Goal: Task Accomplishment & Management: Manage account settings

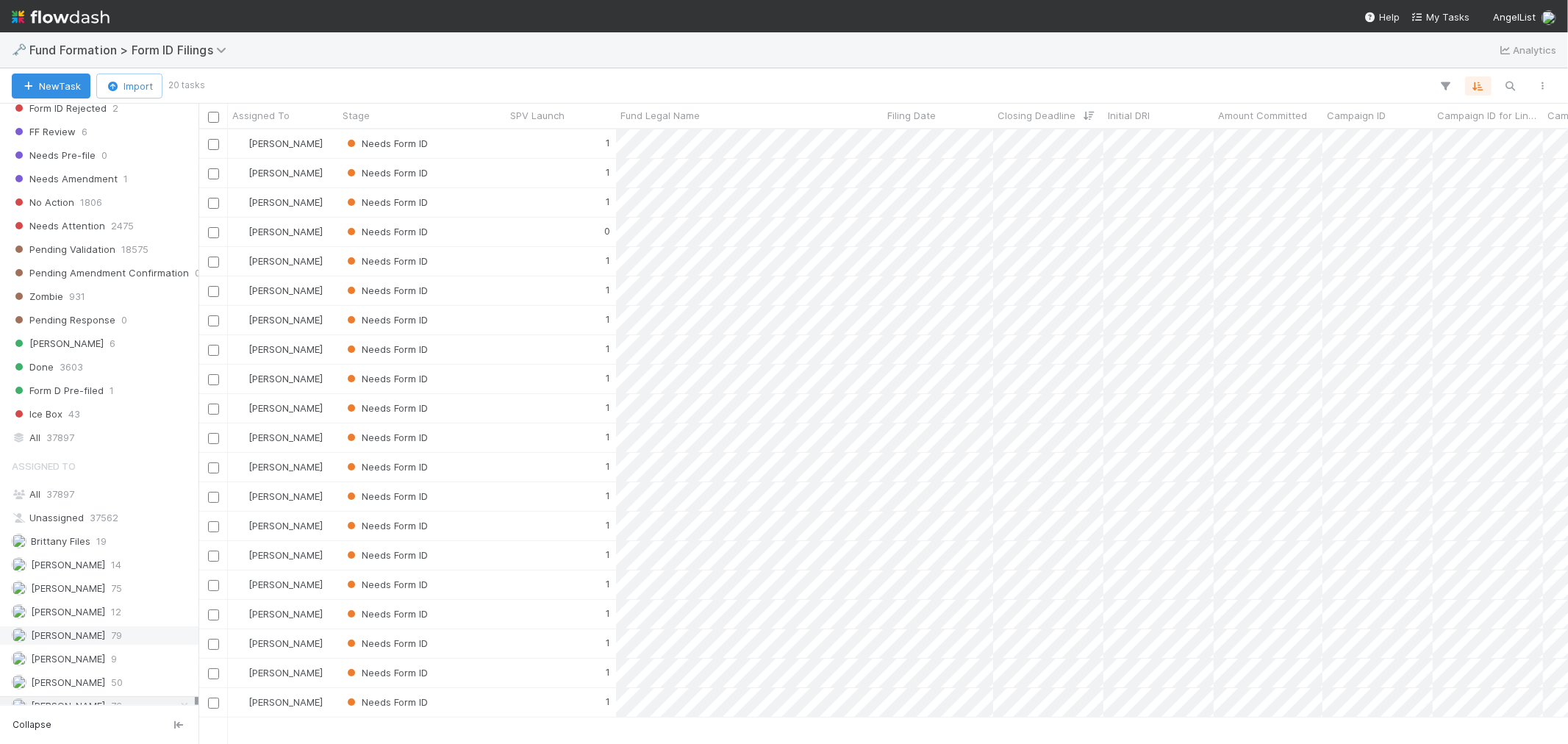
scroll to position [472, 0]
click at [141, 52] on span "Fund Formation > Form ID Filings" at bounding box center [131, 50] width 204 height 15
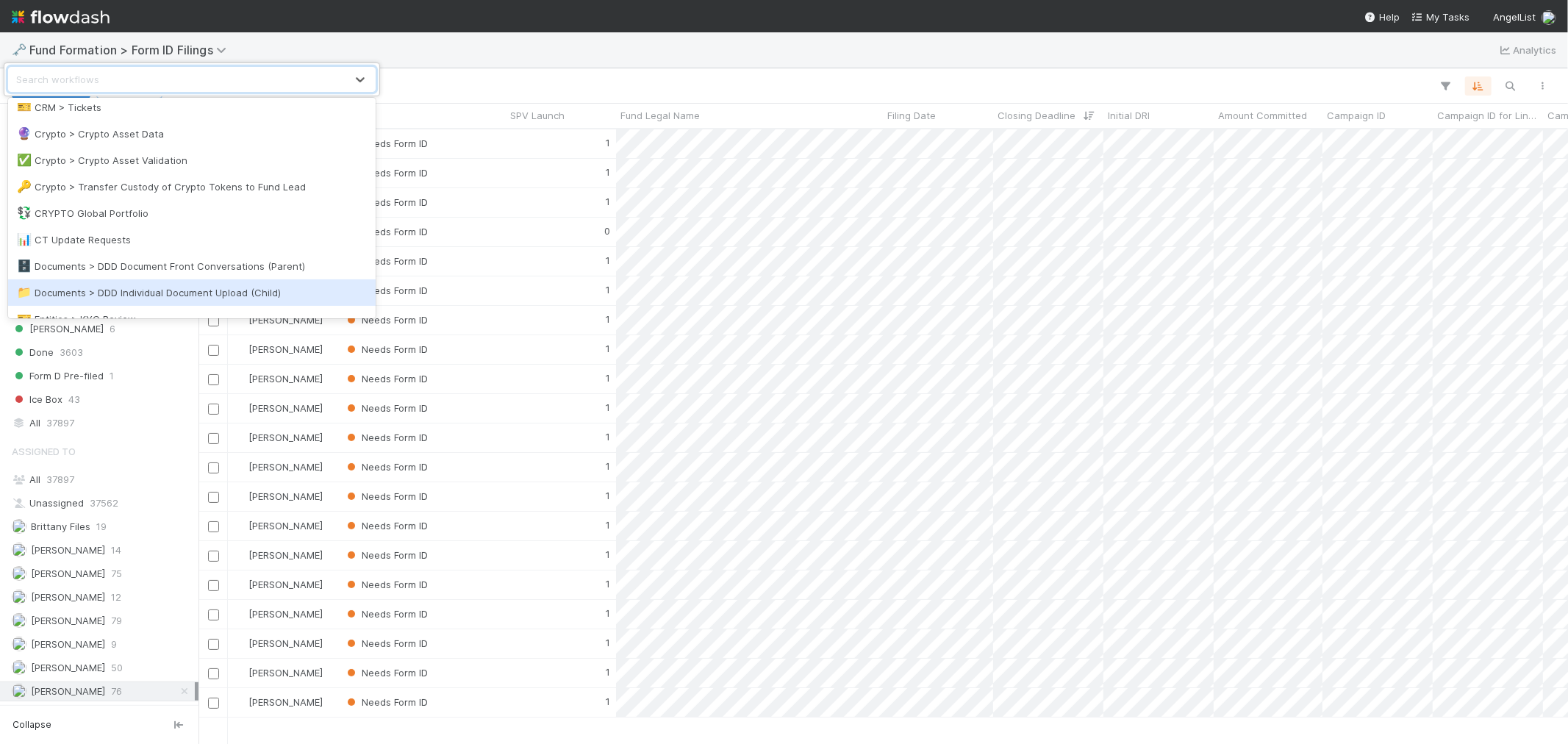
scroll to position [327, 0]
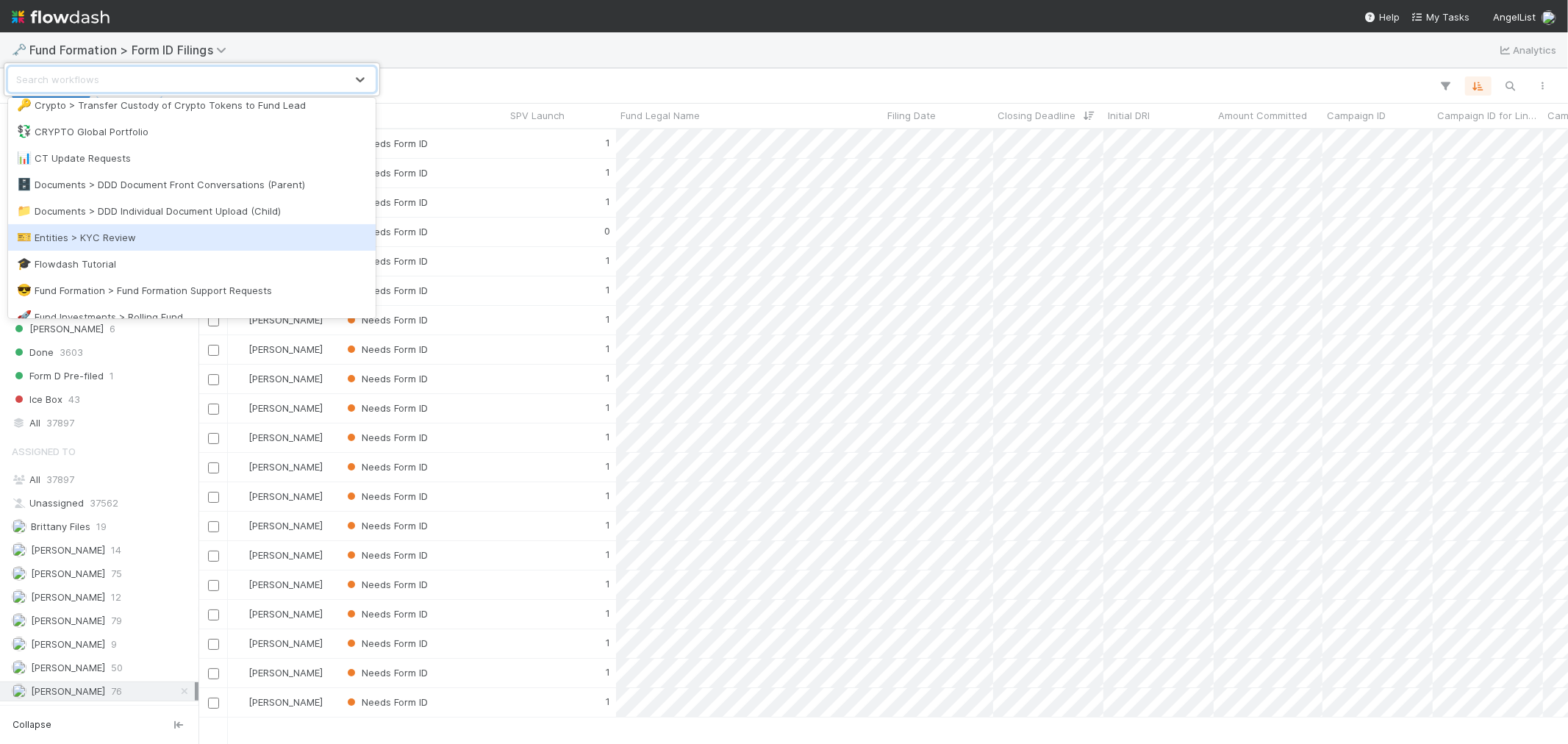
click at [126, 244] on div "🎫 Entities > KYC Review" at bounding box center [191, 237] width 368 height 27
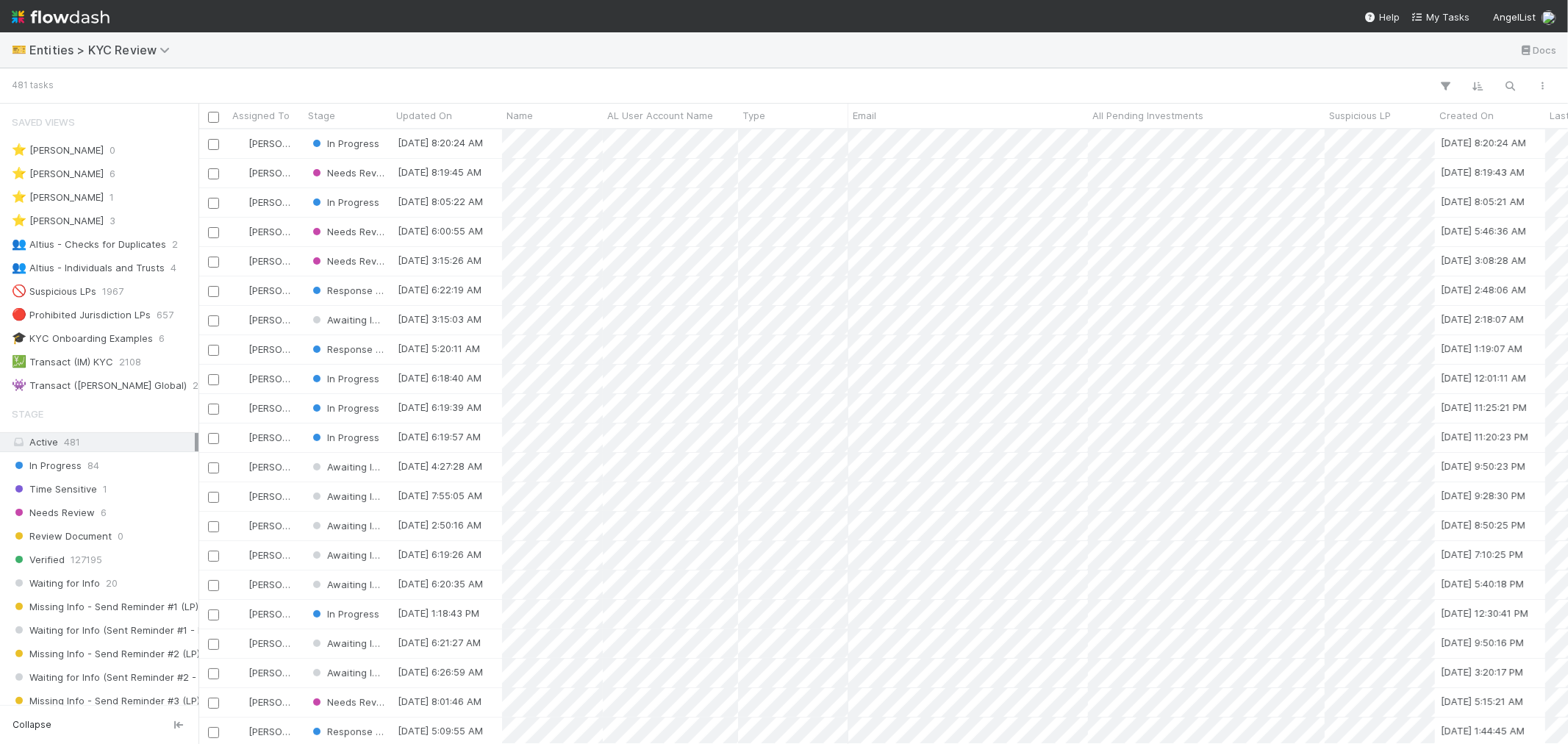
scroll to position [12, 13]
click at [141, 50] on span "Entities > KYC Review" at bounding box center [104, 50] width 147 height 15
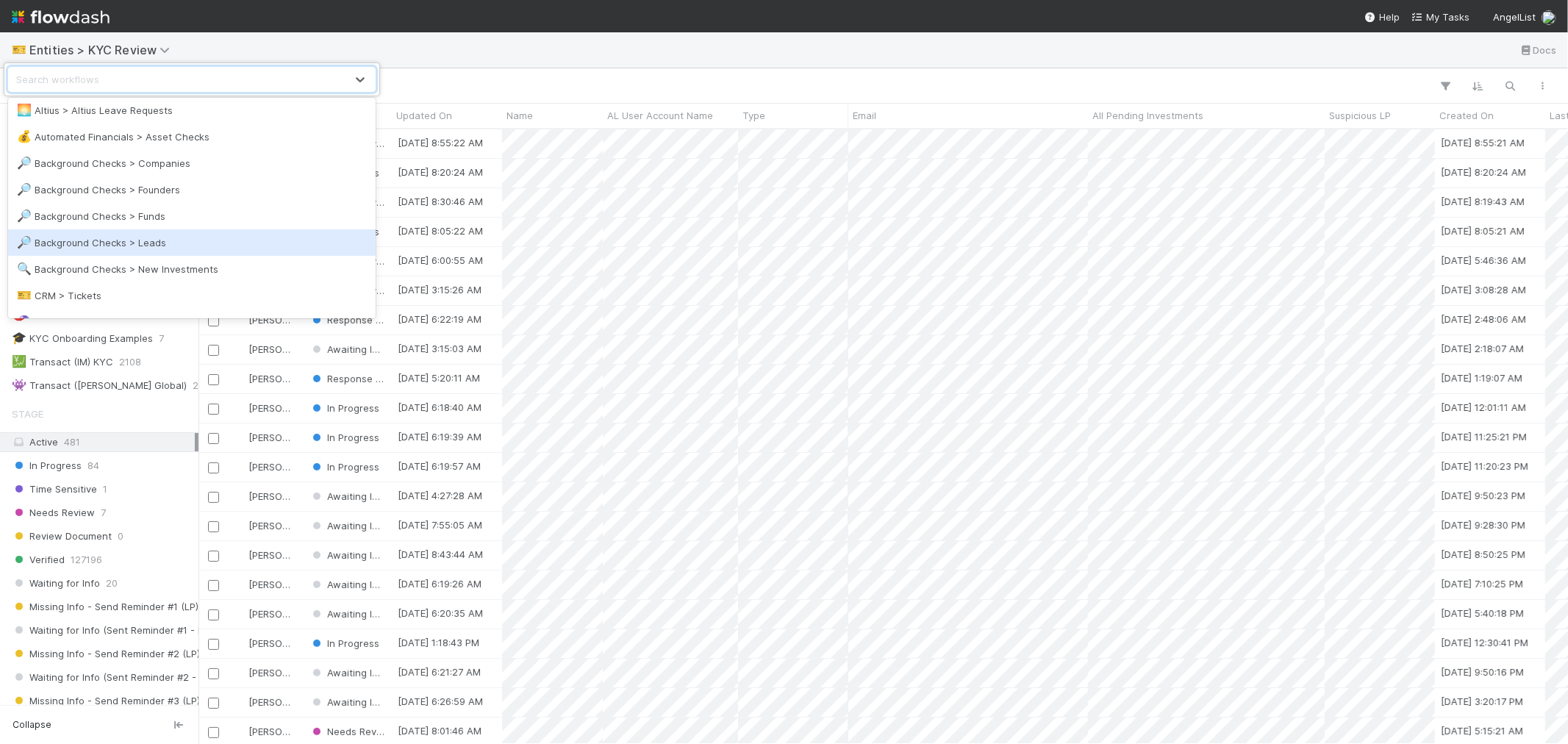
scroll to position [82, 0]
click at [164, 240] on div "🔍 Background Checks > New Investments" at bounding box center [191, 244] width 350 height 15
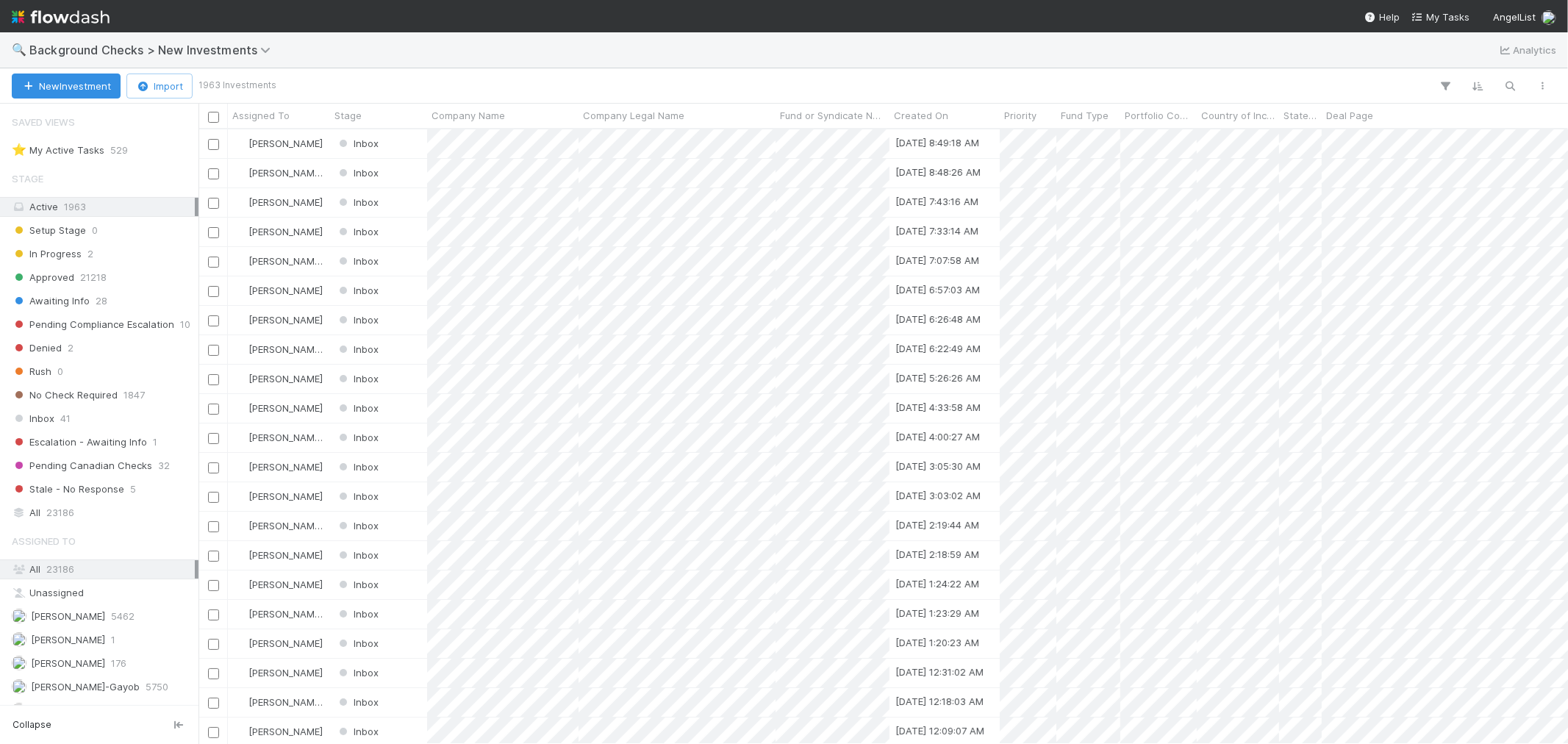
scroll to position [12, 13]
click at [67, 414] on span "41" at bounding box center [66, 418] width 10 height 18
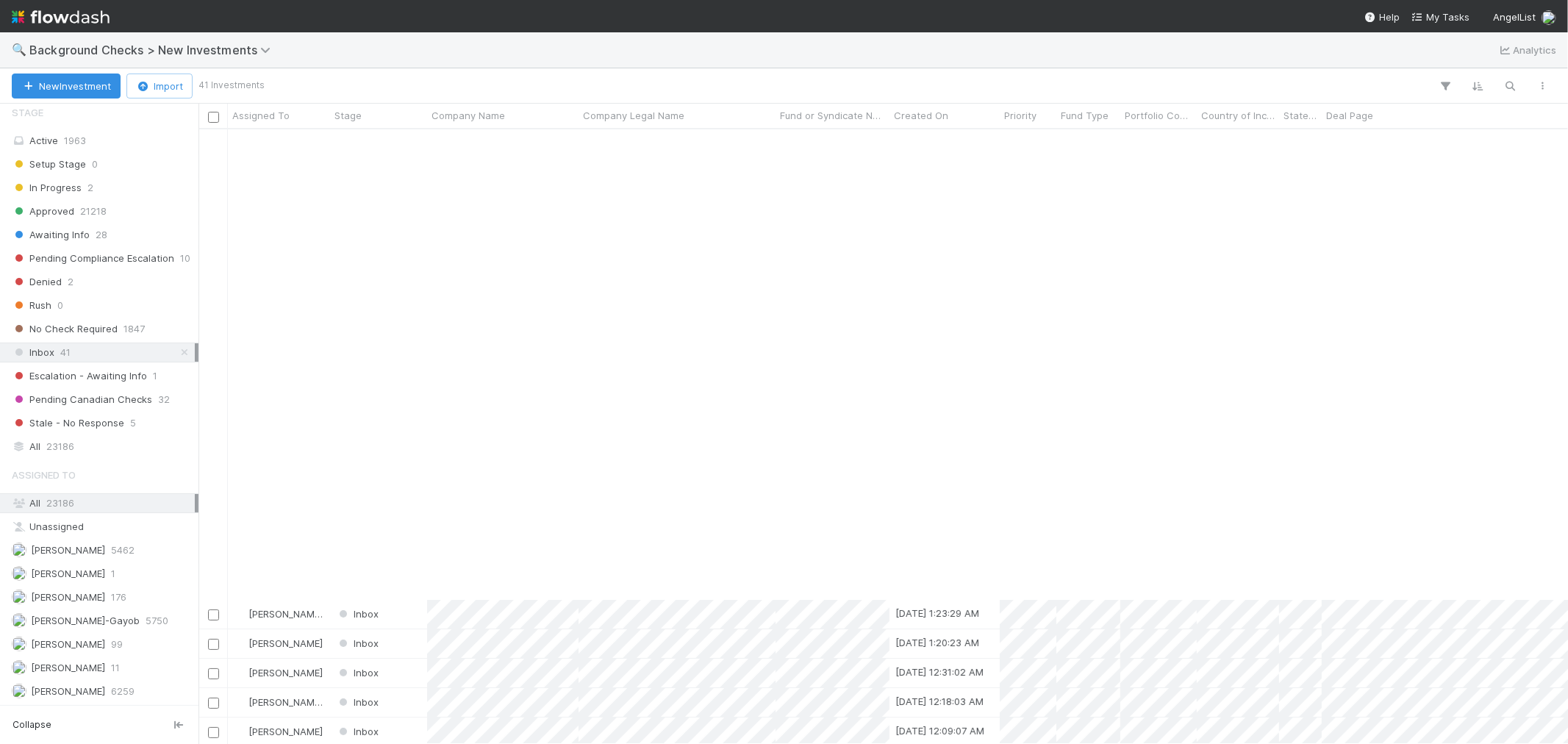
scroll to position [604, 0]
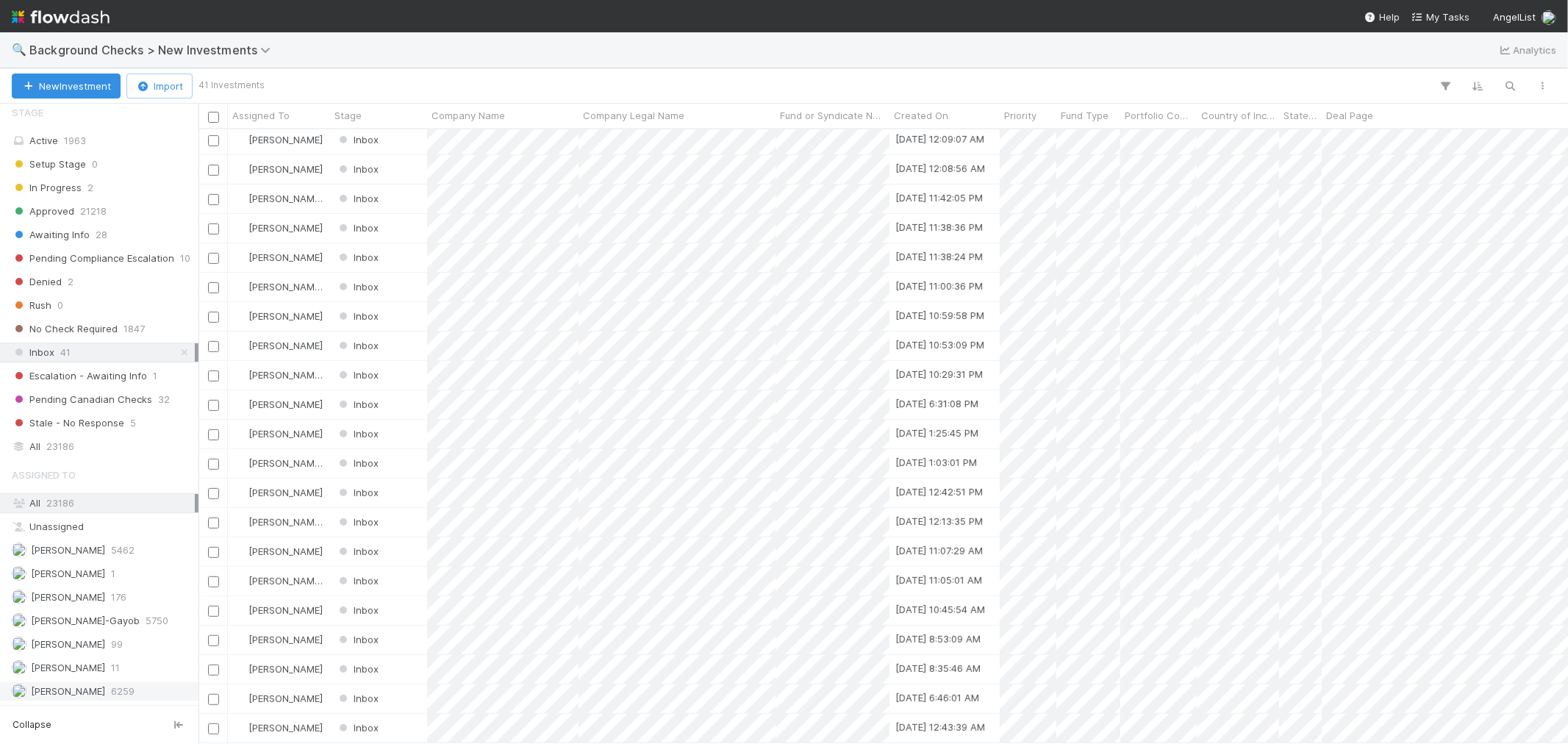
click at [82, 692] on span "[PERSON_NAME]" at bounding box center [68, 691] width 75 height 12
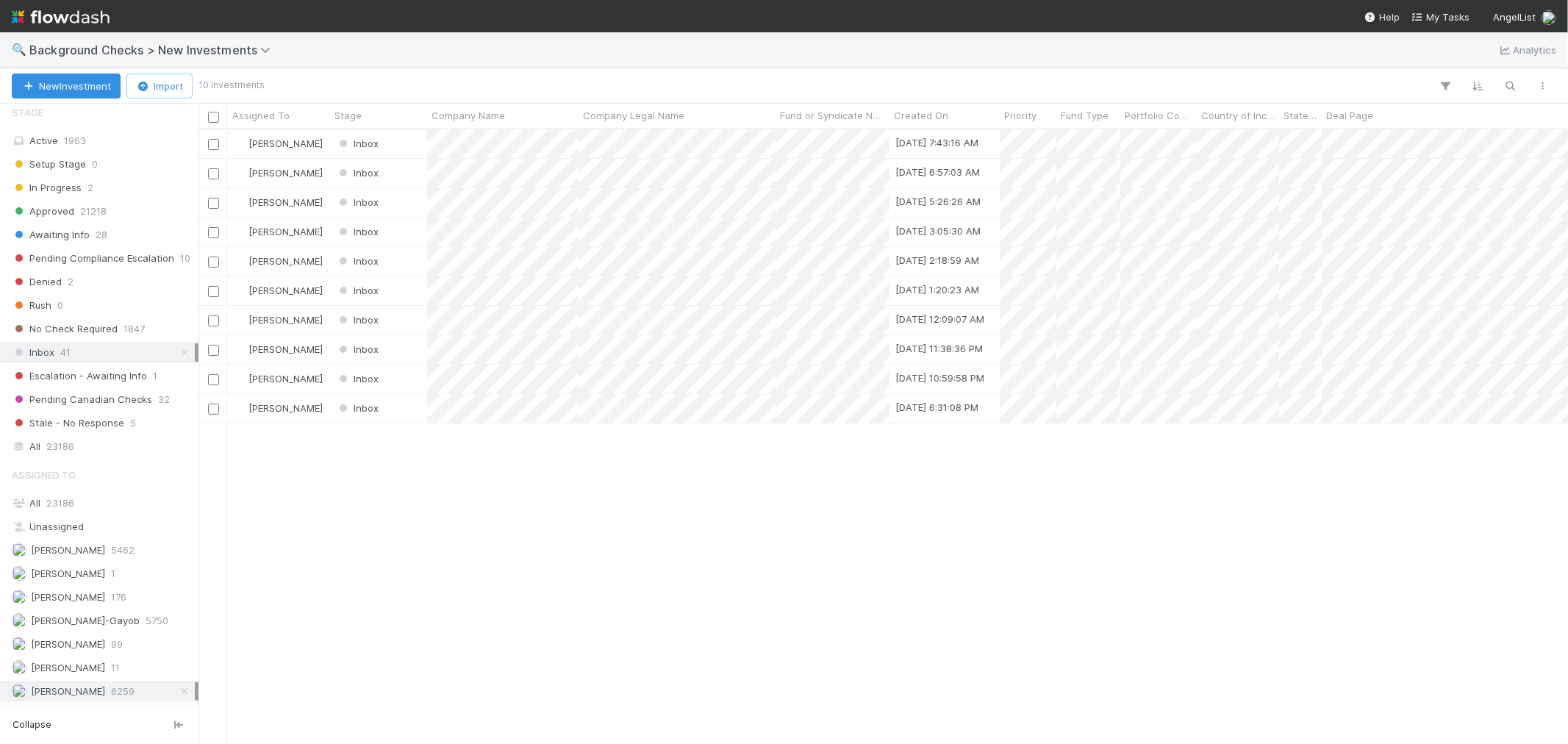
scroll to position [602, 1357]
click at [607, 475] on div at bounding box center [784, 372] width 1568 height 744
click at [530, 410] on div at bounding box center [784, 372] width 1568 height 744
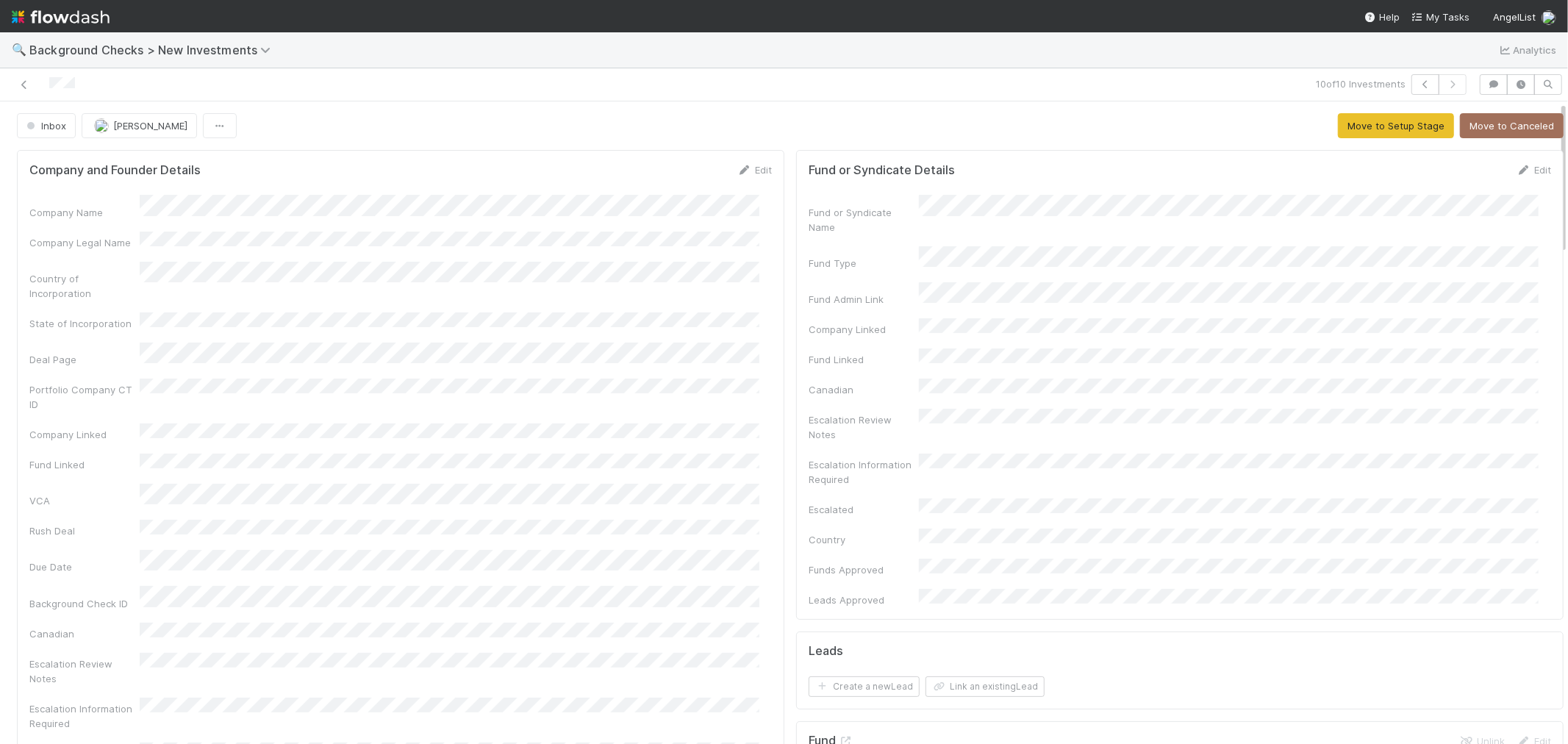
drag, startPoint x: 656, startPoint y: 394, endPoint x: 688, endPoint y: 445, distance: 60.2
click at [657, 394] on div "Company Name Company Legal Name Country of Incorporation State of Incorporation…" at bounding box center [400, 523] width 742 height 655
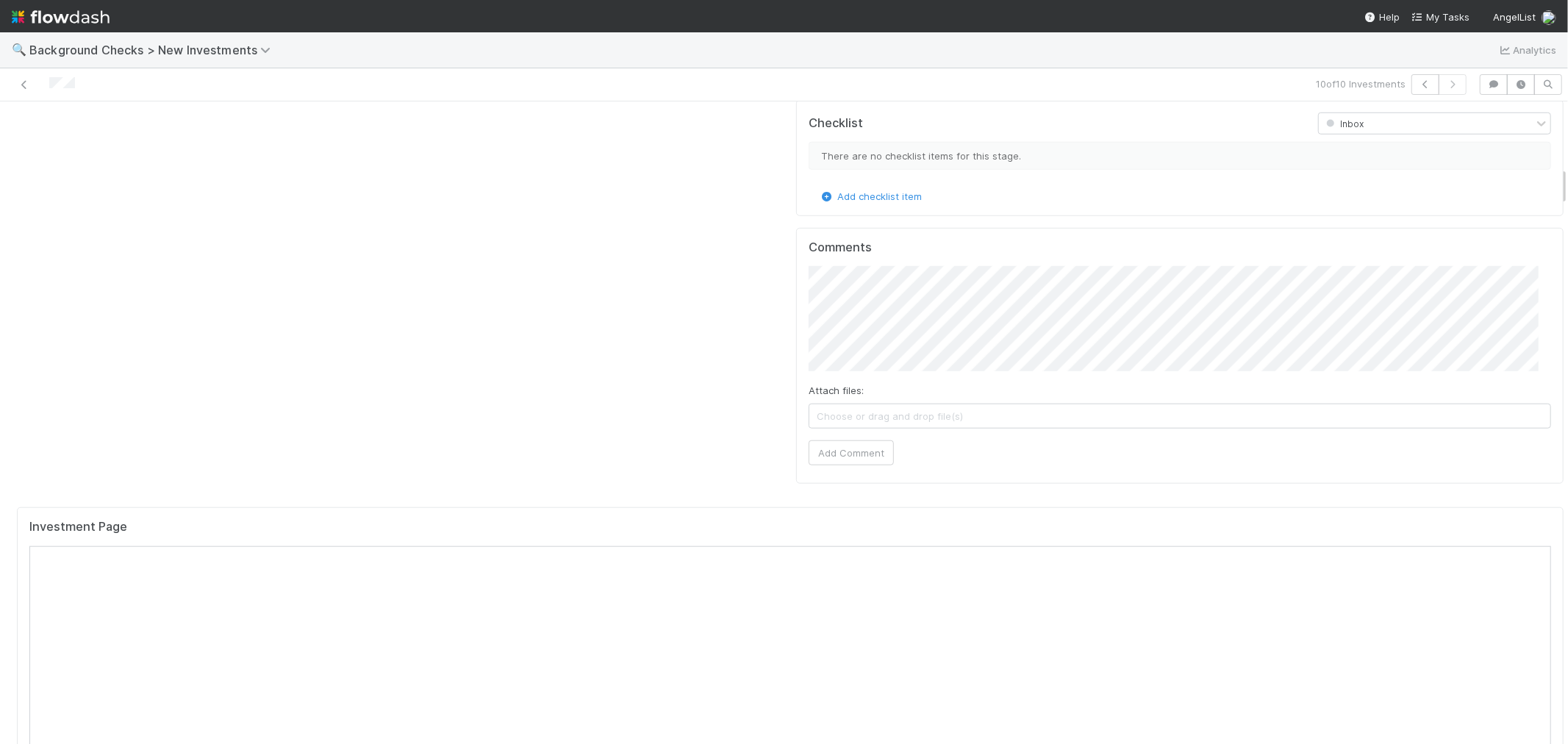
scroll to position [1142, 0]
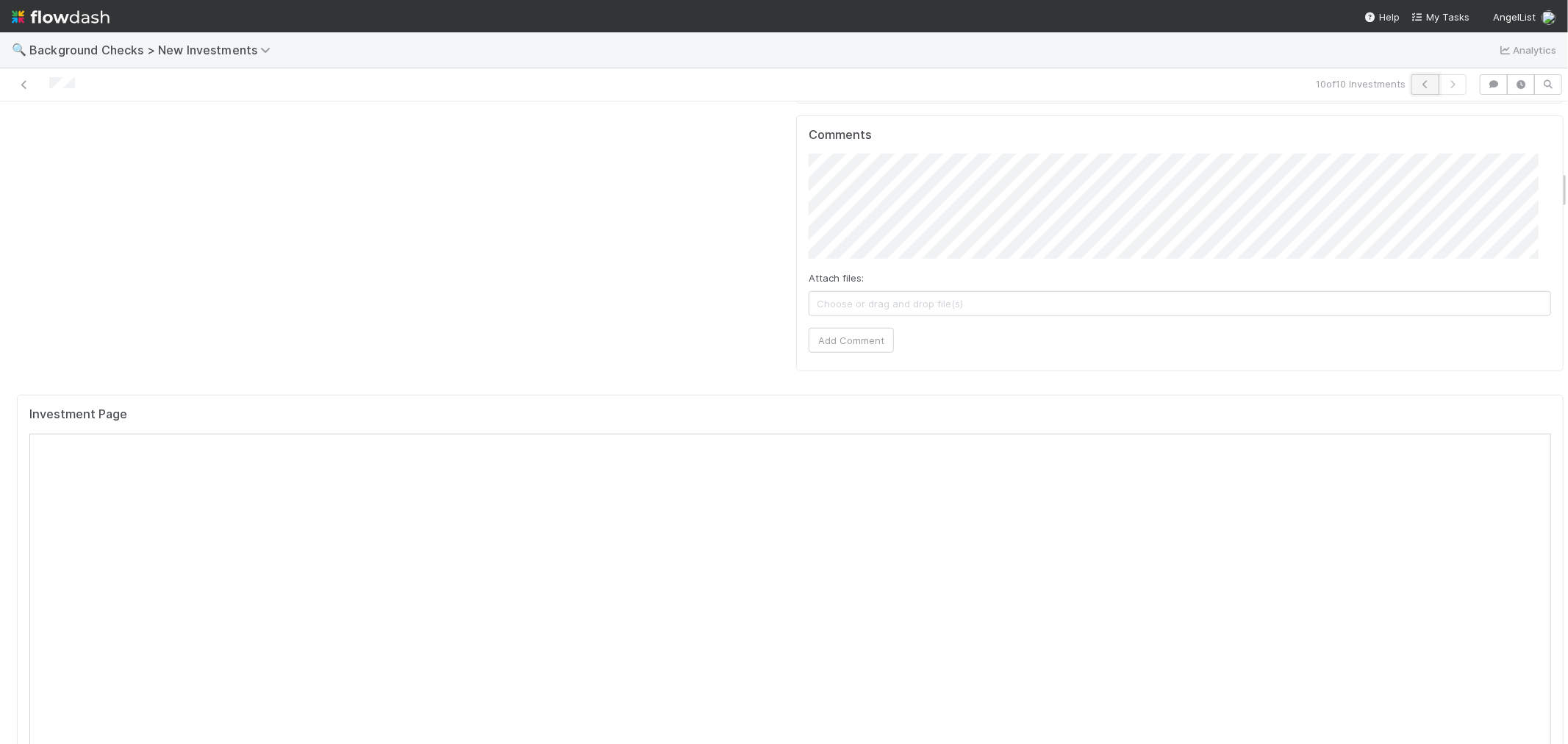
click at [1418, 83] on icon "button" at bounding box center [1425, 84] width 15 height 9
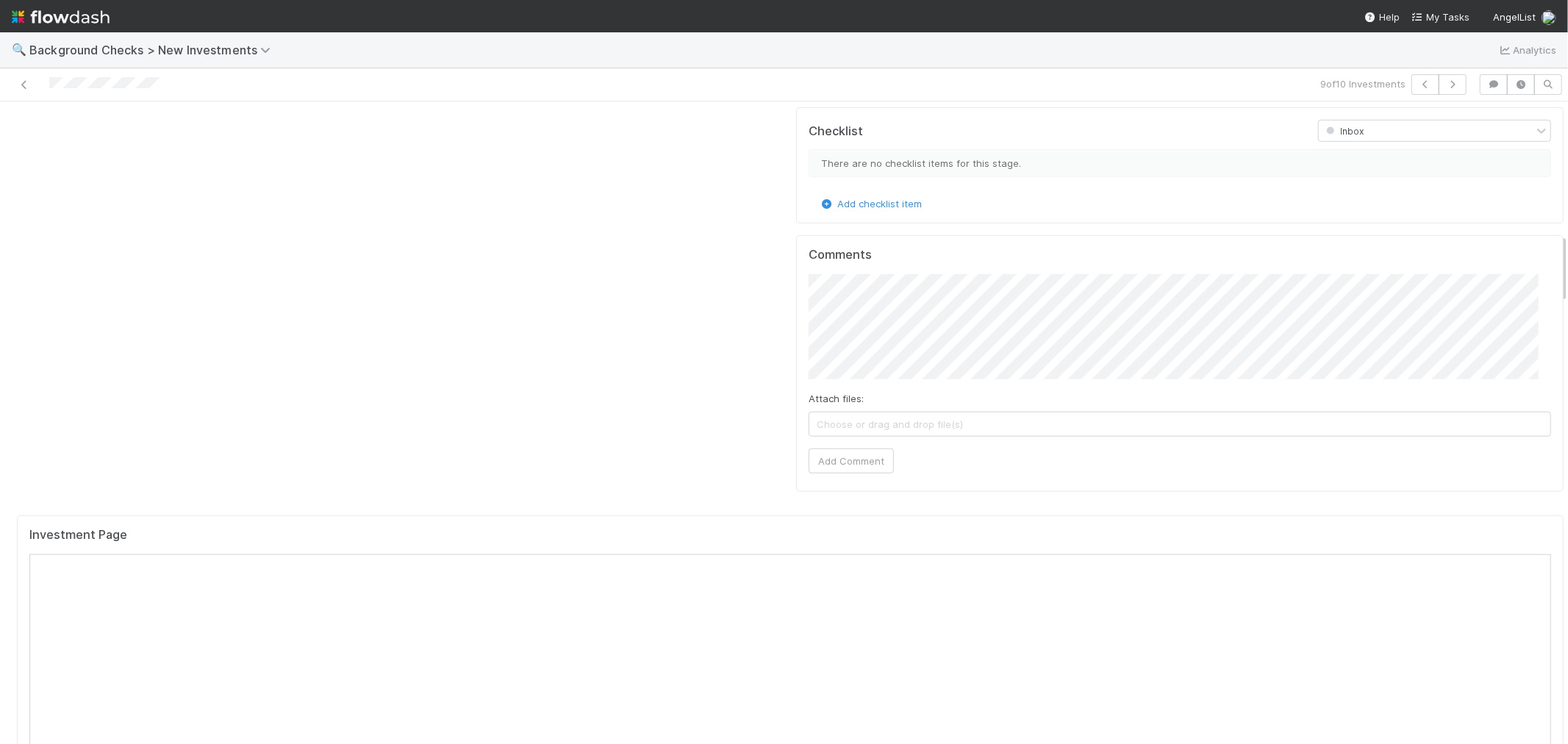
scroll to position [1224, 0]
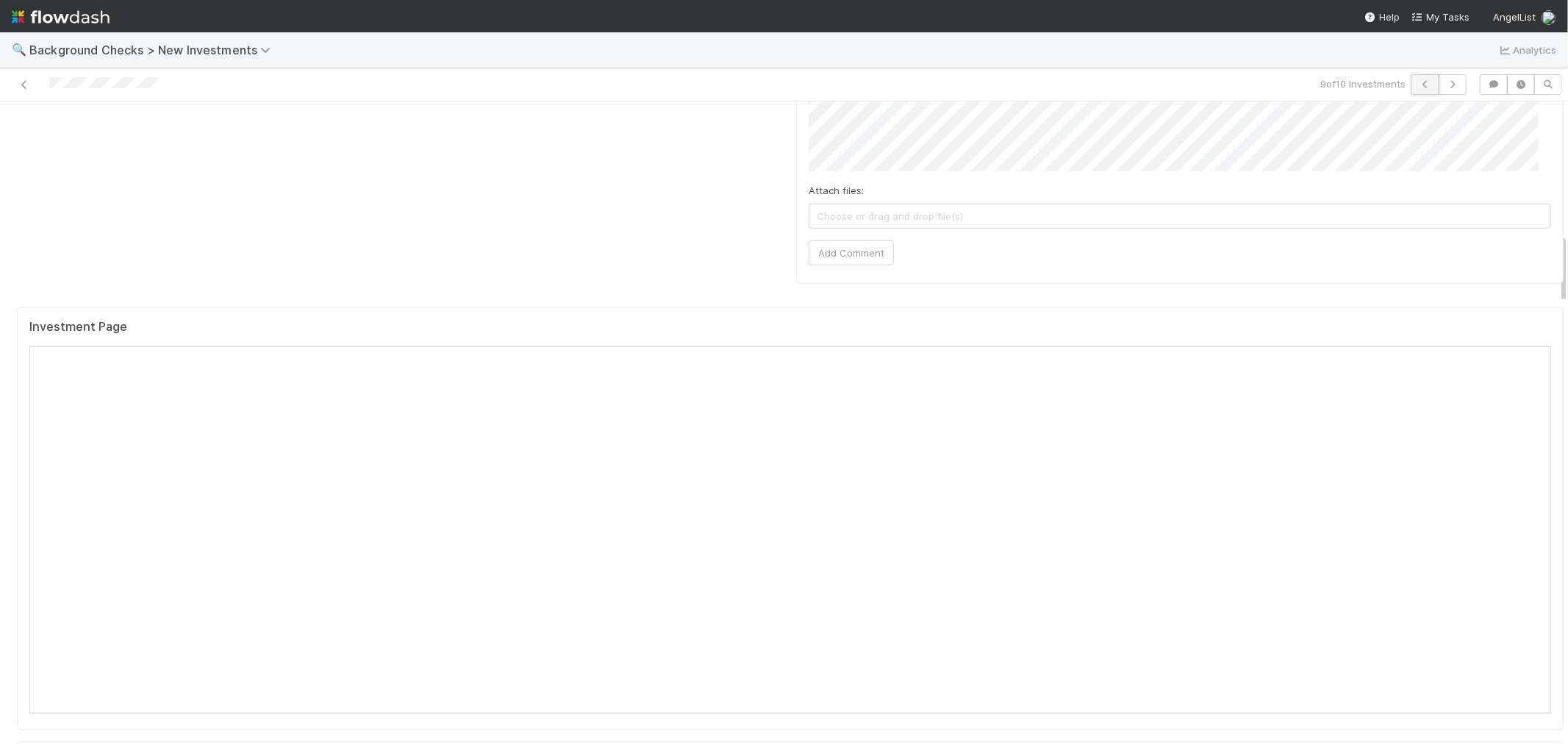
click at [1418, 85] on icon "button" at bounding box center [1425, 84] width 15 height 9
click at [741, 226] on div "Investment Page" at bounding box center [790, 437] width 1547 height 422
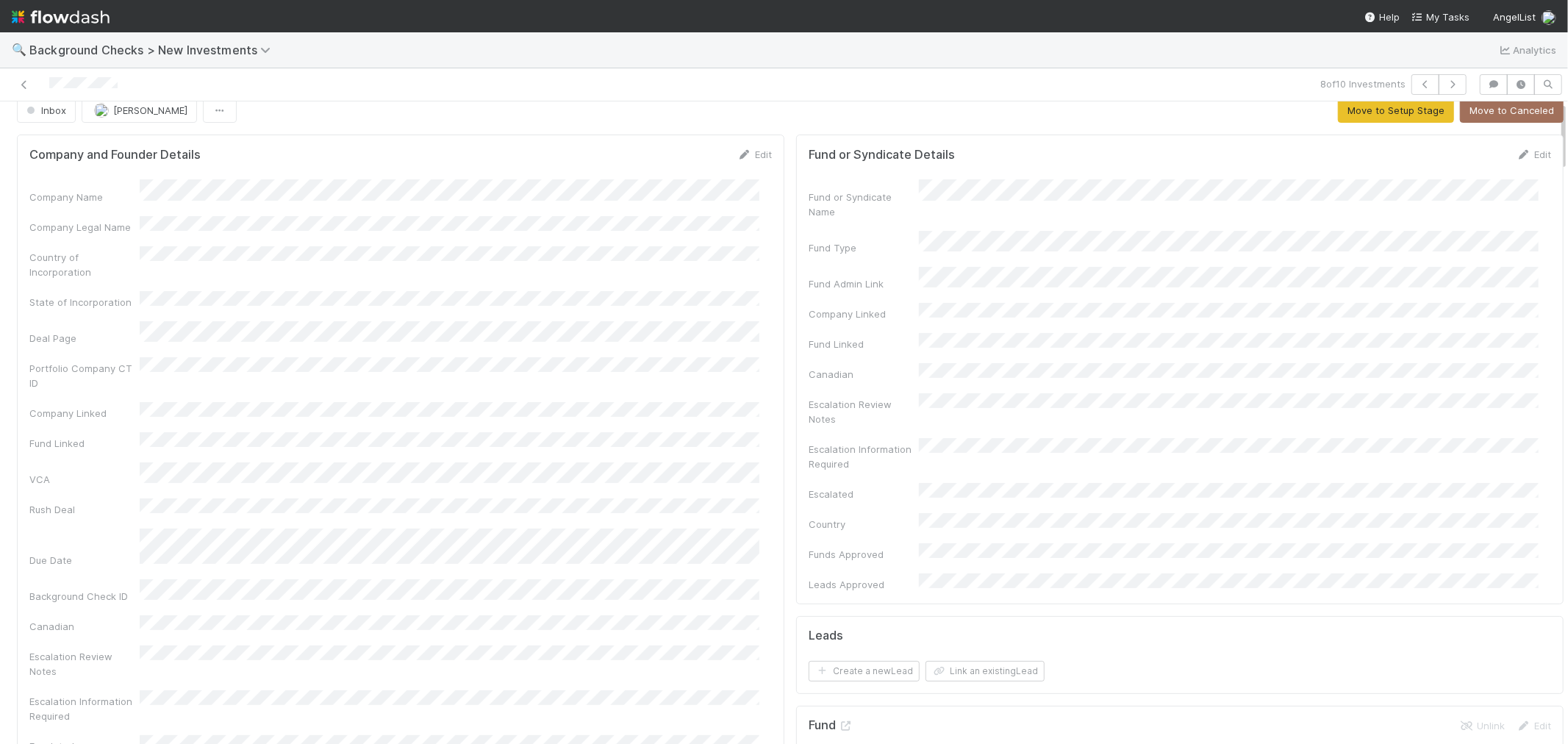
scroll to position [0, 0]
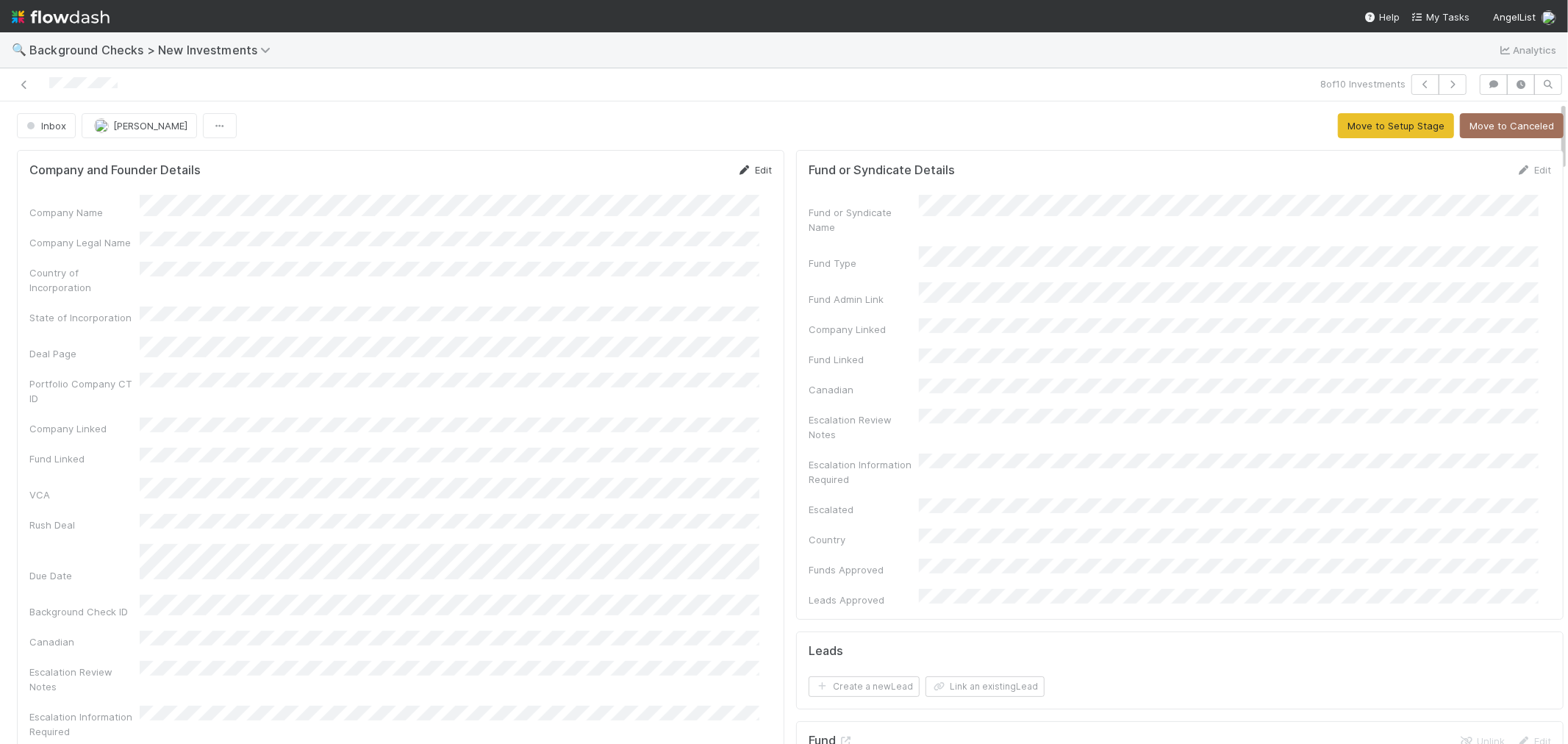
click at [741, 171] on link "Edit" at bounding box center [754, 170] width 35 height 12
click at [682, 172] on button "Save" at bounding box center [693, 174] width 42 height 25
click at [960, 676] on button "Link an existing Lead" at bounding box center [985, 686] width 120 height 21
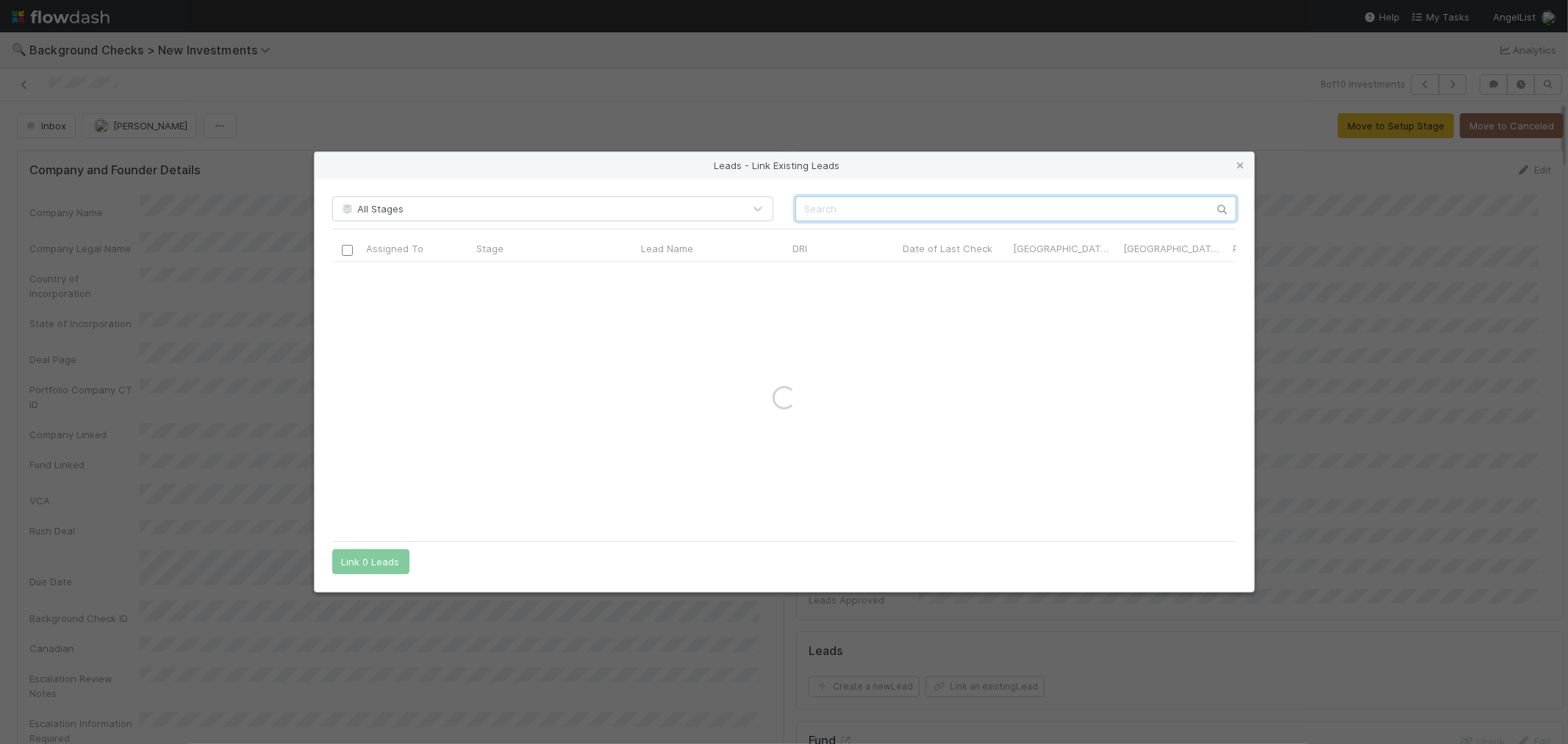
click at [899, 204] on input "text" at bounding box center [1015, 208] width 441 height 25
paste input "Lake Dai"
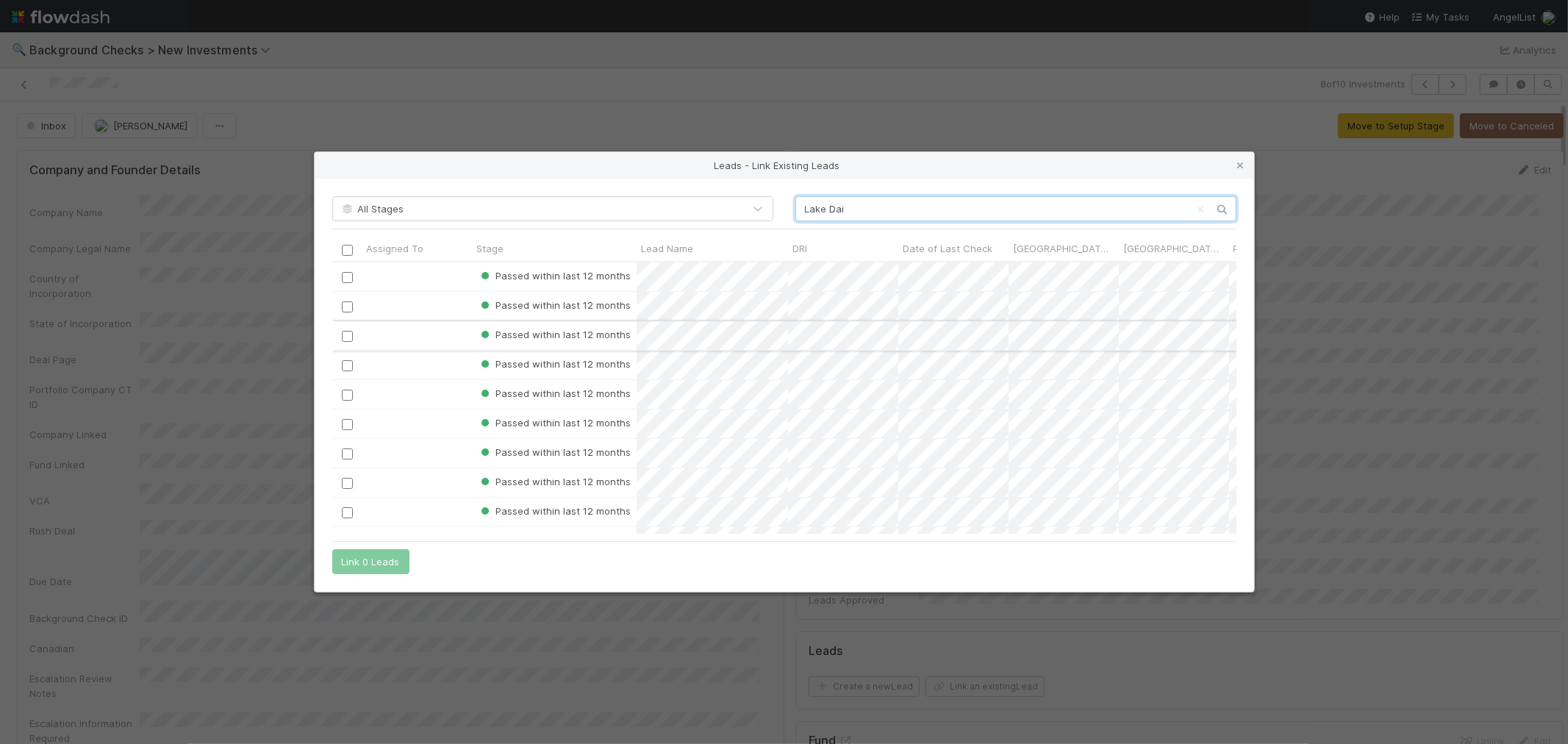
scroll to position [259, 892]
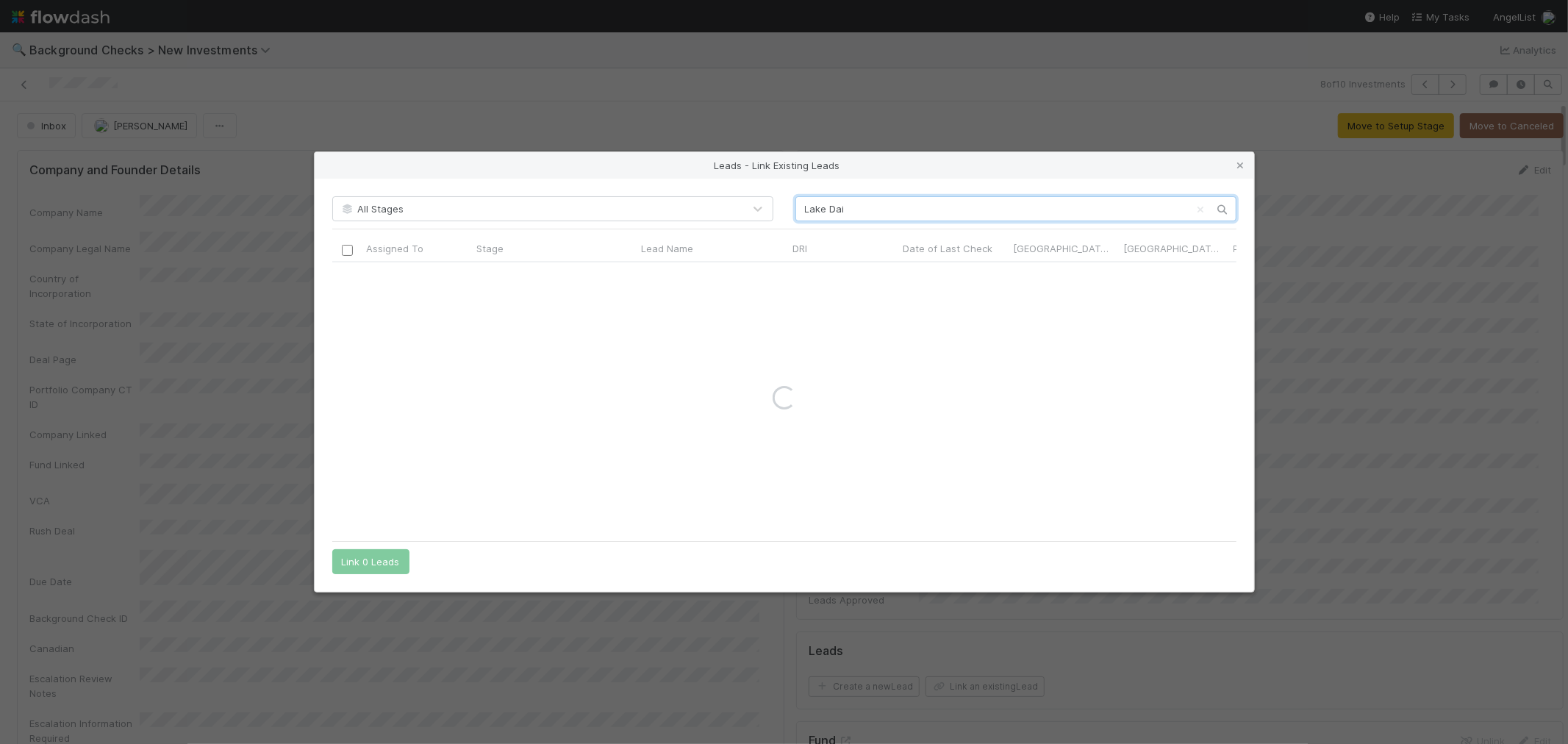
type input "Lake Dai"
click at [389, 561] on button "Link 1 Lead" at bounding box center [368, 561] width 71 height 25
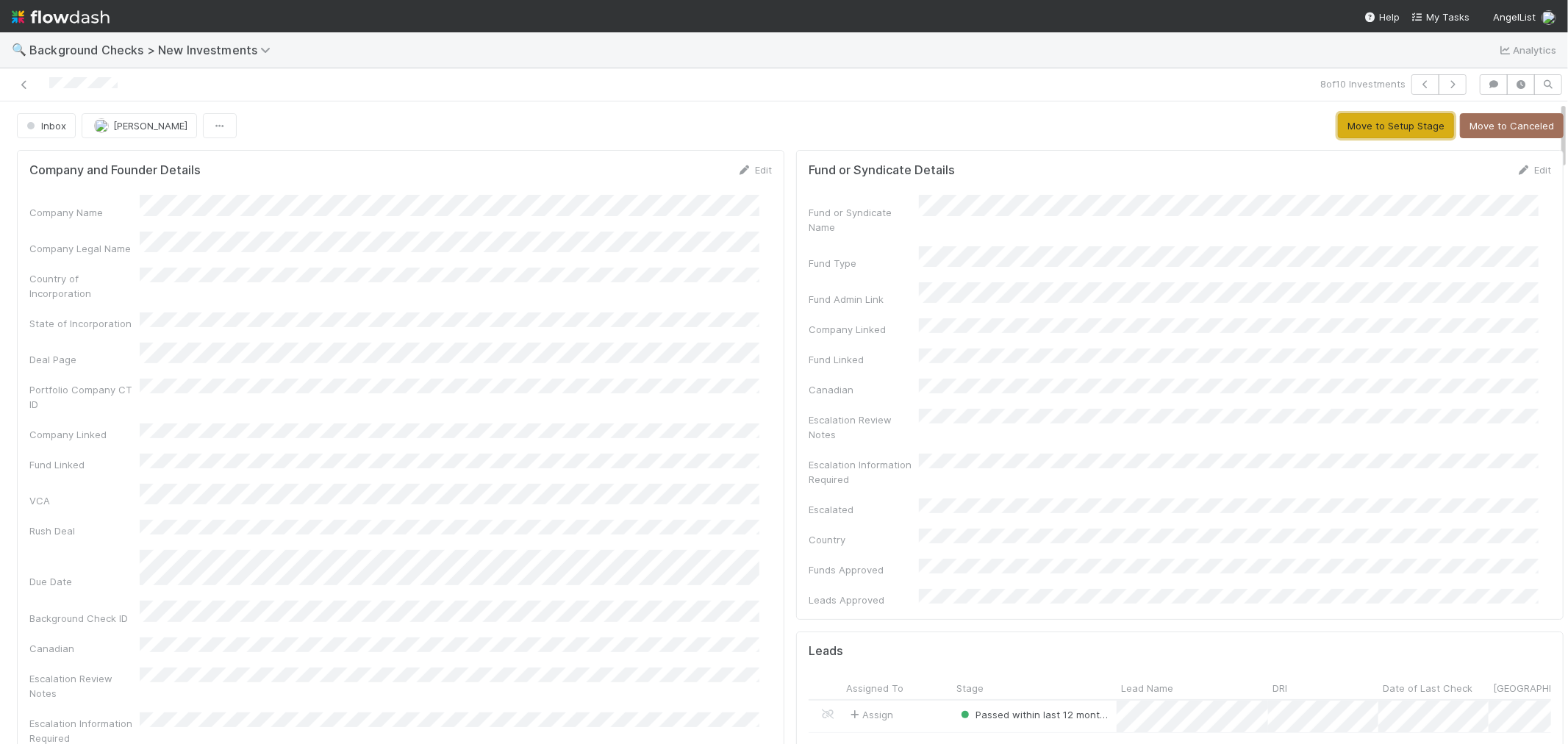
click at [1369, 129] on button "Move to Setup Stage" at bounding box center [1396, 125] width 117 height 25
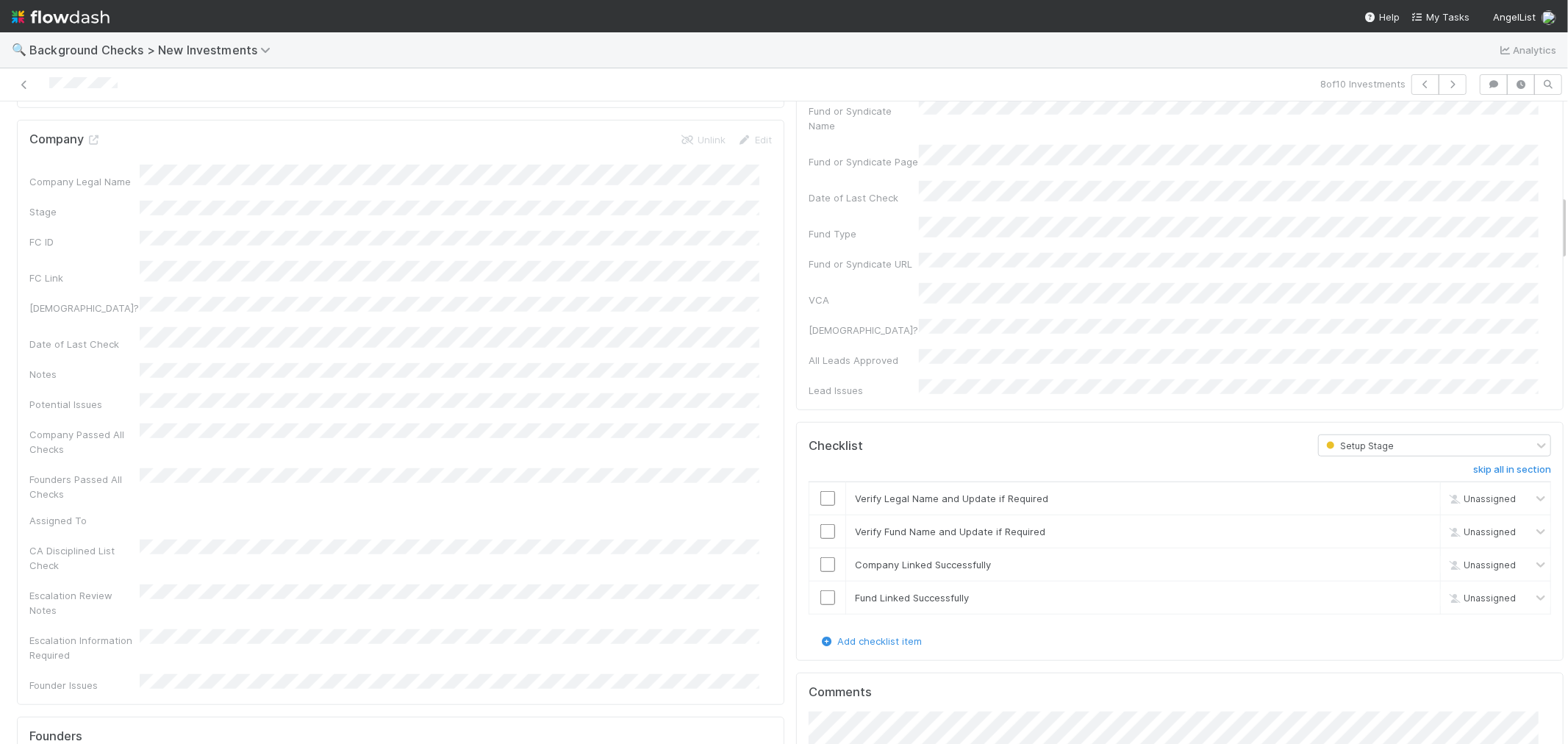
scroll to position [898, 0]
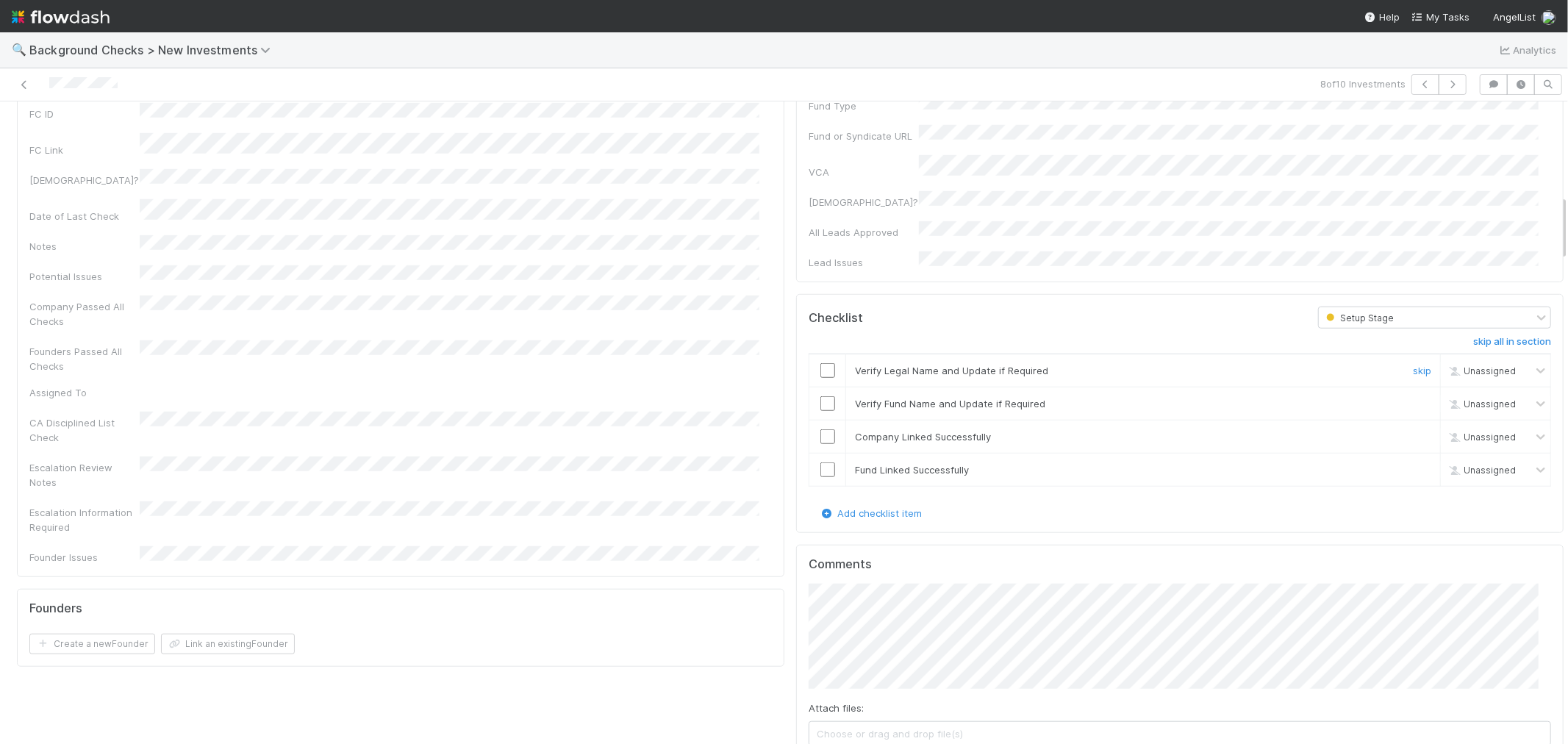
click at [821, 364] on input "checkbox" at bounding box center [828, 371] width 15 height 15
click at [821, 396] on input "checkbox" at bounding box center [828, 403] width 15 height 15
click at [821, 429] on input "checkbox" at bounding box center [828, 436] width 15 height 15
click at [821, 462] on input "checkbox" at bounding box center [828, 469] width 15 height 15
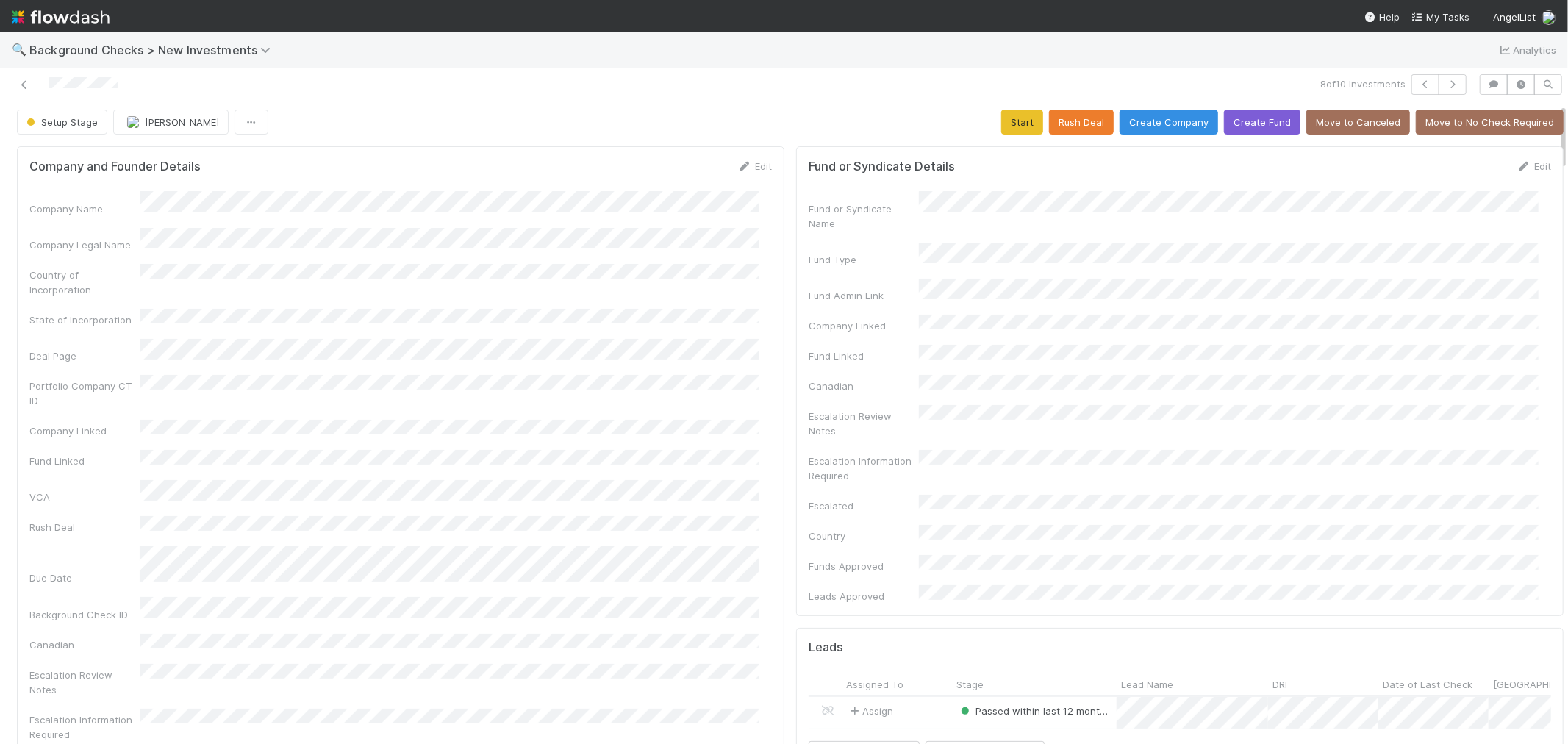
scroll to position [0, 0]
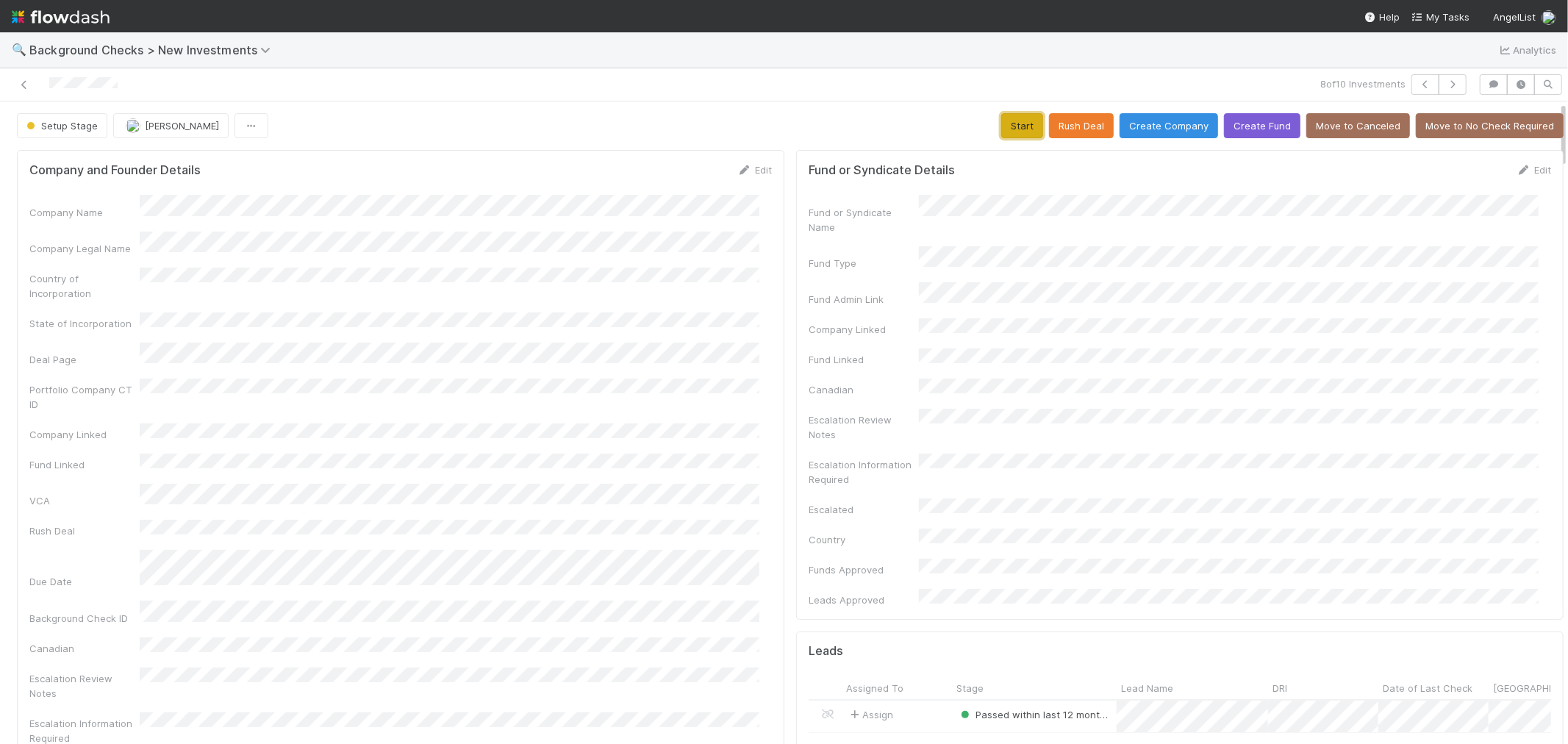
click at [1001, 125] on button "Start" at bounding box center [1022, 125] width 42 height 25
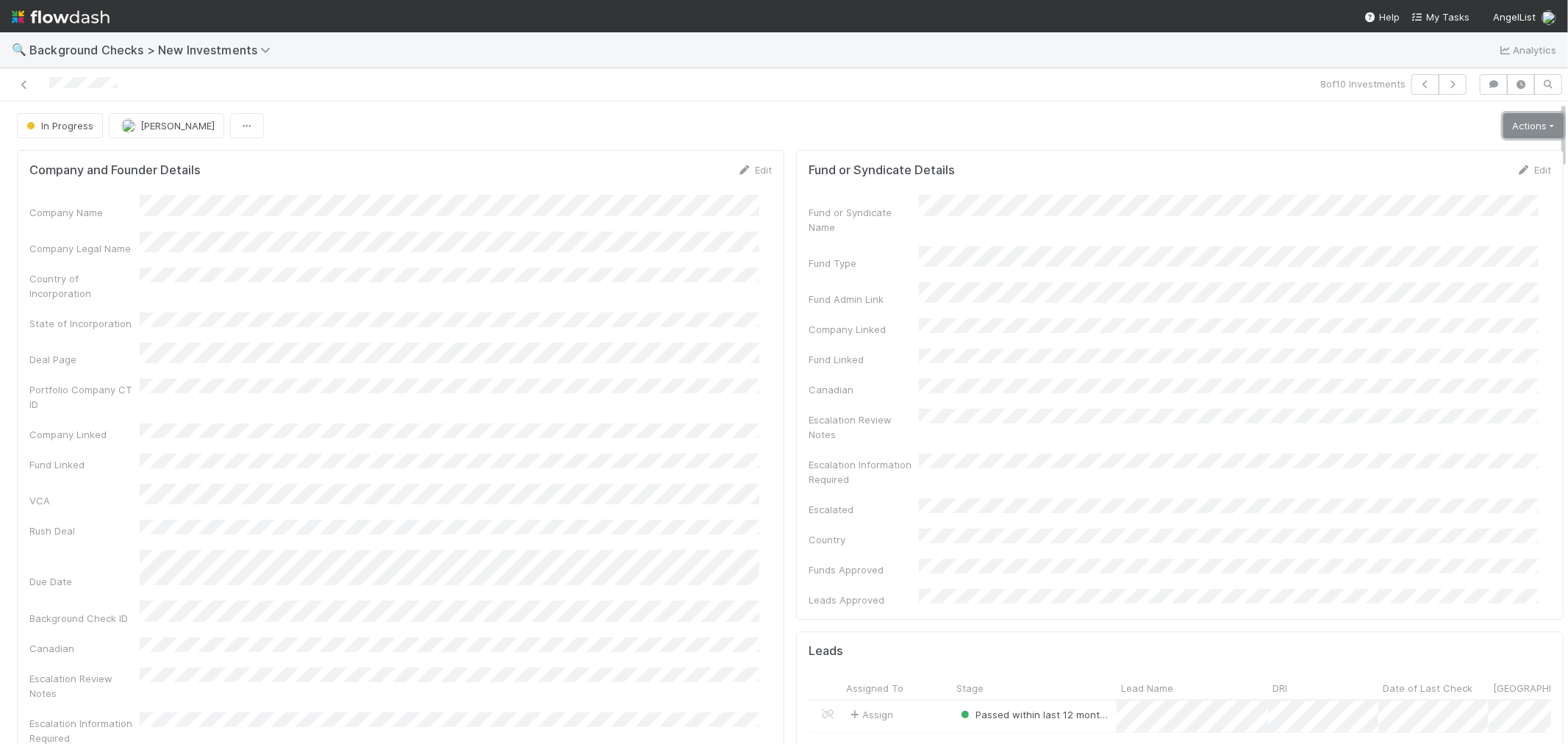
click at [1503, 133] on link "Actions" at bounding box center [1533, 125] width 61 height 25
click at [1460, 149] on button "Finish" at bounding box center [1483, 156] width 164 height 21
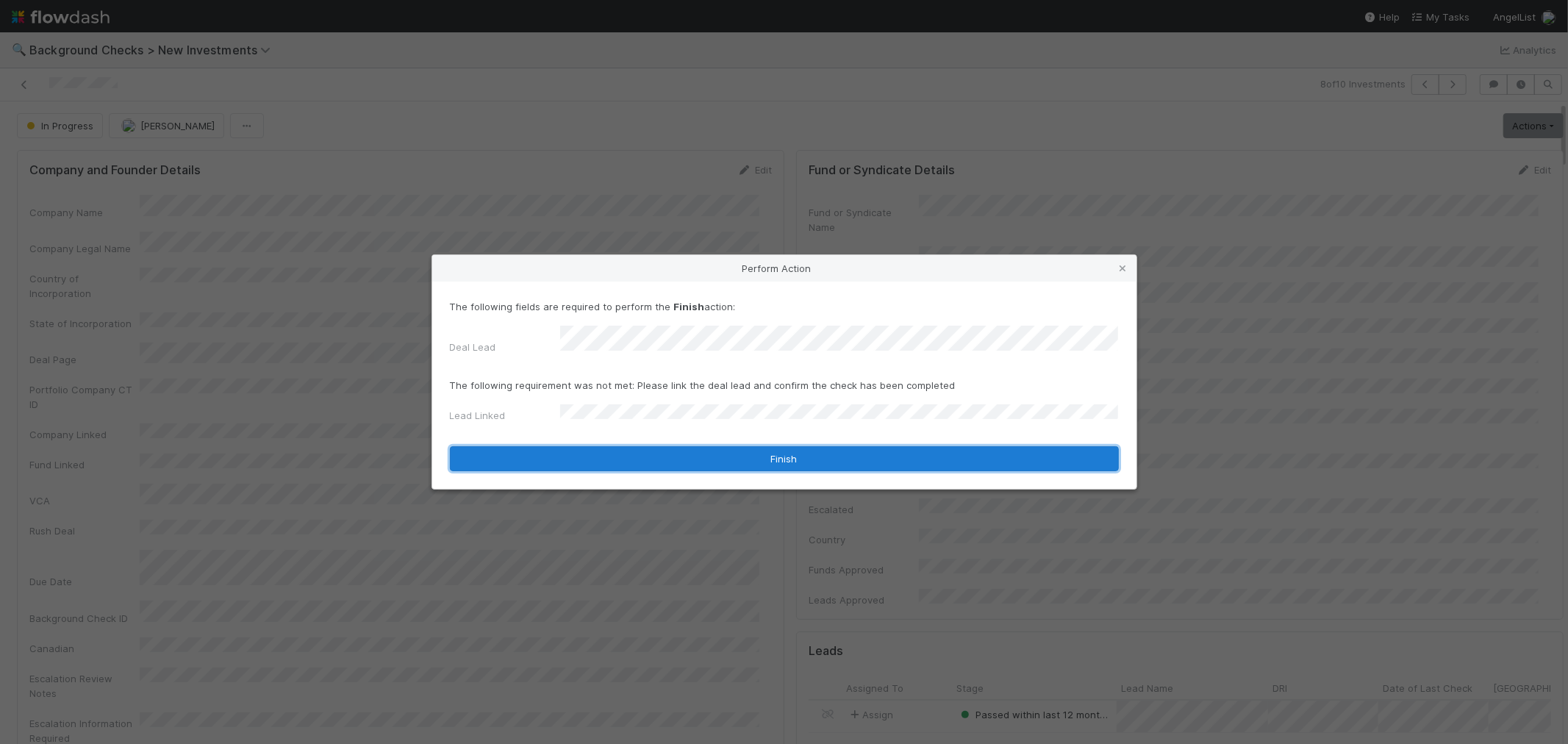
click at [599, 450] on button "Finish" at bounding box center [785, 458] width 669 height 25
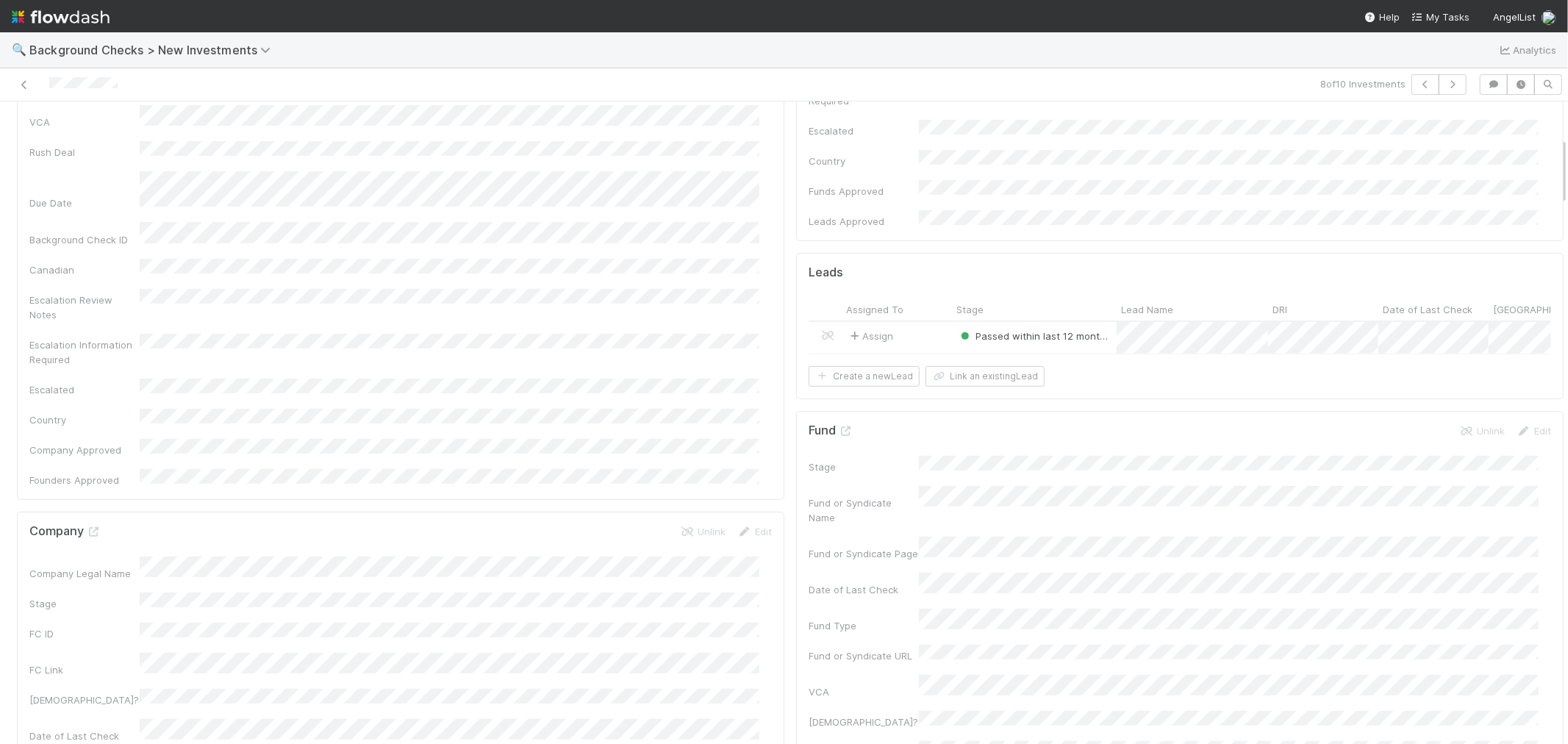
scroll to position [245, 0]
click at [735, 467] on div "Escalation Information Required" at bounding box center [400, 483] width 742 height 33
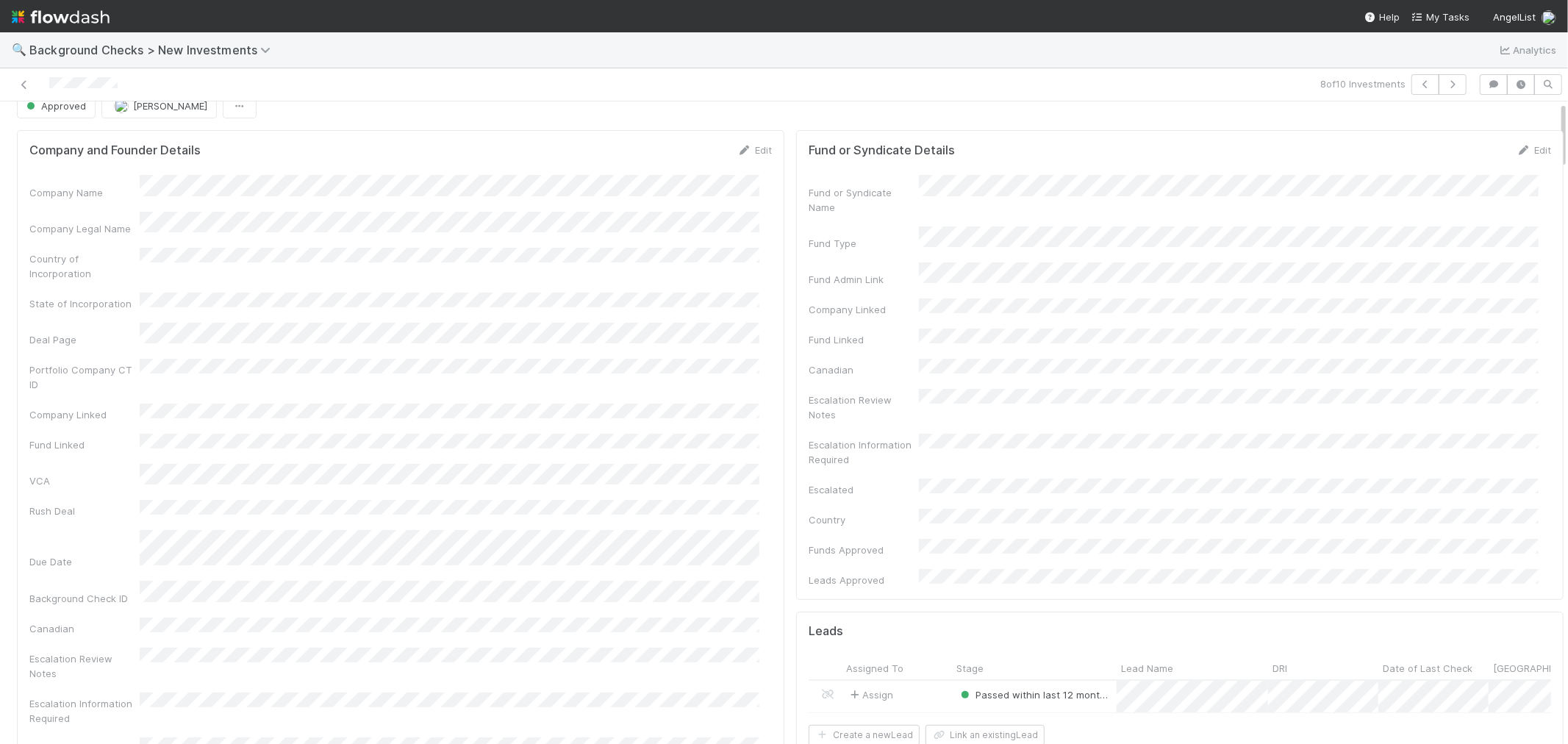
scroll to position [0, 0]
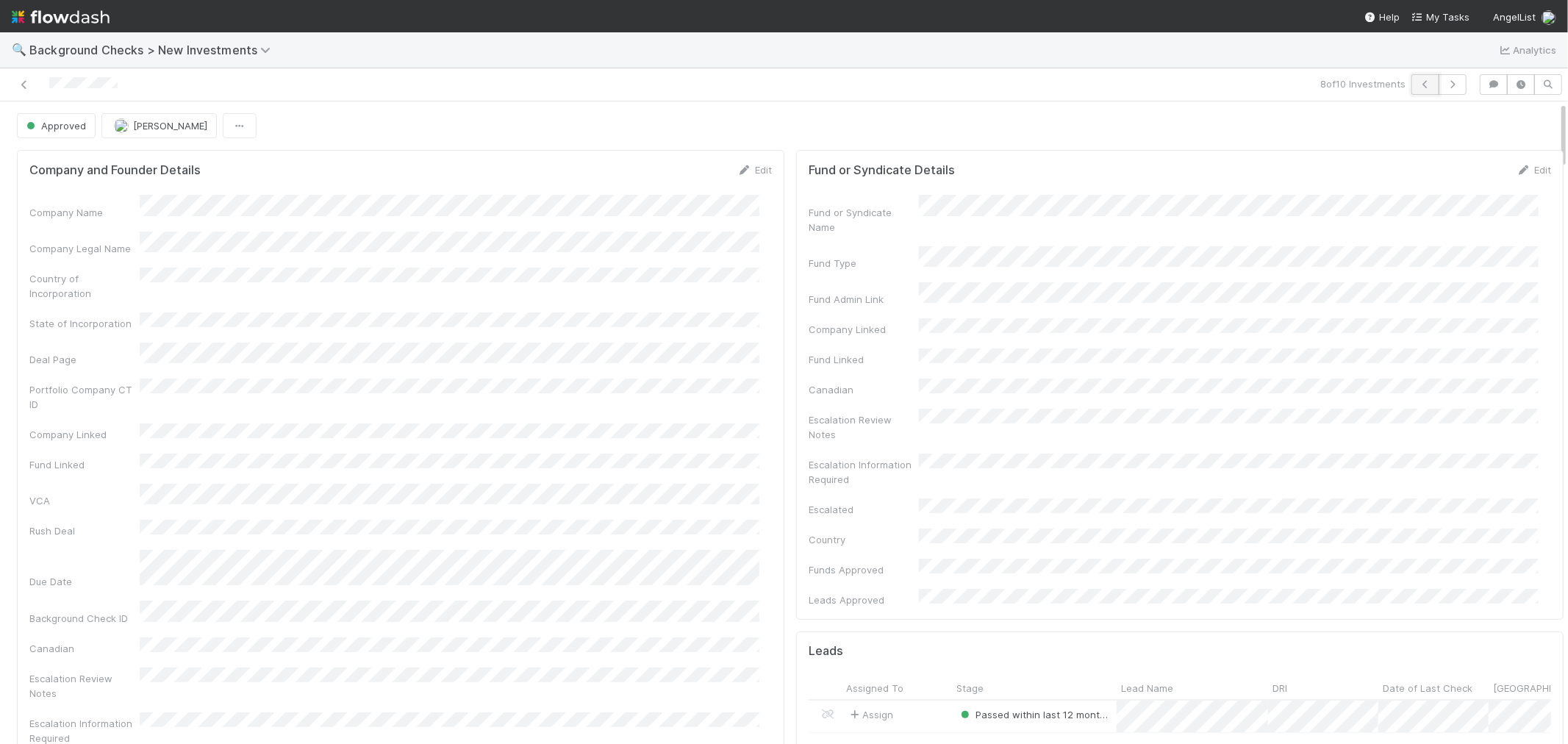
click at [1415, 91] on button "button" at bounding box center [1426, 85] width 28 height 21
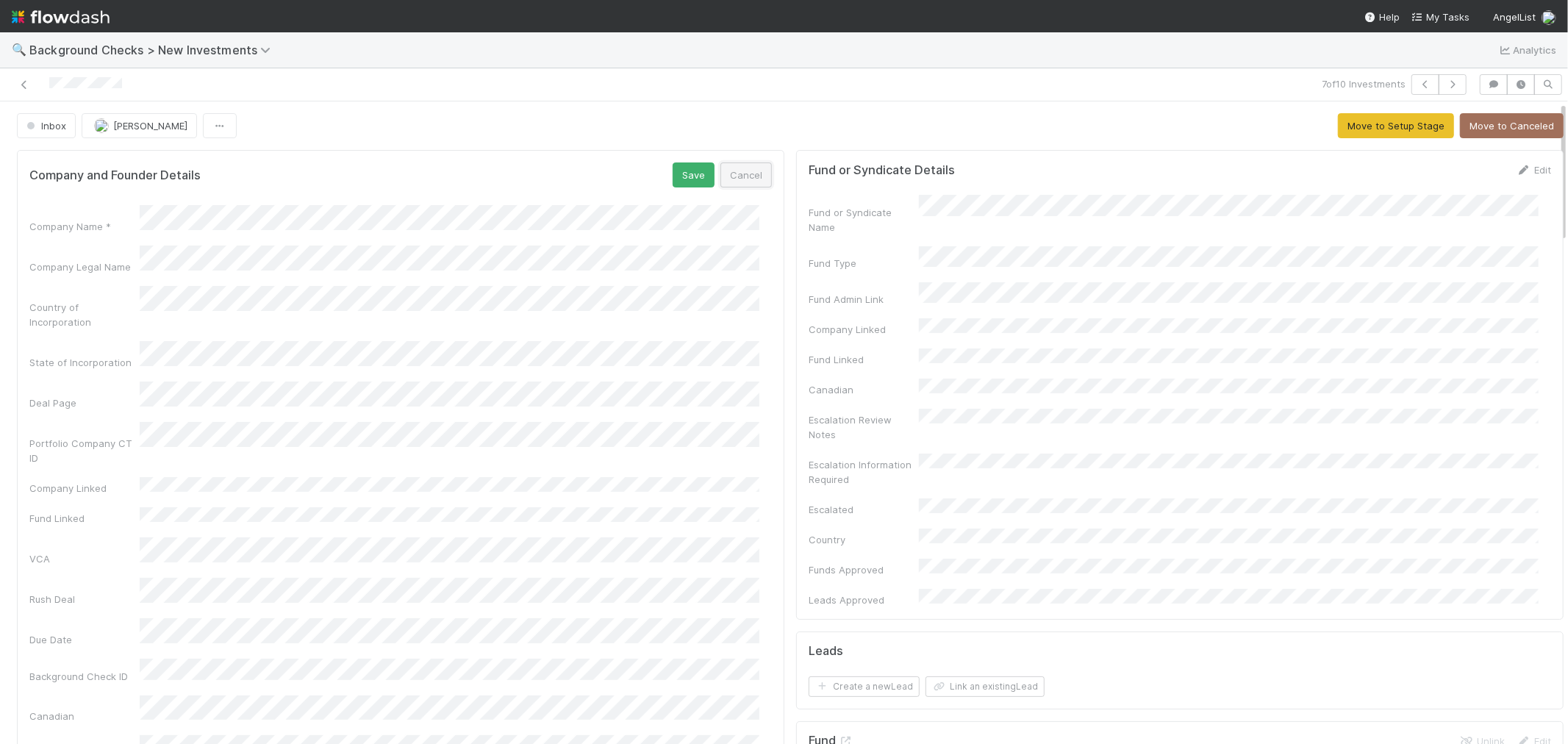
click at [742, 177] on button "Cancel" at bounding box center [746, 174] width 52 height 25
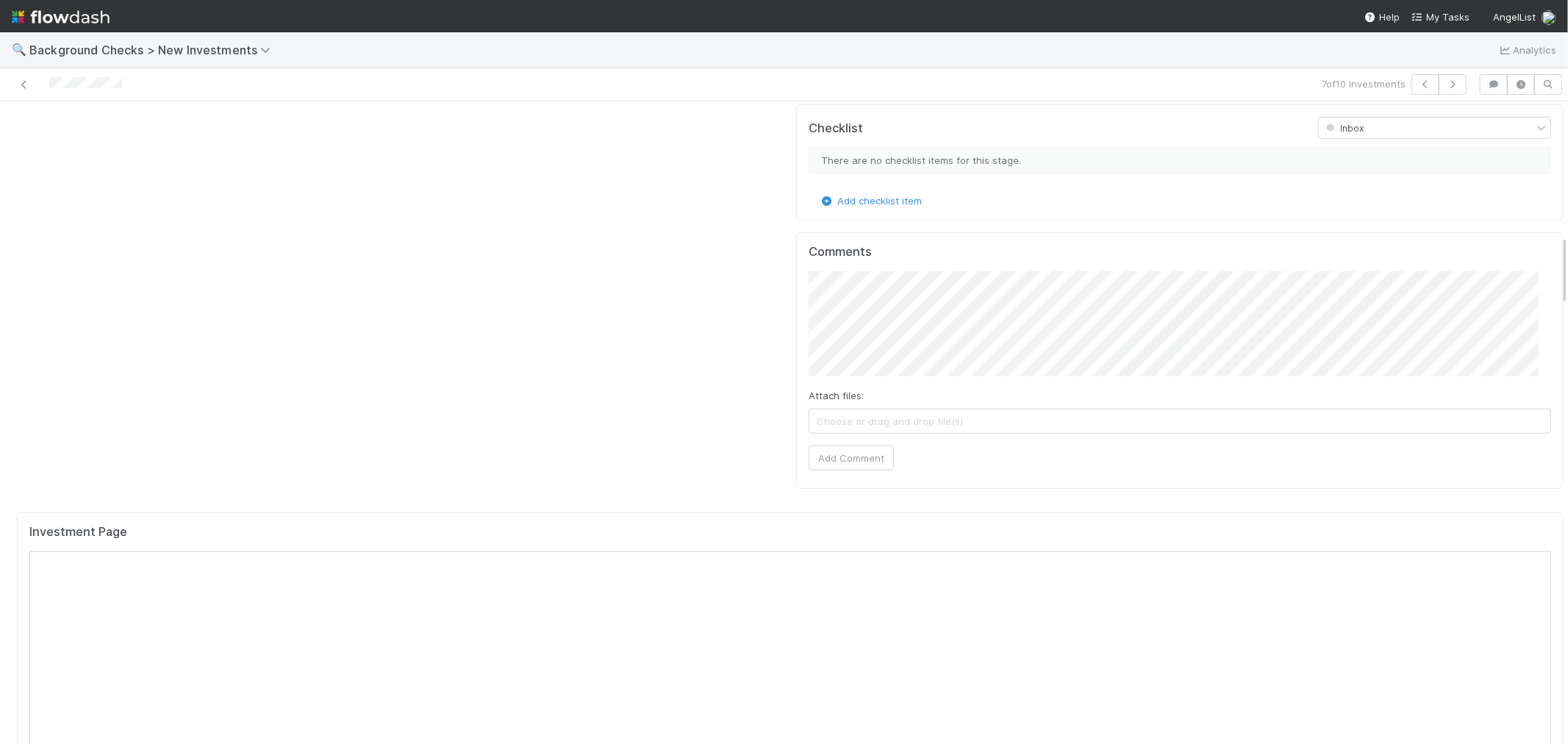
scroll to position [1224, 0]
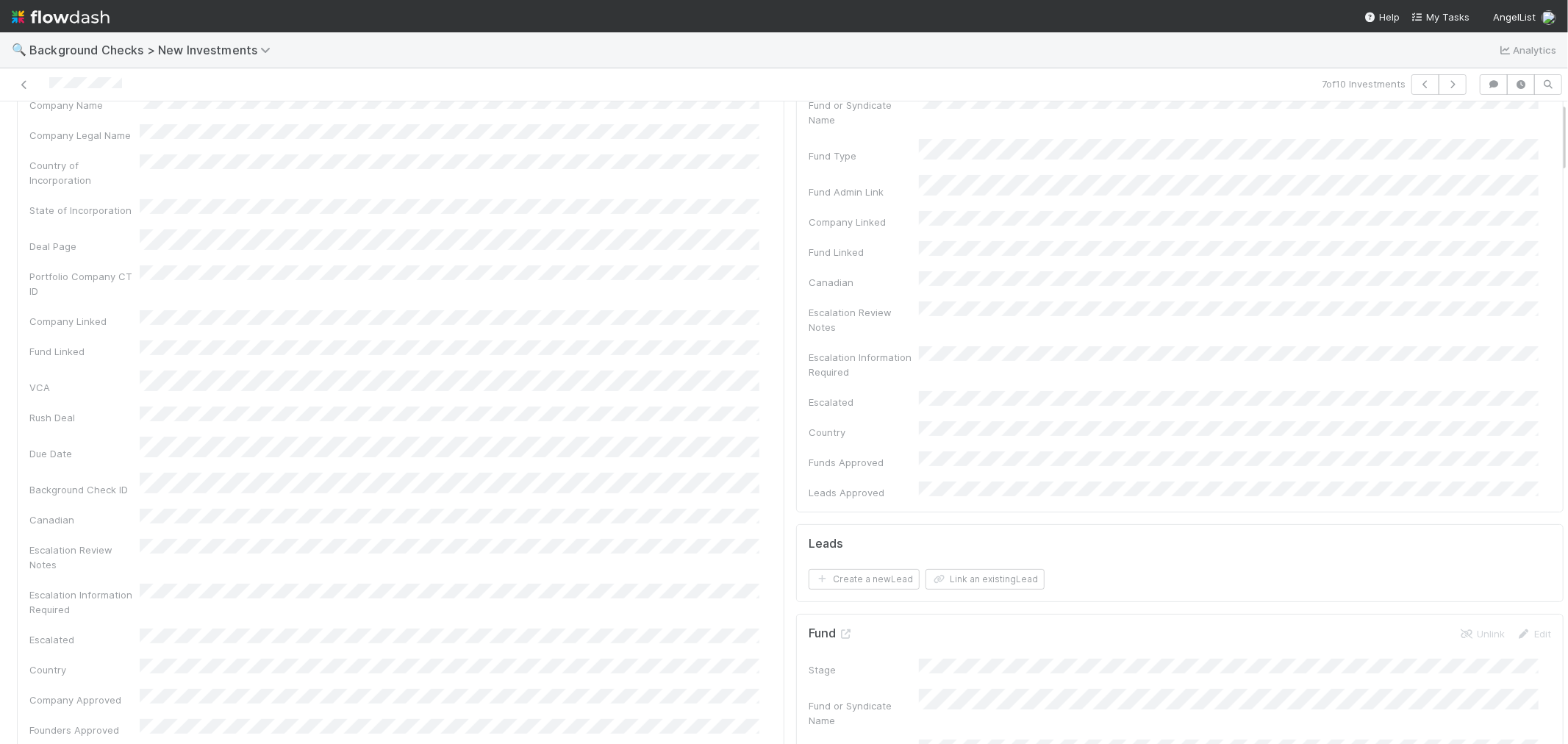
scroll to position [0, 0]
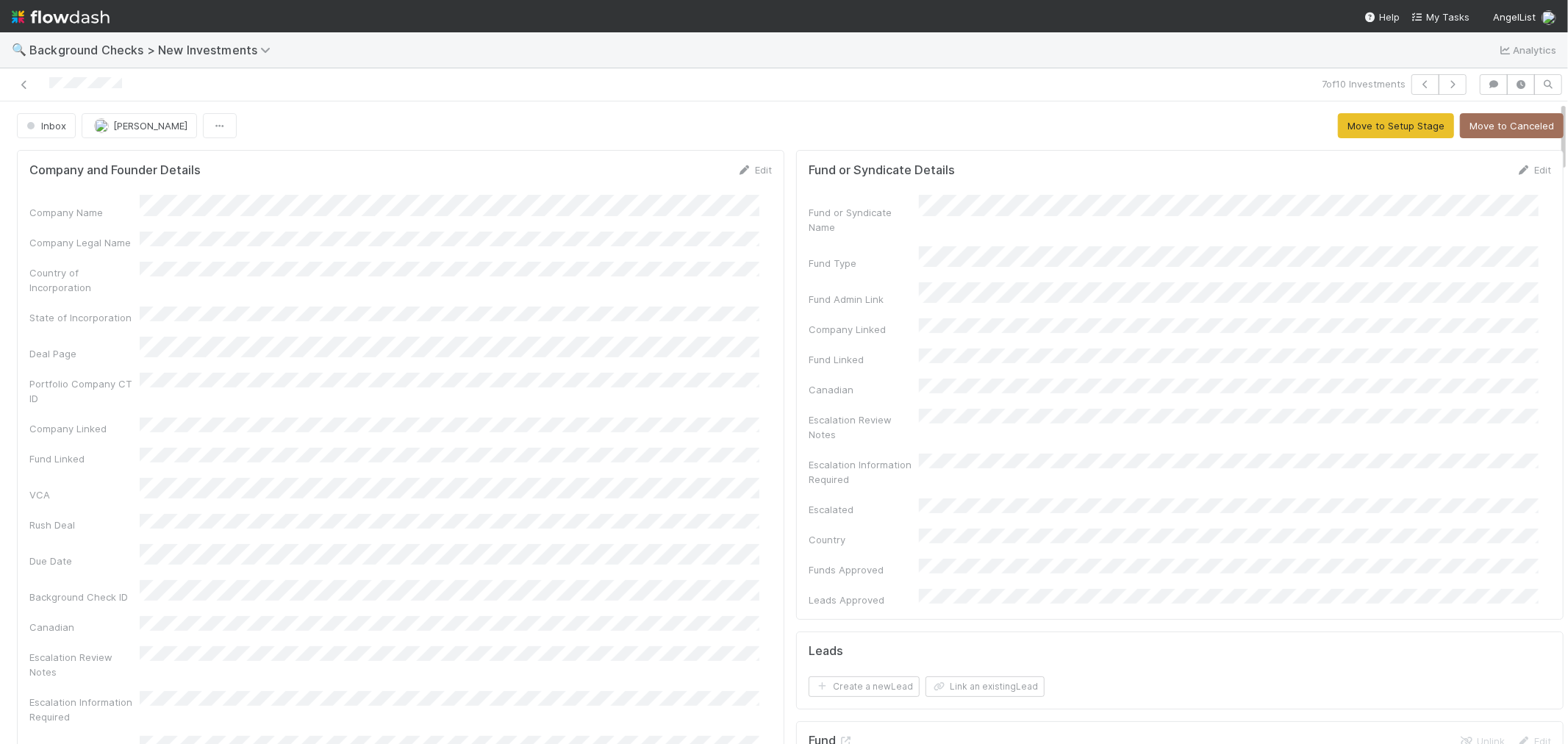
drag, startPoint x: 731, startPoint y: 166, endPoint x: 635, endPoint y: 185, distance: 97.9
click at [737, 166] on icon at bounding box center [744, 170] width 15 height 10
click at [687, 173] on button "Save" at bounding box center [693, 174] width 42 height 25
click at [1338, 129] on button "Move to Setup Stage" at bounding box center [1396, 125] width 117 height 25
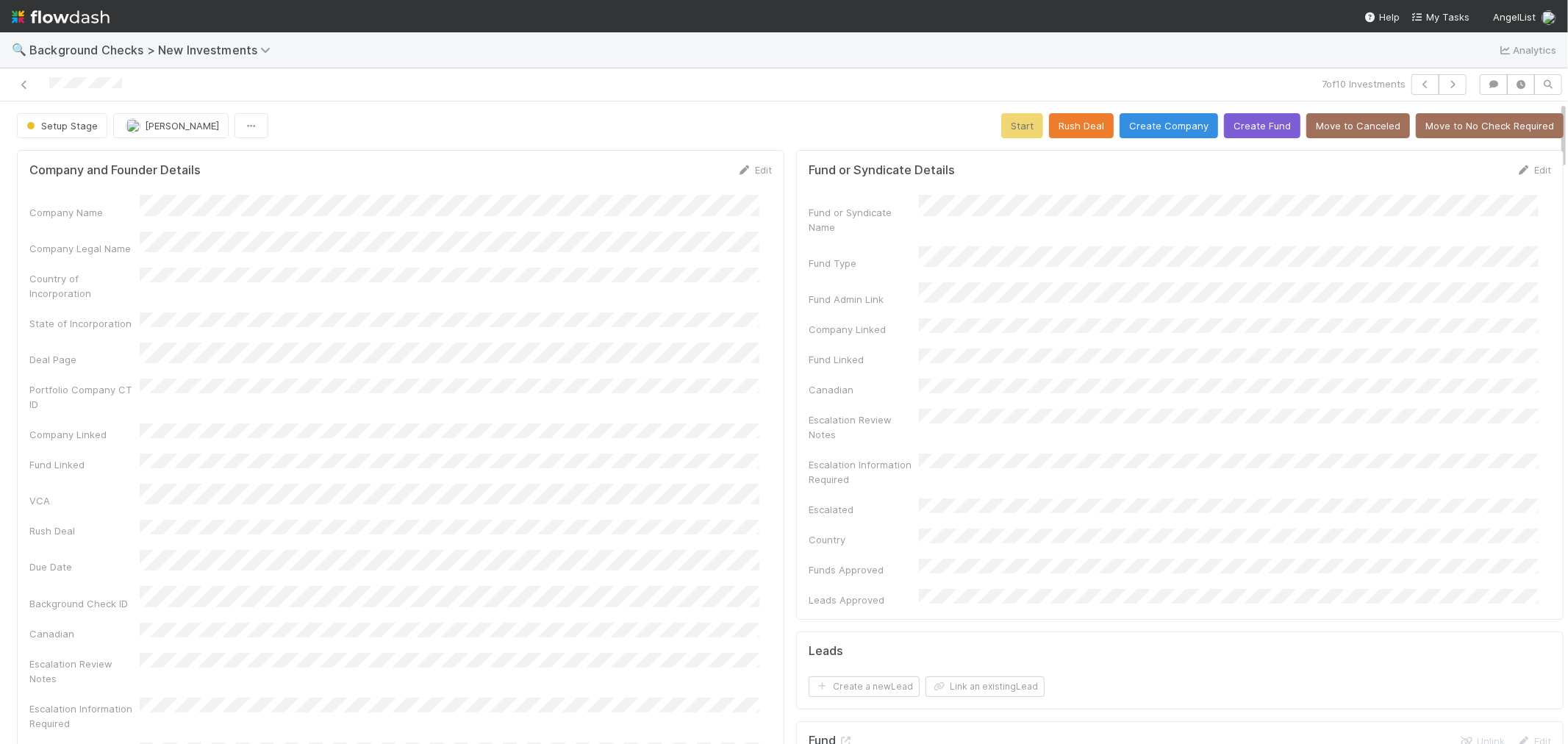
click at [718, 358] on div "Company Name Company Legal Name Country of Incorporation State of Incorporation…" at bounding box center [400, 523] width 742 height 655
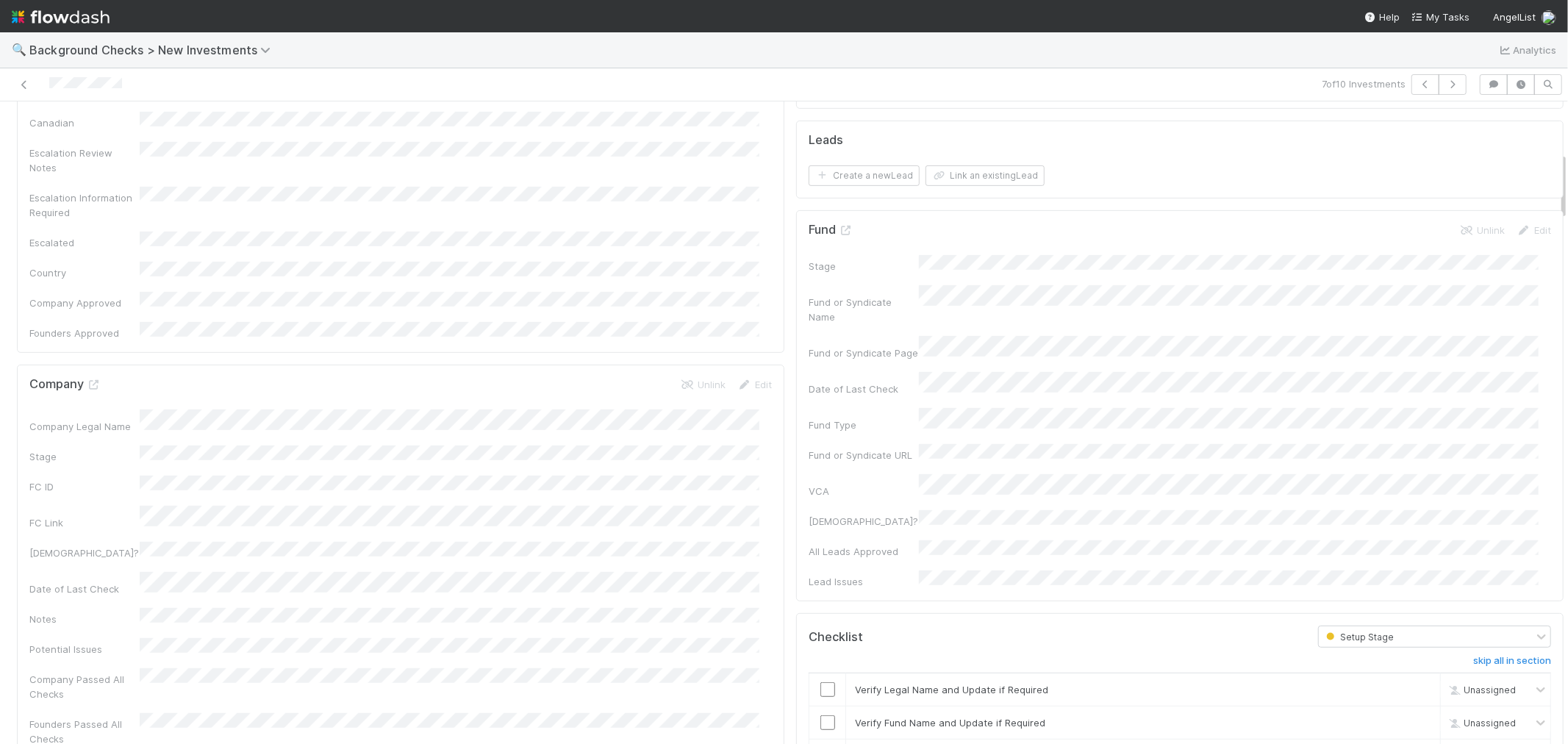
scroll to position [571, 0]
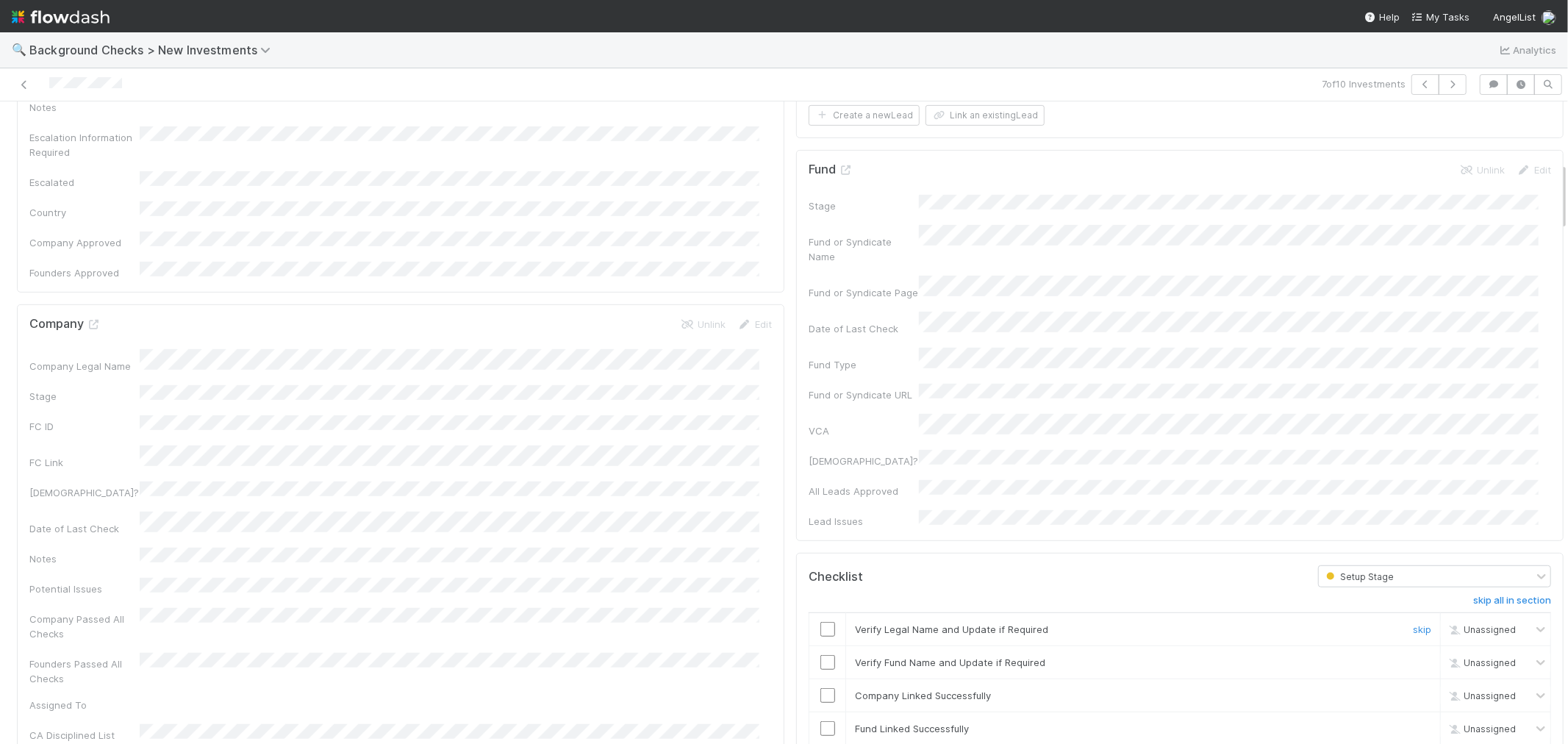
click at [821, 621] on input "checkbox" at bounding box center [828, 628] width 15 height 15
click at [821, 655] on input "checkbox" at bounding box center [828, 662] width 15 height 15
checkbox input "true"
click at [821, 688] on input "checkbox" at bounding box center [828, 695] width 15 height 15
drag, startPoint x: 818, startPoint y: 638, endPoint x: 875, endPoint y: 629, distance: 57.7
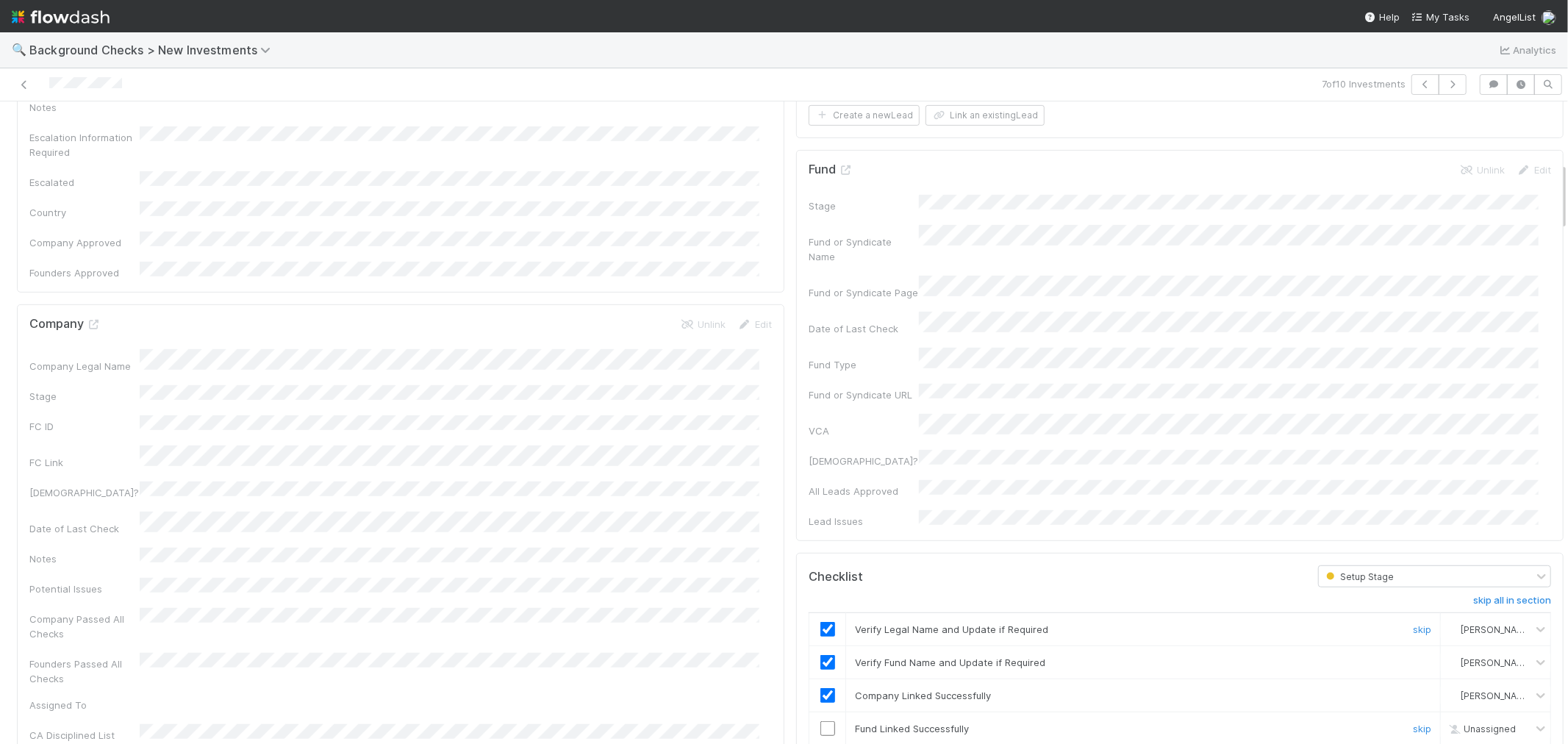
click at [821, 721] on input "checkbox" at bounding box center [828, 728] width 15 height 15
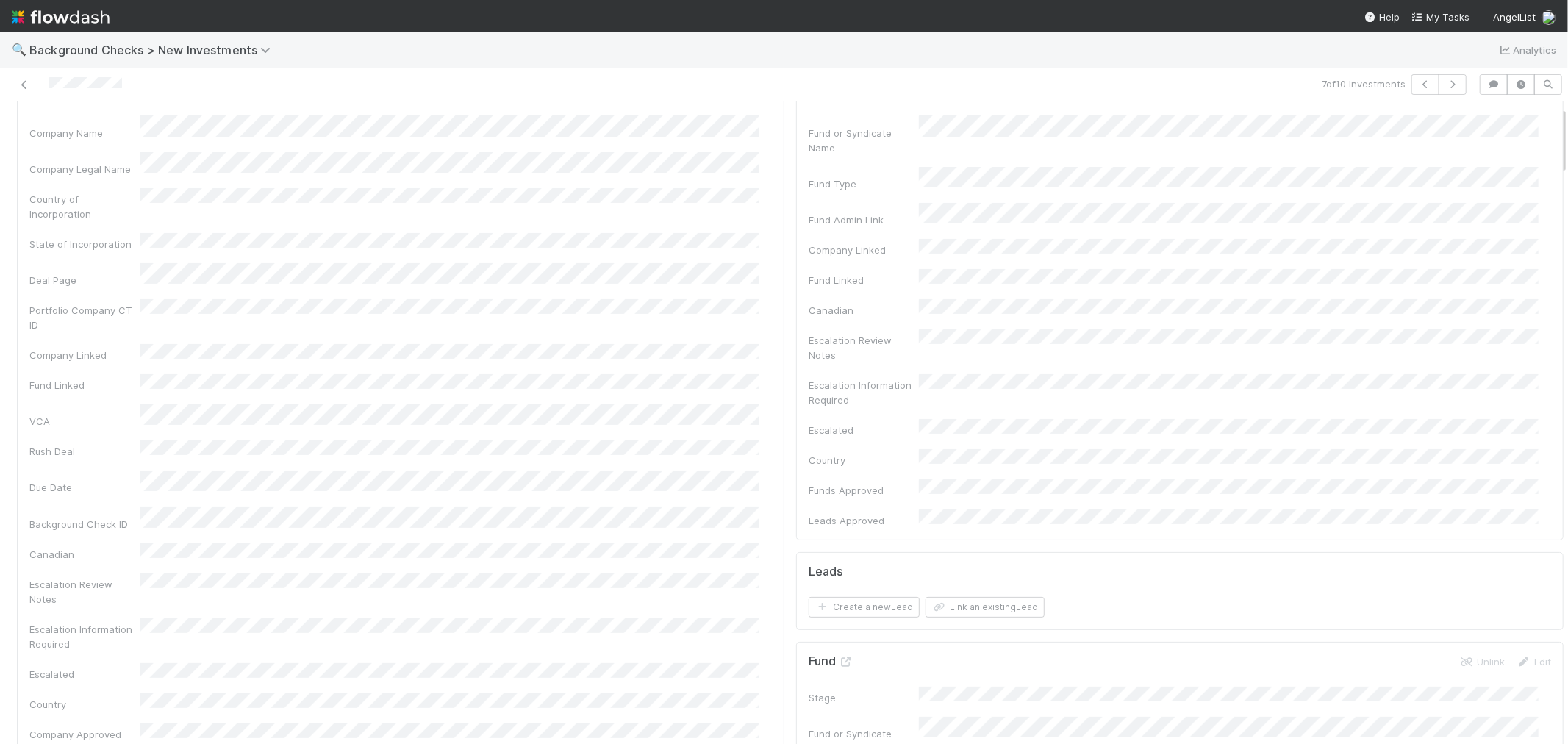
scroll to position [0, 0]
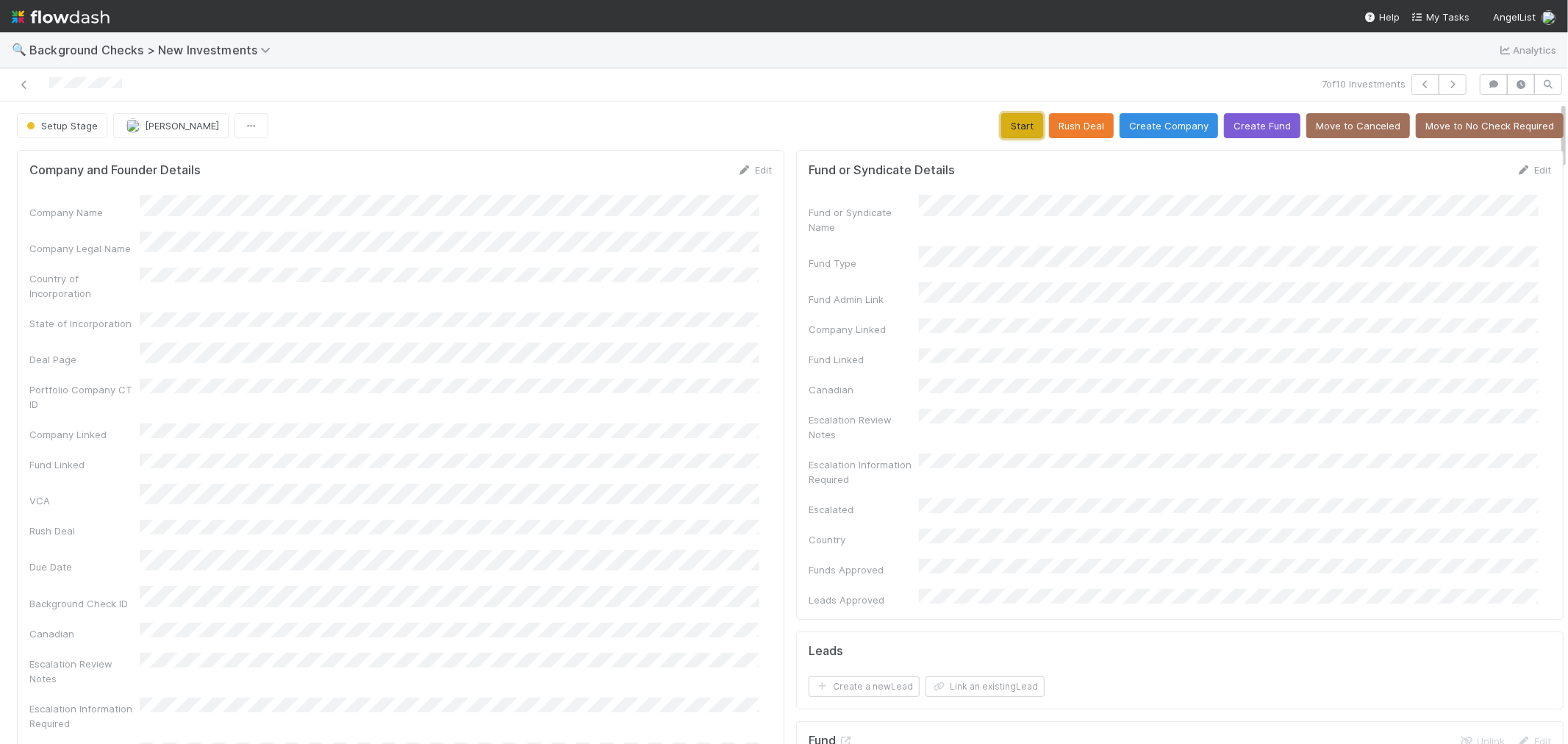
click at [1009, 136] on button "Start" at bounding box center [1022, 125] width 42 height 25
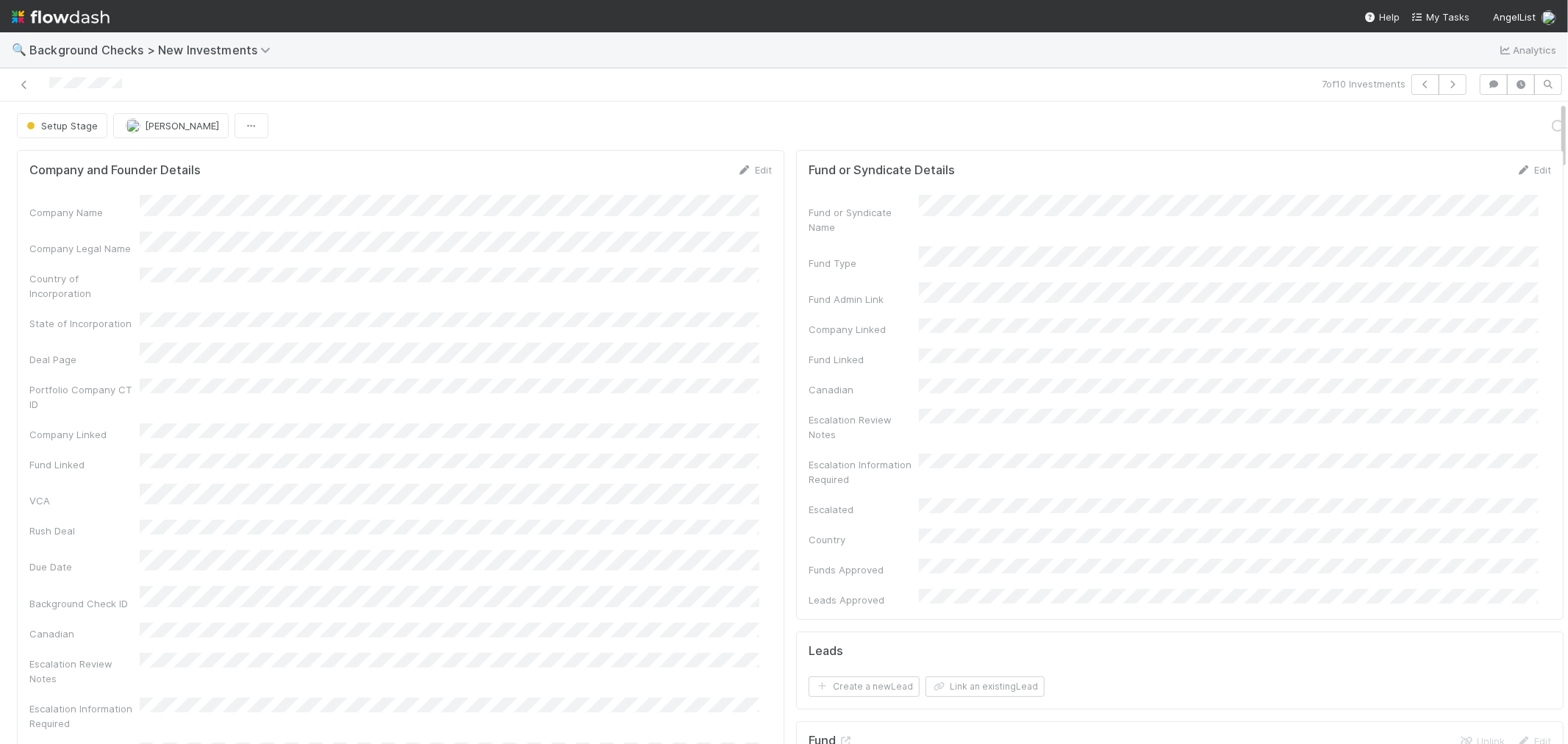
click at [616, 545] on div "Company Name Company Legal Name Country of Incorporation State of Incorporation…" at bounding box center [400, 523] width 742 height 655
click at [1503, 132] on link "Actions" at bounding box center [1533, 125] width 61 height 25
click at [1419, 295] on button "Link Lead" at bounding box center [1483, 300] width 164 height 21
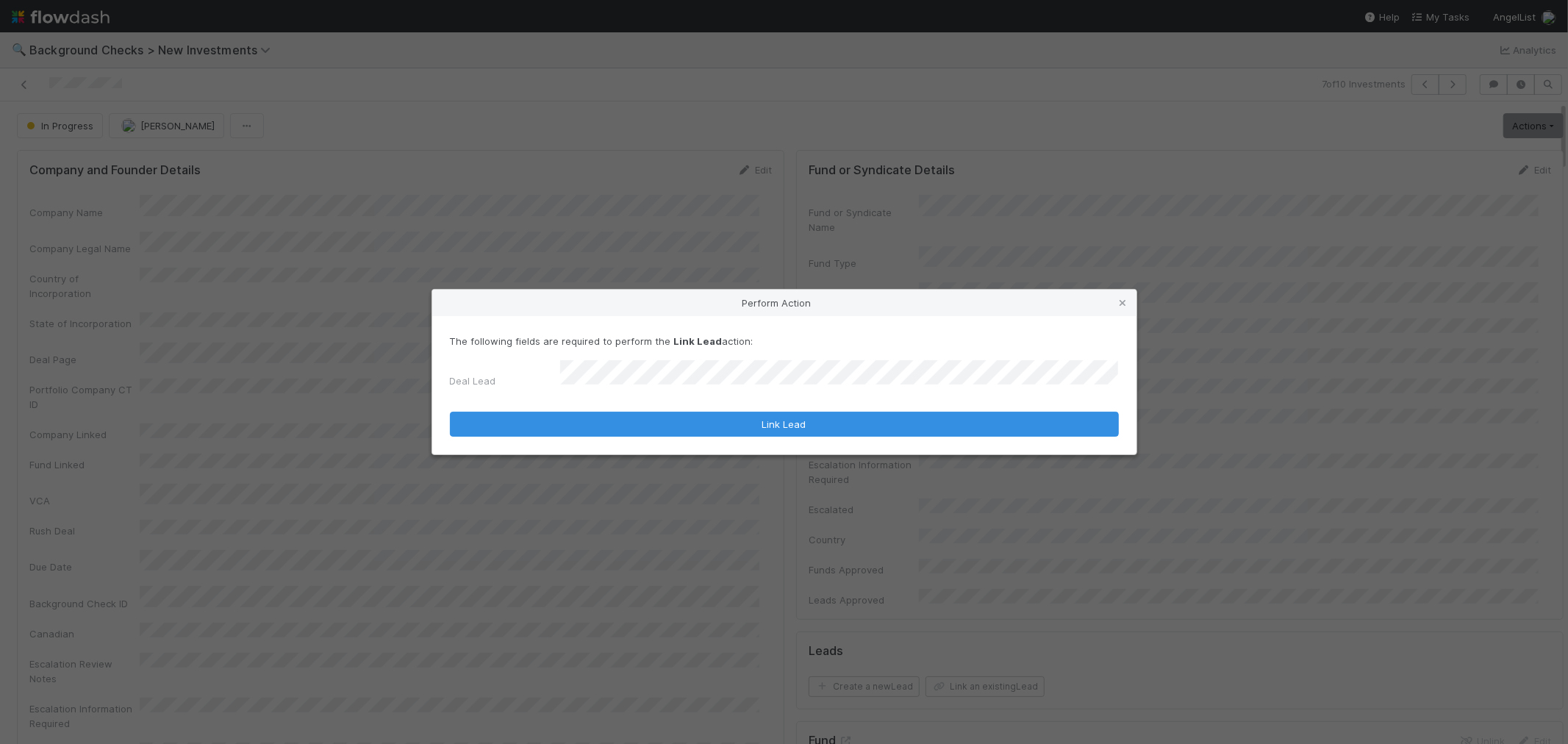
click at [450, 411] on button "Link Lead" at bounding box center [785, 423] width 669 height 25
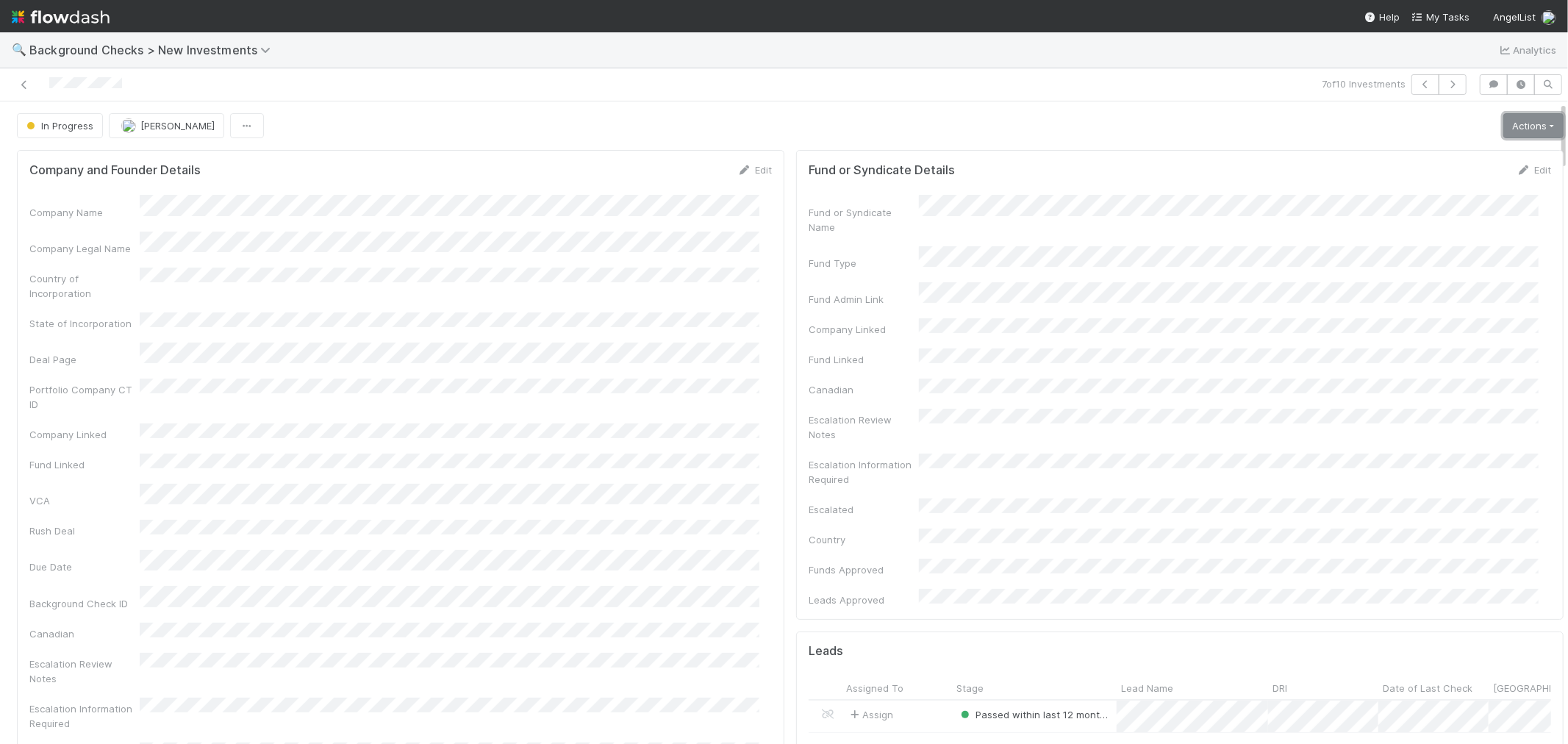
click at [1503, 129] on link "Actions" at bounding box center [1533, 125] width 61 height 25
click at [1457, 149] on button "Finish" at bounding box center [1483, 156] width 164 height 21
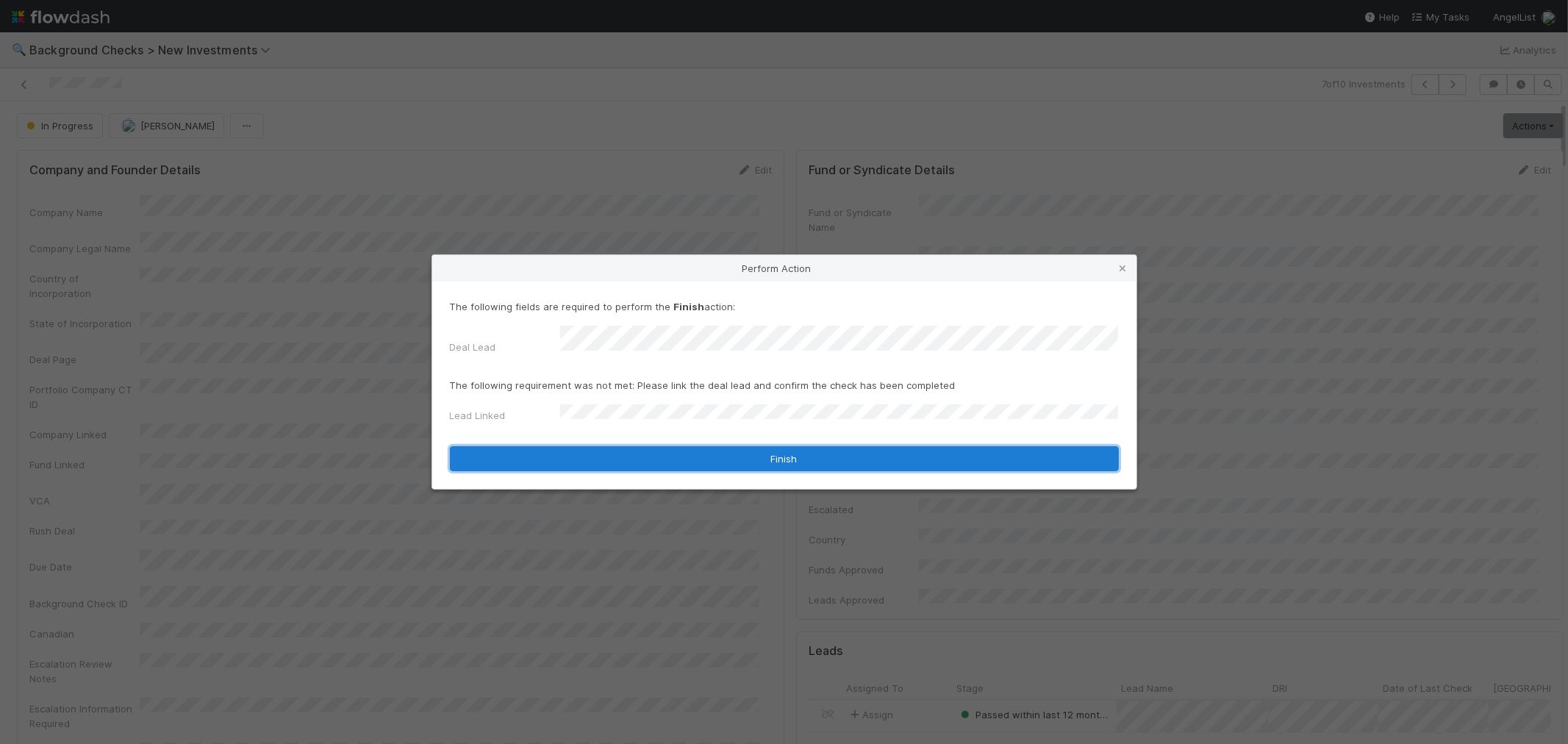
click at [607, 456] on button "Finish" at bounding box center [785, 458] width 669 height 25
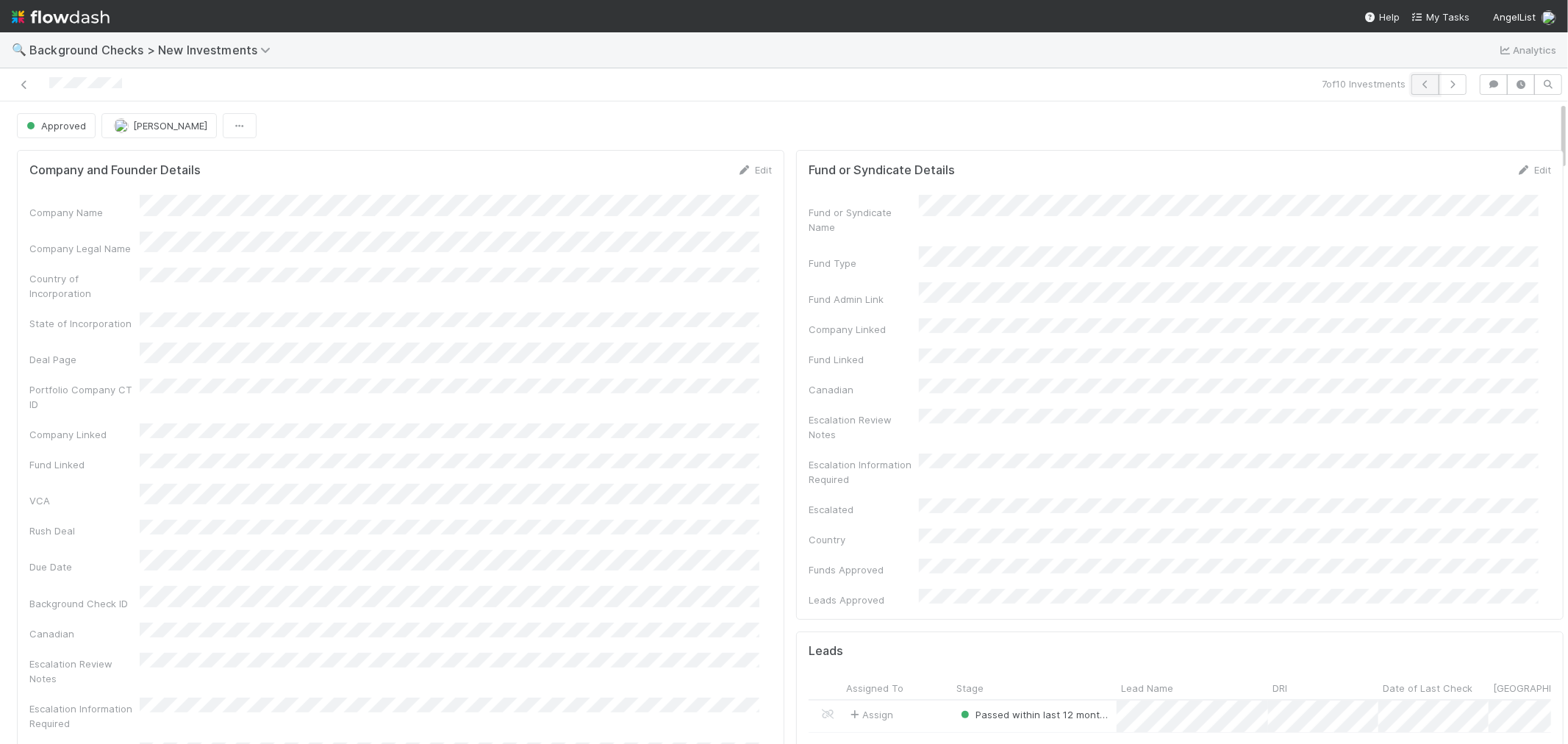
click at [1418, 83] on icon "button" at bounding box center [1425, 84] width 15 height 9
click at [69, 75] on div at bounding box center [374, 85] width 736 height 21
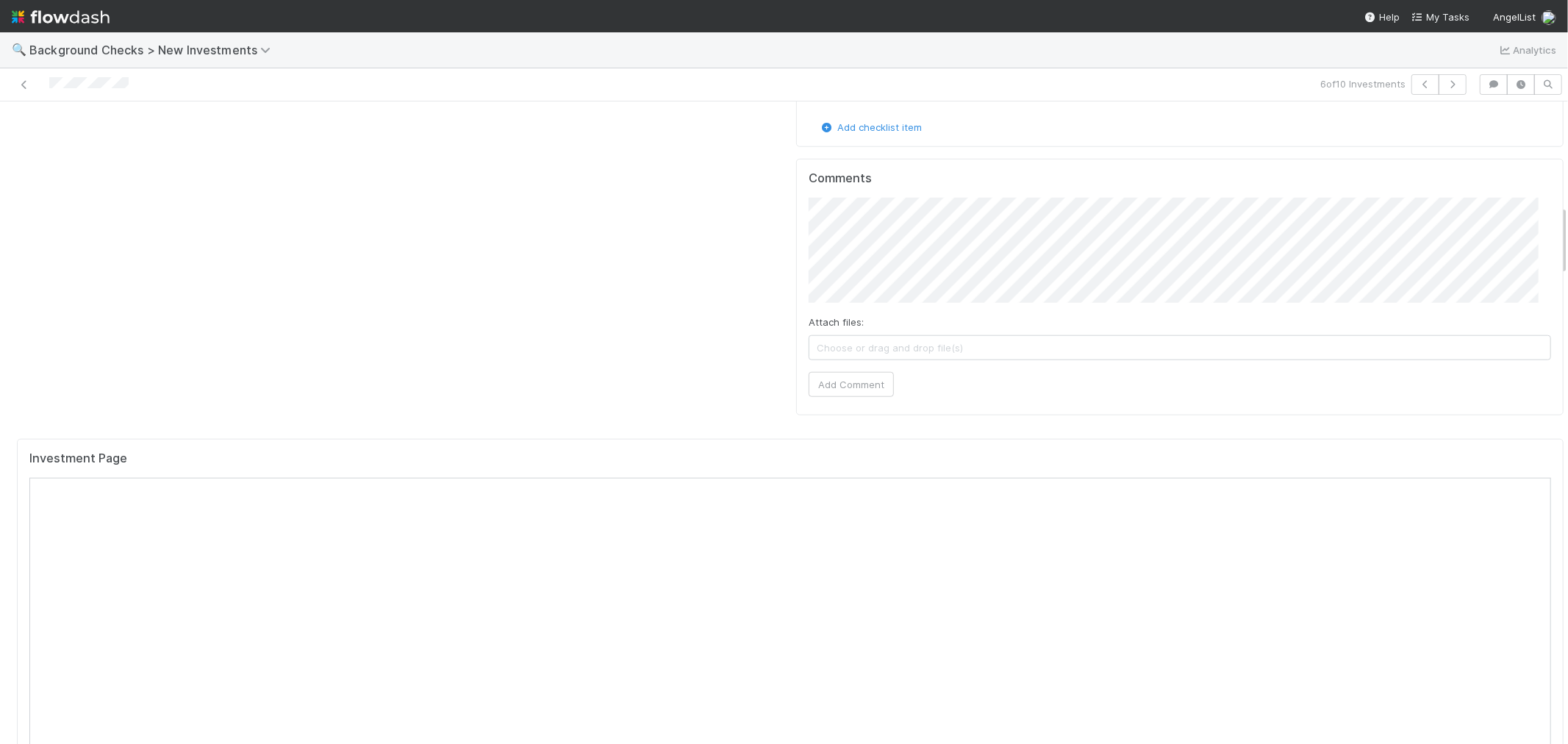
scroll to position [1142, 0]
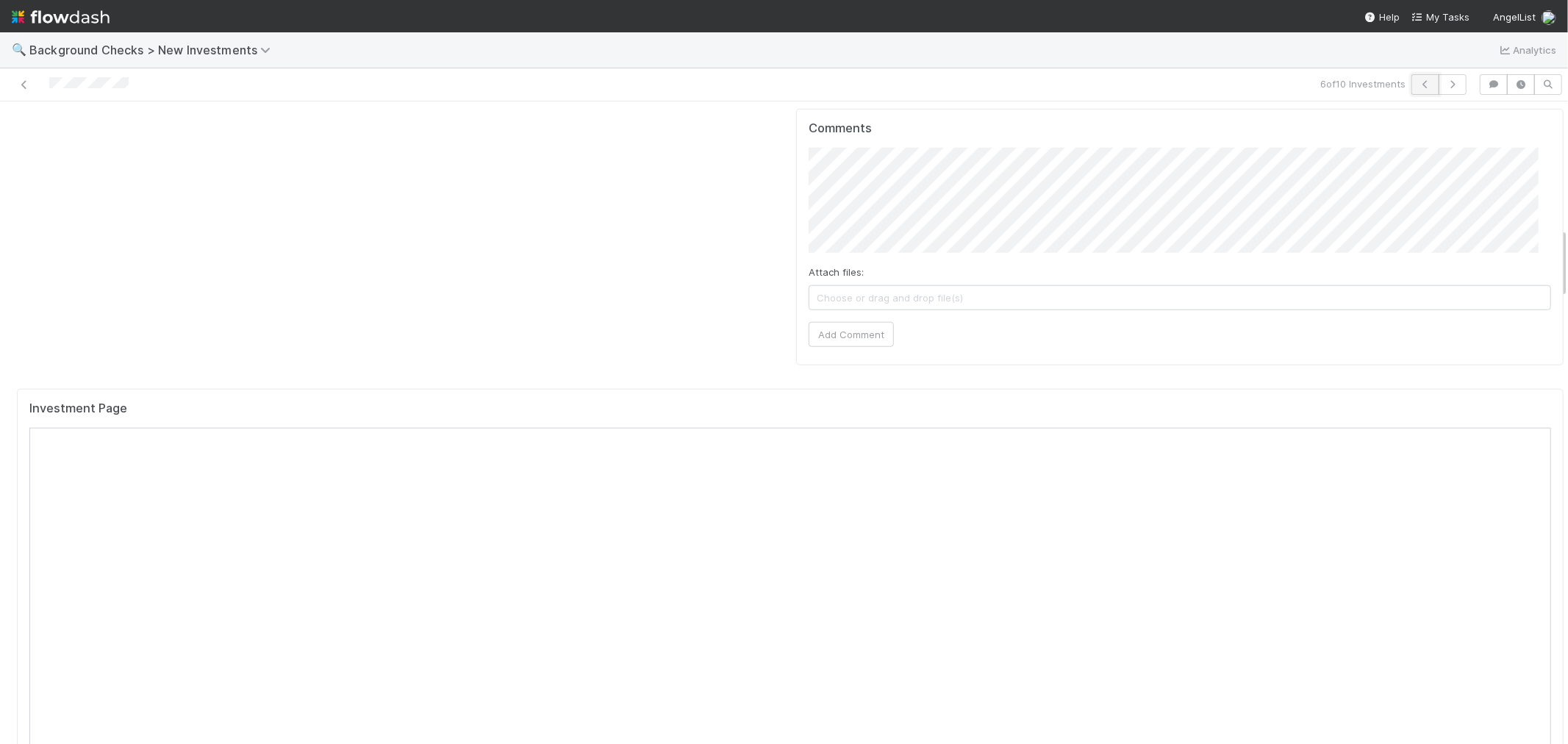
click at [1418, 83] on icon "button" at bounding box center [1425, 84] width 15 height 9
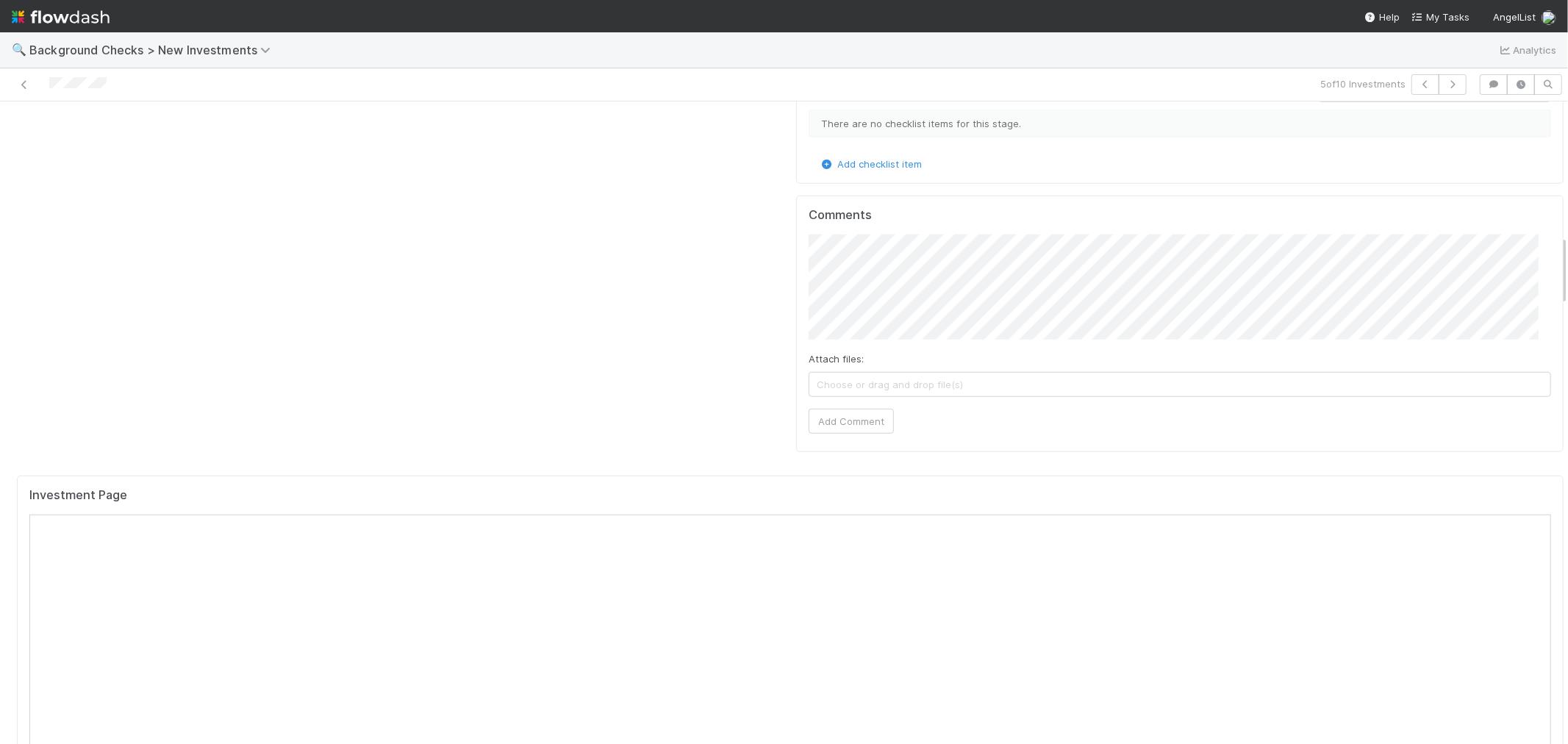
scroll to position [1224, 0]
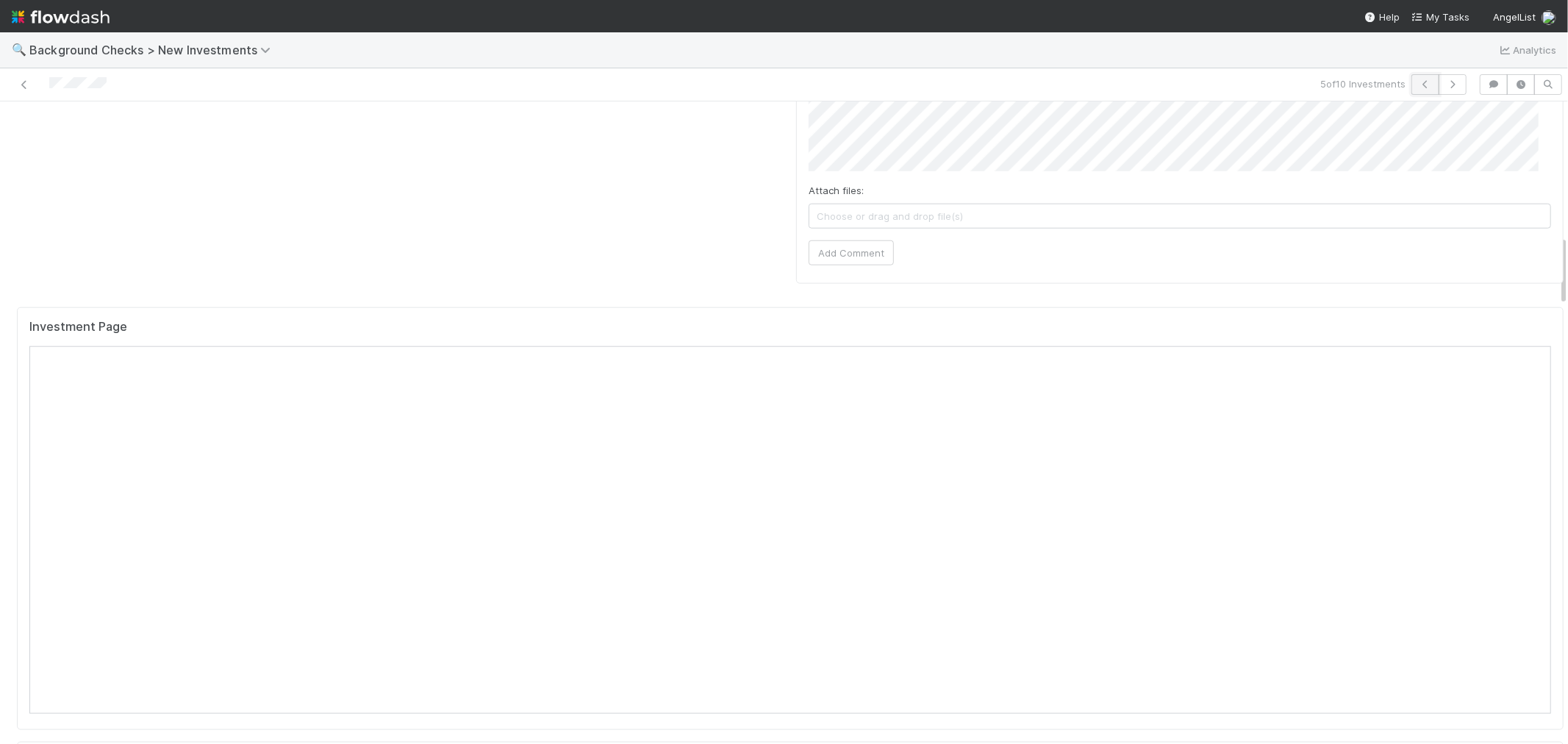
click at [1418, 89] on icon "button" at bounding box center [1425, 84] width 15 height 9
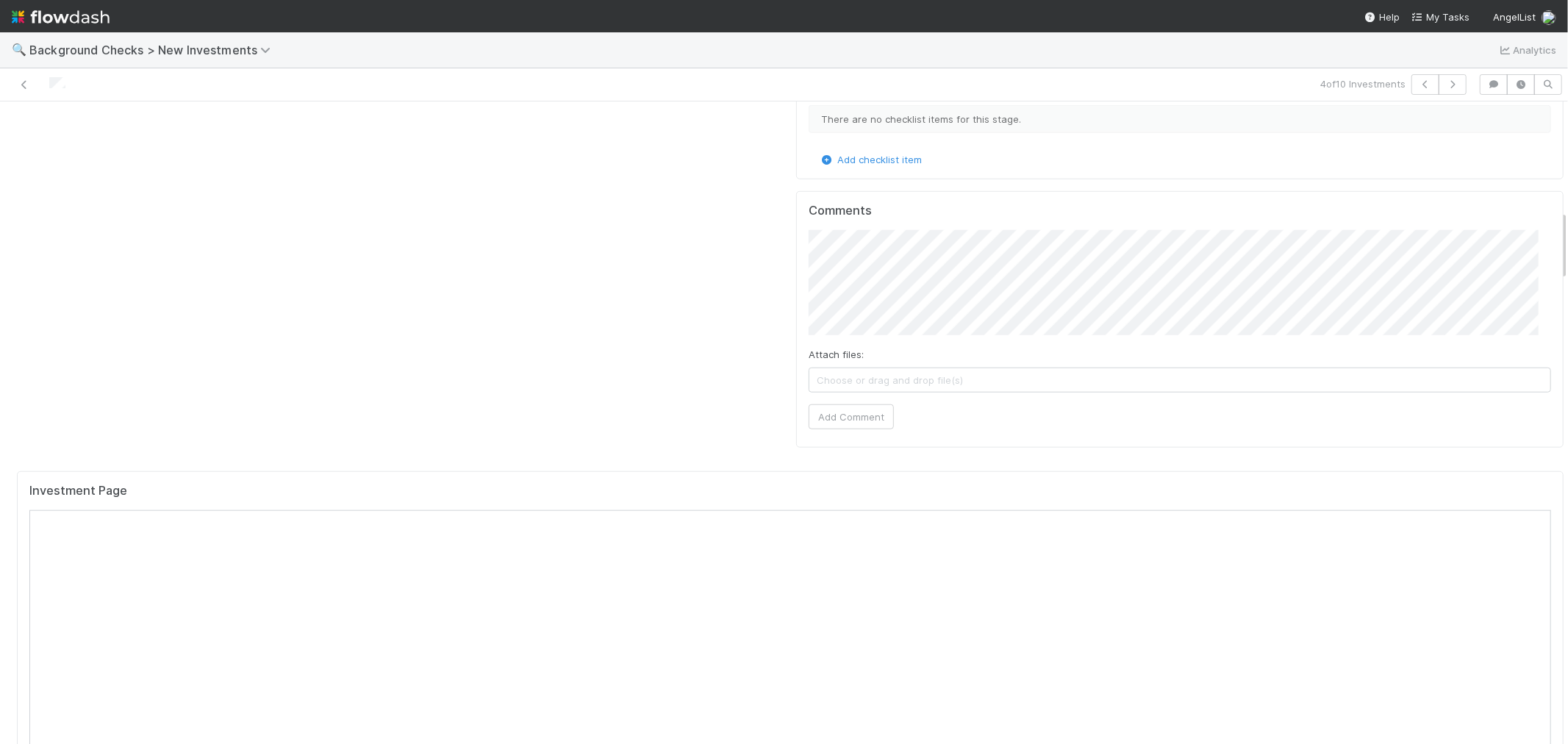
scroll to position [1062, 0]
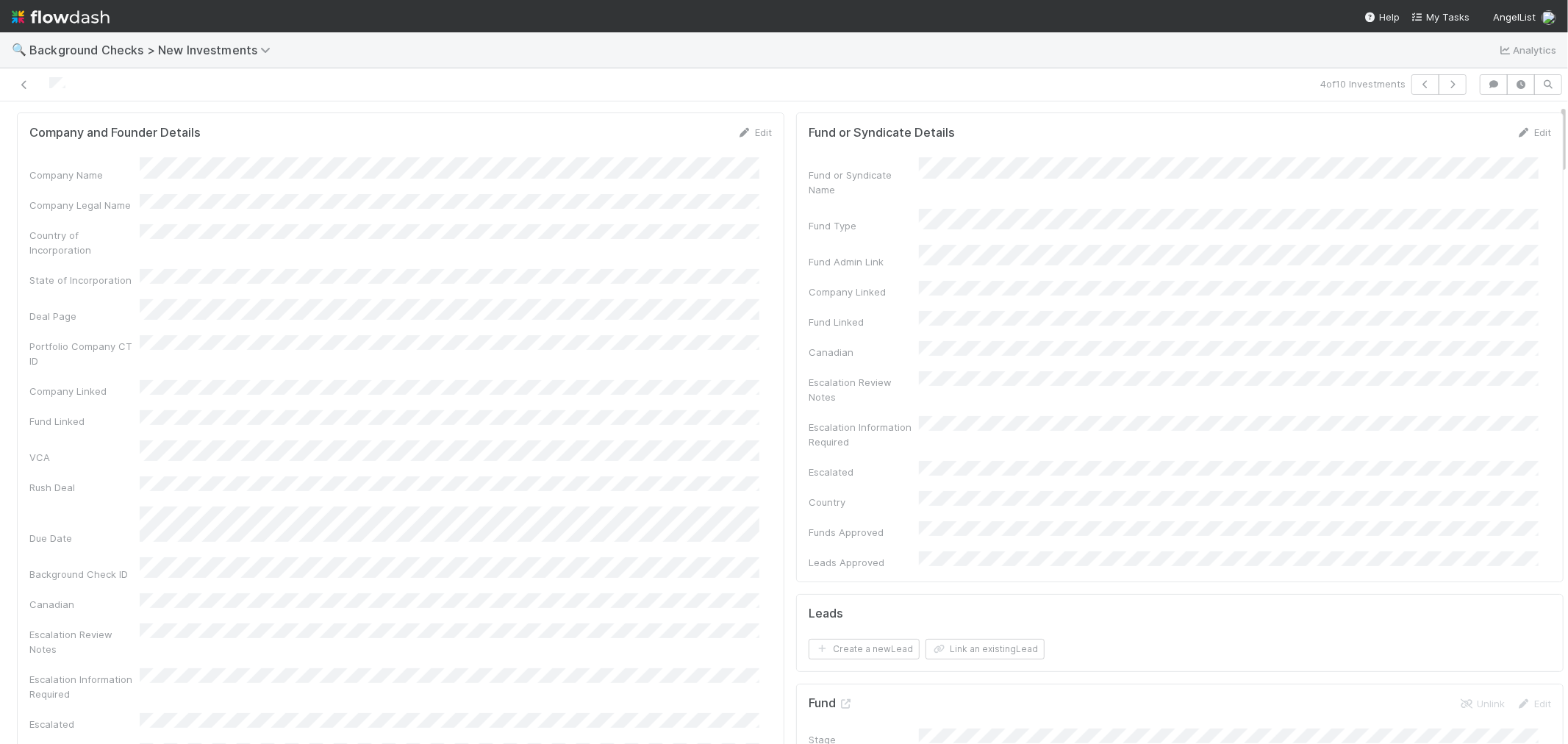
scroll to position [0, 0]
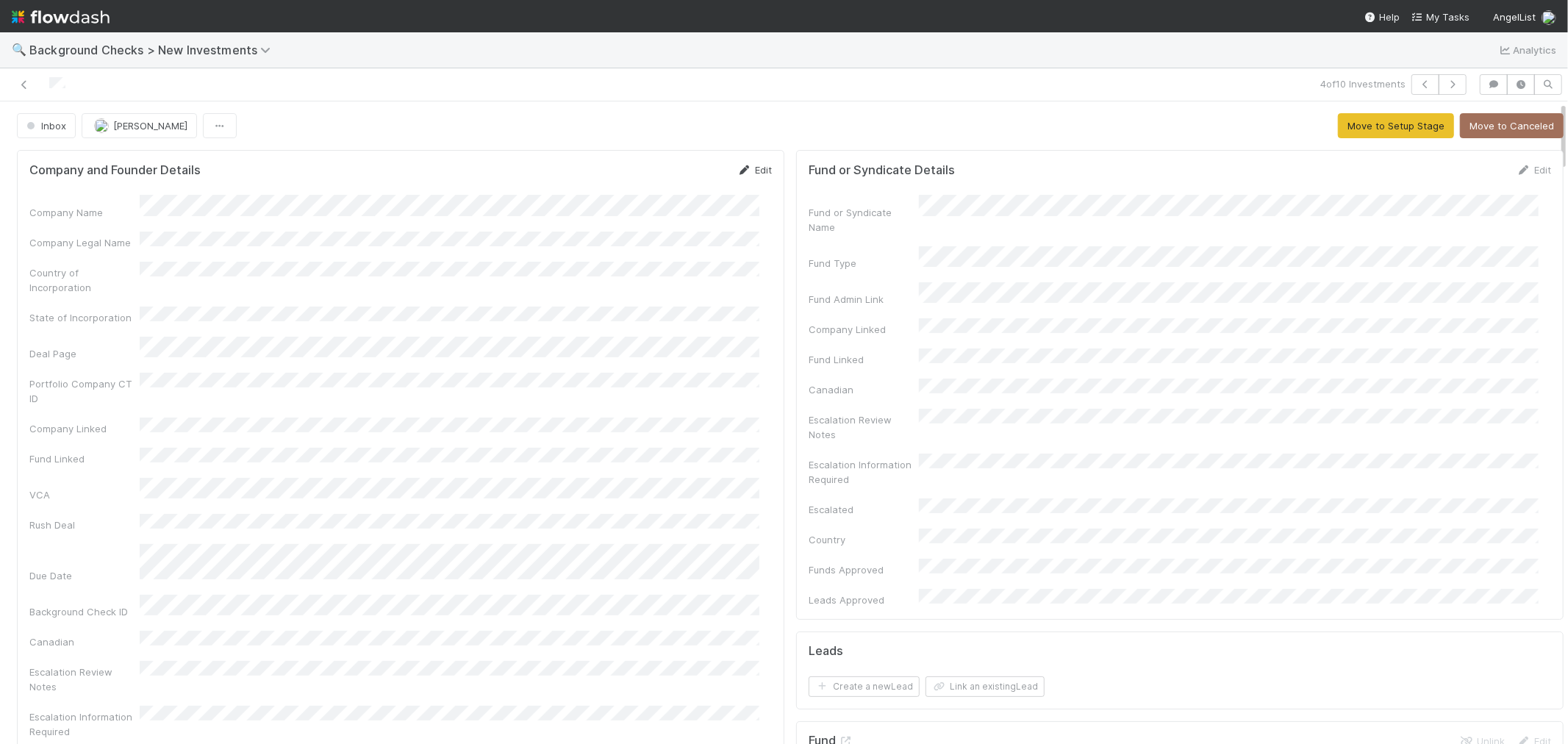
click at [737, 169] on icon at bounding box center [744, 170] width 15 height 10
click at [411, 241] on div "Company Name * Company Legal Name Country of Incorporation State of Incorporati…" at bounding box center [400, 664] width 742 height 919
drag, startPoint x: 413, startPoint y: 240, endPoint x: 53, endPoint y: 245, distance: 360.0
click at [53, 245] on div "Company Legal Name" at bounding box center [400, 259] width 742 height 29
click at [688, 167] on button "Save" at bounding box center [693, 174] width 42 height 25
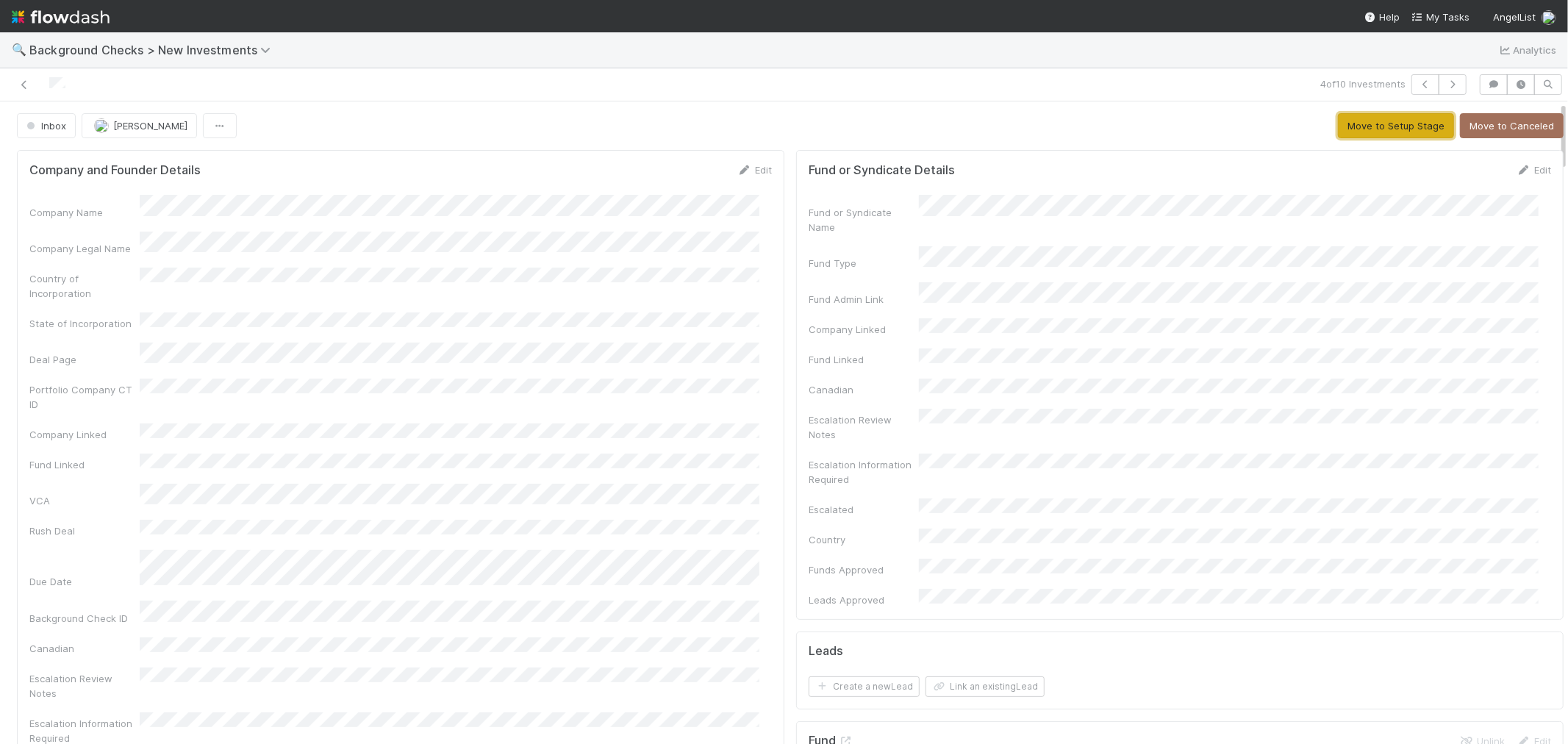
click at [1338, 130] on button "Move to Setup Stage" at bounding box center [1396, 125] width 117 height 25
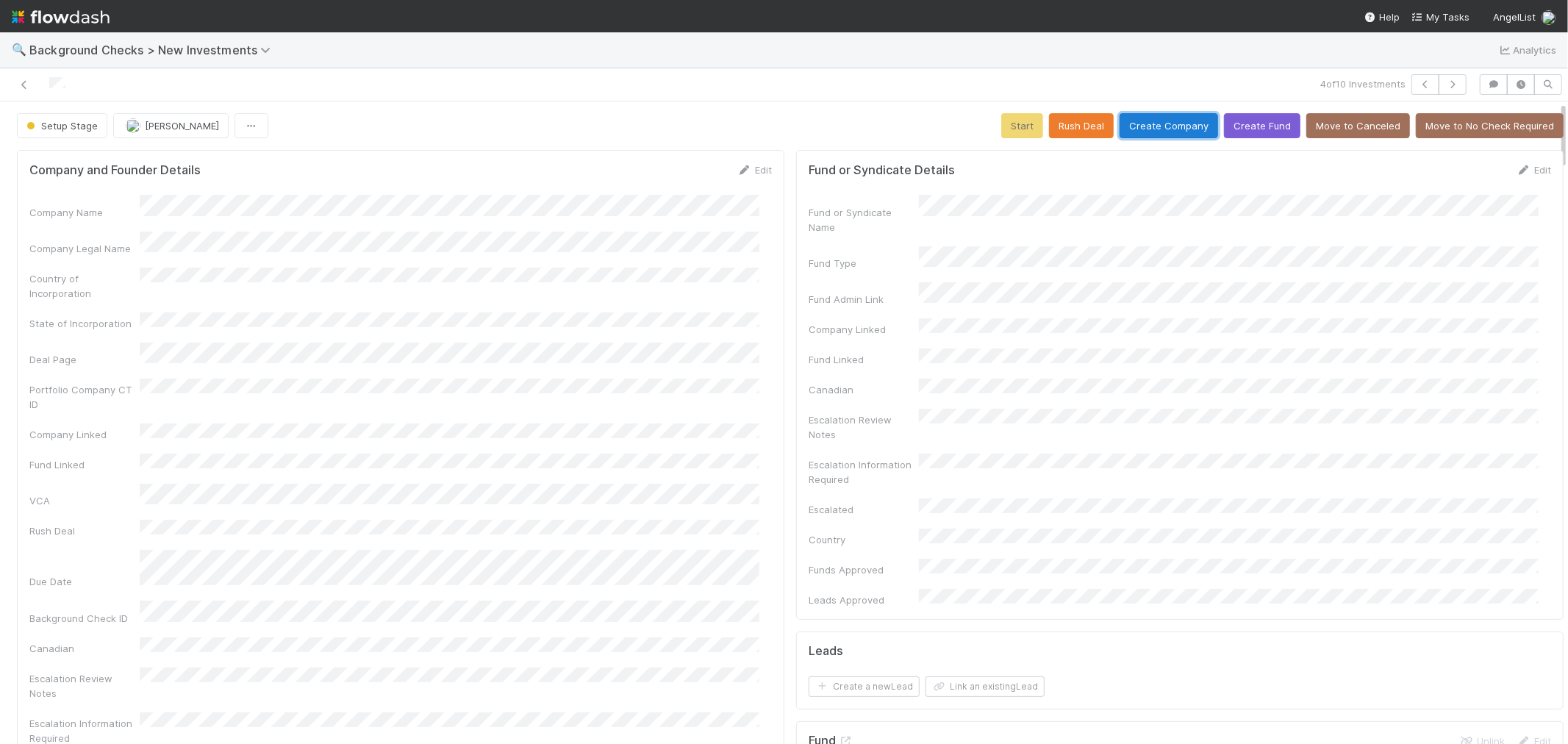
click at [1163, 126] on button "Create Company" at bounding box center [1169, 125] width 99 height 25
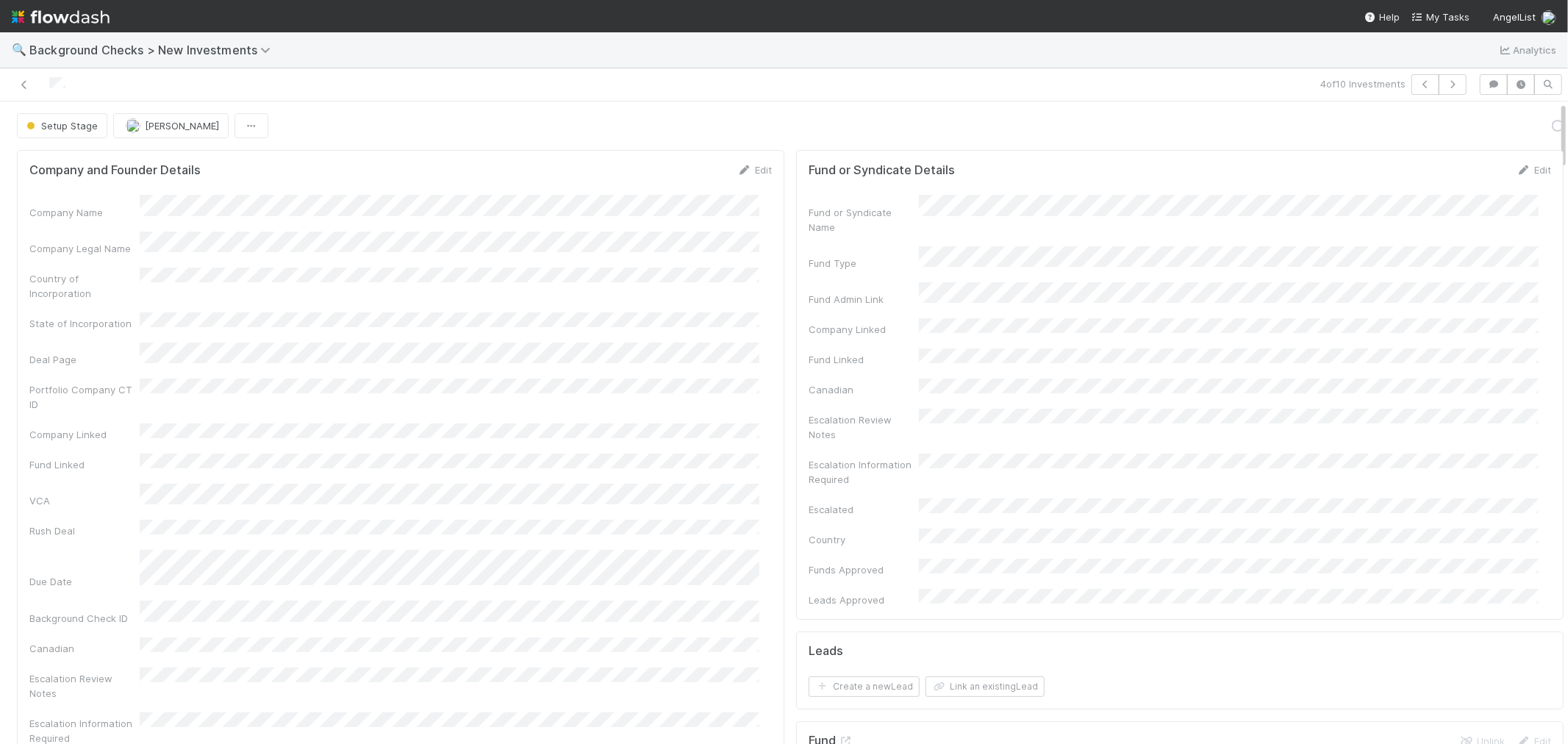
click at [735, 382] on div "Portfolio Company CT ID" at bounding box center [400, 394] width 742 height 33
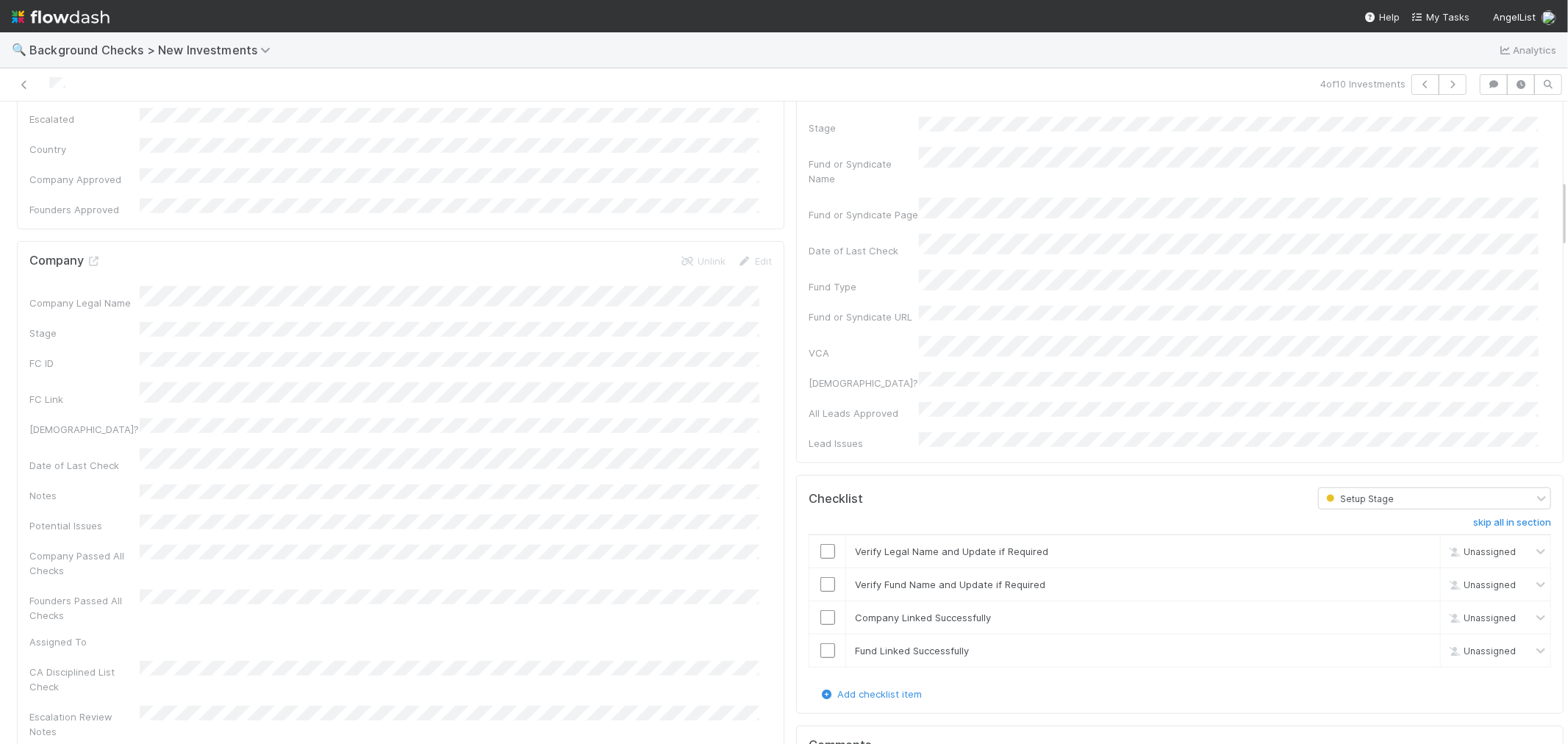
scroll to position [735, 0]
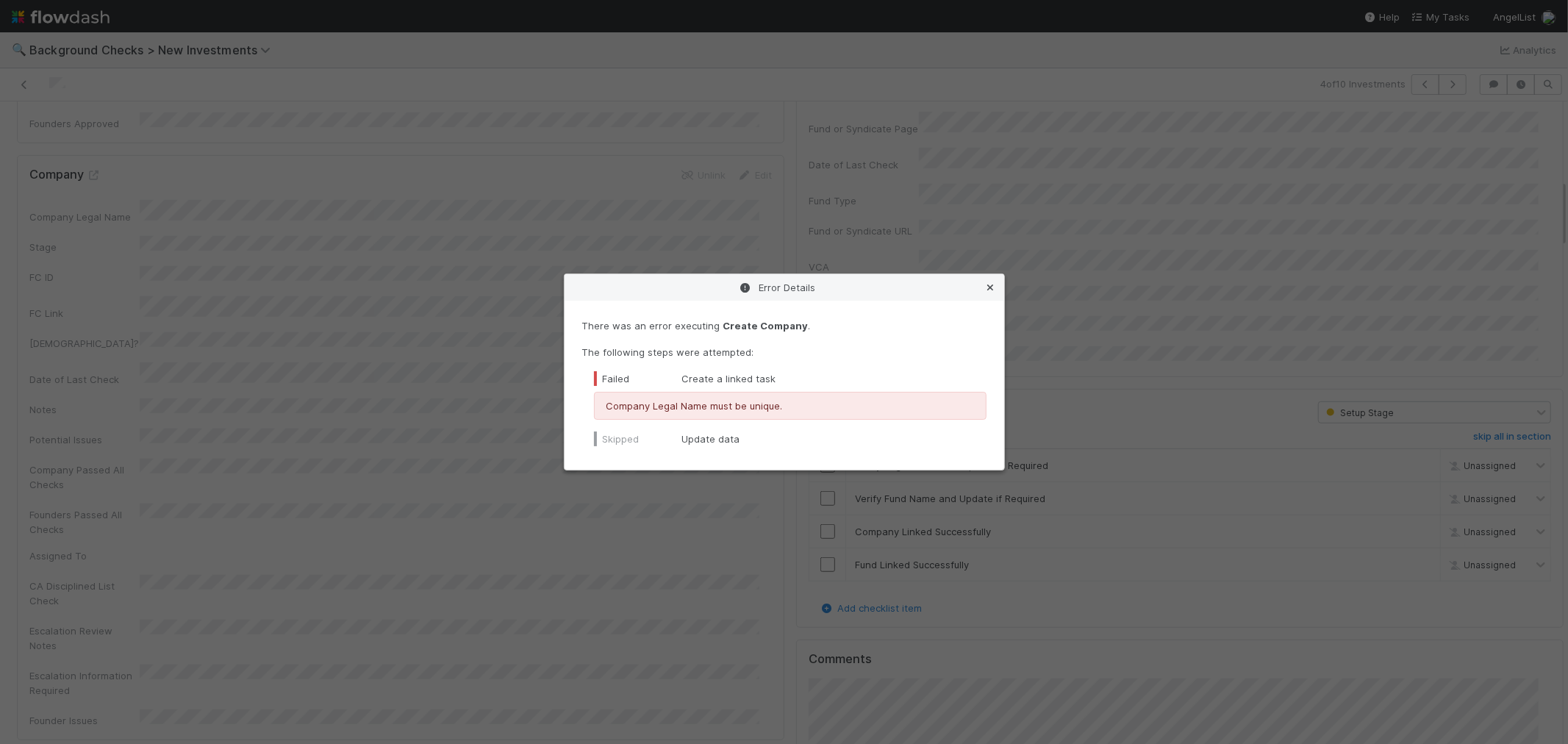
click at [989, 285] on icon at bounding box center [990, 288] width 15 height 10
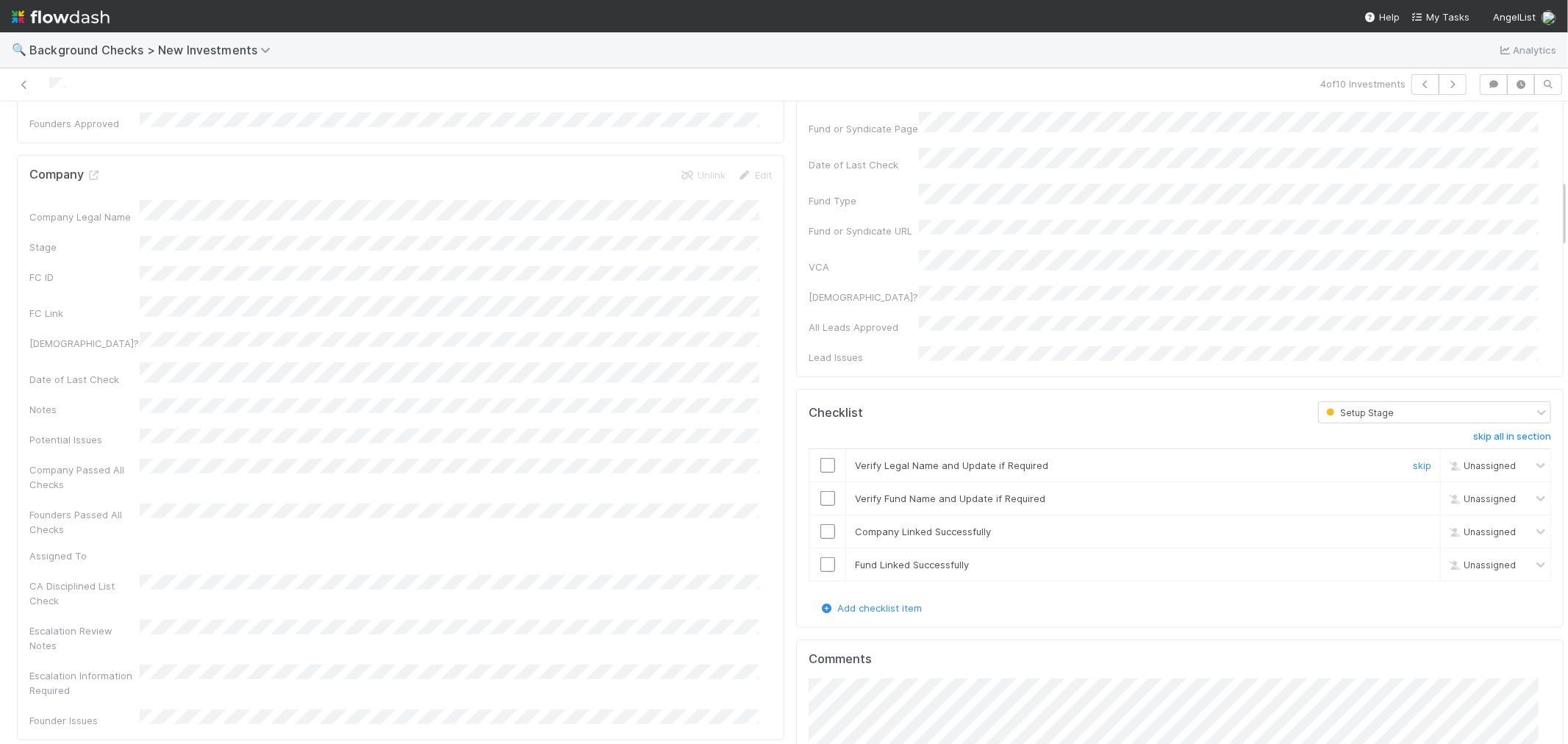
click at [821, 458] on input "checkbox" at bounding box center [828, 465] width 15 height 15
click at [821, 491] on input "checkbox" at bounding box center [828, 498] width 15 height 15
click at [821, 524] on input "checkbox" at bounding box center [828, 531] width 15 height 15
click at [821, 557] on input "checkbox" at bounding box center [828, 564] width 15 height 15
checkbox input "true"
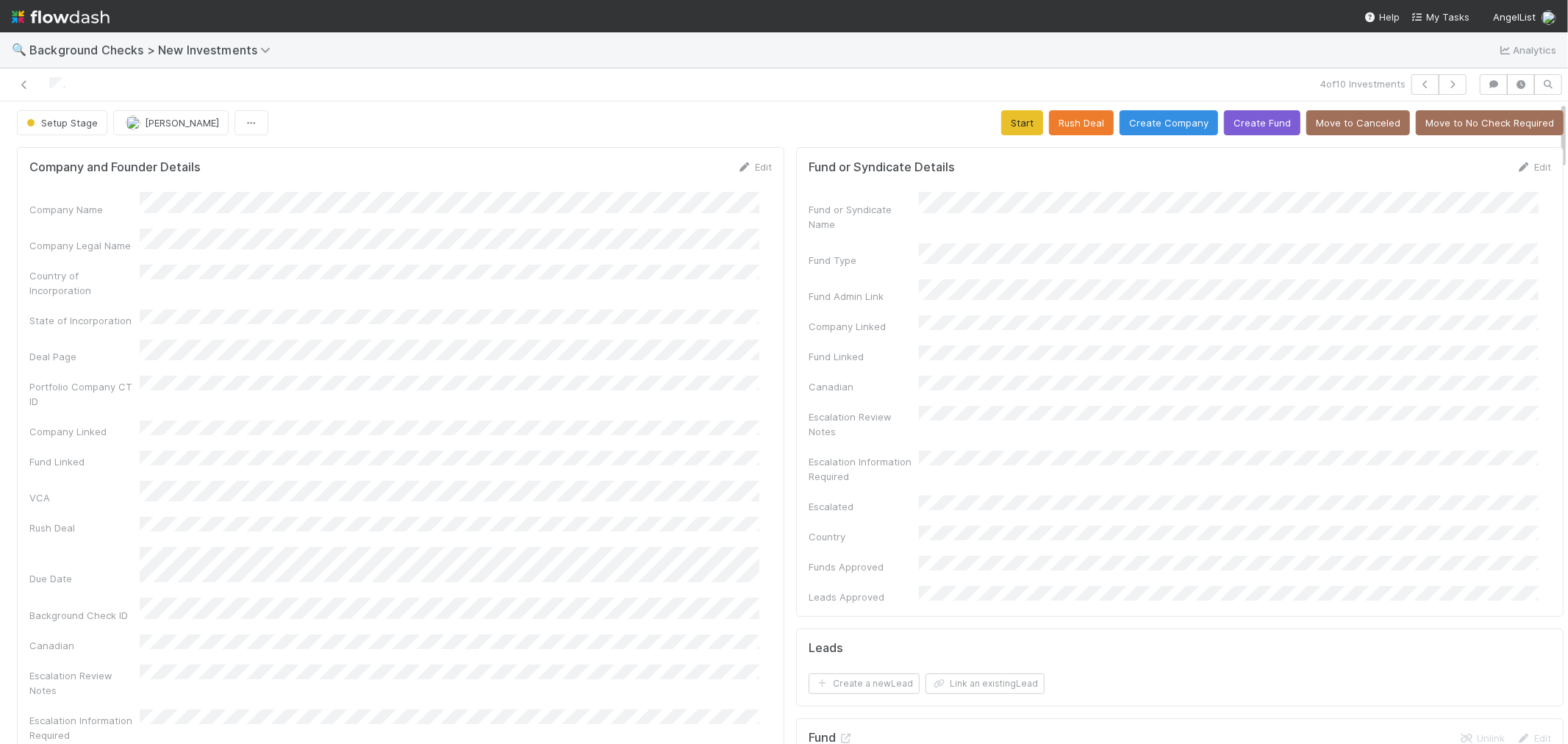
scroll to position [0, 0]
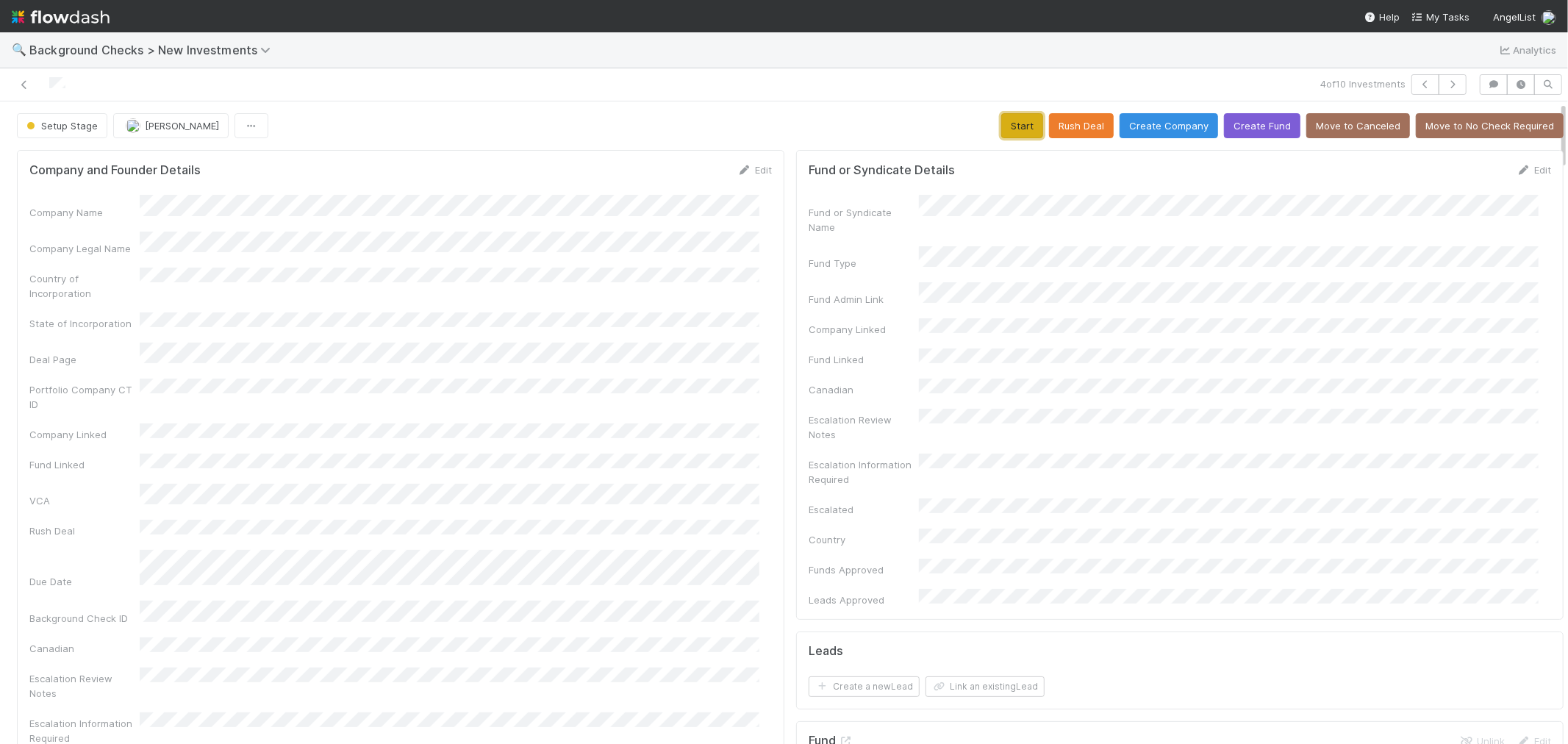
click at [1012, 126] on button "Start" at bounding box center [1022, 125] width 42 height 25
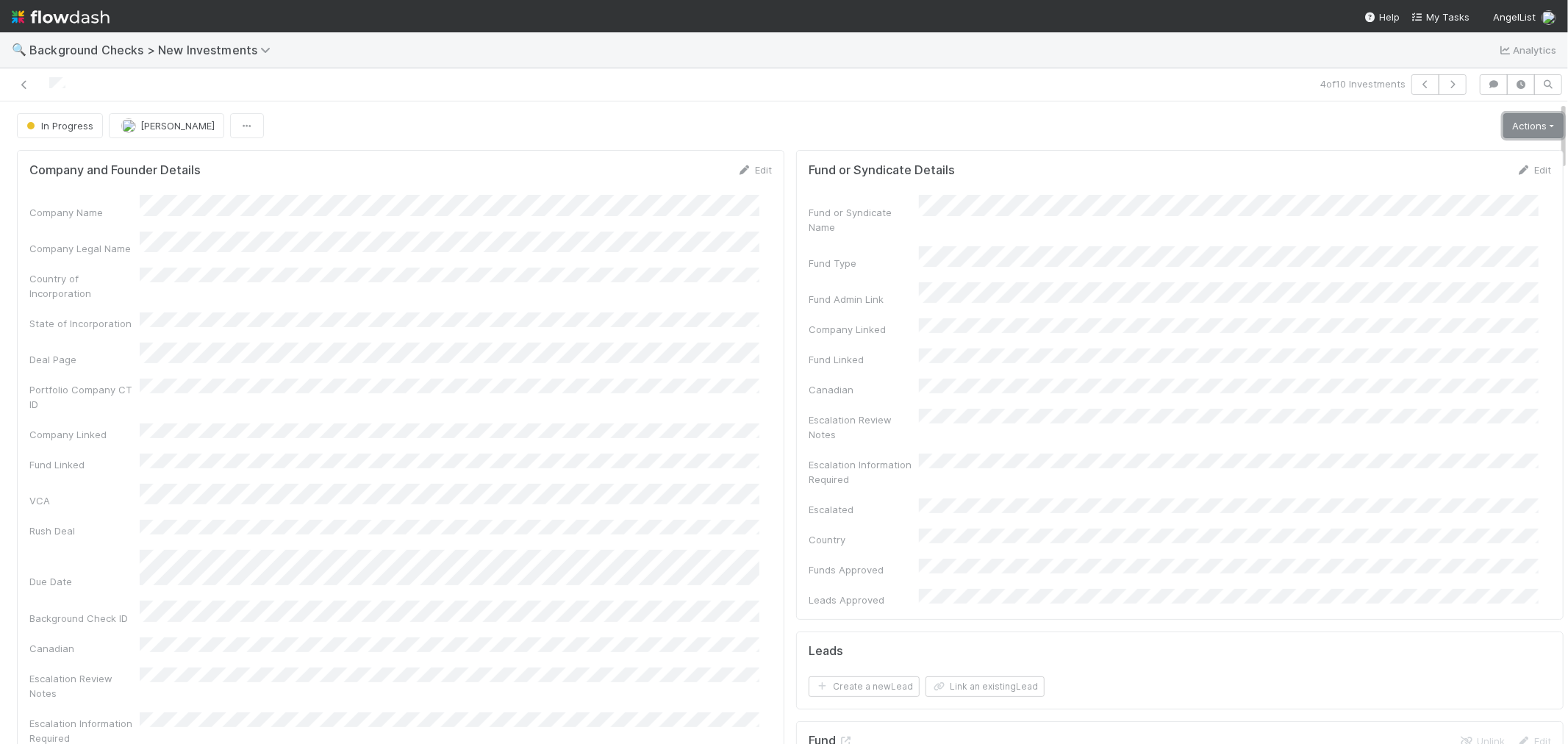
click at [1503, 122] on link "Actions" at bounding box center [1533, 125] width 61 height 25
click at [1415, 304] on button "Link Lead" at bounding box center [1483, 300] width 164 height 21
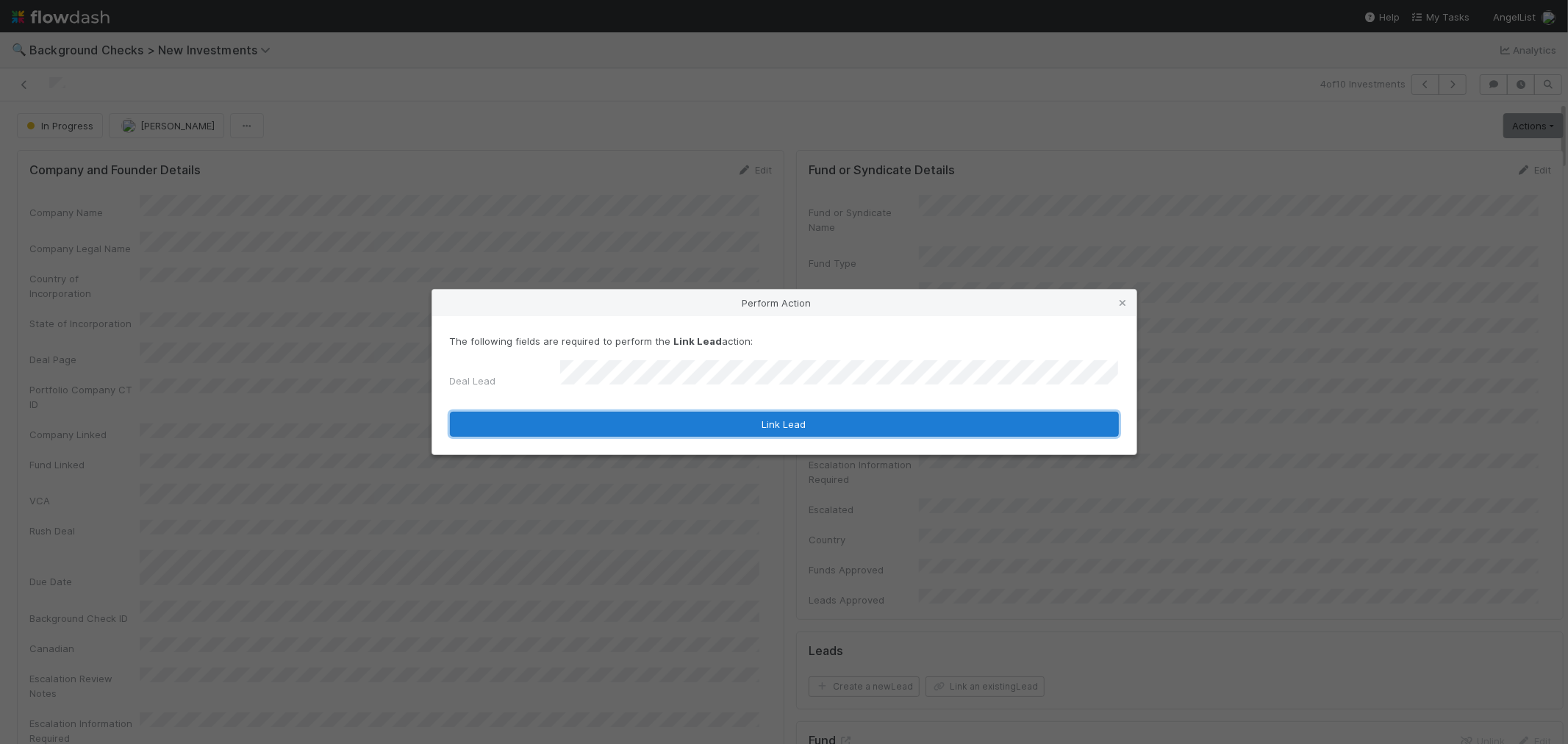
click at [915, 419] on button "Link Lead" at bounding box center [785, 423] width 669 height 25
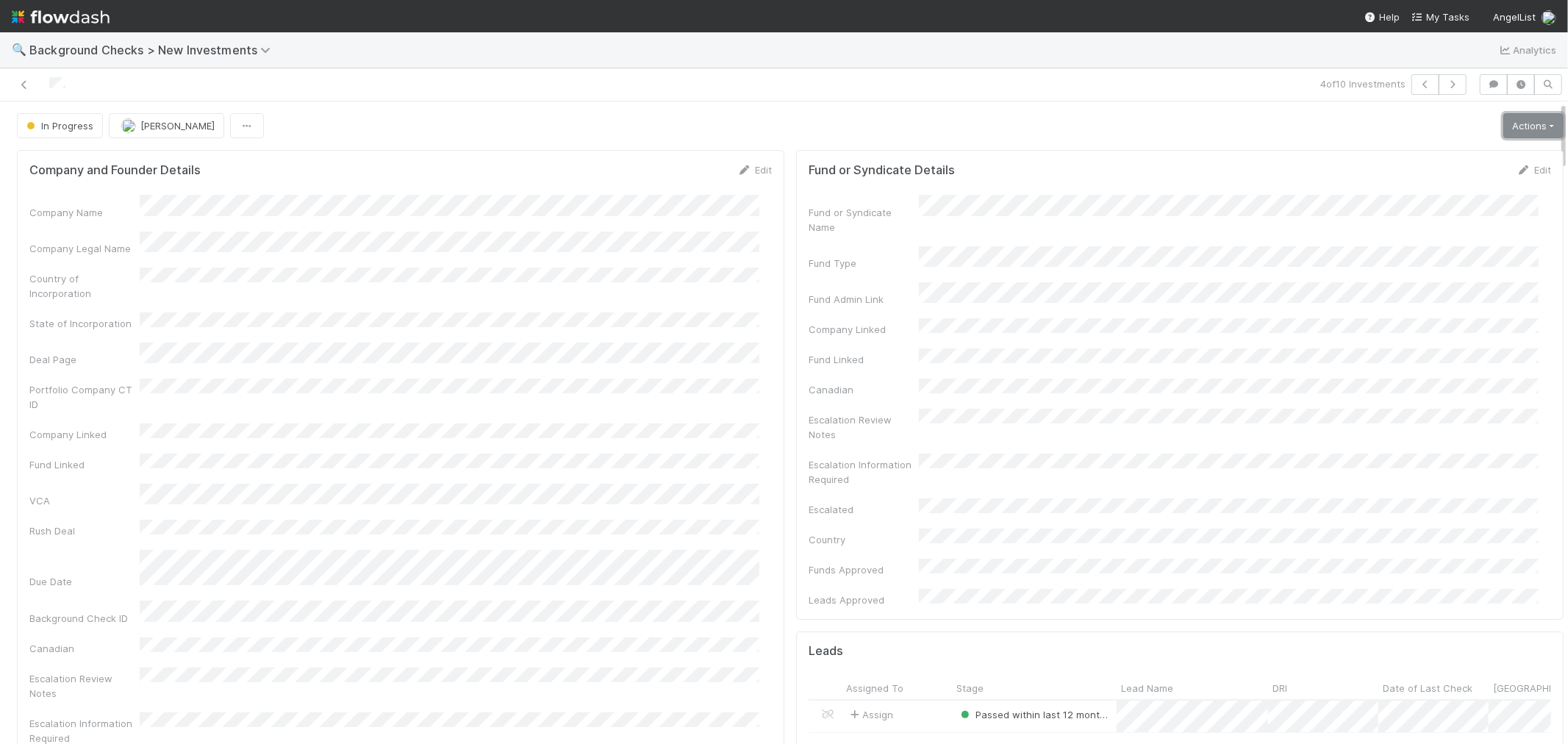
click at [1513, 125] on link "Actions" at bounding box center [1533, 125] width 61 height 25
click at [1487, 152] on button "Finish" at bounding box center [1483, 156] width 164 height 21
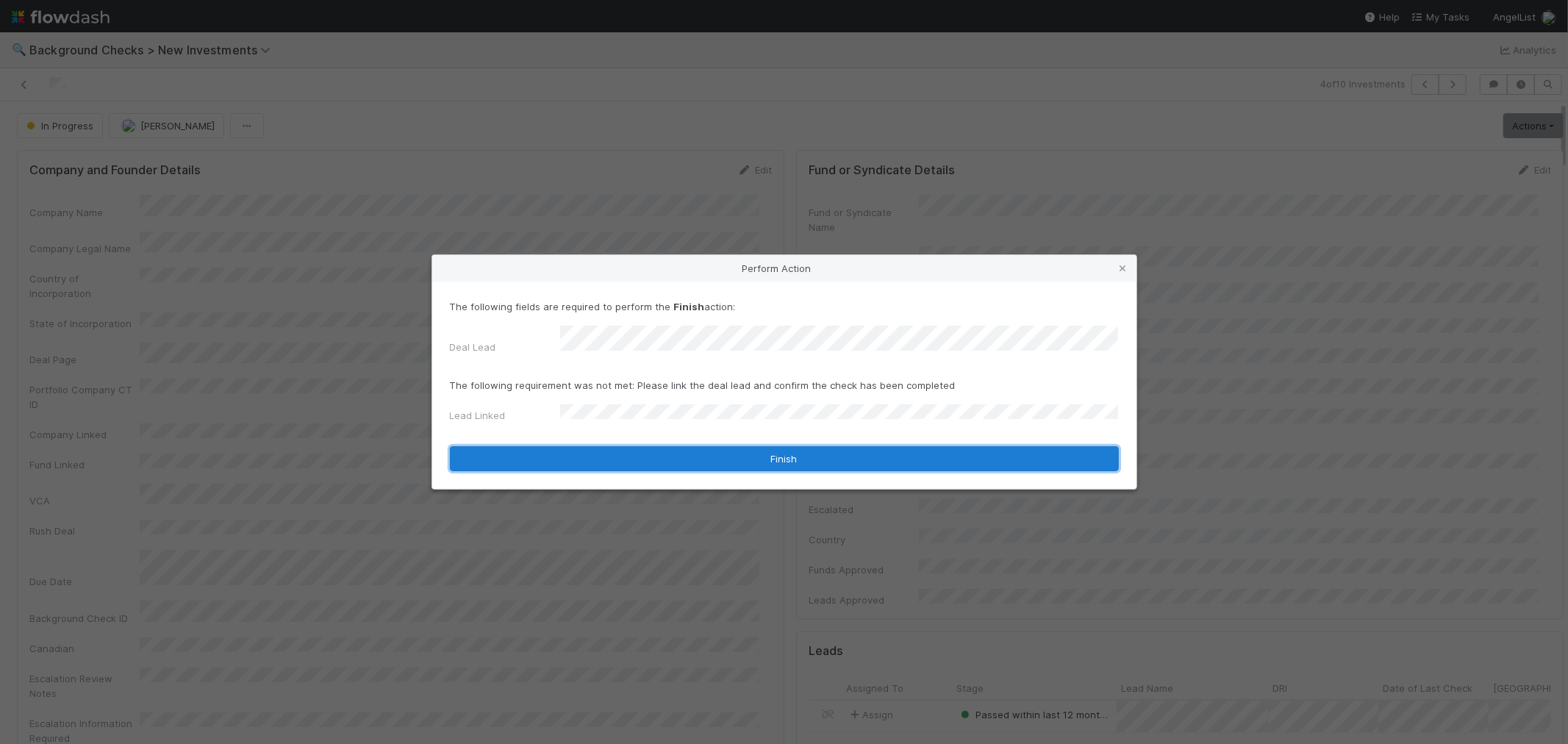
click at [577, 446] on button "Finish" at bounding box center [785, 458] width 669 height 25
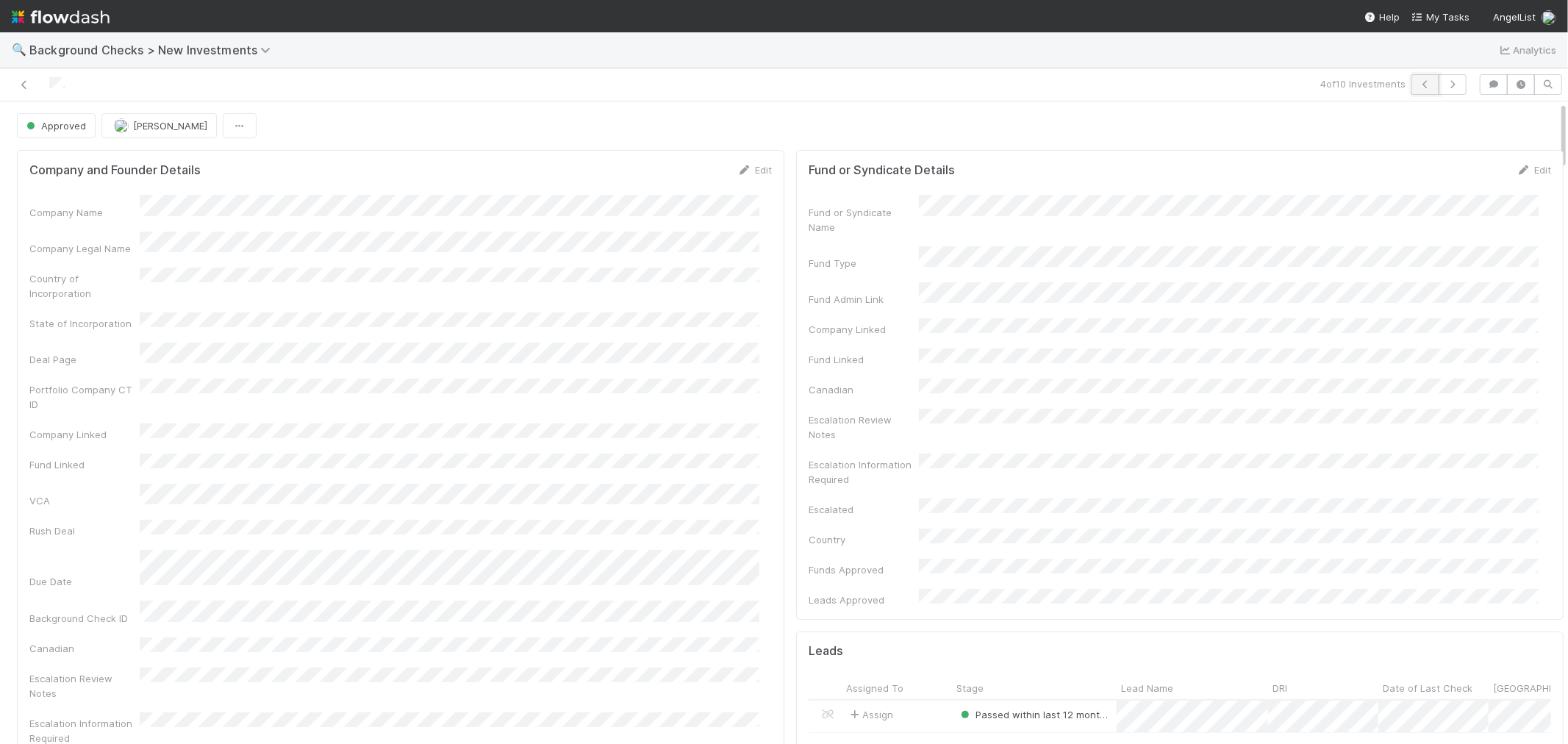
click at [1418, 87] on icon "button" at bounding box center [1425, 84] width 15 height 9
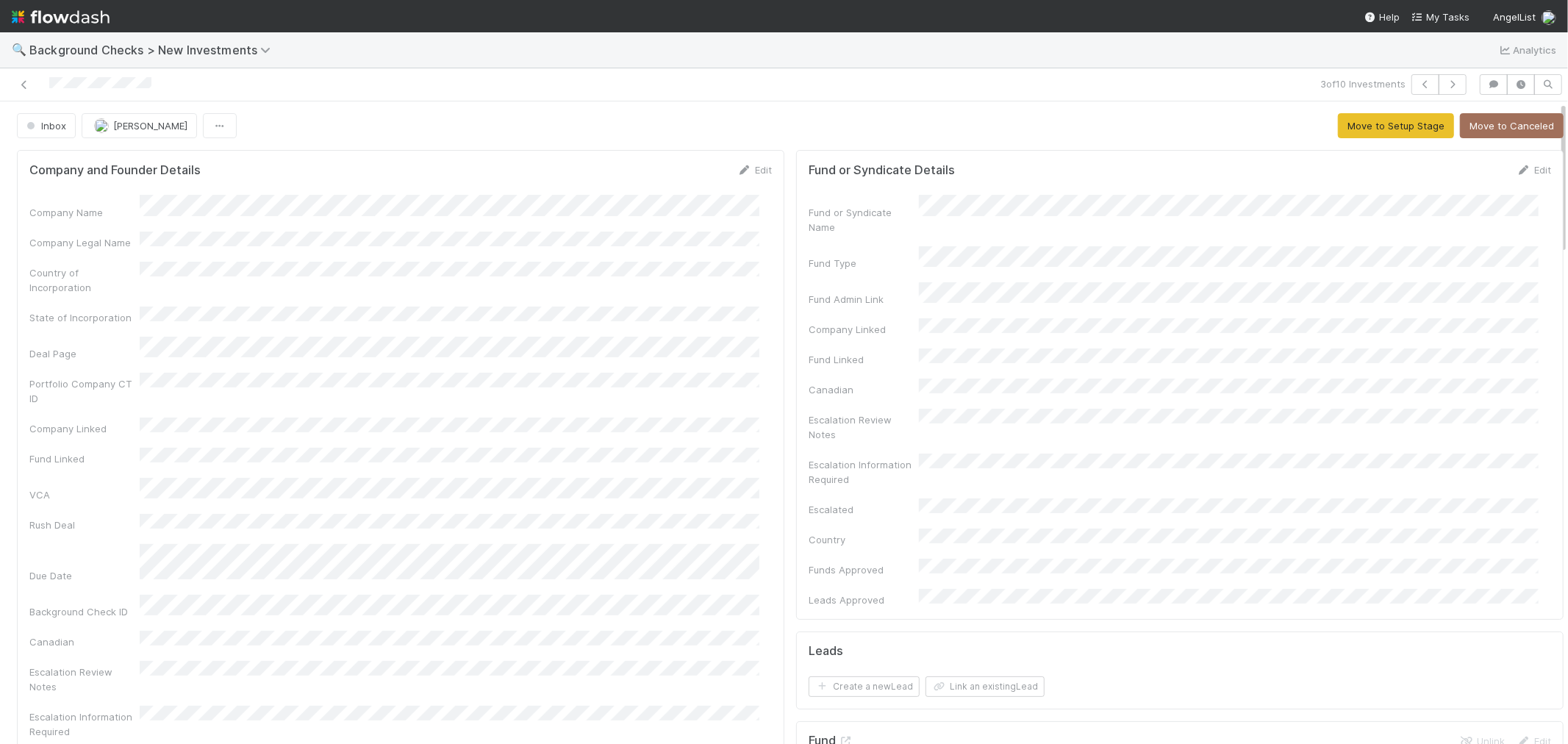
click at [52, 96] on div "3 of 10 Investments" at bounding box center [784, 85] width 1568 height 33
drag, startPoint x: 754, startPoint y: 169, endPoint x: 498, endPoint y: 203, distance: 258.2
click at [754, 169] on link "Edit" at bounding box center [754, 170] width 35 height 12
click at [687, 176] on button "Save" at bounding box center [693, 174] width 42 height 25
click at [1398, 127] on button "Move to Setup Stage" at bounding box center [1396, 125] width 117 height 25
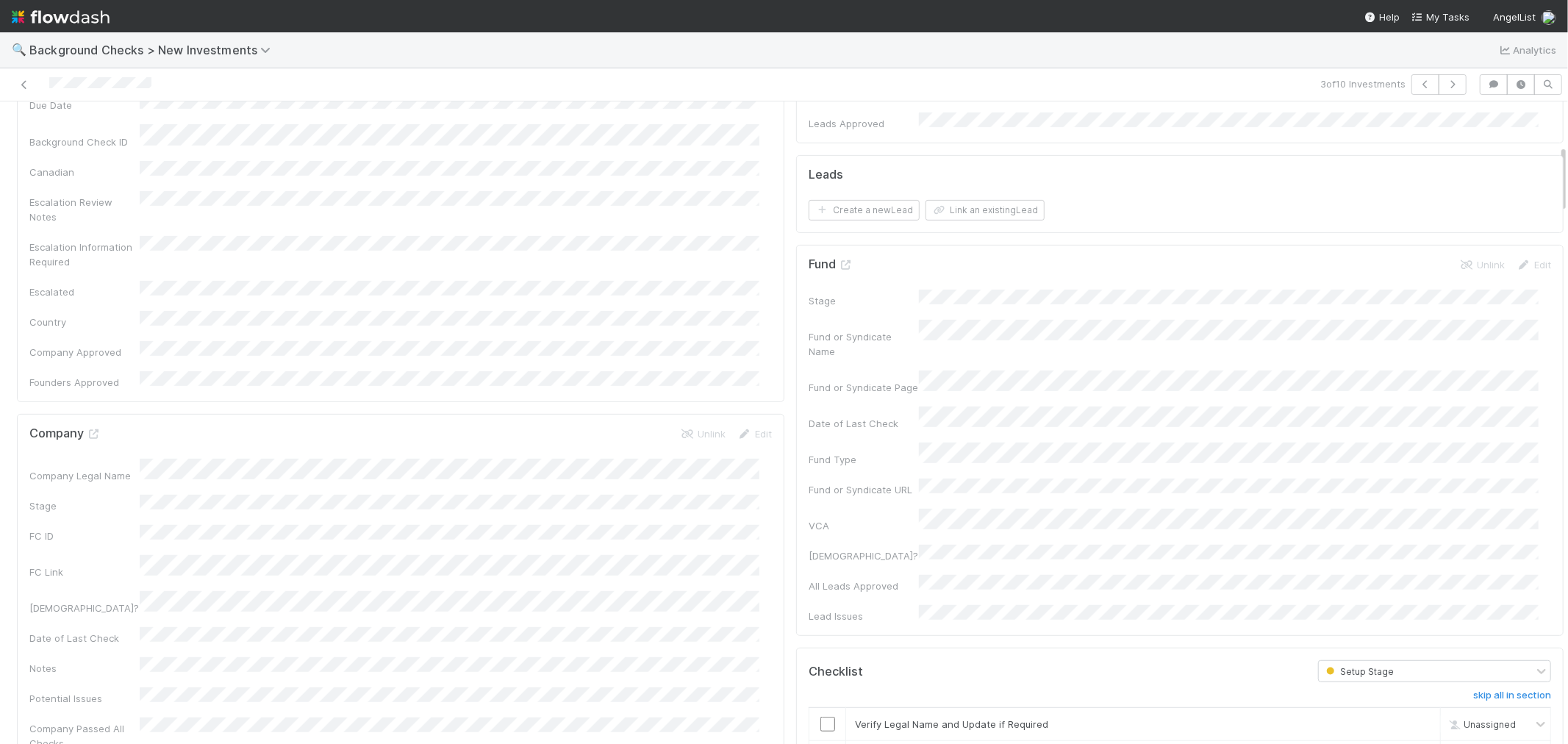
scroll to position [571, 0]
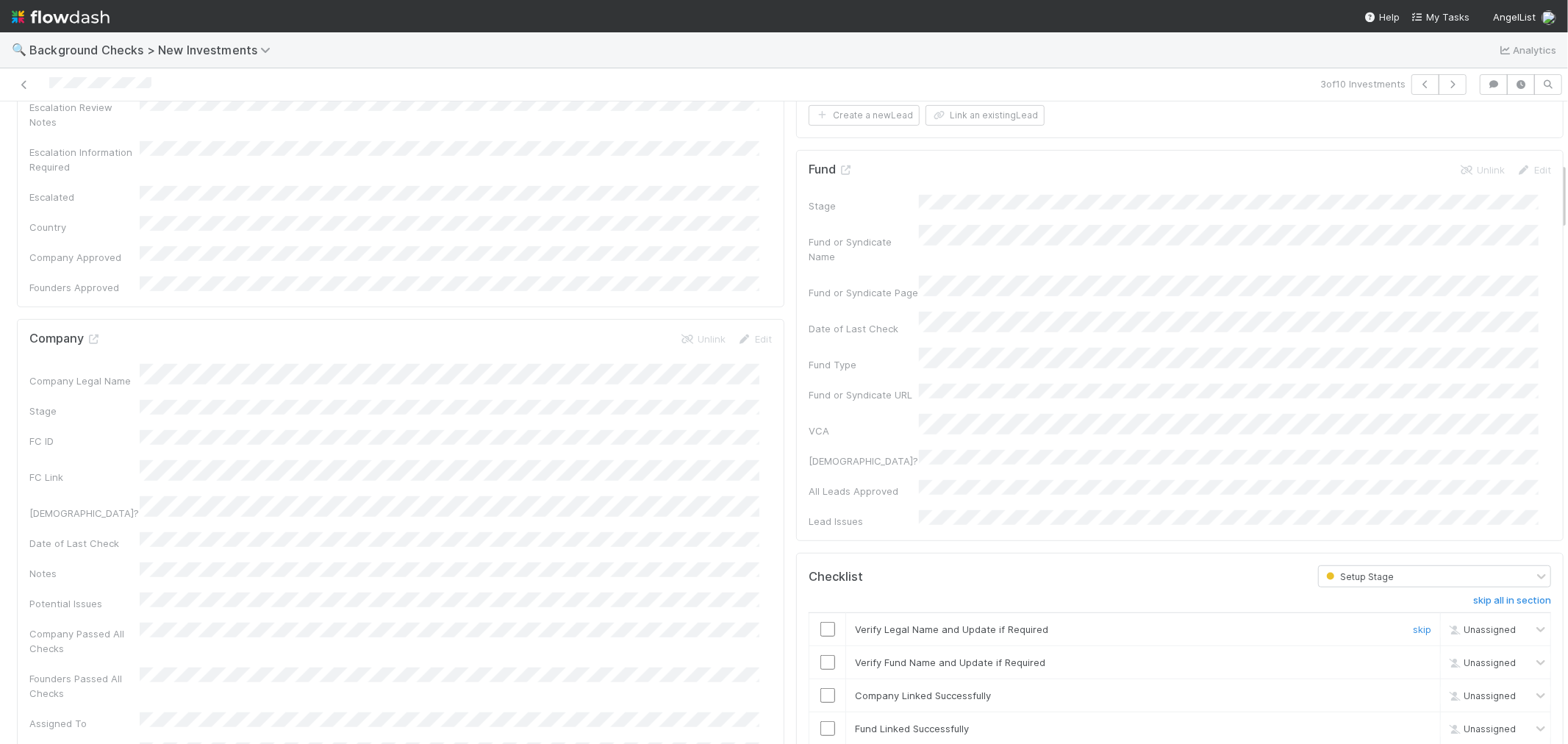
click at [821, 621] on input "checkbox" at bounding box center [828, 628] width 15 height 15
click at [821, 655] on input "checkbox" at bounding box center [828, 662] width 15 height 15
click at [821, 688] on input "checkbox" at bounding box center [828, 695] width 15 height 15
click at [821, 721] on input "checkbox" at bounding box center [828, 728] width 15 height 15
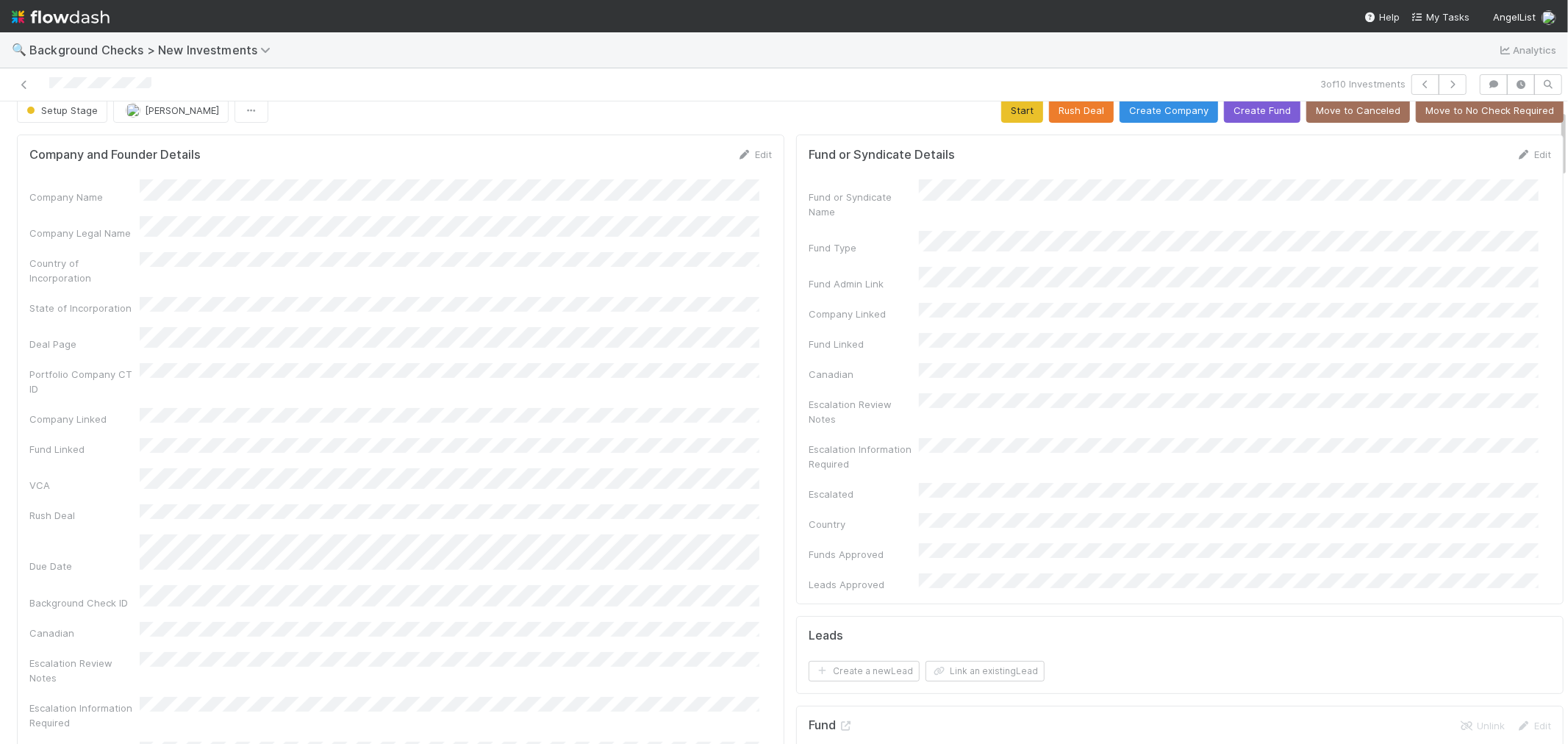
scroll to position [0, 0]
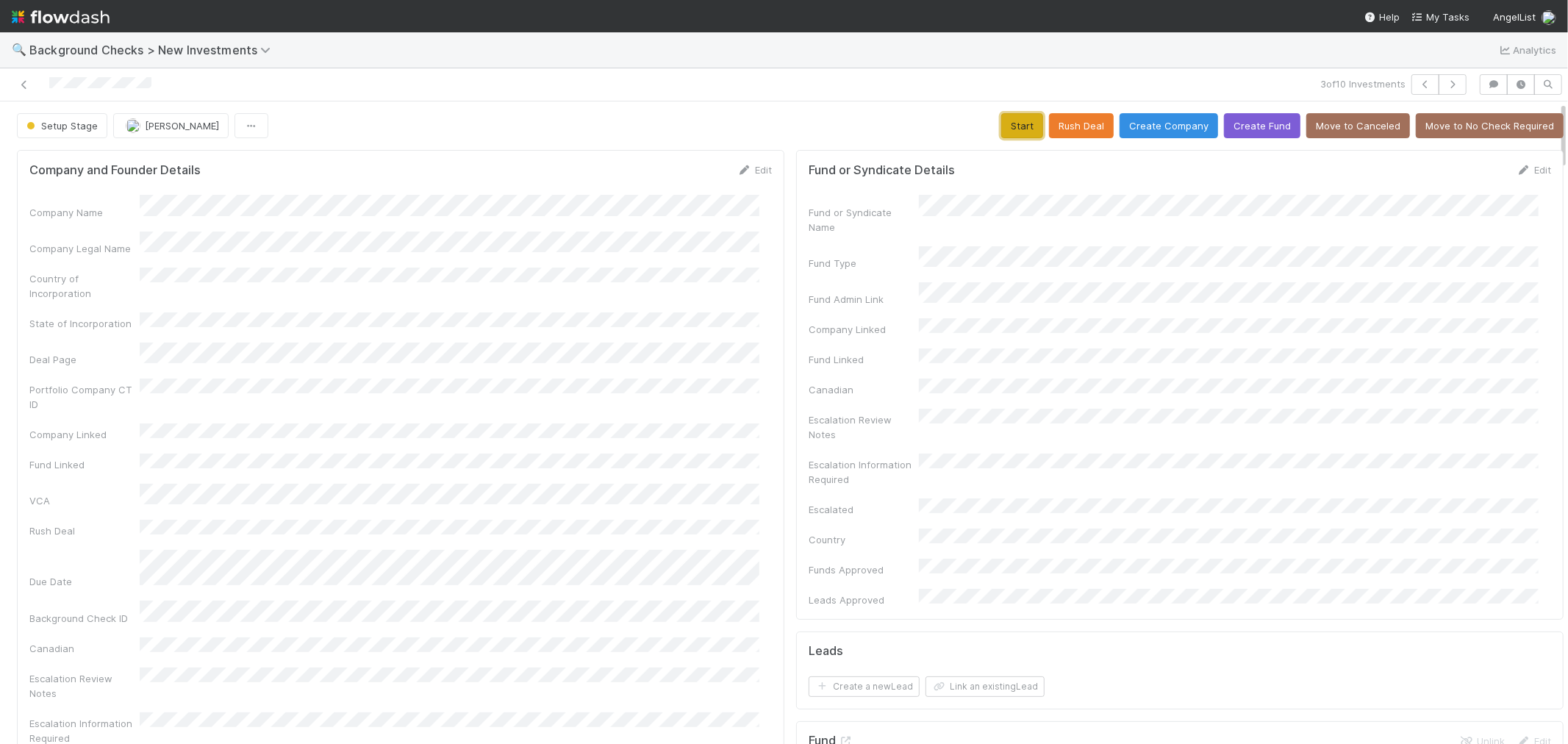
click at [1001, 124] on button "Start" at bounding box center [1022, 125] width 42 height 25
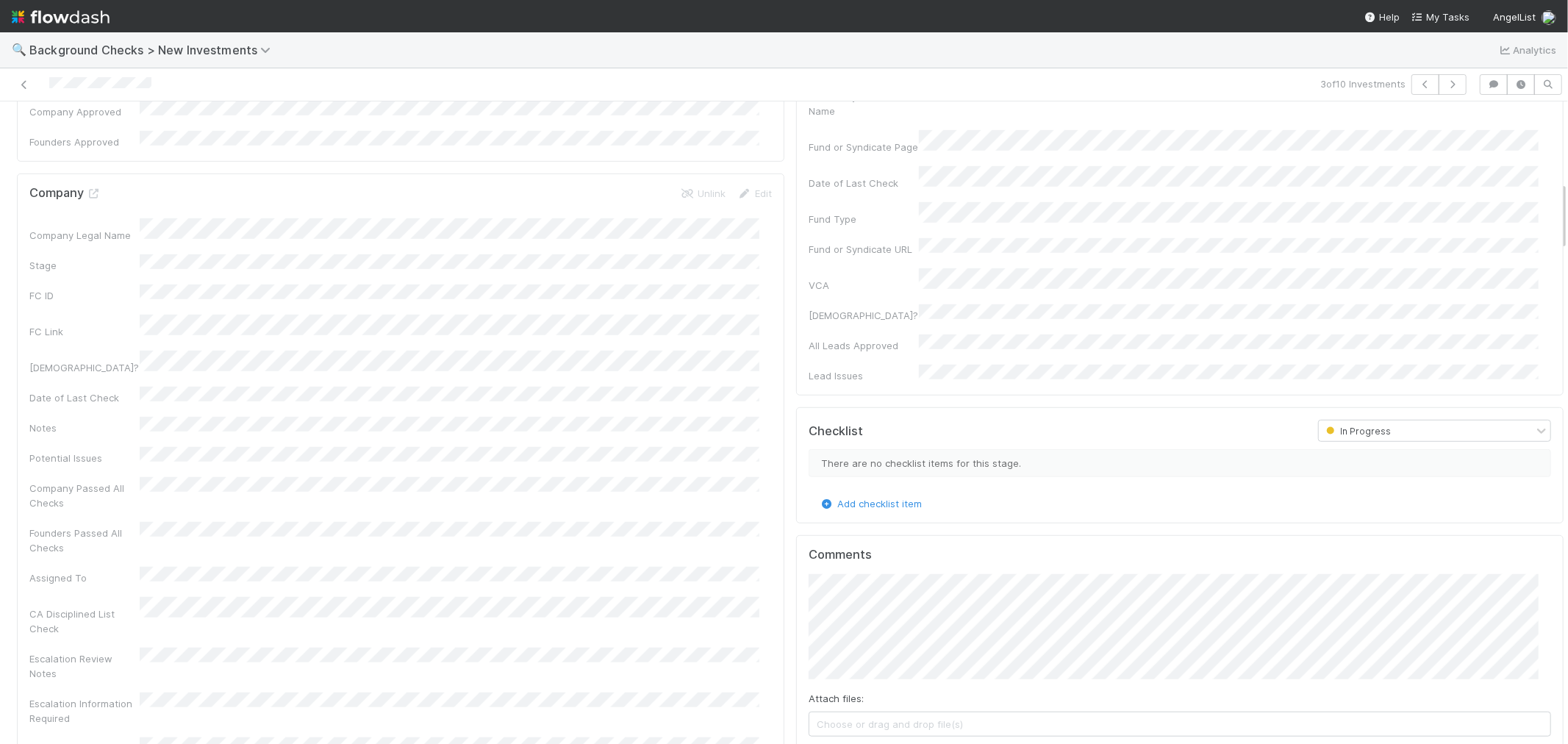
scroll to position [1062, 0]
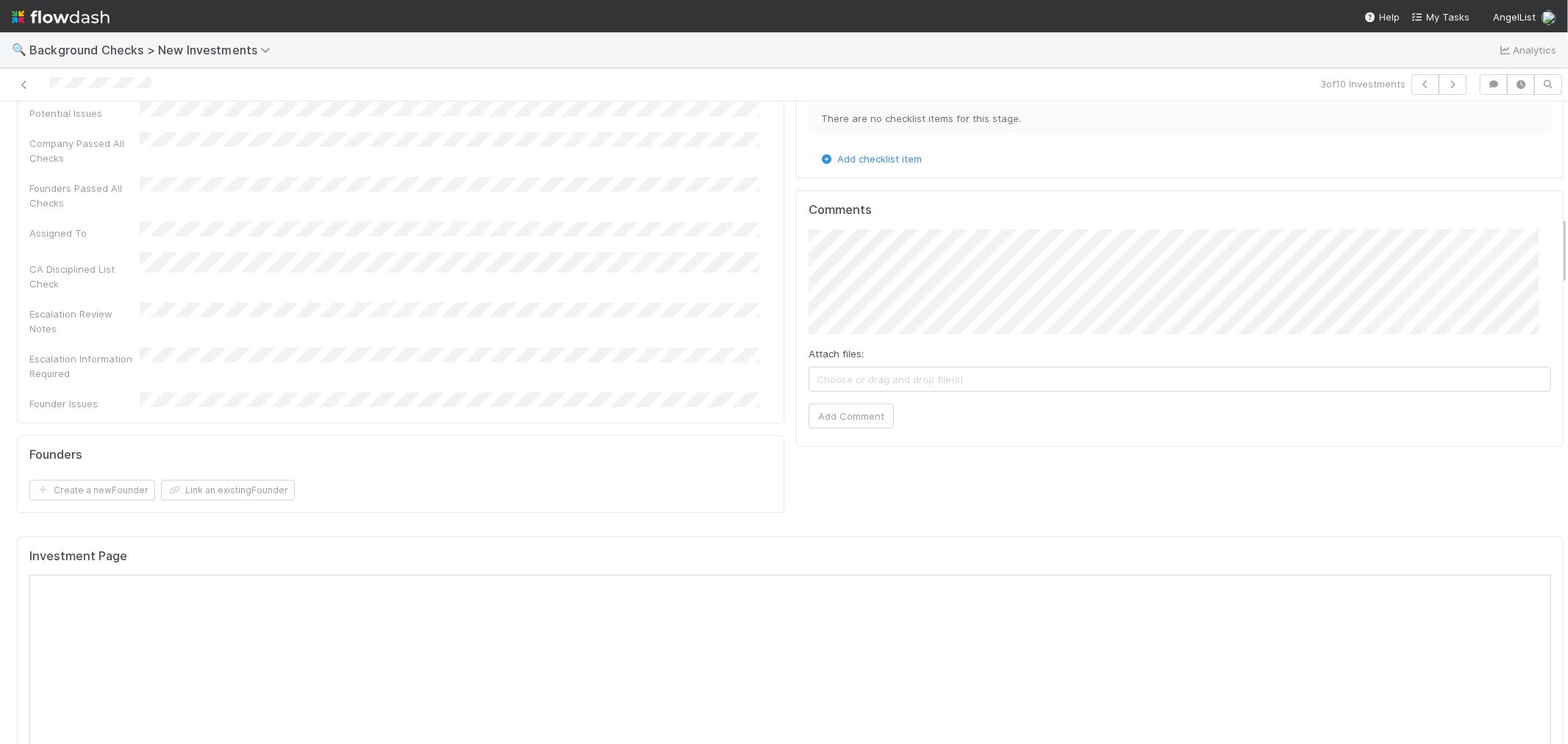
click at [908, 549] on div "Investment Page" at bounding box center [791, 562] width 1522 height 27
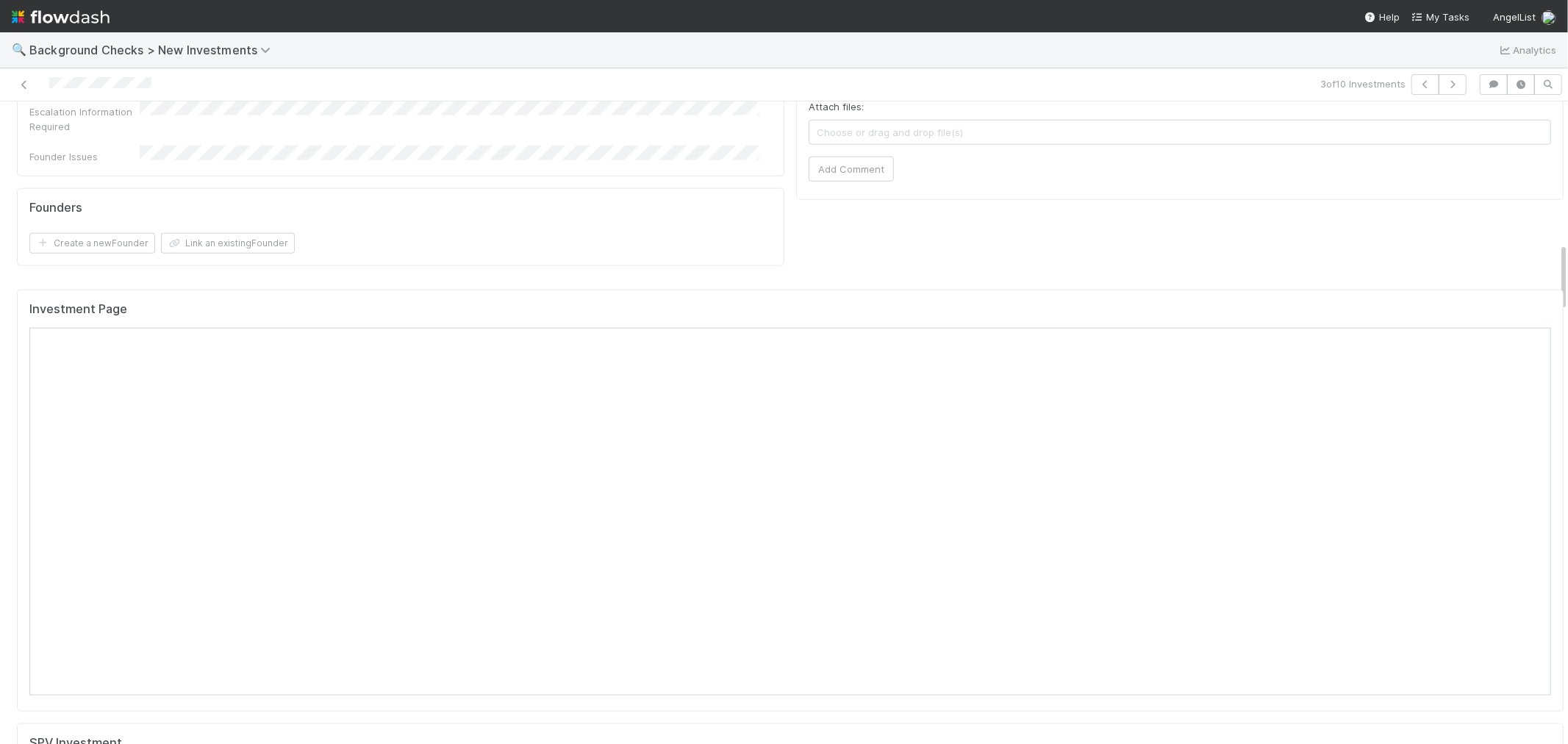
scroll to position [1306, 0]
click at [1427, 305] on div "Investment Page" at bounding box center [791, 318] width 1522 height 27
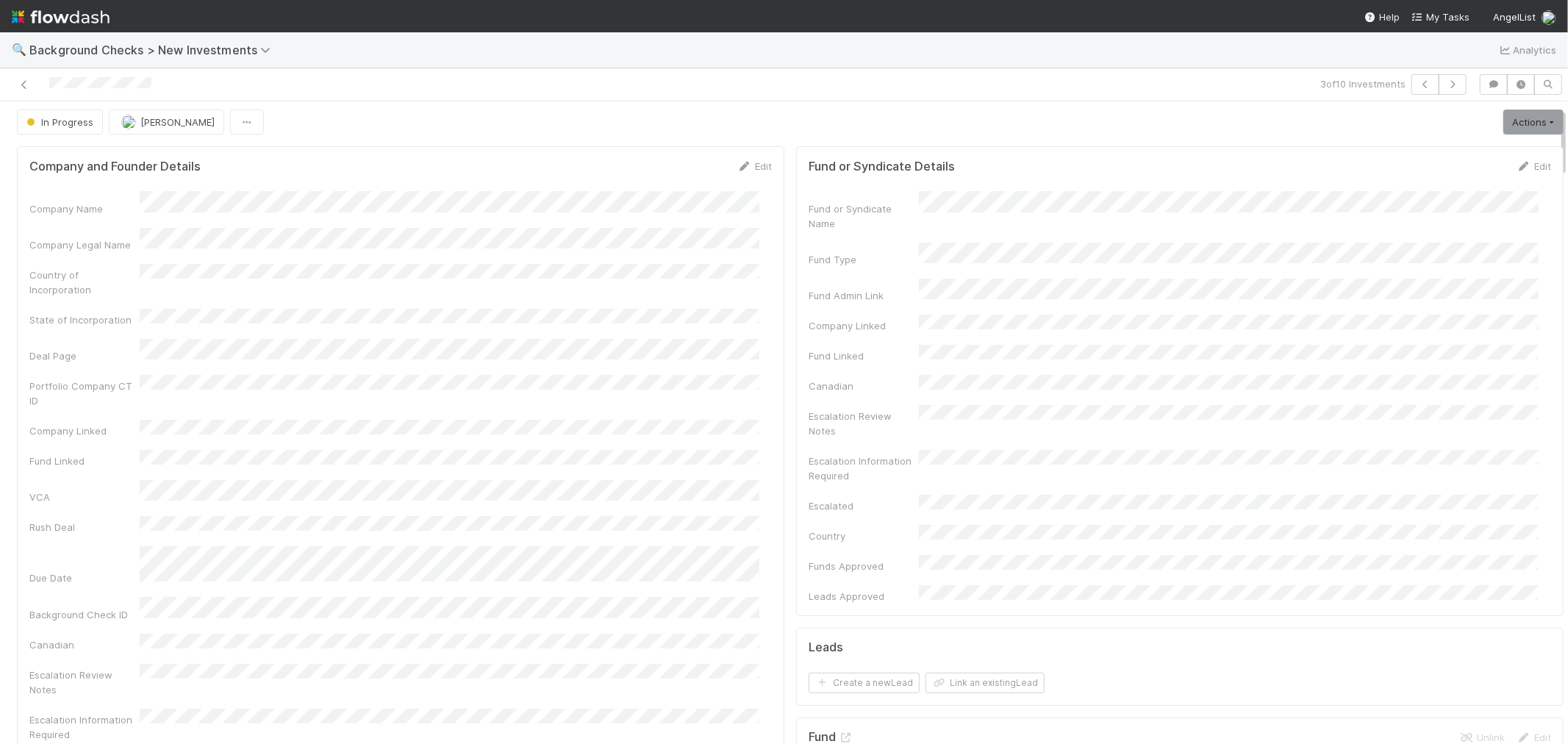
scroll to position [0, 0]
click at [1503, 126] on link "Actions" at bounding box center [1533, 125] width 61 height 25
click at [1433, 296] on button "Link Lead" at bounding box center [1483, 300] width 164 height 21
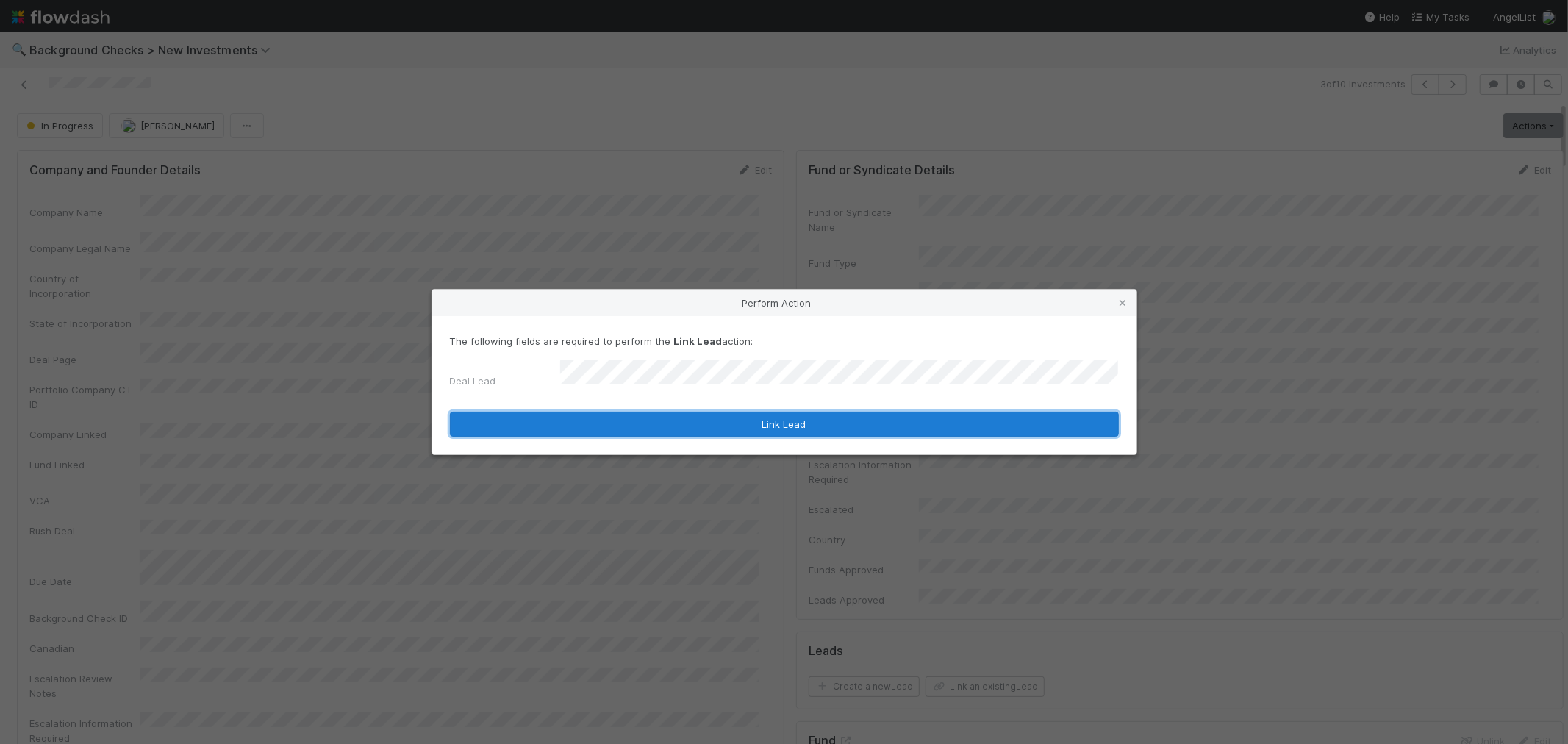
click at [762, 411] on button "Link Lead" at bounding box center [785, 423] width 669 height 25
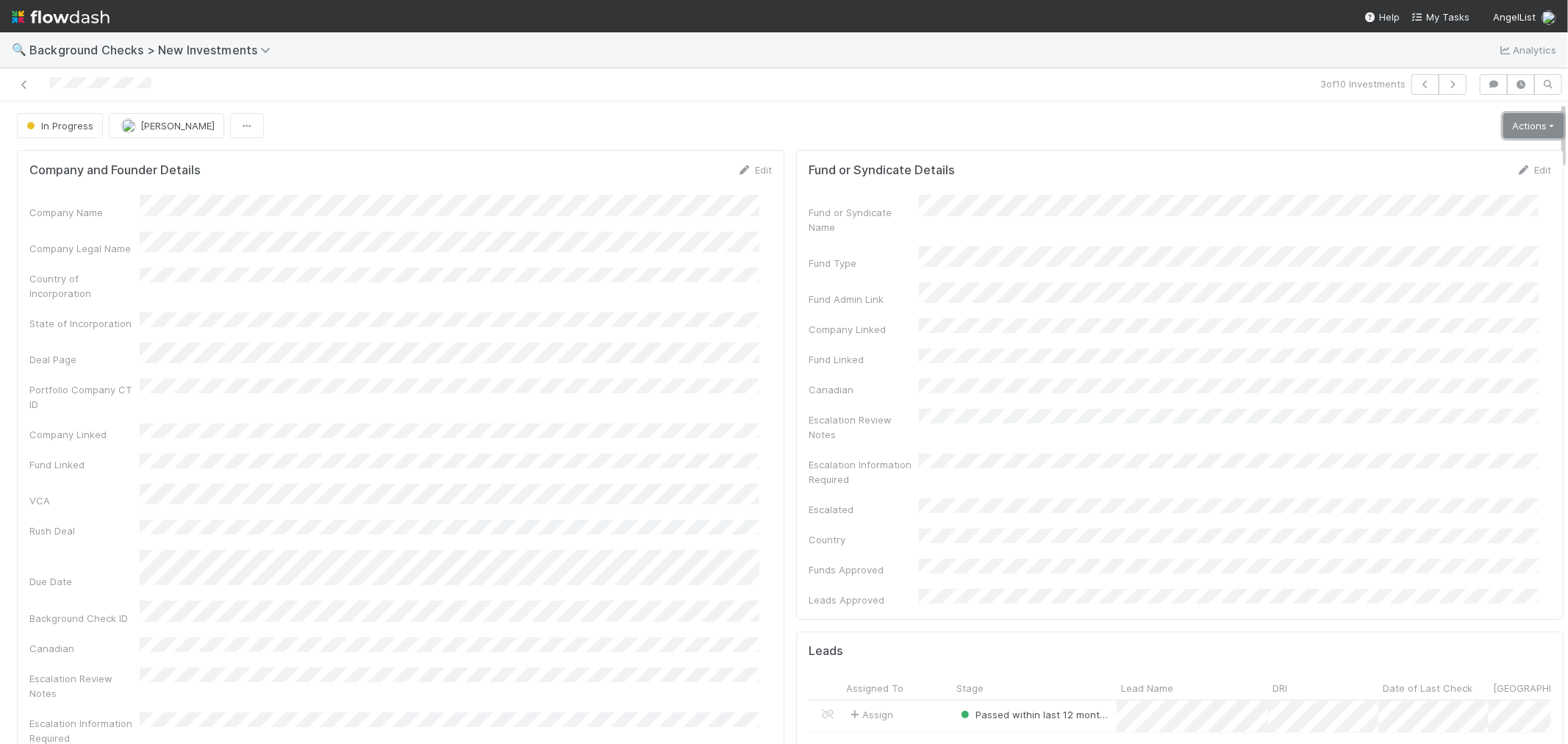
click at [1503, 127] on link "Actions" at bounding box center [1533, 125] width 61 height 25
click at [1462, 151] on button "Finish" at bounding box center [1483, 156] width 164 height 21
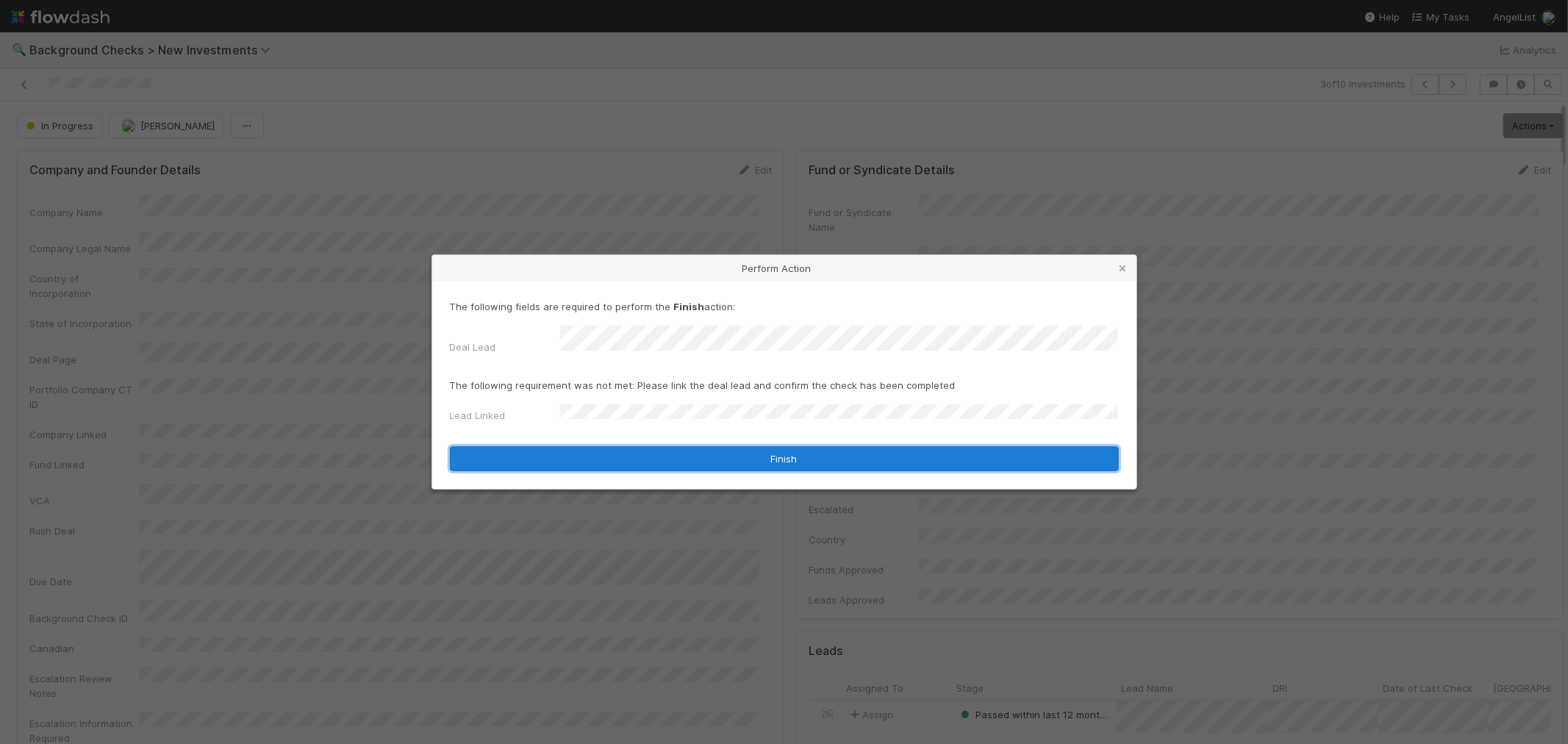
click at [585, 453] on button "Finish" at bounding box center [785, 458] width 669 height 25
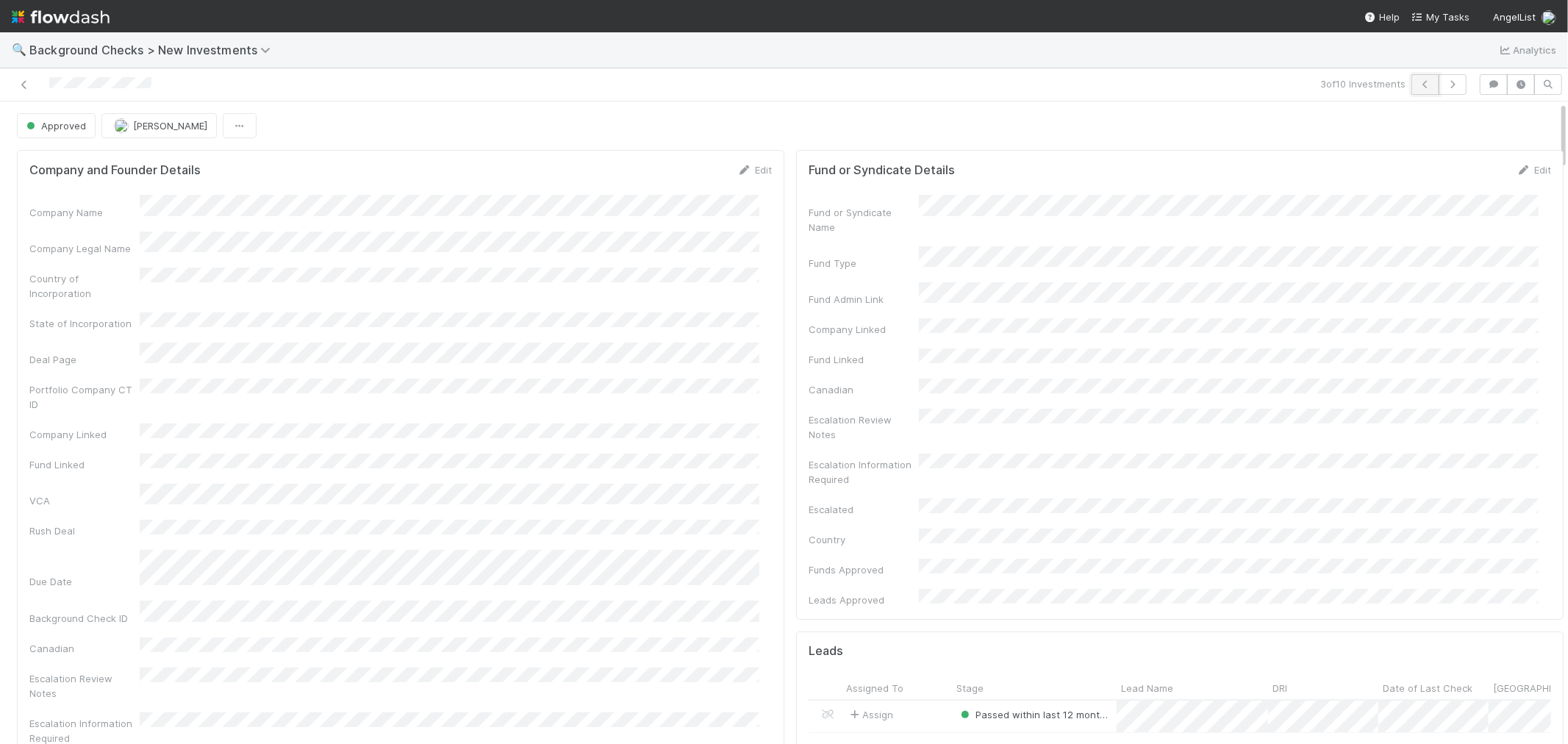
click at [1418, 85] on icon "button" at bounding box center [1425, 84] width 15 height 9
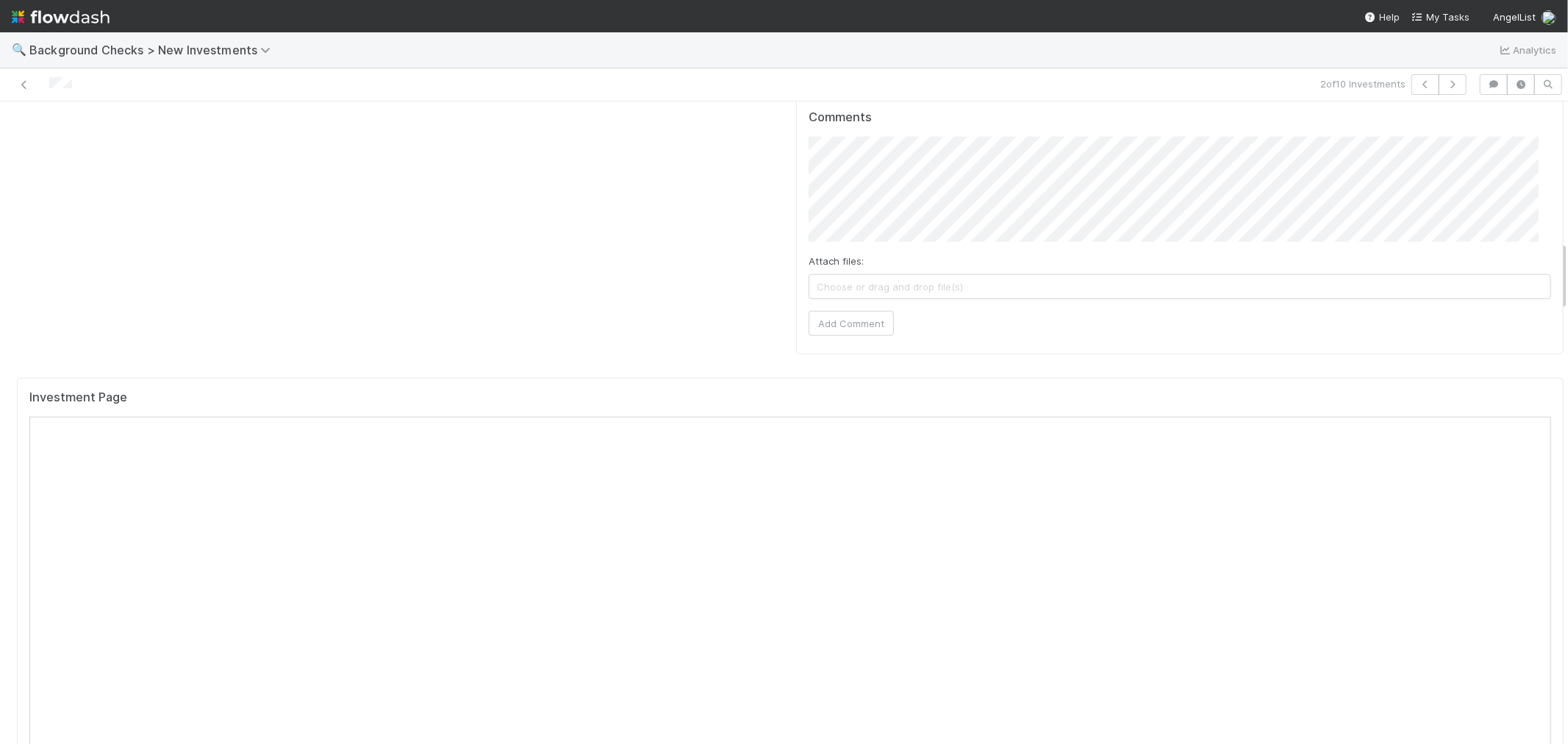
scroll to position [1306, 0]
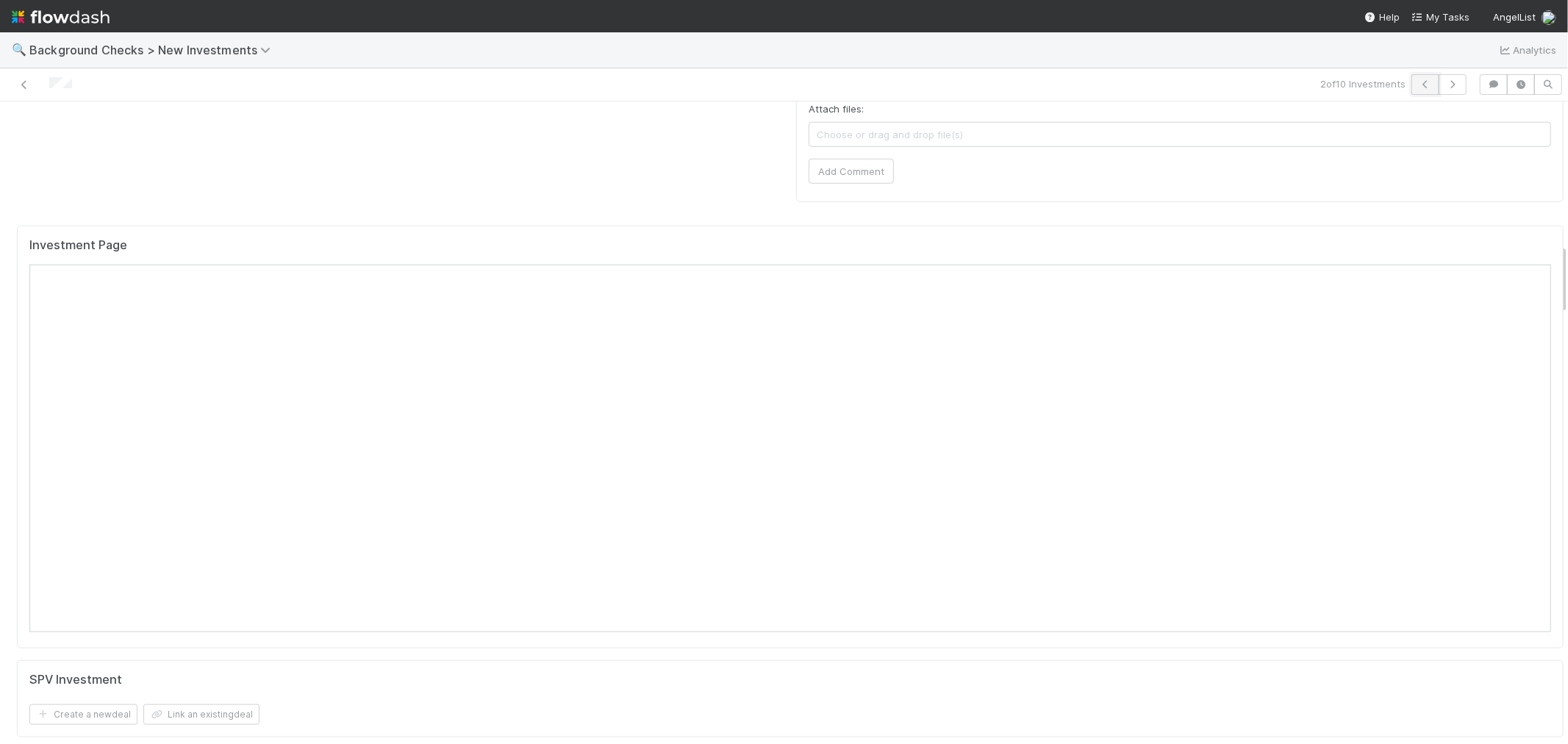
click at [1418, 83] on icon "button" at bounding box center [1425, 84] width 15 height 9
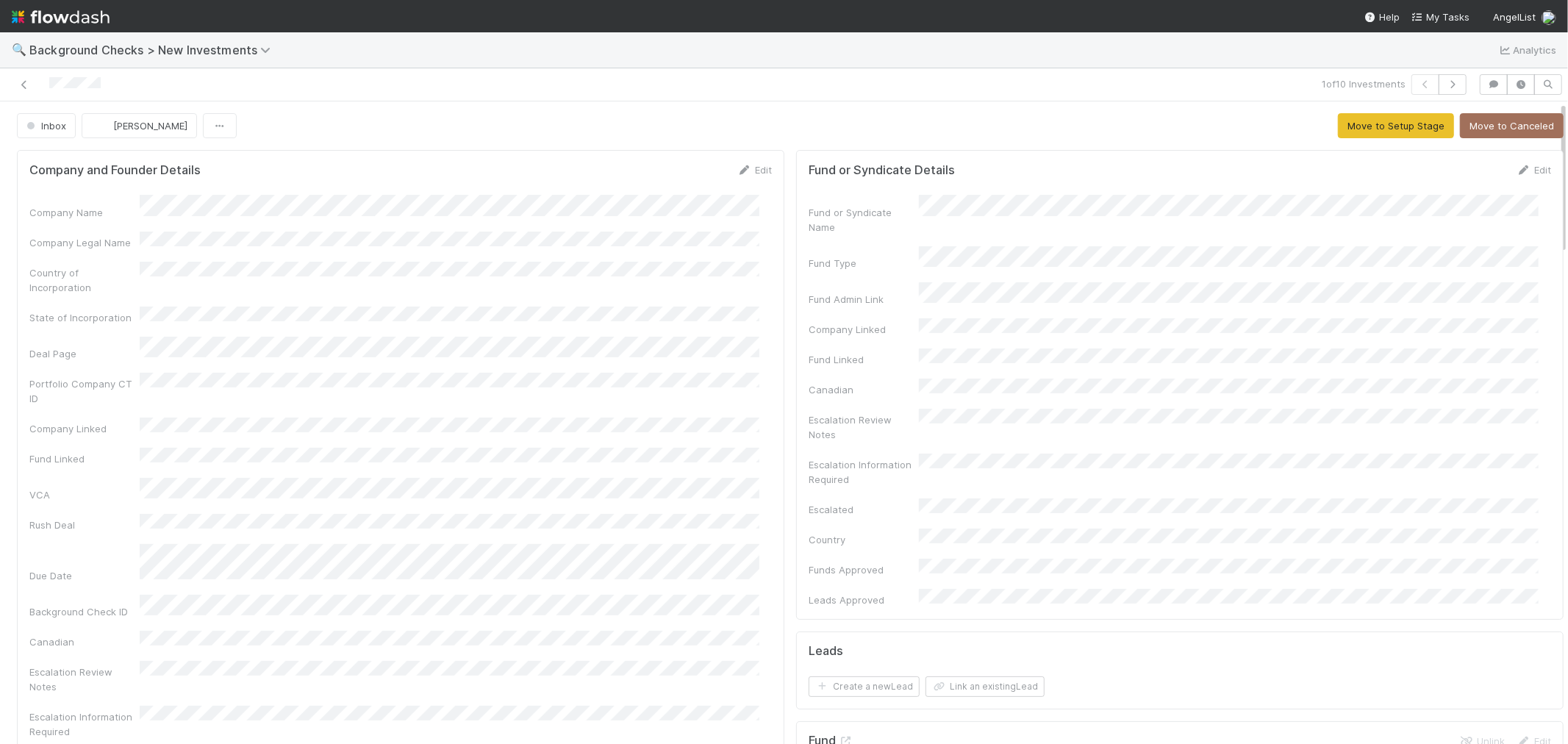
drag, startPoint x: 615, startPoint y: 371, endPoint x: 615, endPoint y: 379, distance: 8.0
click at [616, 372] on div "Portfolio Company CT ID" at bounding box center [400, 388] width 742 height 33
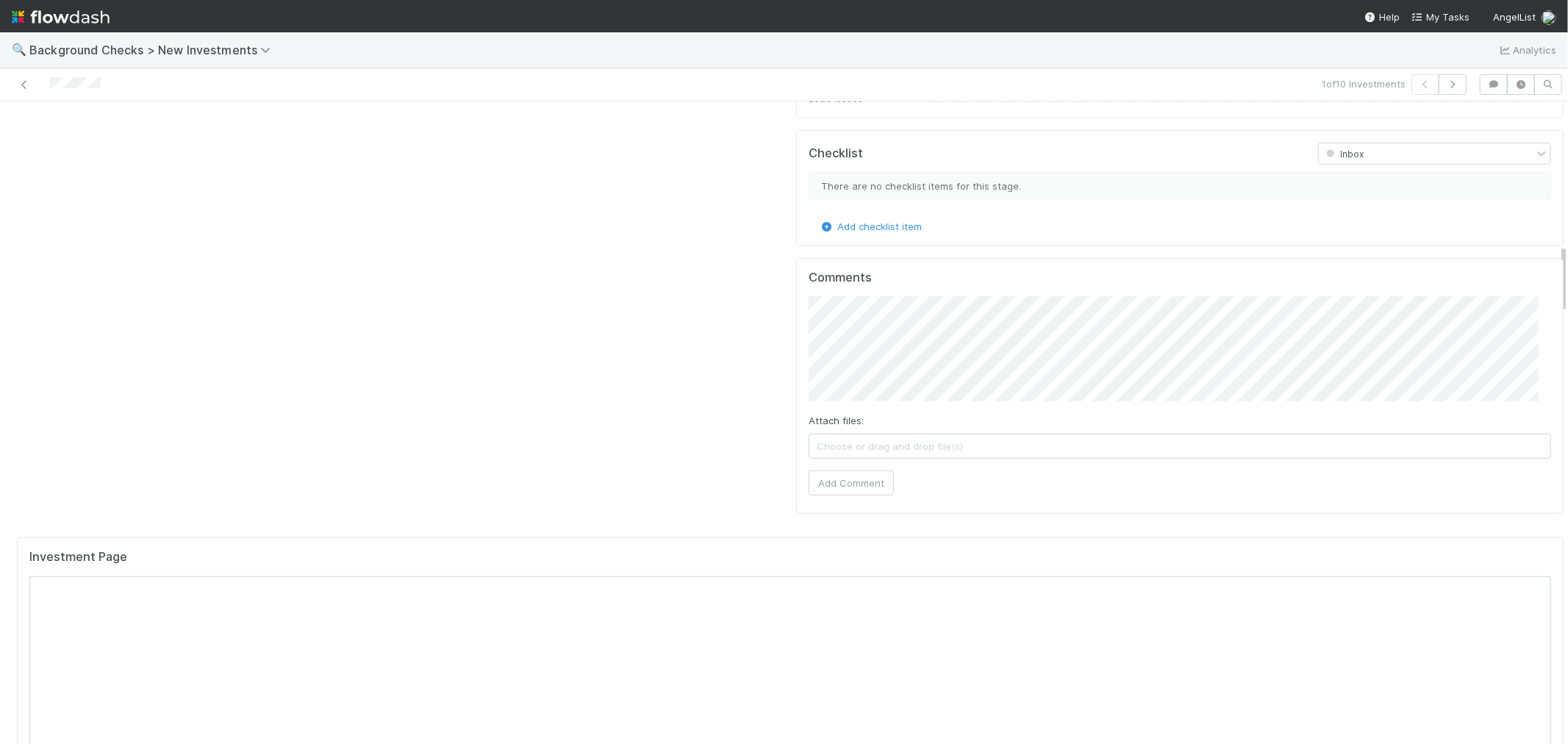
scroll to position [1306, 0]
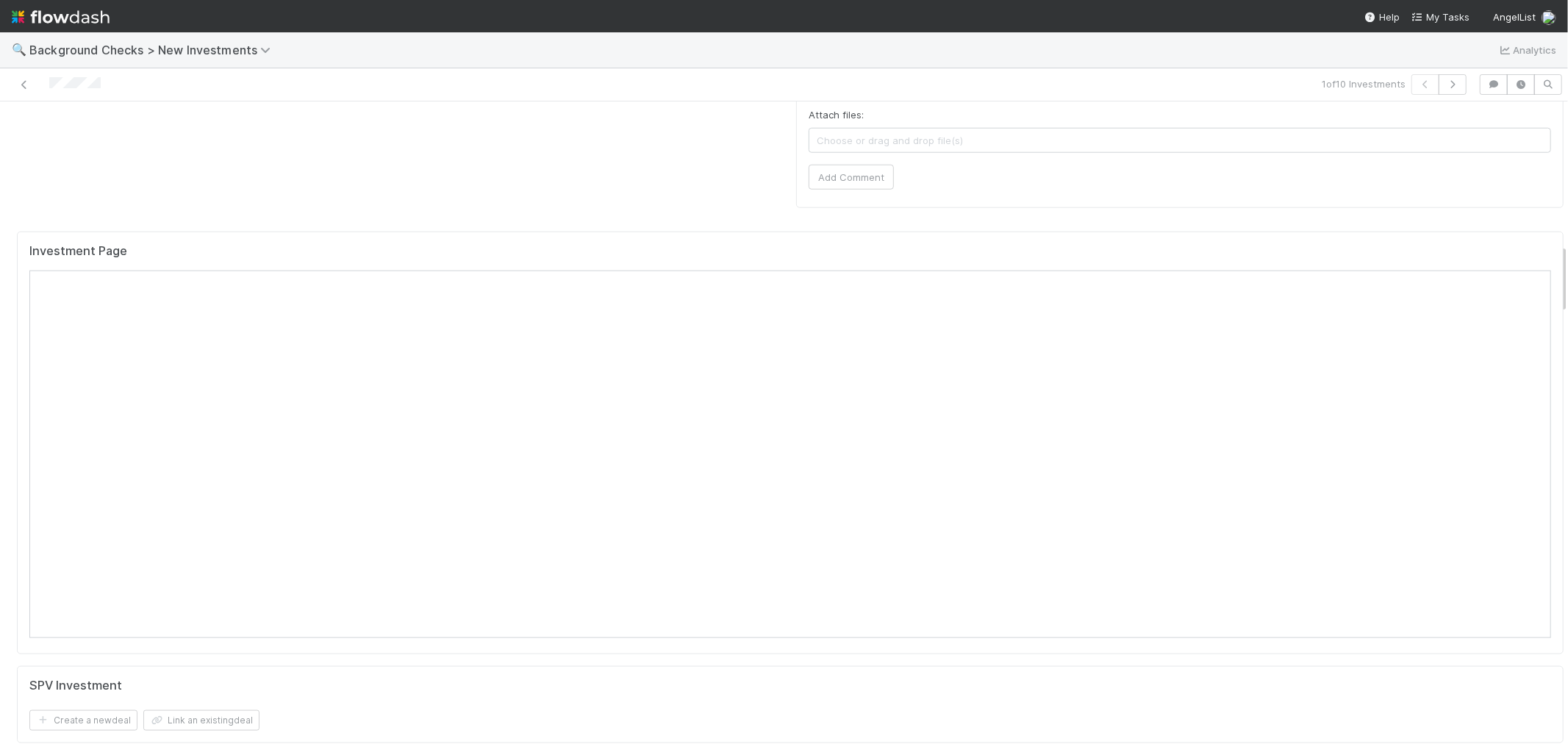
click at [773, 100] on div "1 of 10 Investments" at bounding box center [784, 85] width 1568 height 33
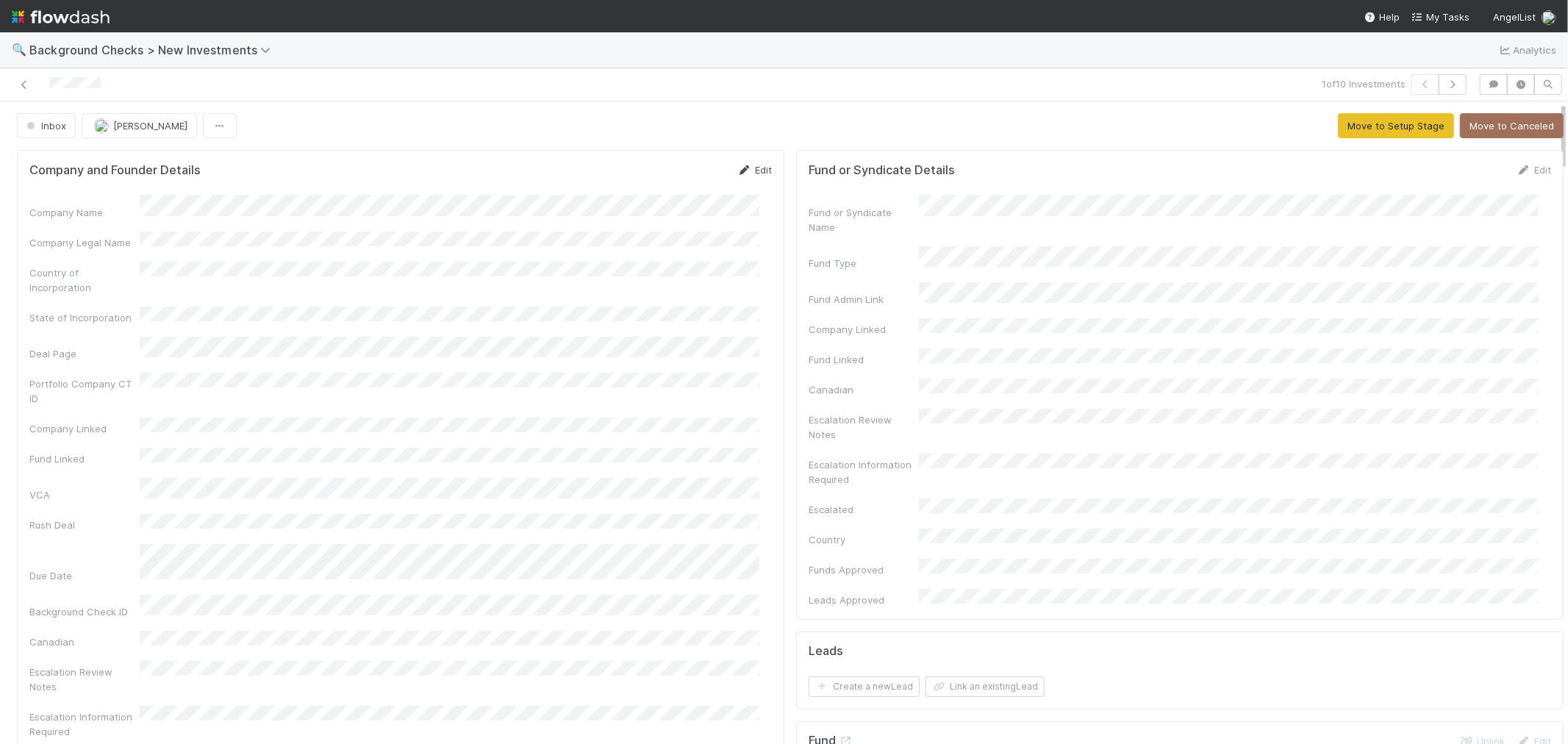
click at [737, 169] on icon at bounding box center [744, 170] width 15 height 10
click at [683, 178] on button "Save" at bounding box center [693, 174] width 42 height 25
click at [1345, 130] on button "Move to Setup Stage" at bounding box center [1396, 125] width 117 height 25
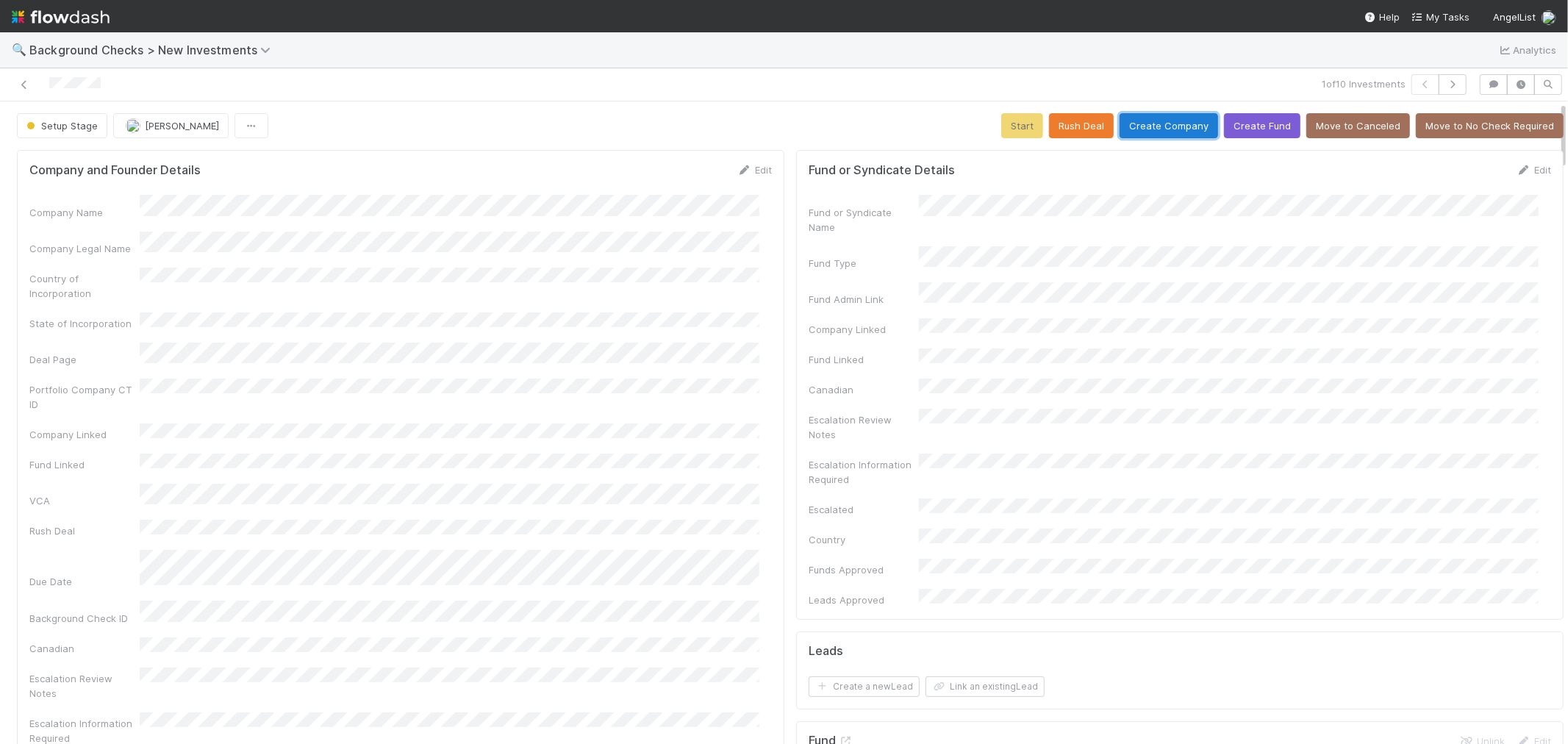
click at [1162, 133] on button "Create Company" at bounding box center [1169, 125] width 99 height 25
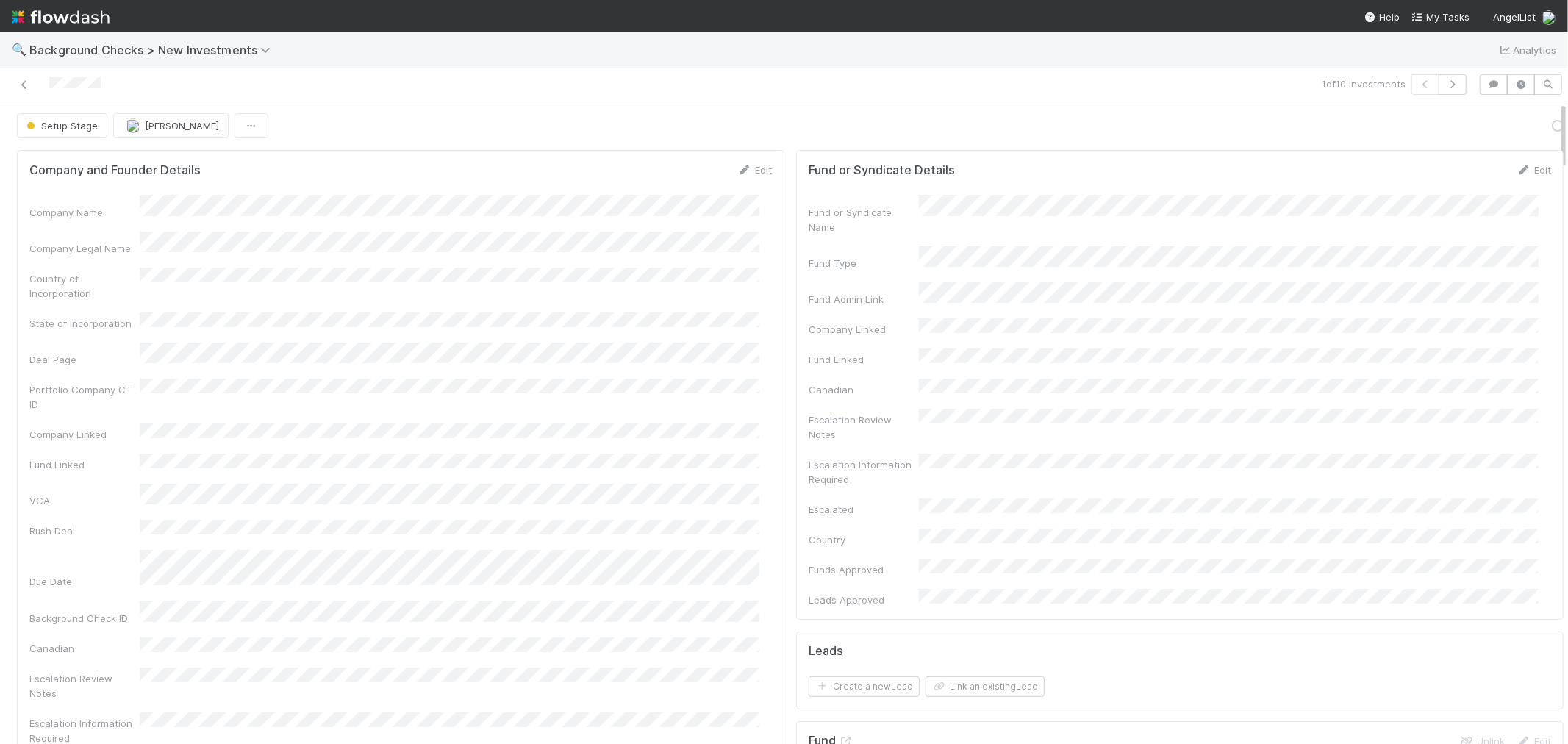
click at [758, 392] on div "Company Name Company Legal Name Country of Incorporation State of Incorporation…" at bounding box center [400, 530] width 742 height 670
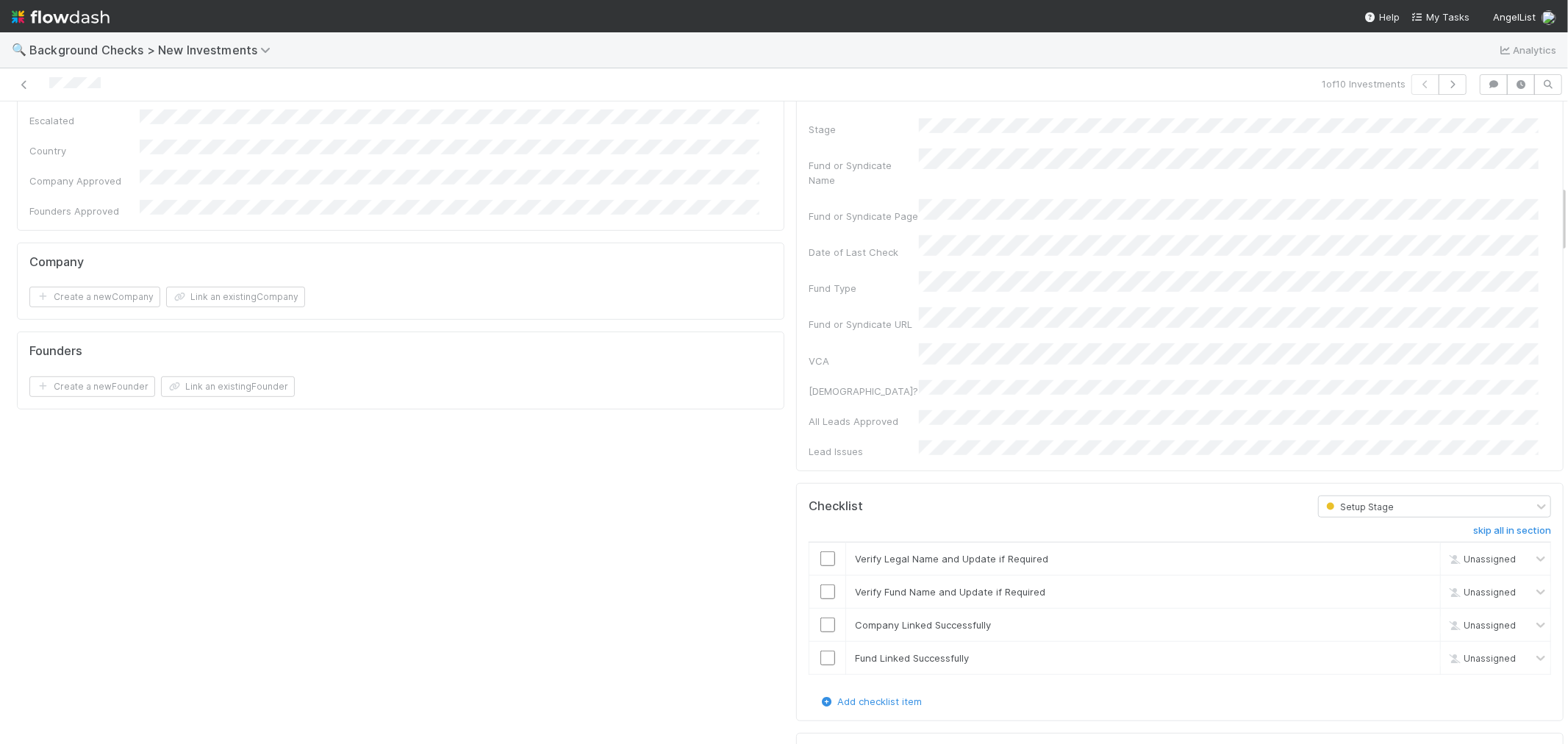
scroll to position [817, 0]
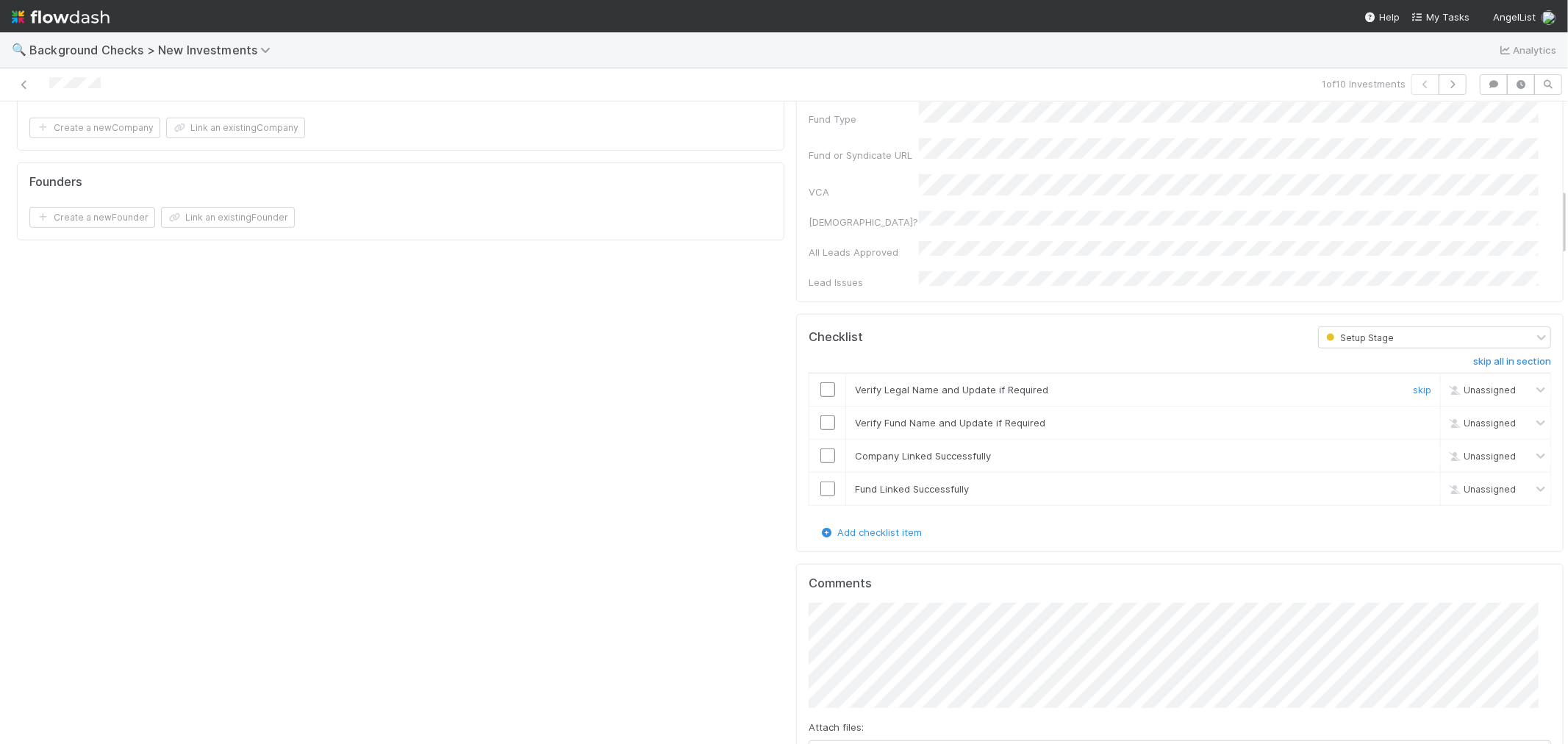
click at [821, 382] on input "checkbox" at bounding box center [828, 389] width 15 height 15
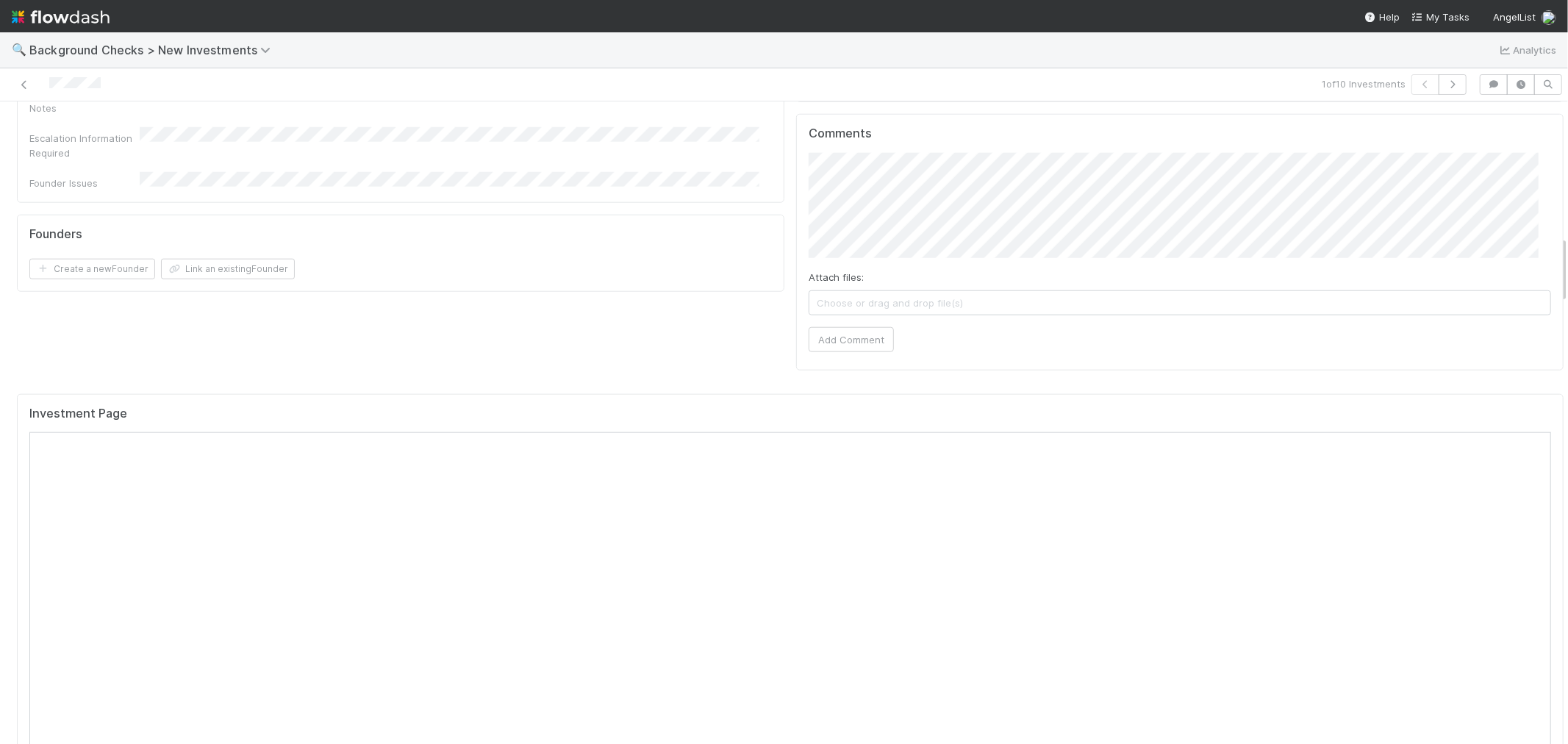
click at [812, 406] on div "Investment Page" at bounding box center [791, 419] width 1522 height 27
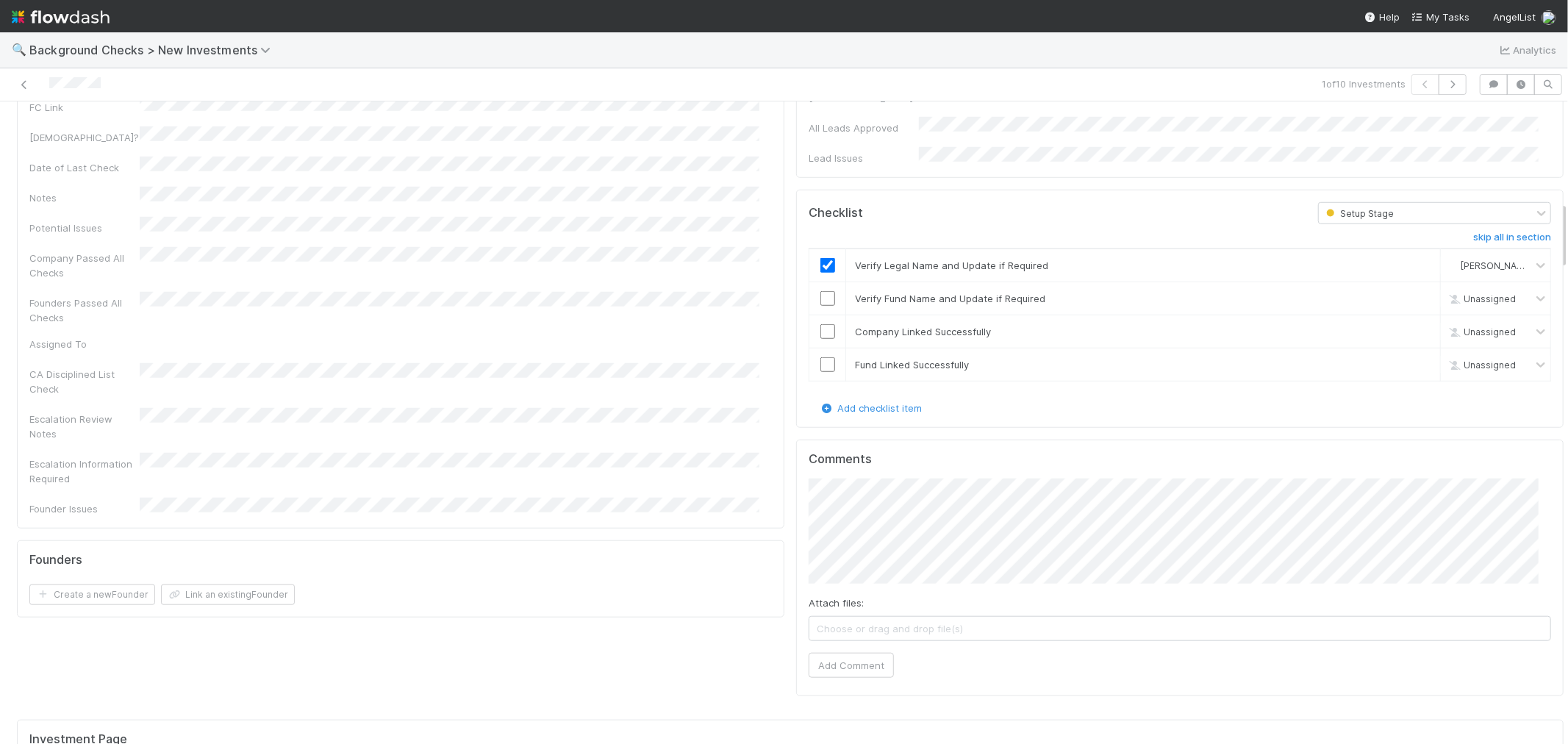
scroll to position [939, 0]
click at [821, 293] on input "checkbox" at bounding box center [828, 300] width 15 height 15
click at [821, 326] on input "checkbox" at bounding box center [828, 333] width 15 height 15
click at [821, 359] on input "checkbox" at bounding box center [828, 366] width 15 height 15
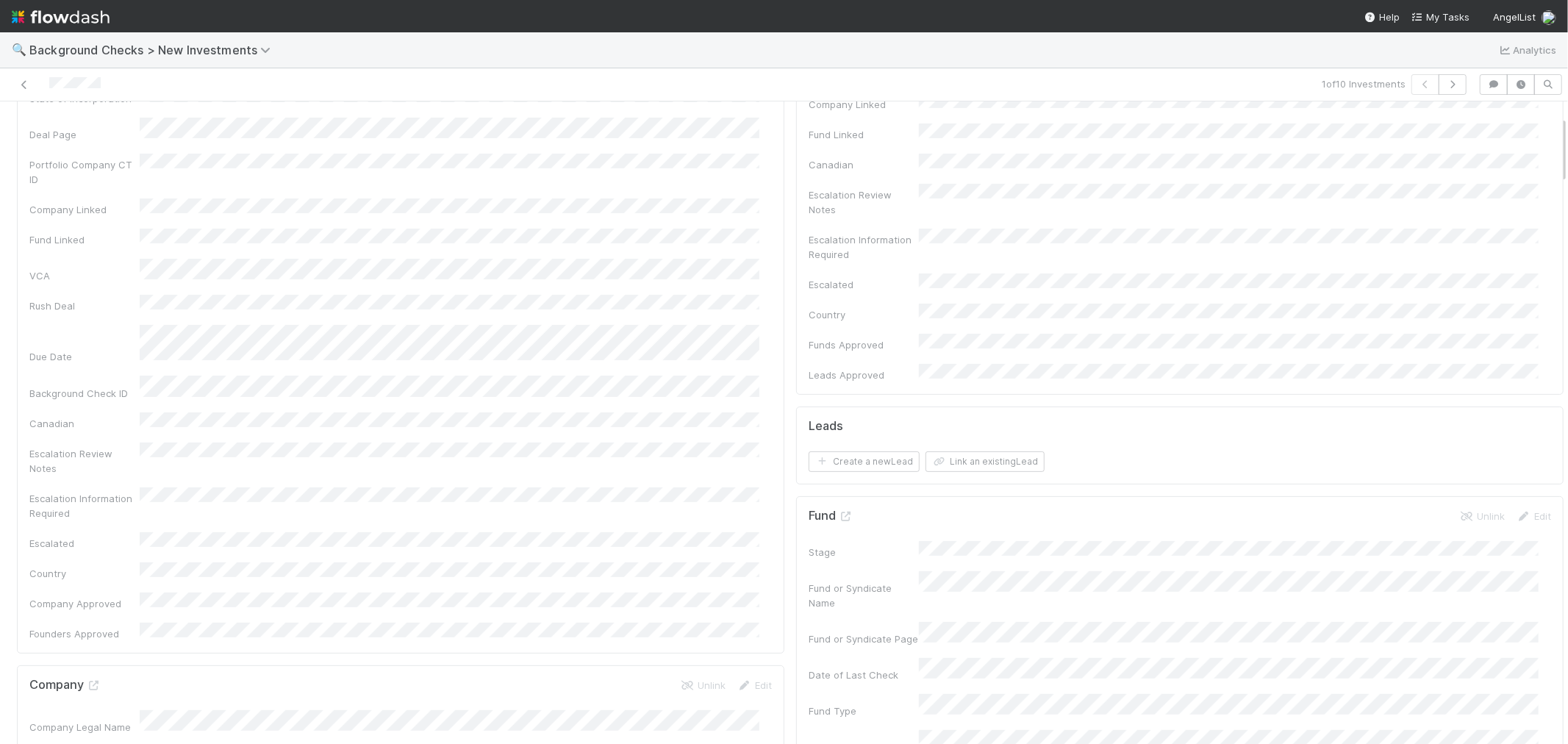
scroll to position [0, 0]
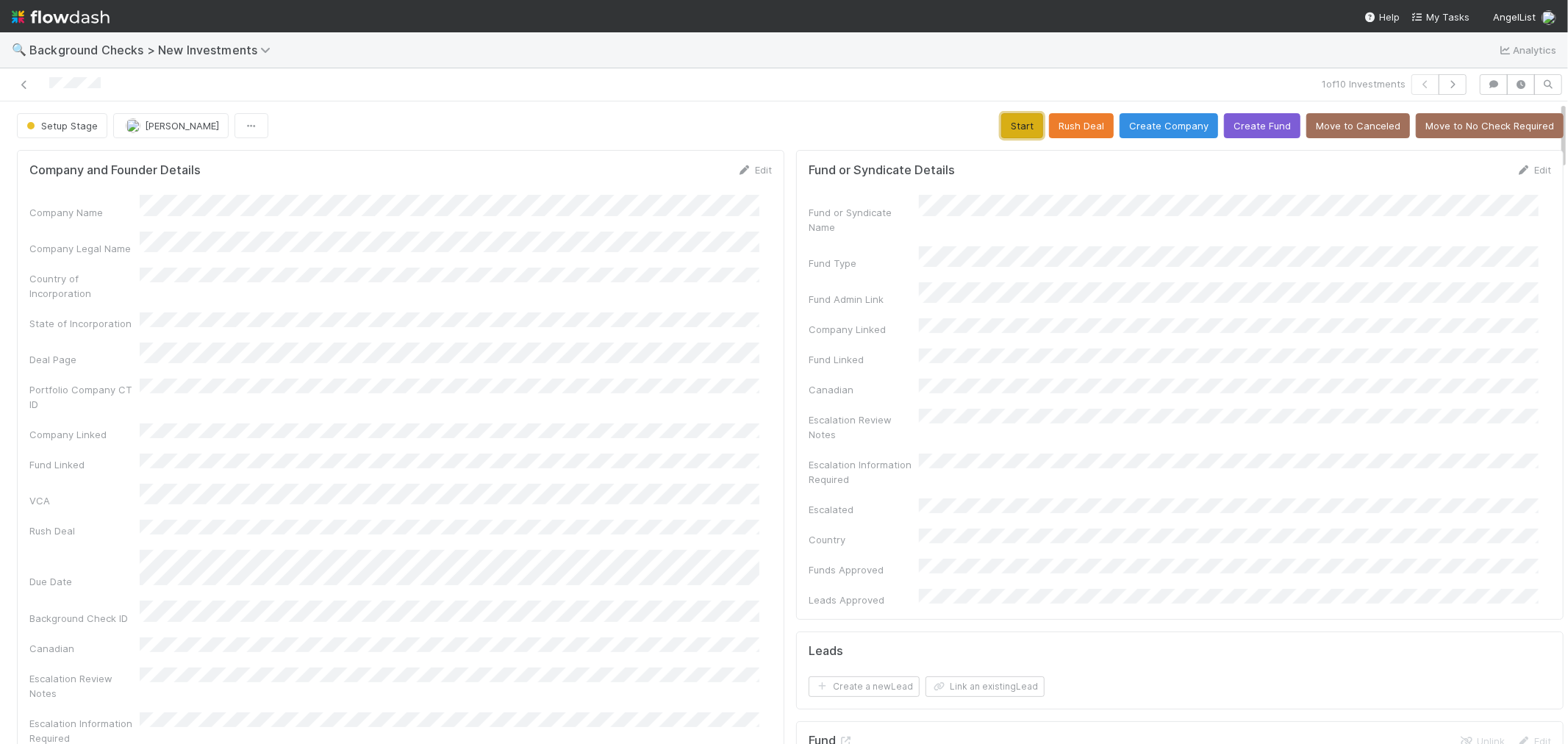
click at [1002, 127] on button "Start" at bounding box center [1022, 125] width 42 height 25
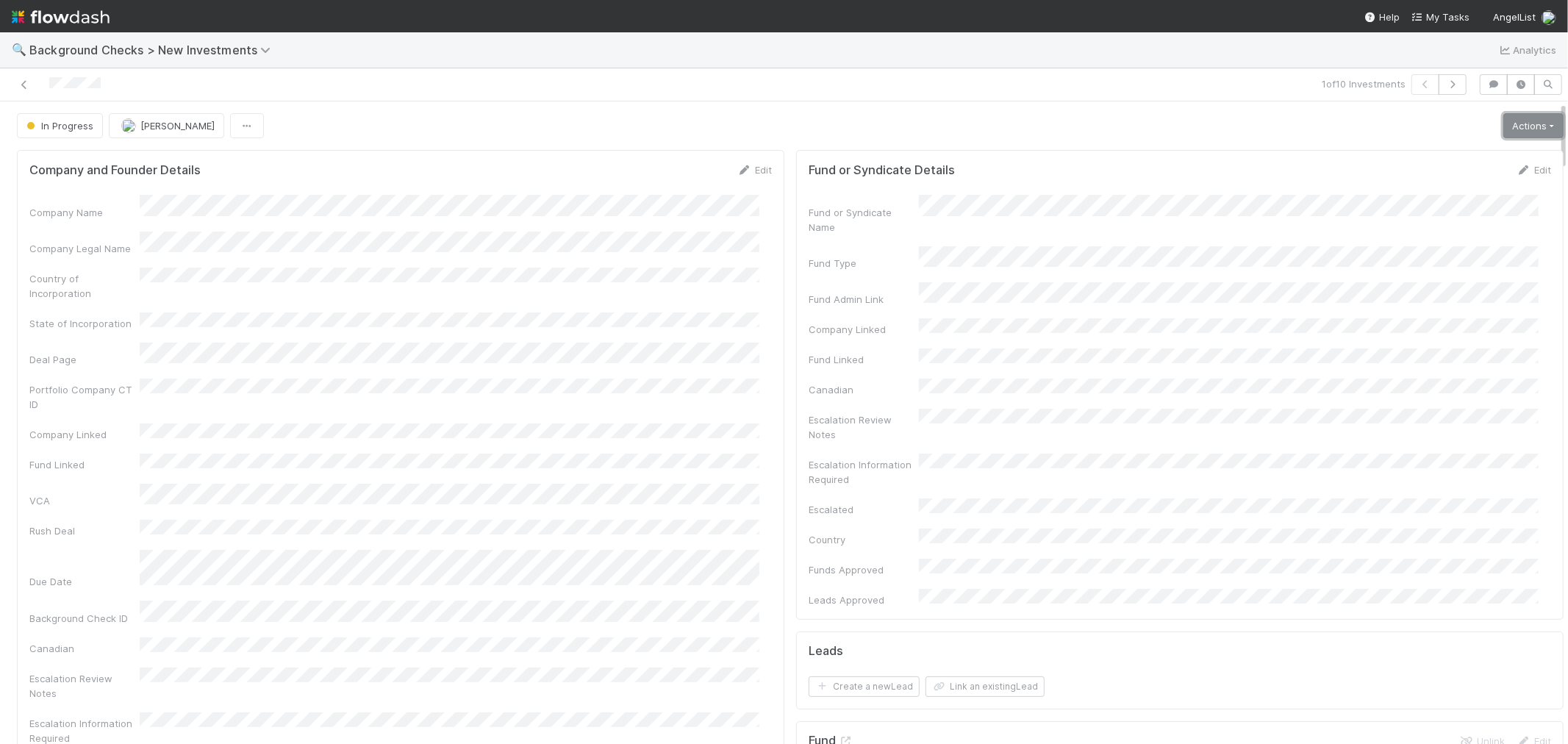
click at [1510, 135] on link "Actions" at bounding box center [1533, 125] width 61 height 25
click at [1446, 306] on button "Link Lead" at bounding box center [1483, 300] width 164 height 21
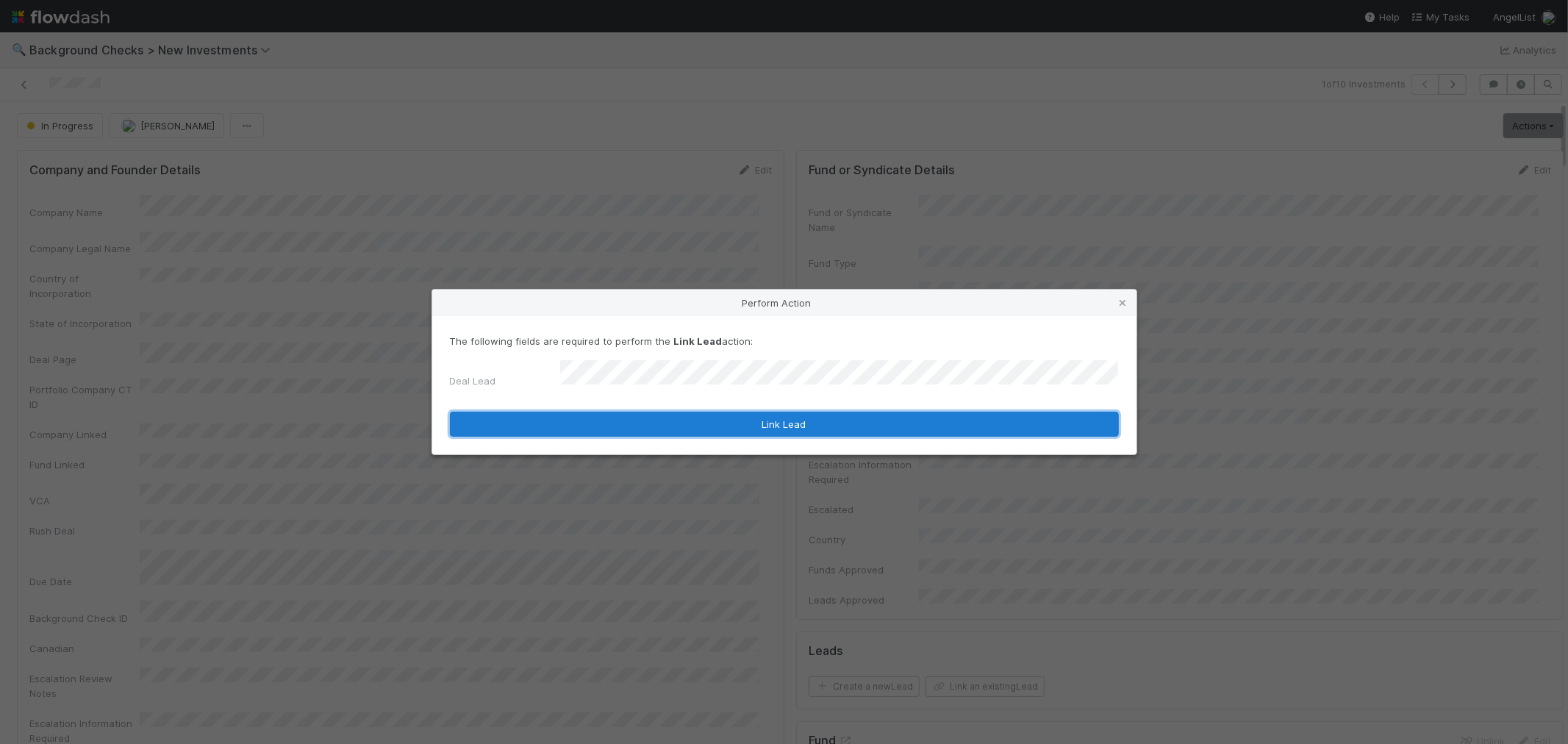
click at [884, 414] on button "Link Lead" at bounding box center [785, 423] width 669 height 25
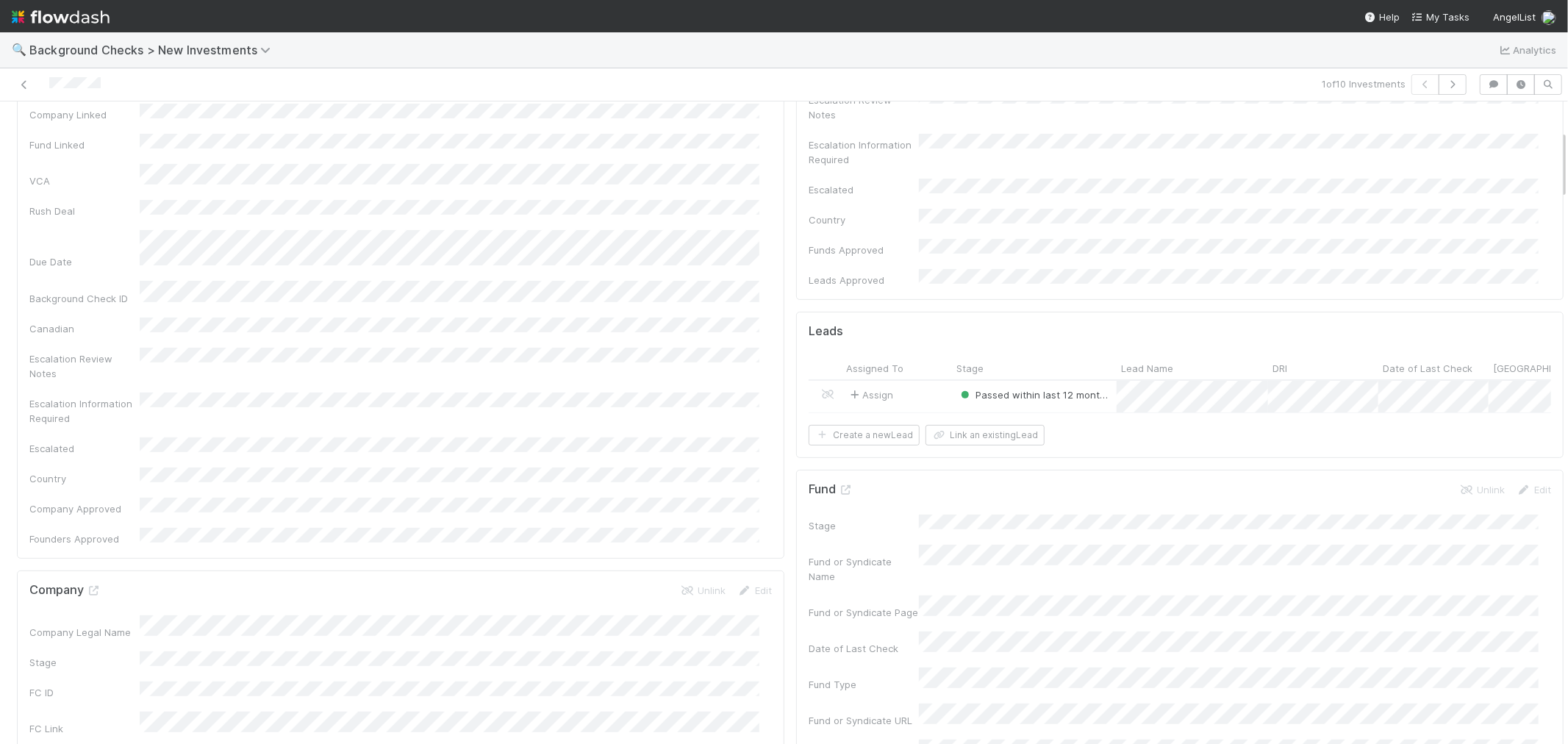
scroll to position [327, 0]
drag, startPoint x: 122, startPoint y: 84, endPoint x: 0, endPoint y: 87, distance: 122.0
click at [0, 87] on div "1 of 10 Investments" at bounding box center [784, 85] width 1568 height 33
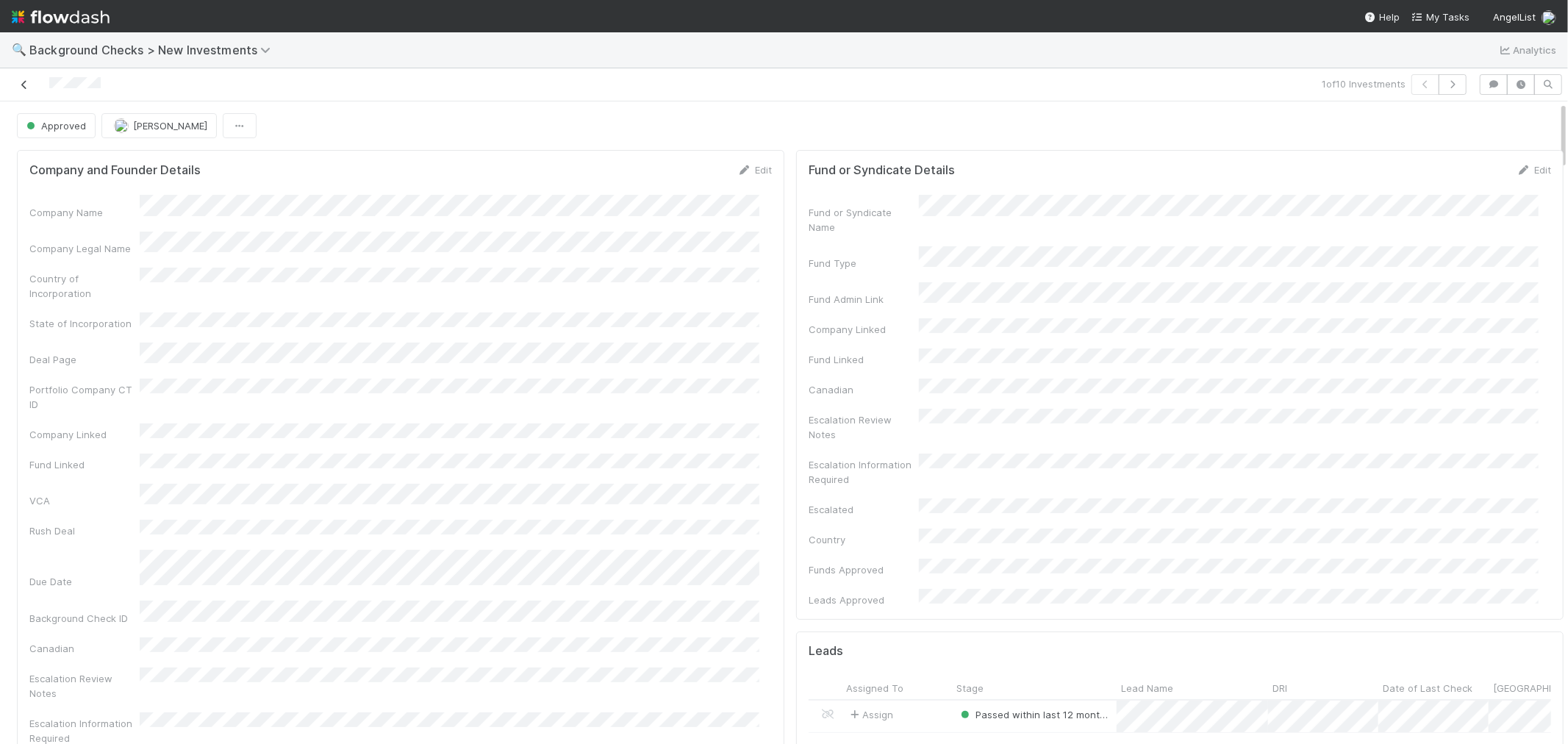
click at [22, 83] on icon at bounding box center [24, 85] width 15 height 10
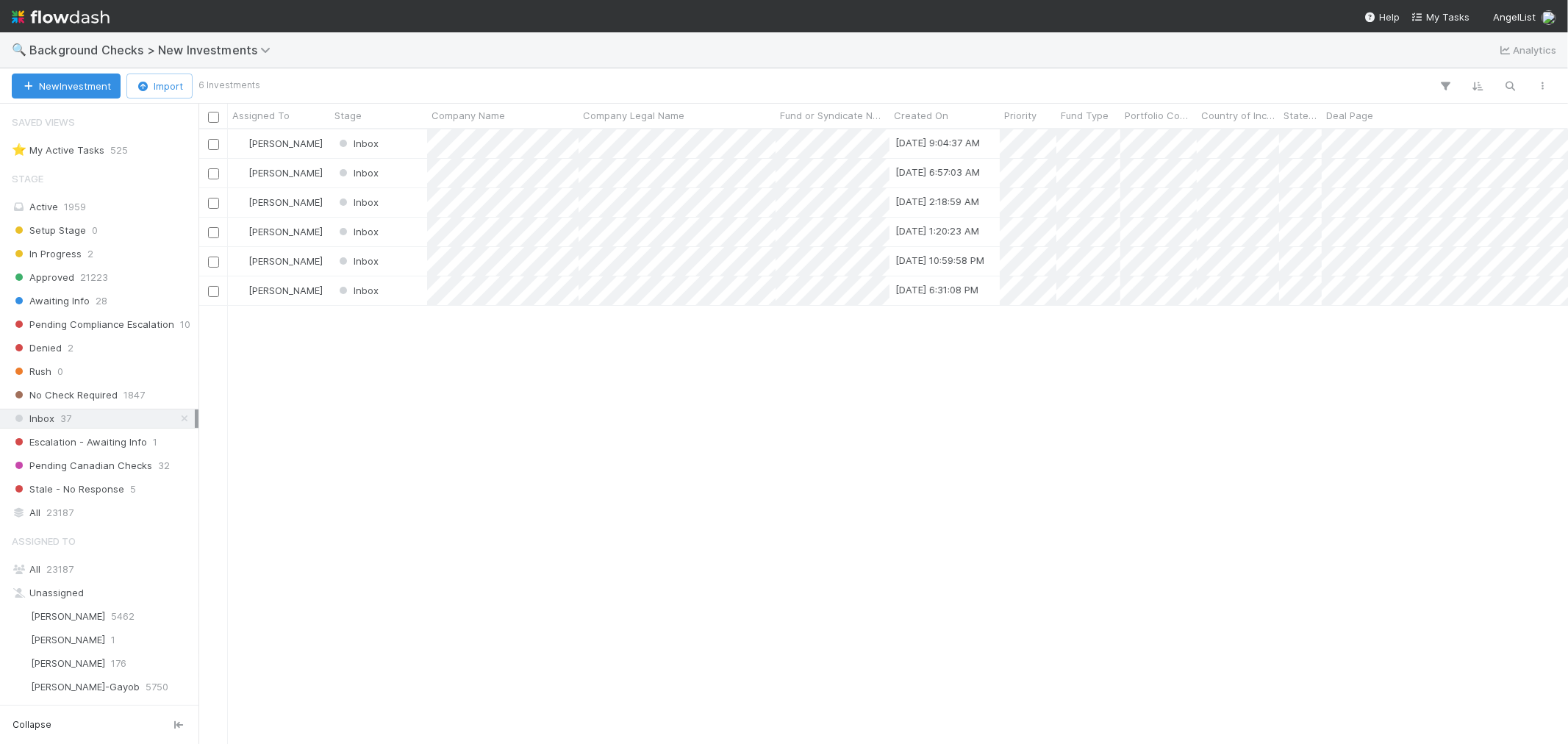
scroll to position [602, 1357]
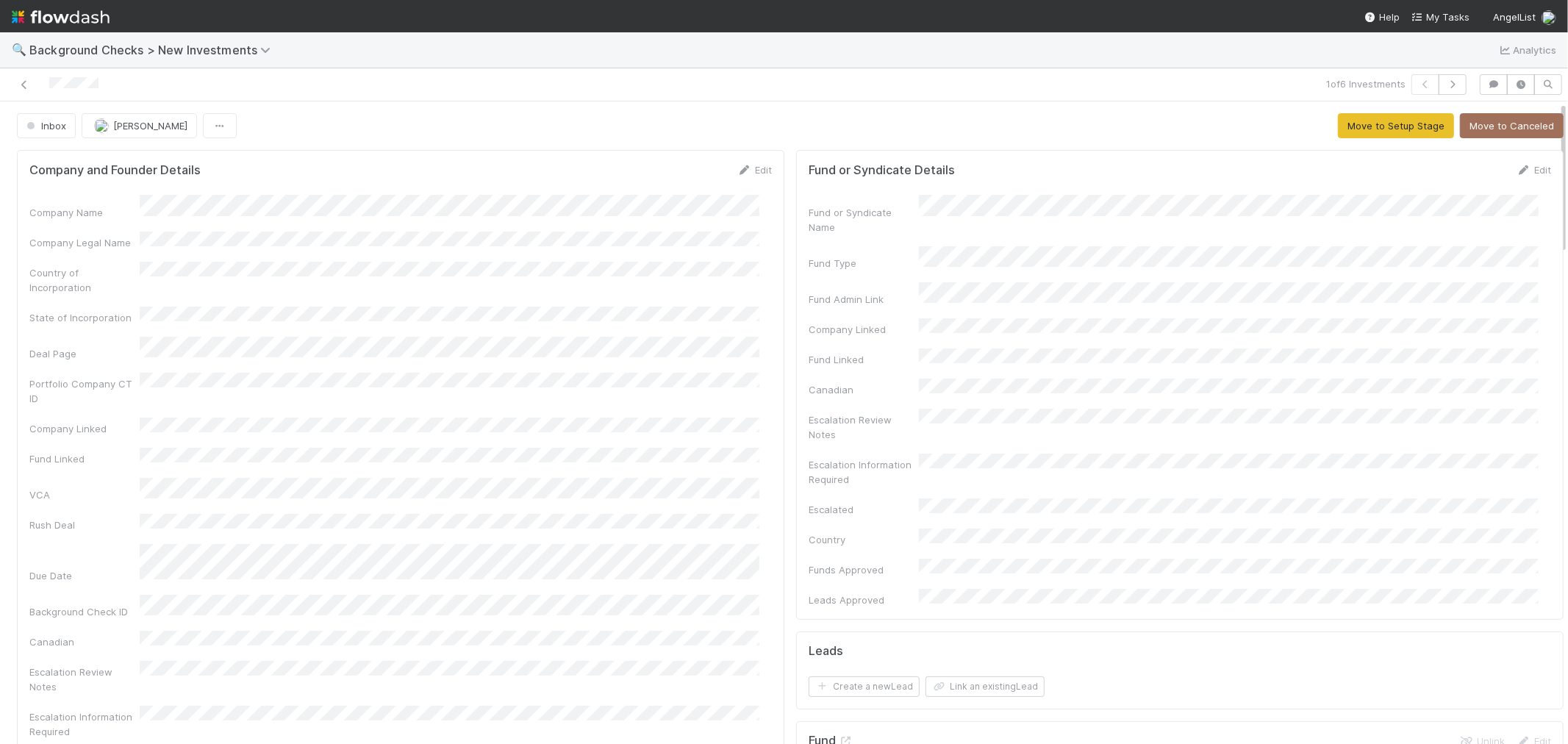
click at [564, 245] on div "Company Name Company Legal Name Country of Incorporation State of Incorporation…" at bounding box center [400, 527] width 742 height 664
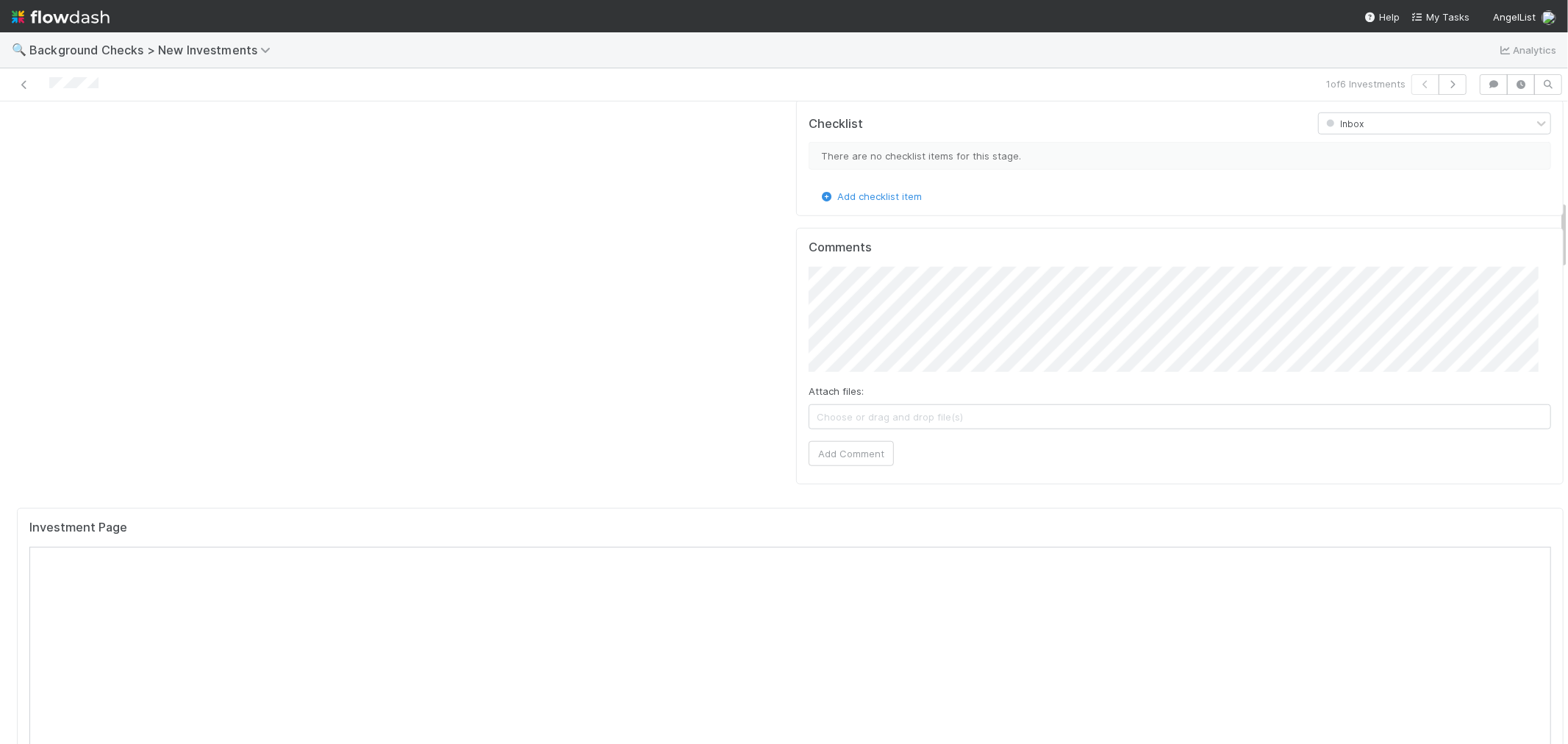
scroll to position [1142, 0]
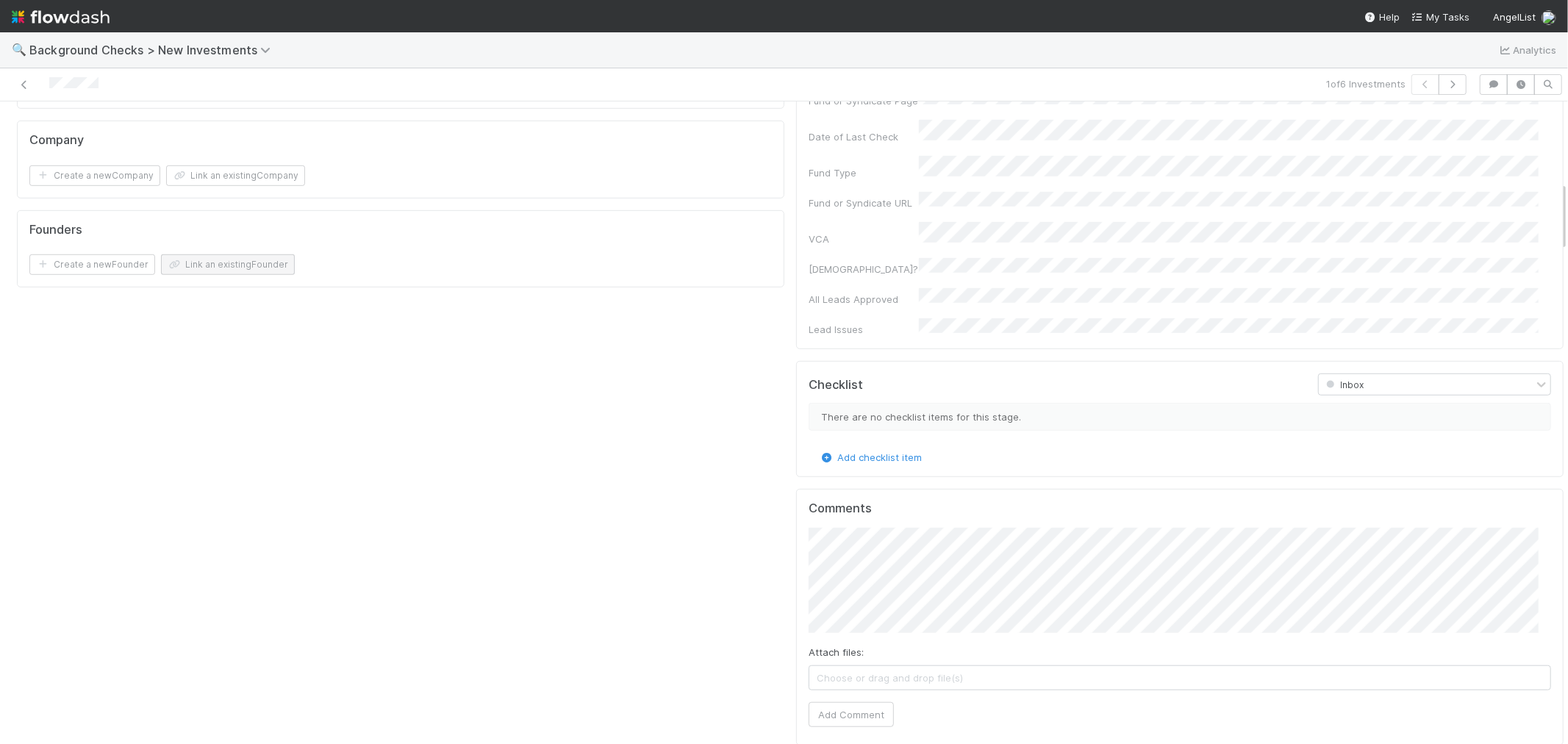
scroll to position [571, 0]
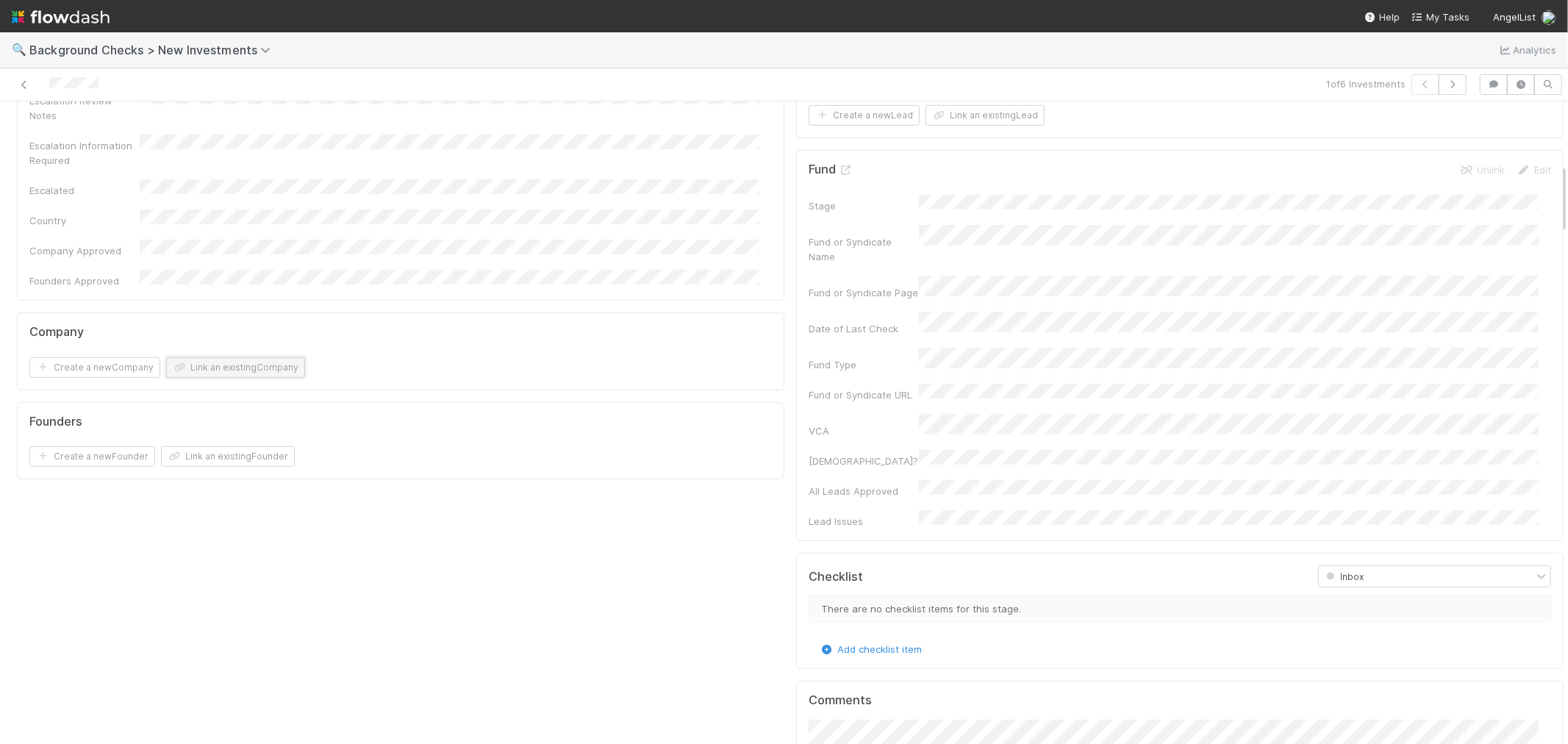
click at [259, 358] on button "Link an existing Company" at bounding box center [235, 368] width 138 height 21
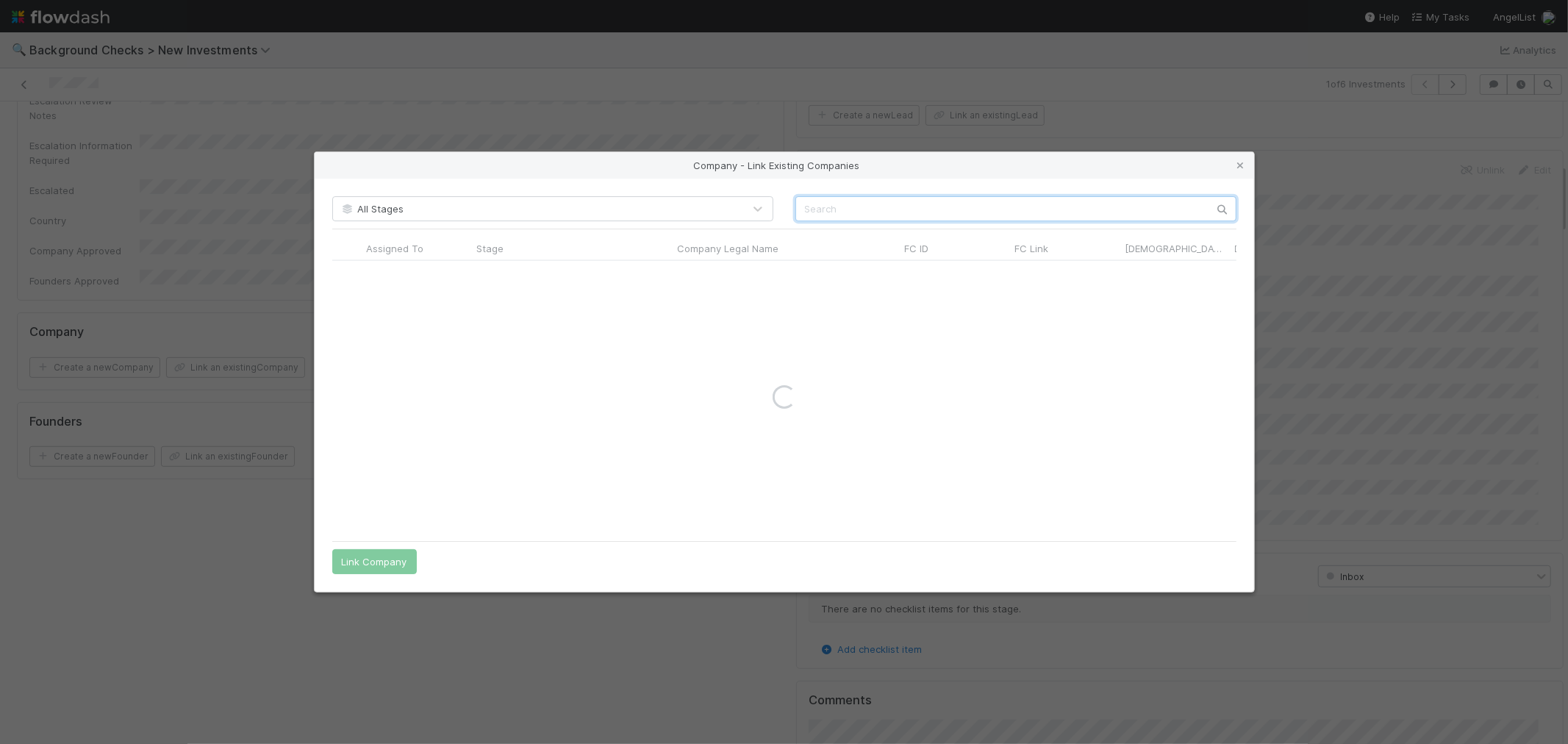
click at [894, 202] on input "text" at bounding box center [1015, 208] width 441 height 25
paste input "Synapto"
type input "Synapto"
click at [1235, 165] on icon at bounding box center [1240, 166] width 15 height 10
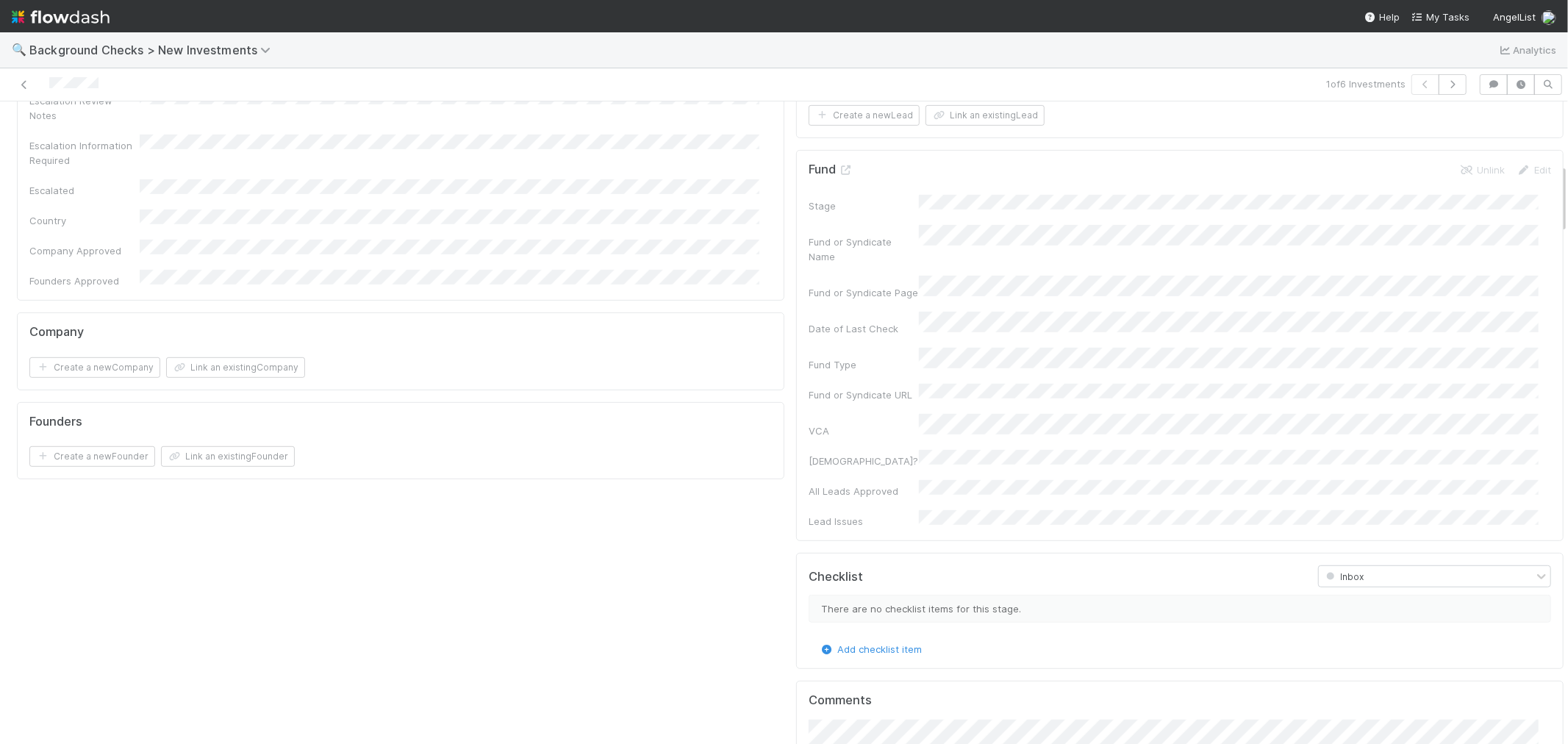
click at [714, 236] on div "Company and Founder Details Edit Company Name Company Legal Name Country of Inc…" at bounding box center [400, 263] width 779 height 1381
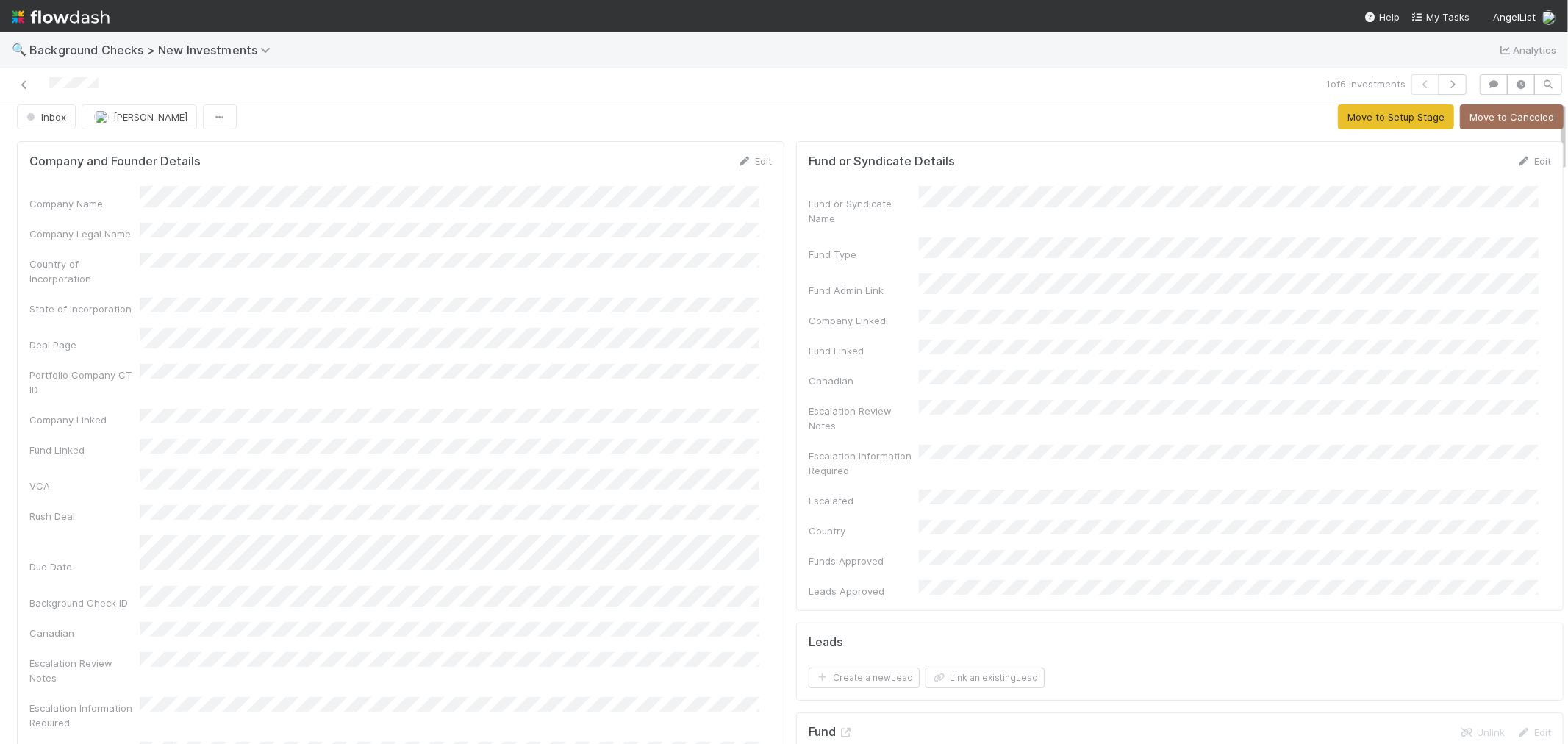
scroll to position [0, 0]
click at [722, 282] on div "Country of Incorporation" at bounding box center [400, 278] width 742 height 33
click at [745, 164] on div "Edit" at bounding box center [754, 169] width 35 height 15
drag, startPoint x: 750, startPoint y: 169, endPoint x: 290, endPoint y: 194, distance: 460.7
click at [748, 169] on link "Edit" at bounding box center [754, 170] width 35 height 12
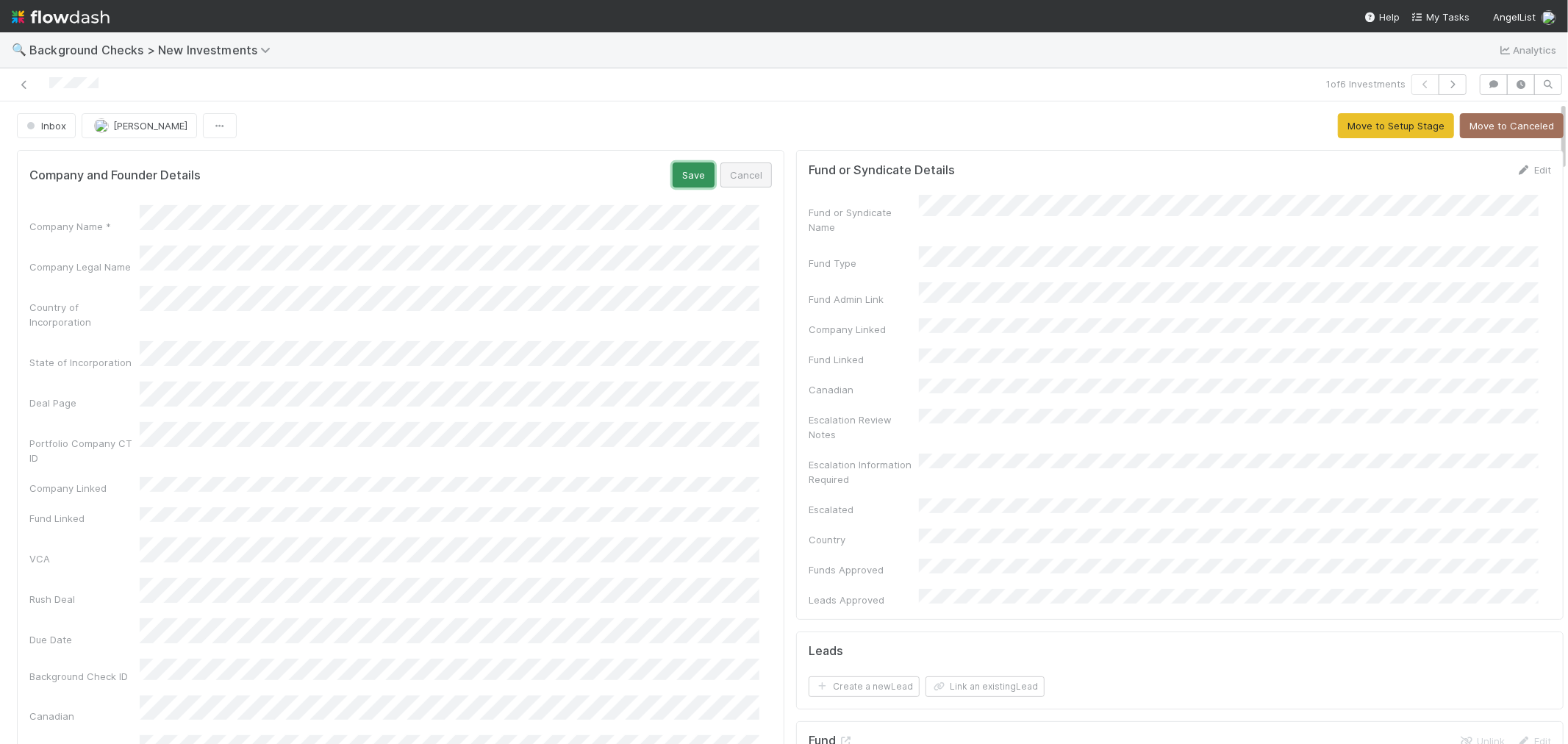
click at [674, 177] on button "Save" at bounding box center [693, 174] width 42 height 25
click at [1355, 127] on button "Move to Setup Stage" at bounding box center [1396, 125] width 117 height 25
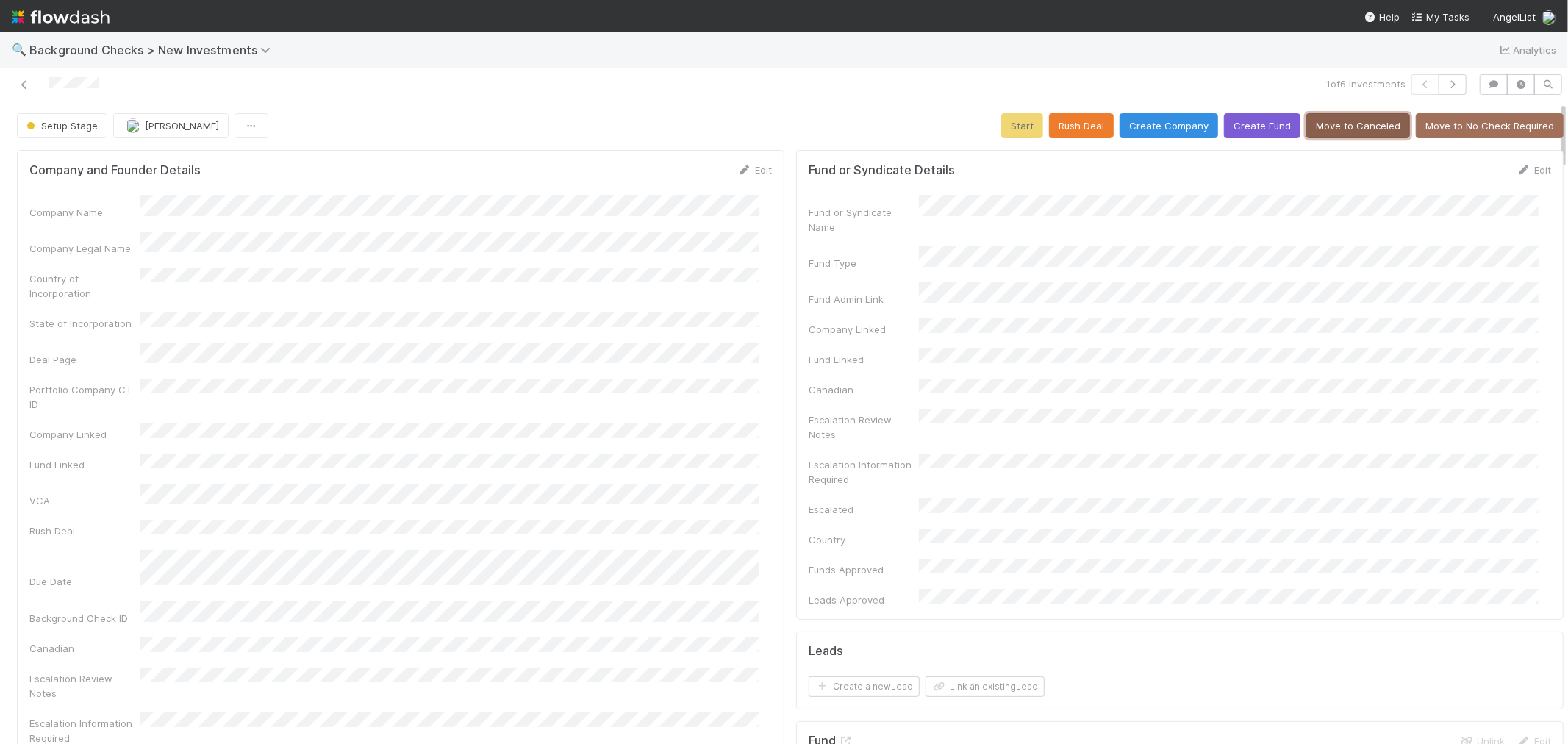
click at [1349, 127] on button "Move to Canceled" at bounding box center [1358, 125] width 104 height 25
click at [59, 129] on span "Setup Stage" at bounding box center [61, 125] width 75 height 12
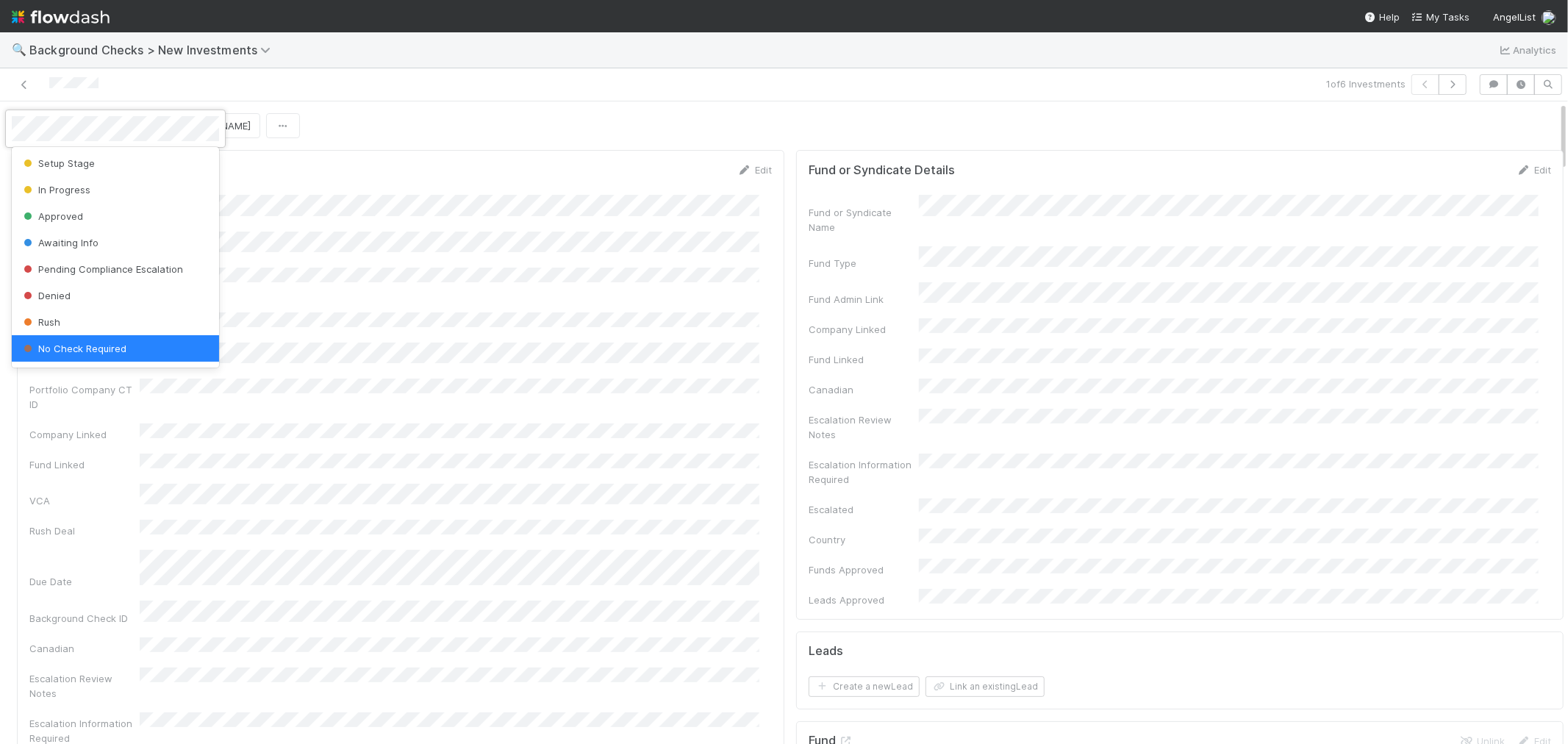
scroll to position [3, 0]
click at [91, 166] on div "Setup Stage" at bounding box center [116, 160] width 207 height 27
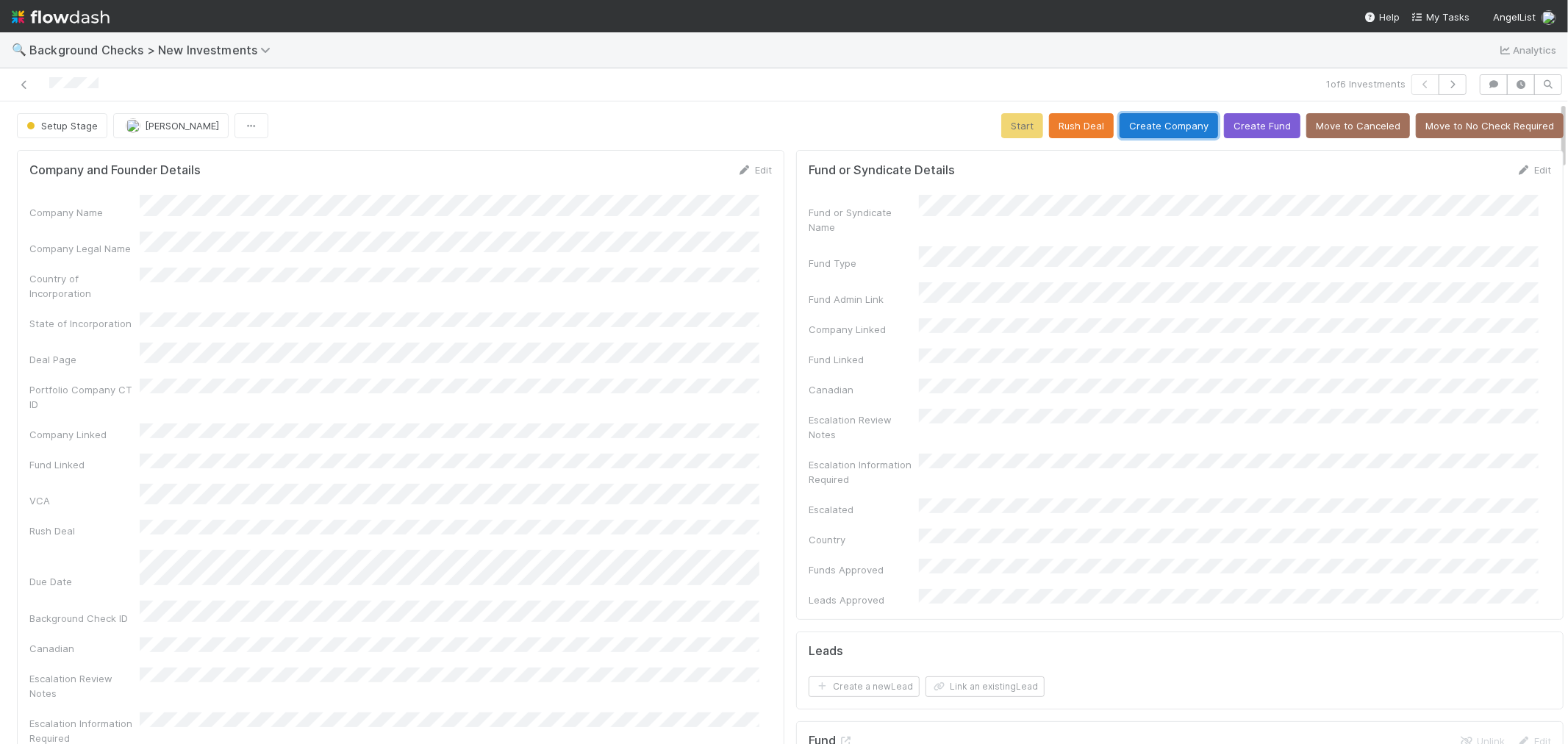
click at [1147, 132] on button "Create Company" at bounding box center [1169, 125] width 99 height 25
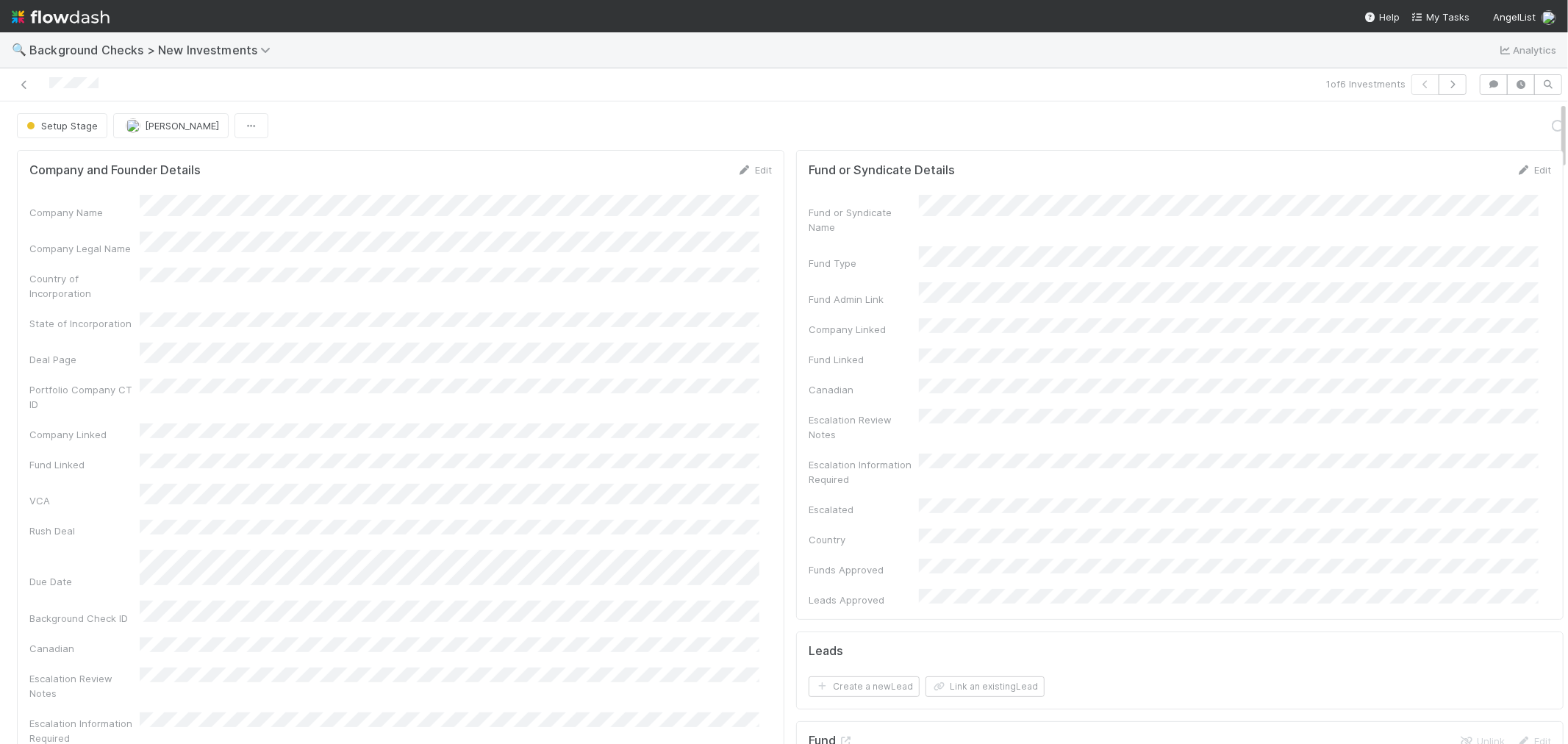
click at [719, 397] on div "Company Name Company Legal Name Country of Incorporation State of Incorporation…" at bounding box center [400, 530] width 742 height 670
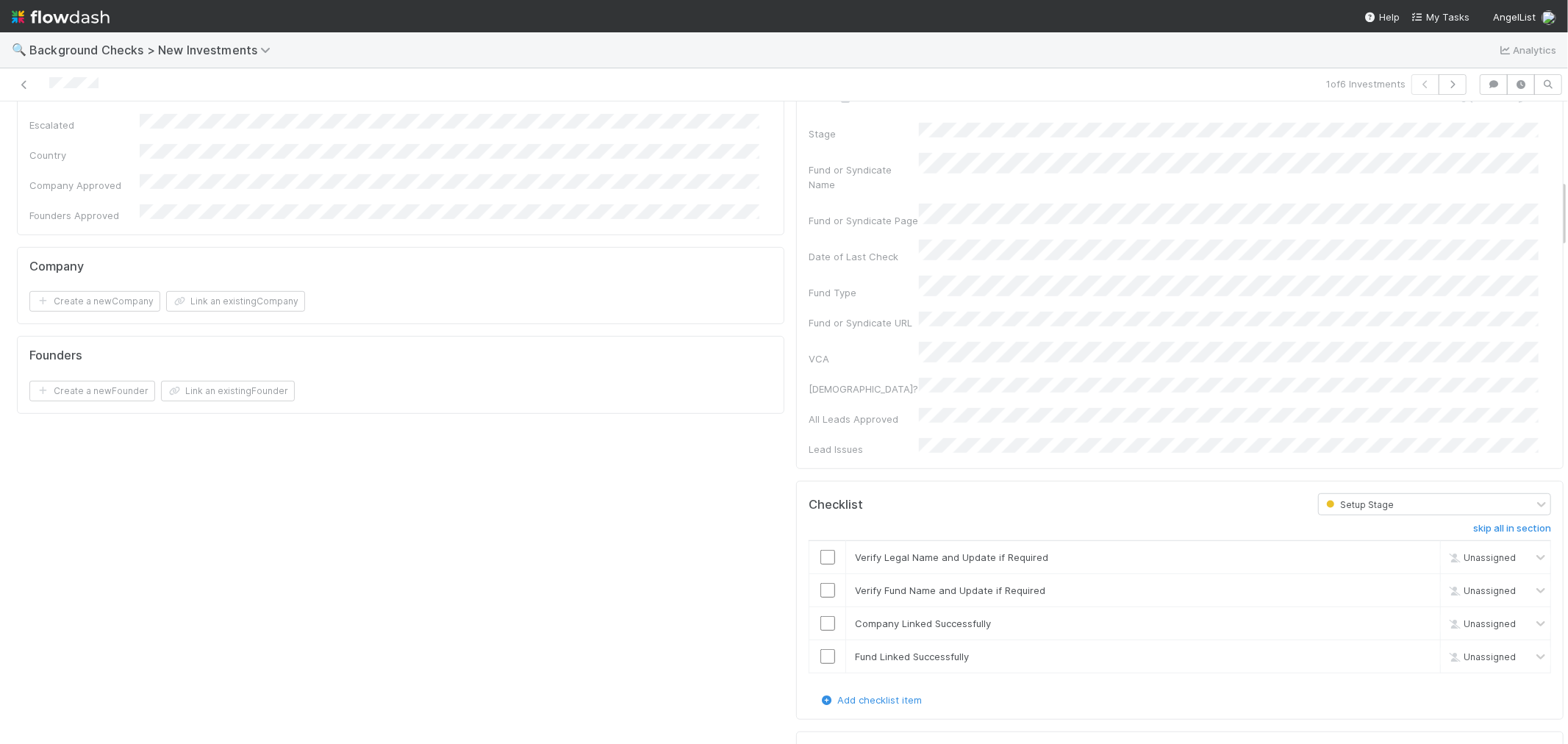
scroll to position [735, 0]
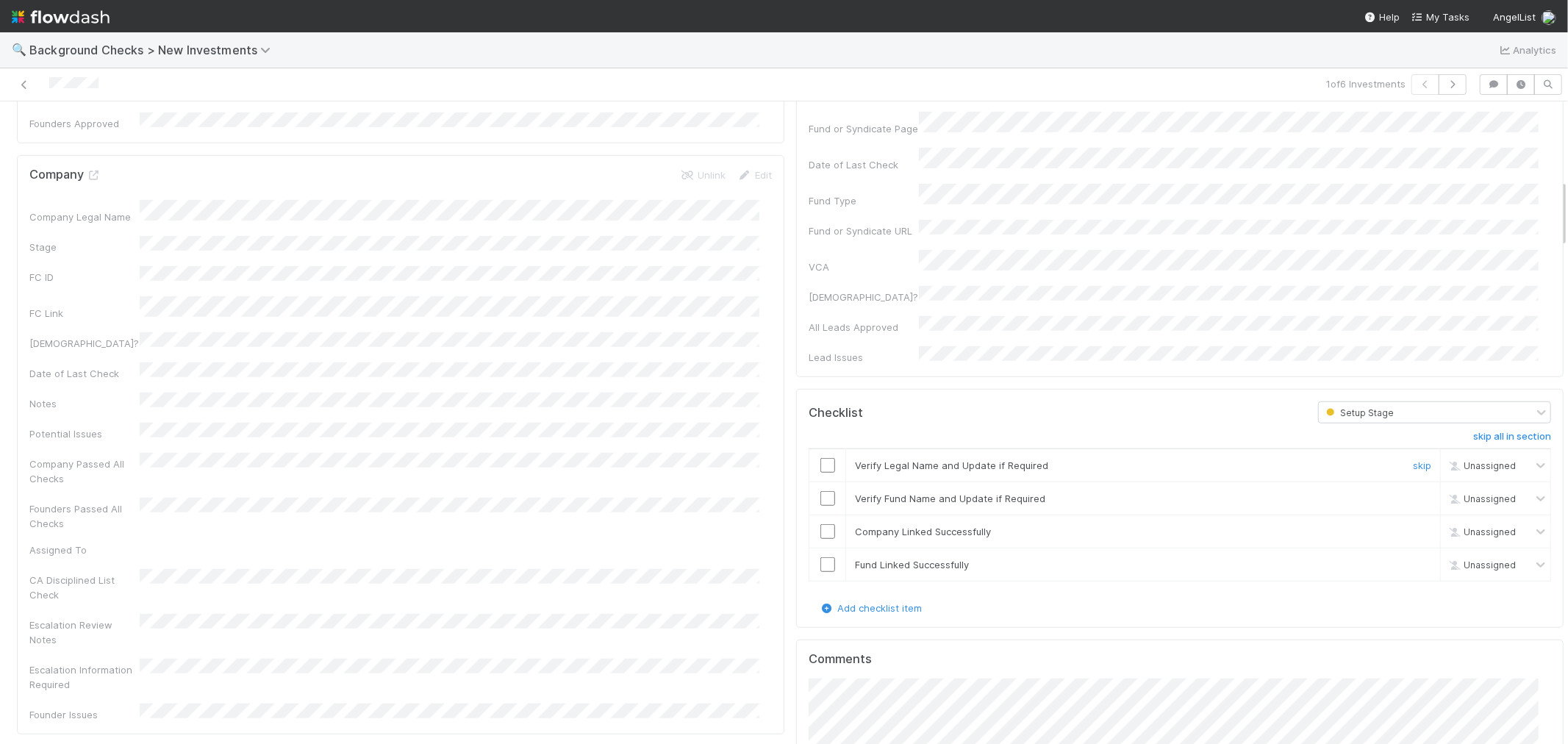
click at [821, 458] on input "checkbox" at bounding box center [828, 465] width 15 height 15
click at [821, 491] on input "checkbox" at bounding box center [828, 498] width 15 height 15
click at [821, 524] on input "checkbox" at bounding box center [828, 531] width 15 height 15
click at [821, 557] on input "checkbox" at bounding box center [828, 564] width 15 height 15
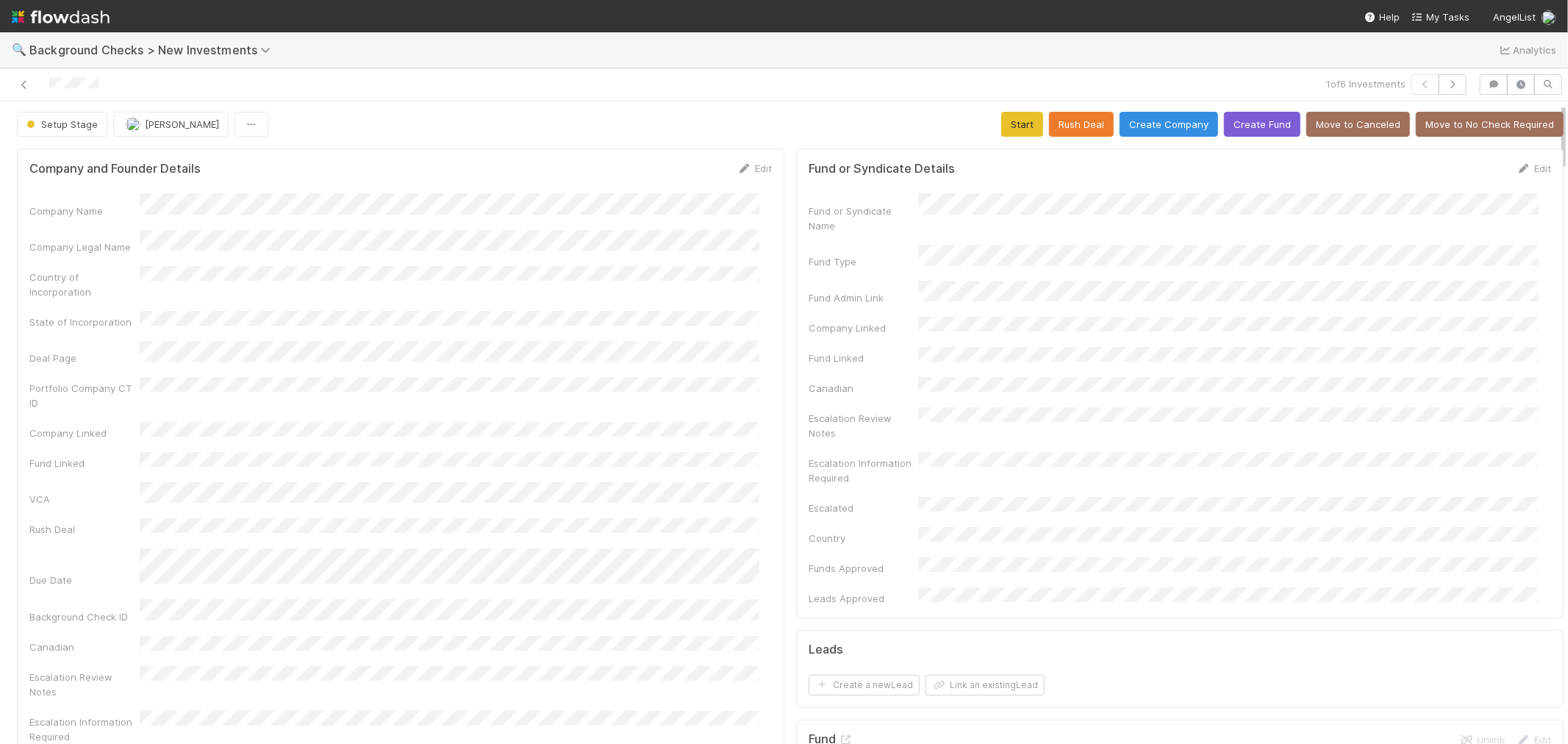
scroll to position [0, 0]
click at [1011, 136] on button "Start" at bounding box center [1022, 125] width 42 height 25
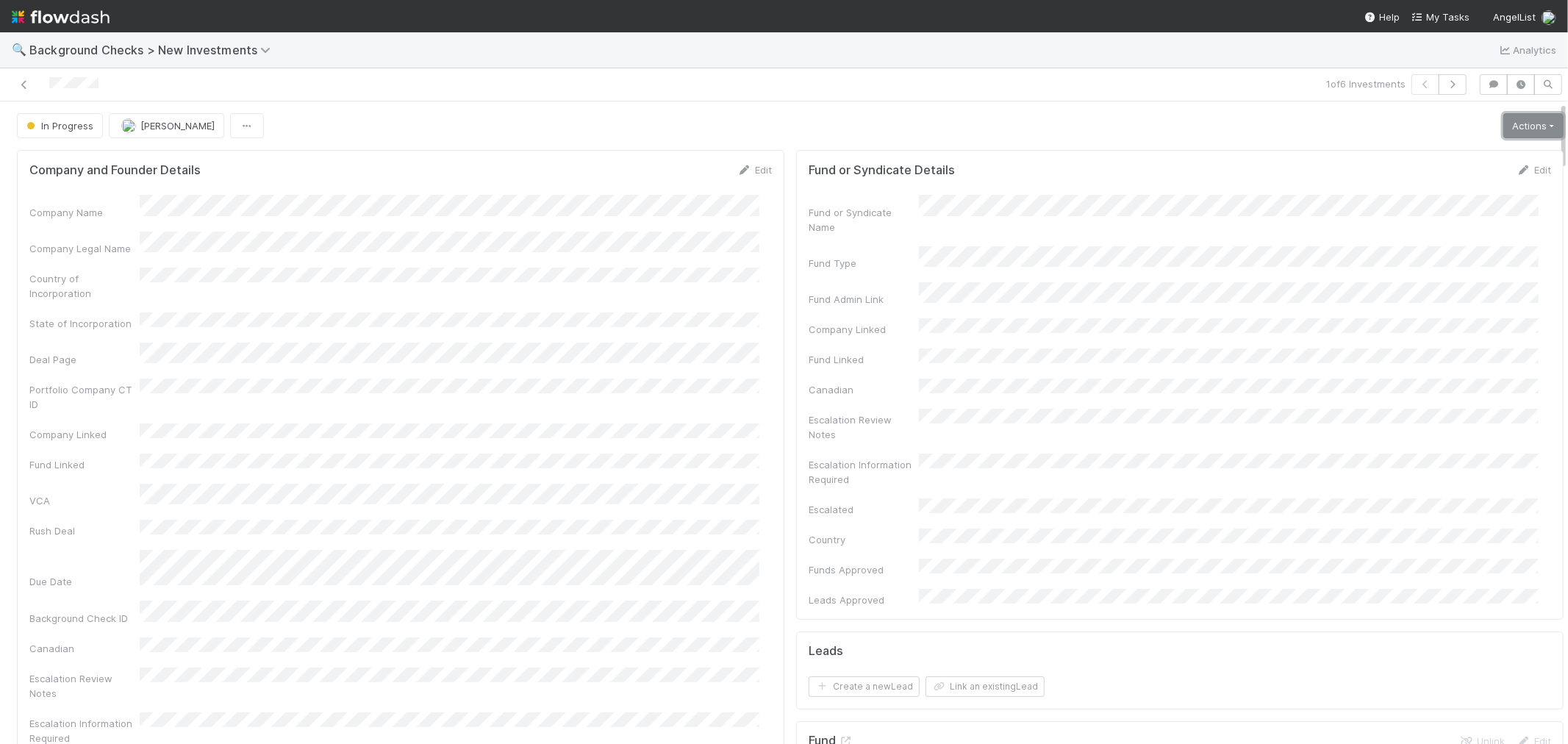
click at [1508, 124] on link "Actions" at bounding box center [1533, 125] width 61 height 25
click at [1402, 304] on button "Link Lead" at bounding box center [1483, 300] width 164 height 21
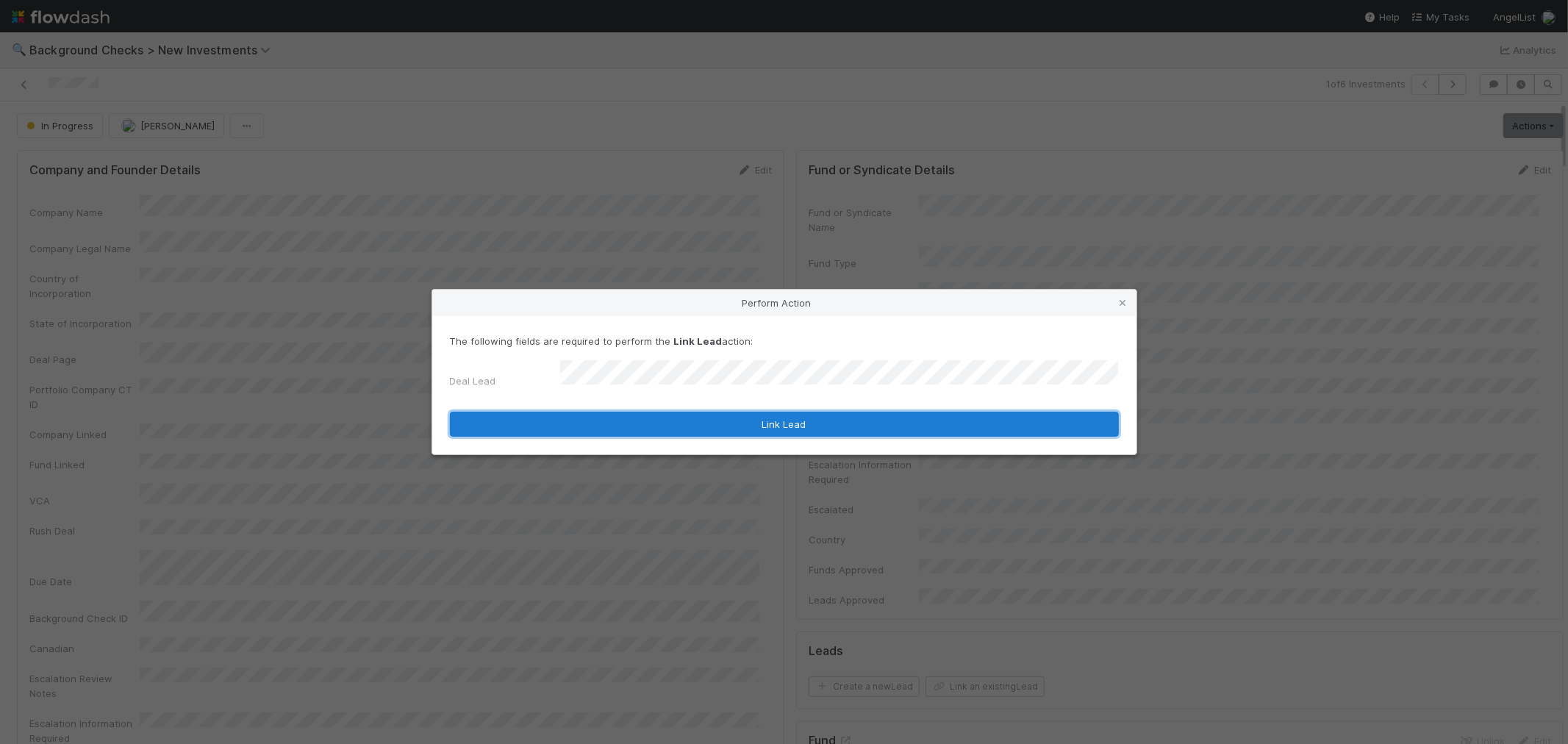
click at [921, 416] on button "Link Lead" at bounding box center [785, 423] width 669 height 25
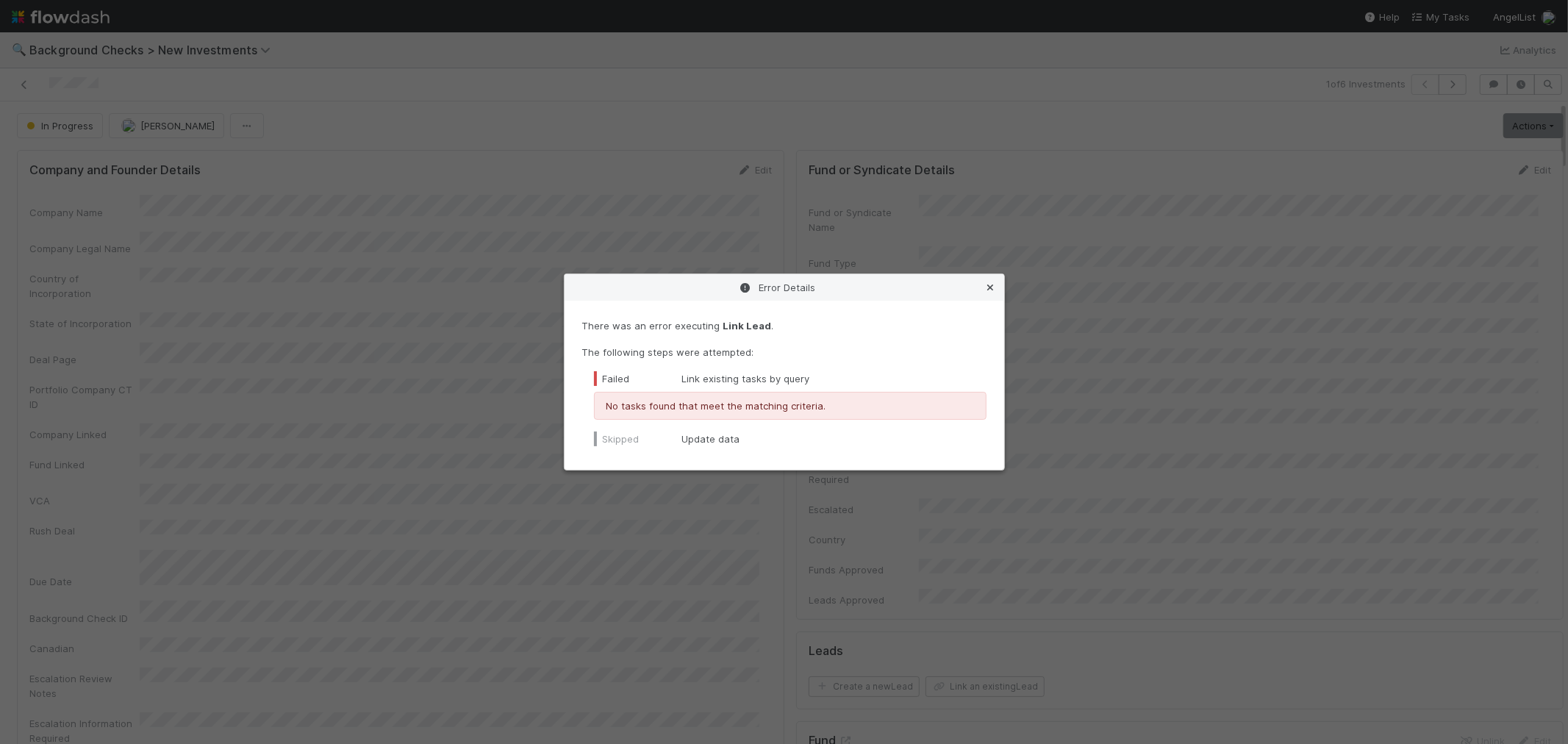
click at [986, 287] on icon at bounding box center [990, 288] width 15 height 10
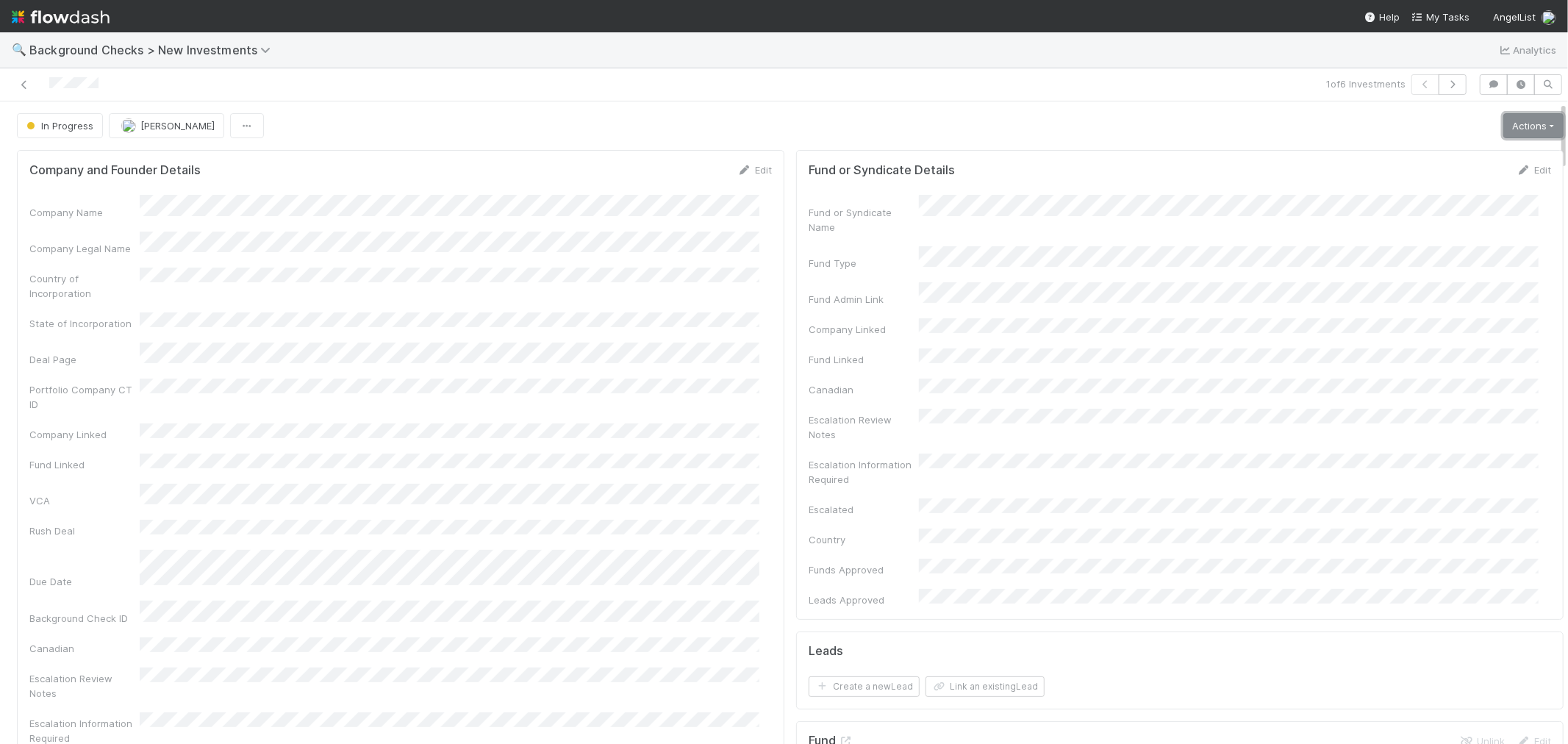
drag, startPoint x: 1508, startPoint y: 133, endPoint x: 1490, endPoint y: 148, distance: 23.4
click at [1508, 133] on link "Actions" at bounding box center [1533, 125] width 61 height 25
click at [1402, 294] on button "Link Lead" at bounding box center [1483, 300] width 164 height 21
click at [1445, 82] on icon "button" at bounding box center [1452, 84] width 15 height 9
click at [737, 167] on icon at bounding box center [744, 170] width 15 height 10
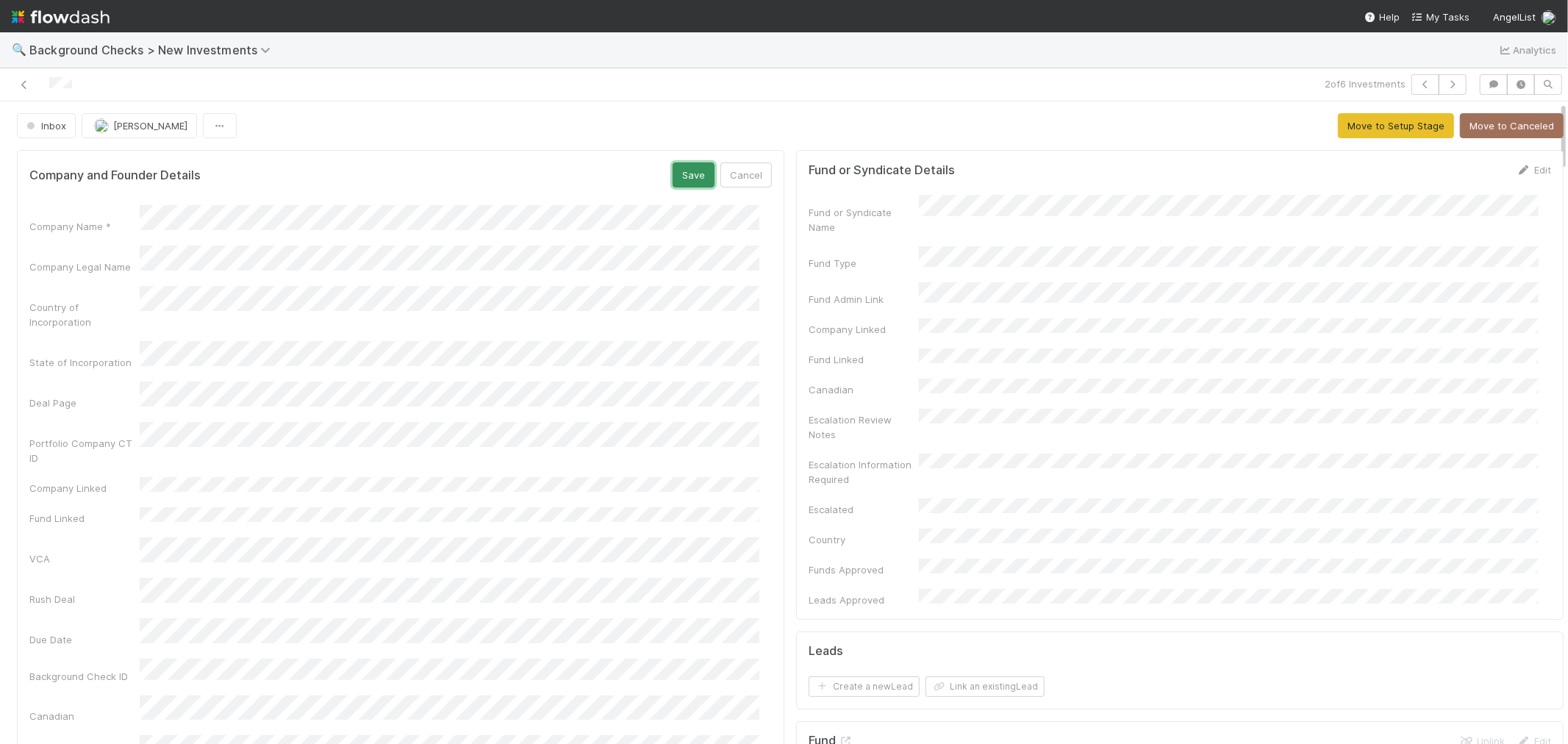
click at [686, 178] on button "Save" at bounding box center [693, 174] width 42 height 25
click at [1359, 125] on button "Move to Setup Stage" at bounding box center [1396, 125] width 117 height 25
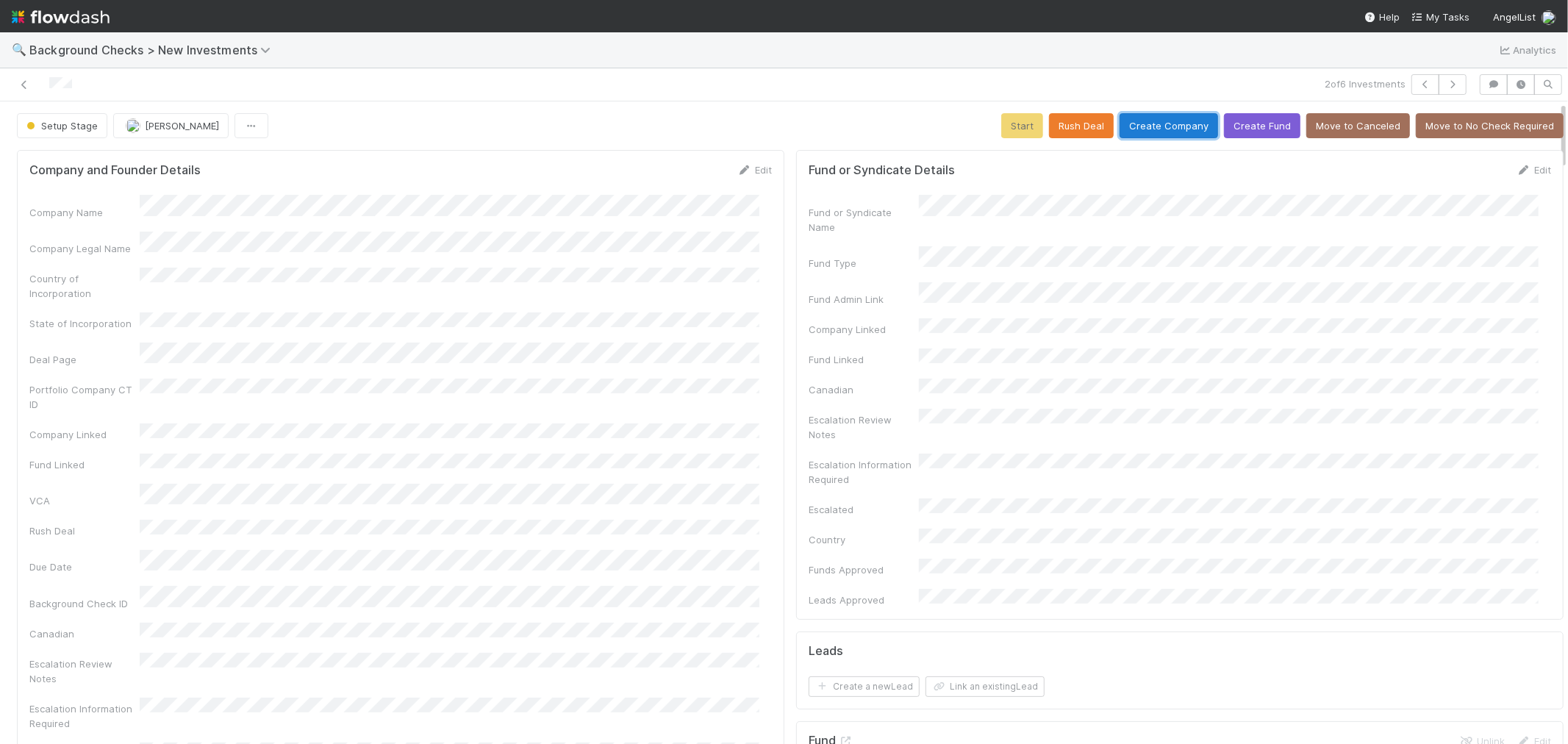
drag, startPoint x: 1163, startPoint y: 123, endPoint x: 1137, endPoint y: 136, distance: 29.1
click at [1160, 124] on button "Create Company" at bounding box center [1169, 125] width 99 height 25
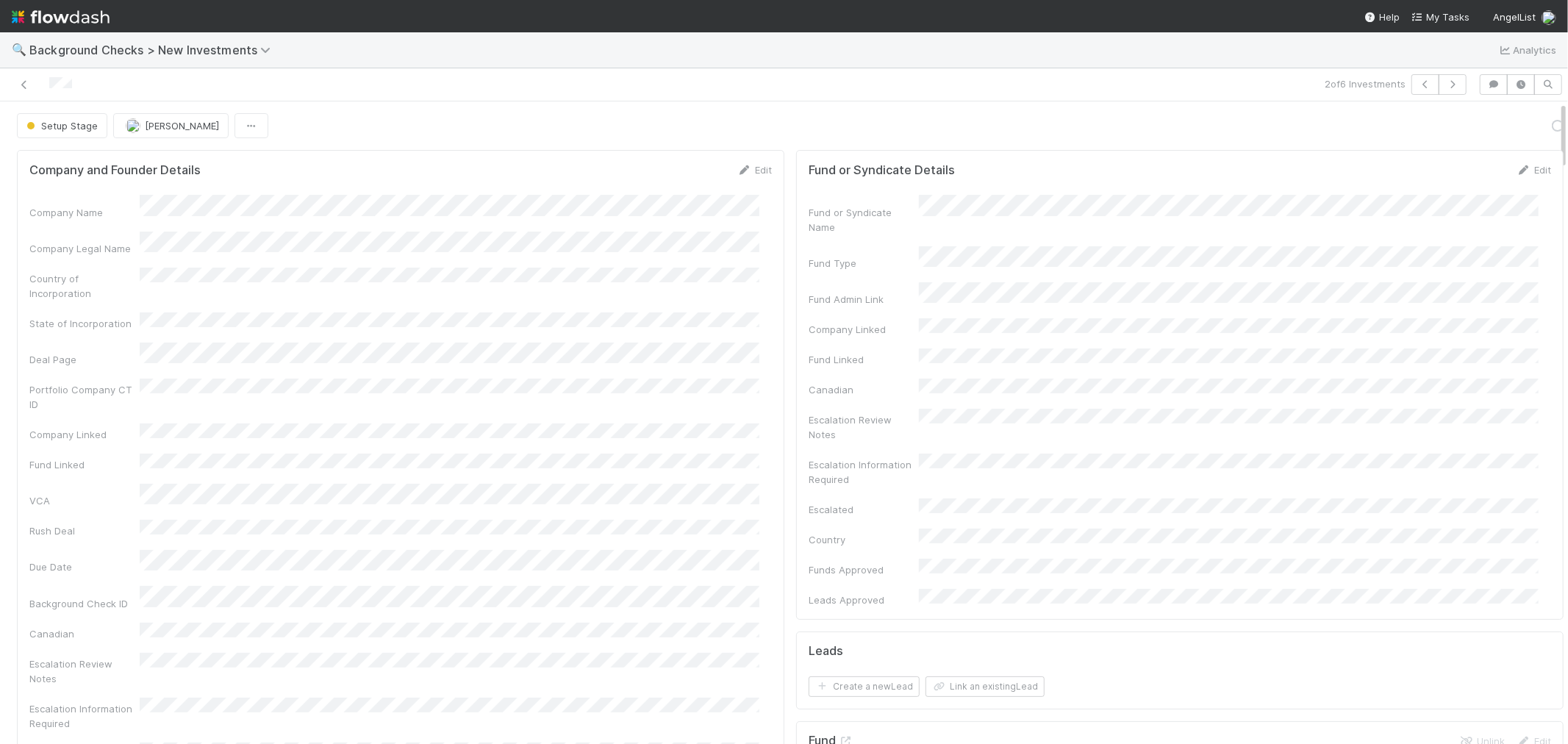
click at [809, 382] on div "Canadian" at bounding box center [864, 389] width 111 height 15
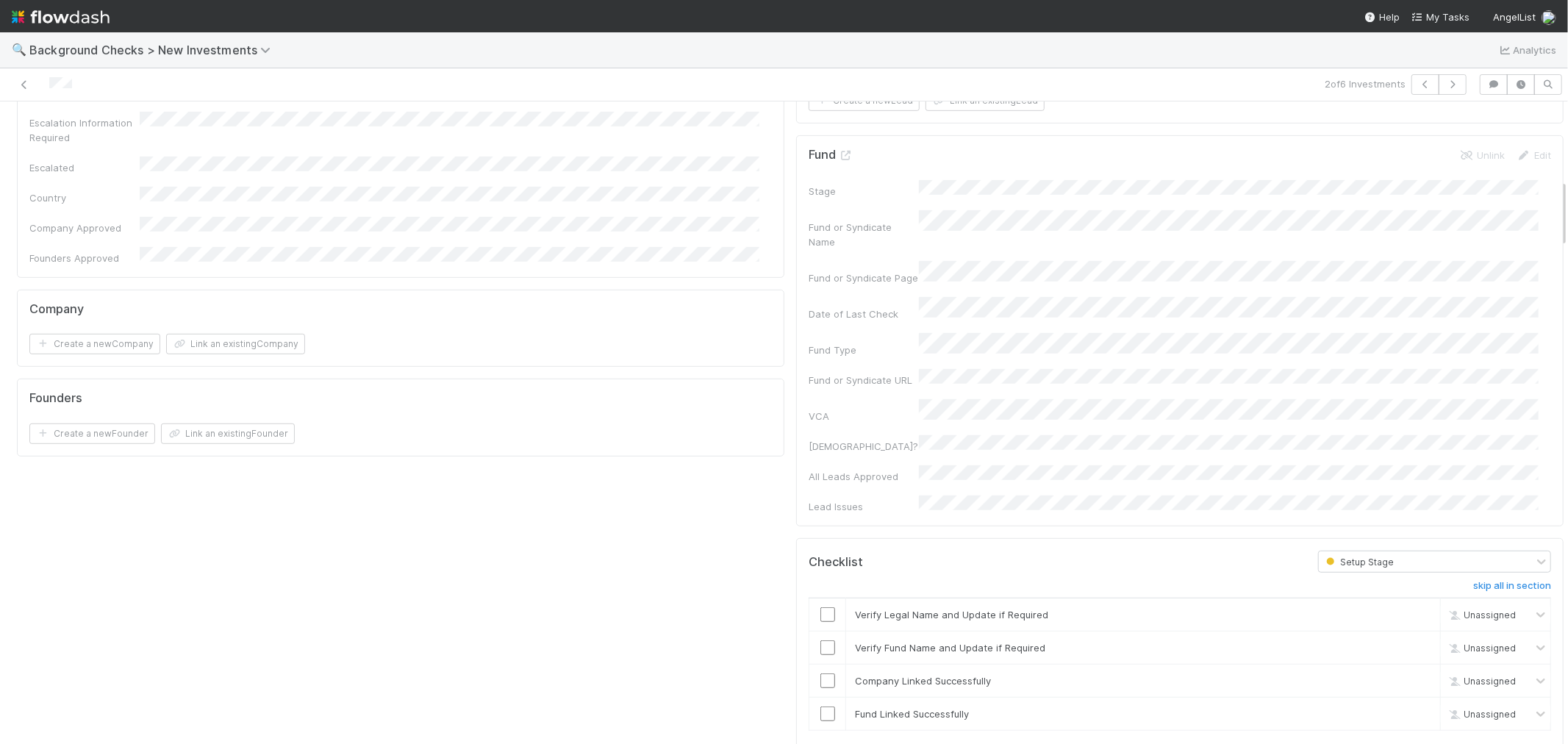
scroll to position [735, 0]
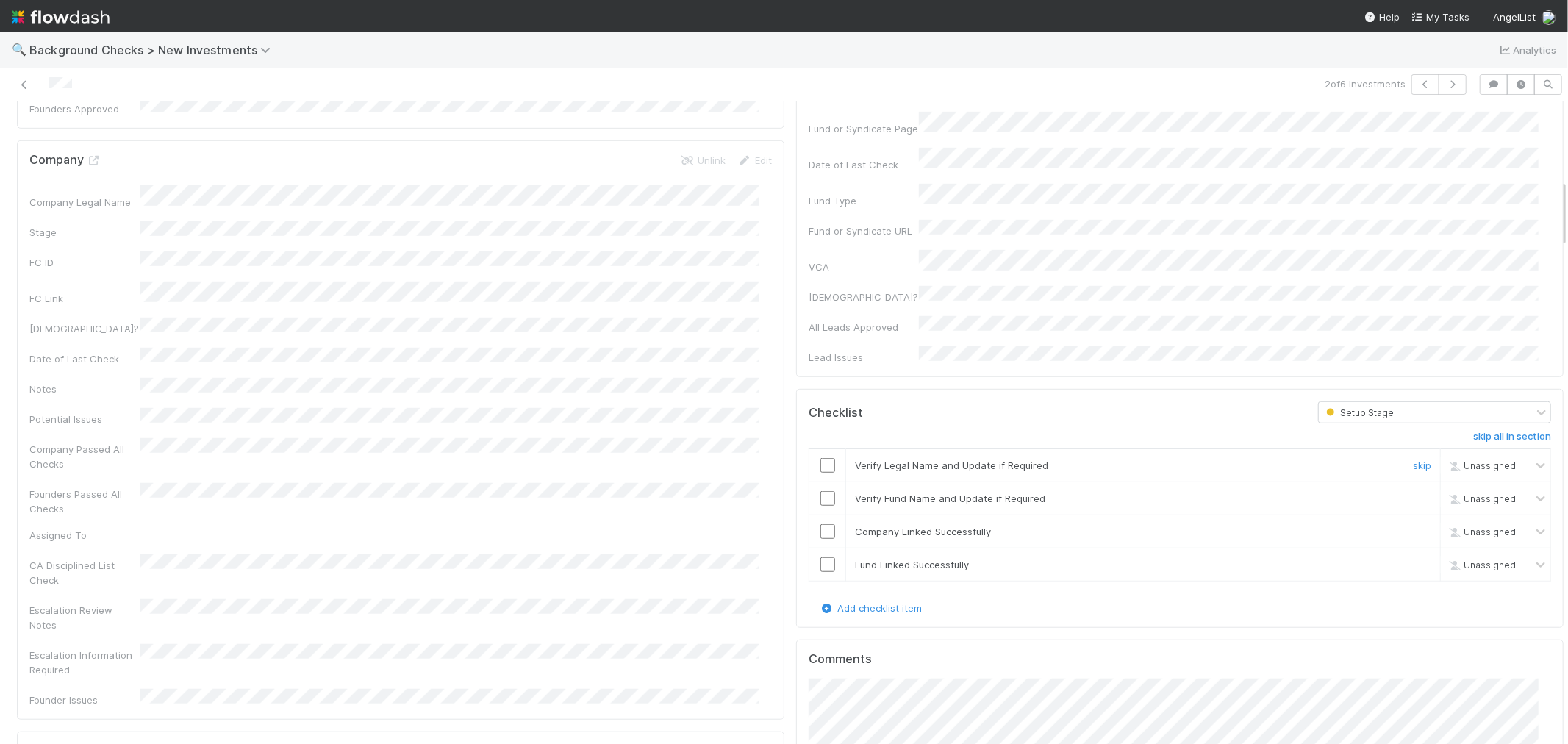
click at [821, 458] on input "checkbox" at bounding box center [828, 465] width 15 height 15
click at [809, 491] on div at bounding box center [827, 498] width 36 height 15
click at [821, 491] on input "checkbox" at bounding box center [828, 498] width 15 height 15
click at [821, 524] on input "checkbox" at bounding box center [828, 531] width 15 height 15
click at [821, 557] on input "checkbox" at bounding box center [828, 564] width 15 height 15
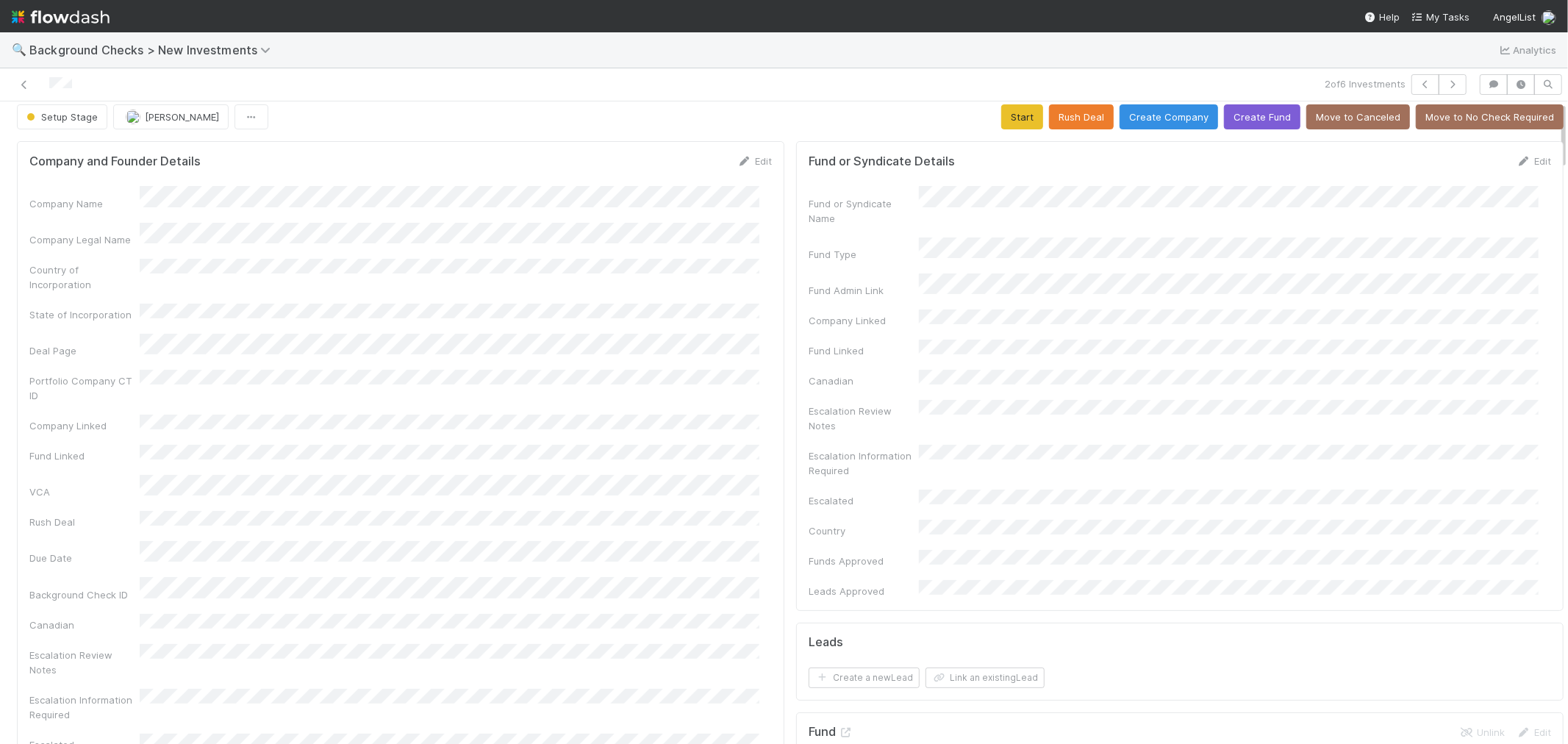
scroll to position [0, 0]
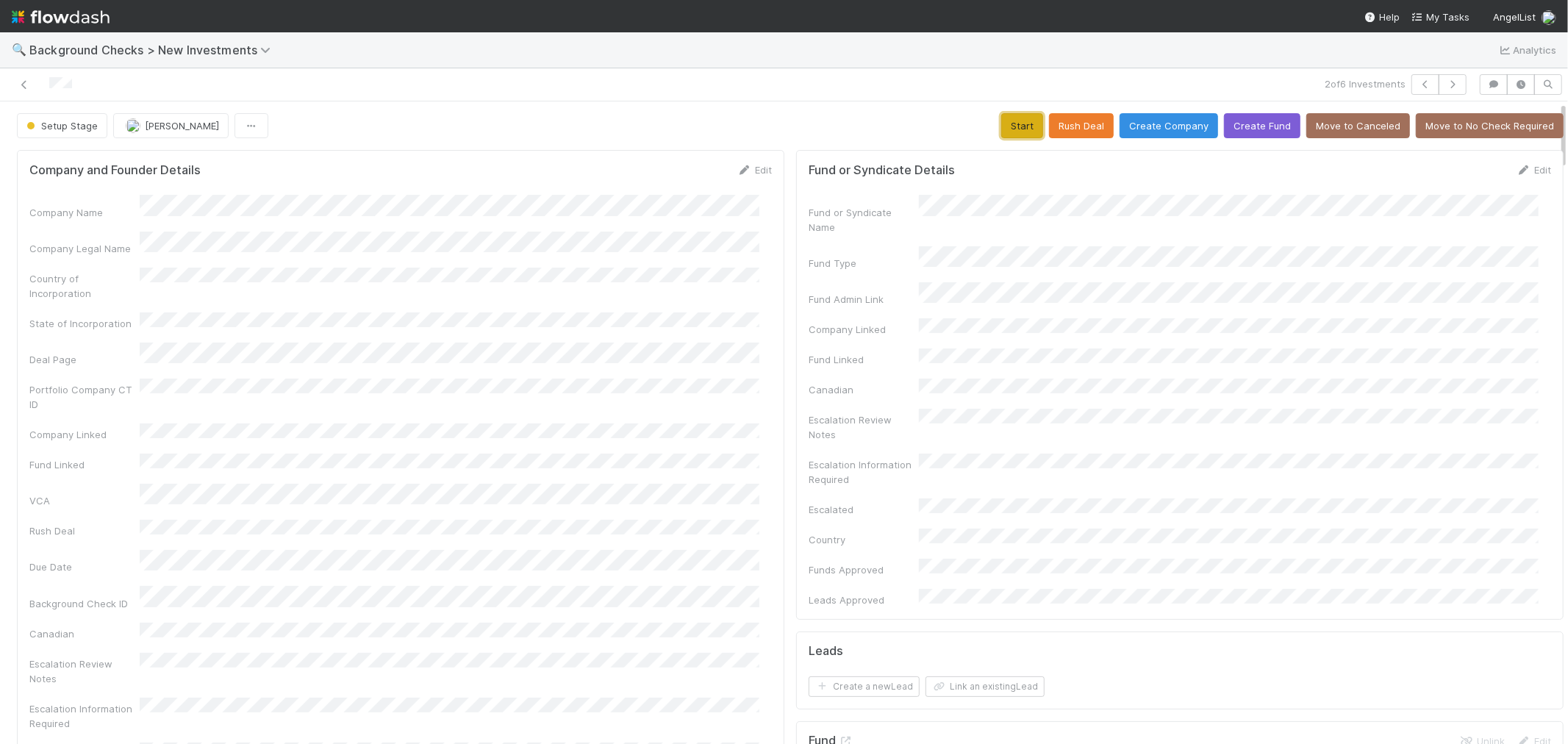
click at [1001, 122] on button "Start" at bounding box center [1022, 125] width 42 height 25
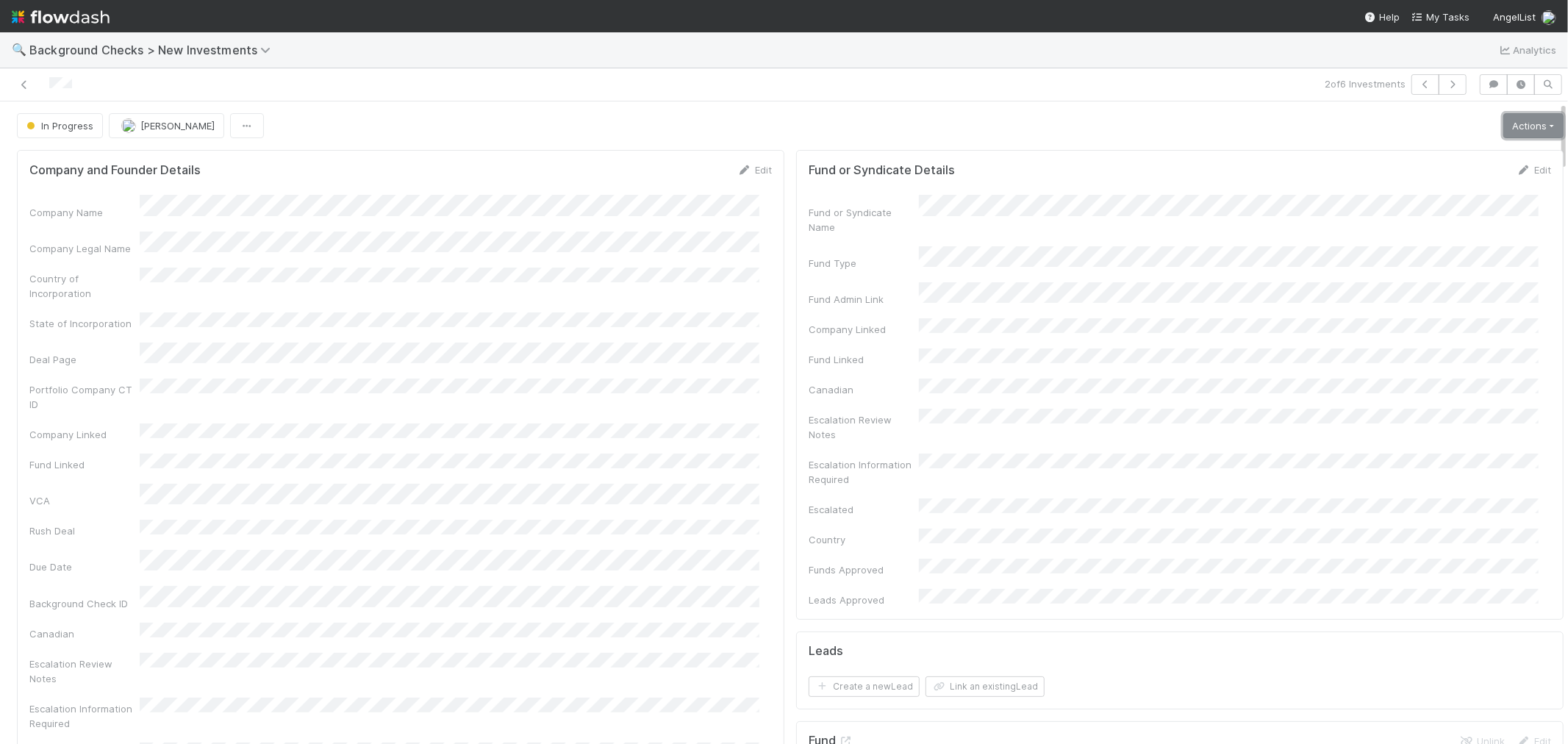
click at [1503, 127] on link "Actions" at bounding box center [1533, 125] width 61 height 25
click at [1428, 302] on button "Link Lead" at bounding box center [1483, 300] width 164 height 21
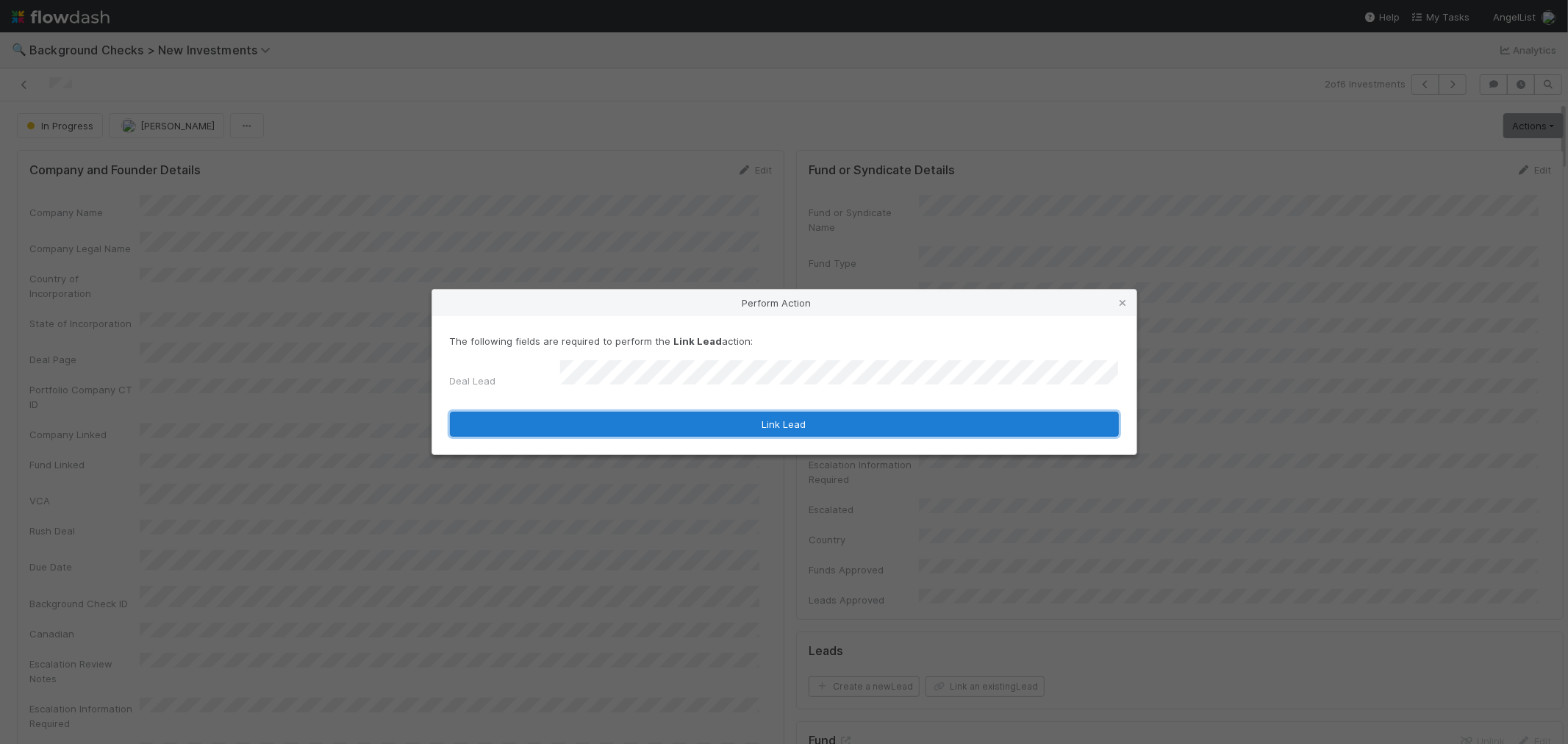
click at [838, 416] on button "Link Lead" at bounding box center [785, 423] width 669 height 25
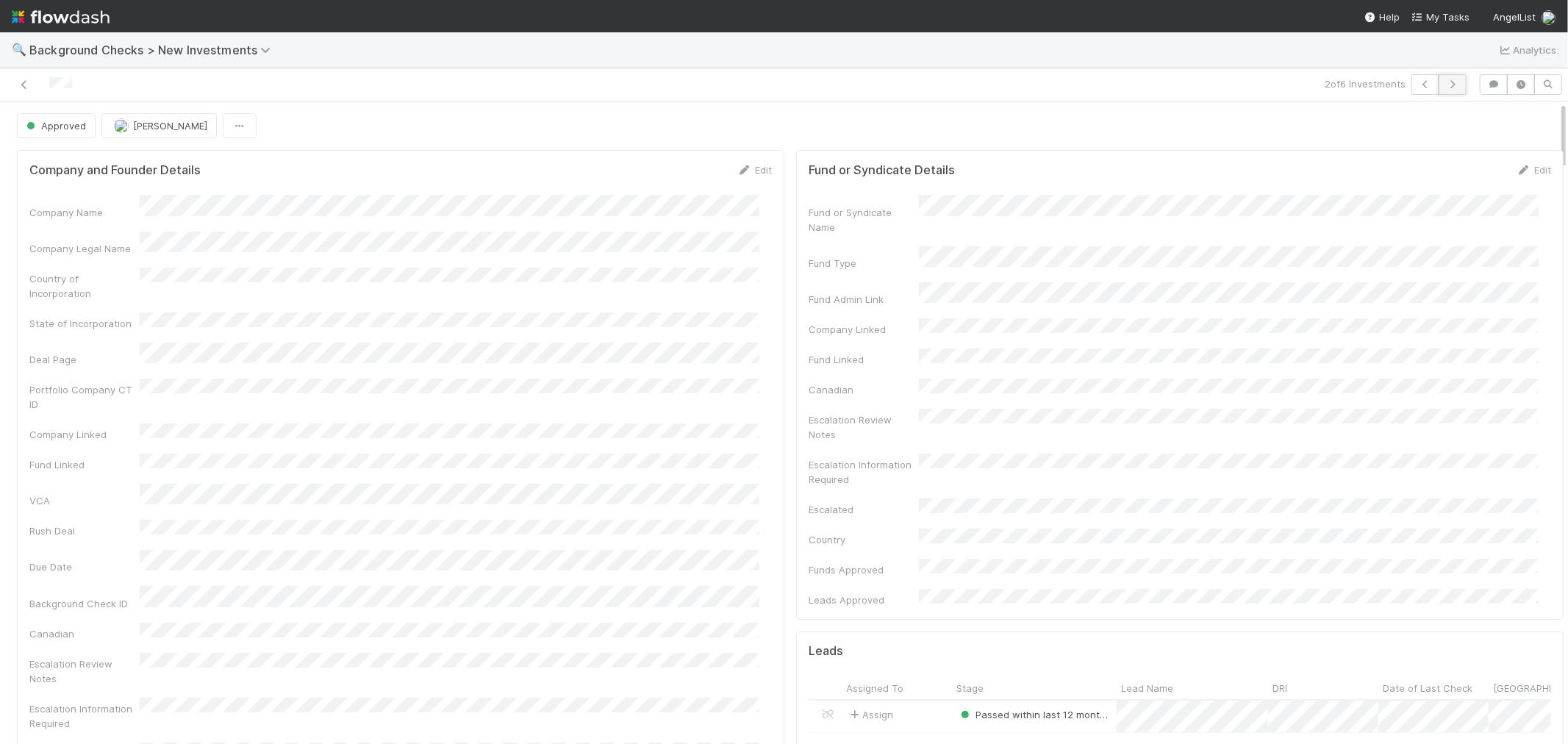
click at [1445, 83] on icon "button" at bounding box center [1452, 84] width 15 height 9
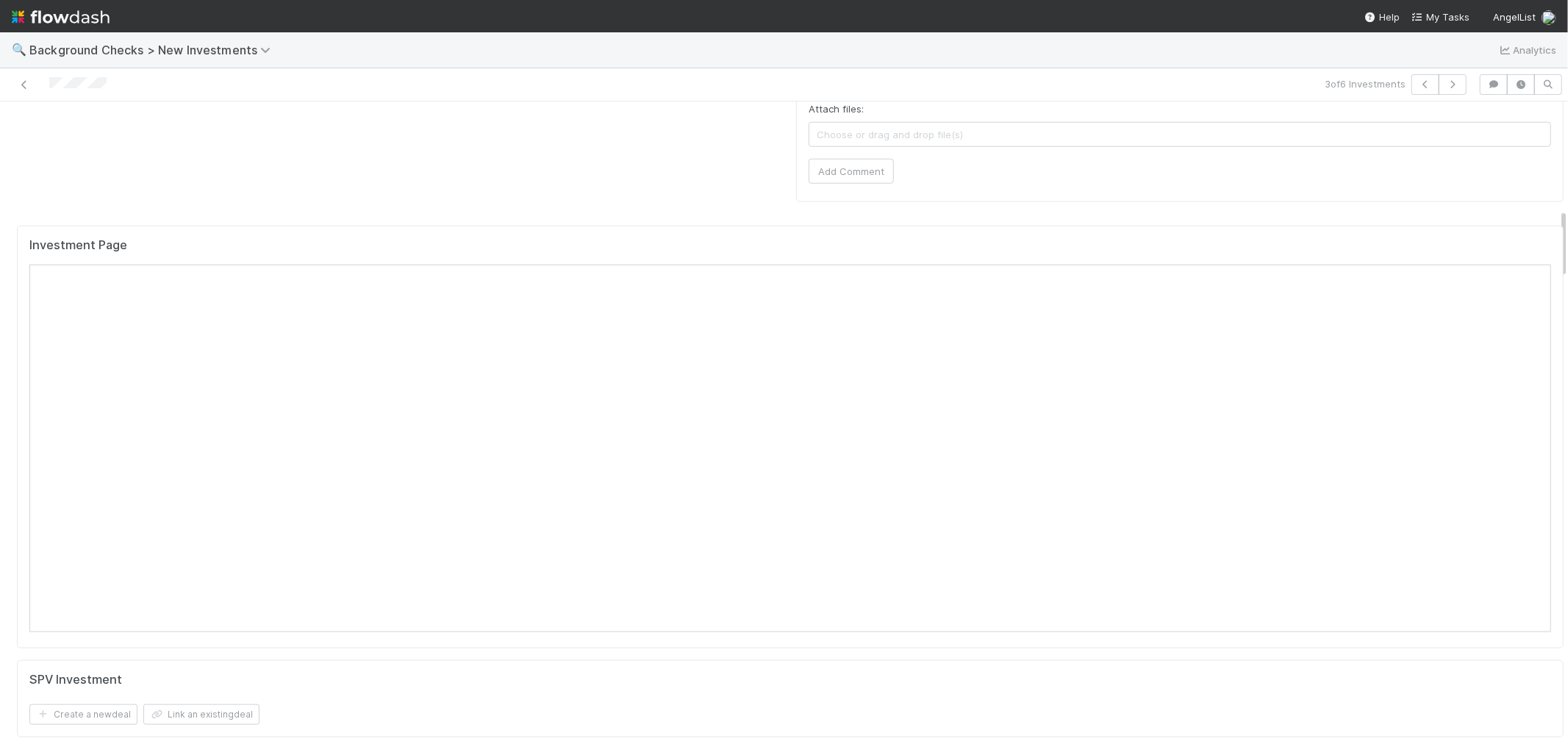
scroll to position [980, 0]
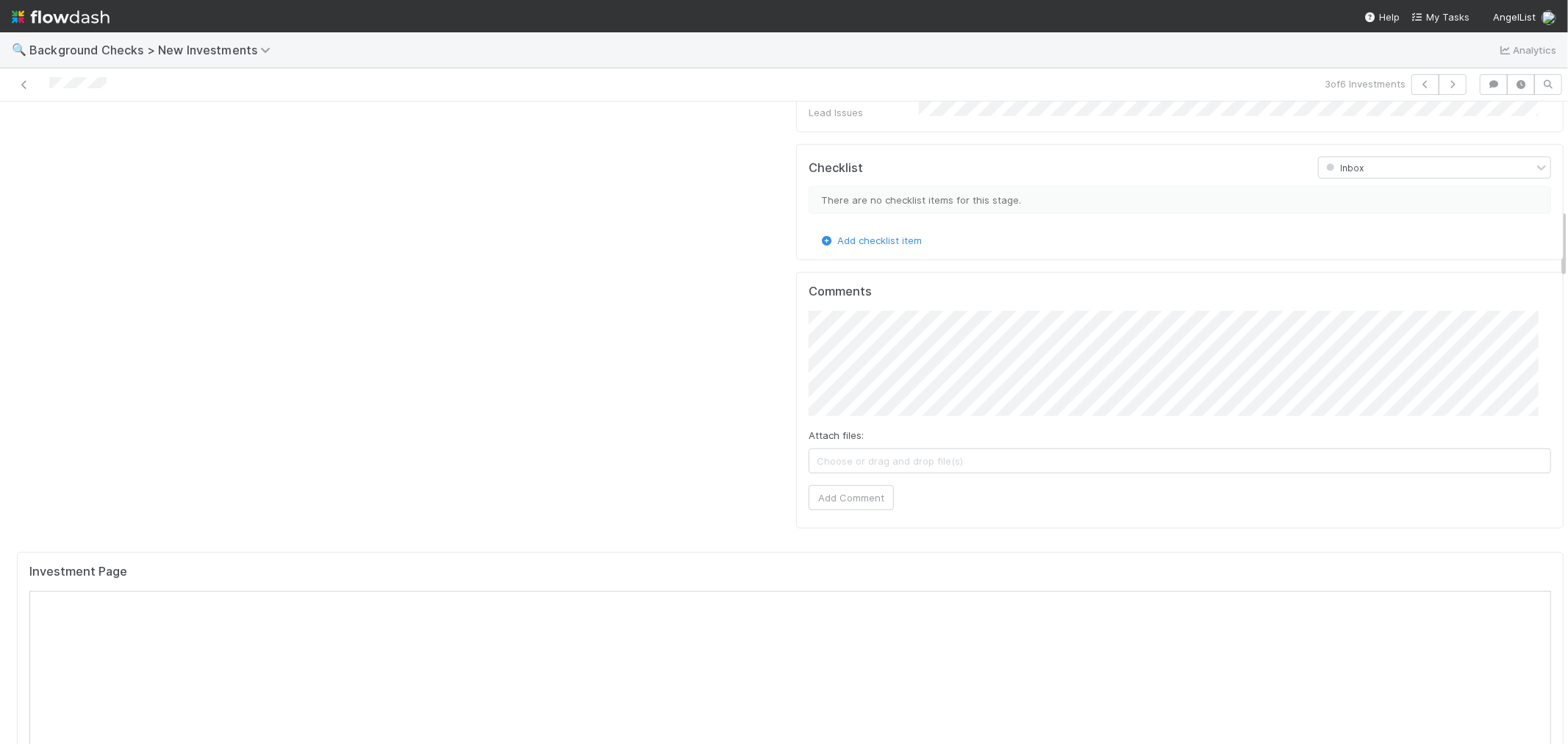
drag, startPoint x: 639, startPoint y: 290, endPoint x: 590, endPoint y: 296, distance: 49.4
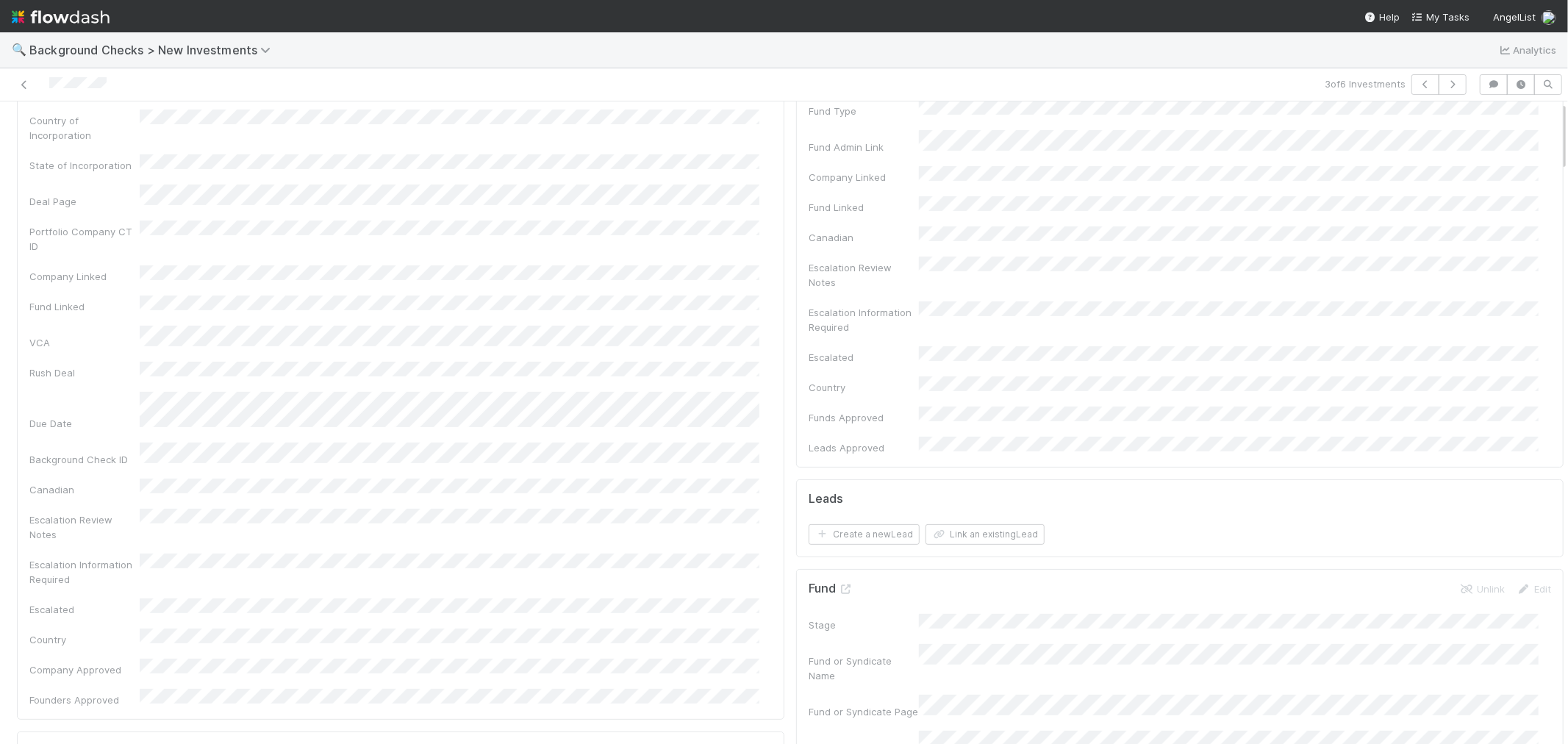
scroll to position [0, 0]
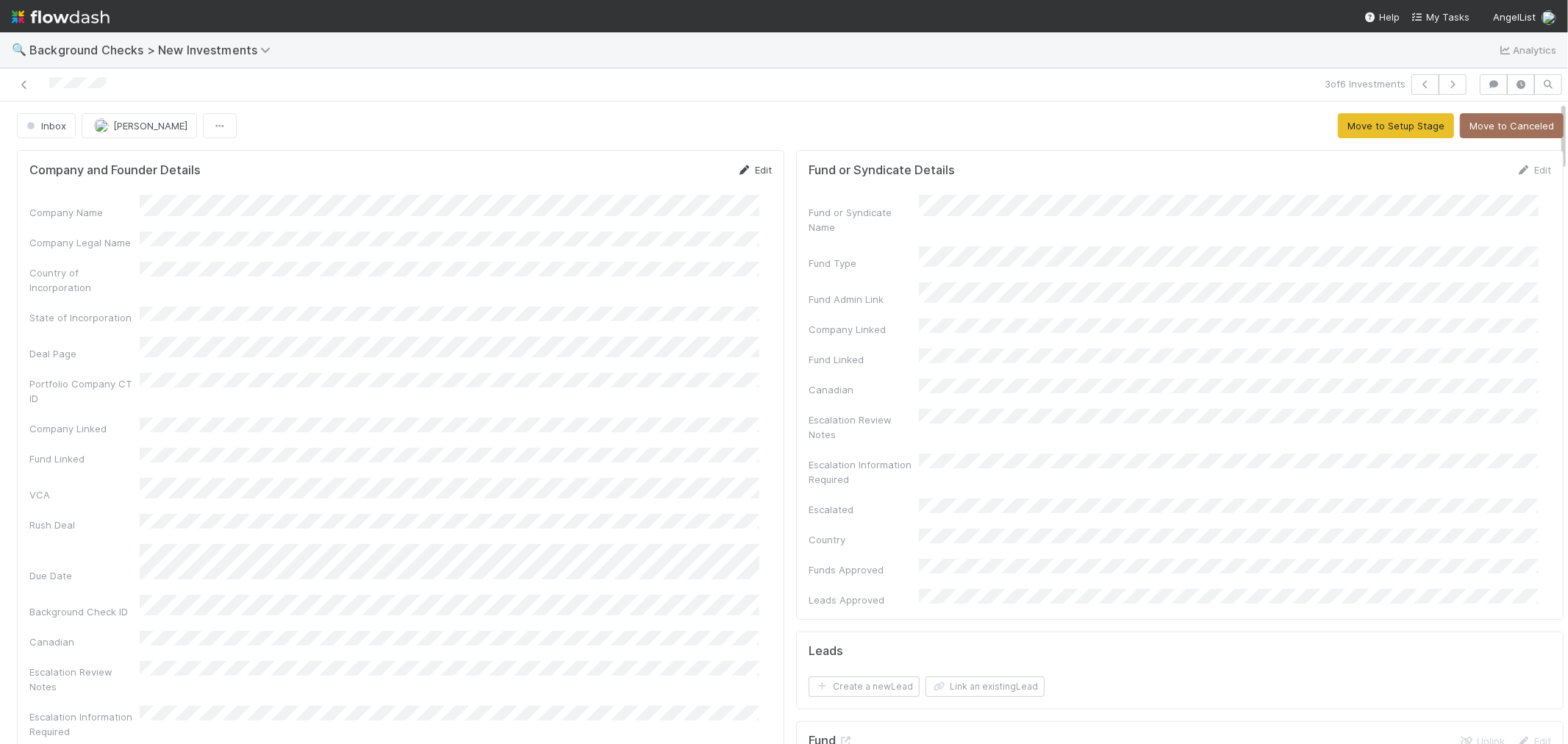
click at [752, 167] on link "Edit" at bounding box center [754, 170] width 35 height 12
drag, startPoint x: 670, startPoint y: 167, endPoint x: 841, endPoint y: 159, distance: 171.2
click at [672, 167] on button "Save" at bounding box center [693, 174] width 42 height 25
click at [1355, 124] on button "Move to Setup Stage" at bounding box center [1396, 125] width 117 height 25
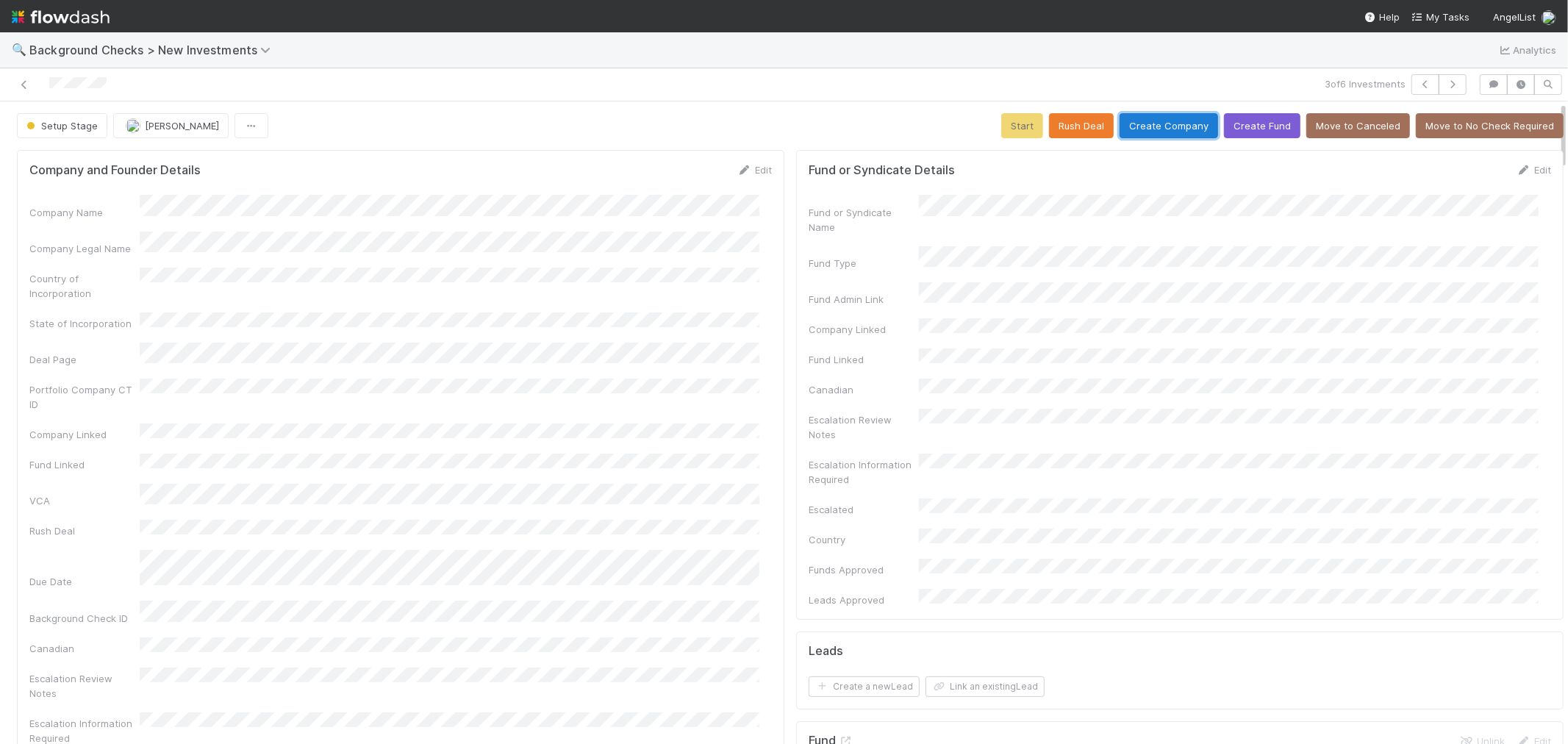
click at [1172, 127] on button "Create Company" at bounding box center [1169, 125] width 99 height 25
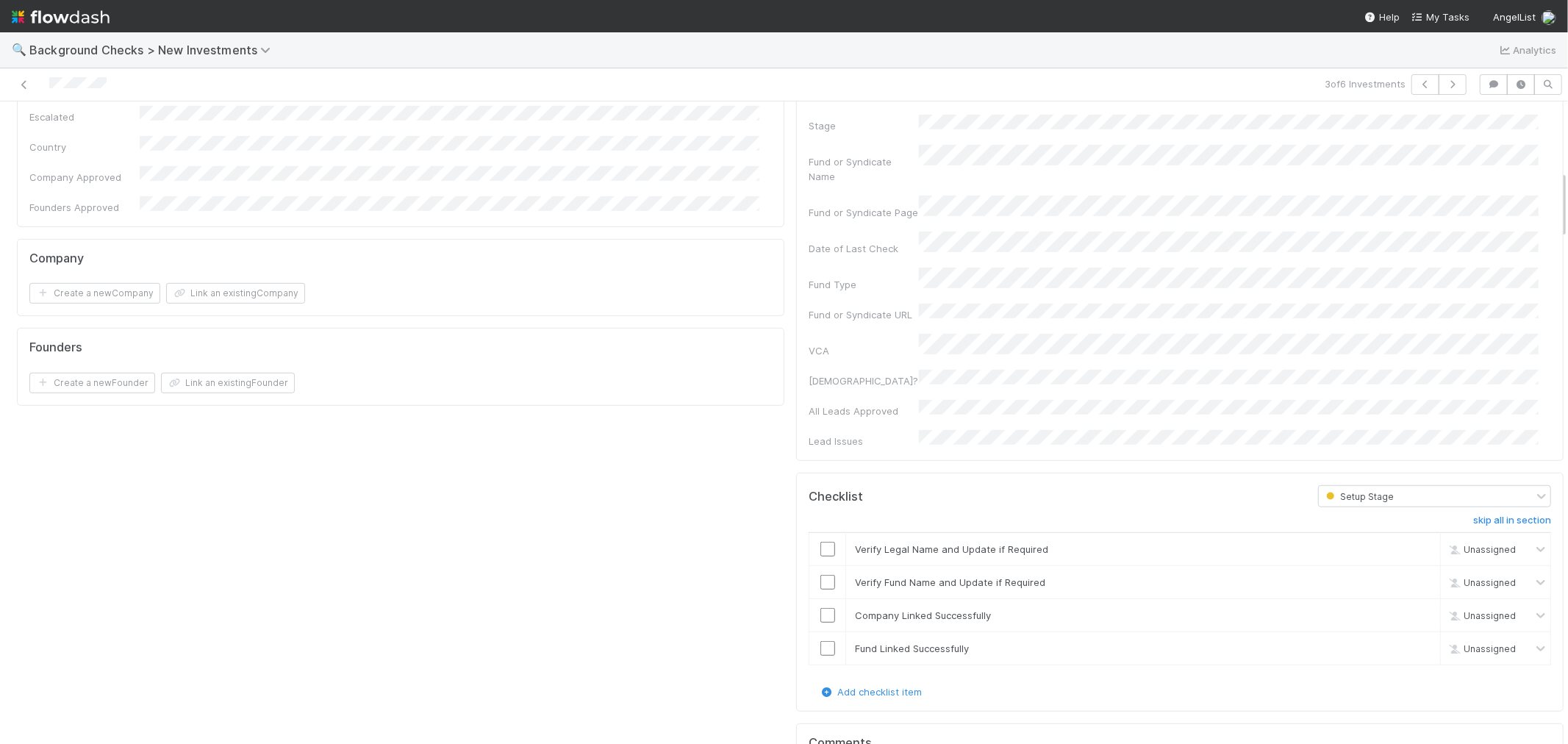
scroll to position [652, 0]
click at [821, 540] on input "checkbox" at bounding box center [828, 547] width 15 height 15
click at [821, 574] on input "checkbox" at bounding box center [828, 581] width 15 height 15
click at [821, 607] on input "checkbox" at bounding box center [828, 614] width 15 height 15
click at [821, 639] on input "checkbox" at bounding box center [828, 646] width 15 height 15
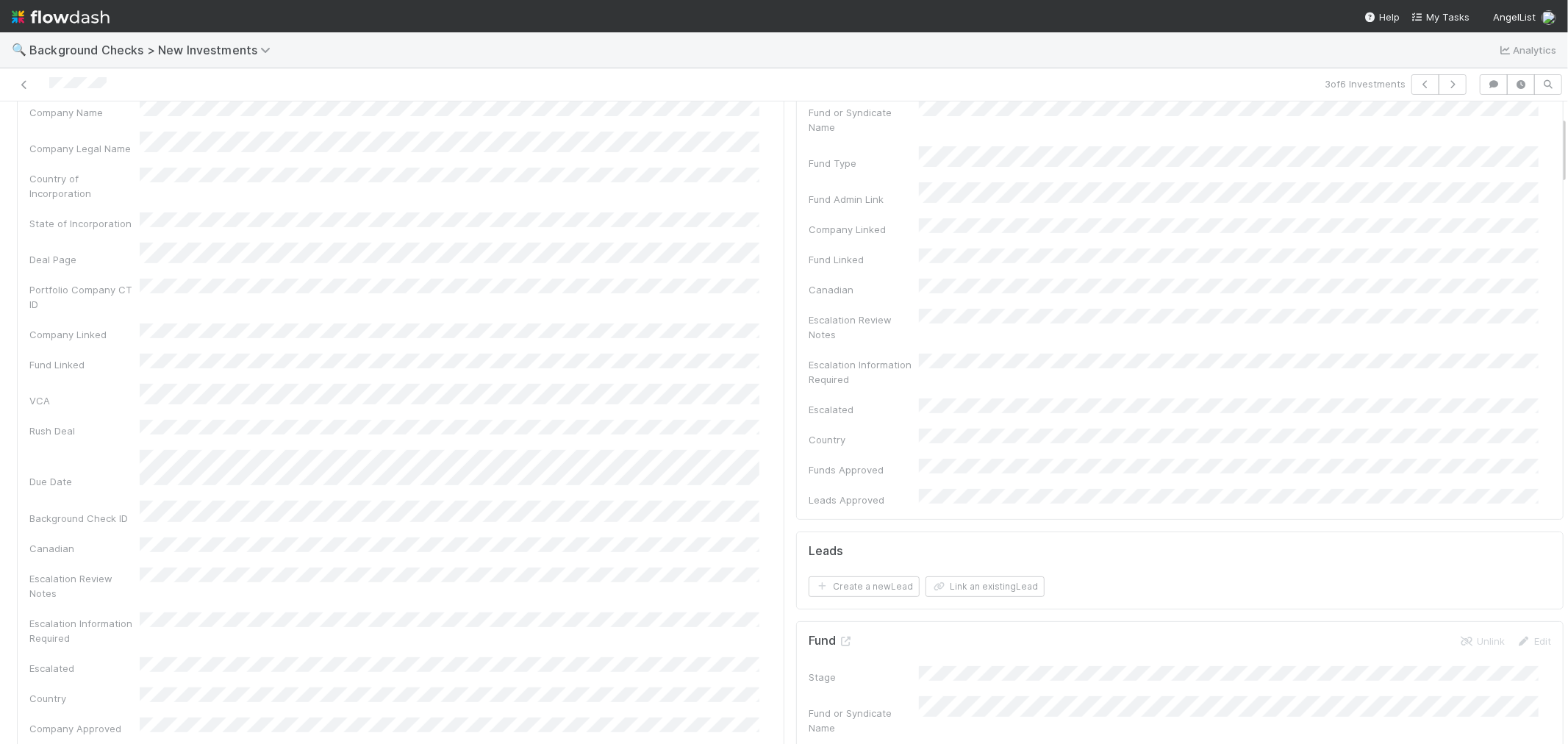
scroll to position [0, 0]
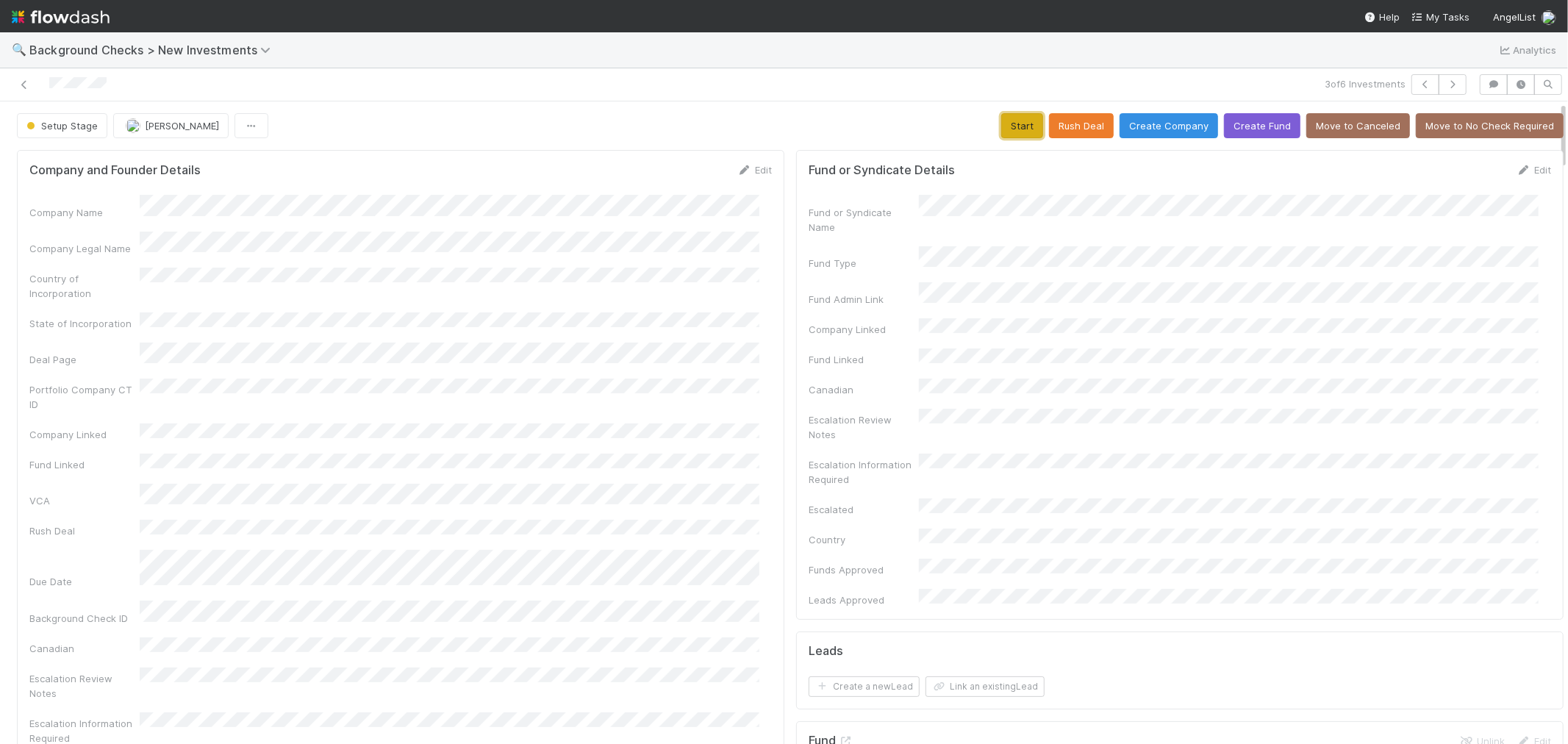
click at [1001, 133] on button "Start" at bounding box center [1022, 125] width 42 height 25
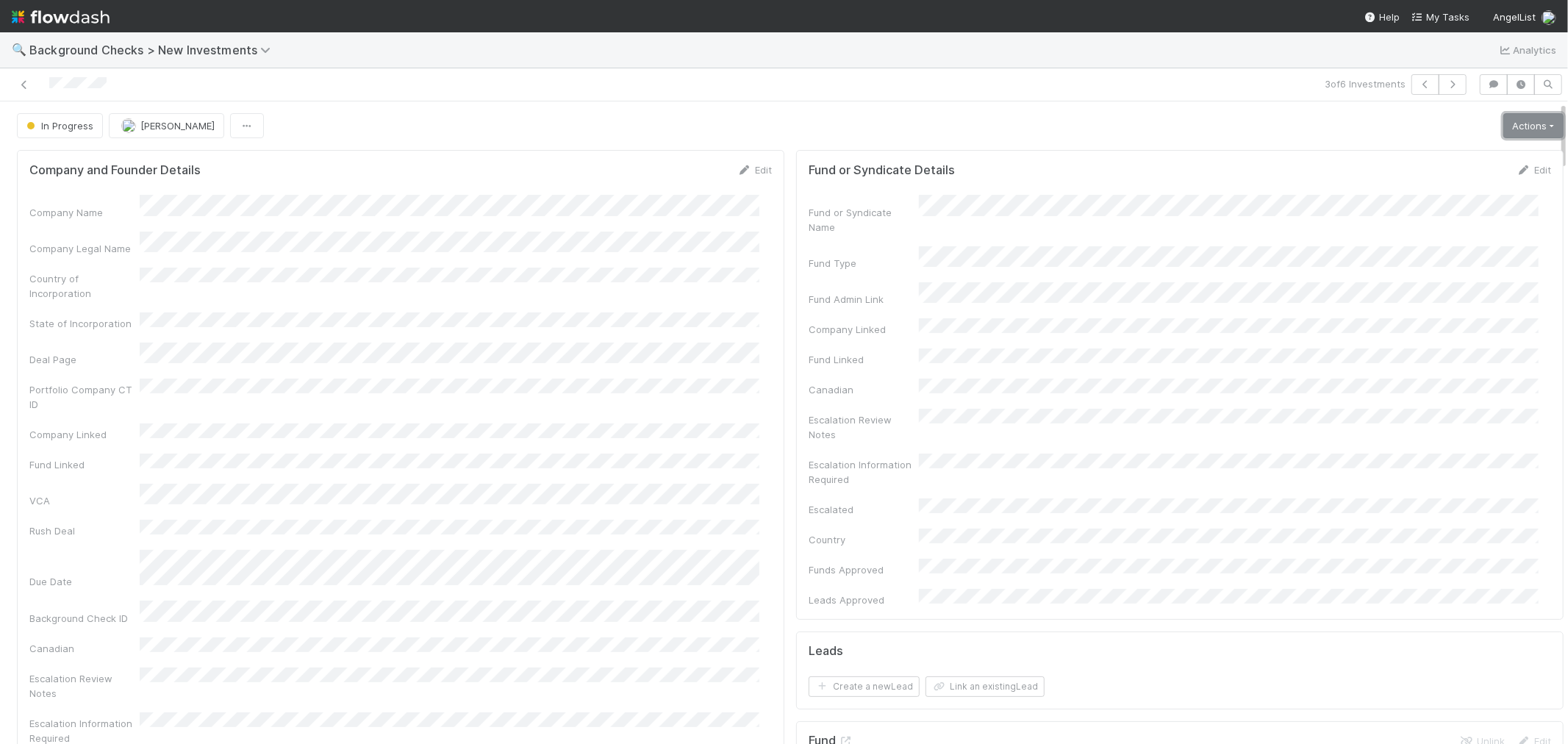
click at [1503, 120] on link "Actions" at bounding box center [1533, 125] width 61 height 25
click at [1402, 307] on button "Link Lead" at bounding box center [1483, 300] width 164 height 21
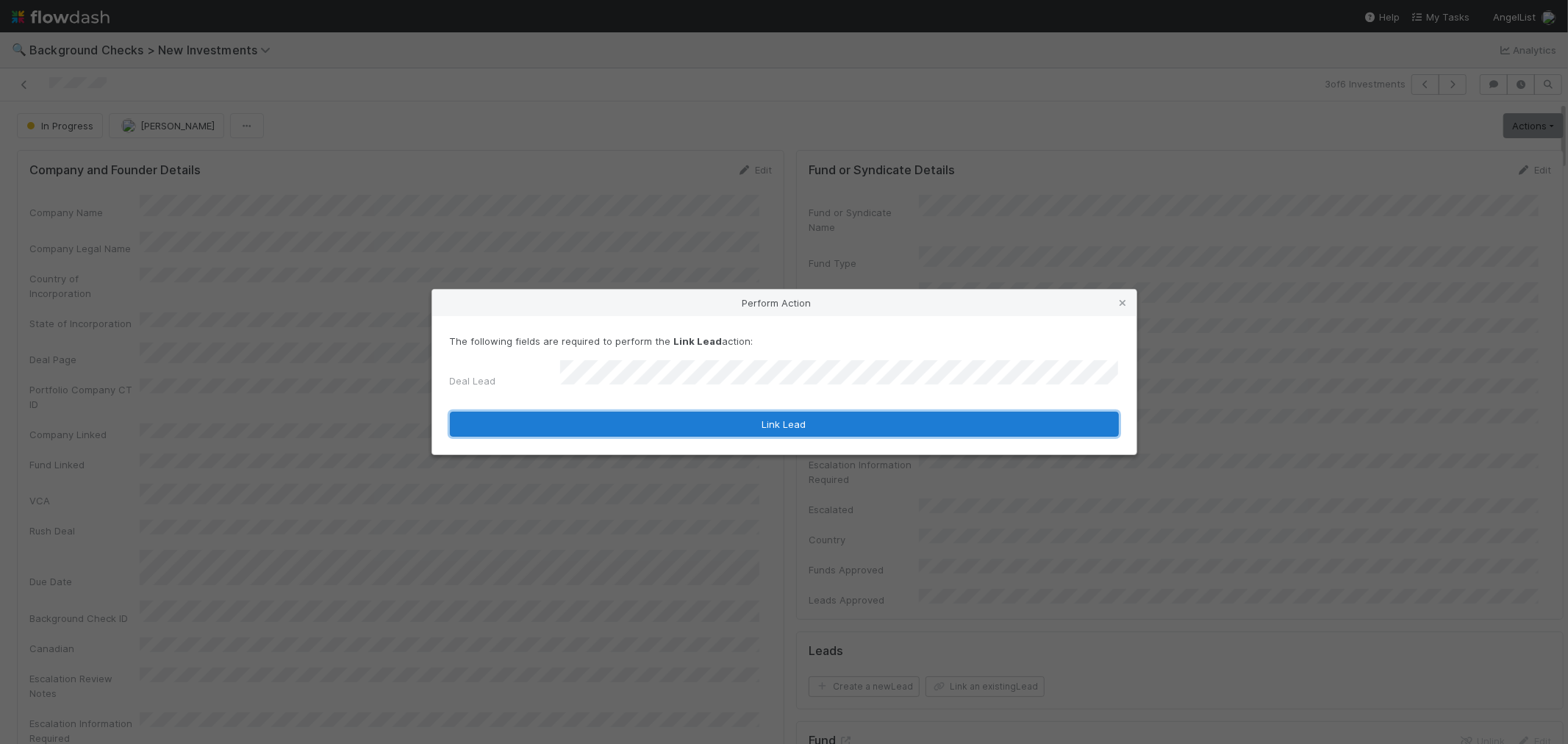
click at [861, 416] on button "Link Lead" at bounding box center [785, 423] width 669 height 25
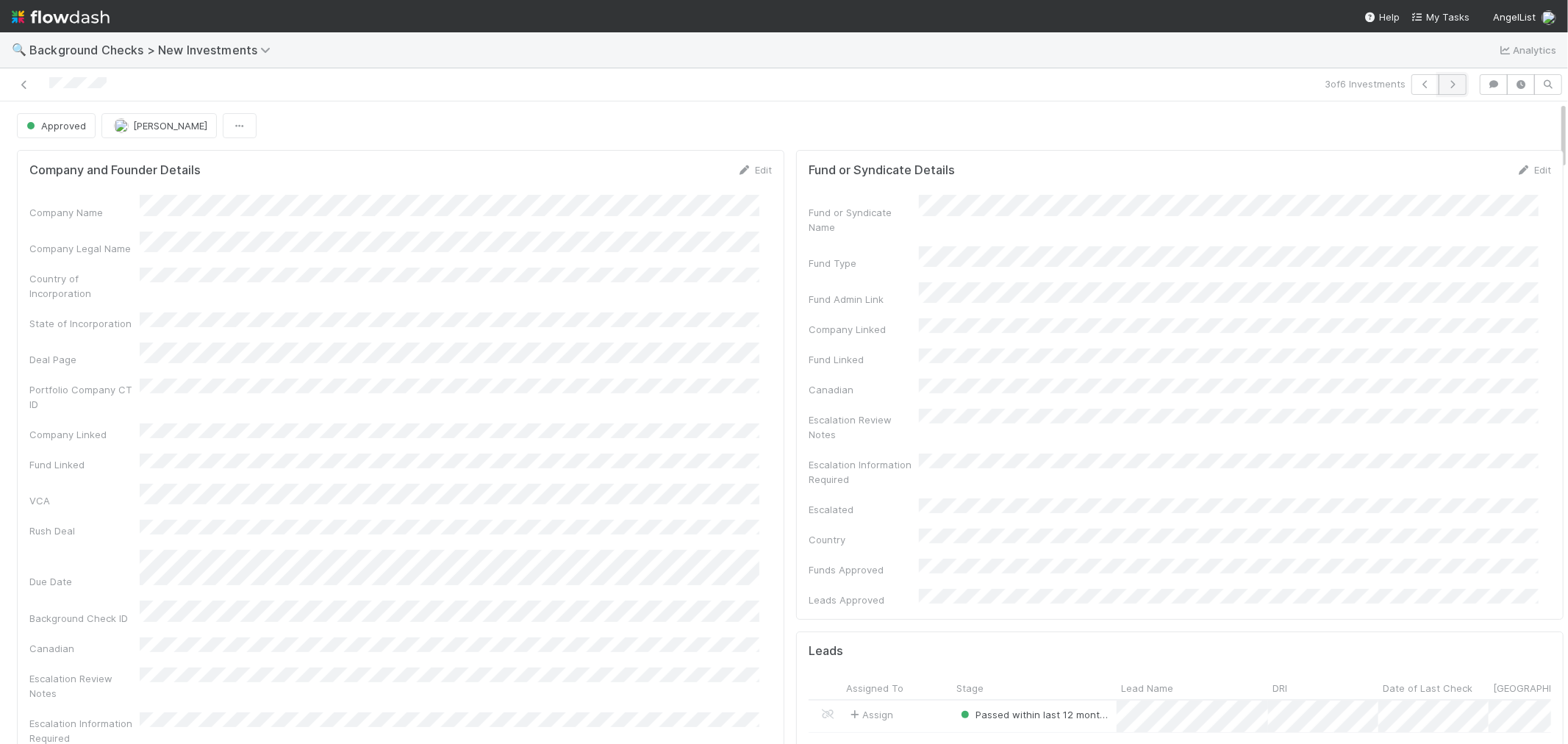
click at [1445, 83] on icon "button" at bounding box center [1452, 84] width 15 height 9
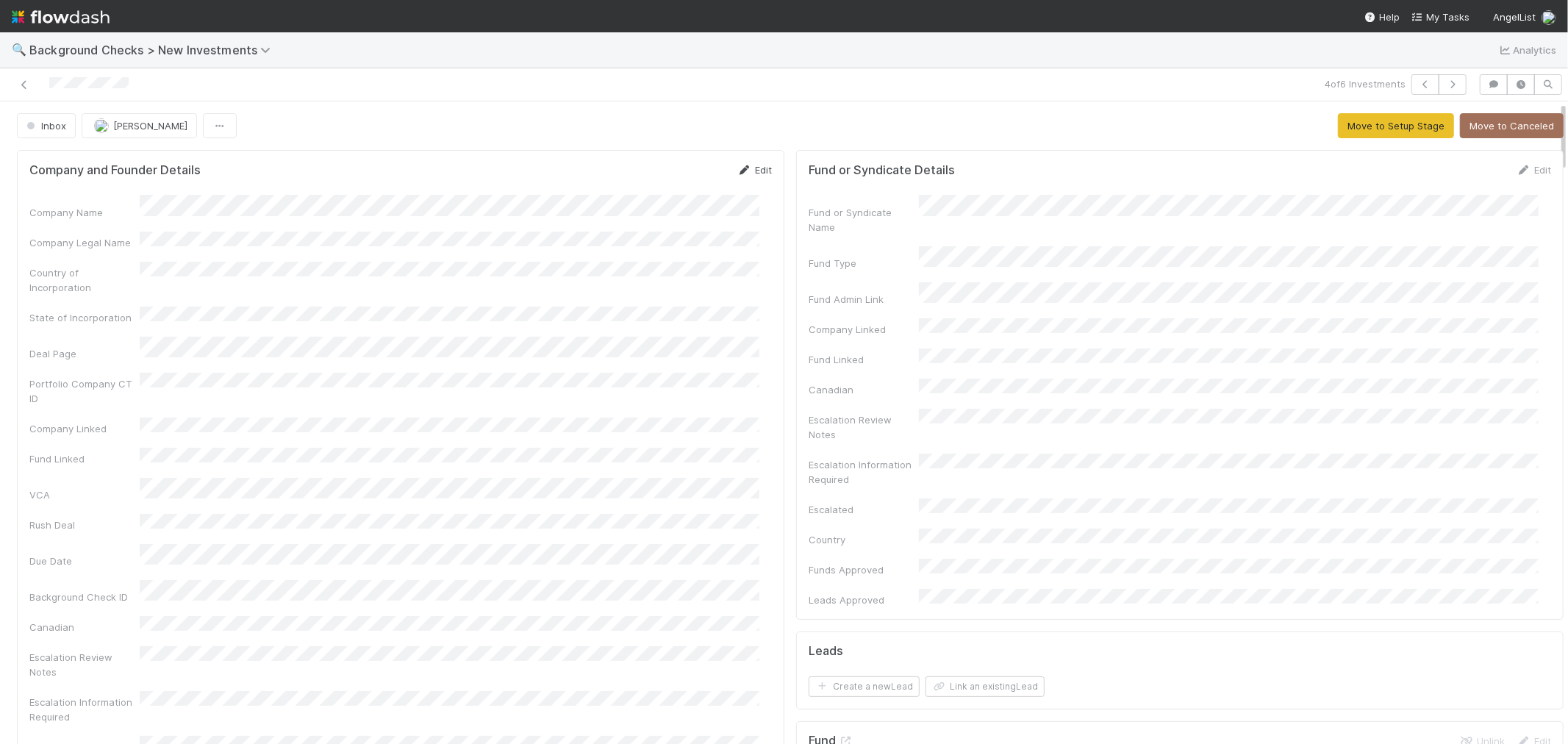
click at [747, 172] on link "Edit" at bounding box center [754, 170] width 35 height 12
click at [672, 169] on button "Save" at bounding box center [693, 174] width 42 height 25
click at [1379, 135] on button "Move to Setup Stage" at bounding box center [1396, 125] width 117 height 25
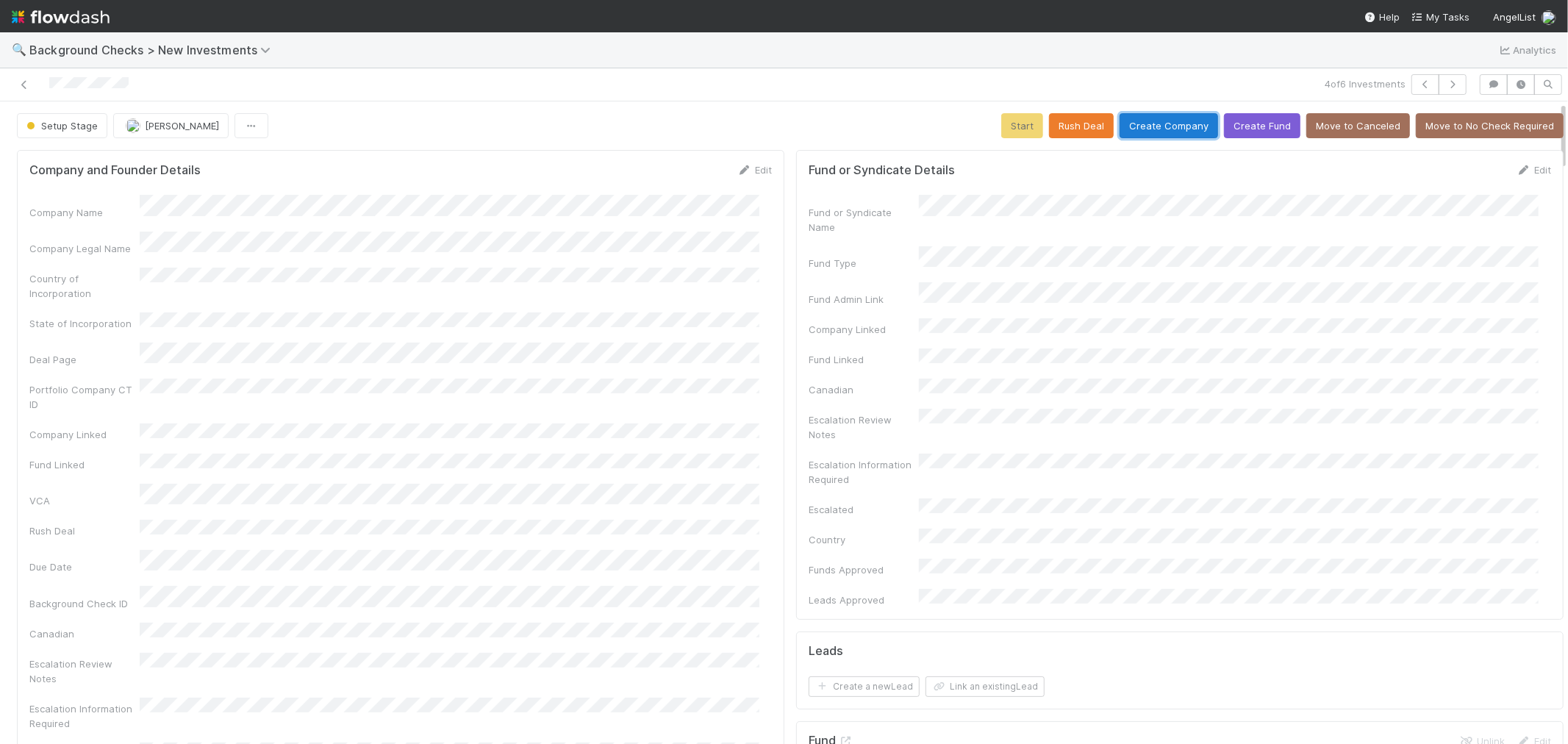
drag, startPoint x: 1126, startPoint y: 118, endPoint x: 866, endPoint y: 261, distance: 296.7
click at [1124, 118] on button "Create Company" at bounding box center [1169, 125] width 99 height 25
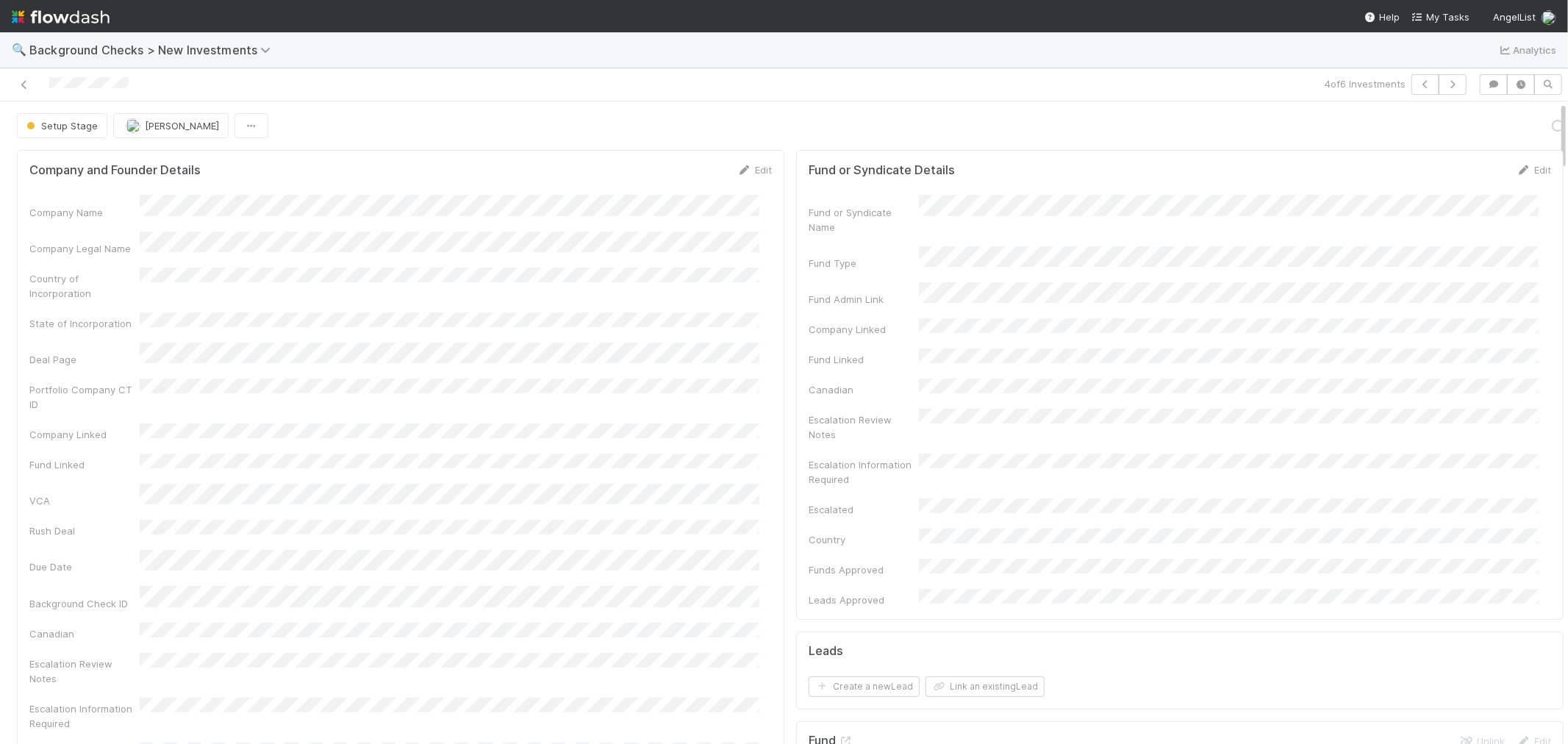
drag, startPoint x: 742, startPoint y: 421, endPoint x: 794, endPoint y: 439, distance: 55.0
click at [743, 421] on div "Company Name Company Legal Name Country of Incorporation State of Incorporation…" at bounding box center [400, 523] width 742 height 655
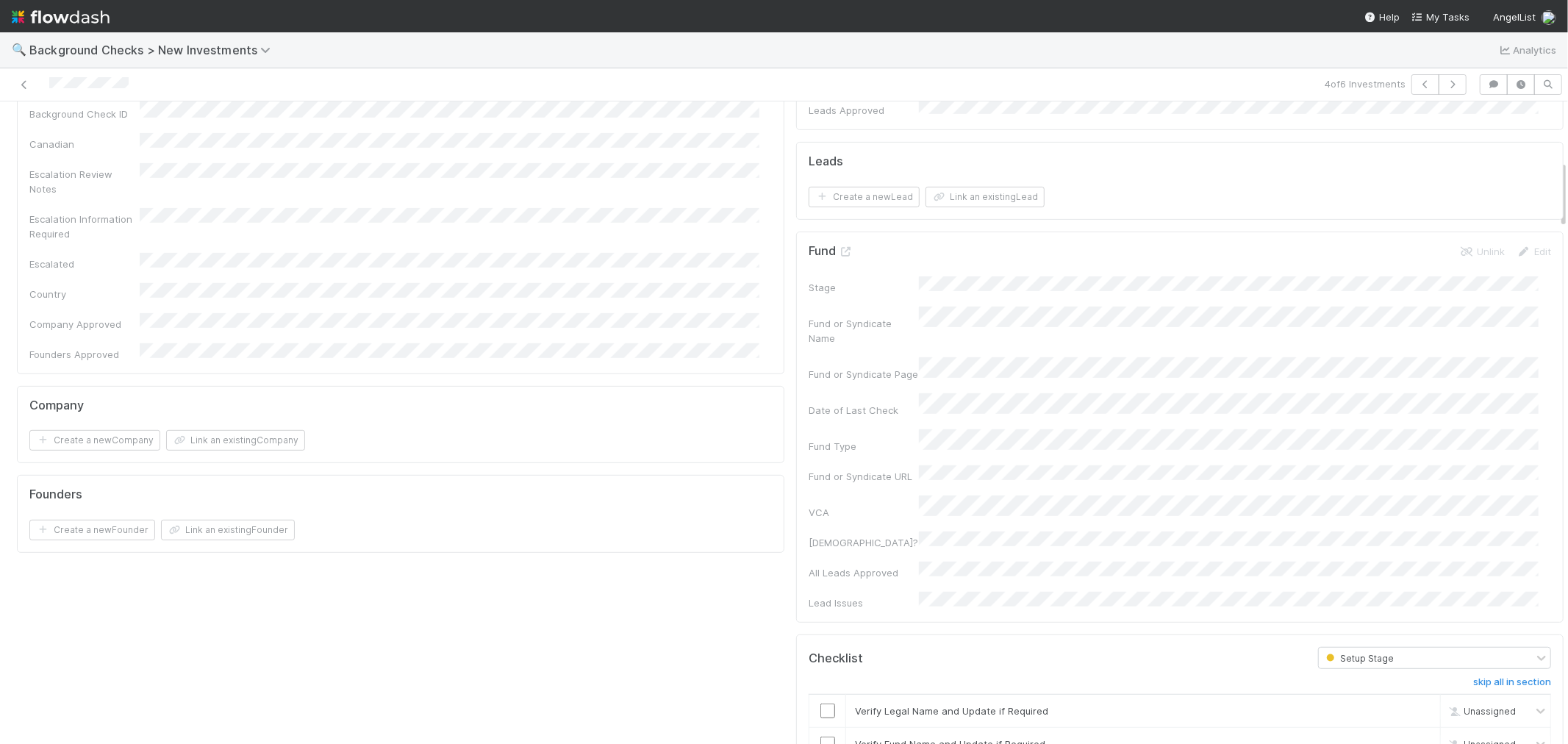
scroll to position [735, 0]
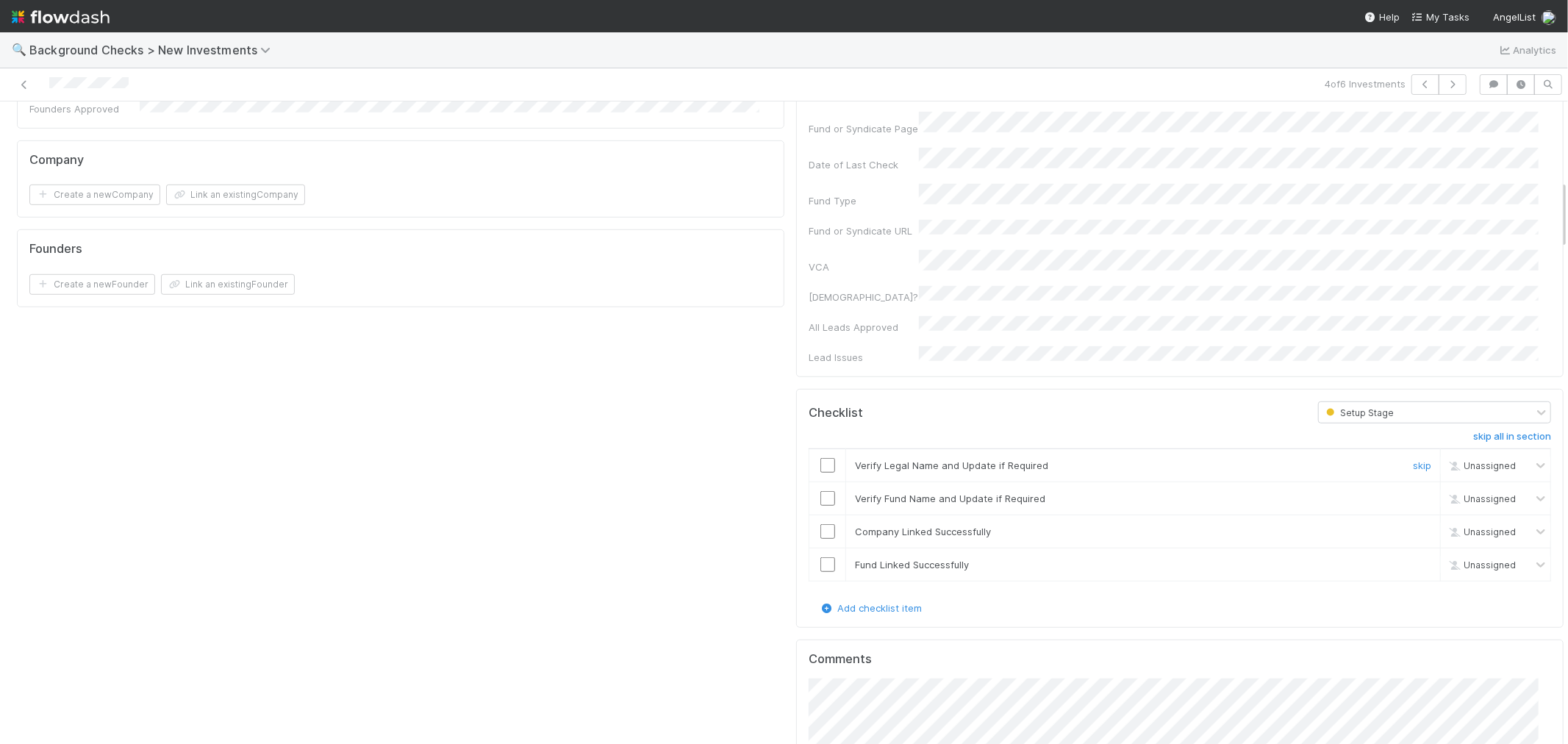
click at [821, 458] on input "checkbox" at bounding box center [828, 465] width 15 height 15
click at [821, 491] on input "checkbox" at bounding box center [828, 498] width 15 height 15
checkbox input "true"
click at [821, 524] on input "checkbox" at bounding box center [828, 531] width 15 height 15
click at [821, 557] on input "checkbox" at bounding box center [828, 564] width 15 height 15
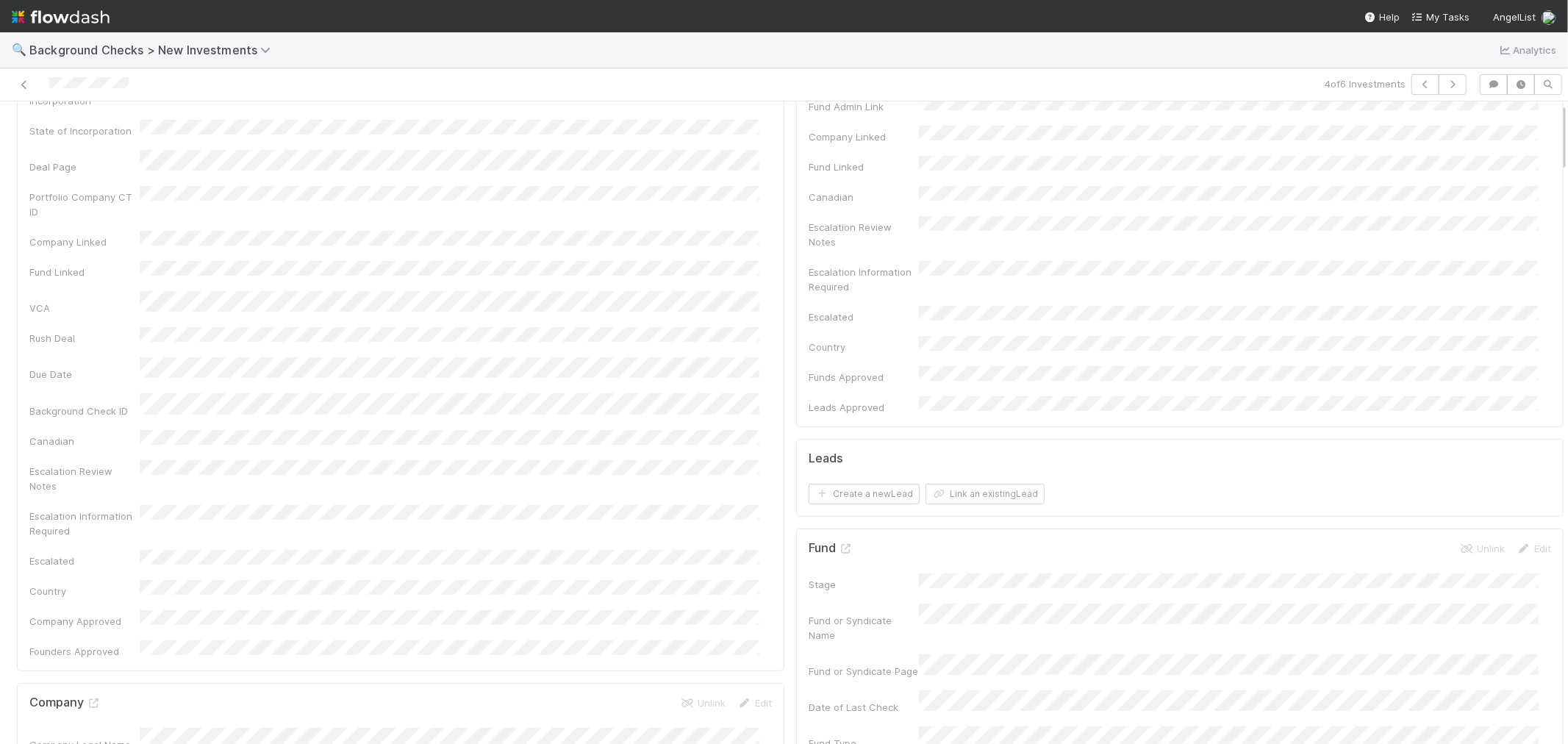
scroll to position [0, 0]
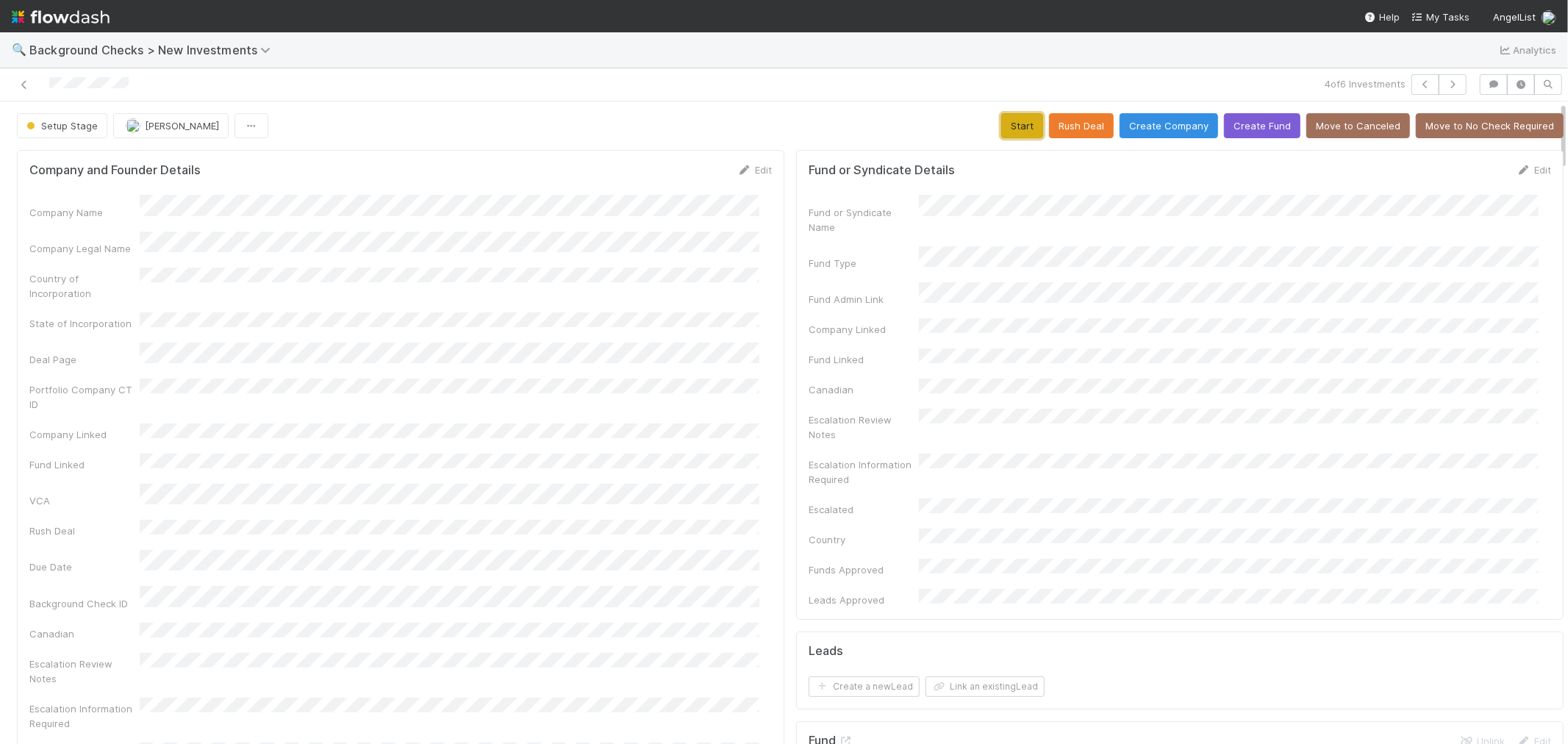
click at [1016, 130] on button "Start" at bounding box center [1022, 125] width 42 height 25
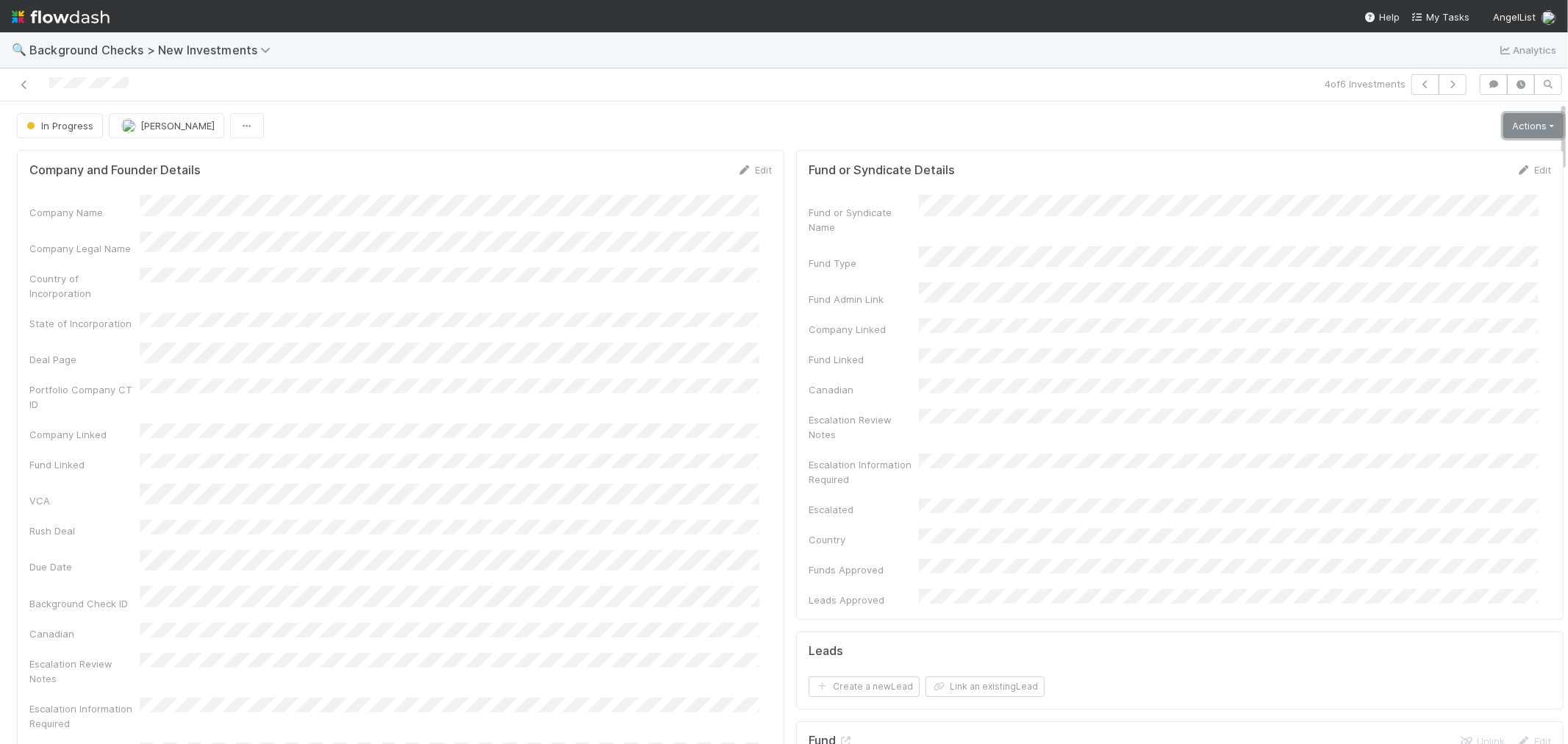
click at [1505, 124] on link "Actions" at bounding box center [1533, 125] width 61 height 25
click at [1416, 313] on div "Finish Request Info Escalate Rush Deal Move to Canceled Move to No Check Requir…" at bounding box center [1483, 228] width 165 height 178
click at [1513, 130] on link "Actions" at bounding box center [1533, 125] width 61 height 25
click at [1417, 297] on button "Link Lead" at bounding box center [1483, 300] width 164 height 21
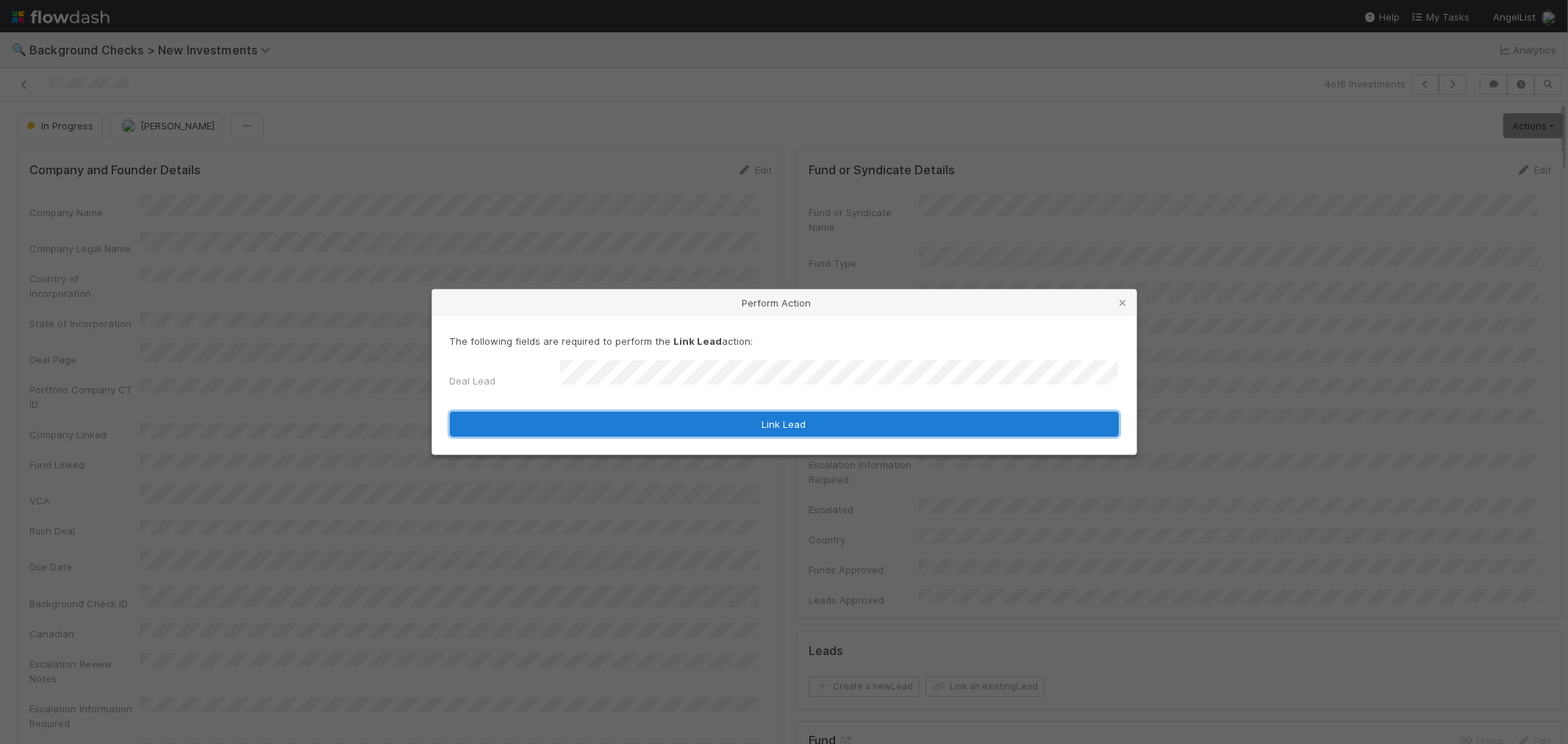
click at [997, 414] on button "Link Lead" at bounding box center [785, 423] width 669 height 25
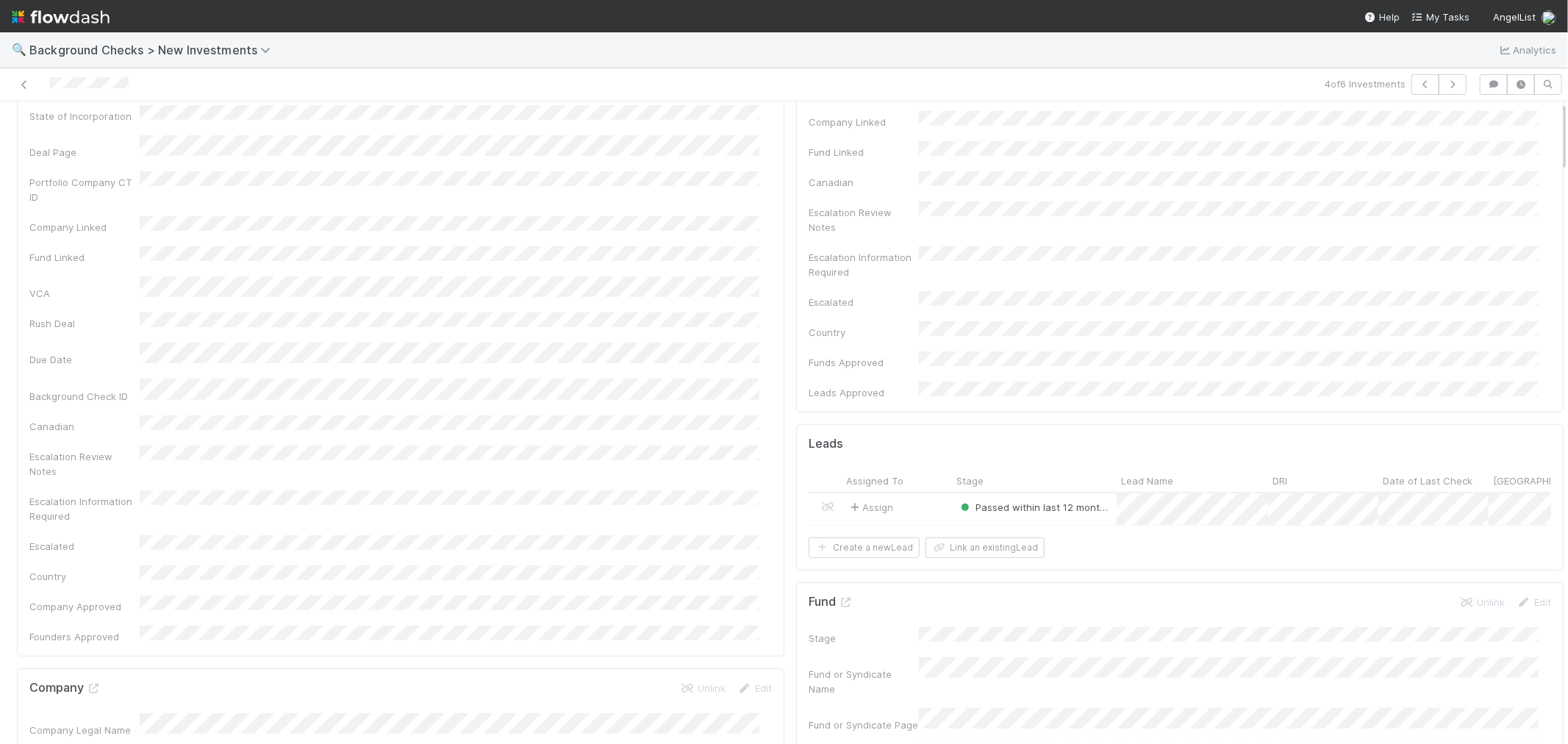
scroll to position [327, 0]
drag, startPoint x: 152, startPoint y: 92, endPoint x: 41, endPoint y: 92, distance: 111.0
click at [41, 92] on div at bounding box center [374, 85] width 736 height 21
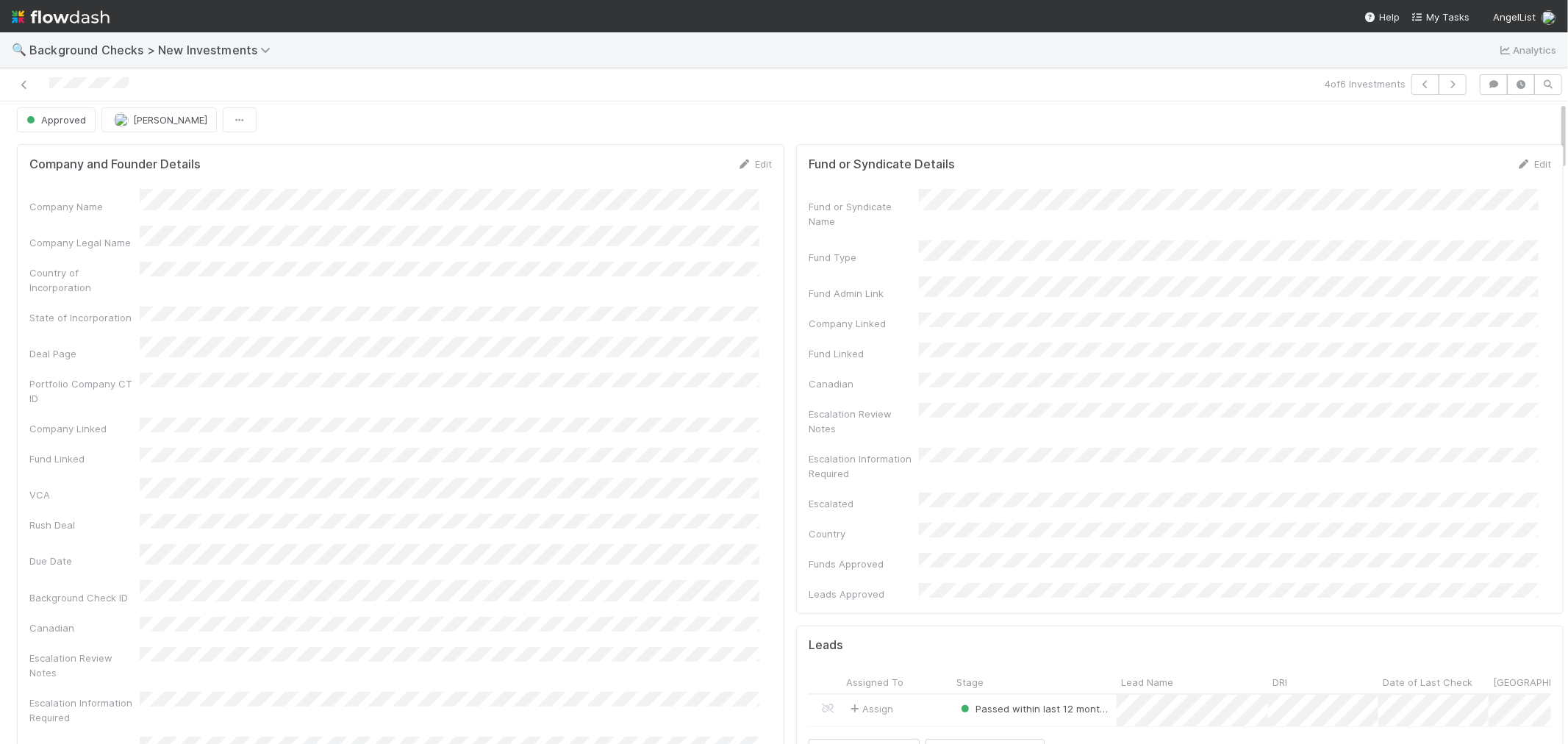
scroll to position [0, 0]
click at [1438, 85] on button "button" at bounding box center [1452, 85] width 28 height 21
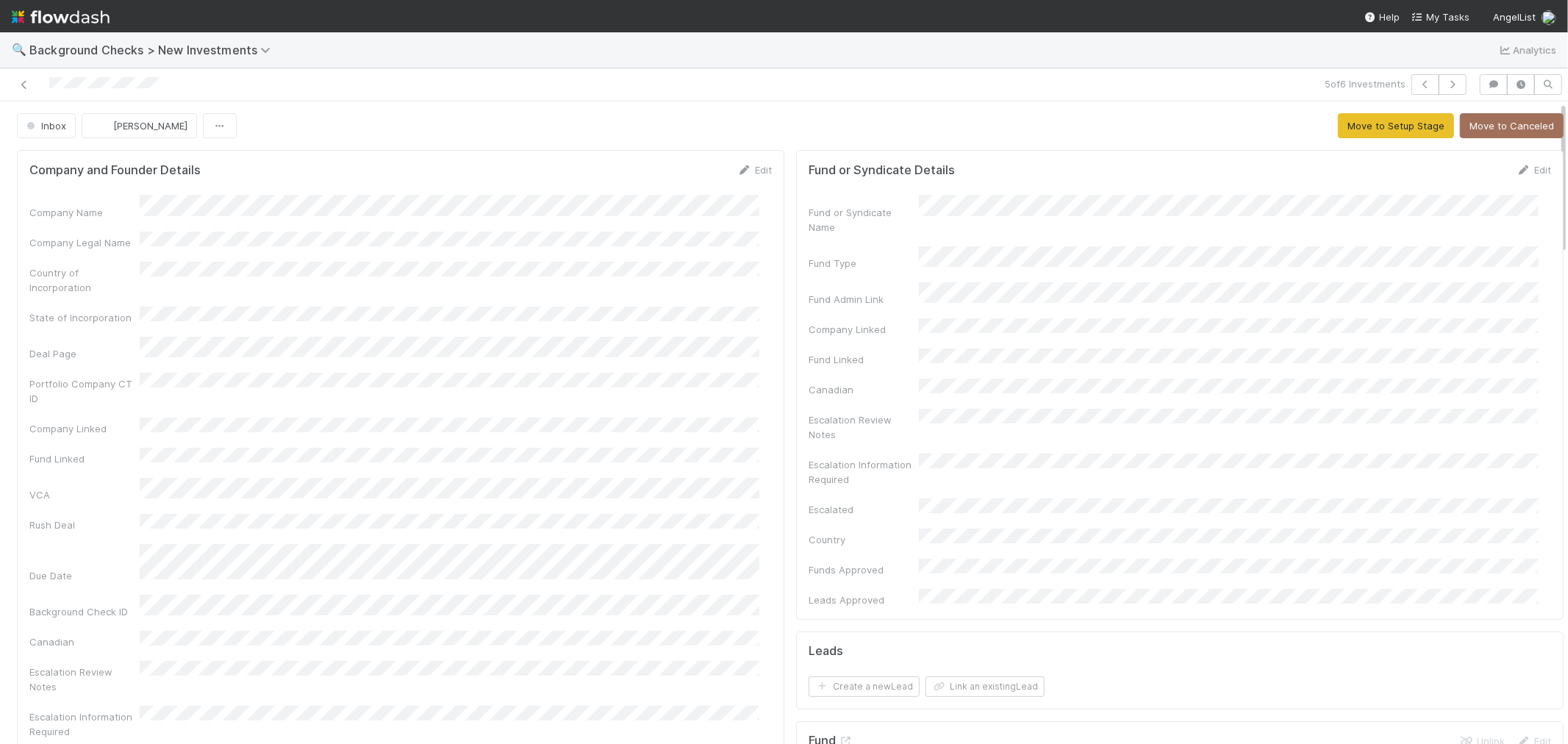
drag, startPoint x: 201, startPoint y: 84, endPoint x: 0, endPoint y: 92, distance: 201.2
click at [0, 92] on div "5 of 6 Investments" at bounding box center [784, 85] width 1568 height 33
click at [750, 167] on link "Edit" at bounding box center [754, 170] width 35 height 12
click at [688, 180] on button "Save" at bounding box center [693, 174] width 42 height 25
click at [1355, 130] on button "Move to Setup Stage" at bounding box center [1396, 125] width 117 height 25
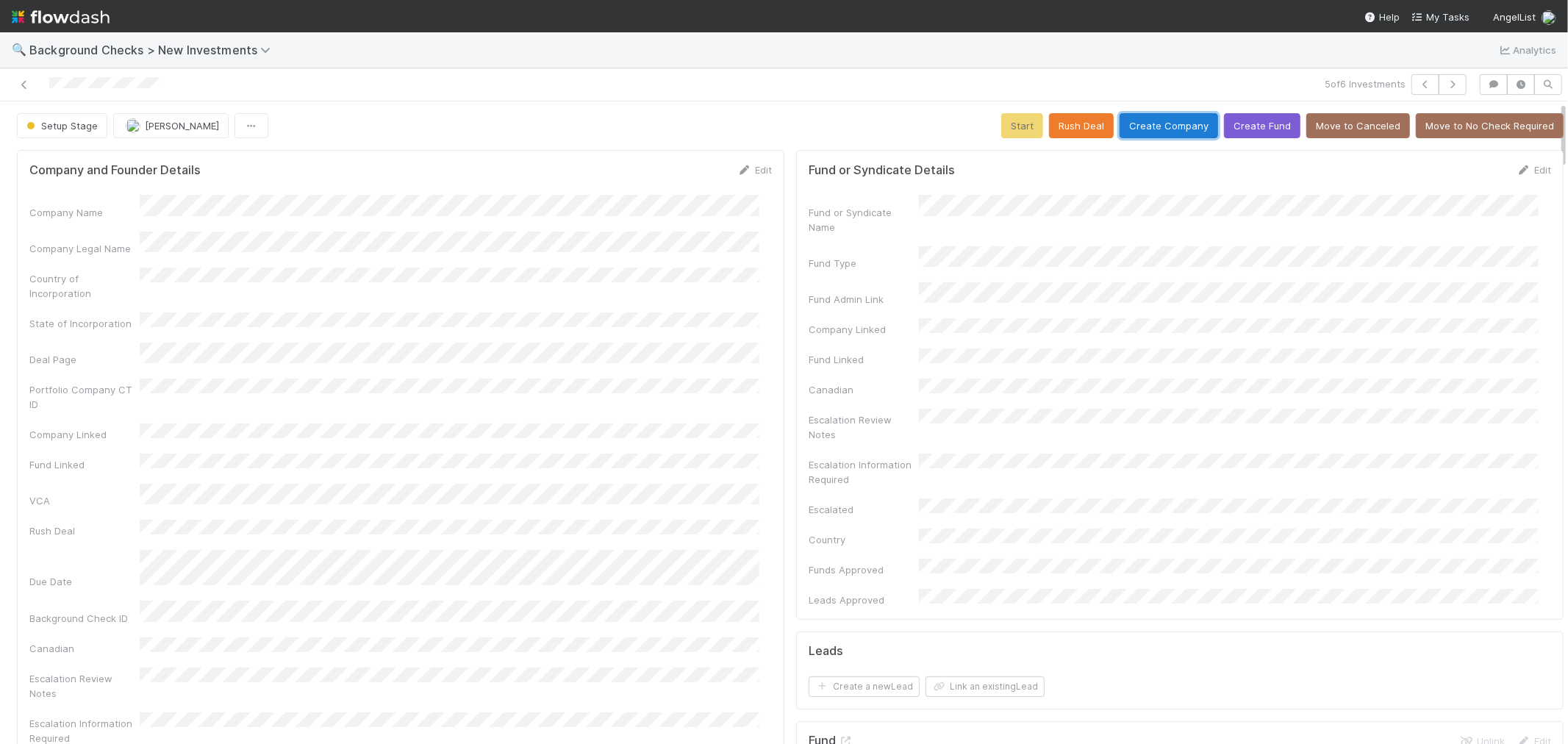
drag, startPoint x: 1146, startPoint y: 137, endPoint x: 1039, endPoint y: 175, distance: 113.5
click at [1143, 136] on button "Create Company" at bounding box center [1169, 125] width 99 height 25
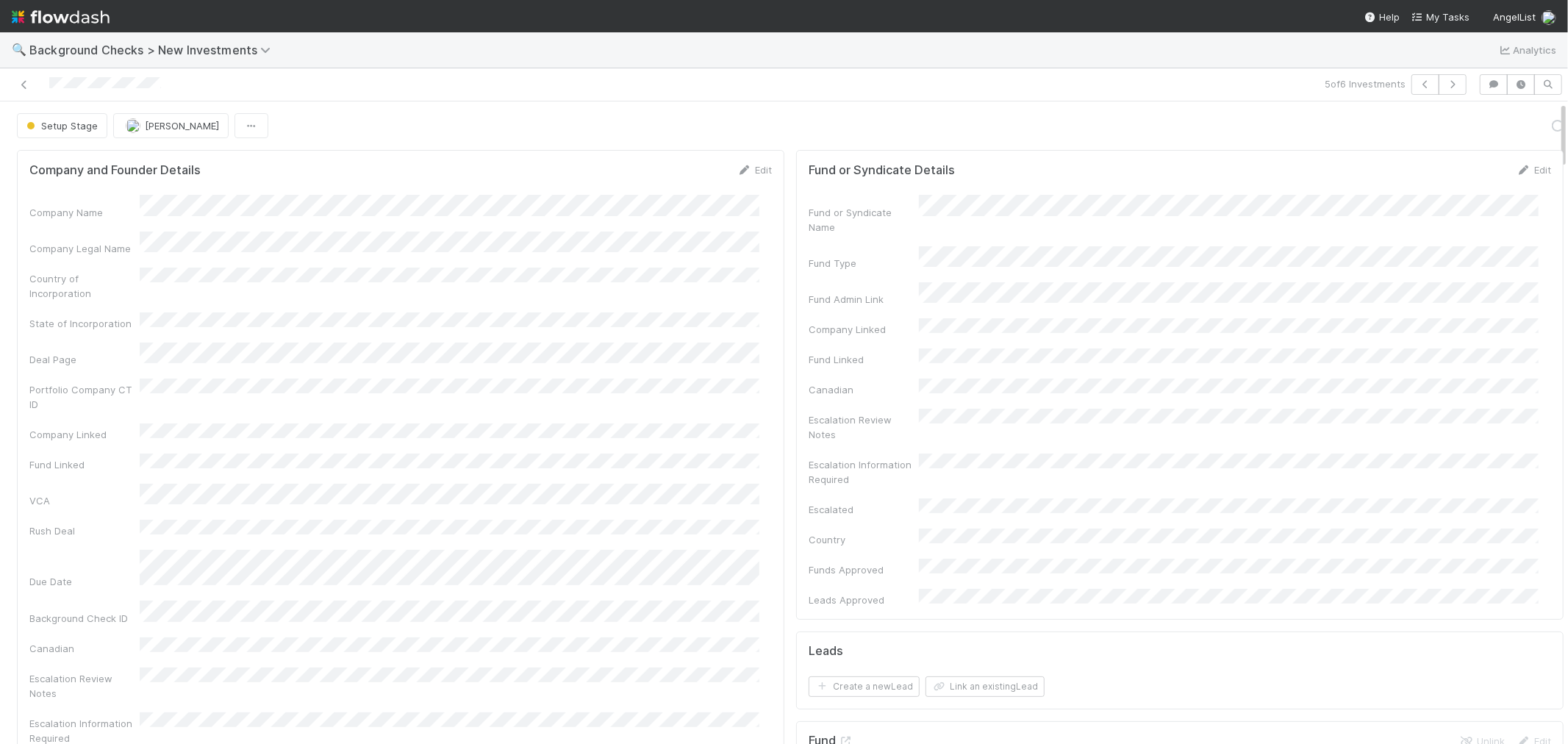
click at [737, 378] on div "Portfolio Company CT ID" at bounding box center [400, 394] width 742 height 33
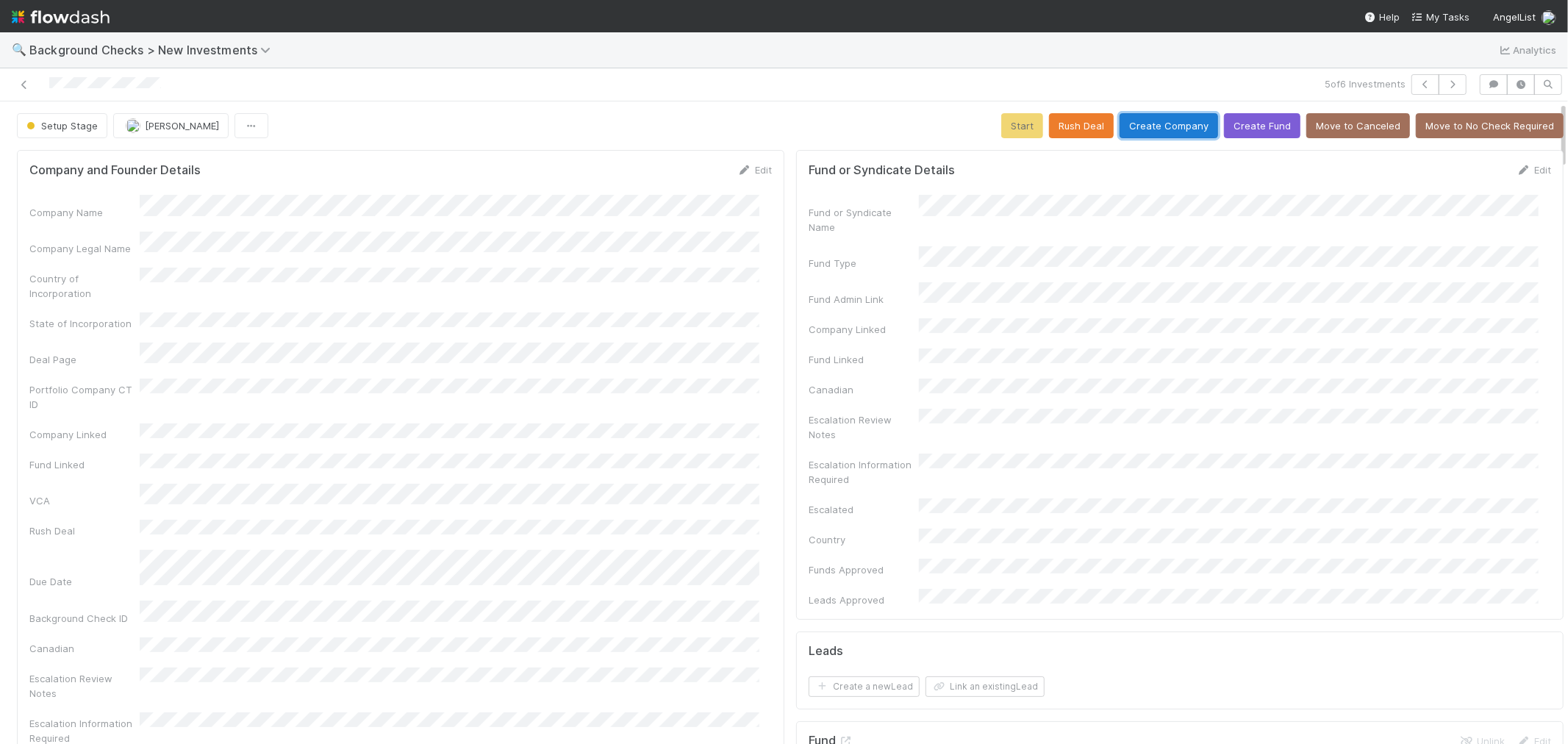
click at [1126, 127] on button "Create Company" at bounding box center [1169, 125] width 99 height 25
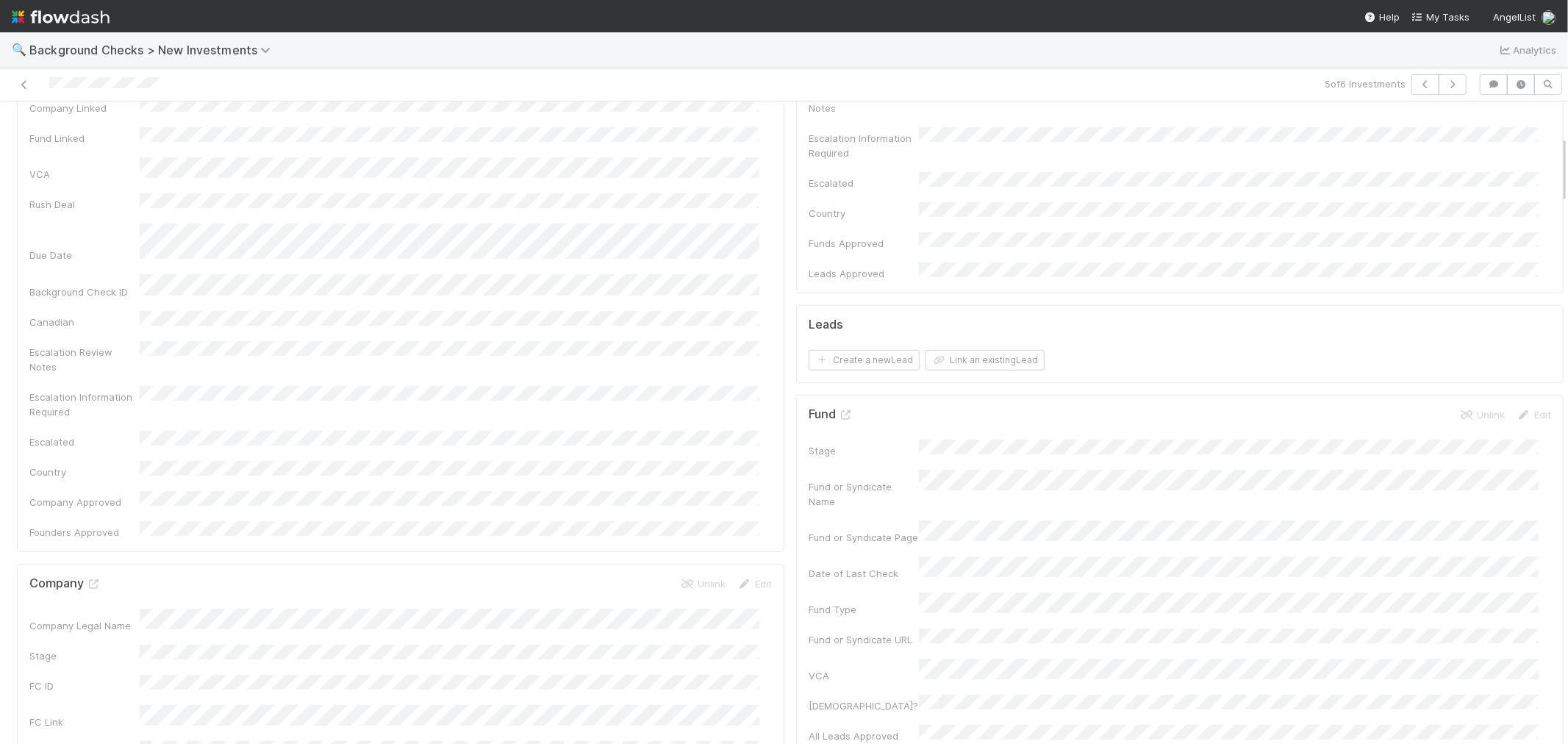
scroll to position [571, 0]
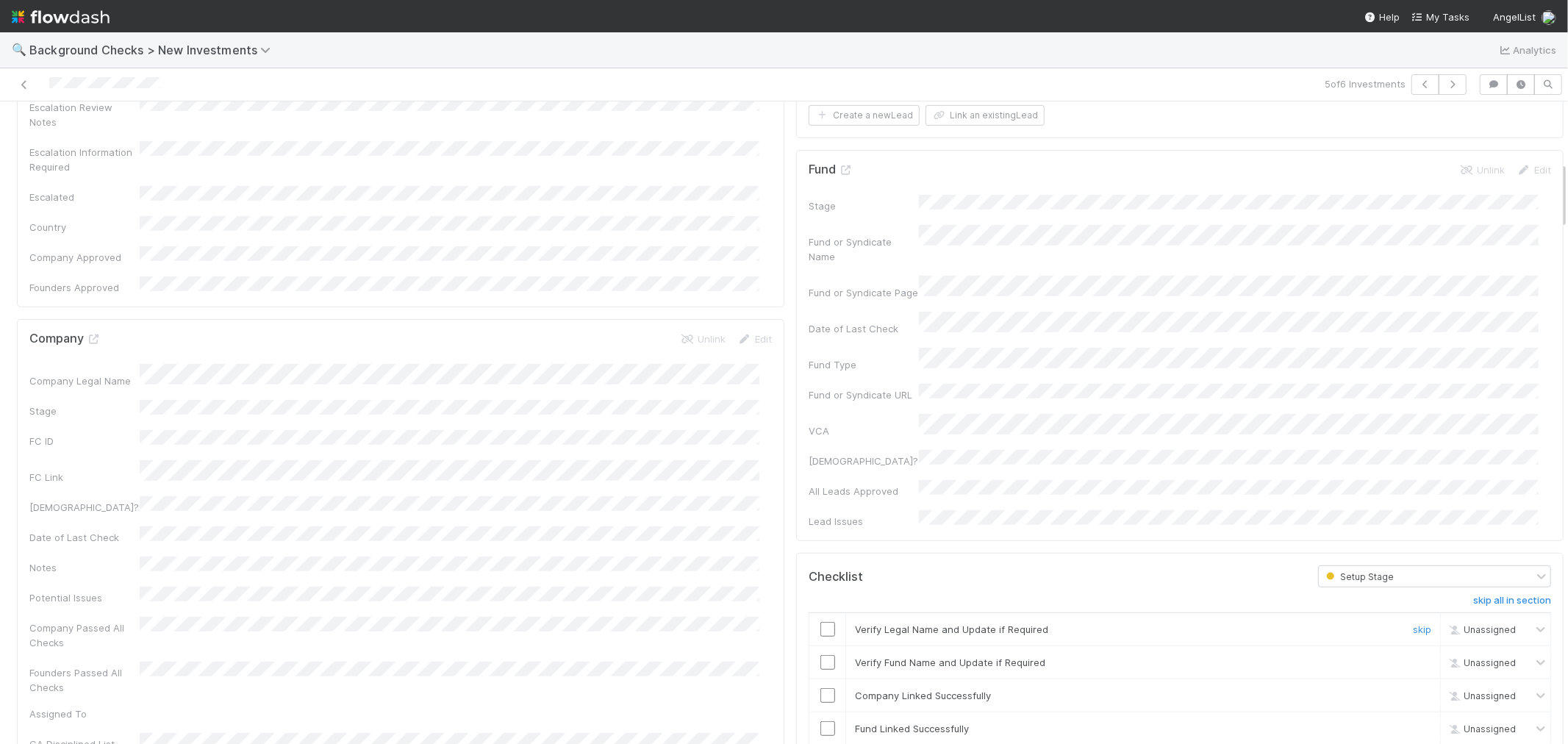
click at [821, 621] on input "checkbox" at bounding box center [828, 628] width 15 height 15
click at [821, 655] on input "checkbox" at bounding box center [828, 662] width 15 height 15
click at [821, 688] on input "checkbox" at bounding box center [828, 695] width 15 height 15
click at [821, 721] on input "checkbox" at bounding box center [828, 728] width 15 height 15
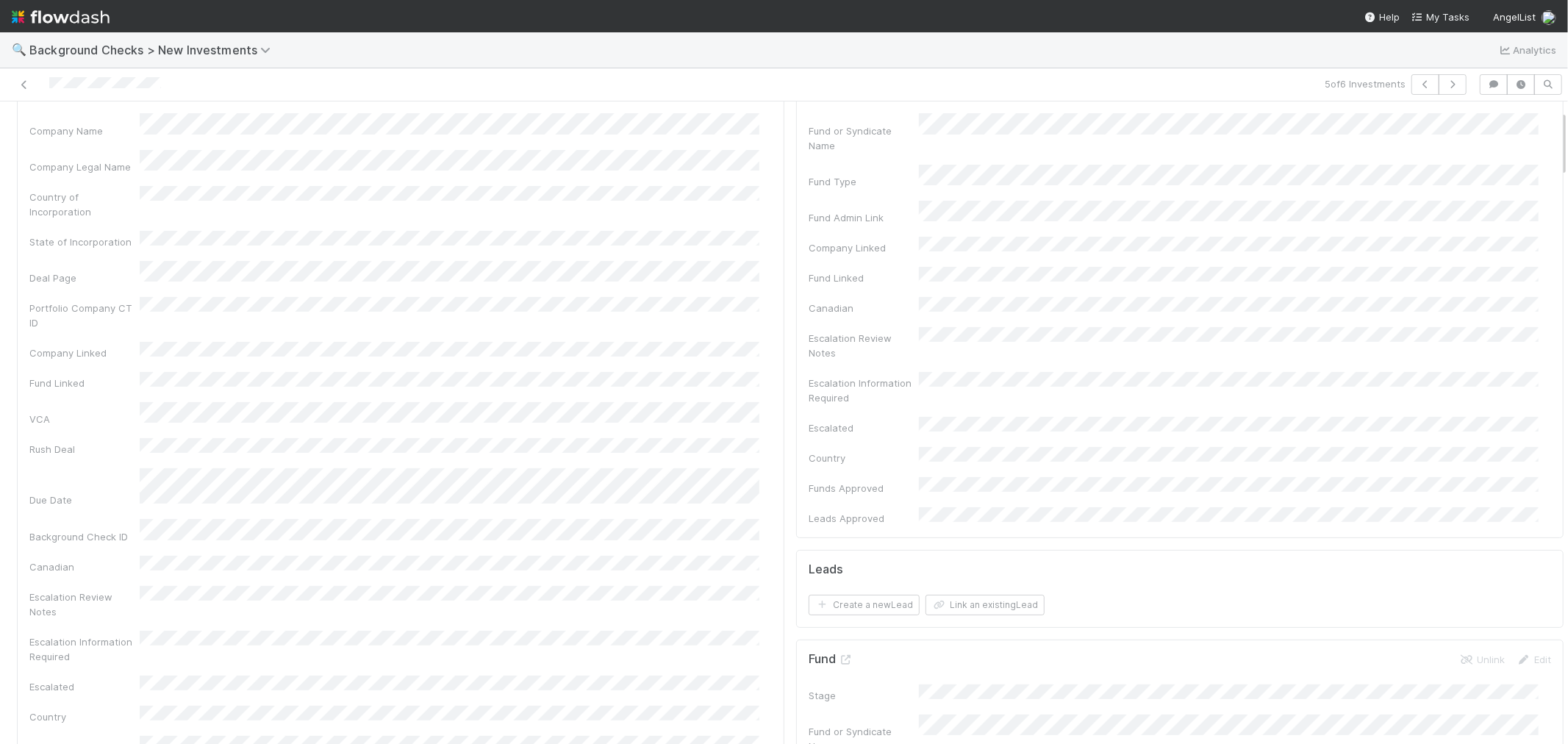
scroll to position [0, 0]
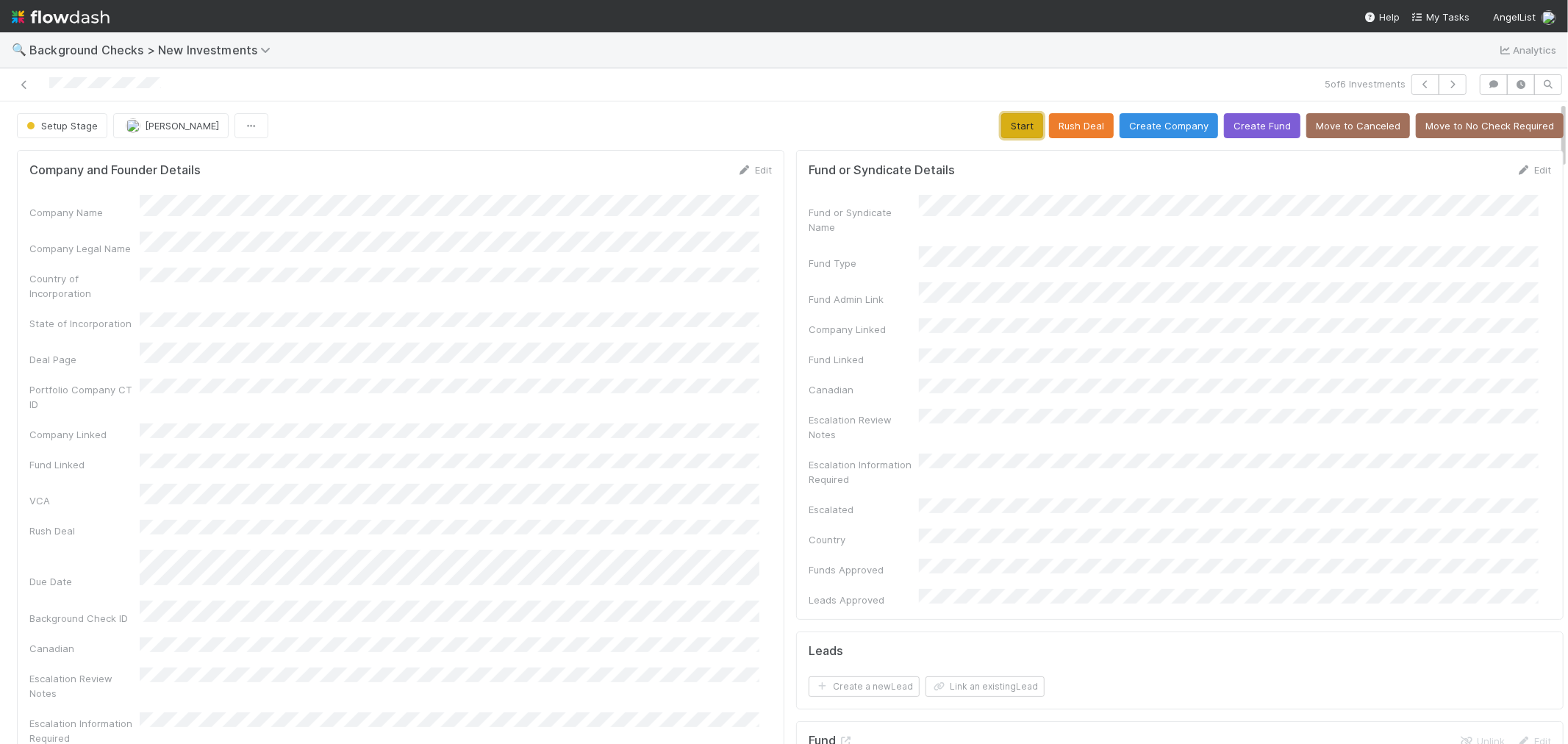
click at [1001, 130] on button "Start" at bounding box center [1022, 125] width 42 height 25
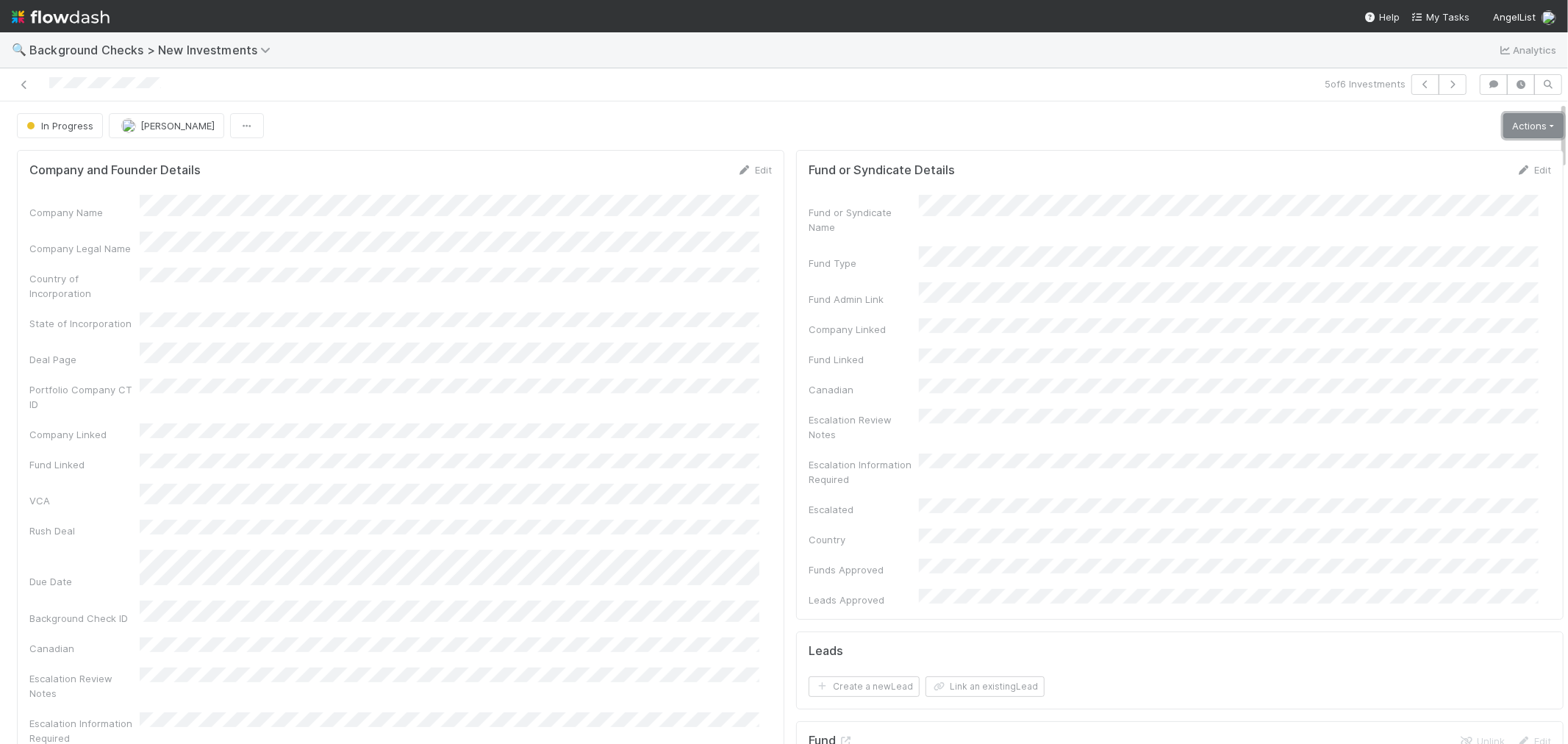
drag, startPoint x: 1489, startPoint y: 123, endPoint x: 1437, endPoint y: 204, distance: 96.3
click at [1503, 123] on link "Actions" at bounding box center [1533, 125] width 61 height 25
click at [1406, 304] on button "Link Lead" at bounding box center [1483, 300] width 164 height 21
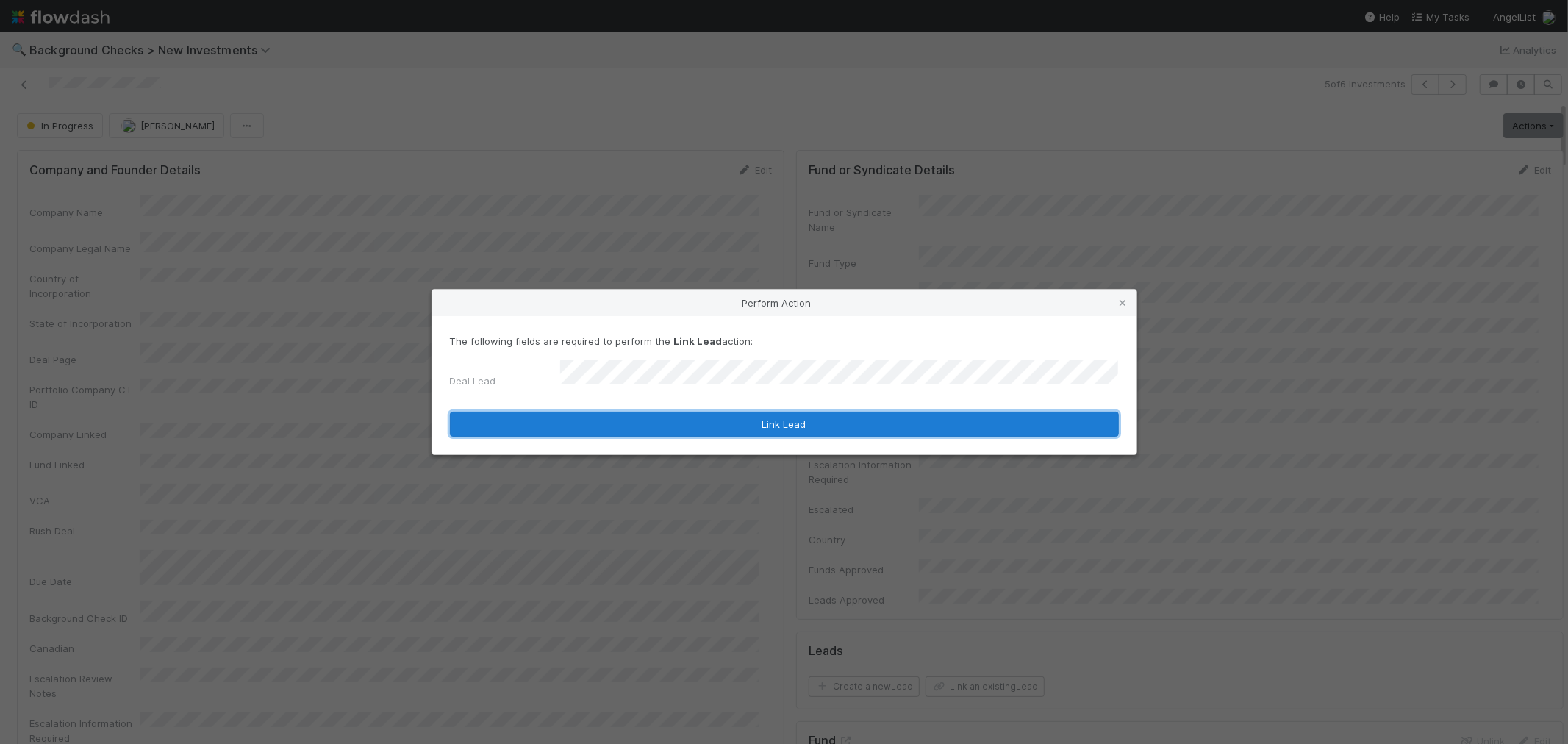
click at [908, 422] on button "Link Lead" at bounding box center [785, 423] width 669 height 25
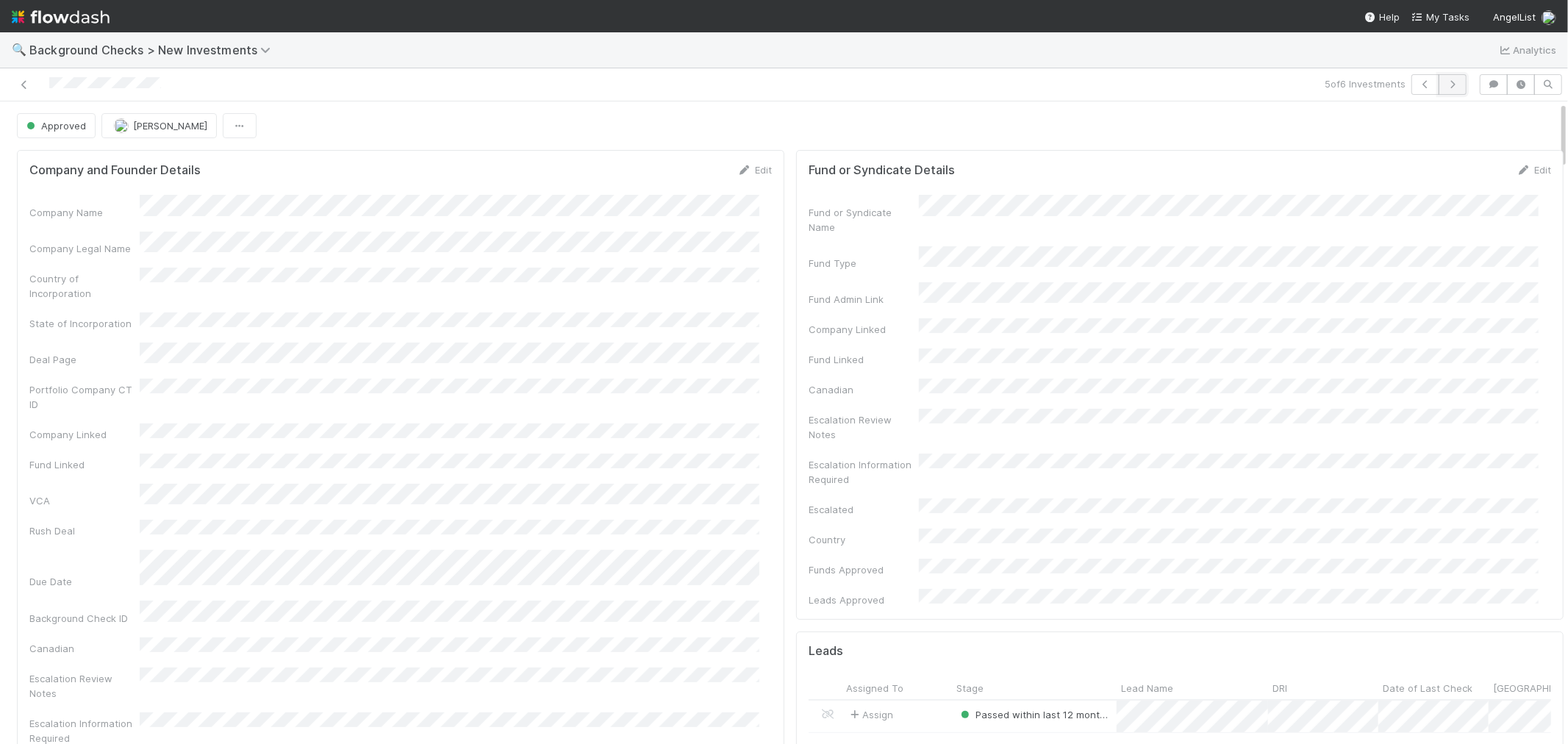
click at [1441, 90] on button "button" at bounding box center [1452, 85] width 28 height 21
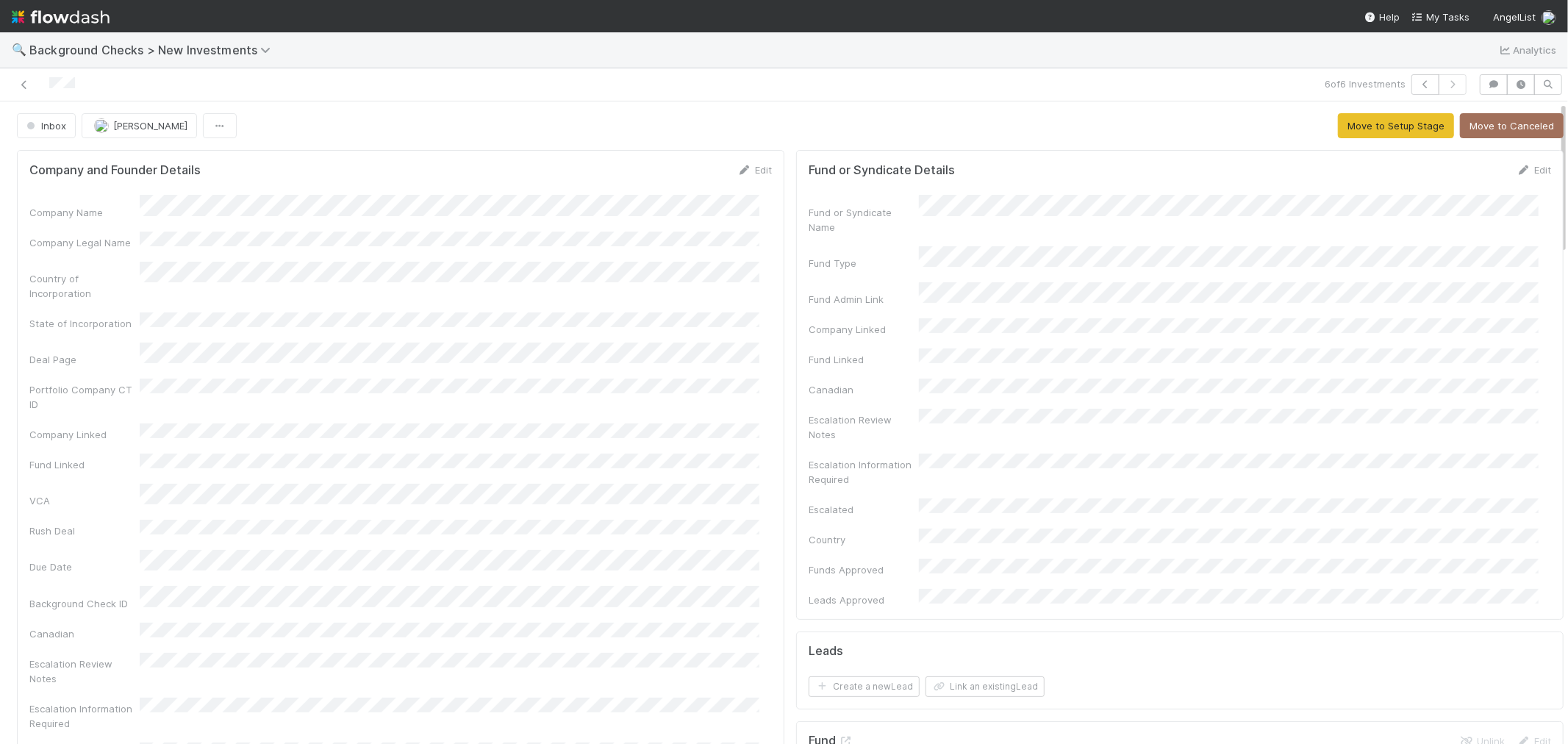
drag, startPoint x: 83, startPoint y: 84, endPoint x: 34, endPoint y: 86, distance: 49.0
click at [34, 86] on div at bounding box center [374, 85] width 736 height 21
drag, startPoint x: 748, startPoint y: 172, endPoint x: 563, endPoint y: 201, distance: 187.3
click at [747, 172] on link "Edit" at bounding box center [754, 170] width 35 height 12
click at [677, 178] on button "Save" at bounding box center [693, 174] width 42 height 25
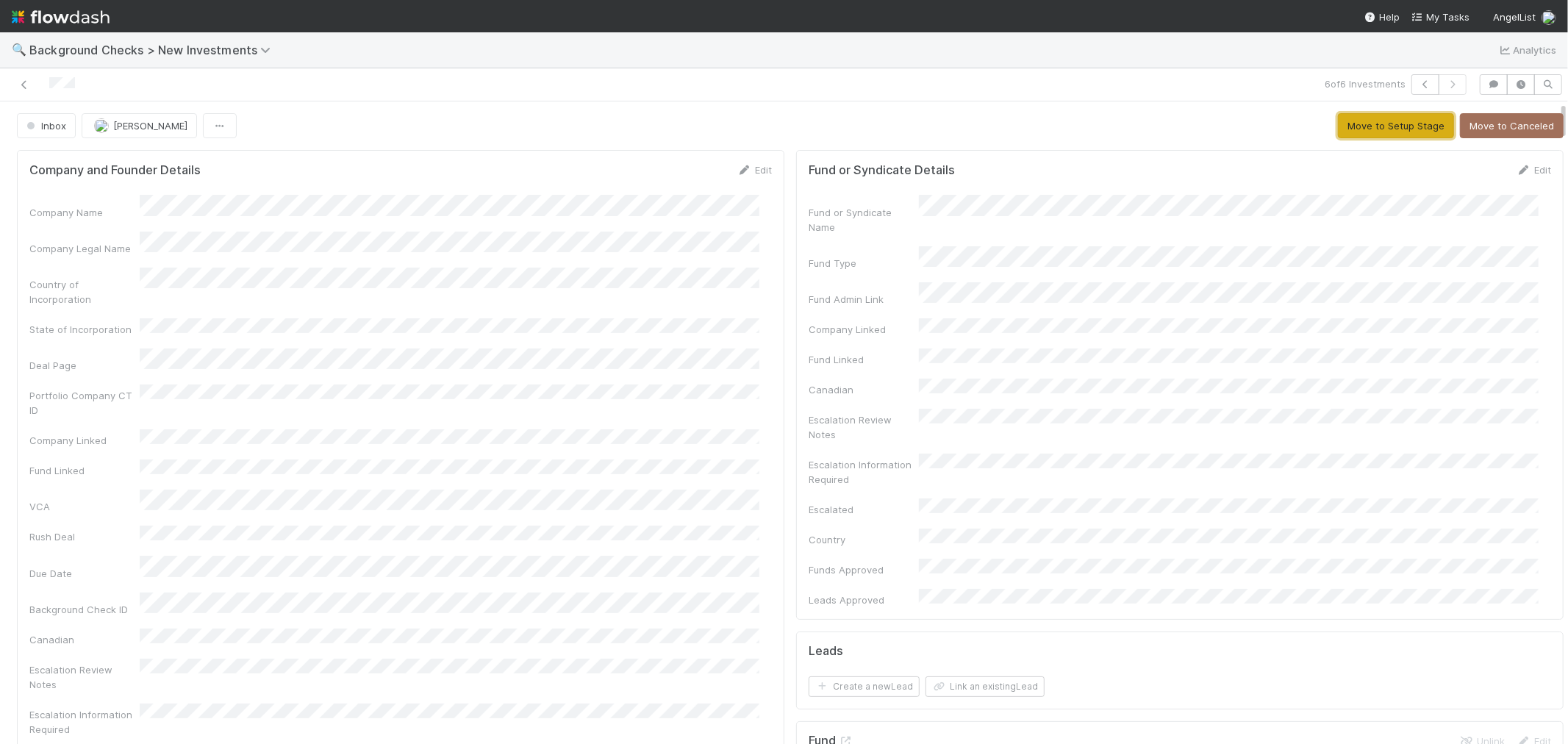
click at [1351, 136] on button "Move to Setup Stage" at bounding box center [1396, 125] width 117 height 25
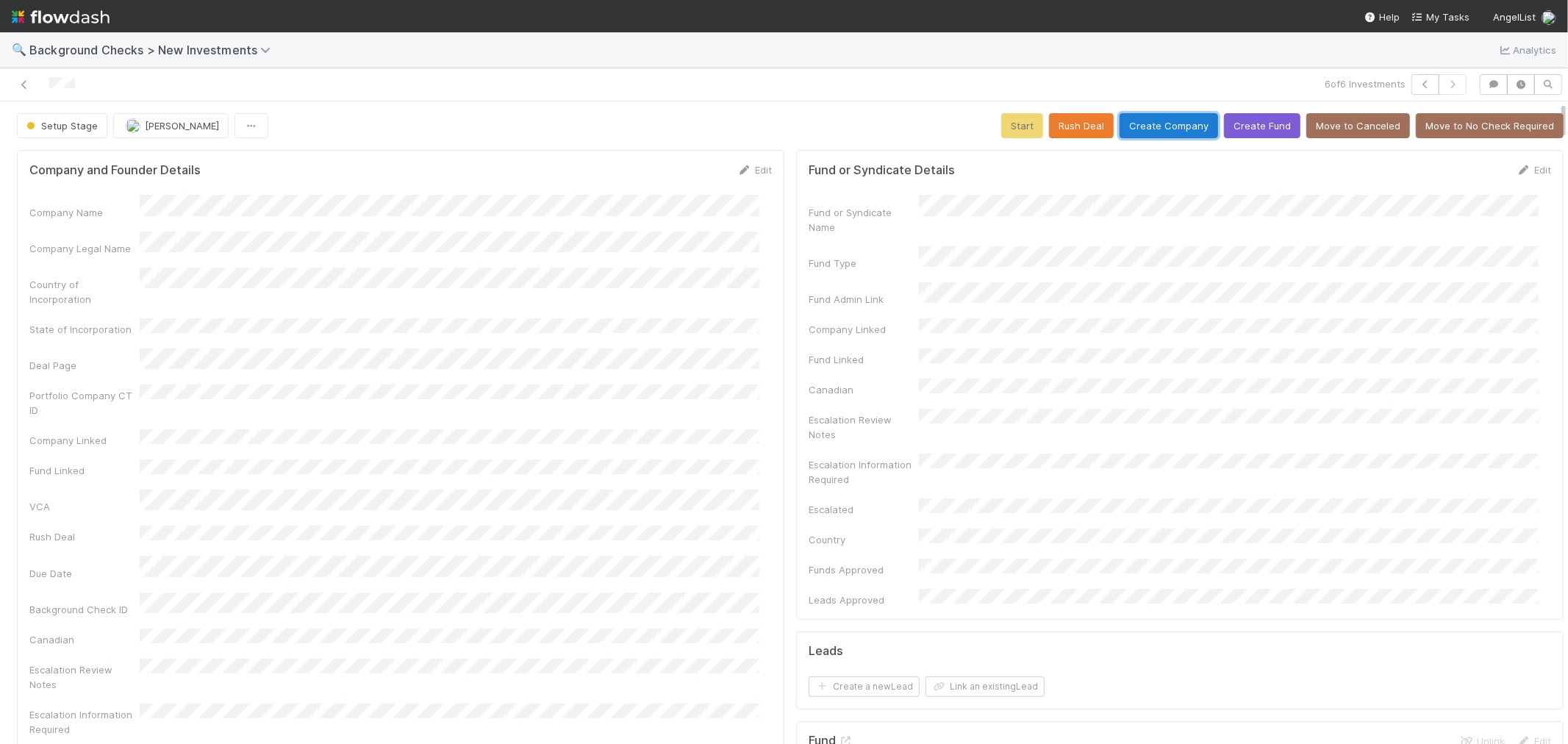
click at [1159, 122] on button "Create Company" at bounding box center [1169, 125] width 99 height 25
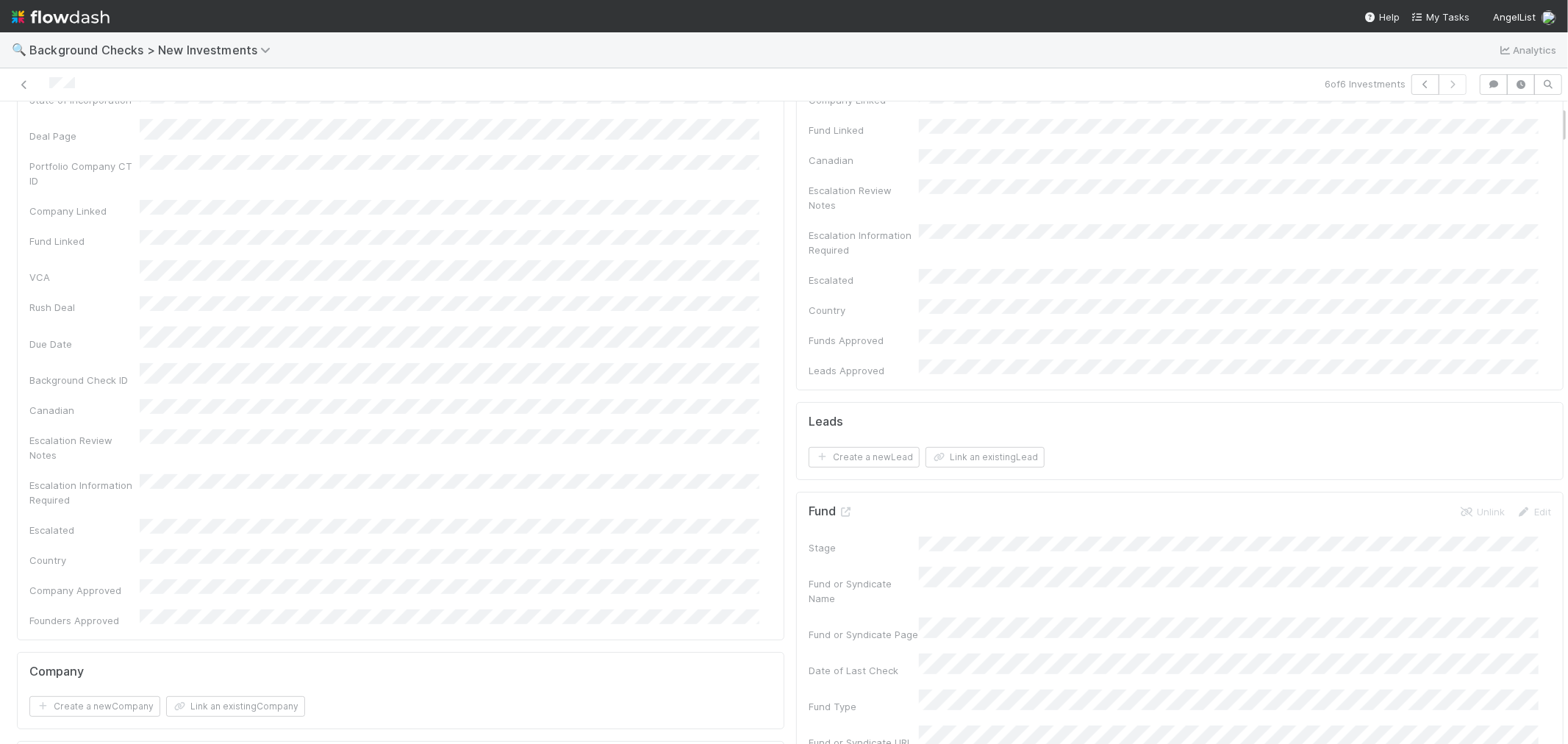
scroll to position [489, 0]
click at [821, 709] on input "checkbox" at bounding box center [828, 716] width 15 height 15
click at [821, 742] on input "checkbox" at bounding box center [828, 749] width 15 height 15
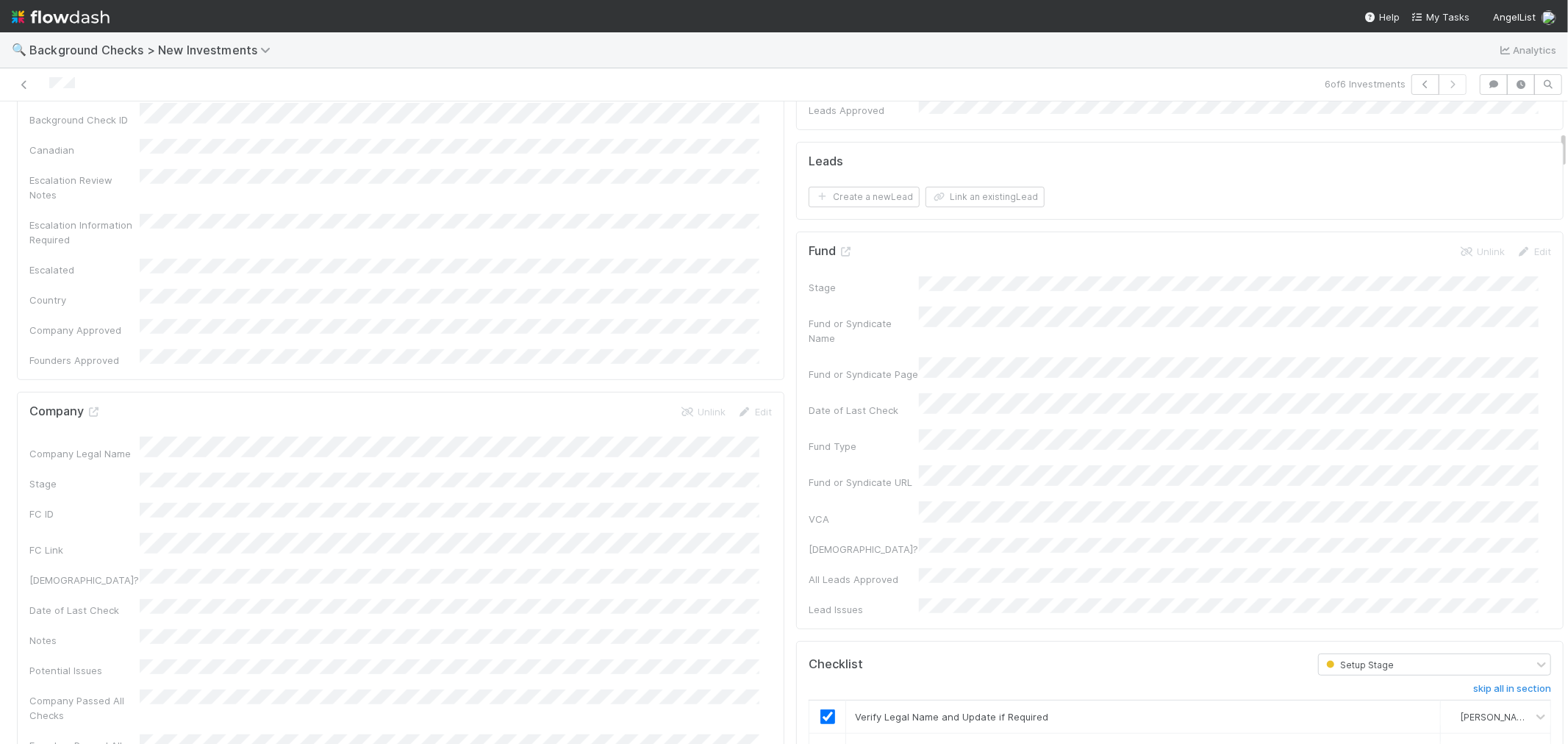
checkbox input "true"
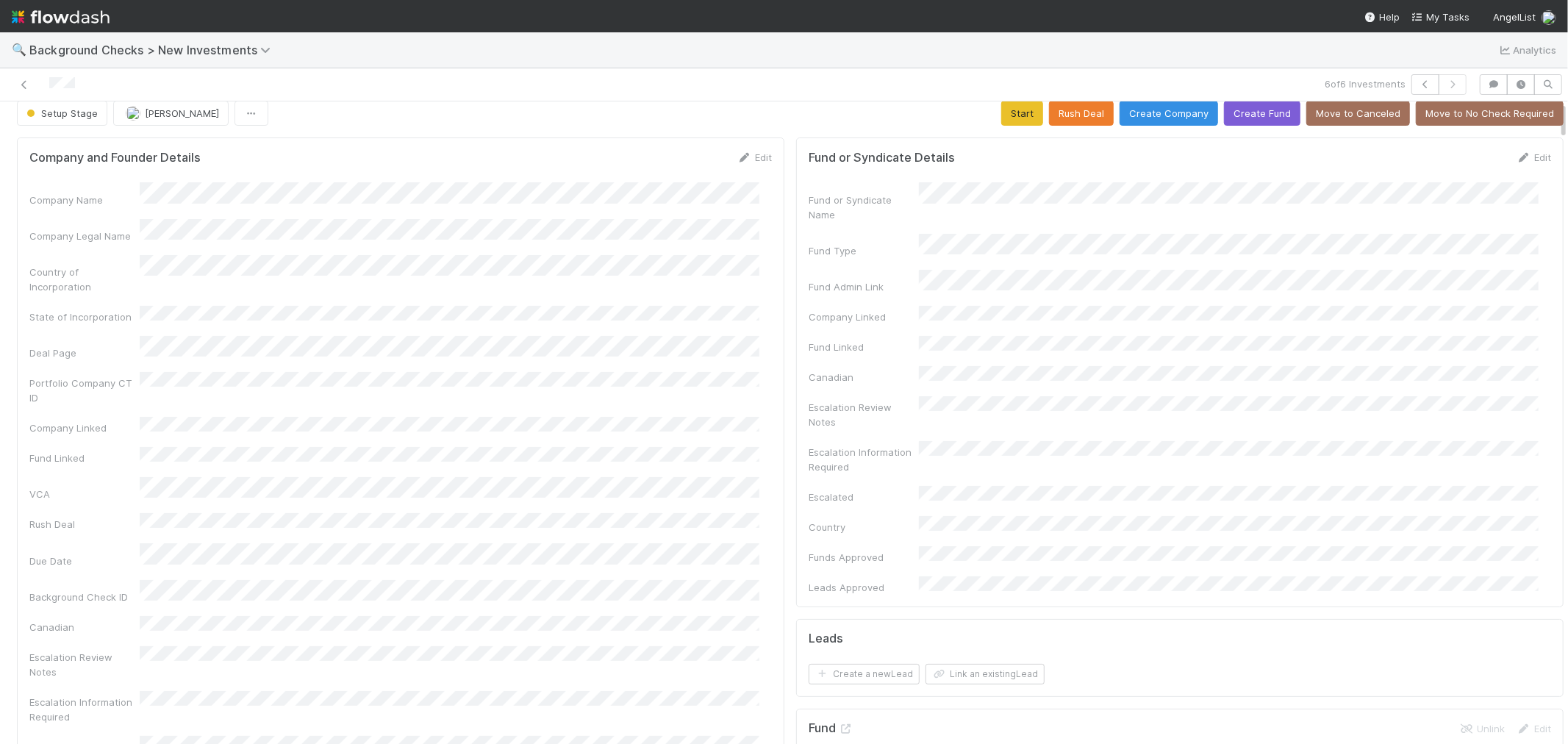
scroll to position [0, 0]
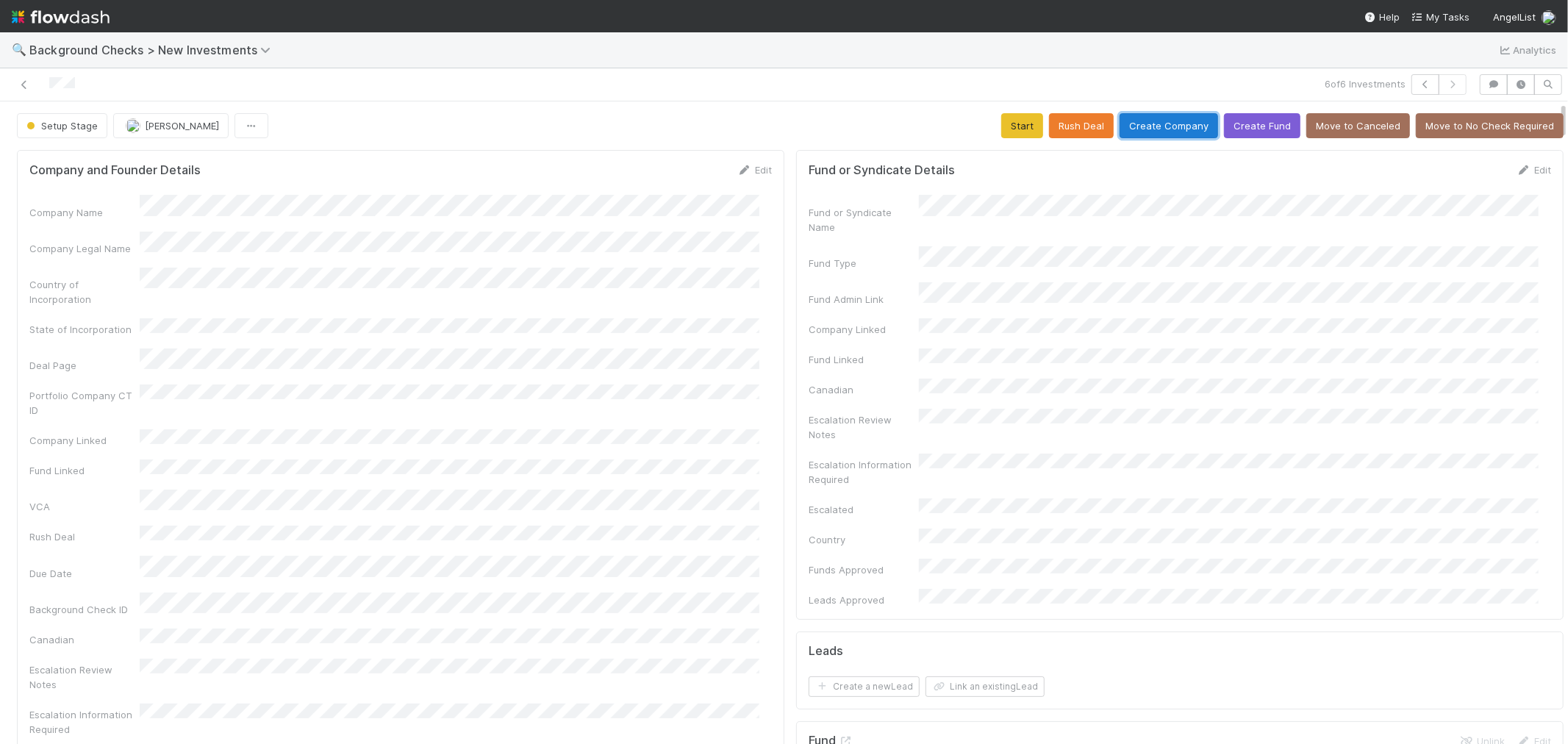
click at [1129, 126] on button "Create Company" at bounding box center [1169, 125] width 99 height 25
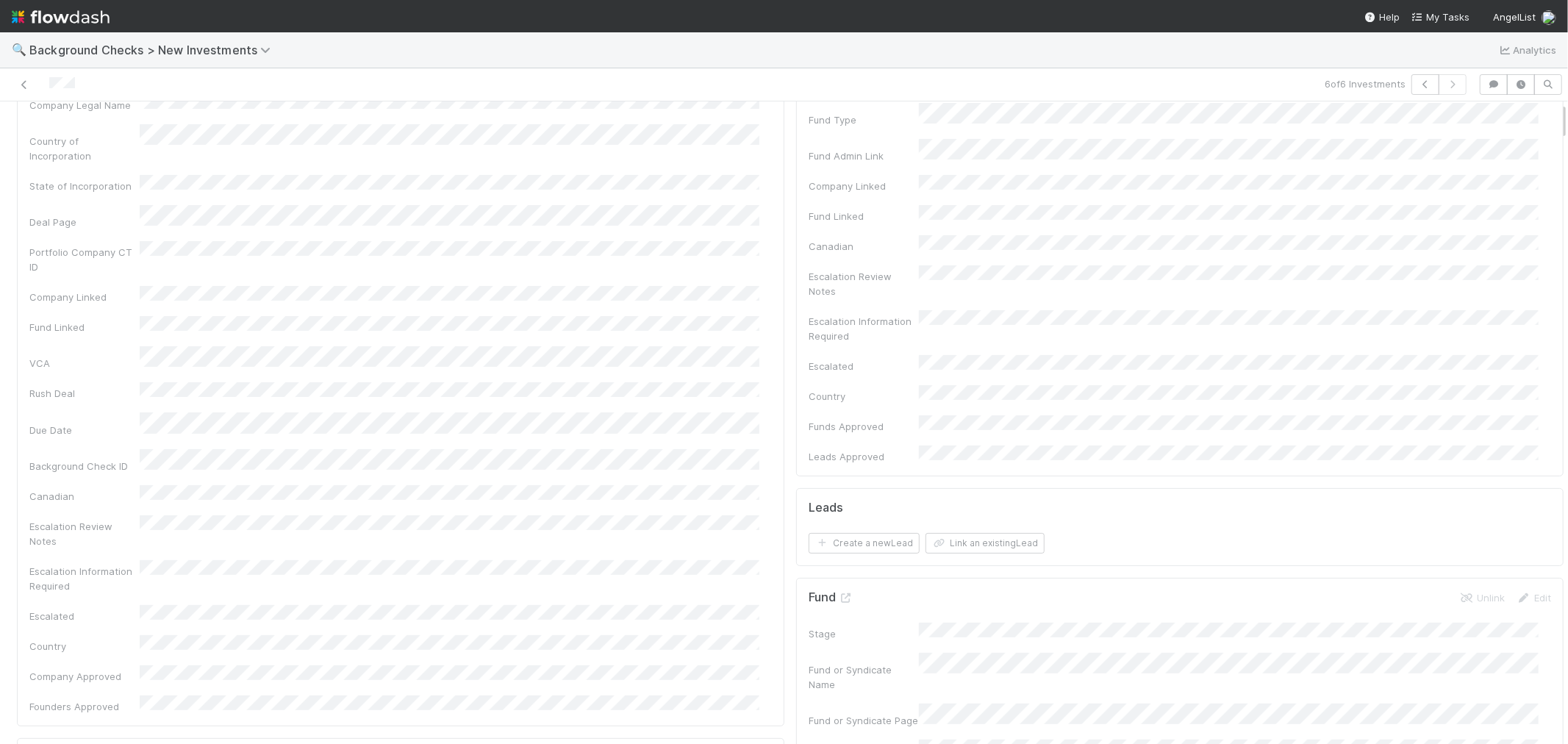
scroll to position [408, 0]
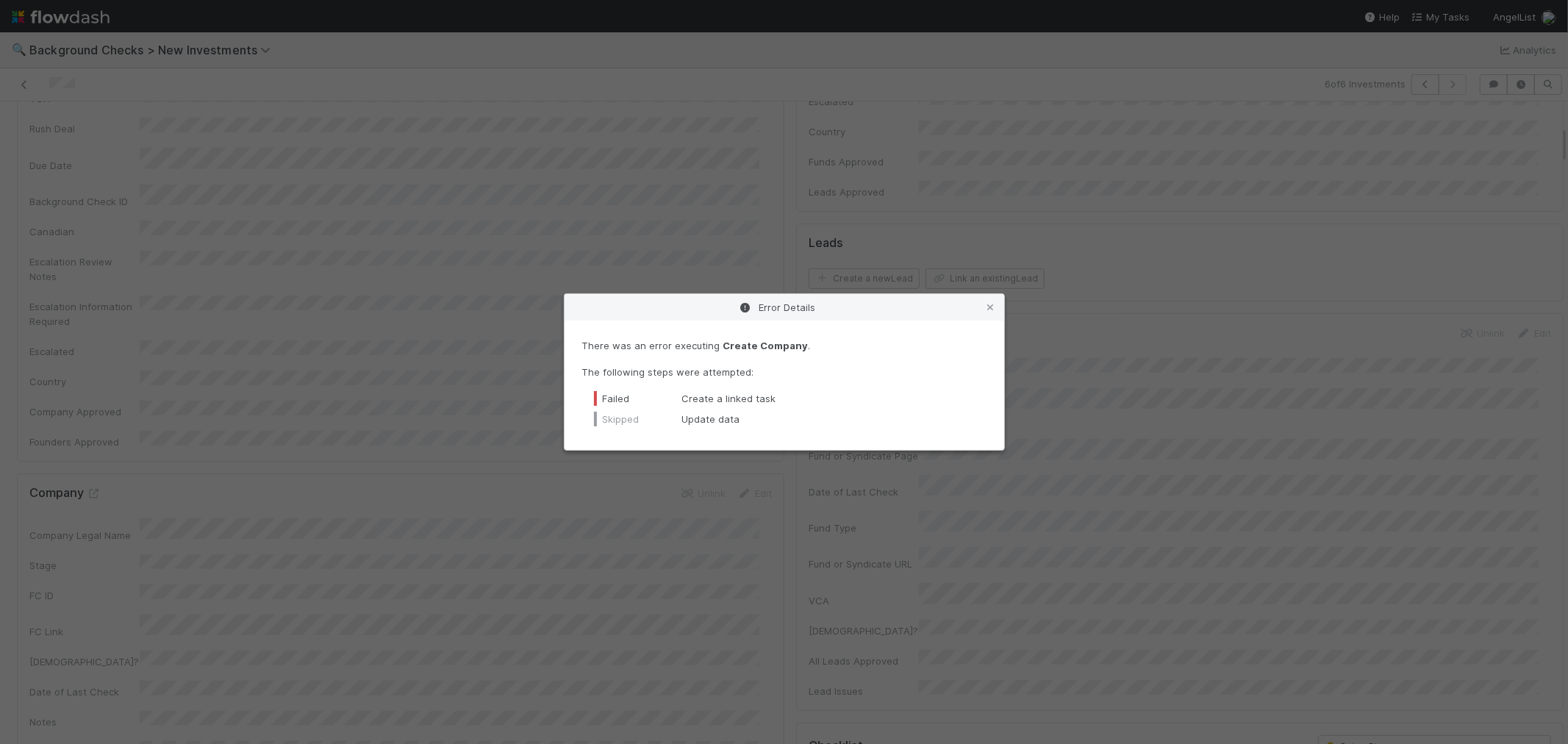
click at [995, 304] on icon at bounding box center [990, 308] width 15 height 10
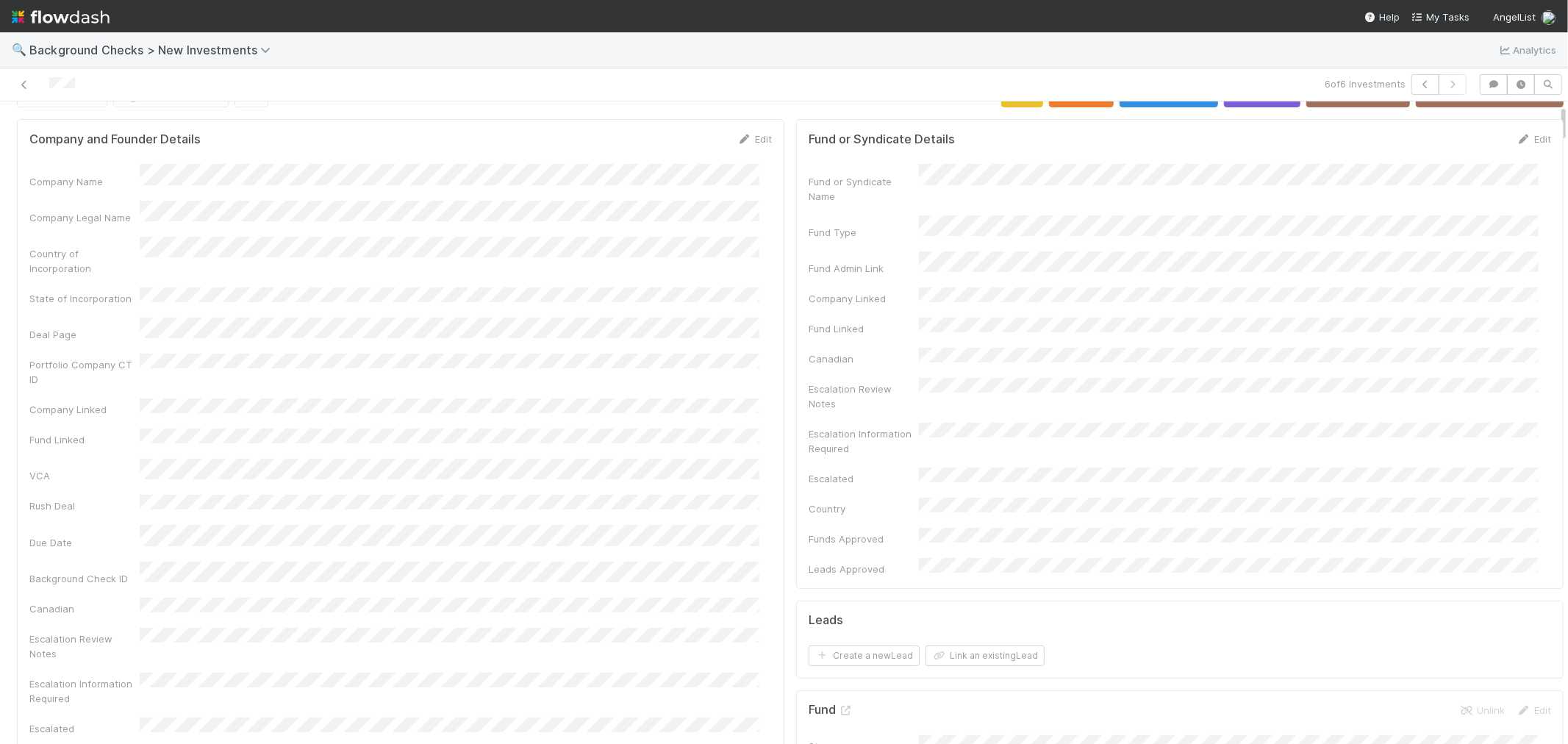
scroll to position [0, 0]
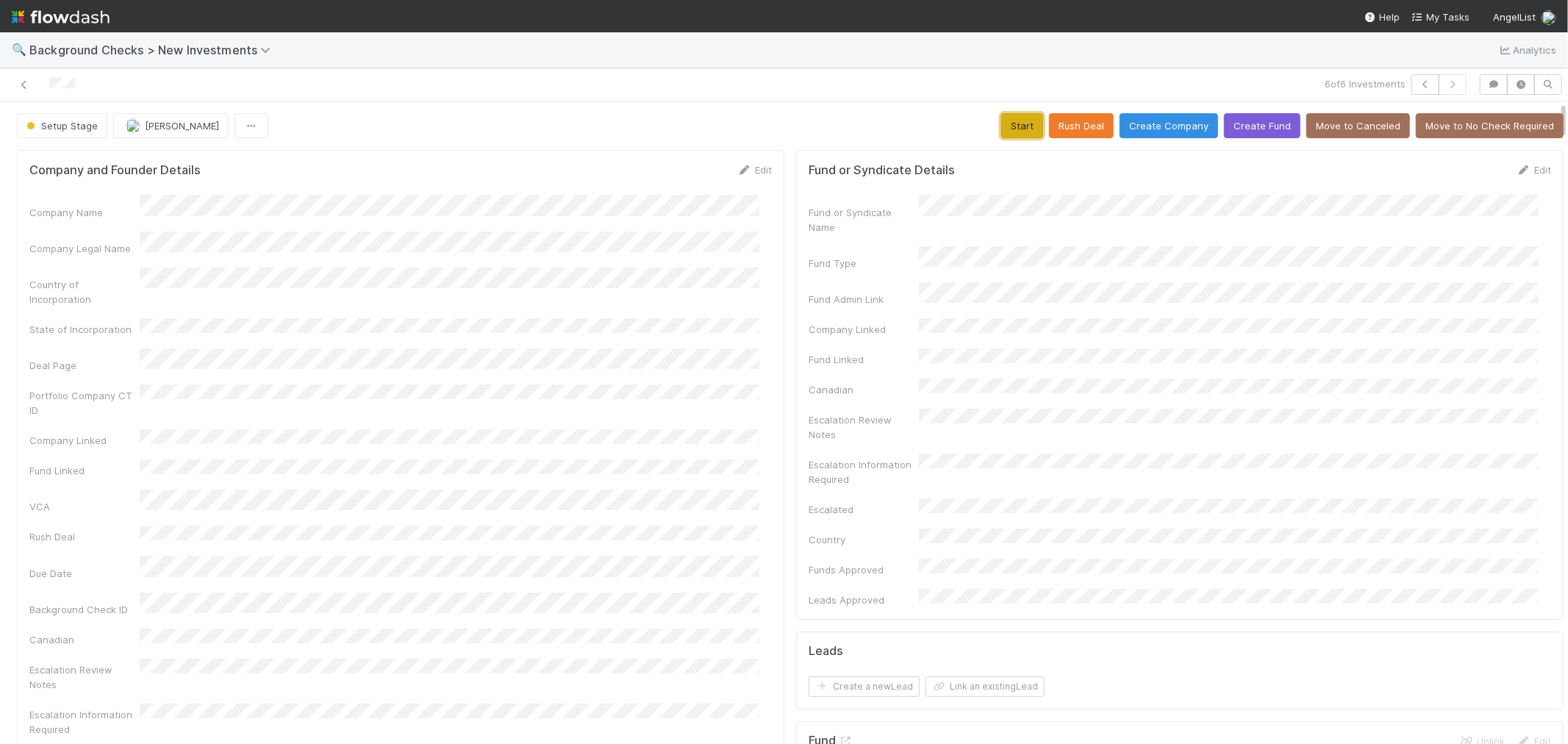
click at [1007, 129] on button "Start" at bounding box center [1022, 125] width 42 height 25
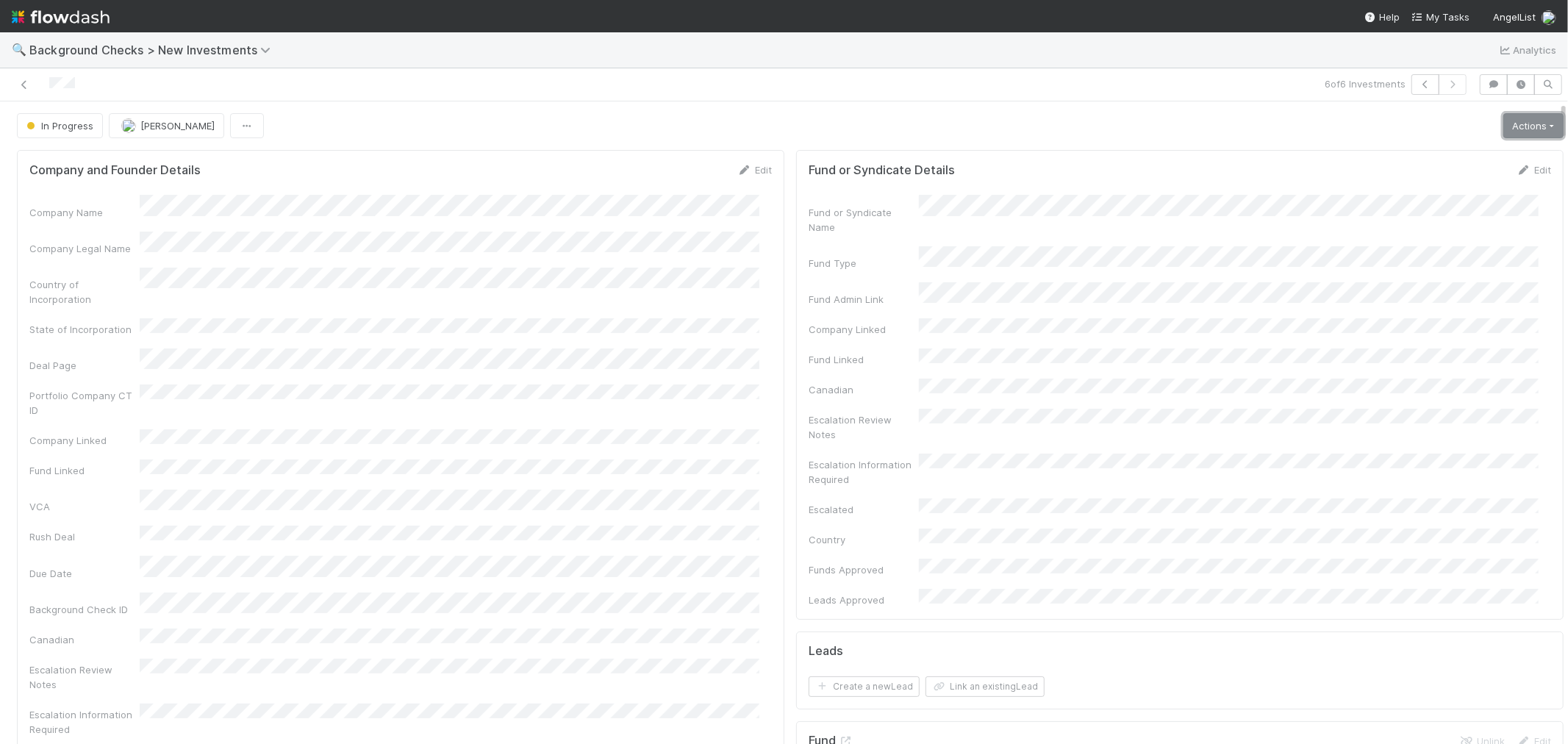
click at [1507, 126] on link "Actions" at bounding box center [1533, 125] width 61 height 25
click at [1424, 299] on button "Link Lead" at bounding box center [1483, 300] width 164 height 21
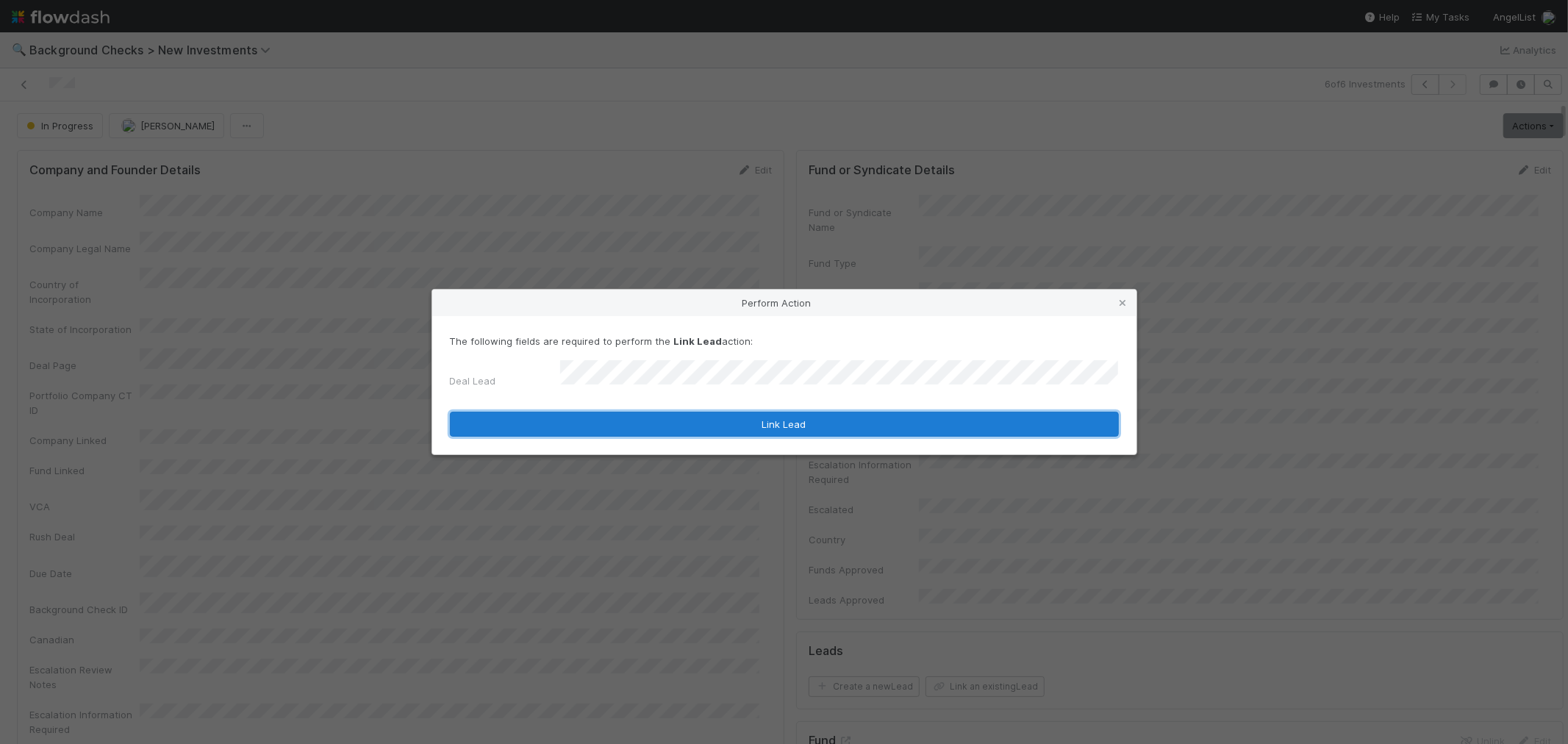
click at [935, 428] on button "Link Lead" at bounding box center [785, 423] width 669 height 25
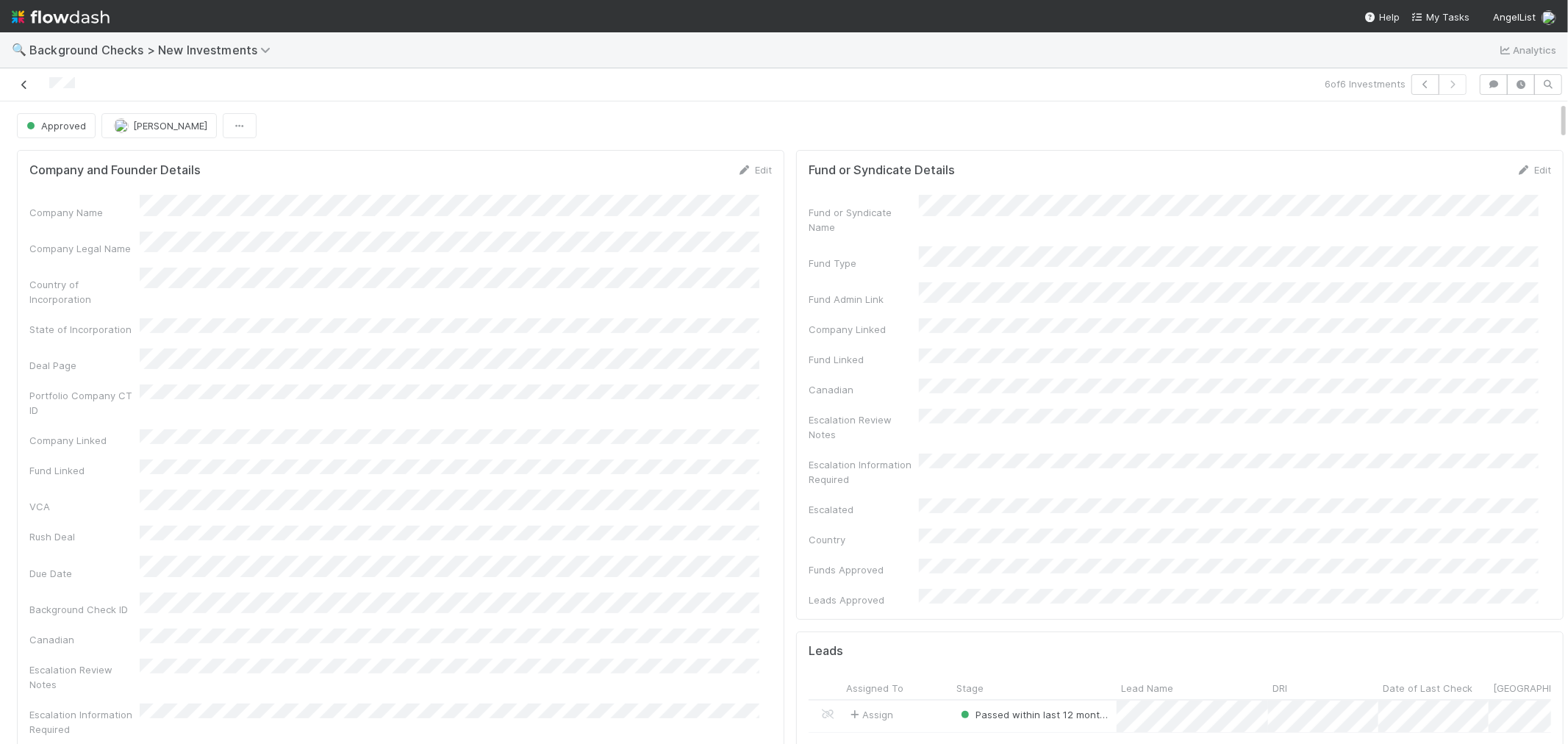
click at [23, 89] on icon at bounding box center [24, 85] width 15 height 10
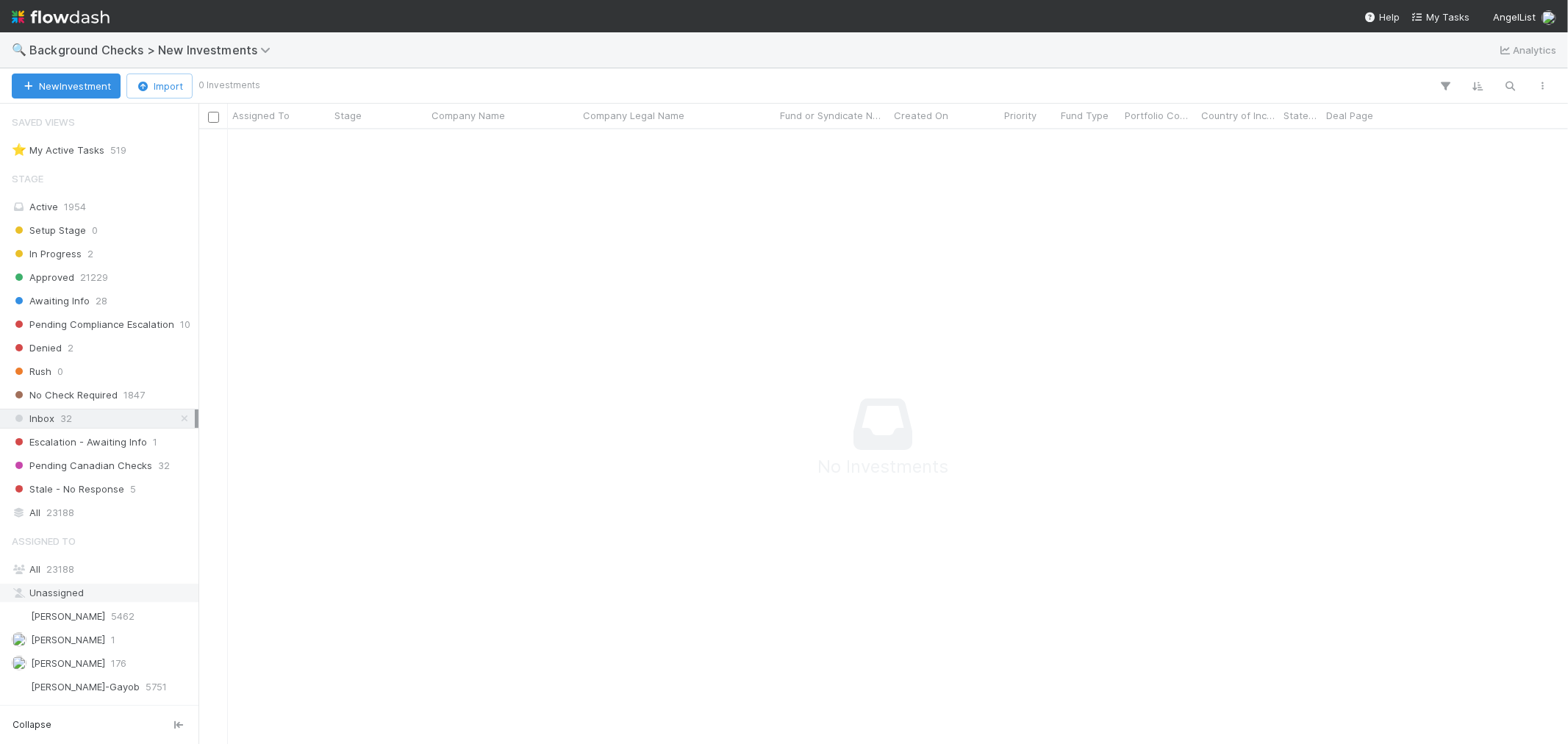
scroll to position [70, 0]
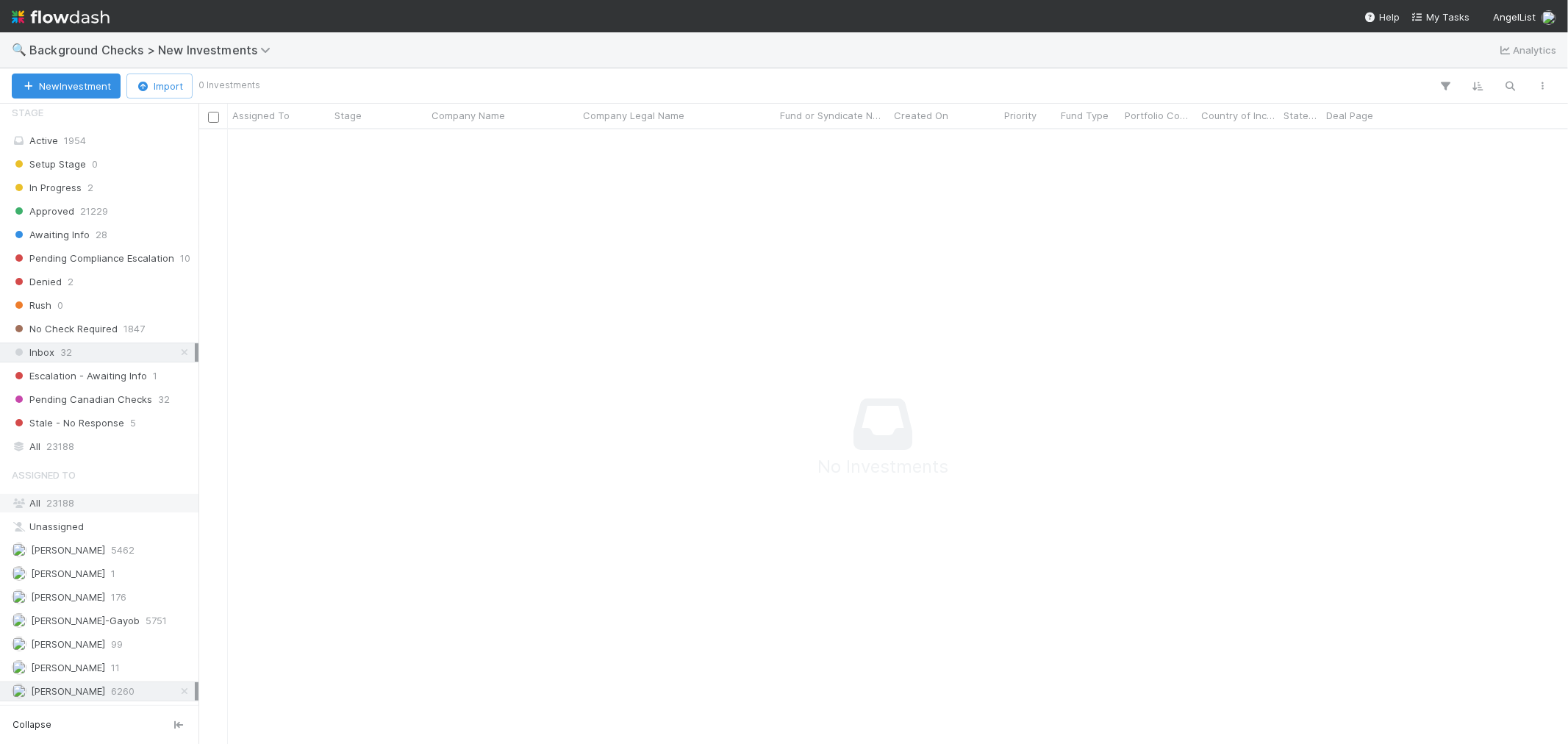
click at [47, 501] on span "23188" at bounding box center [60, 503] width 28 height 12
click at [98, 624] on span "[PERSON_NAME]-Gayob" at bounding box center [85, 620] width 109 height 12
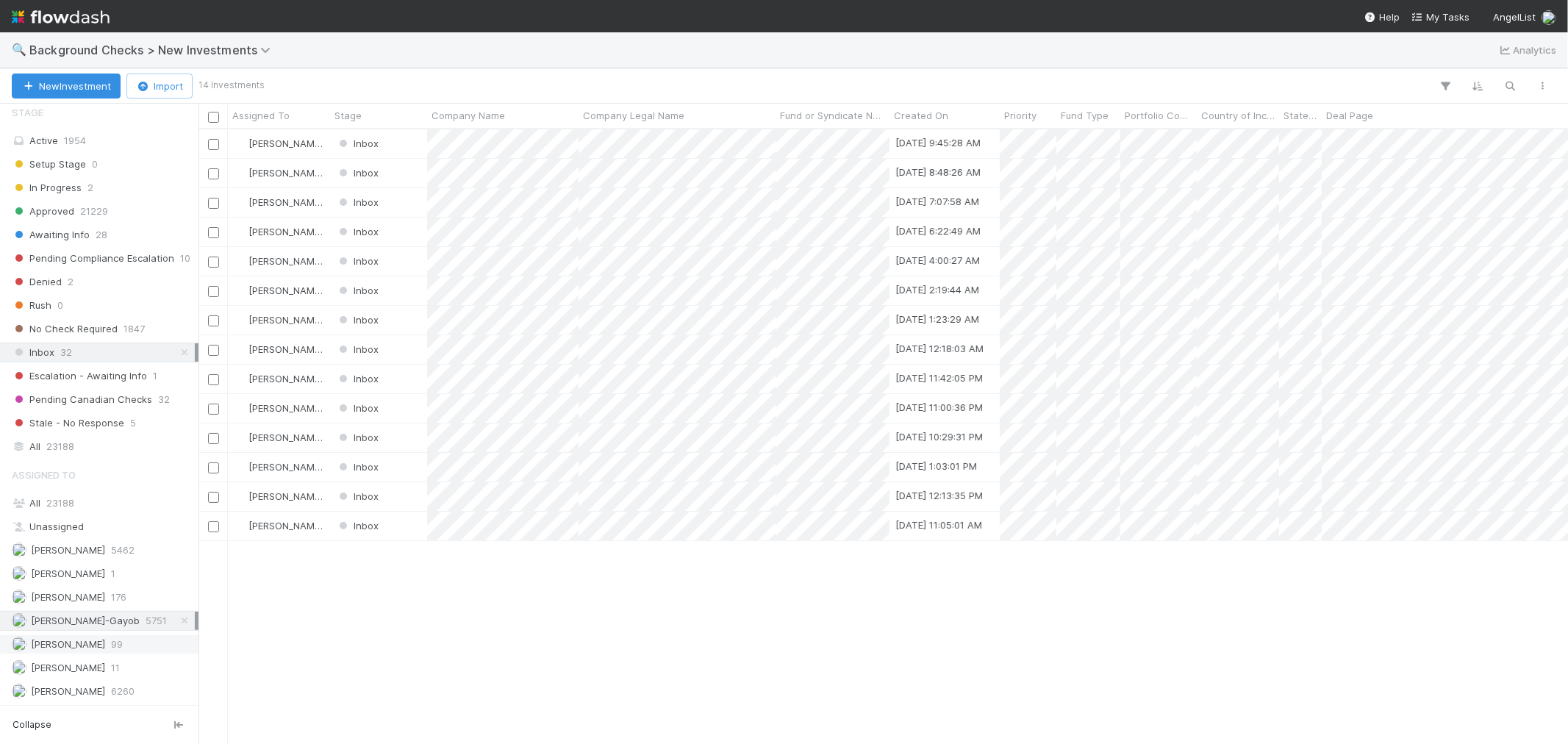
scroll to position [602, 1357]
click at [106, 645] on span "[PERSON_NAME]" at bounding box center [59, 644] width 94 height 18
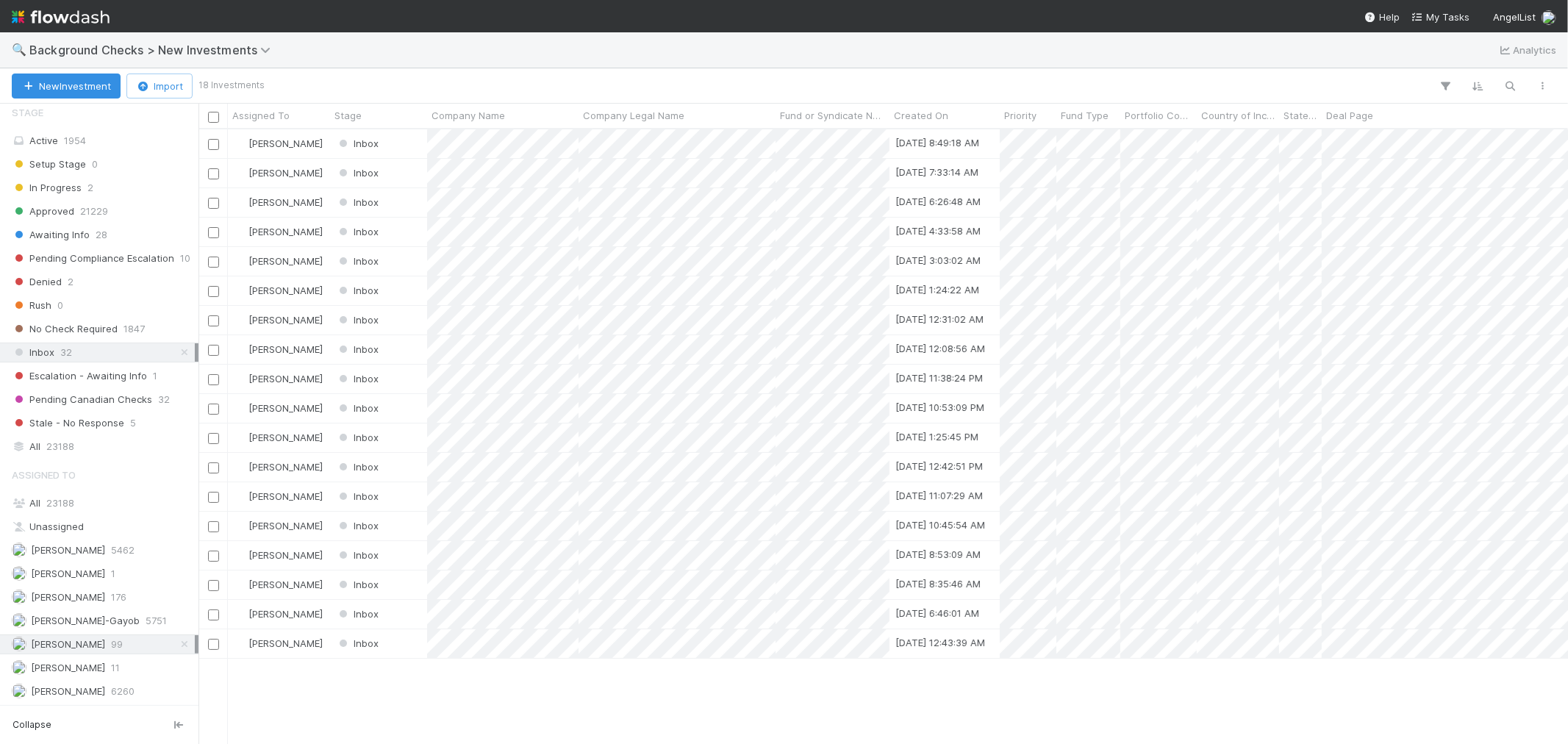
scroll to position [602, 1357]
click at [96, 237] on span "28" at bounding box center [102, 235] width 12 height 18
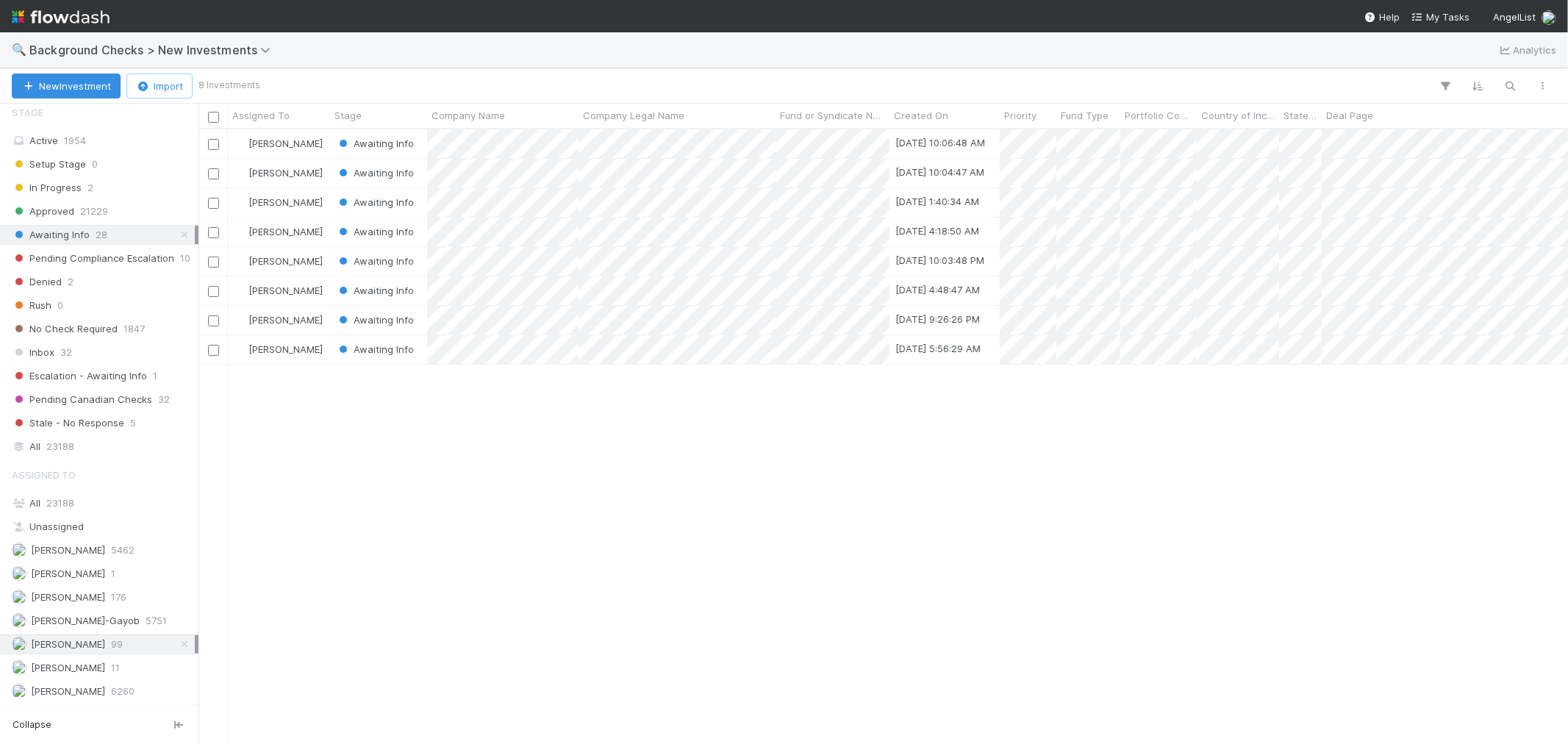
scroll to position [602, 1357]
click at [200, 35] on div "🔍 Background Checks > New Investments Analytics" at bounding box center [784, 49] width 1568 height 35
click at [196, 45] on span "Background Checks > New Investments" at bounding box center [153, 50] width 248 height 15
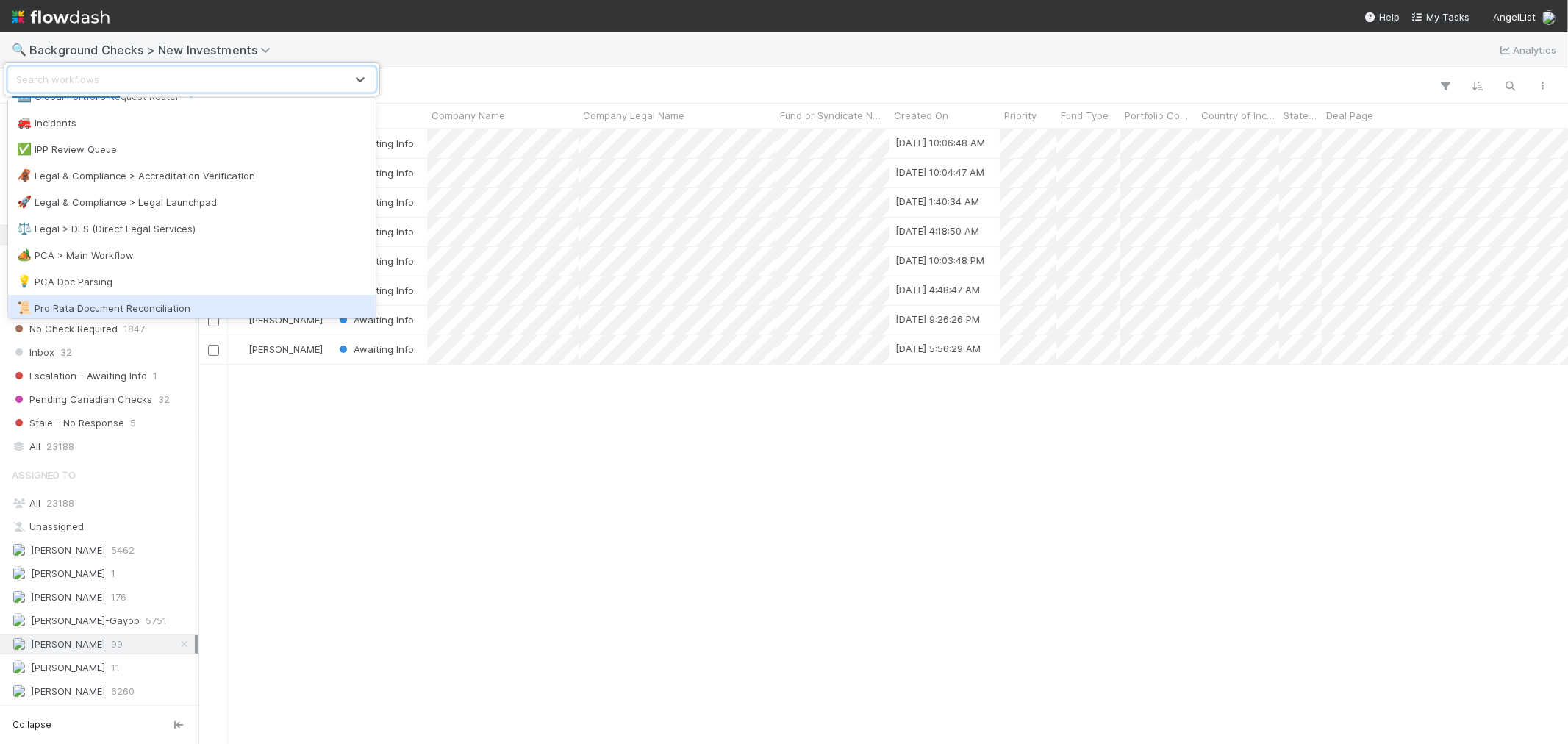
scroll to position [735, 0]
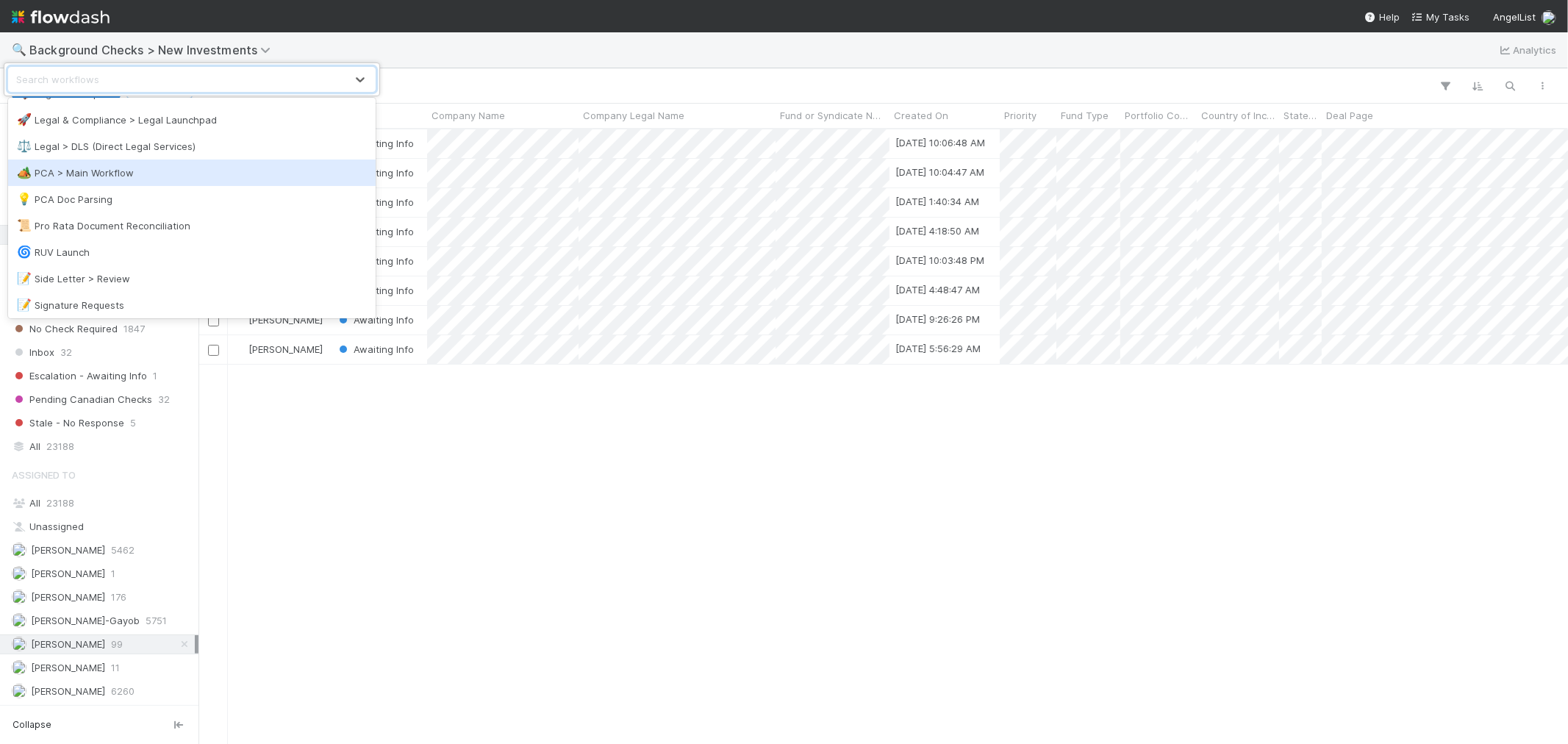
click at [106, 179] on div "🏕️ PCA > Main Workflow" at bounding box center [191, 172] width 368 height 27
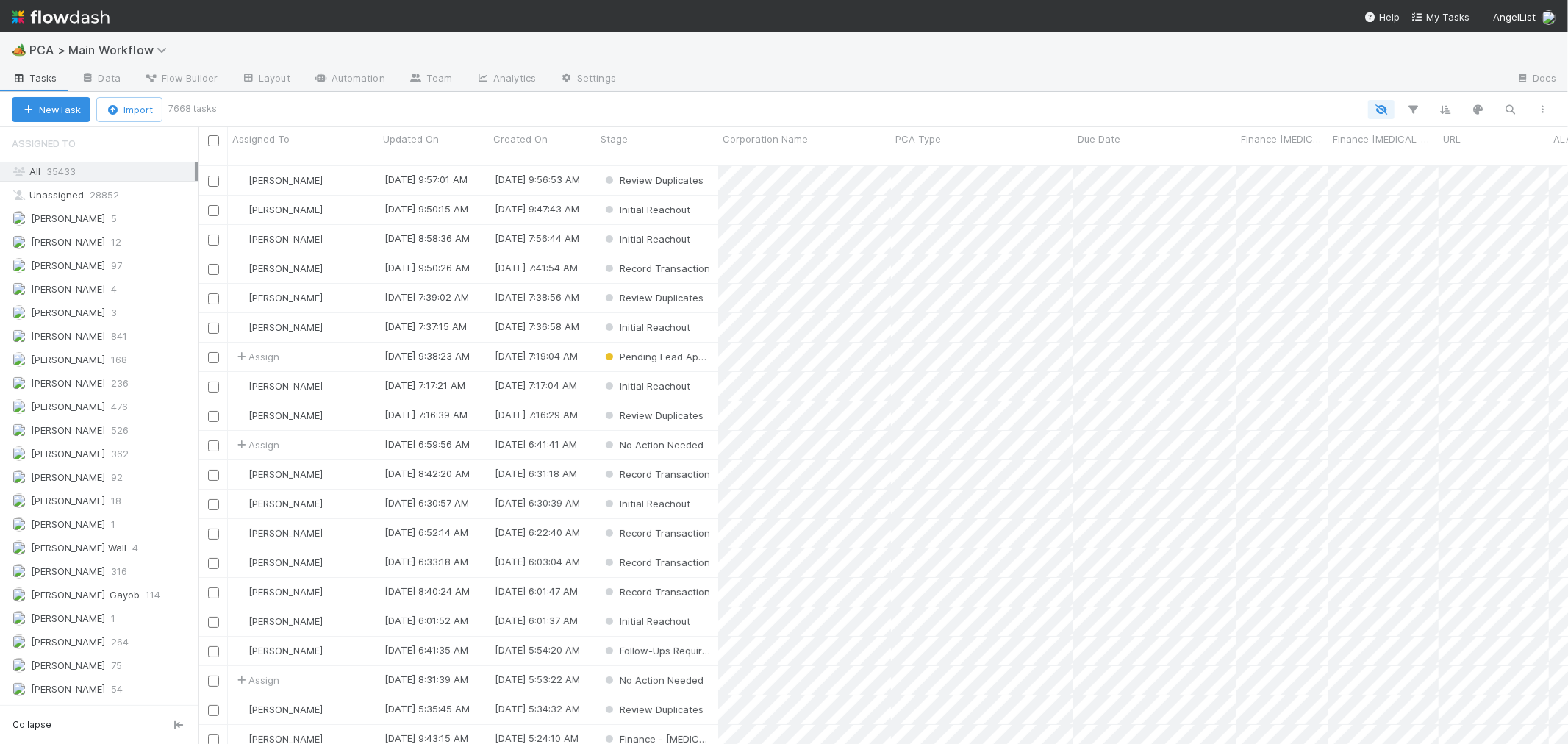
scroll to position [2041, 0]
click at [117, 630] on span "335" at bounding box center [120, 621] width 18 height 18
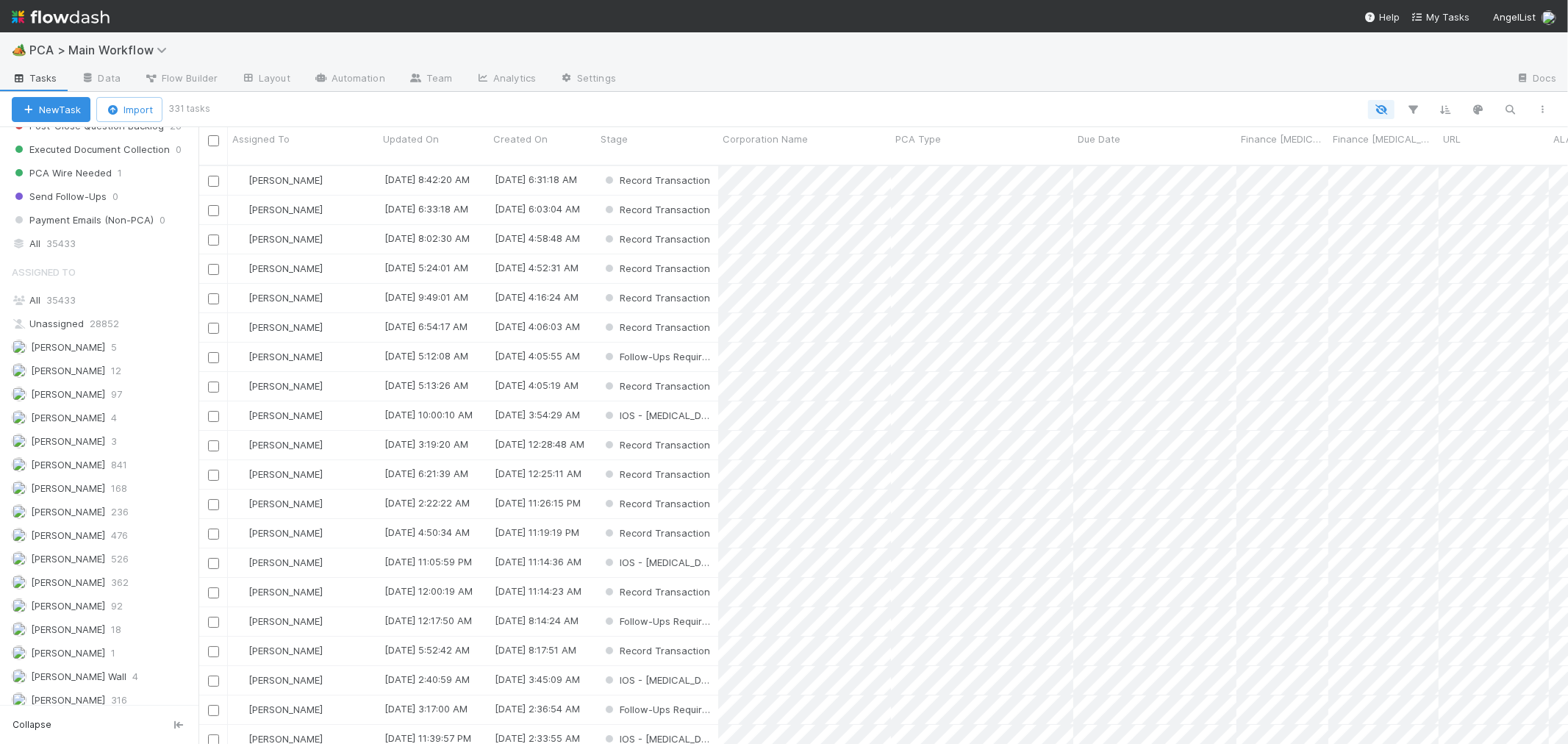
scroll to position [579, 1357]
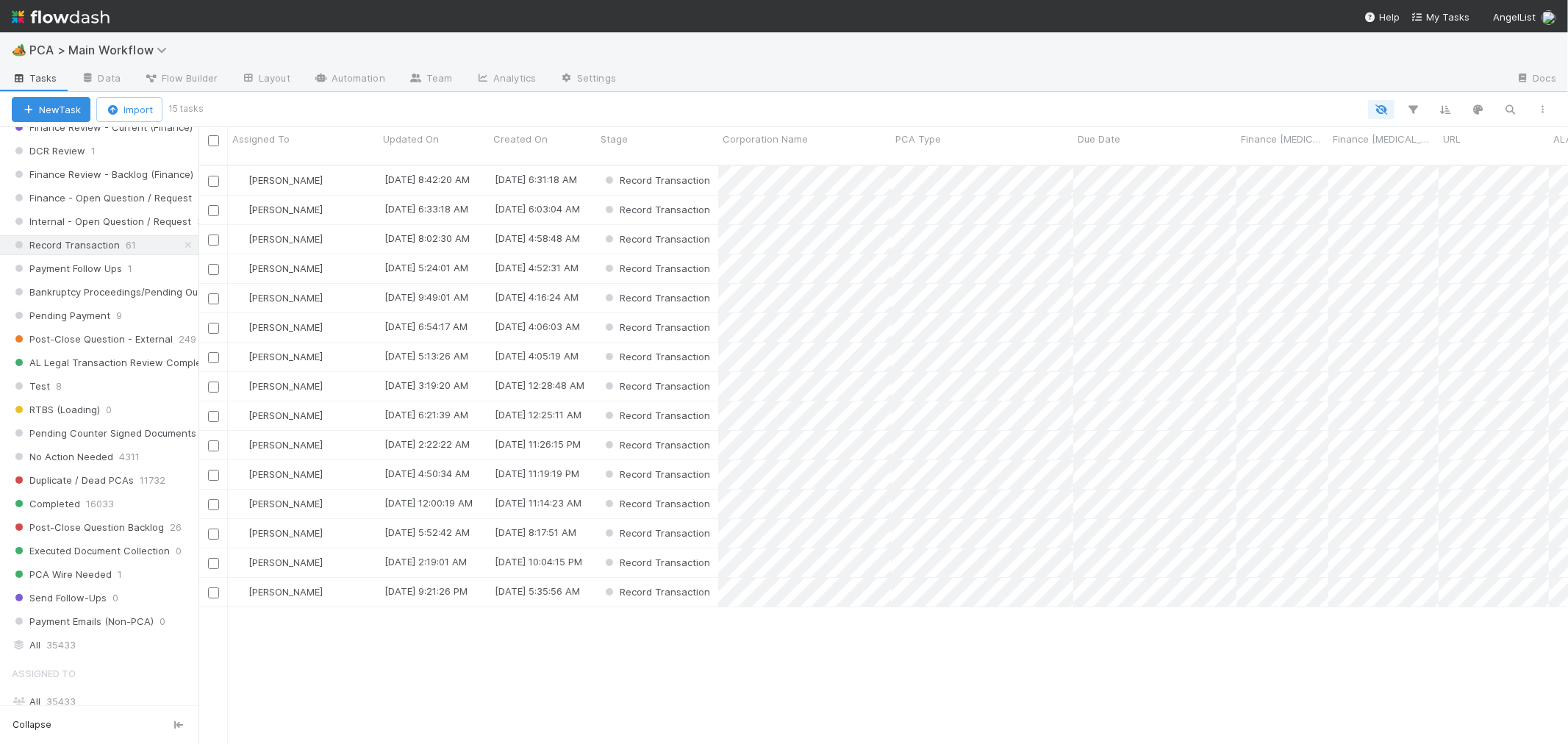
scroll to position [579, 1357]
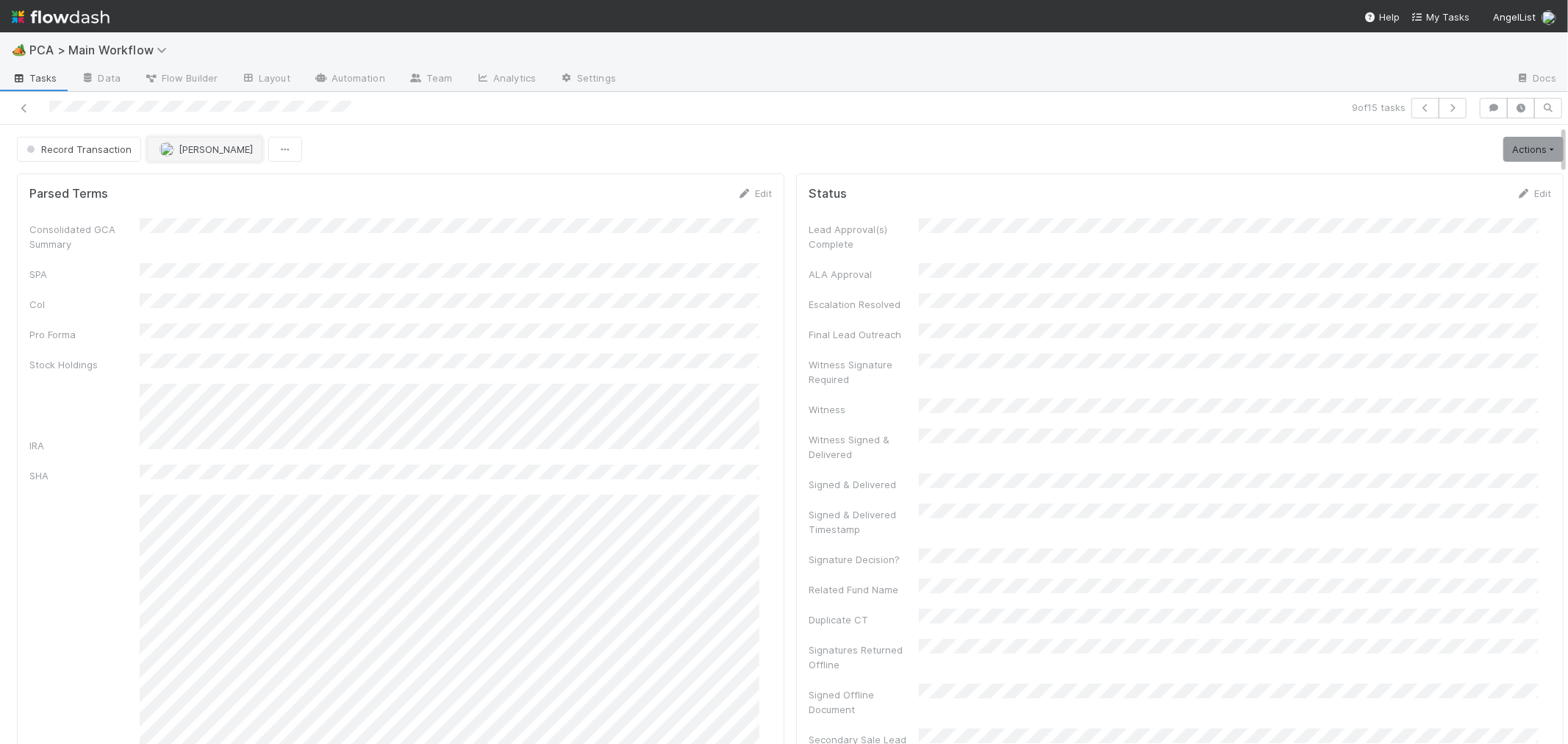
click at [231, 150] on span "[PERSON_NAME]" at bounding box center [215, 149] width 75 height 12
click at [392, 266] on div at bounding box center [784, 372] width 1568 height 744
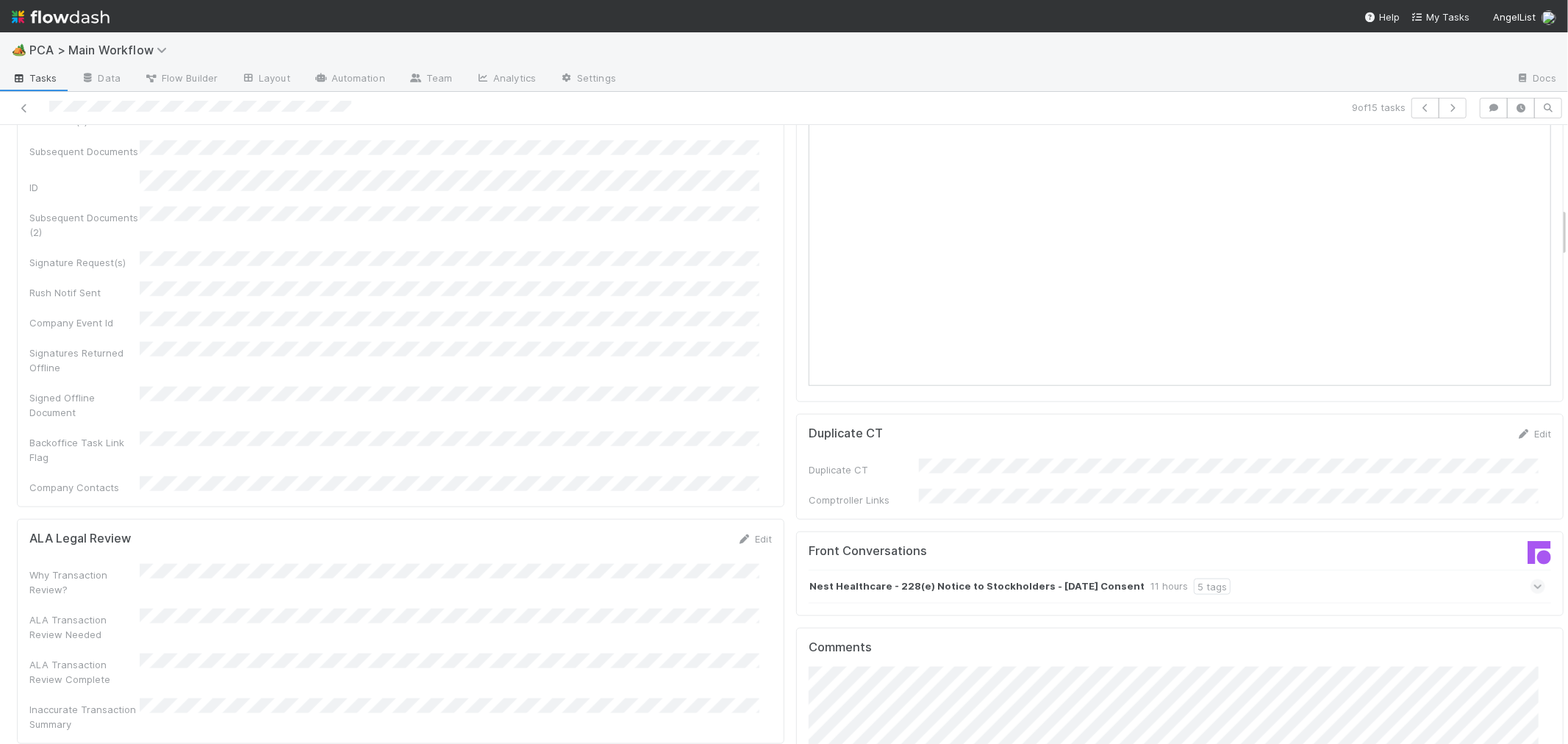
scroll to position [1387, 0]
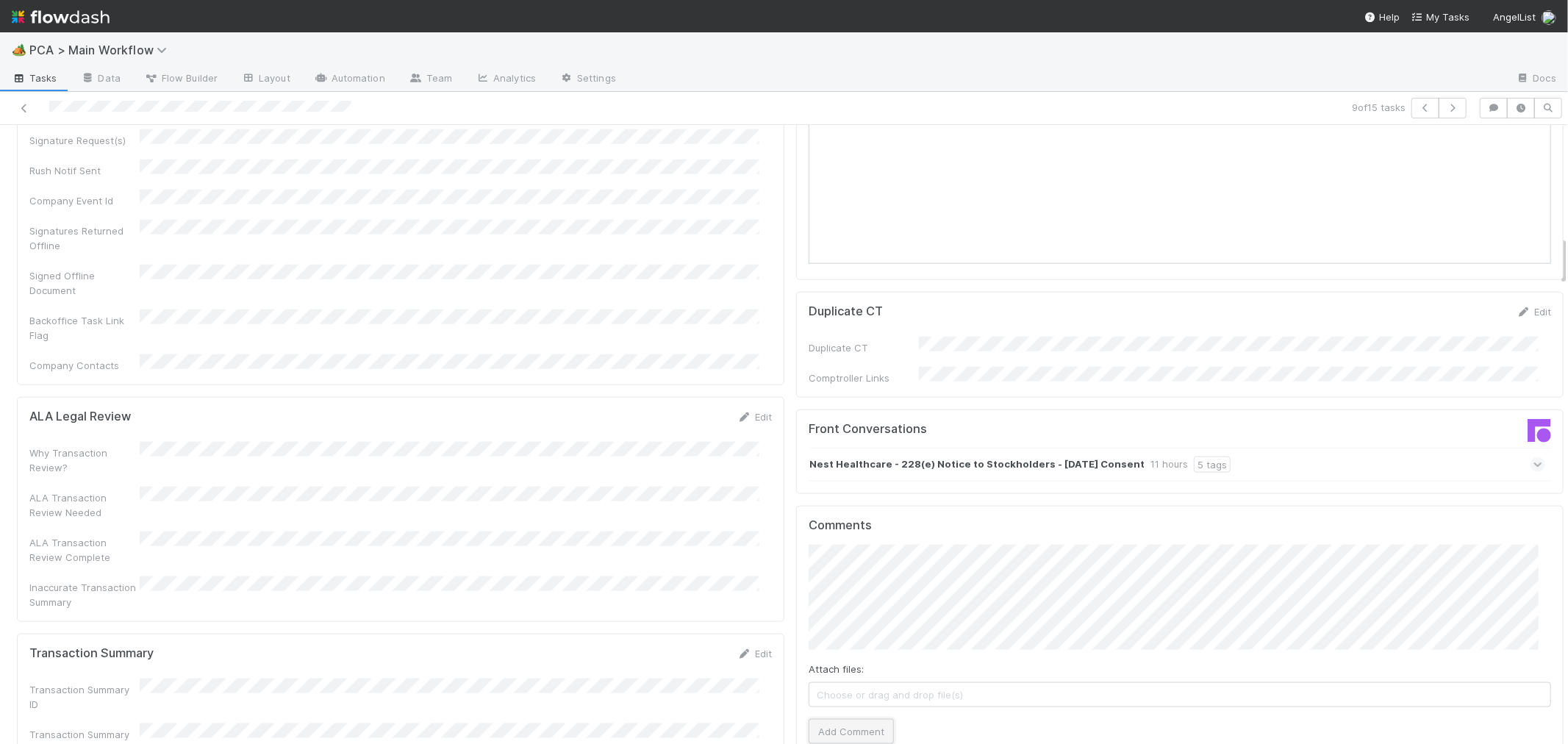
click at [853, 719] on button "Add Comment" at bounding box center [852, 731] width 86 height 25
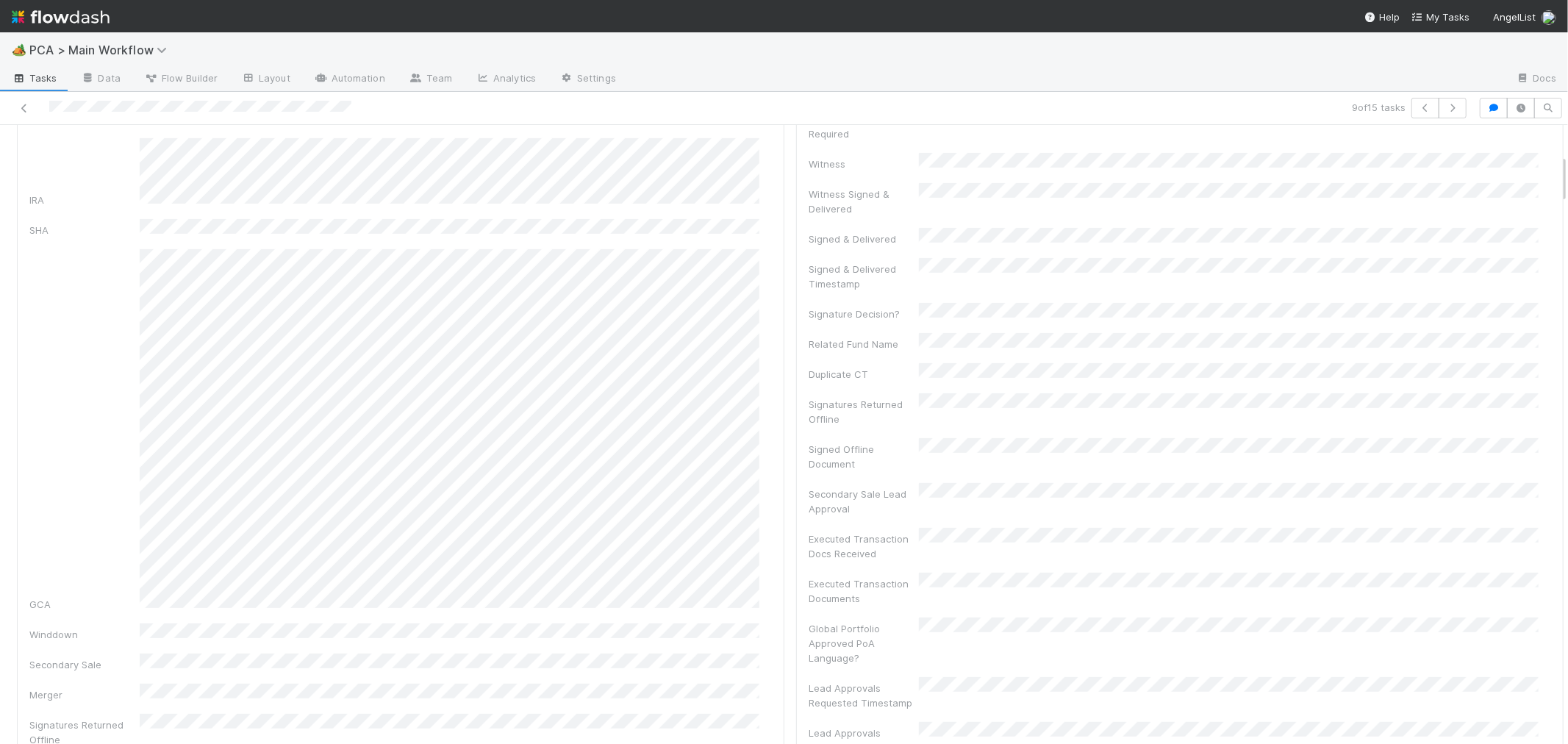
scroll to position [163, 0]
click at [31, 103] on div at bounding box center [374, 108] width 736 height 21
click at [21, 107] on icon at bounding box center [24, 109] width 15 height 10
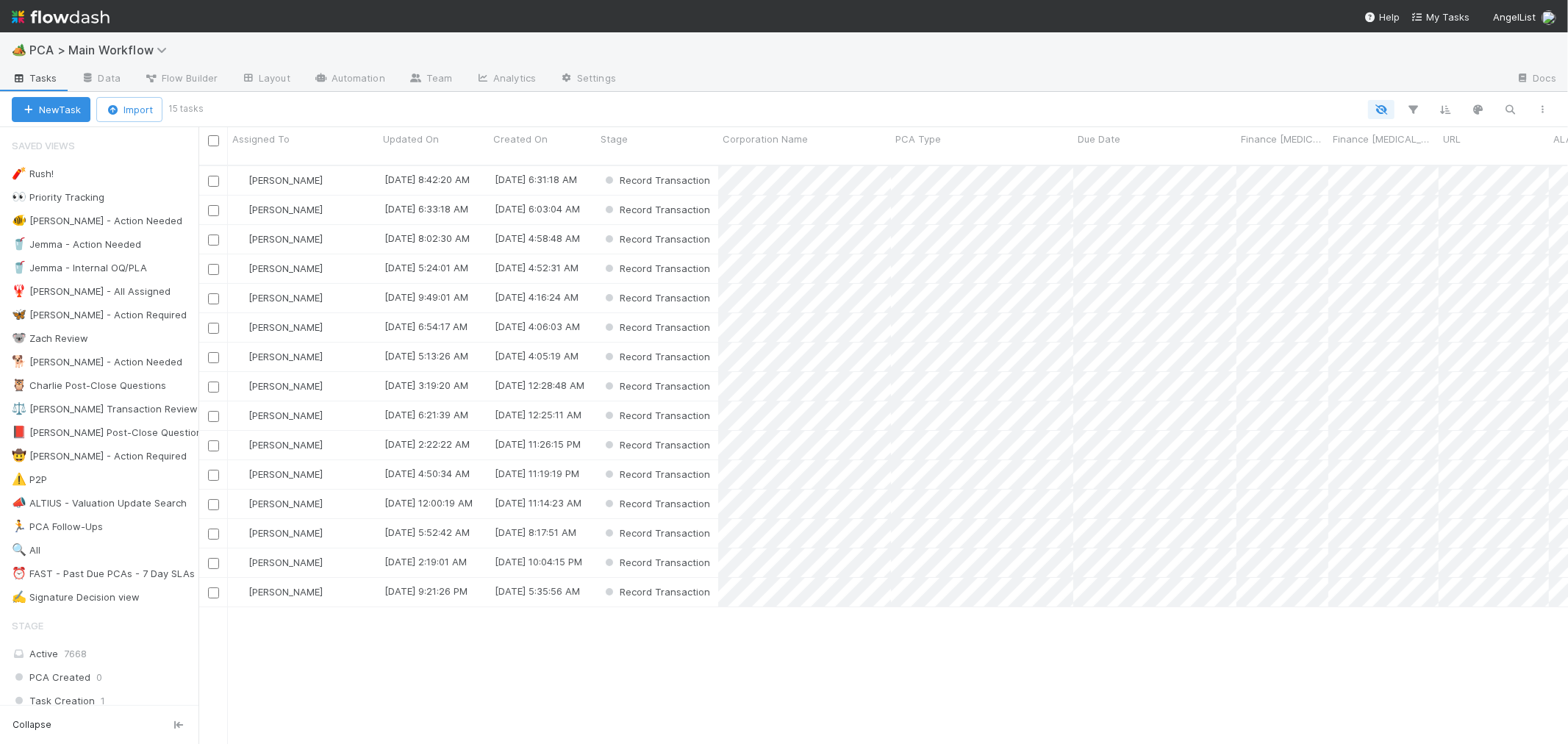
scroll to position [579, 1357]
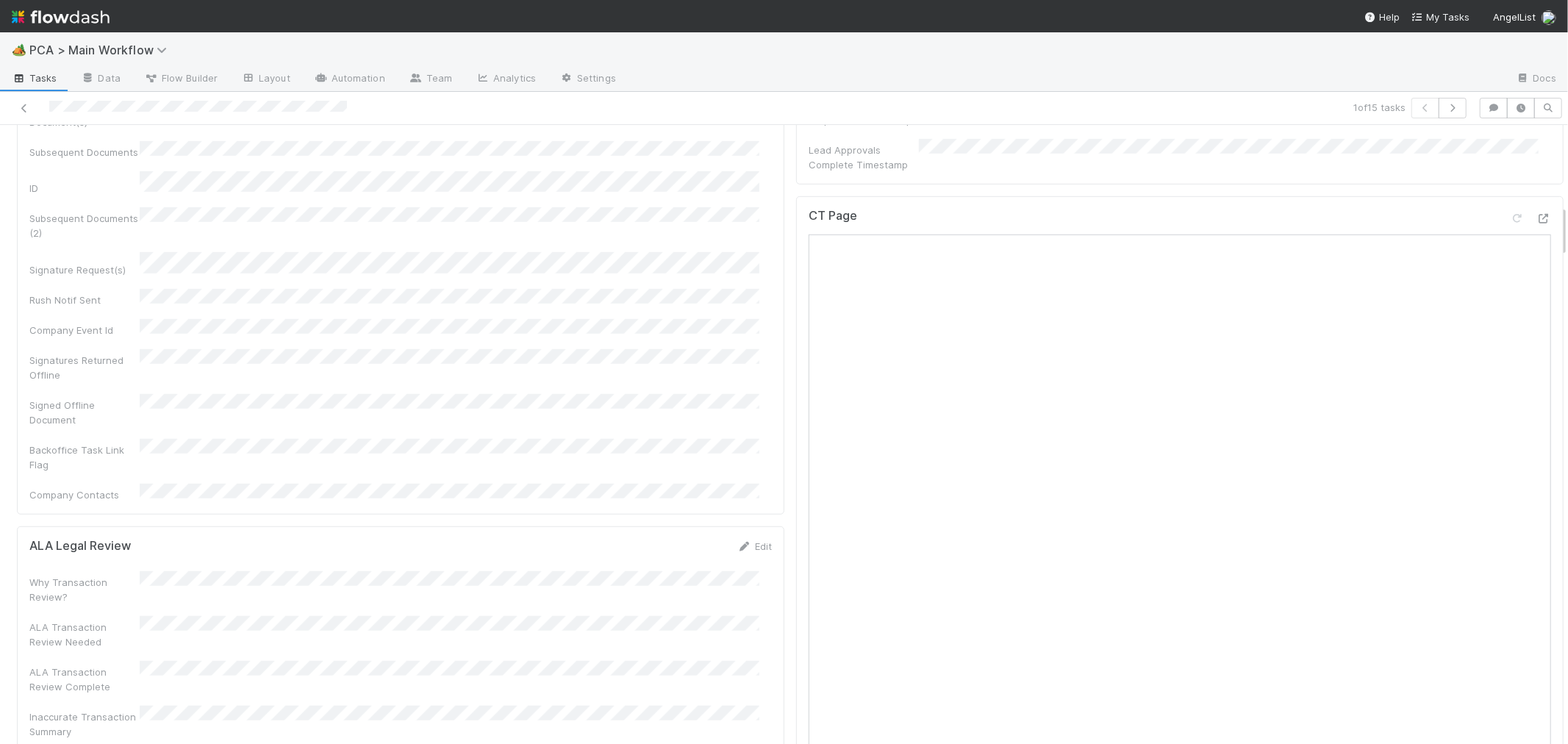
scroll to position [817, 0]
click at [67, 108] on div at bounding box center [374, 108] width 736 height 21
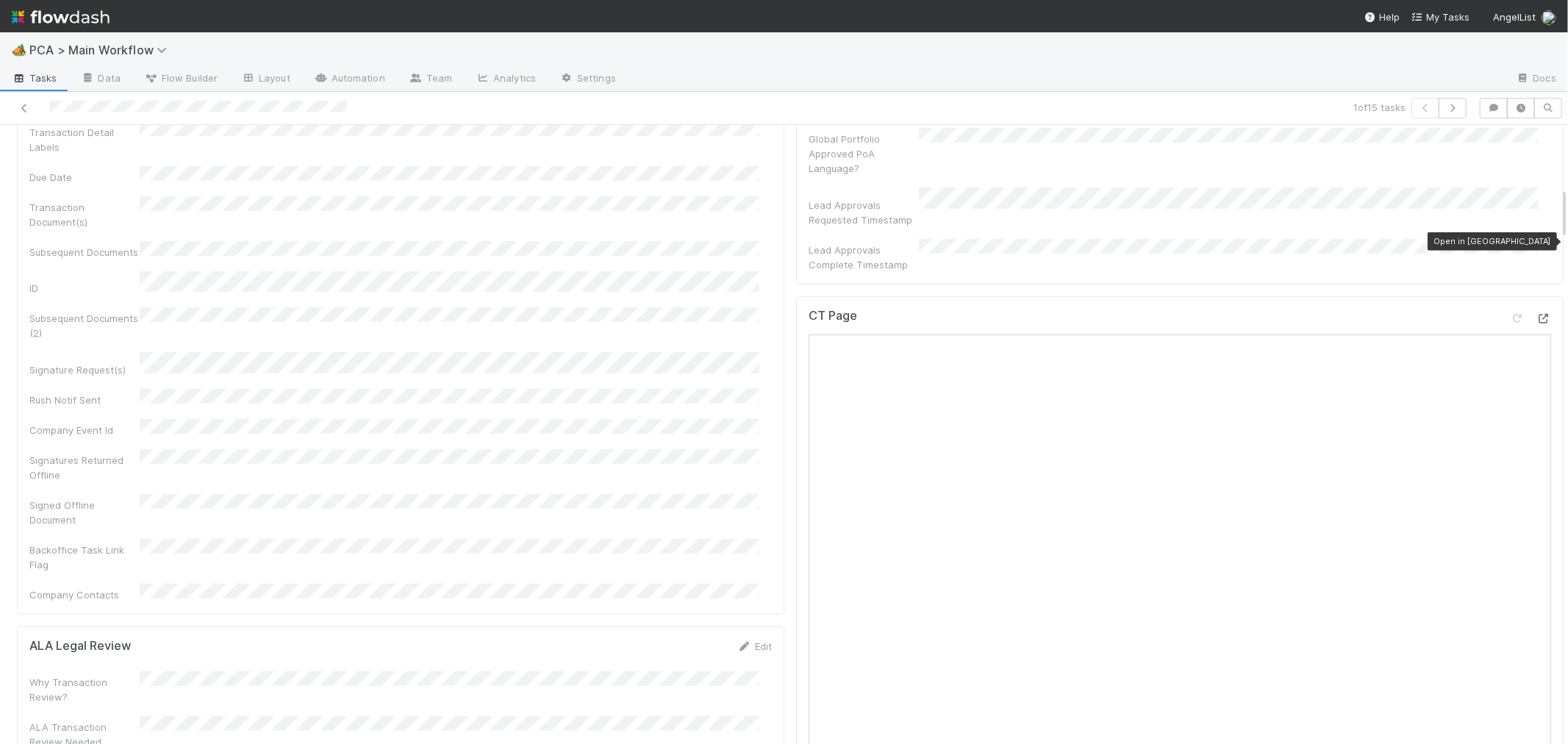
click at [1536, 314] on icon at bounding box center [1543, 319] width 15 height 10
click at [624, 434] on div "Corporation Name Startup Name Corporation ID PCA Type Transaction Detail Labels…" at bounding box center [400, 288] width 742 height 624
click at [733, 434] on div "Corporation Name Startup Name Corporation ID PCA Type Transaction Detail Labels…" at bounding box center [400, 288] width 742 height 624
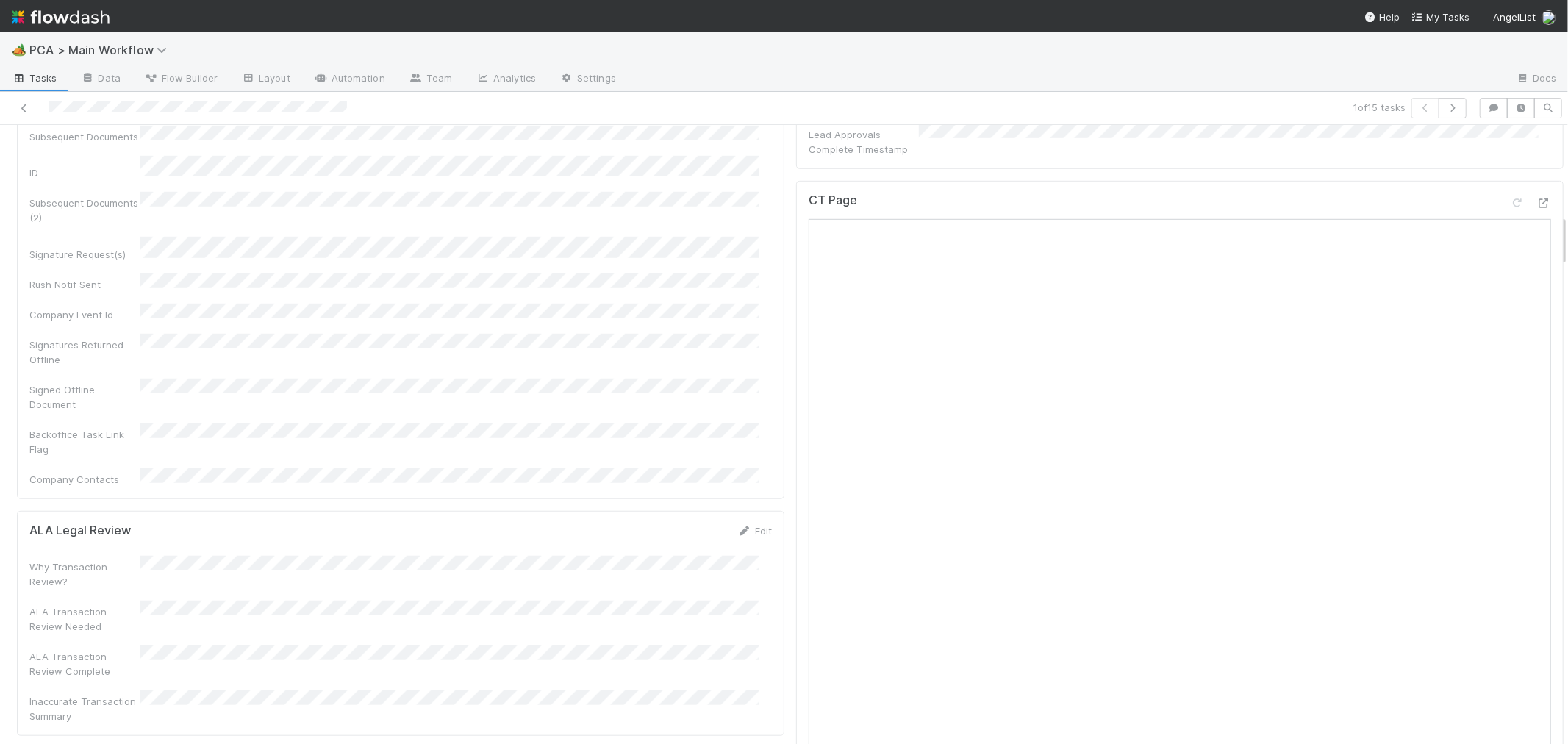
scroll to position [1062, 0]
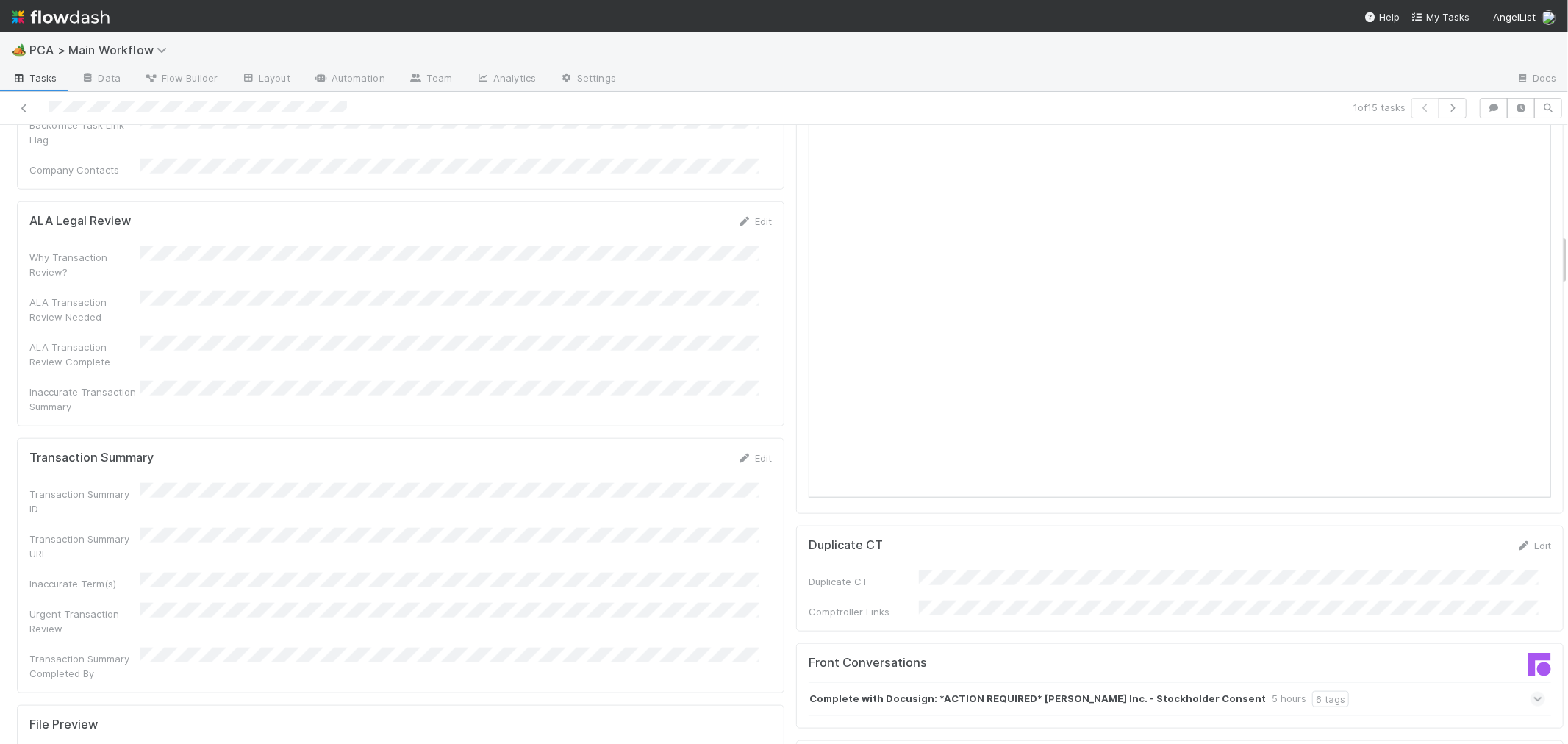
scroll to position [1306, 0]
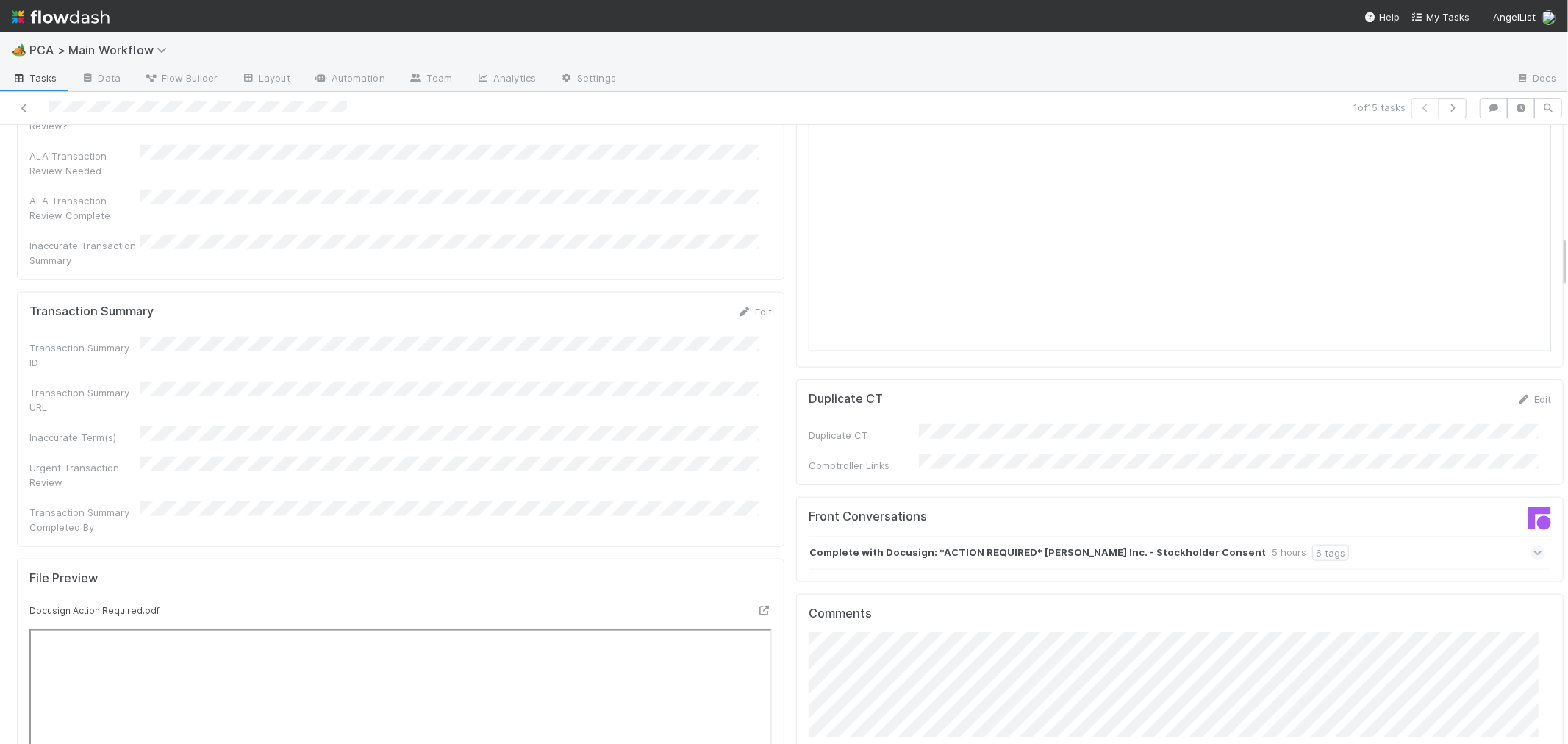
click at [1533, 546] on icon at bounding box center [1538, 553] width 10 height 15
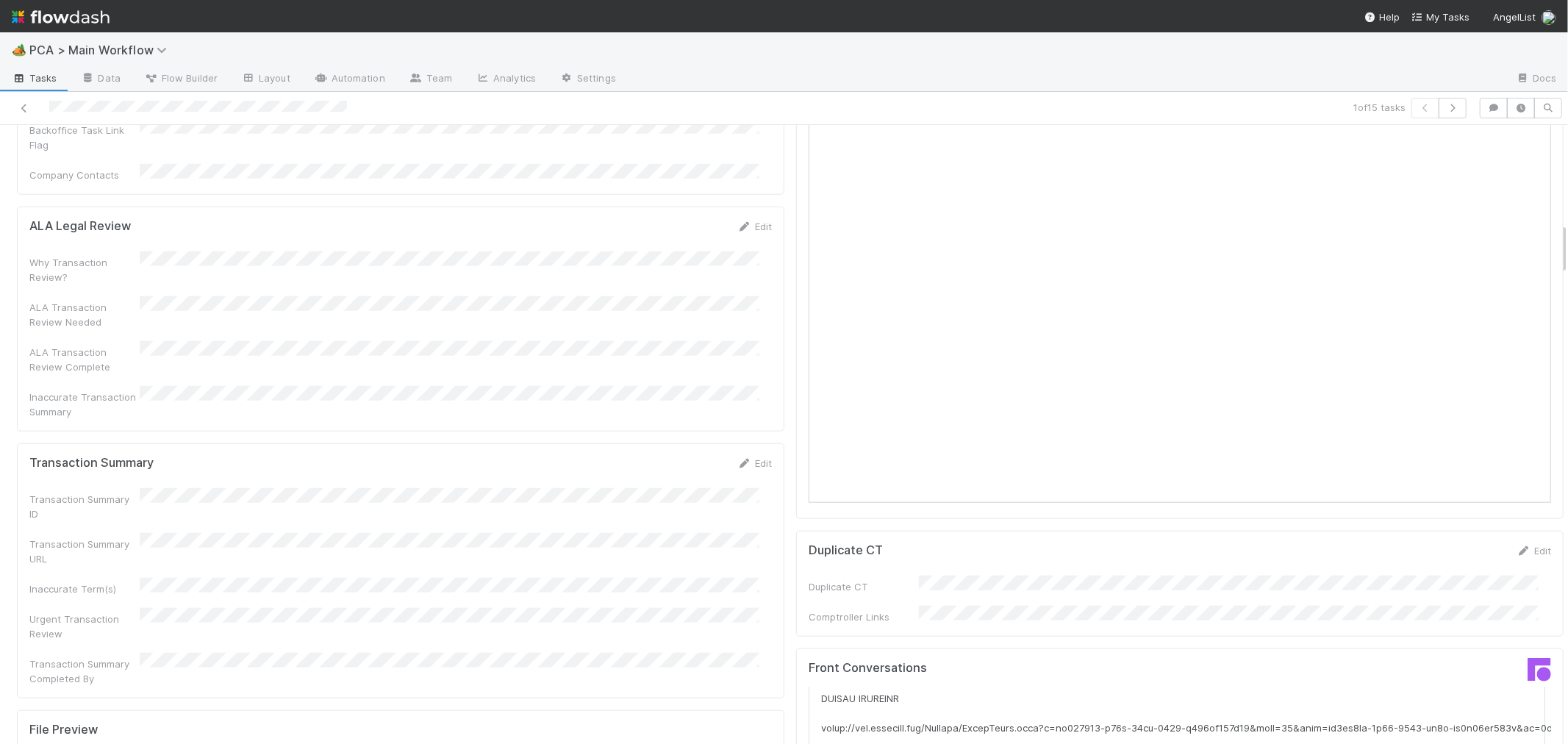
scroll to position [1142, 0]
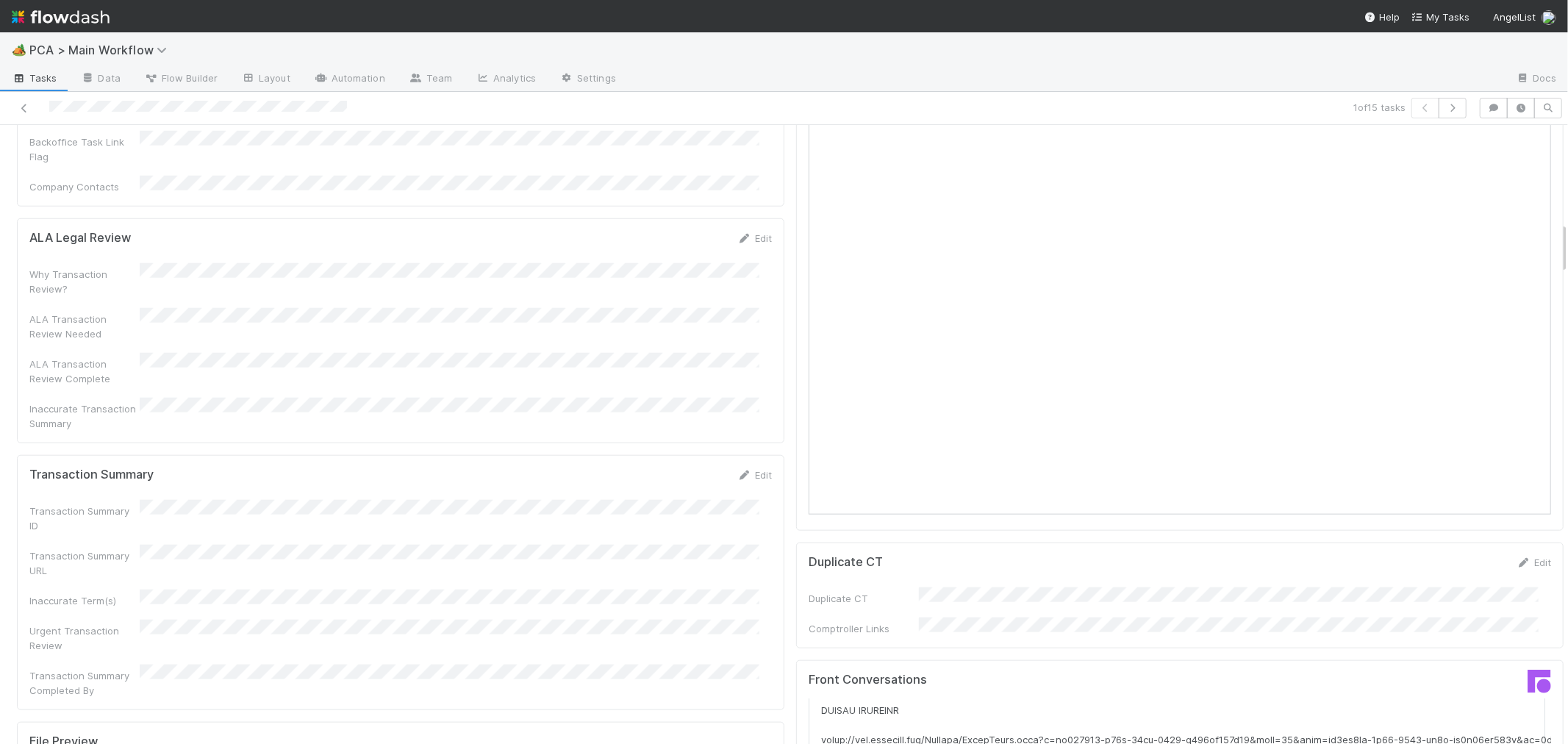
click at [796, 557] on div "Duplicate CT Edit Duplicate CT Comptroller Links" at bounding box center [1179, 596] width 767 height 106
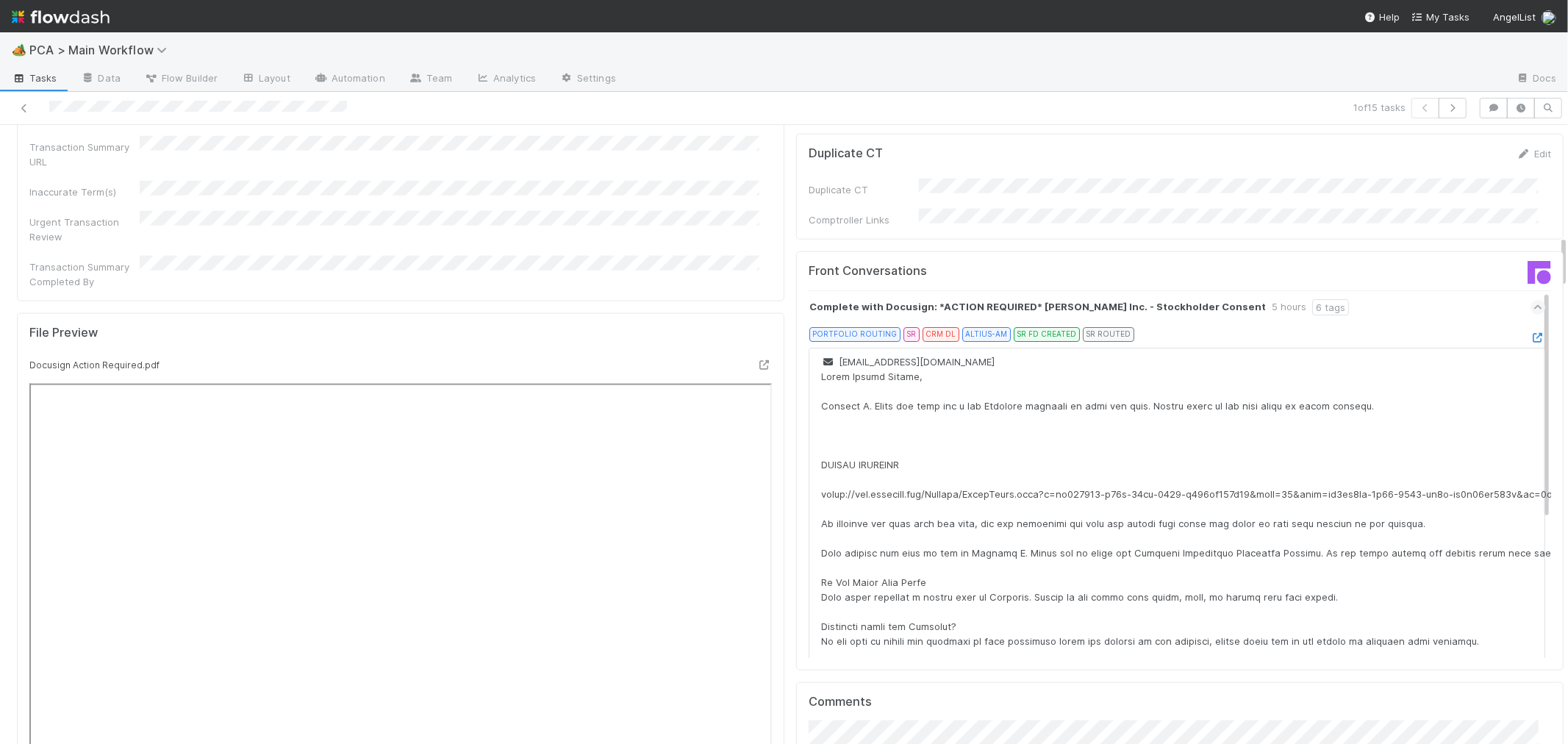
scroll to position [1306, 0]
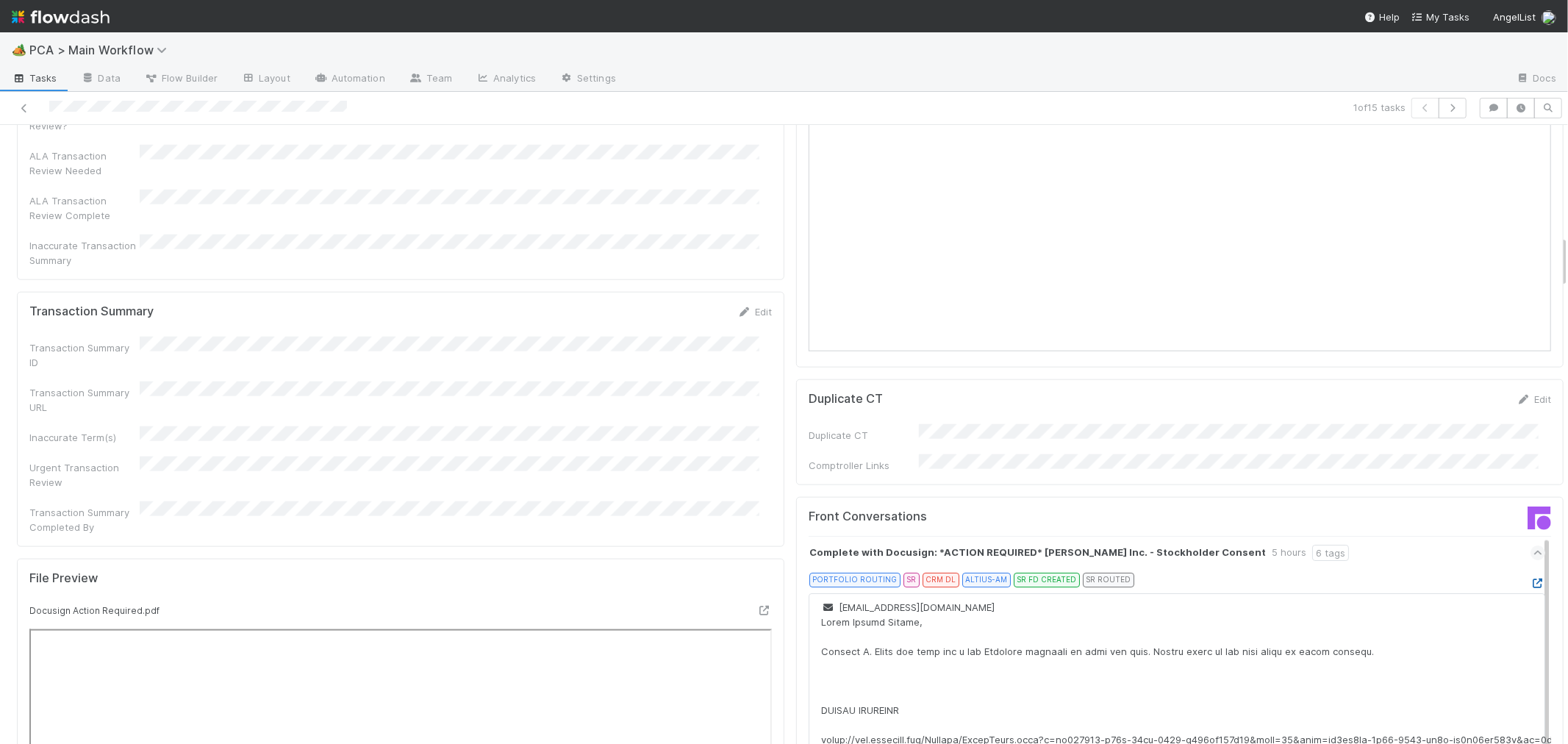
click at [1530, 579] on icon at bounding box center [1537, 584] width 15 height 10
click at [547, 361] on div "Transaction Summary ID Transaction Summary URL Inaccurate Term(s) Urgent Transa…" at bounding box center [400, 435] width 742 height 198
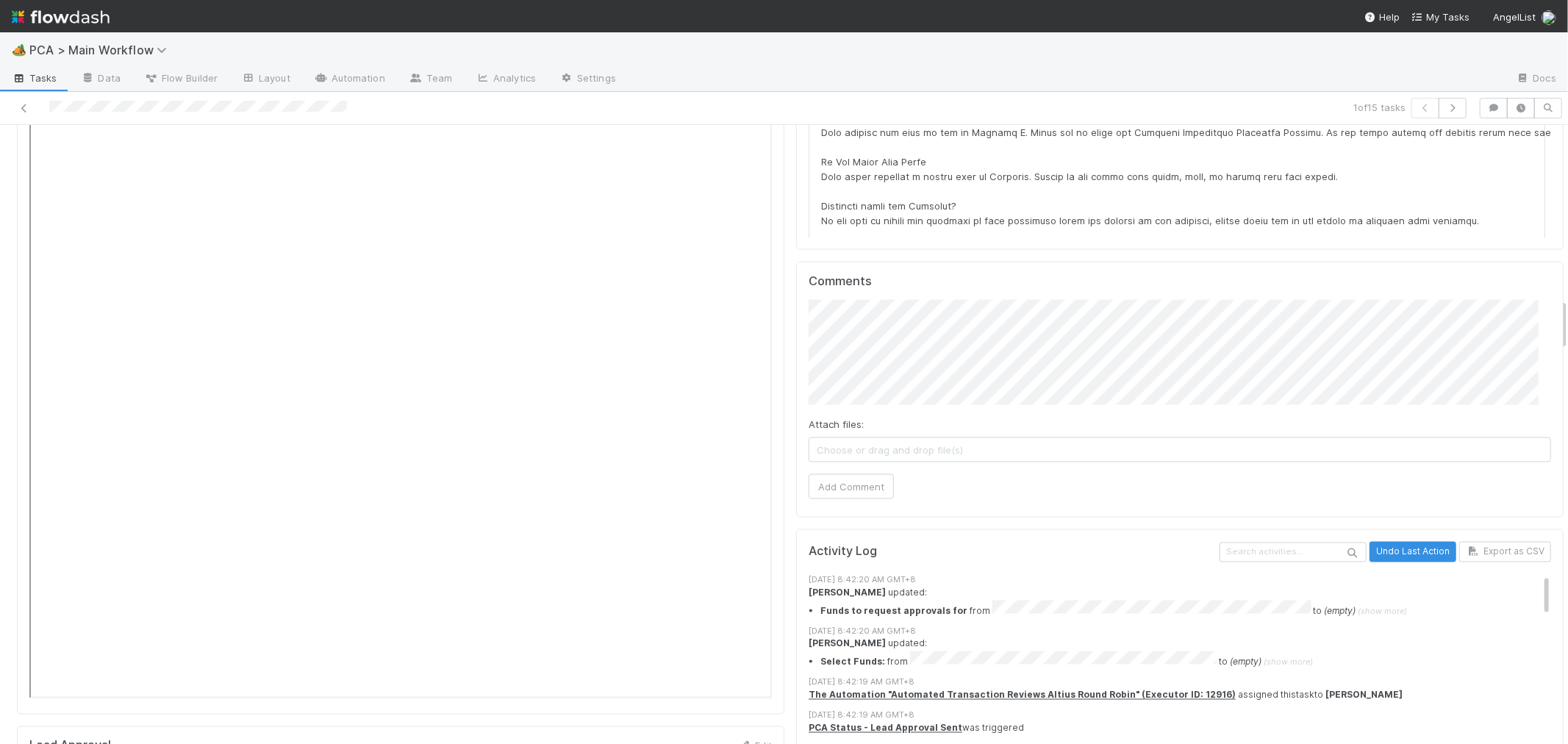
scroll to position [1959, 0]
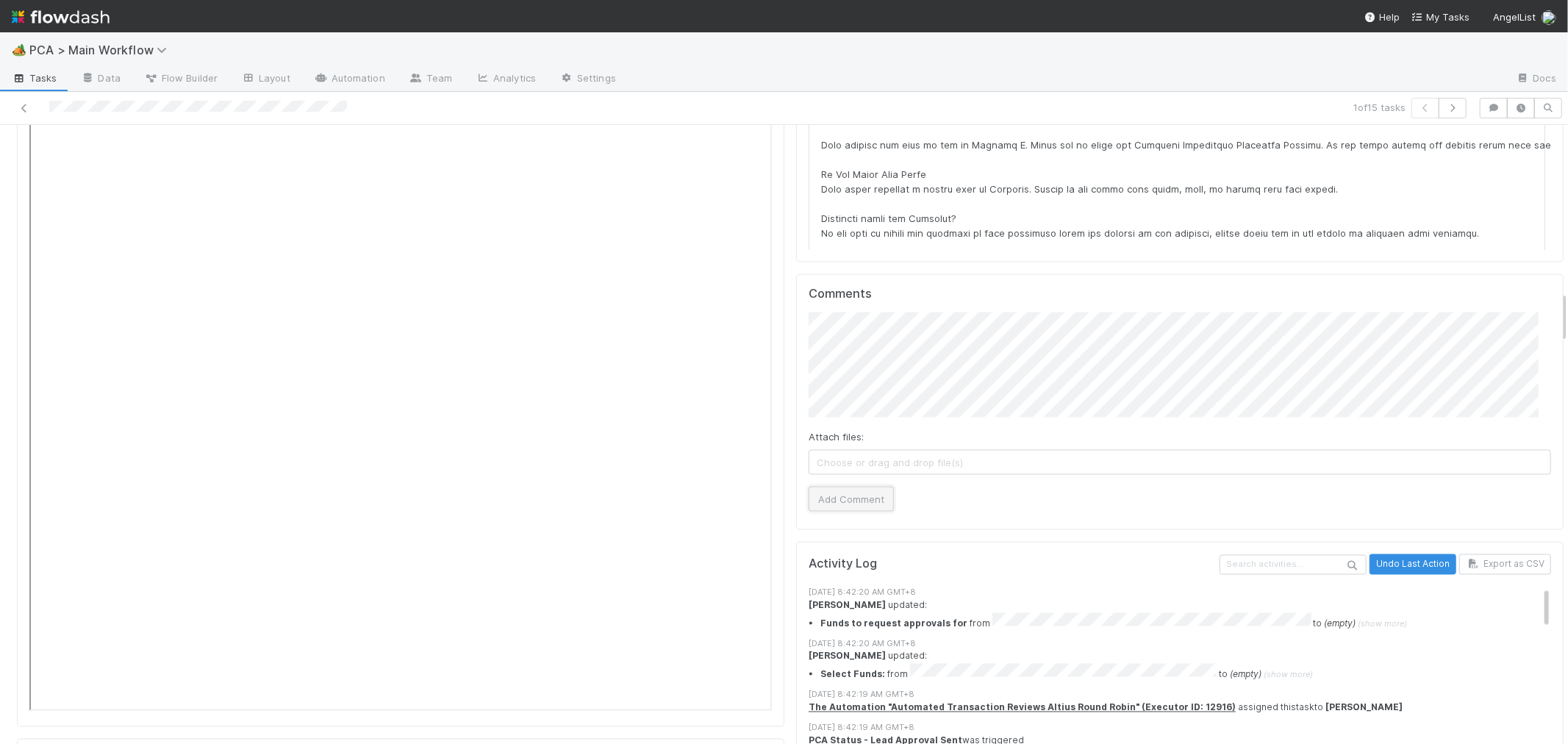
click at [863, 487] on button "Add Comment" at bounding box center [852, 499] width 86 height 25
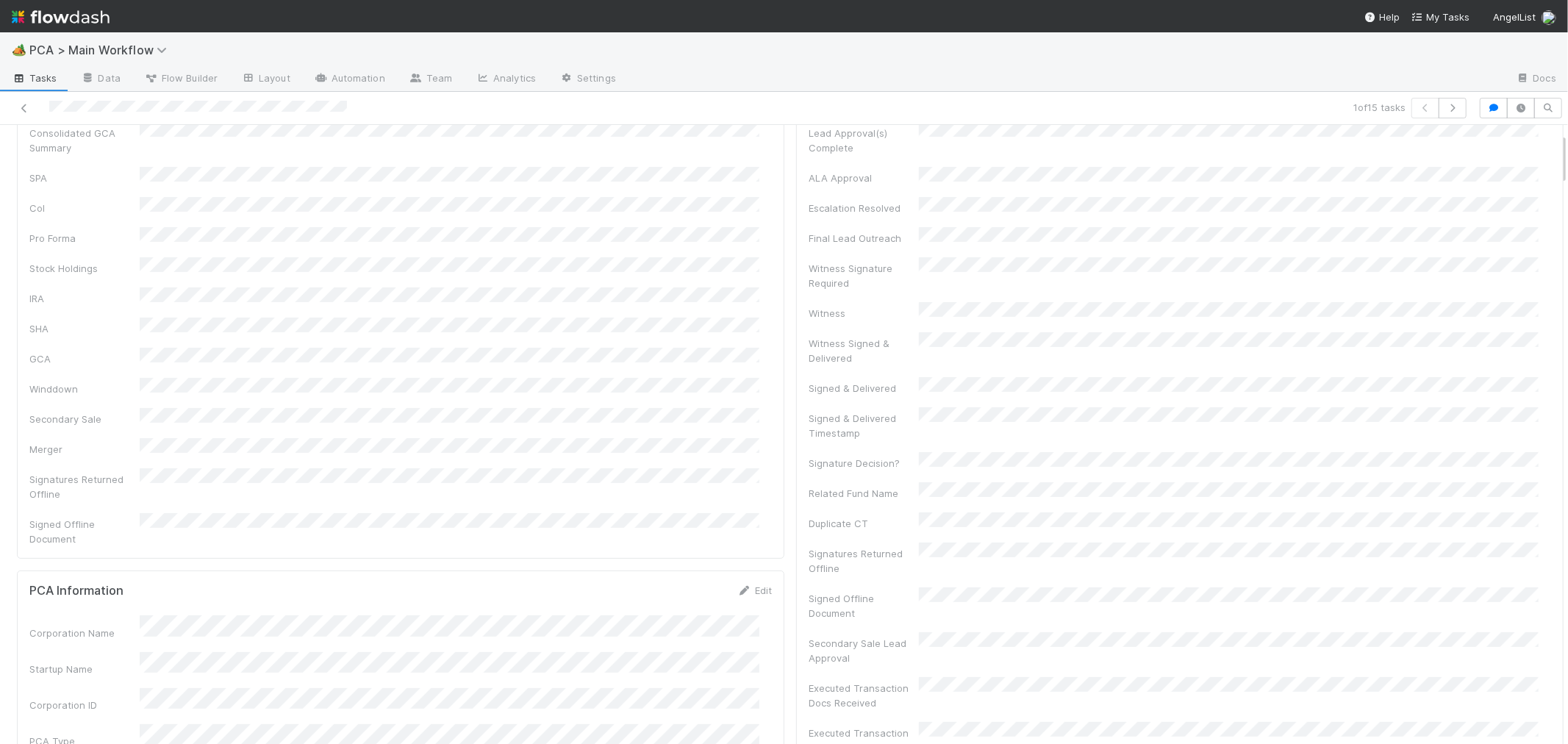
scroll to position [0, 0]
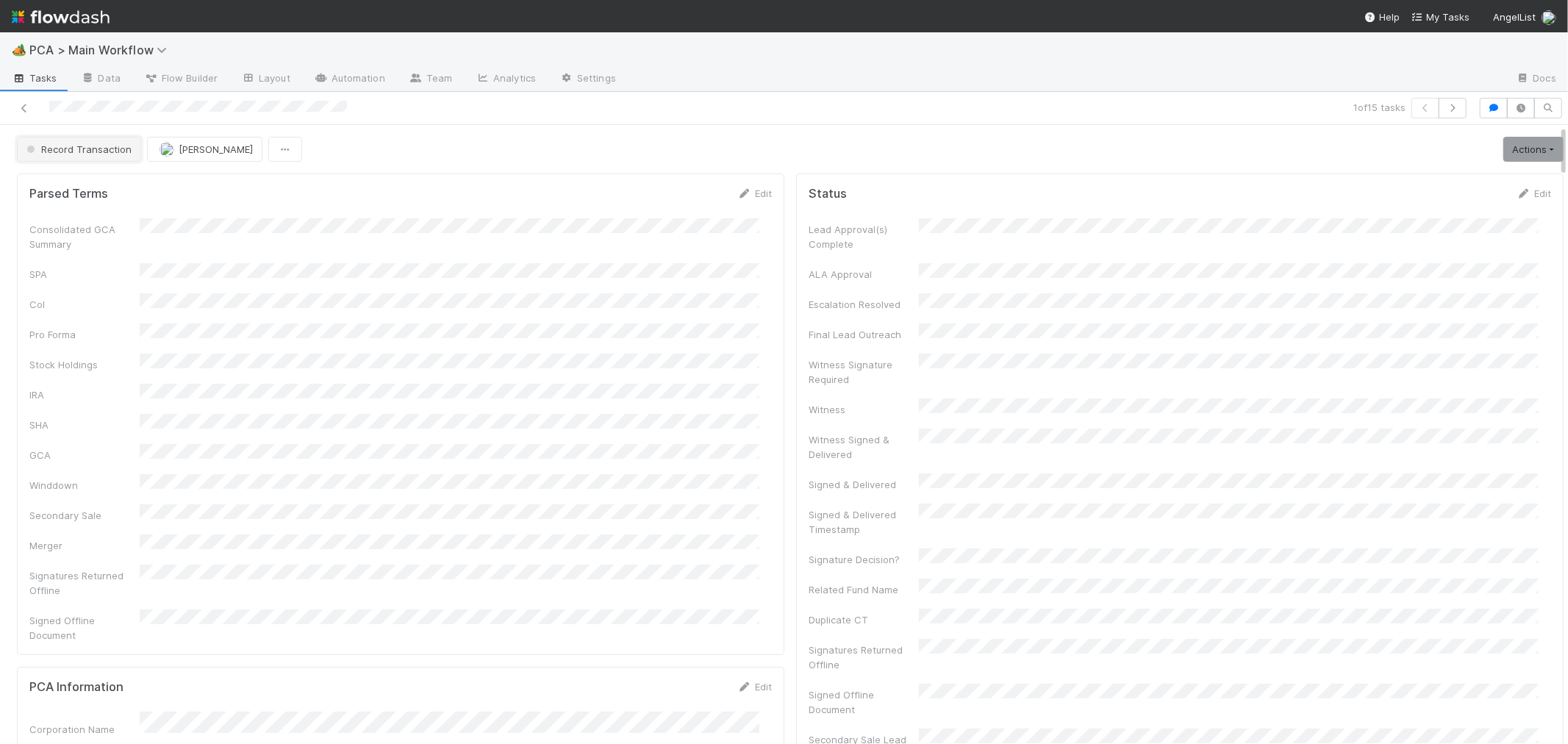
click at [97, 154] on button "Record Transaction" at bounding box center [79, 148] width 125 height 25
click at [114, 178] on div "Internal - Open Question / Request" at bounding box center [116, 186] width 207 height 27
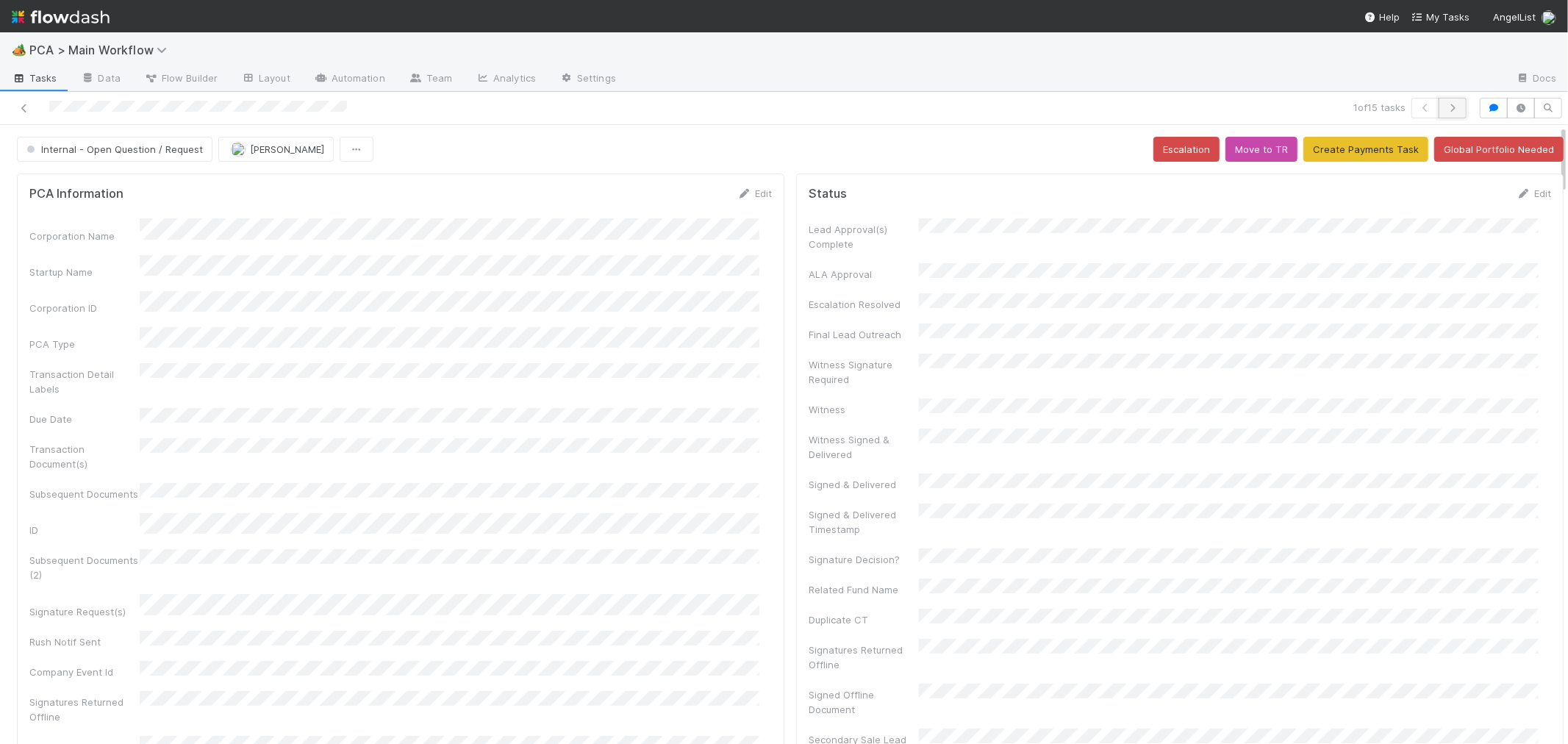
click at [1445, 108] on icon "button" at bounding box center [1452, 108] width 15 height 9
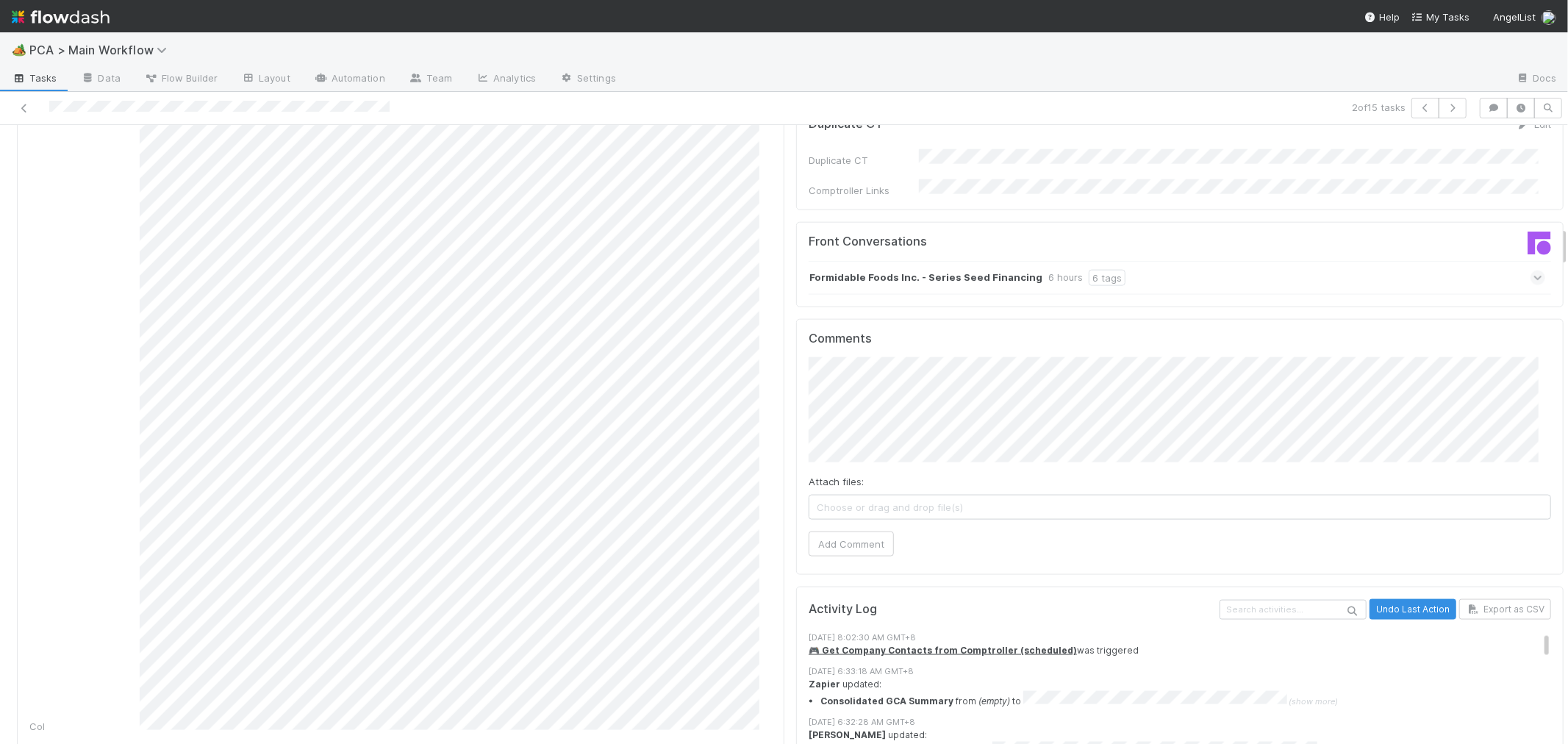
scroll to position [1552, 0]
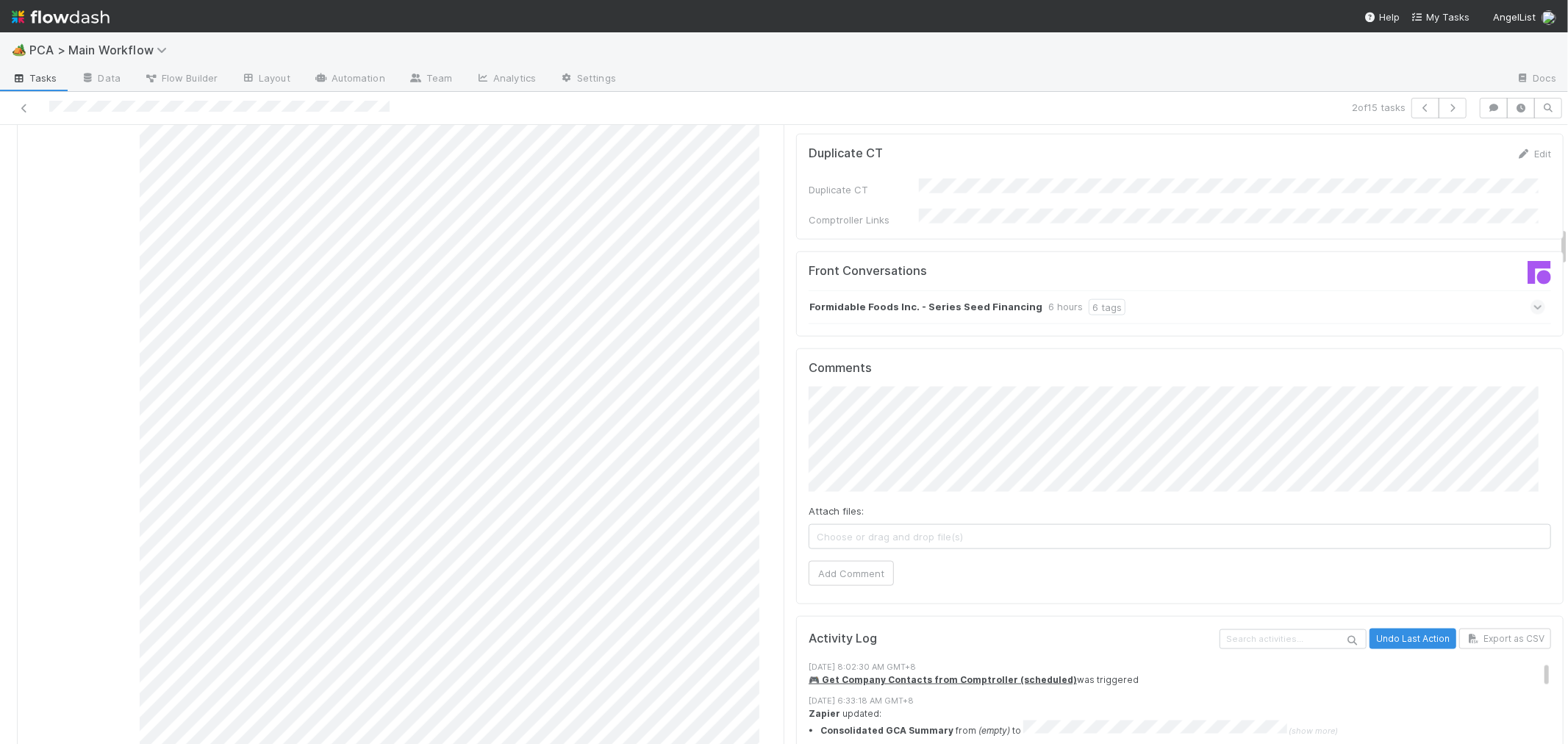
click at [1533, 300] on icon at bounding box center [1538, 307] width 10 height 15
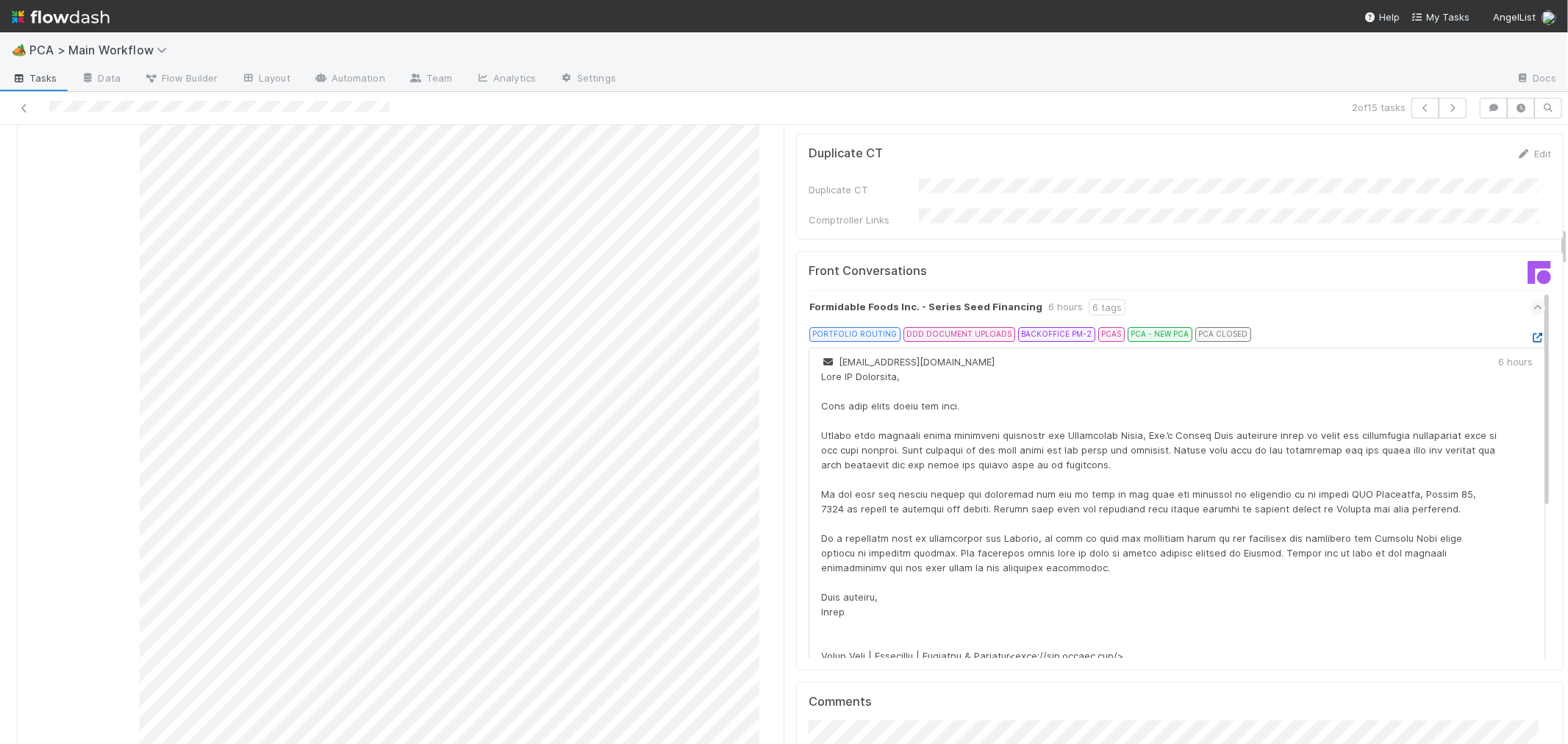
click at [1530, 333] on icon at bounding box center [1537, 338] width 15 height 10
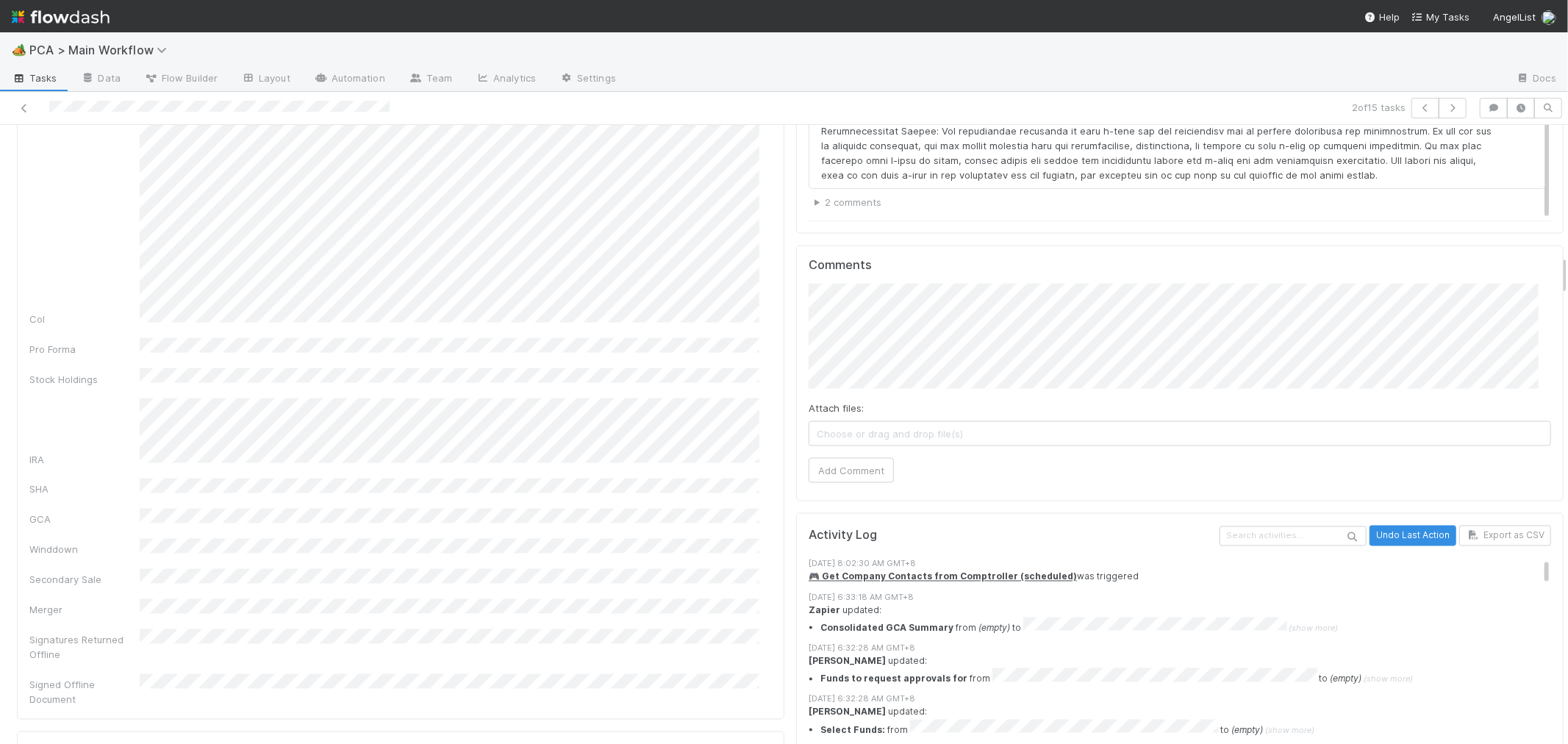
scroll to position [1877, 0]
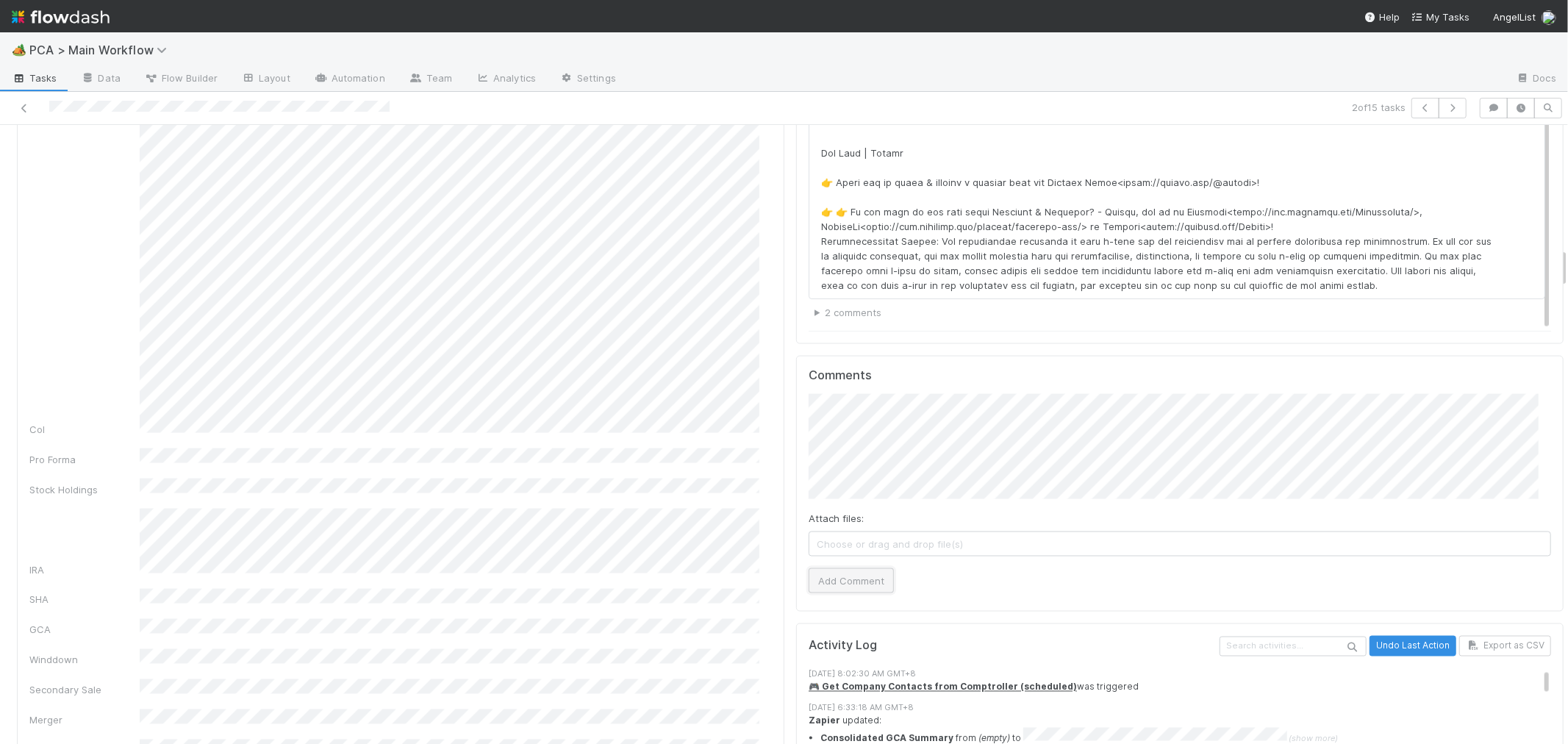
click at [836, 568] on button "Add Comment" at bounding box center [852, 580] width 86 height 25
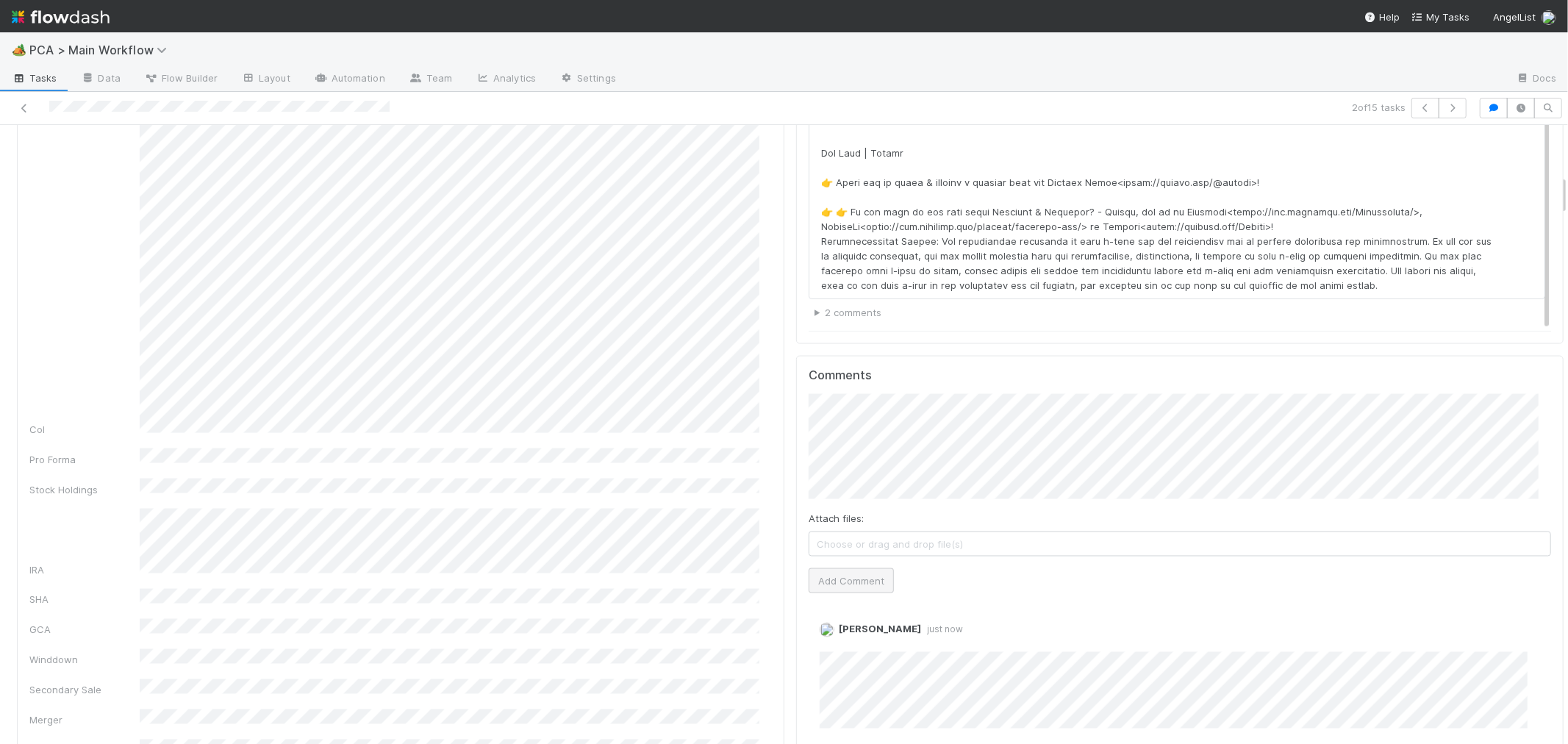
scroll to position [0, 0]
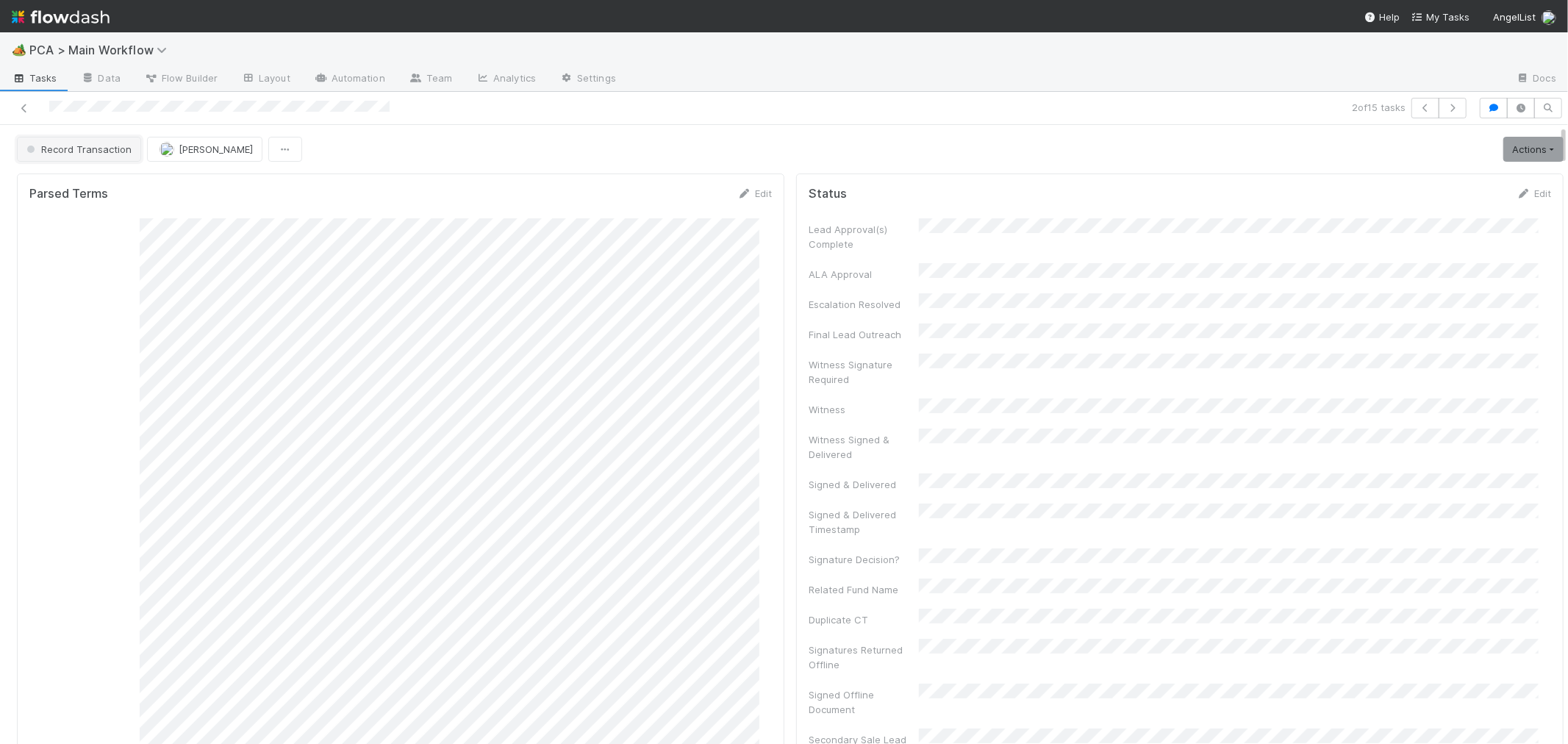
click at [94, 155] on button "Record Transaction" at bounding box center [79, 148] width 125 height 25
click at [99, 192] on div "Internal - Open Question / Request" at bounding box center [116, 186] width 207 height 27
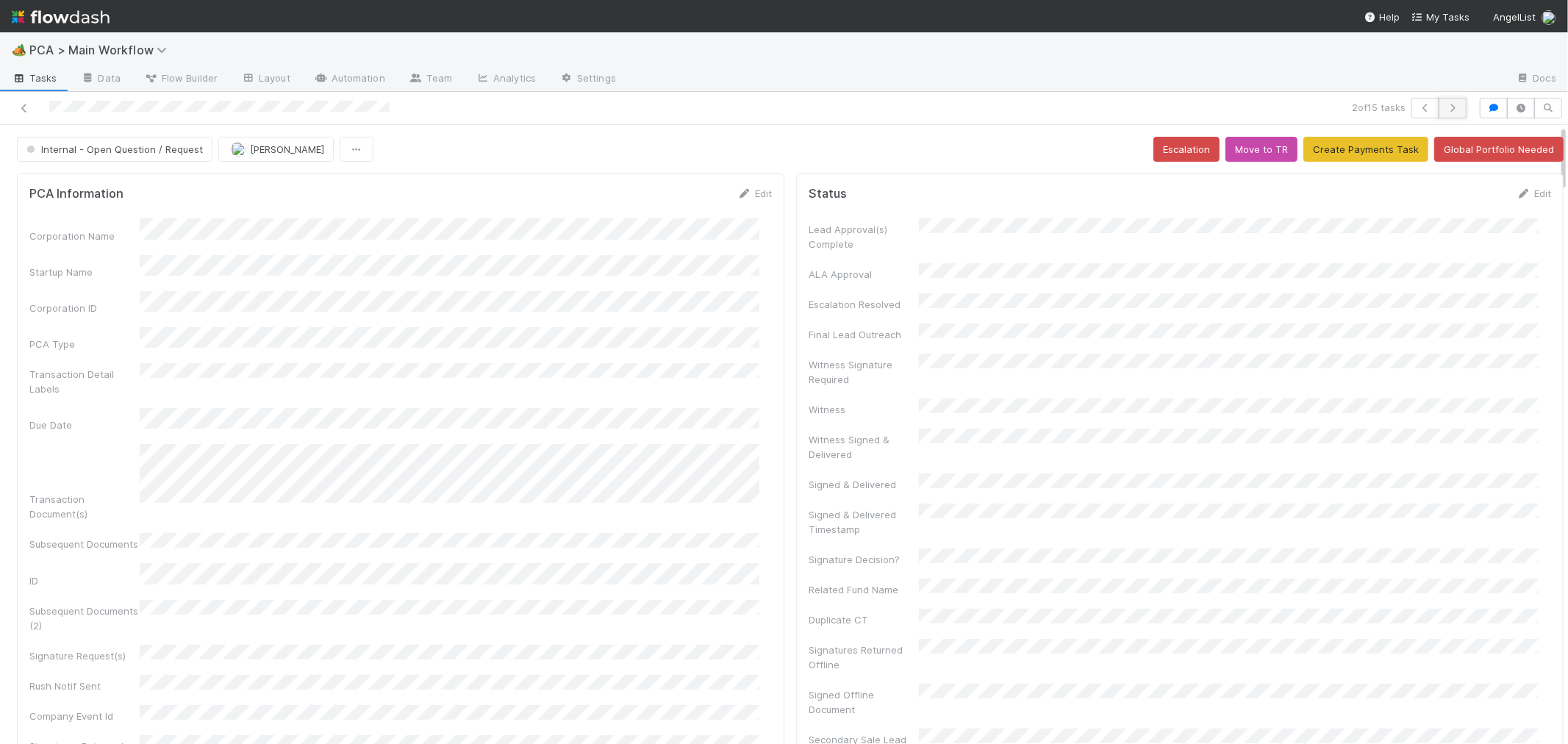
click at [1441, 100] on button "button" at bounding box center [1452, 108] width 28 height 21
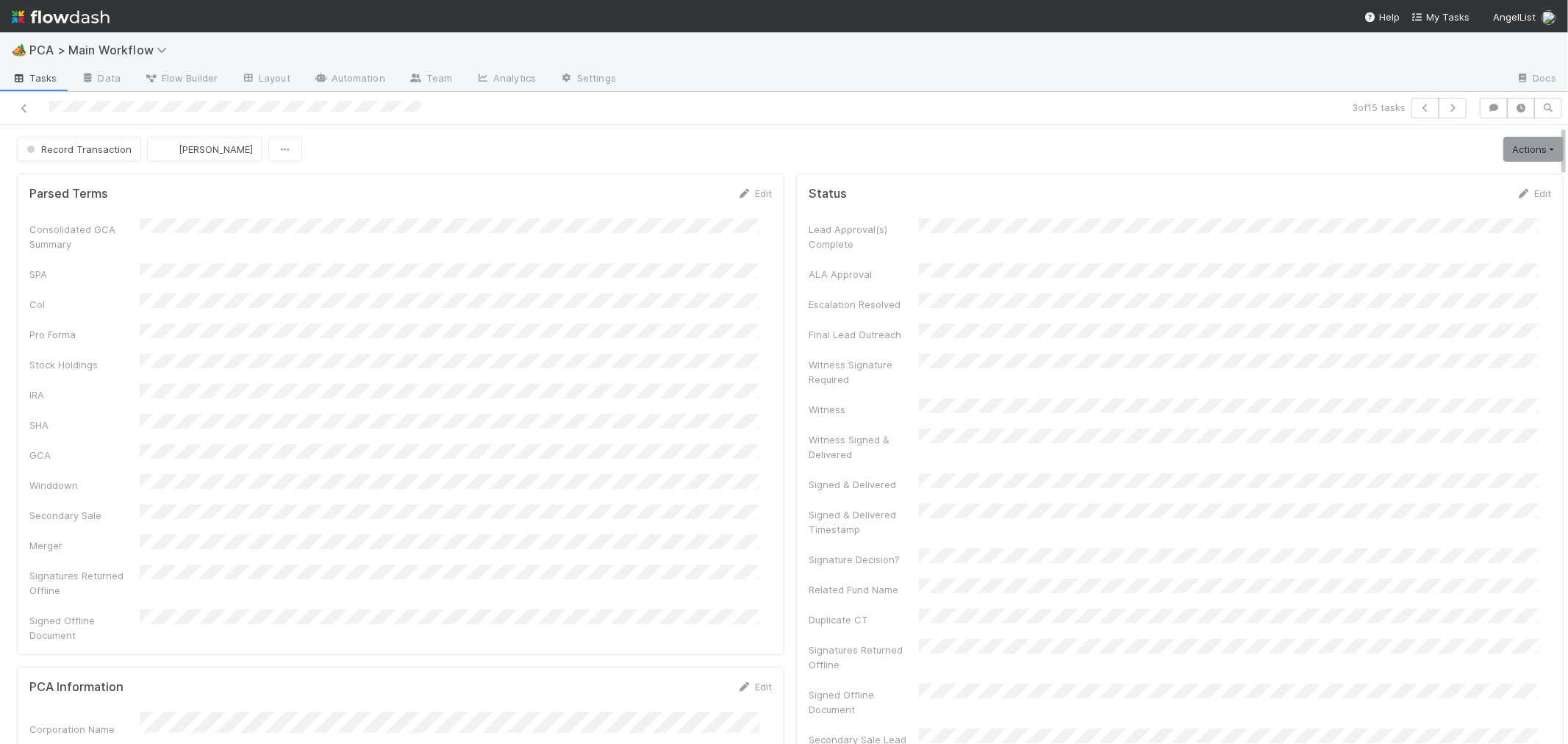
click at [644, 409] on div "Consolidated GCA Summary SPA CoI Pro Forma Stock Holdings IRA SHA GCA Winddown …" at bounding box center [400, 430] width 742 height 424
click at [91, 152] on span "Record Transaction" at bounding box center [78, 149] width 108 height 12
click at [92, 183] on div "[MEDICAL_DATA]" at bounding box center [116, 186] width 207 height 27
click at [741, 203] on link "Edit" at bounding box center [754, 209] width 35 height 12
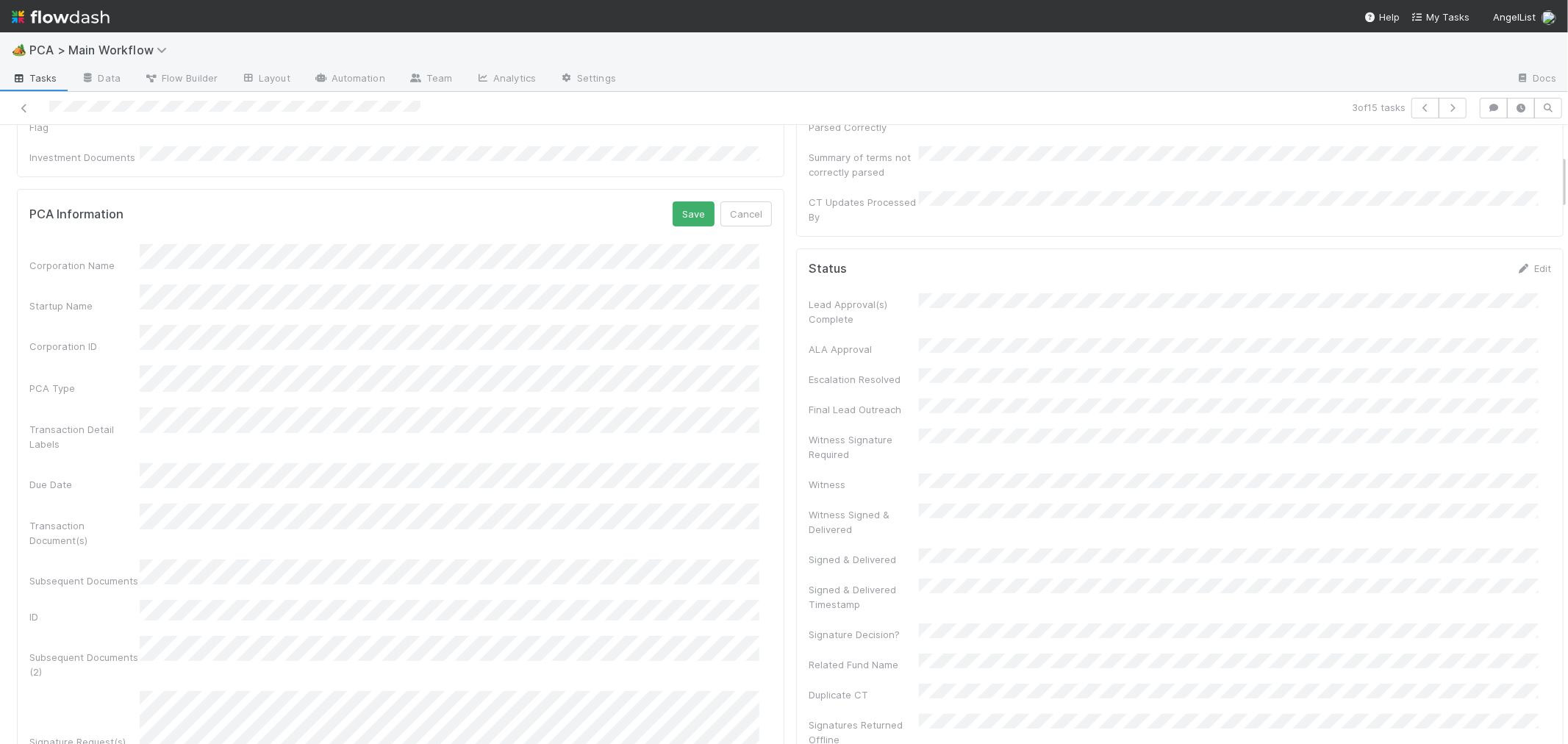
click at [677, 201] on button "Save" at bounding box center [693, 213] width 42 height 25
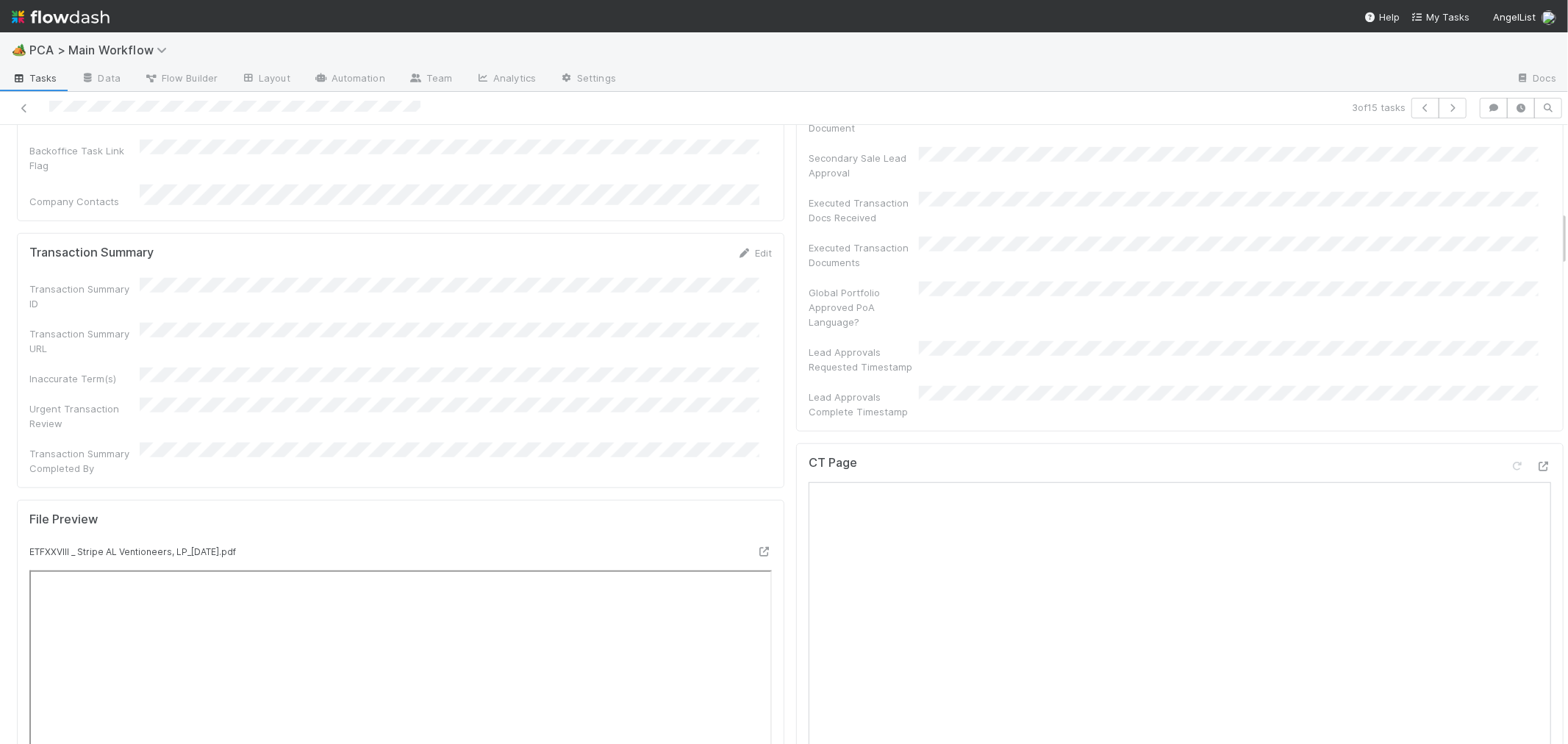
scroll to position [898, 0]
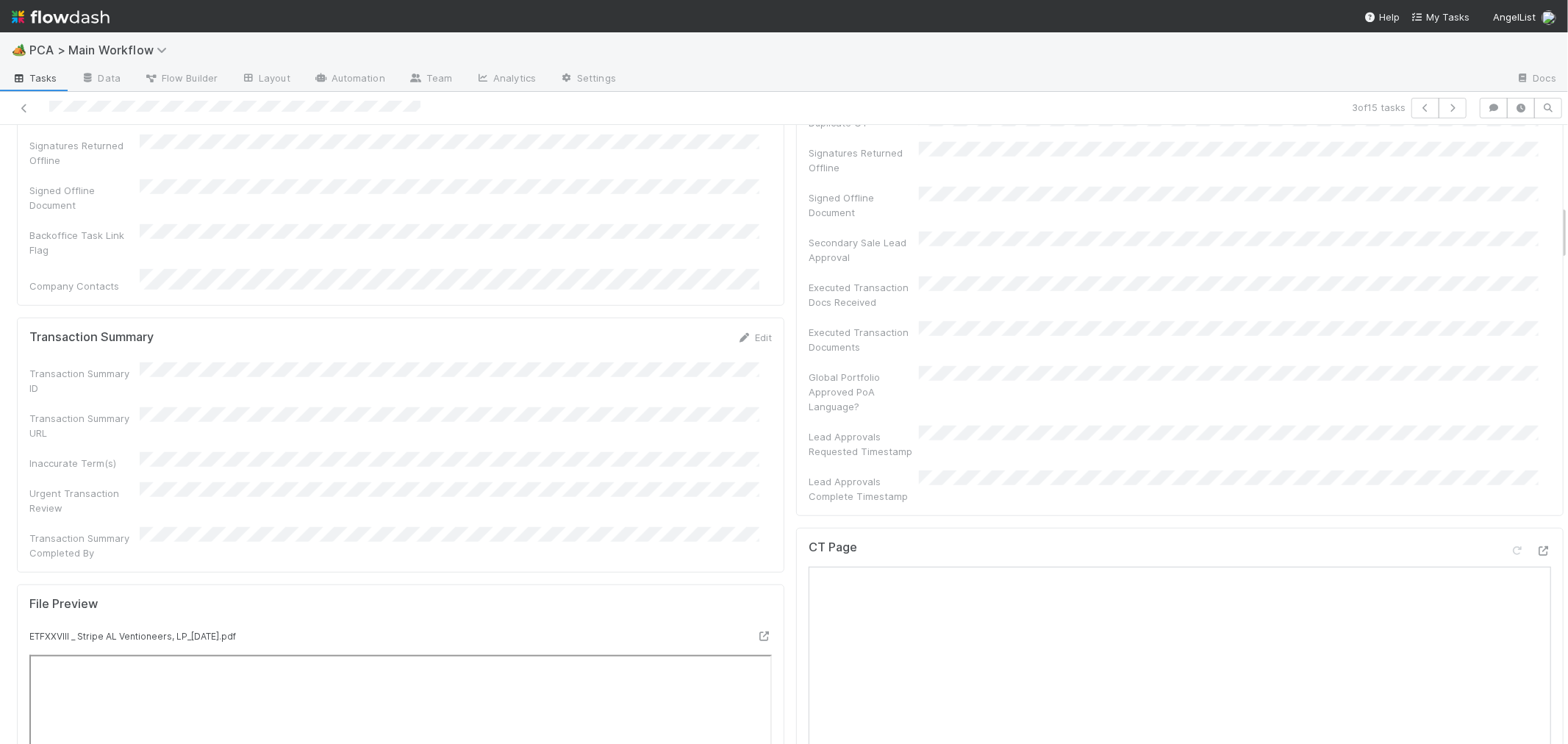
click at [1191, 540] on div "CT Page" at bounding box center [1179, 553] width 742 height 27
click at [1420, 540] on div "CT Page" at bounding box center [1179, 553] width 742 height 27
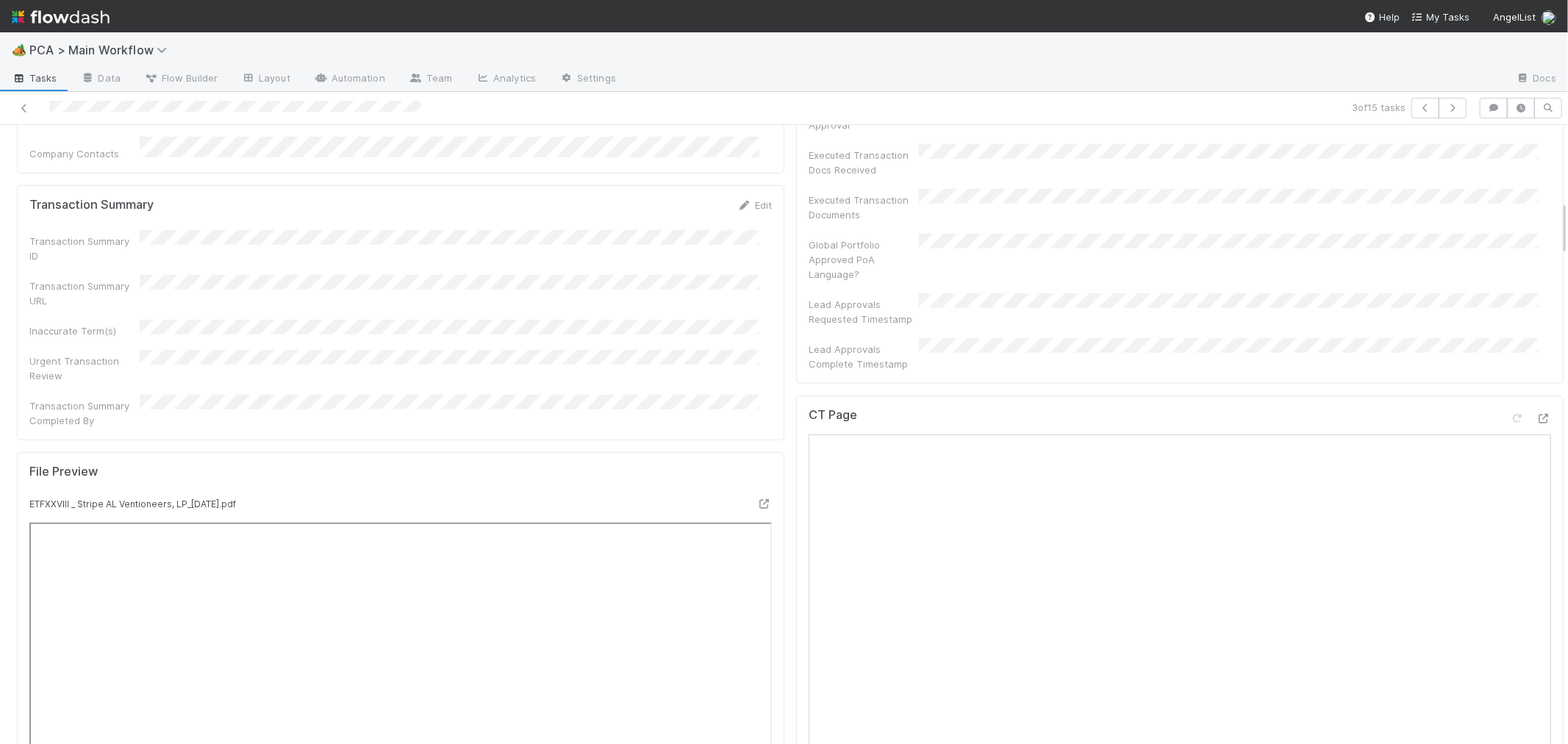
scroll to position [1208, 0]
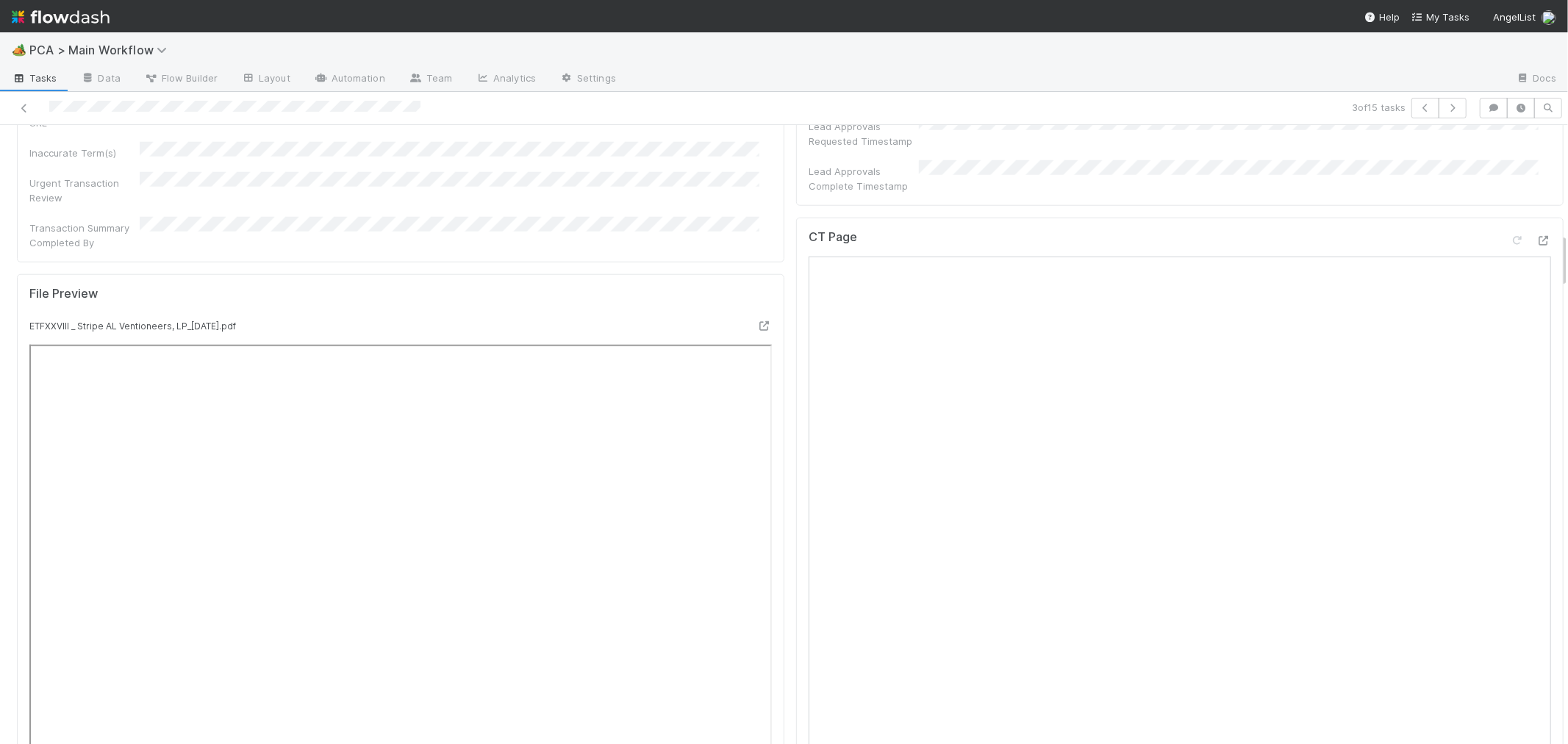
drag, startPoint x: 790, startPoint y: 192, endPoint x: 775, endPoint y: 191, distance: 15.0
click at [796, 217] on div "CT Page" at bounding box center [1179, 539] width 767 height 643
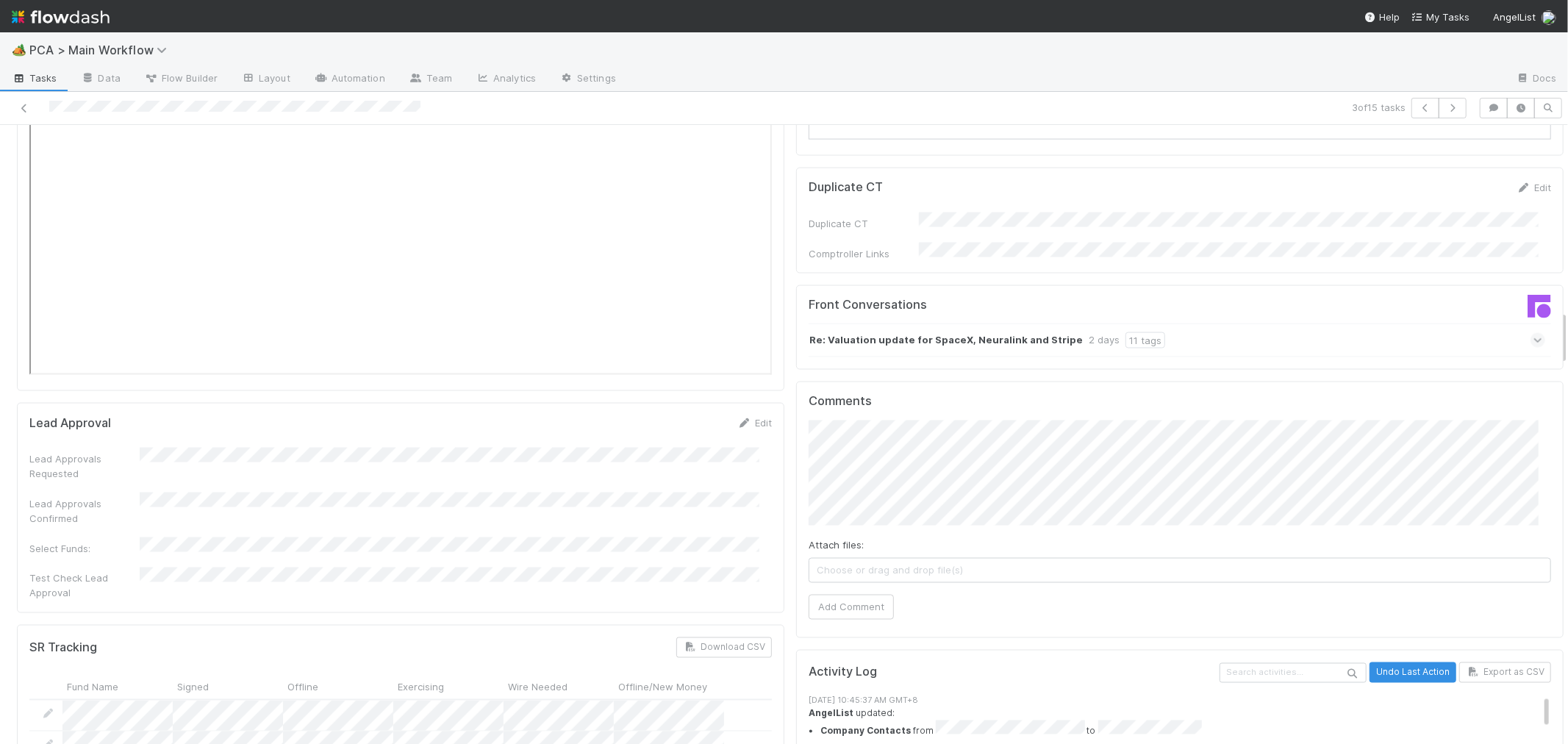
scroll to position [2107, 0]
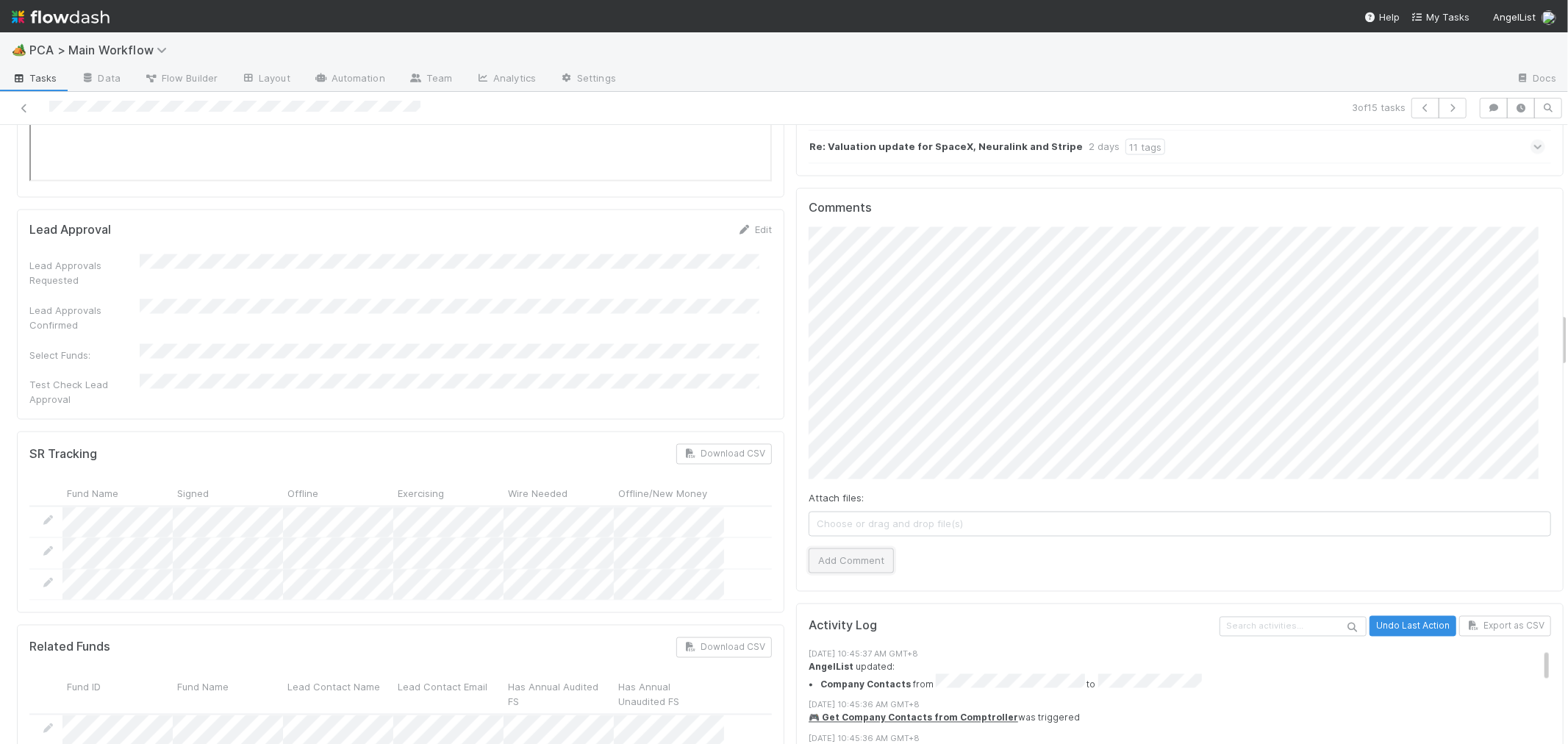
click at [852, 549] on button "Add Comment" at bounding box center [852, 561] width 86 height 25
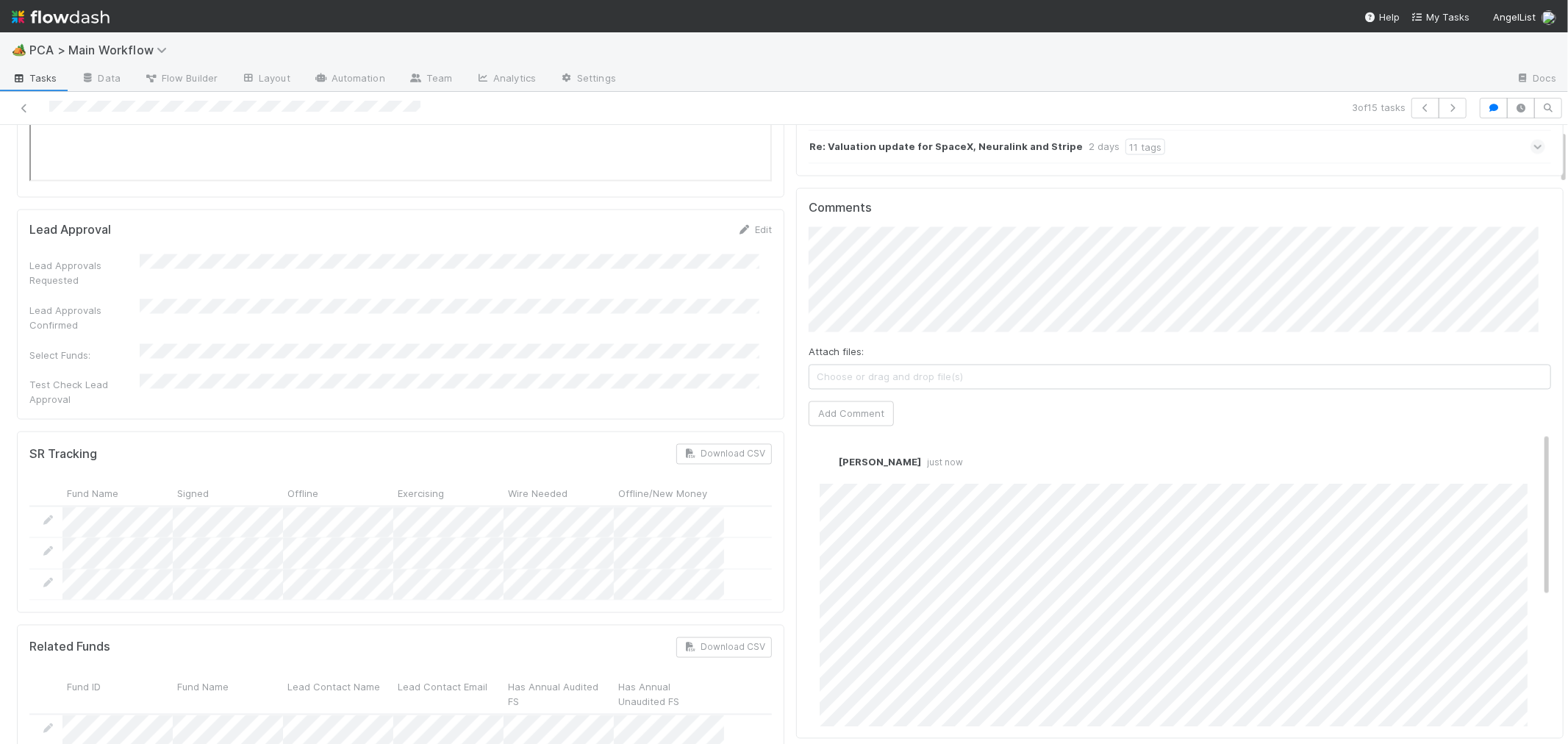
scroll to position [0, 0]
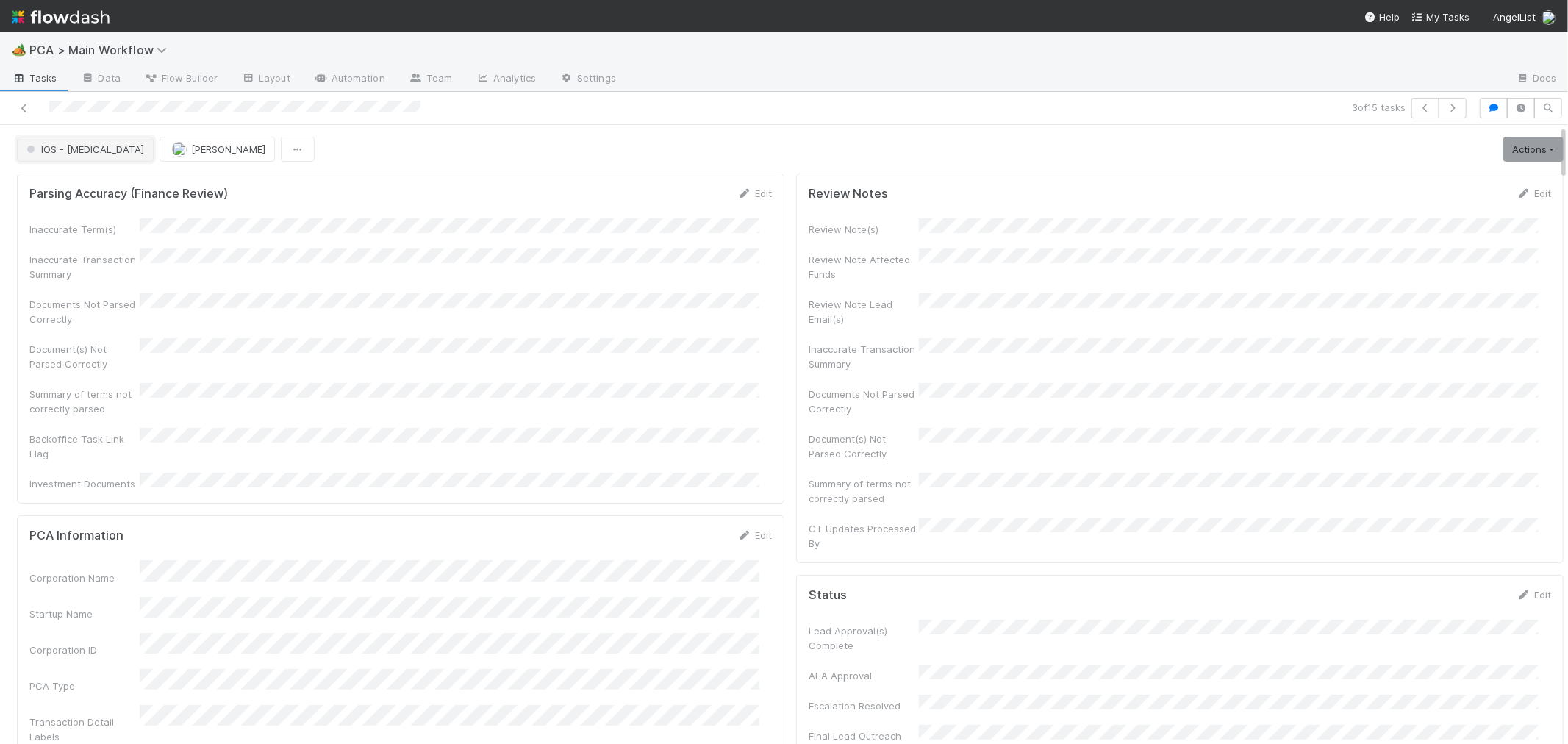
click at [72, 148] on span "IOS - [MEDICAL_DATA]" at bounding box center [84, 149] width 121 height 12
click at [113, 192] on div "Internal - Open Question / Request" at bounding box center [116, 186] width 207 height 27
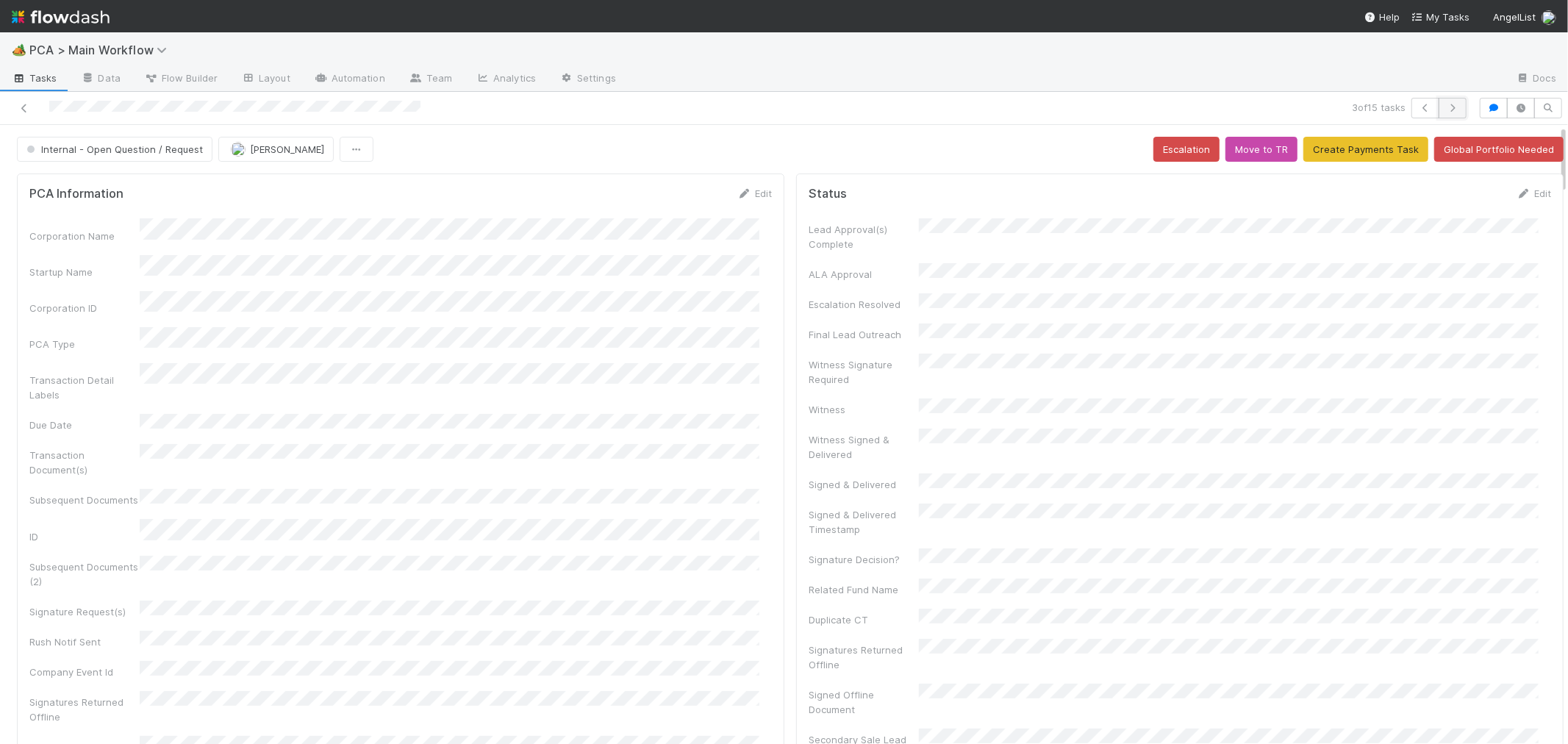
click at [1445, 111] on icon "button" at bounding box center [1452, 108] width 15 height 9
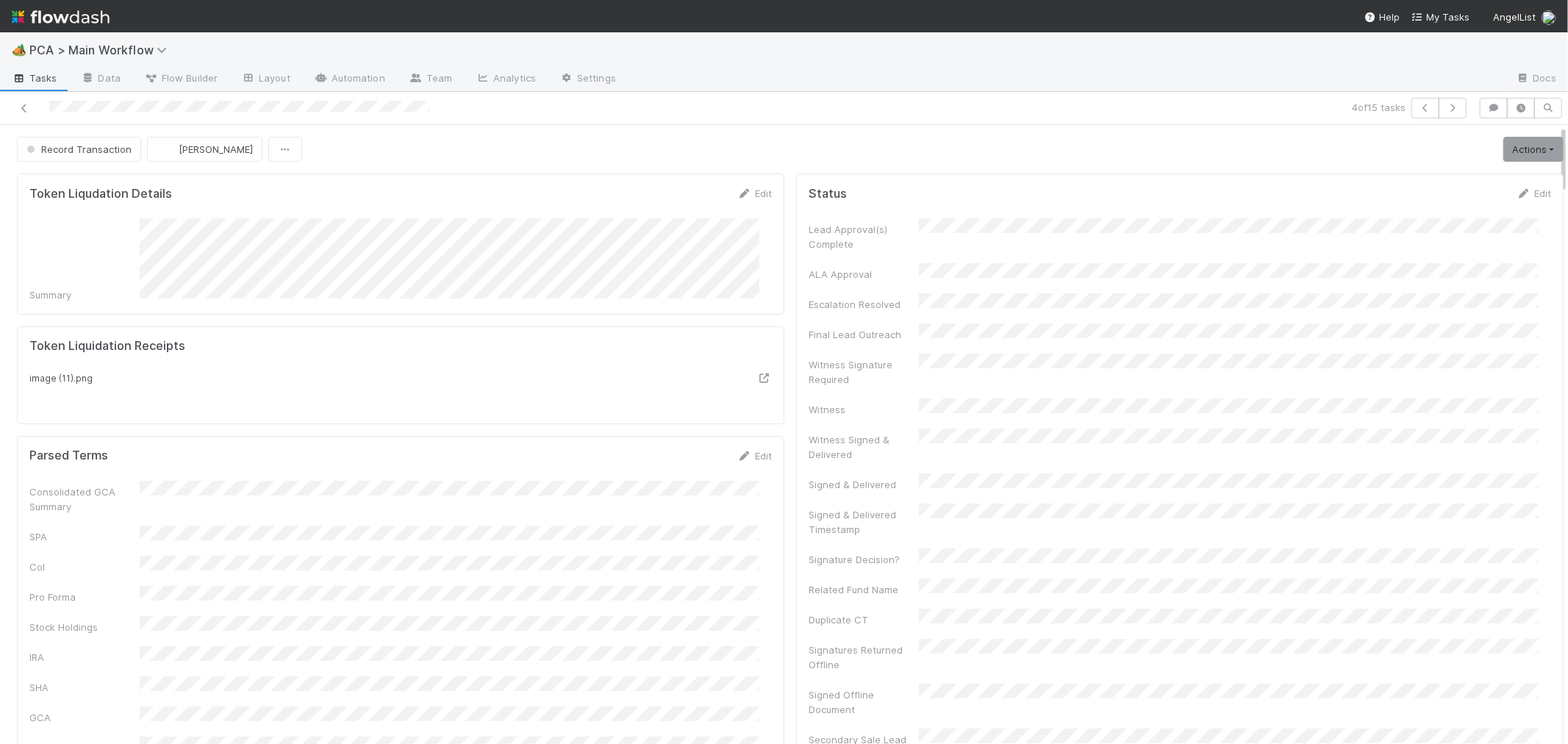
scroll to position [489, 0]
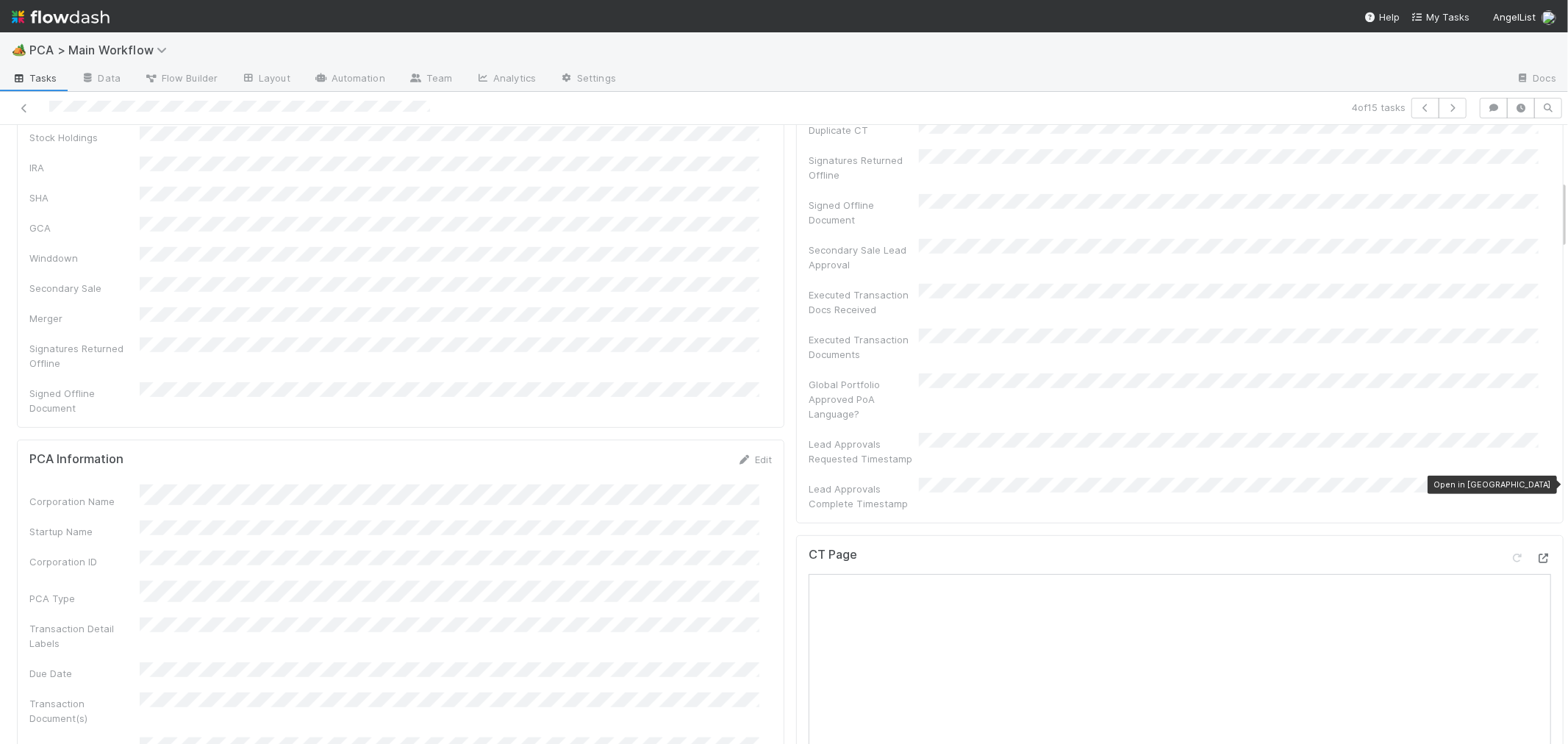
click at [1536, 554] on icon at bounding box center [1543, 559] width 15 height 10
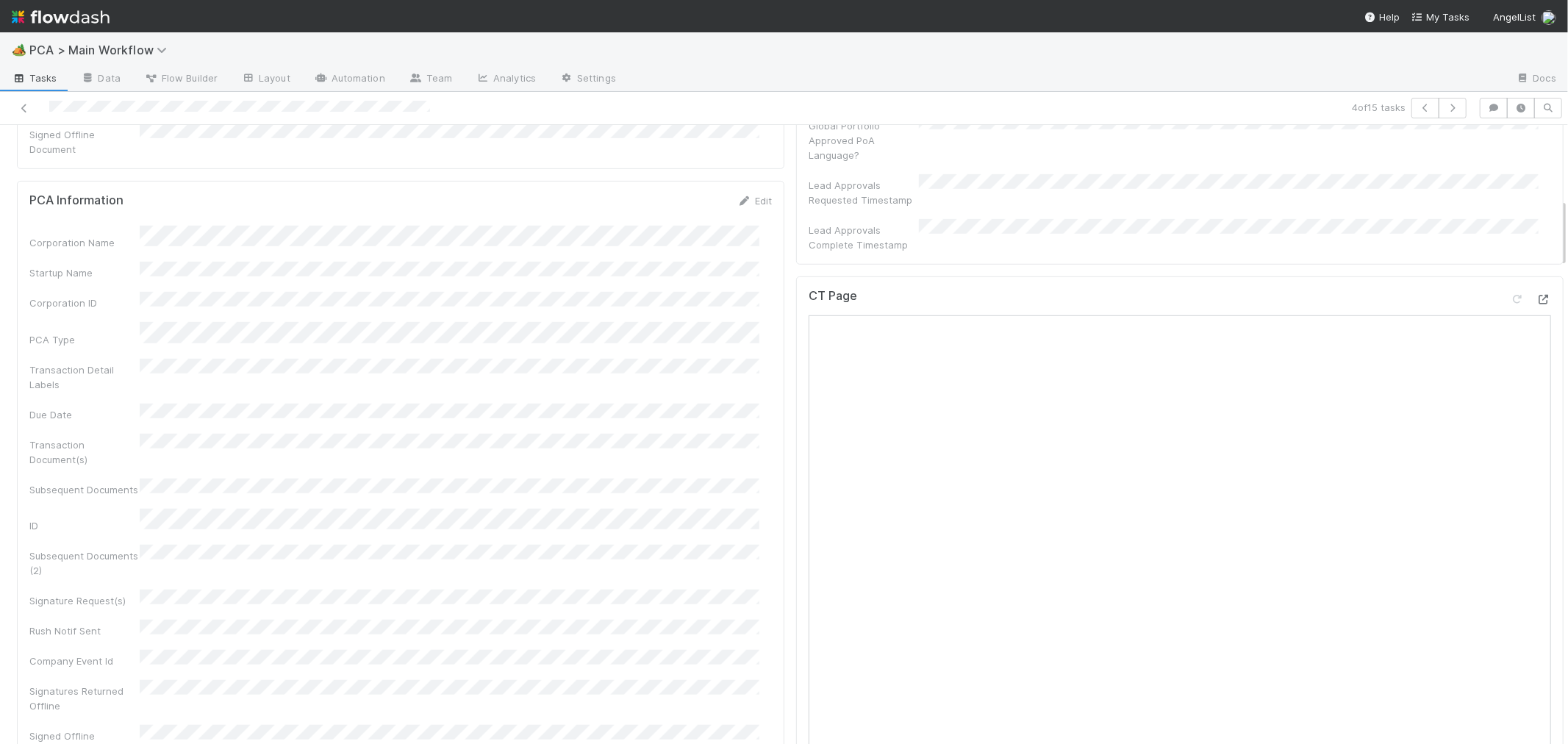
scroll to position [652, 0]
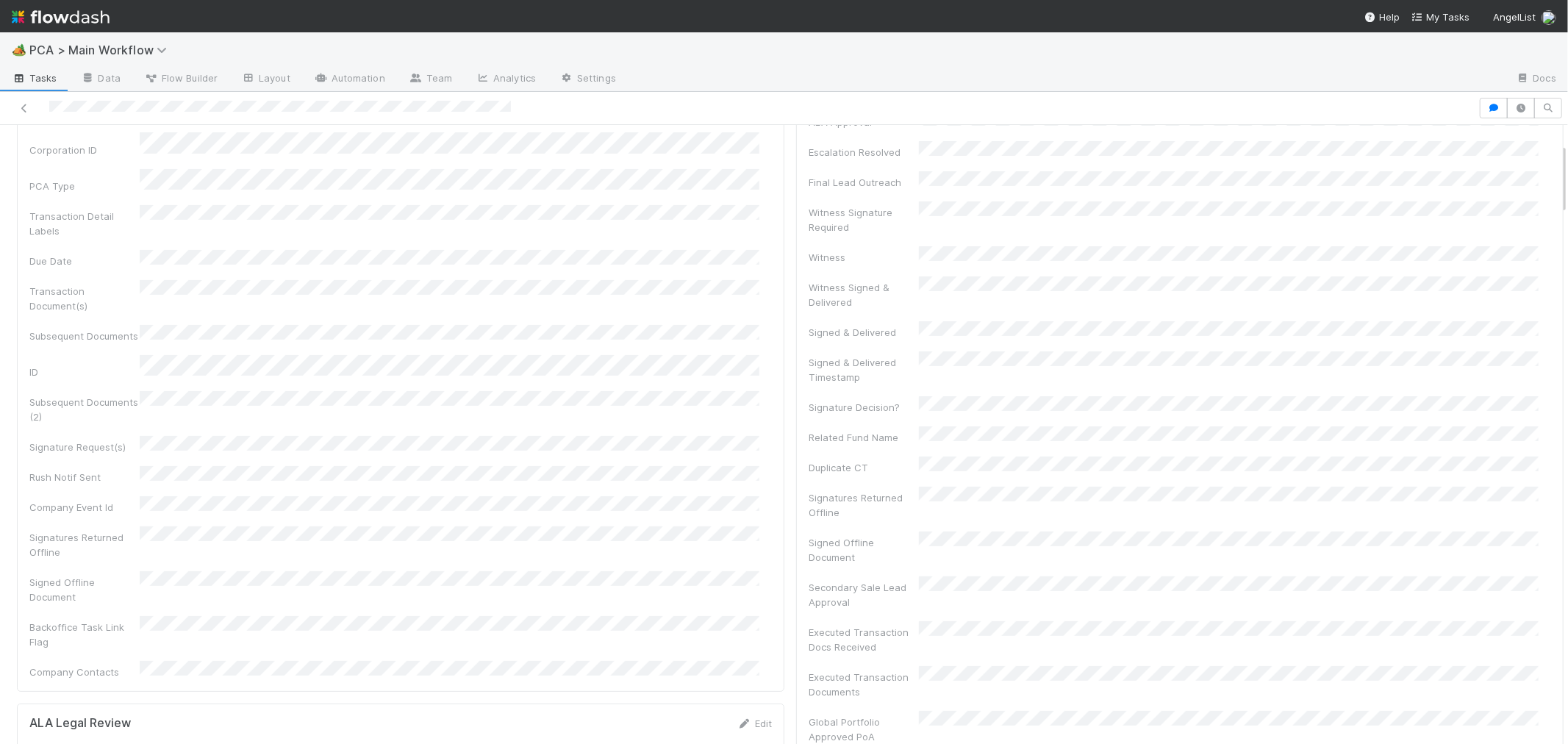
scroll to position [163, 0]
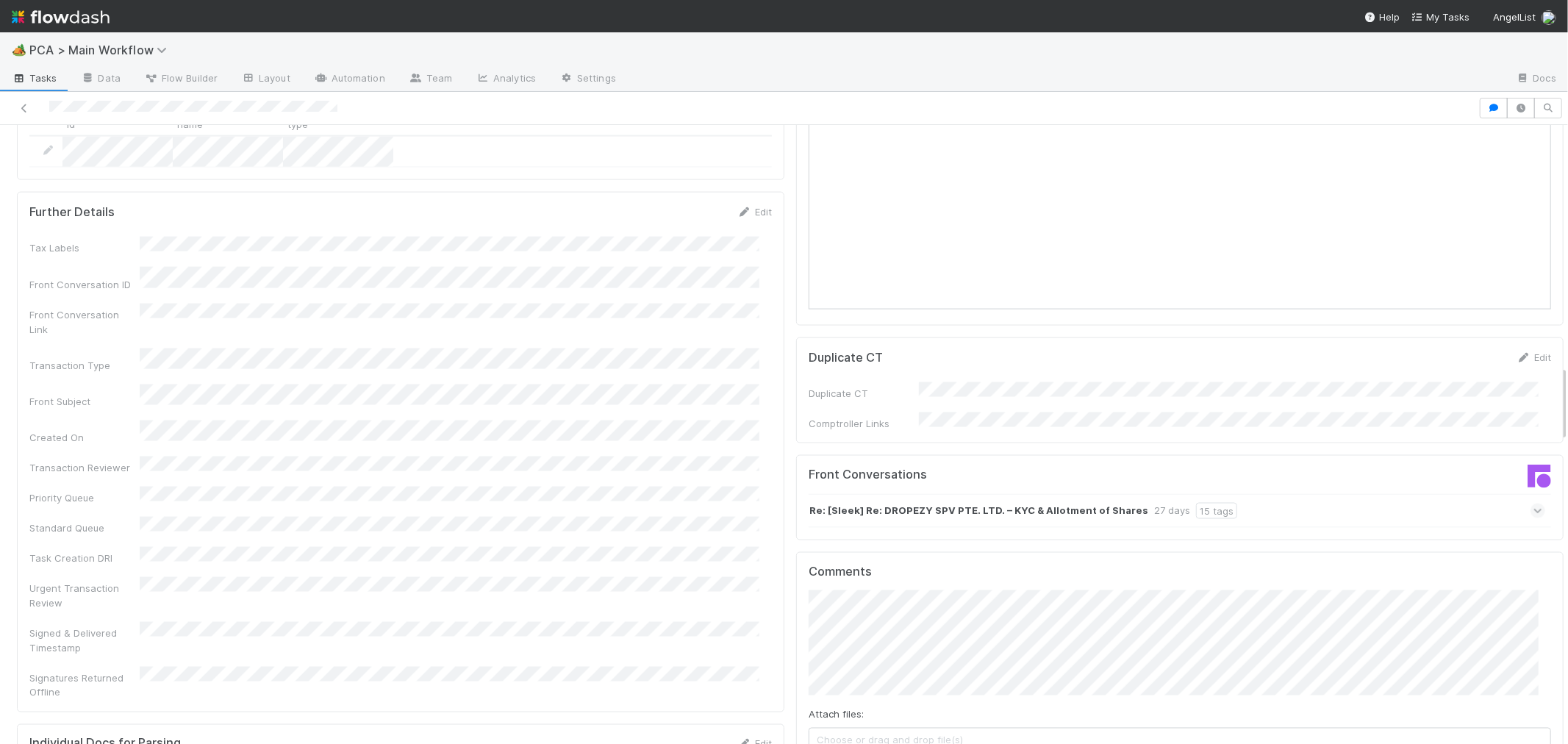
scroll to position [1715, 0]
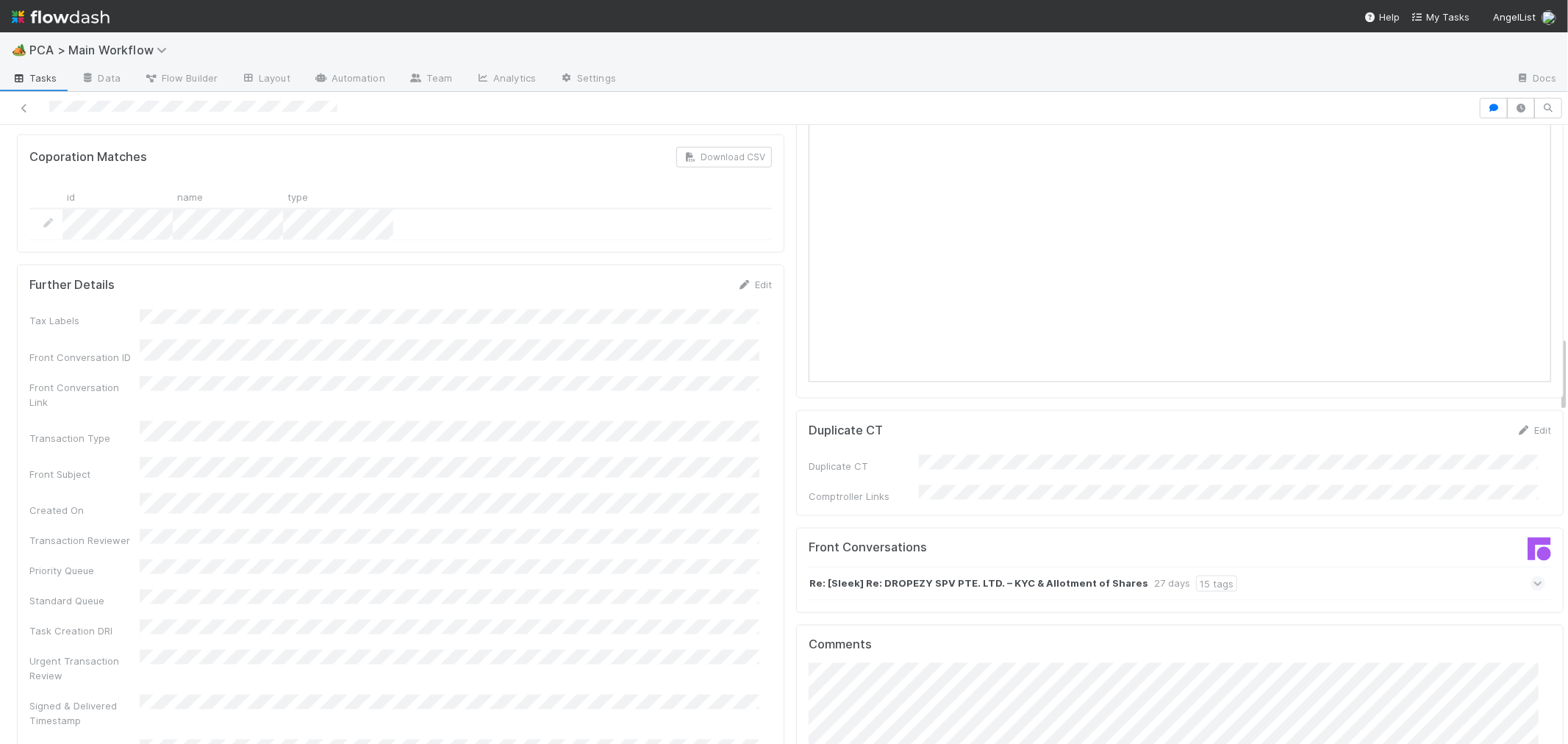
click at [604, 649] on div "Urgent Transaction Review" at bounding box center [400, 665] width 742 height 33
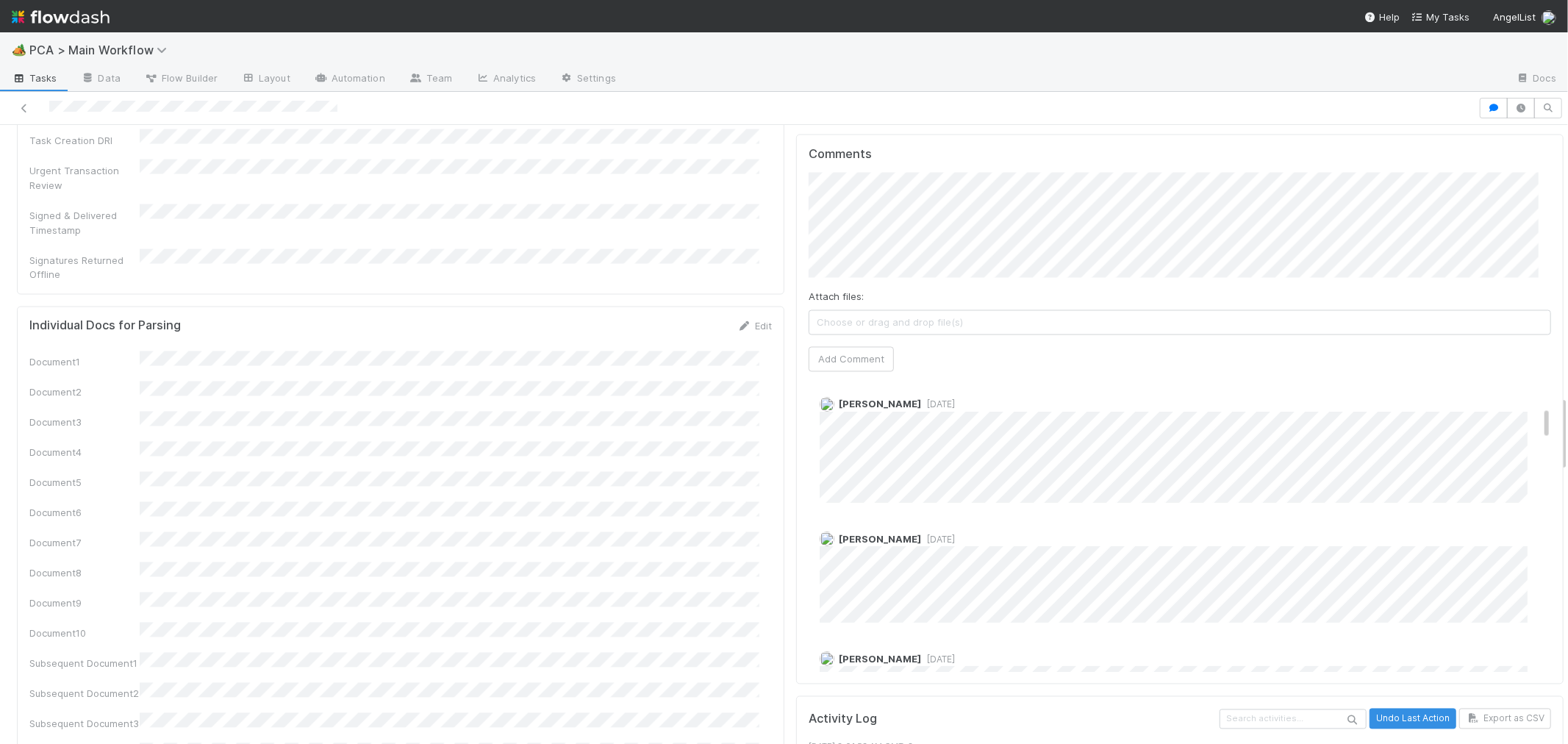
scroll to position [2194, 0]
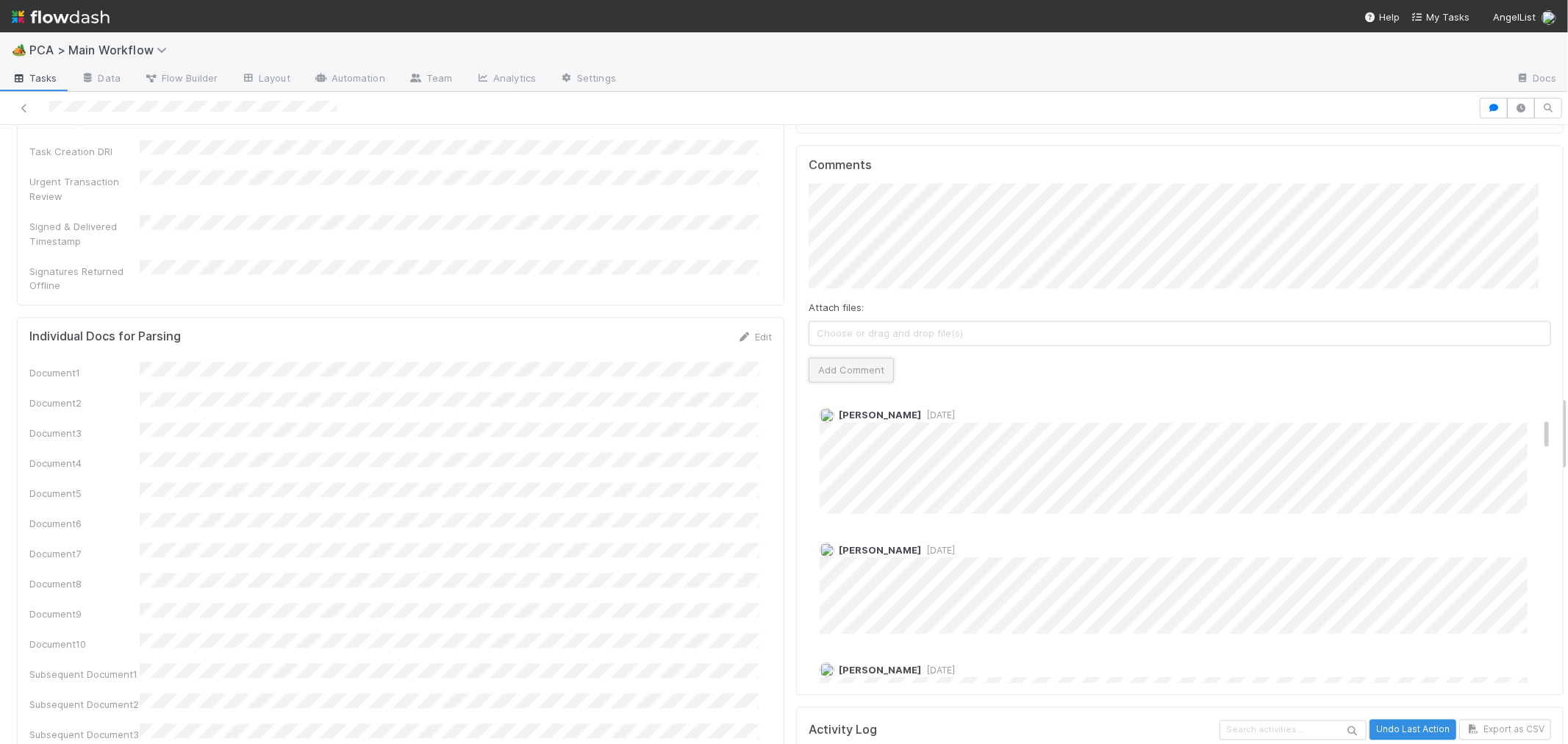
click at [857, 358] on button "Add Comment" at bounding box center [852, 370] width 86 height 25
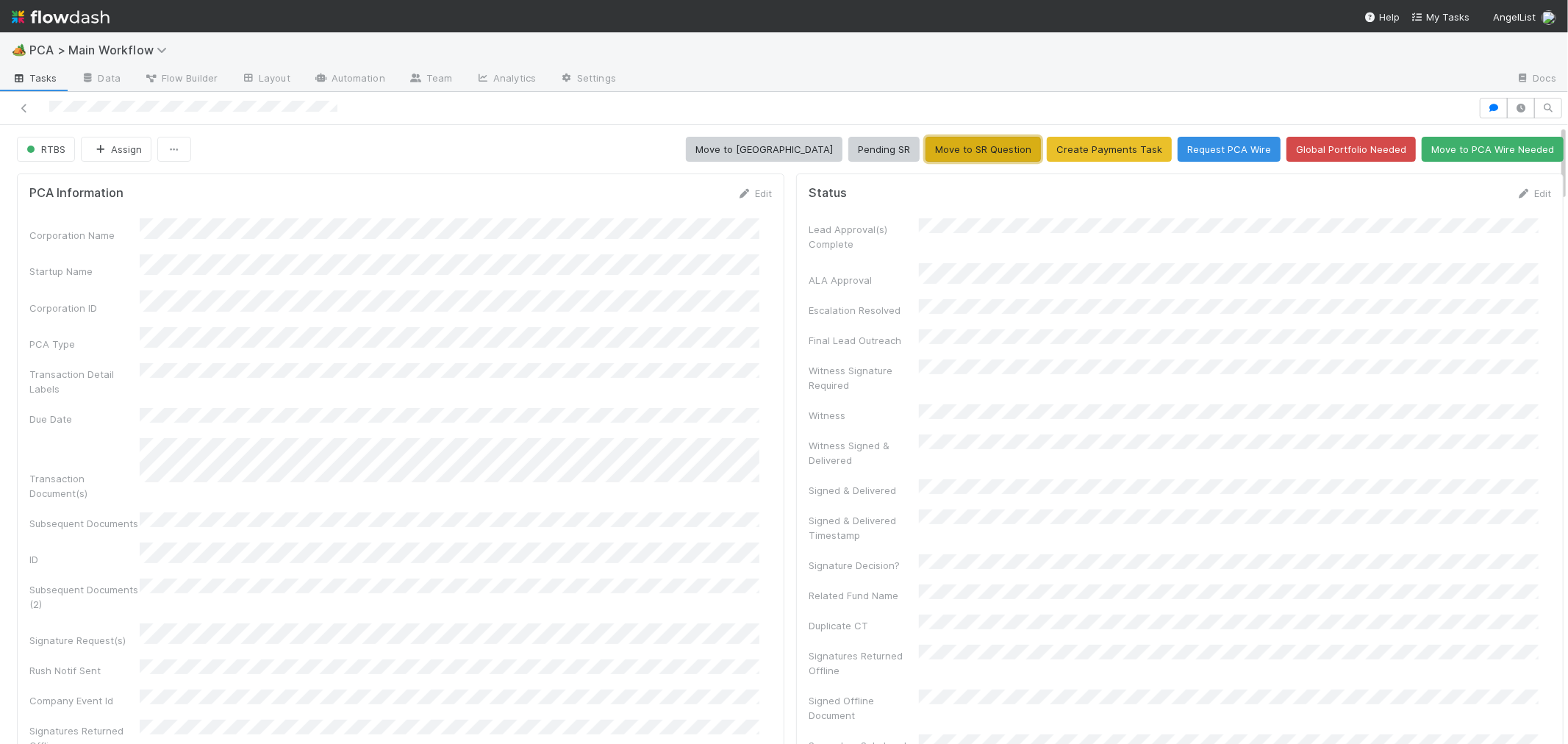
click at [950, 152] on button "Move to SR Question" at bounding box center [983, 148] width 116 height 25
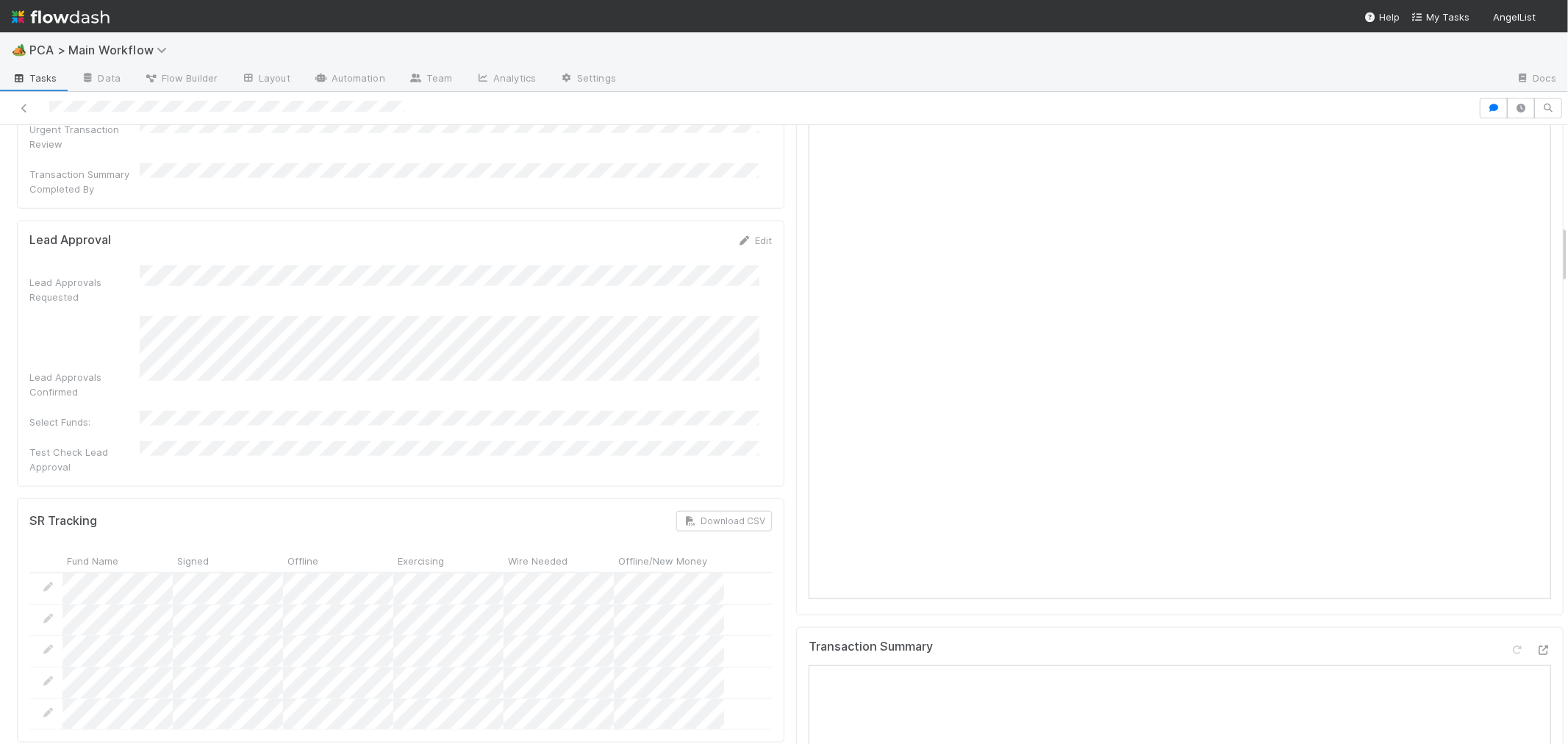
scroll to position [1062, 0]
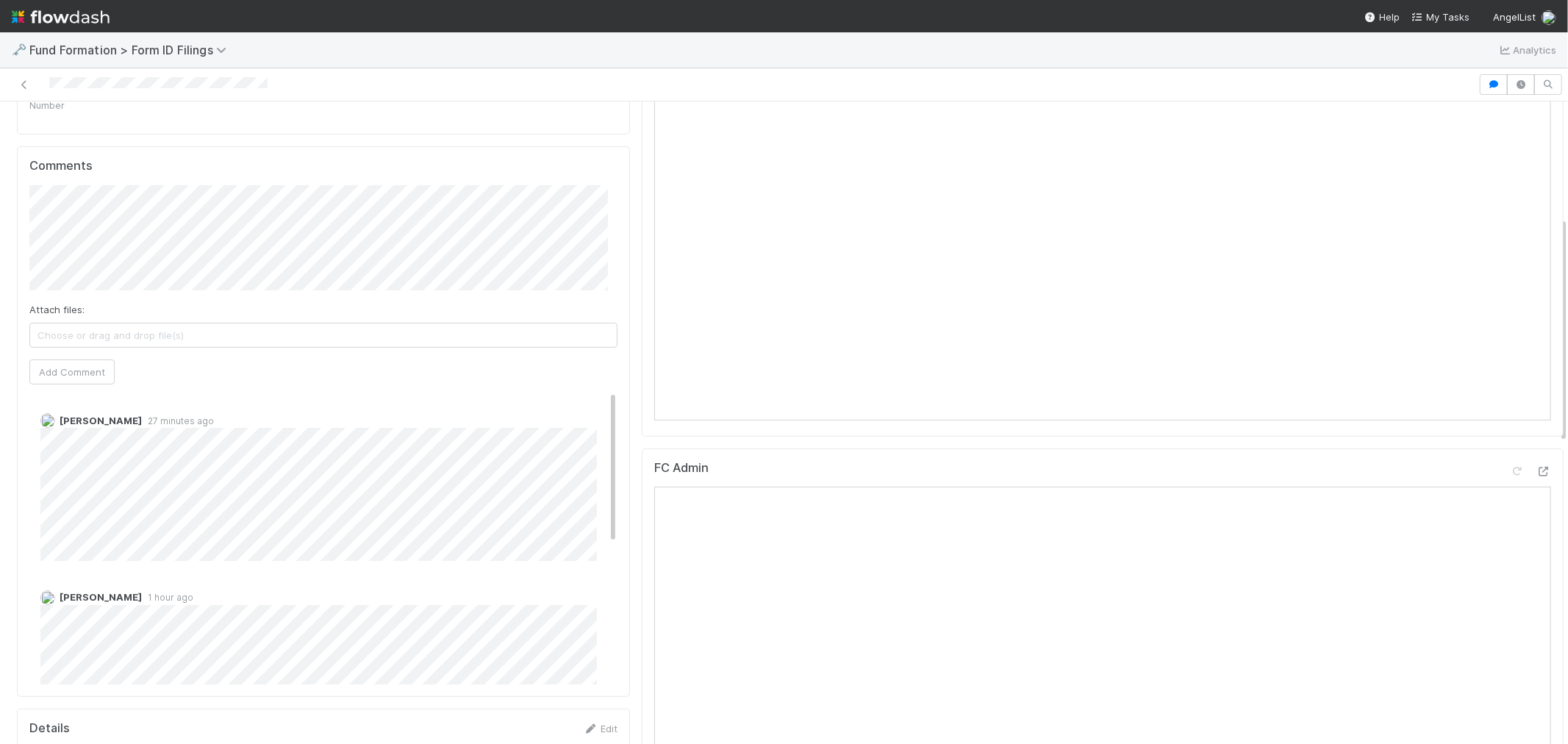
scroll to position [327, 0]
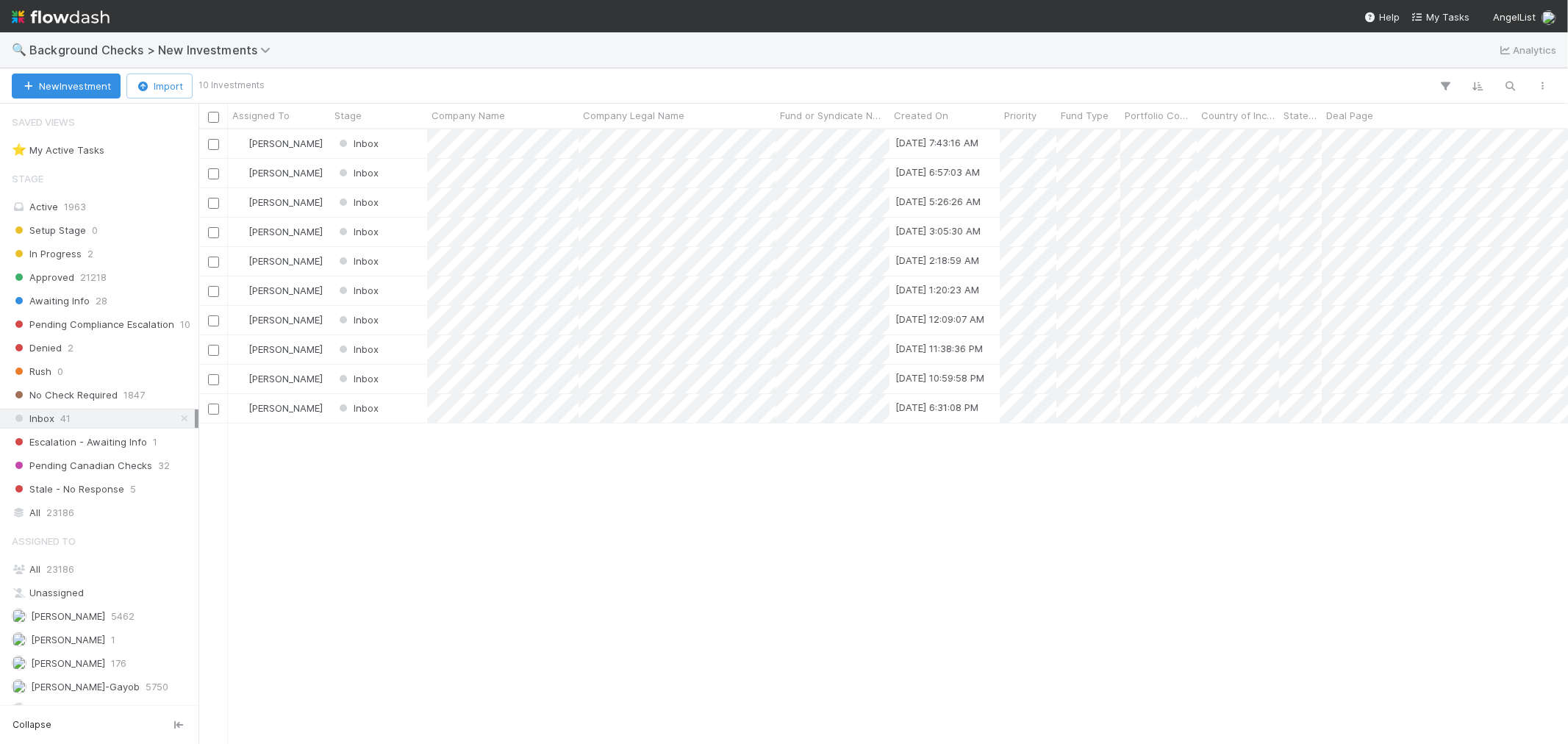
scroll to position [602, 1357]
click at [84, 513] on div "All 23186" at bounding box center [104, 512] width 183 height 18
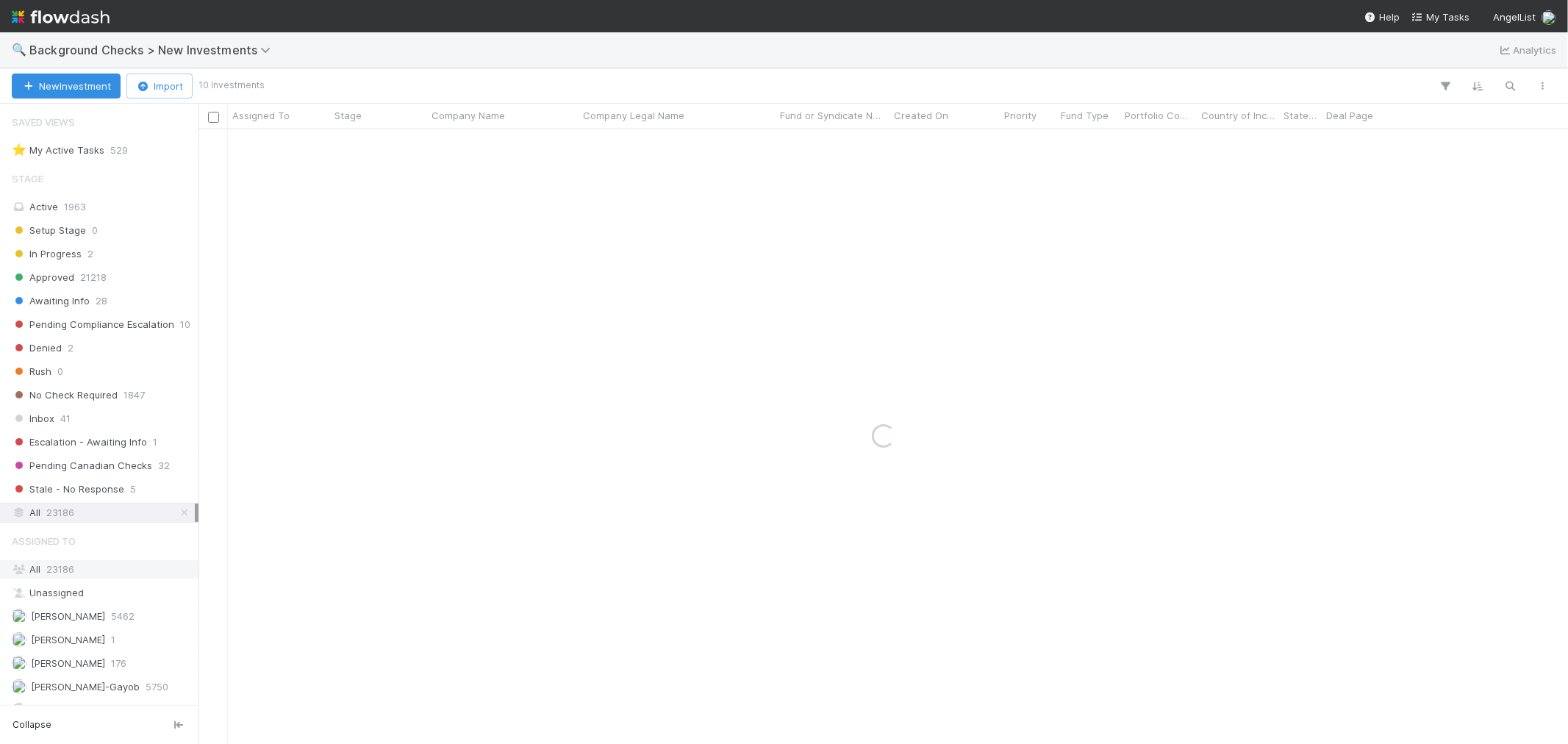
click at [69, 571] on span "23186" at bounding box center [60, 569] width 28 height 12
click at [1515, 87] on icon "button" at bounding box center [1510, 86] width 15 height 13
click at [1475, 65] on input at bounding box center [1435, 62] width 147 height 18
click at [1371, 64] on input "Hapiy" at bounding box center [1435, 62] width 147 height 18
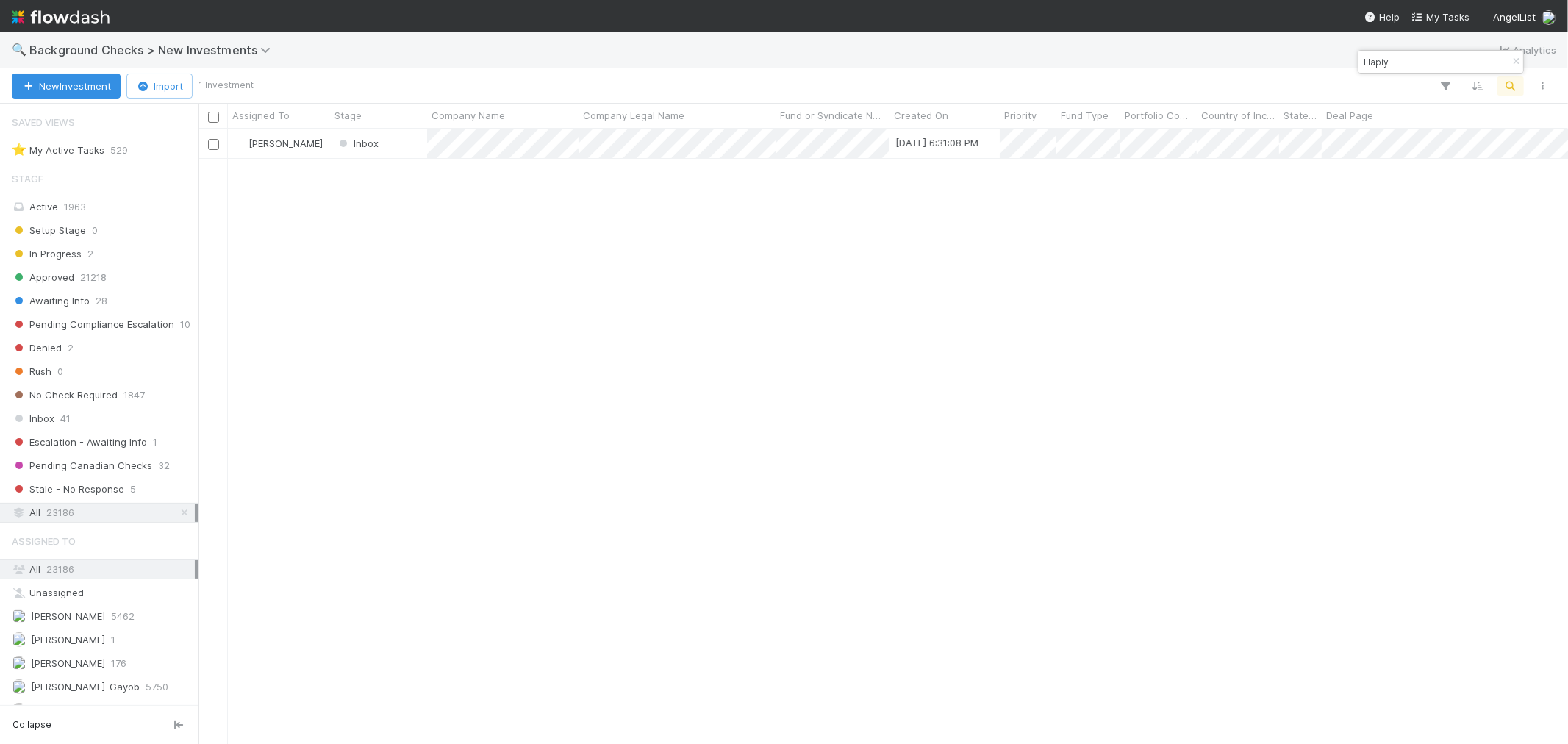
click at [1371, 64] on input "Hapiy" at bounding box center [1435, 62] width 147 height 18
click at [1354, 60] on div "🔍 Background Checks > New Investments Analytics" at bounding box center [784, 49] width 1568 height 35
click at [1369, 59] on input "Hapiy" at bounding box center [1435, 62] width 147 height 18
paste input "Prompting"
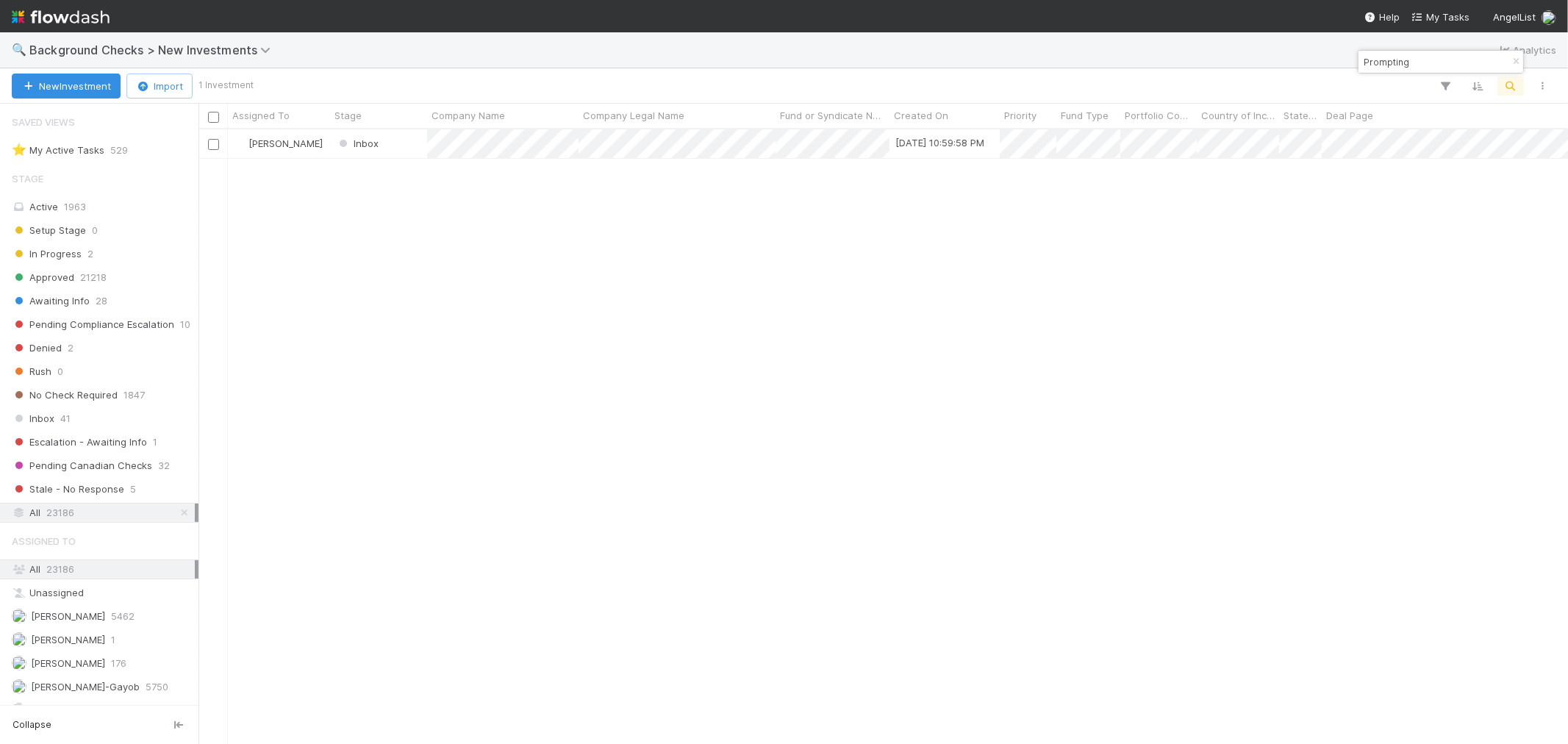
click at [1079, 368] on div "Roselyn de Villa Inbox 8/25/25, 10:59:58 PM 0 1 1 0 0 8/25/25, 11:00:00 PM 0 0 0" at bounding box center [883, 436] width 1370 height 614
click at [1387, 55] on input "Prompting" at bounding box center [1435, 62] width 147 height 18
paste input "DYNA"
type input "DYNA"
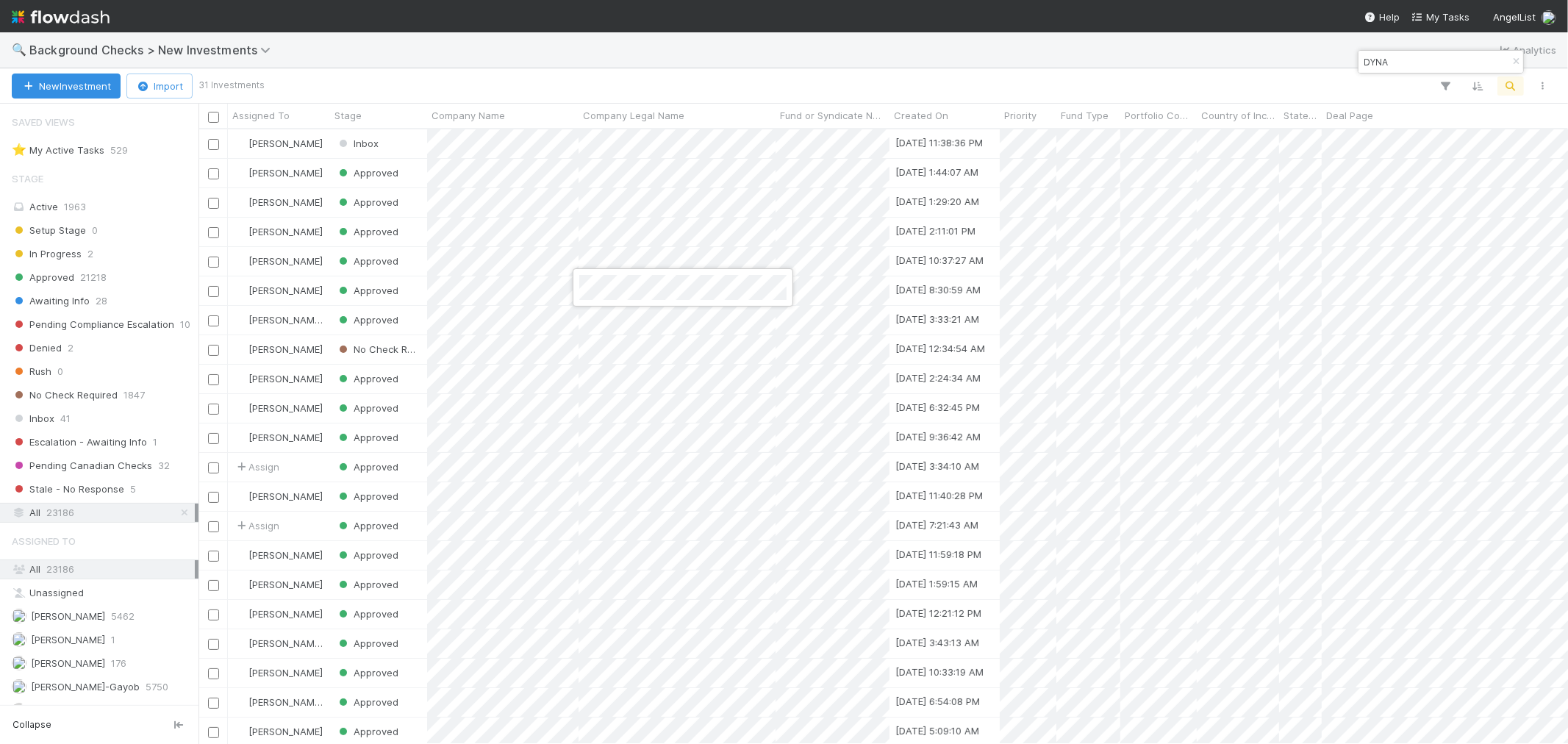
click at [549, 174] on div at bounding box center [784, 372] width 1568 height 744
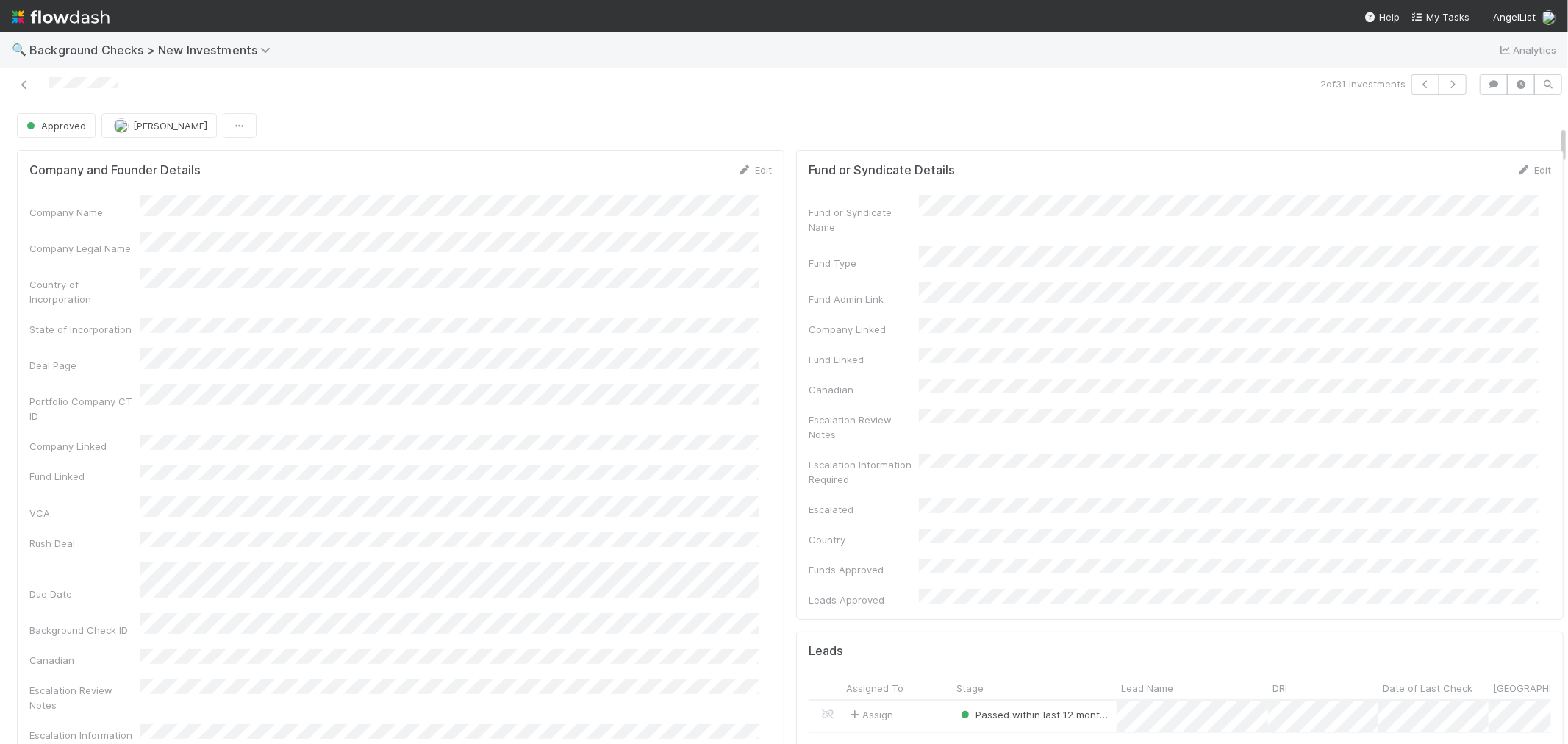
scroll to position [408, 0]
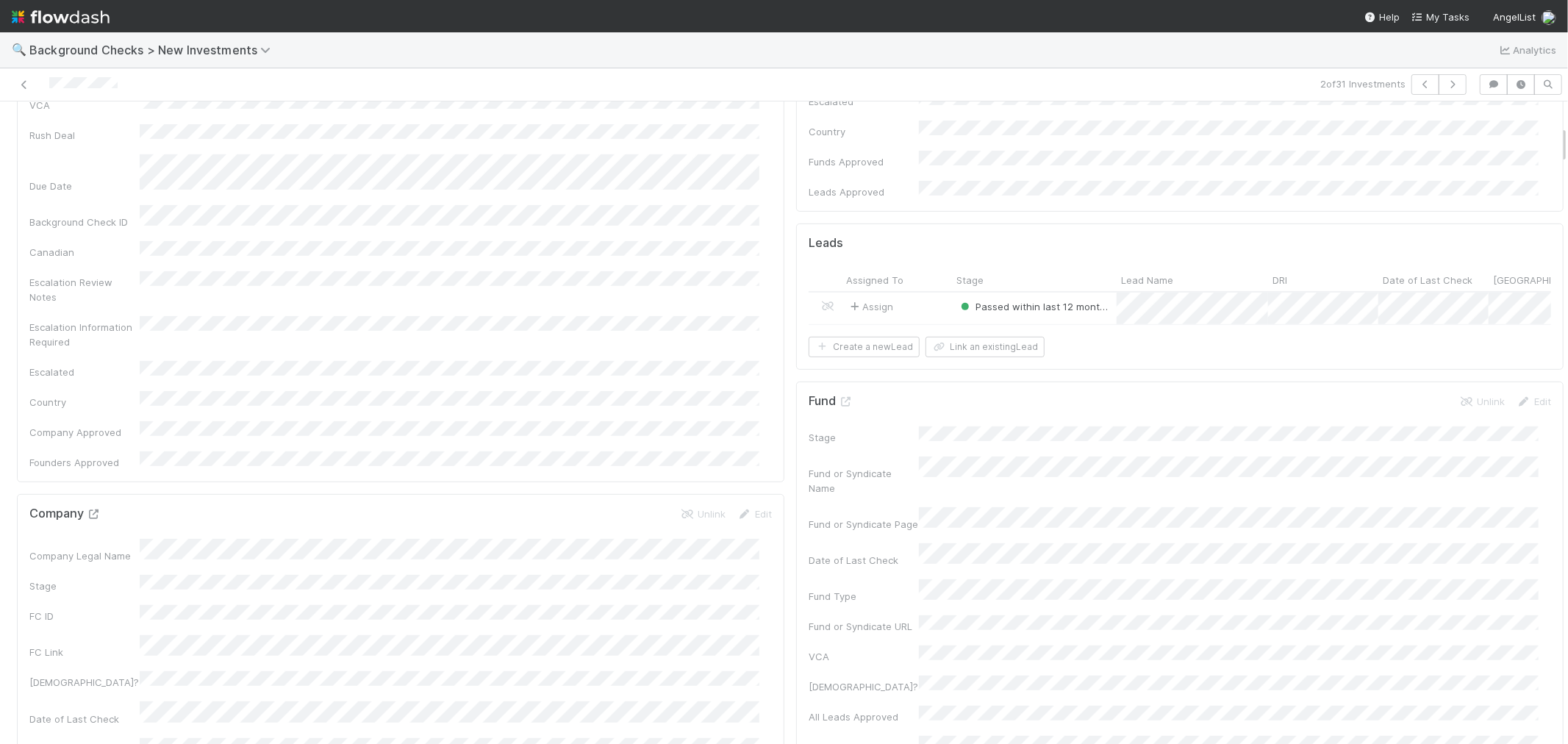
click at [97, 509] on icon at bounding box center [94, 514] width 15 height 10
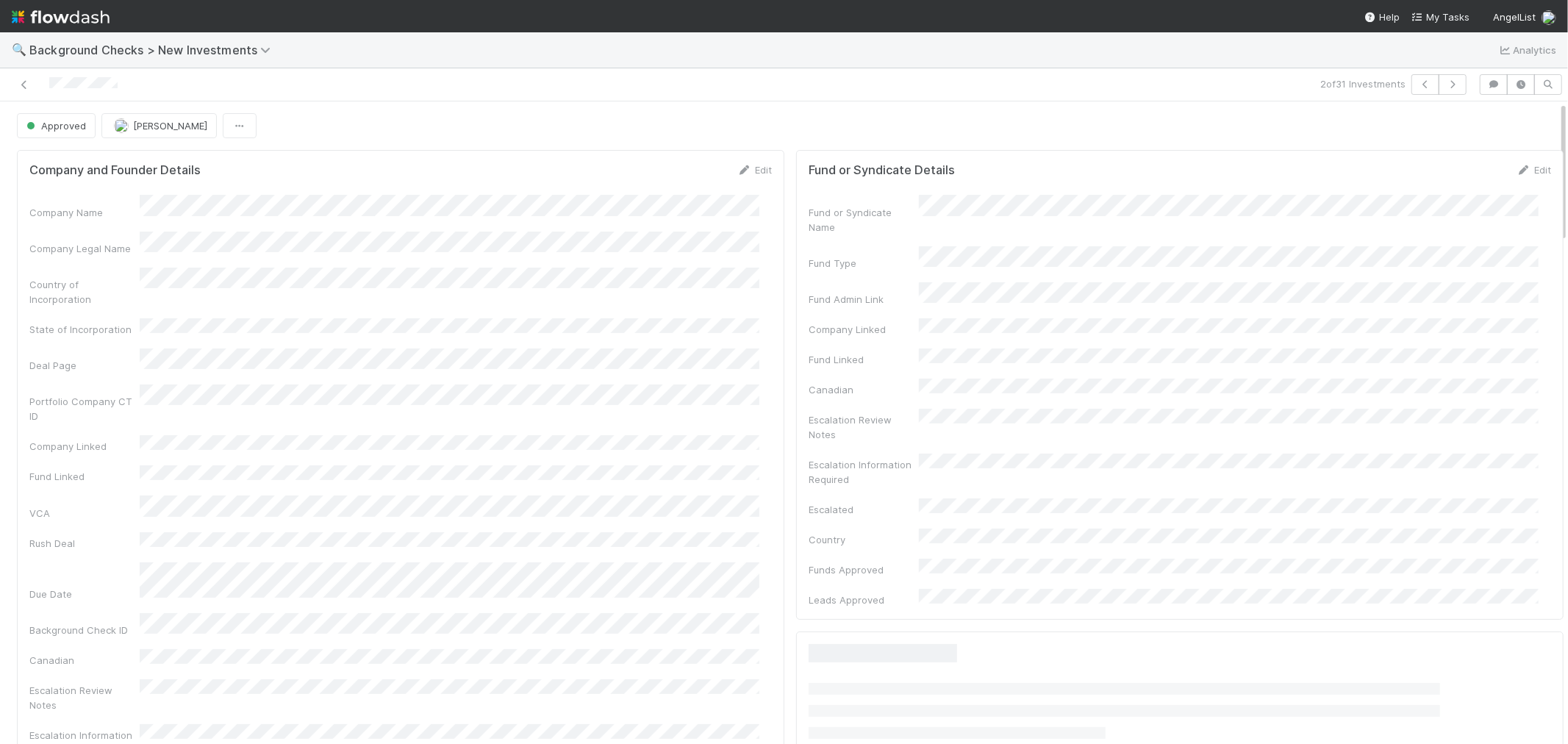
scroll to position [408, 0]
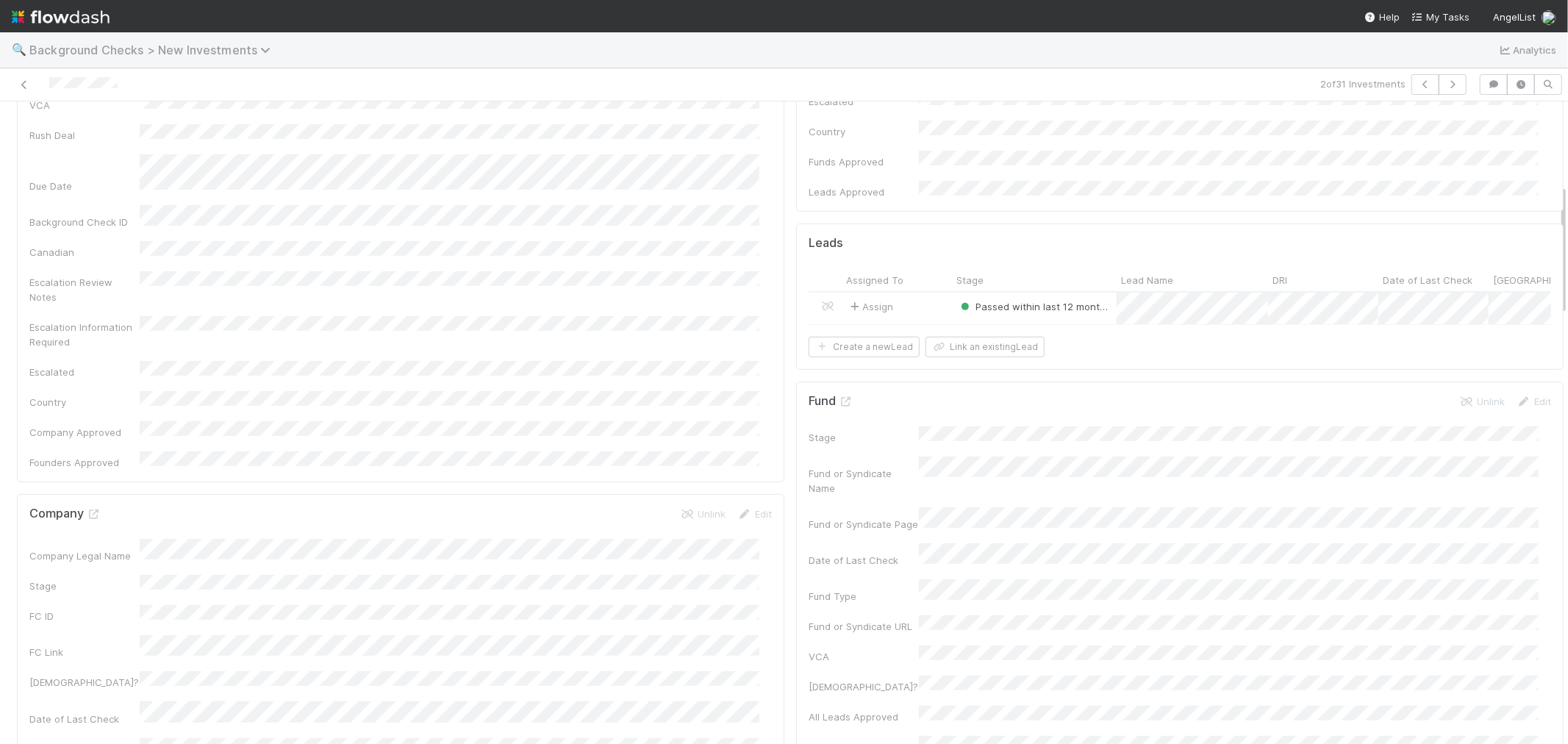
click at [176, 52] on span "Background Checks > New Investments" at bounding box center [153, 50] width 248 height 15
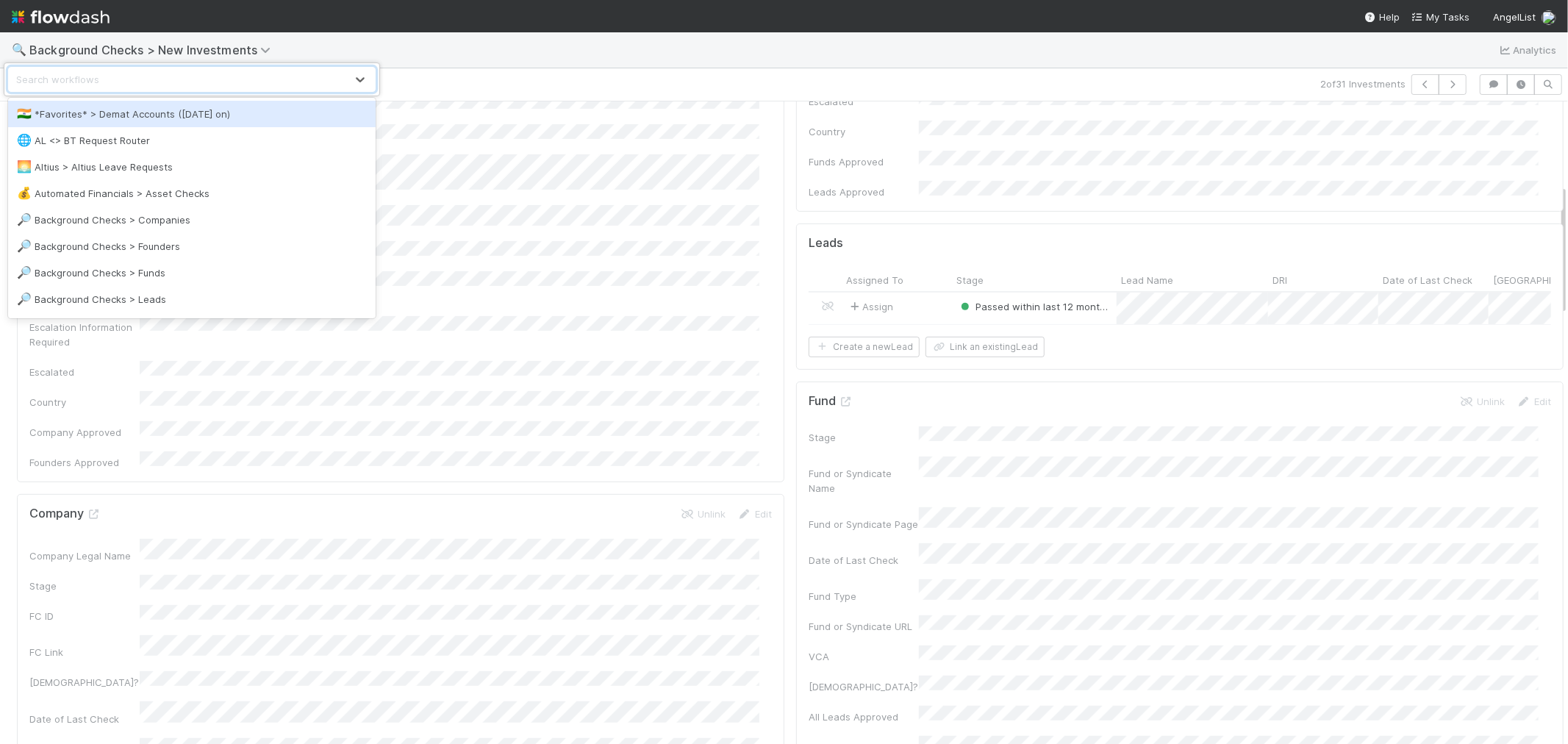
click at [155, 83] on div "Search workflows" at bounding box center [177, 80] width 337 height 24
click at [155, 80] on div "Search workflows" at bounding box center [177, 80] width 337 height 24
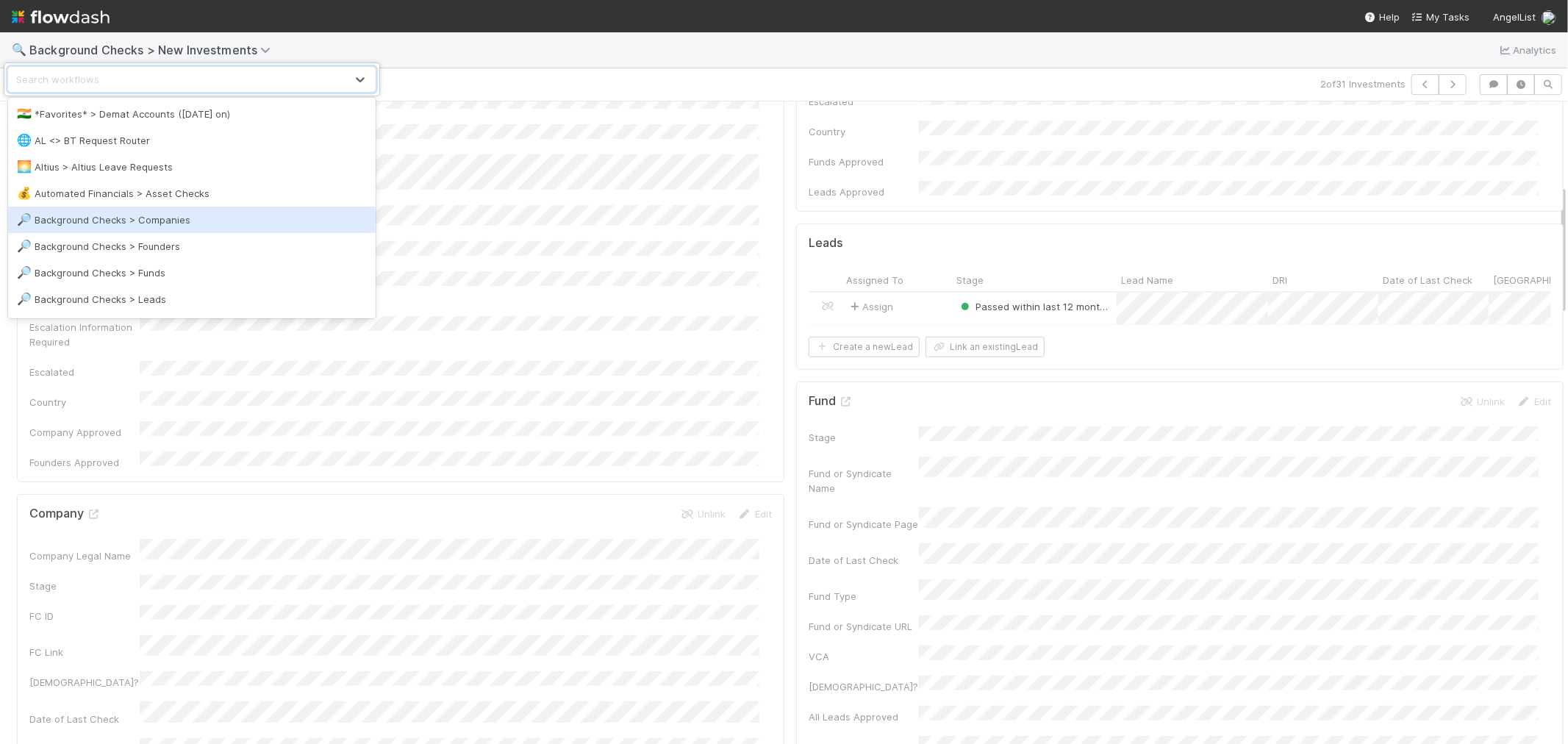
click at [147, 209] on div "🔎 Background Checks > Companies" at bounding box center [191, 219] width 368 height 27
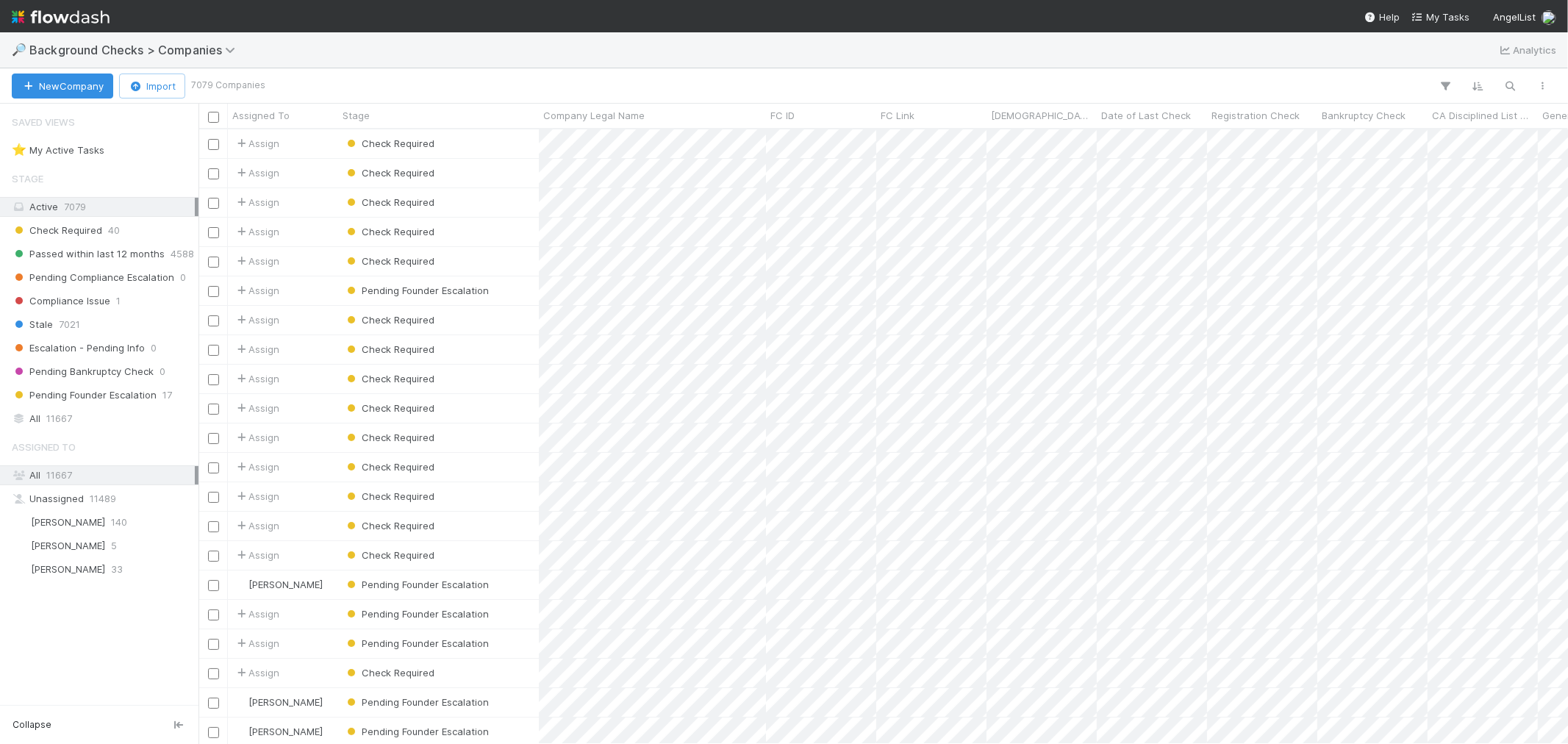
scroll to position [602, 1357]
click at [52, 422] on span "11667" at bounding box center [59, 418] width 26 height 18
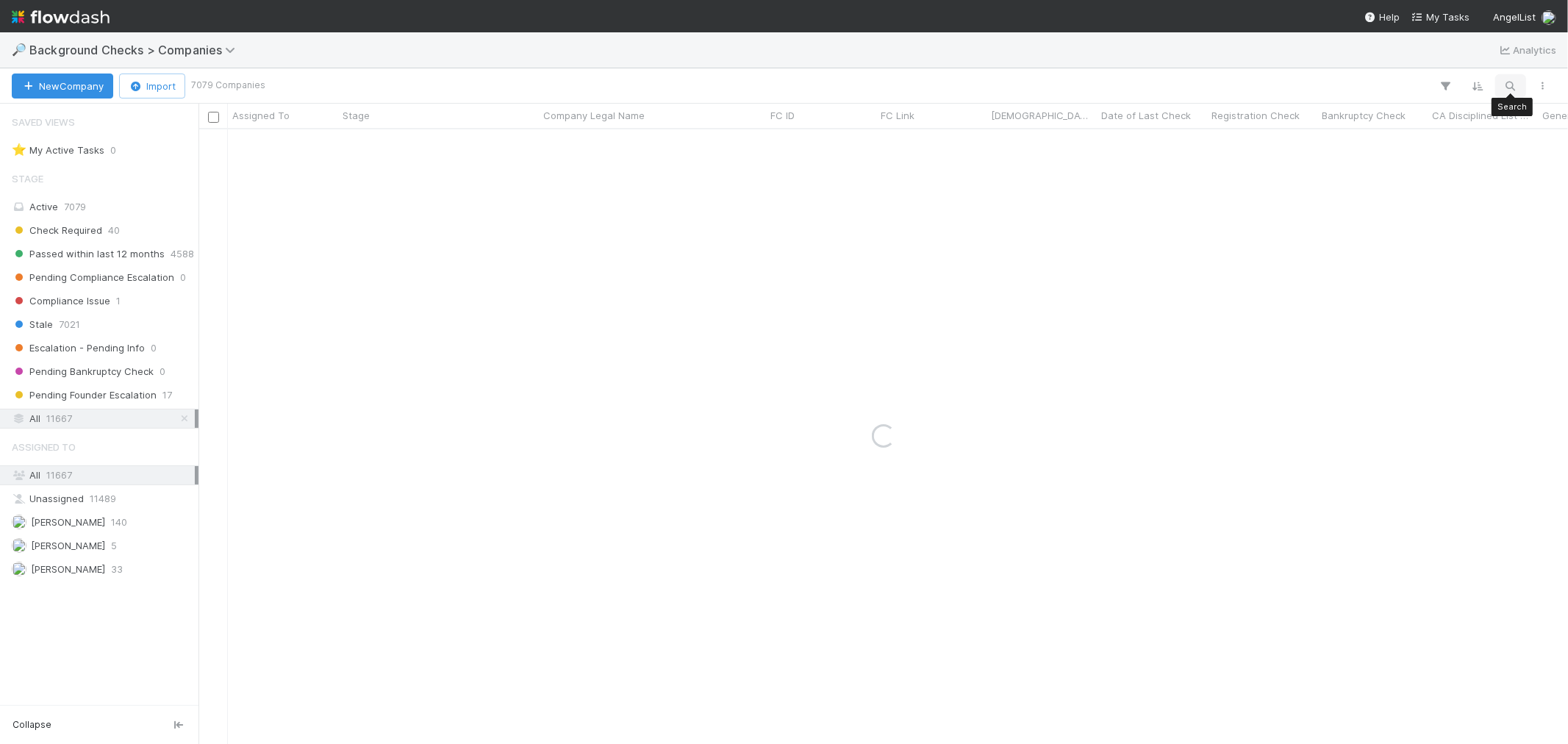
click at [1503, 85] on icon "button" at bounding box center [1510, 86] width 15 height 13
click at [1434, 69] on input at bounding box center [1435, 62] width 147 height 18
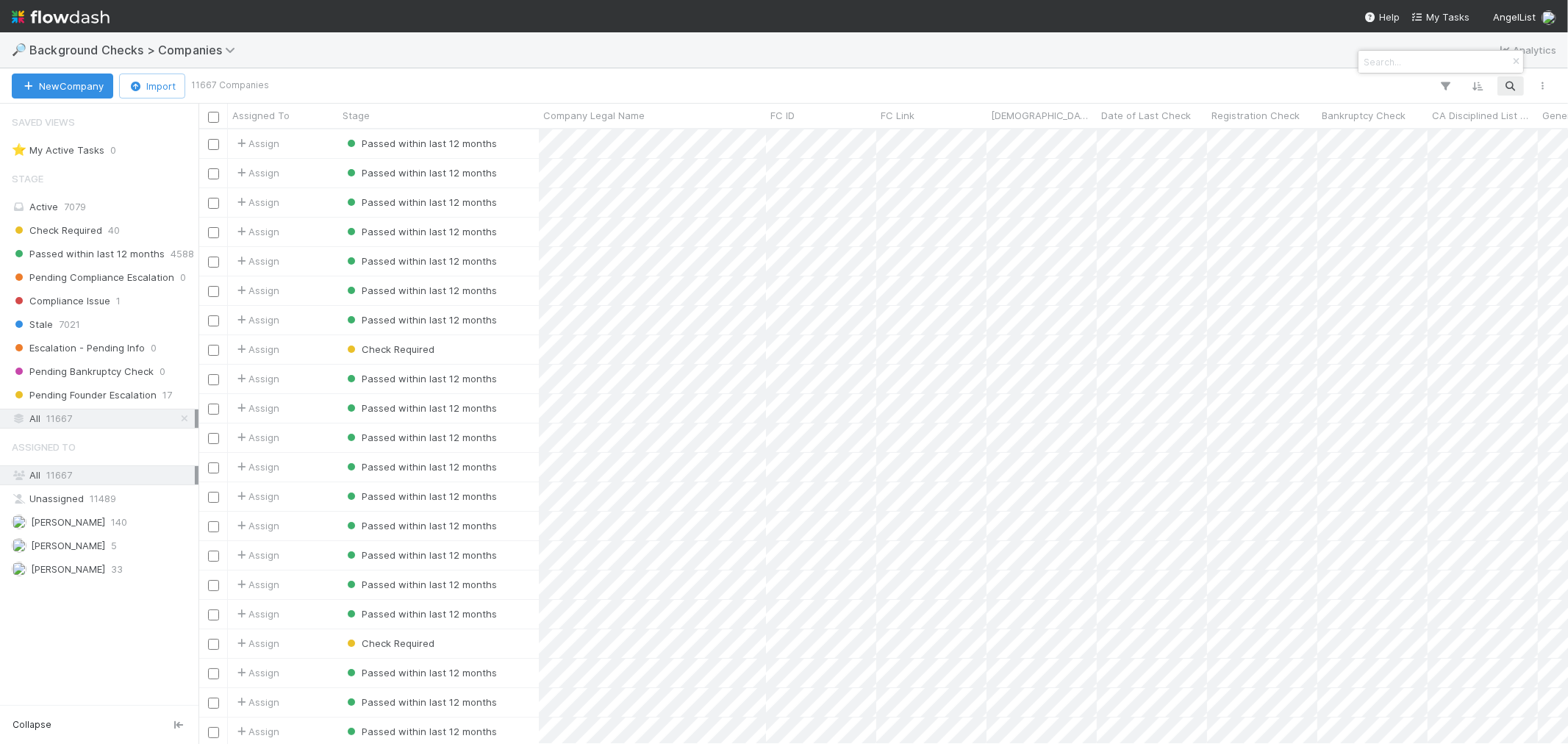
type input "Lake Dai"
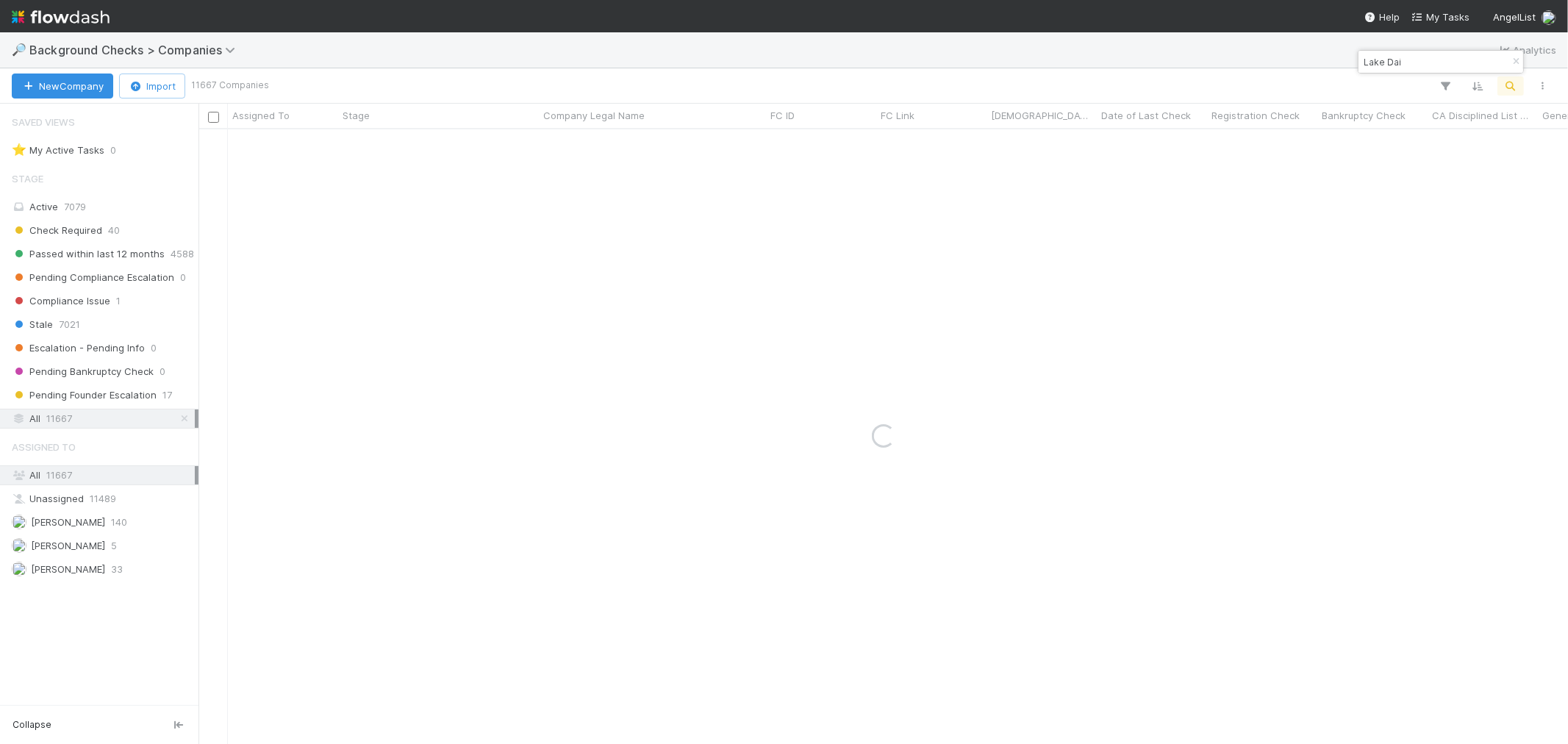
drag, startPoint x: 1406, startPoint y: 70, endPoint x: 1054, endPoint y: 65, distance: 352.0
click at [1057, 68] on body "🔎 Background Checks > Companies Analytics New Company Import 11667 Companies As…" at bounding box center [784, 372] width 1568 height 744
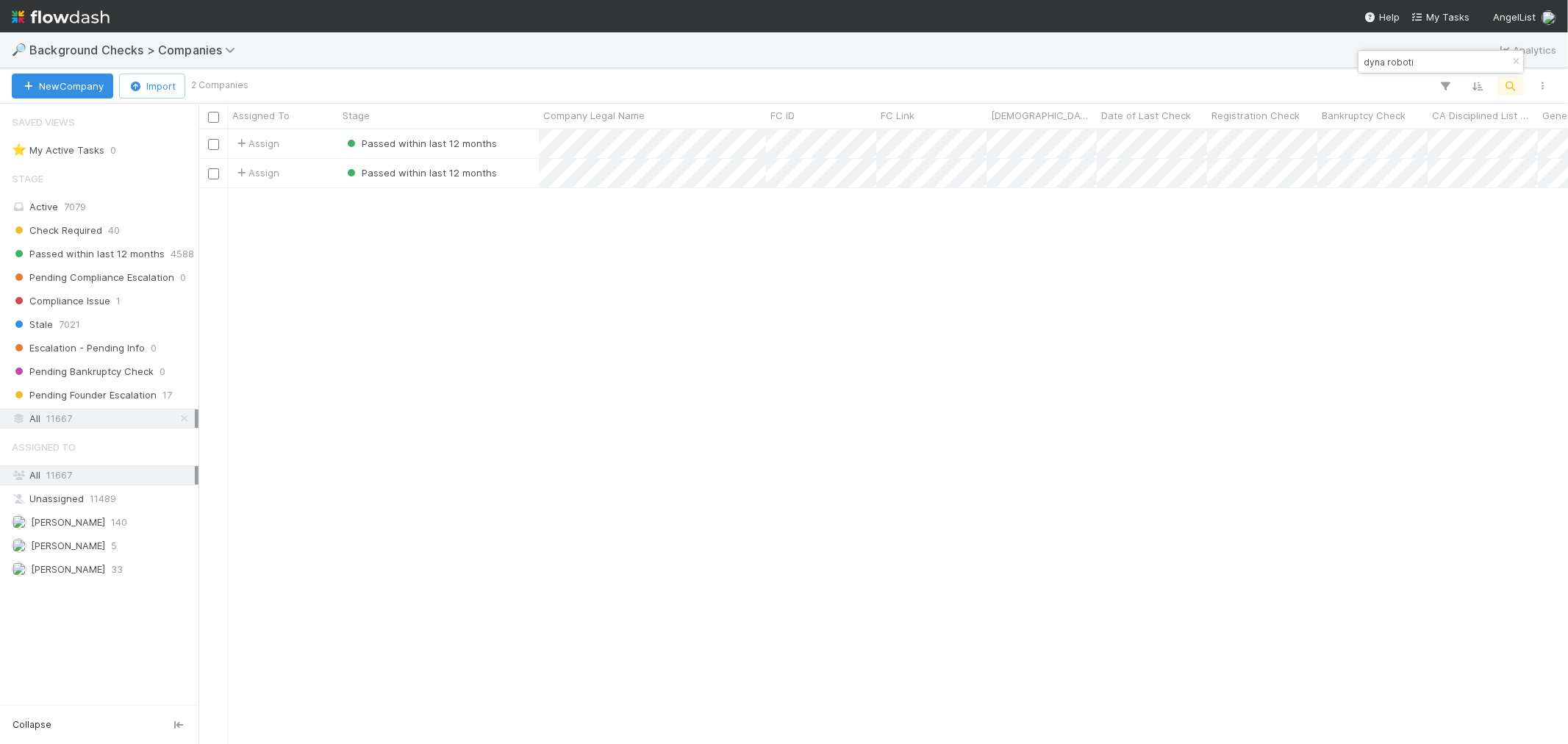
type input "dyna roboti"
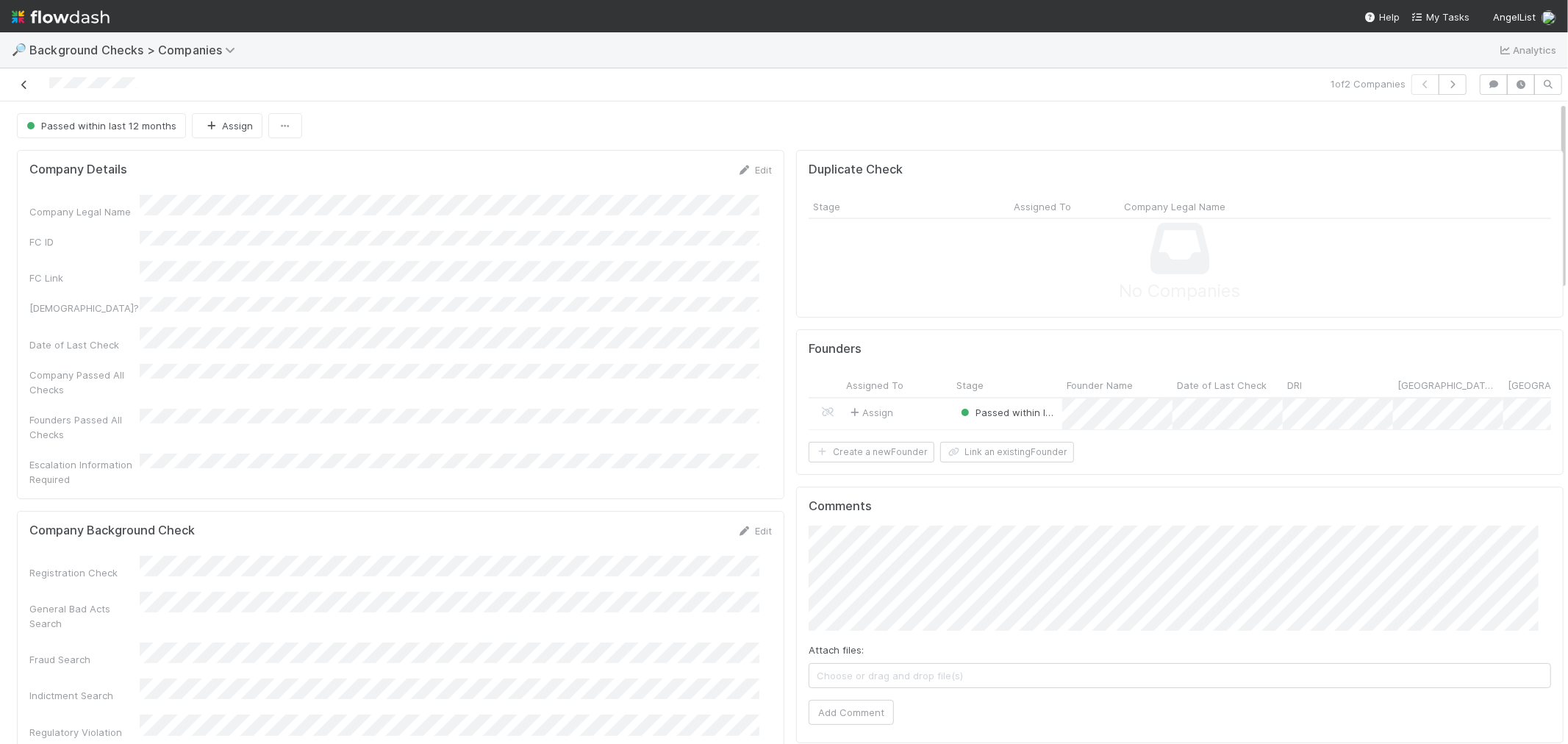
click at [26, 86] on icon at bounding box center [24, 85] width 15 height 10
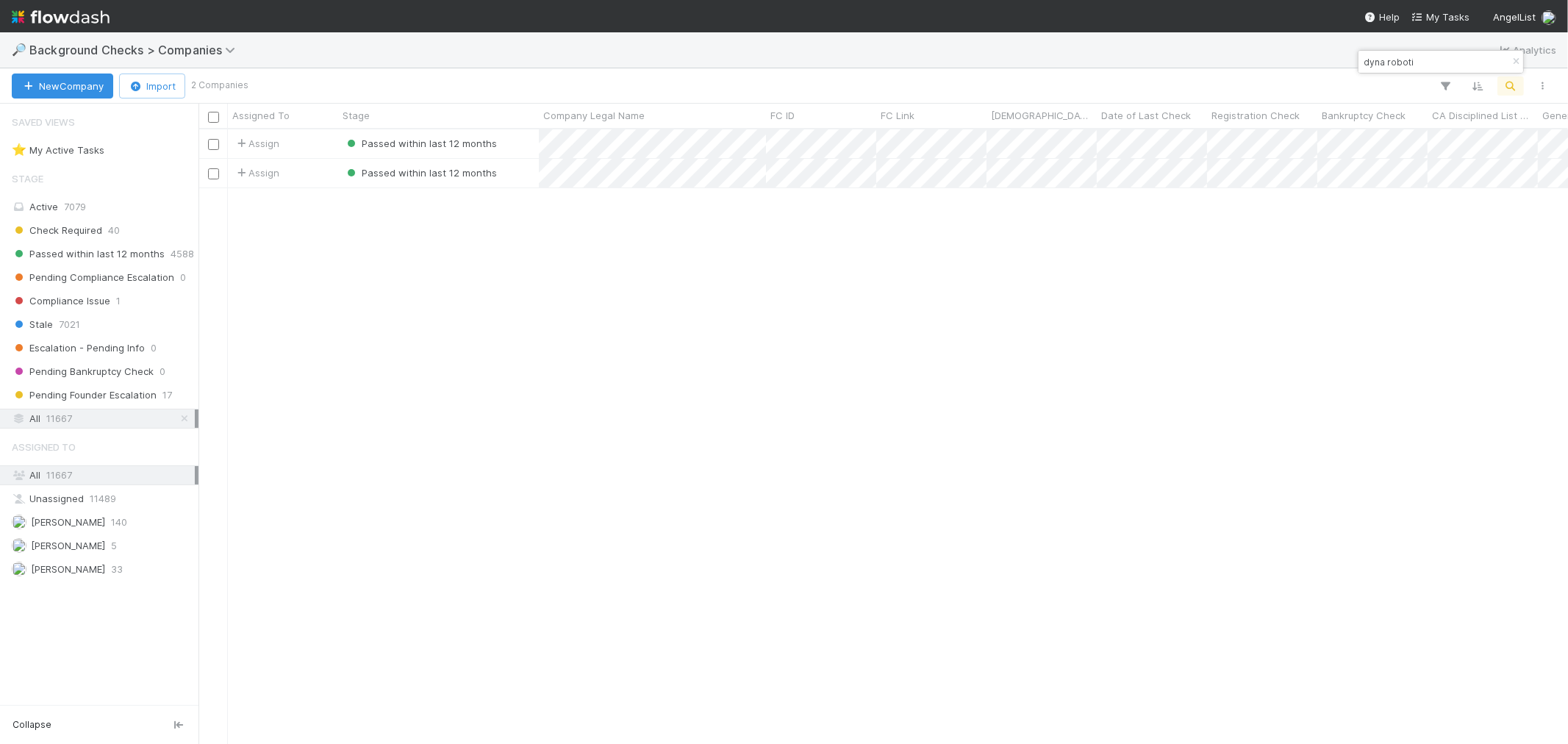
scroll to position [602, 1357]
click at [733, 512] on div "Assign Passed within last 12 months 1 1 8/25/25, 2:35:57 PM 8/25/25, 2:38:28 PM…" at bounding box center [883, 436] width 1370 height 614
drag, startPoint x: 1124, startPoint y: 294, endPoint x: 815, endPoint y: 195, distance: 324.5
click at [1124, 294] on div "Assign Passed within last 12 months 1 1 8/25/25, 2:35:57 PM 8/25/25, 2:38:28 PM…" at bounding box center [883, 436] width 1370 height 614
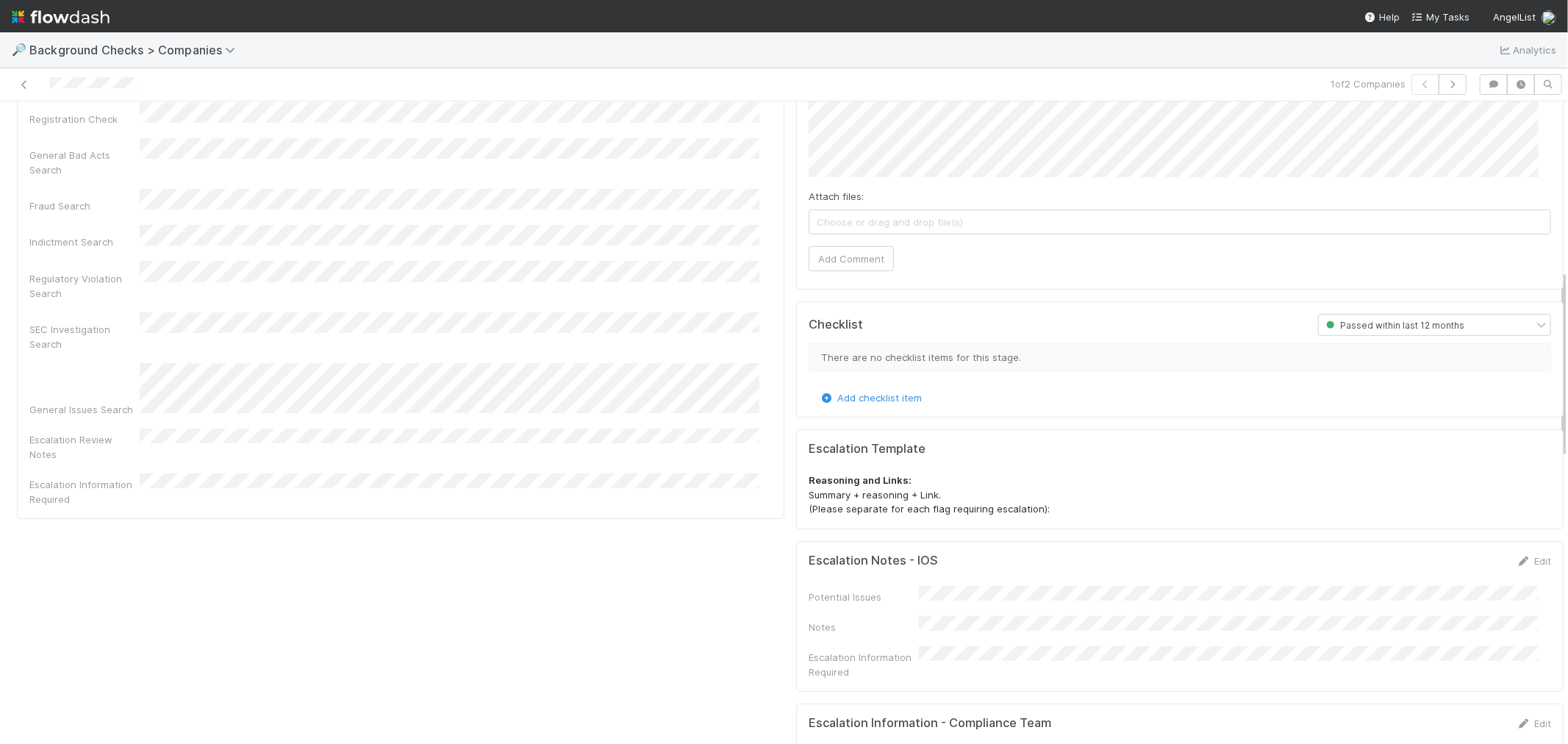
scroll to position [245, 0]
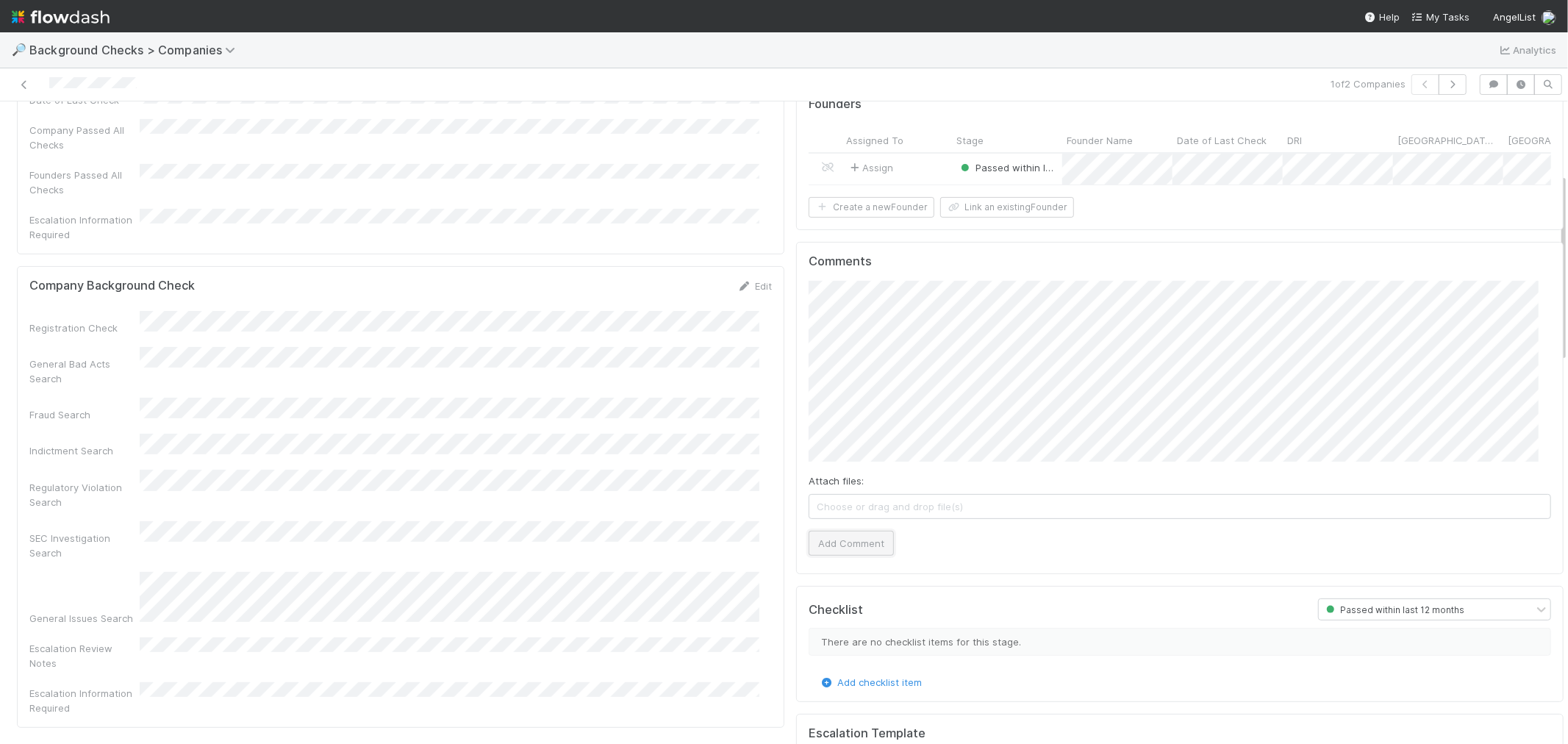
click at [857, 556] on button "Add Comment" at bounding box center [852, 543] width 86 height 25
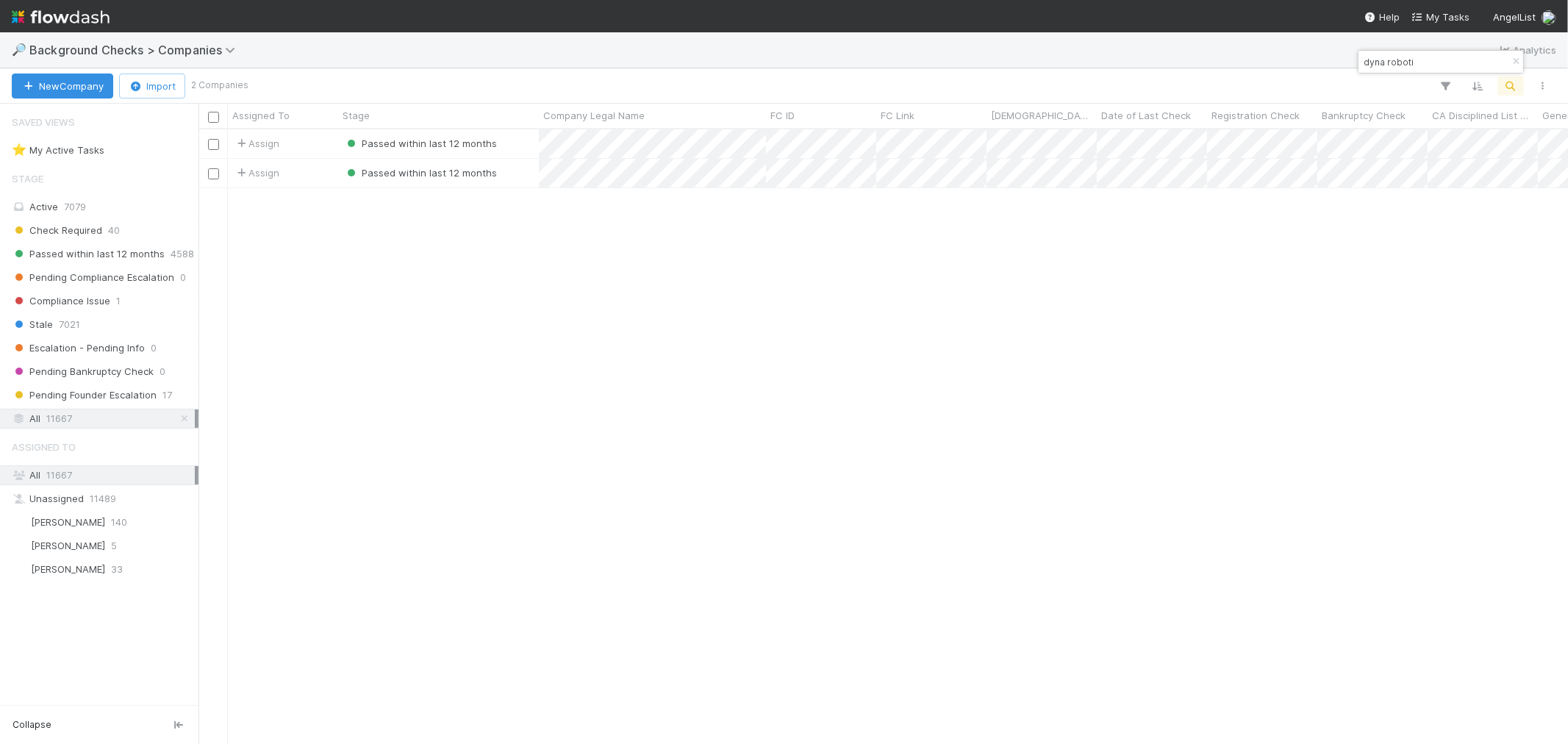
scroll to position [602, 1357]
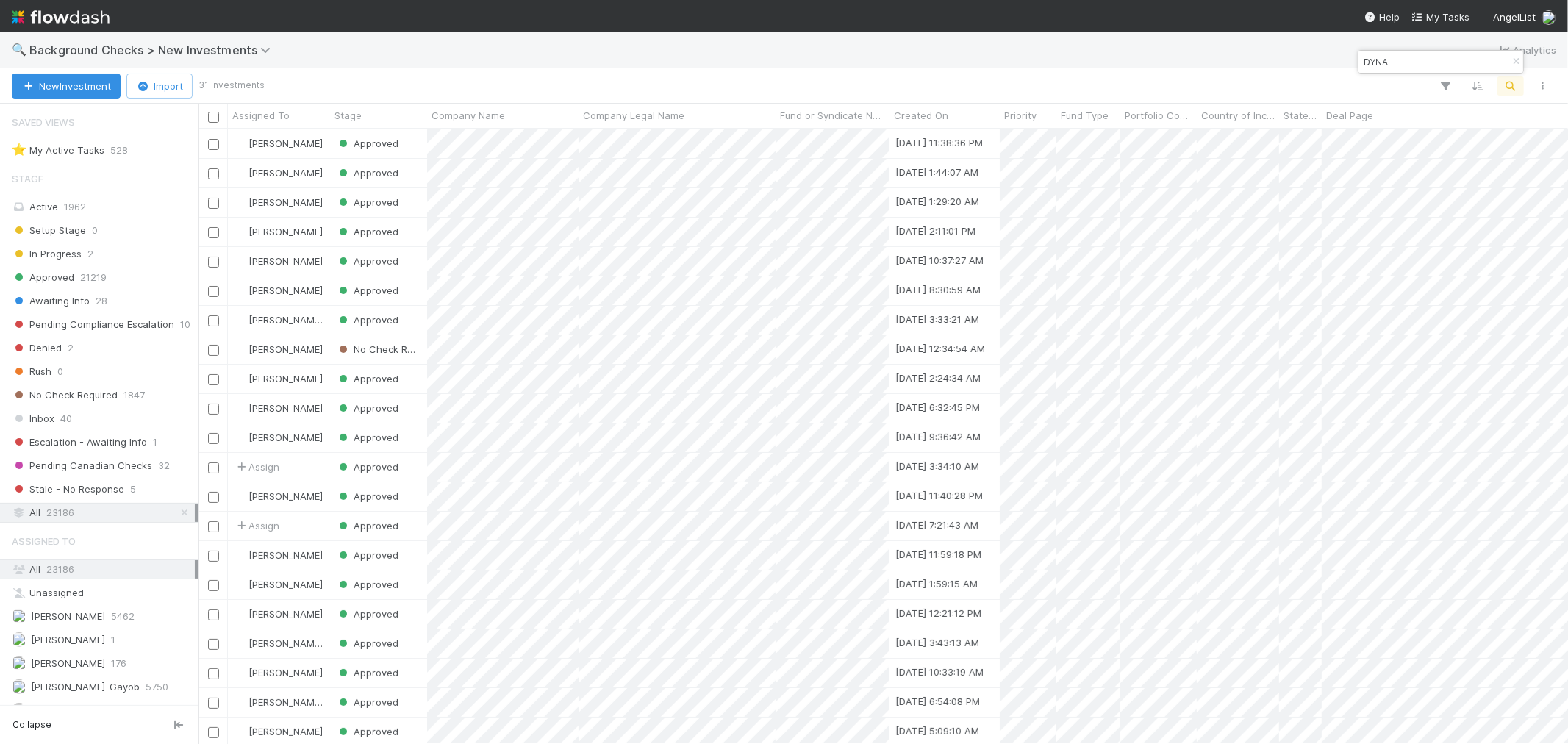
scroll to position [602, 1357]
drag, startPoint x: 1435, startPoint y: 64, endPoint x: 1053, endPoint y: 57, distance: 382.1
click at [1053, 57] on body "🔍 Background Checks > New Investments Analytics New Investment Import 31 Invest…" at bounding box center [784, 372] width 1568 height 744
paste input "Chariot"
type input "DYNAChariot"
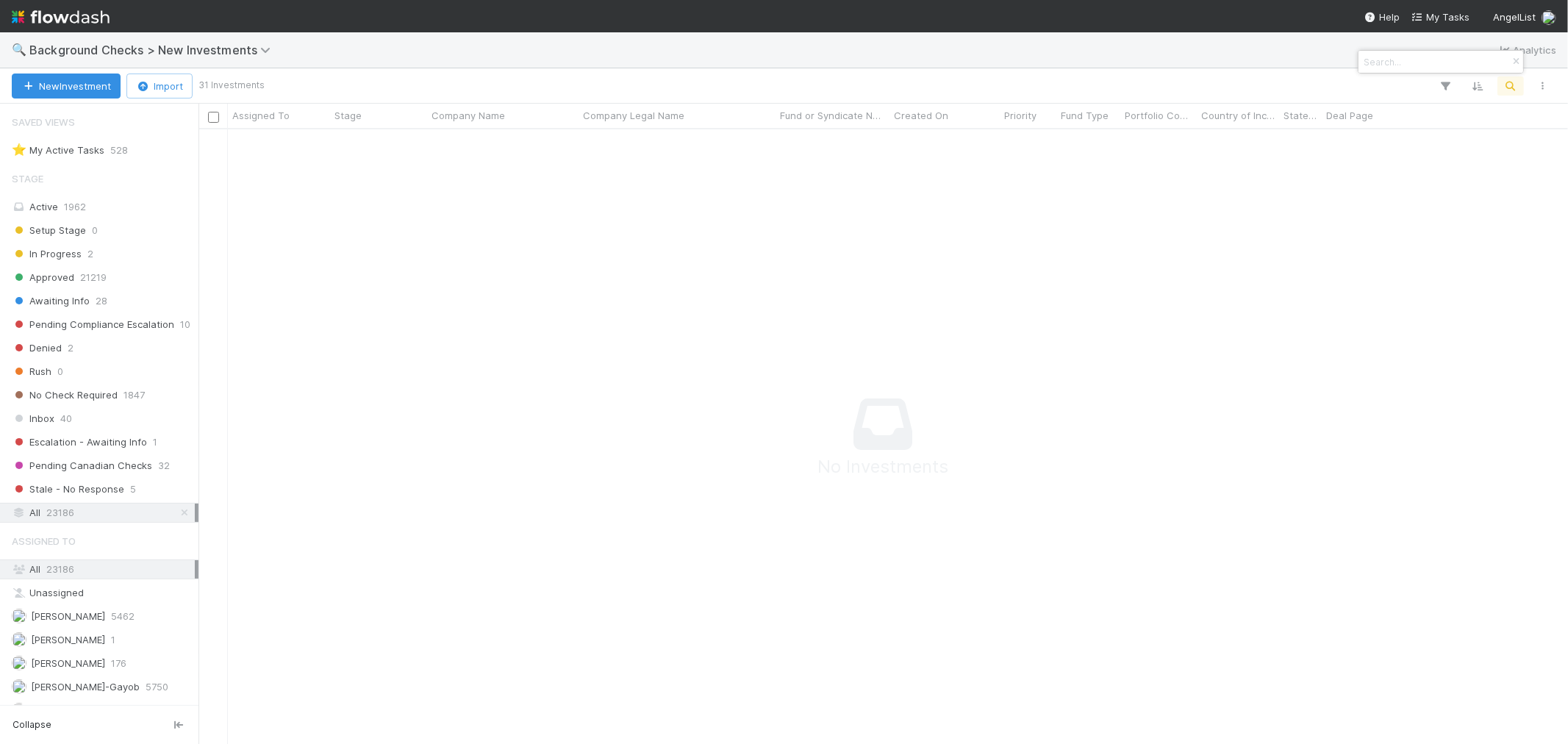
scroll to position [590, 1345]
paste input "Chariot"
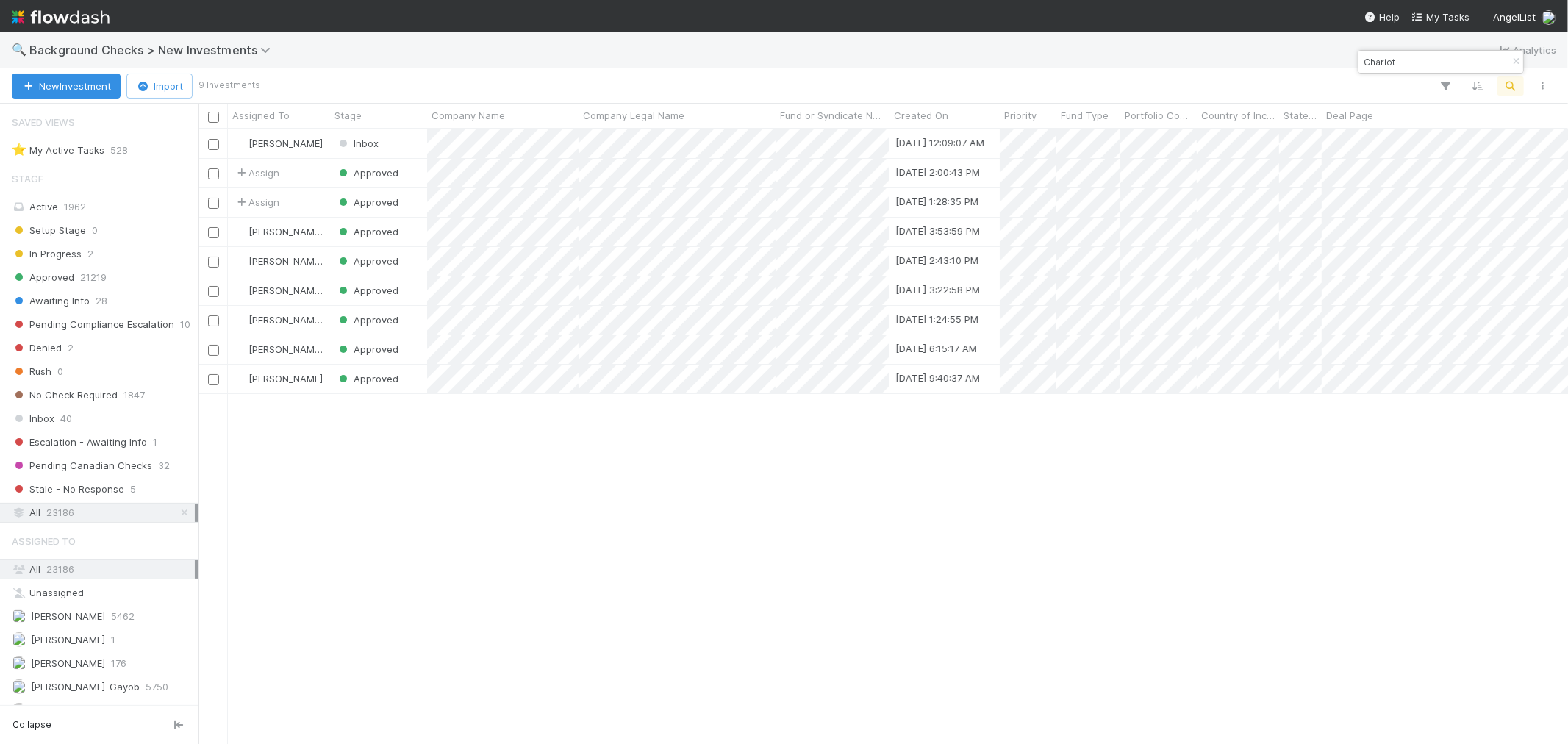
scroll to position [602, 1357]
click at [1365, 63] on div at bounding box center [784, 372] width 1568 height 744
click at [1365, 63] on input "Chariot" at bounding box center [1435, 62] width 147 height 18
paste input "oherence"
click at [1359, 61] on div "Coherence" at bounding box center [1434, 62] width 149 height 18
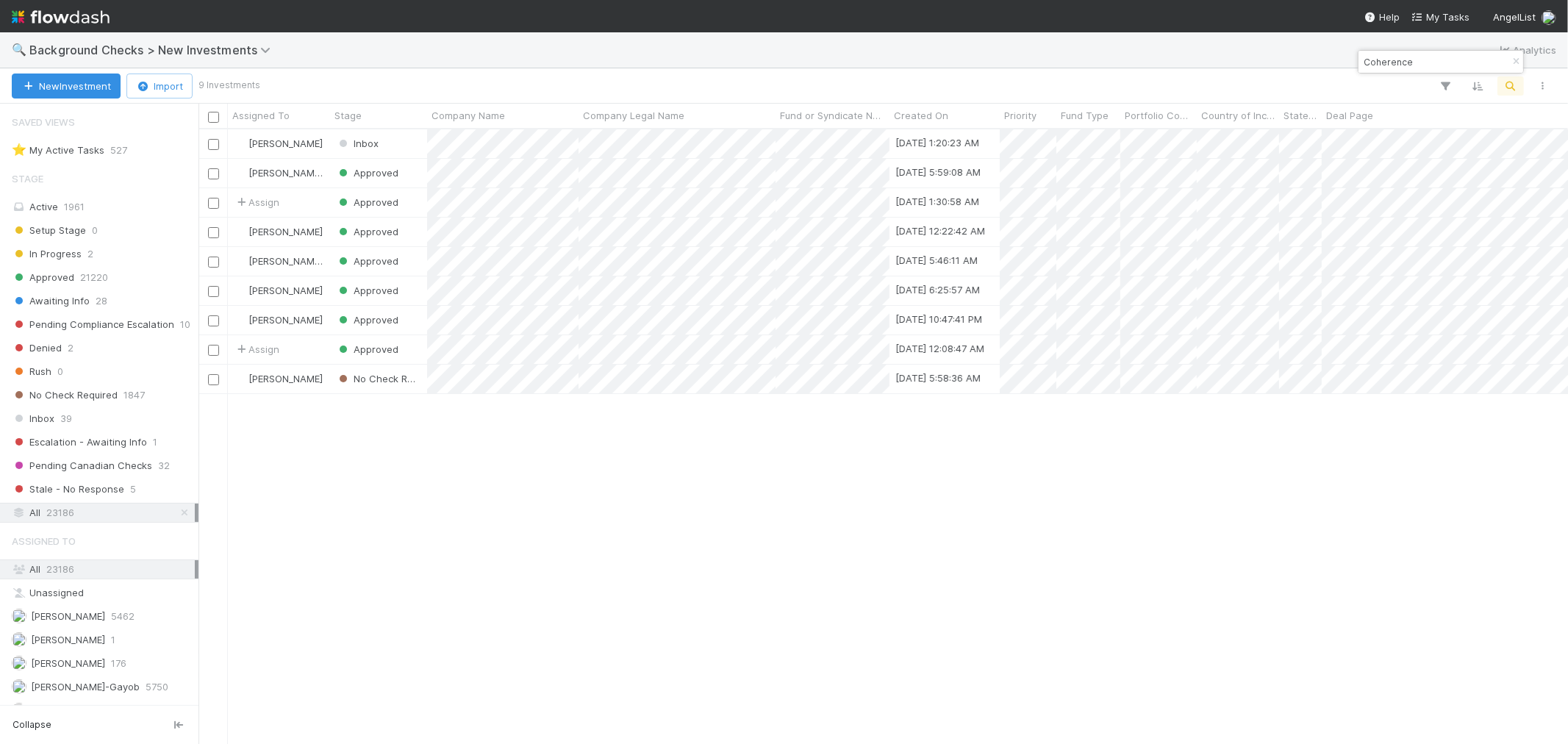
click at [1359, 61] on div "Coherence" at bounding box center [1434, 62] width 149 height 18
drag, startPoint x: 1232, startPoint y: 571, endPoint x: 1227, endPoint y: 553, distance: 18.7
click at [1232, 569] on div "Roselyn de Villa Inbox 8/26/25, 1:20:23 AM 0 1 1 0 0 8/26/25, 1:20:26 AM 0 0 0 …" at bounding box center [883, 436] width 1370 height 614
click at [1386, 61] on input "Coherence" at bounding box center [1435, 62] width 147 height 18
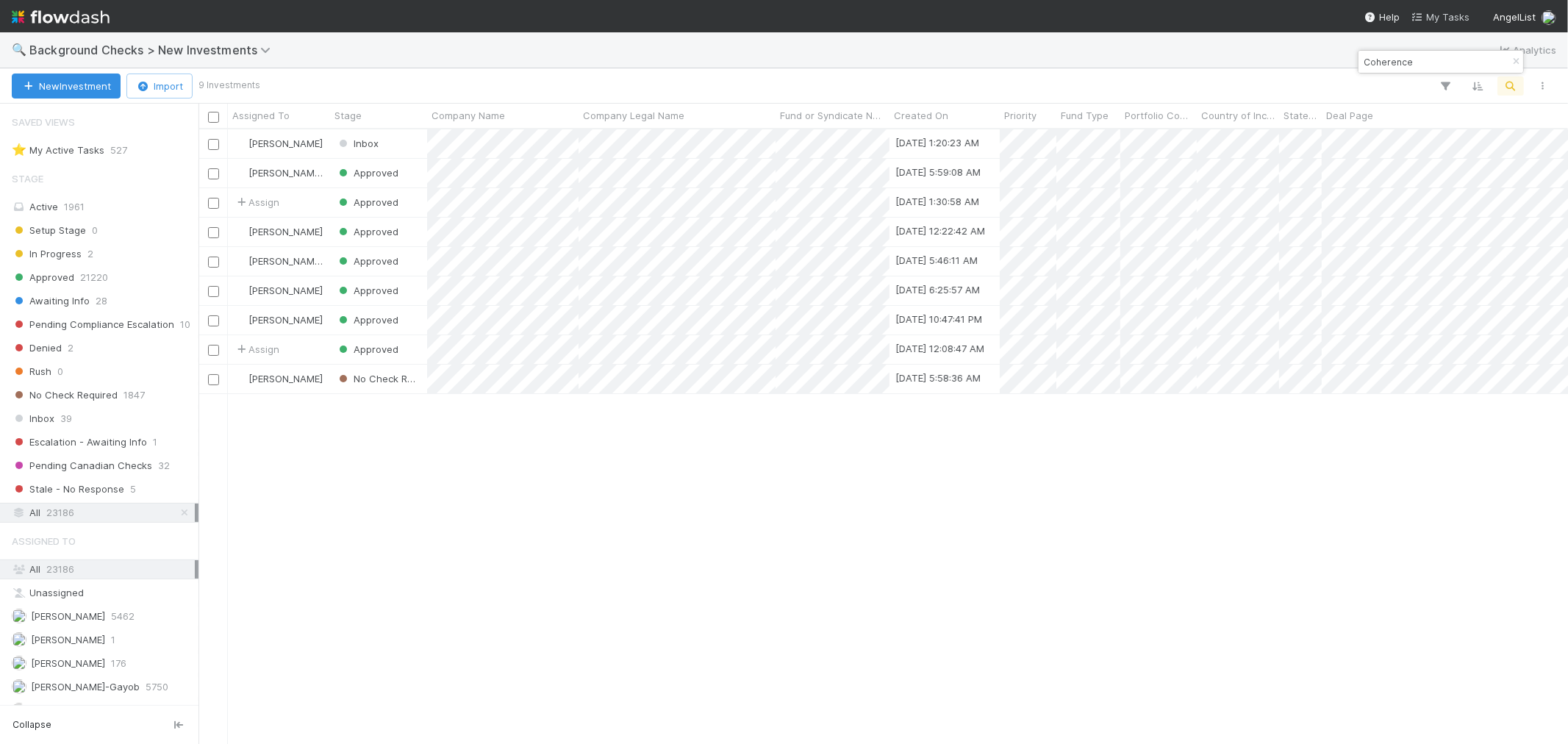
paste input "Orange"
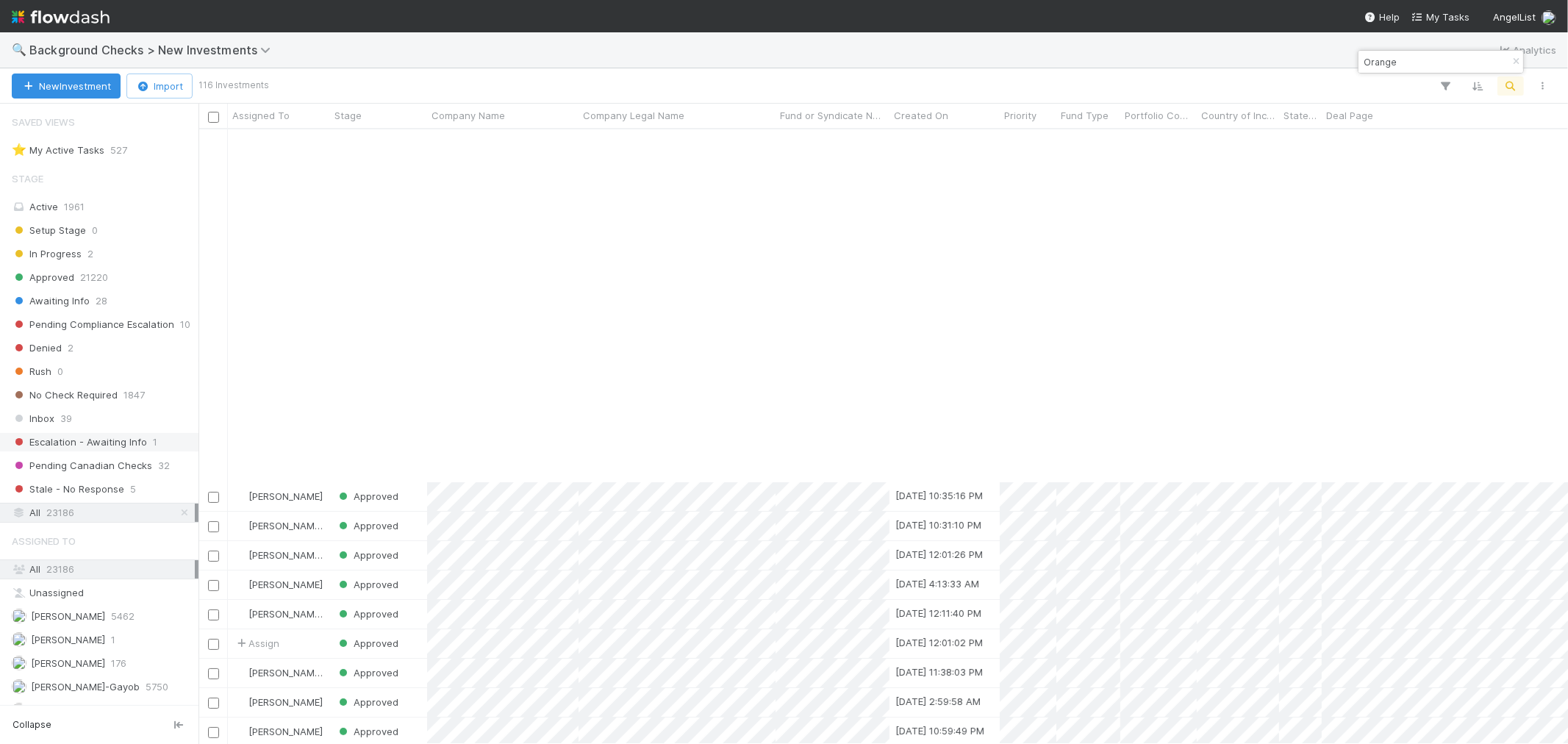
scroll to position [408, 0]
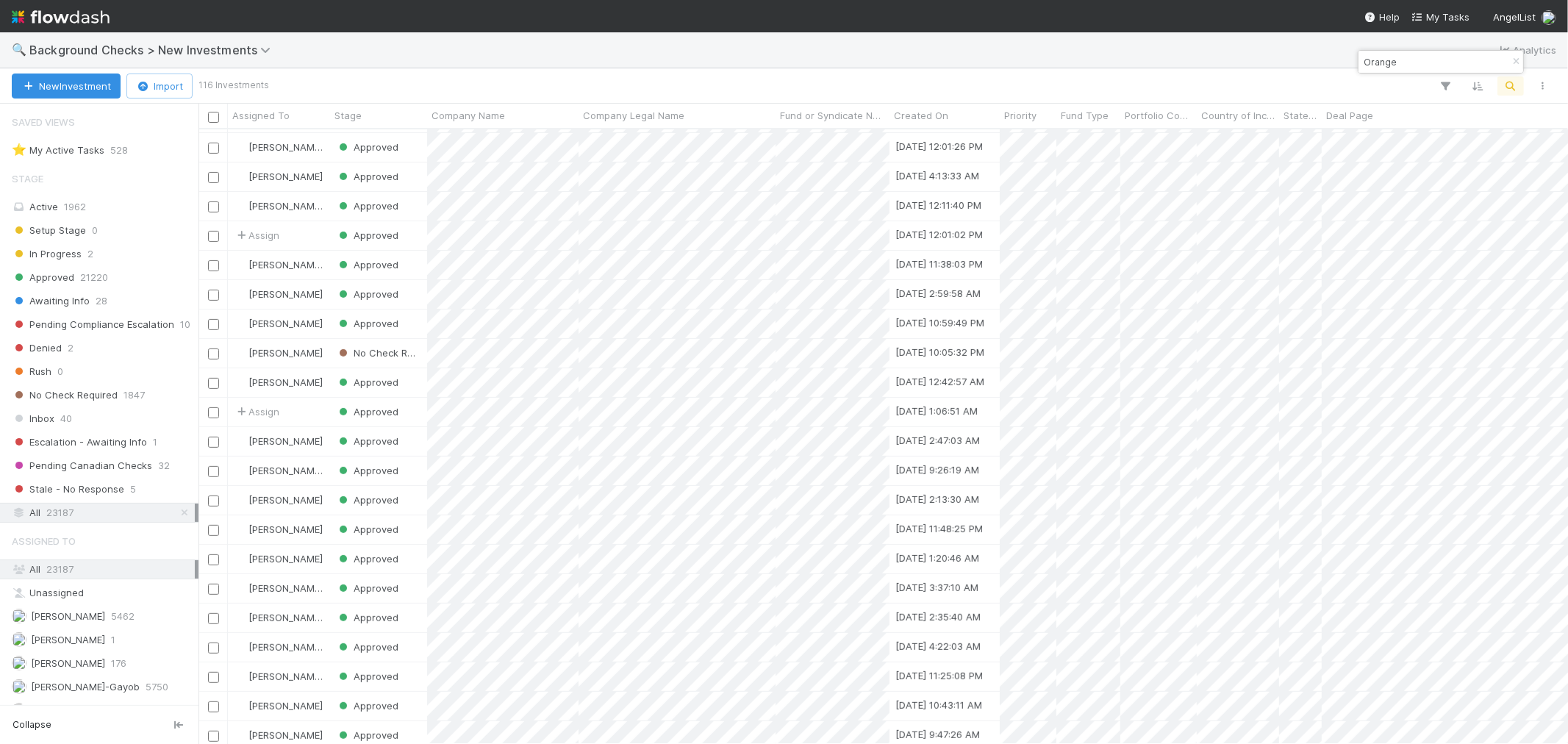
click at [1373, 59] on input "Orange" at bounding box center [1435, 62] width 147 height 18
paste input "Ripi"
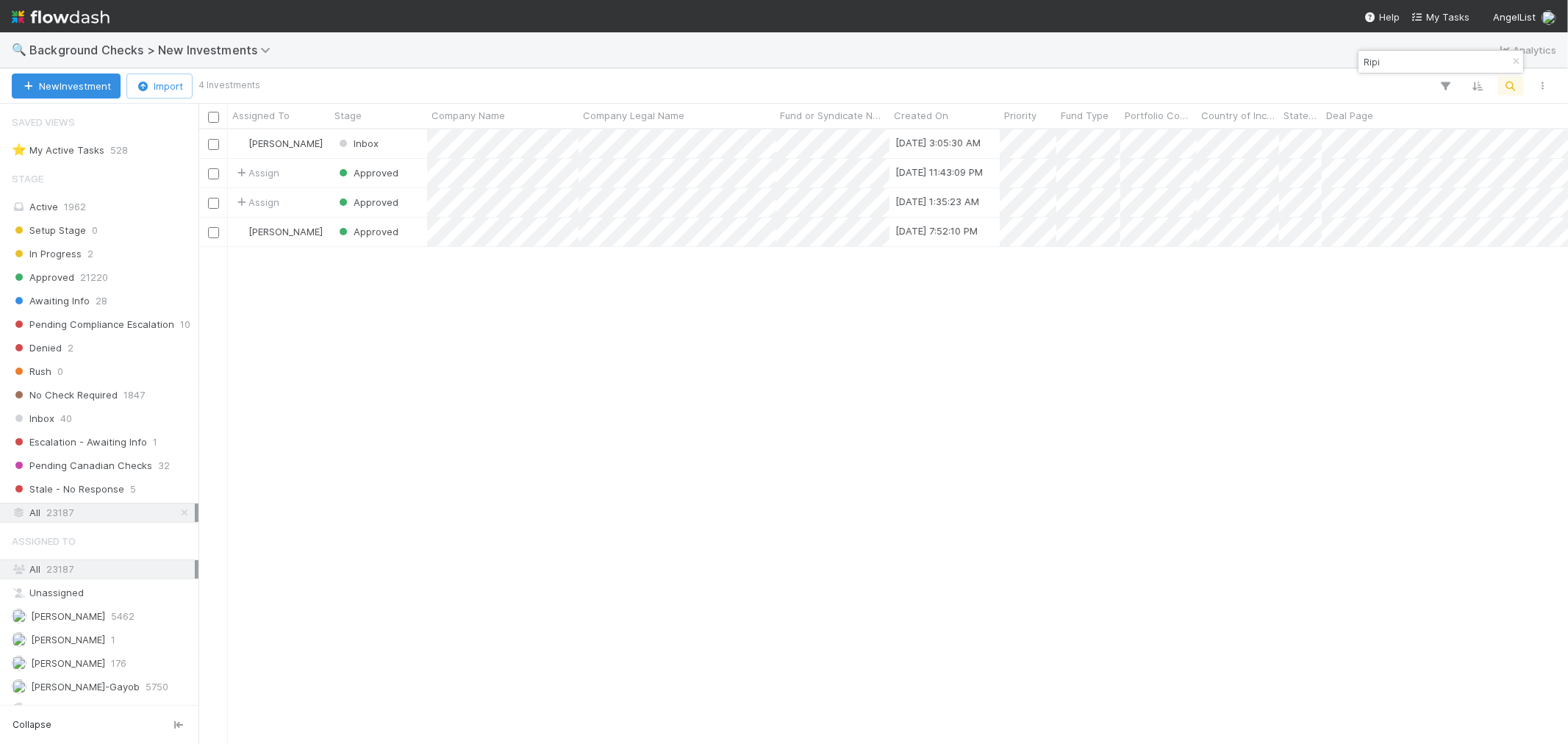
scroll to position [602, 1357]
click at [1371, 69] on div at bounding box center [784, 372] width 1568 height 744
click at [1371, 69] on input "Ripi" at bounding box center [1435, 62] width 147 height 18
paste input "Sticker Commerce"
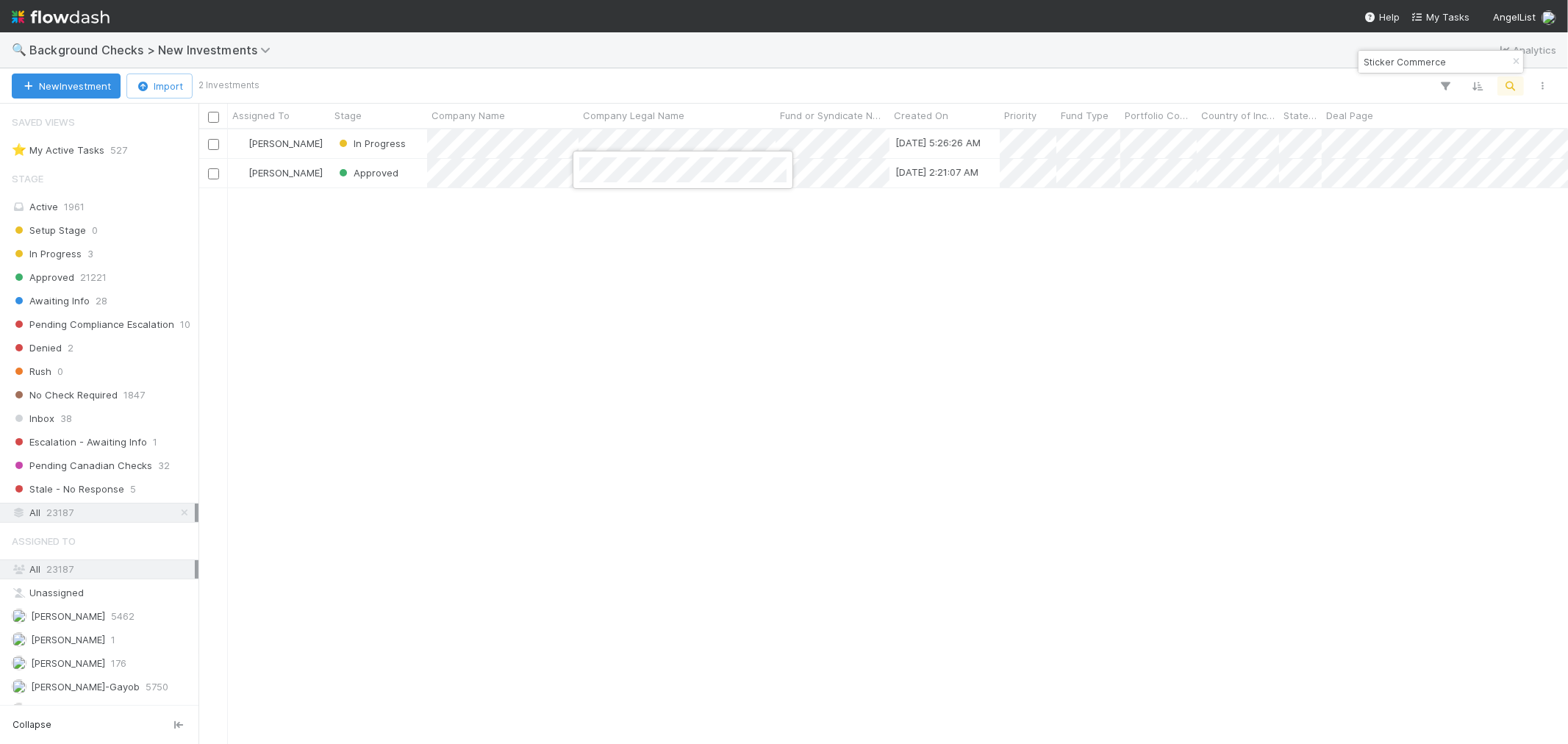
click at [1052, 538] on div at bounding box center [784, 372] width 1568 height 744
click at [1418, 64] on input "Sticker Commerce" at bounding box center [1435, 62] width 147 height 18
paste input "Okibi"
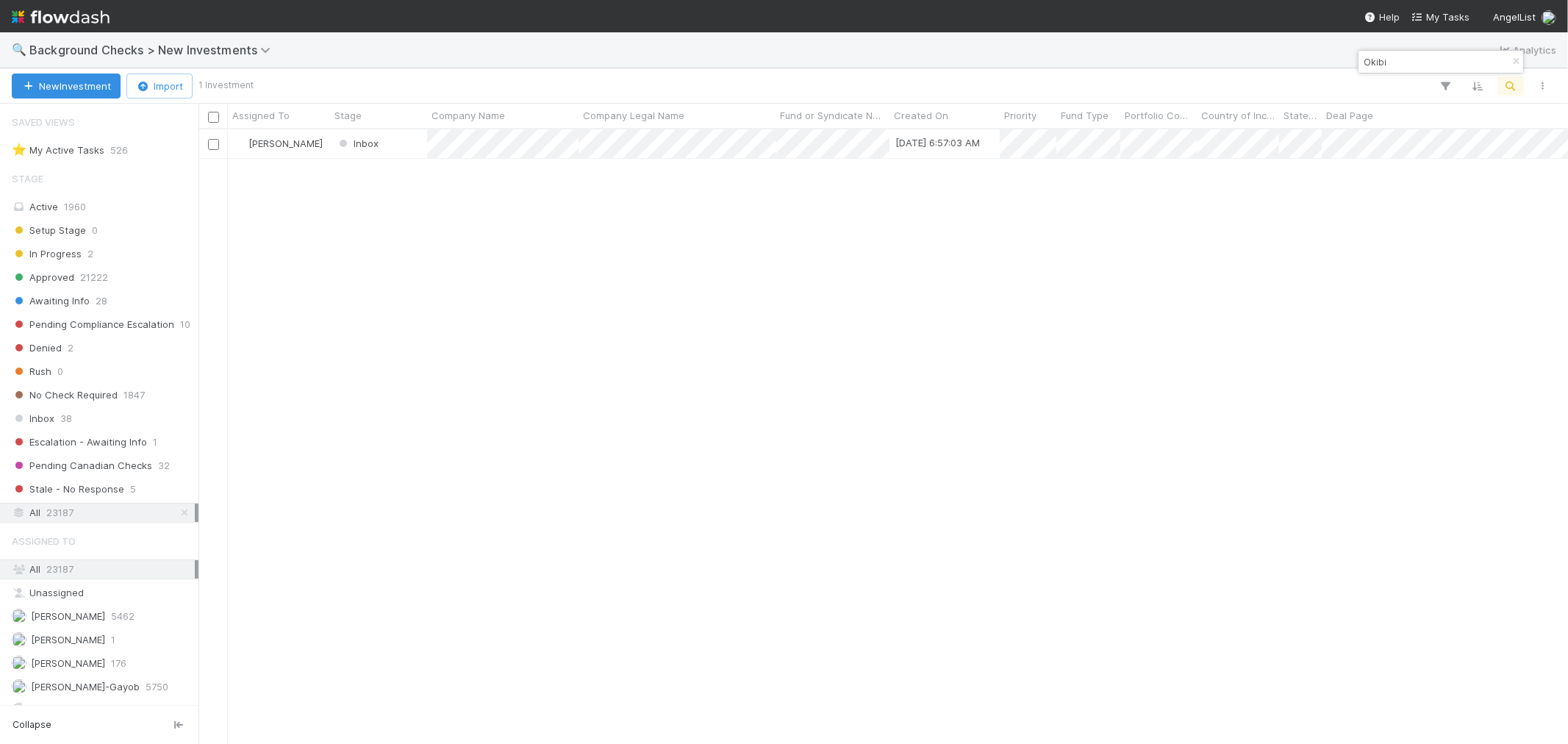
click at [1078, 487] on div "Roselyn de Villa Inbox 8/26/25, 6:57:03 AM 0 1 1 0 0 8/26/25, 6:57:04 AM 0 0 0" at bounding box center [883, 436] width 1370 height 614
click at [1378, 66] on input "Okibi" at bounding box center [1435, 62] width 147 height 18
paste input "Dialogue"
type input "Dialogue"
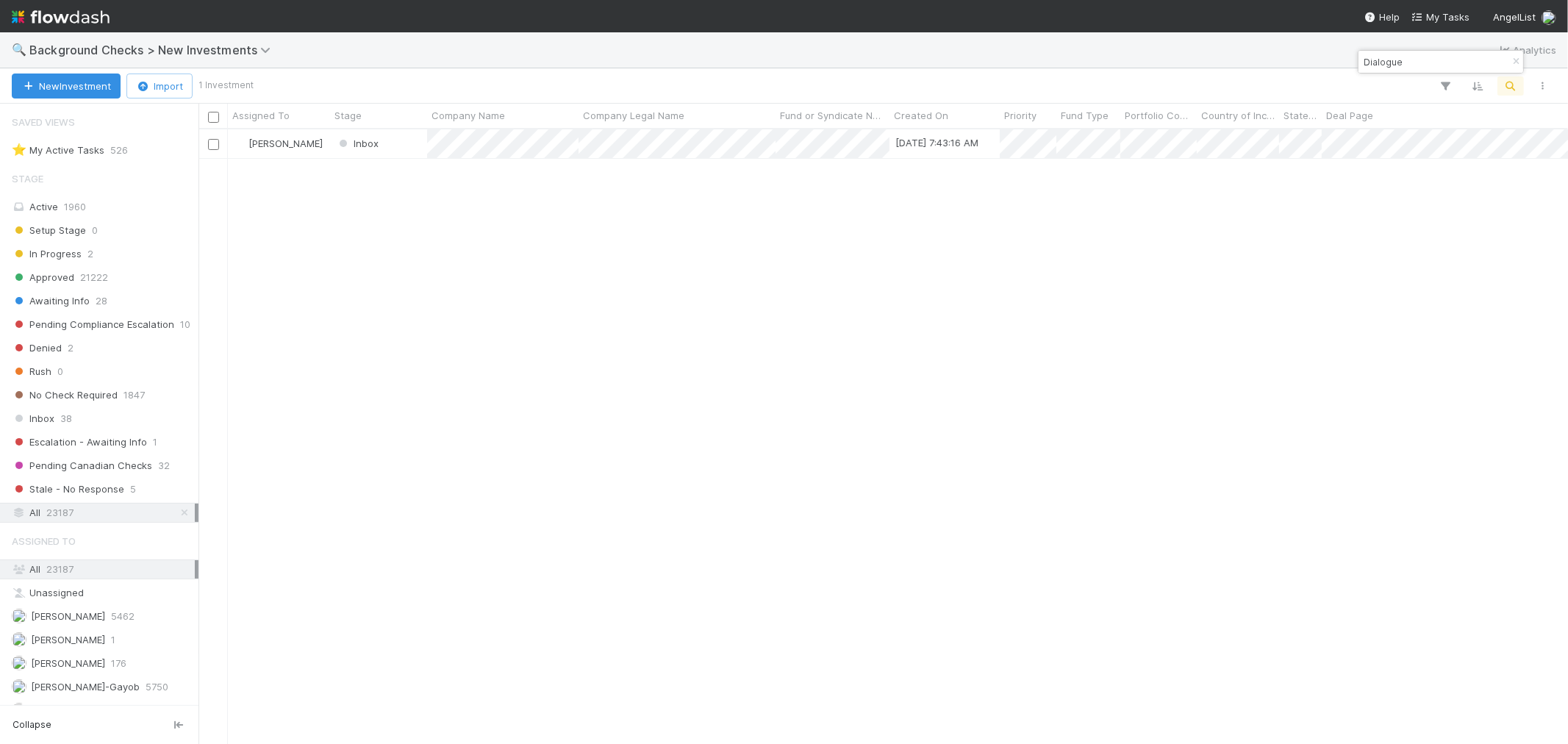
drag, startPoint x: 979, startPoint y: 380, endPoint x: 1033, endPoint y: 363, distance: 56.6
click at [985, 379] on div "Roselyn de Villa Inbox 8/26/25, 7:43:16 AM 0 1 1 0 0 8/26/25, 7:43:17 AM 0 0 0" at bounding box center [883, 436] width 1370 height 614
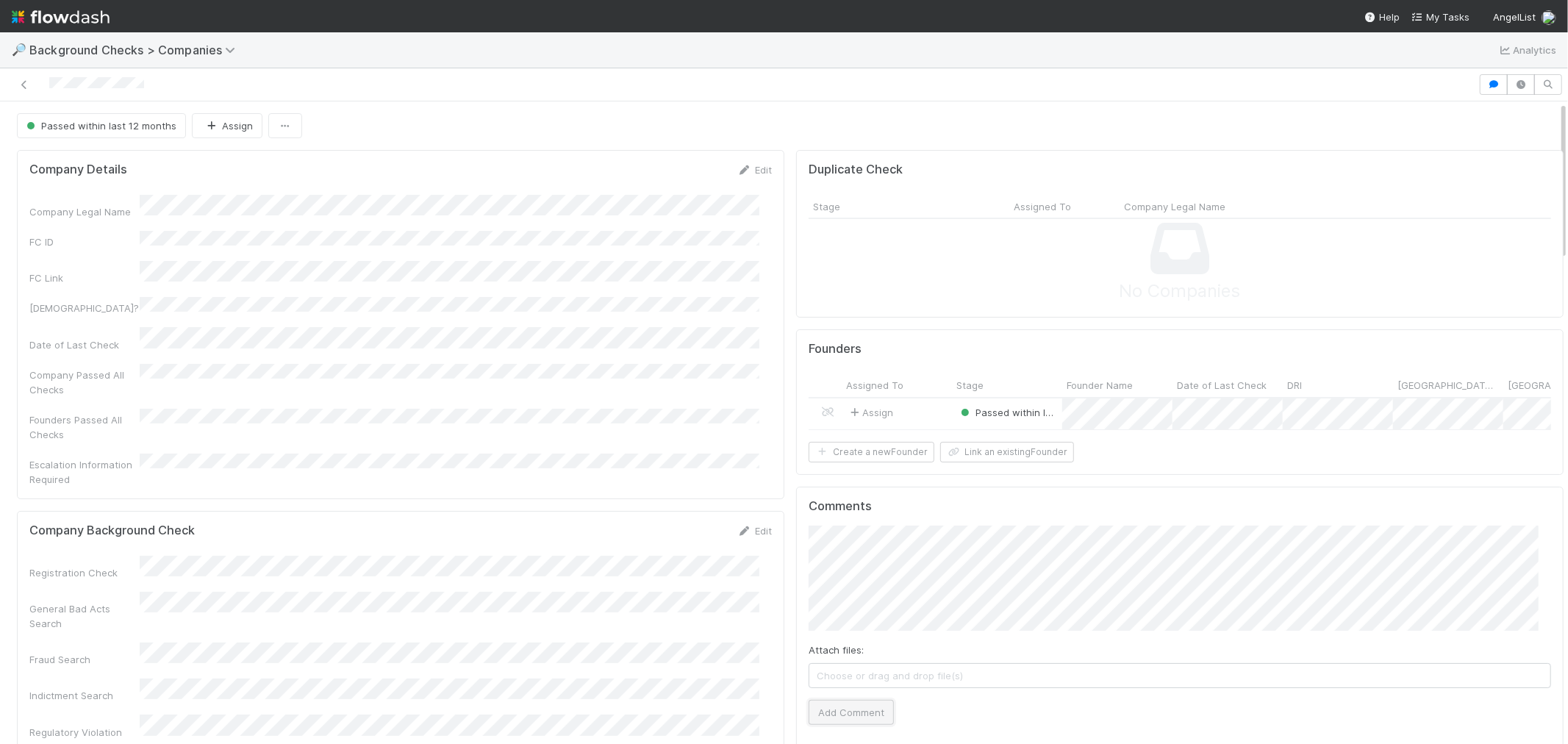
click at [841, 722] on button "Add Comment" at bounding box center [852, 712] width 86 height 25
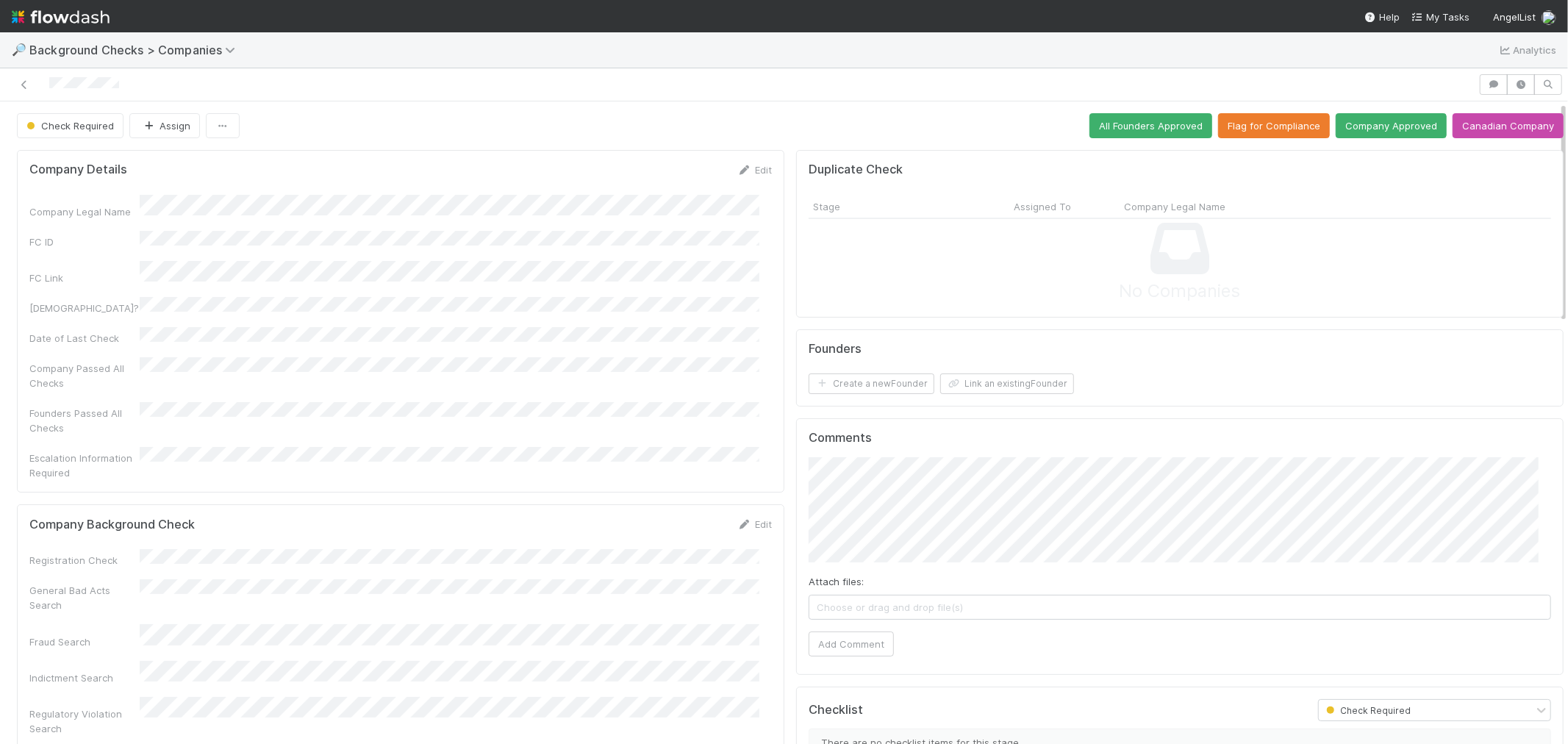
drag, startPoint x: 745, startPoint y: 498, endPoint x: 647, endPoint y: 487, distance: 98.6
click at [745, 518] on link "Edit" at bounding box center [754, 524] width 35 height 12
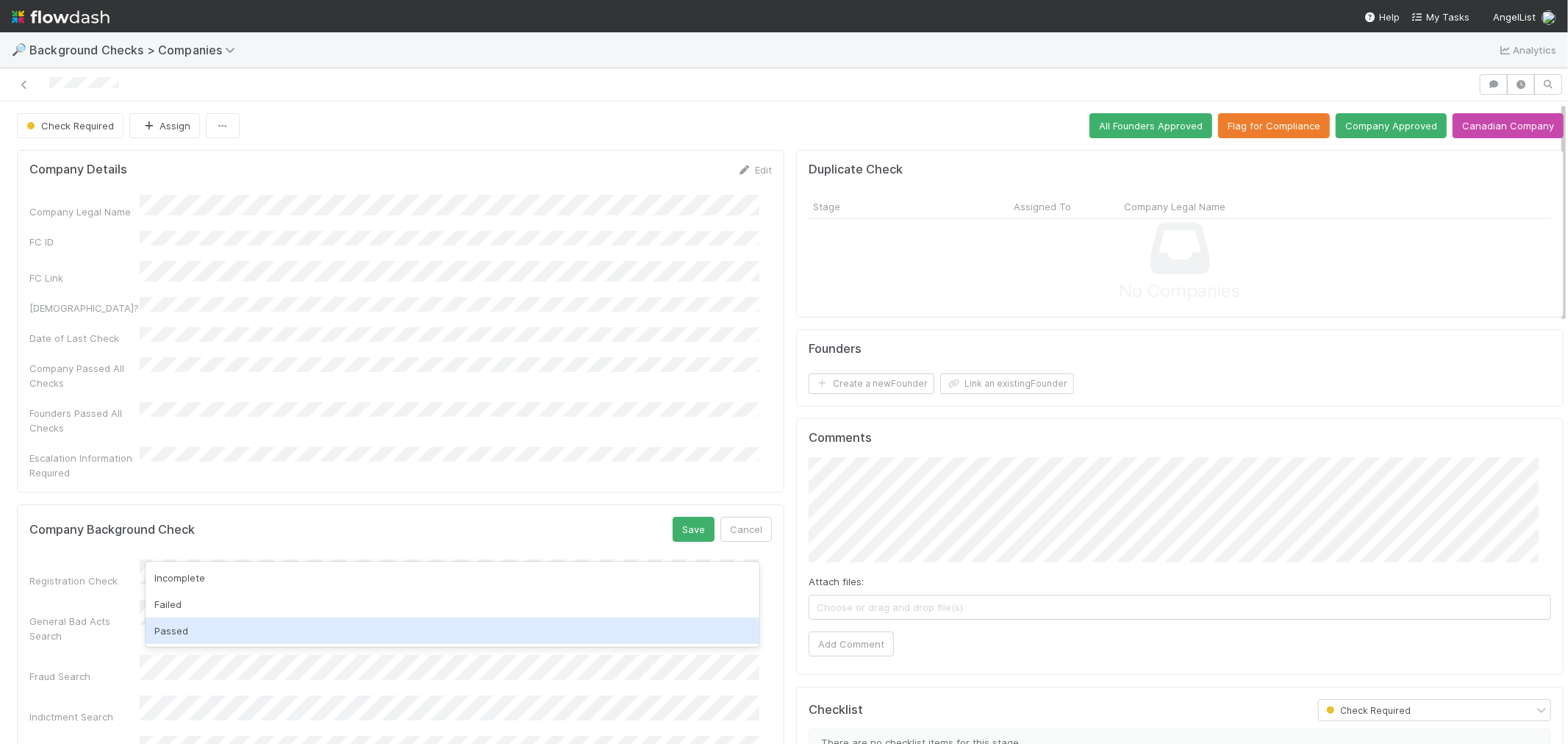
drag, startPoint x: 206, startPoint y: 626, endPoint x: 464, endPoint y: 599, distance: 259.4
click at [206, 626] on div "Passed" at bounding box center [452, 630] width 614 height 27
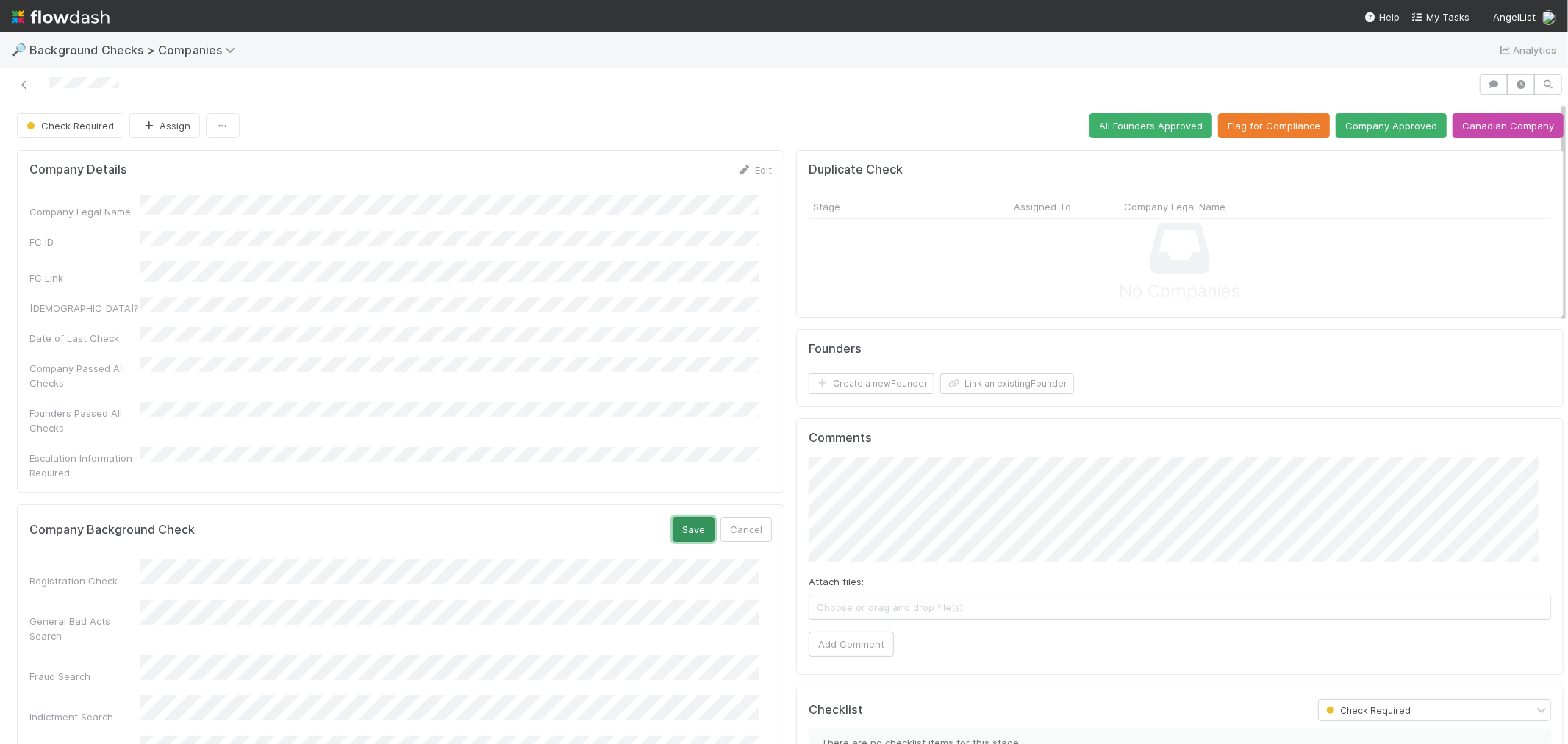
click at [688, 517] on button "Save" at bounding box center [693, 529] width 42 height 25
click at [520, 374] on div "Company Legal Name FC ID FC Link Canadian? Date of Last Check Company Passed Al…" at bounding box center [400, 338] width 742 height 285
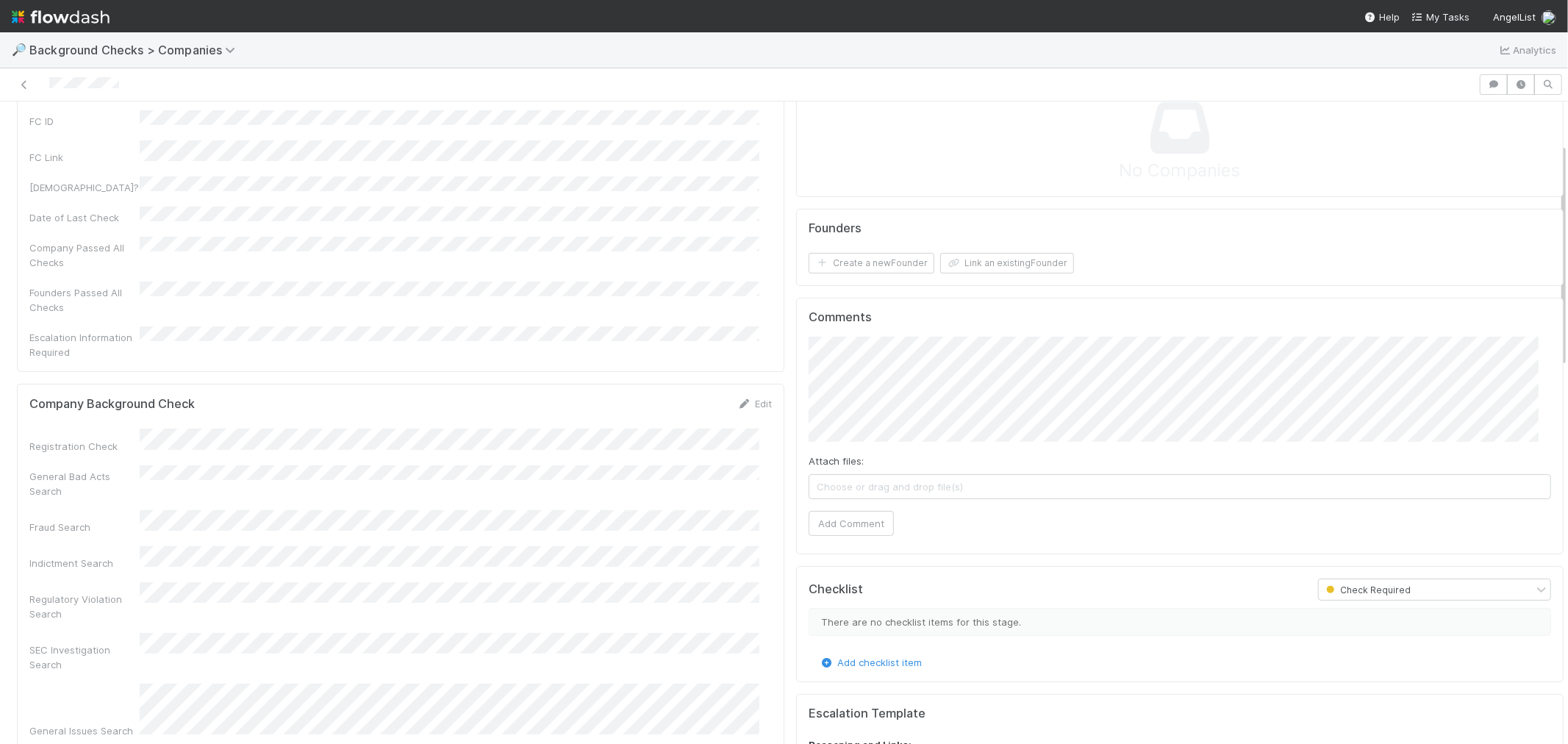
scroll to position [245, 0]
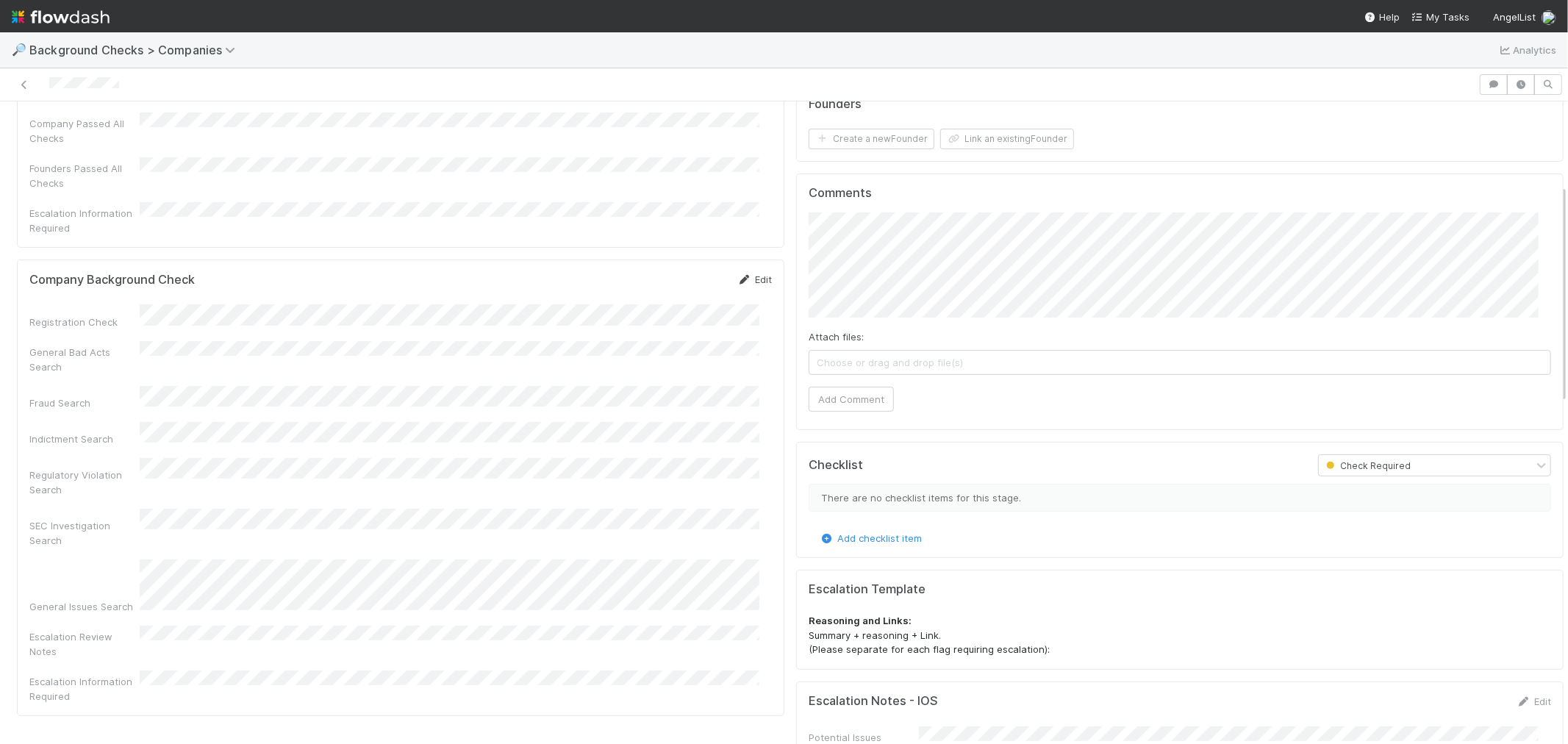
click at [748, 274] on link "Edit" at bounding box center [754, 280] width 35 height 12
click at [224, 355] on div "General Bad Acts Search" at bounding box center [400, 376] width 742 height 44
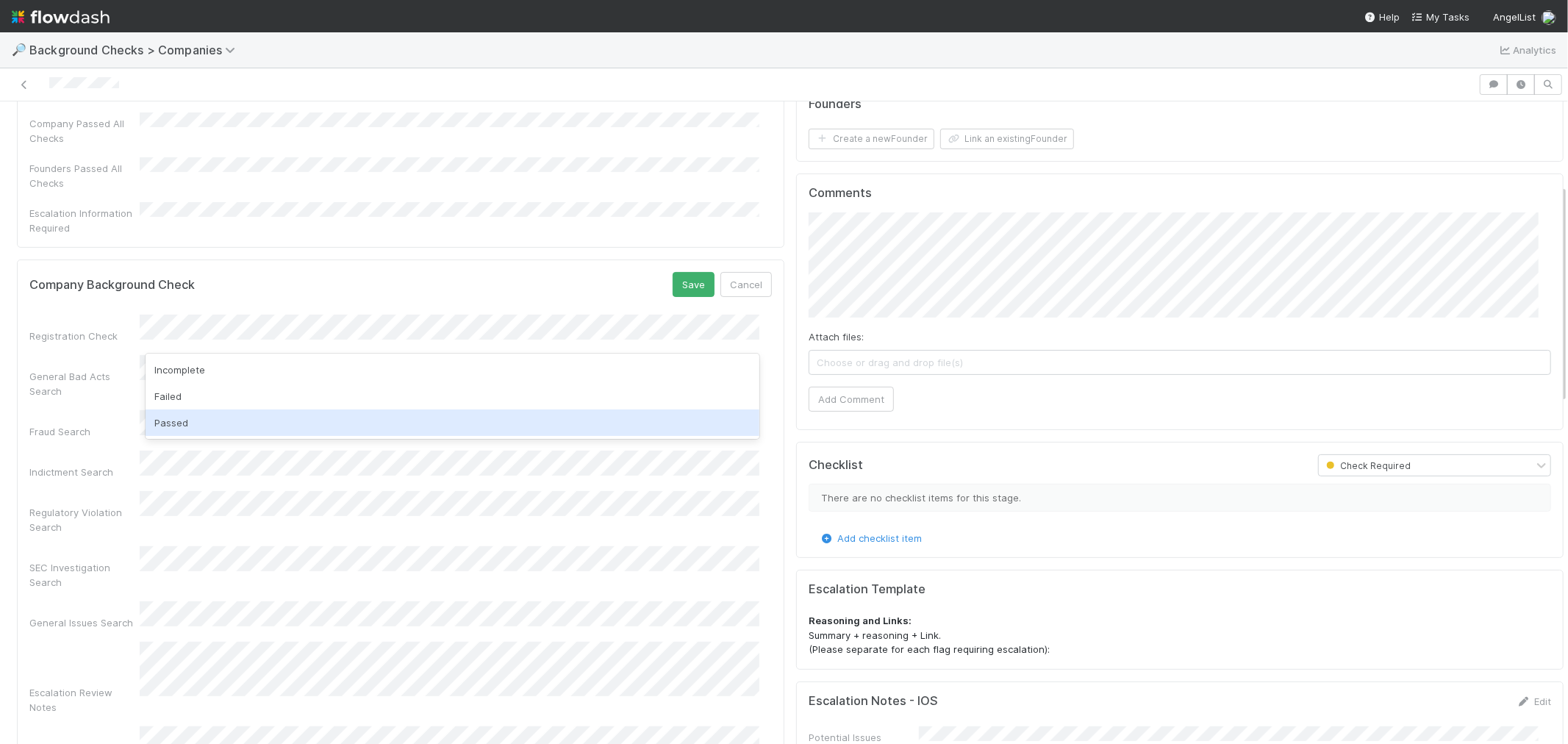
click at [228, 428] on div "Passed" at bounding box center [452, 422] width 614 height 27
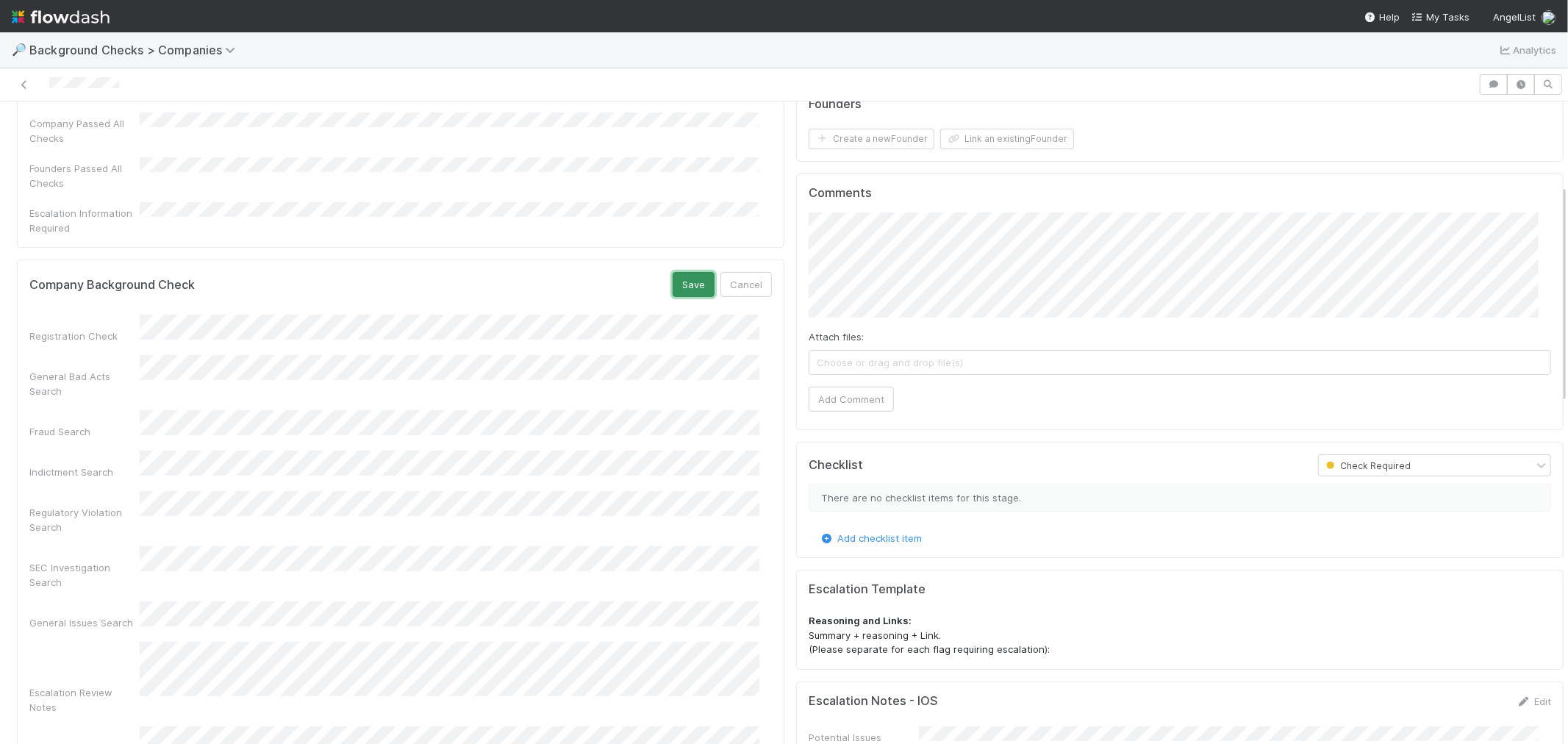
click at [681, 272] on button "Save" at bounding box center [693, 284] width 42 height 25
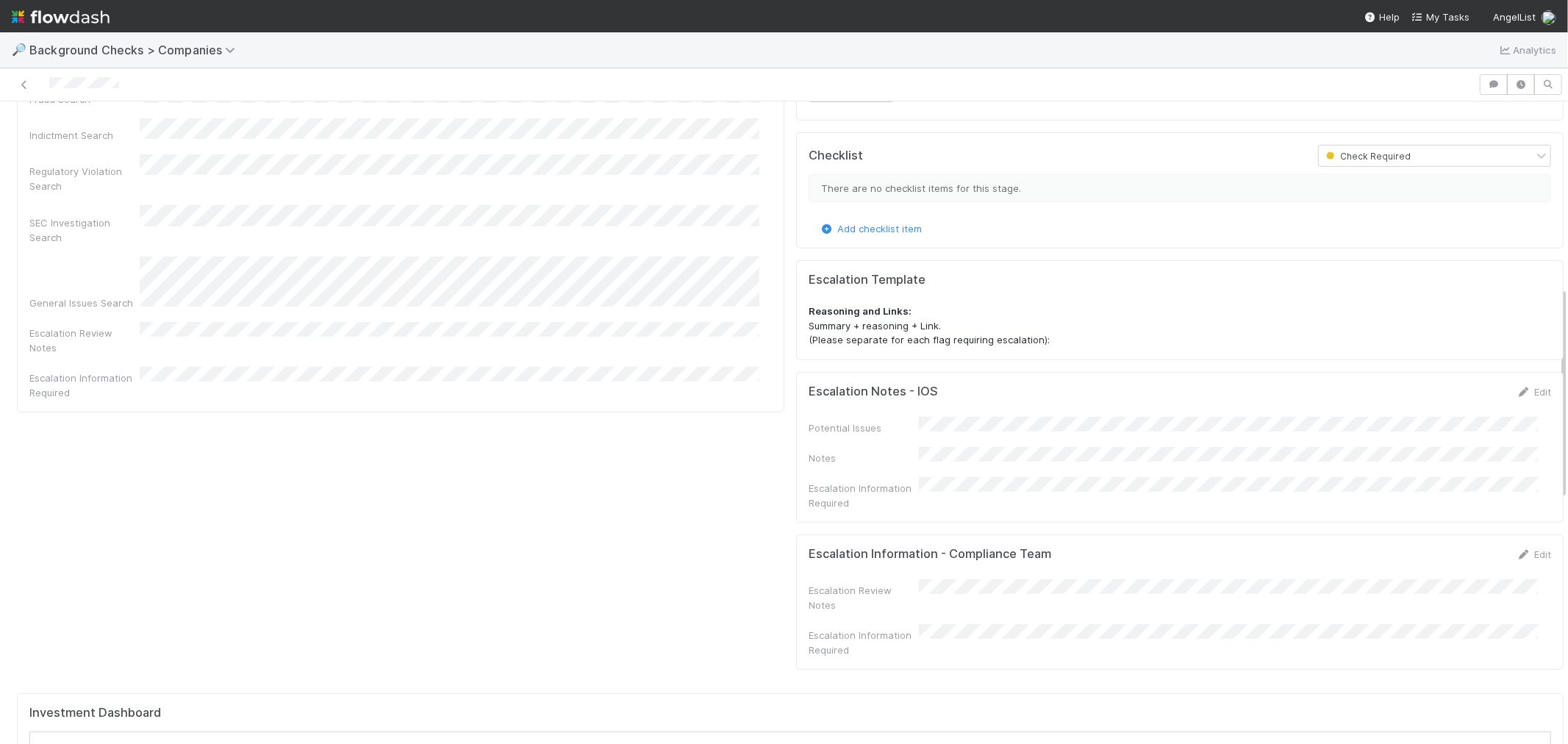
scroll to position [313, 0]
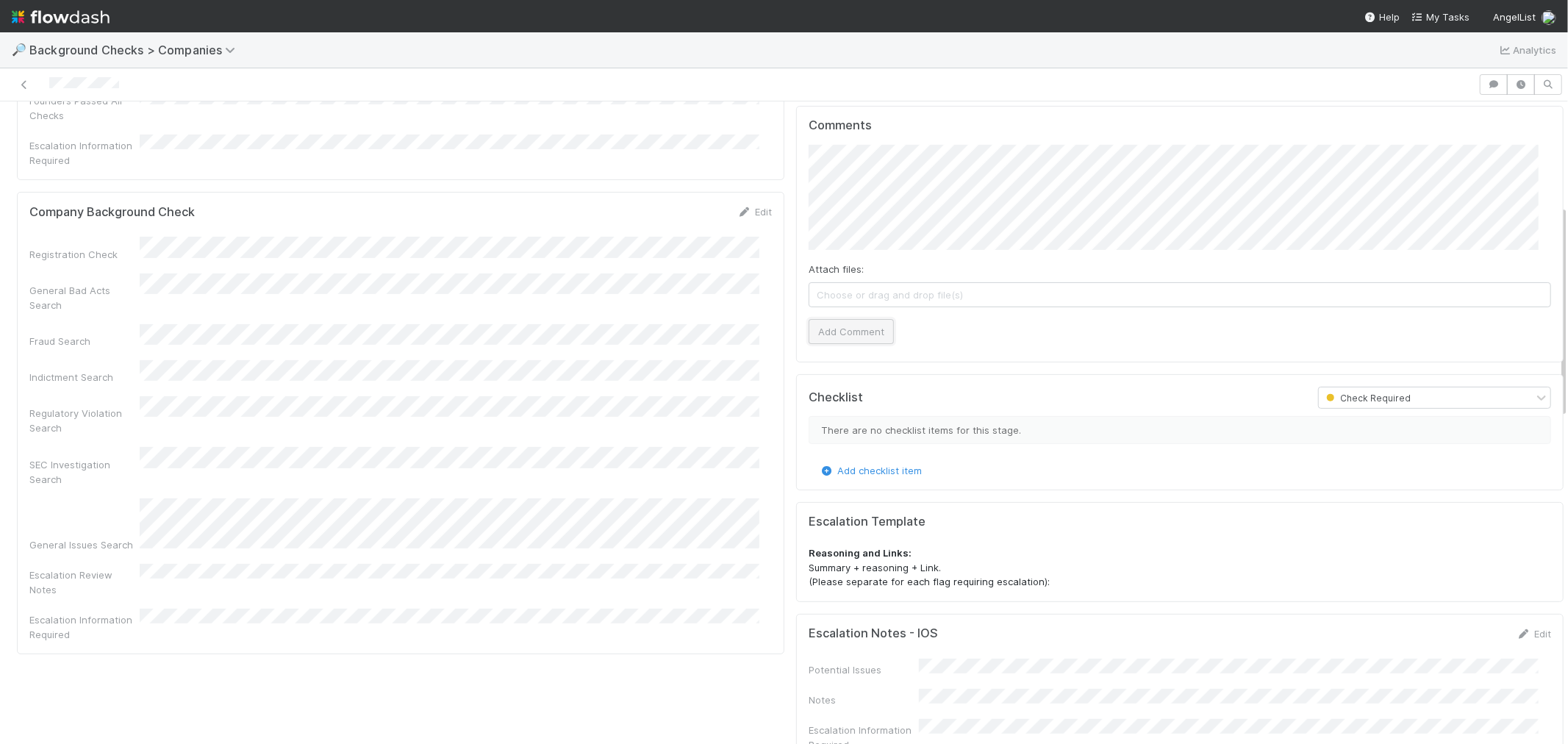
click at [832, 336] on button "Add Comment" at bounding box center [852, 331] width 86 height 25
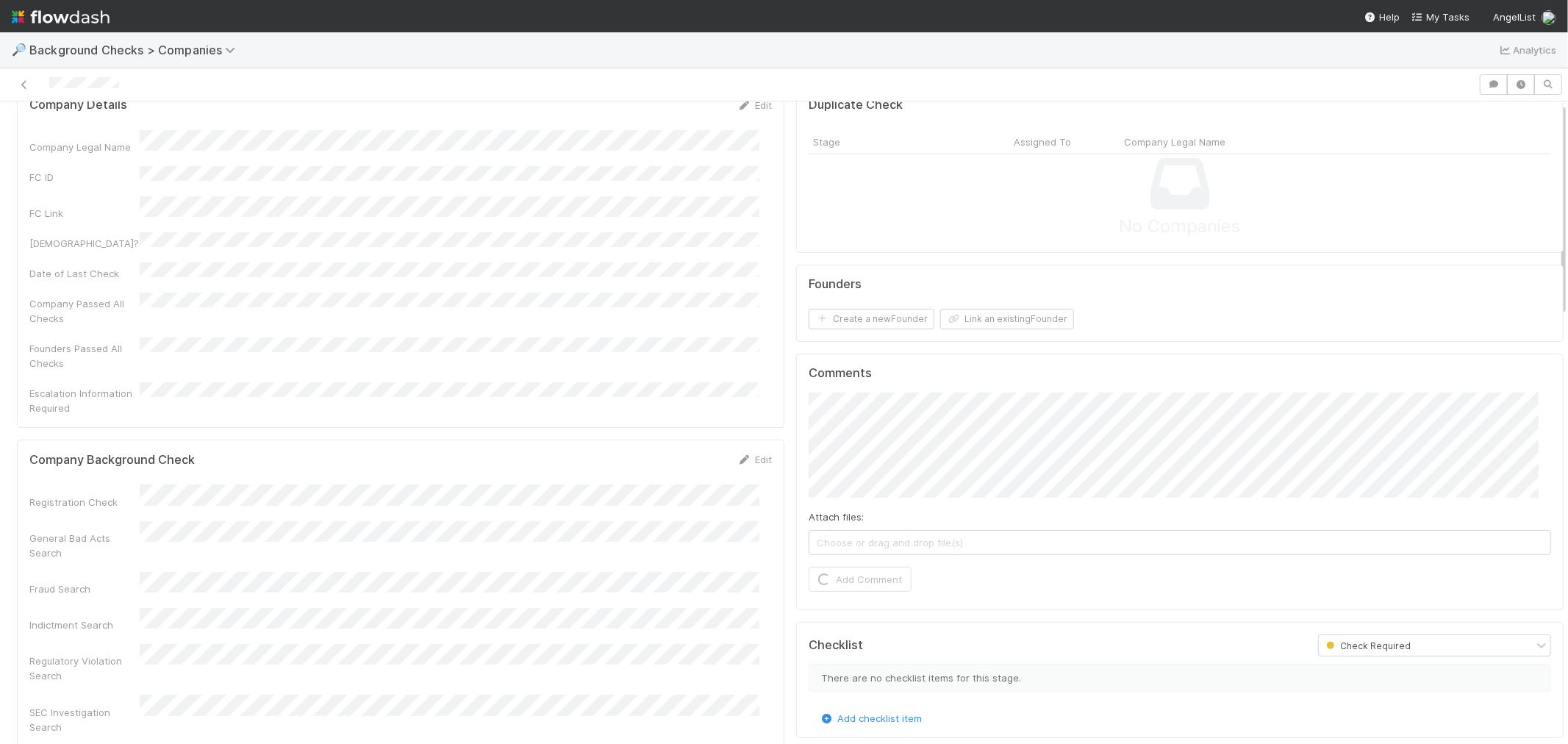
scroll to position [0, 0]
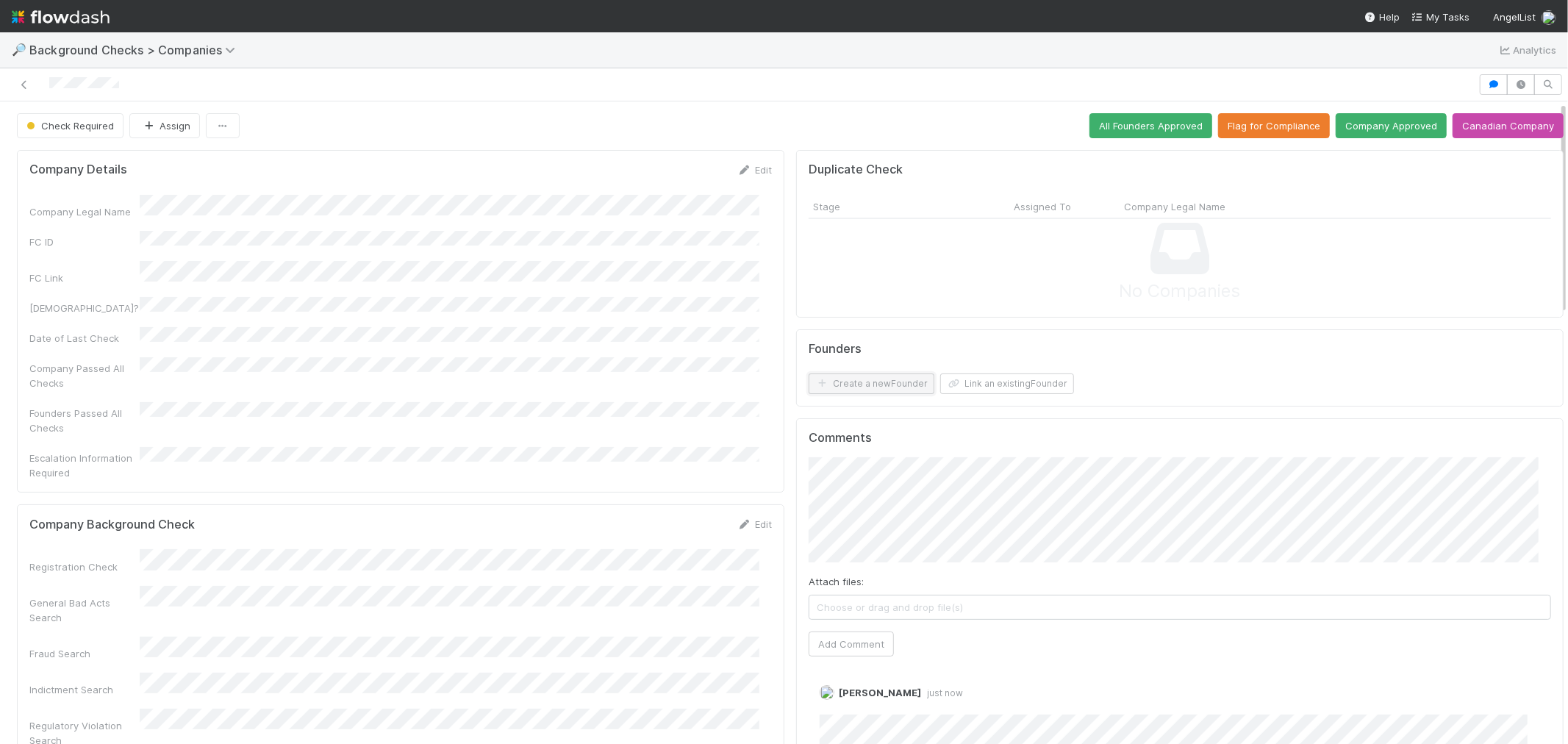
click at [887, 384] on button "Create a new Founder" at bounding box center [872, 383] width 126 height 21
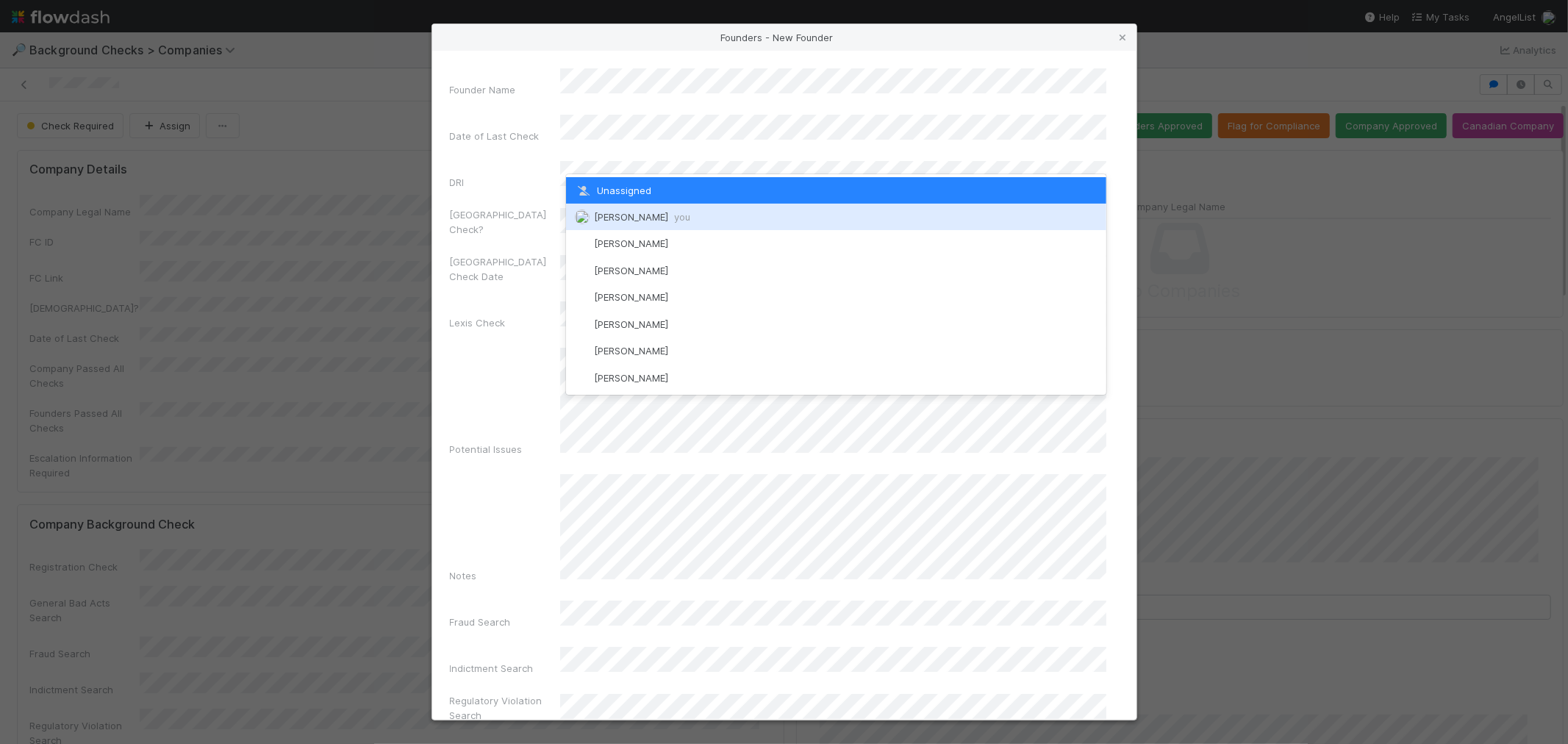
click at [627, 209] on div "[PERSON_NAME] you" at bounding box center [836, 216] width 540 height 27
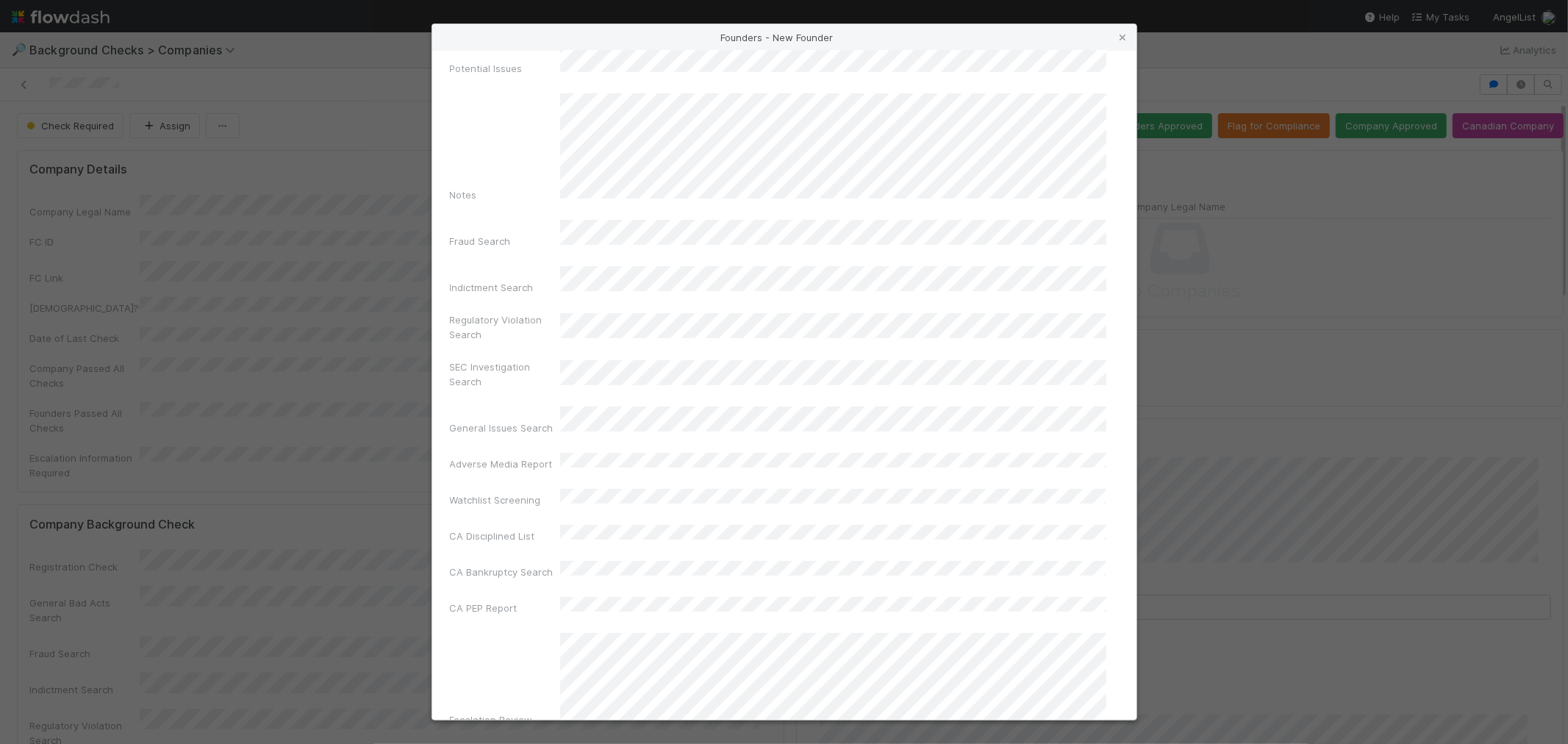
scroll to position [520, 0]
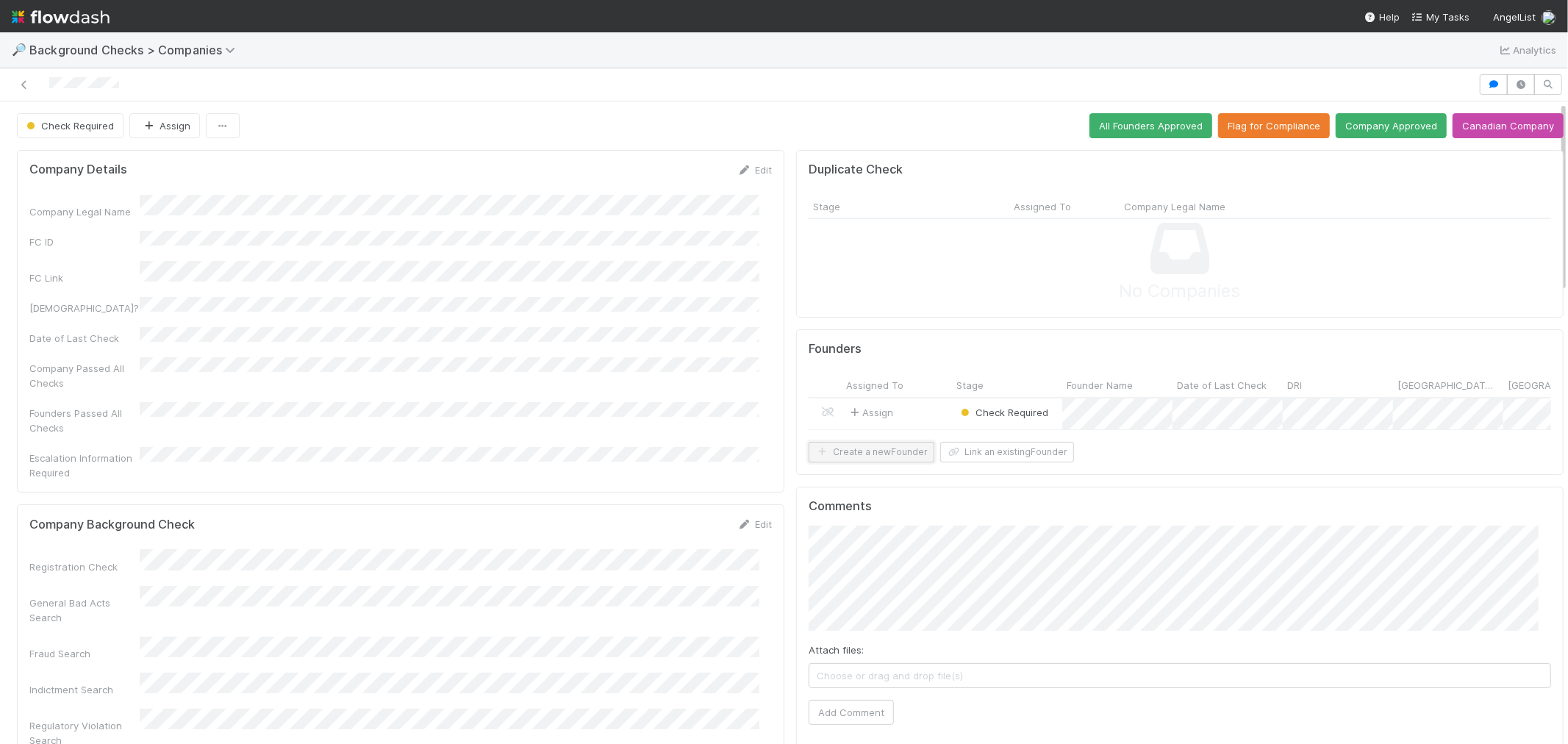
click at [868, 462] on button "Create a new Founder" at bounding box center [872, 452] width 126 height 21
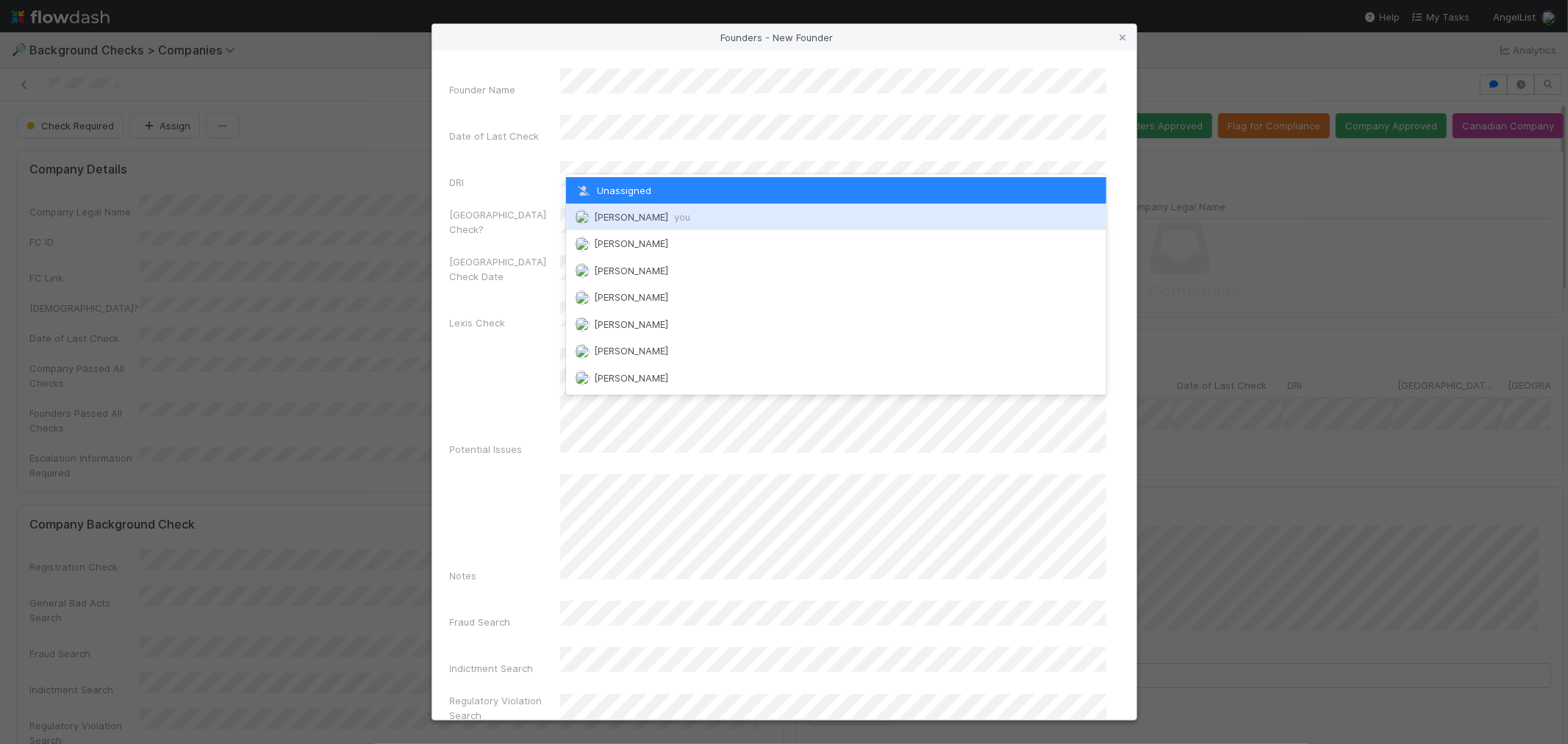
click at [641, 214] on span "[PERSON_NAME] you" at bounding box center [642, 217] width 97 height 12
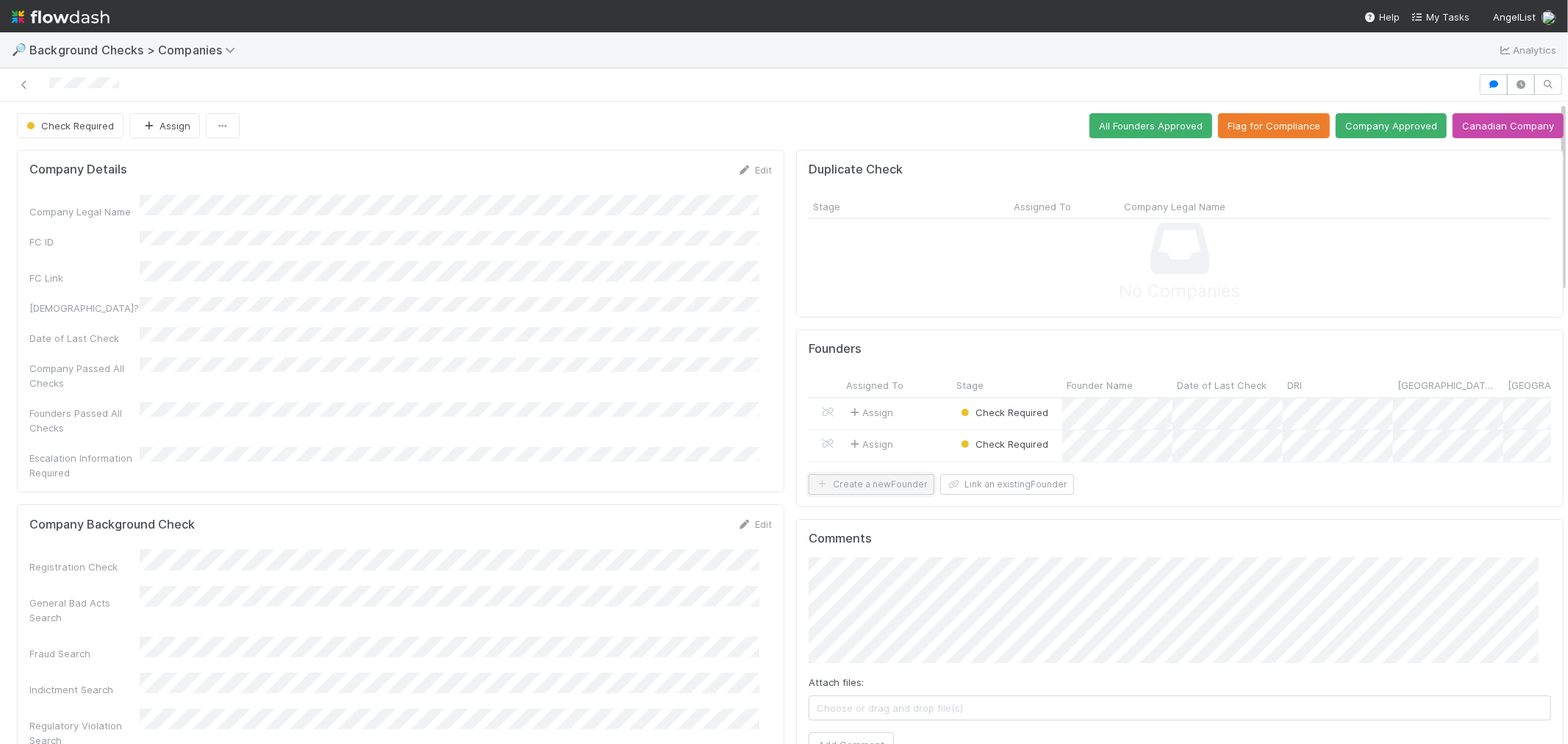
click at [850, 495] on button "Create a new Founder" at bounding box center [872, 484] width 126 height 21
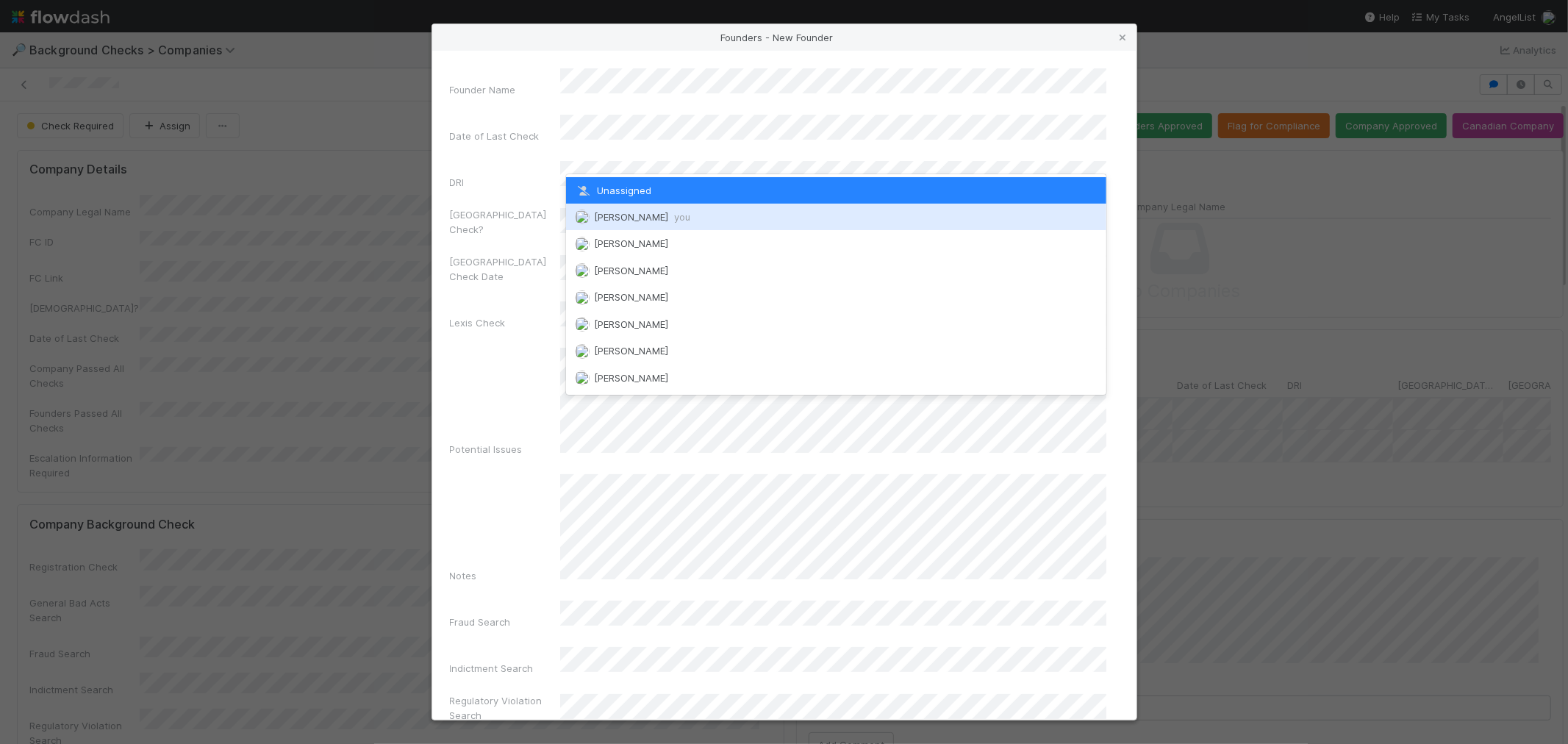
click at [630, 214] on span "[PERSON_NAME] you" at bounding box center [642, 217] width 97 height 12
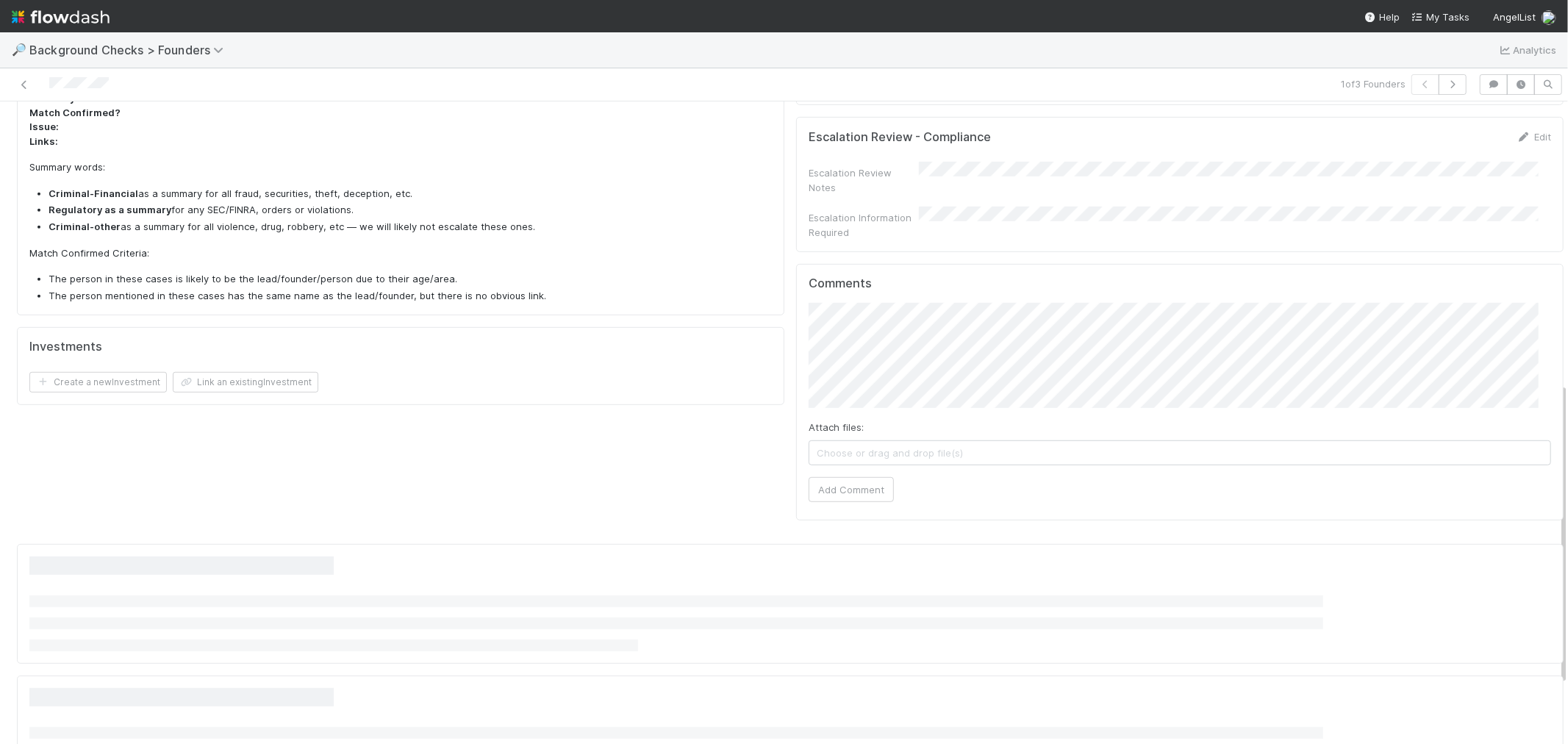
scroll to position [722, 0]
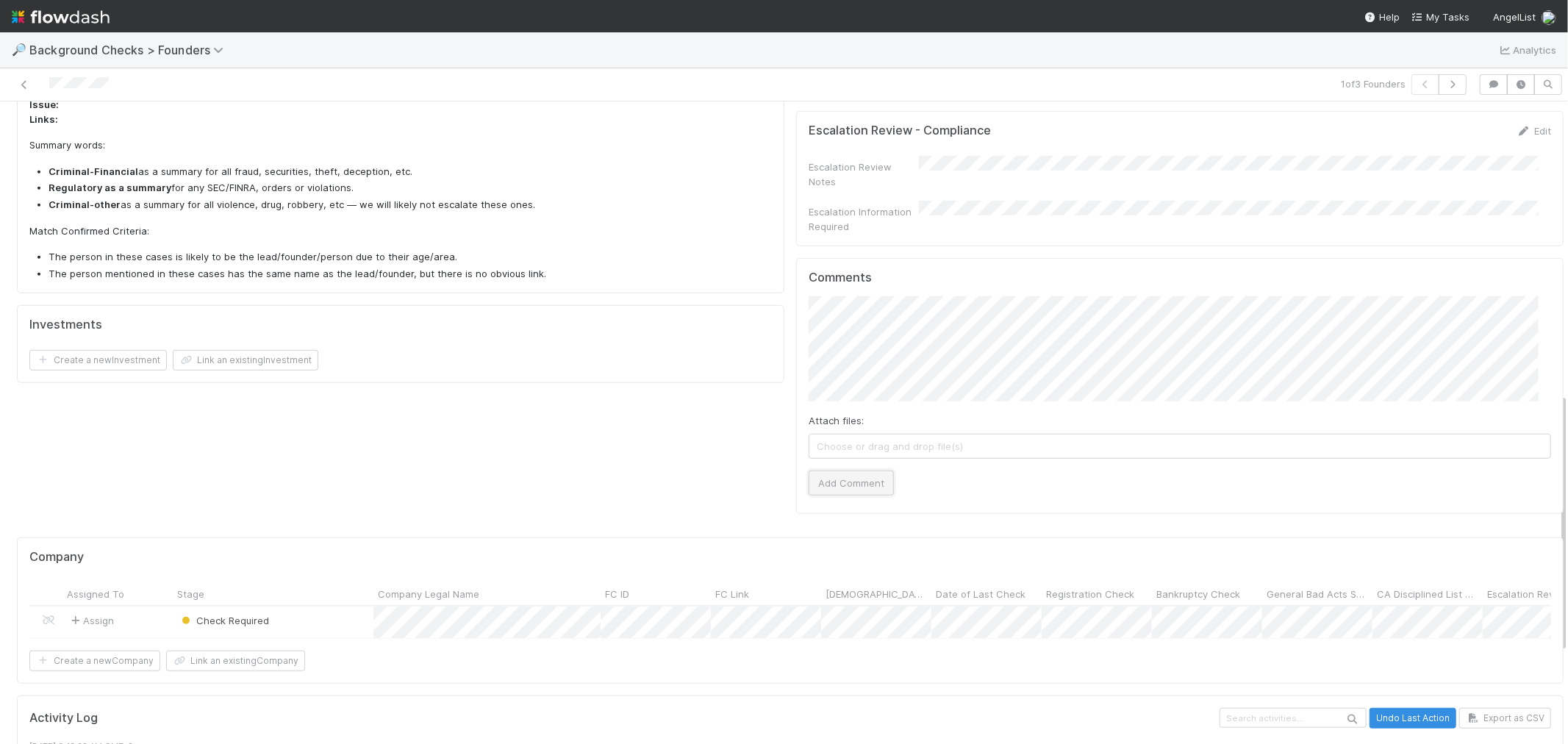
click at [846, 470] on button "Add Comment" at bounding box center [852, 482] width 86 height 25
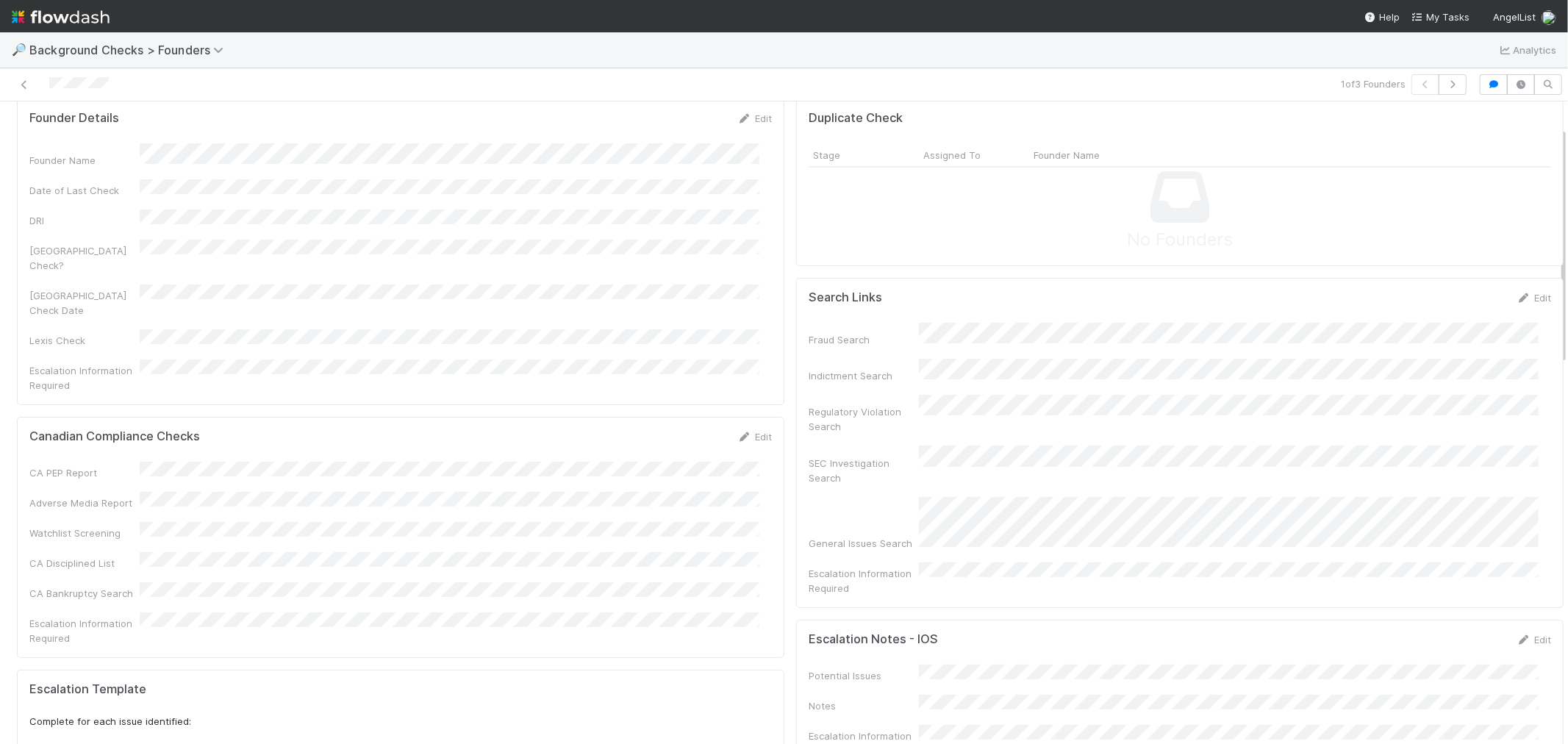
scroll to position [0, 0]
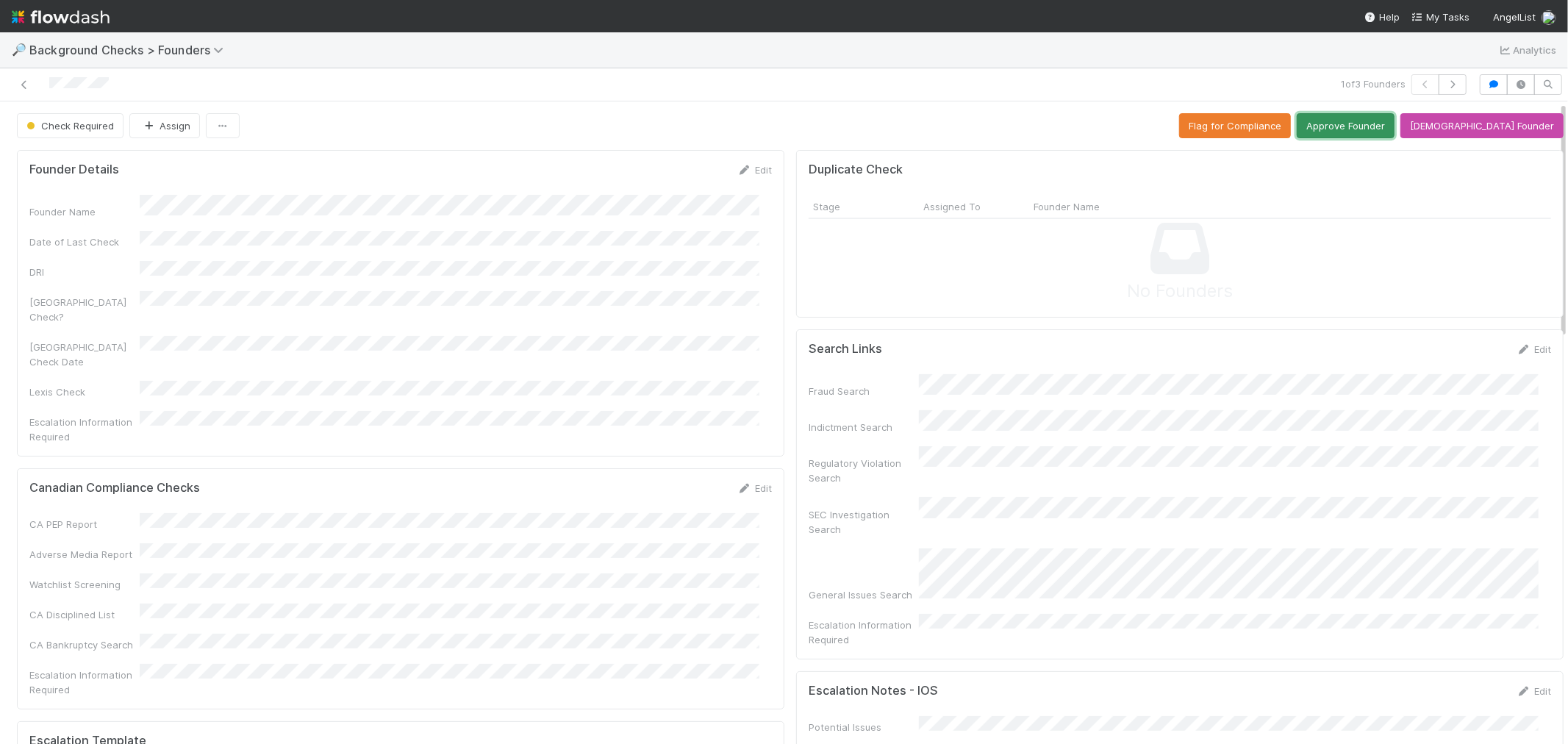
click at [1379, 119] on button "Approve Founder" at bounding box center [1346, 125] width 98 height 25
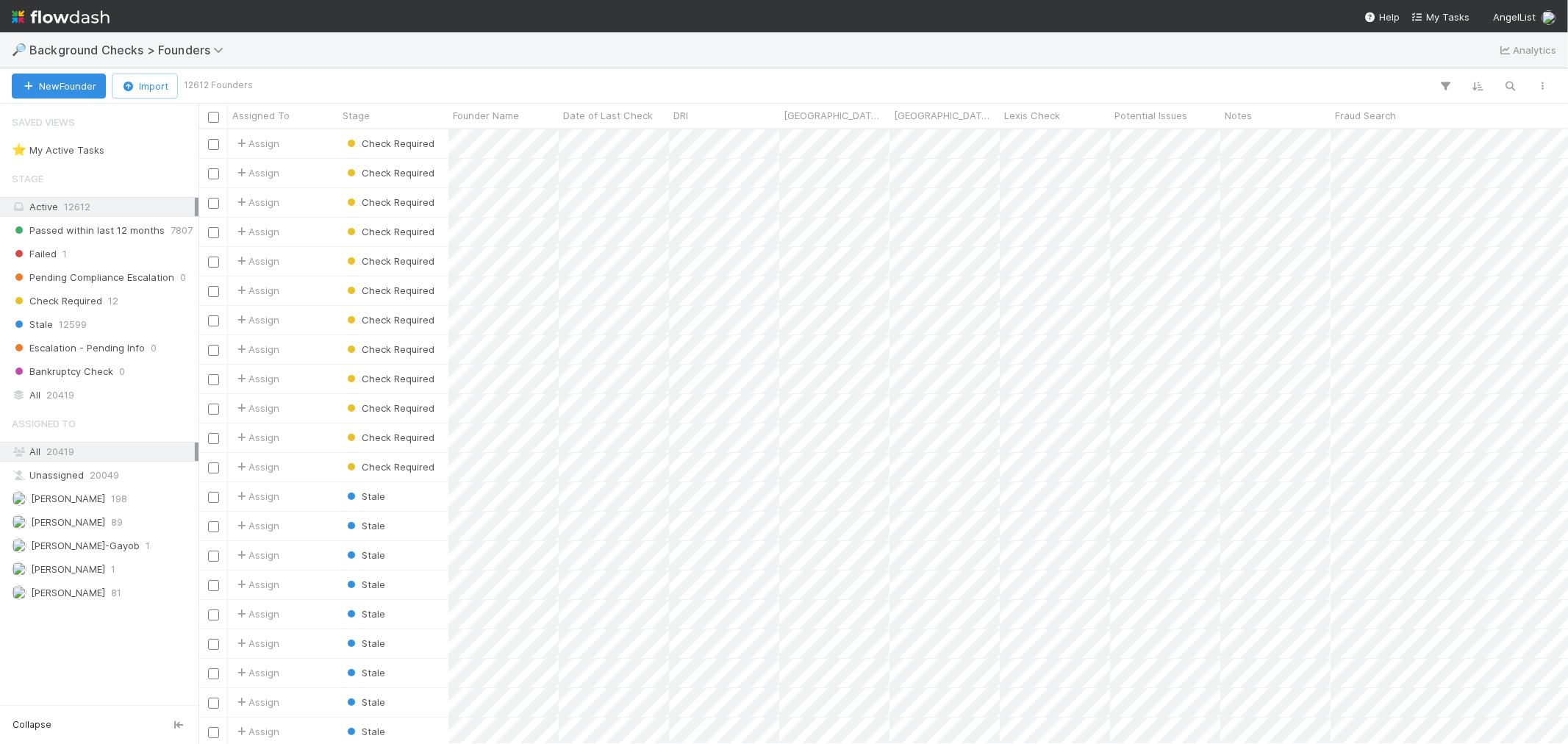
scroll to position [602, 1357]
click at [652, 176] on div at bounding box center [784, 372] width 1568 height 744
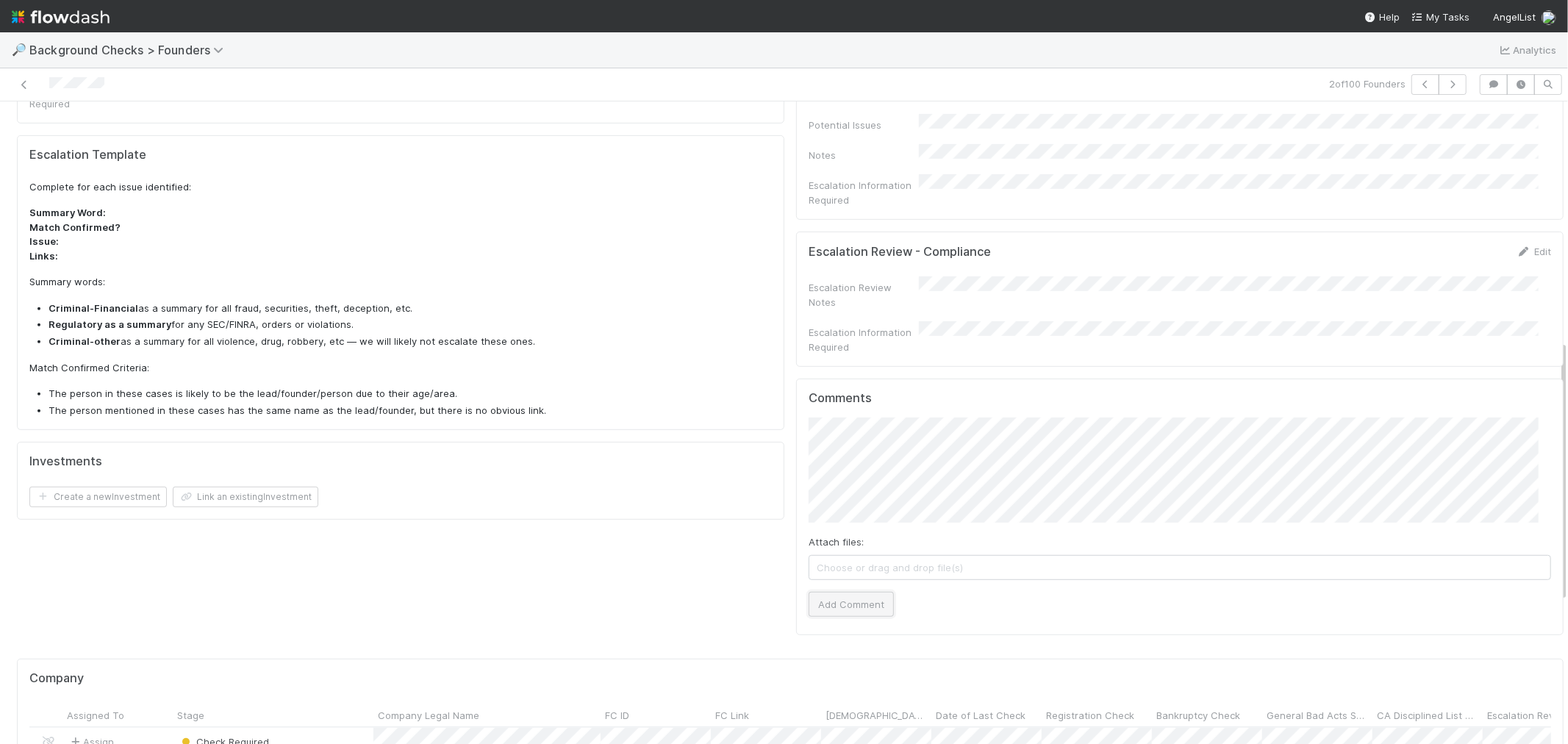
click at [846, 592] on button "Add Comment" at bounding box center [852, 604] width 86 height 25
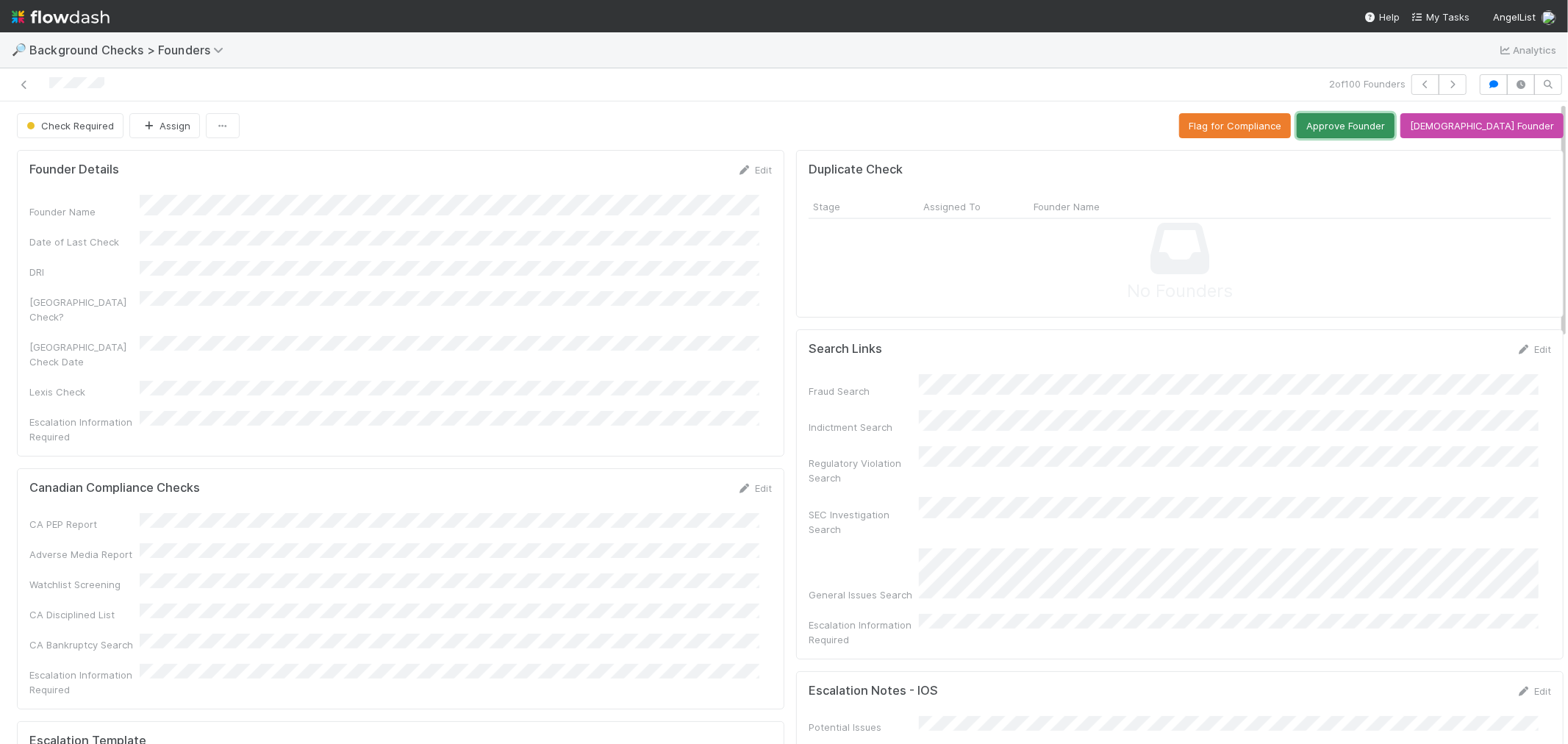
click at [1385, 130] on button "Approve Founder" at bounding box center [1346, 125] width 98 height 25
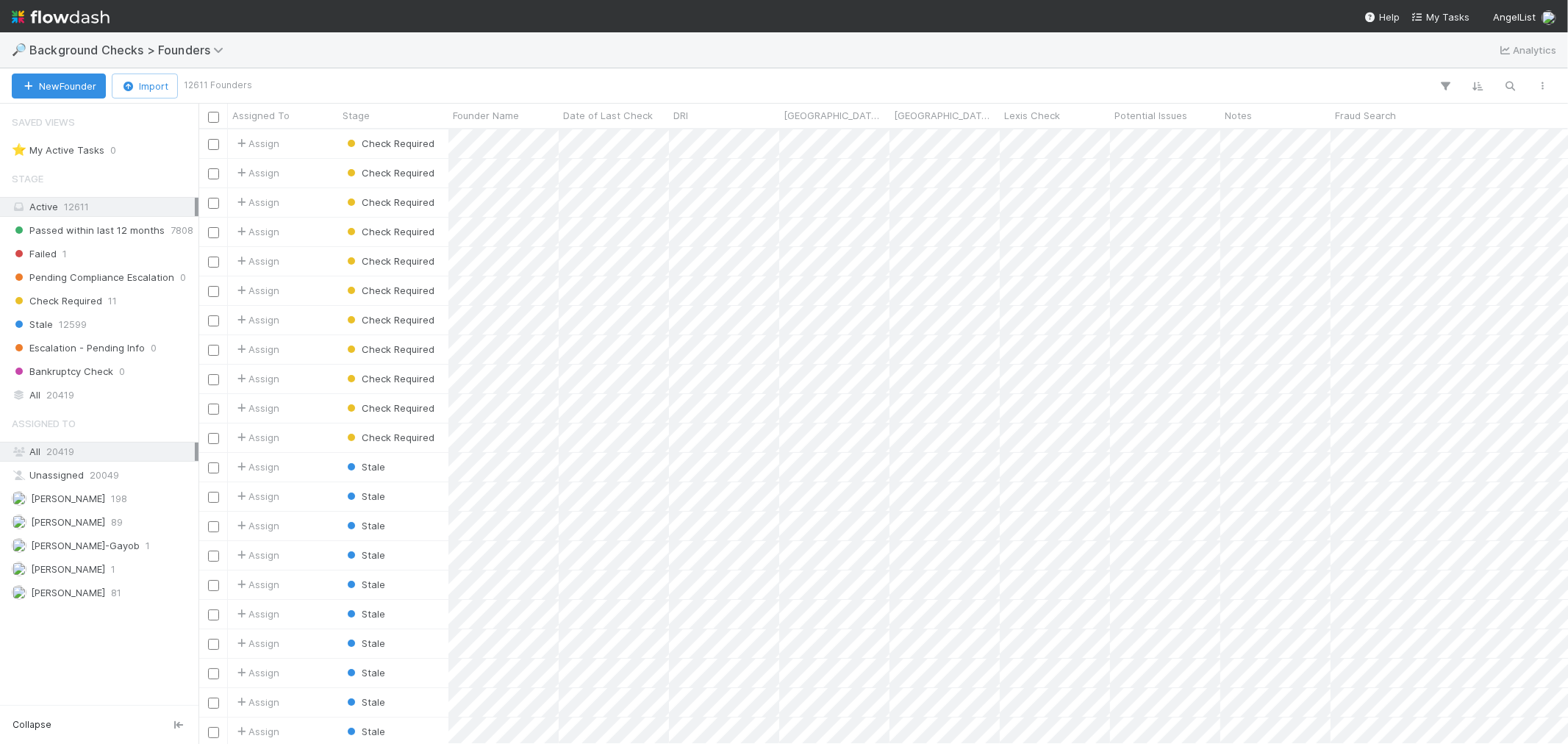
scroll to position [602, 1357]
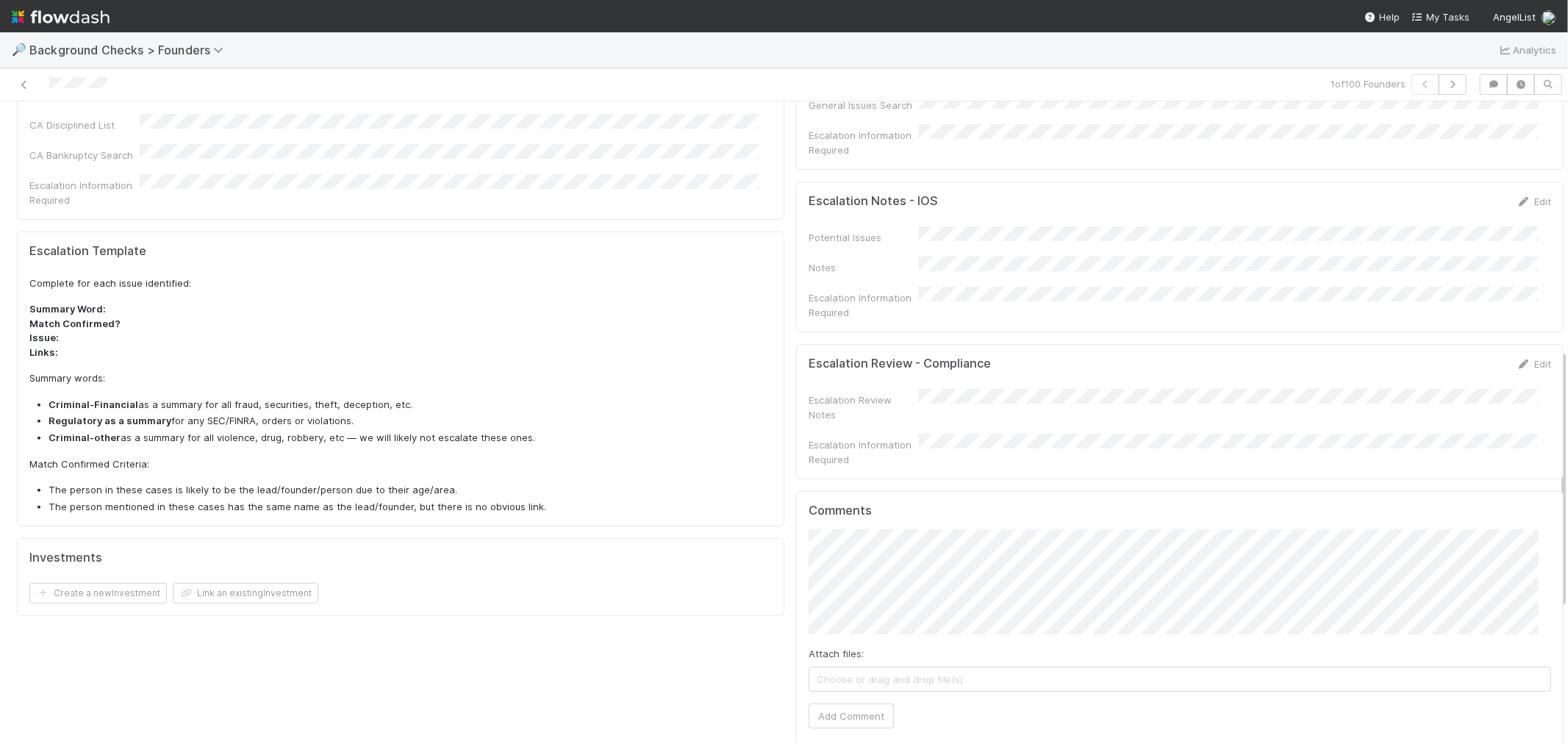
scroll to position [735, 0]
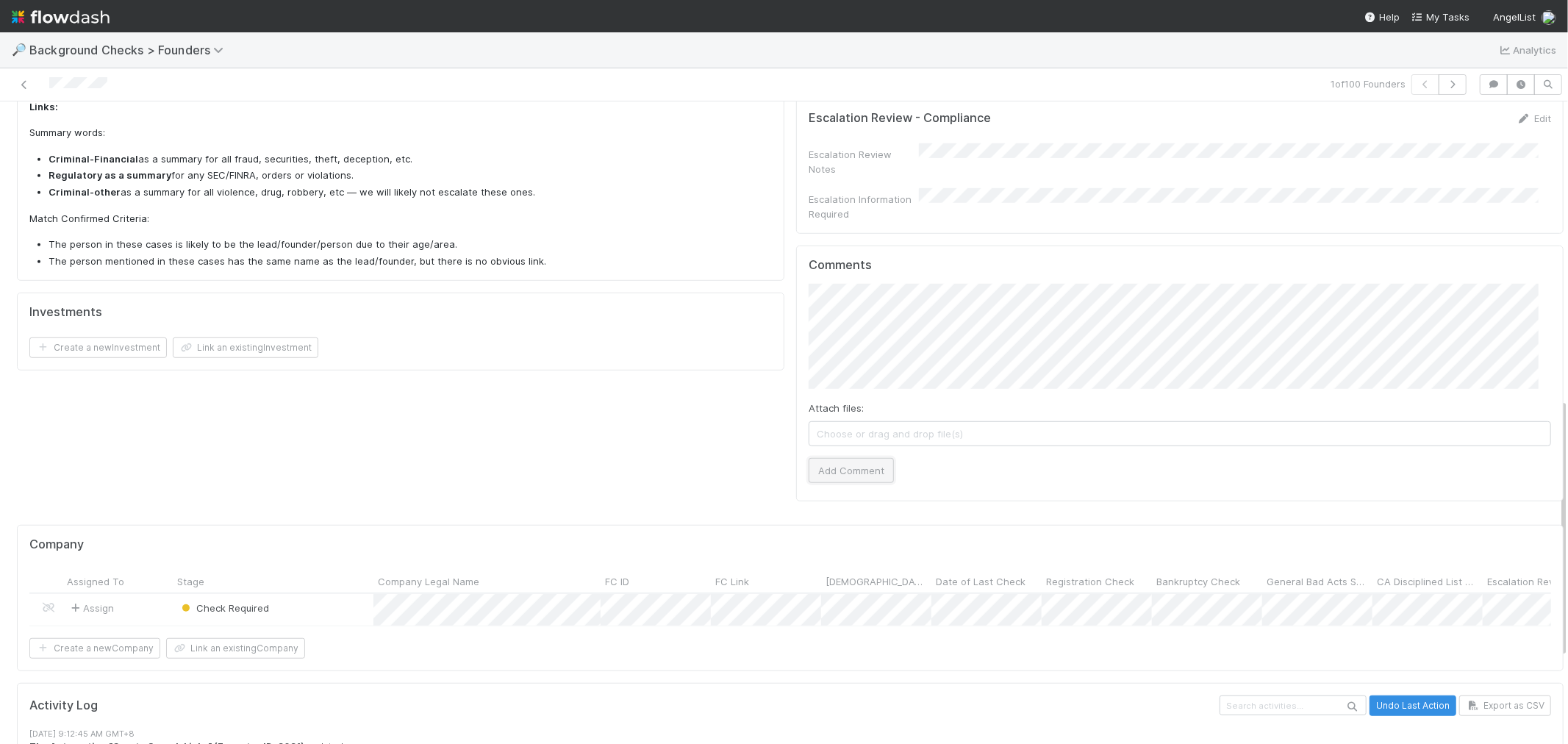
click at [839, 458] on button "Add Comment" at bounding box center [852, 470] width 86 height 25
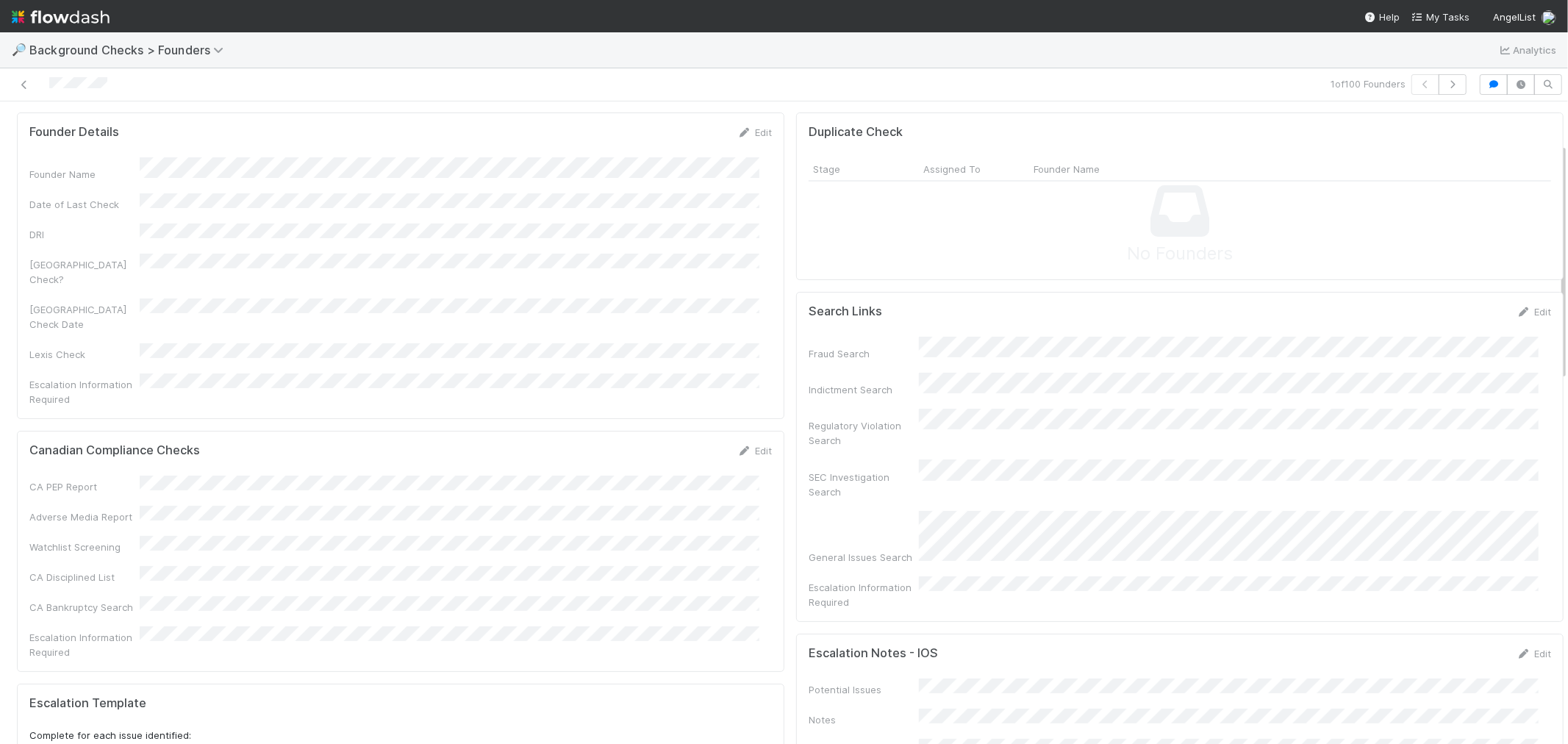
scroll to position [0, 0]
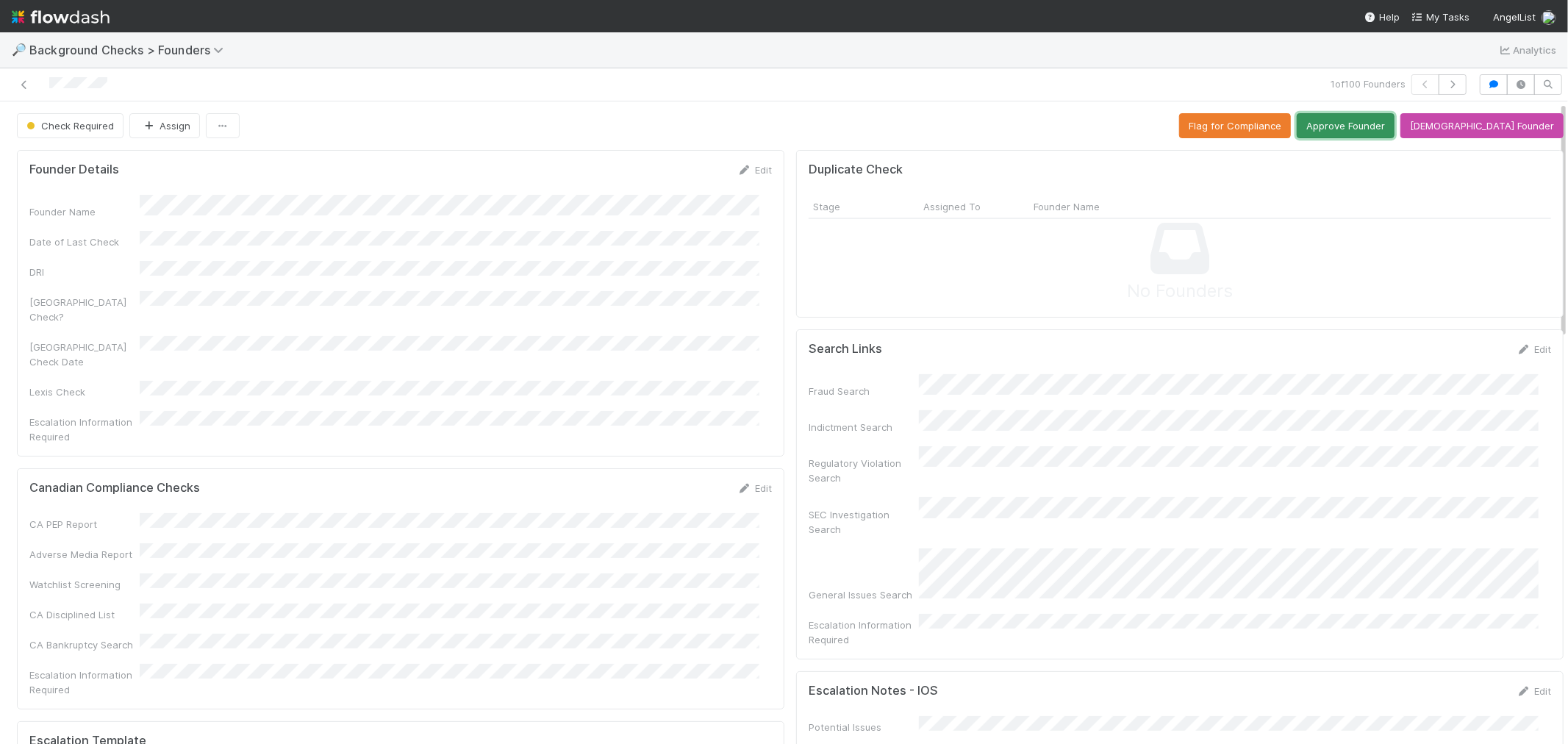
click at [1393, 130] on button "Approve Founder" at bounding box center [1346, 125] width 98 height 25
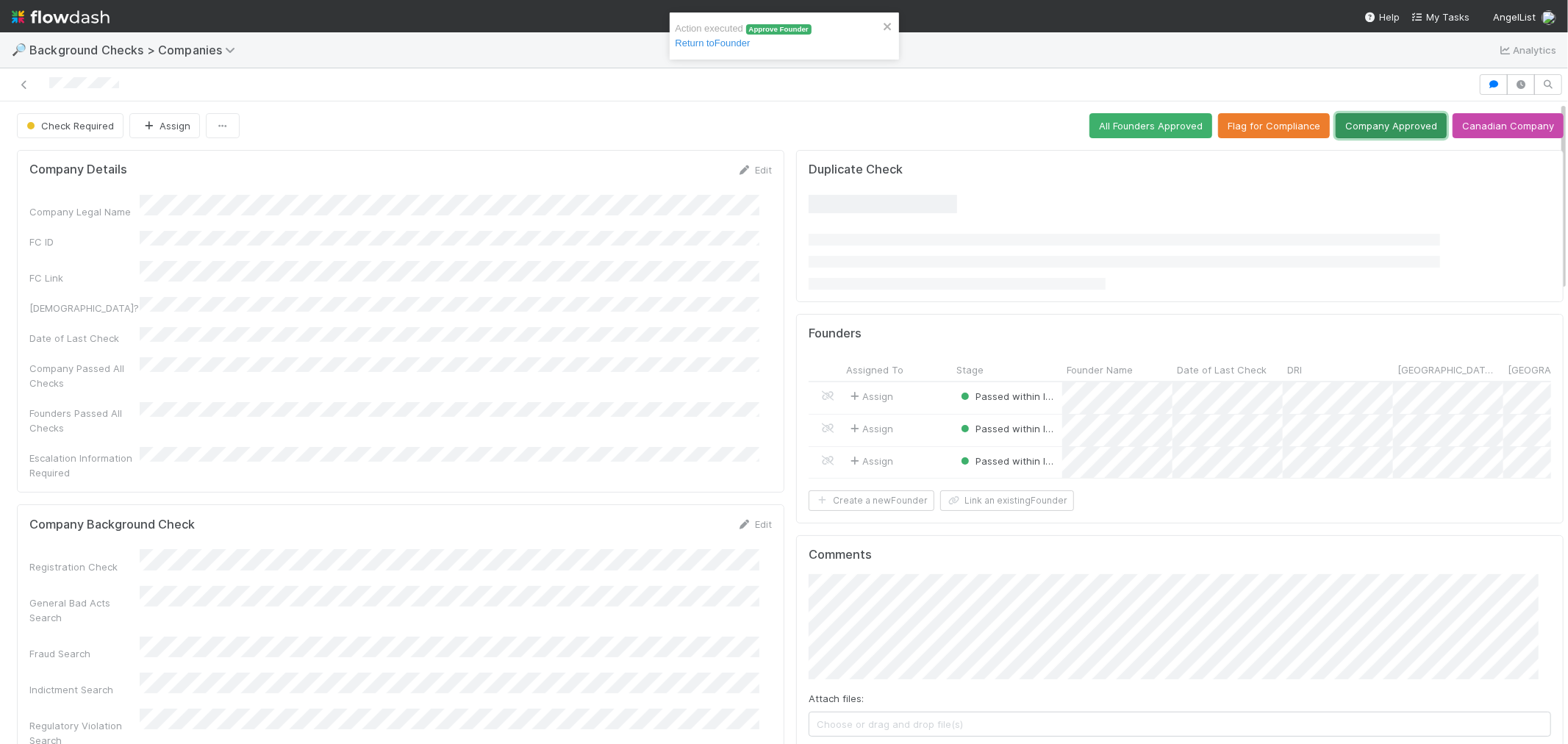
click at [1361, 125] on button "Company Approved" at bounding box center [1391, 125] width 111 height 25
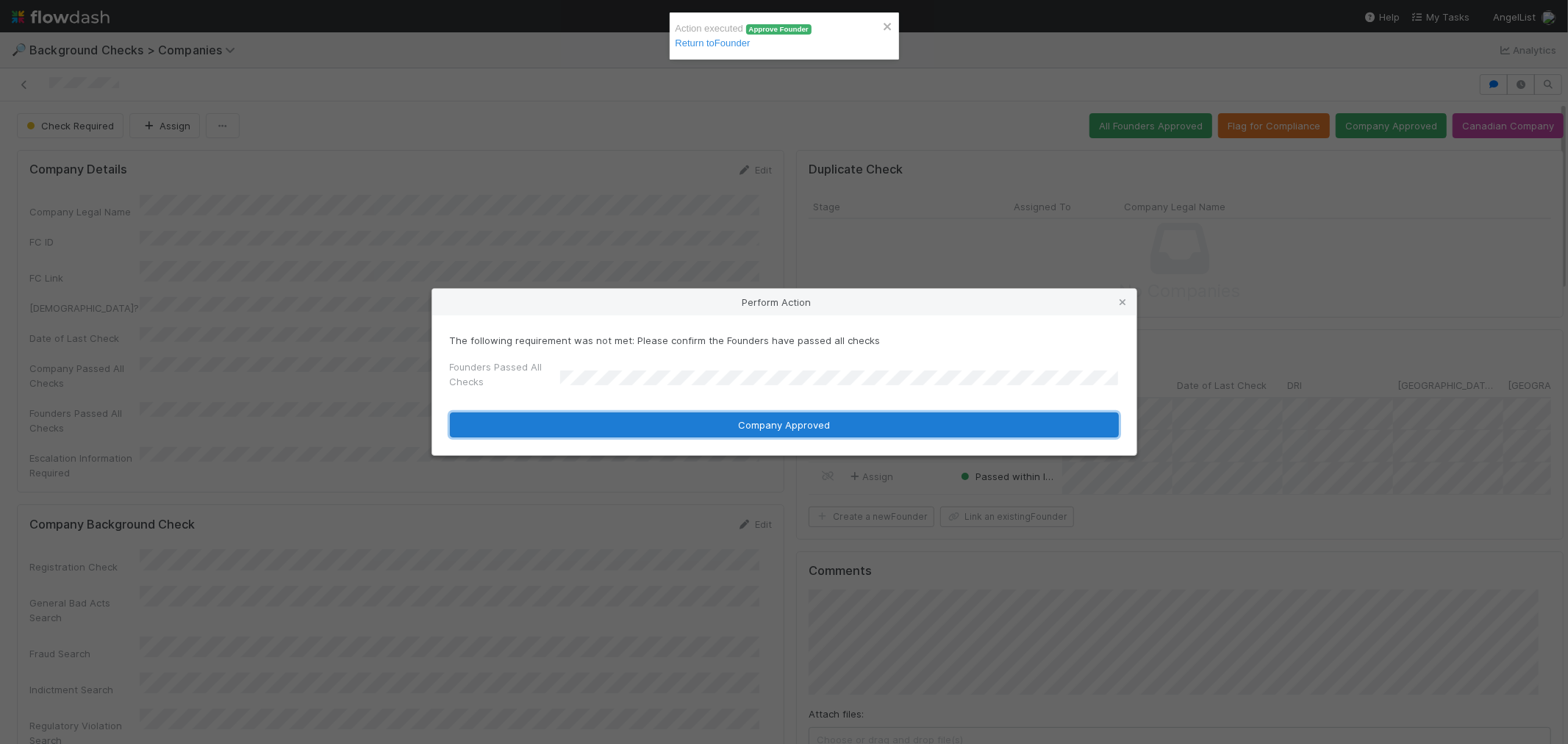
click at [579, 430] on button "Company Approved" at bounding box center [785, 424] width 669 height 25
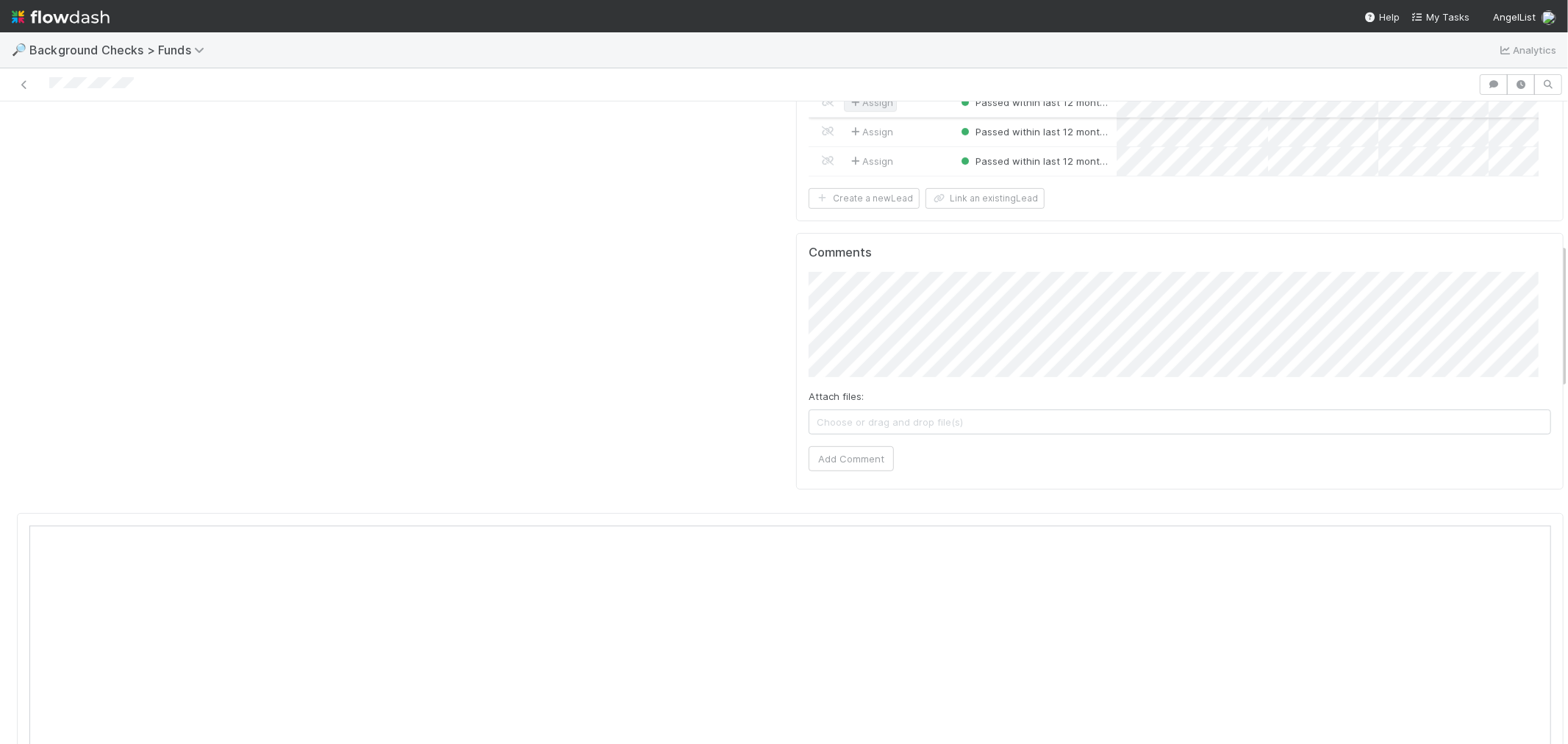
scroll to position [327, 0]
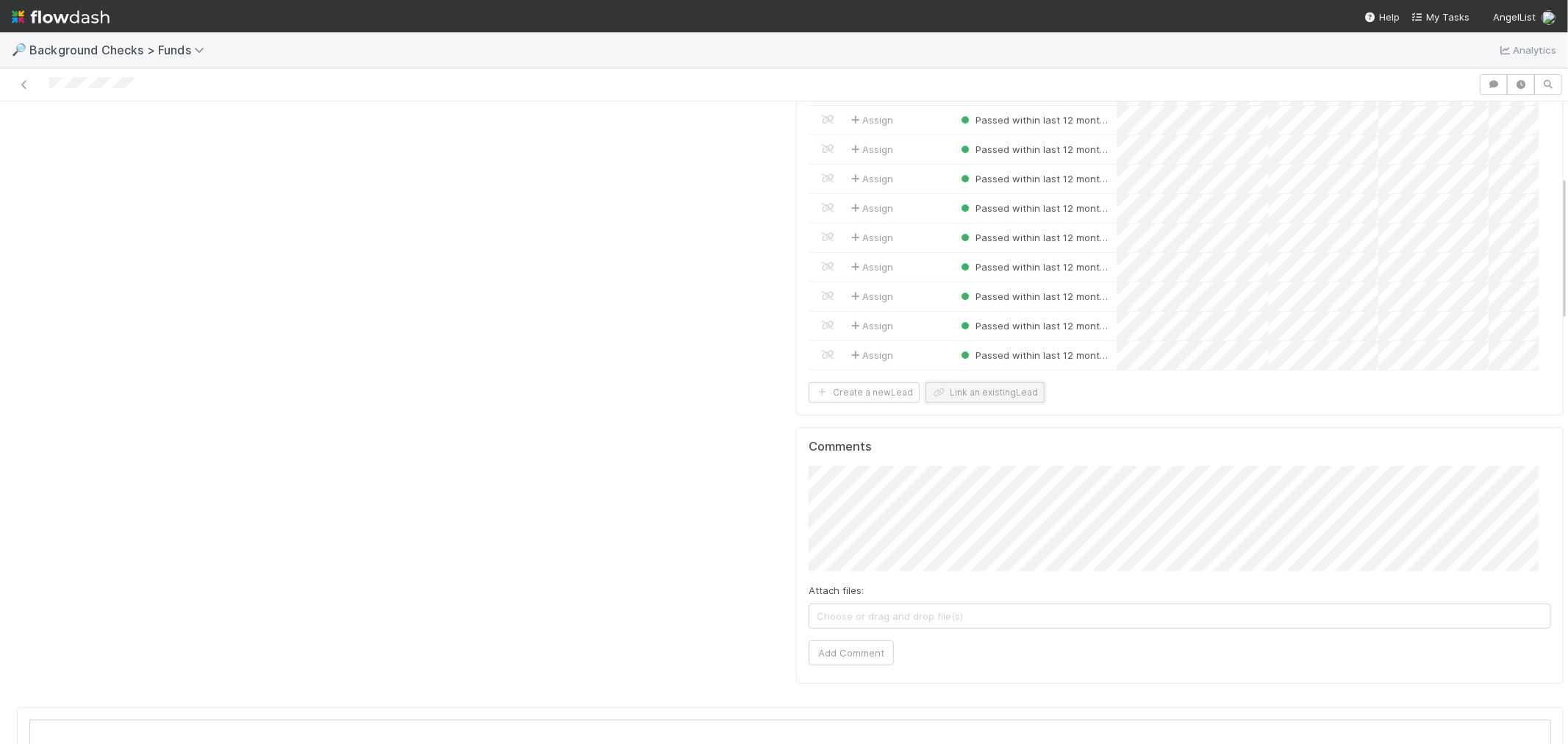
click at [983, 392] on button "Link an existing Lead" at bounding box center [985, 392] width 120 height 21
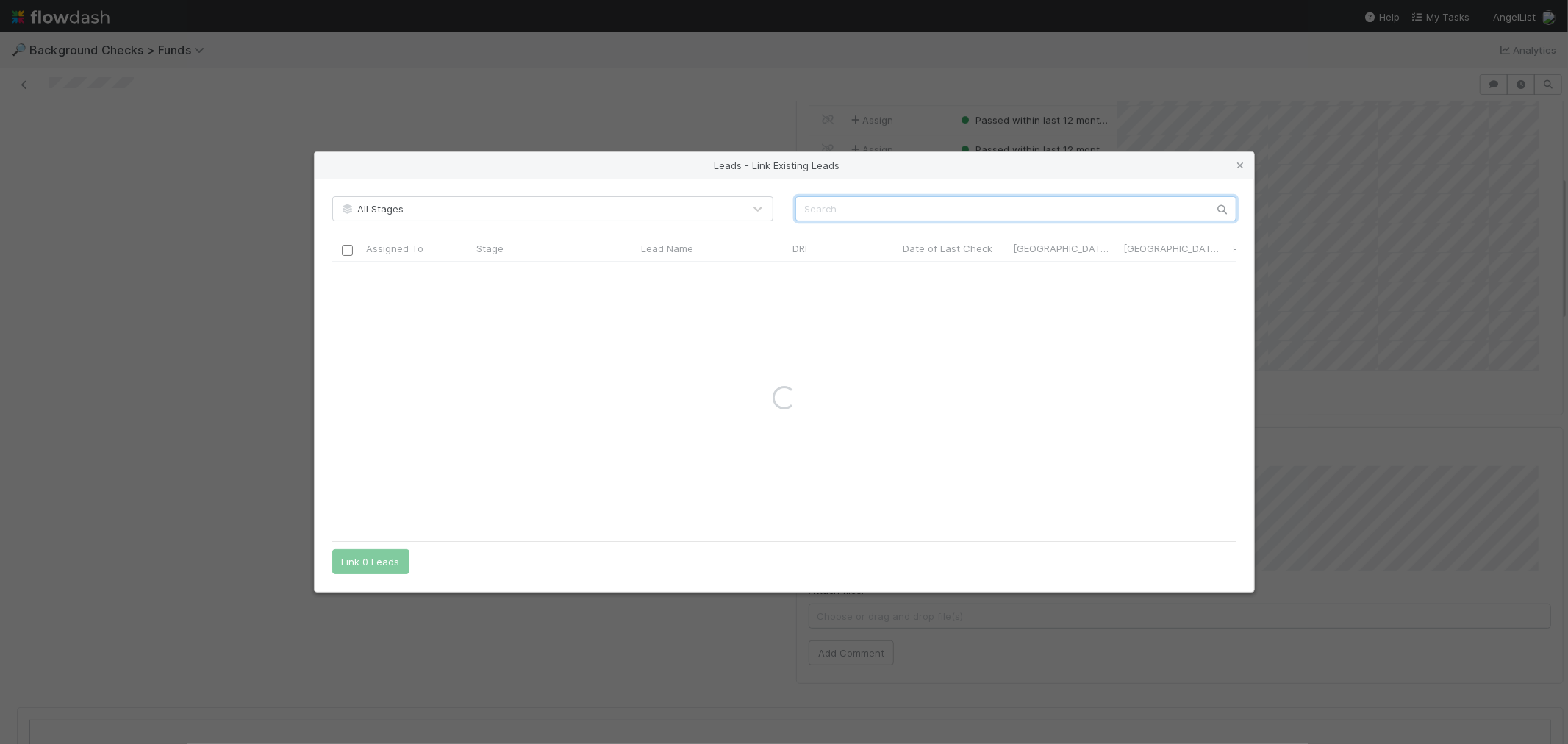
click at [932, 203] on input "text" at bounding box center [1015, 208] width 441 height 25
paste input "[PERSON_NAME]"
type input "[PERSON_NAME]"
click at [1239, 167] on icon at bounding box center [1240, 166] width 15 height 10
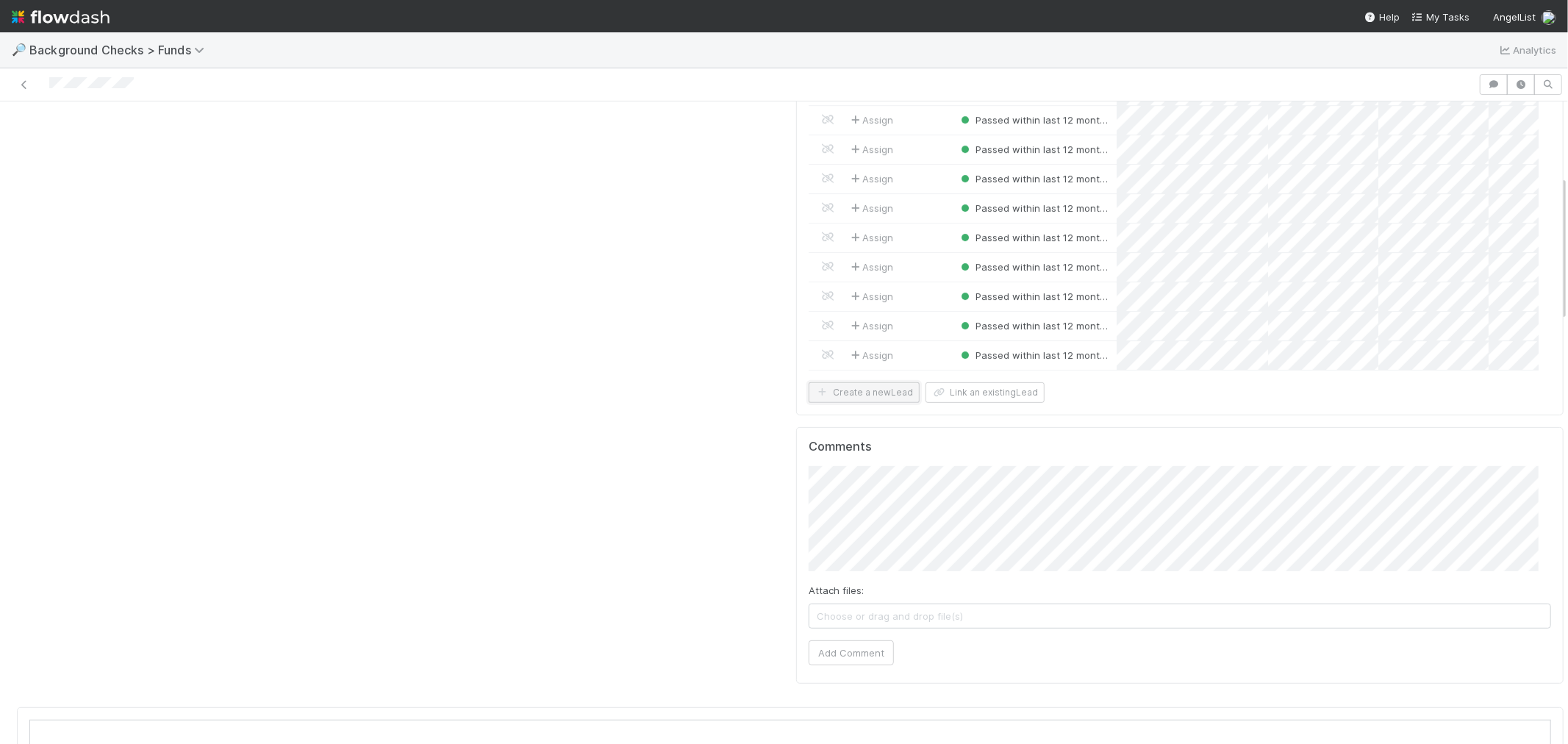
click at [851, 386] on button "Create a new Lead" at bounding box center [864, 392] width 111 height 21
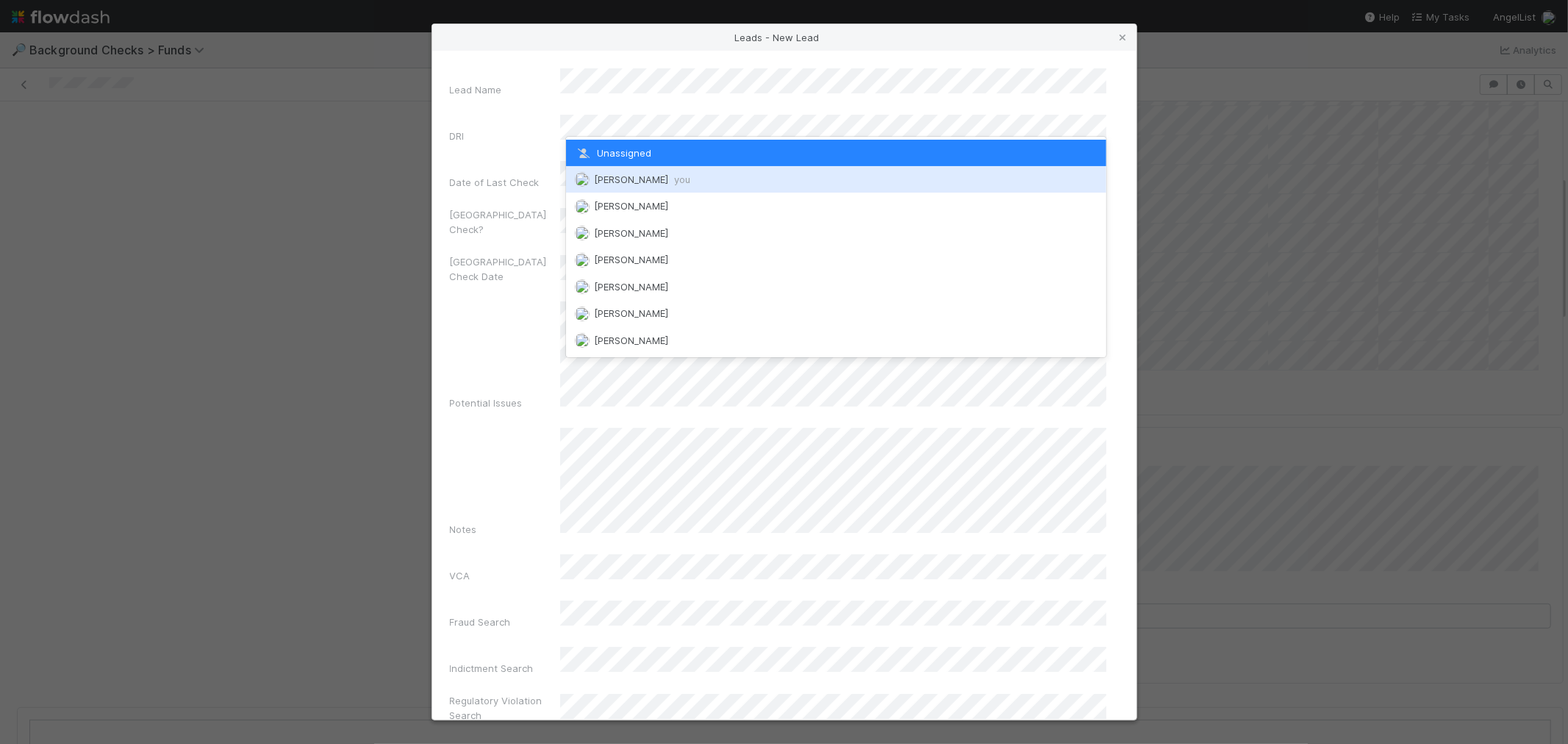
click at [626, 171] on div "[PERSON_NAME] you" at bounding box center [836, 179] width 540 height 27
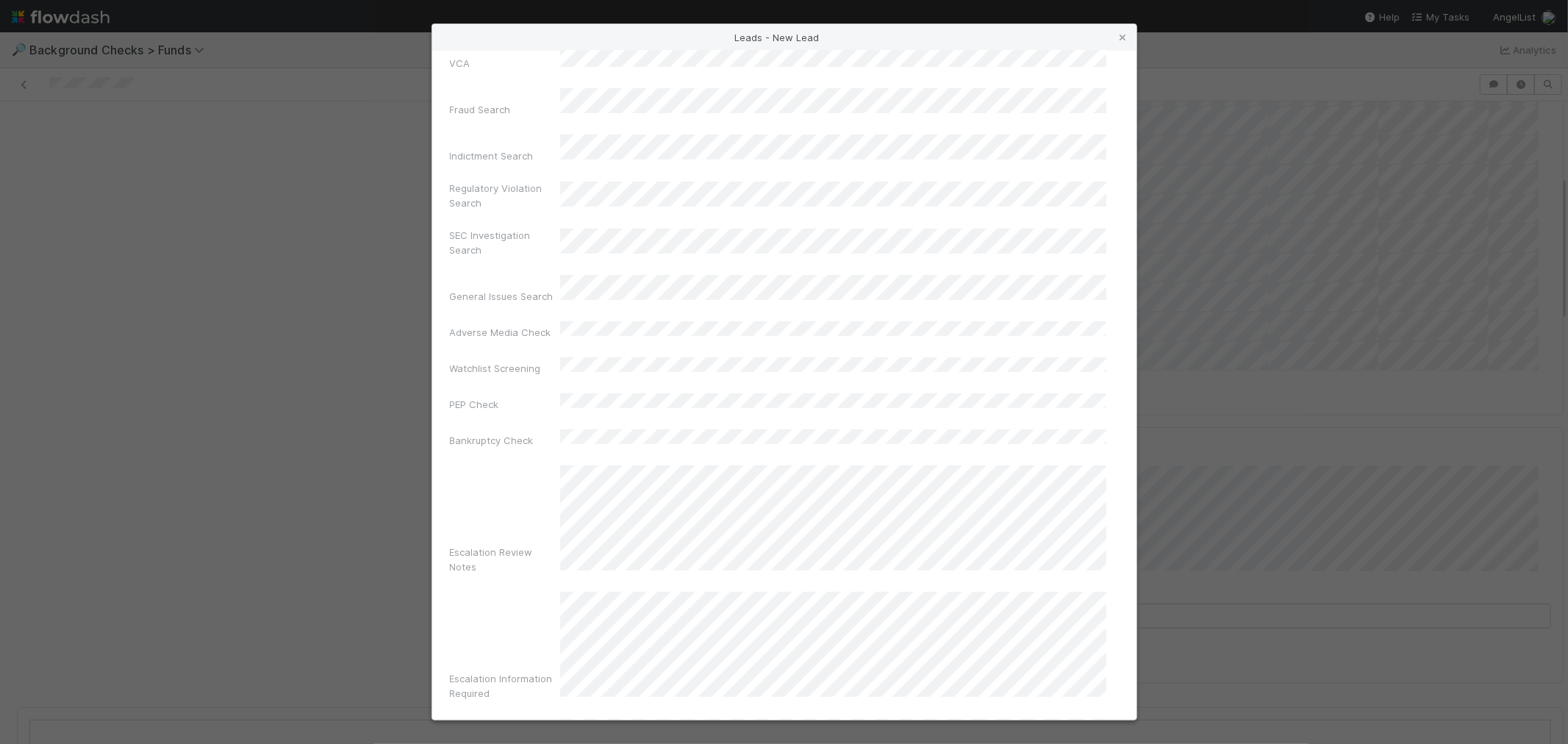
scroll to position [534, 0]
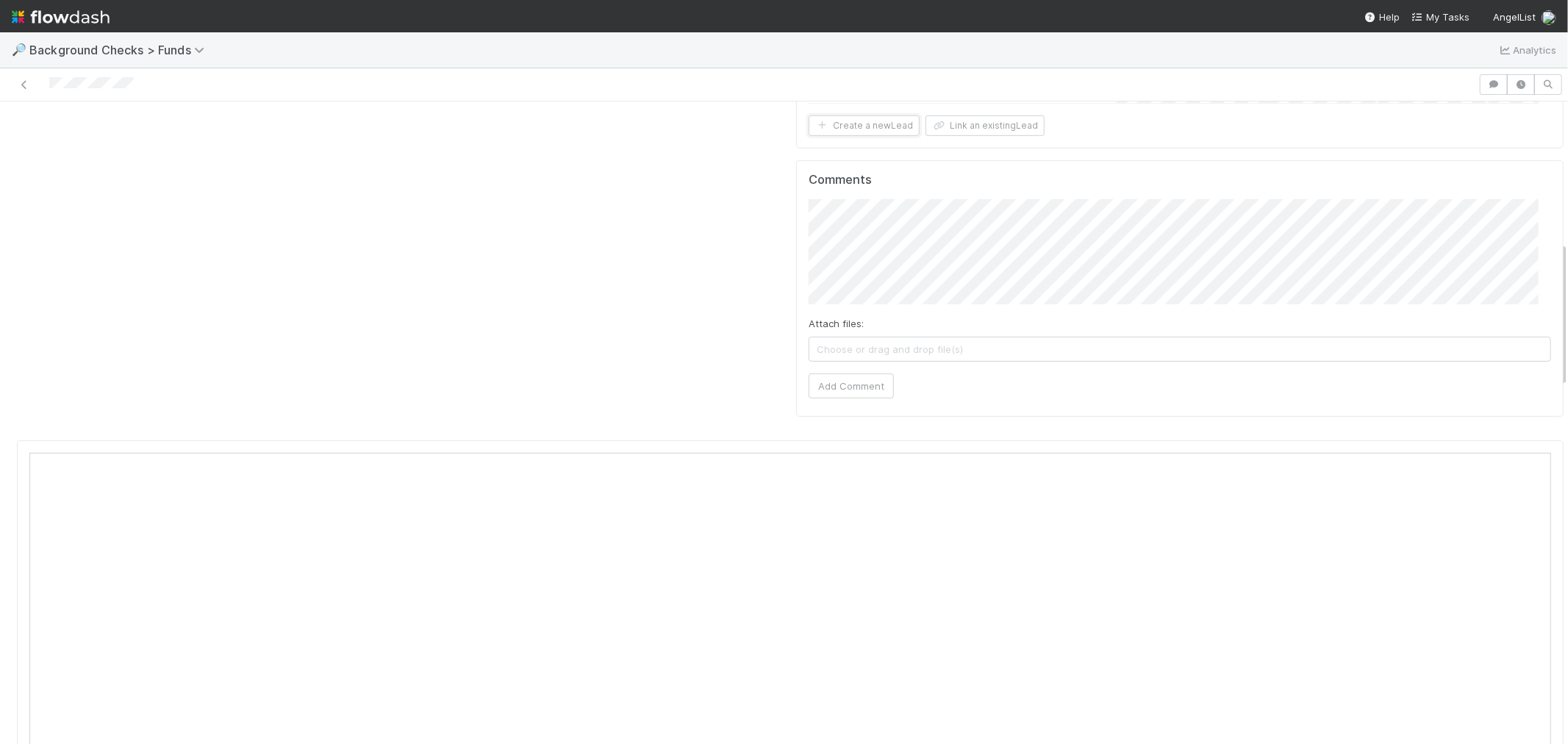
scroll to position [489, 0]
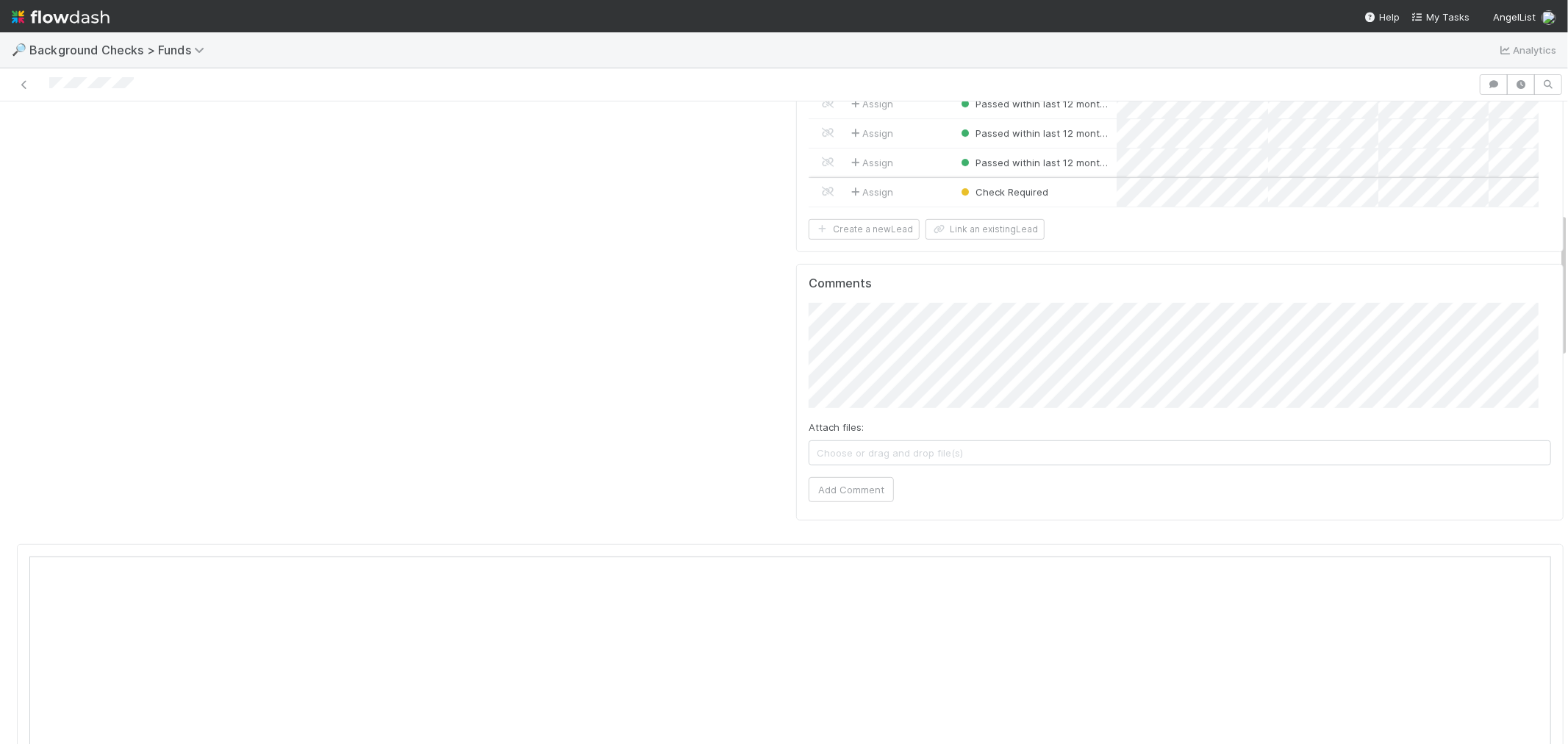
click at [1070, 179] on div "Check Required" at bounding box center [1034, 192] width 164 height 29
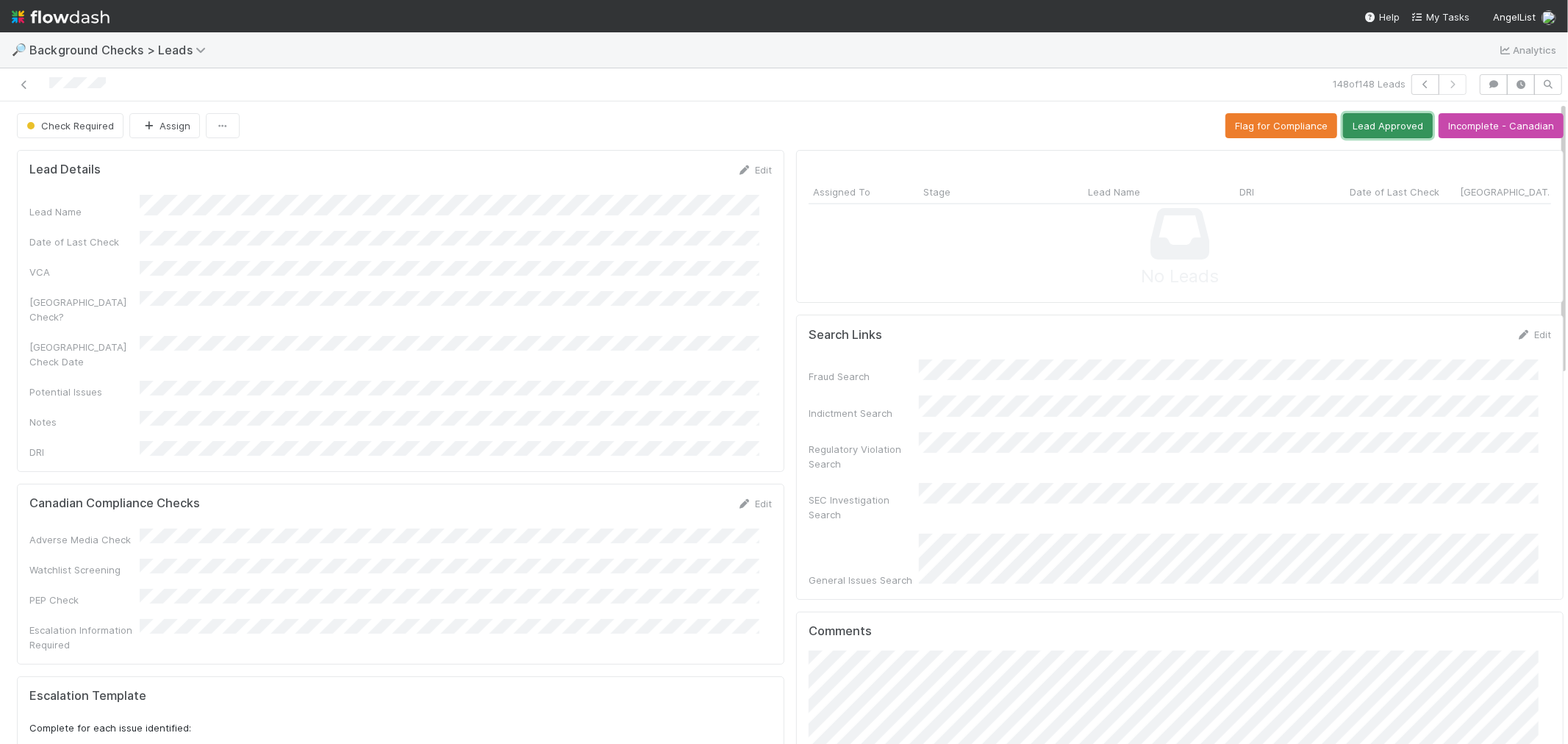
click at [1343, 119] on button "Lead Approved" at bounding box center [1388, 125] width 90 height 25
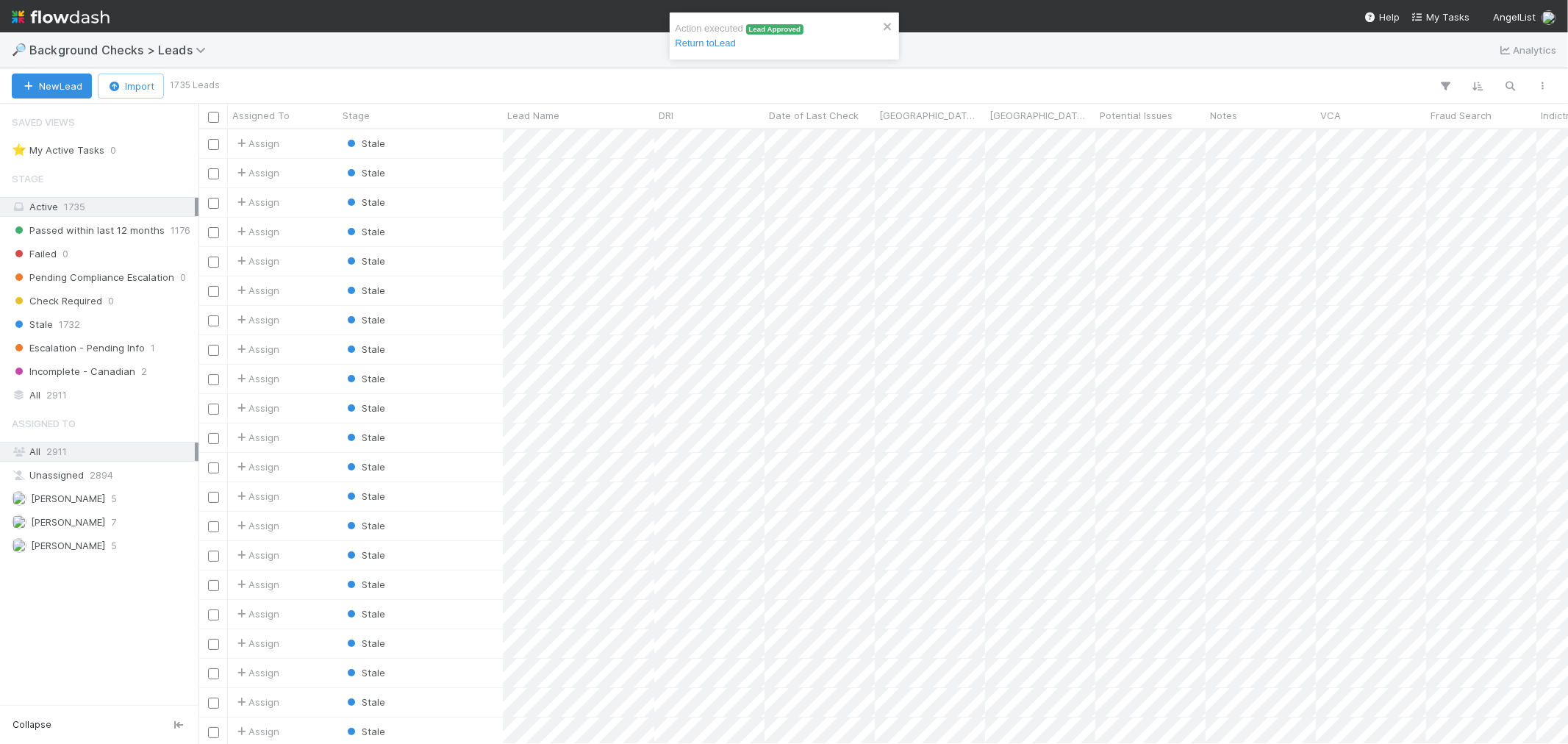
scroll to position [602, 1357]
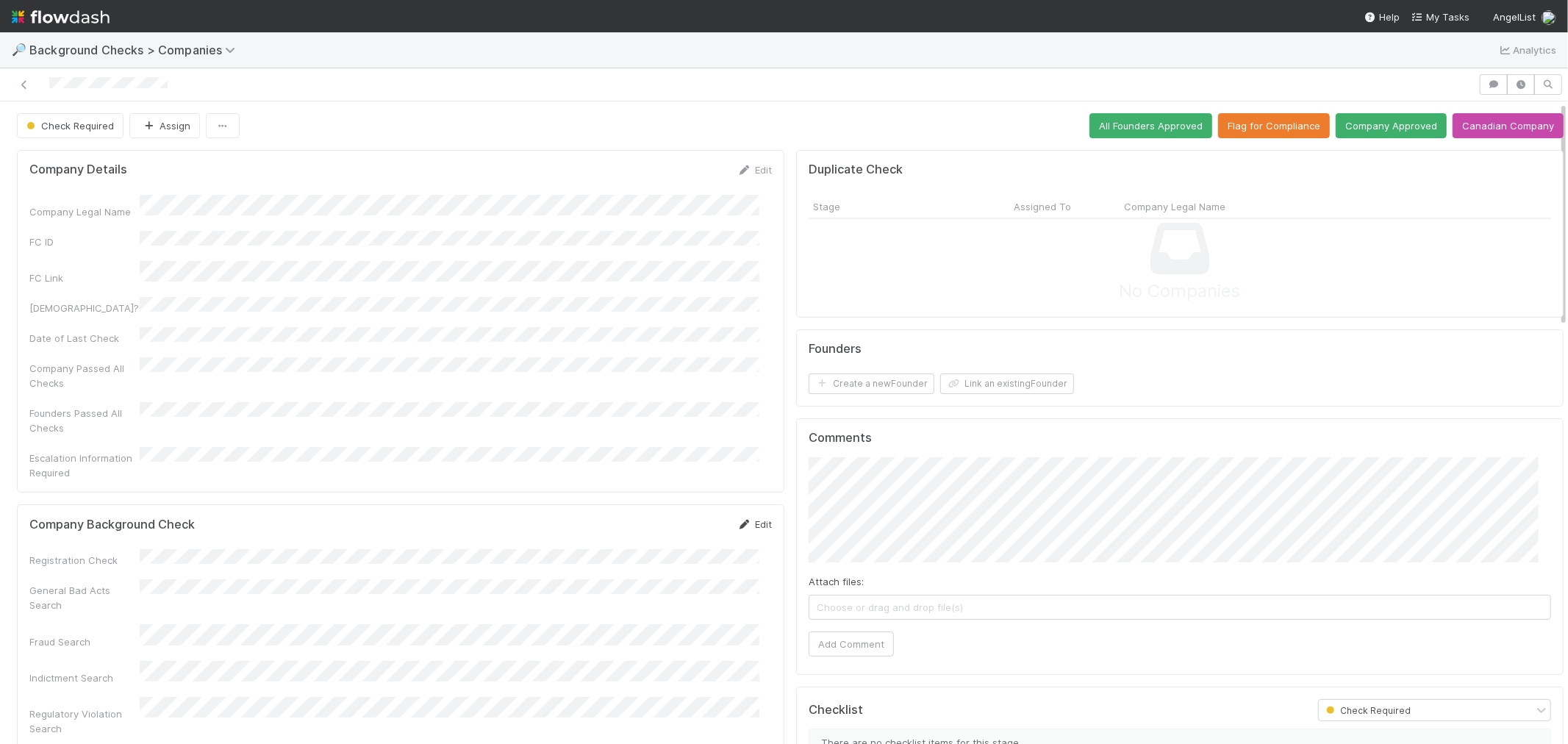
click at [737, 520] on icon at bounding box center [744, 525] width 15 height 10
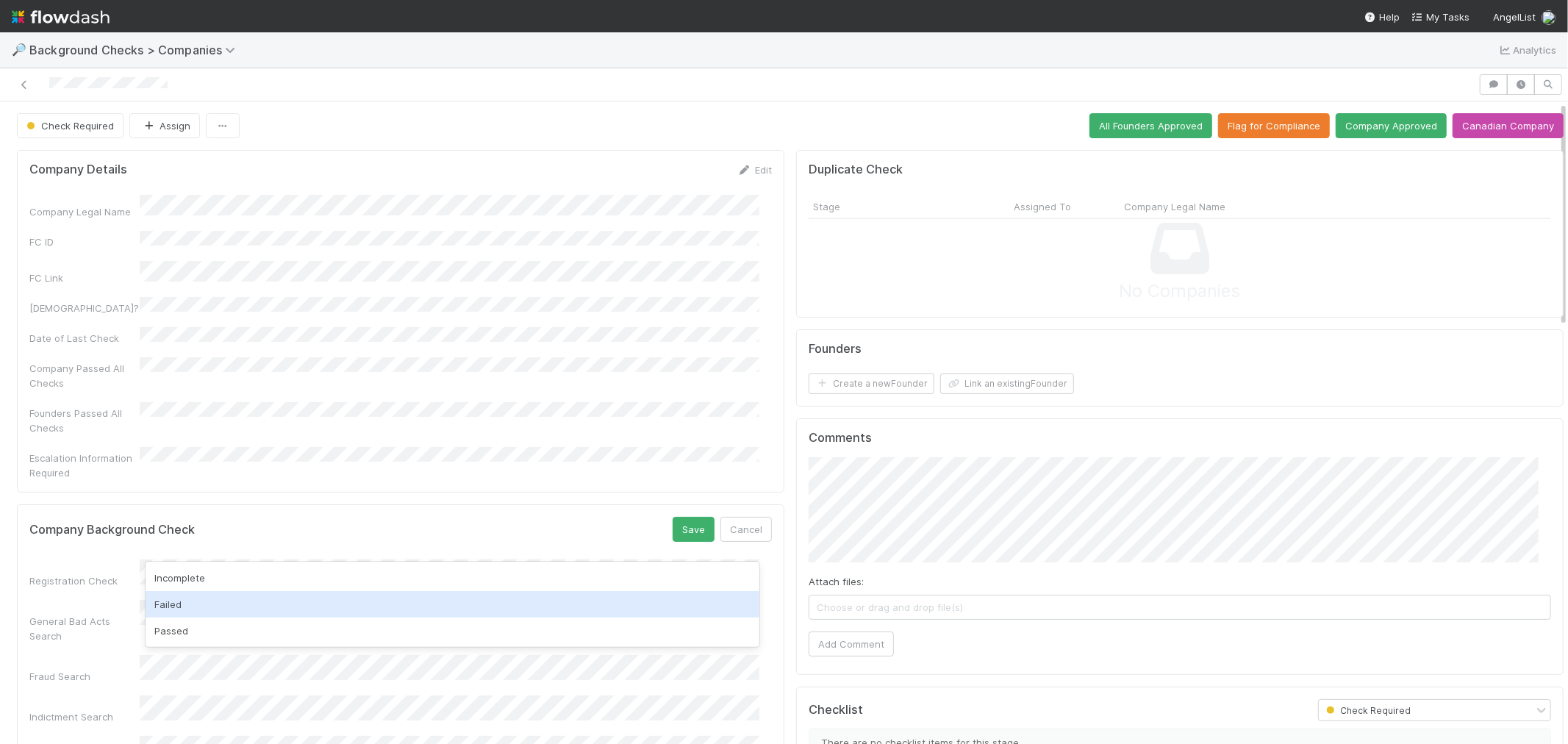
click at [206, 629] on div "Passed" at bounding box center [452, 630] width 614 height 27
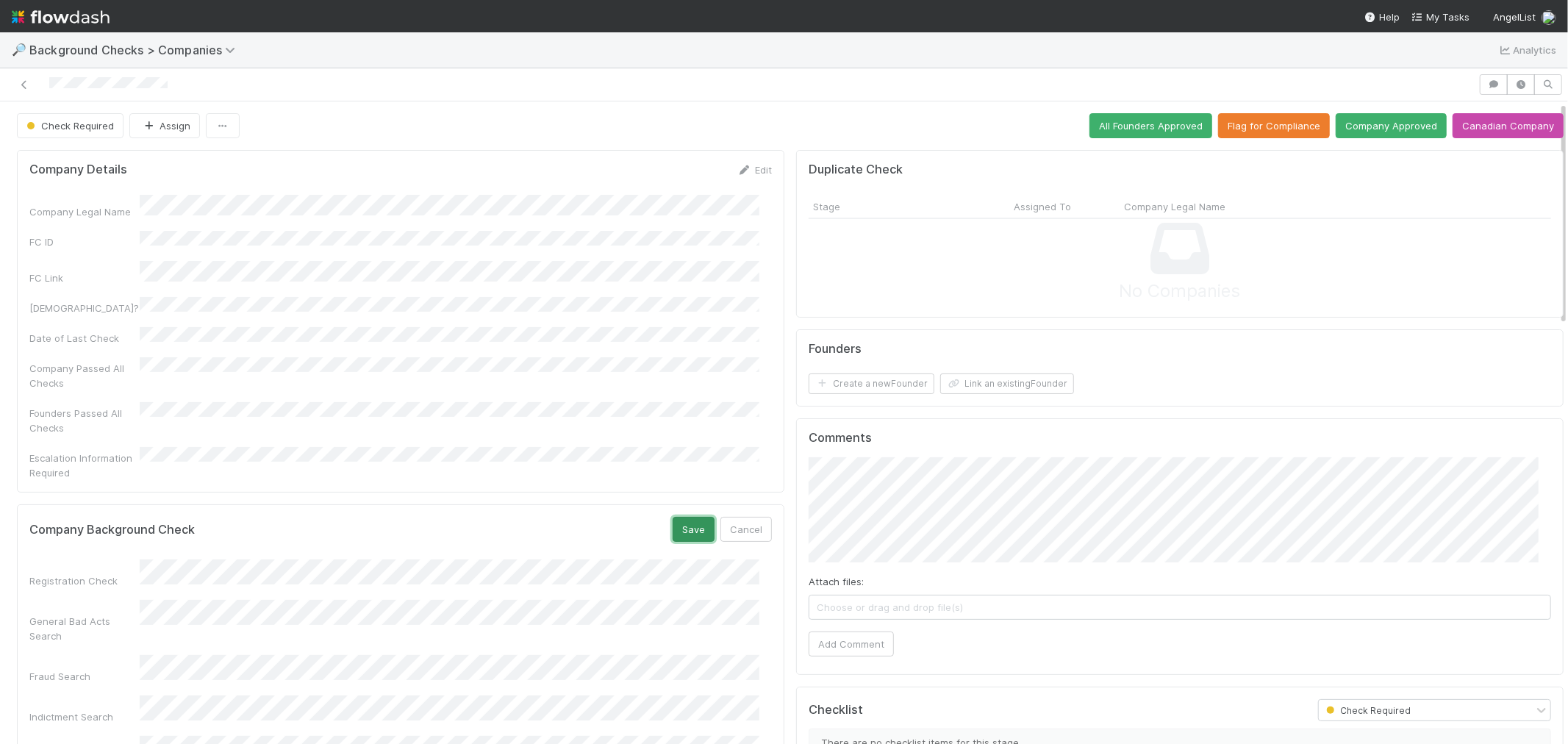
click at [688, 517] on button "Save" at bounding box center [693, 529] width 42 height 25
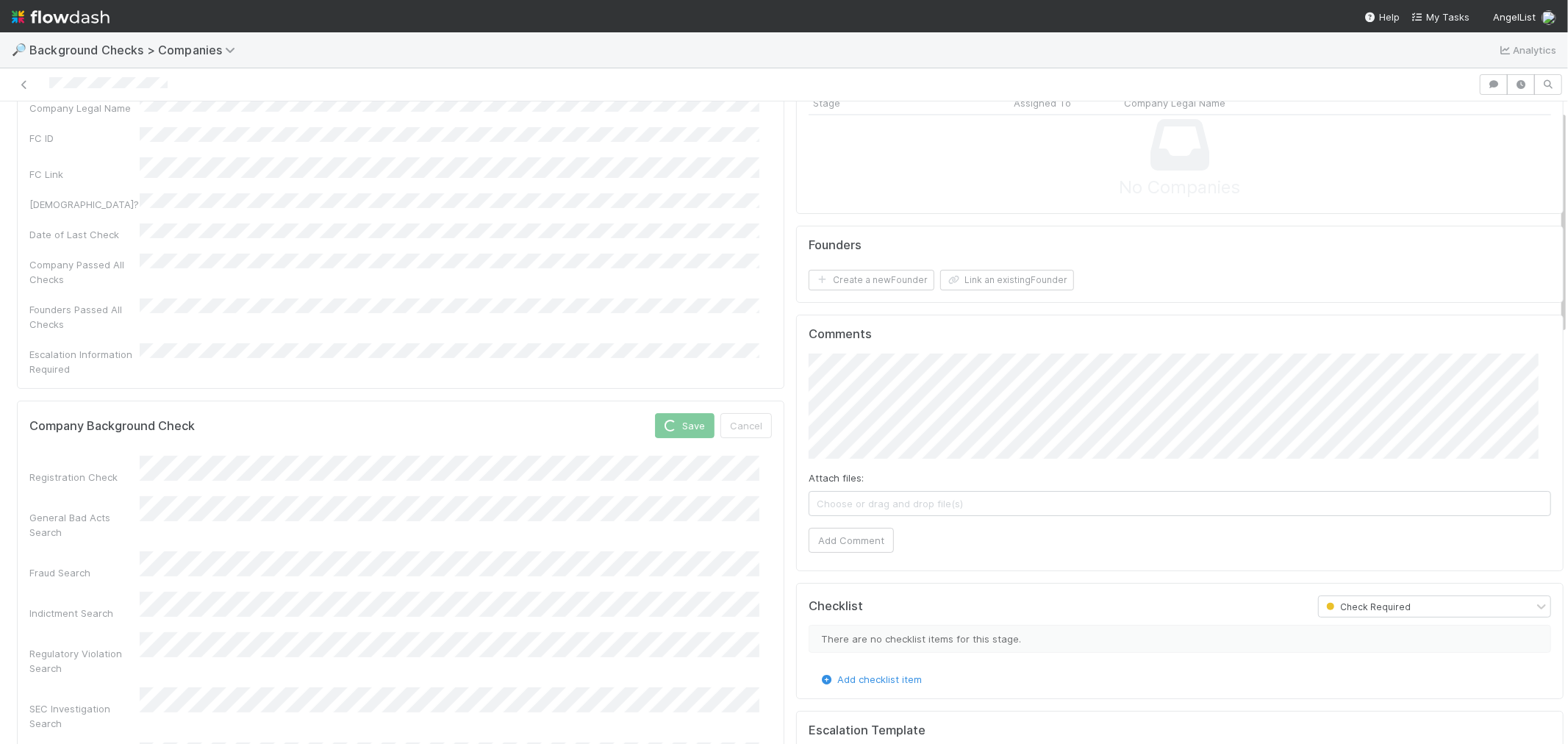
scroll to position [245, 0]
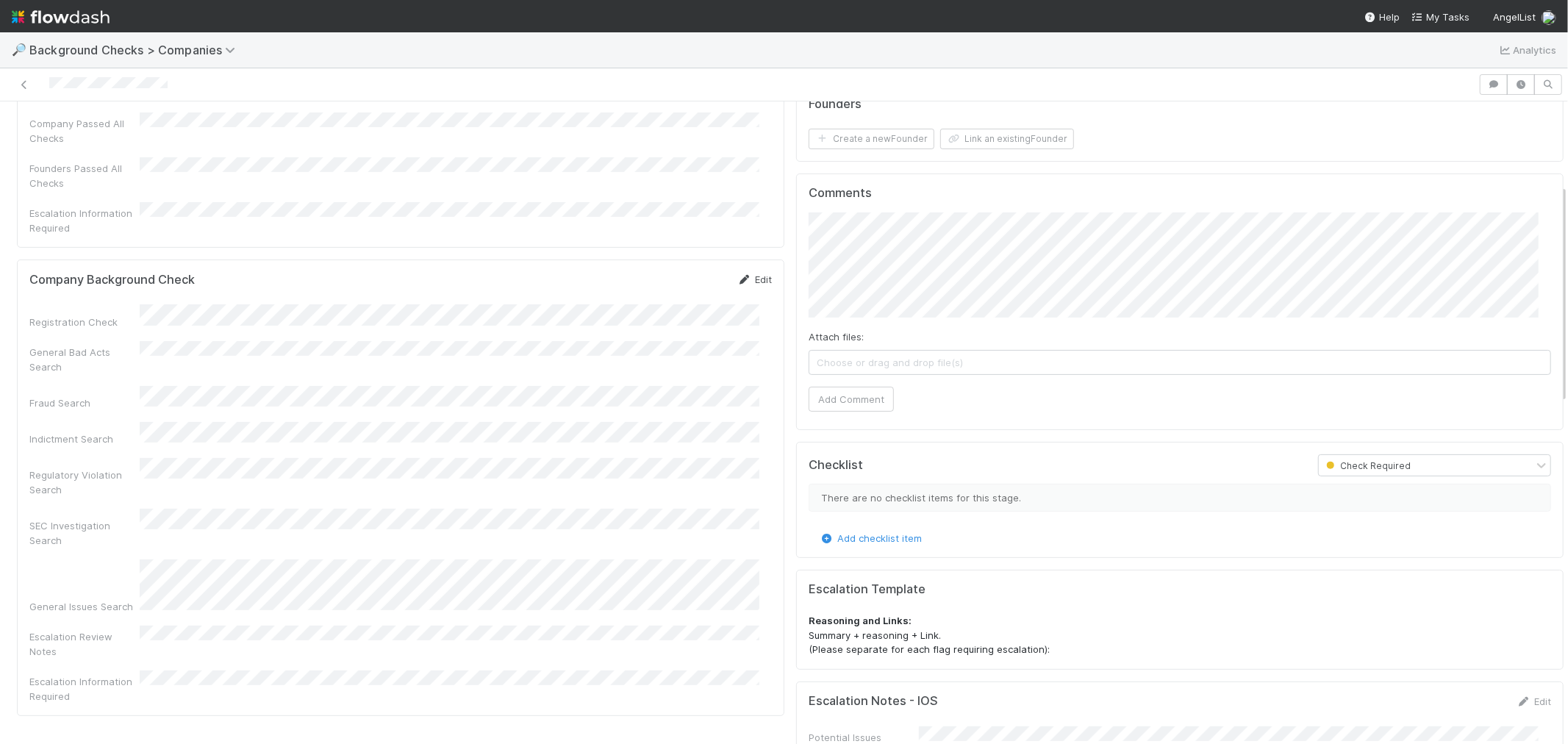
click at [737, 275] on icon at bounding box center [744, 280] width 15 height 10
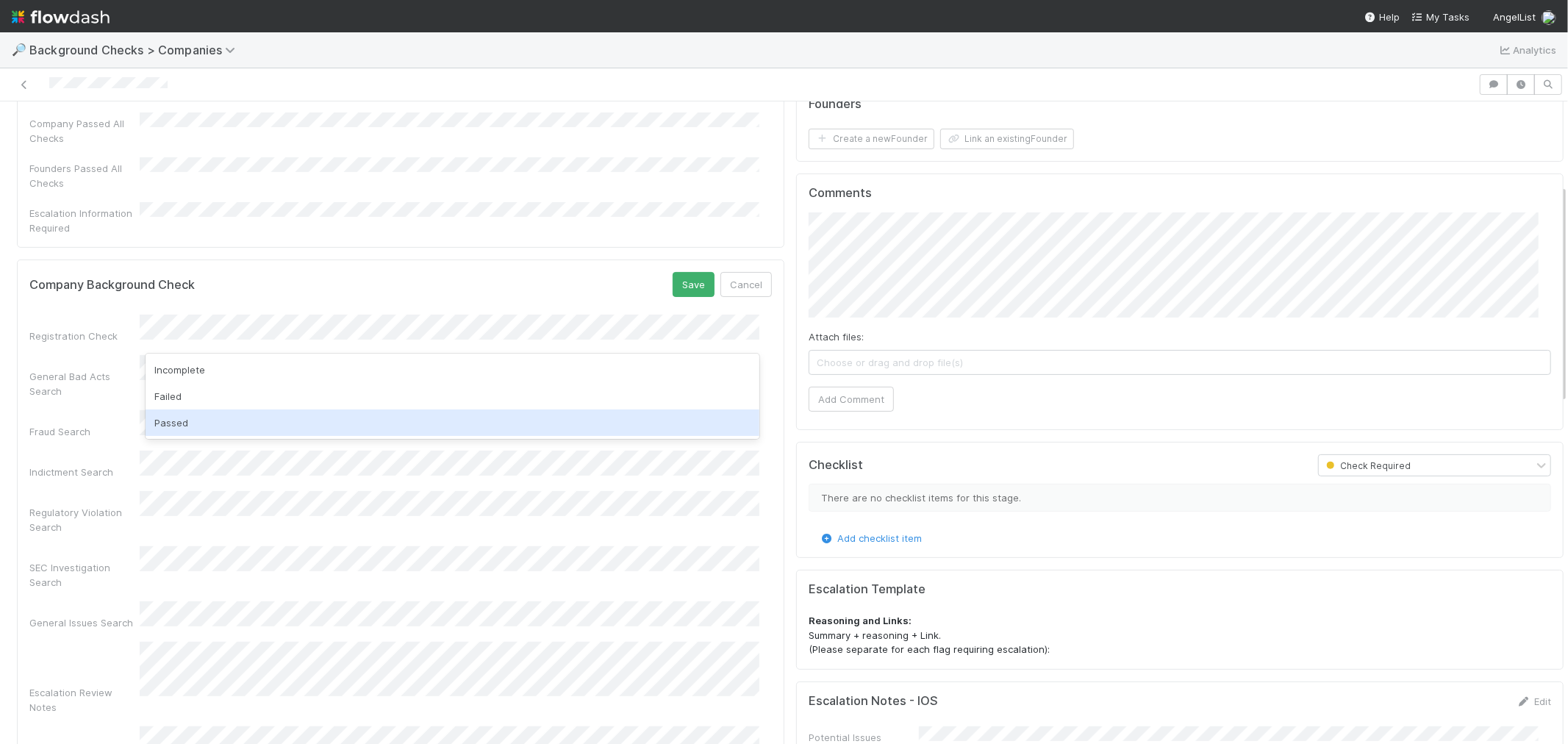
click at [212, 416] on div "Passed" at bounding box center [452, 422] width 614 height 27
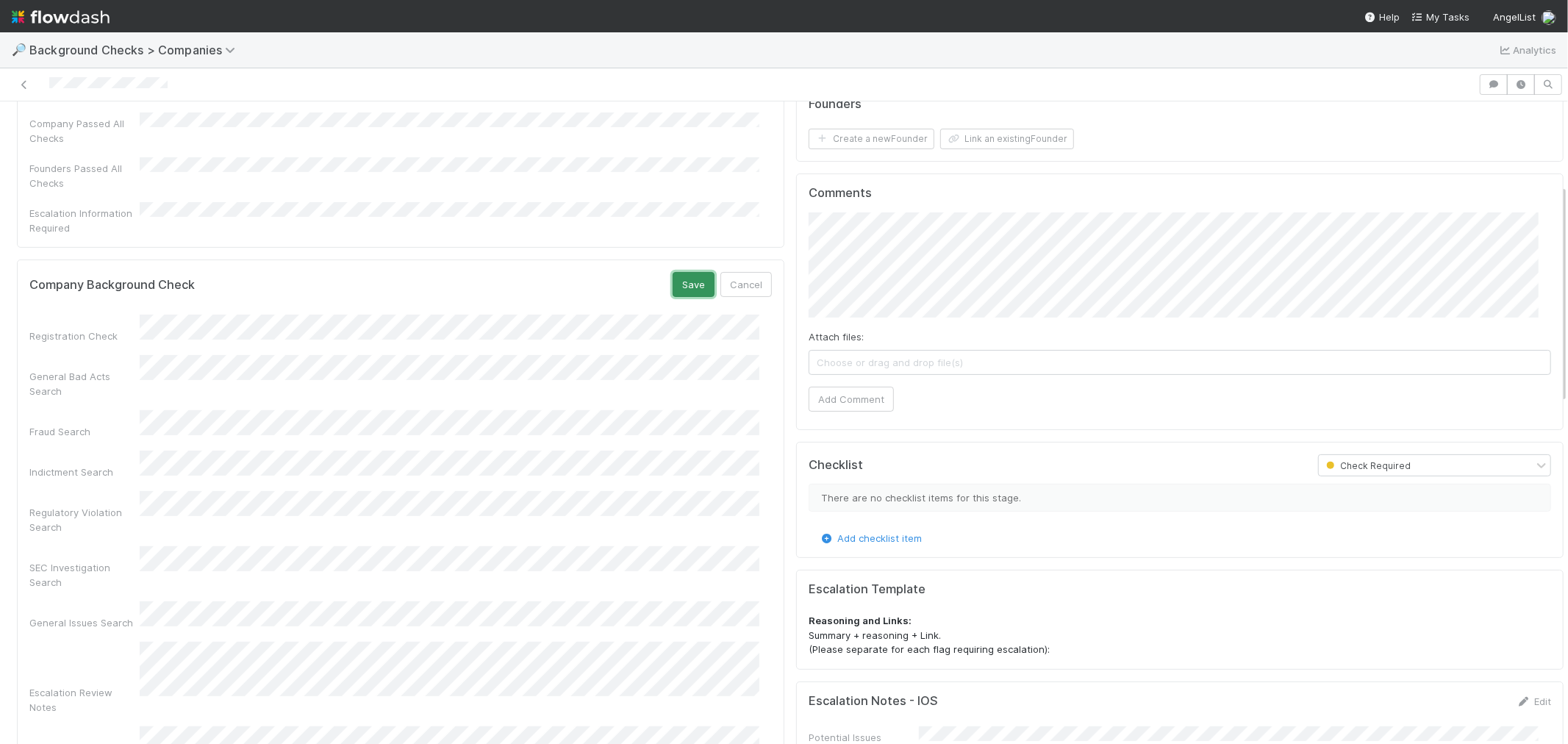
click at [677, 272] on button "Save" at bounding box center [693, 284] width 42 height 25
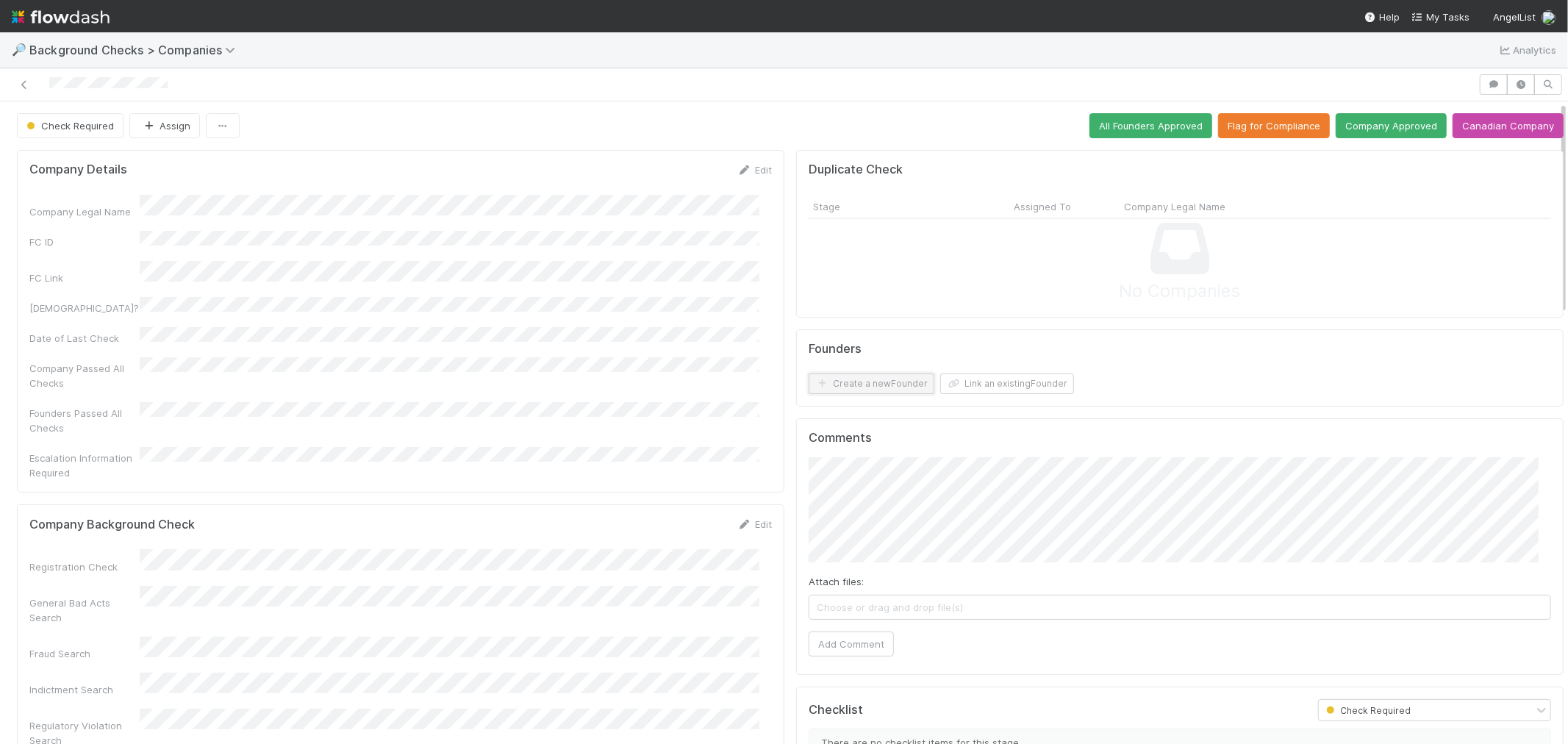
click at [888, 384] on button "Create a new Founder" at bounding box center [872, 383] width 126 height 21
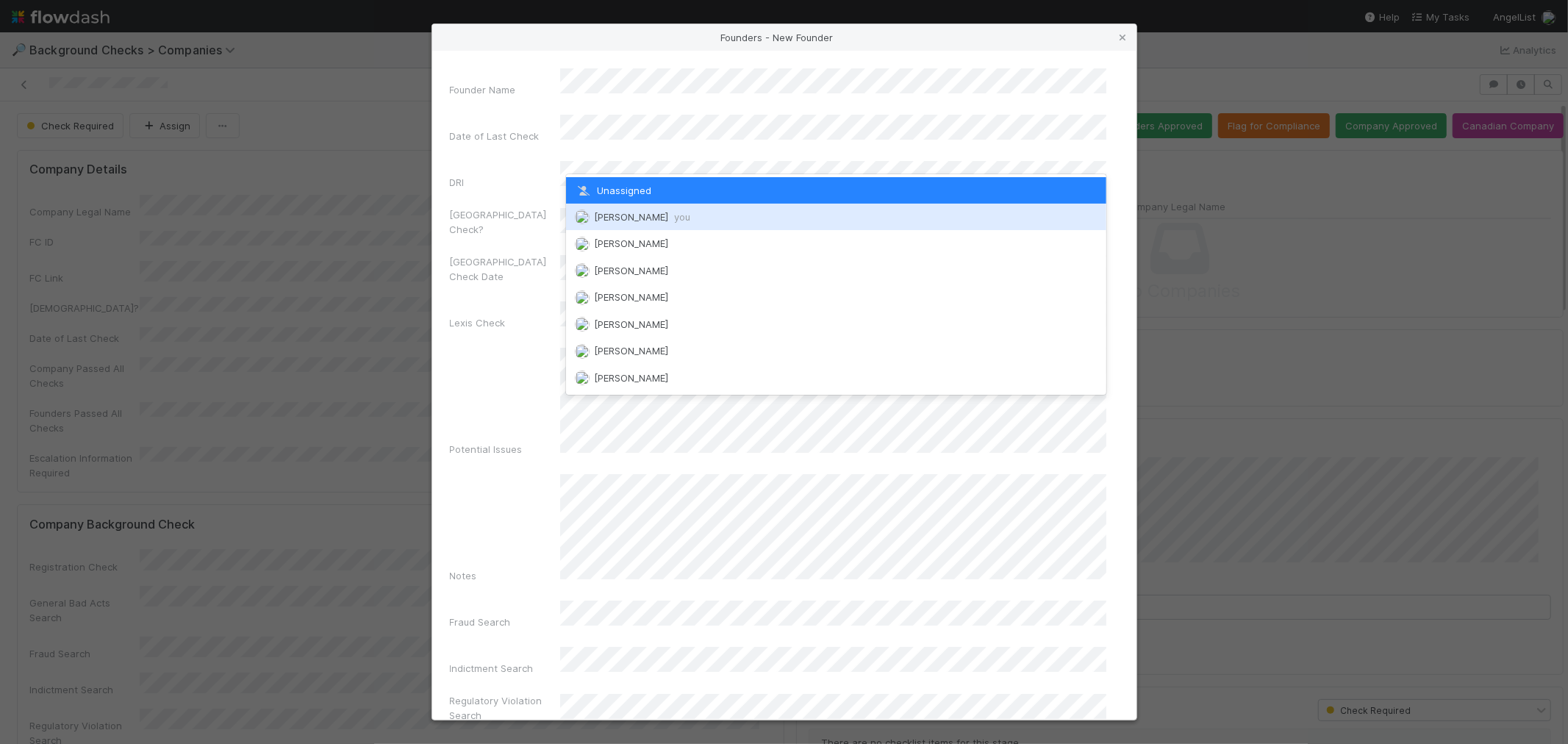
click at [618, 217] on span "[PERSON_NAME] you" at bounding box center [642, 217] width 97 height 12
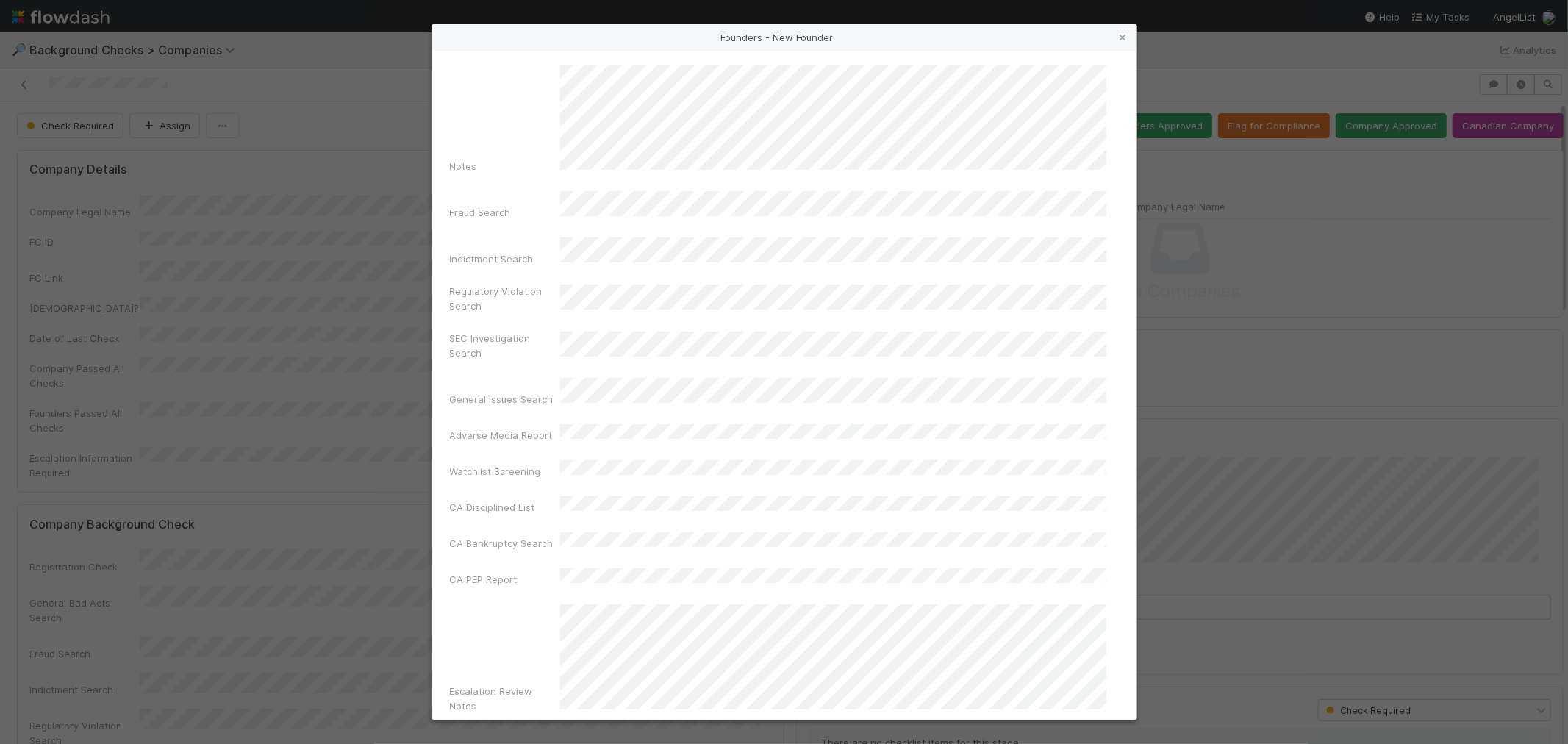
scroll to position [520, 0]
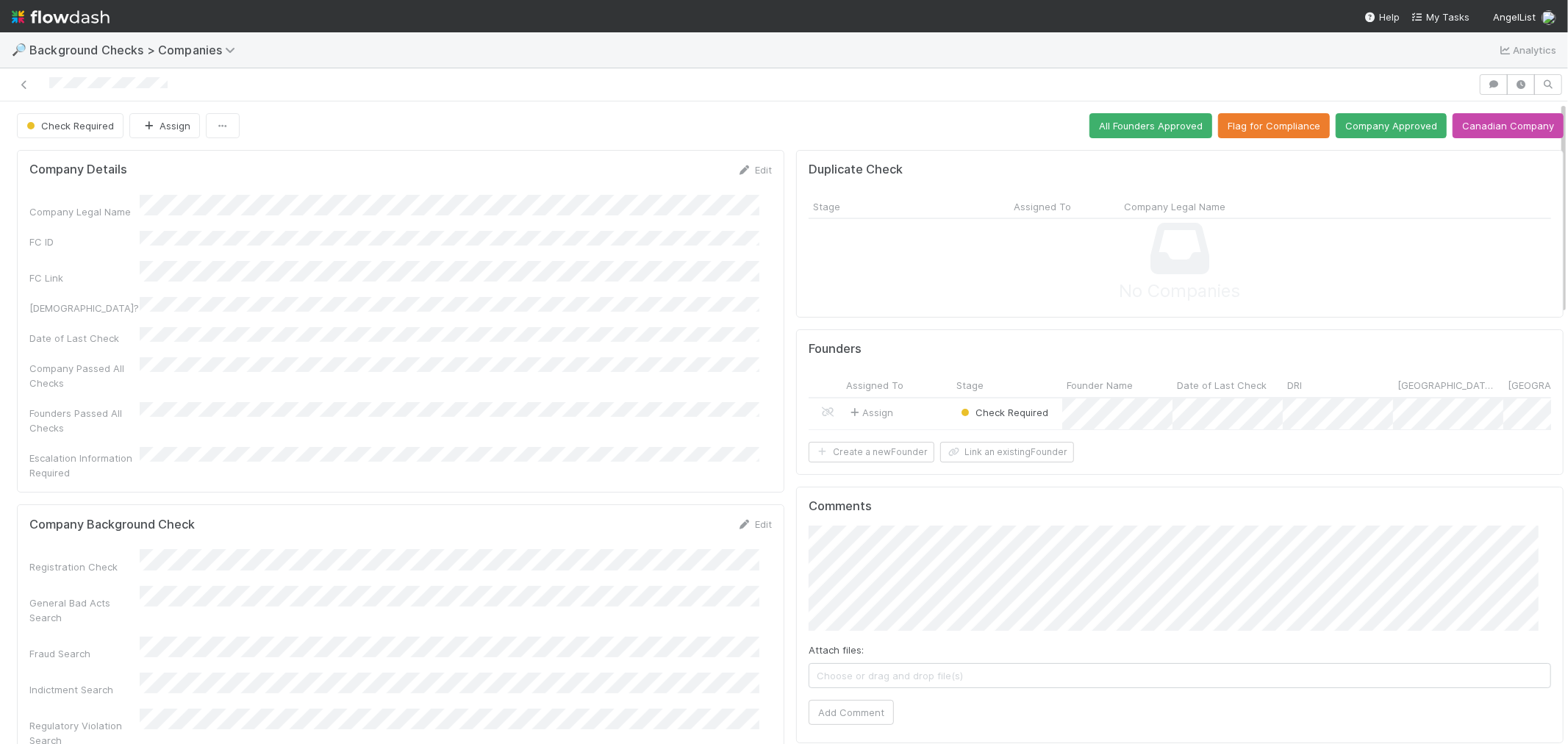
click at [920, 413] on div "Assign" at bounding box center [897, 414] width 111 height 32
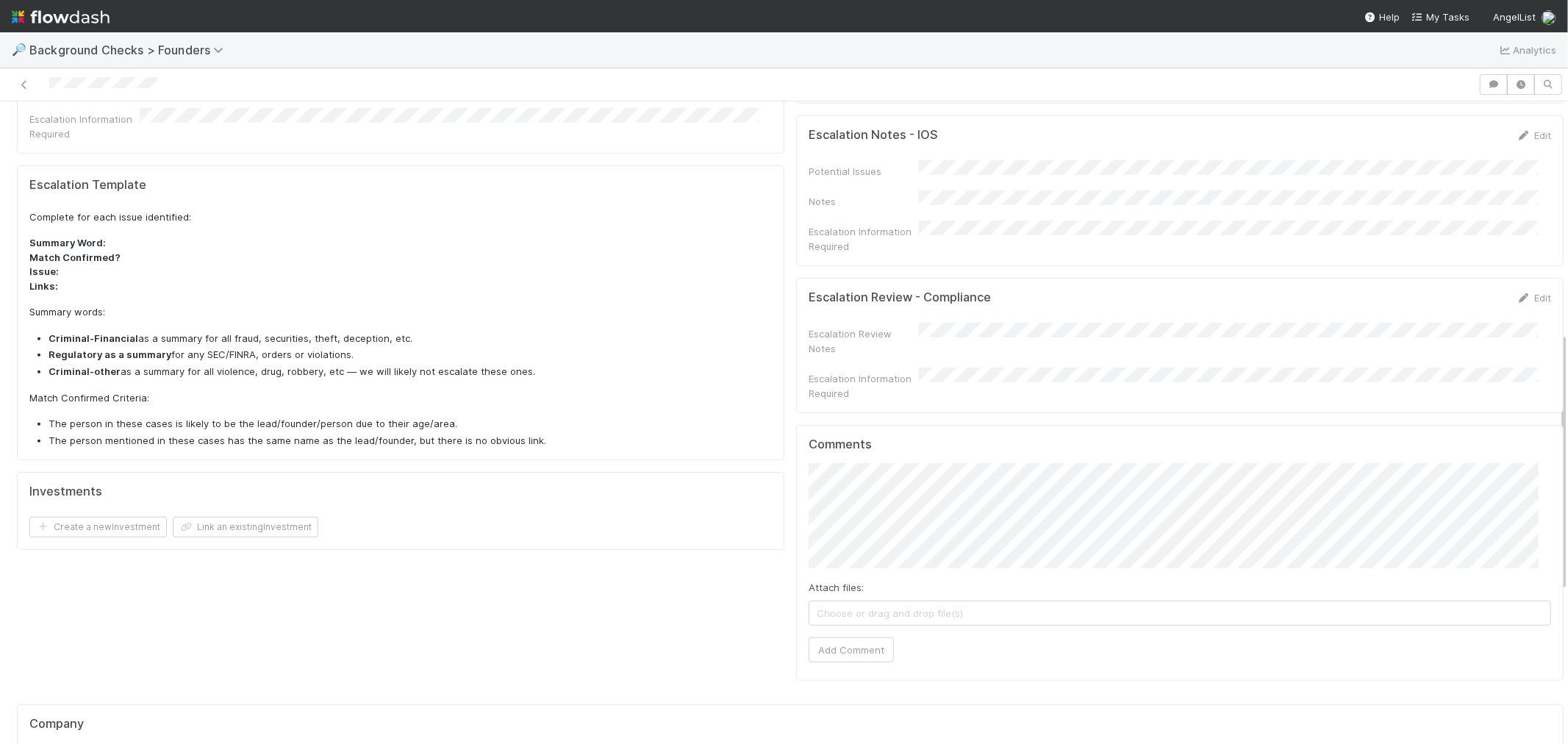
scroll to position [571, 0]
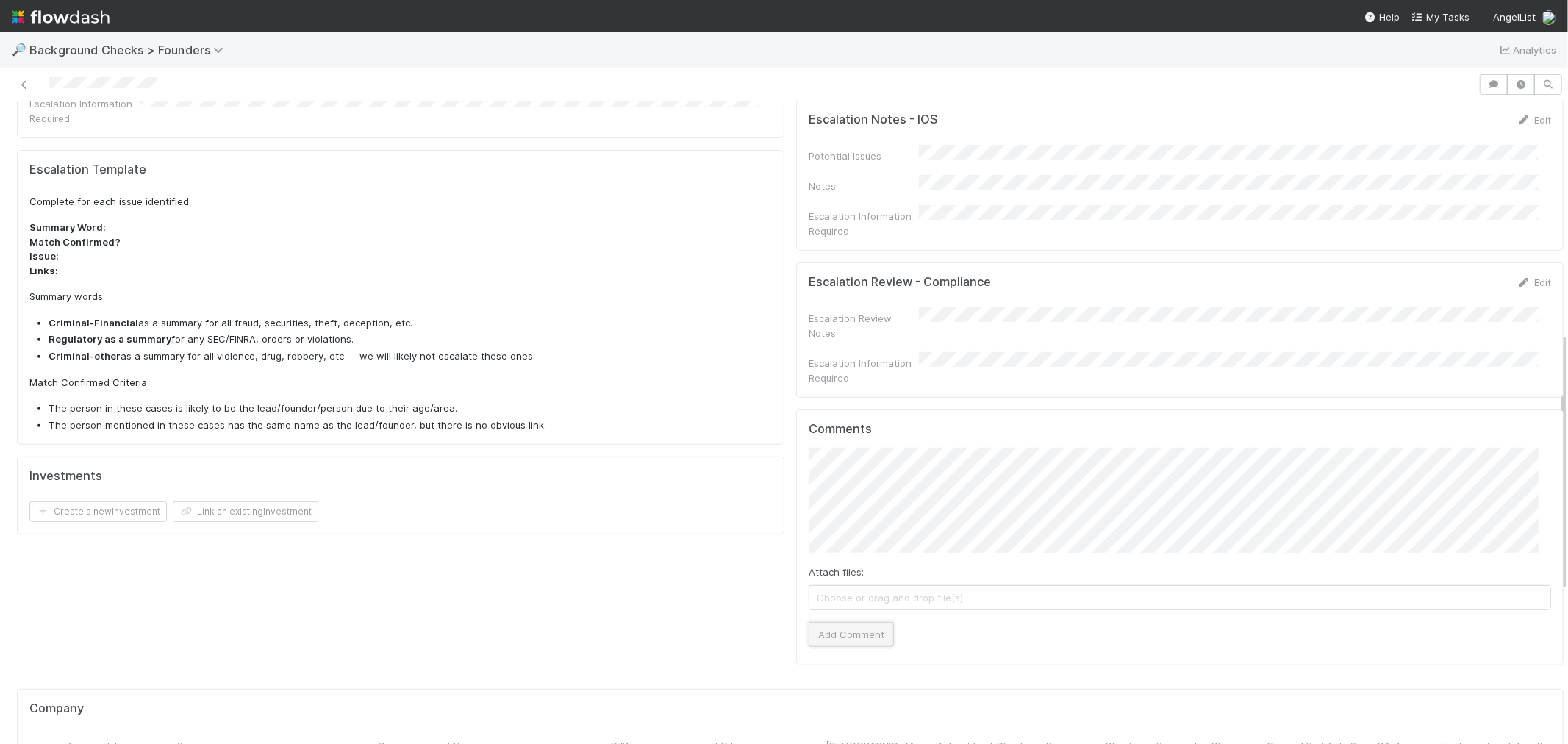
click at [838, 621] on button "Add Comment" at bounding box center [852, 633] width 86 height 25
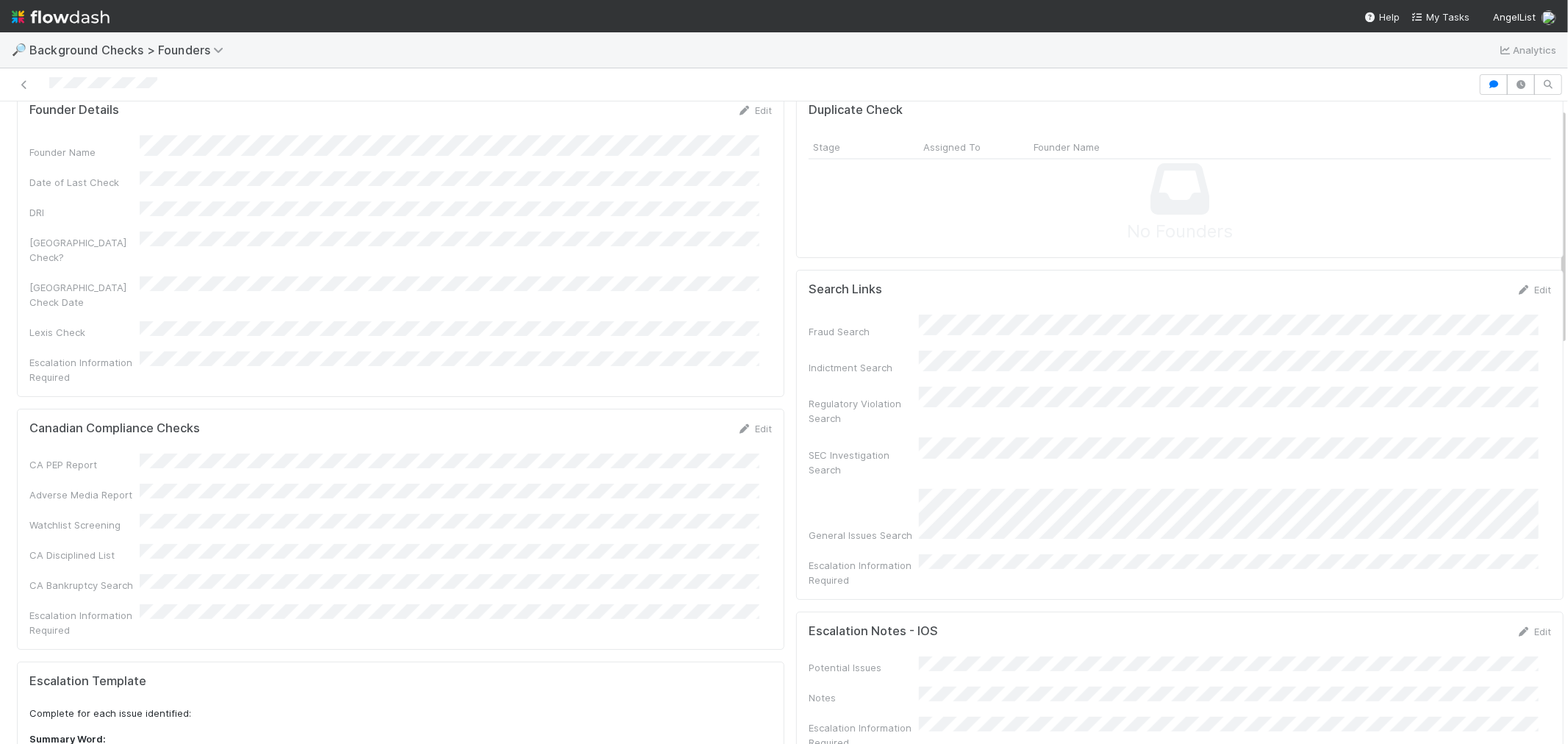
scroll to position [0, 0]
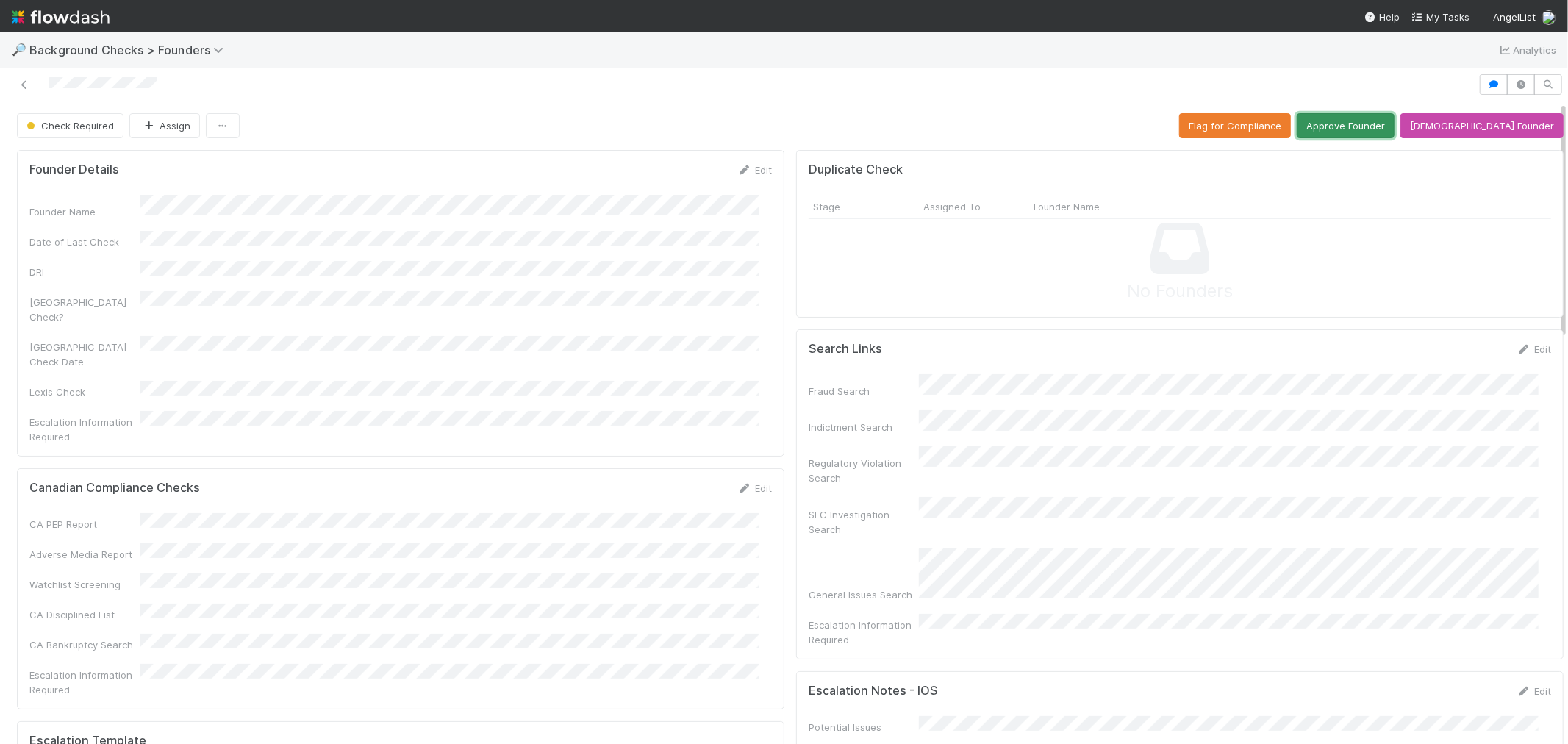
click at [1390, 122] on button "Approve Founder" at bounding box center [1346, 125] width 98 height 25
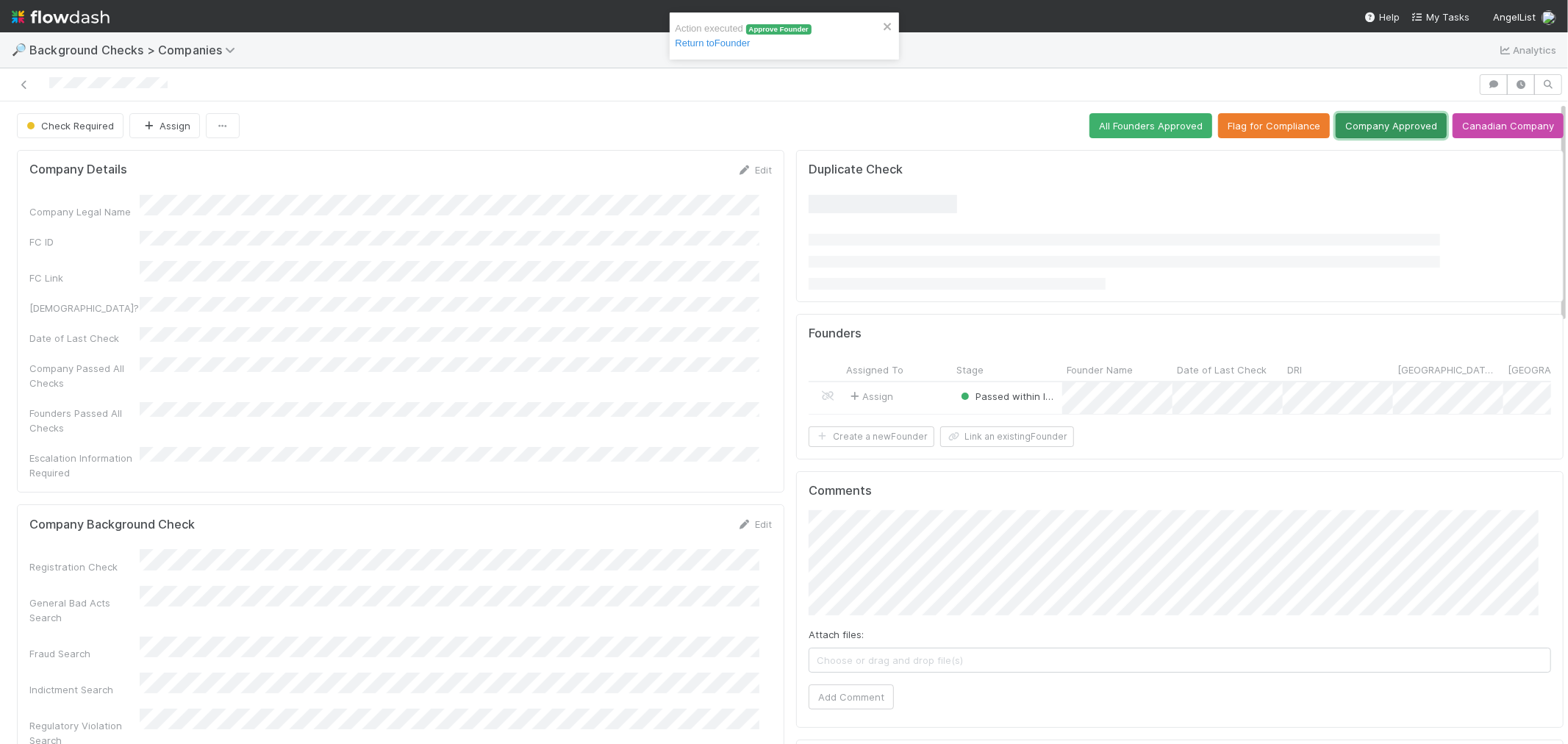
click at [1376, 123] on button "Company Approved" at bounding box center [1391, 125] width 111 height 25
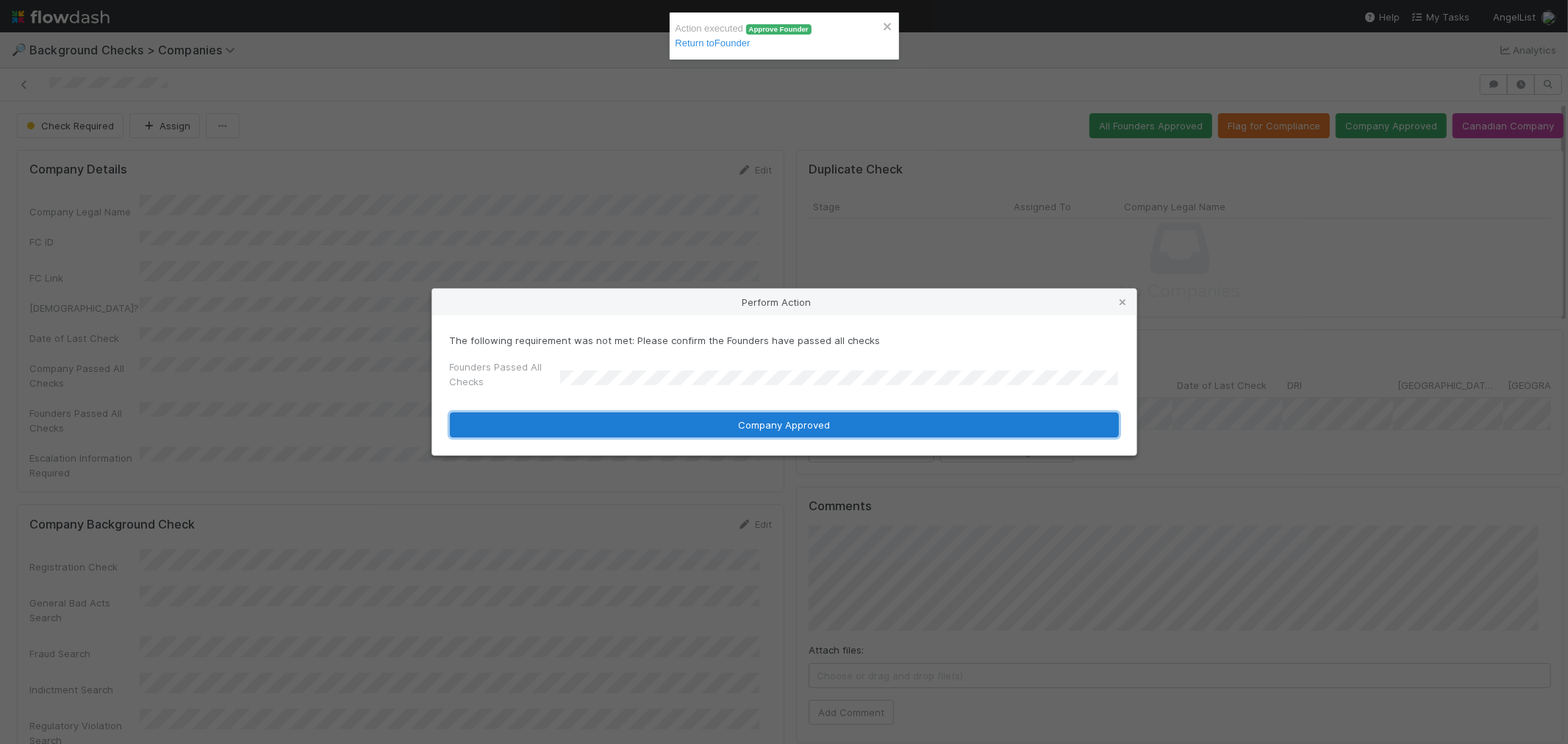
click at [563, 429] on button "Company Approved" at bounding box center [785, 424] width 669 height 25
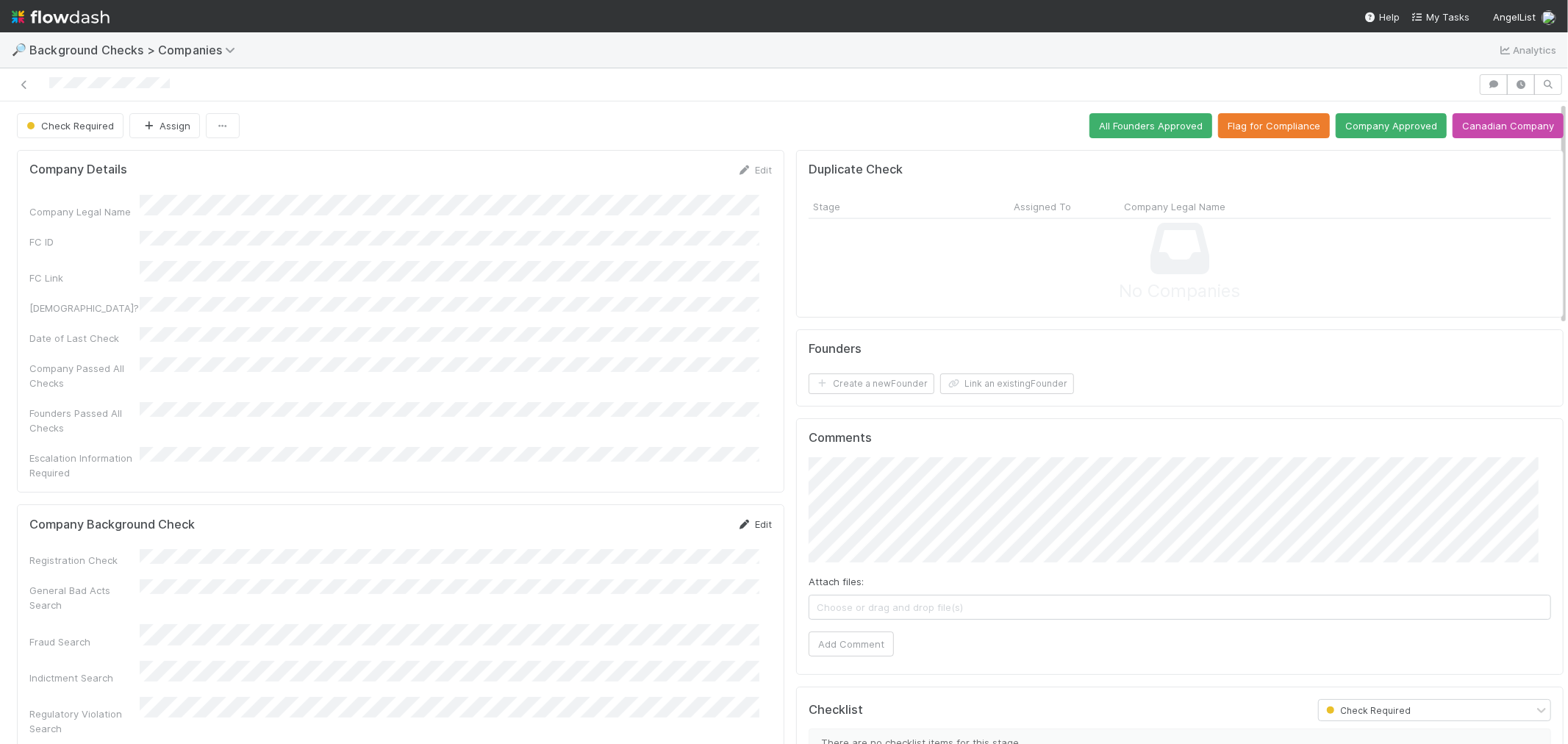
click at [752, 518] on link "Edit" at bounding box center [754, 524] width 35 height 12
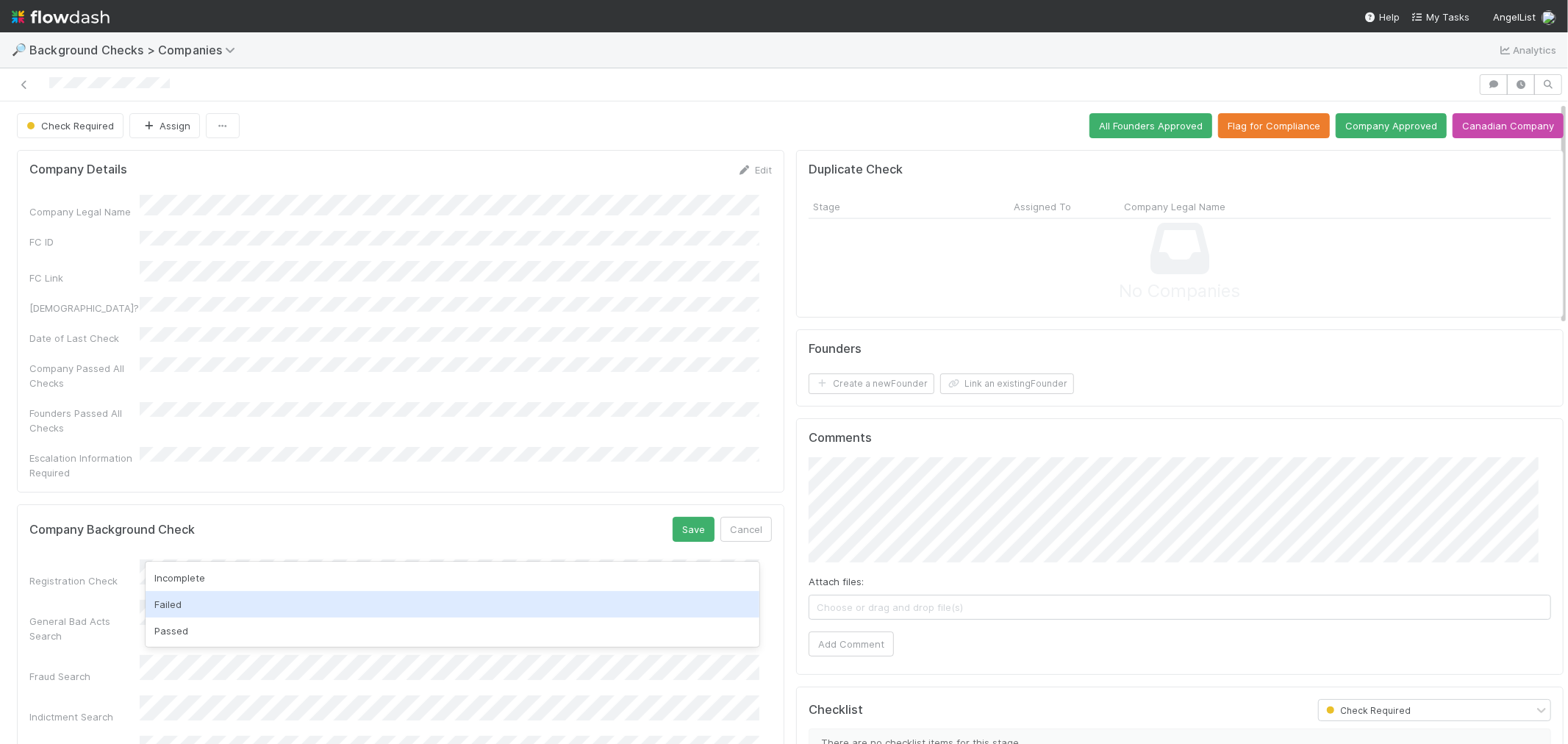
click at [211, 621] on div "Passed" at bounding box center [452, 630] width 614 height 27
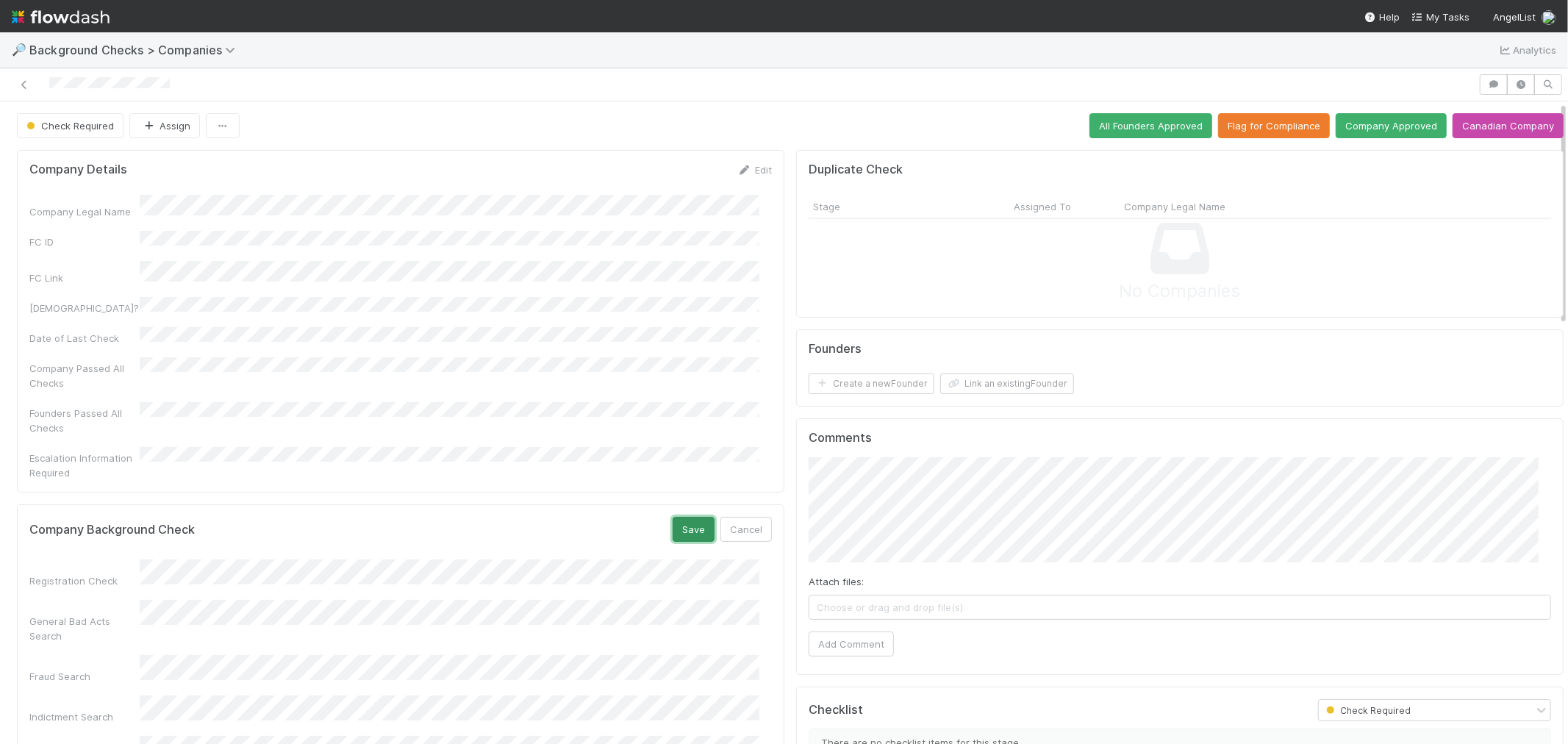
click at [680, 517] on button "Save" at bounding box center [693, 529] width 42 height 25
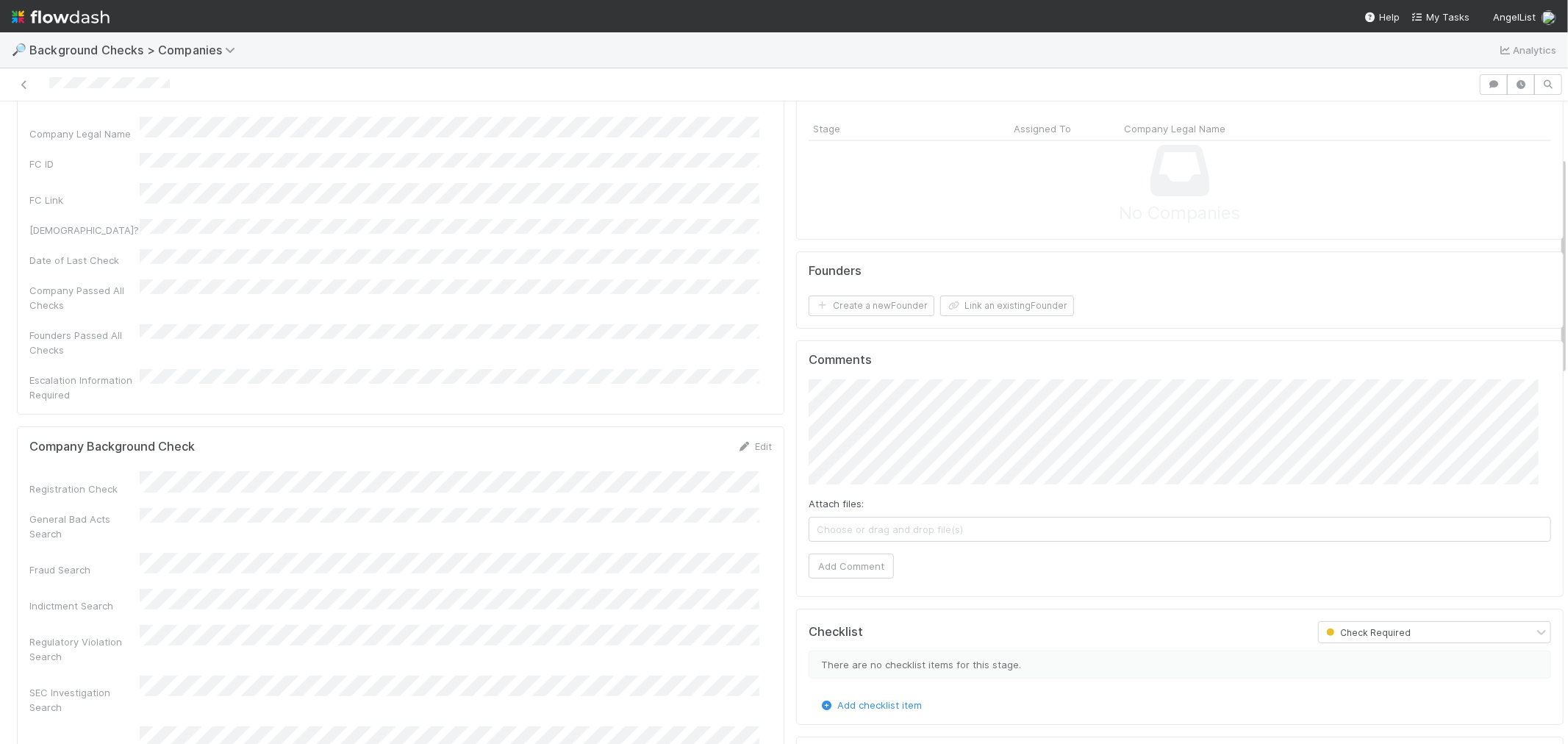
scroll to position [163, 0]
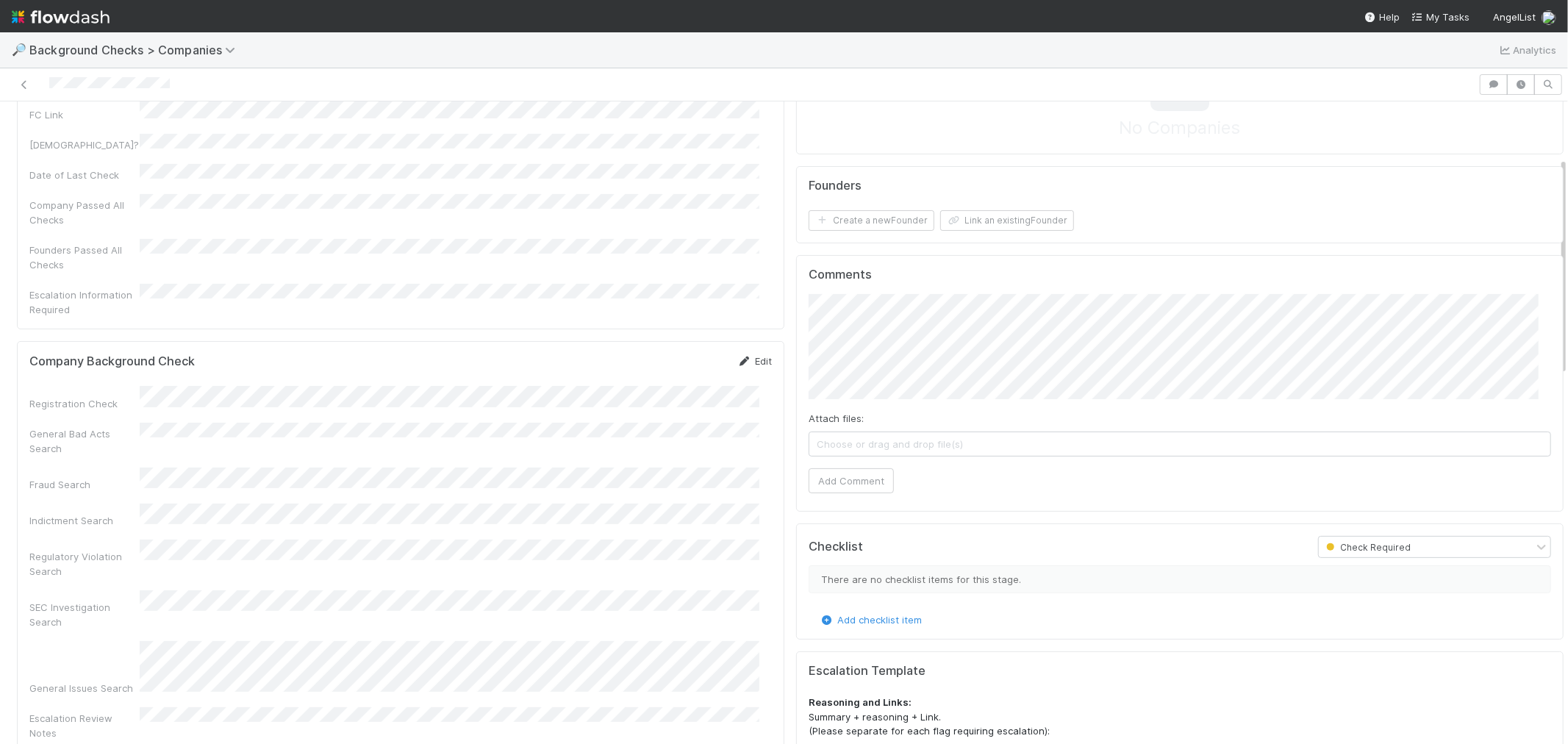
click at [737, 357] on icon at bounding box center [744, 362] width 15 height 10
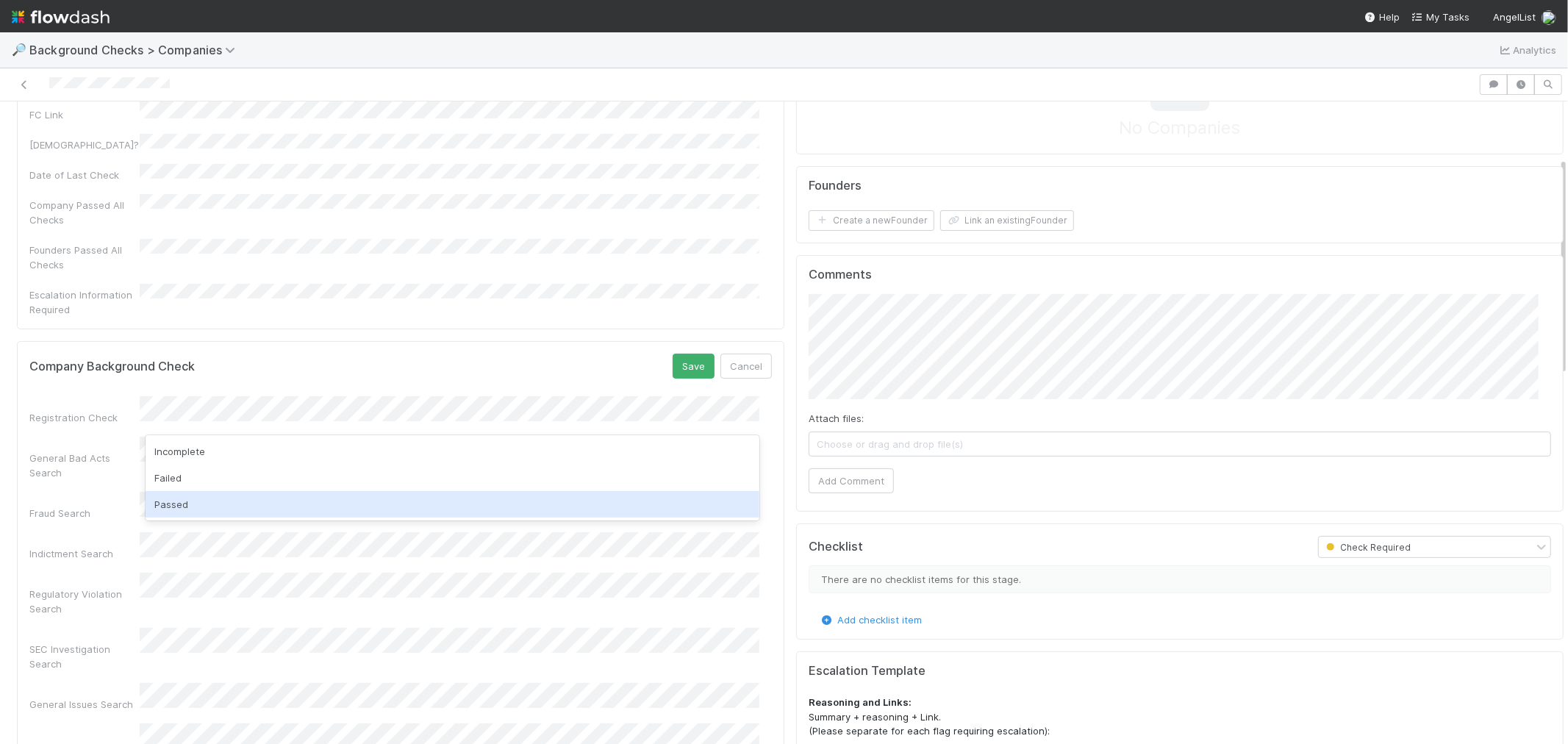
click at [201, 506] on div "Passed" at bounding box center [452, 504] width 614 height 27
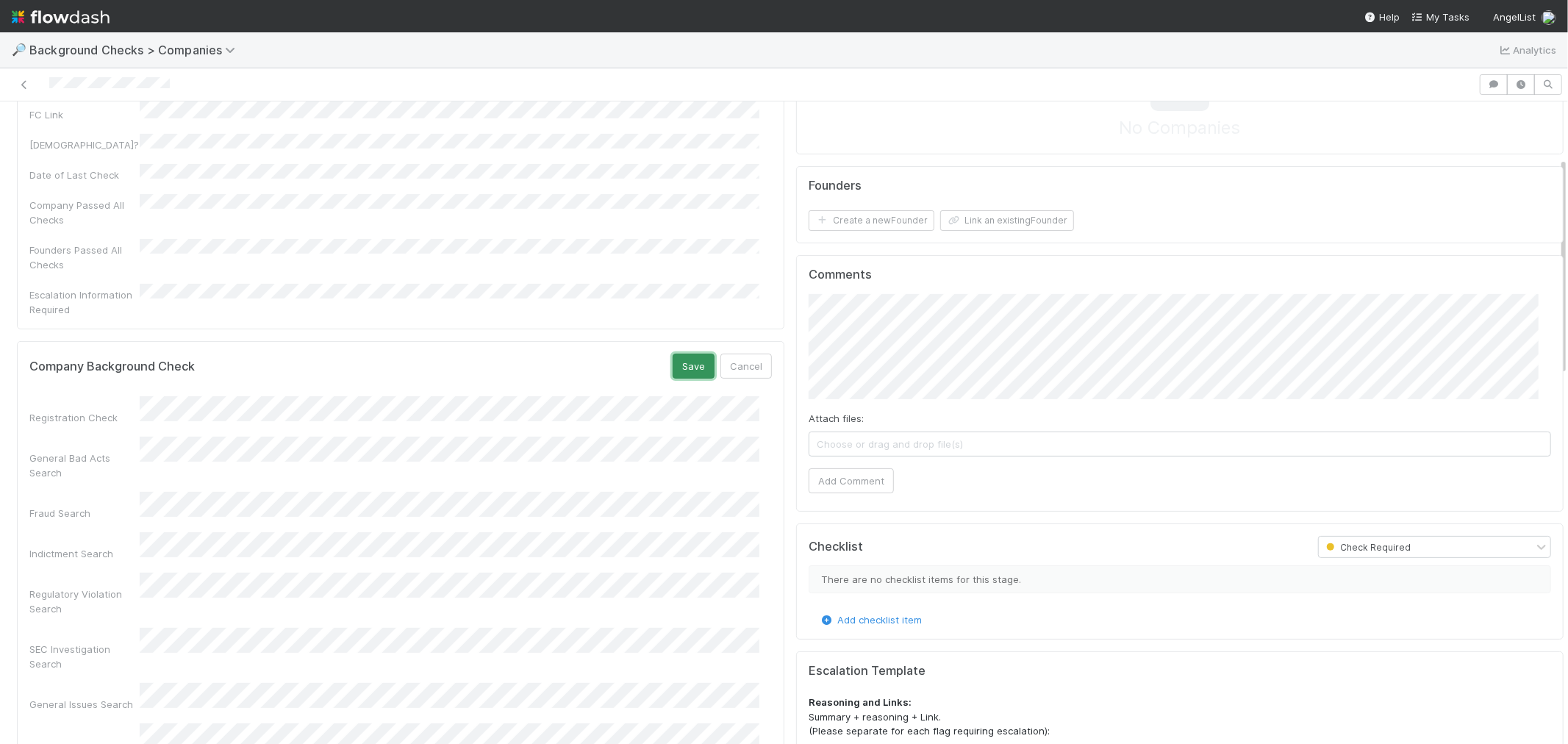
click at [672, 354] on button "Save" at bounding box center [693, 366] width 42 height 25
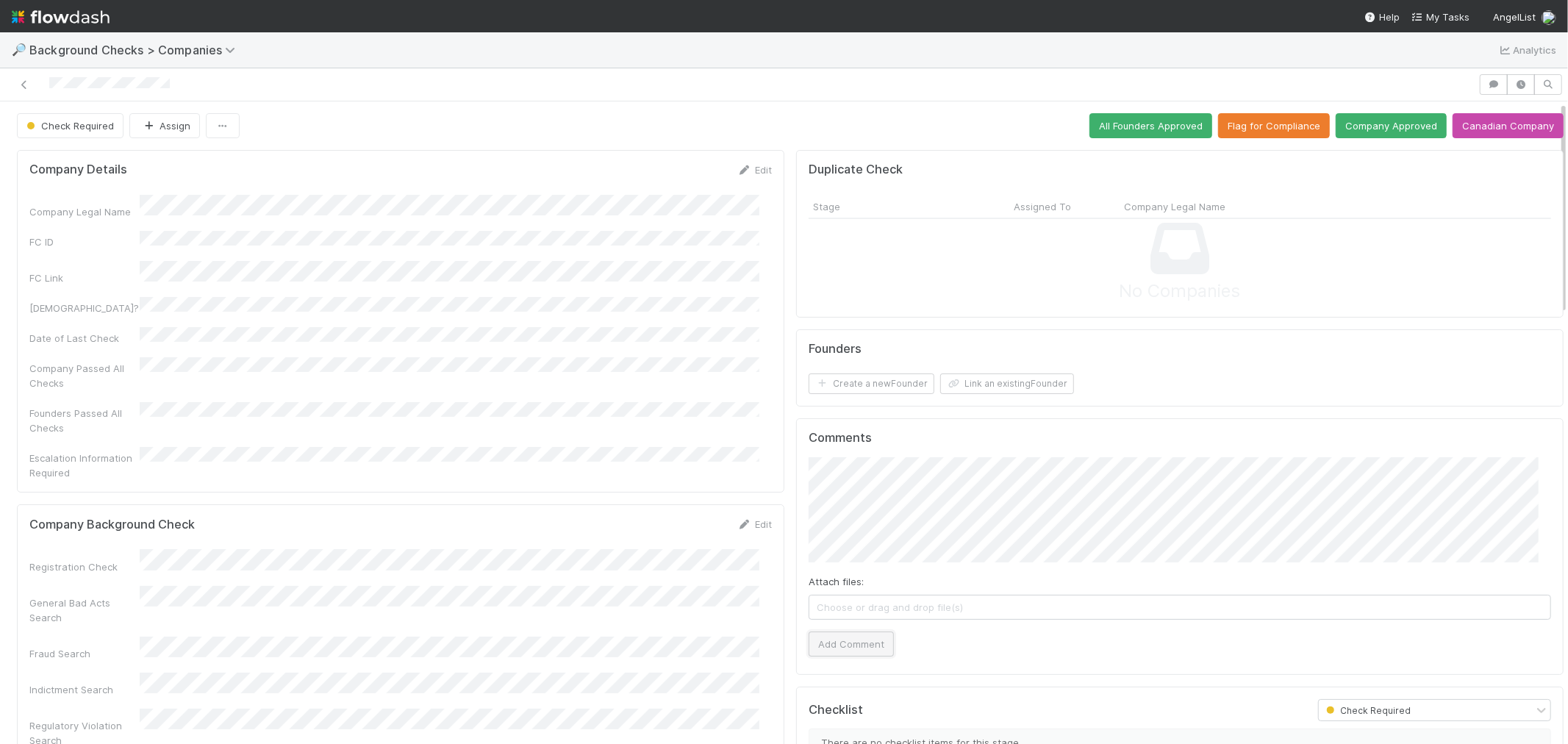
click at [847, 637] on button "Add Comment" at bounding box center [852, 643] width 86 height 25
click at [860, 382] on button "Create a new Founder" at bounding box center [872, 383] width 126 height 21
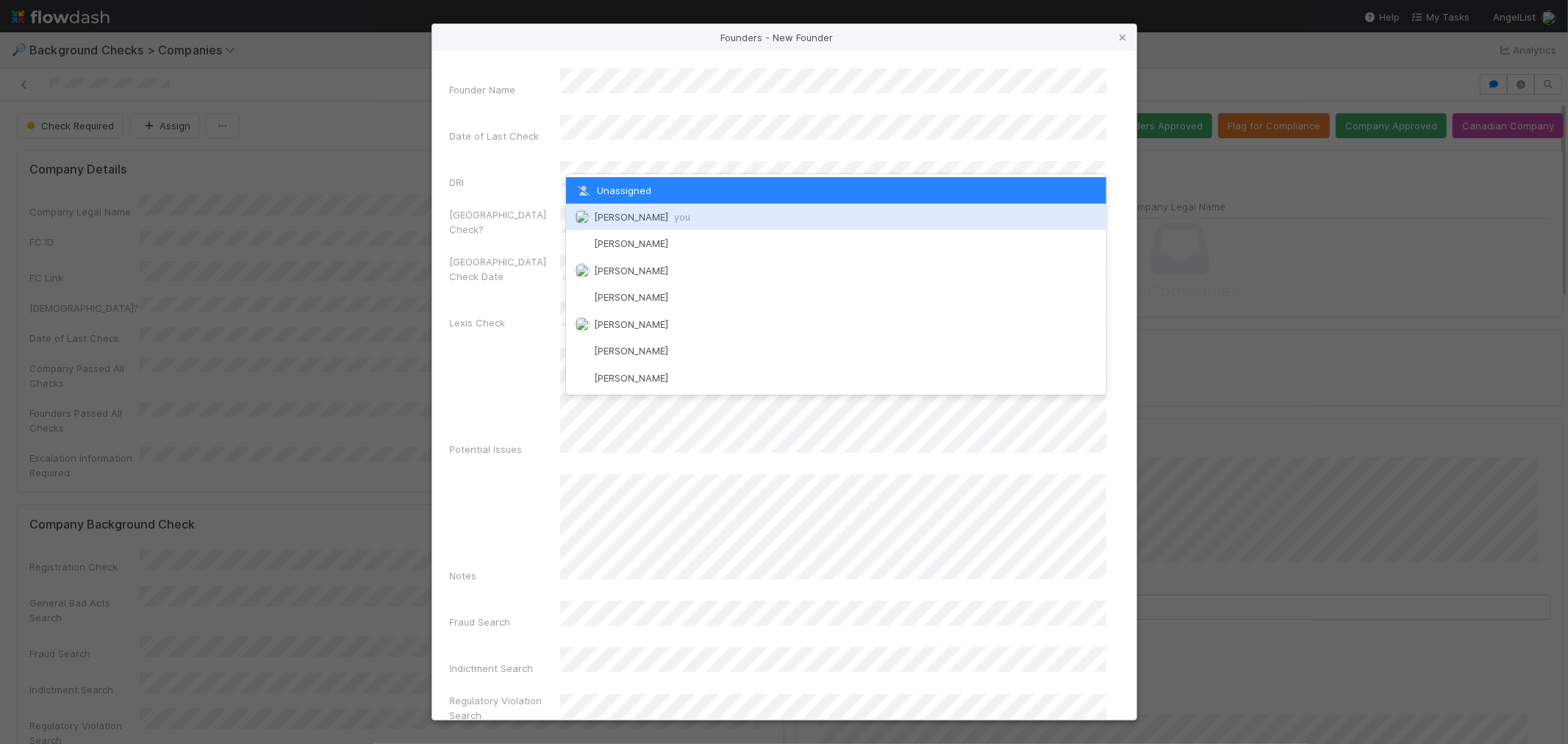
click at [628, 214] on span "[PERSON_NAME] you" at bounding box center [642, 217] width 97 height 12
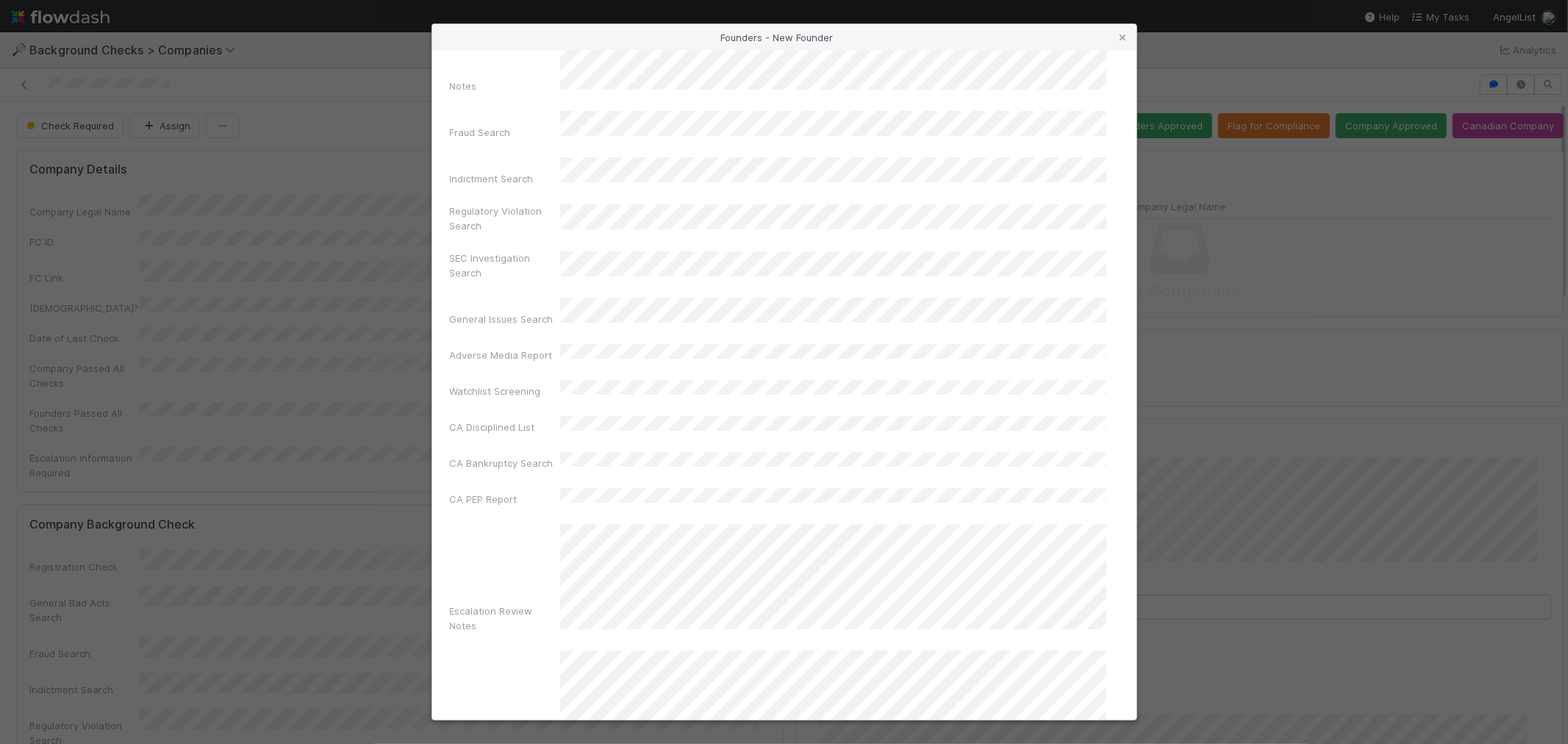
scroll to position [520, 0]
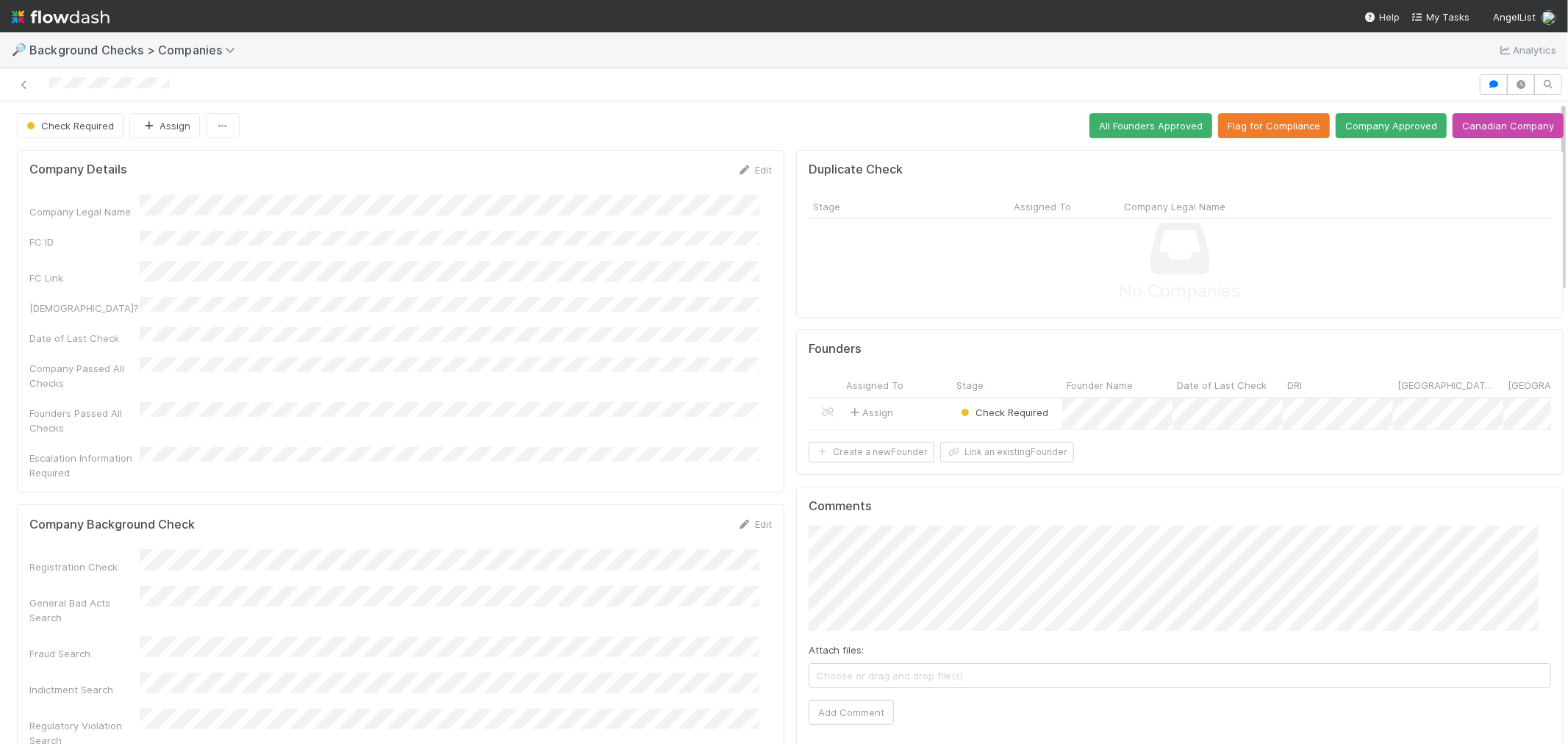
click at [874, 450] on form "Founders Assigned To Stage Founder Name Date of Last Check DRI [GEOGRAPHIC_DATA…" at bounding box center [1179, 402] width 742 height 122
click at [875, 458] on button "Create a new Founder" at bounding box center [872, 452] width 126 height 21
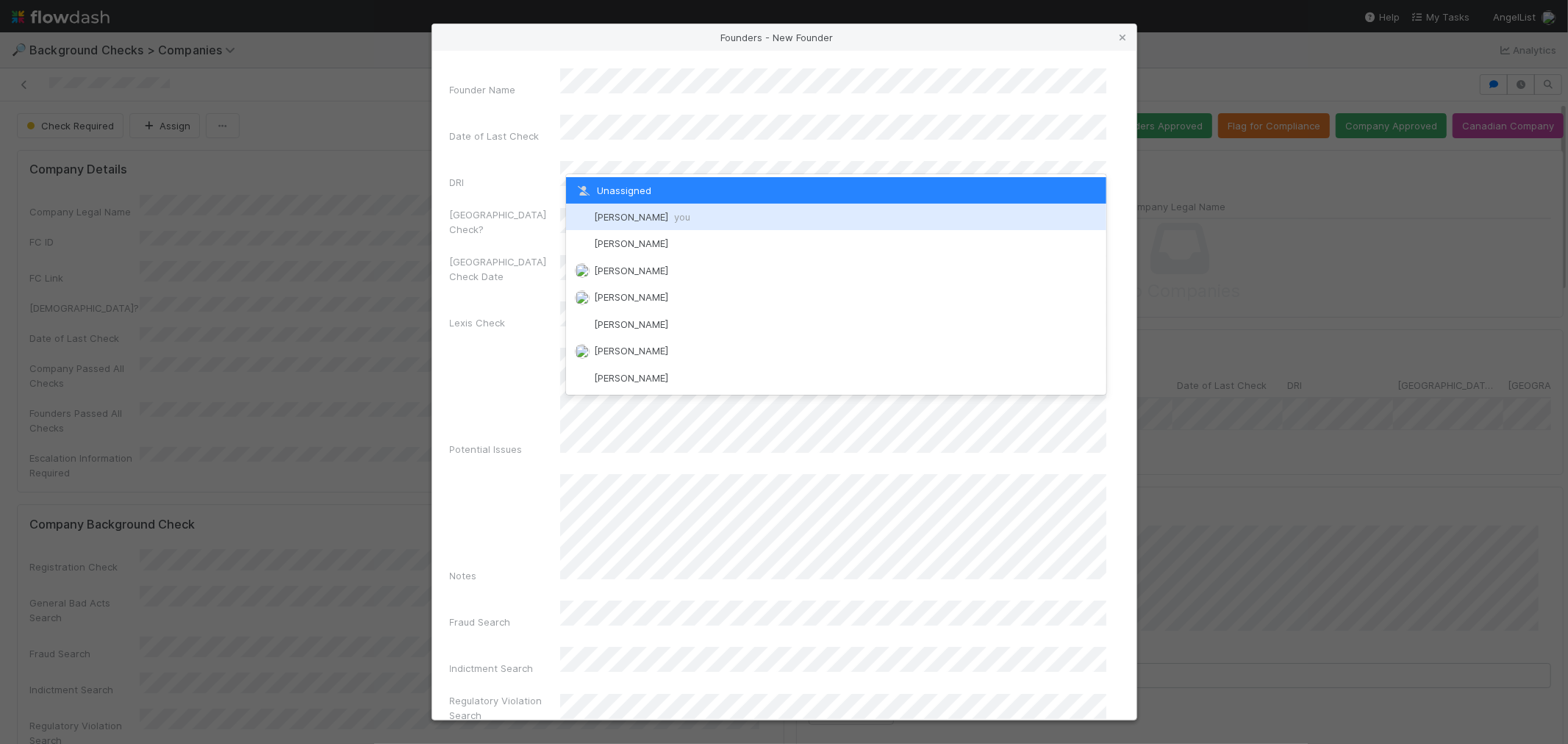
click at [638, 213] on span "[PERSON_NAME] you" at bounding box center [642, 217] width 97 height 12
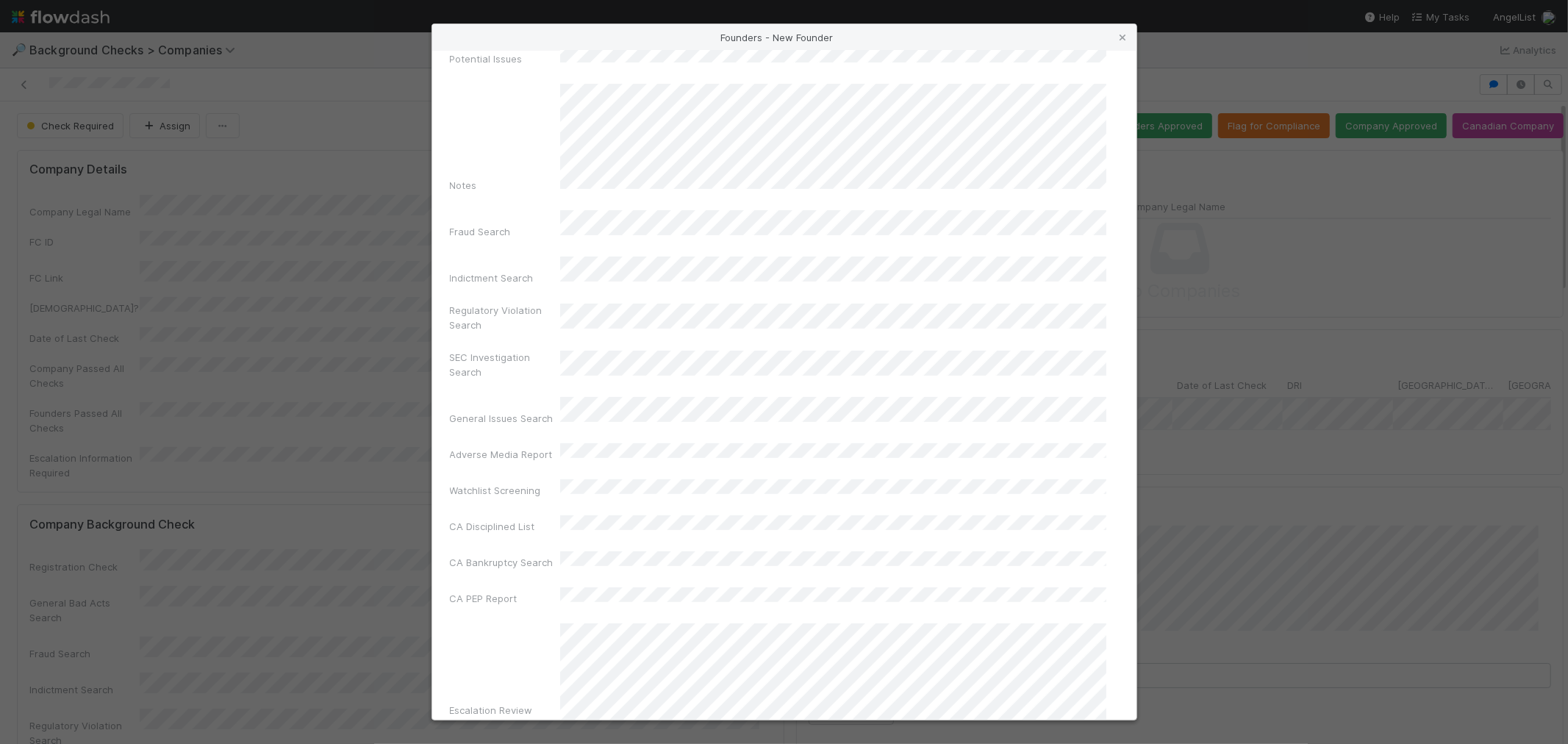
scroll to position [489, 0]
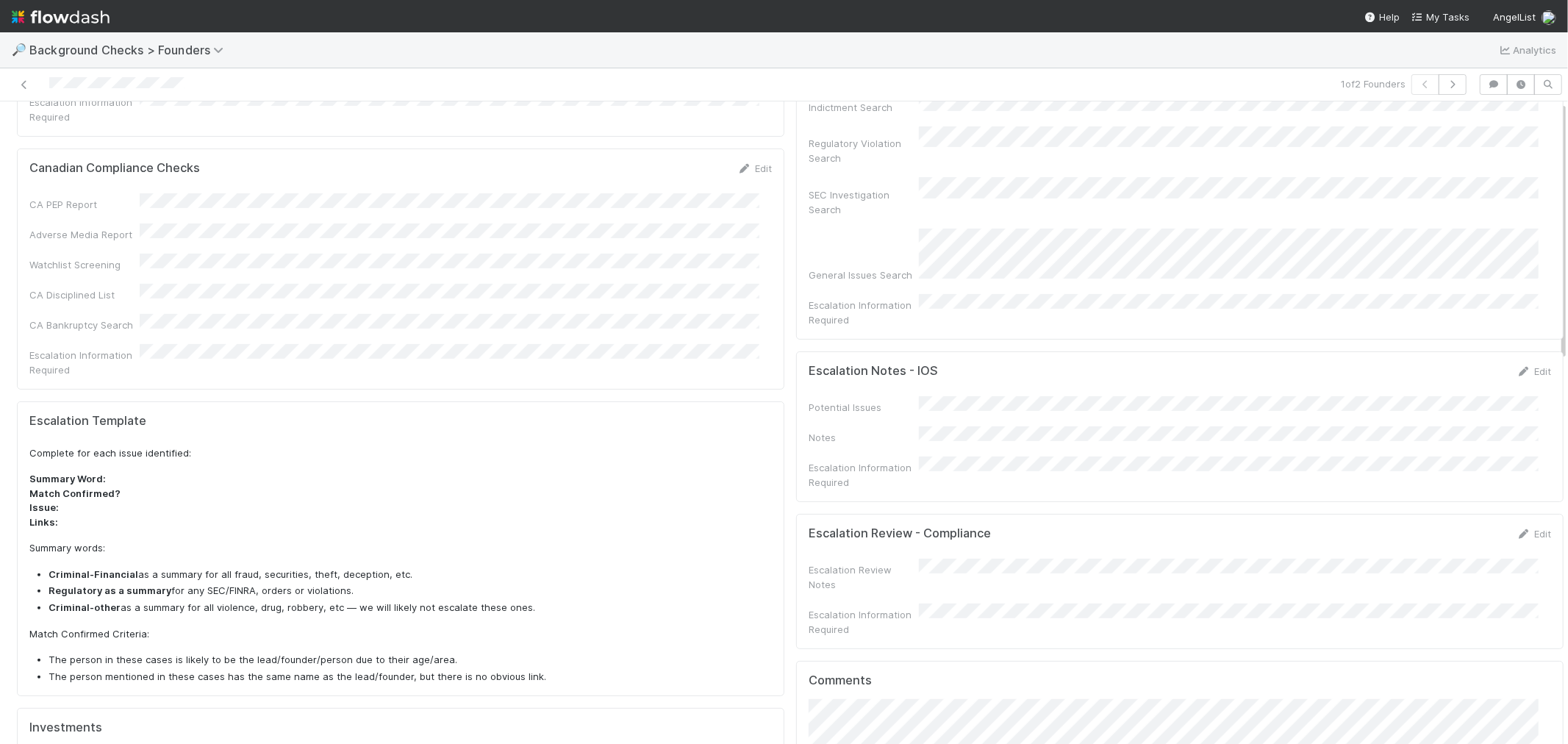
scroll to position [489, 0]
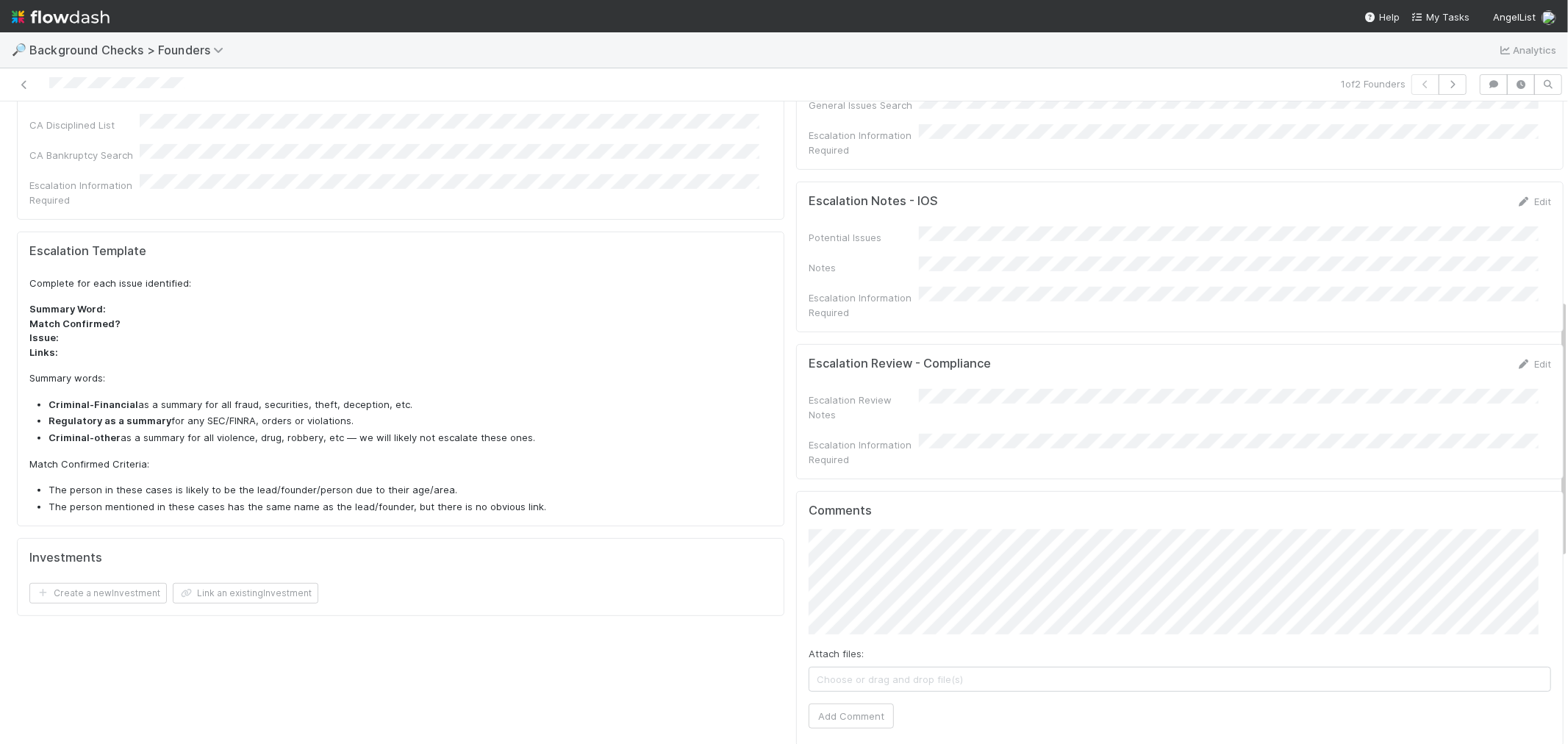
click at [857, 680] on div "Comments Attach files: Choose or drag and drop file(s) Add Comment" at bounding box center [1179, 620] width 767 height 257
click at [865, 703] on button "Add Comment" at bounding box center [852, 715] width 86 height 25
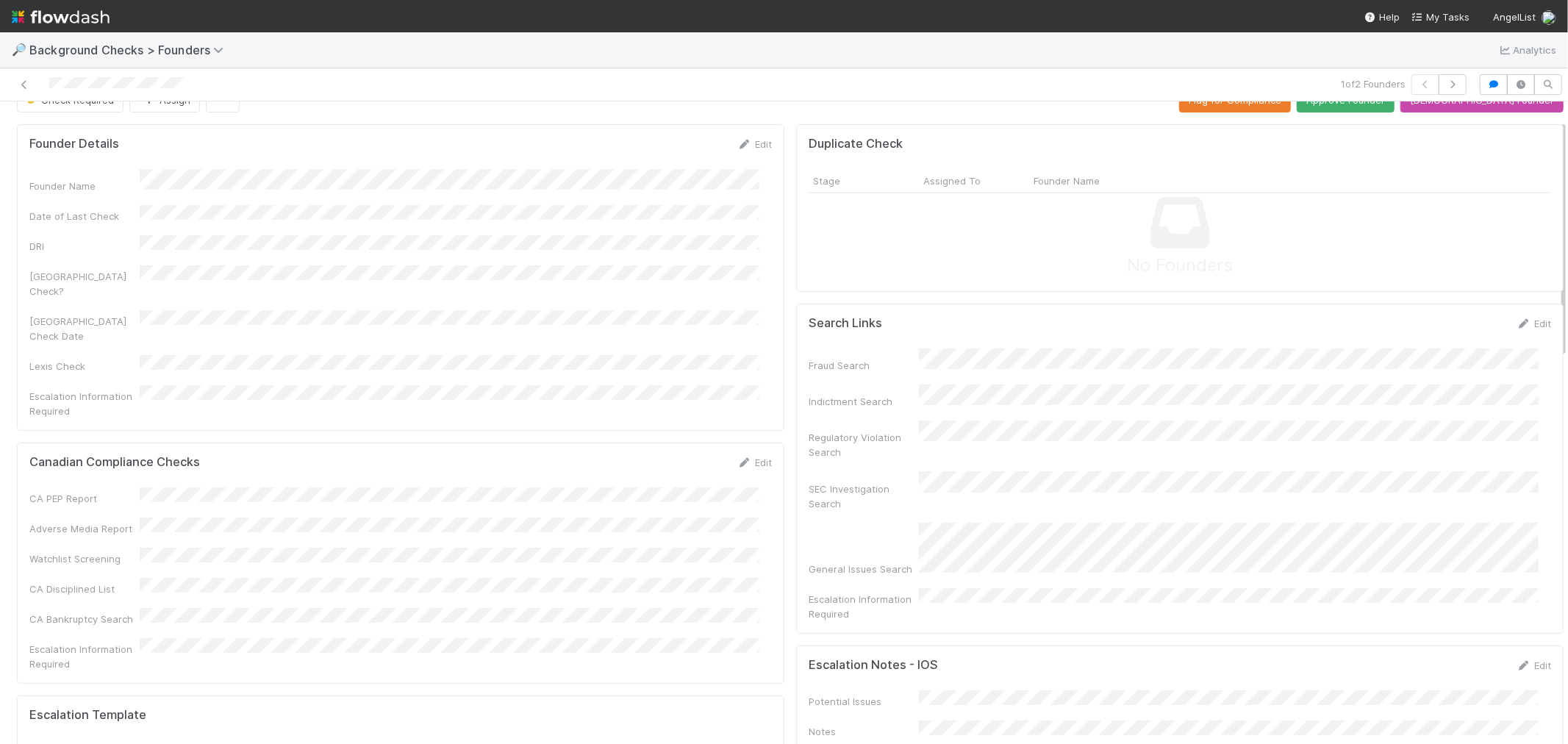
scroll to position [0, 0]
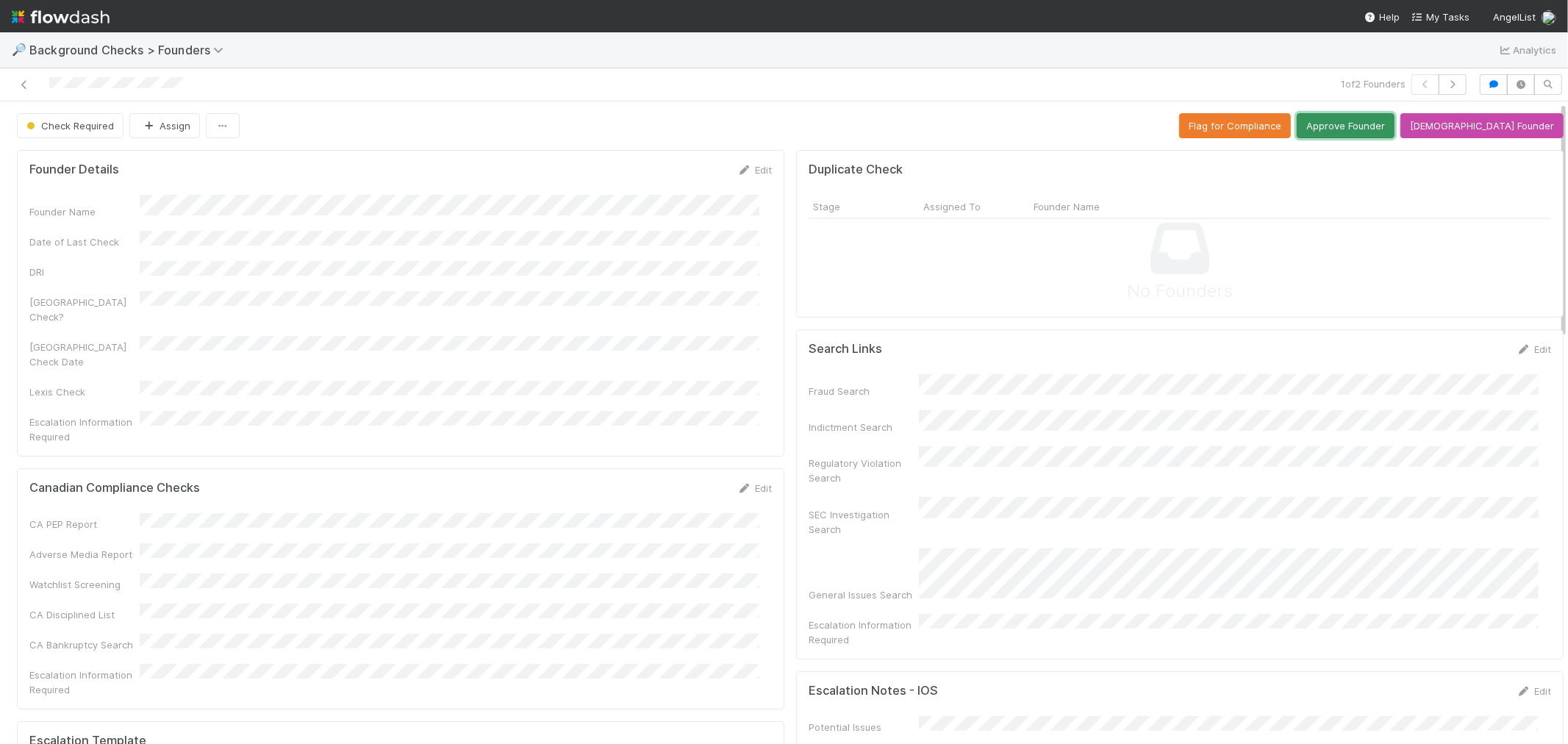
click at [1368, 128] on button "Approve Founder" at bounding box center [1346, 125] width 98 height 25
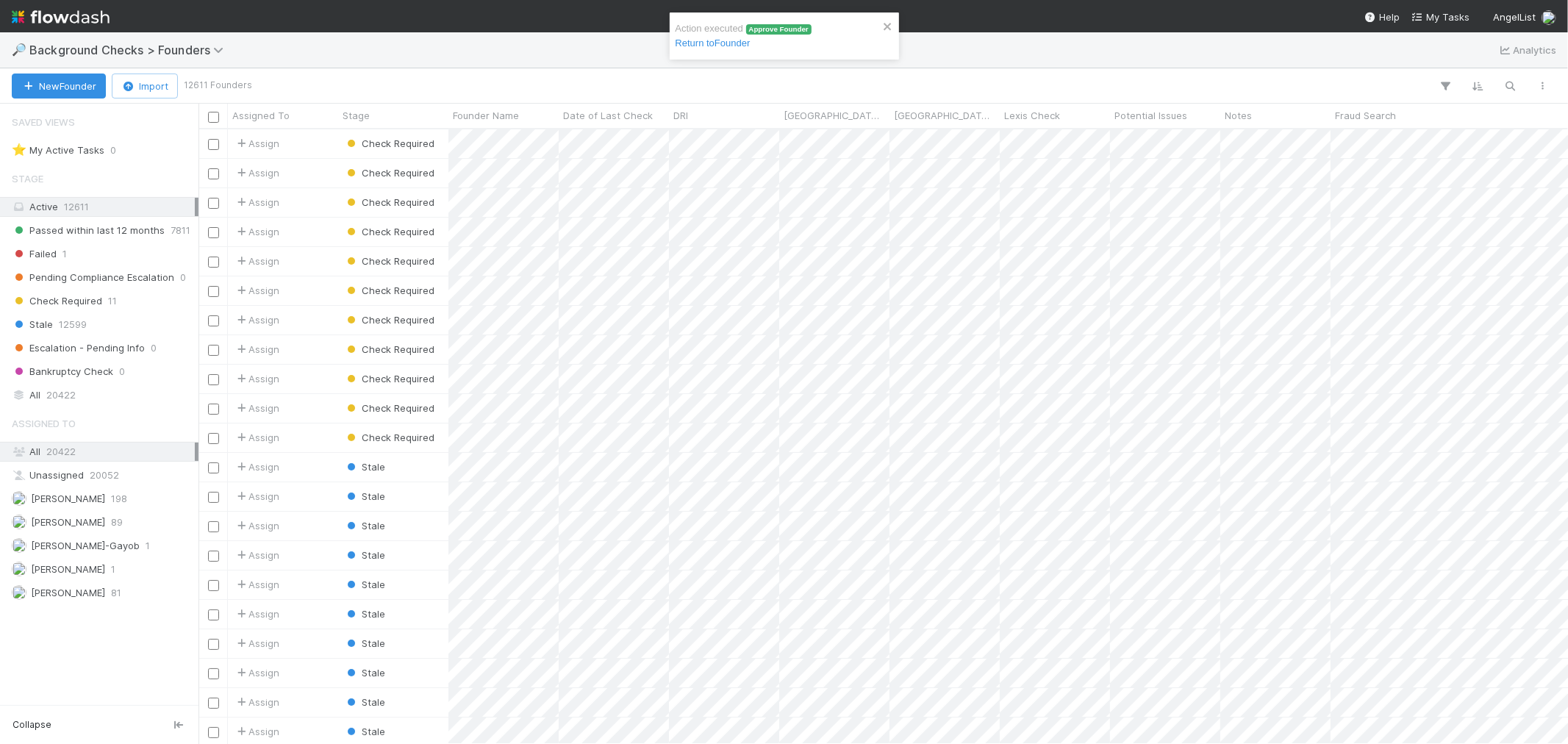
scroll to position [602, 1357]
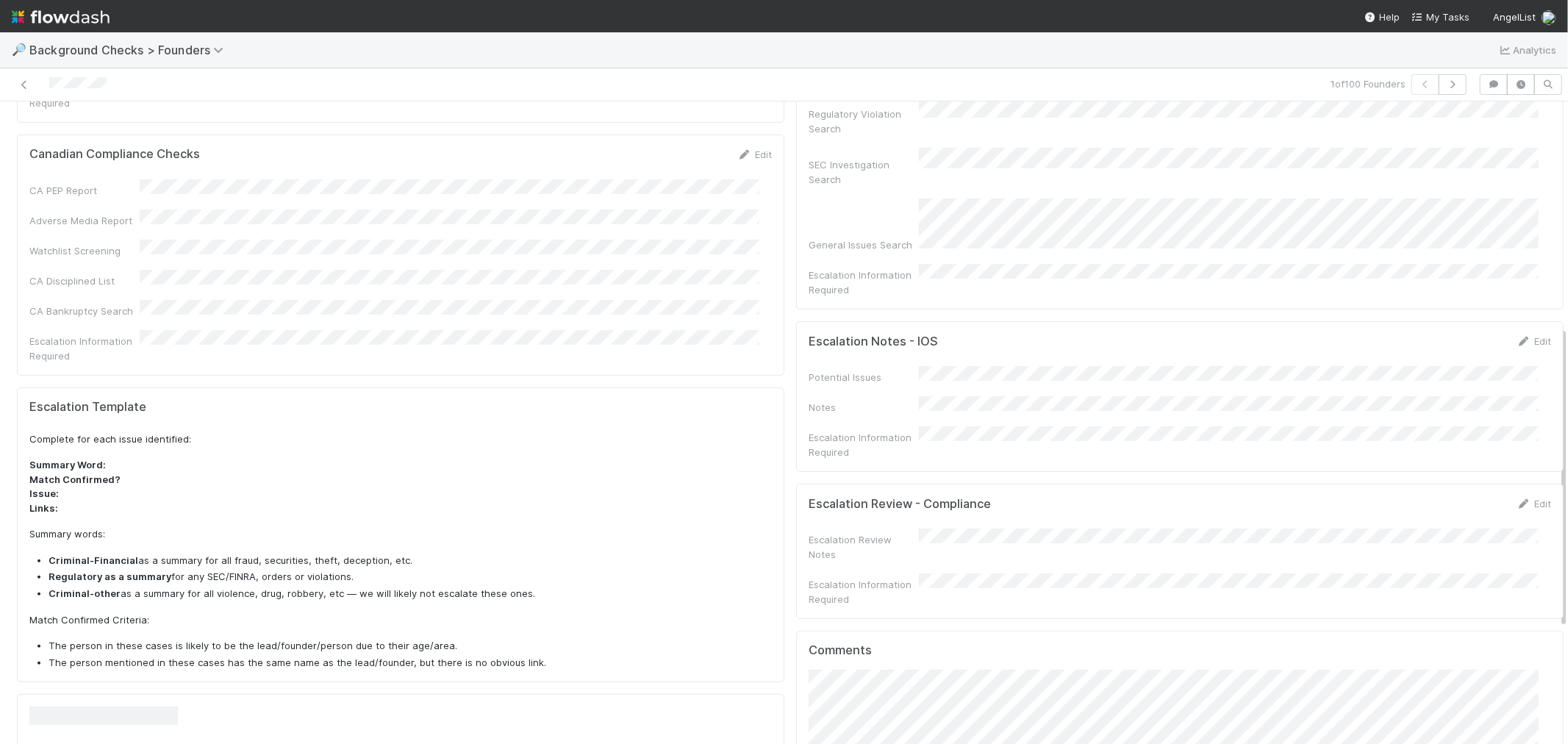
scroll to position [489, 0]
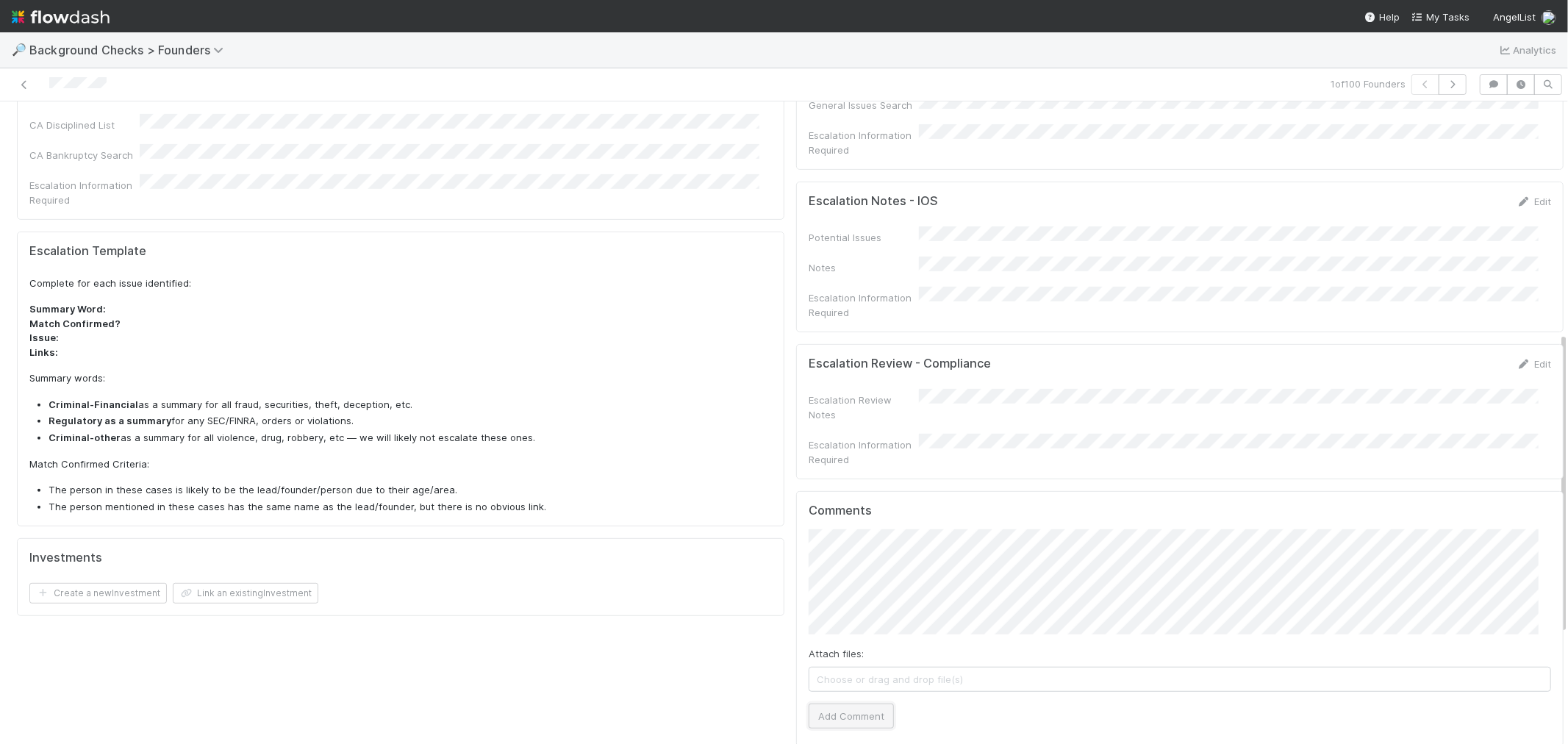
click at [840, 703] on button "Add Comment" at bounding box center [852, 715] width 86 height 25
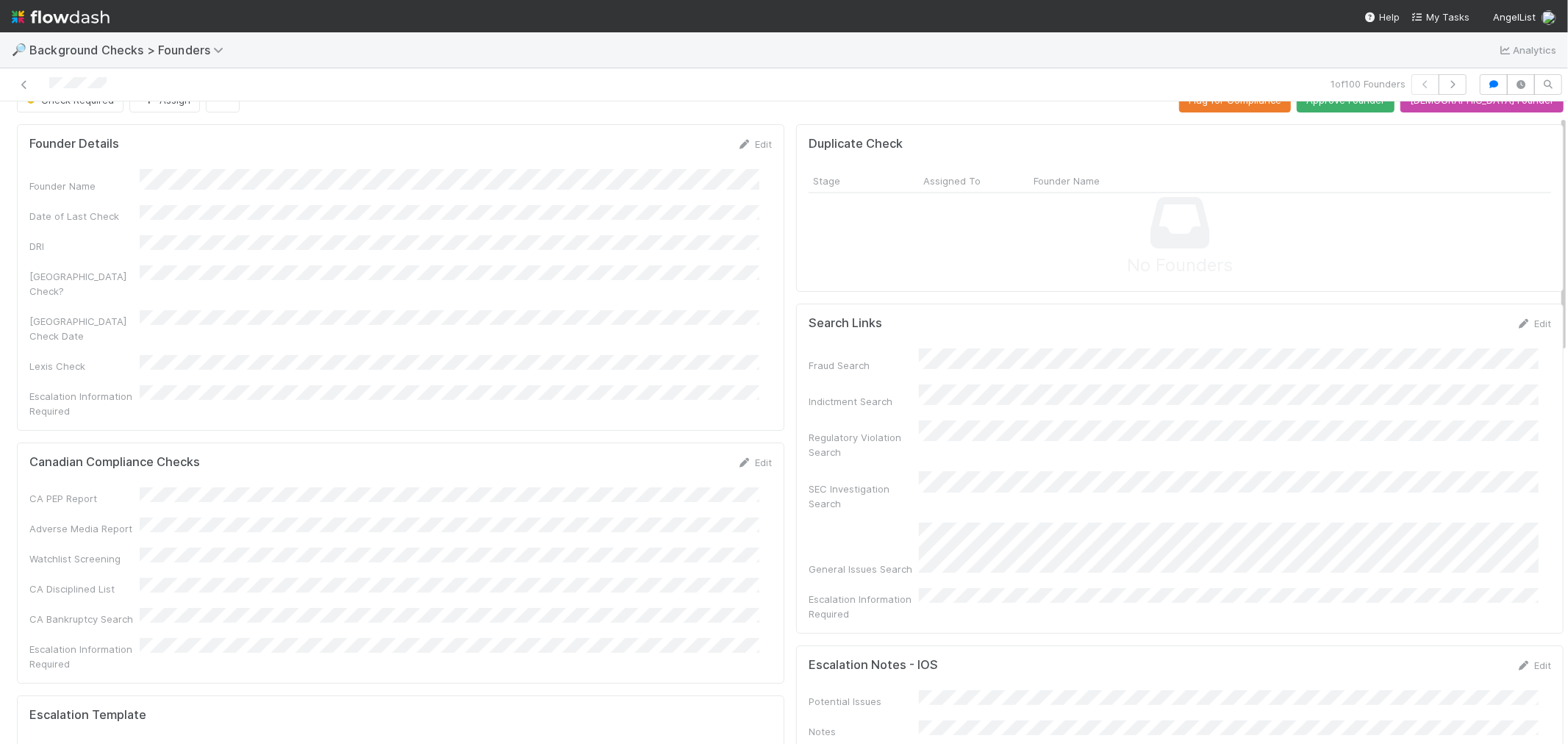
scroll to position [0, 0]
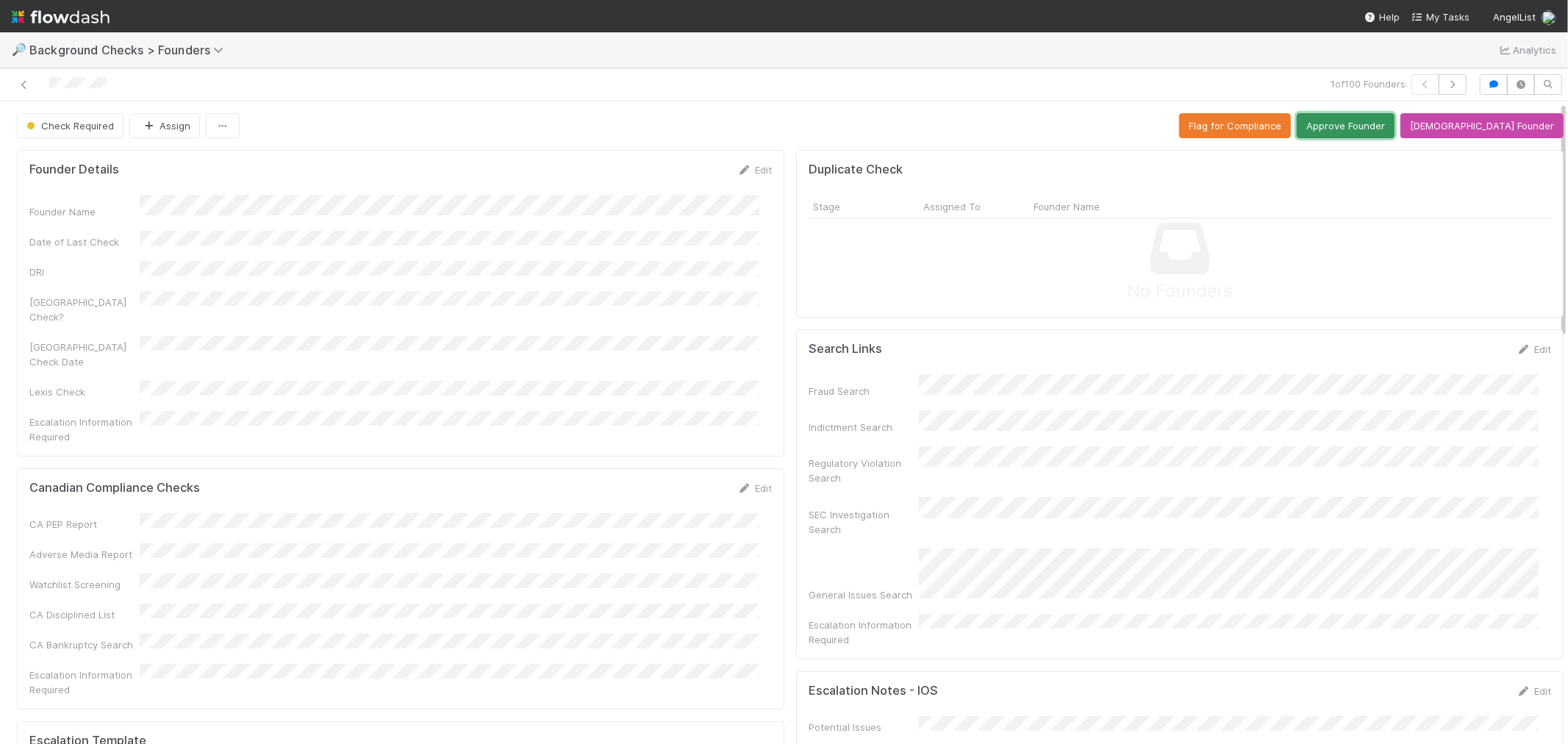
click at [1357, 133] on button "Approve Founder" at bounding box center [1346, 125] width 98 height 25
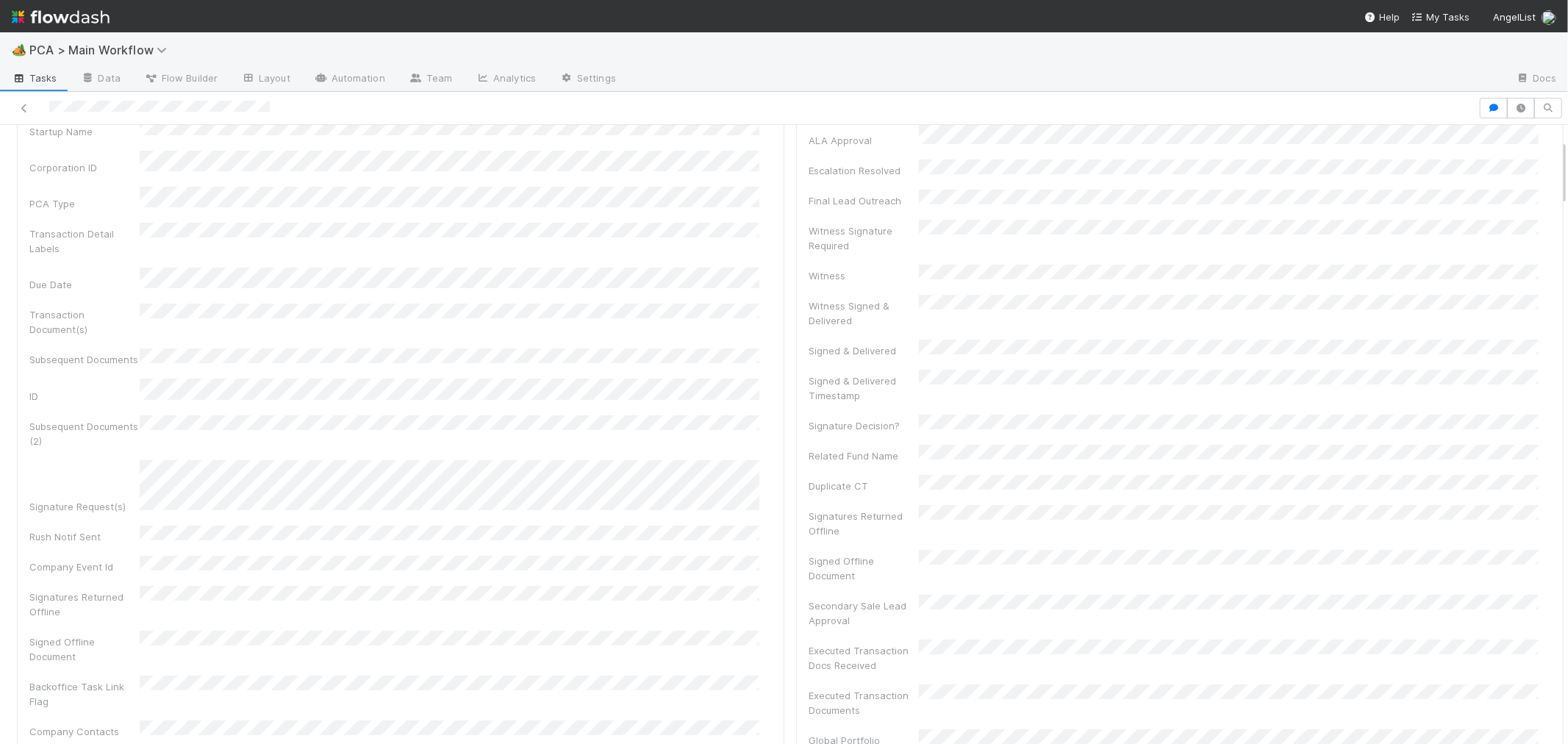
scroll to position [163, 0]
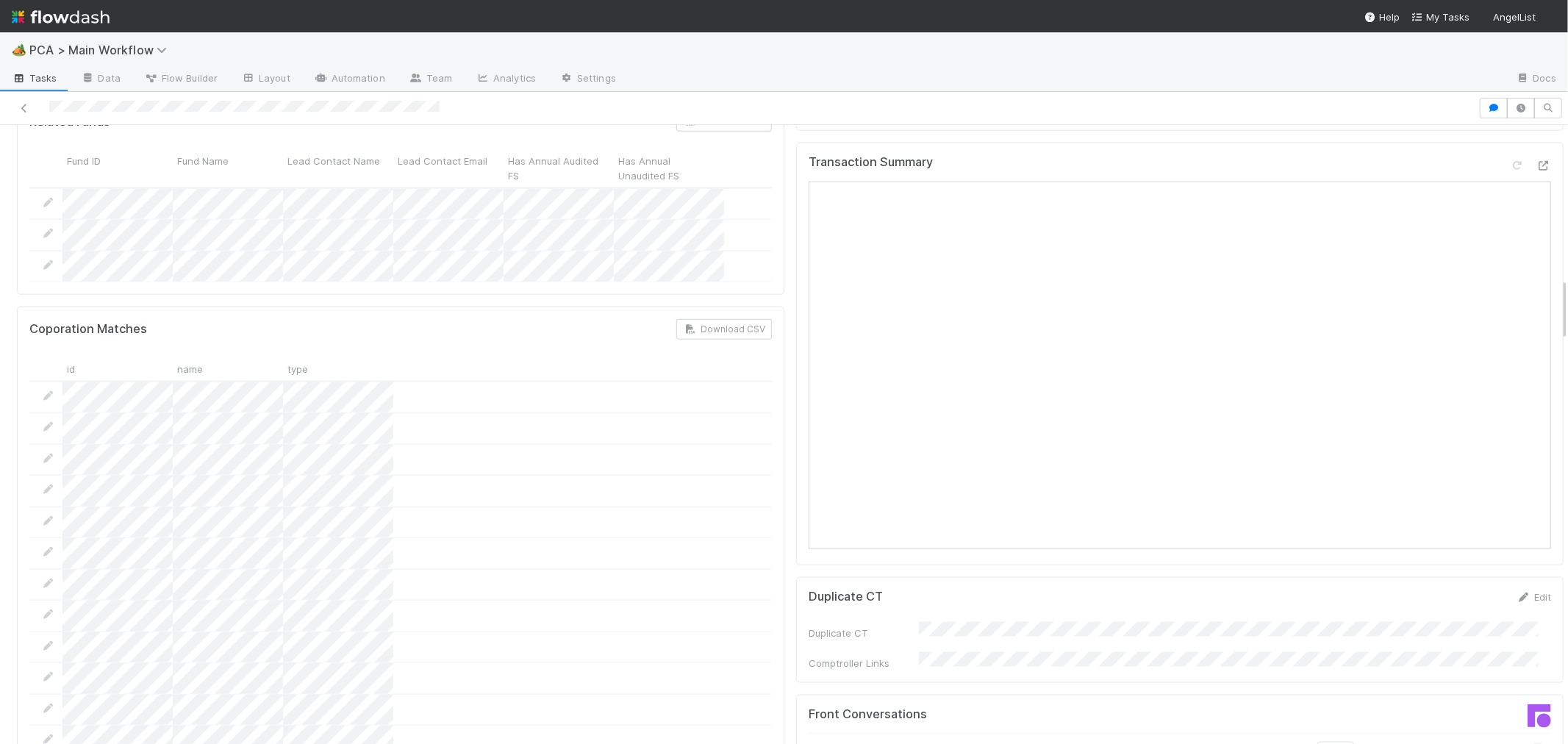
scroll to position [1304, 0]
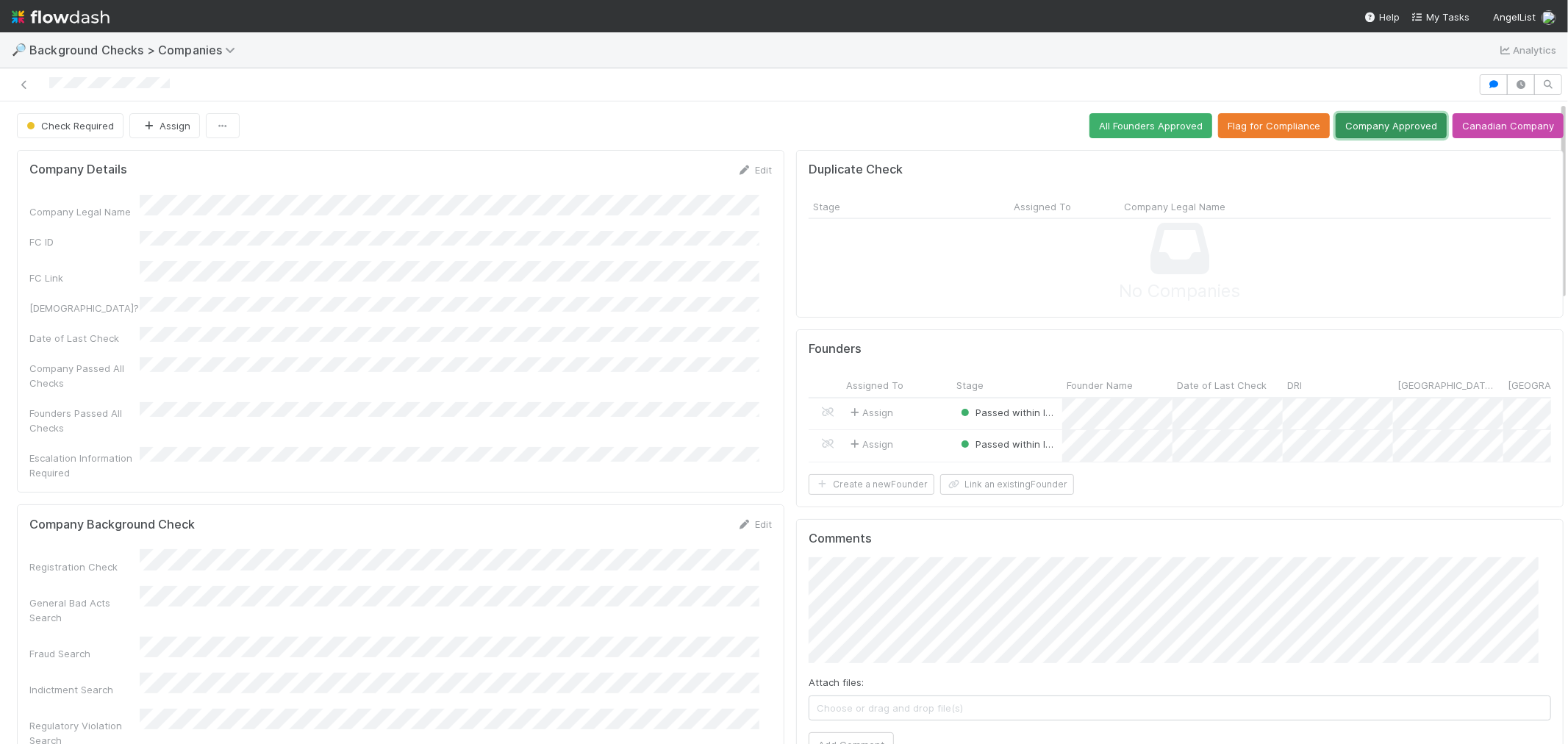
click at [1351, 128] on button "Company Approved" at bounding box center [1391, 125] width 111 height 25
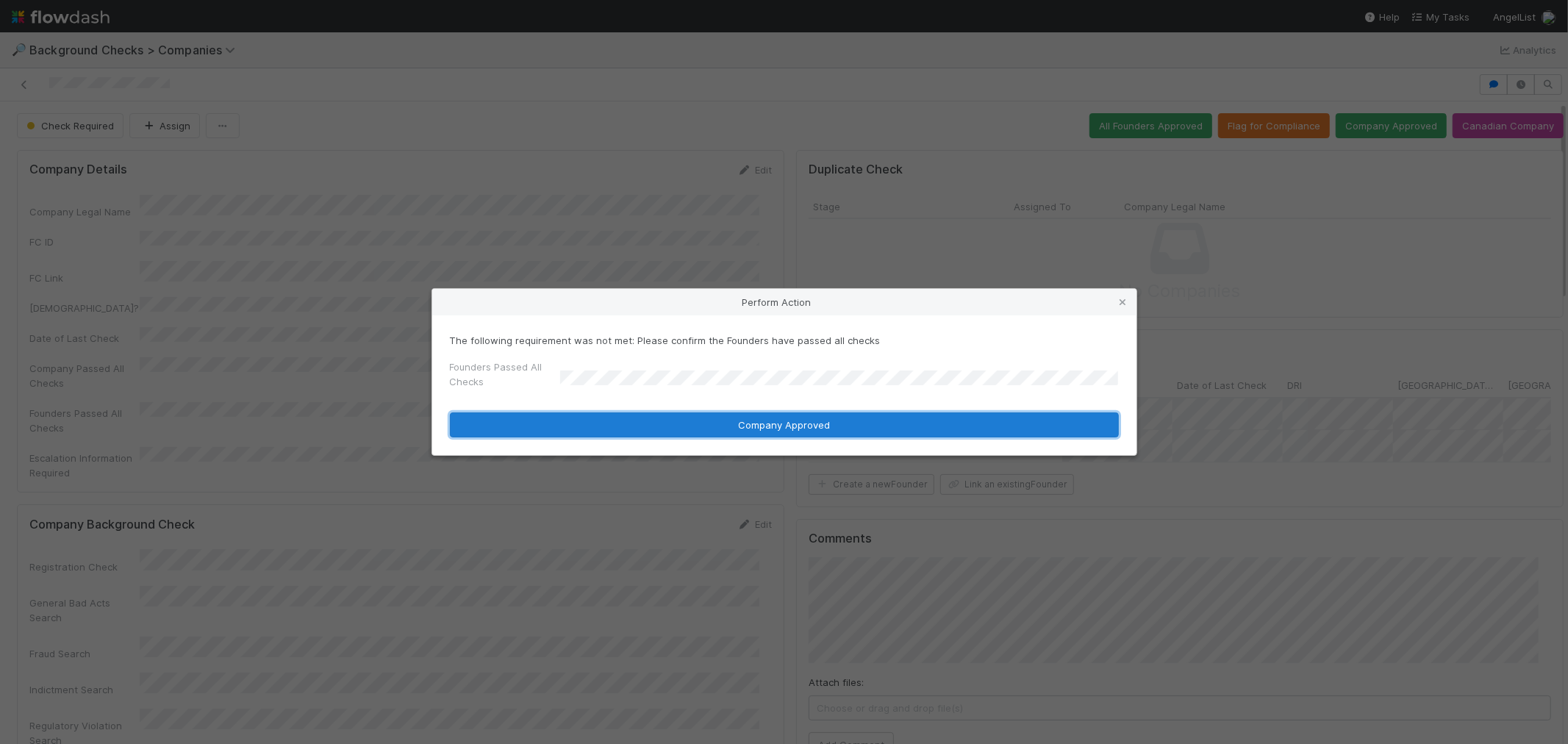
click at [565, 422] on button "Company Approved" at bounding box center [785, 424] width 669 height 25
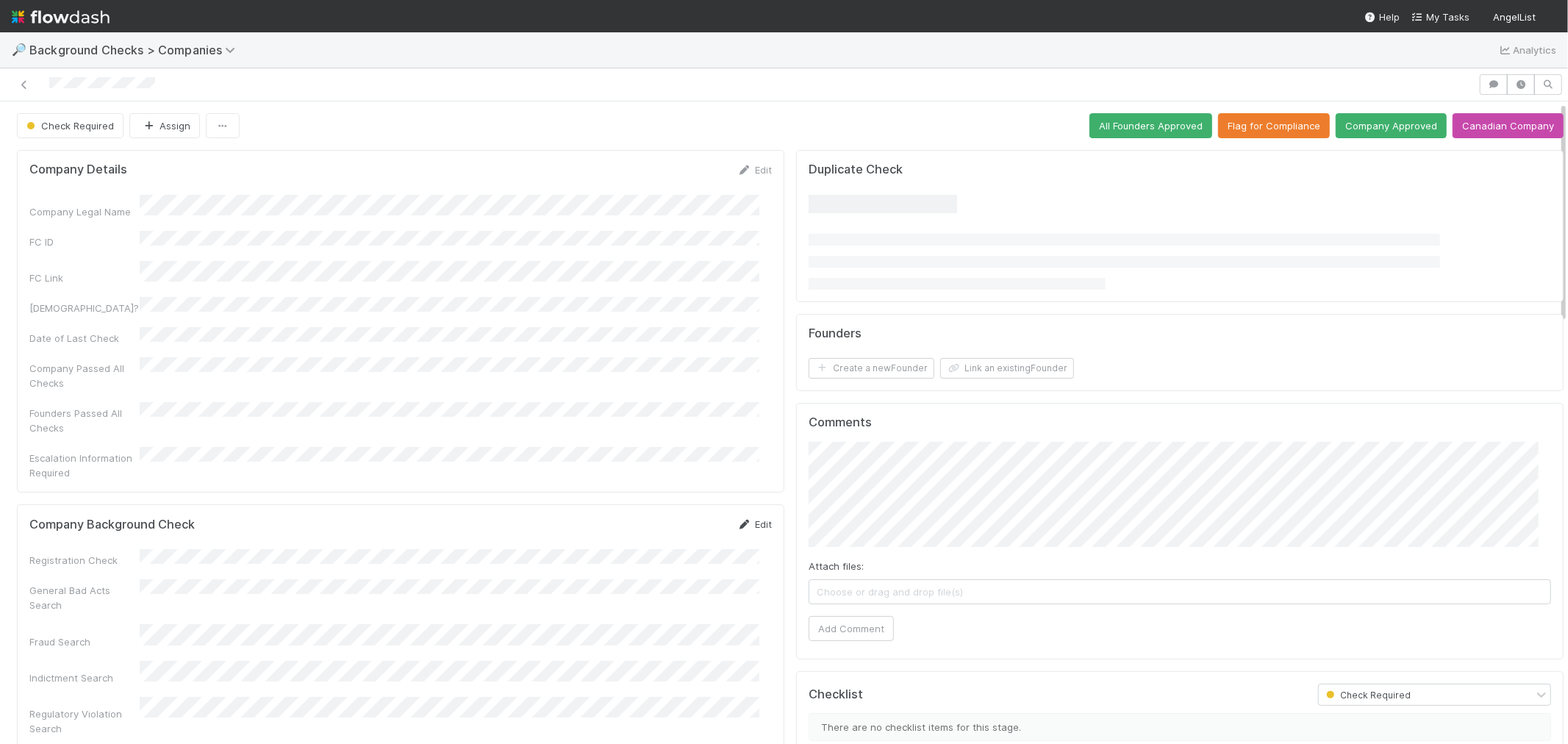
click at [737, 520] on icon at bounding box center [744, 525] width 15 height 10
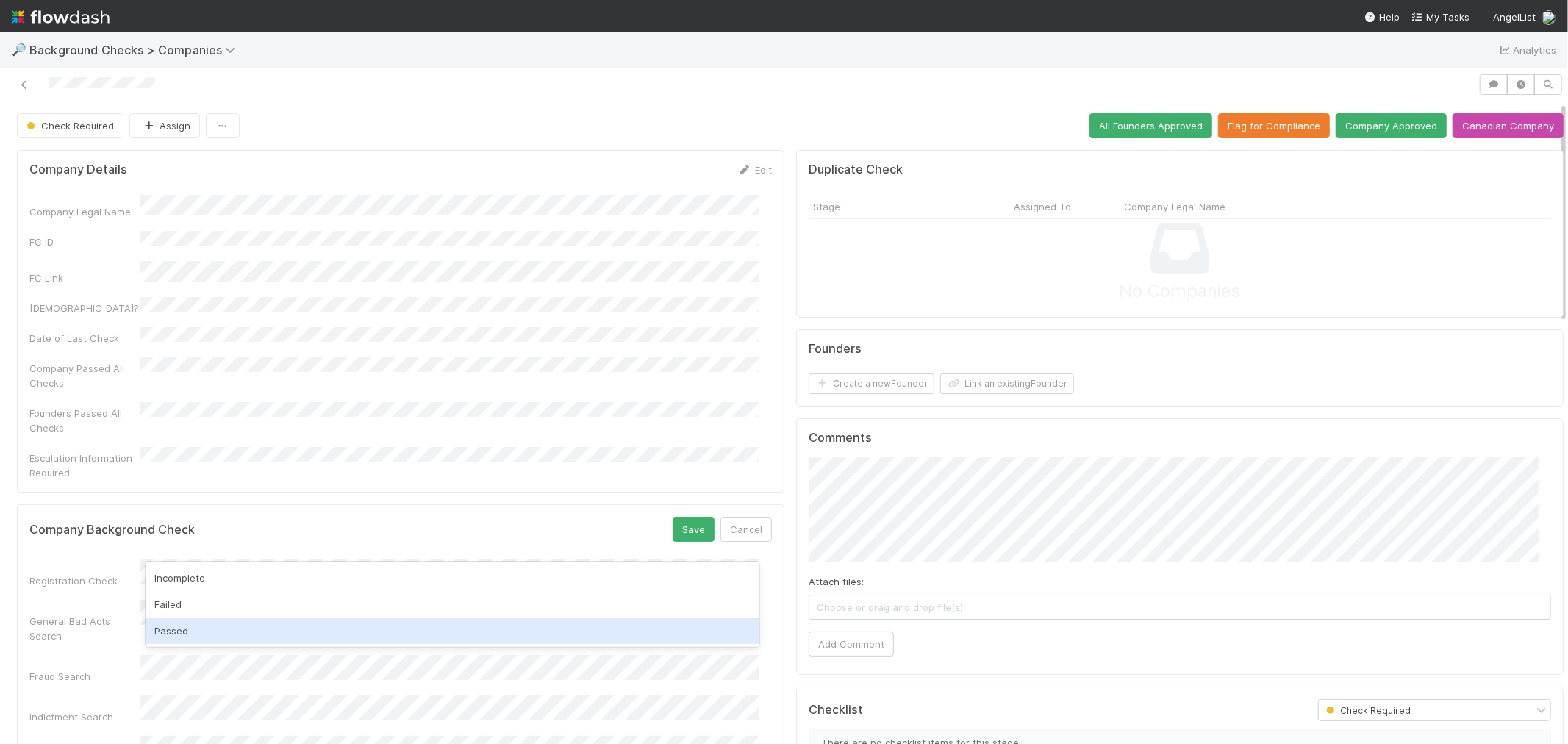
click at [179, 626] on div "Passed" at bounding box center [452, 630] width 614 height 27
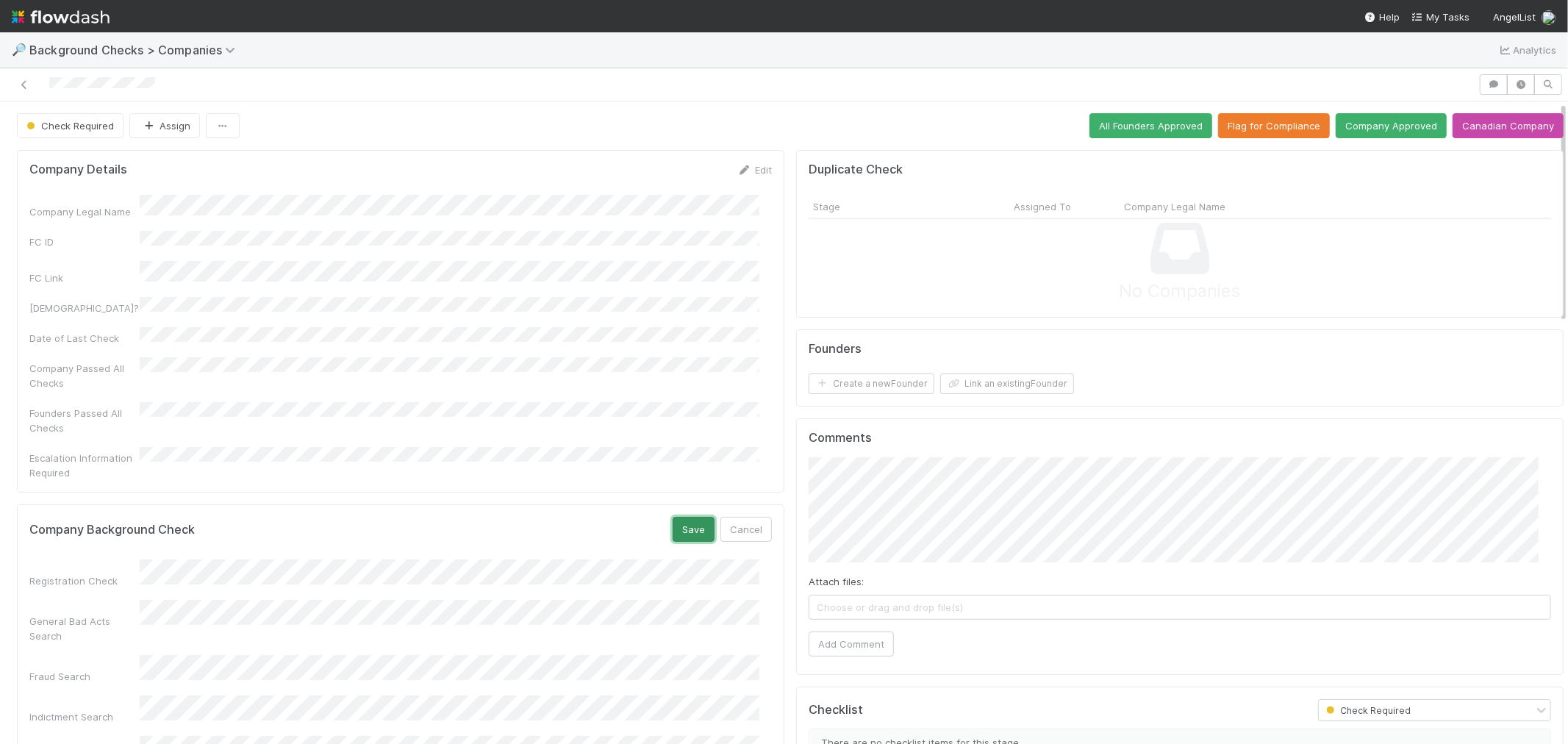
drag, startPoint x: 671, startPoint y: 503, endPoint x: 622, endPoint y: 508, distance: 49.3
click at [672, 517] on button "Save" at bounding box center [693, 529] width 42 height 25
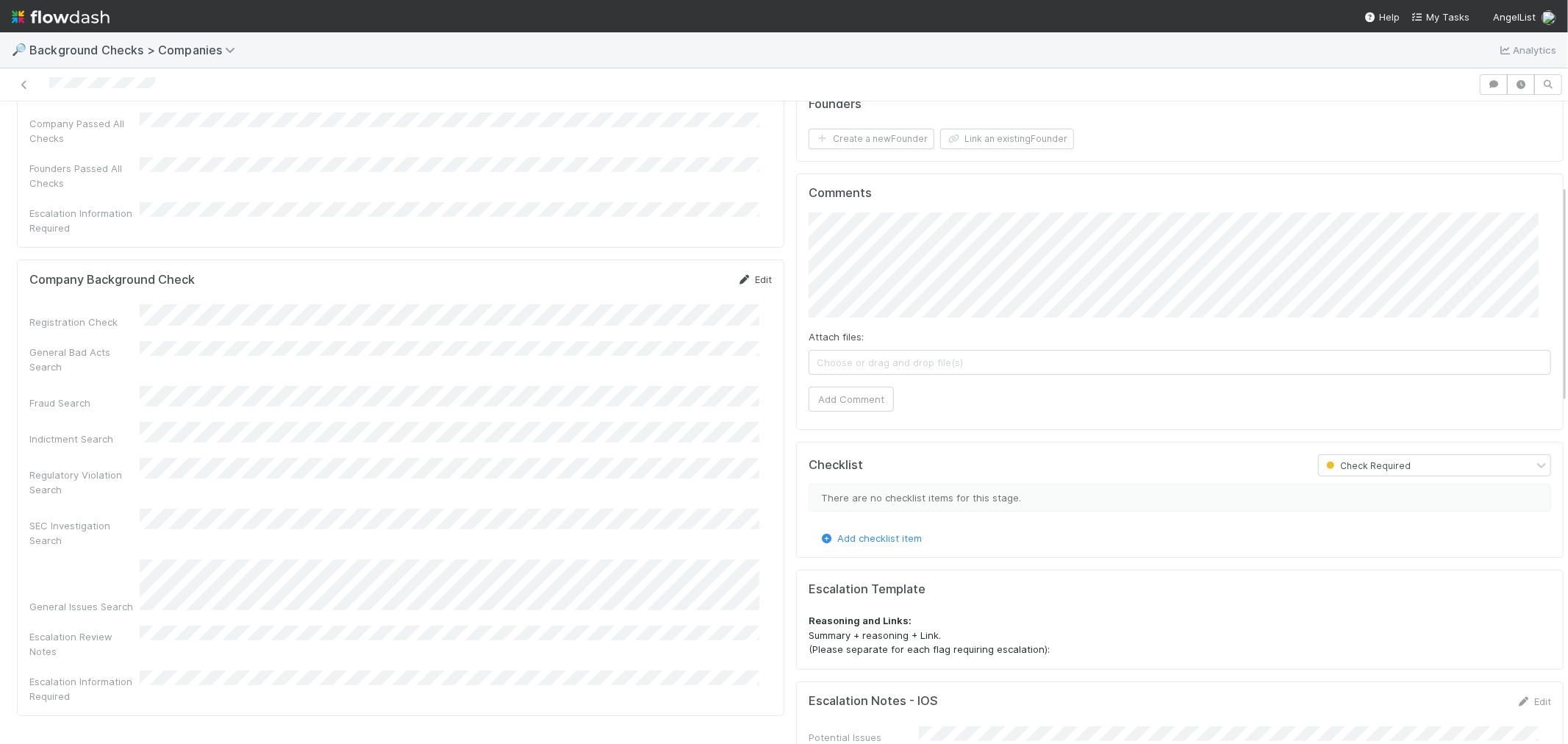
click at [741, 274] on link "Edit" at bounding box center [754, 280] width 35 height 12
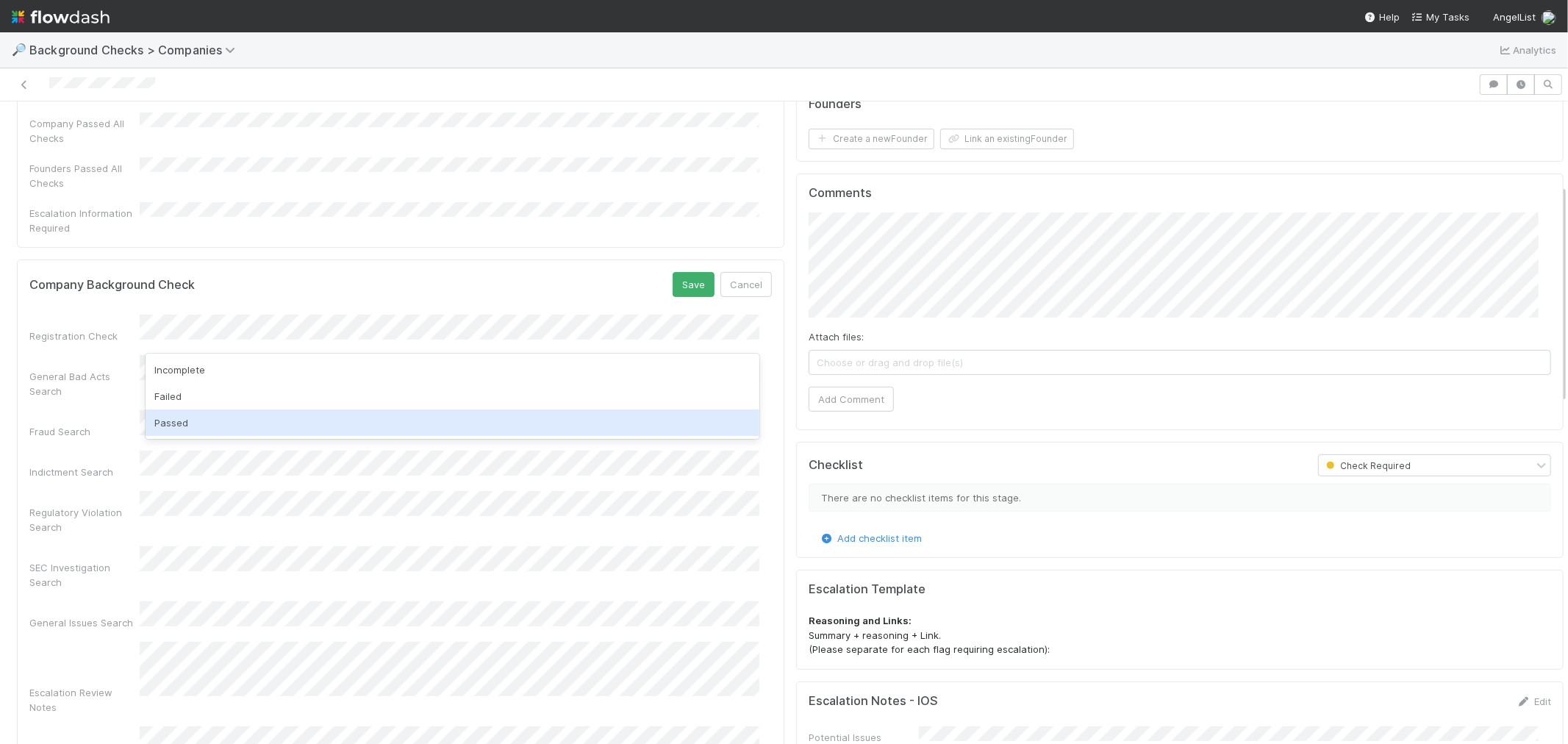
click at [203, 420] on div "Passed" at bounding box center [452, 422] width 614 height 27
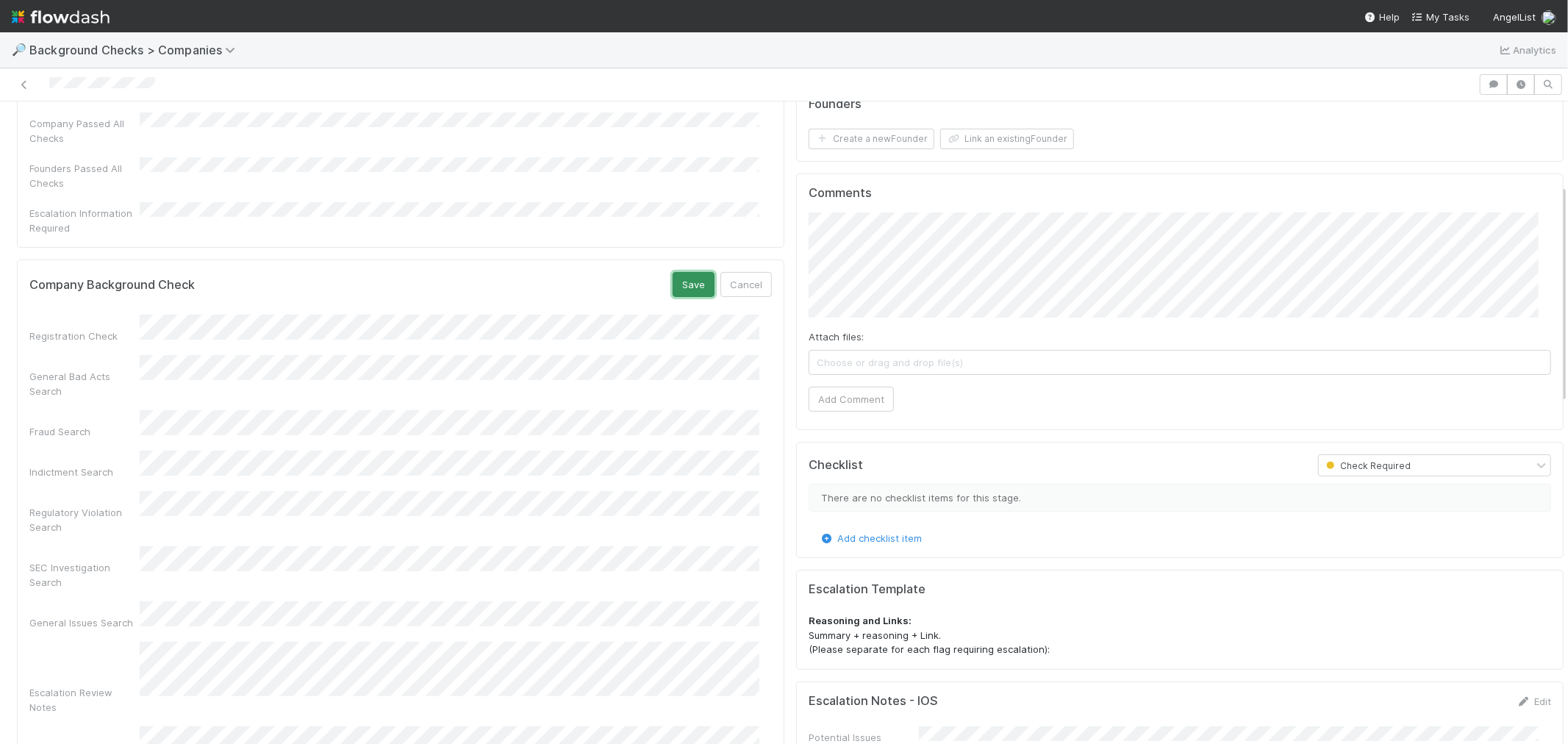
click at [672, 272] on button "Save" at bounding box center [693, 284] width 42 height 25
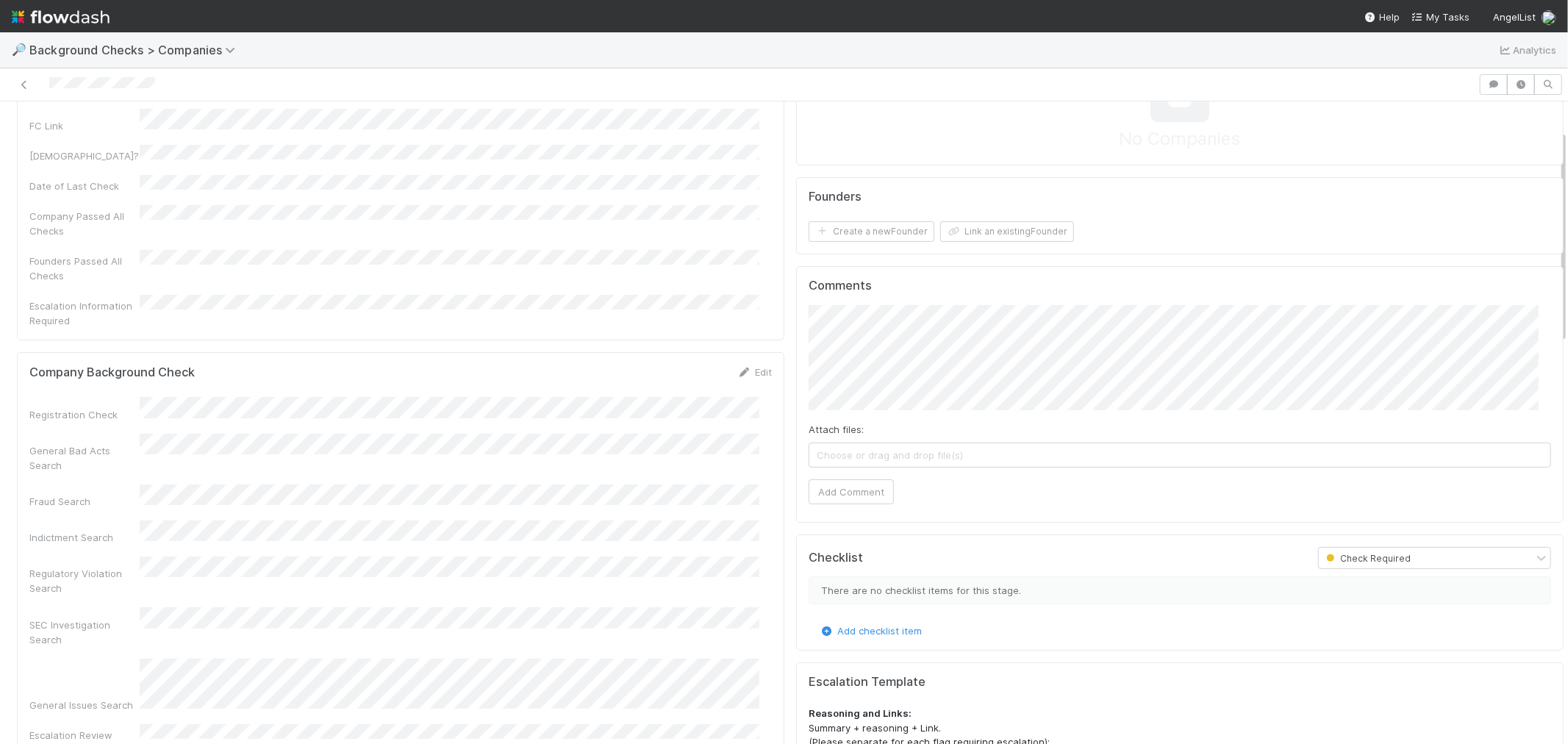
scroll to position [82, 0]
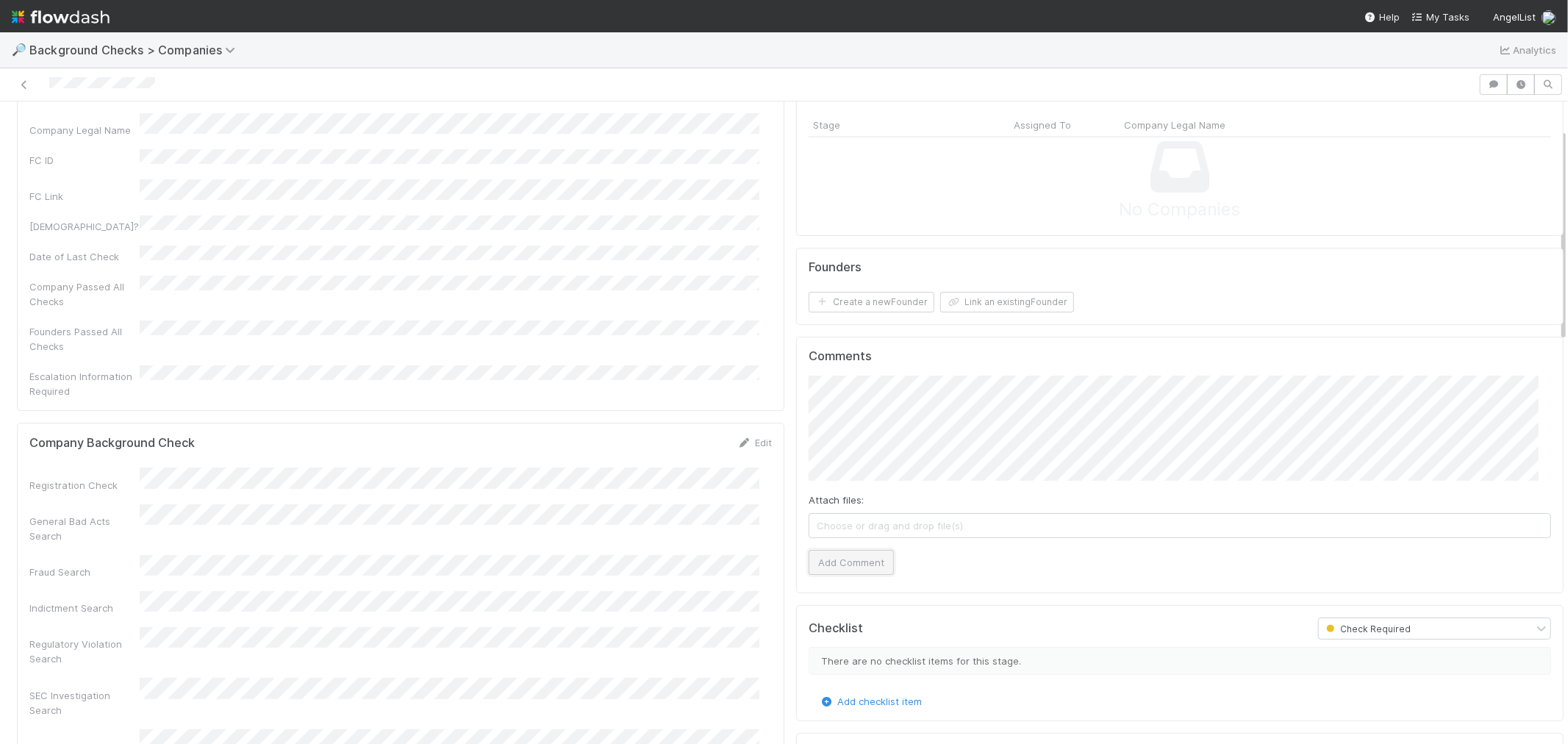
click at [832, 559] on button "Add Comment" at bounding box center [852, 562] width 86 height 25
click at [876, 303] on button "Create a new Founder" at bounding box center [872, 302] width 126 height 21
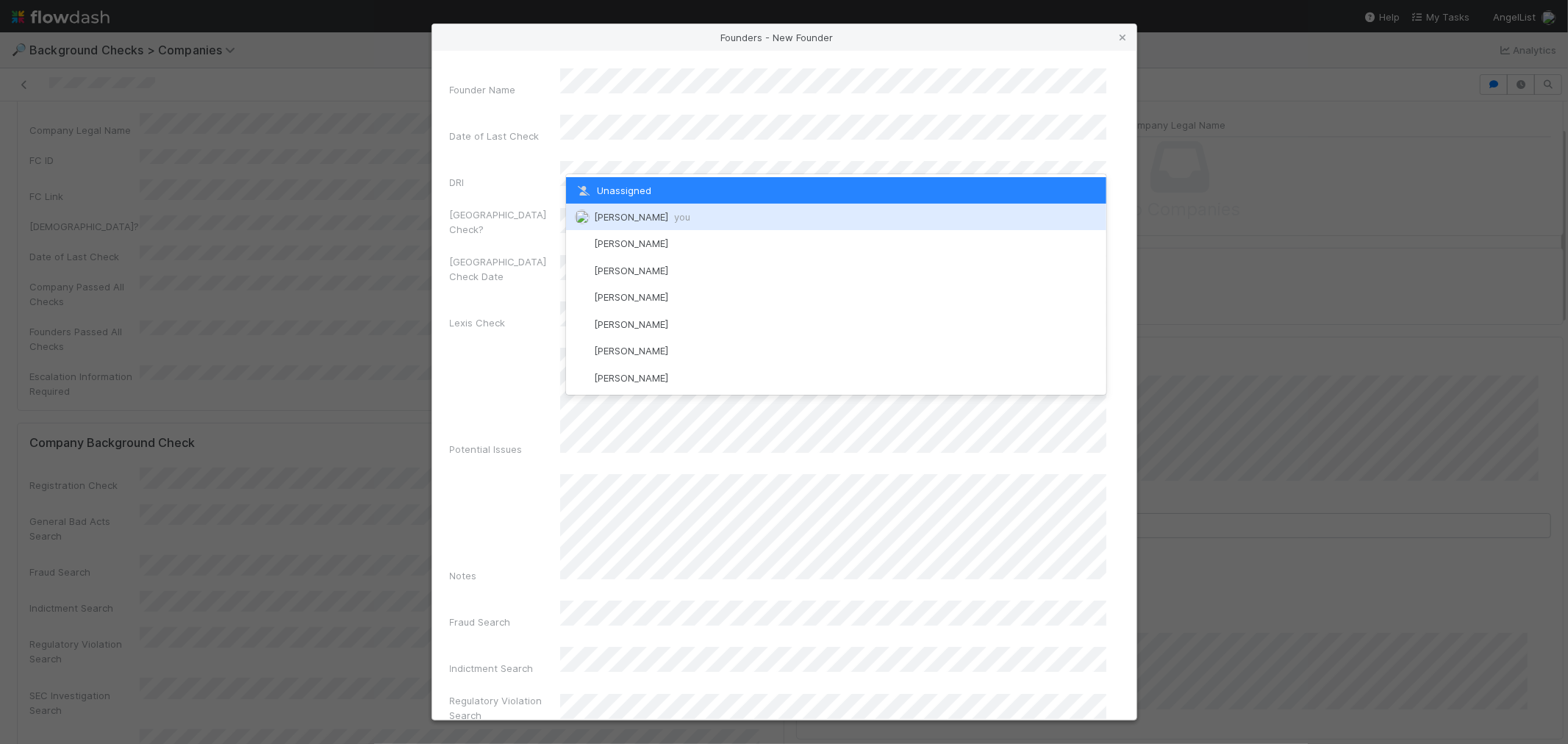
click at [623, 211] on span "[PERSON_NAME] you" at bounding box center [642, 217] width 97 height 12
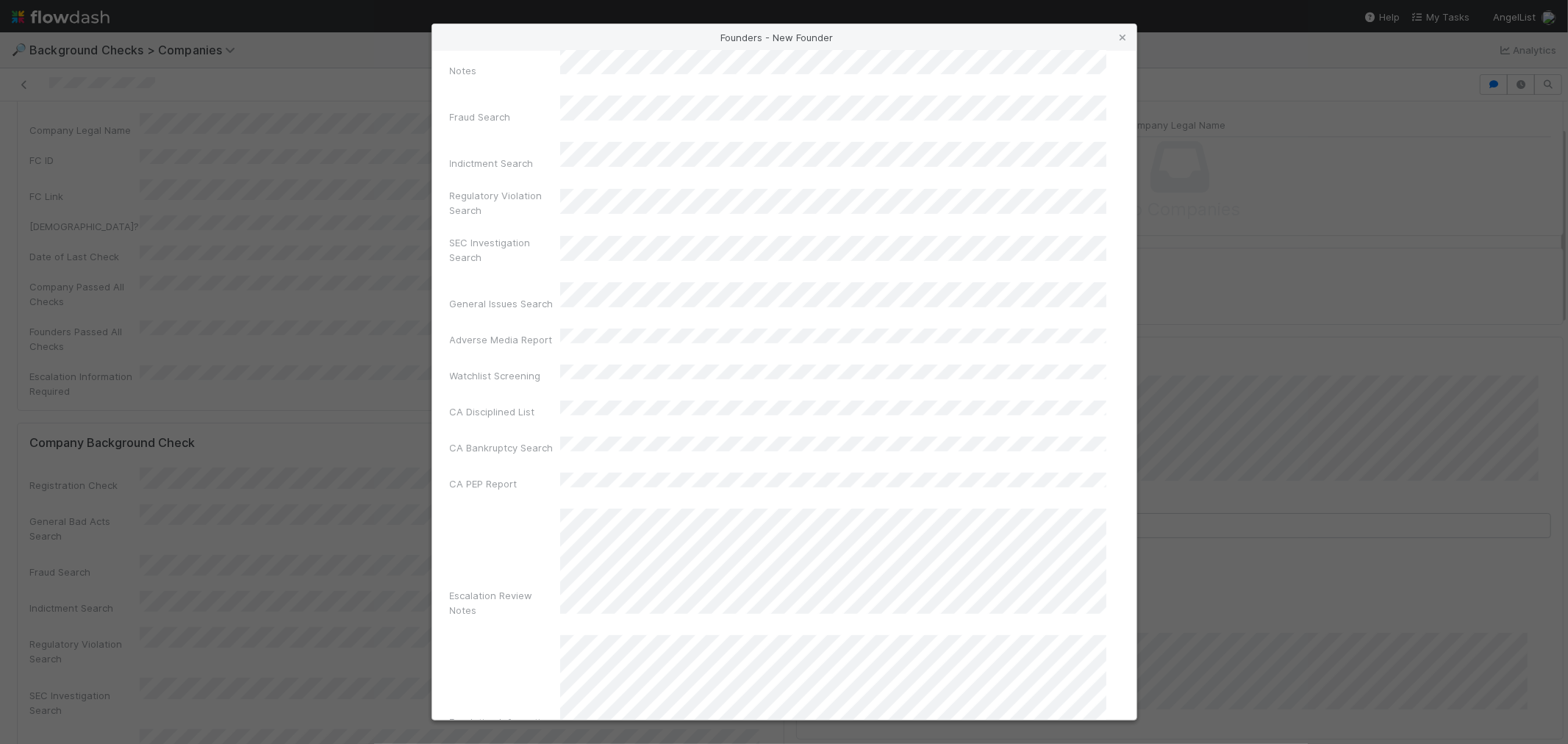
scroll to position [520, 0]
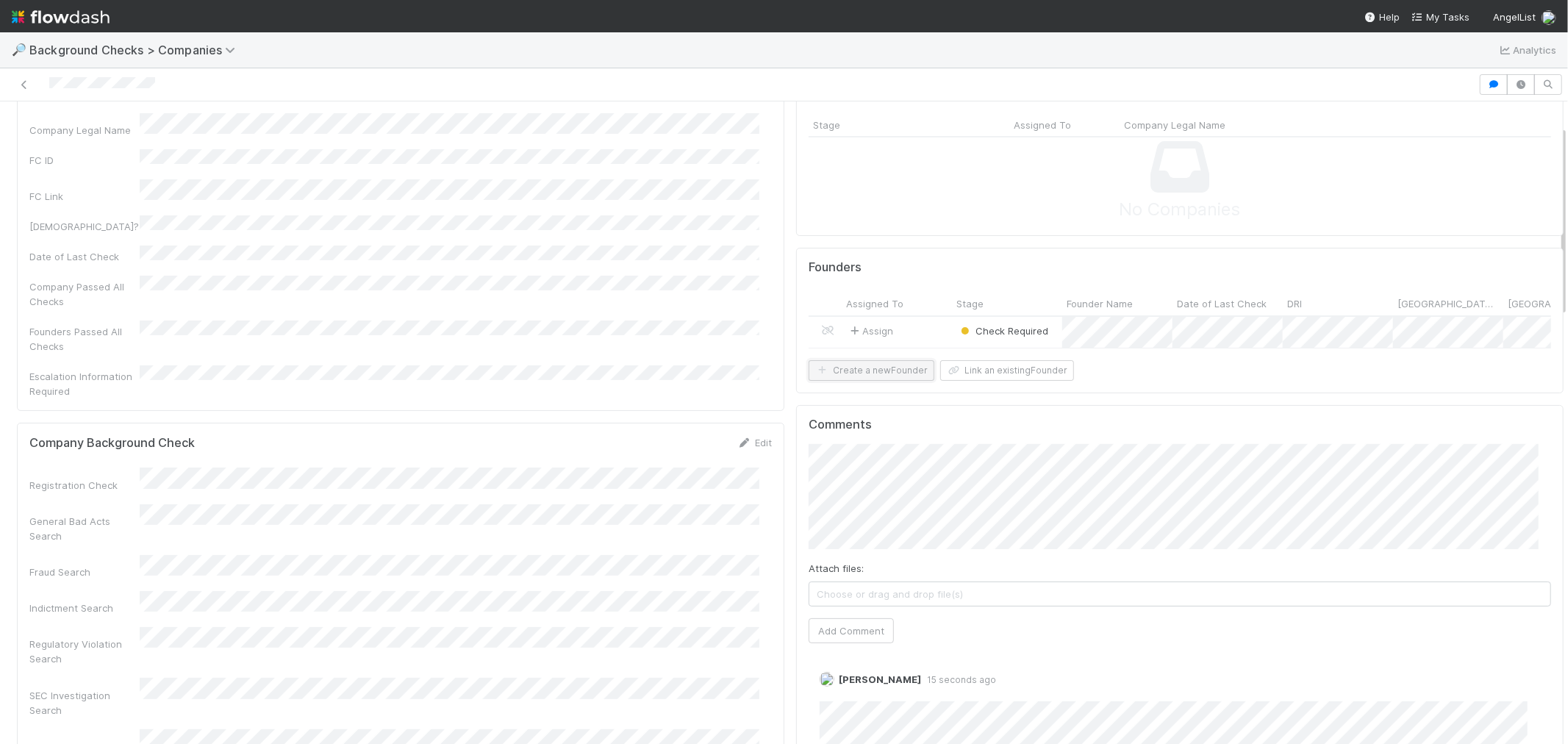
click at [888, 380] on button "Create a new Founder" at bounding box center [872, 371] width 126 height 21
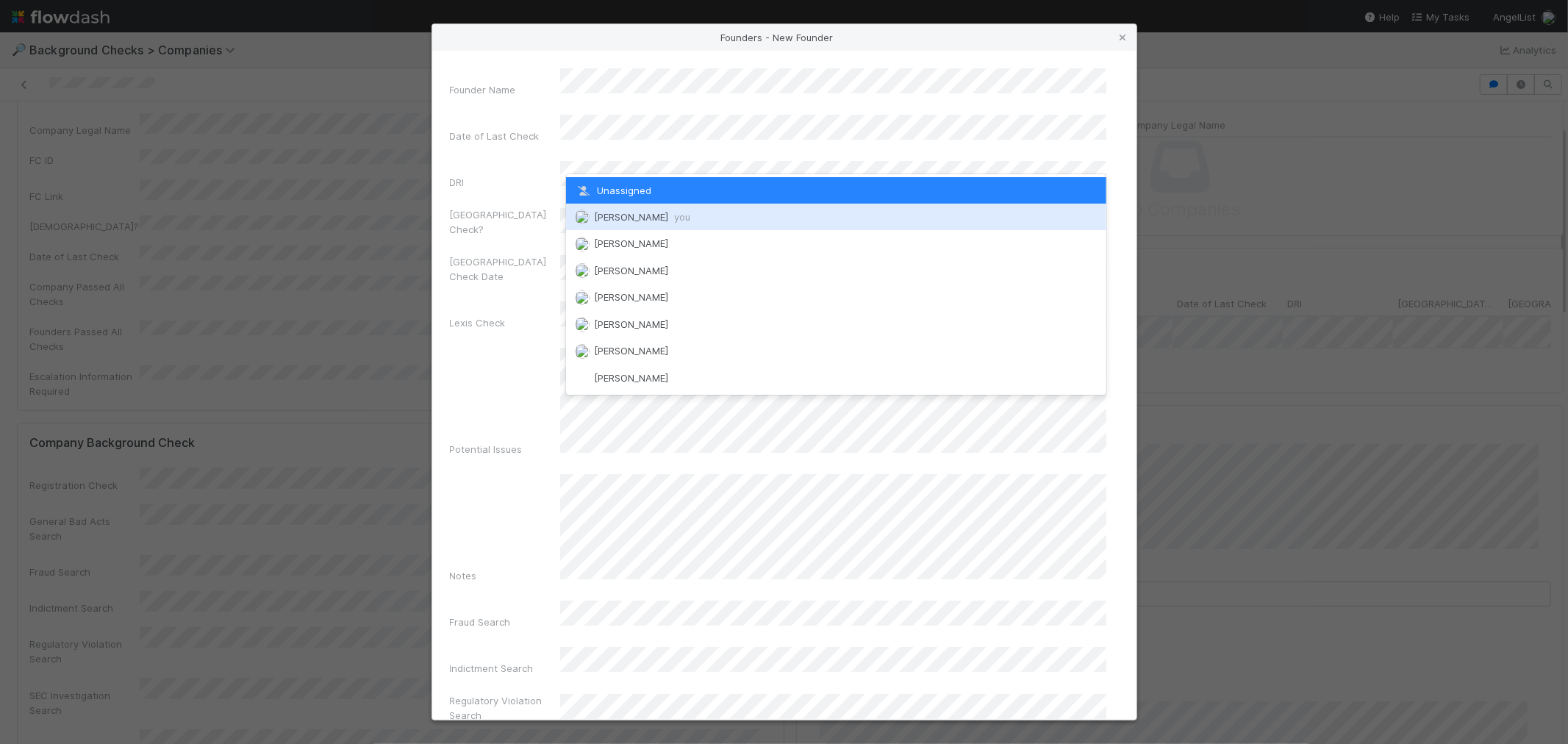
click at [633, 211] on span "[PERSON_NAME] you" at bounding box center [642, 217] width 97 height 12
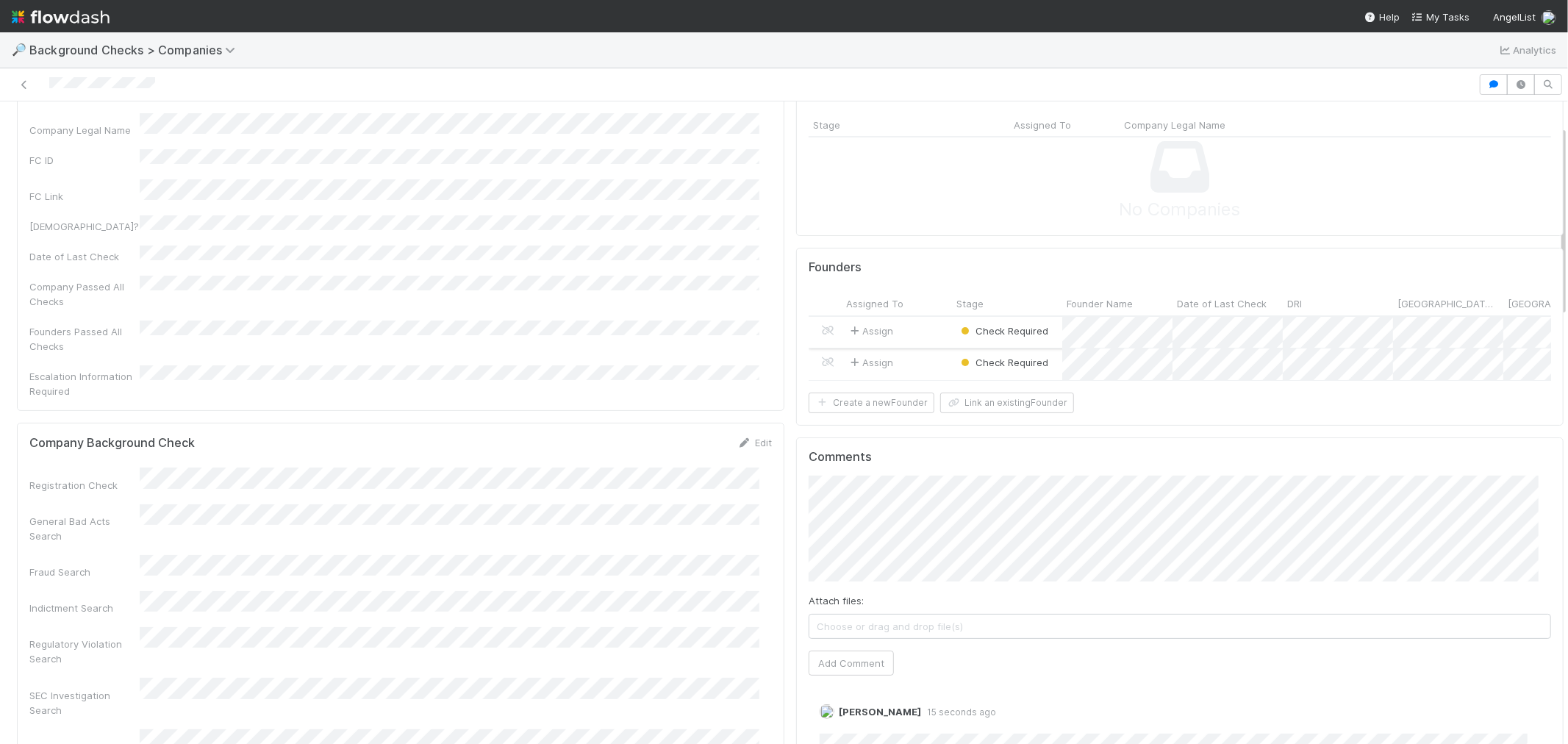
click at [927, 337] on div "Assign" at bounding box center [897, 333] width 111 height 32
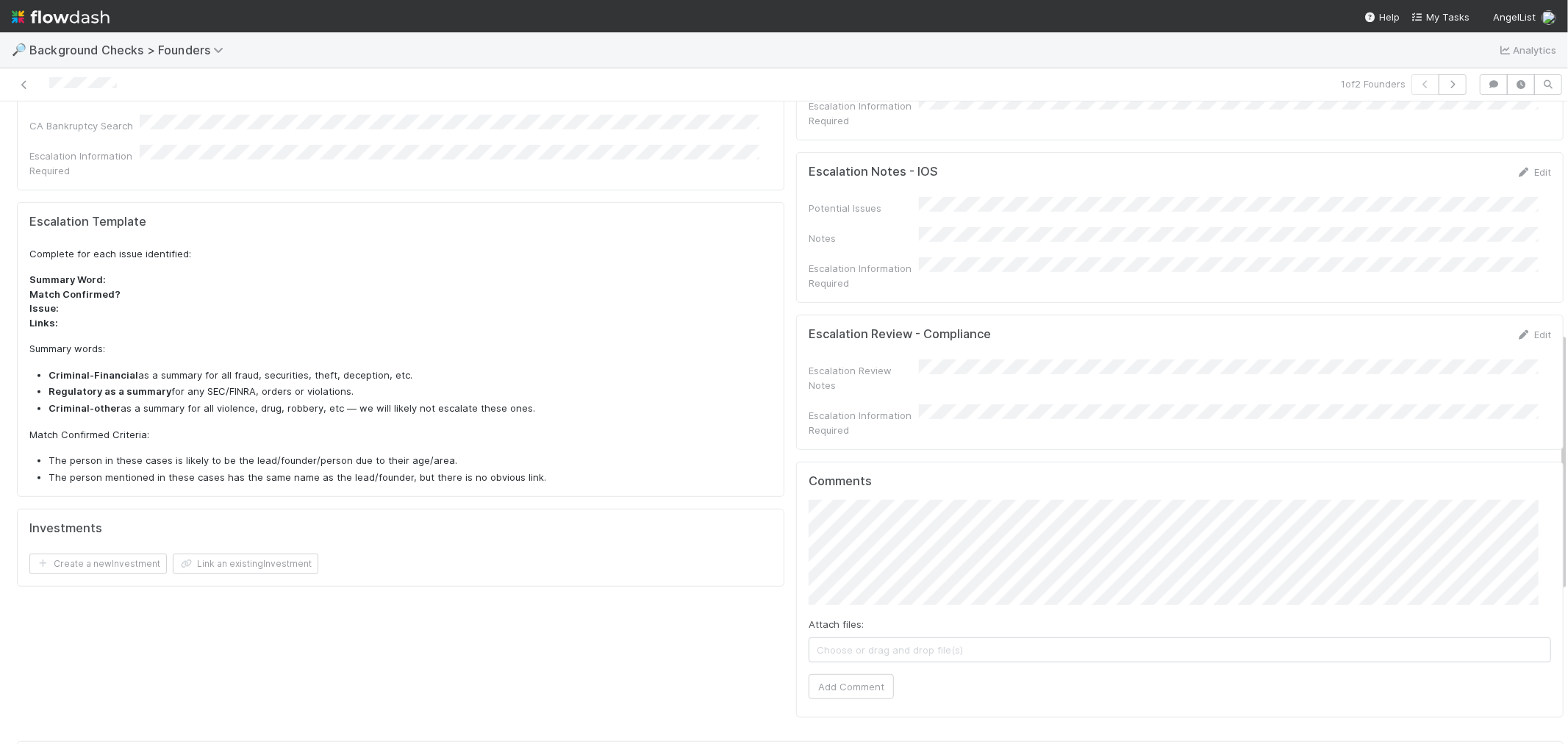
scroll to position [571, 0]
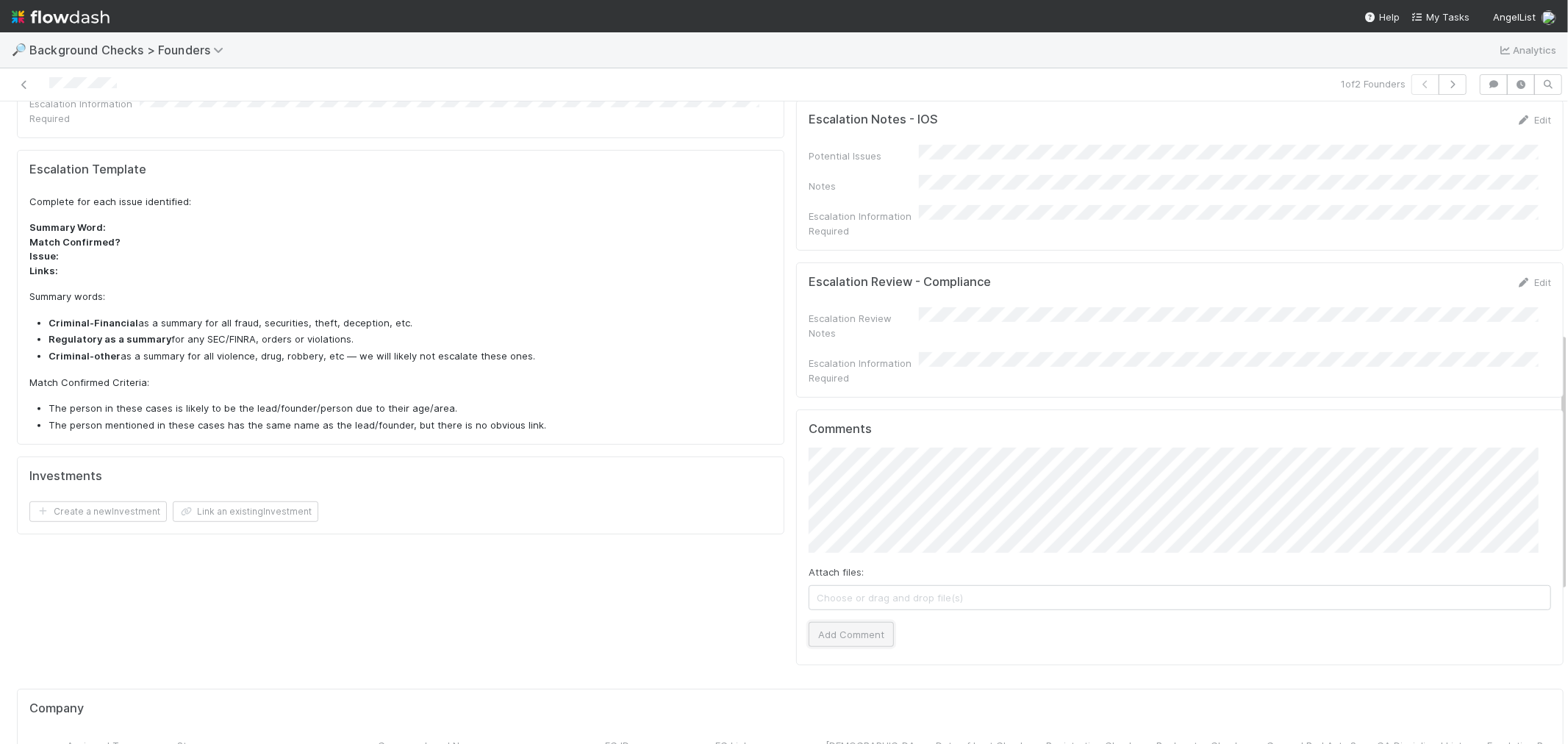
click at [847, 621] on button "Add Comment" at bounding box center [852, 633] width 86 height 25
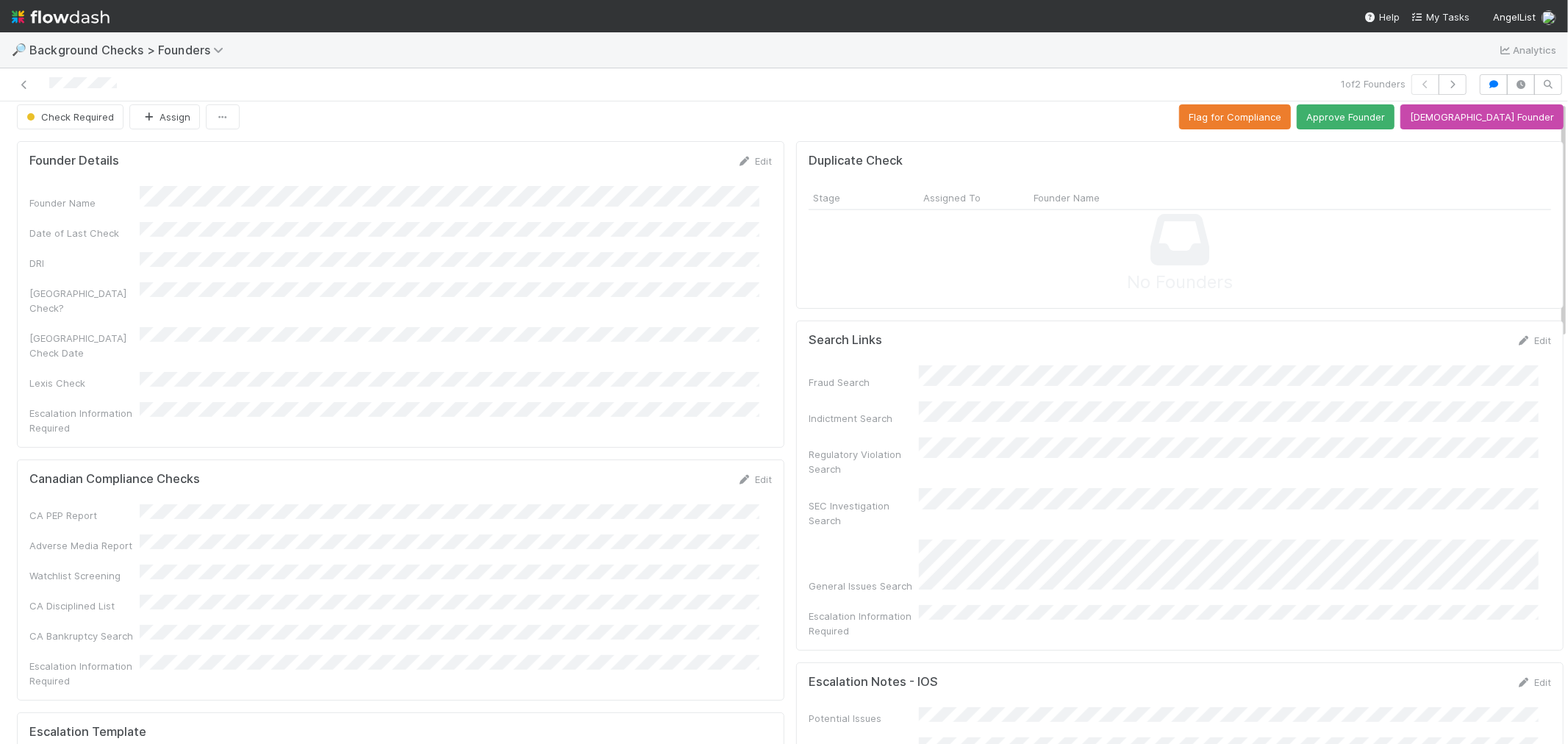
scroll to position [0, 0]
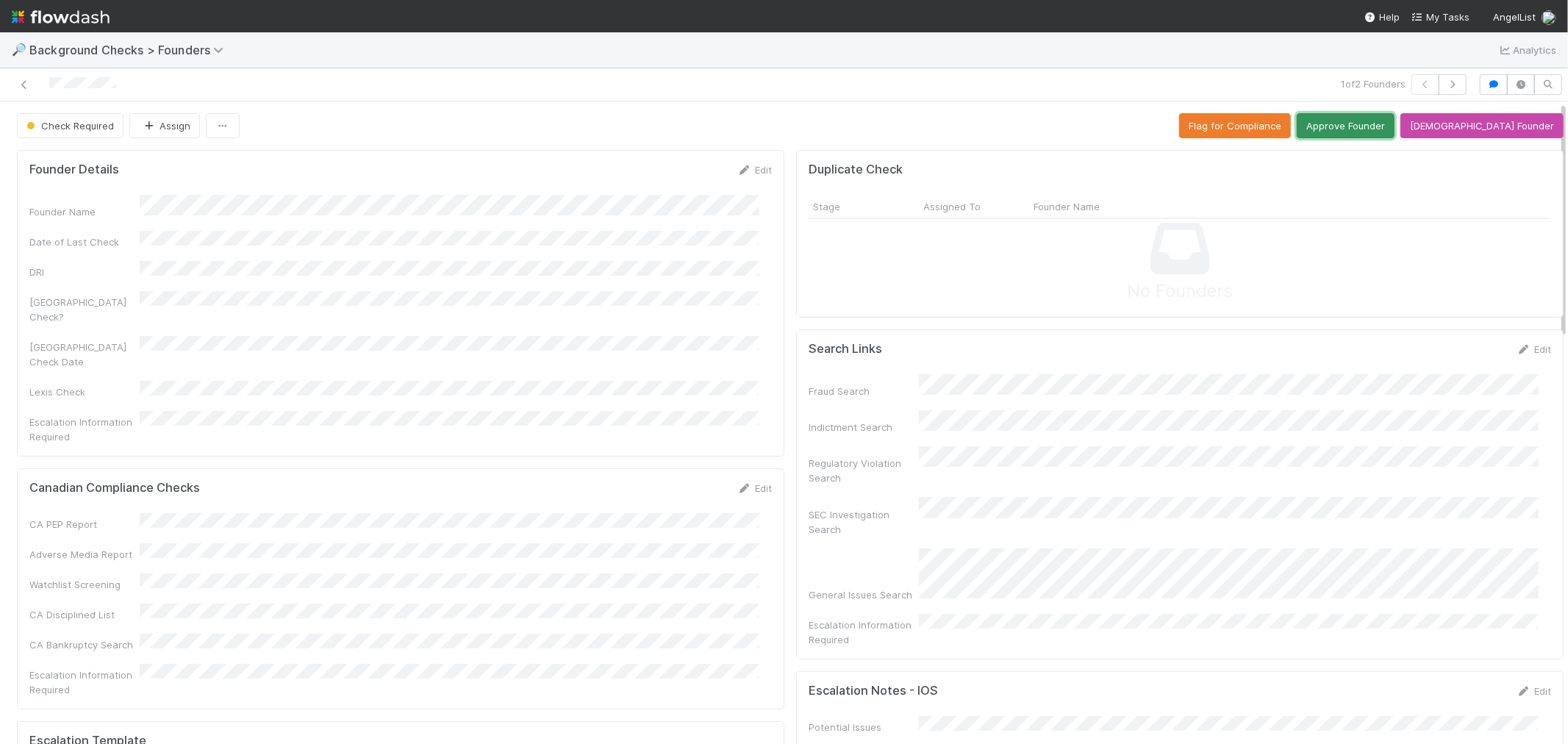
click at [1365, 114] on button "Approve Founder" at bounding box center [1346, 125] width 98 height 25
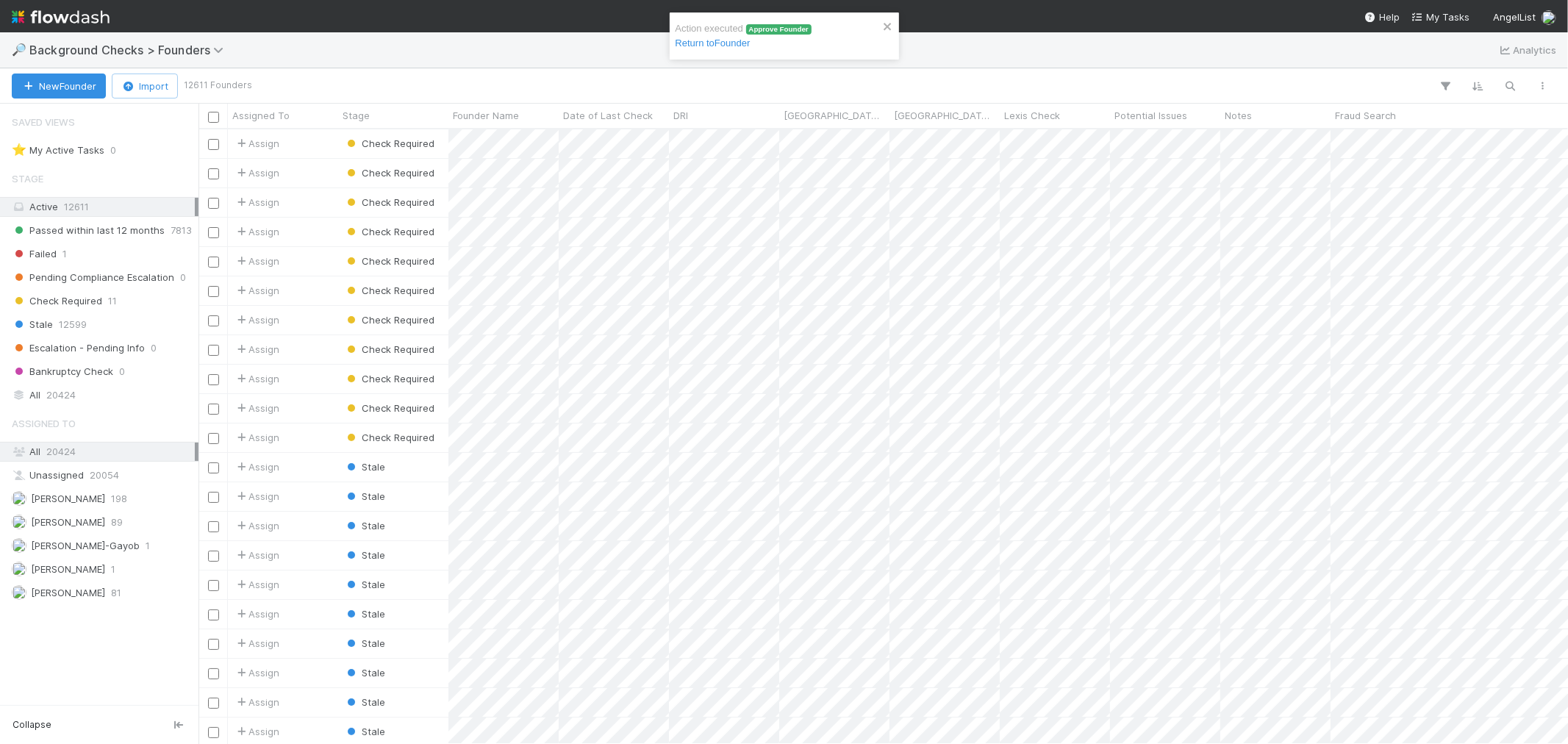
scroll to position [602, 1357]
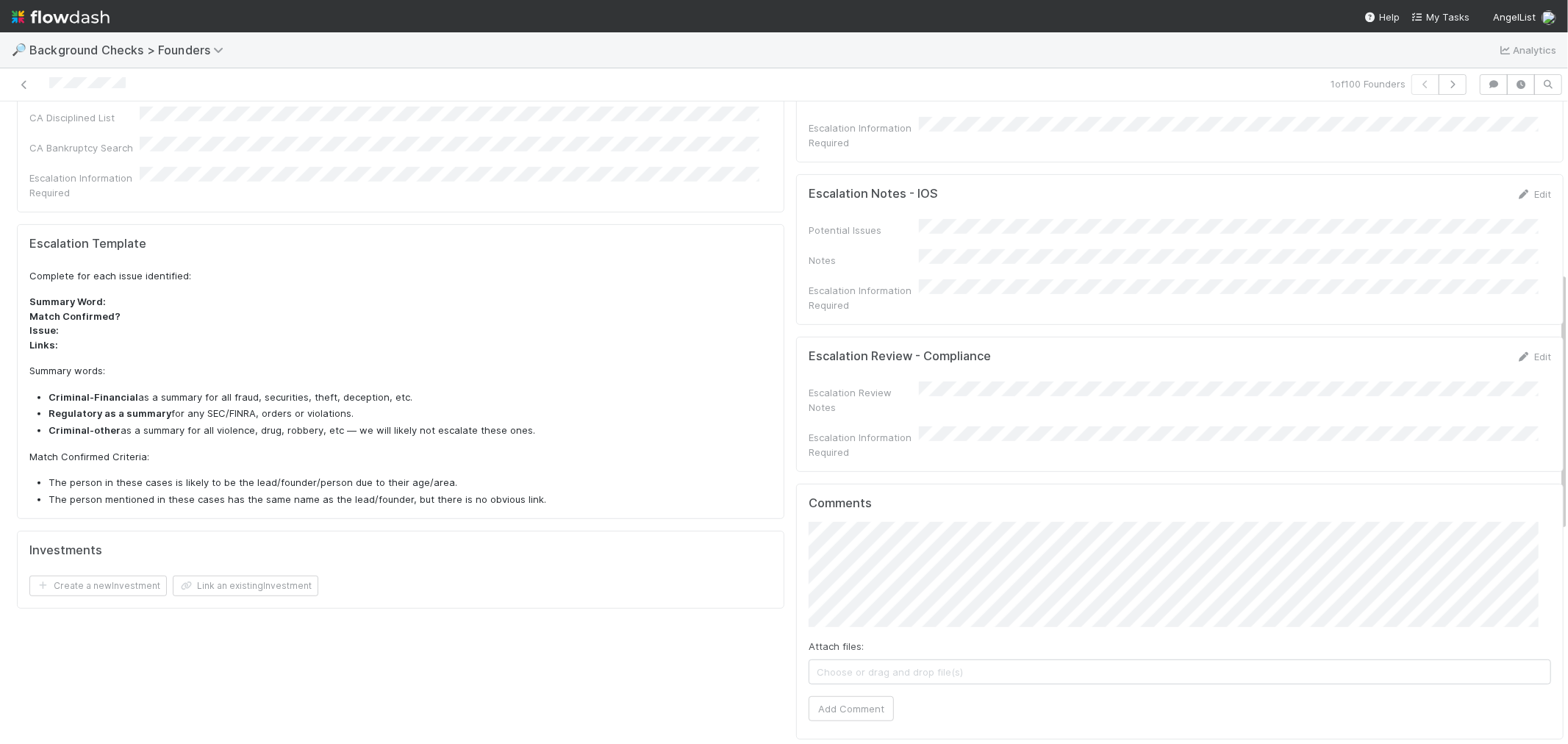
scroll to position [652, 0]
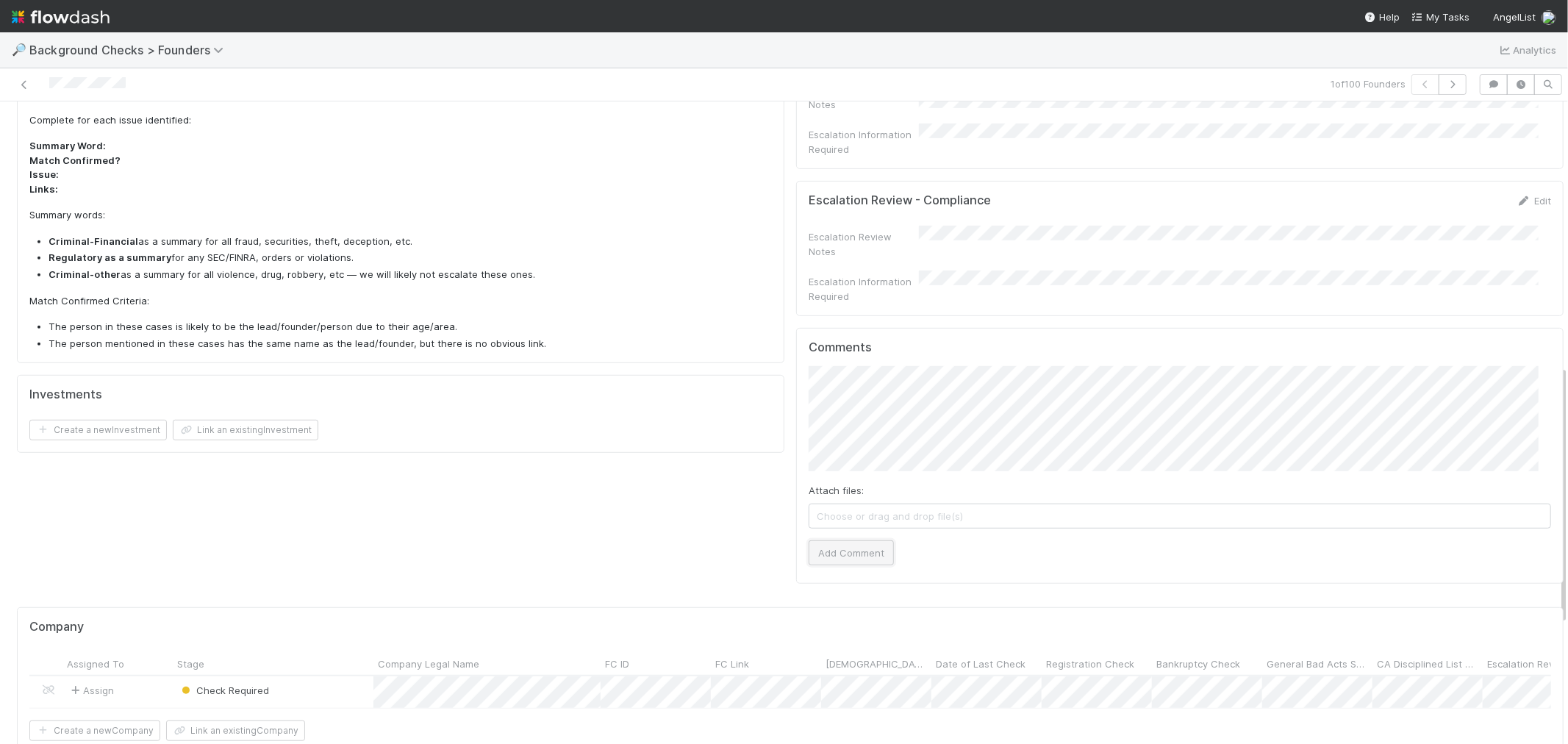
click at [852, 540] on button "Add Comment" at bounding box center [852, 552] width 86 height 25
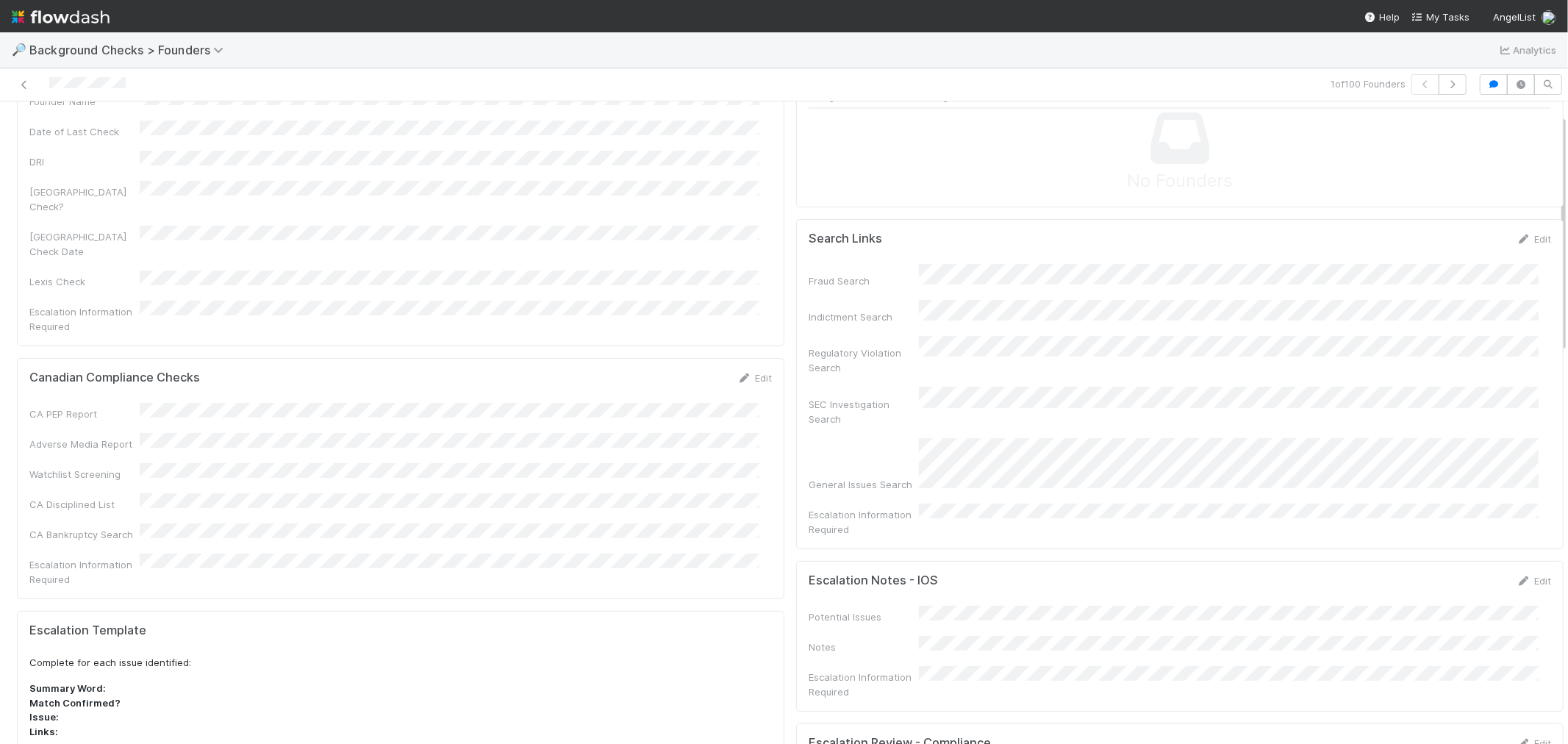
scroll to position [0, 0]
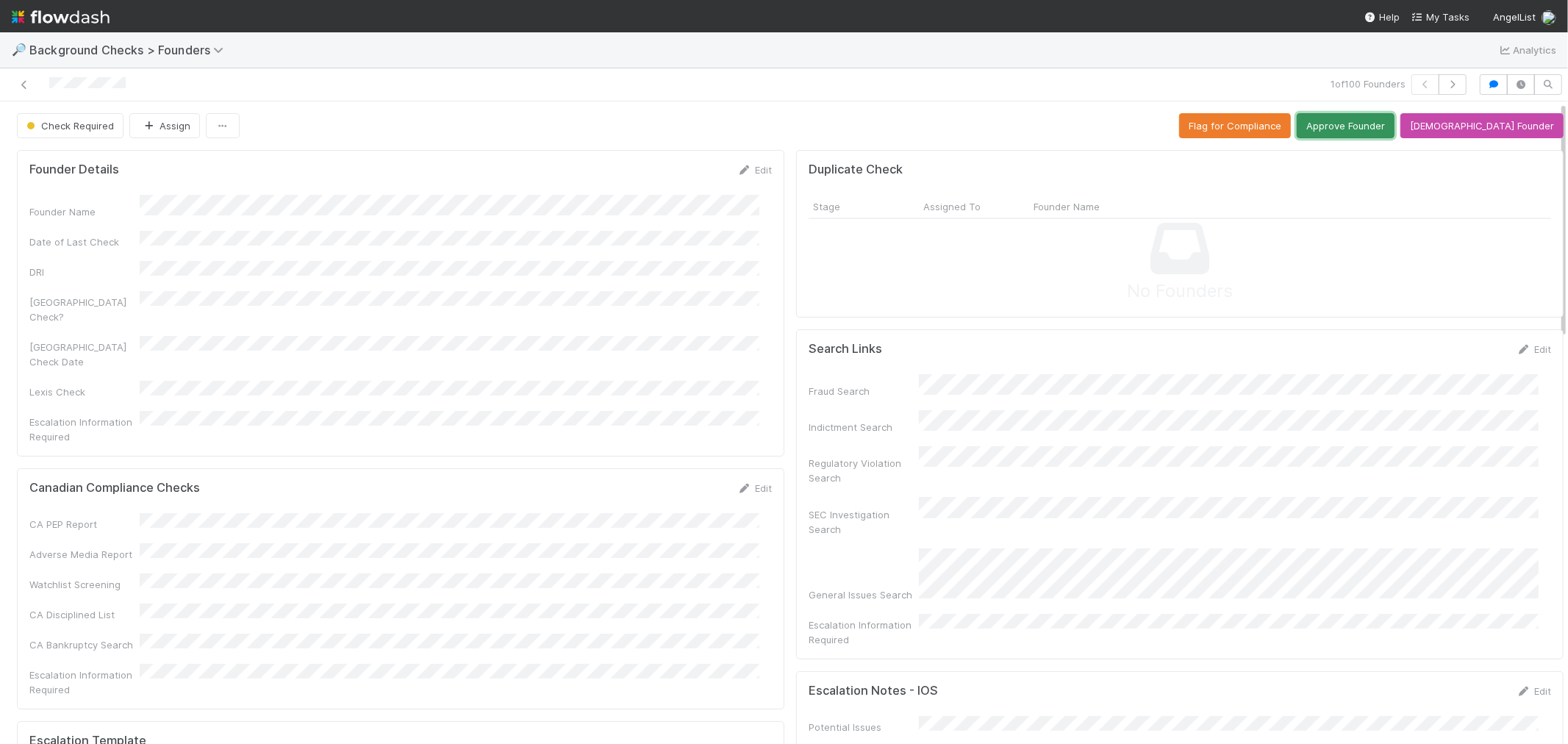
click at [1378, 126] on button "Approve Founder" at bounding box center [1346, 125] width 98 height 25
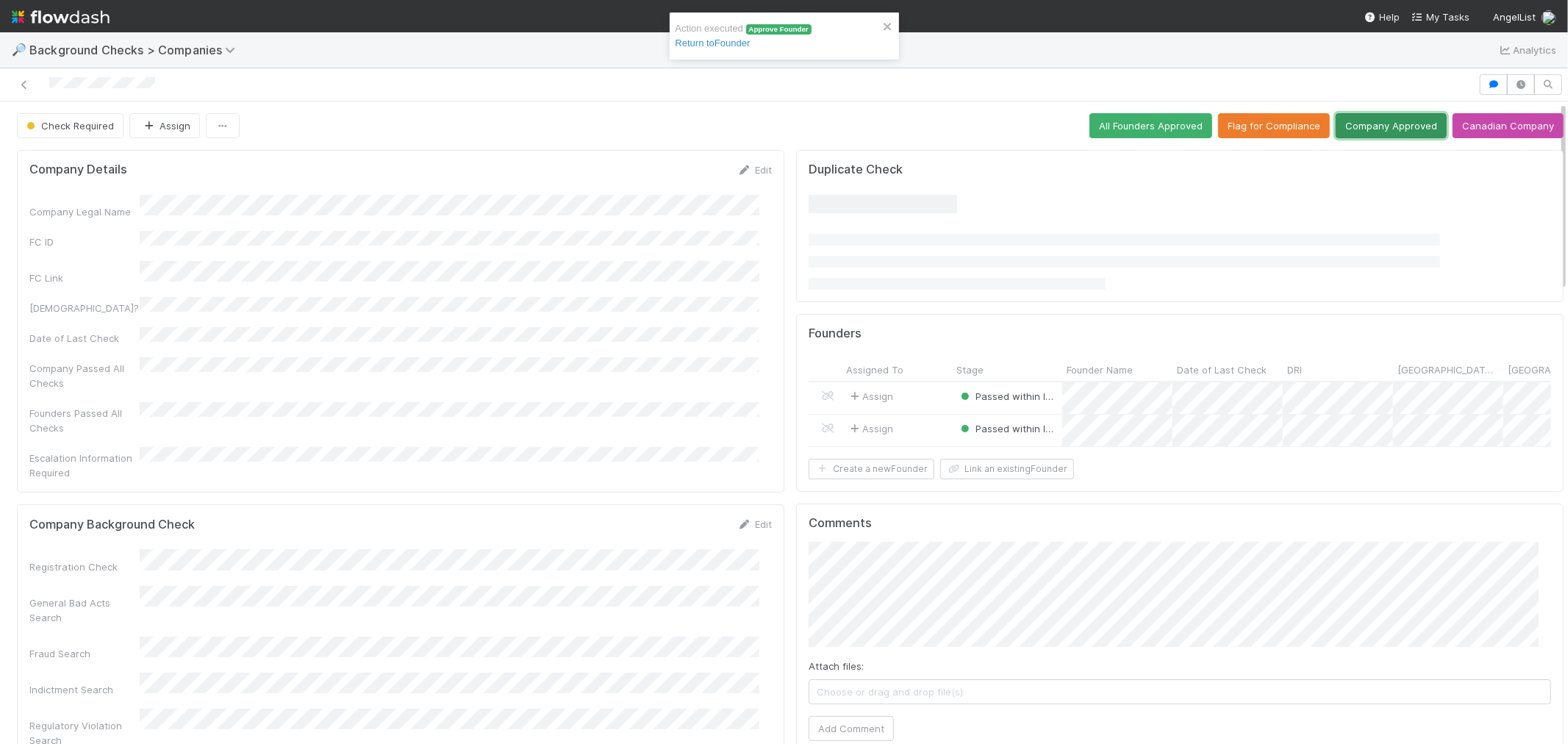
click at [1359, 132] on button "Company Approved" at bounding box center [1391, 125] width 111 height 25
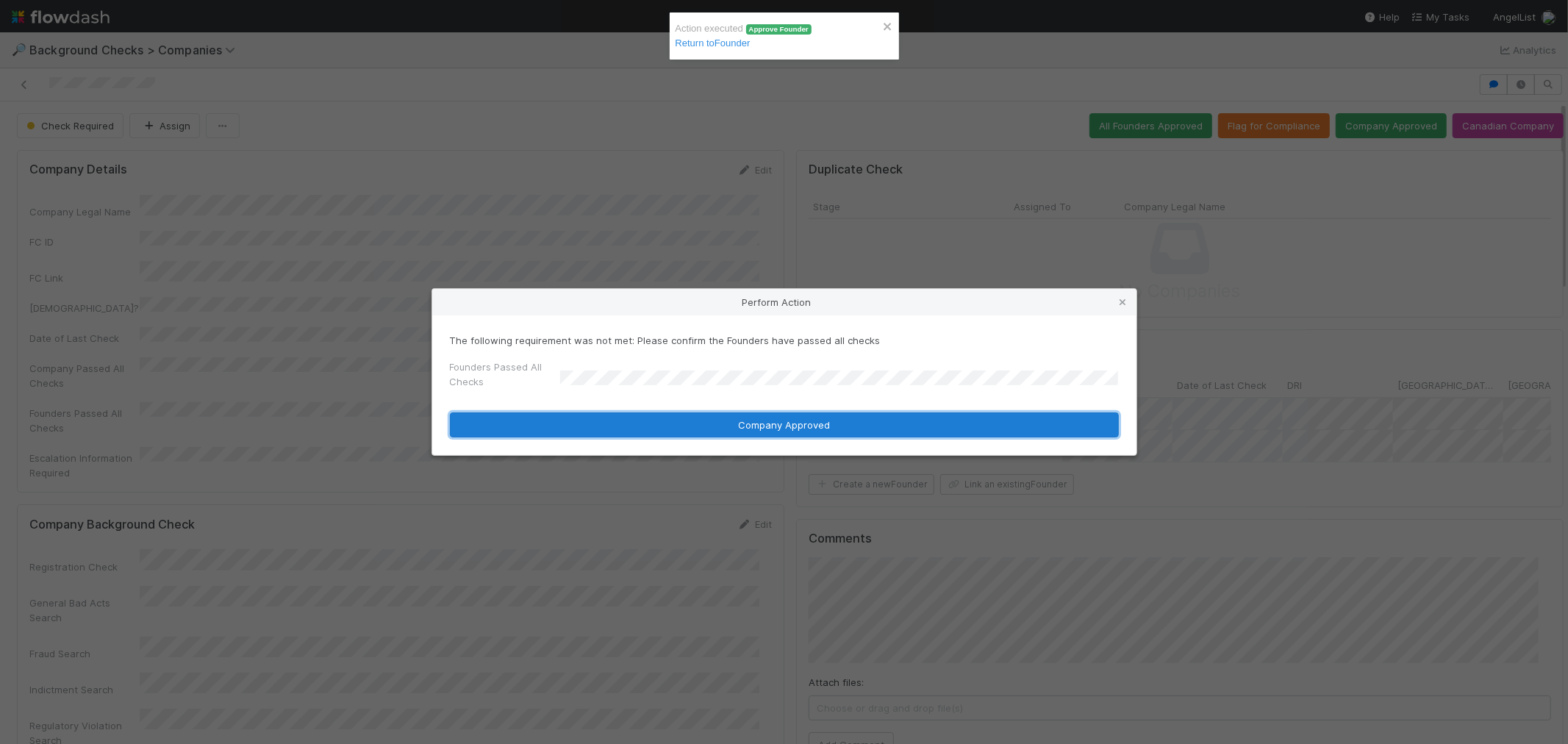
click at [569, 427] on button "Company Approved" at bounding box center [785, 424] width 669 height 25
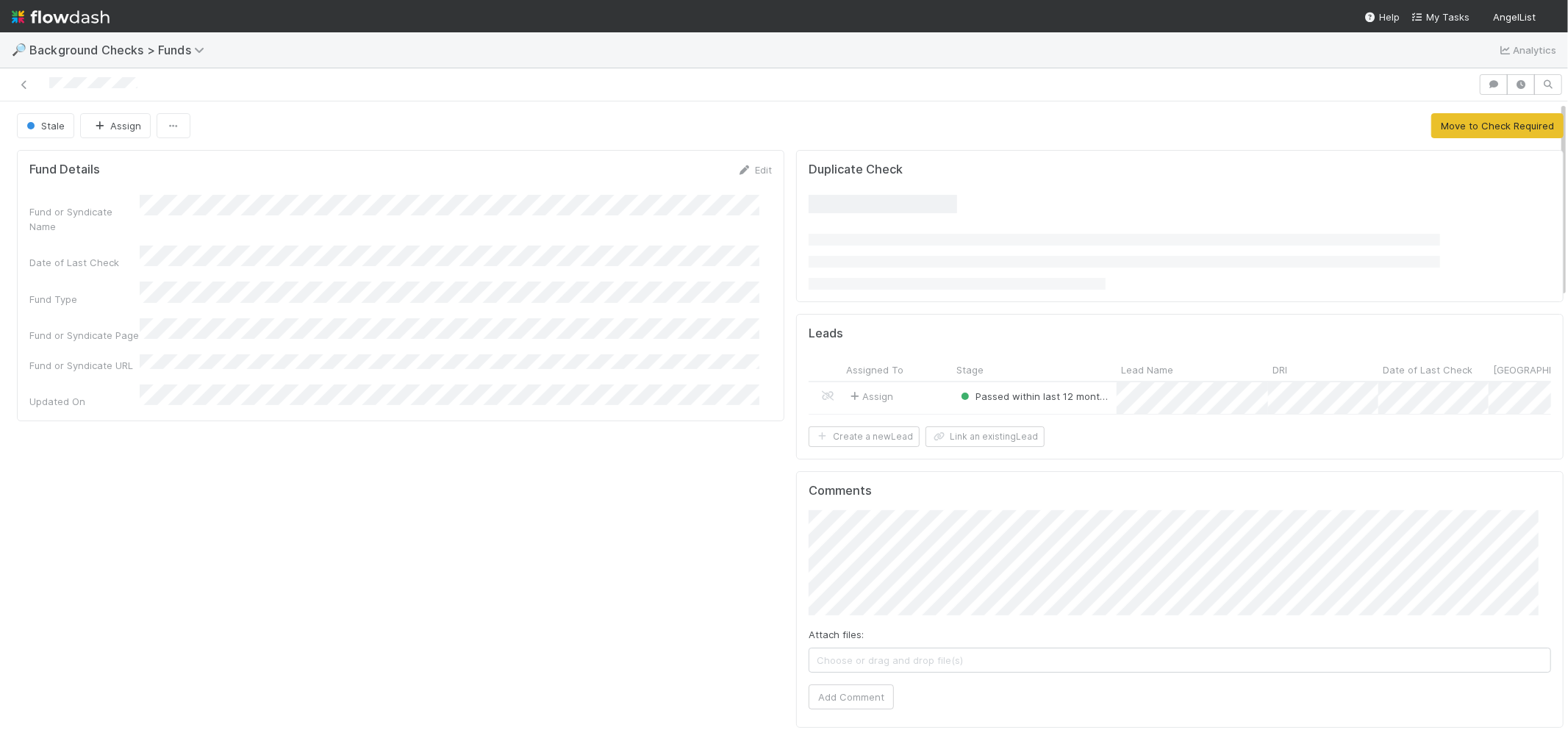
scroll to position [287, 1485]
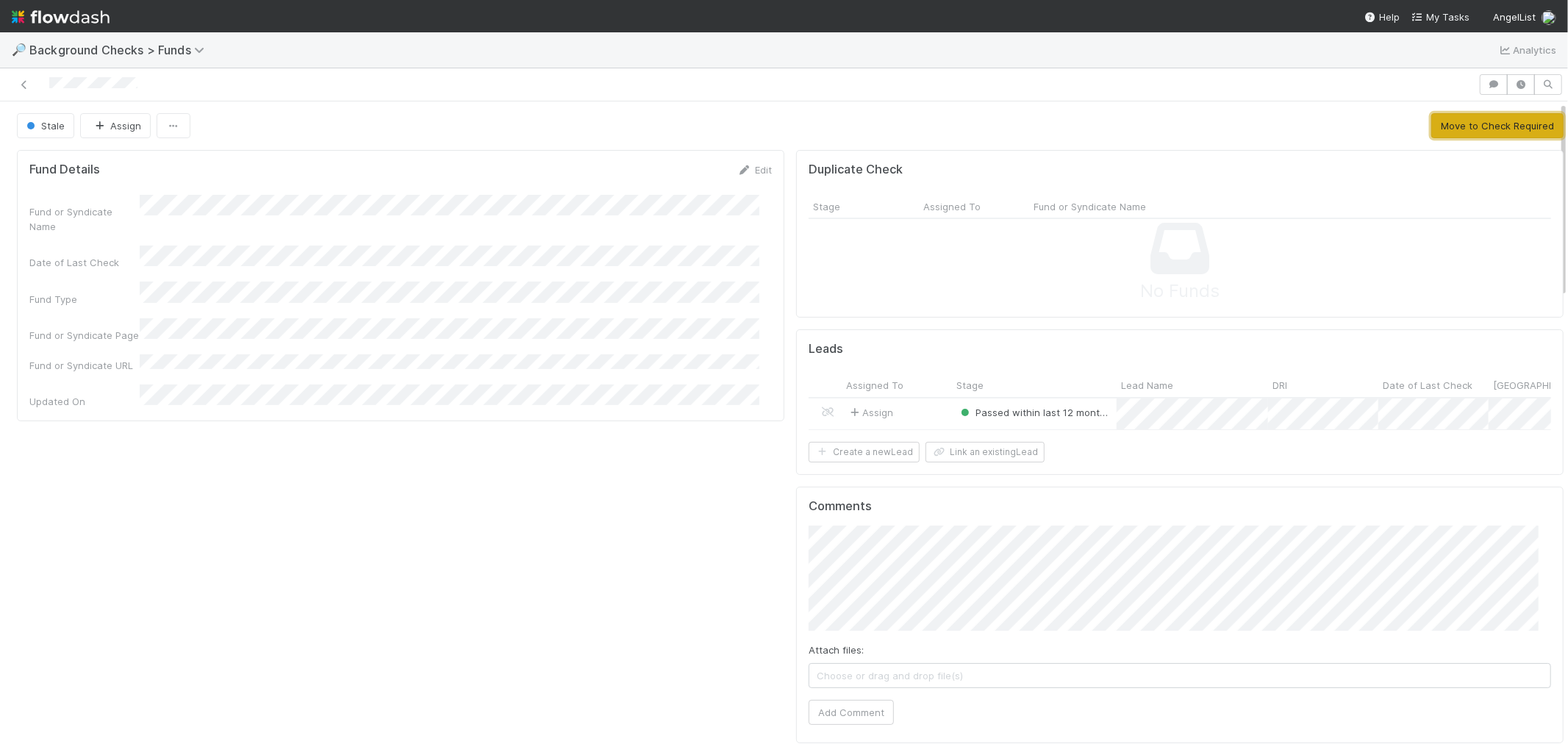
click at [1439, 125] on button "Move to Check Required" at bounding box center [1497, 125] width 132 height 25
click at [1479, 122] on button "All Leads Approved" at bounding box center [1508, 125] width 109 height 25
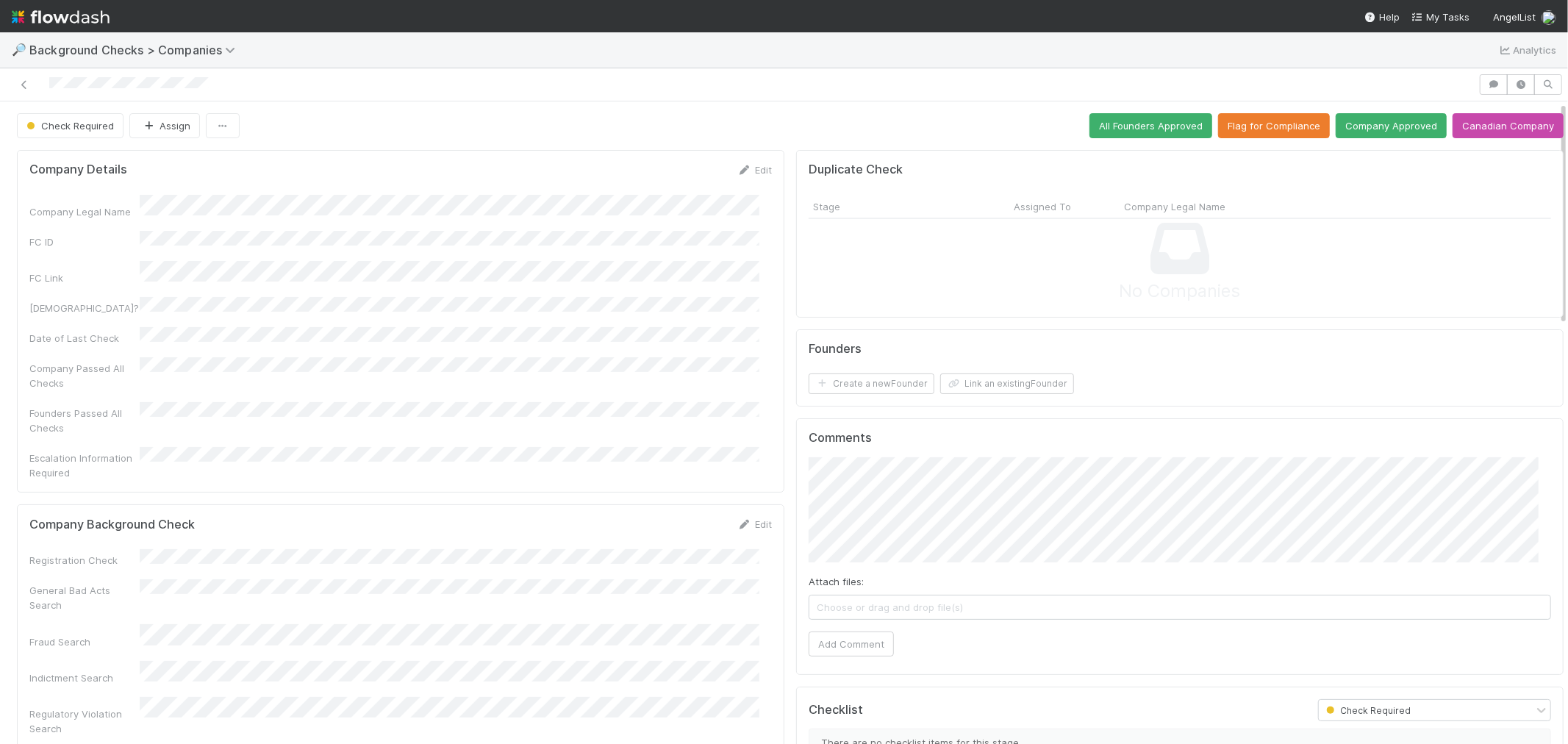
drag, startPoint x: 220, startPoint y: 82, endPoint x: 46, endPoint y: 89, distance: 174.1
click at [46, 89] on div at bounding box center [739, 85] width 1466 height 21
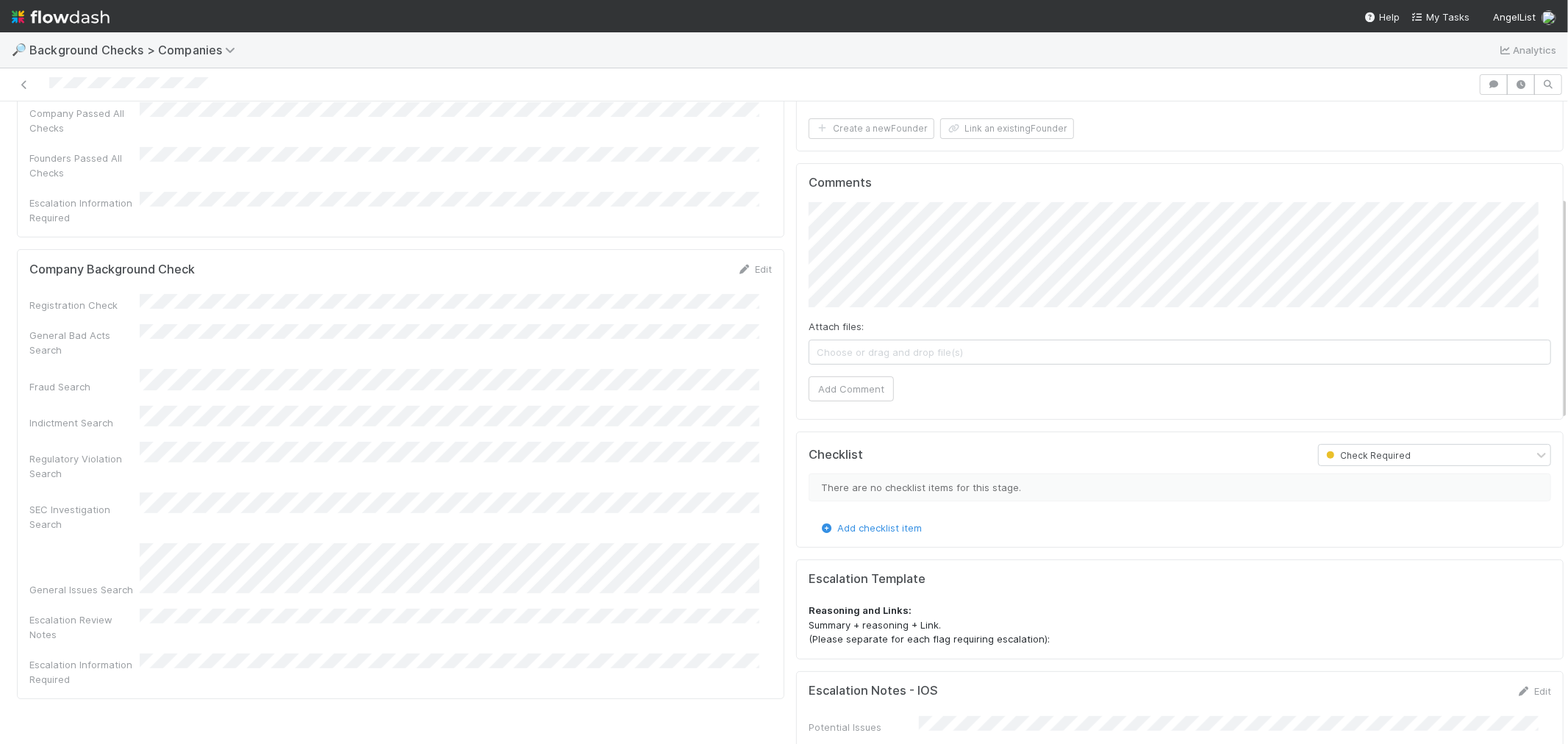
scroll to position [245, 0]
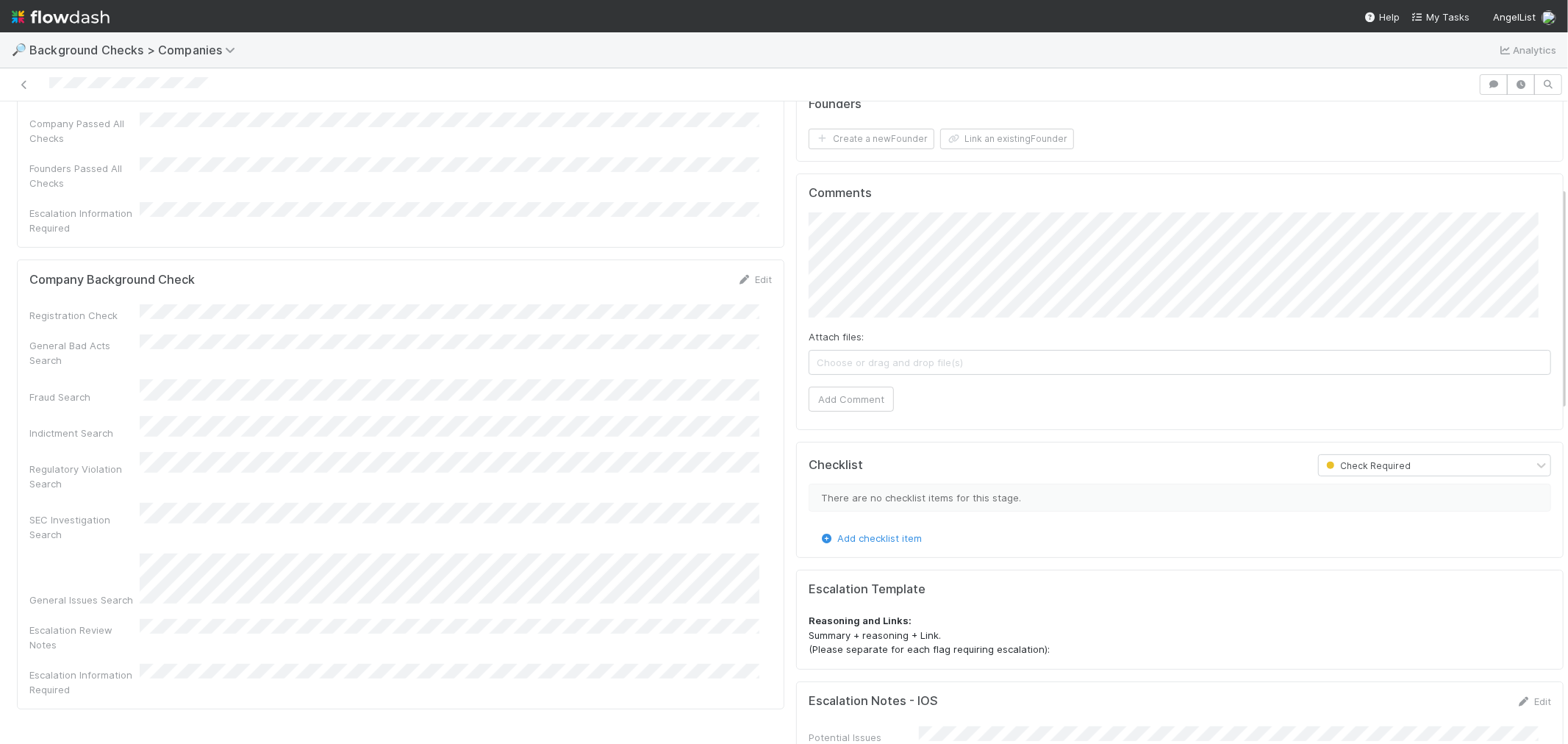
click at [738, 272] on div "Edit" at bounding box center [754, 279] width 35 height 15
click at [748, 274] on link "Edit" at bounding box center [754, 280] width 35 height 12
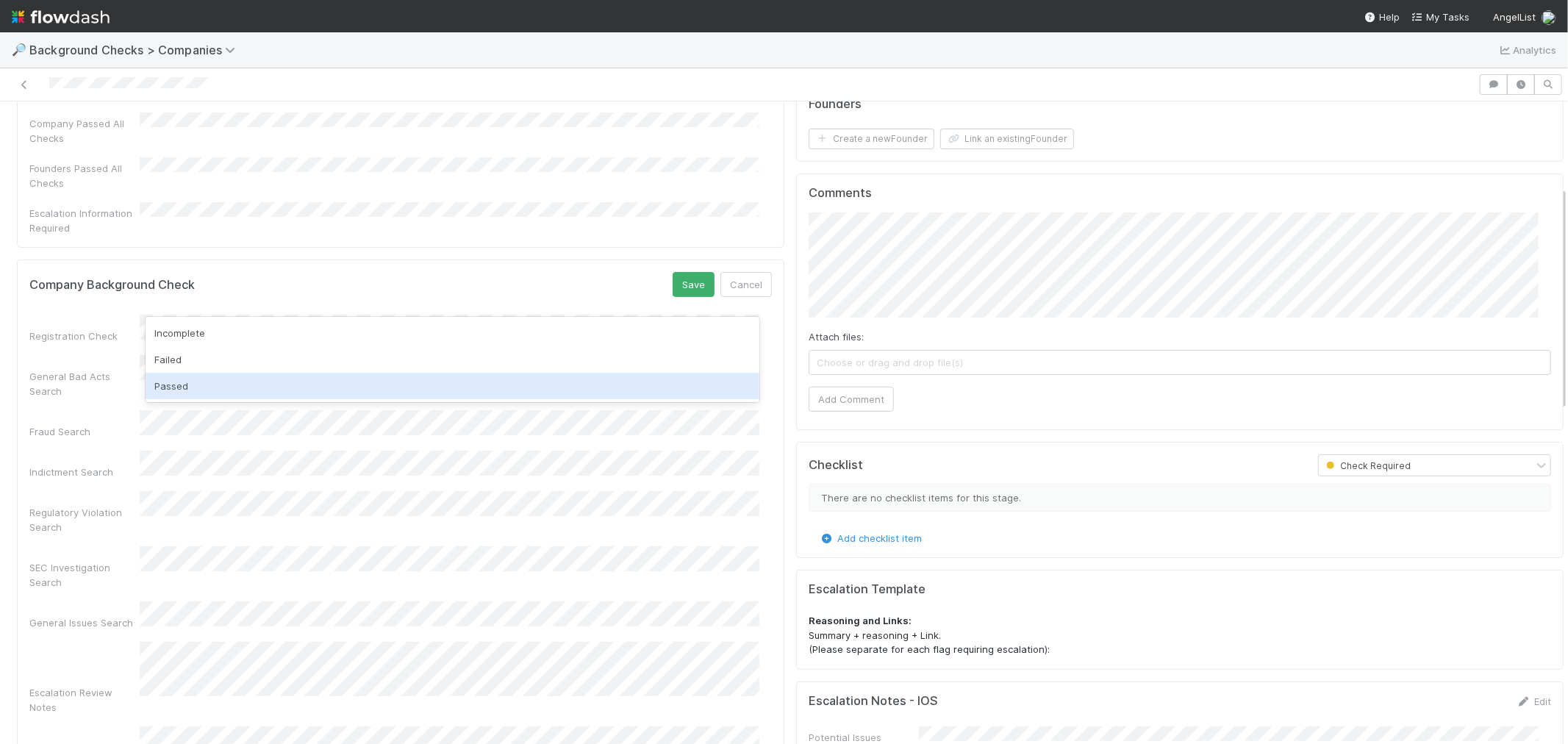
click at [310, 384] on div "Passed" at bounding box center [452, 385] width 614 height 27
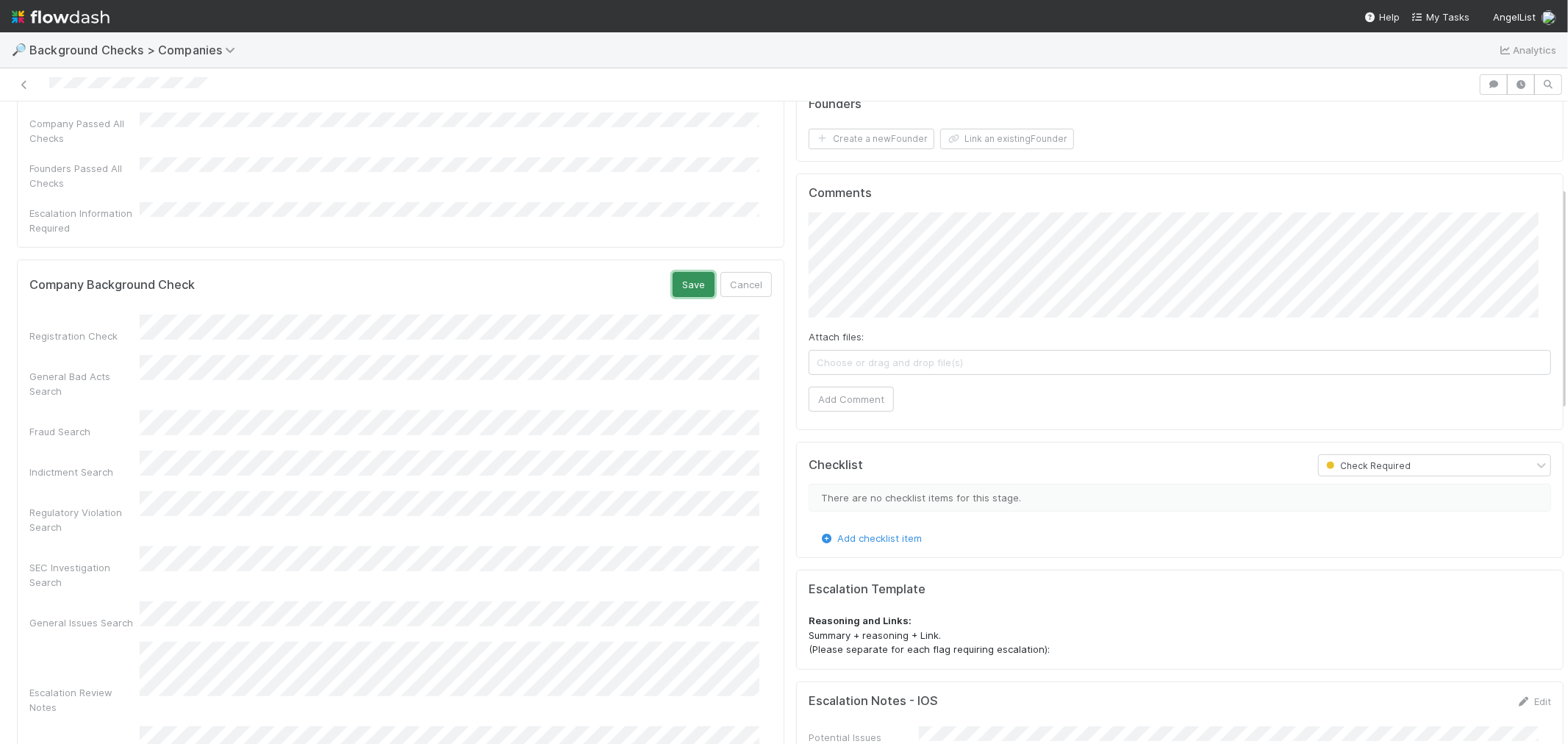
click at [686, 272] on button "Save" at bounding box center [693, 284] width 42 height 25
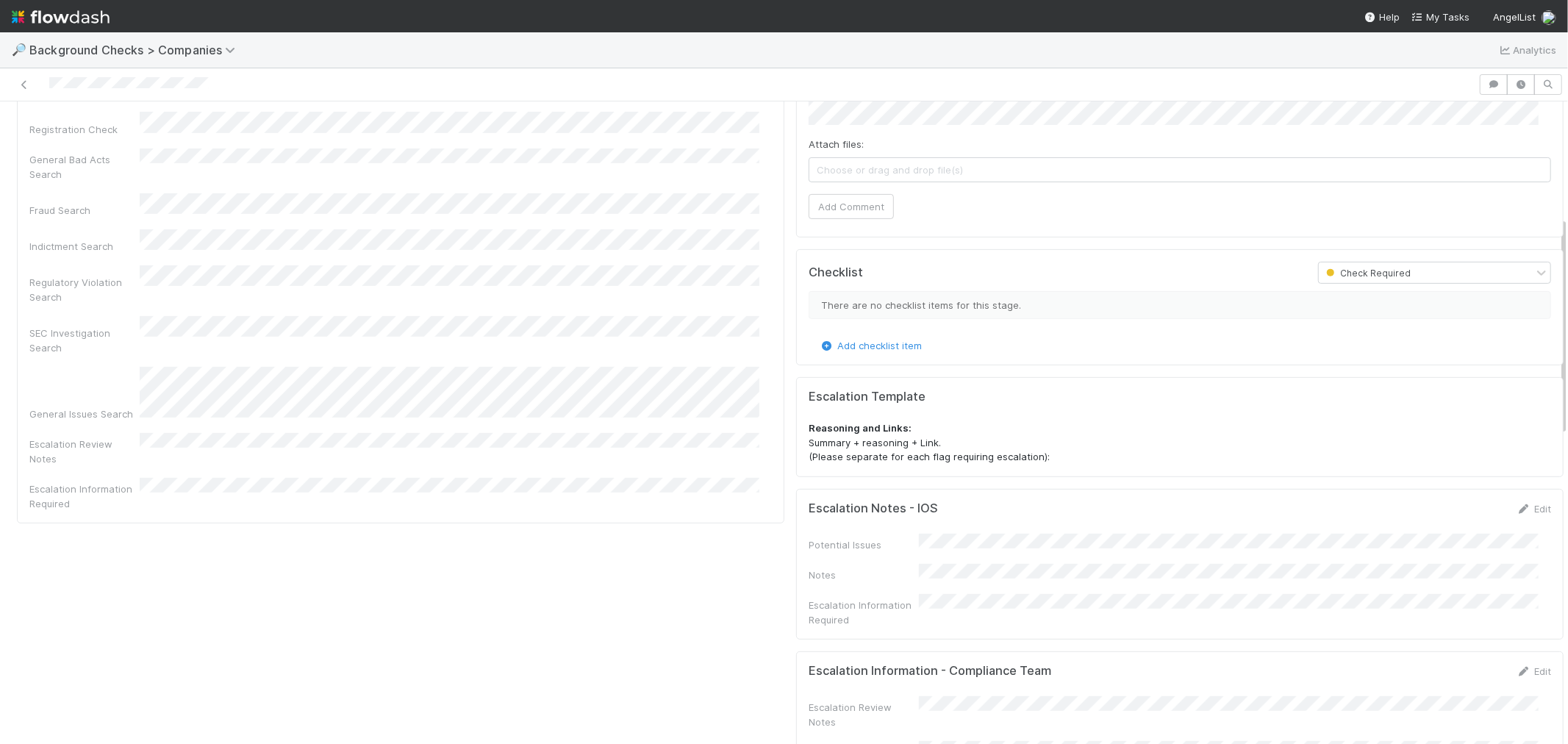
scroll to position [327, 0]
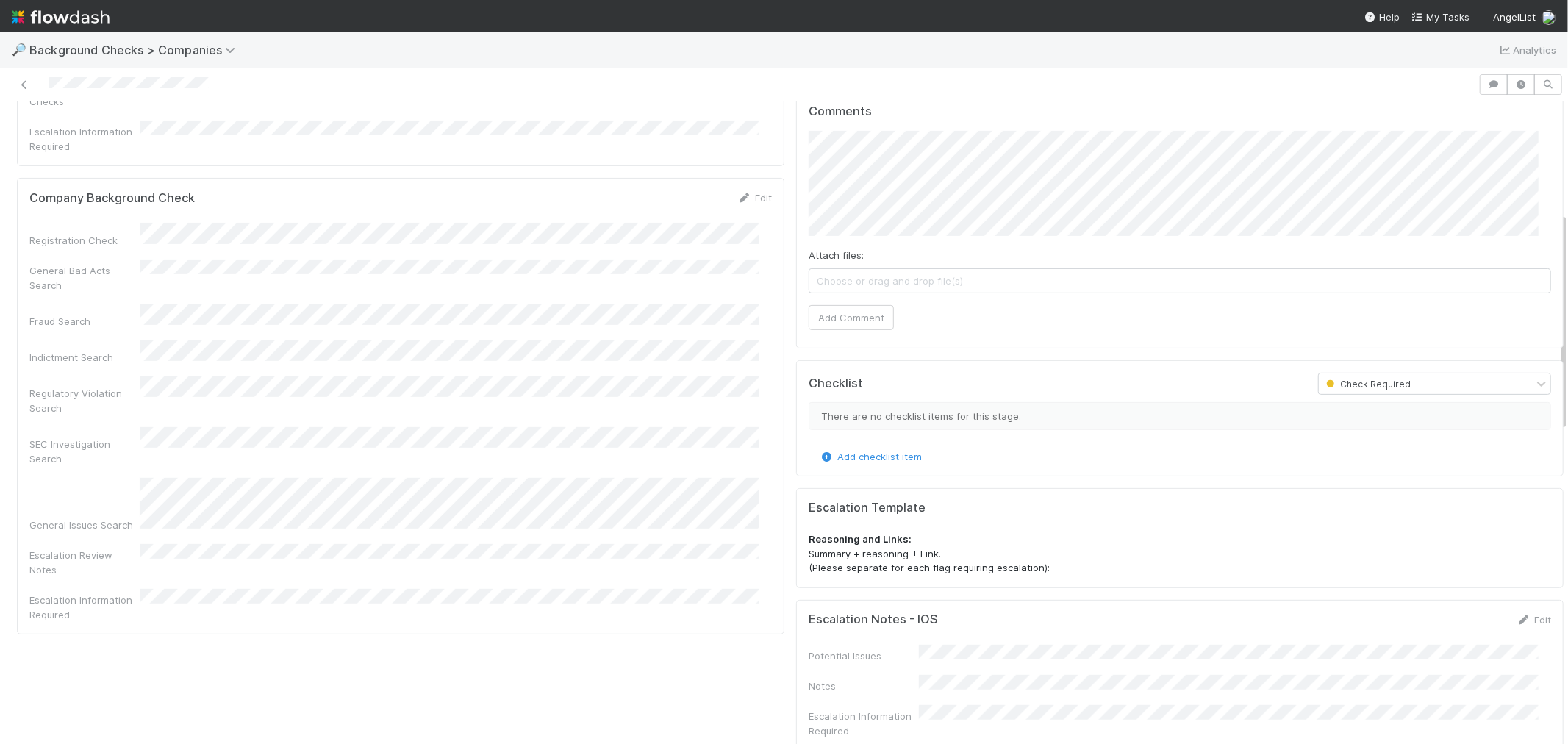
drag, startPoint x: 753, startPoint y: 166, endPoint x: 523, endPoint y: 201, distance: 232.6
click at [753, 192] on link "Edit" at bounding box center [754, 198] width 35 height 12
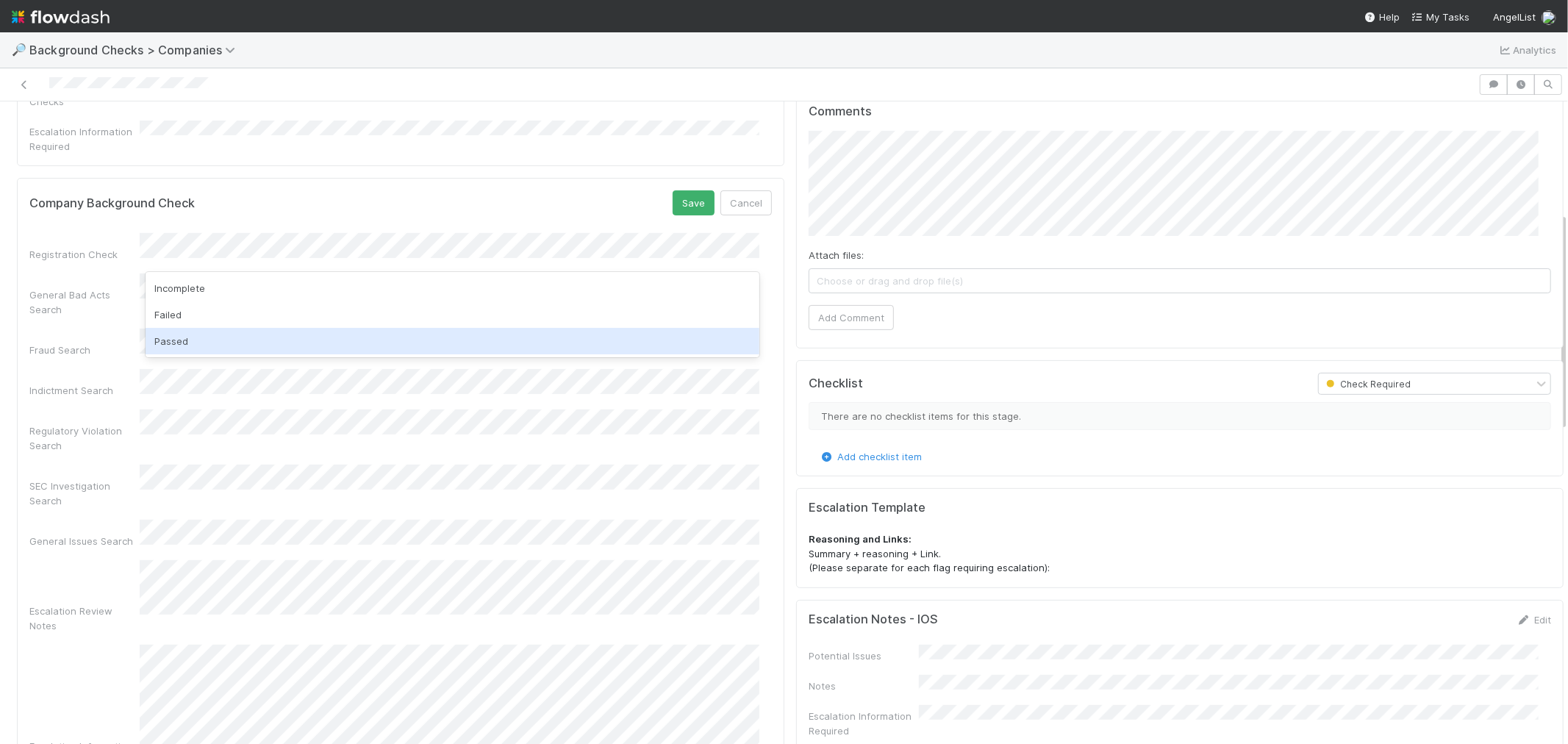
click at [237, 350] on div "Passed" at bounding box center [452, 341] width 614 height 27
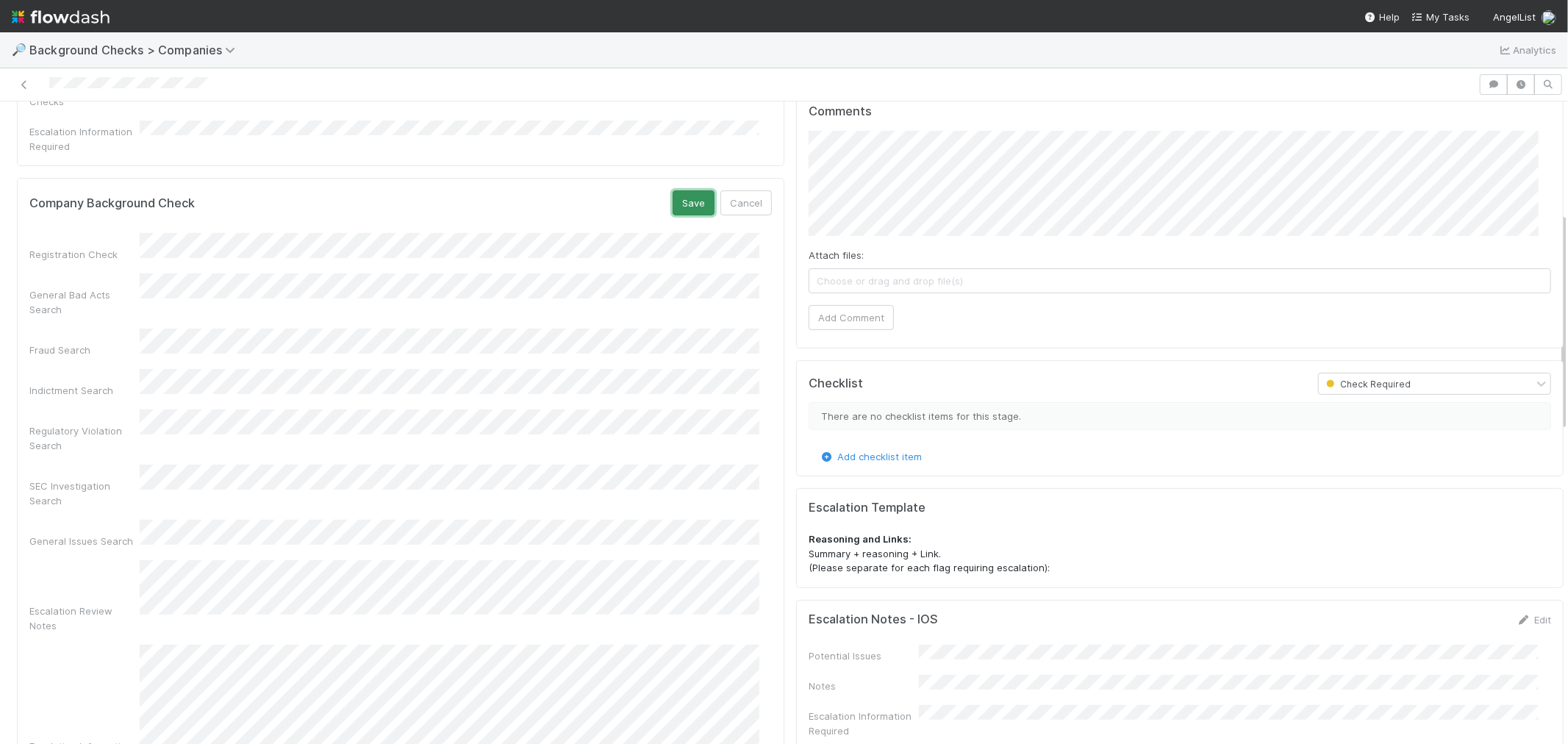
click at [676, 190] on button "Save" at bounding box center [693, 202] width 42 height 25
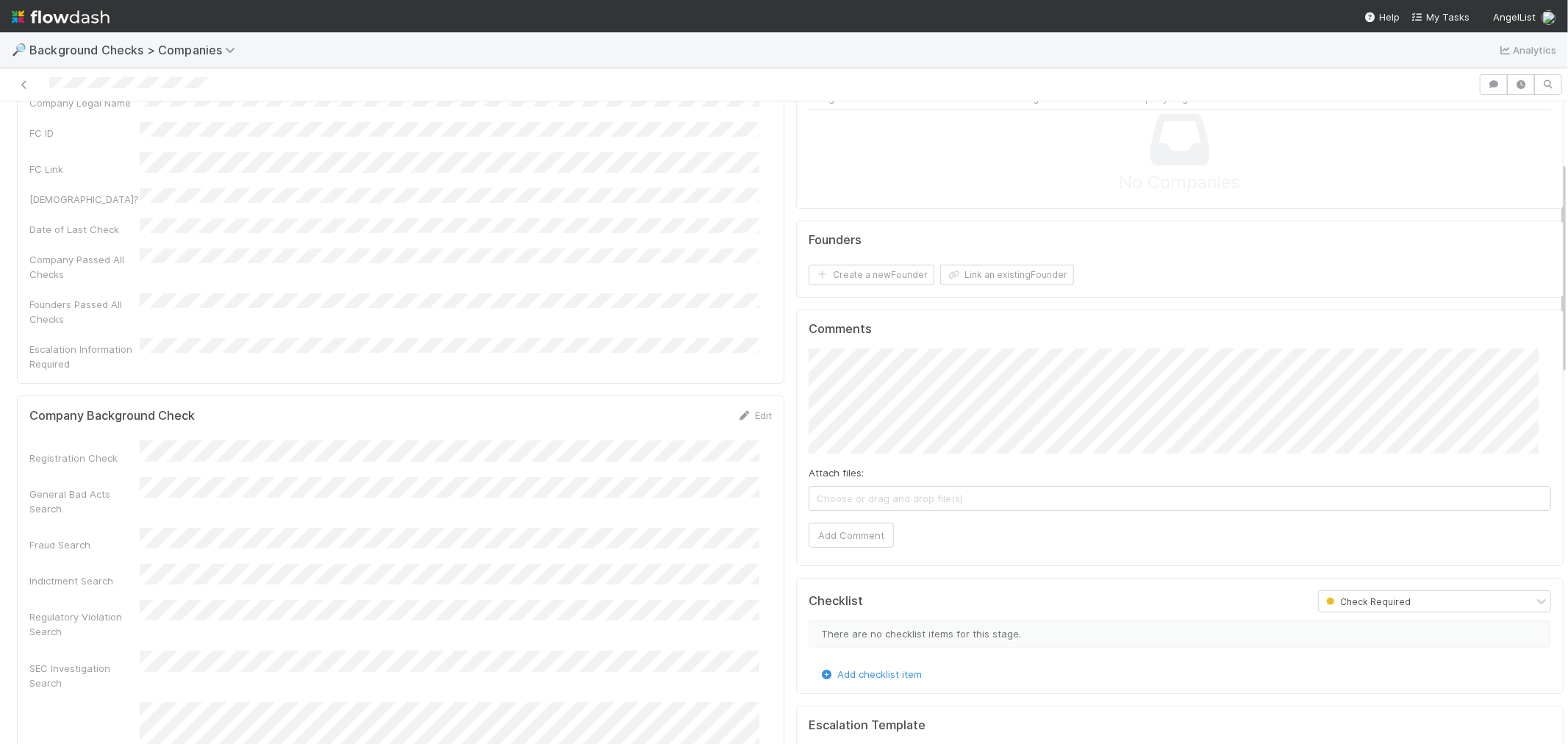
scroll to position [82, 0]
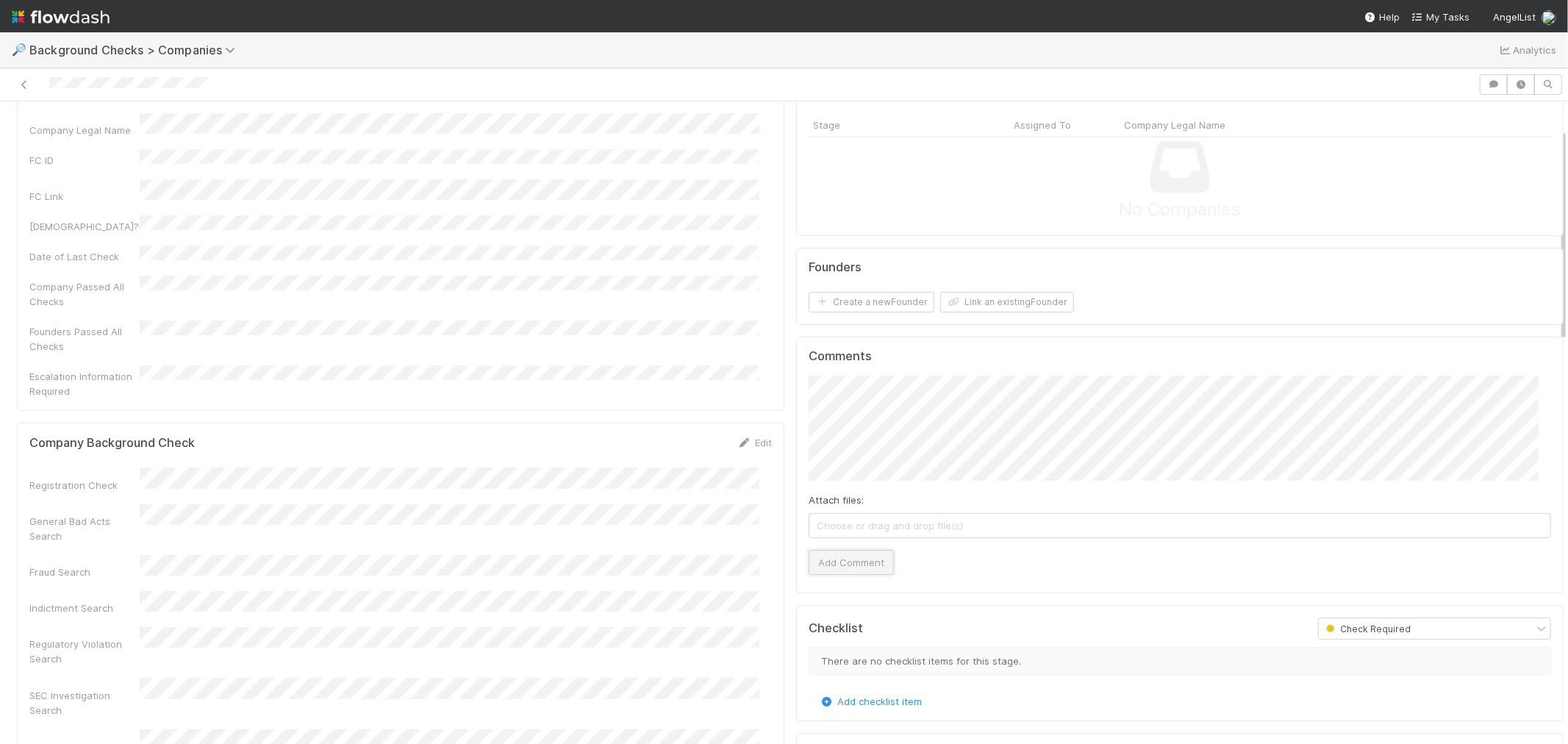
click at [863, 554] on button "Add Comment" at bounding box center [852, 562] width 86 height 25
click at [863, 305] on button "Create a new Founder" at bounding box center [872, 302] width 126 height 21
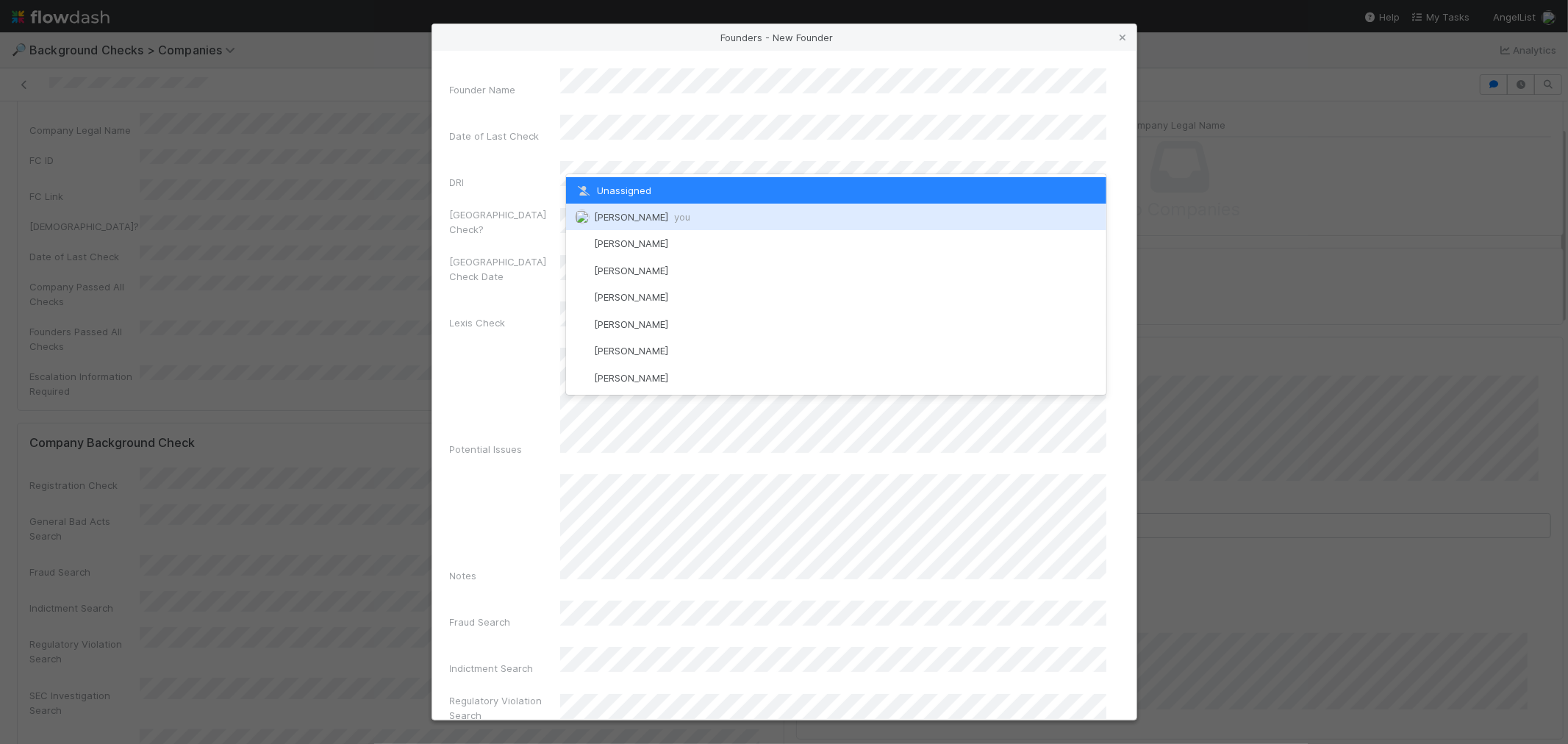
click at [641, 209] on div "[PERSON_NAME] you" at bounding box center [836, 216] width 540 height 27
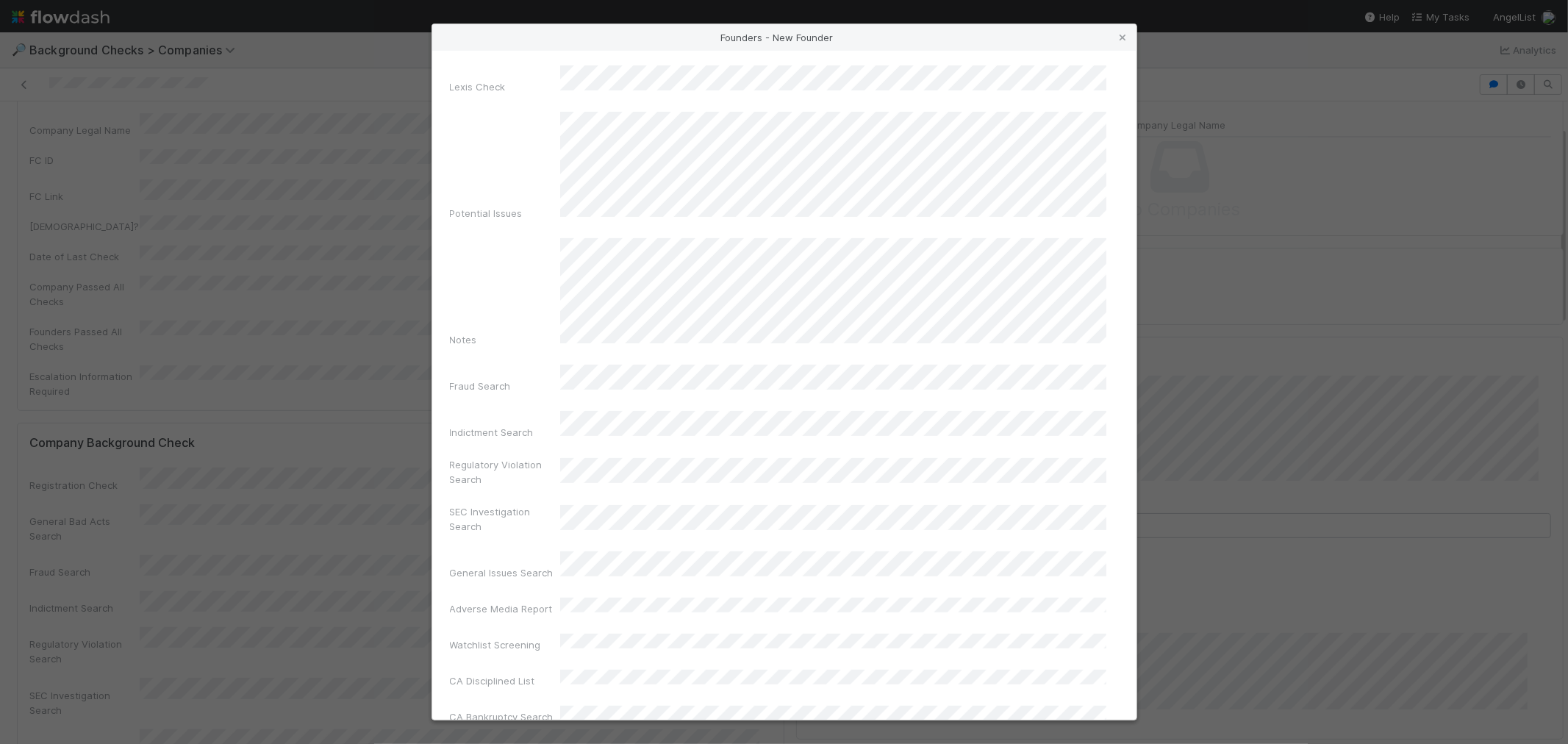
scroll to position [489, 0]
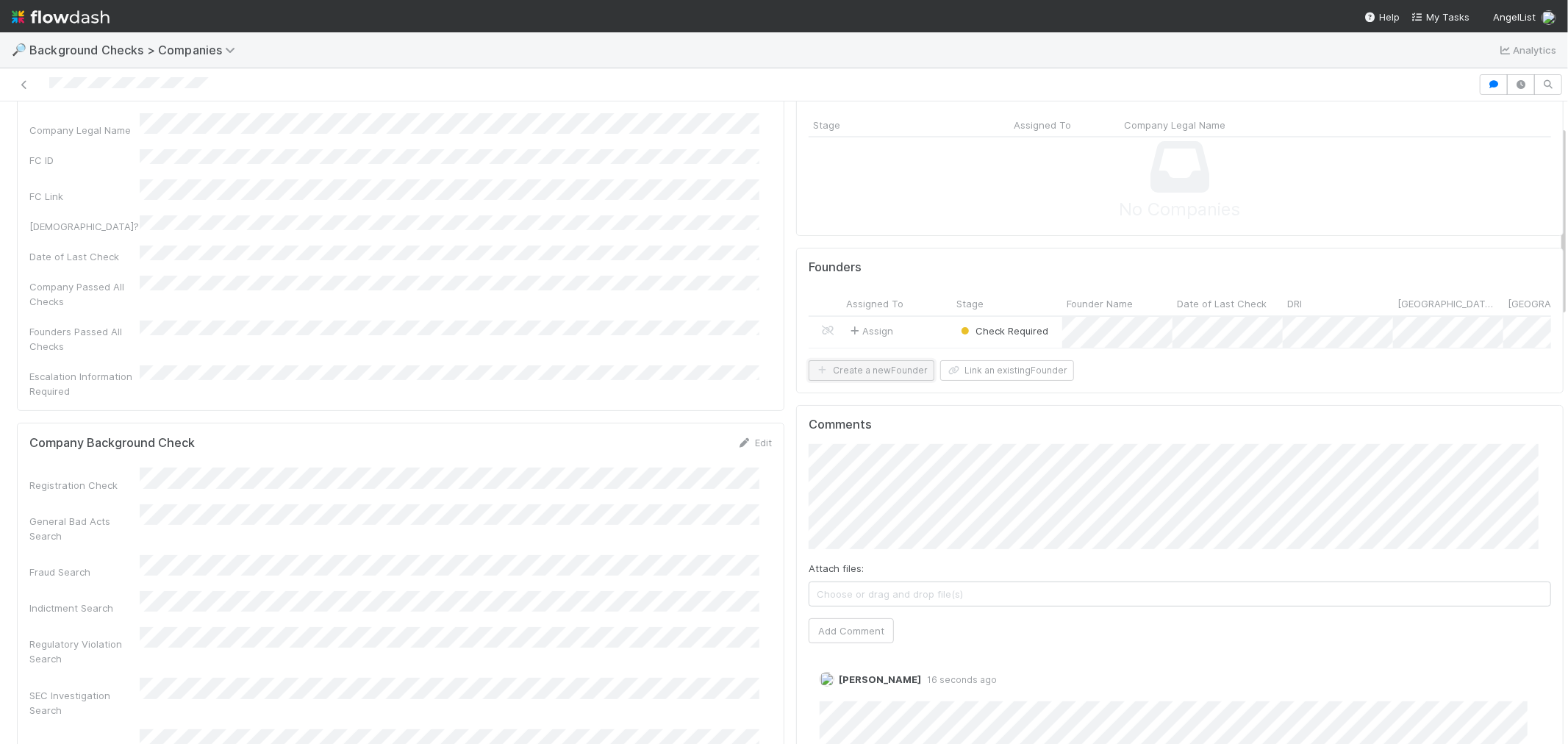
click at [883, 380] on button "Create a new Founder" at bounding box center [872, 371] width 126 height 21
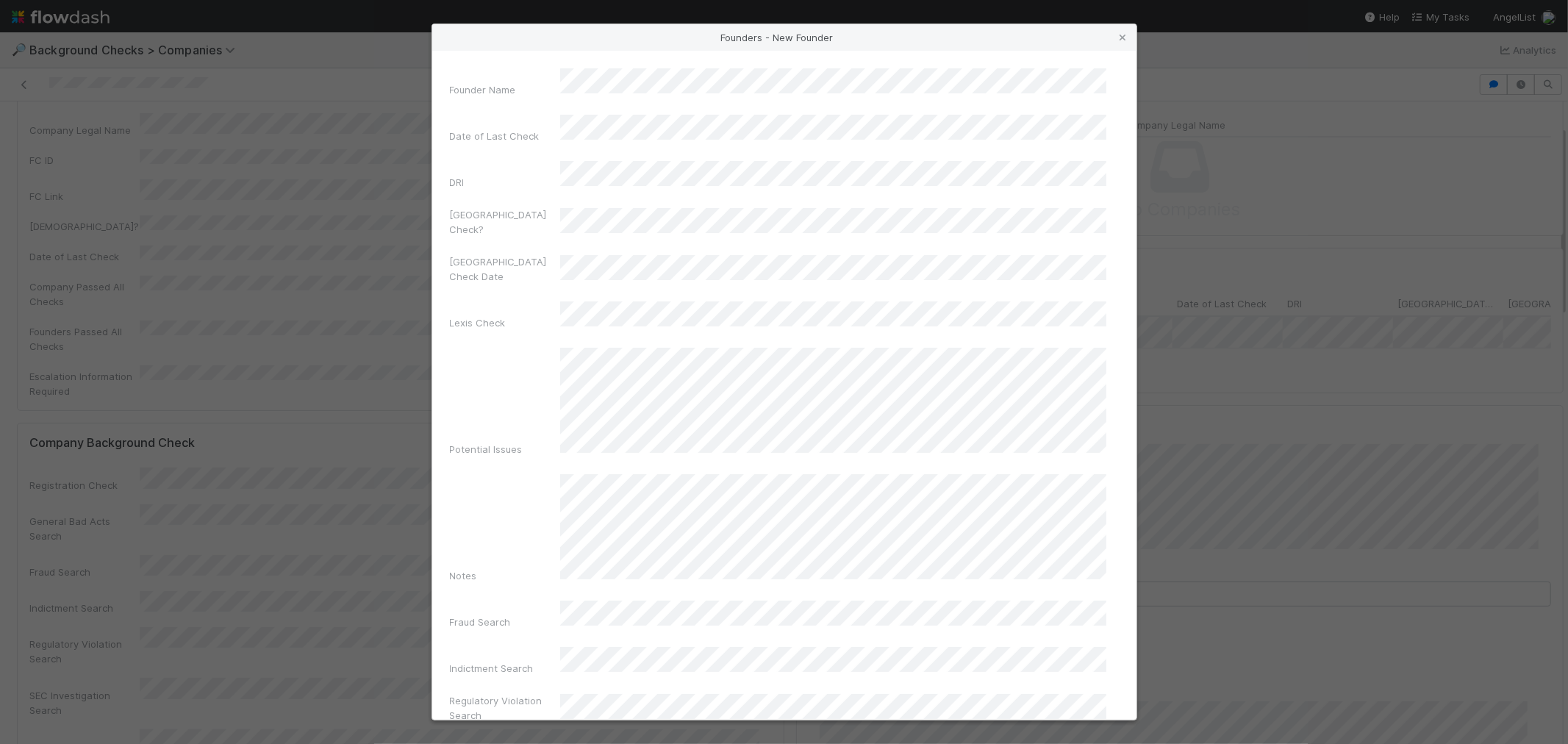
click at [669, 66] on div "Founder Name Date of Last Check DRI Canada Check? Canada Check Date Lexis Check…" at bounding box center [784, 385] width 704 height 669
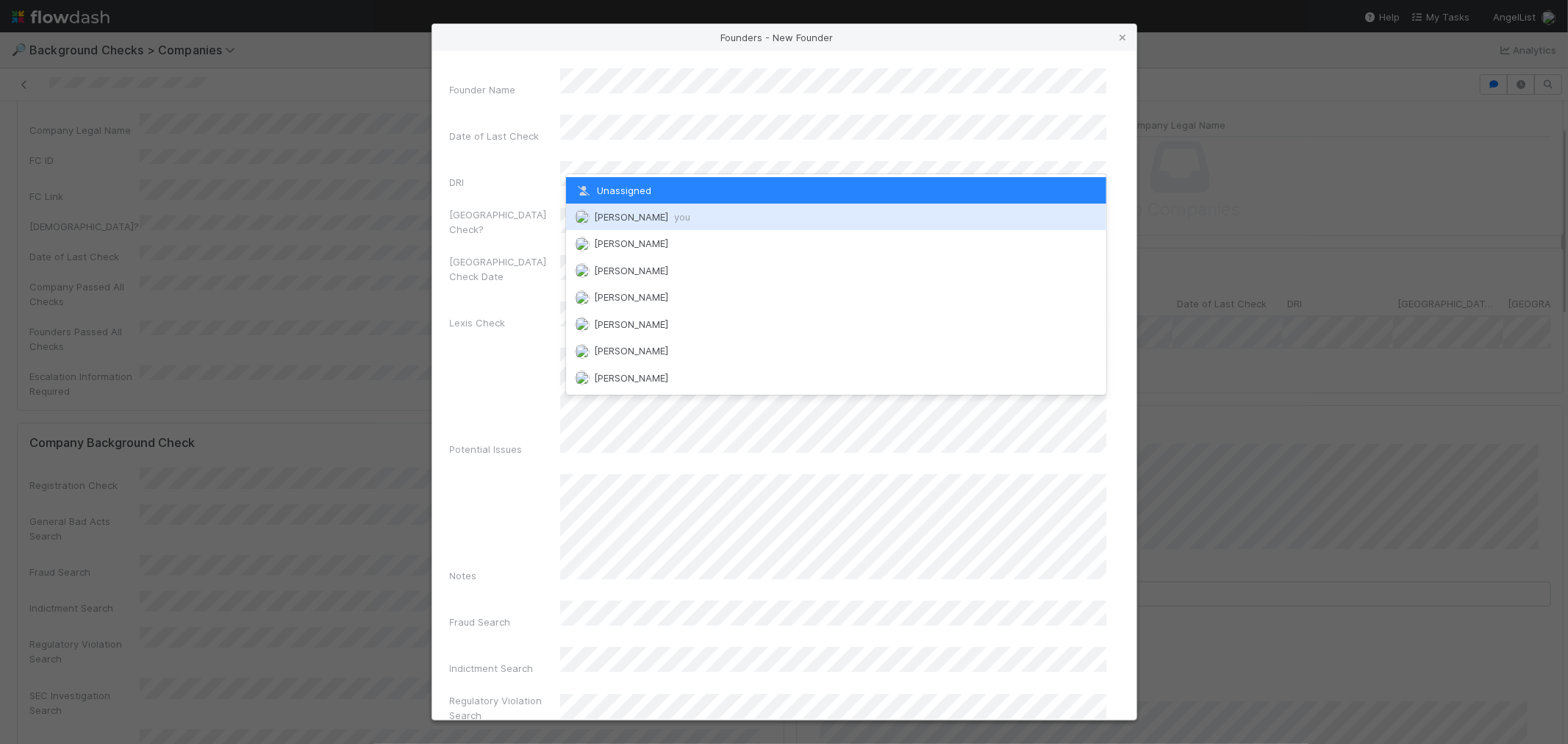
click at [625, 211] on span "[PERSON_NAME] you" at bounding box center [642, 217] width 97 height 12
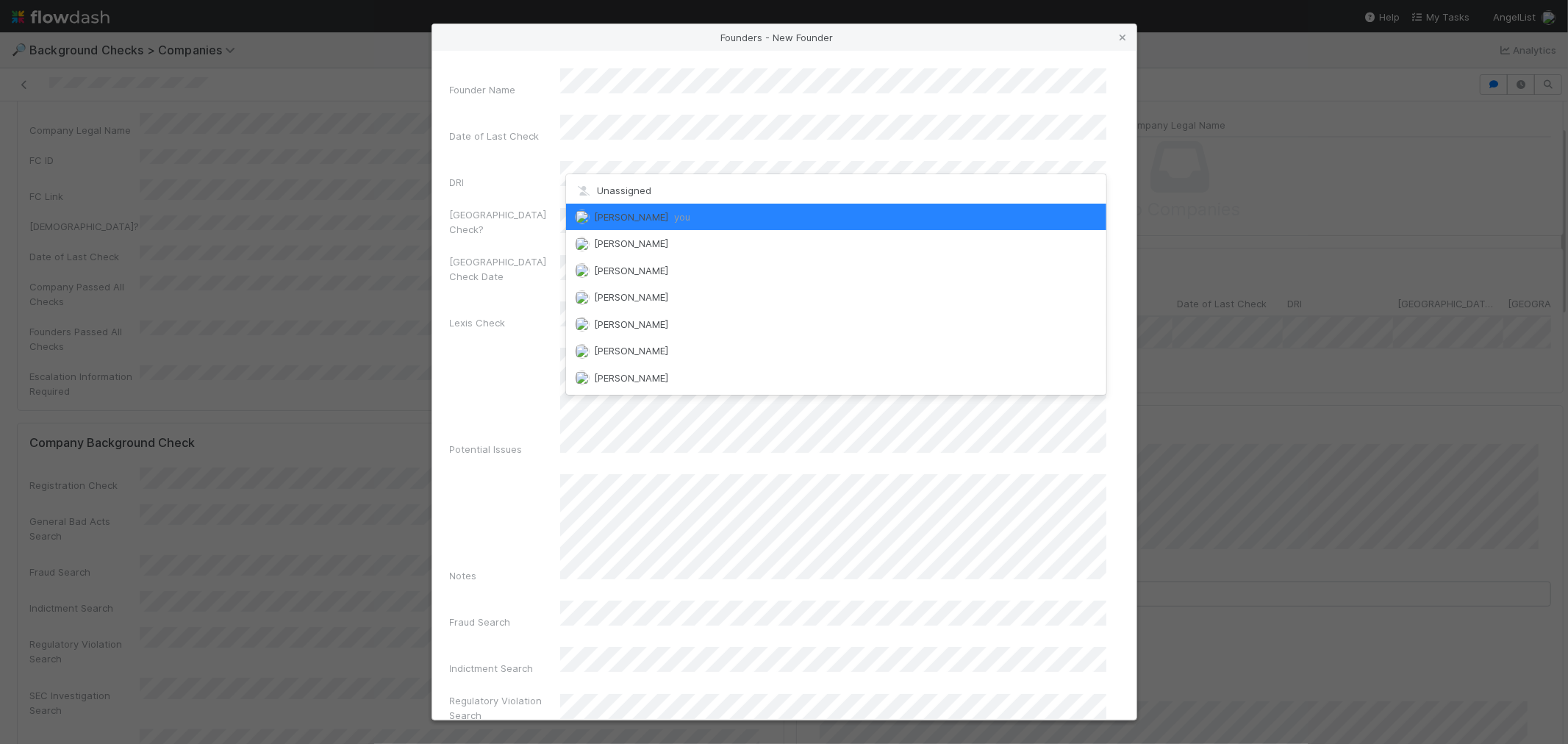
click at [532, 217] on div "Founder Name Date of Last Check DRI Canada Check? Canada Check Date Lexis Check…" at bounding box center [785, 685] width 669 height 1233
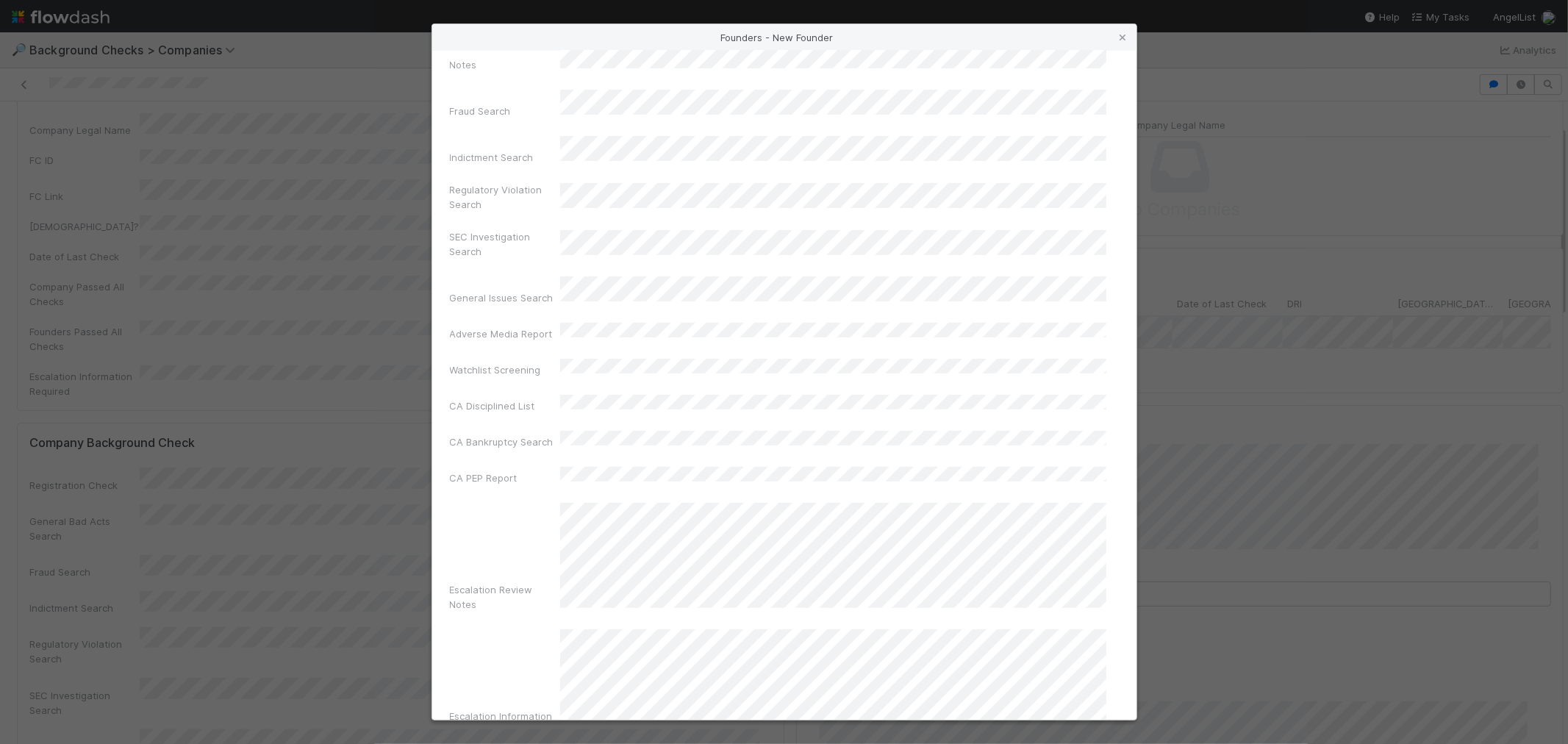
scroll to position [520, 0]
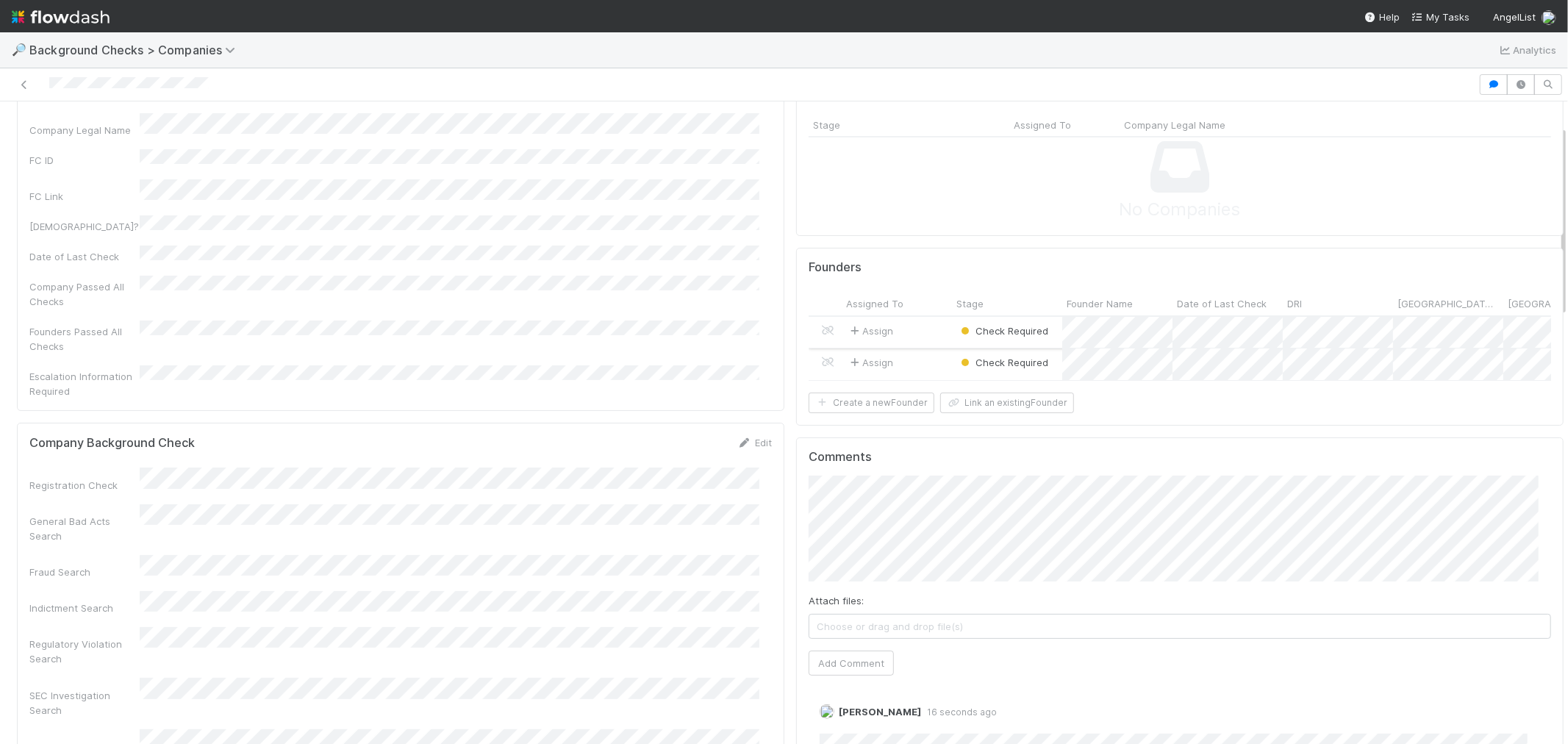
click at [919, 330] on div "Assign" at bounding box center [897, 333] width 111 height 32
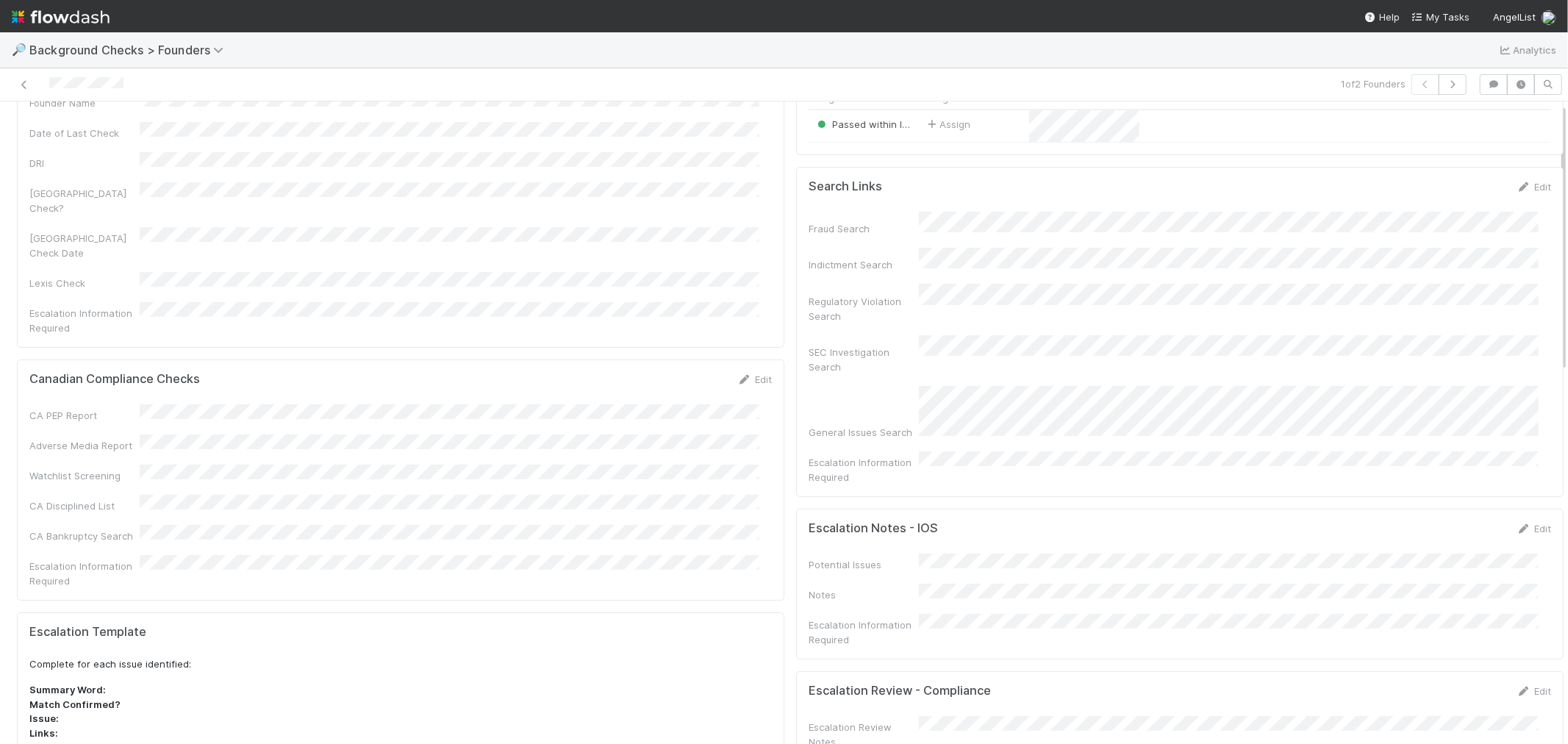
scroll to position [571, 0]
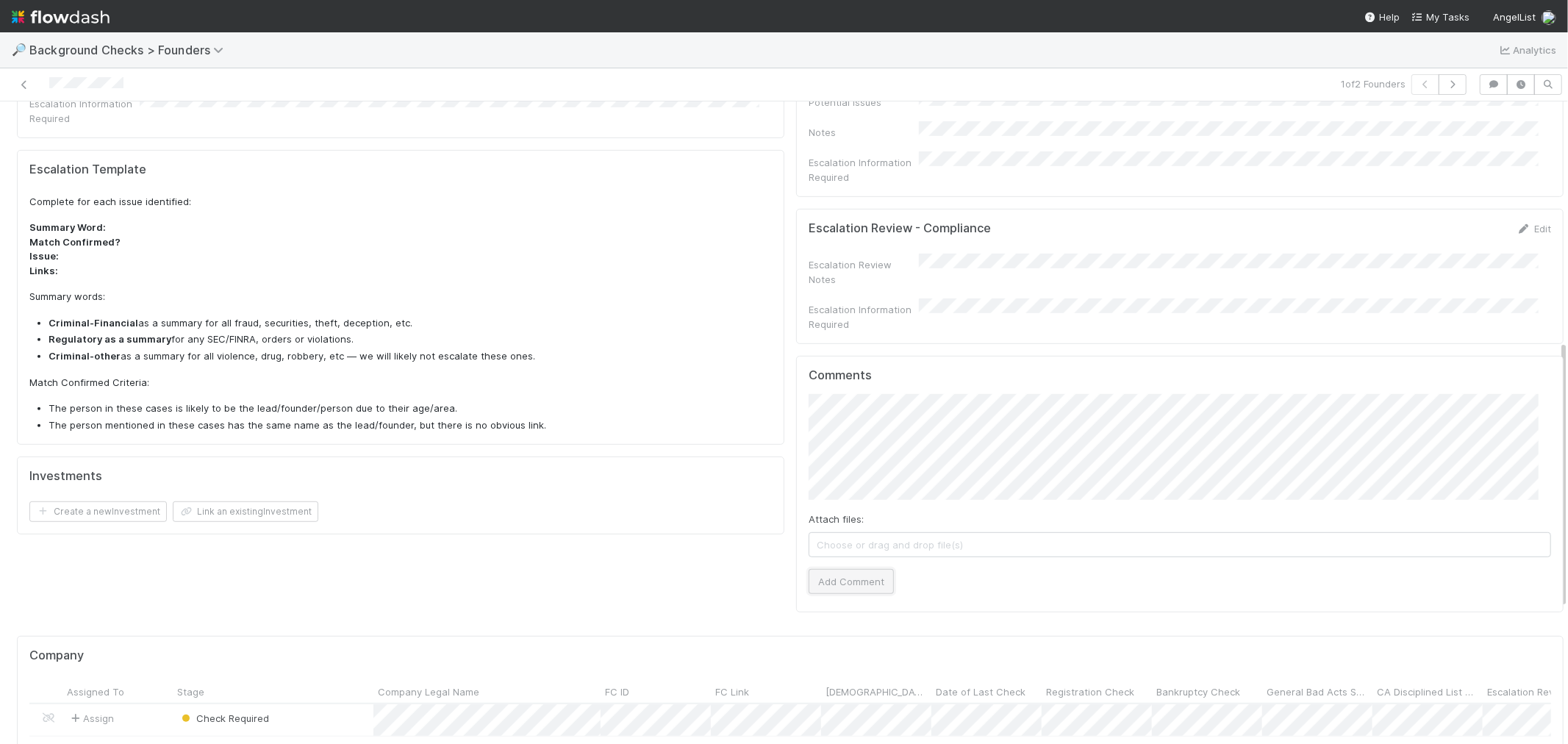
click at [844, 569] on button "Add Comment" at bounding box center [852, 581] width 86 height 25
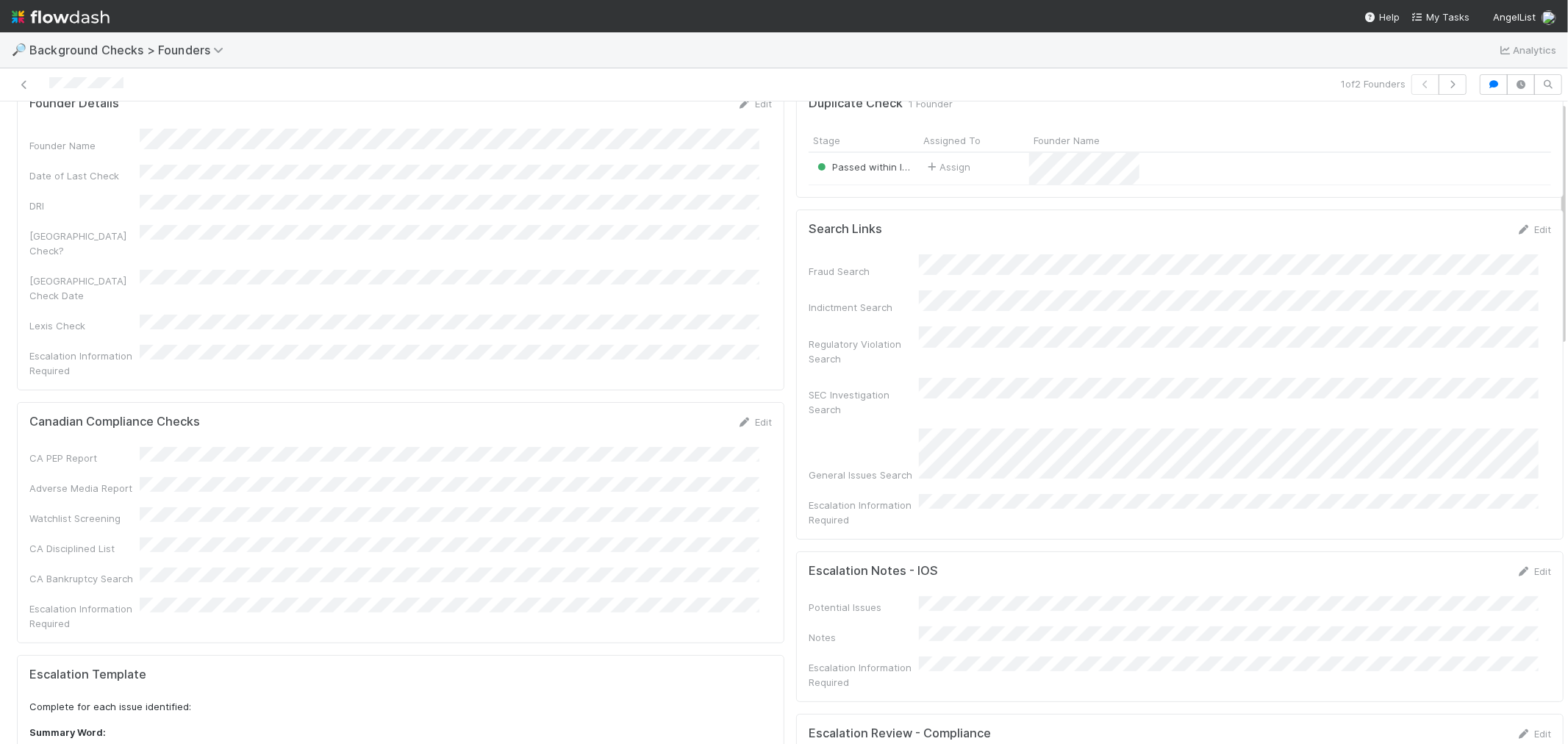
scroll to position [0, 0]
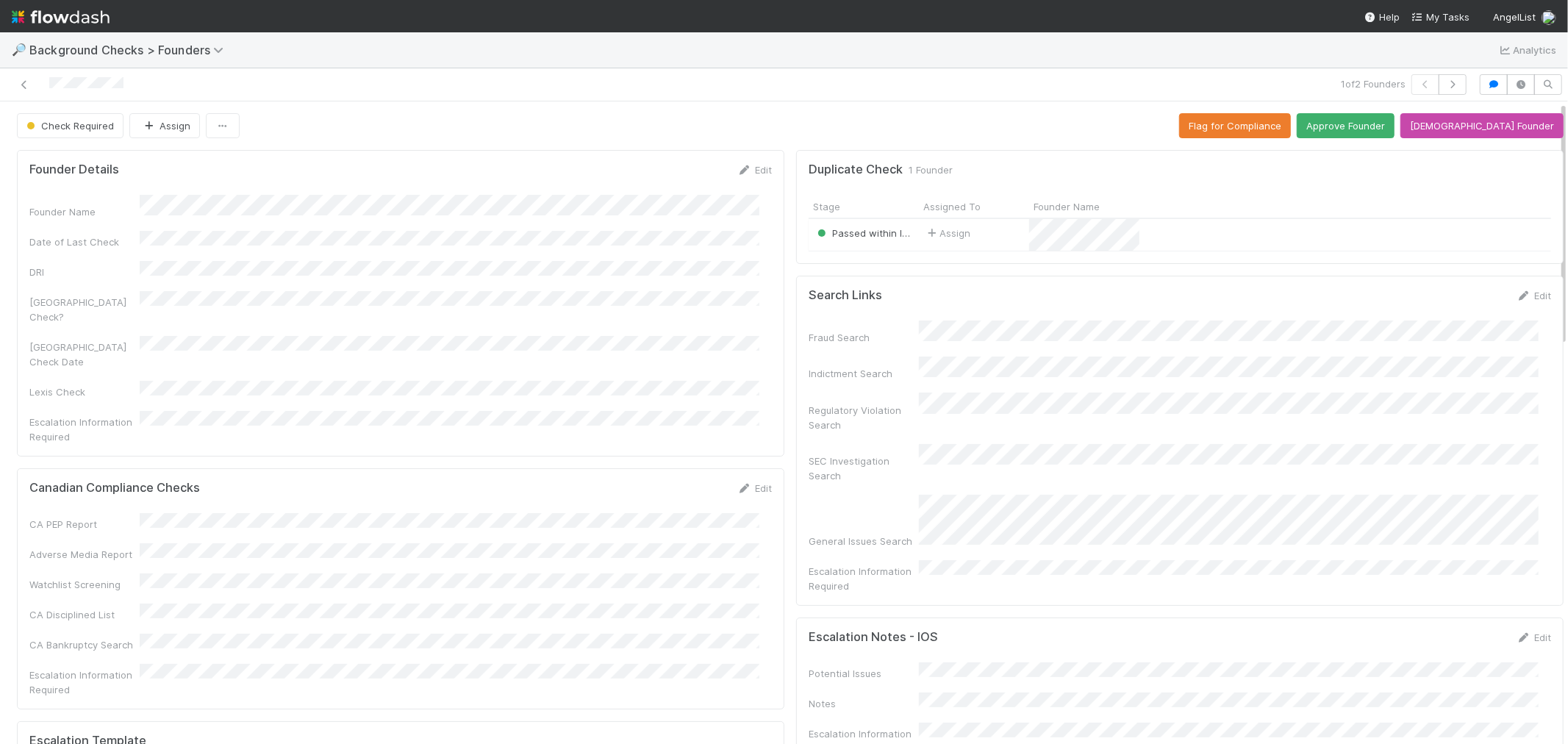
click at [994, 238] on div "Assign" at bounding box center [973, 235] width 111 height 32
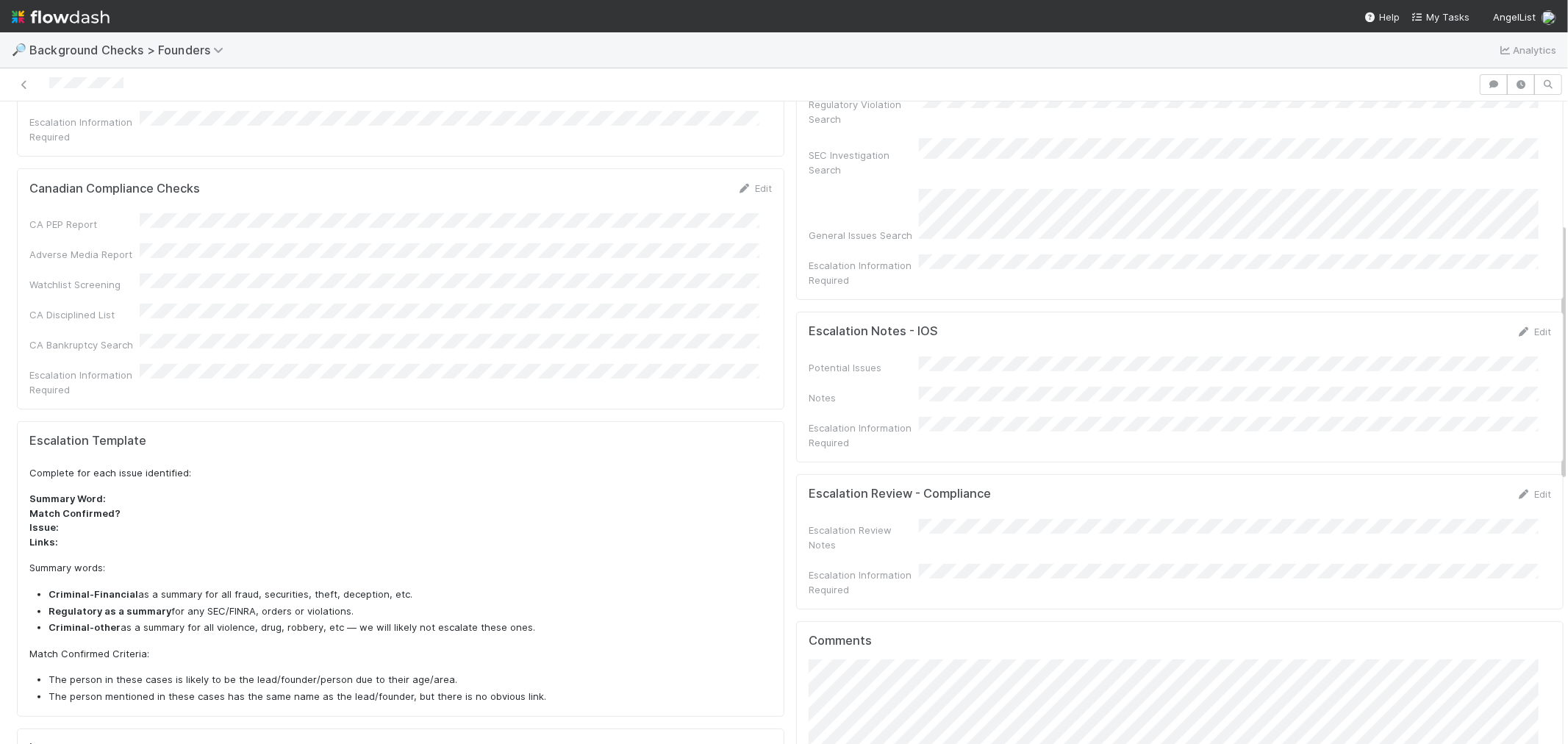
scroll to position [302, 0]
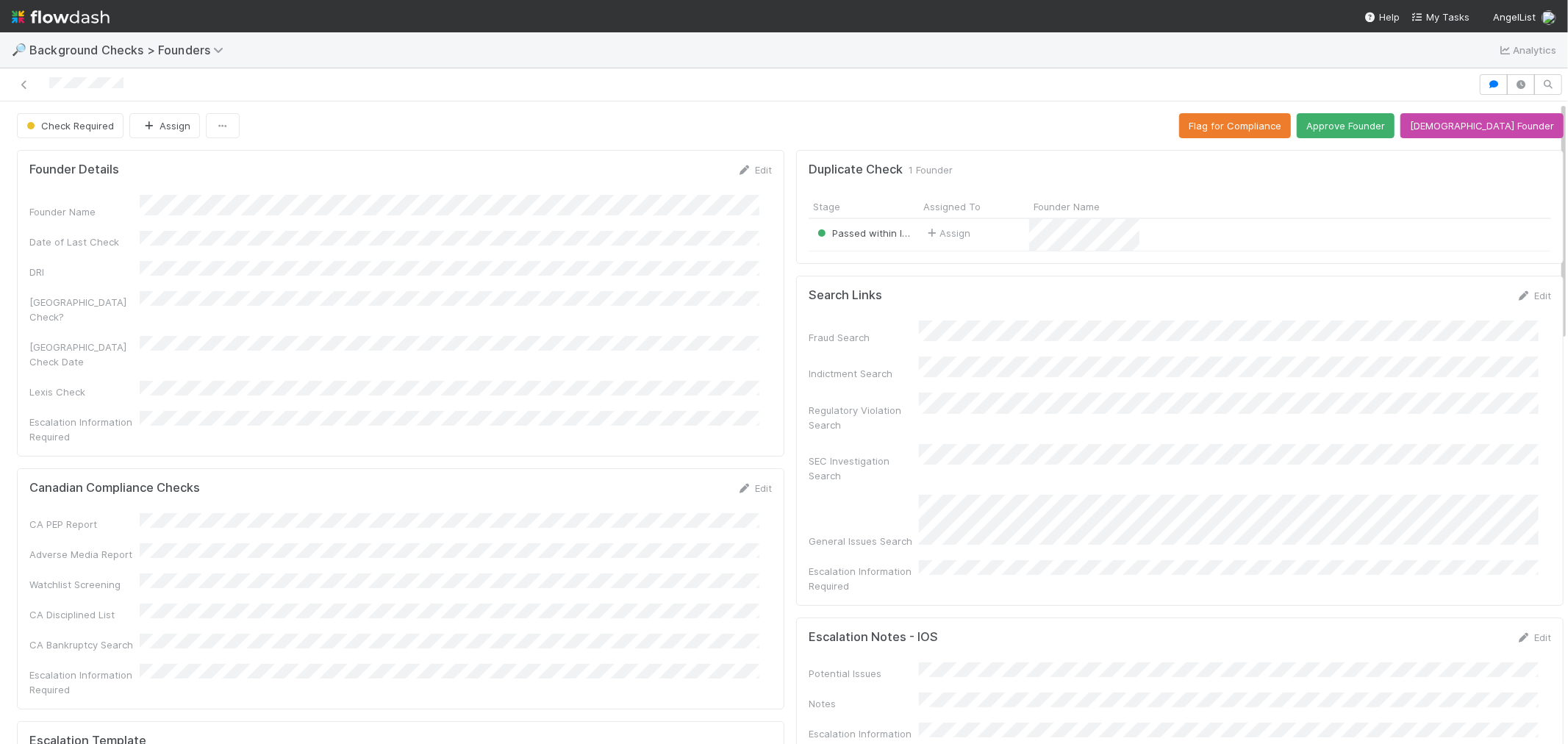
drag, startPoint x: 148, startPoint y: 92, endPoint x: 44, endPoint y: 92, distance: 104.0
click at [44, 92] on div at bounding box center [739, 85] width 1466 height 21
click at [225, 128] on icon "button" at bounding box center [222, 126] width 15 height 10
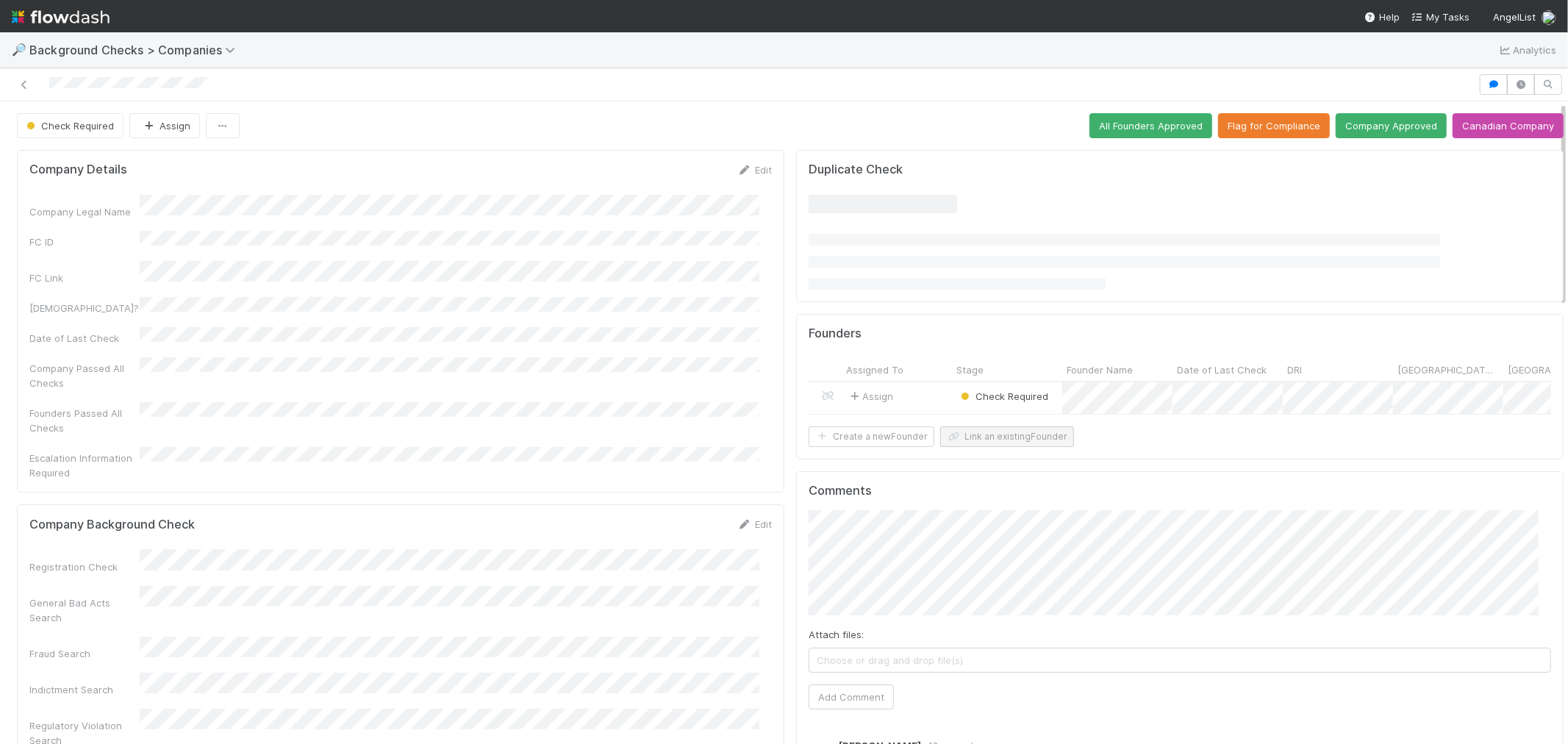
click at [994, 447] on form "Founders Assigned To Stage Founder Name Date of Last Check DRI Canada Check? Ca…" at bounding box center [1179, 387] width 742 height 122
click at [981, 460] on button "Link an existing Founder" at bounding box center [1007, 452] width 133 height 21
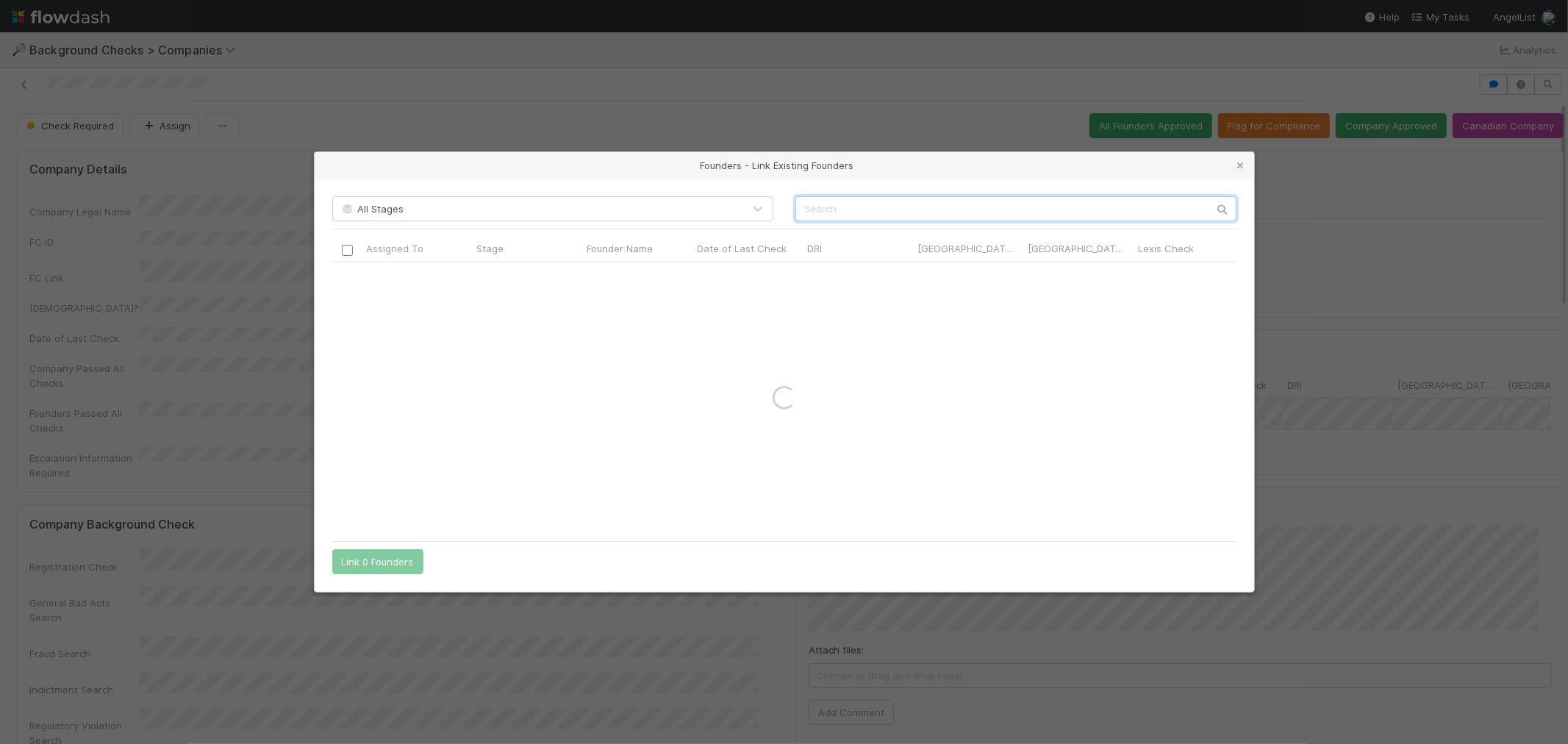
click at [899, 202] on input "text" at bounding box center [1015, 208] width 441 height 25
paste input "Ben Woodington"
type input "Ben Woodington"
click at [349, 276] on input "checkbox" at bounding box center [346, 277] width 11 height 11
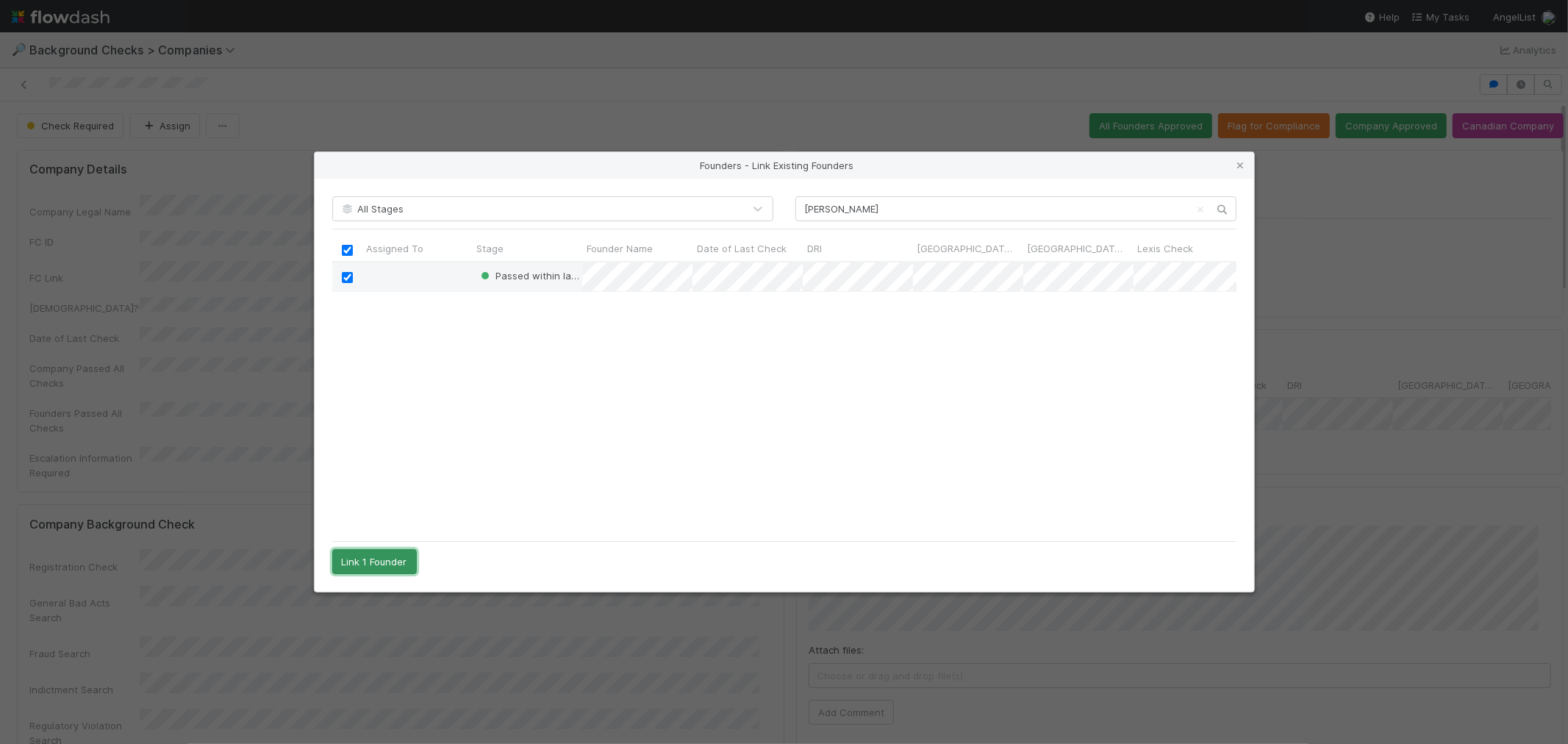
click at [377, 555] on button "Link 1 Founder" at bounding box center [375, 561] width 85 height 25
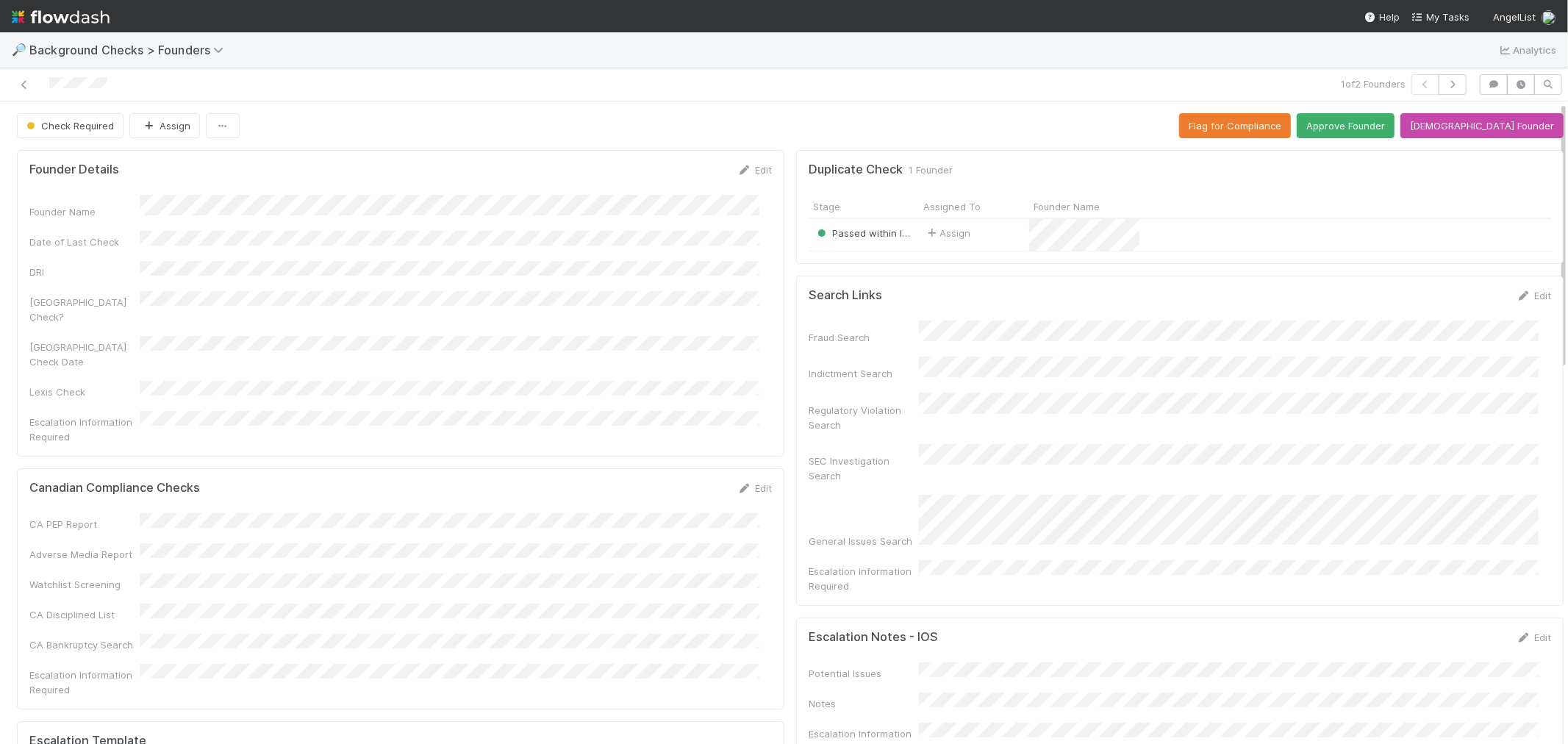
drag, startPoint x: 111, startPoint y: 86, endPoint x: 38, endPoint y: 89, distance: 73.1
click at [38, 89] on div at bounding box center [374, 85] width 736 height 21
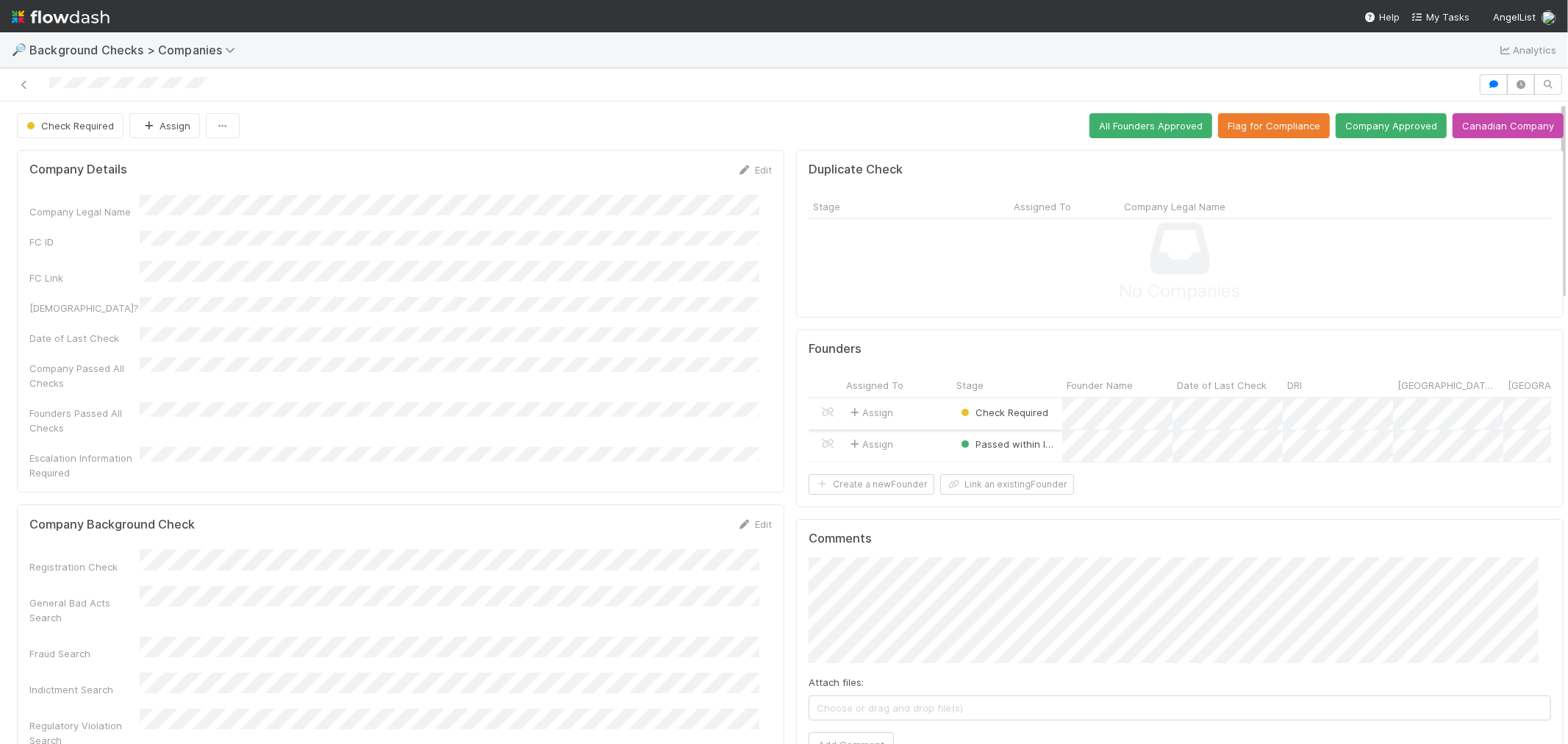
click at [912, 417] on div "Assign" at bounding box center [897, 414] width 111 height 32
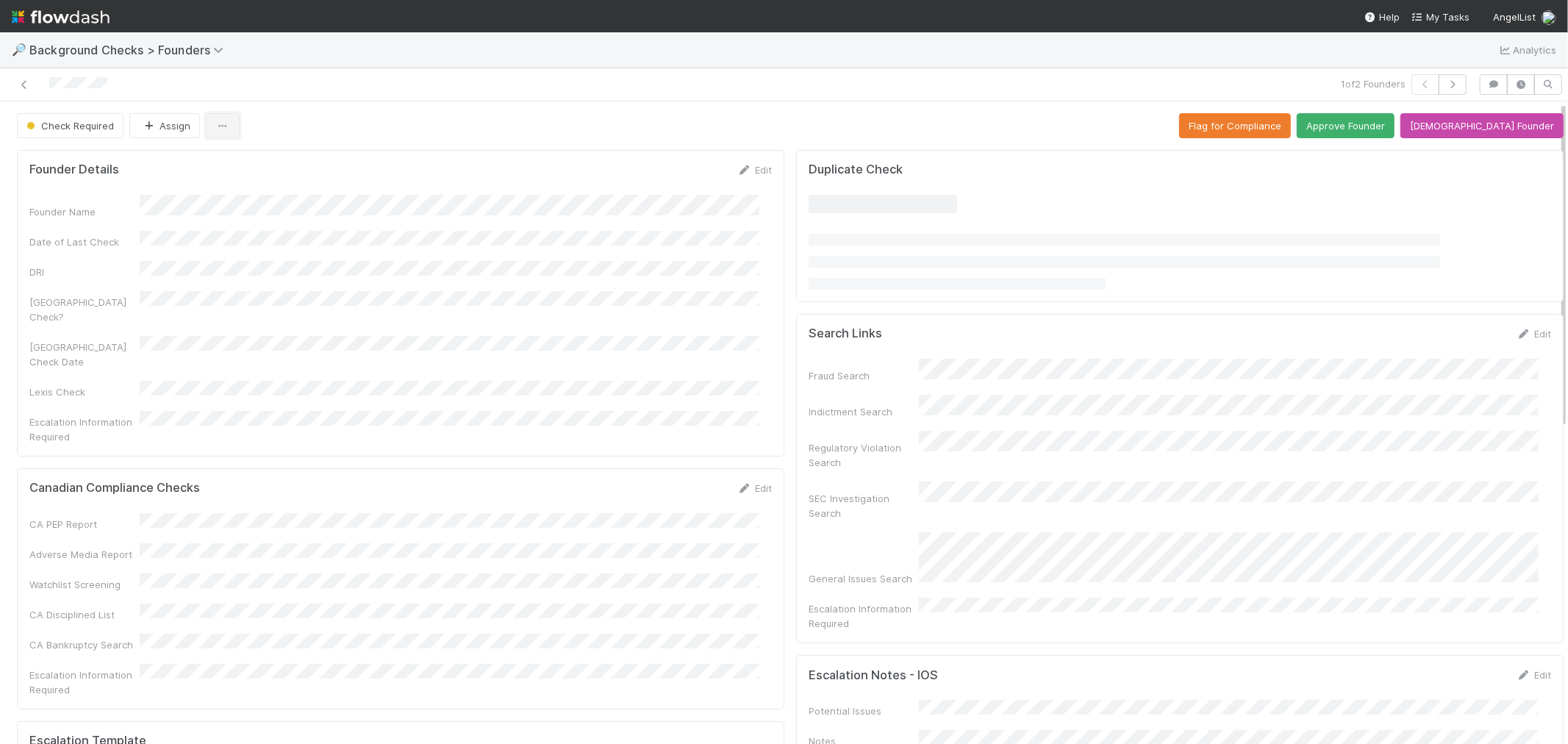
click at [223, 129] on icon "button" at bounding box center [222, 126] width 15 height 10
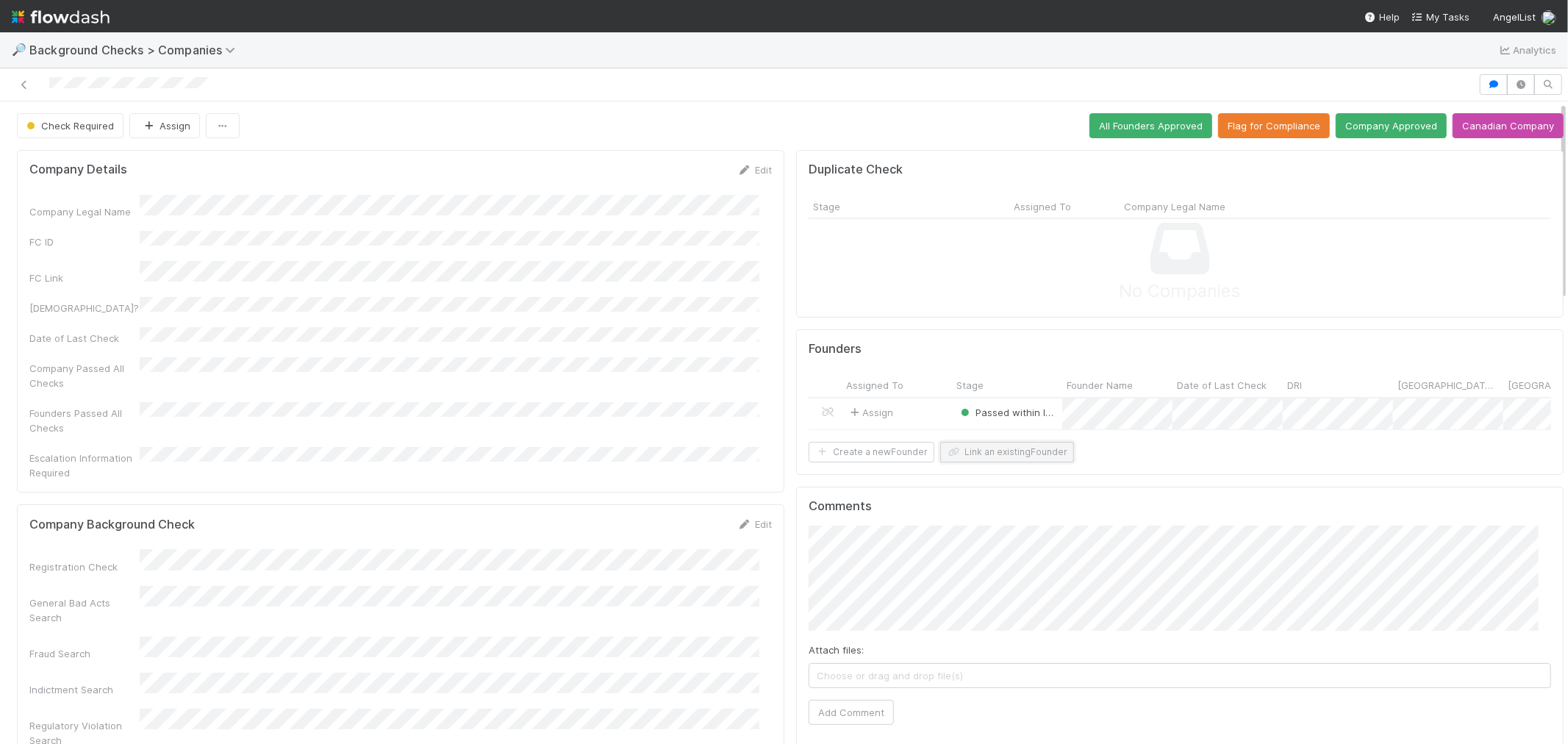
click at [1010, 453] on button "Link an existing Founder" at bounding box center [1007, 452] width 133 height 21
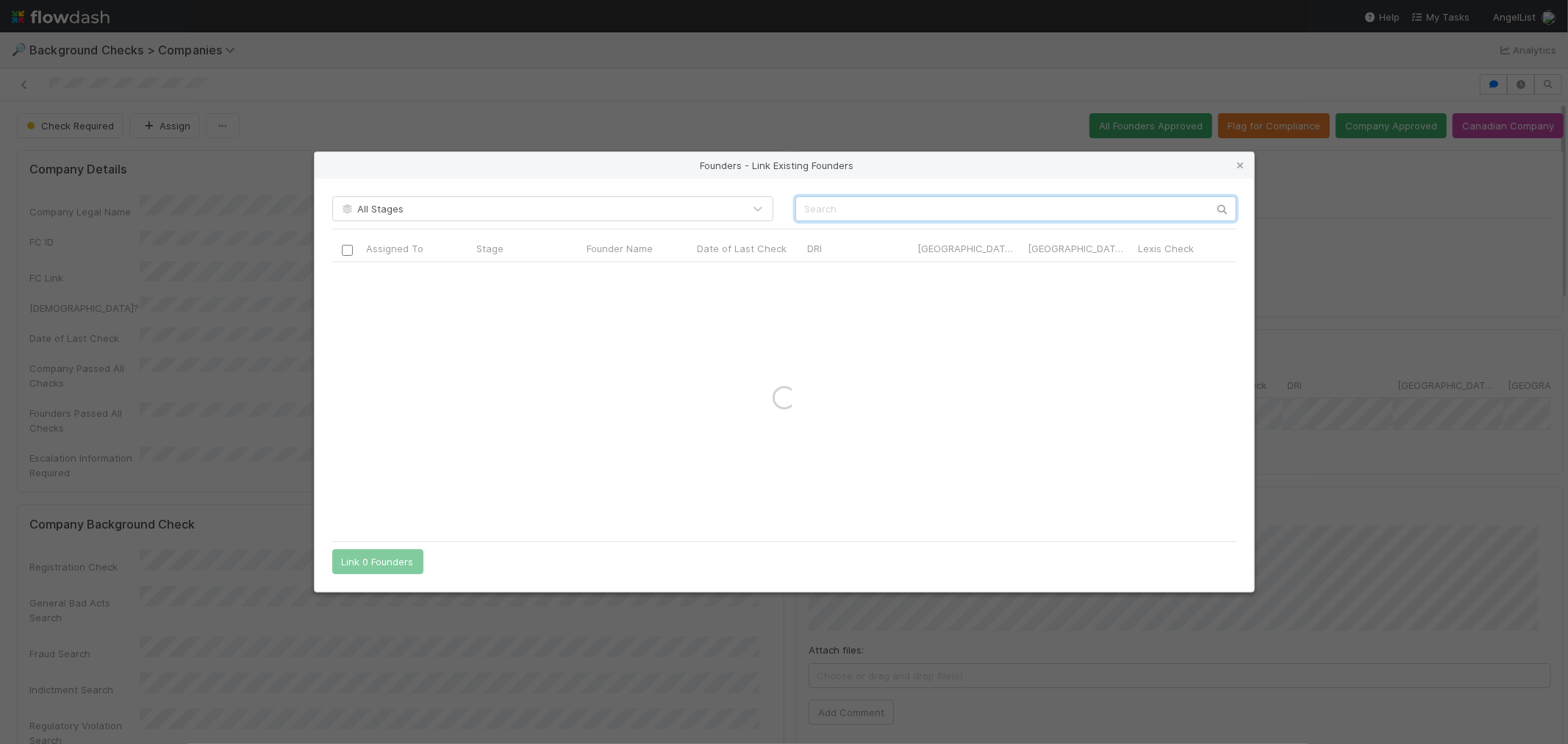
click at [957, 215] on input "text" at bounding box center [1015, 208] width 441 height 25
paste input "Elise Jenkins"
type input "Elise Jenkins"
click at [351, 276] on div "Loading..." at bounding box center [785, 397] width 905 height 272
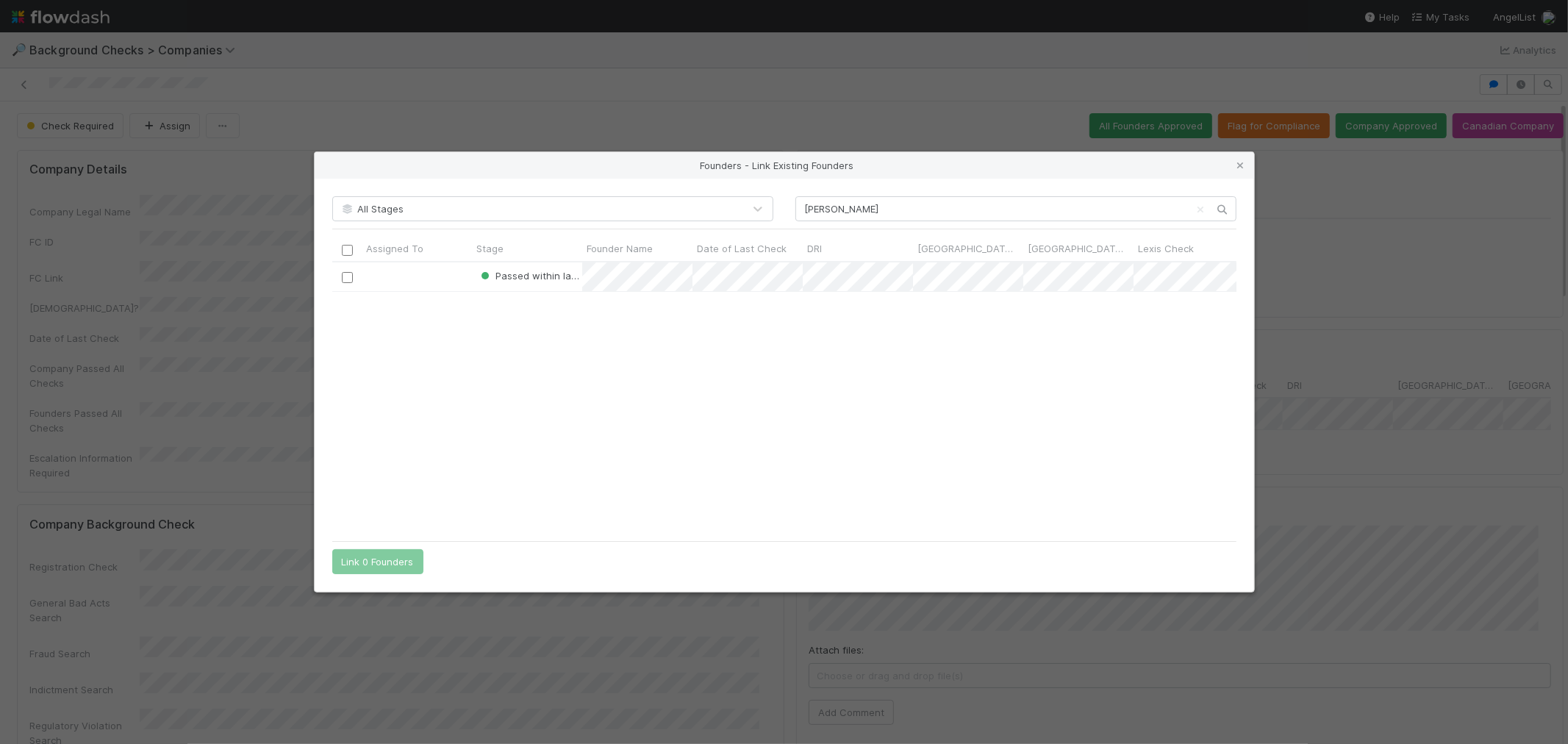
click at [351, 276] on input "checkbox" at bounding box center [346, 277] width 11 height 11
click at [405, 563] on button "Link 1 Founder" at bounding box center [375, 561] width 85 height 25
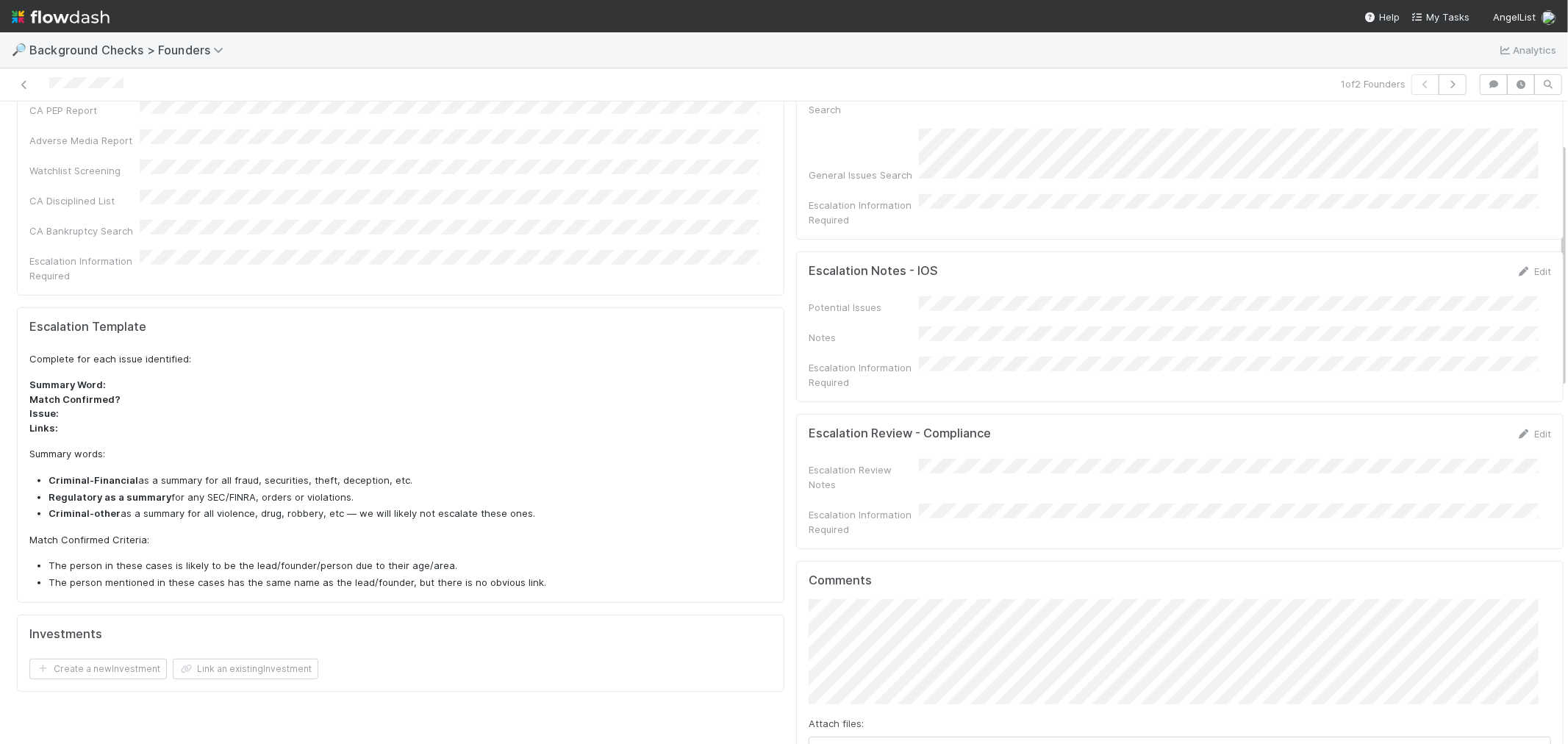
scroll to position [571, 0]
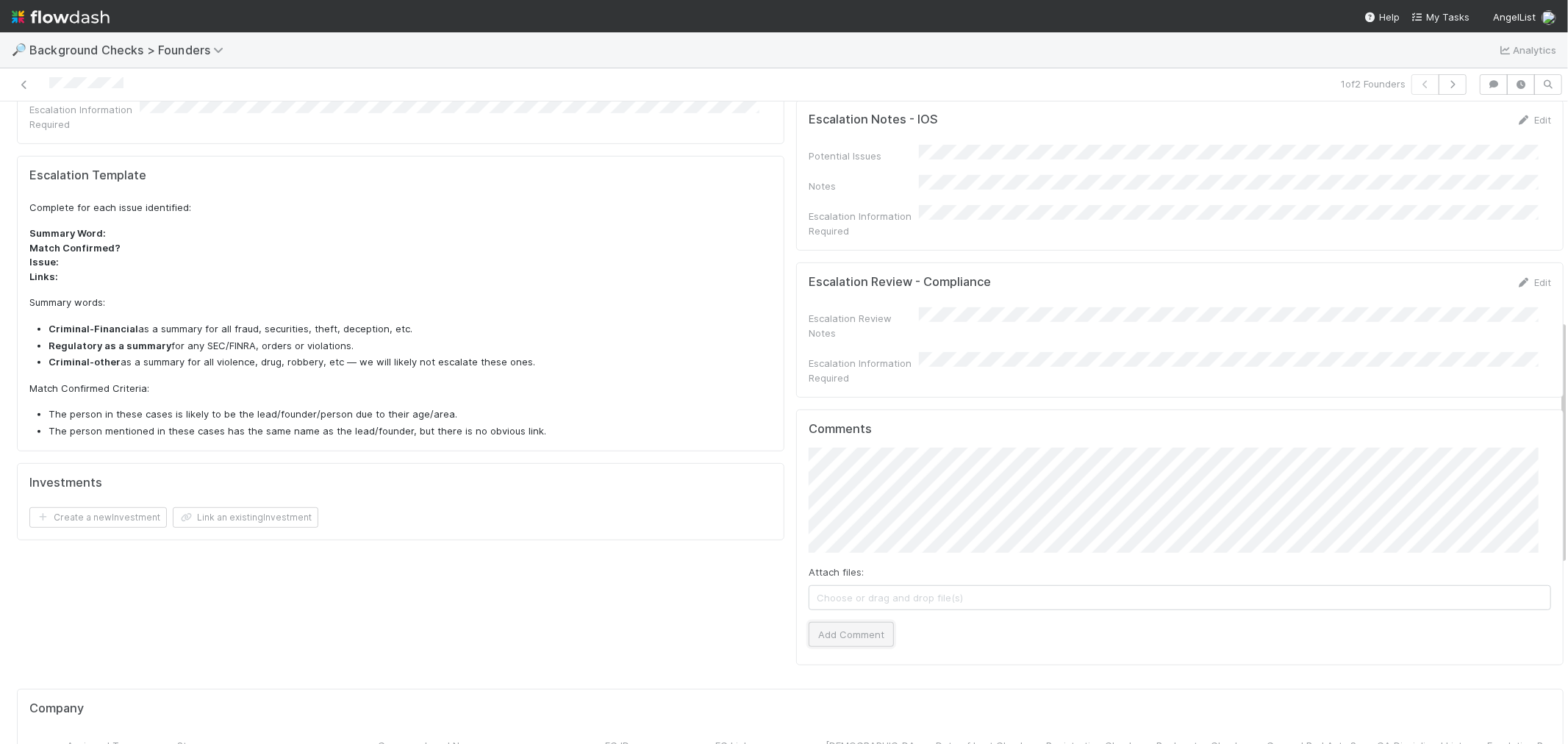
click at [864, 621] on button "Add Comment" at bounding box center [852, 633] width 86 height 25
click at [1445, 83] on icon "button" at bounding box center [1452, 84] width 15 height 9
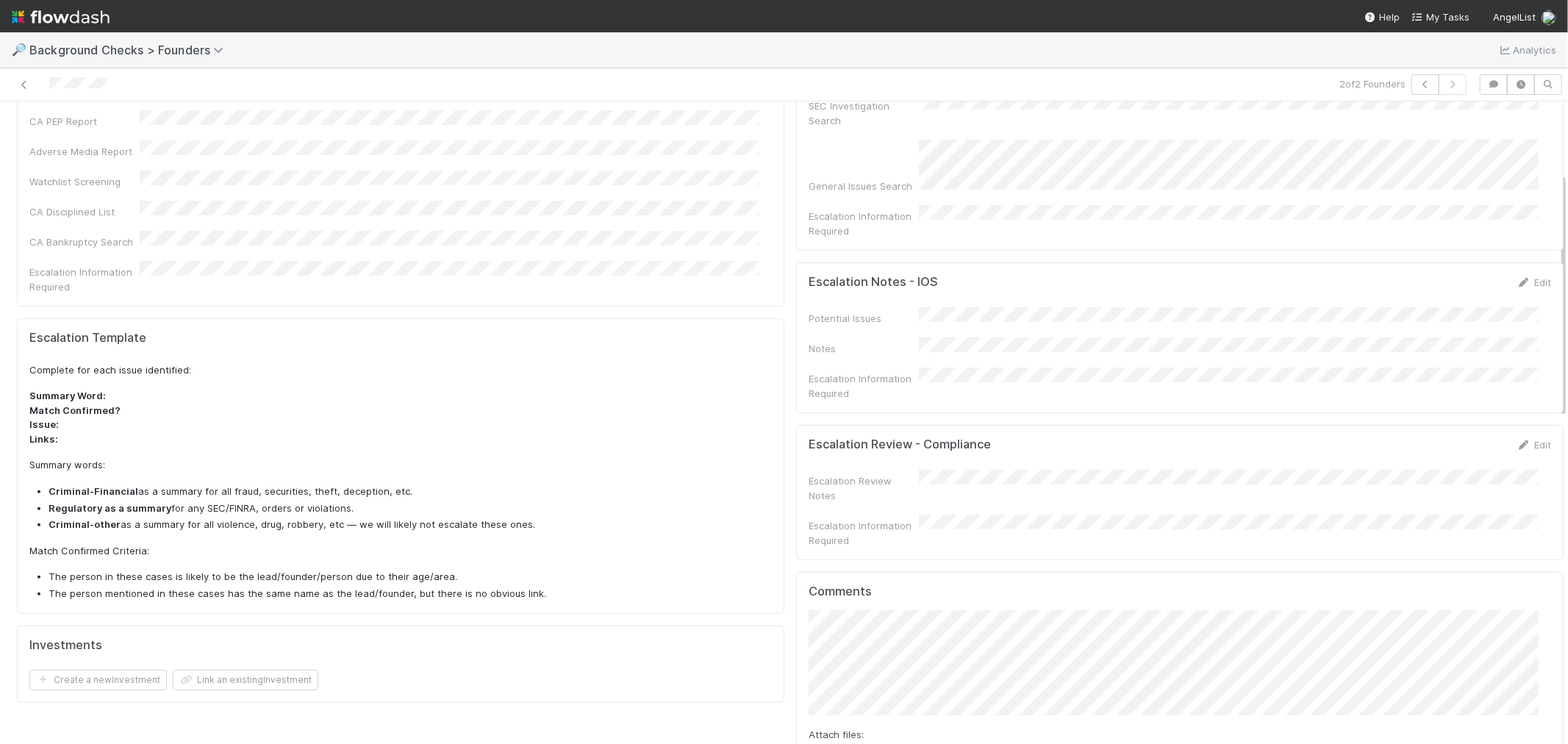
scroll to position [489, 0]
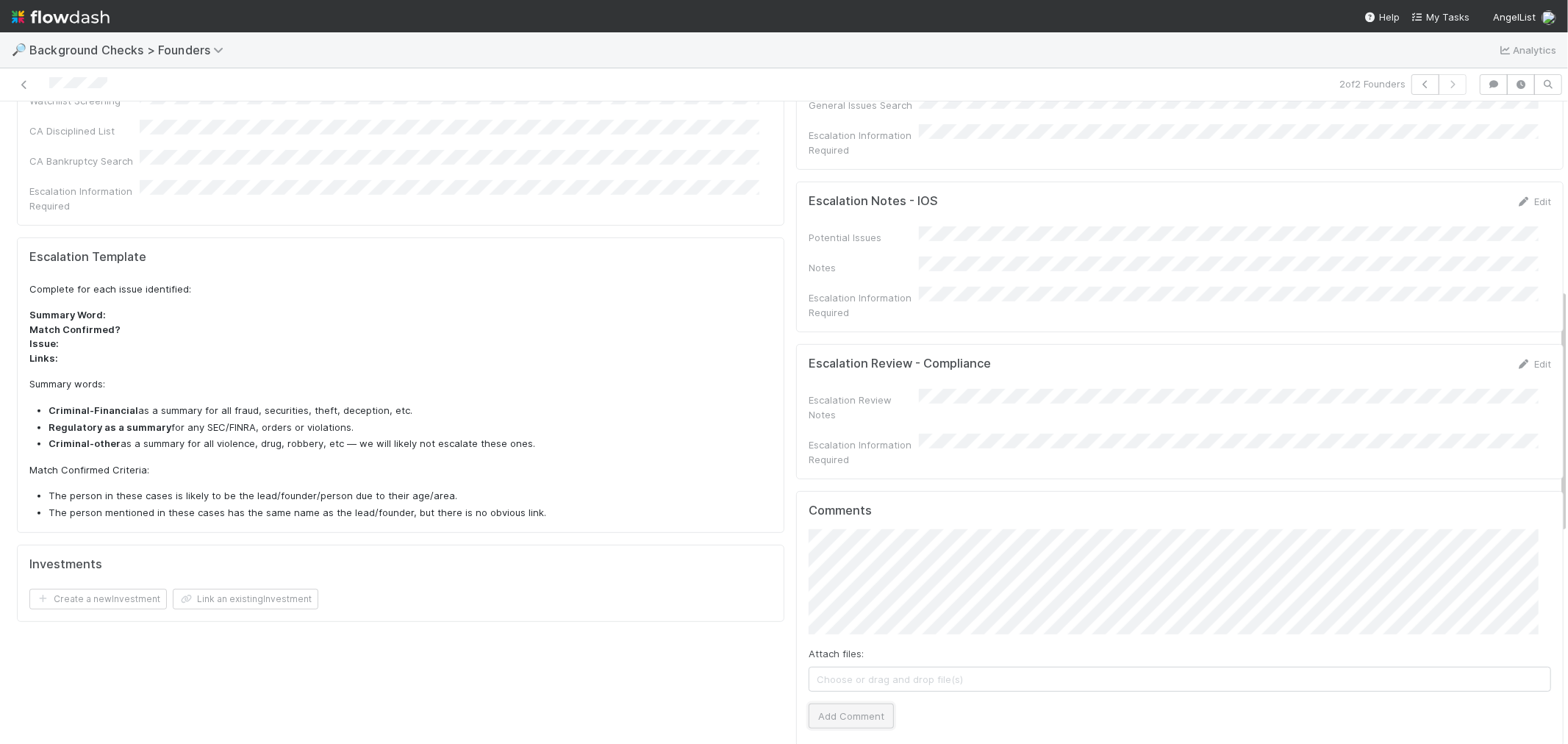
click at [852, 703] on button "Add Comment" at bounding box center [852, 715] width 86 height 25
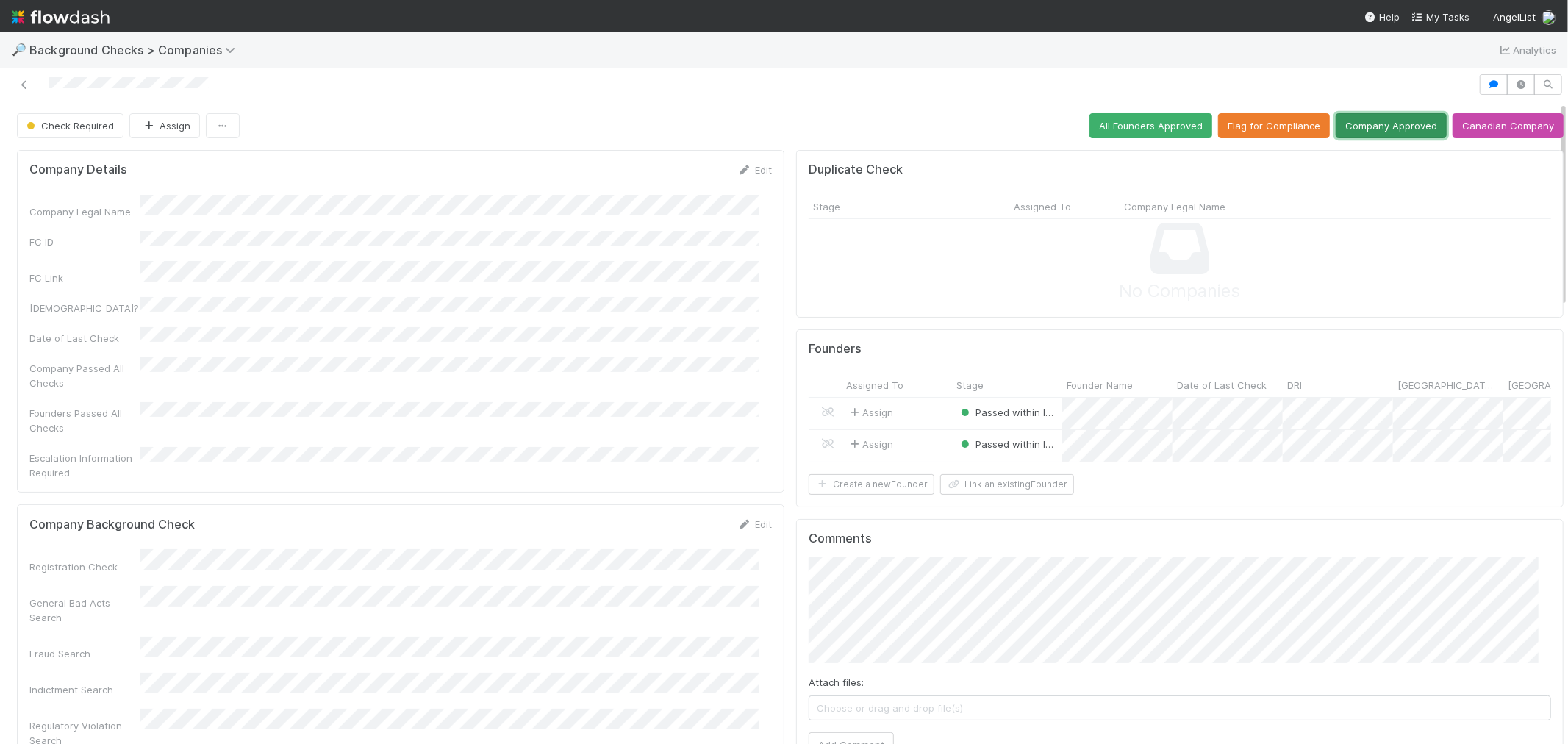
click at [1385, 128] on button "Company Approved" at bounding box center [1391, 125] width 111 height 25
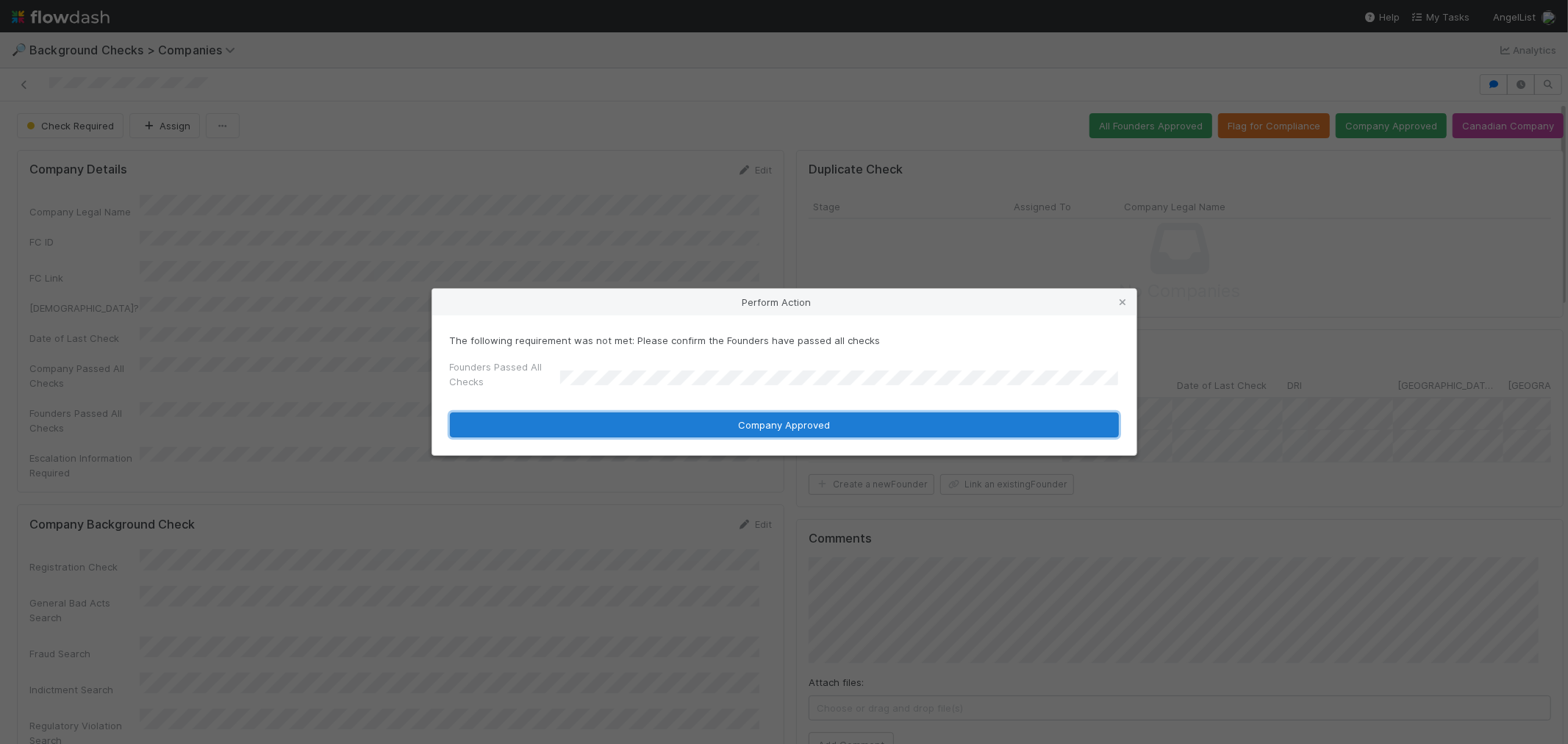
click at [583, 419] on button "Company Approved" at bounding box center [785, 424] width 669 height 25
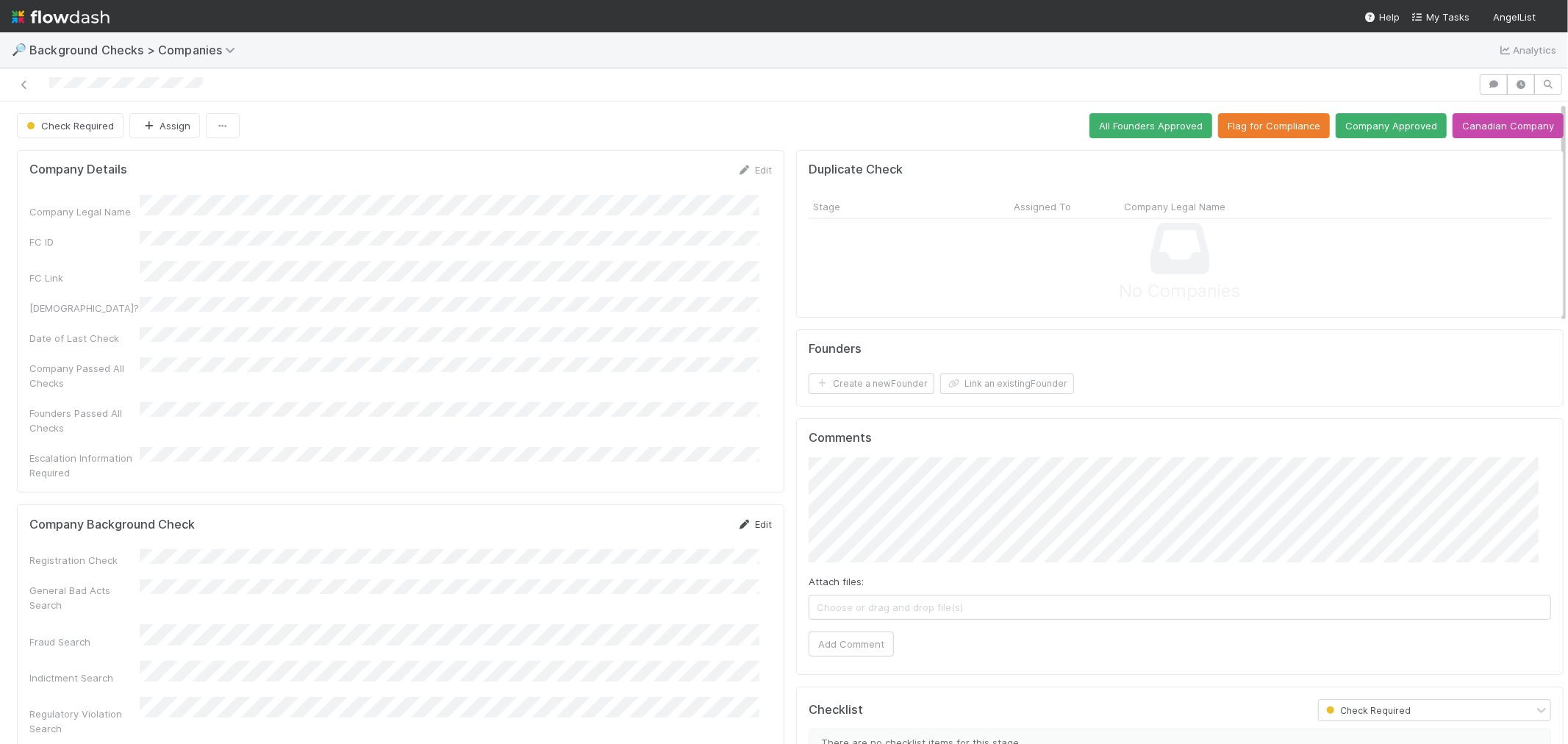
click at [740, 518] on link "Edit" at bounding box center [754, 524] width 35 height 12
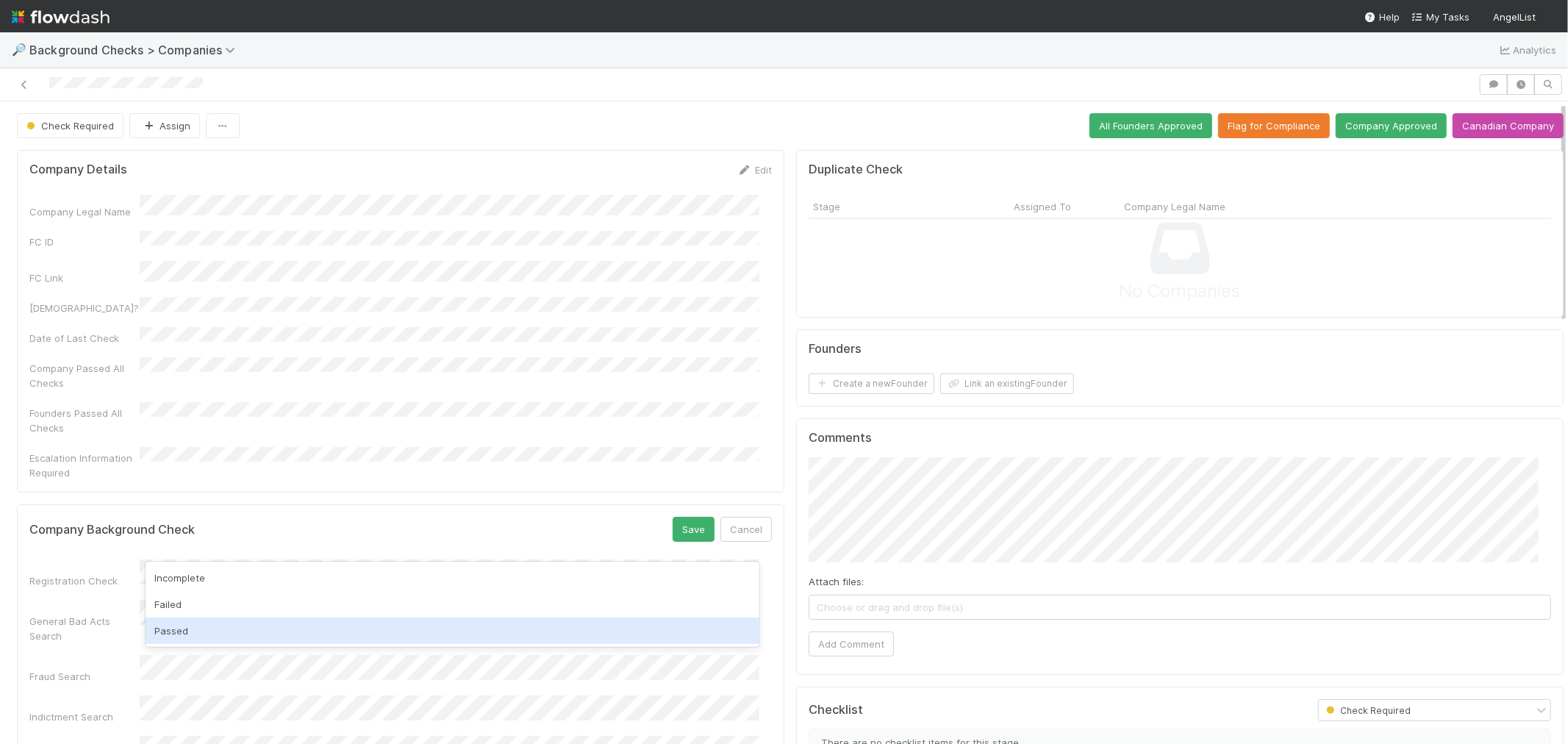
click at [186, 629] on div "Passed" at bounding box center [452, 630] width 614 height 27
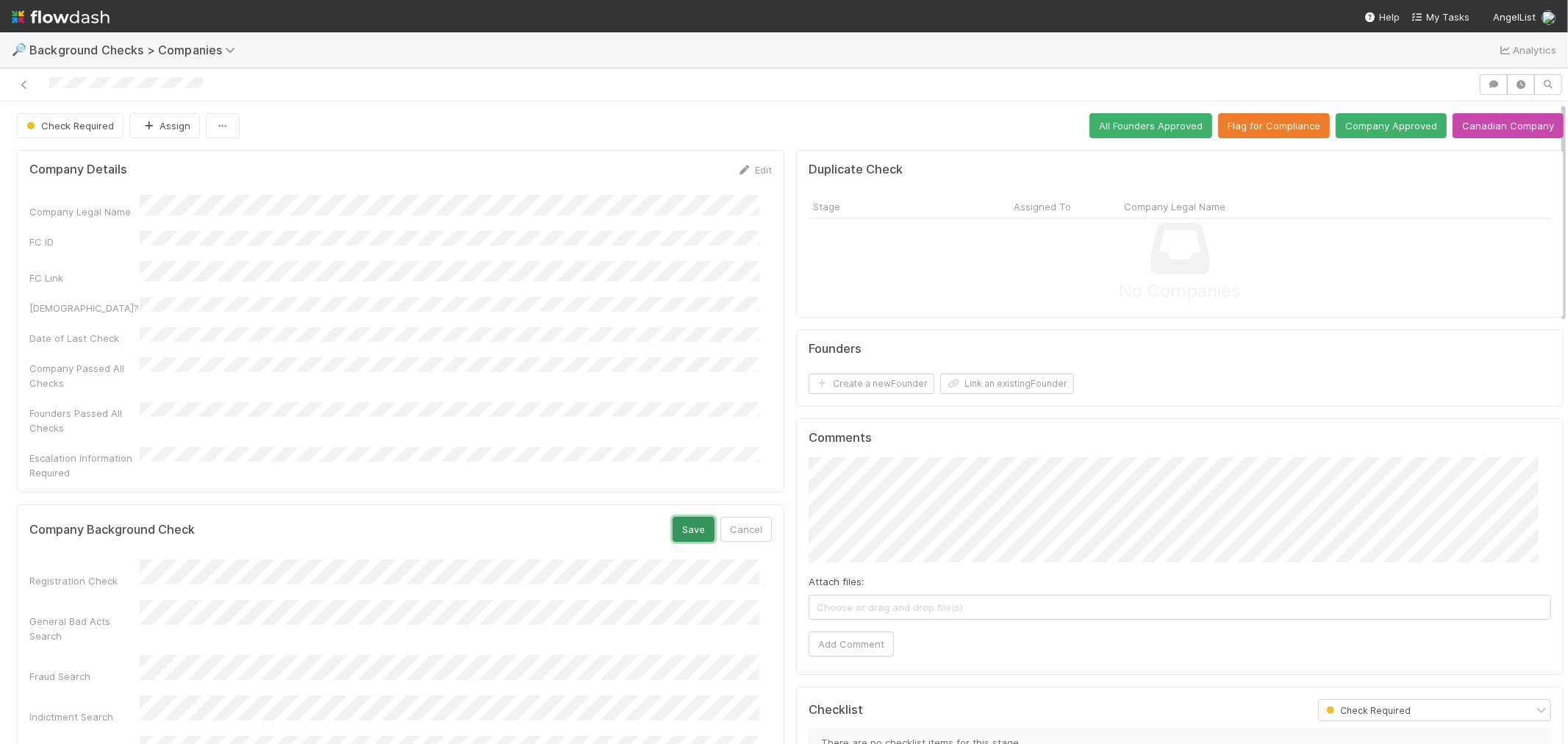
click at [679, 517] on button "Save" at bounding box center [693, 529] width 42 height 25
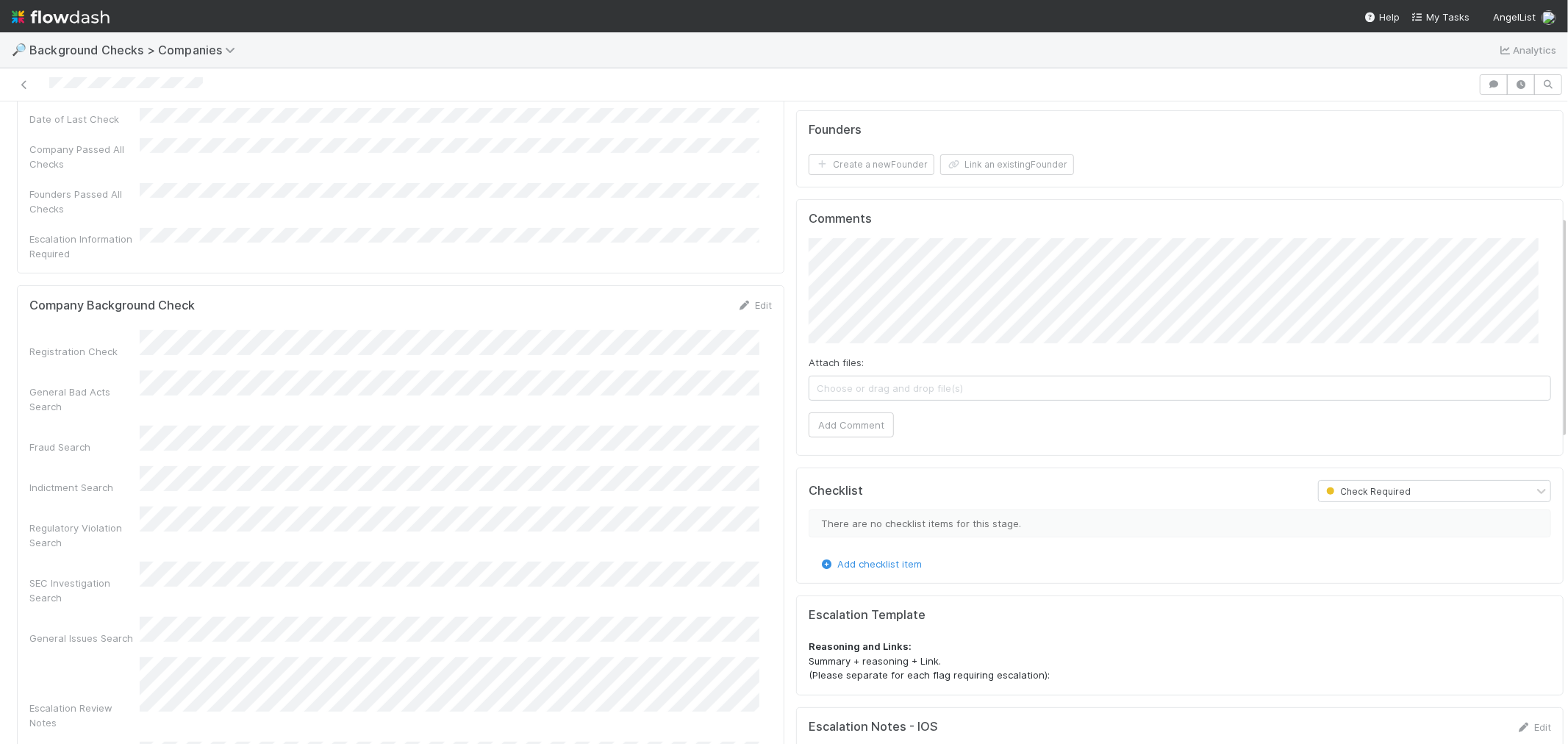
scroll to position [327, 0]
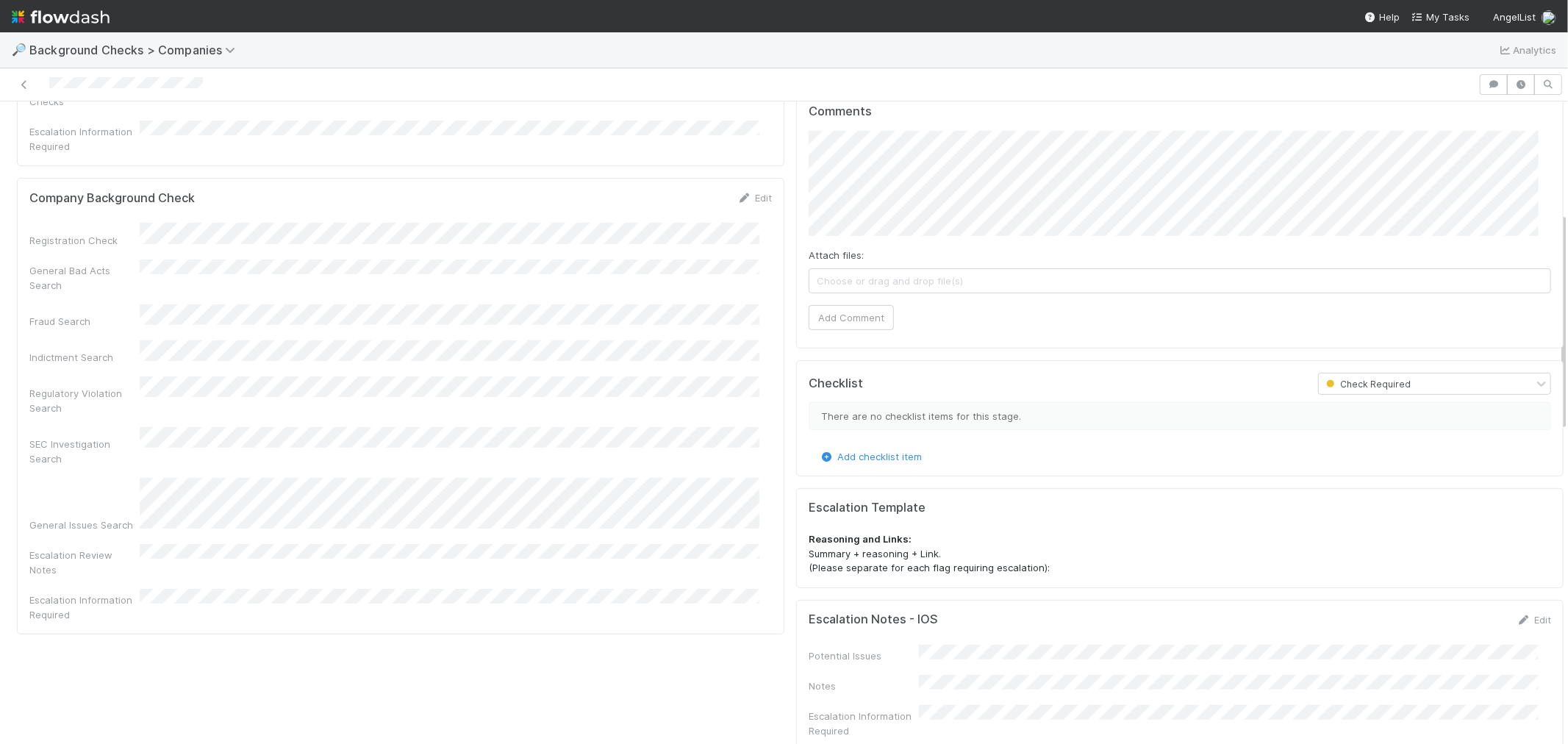
drag, startPoint x: 750, startPoint y: 172, endPoint x: 624, endPoint y: 180, distance: 126.3
click at [750, 192] on link "Edit" at bounding box center [754, 198] width 35 height 12
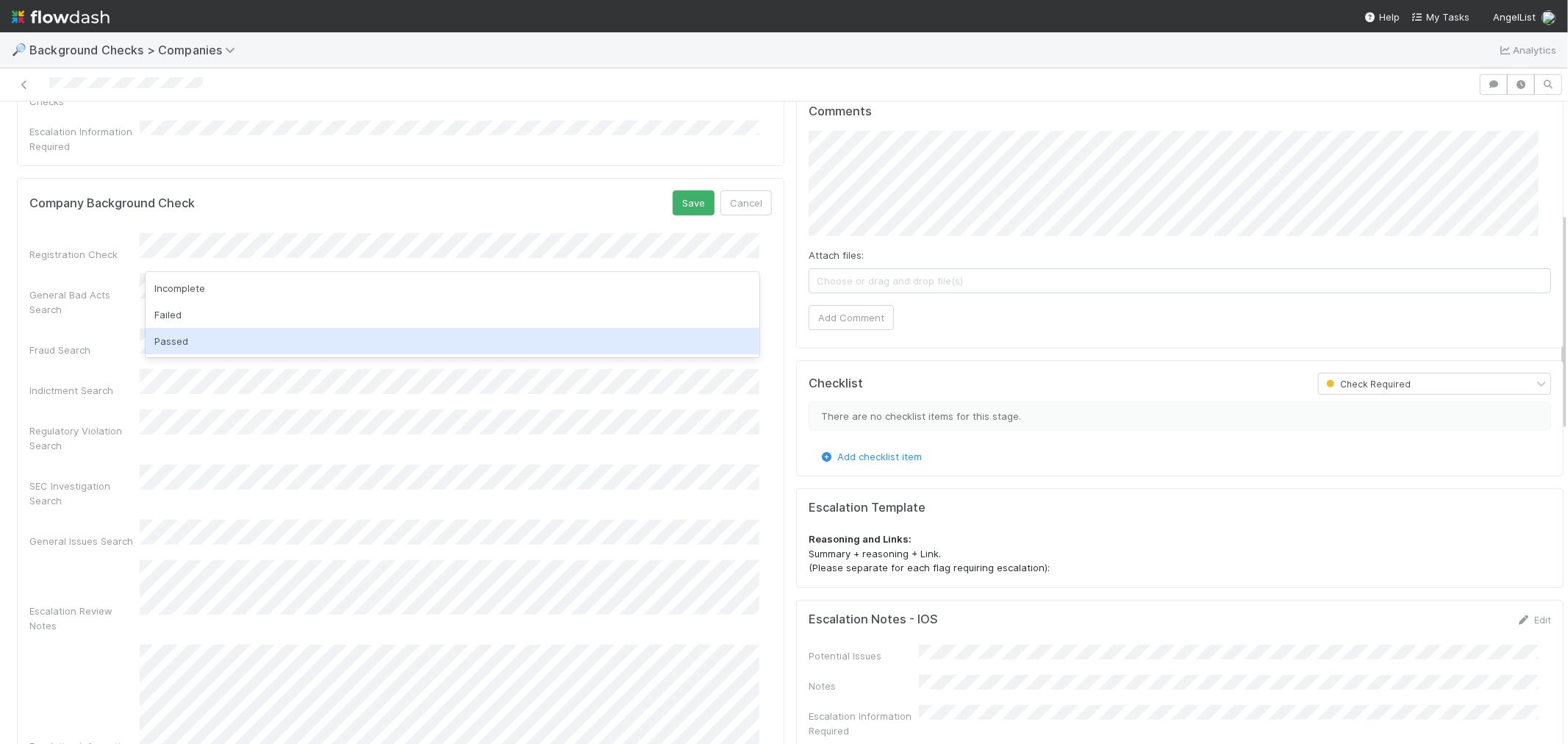
click at [170, 343] on div "Passed" at bounding box center [452, 341] width 614 height 27
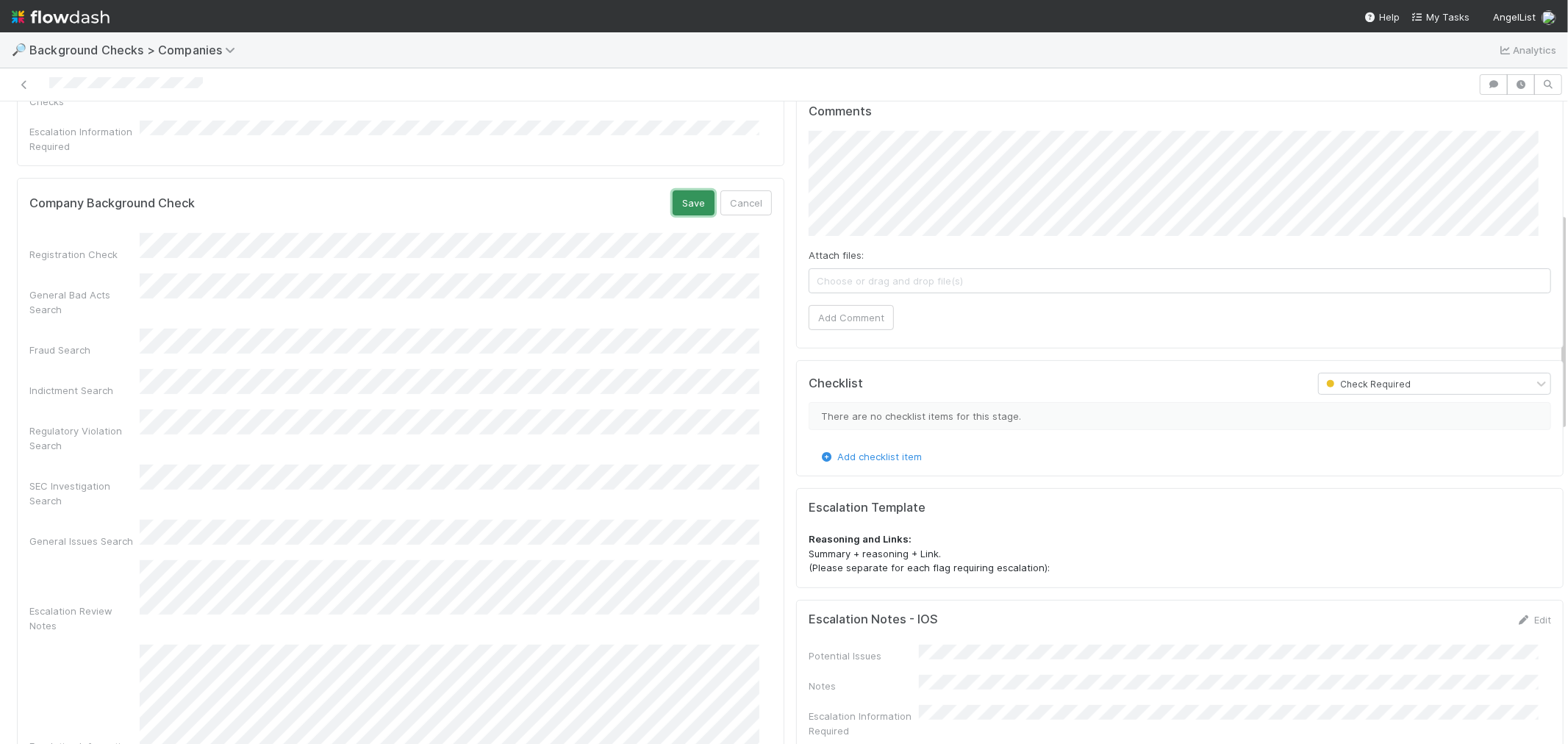
click at [702, 190] on button "Save" at bounding box center [693, 202] width 42 height 25
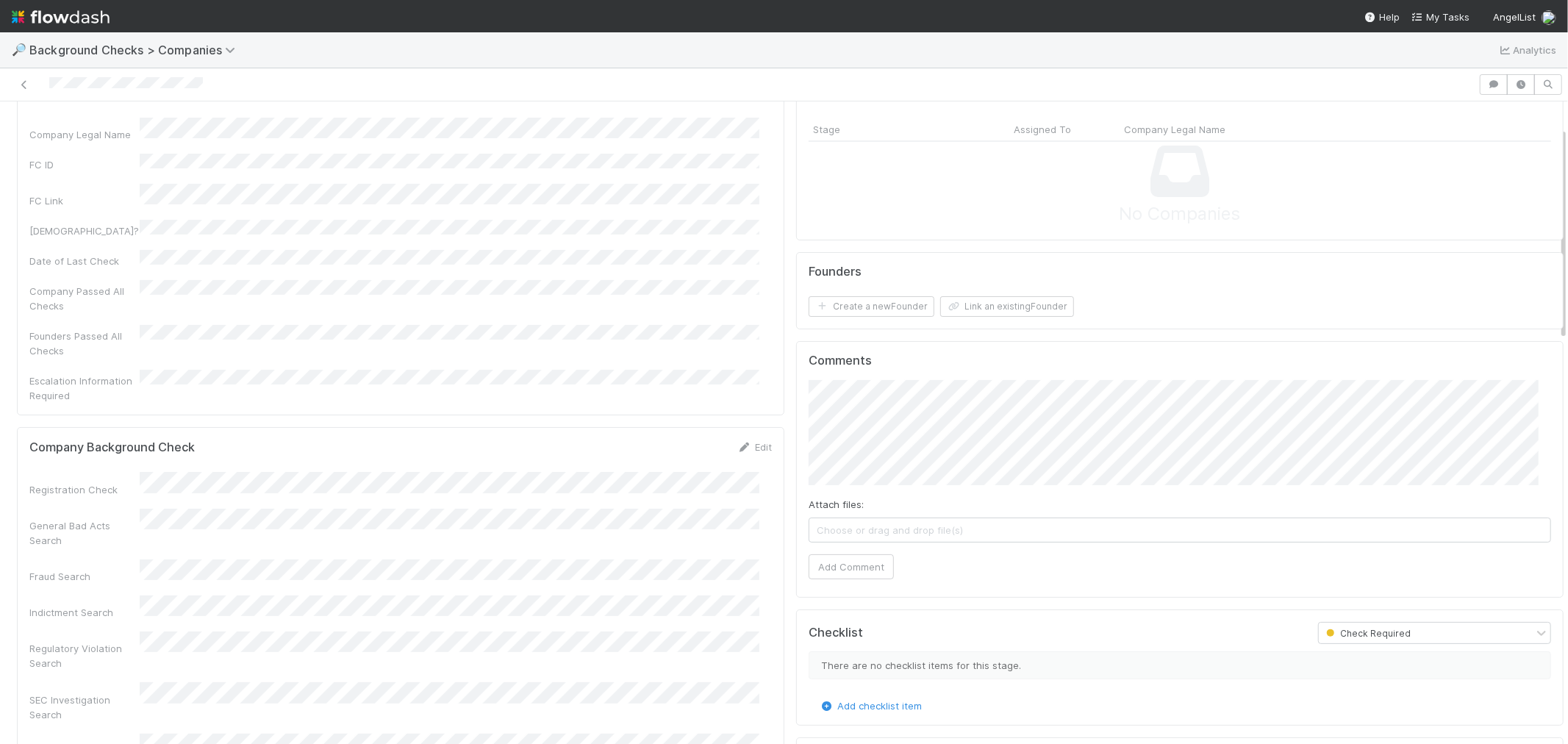
scroll to position [0, 0]
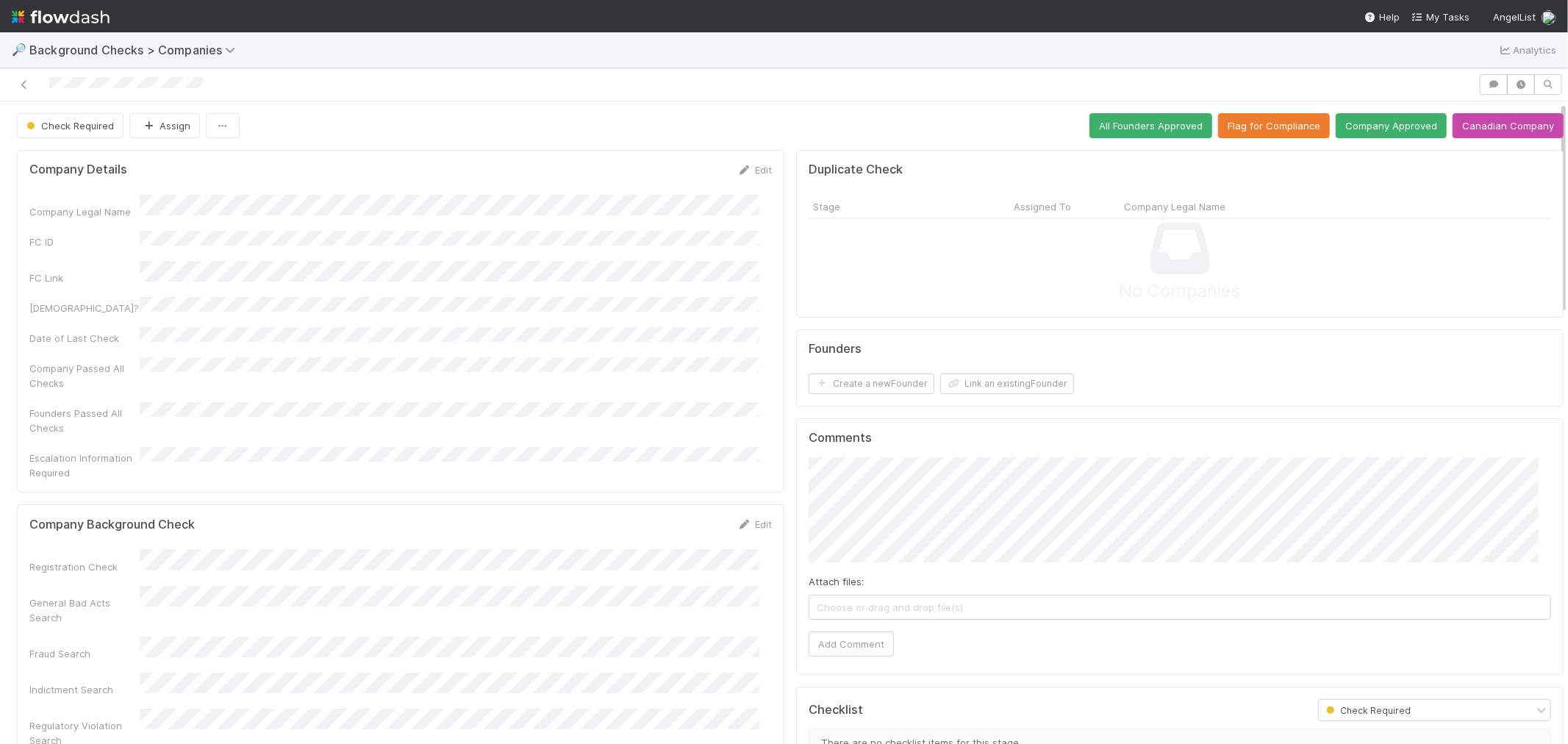
drag, startPoint x: 209, startPoint y: 89, endPoint x: 32, endPoint y: 86, distance: 177.0
click at [32, 86] on div at bounding box center [739, 85] width 1466 height 21
click at [832, 643] on button "Add Comment" at bounding box center [852, 643] width 86 height 25
click at [874, 382] on button "Create a new Founder" at bounding box center [872, 383] width 126 height 21
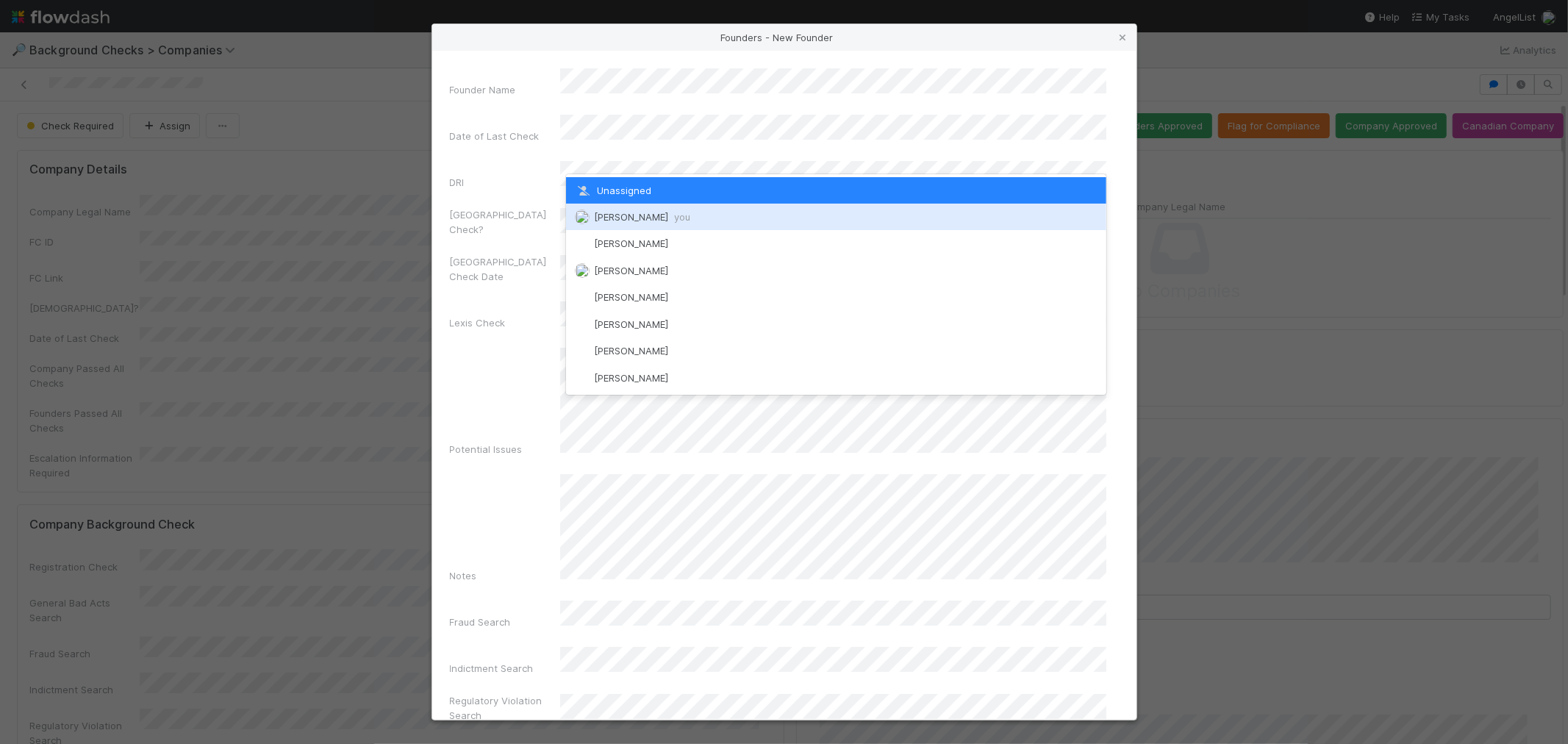
click at [614, 211] on span "[PERSON_NAME] you" at bounding box center [642, 217] width 97 height 12
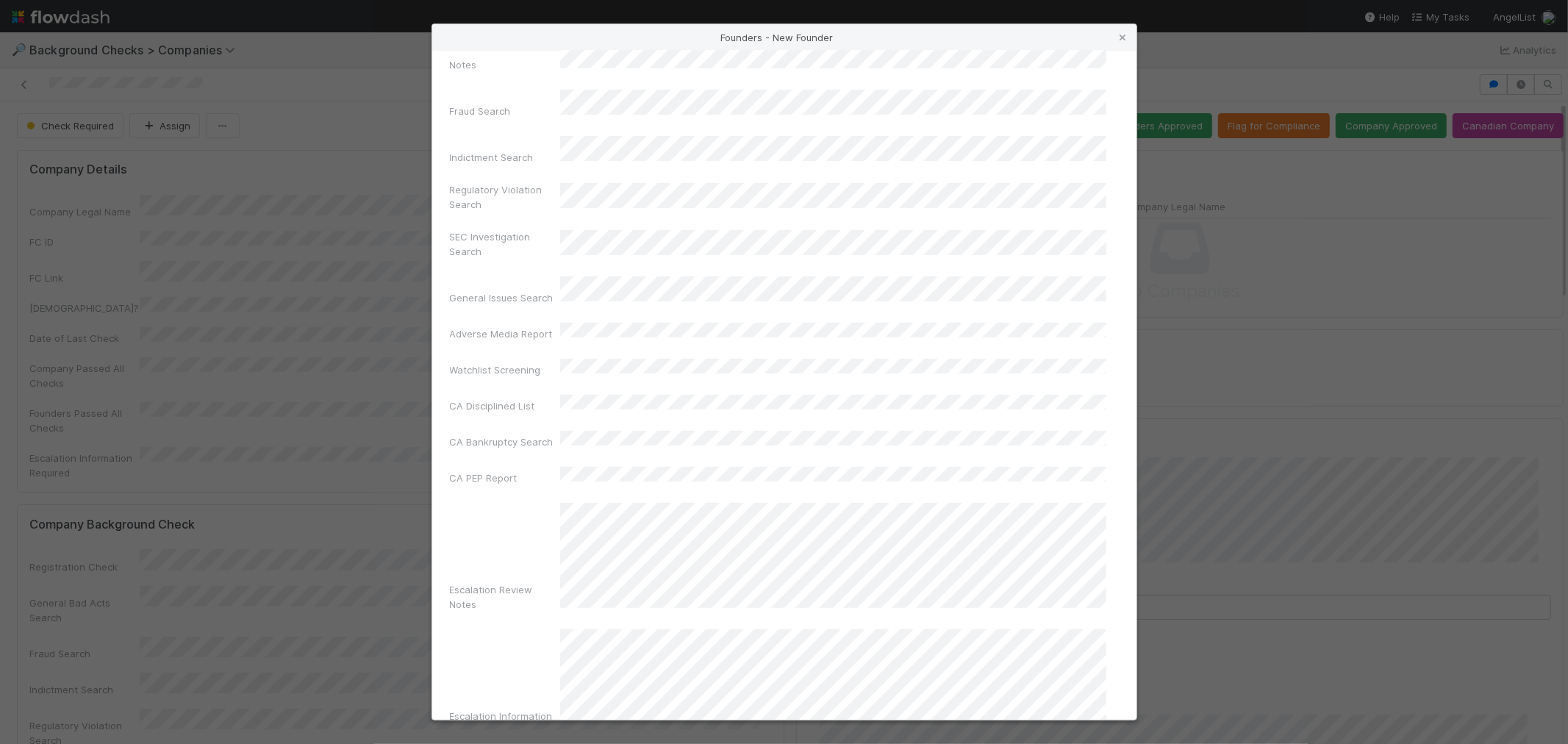
scroll to position [520, 0]
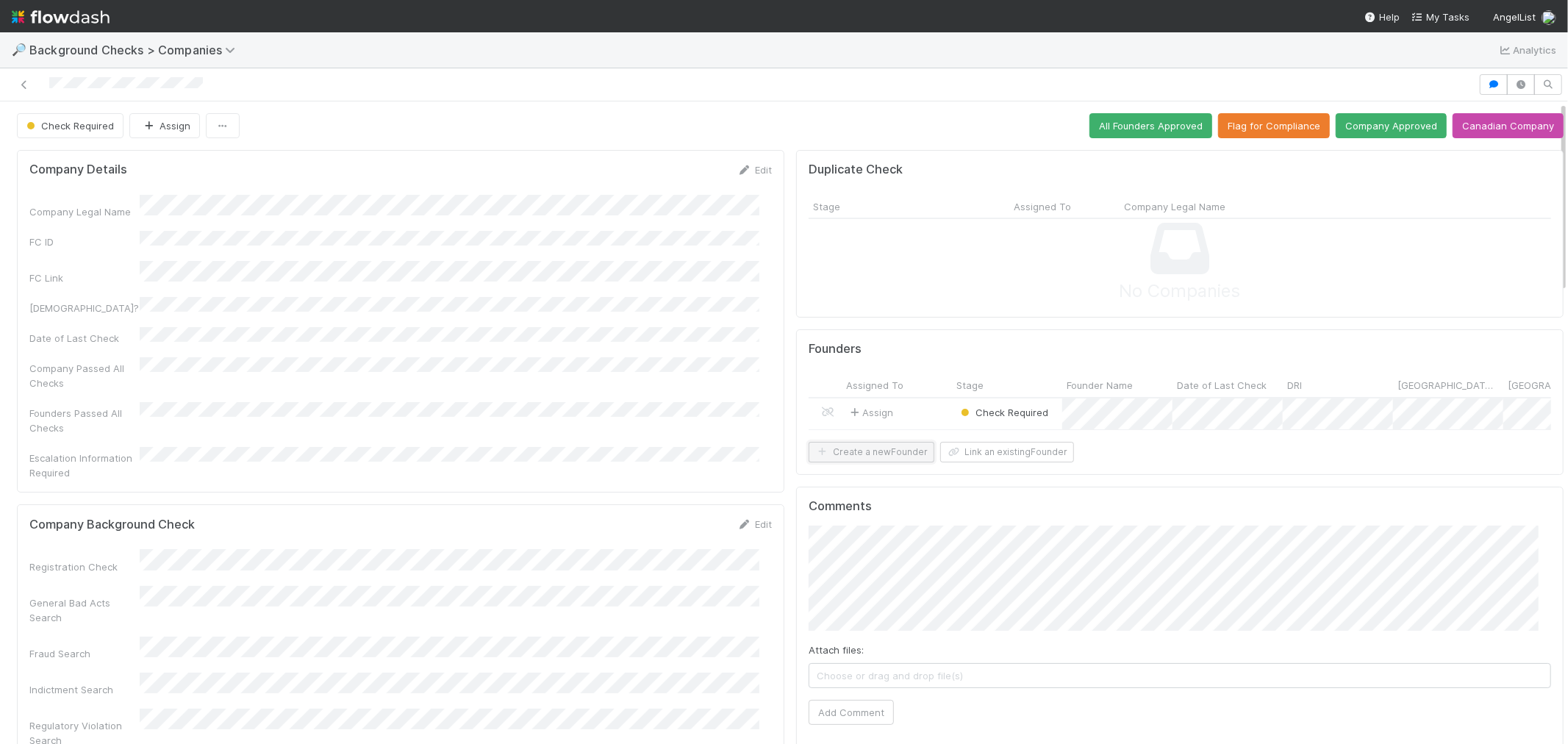
click at [866, 458] on button "Create a new Founder" at bounding box center [872, 452] width 126 height 21
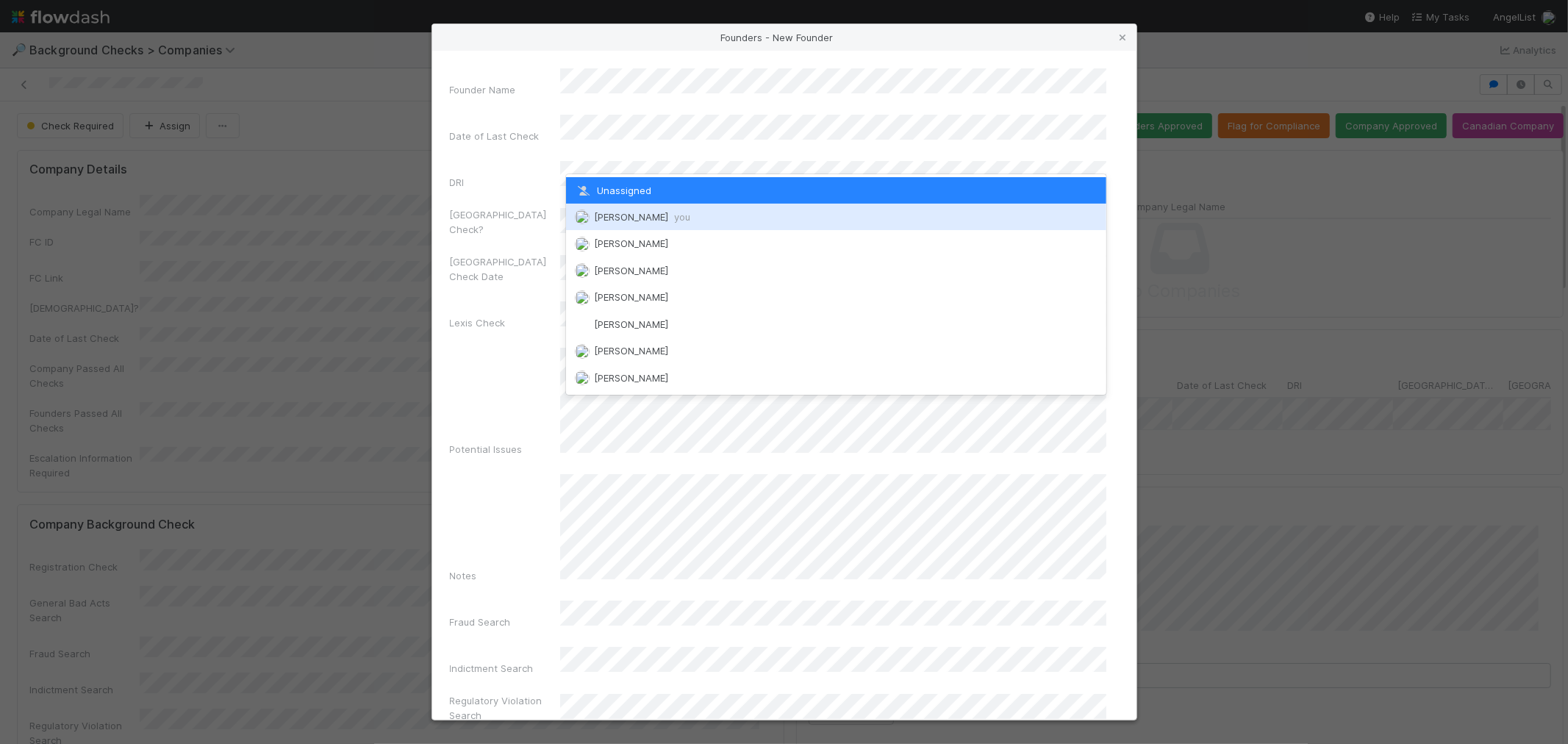
click at [620, 213] on span "[PERSON_NAME] you" at bounding box center [642, 217] width 97 height 12
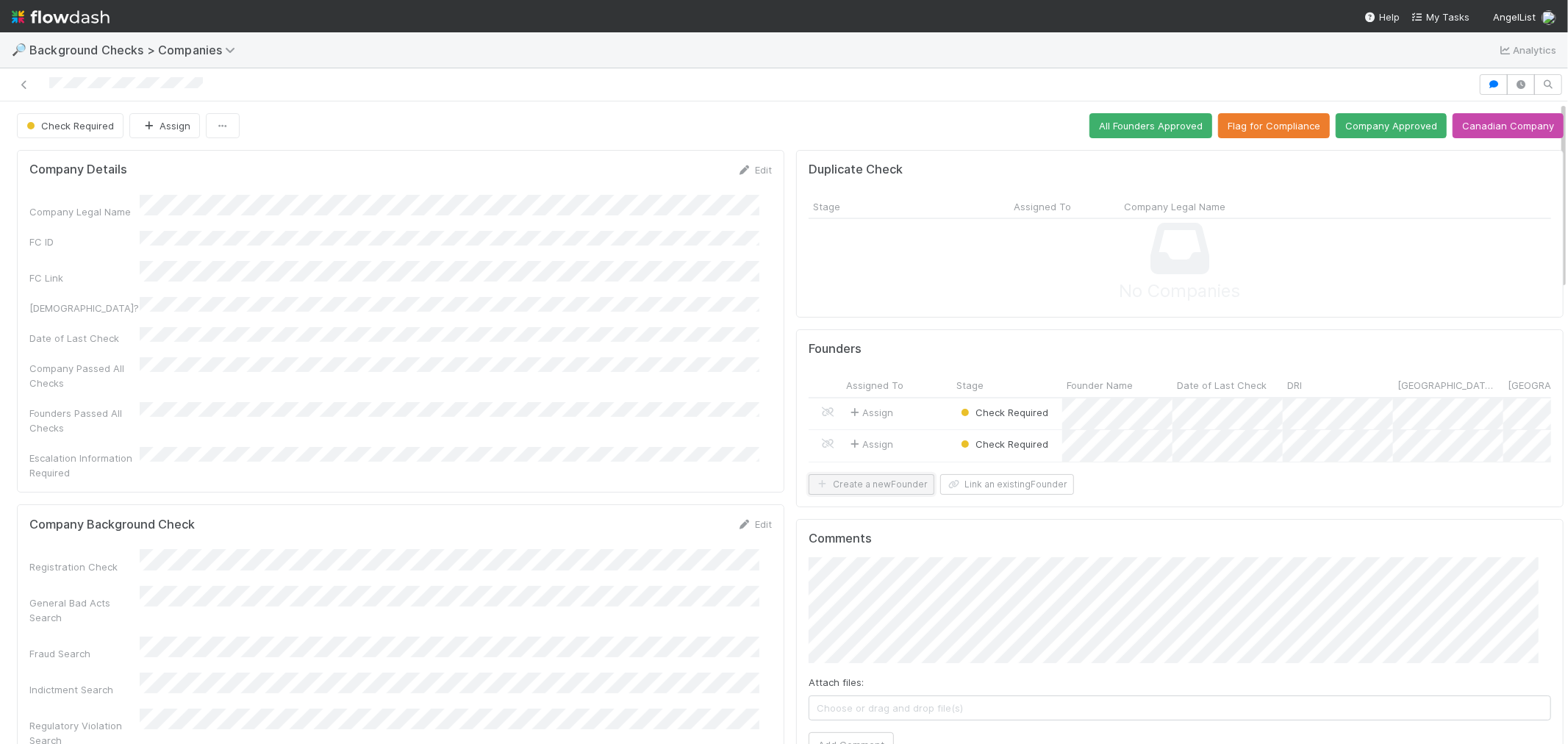
click at [871, 495] on button "Create a new Founder" at bounding box center [872, 484] width 126 height 21
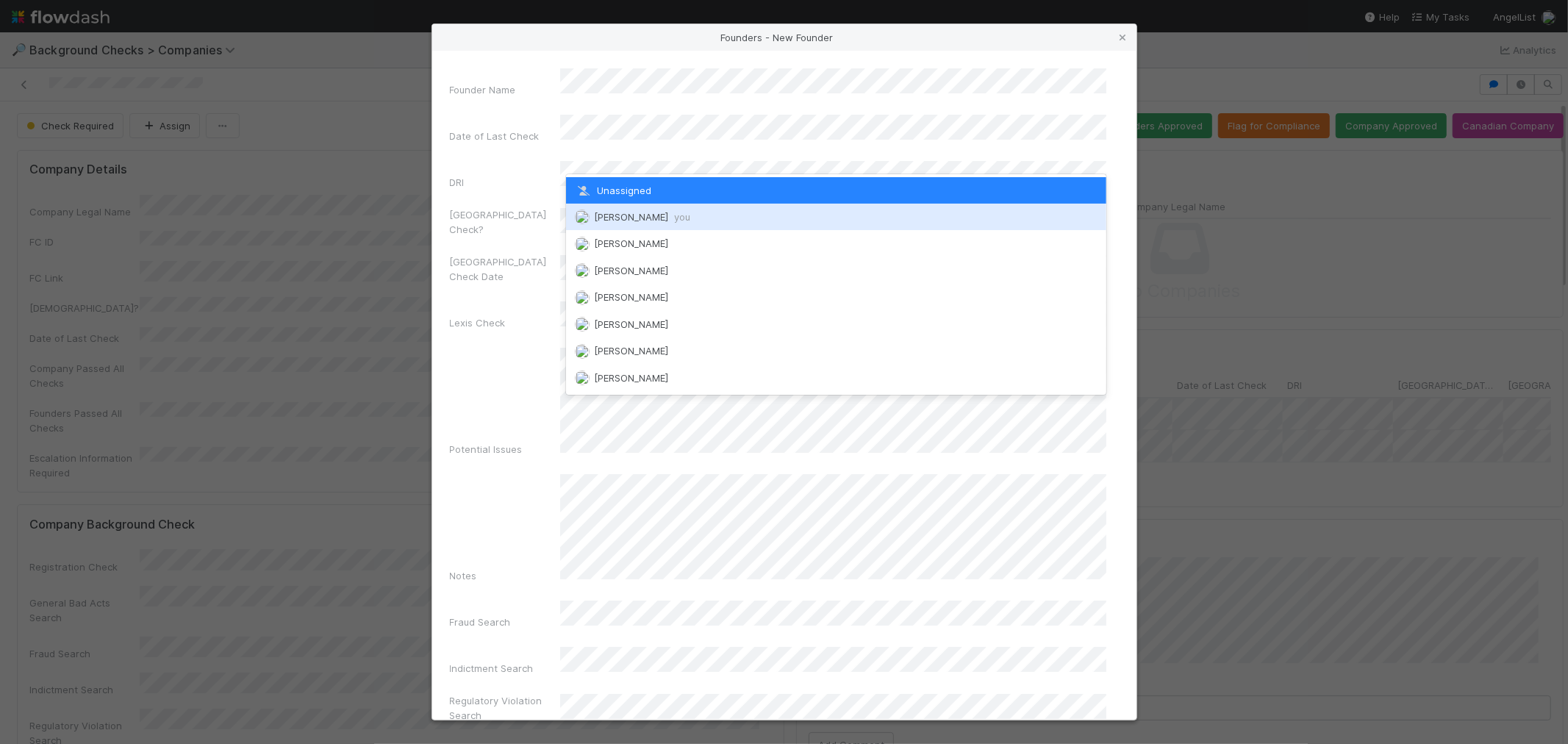
click at [613, 216] on span "[PERSON_NAME] you" at bounding box center [642, 217] width 97 height 12
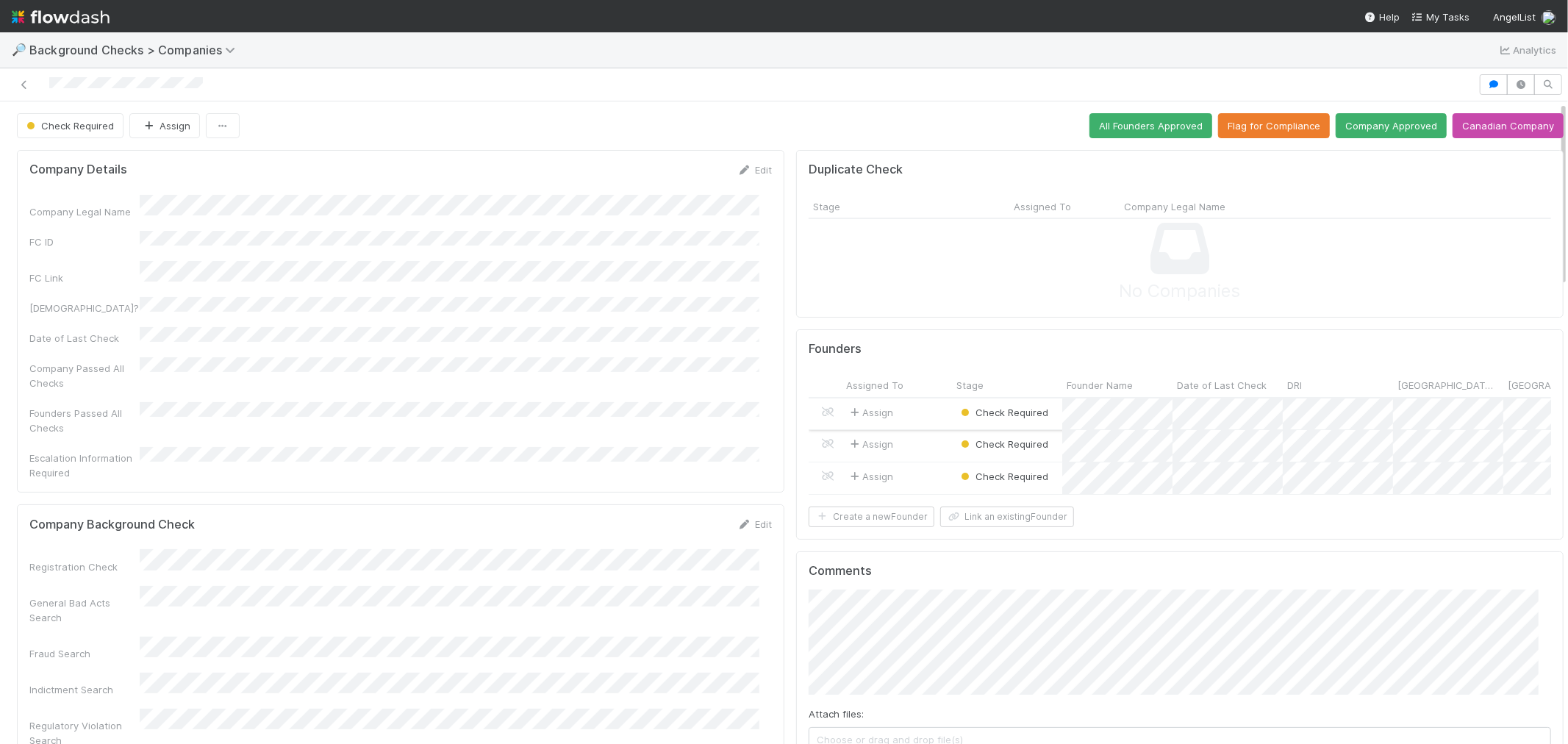
click at [908, 408] on div "Assign" at bounding box center [897, 414] width 111 height 32
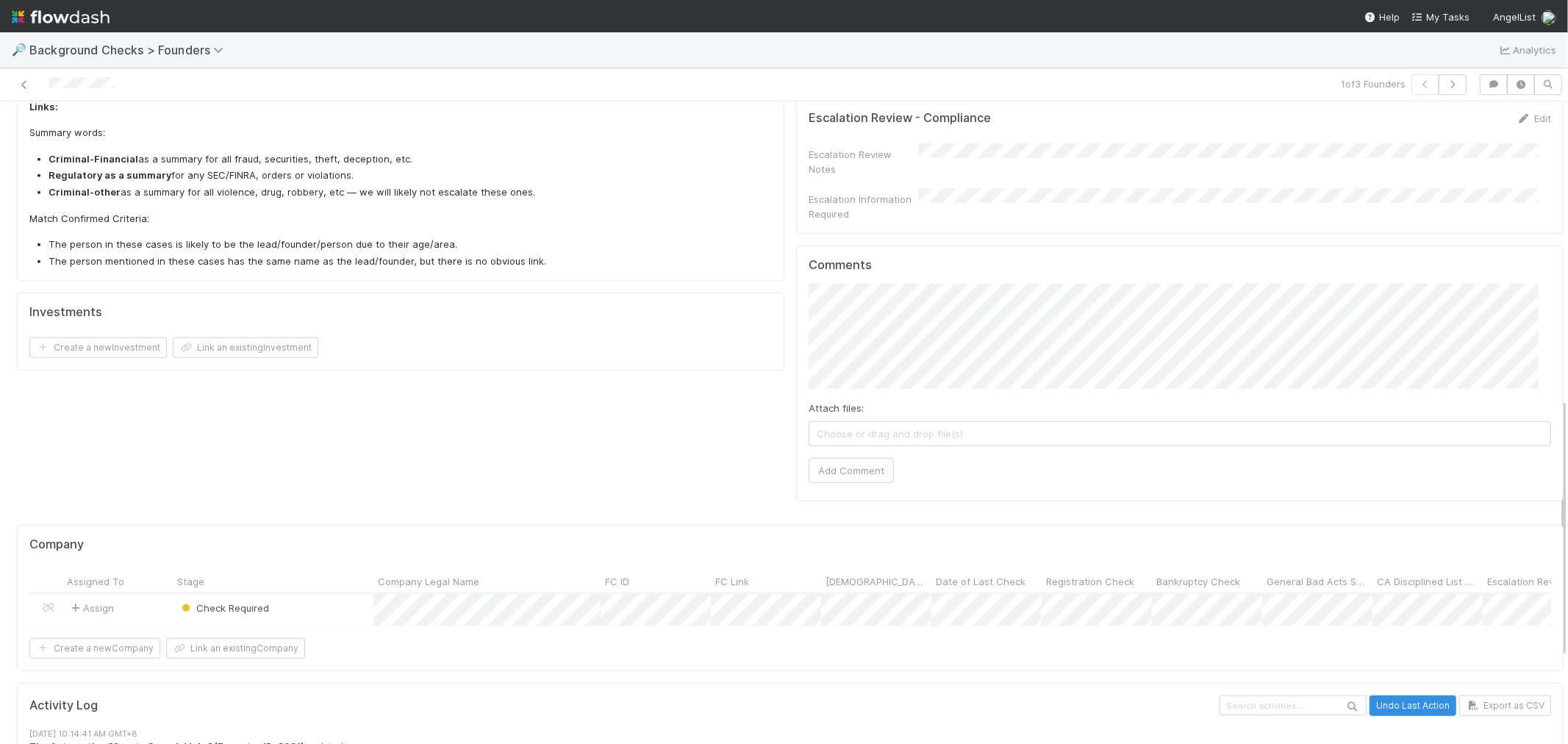
scroll to position [12, 0]
drag, startPoint x: 843, startPoint y: 413, endPoint x: 865, endPoint y: 401, distance: 25.1
click at [843, 458] on button "Add Comment" at bounding box center [852, 470] width 86 height 25
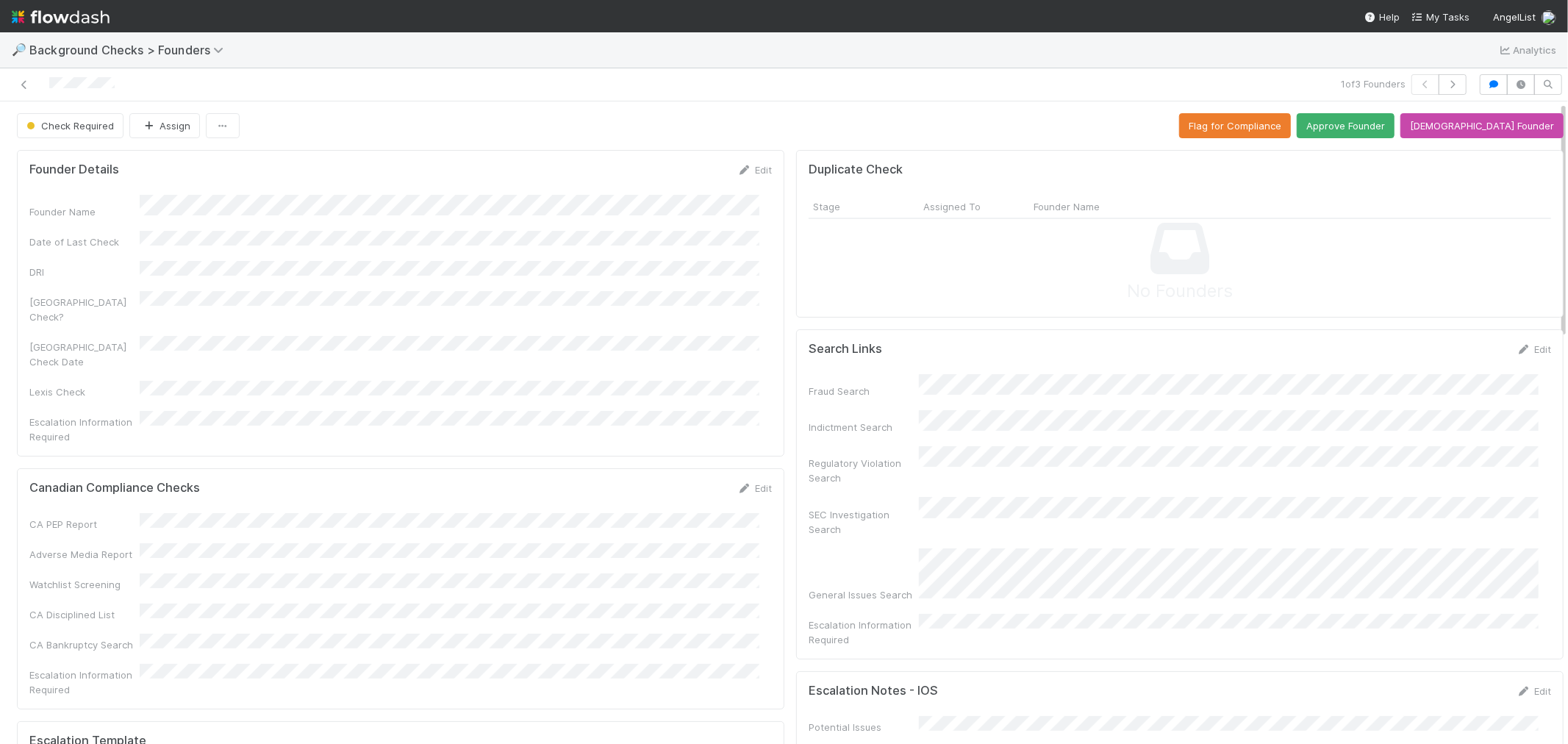
scroll to position [0, 0]
click at [1356, 127] on button "Approve Founder" at bounding box center [1346, 125] width 98 height 25
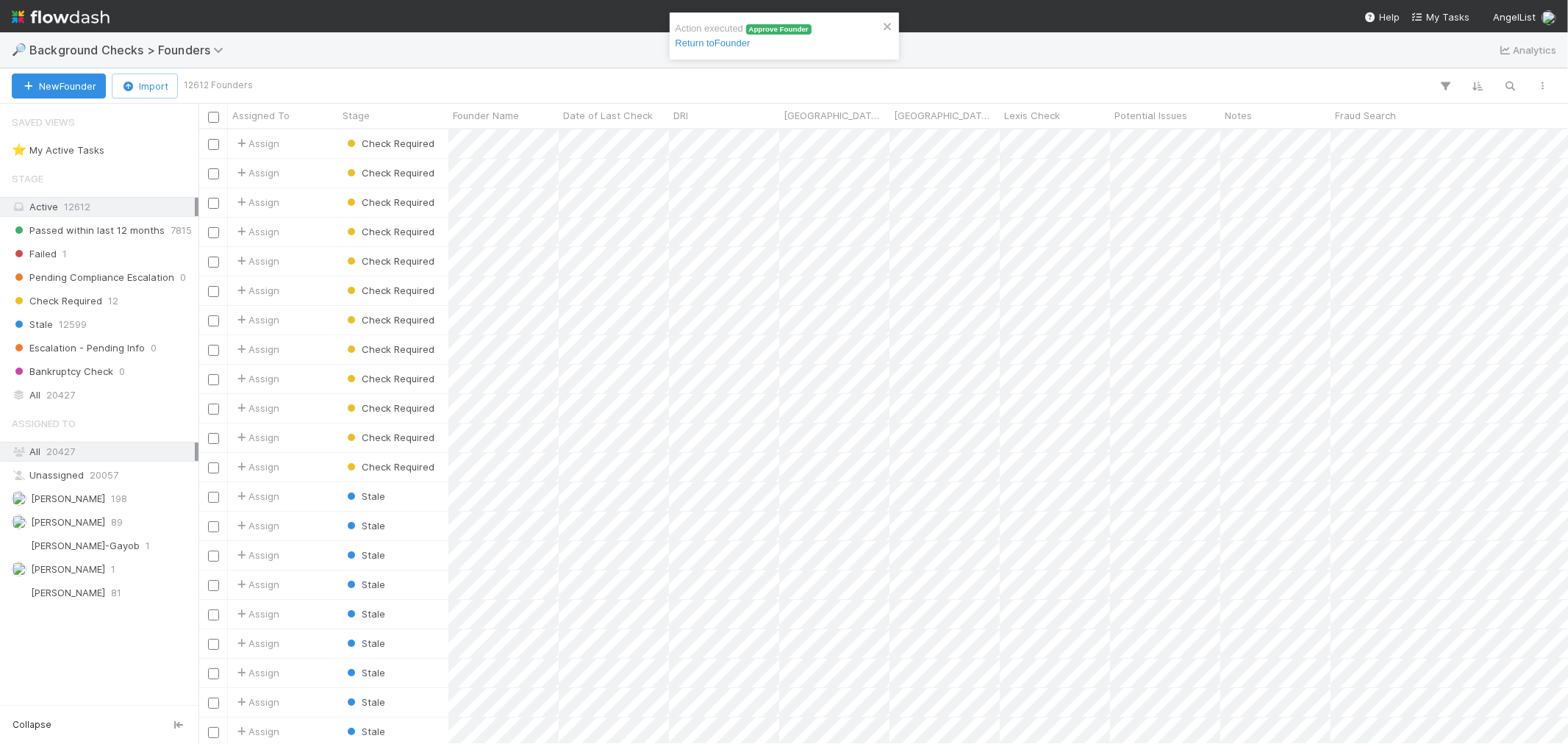
scroll to position [602, 1357]
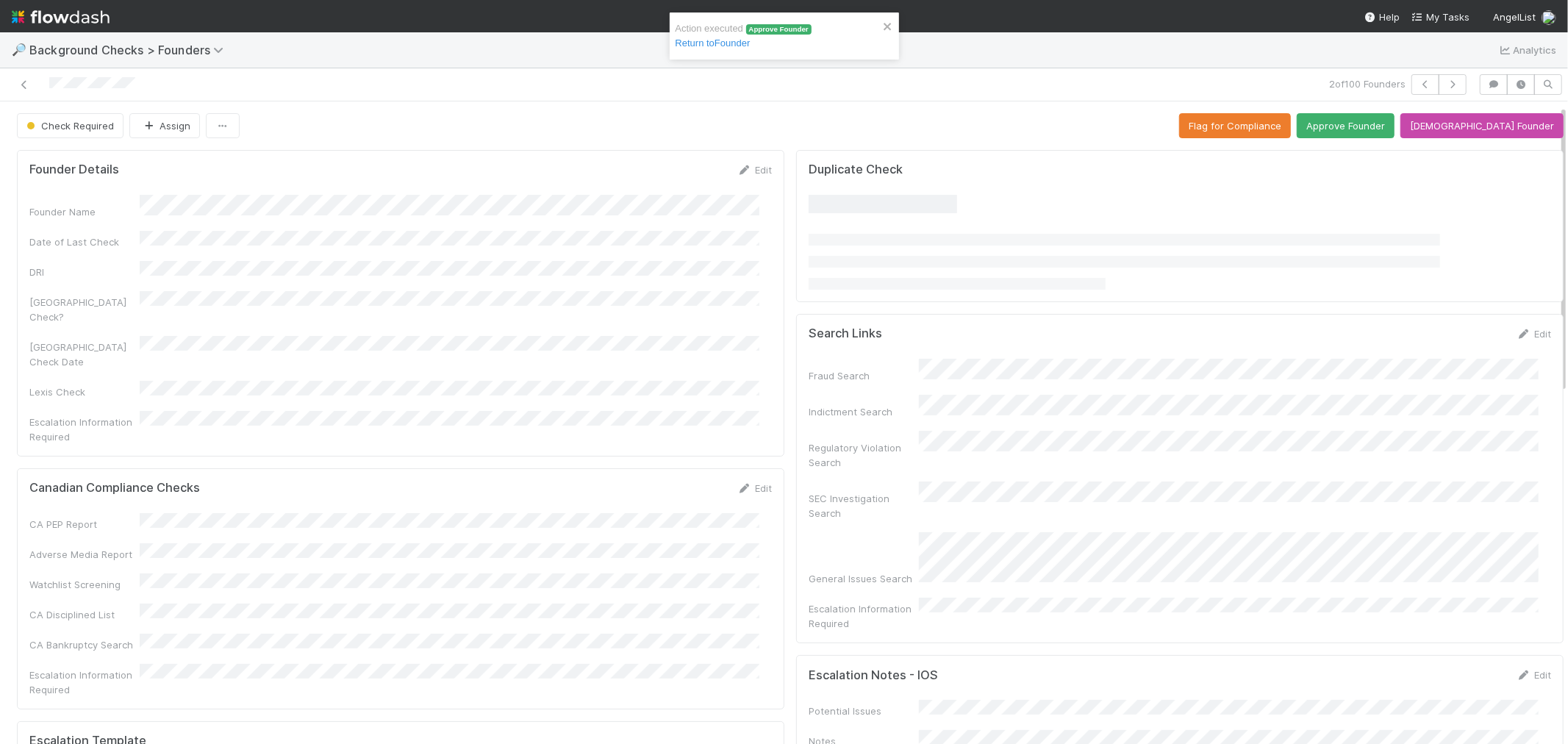
scroll to position [489, 0]
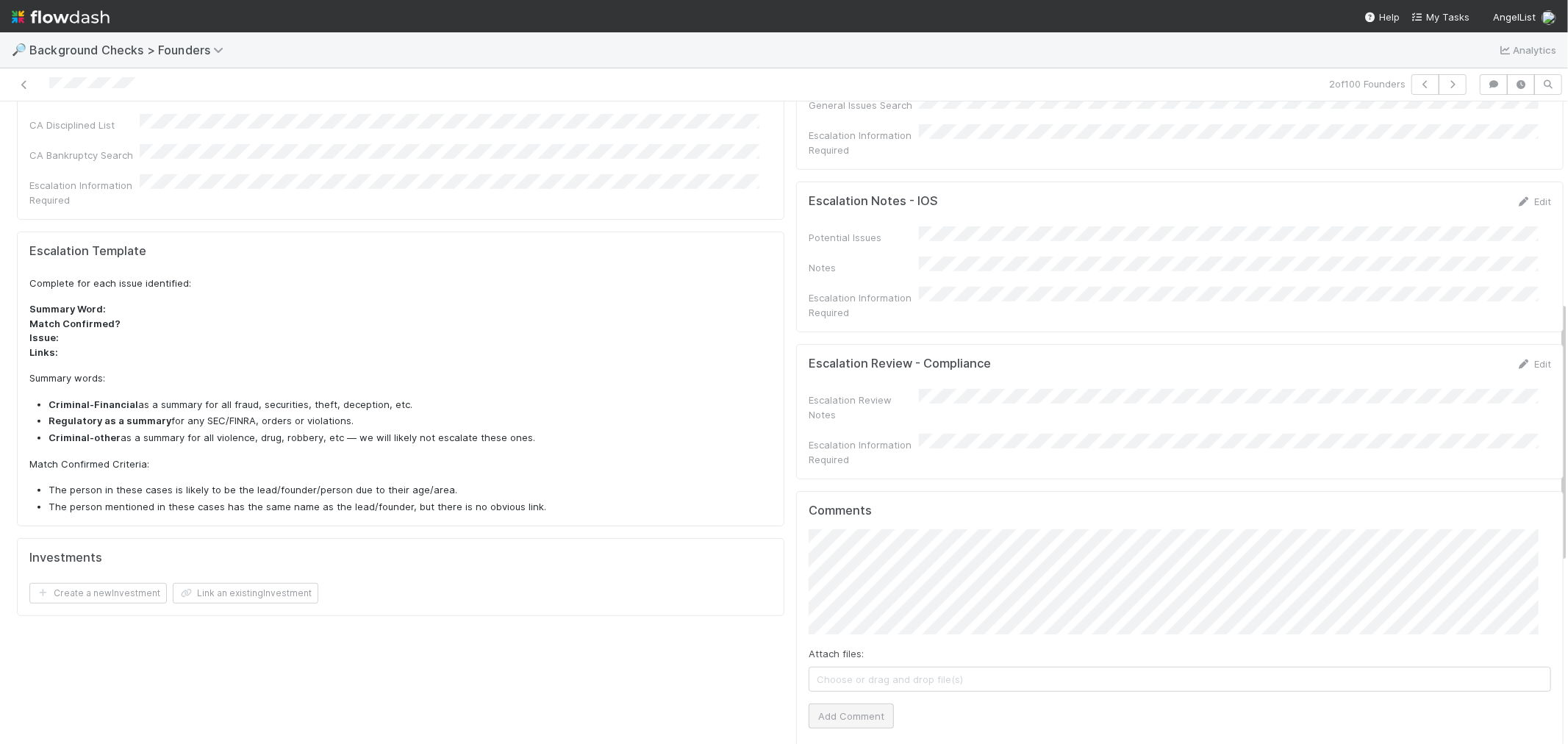
click at [851, 655] on div "Attach files: Choose or drag and drop file(s) Add Comment" at bounding box center [1179, 628] width 742 height 199
click at [859, 703] on button "Add Comment" at bounding box center [852, 715] width 86 height 25
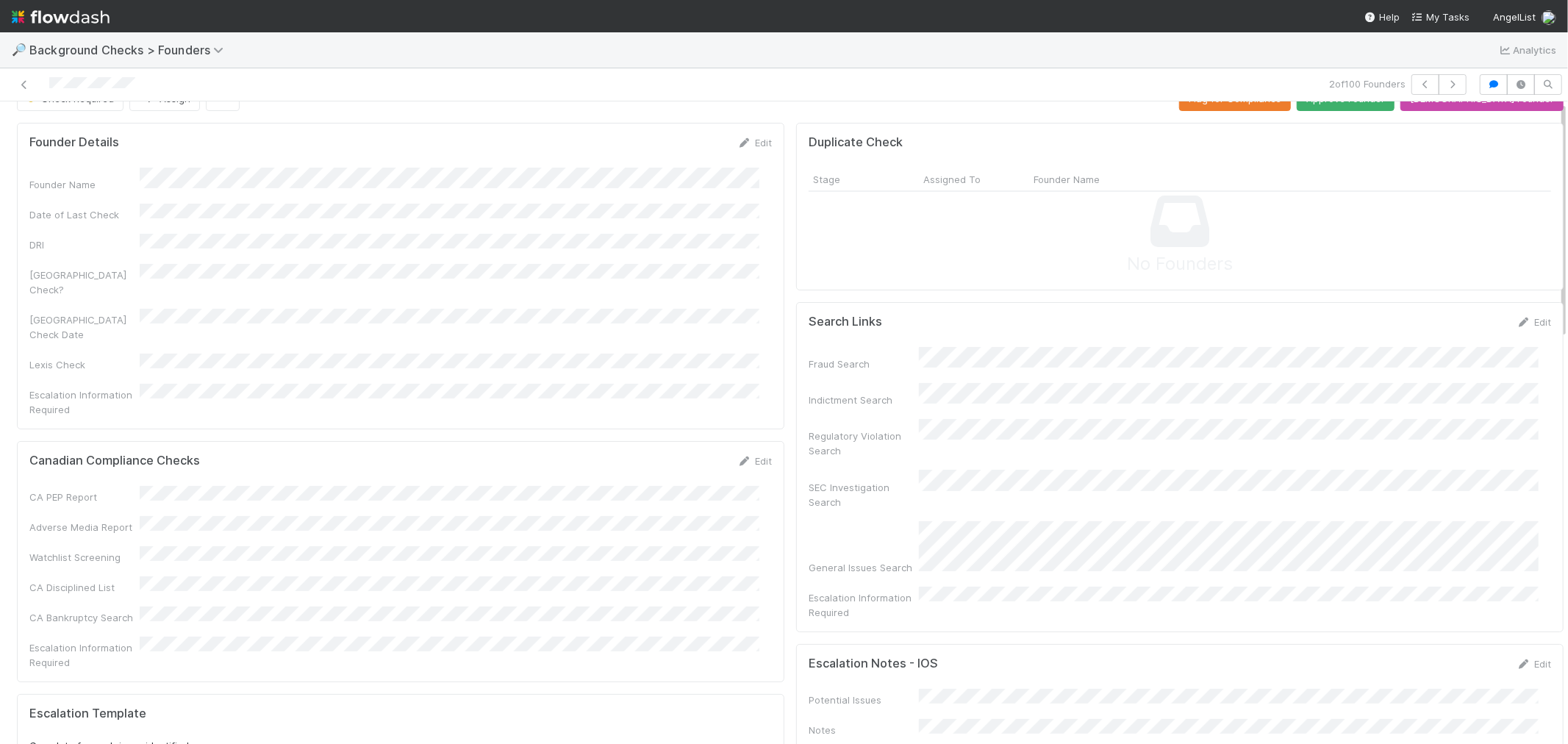
scroll to position [0, 0]
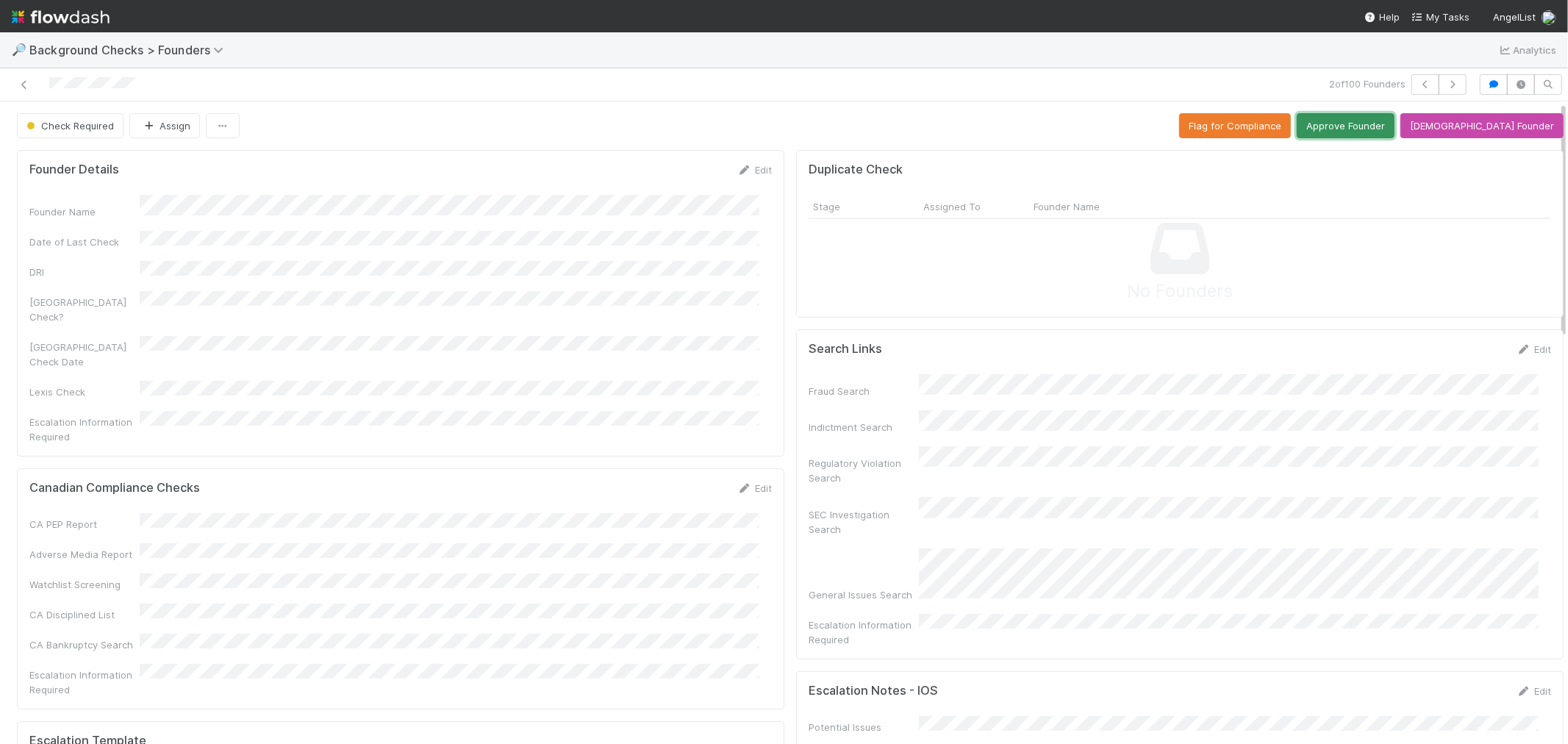
click at [1368, 122] on button "Approve Founder" at bounding box center [1346, 125] width 98 height 25
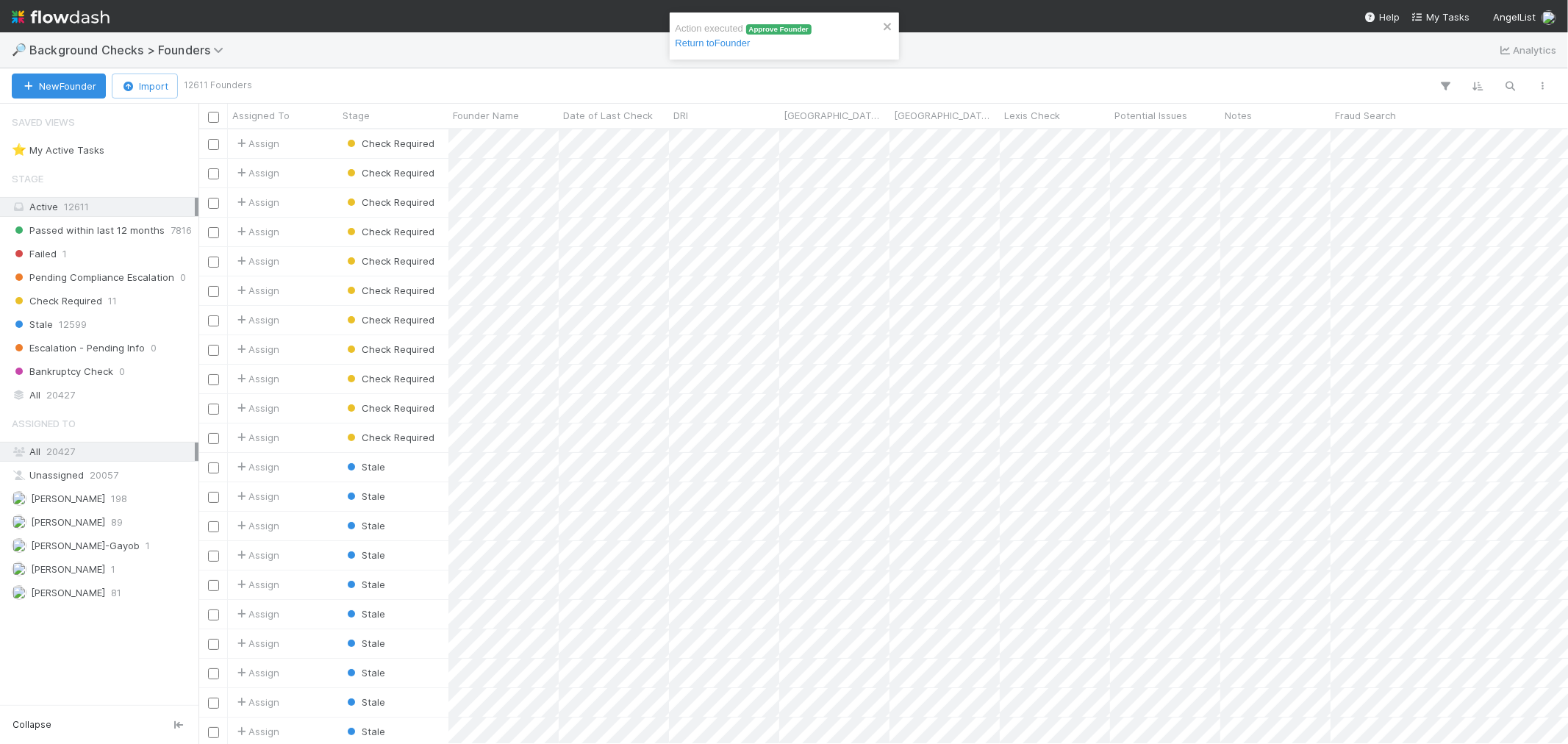
scroll to position [602, 1357]
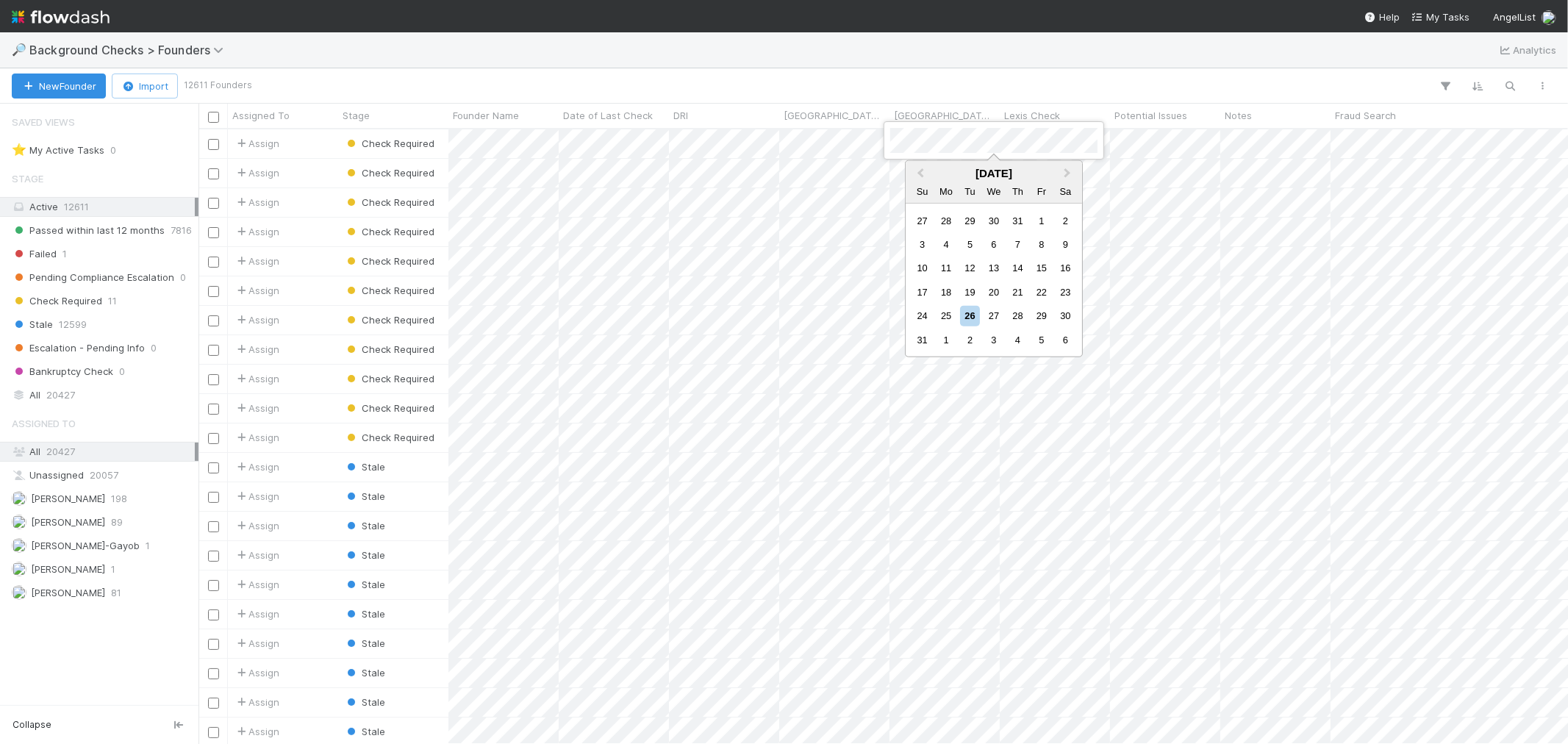
click at [842, 144] on div at bounding box center [784, 372] width 1568 height 744
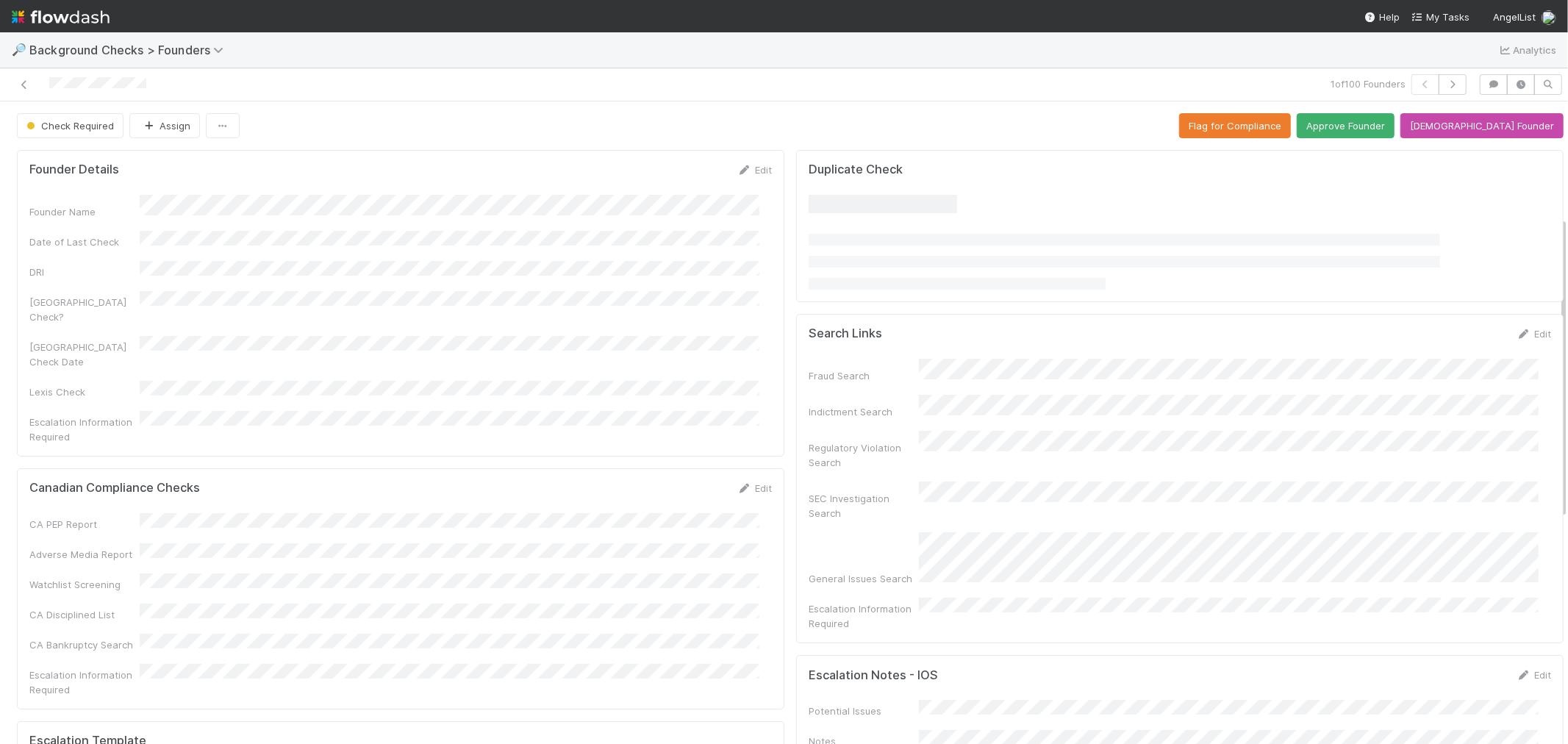
scroll to position [489, 0]
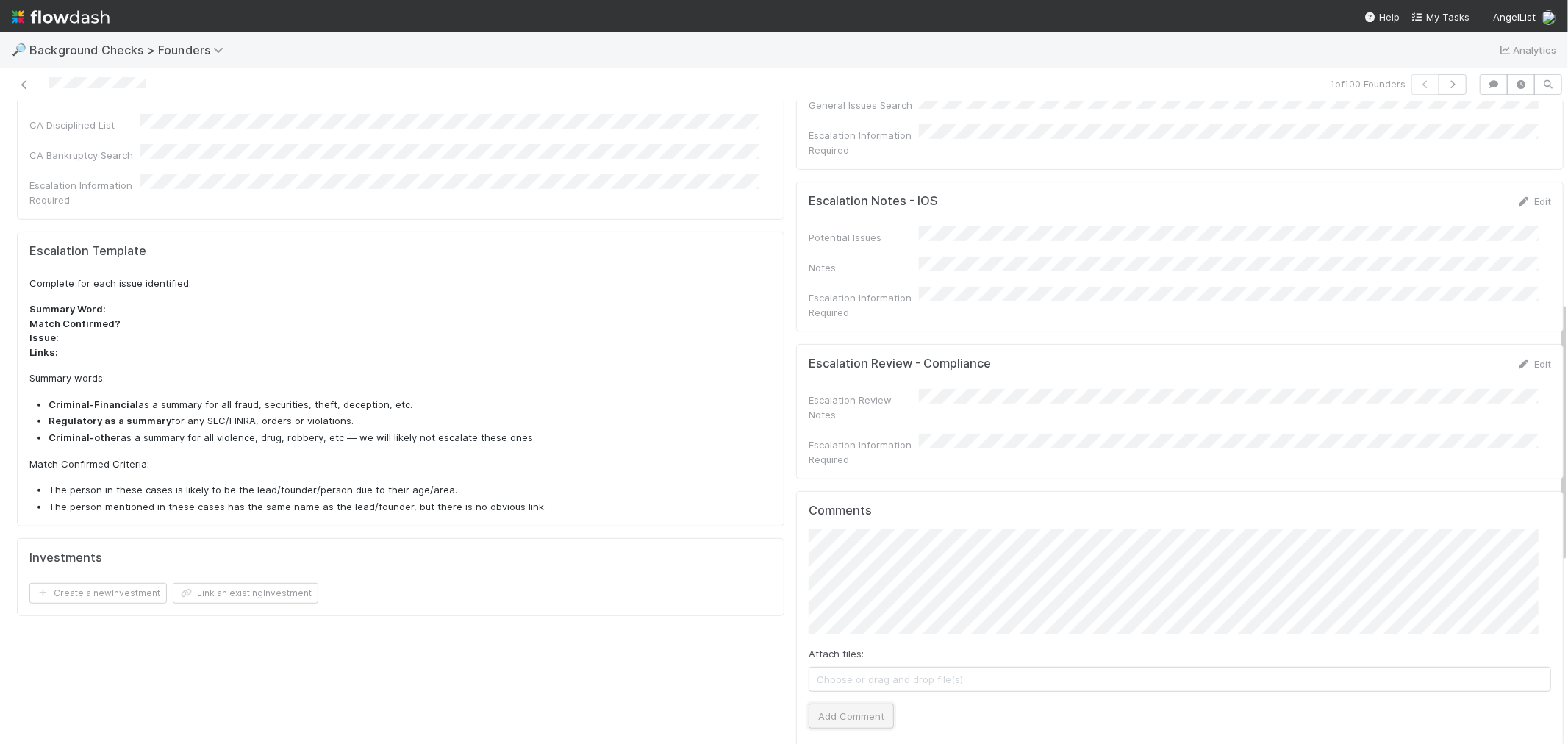
click at [857, 703] on button "Add Comment" at bounding box center [852, 715] width 86 height 25
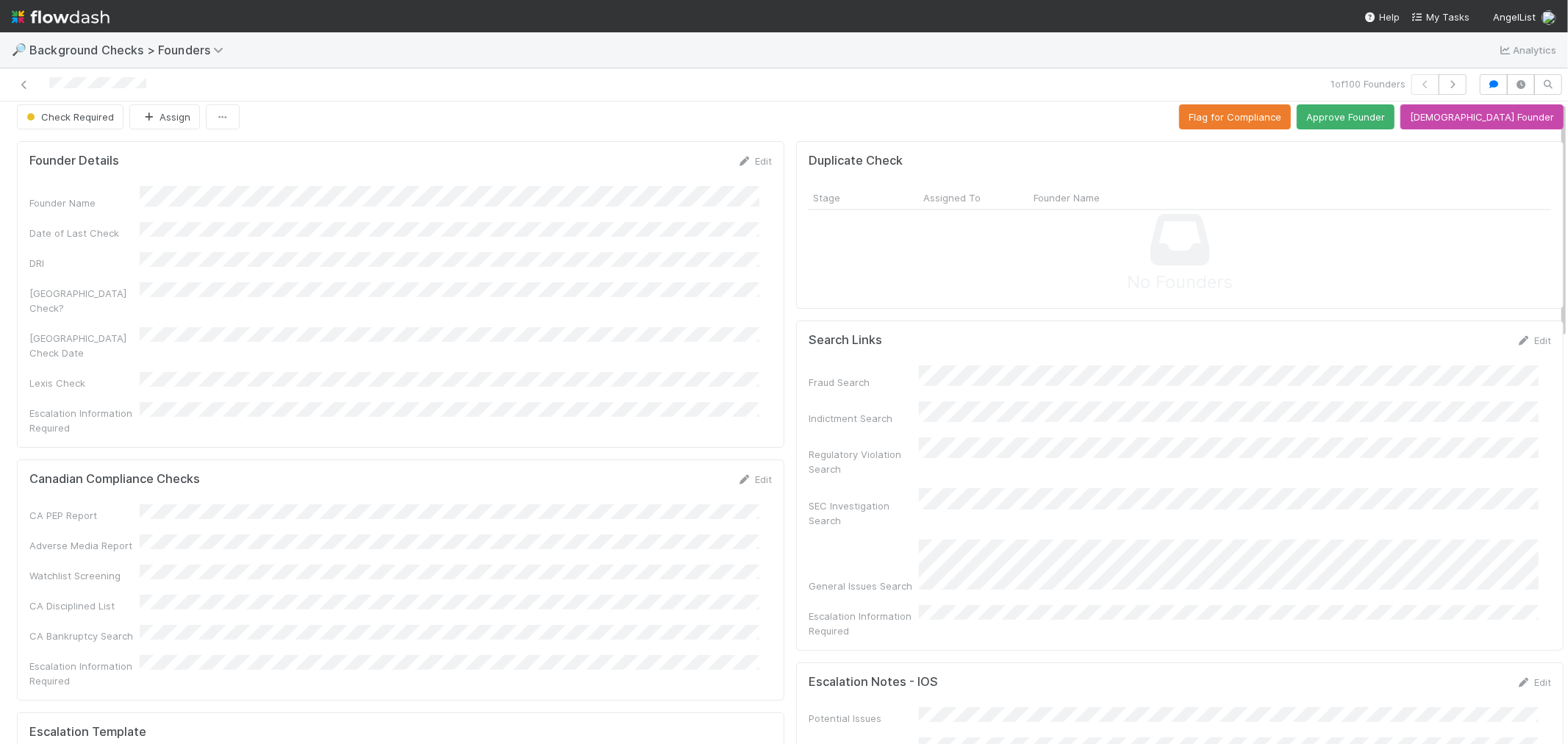
scroll to position [0, 0]
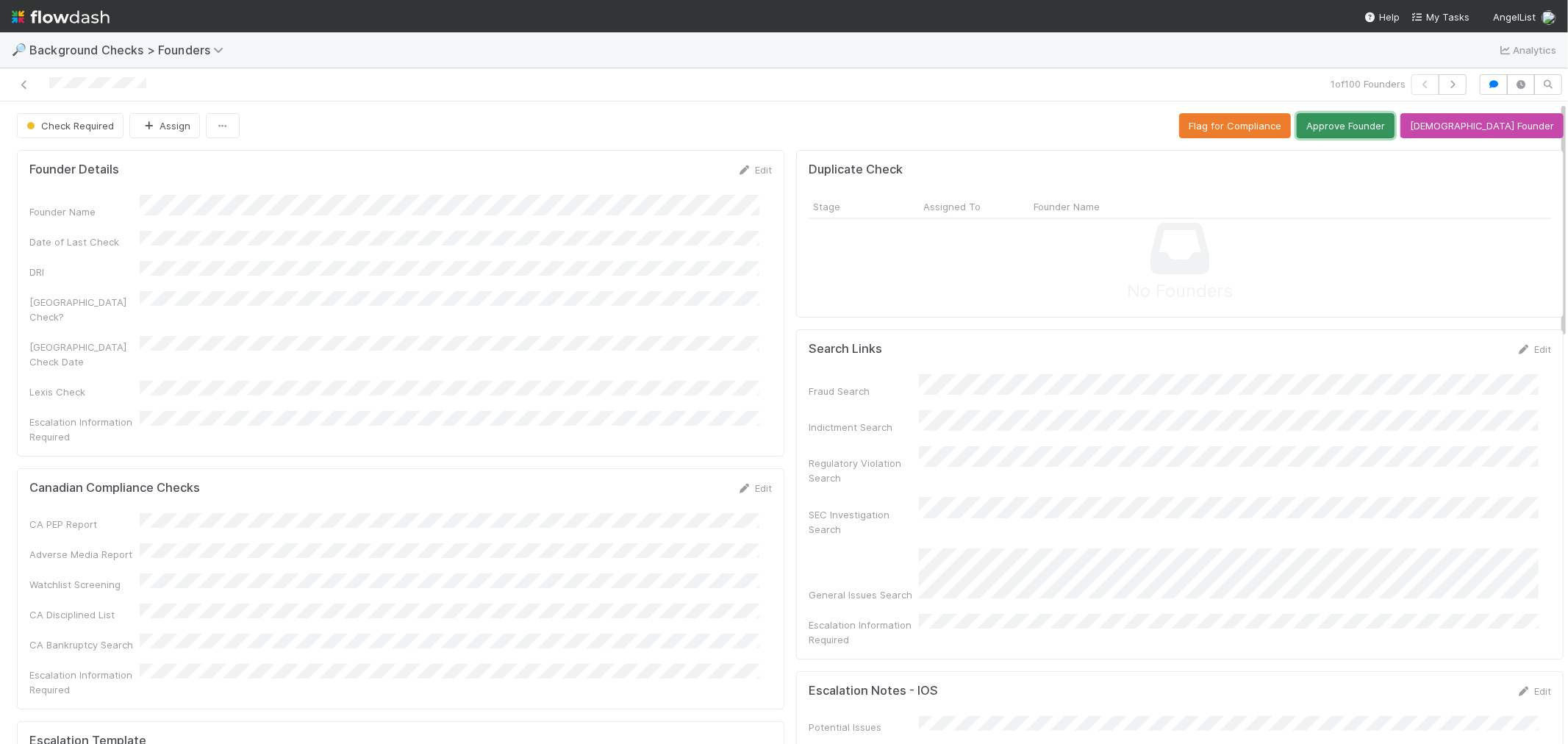
click at [1369, 122] on button "Approve Founder" at bounding box center [1346, 125] width 98 height 25
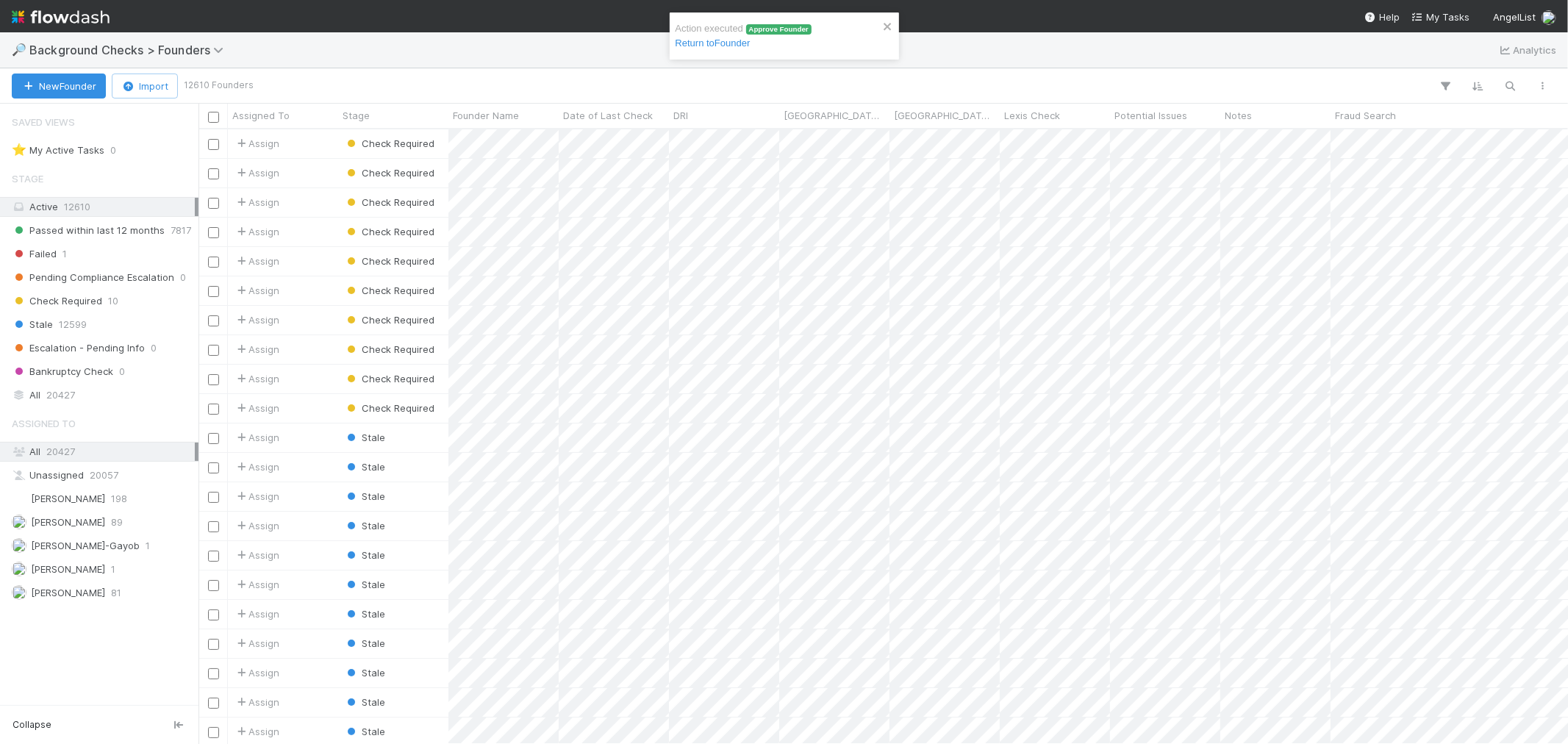
scroll to position [602, 1357]
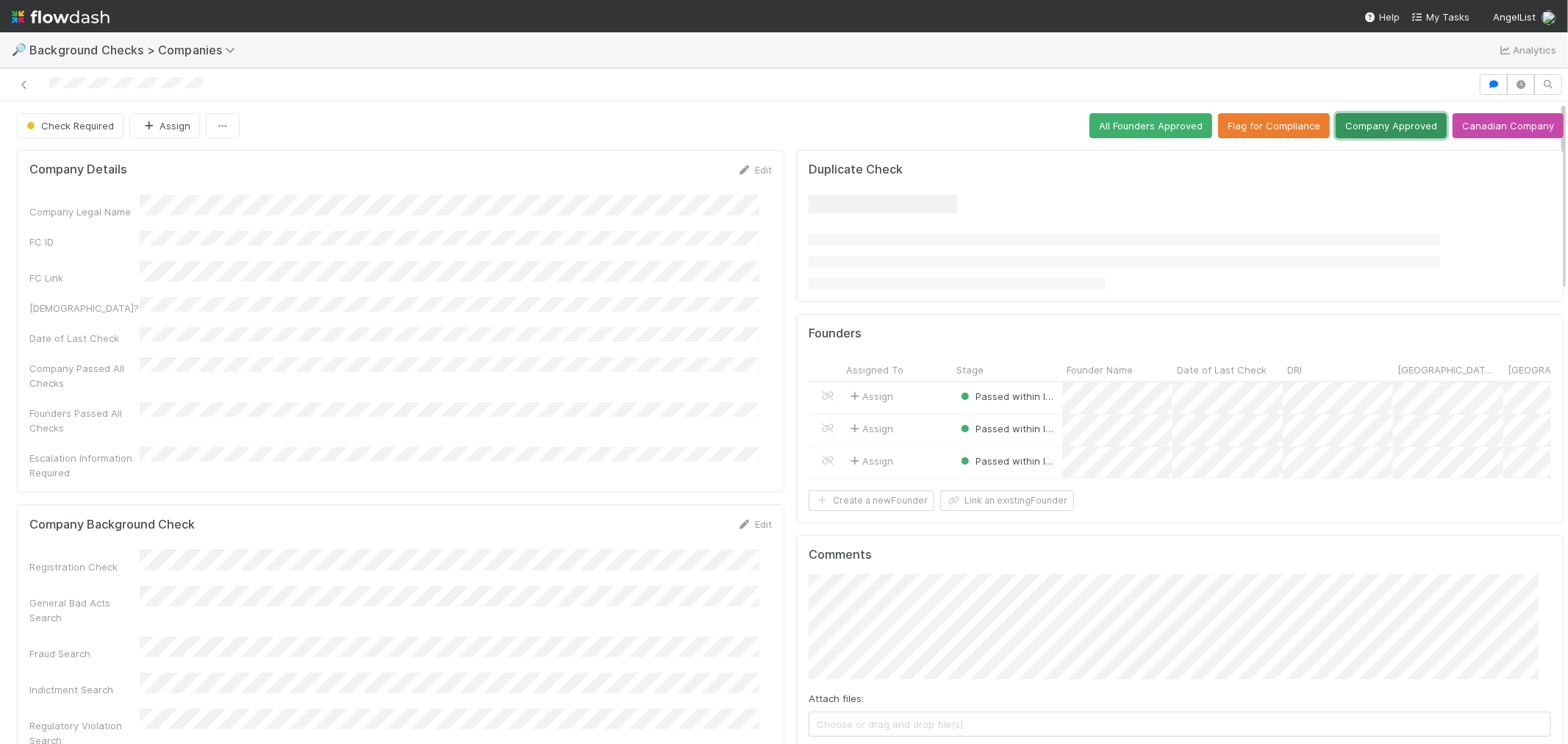
click at [1356, 129] on button "Company Approved" at bounding box center [1391, 125] width 111 height 25
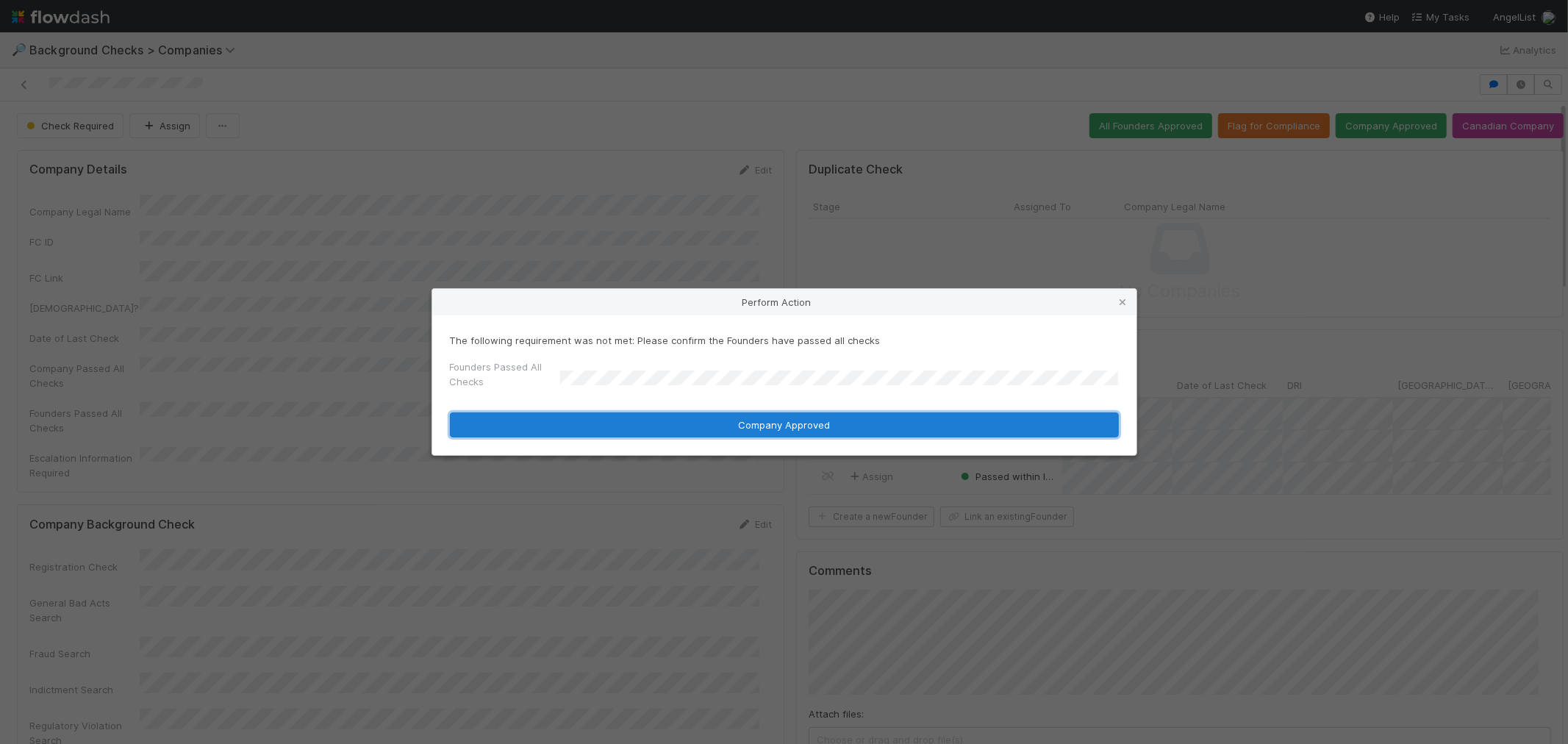
click at [588, 430] on button "Company Approved" at bounding box center [785, 424] width 669 height 25
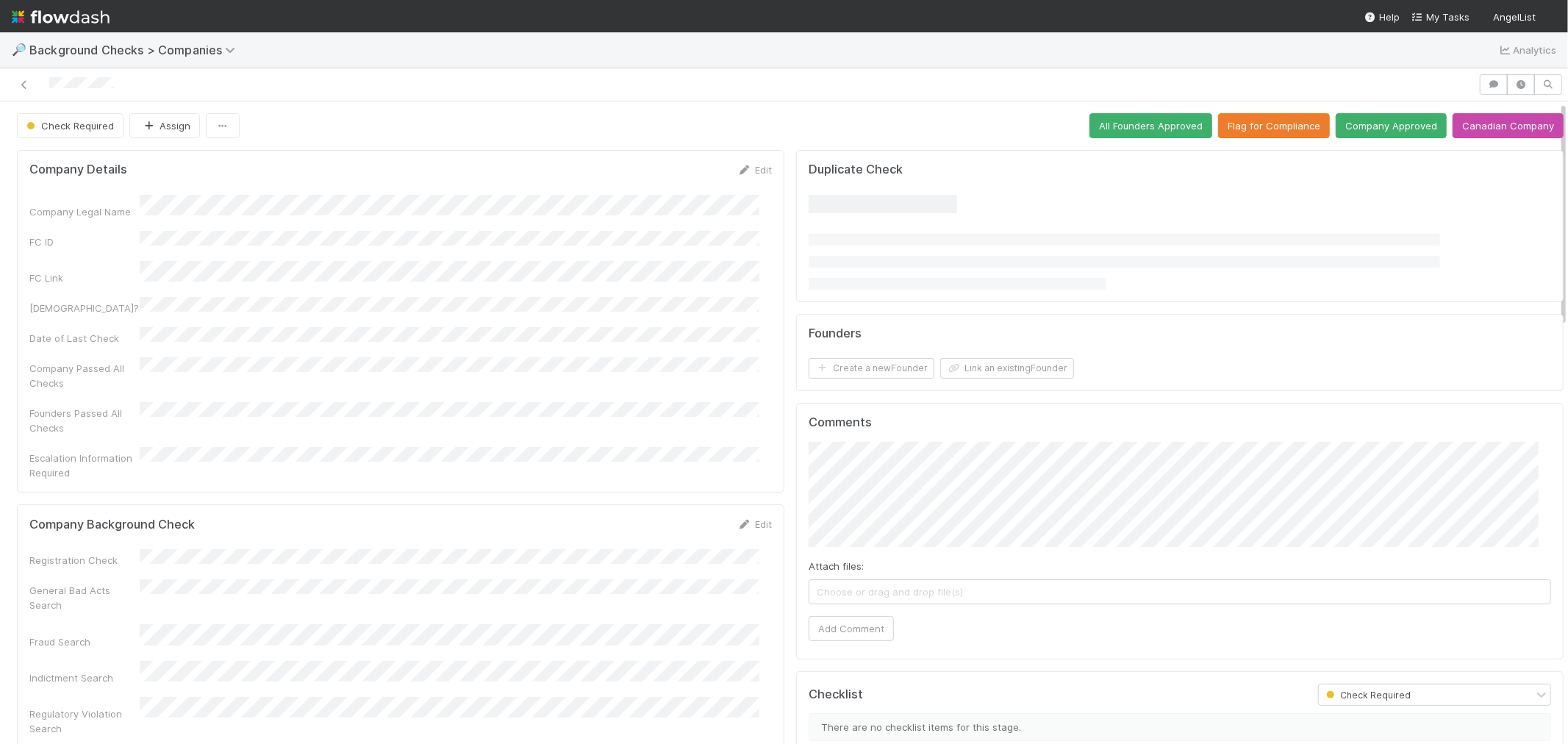
drag, startPoint x: 753, startPoint y: 492, endPoint x: 361, endPoint y: 520, distance: 393.0
click at [753, 518] on link "Edit" at bounding box center [754, 524] width 35 height 12
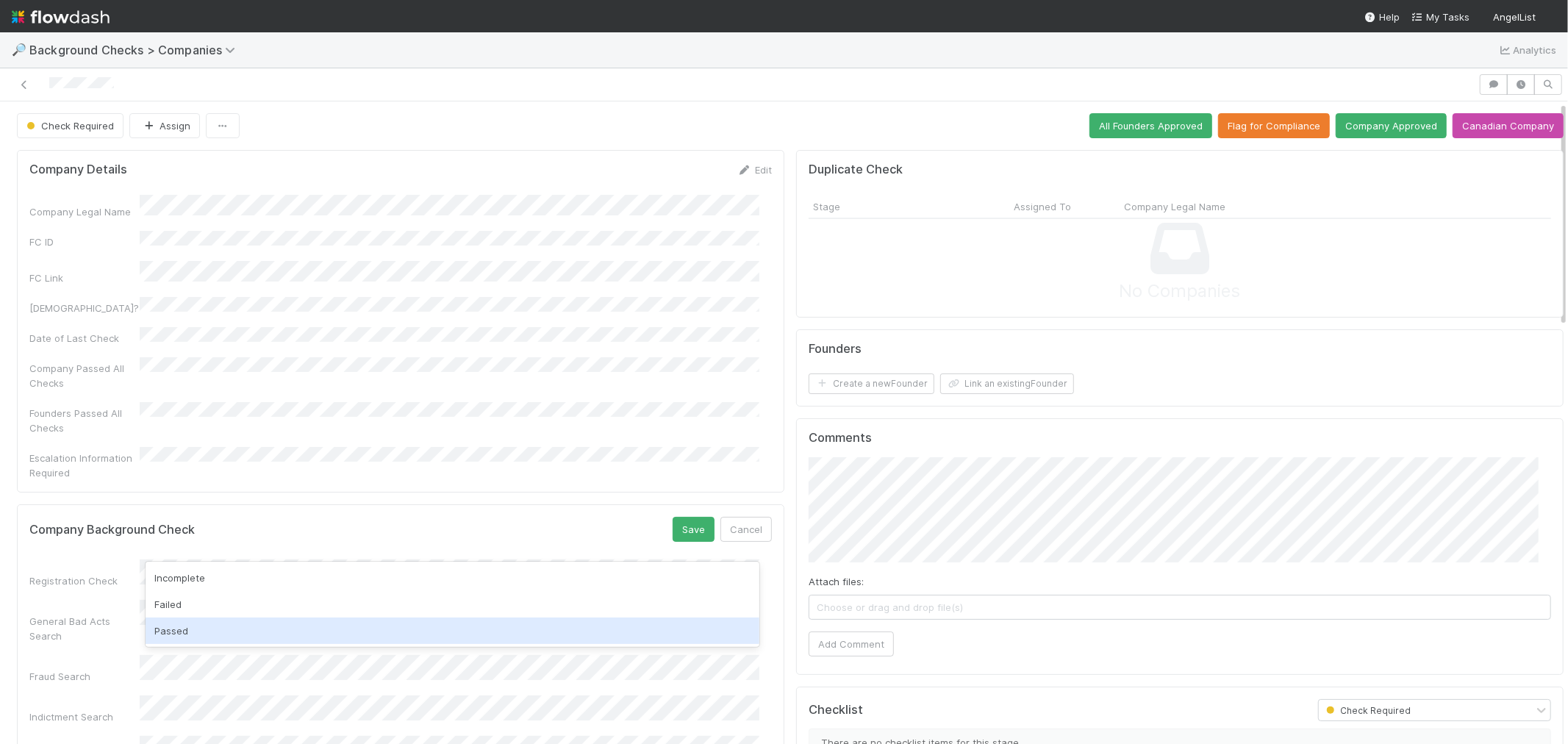
drag, startPoint x: 178, startPoint y: 623, endPoint x: 677, endPoint y: 520, distance: 509.5
click at [178, 626] on div "Passed" at bounding box center [452, 630] width 614 height 27
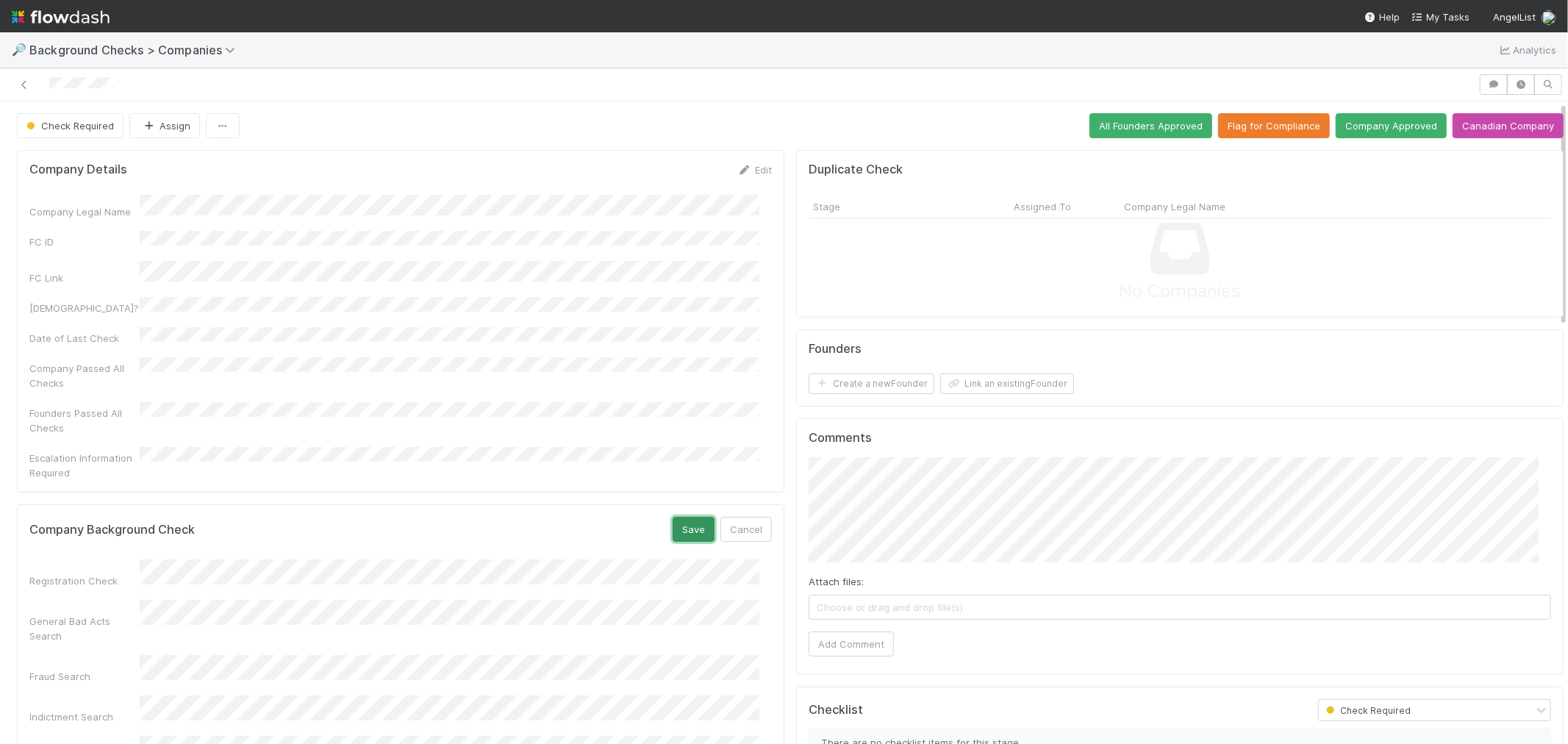
click at [680, 517] on button "Save" at bounding box center [693, 529] width 42 height 25
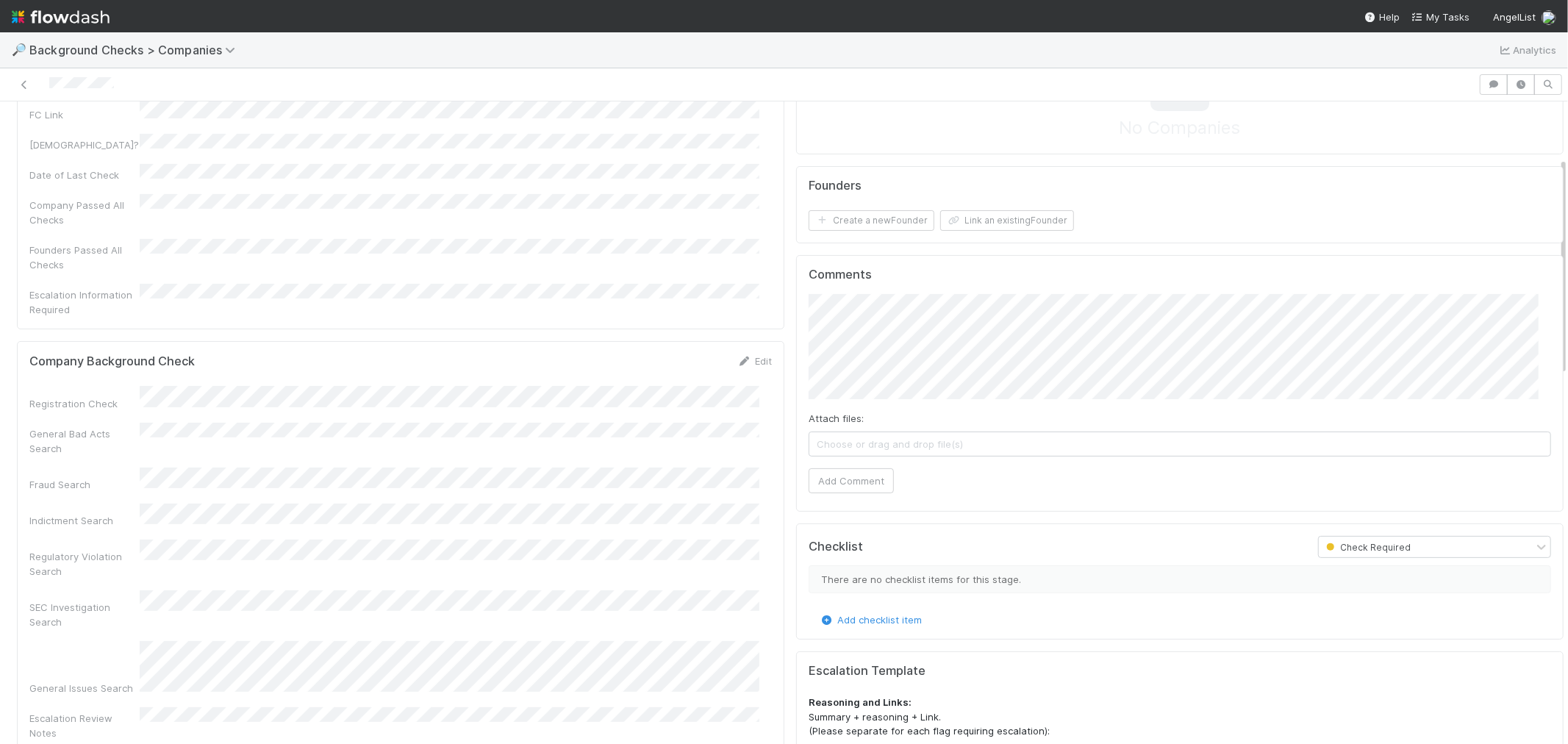
drag, startPoint x: 750, startPoint y: 330, endPoint x: 549, endPoint y: 364, distance: 203.9
click at [748, 355] on link "Edit" at bounding box center [754, 361] width 35 height 12
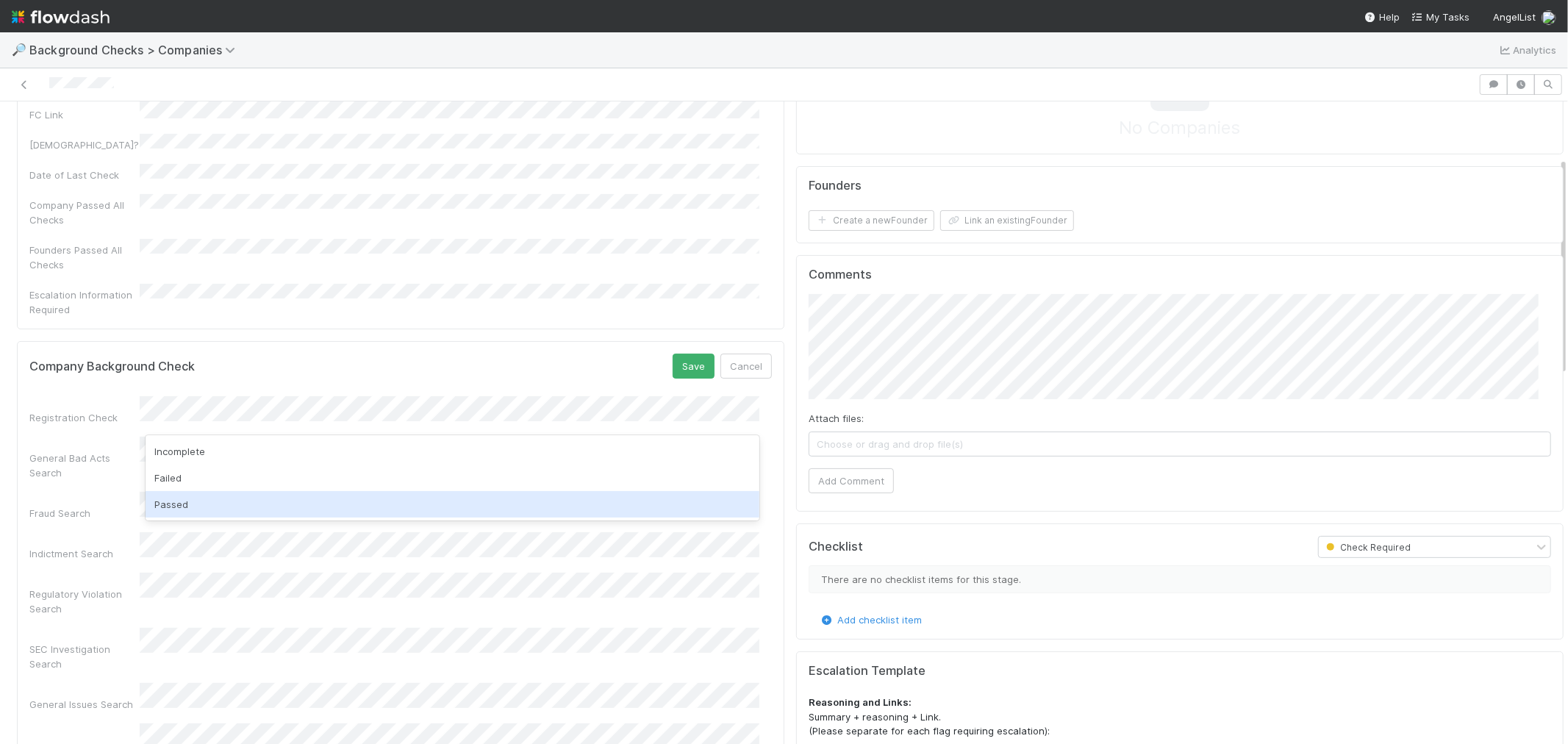
click at [164, 506] on div "Passed" at bounding box center [452, 504] width 614 height 27
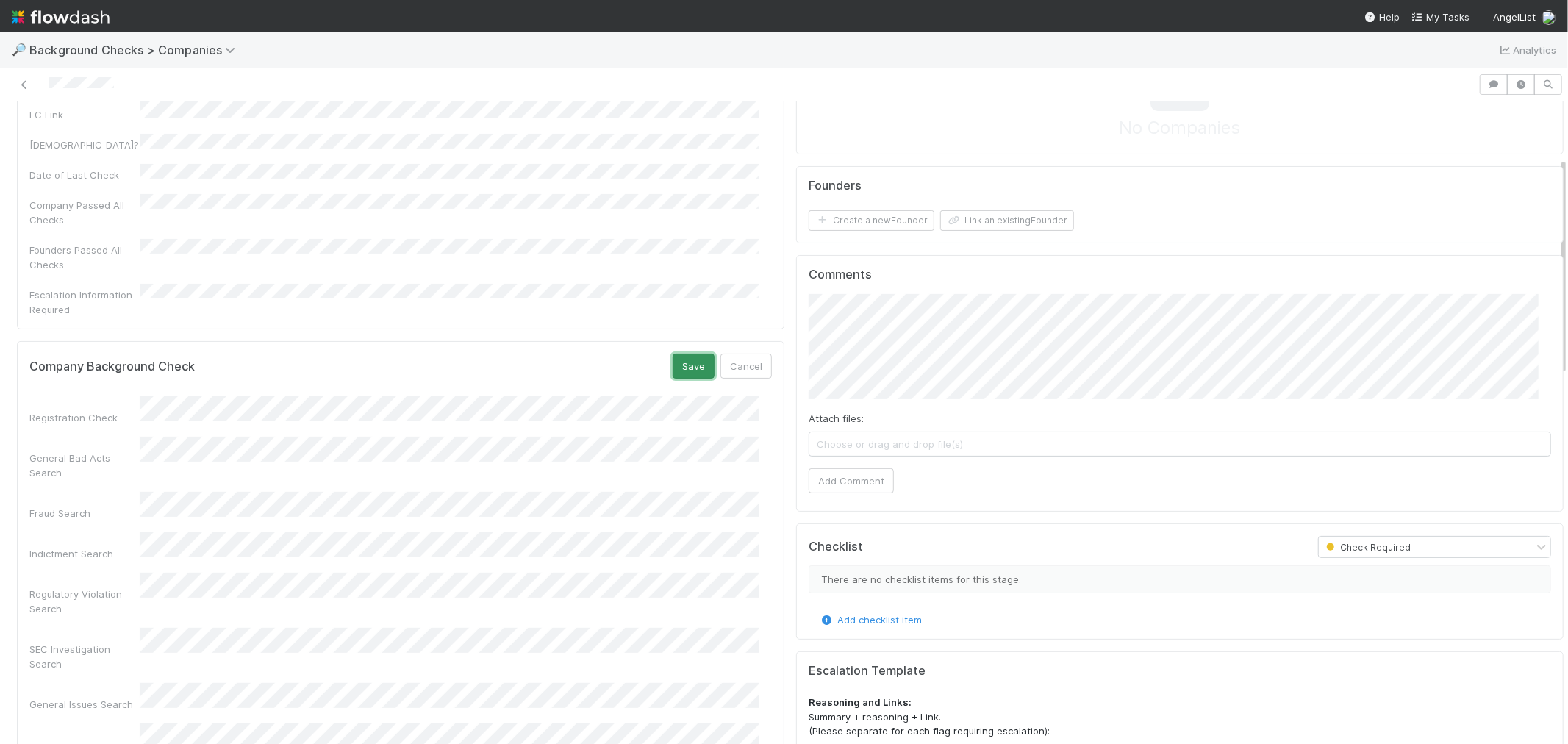
click at [672, 354] on button "Save" at bounding box center [693, 366] width 42 height 25
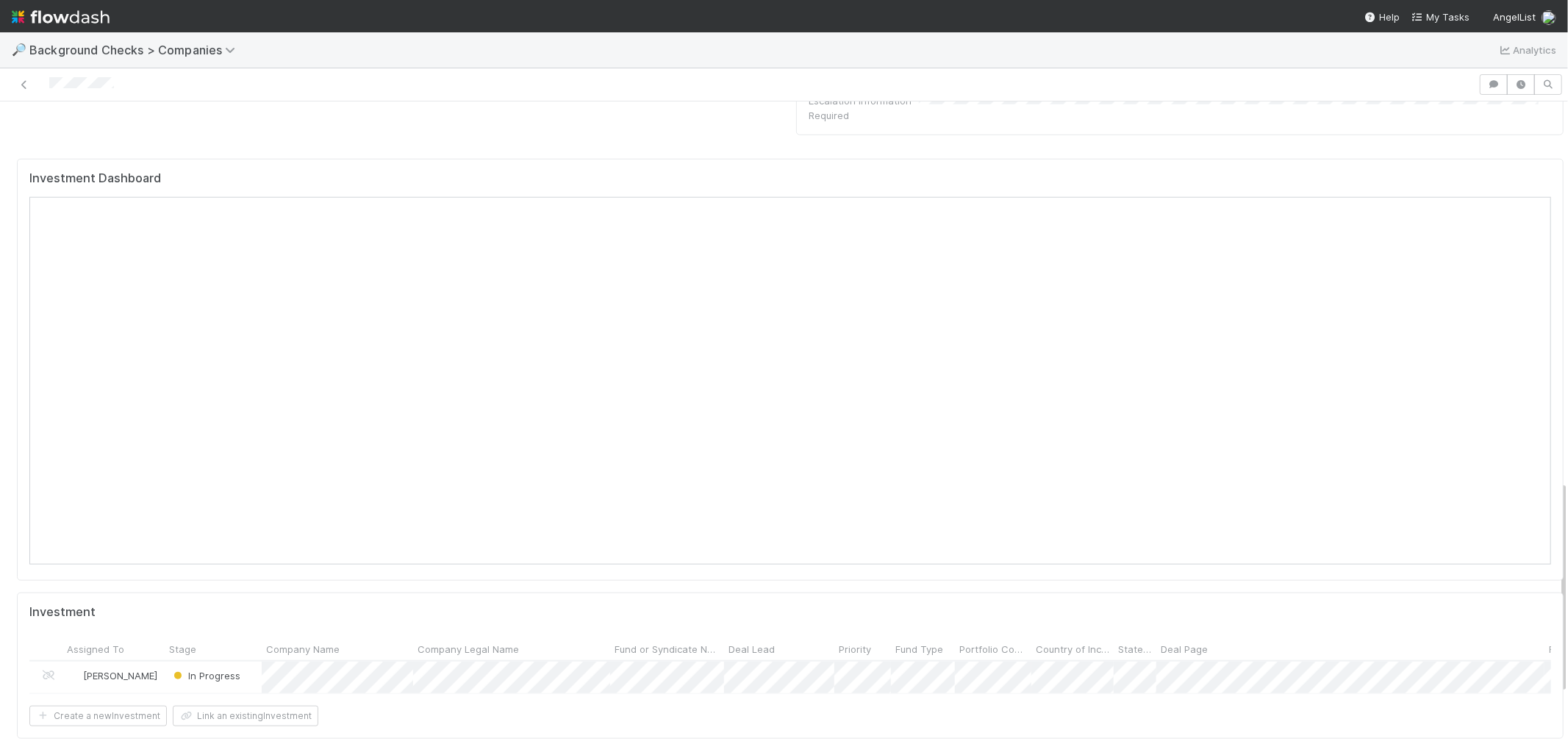
scroll to position [1142, 0]
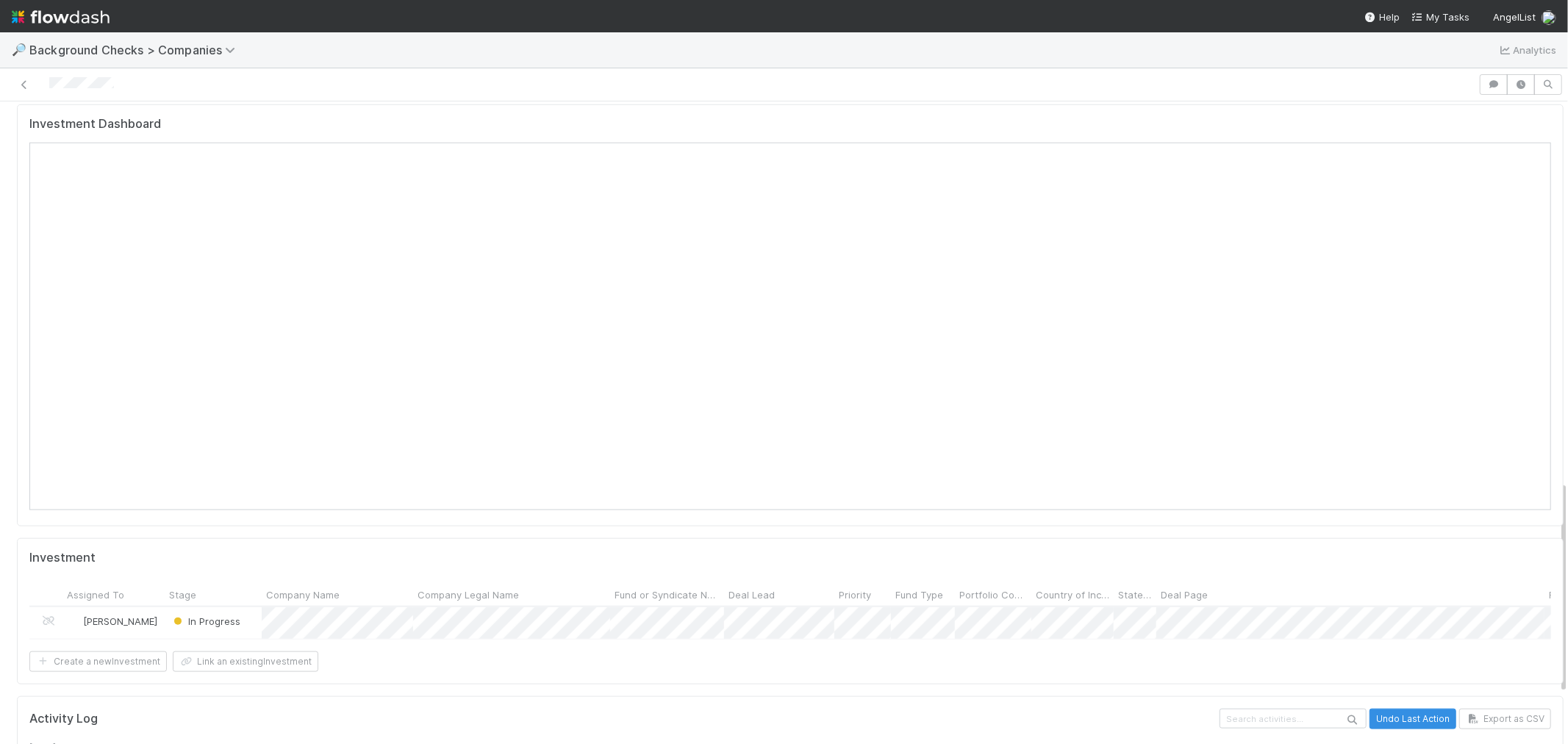
click at [642, 80] on div at bounding box center [739, 85] width 1466 height 21
click at [647, 117] on div "Investment Dashboard" at bounding box center [791, 129] width 1522 height 27
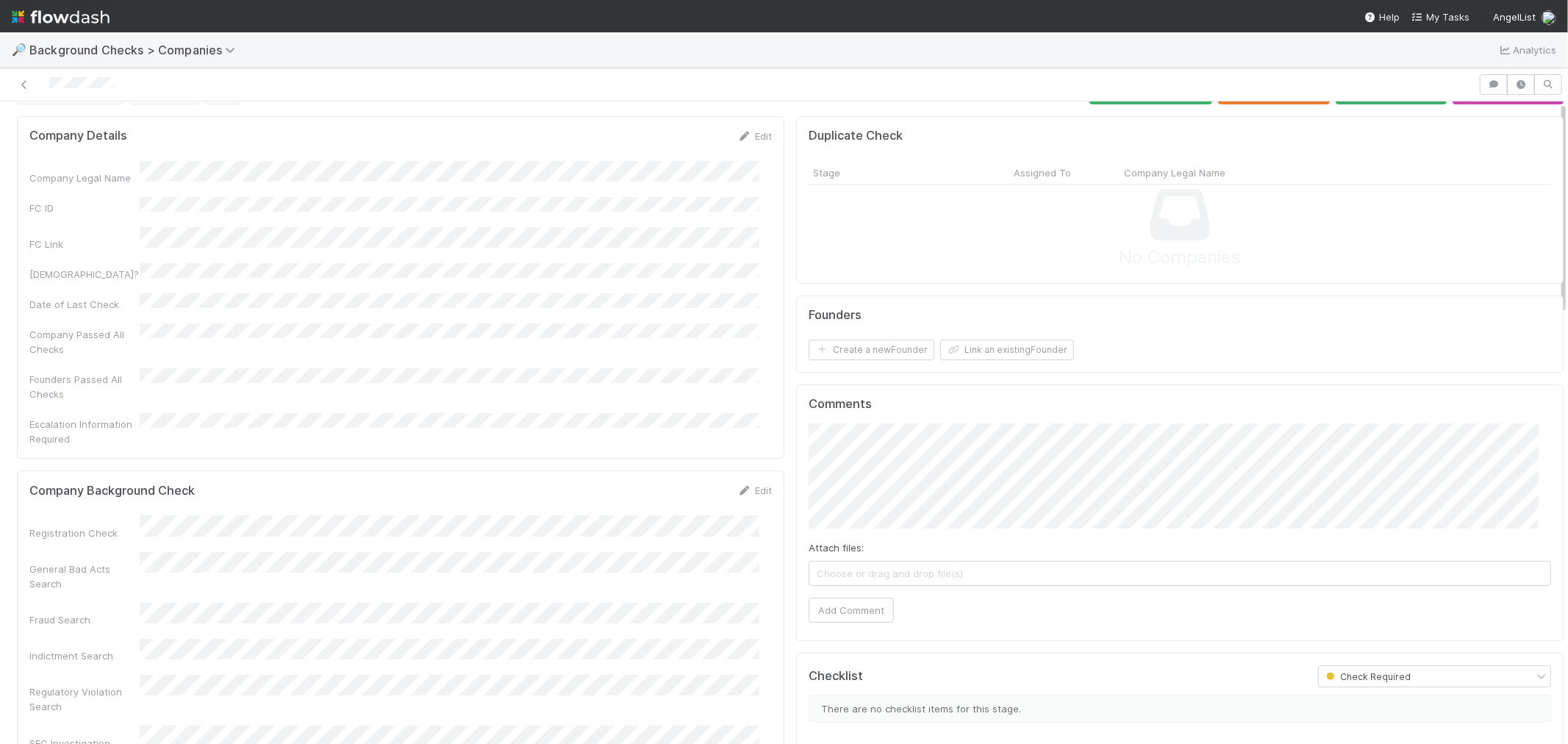
scroll to position [0, 0]
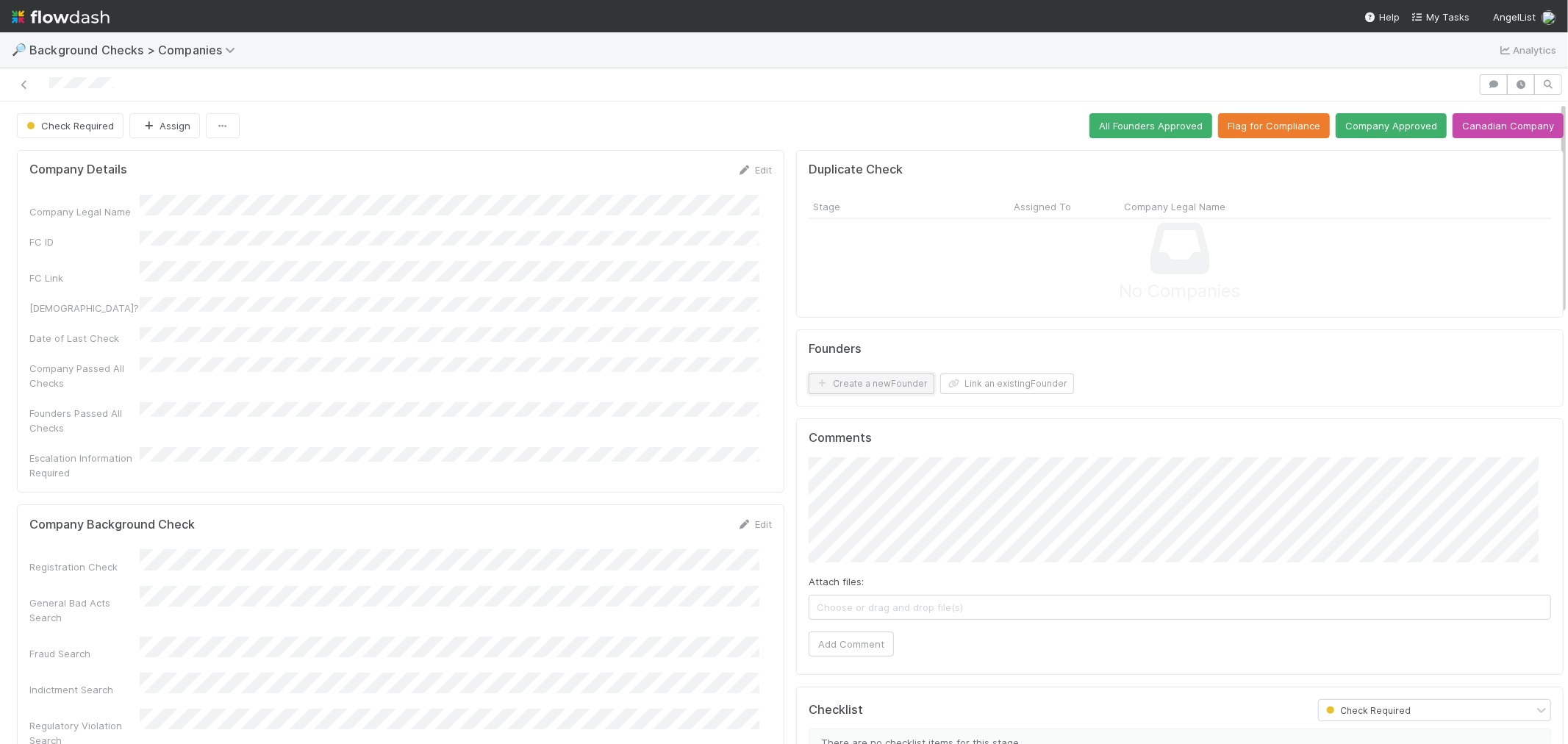
click at [862, 385] on button "Create a new Founder" at bounding box center [872, 383] width 126 height 21
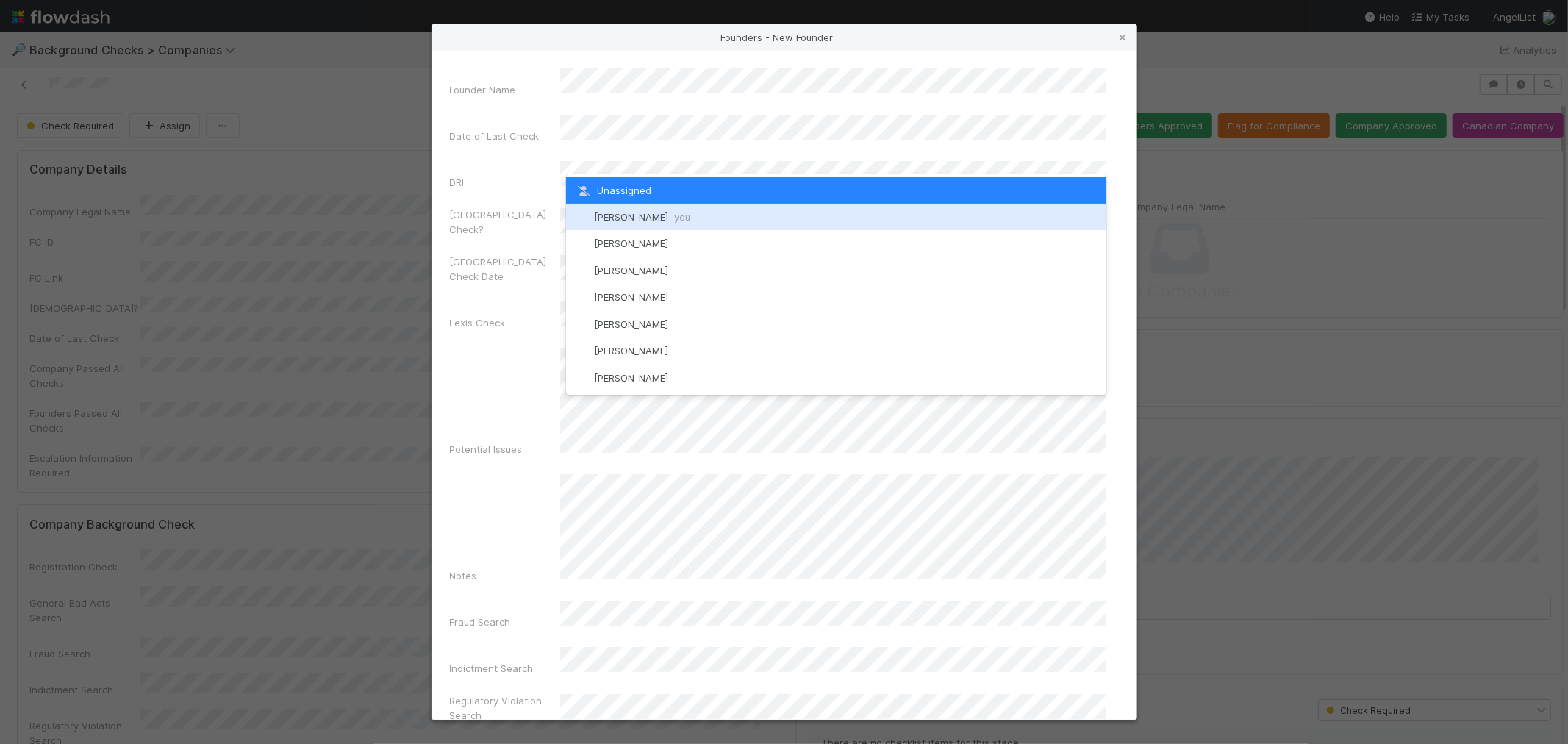
click at [621, 211] on span "[PERSON_NAME] you" at bounding box center [642, 217] width 97 height 12
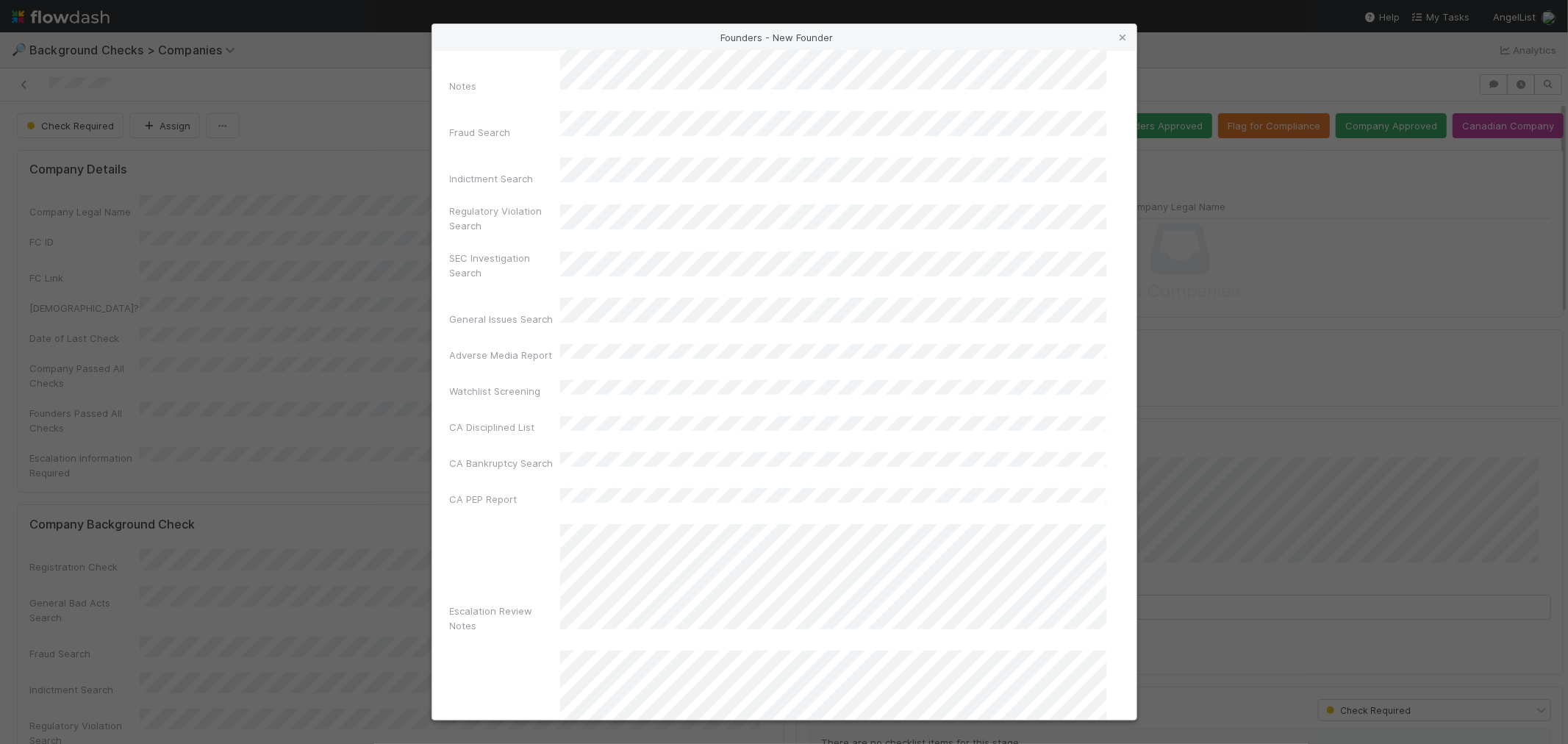
scroll to position [520, 0]
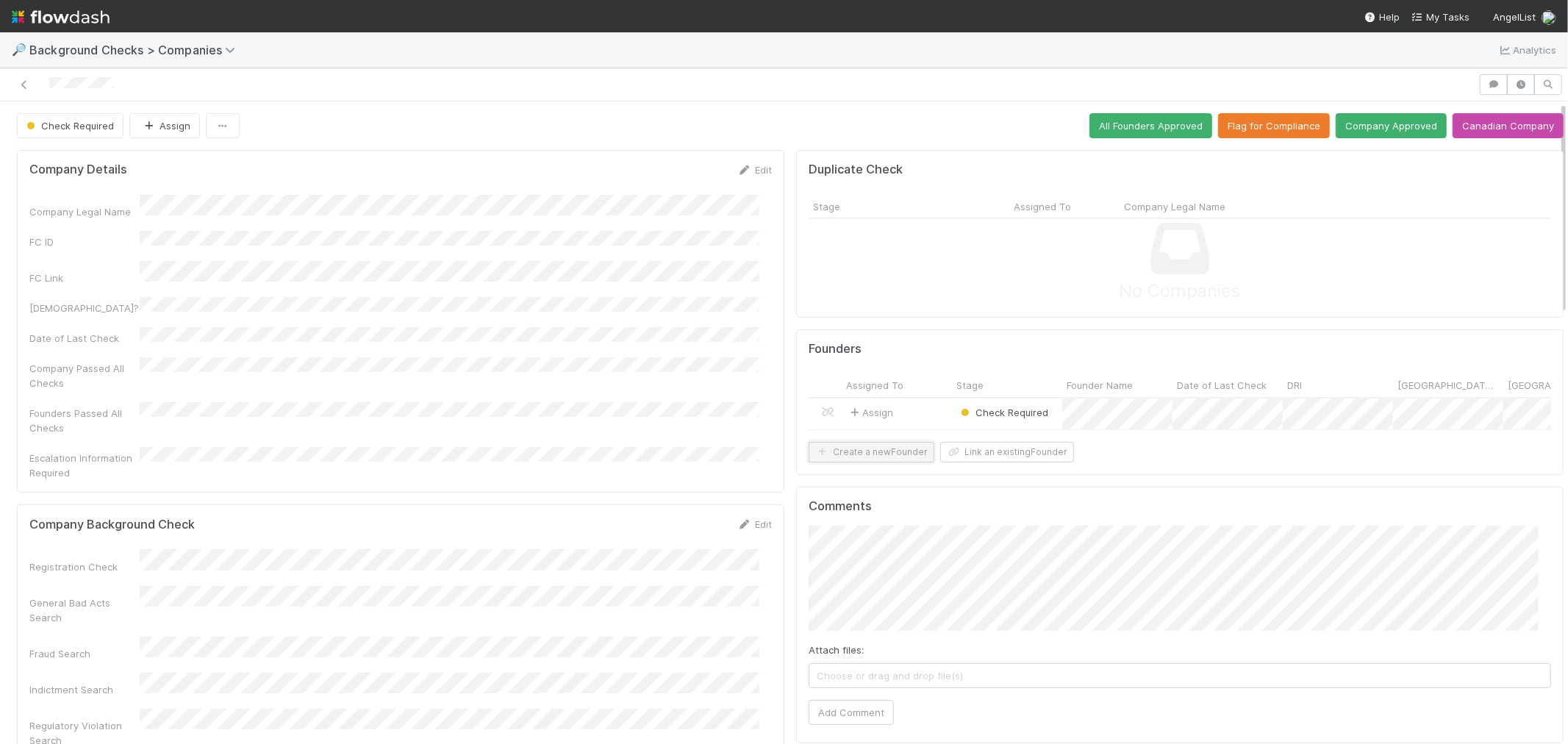
click at [871, 462] on button "Create a new Founder" at bounding box center [872, 452] width 126 height 21
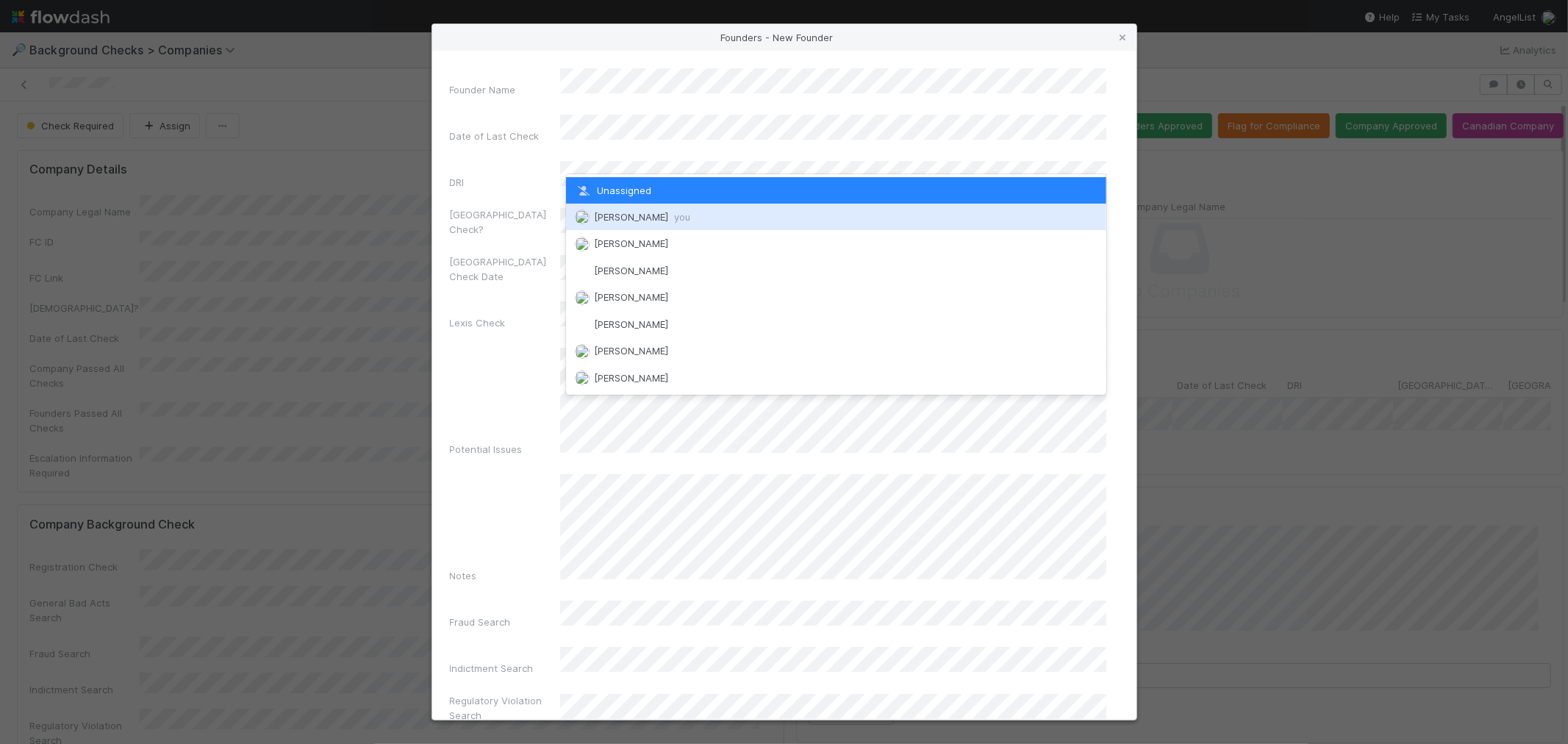
click at [616, 221] on span "[PERSON_NAME] you" at bounding box center [642, 217] width 97 height 12
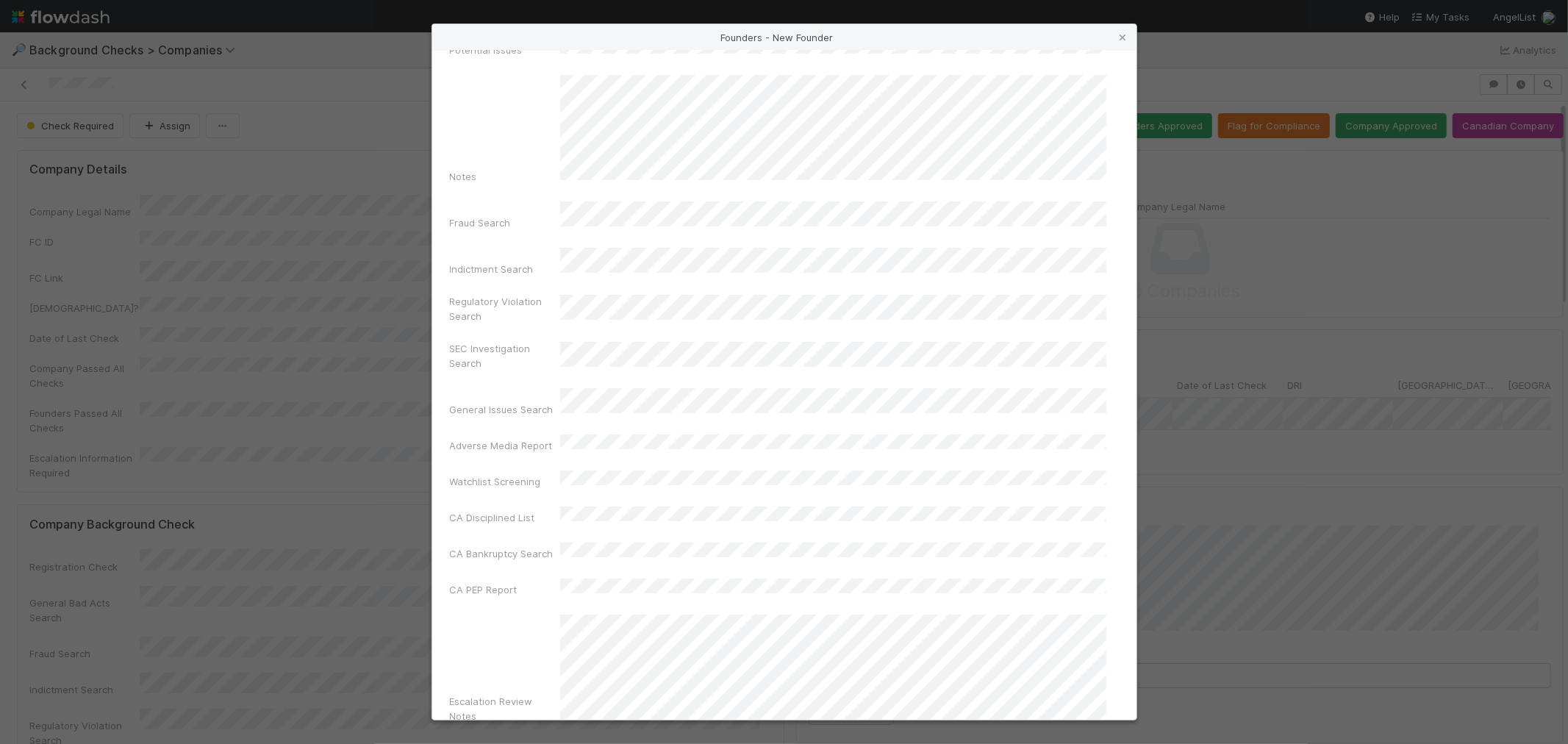
scroll to position [489, 0]
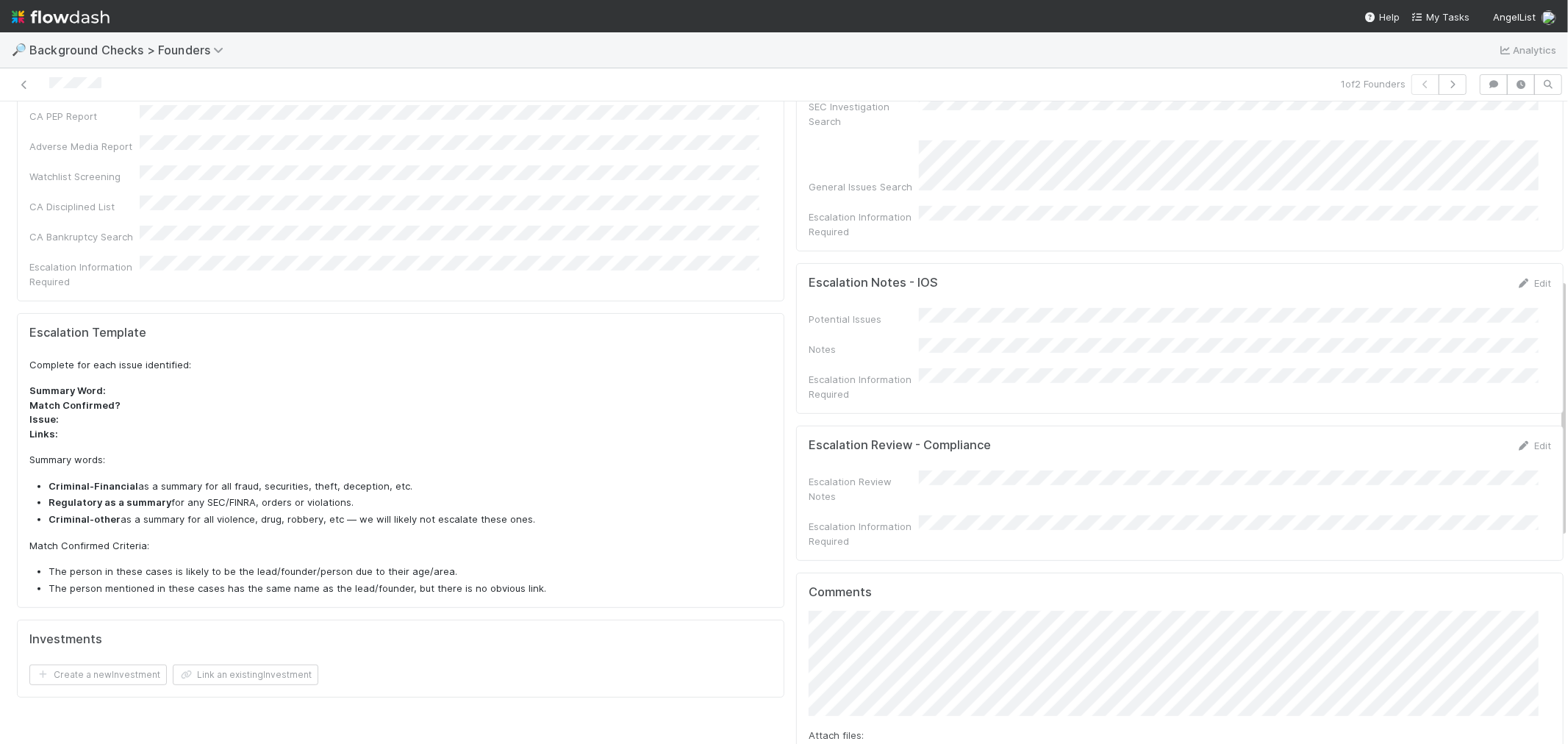
scroll to position [735, 0]
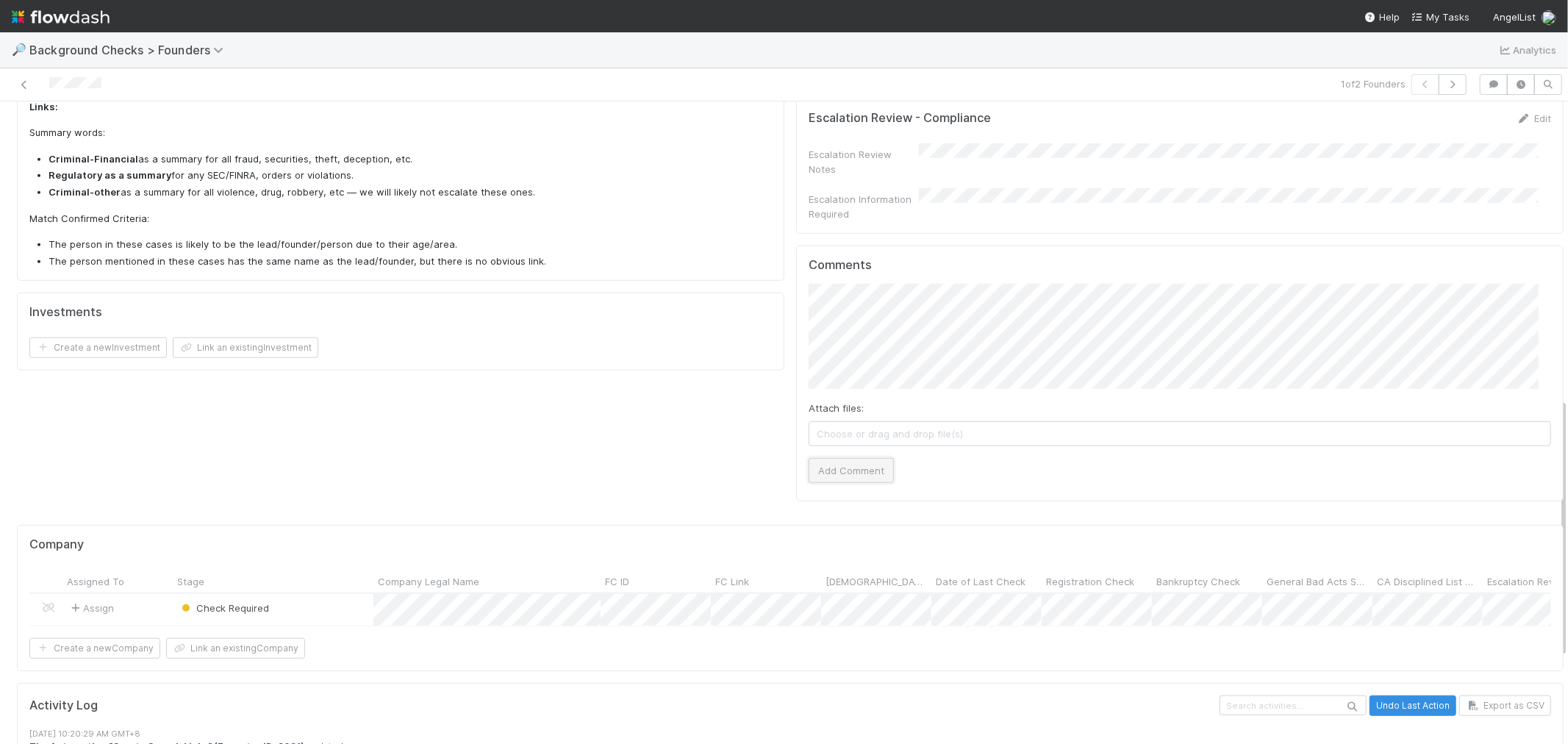
click at [862, 458] on button "Add Comment" at bounding box center [852, 470] width 86 height 25
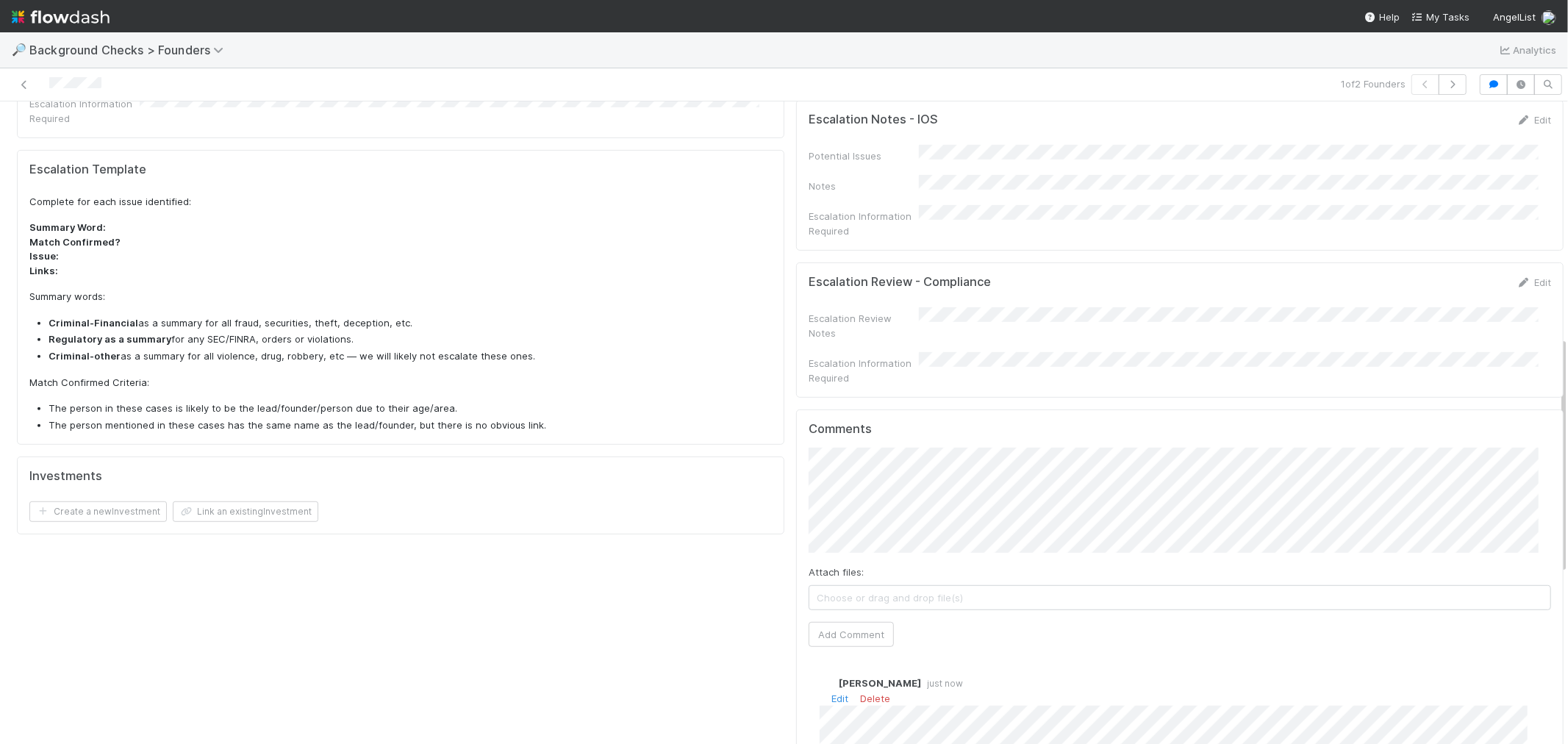
scroll to position [898, 0]
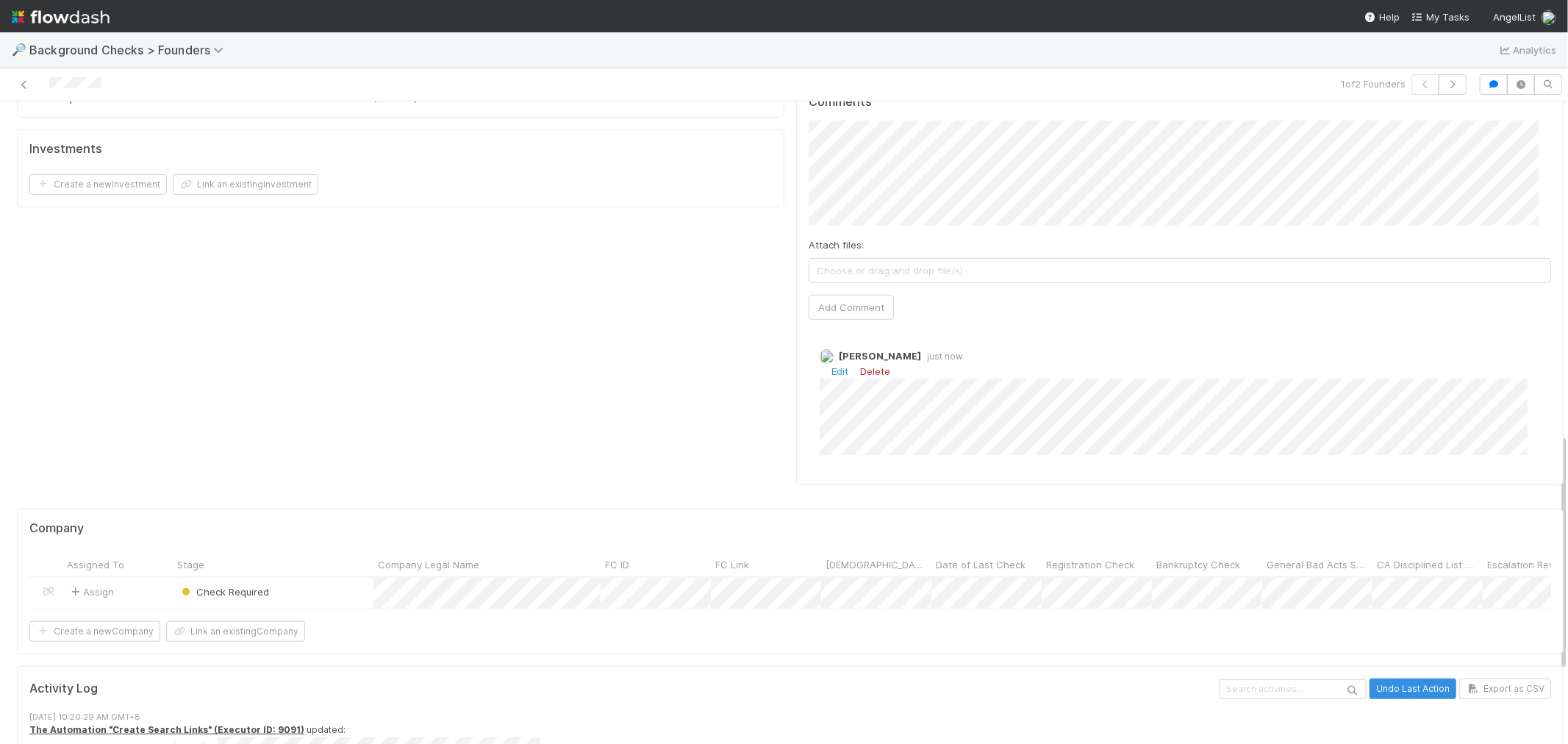
click at [869, 366] on link "Delete" at bounding box center [875, 372] width 30 height 12
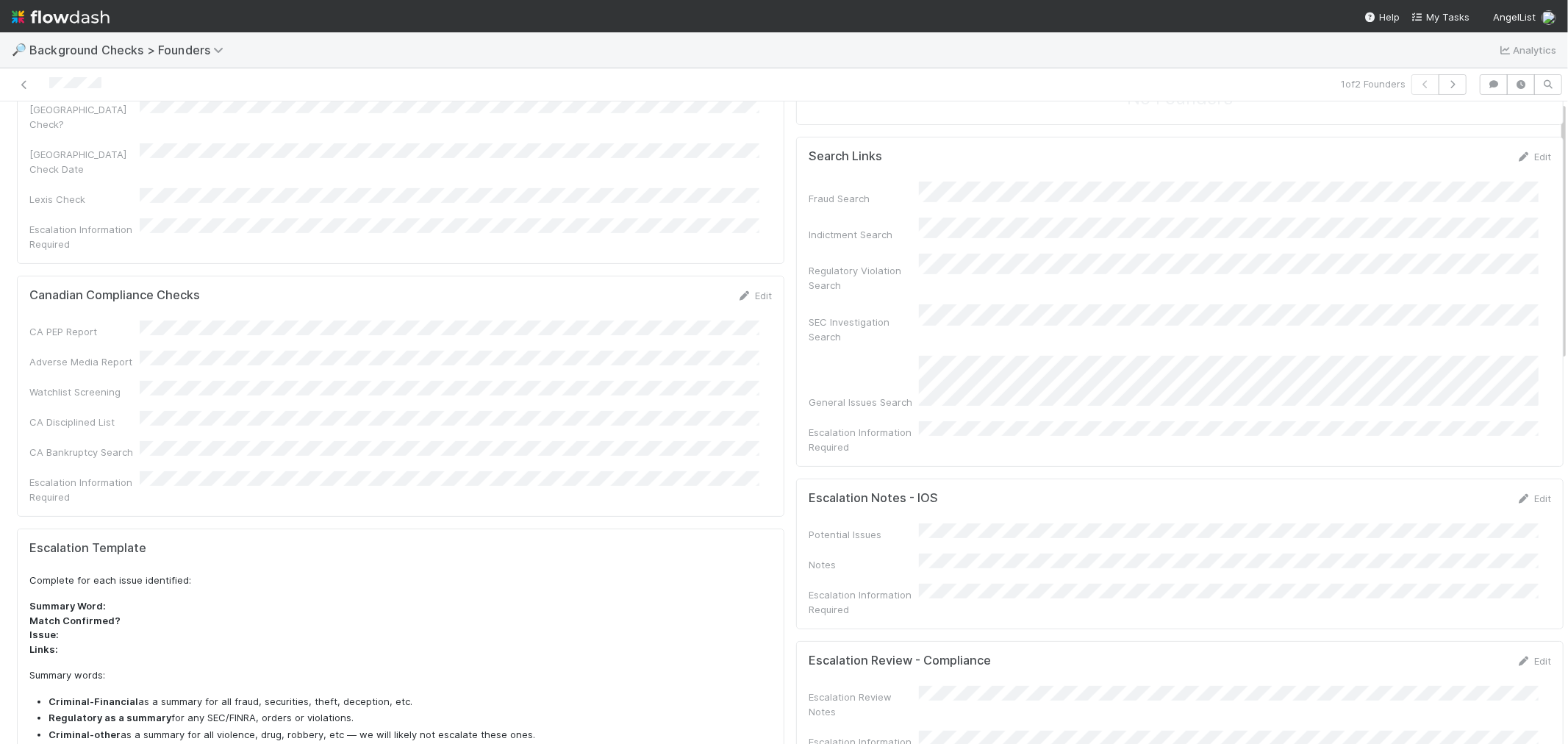
scroll to position [0, 0]
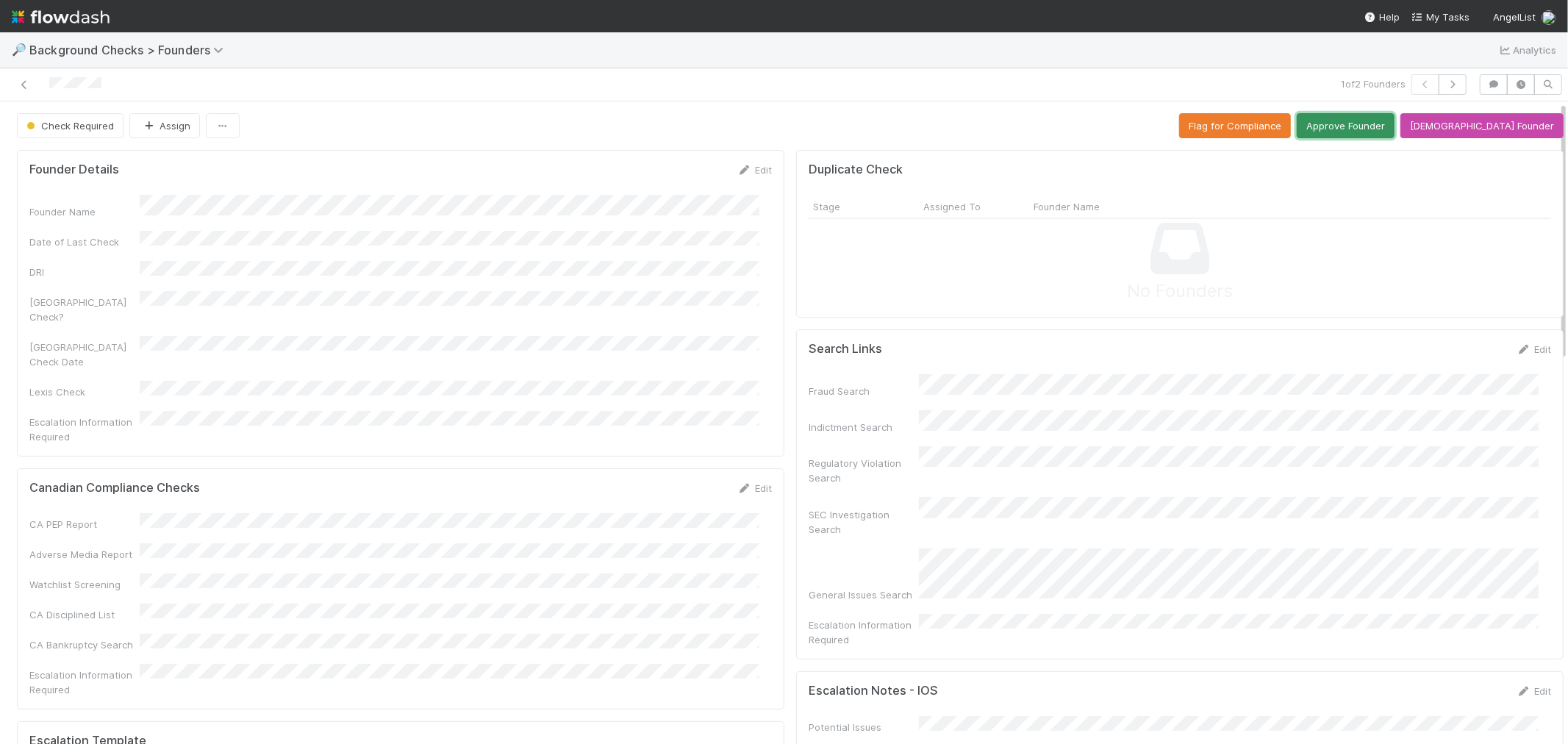
click at [1395, 130] on button "Approve Founder" at bounding box center [1346, 125] width 98 height 25
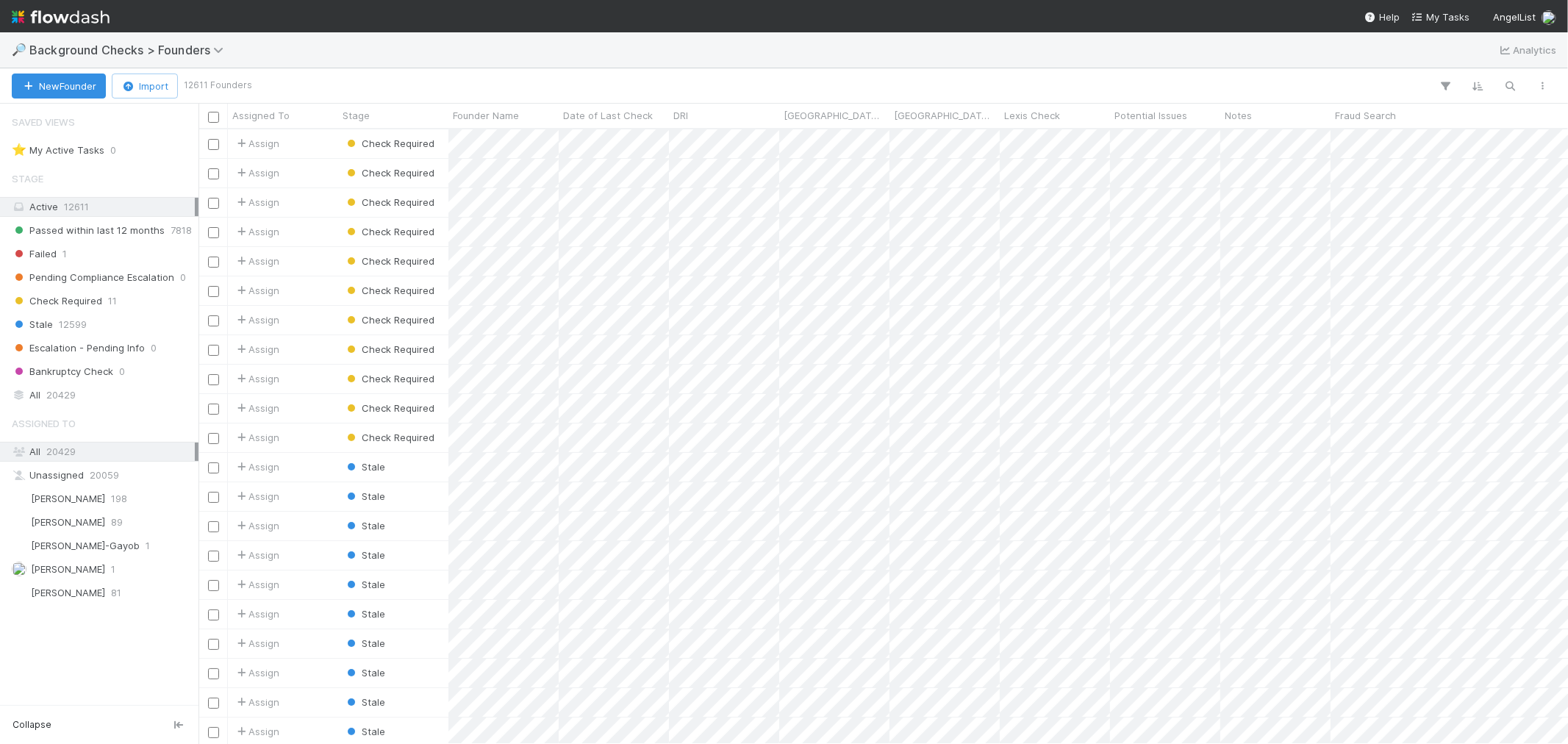
scroll to position [602, 1357]
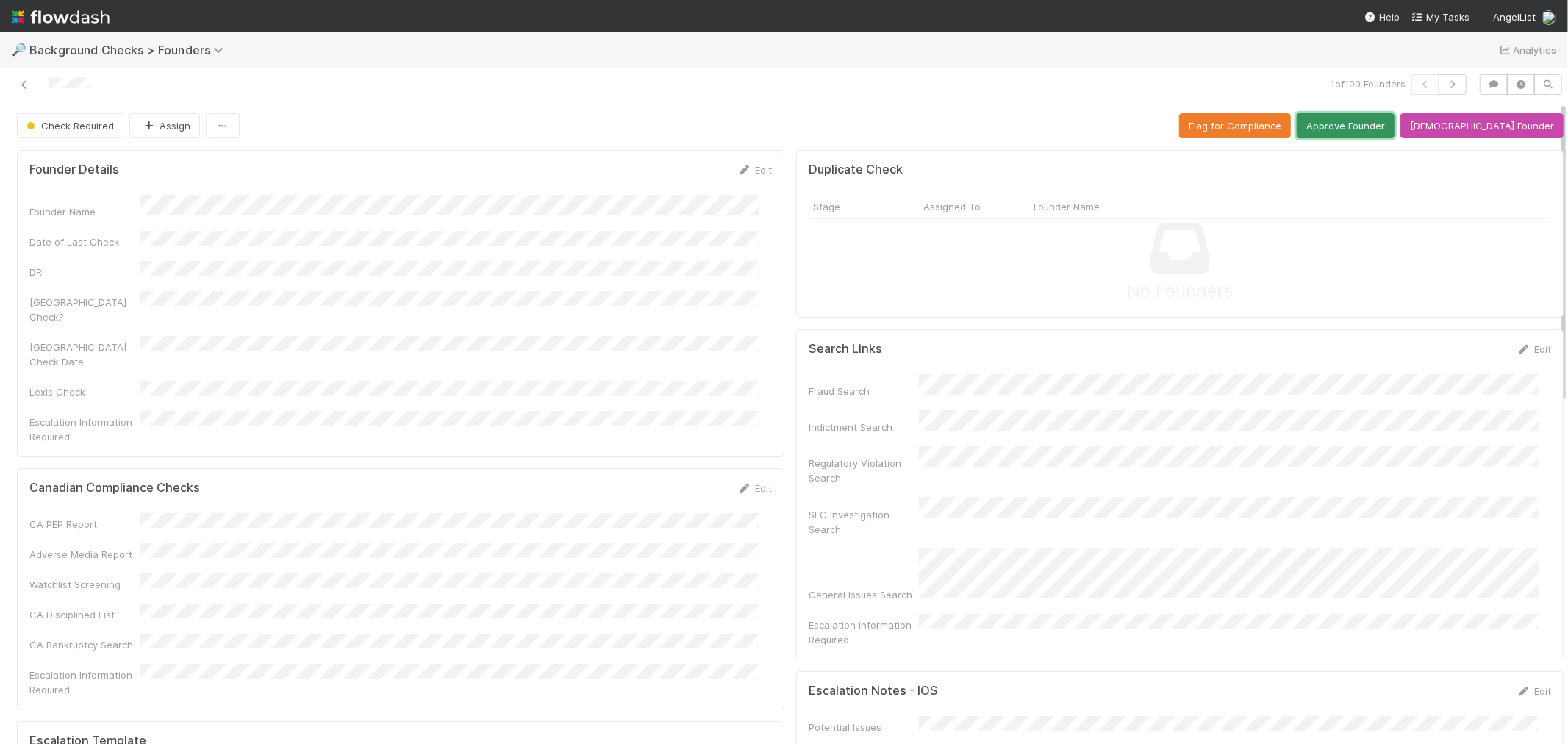
click at [1378, 133] on button "Approve Founder" at bounding box center [1346, 125] width 98 height 25
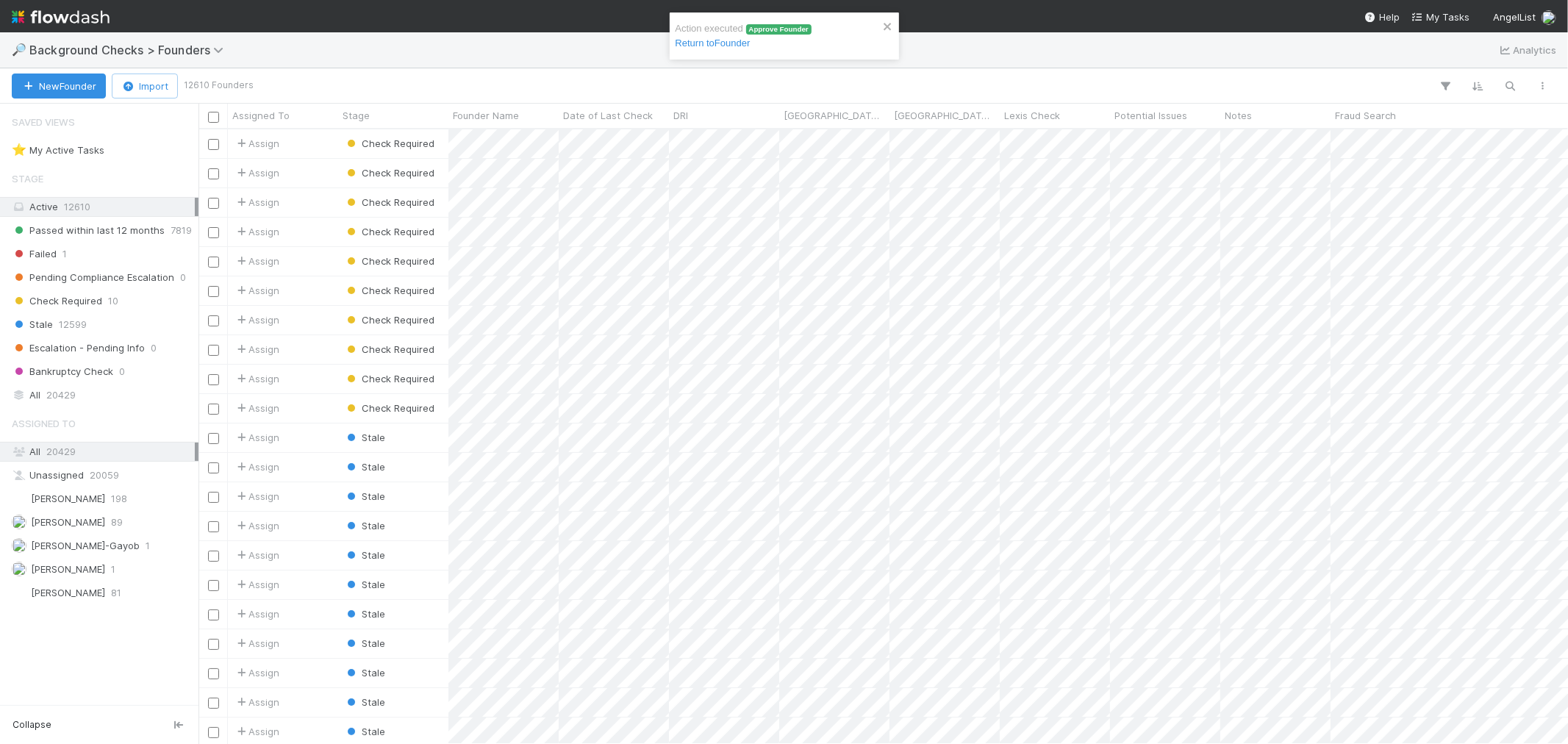
scroll to position [602, 1357]
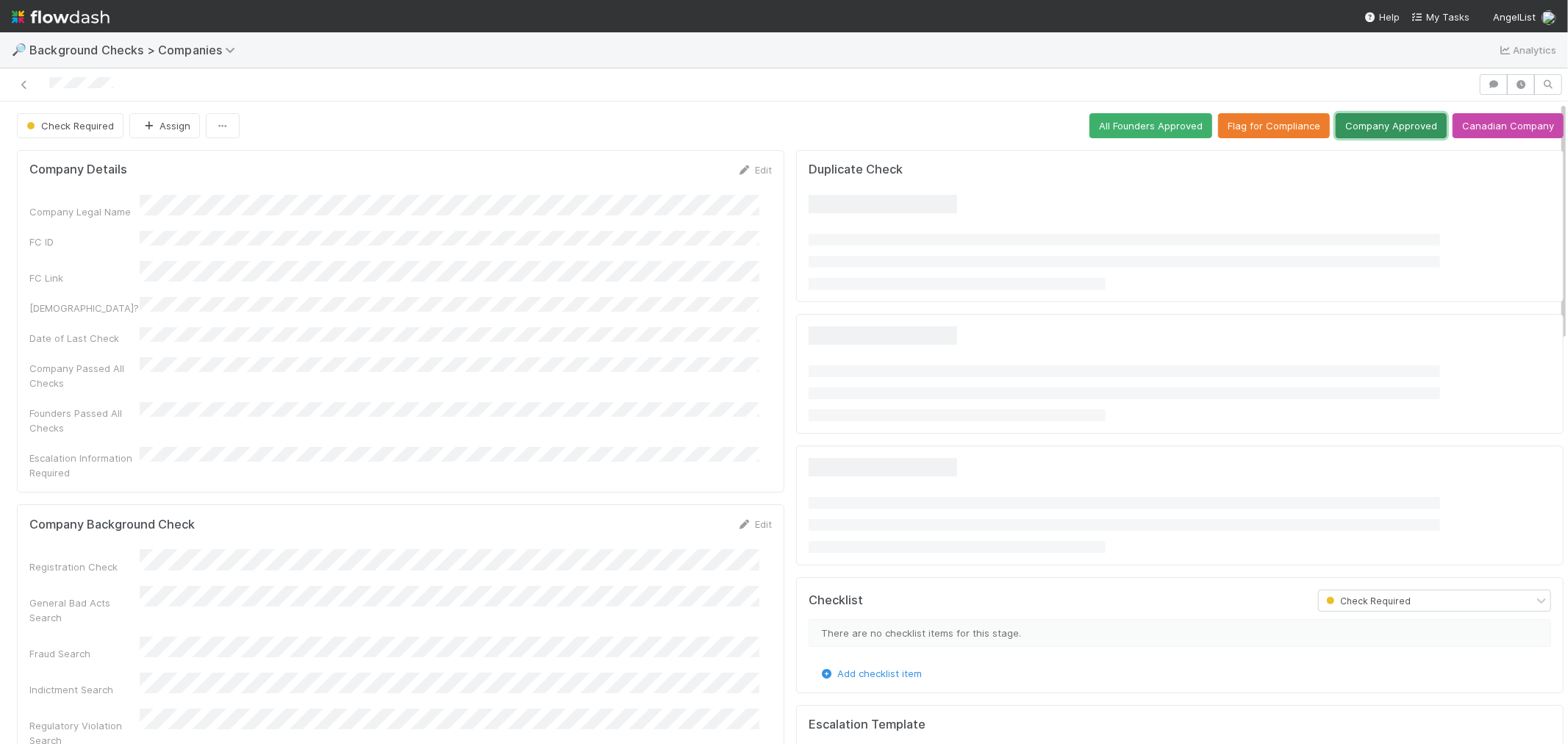
click at [1336, 120] on button "Company Approved" at bounding box center [1391, 125] width 111 height 25
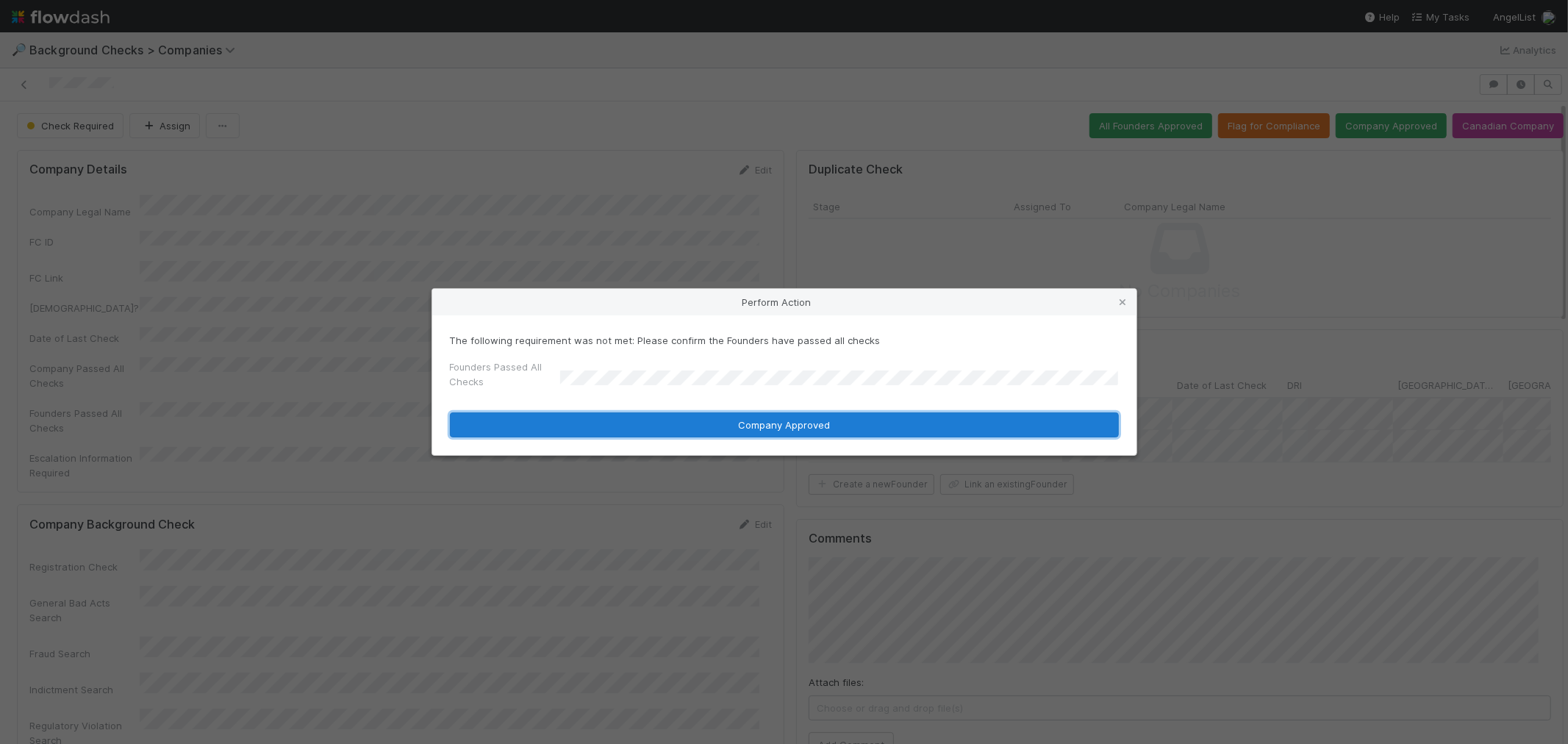
click at [581, 430] on button "Company Approved" at bounding box center [785, 424] width 669 height 25
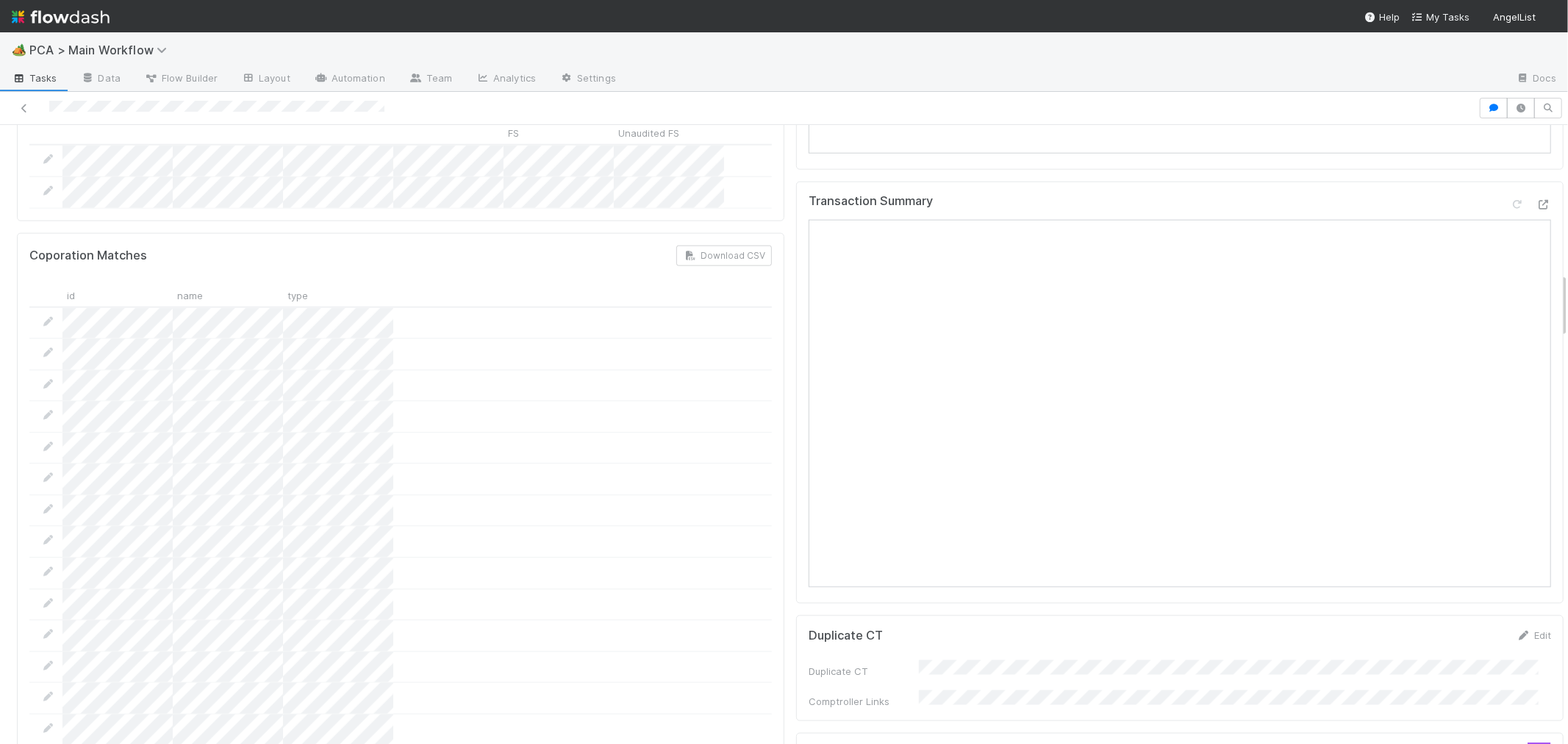
scroll to position [1715, 0]
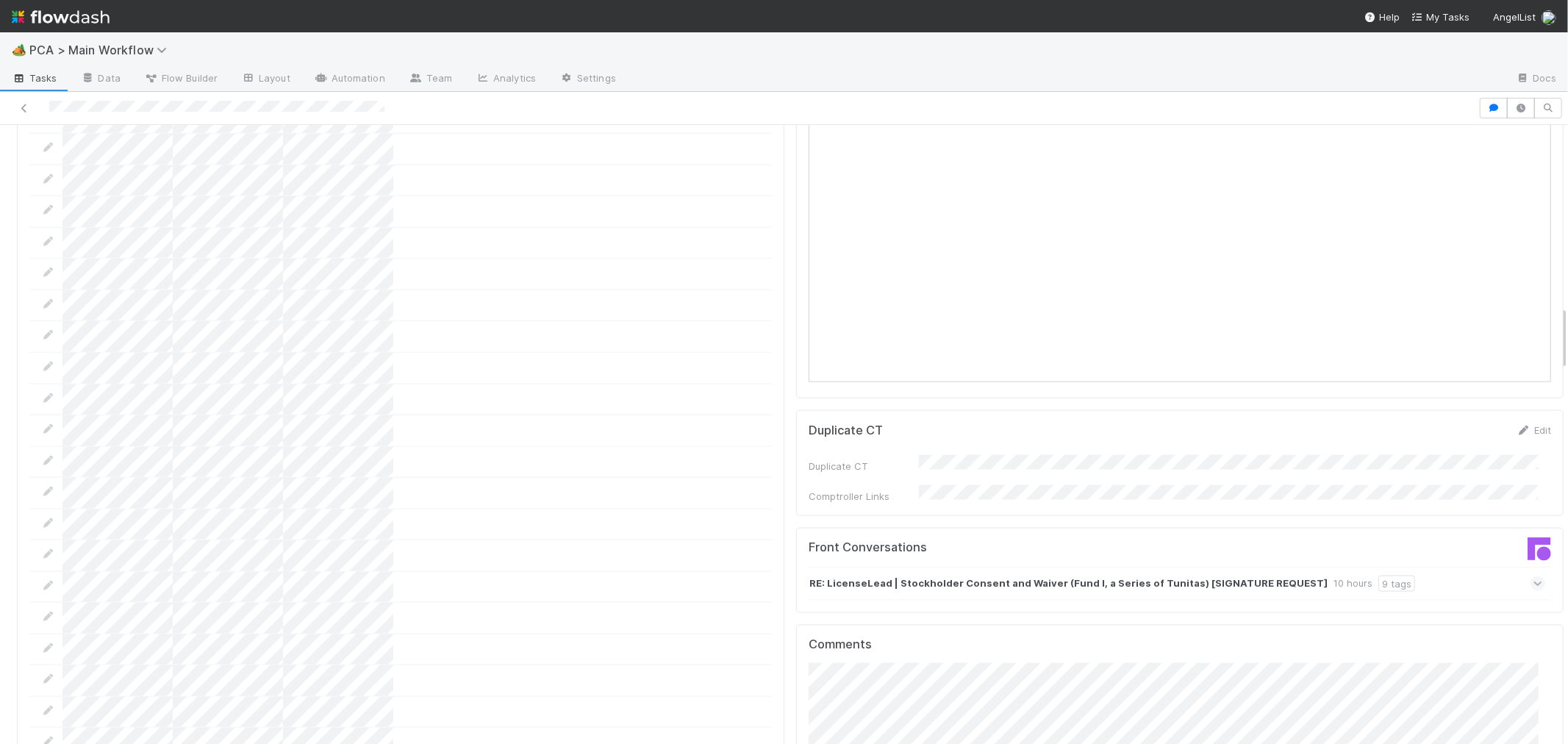
click at [1533, 577] on icon at bounding box center [1538, 584] width 10 height 15
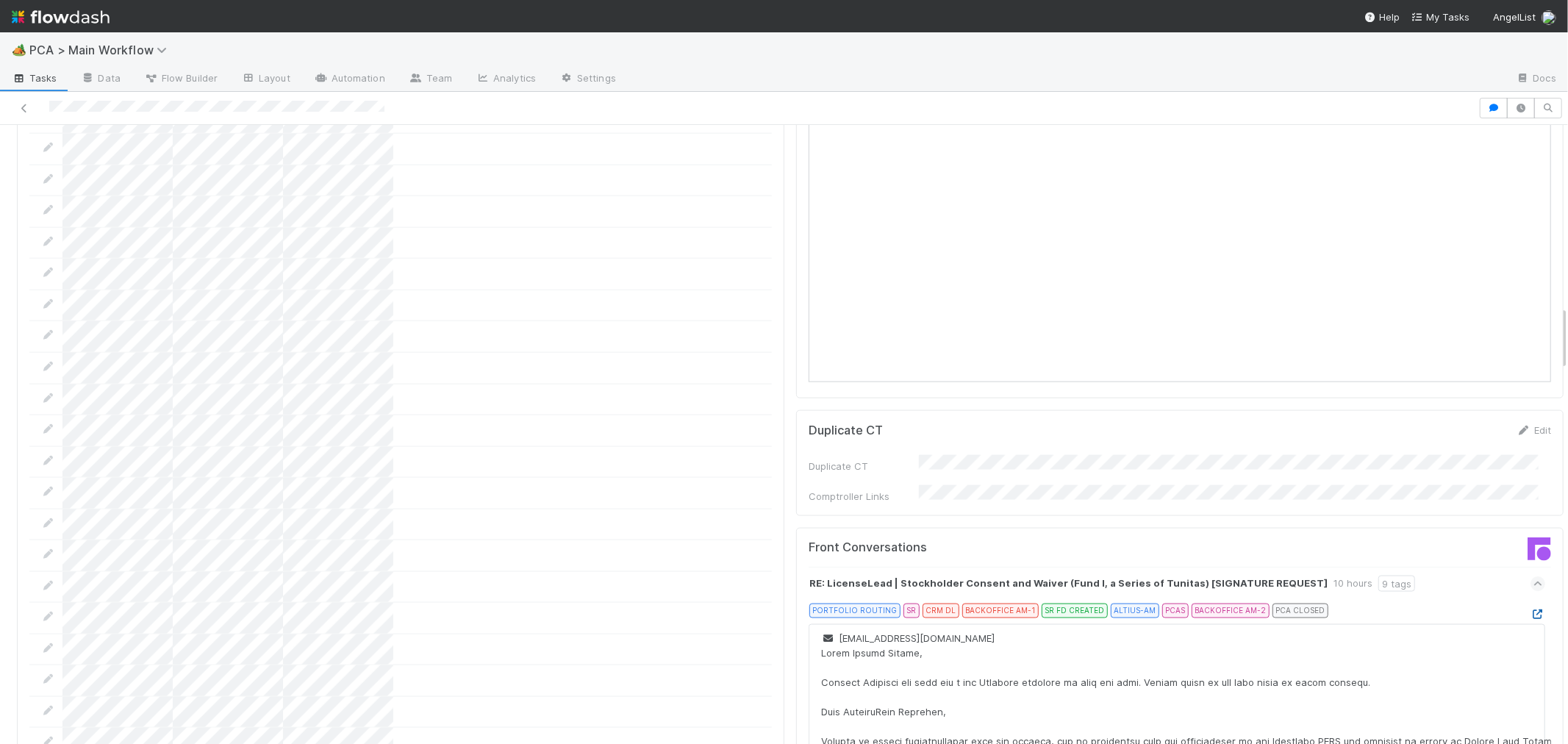
click at [1530, 610] on icon at bounding box center [1537, 615] width 15 height 10
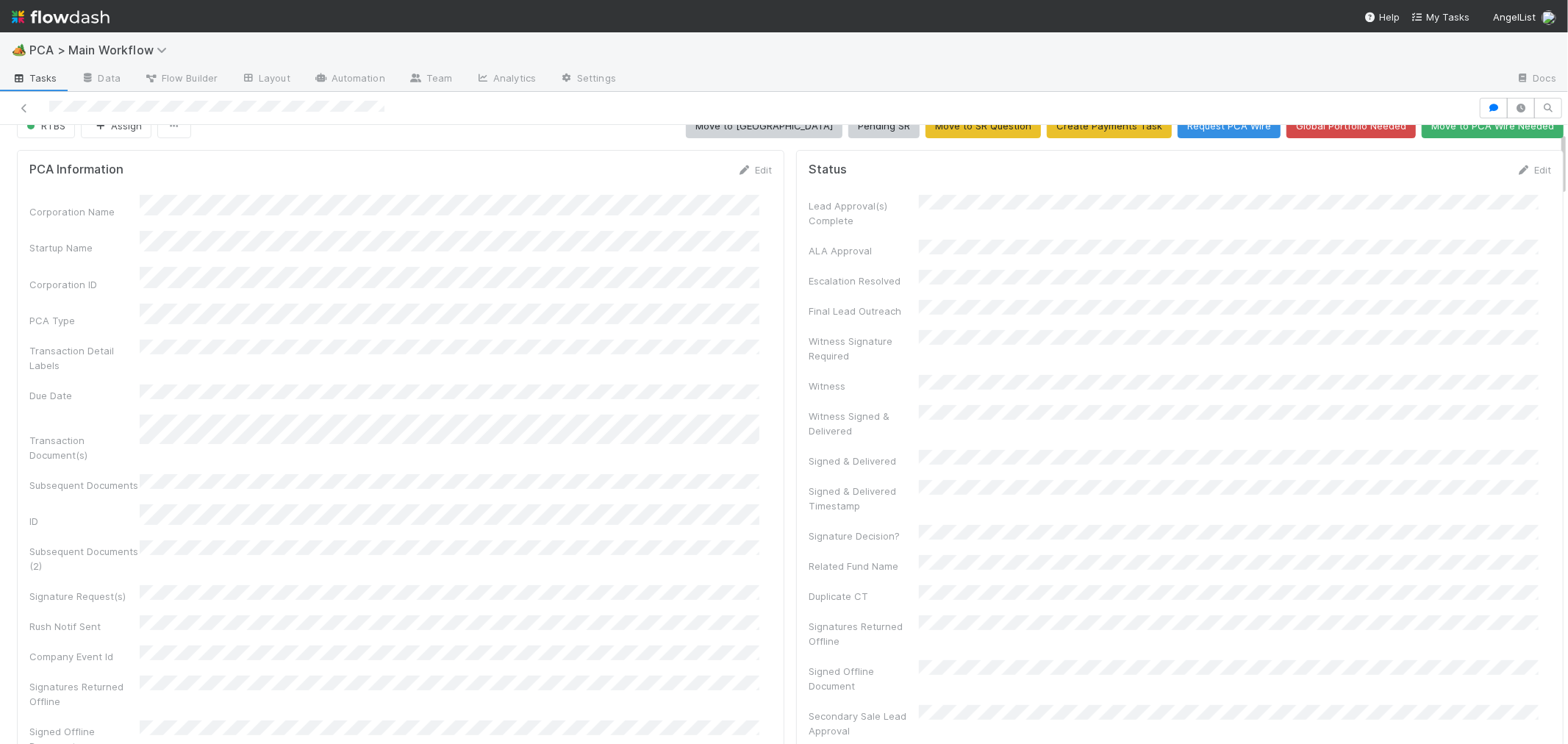
scroll to position [0, 0]
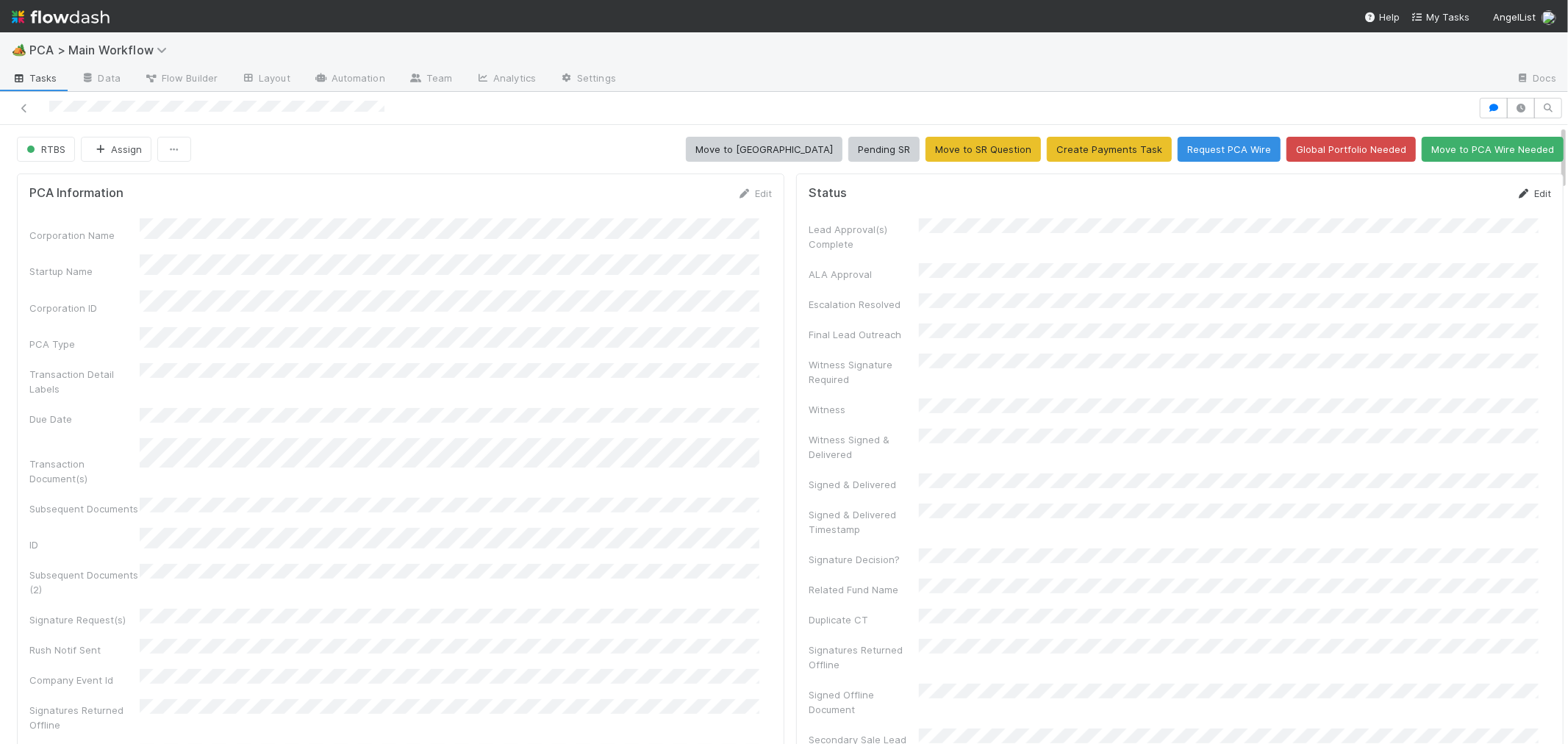
click at [1516, 194] on link "Edit" at bounding box center [1533, 193] width 35 height 12
click at [1451, 194] on button "Save" at bounding box center [1472, 198] width 42 height 25
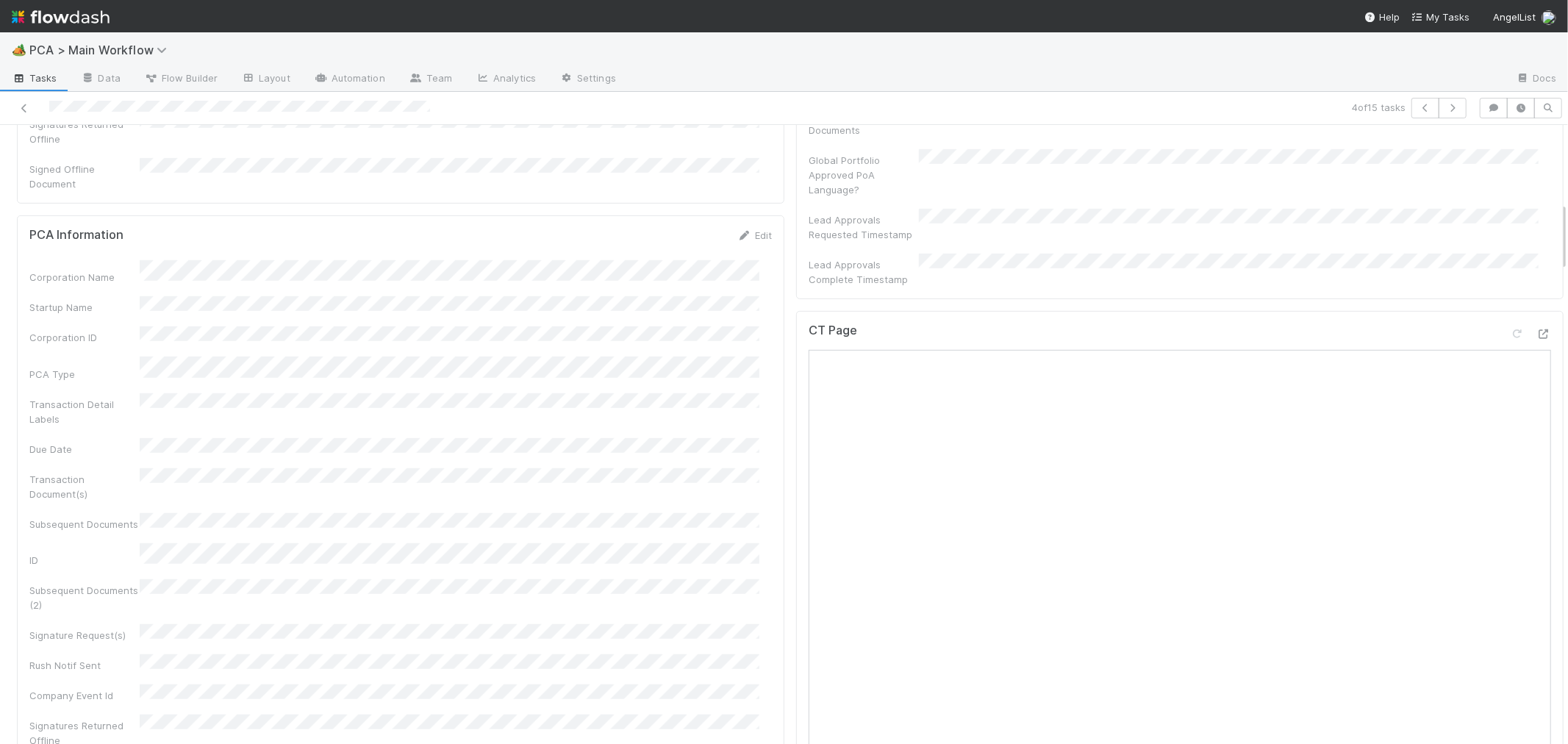
scroll to position [652, 0]
click at [221, 330] on div "Corporation Name" at bounding box center [400, 333] width 742 height 24
copy div
click at [737, 292] on icon at bounding box center [744, 297] width 15 height 10
click at [674, 296] on button "Save" at bounding box center [693, 301] width 42 height 25
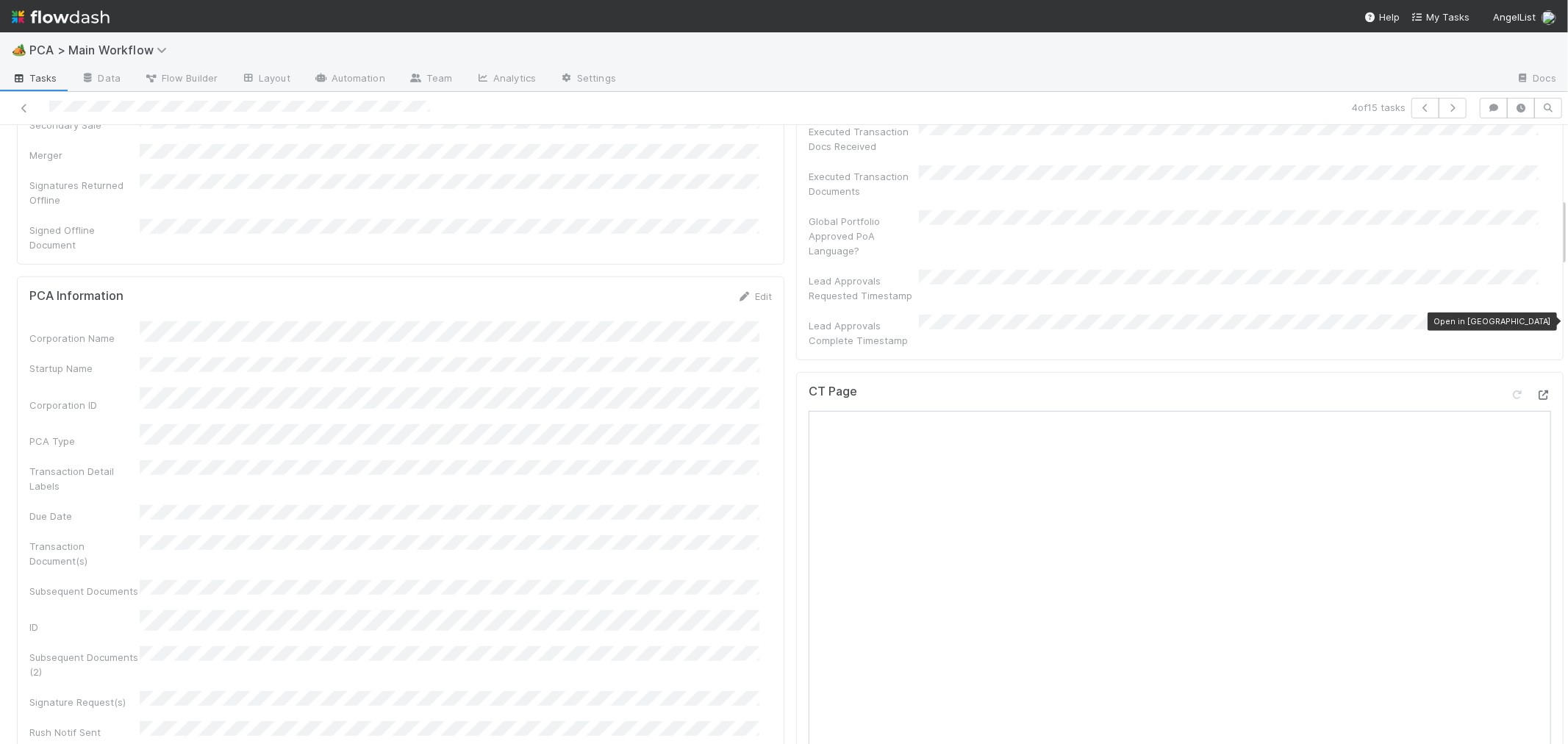
click at [1536, 390] on icon at bounding box center [1543, 395] width 15 height 10
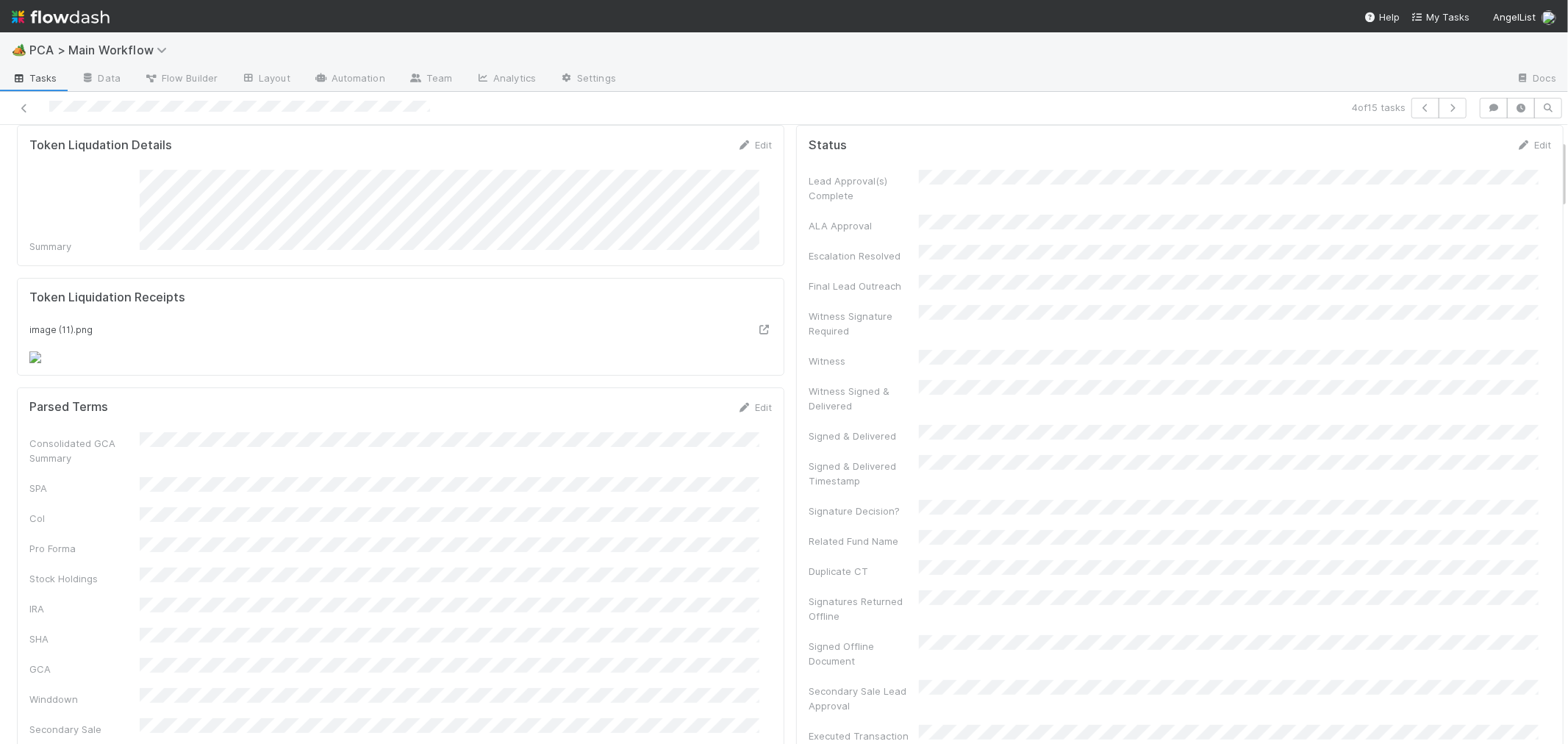
scroll to position [0, 0]
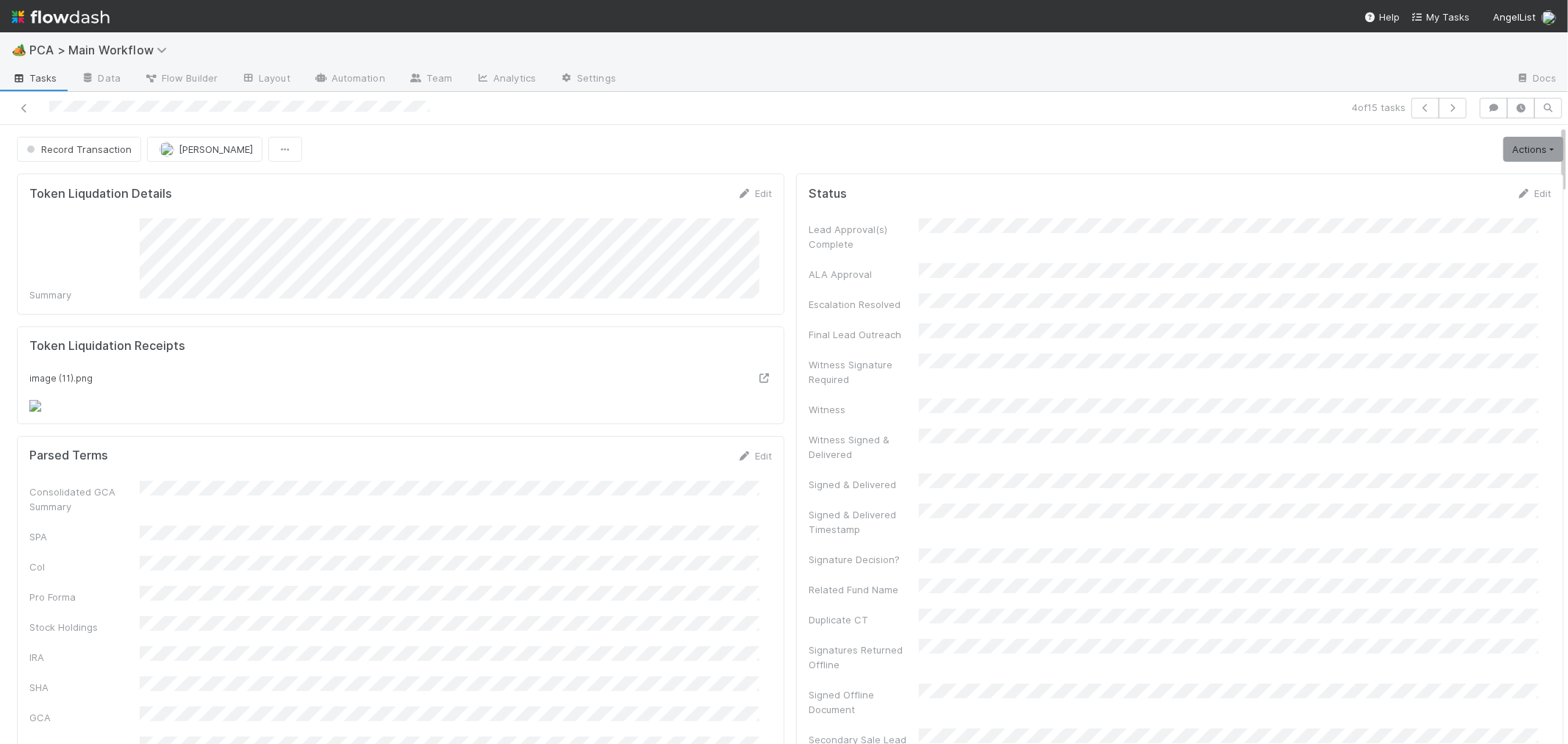
drag, startPoint x: 135, startPoint y: 223, endPoint x: 576, endPoint y: 305, distance: 448.6
click at [576, 305] on div "Token Liqudation Details Edit Summary" at bounding box center [400, 243] width 767 height 140
copy div
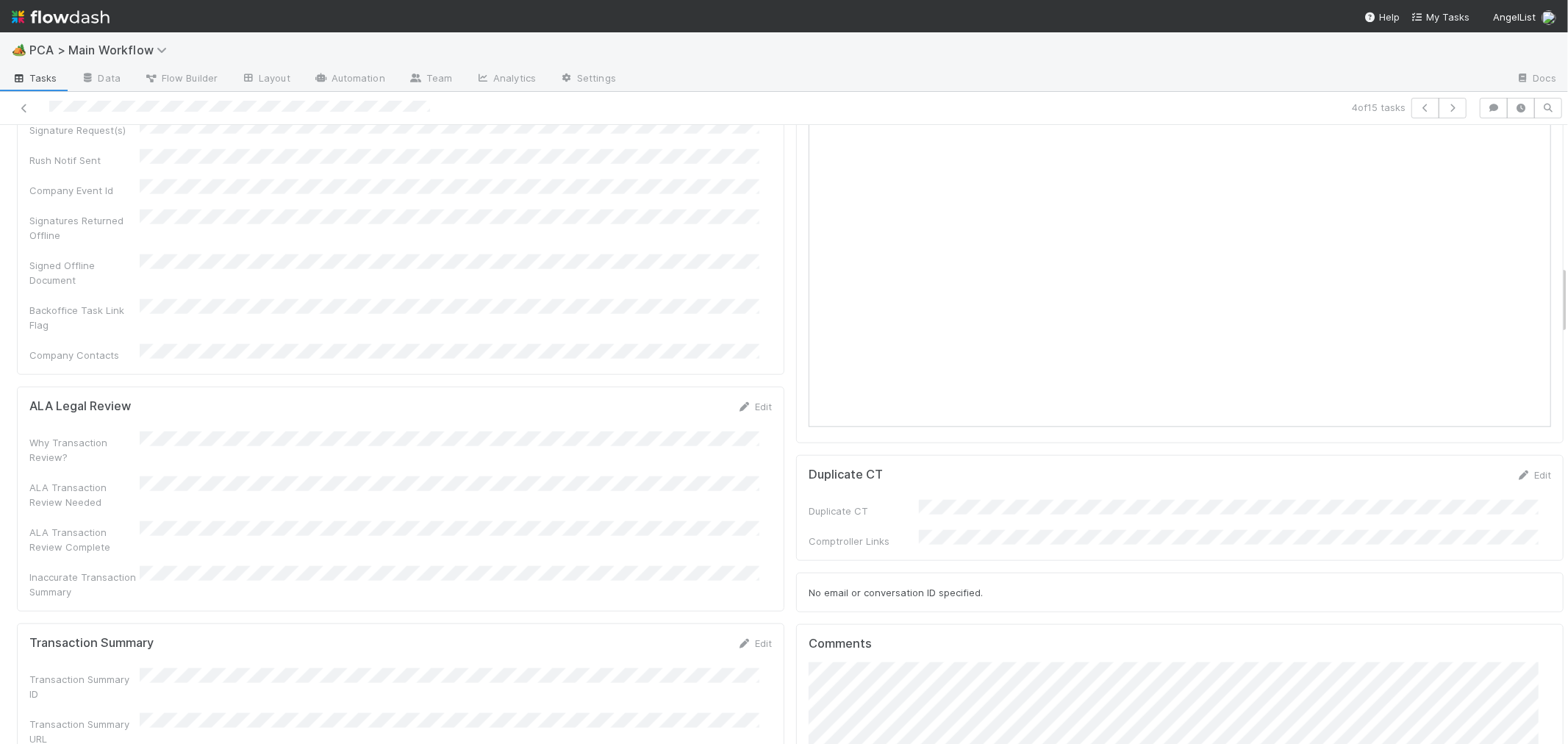
scroll to position [1306, 0]
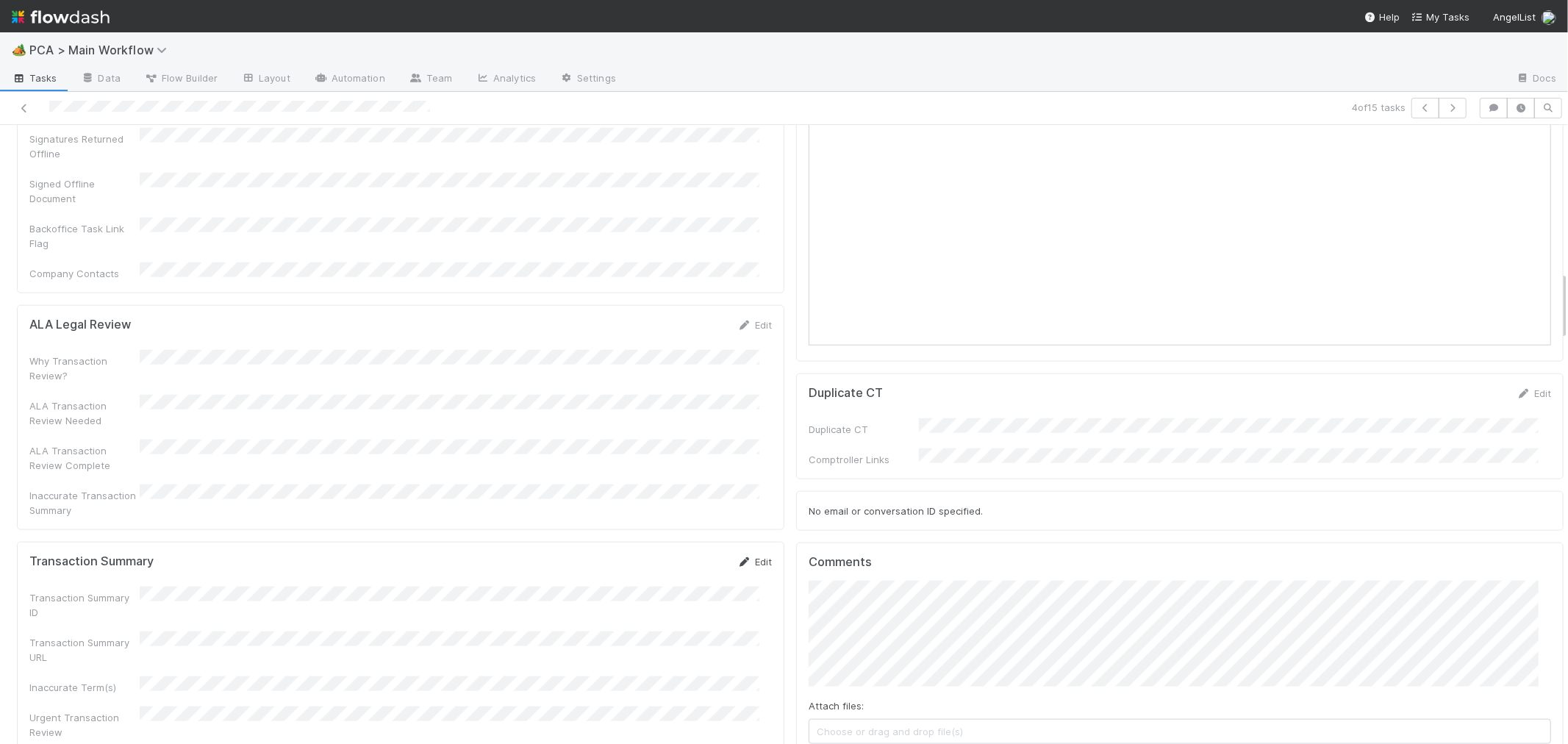
drag, startPoint x: 739, startPoint y: 473, endPoint x: 481, endPoint y: 498, distance: 259.2
click at [738, 557] on icon at bounding box center [744, 562] width 15 height 10
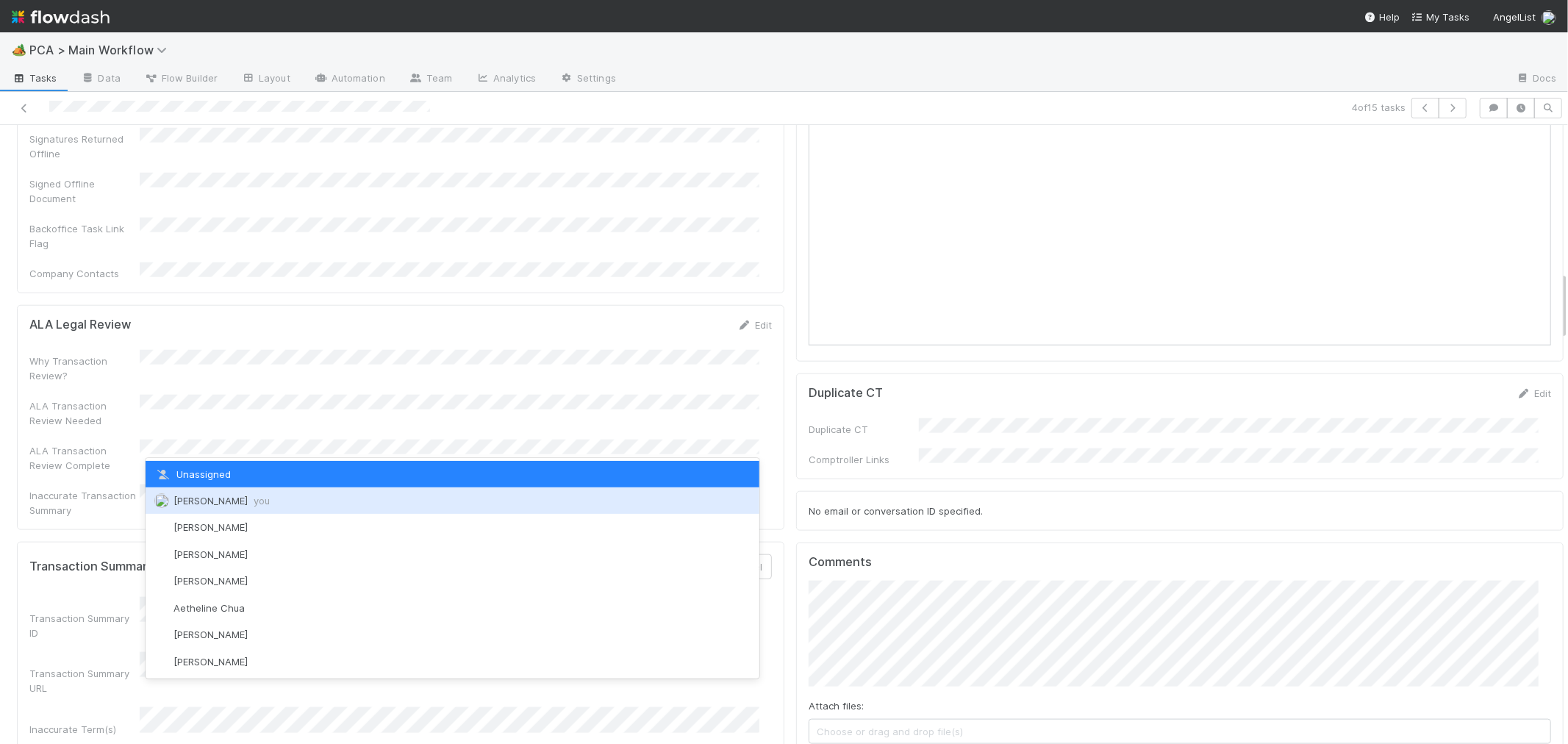
click at [228, 501] on span "[PERSON_NAME] you" at bounding box center [221, 501] width 97 height 12
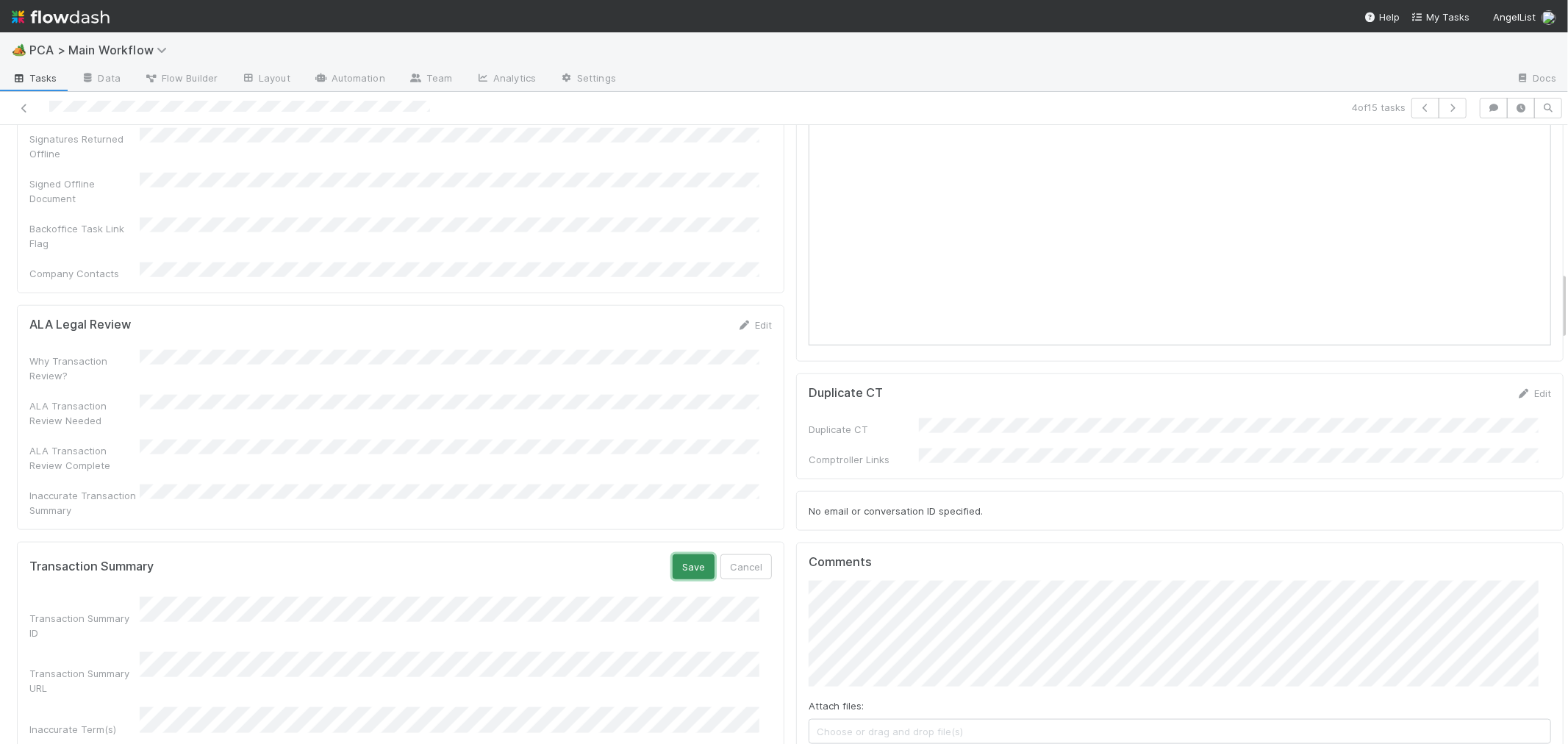
click at [680, 554] on button "Save" at bounding box center [693, 566] width 42 height 25
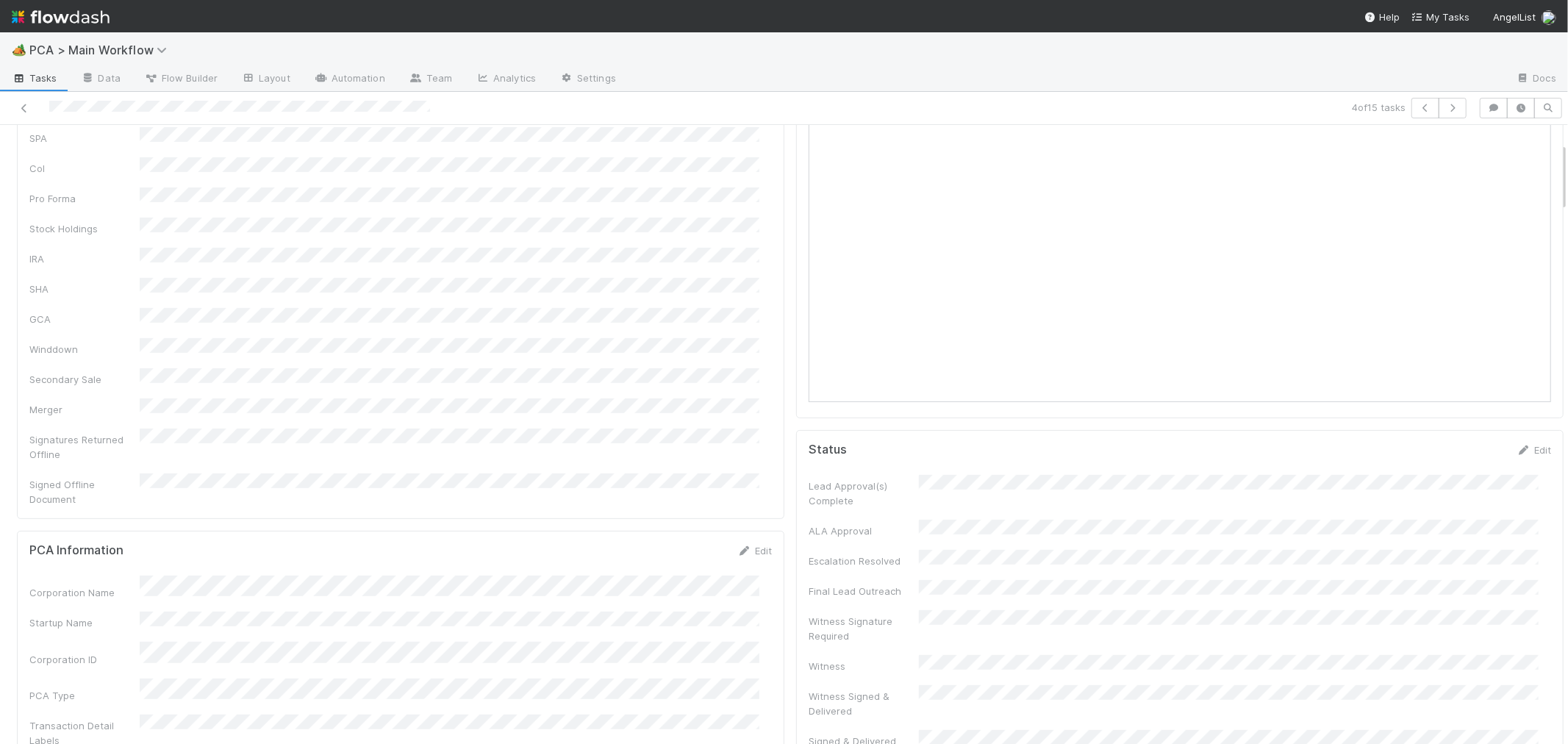
scroll to position [0, 0]
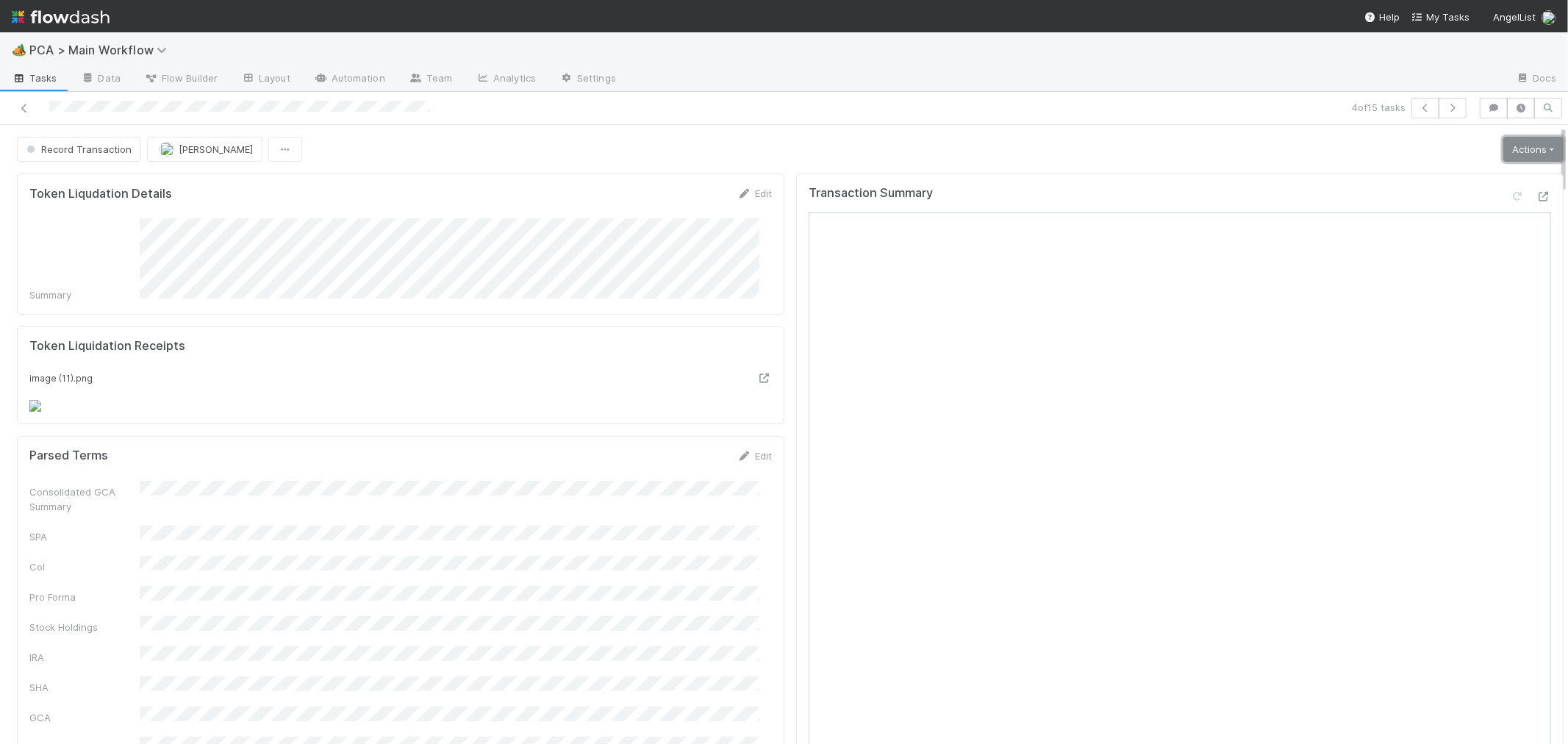
click at [1505, 156] on link "Actions" at bounding box center [1533, 148] width 61 height 25
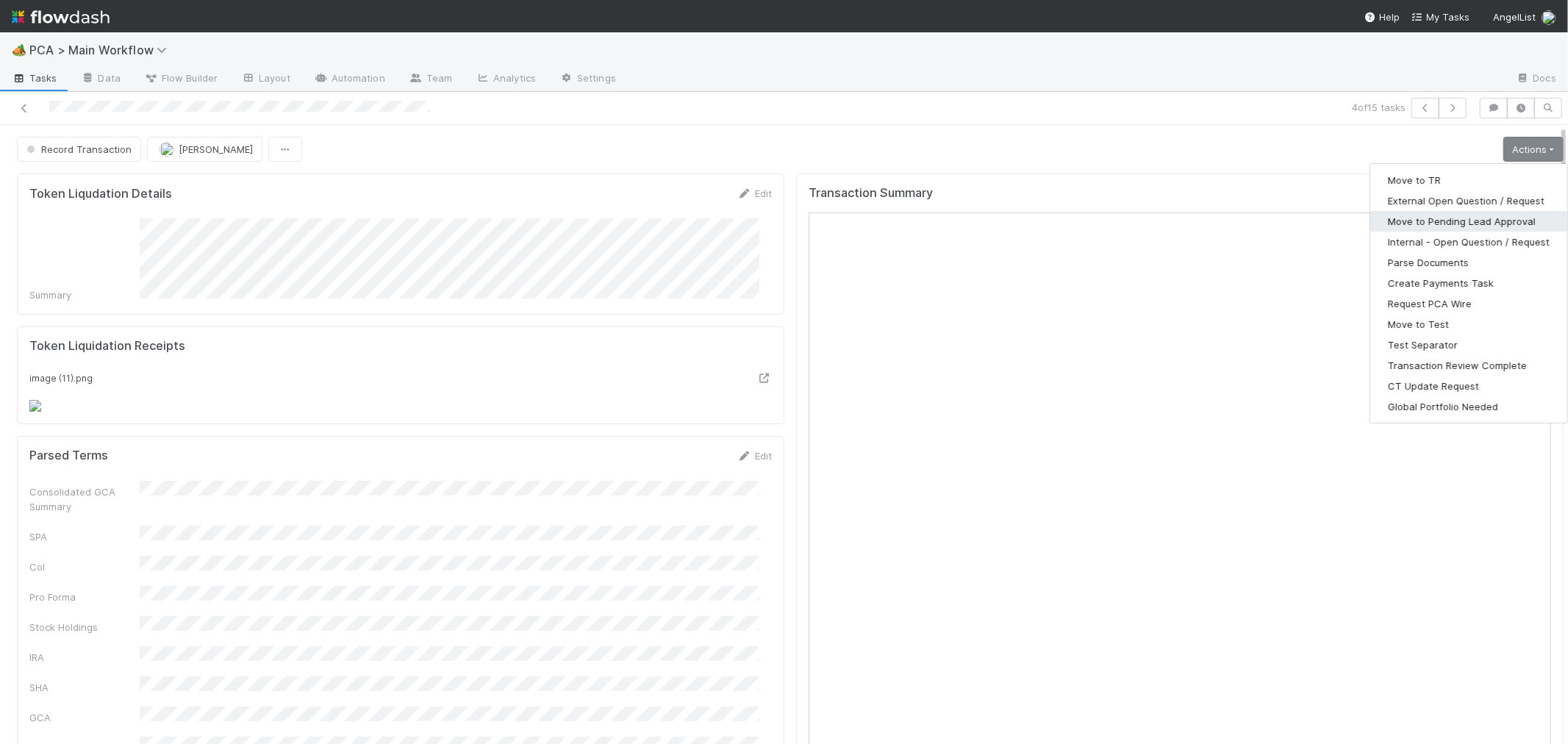
click at [1423, 226] on button "Move to Pending Lead Approval" at bounding box center [1469, 221] width 197 height 21
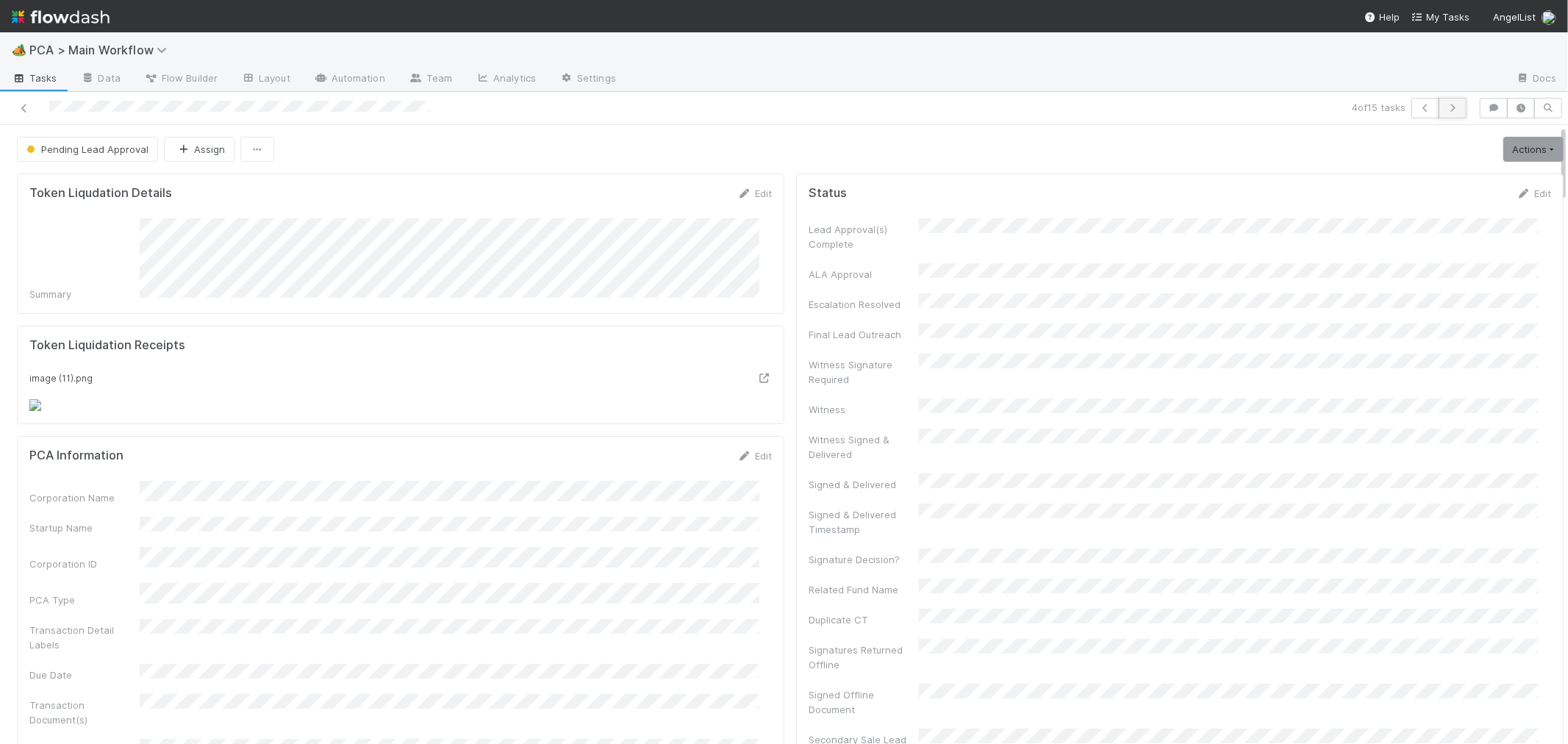
click at [1445, 108] on icon "button" at bounding box center [1452, 108] width 15 height 9
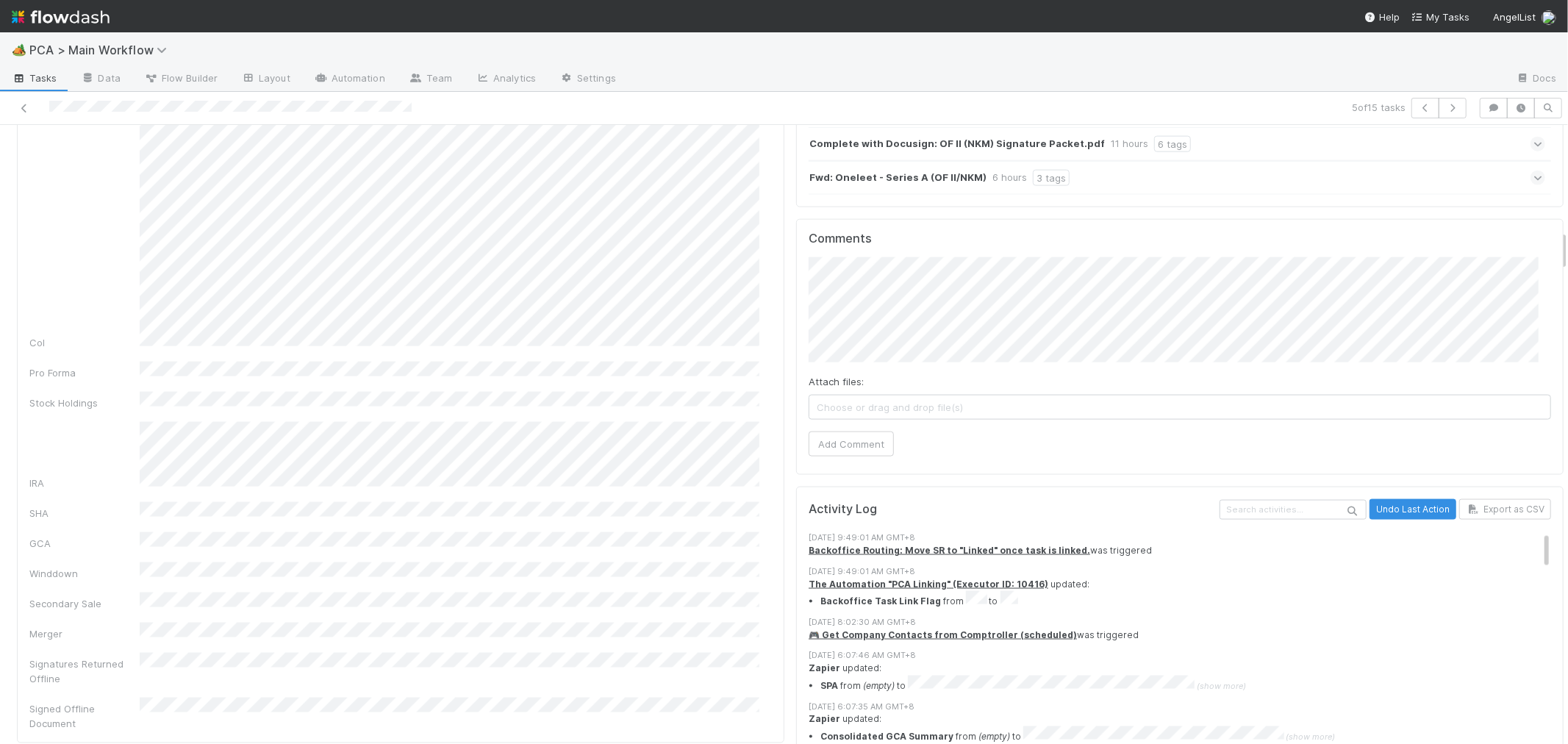
scroll to position [1387, 0]
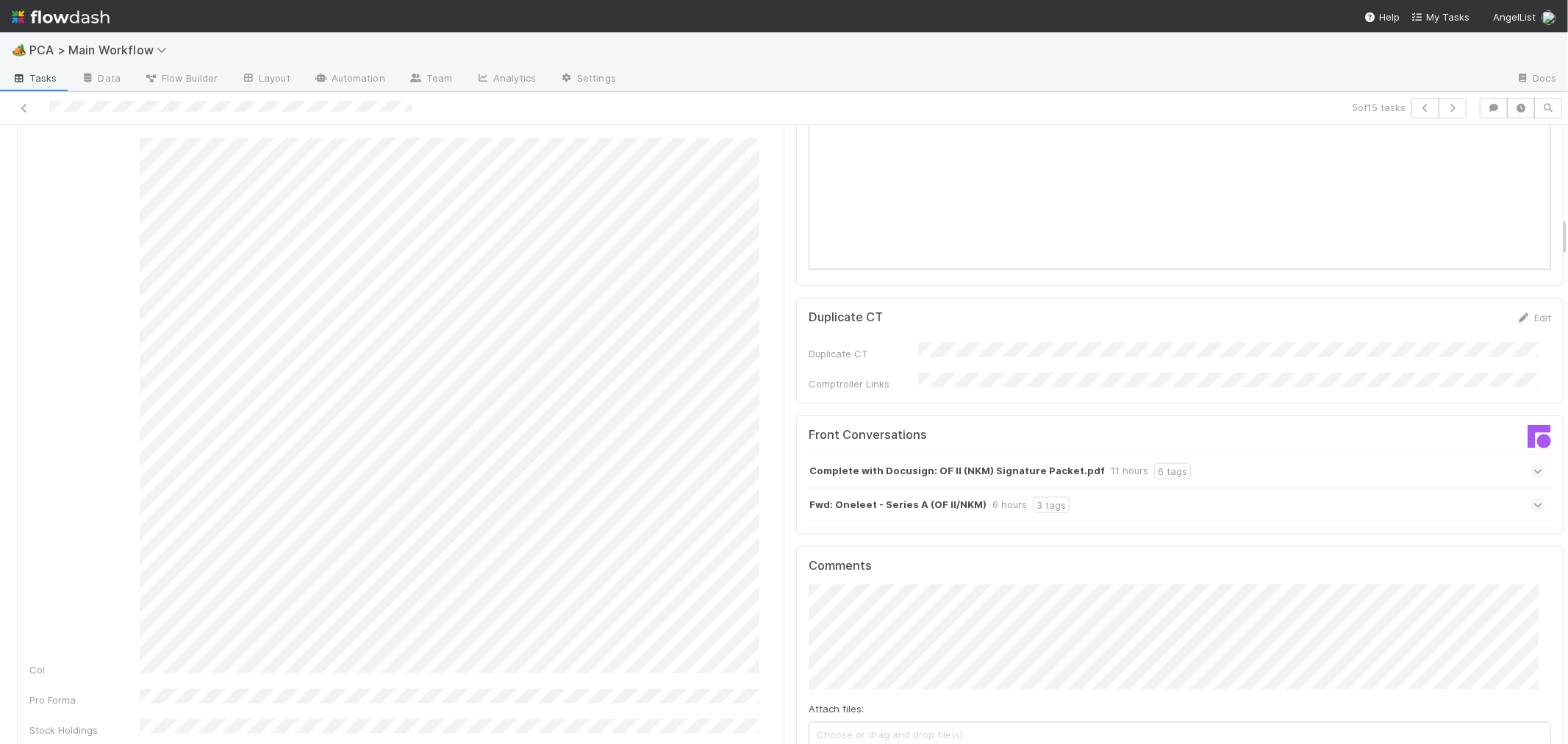
click at [1533, 498] on icon at bounding box center [1538, 505] width 10 height 15
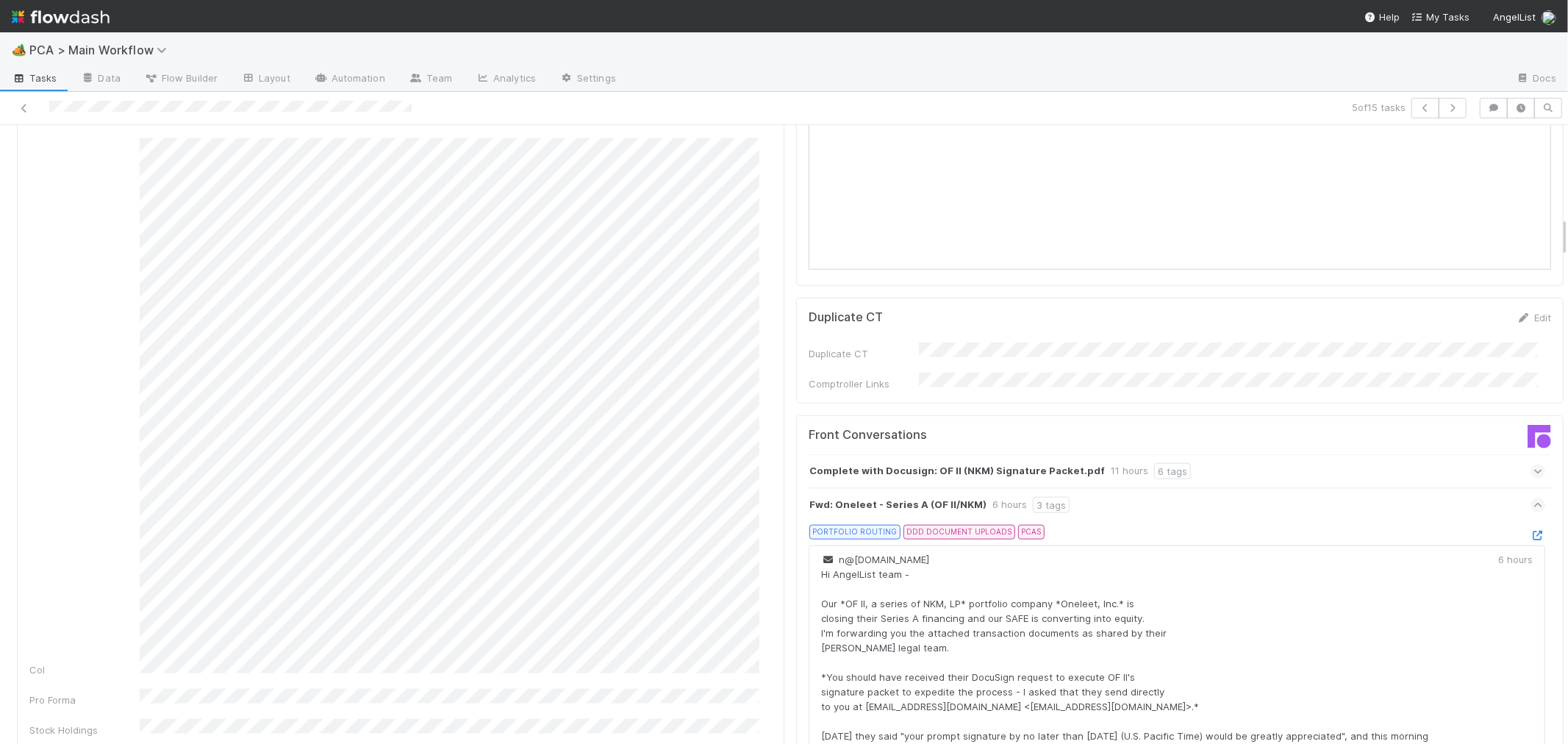
click at [1504, 525] on div "PORTFOLIO ROUTING DDD DOCUMENT UPLOADS PCAS" at bounding box center [1183, 535] width 725 height 21
click at [835, 497] on strong "Fwd: Oneleet - Series A (OF II/NKM)" at bounding box center [898, 505] width 177 height 16
copy strong "Oneleet"
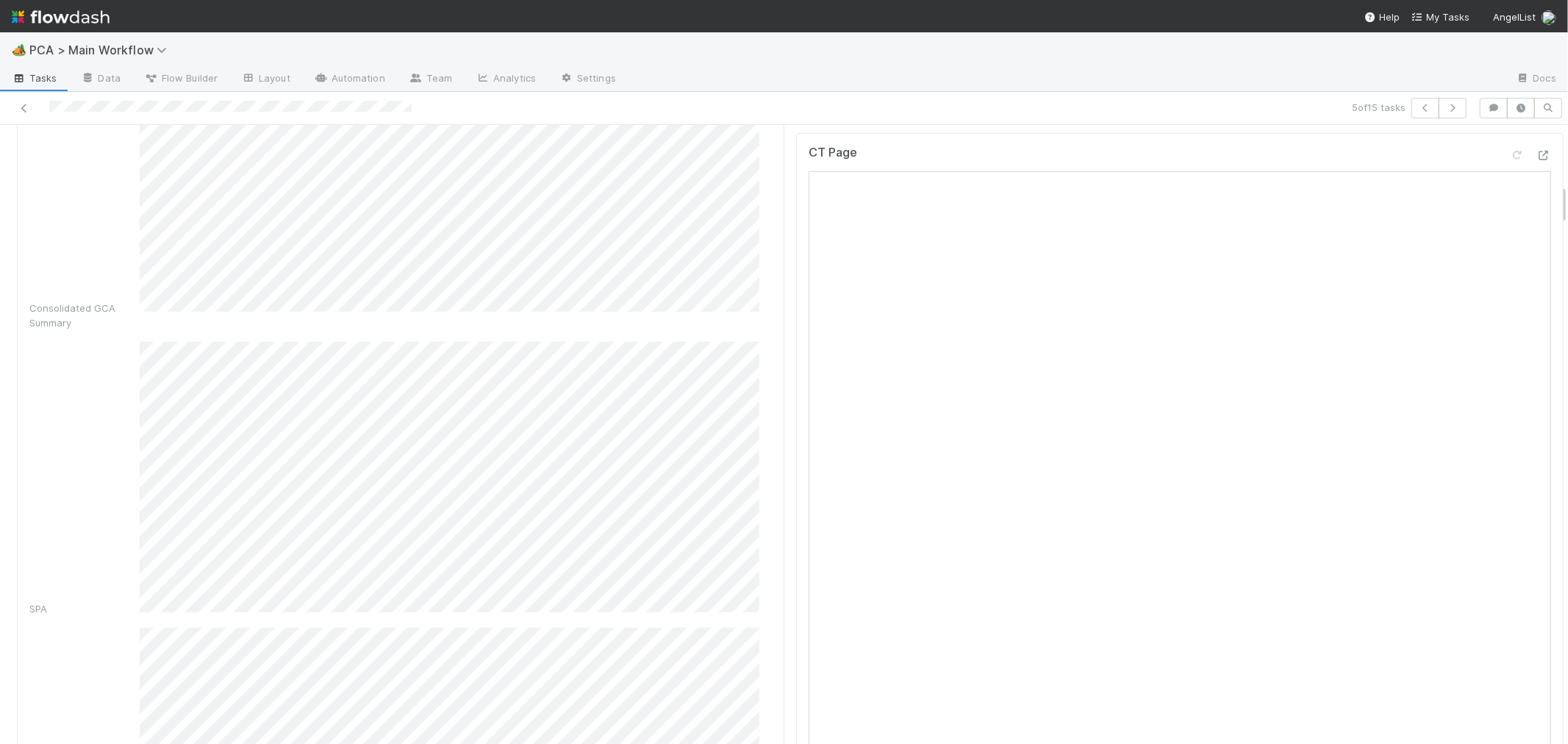
scroll to position [735, 0]
click at [1536, 314] on icon at bounding box center [1543, 319] width 15 height 10
click at [584, 86] on link "Settings" at bounding box center [588, 80] width 80 height 24
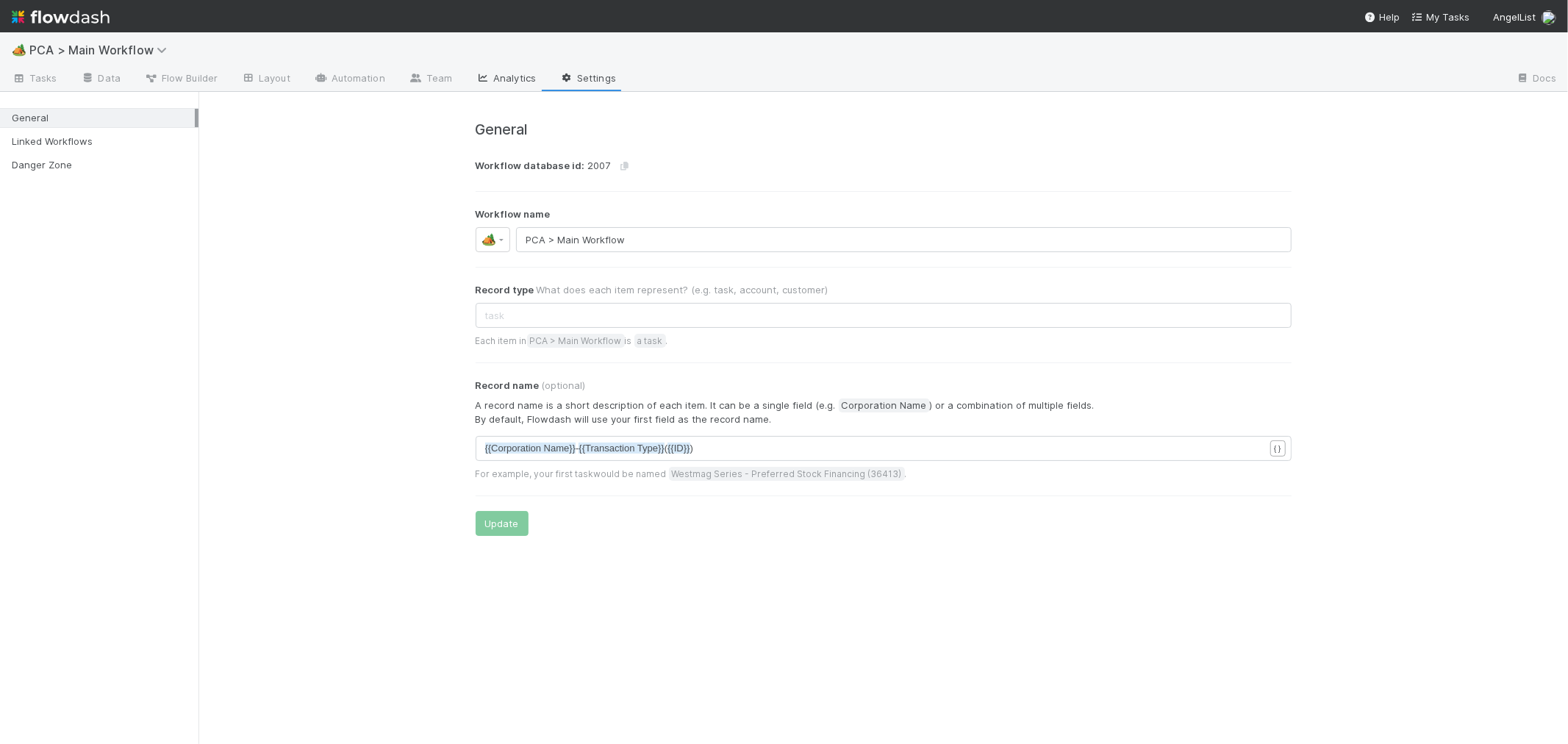
click at [491, 79] on link "Analytics" at bounding box center [506, 80] width 84 height 24
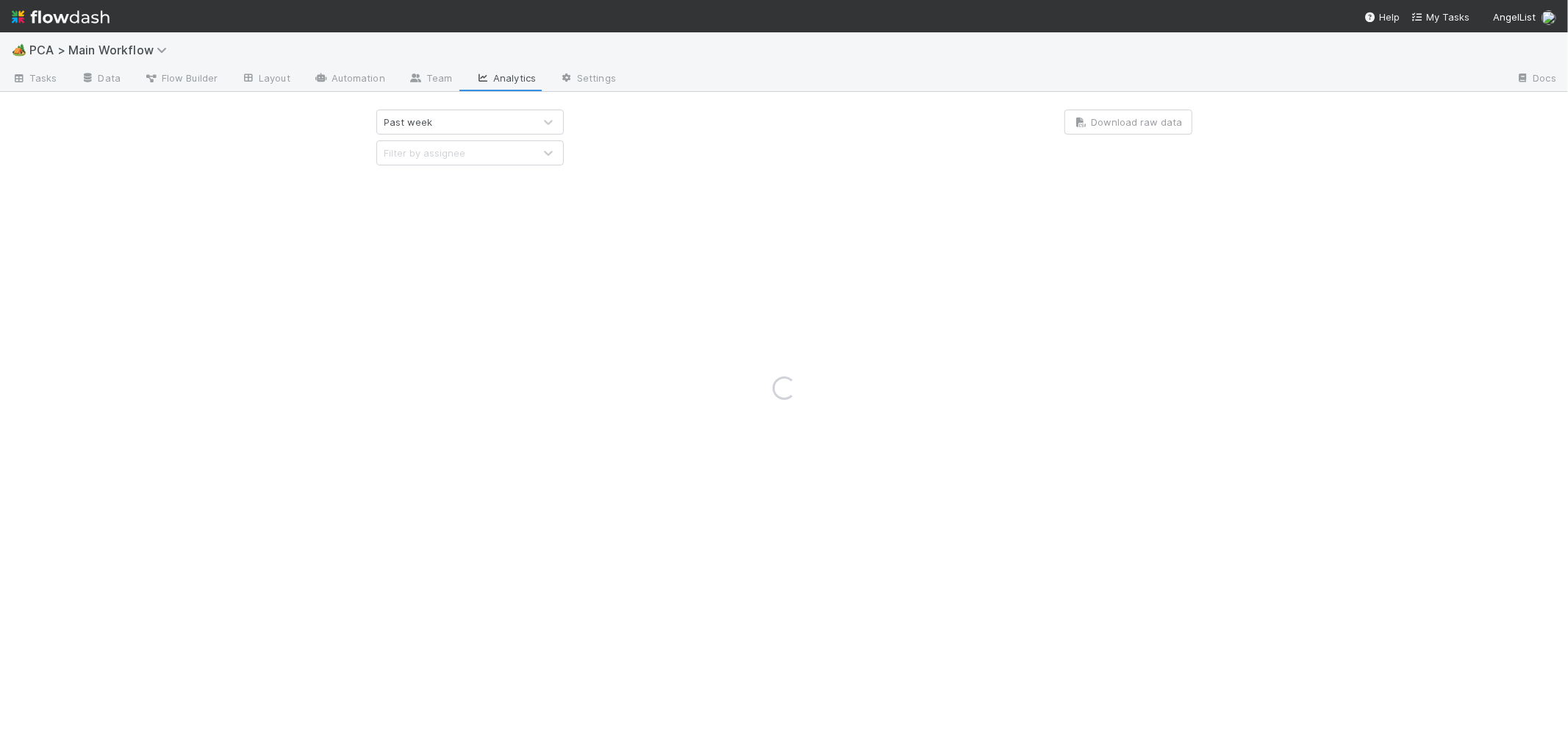
click at [419, 80] on div "Loading..." at bounding box center [784, 387] width 1568 height 711
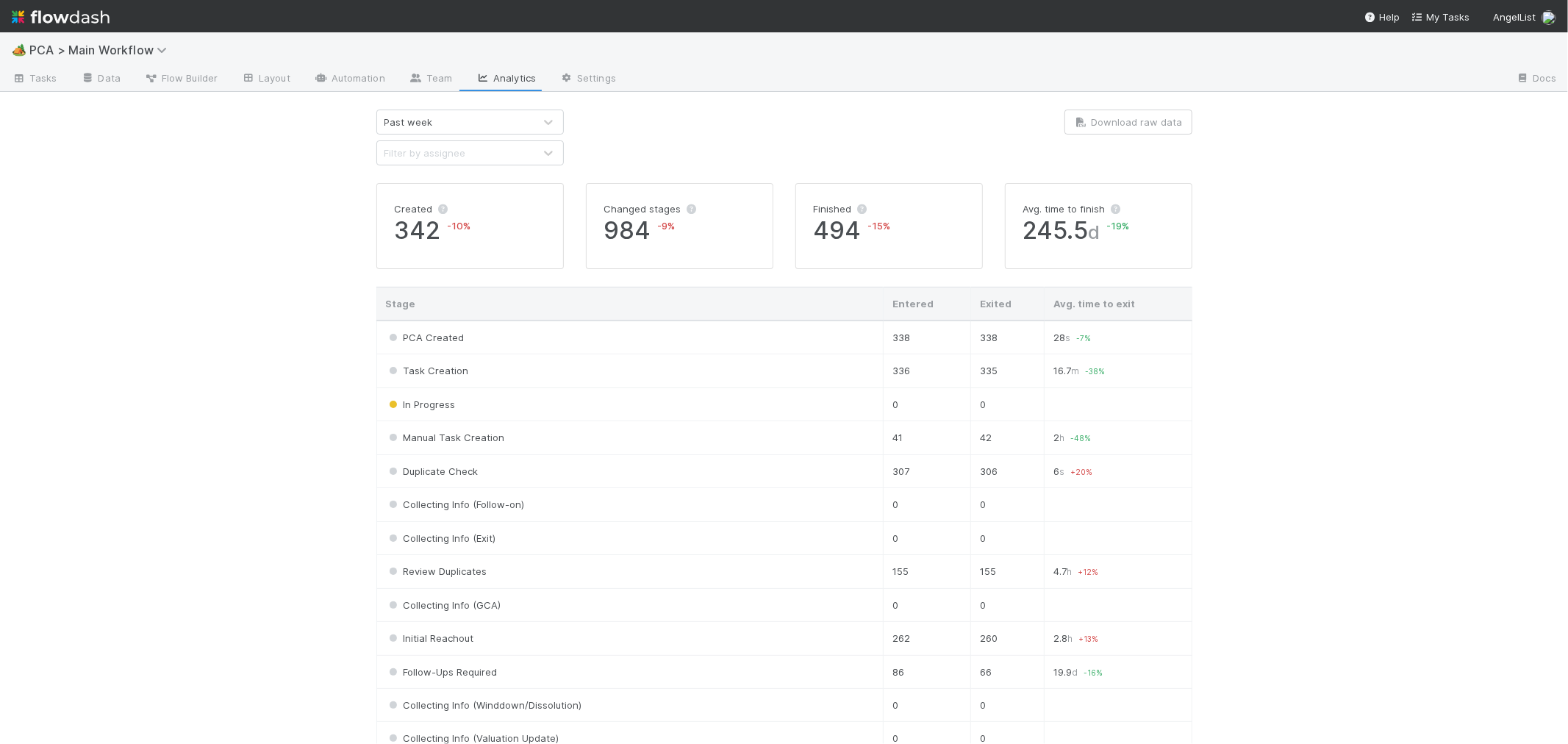
click at [434, 77] on link "Team" at bounding box center [429, 80] width 67 height 24
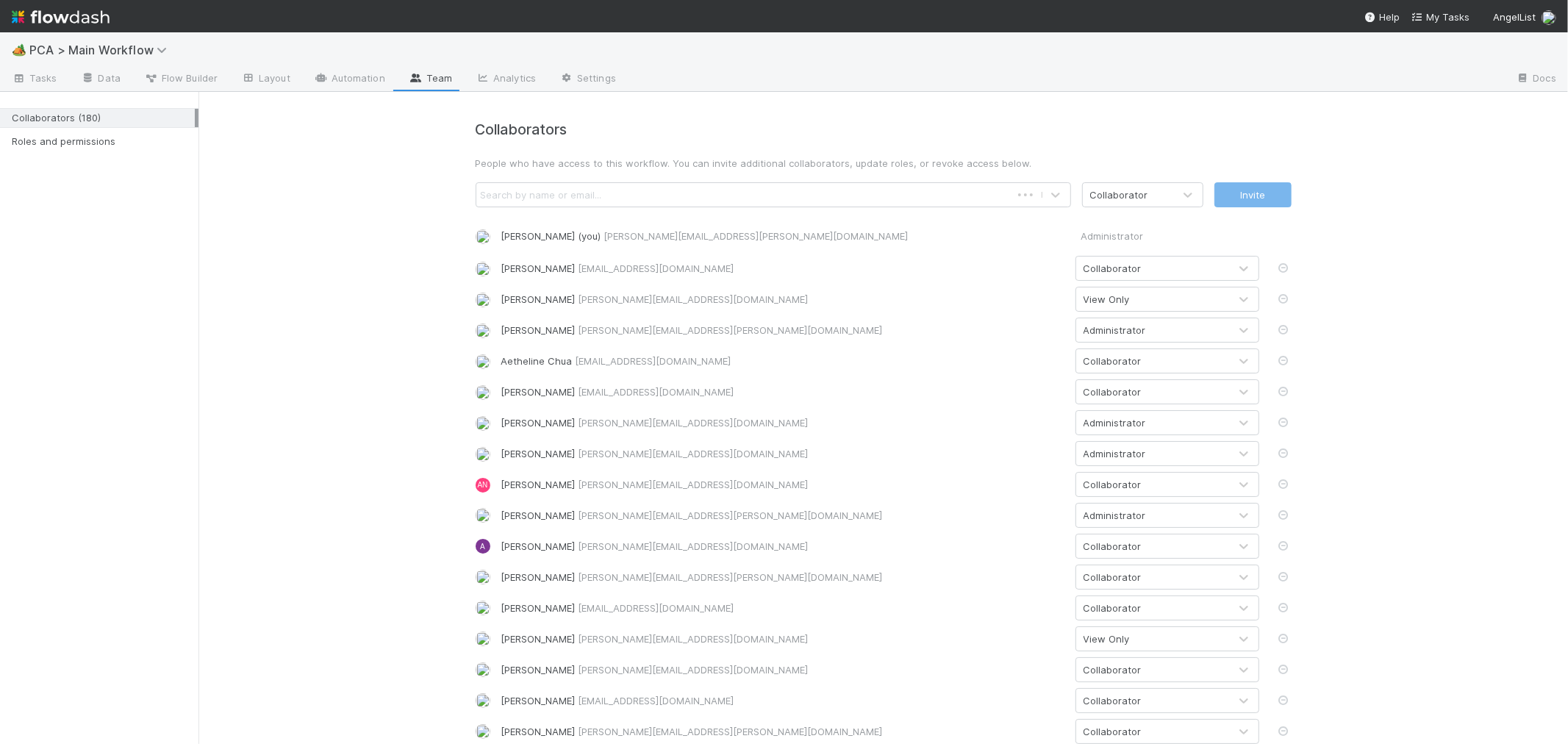
click at [681, 195] on div "Search by name or email..." at bounding box center [743, 195] width 534 height 24
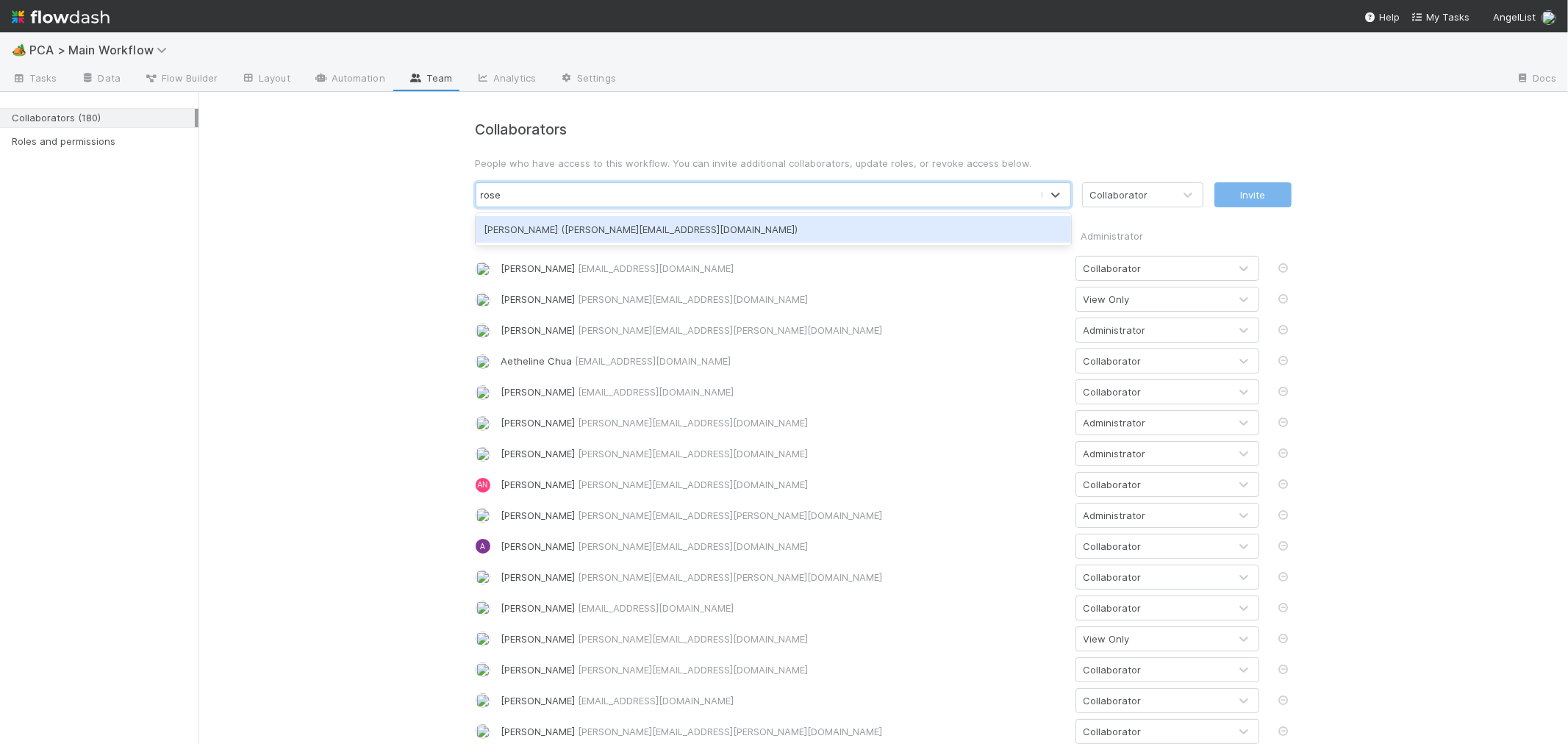
type input "rose"
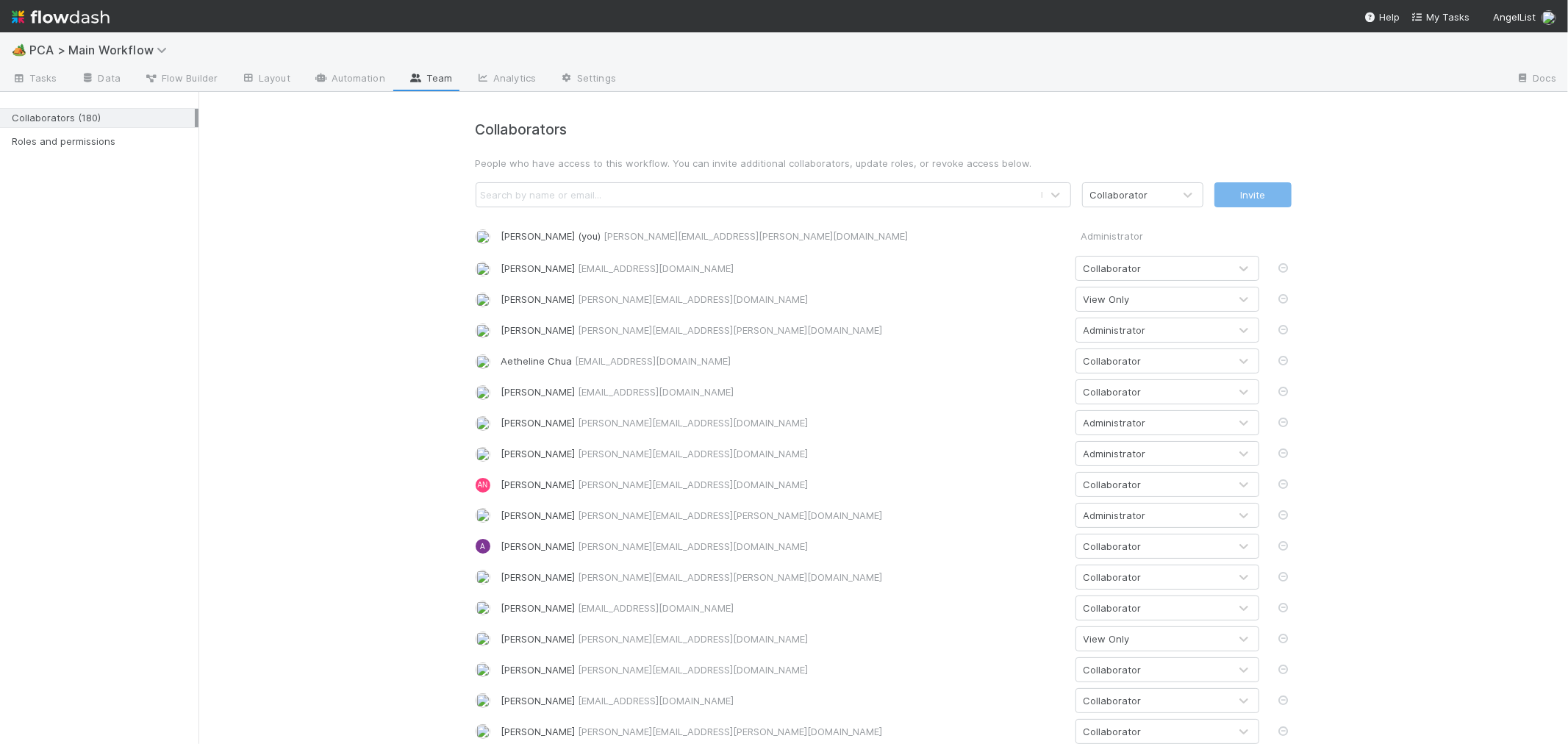
click at [873, 200] on div "Search by name or email..." at bounding box center [758, 195] width 564 height 24
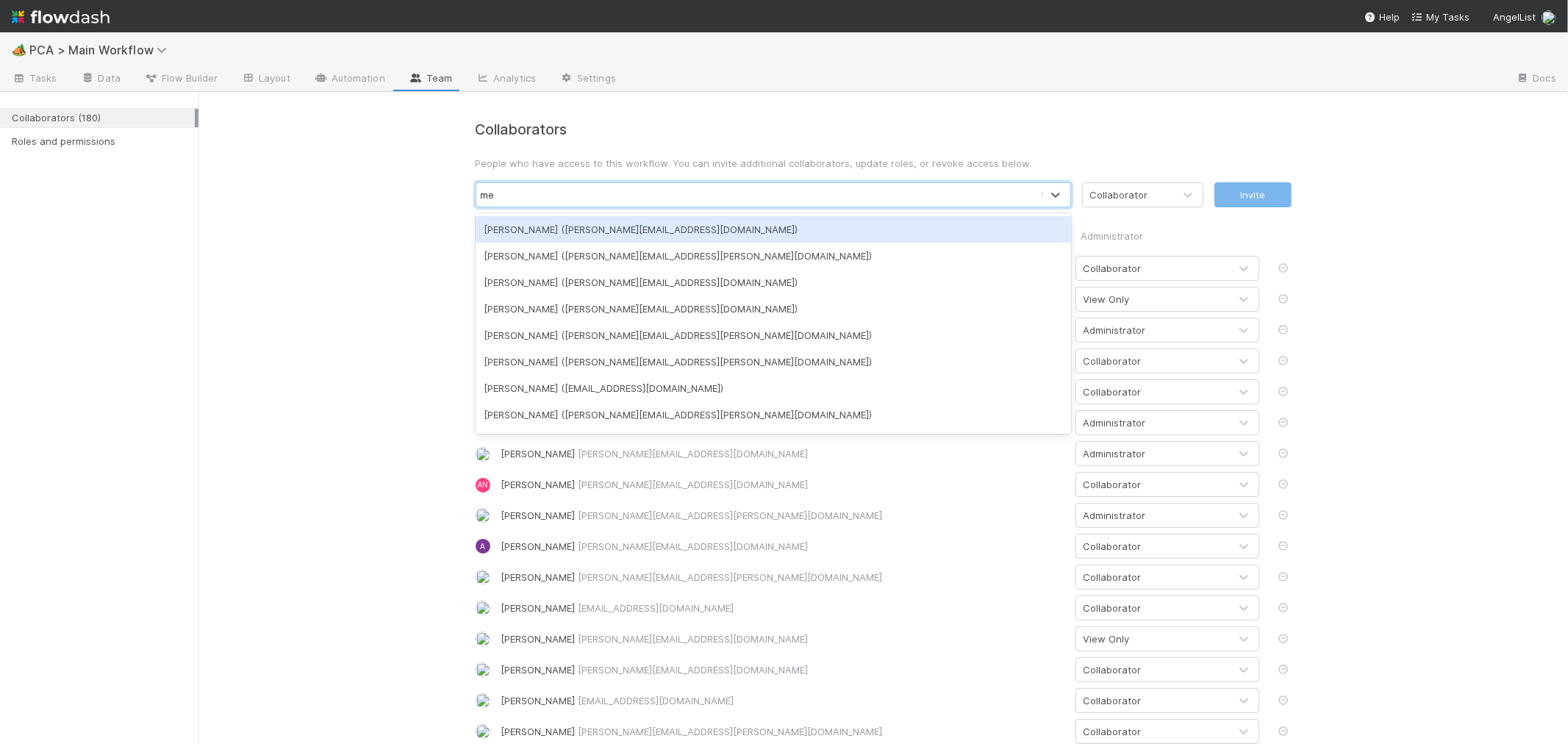
type input "m"
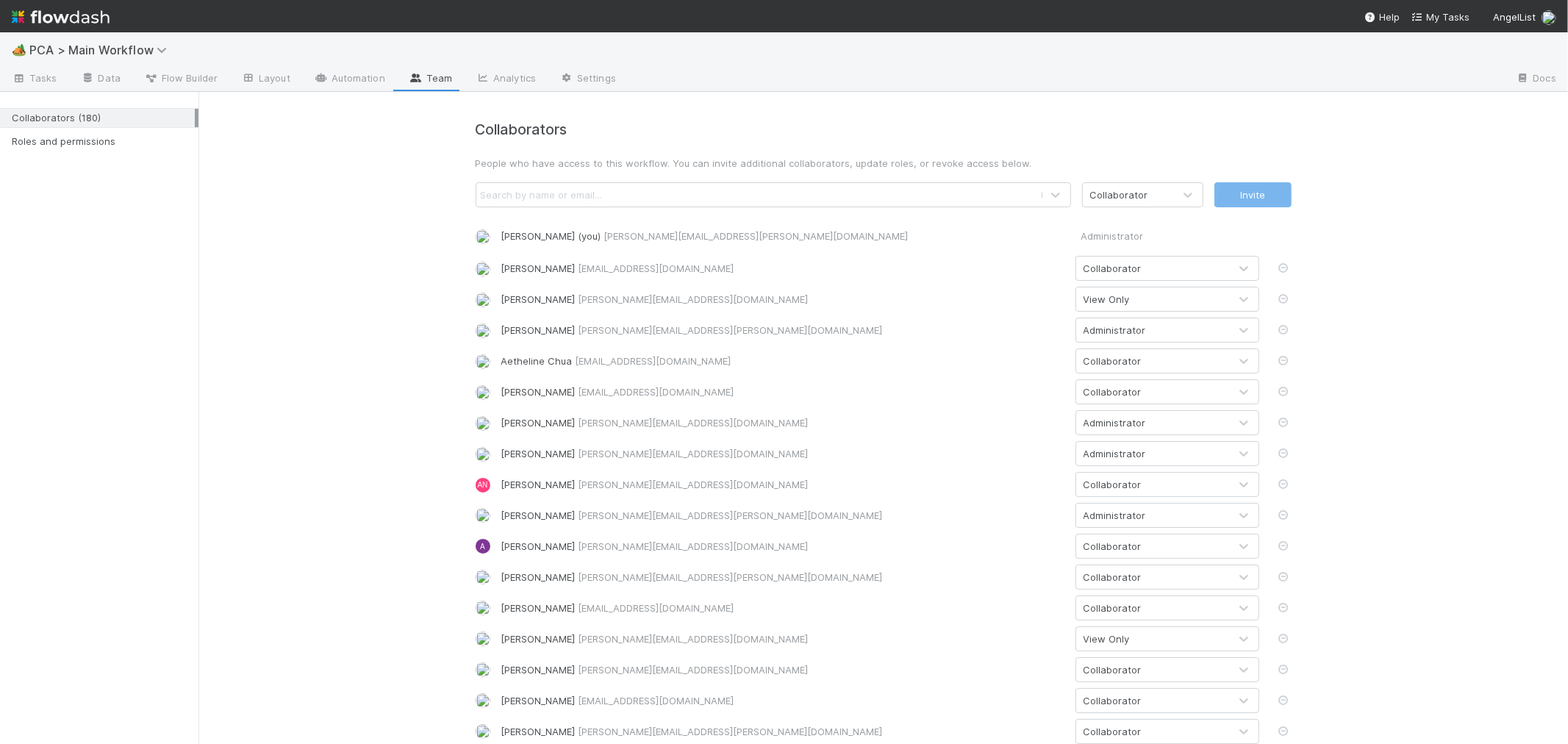
scroll to position [3677, 0]
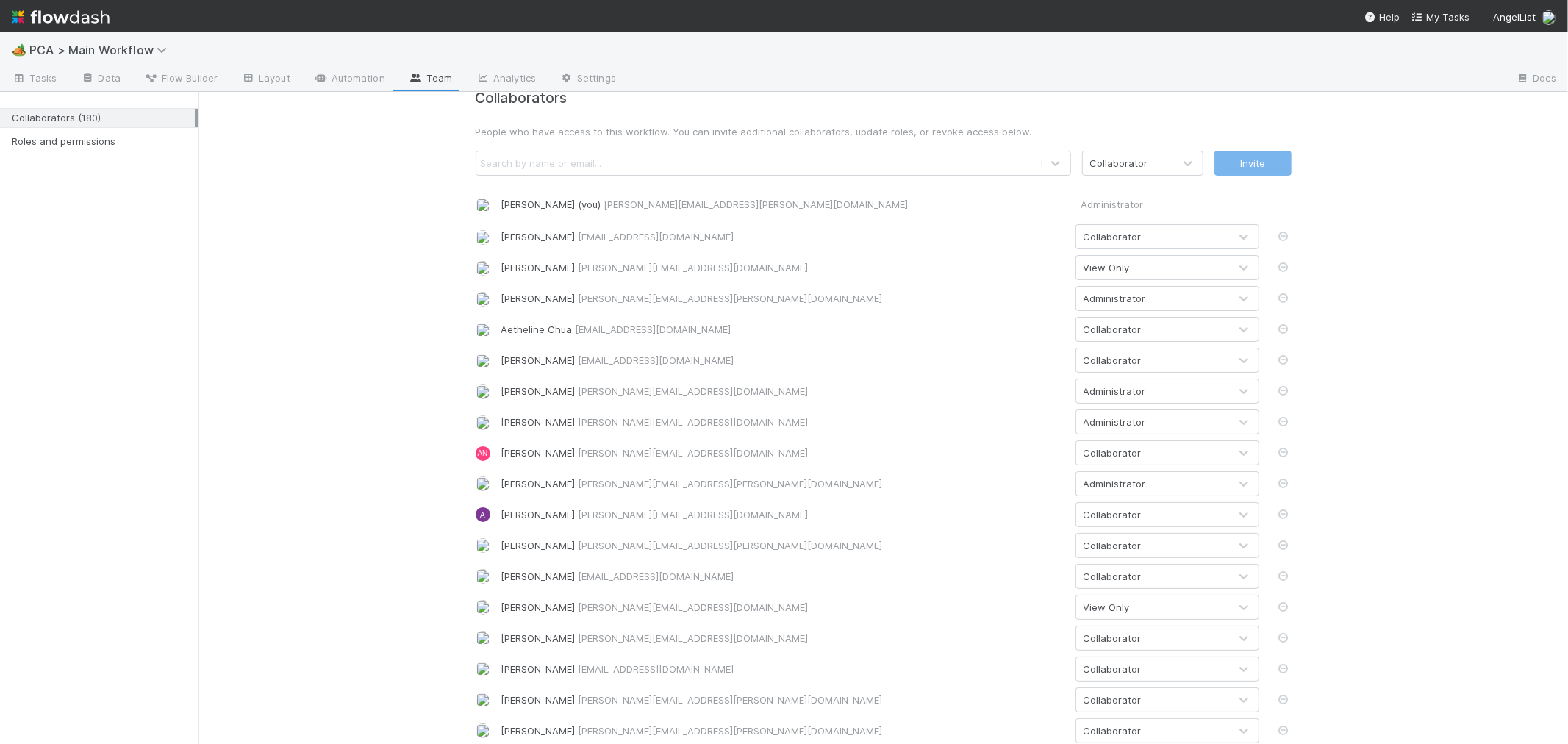
scroll to position [0, 0]
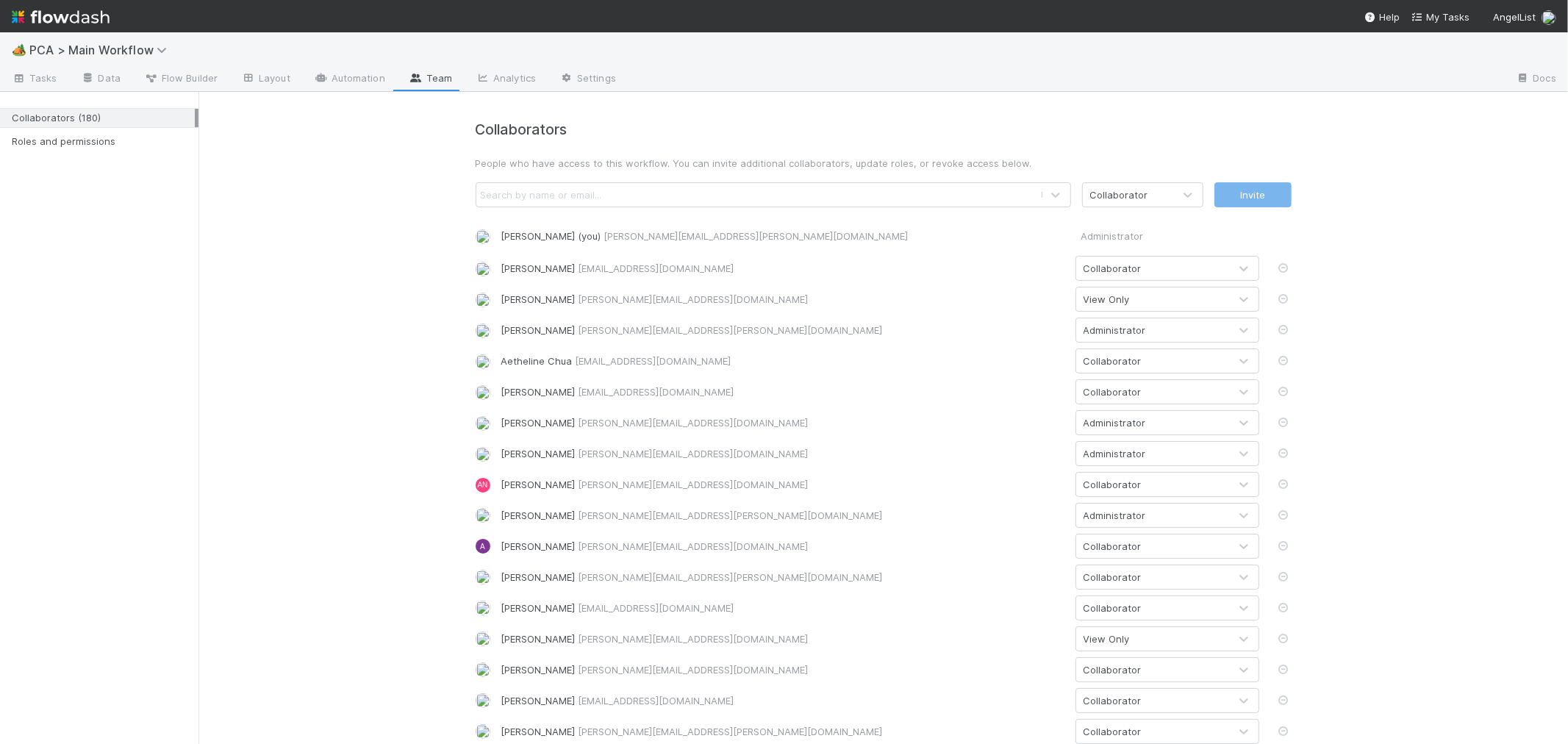
click at [835, 187] on div "Search by name or email..." at bounding box center [758, 195] width 564 height 24
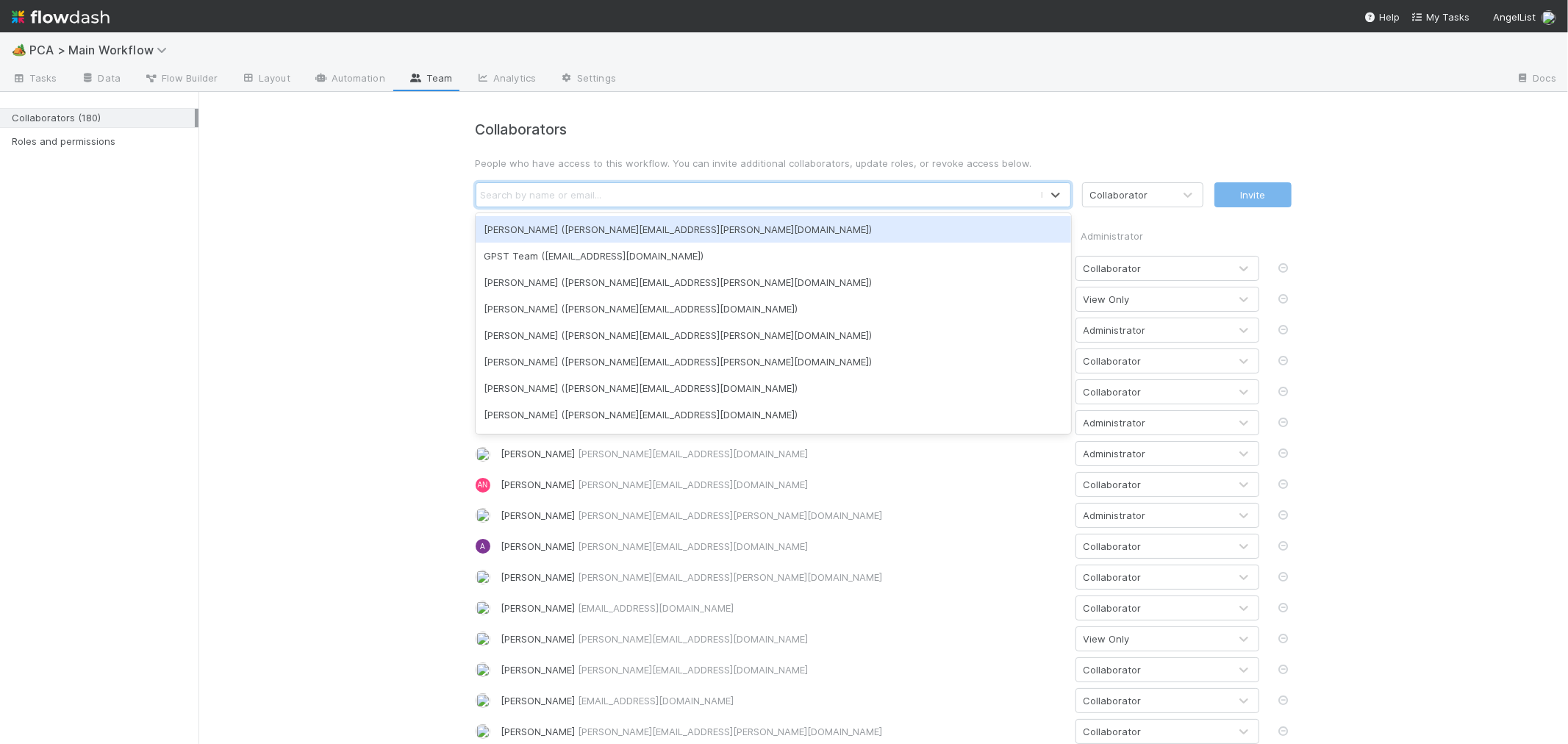
paste input "Cristantine Angelus Caparos"
type input "Cristantine Angelus Caparos"
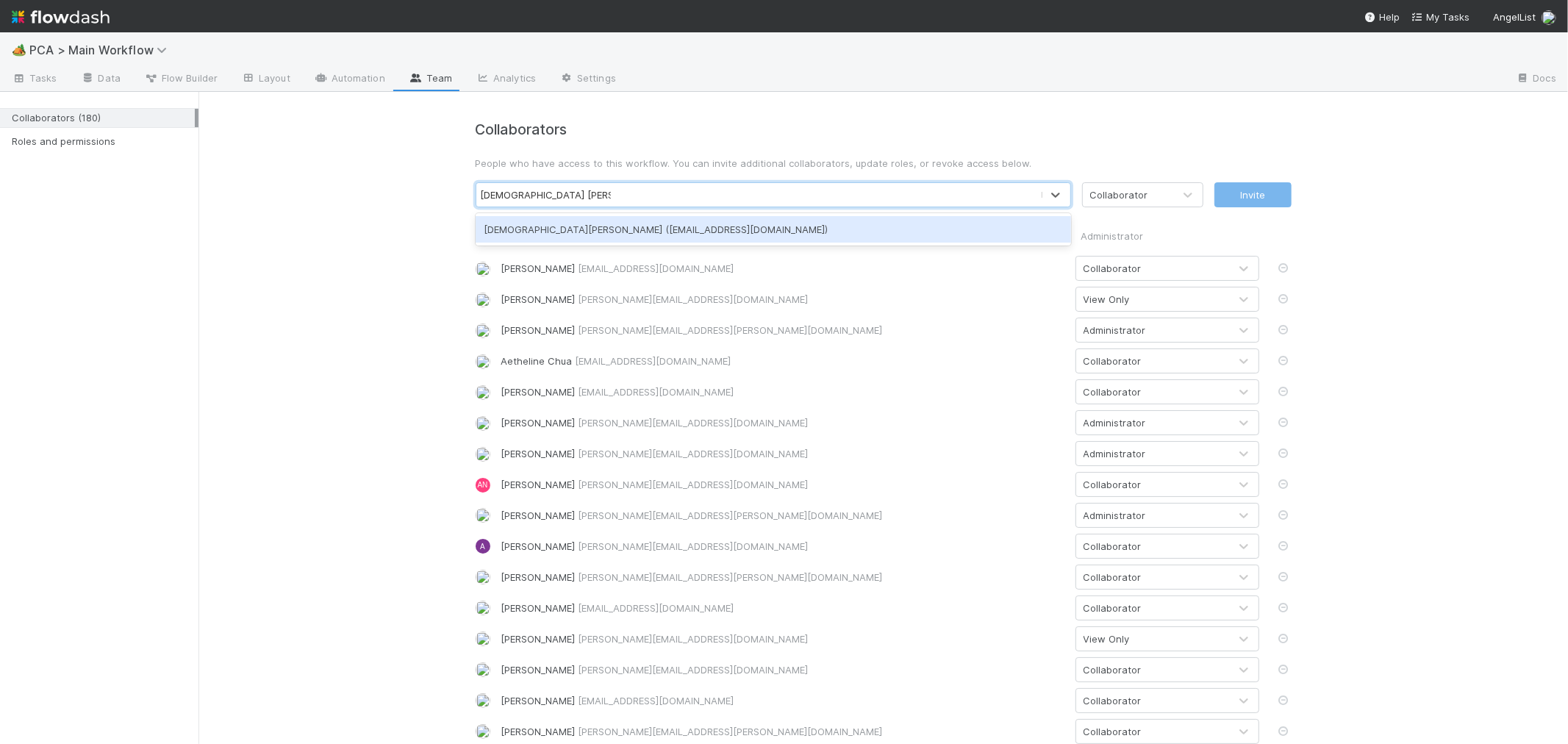
click at [797, 225] on div "Cristantine Angelus Caparos (cristantineangelus.caparos@belltowerfunds.com)" at bounding box center [773, 229] width 596 height 27
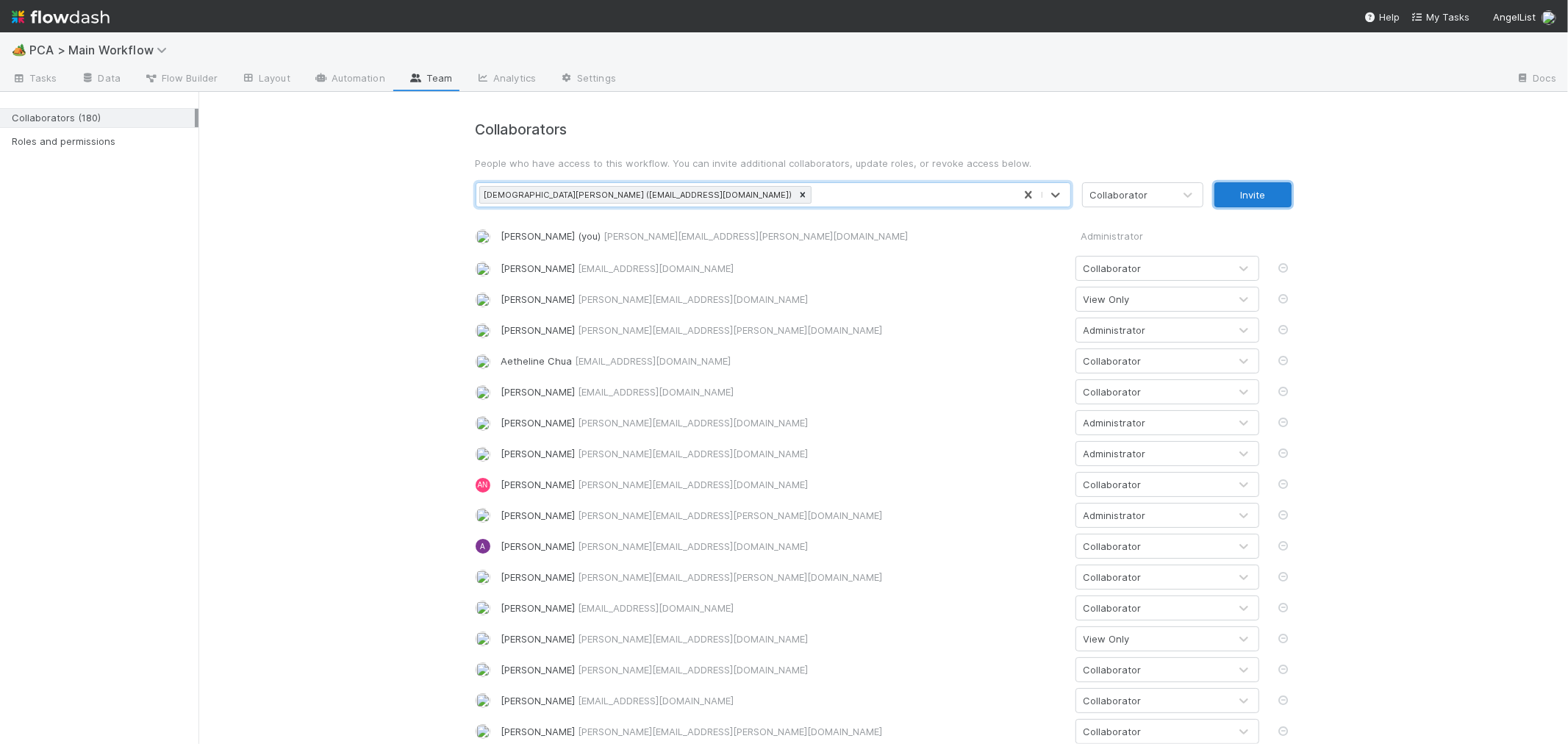
click at [1239, 199] on button "Invite" at bounding box center [1252, 194] width 77 height 25
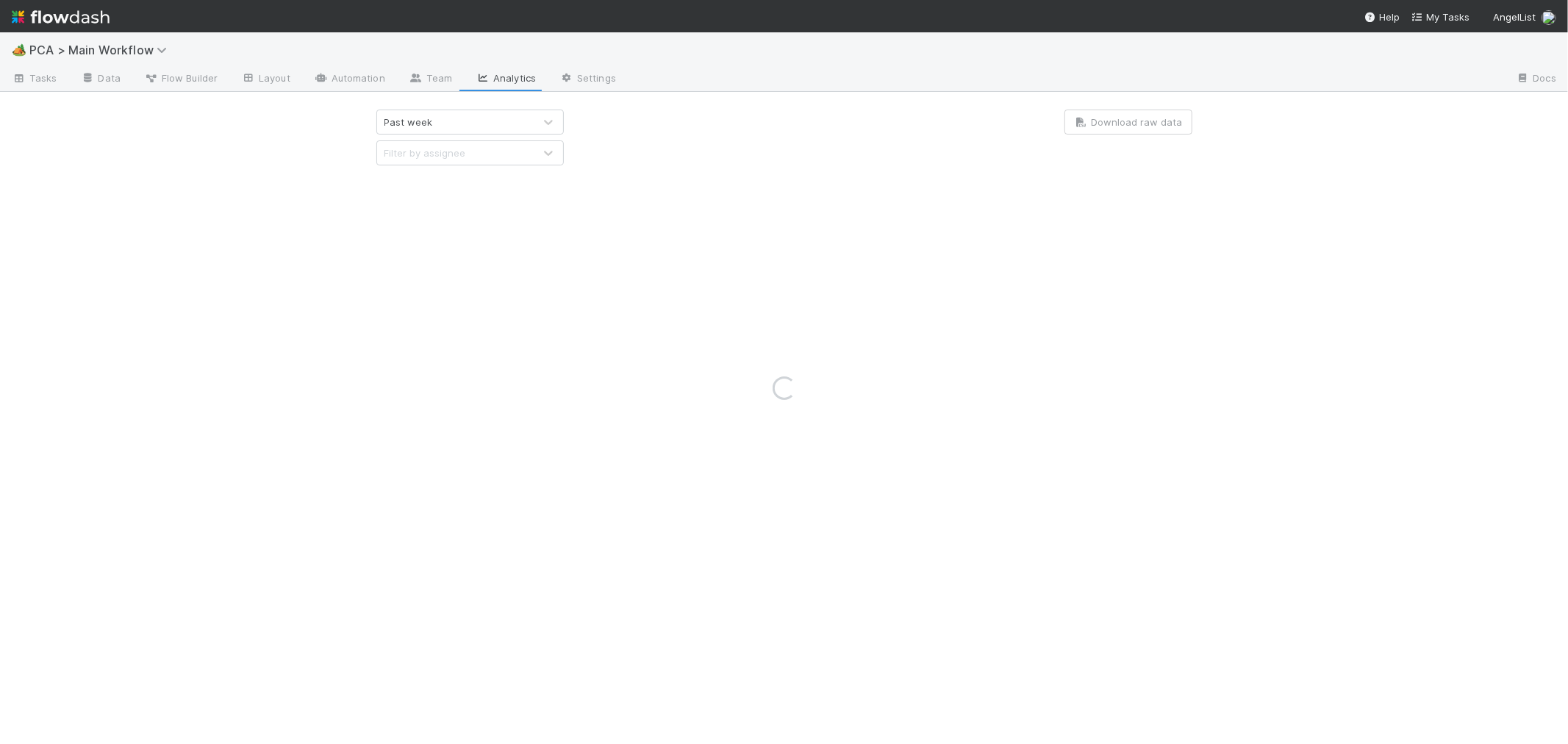
click at [100, 79] on div "Loading..." at bounding box center [784, 387] width 1568 height 711
click at [23, 75] on icon at bounding box center [19, 79] width 15 height 9
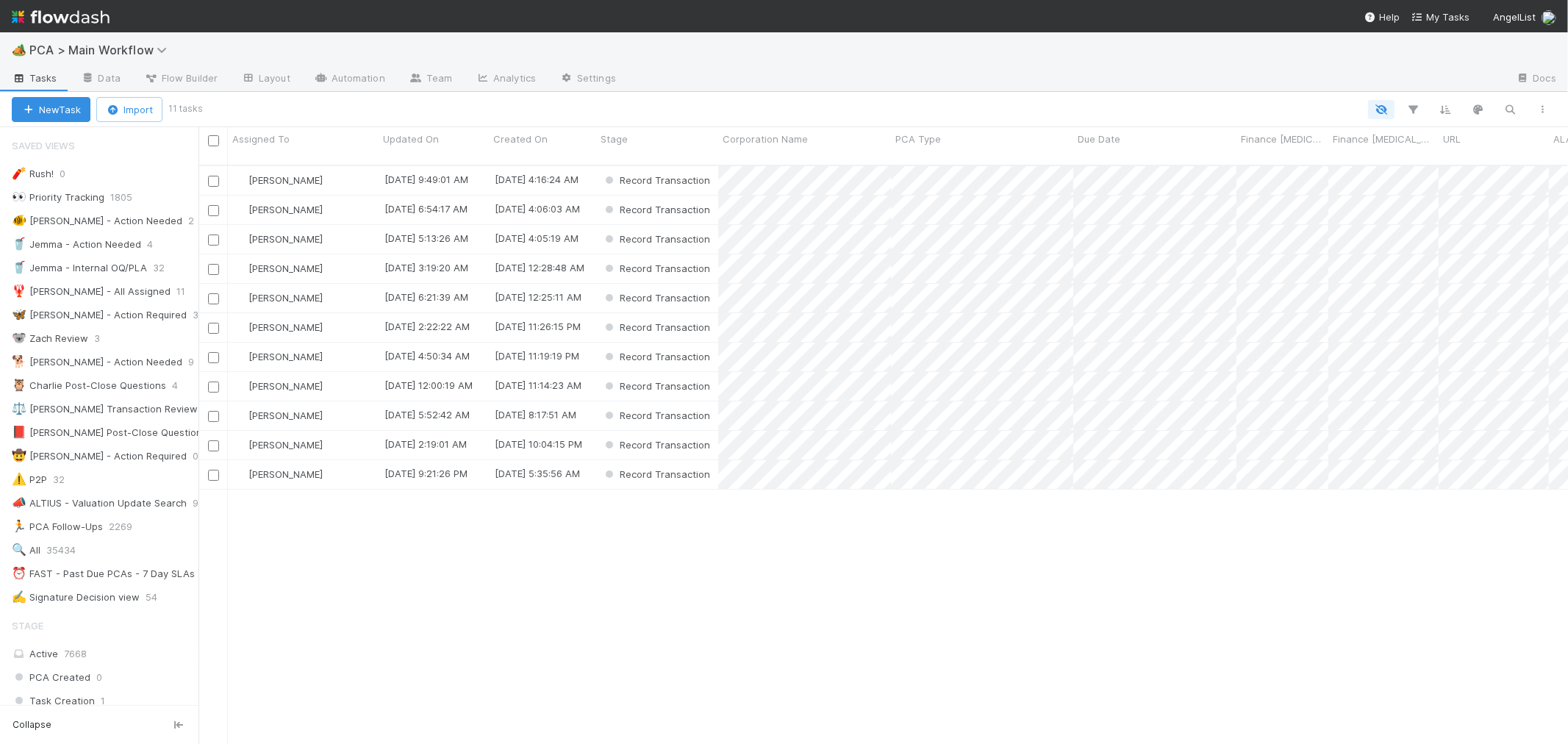
scroll to position [579, 1357]
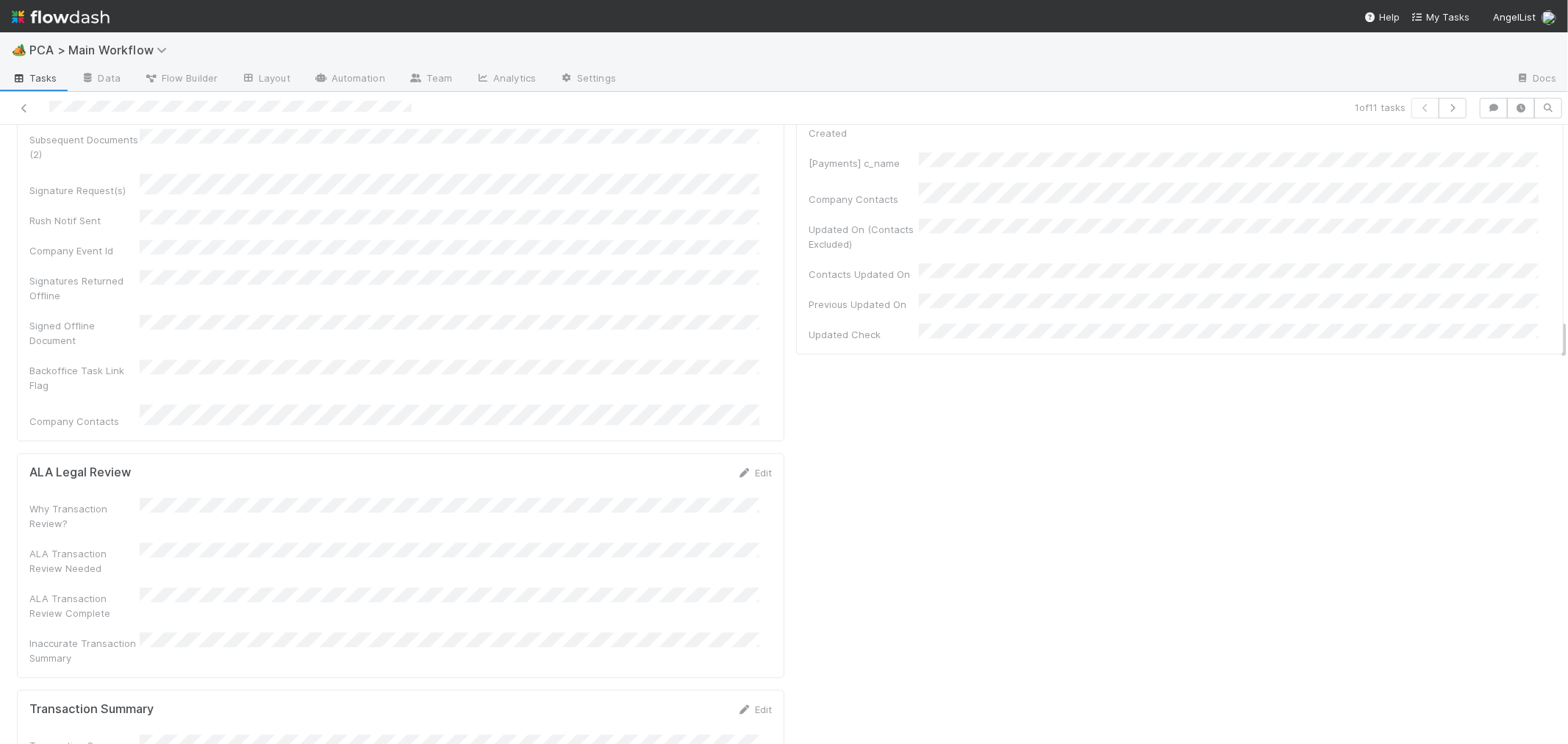
scroll to position [2940, 0]
drag, startPoint x: 737, startPoint y: 417, endPoint x: 325, endPoint y: 476, distance: 416.2
click at [737, 568] on icon at bounding box center [744, 573] width 15 height 10
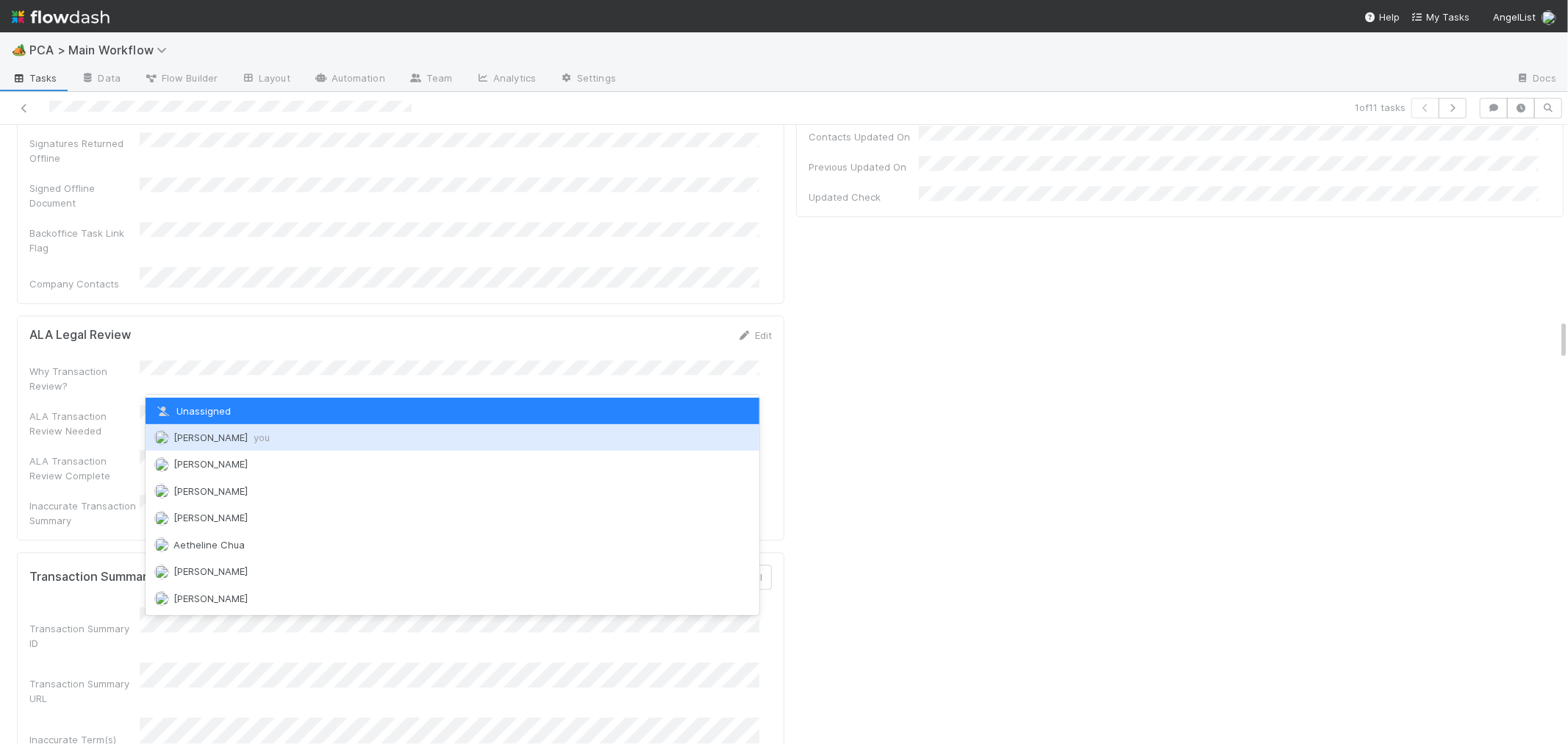
click at [202, 436] on span "Roselyn de Villa you" at bounding box center [221, 437] width 97 height 12
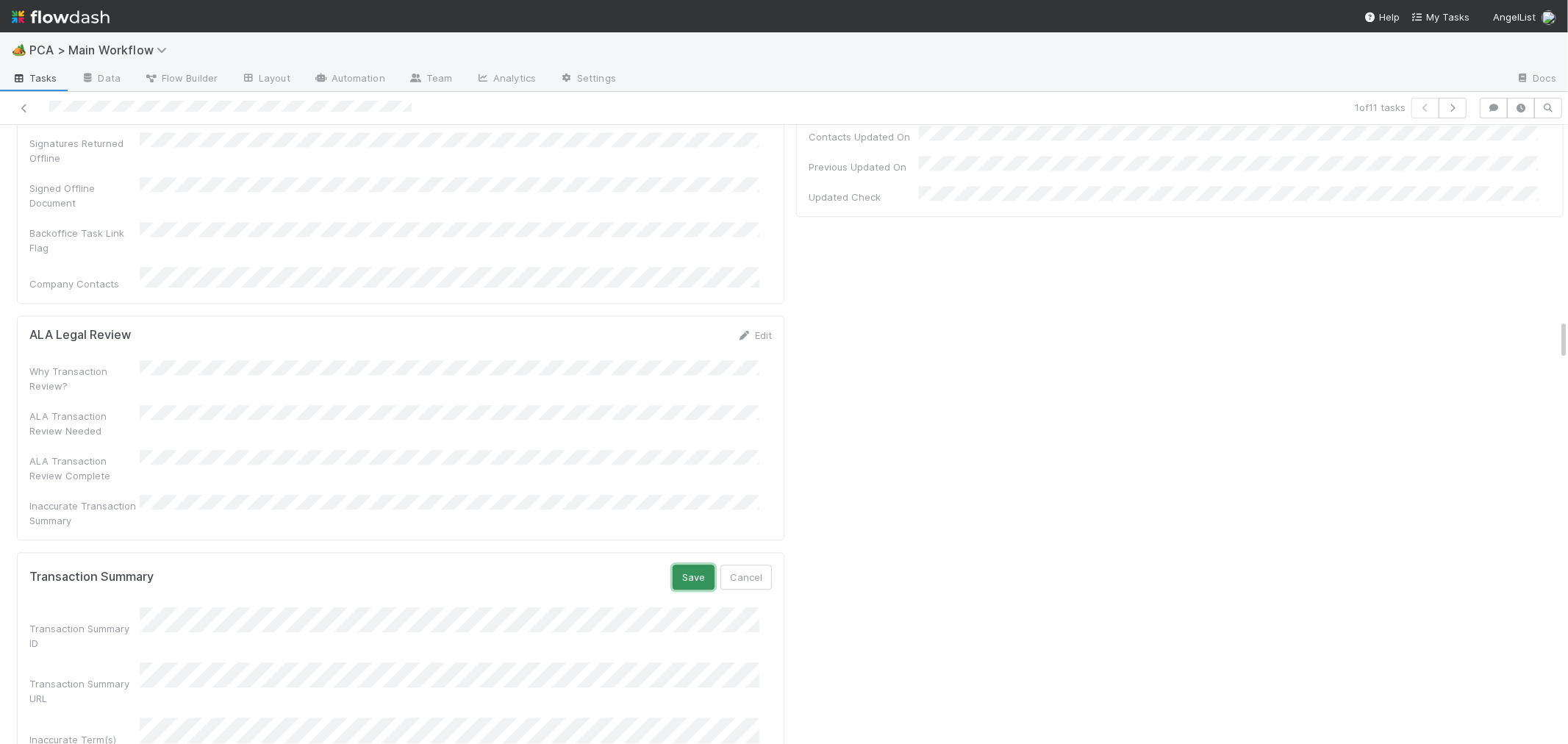
click at [677, 565] on button "Save" at bounding box center [693, 577] width 42 height 25
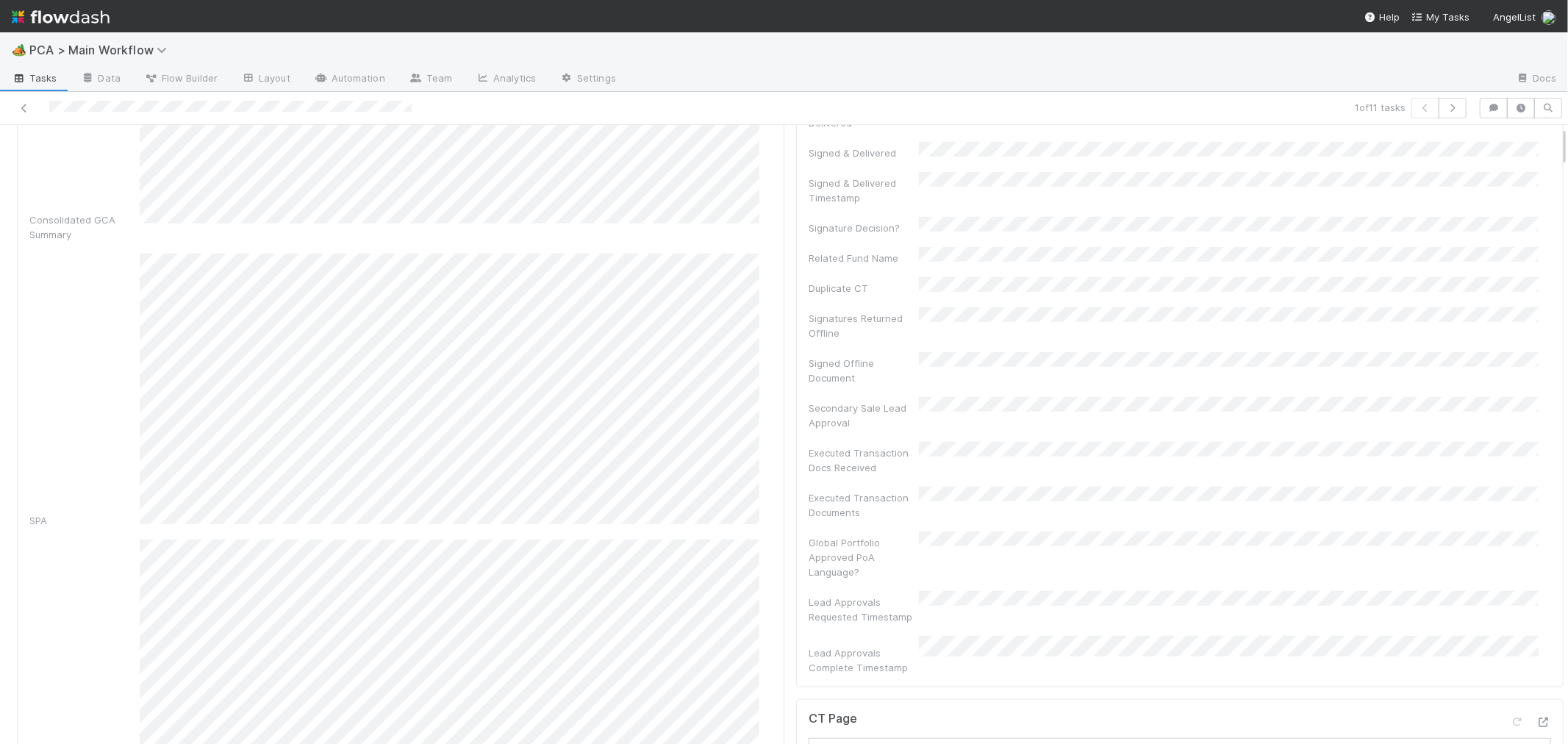
scroll to position [0, 0]
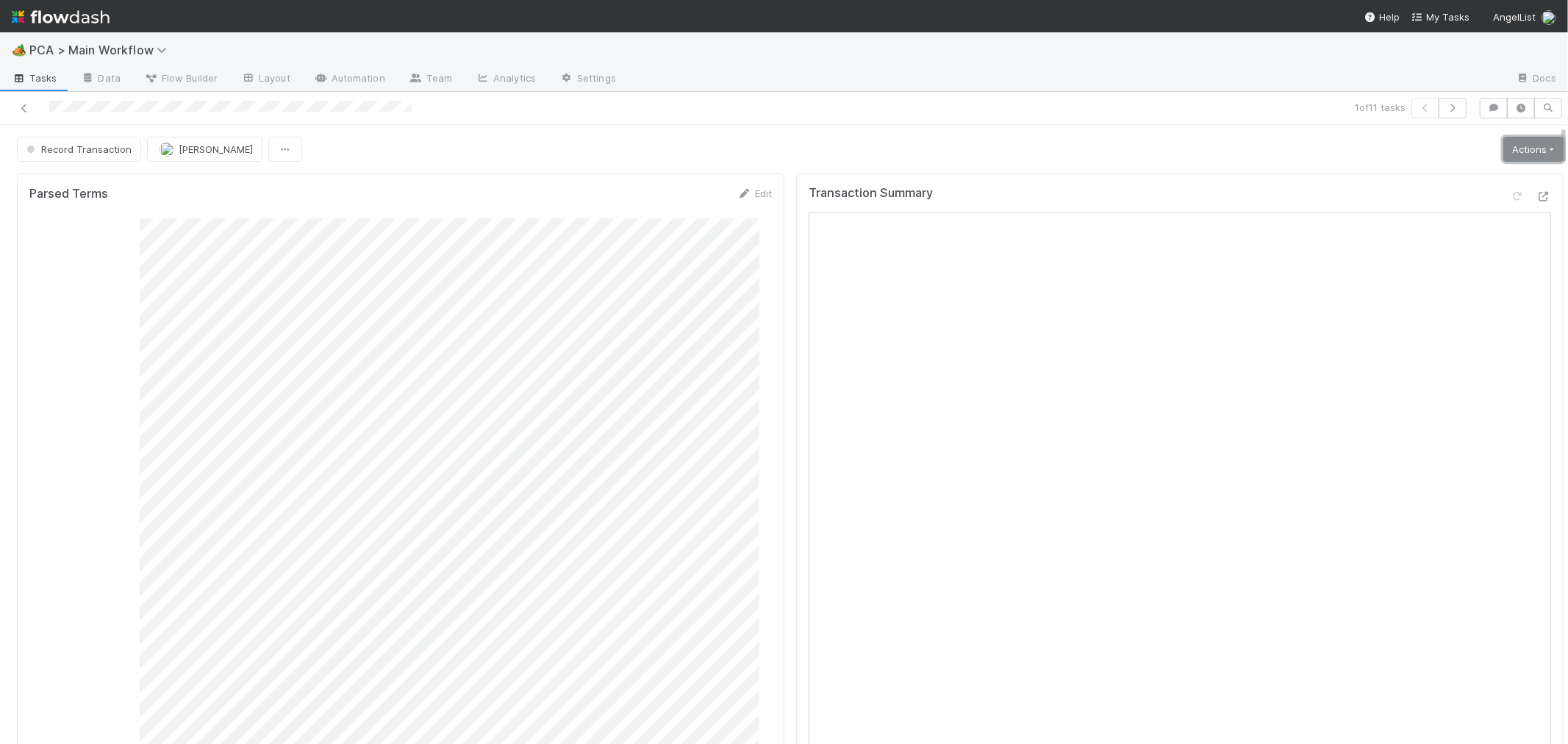
click at [1514, 152] on link "Actions" at bounding box center [1533, 148] width 61 height 25
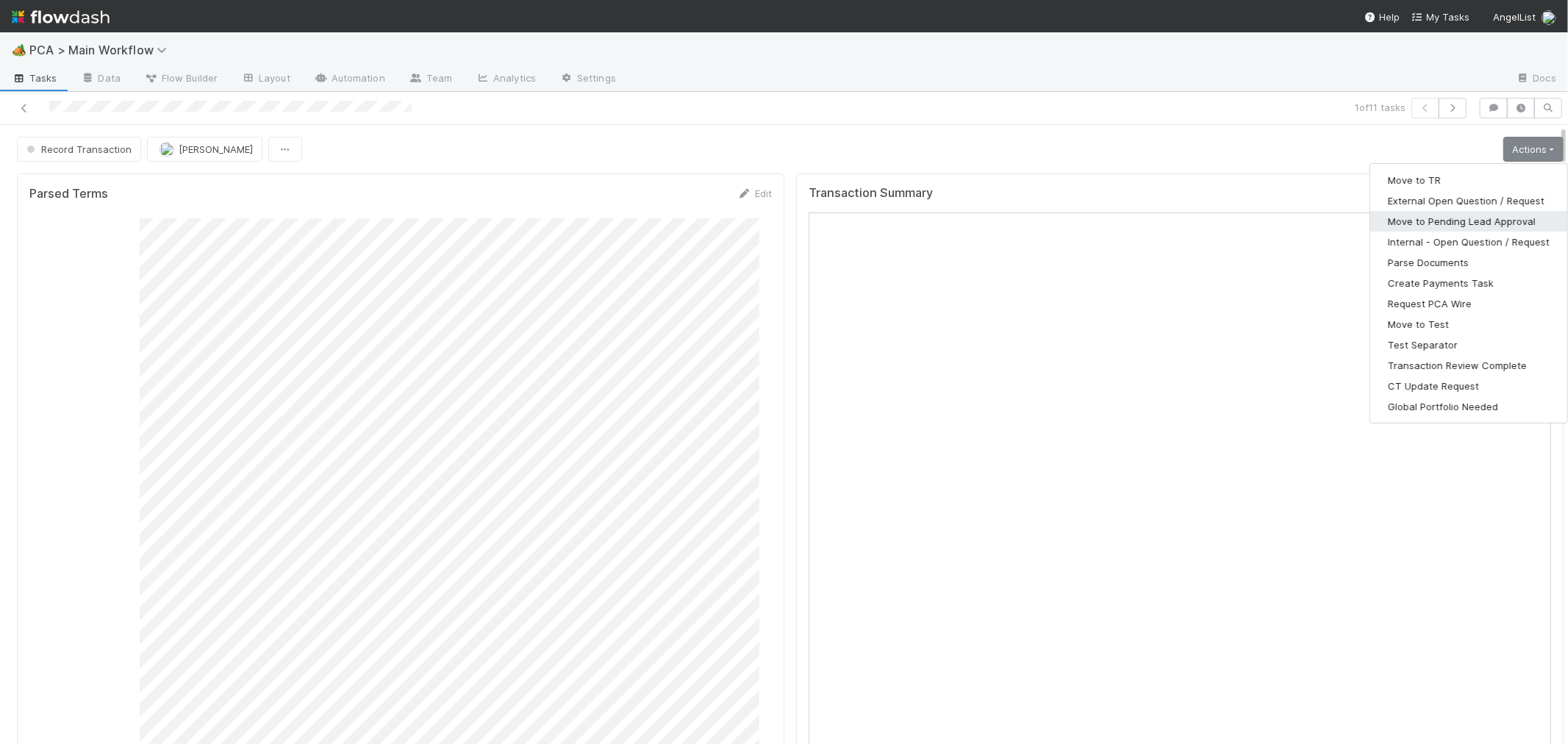
click at [1456, 221] on button "Move to Pending Lead Approval" at bounding box center [1469, 221] width 197 height 21
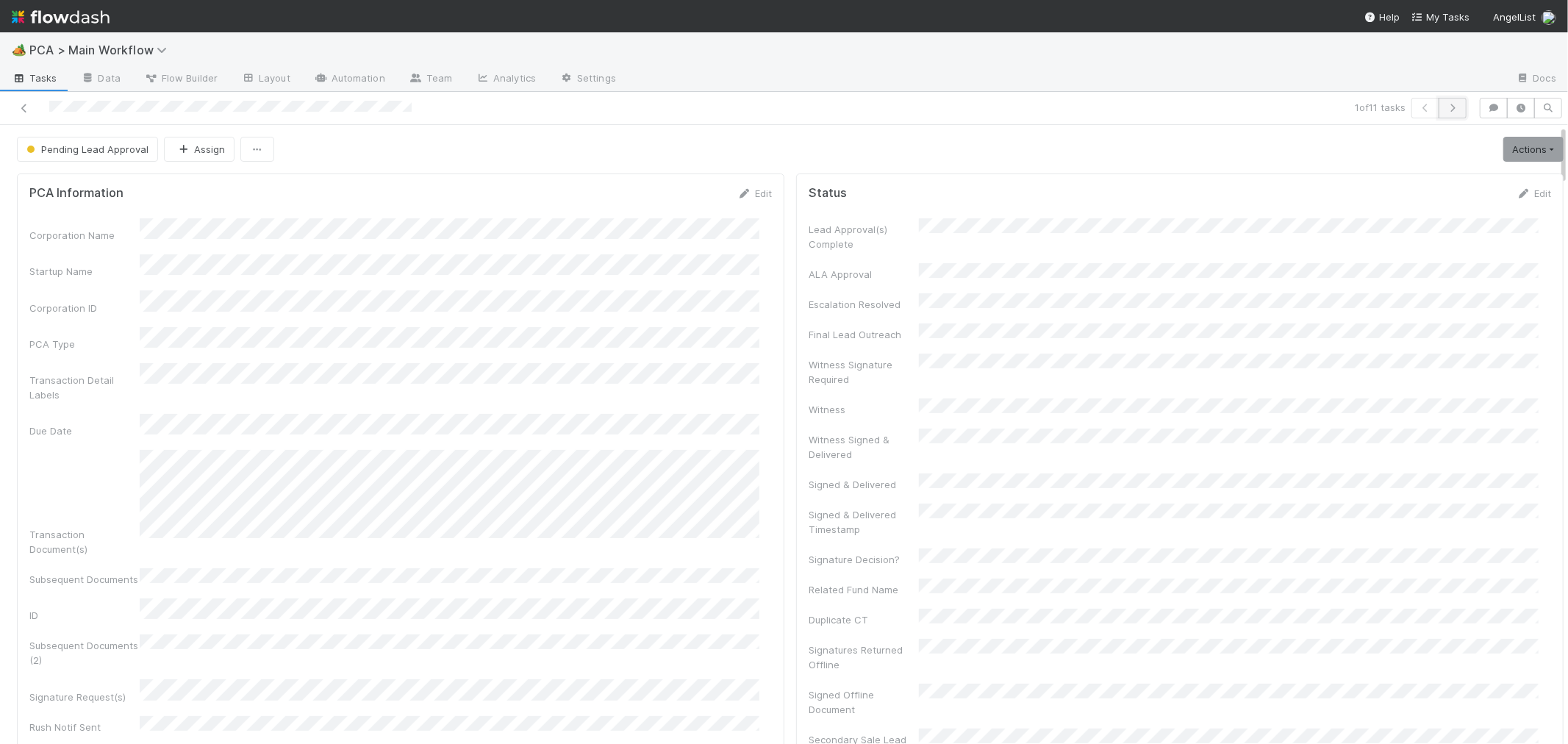
click at [1445, 109] on icon "button" at bounding box center [1452, 108] width 15 height 9
click at [562, 355] on div "Consolidated GCA Summary SPA CoI Pro Forma Stock Holdings IRA SHA GCA Winddown …" at bounding box center [400, 506] width 742 height 577
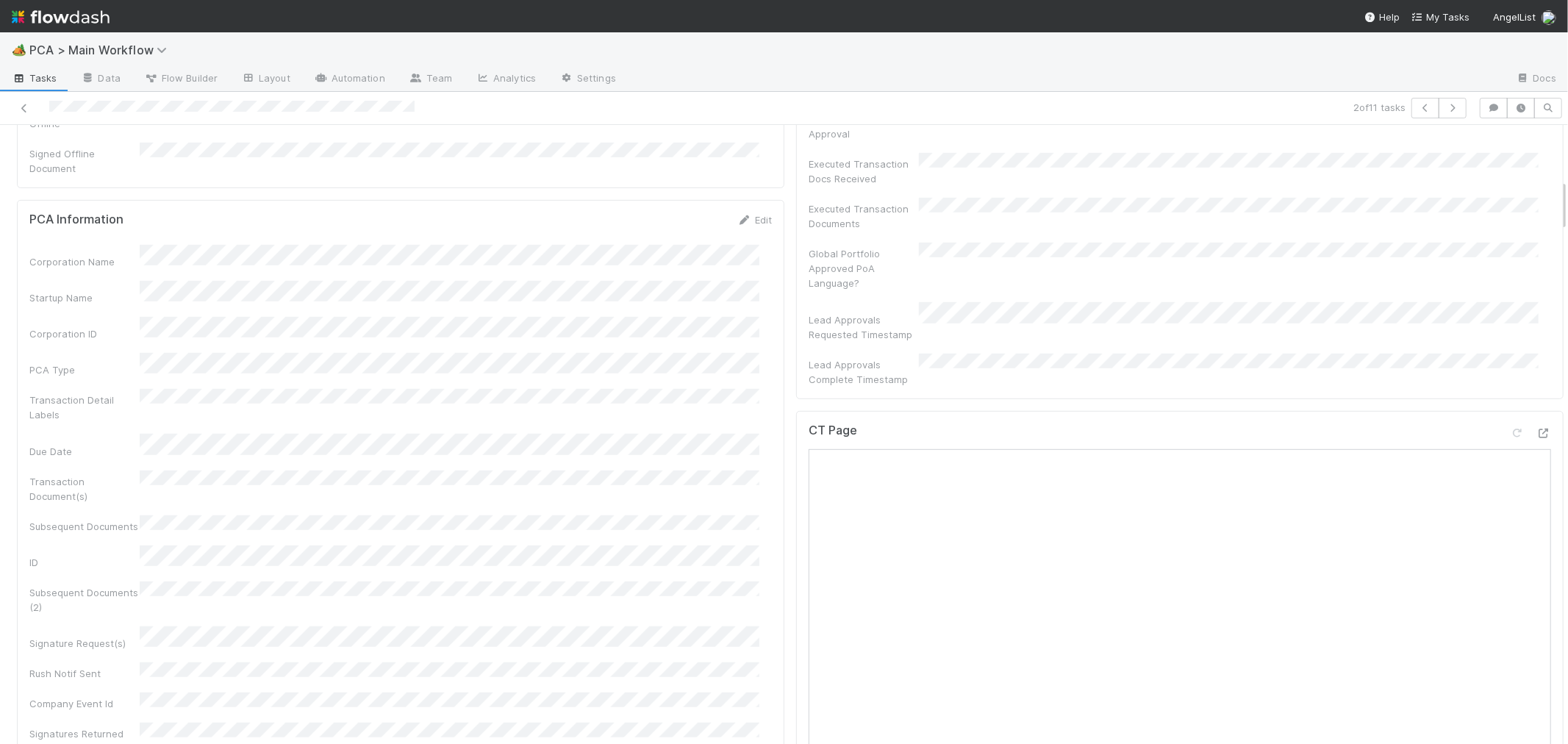
scroll to position [652, 0]
click at [532, 408] on div "Corporation Name Startup Name Corporation ID PCA Type Transaction Detail Labels…" at bounding box center [400, 527] width 742 height 630
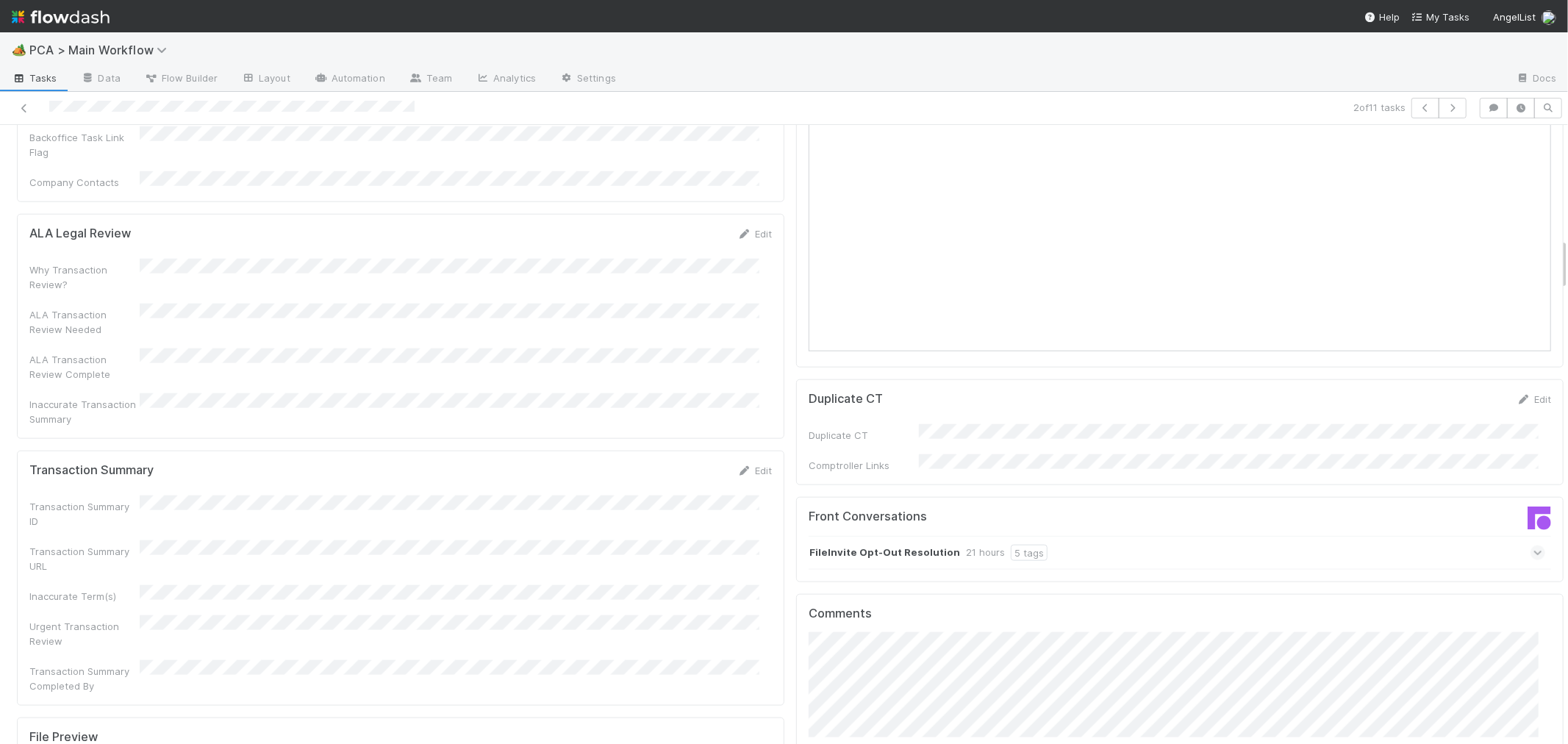
scroll to position [1470, 0]
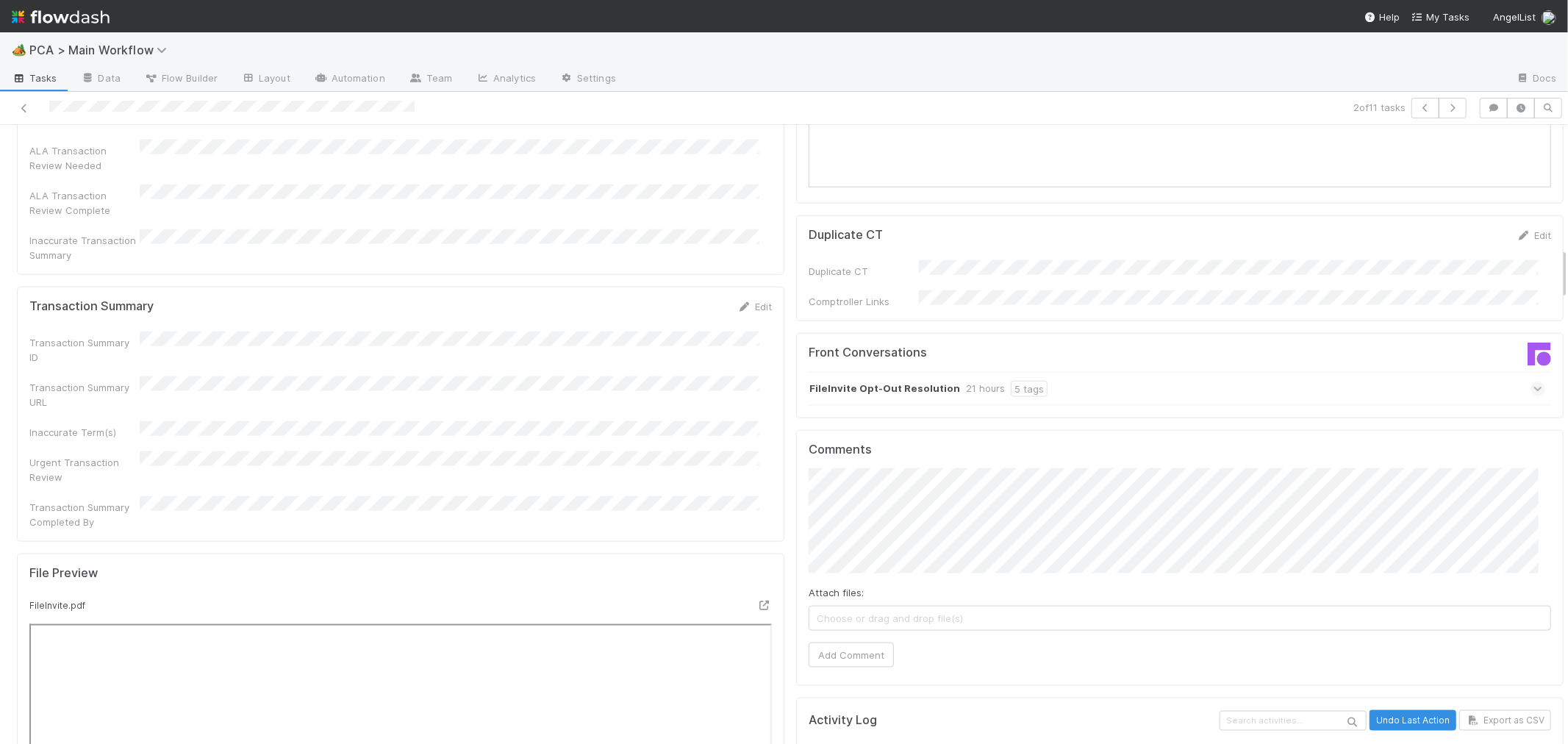
click at [1533, 381] on icon at bounding box center [1538, 388] width 10 height 15
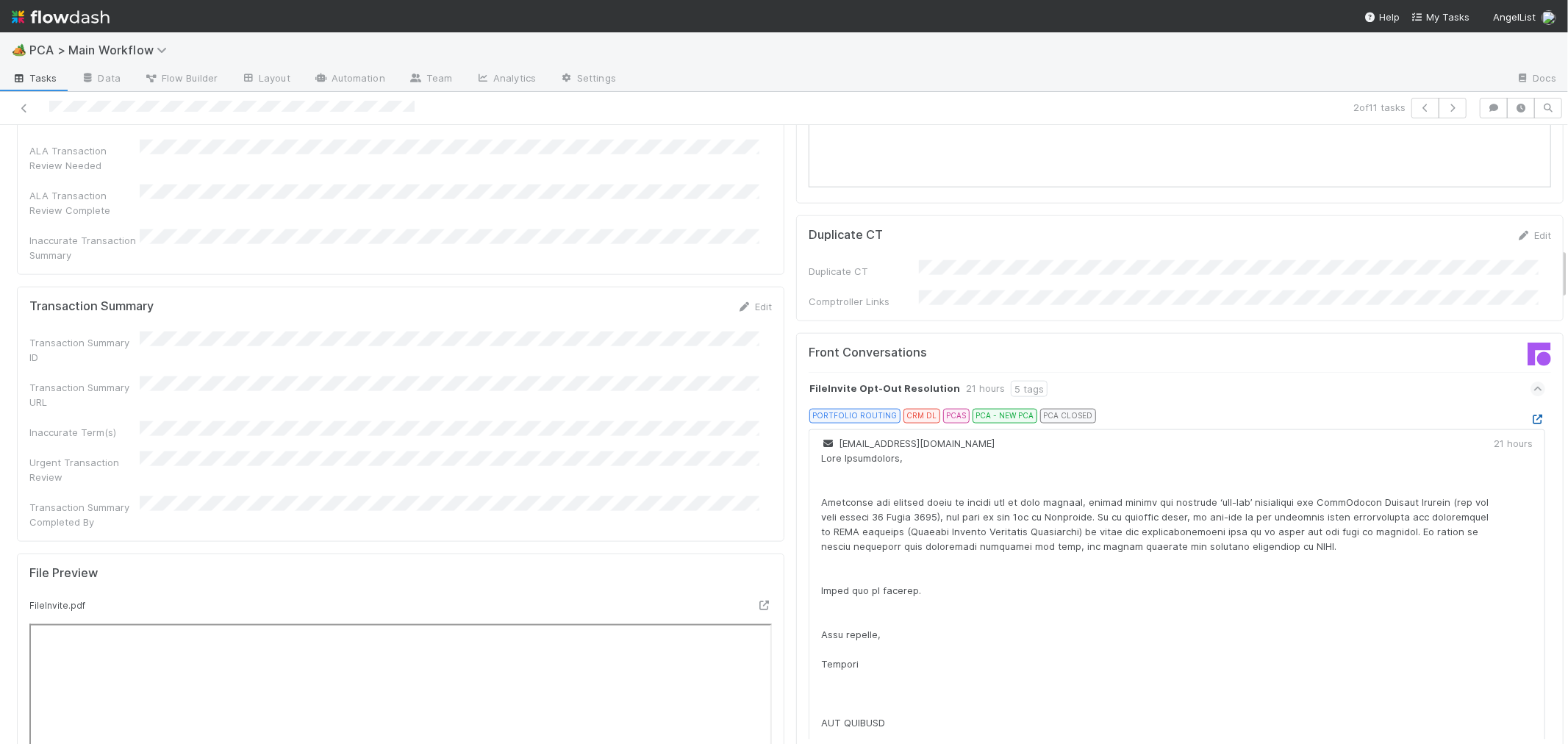
click at [1530, 414] on icon at bounding box center [1537, 419] width 15 height 10
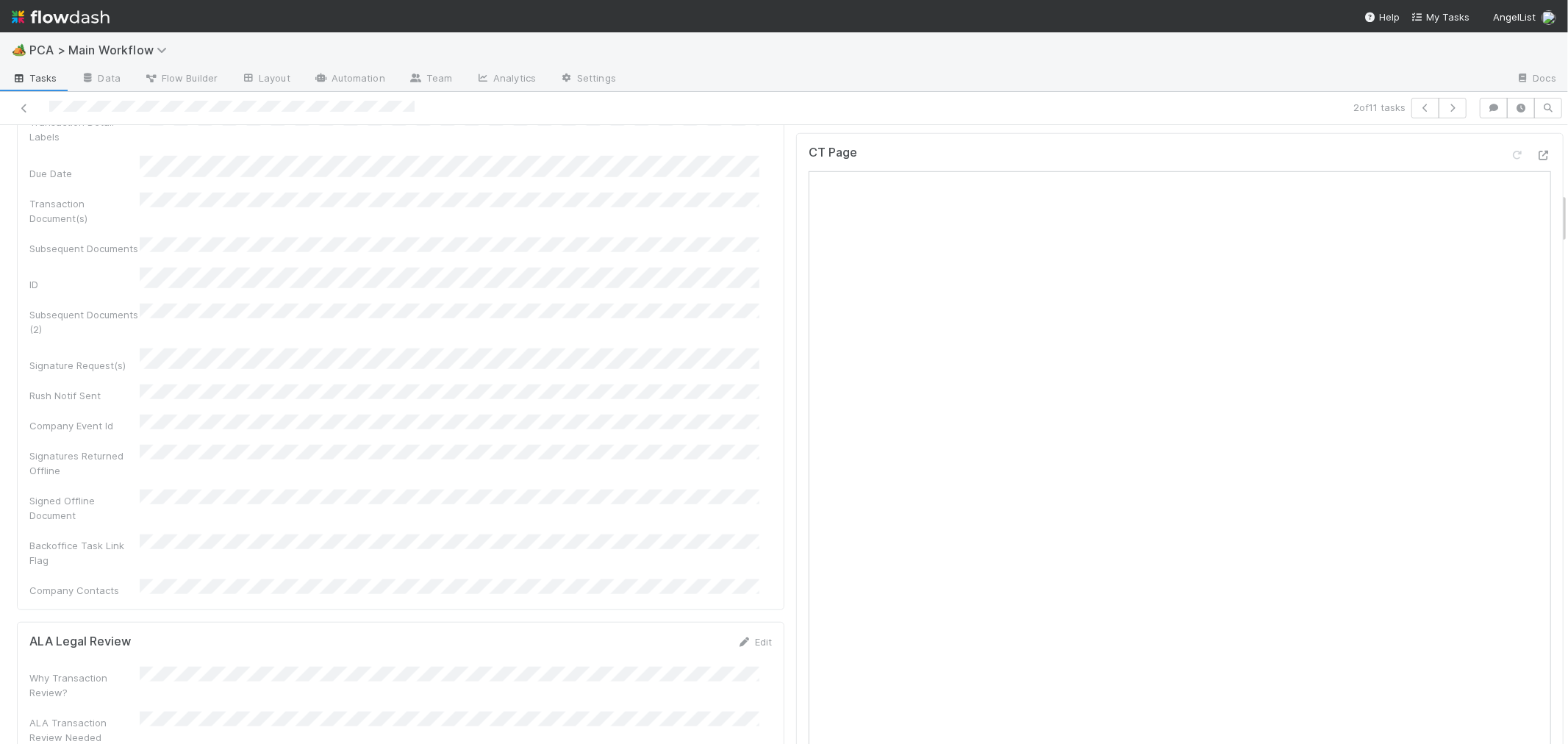
scroll to position [735, 0]
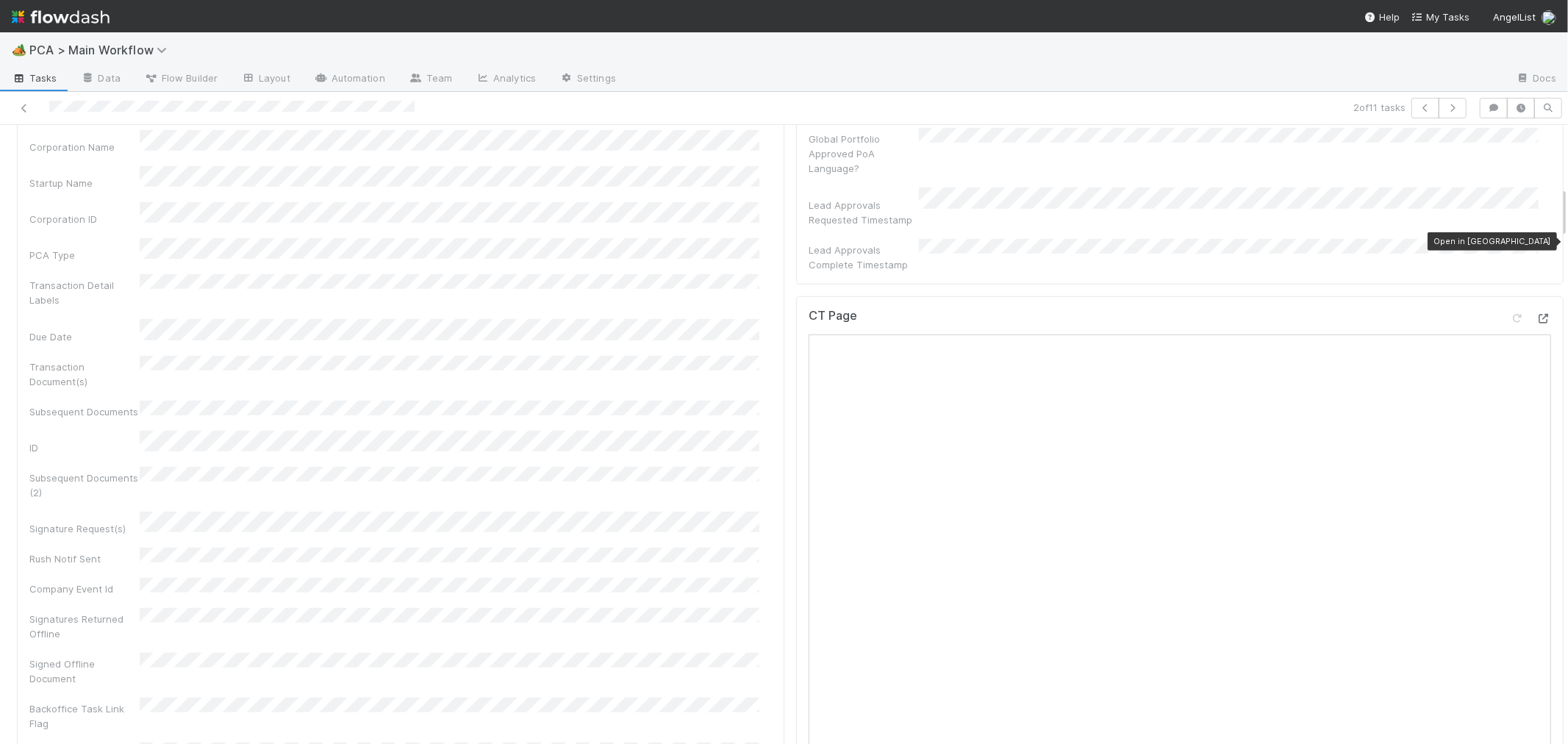
click at [1536, 314] on icon at bounding box center [1543, 319] width 15 height 10
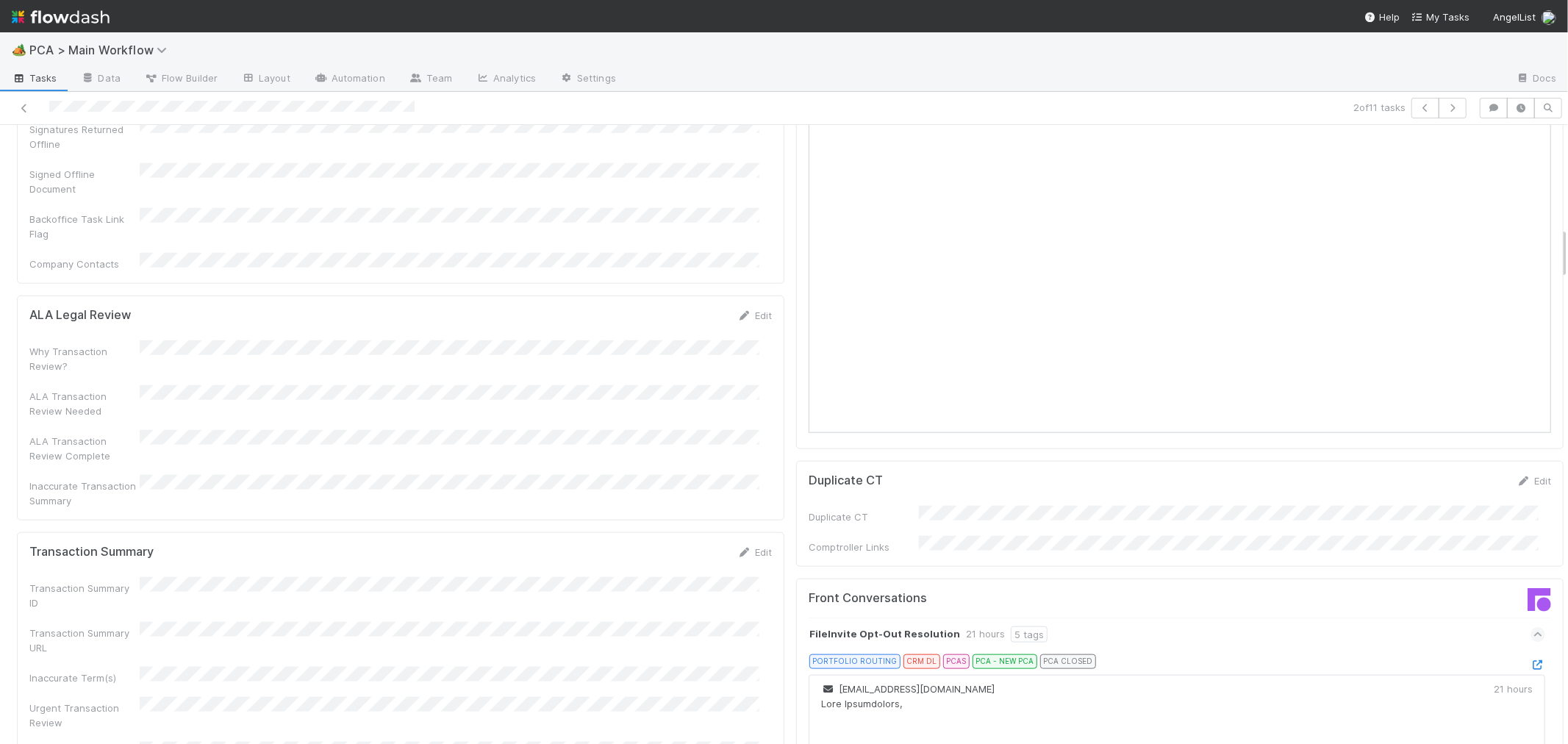
click at [748, 546] on link "Edit" at bounding box center [754, 552] width 35 height 12
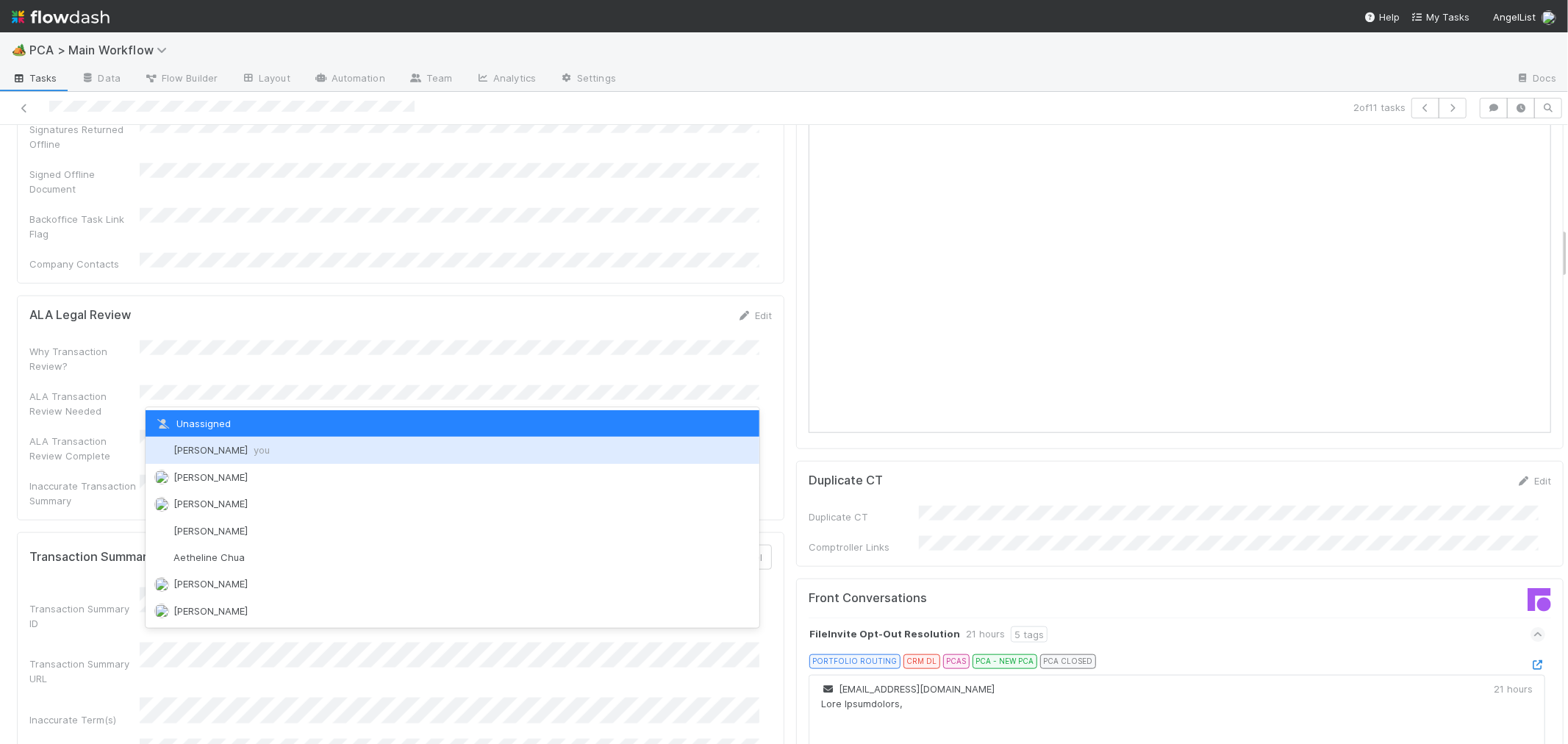
click at [224, 451] on span "Roselyn de Villa you" at bounding box center [221, 450] width 97 height 12
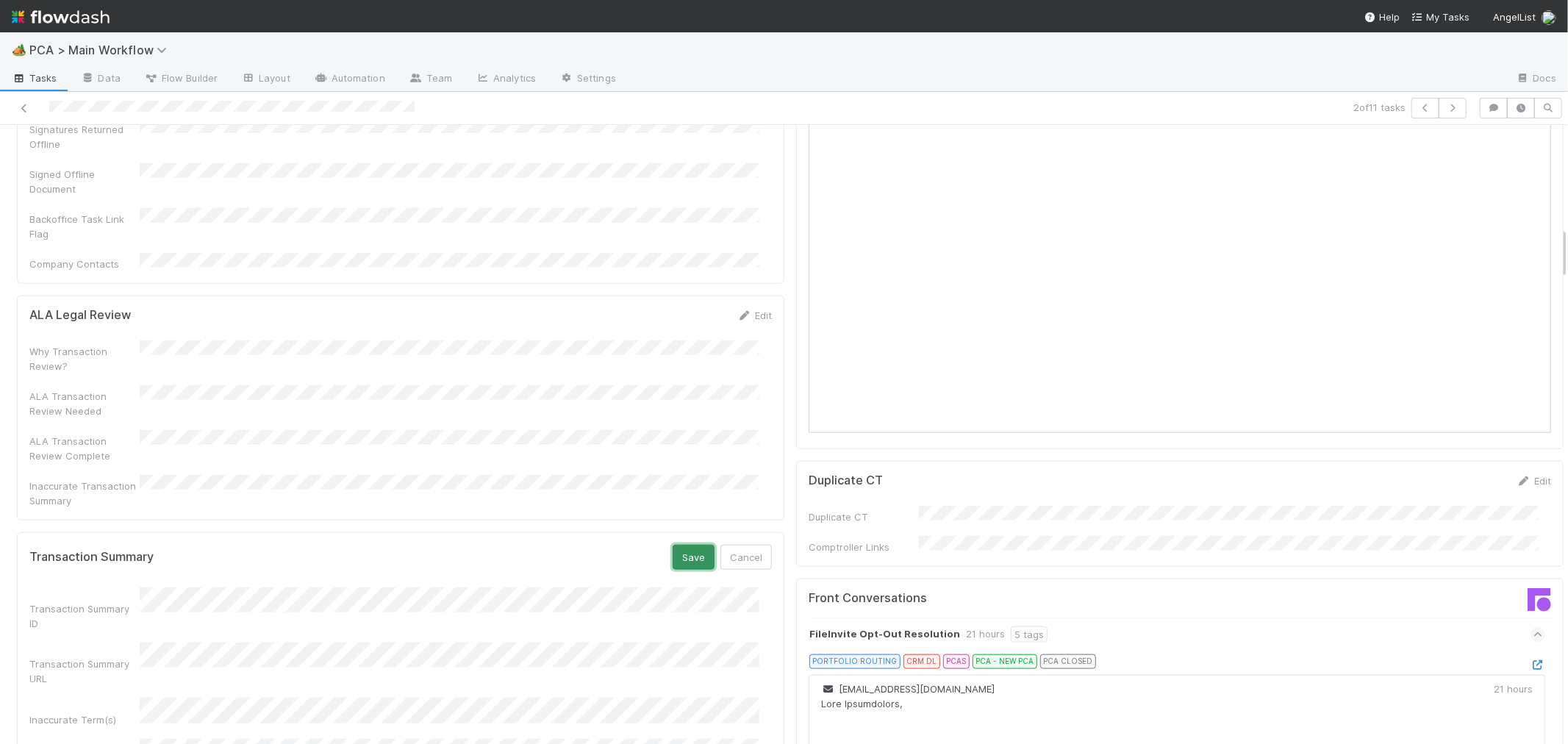
click at [672, 545] on button "Save" at bounding box center [693, 557] width 42 height 25
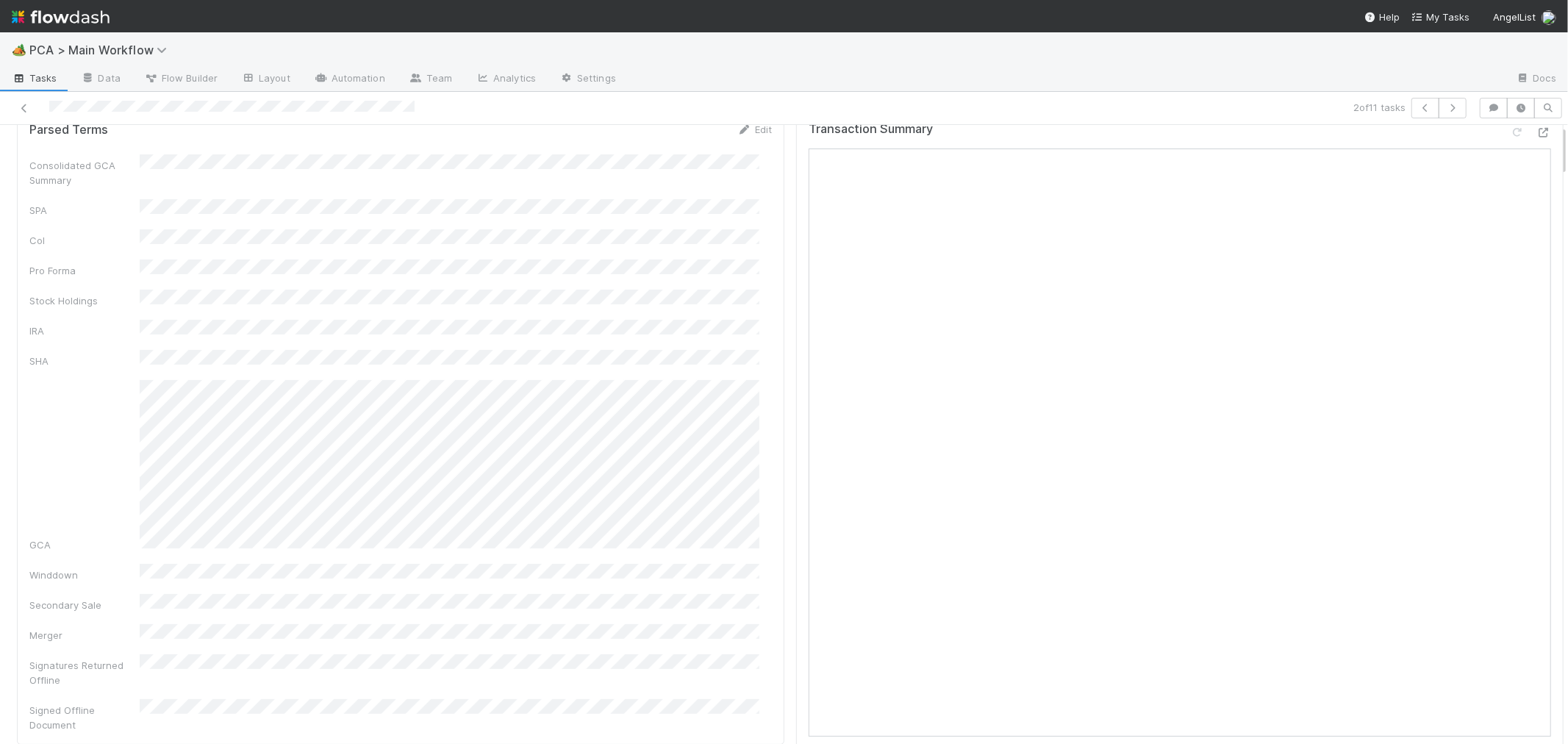
scroll to position [0, 0]
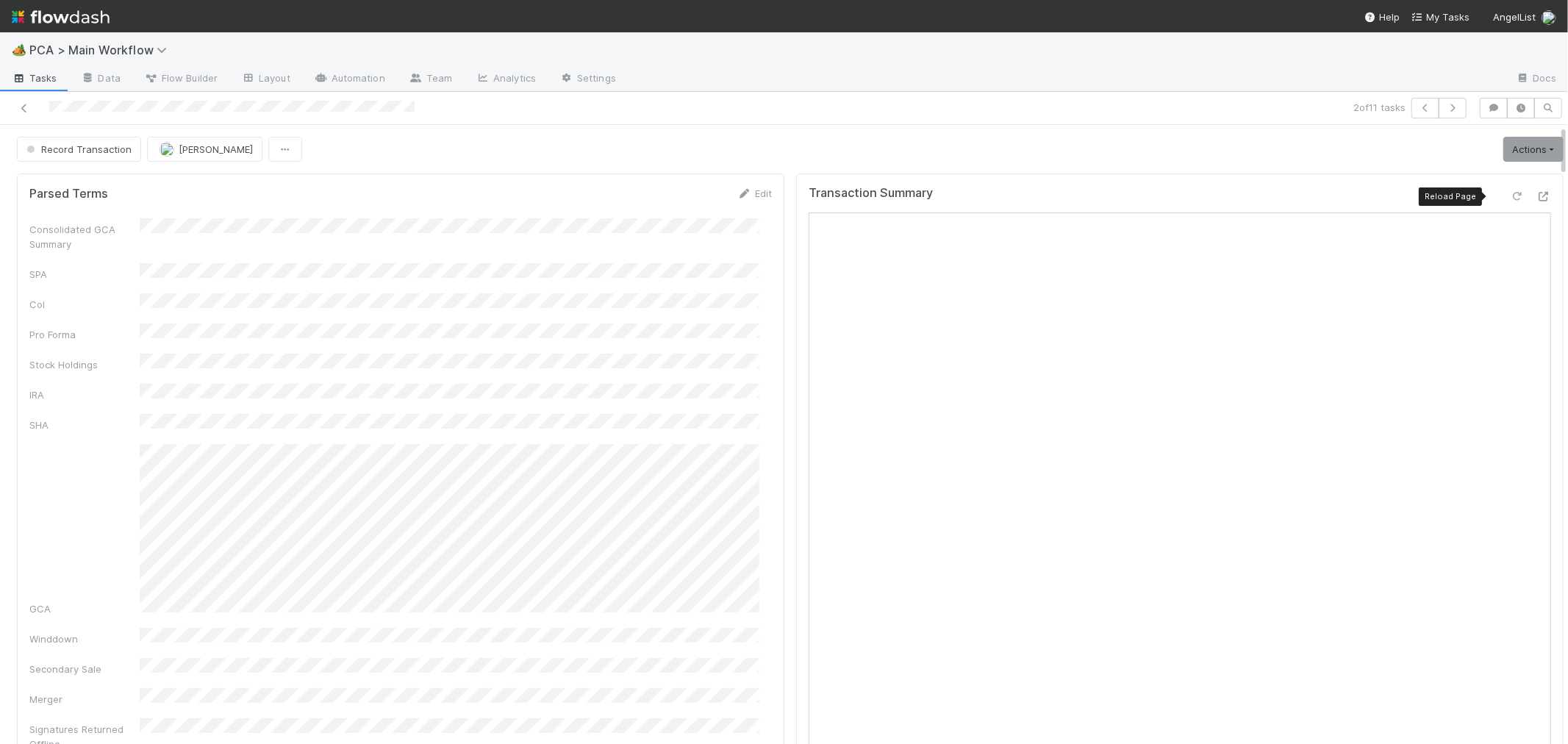
click at [1510, 192] on icon at bounding box center [1517, 197] width 15 height 10
click at [1503, 145] on link "Actions" at bounding box center [1533, 148] width 61 height 25
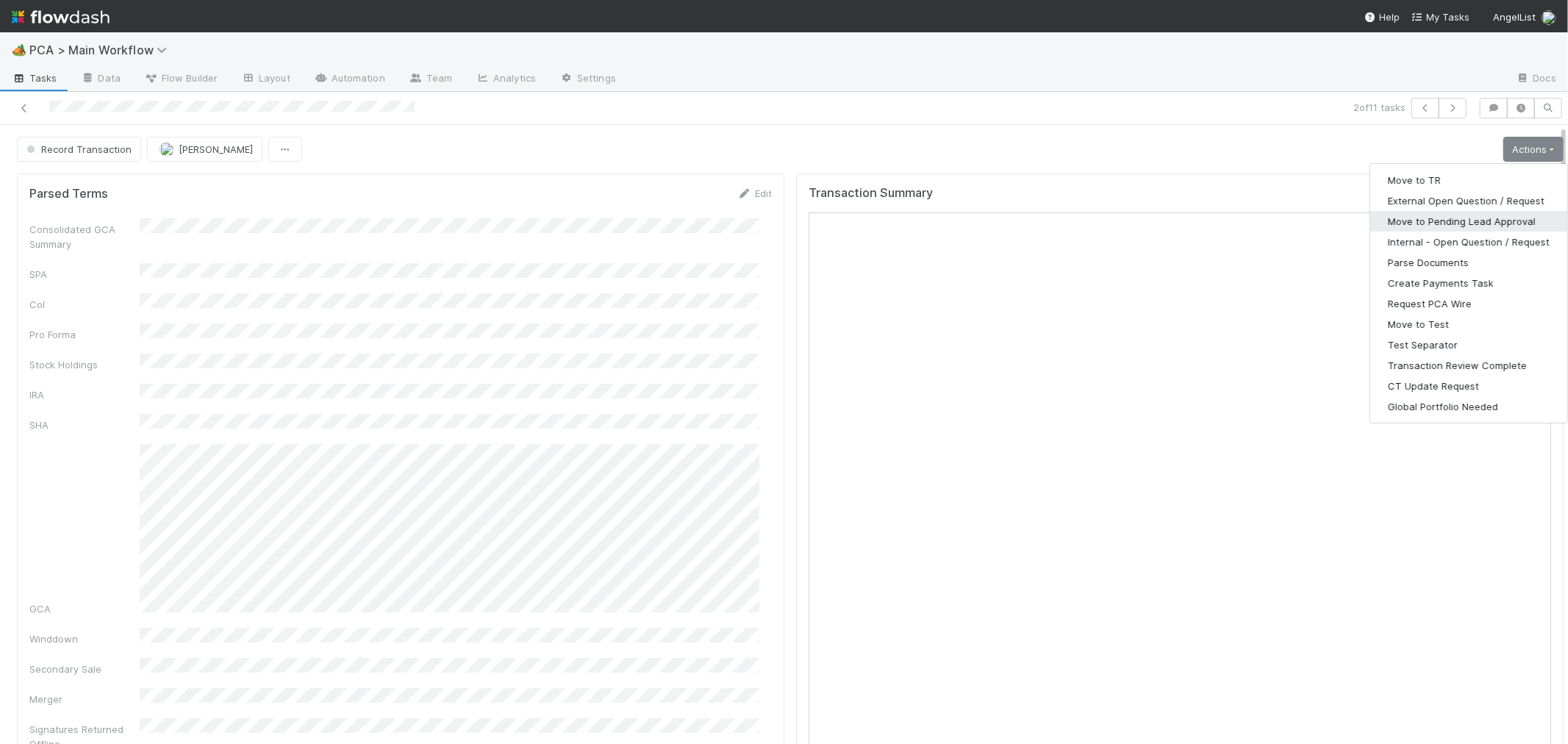
click at [1451, 217] on button "Move to Pending Lead Approval" at bounding box center [1469, 221] width 197 height 21
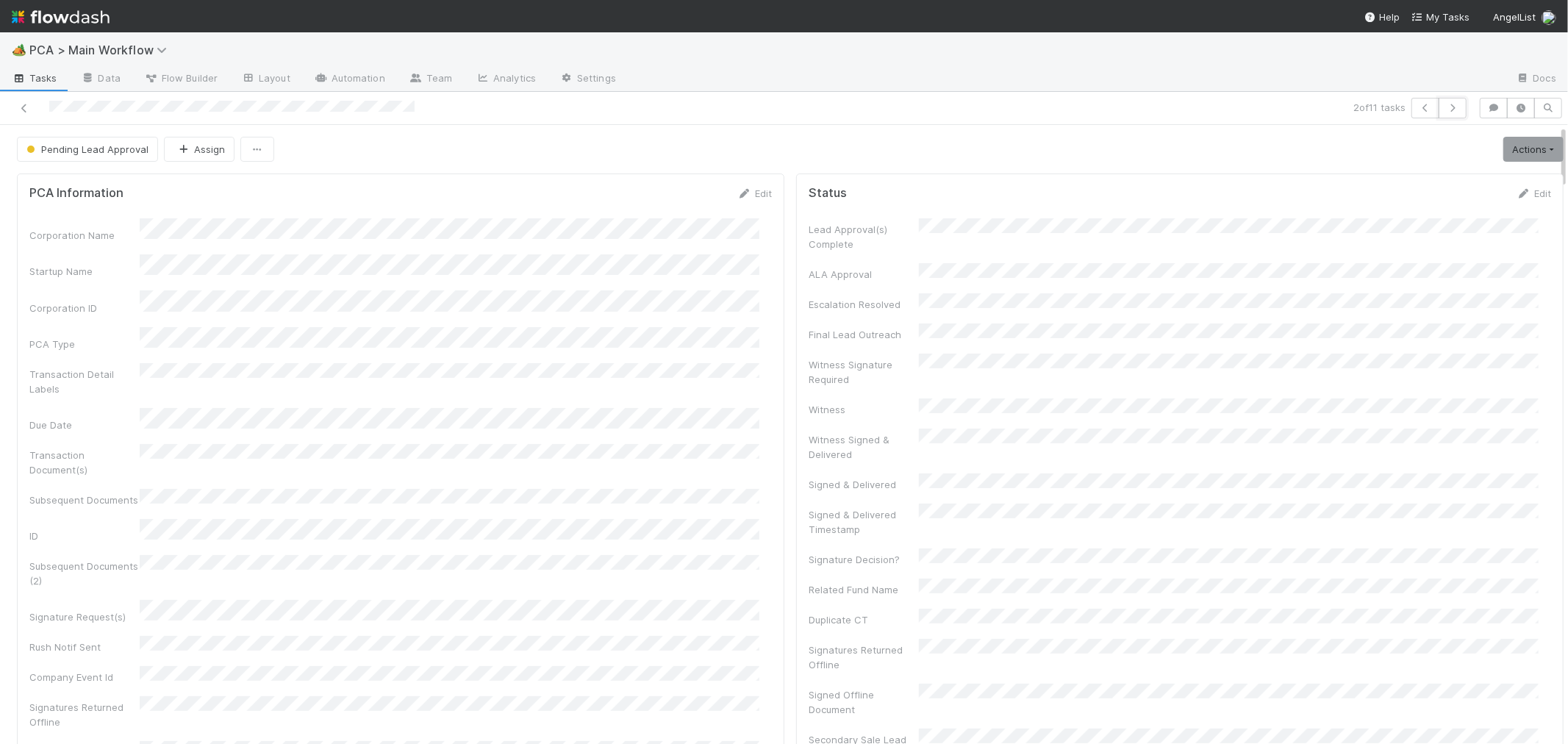
drag, startPoint x: 1439, startPoint y: 105, endPoint x: 1252, endPoint y: 23, distance: 204.2
click at [1445, 105] on icon "button" at bounding box center [1452, 108] width 15 height 9
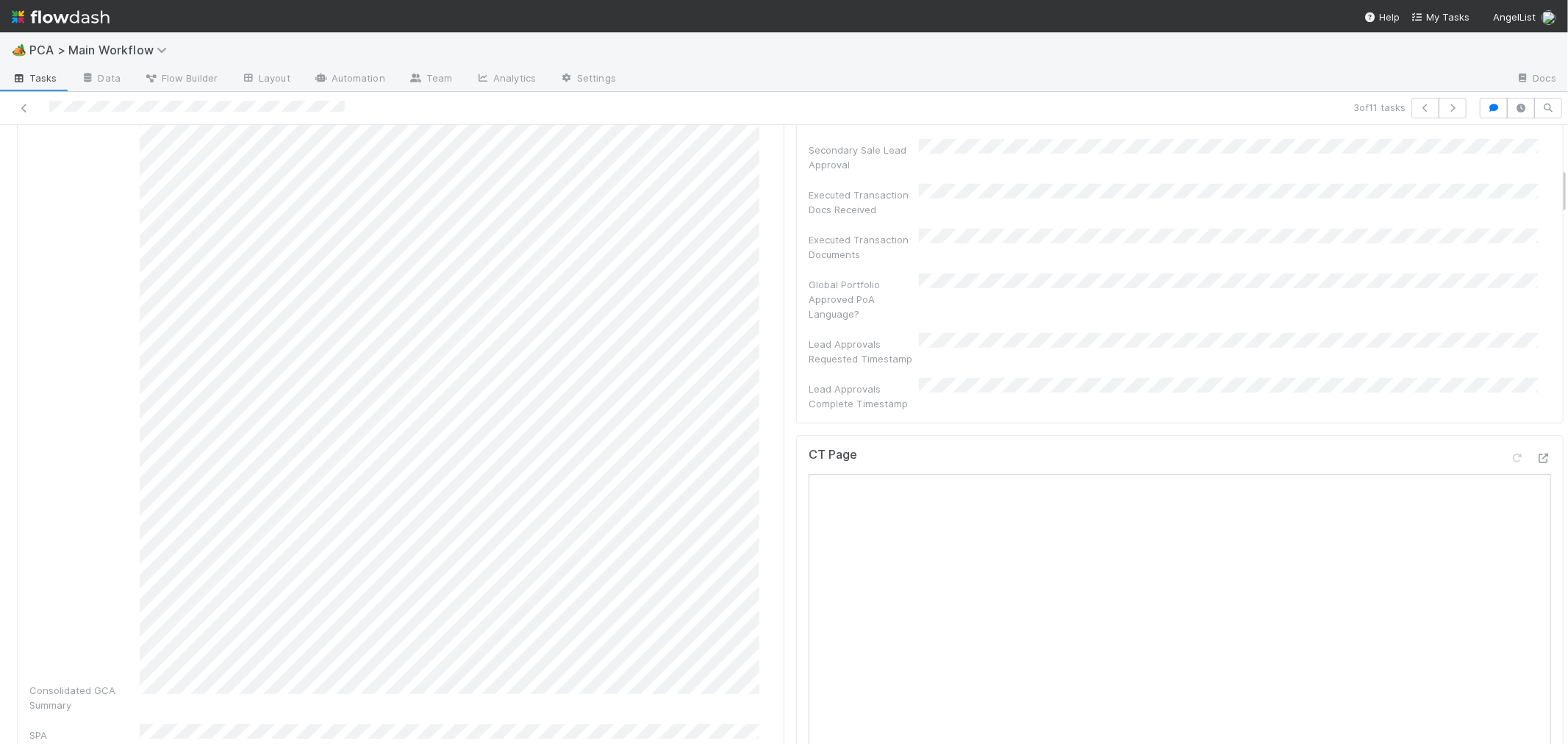
scroll to position [571, 0]
click at [1536, 472] on icon at bounding box center [1543, 477] width 15 height 10
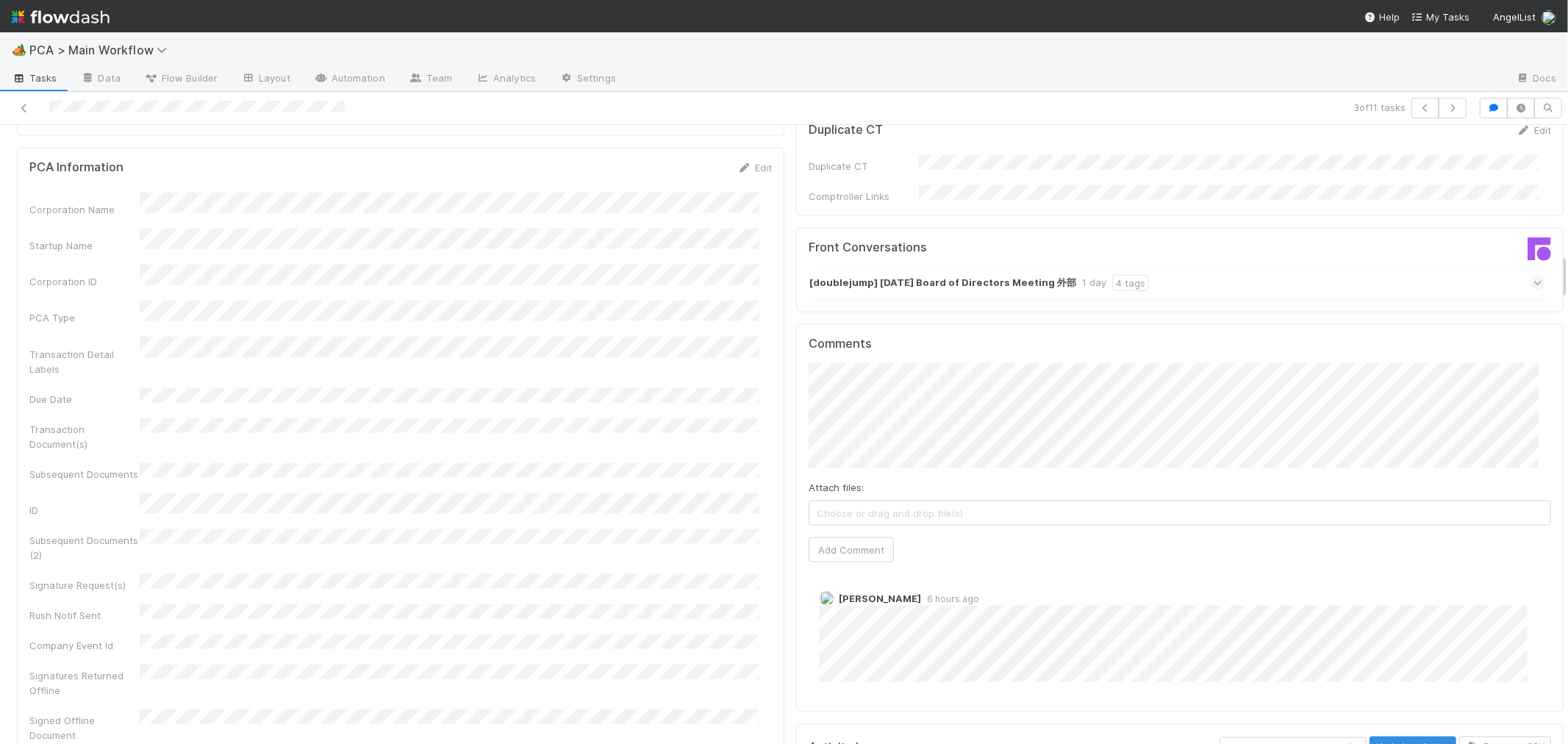
scroll to position [1387, 0]
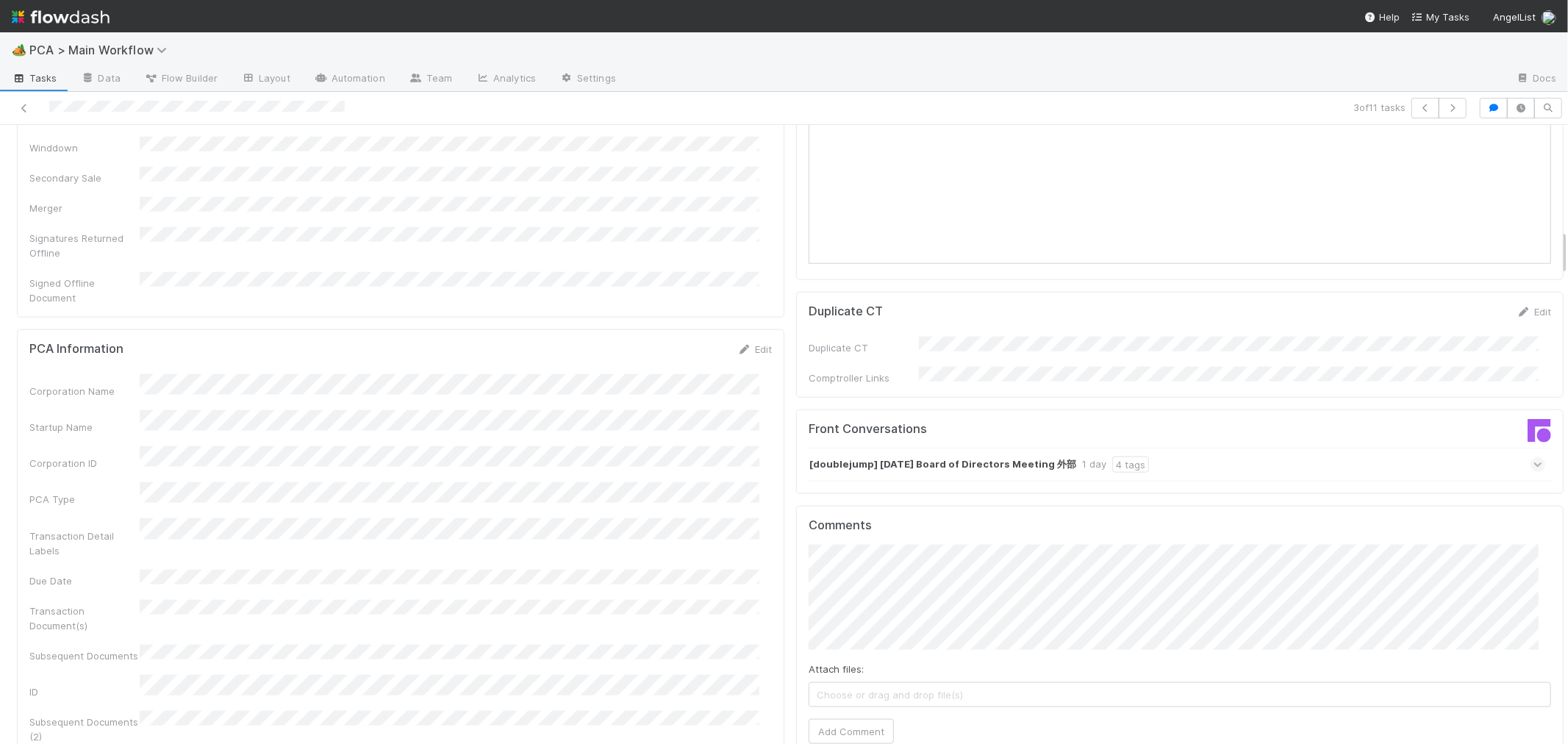
click at [1533, 457] on icon at bounding box center [1538, 464] width 10 height 15
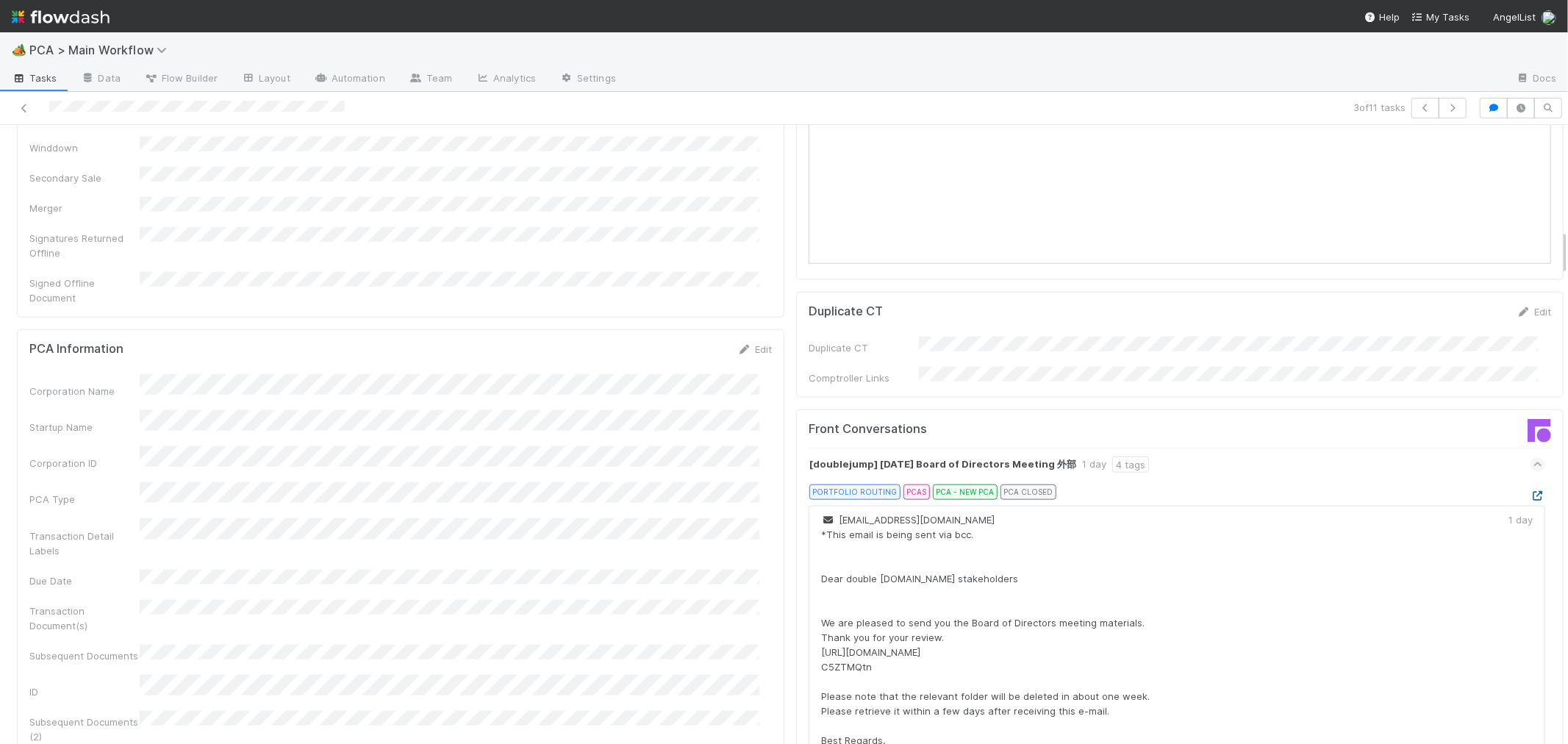
click at [1530, 491] on icon at bounding box center [1537, 496] width 15 height 10
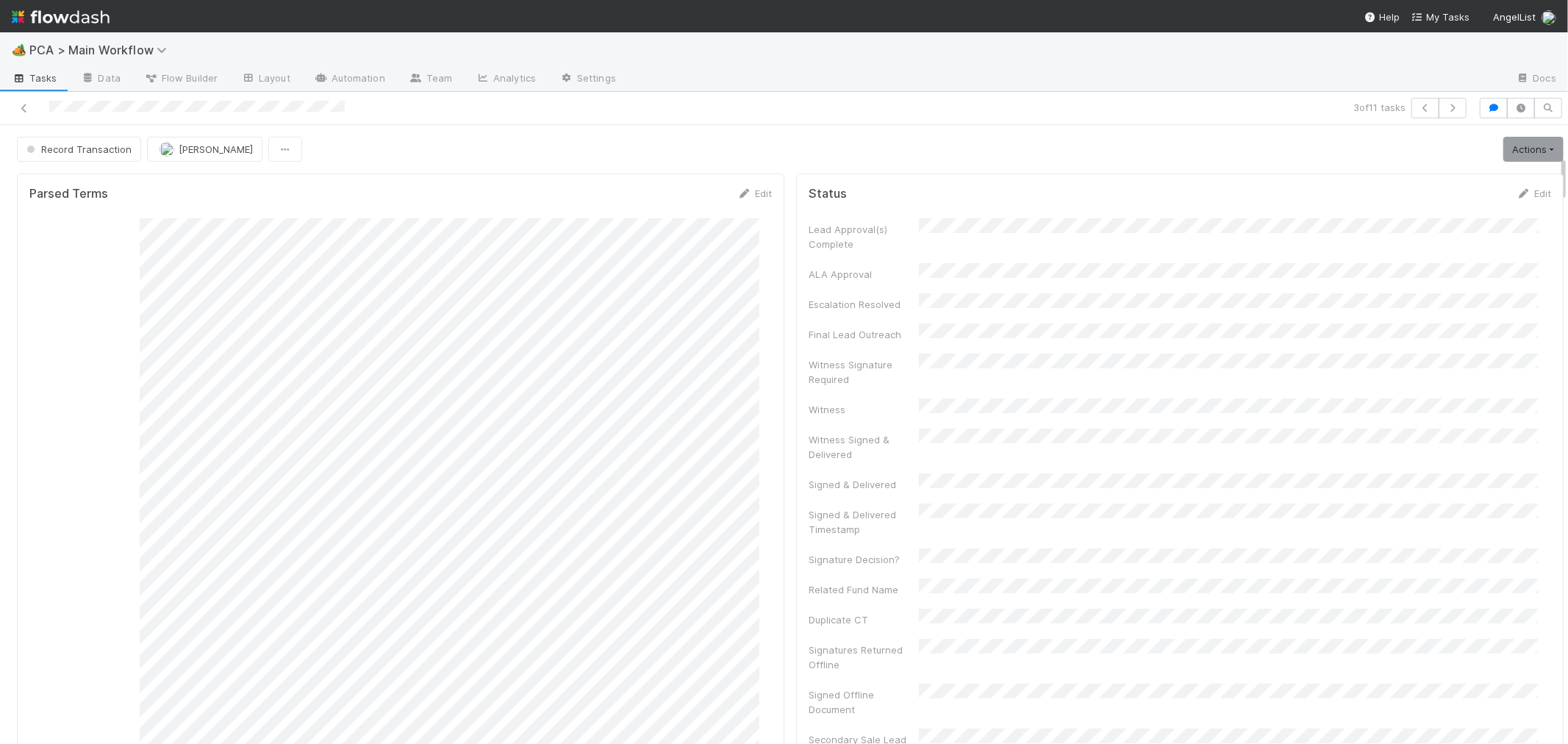
scroll to position [408, 0]
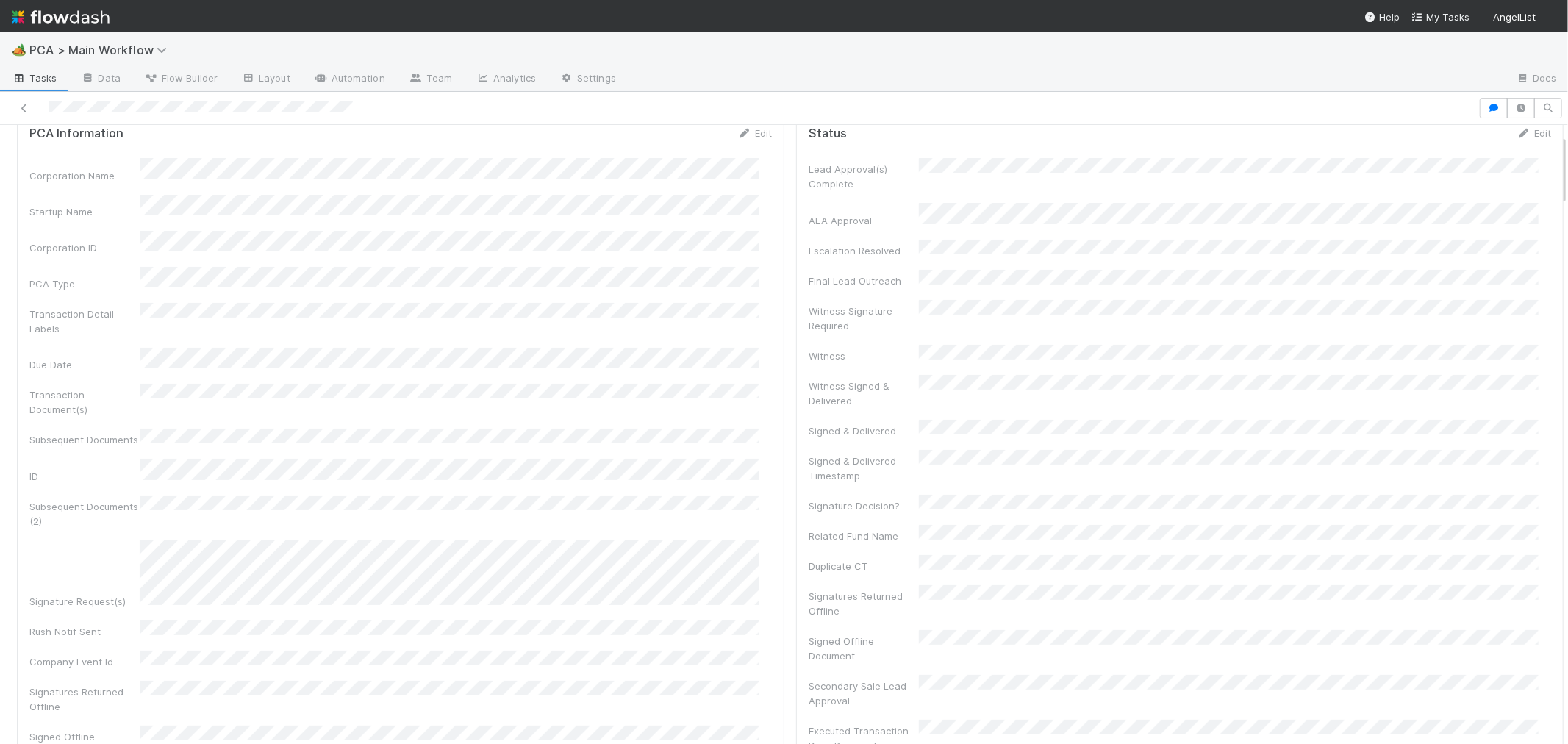
scroll to position [82, 0]
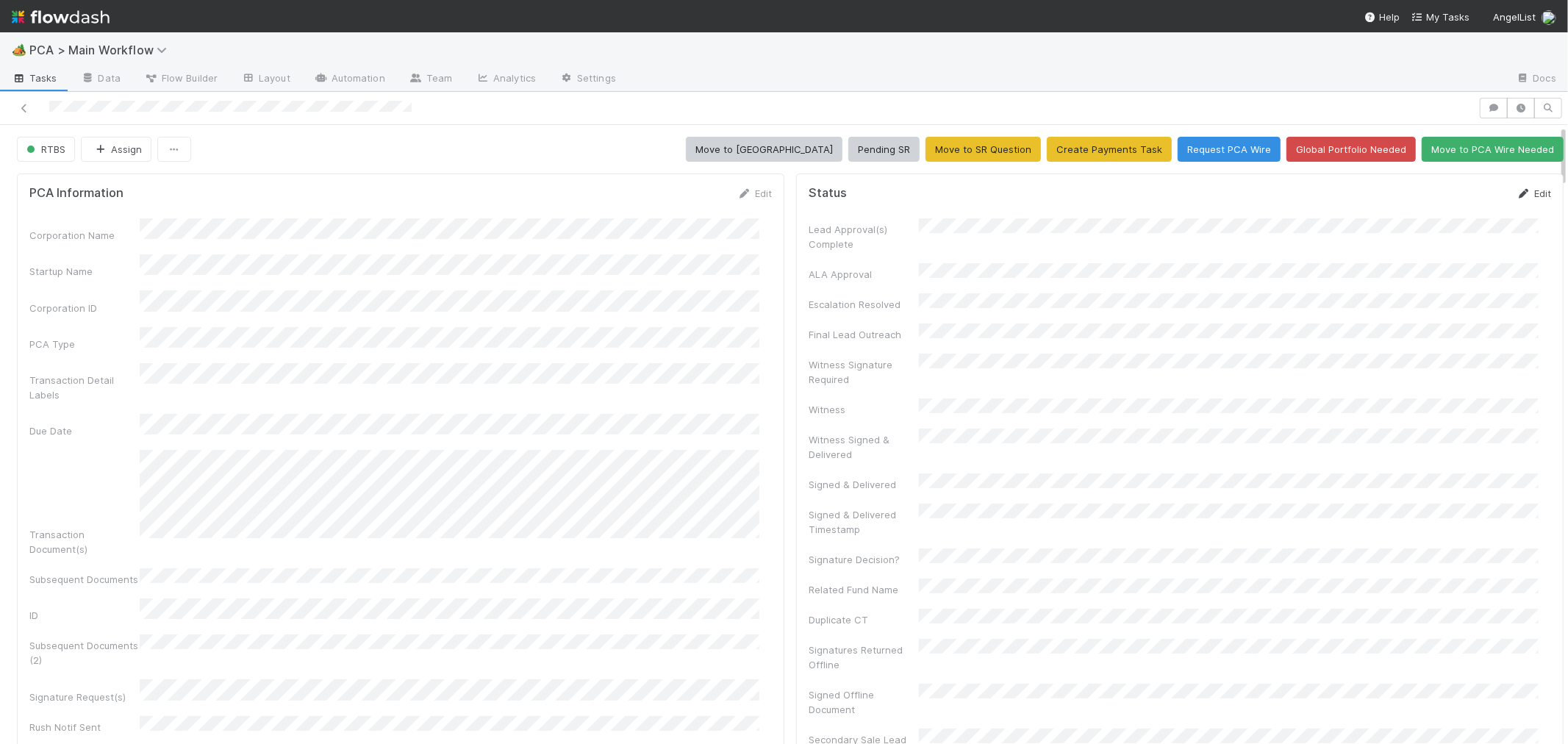
click at [1516, 192] on link "Edit" at bounding box center [1533, 193] width 35 height 12
click at [1452, 200] on button "Save" at bounding box center [1472, 198] width 42 height 25
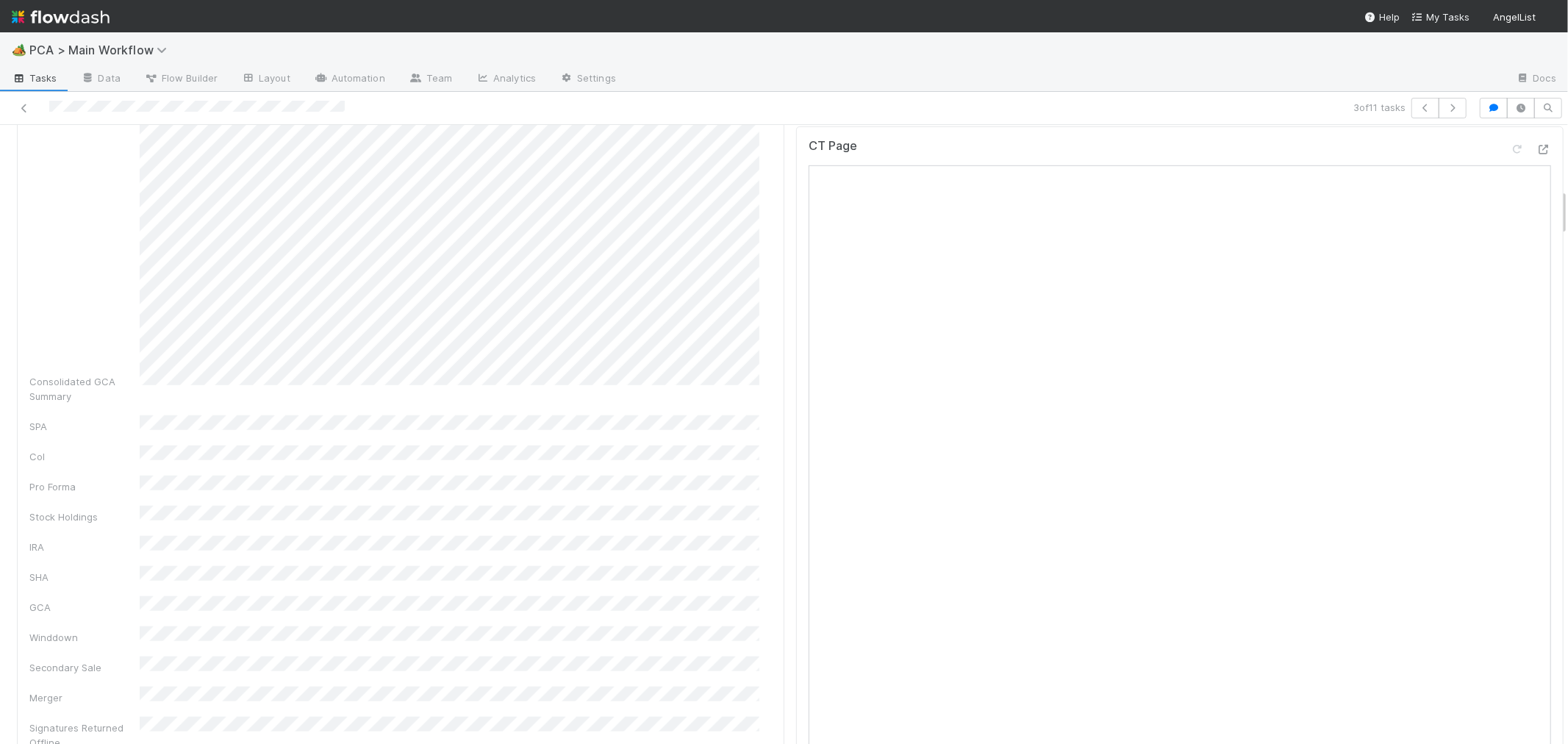
scroll to position [571, 0]
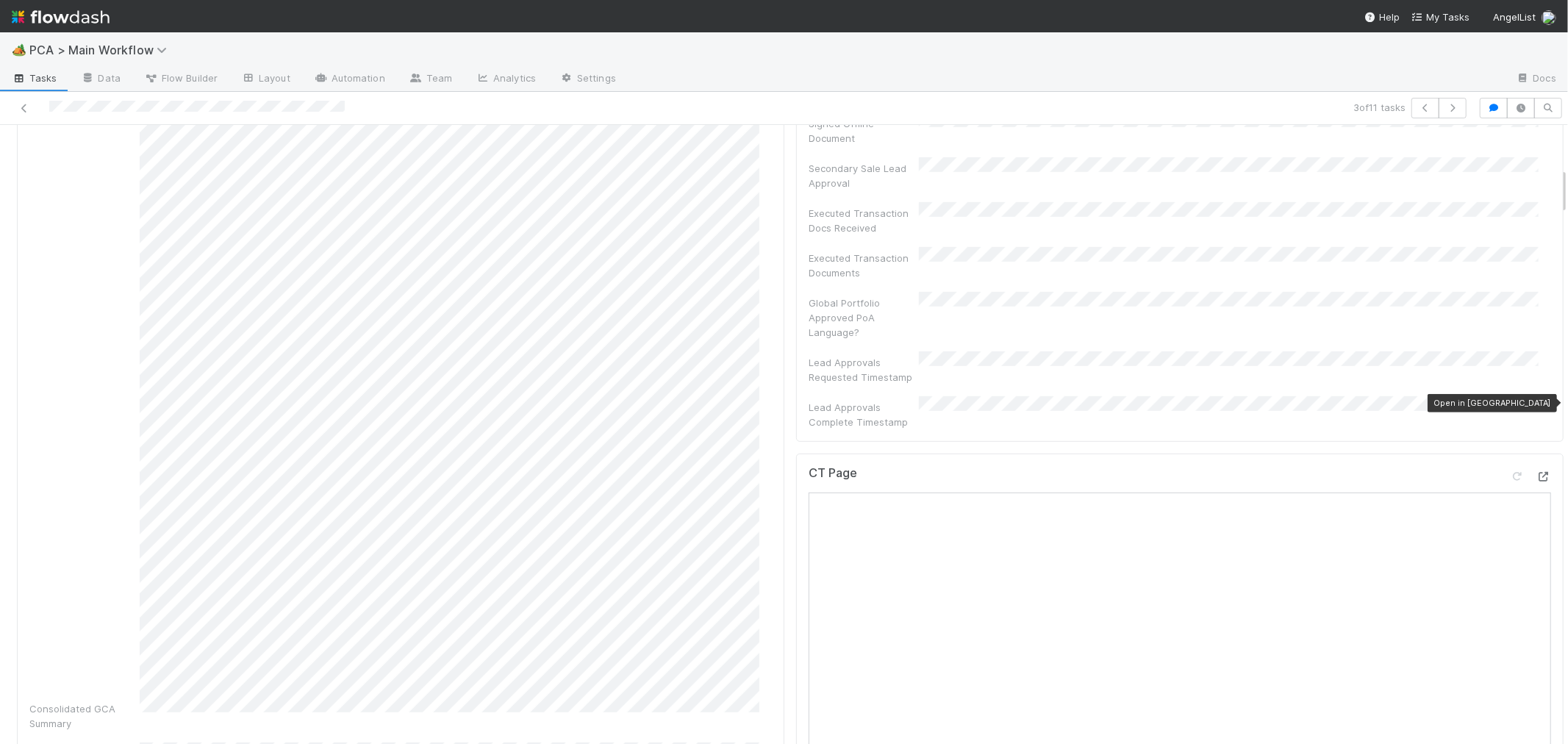
click at [1536, 472] on icon at bounding box center [1543, 477] width 15 height 10
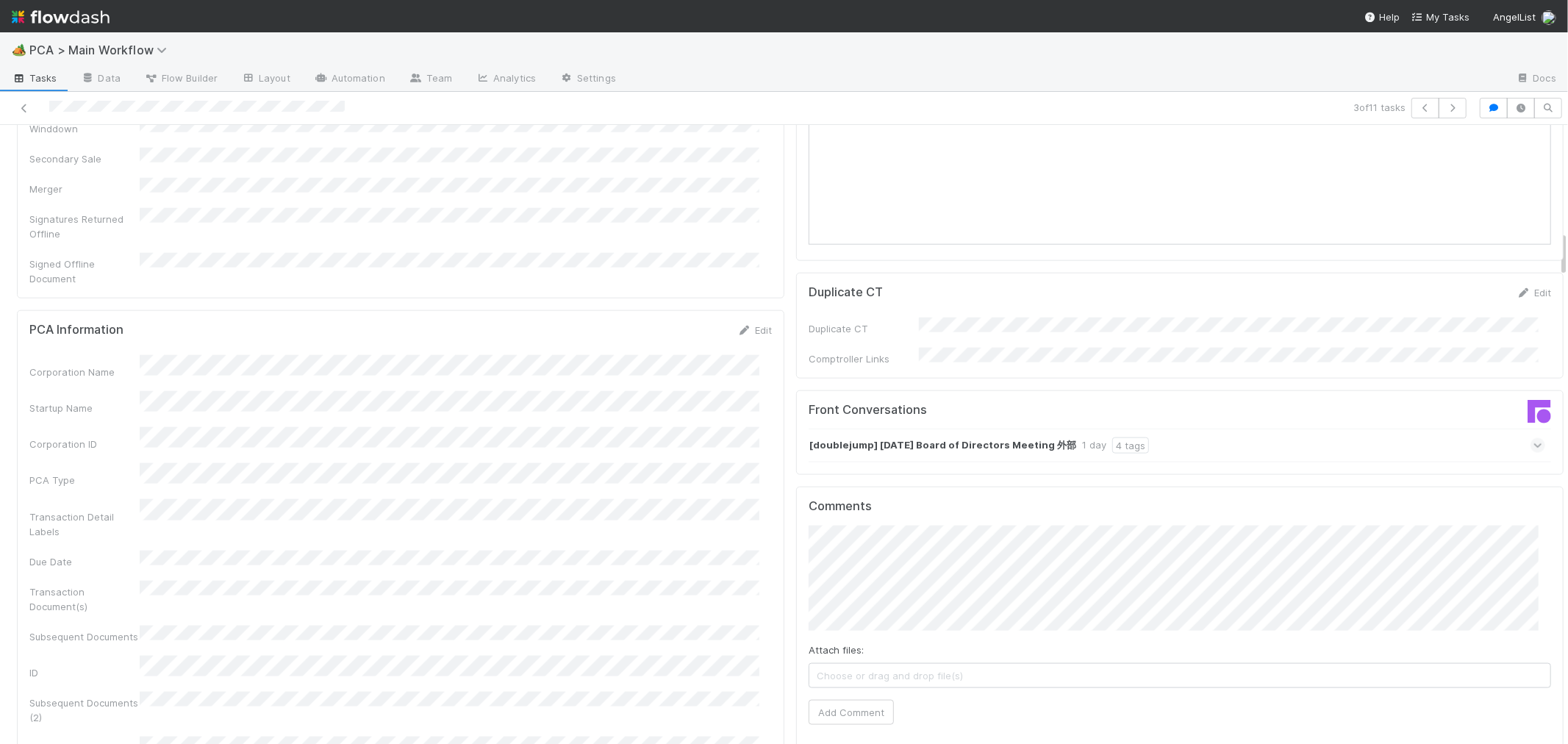
scroll to position [1387, 0]
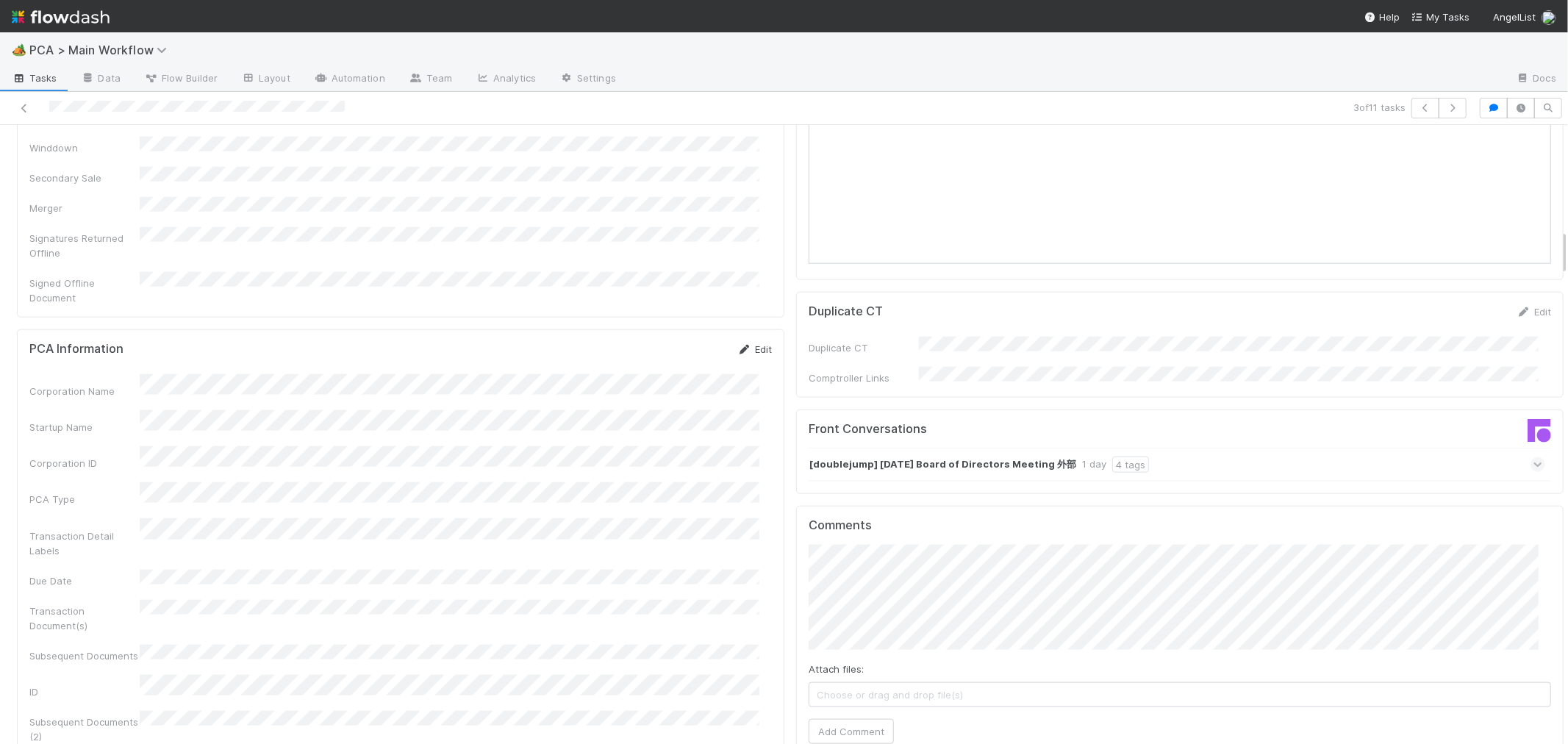
click at [745, 344] on link "Edit" at bounding box center [754, 350] width 35 height 12
click at [733, 342] on button "Cancel" at bounding box center [746, 354] width 52 height 25
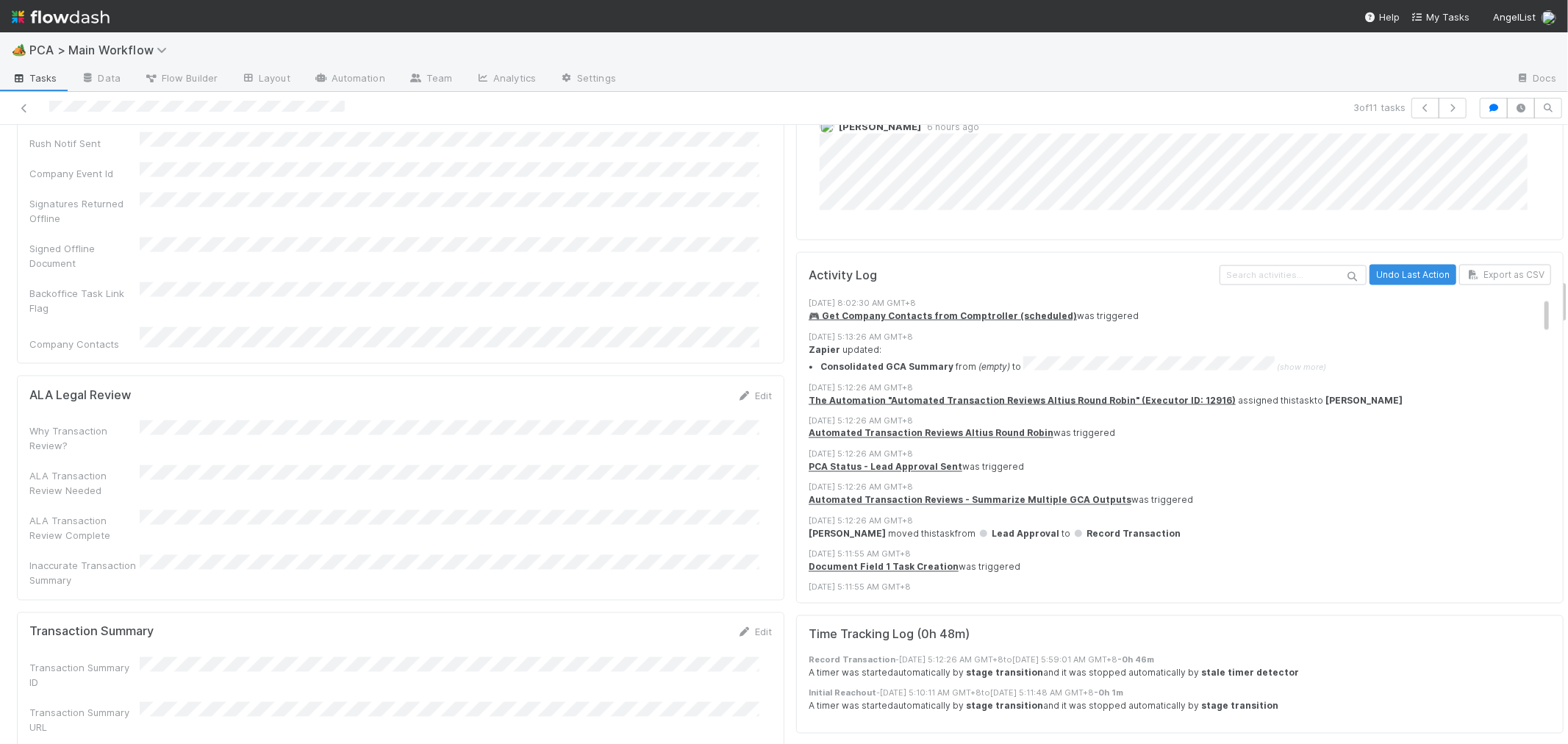
scroll to position [2287, 0]
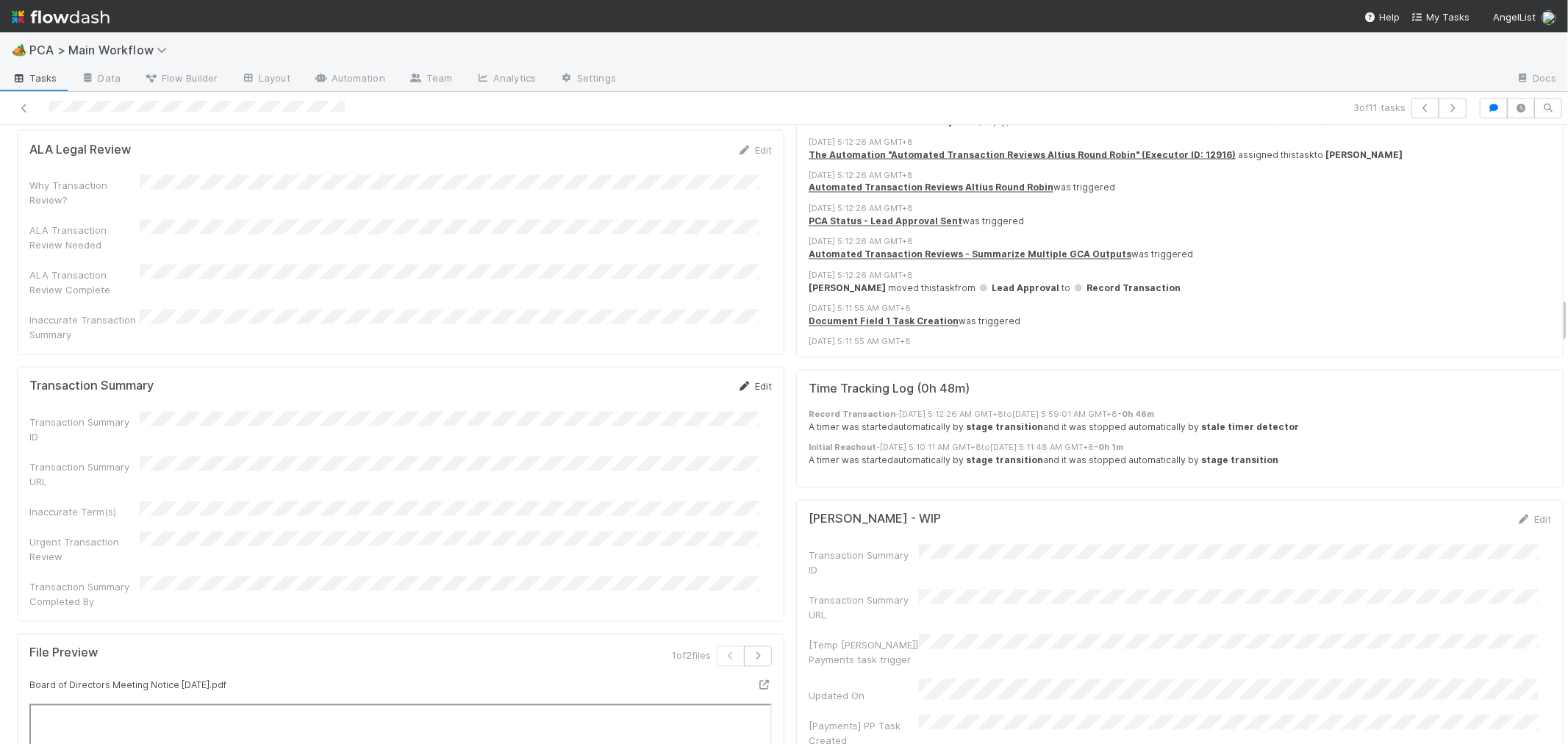
click at [737, 382] on icon at bounding box center [744, 387] width 15 height 10
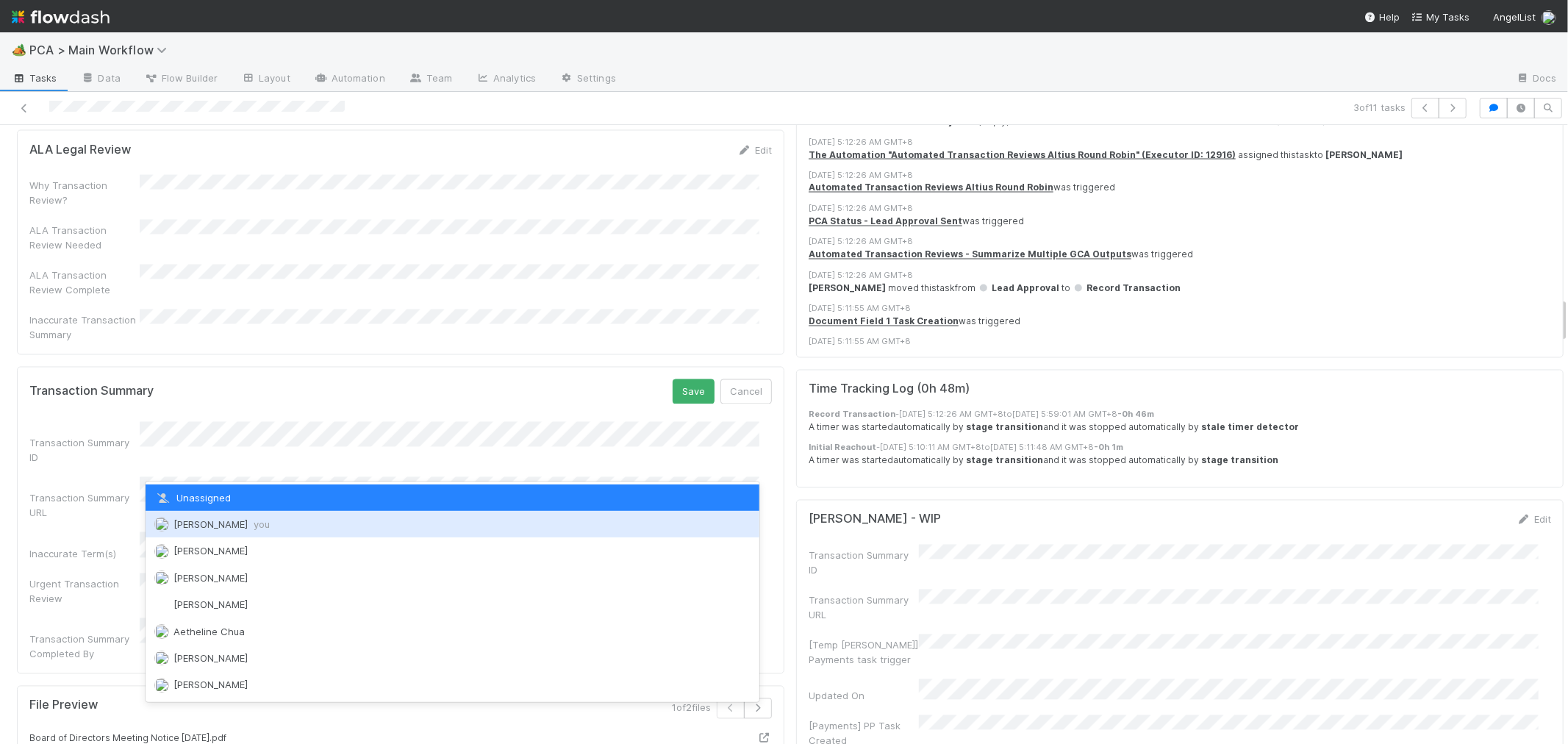
click at [216, 522] on span "Roselyn de Villa you" at bounding box center [221, 524] width 97 height 12
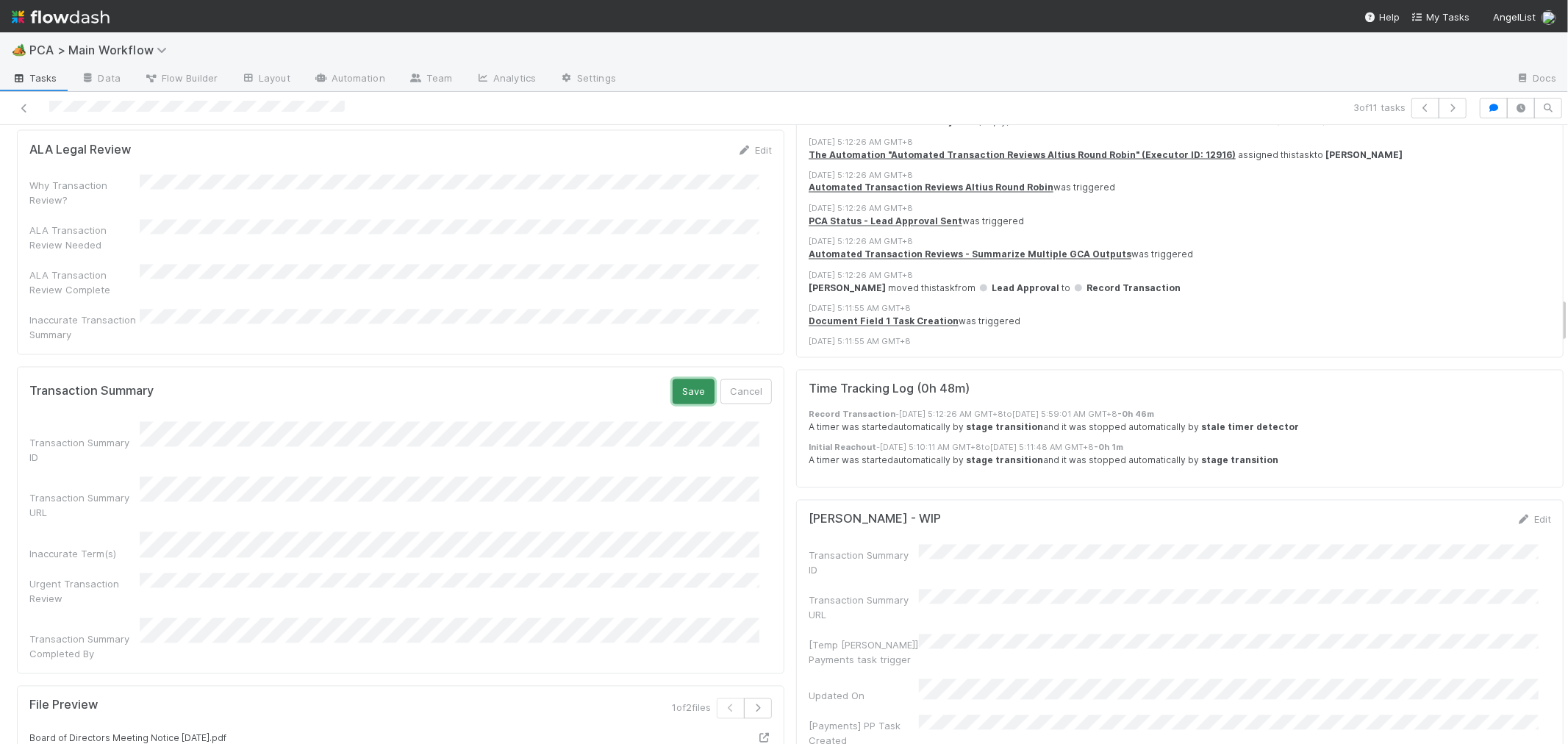
click at [672, 379] on button "Save" at bounding box center [693, 391] width 42 height 25
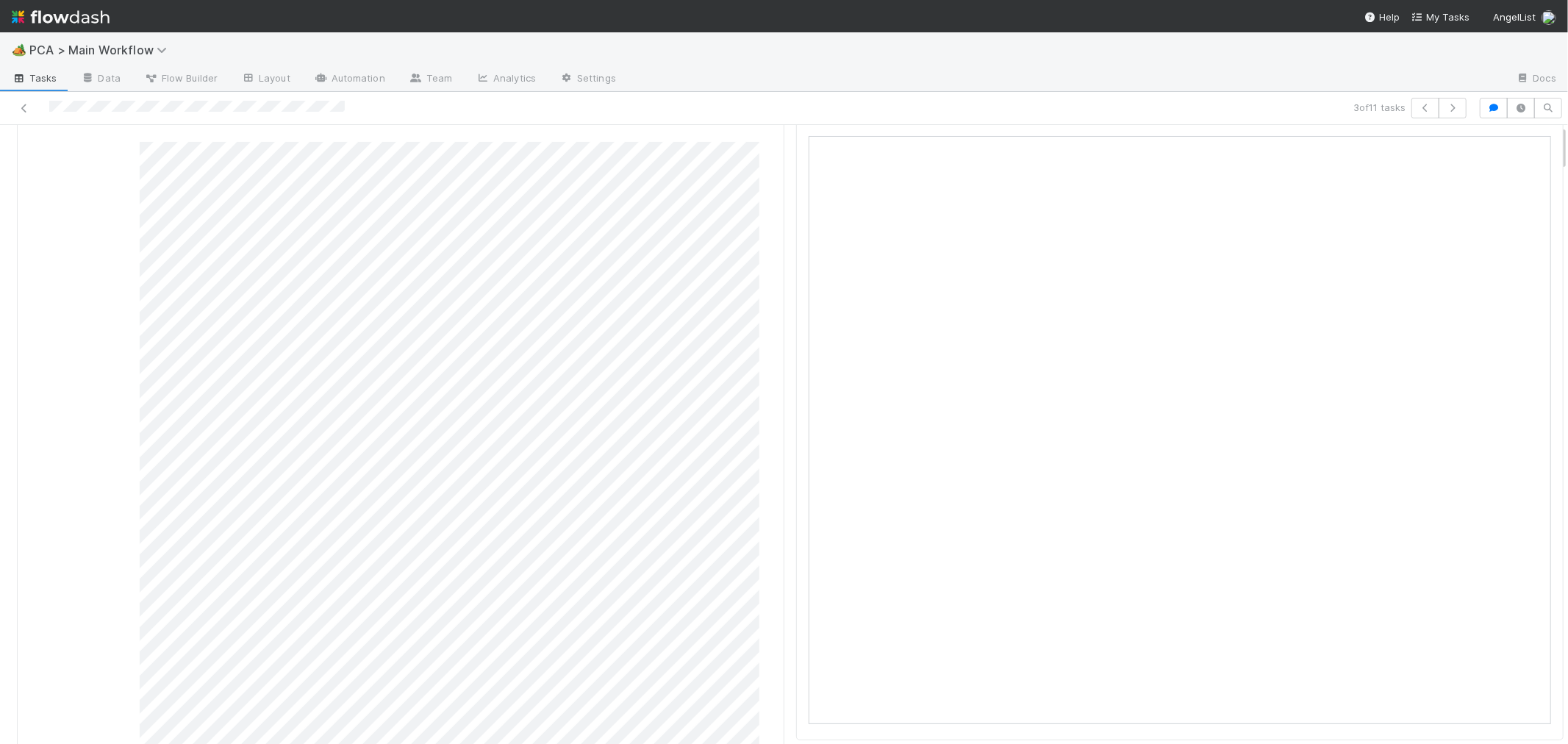
scroll to position [0, 0]
click at [1533, 150] on link "Actions" at bounding box center [1533, 148] width 61 height 25
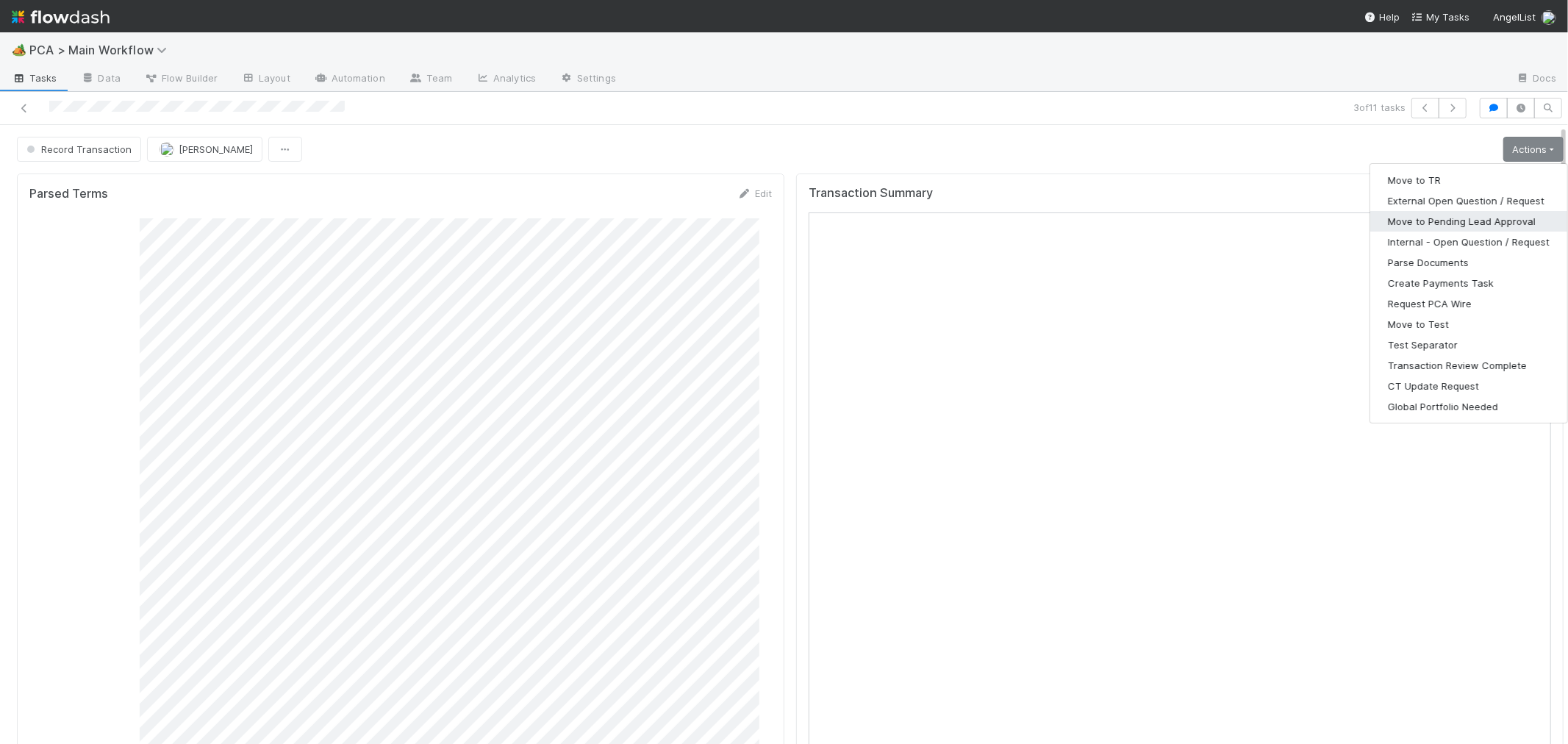
click at [1427, 226] on button "Move to Pending Lead Approval" at bounding box center [1469, 221] width 197 height 21
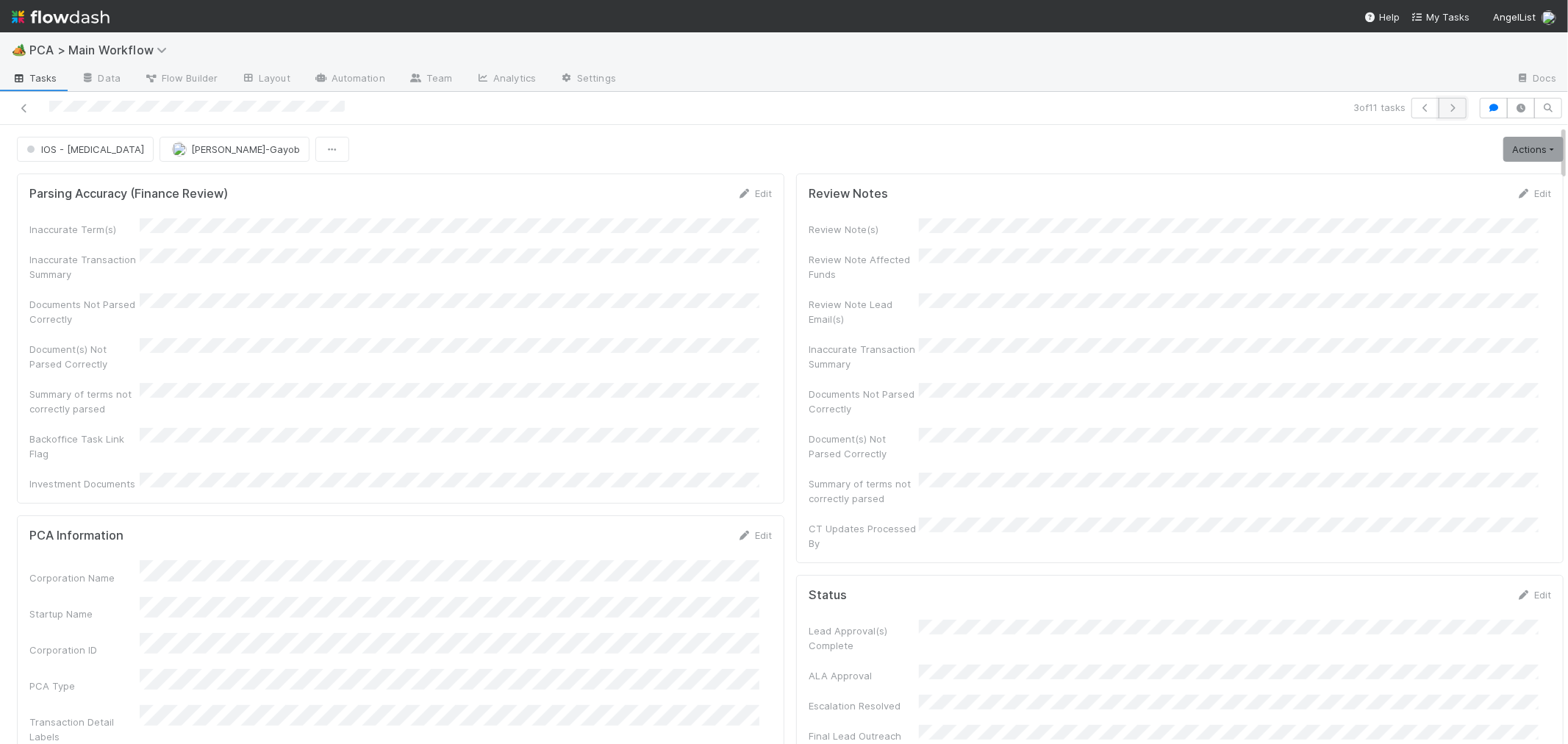
click at [1445, 108] on icon "button" at bounding box center [1452, 108] width 15 height 9
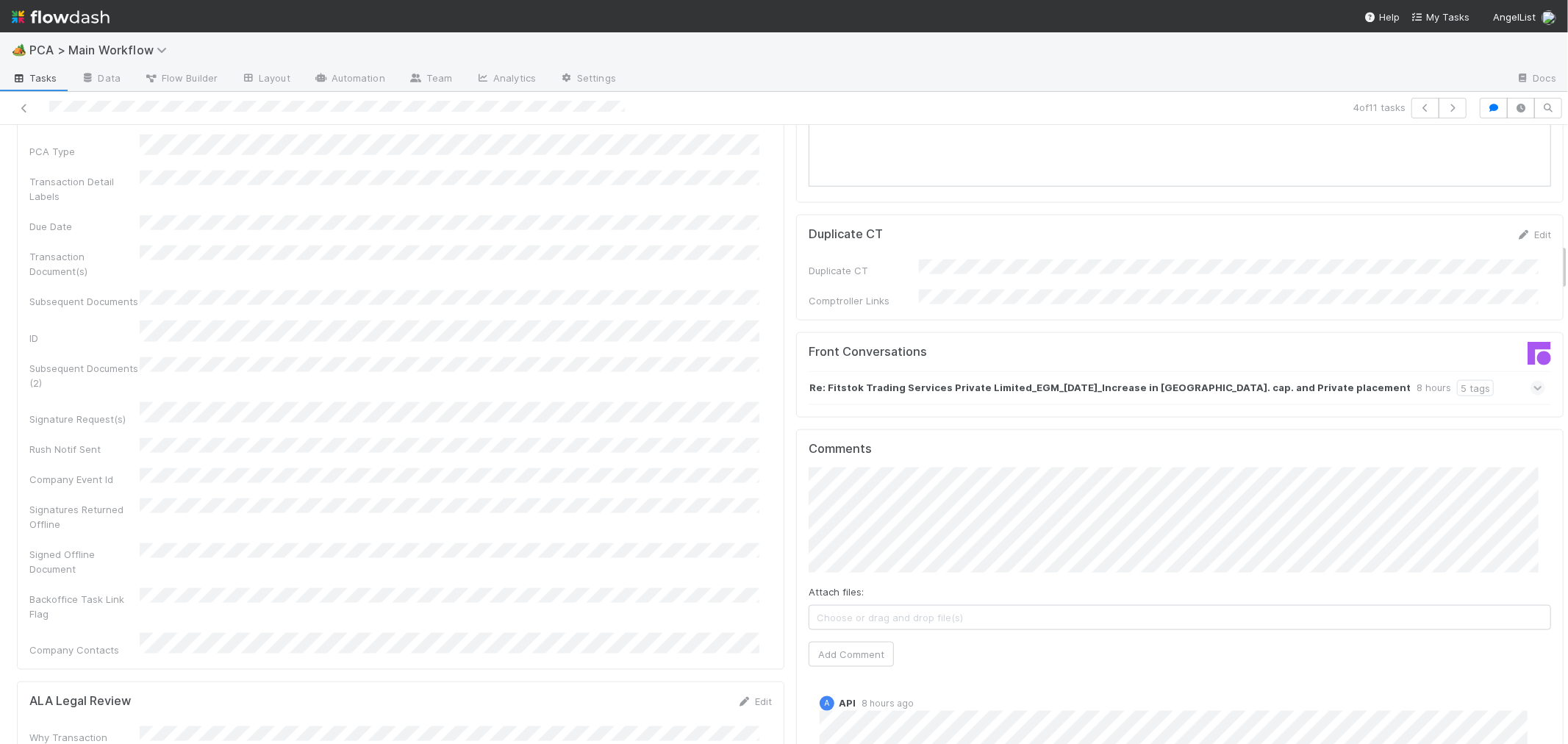
scroll to position [1470, 0]
click at [1533, 381] on icon at bounding box center [1538, 388] width 10 height 15
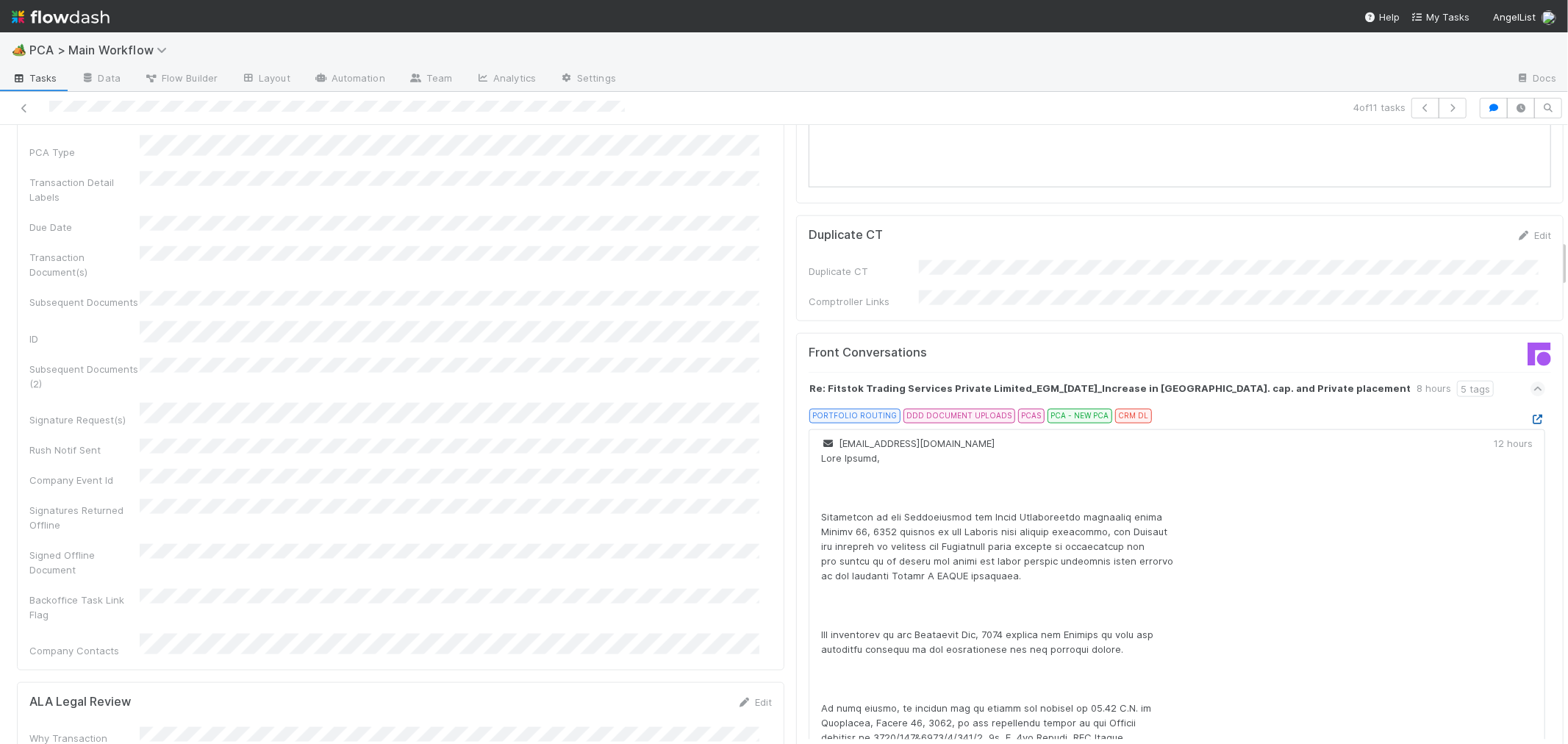
click at [1530, 414] on icon at bounding box center [1537, 419] width 15 height 10
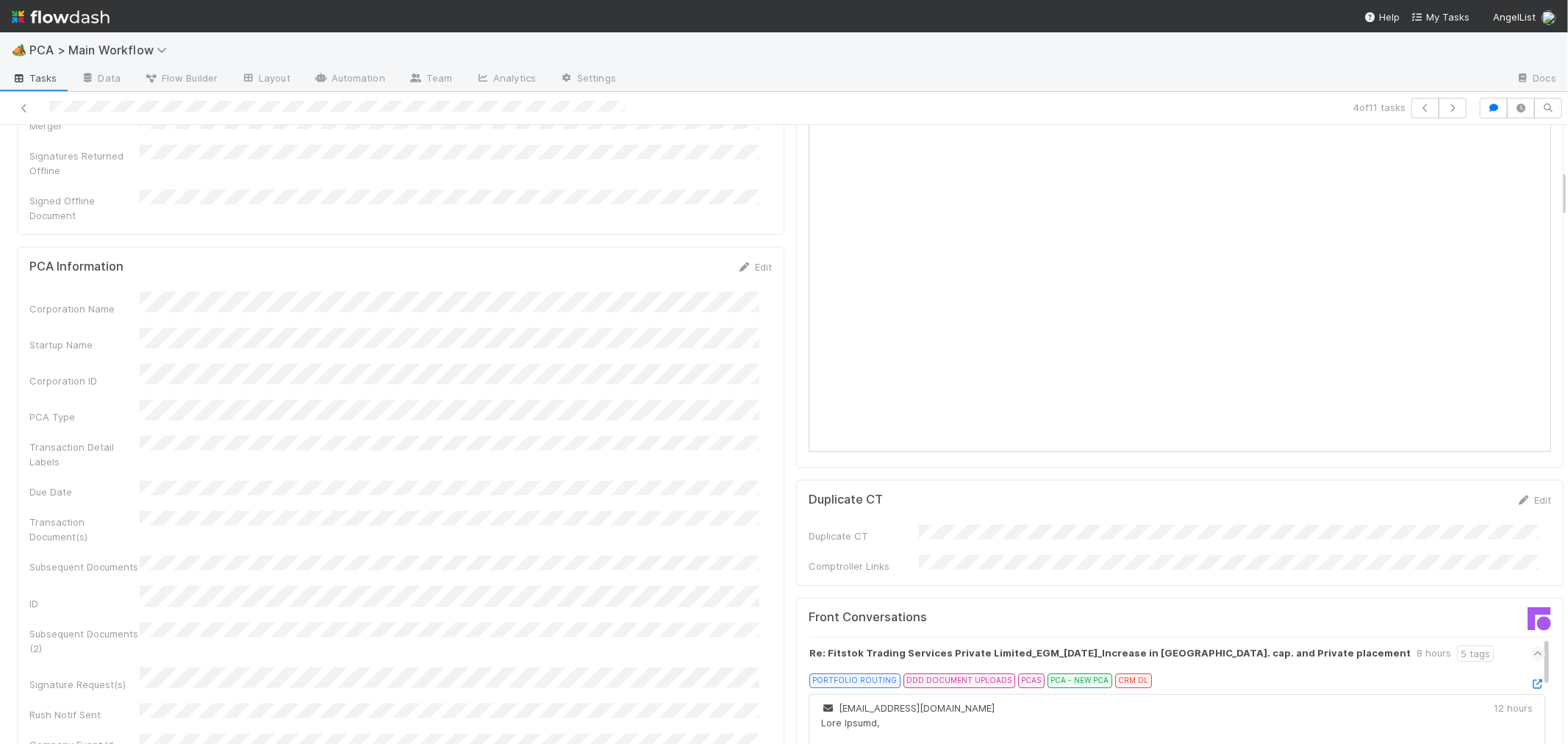
scroll to position [571, 0]
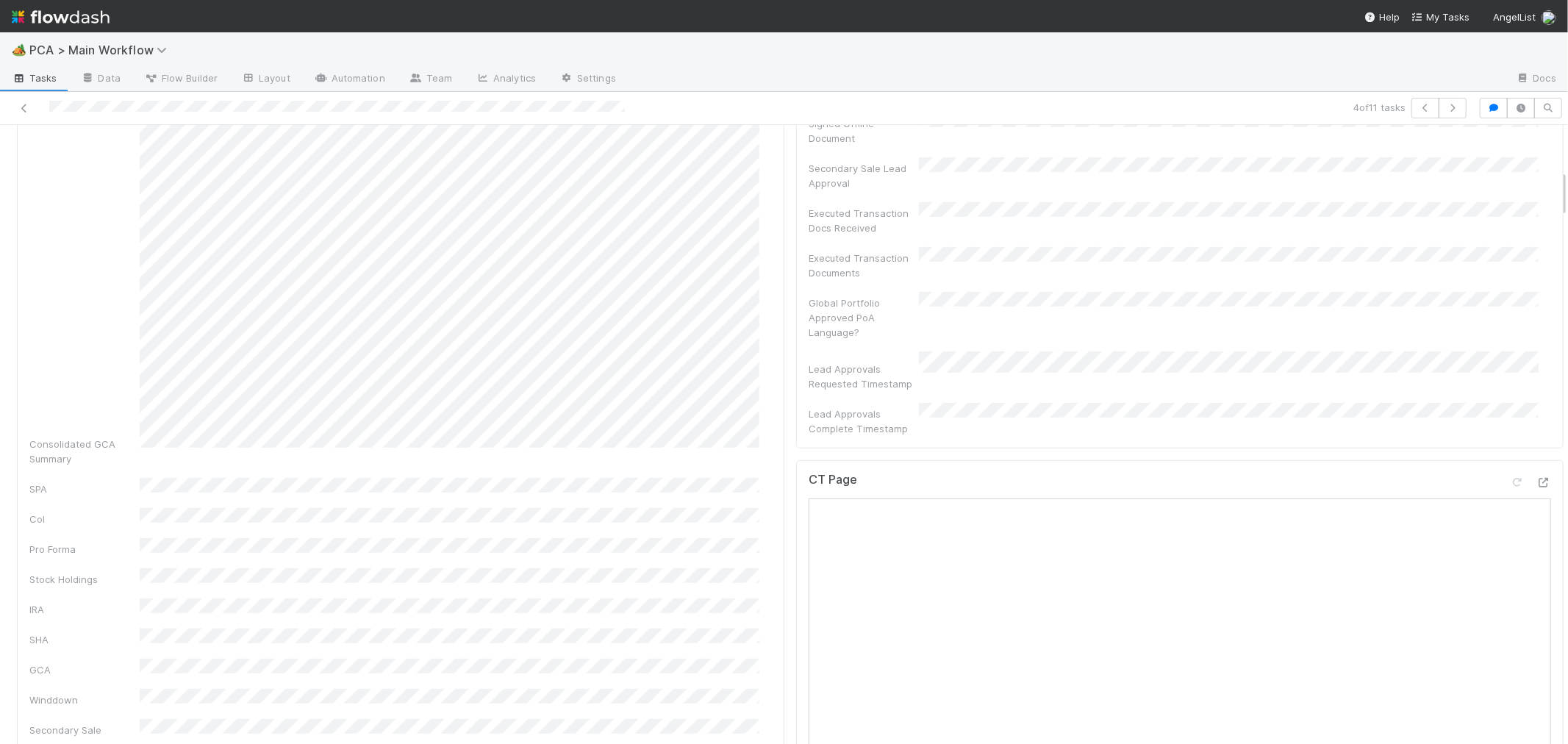
drag, startPoint x: 1428, startPoint y: 405, endPoint x: 1423, endPoint y: 413, distance: 9.4
click at [1428, 472] on div "CT Page" at bounding box center [1179, 485] width 742 height 27
drag, startPoint x: 1527, startPoint y: 397, endPoint x: 1520, endPoint y: 399, distance: 7.3
click at [1536, 475] on div at bounding box center [1543, 482] width 15 height 15
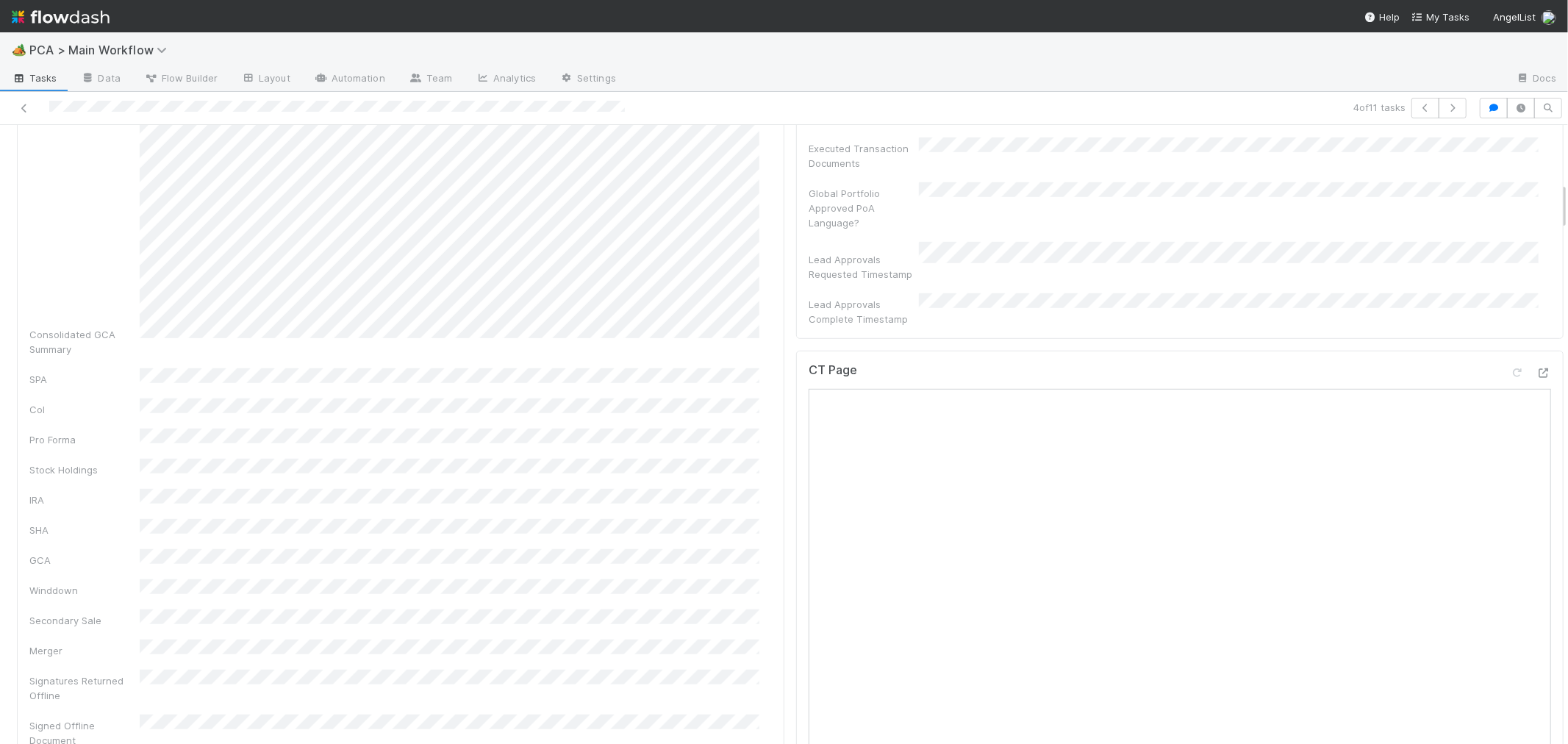
scroll to position [735, 0]
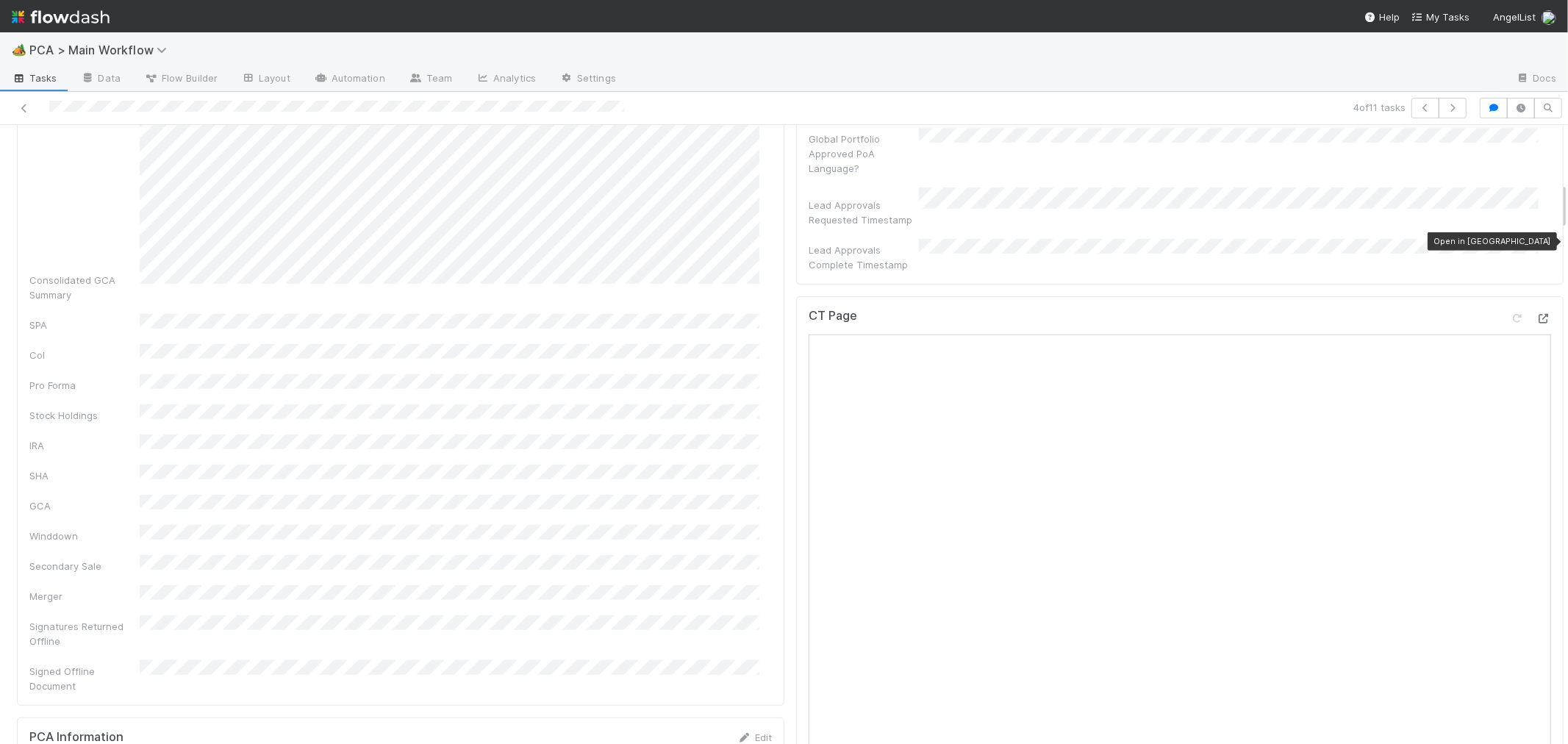
click at [1536, 314] on icon at bounding box center [1543, 319] width 15 height 10
click at [694, 364] on div "Consolidated GCA Summary SPA CoI Pro Forma Stock Holdings IRA SHA GCA Winddown …" at bounding box center [400, 88] width 742 height 1209
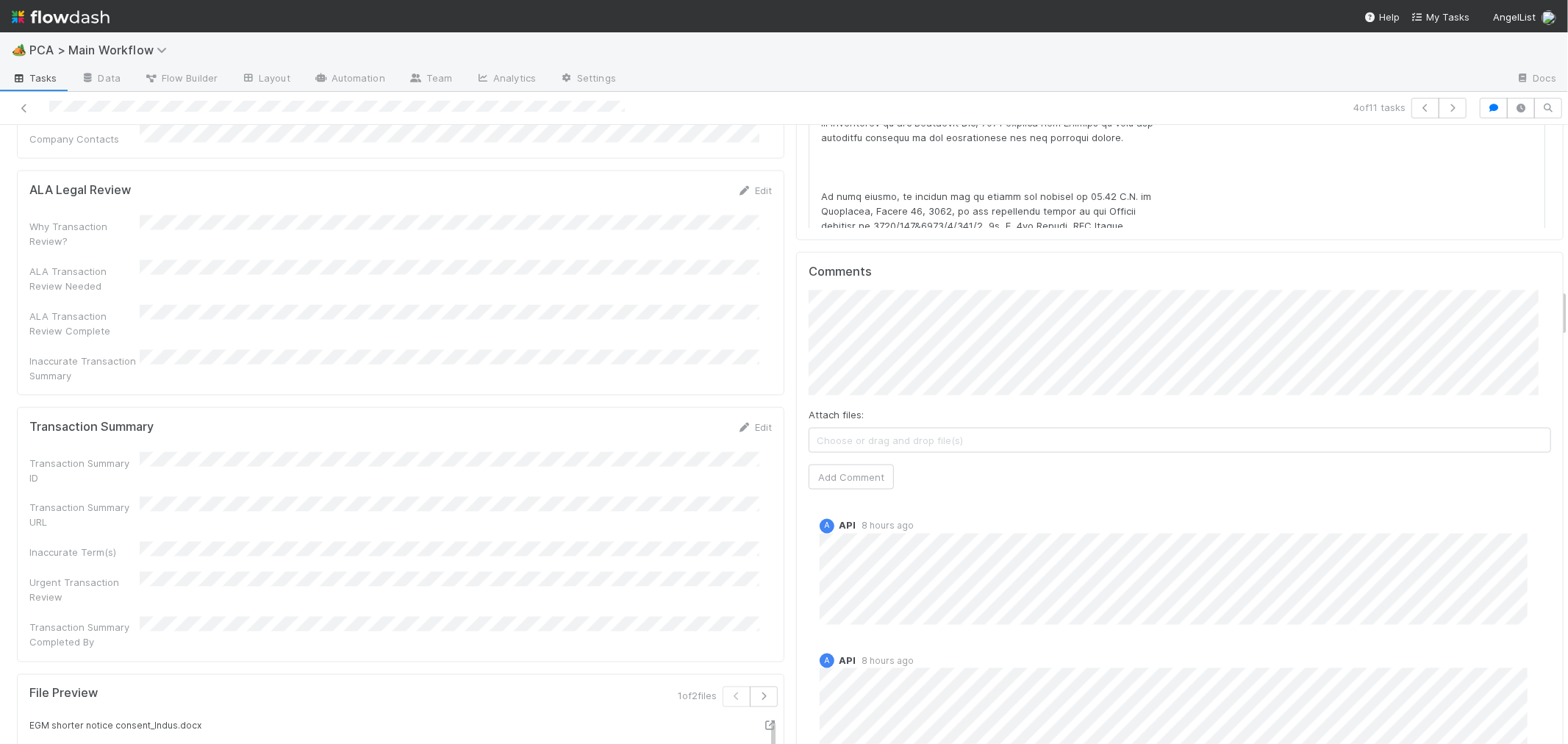
scroll to position [2122, 0]
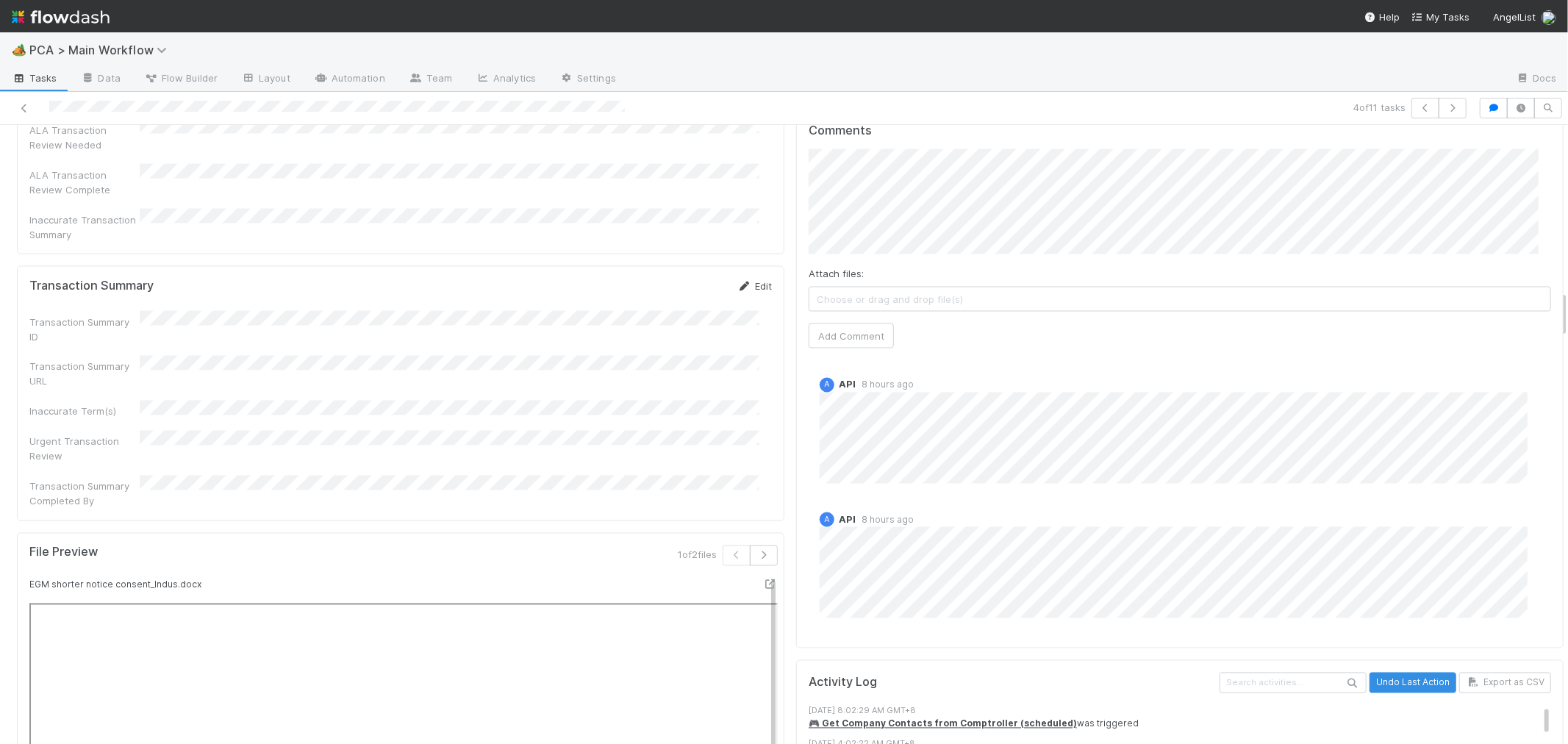
click at [747, 280] on link "Edit" at bounding box center [754, 286] width 35 height 12
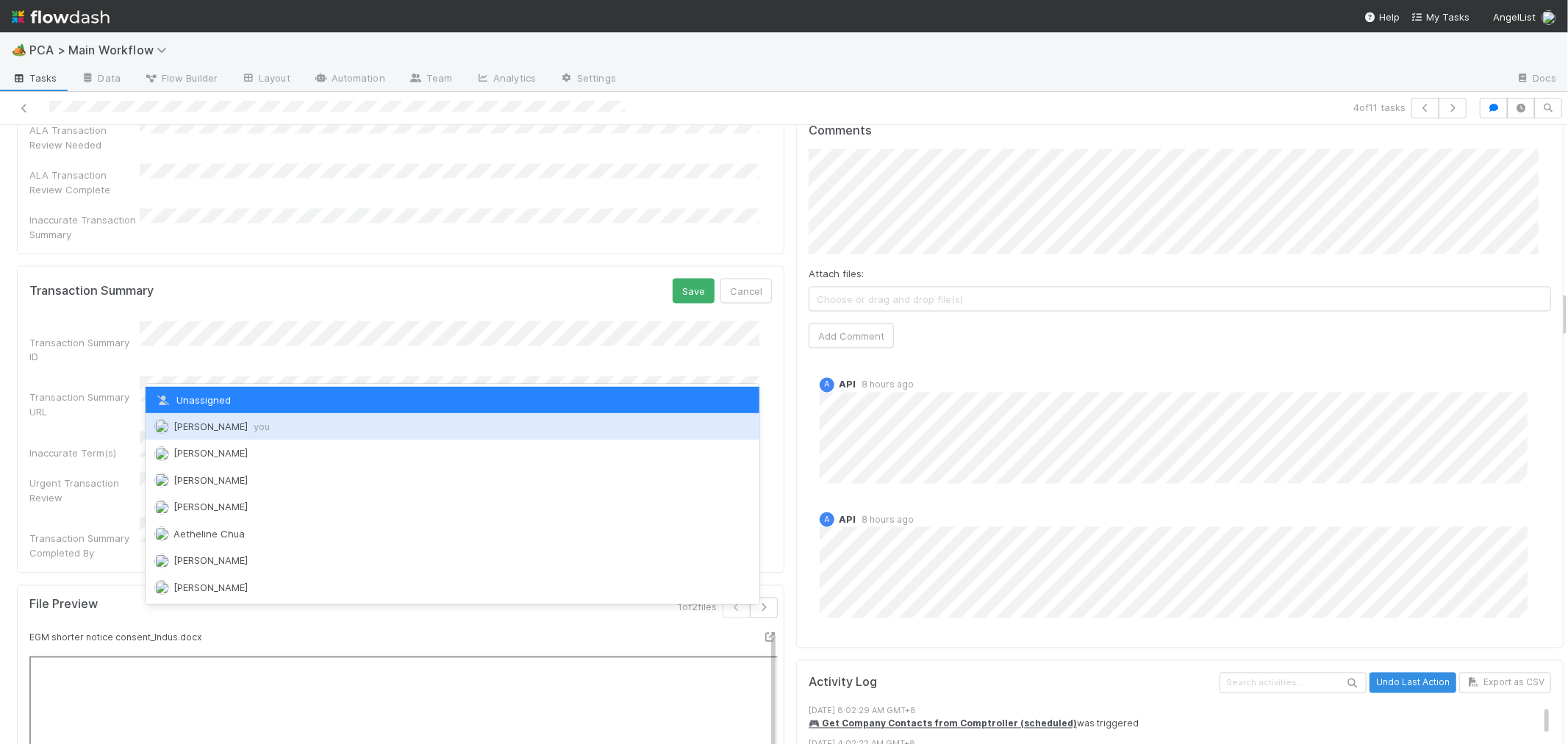
click at [208, 422] on span "Roselyn de Villa you" at bounding box center [221, 426] width 97 height 12
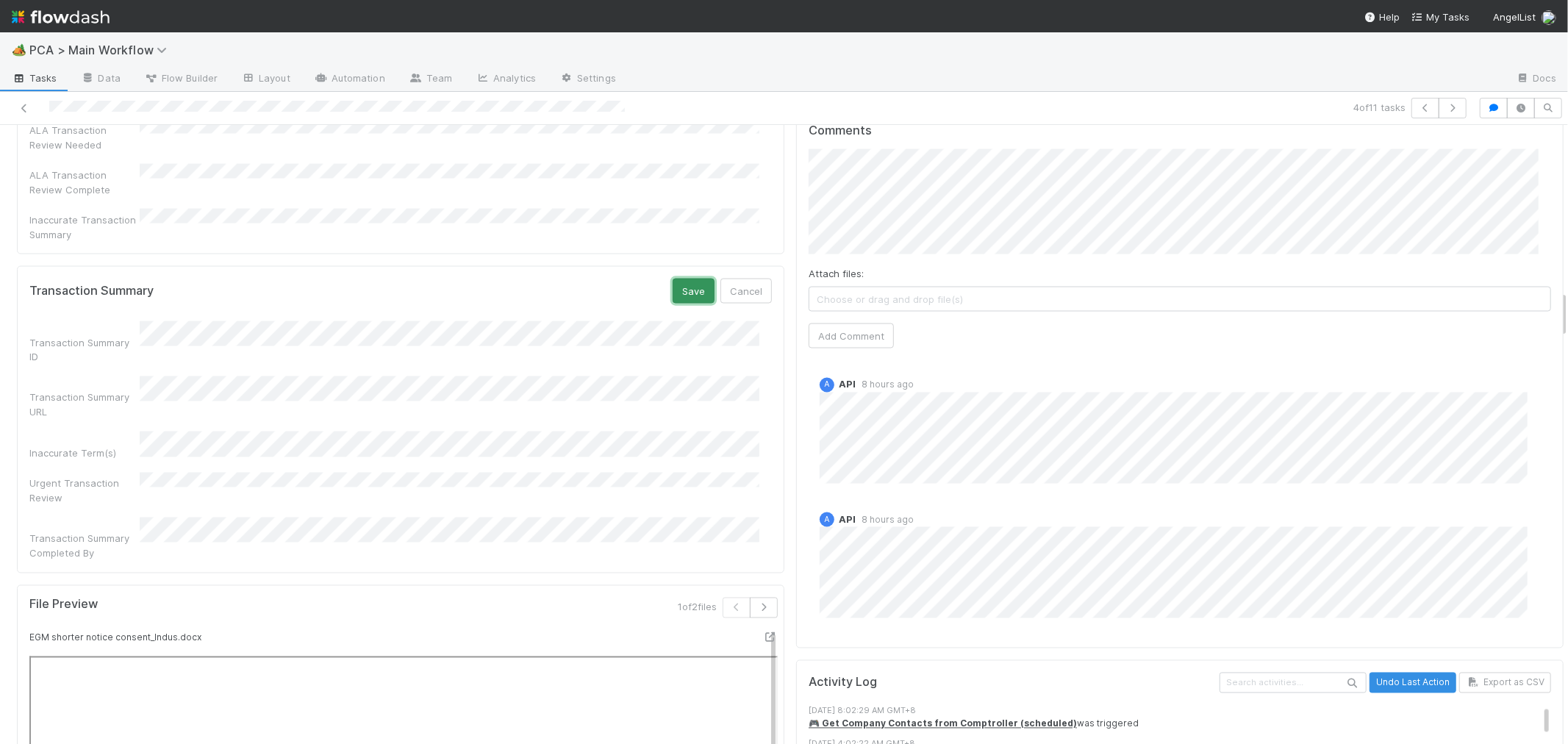
click at [681, 279] on button "Save" at bounding box center [693, 291] width 42 height 25
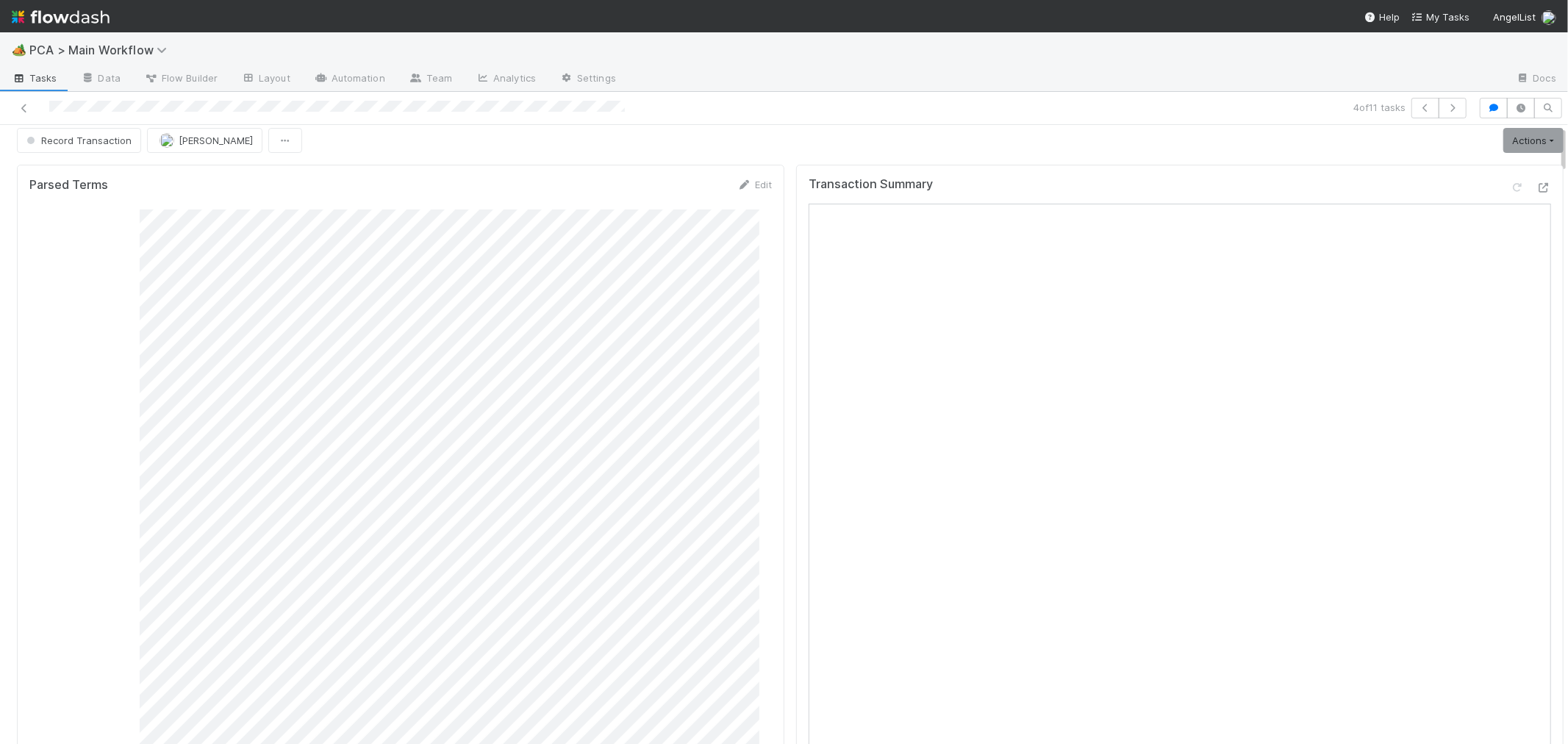
scroll to position [0, 0]
click at [1510, 158] on link "Actions" at bounding box center [1533, 148] width 61 height 25
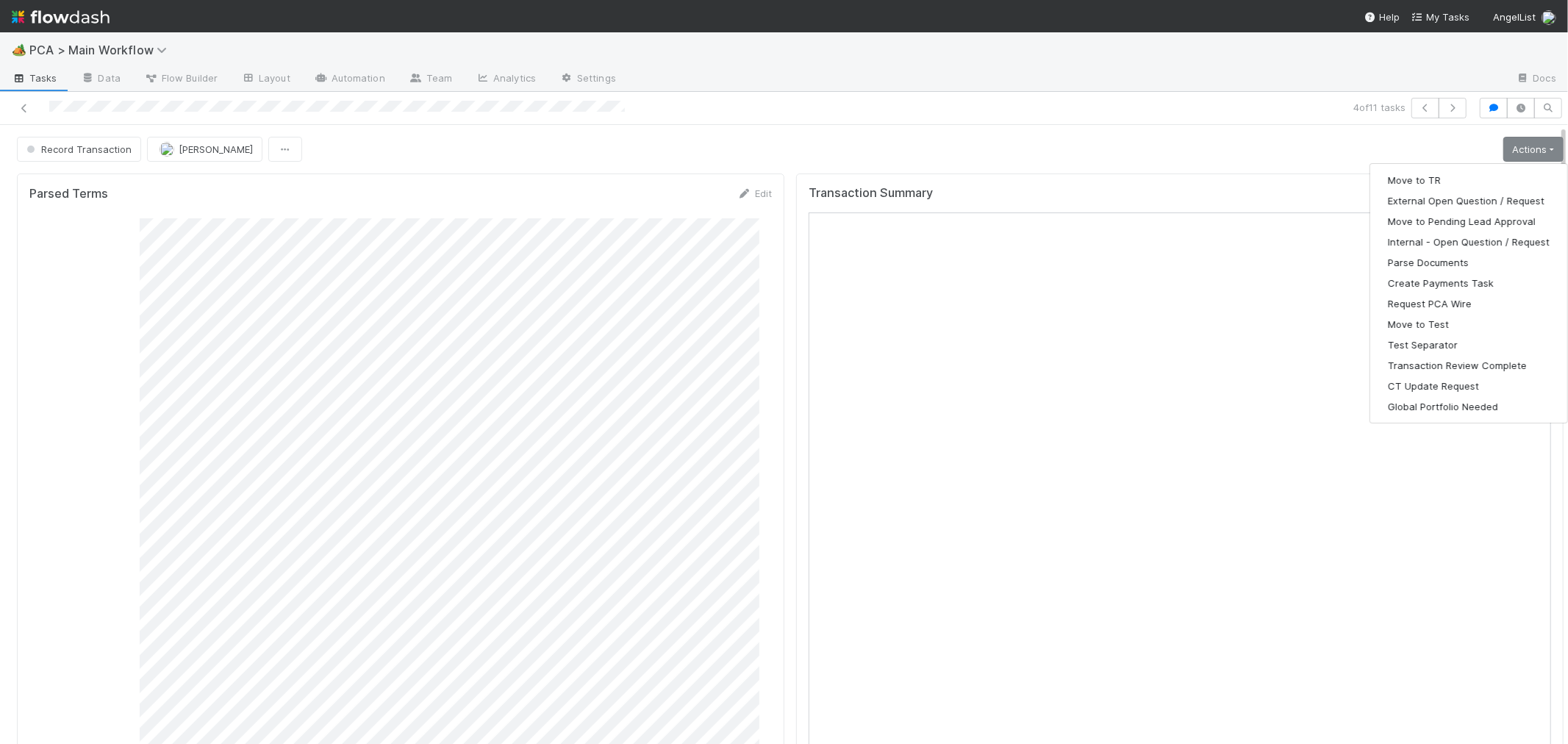
click at [782, 160] on div "Record Transaction Roselyn de Villa Actions Move to TR External Open Question /…" at bounding box center [790, 148] width 1547 height 25
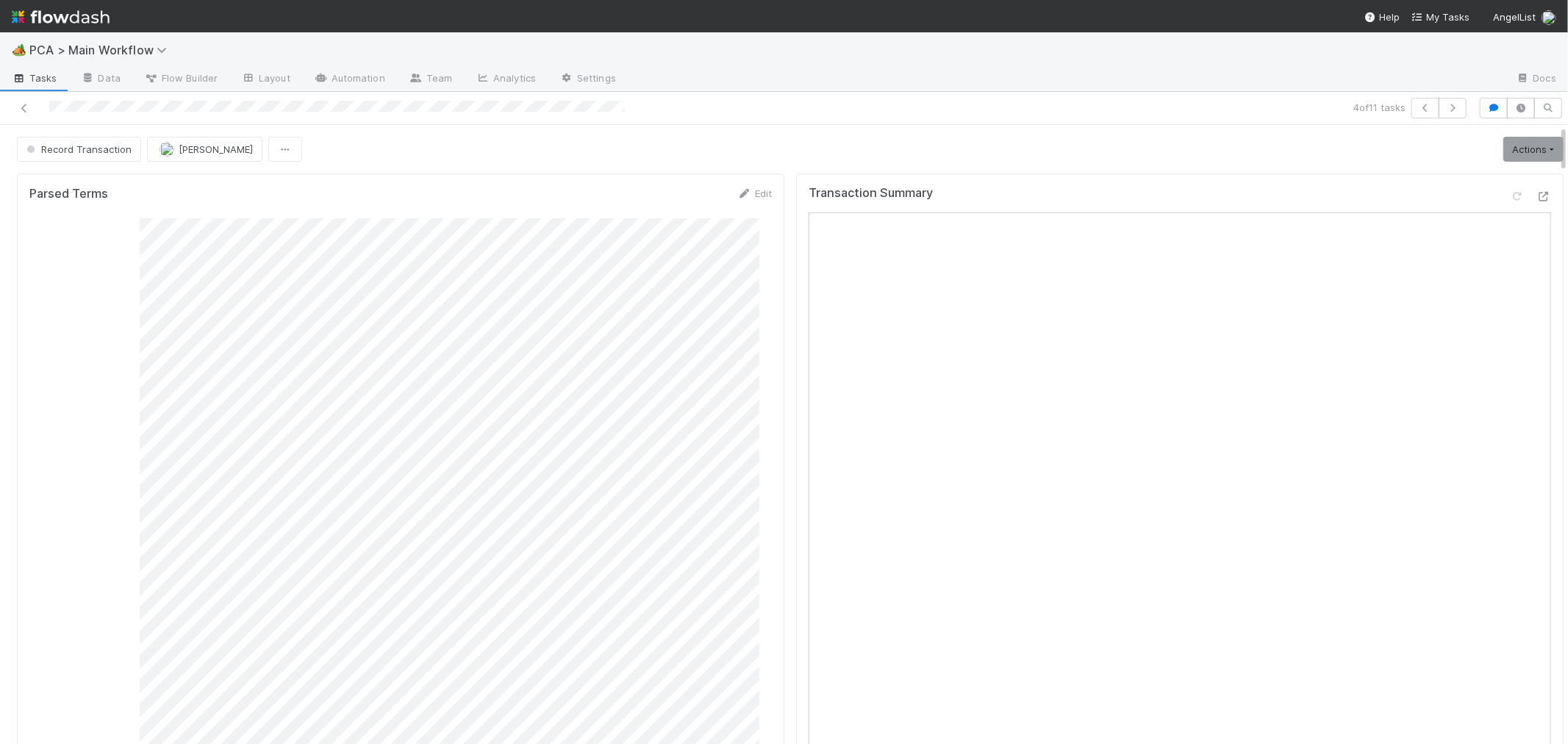
click at [1503, 149] on link "Actions" at bounding box center [1533, 148] width 61 height 25
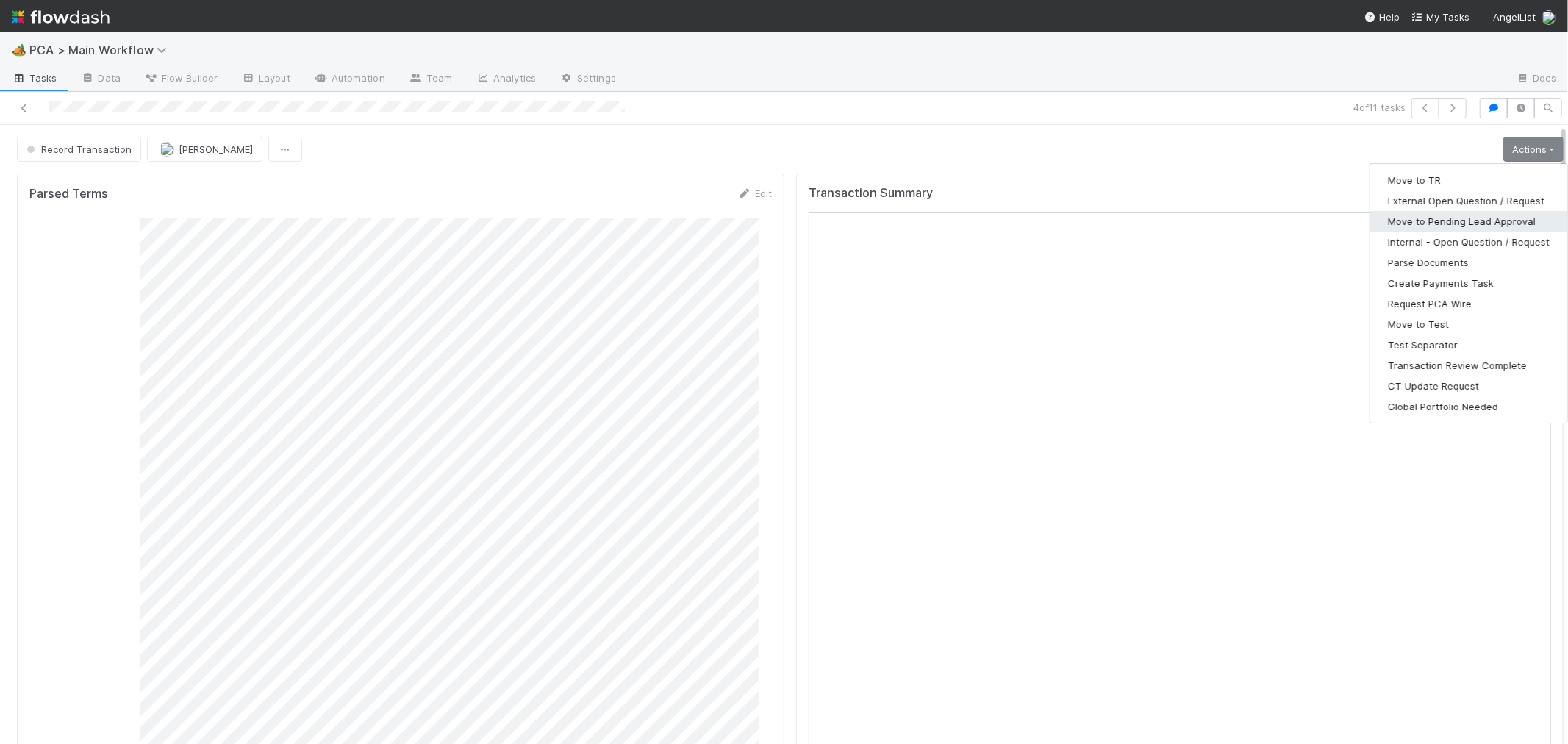
click at [1432, 222] on button "Move to Pending Lead Approval" at bounding box center [1469, 221] width 197 height 21
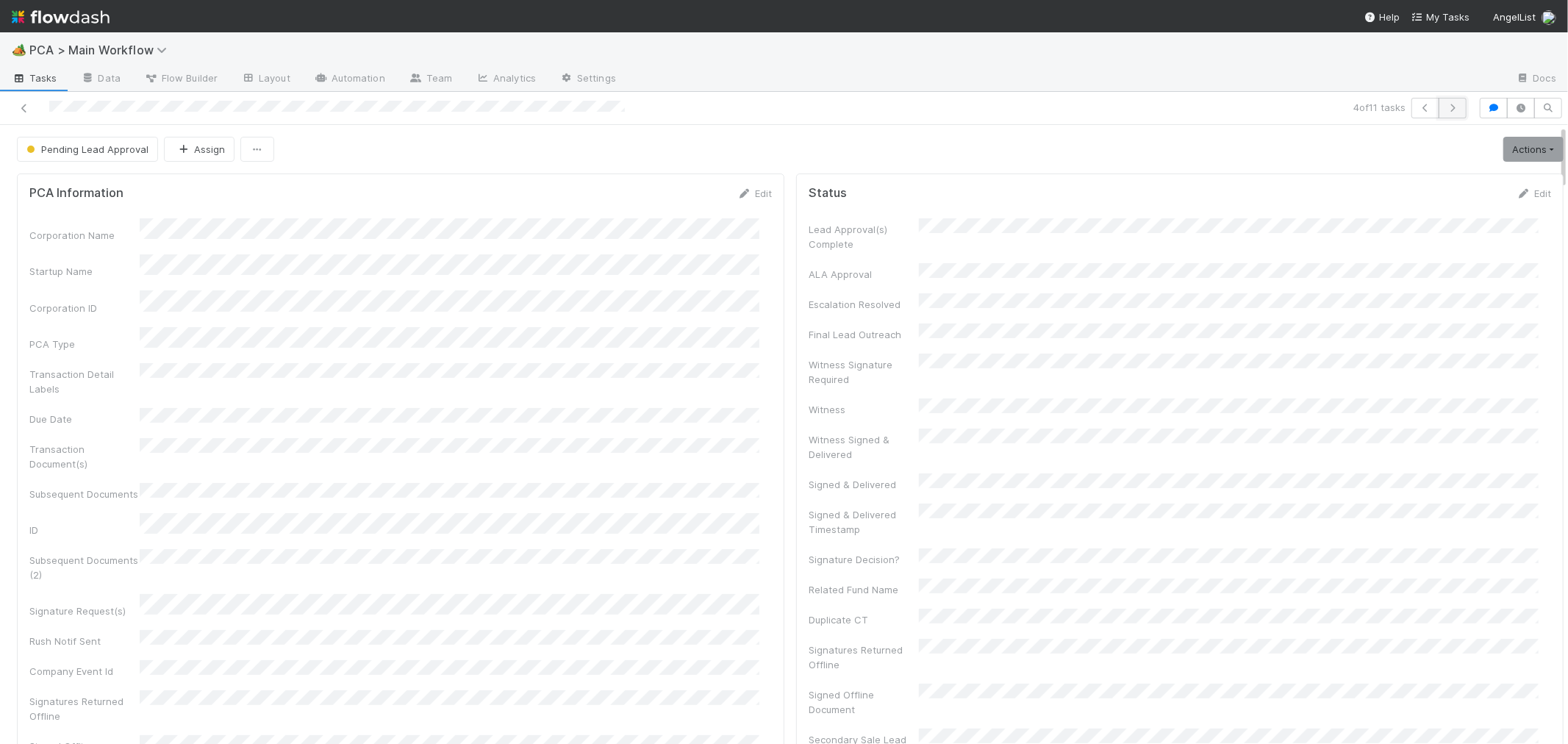
click at [1445, 107] on icon "button" at bounding box center [1452, 108] width 15 height 9
click at [212, 151] on span "[PERSON_NAME]" at bounding box center [215, 149] width 75 height 12
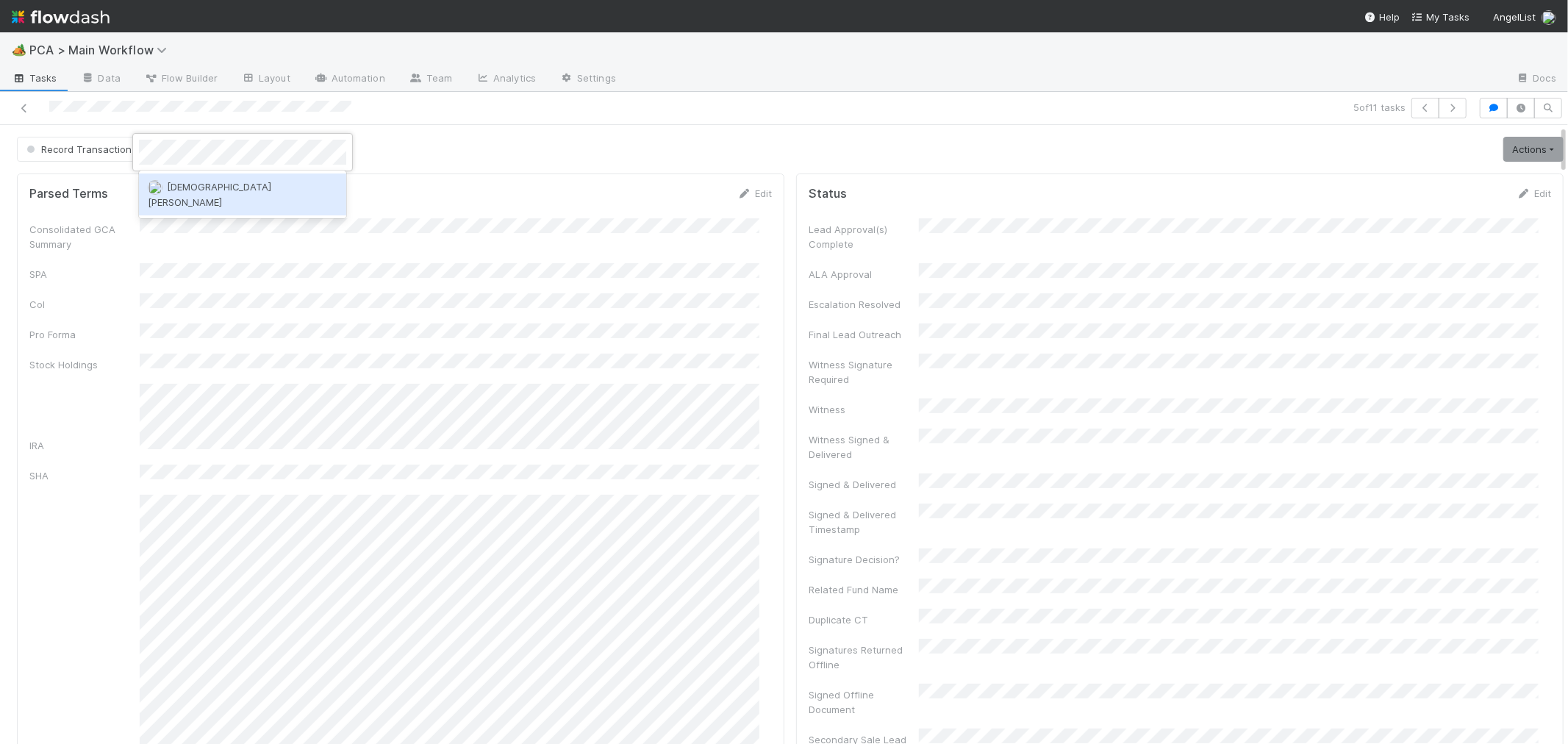
click at [213, 184] on span "[DEMOGRAPHIC_DATA] [PERSON_NAME]" at bounding box center [209, 194] width 124 height 27
click at [1445, 111] on icon "button" at bounding box center [1452, 108] width 15 height 9
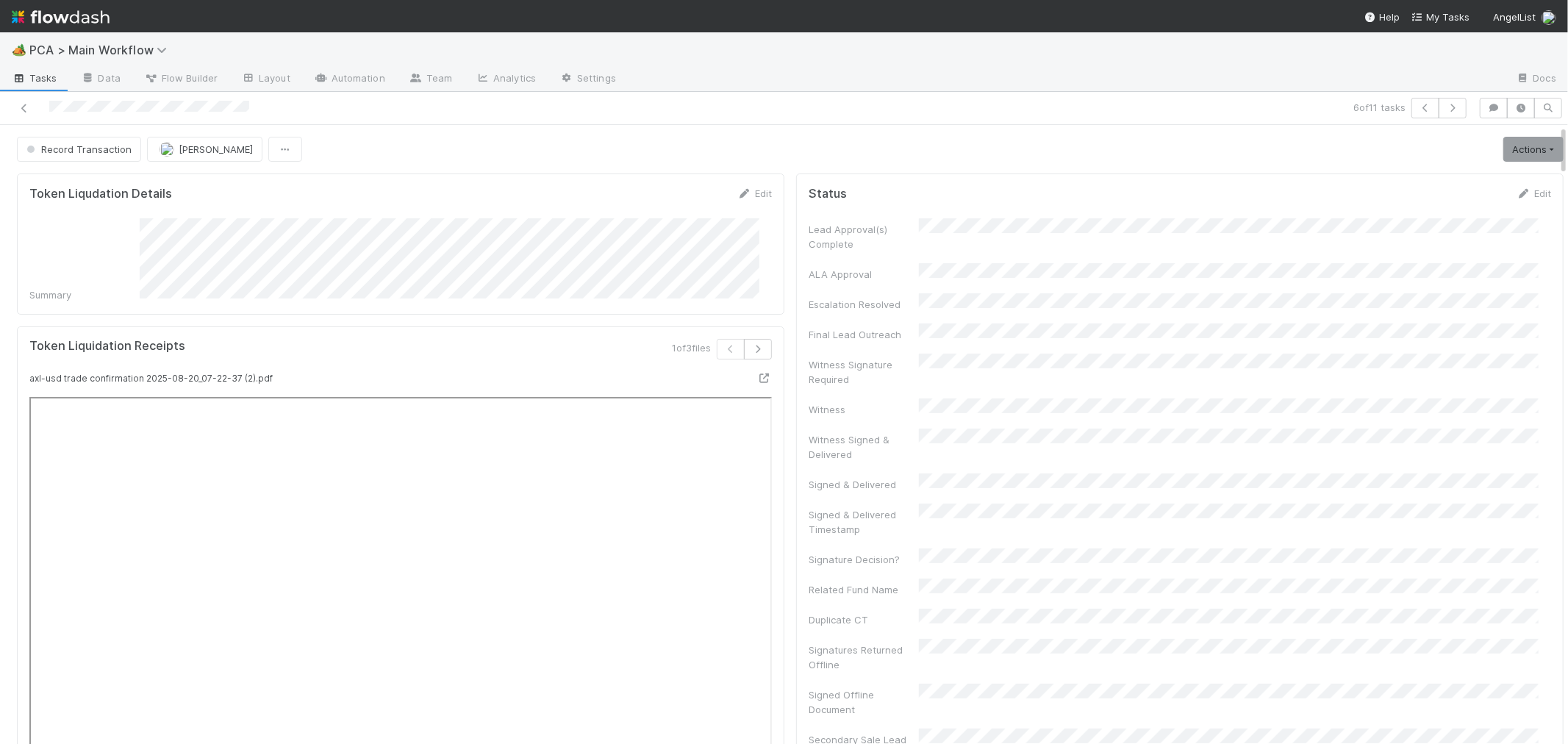
click at [768, 277] on div "Token Liqudation Details Edit Summary" at bounding box center [400, 243] width 767 height 140
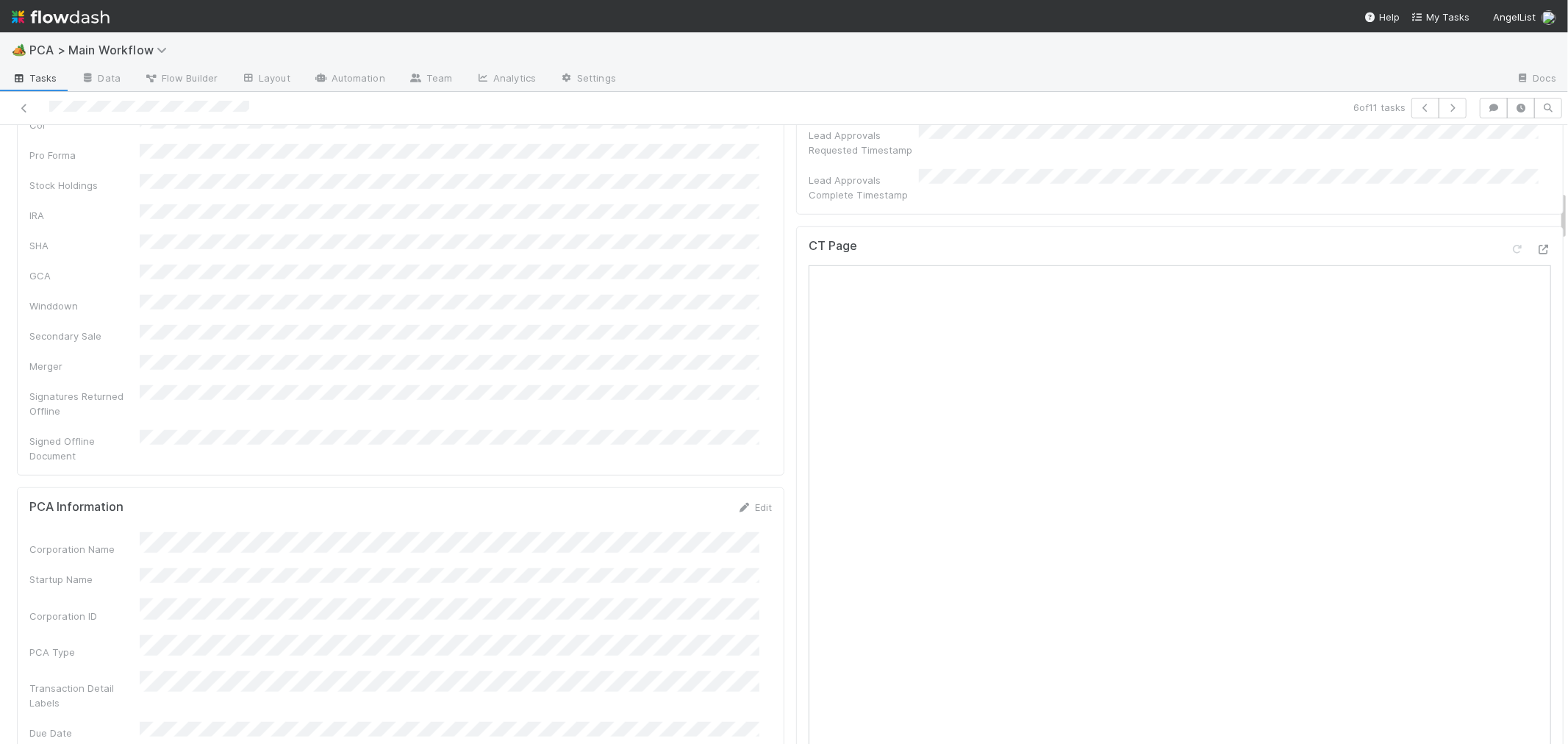
scroll to position [898, 0]
click at [743, 401] on link "Edit" at bounding box center [754, 407] width 35 height 12
click at [674, 399] on button "Save" at bounding box center [693, 411] width 42 height 25
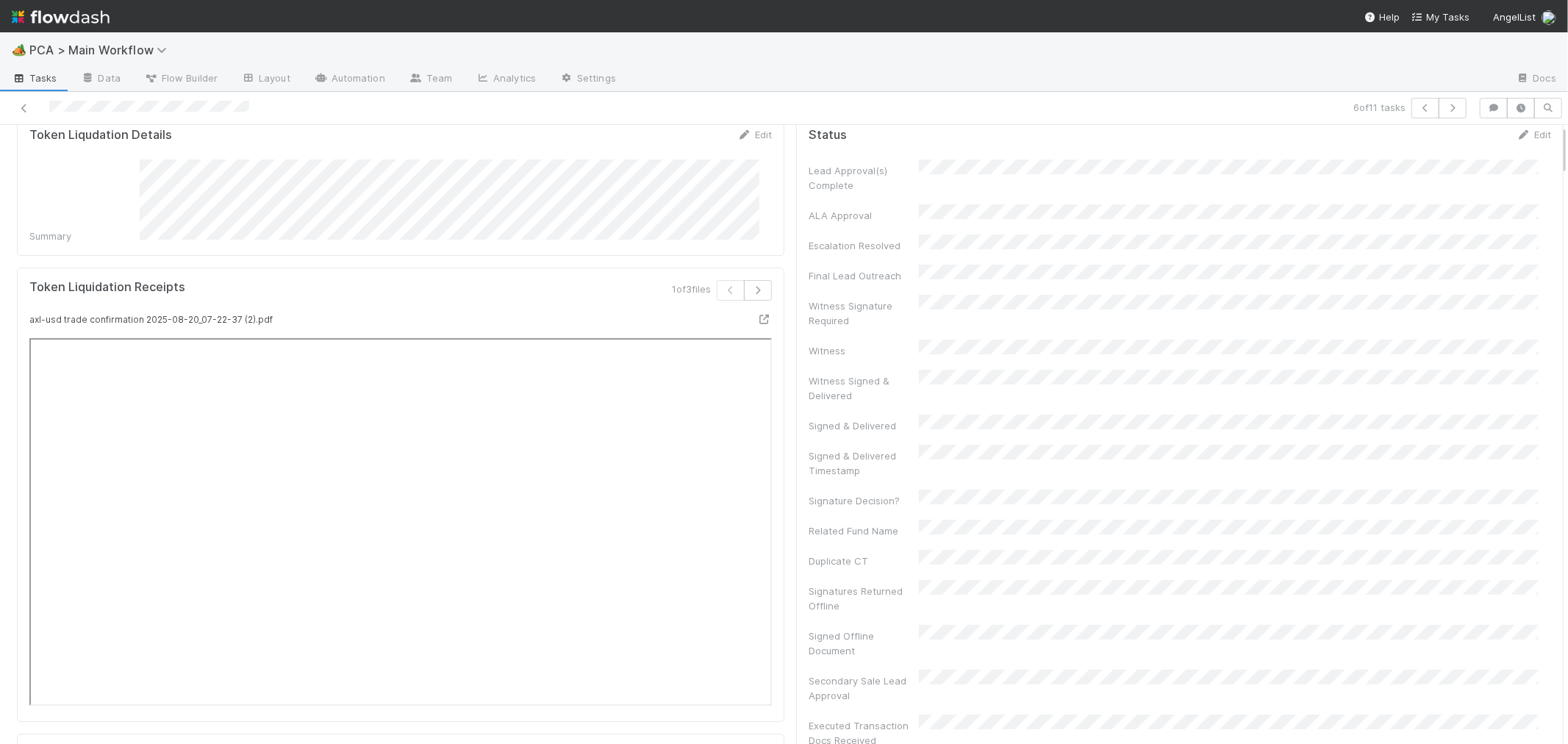
scroll to position [0, 0]
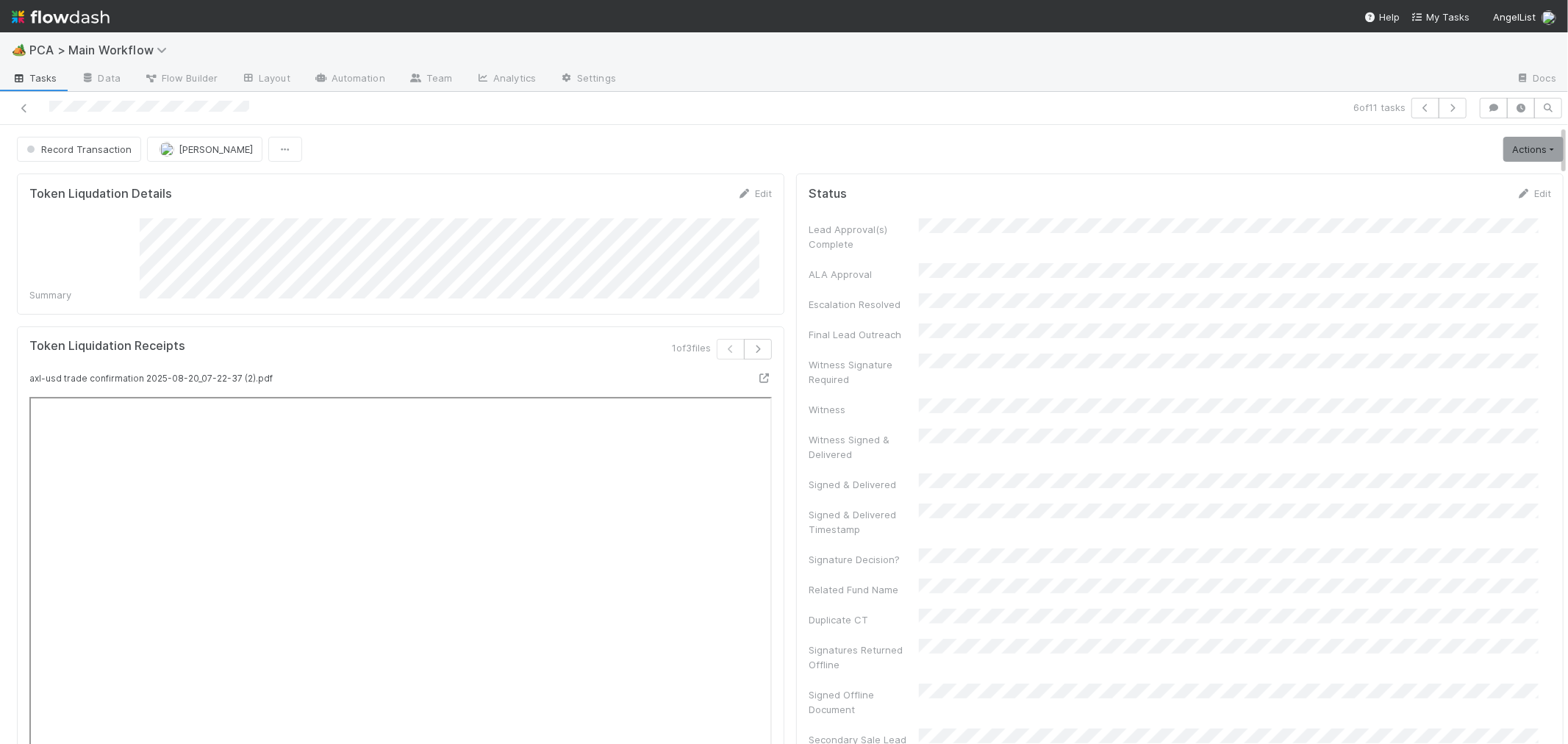
copy div
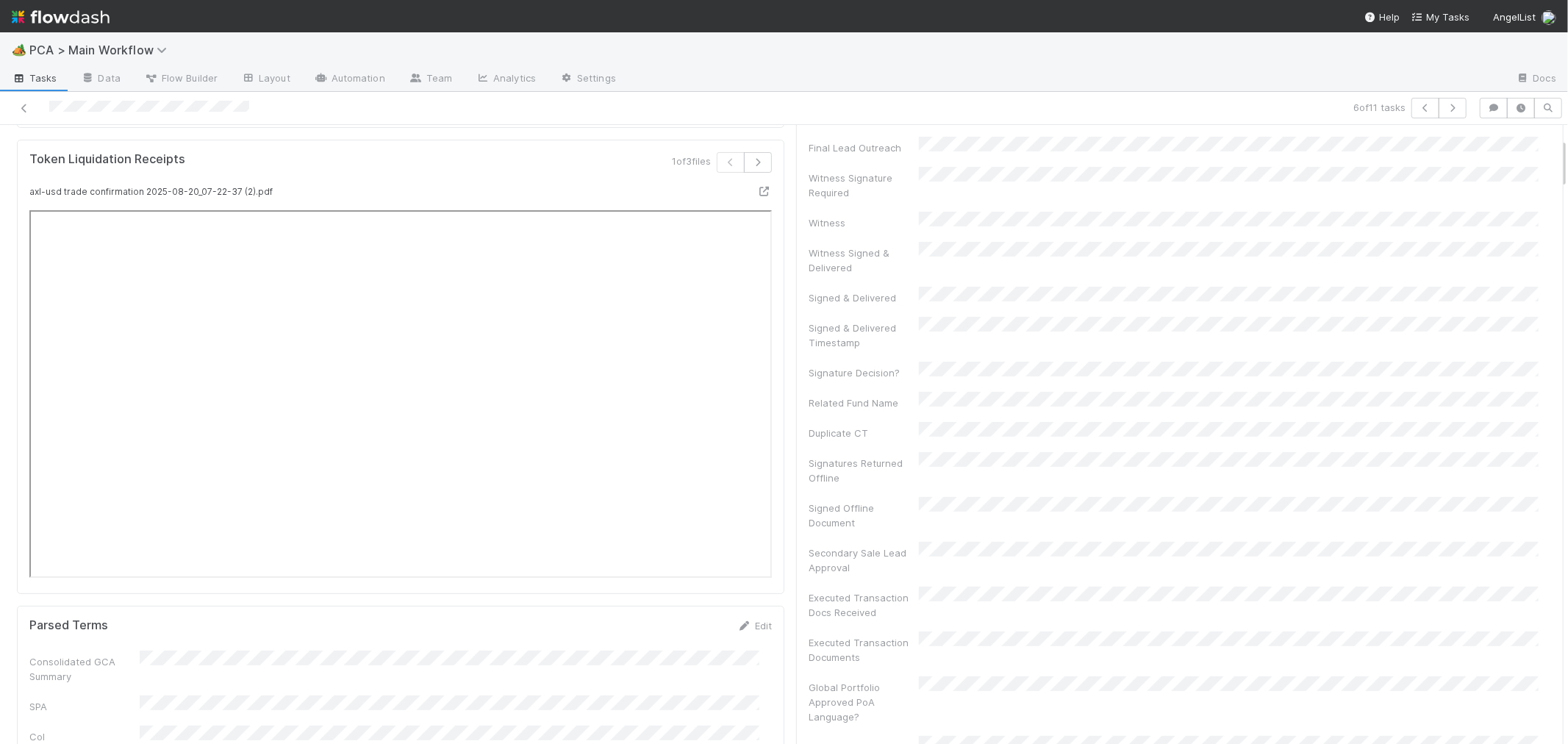
scroll to position [163, 0]
click at [744, 186] on button "button" at bounding box center [758, 185] width 28 height 21
click at [745, 186] on button "button" at bounding box center [758, 185] width 28 height 21
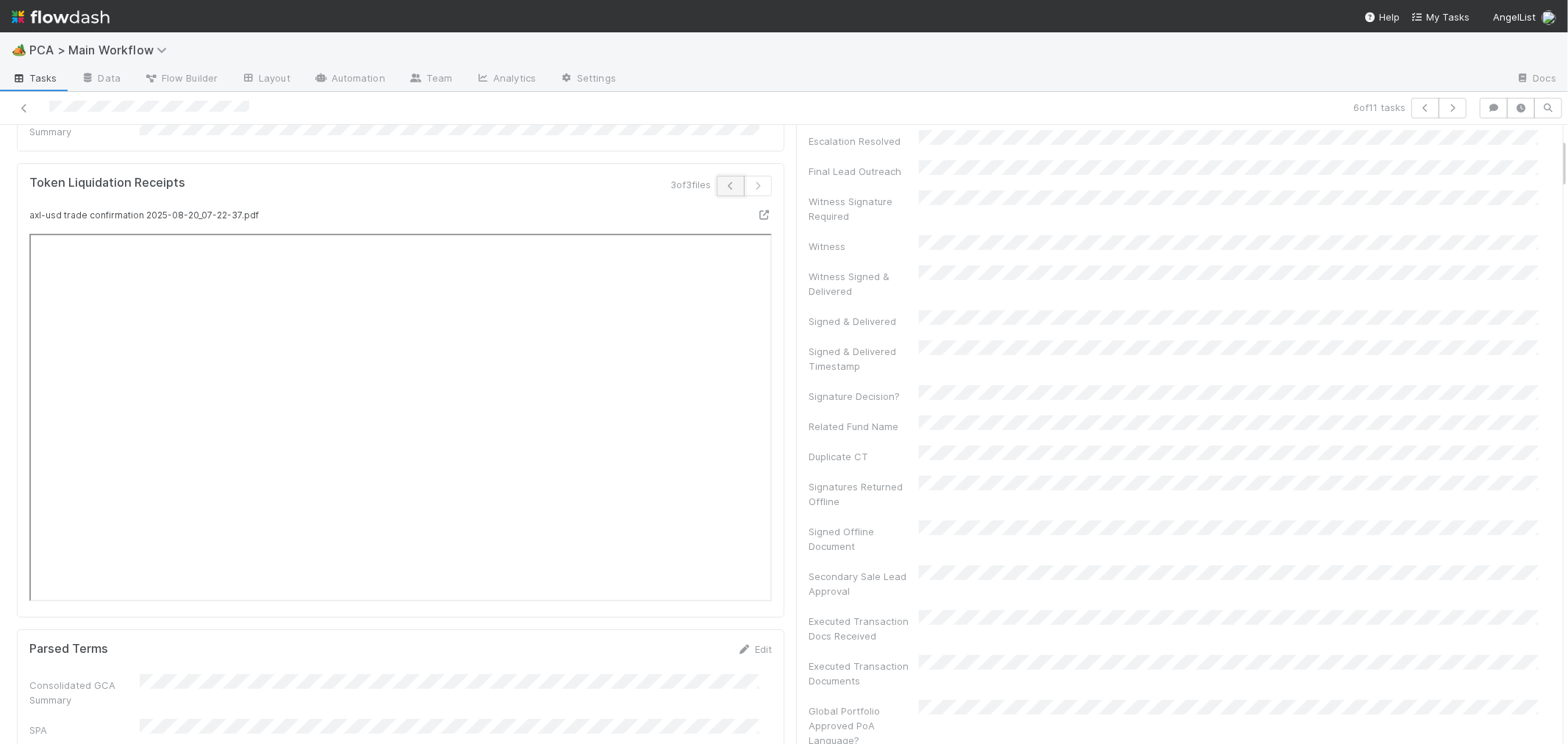
click at [723, 181] on icon "button" at bounding box center [730, 185] width 15 height 9
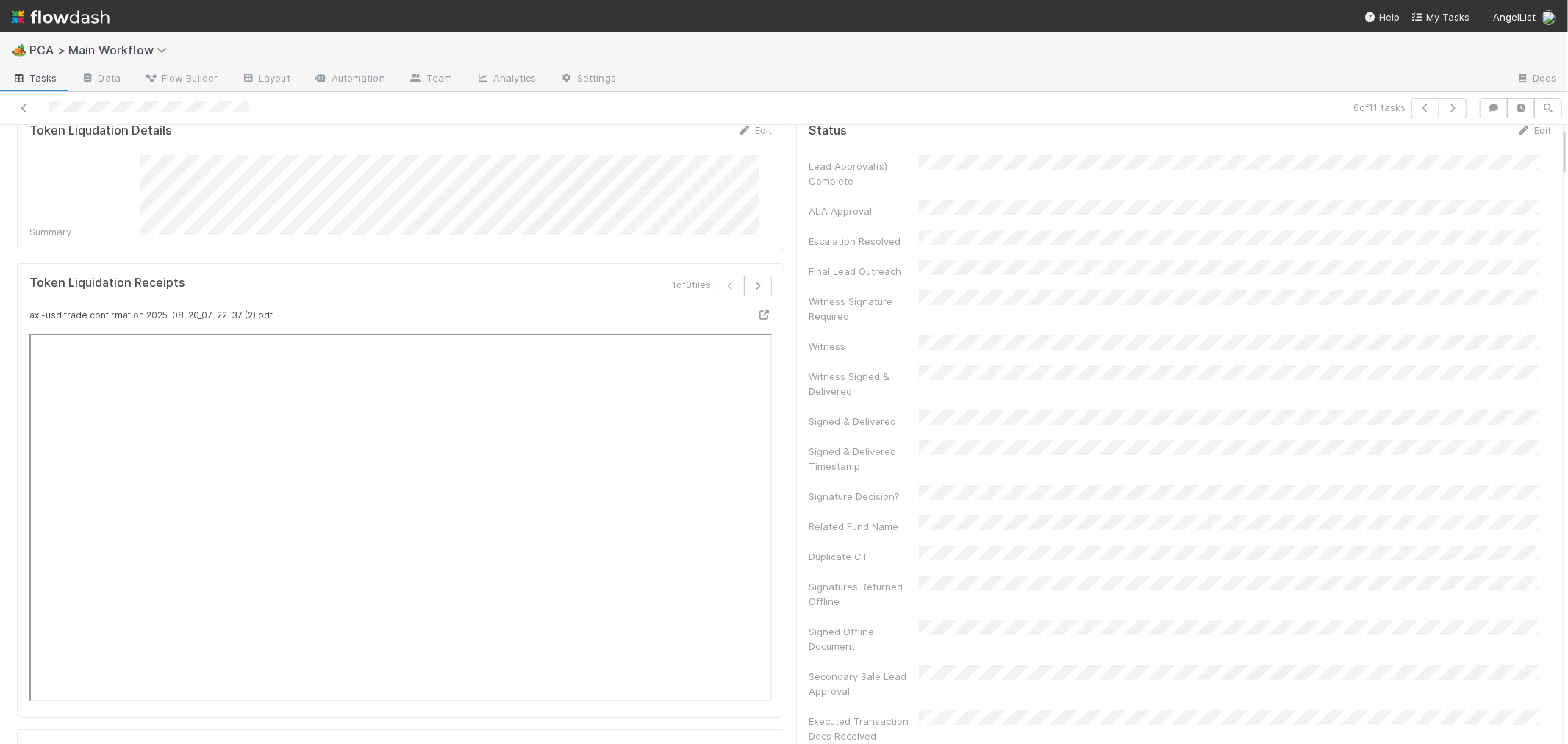
scroll to position [0, 0]
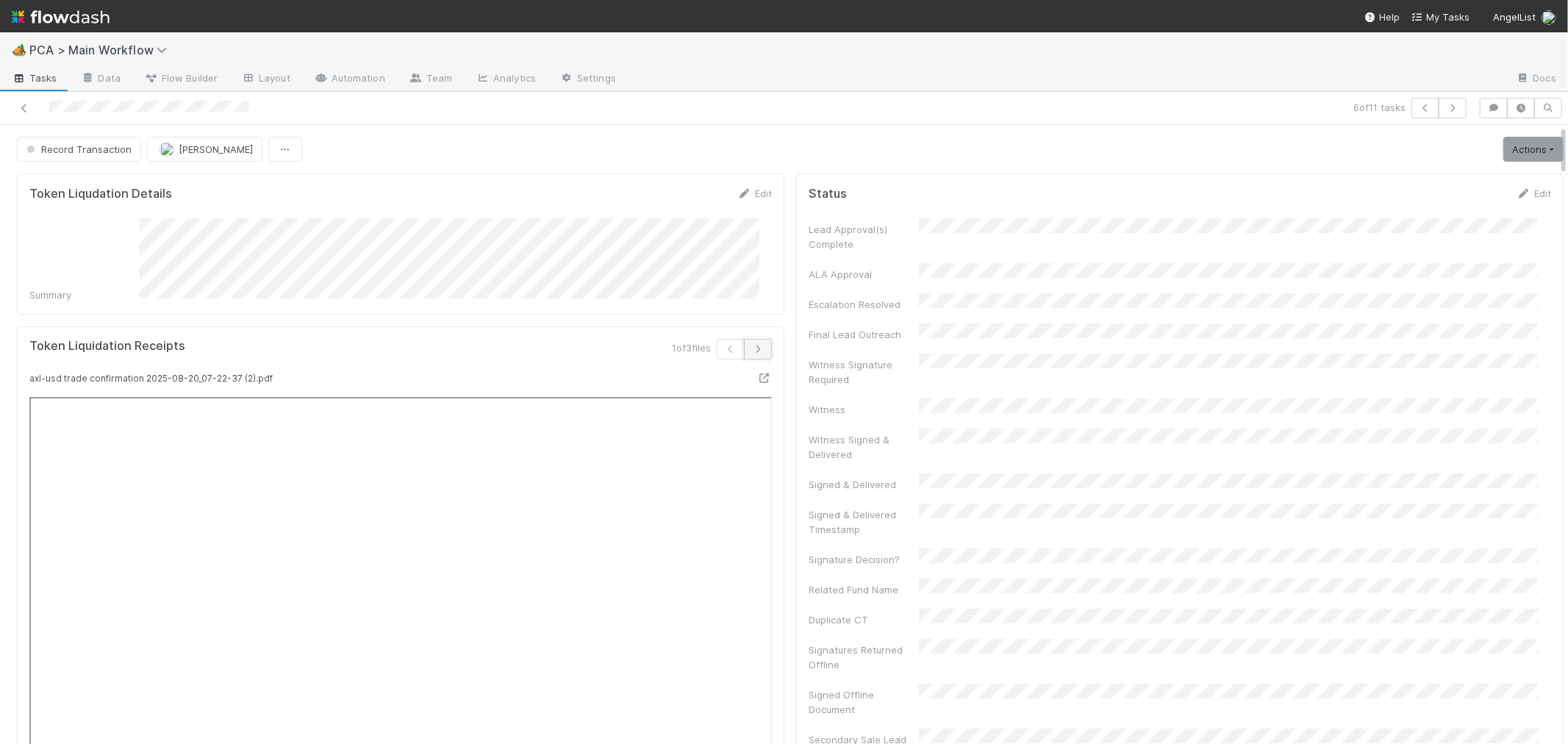
click at [750, 345] on icon "button" at bounding box center [757, 349] width 15 height 9
click at [544, 356] on div "3 of 3 files" at bounding box center [592, 355] width 383 height 32
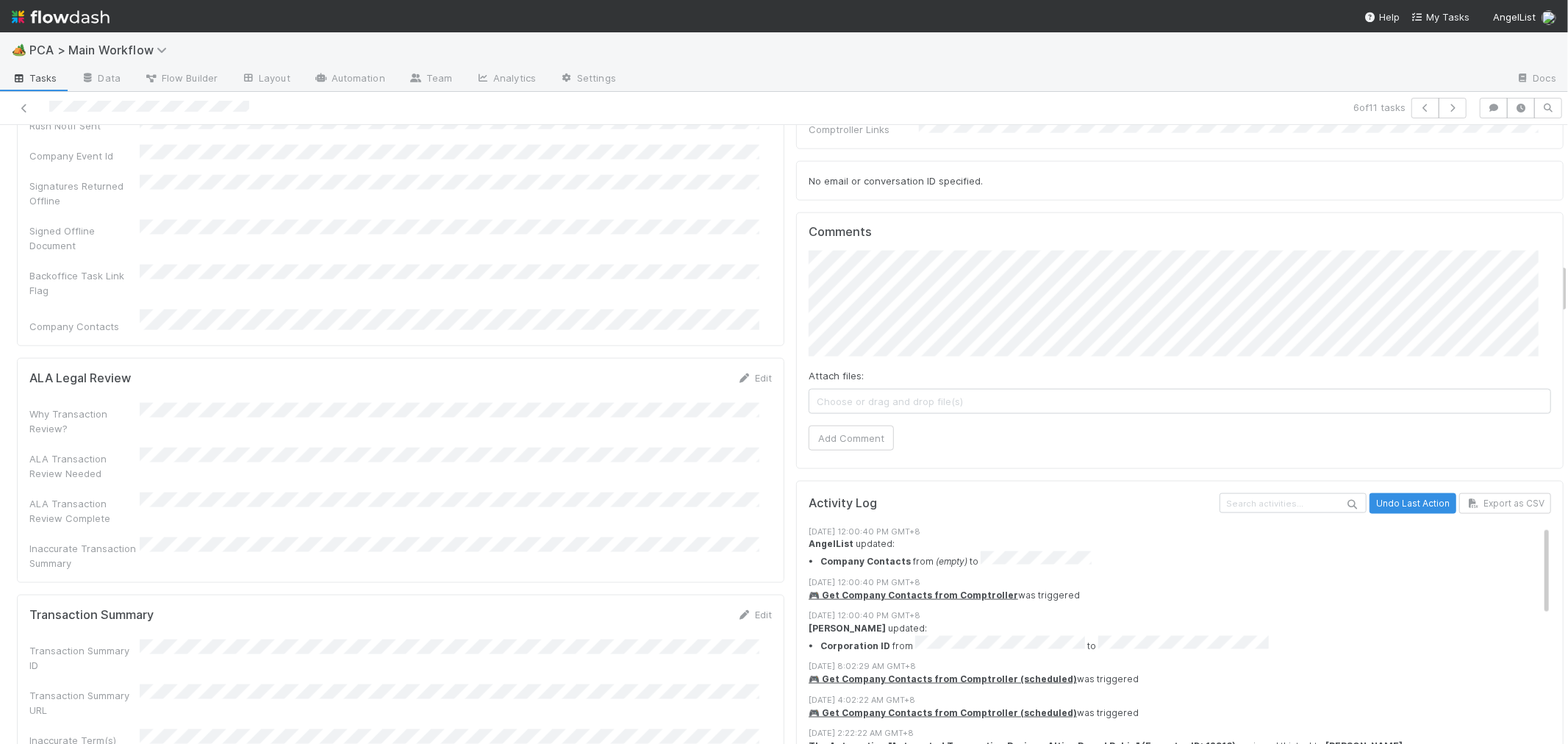
scroll to position [1715, 0]
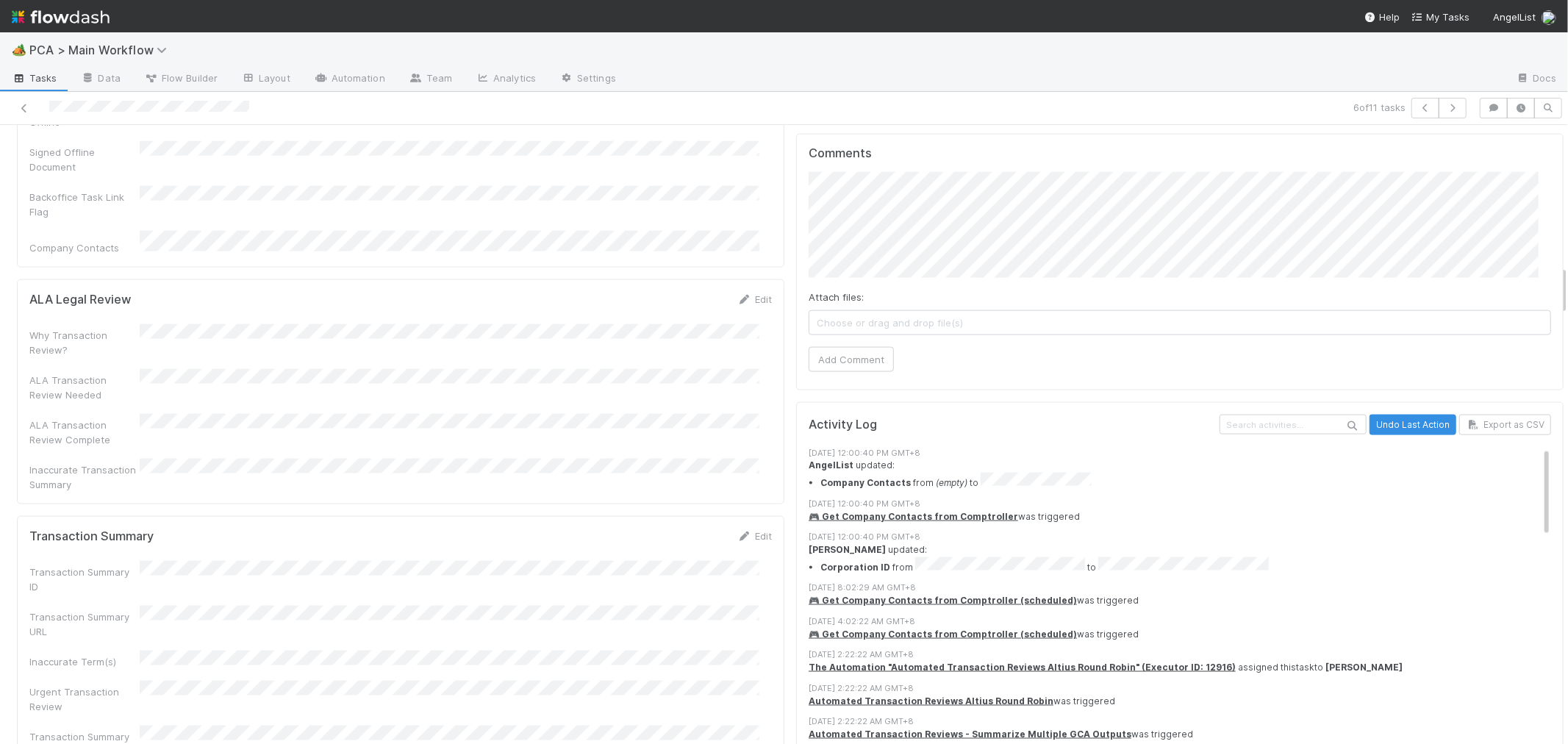
click at [897, 557] on li "Corporation ID from to" at bounding box center [1191, 566] width 742 height 18
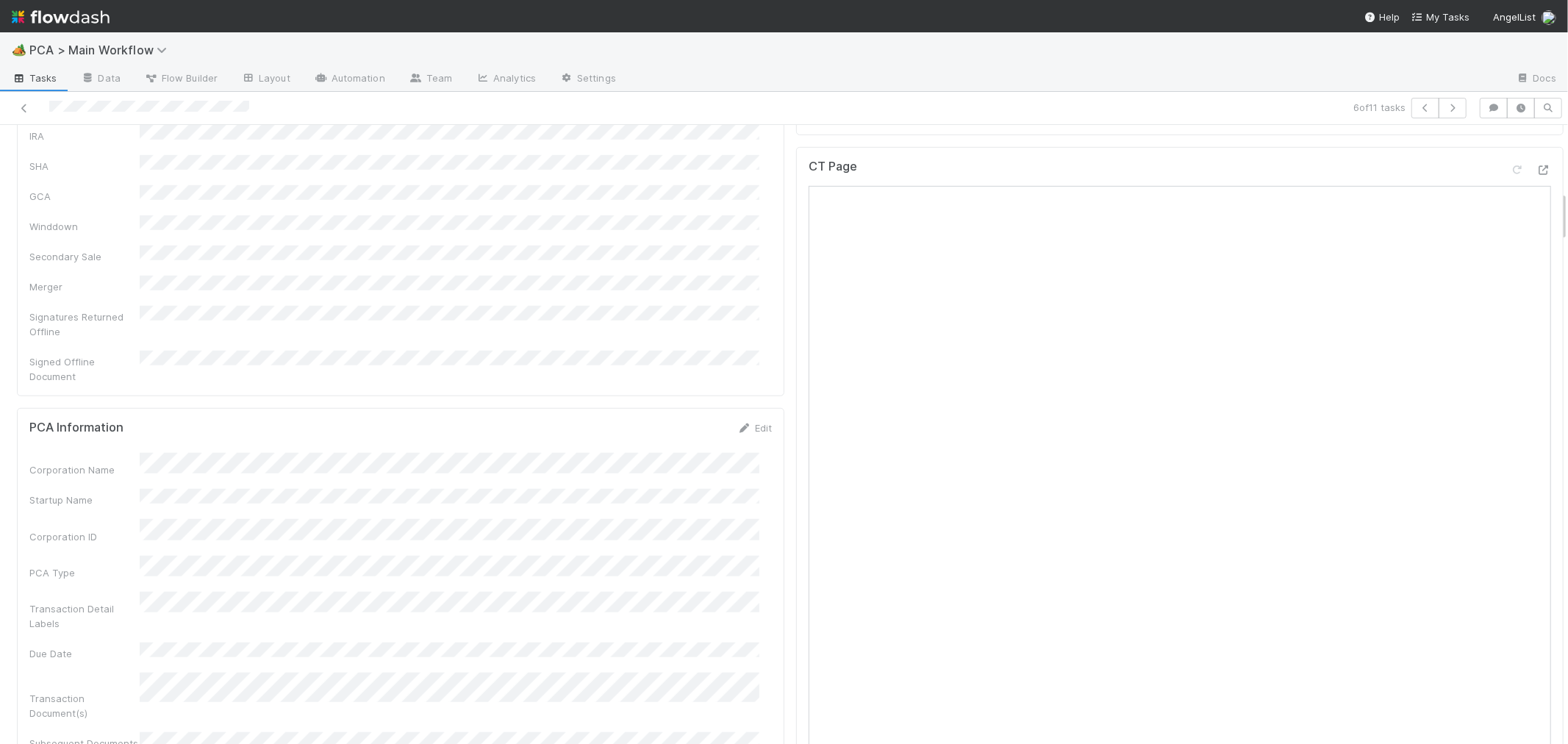
scroll to position [980, 0]
click at [746, 320] on link "Edit" at bounding box center [754, 326] width 35 height 12
click at [676, 319] on button "Save" at bounding box center [693, 331] width 42 height 25
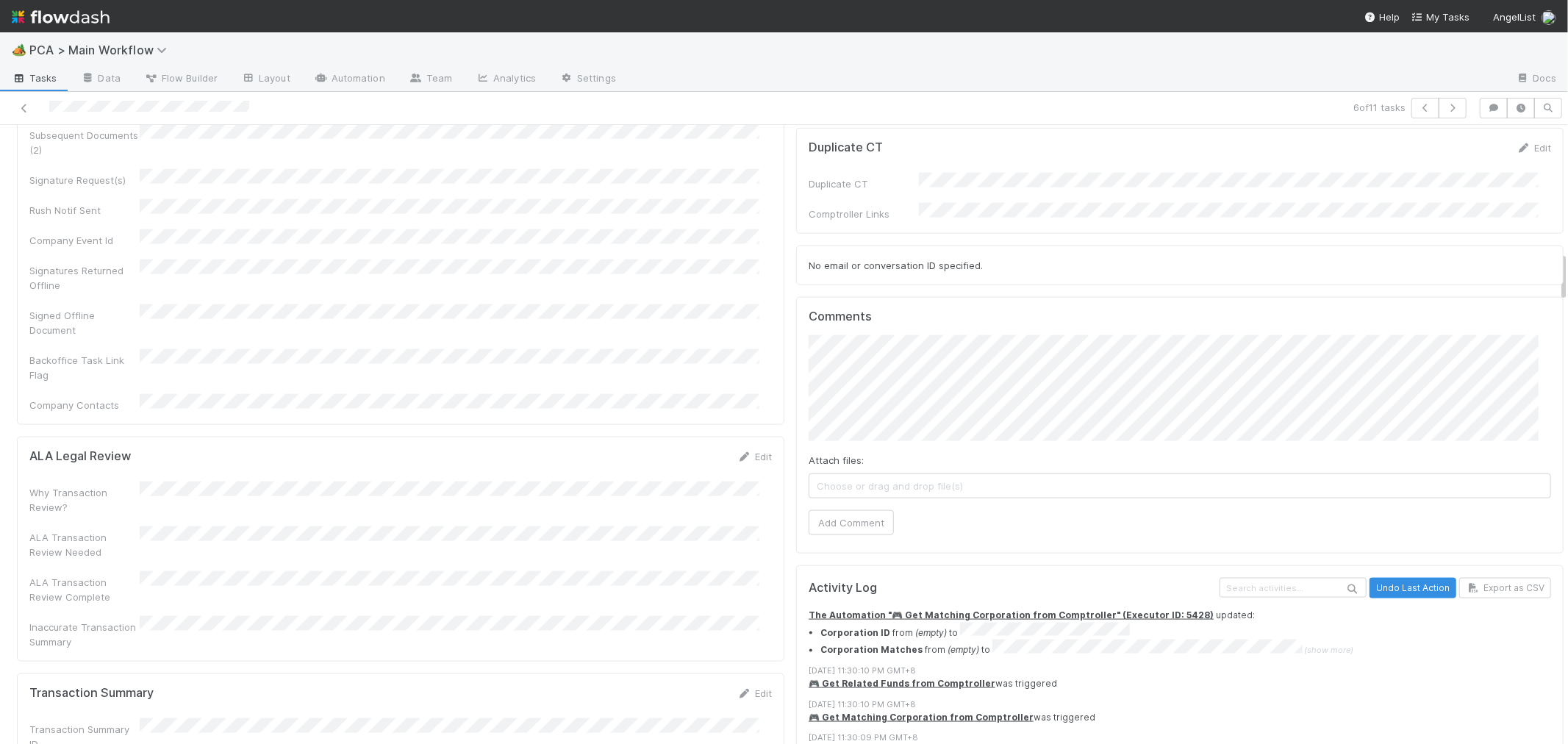
scroll to position [815, 0]
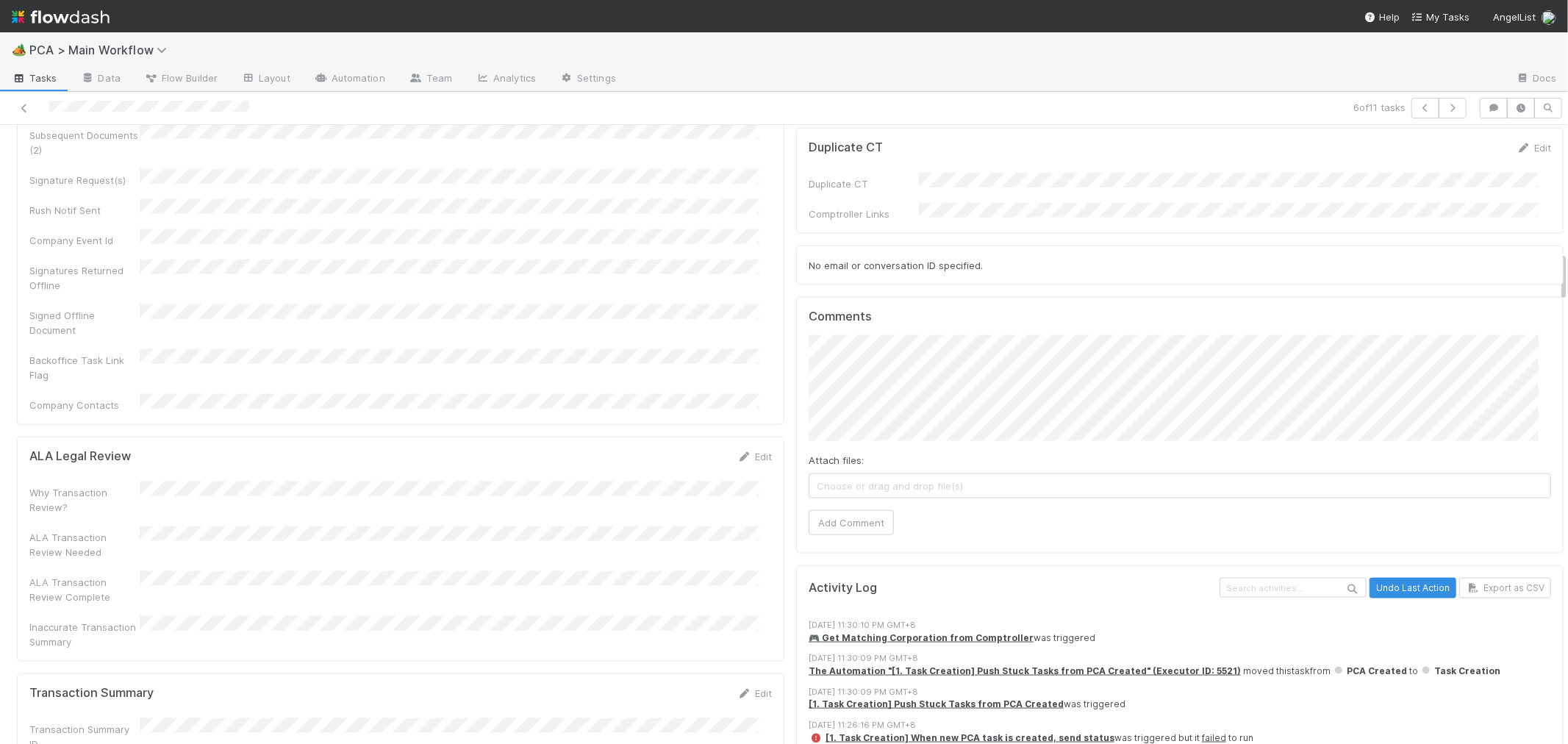
click at [730, 509] on div "ALA Legal Review Edit Why Transaction Review? ALA Transaction Review Needed ALA…" at bounding box center [400, 549] width 767 height 225
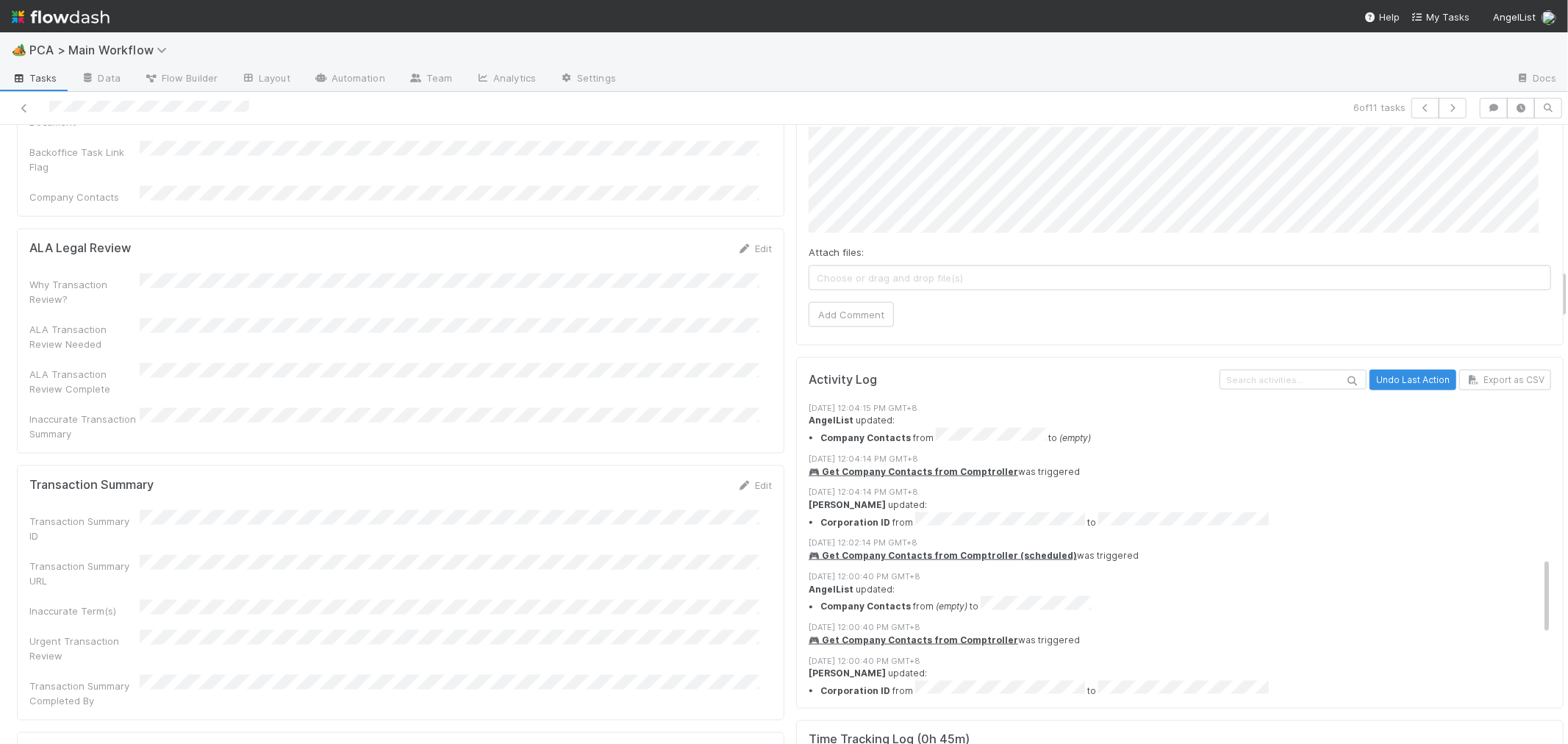
scroll to position [587, 0]
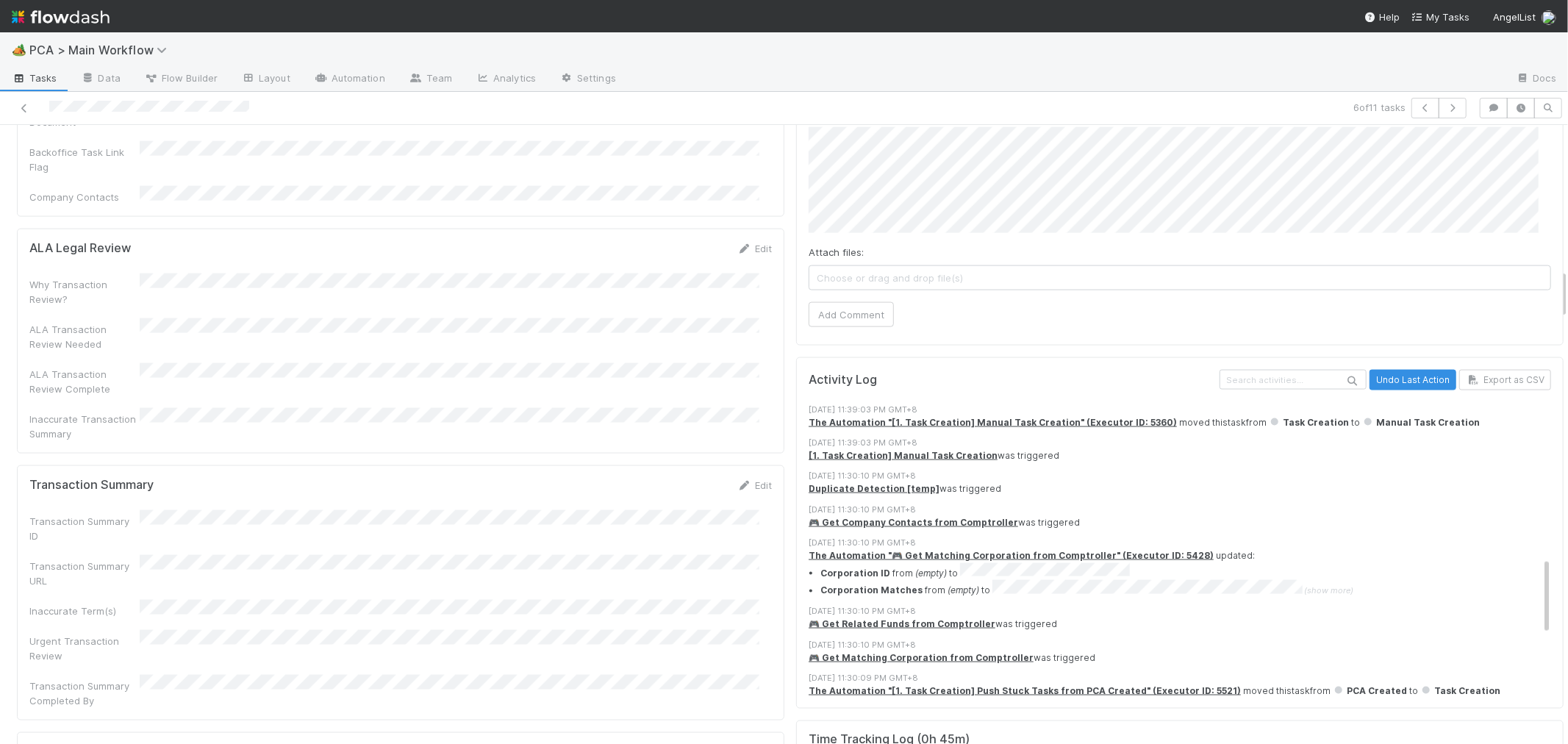
click at [1465, 503] on div "8/25/25, 11:30:10 PM GMT+8" at bounding box center [1185, 509] width 754 height 13
click at [1305, 586] on span "(show more)" at bounding box center [1329, 591] width 49 height 10
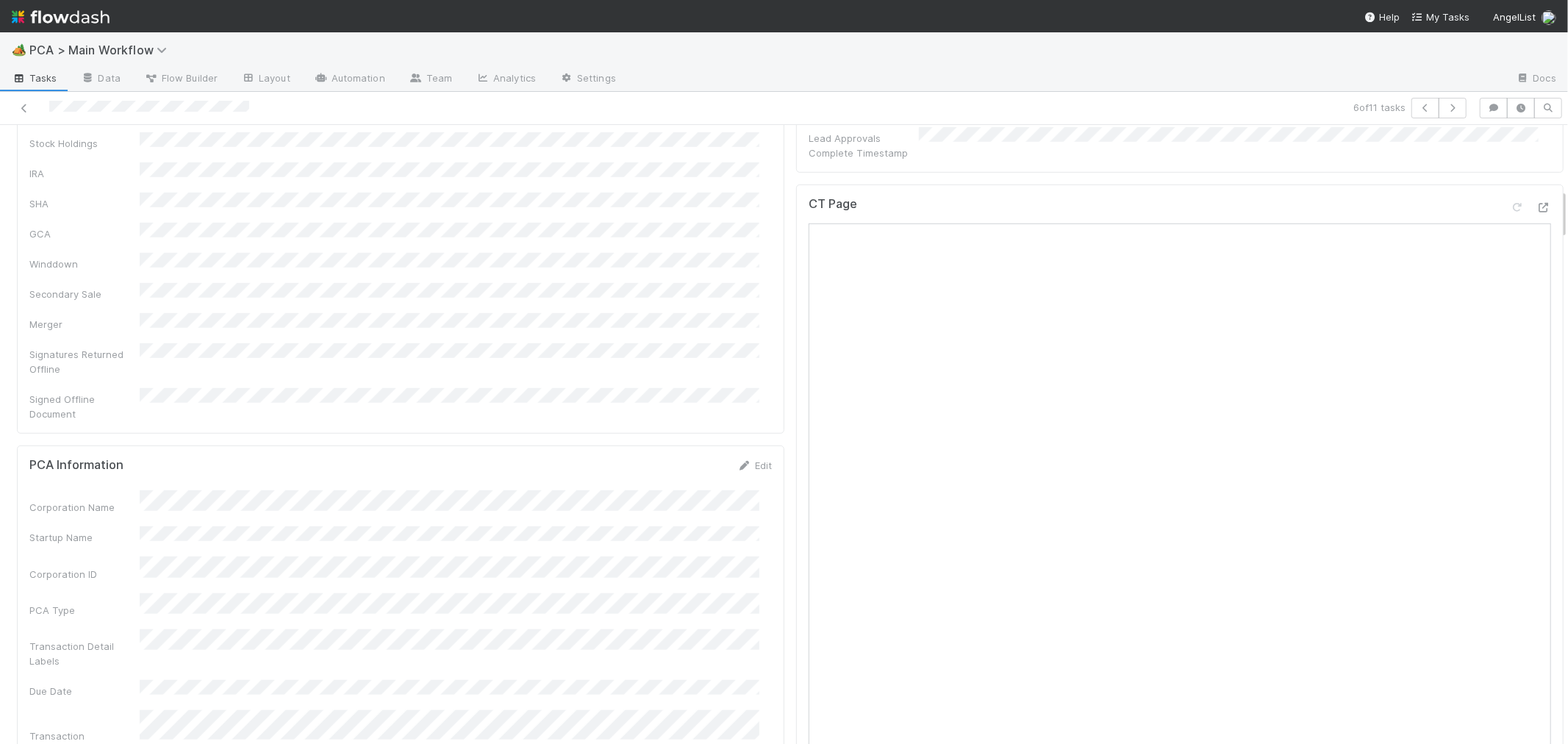
scroll to position [780, 0]
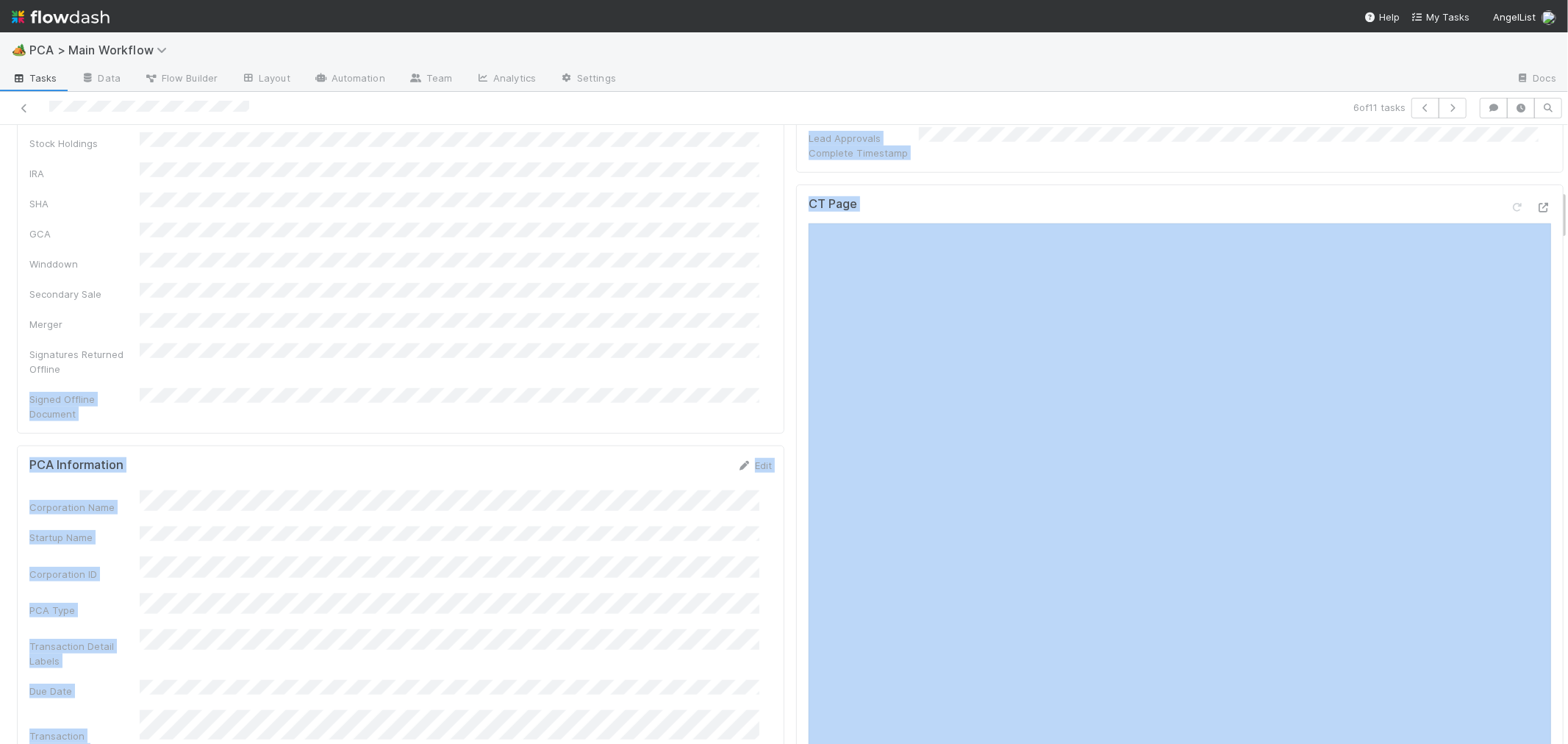
scroll to position [943, 0]
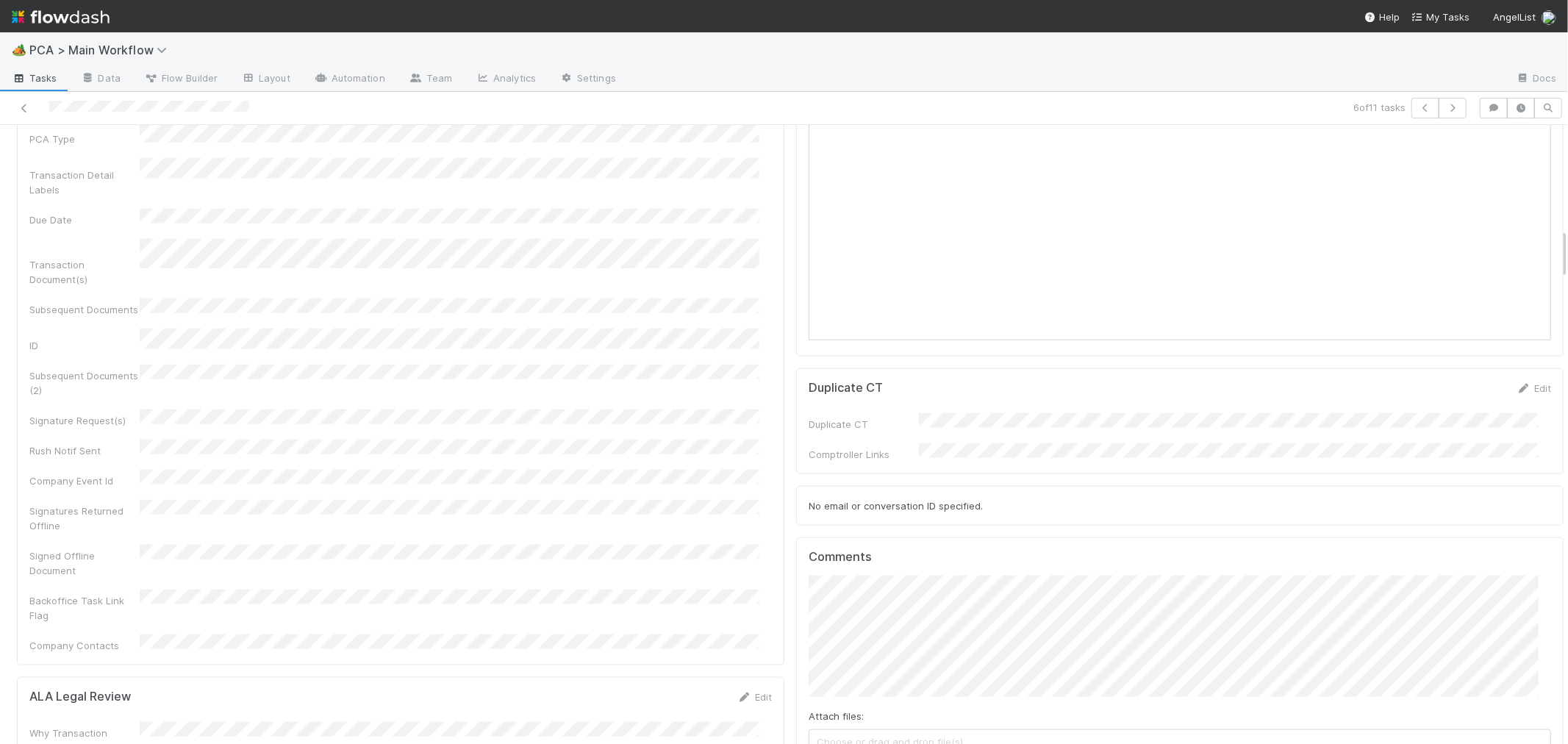
scroll to position [1351, 0]
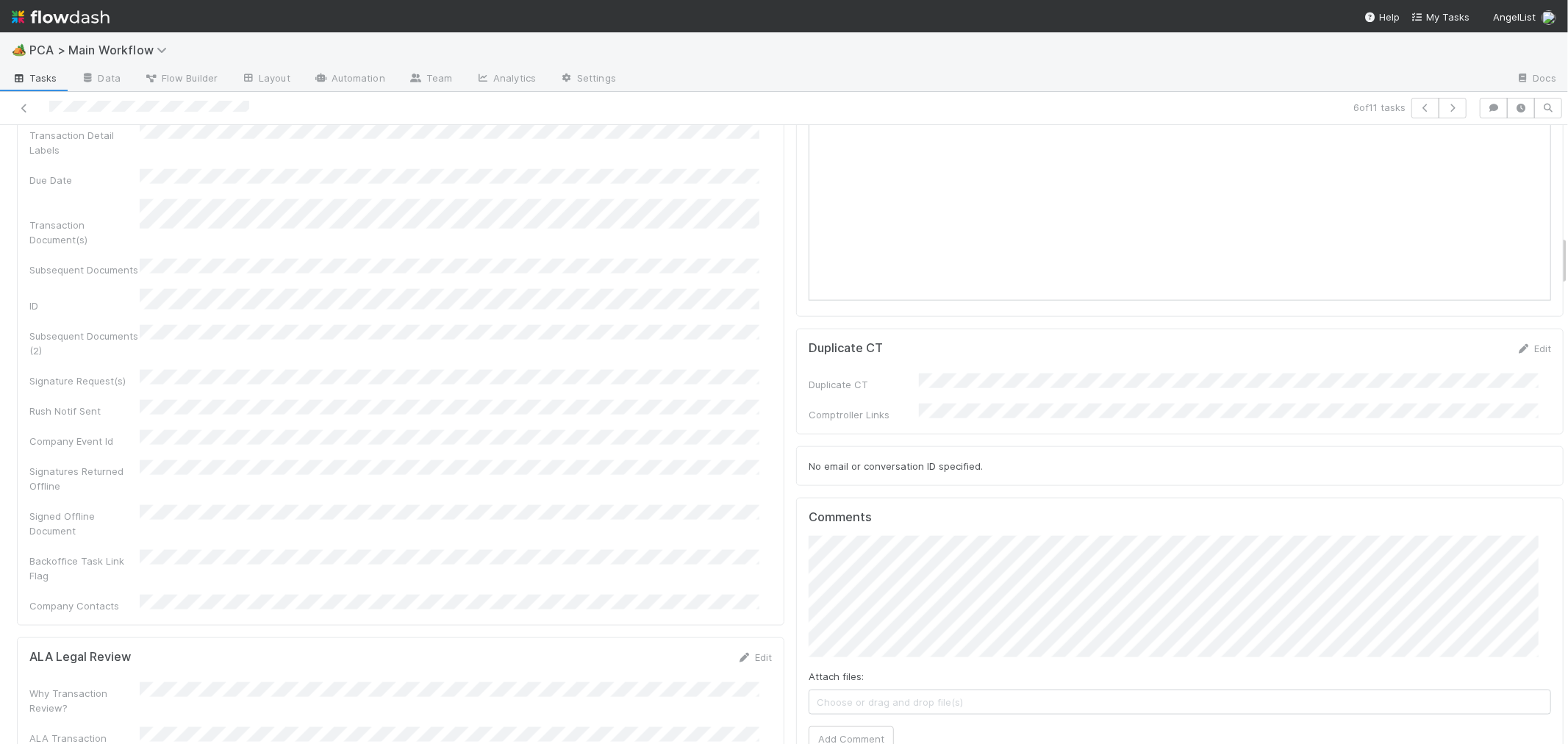
click at [851, 726] on button "Add Comment" at bounding box center [852, 738] width 86 height 25
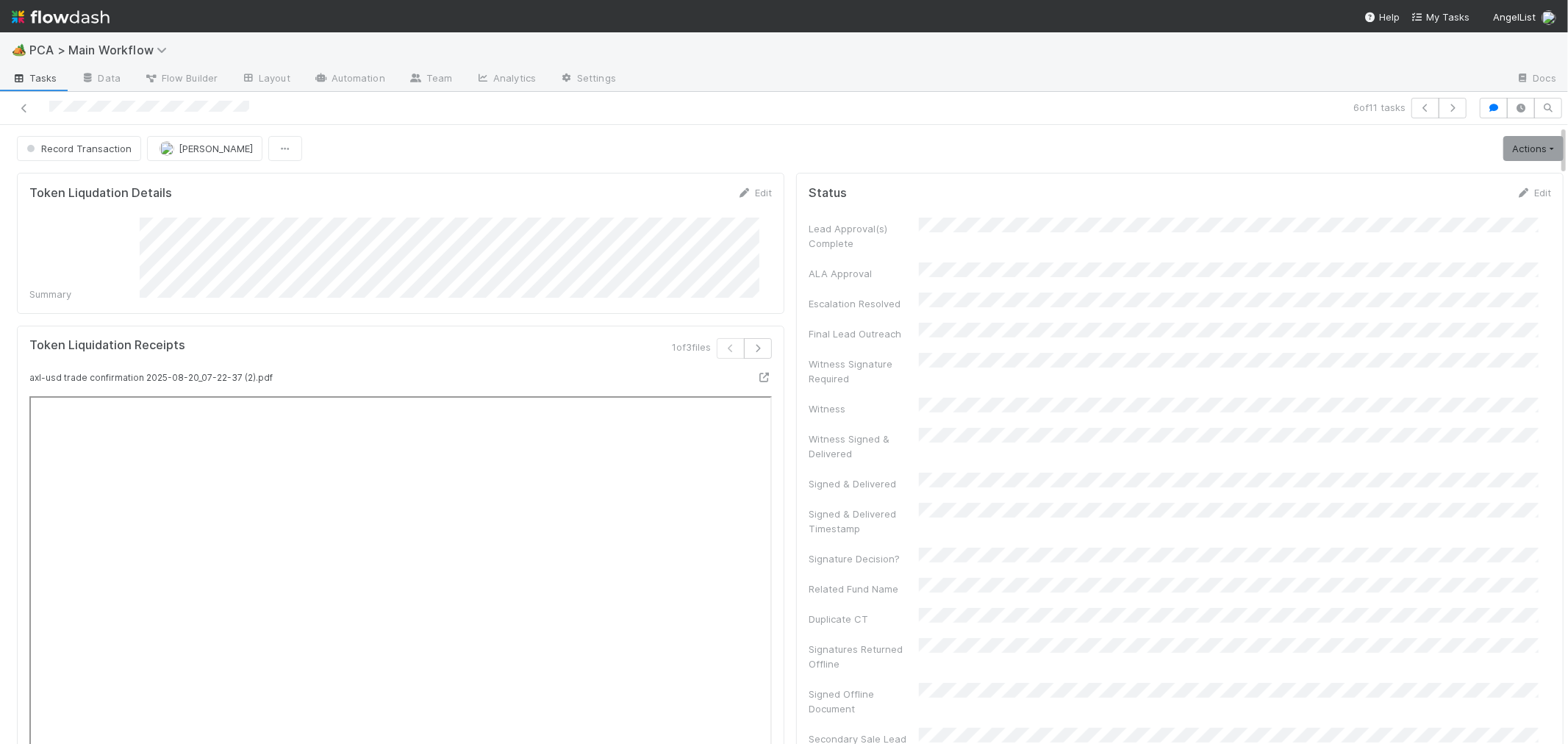
scroll to position [0, 0]
click at [1505, 151] on link "Actions" at bounding box center [1533, 148] width 61 height 25
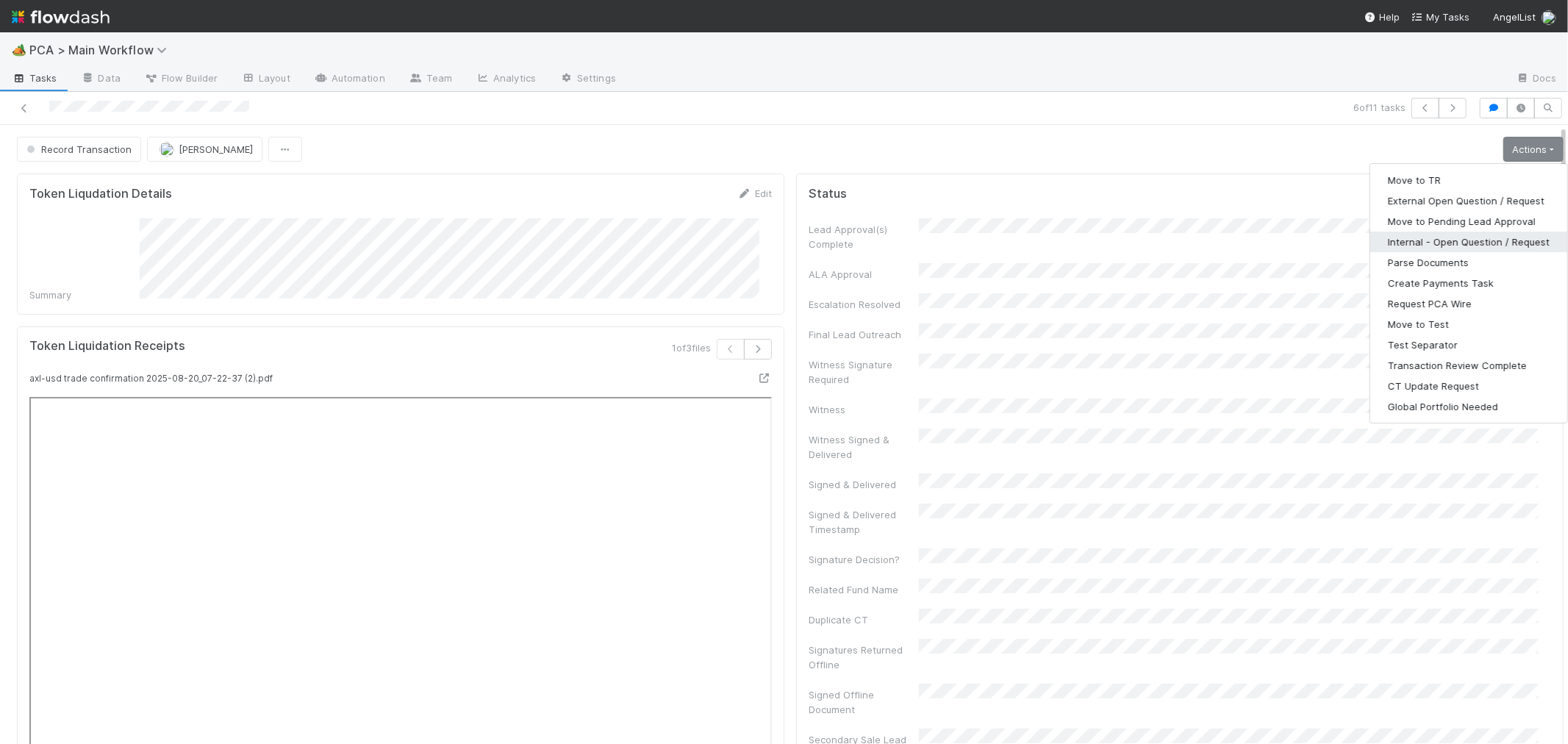
click at [1437, 235] on button "Internal - Open Question / Request" at bounding box center [1469, 241] width 197 height 21
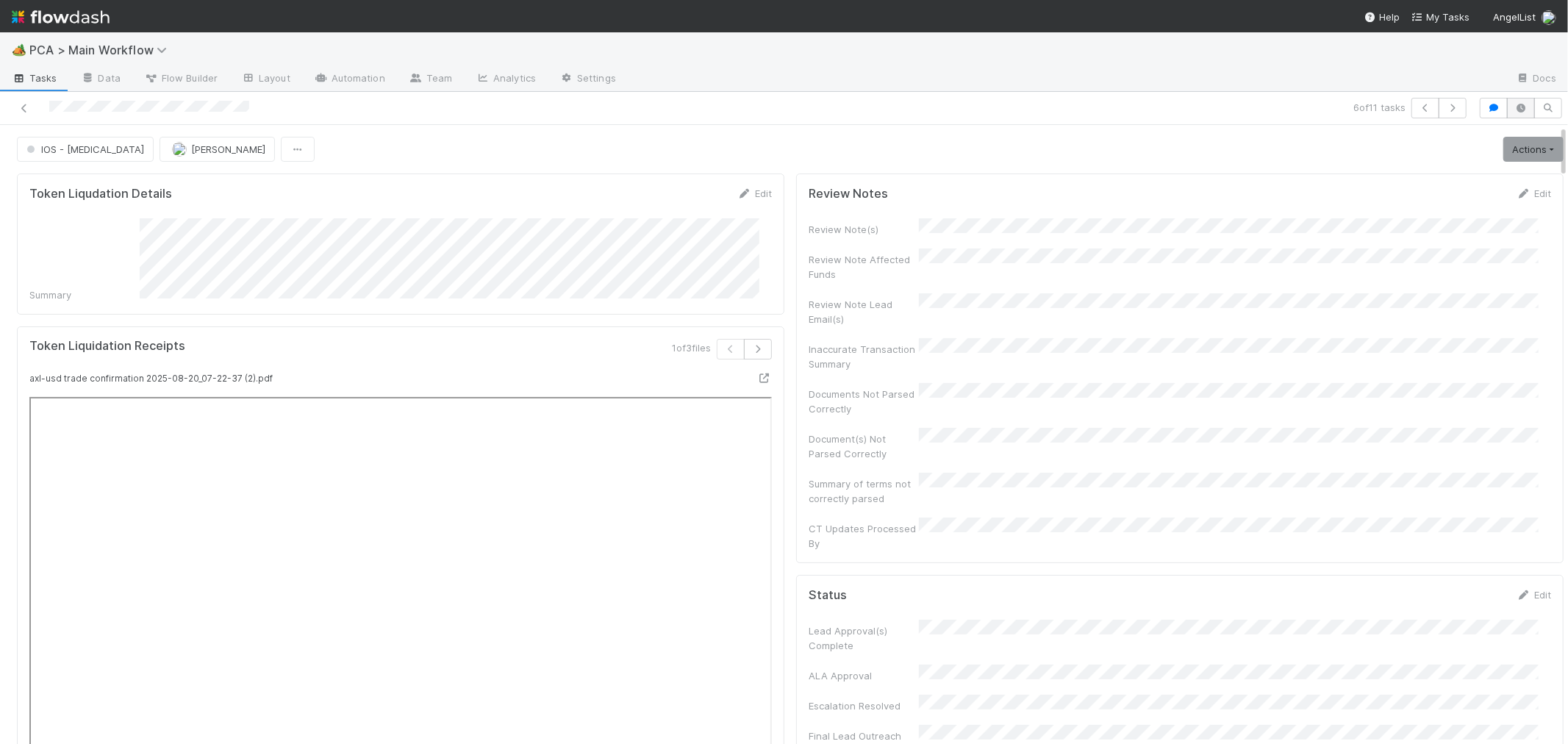
scroll to position [574, 0]
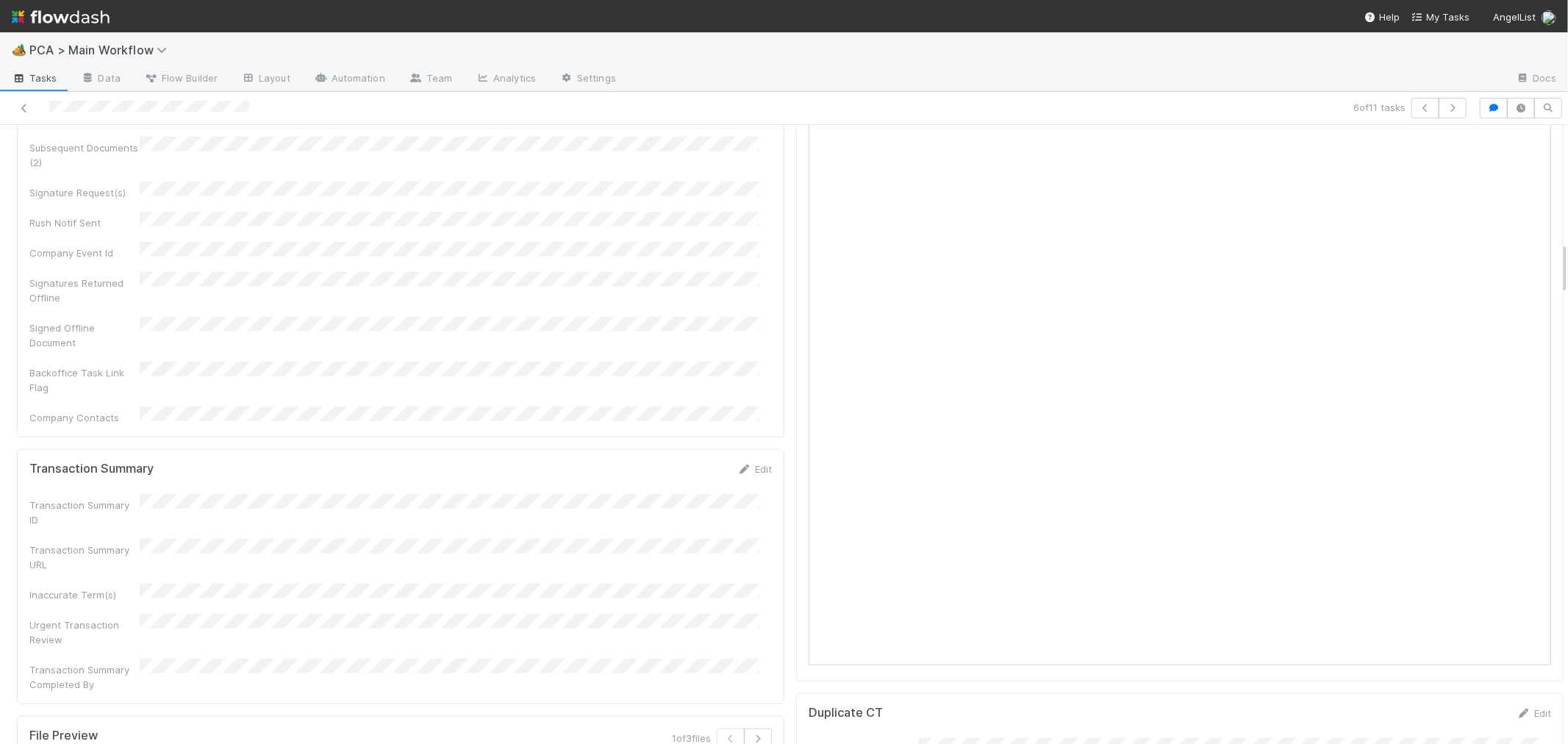
drag, startPoint x: 792, startPoint y: 588, endPoint x: 784, endPoint y: 565, distance: 24.4
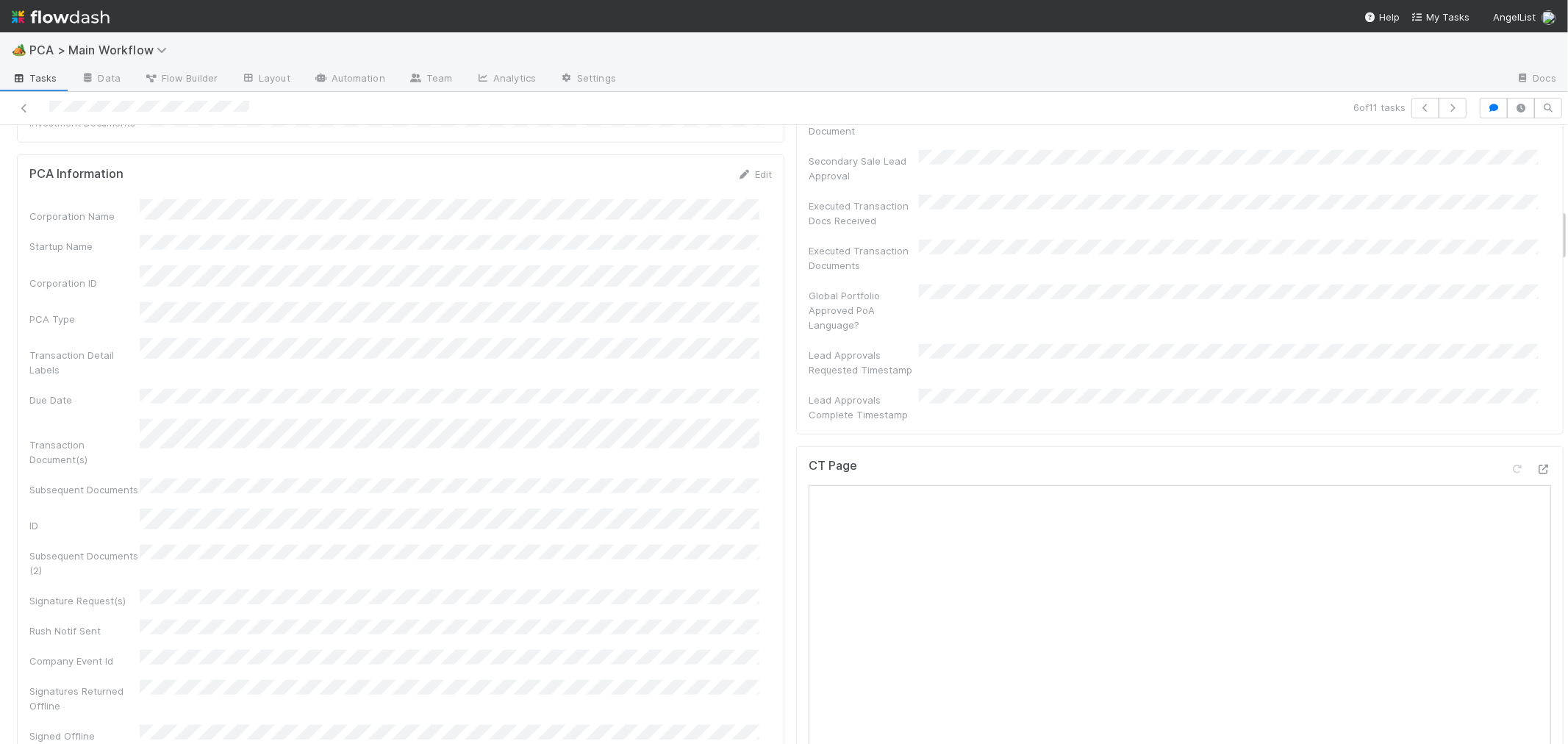
drag, startPoint x: 784, startPoint y: 565, endPoint x: 763, endPoint y: 523, distance: 47.0
click at [763, 523] on div "PCA Information Edit Corporation Name Startup Name Corporation ID PCA Type Tran…" at bounding box center [400, 500] width 767 height 691
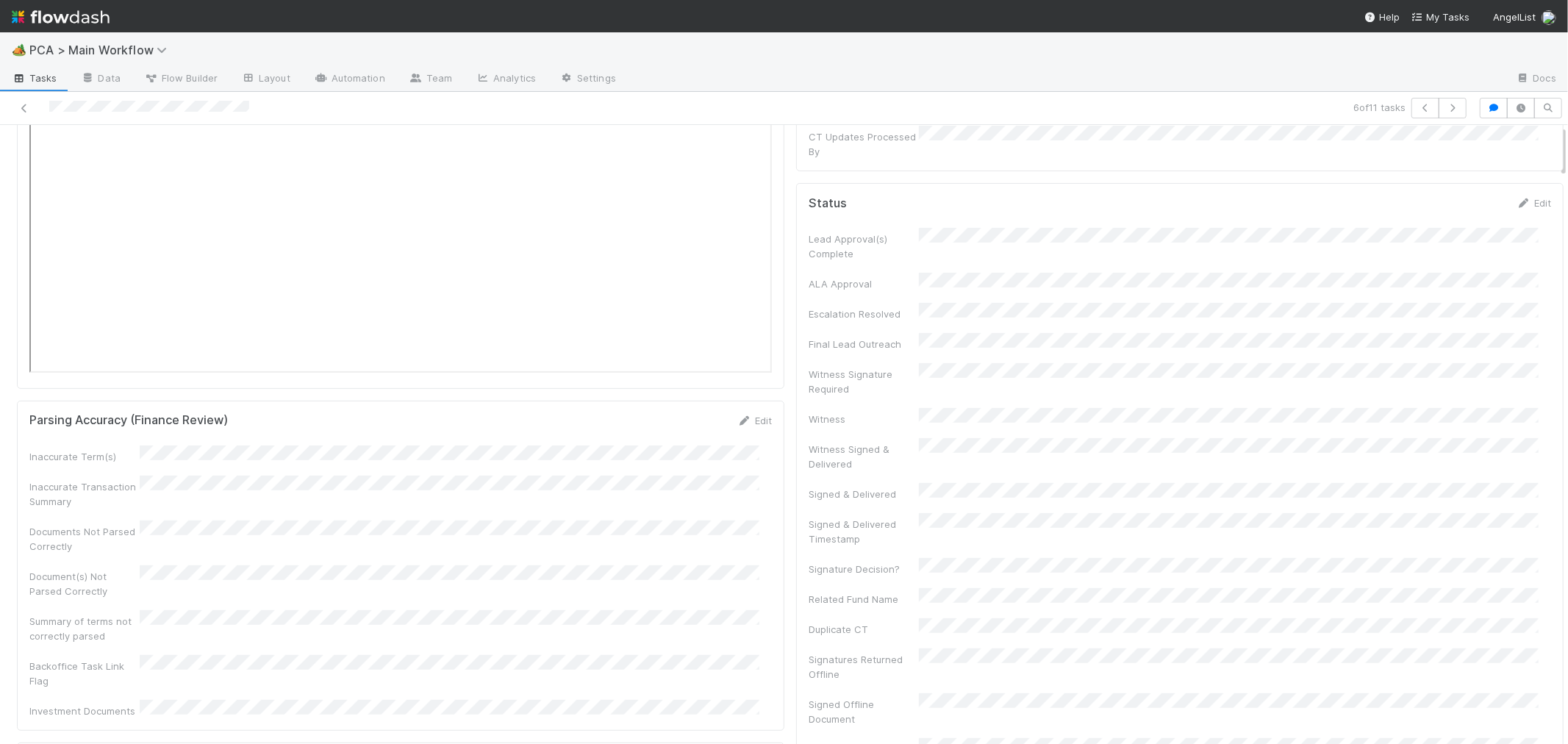
scroll to position [0, 0]
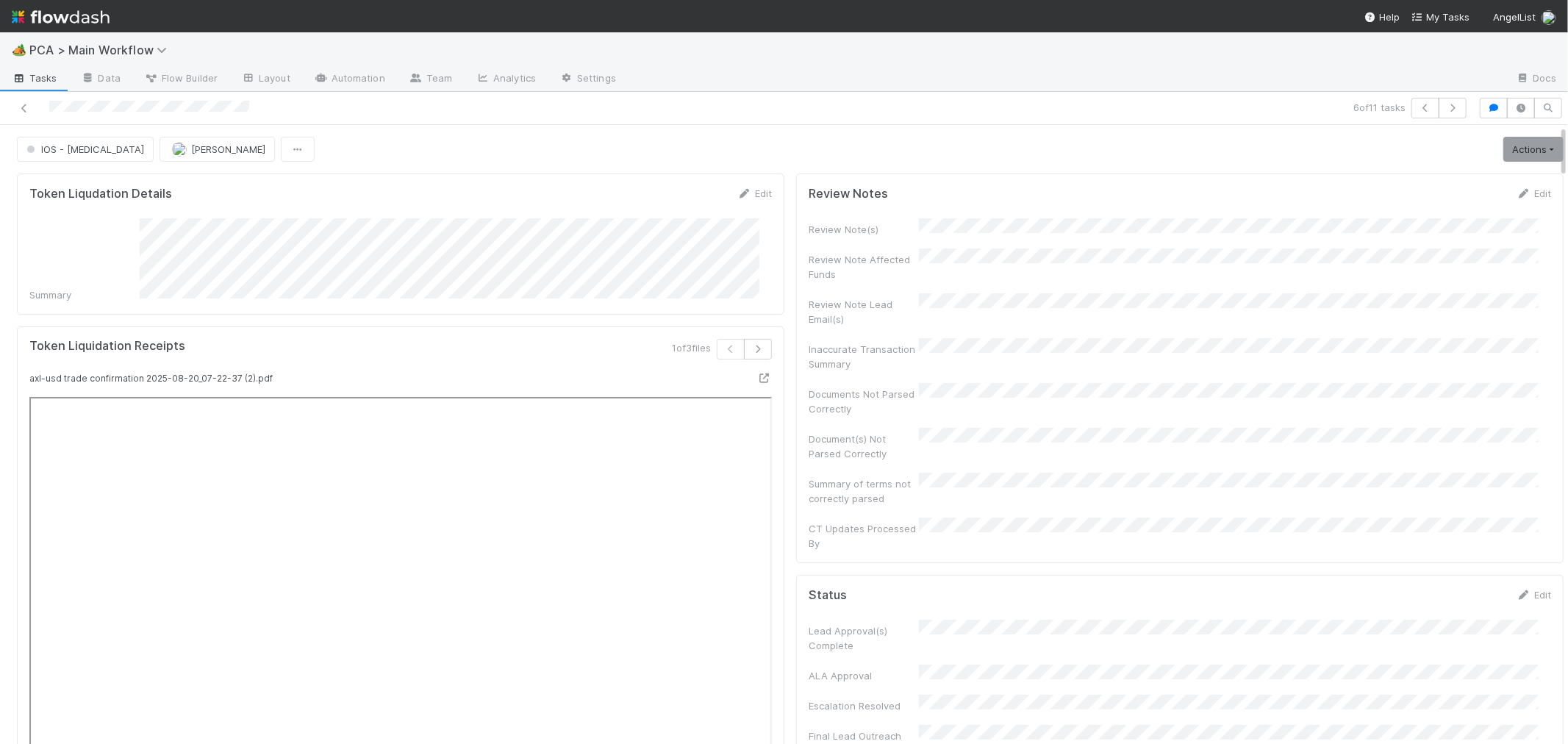
click at [1503, 152] on link "Actions" at bounding box center [1533, 148] width 61 height 25
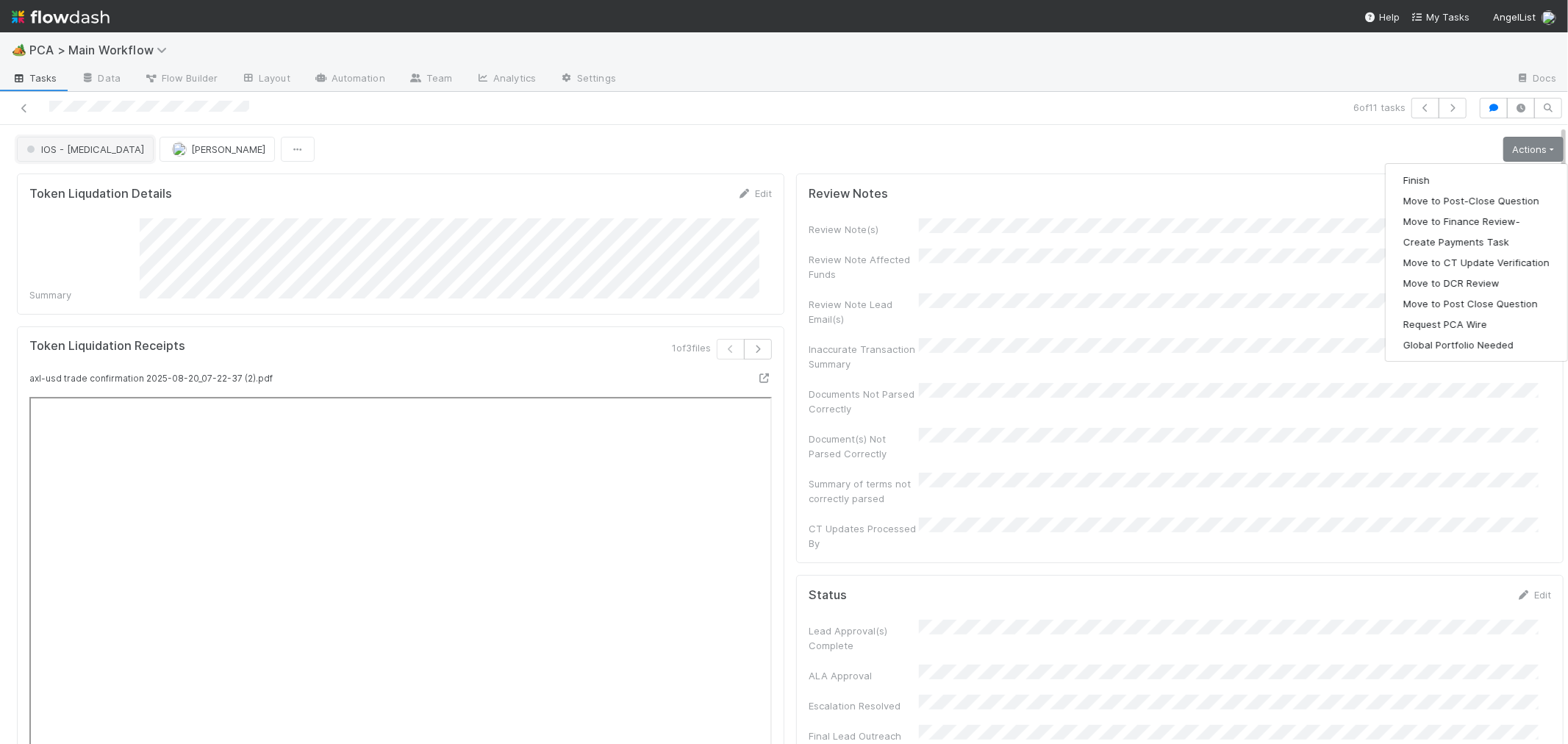
click at [74, 151] on span "IOS - ICU" at bounding box center [84, 149] width 121 height 12
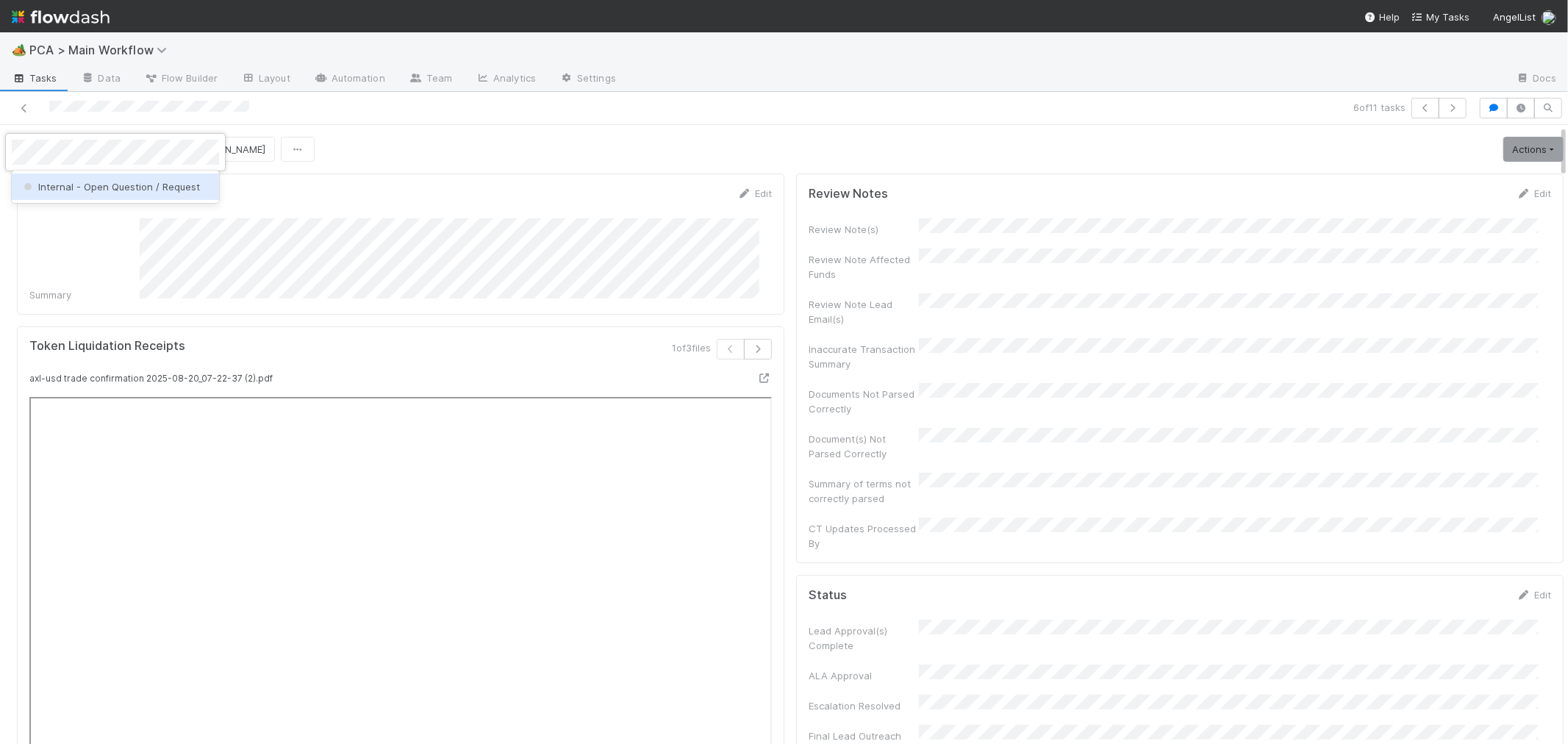
click at [100, 182] on span "Internal - Open Question / Request" at bounding box center [111, 187] width 179 height 12
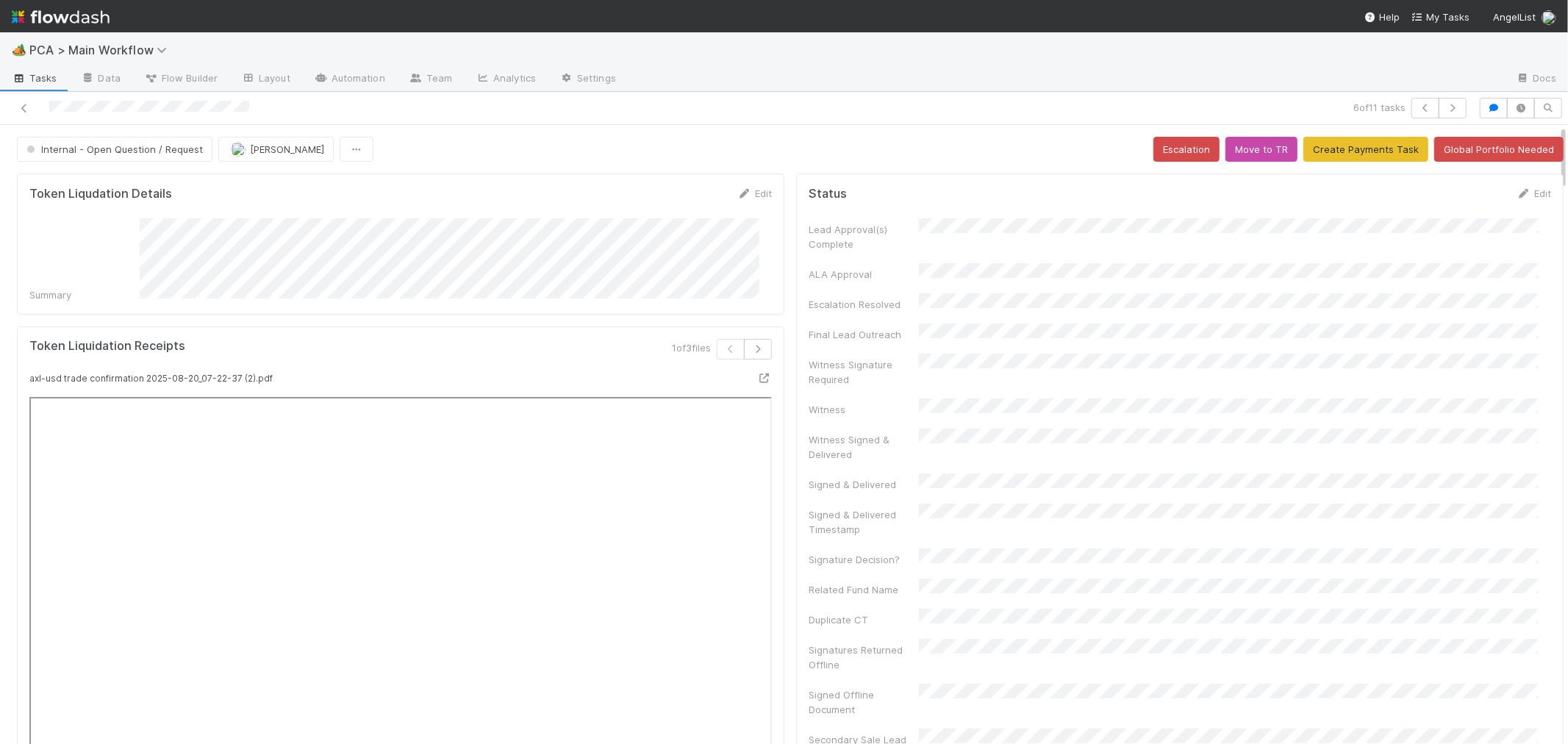
scroll to position [560, 0]
click at [1445, 106] on icon "button" at bounding box center [1452, 108] width 15 height 9
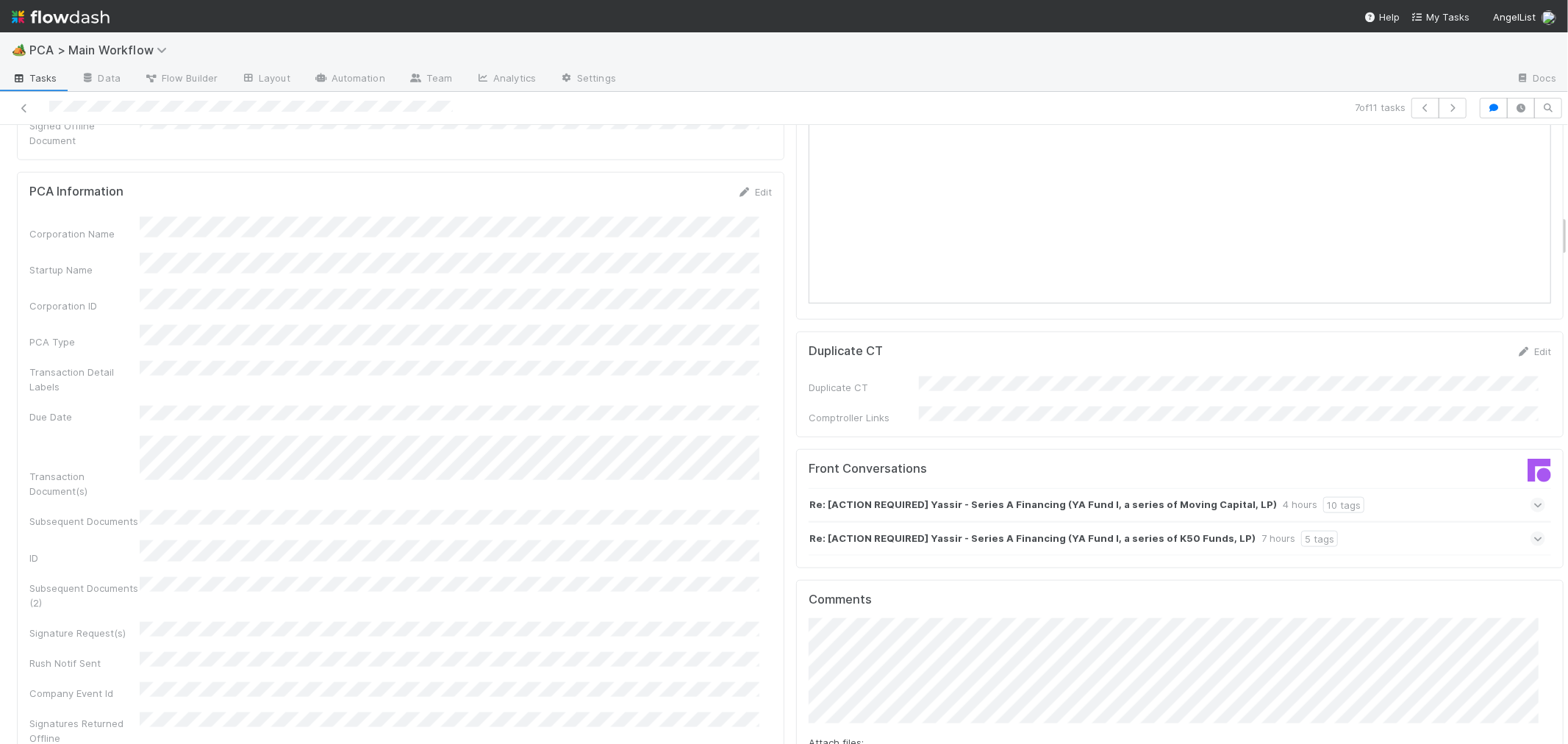
scroll to position [1387, 0]
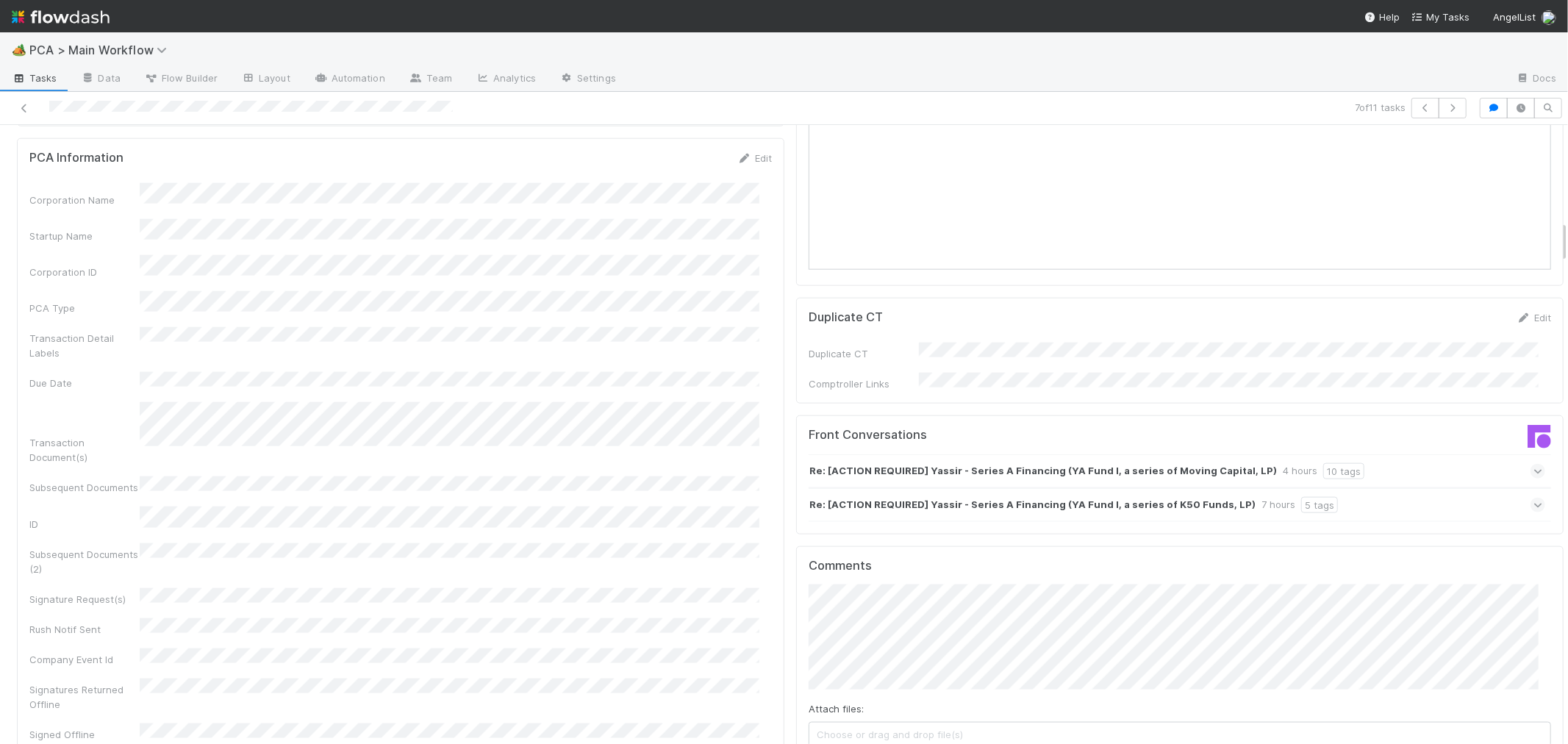
click at [1533, 498] on icon at bounding box center [1538, 505] width 10 height 15
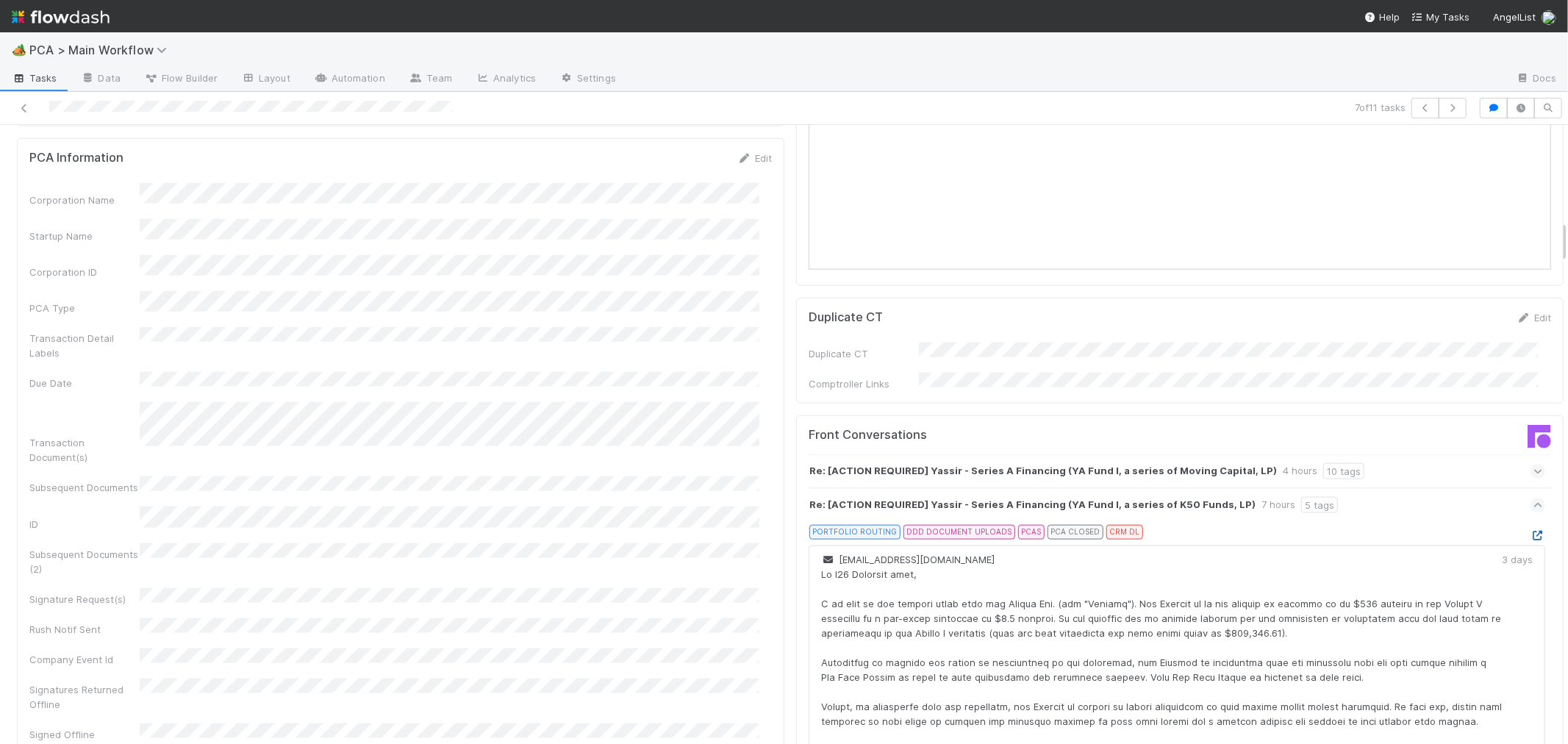
click at [1530, 531] on icon at bounding box center [1537, 536] width 15 height 10
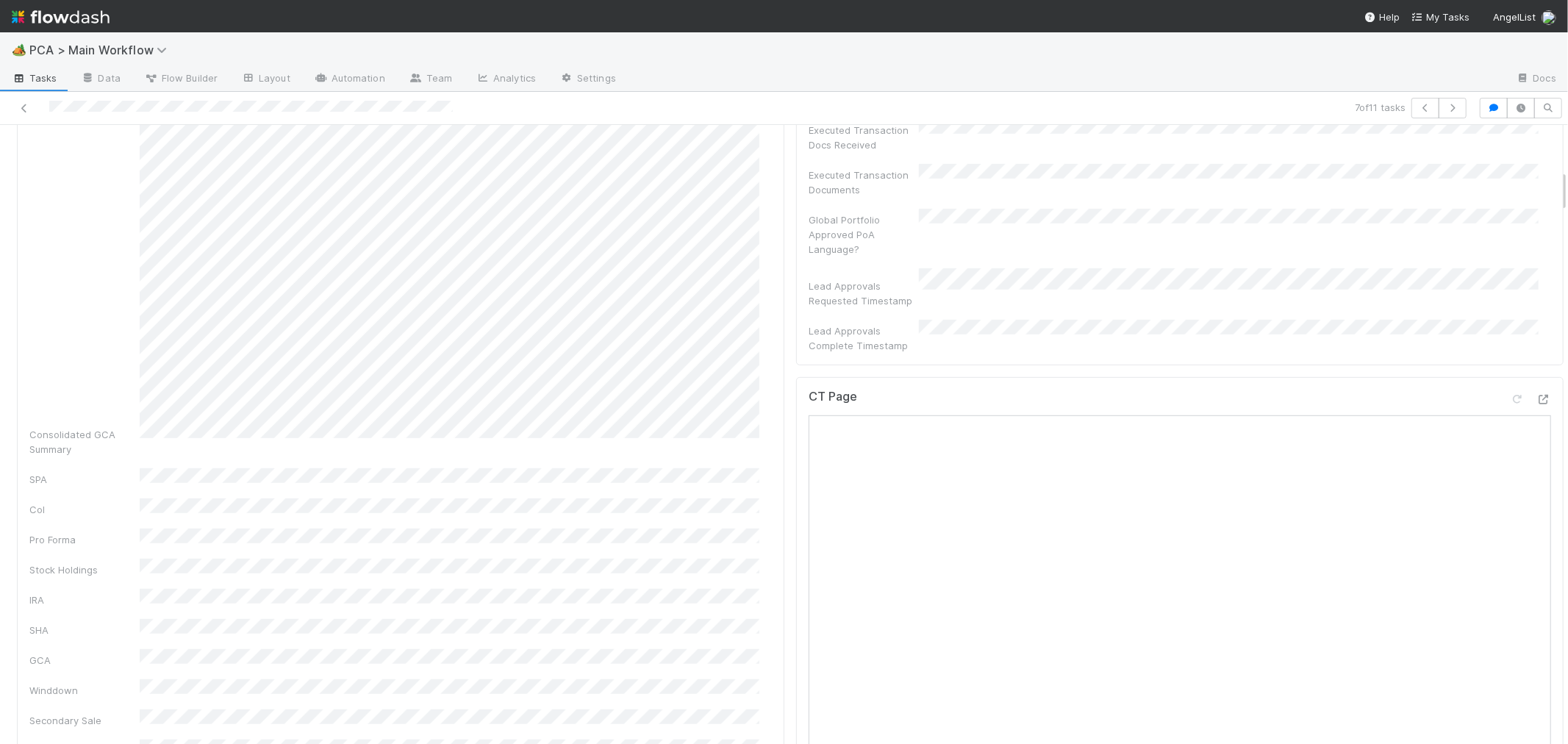
scroll to position [652, 0]
click at [1536, 396] on icon at bounding box center [1543, 401] width 15 height 10
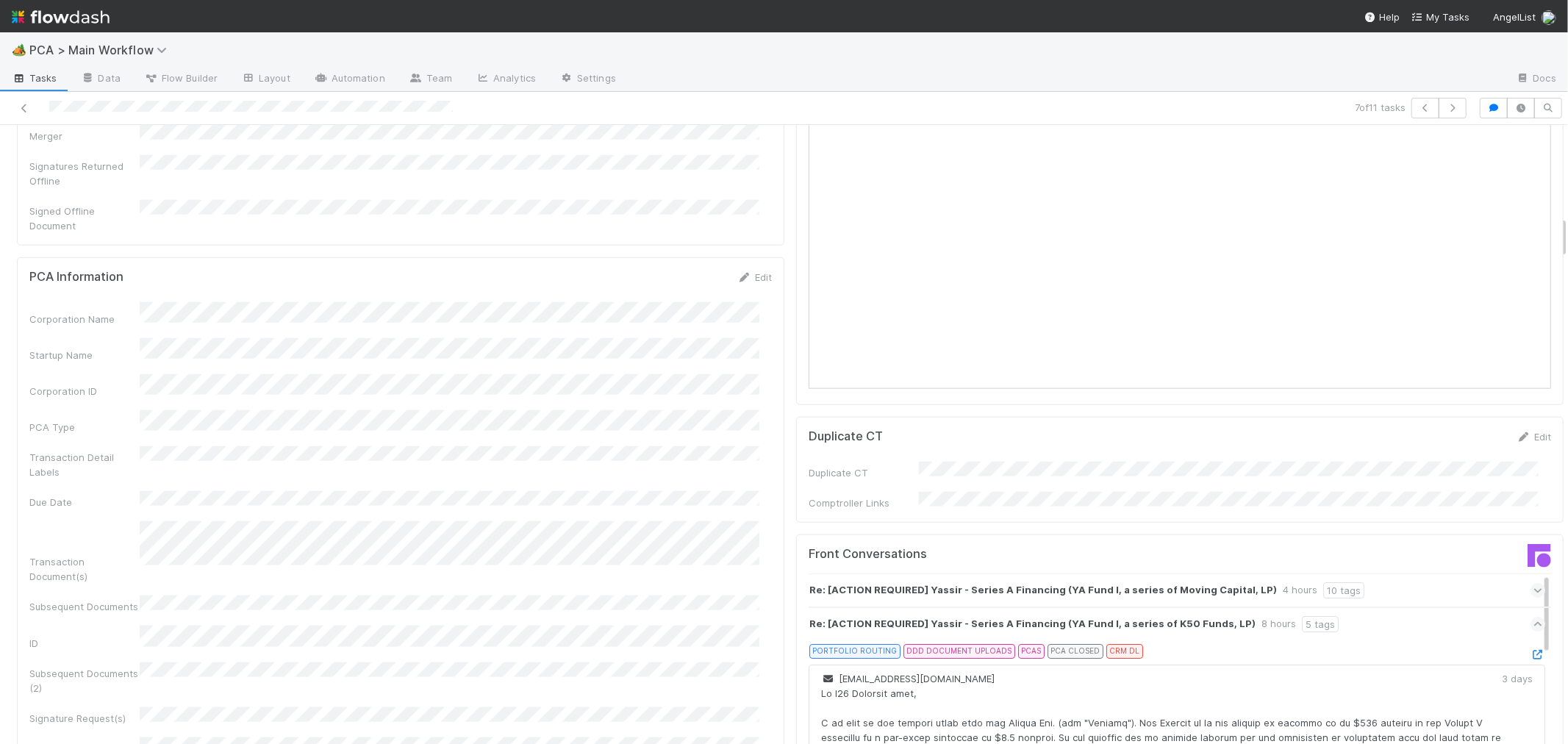
scroll to position [1387, 0]
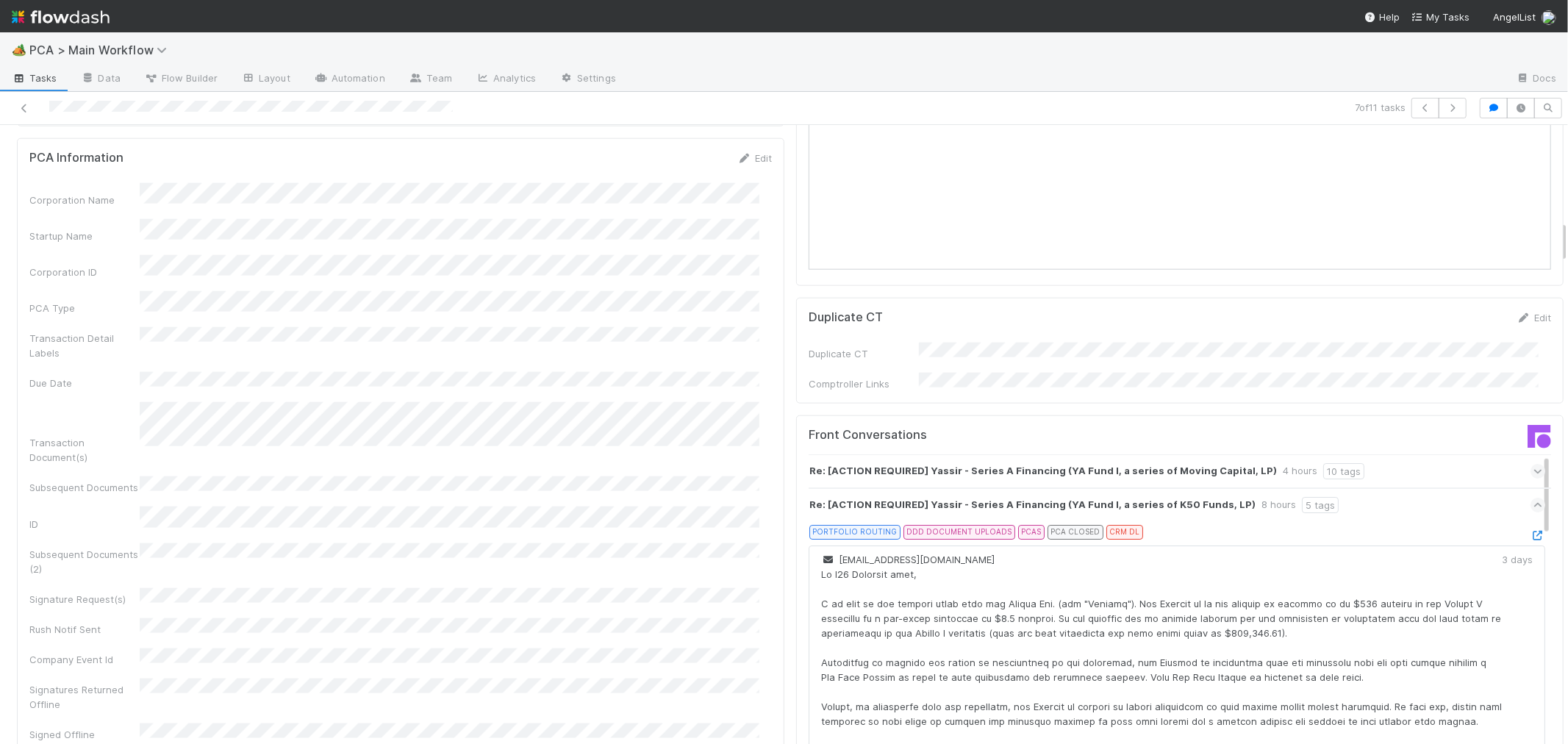
drag, startPoint x: 441, startPoint y: 362, endPoint x: 625, endPoint y: 269, distance: 206.2
click at [625, 327] on div "Transaction Detail Labels" at bounding box center [400, 343] width 742 height 33
click at [733, 467] on div "Corporation Name Startup Name Corporation ID PCA Type Transaction Detail Labels…" at bounding box center [400, 510] width 742 height 654
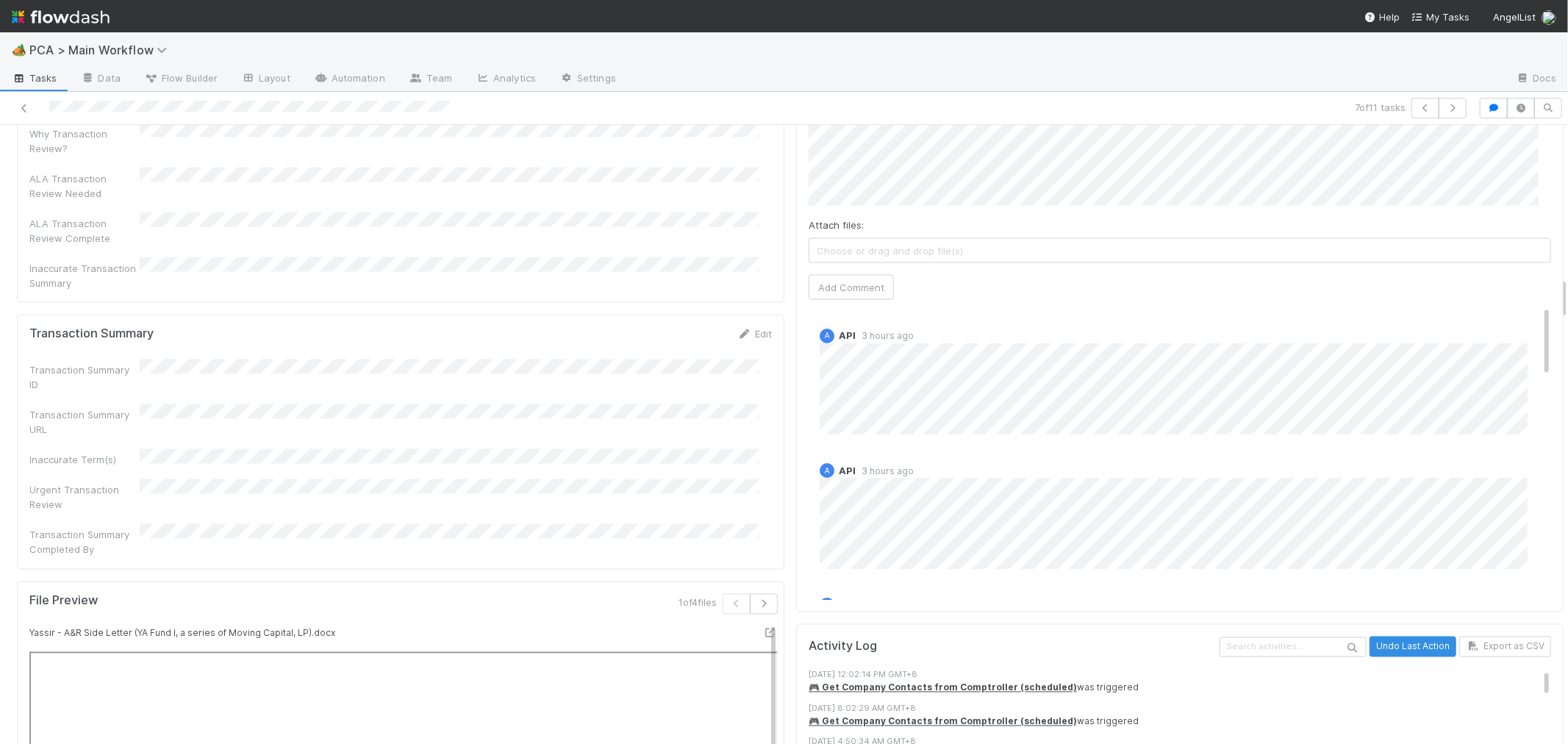
scroll to position [2205, 0]
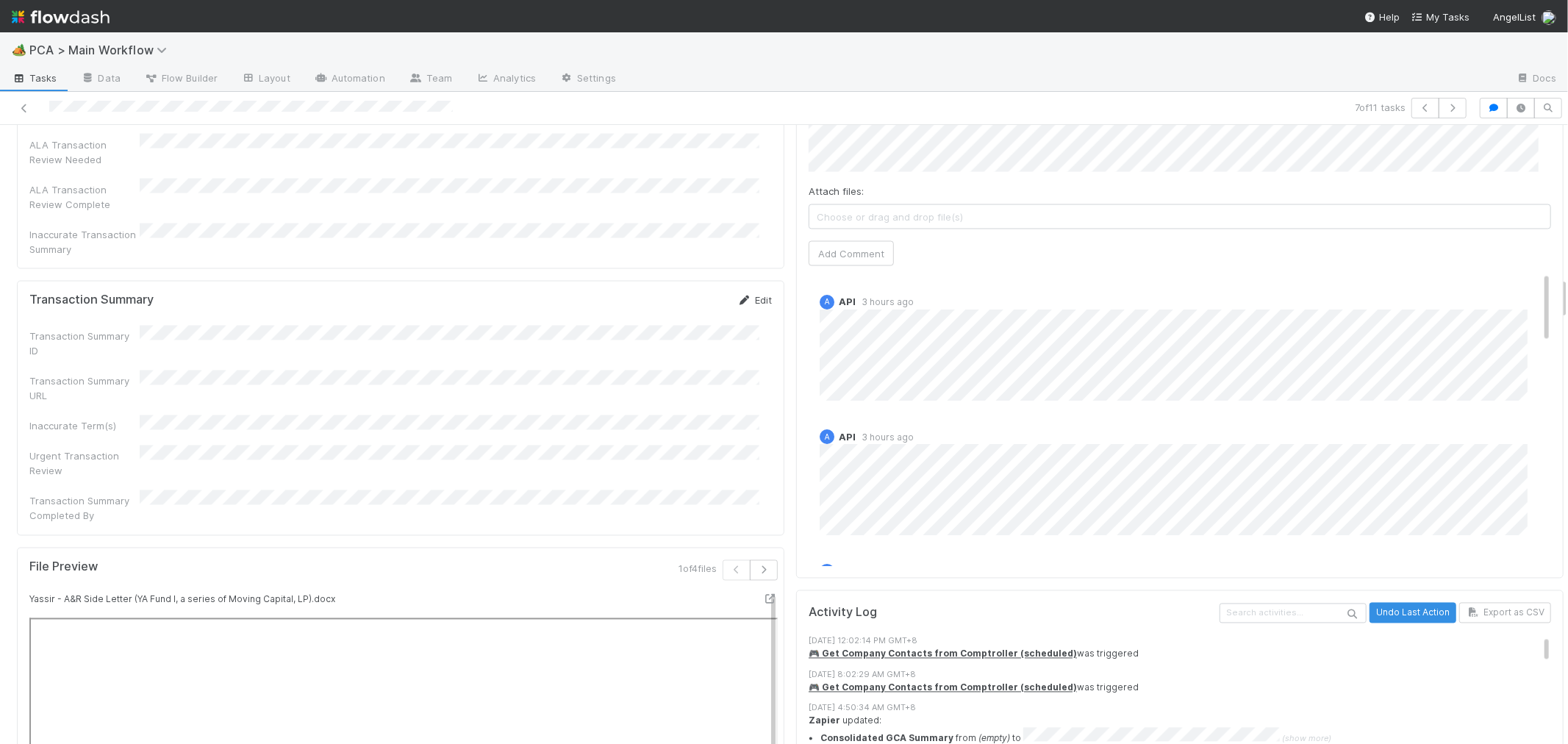
click at [740, 295] on link "Edit" at bounding box center [754, 301] width 35 height 12
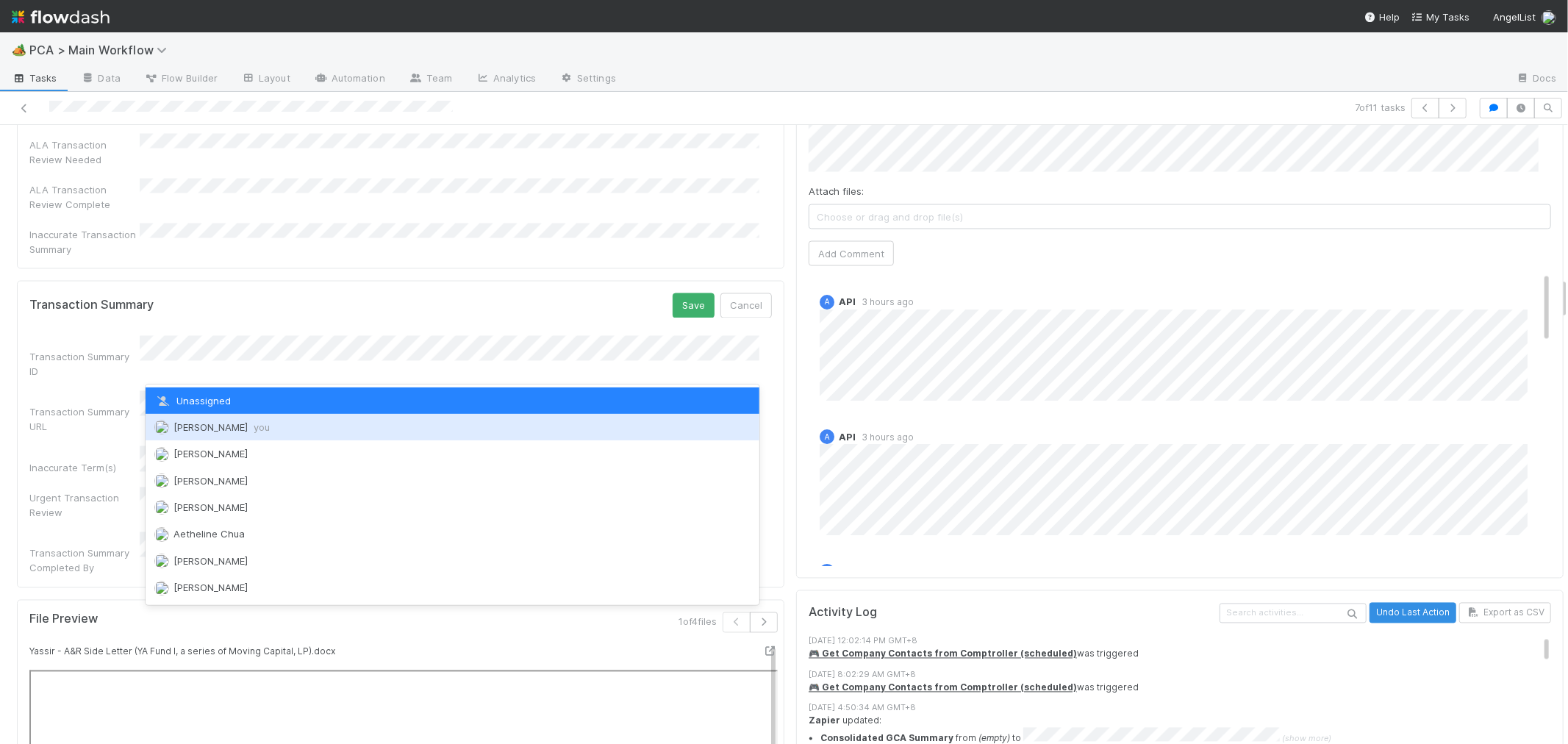
click at [195, 424] on span "Roselyn de Villa you" at bounding box center [221, 427] width 97 height 12
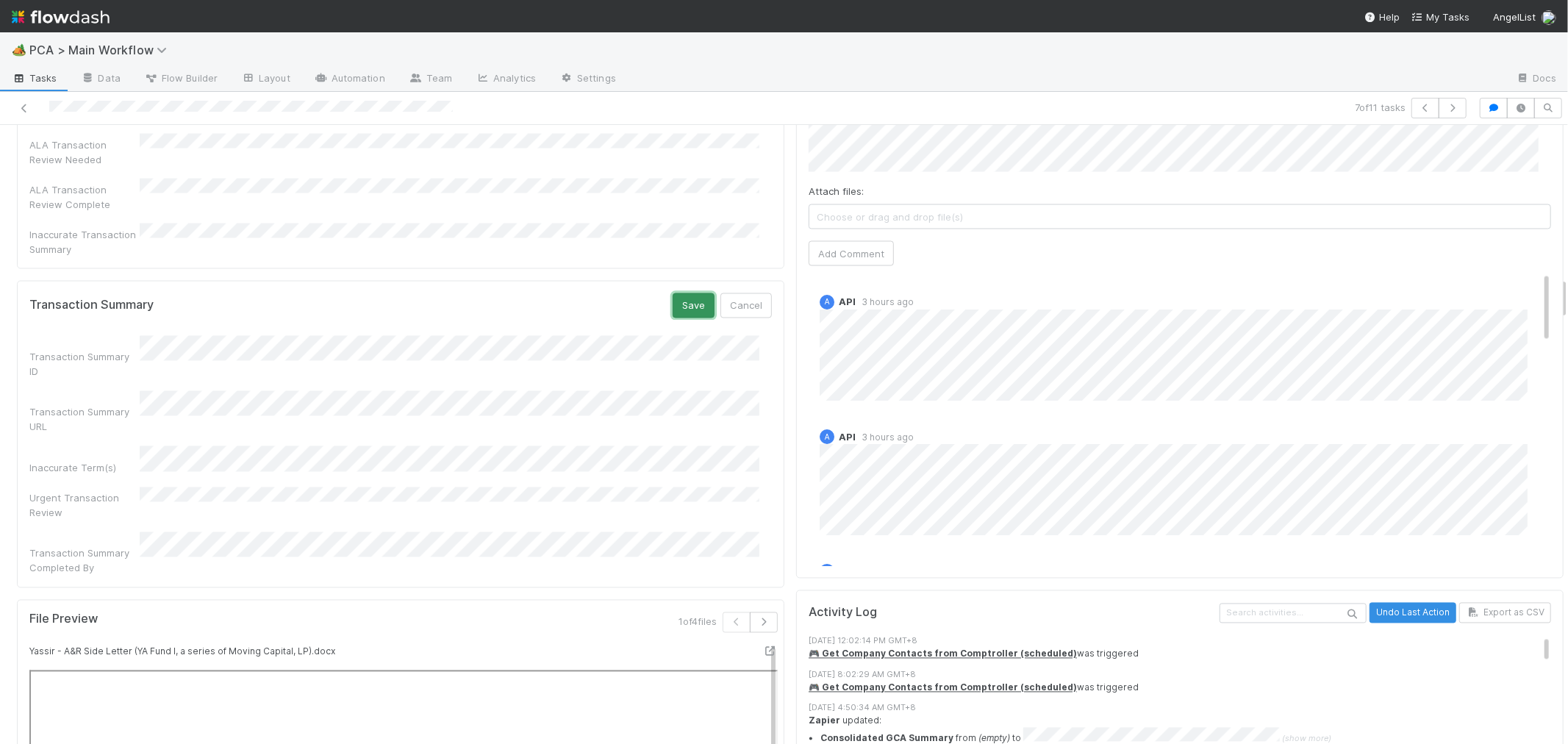
click at [677, 293] on button "Save" at bounding box center [693, 305] width 42 height 25
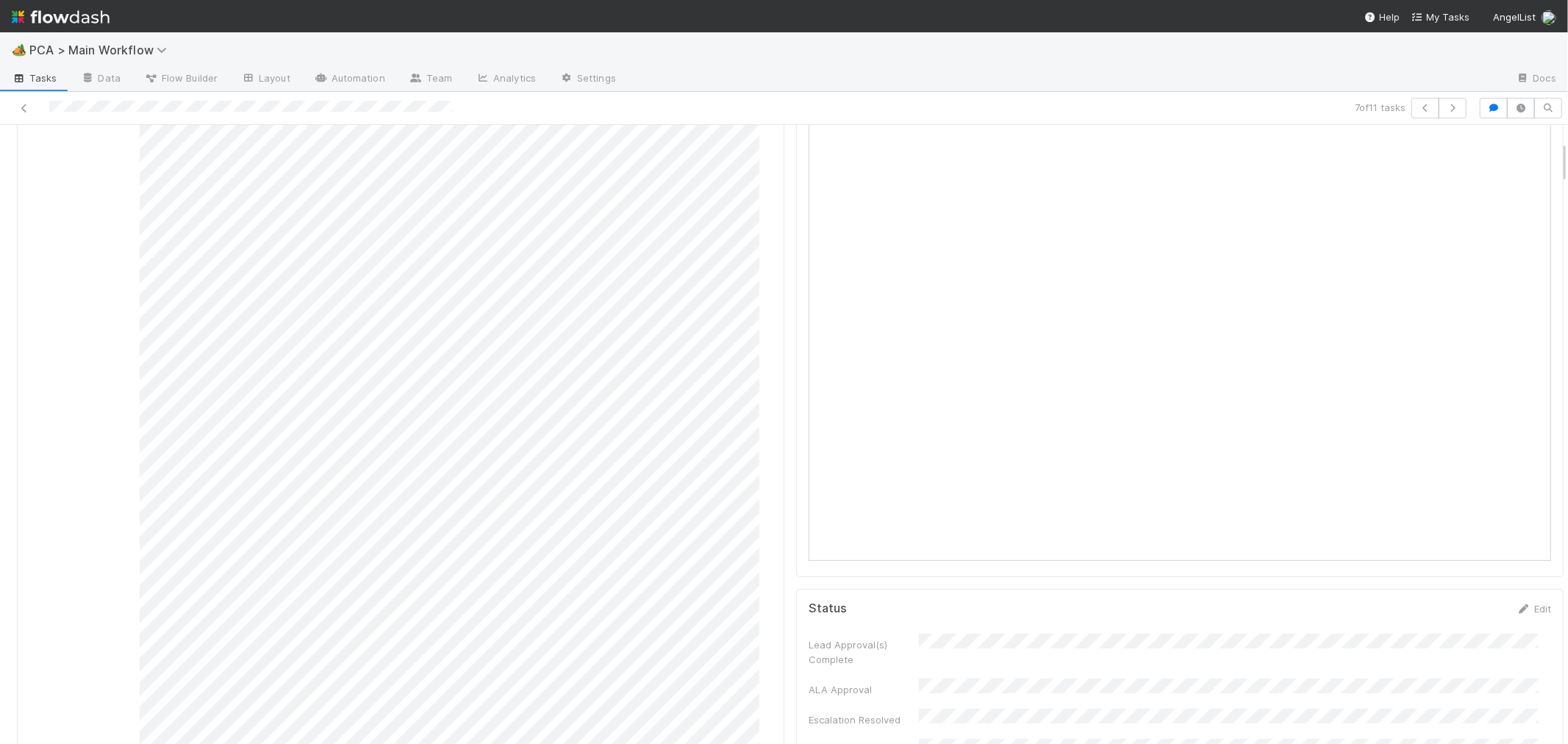
scroll to position [0, 0]
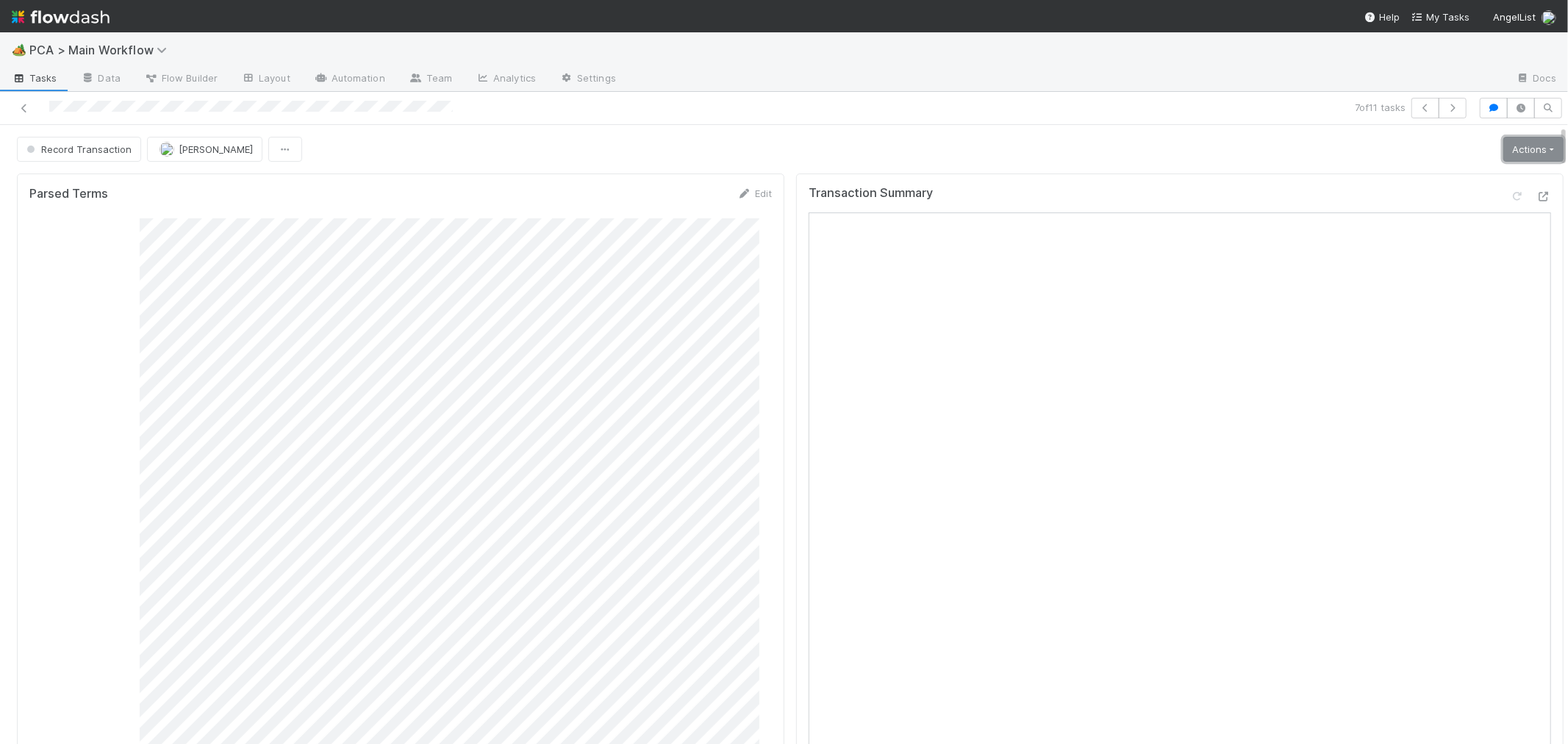
click at [1504, 149] on link "Actions" at bounding box center [1533, 148] width 61 height 25
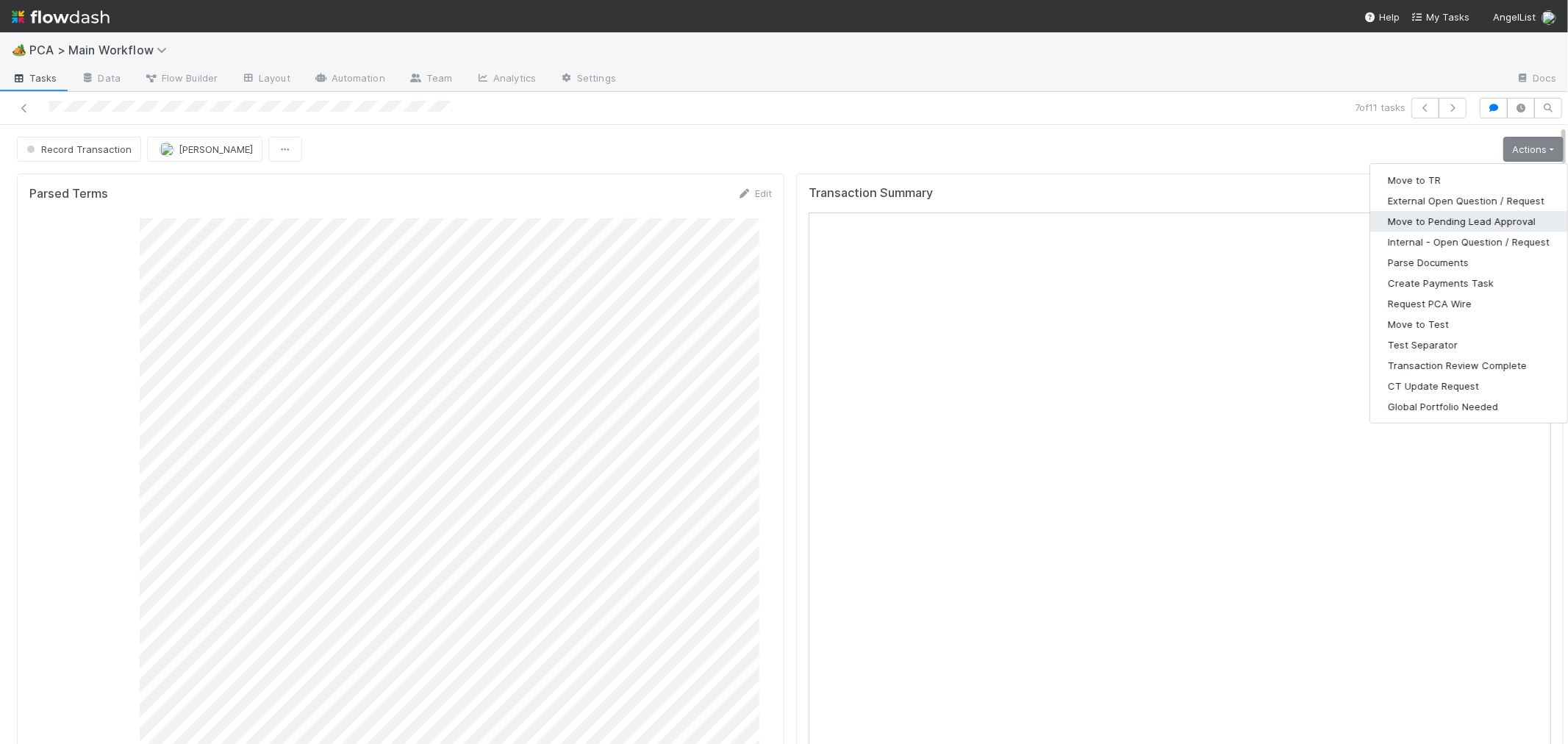
click at [1446, 217] on button "Move to Pending Lead Approval" at bounding box center [1469, 221] width 197 height 21
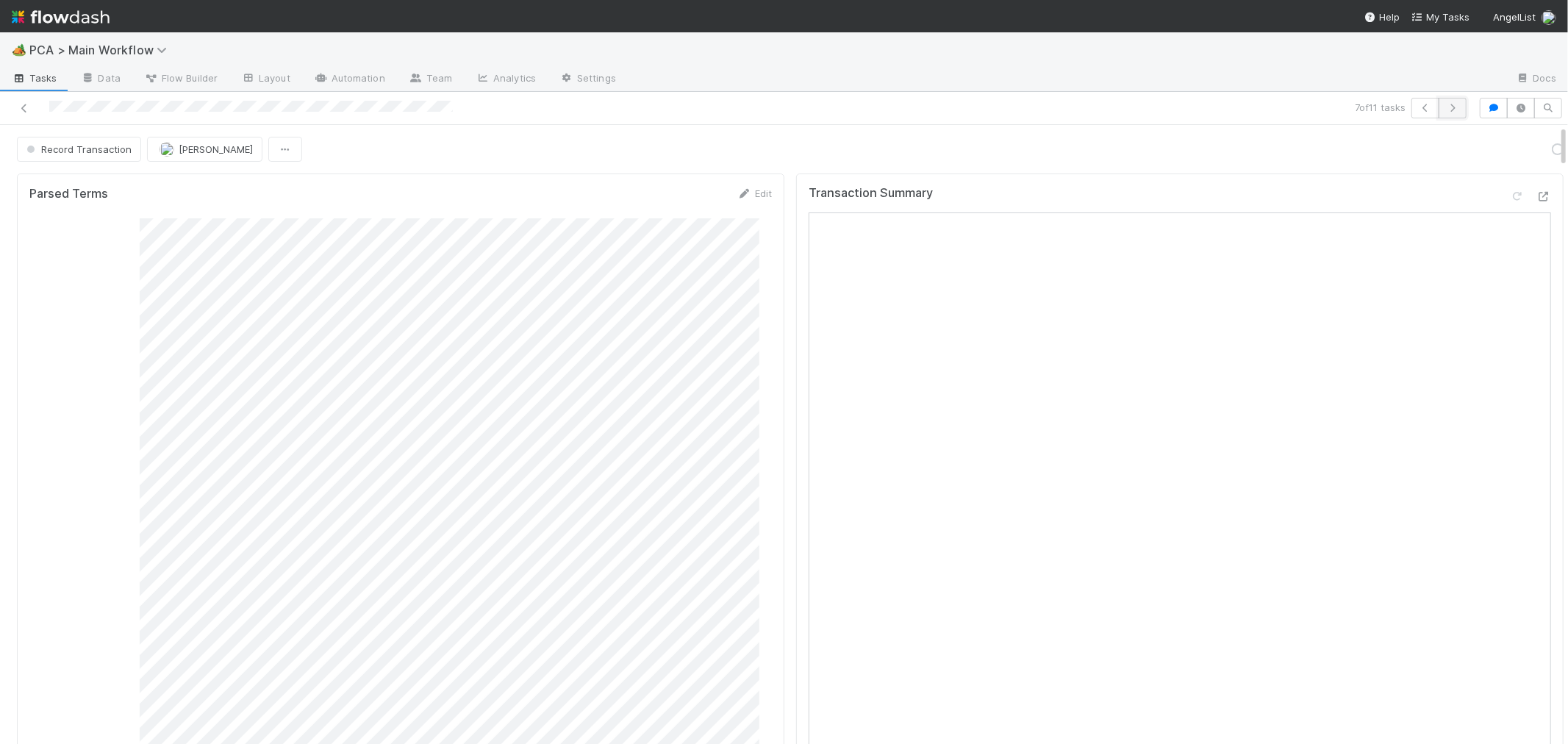
click at [1445, 108] on icon "button" at bounding box center [1452, 108] width 15 height 9
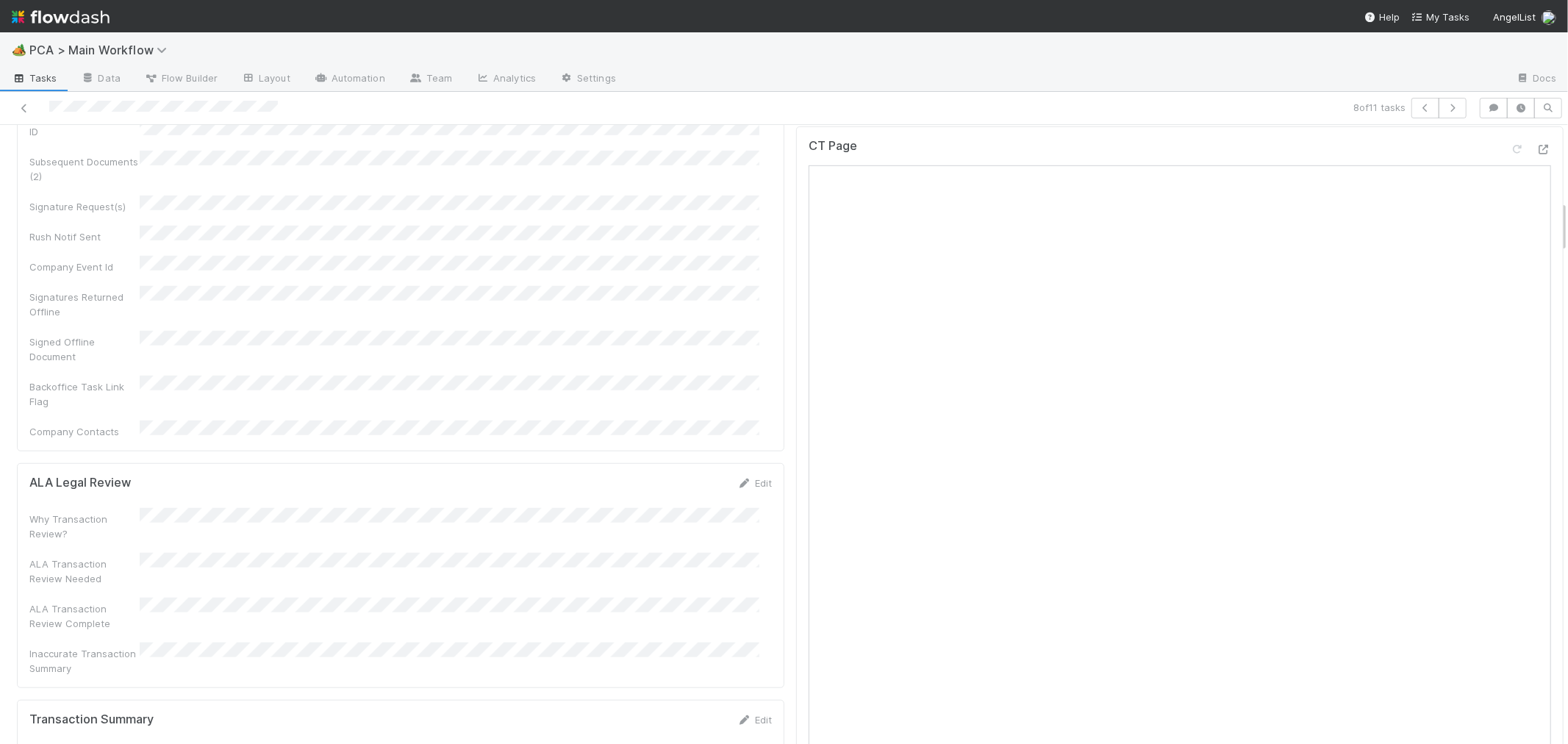
scroll to position [652, 0]
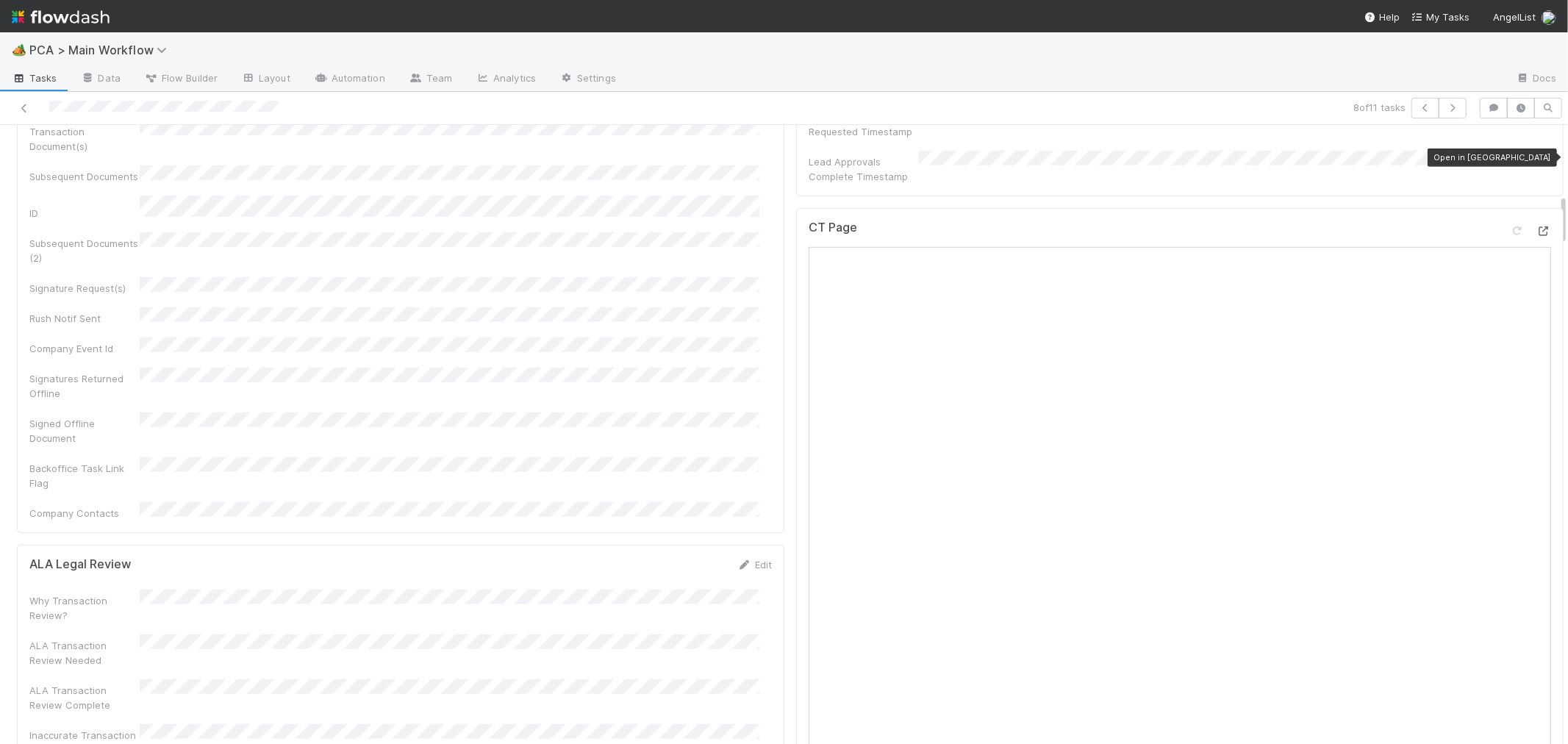
click at [1536, 226] on icon at bounding box center [1543, 231] width 15 height 10
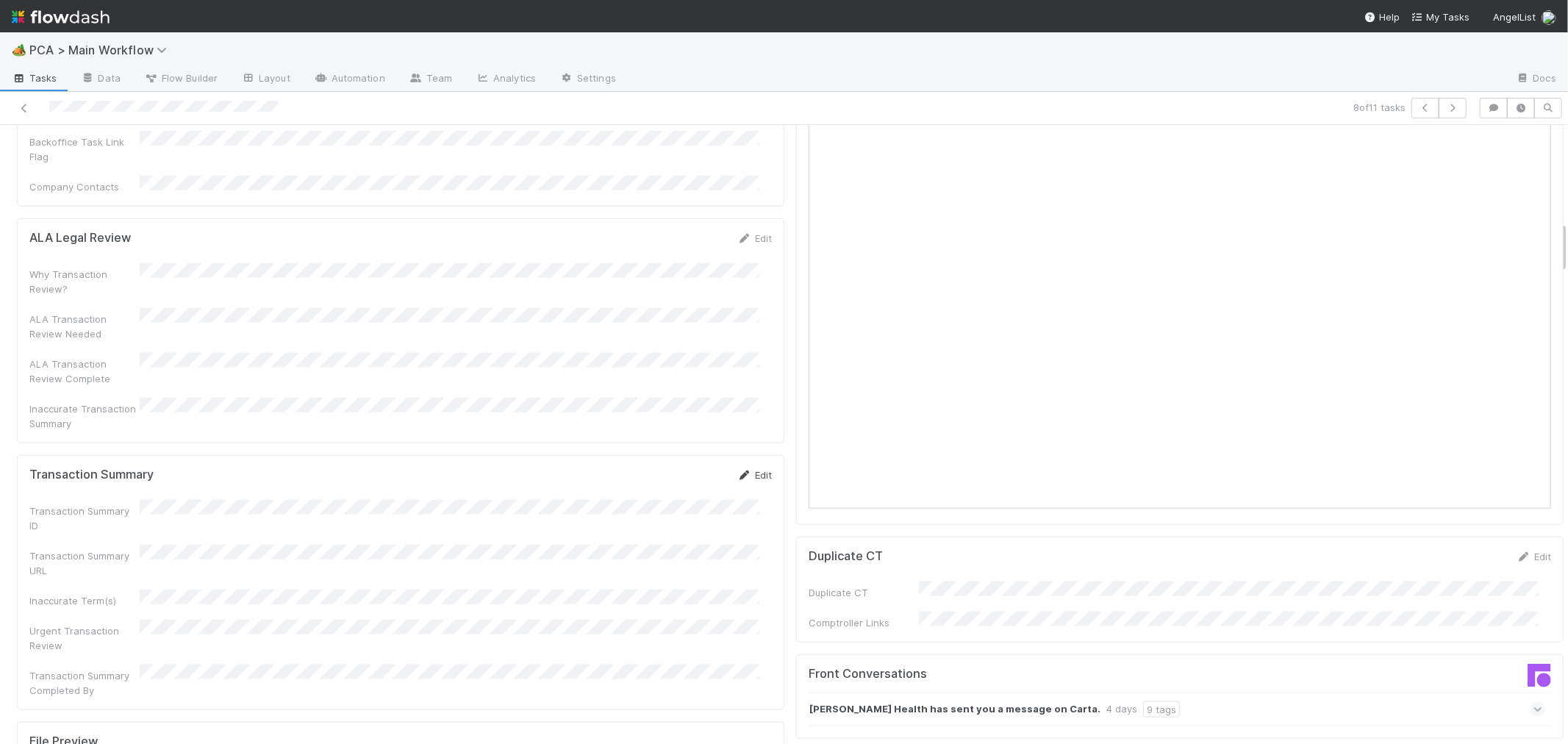
click at [737, 470] on icon at bounding box center [744, 475] width 15 height 10
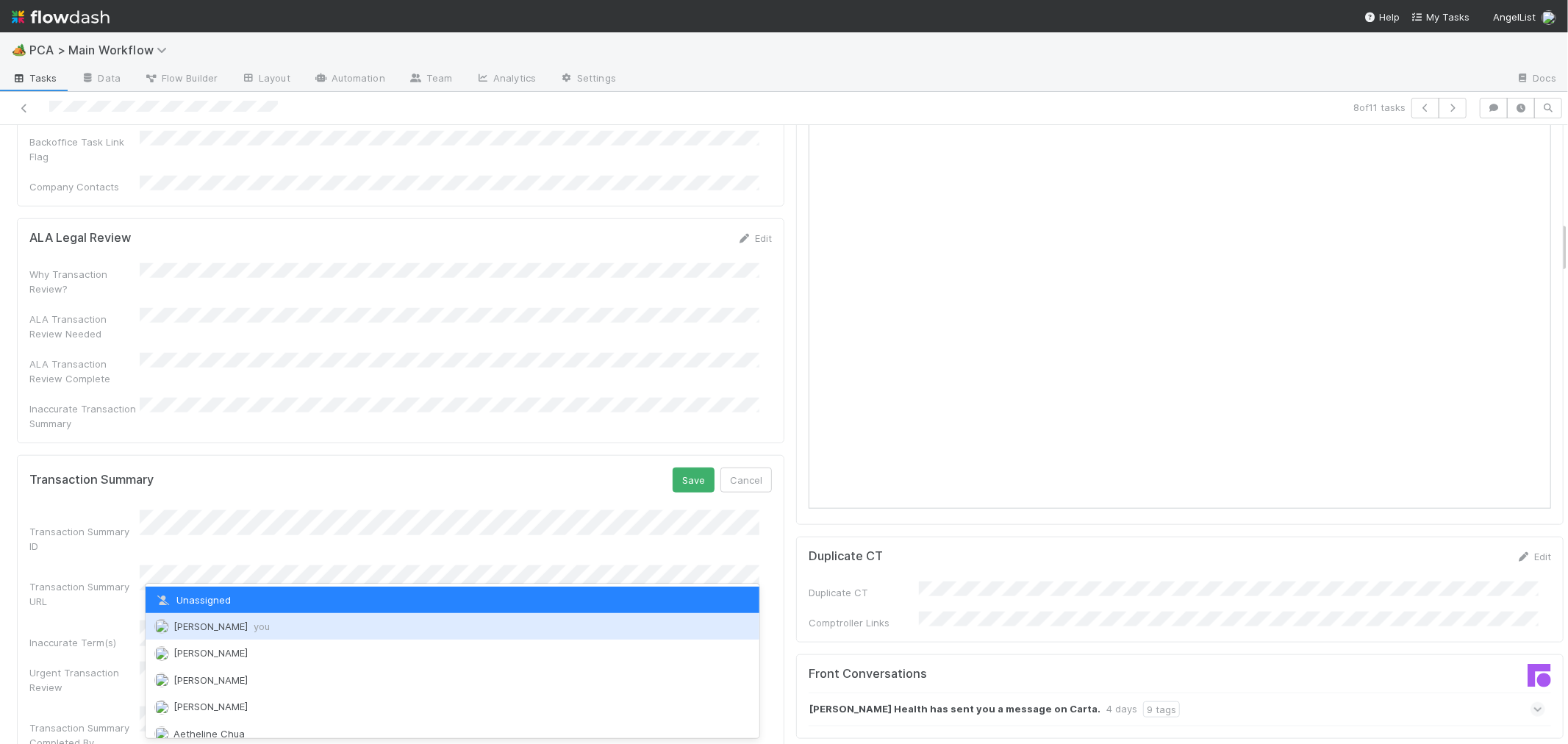
click at [217, 624] on span "Roselyn de Villa you" at bounding box center [221, 626] width 97 height 12
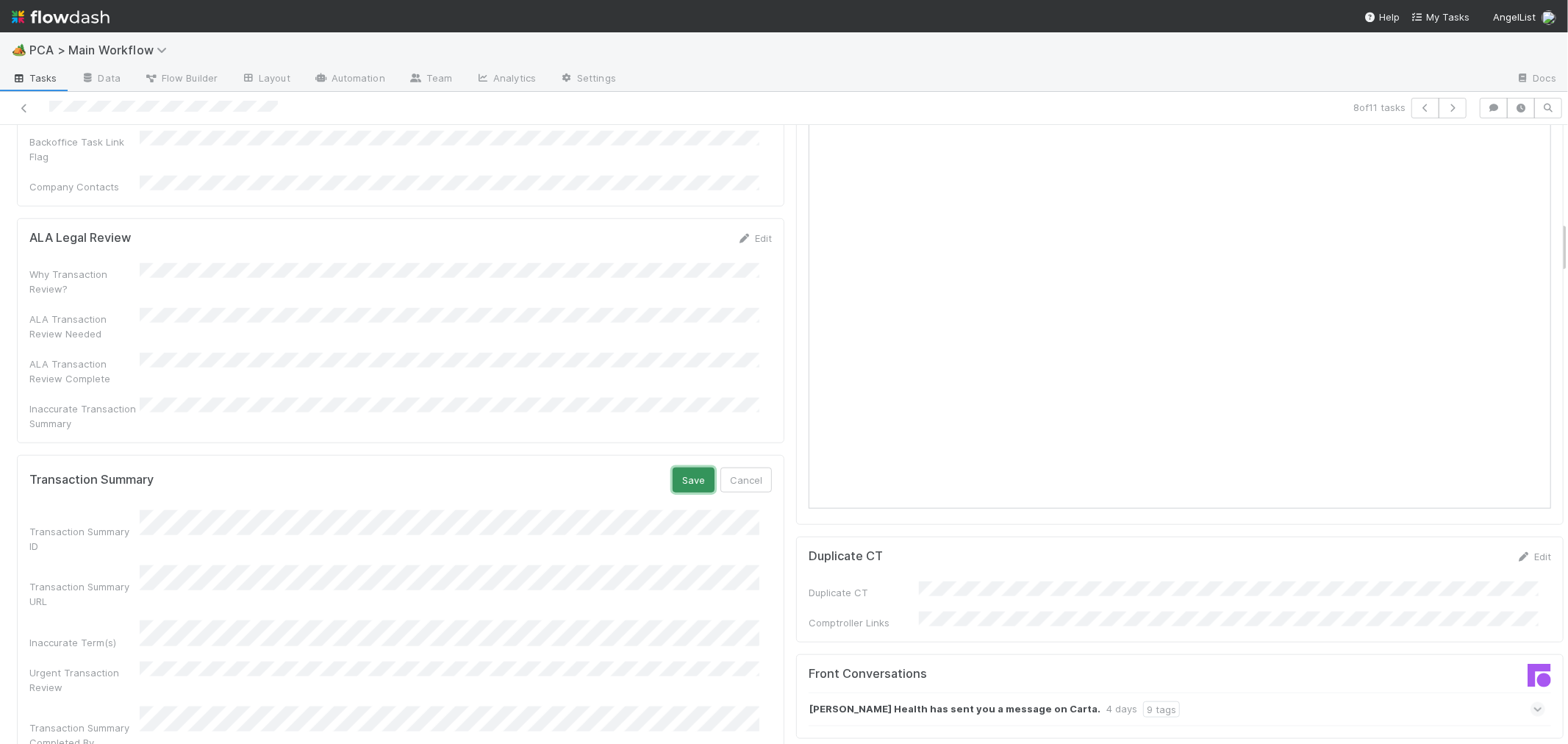
click at [679, 467] on button "Save" at bounding box center [693, 479] width 42 height 25
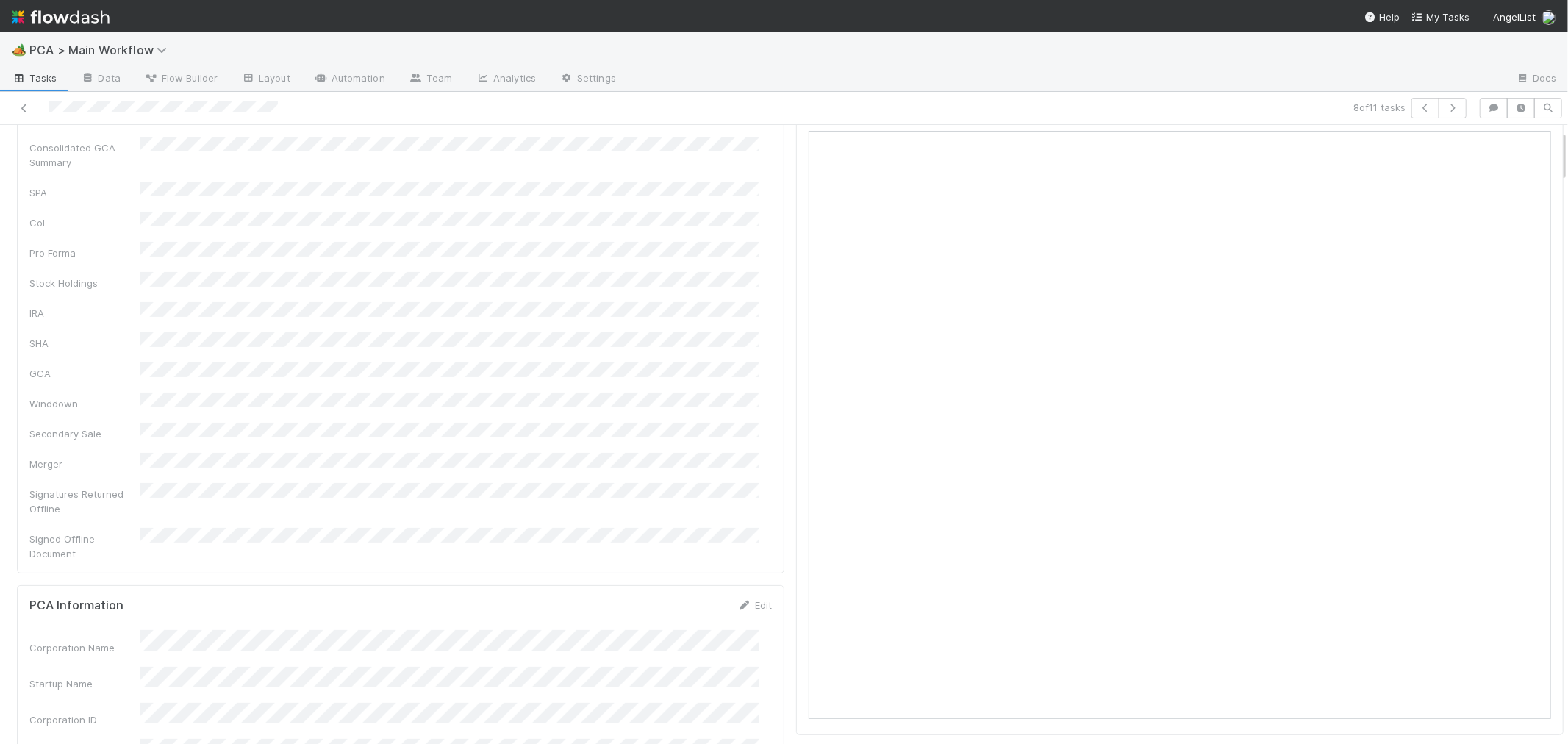
scroll to position [0, 0]
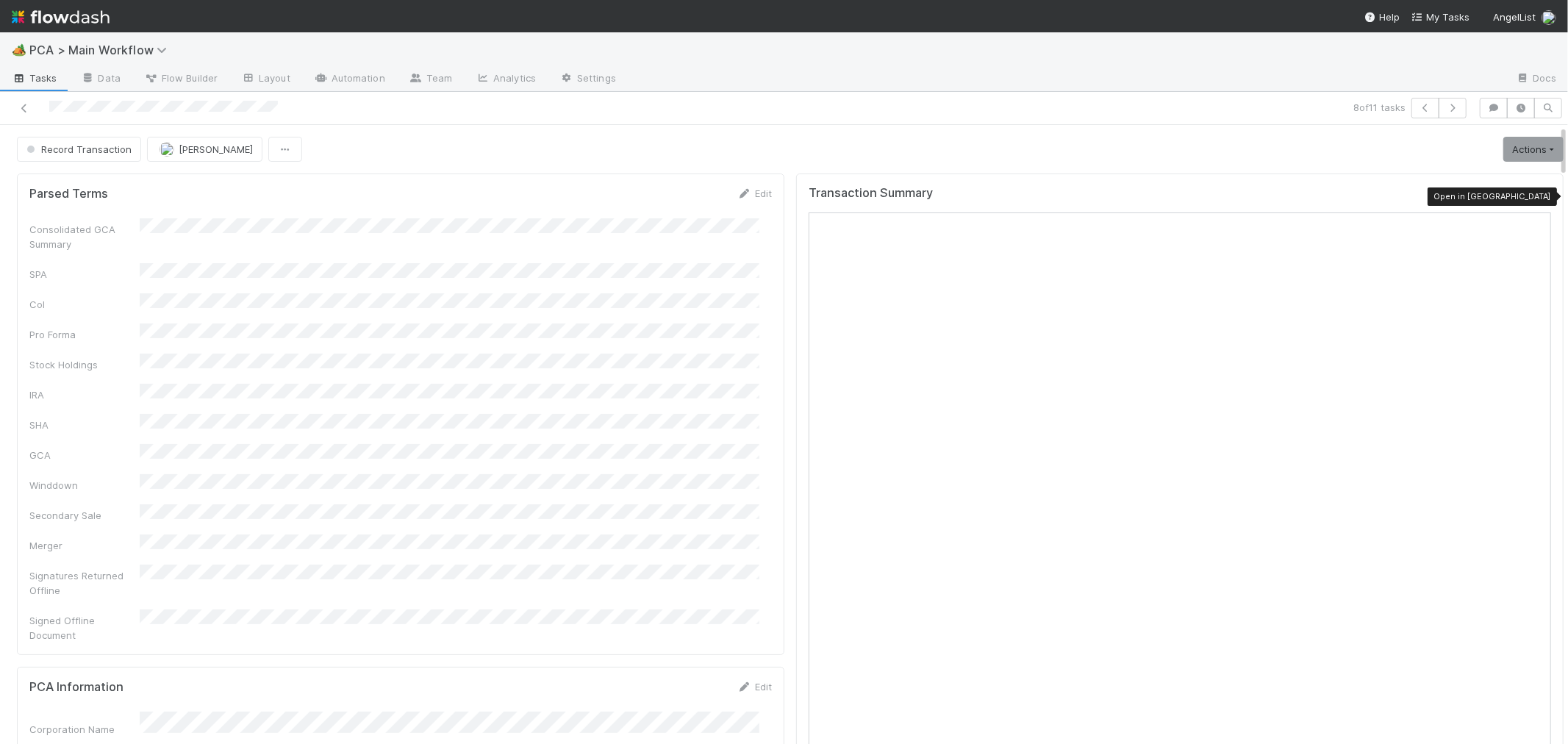
click at [1536, 193] on icon at bounding box center [1543, 197] width 15 height 10
click at [1510, 199] on icon at bounding box center [1517, 197] width 15 height 10
click at [1503, 151] on link "Actions" at bounding box center [1533, 148] width 61 height 25
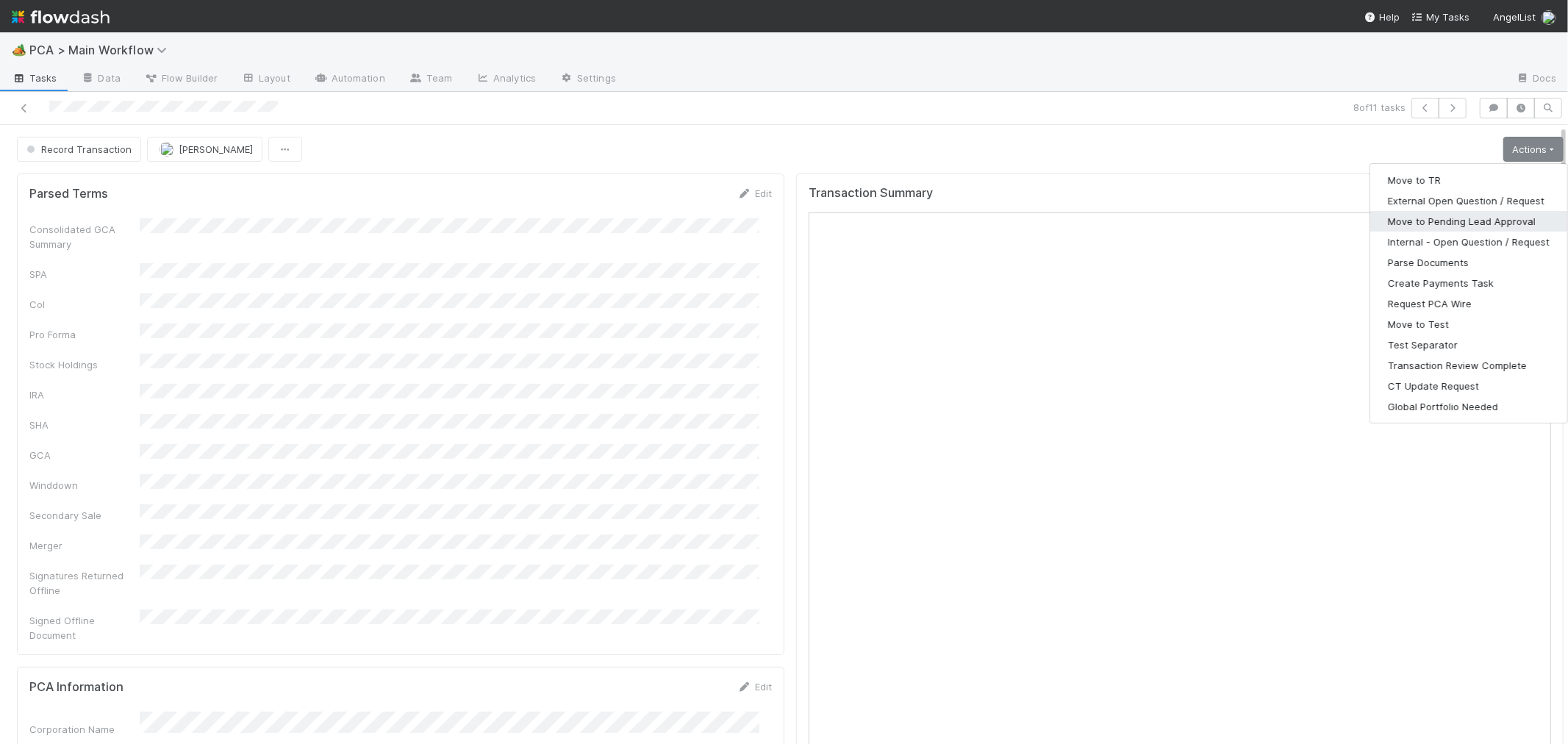
click at [1435, 222] on button "Move to Pending Lead Approval" at bounding box center [1469, 221] width 197 height 21
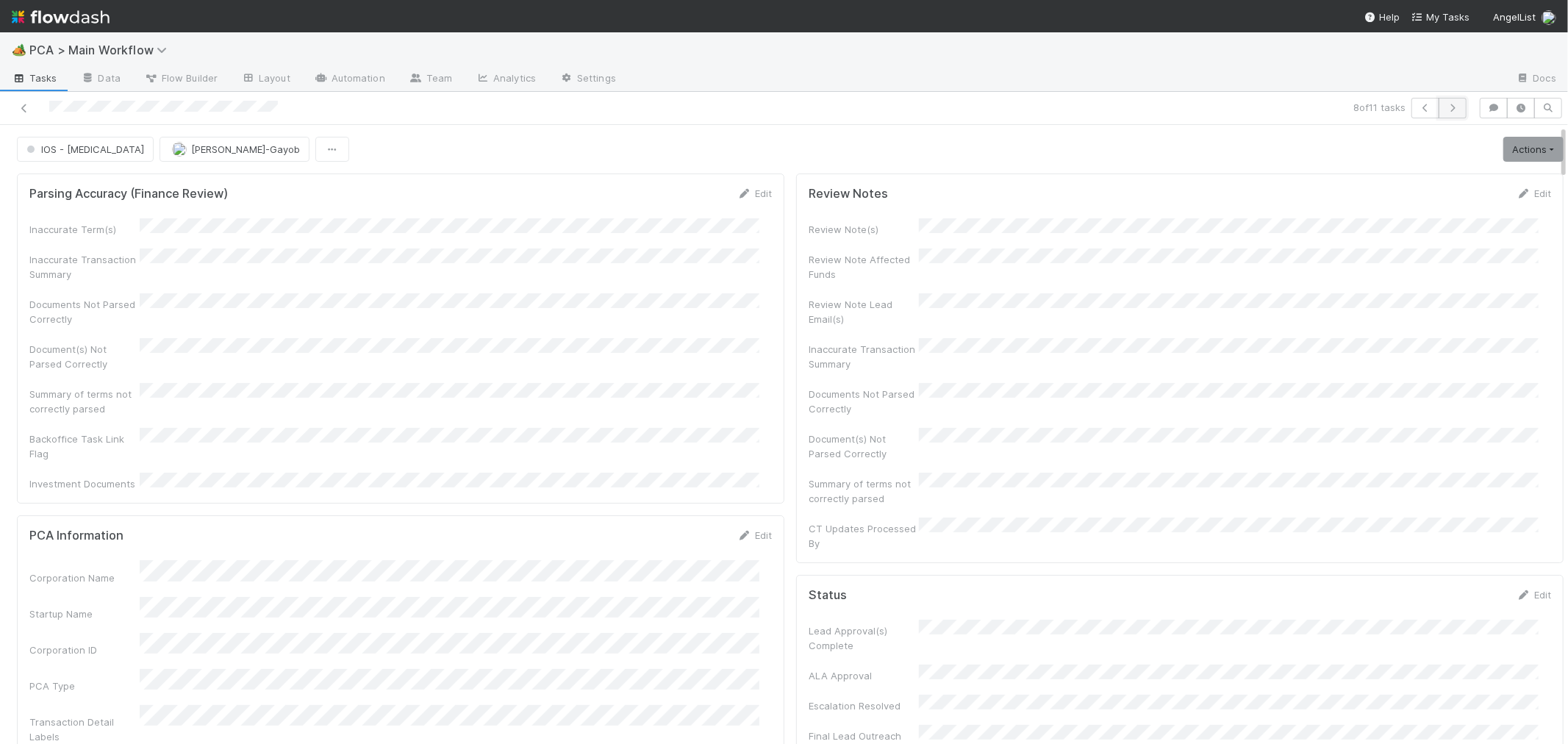
click at [1445, 109] on icon "button" at bounding box center [1452, 108] width 15 height 9
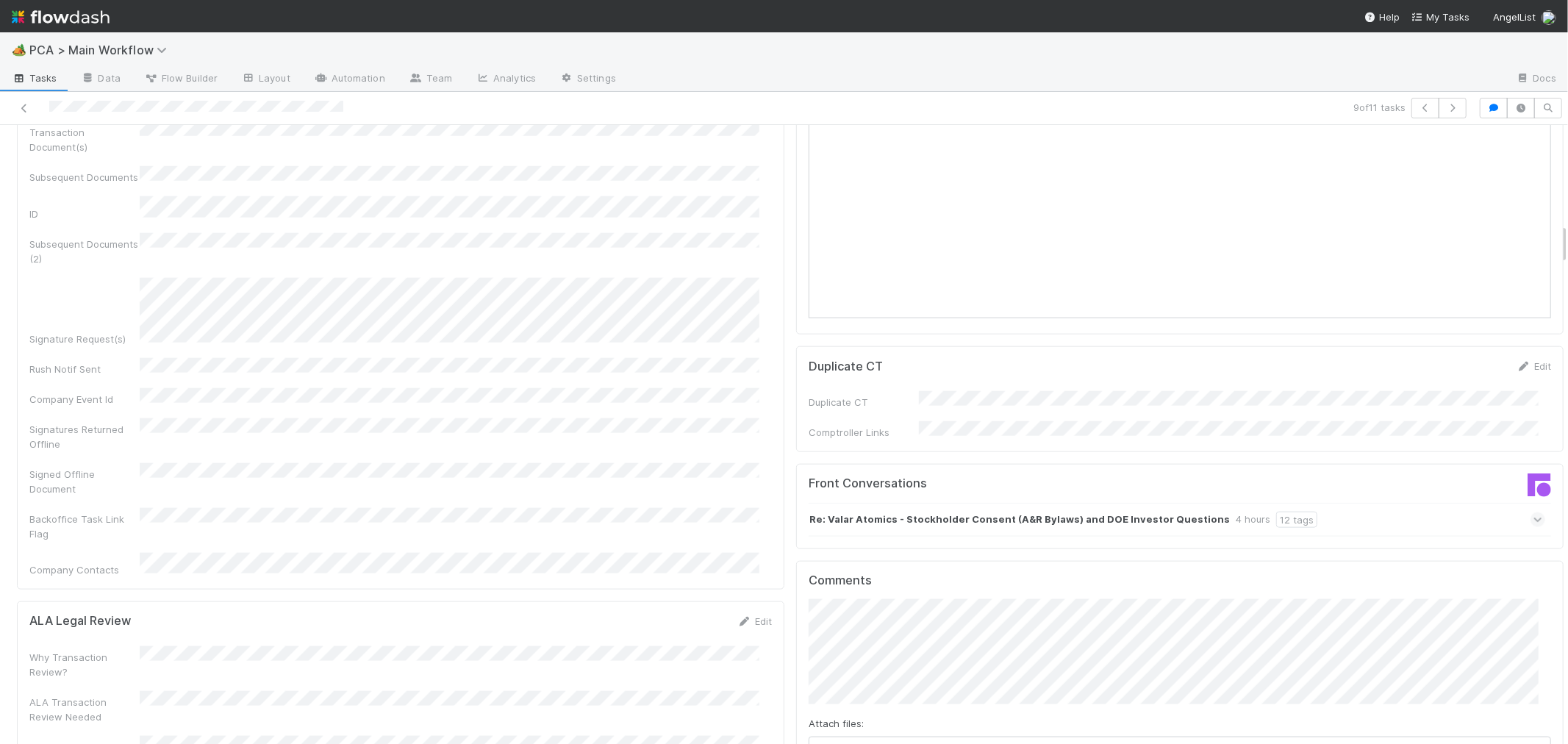
scroll to position [1306, 0]
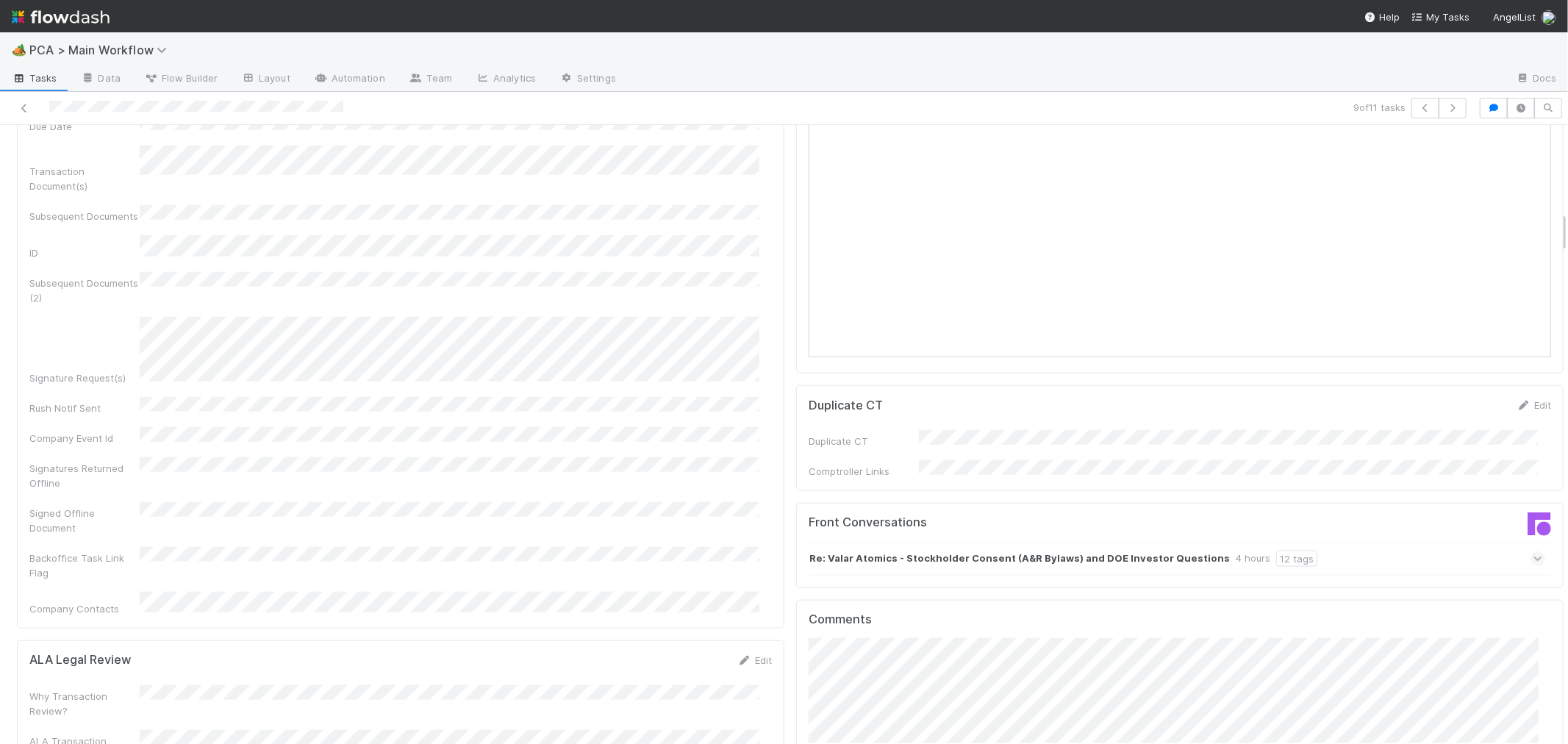
click at [1533, 551] on icon at bounding box center [1538, 558] width 10 height 15
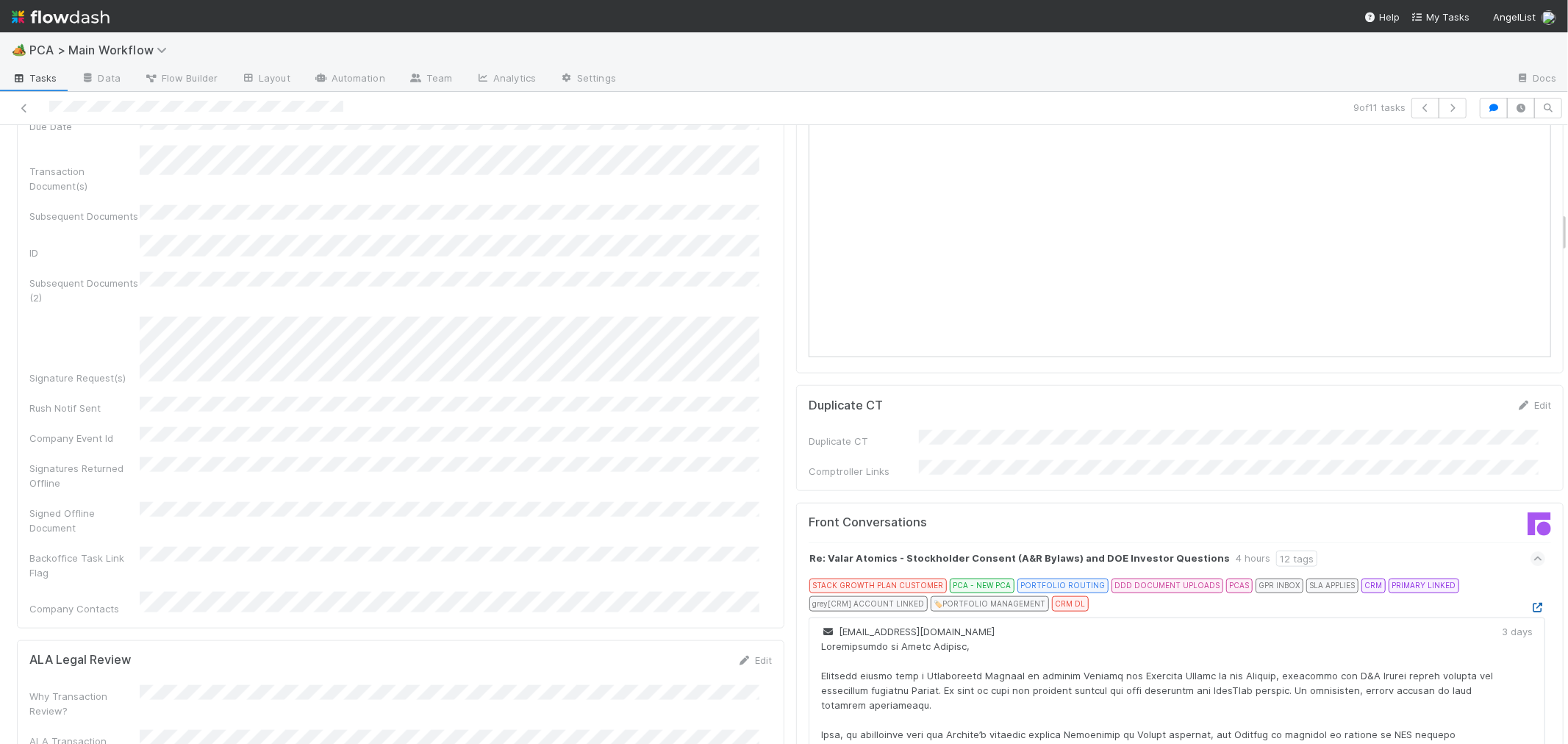
click at [1530, 603] on icon at bounding box center [1537, 608] width 15 height 10
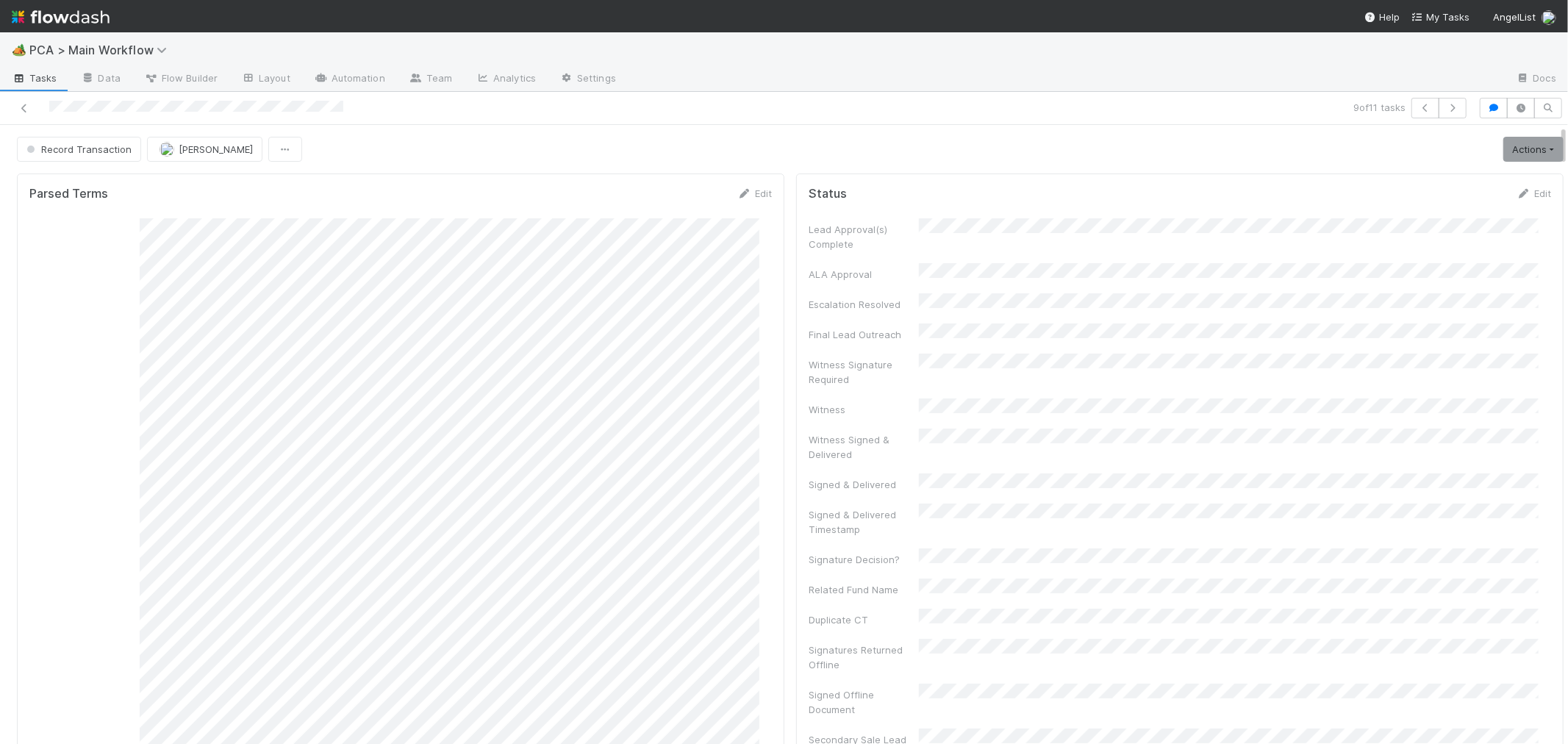
click at [772, 214] on div "Parsed Terms Edit Consolidated GCA Summary SPA CoI Pro Forma Stock Holdings IRA…" at bounding box center [400, 674] width 767 height 1002
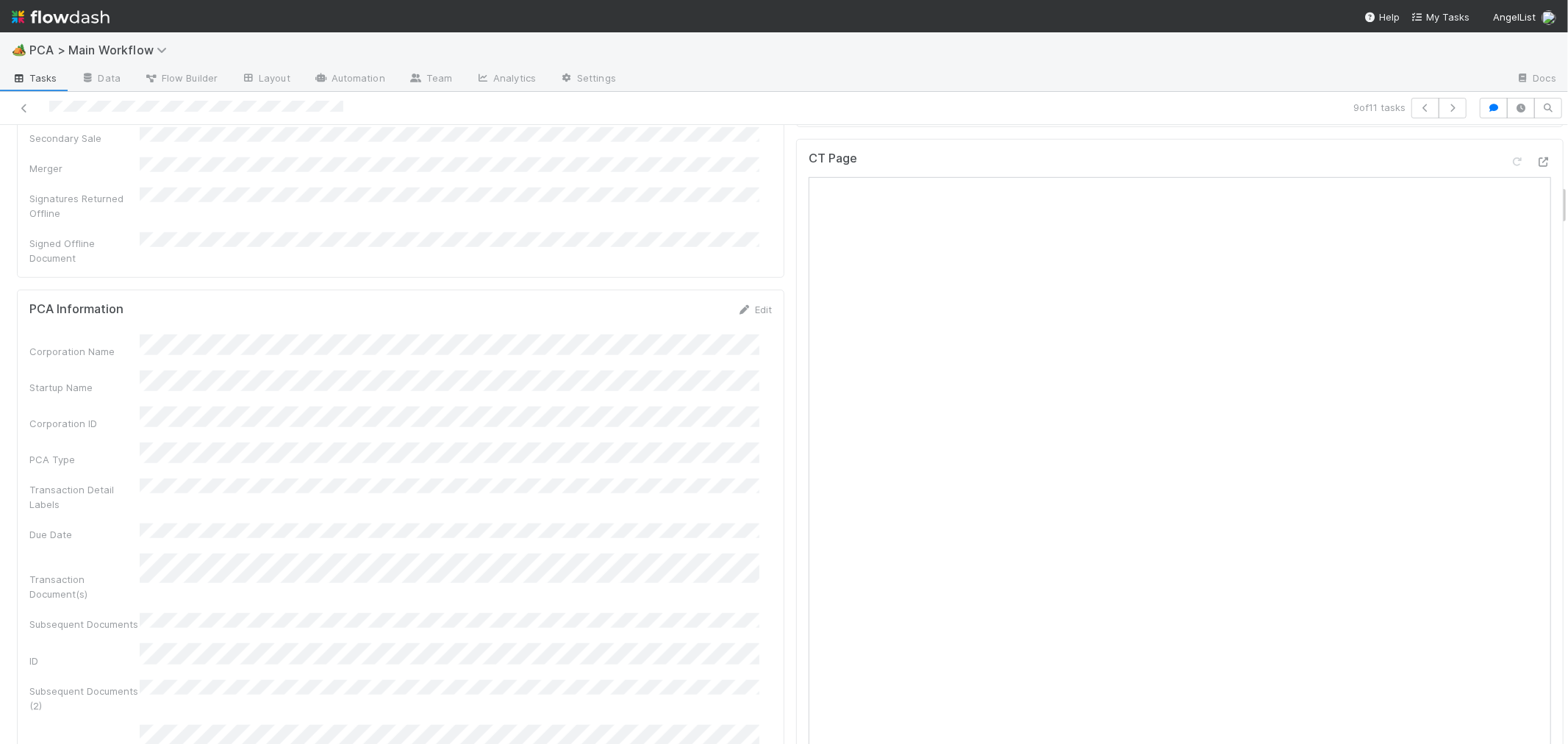
scroll to position [735, 0]
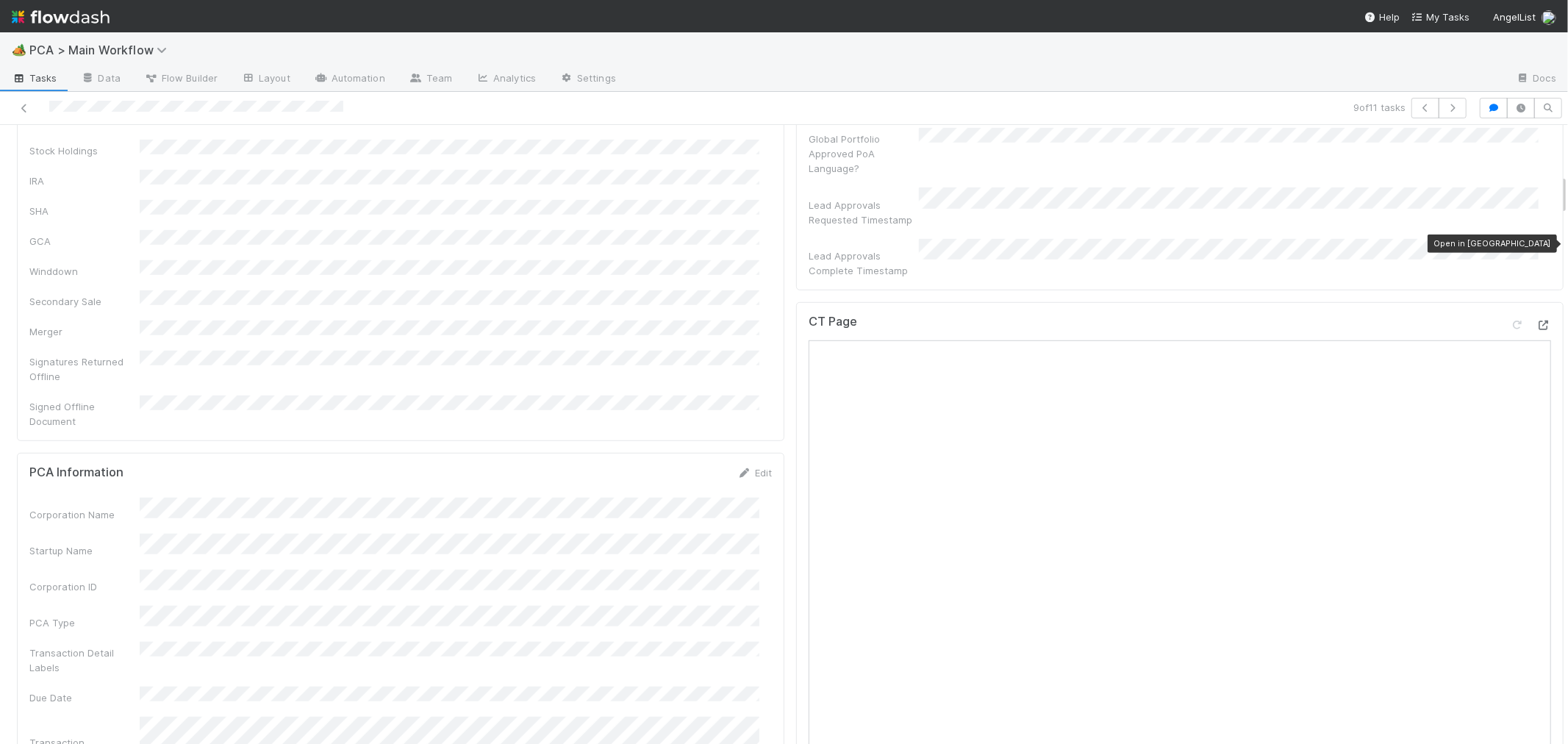
click at [1536, 321] on icon at bounding box center [1543, 326] width 15 height 10
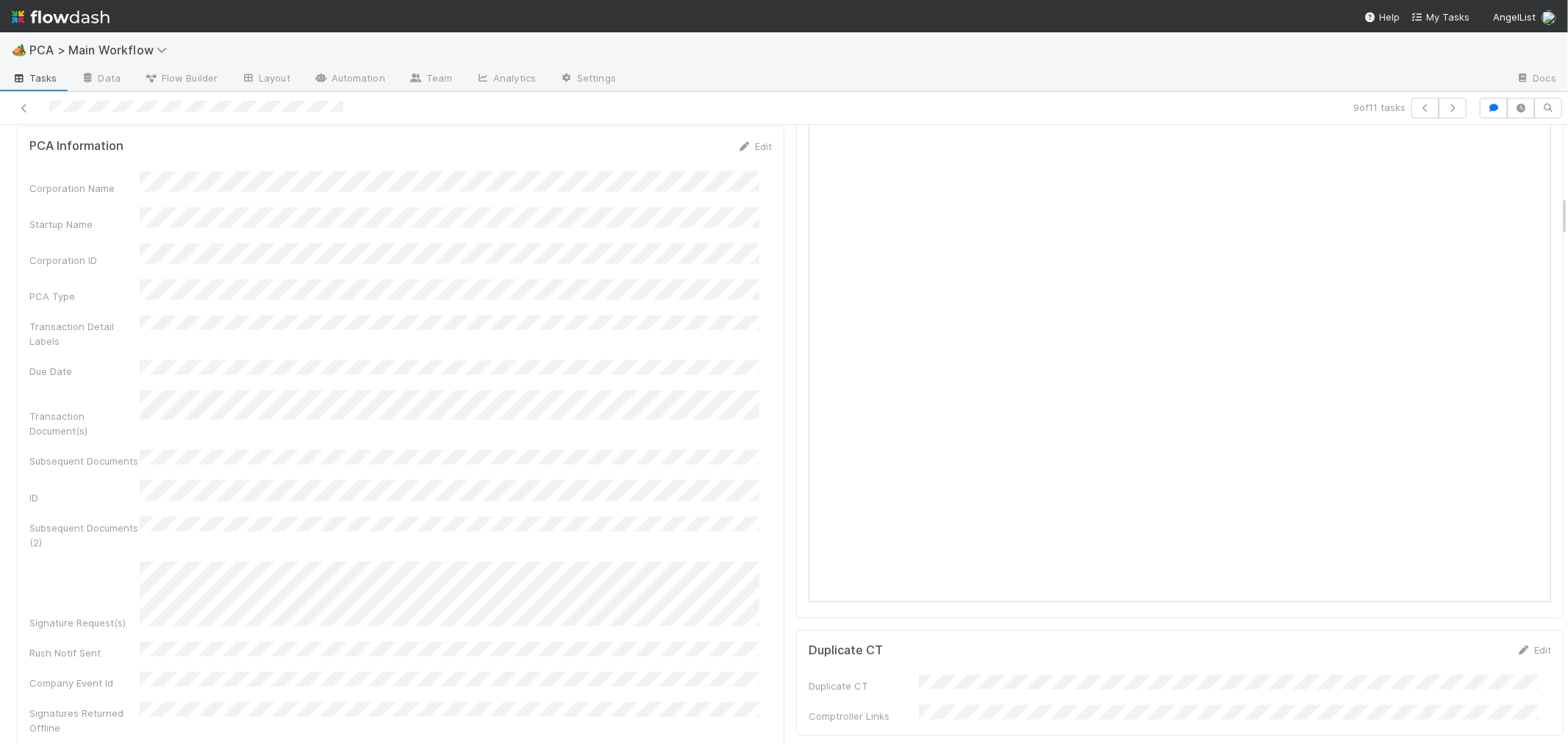
scroll to position [1552, 0]
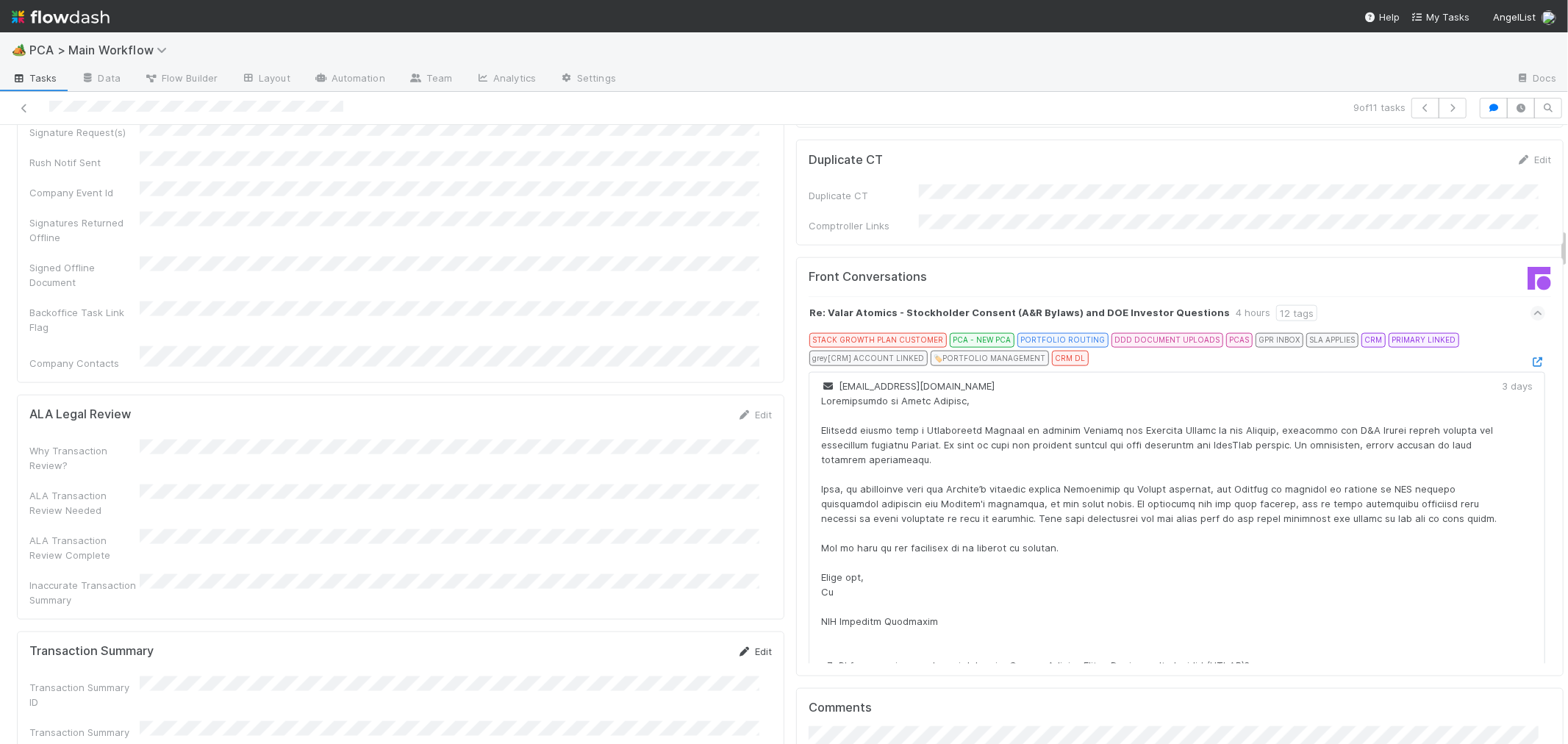
click at [753, 645] on link "Edit" at bounding box center [754, 651] width 35 height 12
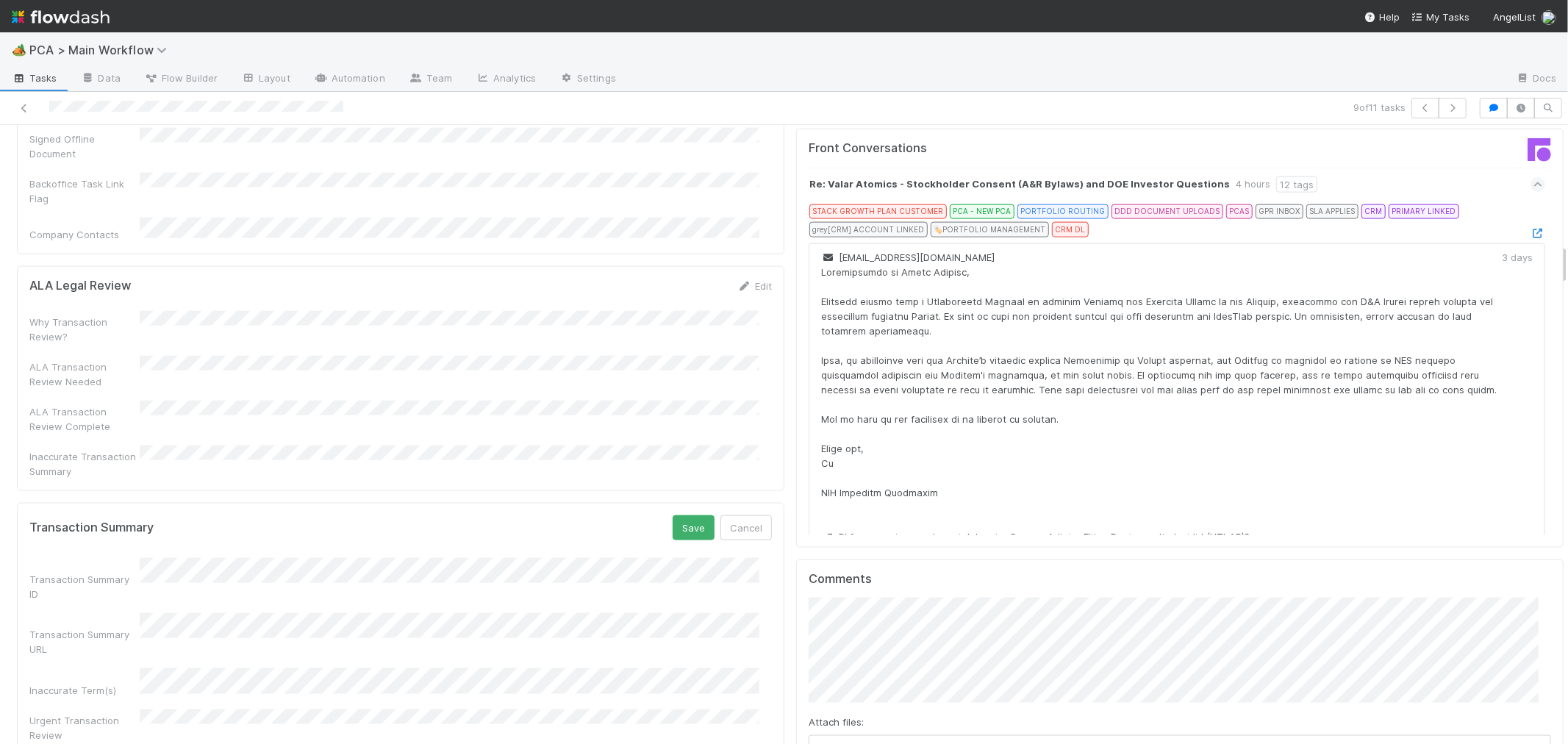
scroll to position [1797, 0]
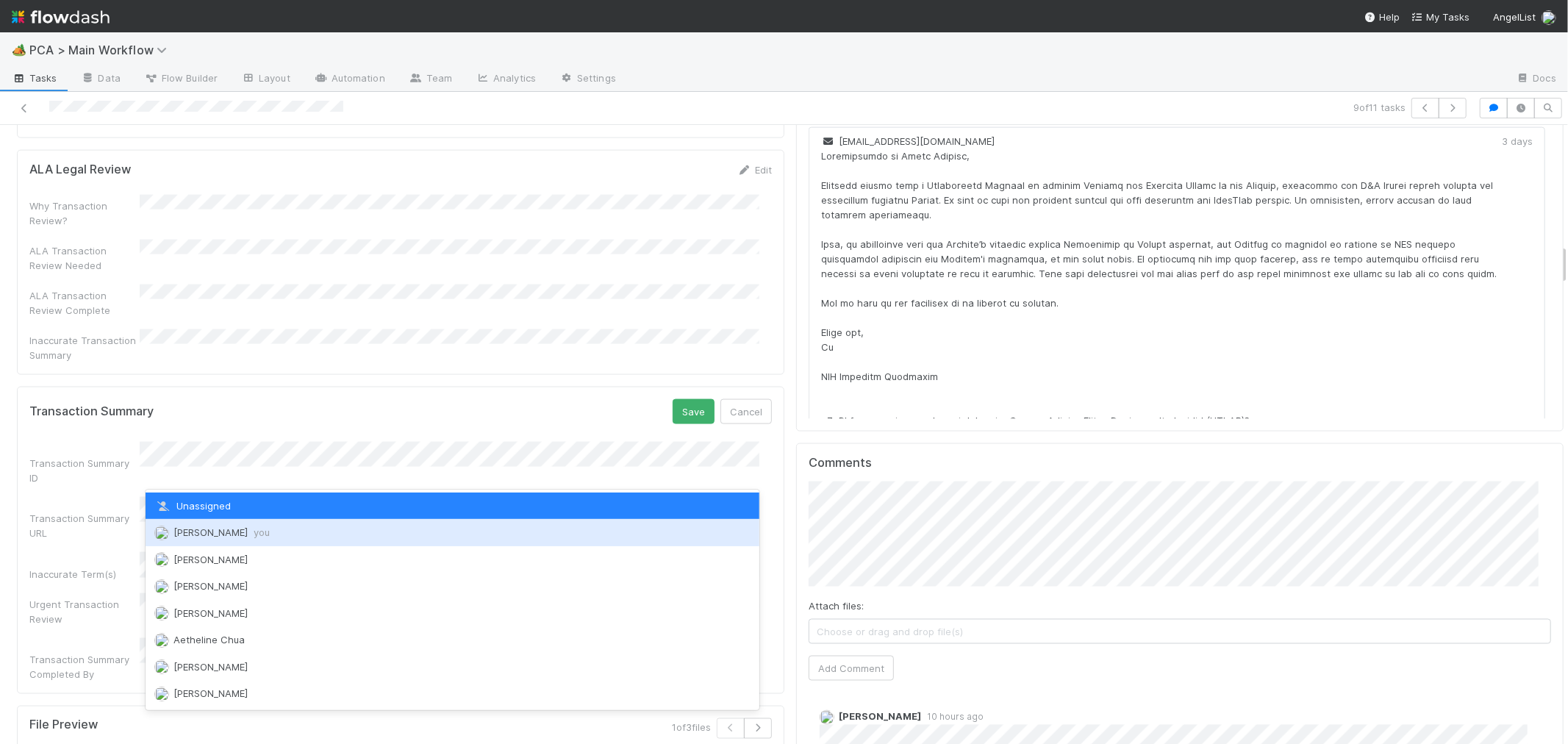
click at [183, 527] on span "Roselyn de Villa you" at bounding box center [221, 532] width 97 height 12
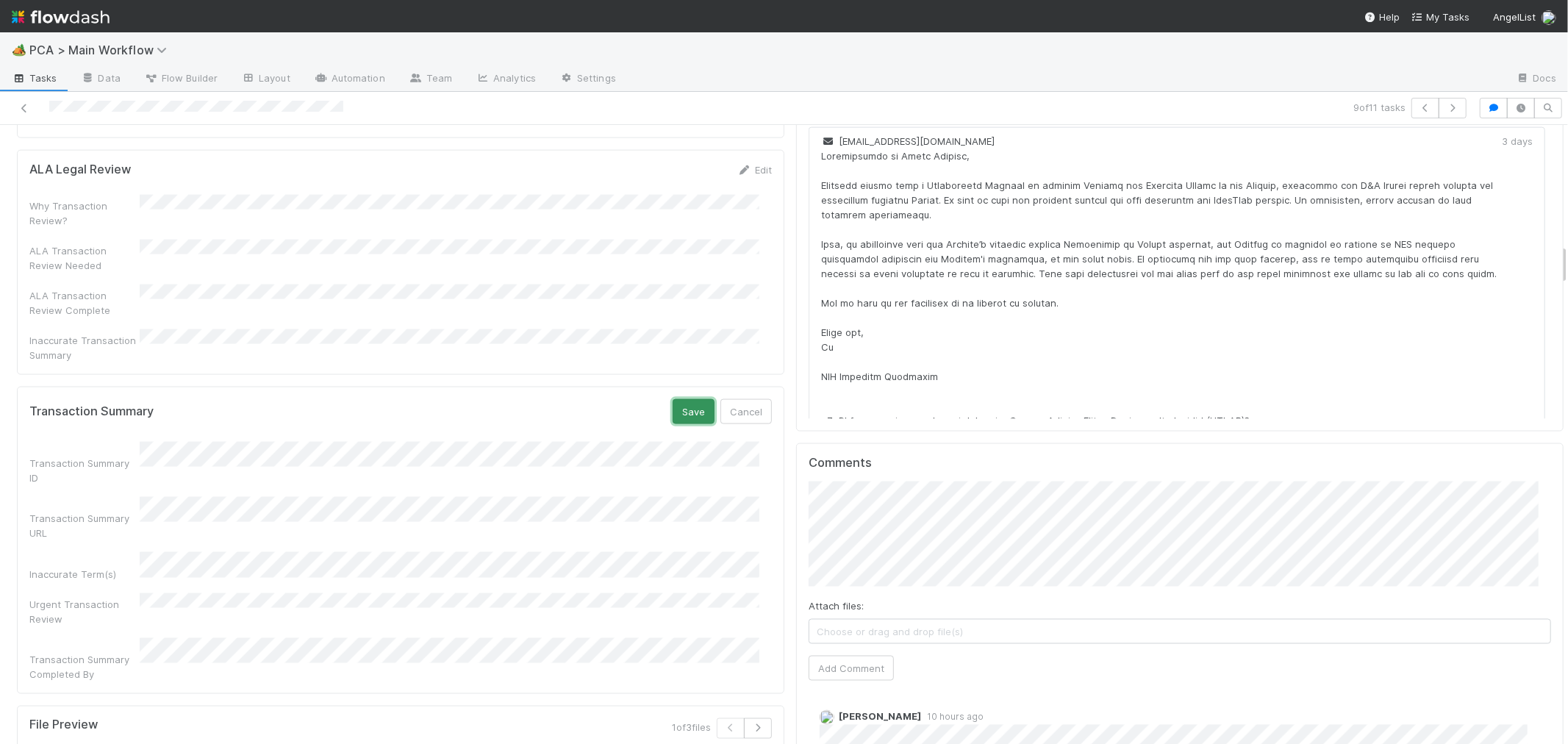
click at [673, 399] on button "Save" at bounding box center [693, 411] width 42 height 25
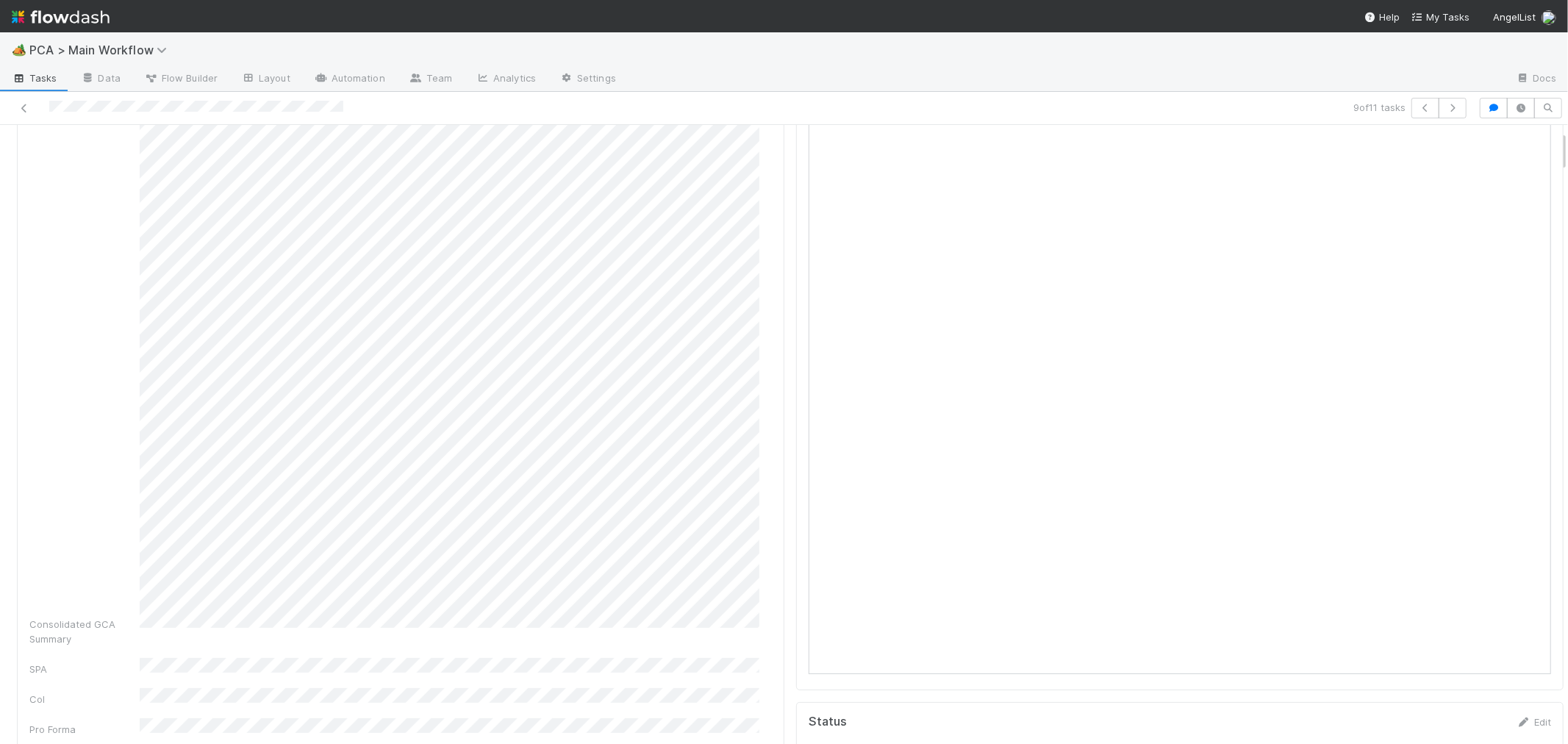
scroll to position [0, 0]
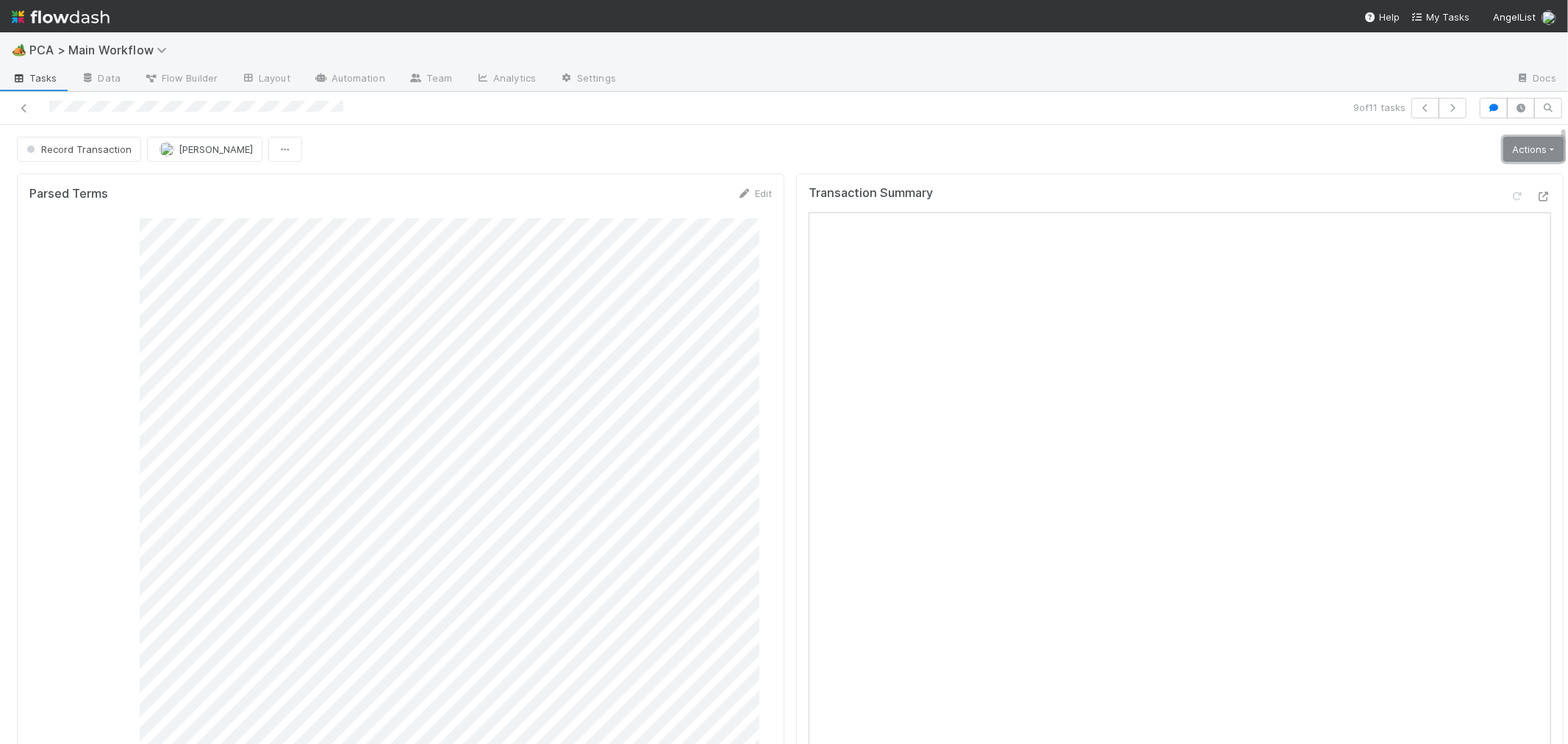
click at [1503, 156] on link "Actions" at bounding box center [1533, 148] width 61 height 25
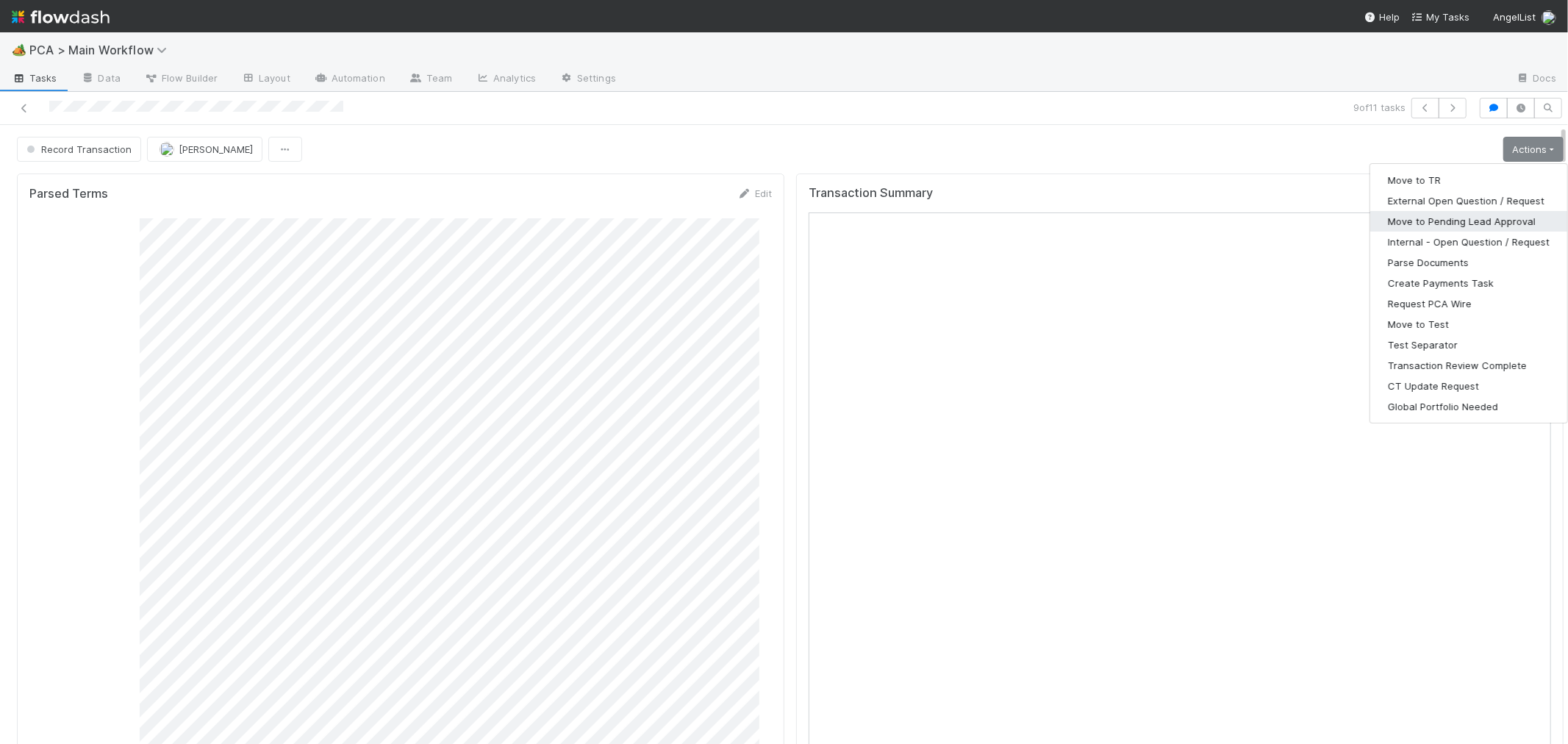
click at [1448, 220] on button "Move to Pending Lead Approval" at bounding box center [1469, 221] width 197 height 21
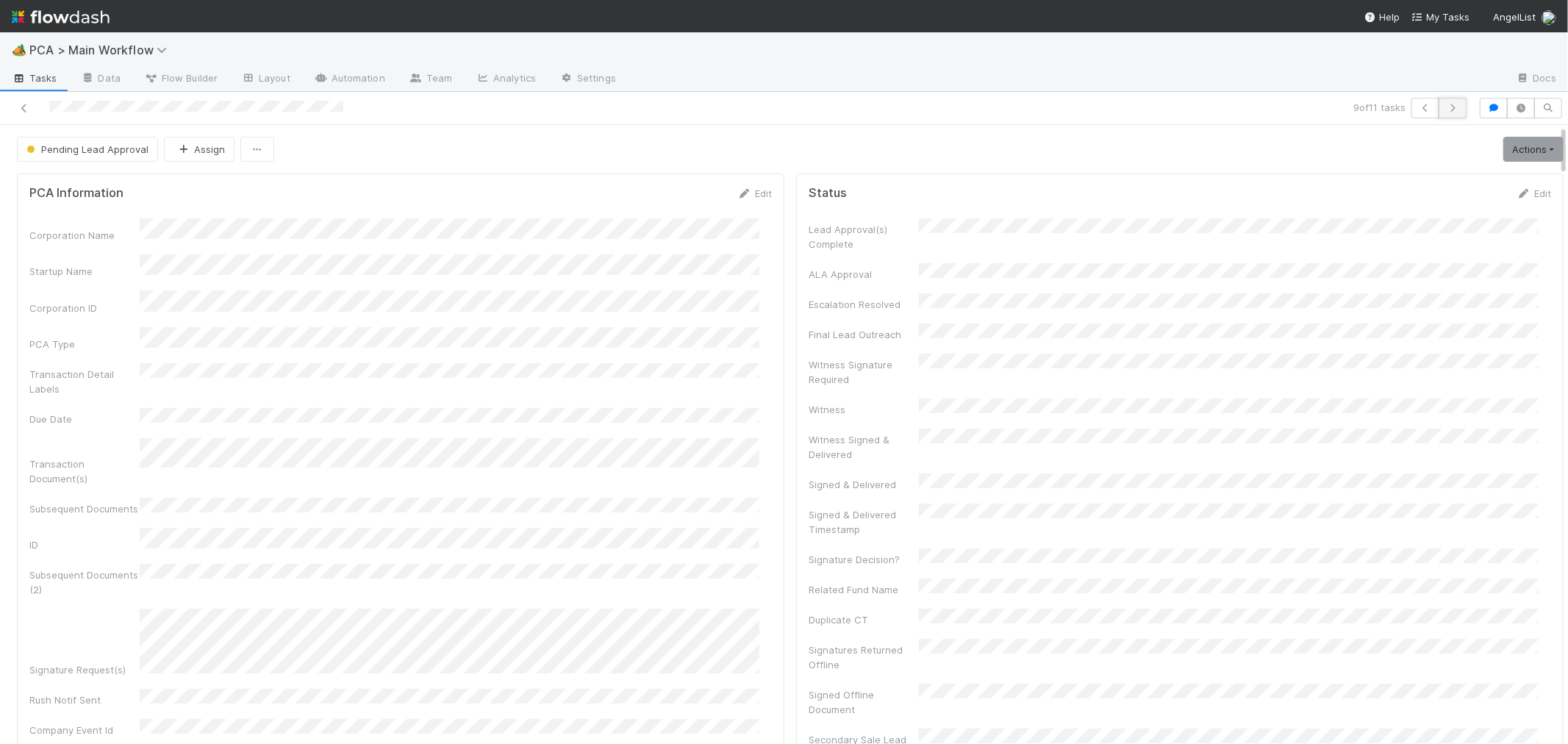
click at [1449, 111] on button "button" at bounding box center [1452, 108] width 28 height 21
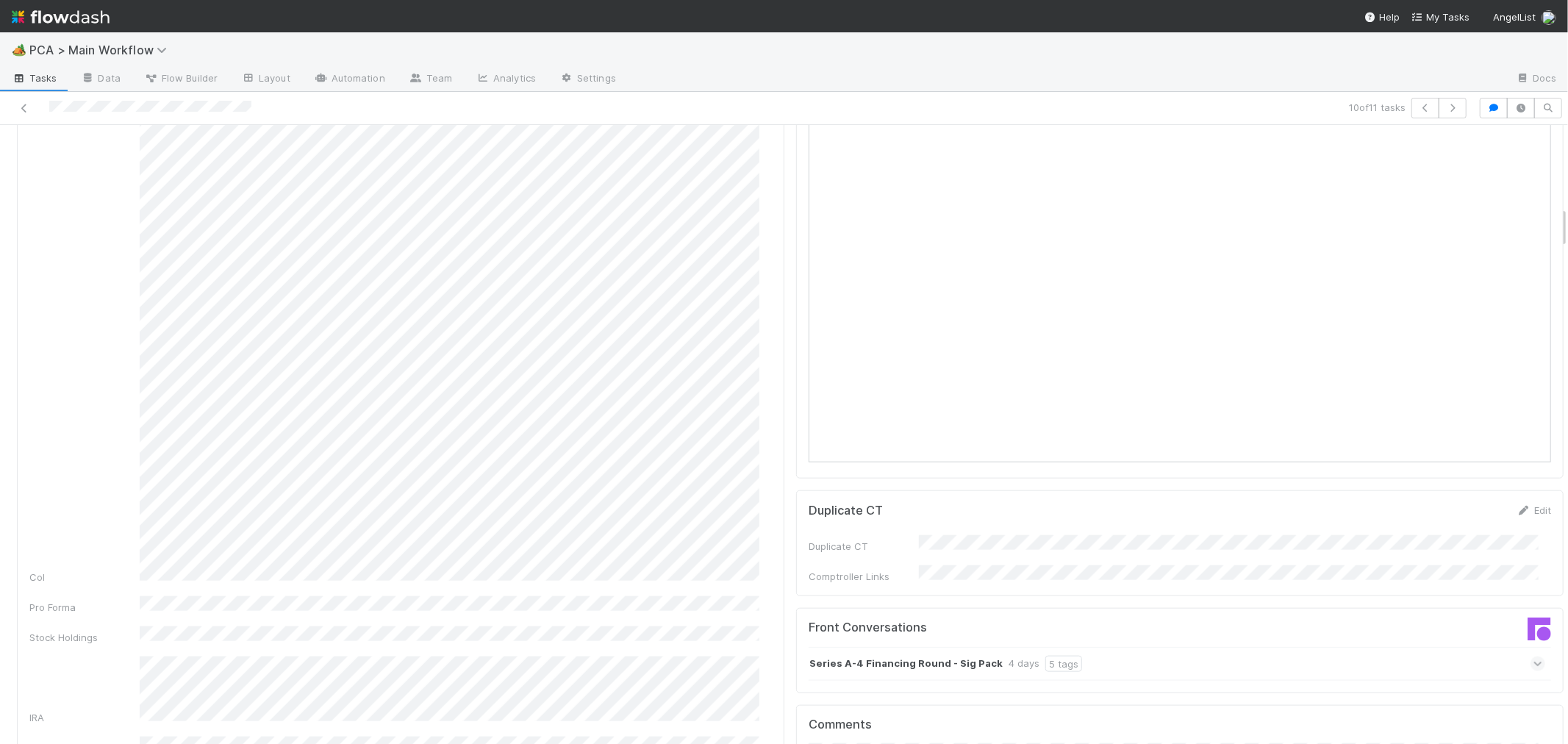
scroll to position [1387, 0]
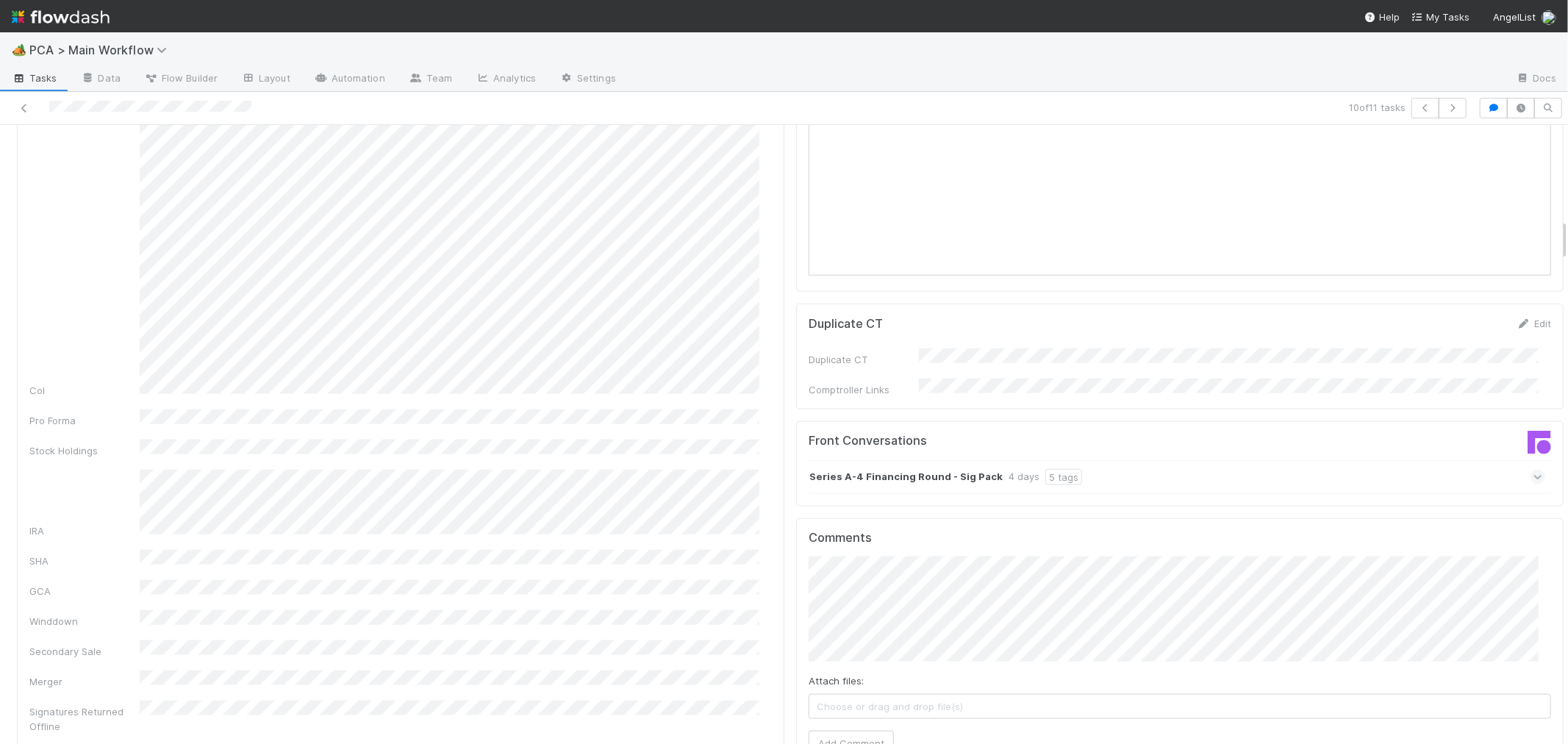
click at [1533, 470] on icon at bounding box center [1538, 477] width 10 height 15
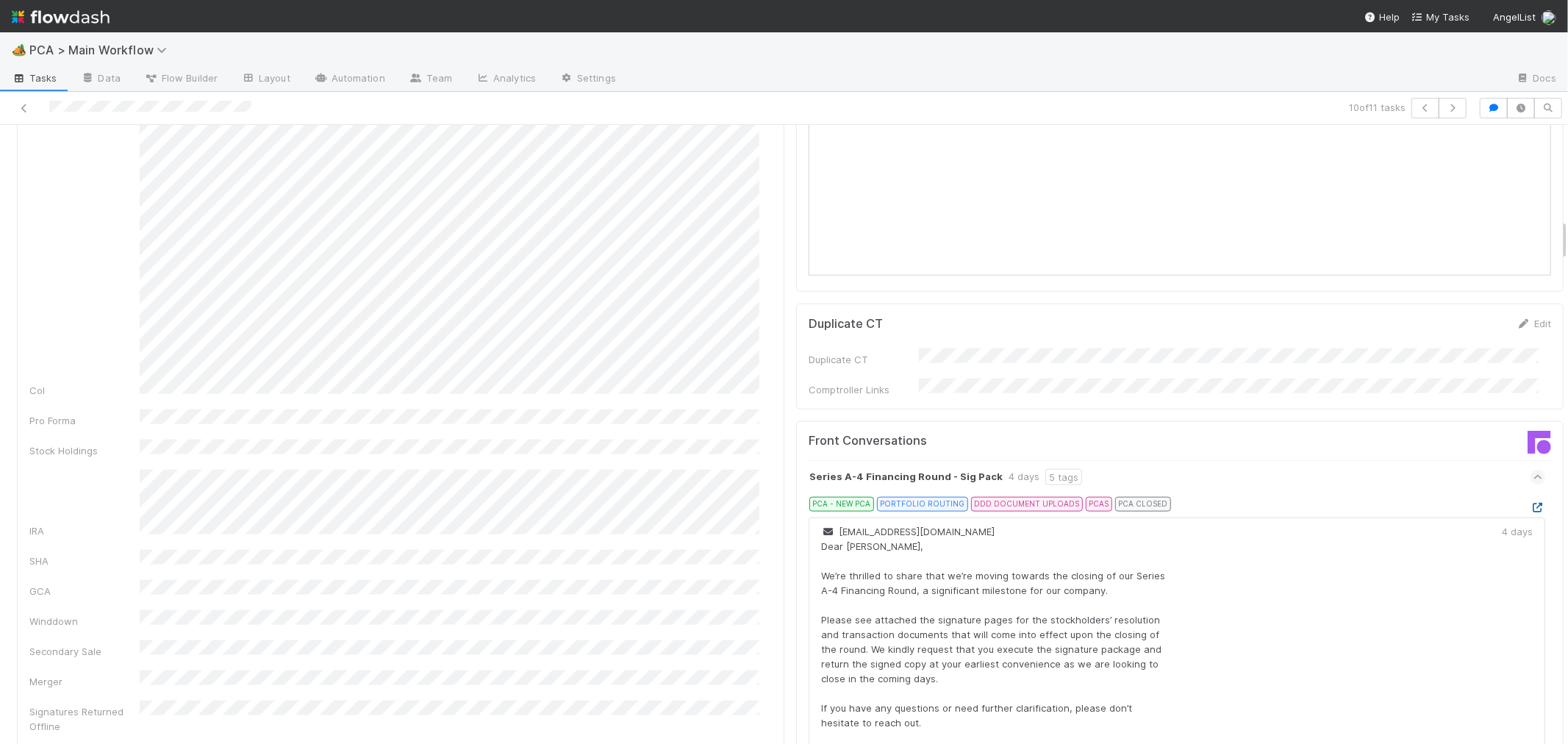
click at [1530, 503] on icon at bounding box center [1537, 508] width 15 height 10
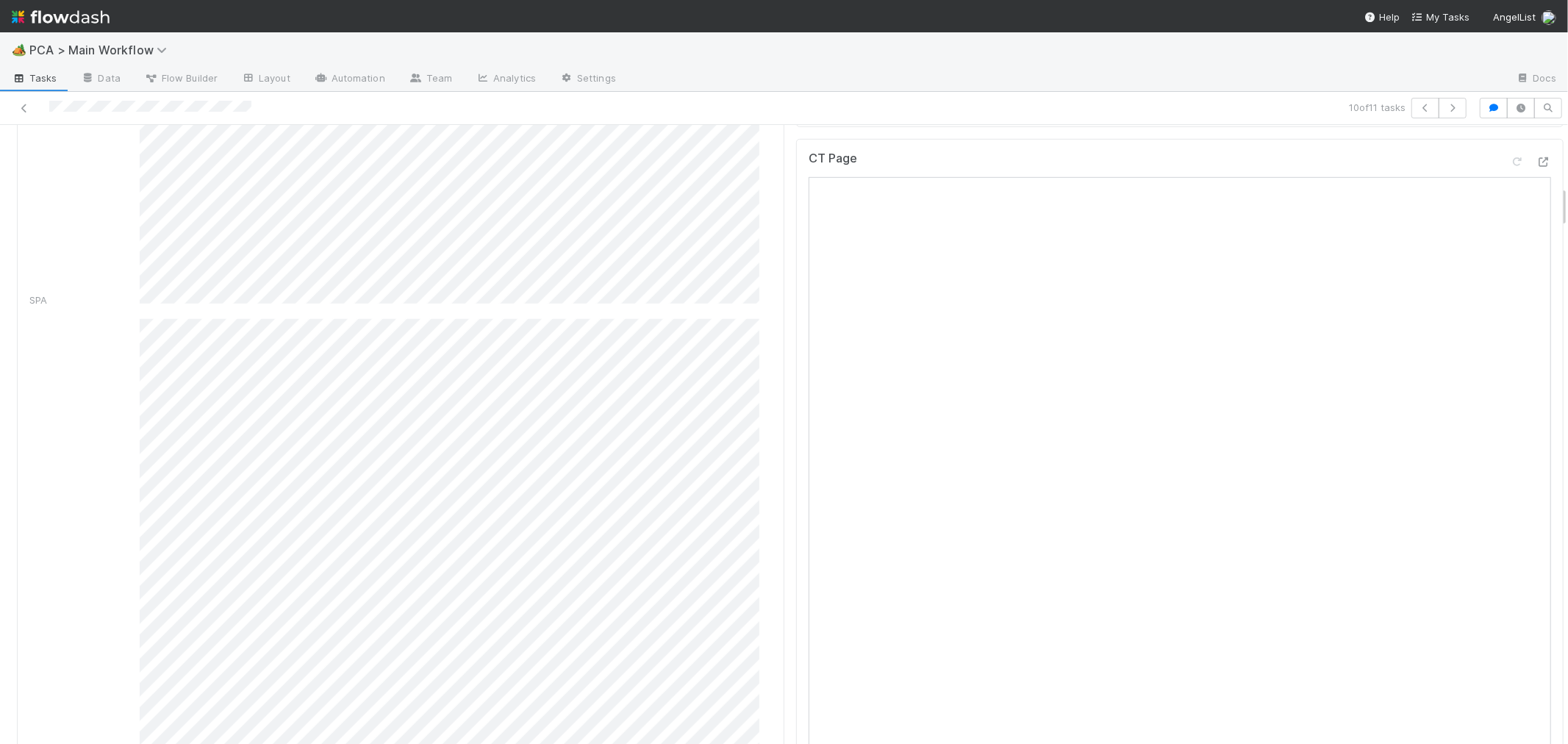
scroll to position [817, 0]
click at [1536, 239] on icon at bounding box center [1543, 244] width 15 height 10
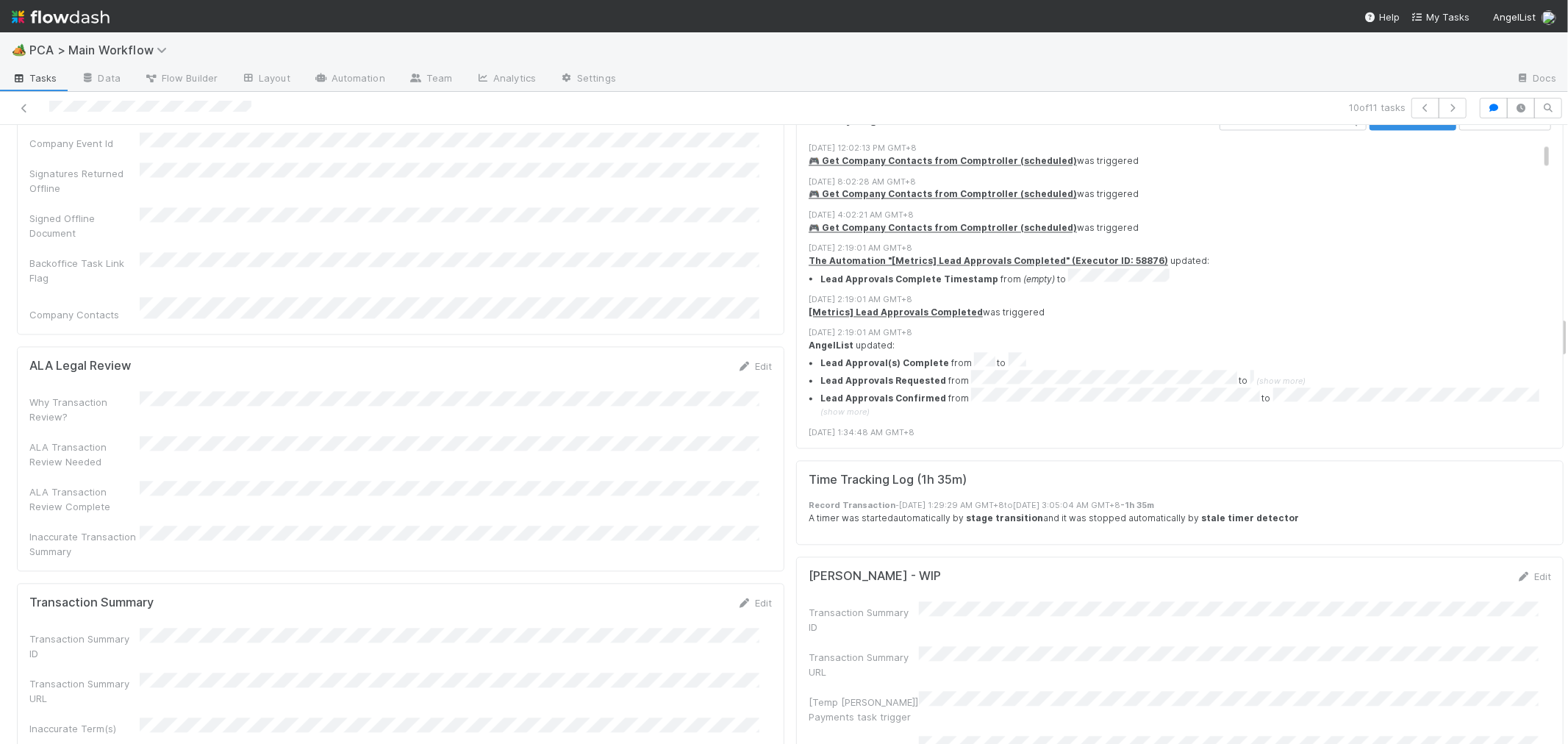
scroll to position [2857, 0]
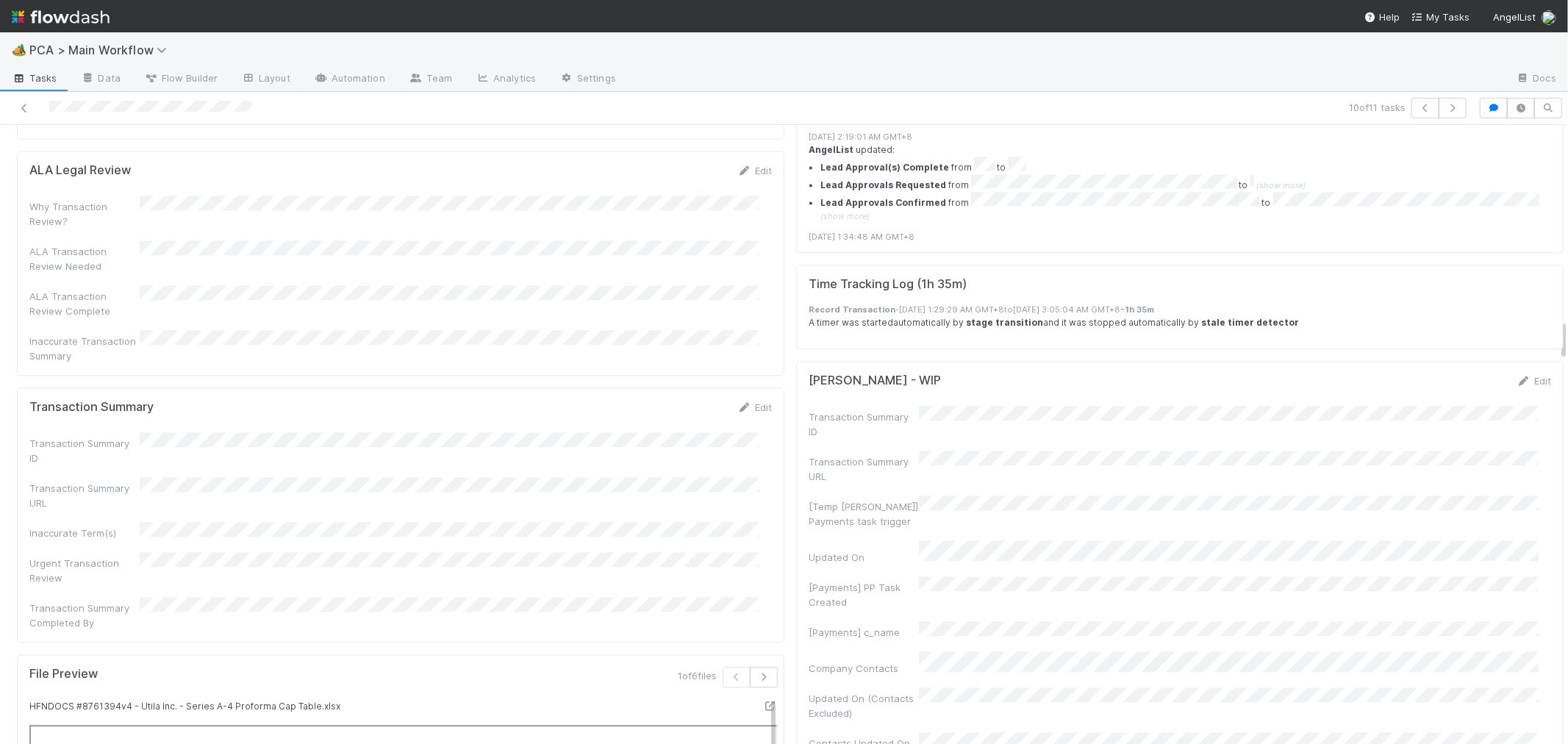
drag, startPoint x: 754, startPoint y: 251, endPoint x: 623, endPoint y: 270, distance: 132.4
click at [753, 401] on link "Edit" at bounding box center [754, 407] width 35 height 12
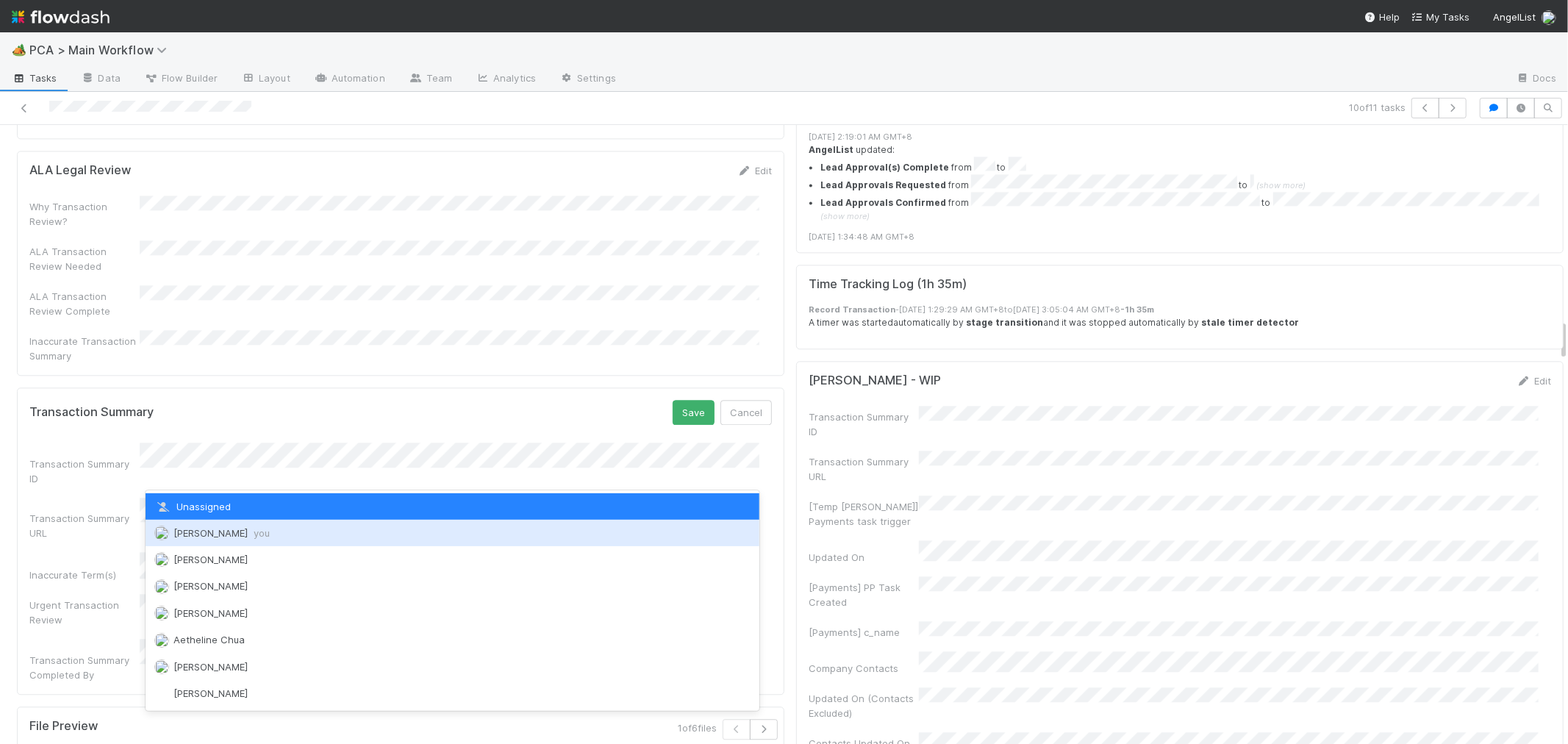
click at [232, 523] on div "Roselyn de Villa you" at bounding box center [452, 533] width 614 height 27
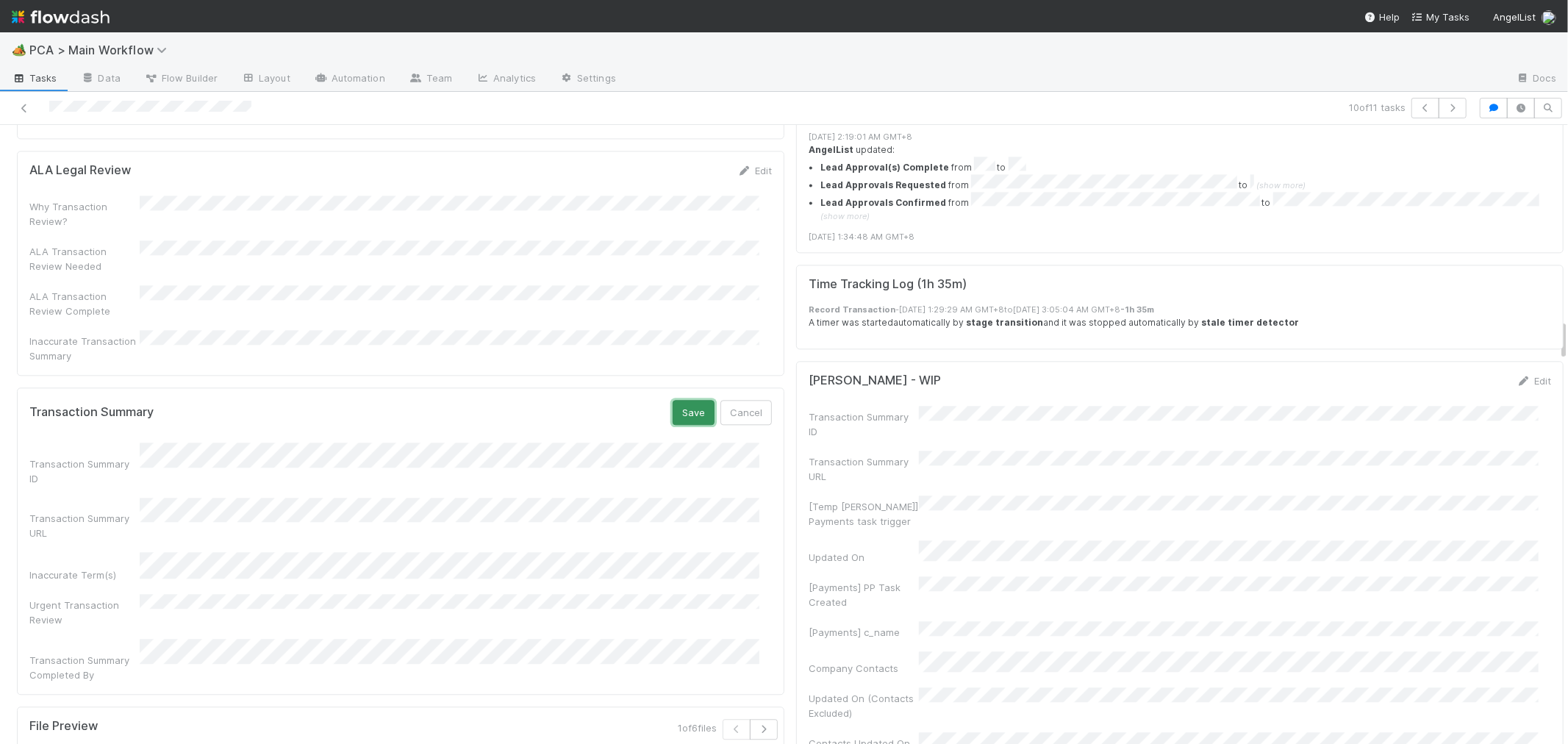
click at [692, 399] on button "Save" at bounding box center [693, 411] width 42 height 25
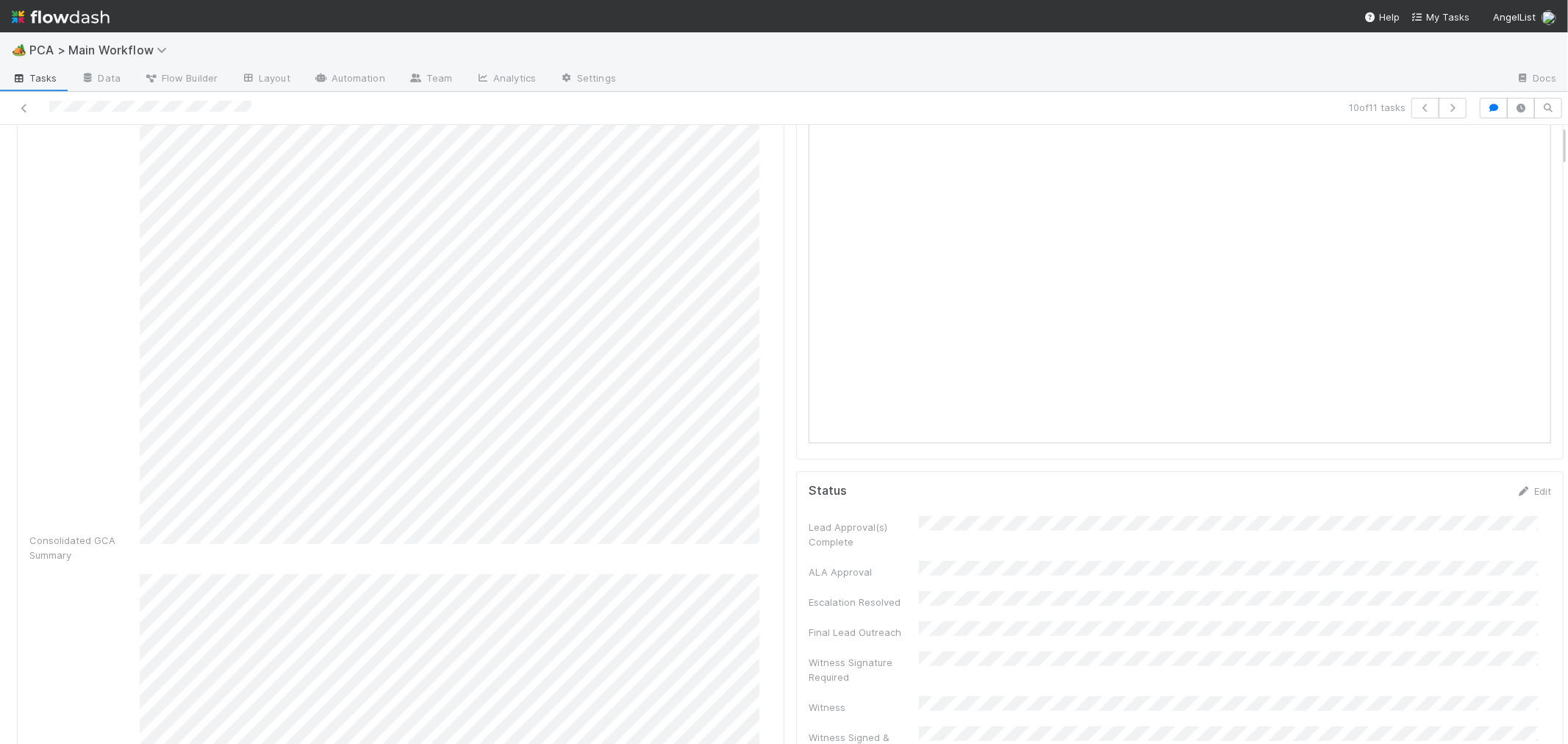
scroll to position [0, 0]
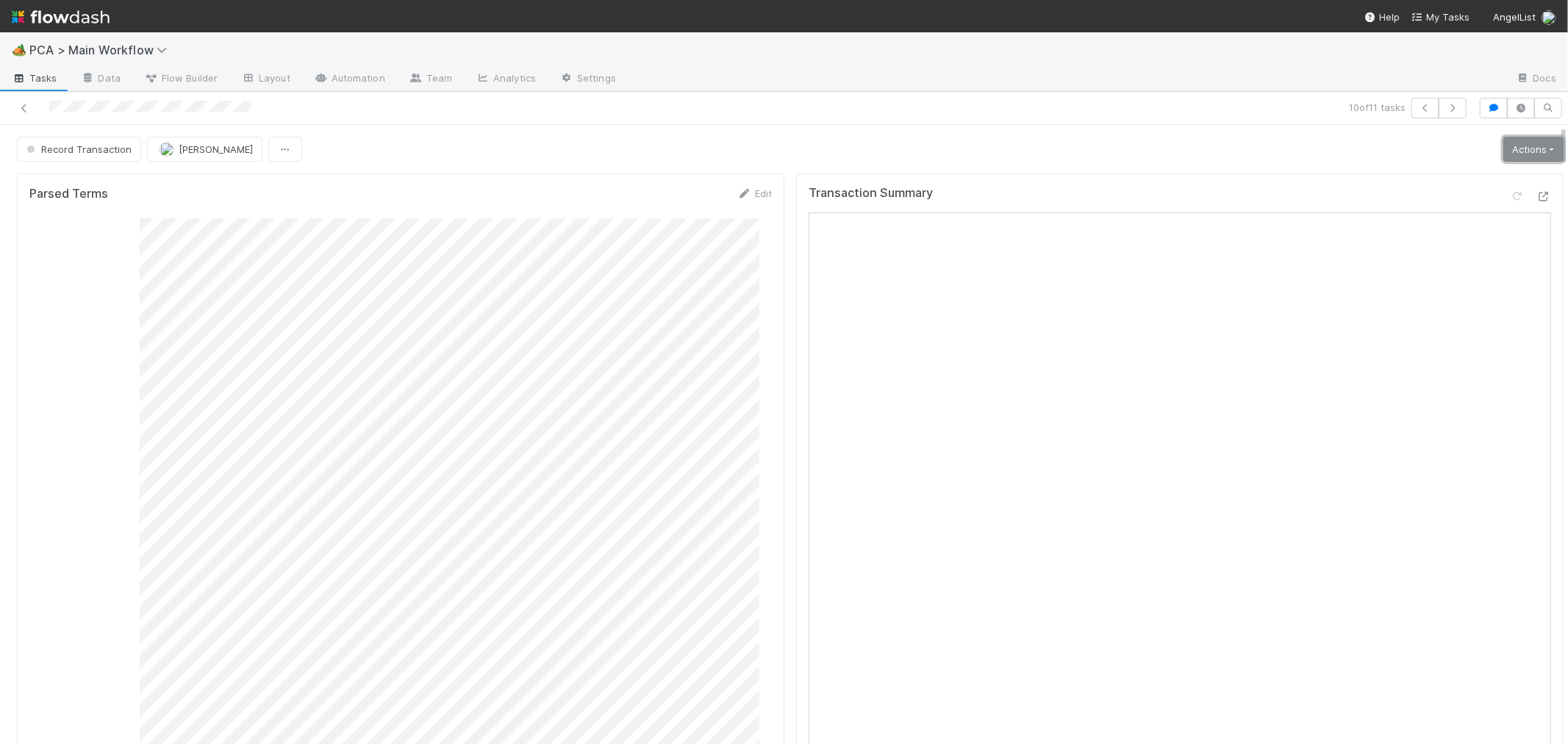
click at [1503, 158] on link "Actions" at bounding box center [1533, 148] width 61 height 25
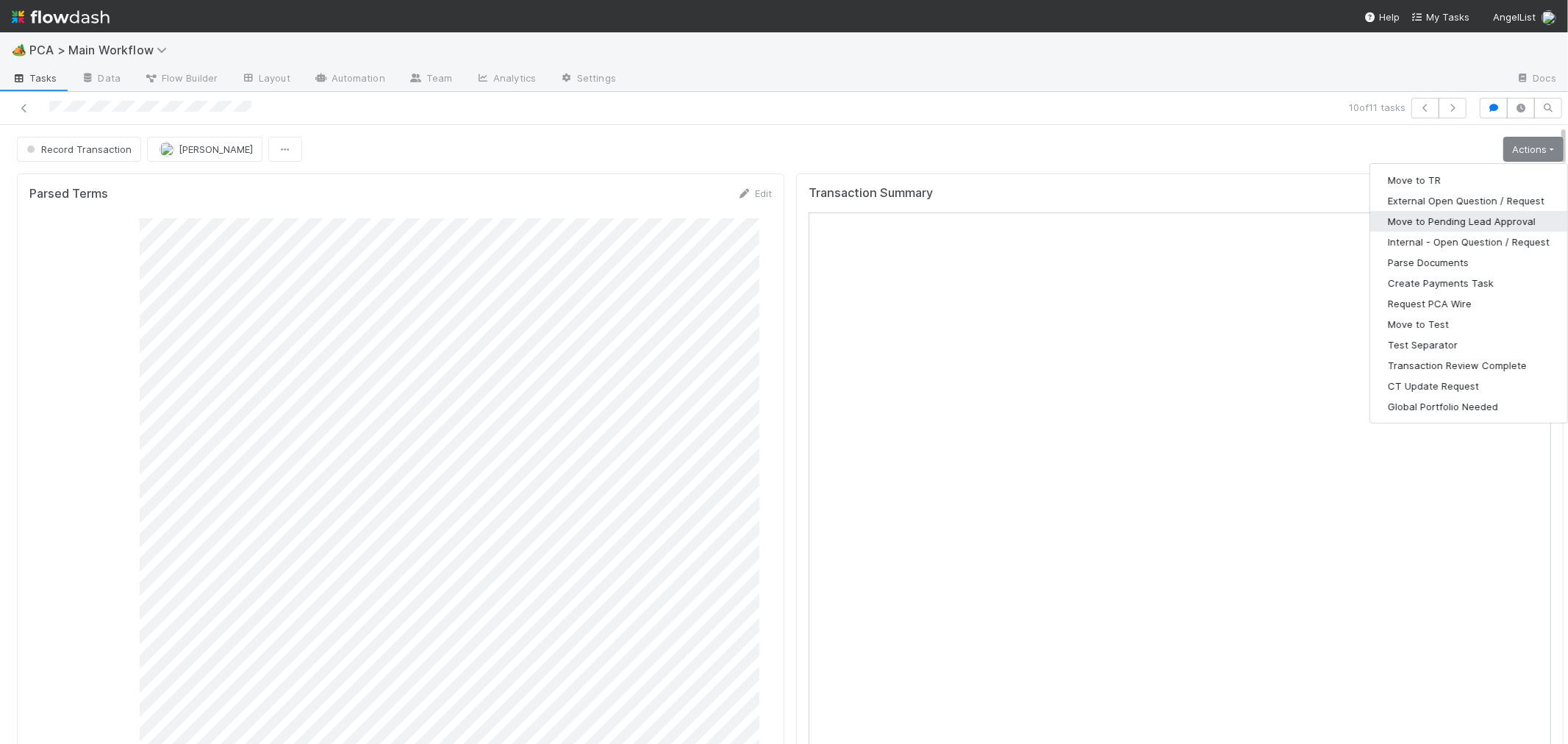
click at [1450, 218] on button "Move to Pending Lead Approval" at bounding box center [1469, 221] width 197 height 21
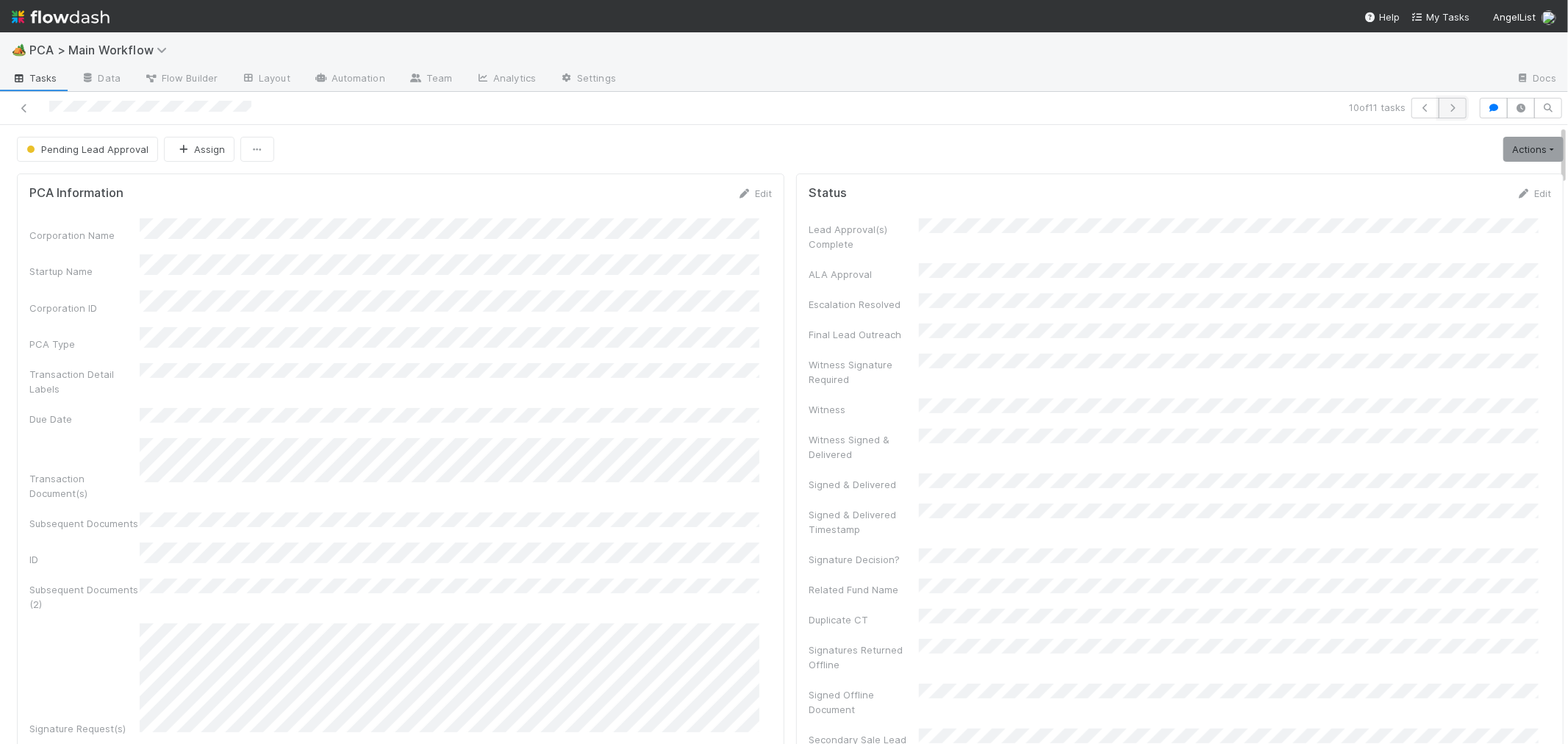
click at [1445, 111] on icon "button" at bounding box center [1452, 108] width 15 height 9
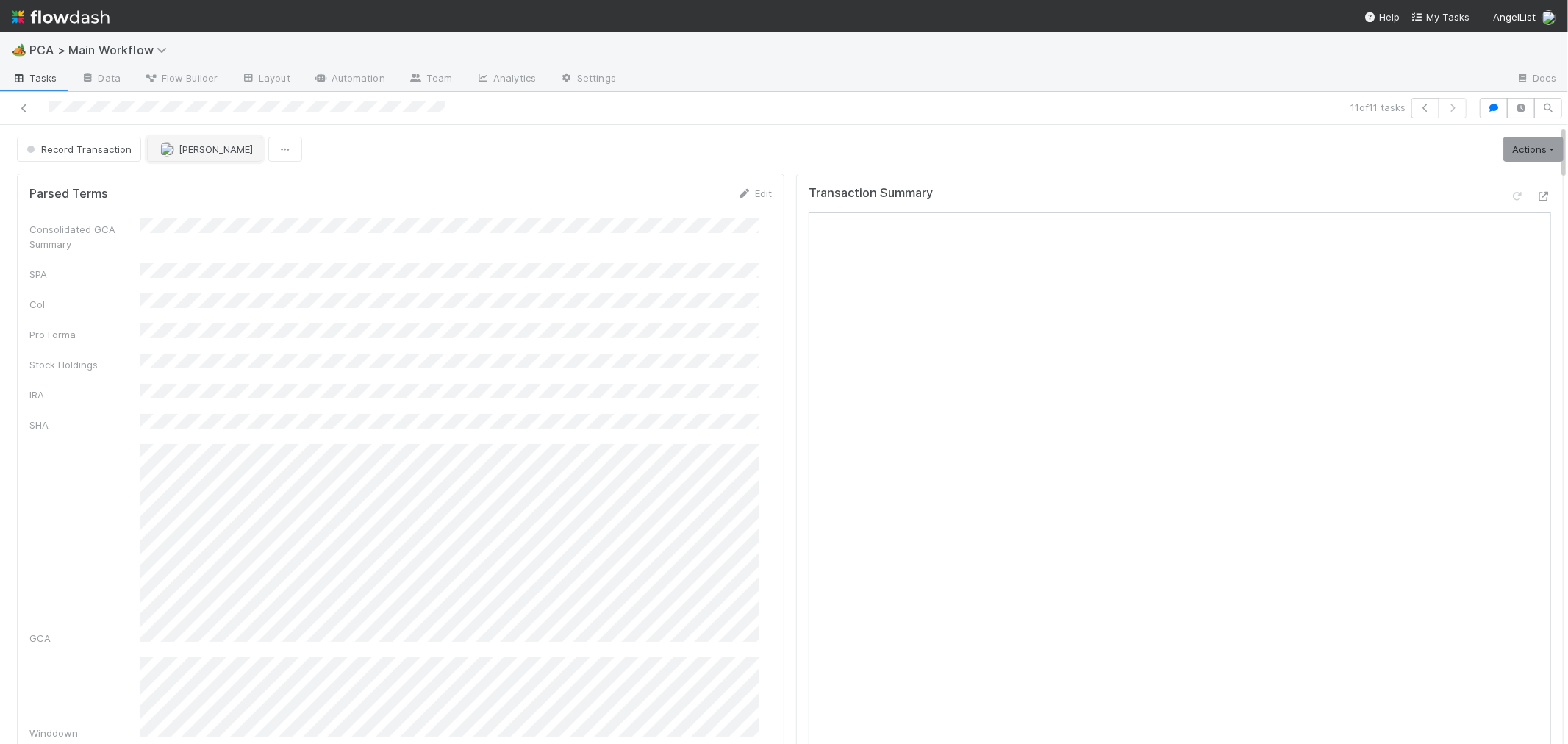
click at [203, 149] on span "[PERSON_NAME]" at bounding box center [215, 149] width 75 height 12
click at [217, 184] on span "Meg Castanare" at bounding box center [204, 187] width 75 height 12
click at [18, 108] on icon at bounding box center [24, 109] width 15 height 10
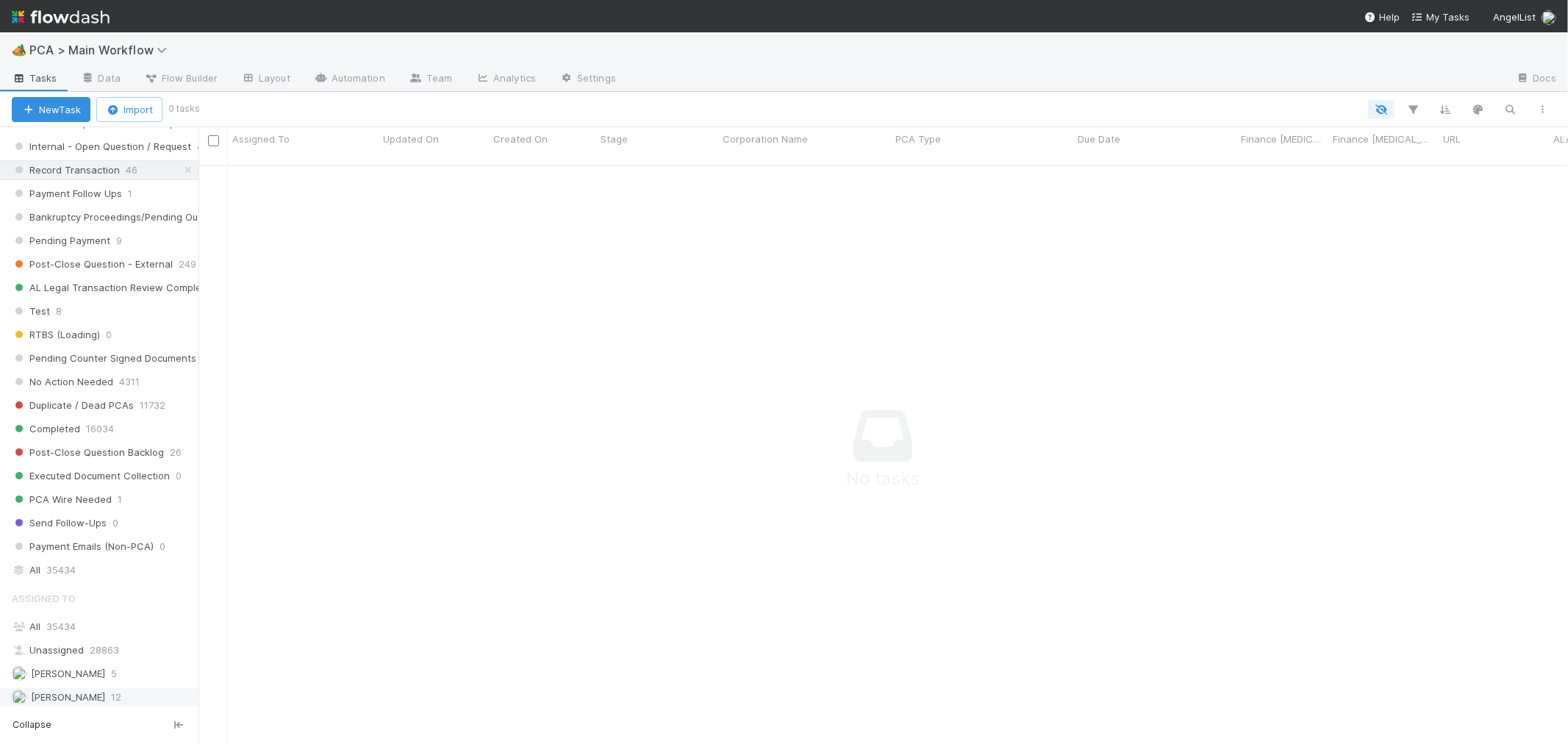
scroll to position [1553, 0]
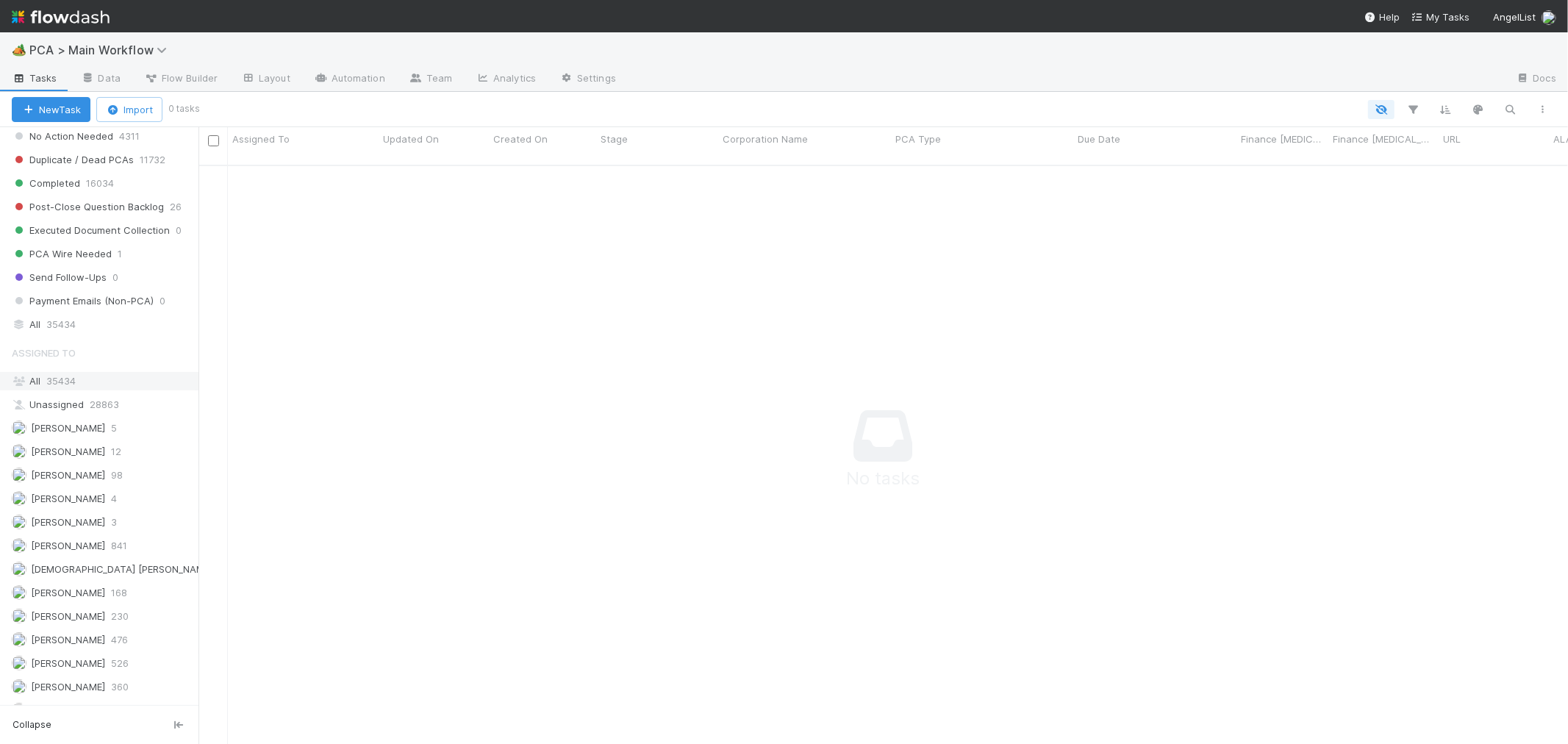
click at [92, 390] on div "All 35434" at bounding box center [104, 380] width 183 height 18
click at [135, 53] on span "PCA > Main Workflow" at bounding box center [102, 50] width 144 height 15
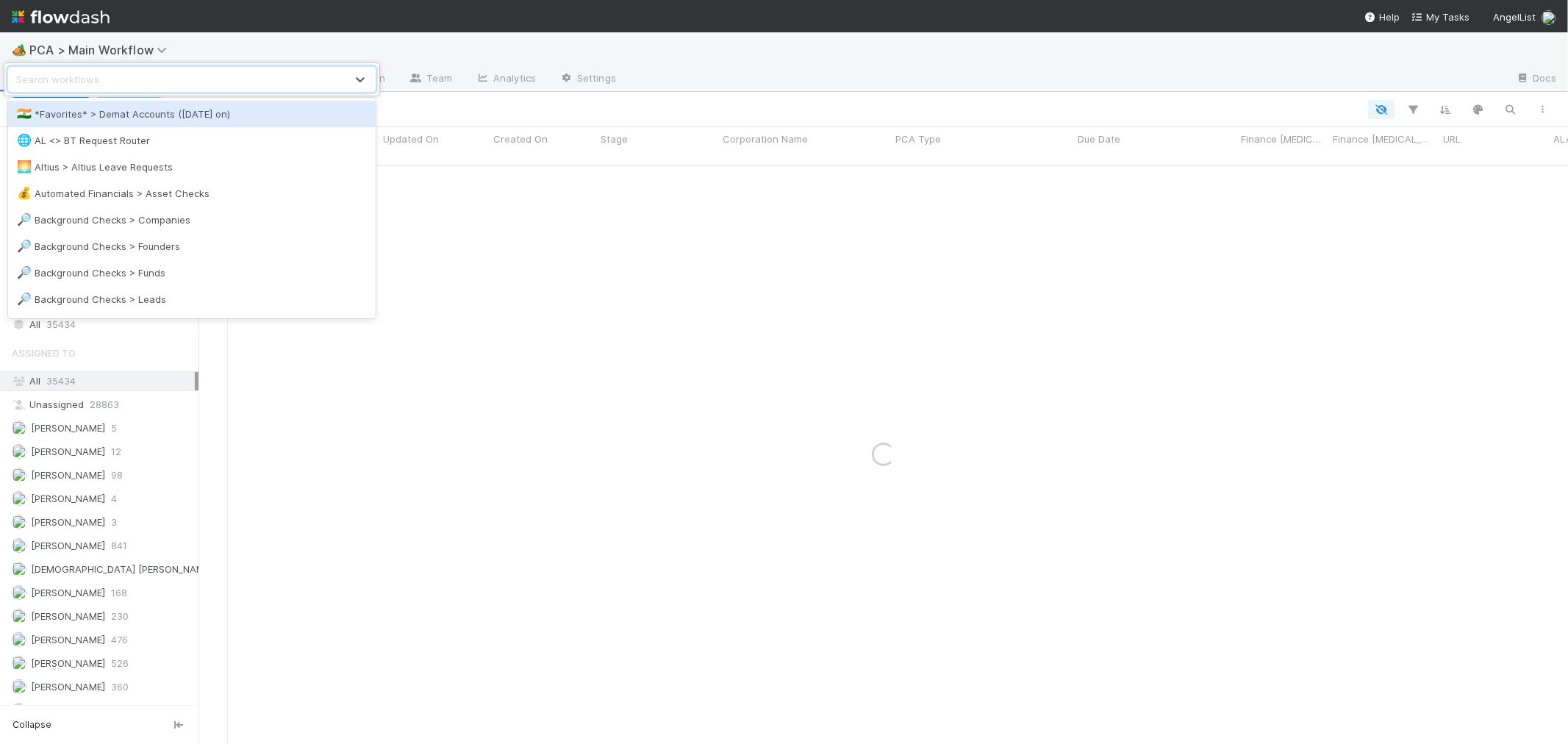
click at [140, 85] on div "Search workflows" at bounding box center [177, 80] width 337 height 24
type input "ipp["
click at [144, 86] on div "Search workflows ipp[" at bounding box center [177, 80] width 337 height 24
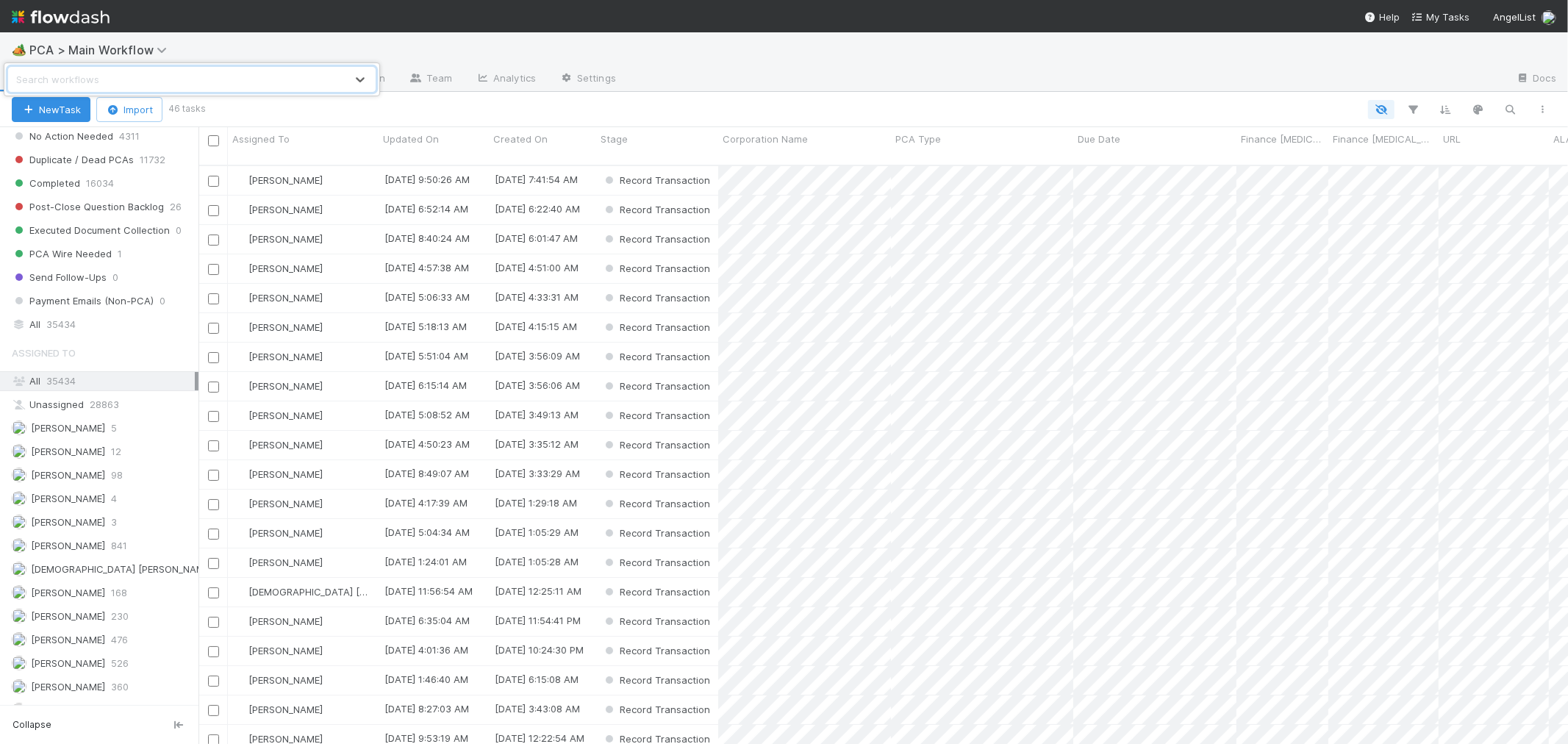
scroll to position [579, 1357]
type input "ipp"
click at [157, 111] on div "✅ IPP Review Queue" at bounding box center [191, 114] width 350 height 15
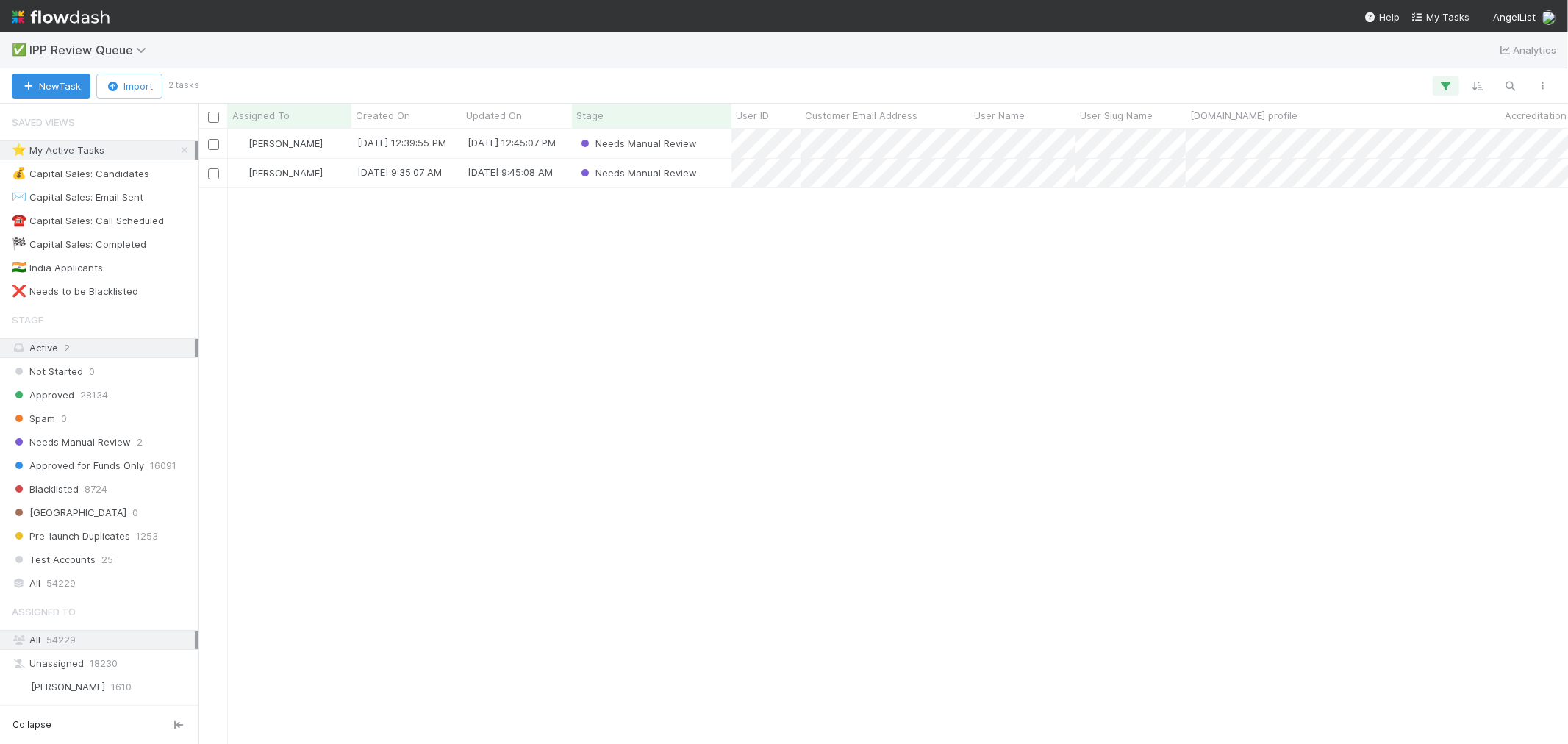
scroll to position [602, 1357]
click at [706, 142] on div "Needs Manual Review" at bounding box center [652, 143] width 159 height 29
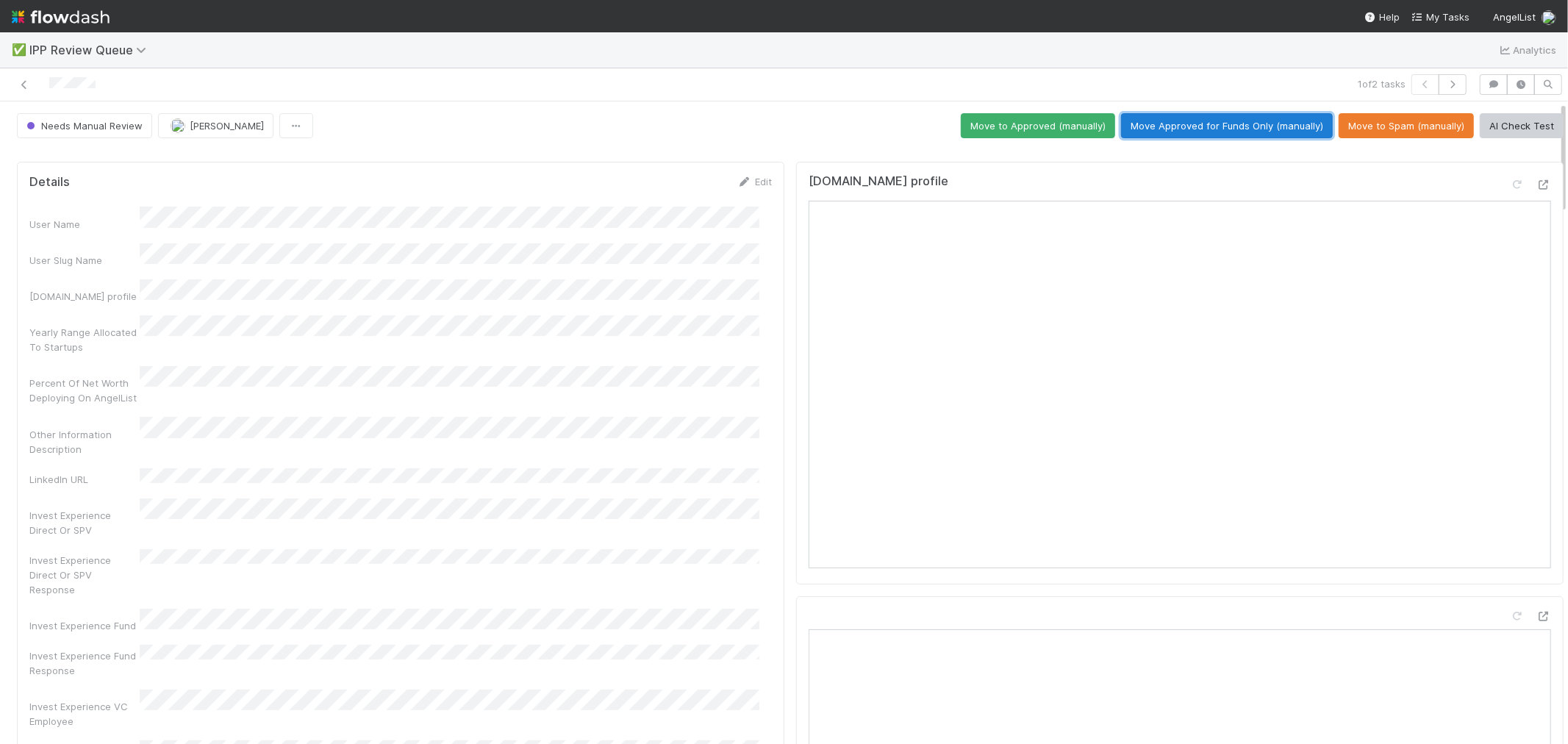
click at [1268, 127] on button "Move Approved for Funds Only (manually)" at bounding box center [1226, 125] width 212 height 25
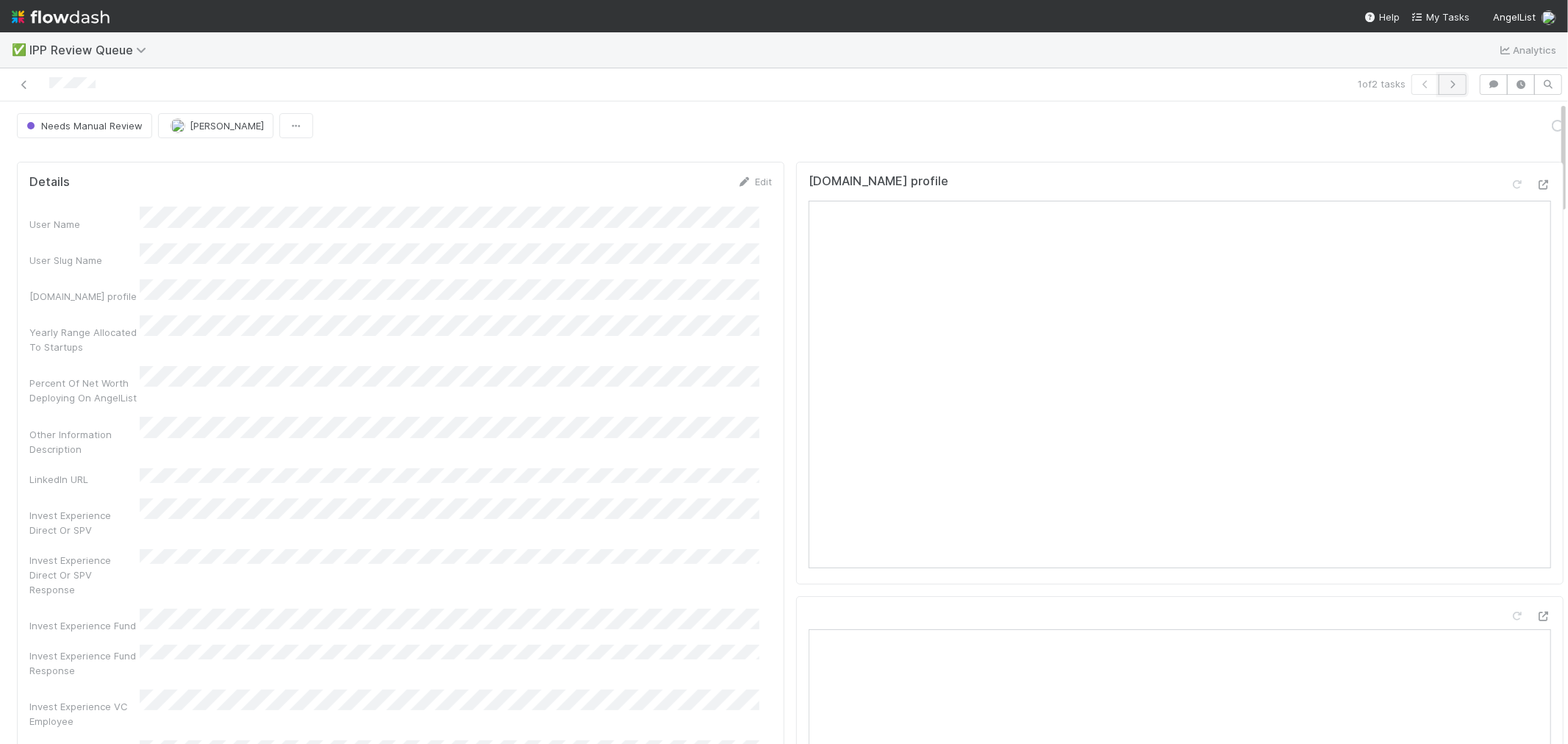
click at [1438, 89] on button "button" at bounding box center [1452, 85] width 28 height 21
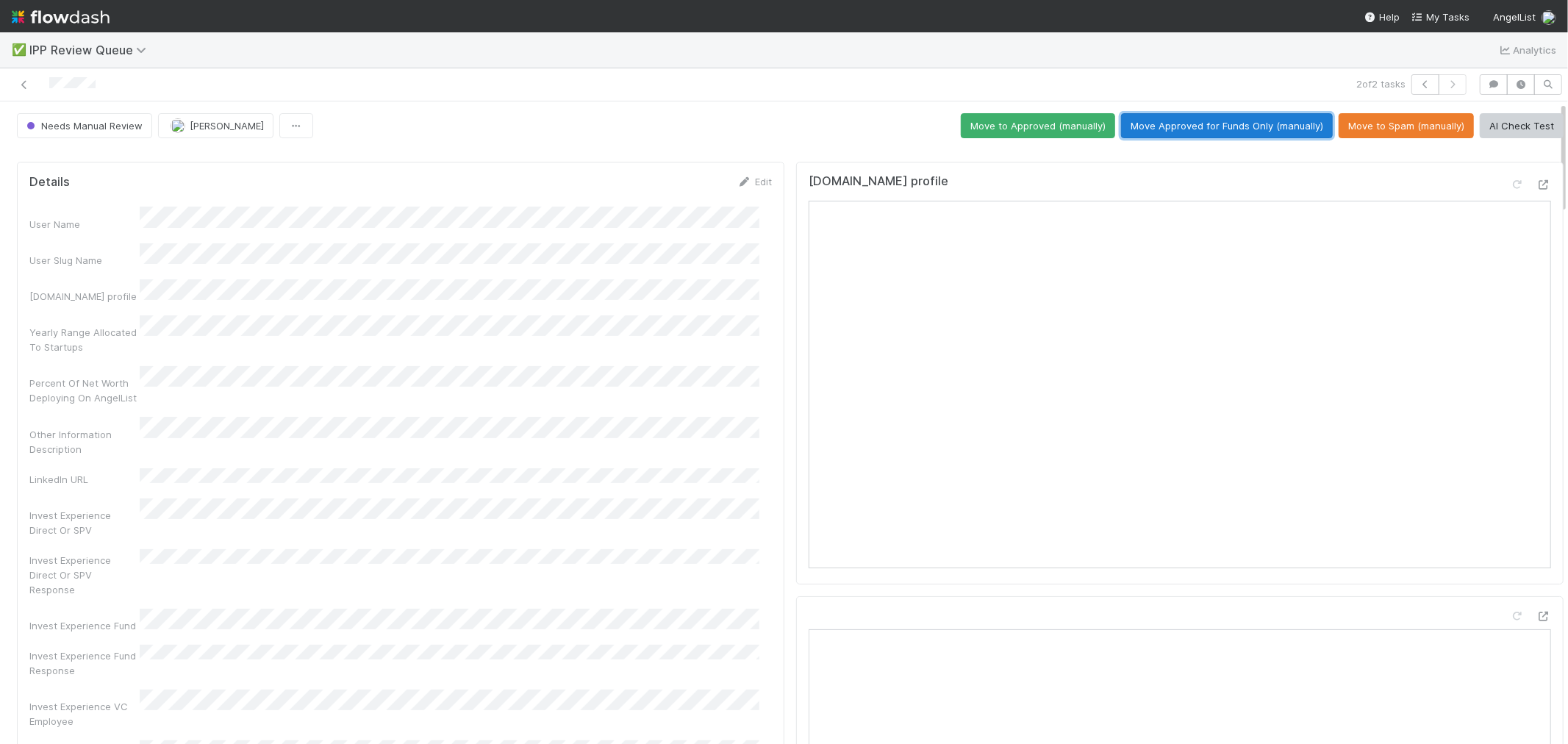
click at [1211, 128] on button "Move Approved for Funds Only (manually)" at bounding box center [1226, 125] width 212 height 25
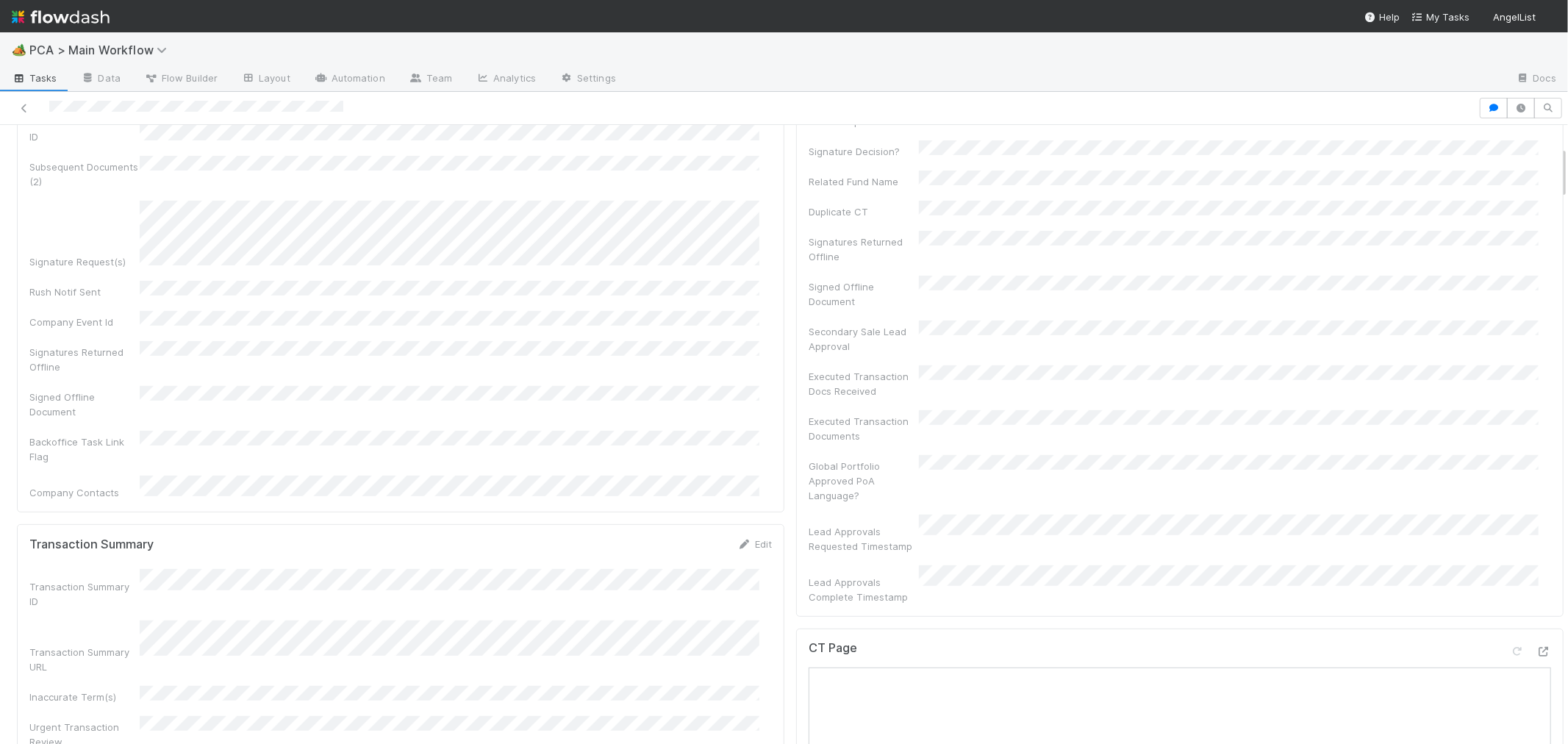
scroll to position [82, 0]
click at [133, 144] on div "Corporation Name" at bounding box center [400, 148] width 742 height 24
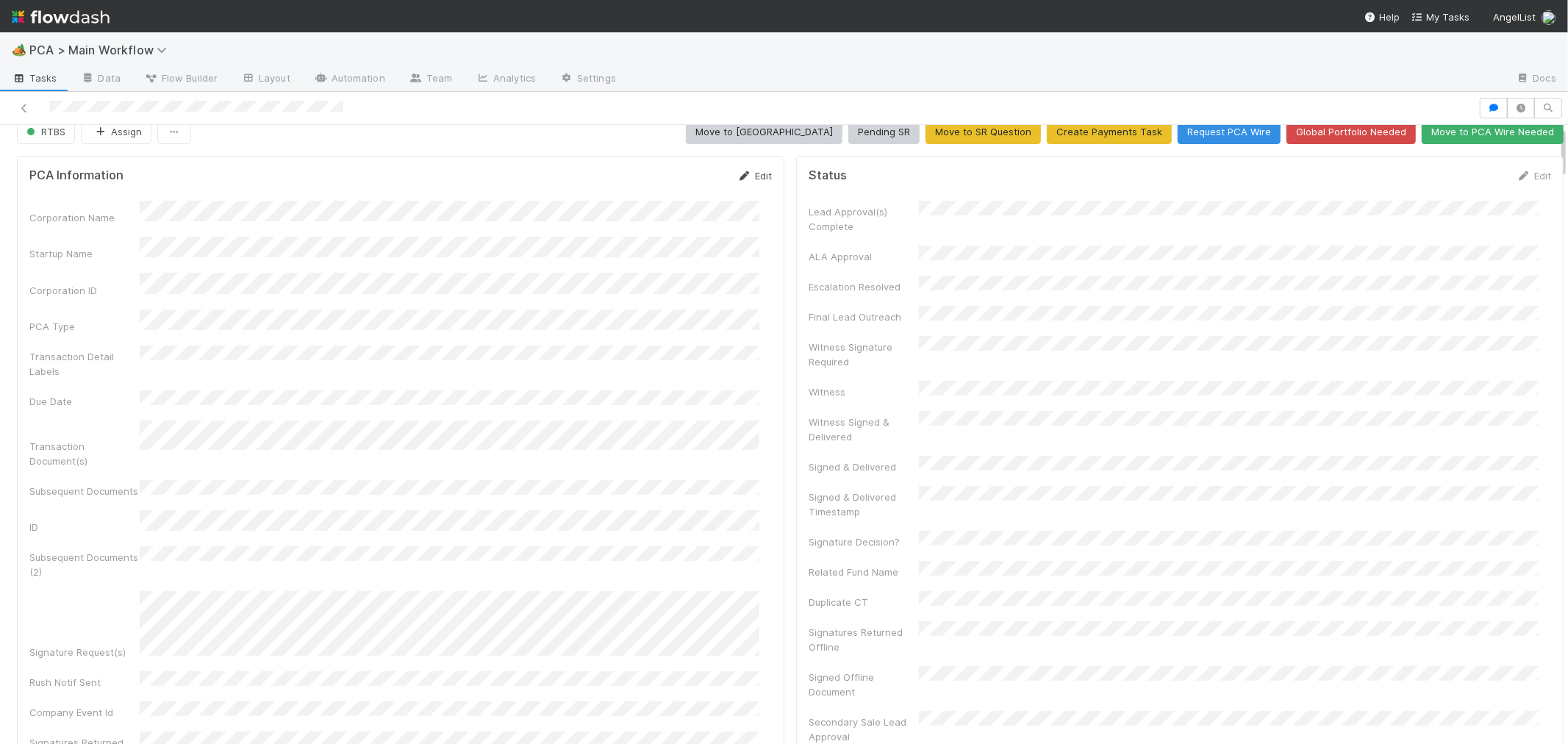
click at [752, 174] on link "Edit" at bounding box center [754, 175] width 35 height 12
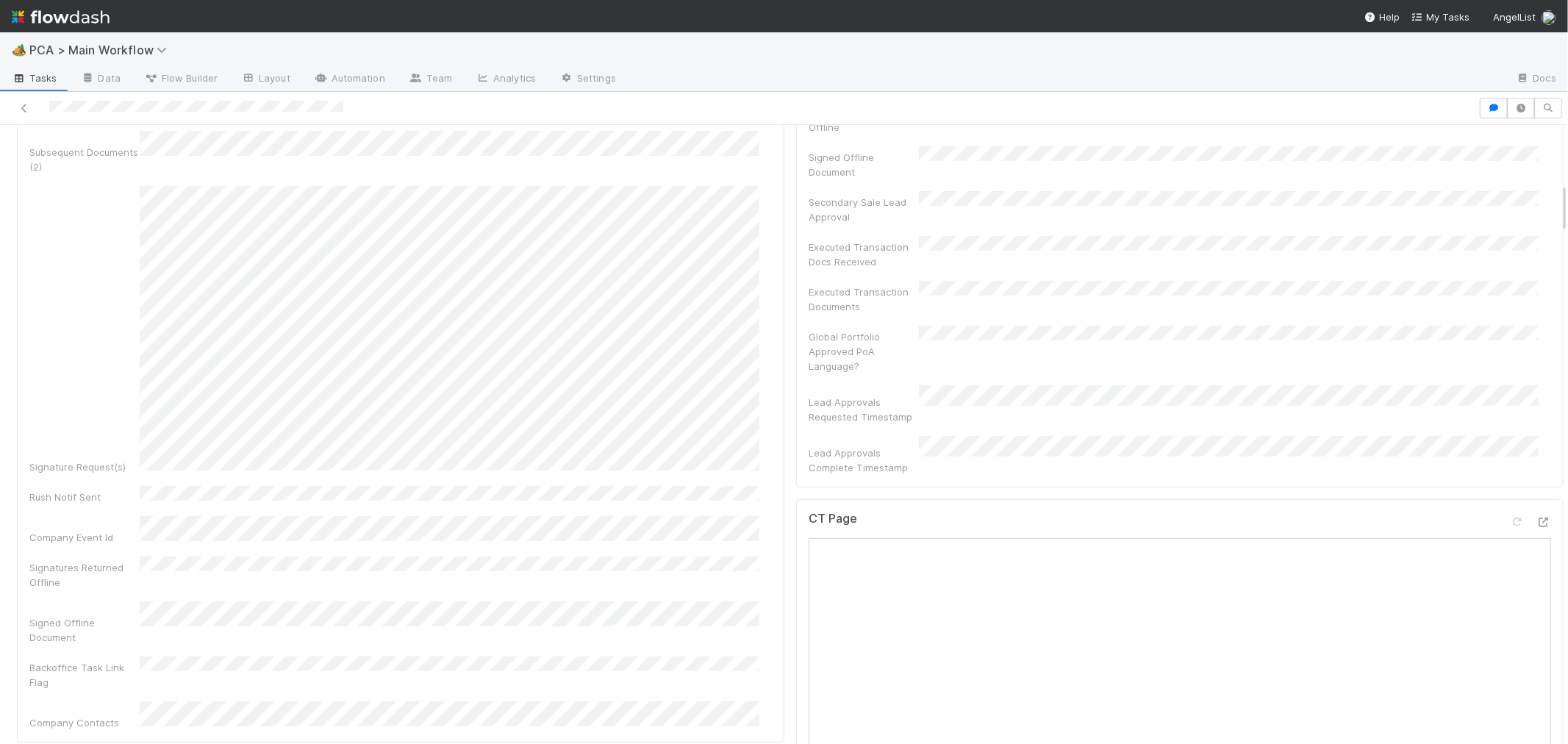
scroll to position [344, 0]
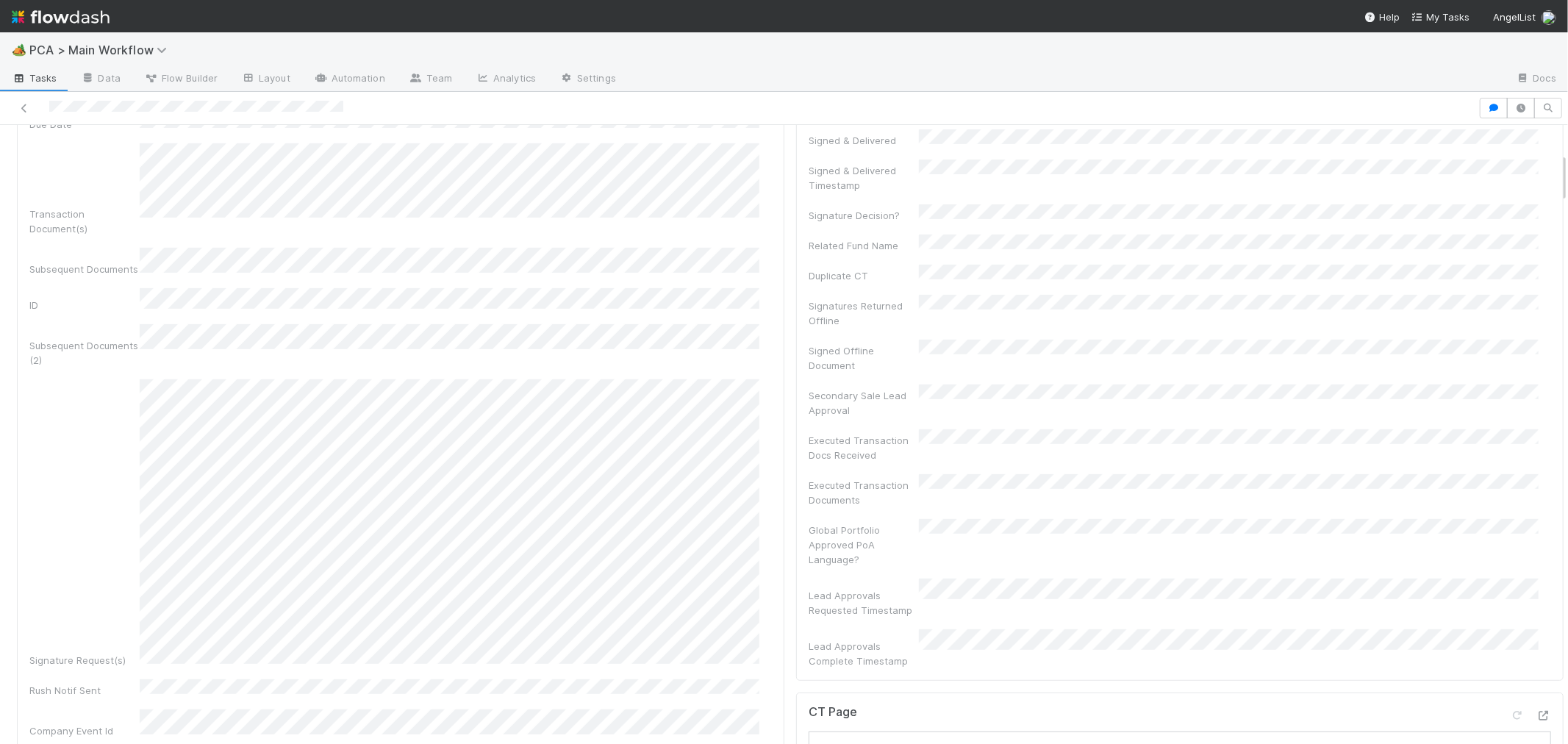
click at [131, 479] on div "Signature Request(s)" at bounding box center [400, 523] width 742 height 288
click at [106, 461] on div "Signature Request(s)" at bounding box center [400, 523] width 742 height 288
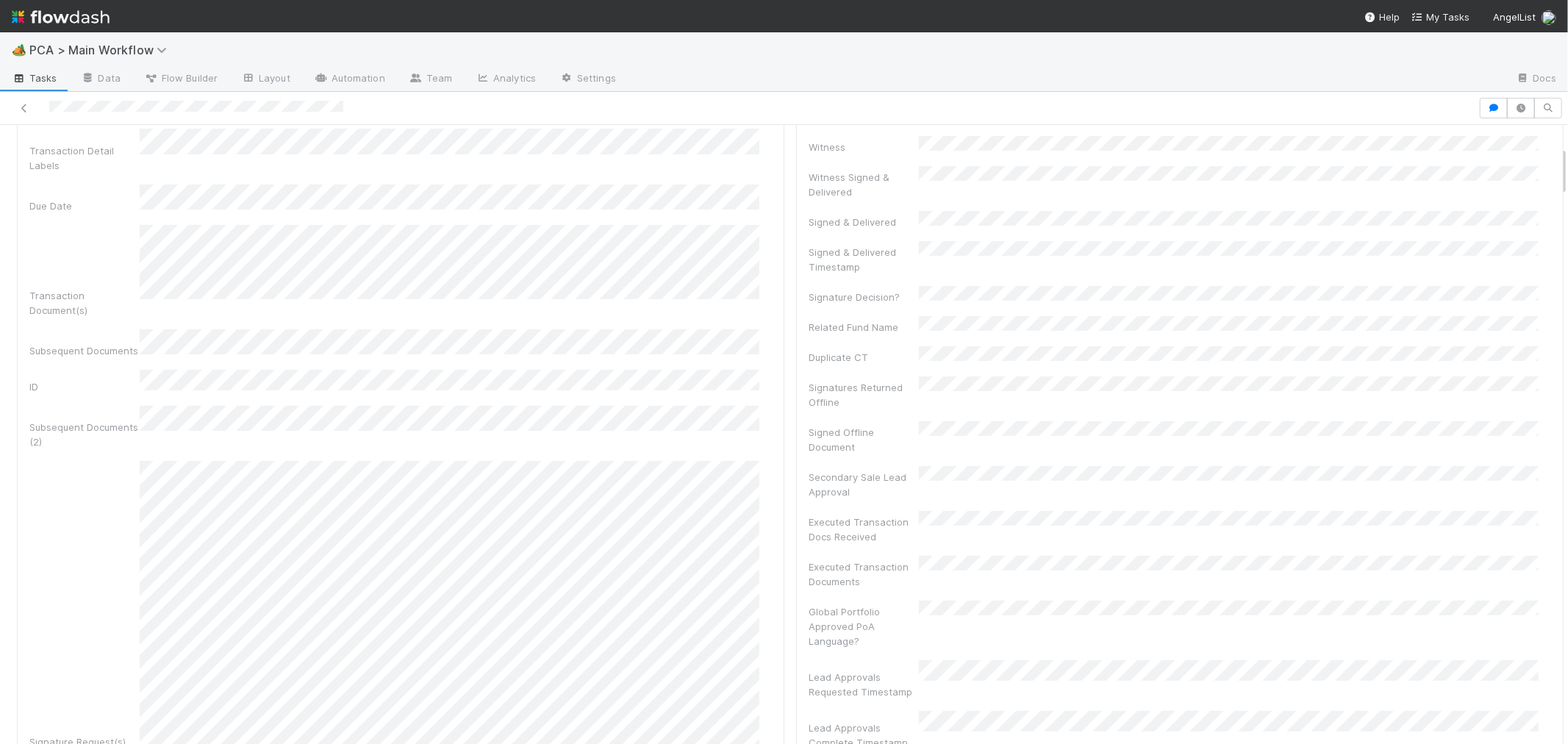
click at [122, 596] on div "Signature Request(s)" at bounding box center [400, 605] width 742 height 288
click at [137, 540] on div "Signature Request(s)" at bounding box center [400, 605] width 742 height 288
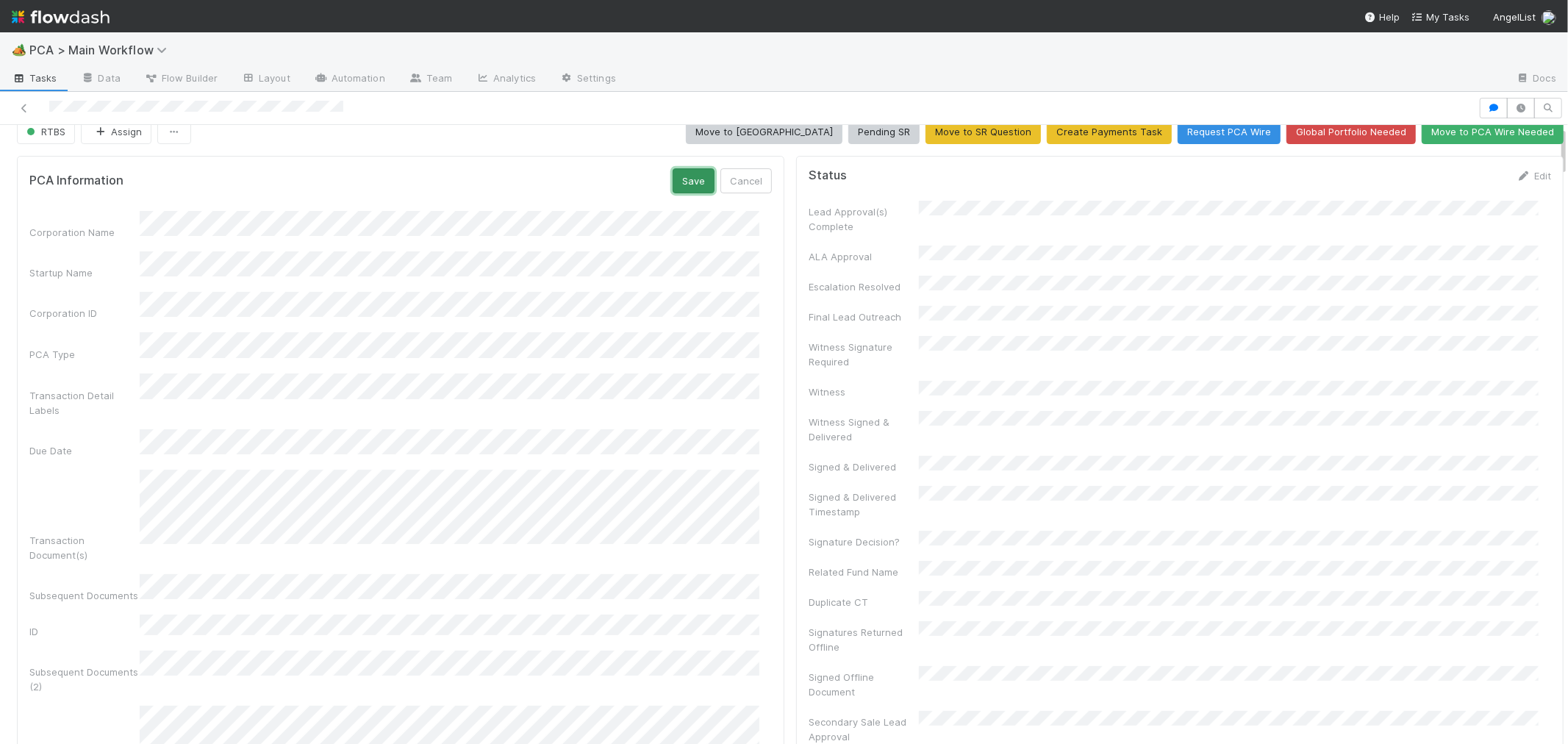
click at [685, 186] on button "Save" at bounding box center [693, 180] width 42 height 25
click at [770, 364] on div "PCA Information Edit Corporation Name Startup Name Corporation ID PCA Type Tran…" at bounding box center [400, 595] width 767 height 879
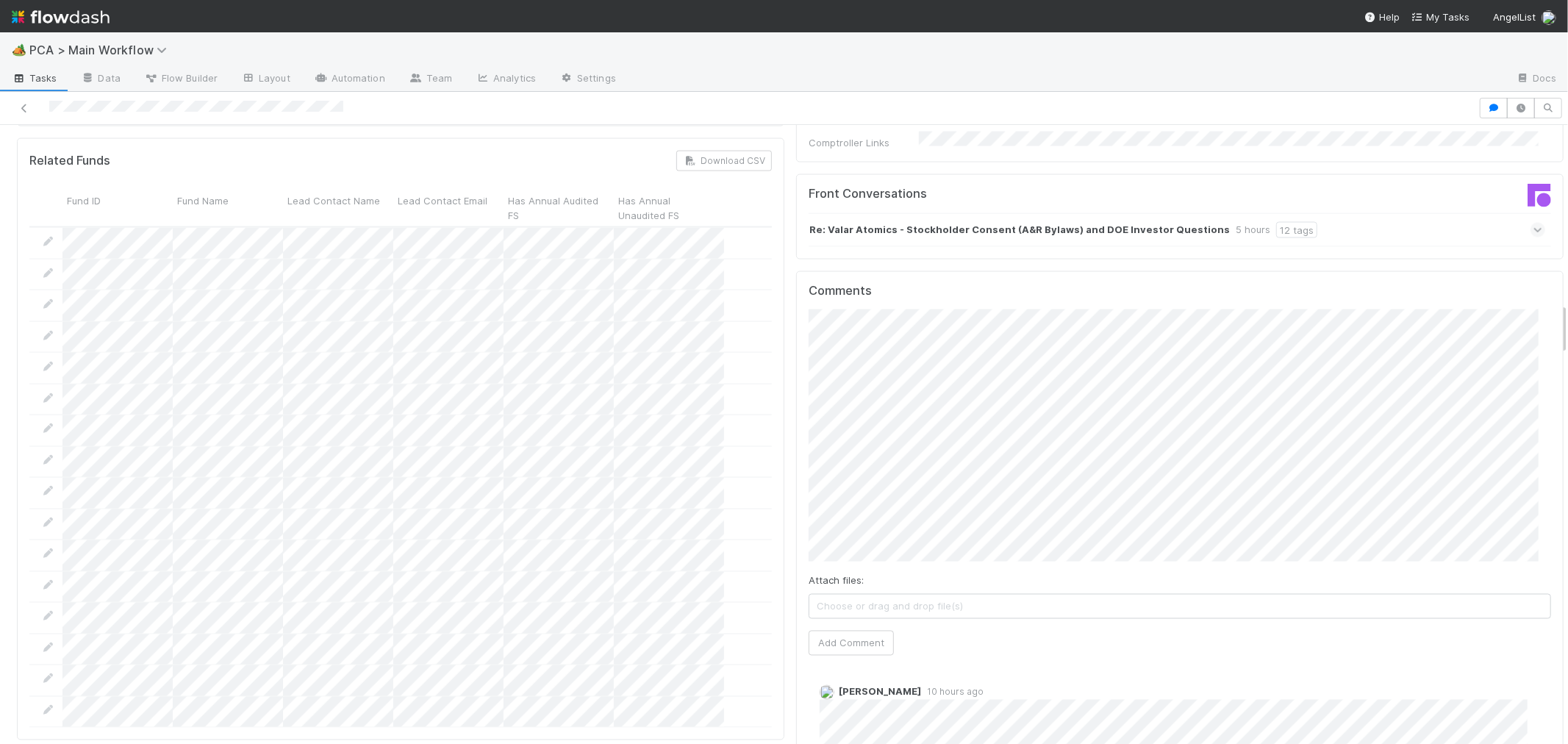
scroll to position [2141, 0]
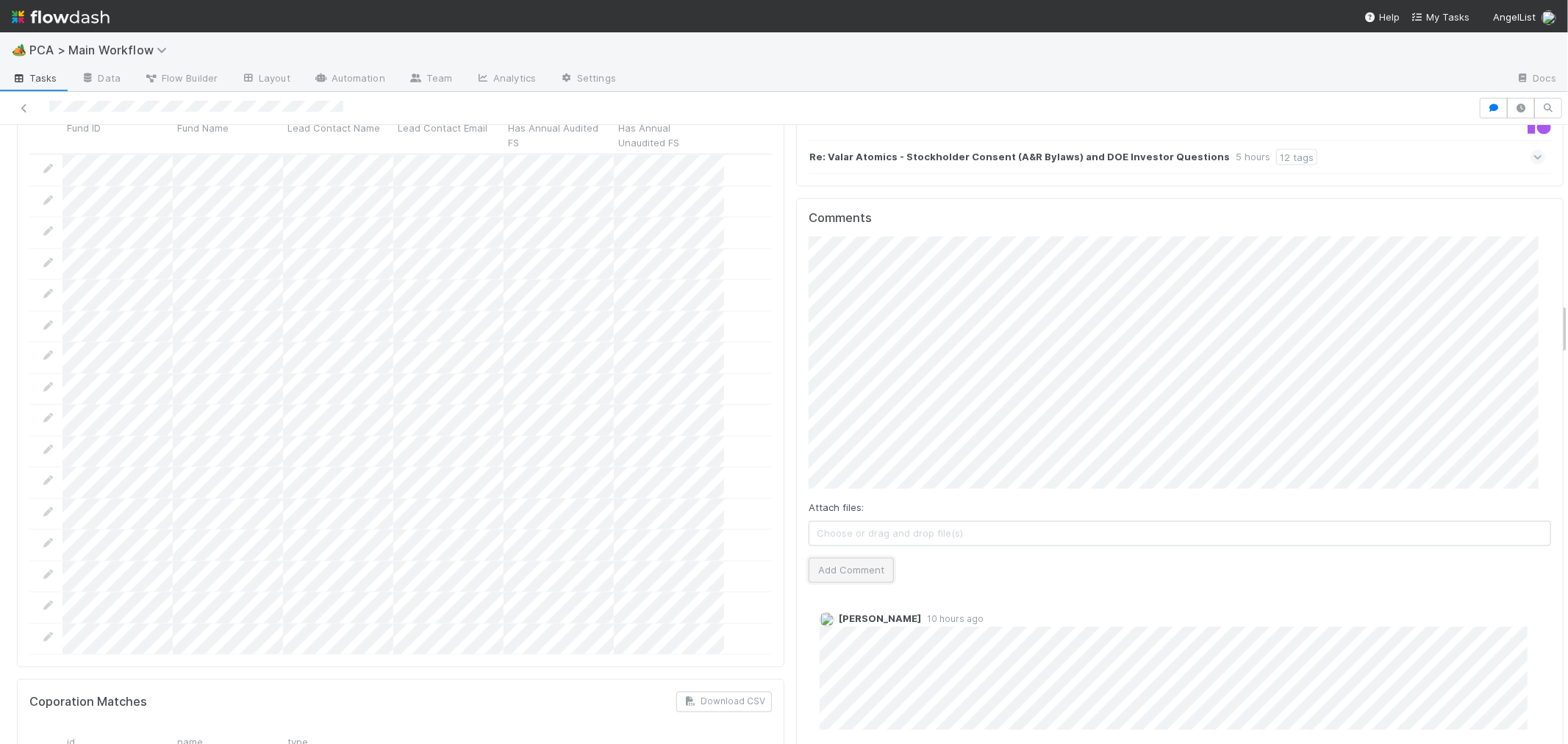
click at [835, 558] on button "Add Comment" at bounding box center [852, 570] width 86 height 25
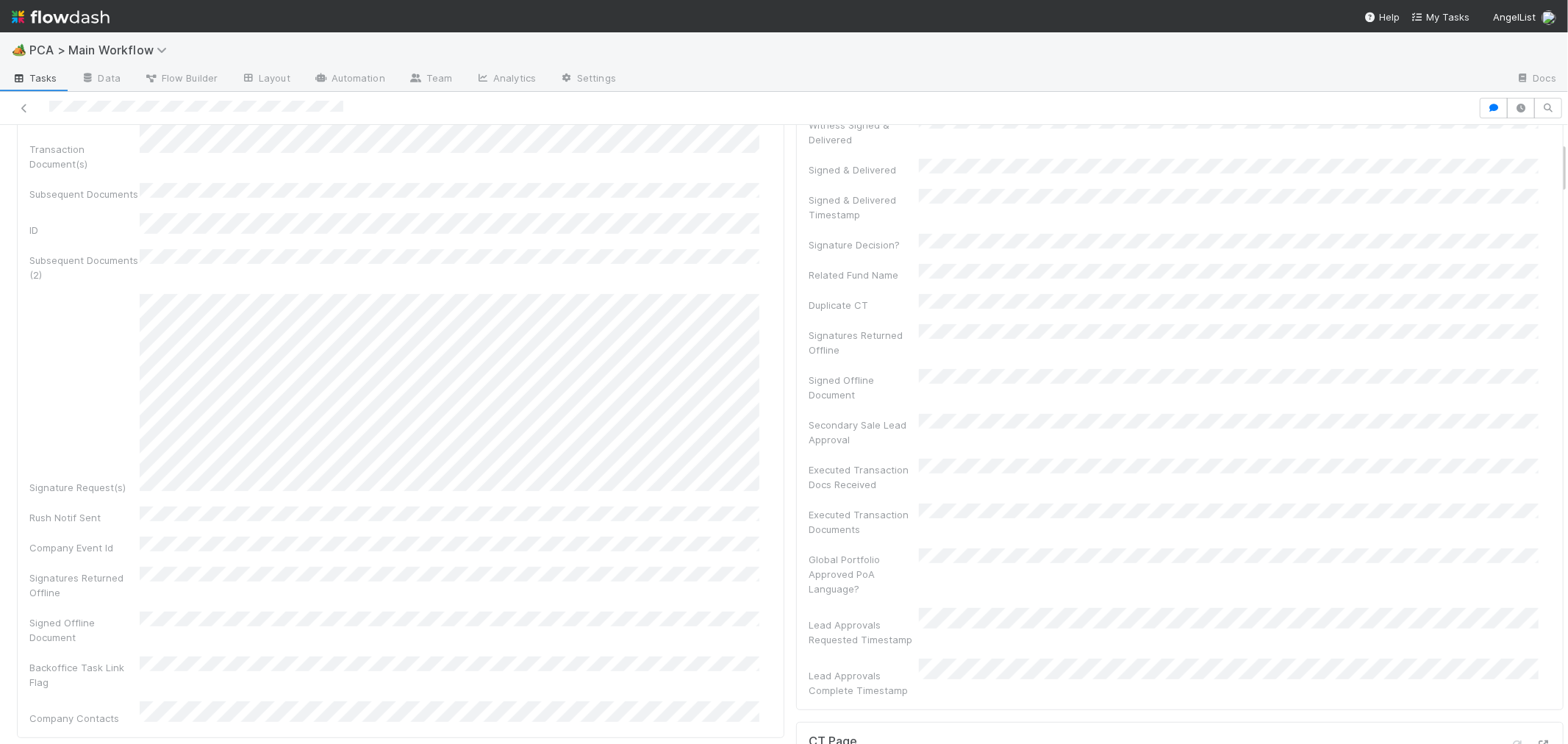
scroll to position [0, 0]
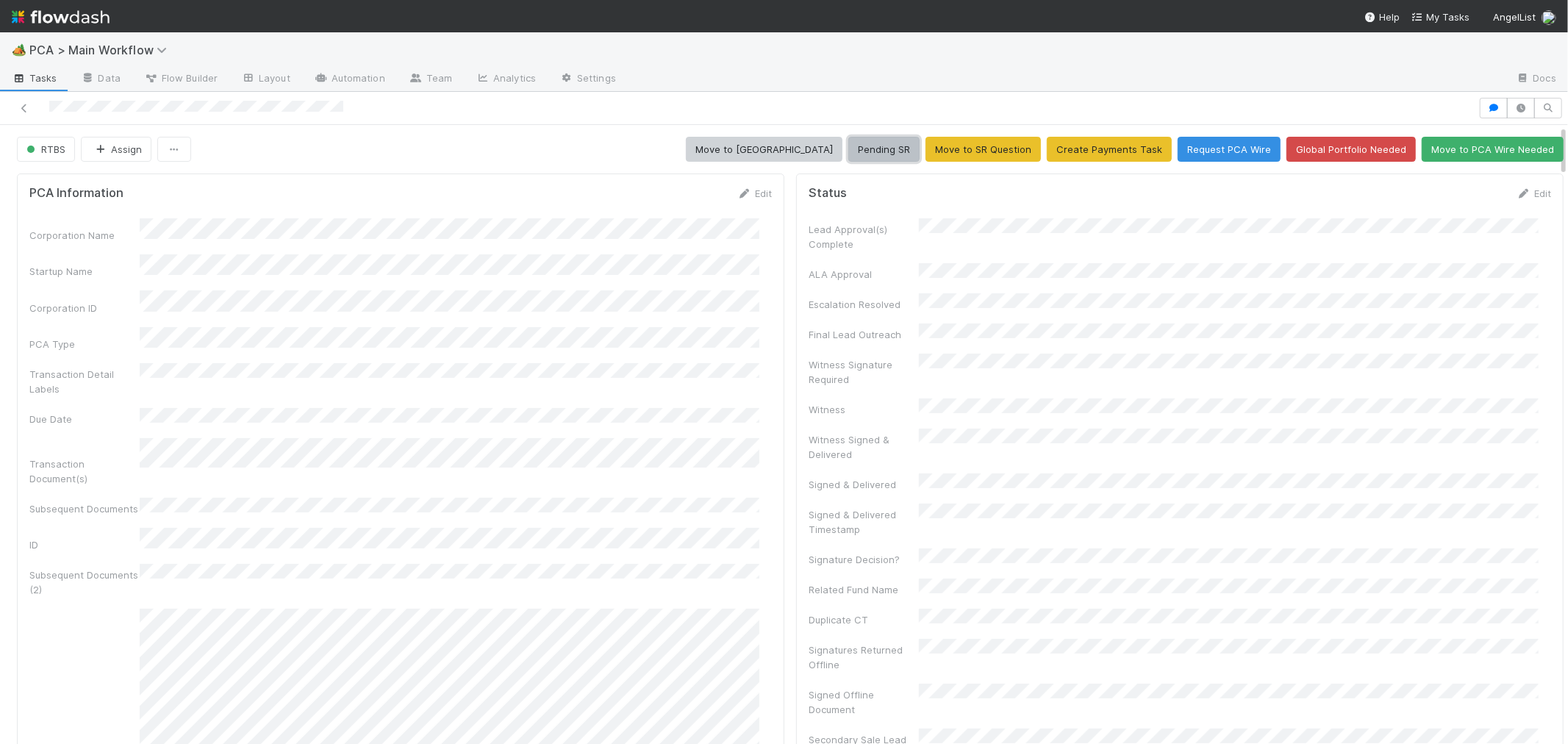
click at [871, 156] on button "Pending SR" at bounding box center [885, 148] width 72 height 25
click at [1518, 193] on link "Edit" at bounding box center [1533, 193] width 35 height 12
click at [1451, 193] on button "Save" at bounding box center [1472, 198] width 42 height 25
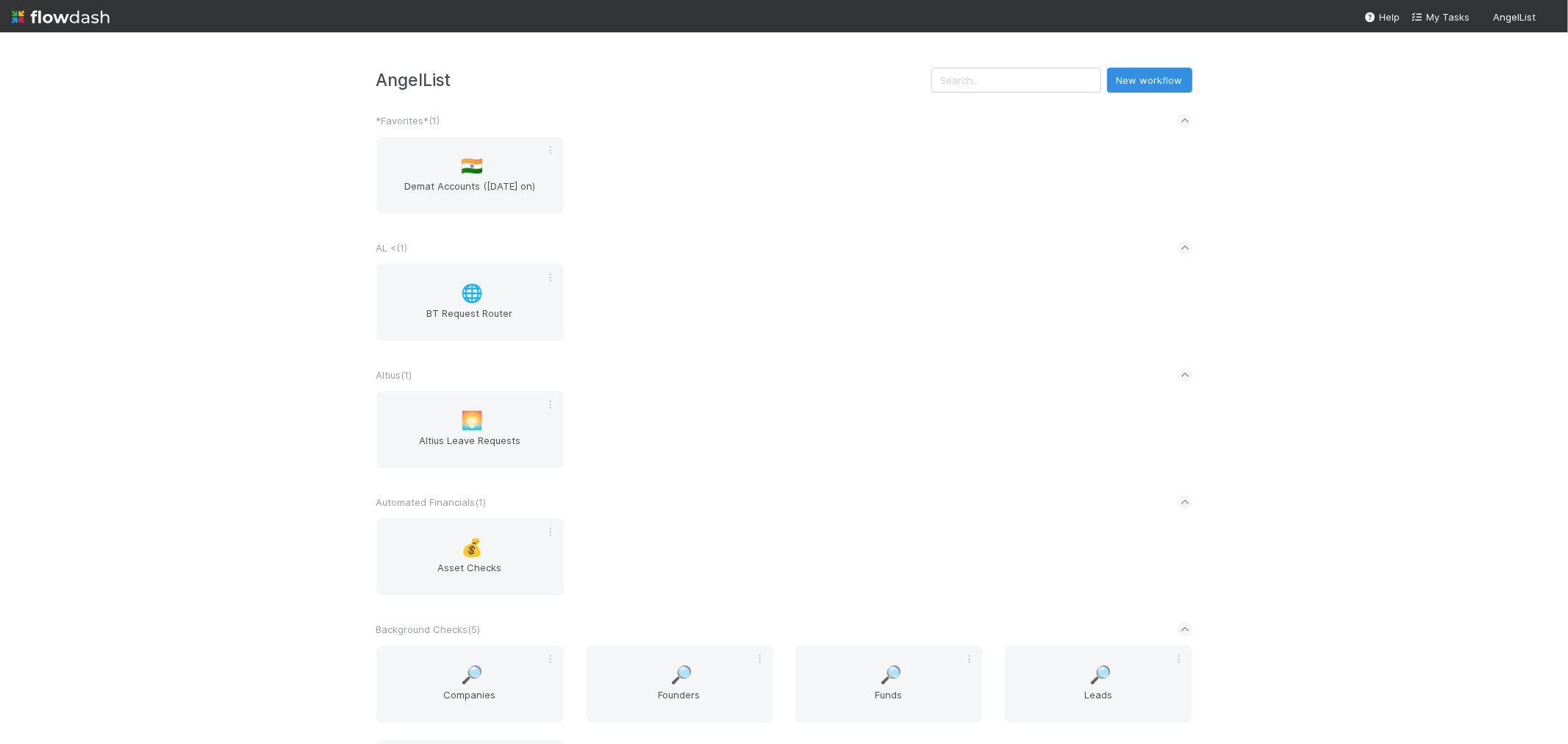
click at [813, 338] on div "🌐 BT Request Router" at bounding box center [784, 311] width 838 height 95
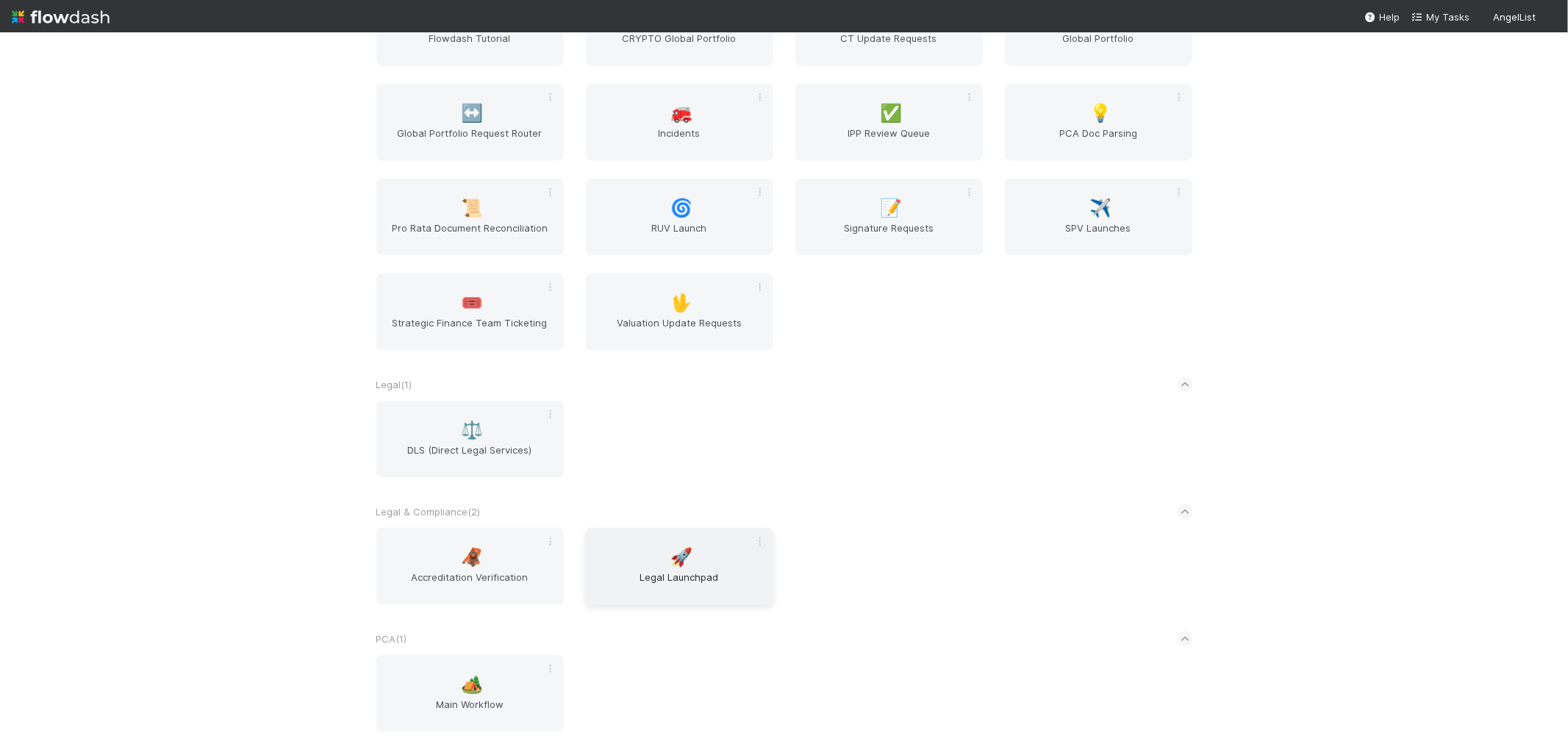
scroll to position [1877, 0]
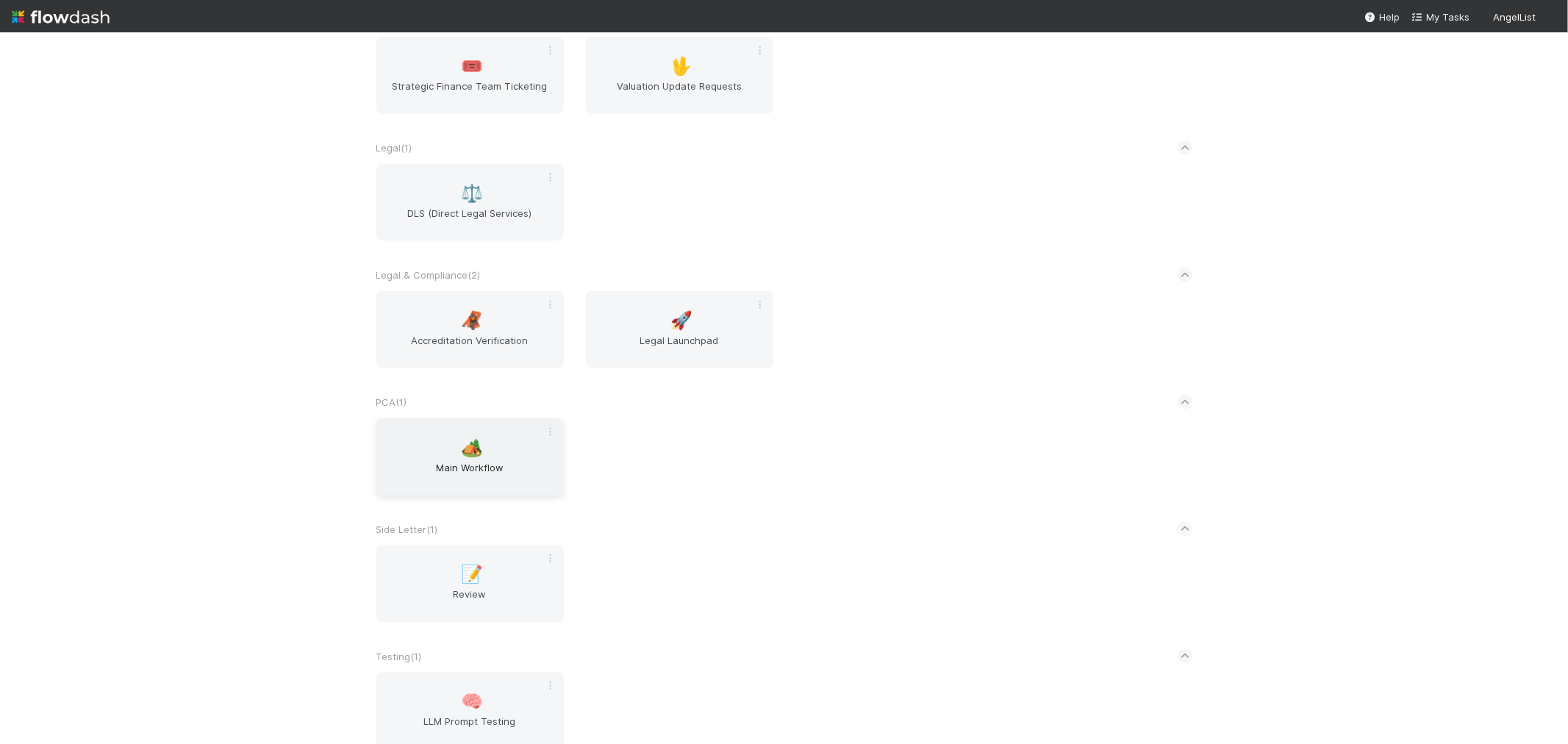
click at [506, 471] on span "Main Workflow" at bounding box center [470, 475] width 175 height 30
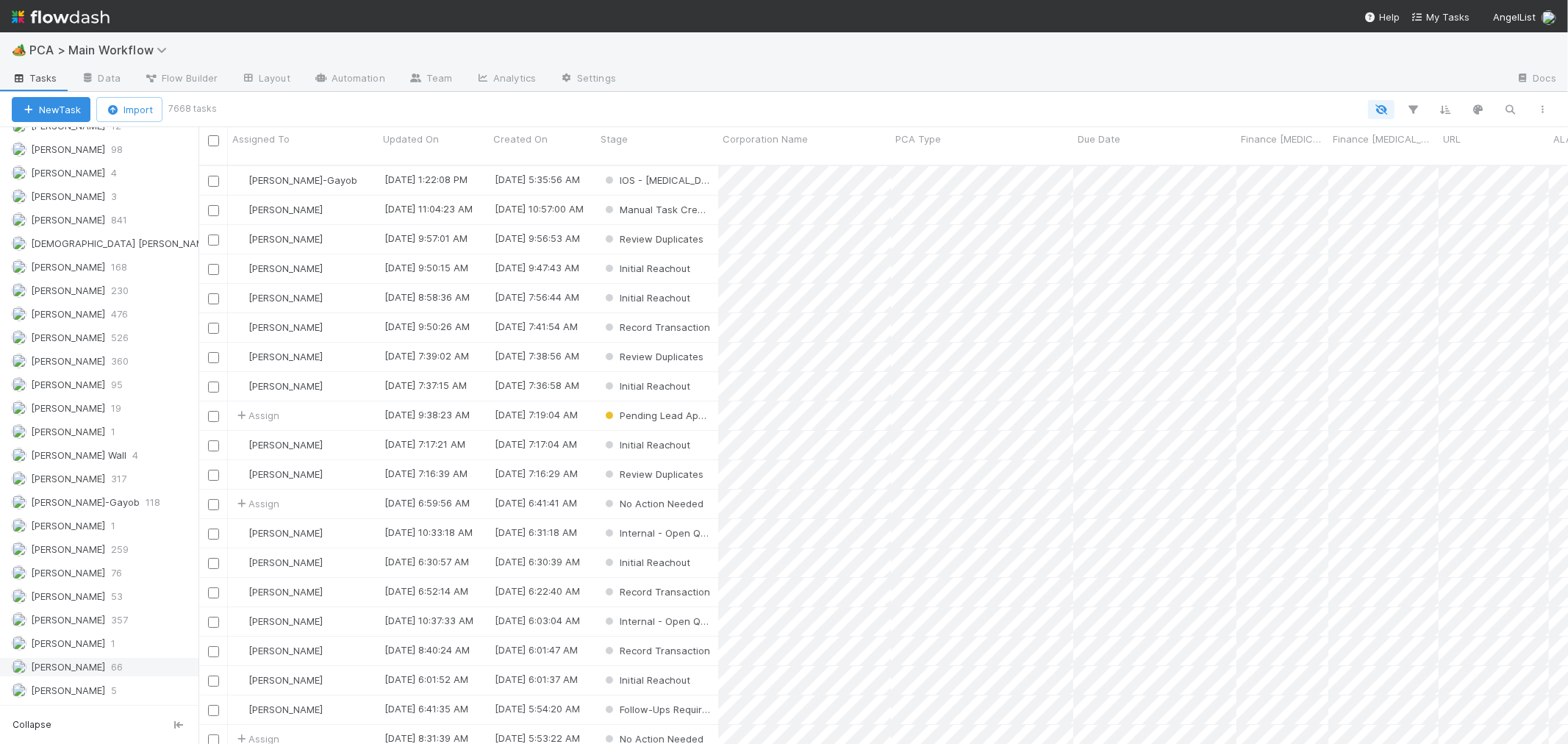
scroll to position [2083, 0]
click at [113, 625] on span "323" at bounding box center [120, 620] width 18 height 18
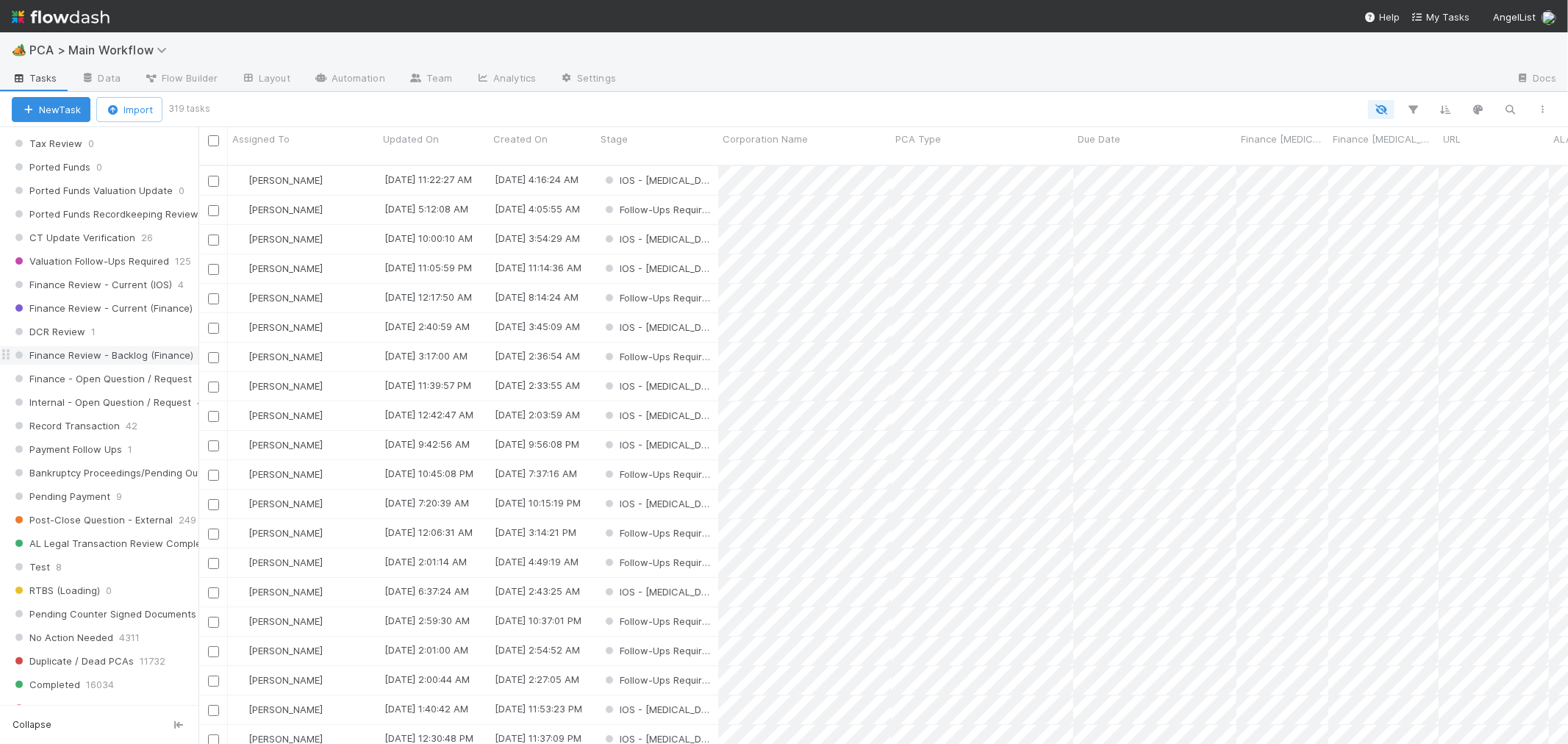
scroll to position [1022, 0]
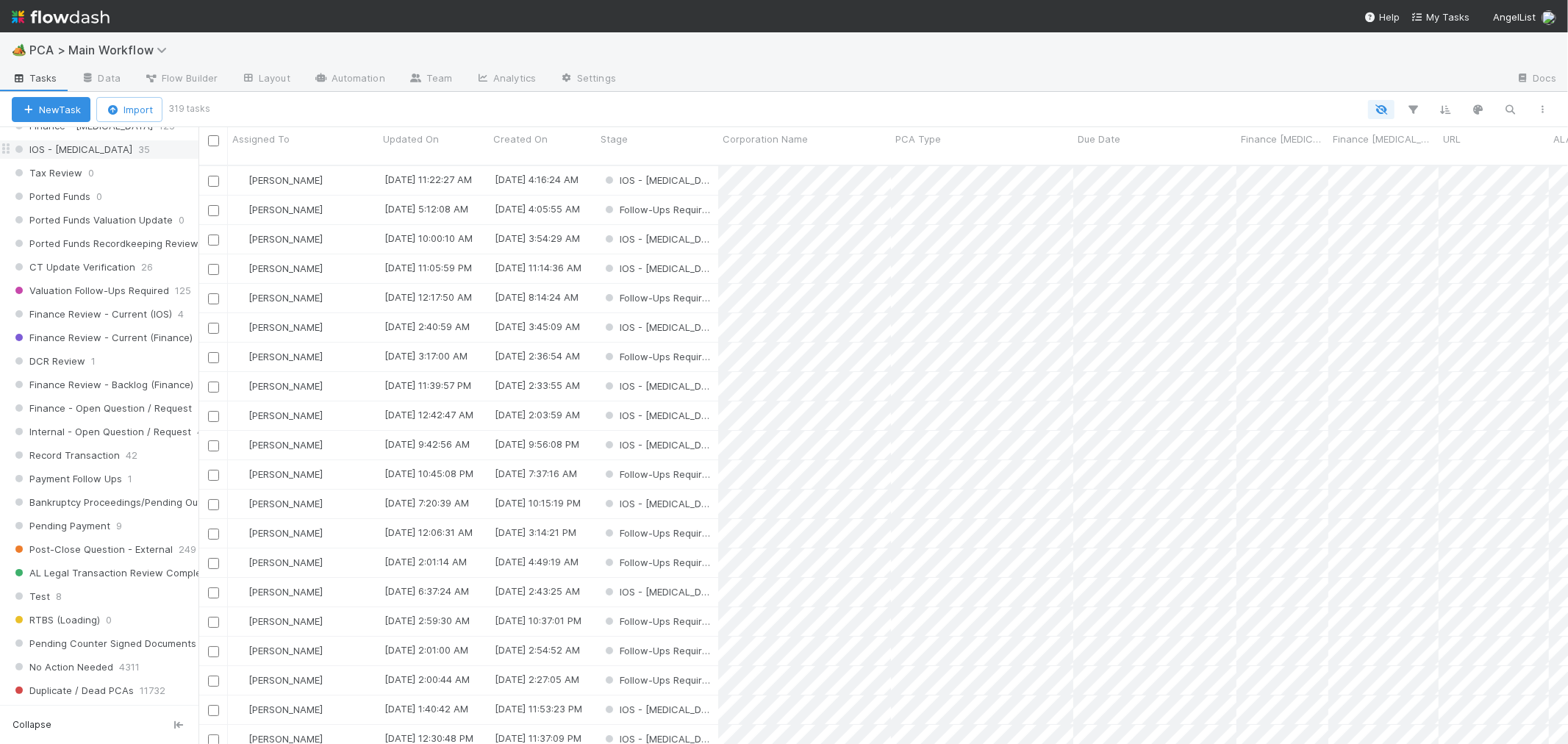
click at [114, 155] on div "IOS - [MEDICAL_DATA] 35" at bounding box center [105, 149] width 186 height 18
click at [961, 136] on div "PCA Type" at bounding box center [982, 138] width 174 height 15
click at [958, 167] on div "Sort A → Z" at bounding box center [980, 166] width 167 height 22
click at [687, 166] on div "IOS - ICU" at bounding box center [656, 180] width 122 height 29
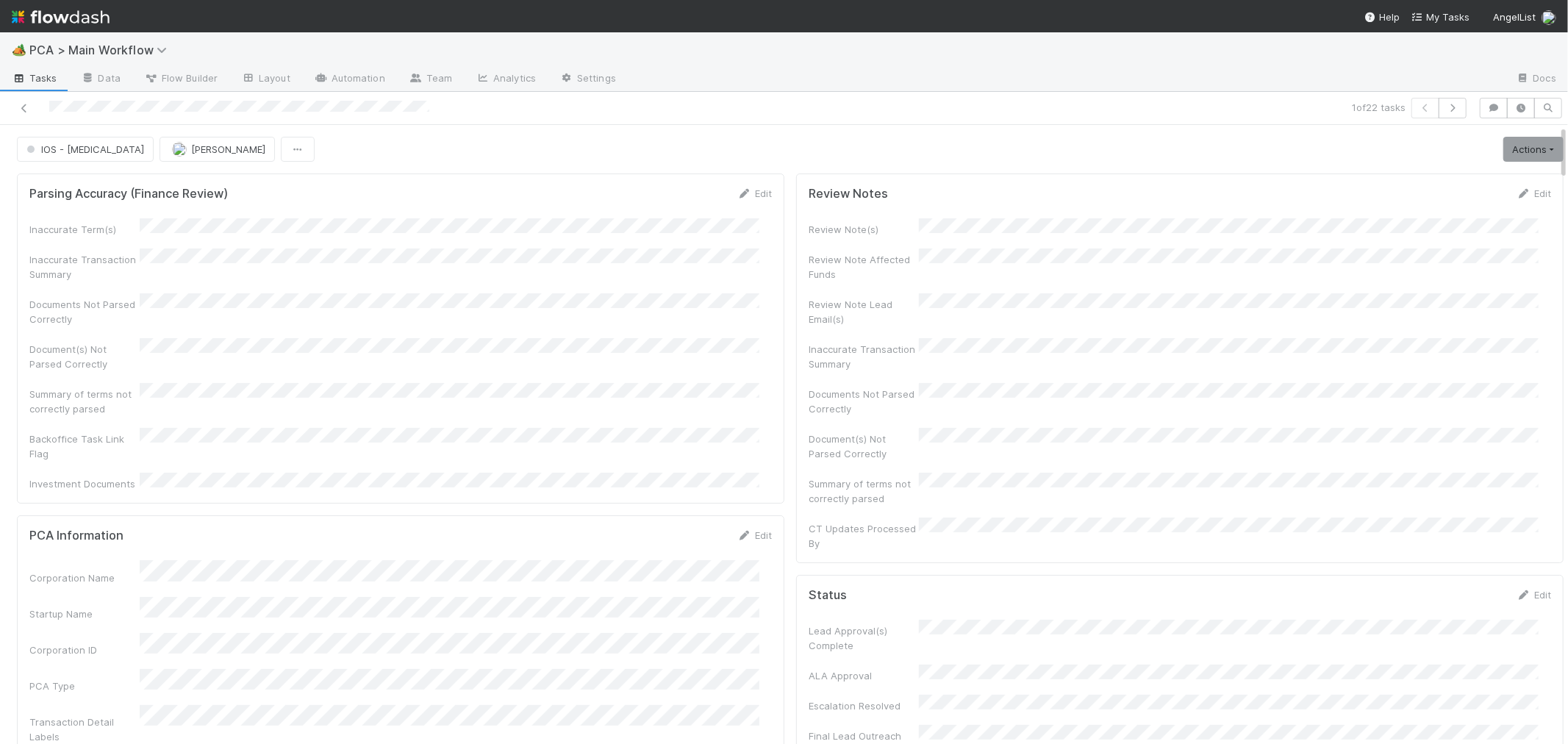
click at [610, 395] on div "Summary of terms not correctly parsed" at bounding box center [400, 398] width 742 height 33
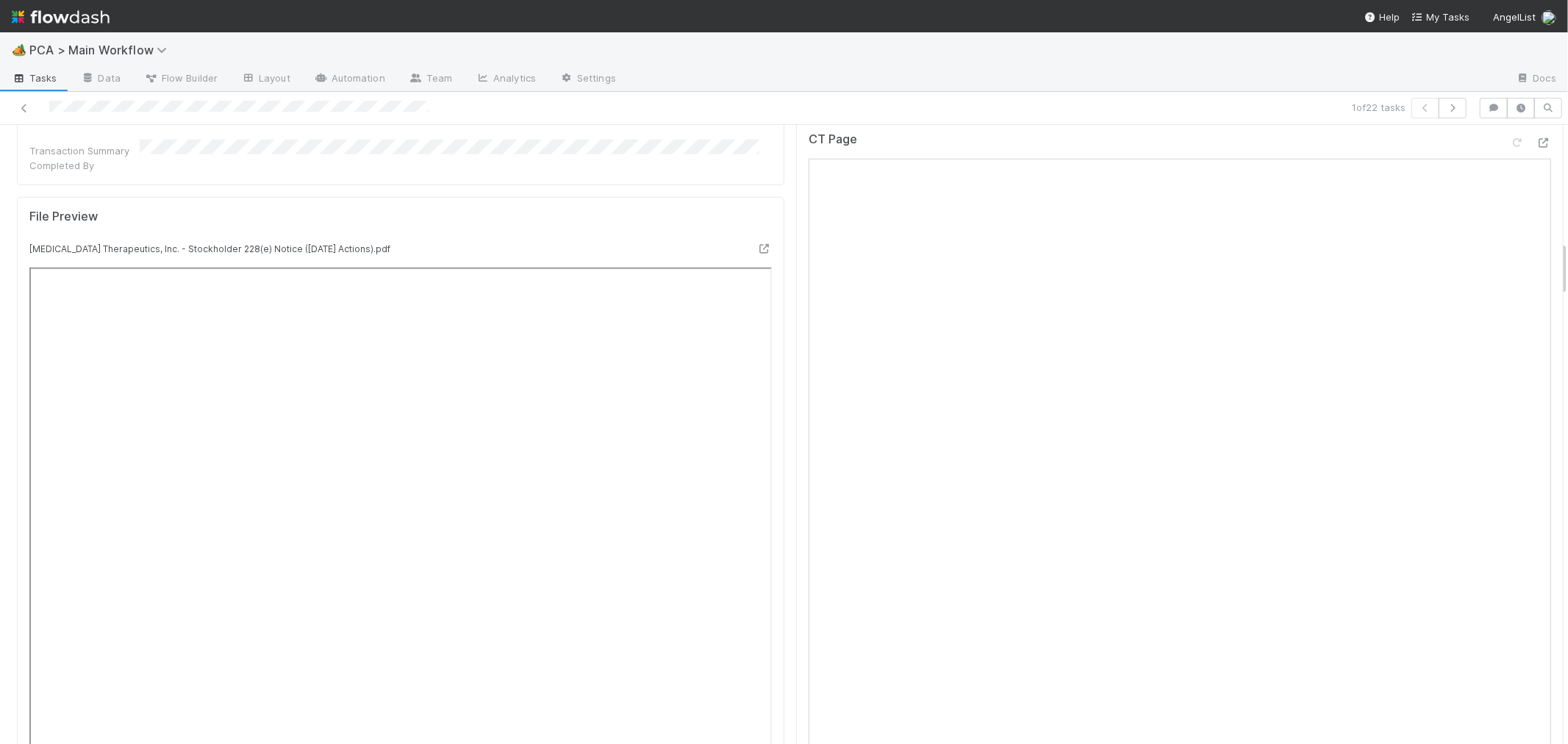
scroll to position [1062, 0]
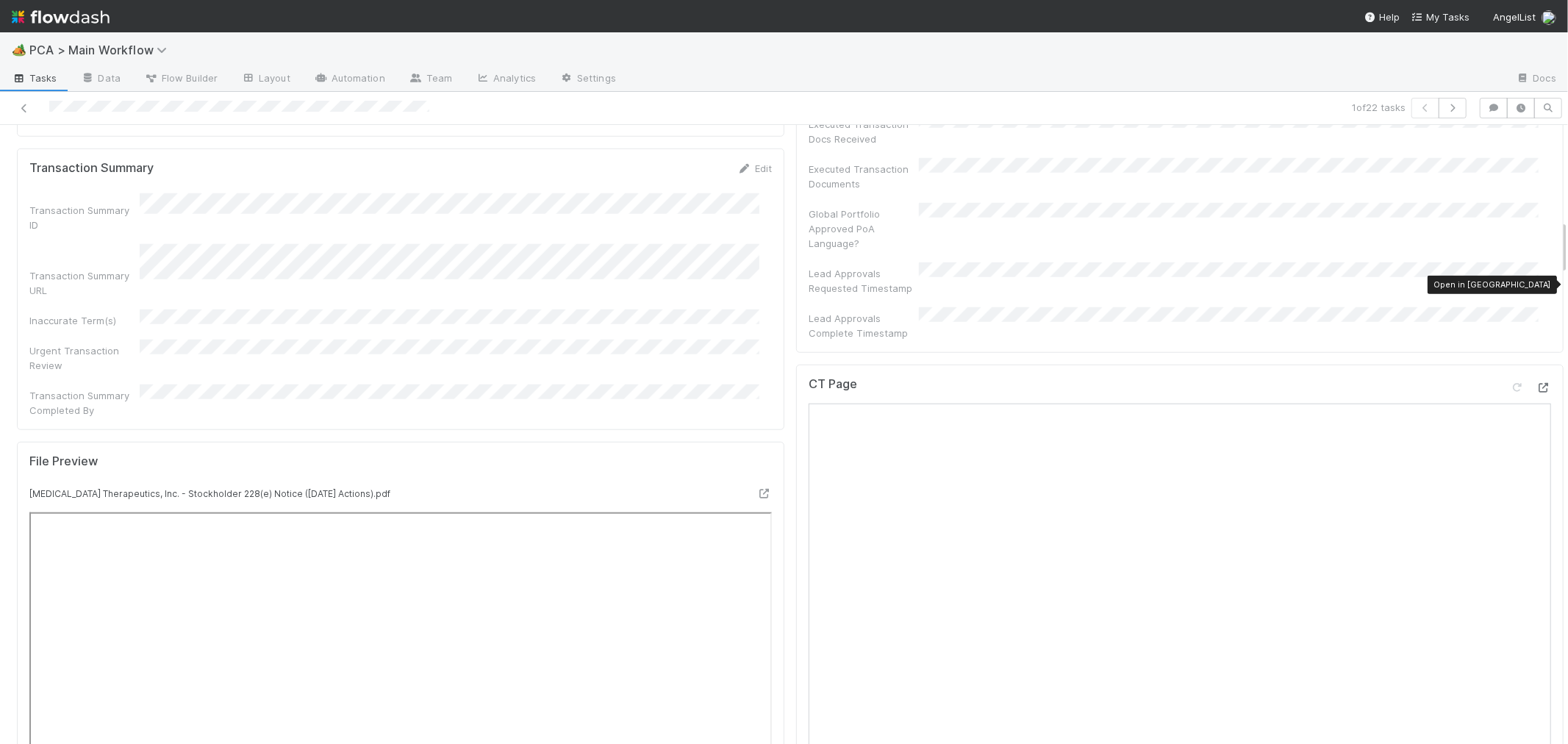
click at [1536, 382] on icon at bounding box center [1543, 387] width 15 height 10
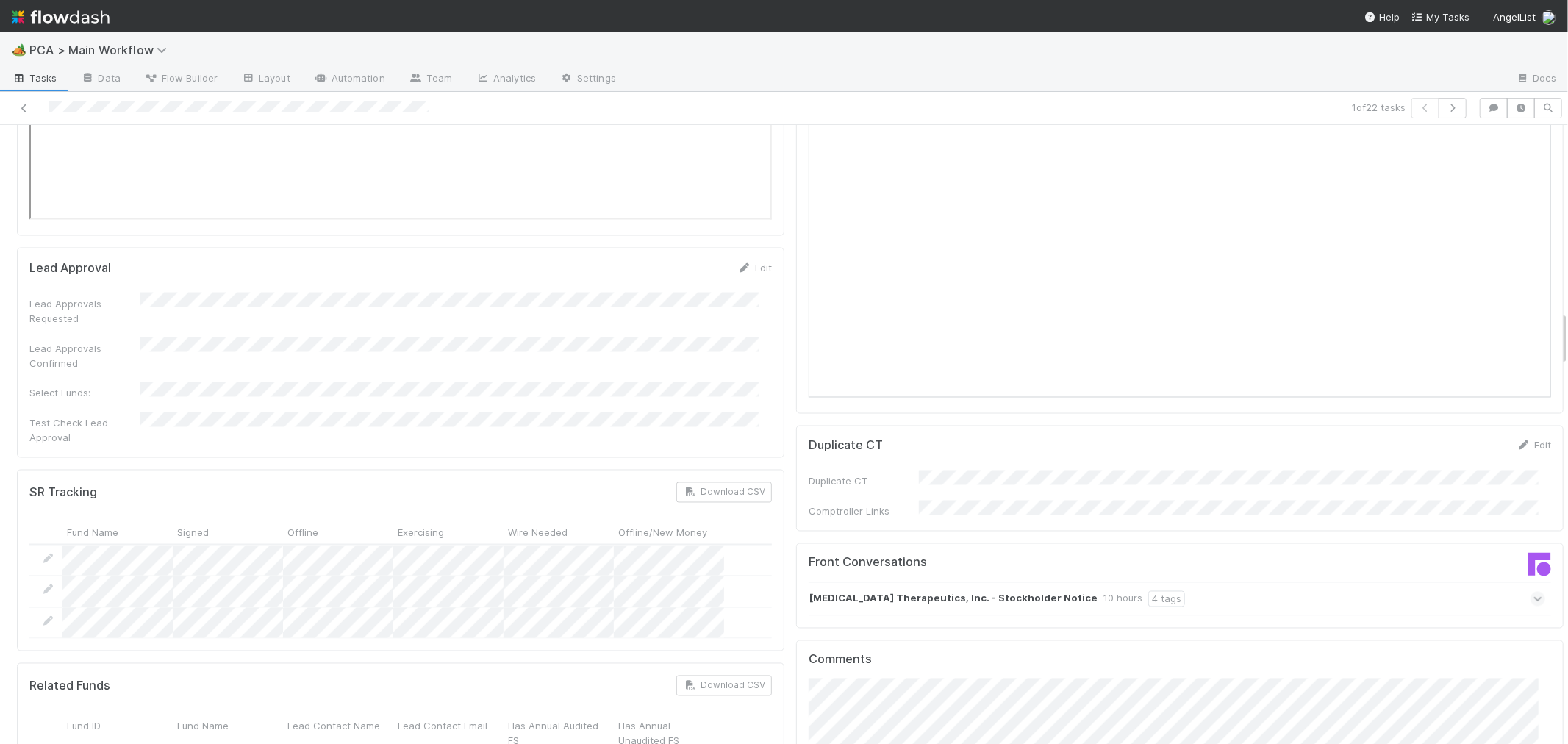
scroll to position [2287, 0]
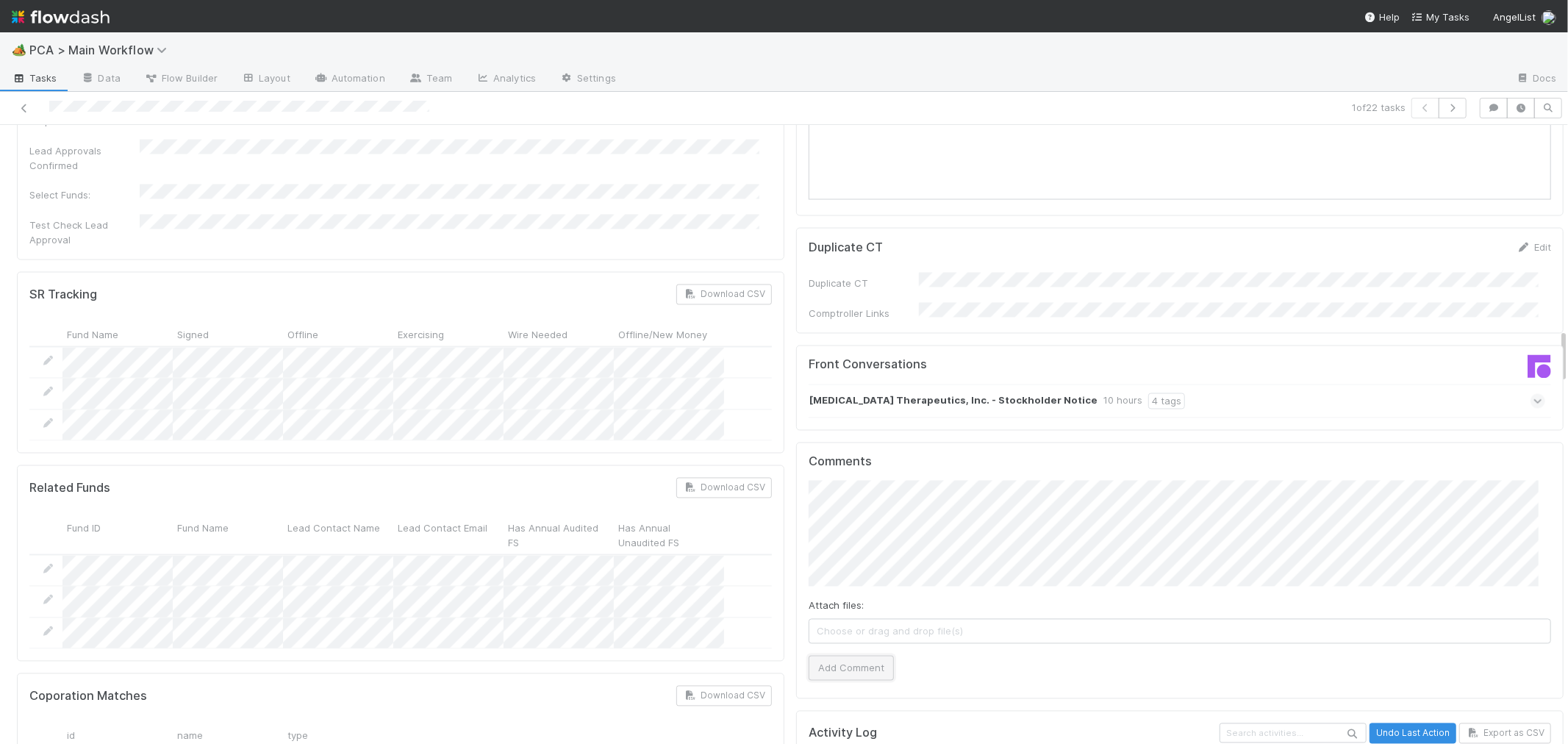
click at [812, 655] on button "Add Comment" at bounding box center [852, 667] width 86 height 25
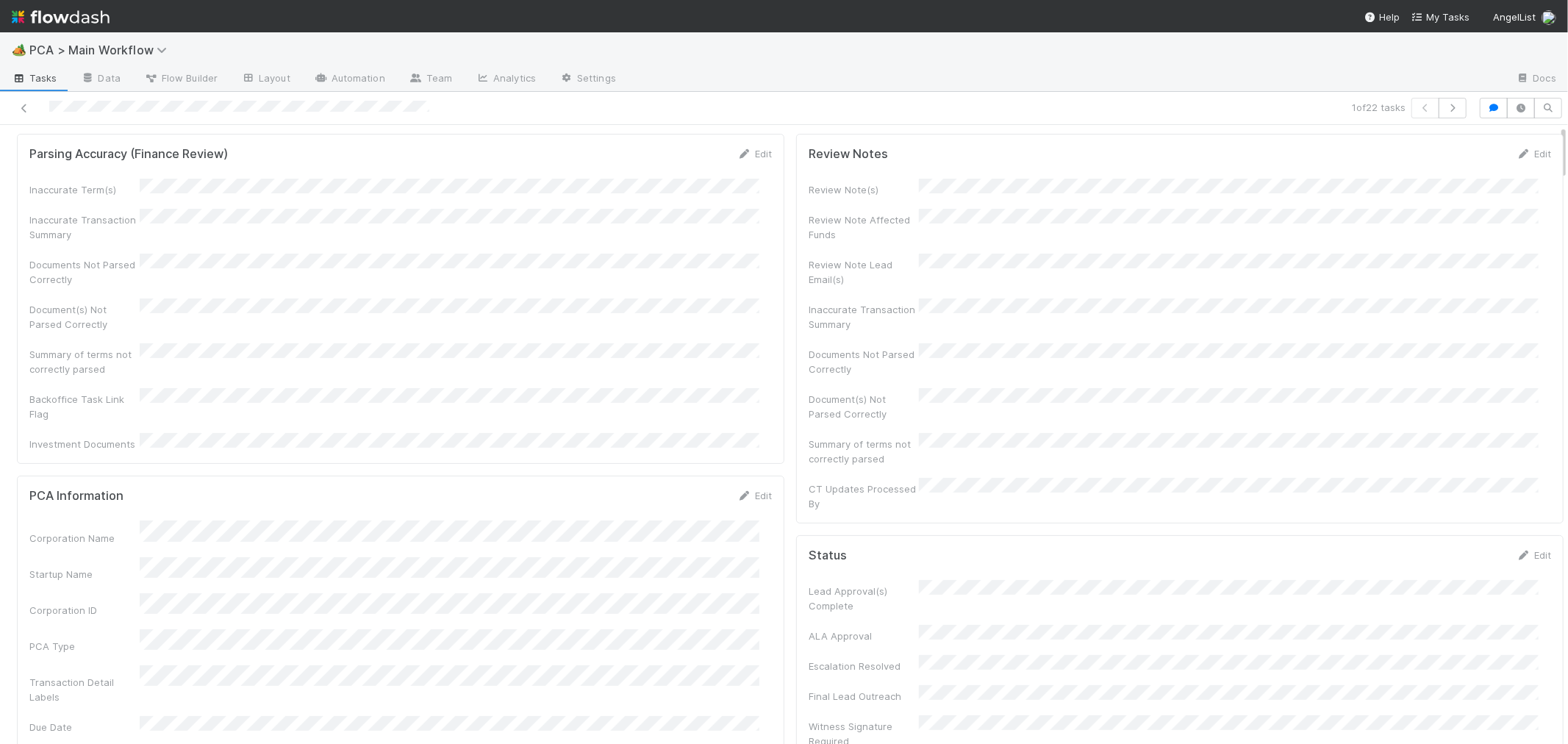
scroll to position [0, 0]
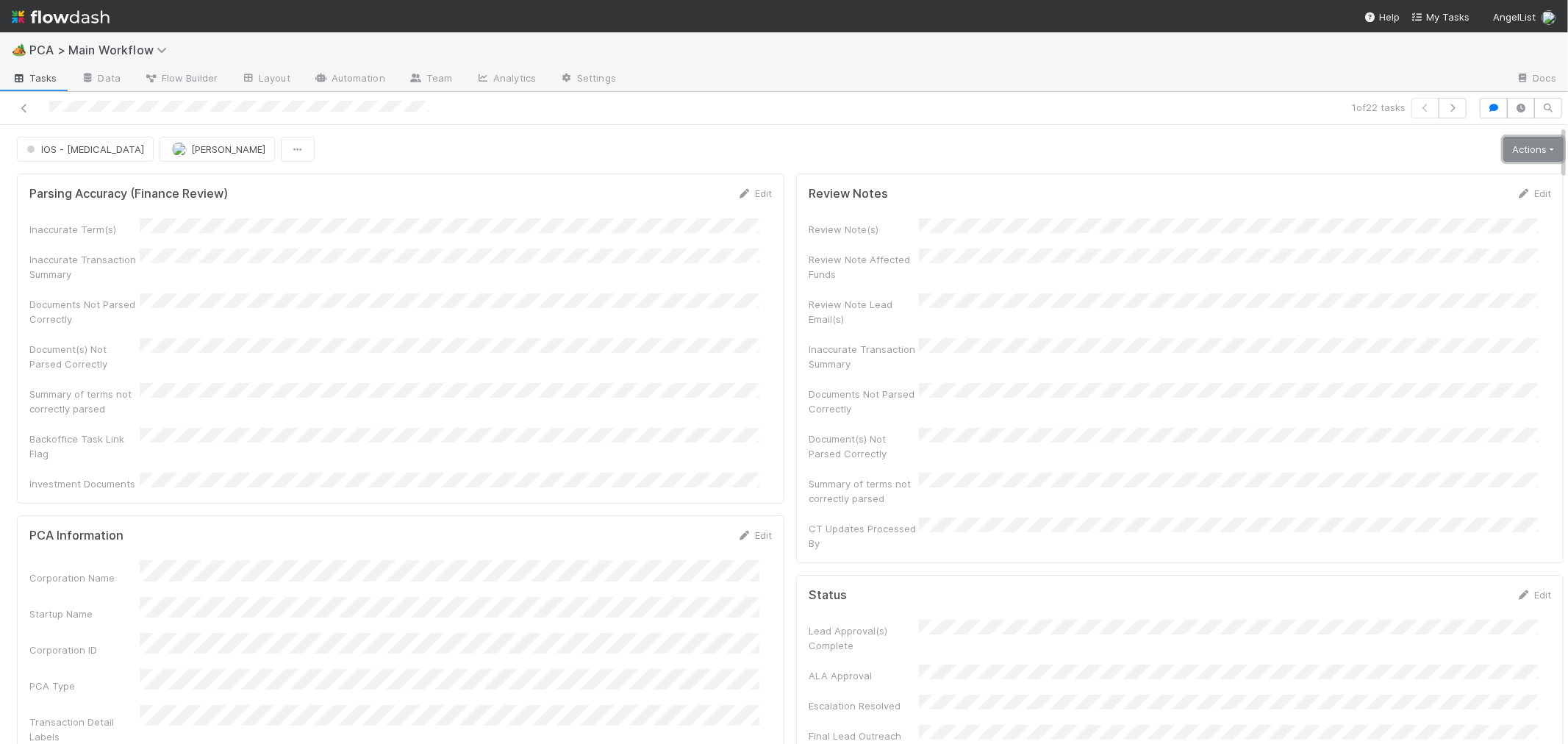
click at [1503, 152] on link "Actions" at bounding box center [1533, 148] width 61 height 25
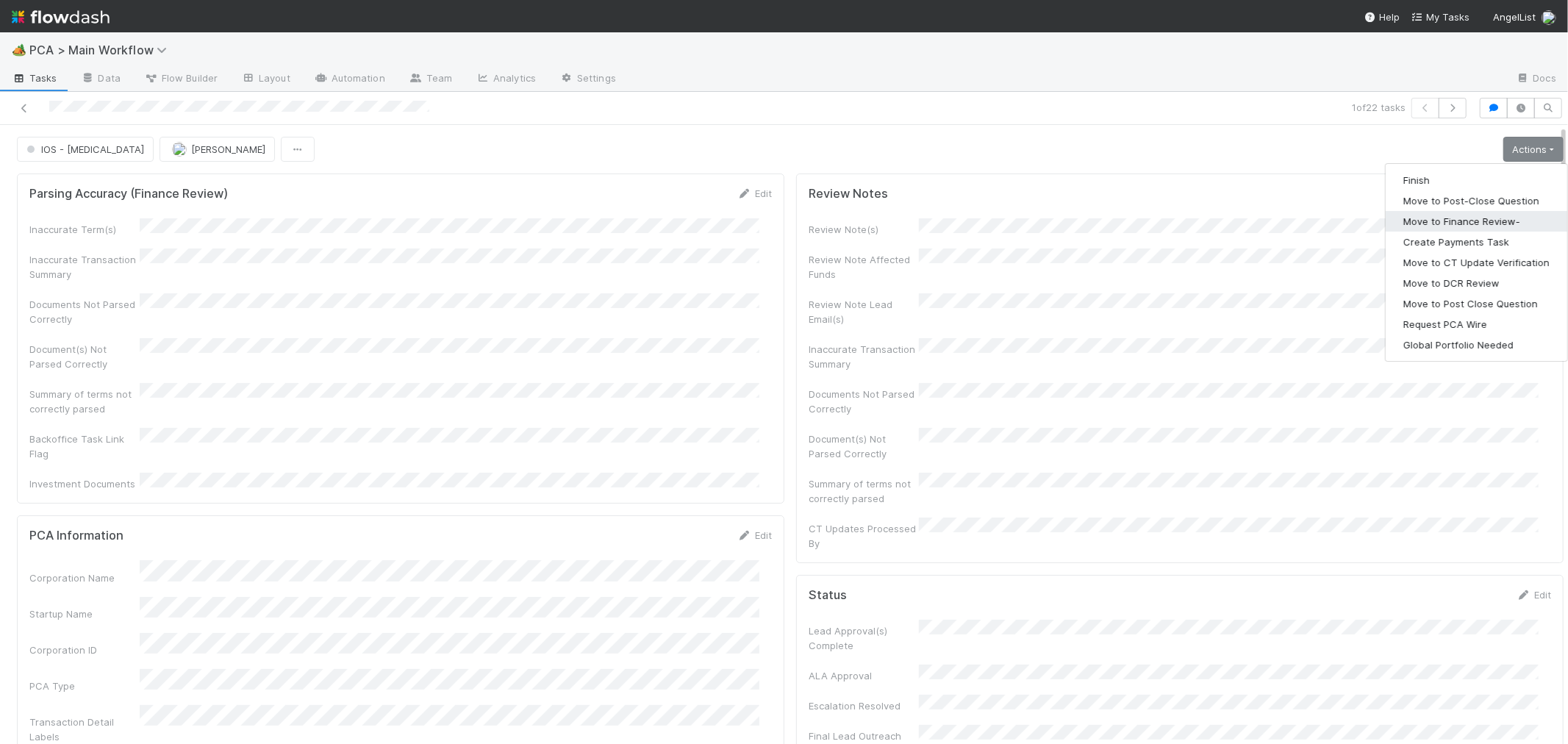
click at [1428, 218] on button "Move to Finance Review-" at bounding box center [1476, 221] width 181 height 21
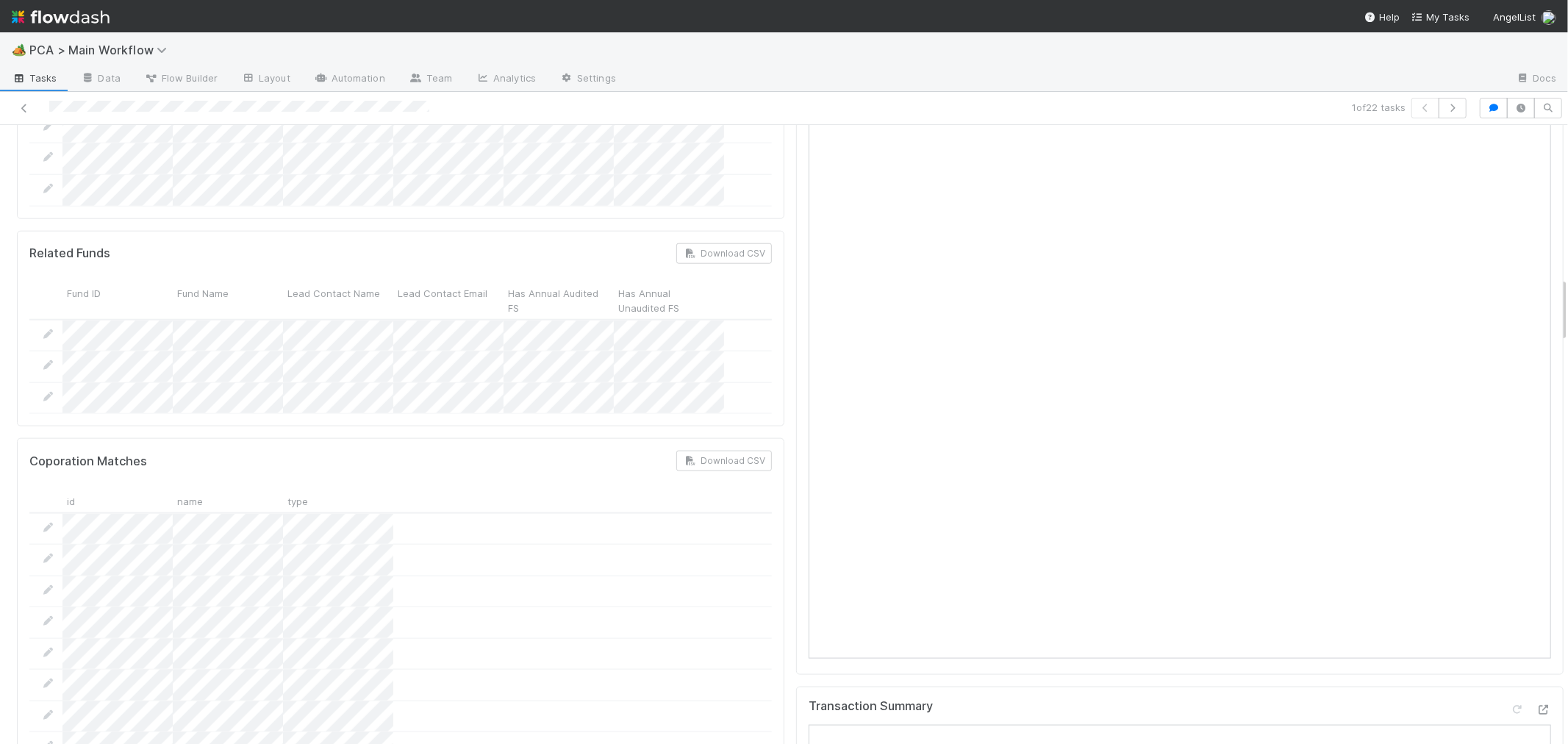
scroll to position [1470, 0]
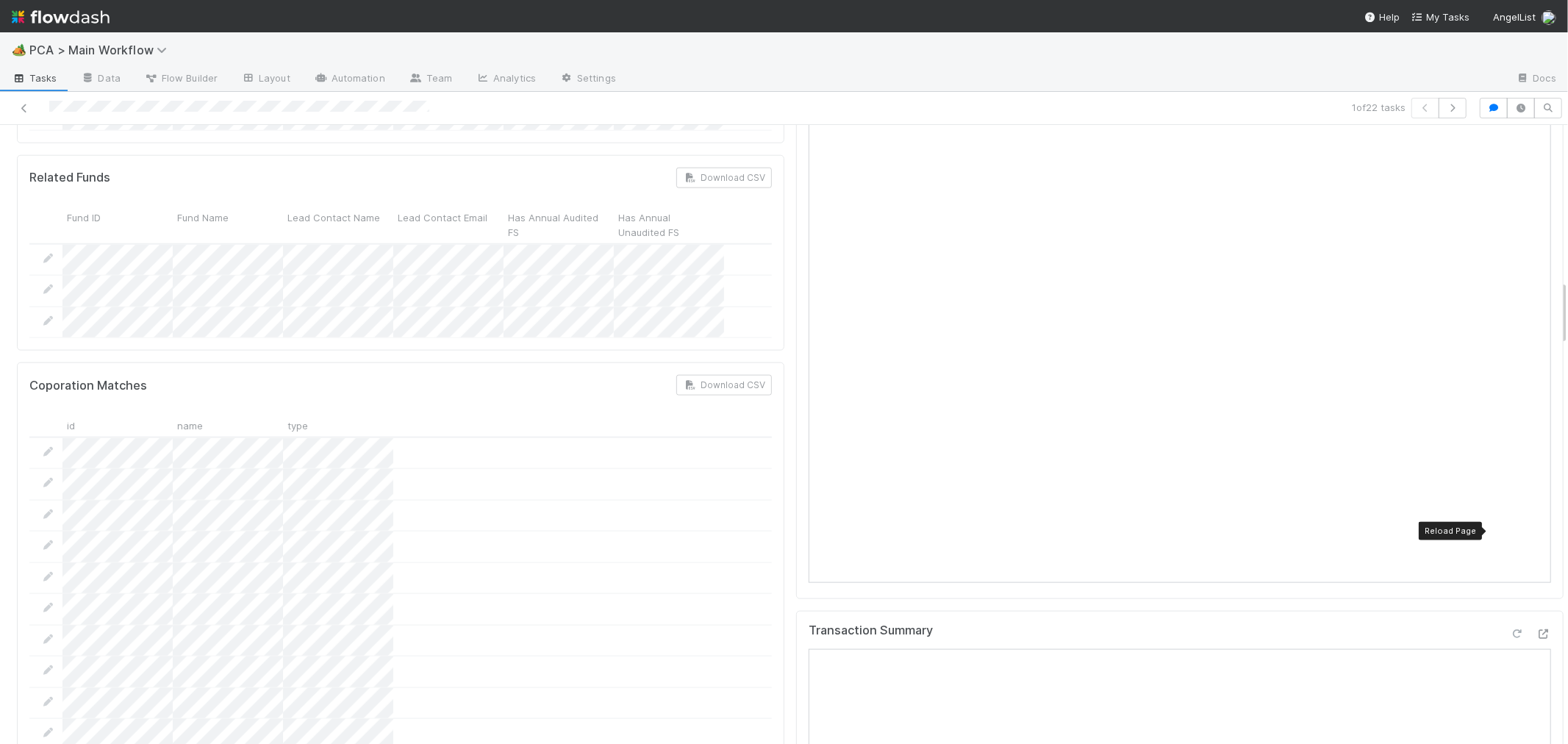
click at [1510, 629] on icon at bounding box center [1517, 634] width 15 height 10
click at [1363, 623] on div "Transaction Summary" at bounding box center [1179, 636] width 742 height 27
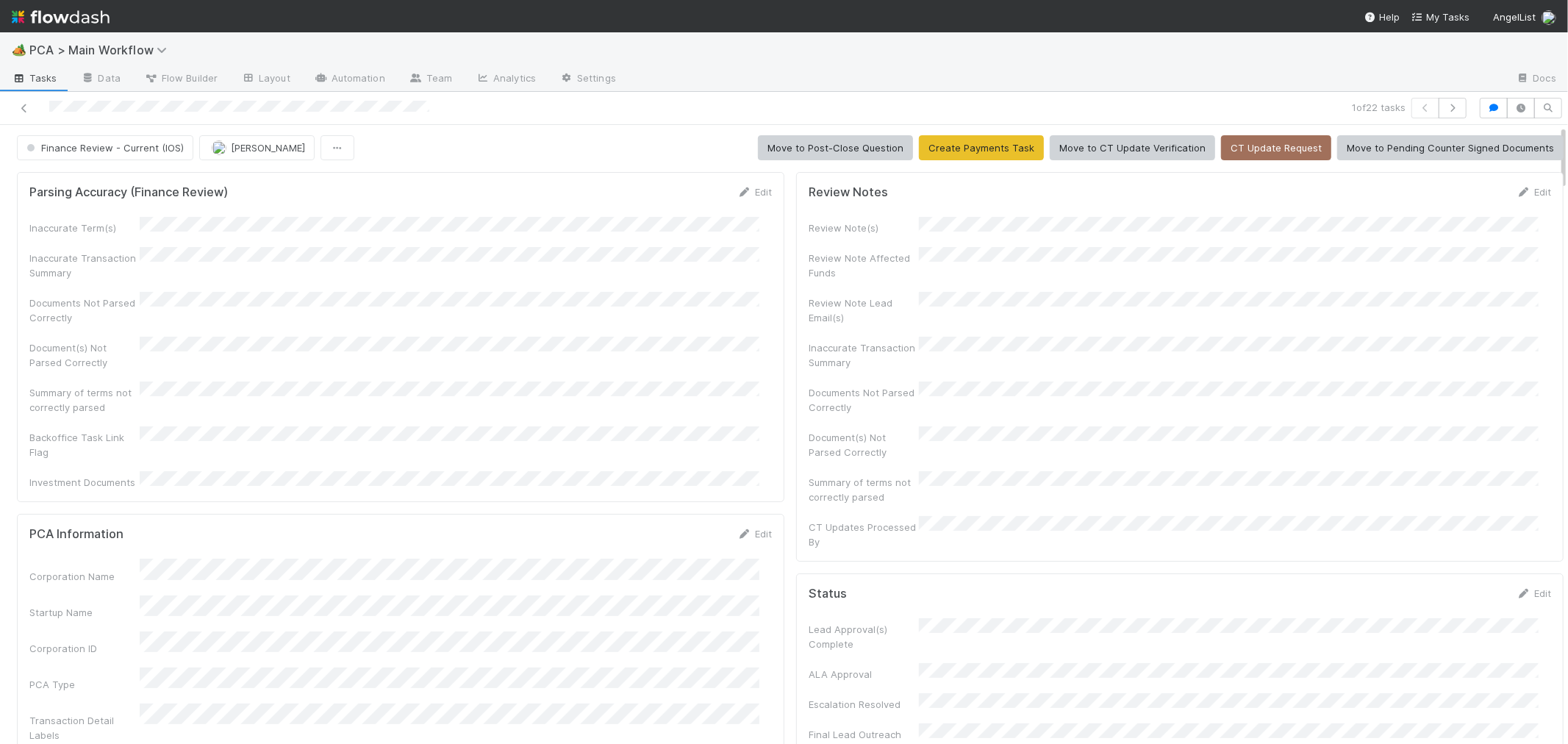
scroll to position [0, 0]
click at [1445, 105] on icon "button" at bounding box center [1452, 108] width 15 height 9
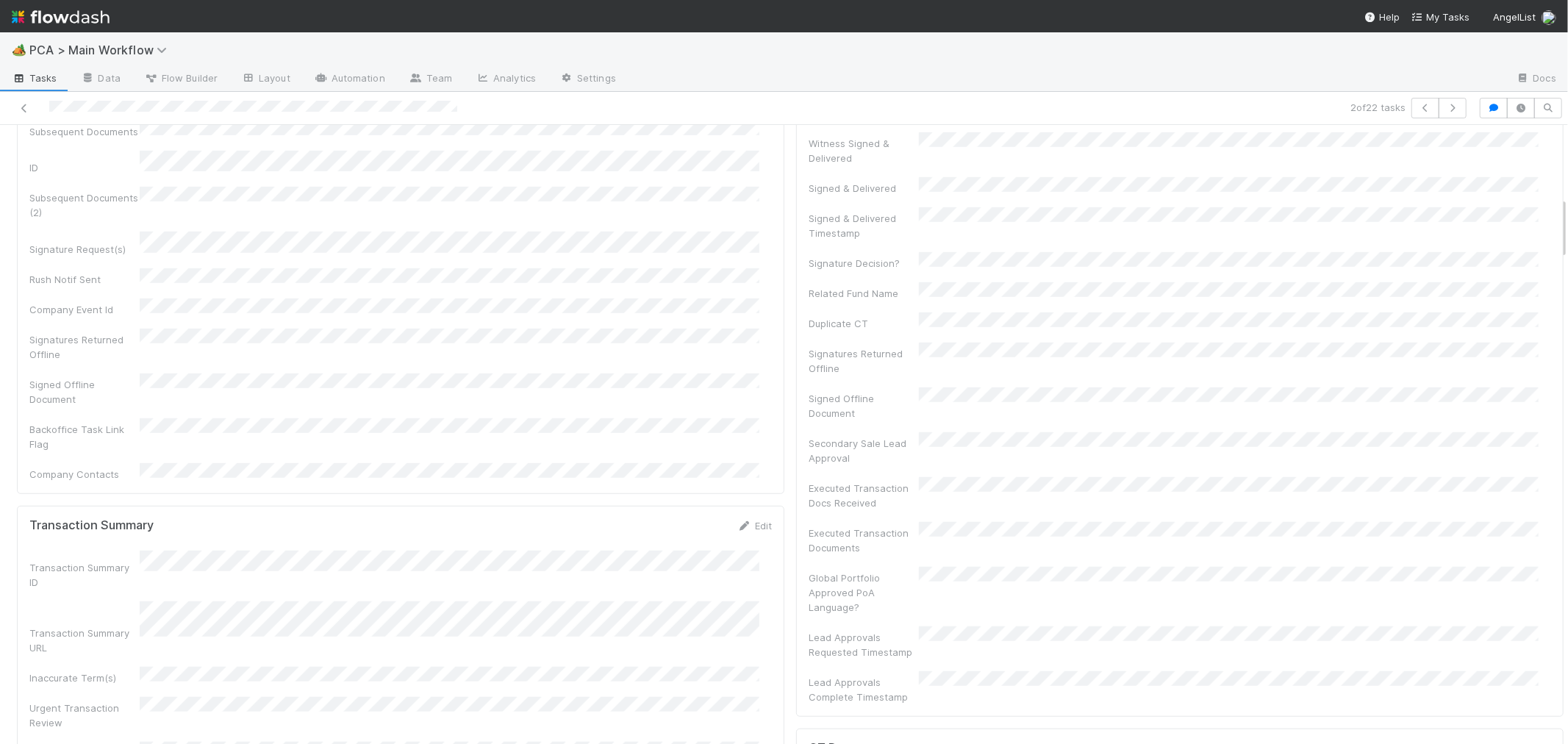
scroll to position [980, 0]
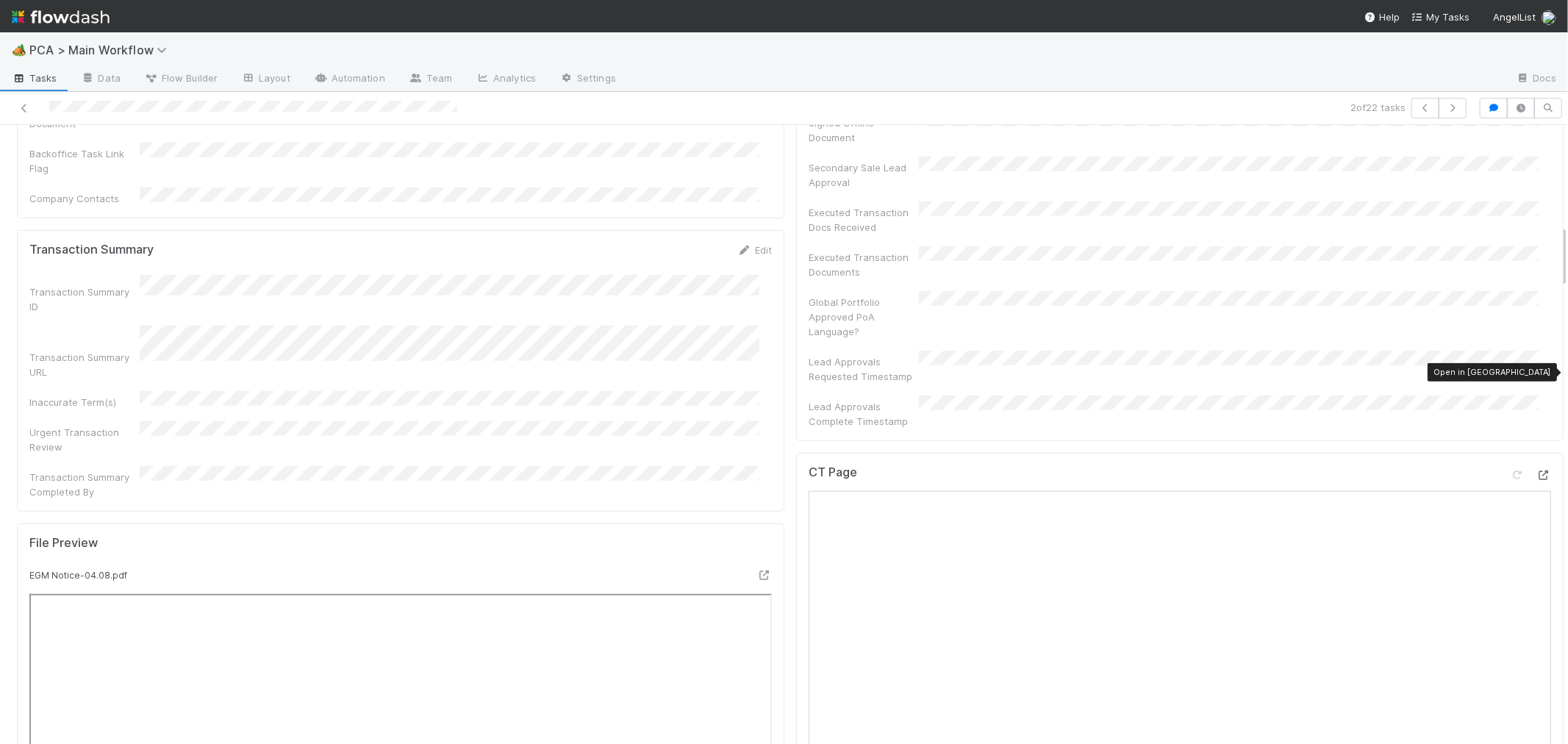
click at [1536, 470] on icon at bounding box center [1543, 475] width 15 height 10
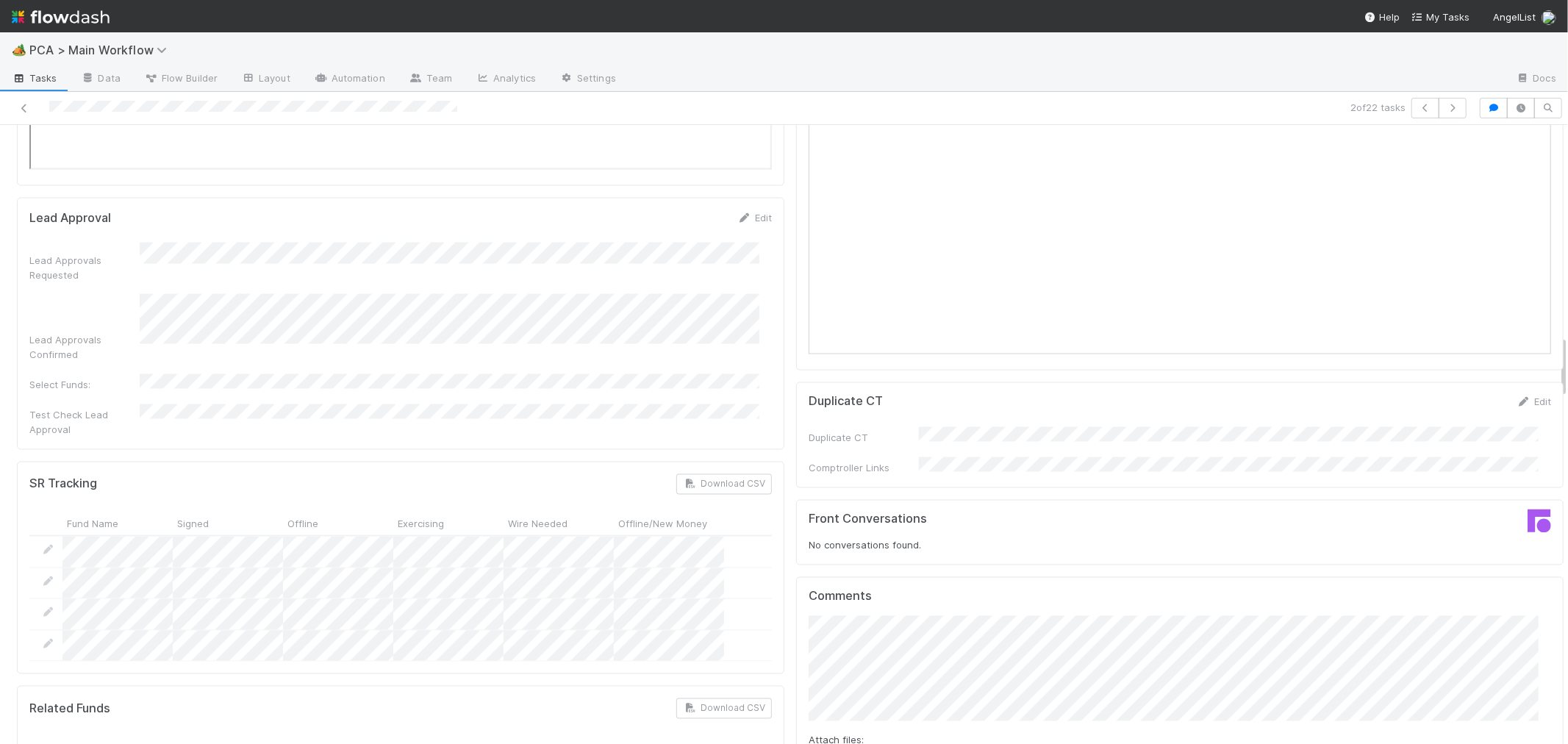
scroll to position [2287, 0]
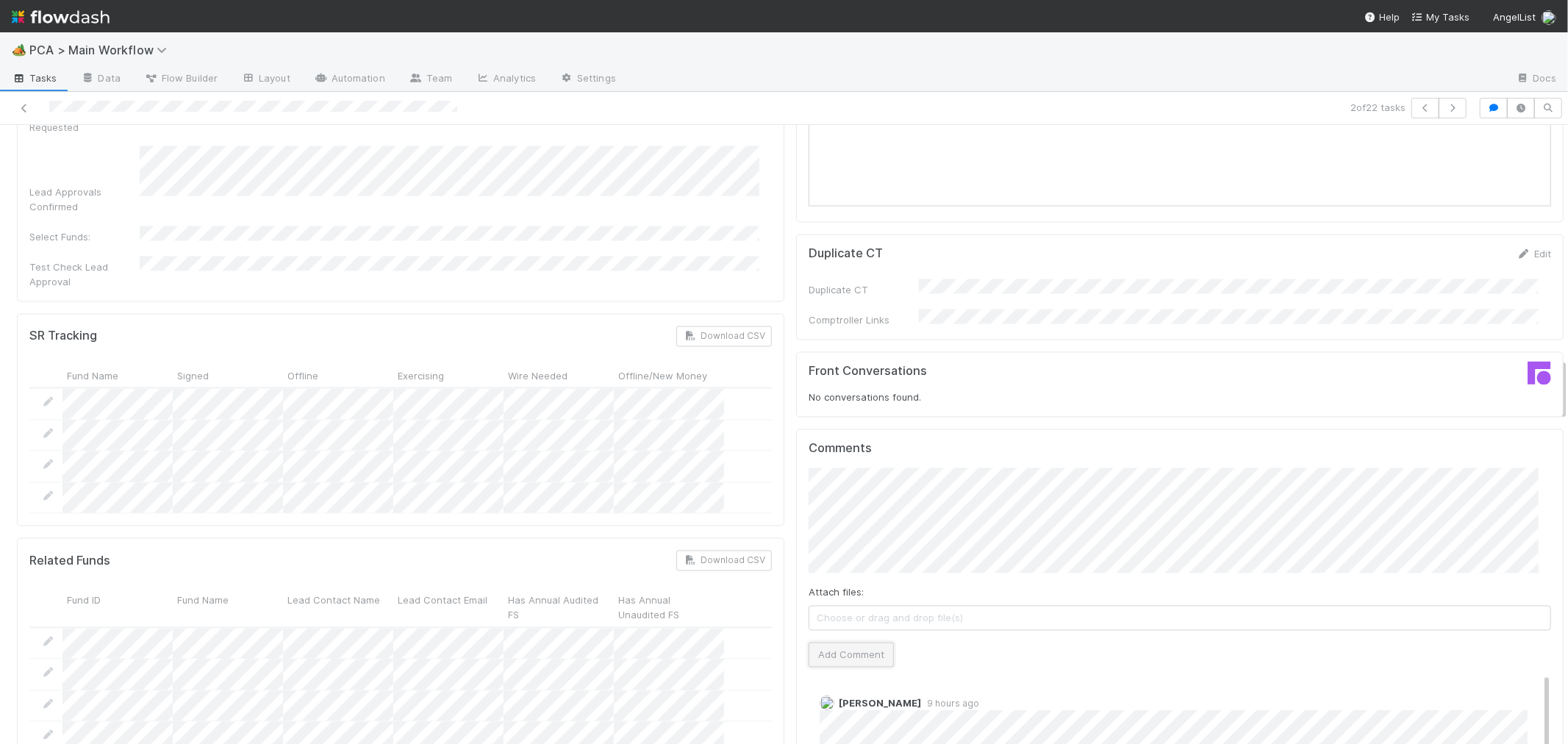
click at [851, 642] on button "Add Comment" at bounding box center [852, 654] width 86 height 25
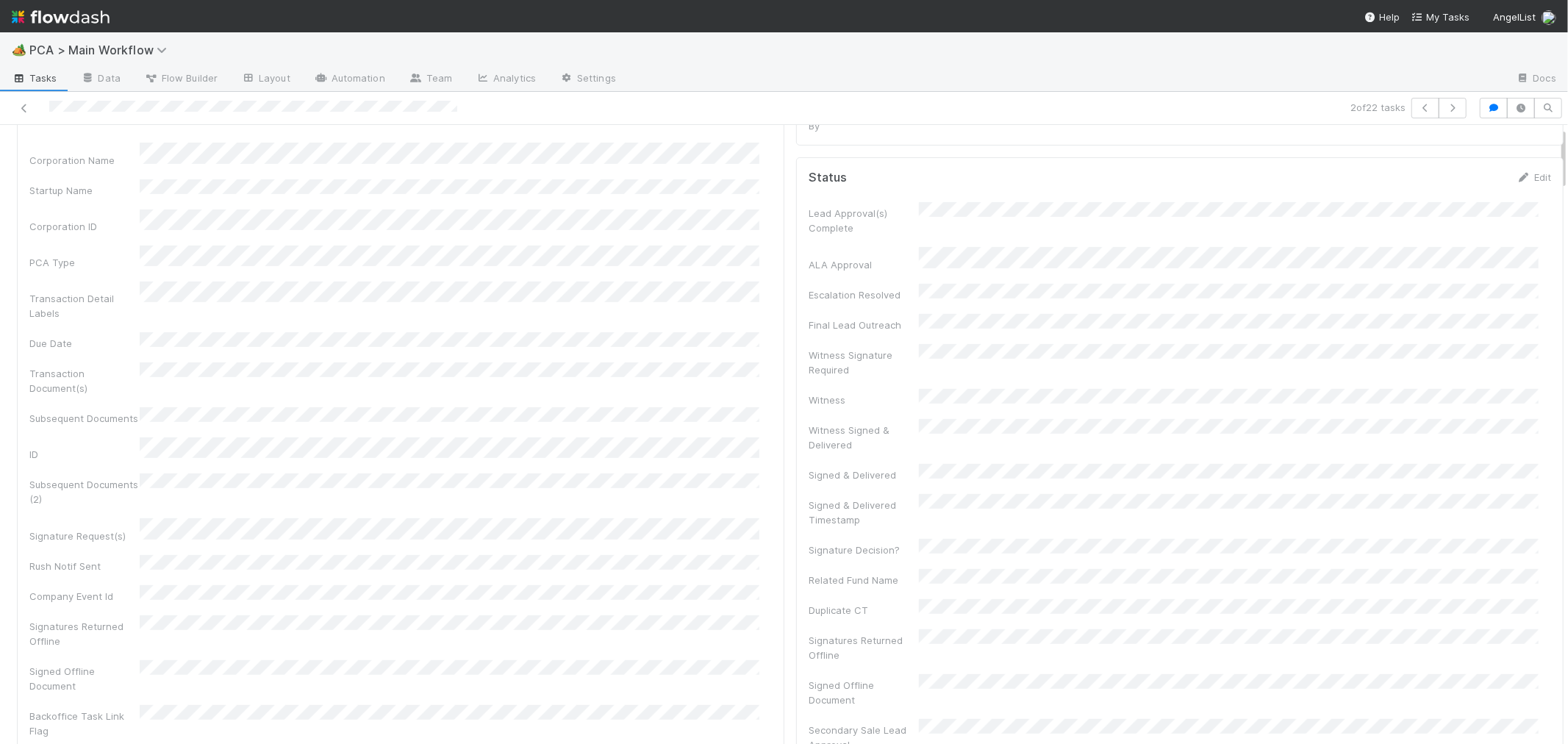
scroll to position [0, 0]
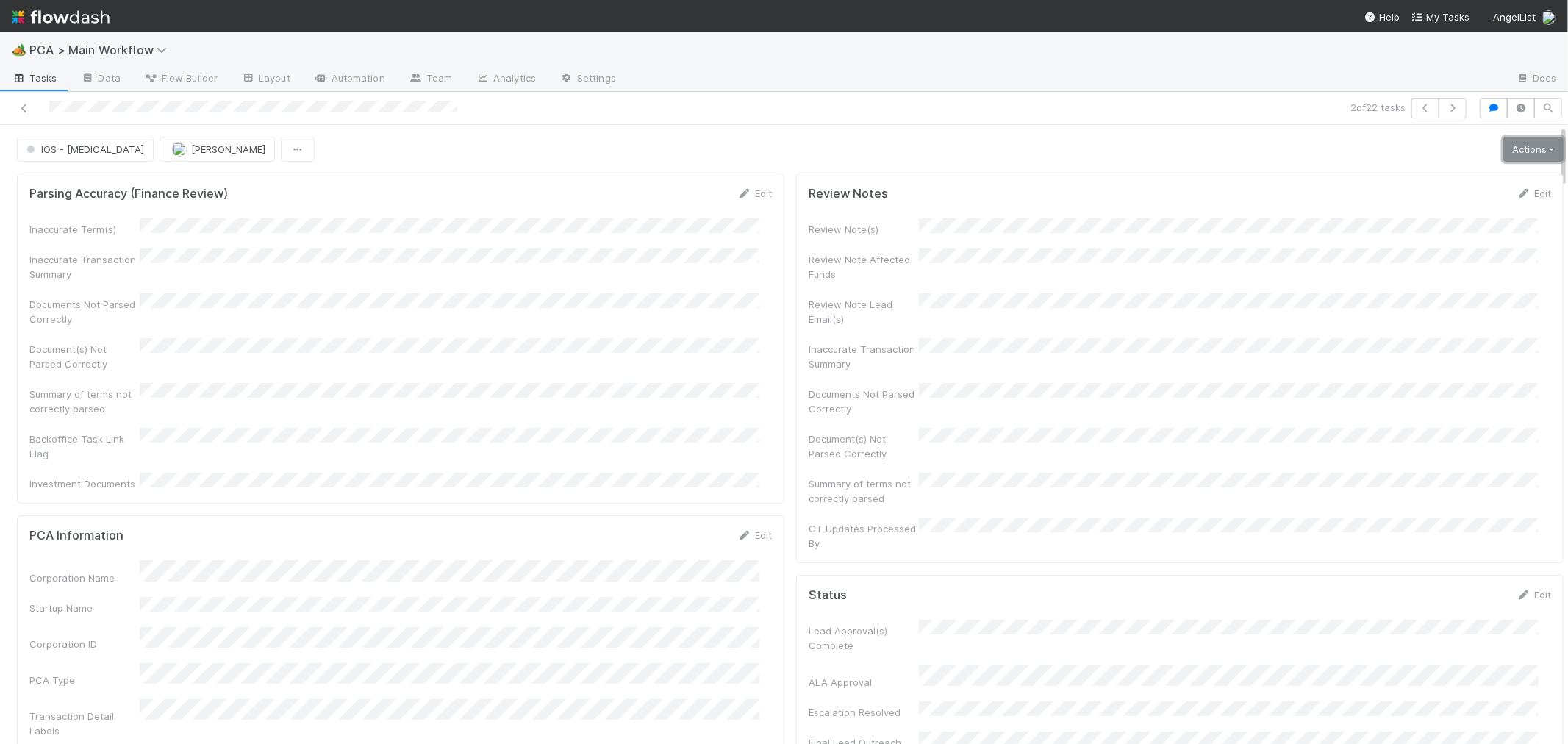
drag, startPoint x: 1499, startPoint y: 147, endPoint x: 1471, endPoint y: 181, distance: 44.0
click at [1503, 147] on link "Actions" at bounding box center [1533, 148] width 61 height 25
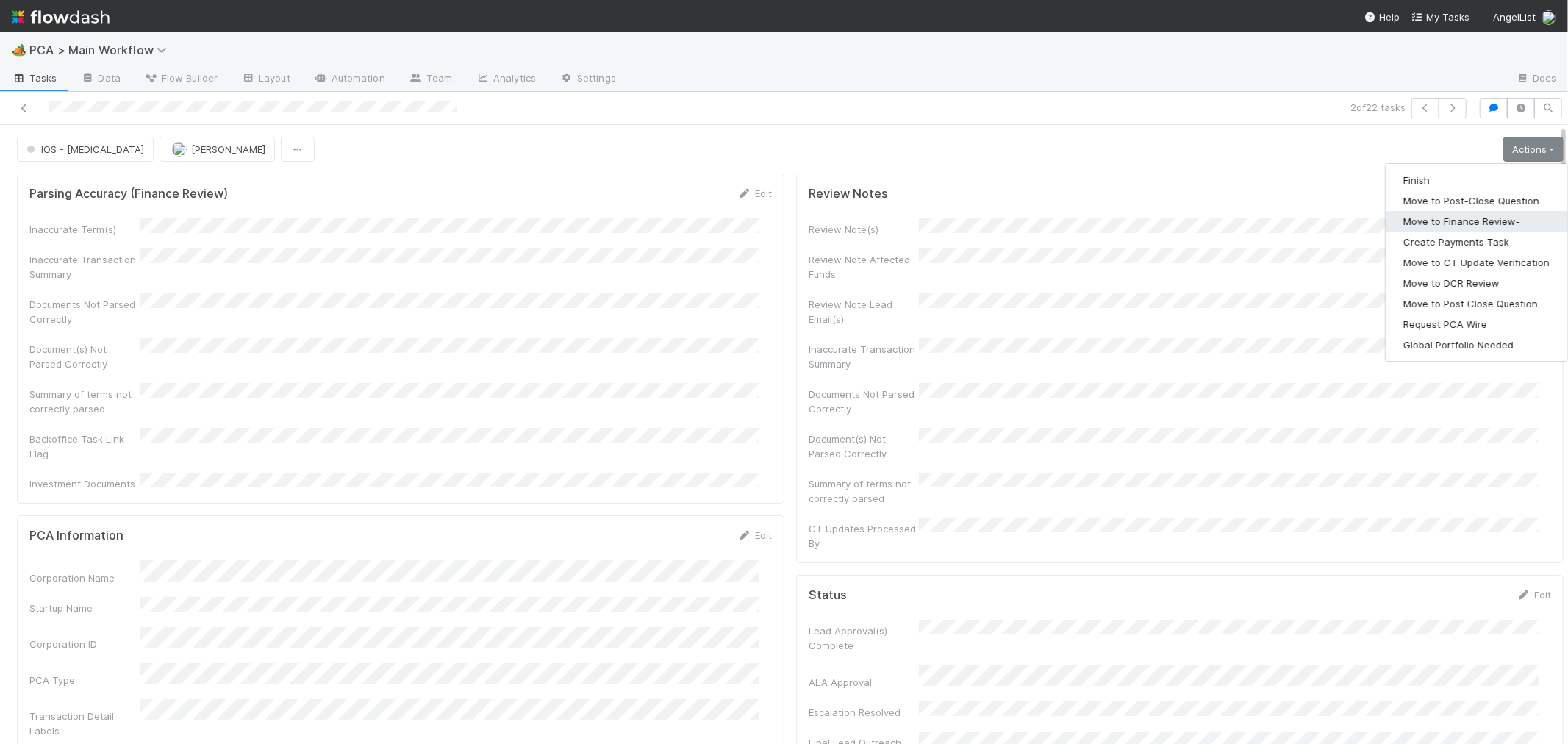
click at [1424, 226] on button "Move to Finance Review-" at bounding box center [1476, 221] width 181 height 21
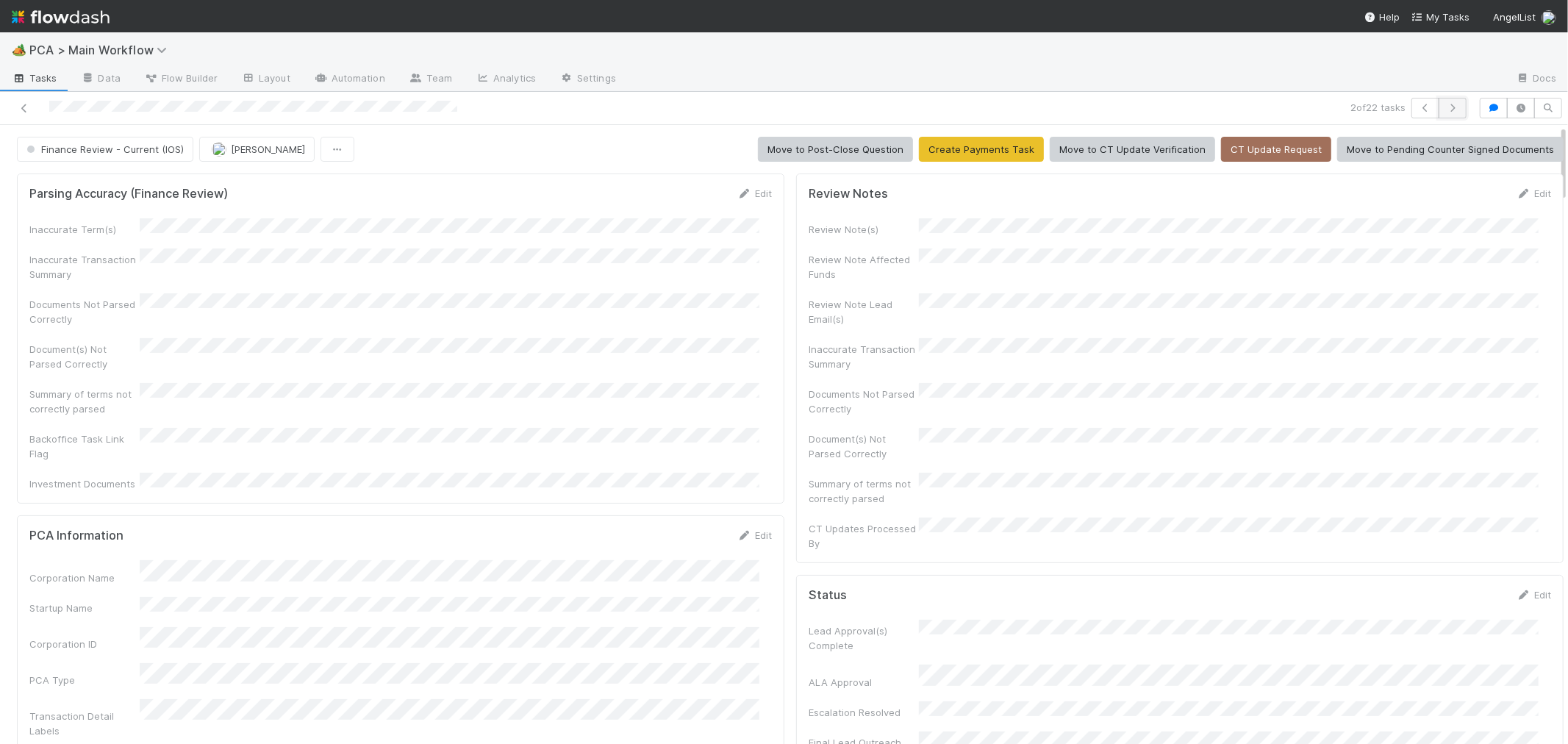
click at [1445, 112] on icon "button" at bounding box center [1452, 108] width 15 height 9
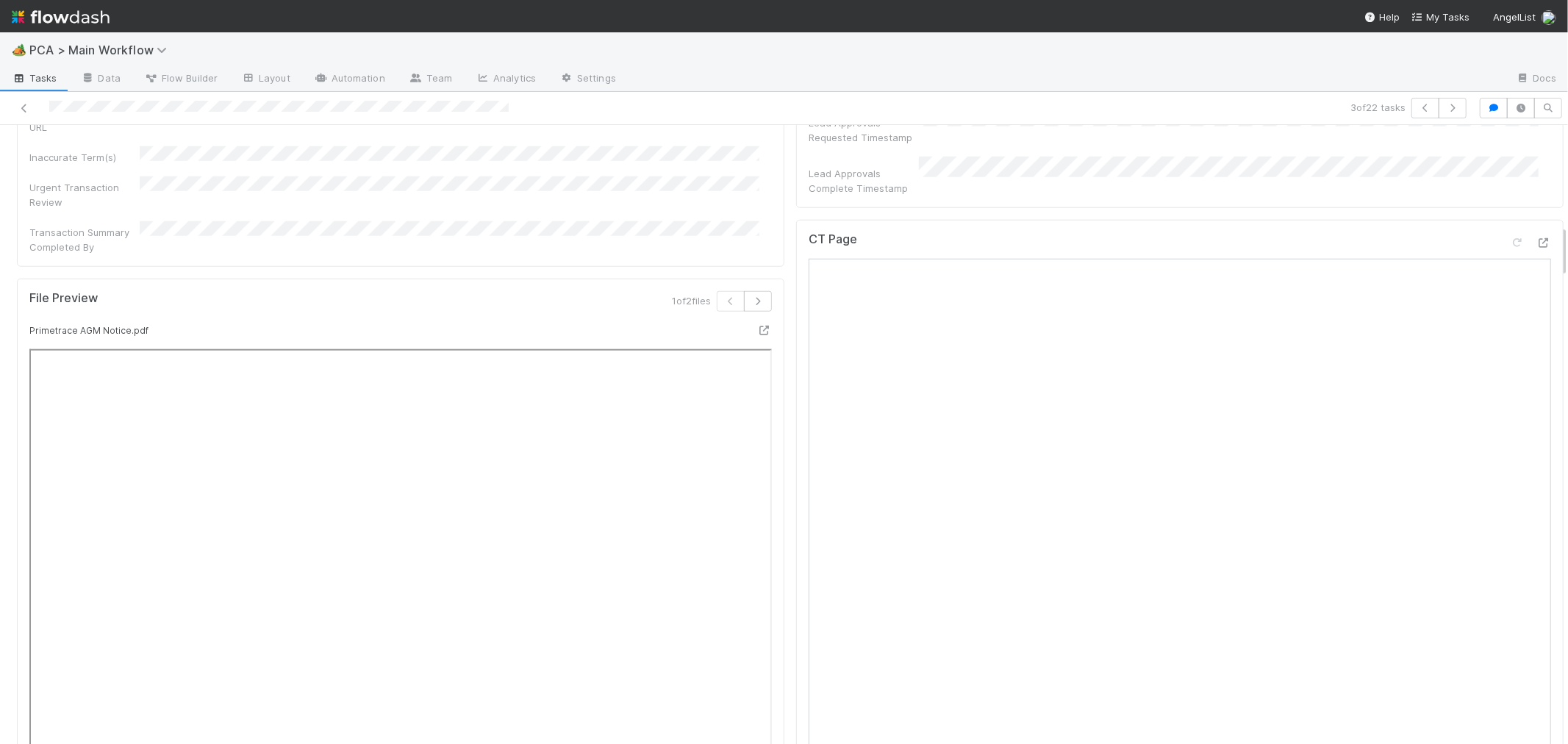
scroll to position [1142, 0]
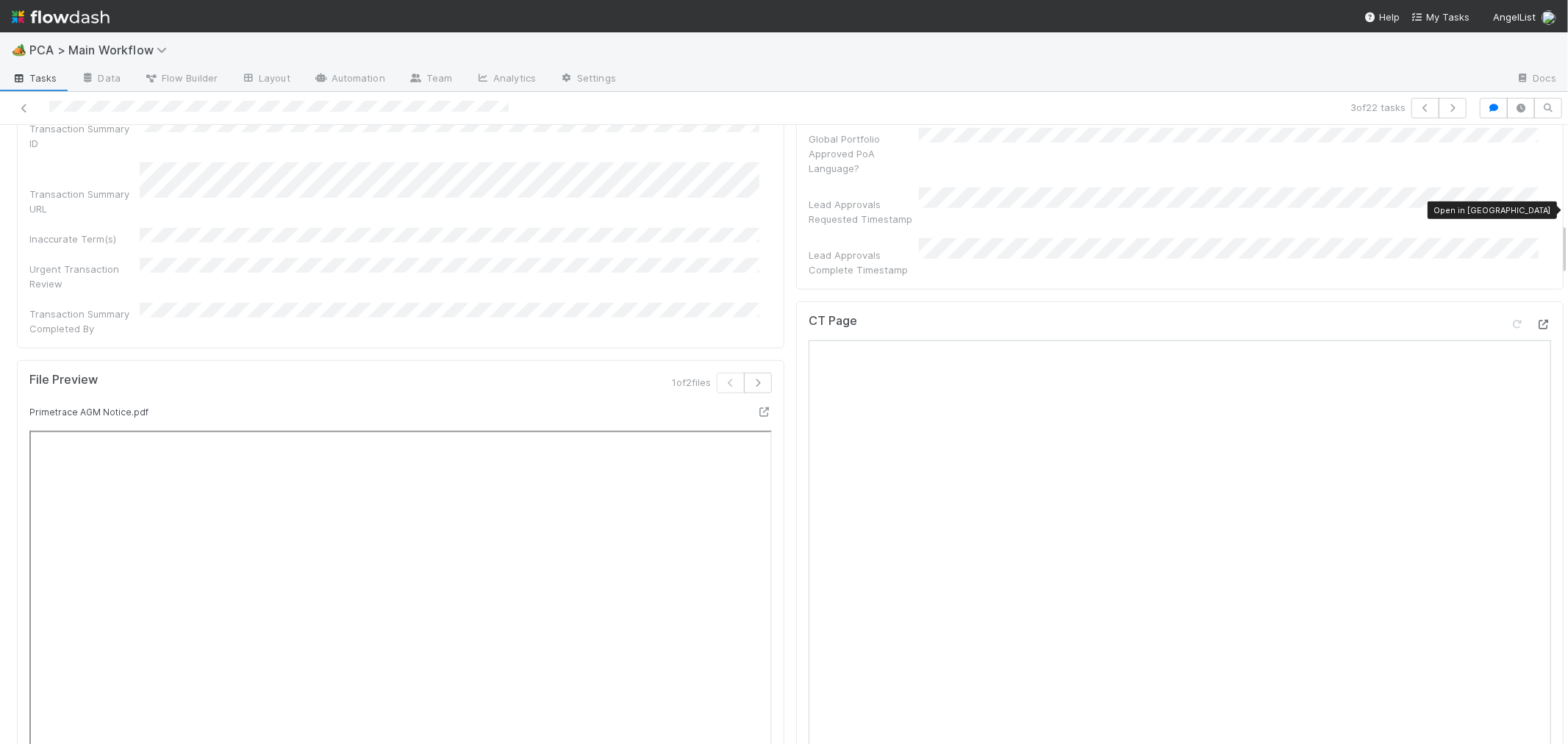
click at [1536, 317] on div at bounding box center [1543, 324] width 15 height 15
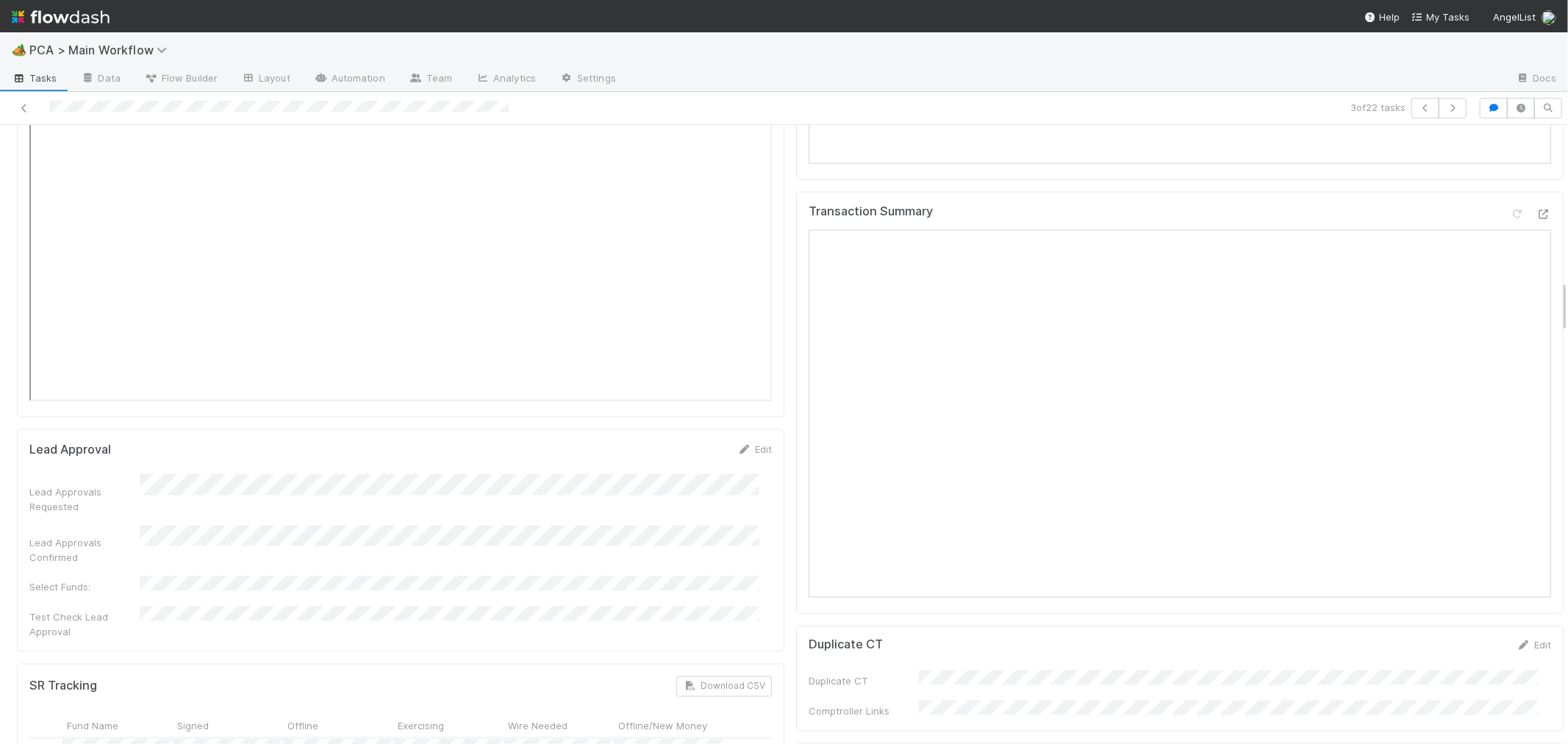
scroll to position [1797, 0]
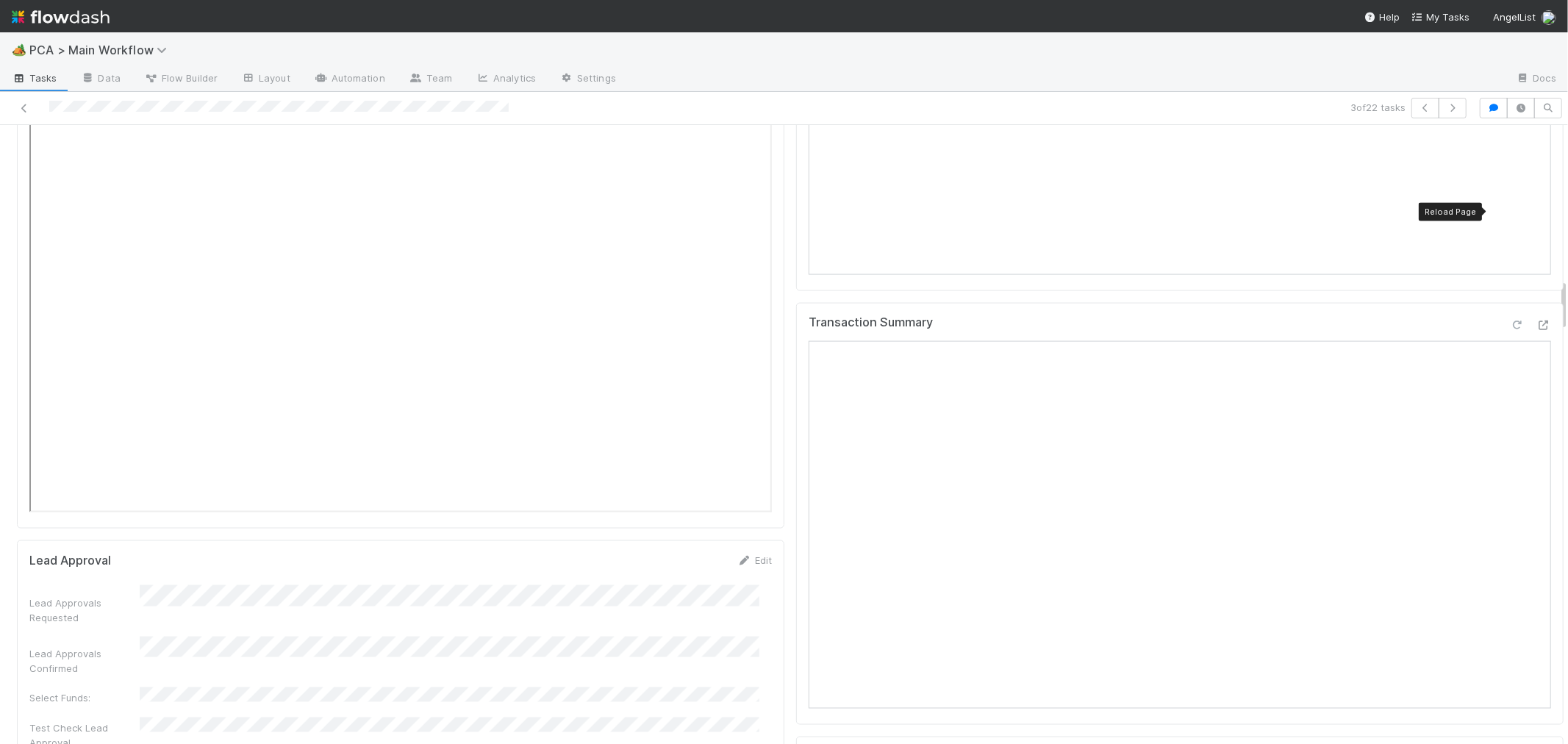
click at [1510, 321] on icon at bounding box center [1517, 326] width 15 height 10
click at [796, 518] on div "Transaction Summary" at bounding box center [1179, 514] width 767 height 422
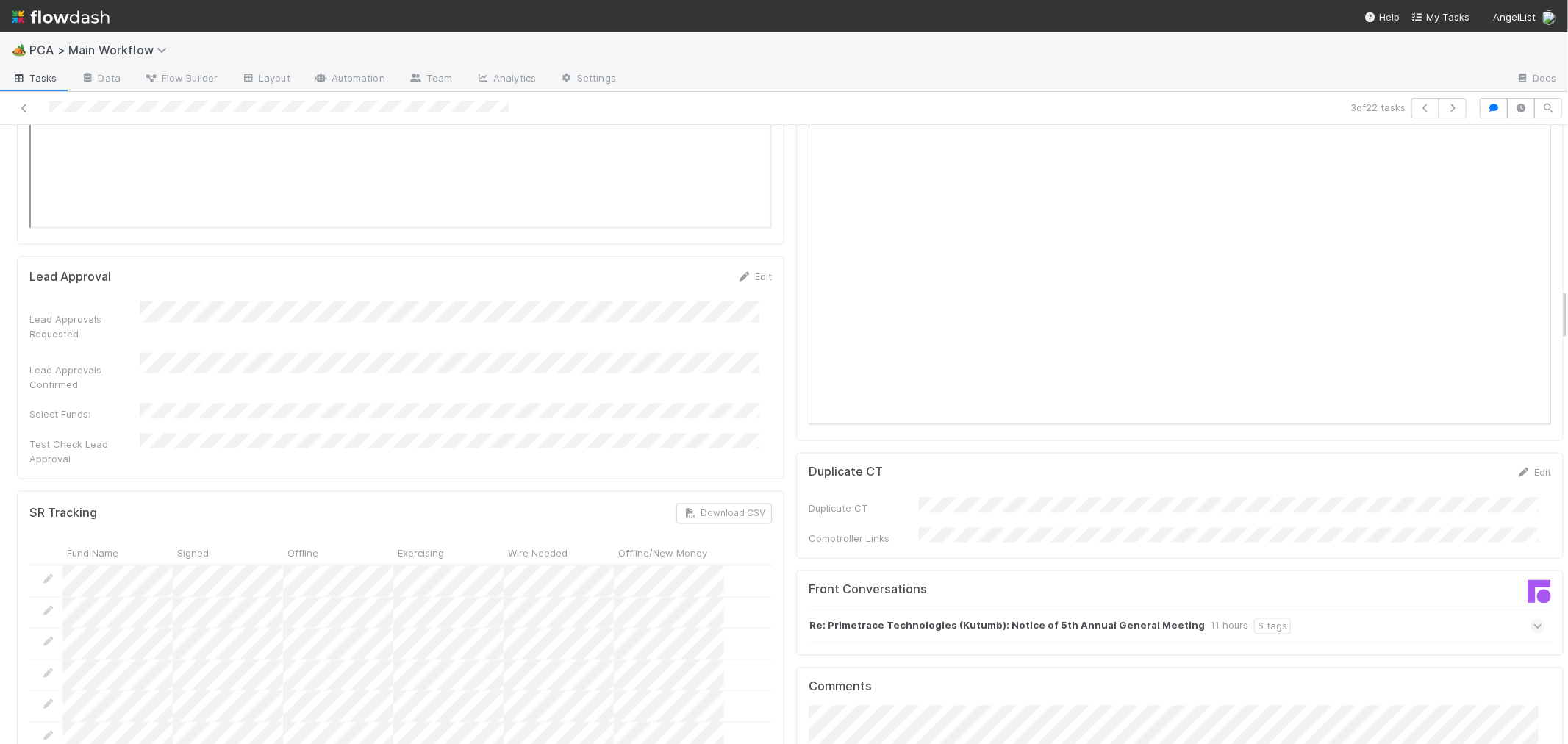
scroll to position [2122, 0]
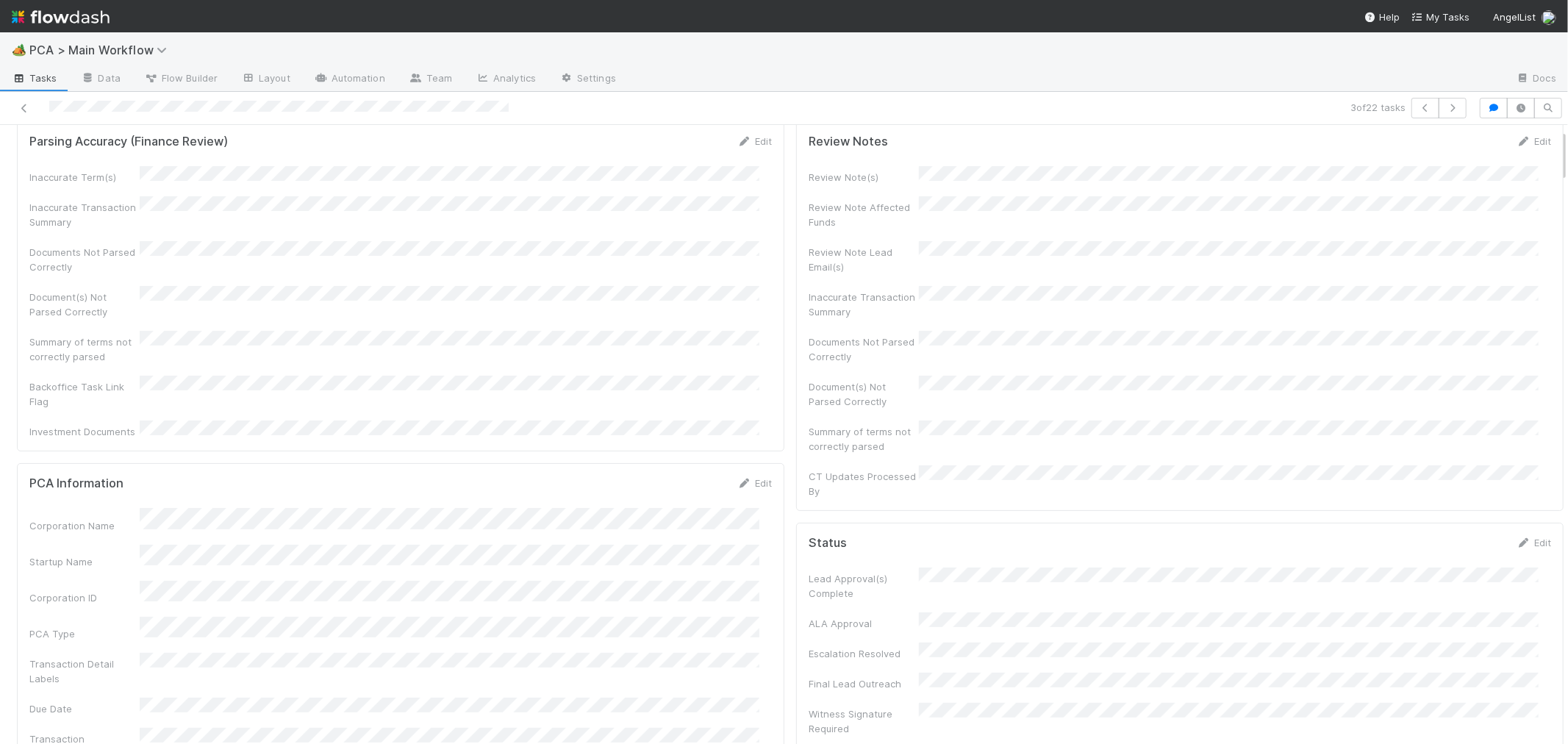
scroll to position [0, 0]
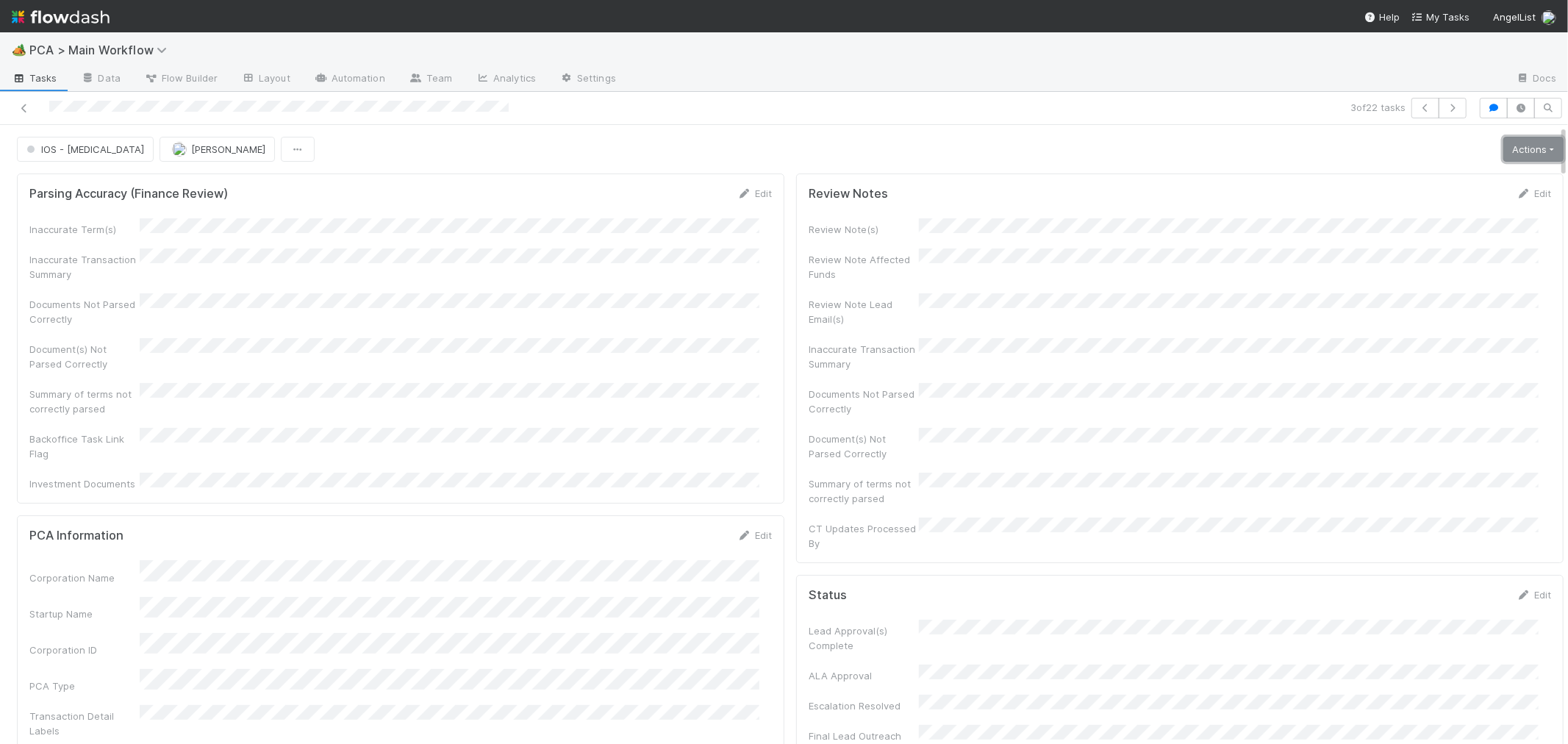
click at [1510, 142] on link "Actions" at bounding box center [1533, 148] width 61 height 25
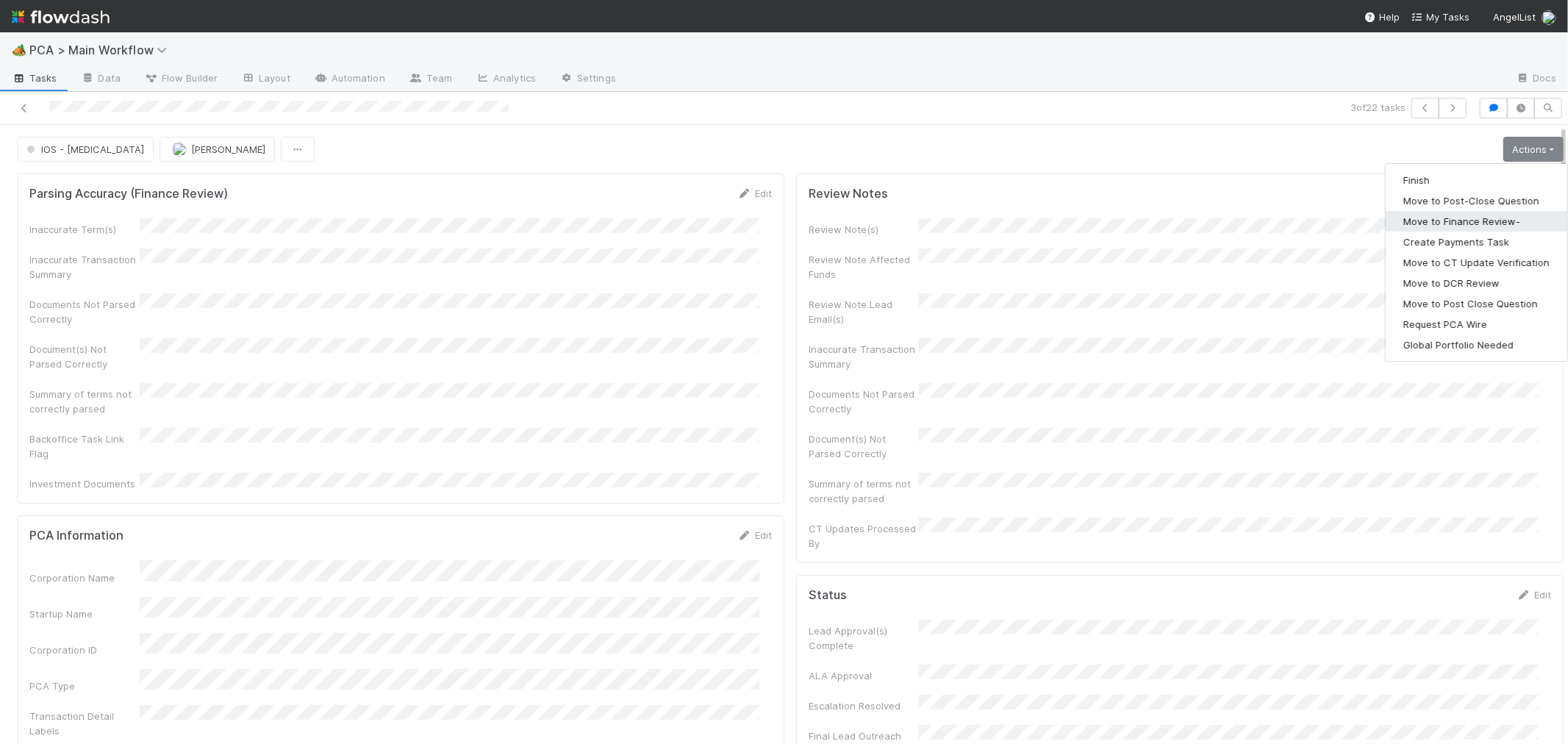
click at [1448, 220] on button "Move to Finance Review-" at bounding box center [1476, 221] width 181 height 21
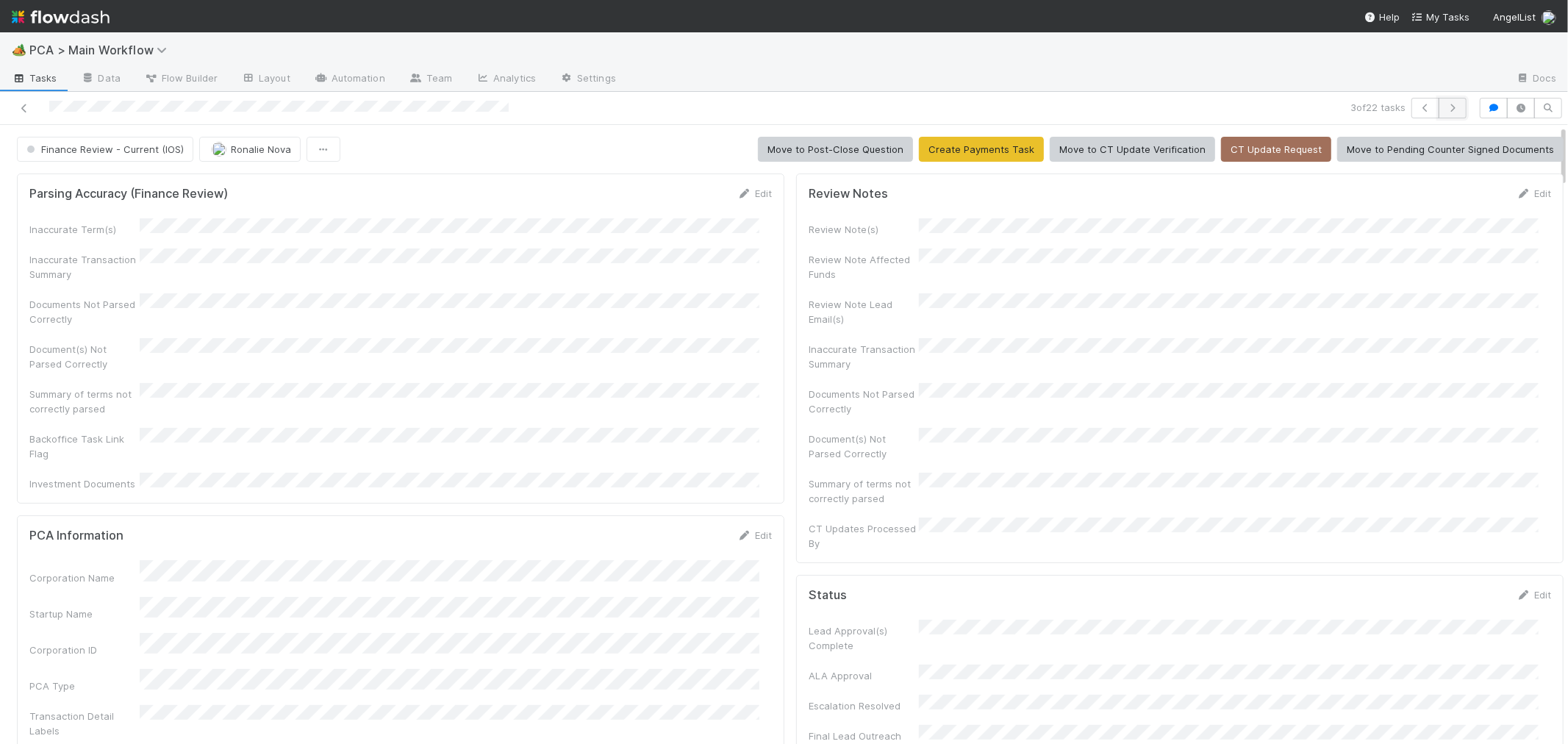
click at [1445, 107] on icon "button" at bounding box center [1452, 108] width 15 height 9
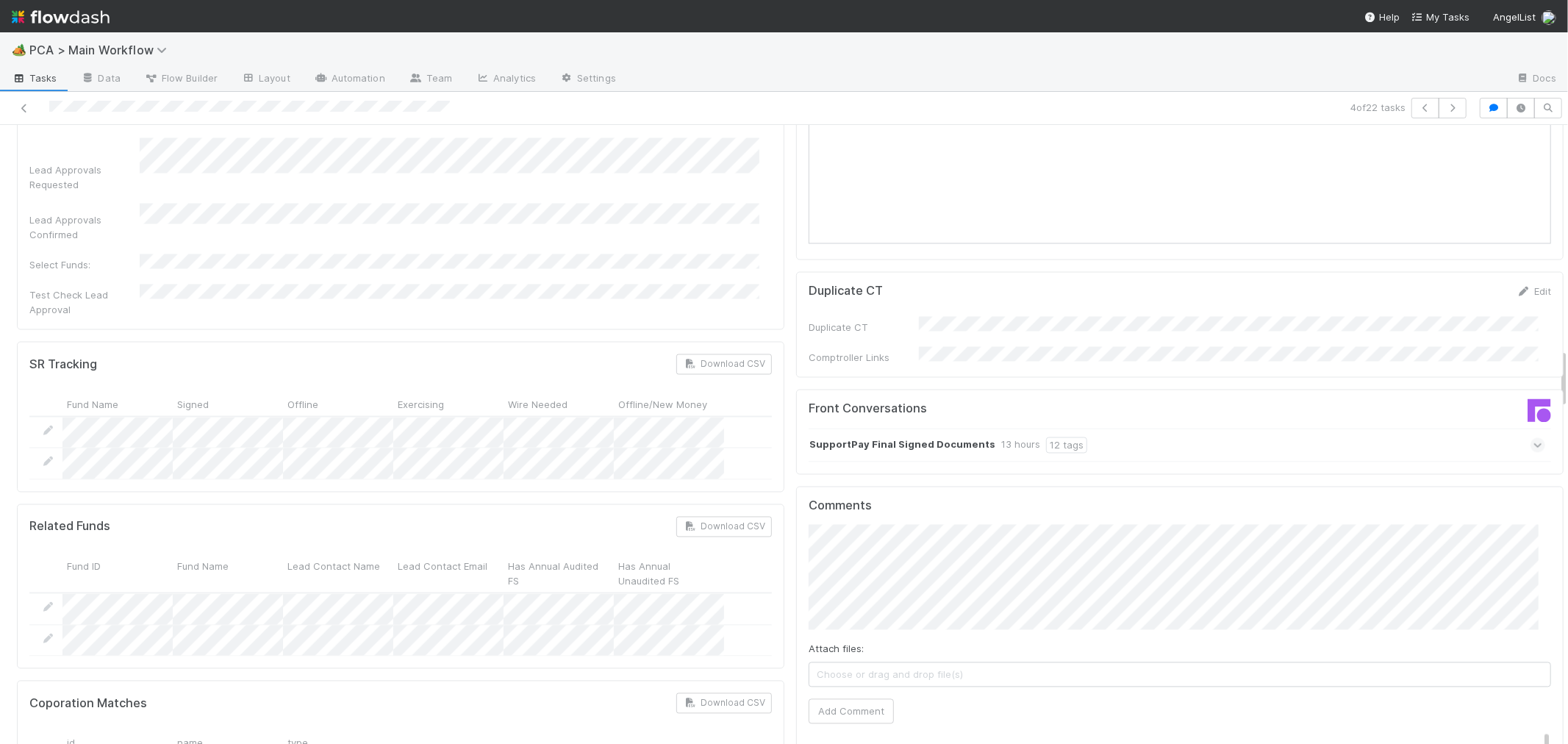
scroll to position [2287, 0]
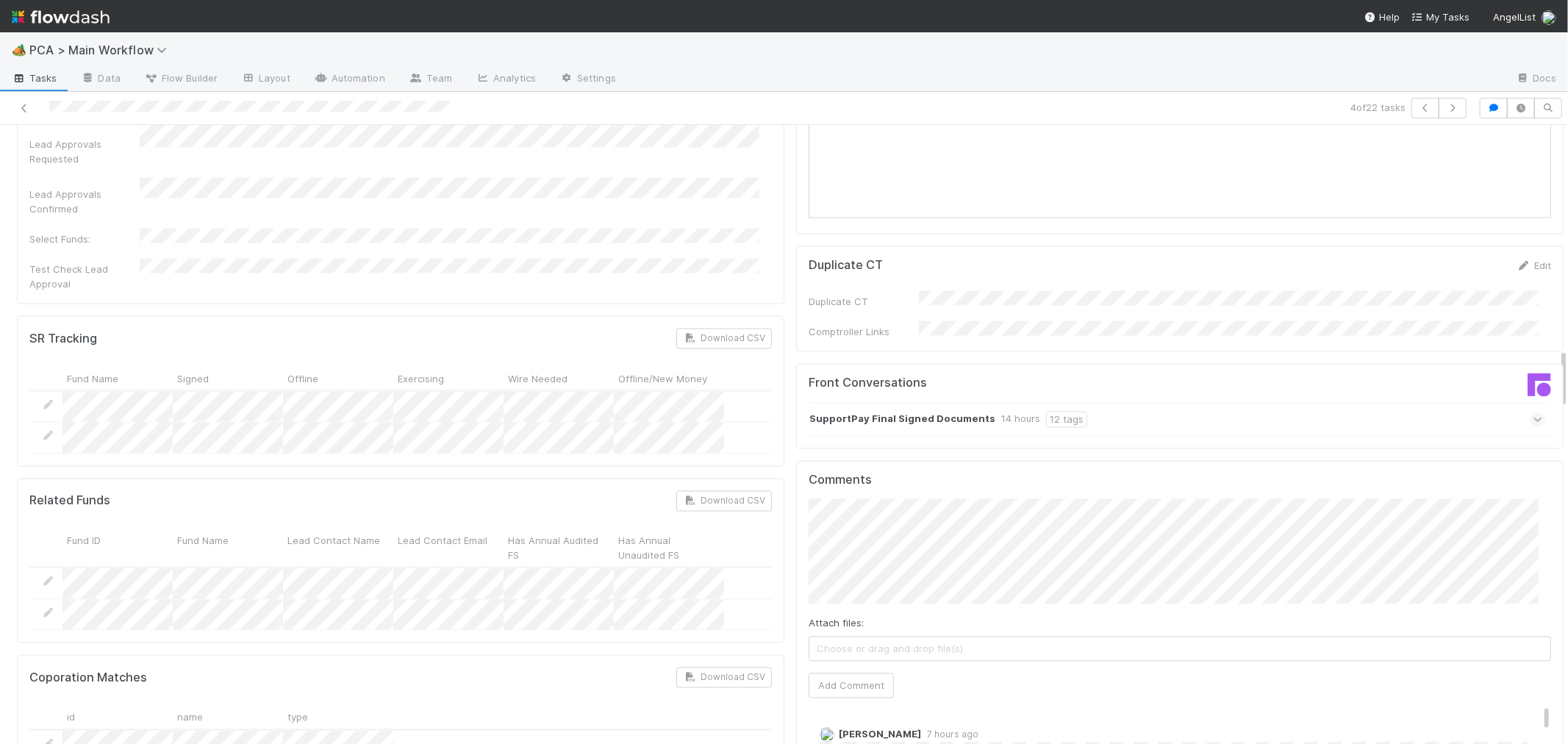
click at [1533, 412] on icon at bounding box center [1538, 419] width 10 height 15
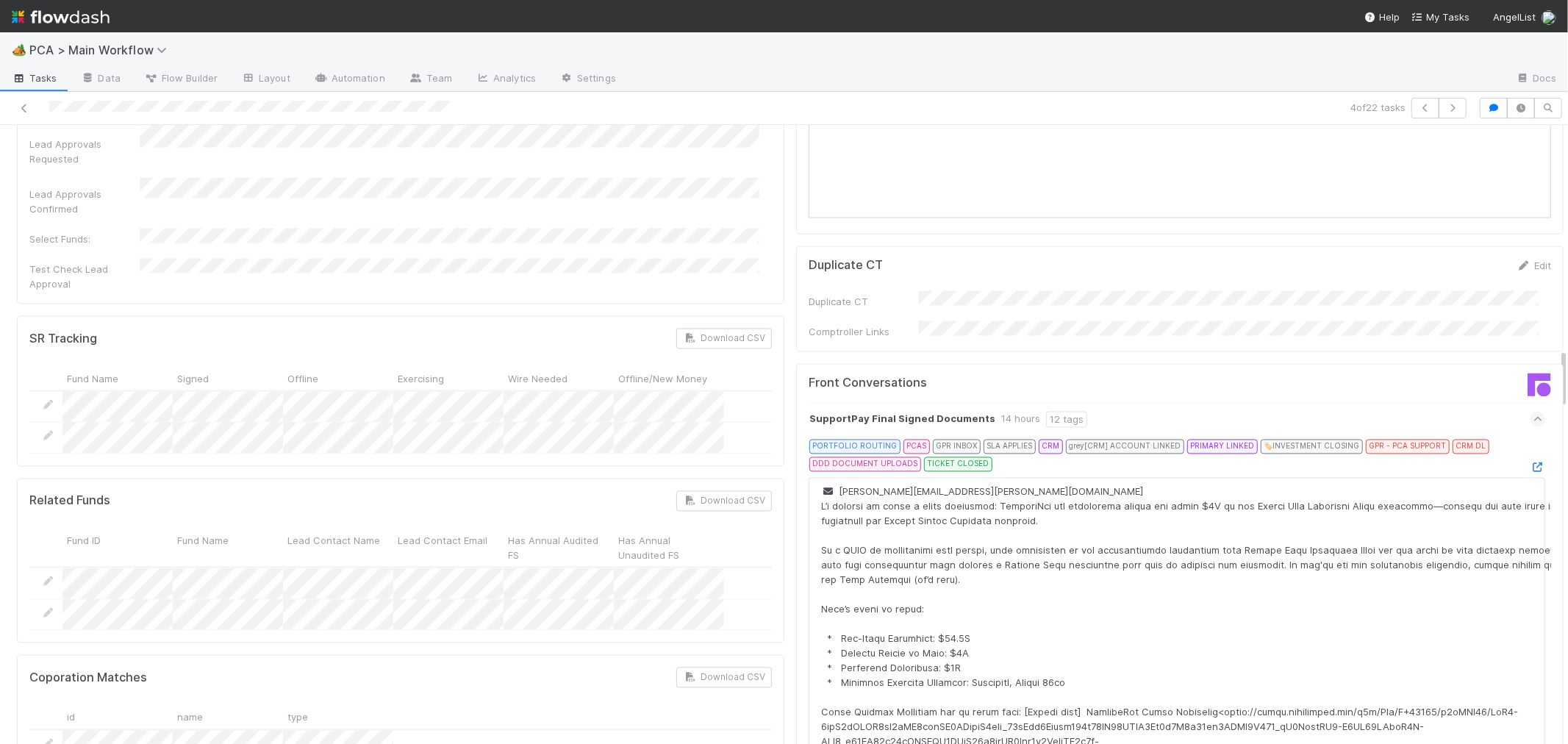
click at [39, 108] on div at bounding box center [374, 108] width 736 height 21
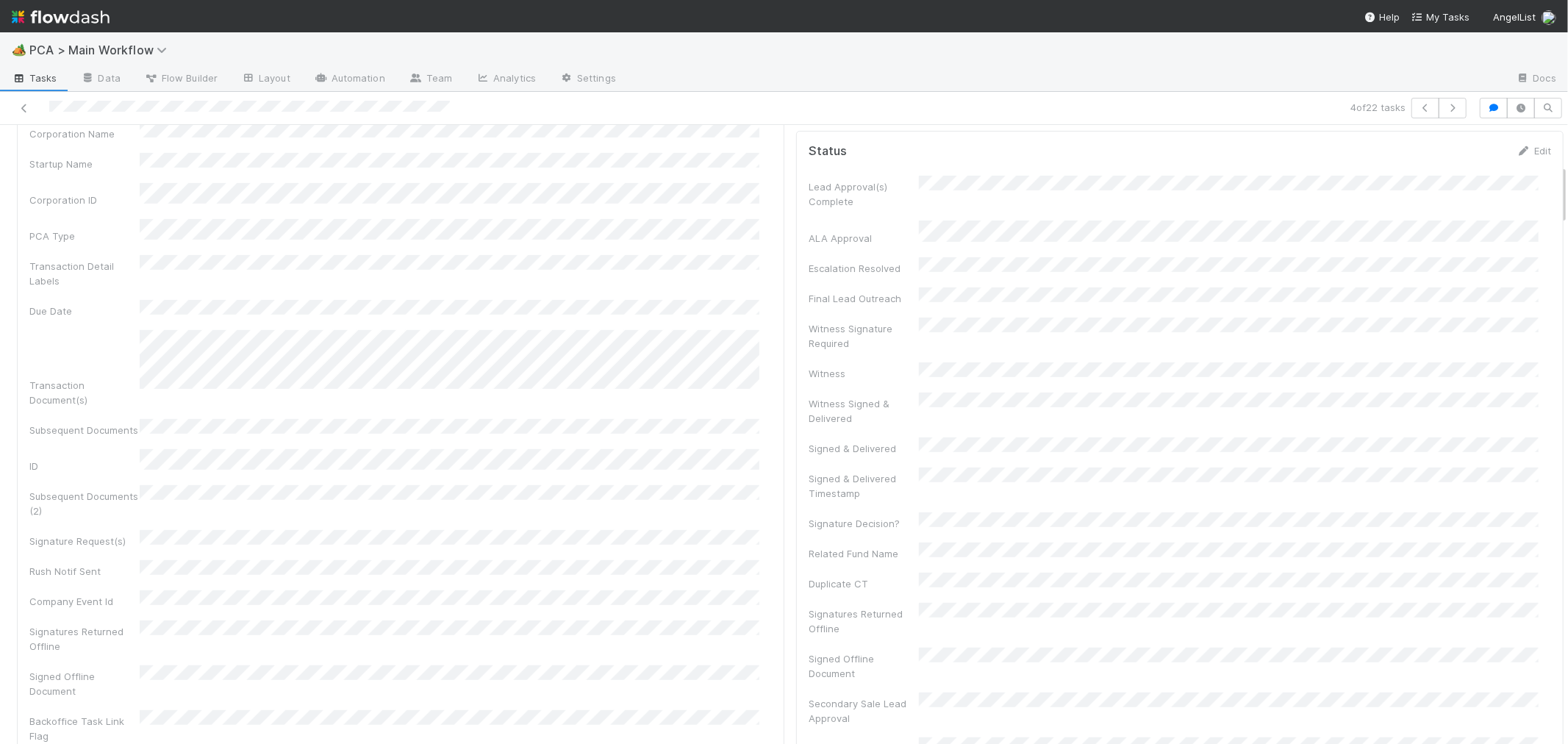
scroll to position [408, 0]
click at [711, 410] on div "Corporation Name Startup Name Corporation ID PCA Type Transaction Detail Labels…" at bounding box center [400, 481] width 742 height 657
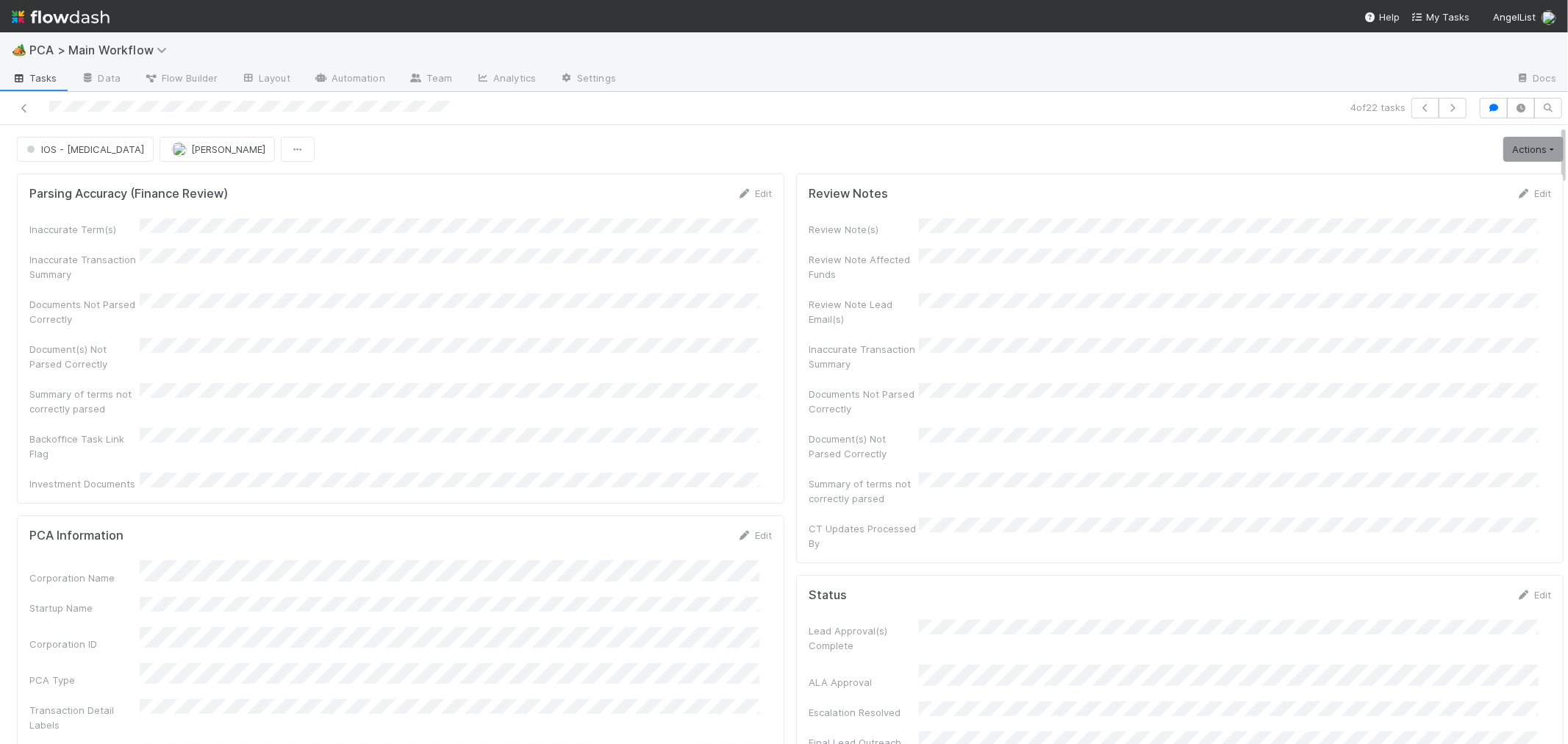
click at [611, 321] on div "Inaccurate Term(s) Inaccurate Transaction Summary Documents Not Parsed Correctl…" at bounding box center [400, 355] width 742 height 273
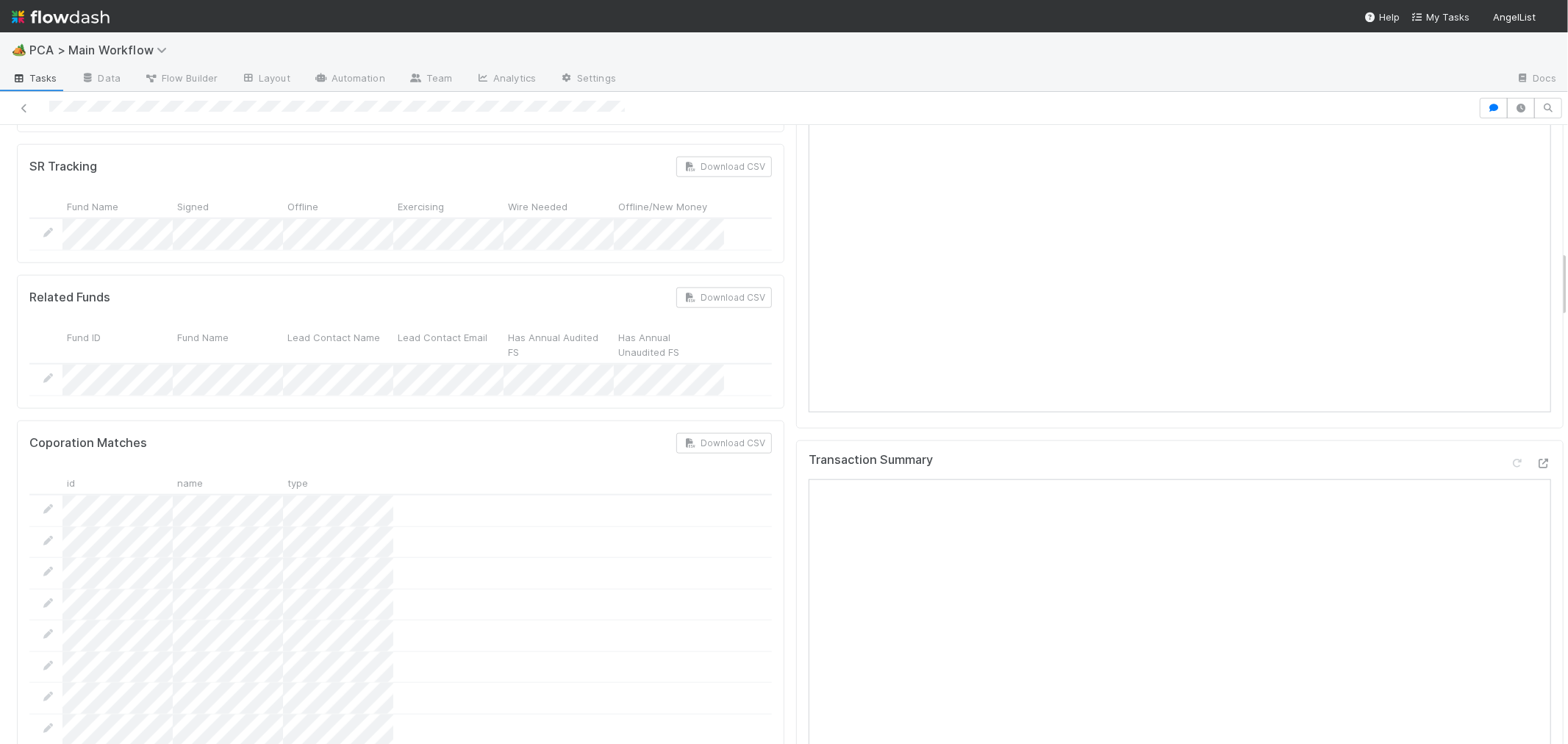
scroll to position [1142, 0]
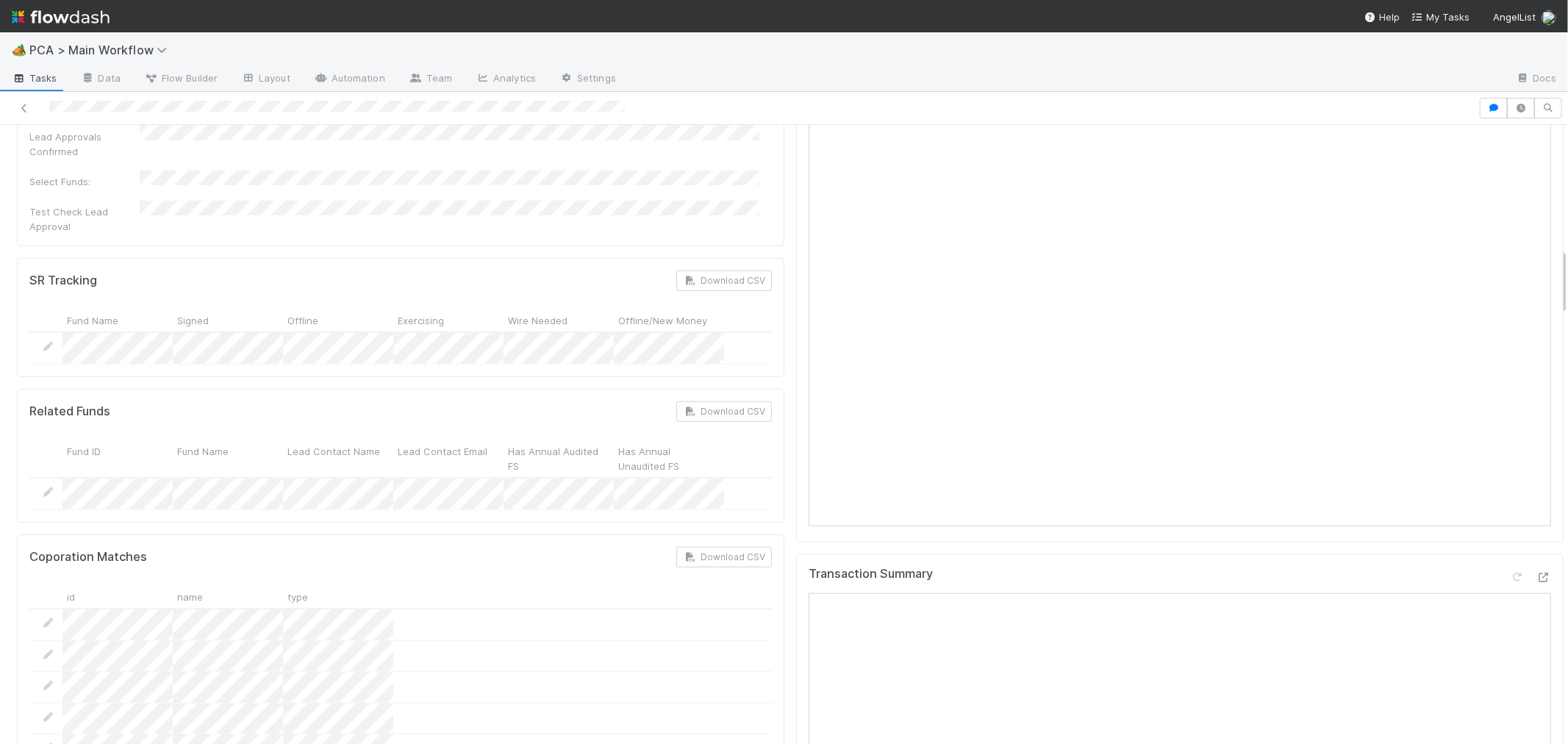
click at [1416, 567] on div "Transaction Summary" at bounding box center [1179, 580] width 742 height 27
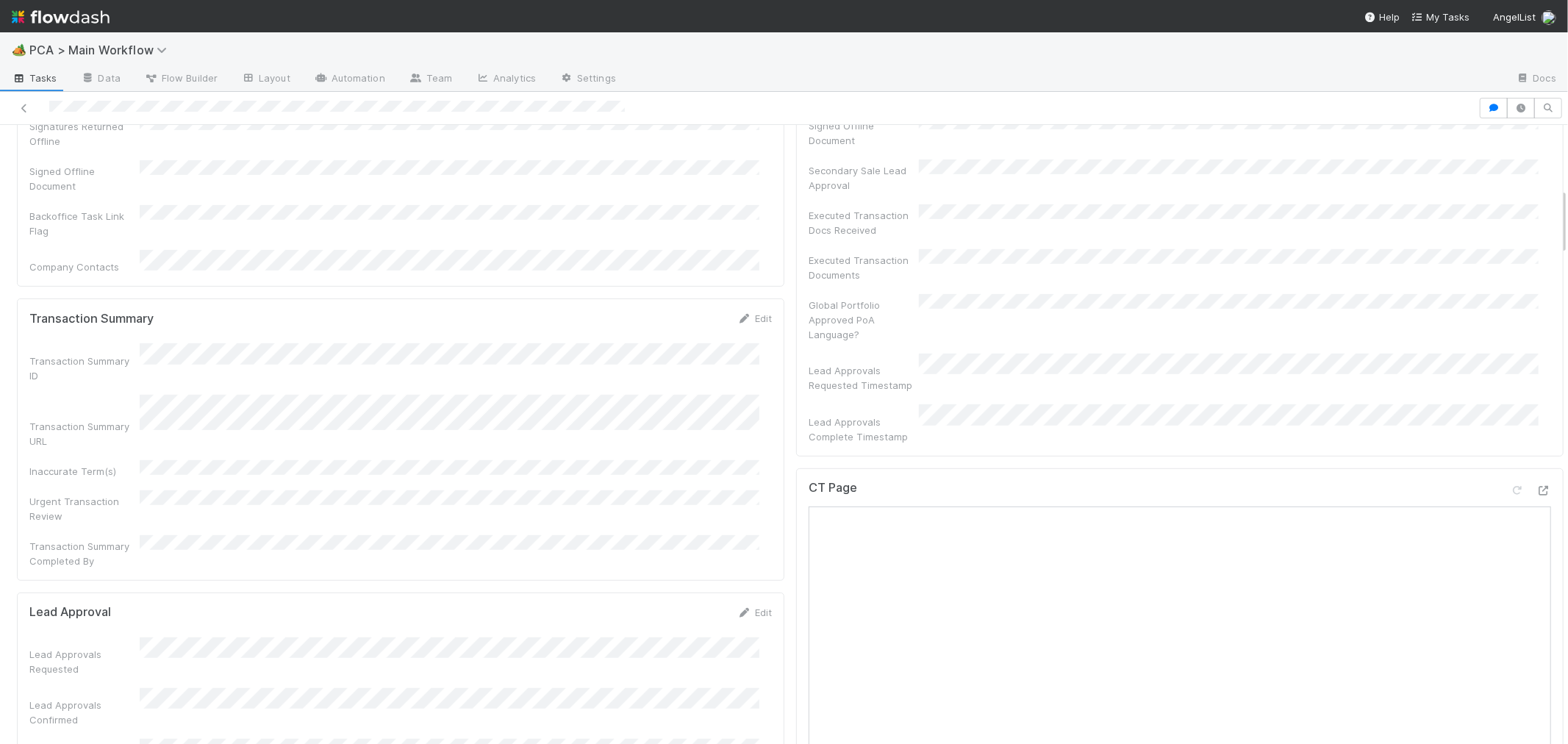
scroll to position [571, 0]
click at [1536, 489] on icon at bounding box center [1543, 494] width 15 height 10
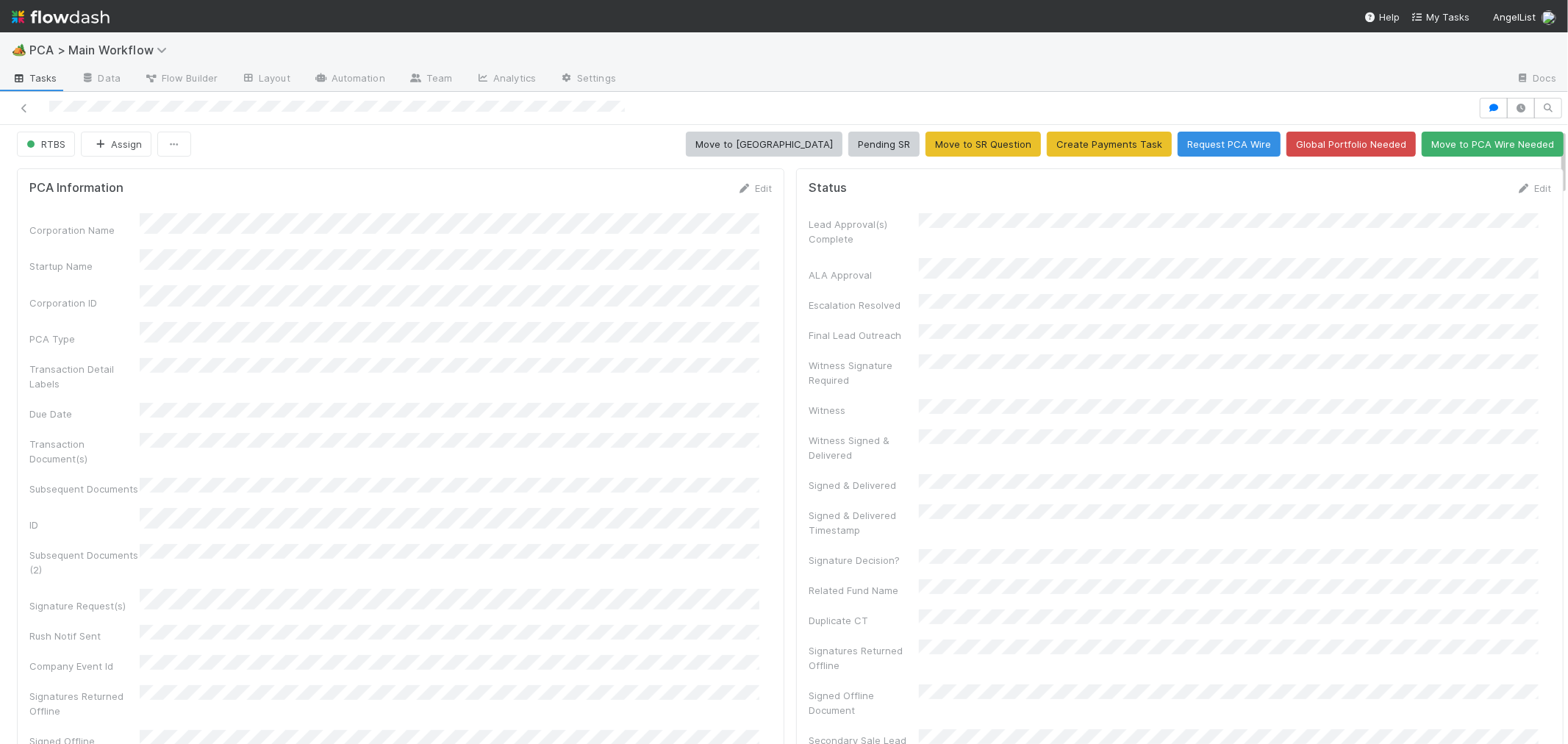
scroll to position [0, 0]
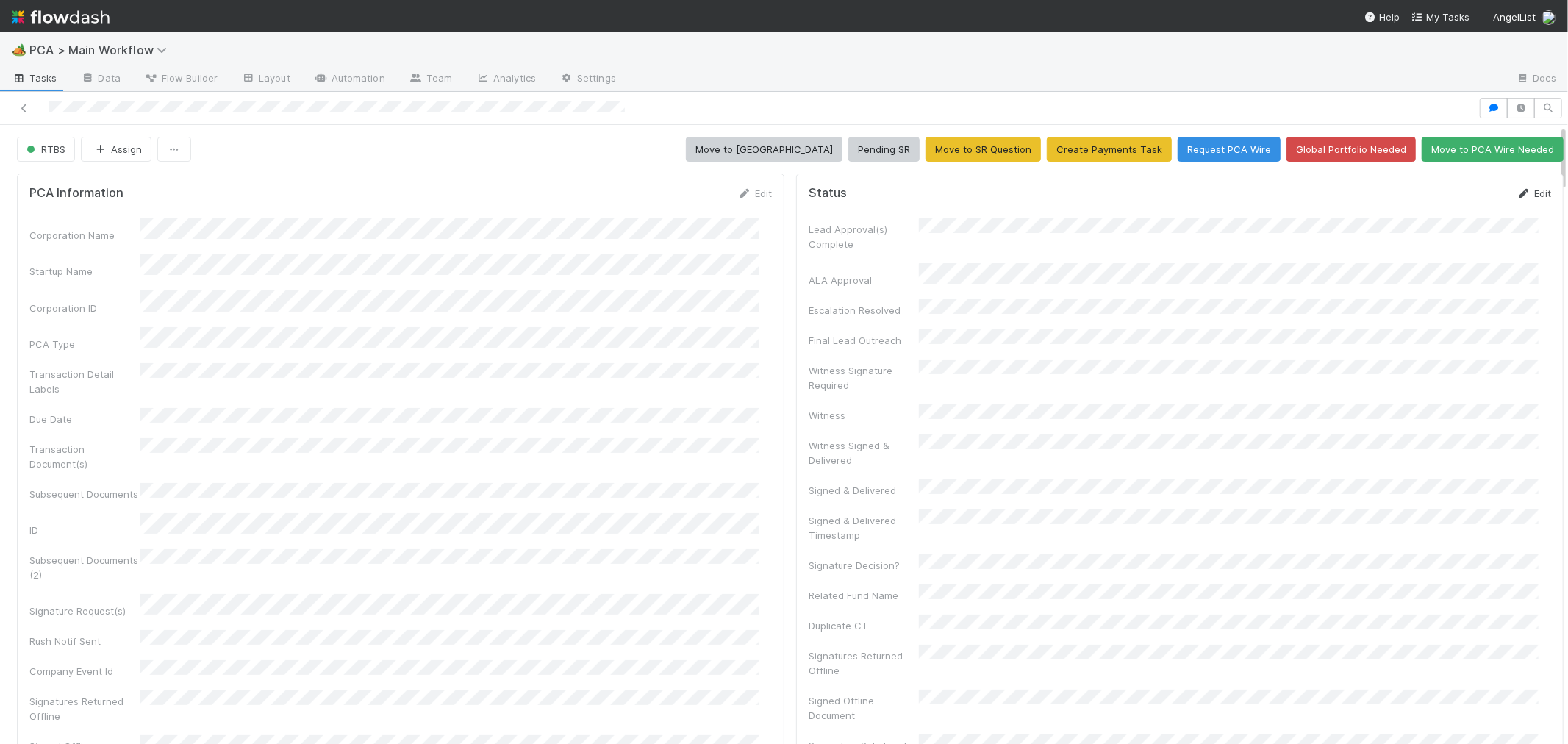
click at [1516, 192] on link "Edit" at bounding box center [1533, 193] width 35 height 12
click at [1451, 196] on button "Save" at bounding box center [1472, 198] width 42 height 25
click at [887, 156] on button "Pending SR" at bounding box center [885, 148] width 72 height 25
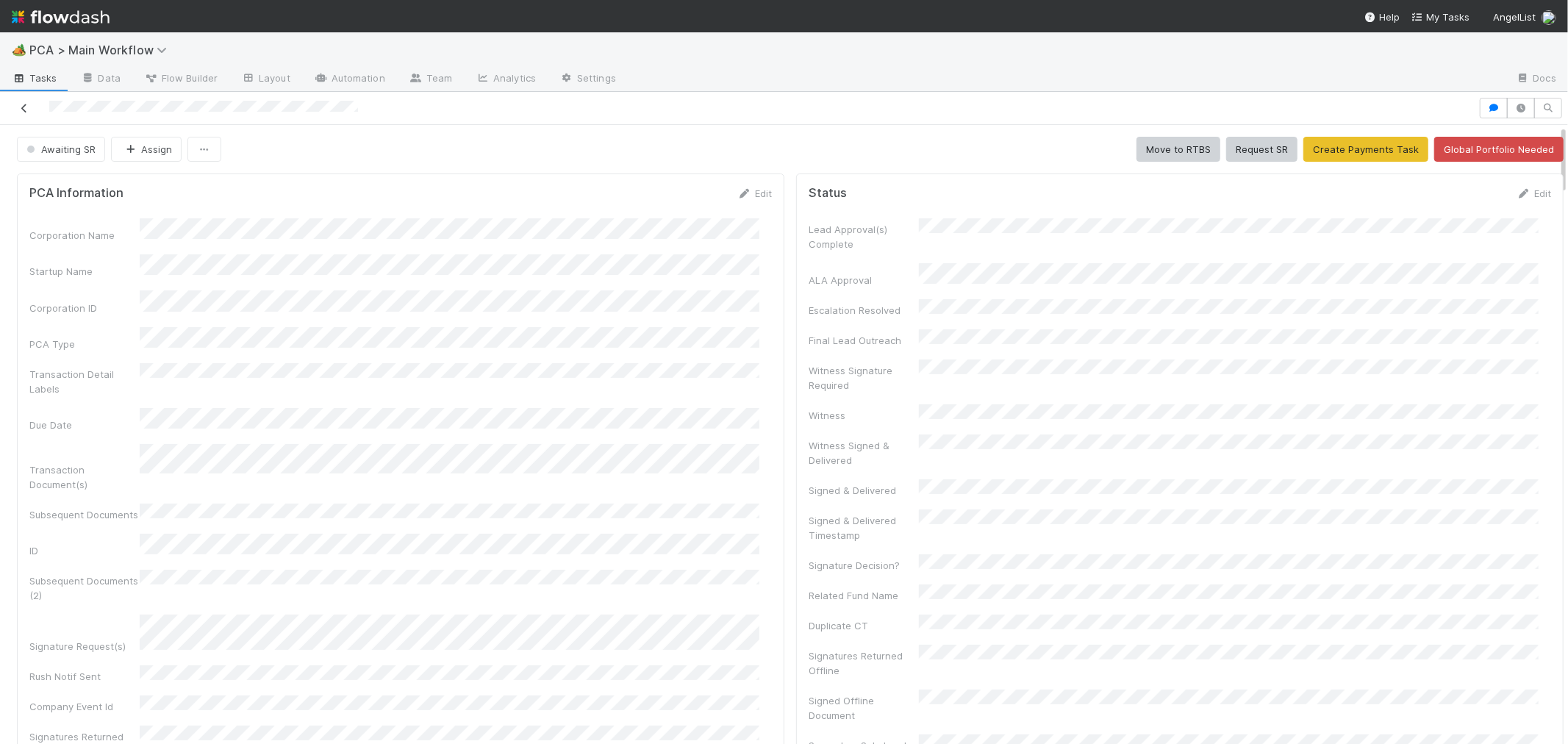
click at [24, 111] on icon at bounding box center [24, 109] width 15 height 10
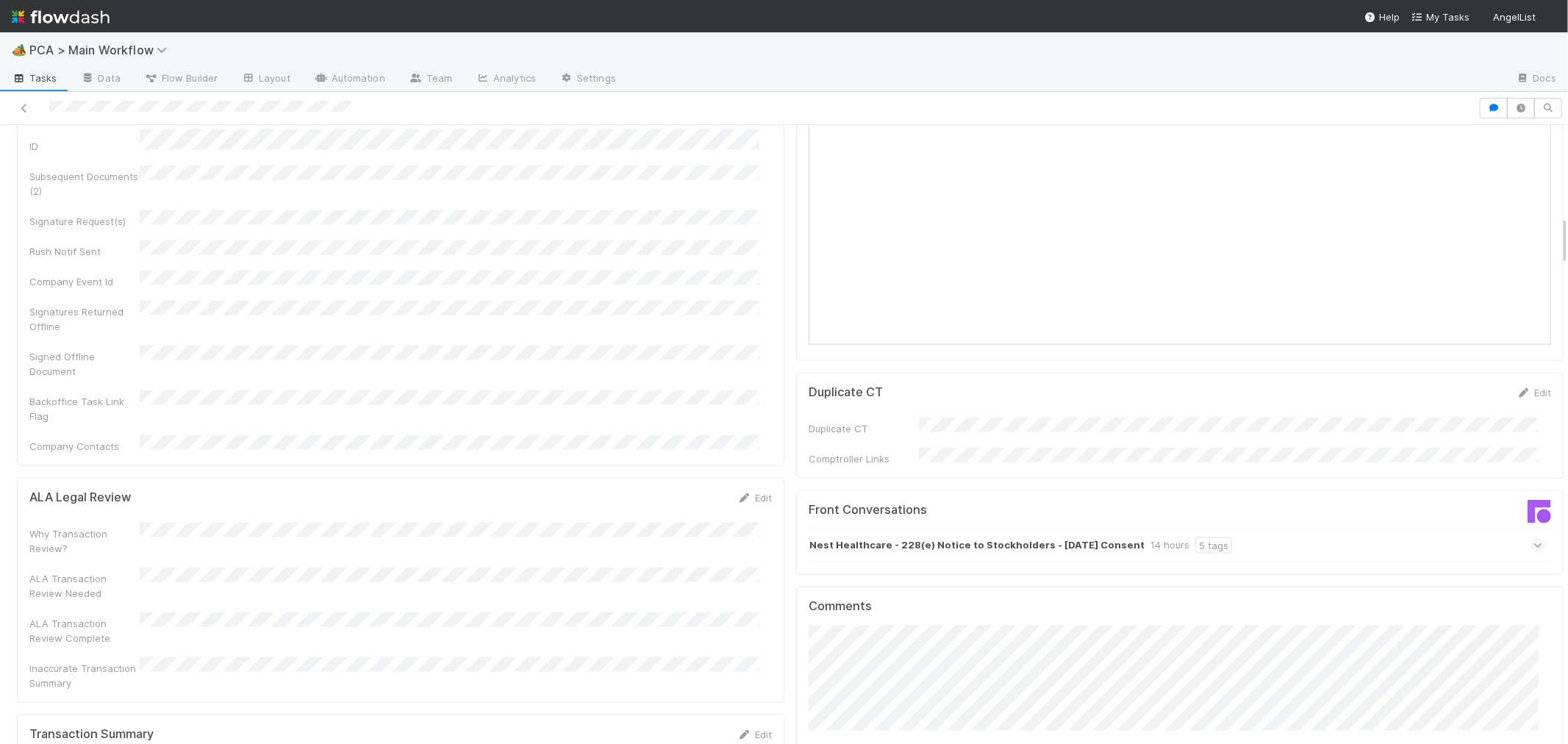
scroll to position [1470, 0]
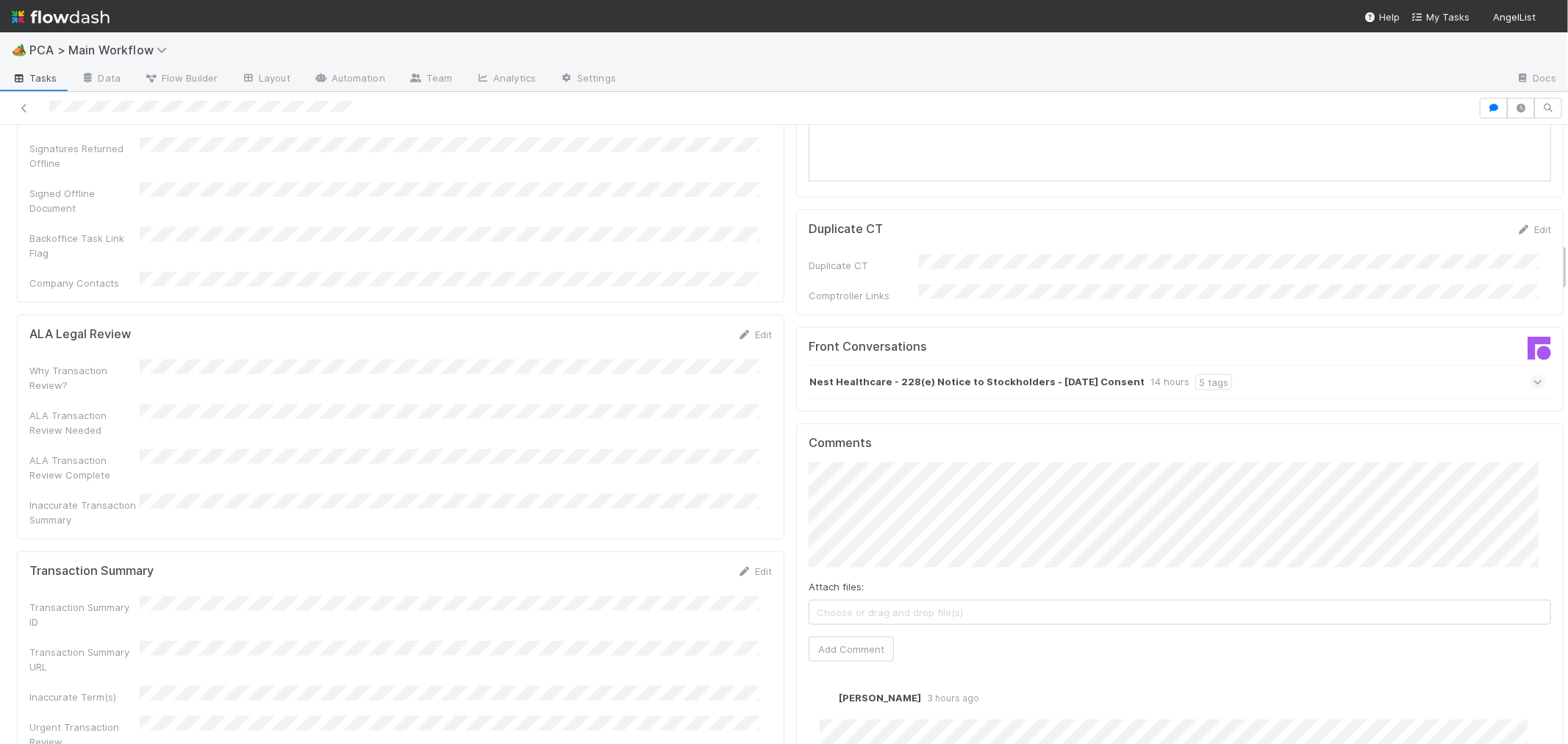
click at [1533, 374] on icon at bounding box center [1538, 381] width 10 height 15
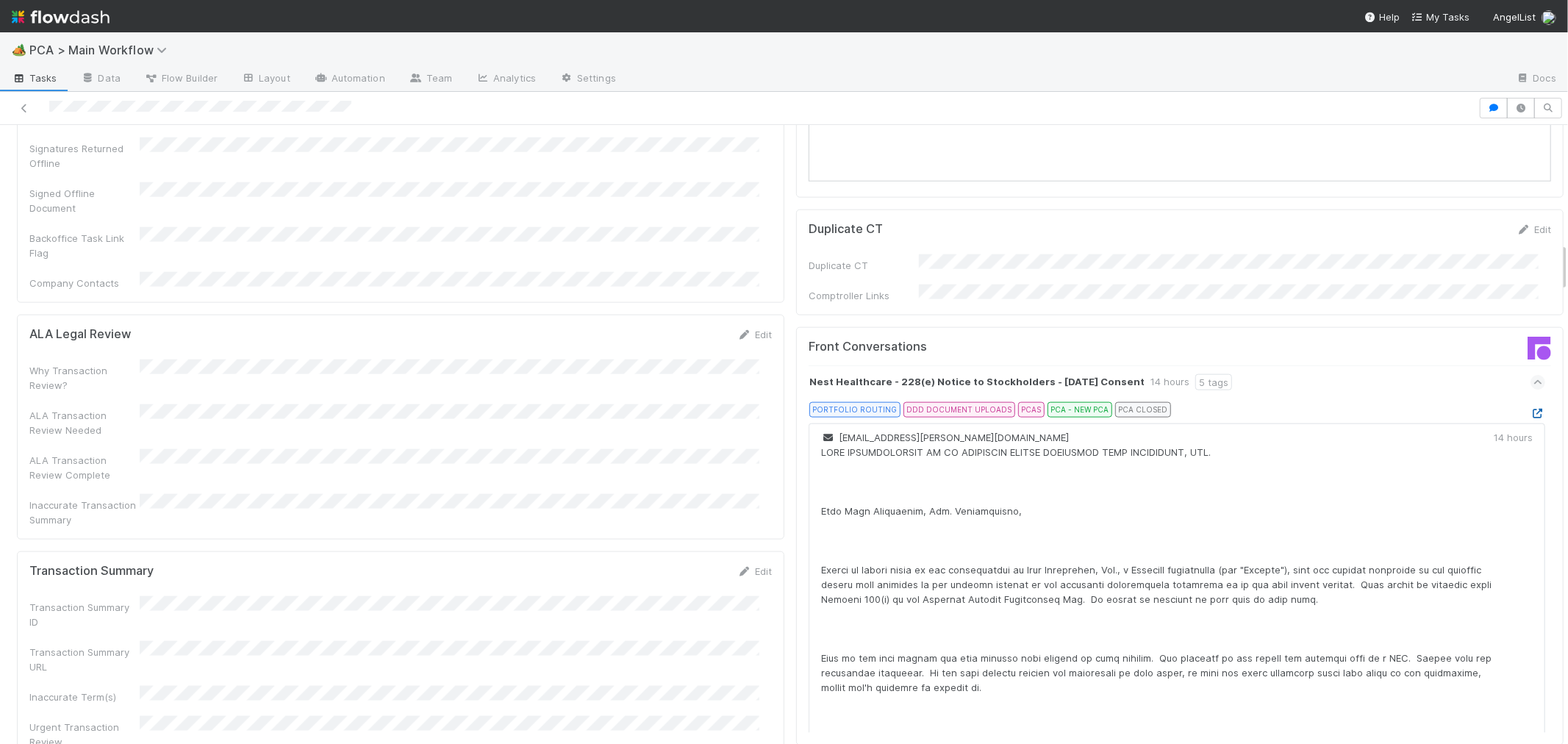
click at [1530, 408] on icon at bounding box center [1537, 413] width 15 height 10
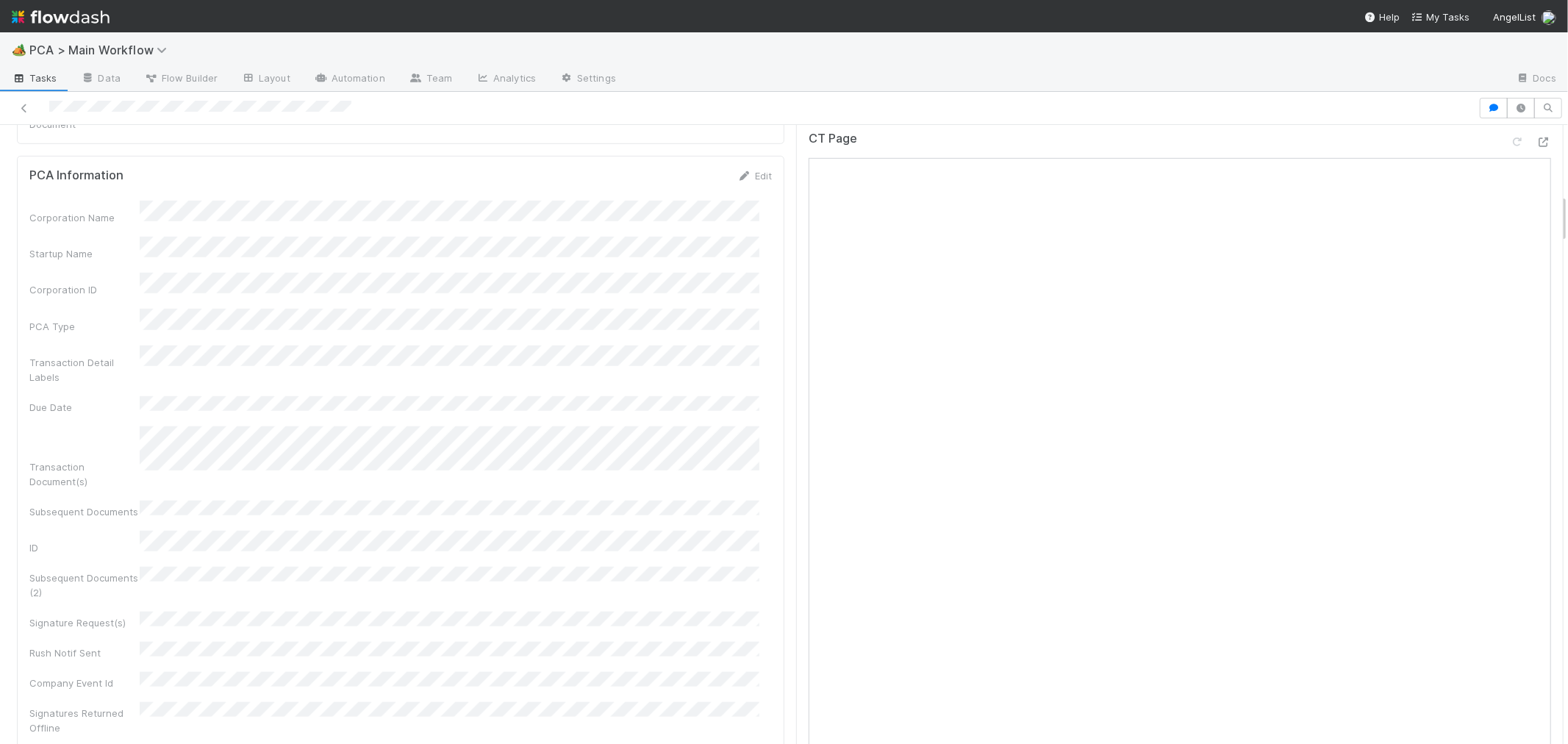
scroll to position [980, 0]
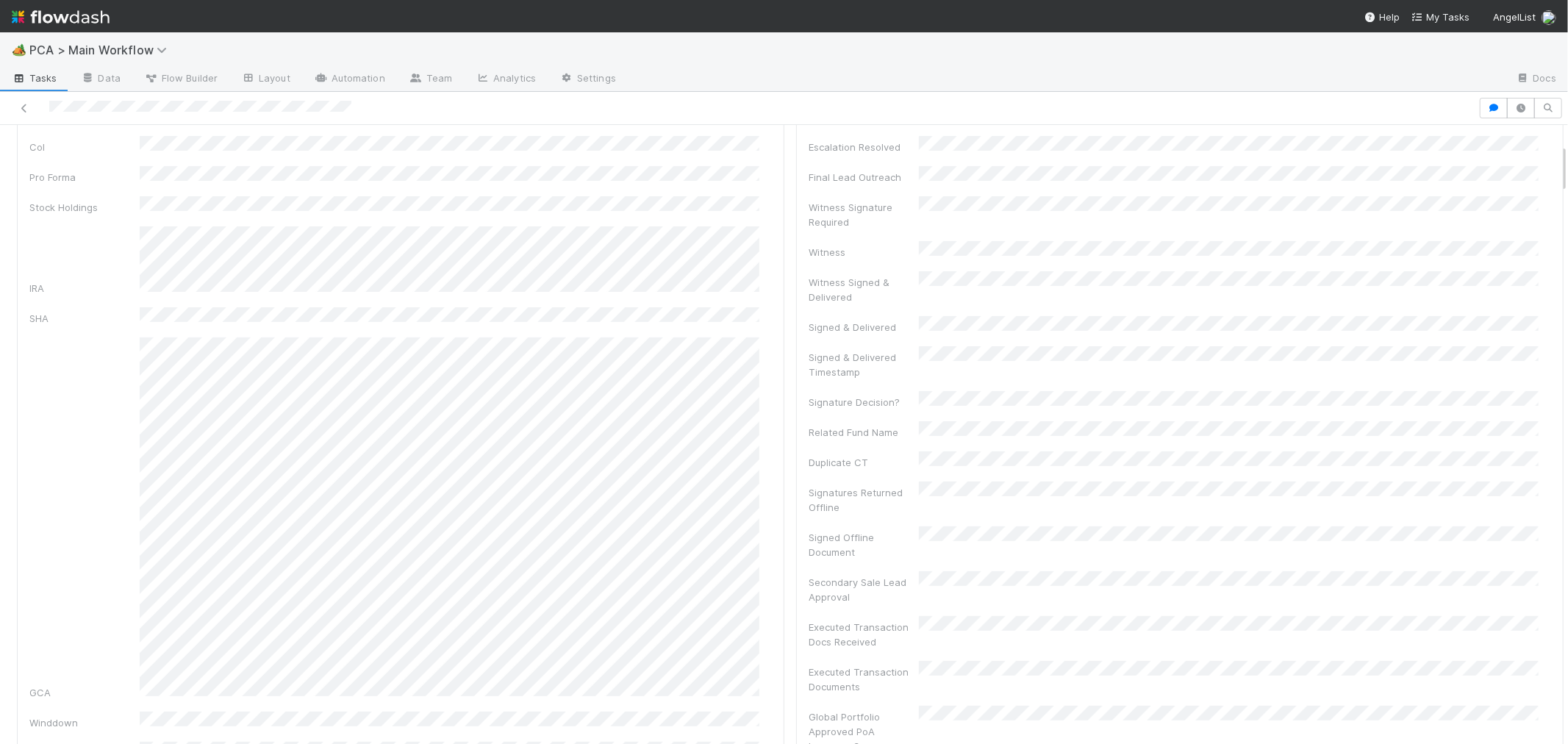
scroll to position [0, 0]
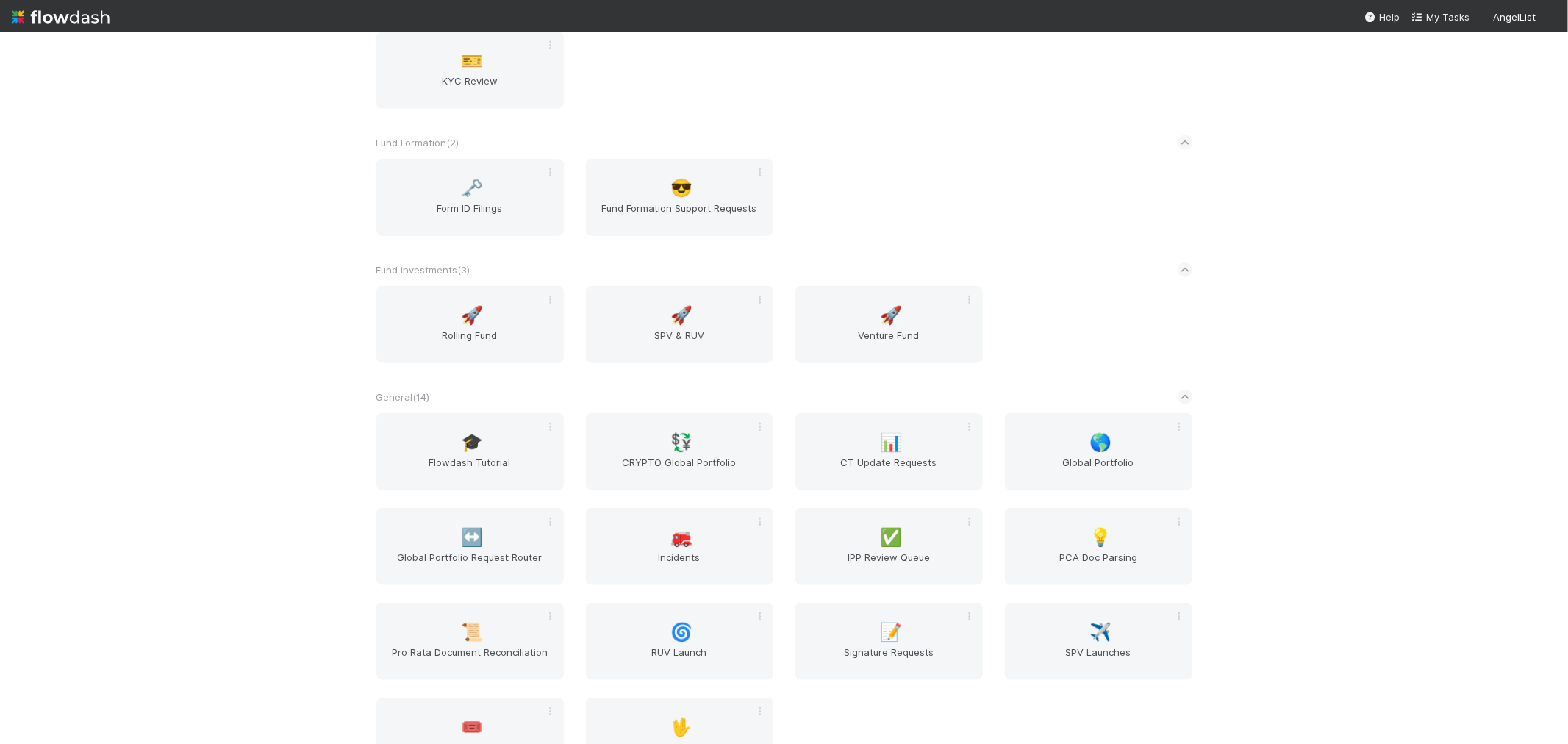
scroll to position [1224, 0]
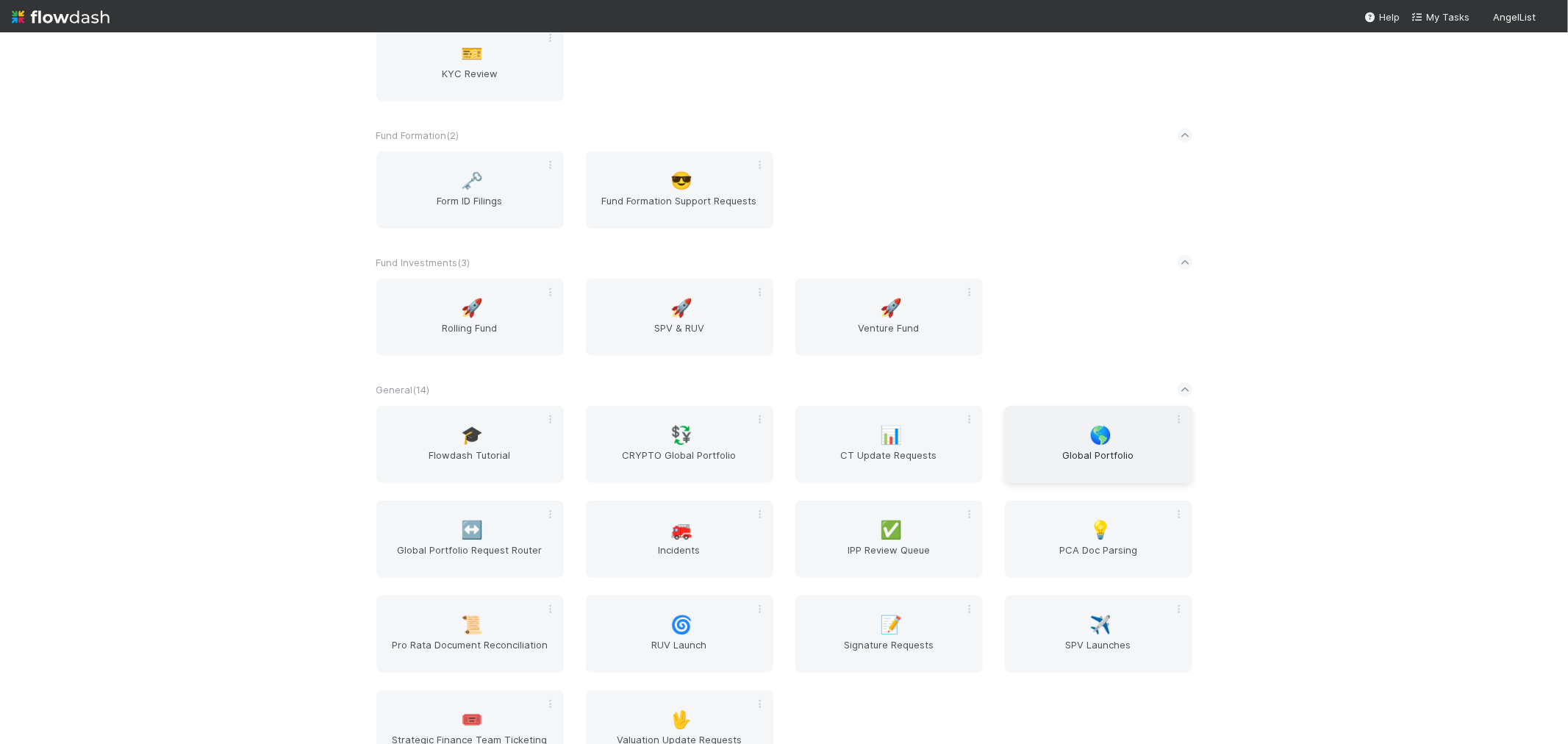
click at [1118, 464] on span "Global Portfolio" at bounding box center [1099, 462] width 175 height 30
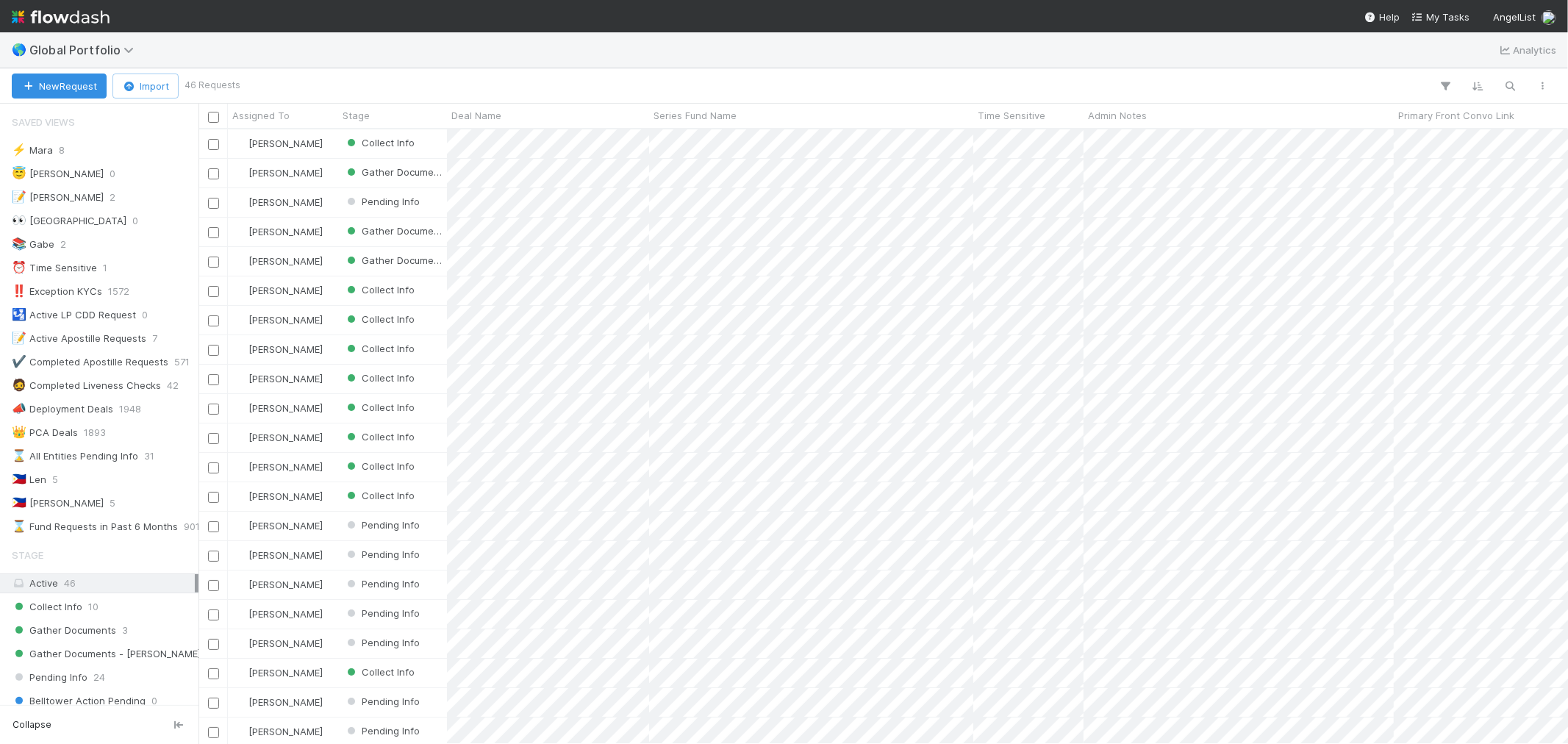
scroll to position [602, 1357]
drag, startPoint x: 78, startPoint y: 481, endPoint x: 181, endPoint y: 465, distance: 104.2
click at [78, 481] on div "🇵🇭 Len 5" at bounding box center [104, 479] width 183 height 18
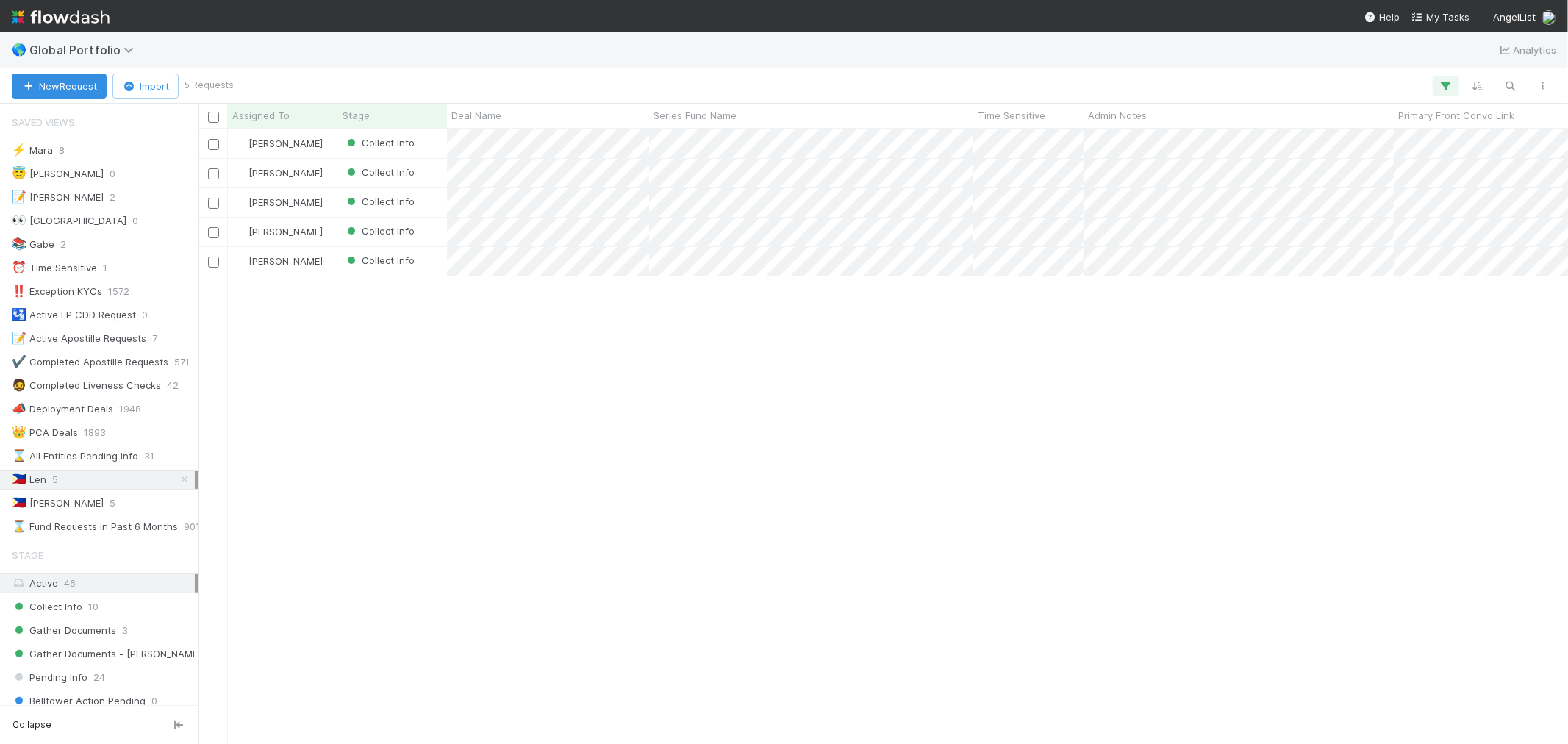
scroll to position [602, 1357]
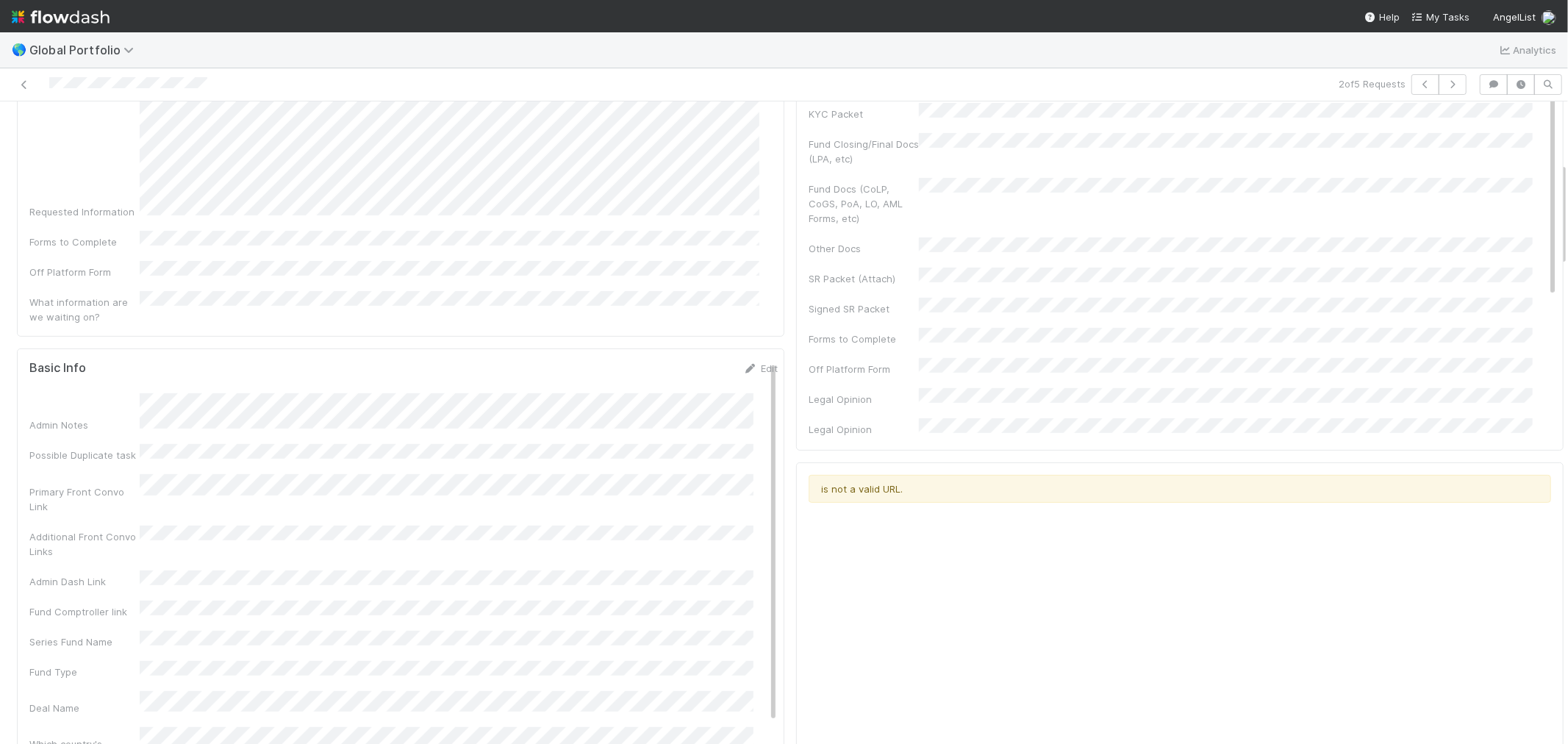
scroll to position [489, 0]
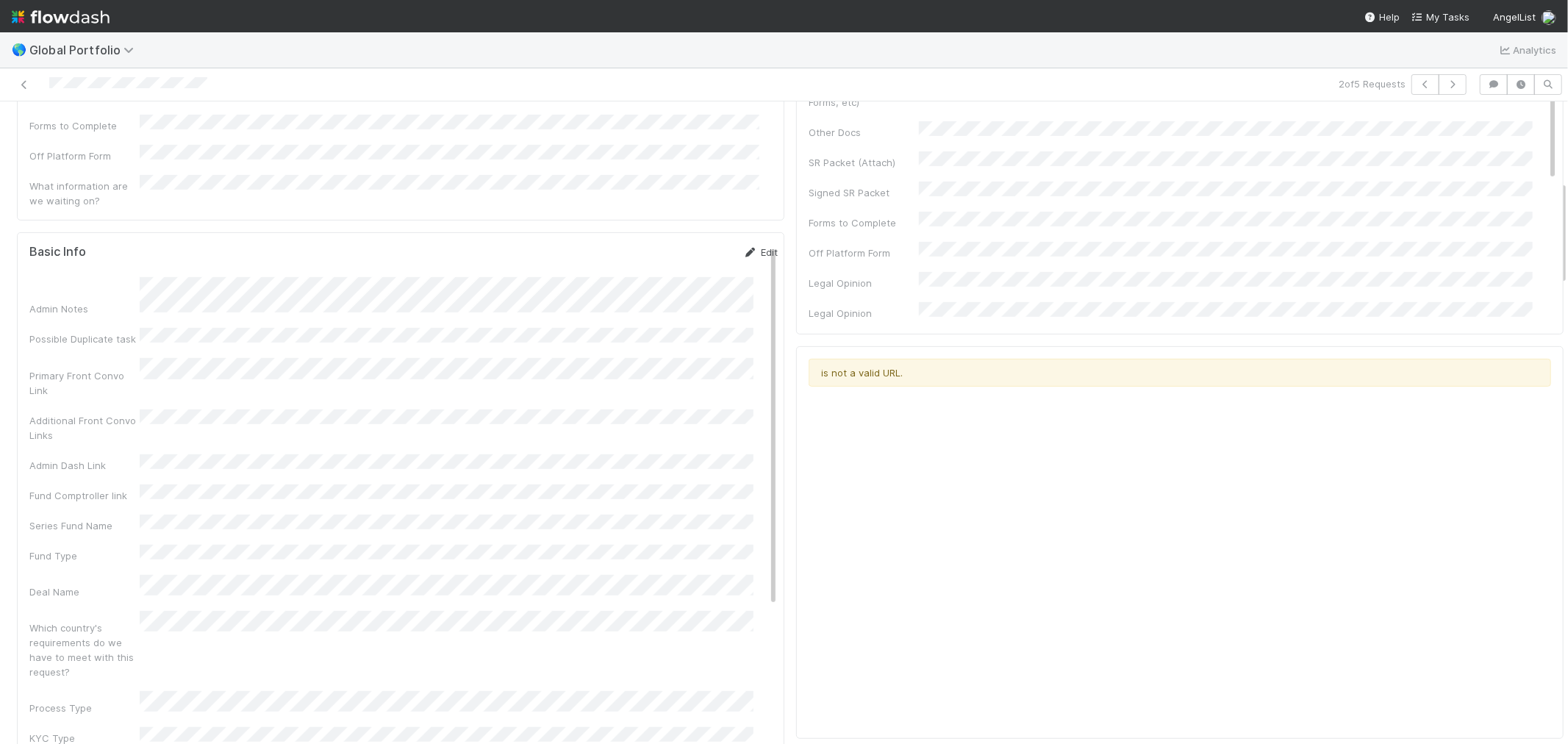
click at [743, 246] on link "Edit" at bounding box center [760, 252] width 35 height 12
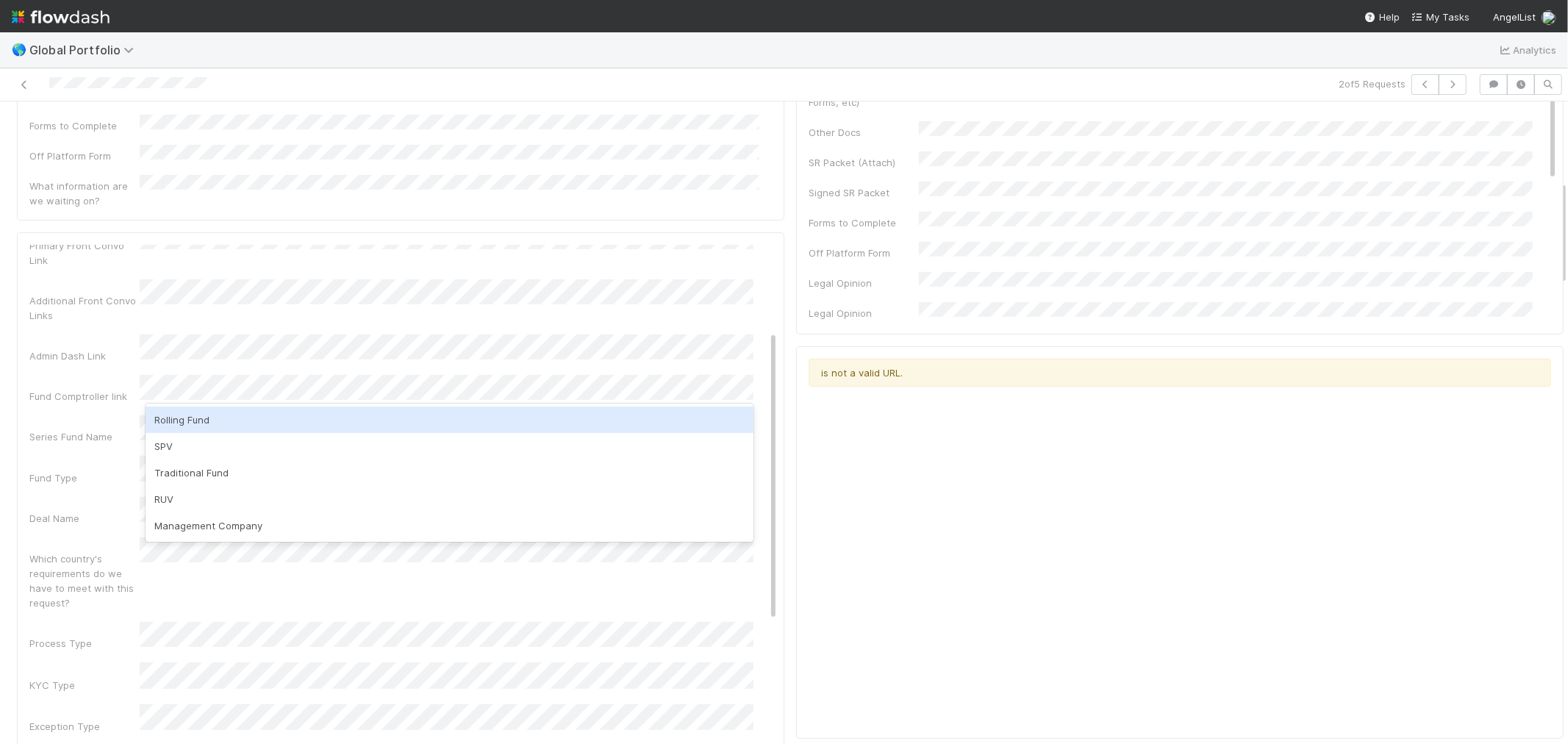
click at [206, 416] on div "Rolling Fund" at bounding box center [449, 419] width 608 height 27
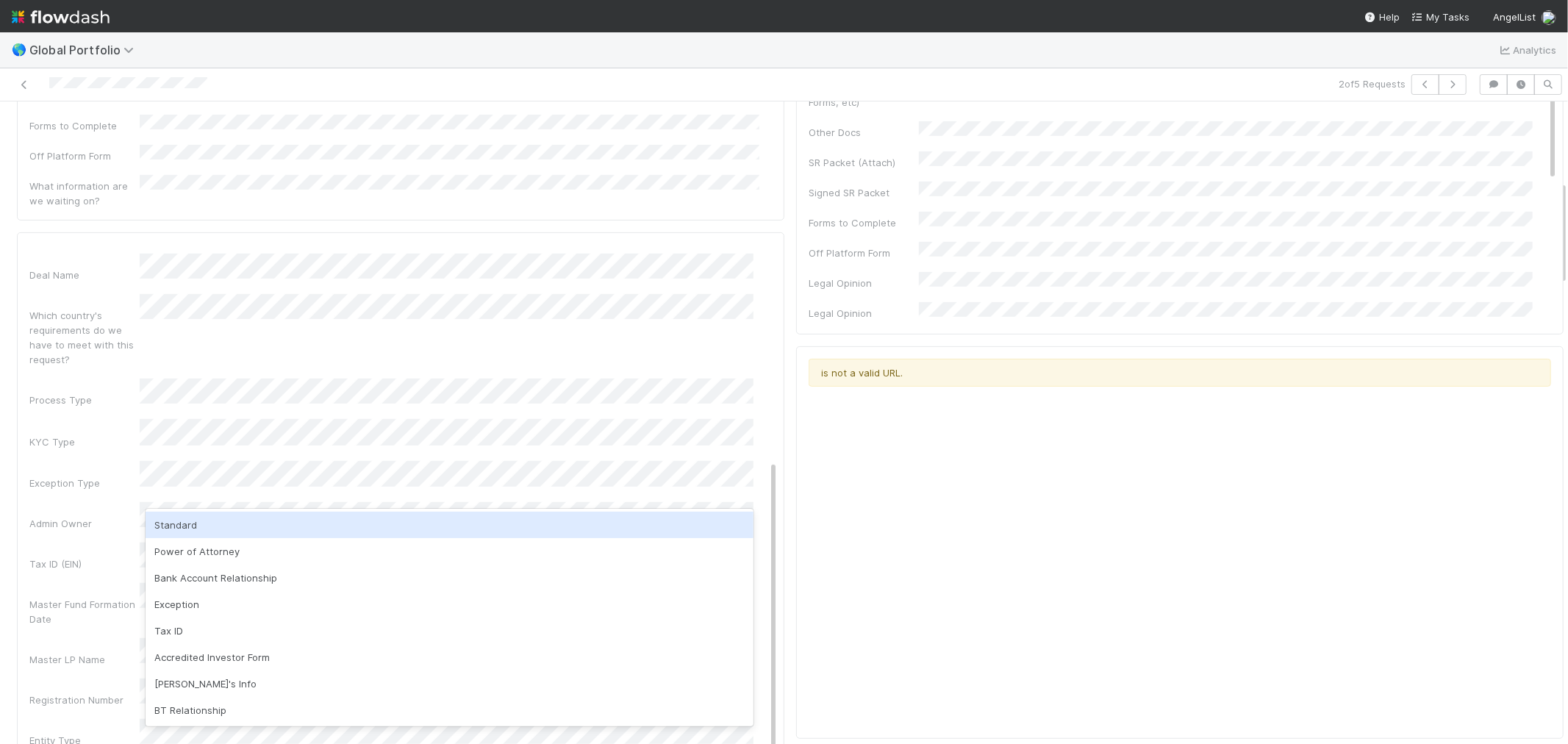
scroll to position [408, 0]
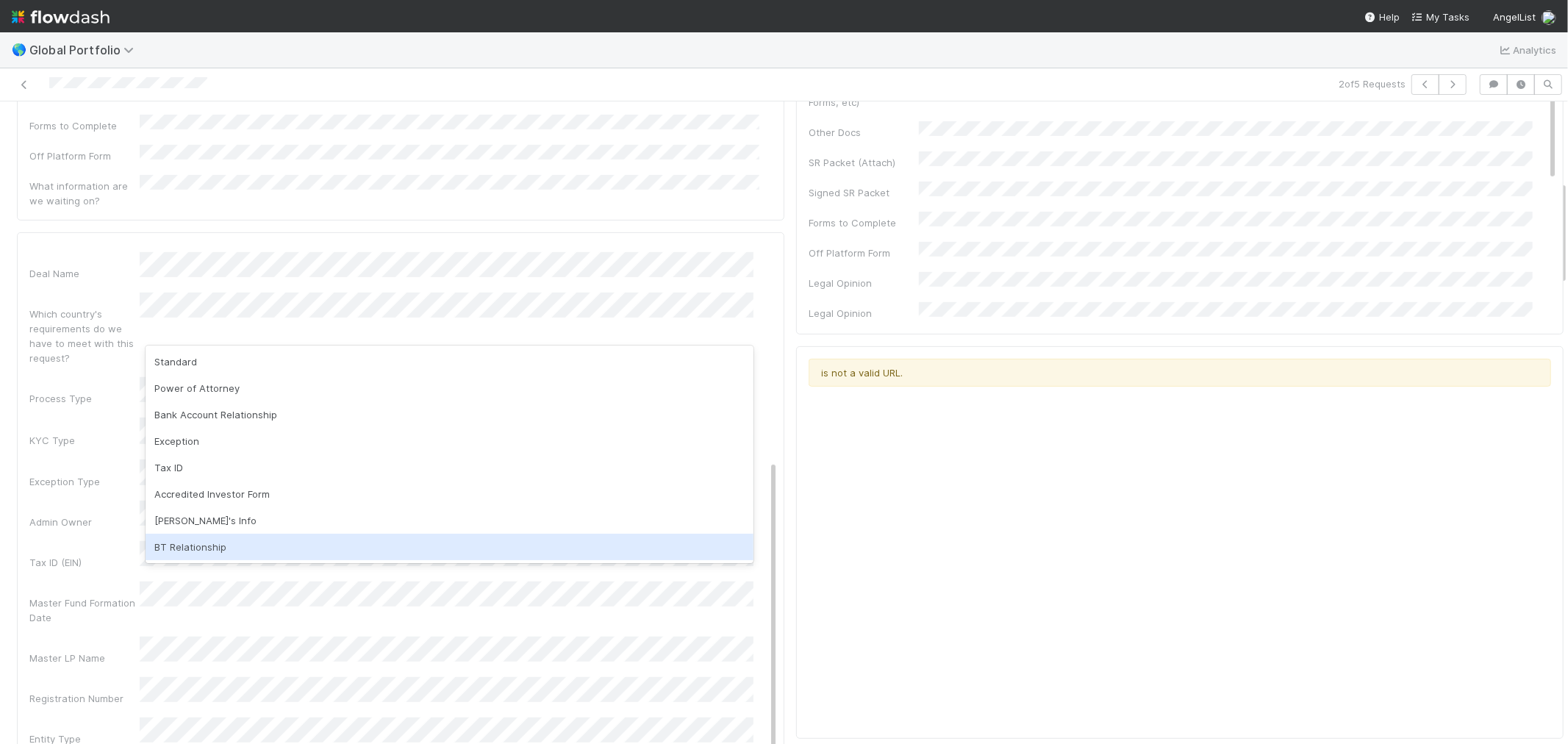
click at [119, 501] on div "Admin Owner" at bounding box center [403, 515] width 748 height 29
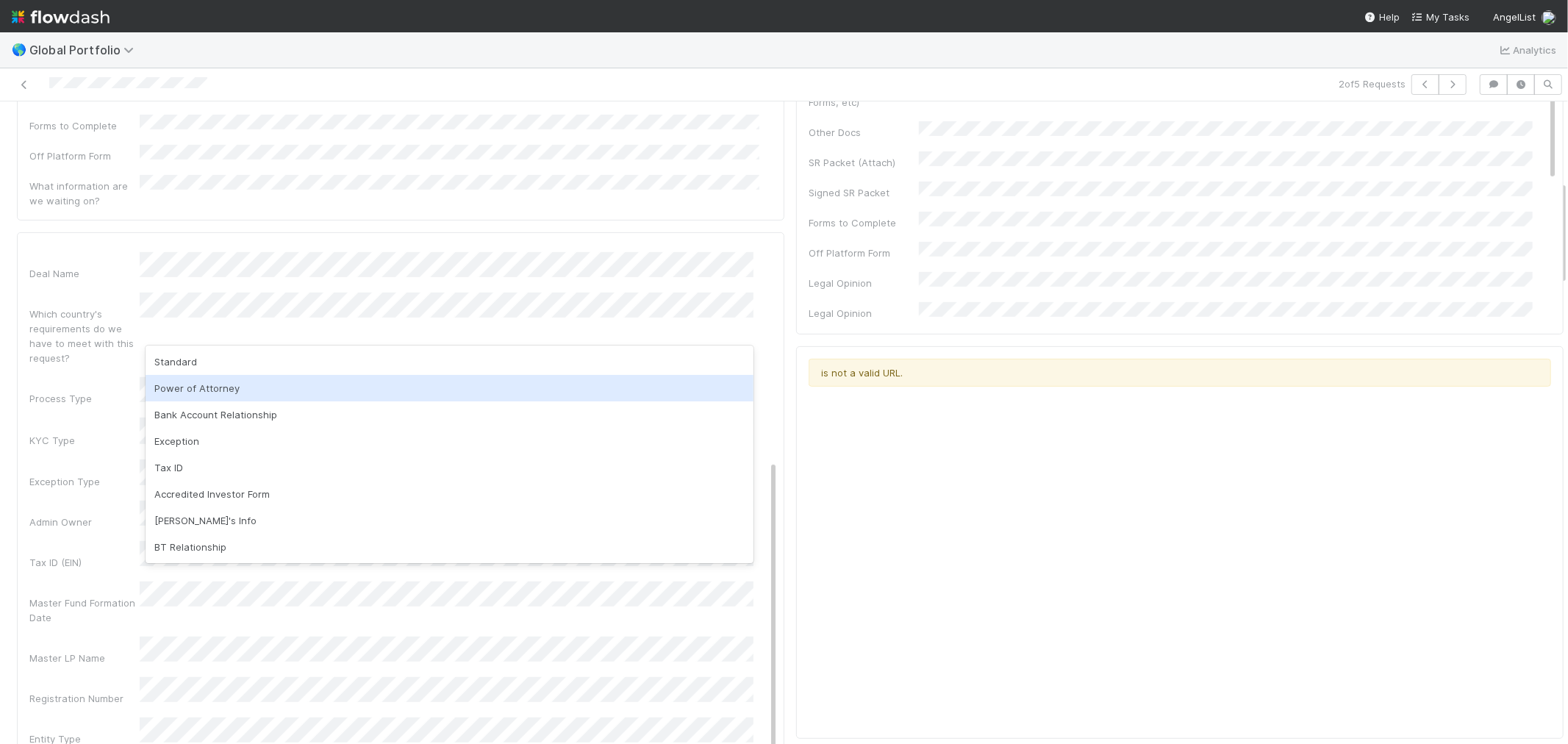
click at [195, 365] on div "Standard" at bounding box center [449, 362] width 608 height 27
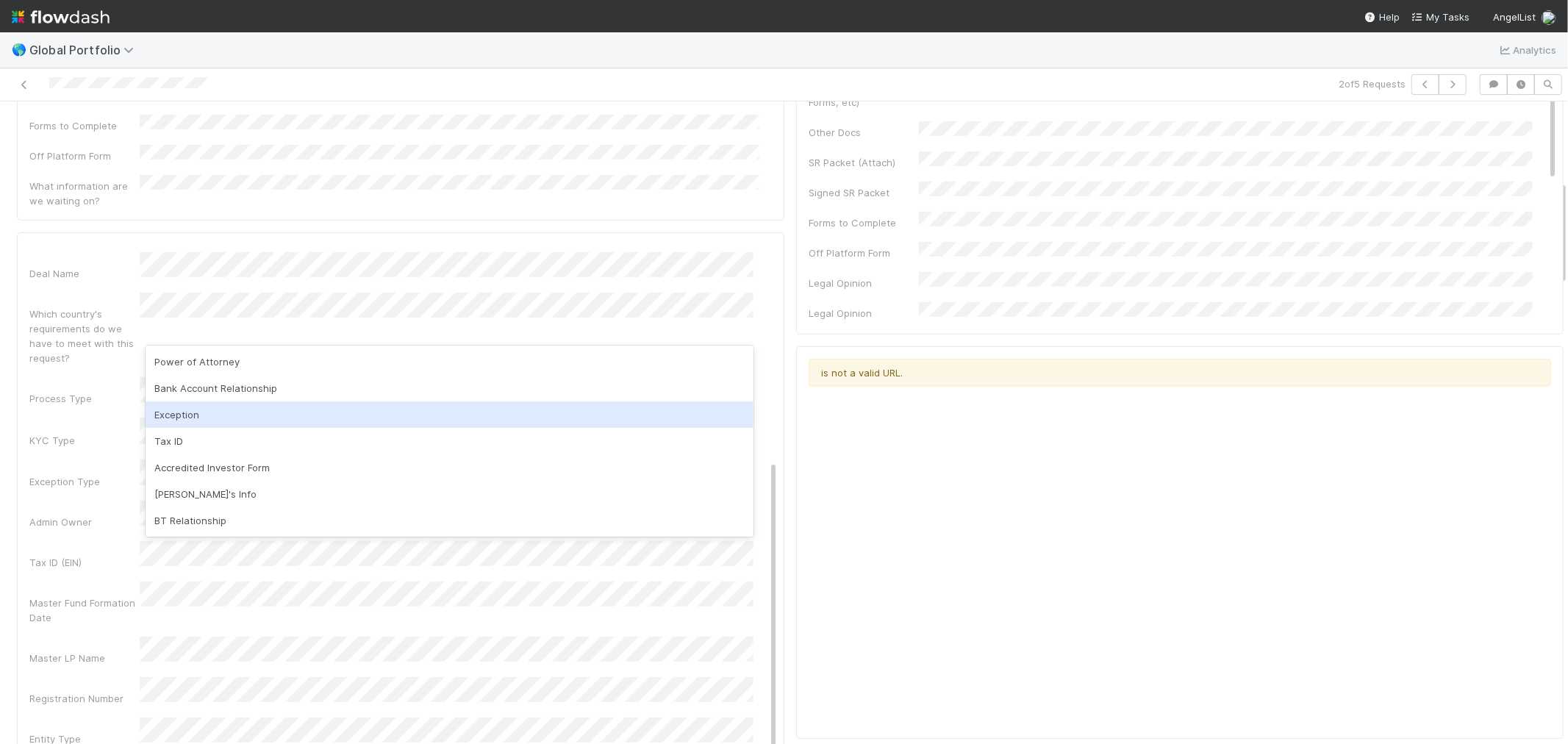
click at [204, 412] on div "Exception" at bounding box center [449, 414] width 608 height 27
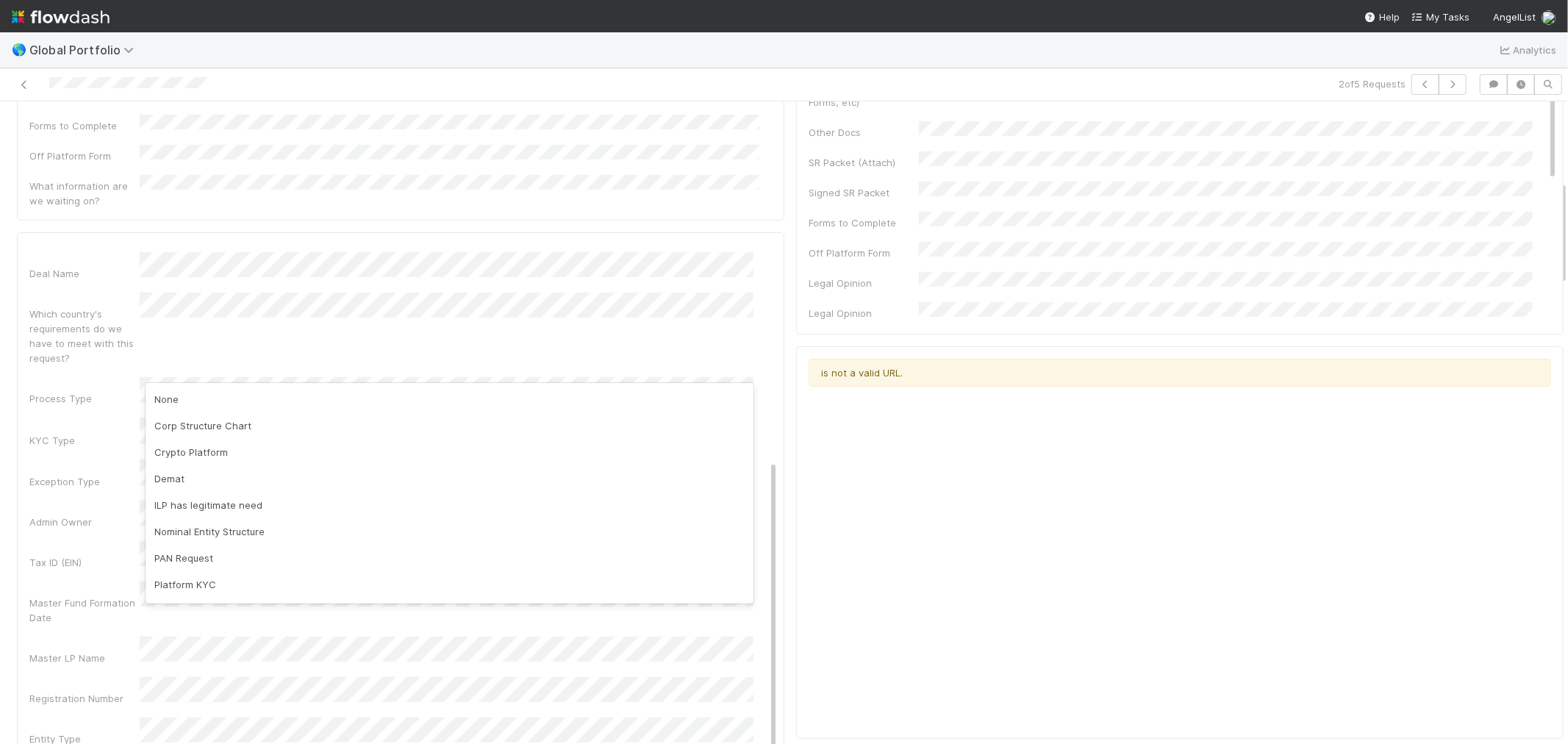
scroll to position [76, 0]
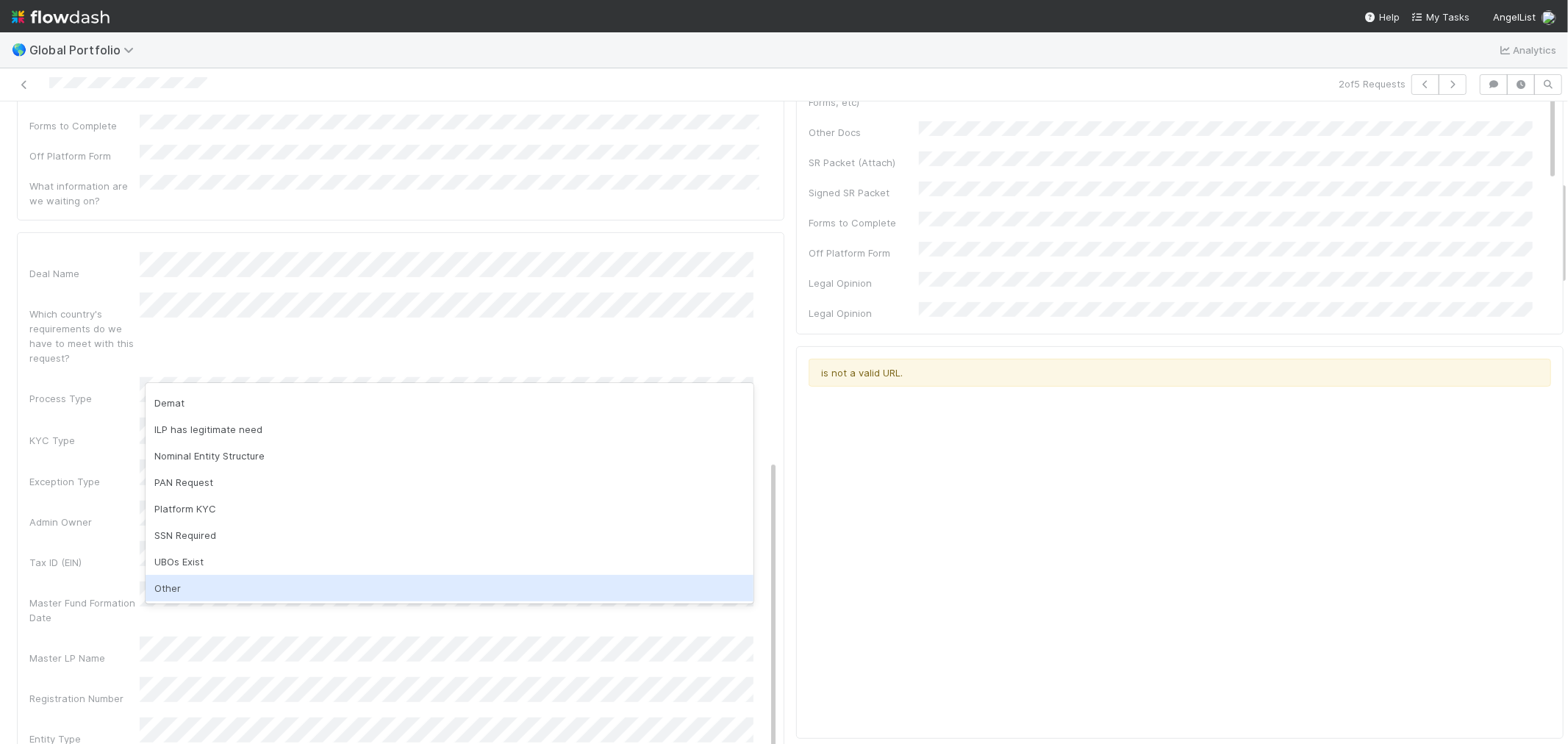
click at [173, 585] on div "Other" at bounding box center [449, 588] width 608 height 27
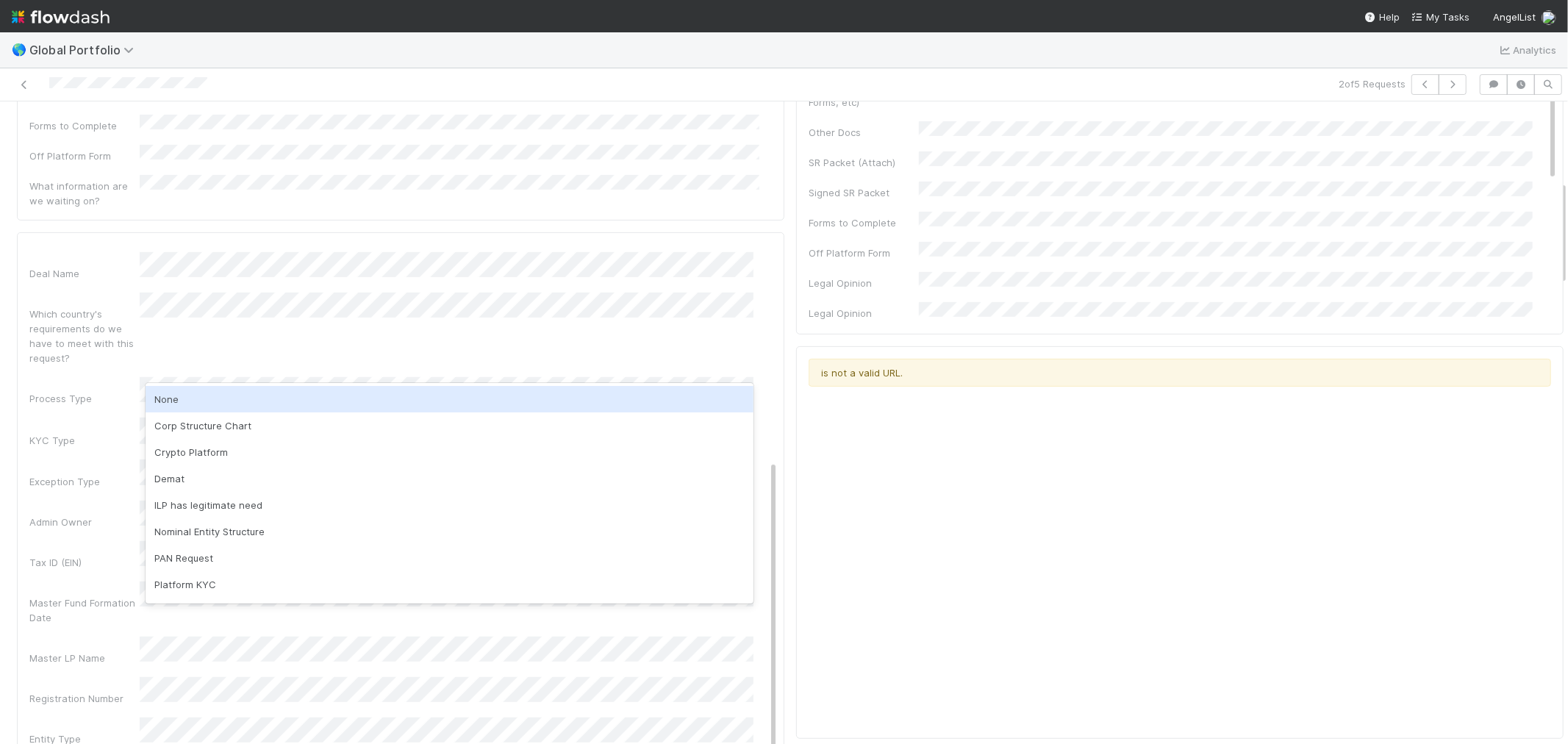
click at [132, 382] on div "Admin Notes Possible Duplicate task Primary Front Convo Link Additional Front C…" at bounding box center [403, 451] width 748 height 1144
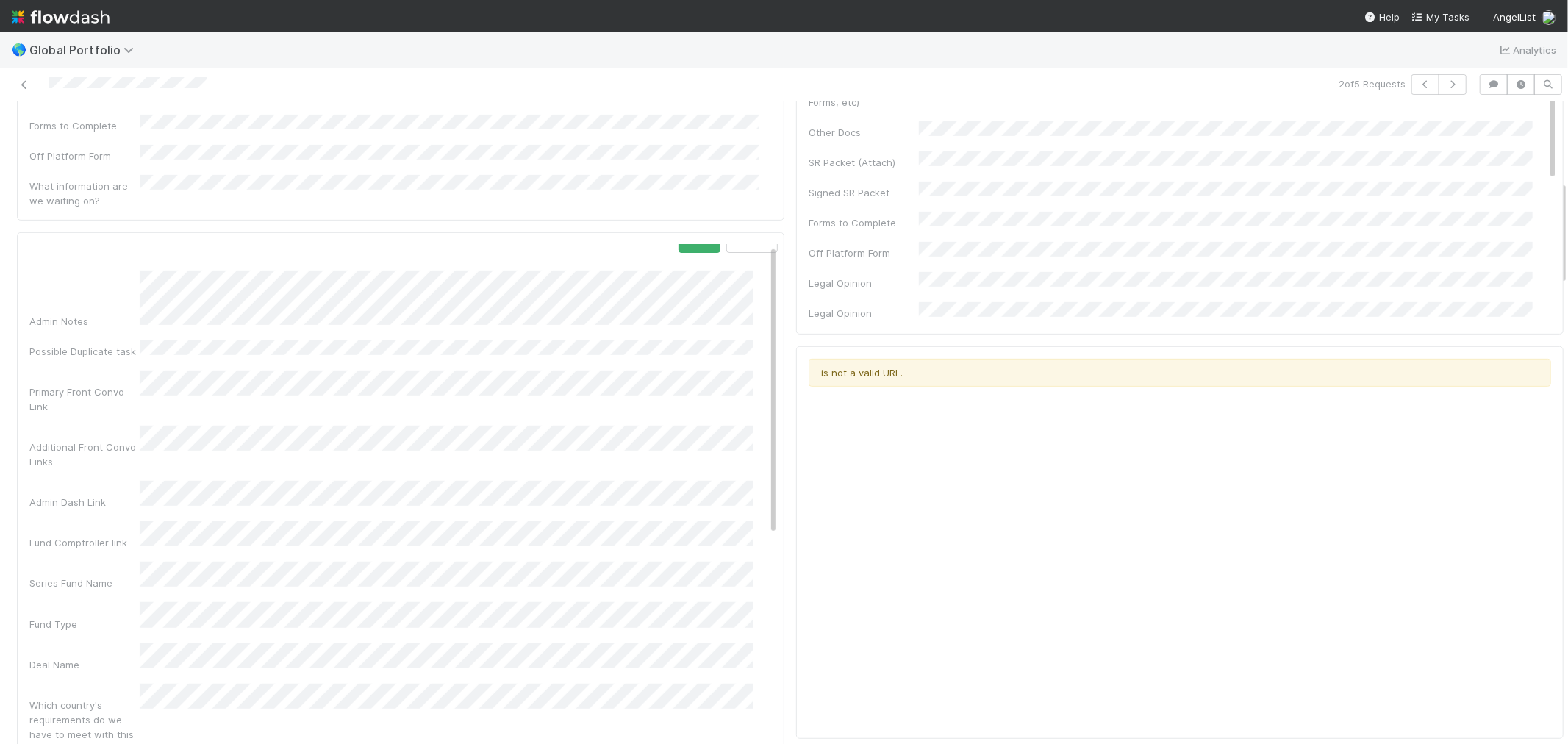
scroll to position [0, 0]
click at [678, 245] on button "Save" at bounding box center [699, 257] width 42 height 25
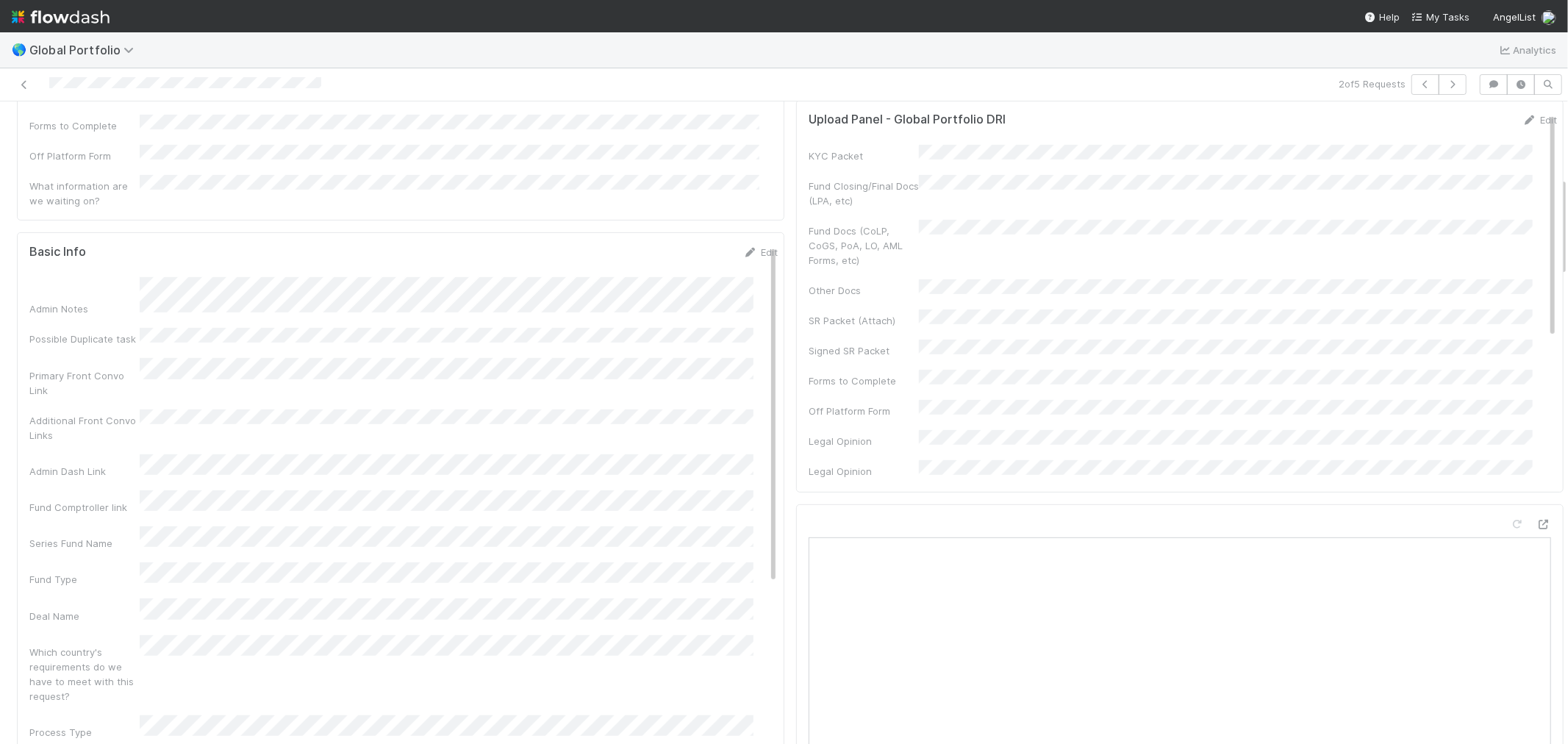
click at [743, 245] on div "Edit" at bounding box center [760, 252] width 35 height 15
click at [743, 248] on icon at bounding box center [750, 253] width 15 height 10
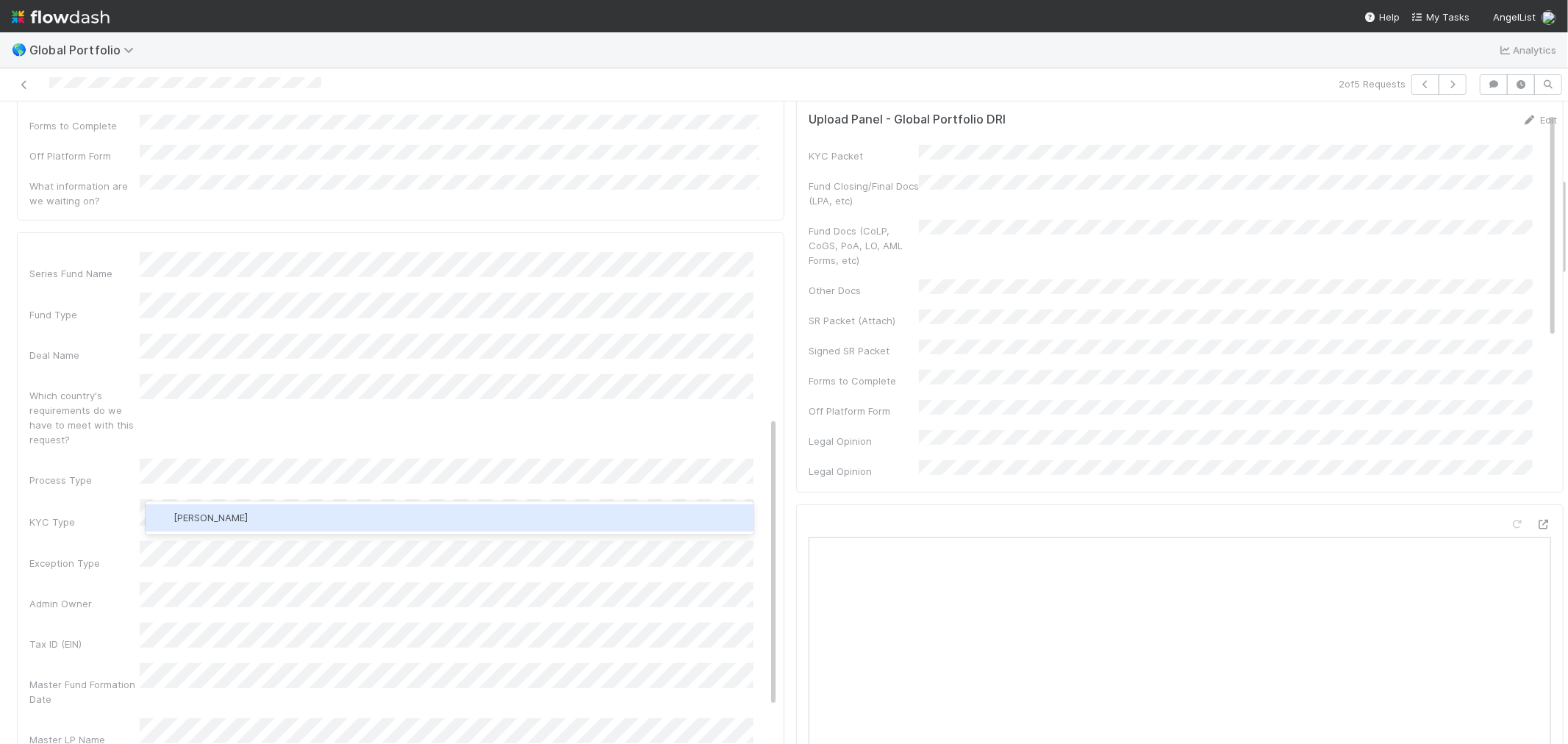
click at [200, 515] on span "[PERSON_NAME]" at bounding box center [210, 518] width 75 height 12
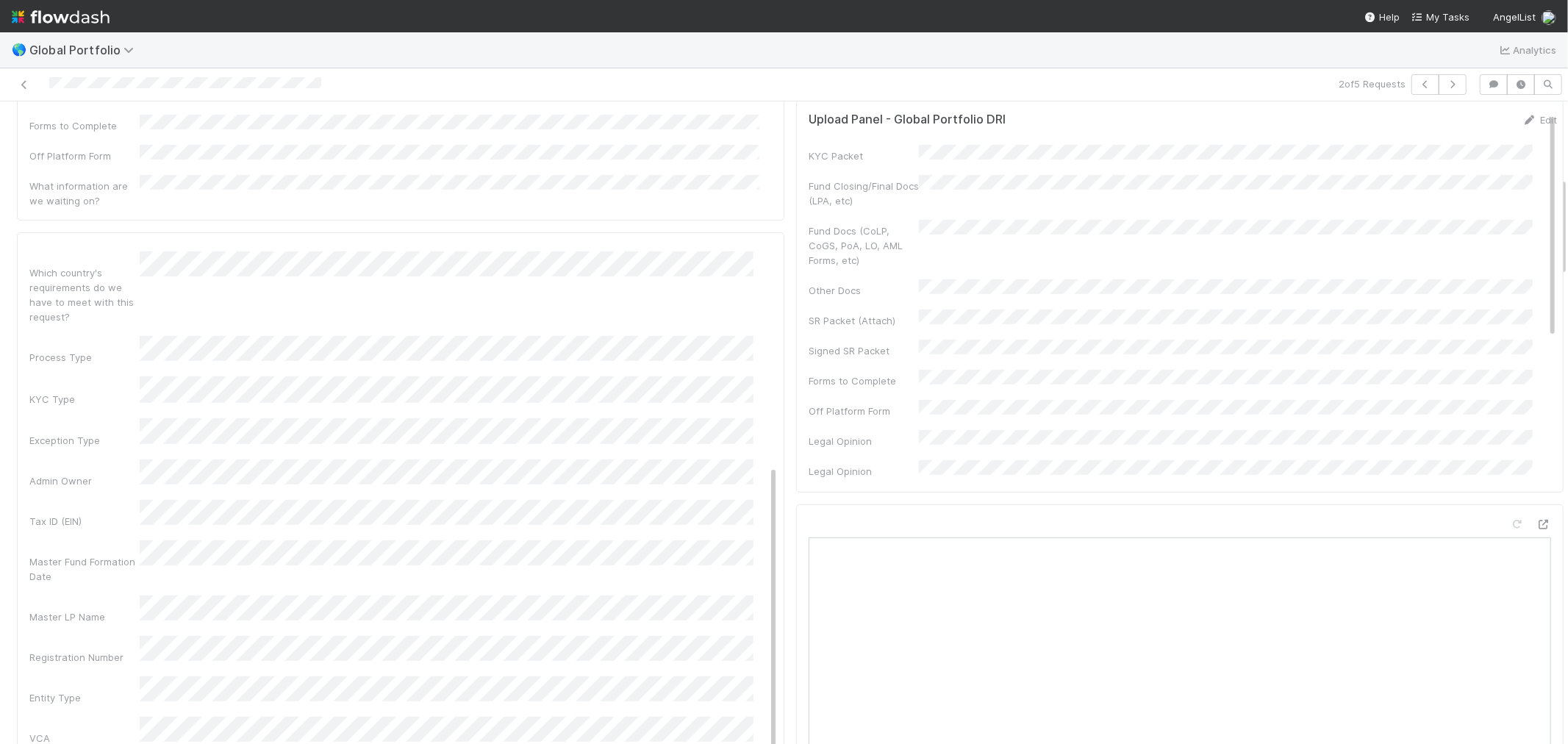
scroll to position [489, 0]
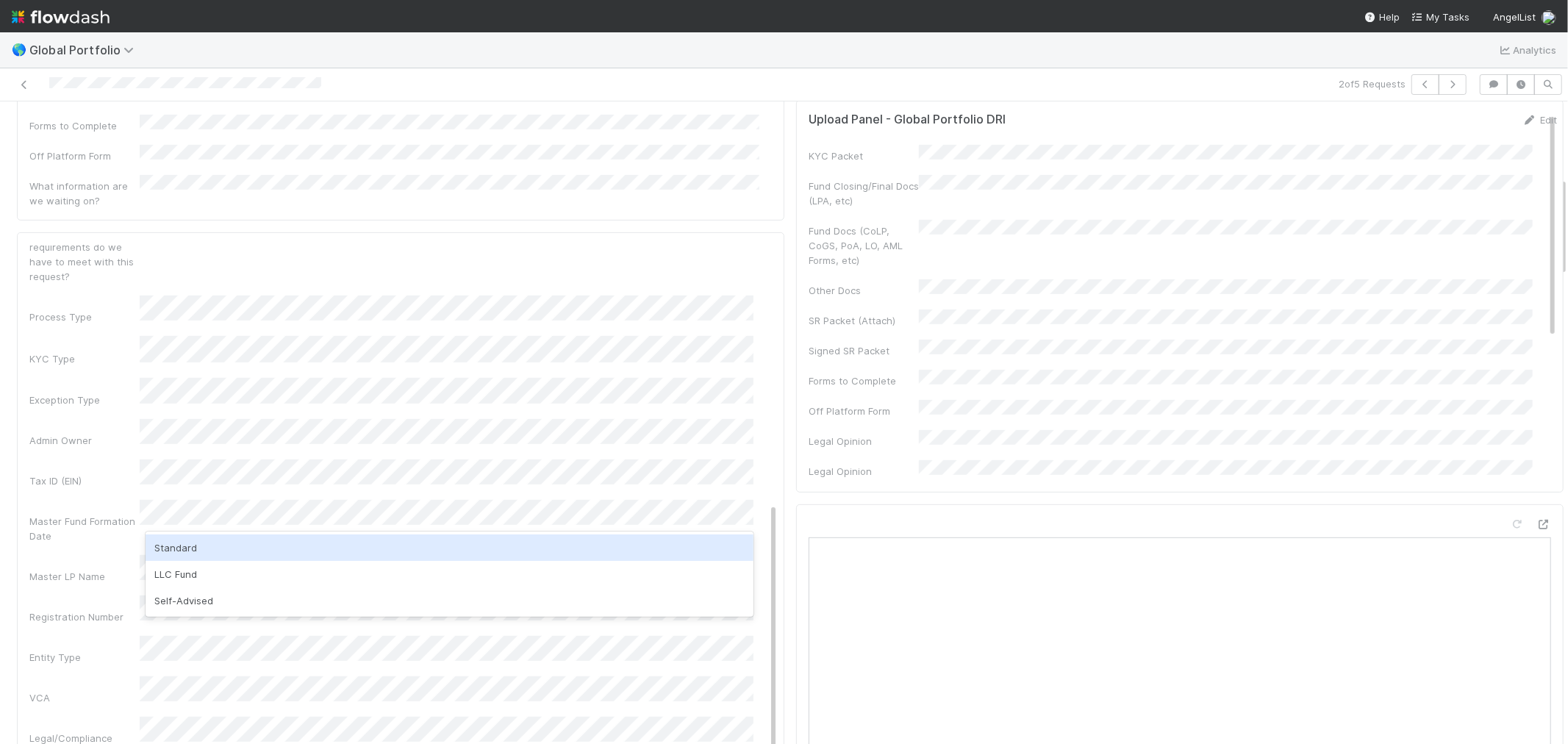
click at [178, 546] on div "Standard" at bounding box center [449, 547] width 608 height 27
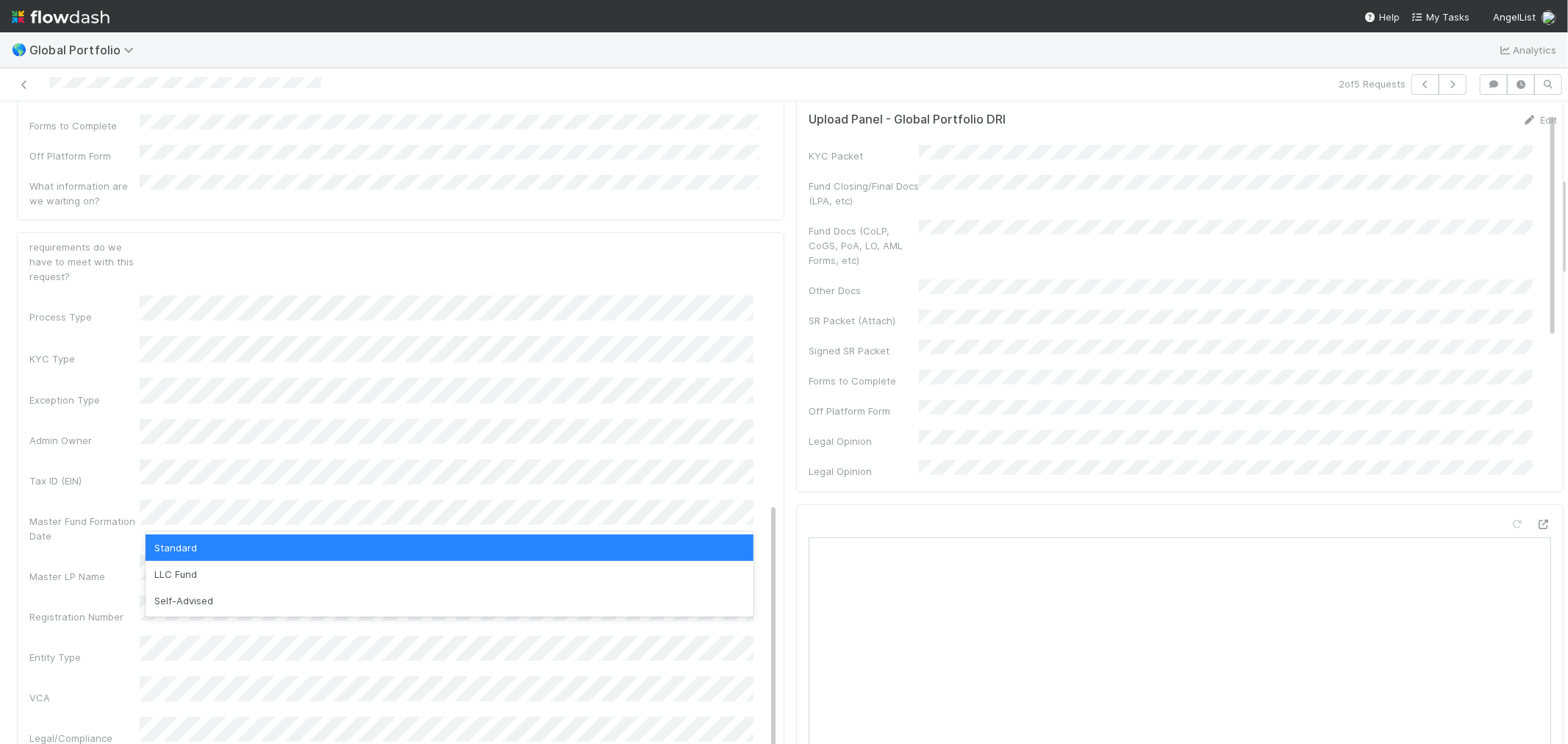
click at [186, 549] on div "Standard" at bounding box center [449, 547] width 608 height 27
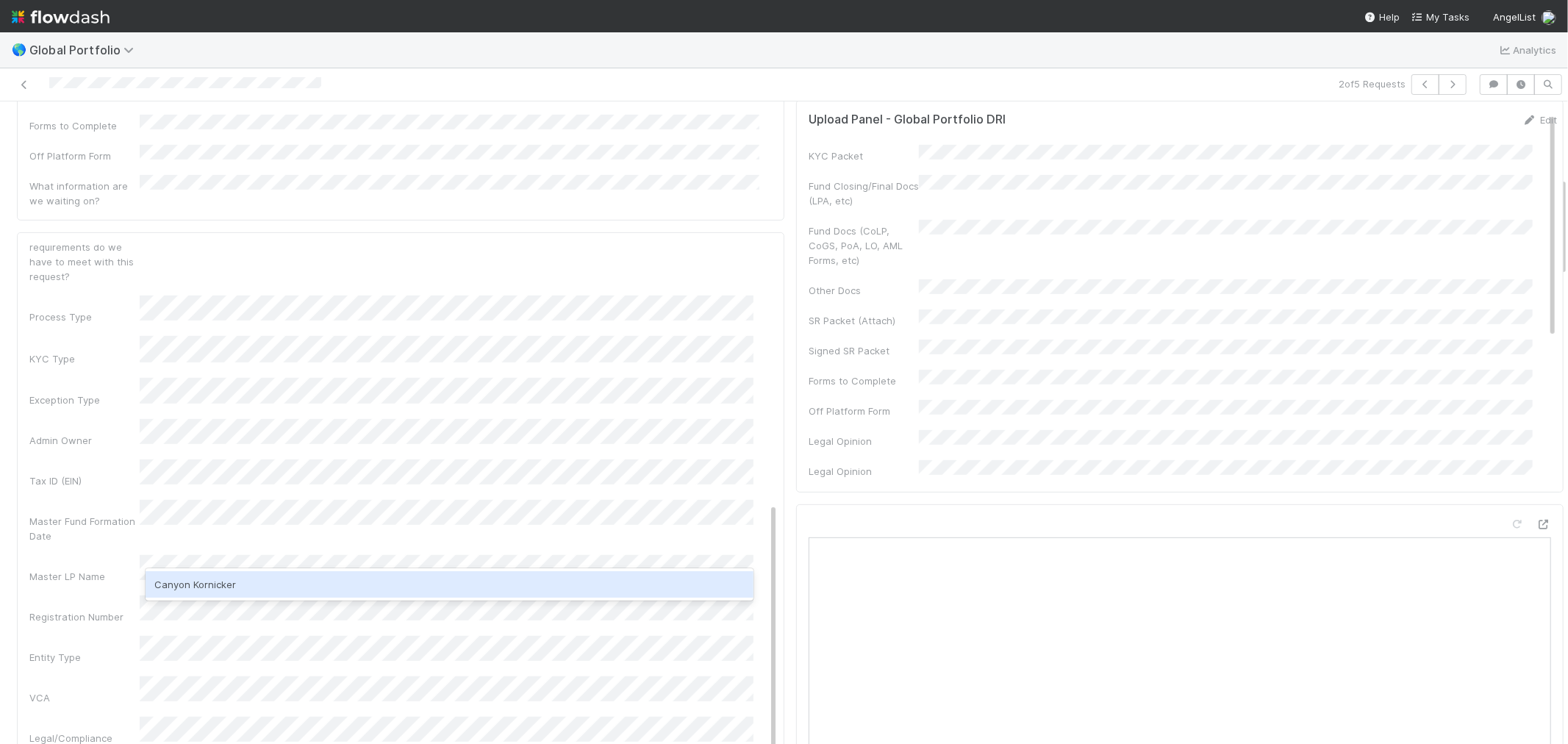
click at [206, 576] on div "Canyon Kornicker" at bounding box center [449, 584] width 608 height 27
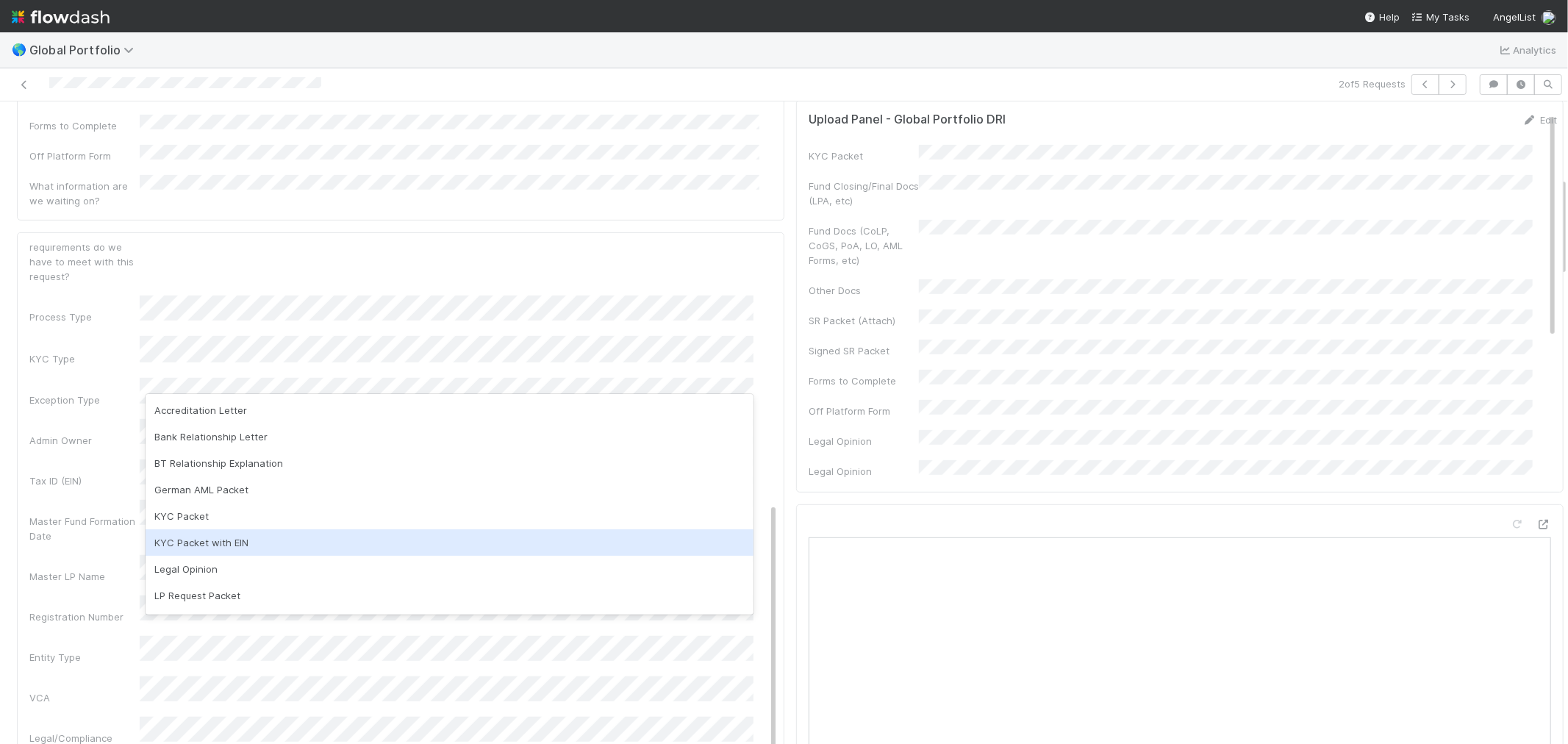
click at [228, 543] on div "KYC Packet with EIN" at bounding box center [449, 542] width 608 height 27
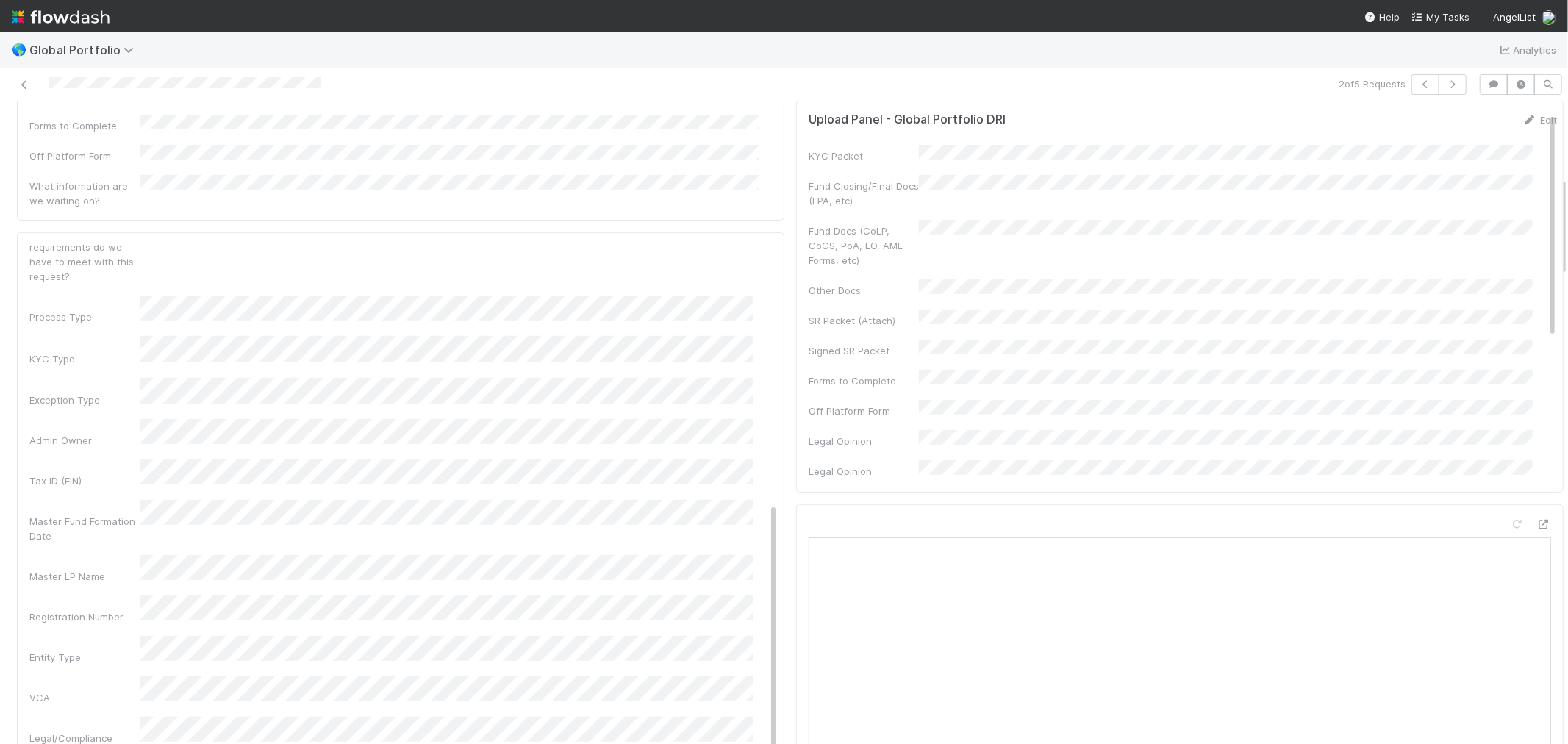
click at [106, 526] on div "Admin Notes Possible Duplicate task Primary Front Convo Link Additional Front C…" at bounding box center [403, 370] width 748 height 1144
click at [678, 245] on button "Save" at bounding box center [699, 257] width 42 height 25
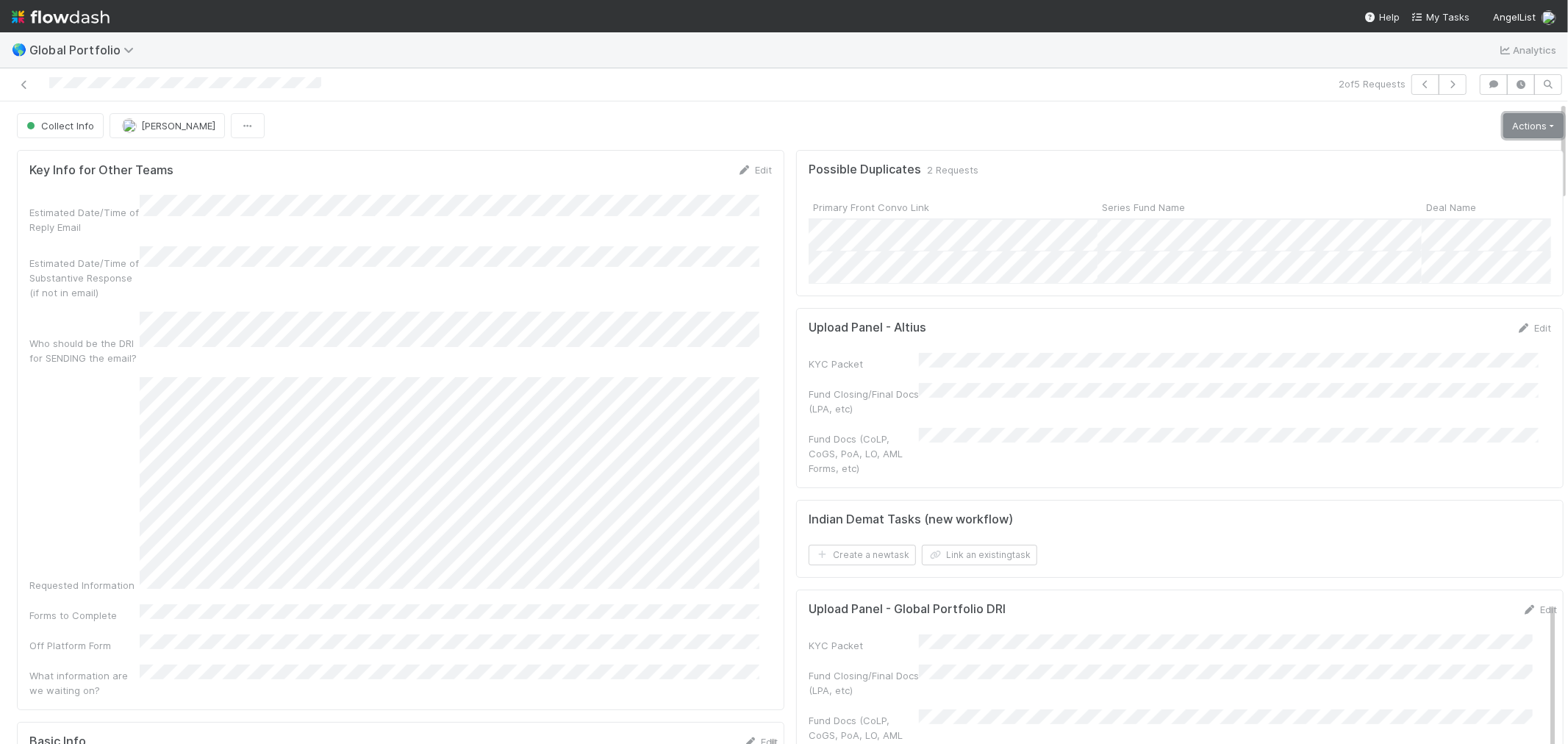
click at [1510, 122] on link "Actions" at bounding box center [1533, 125] width 61 height 25
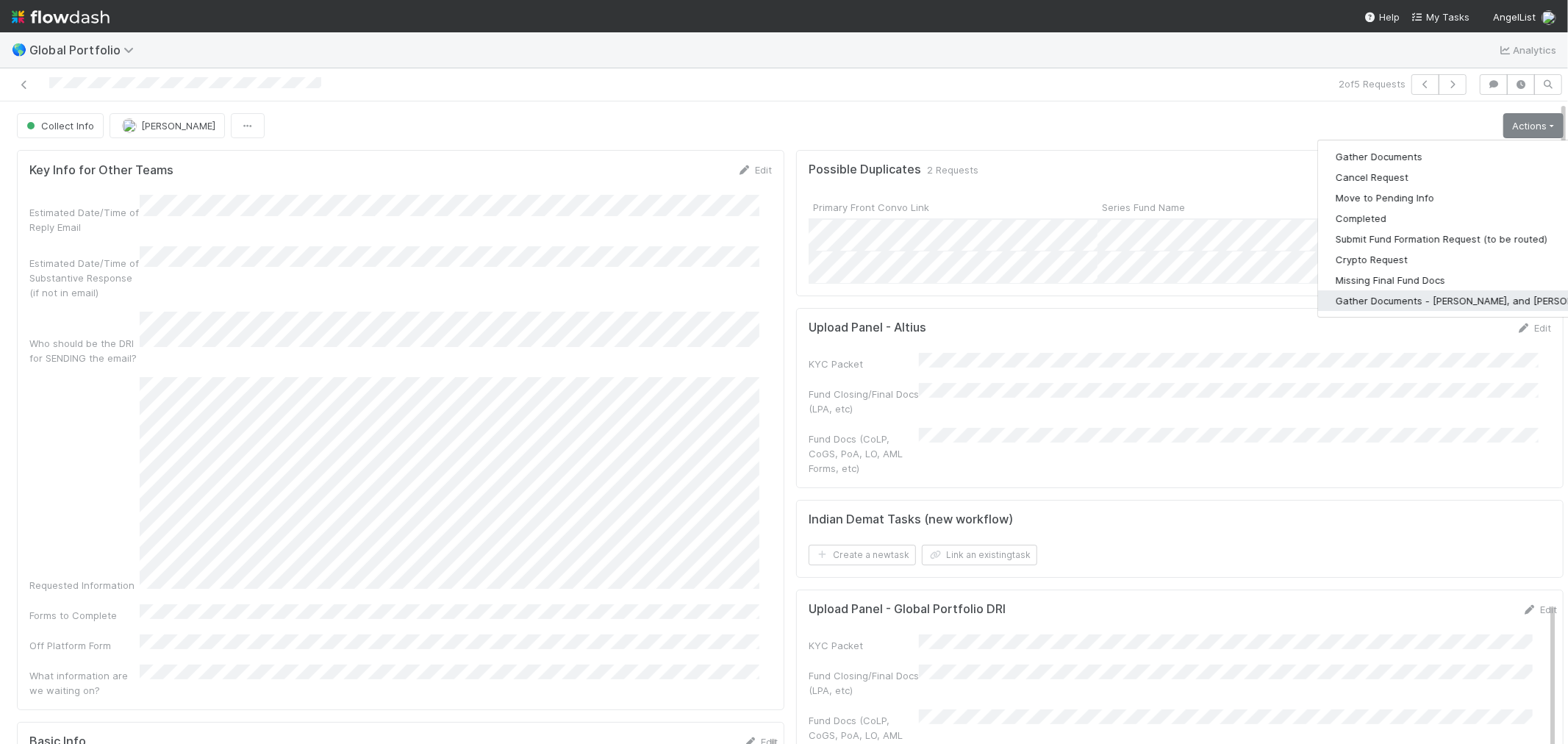
click at [1398, 305] on button "Gather Documents - Len, Michael, and Cristan" at bounding box center [1471, 300] width 307 height 21
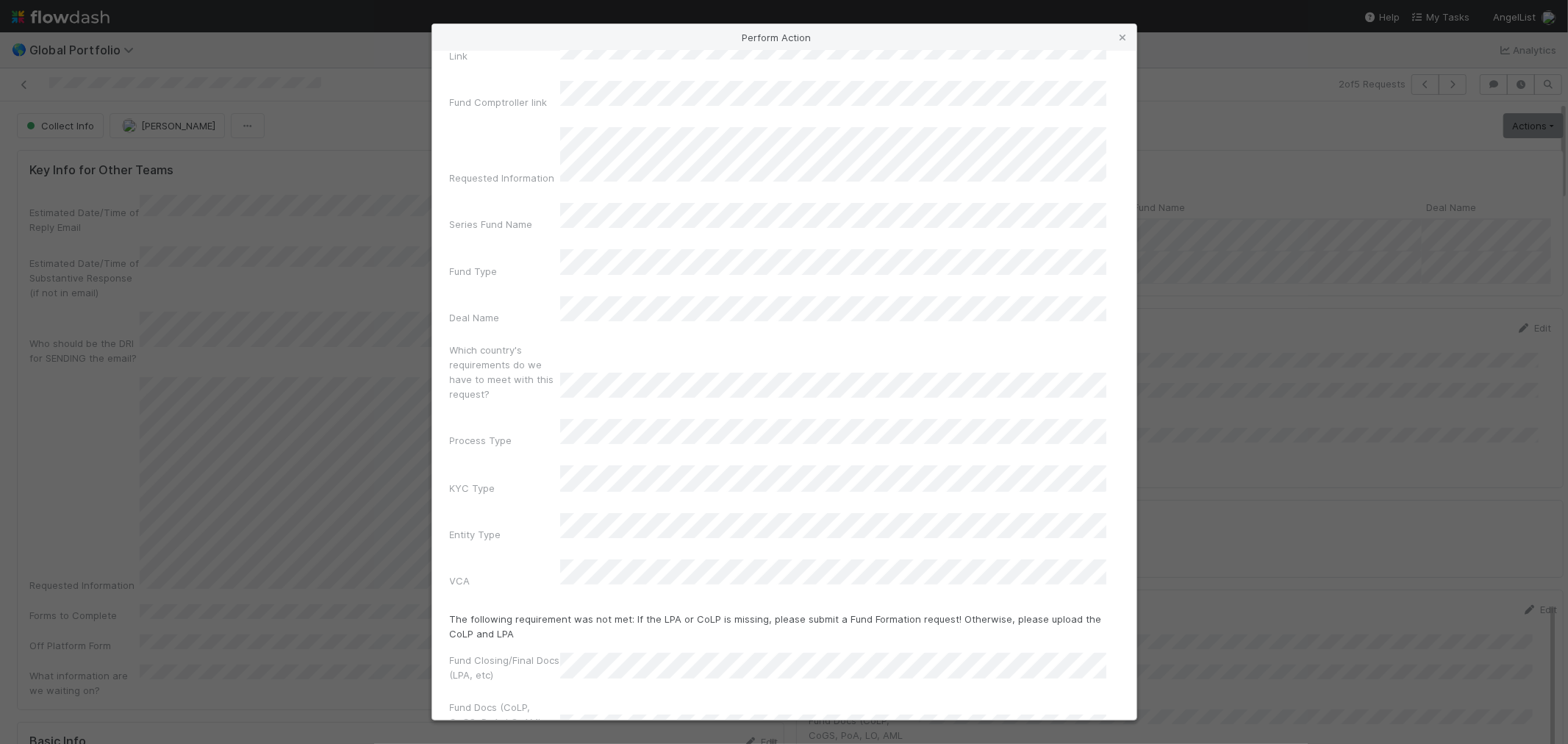
scroll to position [154, 0]
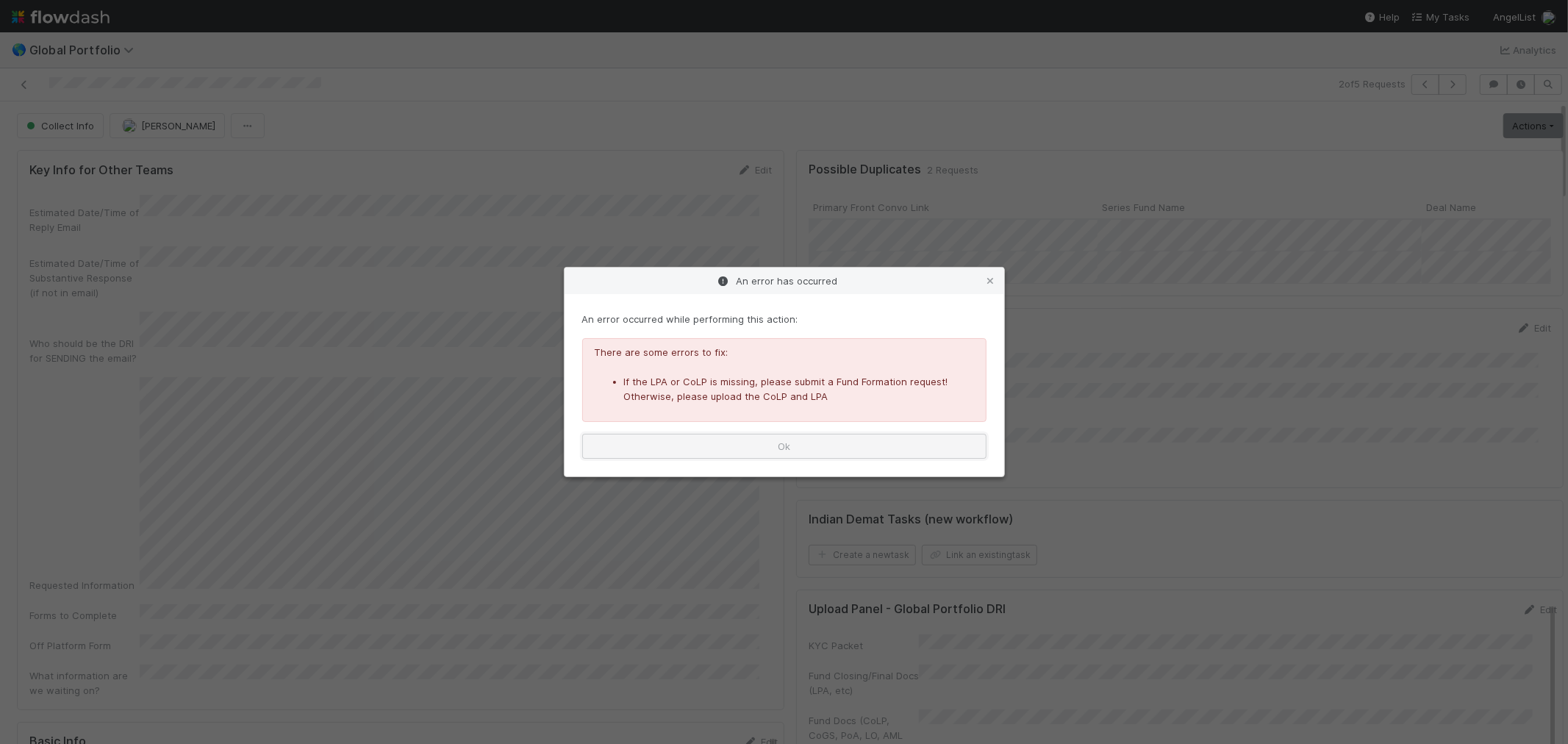
click at [893, 448] on button "Ok" at bounding box center [784, 445] width 404 height 25
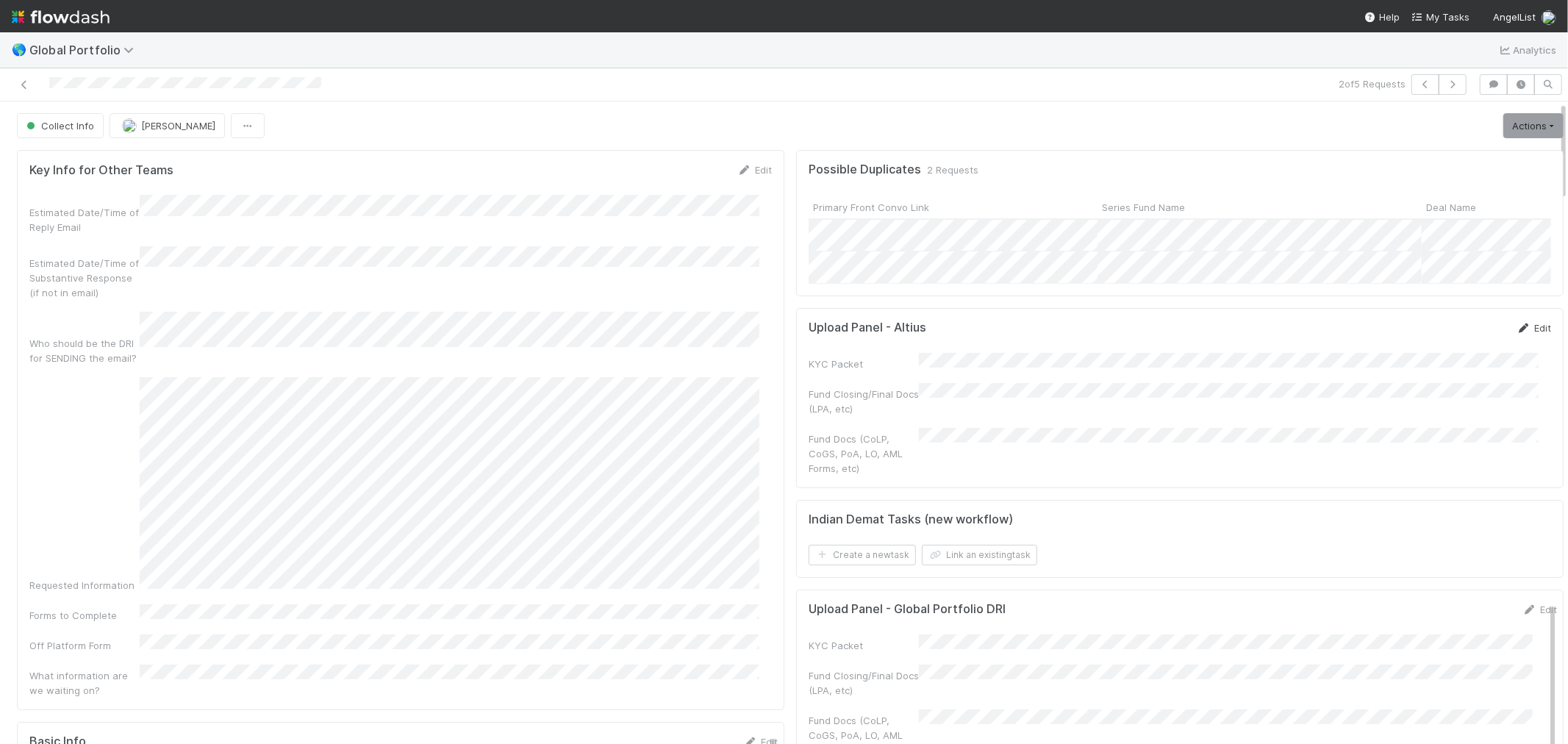
click at [1516, 334] on link "Edit" at bounding box center [1533, 328] width 35 height 12
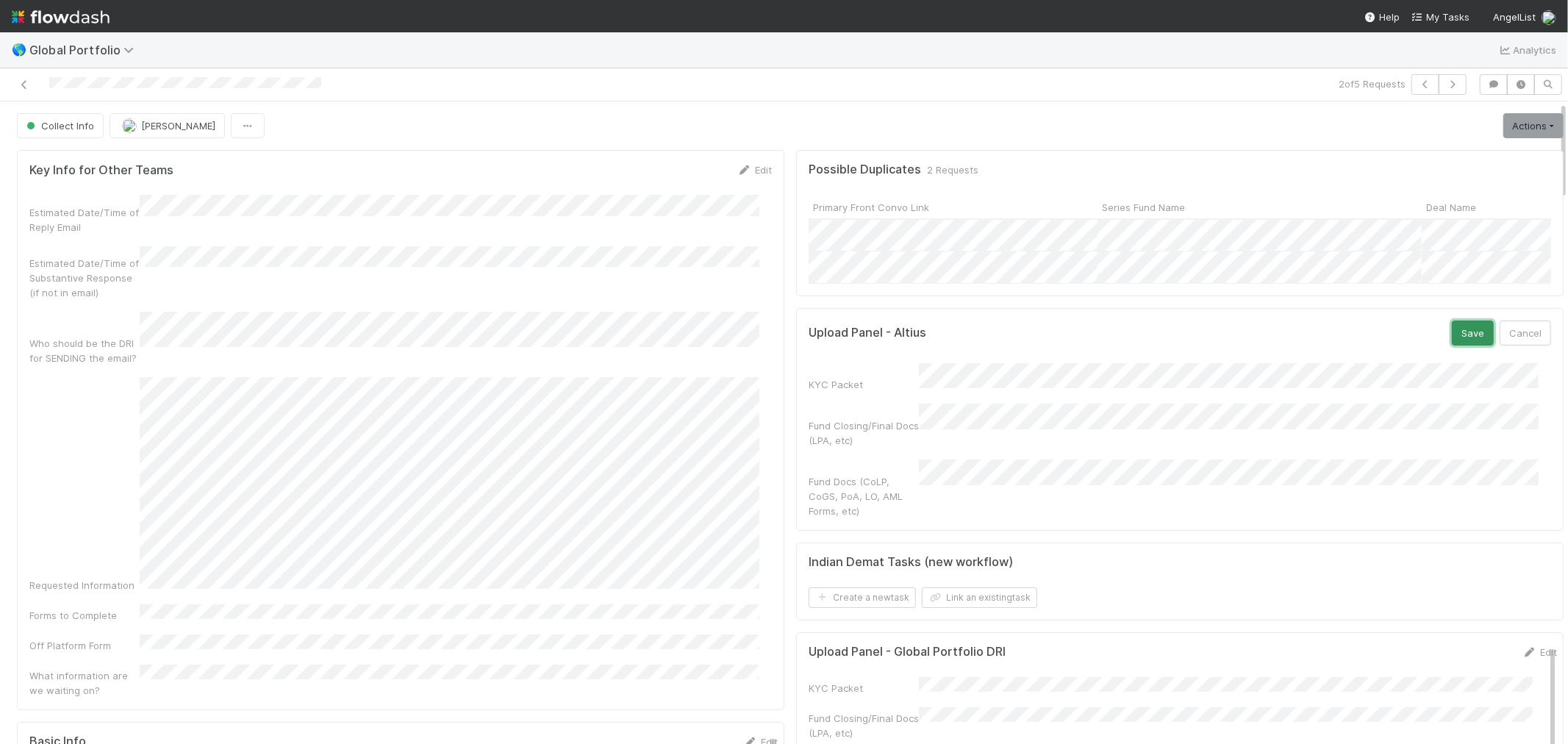
click at [1451, 346] on button "Save" at bounding box center [1472, 333] width 42 height 25
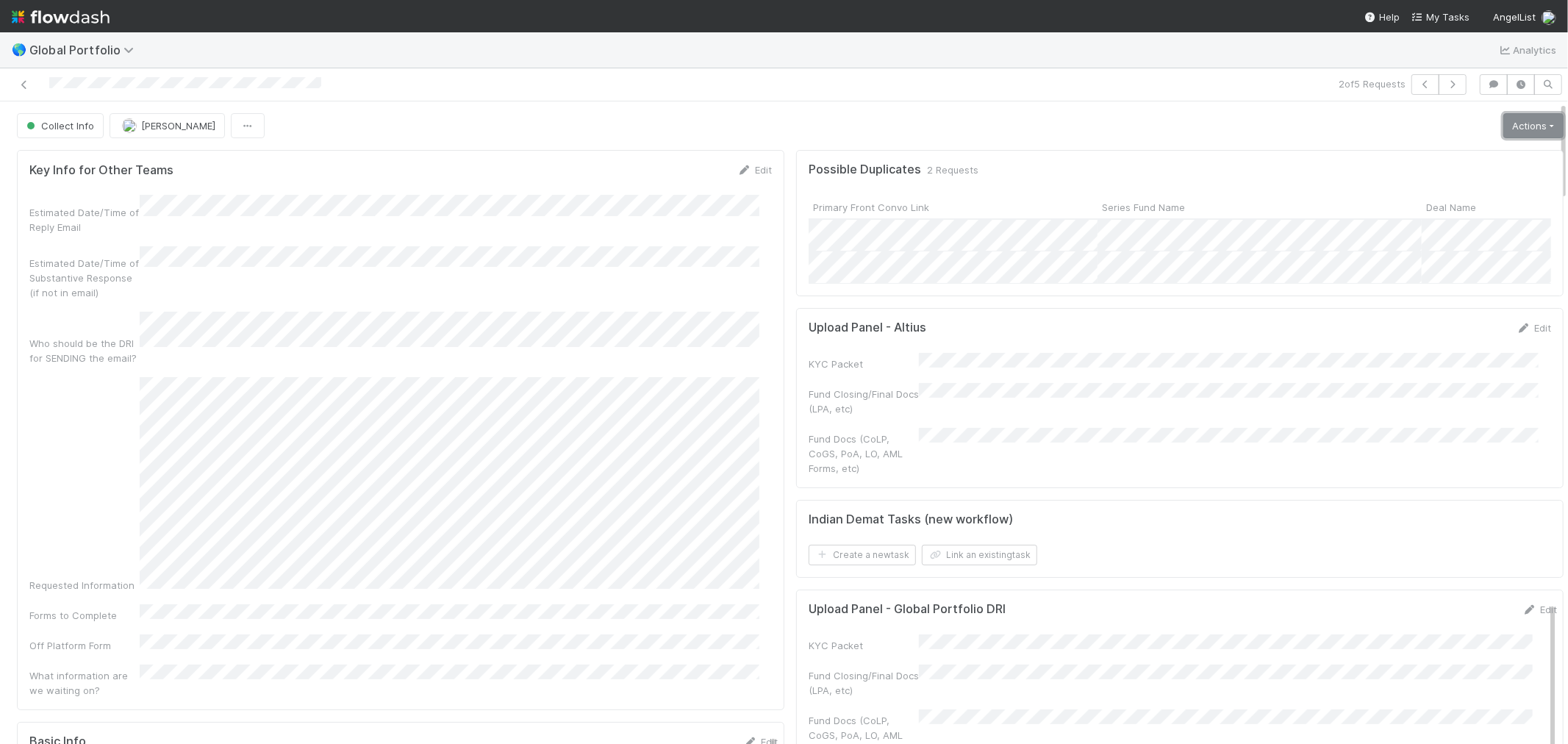
click at [1505, 130] on link "Actions" at bounding box center [1533, 125] width 61 height 25
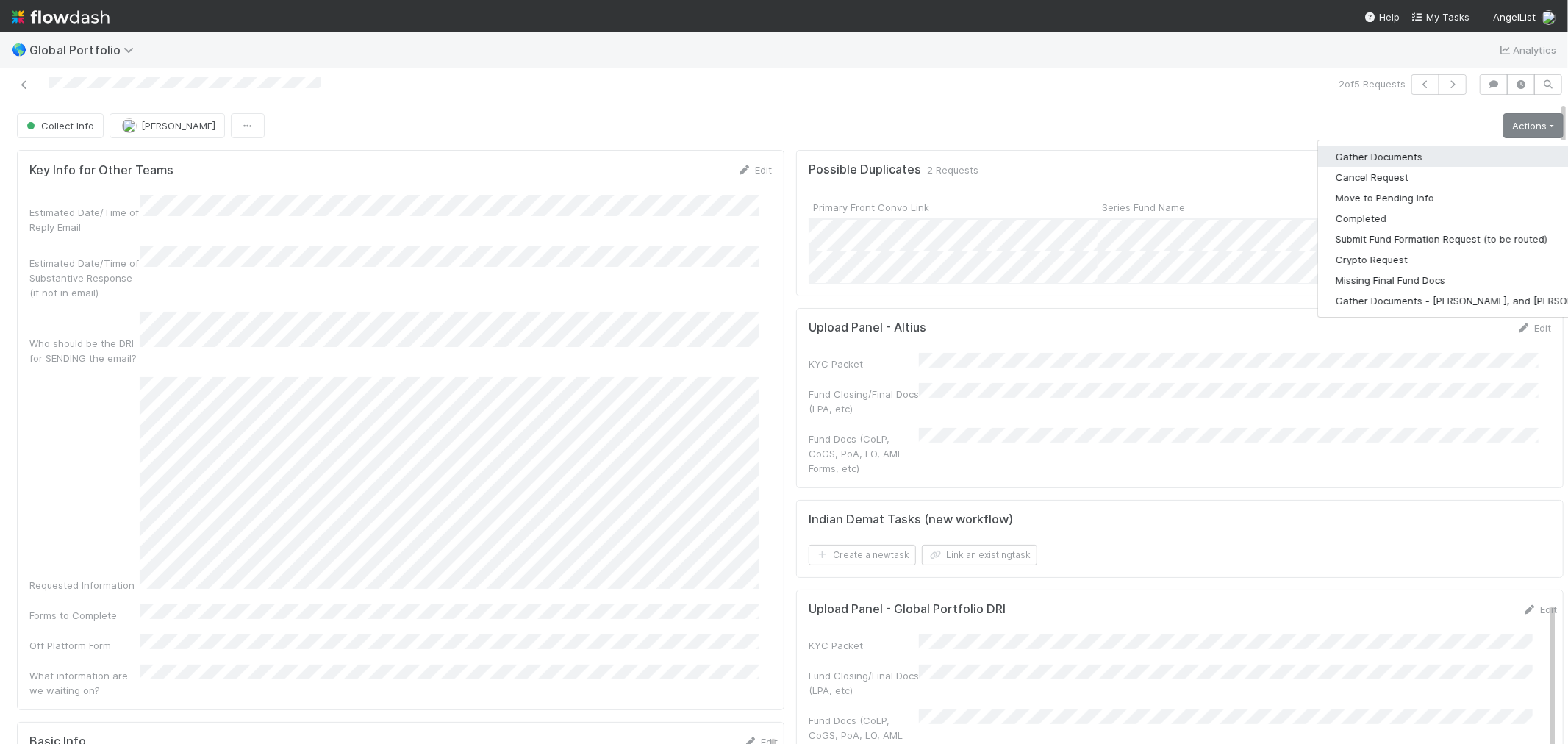
click at [1457, 158] on button "Gather Documents" at bounding box center [1471, 156] width 307 height 21
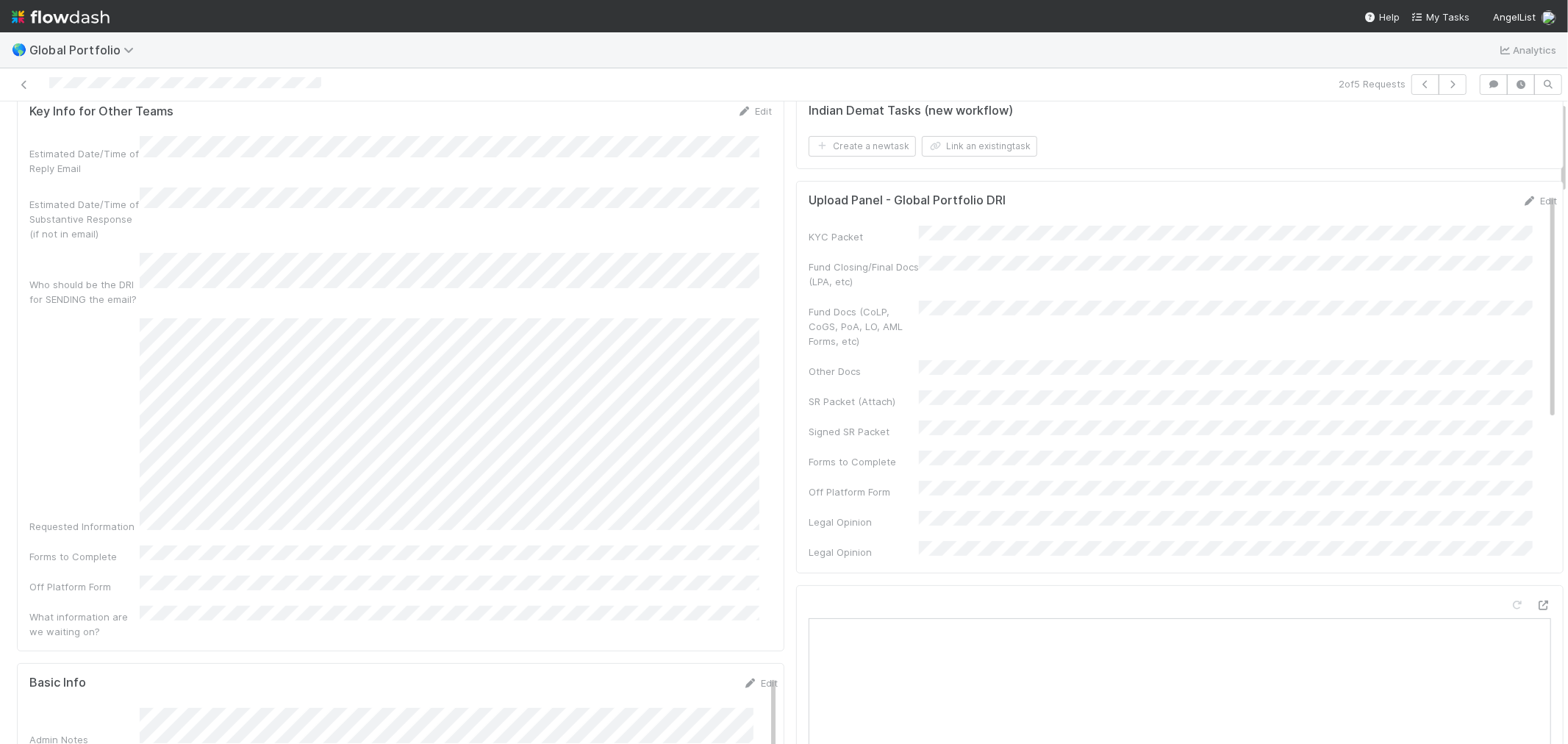
scroll to position [0, 0]
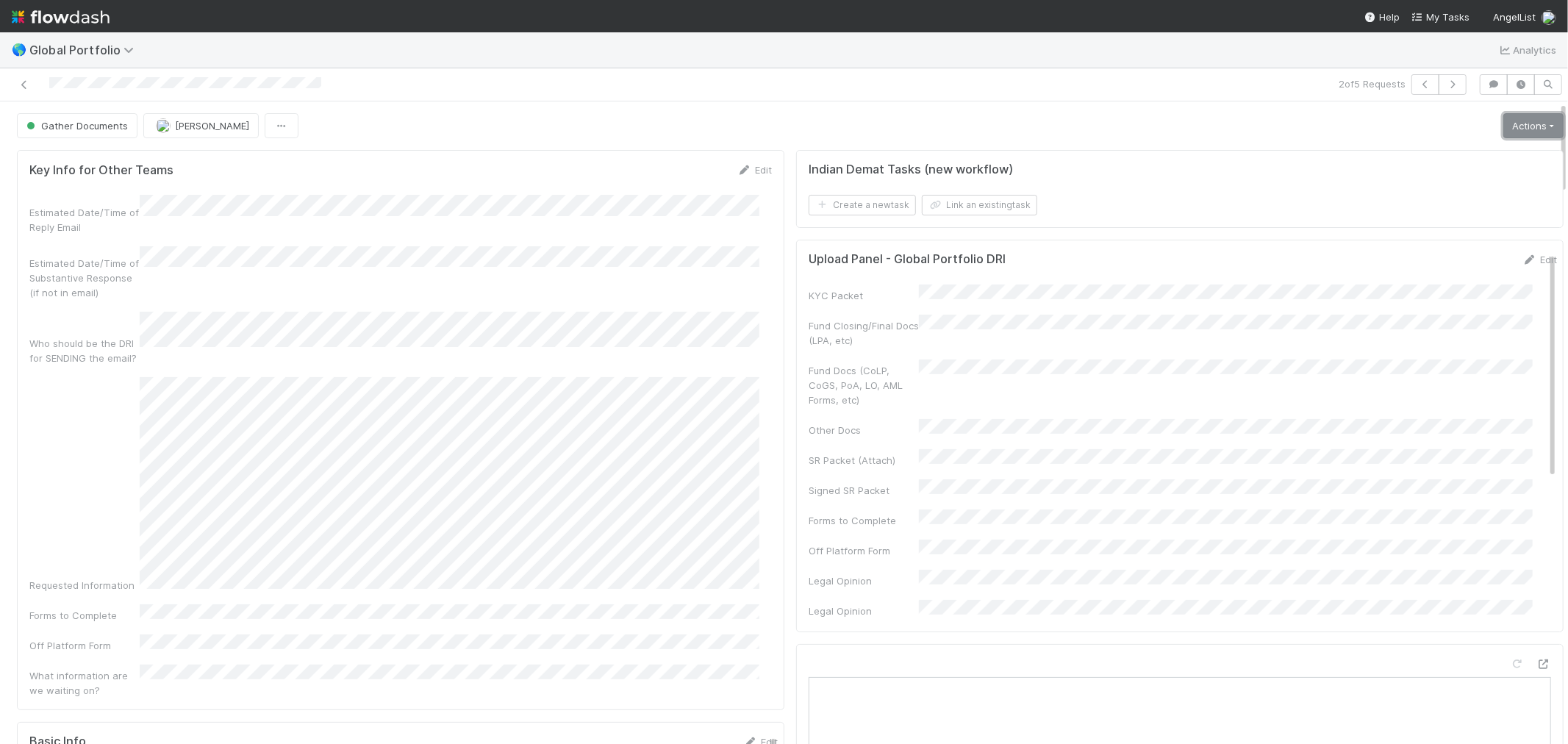
click at [1510, 129] on link "Actions" at bounding box center [1533, 125] width 61 height 25
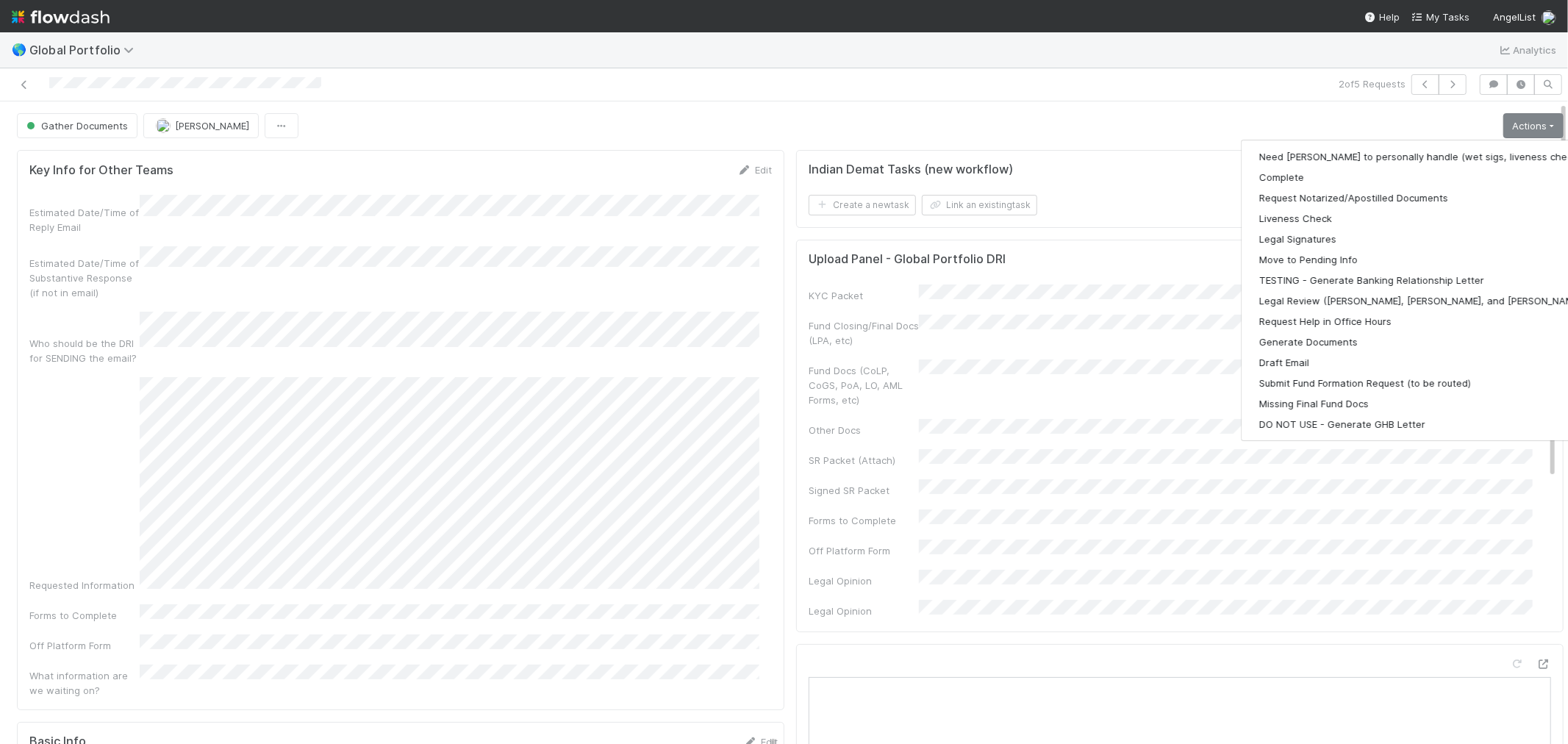
click at [122, 130] on div "Gather Documents" at bounding box center [80, 125] width 127 height 25
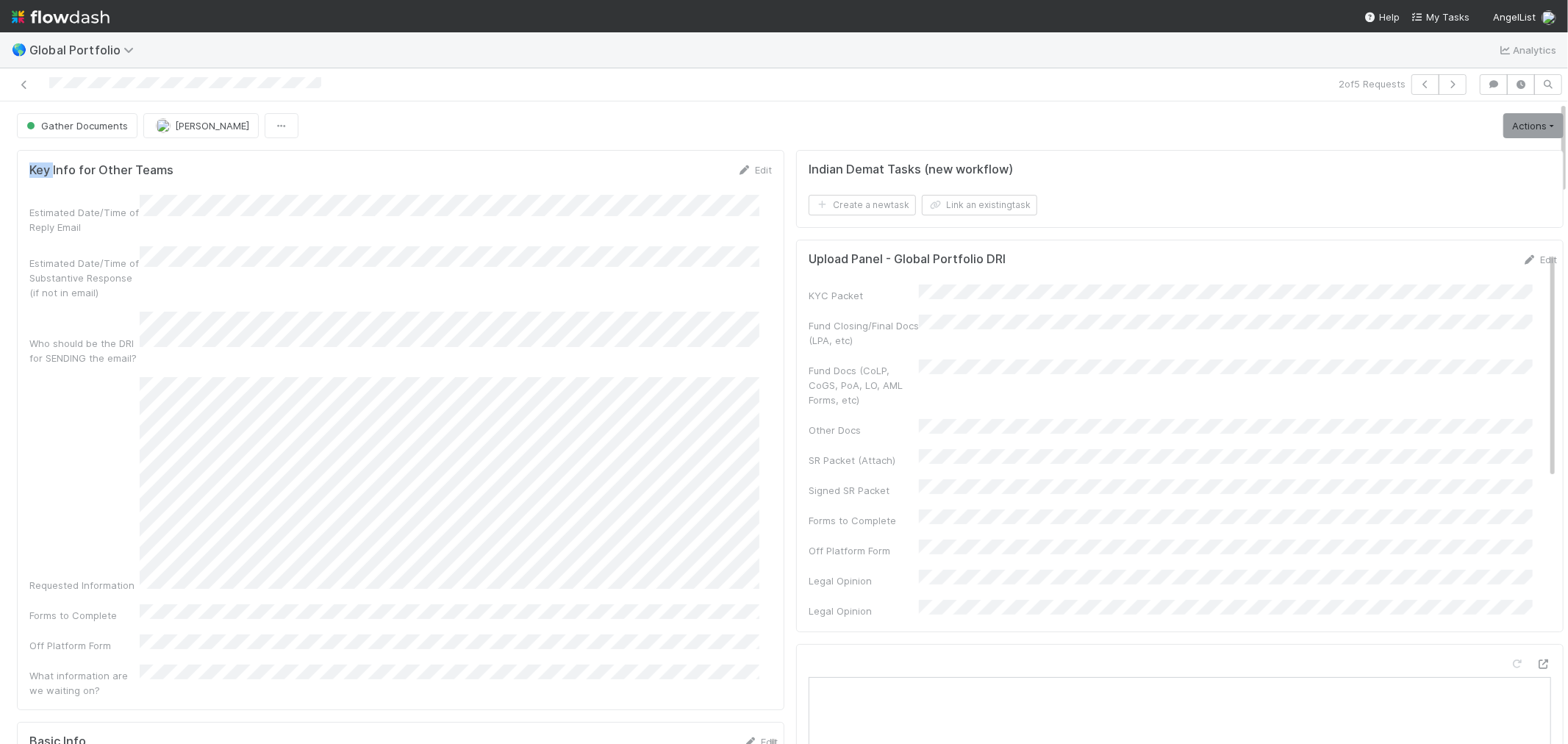
click at [122, 130] on div "Gather Documents" at bounding box center [80, 125] width 127 height 25
click at [100, 130] on div "Gather Documents" at bounding box center [80, 125] width 127 height 25
click at [99, 129] on div "Gather Documents" at bounding box center [80, 125] width 127 height 25
click at [94, 123] on div "Gather Documents" at bounding box center [80, 125] width 127 height 25
click at [114, 127] on div "Gather Documents" at bounding box center [80, 125] width 127 height 25
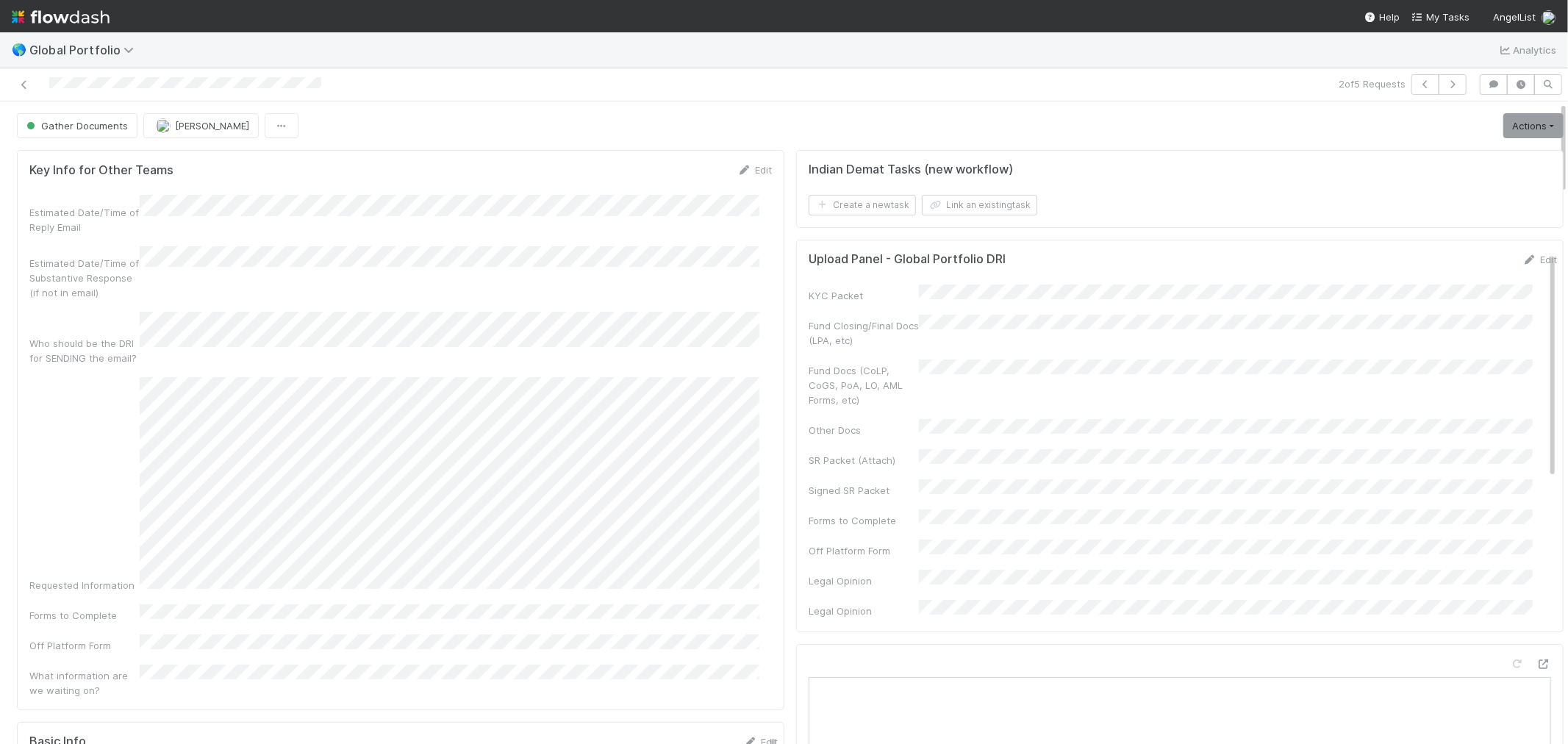
click at [111, 128] on div "Gather Documents" at bounding box center [80, 125] width 127 height 25
drag, startPoint x: 127, startPoint y: 167, endPoint x: 193, endPoint y: 180, distance: 67.3
click at [151, 171] on h5 "Key Info for Other Teams" at bounding box center [102, 170] width 144 height 15
click at [144, 163] on h5 "Key Info for Other Teams" at bounding box center [102, 170] width 144 height 15
click at [109, 125] on div "Gather Documents" at bounding box center [80, 125] width 127 height 25
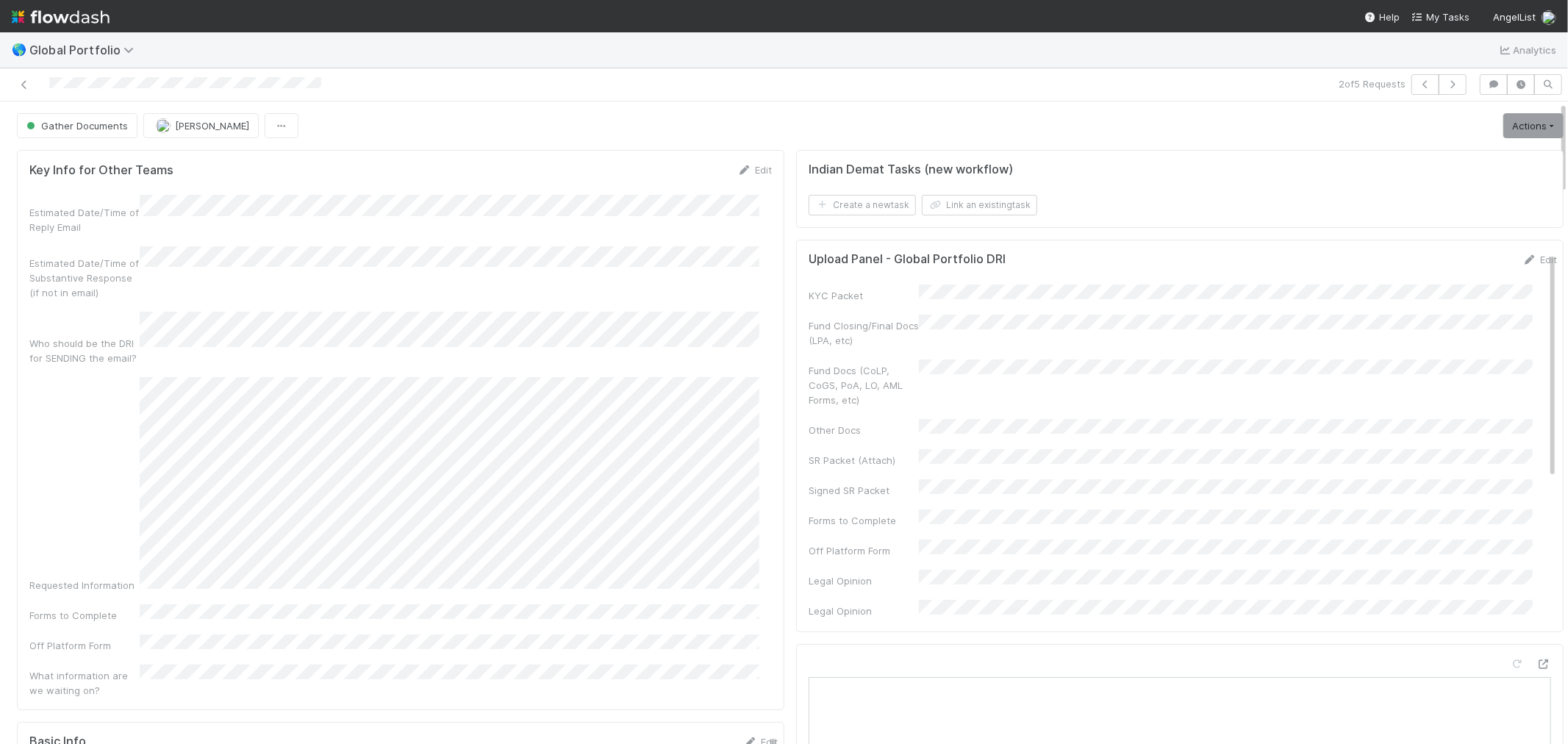
click at [75, 125] on div "Gather Documents" at bounding box center [80, 125] width 127 height 25
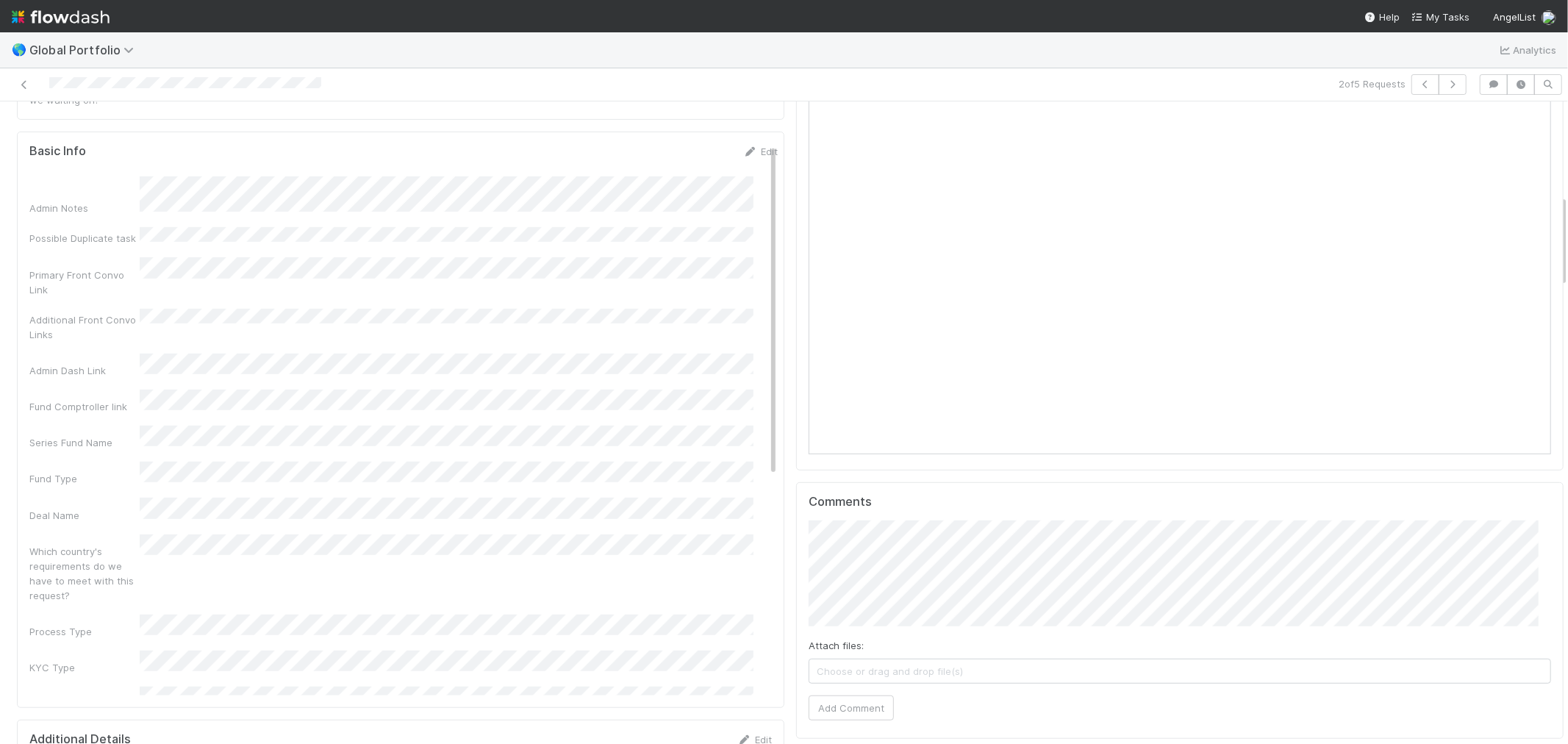
scroll to position [652, 0]
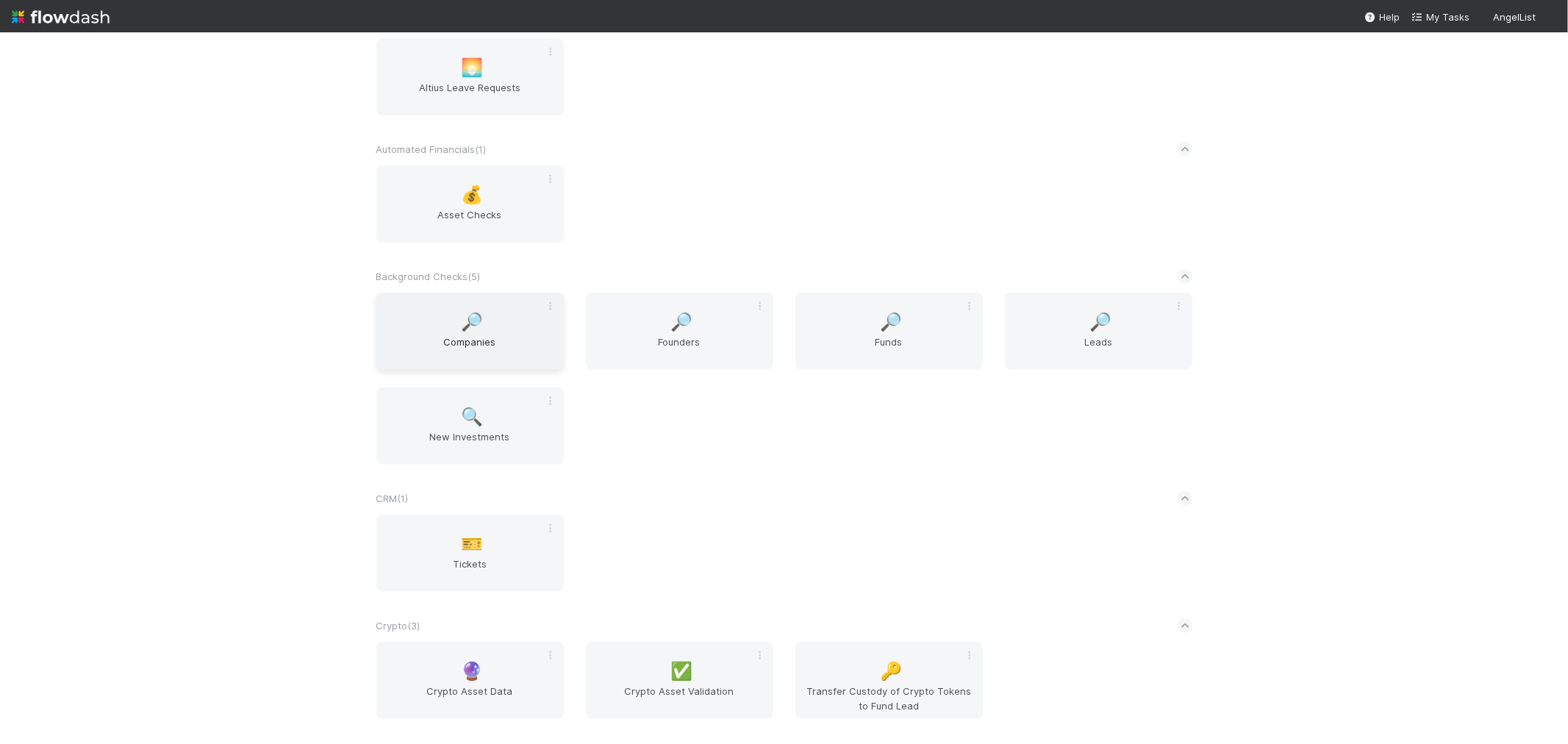
scroll to position [327, 0]
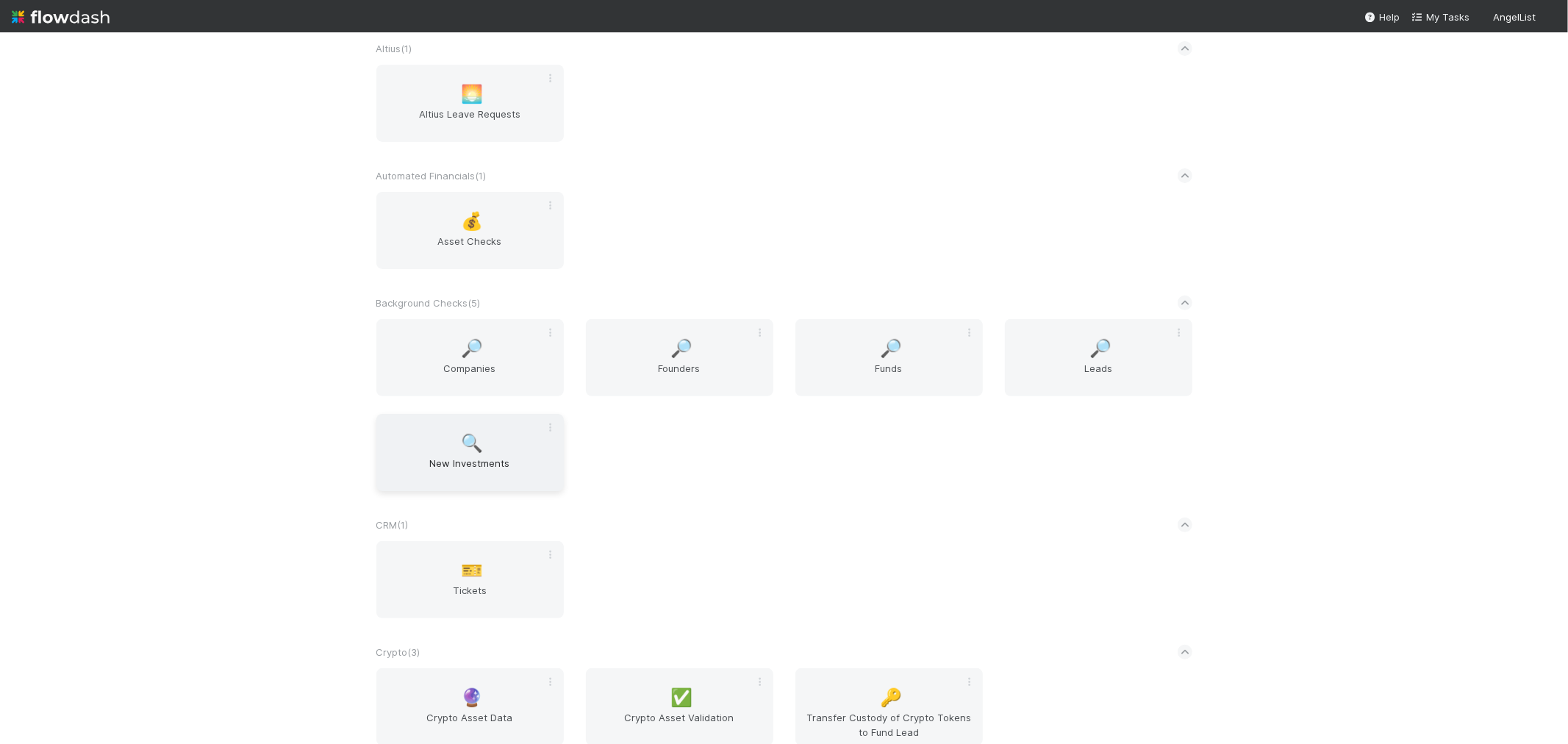
click at [467, 439] on span "🔍" at bounding box center [472, 442] width 22 height 19
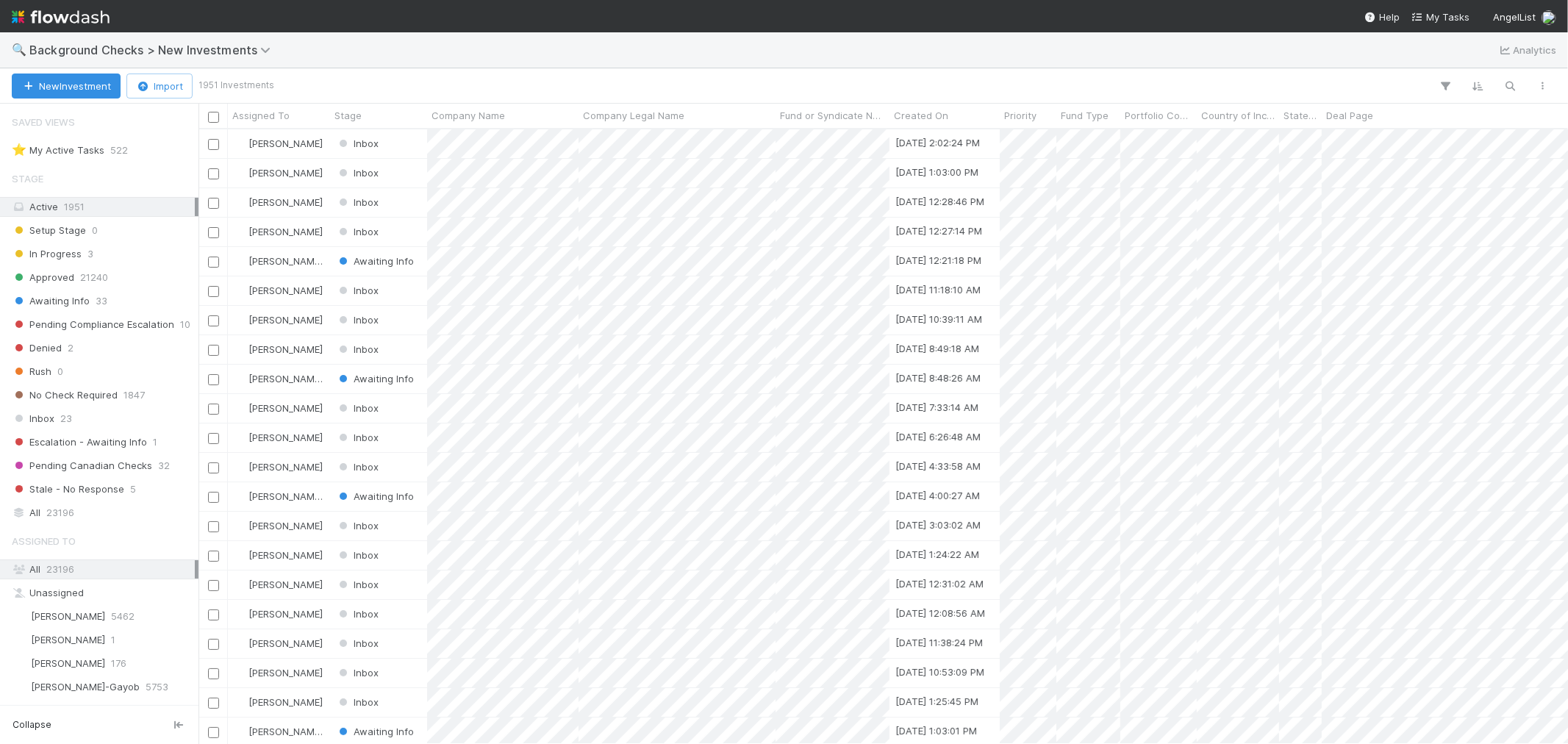
scroll to position [602, 1357]
click at [61, 513] on span "23196" at bounding box center [60, 512] width 28 height 18
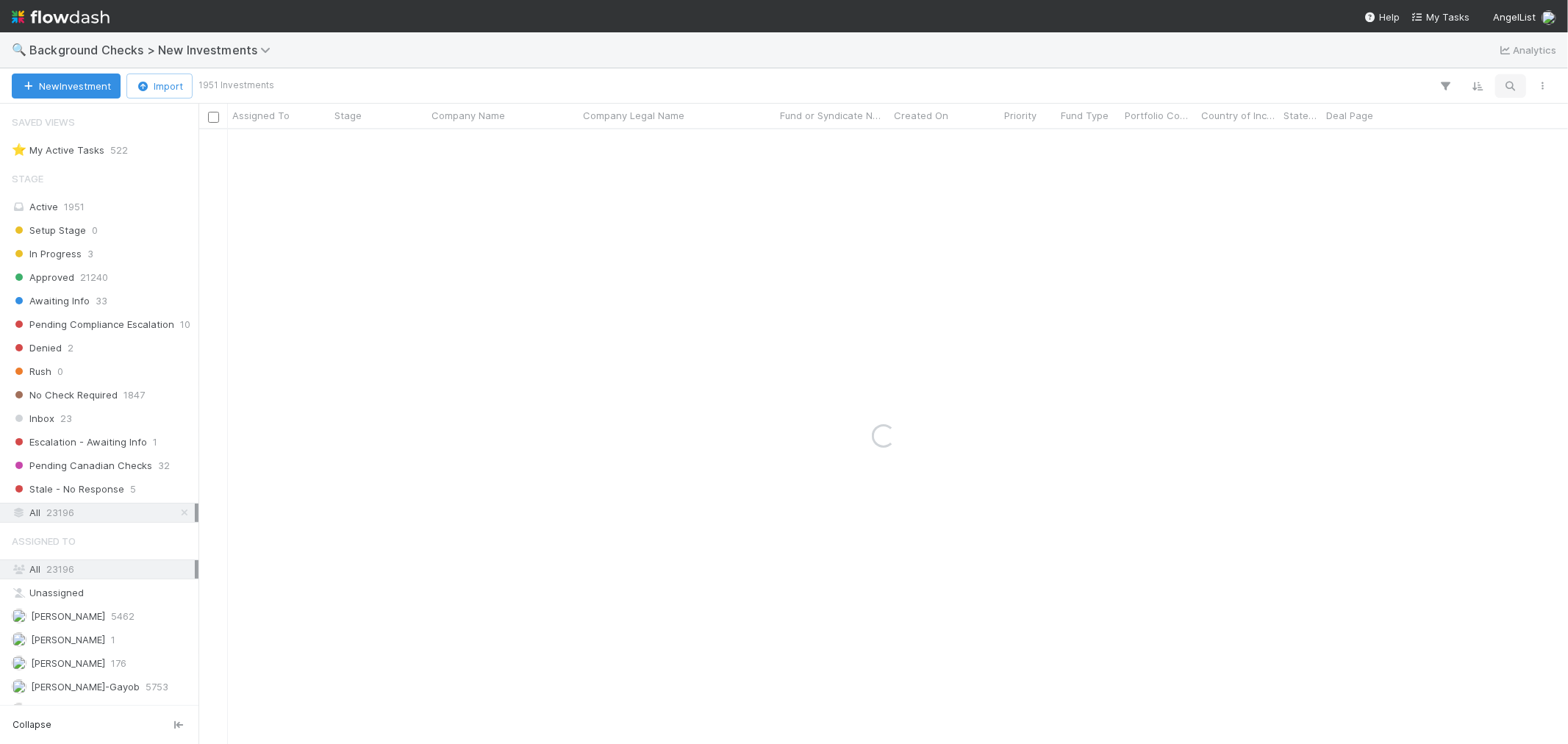
click at [1511, 80] on icon "button" at bounding box center [1510, 86] width 15 height 13
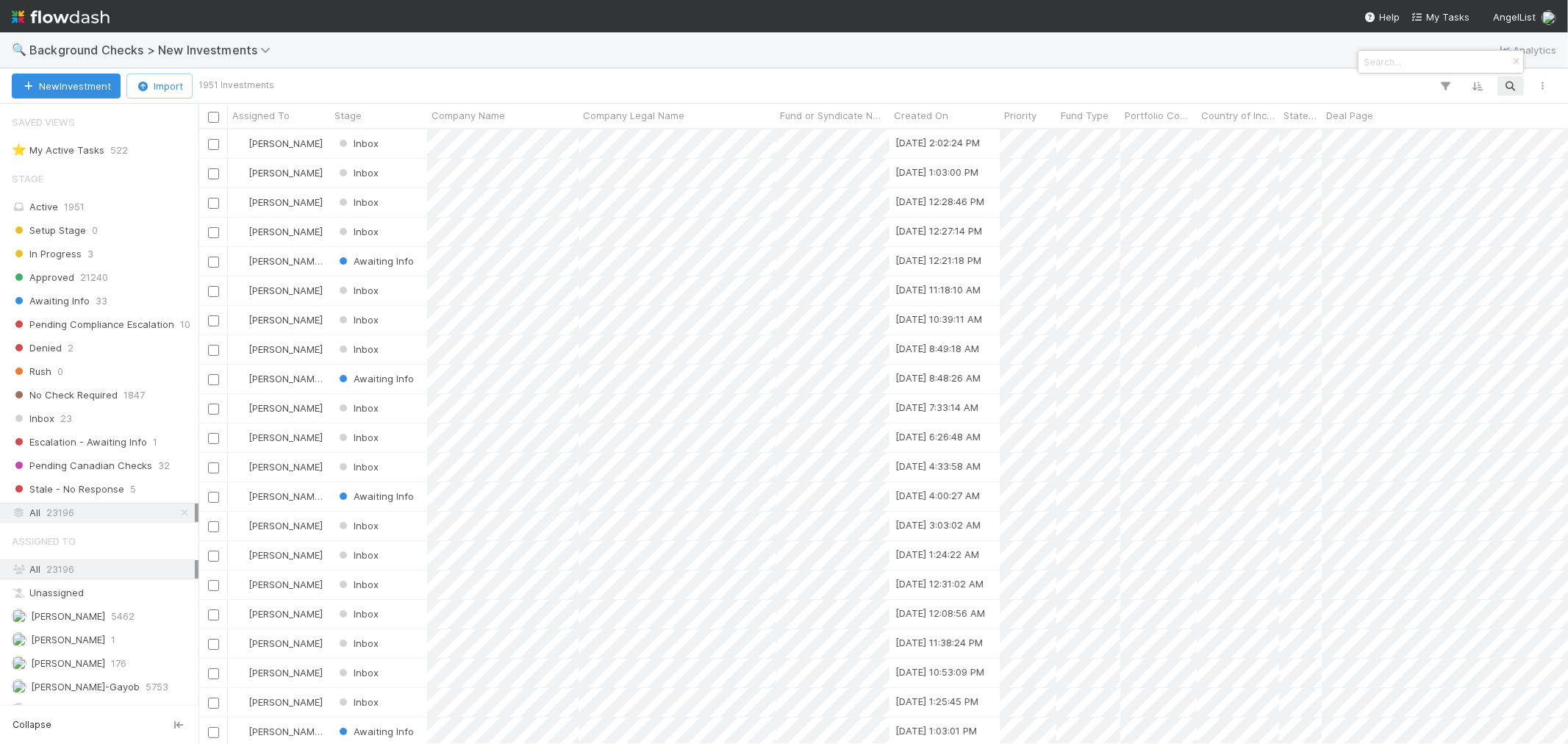
scroll to position [602, 1357]
click at [1428, 55] on input at bounding box center [1435, 62] width 147 height 18
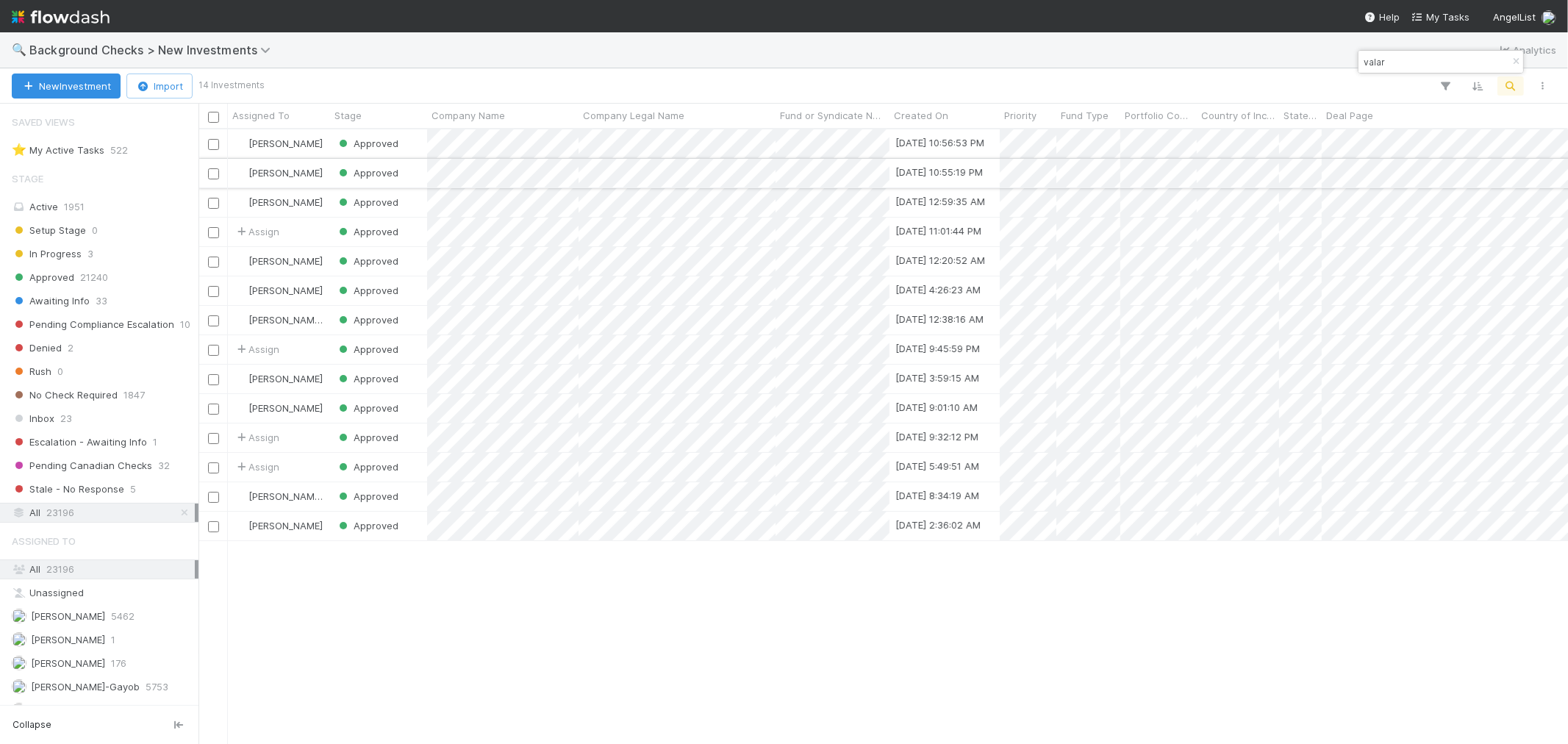
type input "valar"
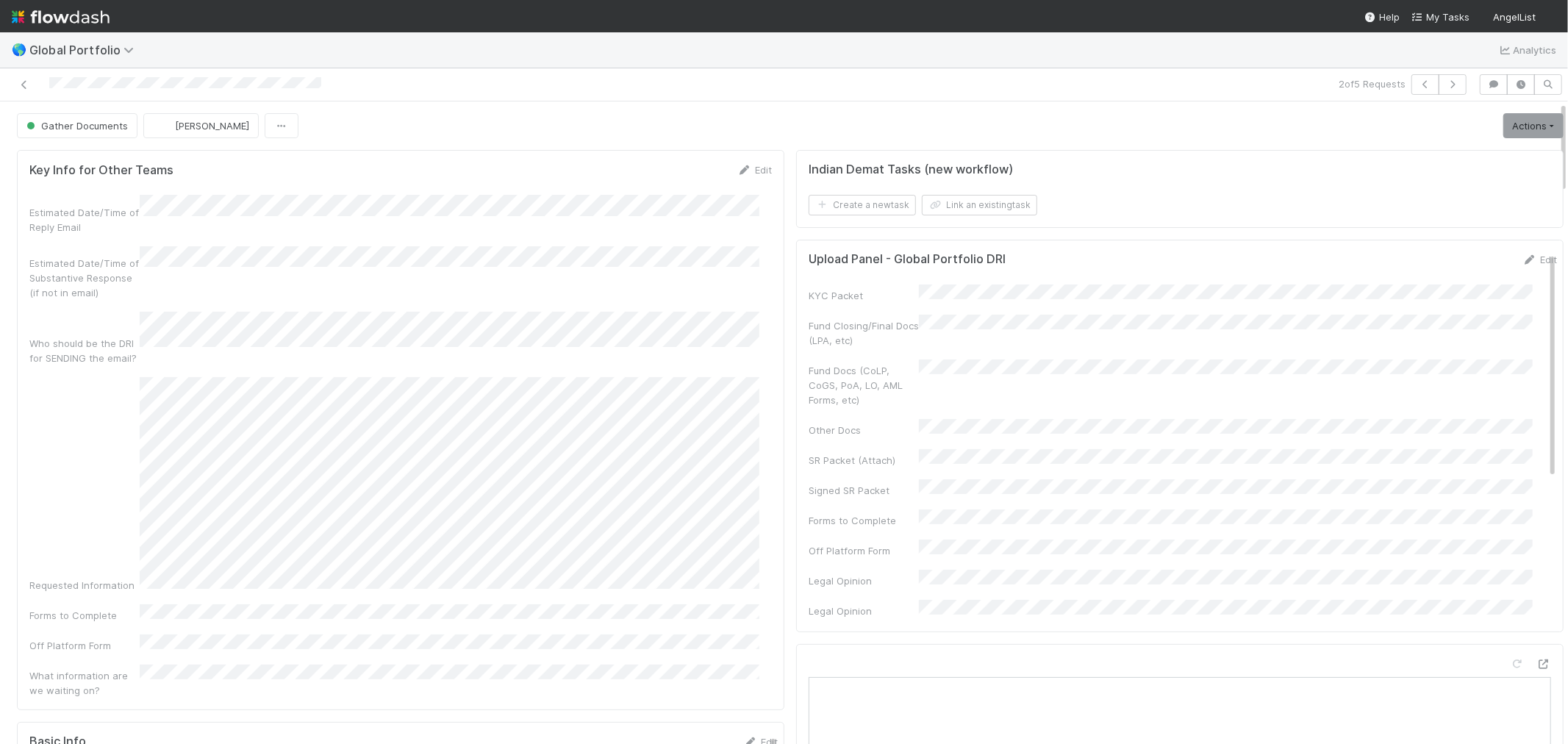
click at [106, 124] on div "Gather Documents" at bounding box center [80, 125] width 127 height 25
click at [1510, 129] on link "Actions" at bounding box center [1533, 125] width 61 height 25
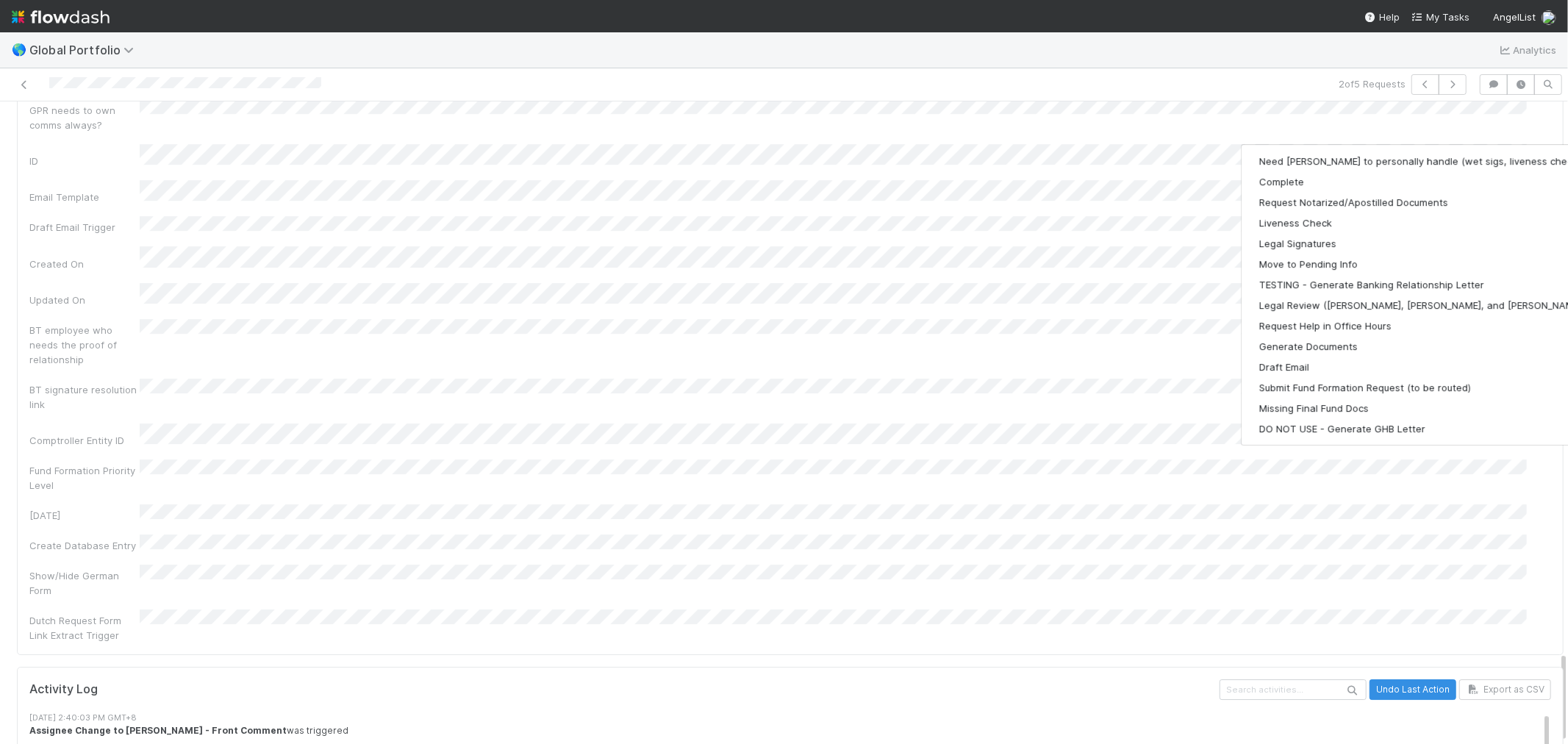
scroll to position [3824, 0]
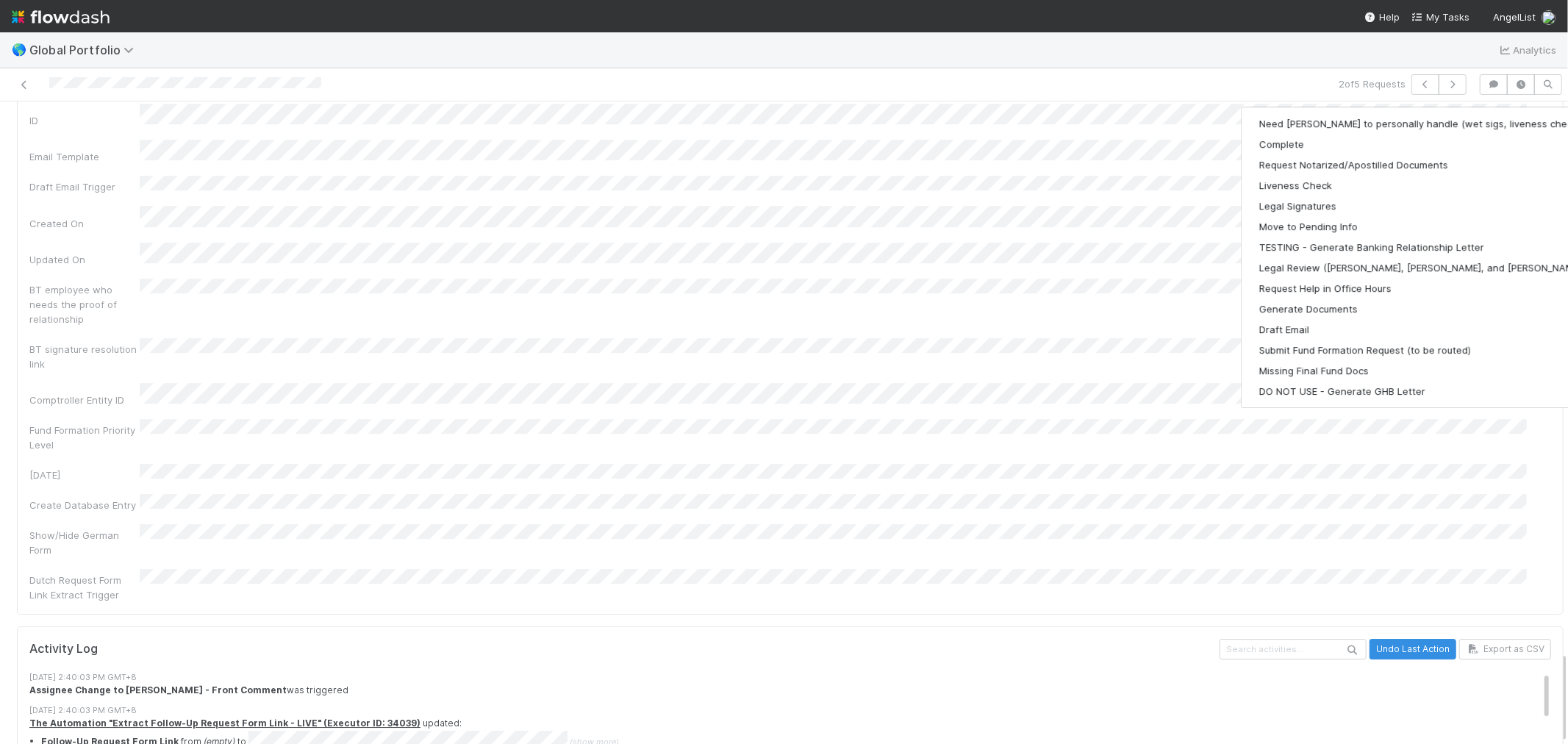
click at [616, 641] on h5 "Activity Log" at bounding box center [624, 648] width 1187 height 15
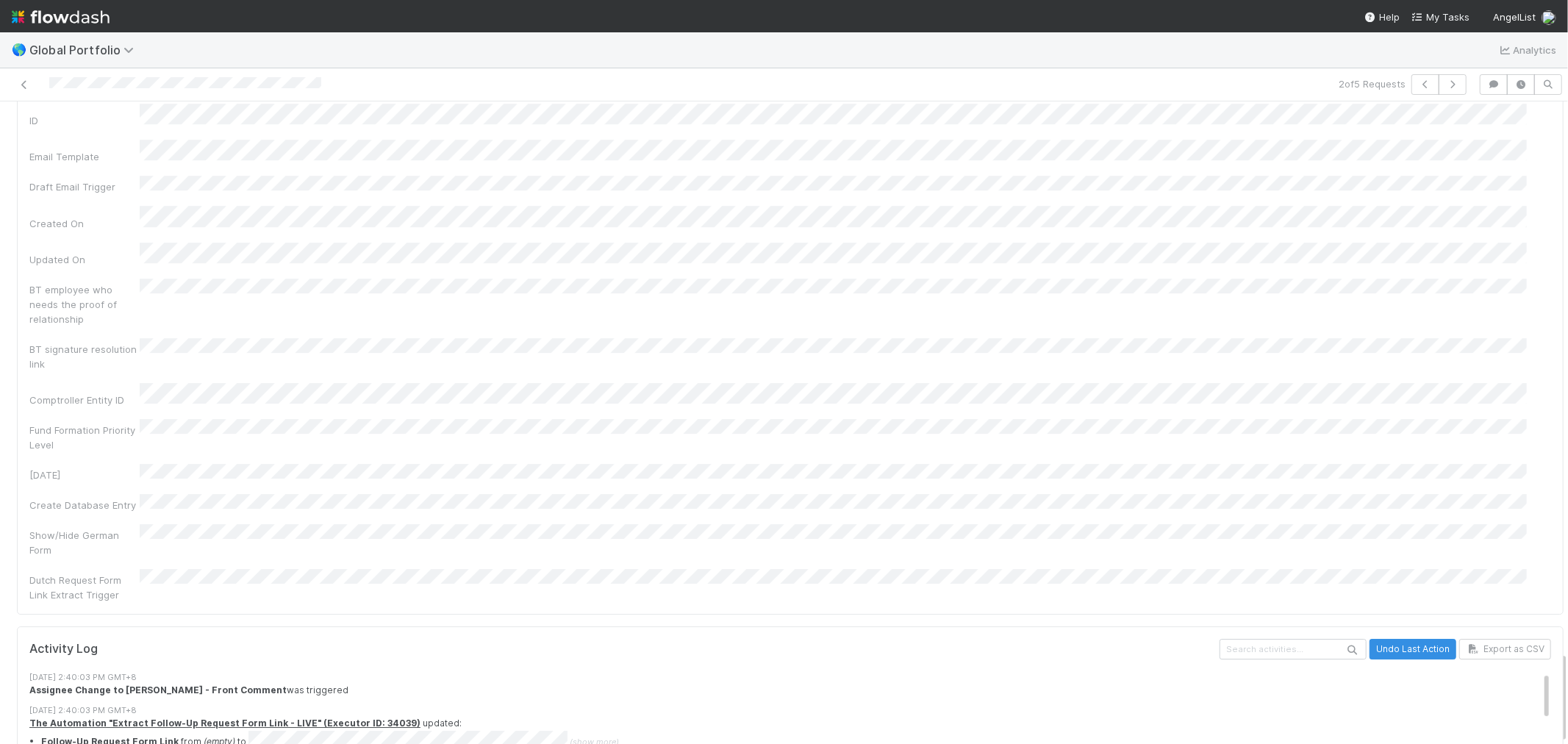
click at [1378, 638] on button "Undo Last Action" at bounding box center [1413, 648] width 87 height 21
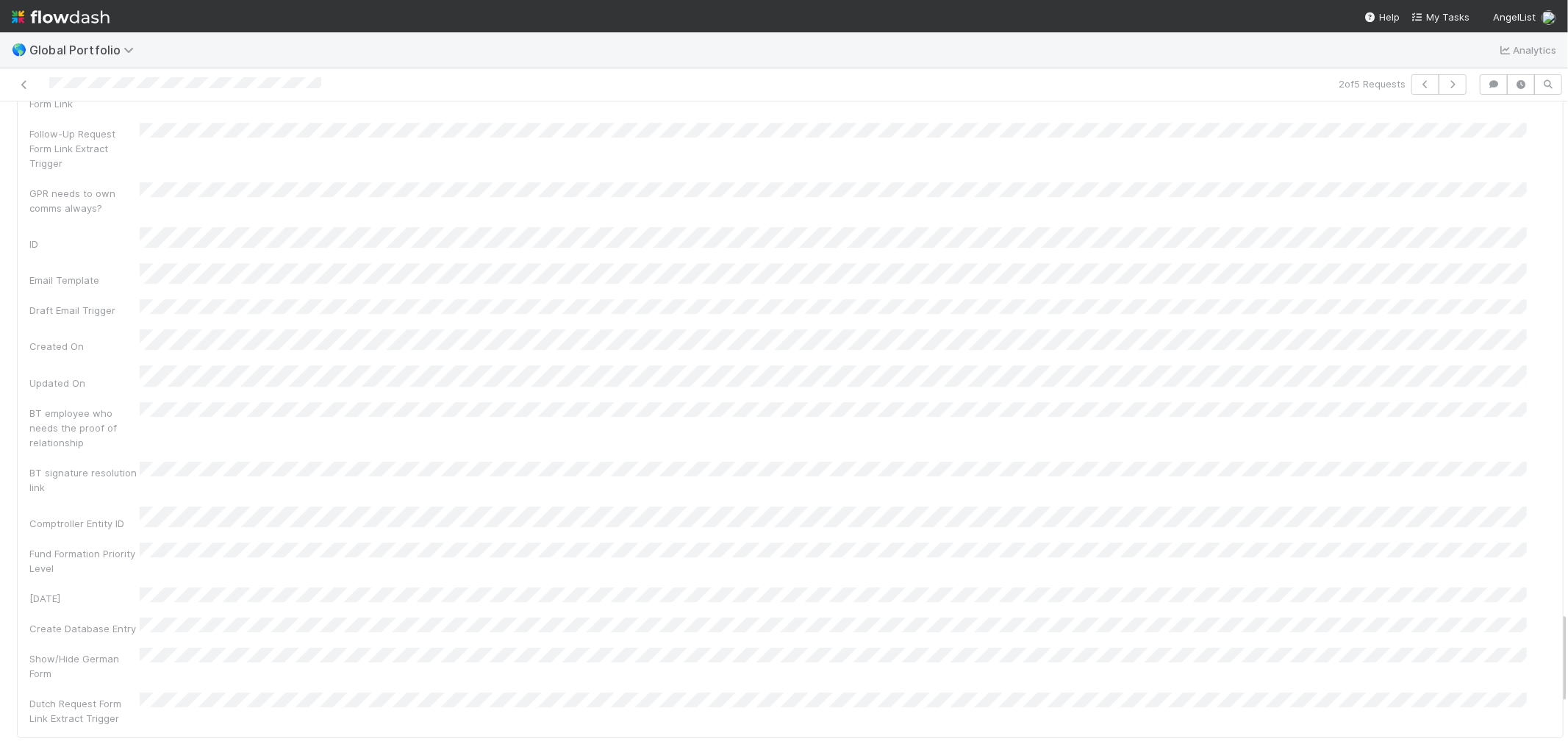
scroll to position [3822, 0]
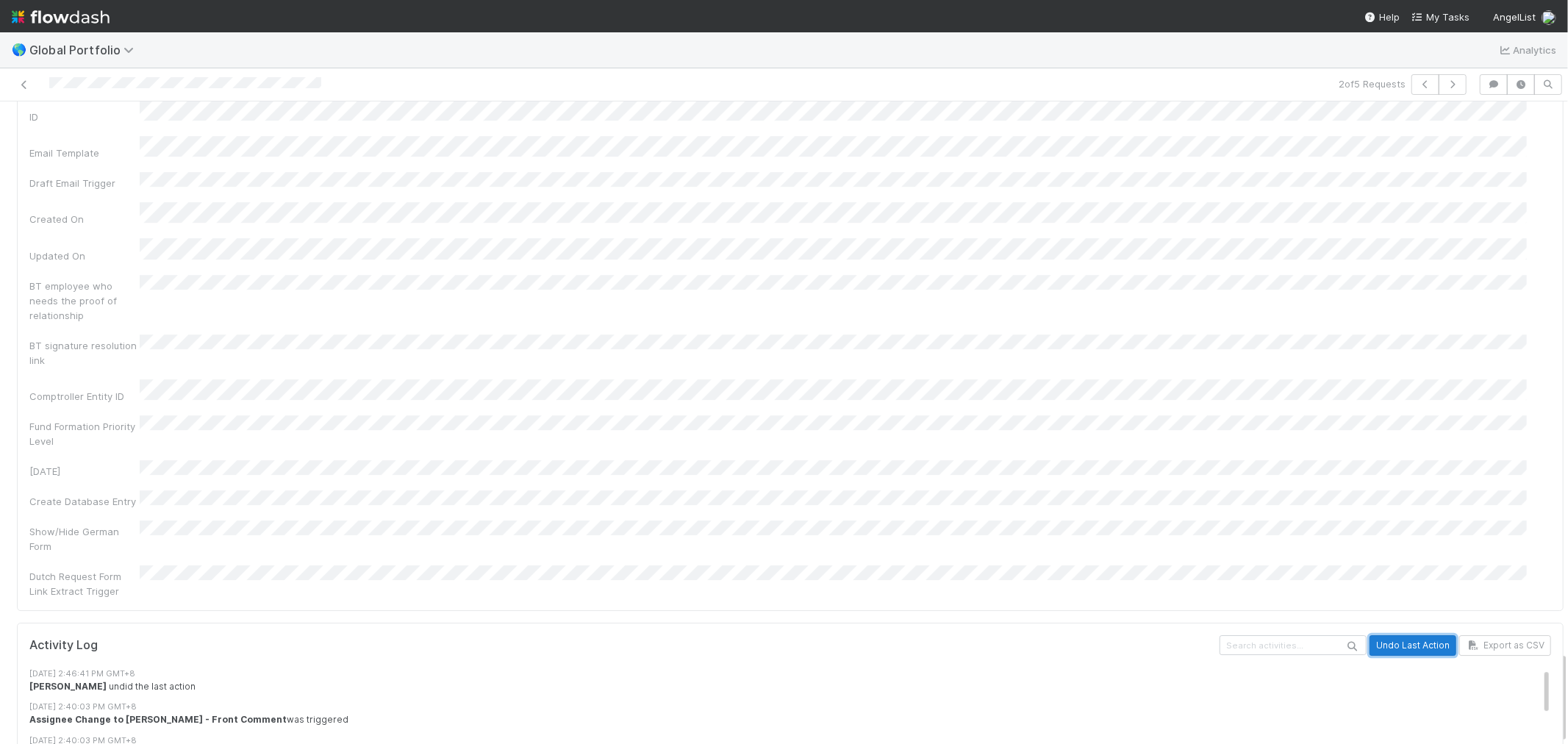
click at [1373, 635] on button "Undo Last Action" at bounding box center [1413, 645] width 87 height 21
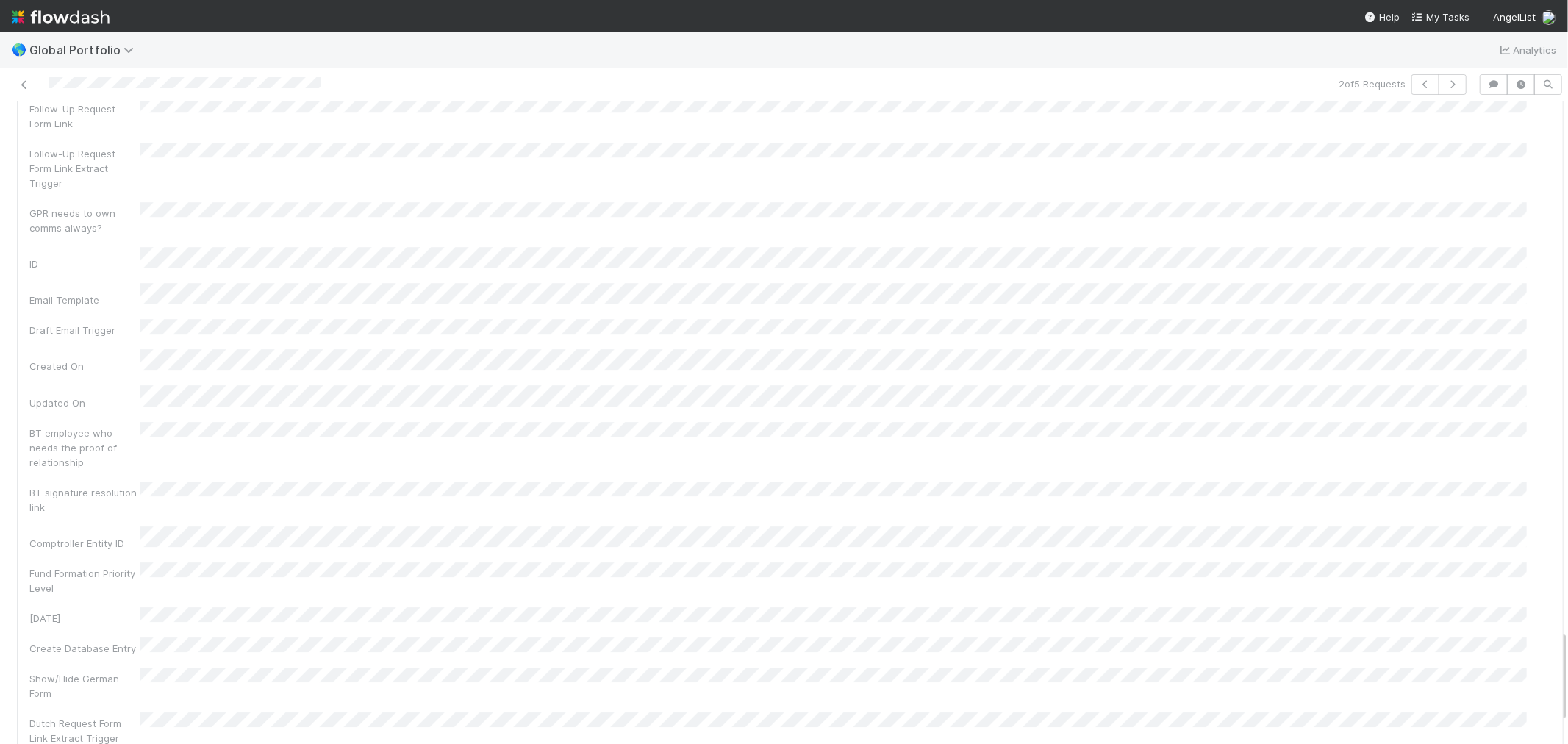
scroll to position [163, 0]
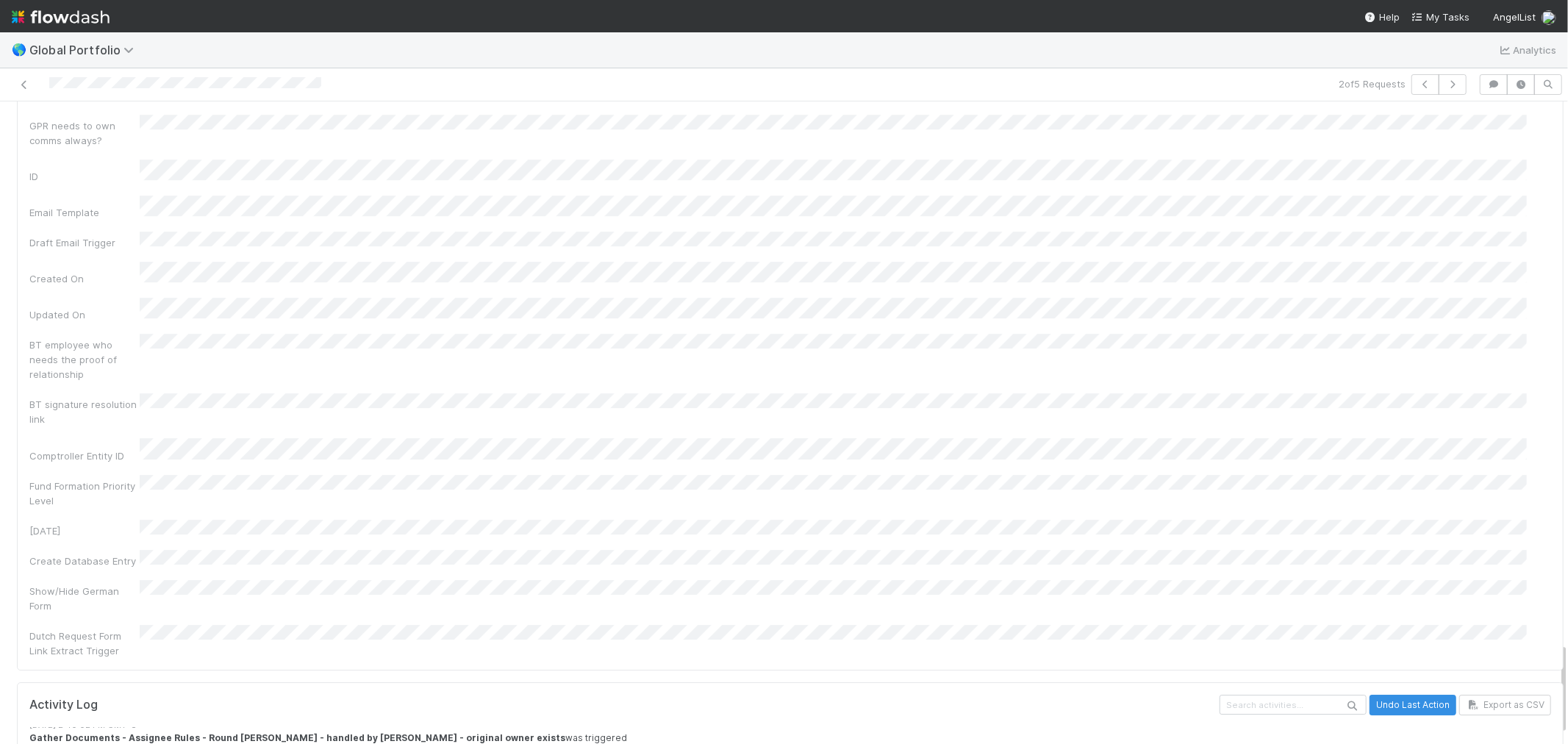
scroll to position [489, 0]
click at [1379, 694] on button "Undo Last Action" at bounding box center [1413, 704] width 87 height 21
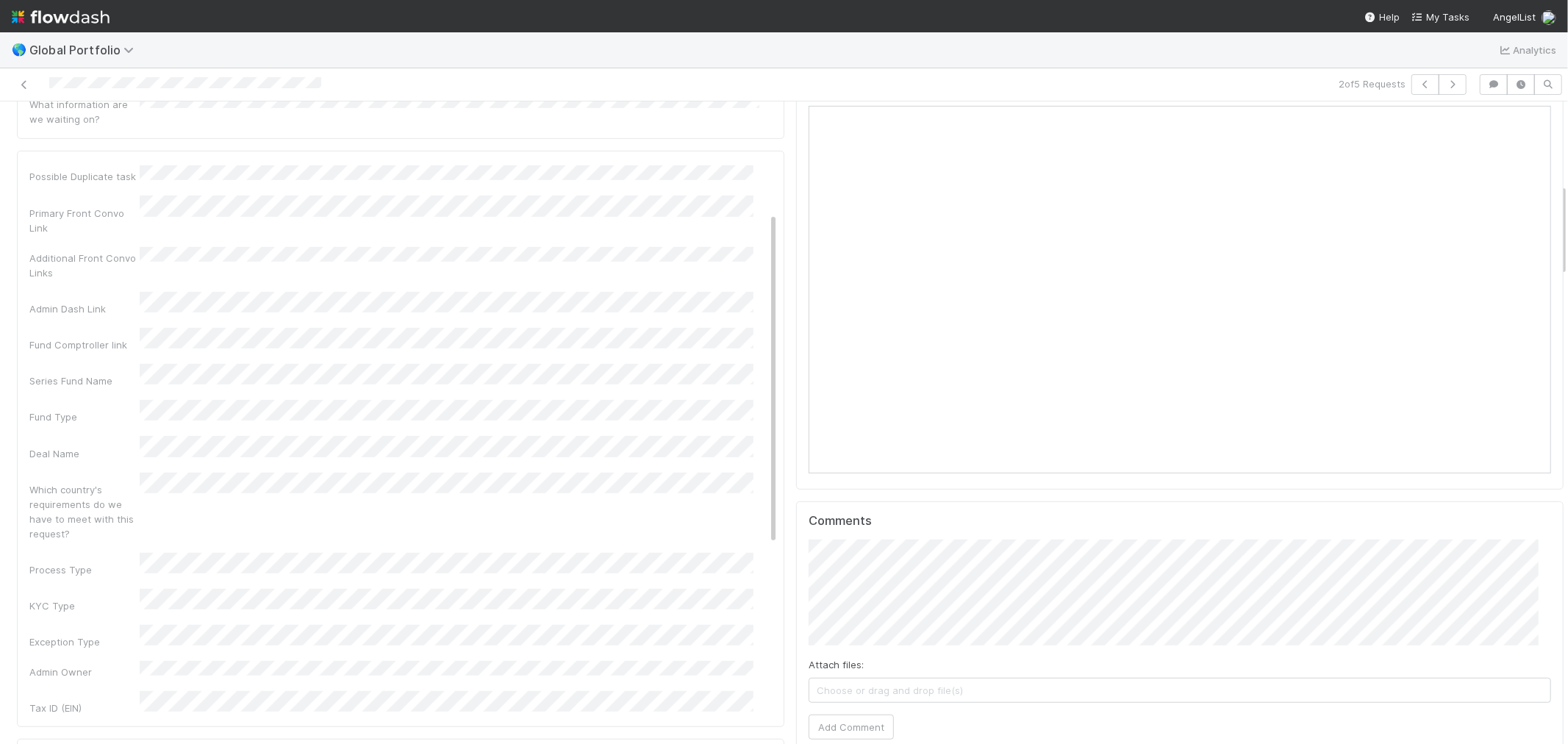
scroll to position [0, 0]
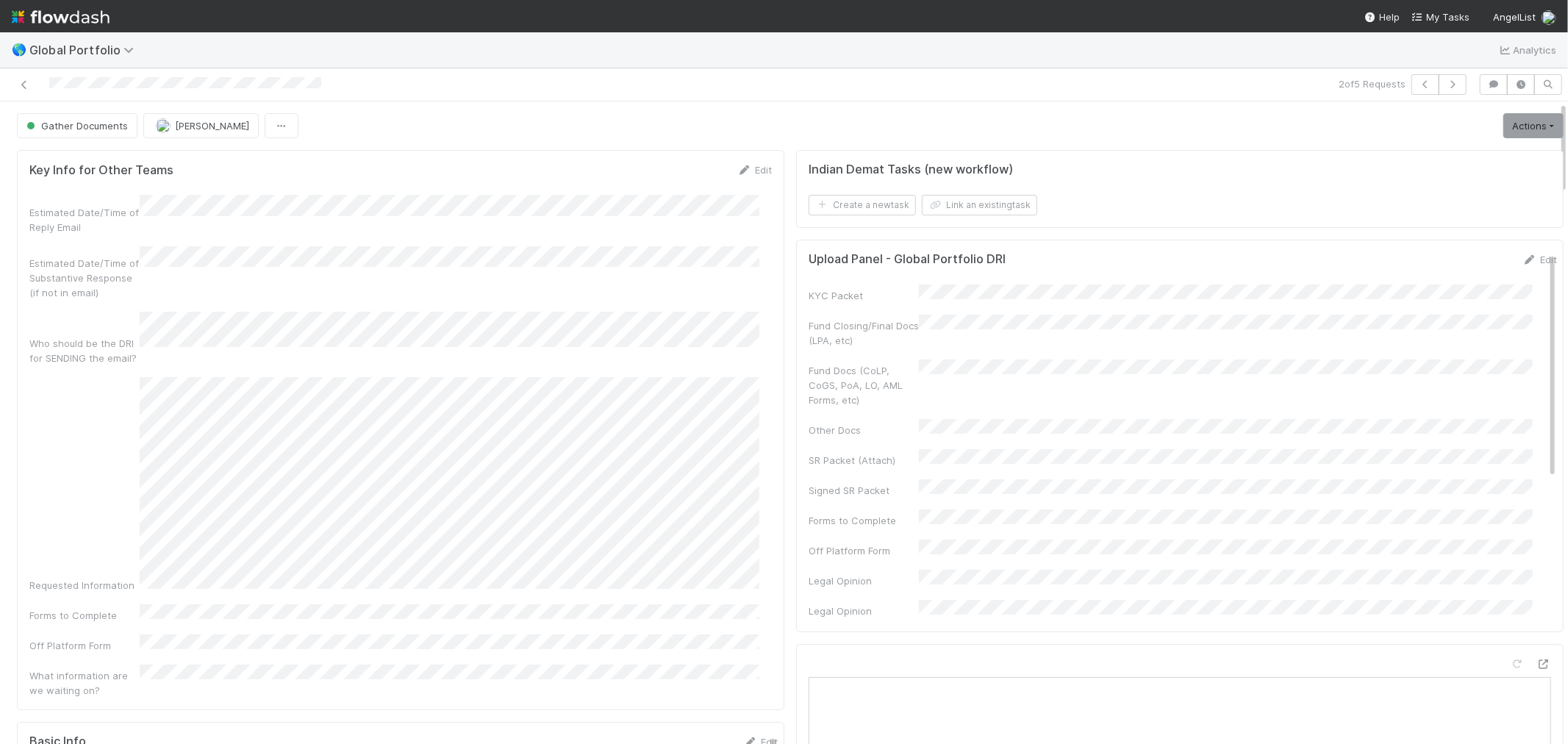
click at [93, 132] on div "Gather Documents" at bounding box center [80, 125] width 127 height 25
click at [1507, 130] on link "Actions" at bounding box center [1533, 125] width 61 height 25
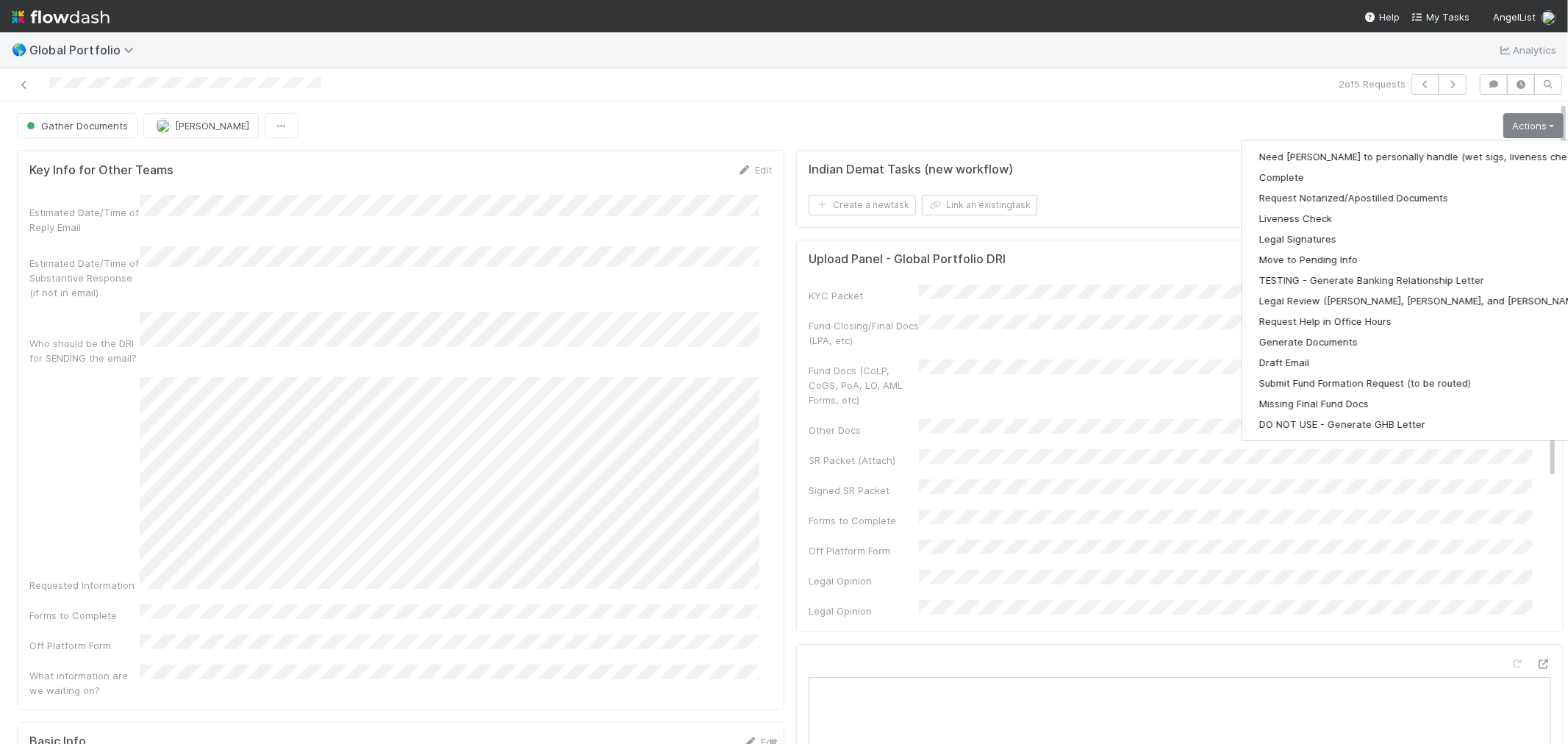
click at [1219, 122] on div "Gather Documents [PERSON_NAME] Actions Need [PERSON_NAME] to personally handle …" at bounding box center [790, 125] width 1547 height 25
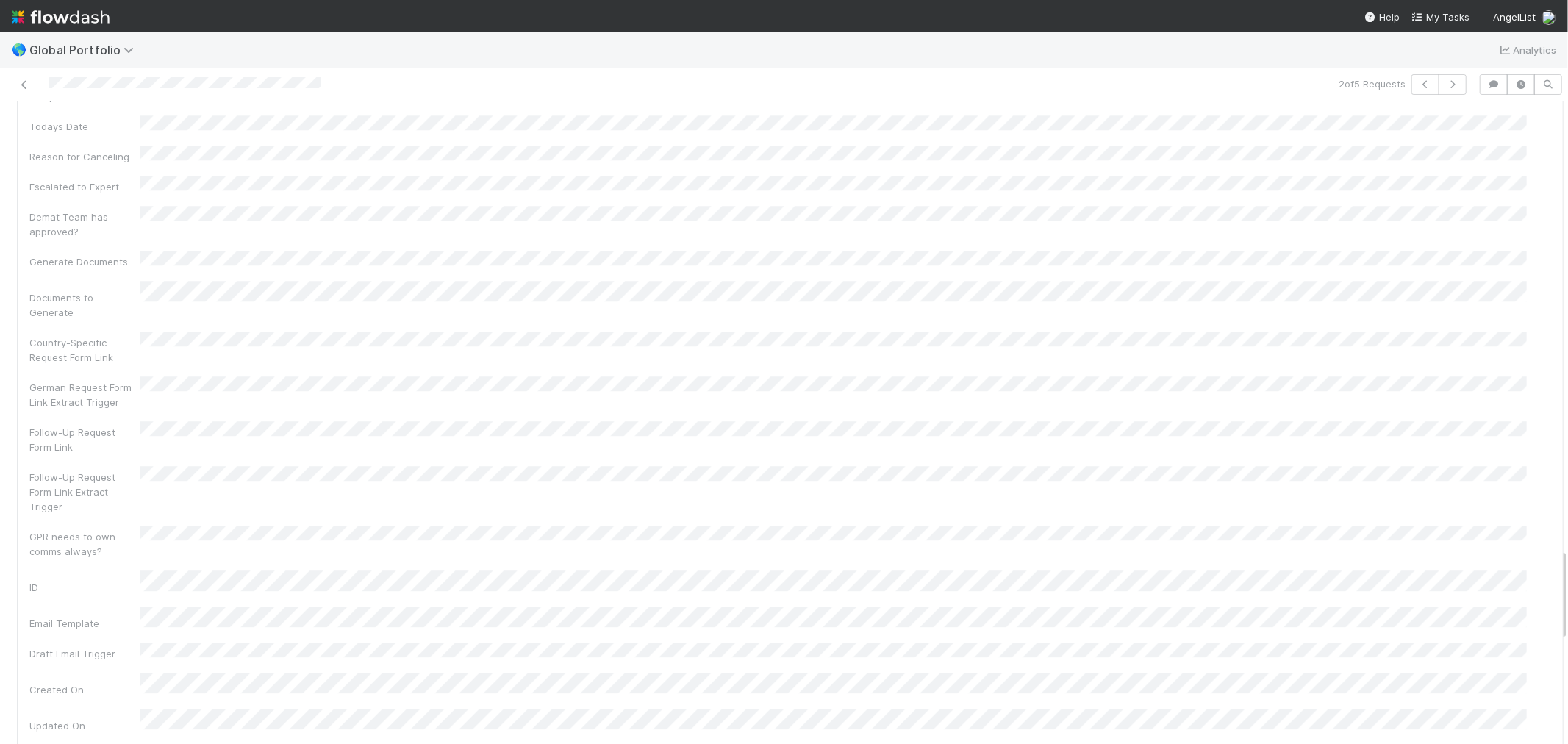
scroll to position [3511, 0]
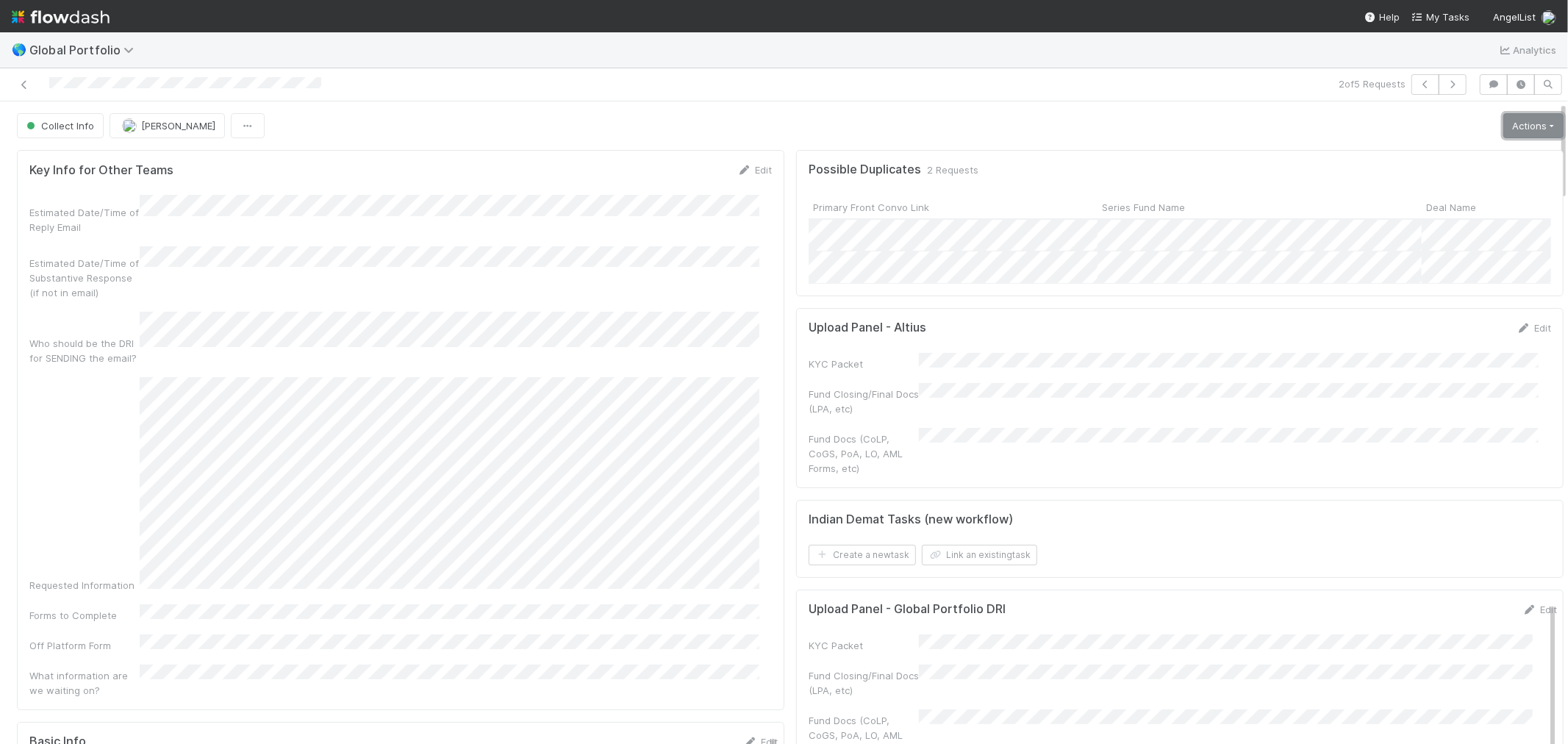
click at [1503, 120] on link "Actions" at bounding box center [1533, 125] width 61 height 25
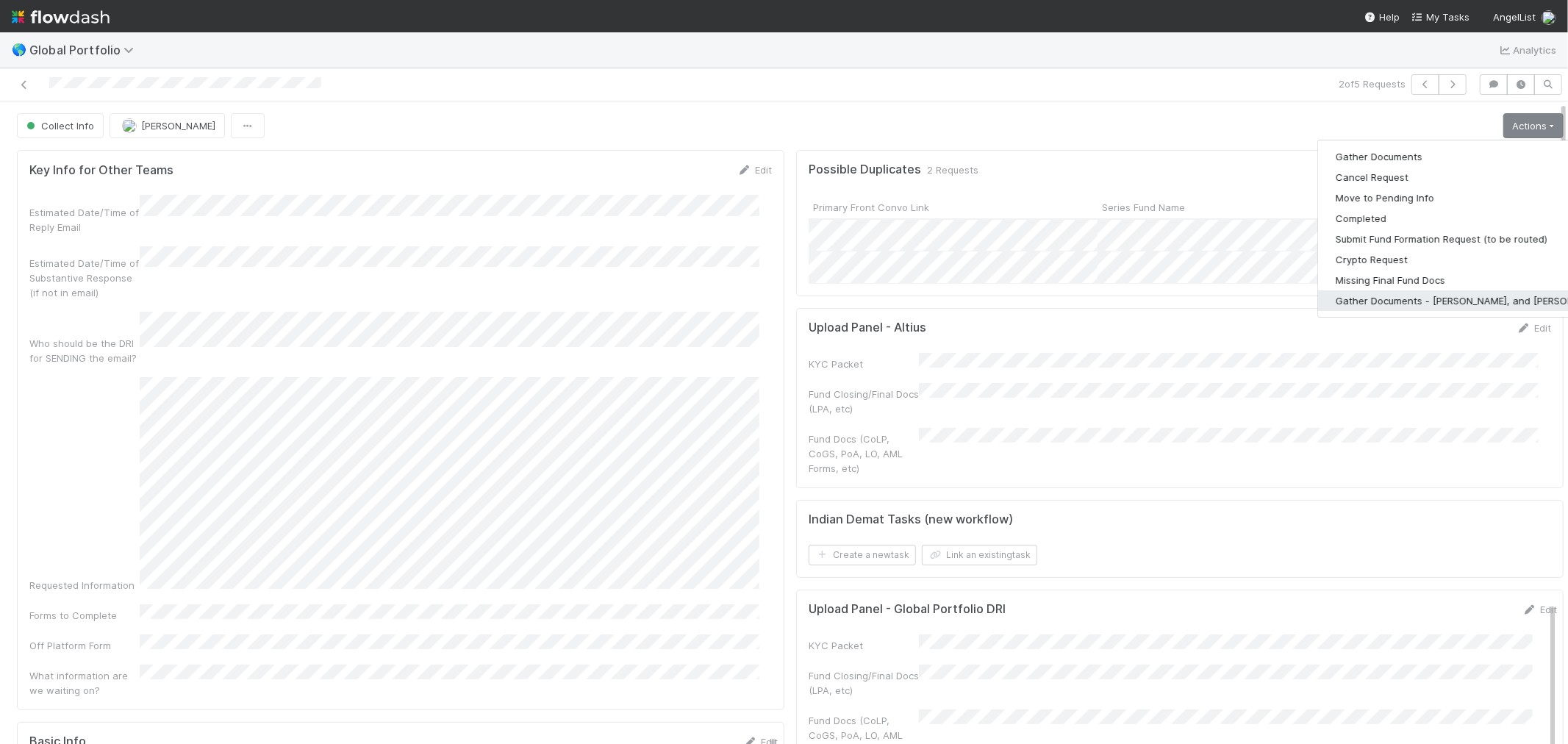
click at [1430, 297] on button "Gather Documents - [PERSON_NAME], and [PERSON_NAME]" at bounding box center [1471, 300] width 307 height 21
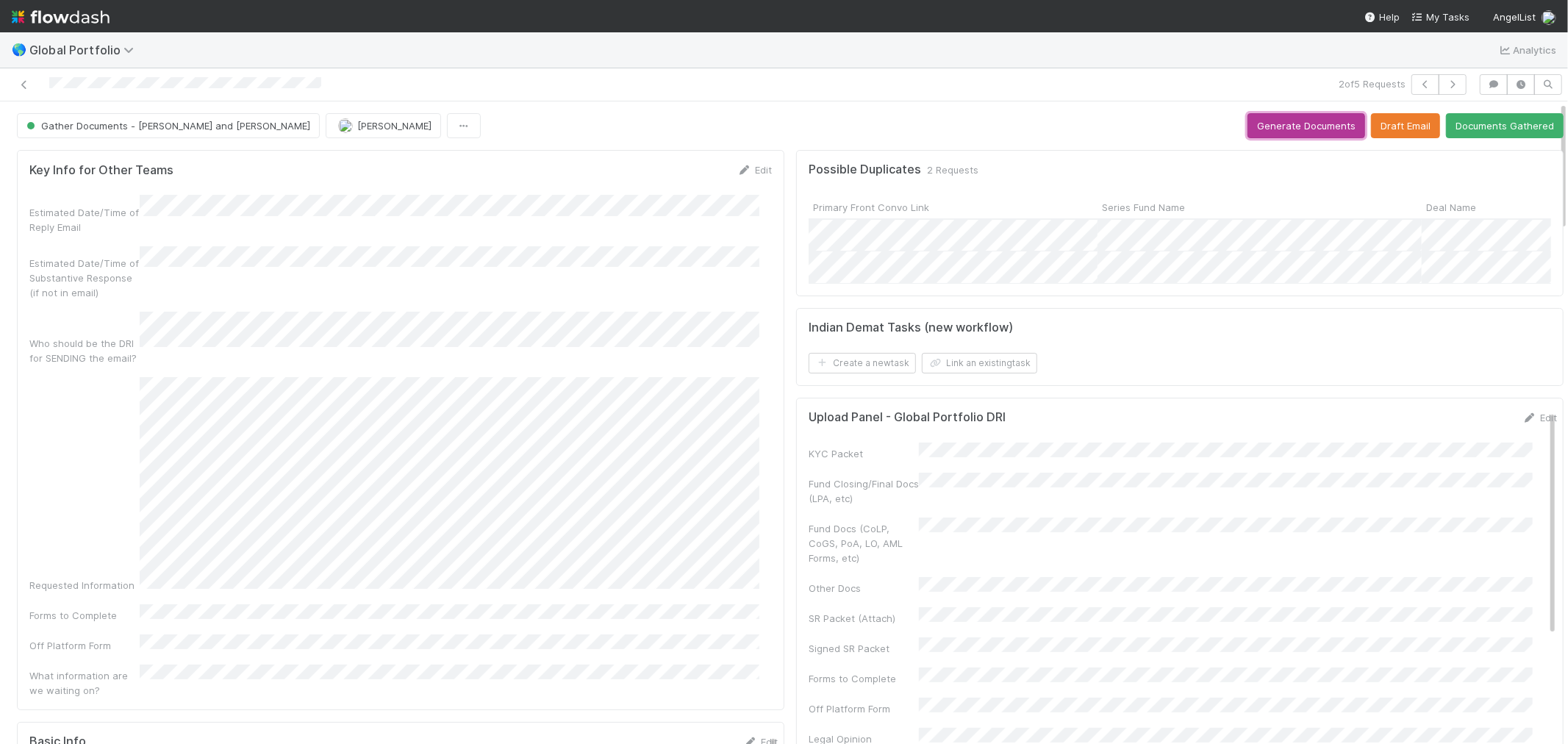
click at [1300, 129] on button "Generate Documents" at bounding box center [1306, 125] width 118 height 25
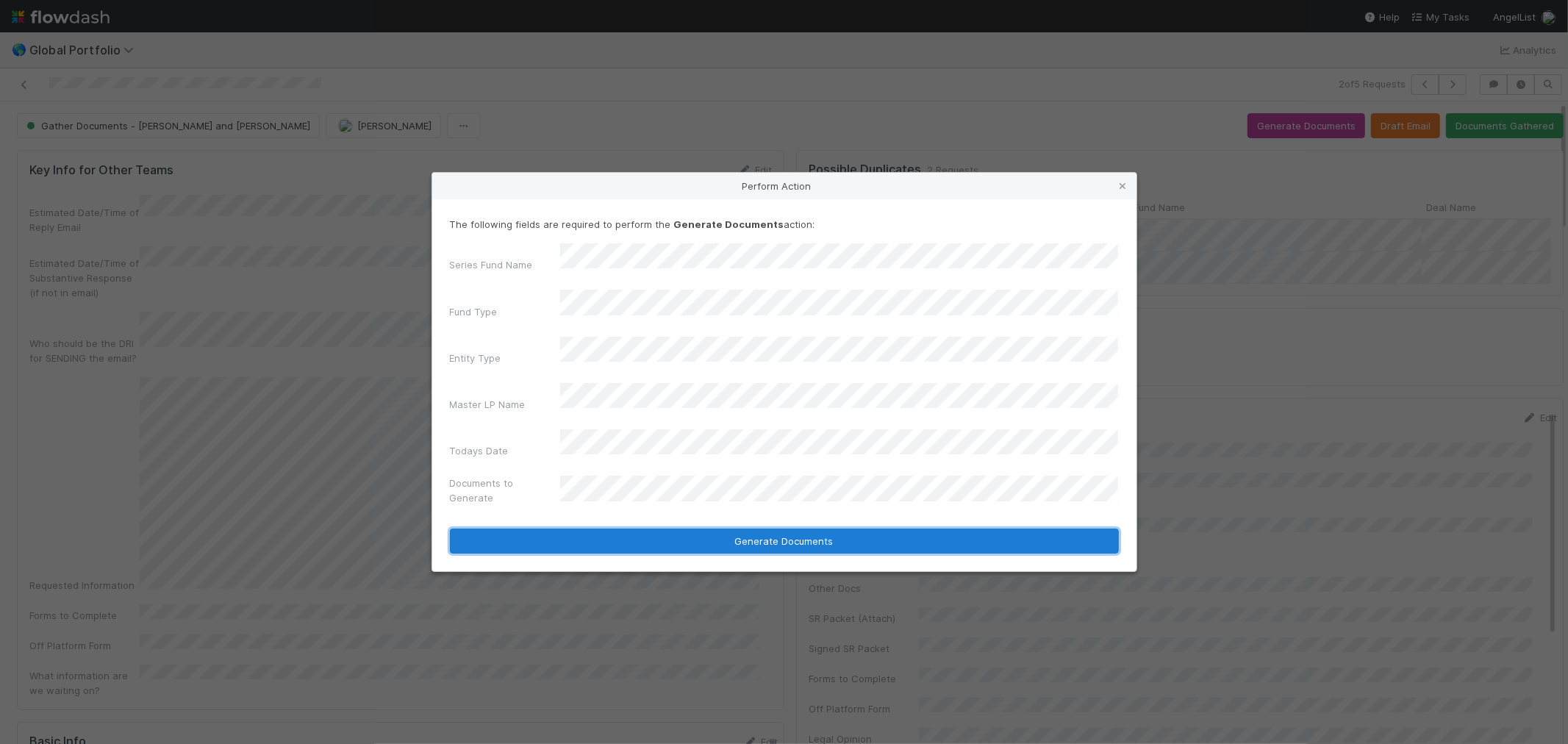
click at [803, 529] on button "Generate Documents" at bounding box center [785, 541] width 669 height 25
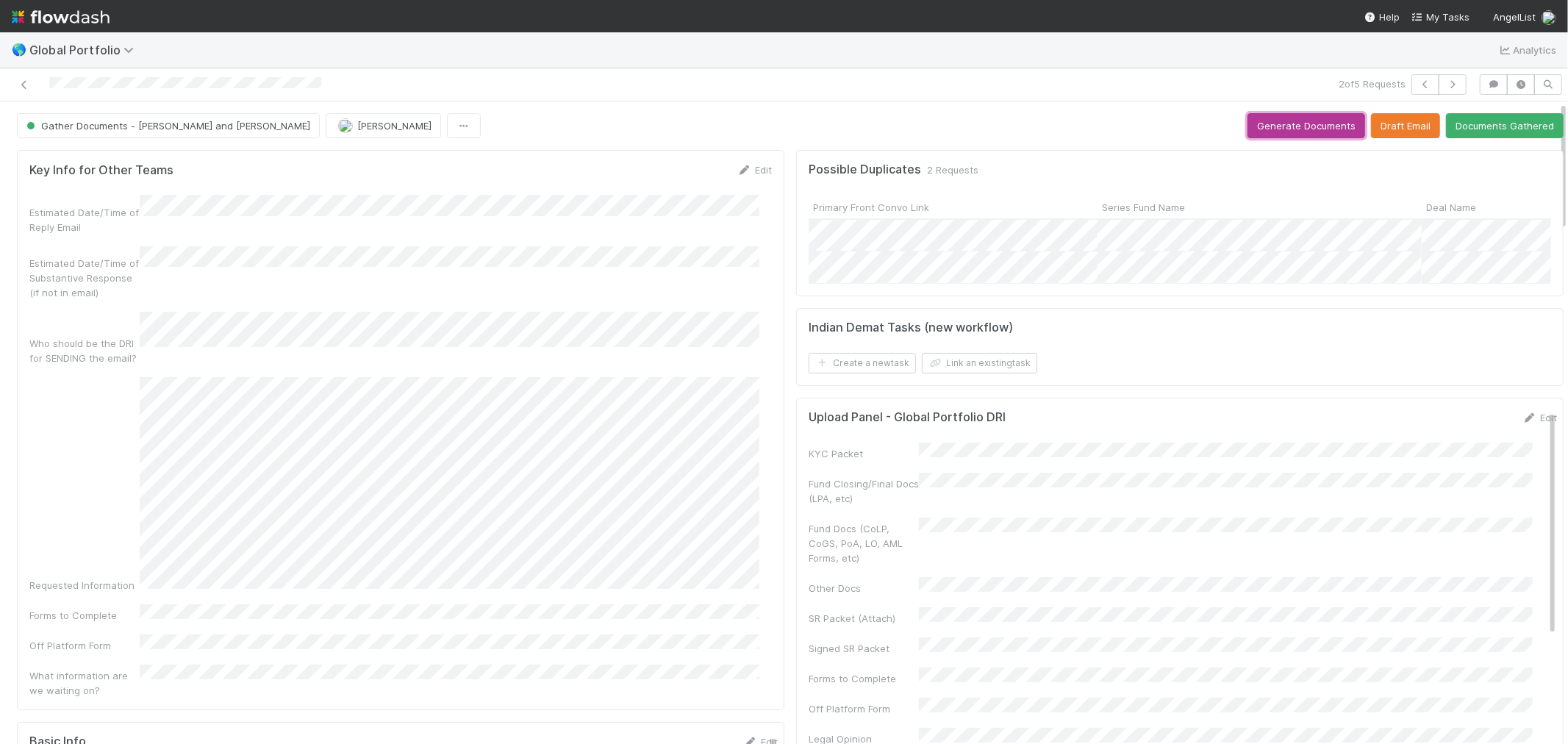
click at [1292, 127] on button "Generate Documents" at bounding box center [1306, 125] width 118 height 25
click at [1522, 423] on link "Edit" at bounding box center [1539, 417] width 35 height 12
drag, startPoint x: 1349, startPoint y: 52, endPoint x: 1314, endPoint y: 55, distance: 35.1
click at [1349, 52] on div "🌎 Global Portfolio Analytics" at bounding box center [784, 49] width 1568 height 35
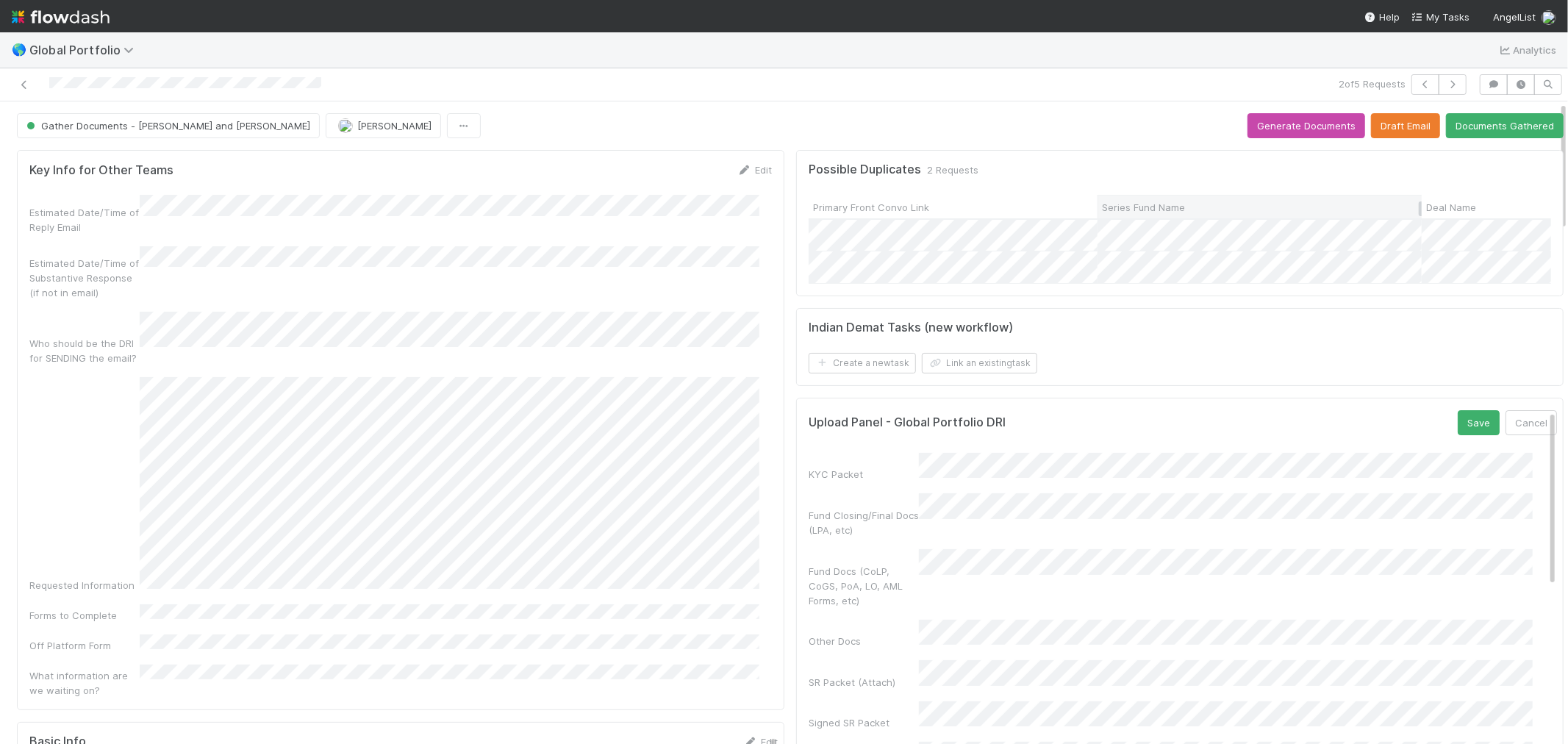
drag, startPoint x: 1363, startPoint y: 186, endPoint x: 1349, endPoint y: 208, distance: 26.1
click at [1363, 186] on div "Possible Duplicates 2 Requests Primary Front Convo Link Series Fund Name Deal N…" at bounding box center [1179, 223] width 767 height 146
click at [1457, 435] on button "Save" at bounding box center [1478, 422] width 42 height 25
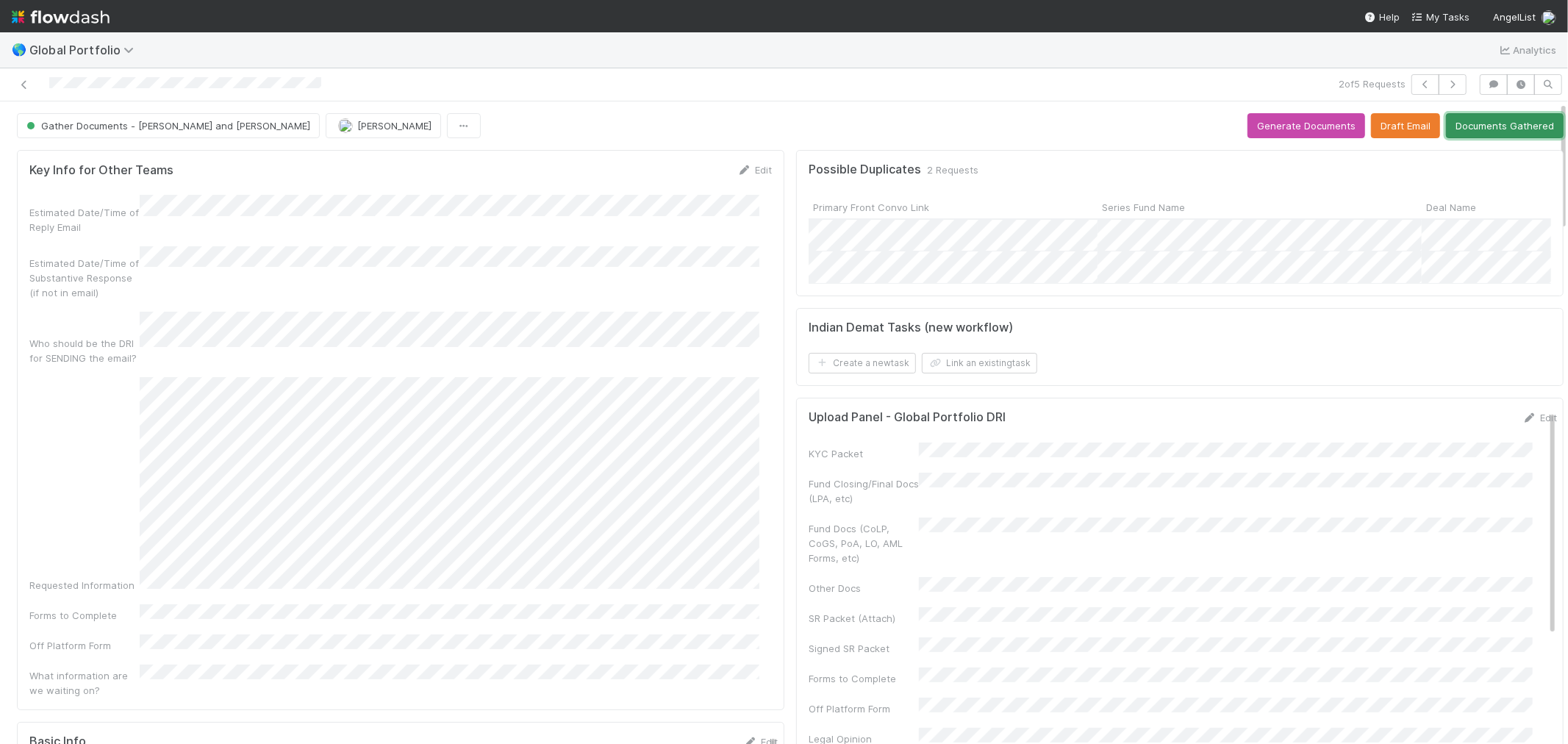
click at [1504, 130] on button "Documents Gathered" at bounding box center [1505, 125] width 118 height 25
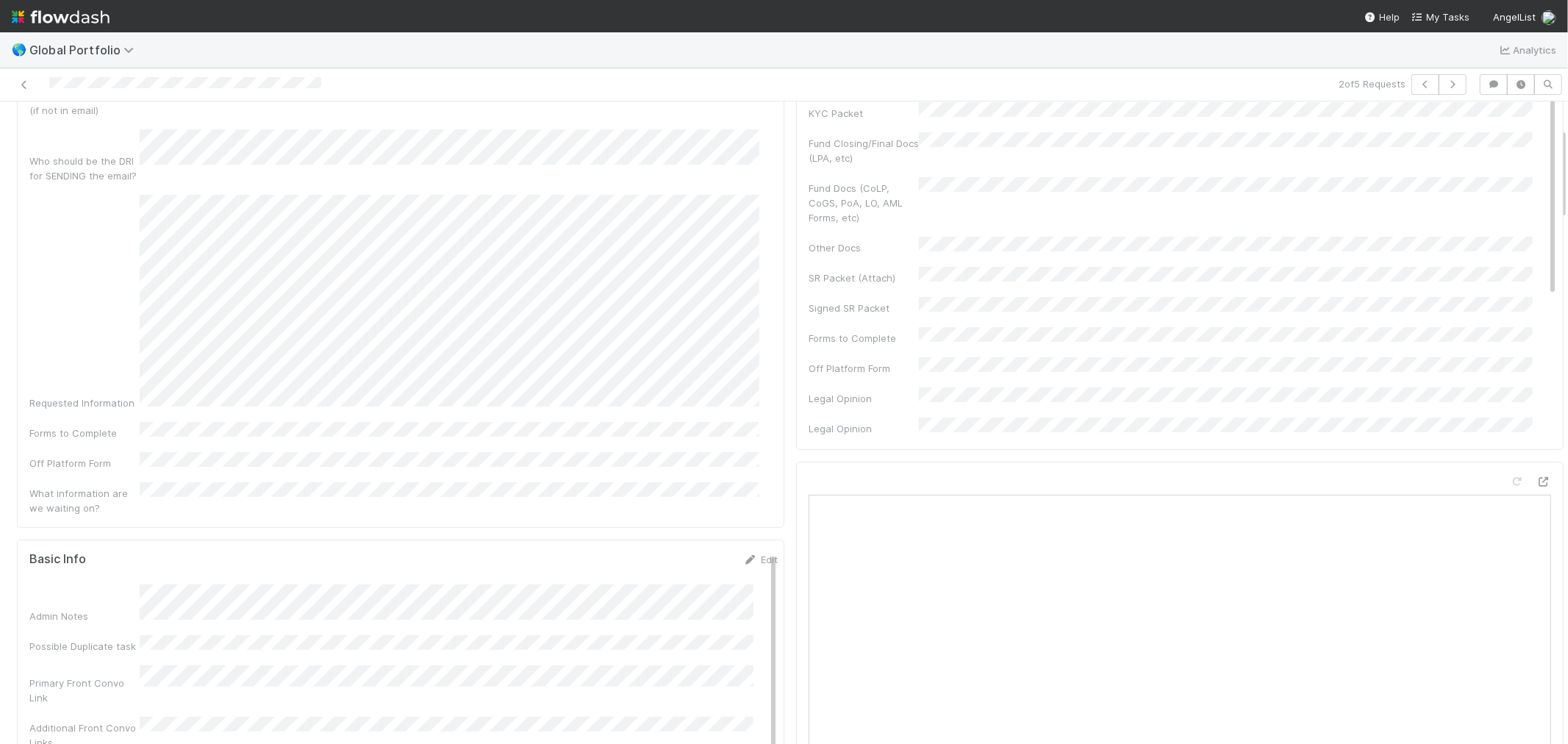
scroll to position [0, 0]
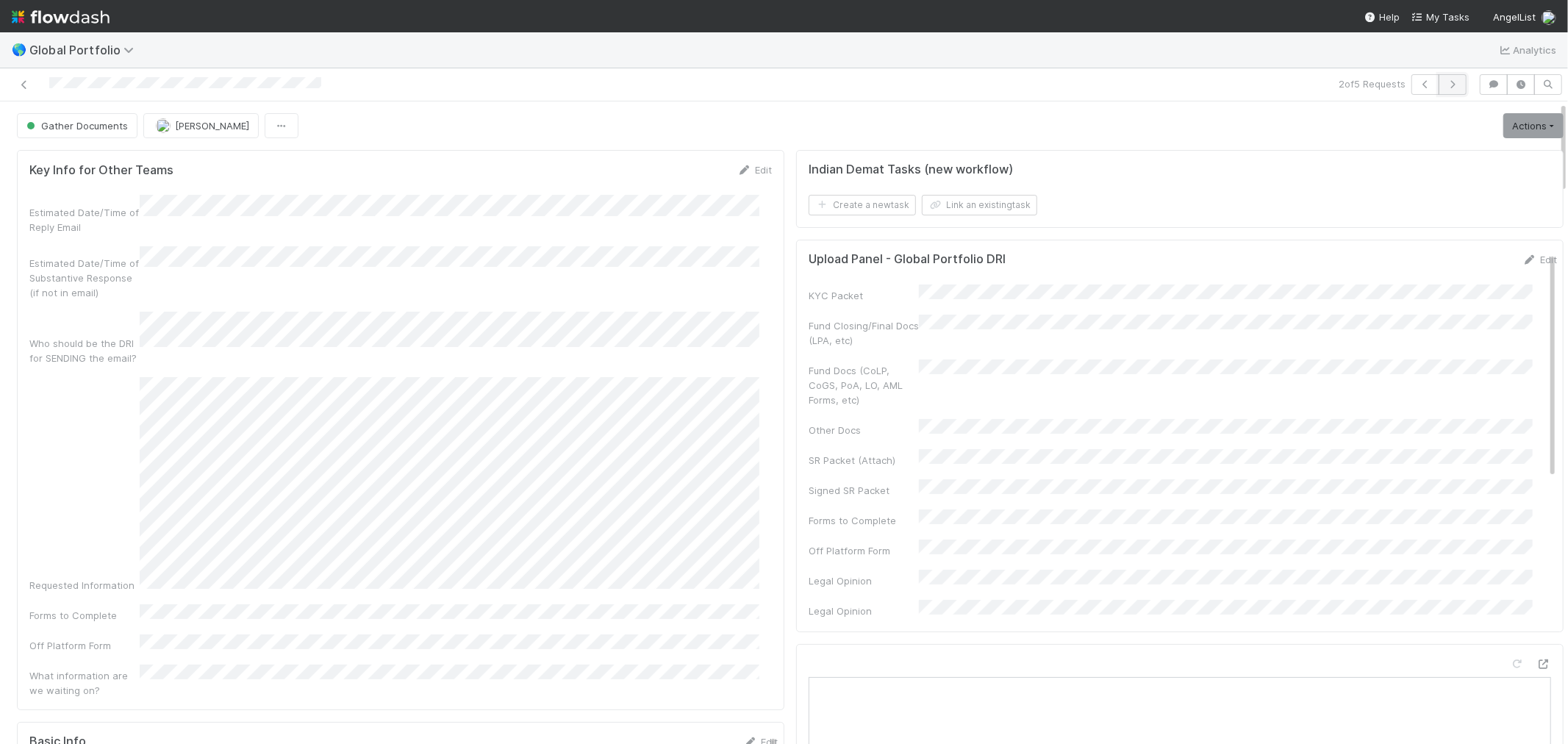
click at [1445, 86] on icon "button" at bounding box center [1452, 84] width 15 height 9
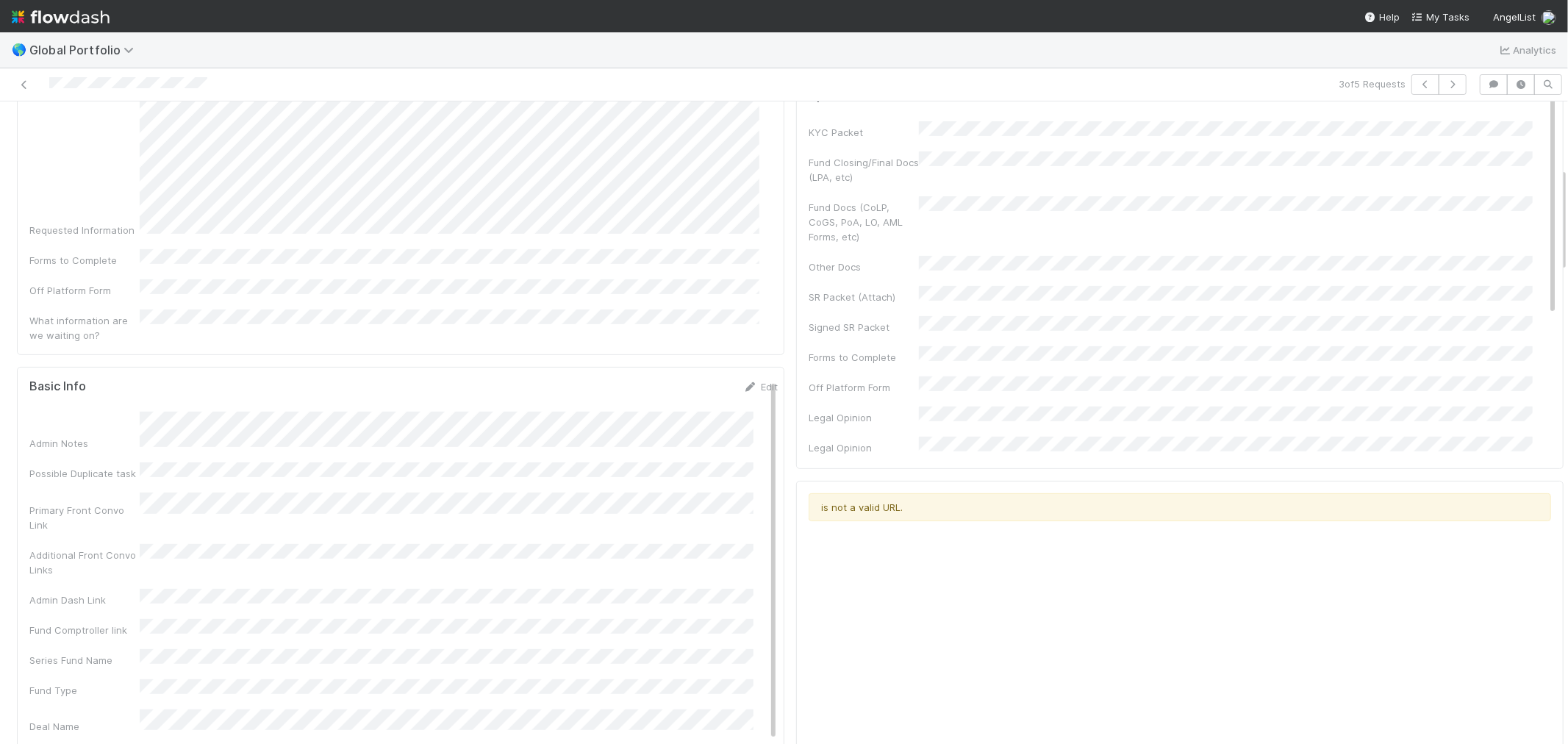
scroll to position [327, 0]
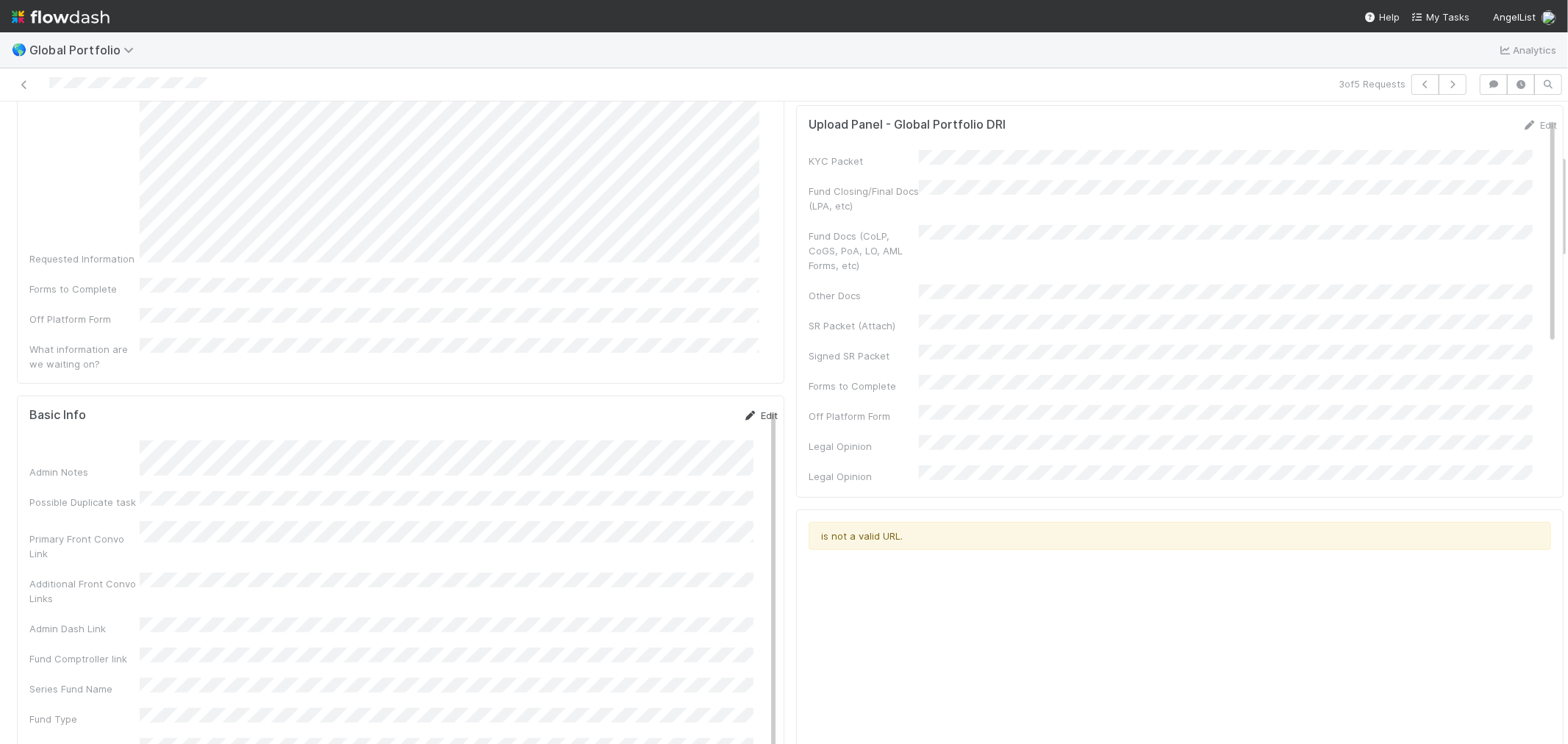
click at [743, 411] on icon at bounding box center [750, 416] width 15 height 10
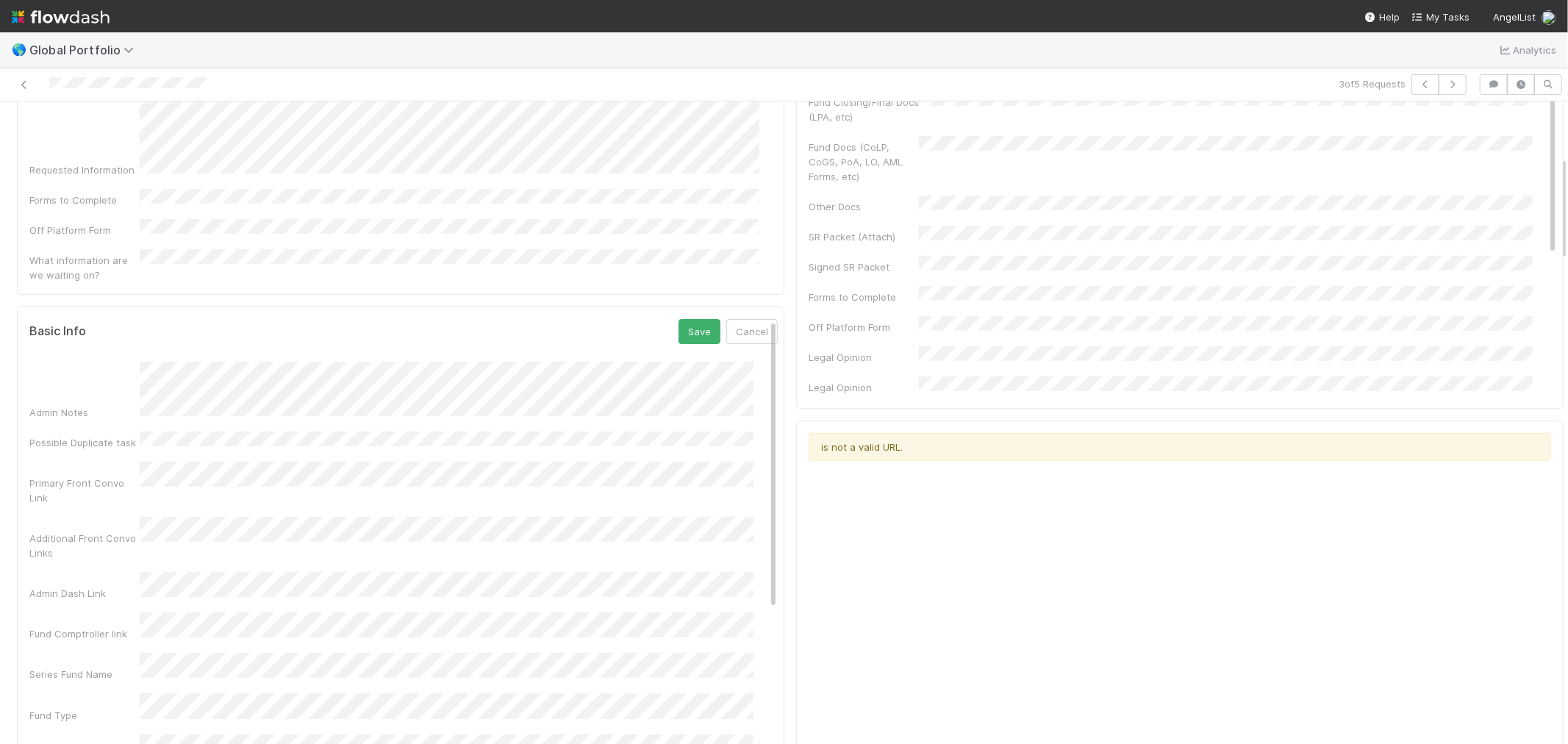
scroll to position [652, 0]
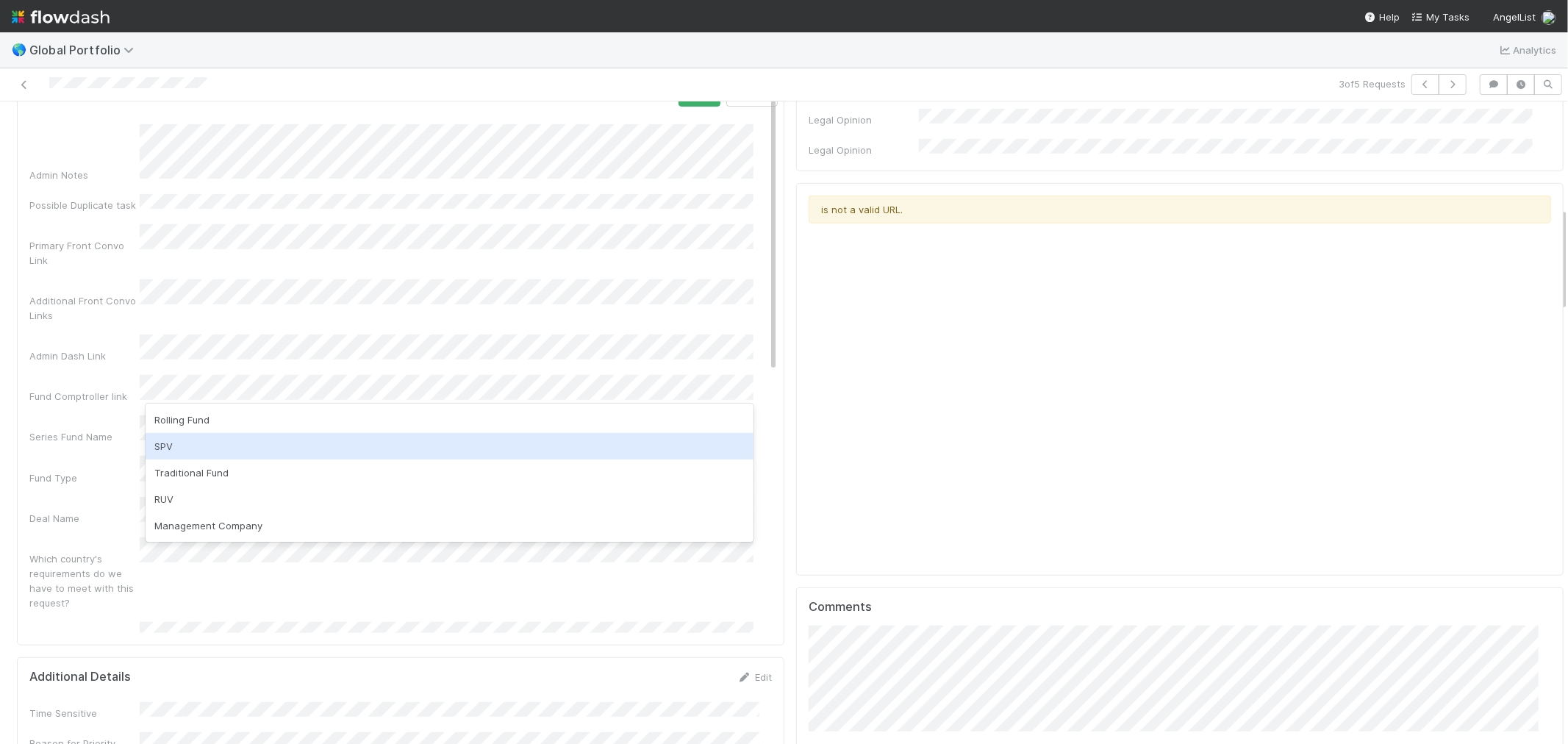
click at [195, 445] on div "SPV" at bounding box center [449, 446] width 608 height 27
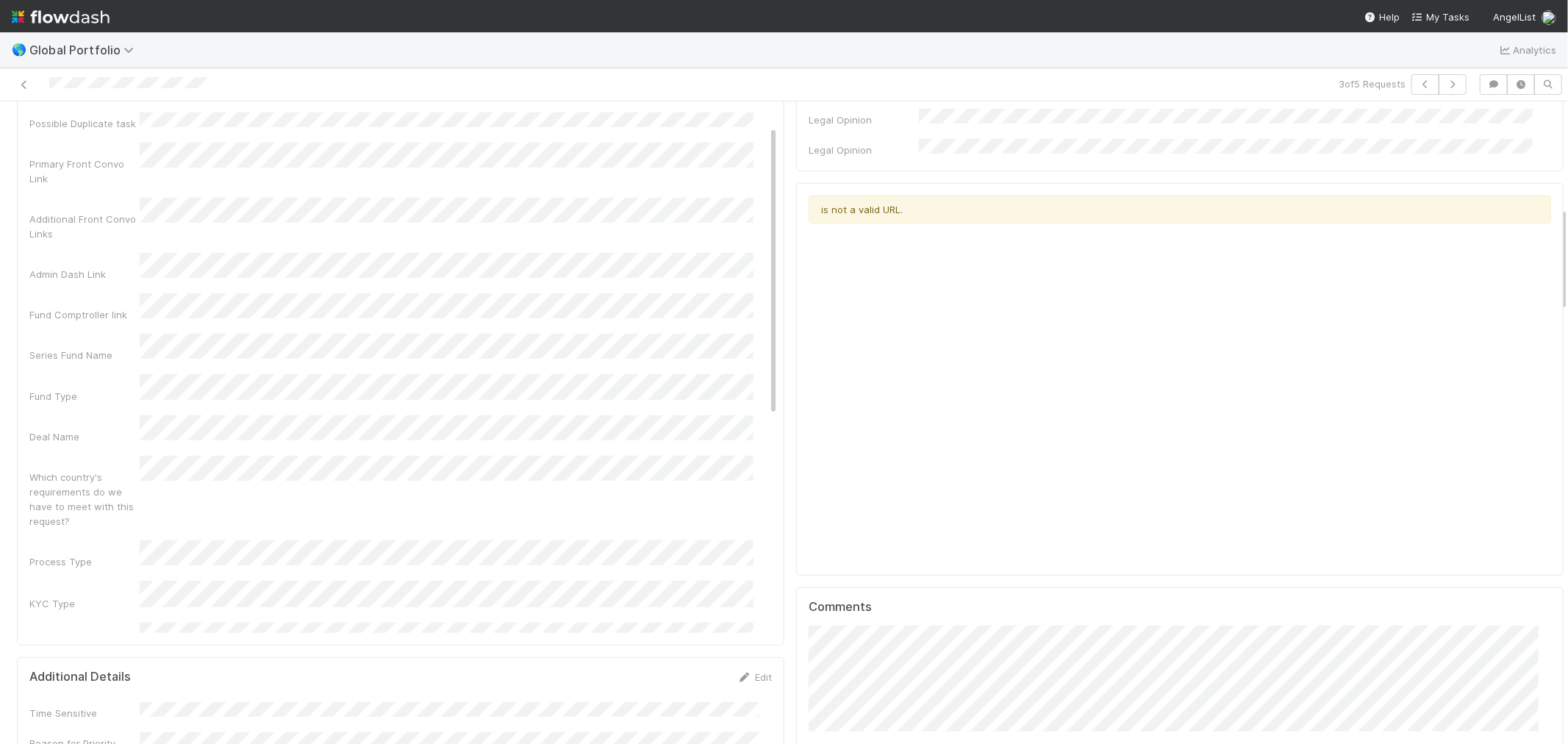
scroll to position [163, 0]
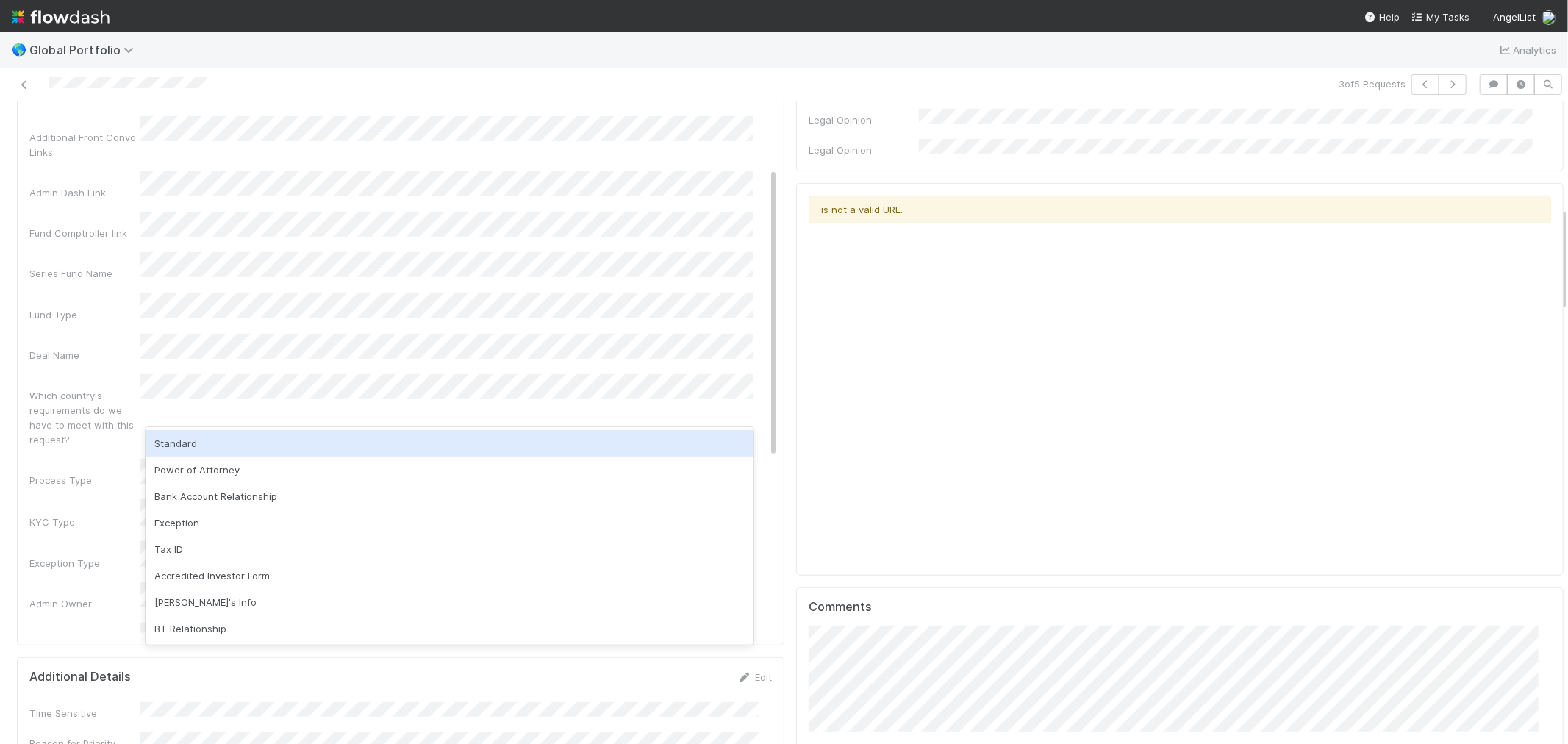
click at [183, 443] on div "Standard" at bounding box center [449, 443] width 608 height 27
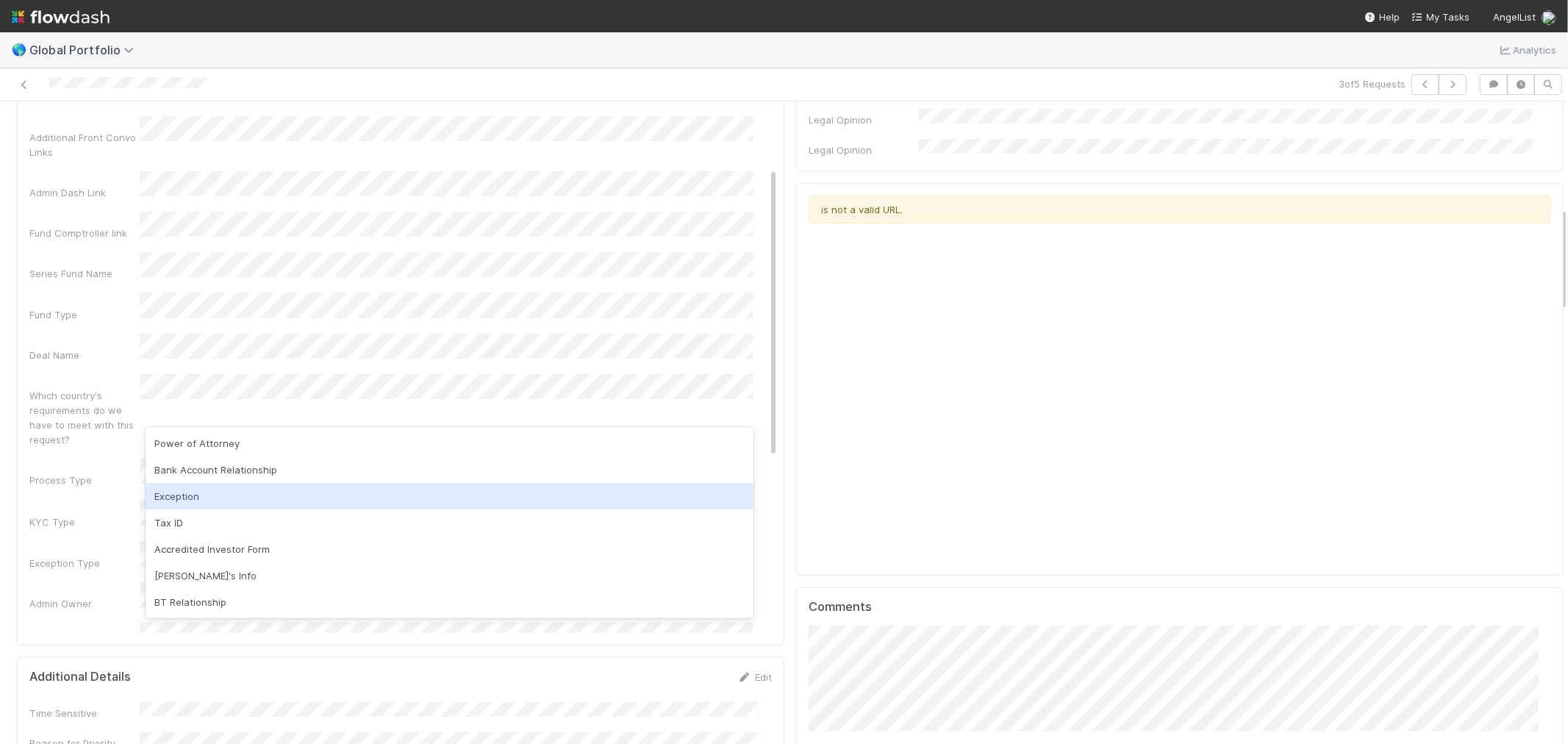
click at [189, 495] on div "Exception" at bounding box center [449, 496] width 608 height 27
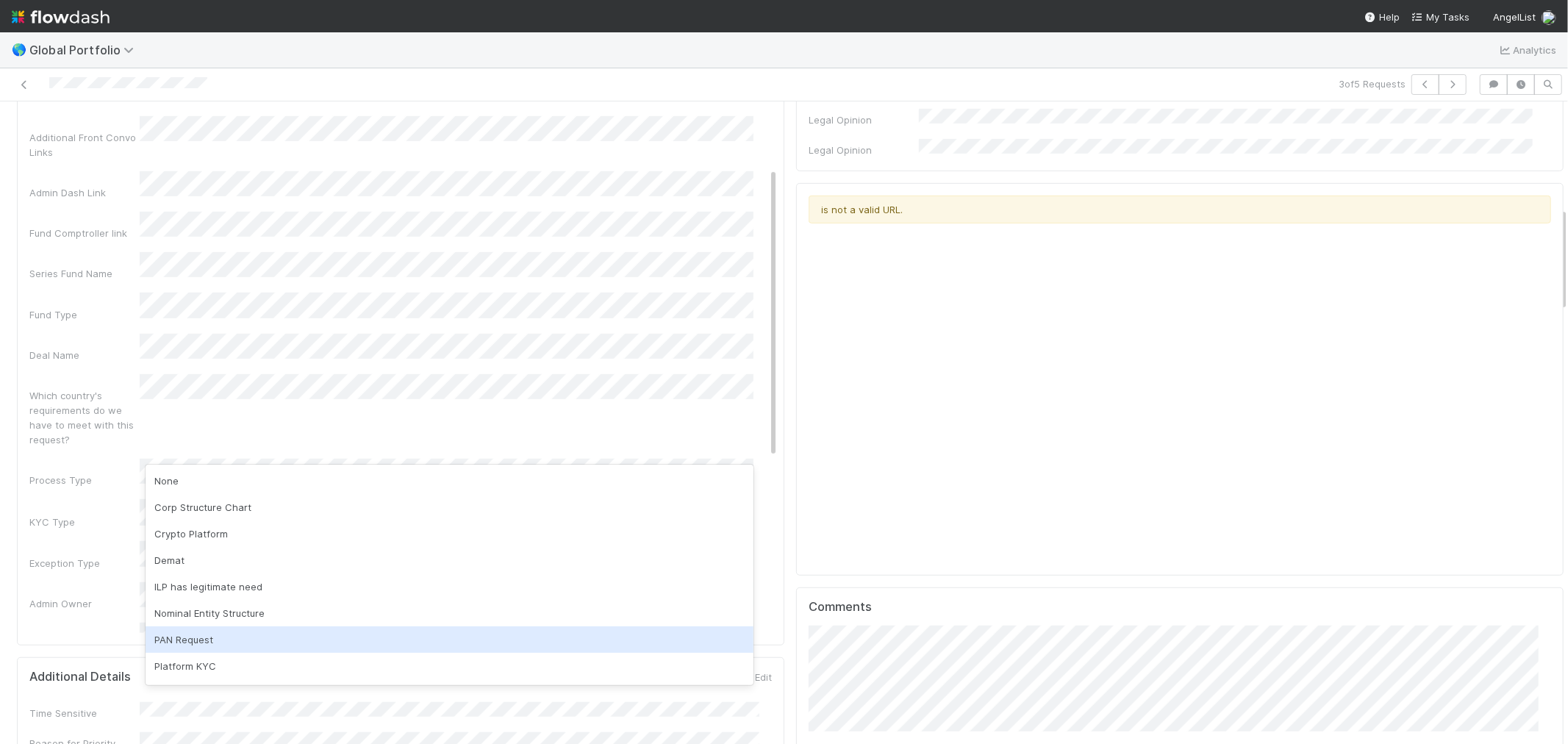
scroll to position [76, 0]
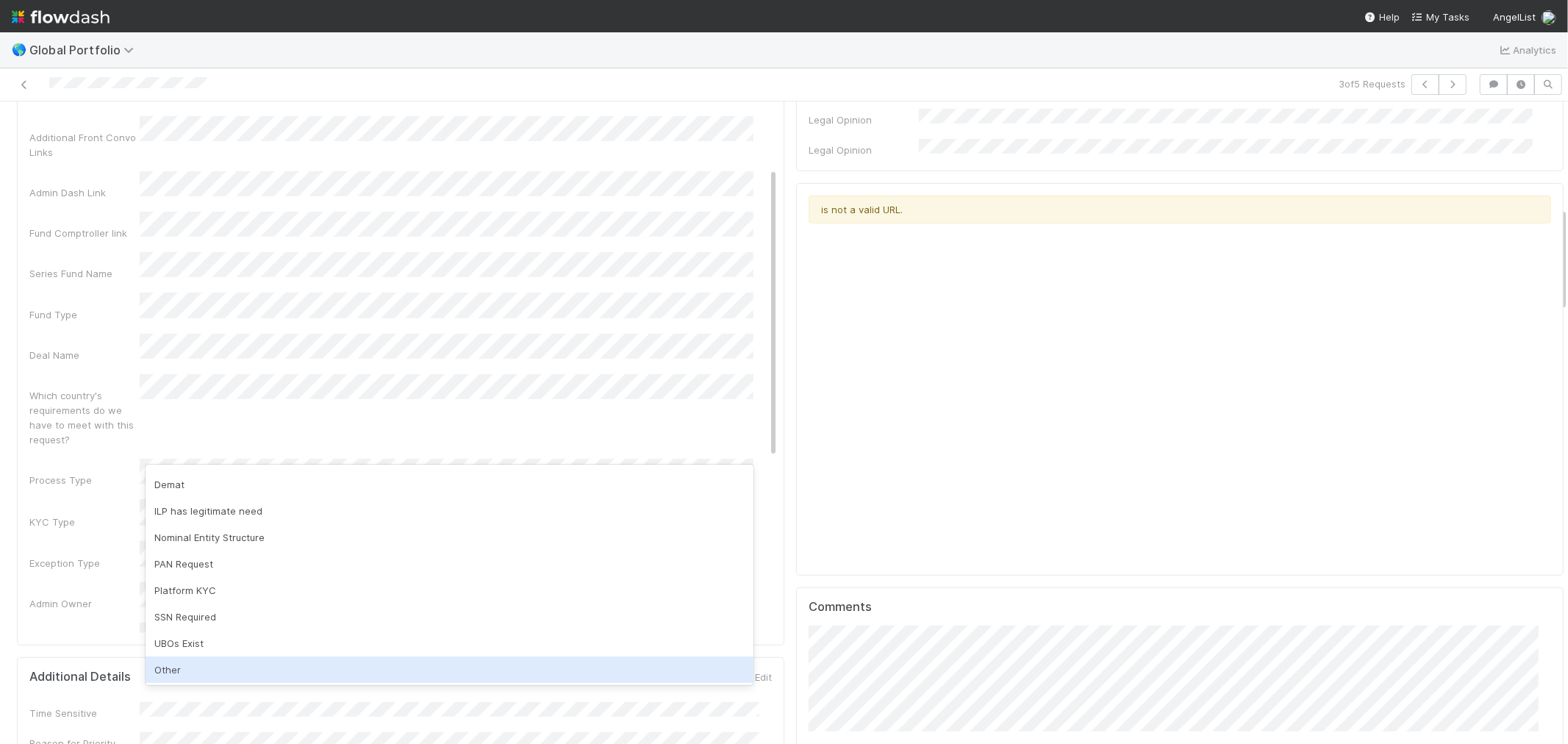
click at [197, 665] on div "Other" at bounding box center [449, 669] width 608 height 27
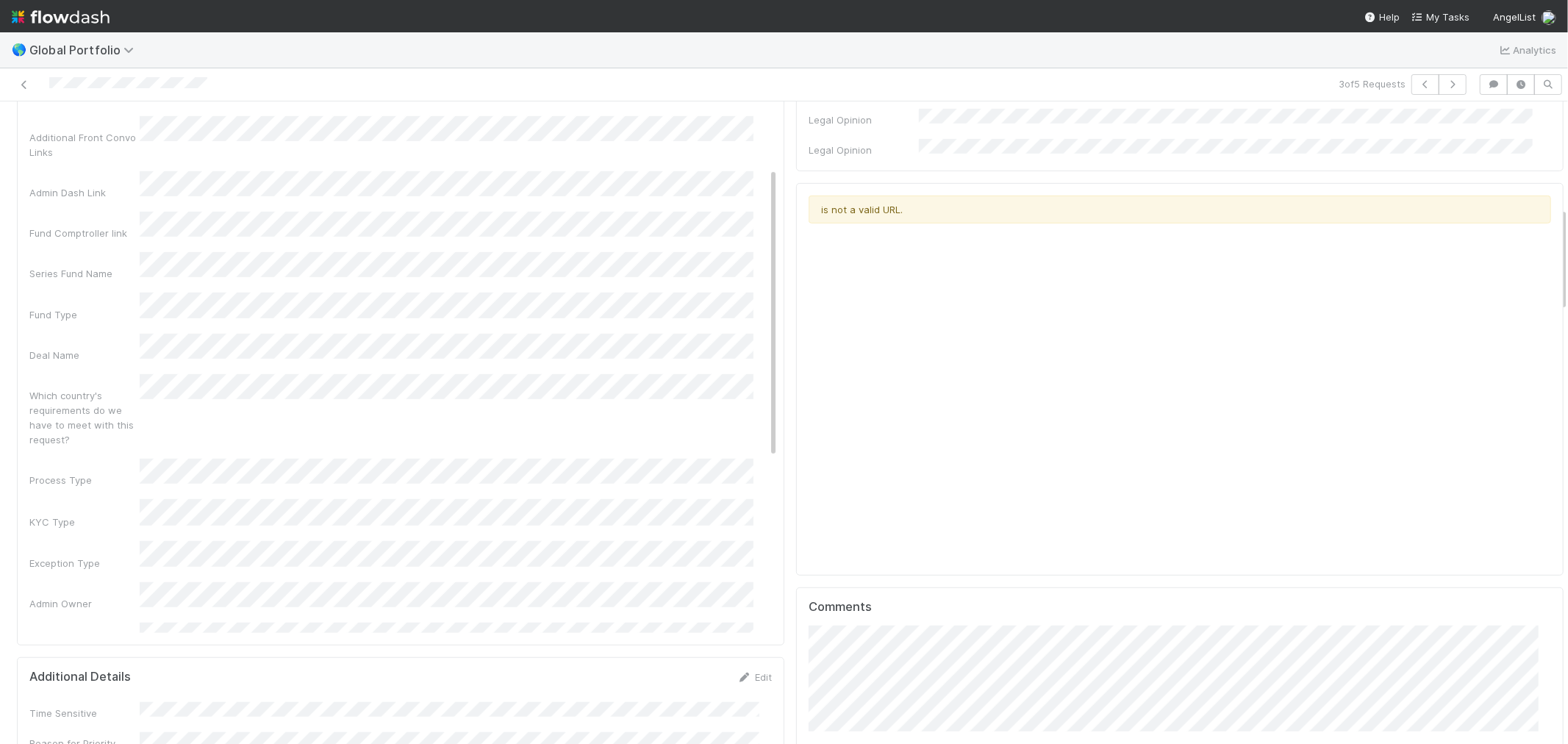
click at [118, 596] on div "Admin Owner" at bounding box center [85, 603] width 111 height 15
click at [207, 414] on div "Admin Notes Possible Duplicate task Primary Front Convo Link Additional Front C…" at bounding box center [403, 451] width 748 height 1144
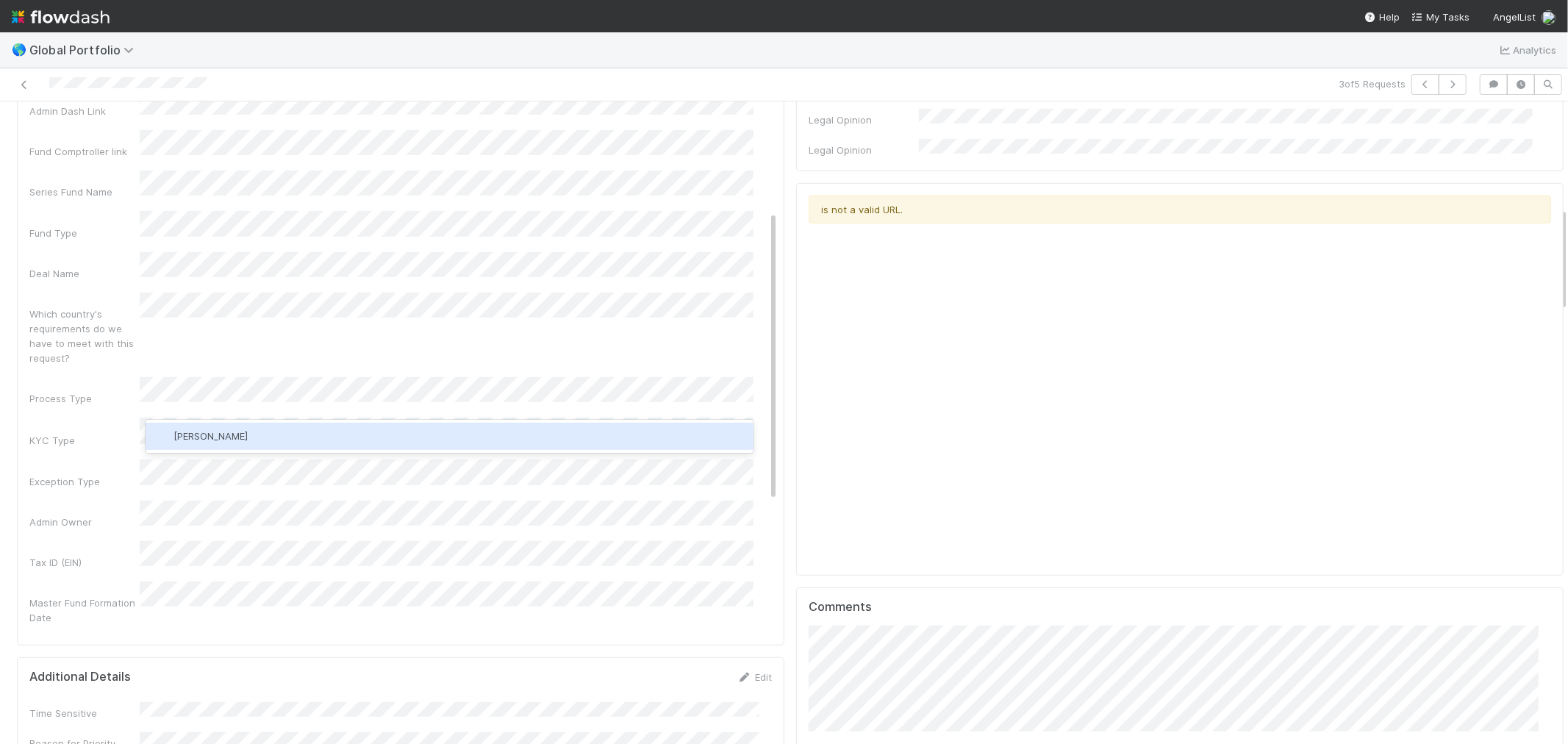
click at [221, 426] on div "[PERSON_NAME]" at bounding box center [449, 435] width 608 height 27
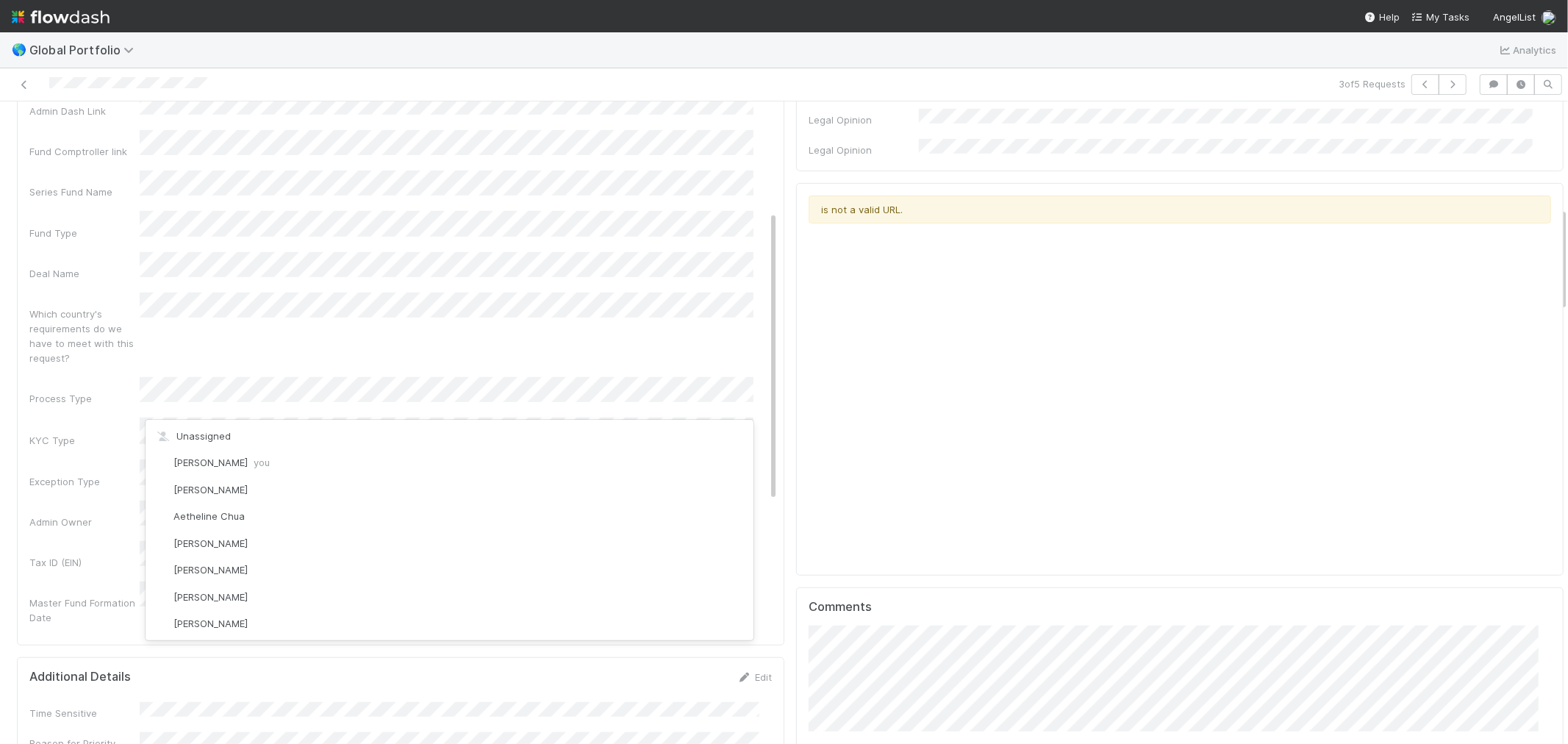
scroll to position [1377, 0]
click at [114, 541] on div "Tax ID (EIN)" at bounding box center [403, 555] width 748 height 29
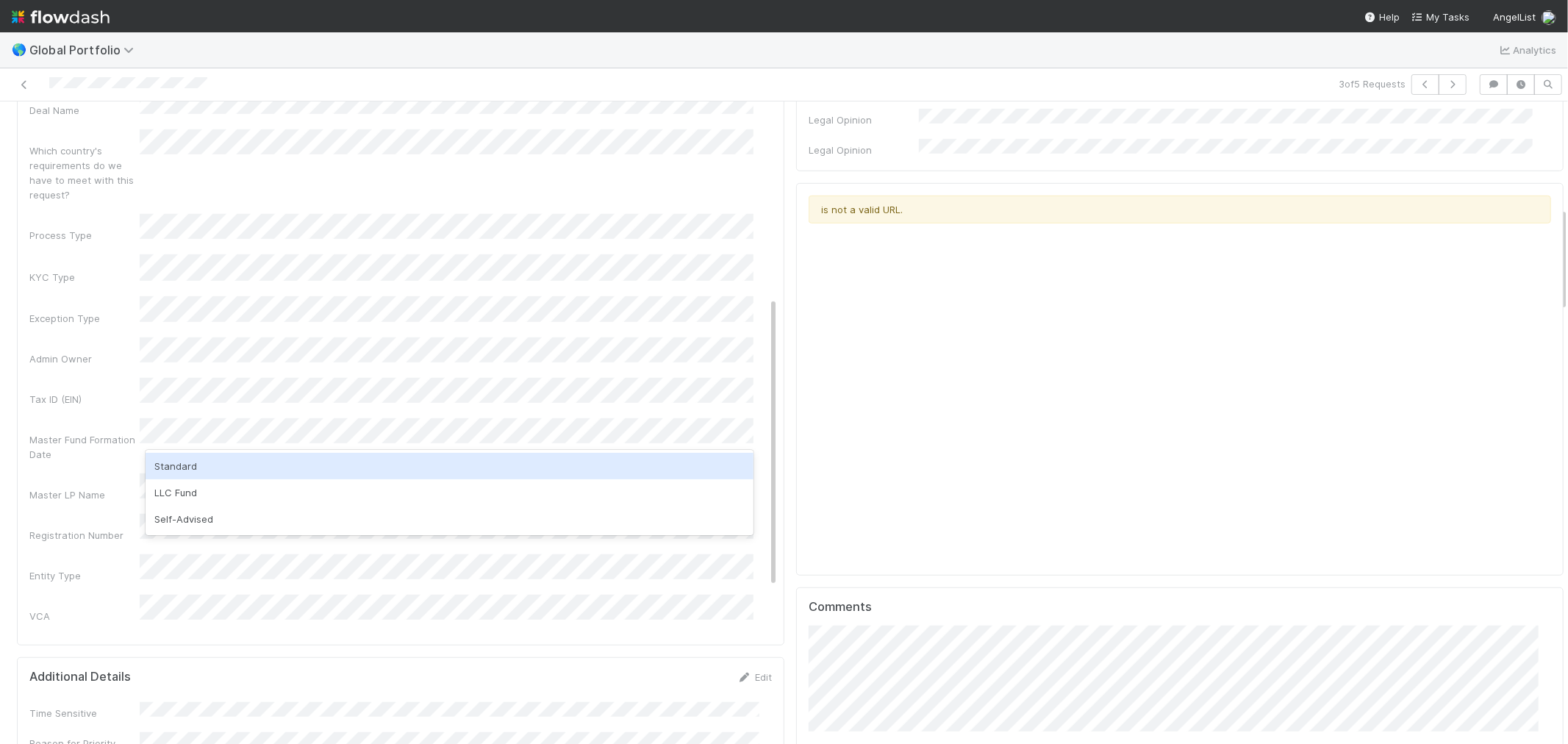
click at [164, 463] on div "Standard" at bounding box center [449, 466] width 608 height 27
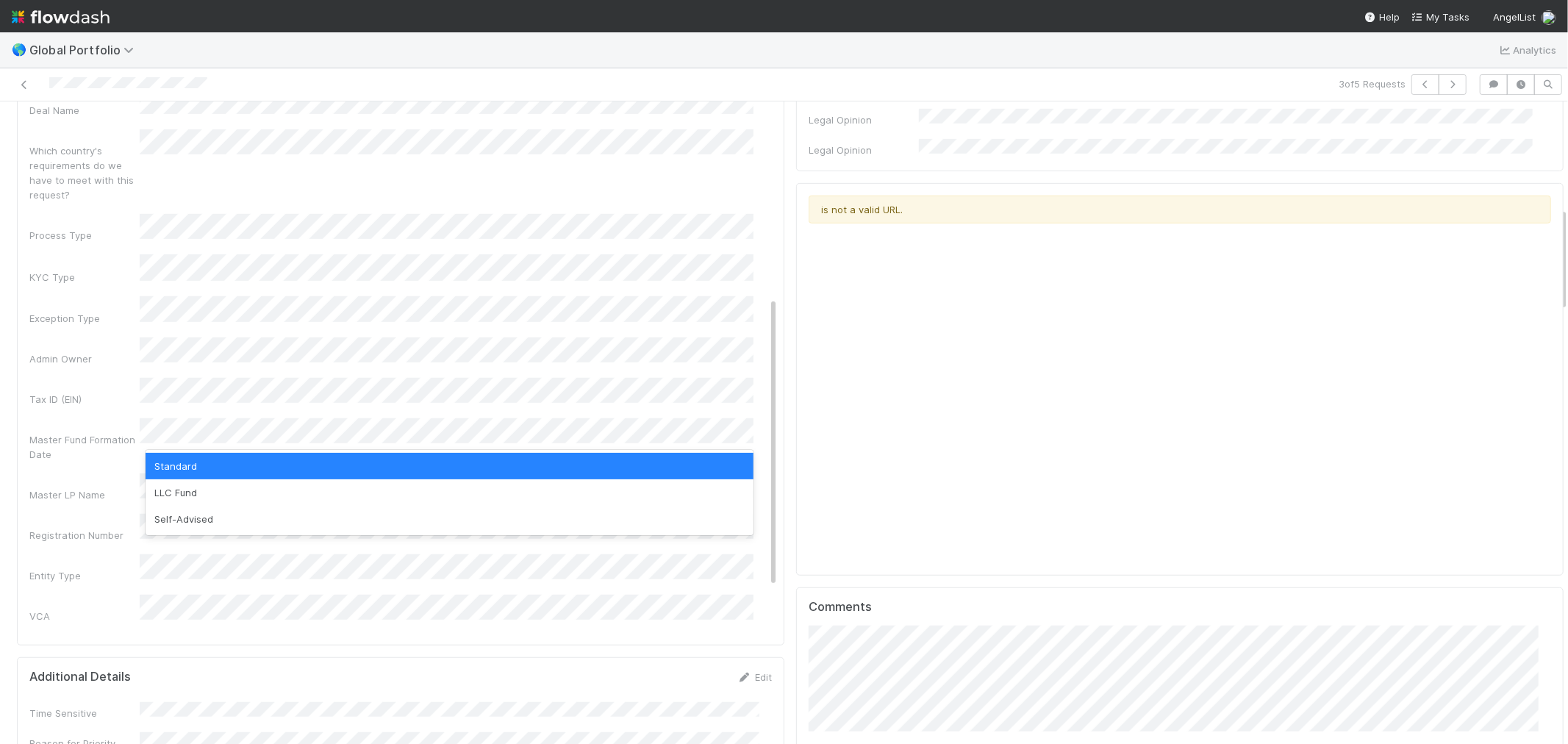
click at [199, 469] on div "Standard" at bounding box center [449, 466] width 608 height 27
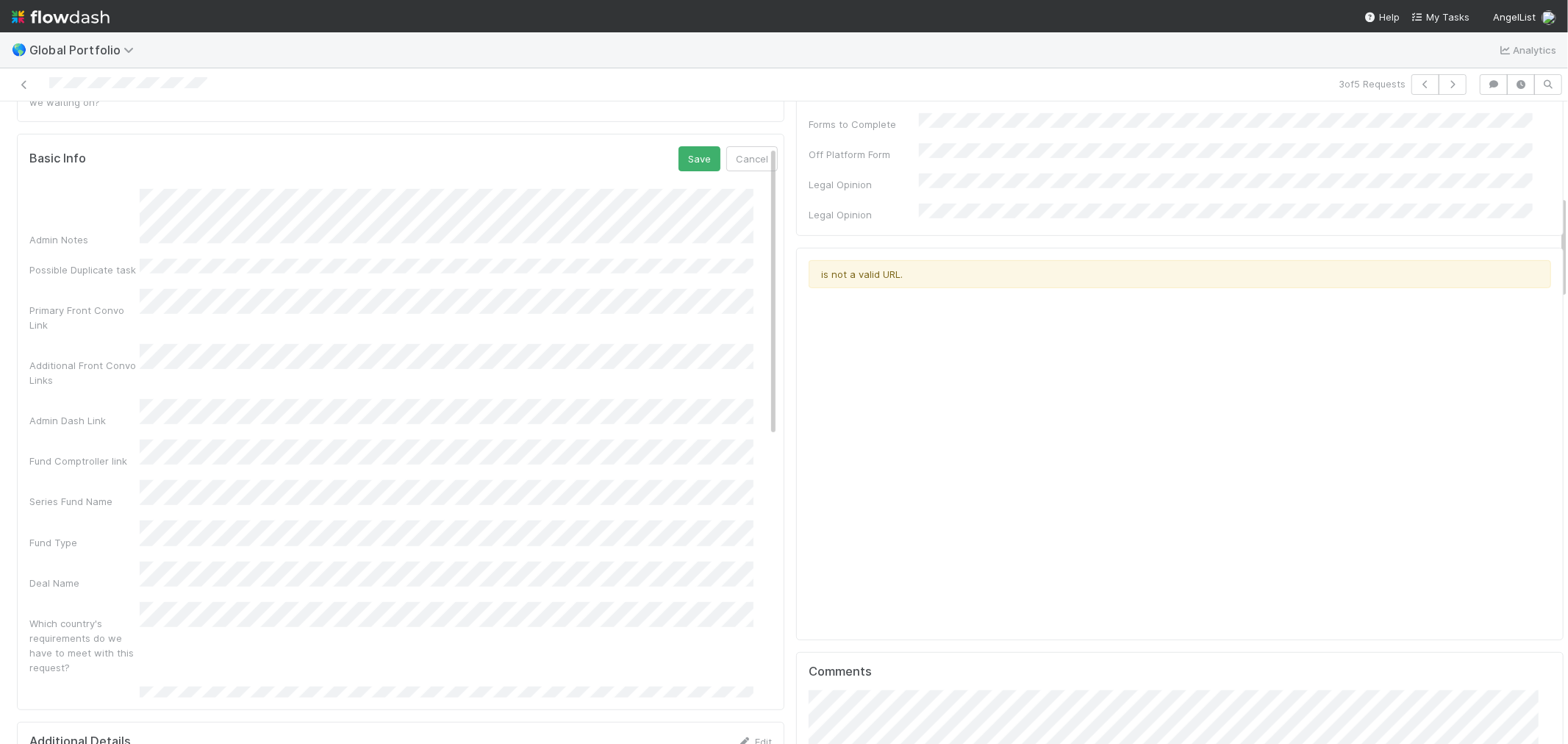
scroll to position [571, 0]
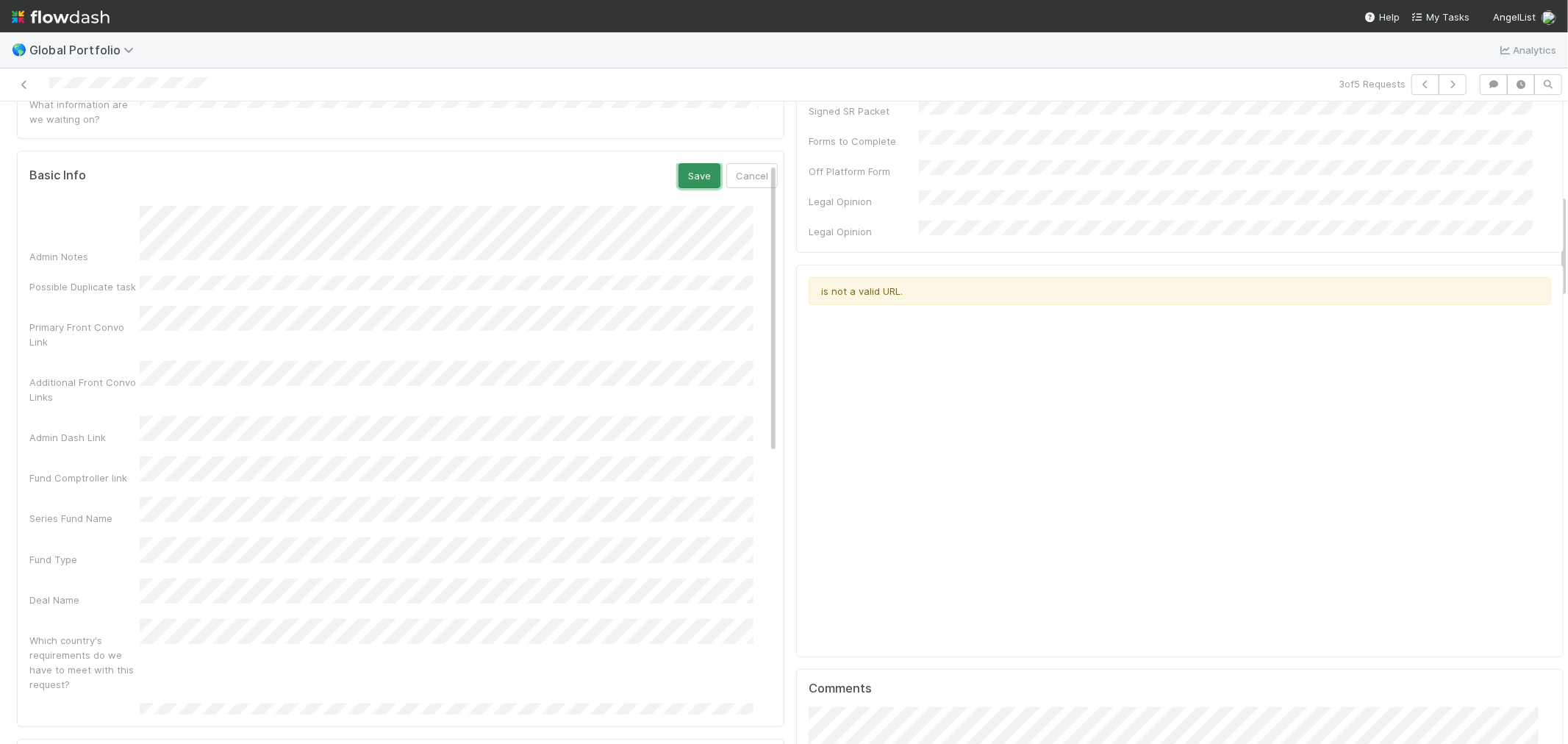
click at [680, 163] on button "Save" at bounding box center [699, 175] width 42 height 25
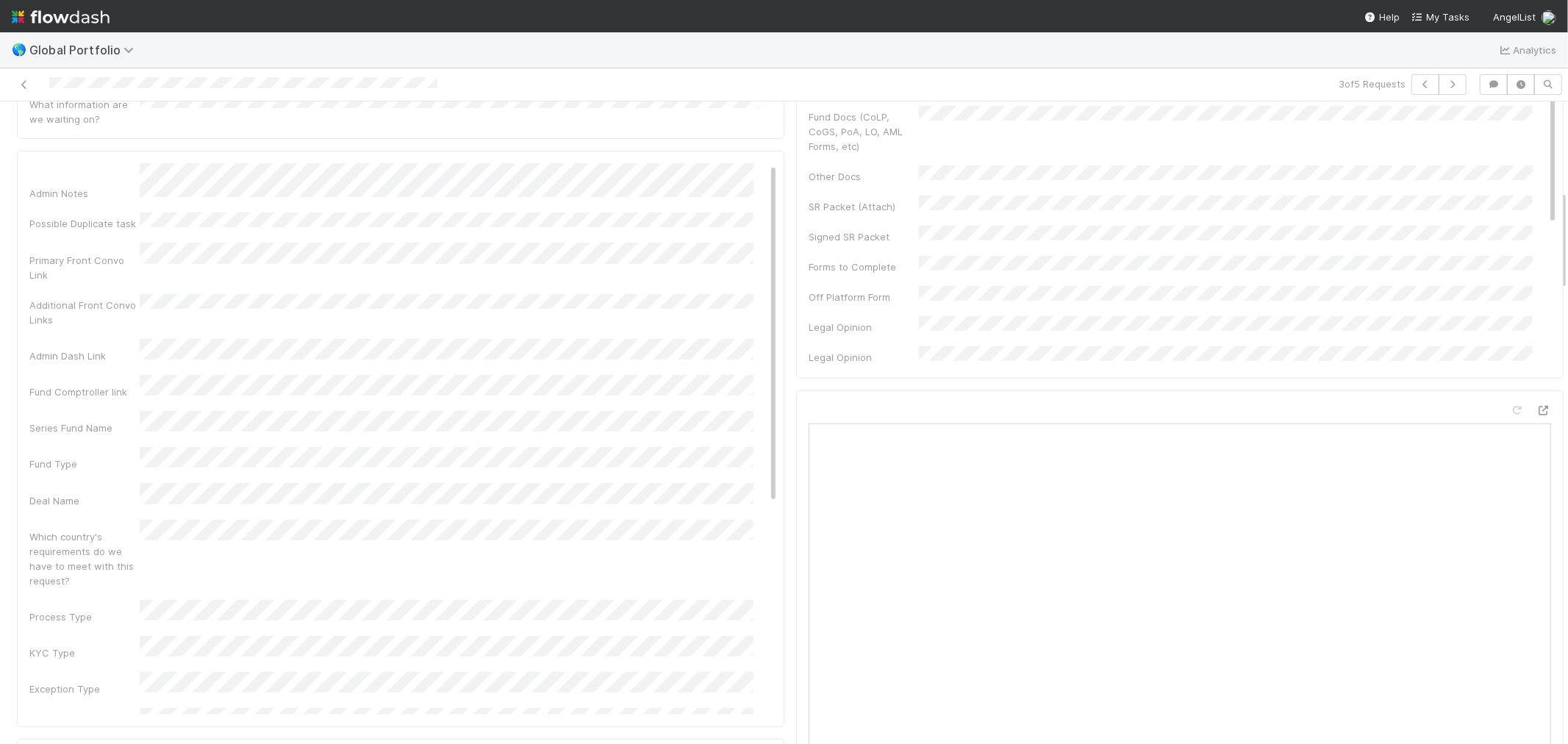
scroll to position [0, 0]
click at [743, 166] on icon at bounding box center [750, 171] width 15 height 10
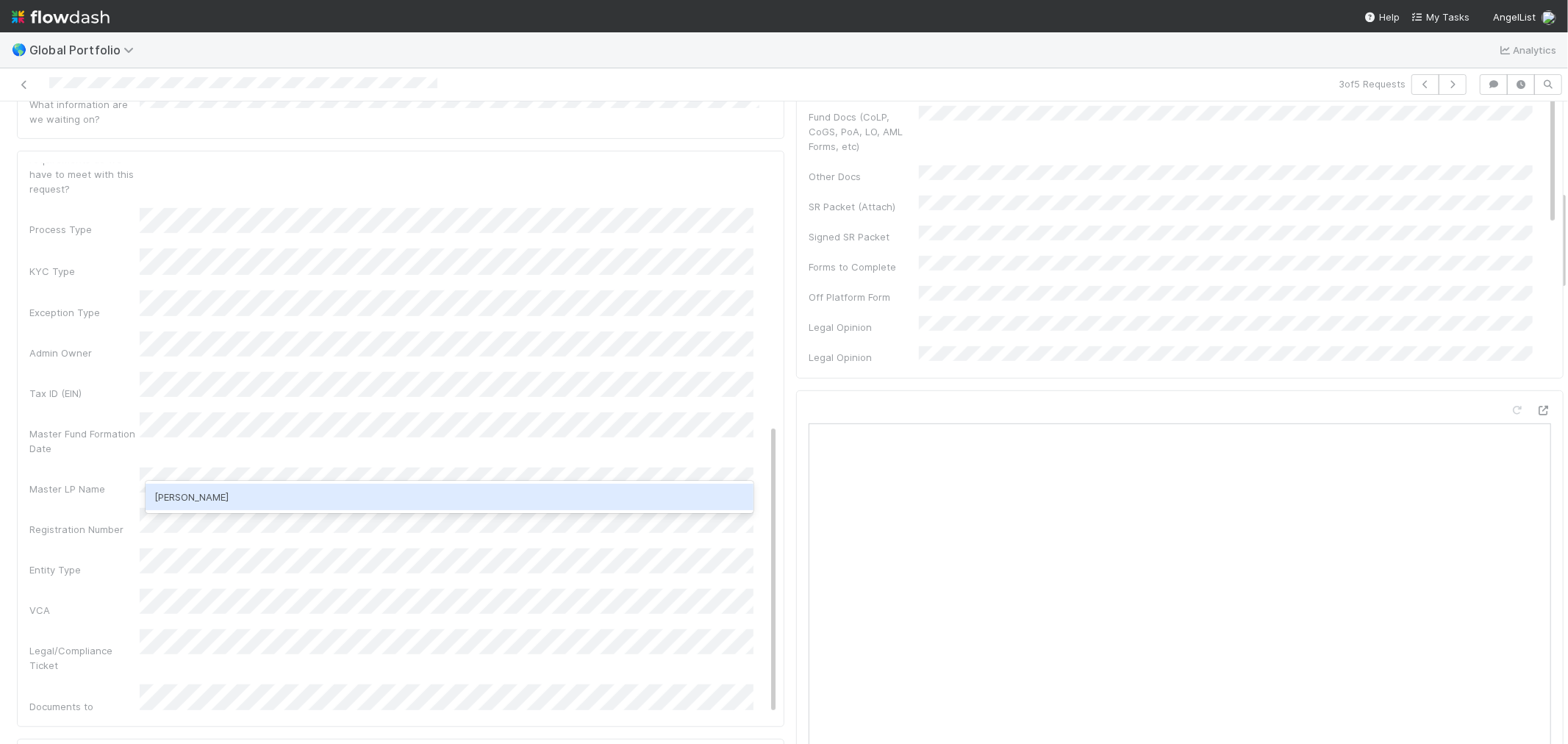
click at [221, 493] on div "[PERSON_NAME]" at bounding box center [449, 497] width 608 height 27
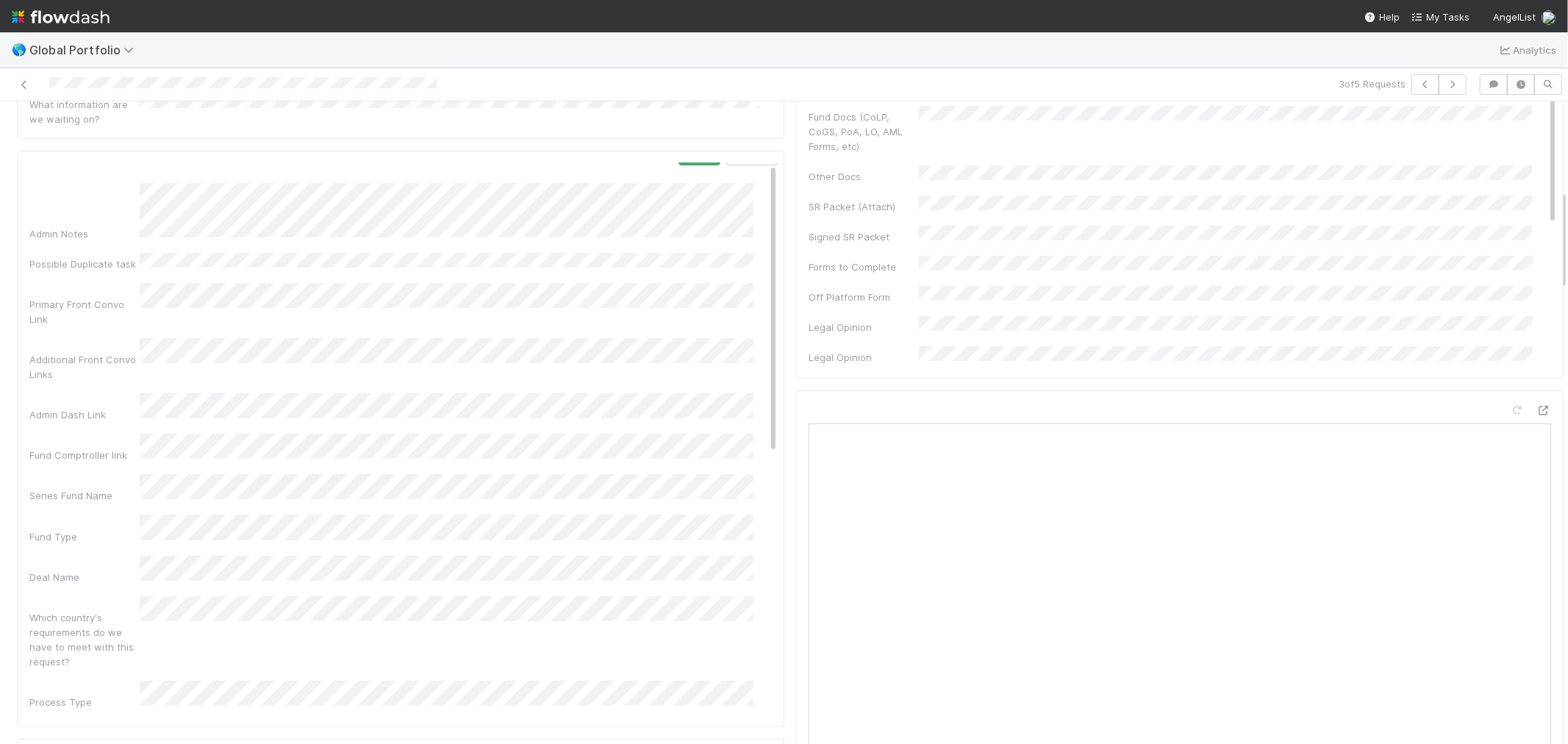
scroll to position [0, 0]
click at [678, 163] on button "Save" at bounding box center [699, 175] width 42 height 25
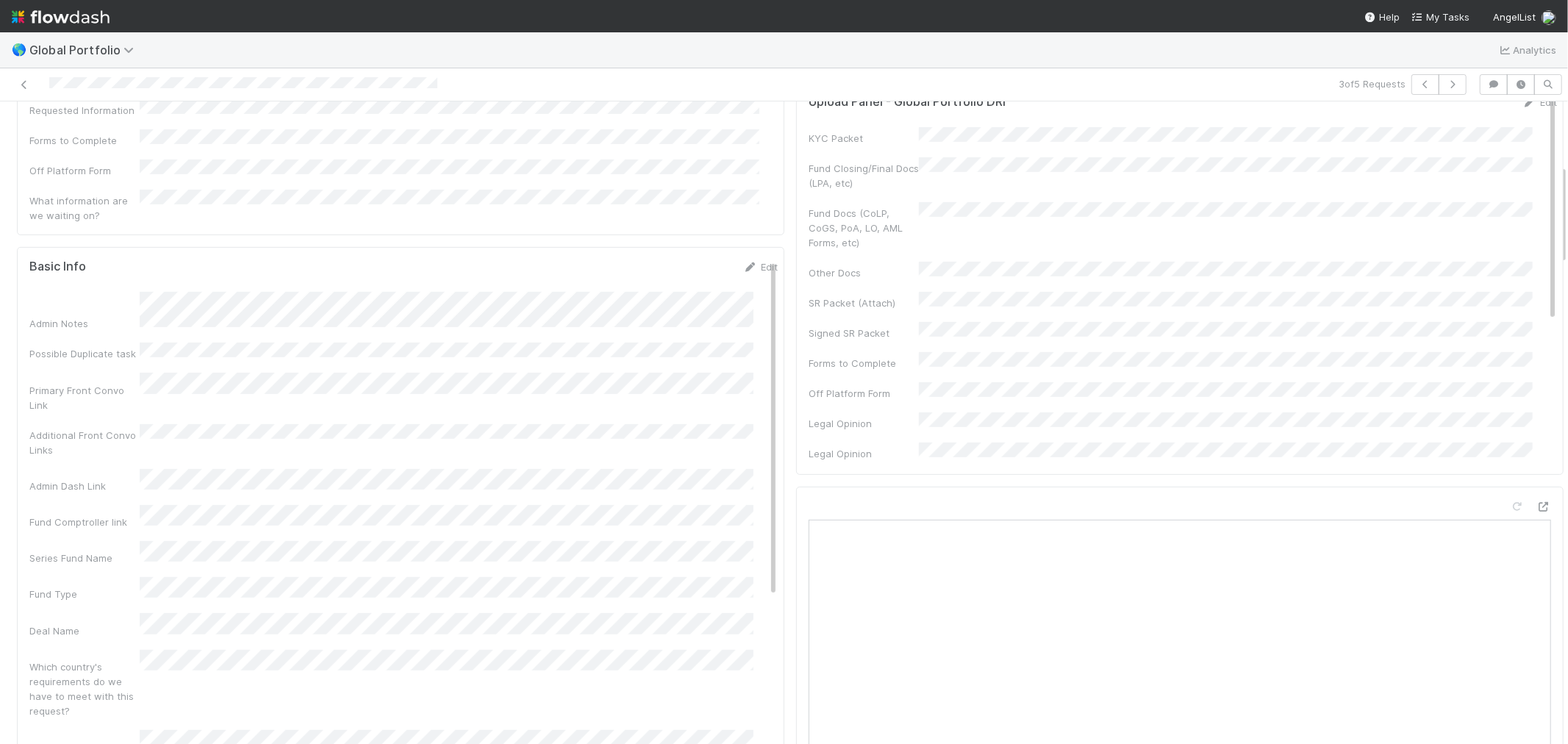
scroll to position [408, 0]
click at [743, 330] on icon at bounding box center [750, 335] width 15 height 10
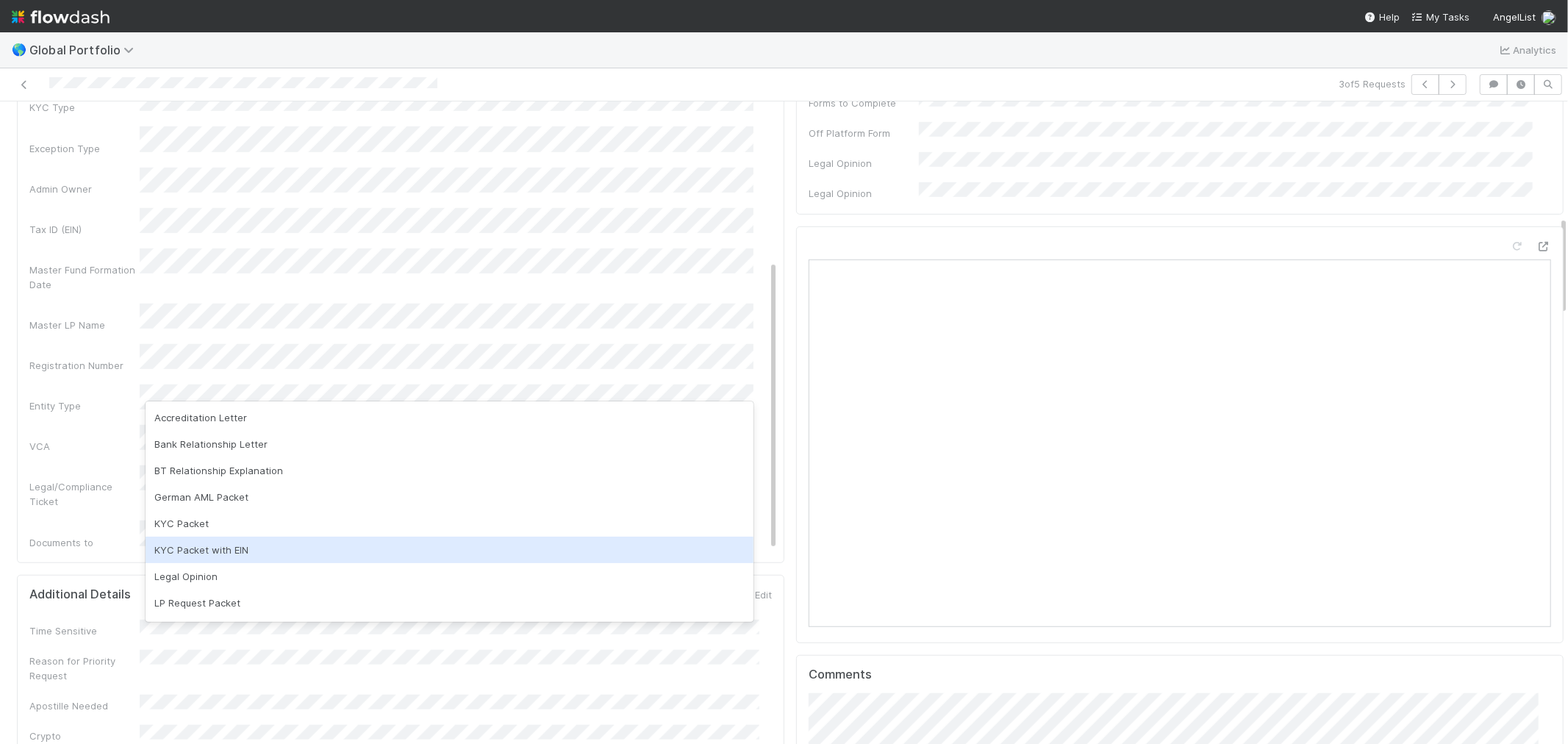
click at [226, 546] on div "KYC Packet with EIN" at bounding box center [449, 550] width 608 height 27
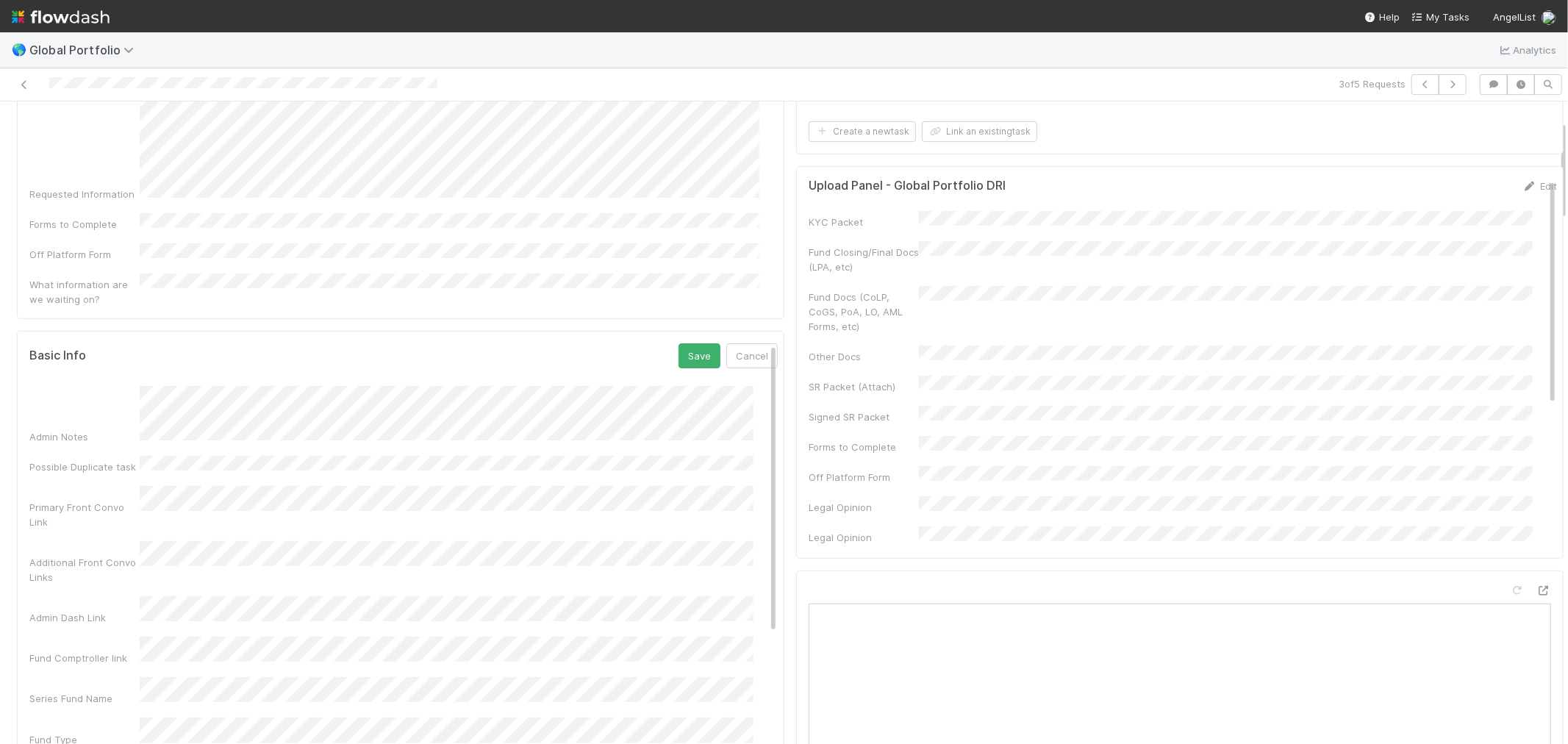
scroll to position [82, 0]
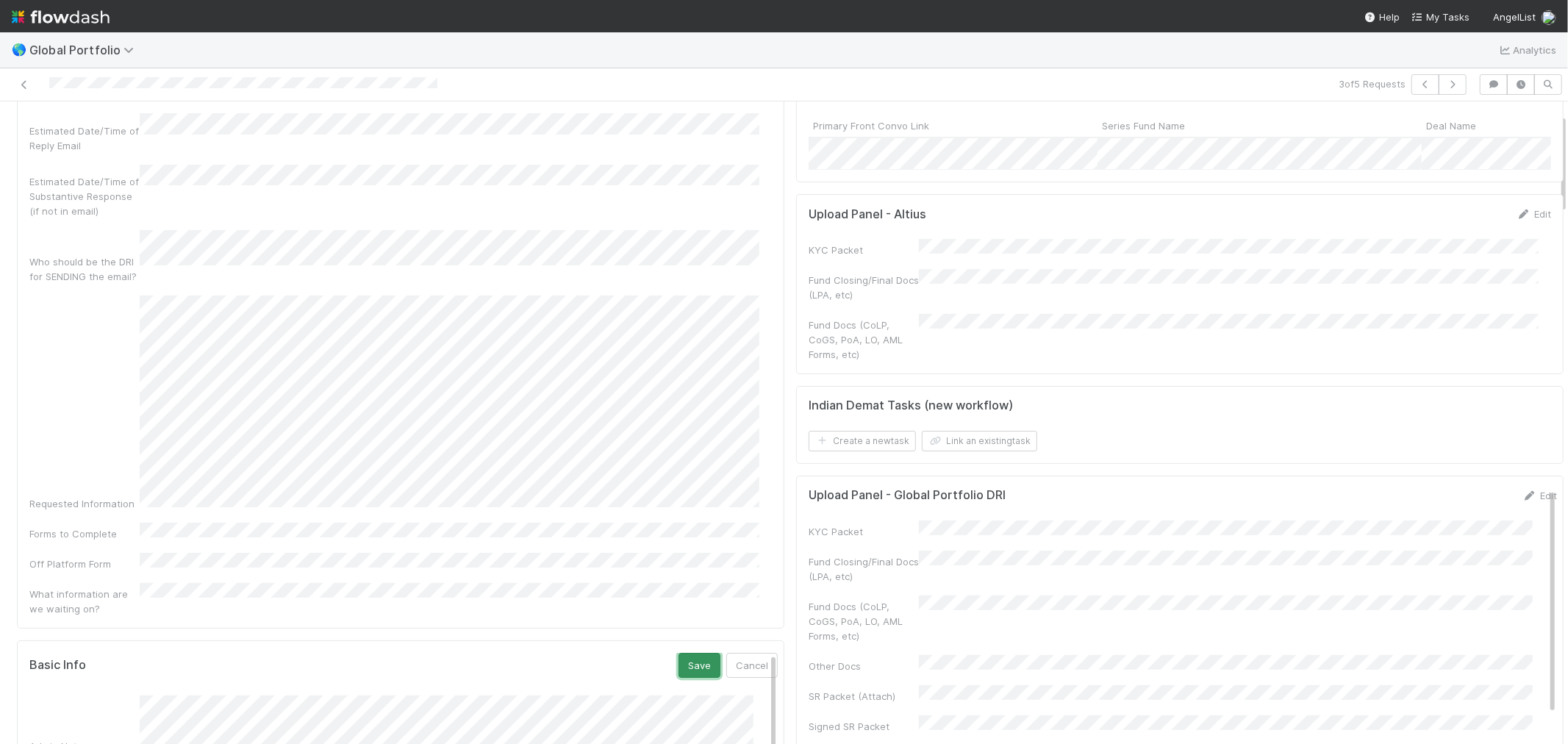
click at [678, 652] on button "Save" at bounding box center [699, 664] width 42 height 25
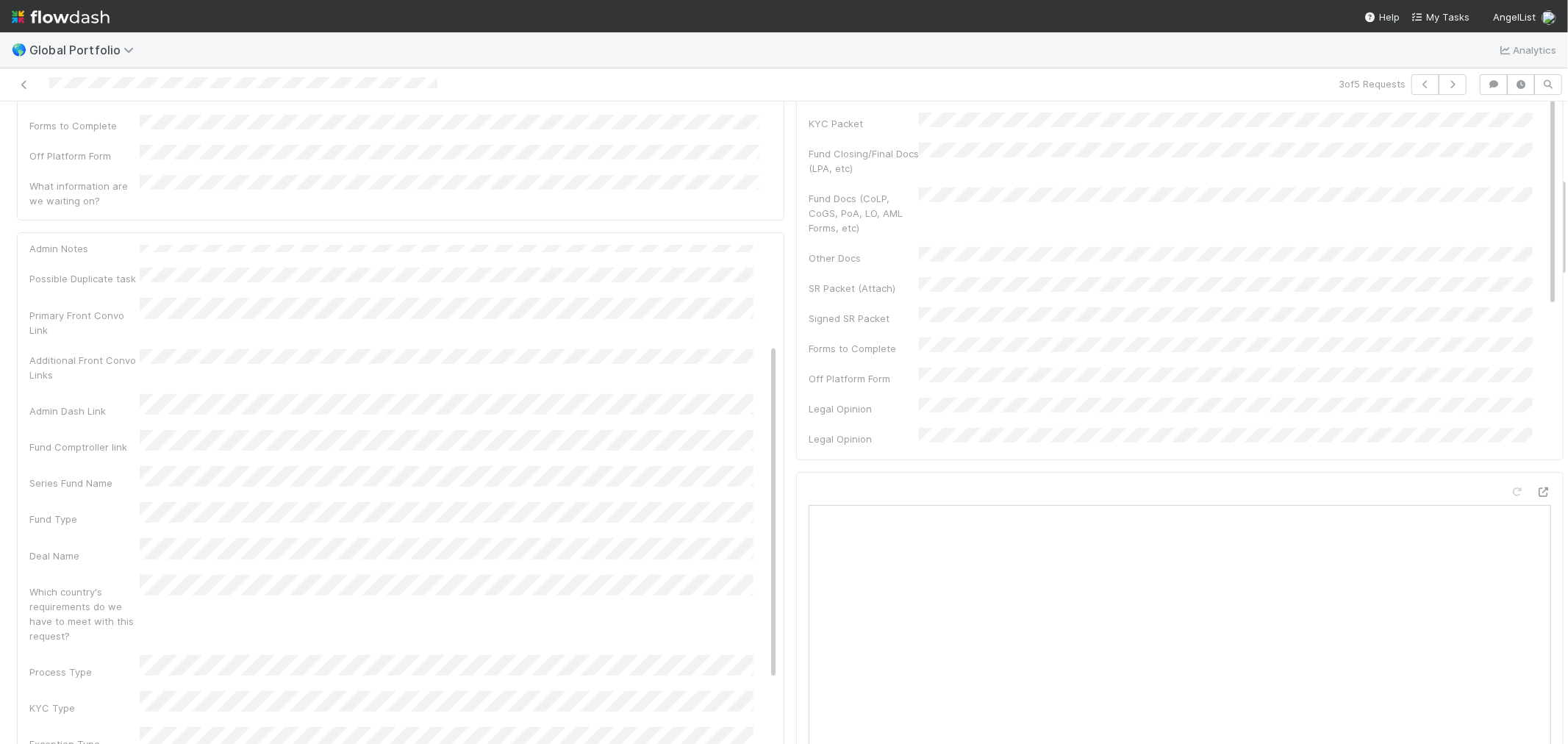
scroll to position [0, 0]
drag, startPoint x: 739, startPoint y: 201, endPoint x: 658, endPoint y: 235, distance: 87.8
click at [743, 246] on link "Edit" at bounding box center [760, 252] width 35 height 12
click at [678, 245] on button "Save" at bounding box center [699, 257] width 42 height 25
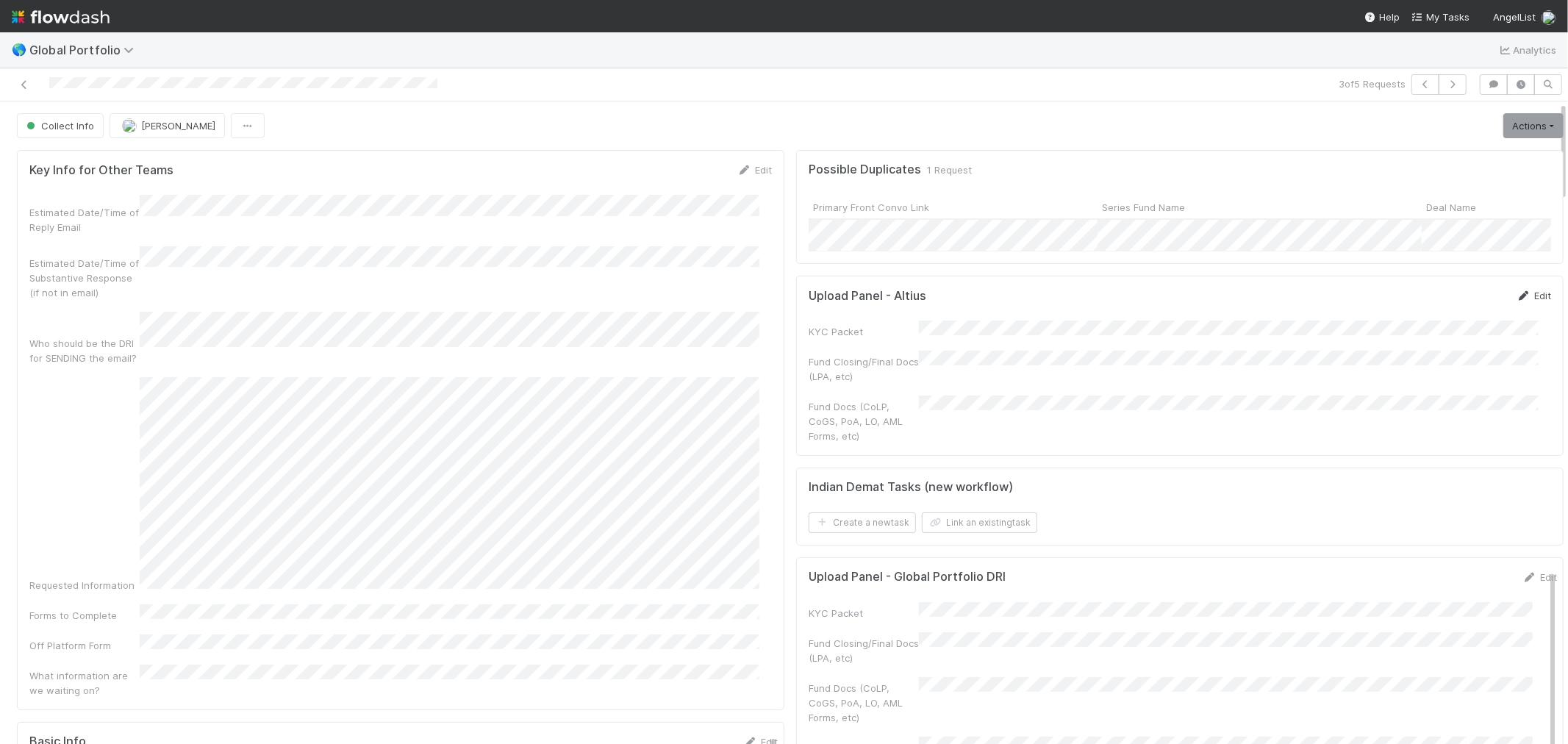
click at [1516, 302] on link "Edit" at bounding box center [1533, 296] width 35 height 12
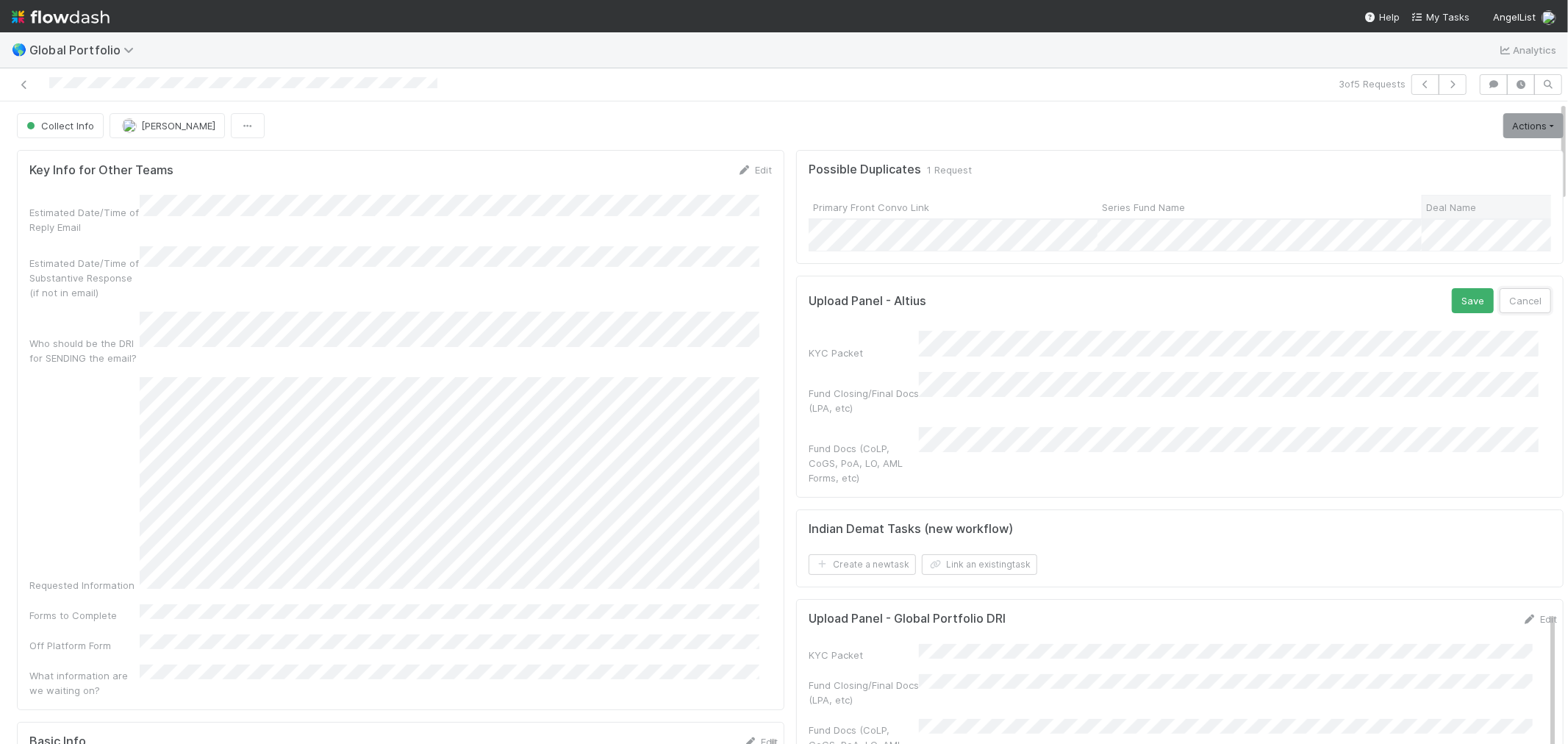
drag, startPoint x: 1501, startPoint y: 307, endPoint x: 1488, endPoint y: 199, distance: 108.8
click at [1501, 307] on button "Cancel" at bounding box center [1525, 300] width 52 height 25
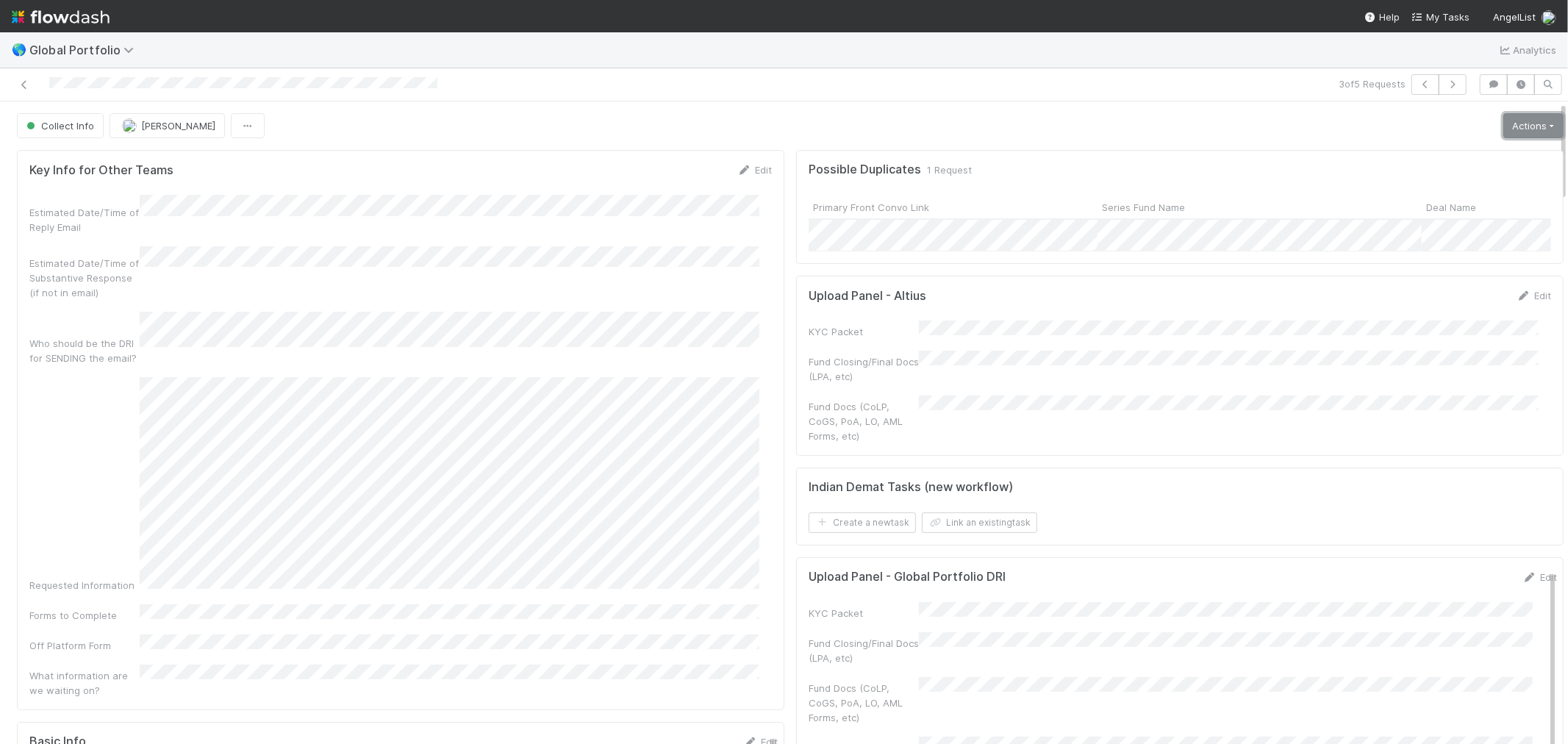
click at [1503, 127] on link "Actions" at bounding box center [1533, 125] width 61 height 25
click at [1516, 301] on icon at bounding box center [1523, 296] width 15 height 10
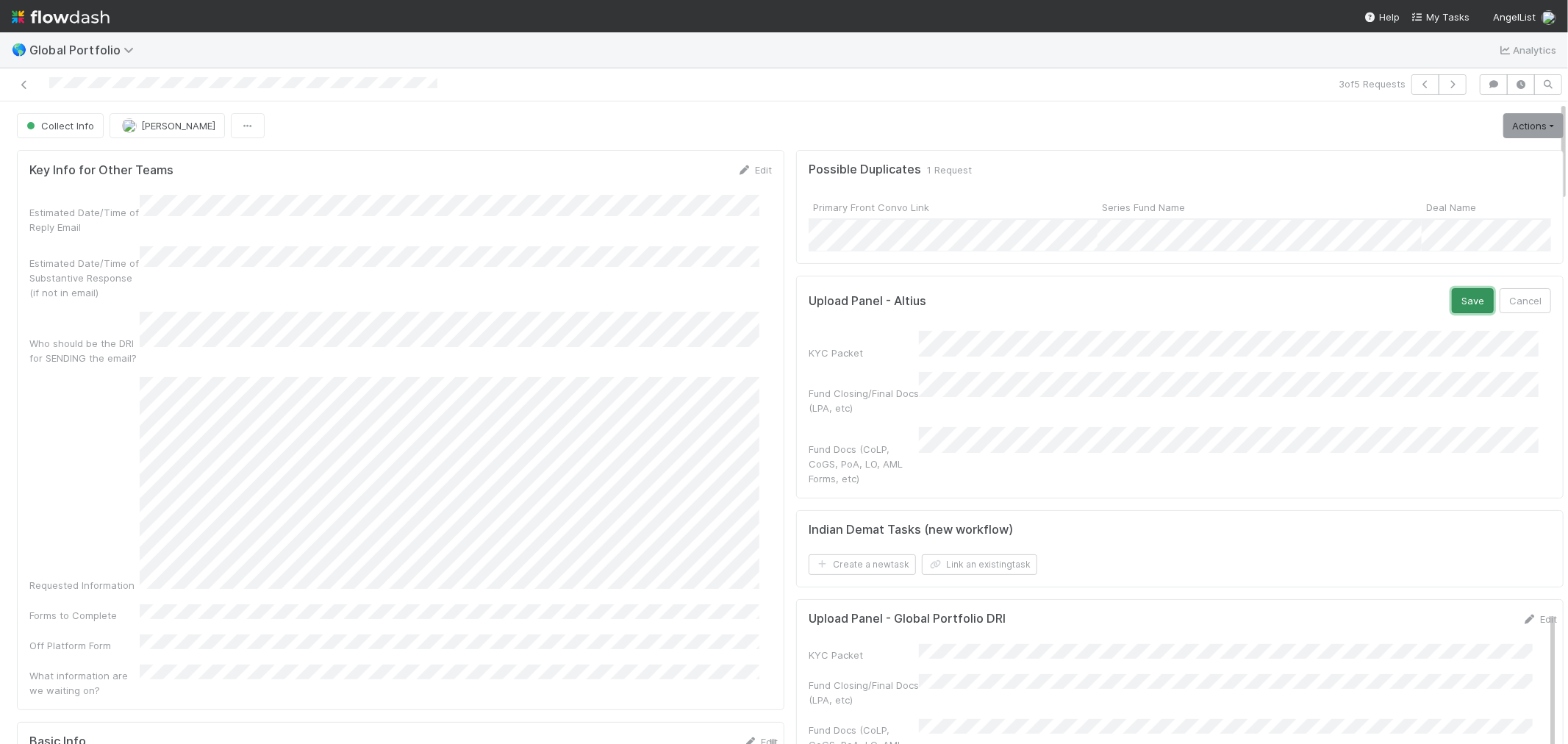
click at [1452, 313] on button "Save" at bounding box center [1472, 300] width 42 height 25
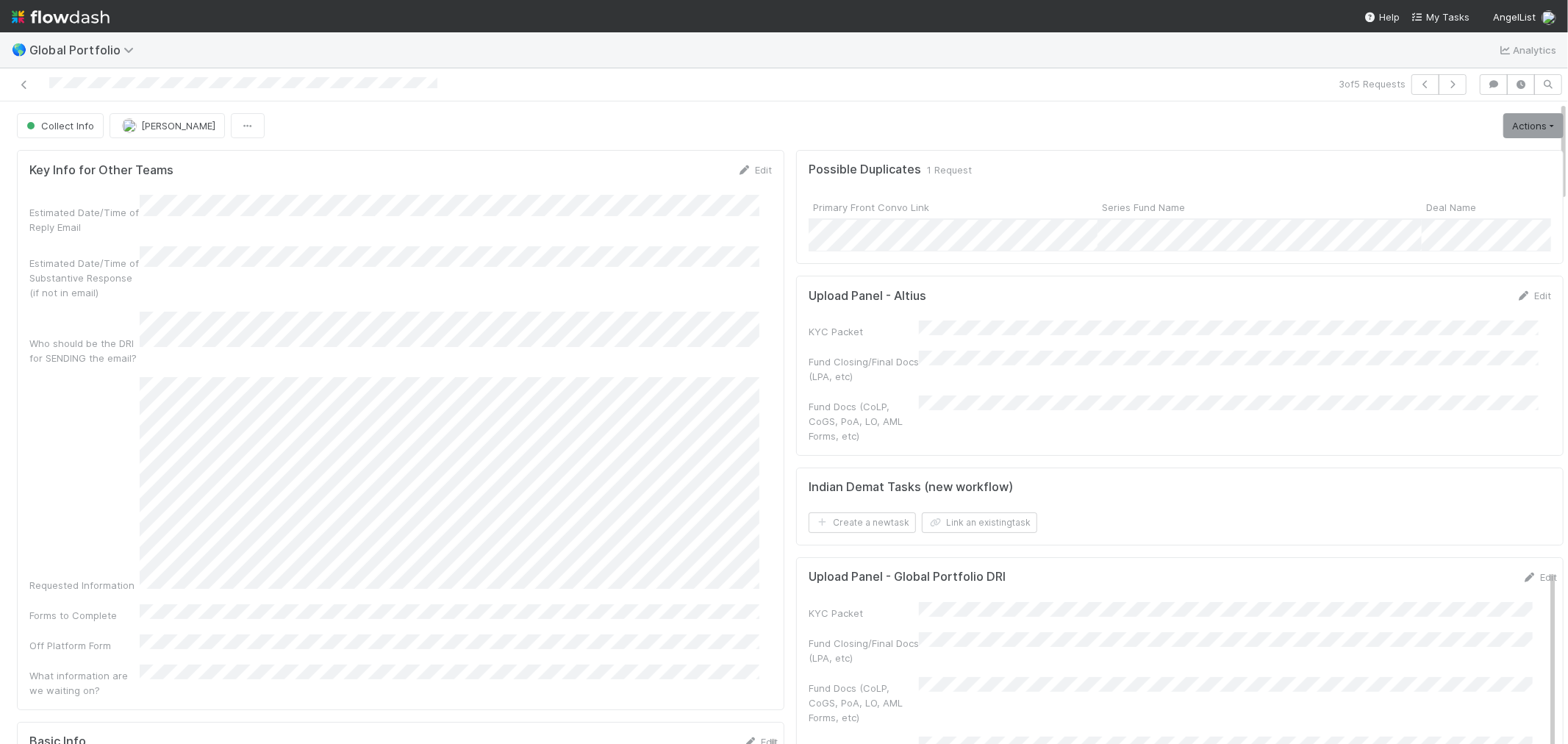
drag, startPoint x: 1508, startPoint y: 306, endPoint x: 1547, endPoint y: 302, distance: 39.2
click at [1516, 302] on link "Edit" at bounding box center [1533, 296] width 35 height 12
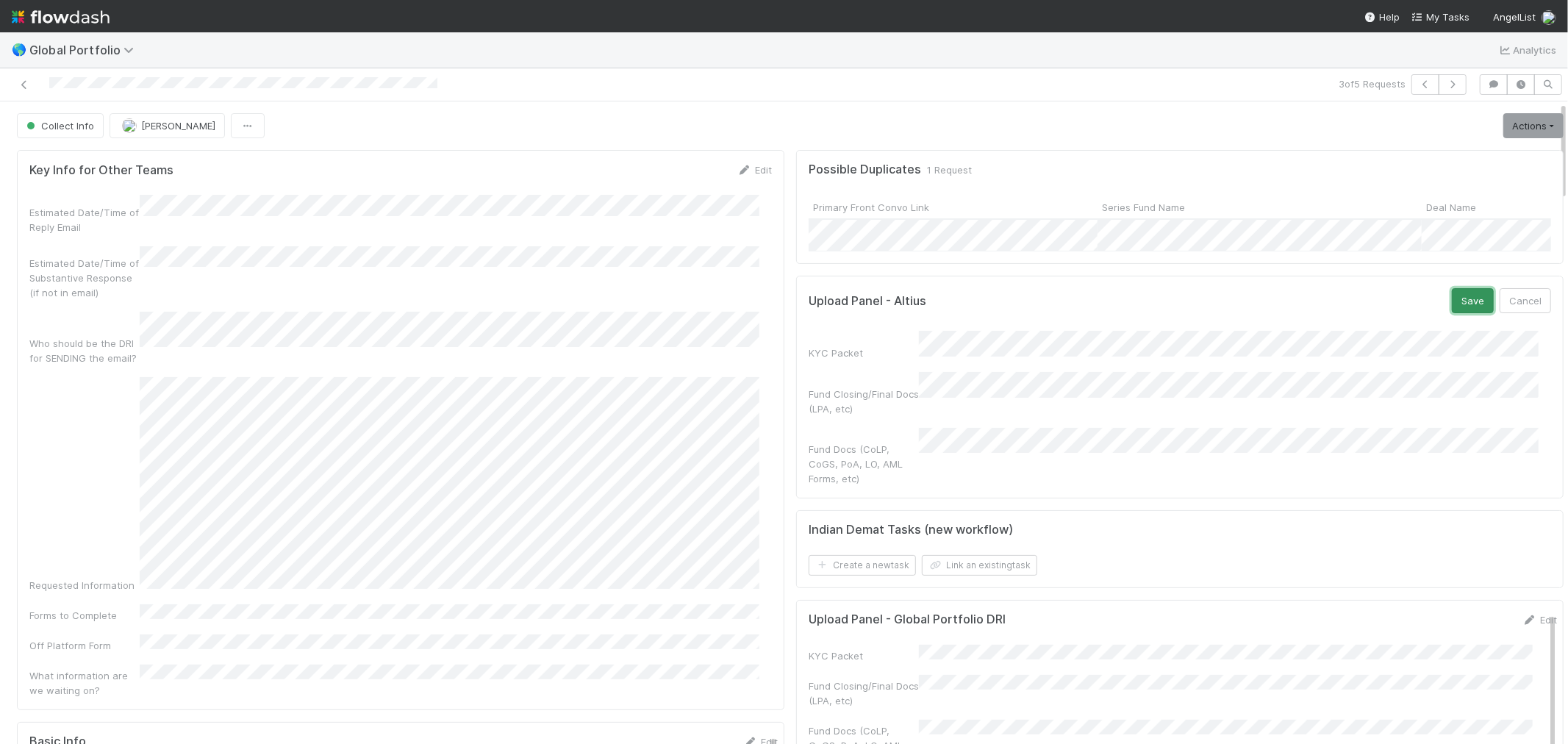
click at [1451, 313] on button "Save" at bounding box center [1472, 300] width 42 height 25
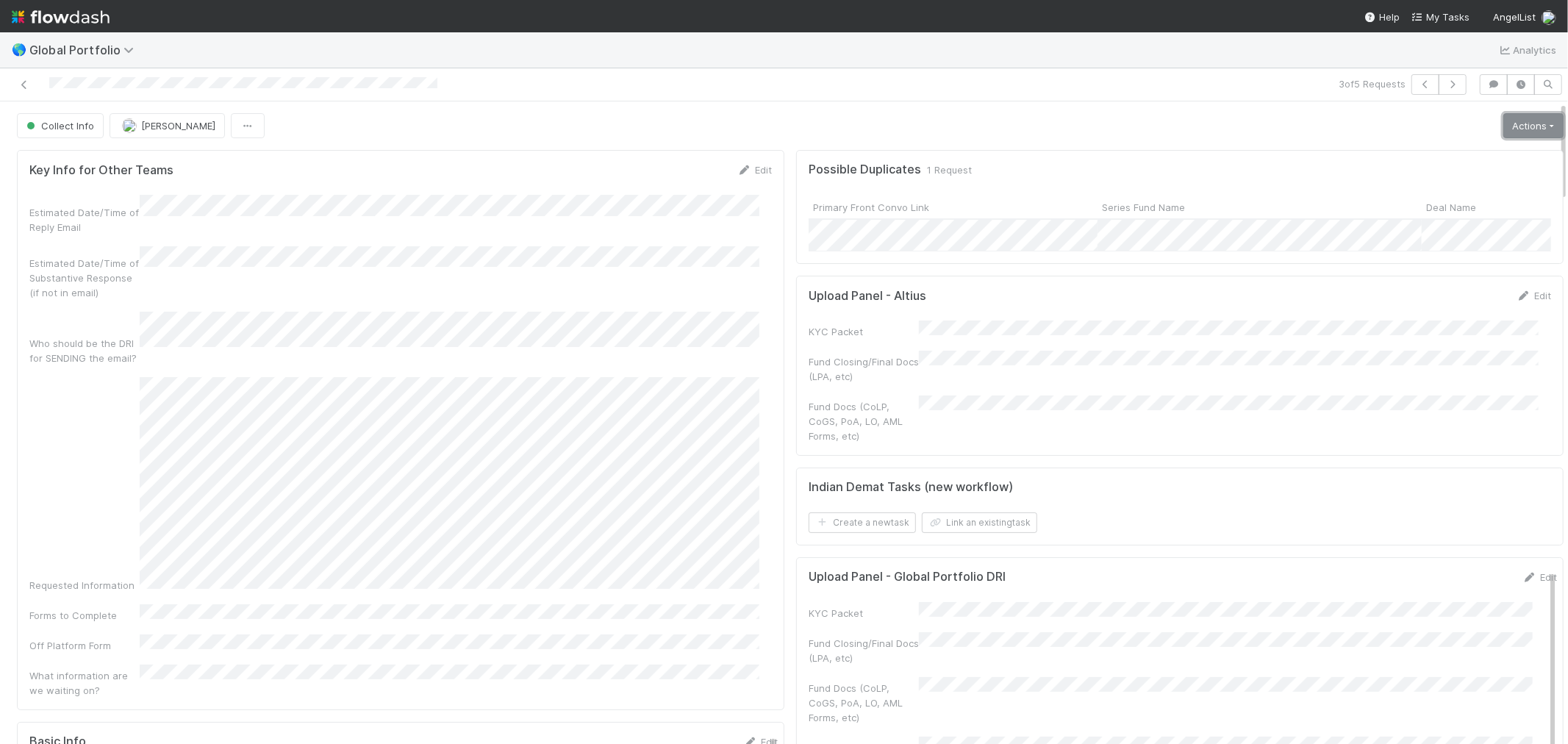
click at [1510, 128] on link "Actions" at bounding box center [1533, 125] width 61 height 25
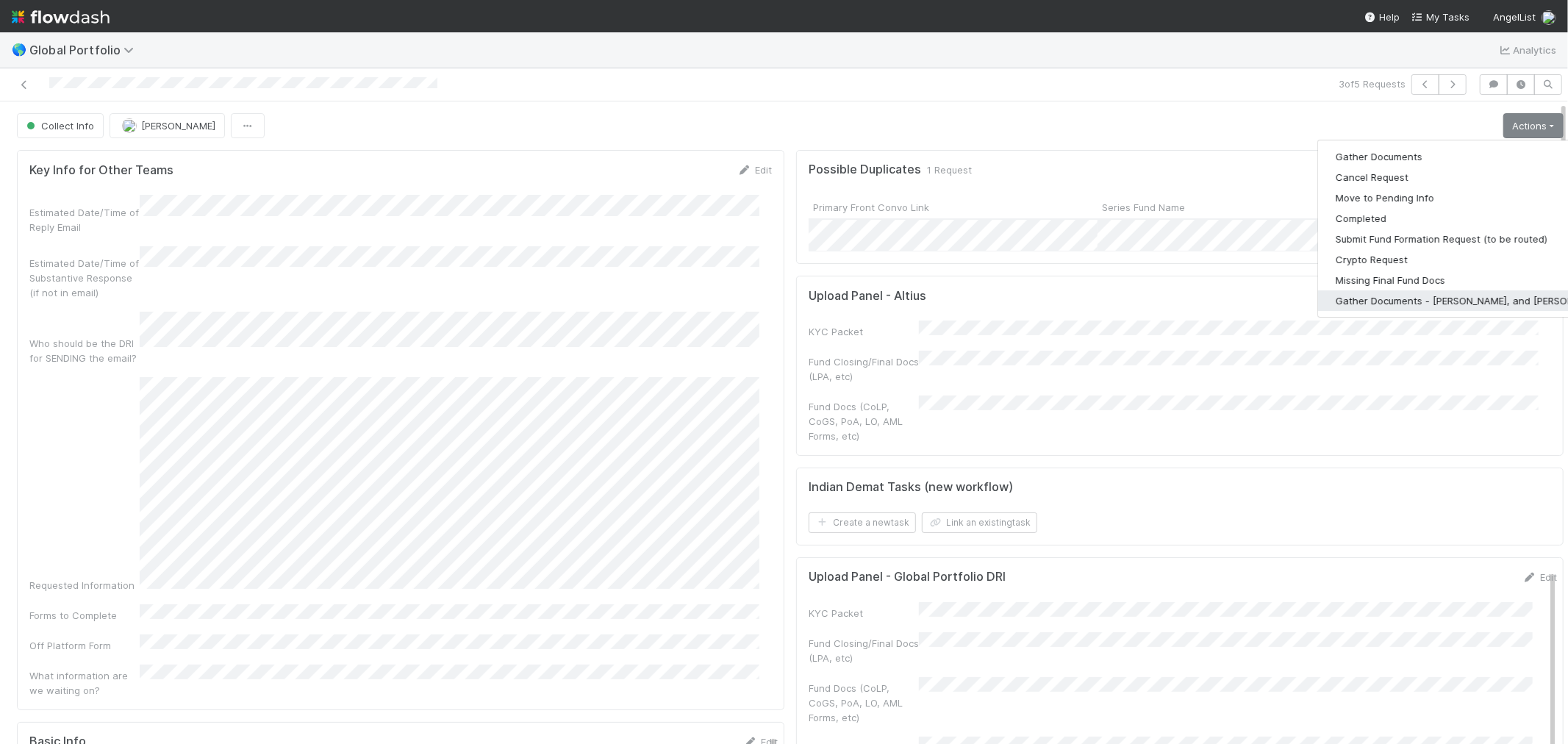
click at [1405, 296] on button "Gather Documents - [PERSON_NAME], and [PERSON_NAME]" at bounding box center [1471, 300] width 307 height 21
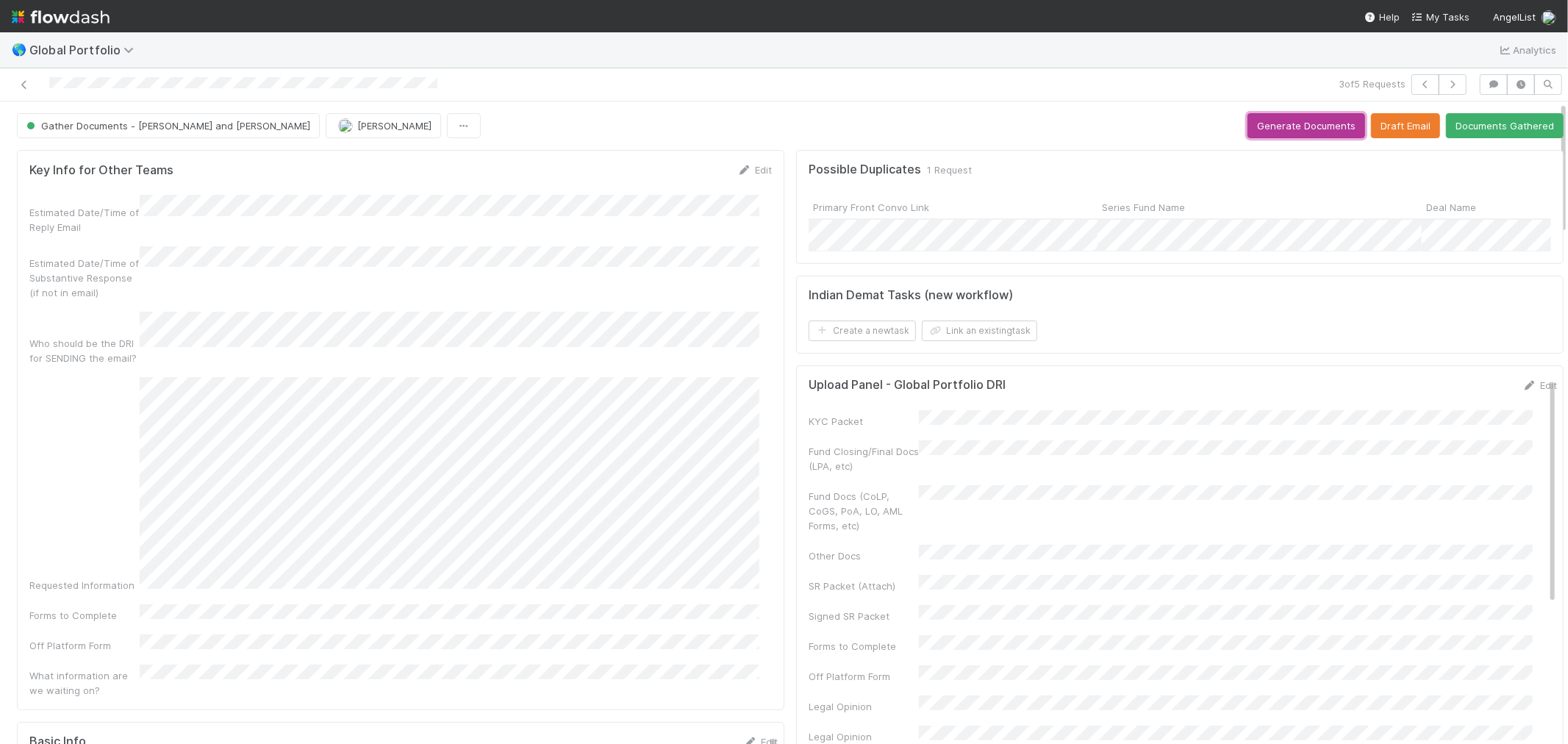
click at [1287, 128] on button "Generate Documents" at bounding box center [1306, 125] width 118 height 25
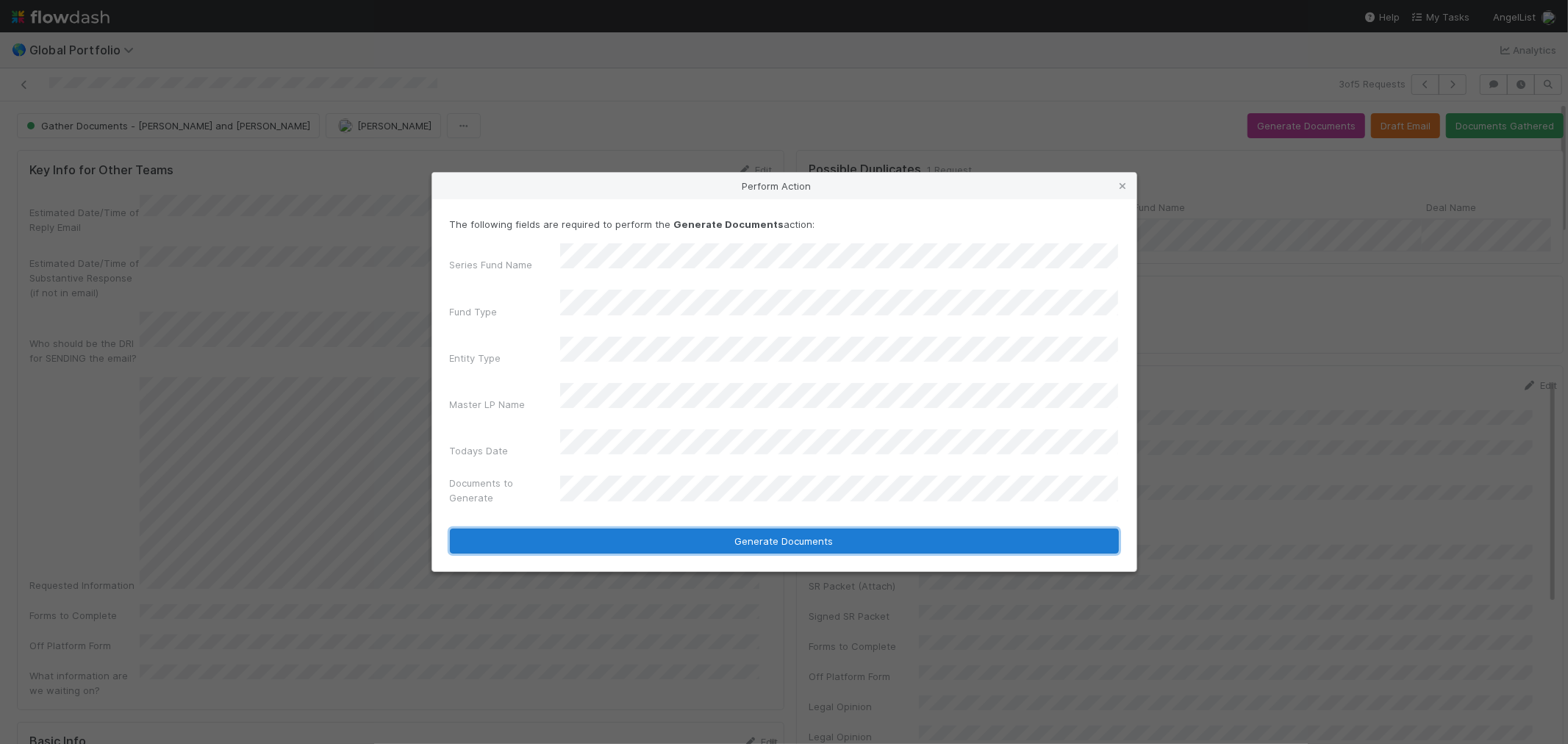
click at [756, 529] on button "Generate Documents" at bounding box center [785, 541] width 669 height 25
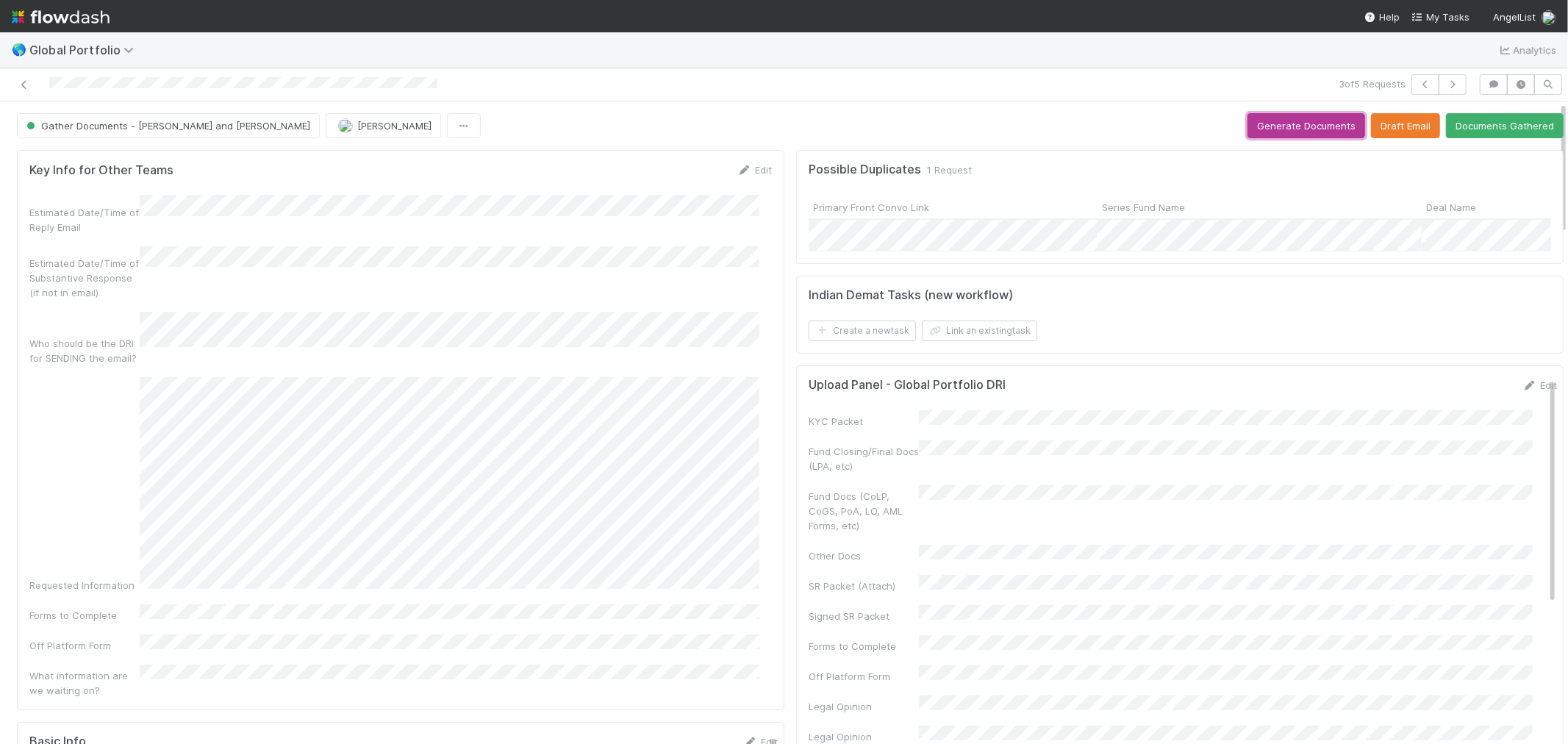
click at [1292, 133] on button "Generate Documents" at bounding box center [1306, 125] width 118 height 25
click at [1522, 391] on link "Edit" at bounding box center [1539, 385] width 35 height 12
click at [1457, 402] on button "Save" at bounding box center [1478, 389] width 42 height 25
click at [1456, 123] on button "Documents Gathered" at bounding box center [1505, 125] width 118 height 25
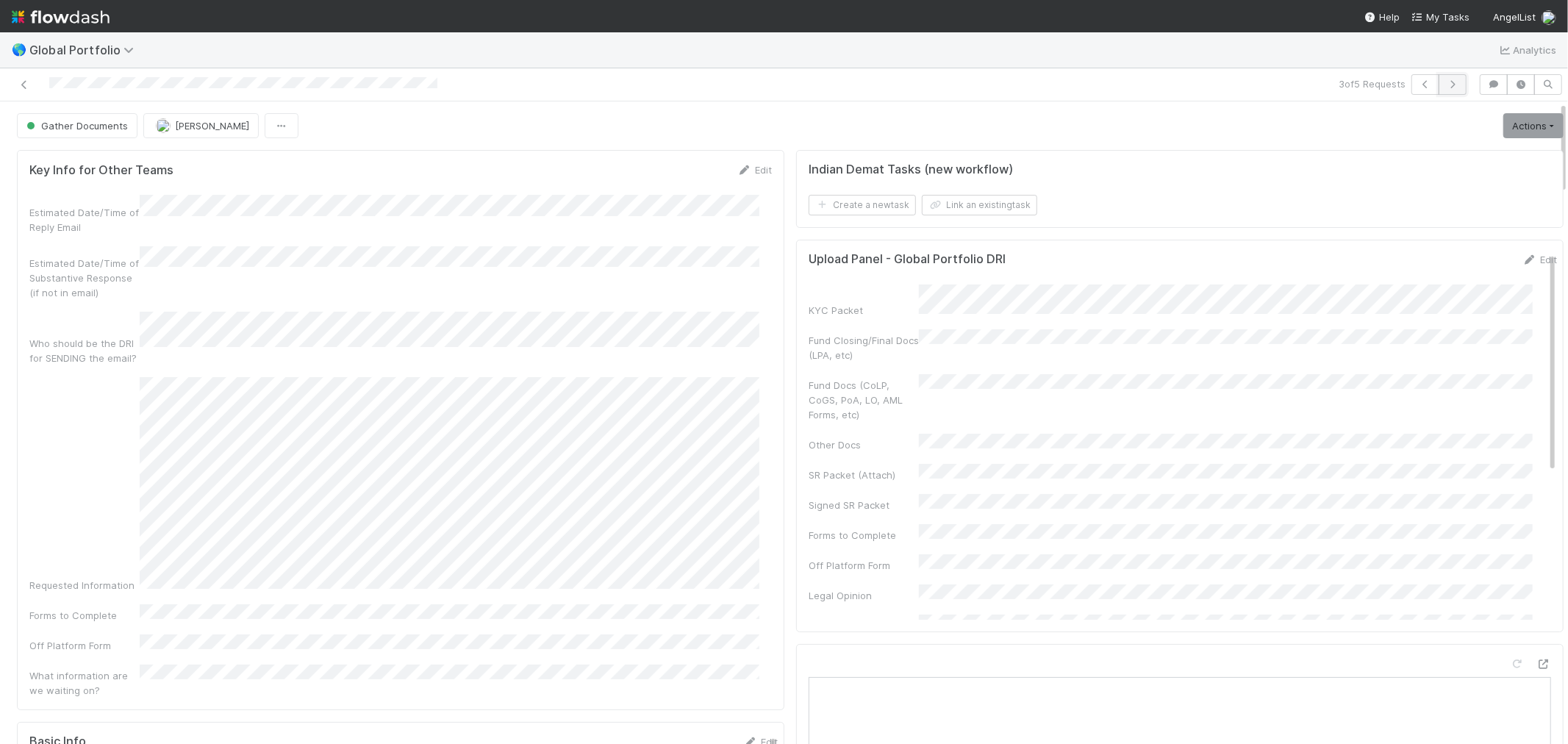
click at [1445, 84] on icon "button" at bounding box center [1452, 84] width 15 height 9
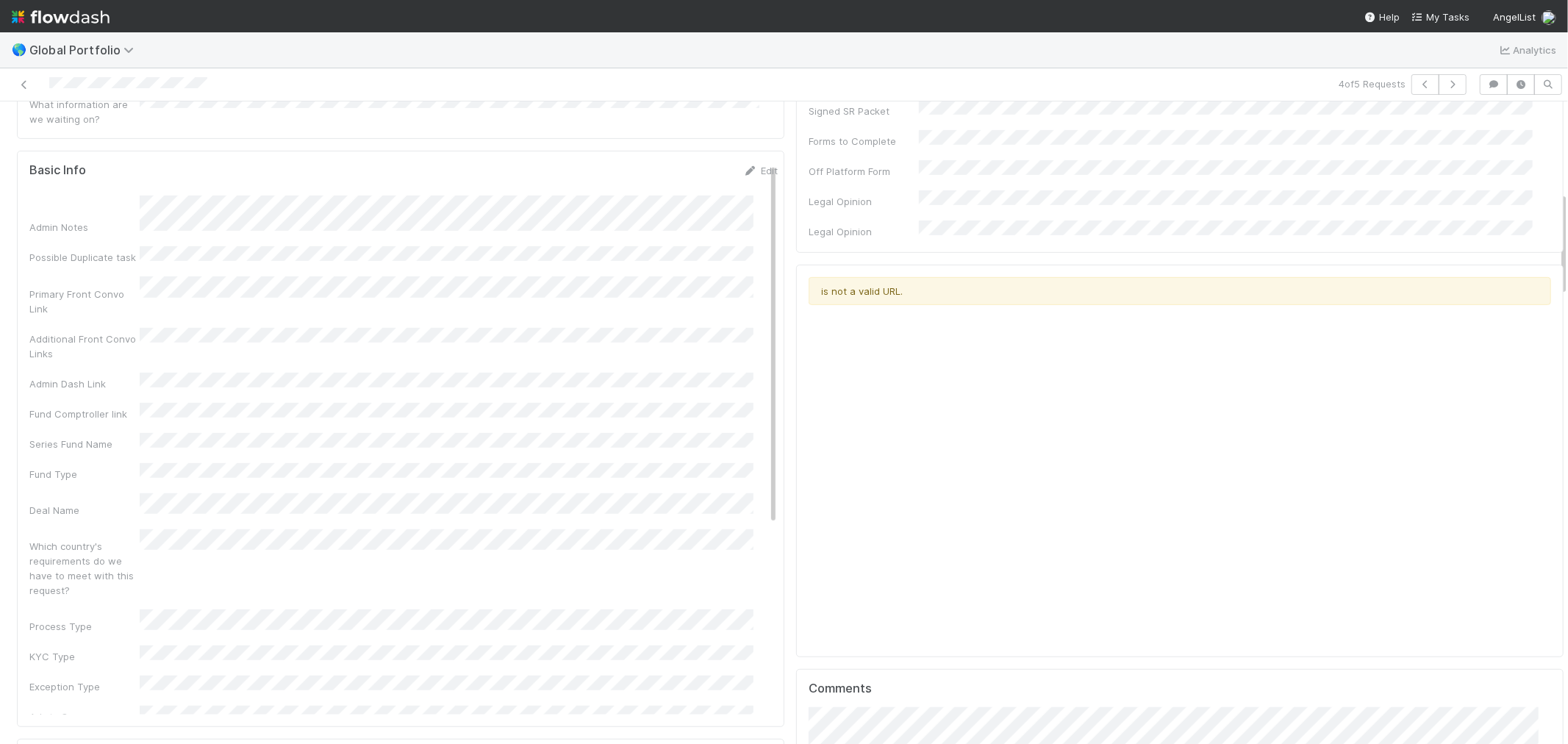
scroll to position [327, 0]
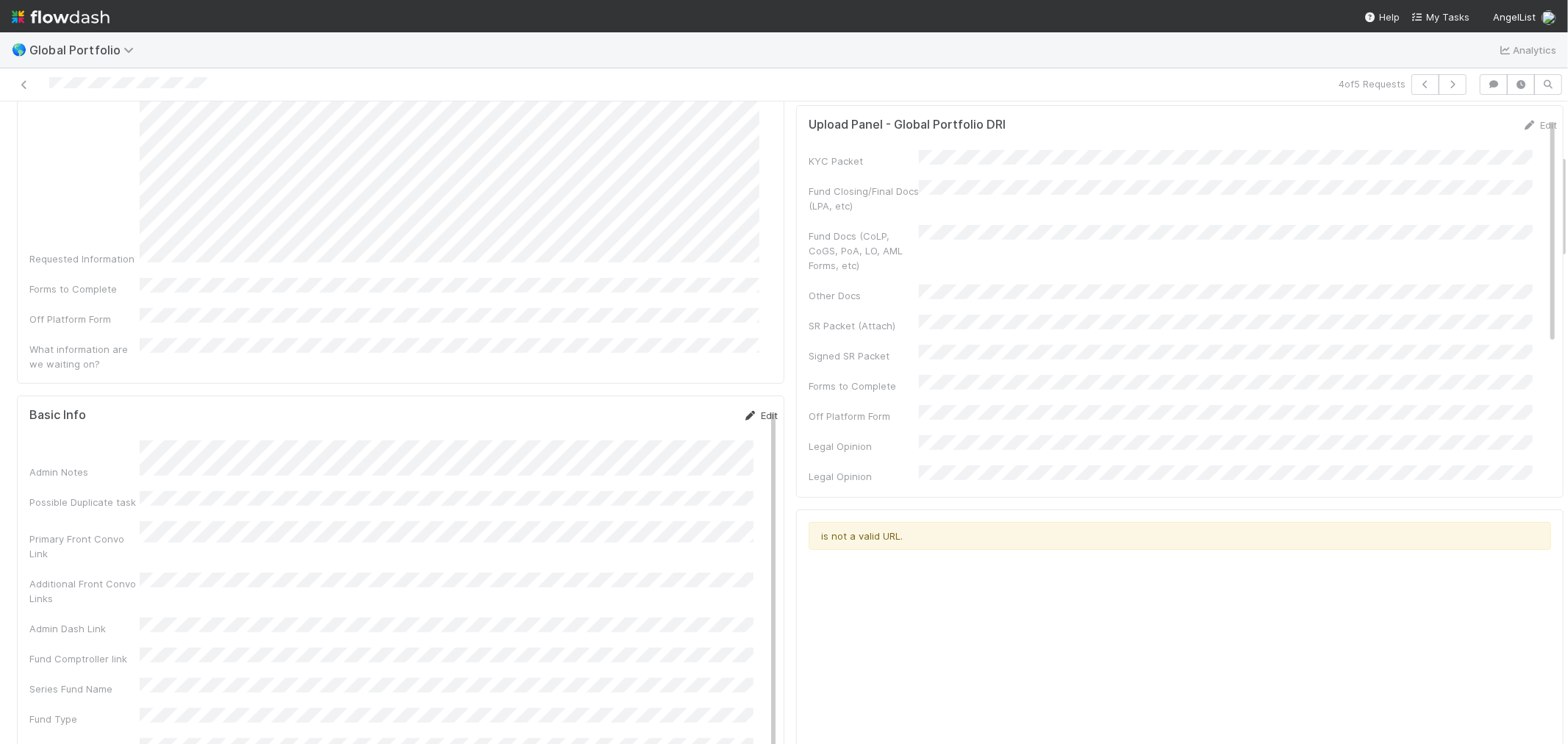
click at [743, 411] on icon at bounding box center [750, 416] width 15 height 10
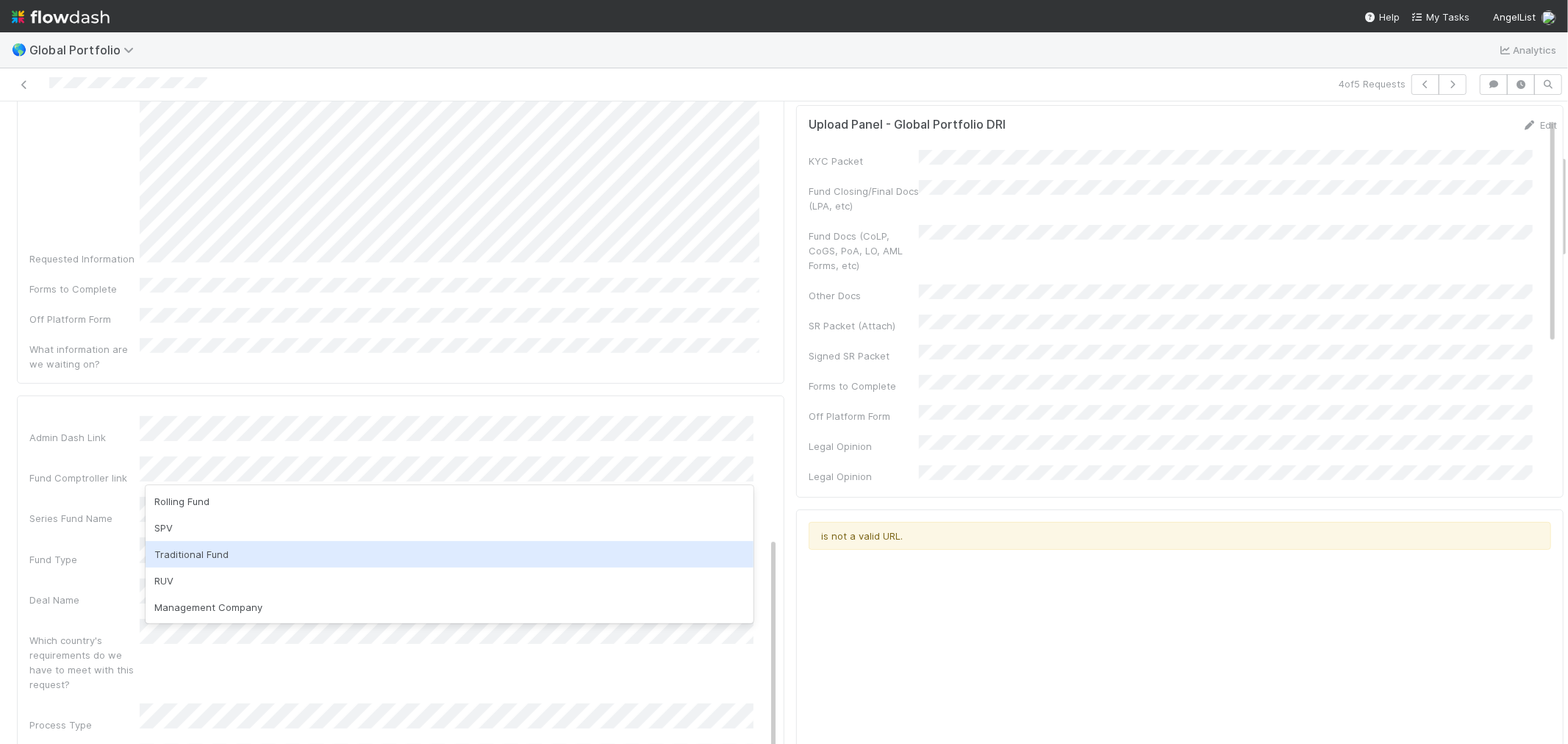
click at [179, 546] on div "Traditional Fund" at bounding box center [449, 554] width 608 height 27
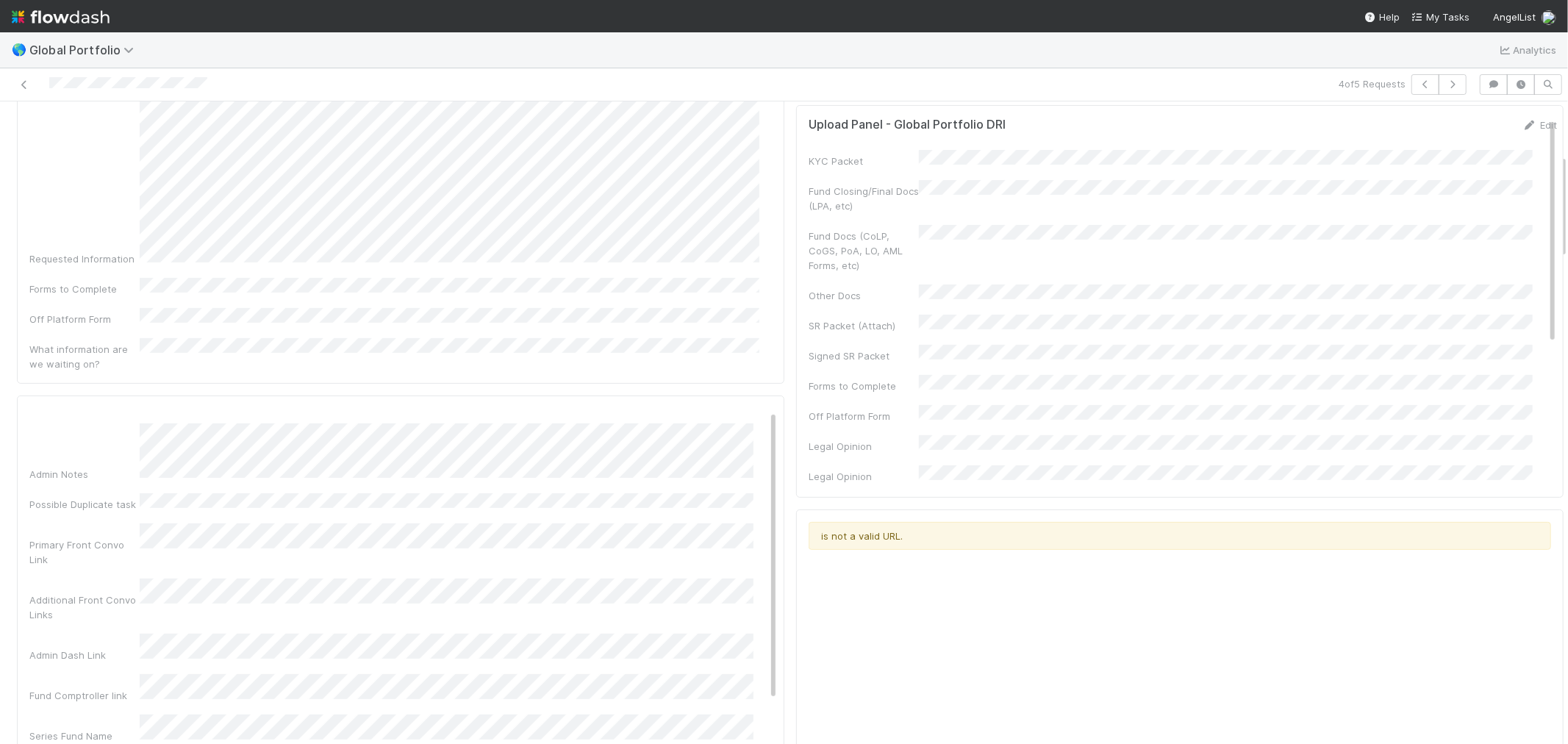
scroll to position [0, 0]
click at [678, 408] on button "Save" at bounding box center [699, 420] width 42 height 25
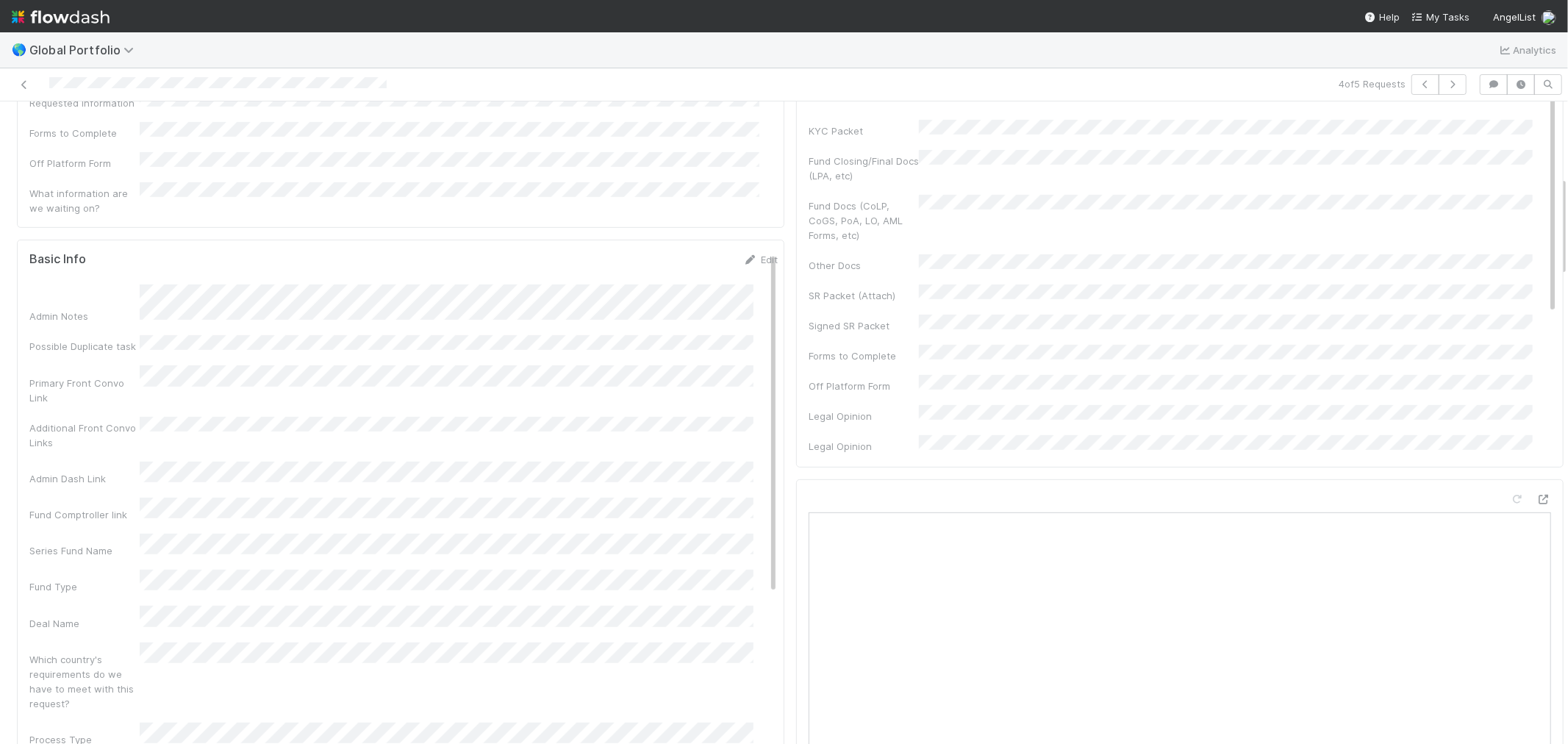
scroll to position [489, 0]
click at [743, 246] on link "Edit" at bounding box center [760, 252] width 35 height 12
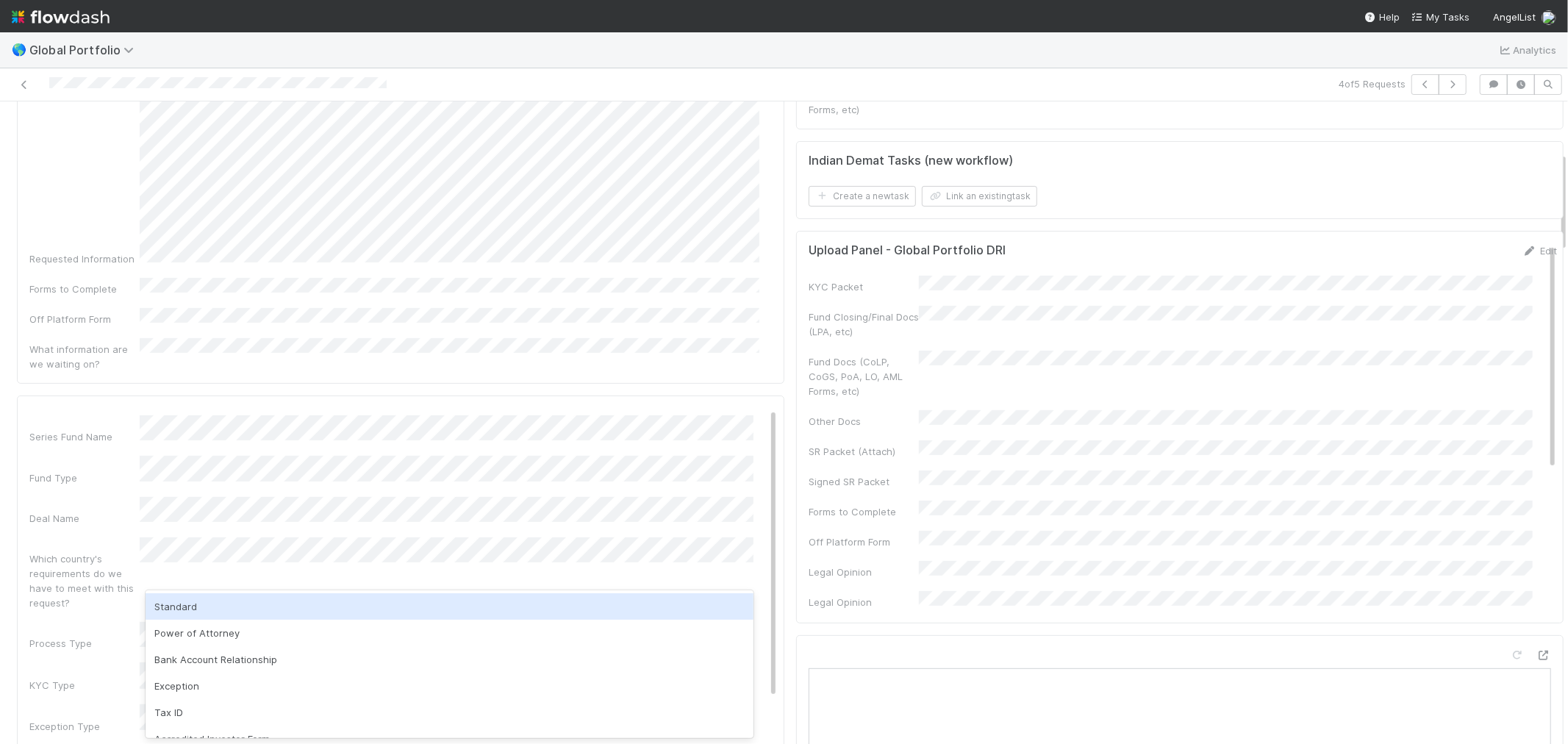
scroll to position [0, 0]
click at [129, 620] on div "Additional Front Convo Links" at bounding box center [85, 634] width 111 height 30
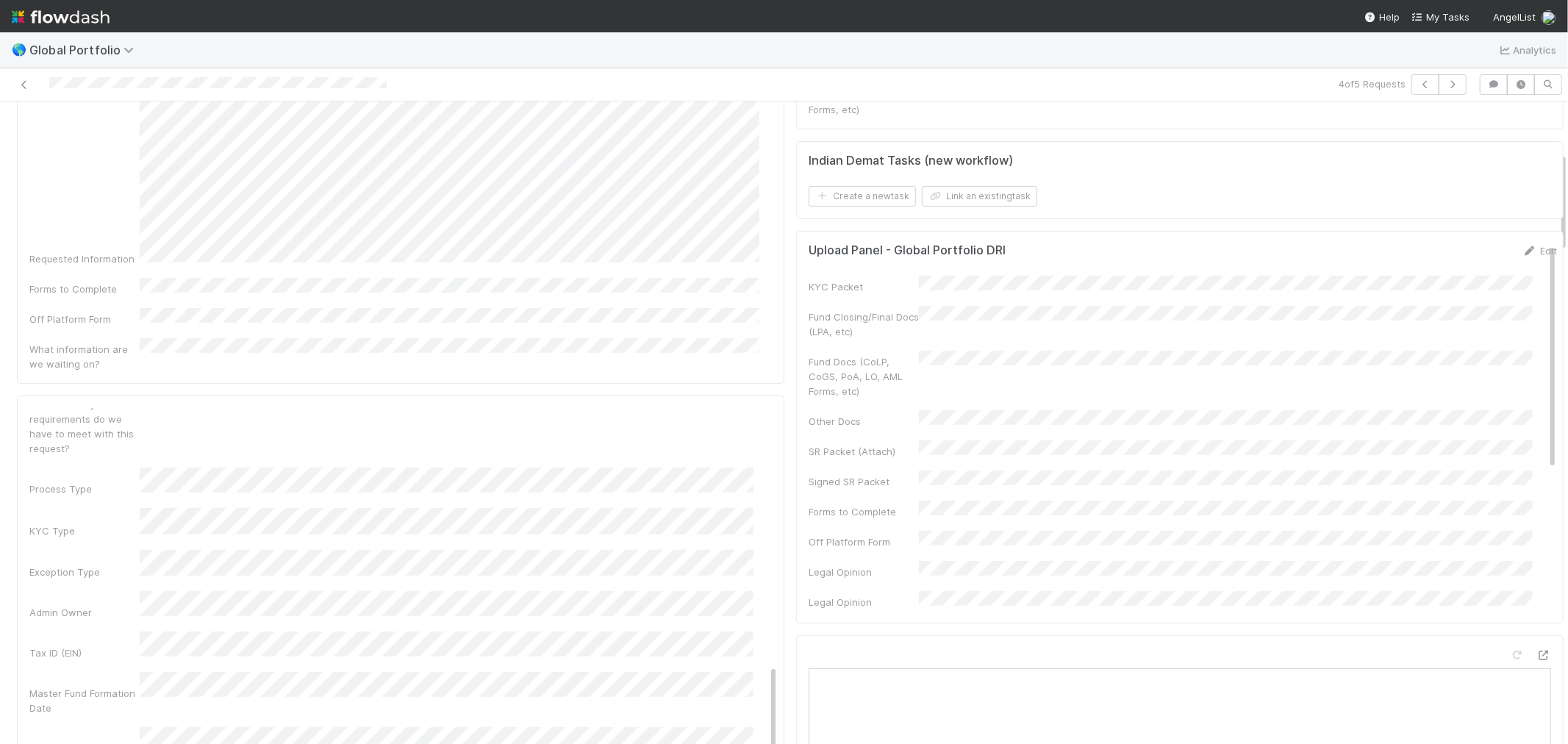
scroll to position [489, 0]
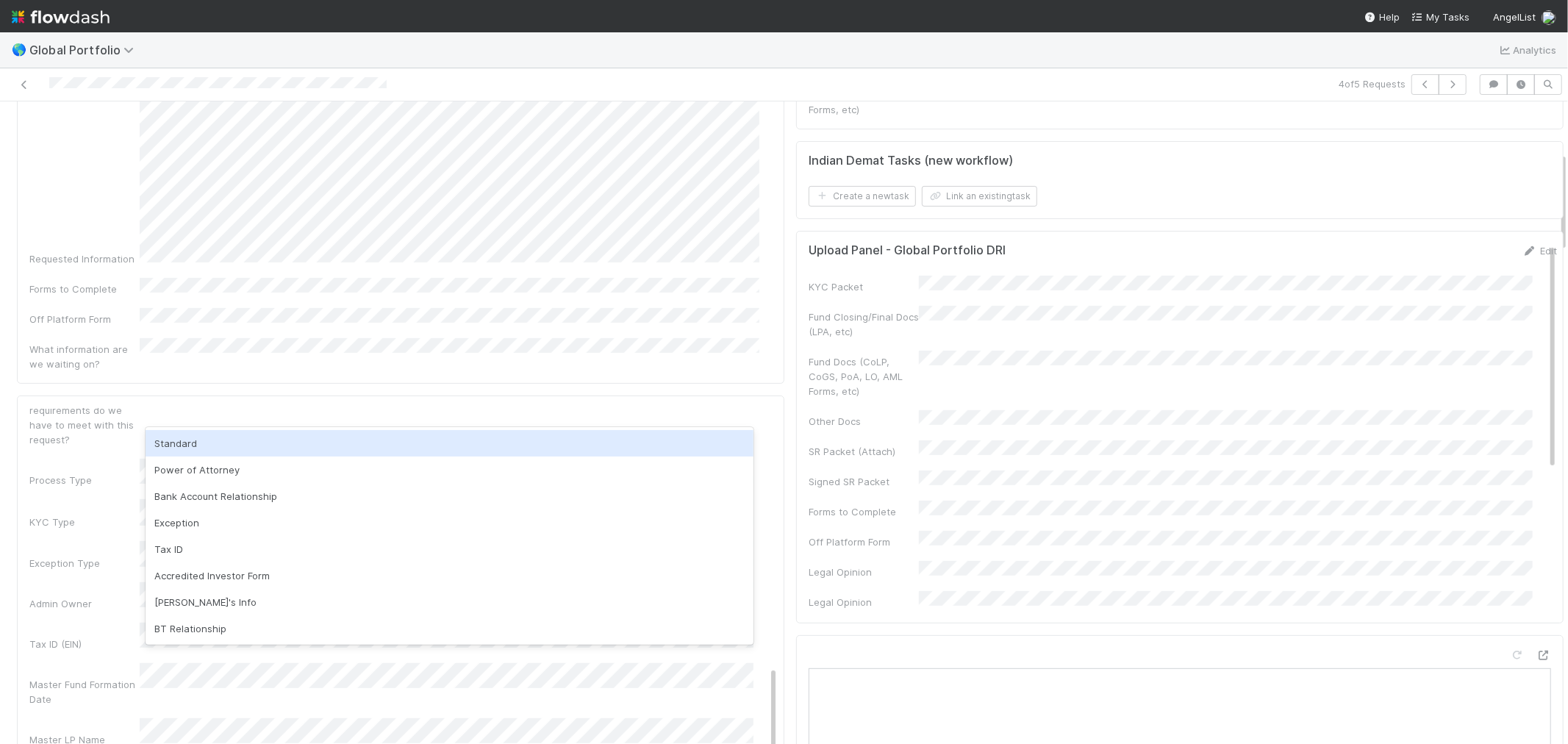
click at [193, 448] on div "Standard" at bounding box center [449, 443] width 608 height 27
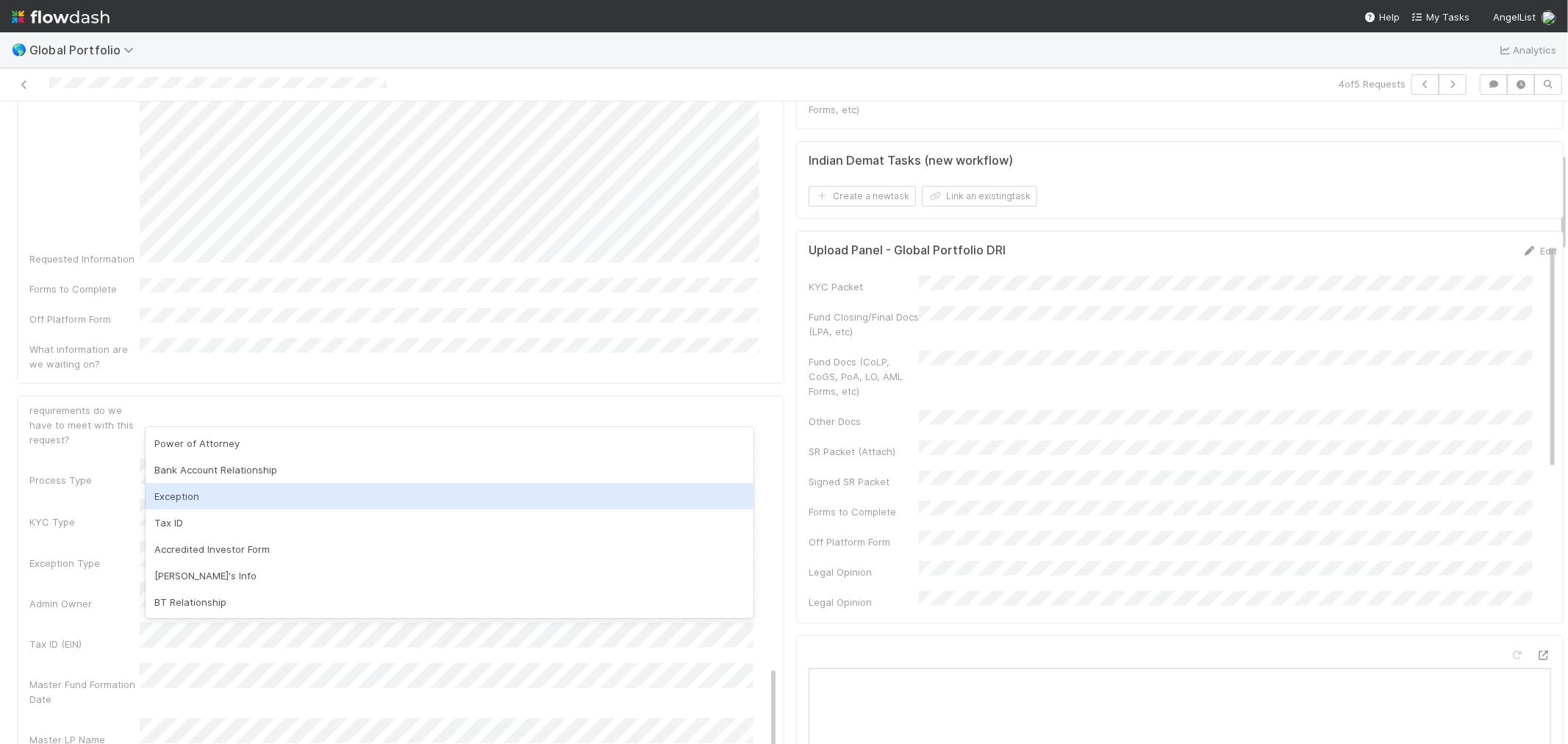
click at [193, 490] on div "Exception" at bounding box center [449, 496] width 608 height 27
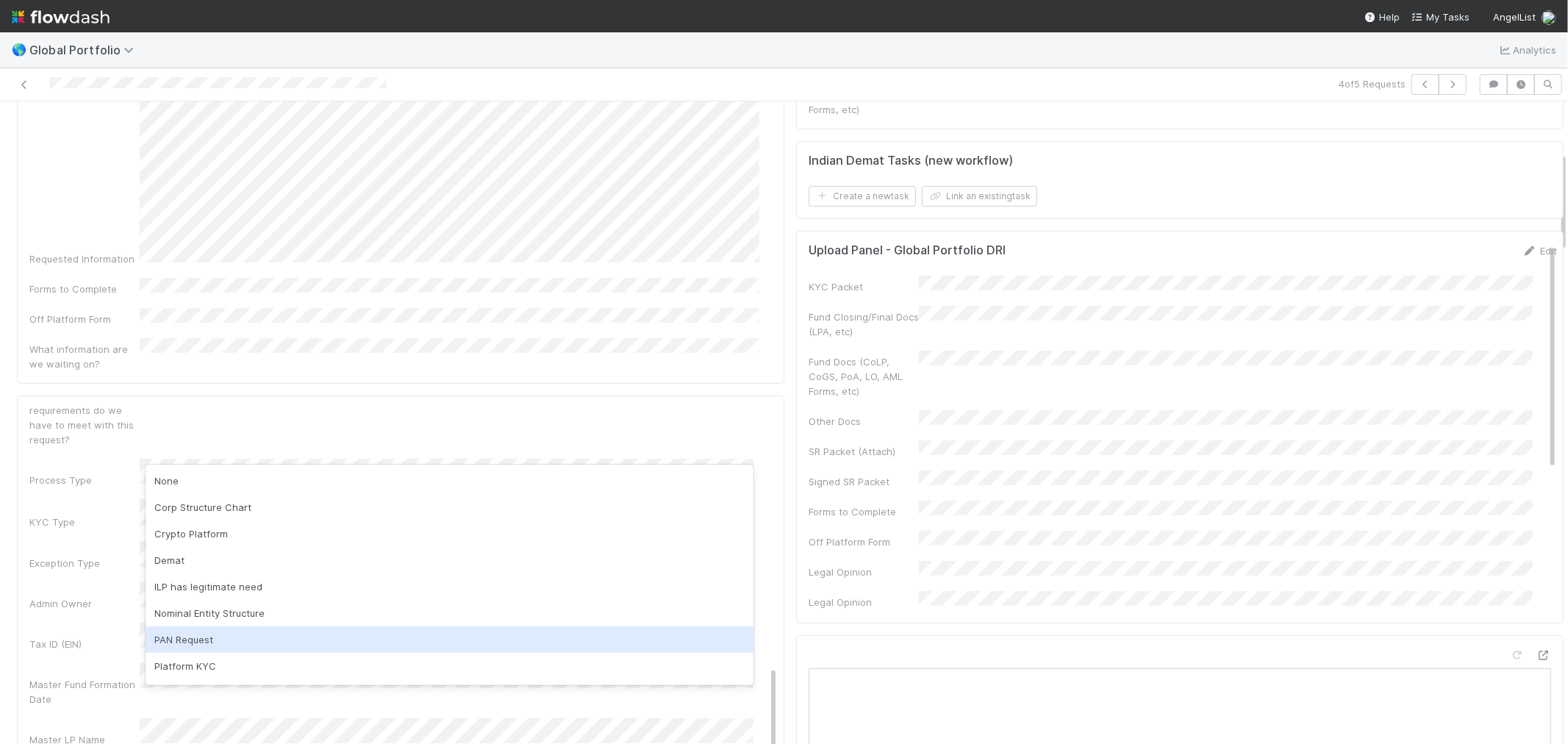
scroll to position [76, 0]
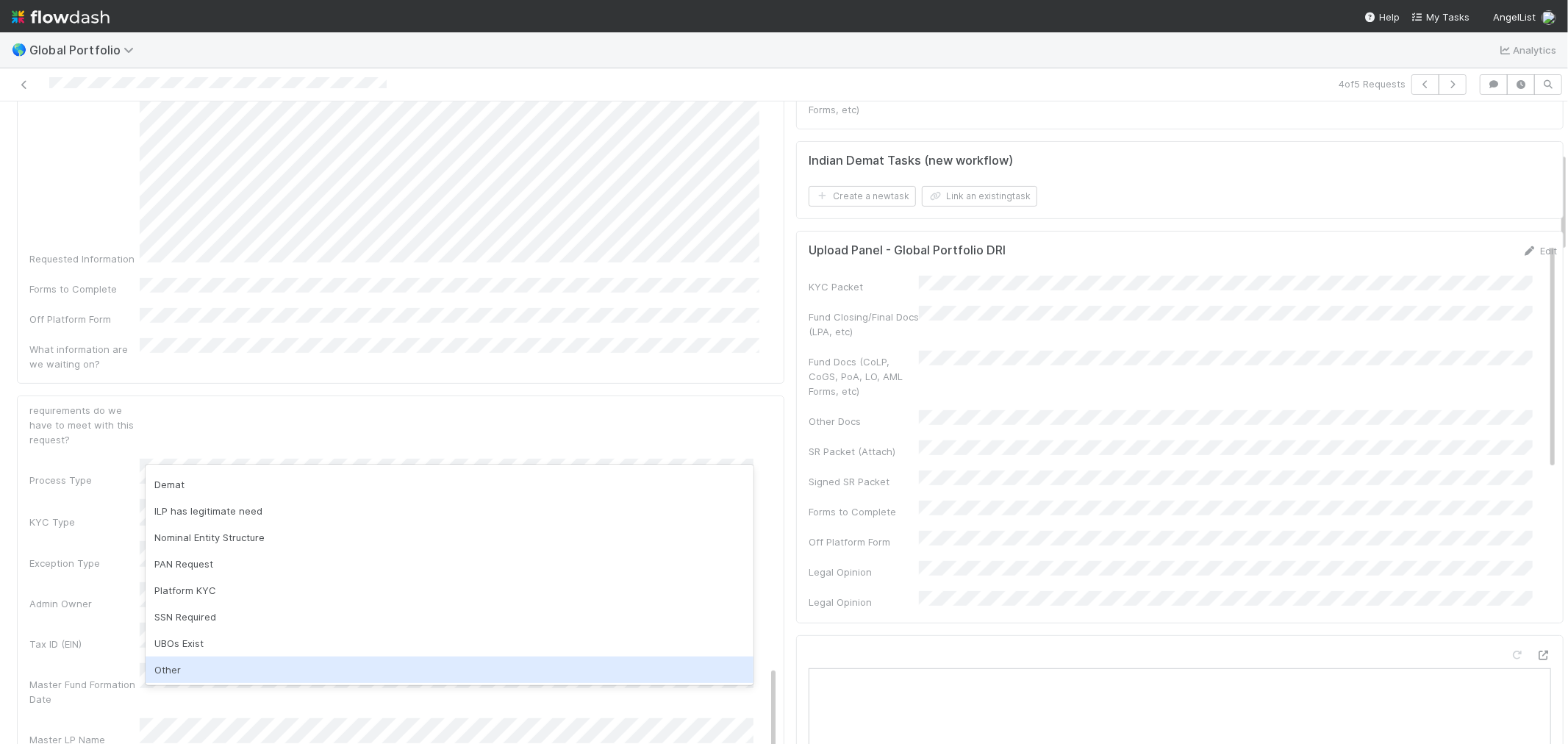
click at [216, 677] on div "Other" at bounding box center [449, 669] width 608 height 27
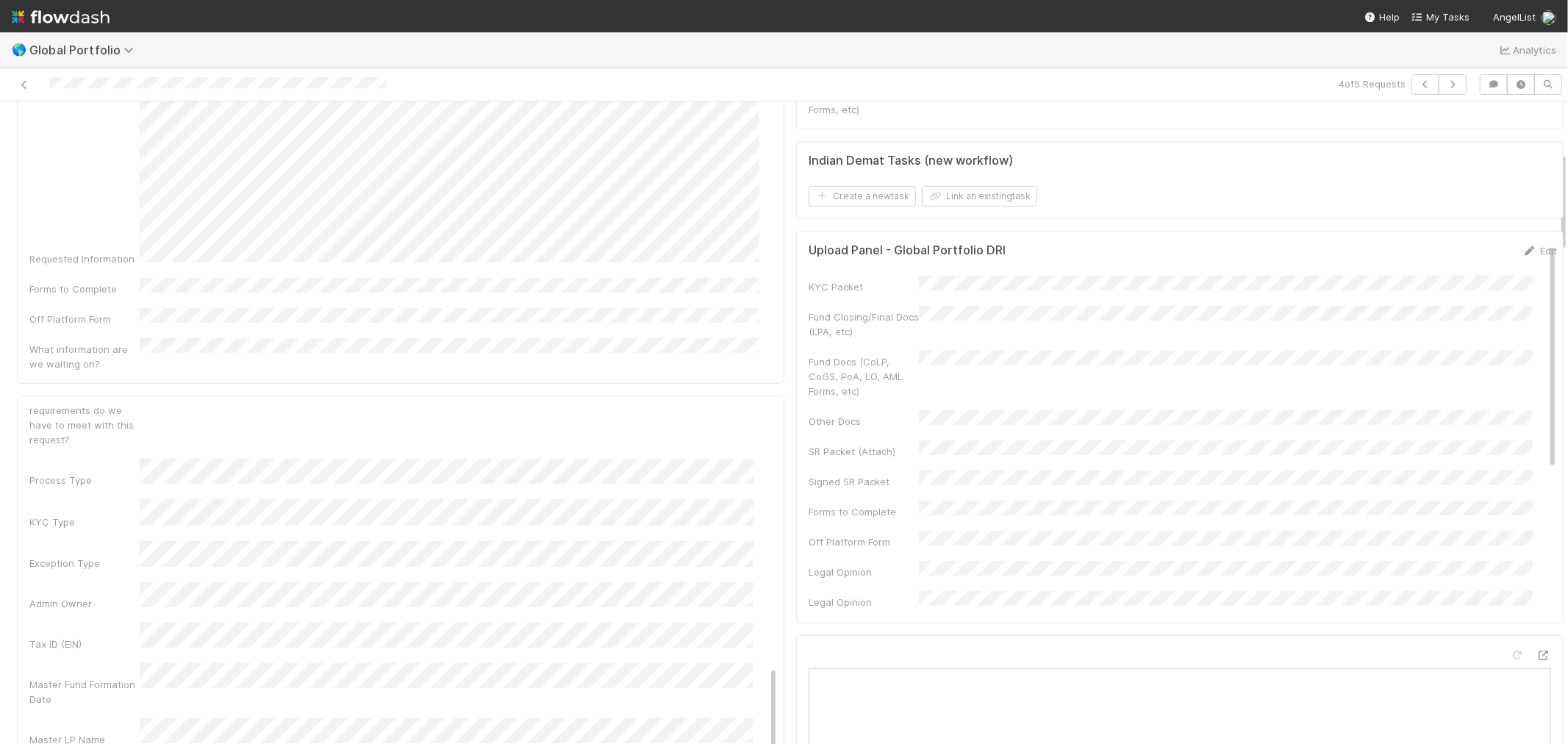
click at [129, 732] on div "Master LP Name" at bounding box center [85, 739] width 111 height 15
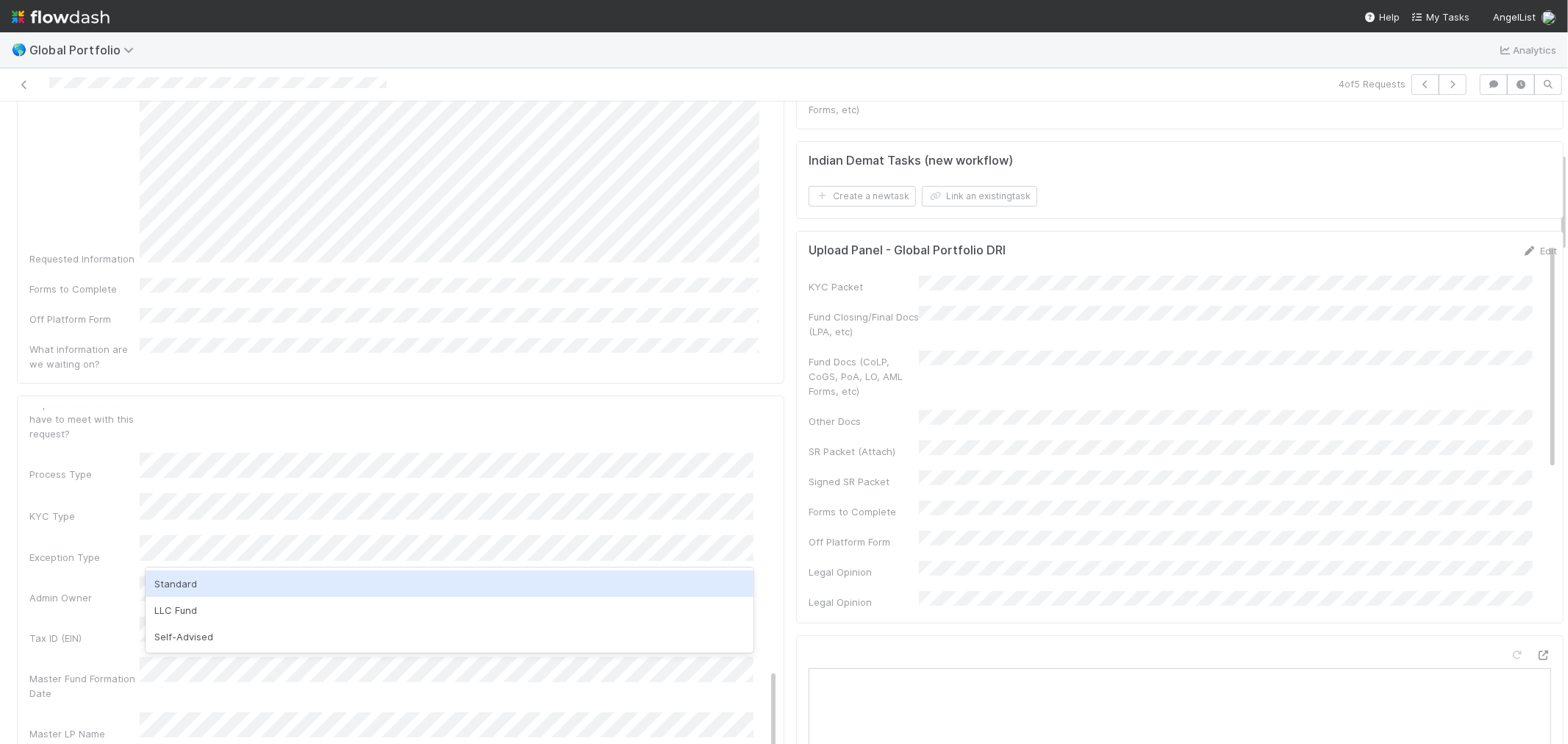
click at [185, 588] on div "Standard" at bounding box center [449, 584] width 608 height 27
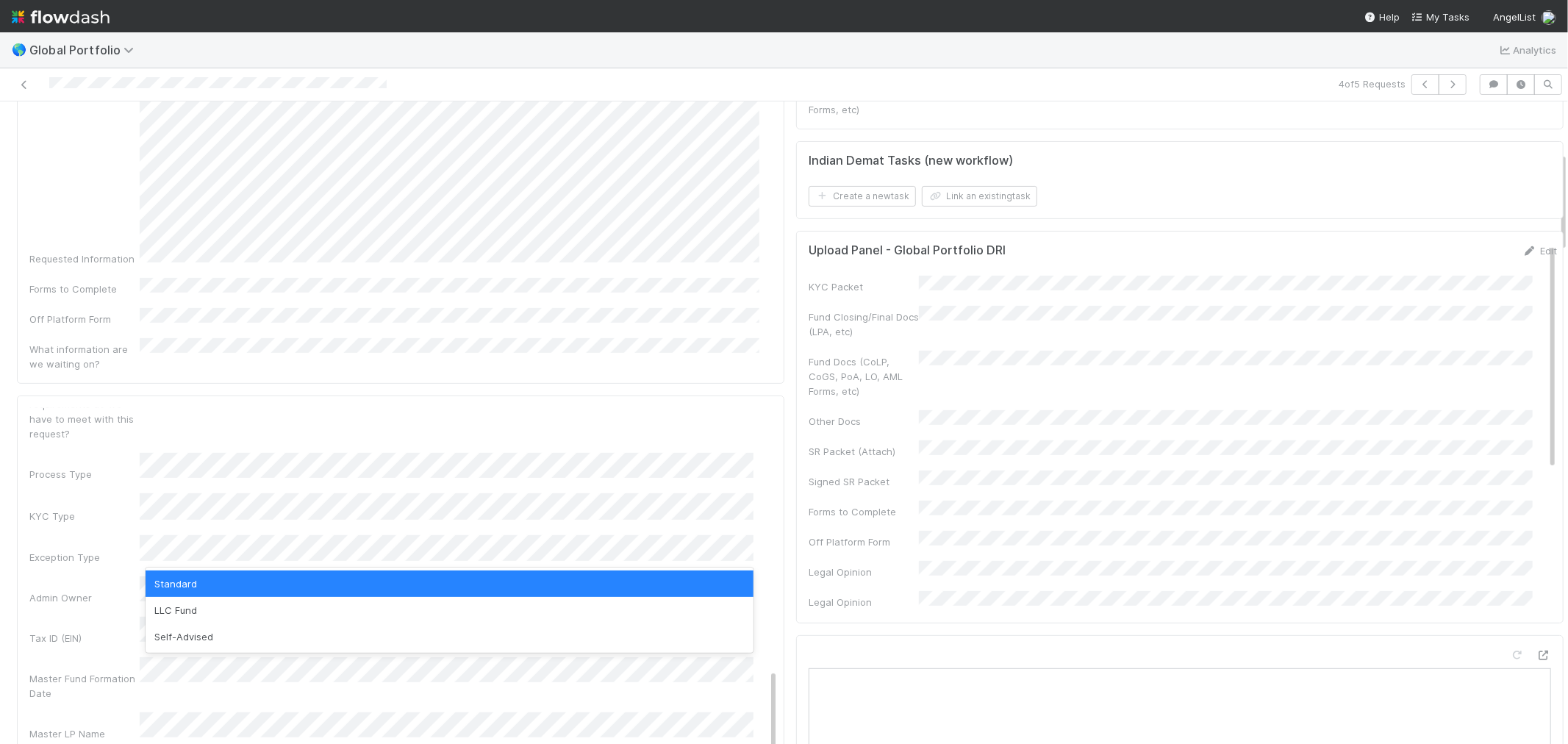
click at [169, 582] on div "Standard" at bounding box center [449, 584] width 608 height 27
click at [107, 671] on div "Master Fund Formation Date" at bounding box center [85, 686] width 111 height 30
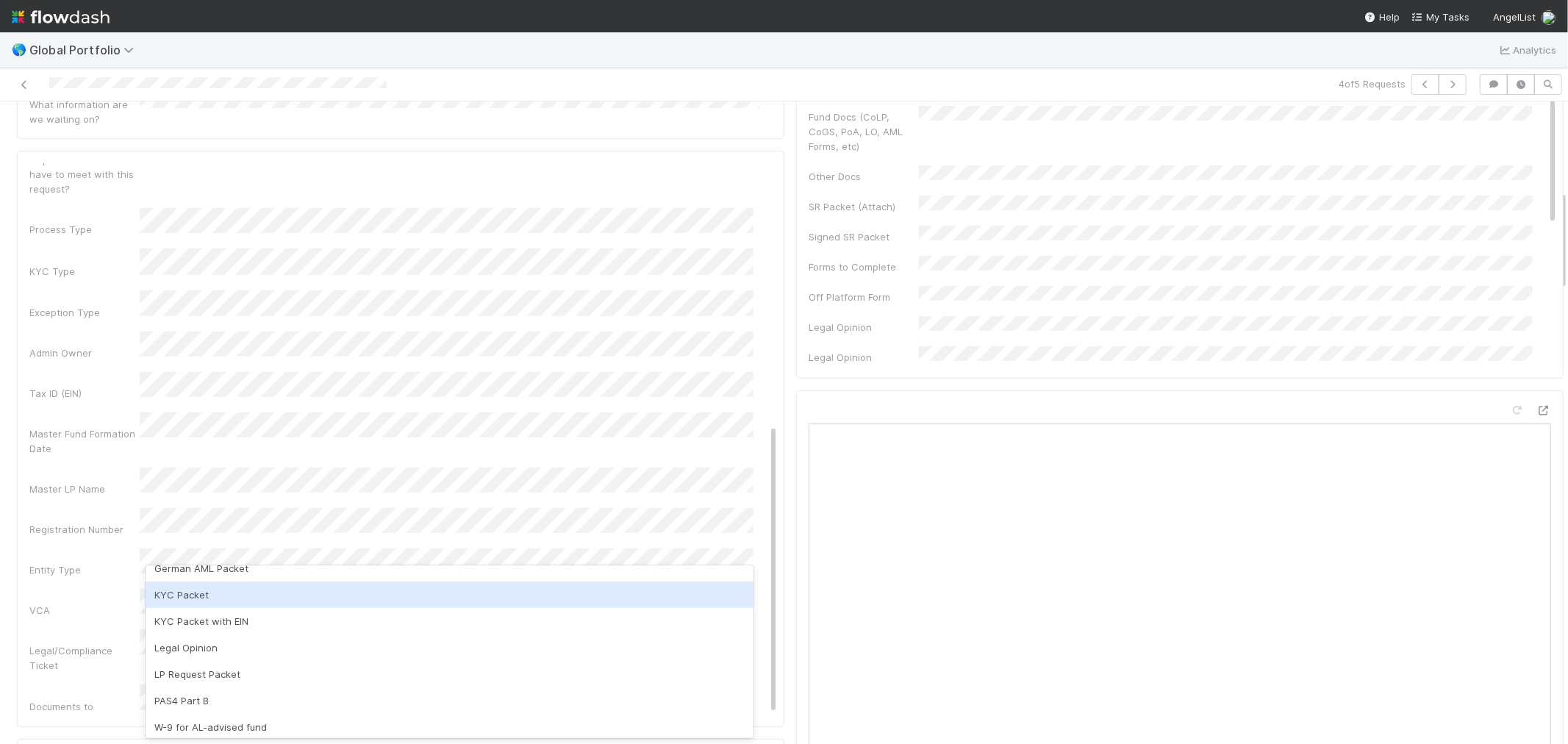
scroll to position [149, 0]
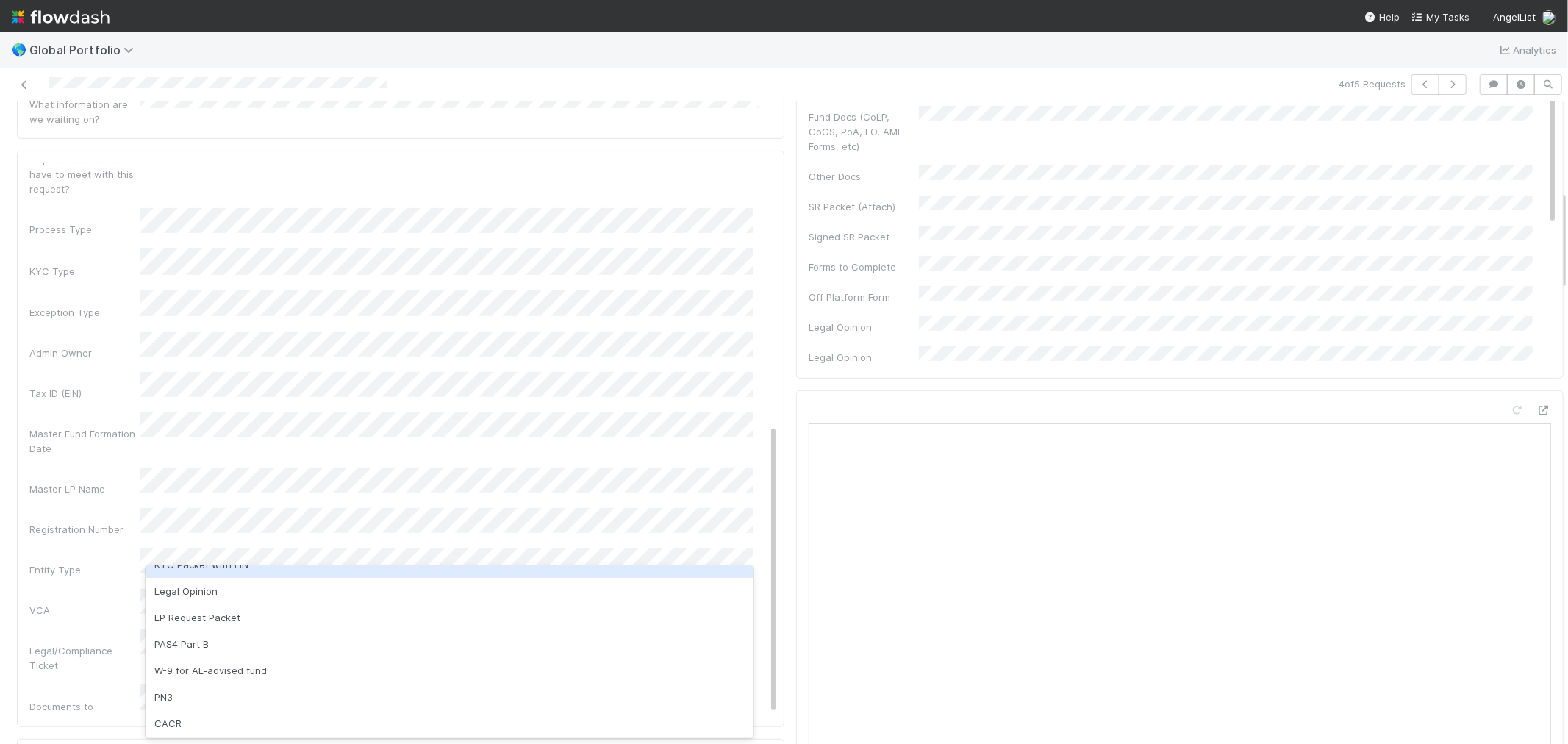
click at [228, 571] on div "KYC Packet with EIN" at bounding box center [449, 564] width 608 height 27
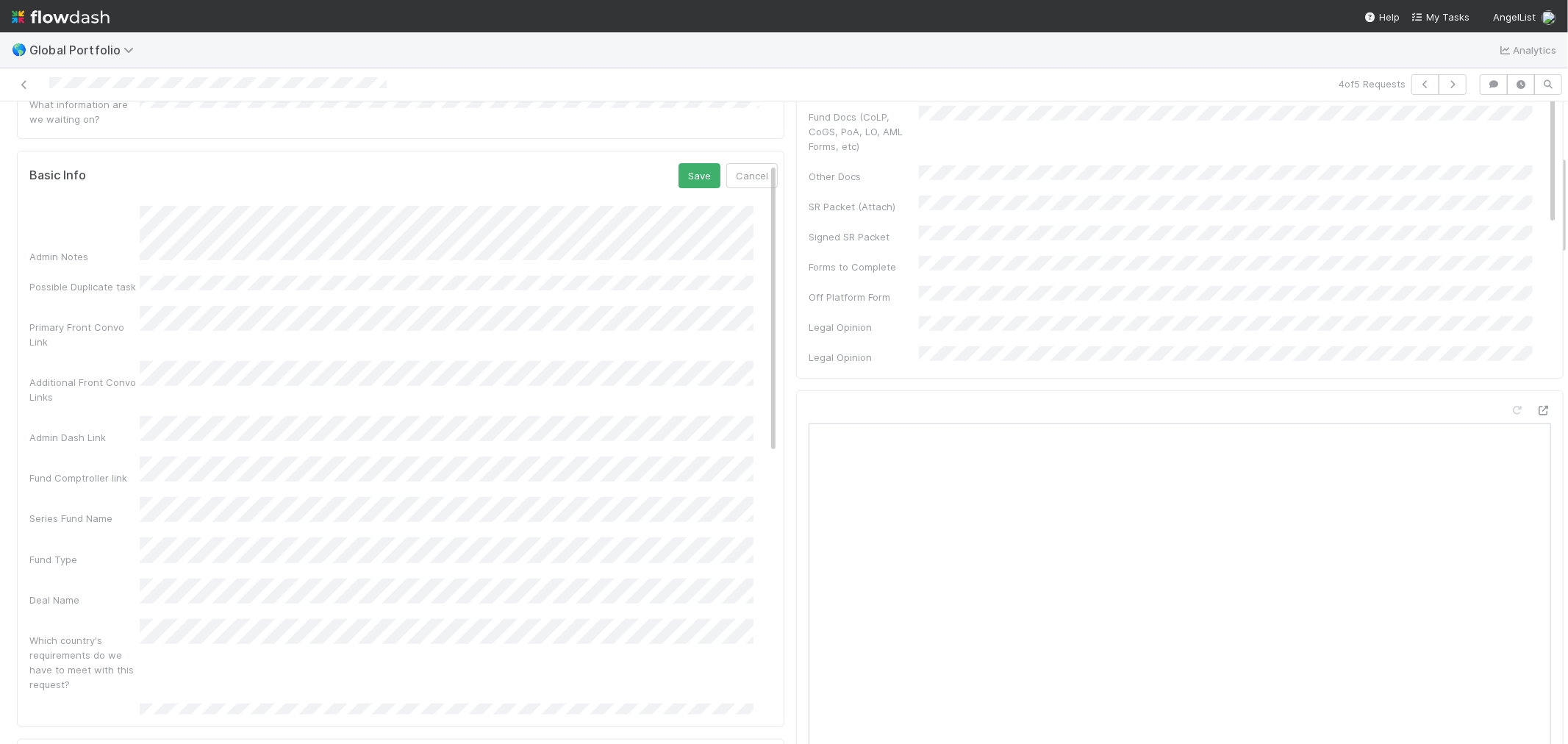
scroll to position [245, 0]
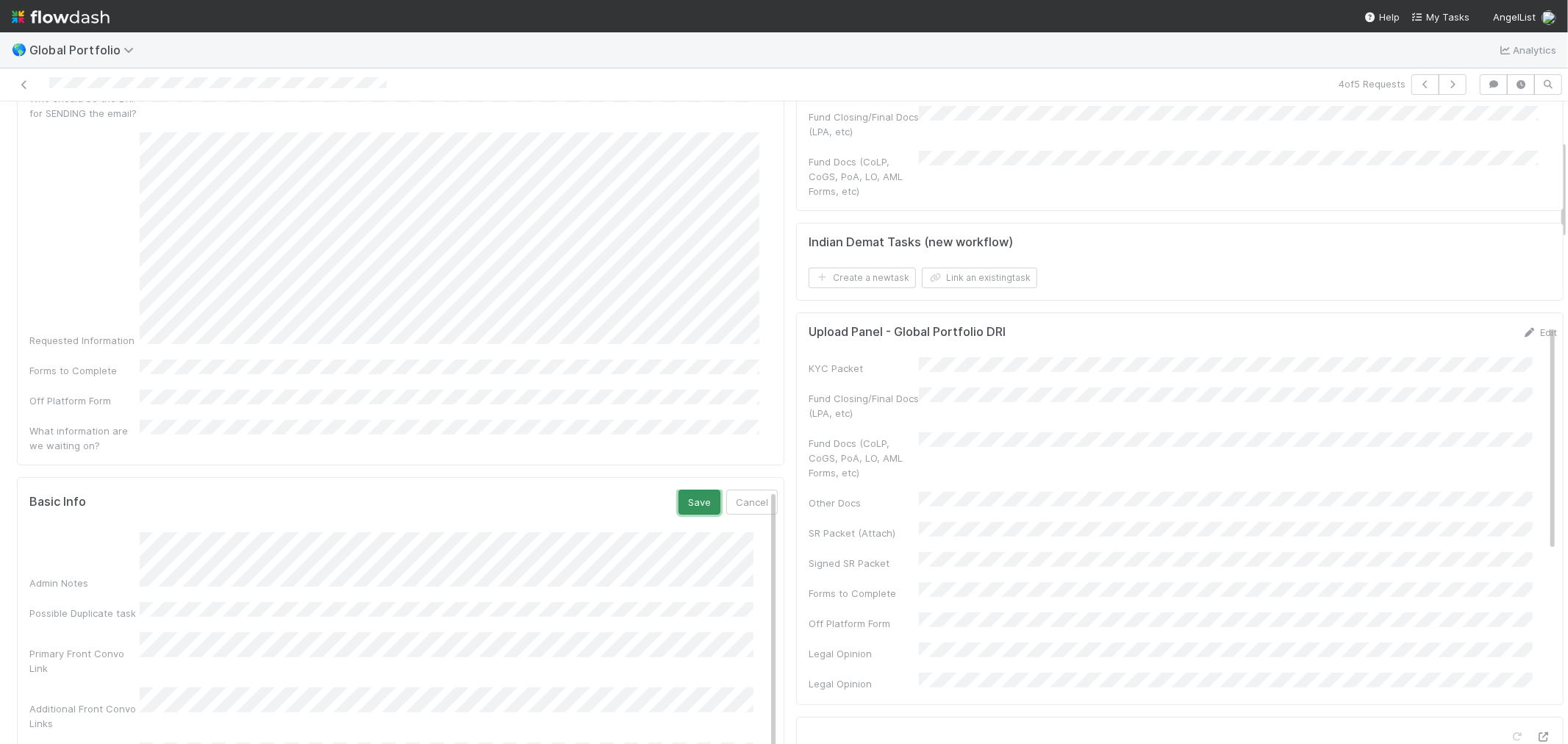
click at [678, 489] on button "Save" at bounding box center [699, 501] width 42 height 25
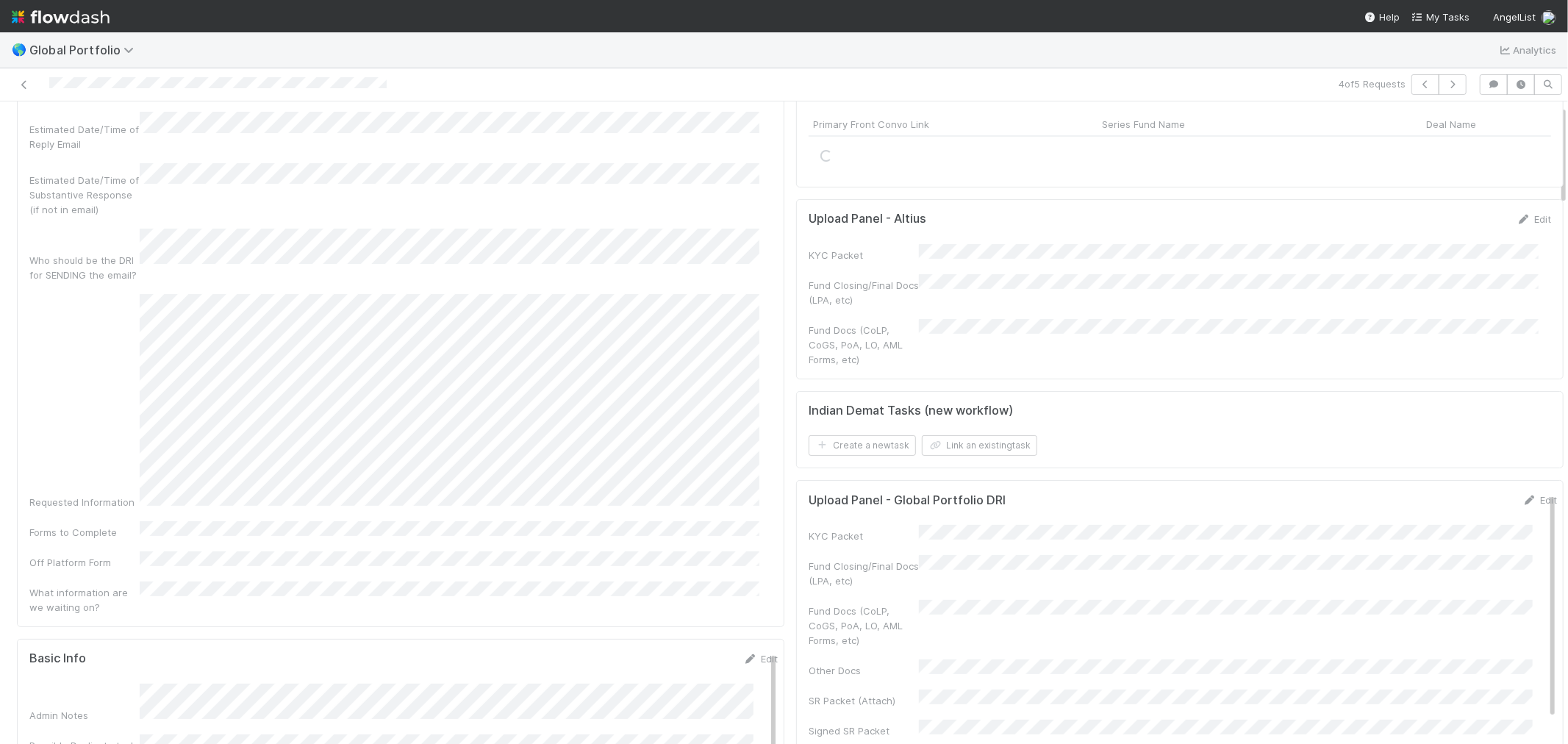
scroll to position [0, 0]
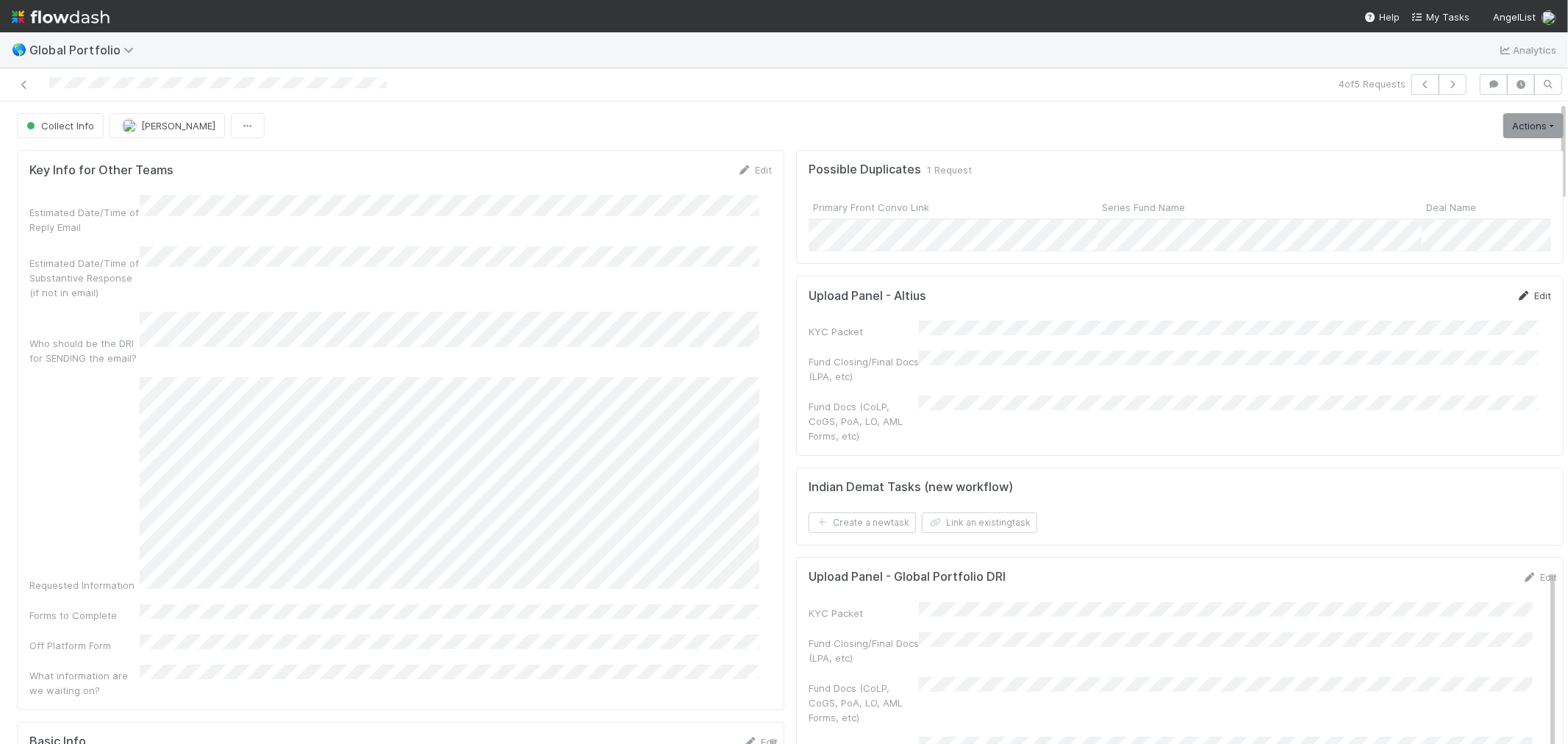
click at [1516, 301] on icon at bounding box center [1523, 296] width 15 height 10
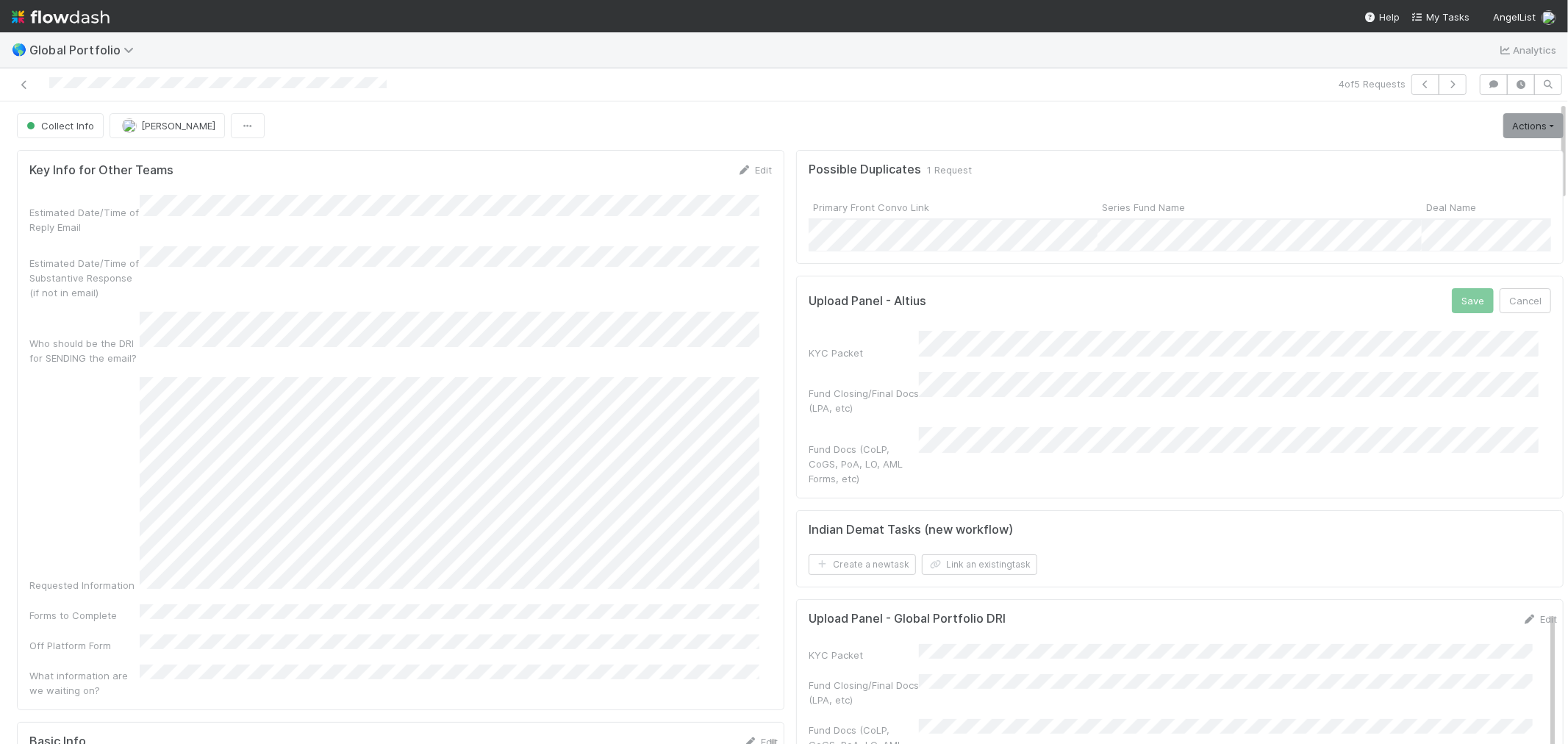
click at [1451, 313] on button "Save" at bounding box center [1472, 300] width 42 height 25
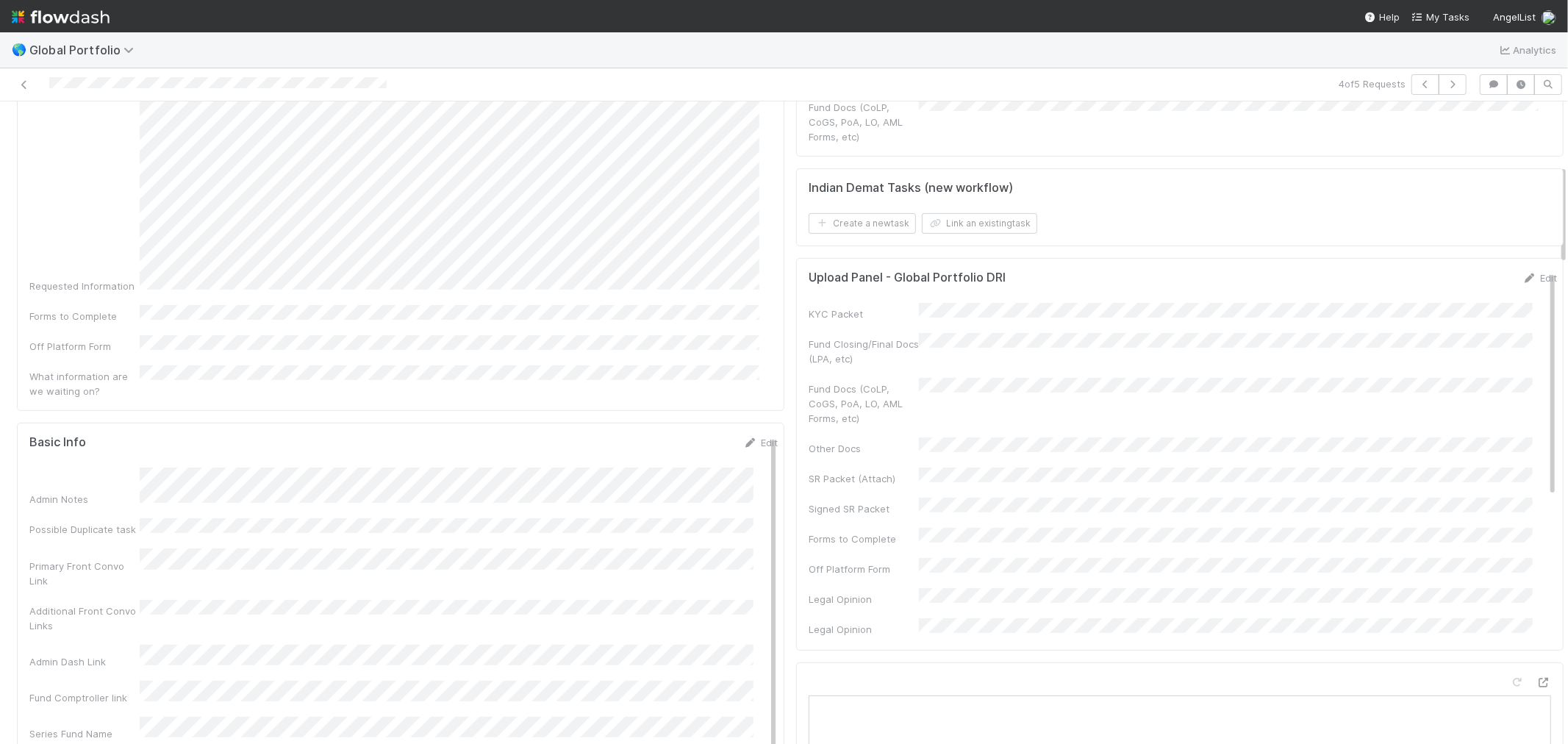
scroll to position [408, 0]
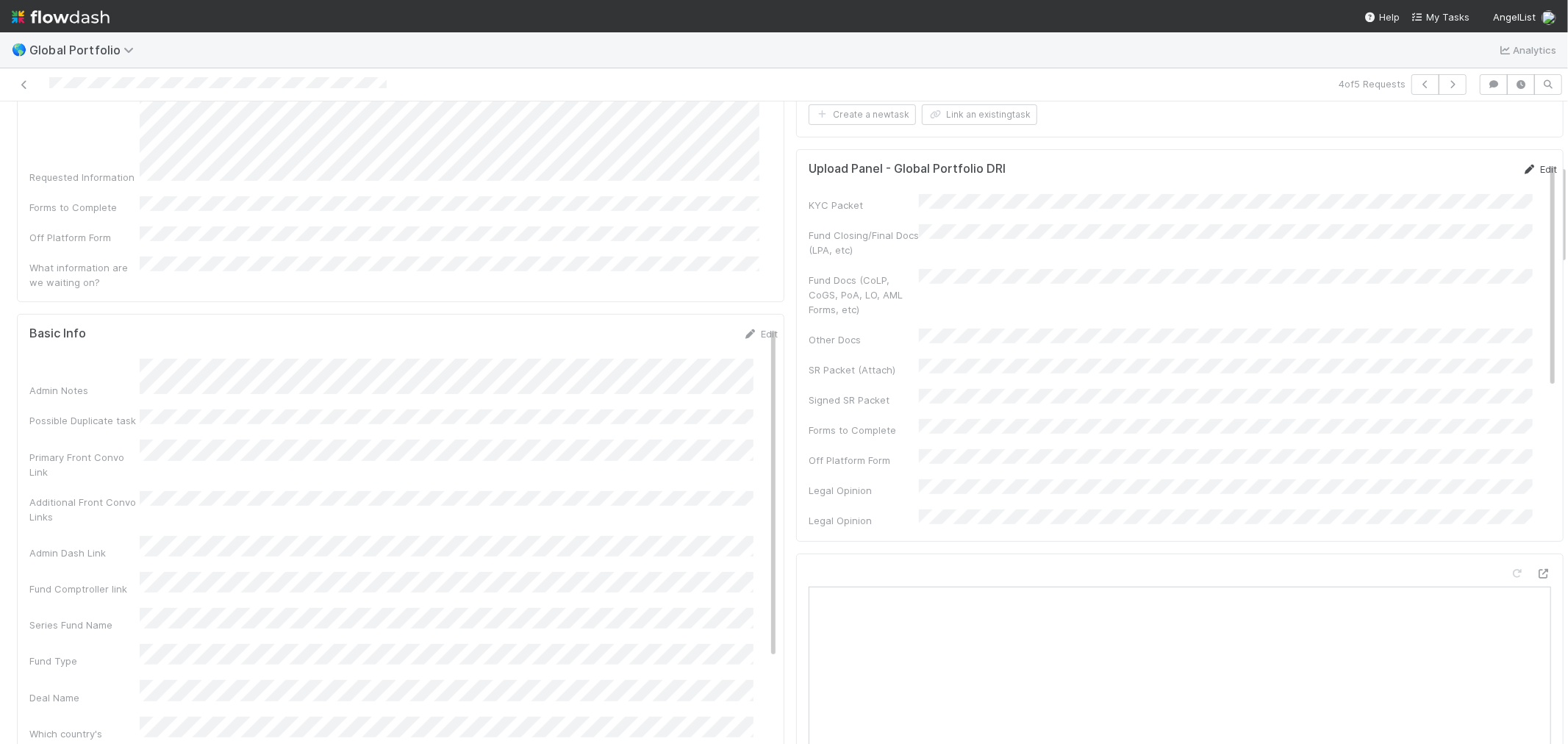
click at [1522, 169] on icon at bounding box center [1529, 169] width 15 height 10
click at [1457, 176] on button "Save" at bounding box center [1478, 173] width 42 height 25
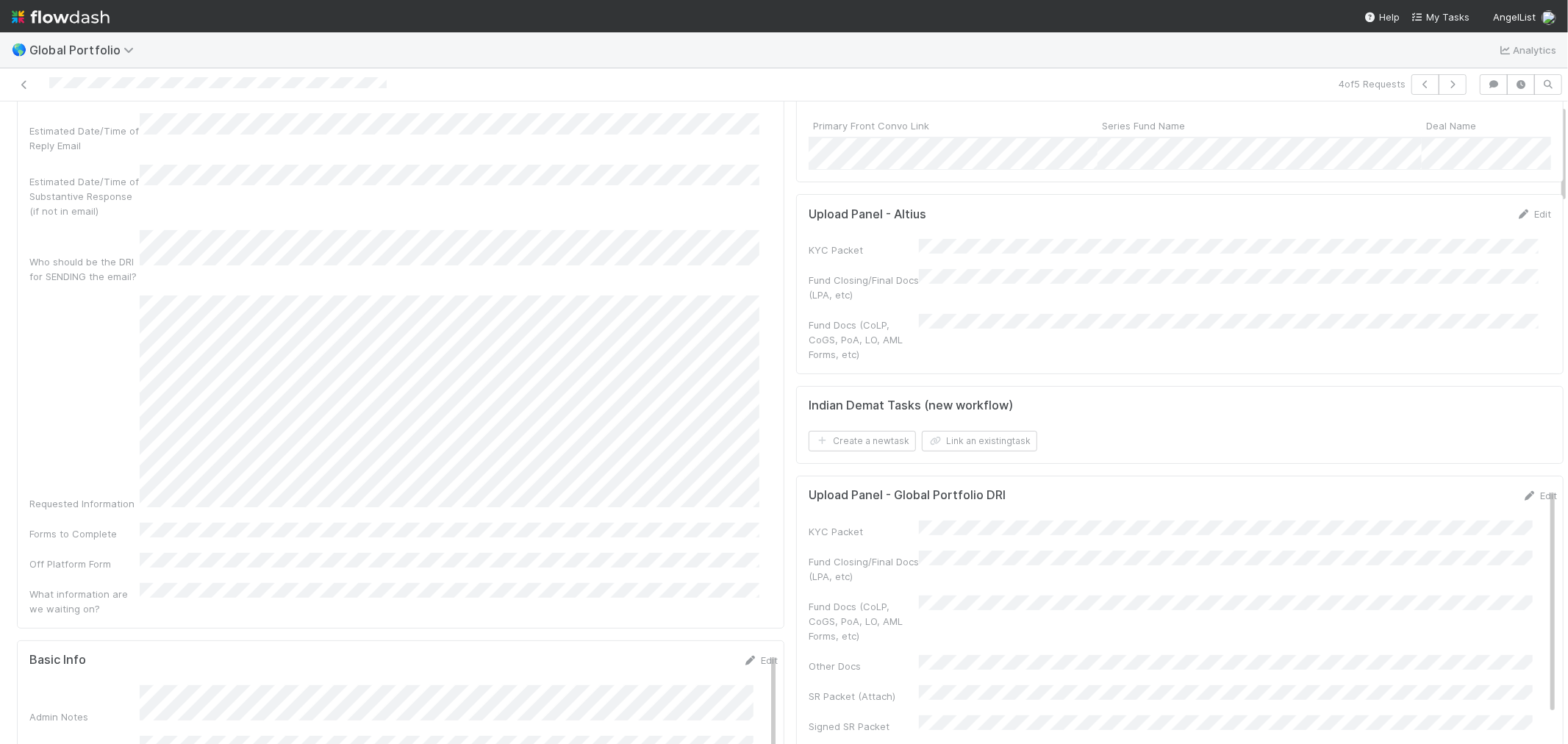
scroll to position [0, 0]
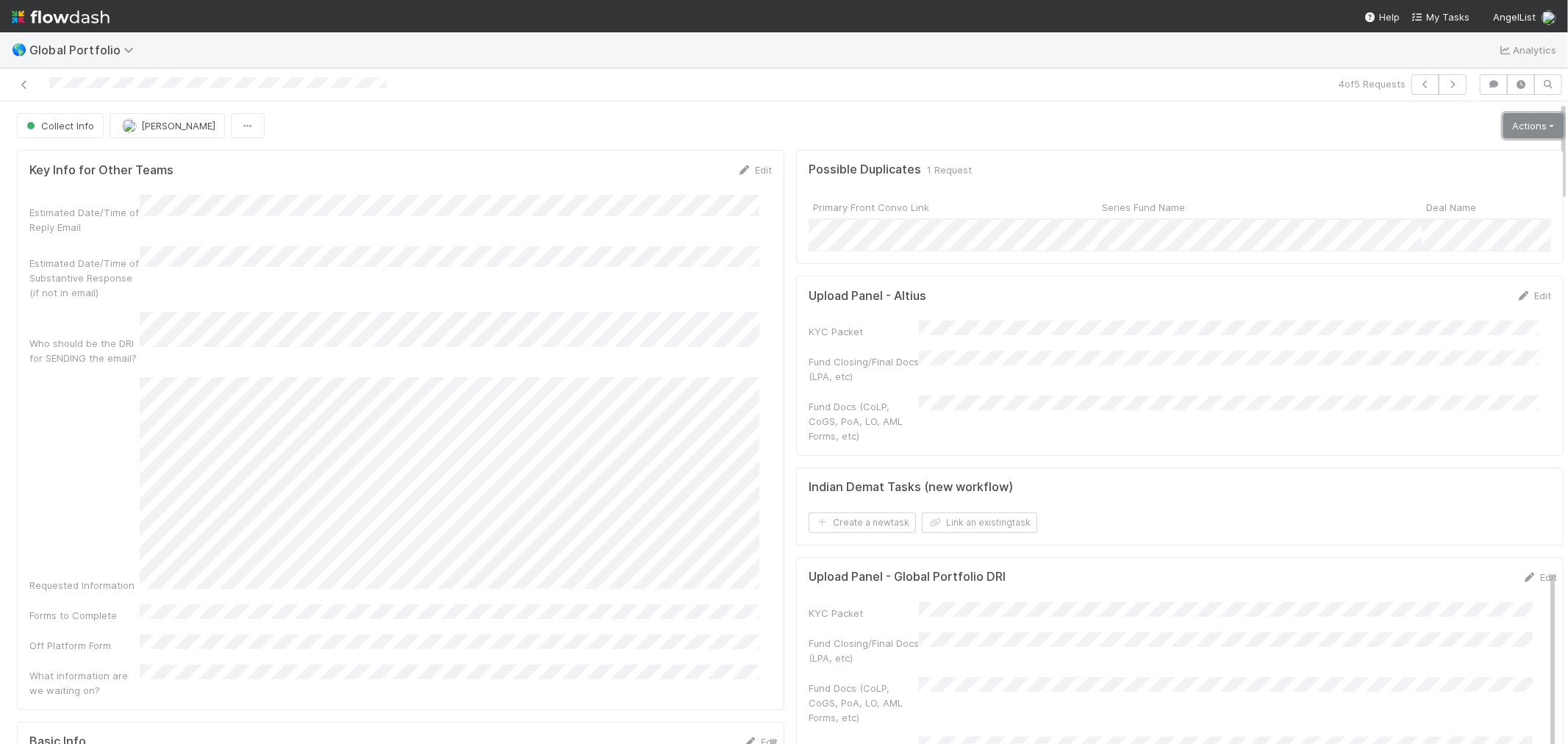
click at [1511, 130] on link "Actions" at bounding box center [1533, 125] width 61 height 25
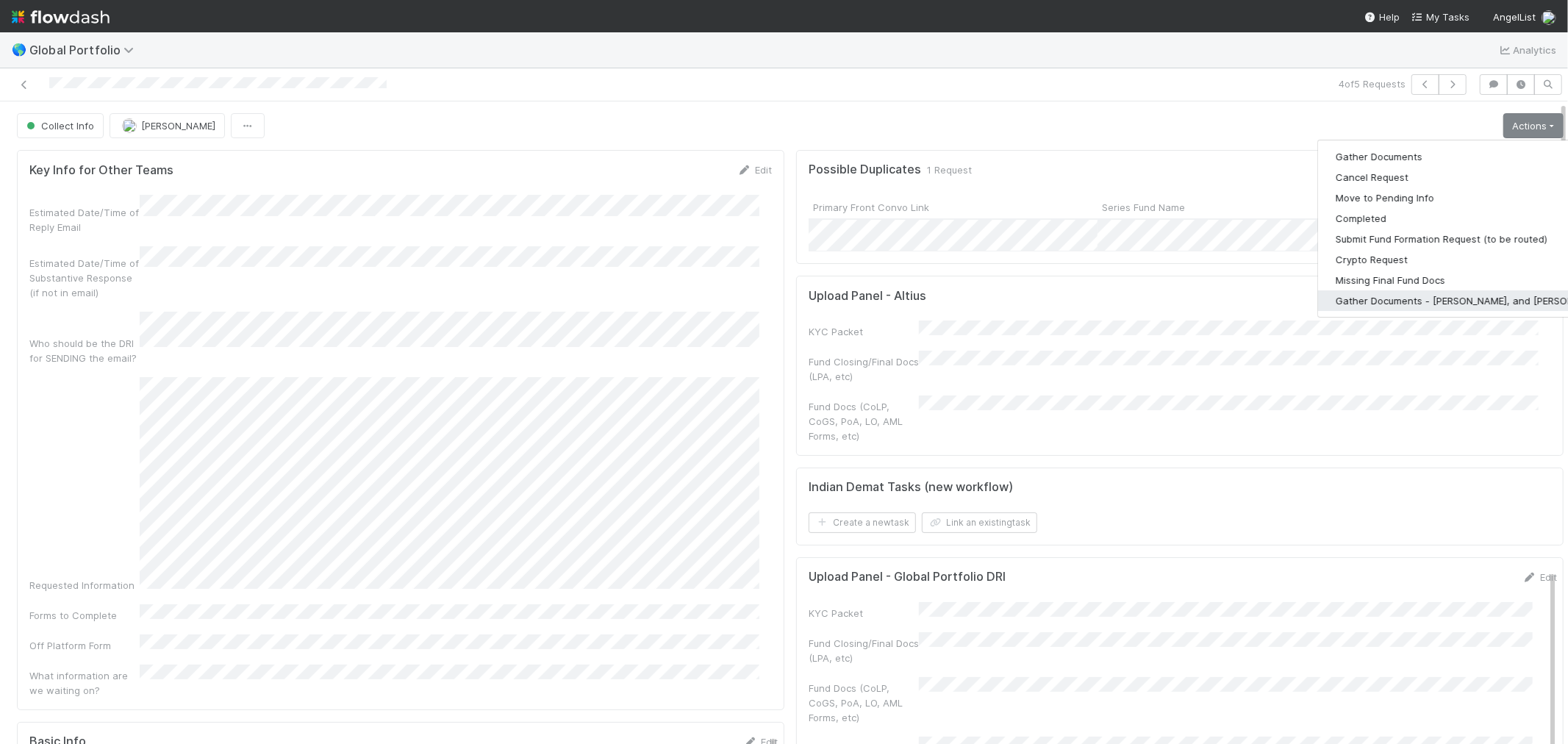
click at [1443, 296] on button "Gather Documents - Len, Michael, and Cristan" at bounding box center [1471, 300] width 307 height 21
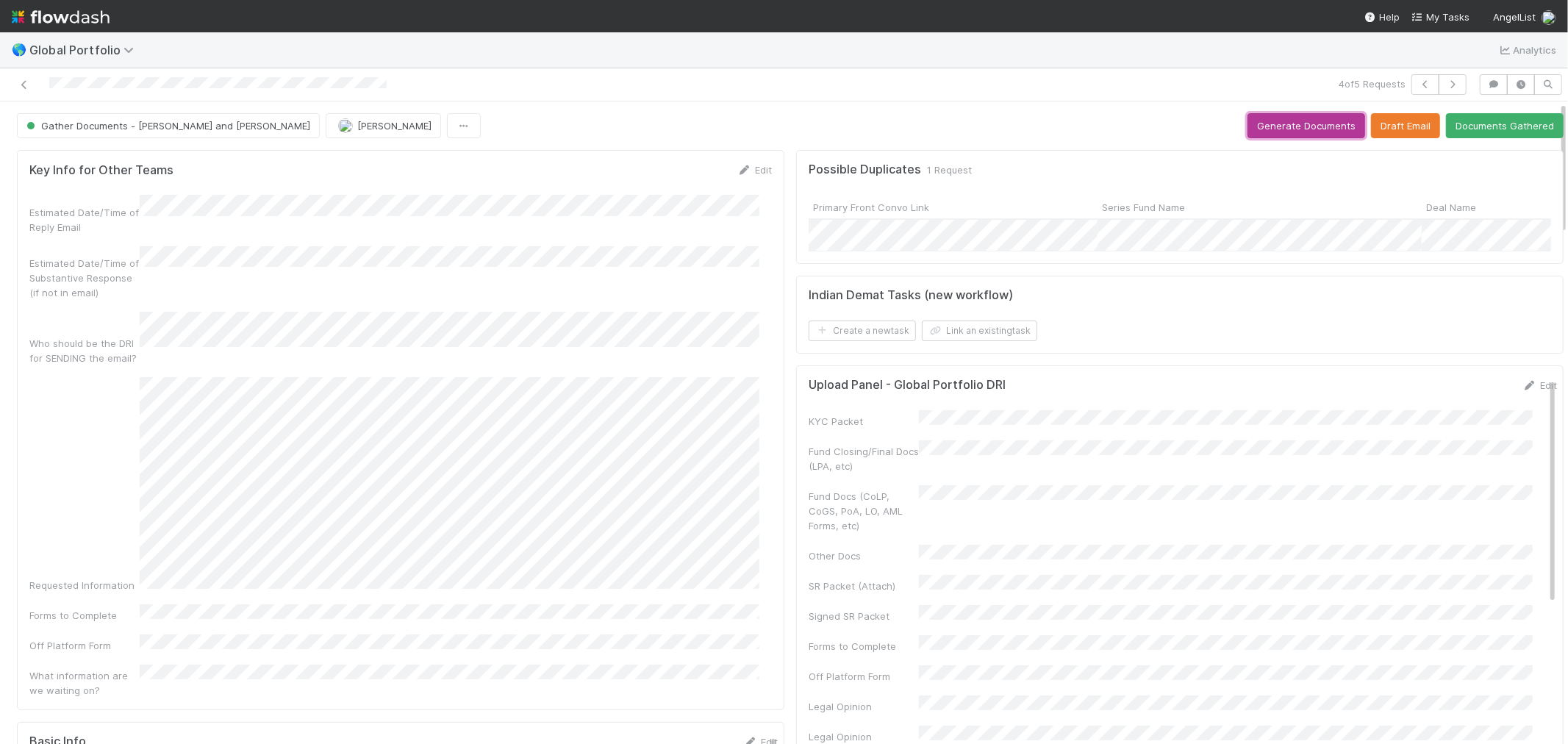
click at [1282, 128] on button "Generate Documents" at bounding box center [1306, 125] width 118 height 25
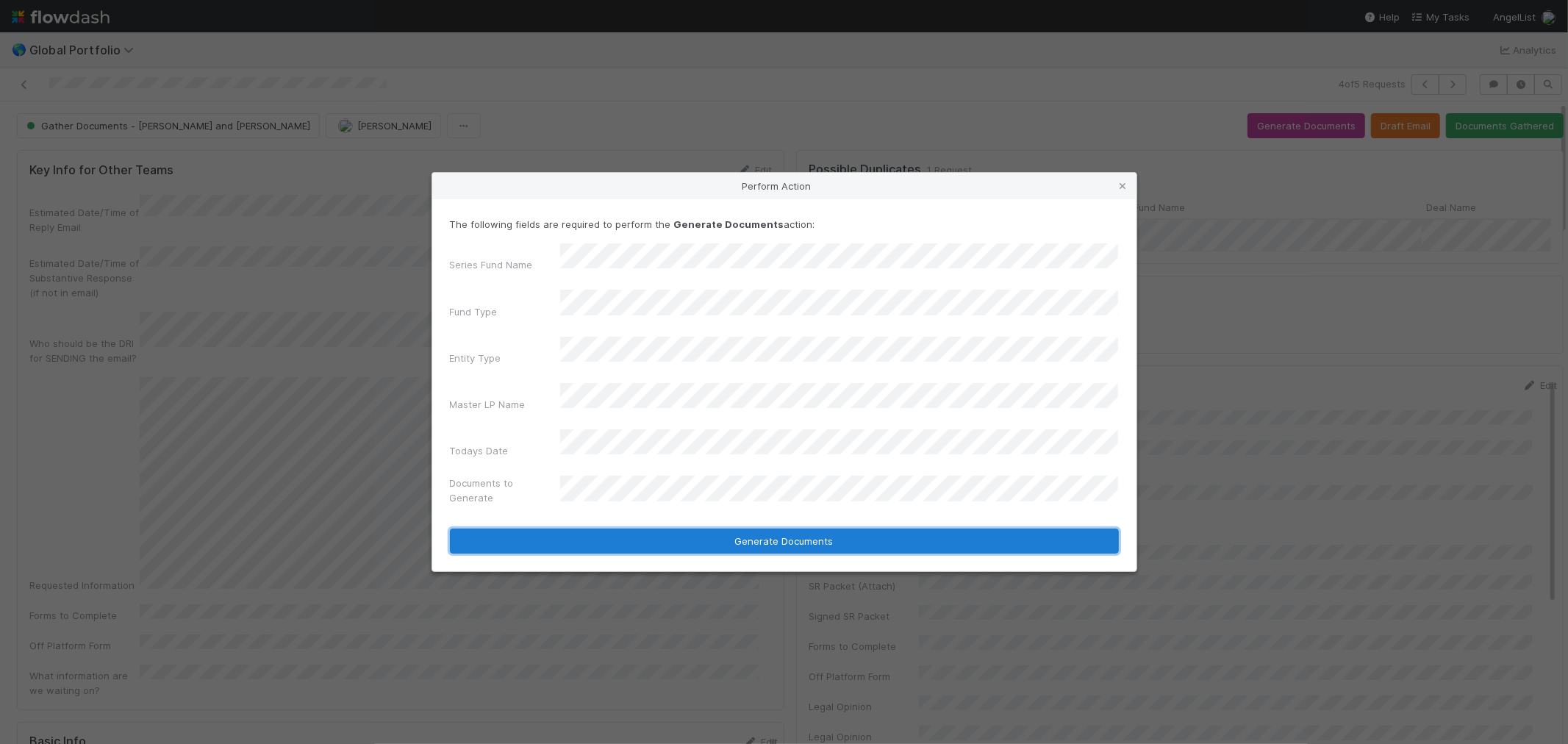
click at [747, 529] on button "Generate Documents" at bounding box center [785, 541] width 669 height 25
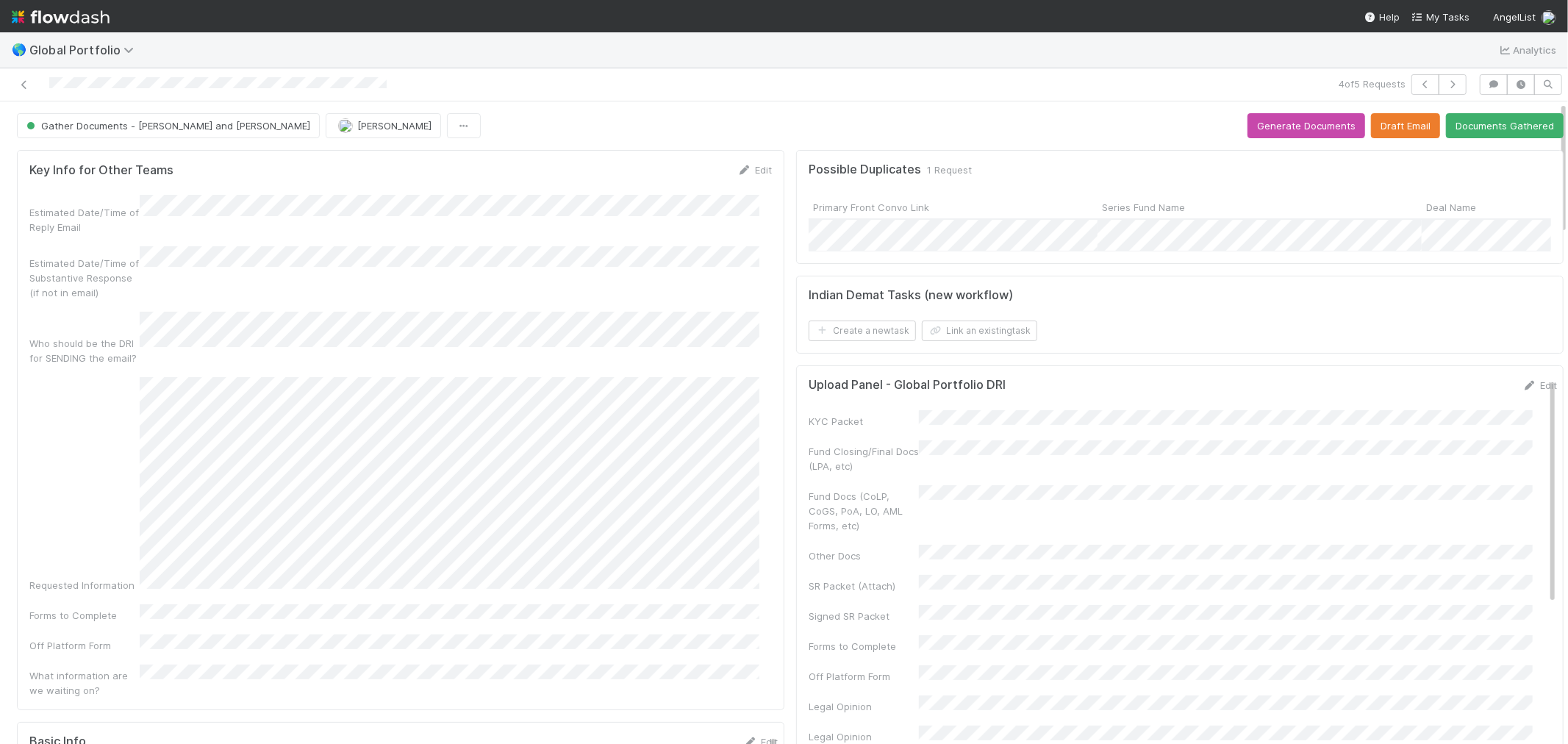
click at [1522, 391] on link "Edit" at bounding box center [1539, 385] width 35 height 12
click at [1457, 402] on button "Save" at bounding box center [1478, 389] width 42 height 25
click at [1468, 130] on button "Documents Gathered" at bounding box center [1505, 125] width 118 height 25
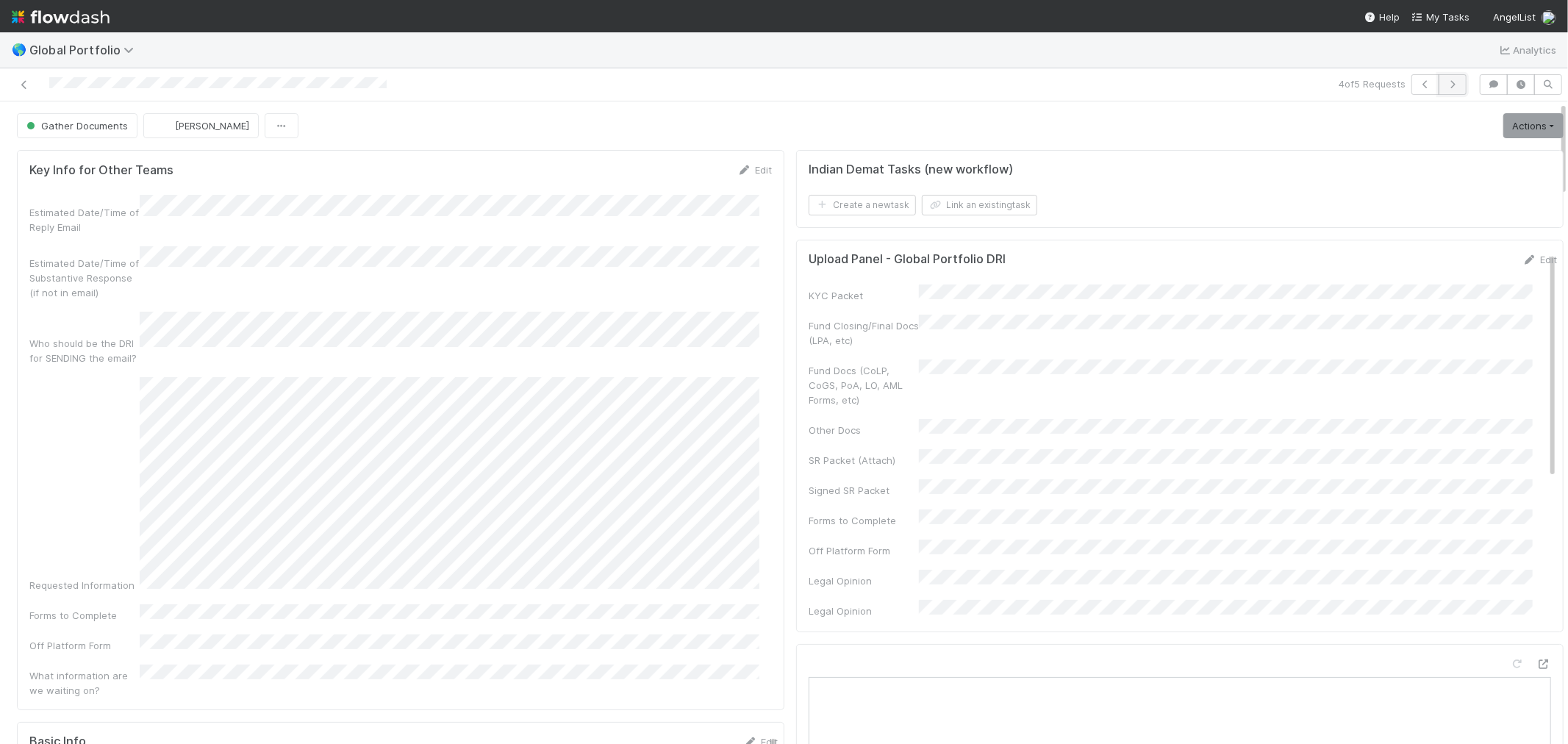
click at [1445, 83] on icon "button" at bounding box center [1452, 84] width 15 height 9
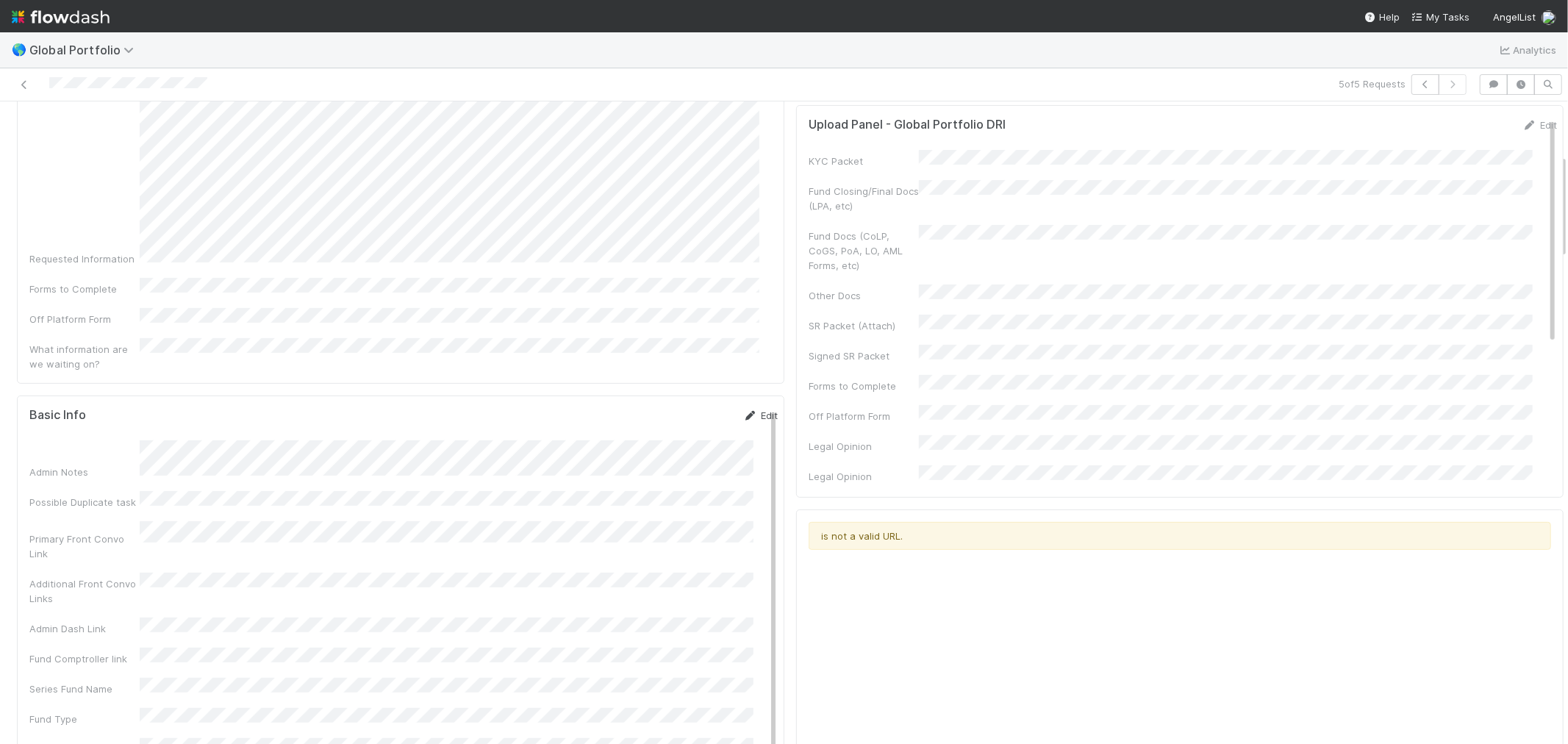
click at [744, 409] on link "Edit" at bounding box center [760, 415] width 35 height 12
click at [630, 333] on div "Key Info for Other Teams Edit Estimated Date/Time of Reply Email Estimated Date…" at bounding box center [400, 104] width 767 height 560
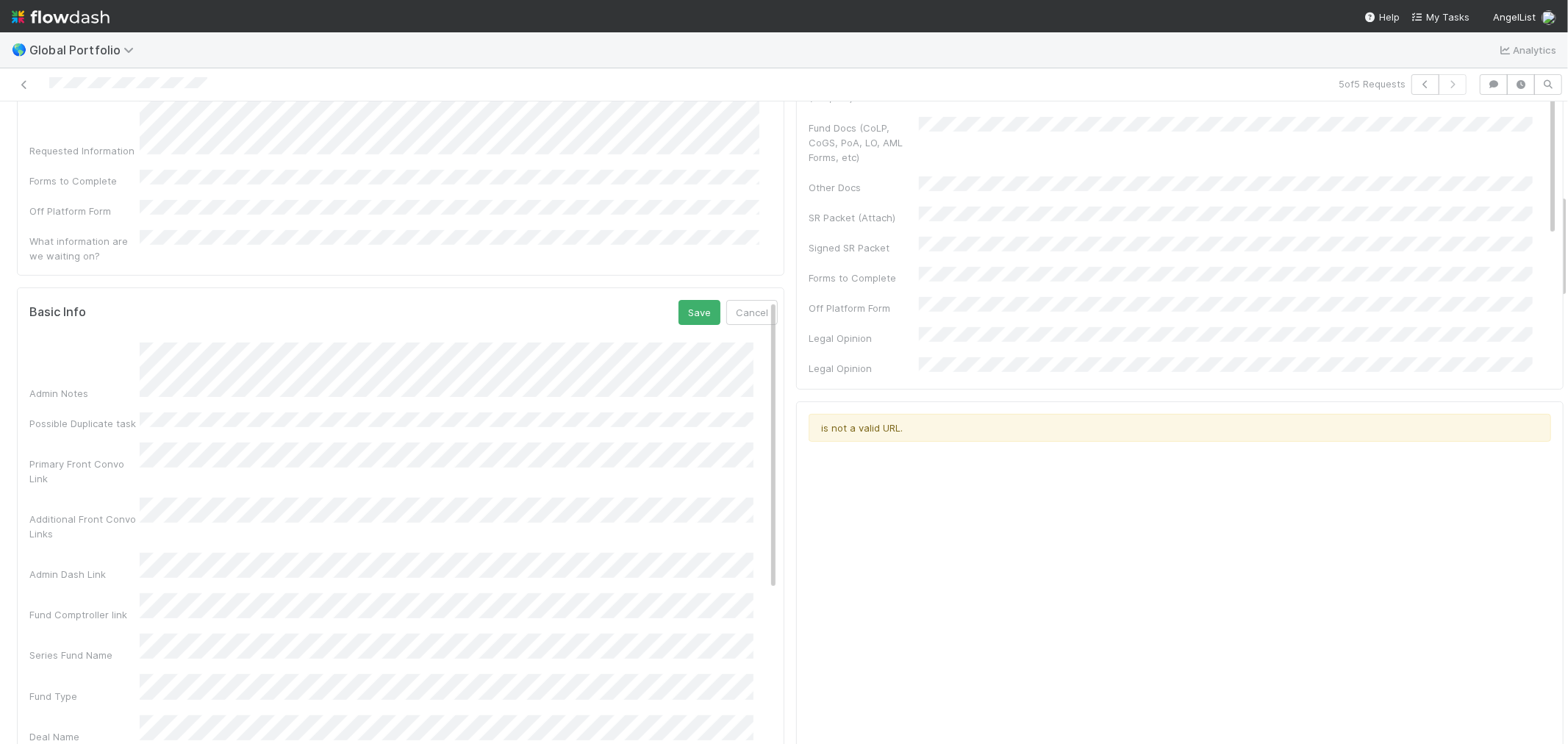
scroll to position [571, 0]
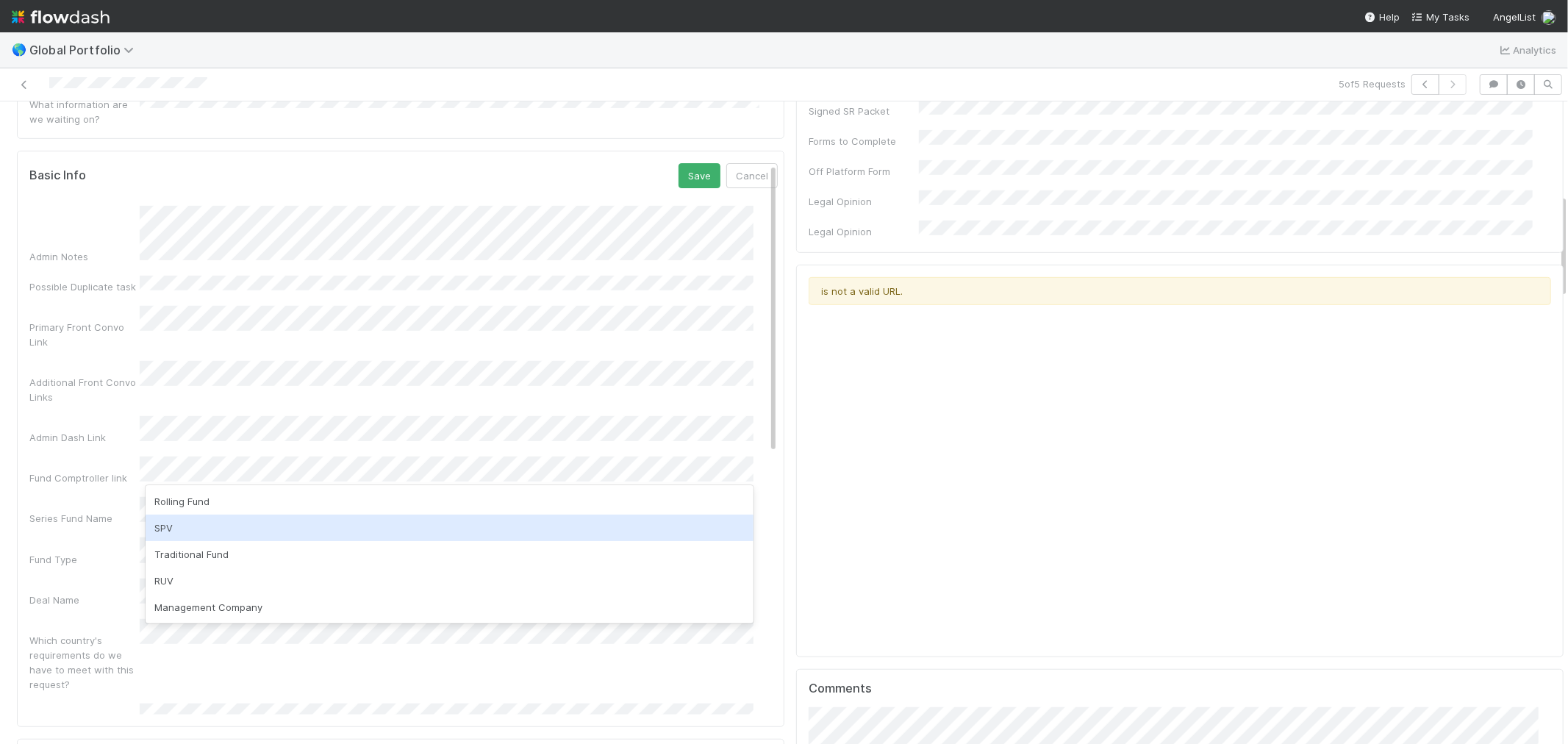
click at [214, 528] on div "SPV" at bounding box center [449, 528] width 608 height 27
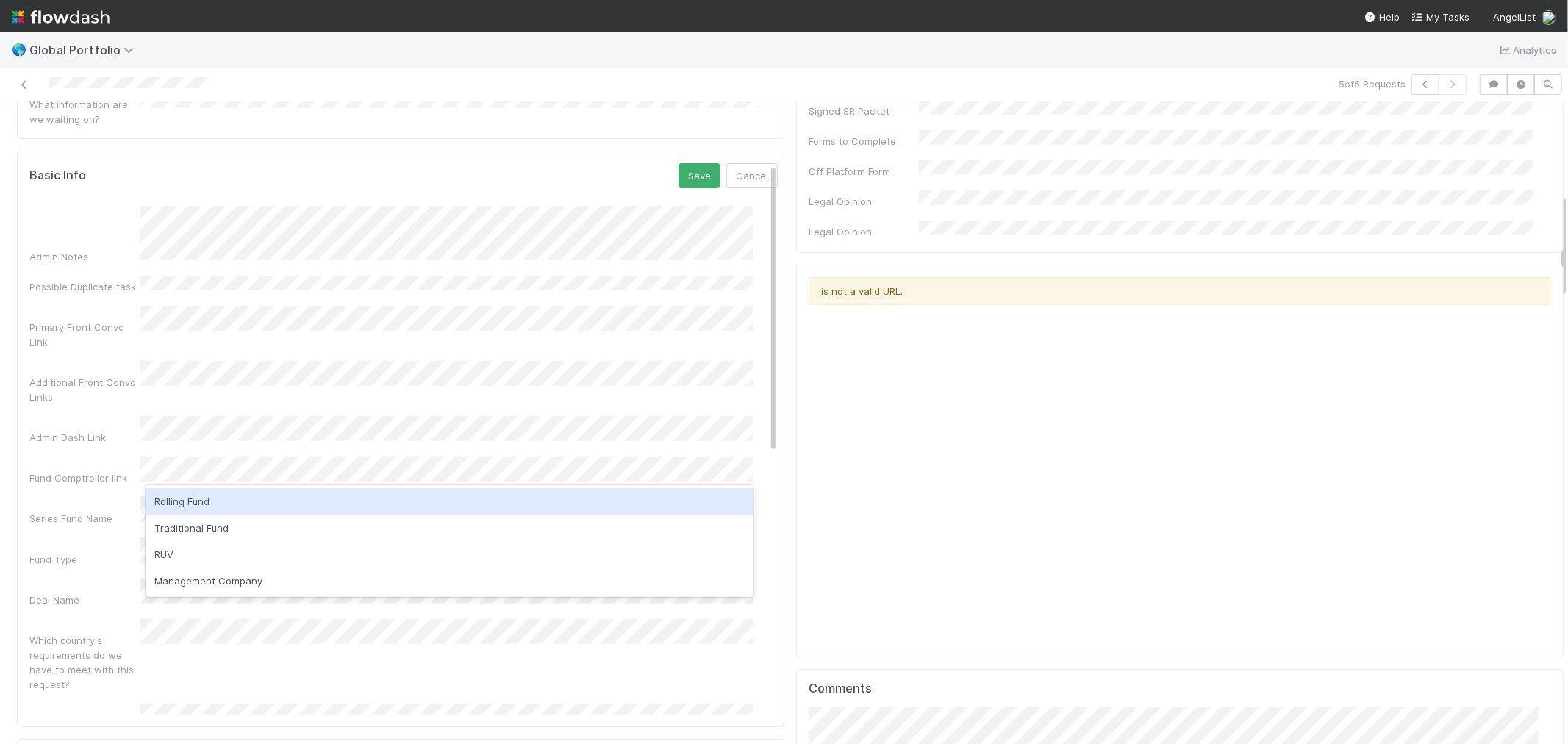
click at [100, 552] on div "Fund Type" at bounding box center [85, 559] width 111 height 15
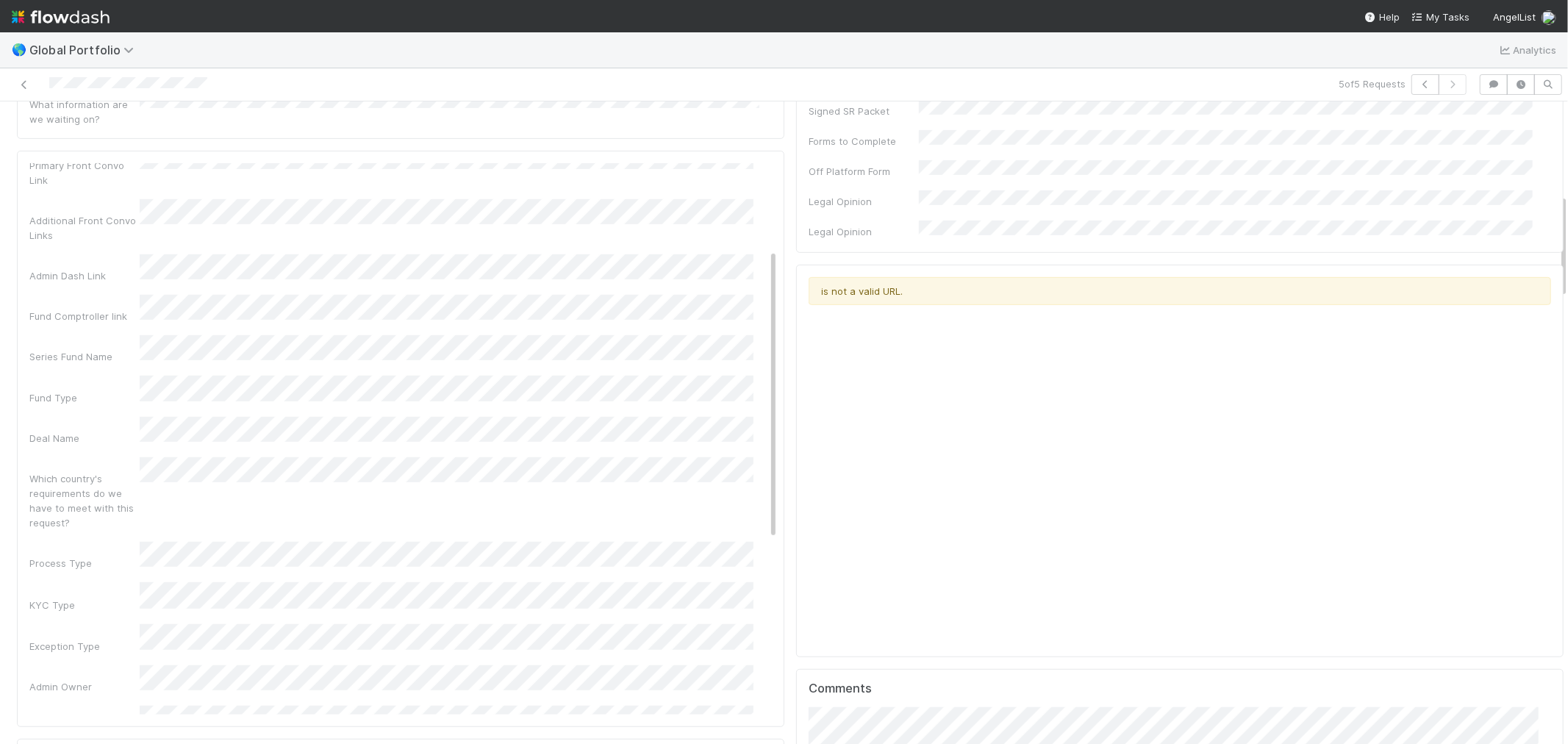
scroll to position [163, 0]
click at [117, 596] on div "KYC Type" at bounding box center [85, 603] width 111 height 15
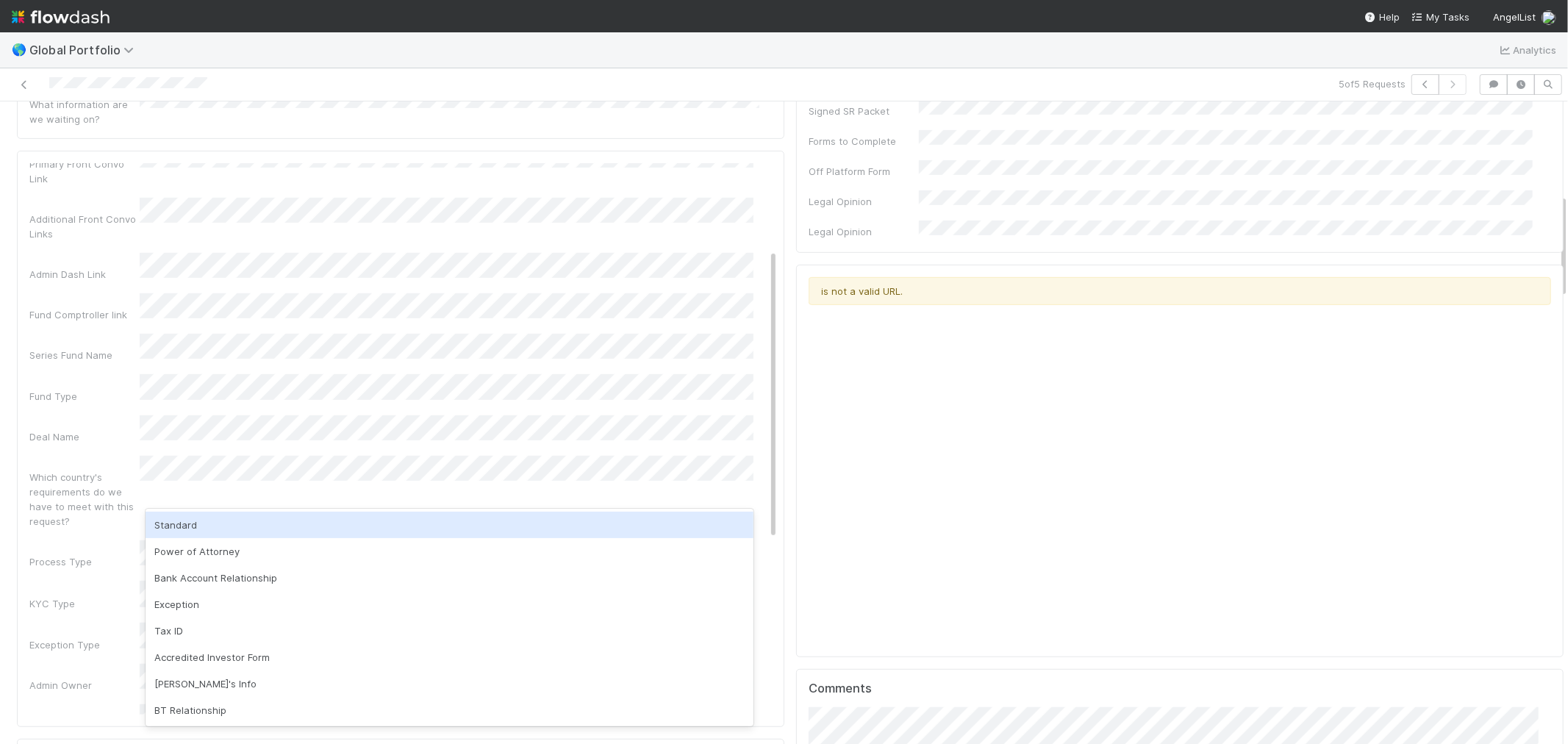
click at [121, 596] on div "KYC Type" at bounding box center [85, 603] width 111 height 15
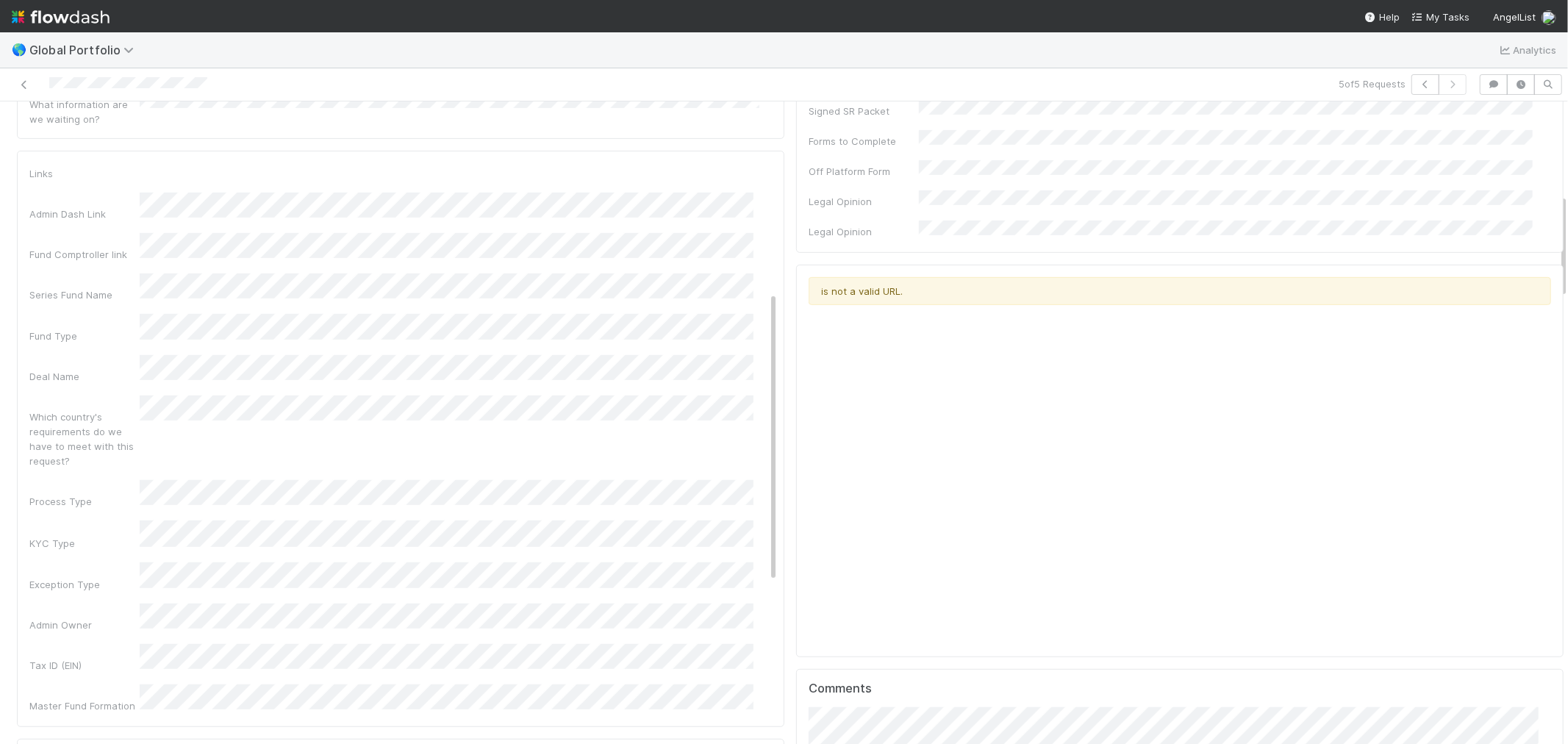
scroll to position [245, 0]
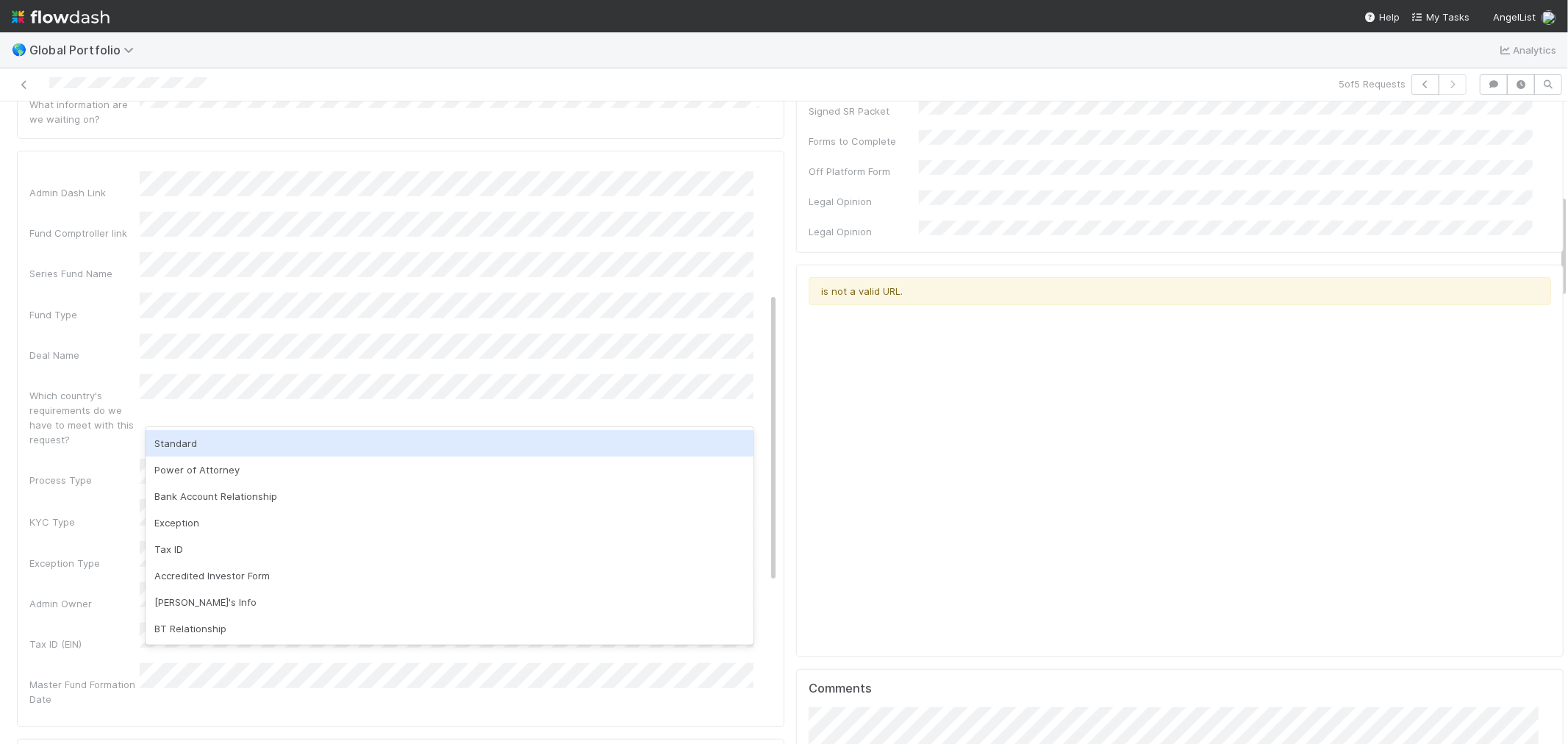
click at [226, 444] on div "Standard" at bounding box center [449, 443] width 608 height 27
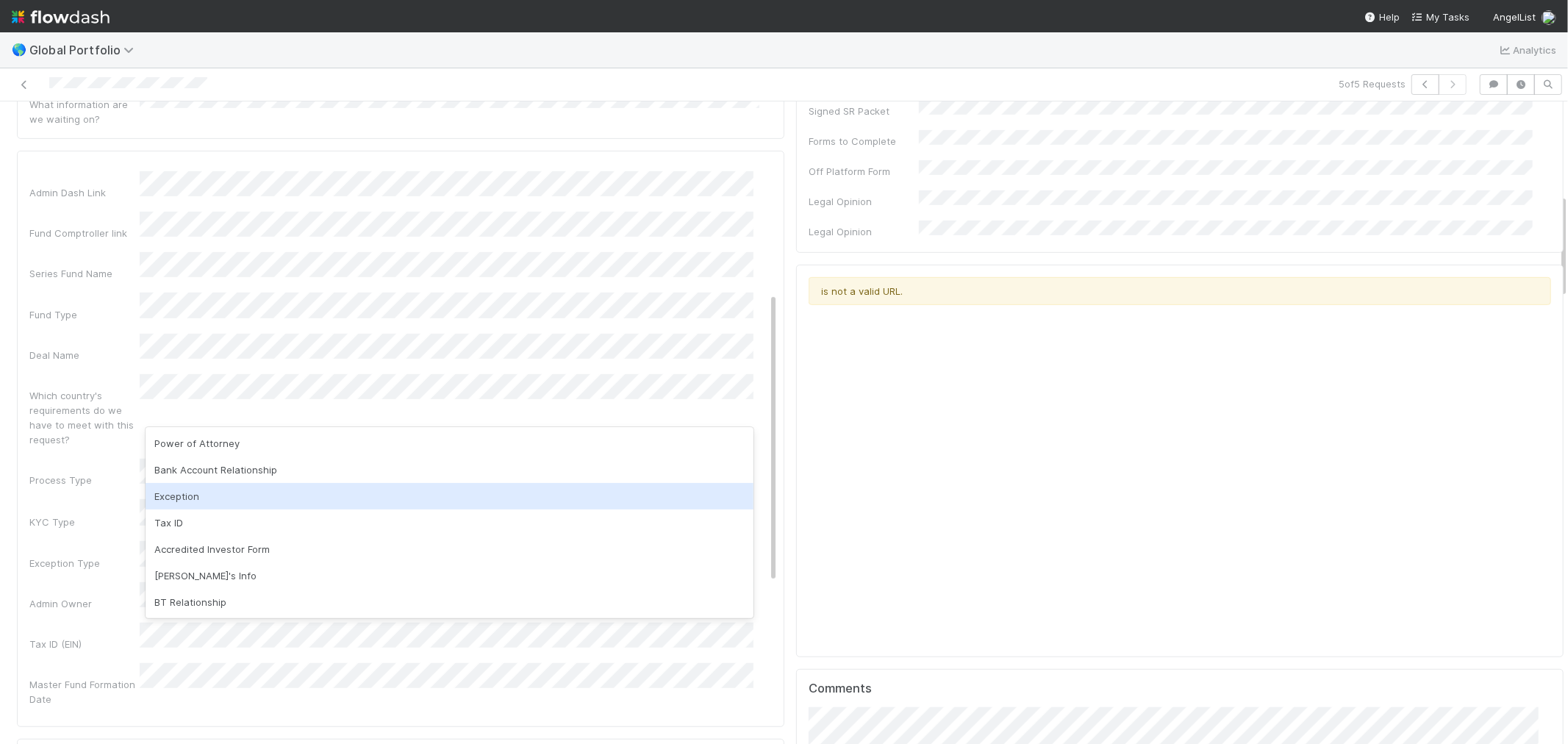
click at [196, 501] on div "Exception" at bounding box center [449, 496] width 608 height 27
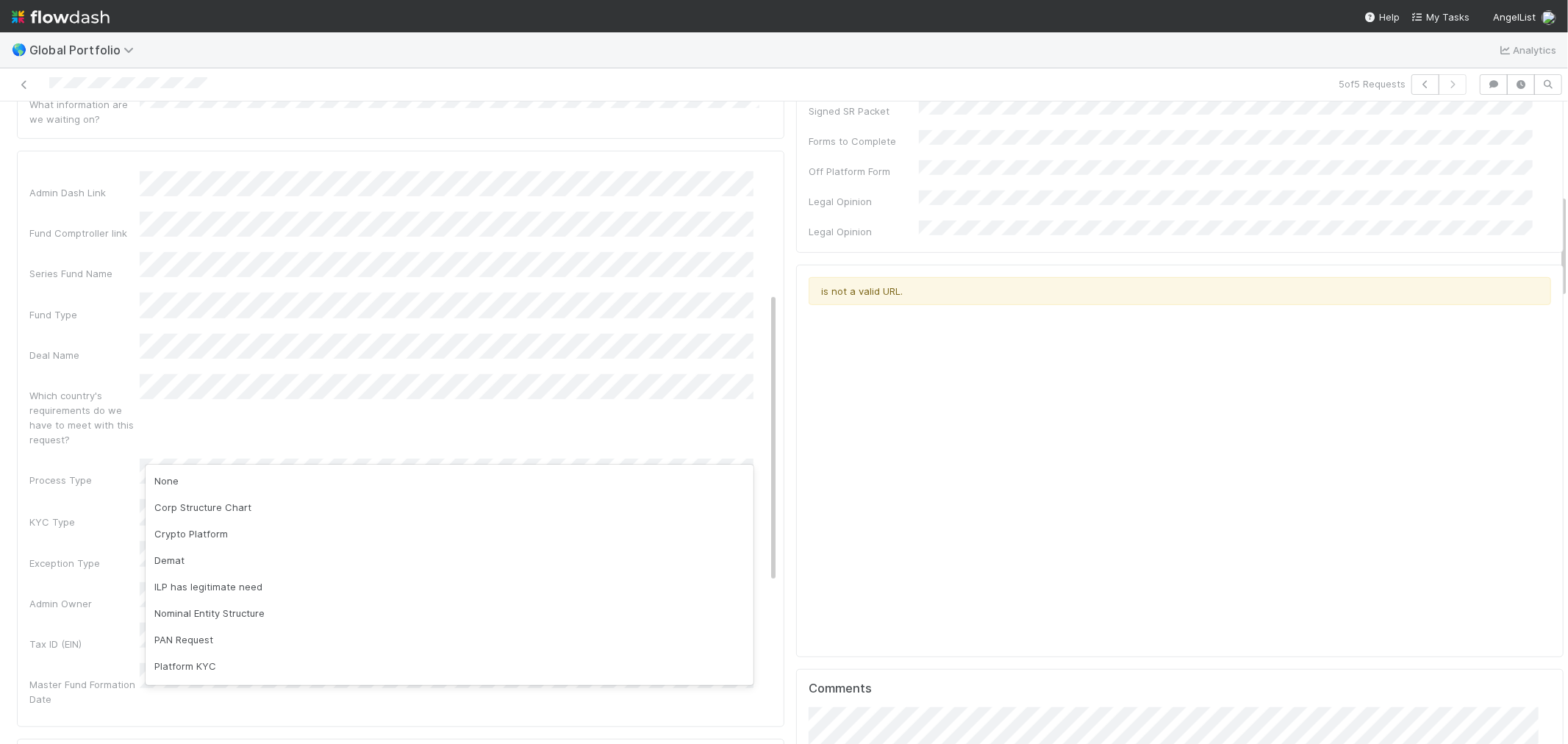
scroll to position [76, 0]
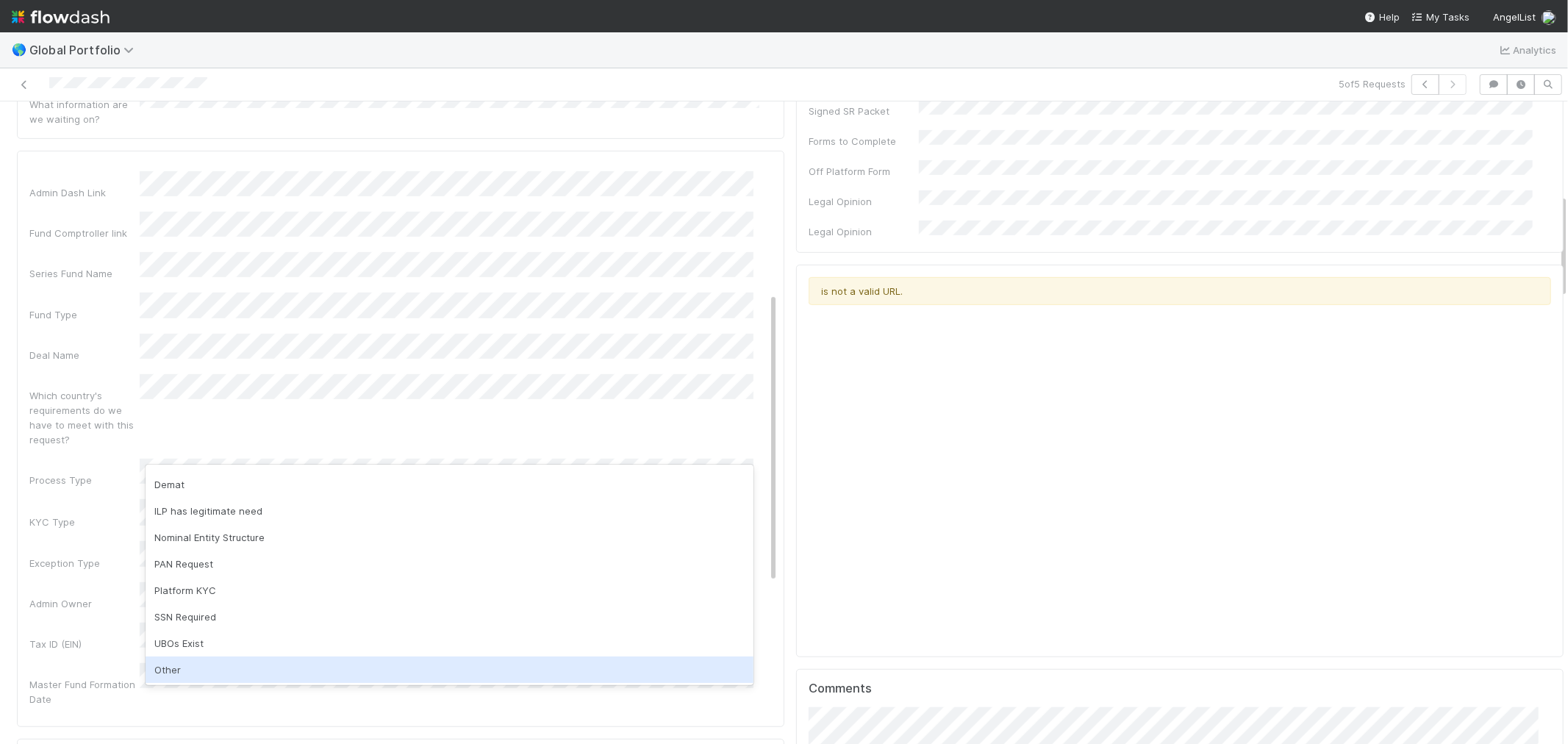
click at [191, 665] on div "Other" at bounding box center [449, 669] width 608 height 27
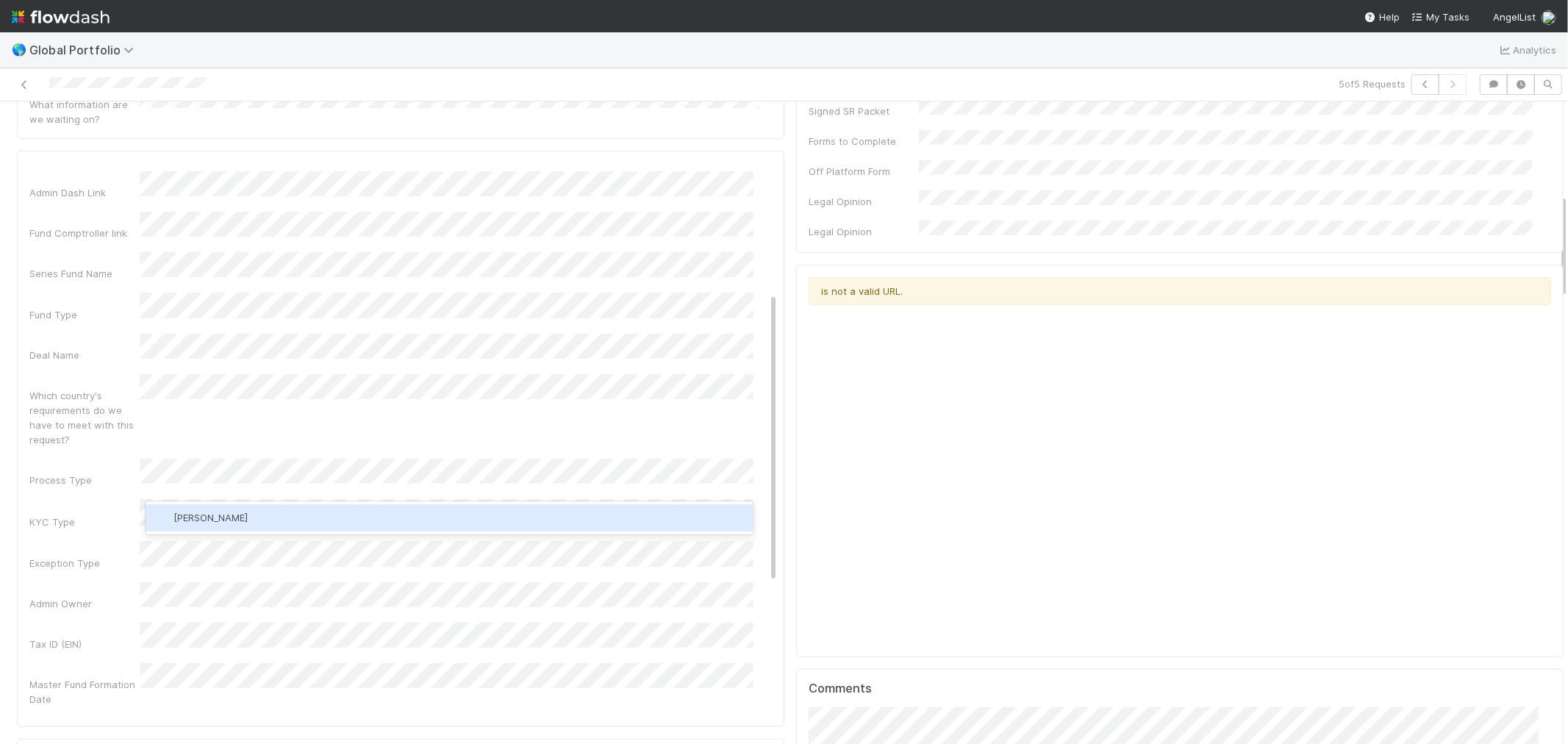
click at [248, 515] on span "Jemma Cunningham" at bounding box center [210, 518] width 75 height 12
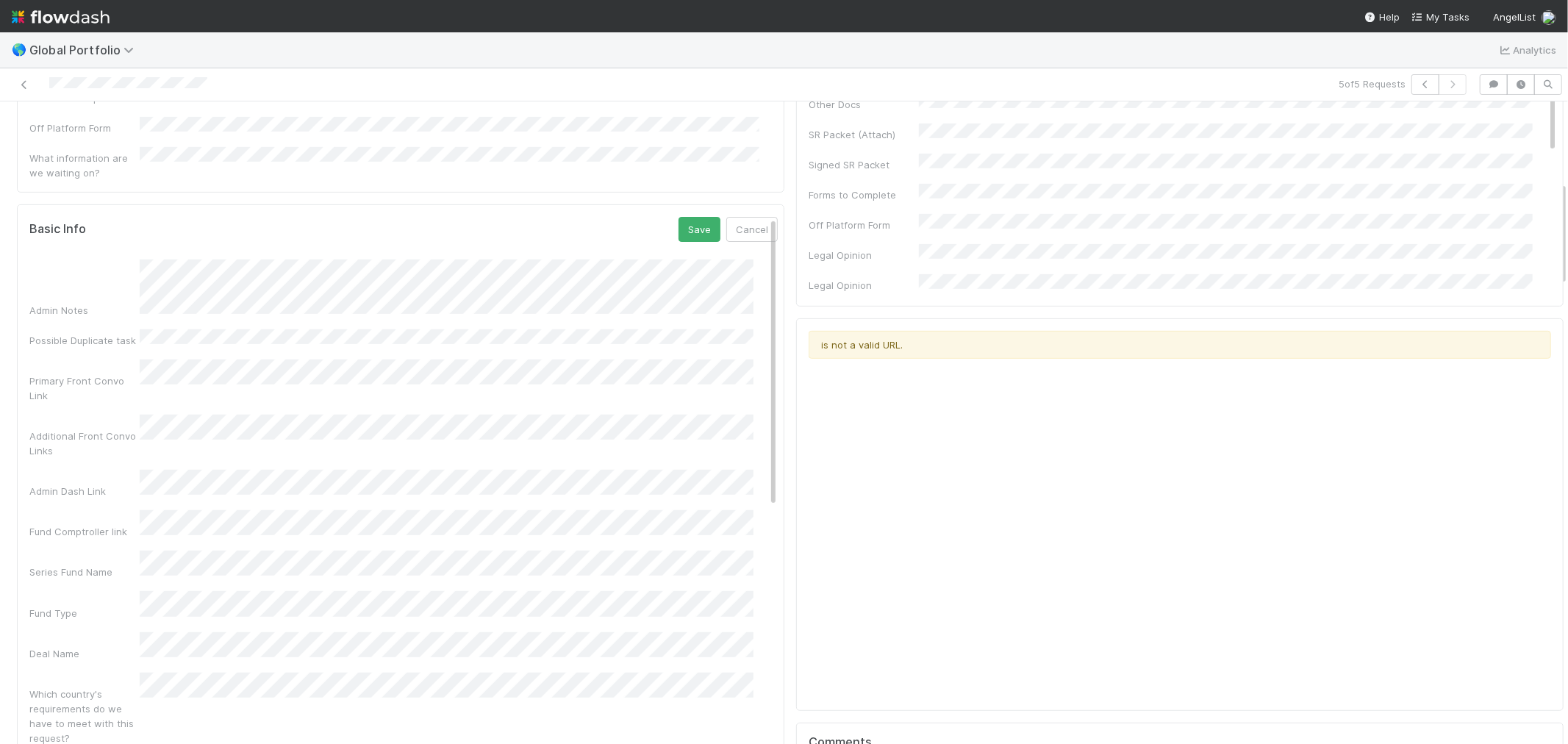
scroll to position [489, 0]
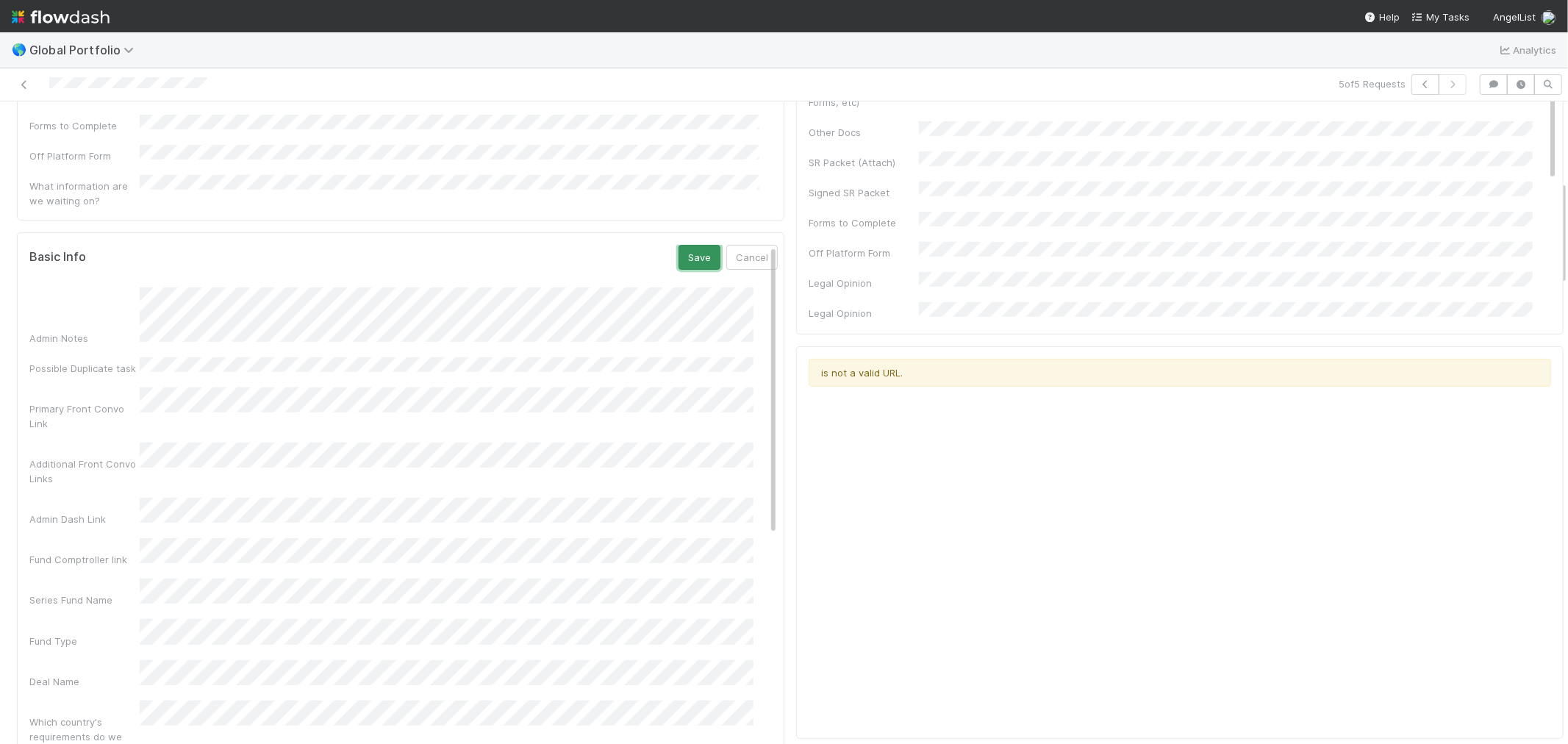
click at [678, 245] on button "Save" at bounding box center [699, 257] width 42 height 25
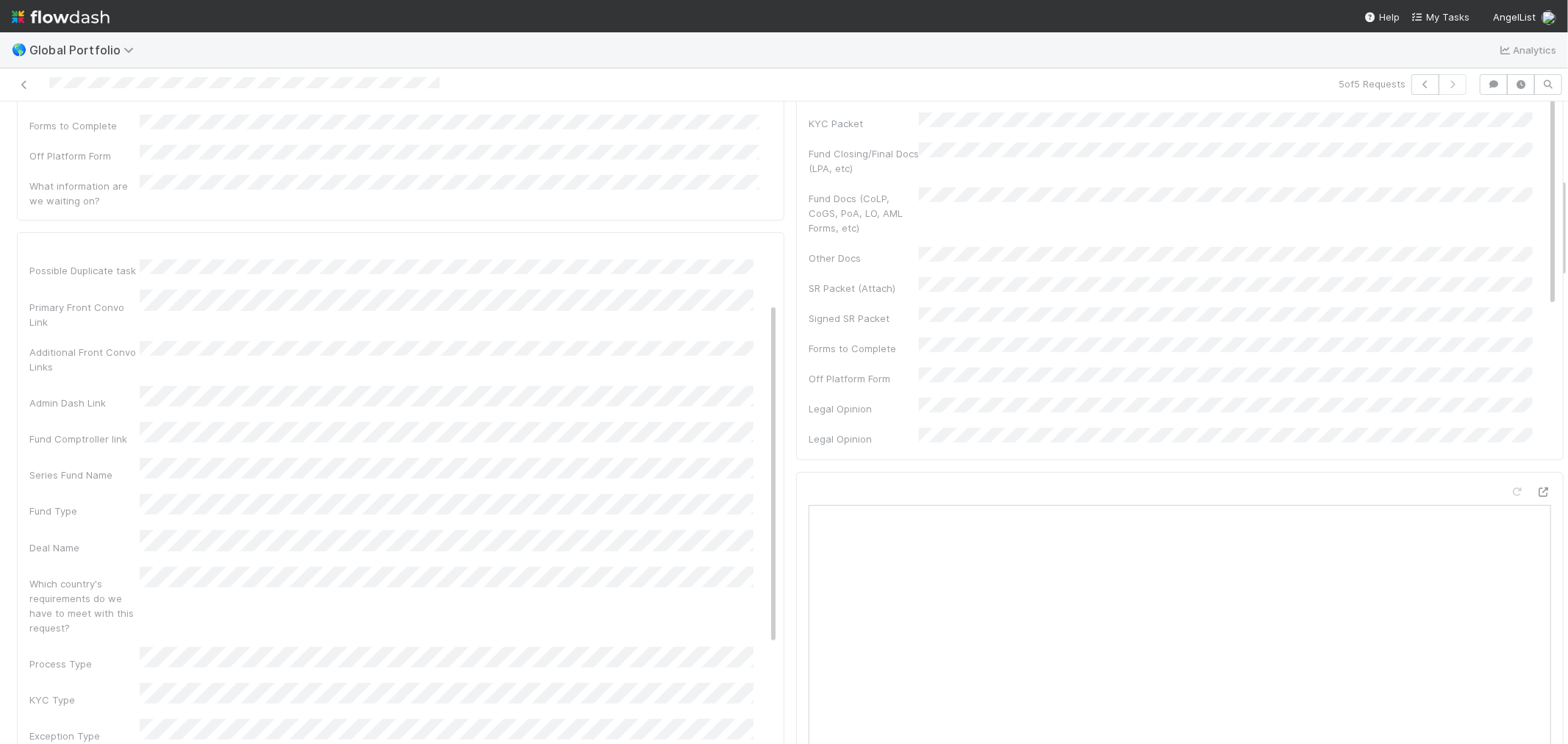
scroll to position [0, 0]
click at [743, 246] on link "Edit" at bounding box center [760, 252] width 35 height 12
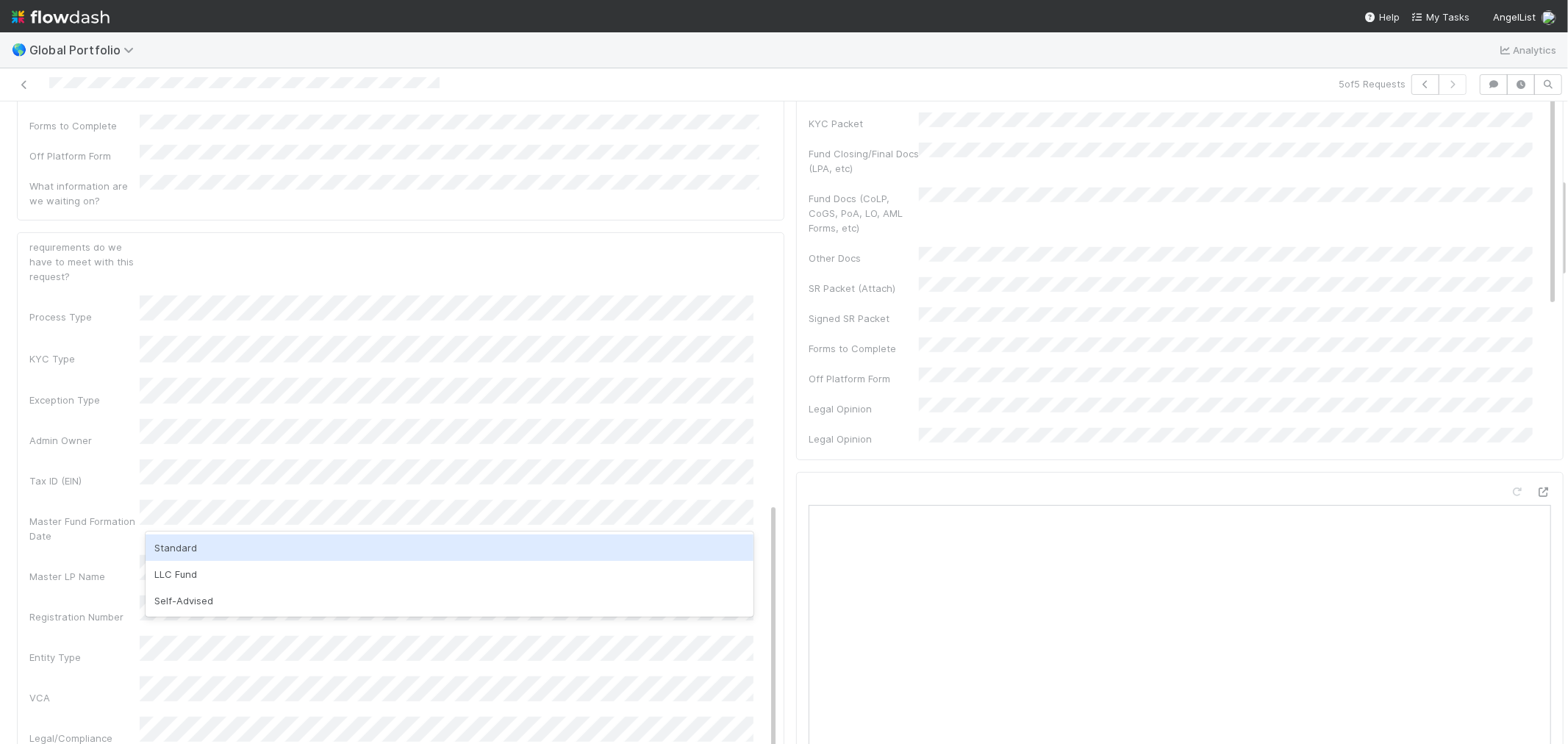
click at [178, 546] on div "Standard" at bounding box center [449, 547] width 608 height 27
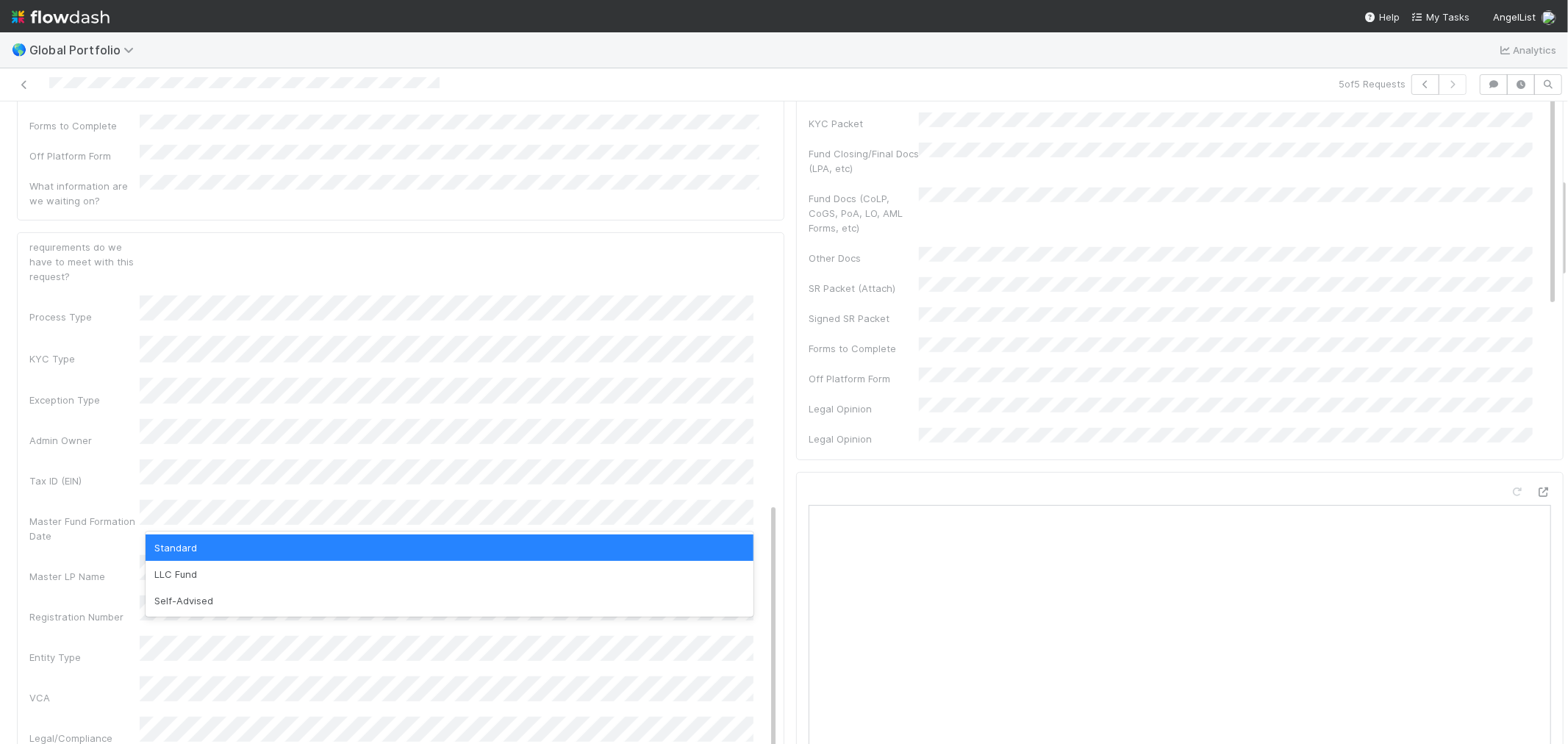
click at [181, 544] on div "Standard" at bounding box center [449, 547] width 608 height 27
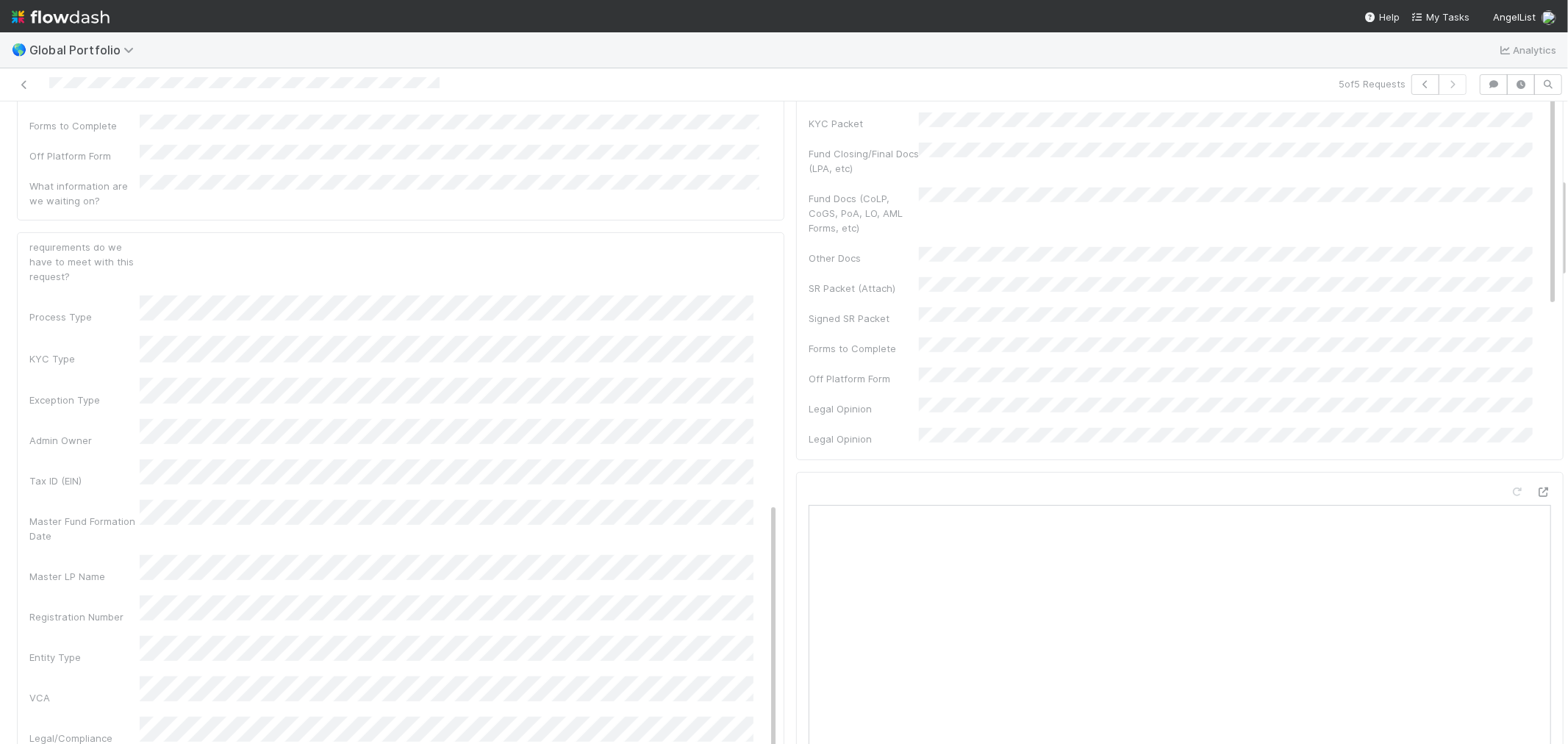
click at [108, 690] on div "VCA" at bounding box center [85, 697] width 111 height 15
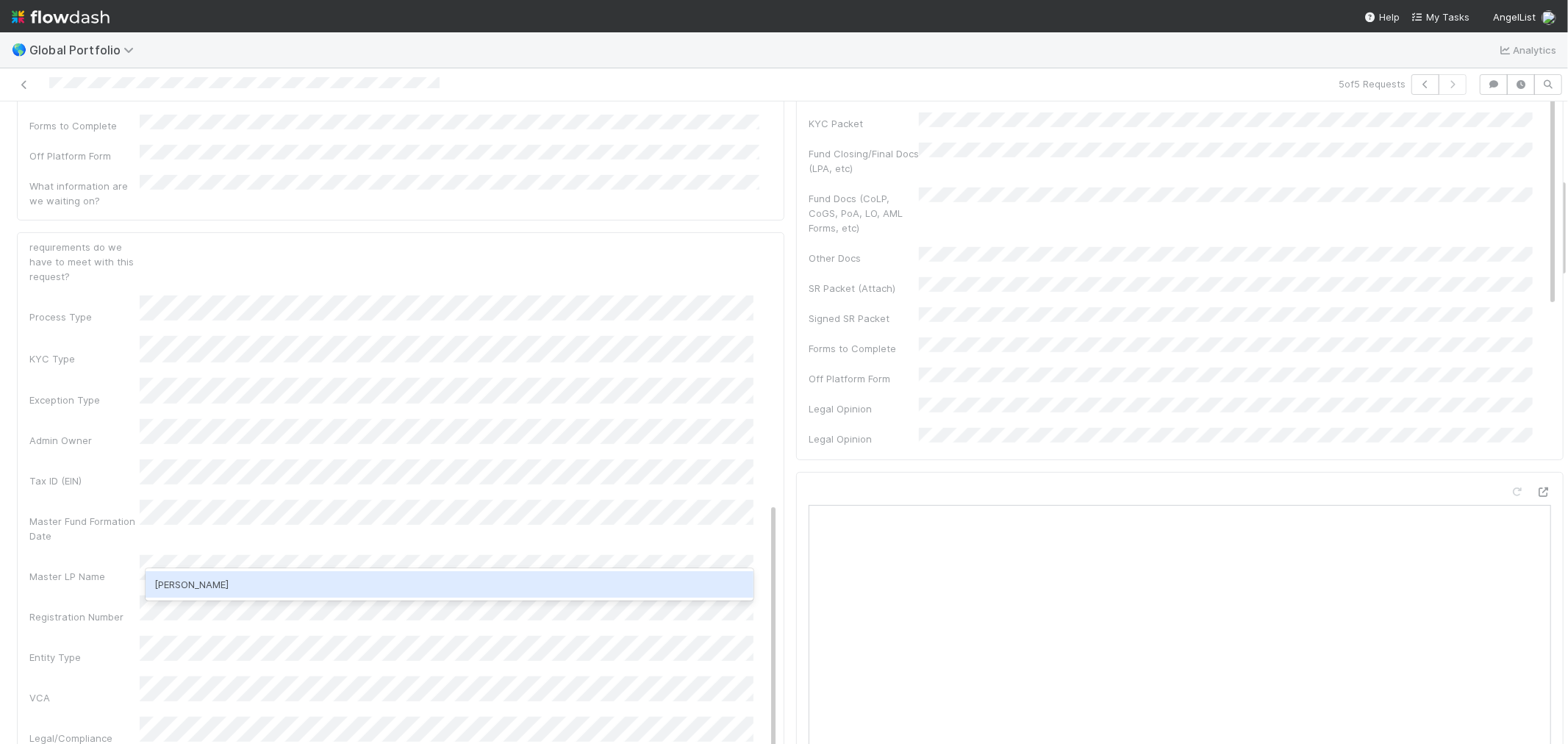
click at [177, 585] on div "Jonah Lecker" at bounding box center [449, 584] width 608 height 27
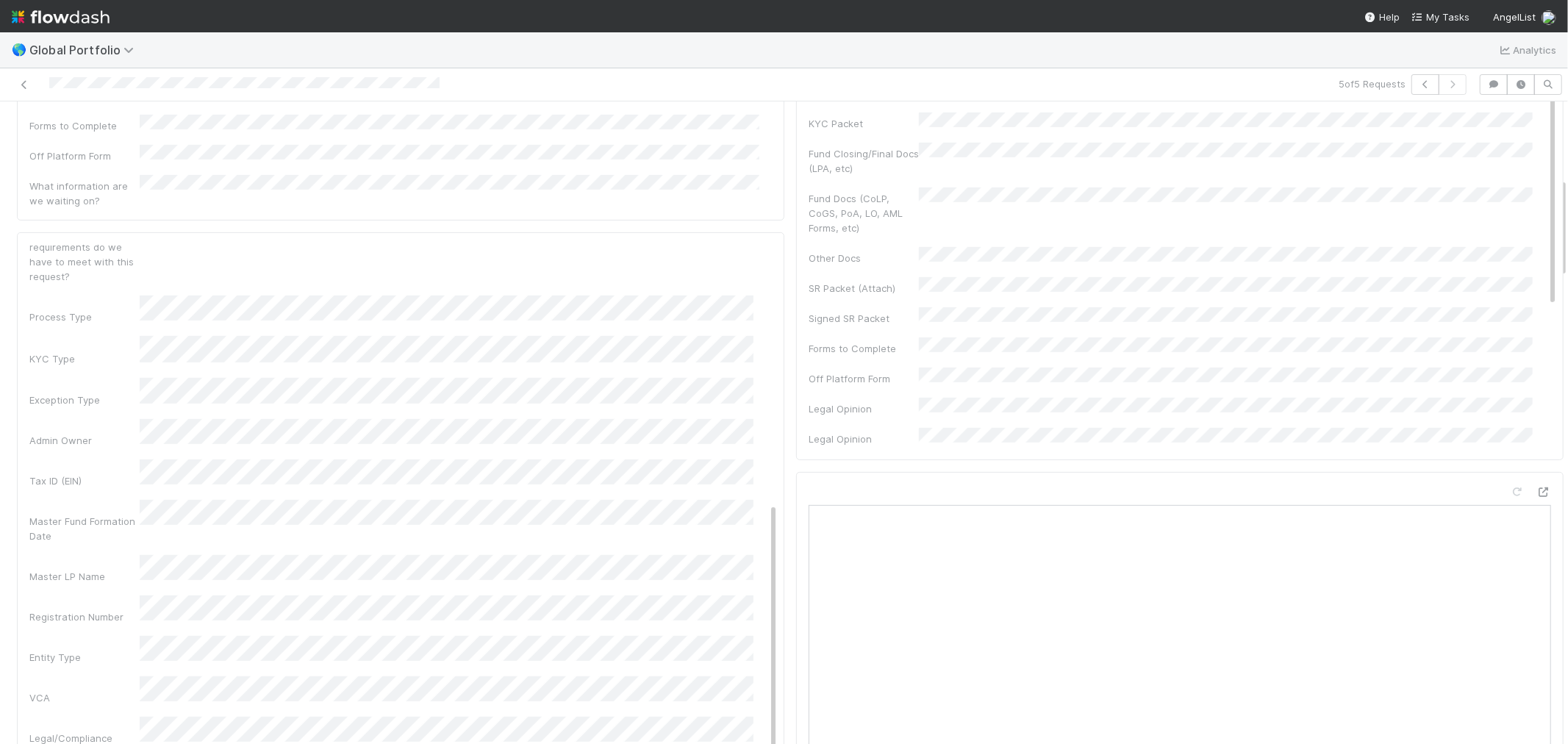
click at [122, 690] on div "VCA" at bounding box center [85, 697] width 111 height 15
click at [103, 596] on div "Registration Number" at bounding box center [403, 610] width 748 height 29
click at [100, 526] on div "Admin Notes Possible Duplicate task Primary Front Convo Link Additional Front C…" at bounding box center [403, 370] width 748 height 1144
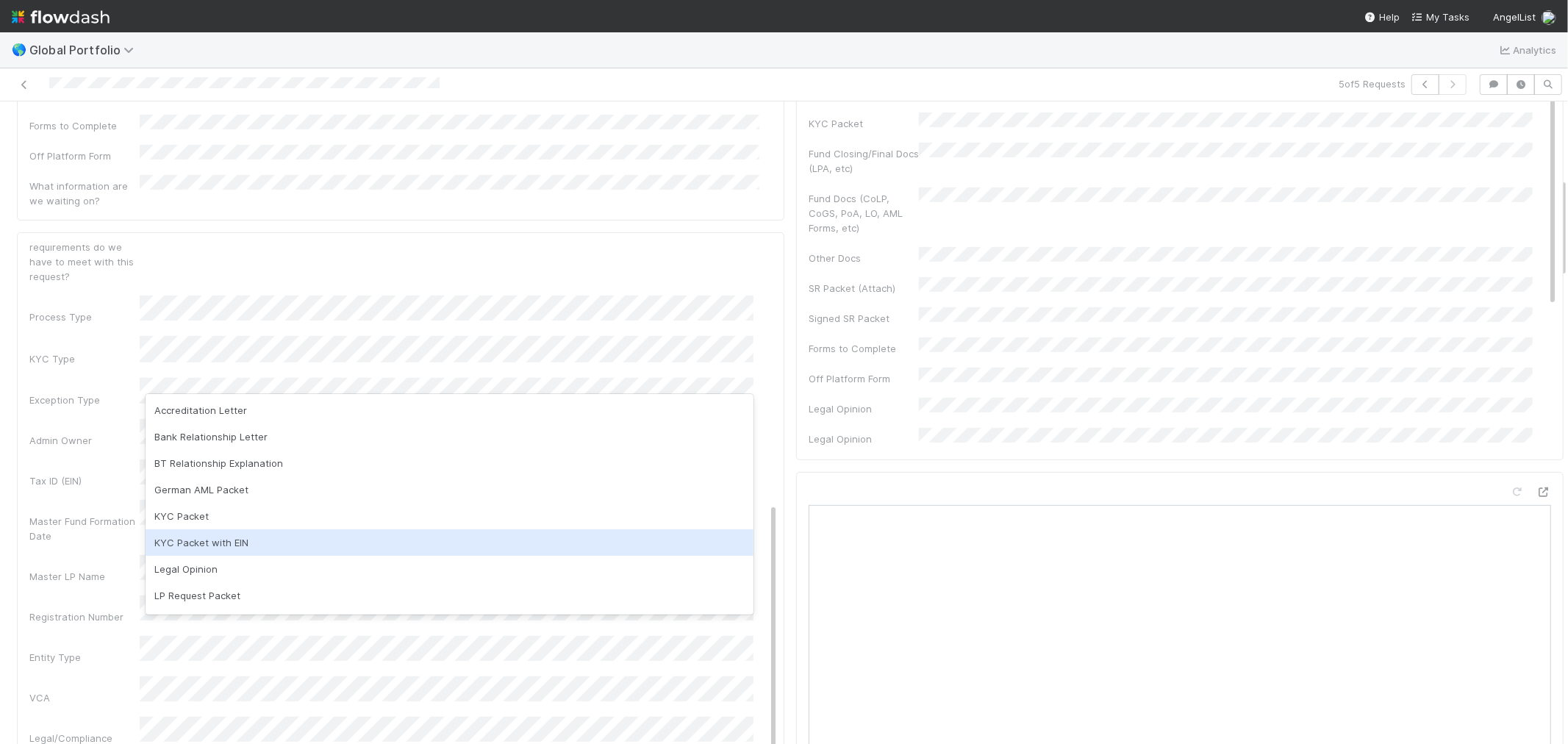
click at [195, 538] on div "KYC Packet with EIN" at bounding box center [449, 542] width 608 height 27
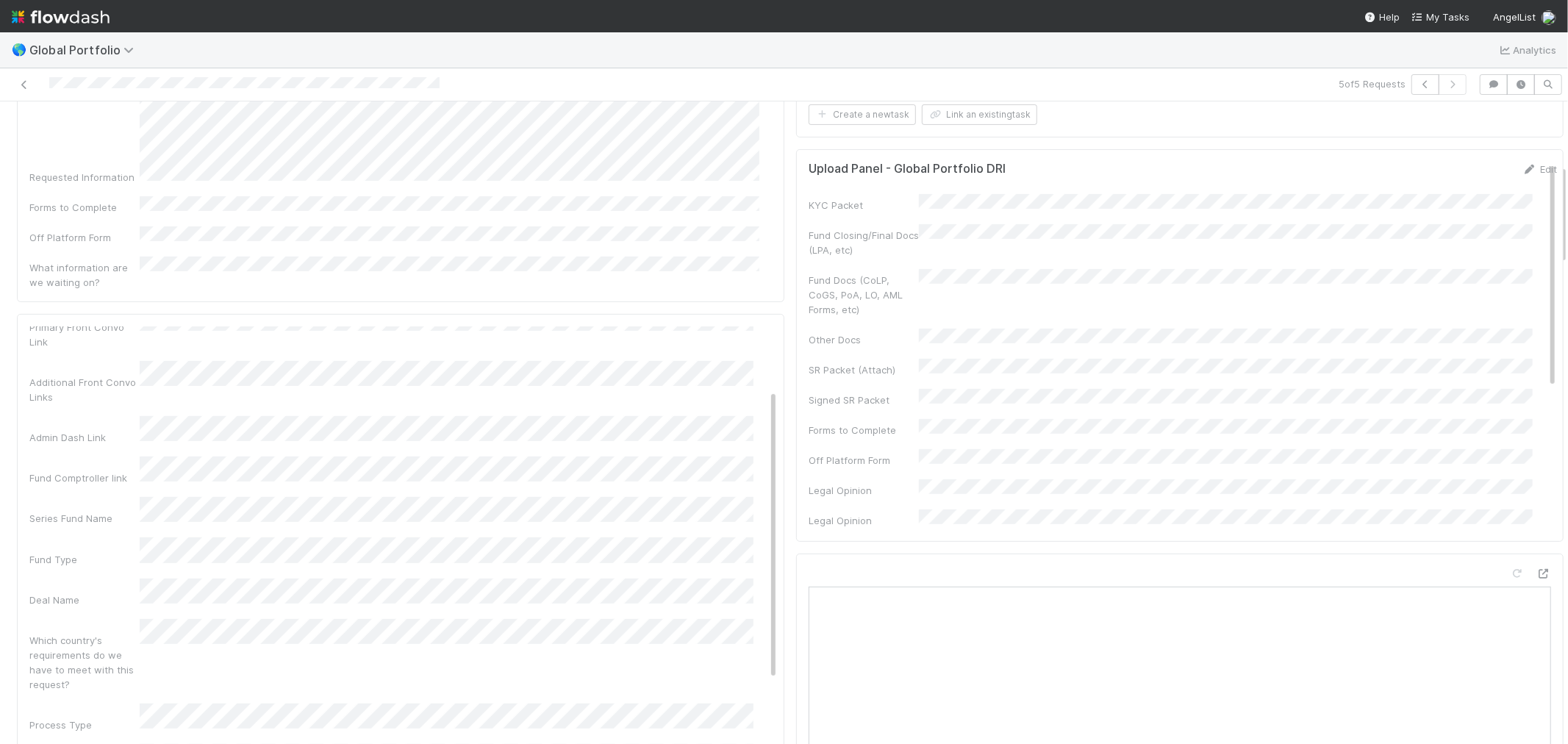
scroll to position [0, 0]
click at [685, 327] on button "Save" at bounding box center [699, 339] width 42 height 25
click at [743, 328] on link "Edit" at bounding box center [760, 334] width 35 height 12
click at [680, 321] on button "Save" at bounding box center [699, 333] width 42 height 25
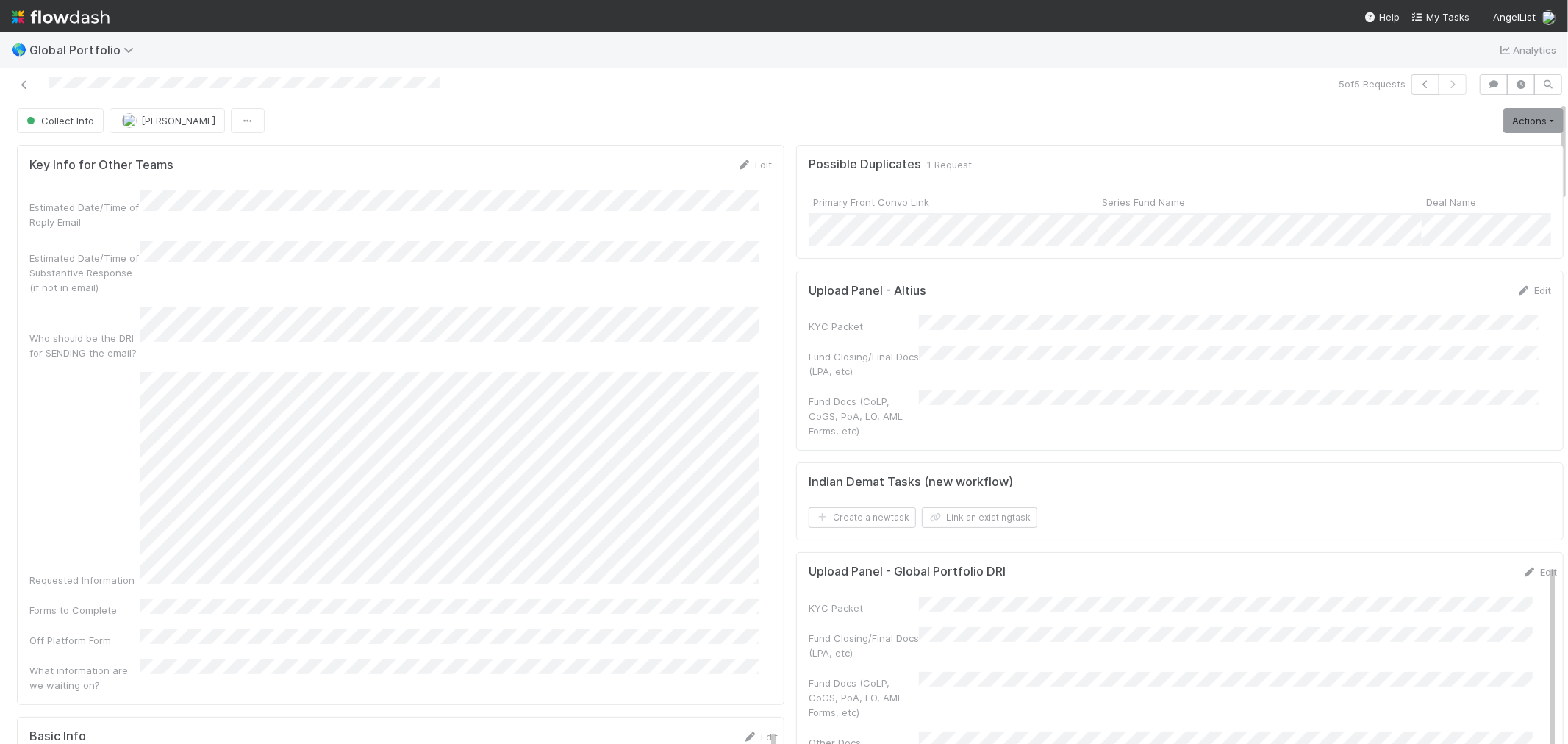
scroll to position [0, 0]
click at [1522, 577] on link "Edit" at bounding box center [1539, 577] width 35 height 12
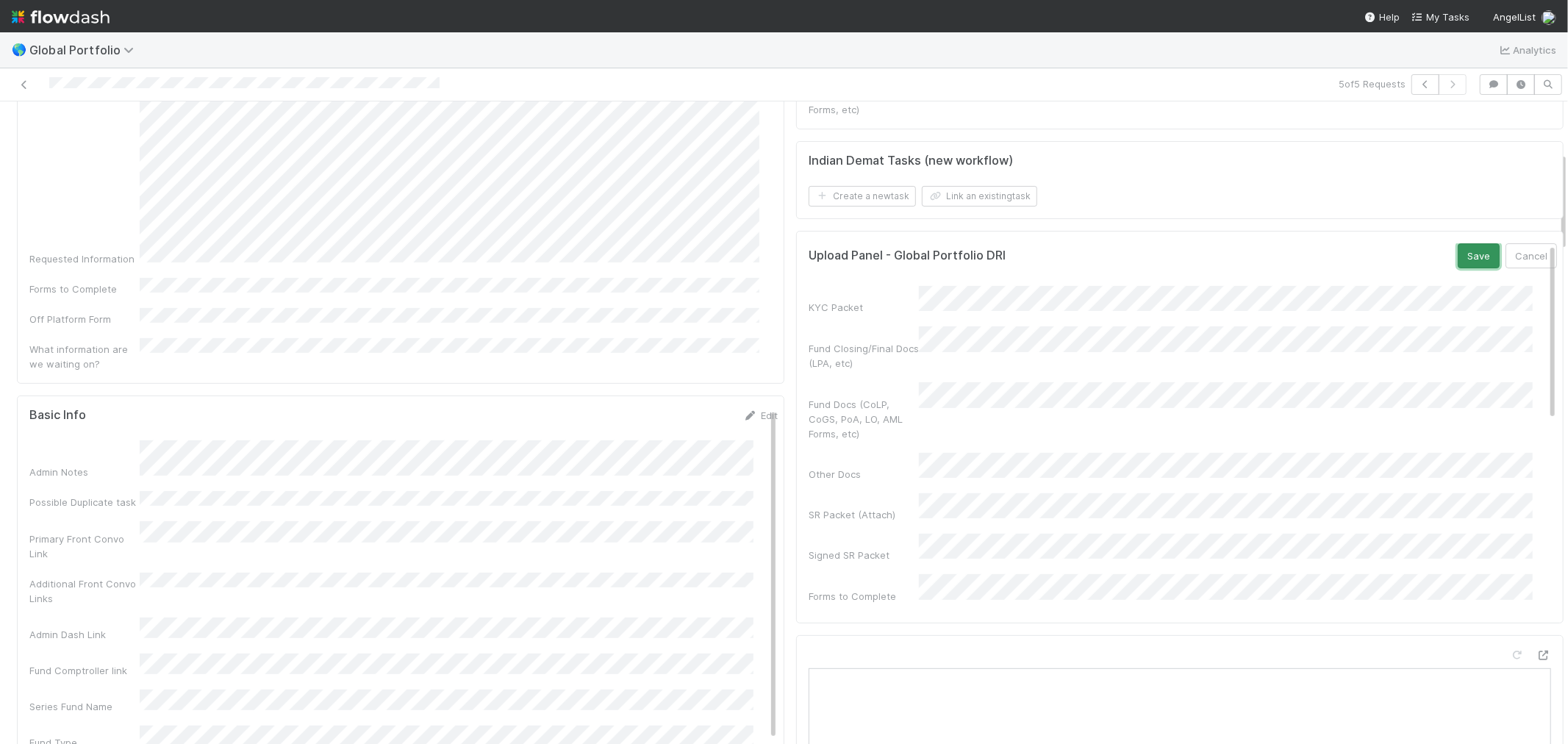
click at [1457, 257] on button "Save" at bounding box center [1478, 255] width 42 height 25
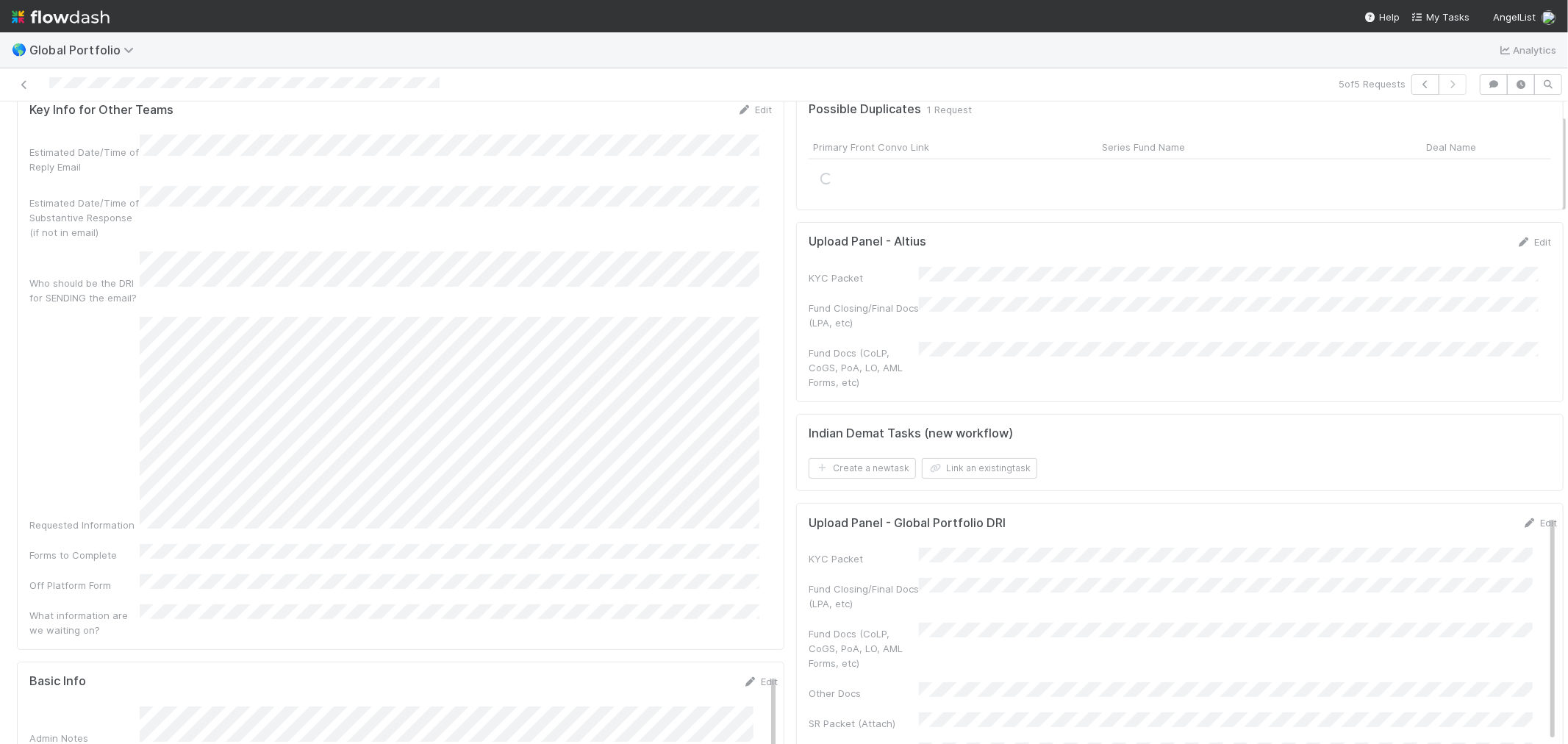
scroll to position [0, 0]
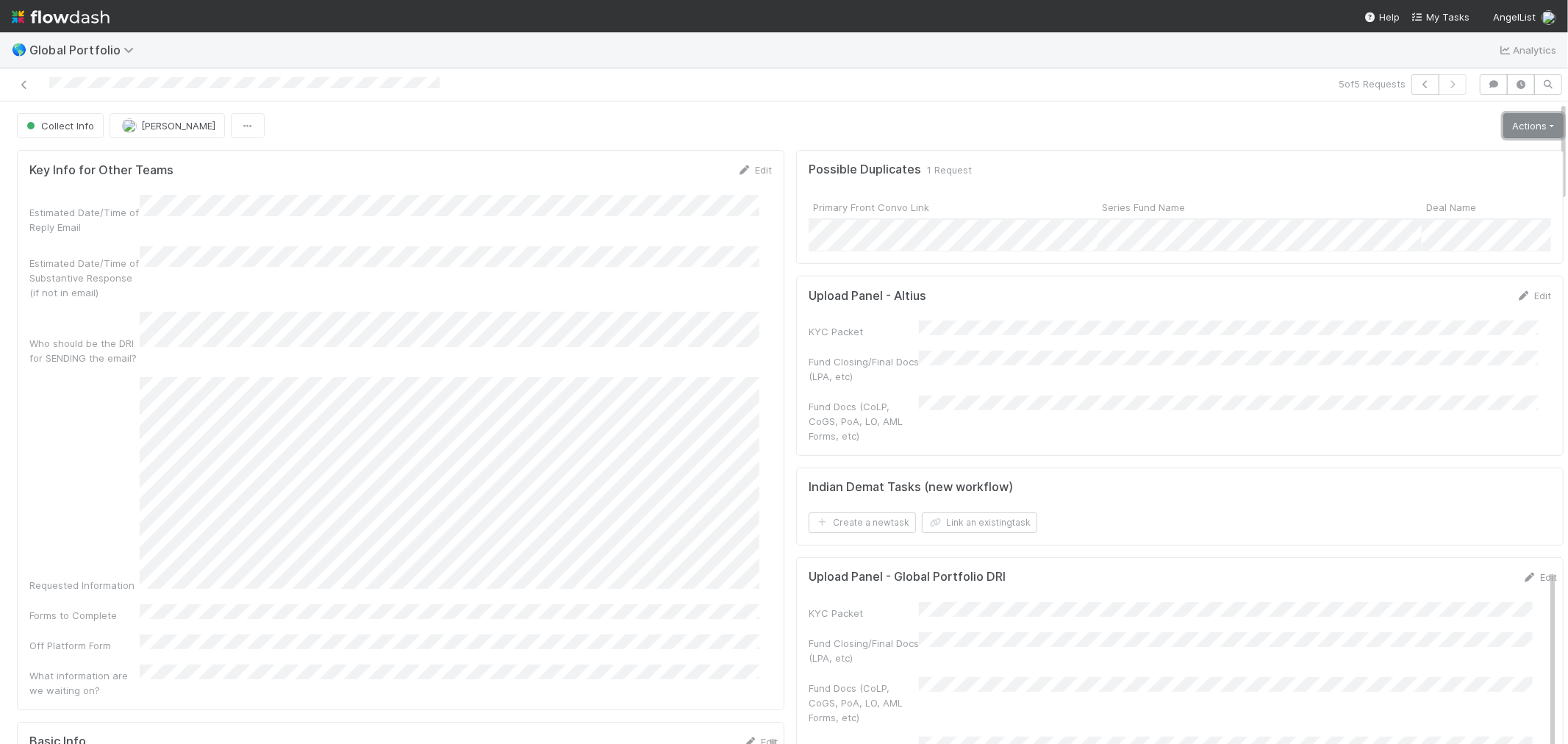
click at [1508, 126] on link "Actions" at bounding box center [1533, 125] width 61 height 25
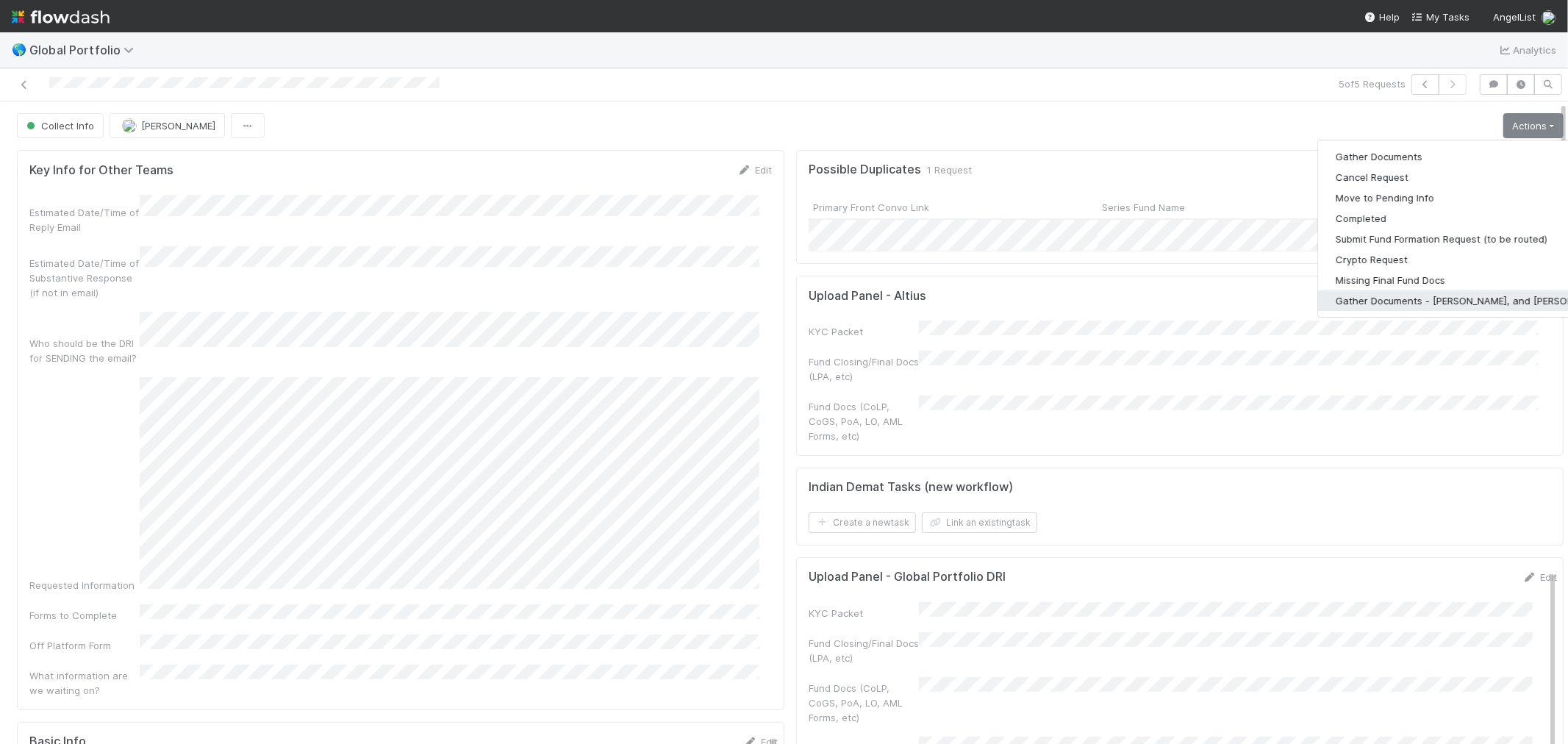
click at [1434, 297] on button "Gather Documents - Len, Michael, and Cristan" at bounding box center [1471, 300] width 307 height 21
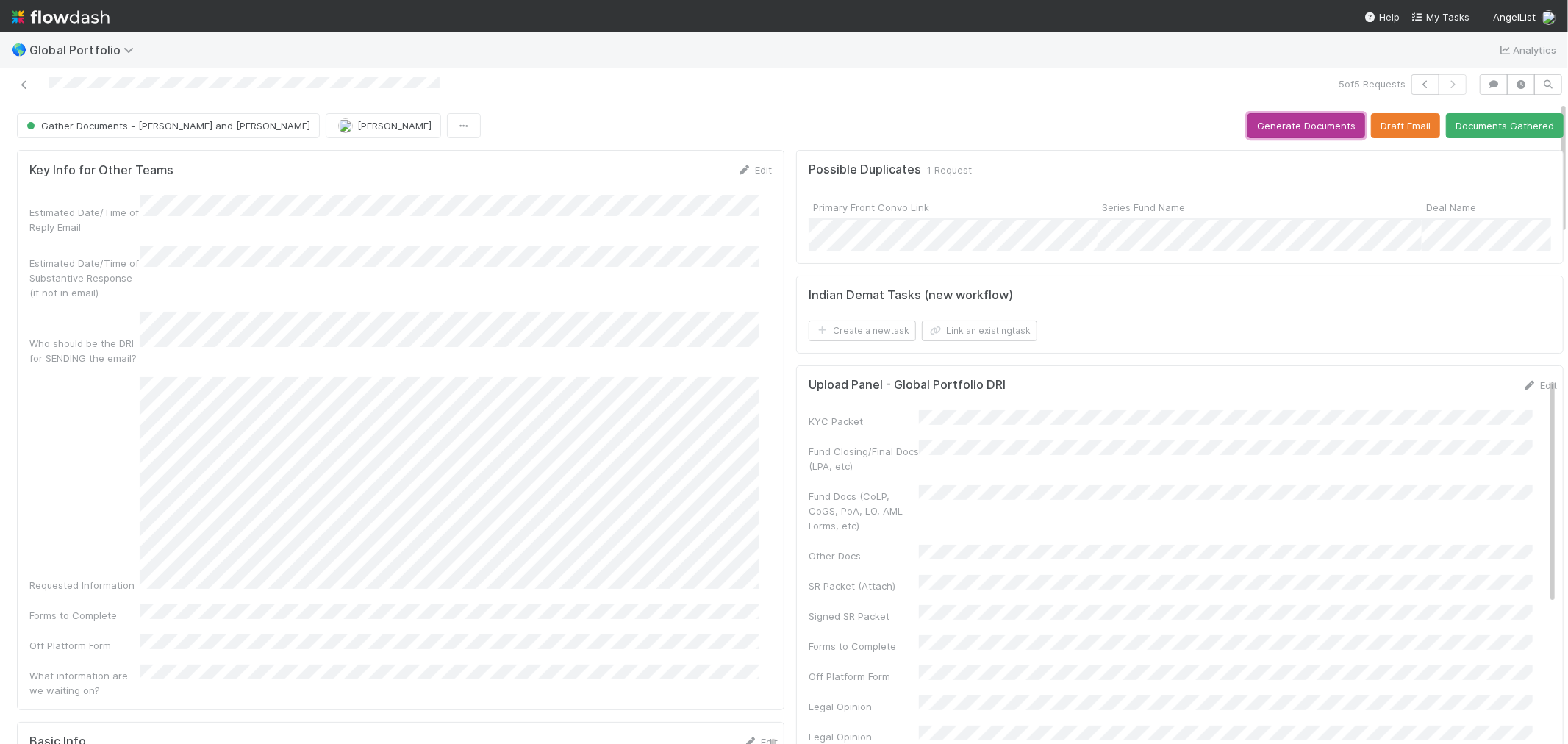
click at [1283, 127] on button "Generate Documents" at bounding box center [1306, 125] width 118 height 25
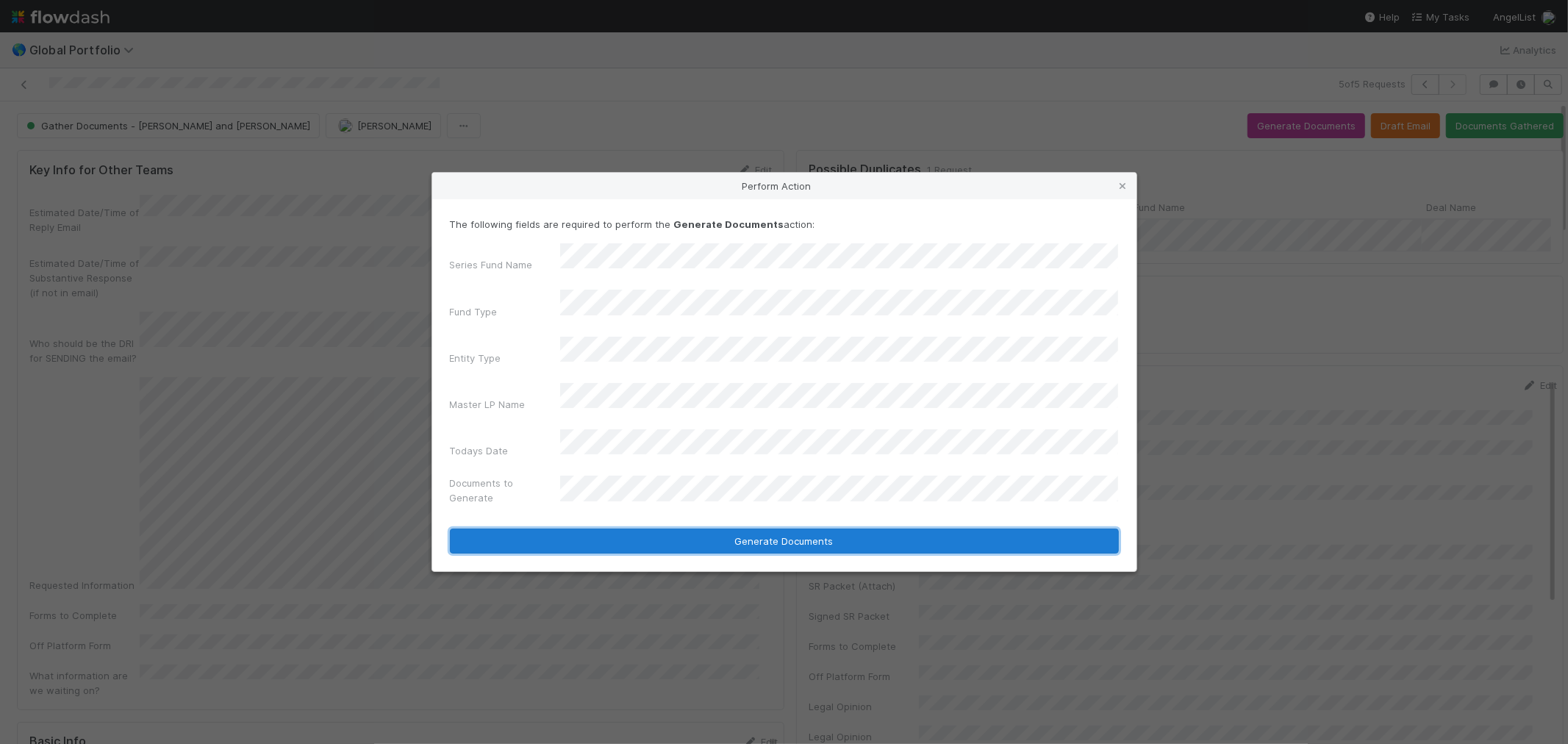
click at [752, 529] on button "Generate Documents" at bounding box center [785, 541] width 669 height 25
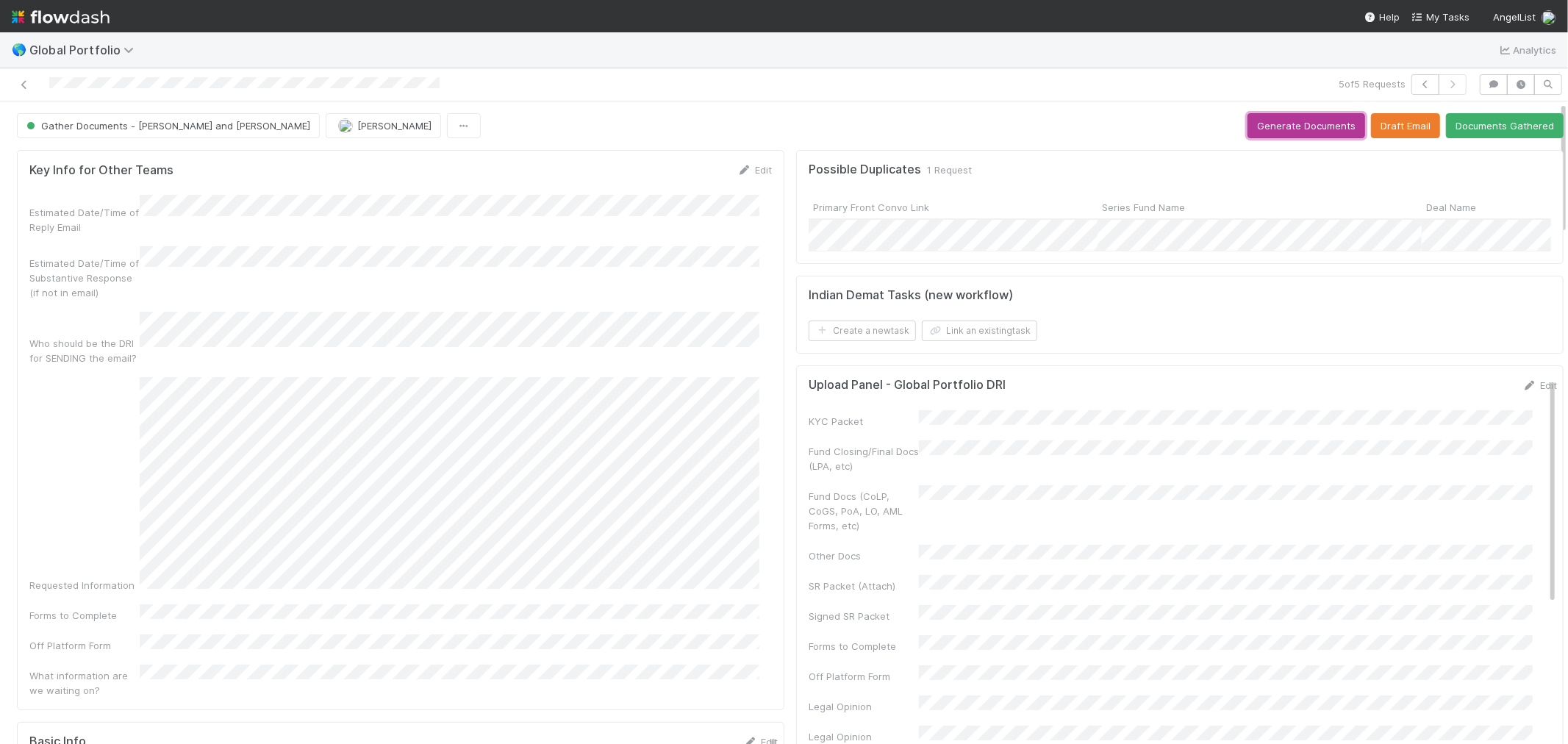
drag, startPoint x: 1247, startPoint y: 125, endPoint x: 671, endPoint y: 122, distance: 576.0
click at [695, 122] on div "Gather Documents - Len and Michael Maranatha Kure Generate Documents Draft Emai…" at bounding box center [790, 125] width 1547 height 25
drag, startPoint x: 657, startPoint y: 122, endPoint x: 1564, endPoint y: 273, distance: 919.5
click at [657, 122] on div "Gather Documents - Len and Michael Maranatha Kure Generate Documents Draft Emai…" at bounding box center [790, 125] width 1547 height 25
click at [1522, 390] on icon at bounding box center [1529, 385] width 15 height 10
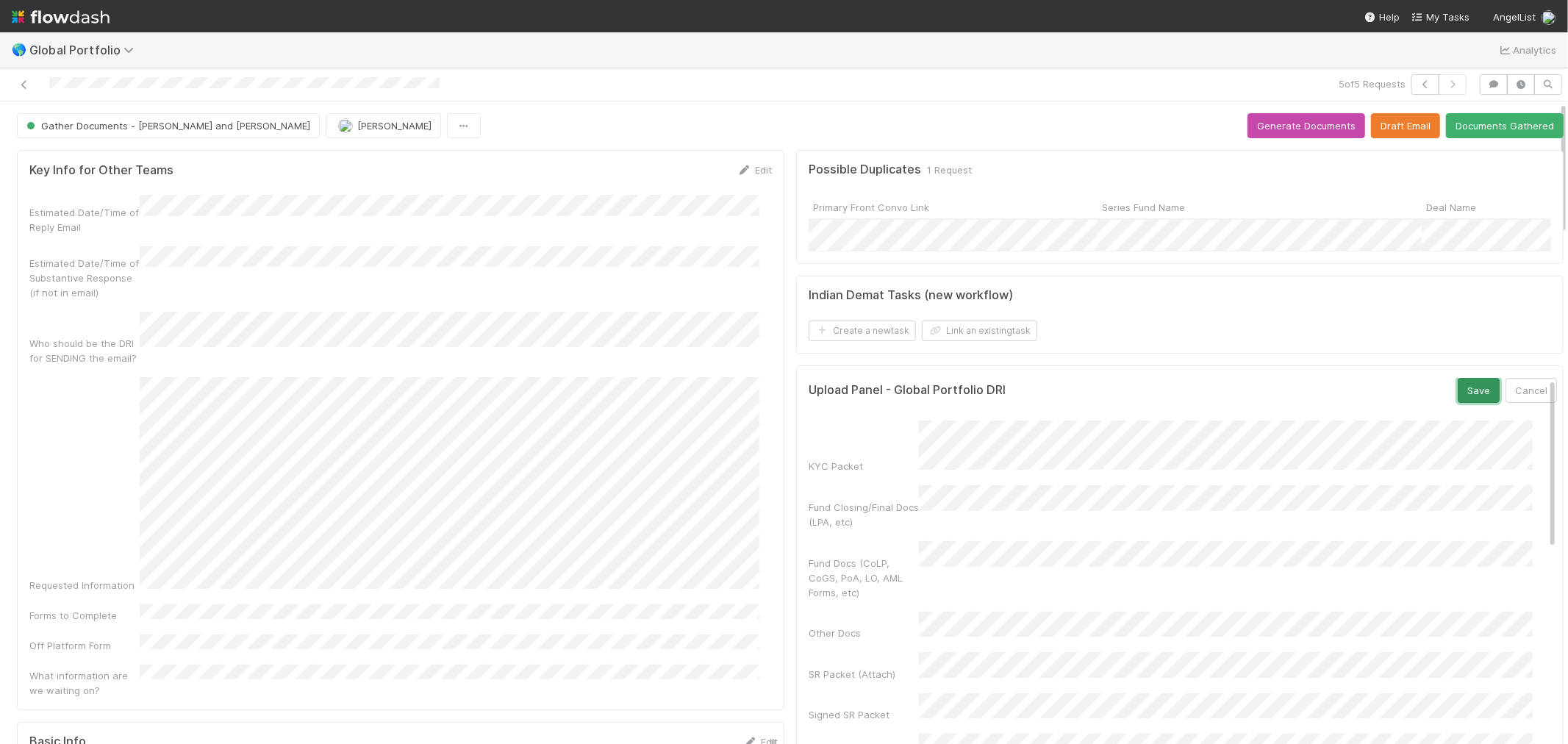
click at [1457, 402] on button "Save" at bounding box center [1478, 389] width 42 height 25
click at [1505, 133] on button "Documents Gathered" at bounding box center [1505, 125] width 118 height 25
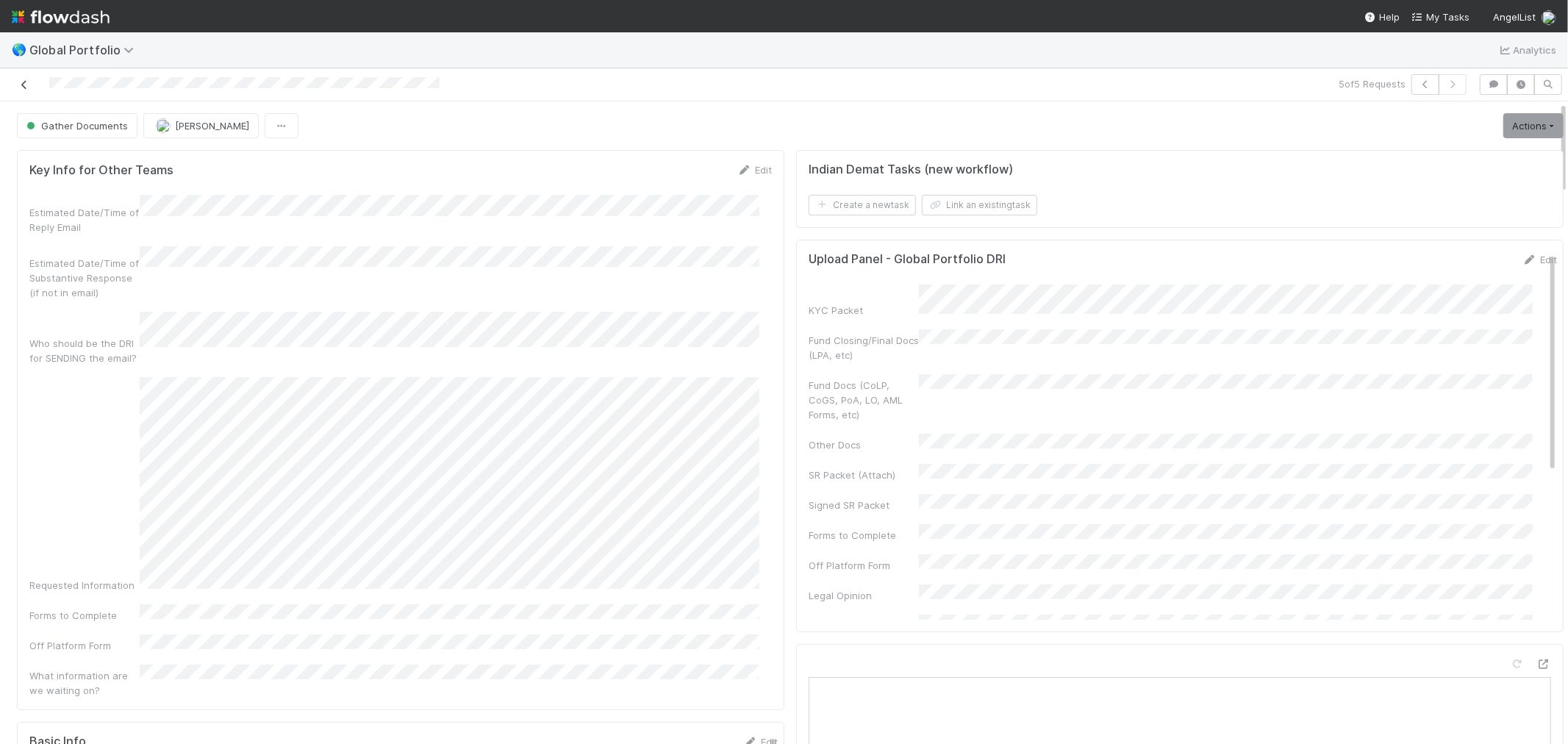
click at [23, 86] on icon at bounding box center [24, 85] width 15 height 10
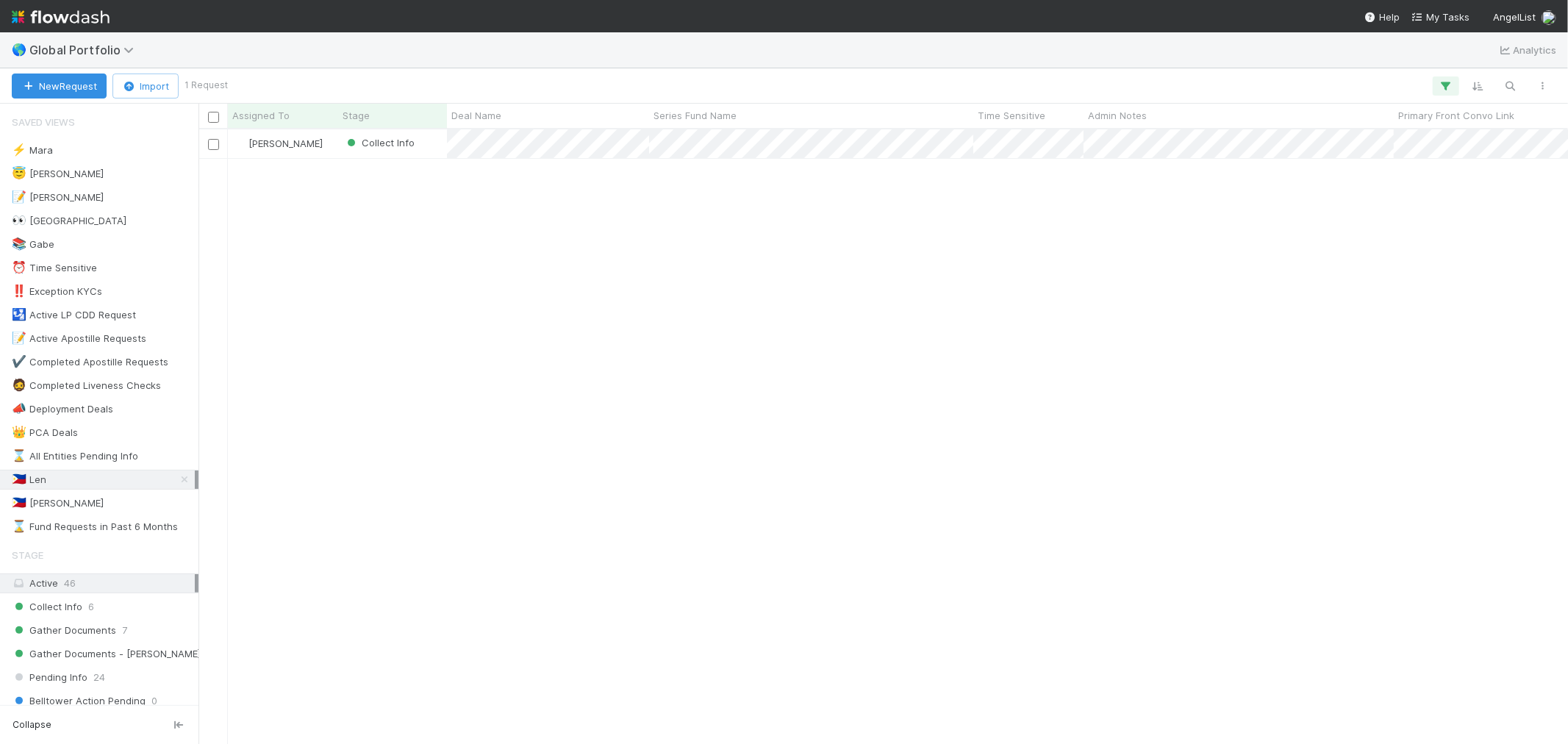
scroll to position [602, 1357]
click at [436, 149] on div "Collect Info" at bounding box center [392, 143] width 109 height 29
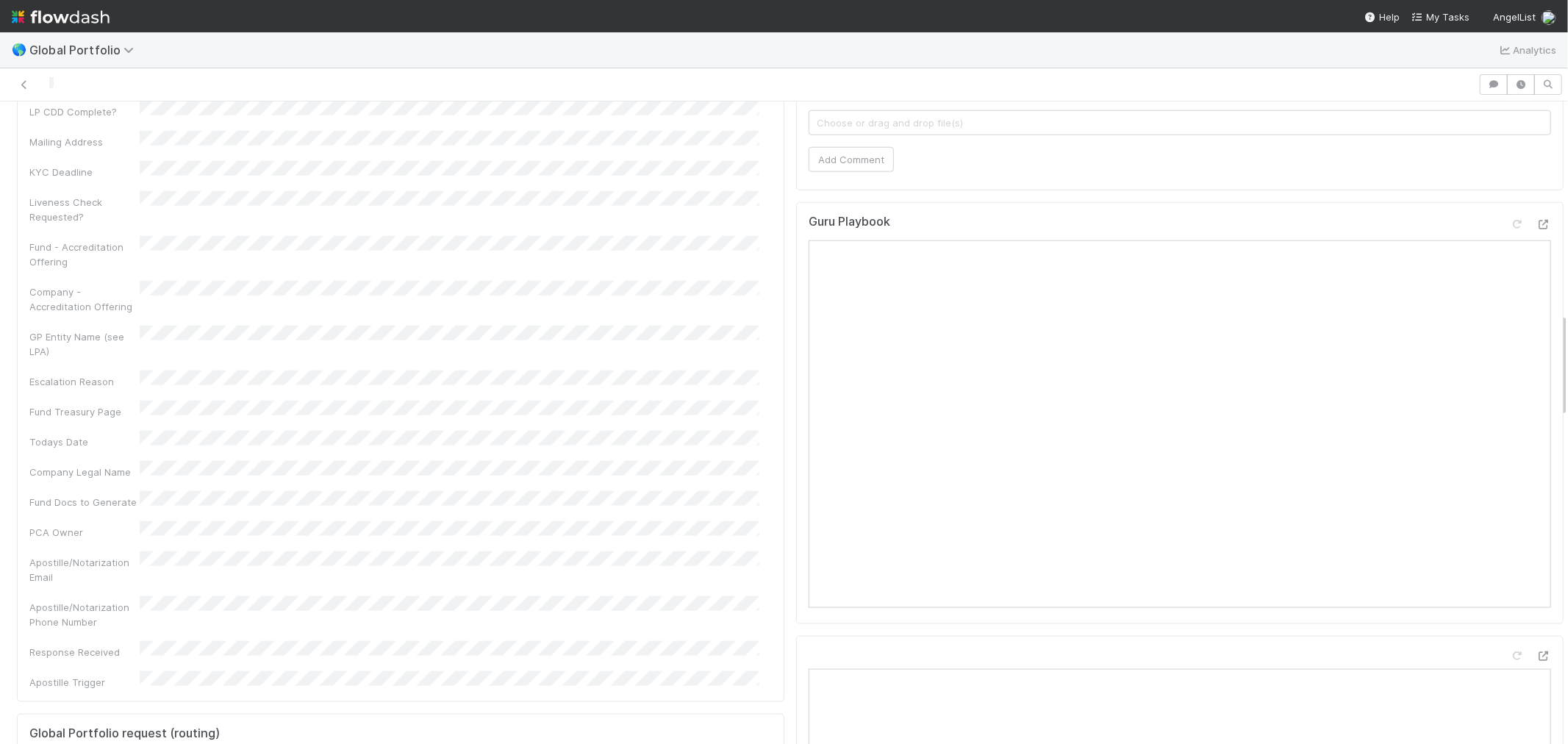
scroll to position [1062, 0]
click at [831, 397] on button "Add Comment" at bounding box center [852, 403] width 86 height 25
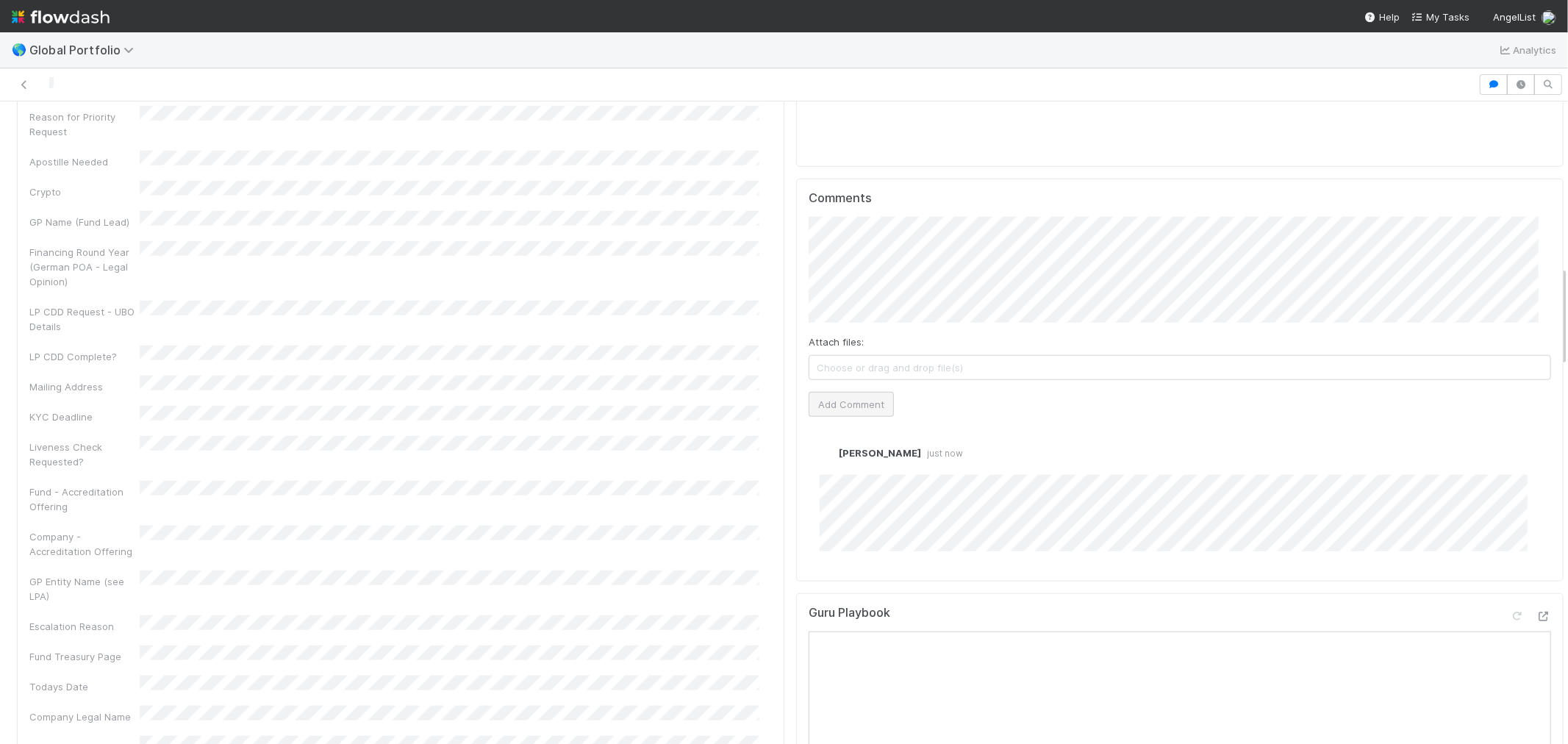
scroll to position [0, 0]
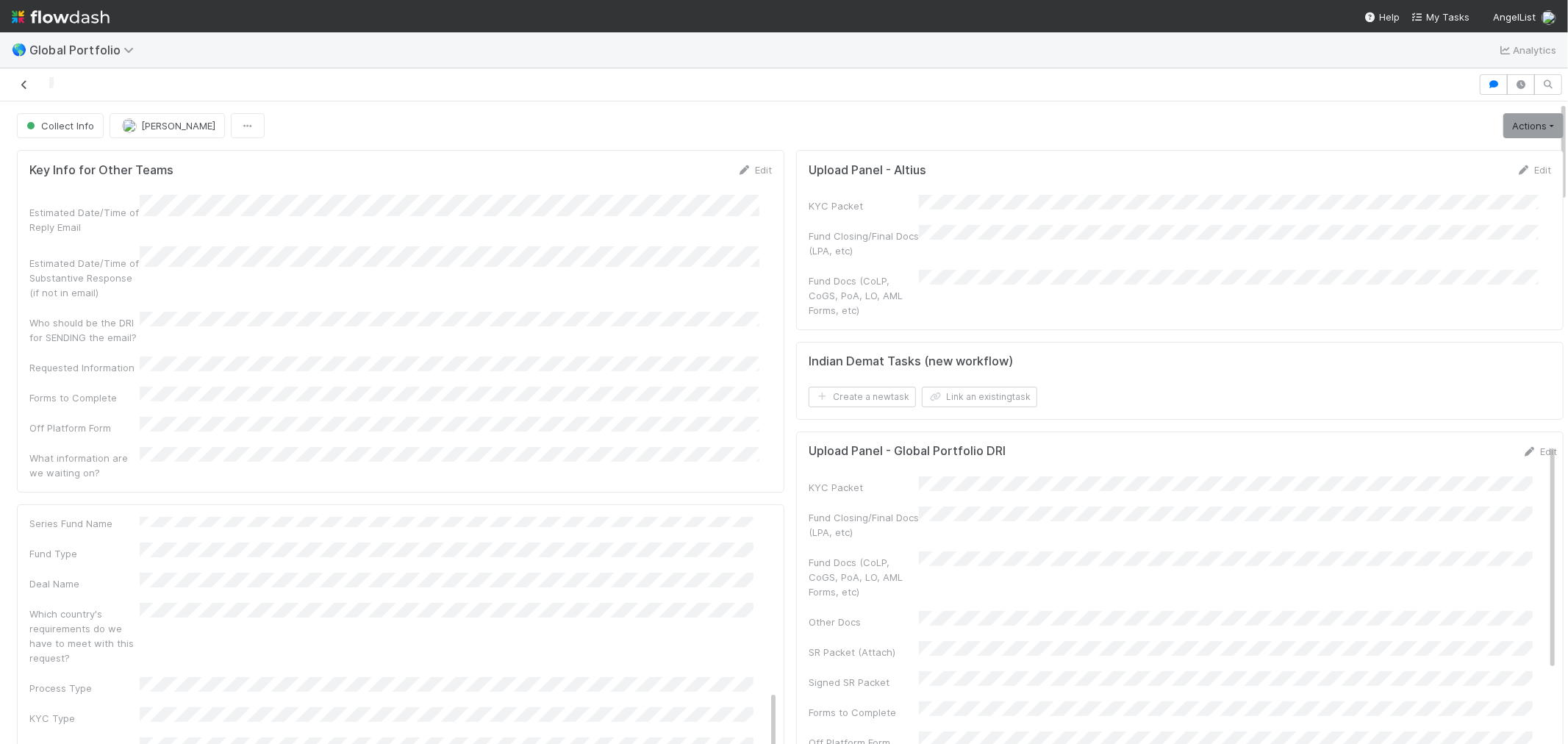
click at [24, 86] on icon at bounding box center [24, 85] width 15 height 10
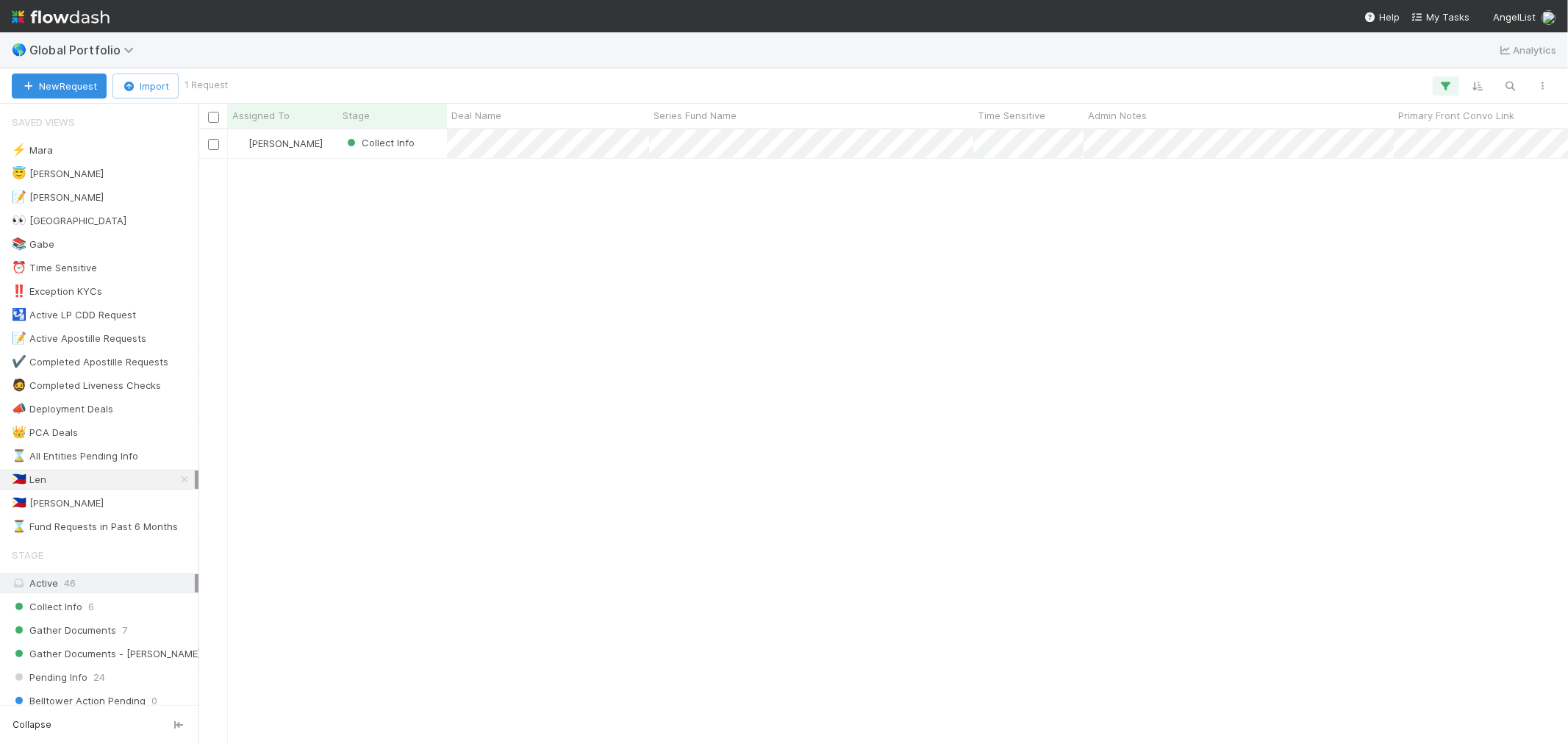
scroll to position [602, 1357]
click at [81, 43] on span "Global Portfolio" at bounding box center [86, 50] width 112 height 15
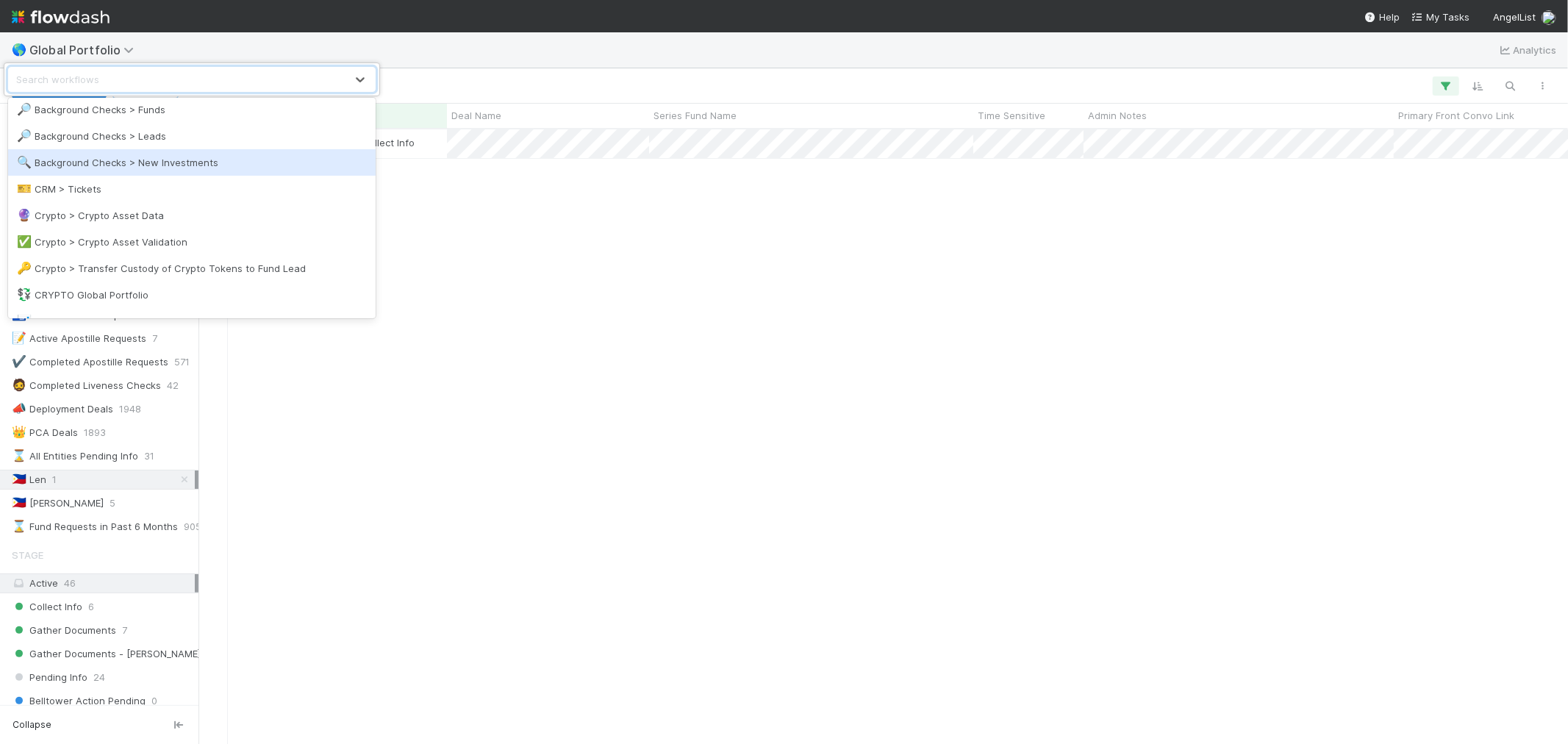
scroll to position [327, 0]
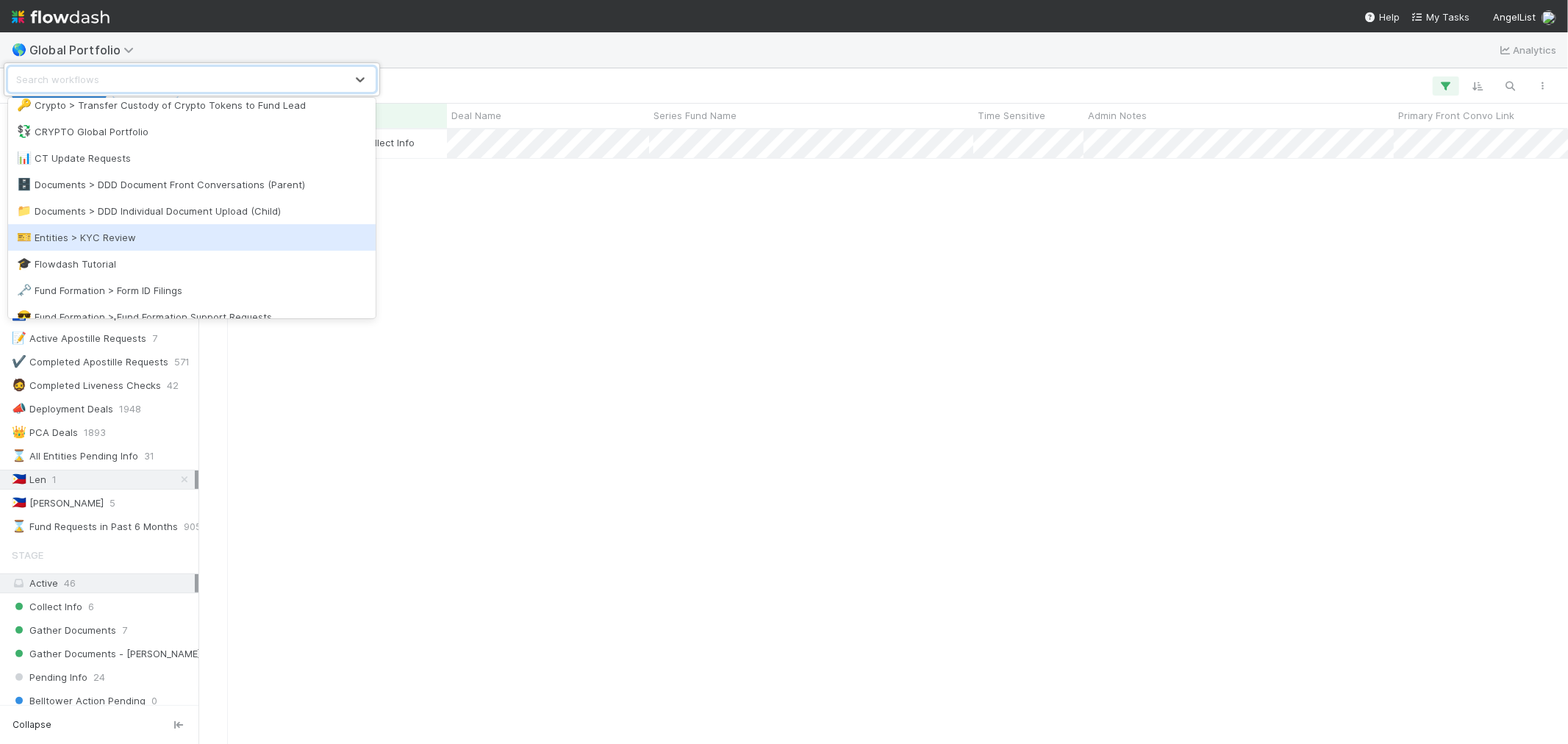
click at [143, 240] on div "🎫 Entities > KYC Review" at bounding box center [191, 237] width 350 height 15
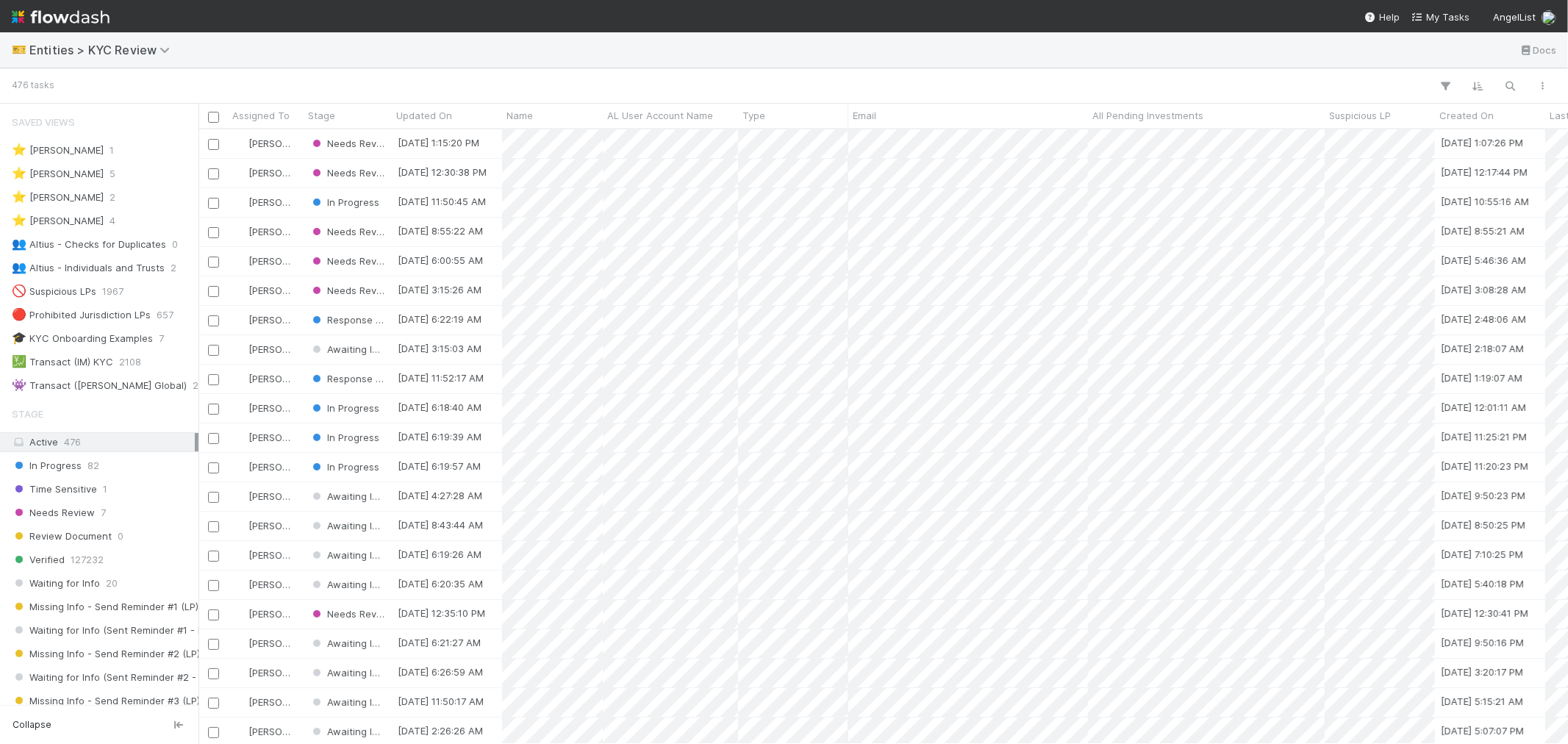
scroll to position [12, 13]
click at [149, 49] on span "Entities > KYC Review" at bounding box center [104, 50] width 147 height 15
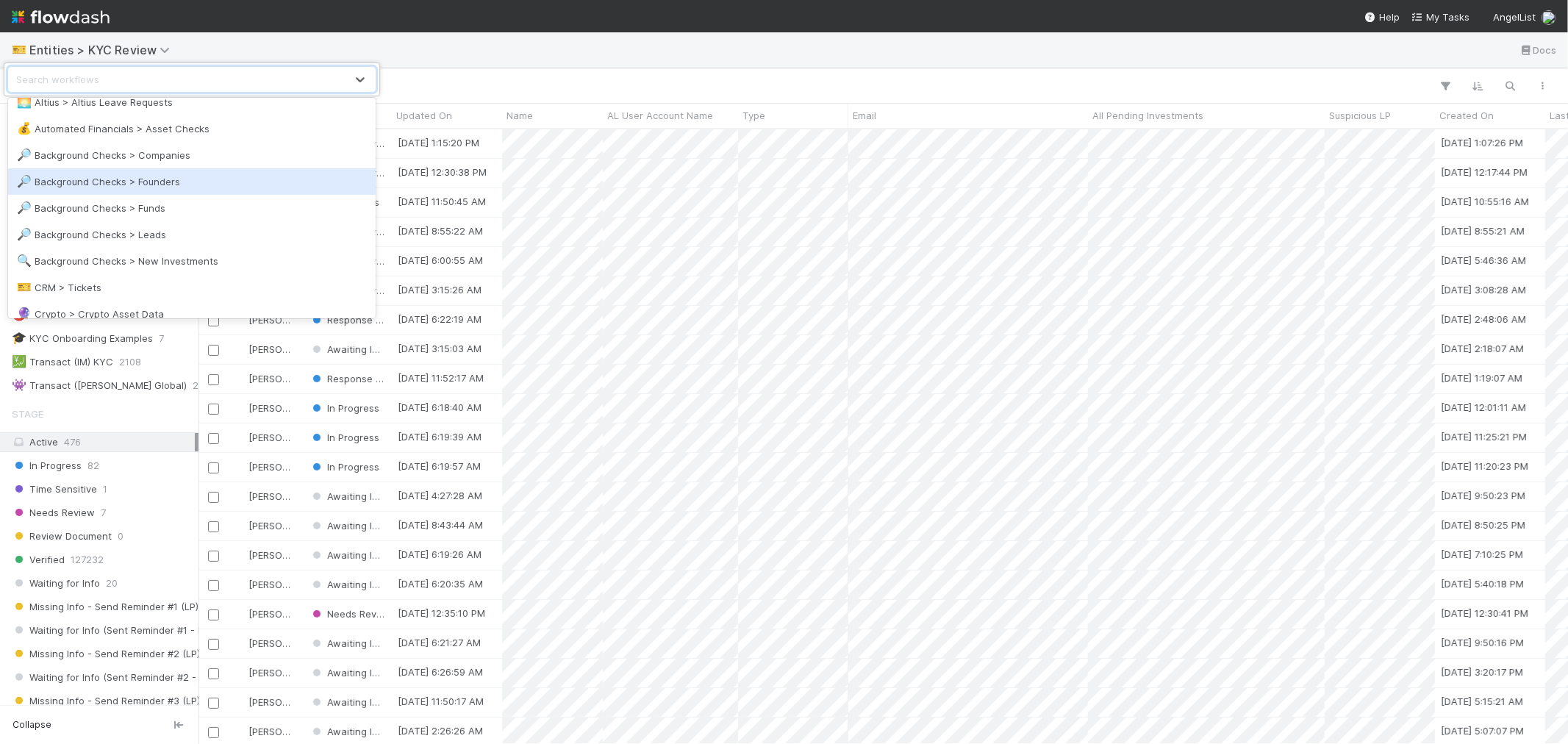
scroll to position [82, 0]
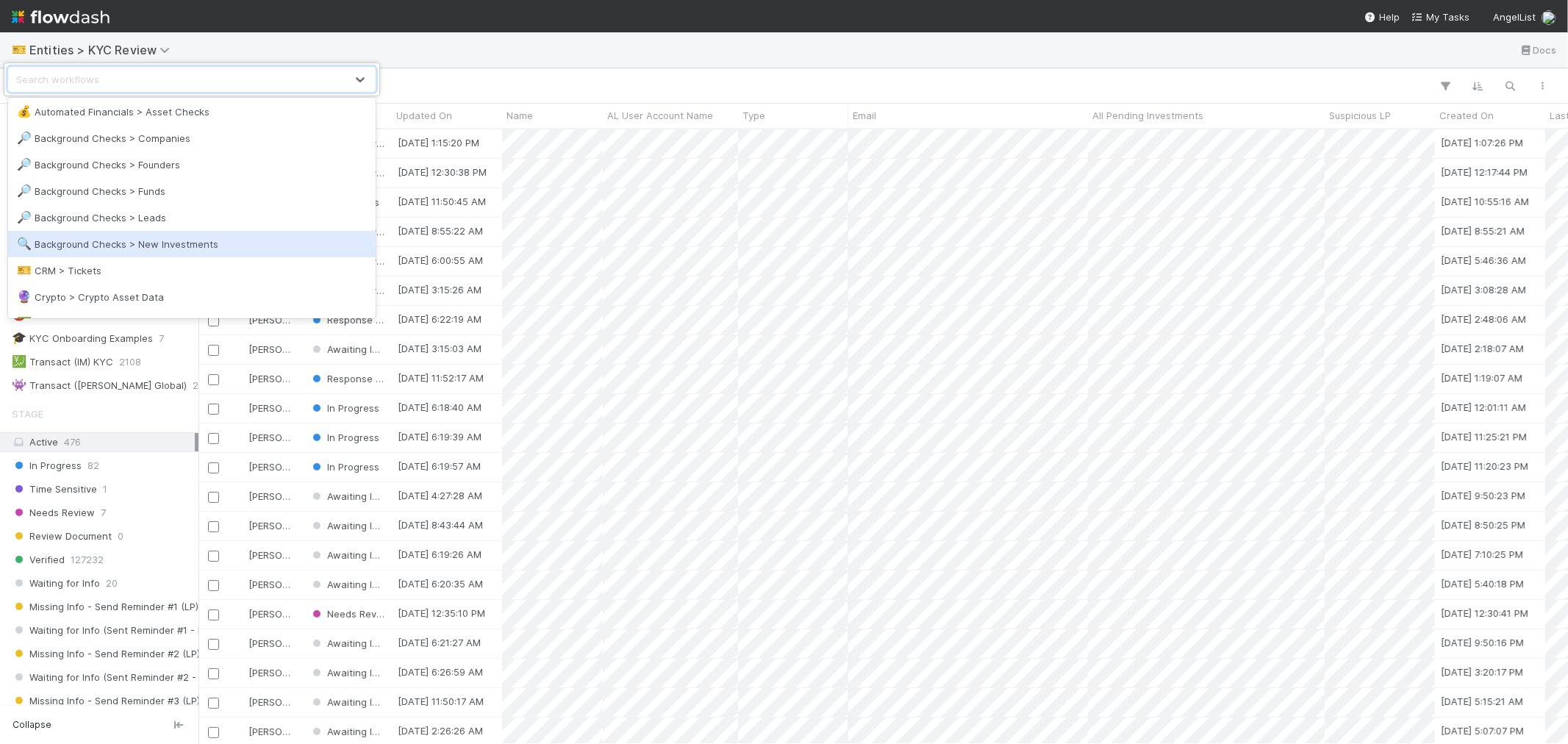
click at [166, 239] on div "🔍 Background Checks > New Investments" at bounding box center [191, 244] width 350 height 15
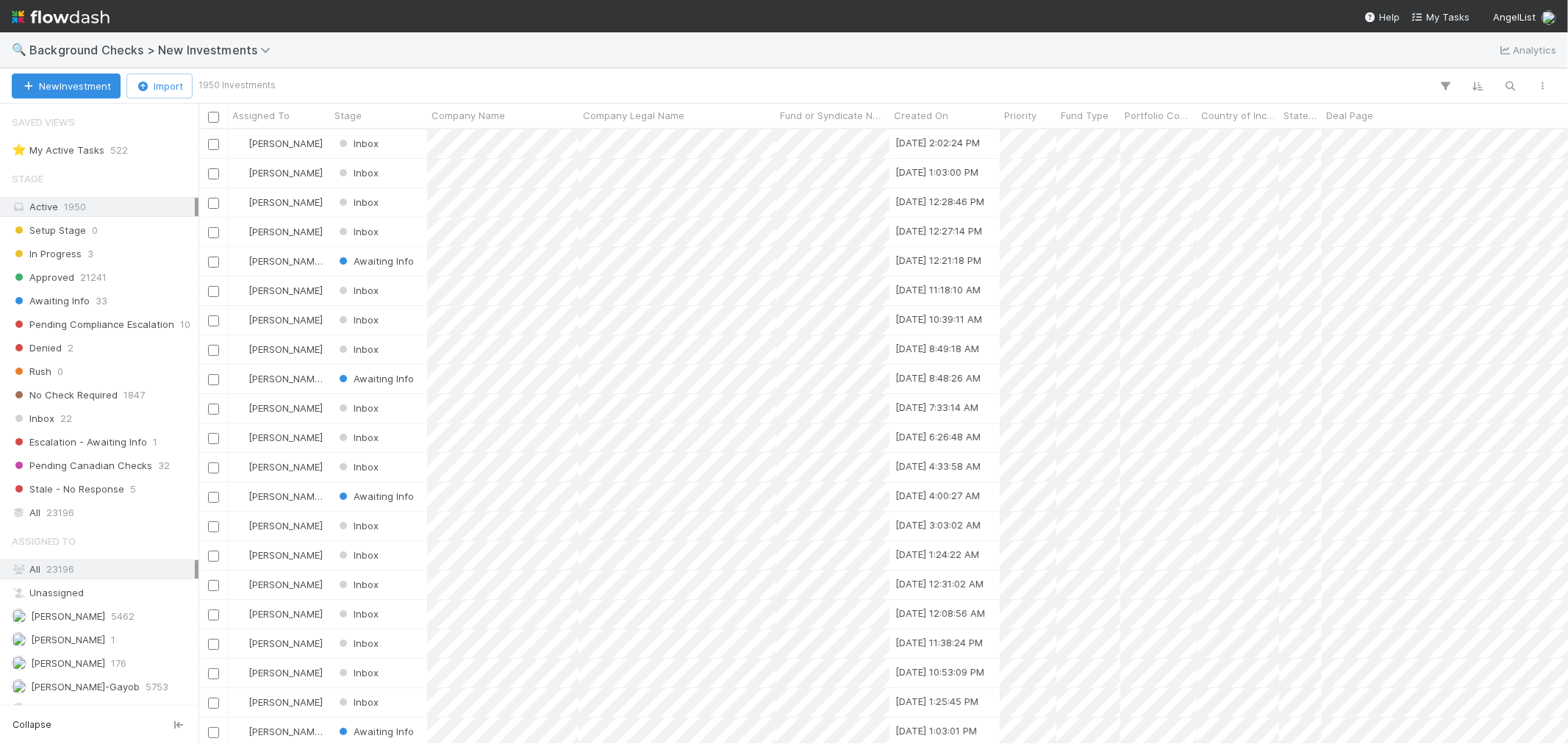
scroll to position [12, 13]
drag, startPoint x: 86, startPoint y: 422, endPoint x: 69, endPoint y: 686, distance: 264.5
click at [86, 422] on div "Inbox 22" at bounding box center [104, 418] width 183 height 18
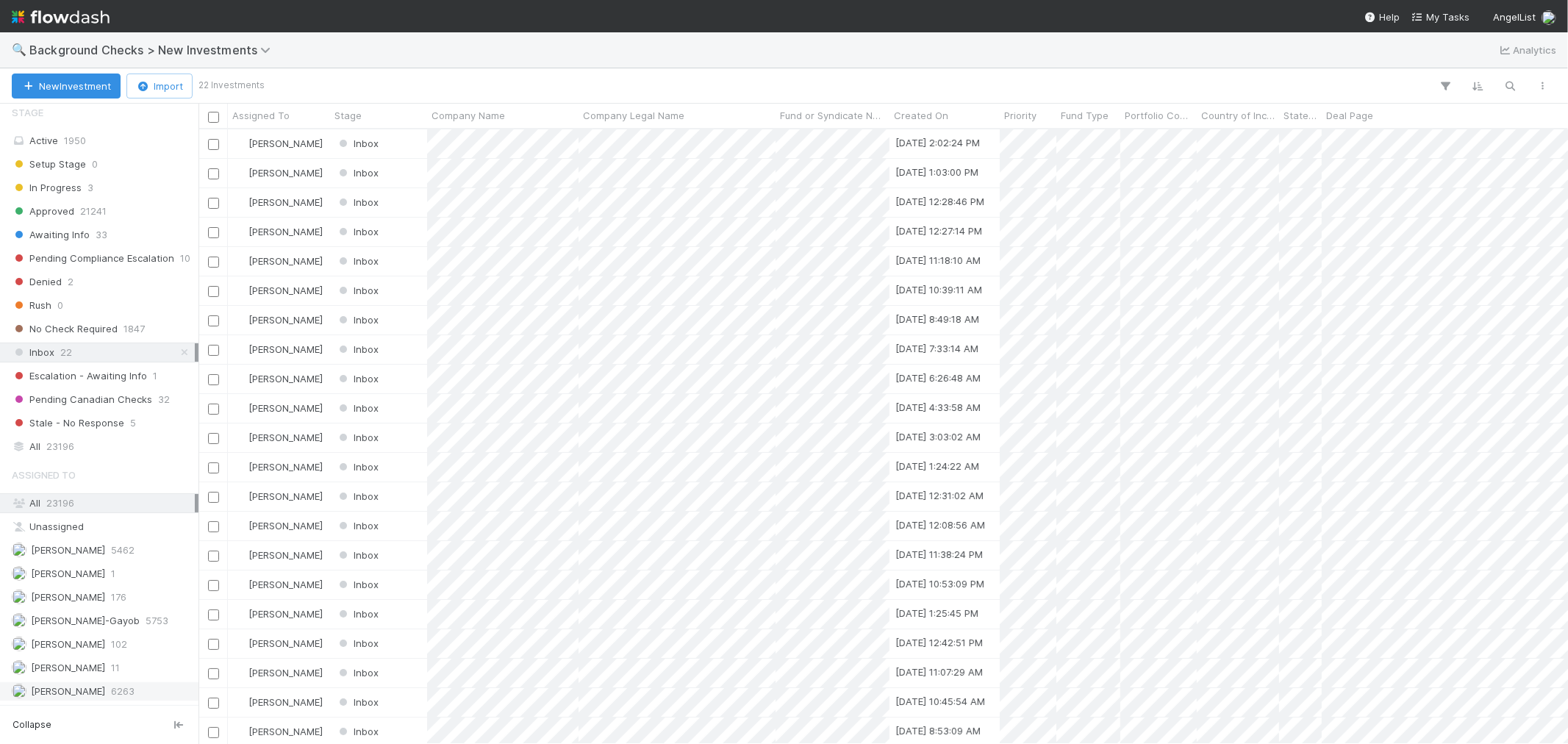
click at [72, 691] on span "[PERSON_NAME]" at bounding box center [68, 691] width 75 height 12
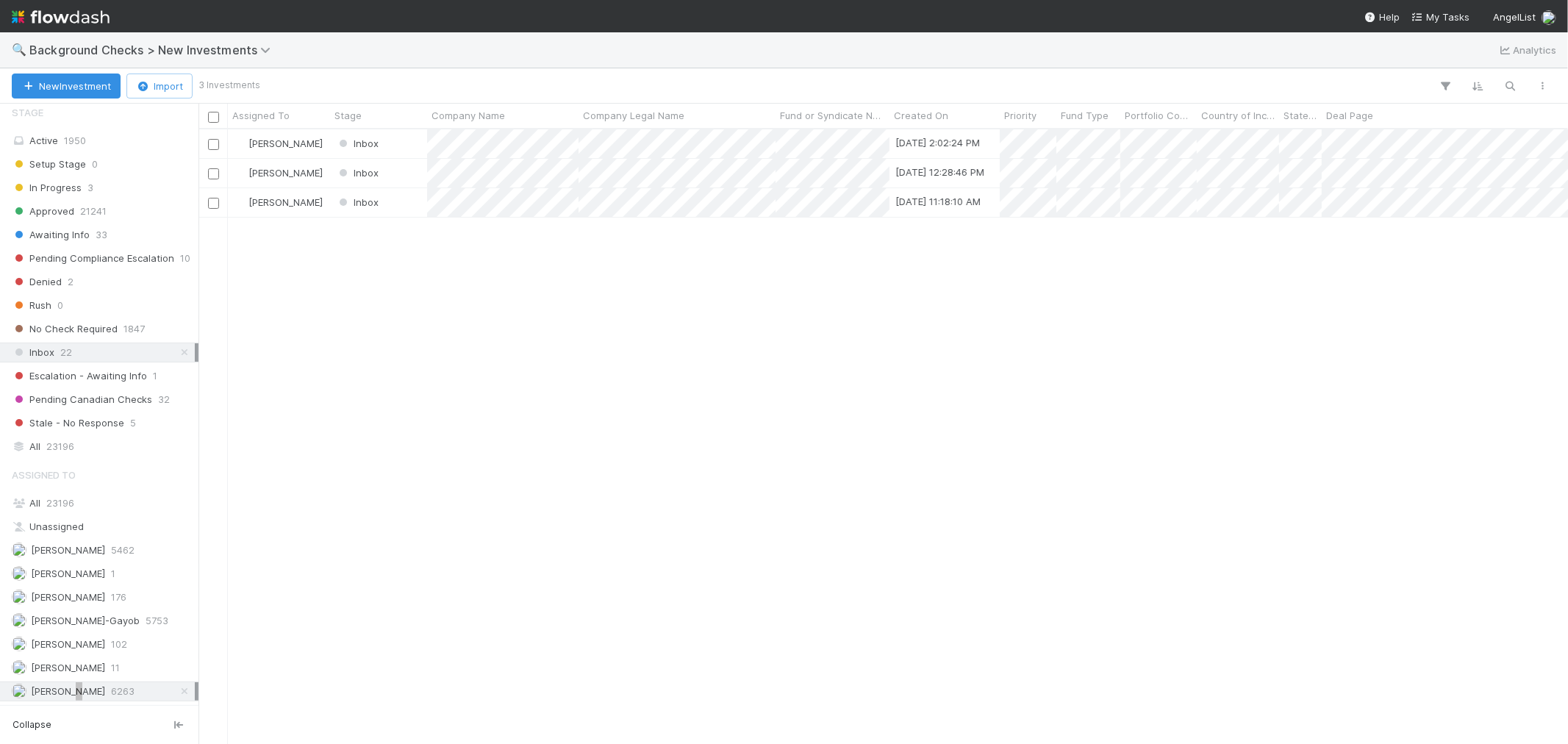
scroll to position [602, 1357]
drag, startPoint x: 591, startPoint y: 407, endPoint x: 577, endPoint y: 263, distance: 144.7
click at [591, 406] on div at bounding box center [784, 372] width 1568 height 744
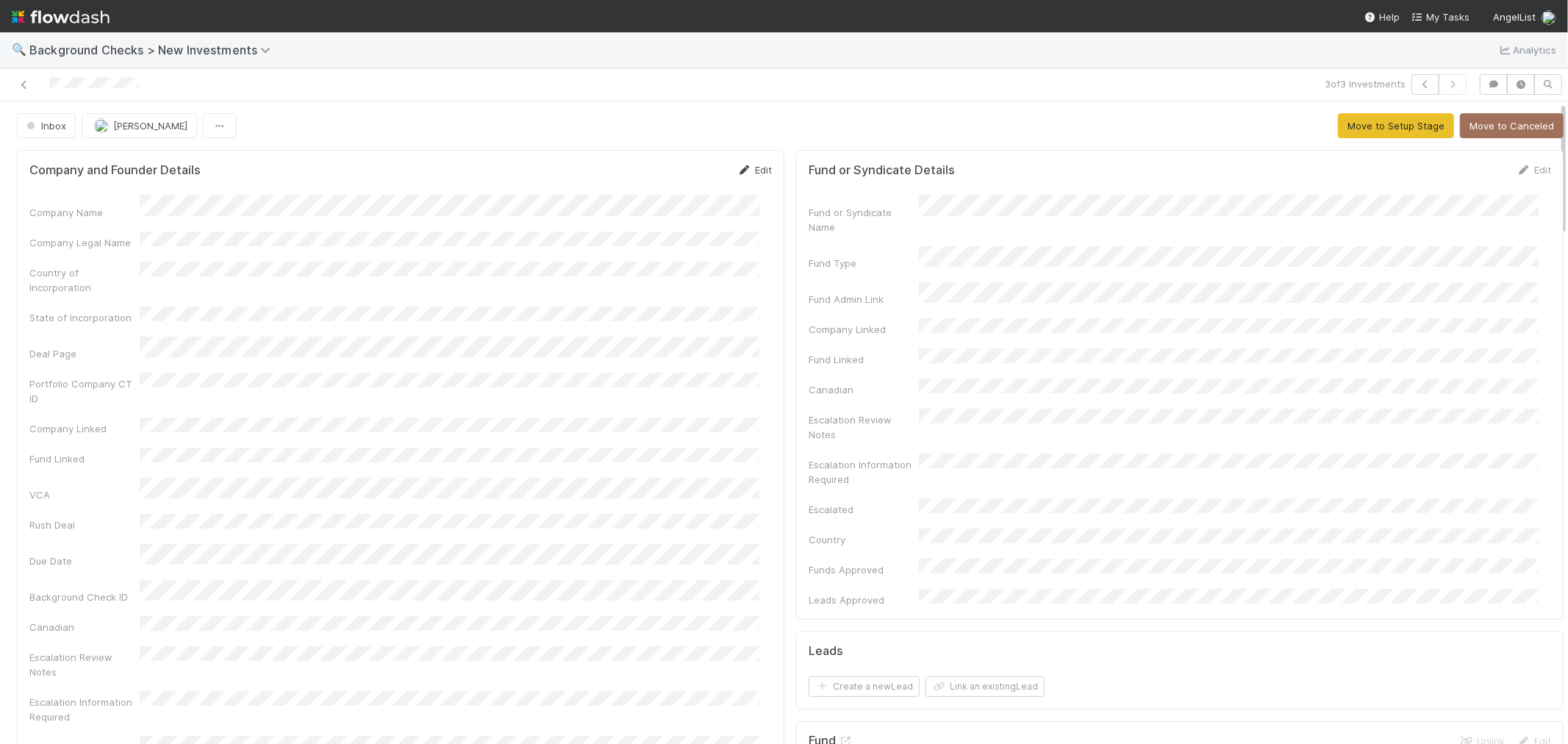
click at [745, 167] on link "Edit" at bounding box center [754, 170] width 35 height 12
click at [672, 177] on button "Save" at bounding box center [693, 174] width 42 height 25
click at [1338, 128] on button "Move to Setup Stage" at bounding box center [1396, 125] width 117 height 25
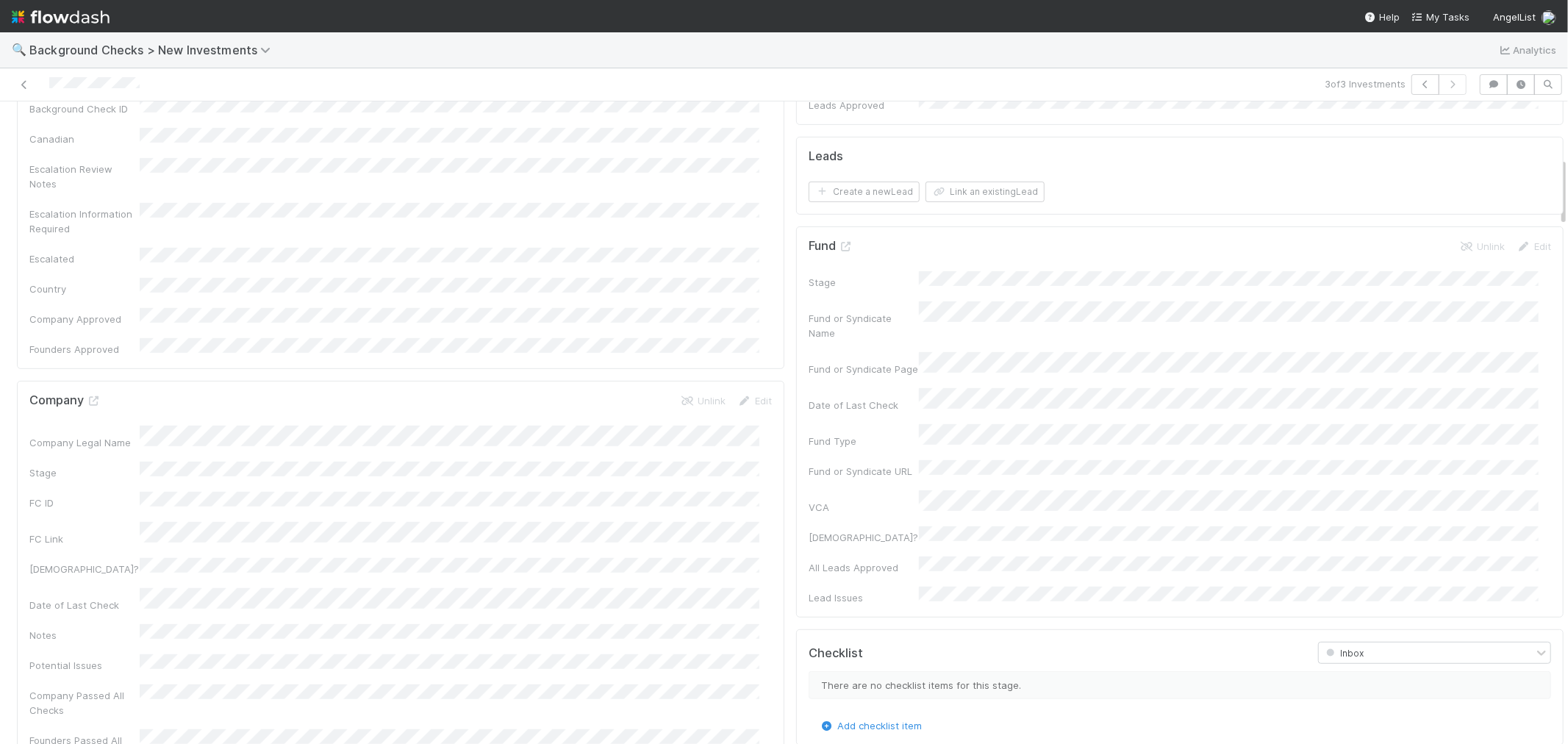
scroll to position [571, 0]
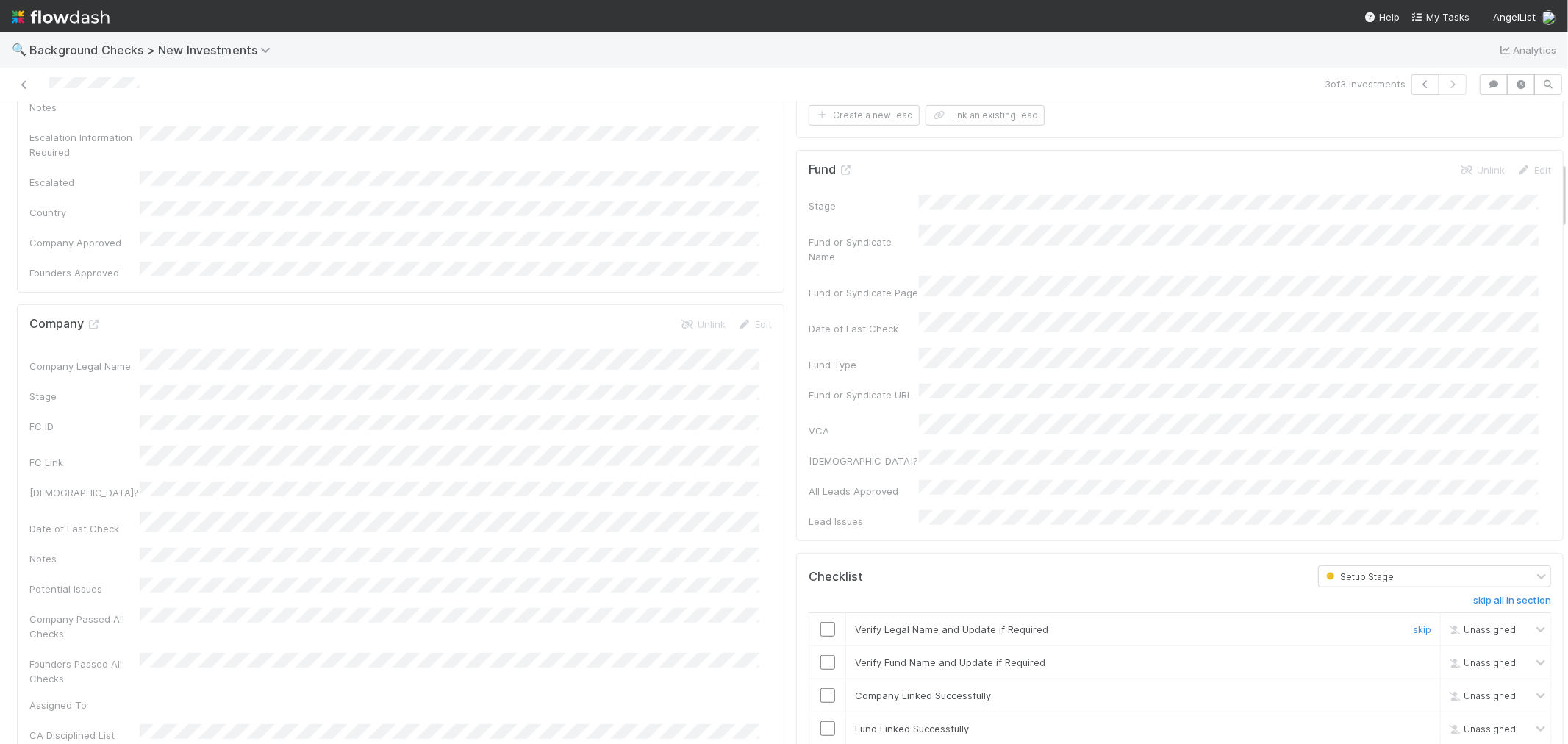
click at [821, 621] on input "checkbox" at bounding box center [828, 628] width 15 height 15
click at [821, 655] on input "checkbox" at bounding box center [828, 662] width 15 height 15
click at [821, 688] on input "checkbox" at bounding box center [828, 695] width 15 height 15
click at [821, 721] on input "checkbox" at bounding box center [828, 728] width 15 height 15
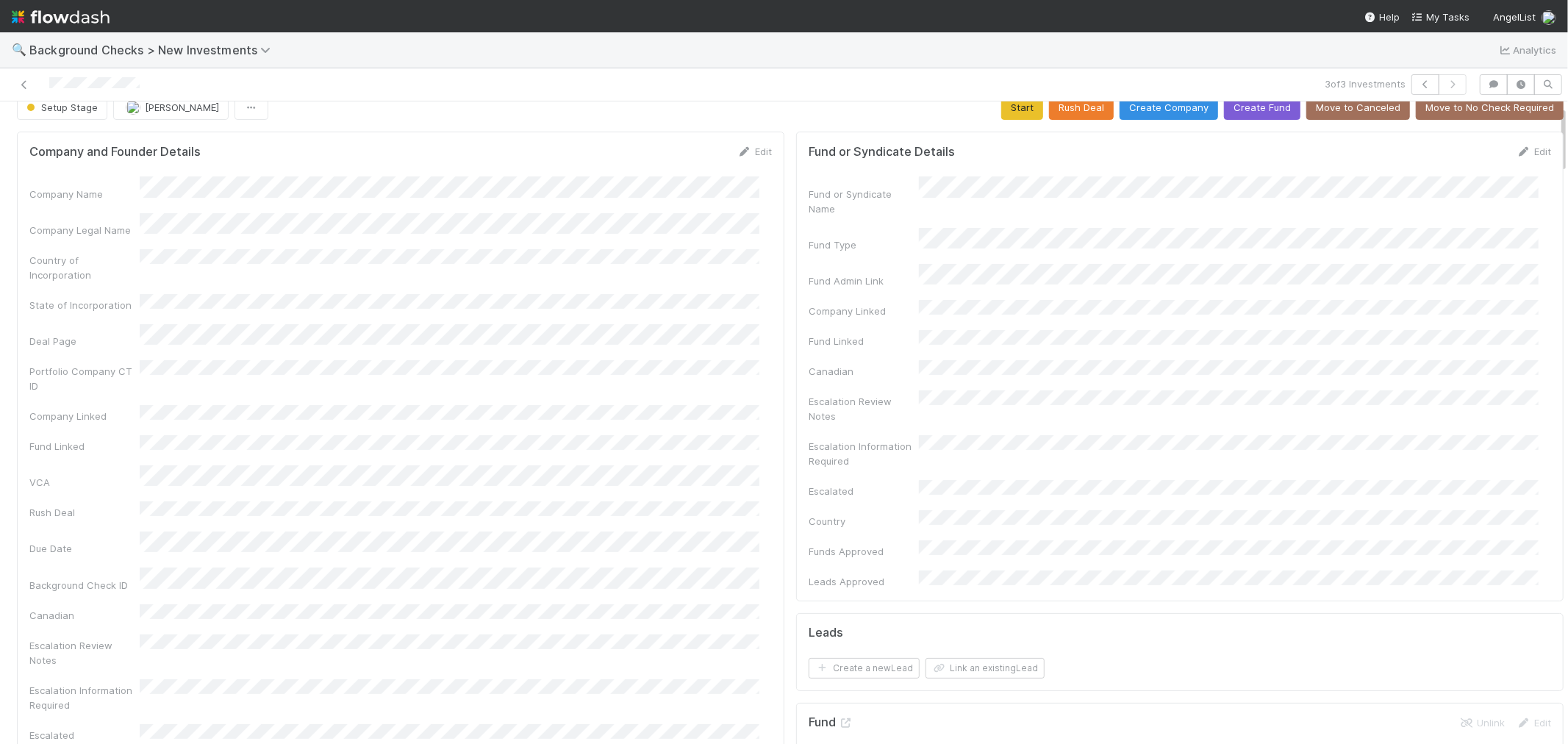
scroll to position [0, 0]
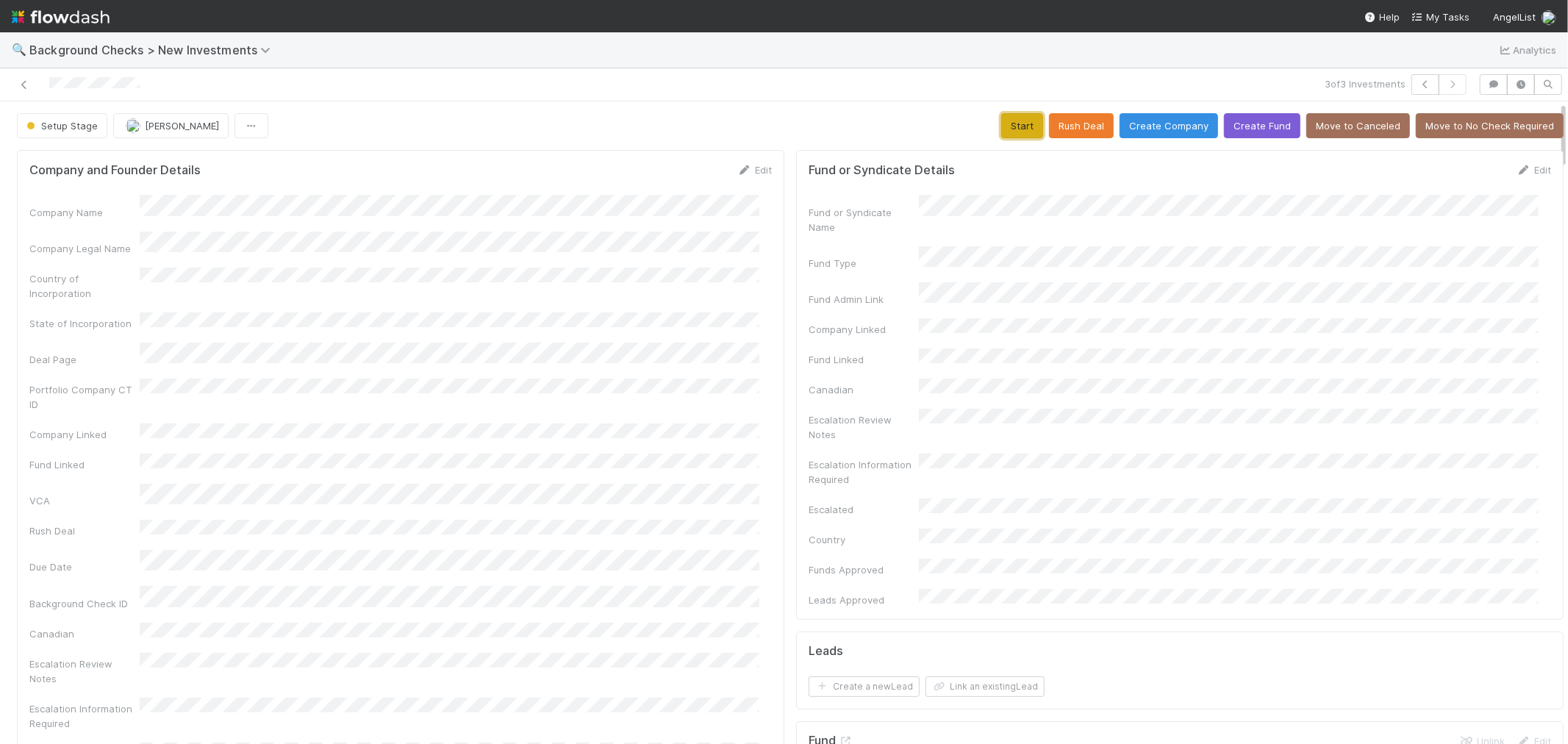
drag, startPoint x: 1011, startPoint y: 127, endPoint x: 768, endPoint y: 310, distance: 304.2
click at [1009, 127] on button "Start" at bounding box center [1022, 125] width 42 height 25
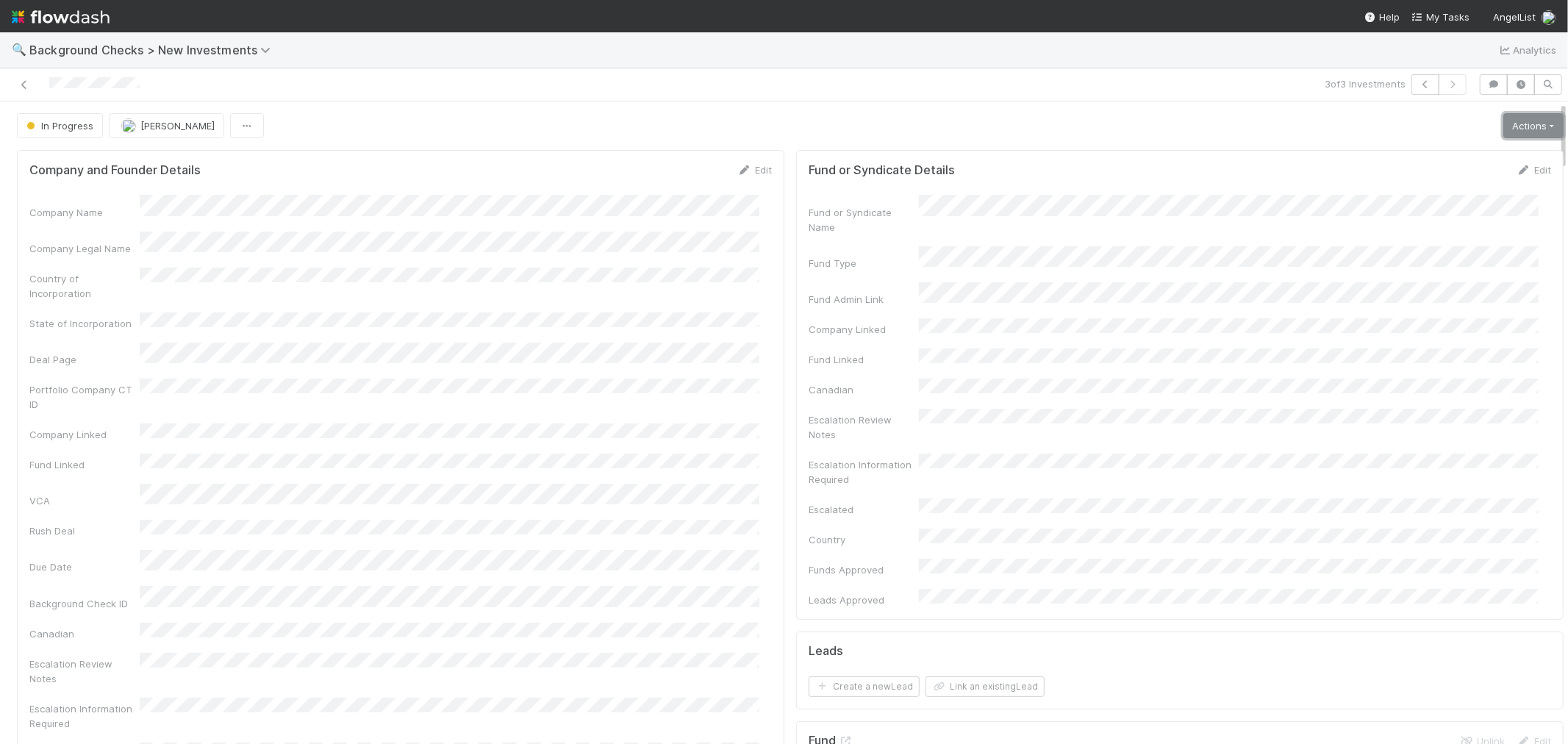
click at [1503, 134] on link "Actions" at bounding box center [1533, 125] width 61 height 25
click at [1434, 306] on button "Link Lead" at bounding box center [1483, 300] width 164 height 21
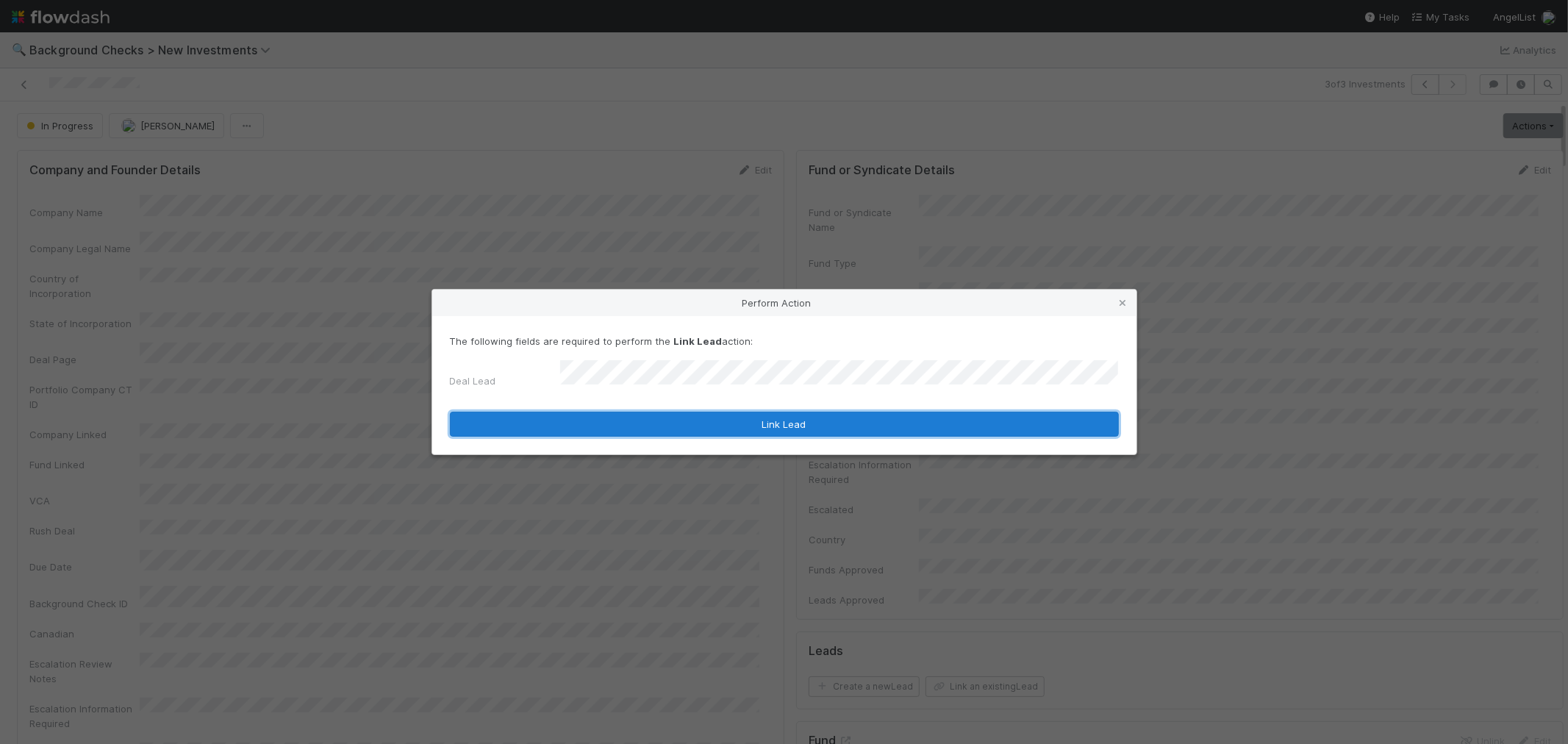
click at [776, 414] on button "Link Lead" at bounding box center [785, 423] width 669 height 25
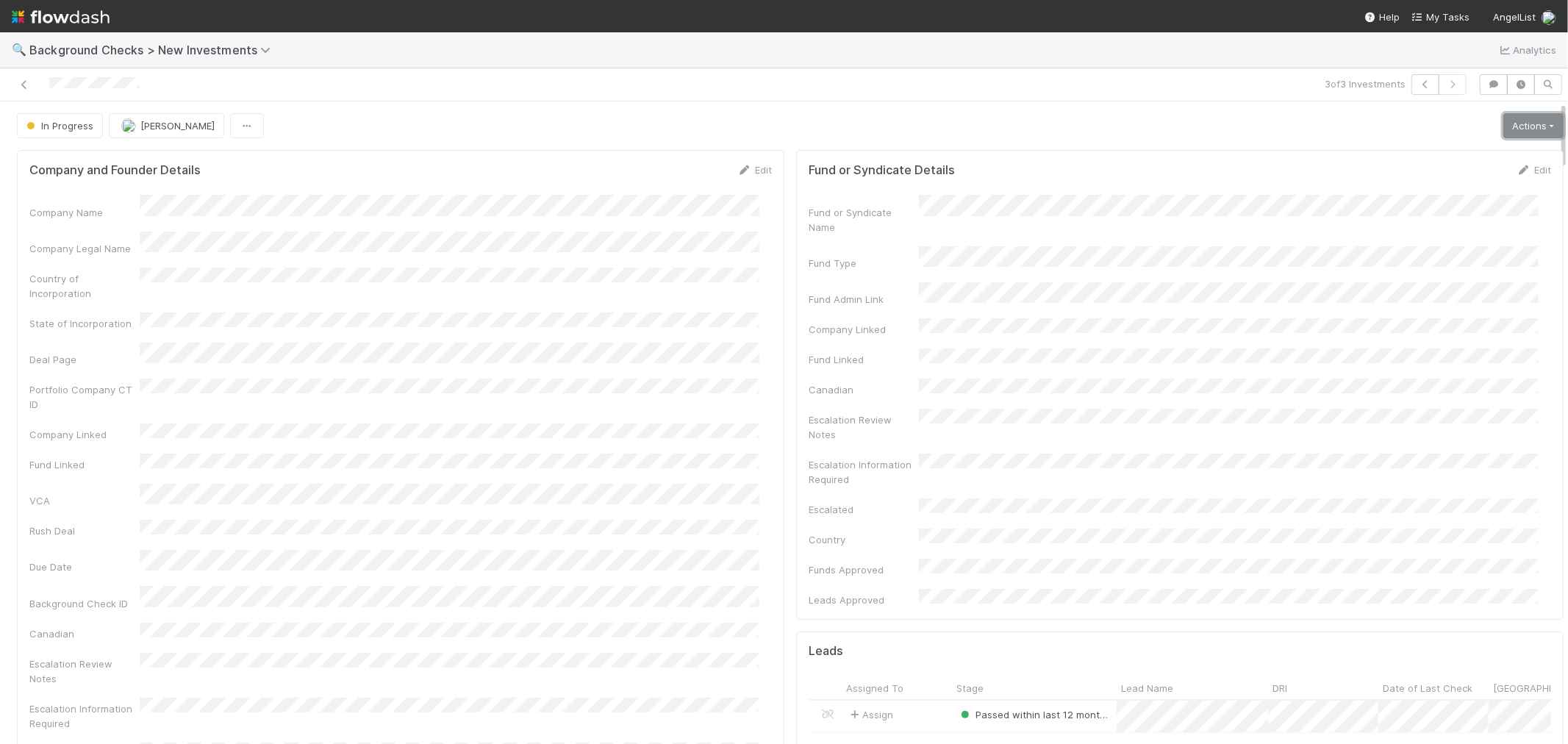
click at [1503, 130] on link "Actions" at bounding box center [1533, 125] width 61 height 25
click at [1466, 155] on button "Finish" at bounding box center [1483, 156] width 164 height 21
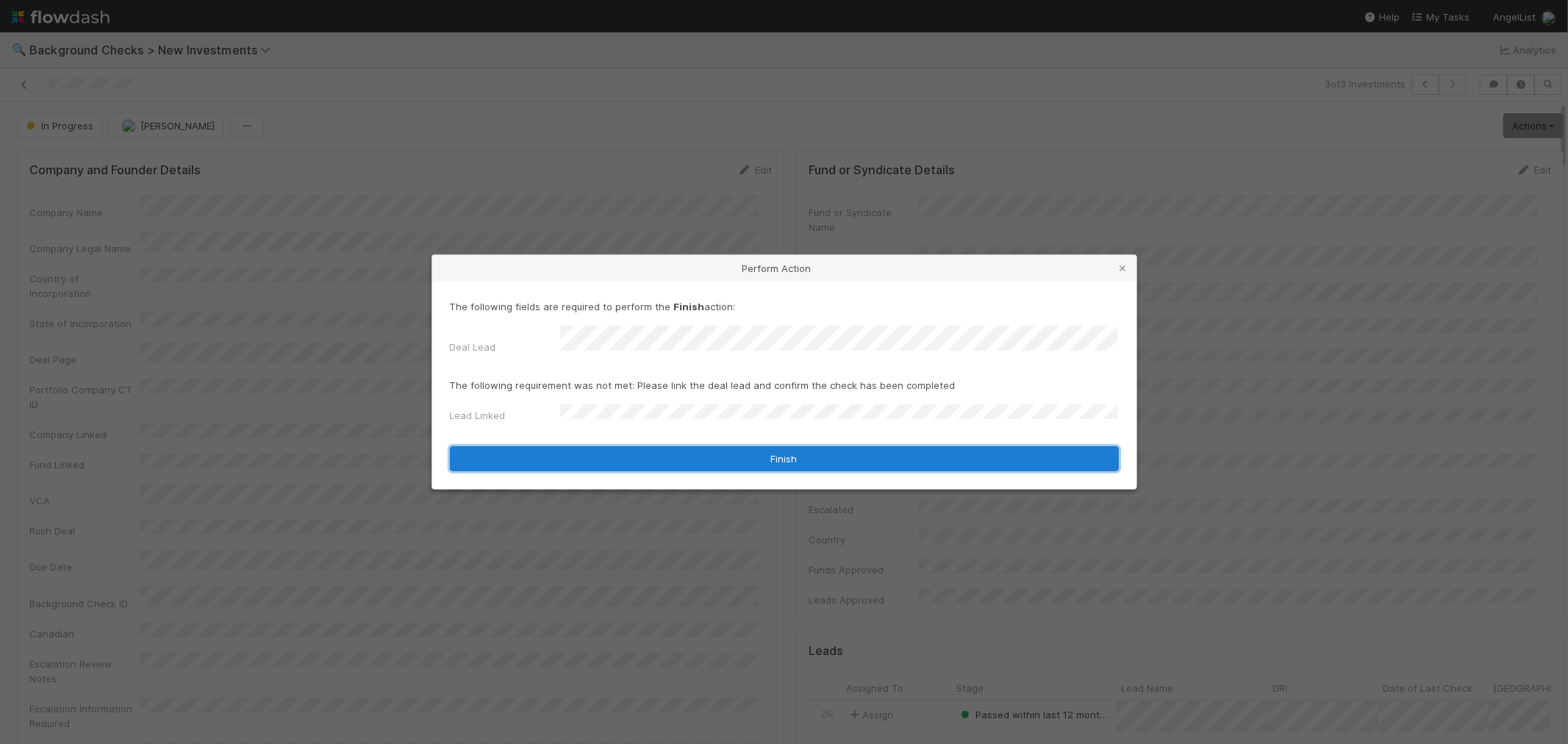
click at [578, 446] on button "Finish" at bounding box center [785, 458] width 669 height 25
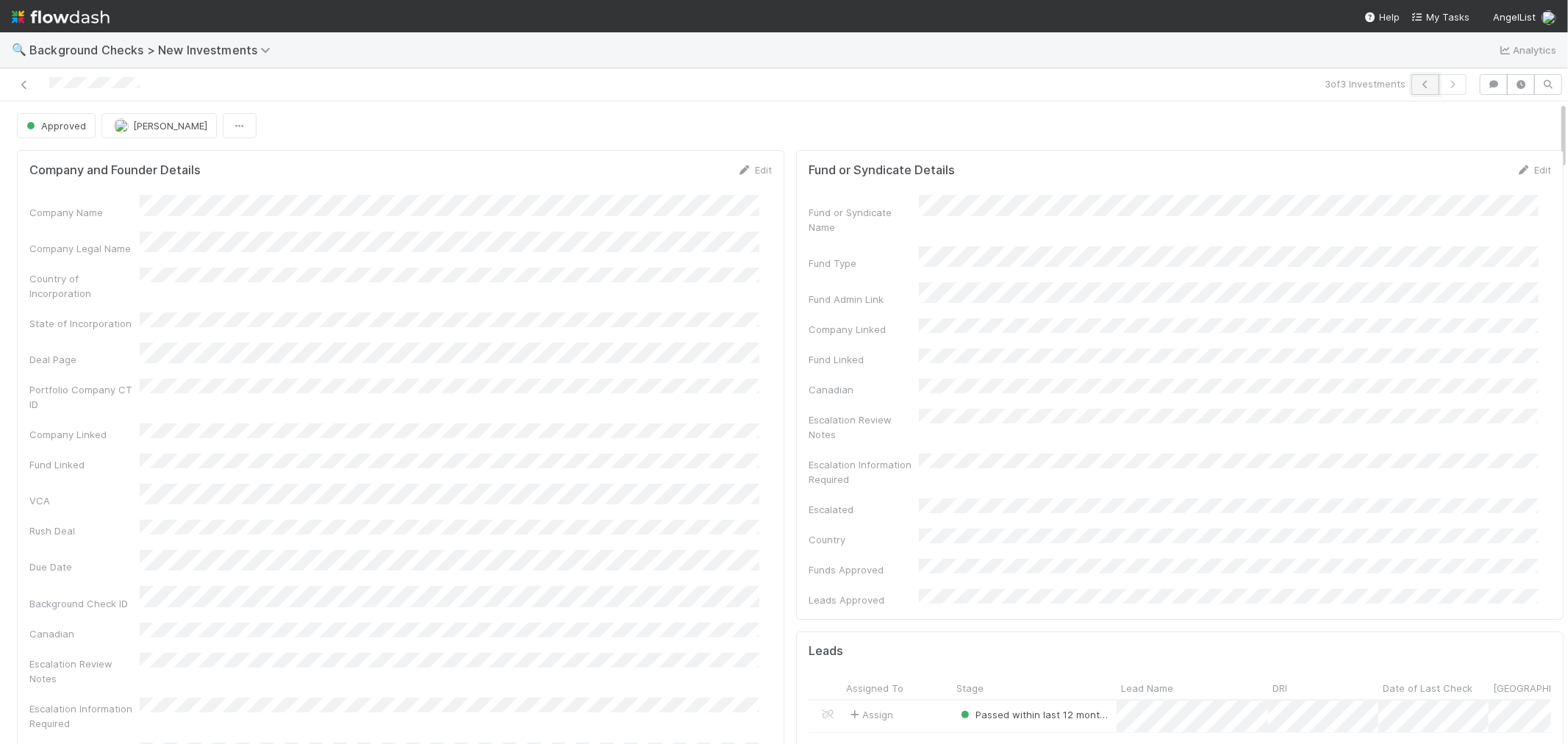
click at [1412, 83] on button "button" at bounding box center [1426, 85] width 28 height 21
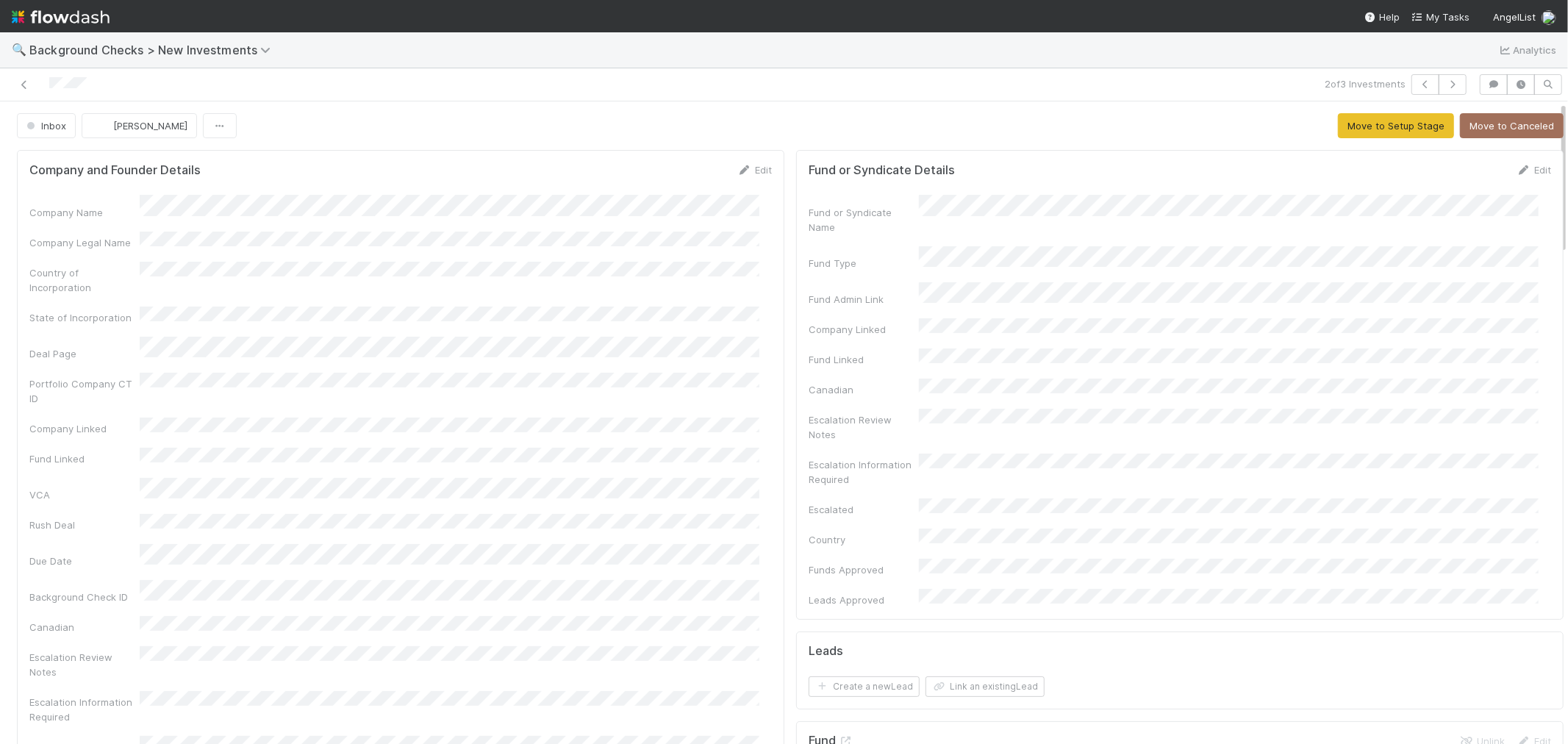
click at [630, 317] on div "Company Name Company Legal Name Country of Incorporation State of Incorporation…" at bounding box center [400, 520] width 742 height 649
drag, startPoint x: 745, startPoint y: 167, endPoint x: 446, endPoint y: 199, distance: 300.7
click at [745, 167] on link "Edit" at bounding box center [754, 170] width 35 height 12
click at [672, 181] on button "Save" at bounding box center [693, 174] width 42 height 25
click at [1345, 127] on button "Move to Setup Stage" at bounding box center [1396, 125] width 117 height 25
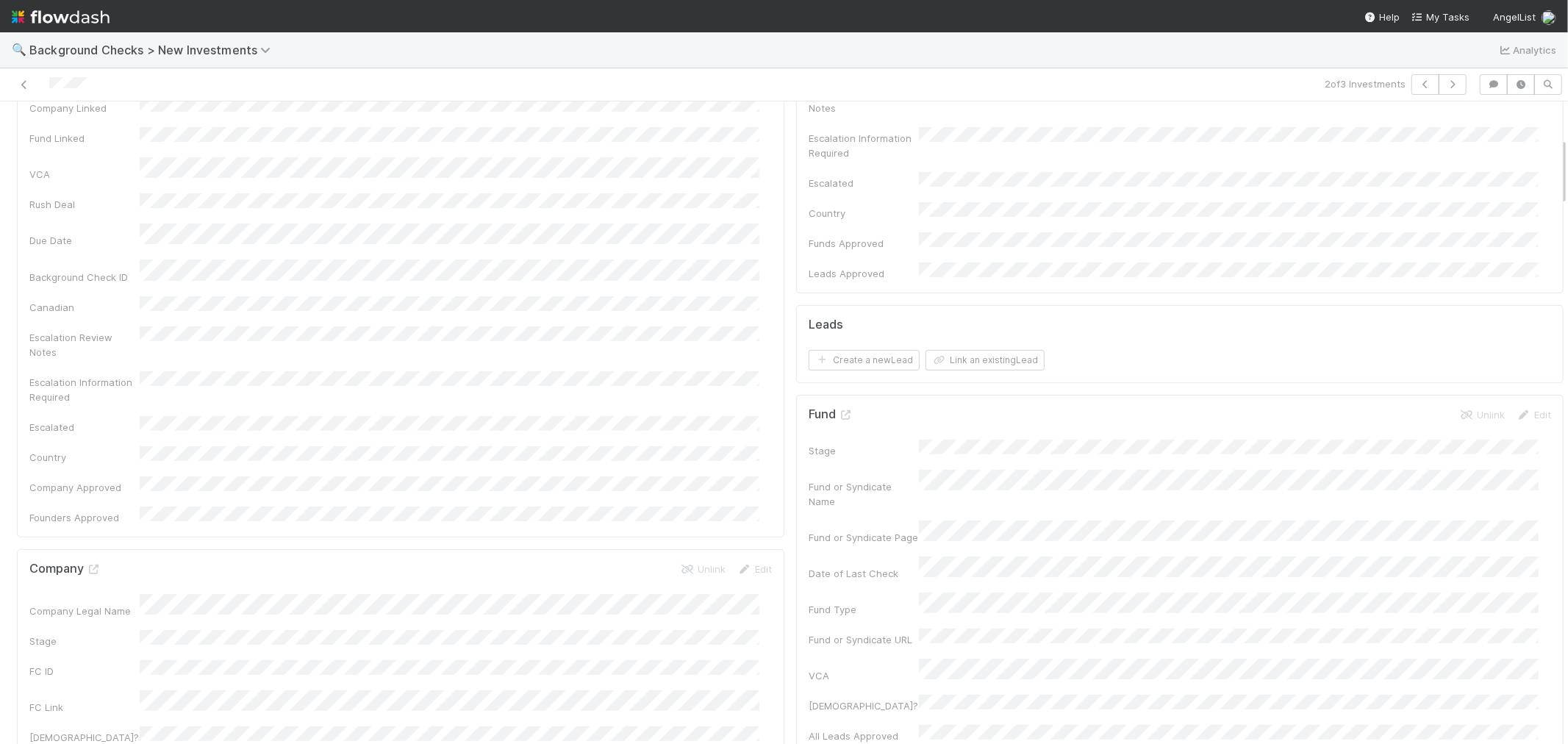
scroll to position [571, 0]
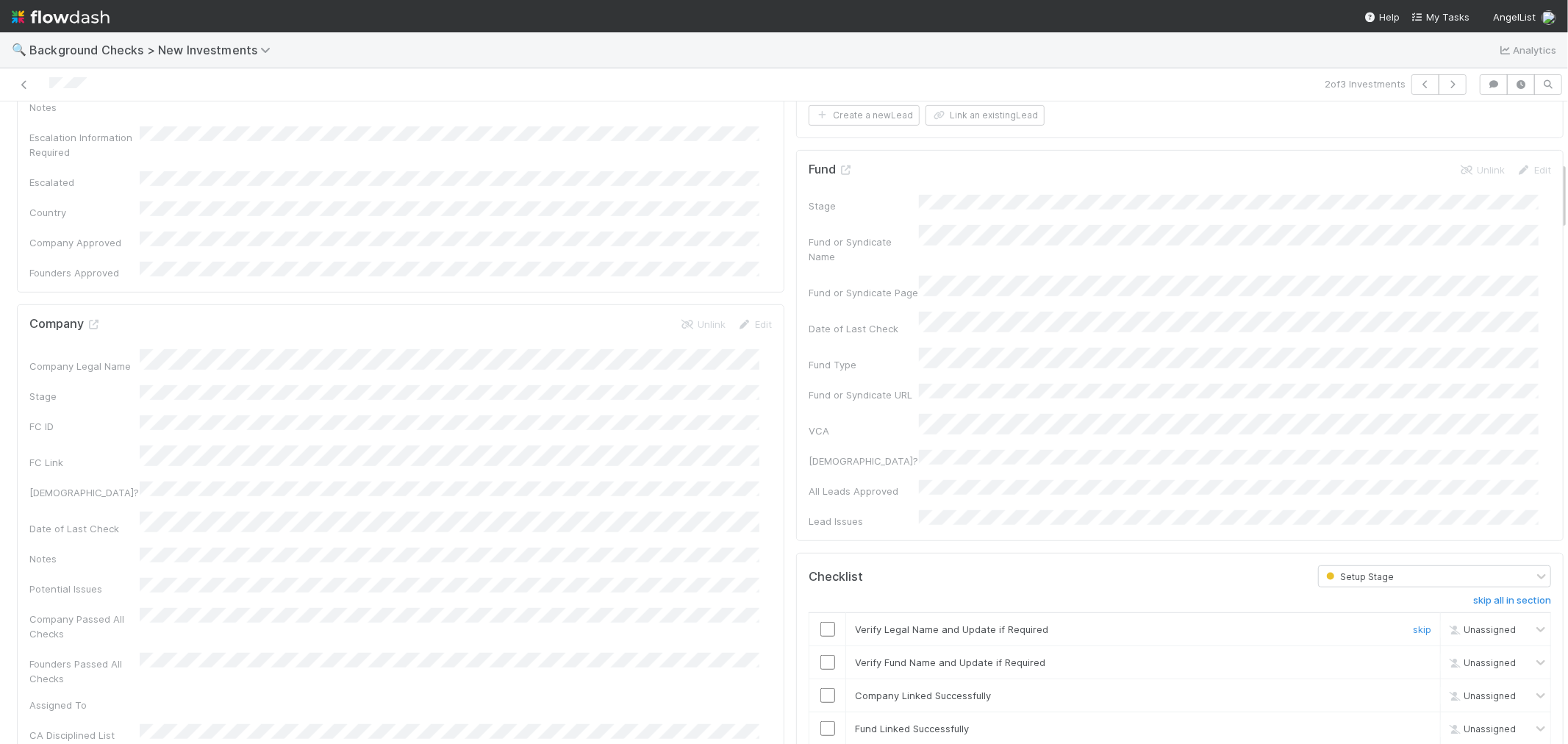
drag, startPoint x: 815, startPoint y: 542, endPoint x: 812, endPoint y: 564, distance: 22.2
click at [821, 621] on input "checkbox" at bounding box center [828, 628] width 15 height 15
click at [821, 655] on input "checkbox" at bounding box center [828, 662] width 15 height 15
click at [821, 688] on input "checkbox" at bounding box center [828, 695] width 15 height 15
checkbox input "true"
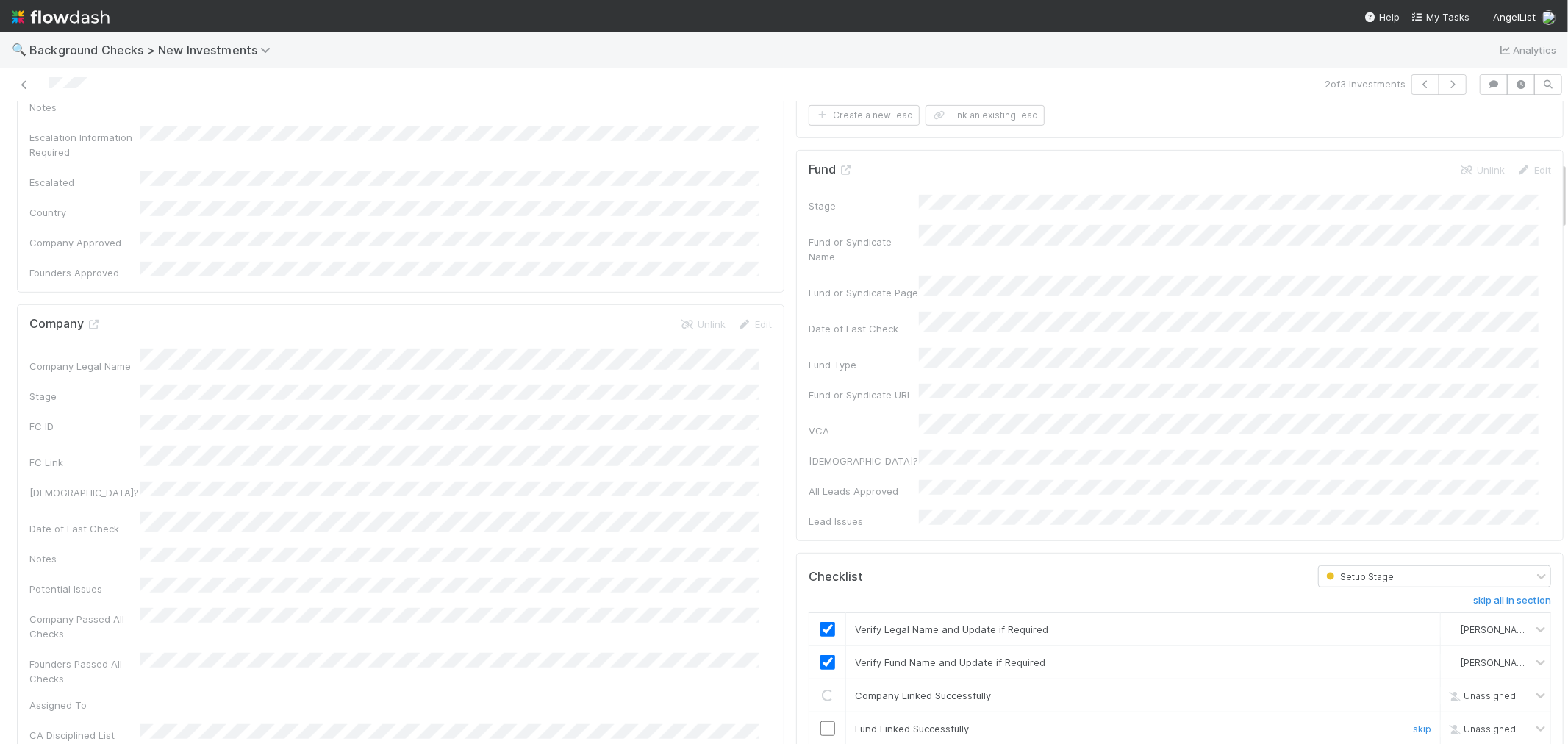
click at [821, 721] on input "checkbox" at bounding box center [828, 728] width 15 height 15
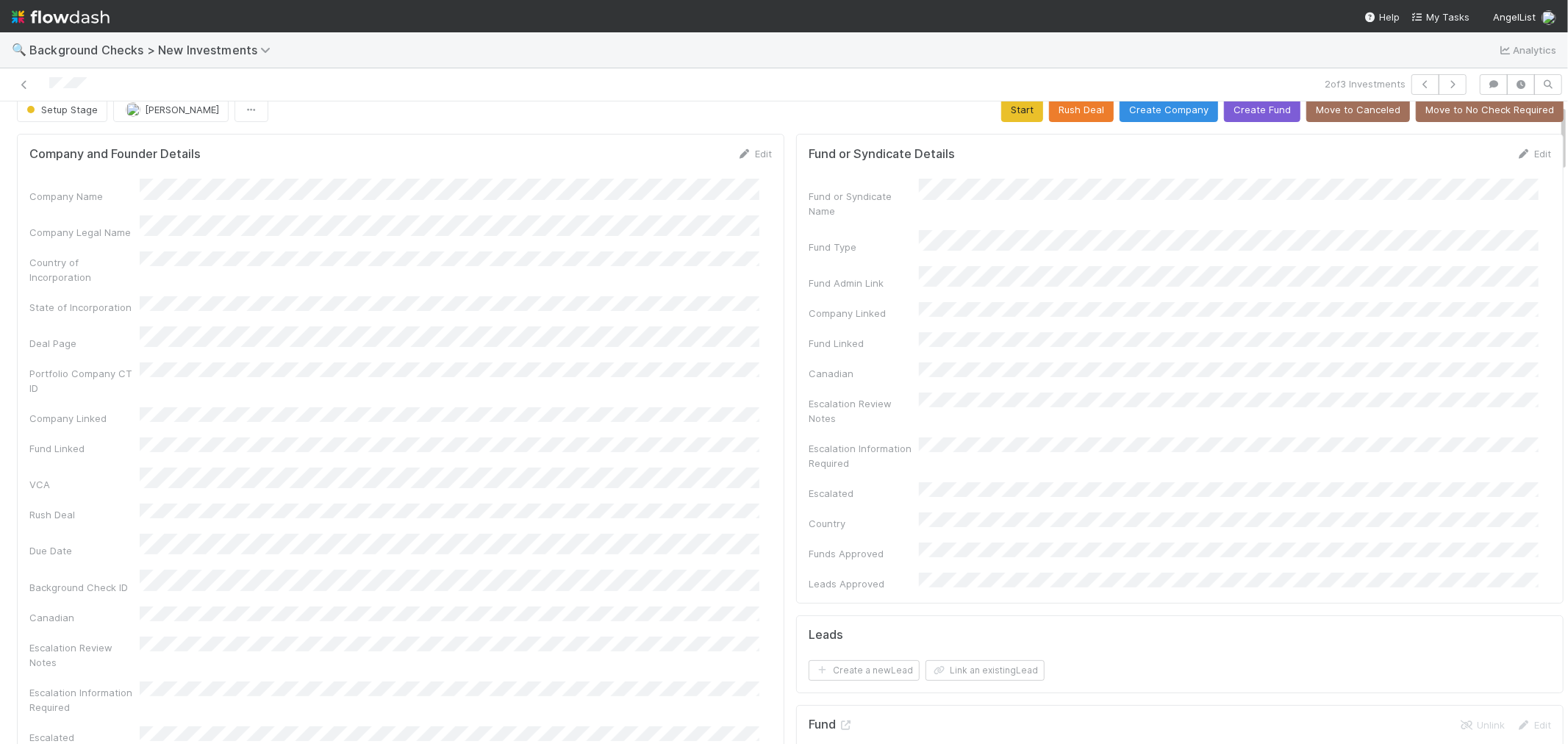
scroll to position [0, 0]
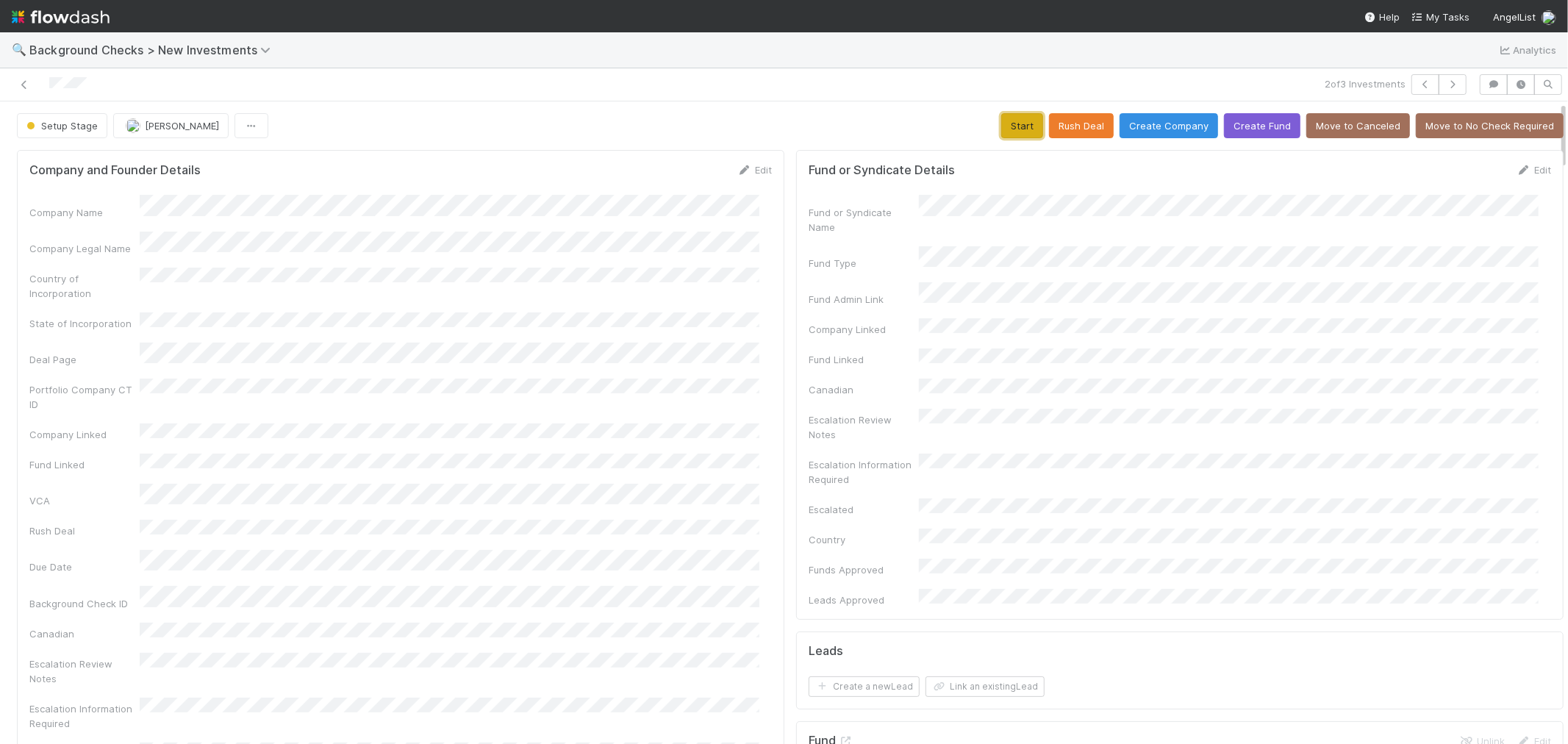
click at [1001, 129] on button "Start" at bounding box center [1022, 125] width 42 height 25
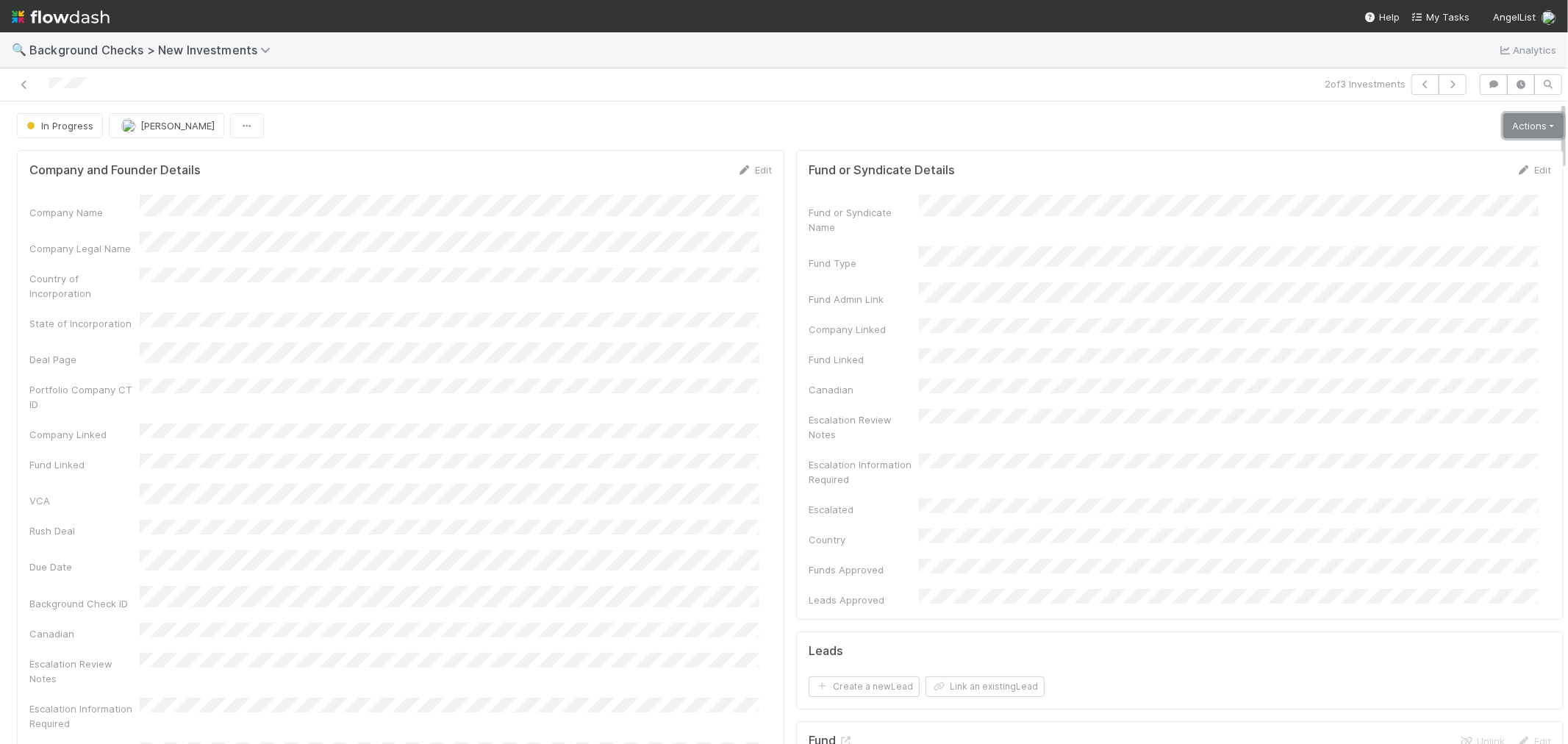
click at [1503, 125] on link "Actions" at bounding box center [1533, 125] width 61 height 25
click at [1415, 298] on button "Link Lead" at bounding box center [1483, 300] width 164 height 21
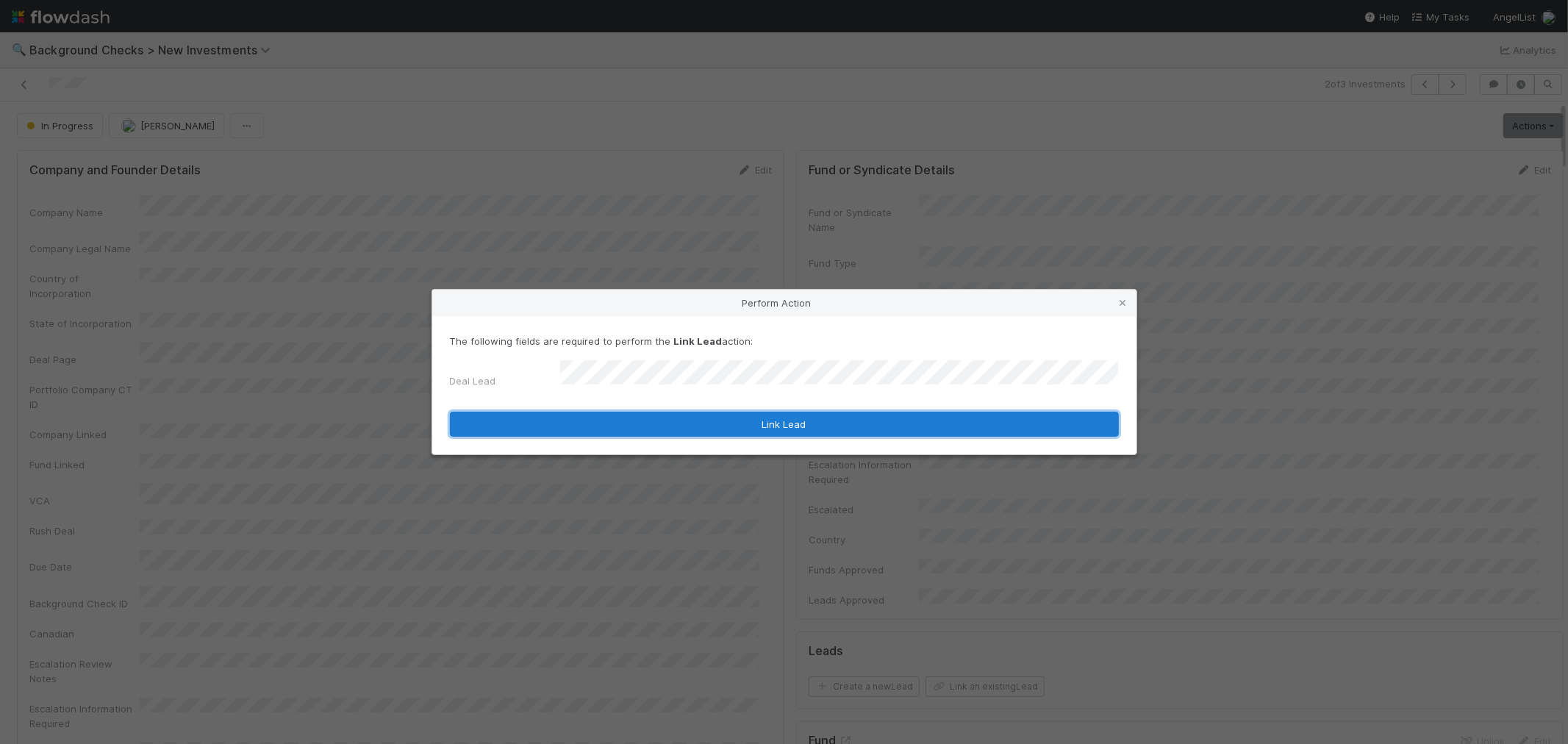
click at [816, 419] on button "Link Lead" at bounding box center [785, 423] width 669 height 25
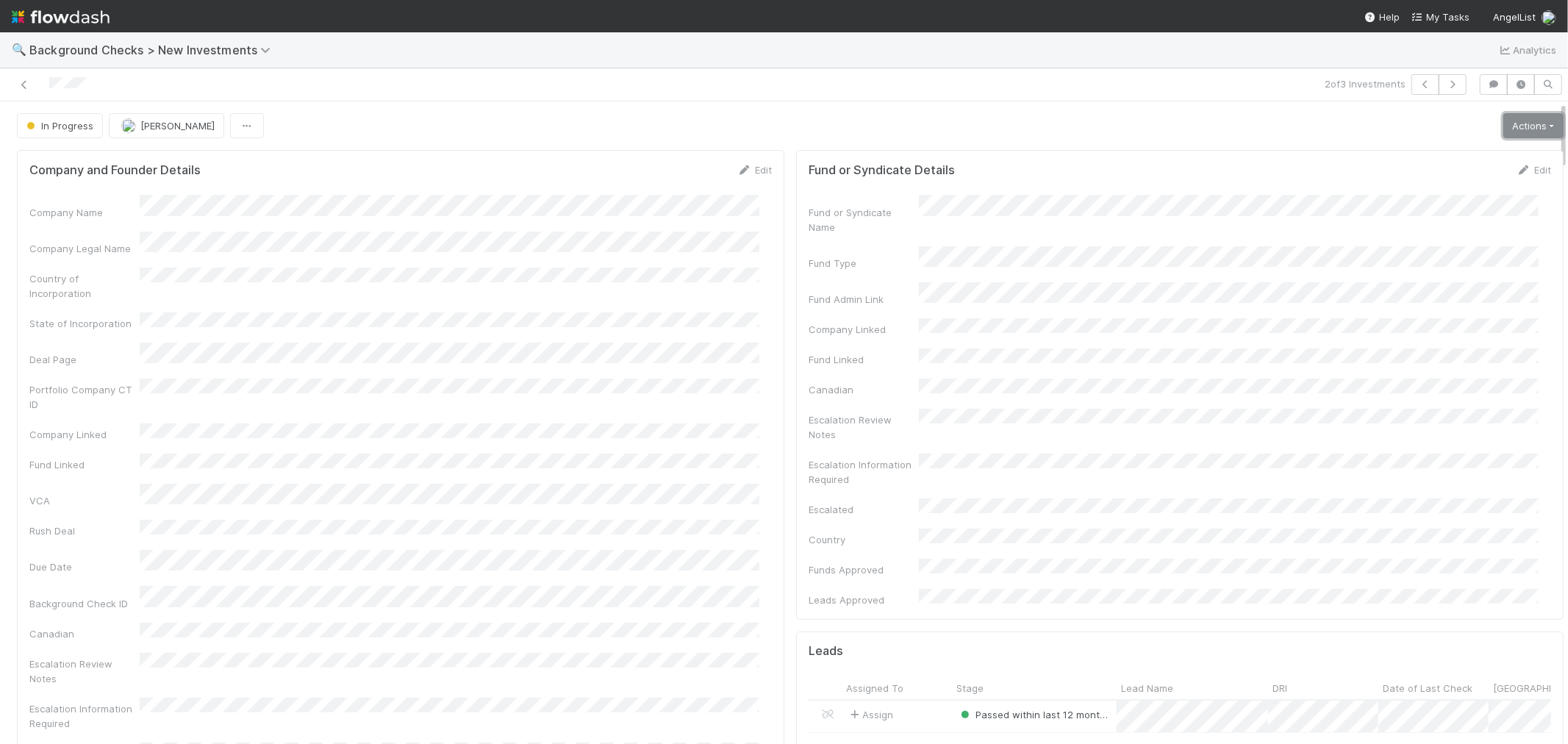
click at [1503, 130] on link "Actions" at bounding box center [1533, 125] width 61 height 25
click at [1472, 154] on button "Finish" at bounding box center [1483, 156] width 164 height 21
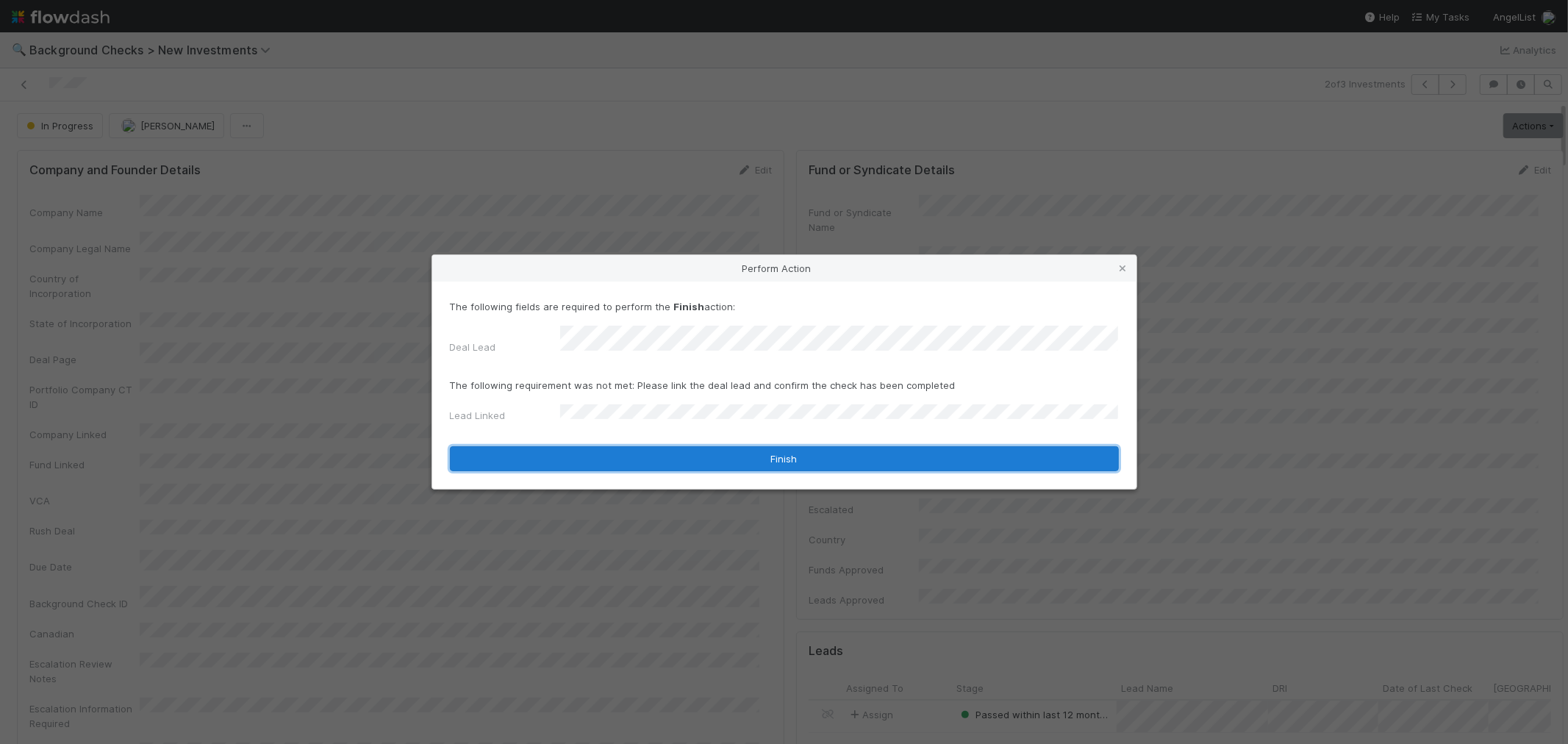
click at [578, 446] on button "Finish" at bounding box center [785, 458] width 669 height 25
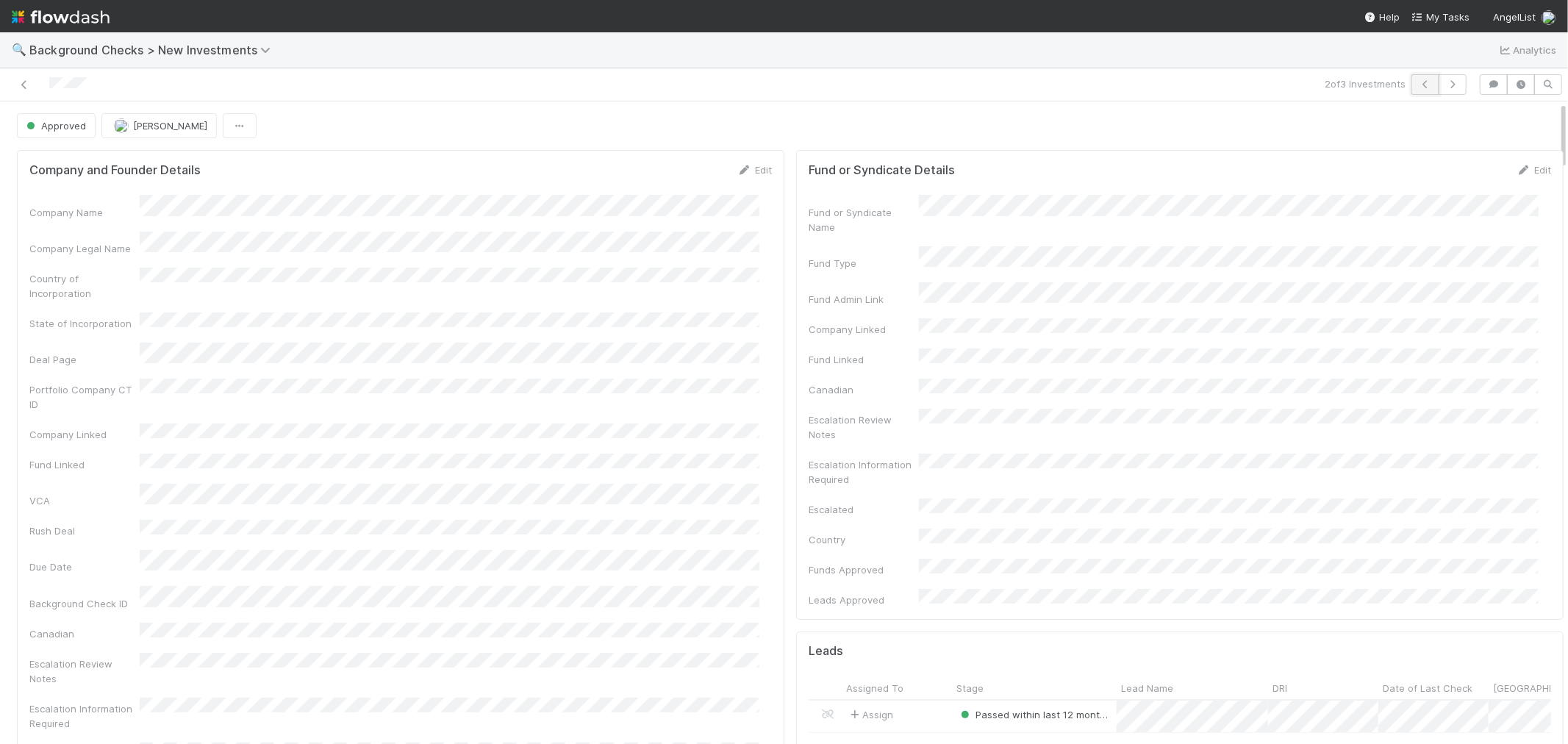
click at [1418, 85] on icon "button" at bounding box center [1425, 84] width 15 height 9
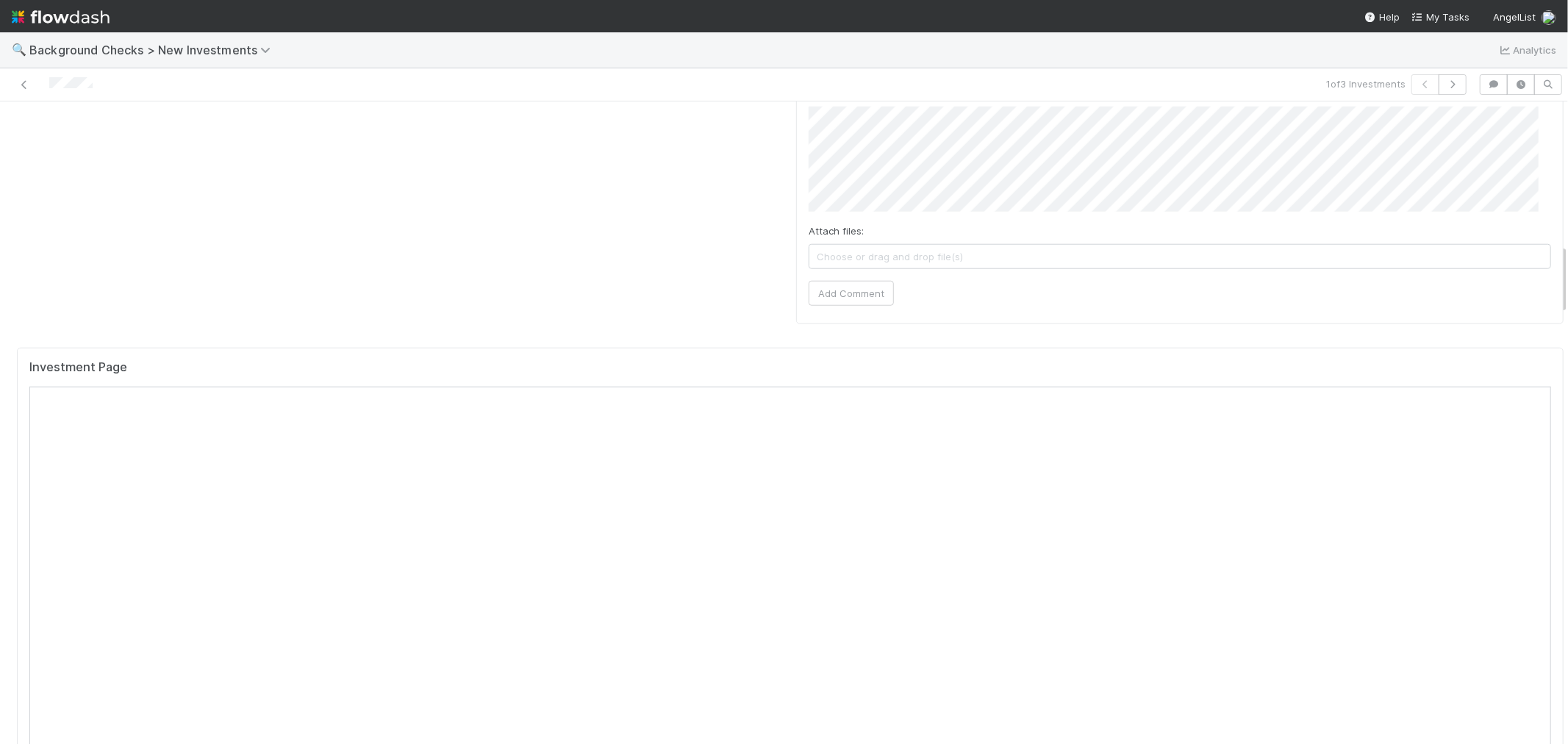
scroll to position [1306, 0]
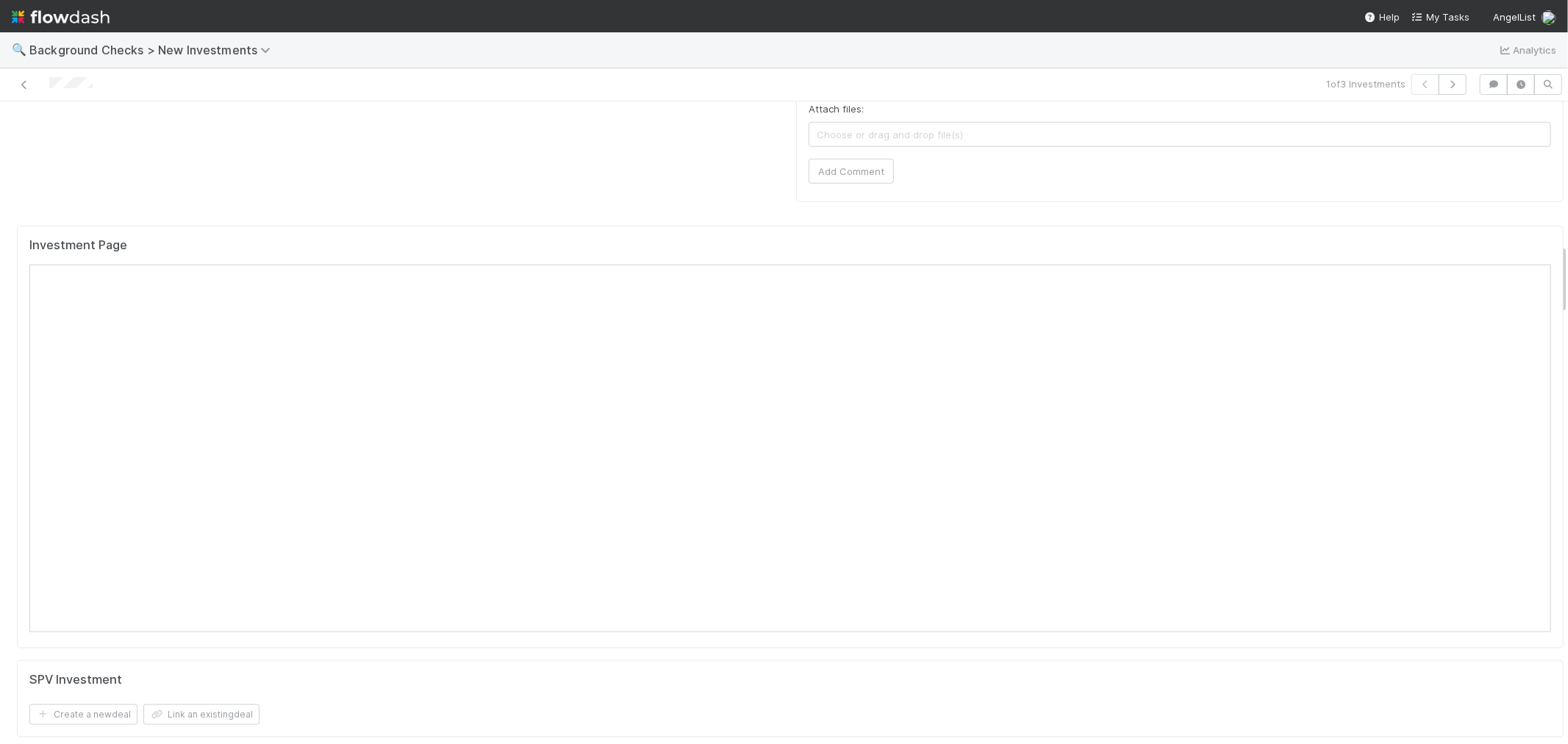
drag, startPoint x: 578, startPoint y: 122, endPoint x: 577, endPoint y: 160, distance: 38.0
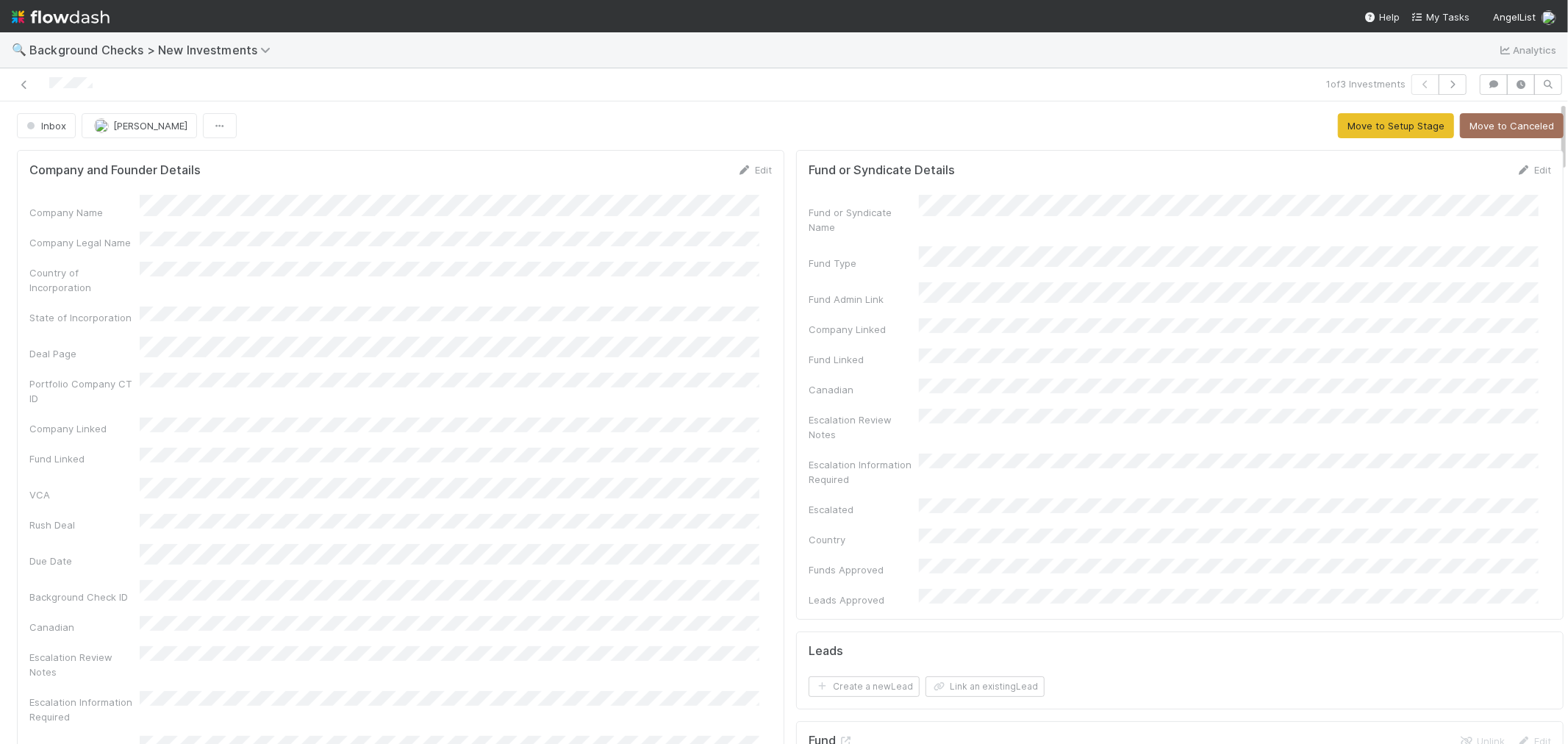
drag, startPoint x: 747, startPoint y: 169, endPoint x: 576, endPoint y: 195, distance: 173.0
click at [745, 169] on link "Edit" at bounding box center [754, 170] width 35 height 12
click at [686, 173] on button "Save" at bounding box center [693, 174] width 42 height 25
click at [1338, 127] on button "Move to Setup Stage" at bounding box center [1396, 125] width 117 height 25
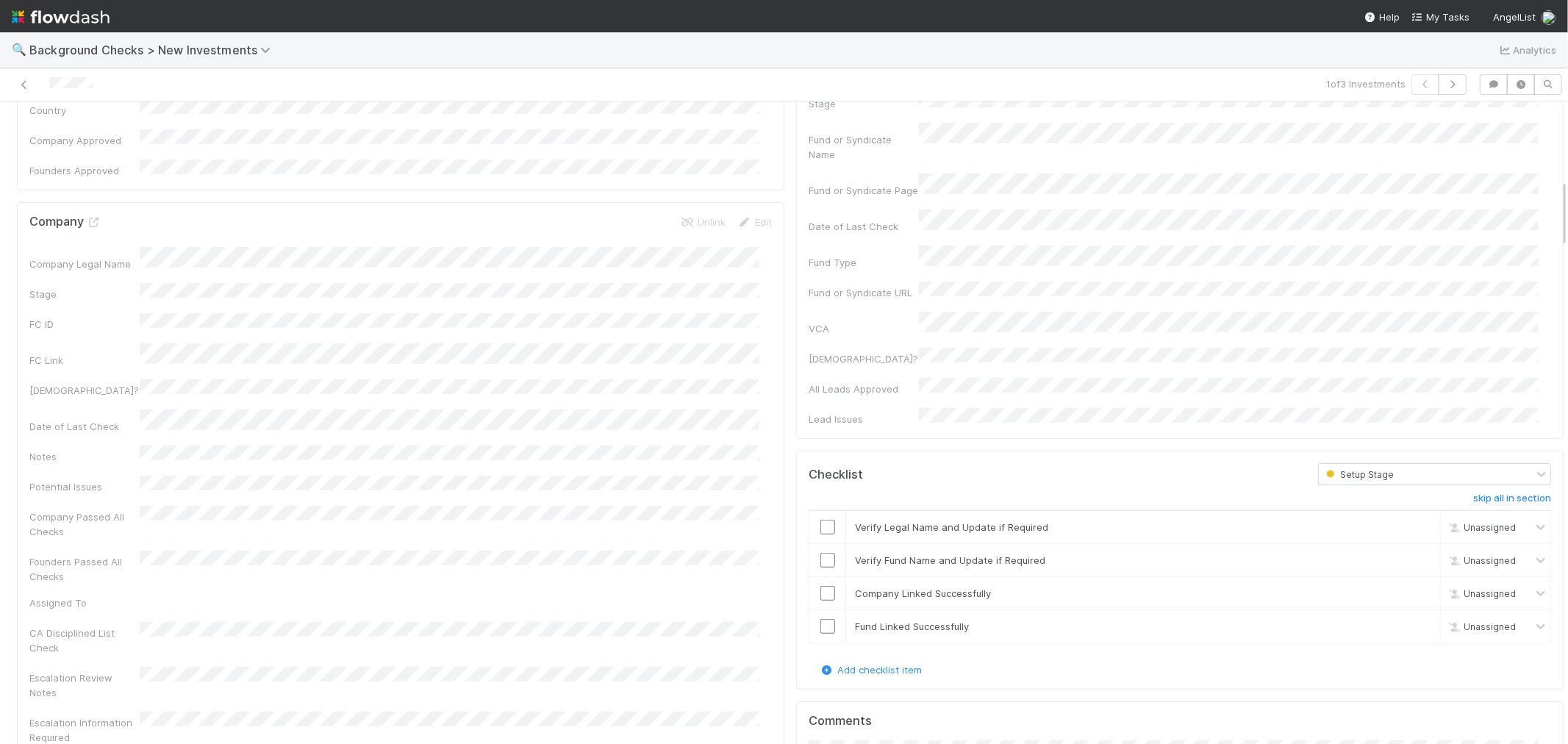
scroll to position [735, 0]
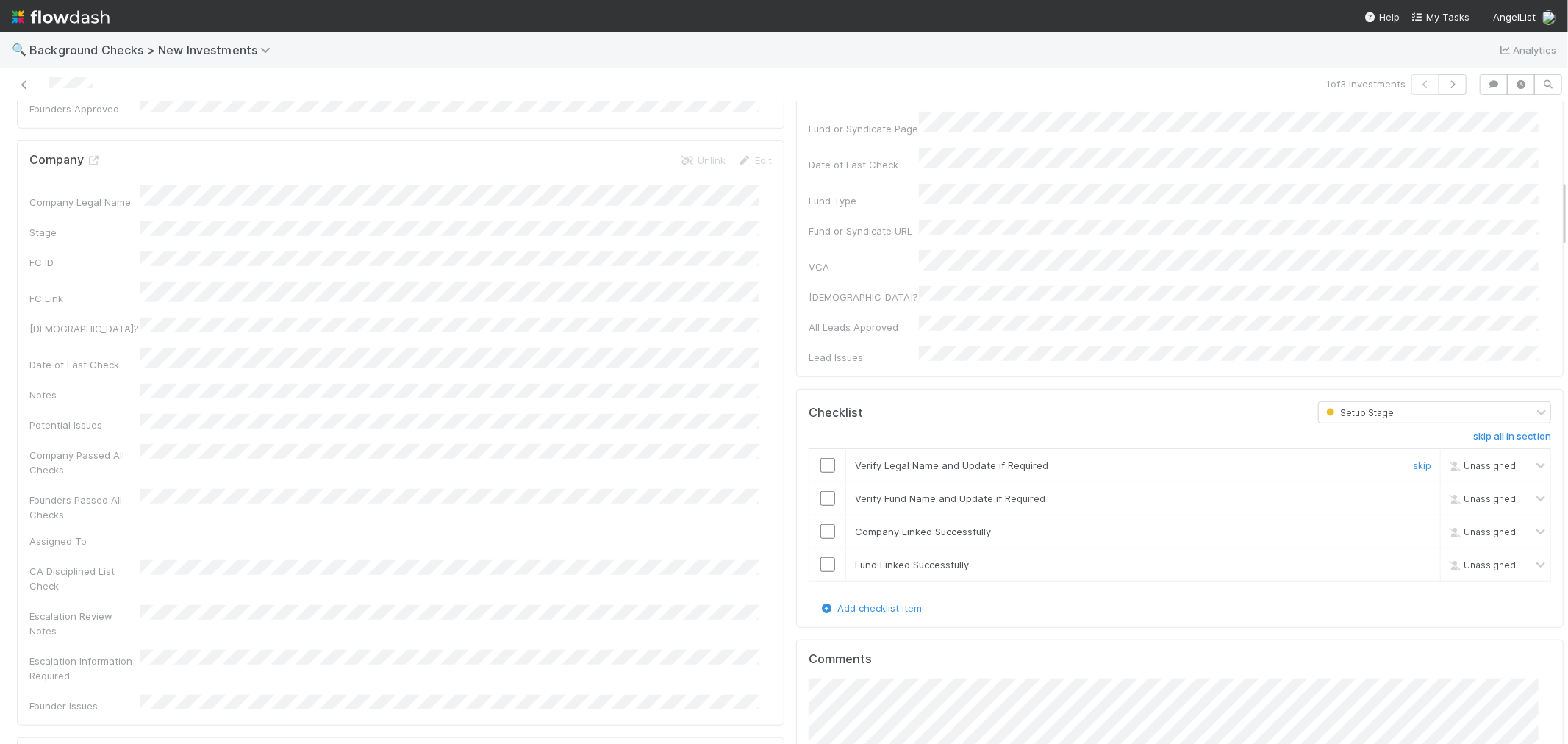
click at [821, 458] on input "checkbox" at bounding box center [828, 465] width 15 height 15
click at [821, 491] on input "checkbox" at bounding box center [828, 498] width 15 height 15
click at [821, 524] on input "checkbox" at bounding box center [828, 531] width 15 height 15
click at [821, 557] on input "checkbox" at bounding box center [828, 564] width 15 height 15
checkbox input "true"
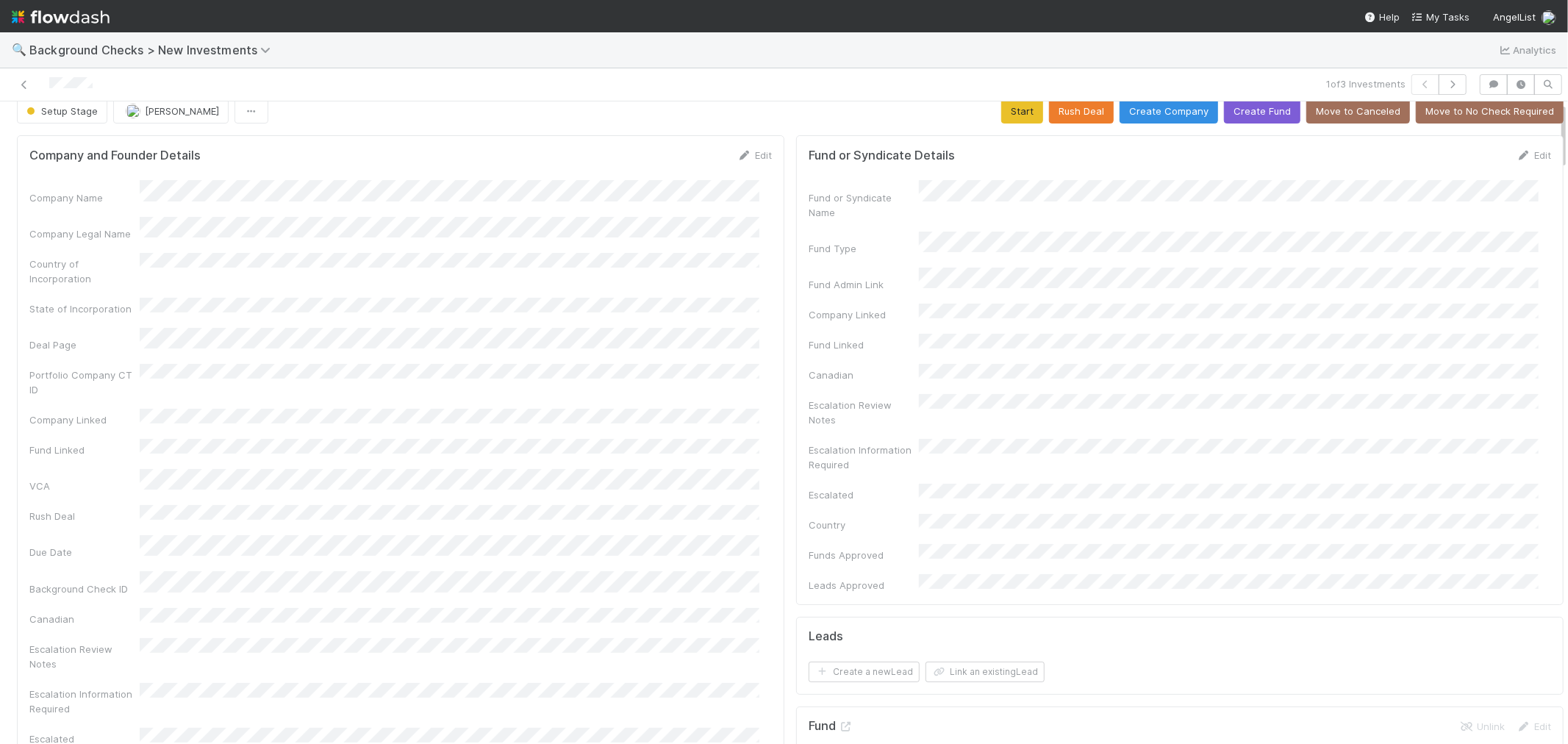
scroll to position [0, 0]
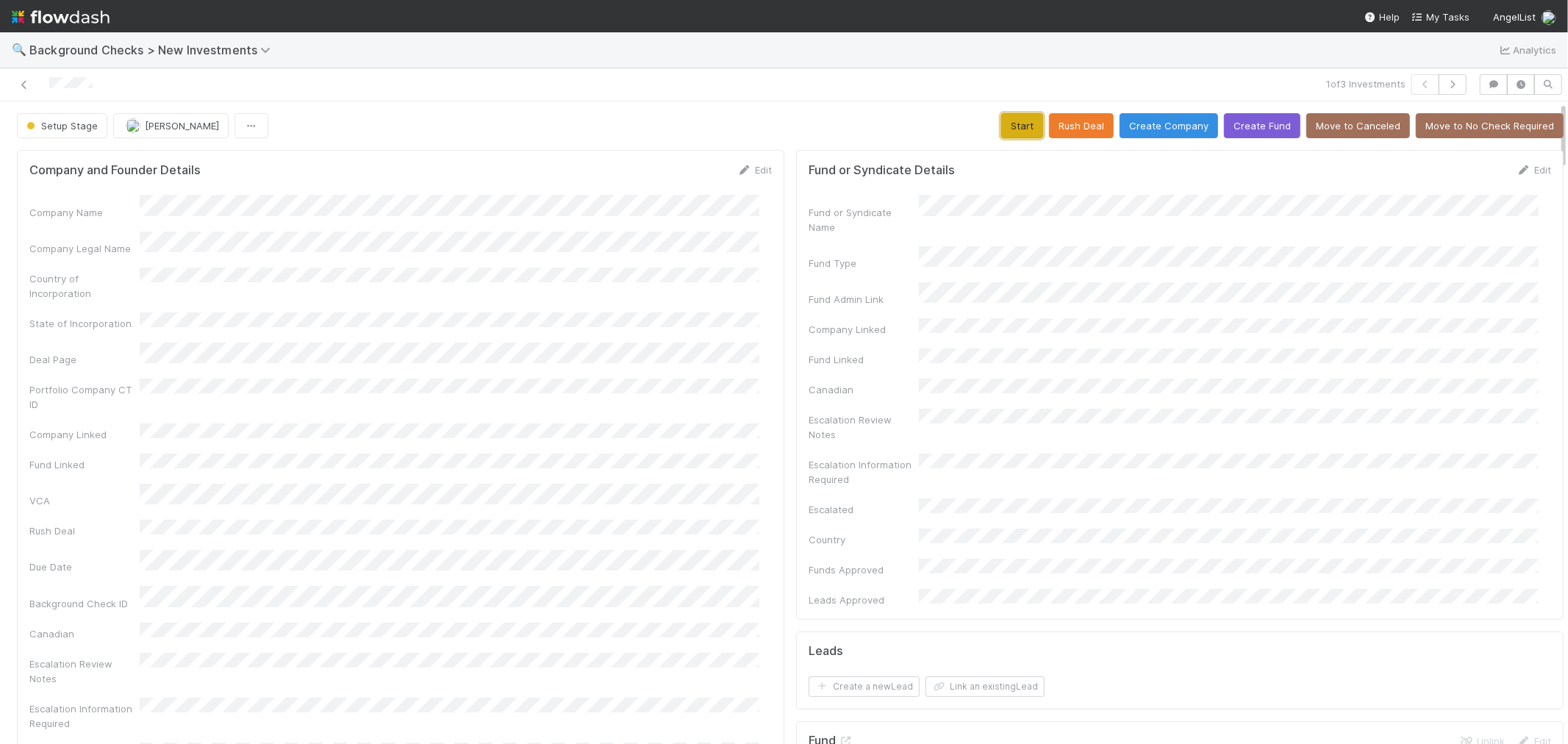
drag, startPoint x: 995, startPoint y: 126, endPoint x: 854, endPoint y: 200, distance: 159.2
click at [1001, 126] on button "Start" at bounding box center [1022, 125] width 42 height 25
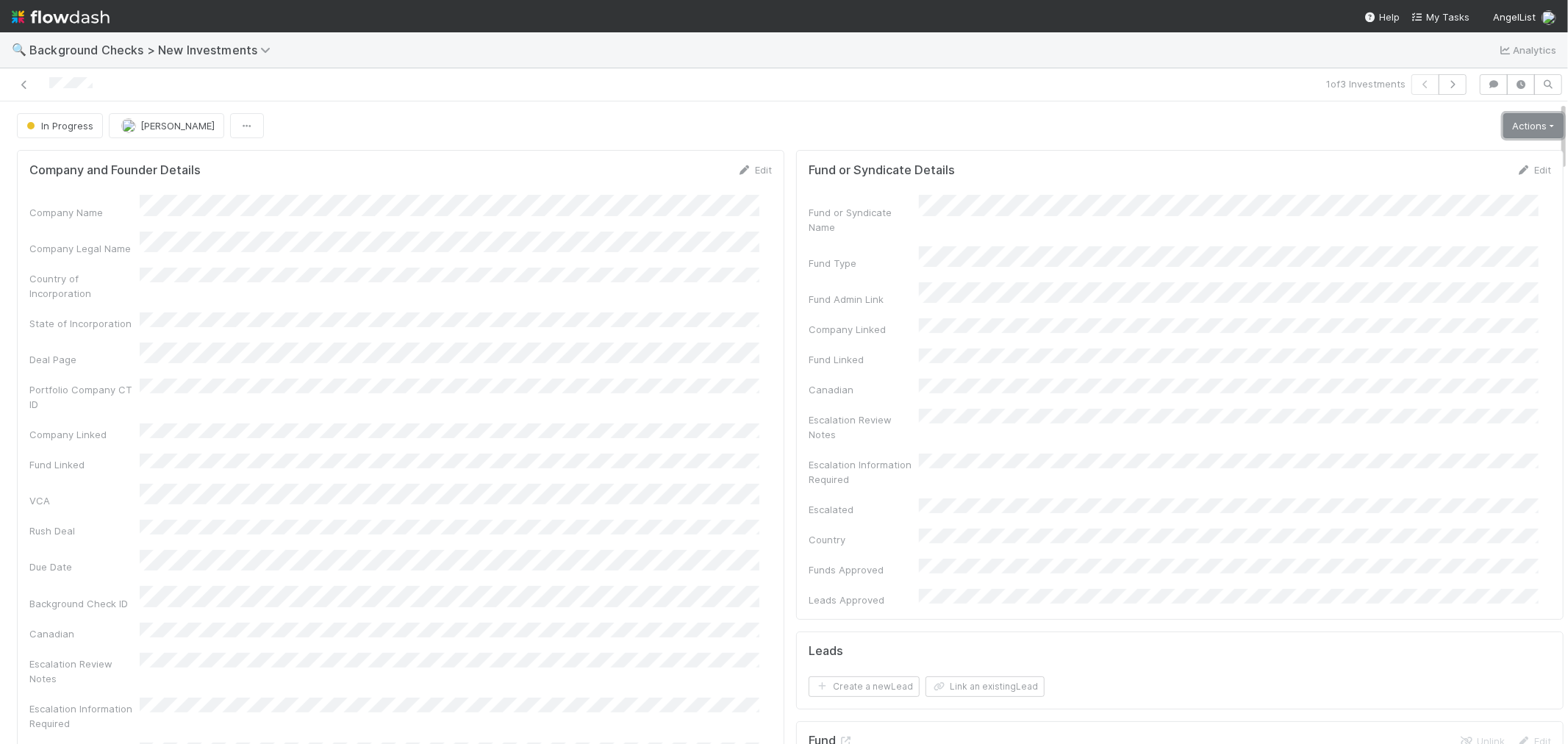
click at [1503, 136] on link "Actions" at bounding box center [1533, 125] width 61 height 25
click at [1423, 307] on button "Link Lead" at bounding box center [1483, 300] width 164 height 21
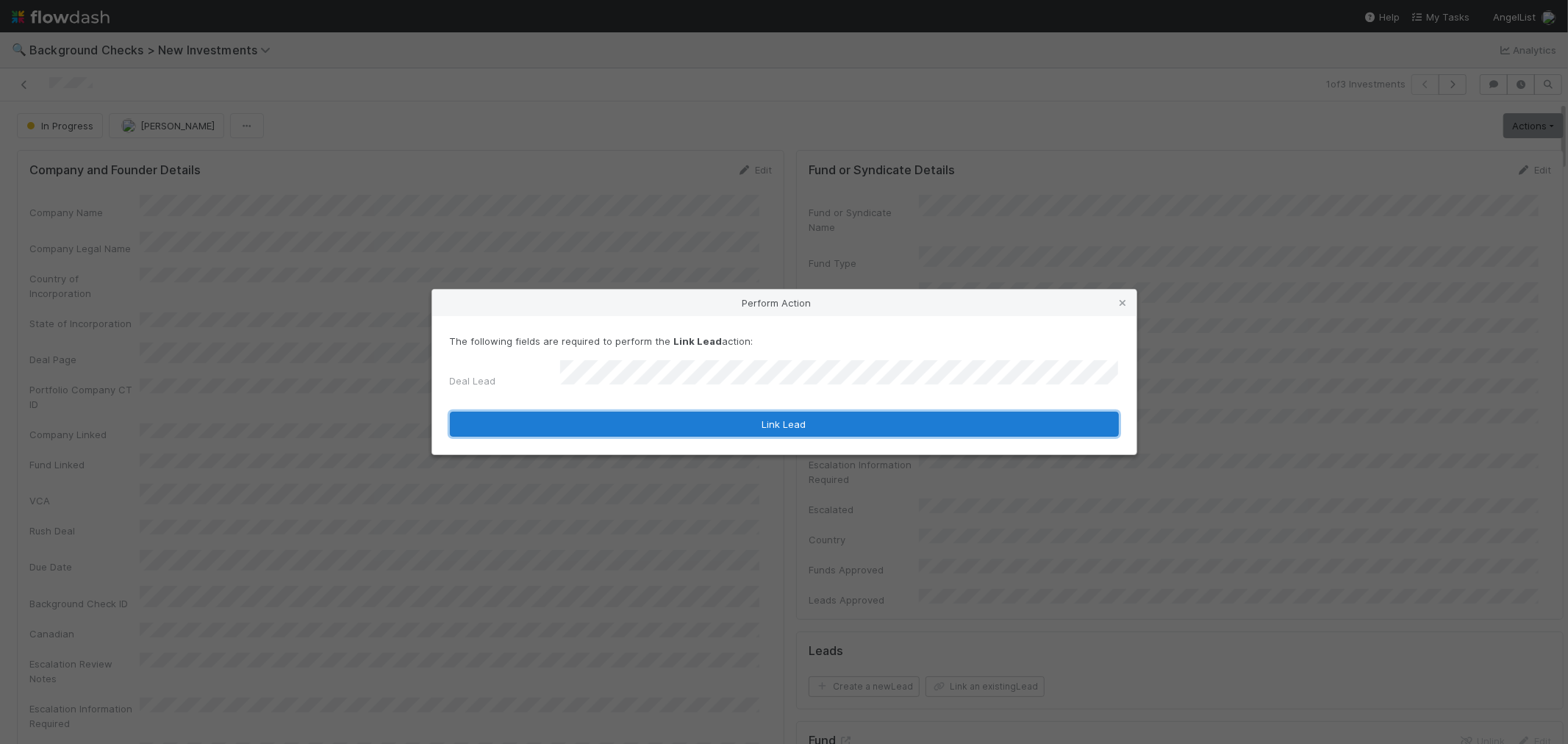
click at [894, 411] on button "Link Lead" at bounding box center [785, 423] width 669 height 25
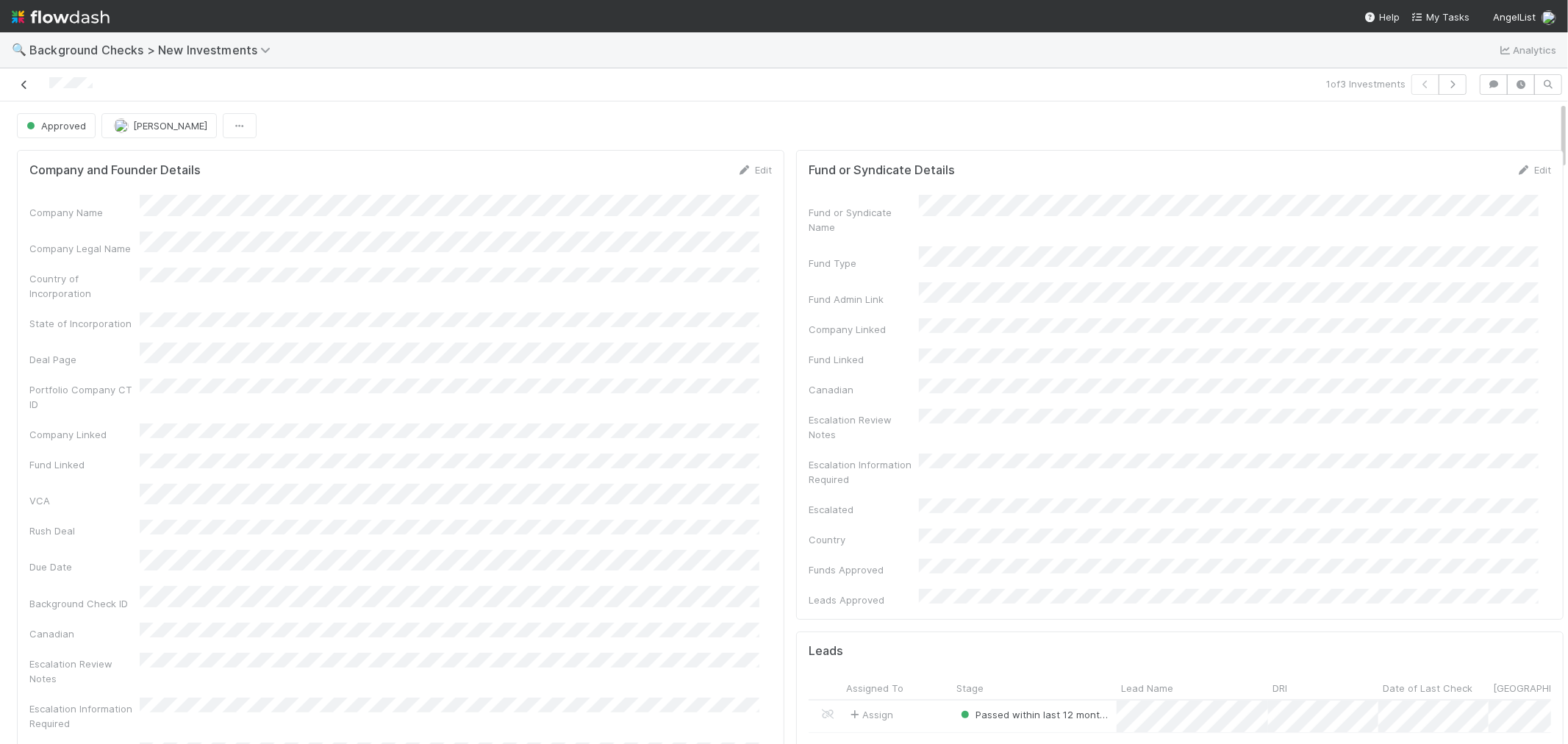
click at [23, 84] on icon at bounding box center [24, 85] width 15 height 10
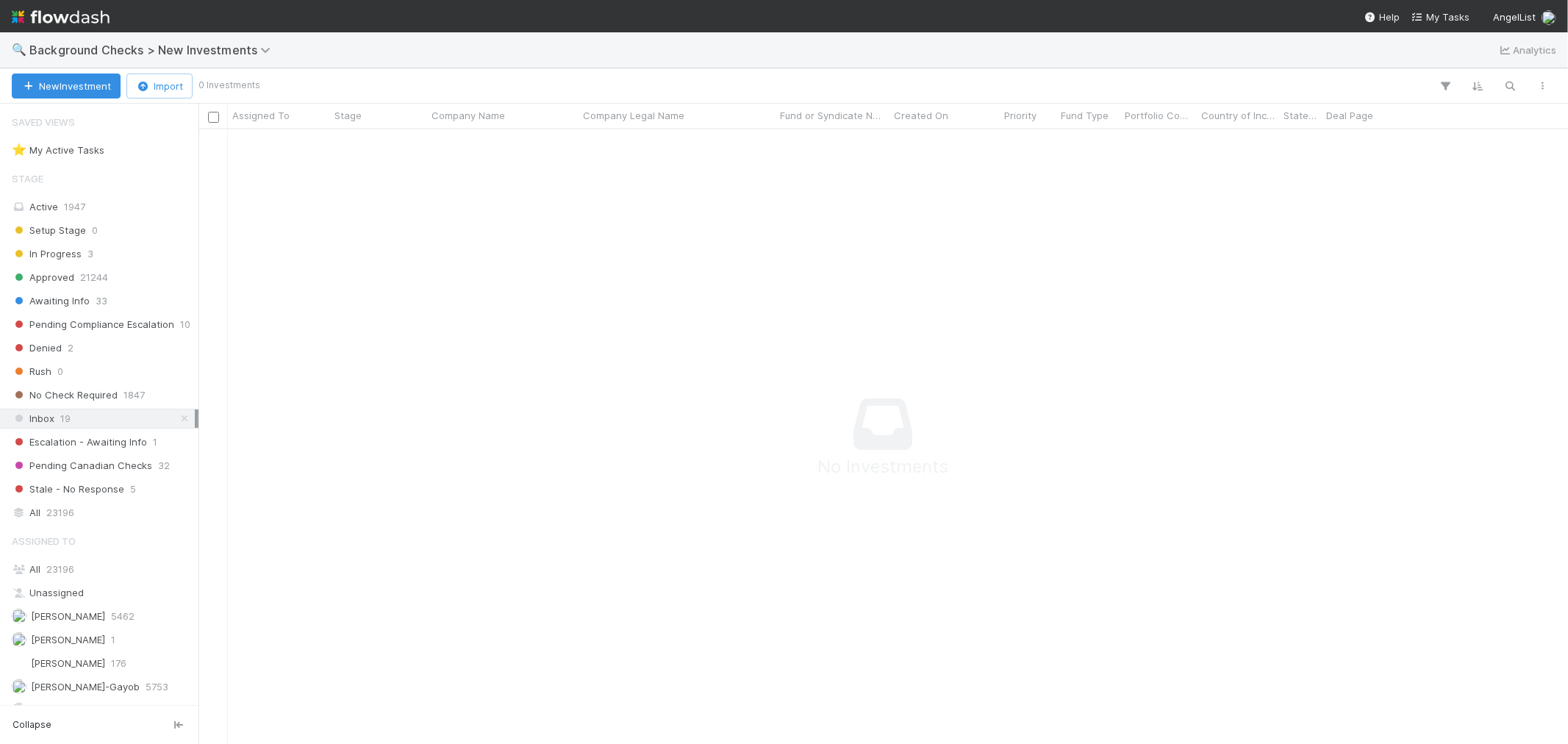
scroll to position [13, 13]
click at [171, 50] on span "Background Checks > New Investments" at bounding box center [153, 50] width 248 height 15
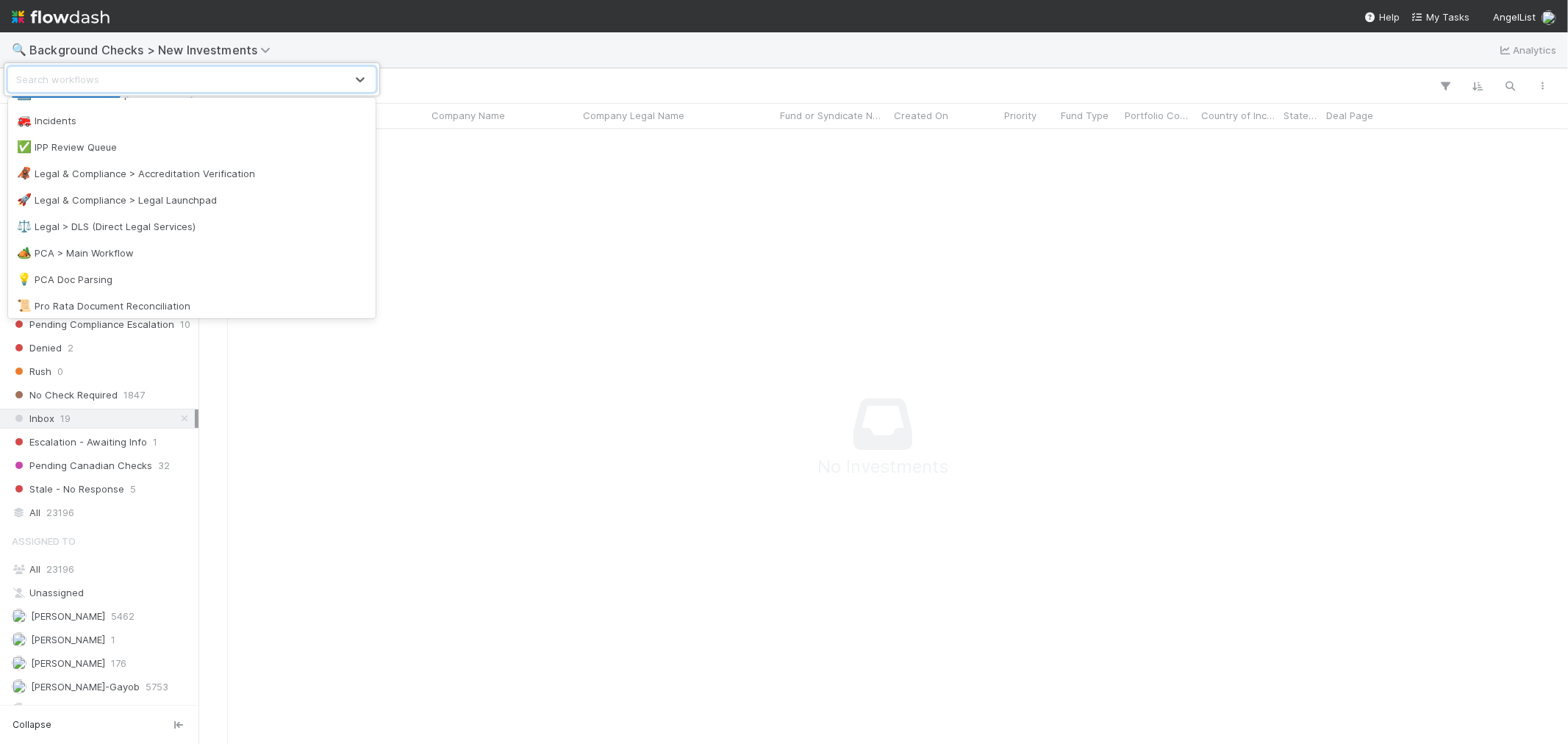
scroll to position [652, 0]
click at [117, 254] on div "🏕️ PCA > Main Workflow" at bounding box center [191, 255] width 350 height 15
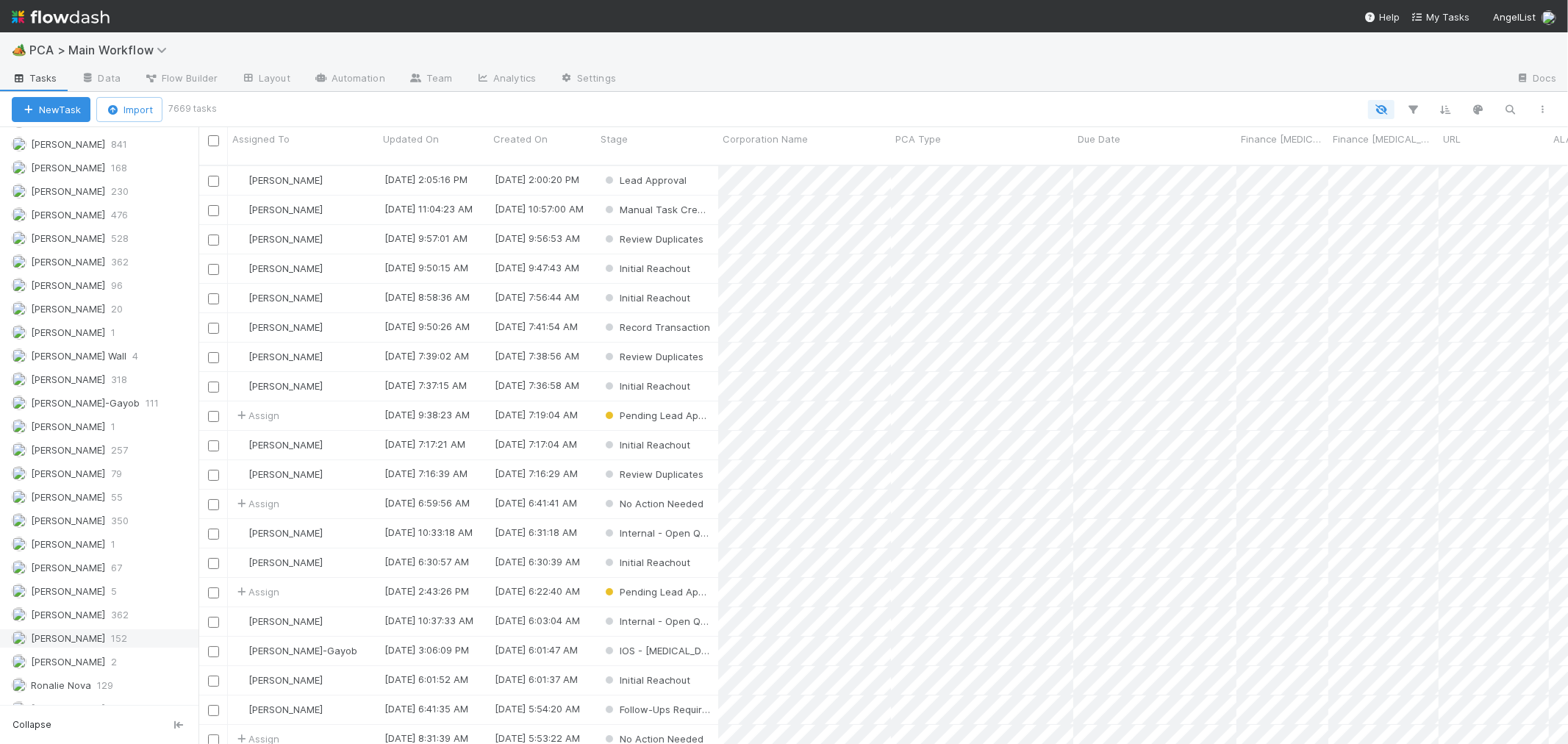
scroll to position [2060, 0]
click at [92, 624] on span "[PERSON_NAME]" at bounding box center [68, 620] width 75 height 12
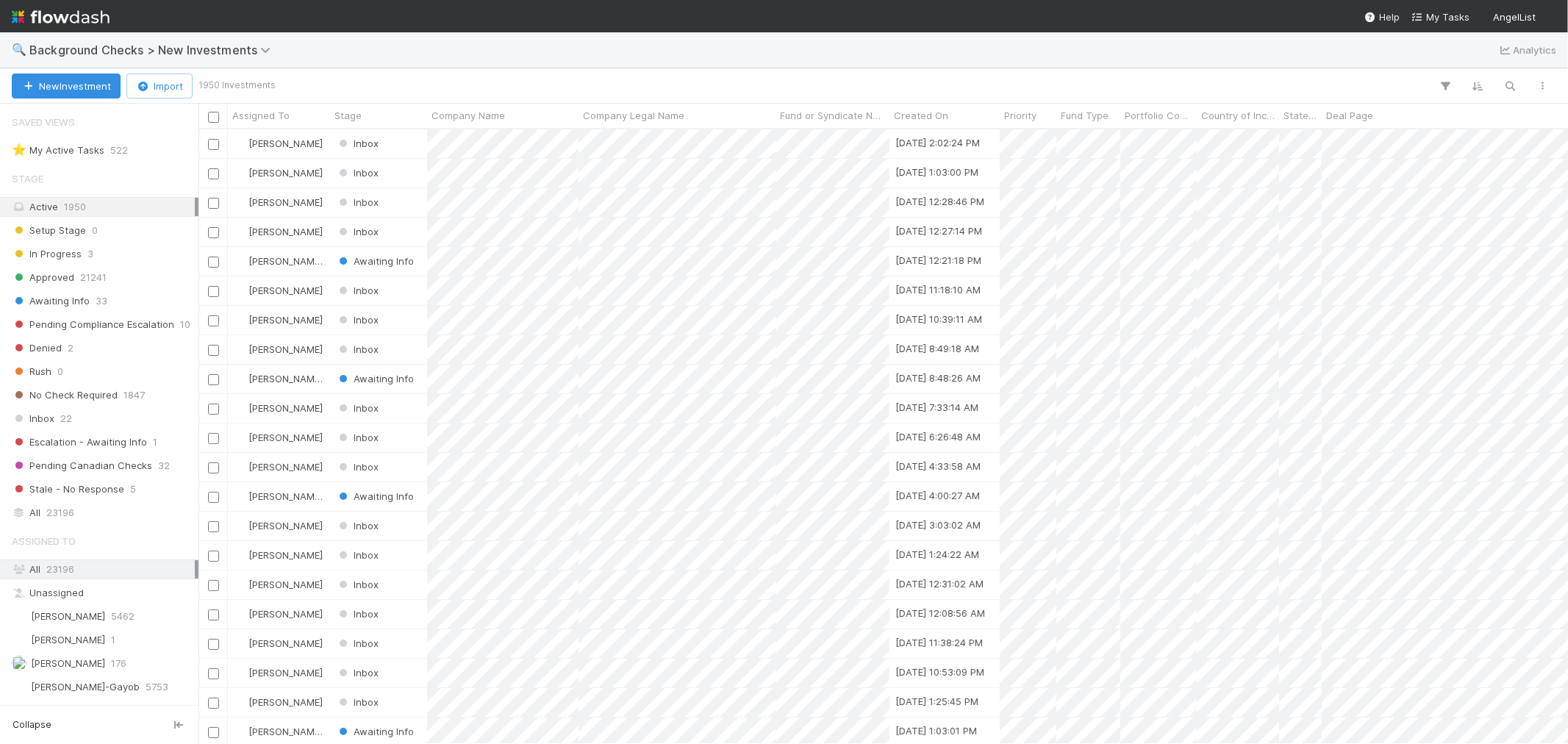
scroll to position [602, 1357]
click at [60, 513] on span "23196" at bounding box center [60, 512] width 28 height 18
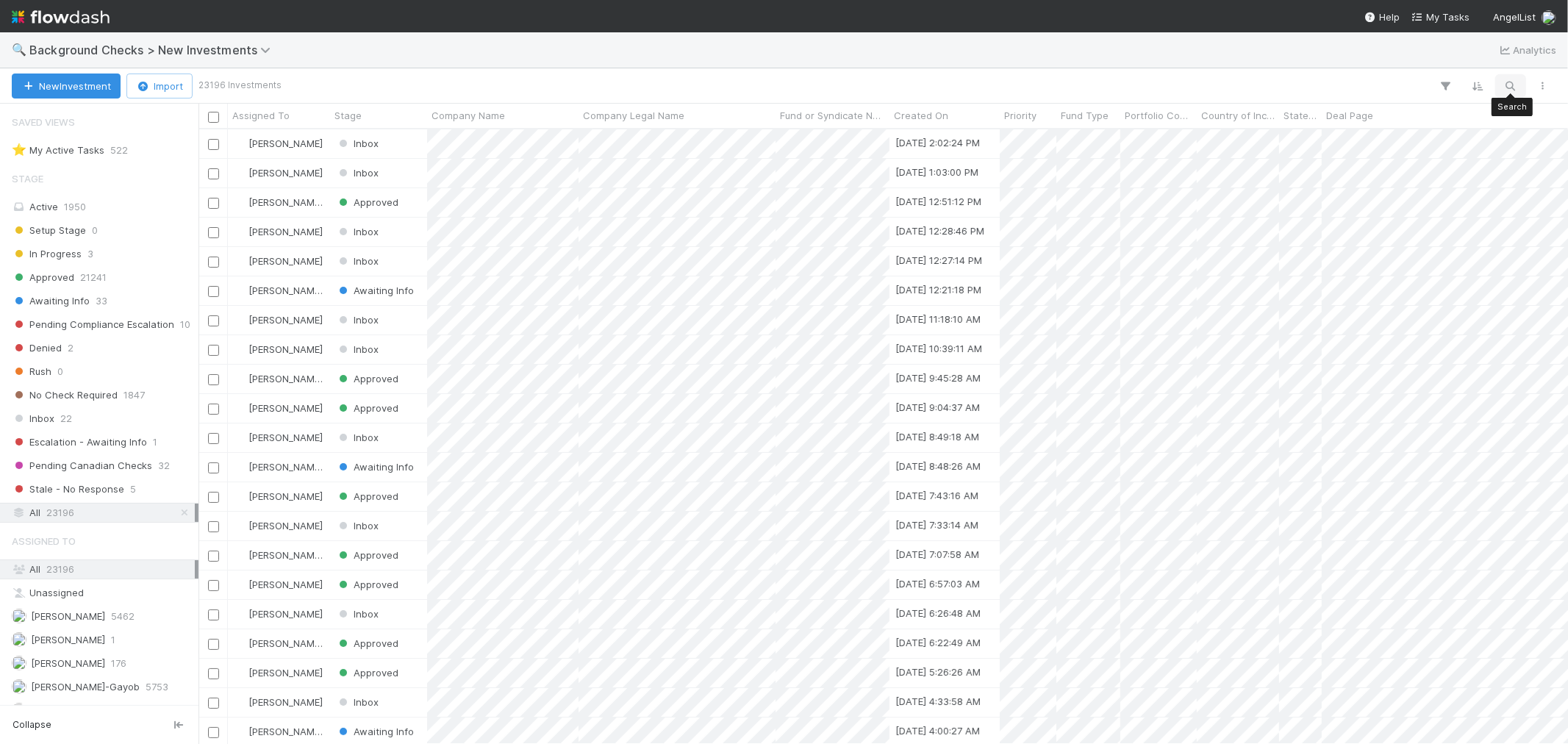
click at [1509, 82] on icon "button" at bounding box center [1510, 86] width 15 height 13
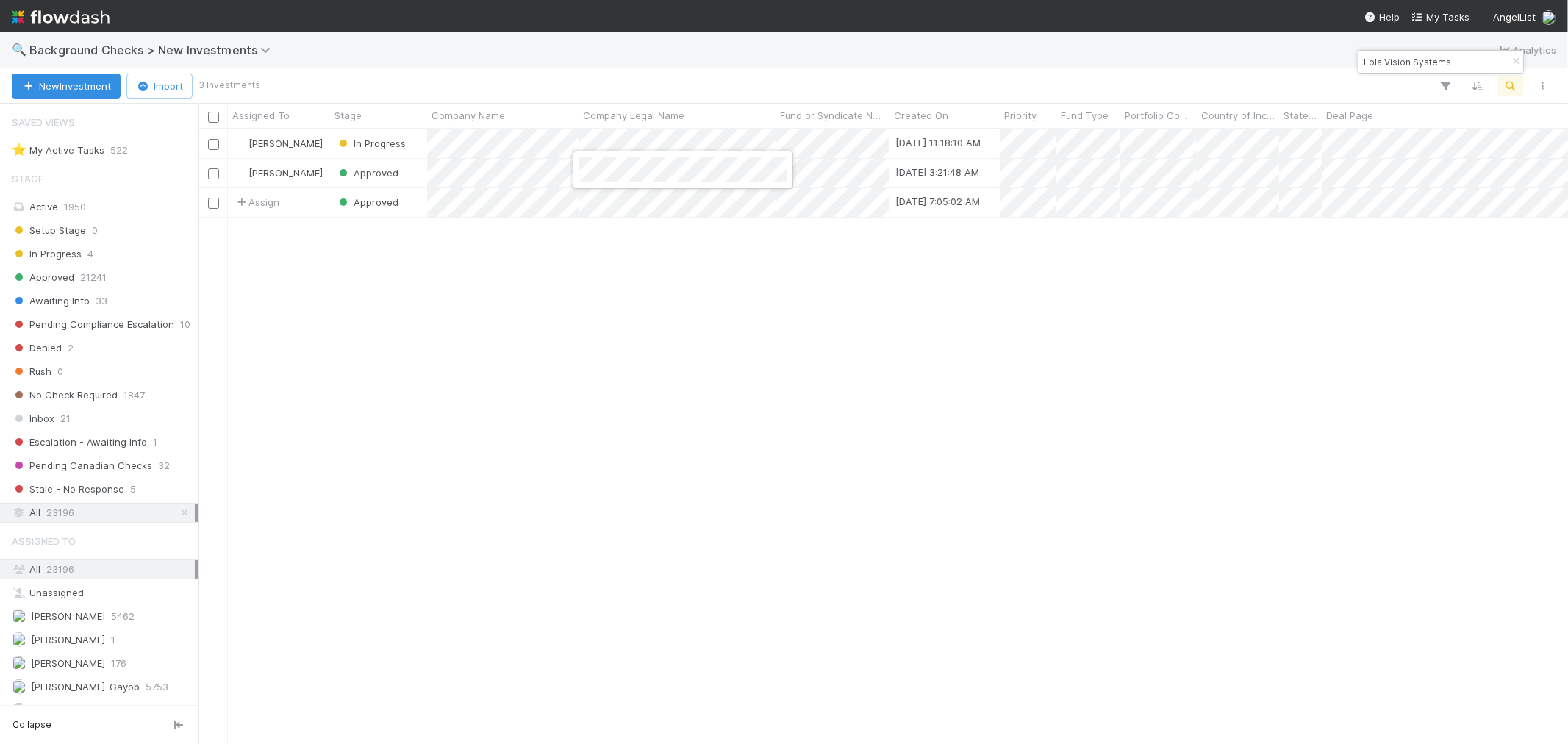
drag, startPoint x: 902, startPoint y: 425, endPoint x: 1507, endPoint y: 38, distance: 718.2
click at [905, 423] on div at bounding box center [784, 372] width 1568 height 744
click at [1435, 67] on input "Lola Vision Systems" at bounding box center [1435, 62] width 147 height 18
click at [1434, 67] on input "Lola Vision Systems" at bounding box center [1435, 62] width 147 height 18
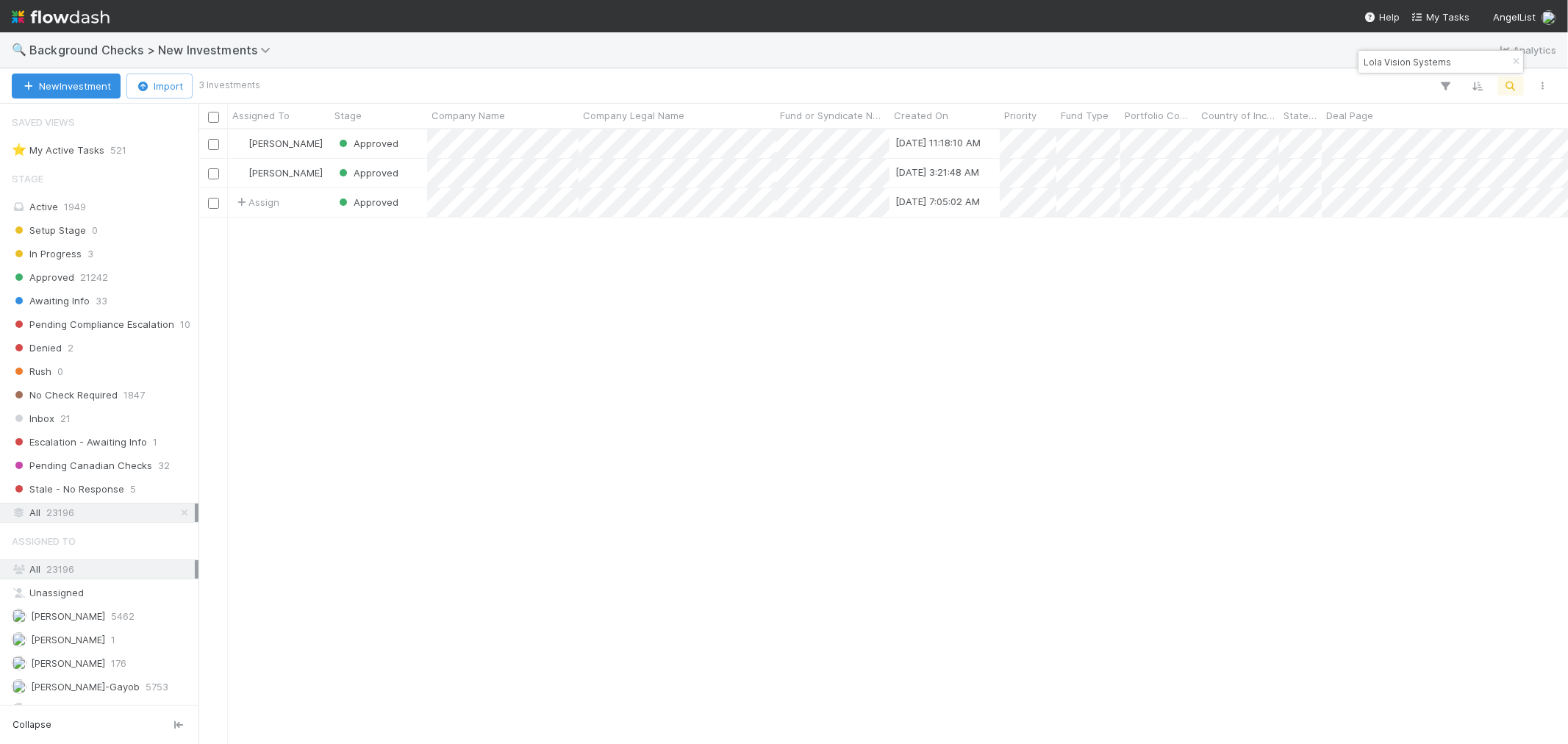
paste input "Comena"
click at [629, 382] on div at bounding box center [784, 372] width 1568 height 744
click at [1392, 64] on input "Comena" at bounding box center [1435, 62] width 147 height 18
paste input "Portal Bio"
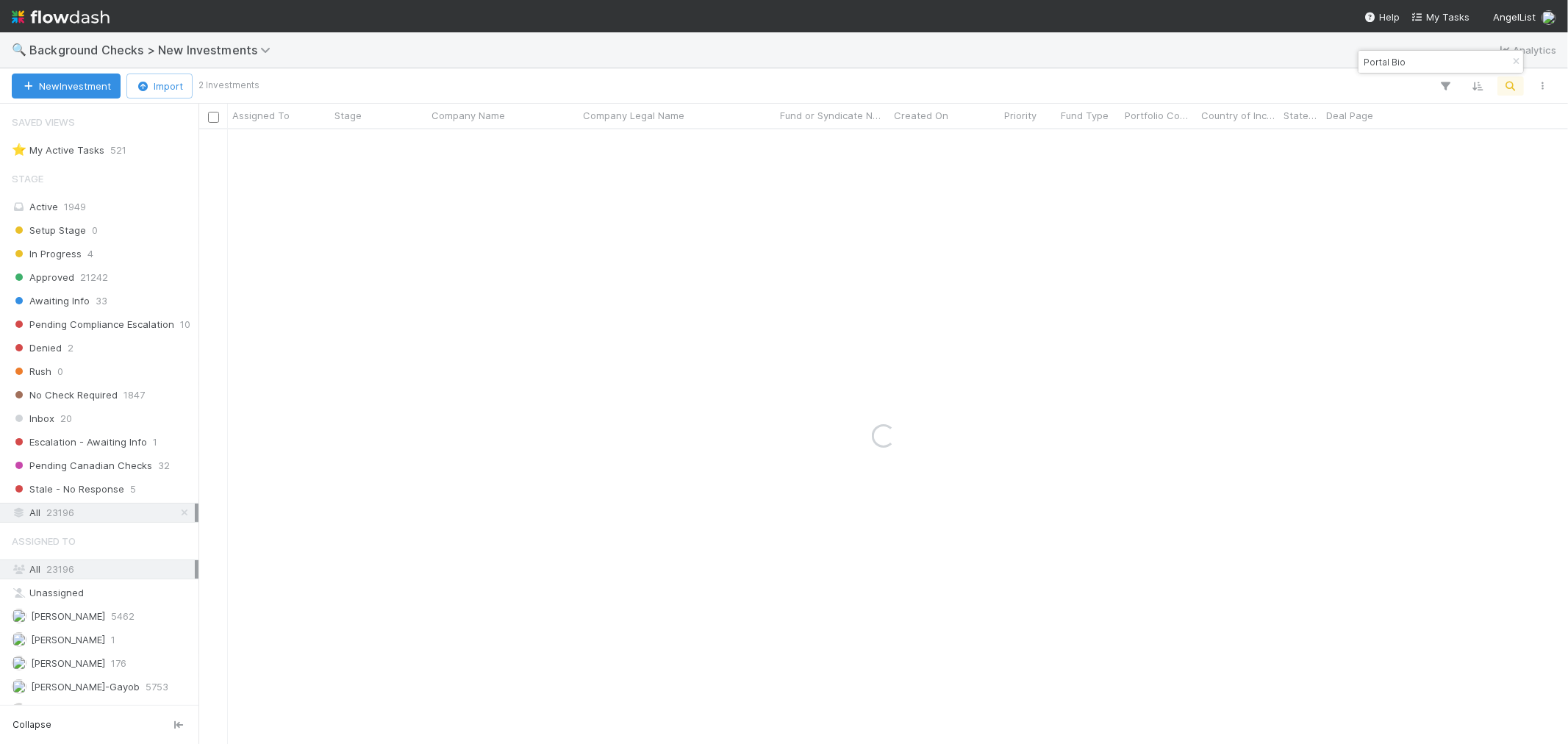
type input "Portal Bio"
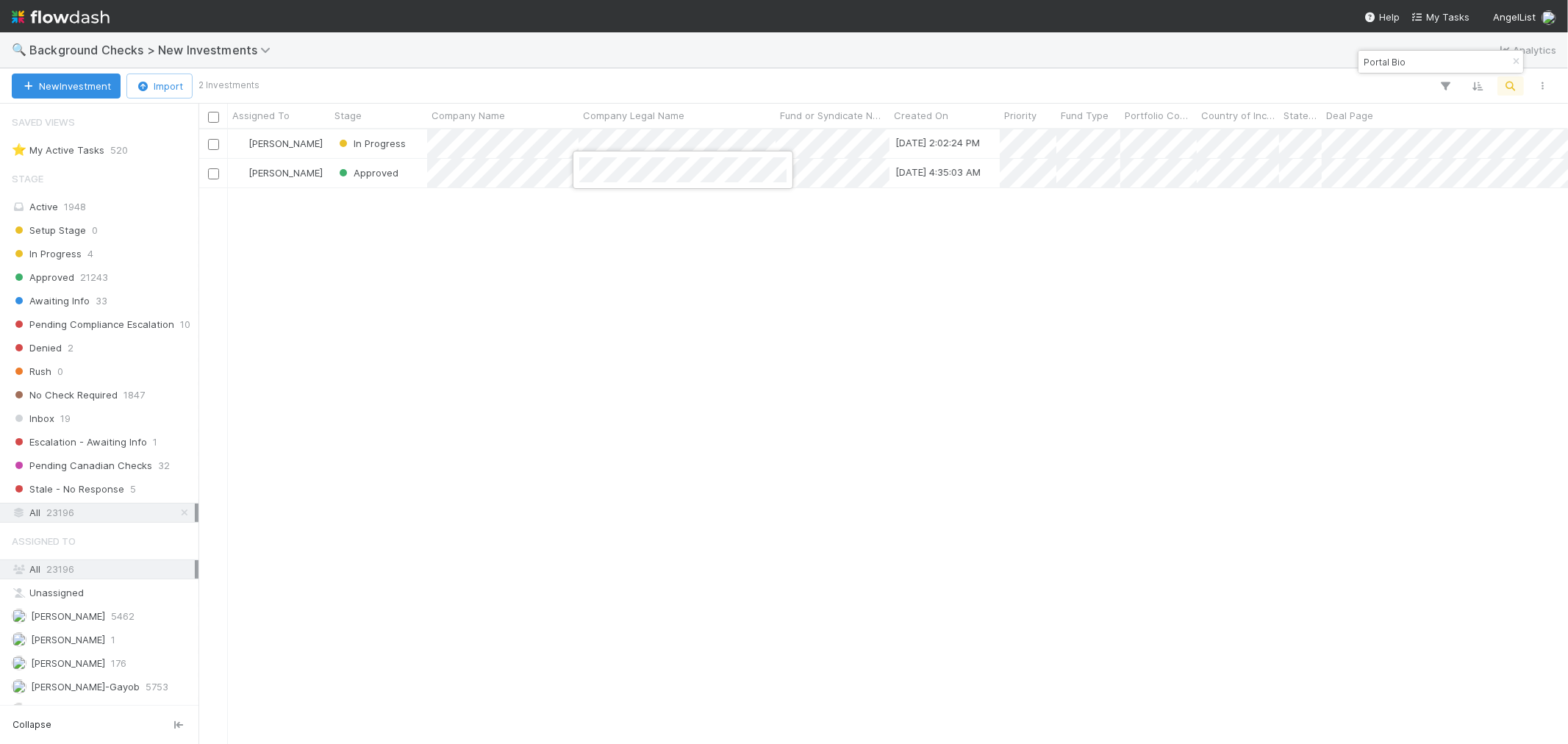
click at [1101, 361] on div at bounding box center [784, 372] width 1568 height 744
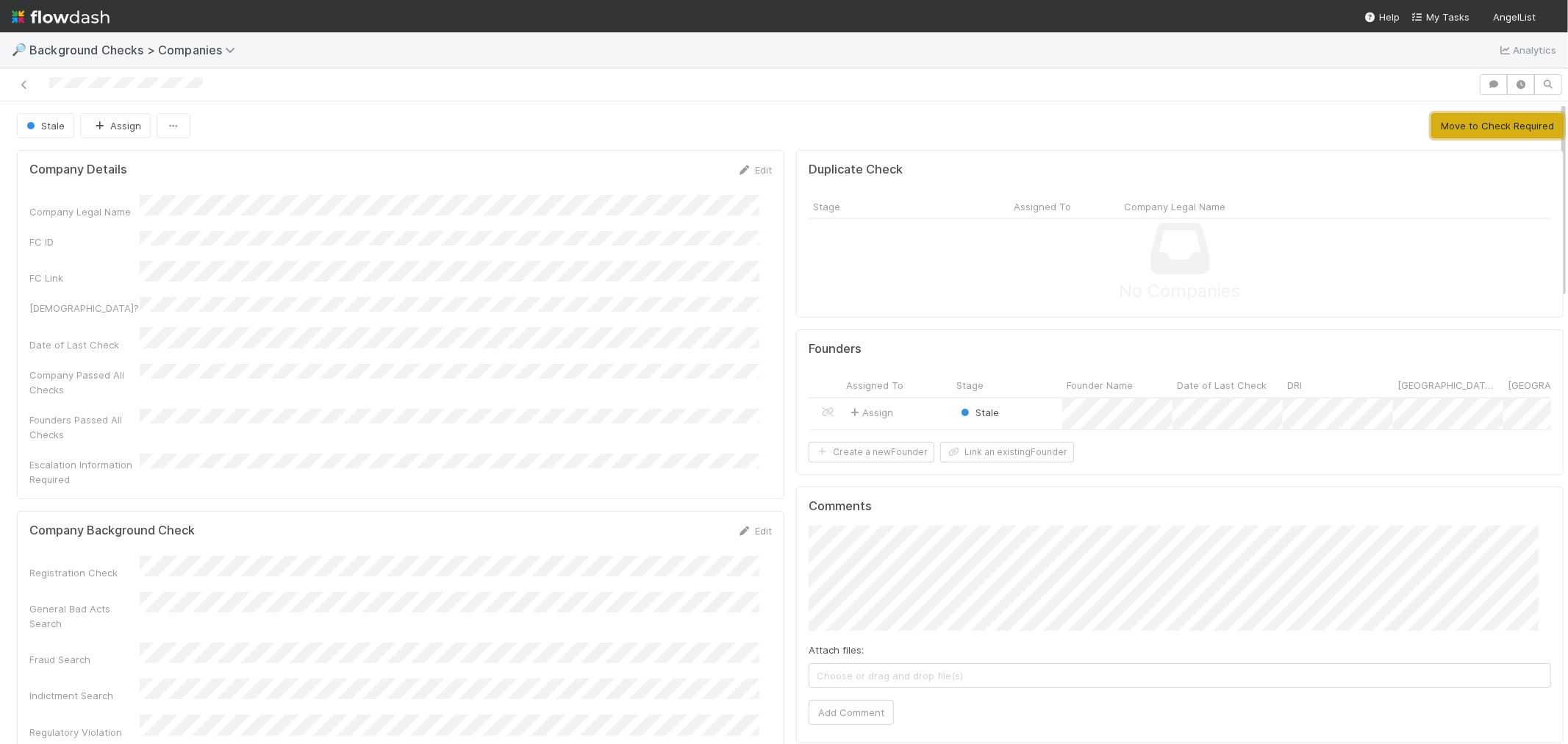
click at [1455, 127] on button "Move to Check Required" at bounding box center [1497, 125] width 132 height 25
click at [49, 90] on div at bounding box center [739, 85] width 1466 height 21
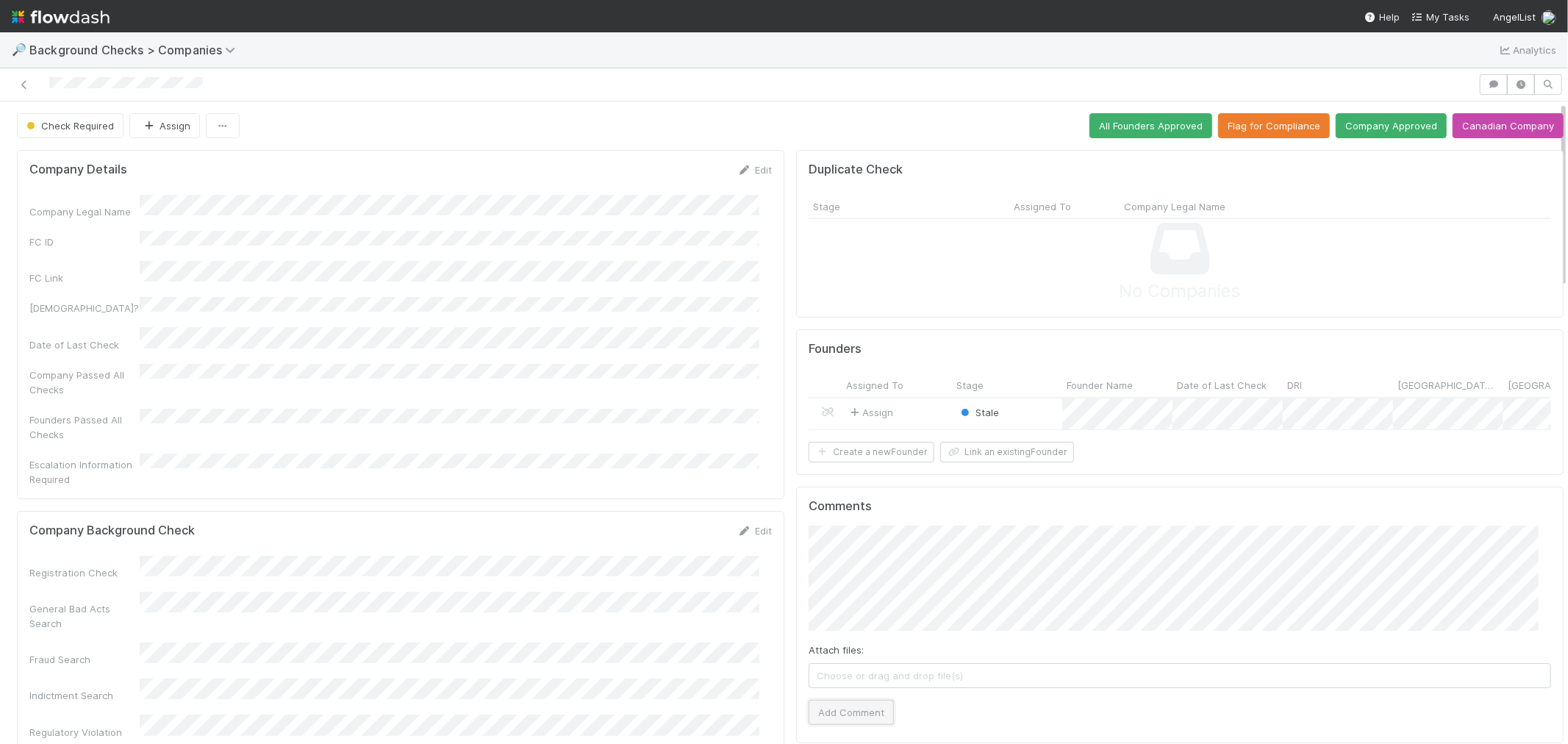
click at [831, 723] on button "Add Comment" at bounding box center [852, 712] width 86 height 25
click at [888, 462] on button "Create a new Founder" at bounding box center [872, 452] width 126 height 21
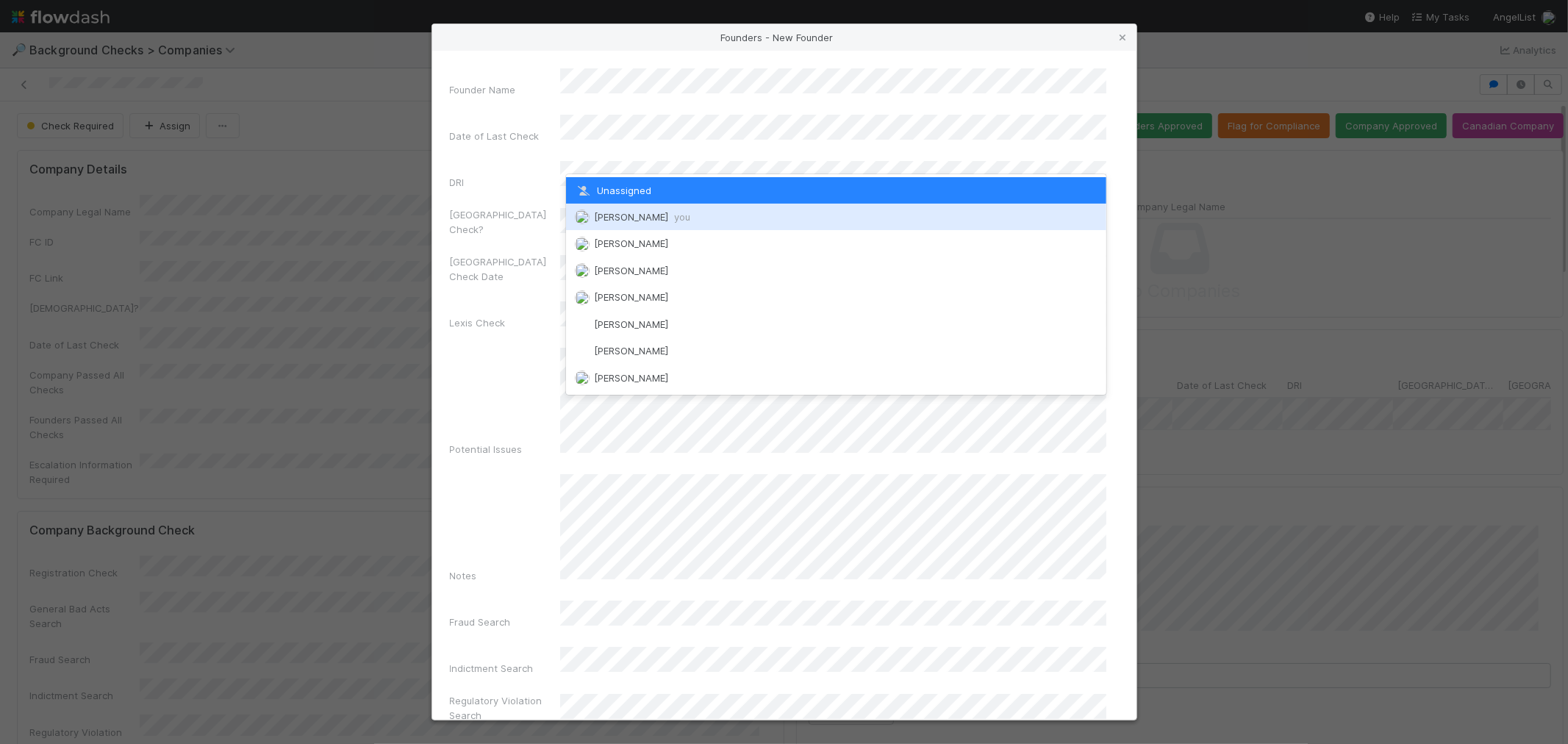
click at [622, 211] on span "[PERSON_NAME] you" at bounding box center [642, 217] width 97 height 12
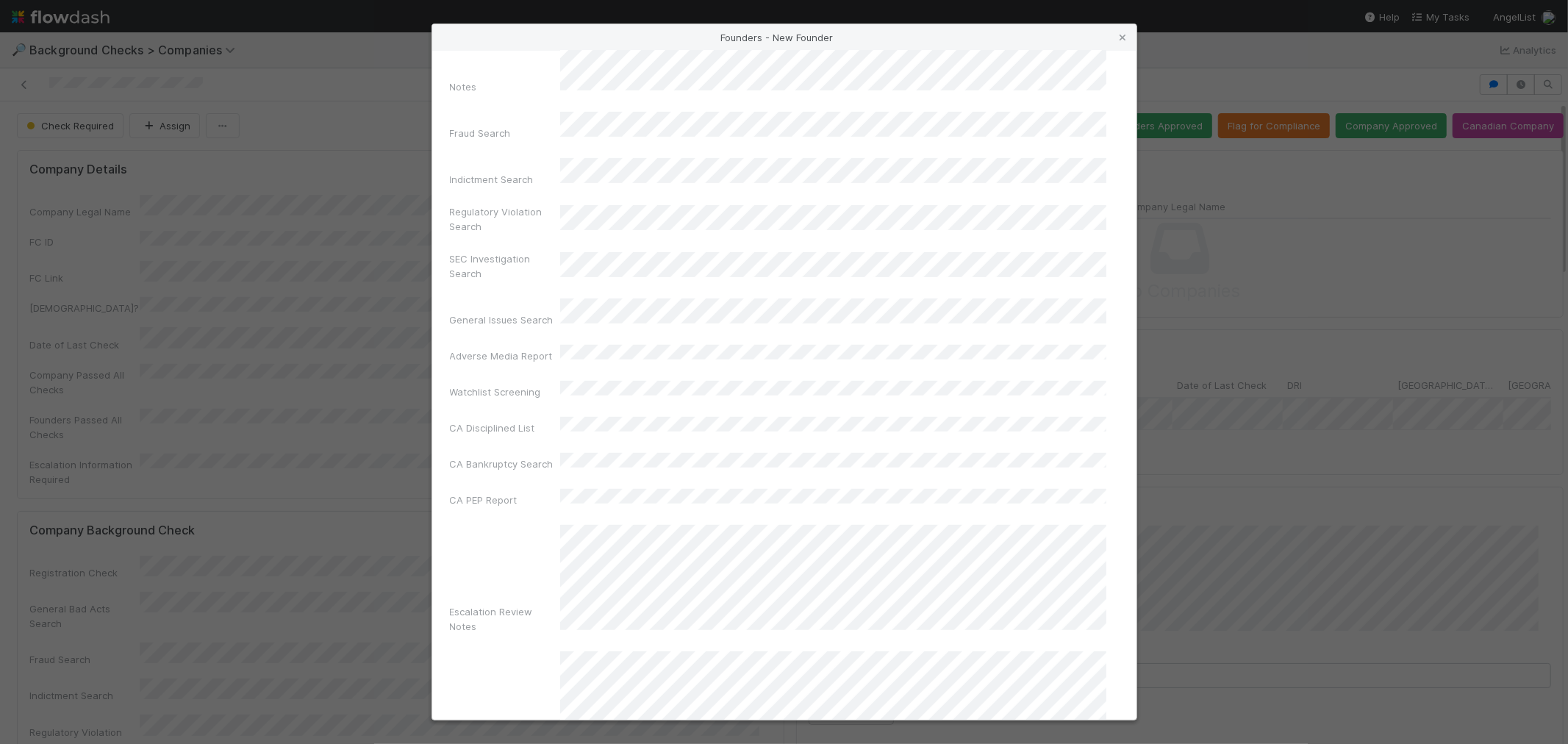
scroll to position [520, 0]
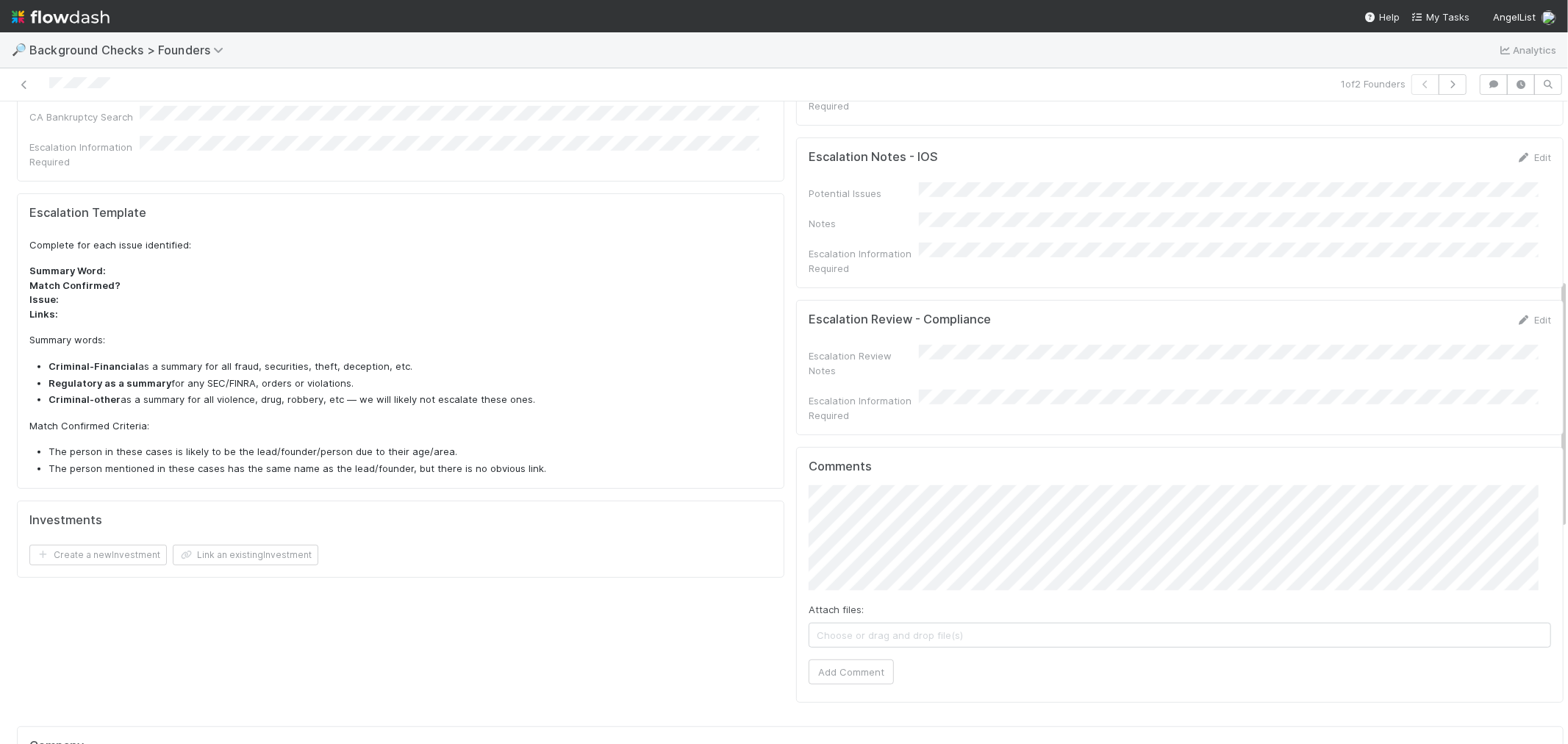
scroll to position [571, 0]
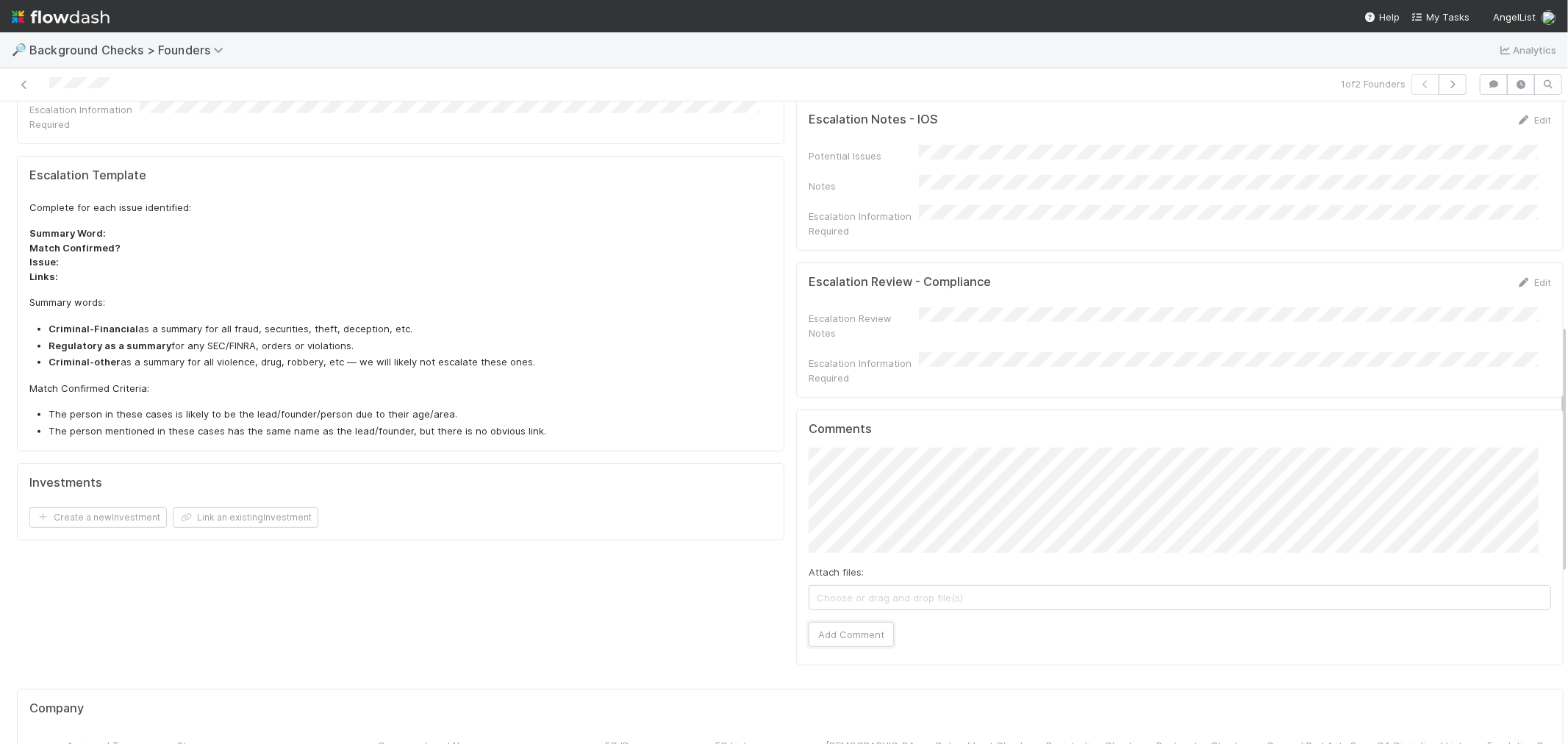
drag, startPoint x: 847, startPoint y: 582, endPoint x: 957, endPoint y: 588, distance: 110.2
click at [846, 621] on button "Add Comment" at bounding box center [852, 633] width 86 height 25
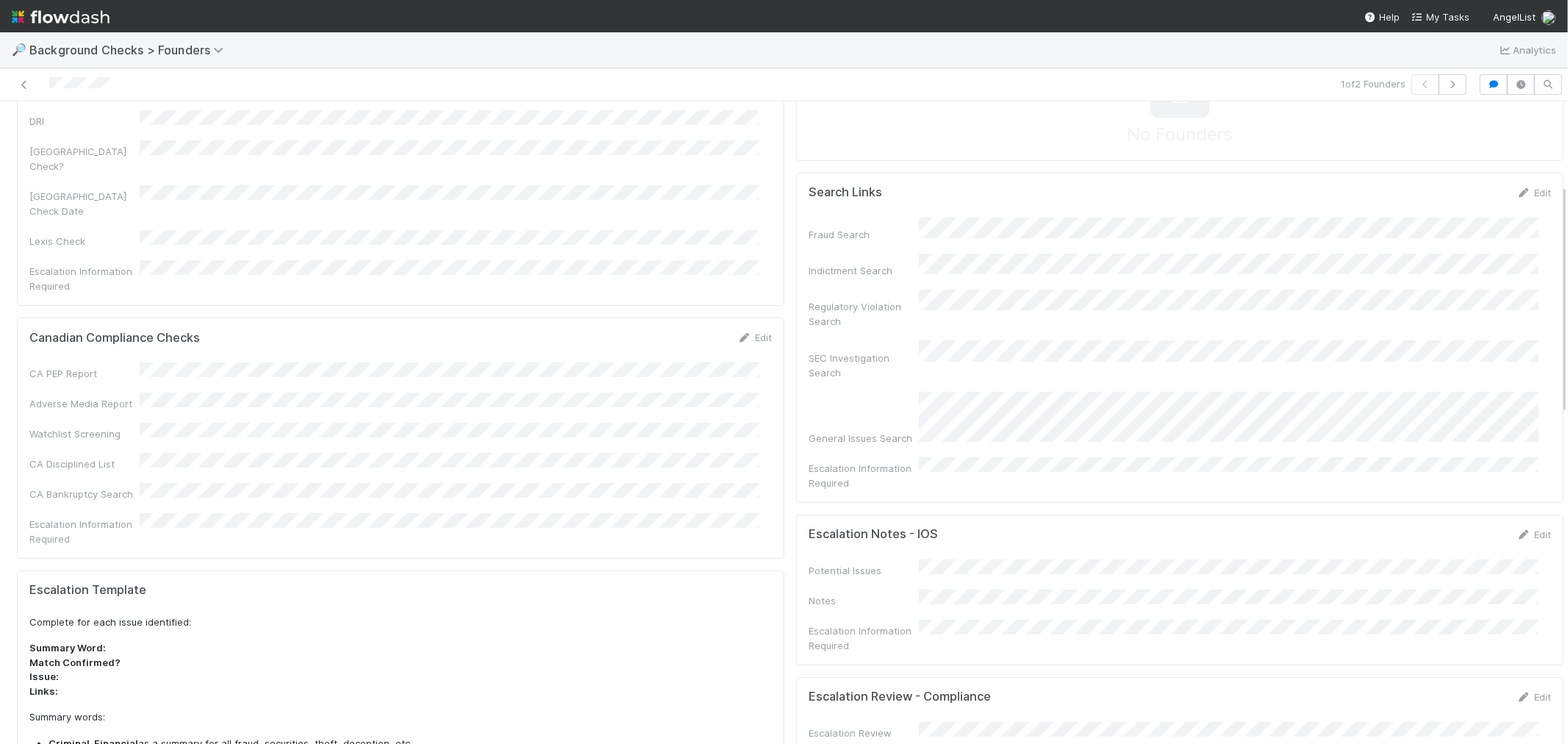
scroll to position [0, 0]
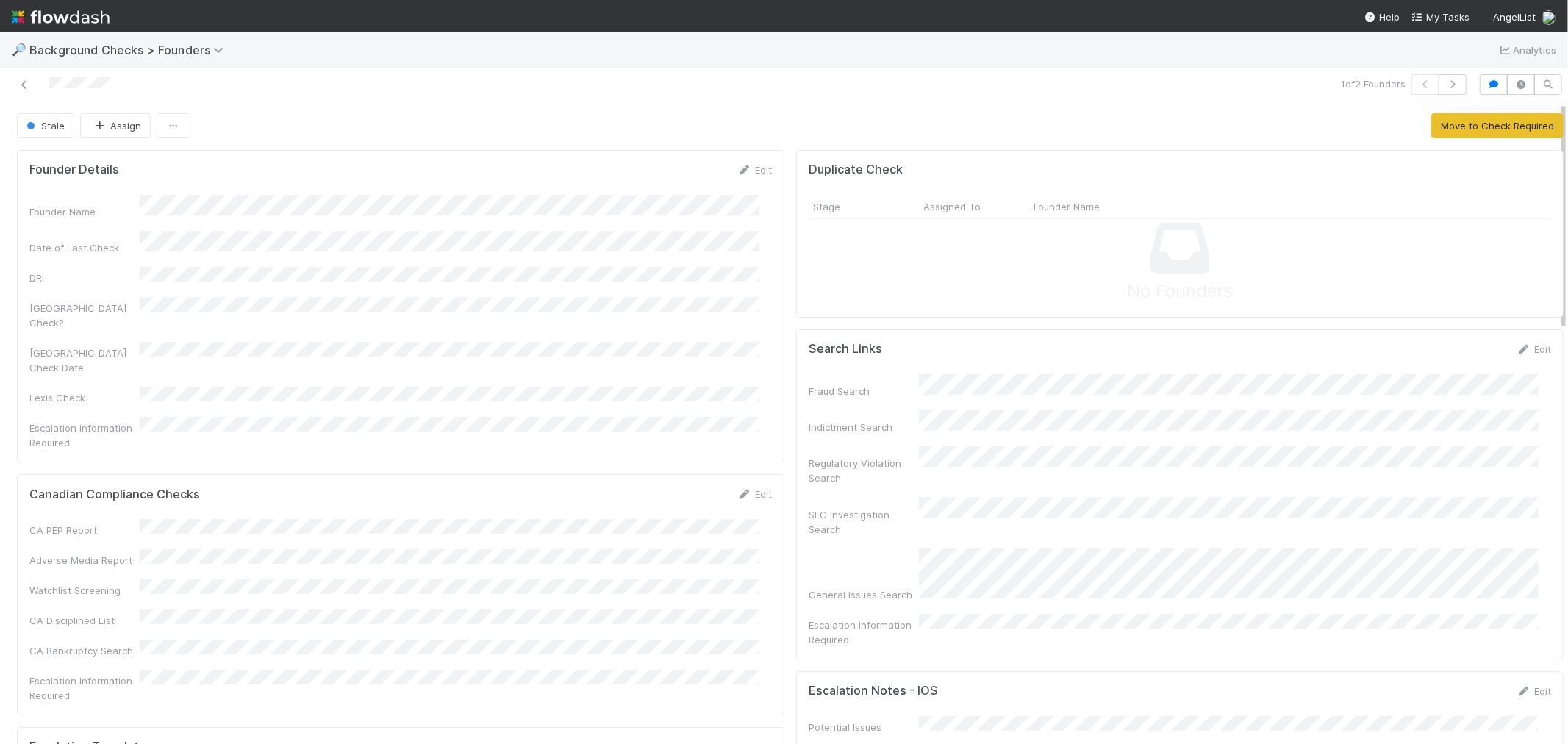
click at [1432, 119] on button "Move to Check Required" at bounding box center [1497, 125] width 132 height 25
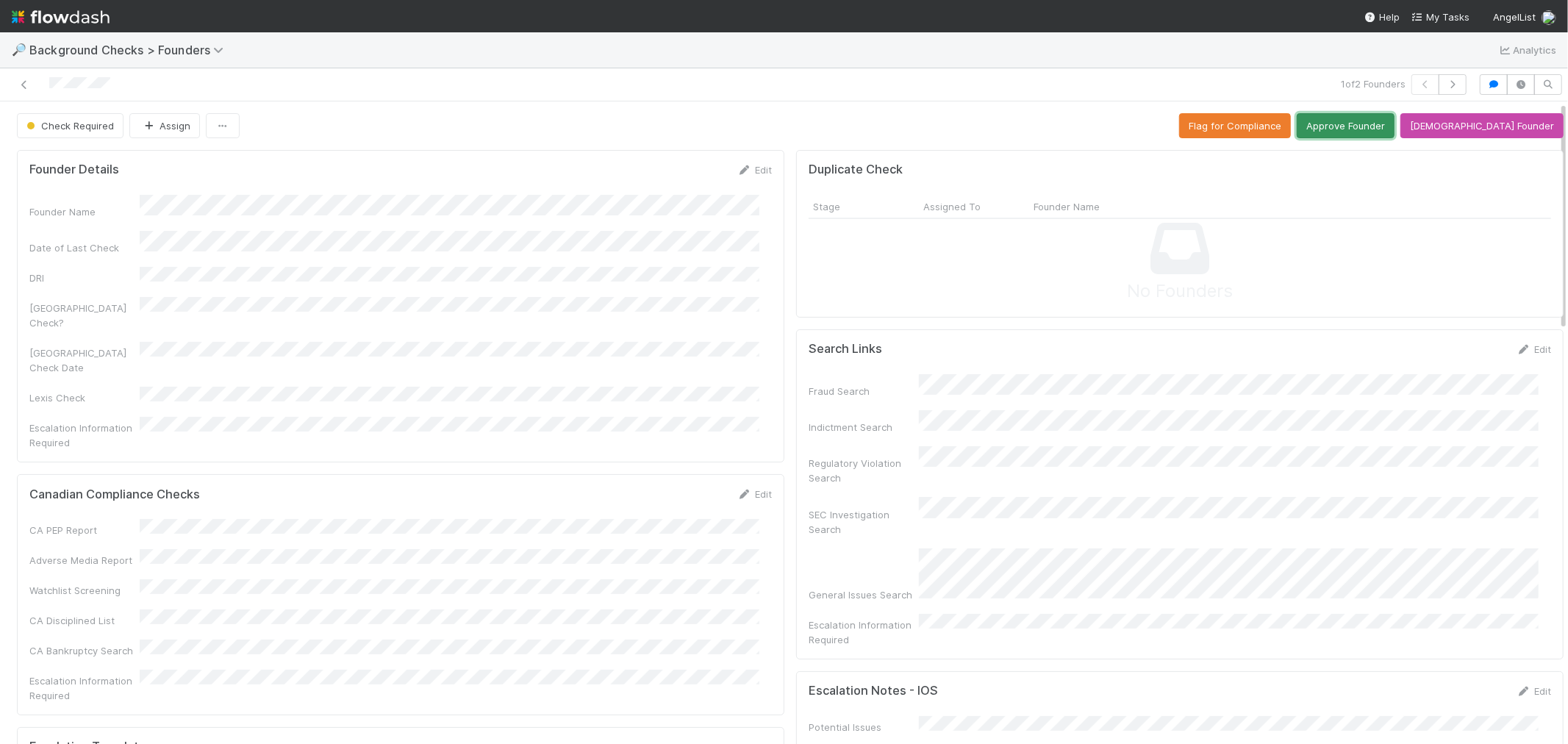
click at [1375, 127] on button "Approve Founder" at bounding box center [1346, 125] width 98 height 25
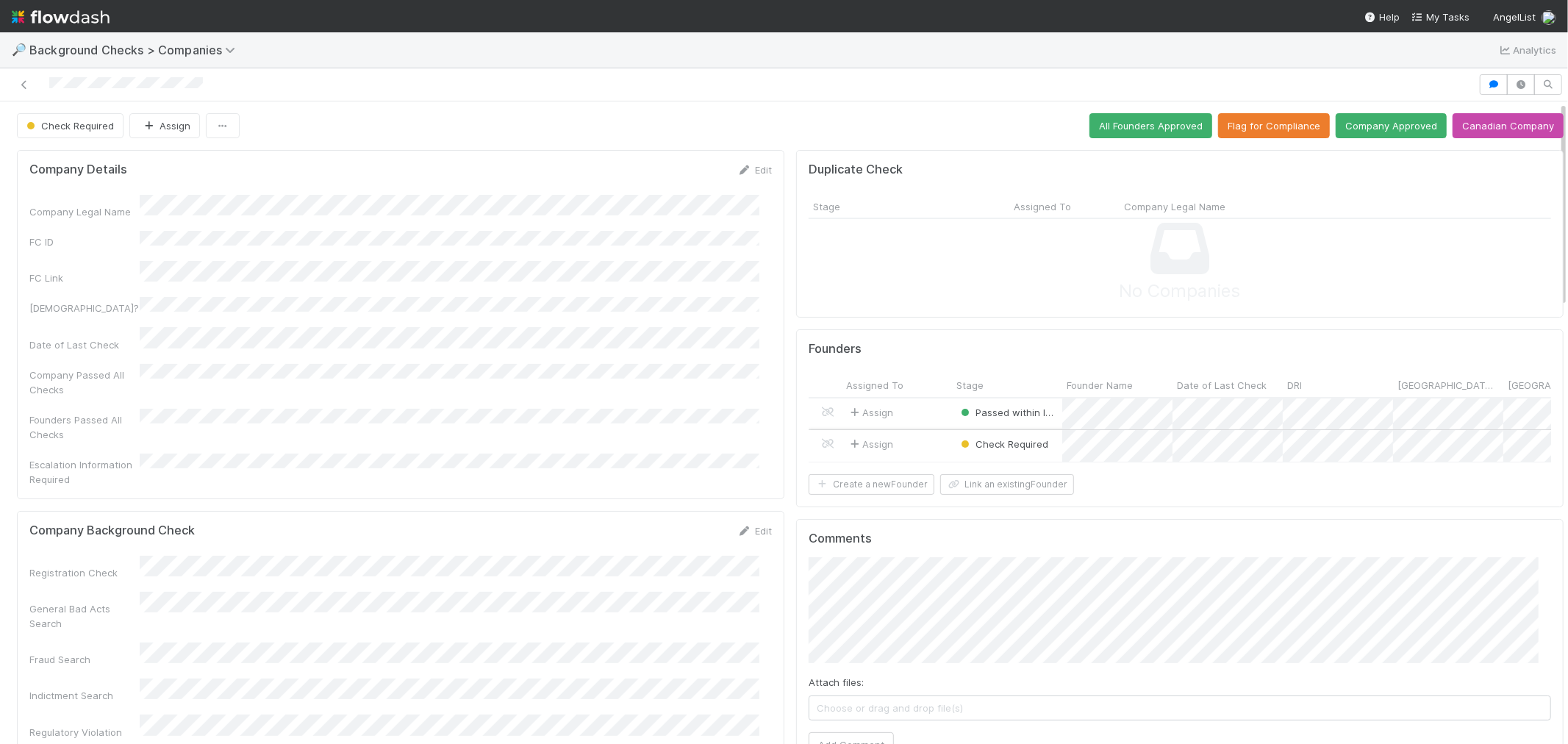
click at [918, 443] on div "Assign" at bounding box center [897, 446] width 111 height 32
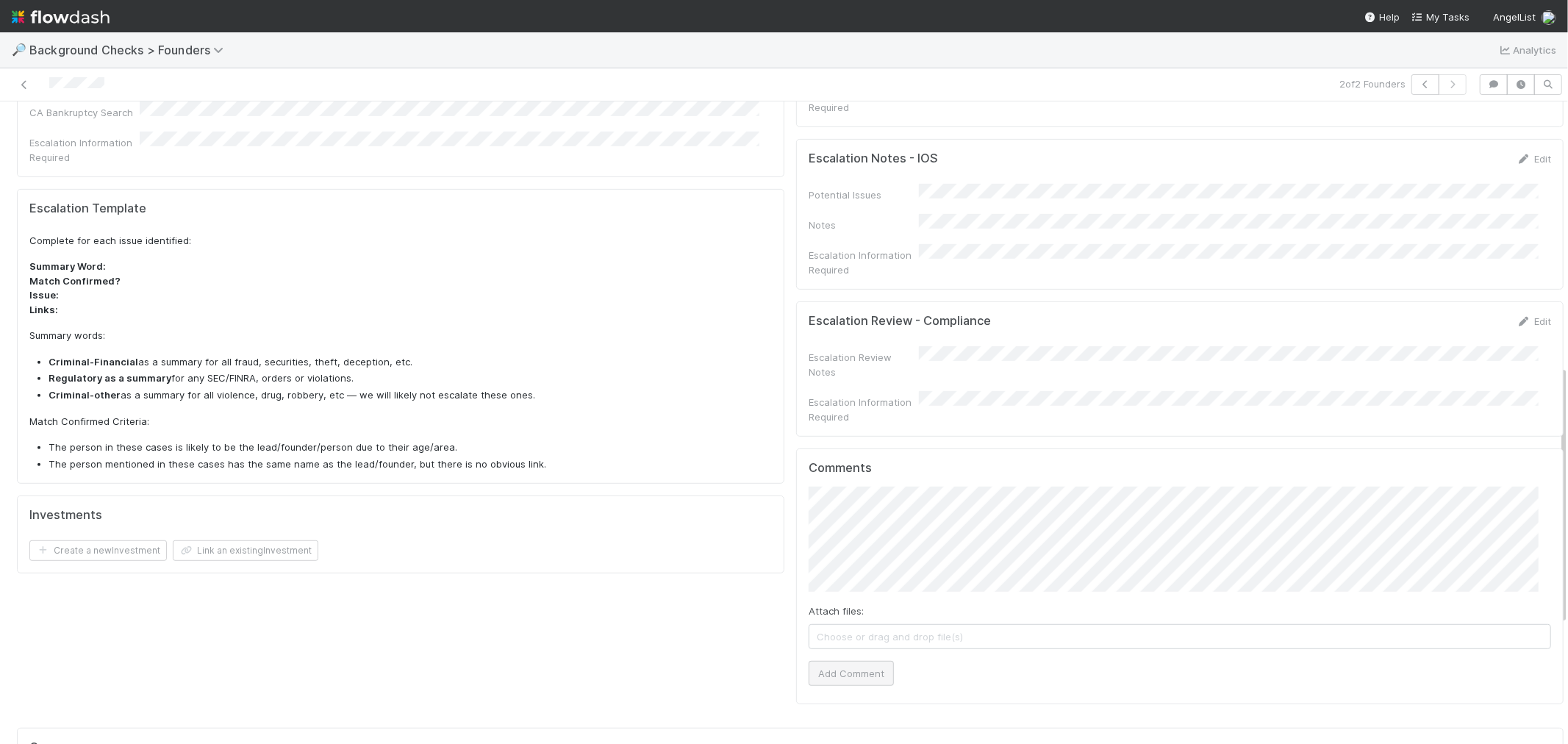
scroll to position [652, 0]
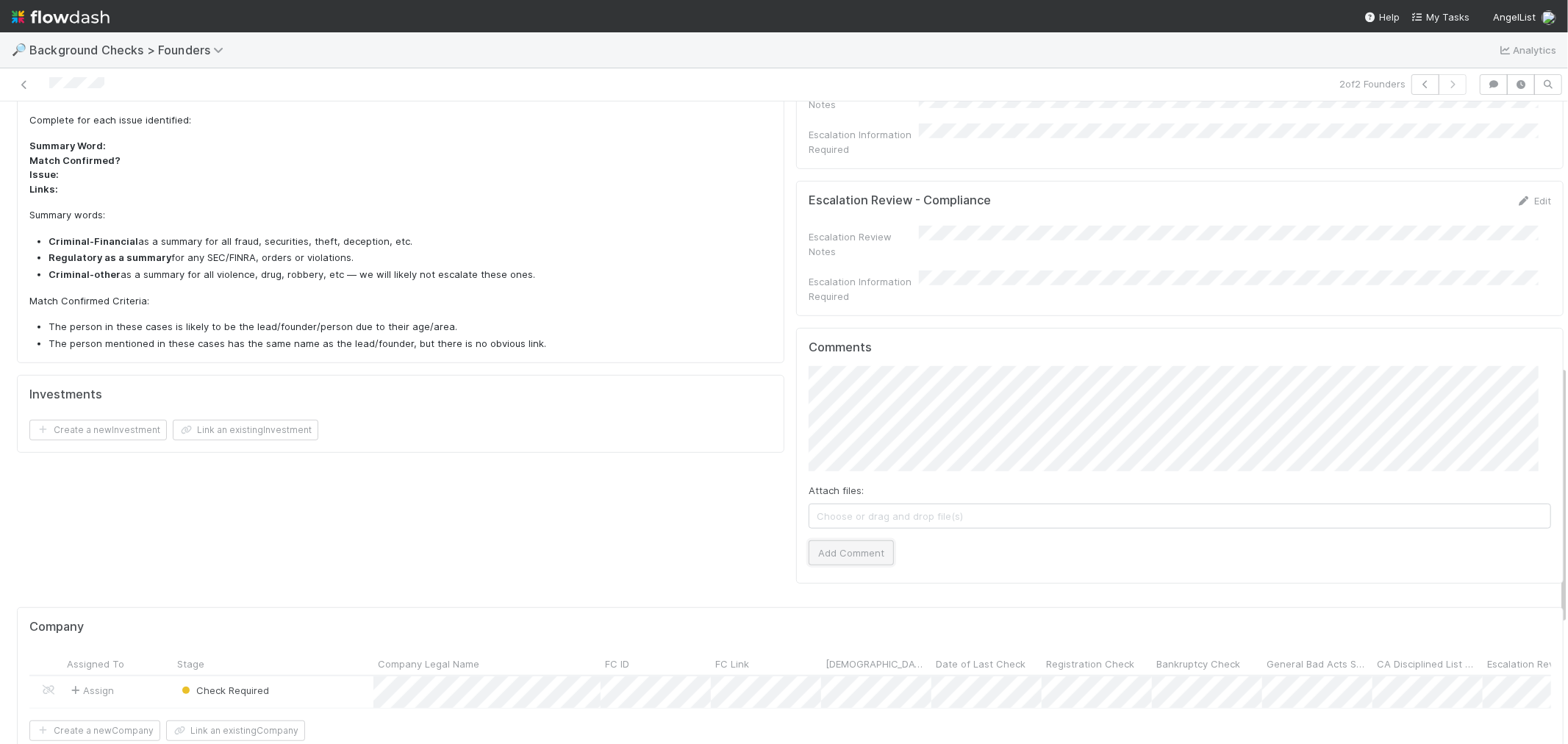
click at [843, 540] on button "Add Comment" at bounding box center [852, 552] width 86 height 25
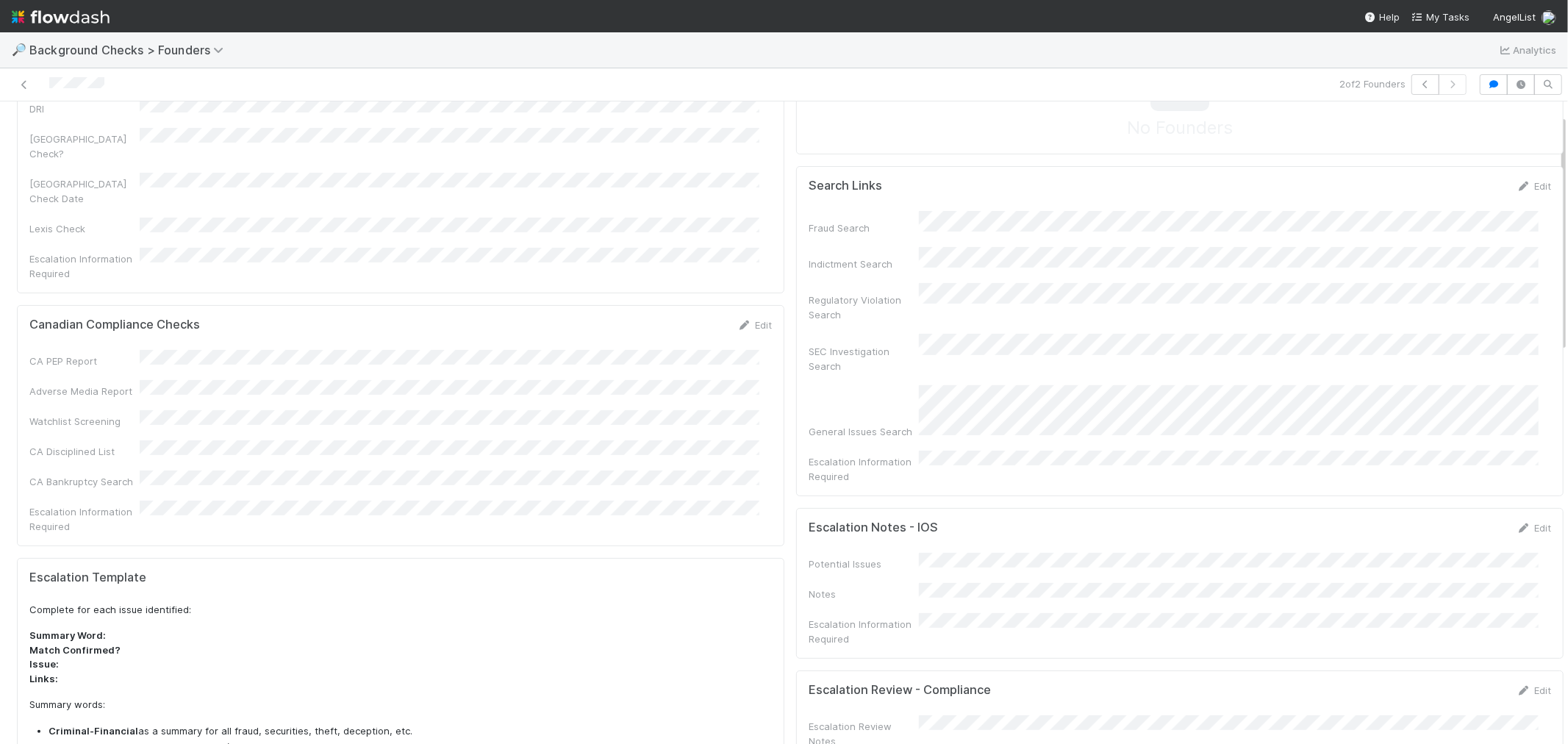
scroll to position [0, 0]
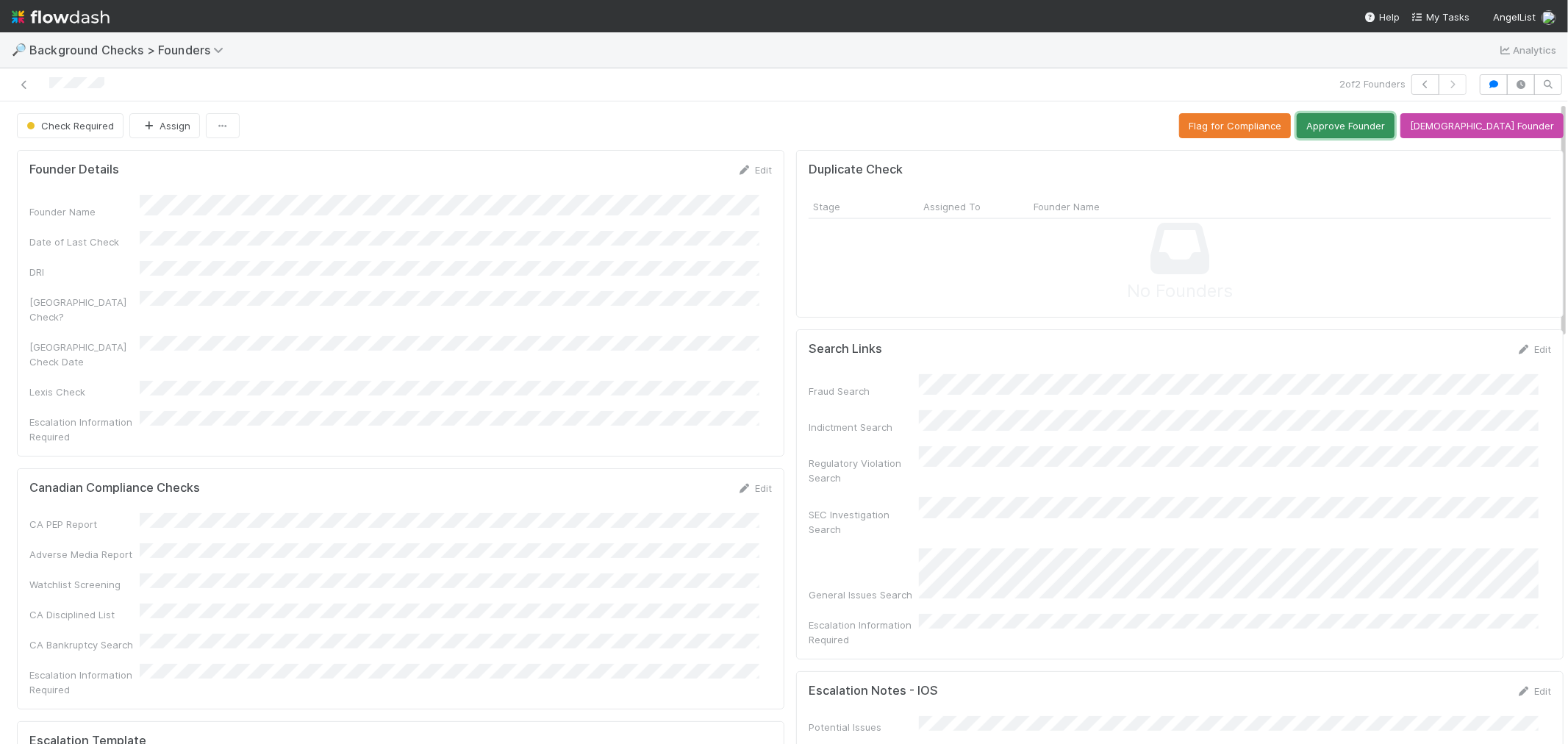
click at [1387, 134] on button "Approve Founder" at bounding box center [1346, 125] width 98 height 25
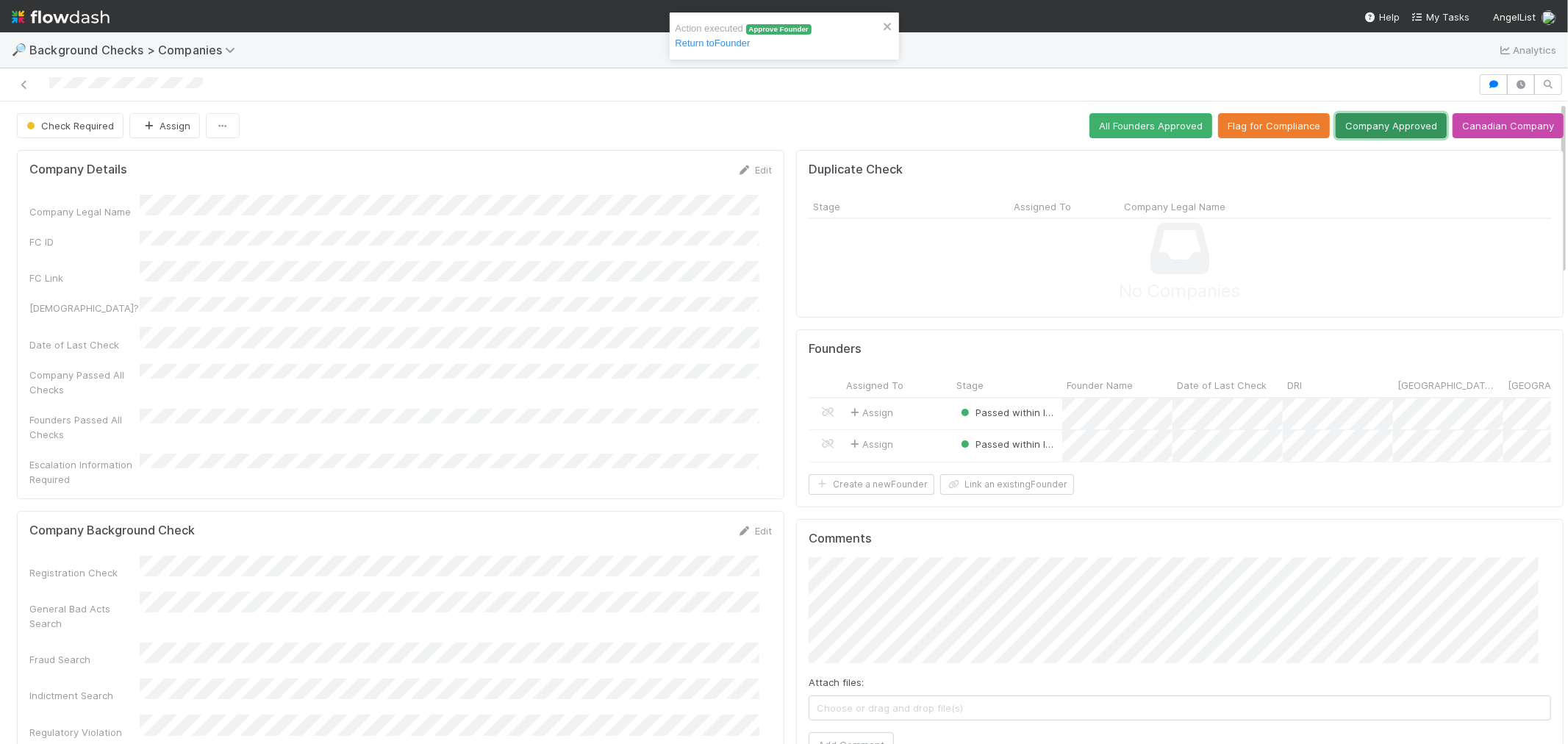
click at [1365, 129] on button "Company Approved" at bounding box center [1391, 125] width 111 height 25
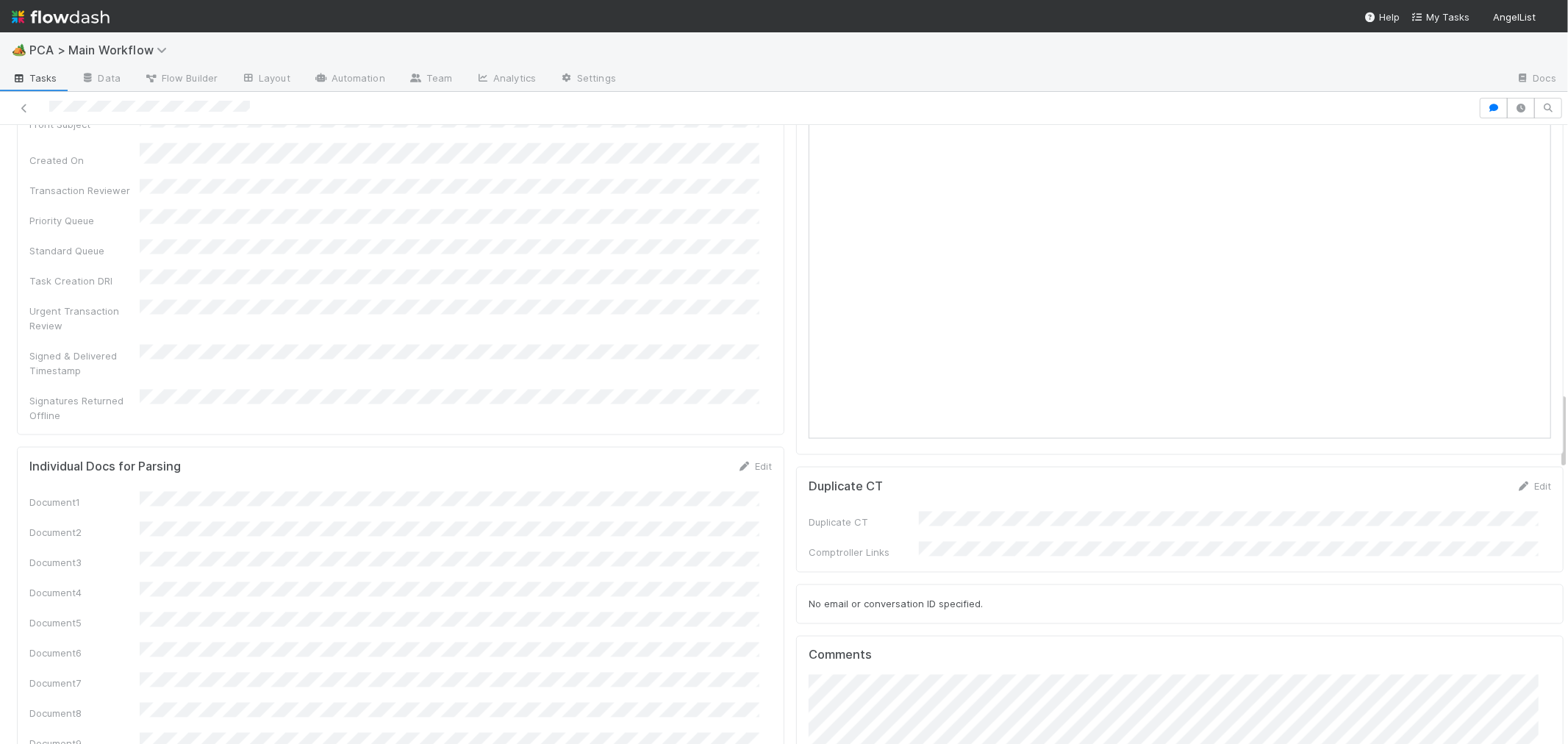
scroll to position [1877, 0]
drag, startPoint x: 347, startPoint y: 488, endPoint x: 684, endPoint y: 354, distance: 362.7
click at [684, 515] on div "Signed & Delivered Timestamp" at bounding box center [400, 531] width 742 height 33
click at [40, 106] on div at bounding box center [739, 108] width 1466 height 21
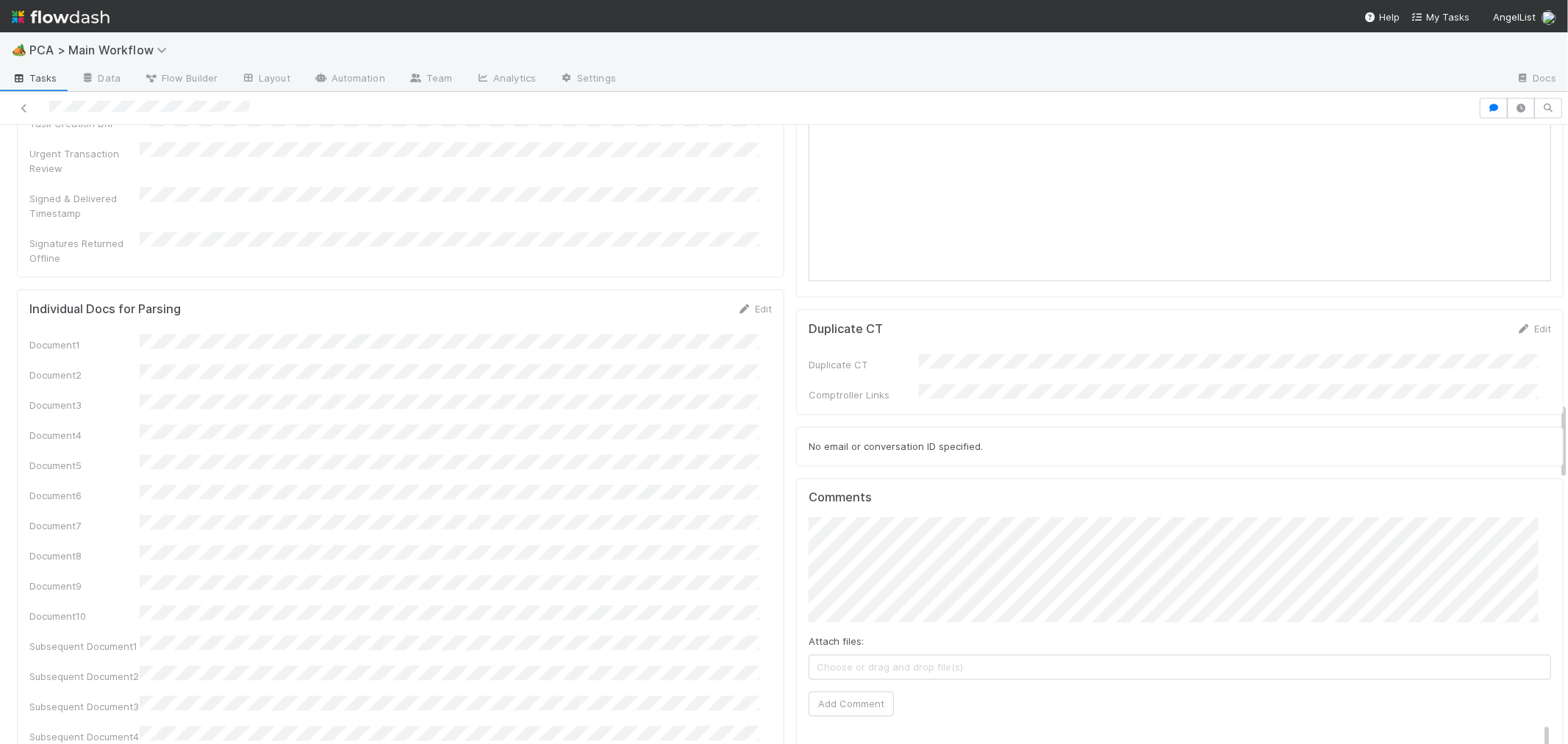
scroll to position [2450, 0]
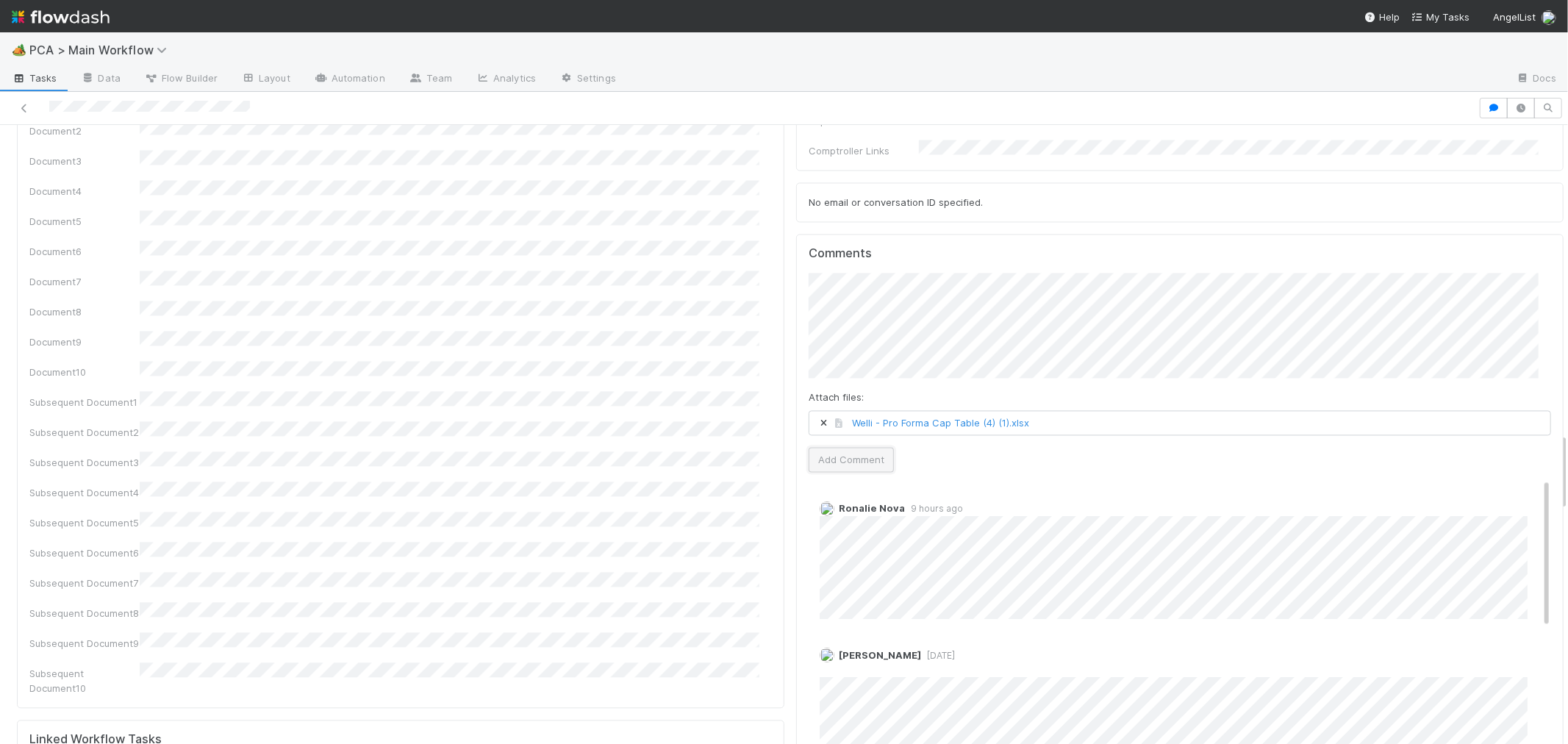
click at [860, 447] on button "Add Comment" at bounding box center [852, 459] width 86 height 25
click at [844, 447] on button "Add Comment" at bounding box center [852, 459] width 86 height 25
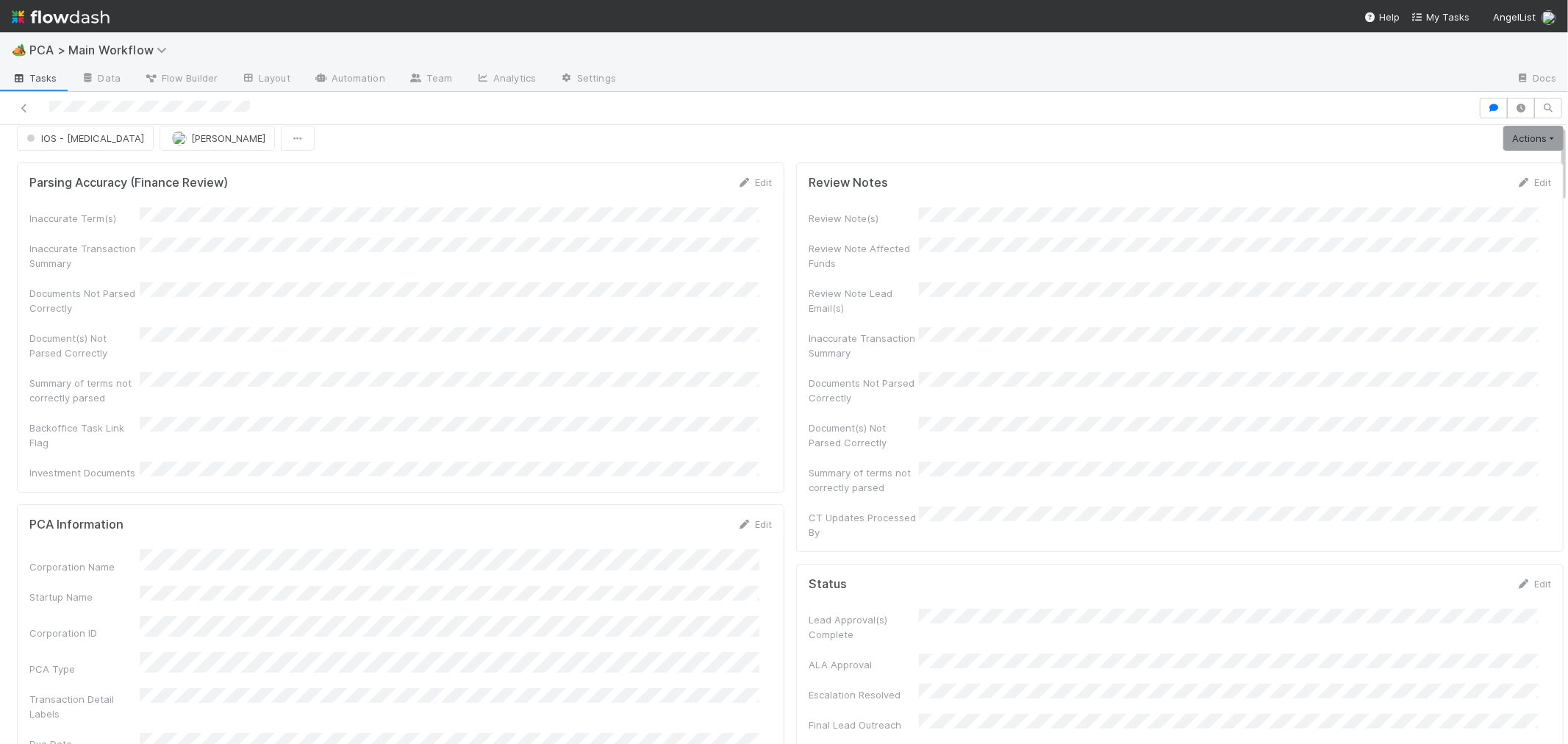
scroll to position [0, 0]
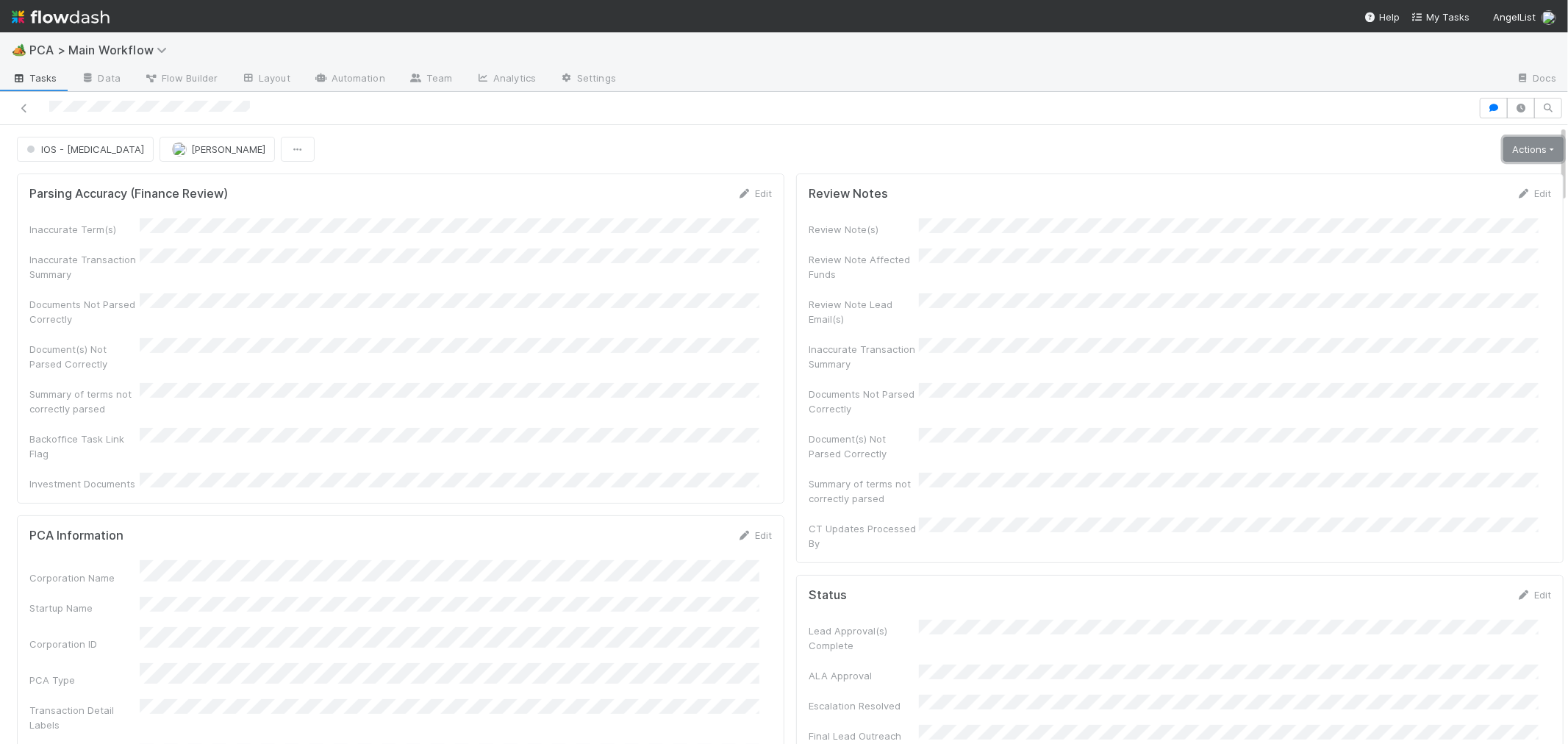
click at [1515, 141] on link "Actions" at bounding box center [1533, 148] width 61 height 25
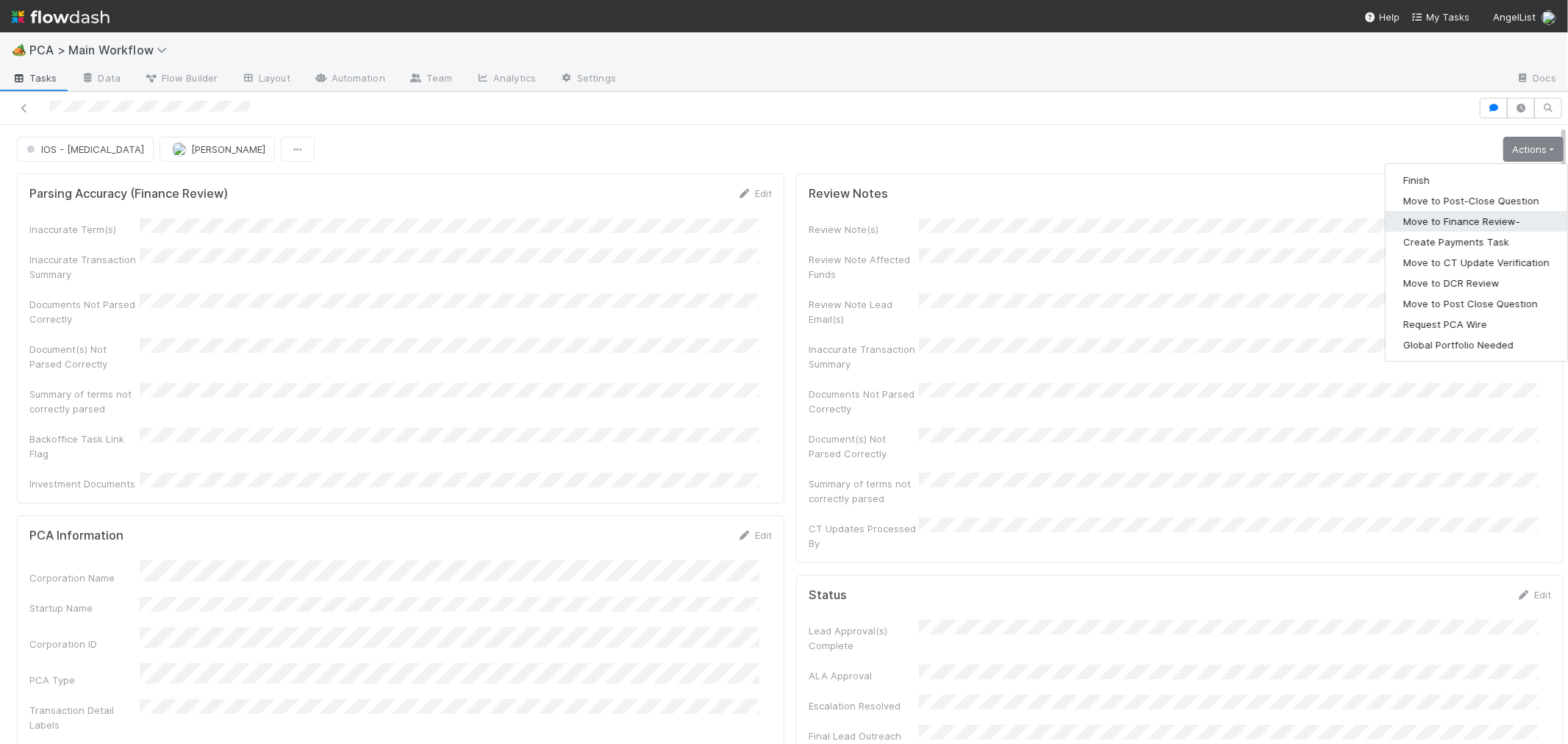
click at [1428, 224] on button "Move to Finance Review-" at bounding box center [1476, 221] width 181 height 21
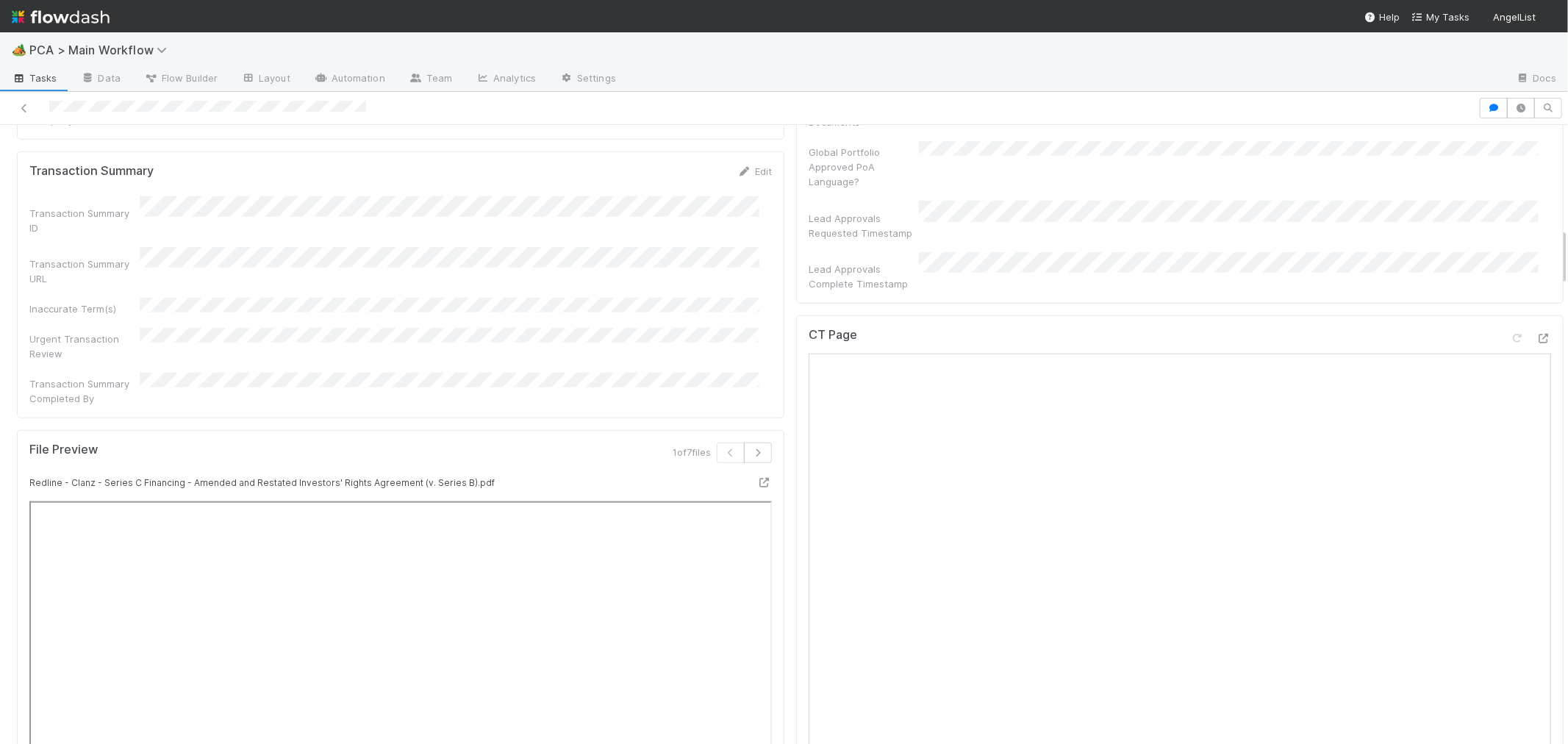
scroll to position [1142, 0]
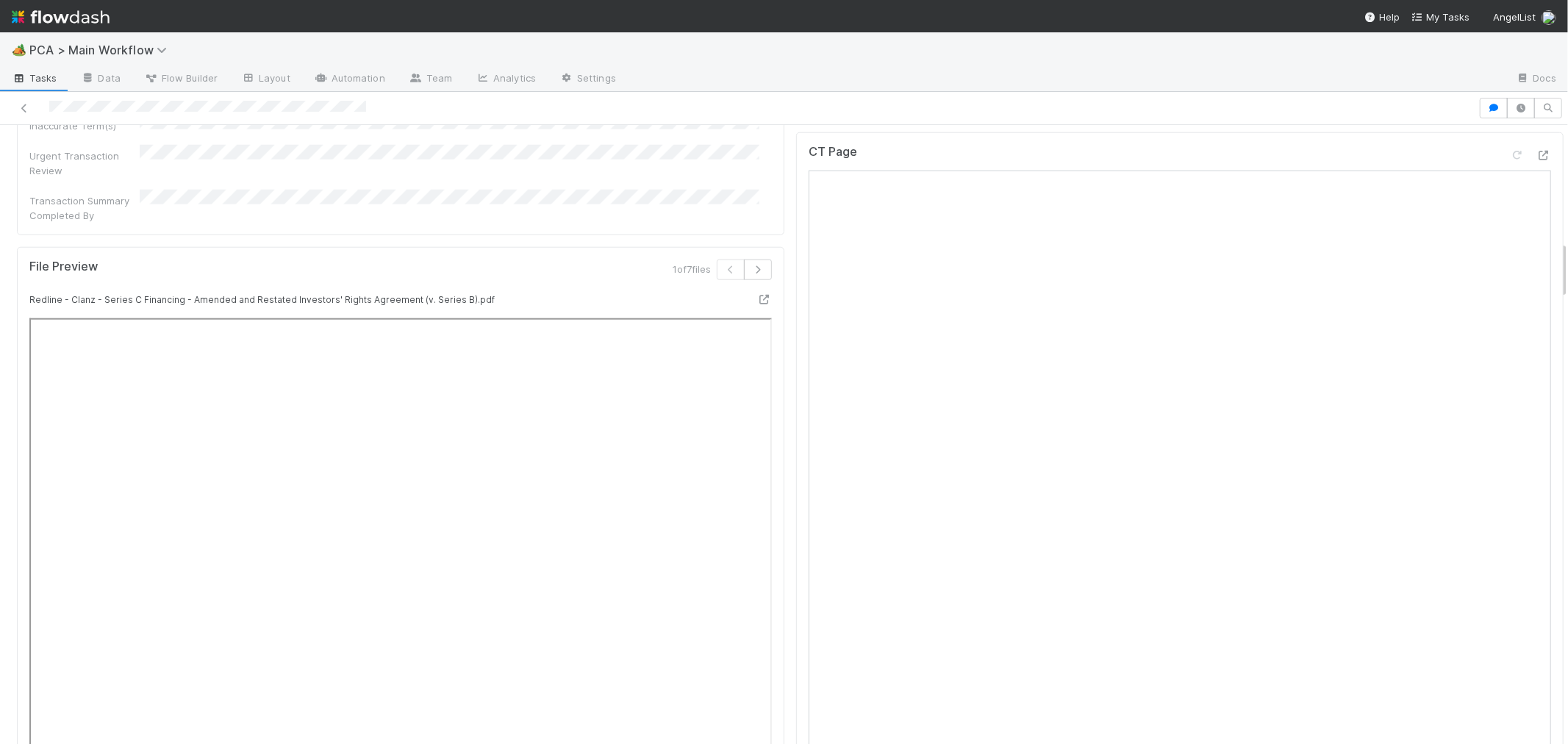
scroll to position [1062, 0]
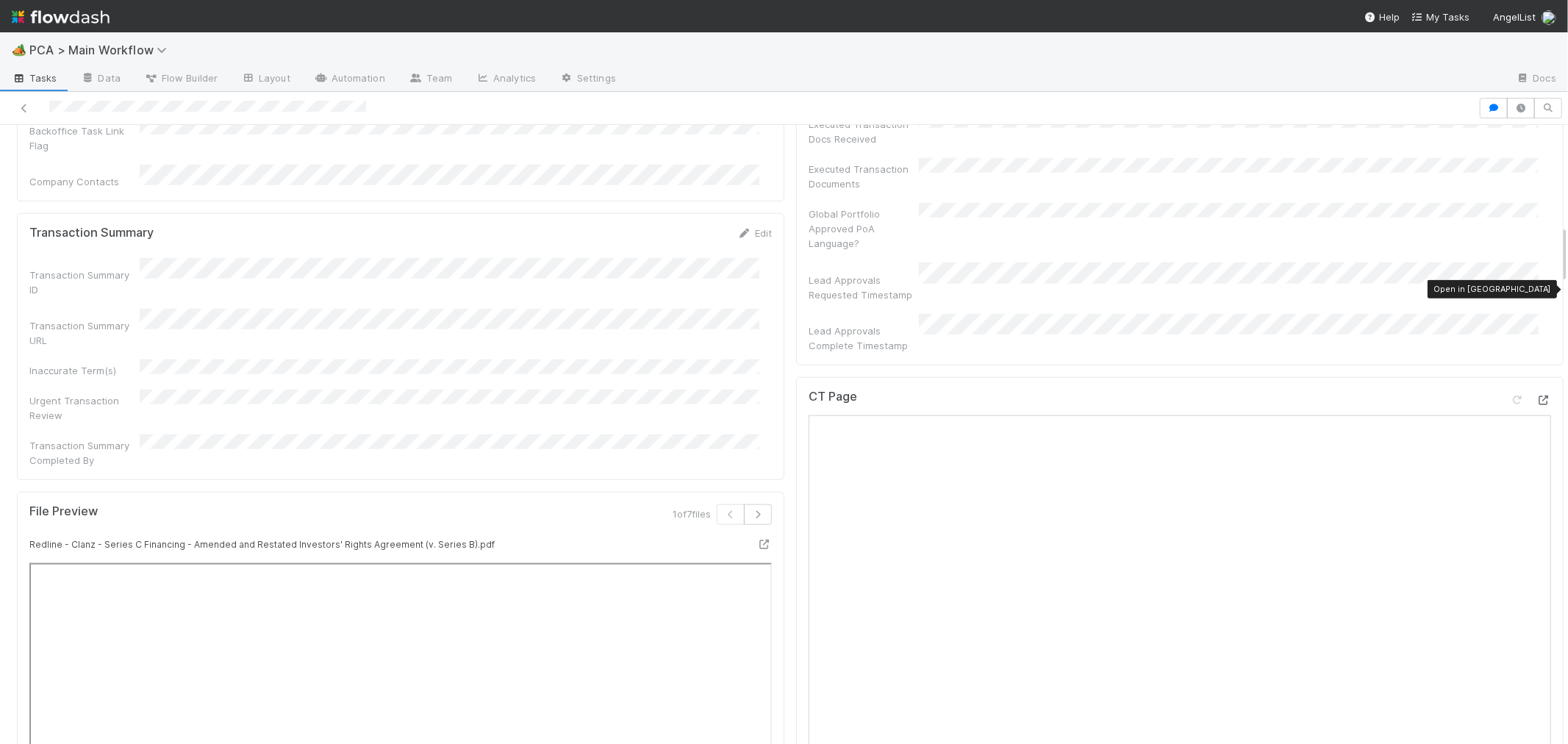
click at [1536, 395] on icon at bounding box center [1543, 400] width 15 height 10
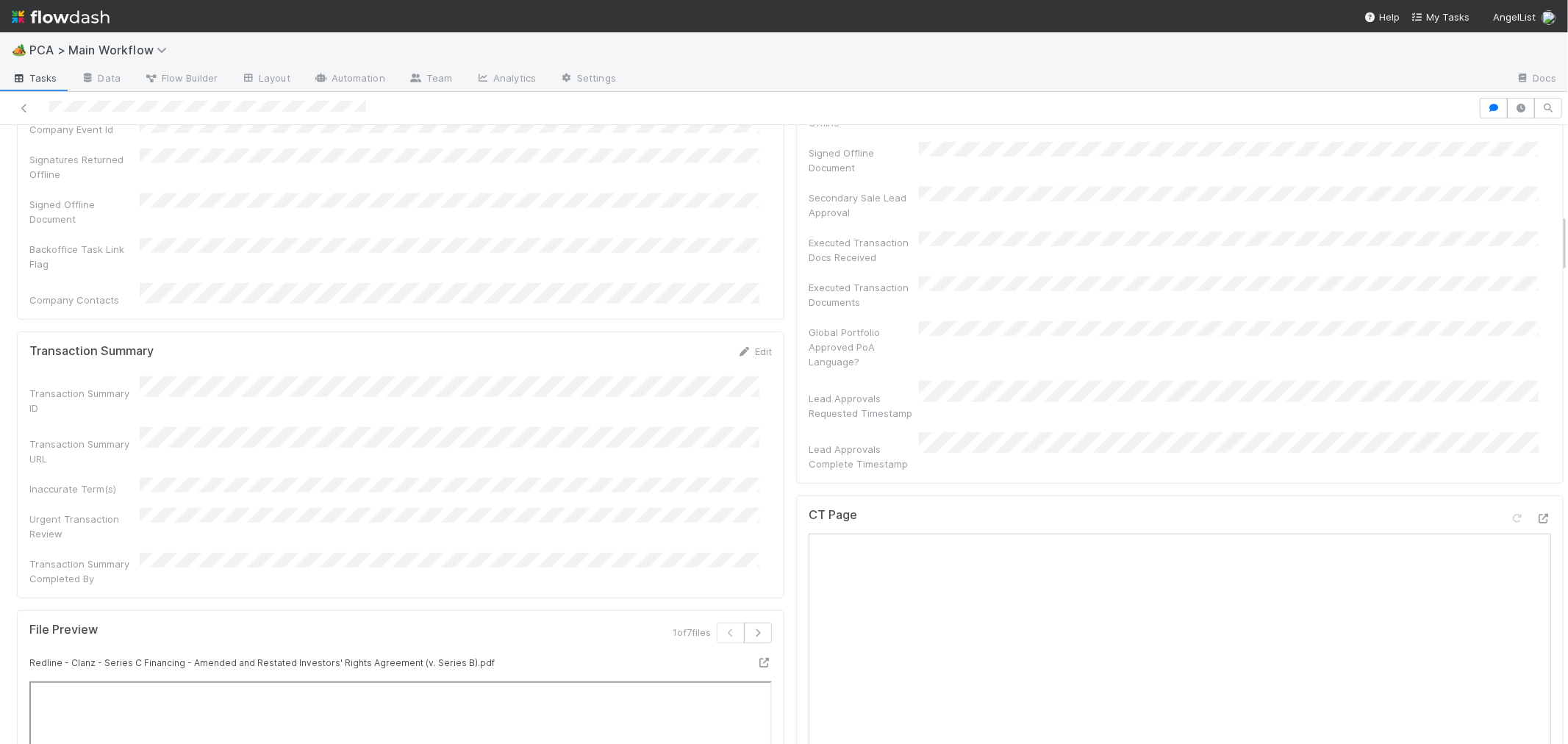
scroll to position [898, 0]
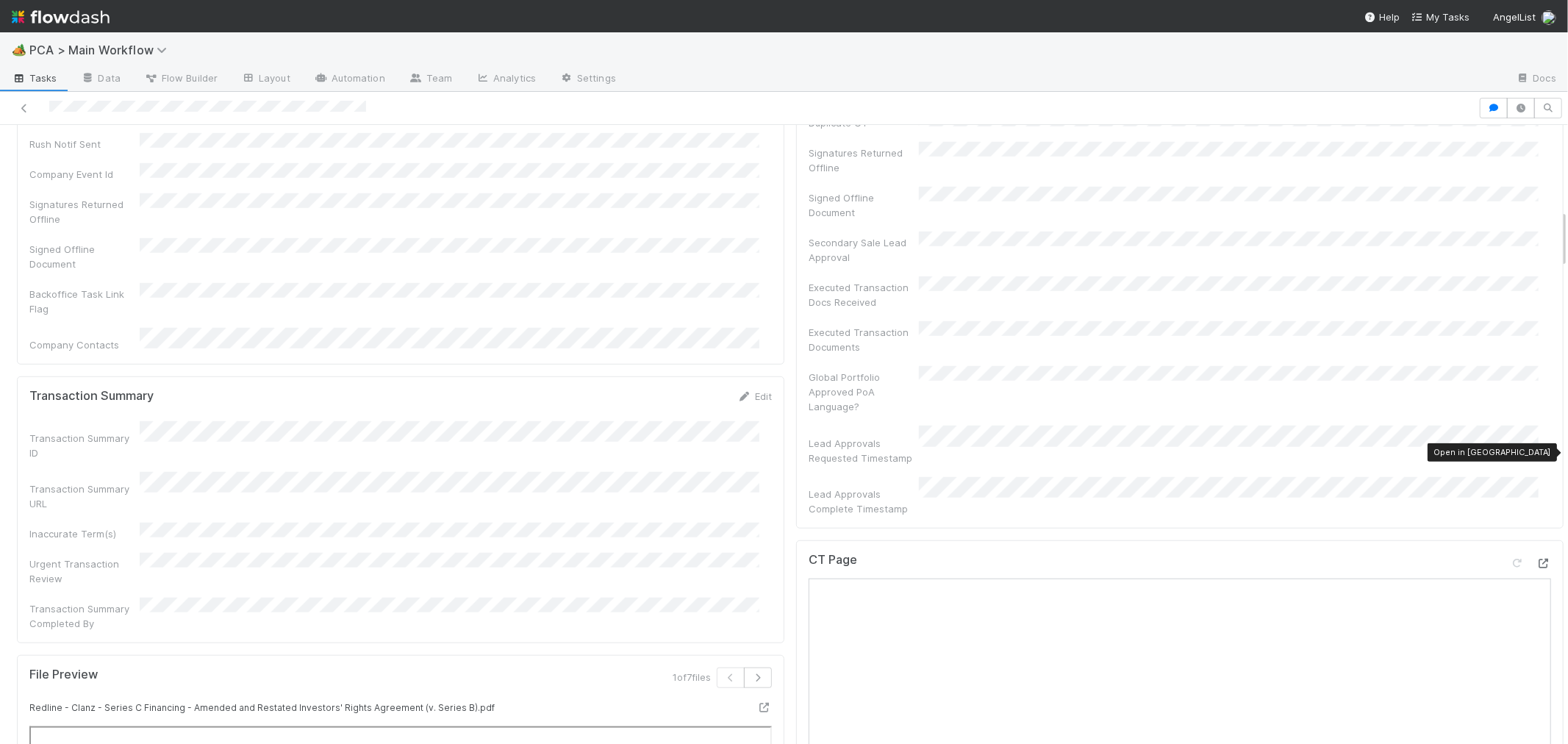
click at [1536, 559] on icon at bounding box center [1543, 564] width 15 height 10
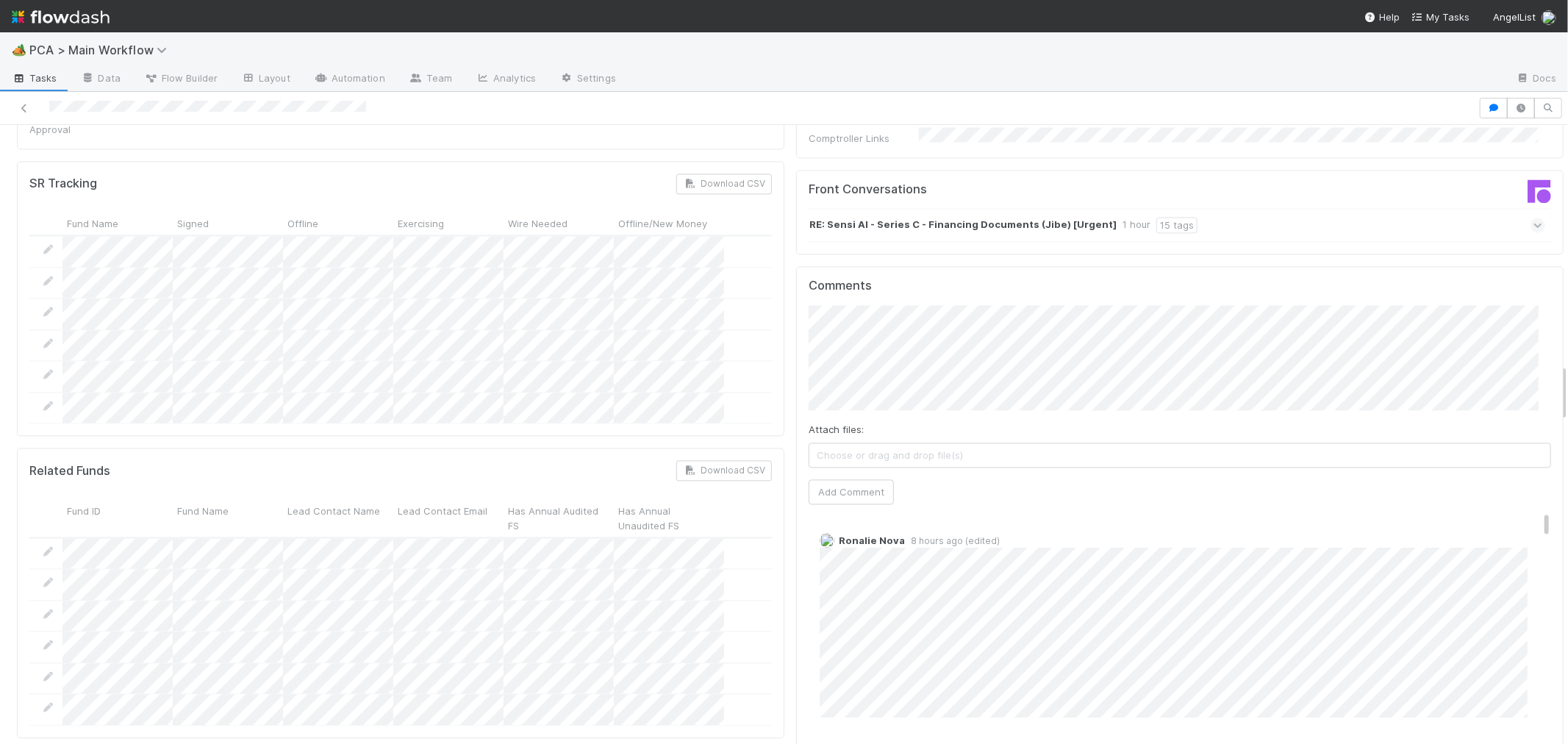
scroll to position [2368, 0]
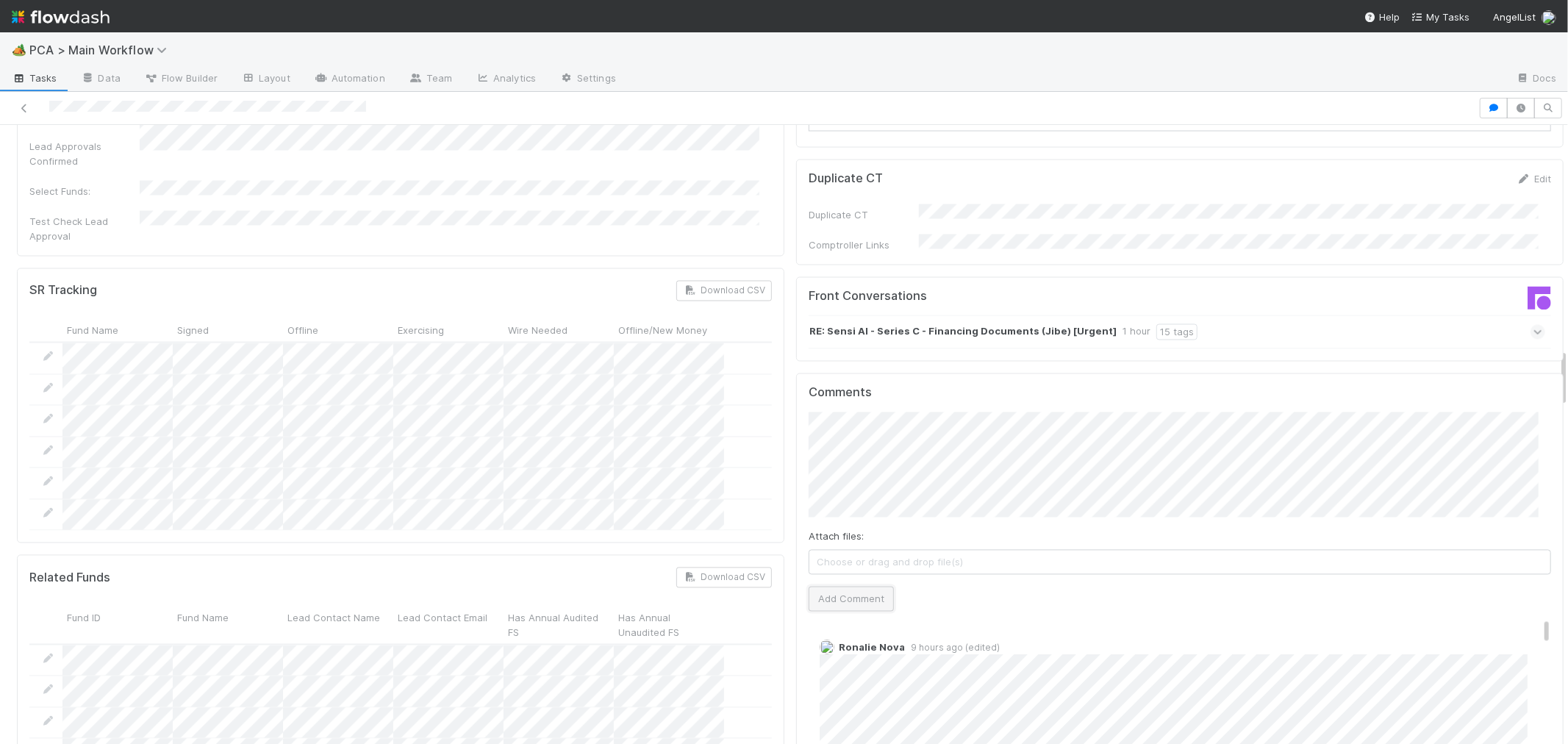
click at [850, 586] on button "Add Comment" at bounding box center [852, 598] width 86 height 25
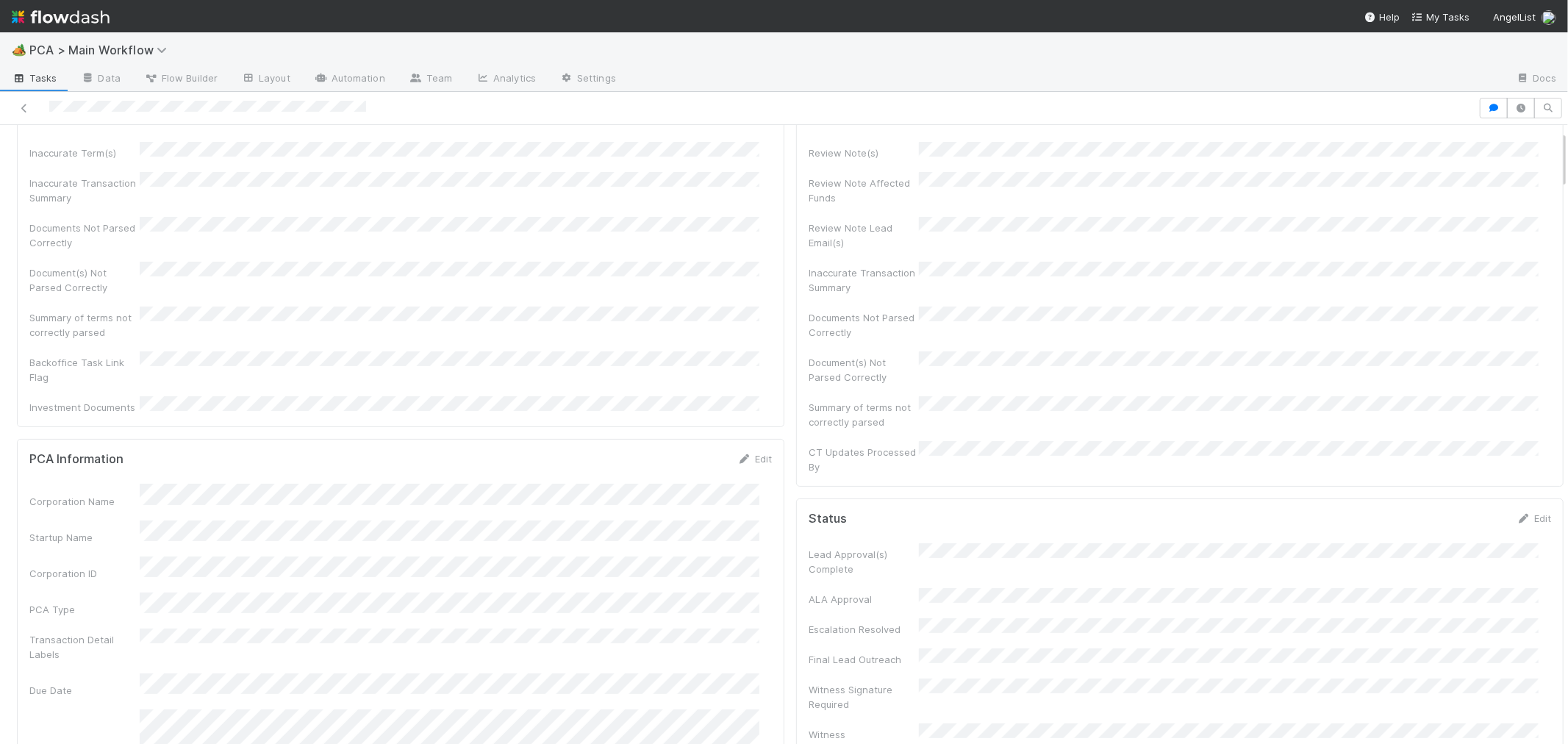
scroll to position [0, 0]
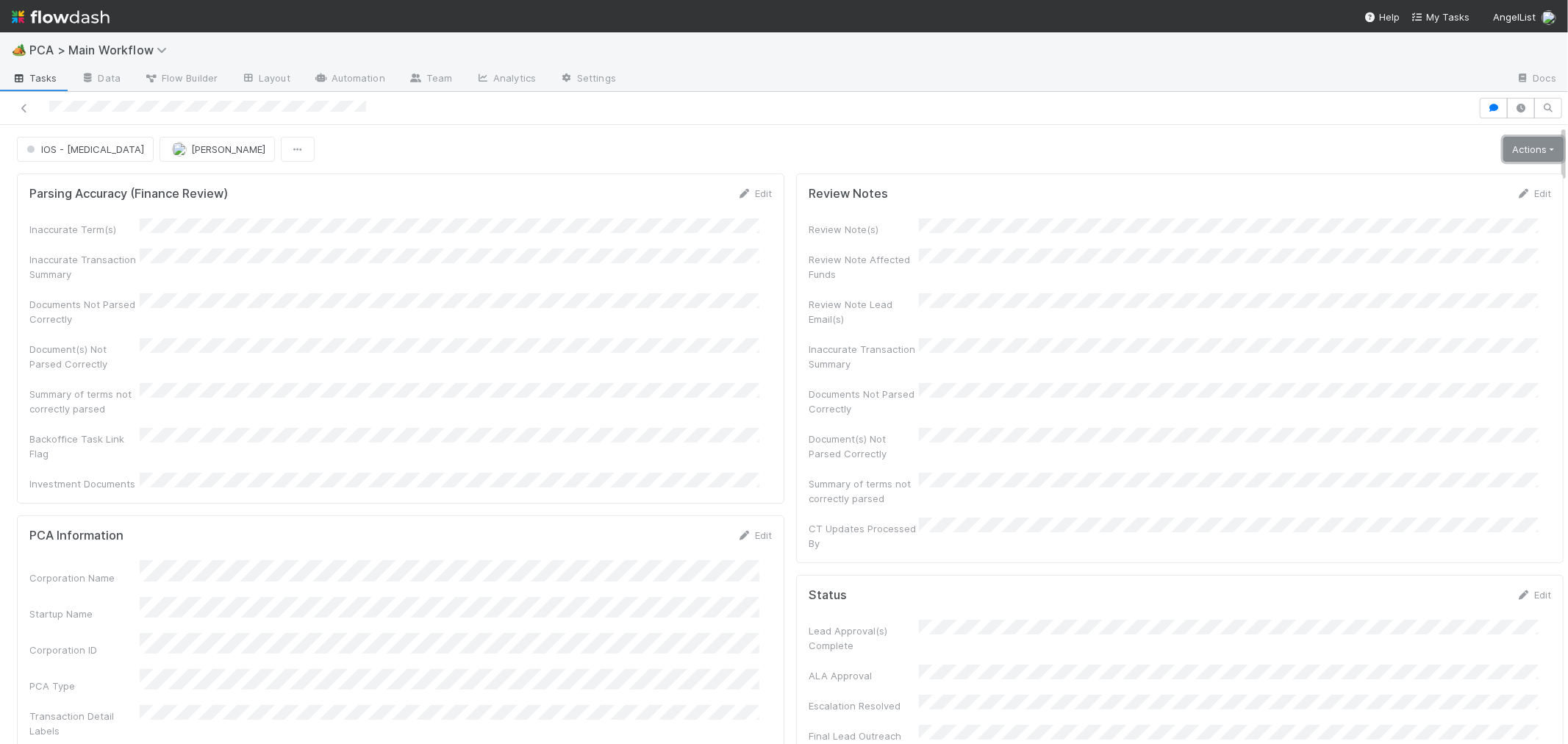
click at [1503, 152] on link "Actions" at bounding box center [1533, 148] width 61 height 25
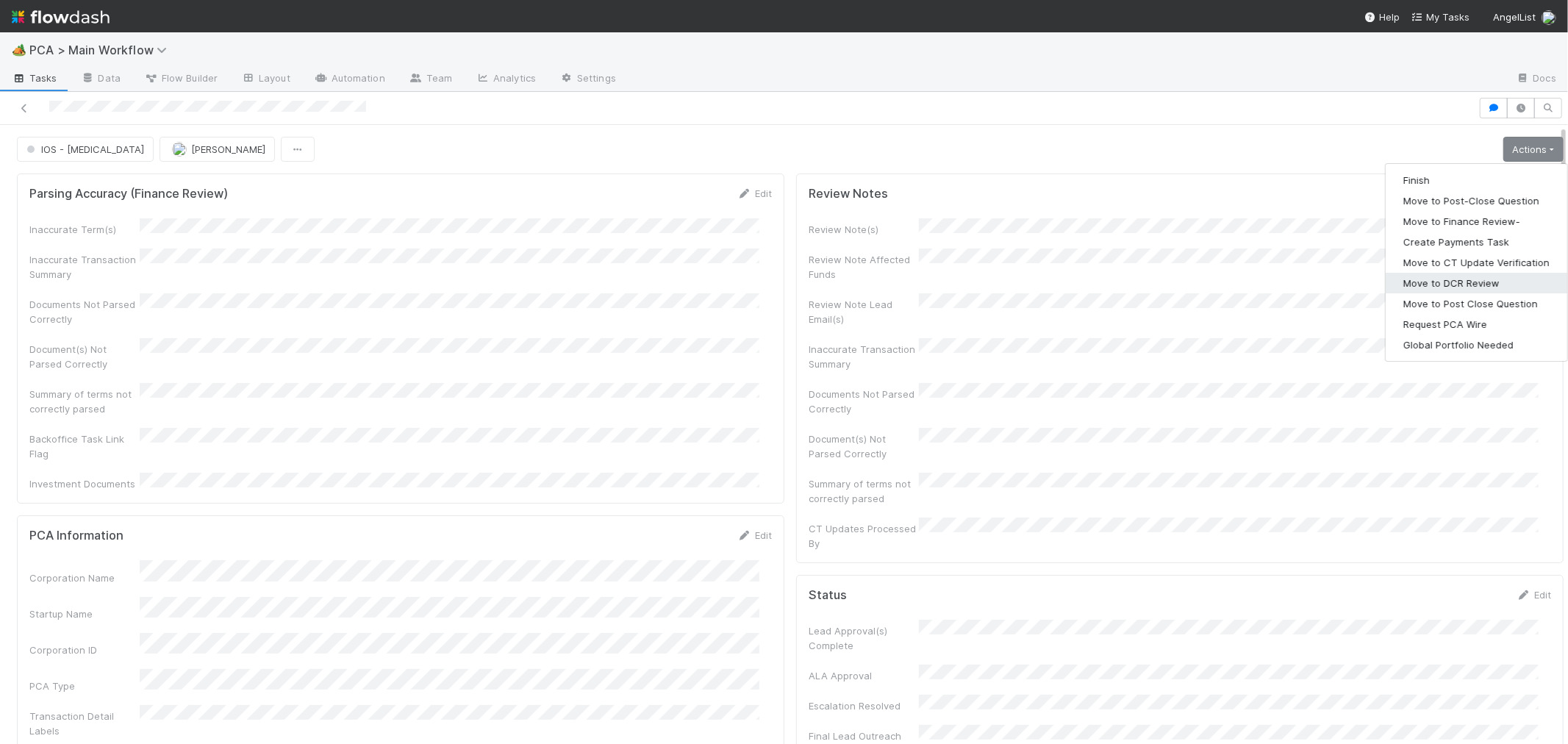
click at [1459, 281] on button "Move to DCR Review" at bounding box center [1476, 283] width 181 height 21
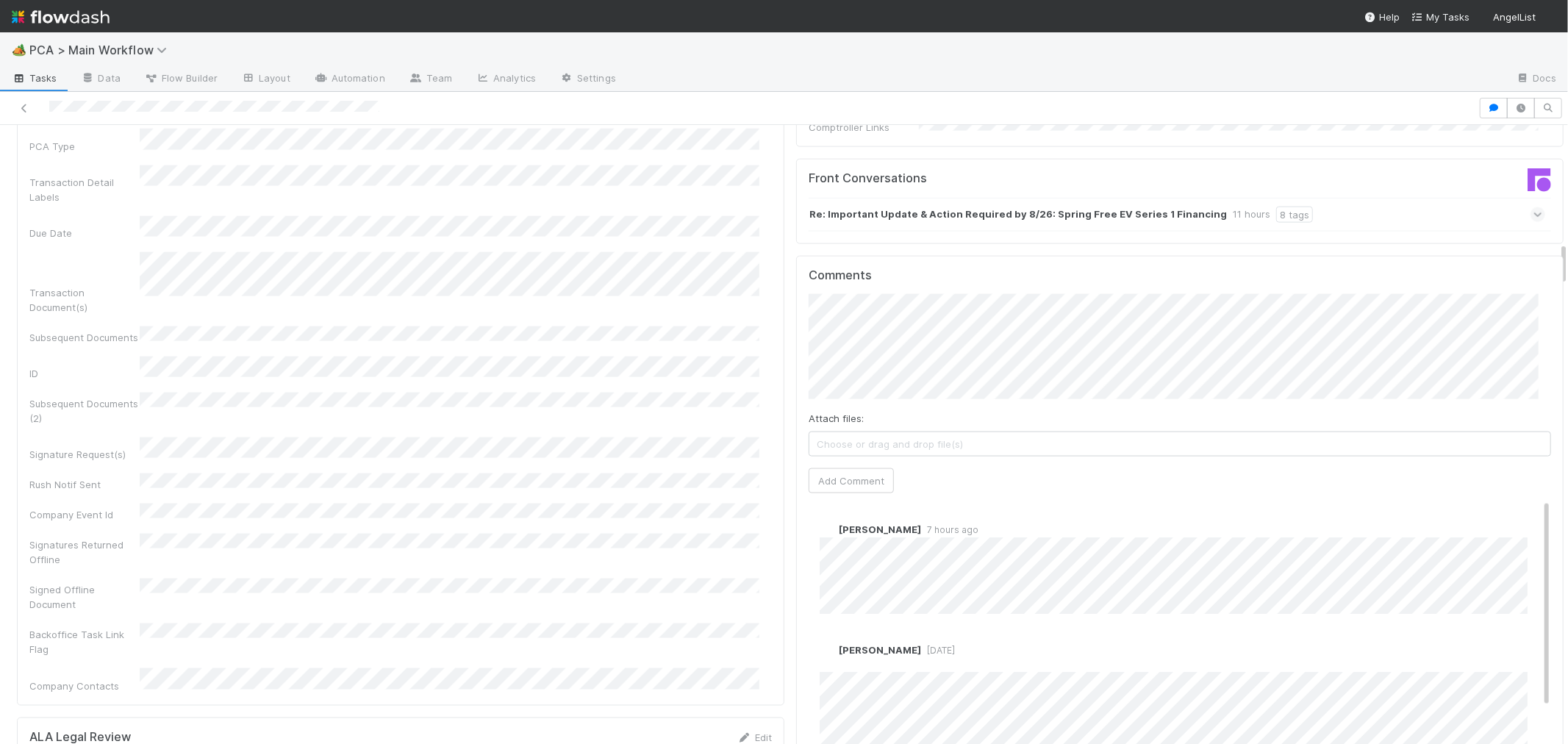
scroll to position [1633, 0]
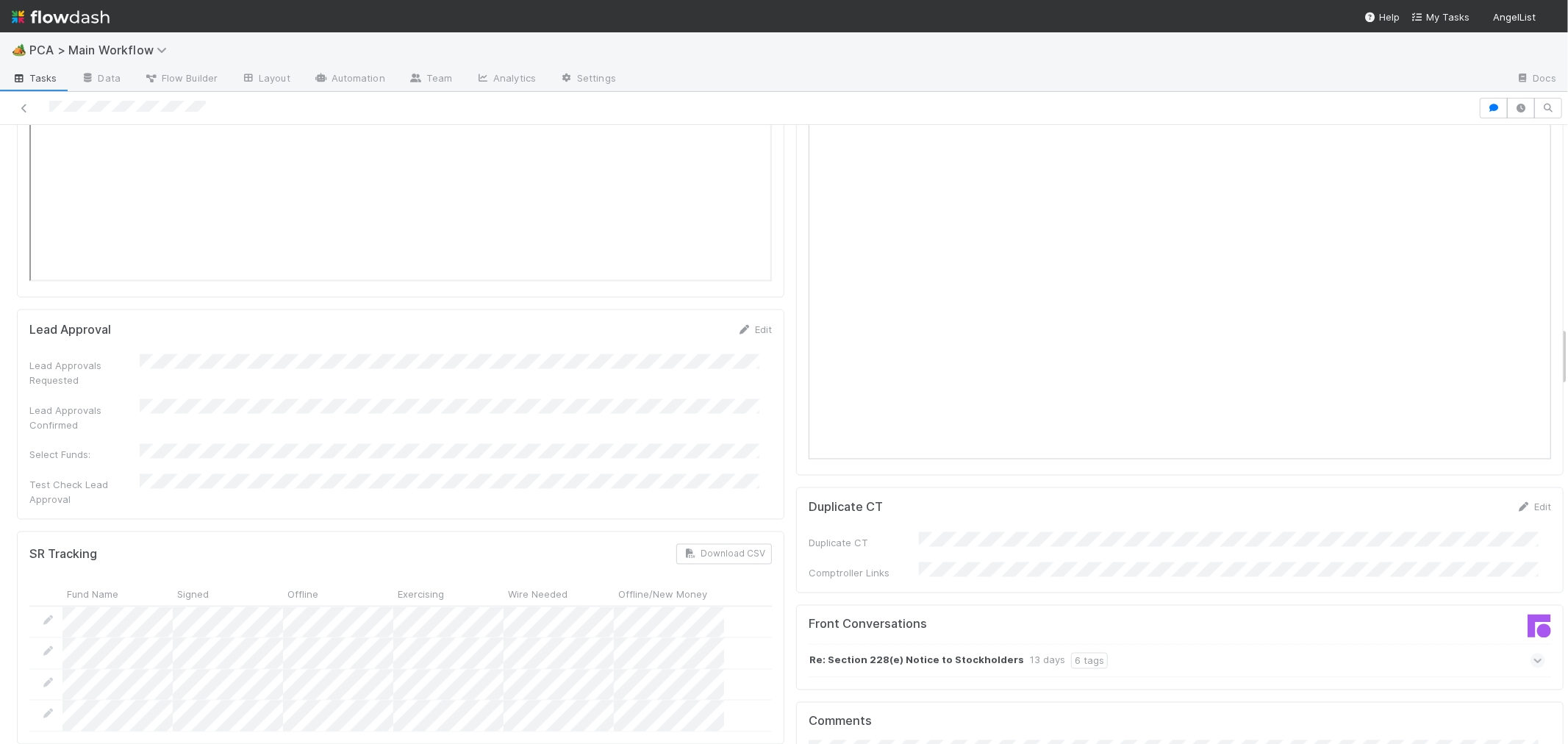
scroll to position [1797, 0]
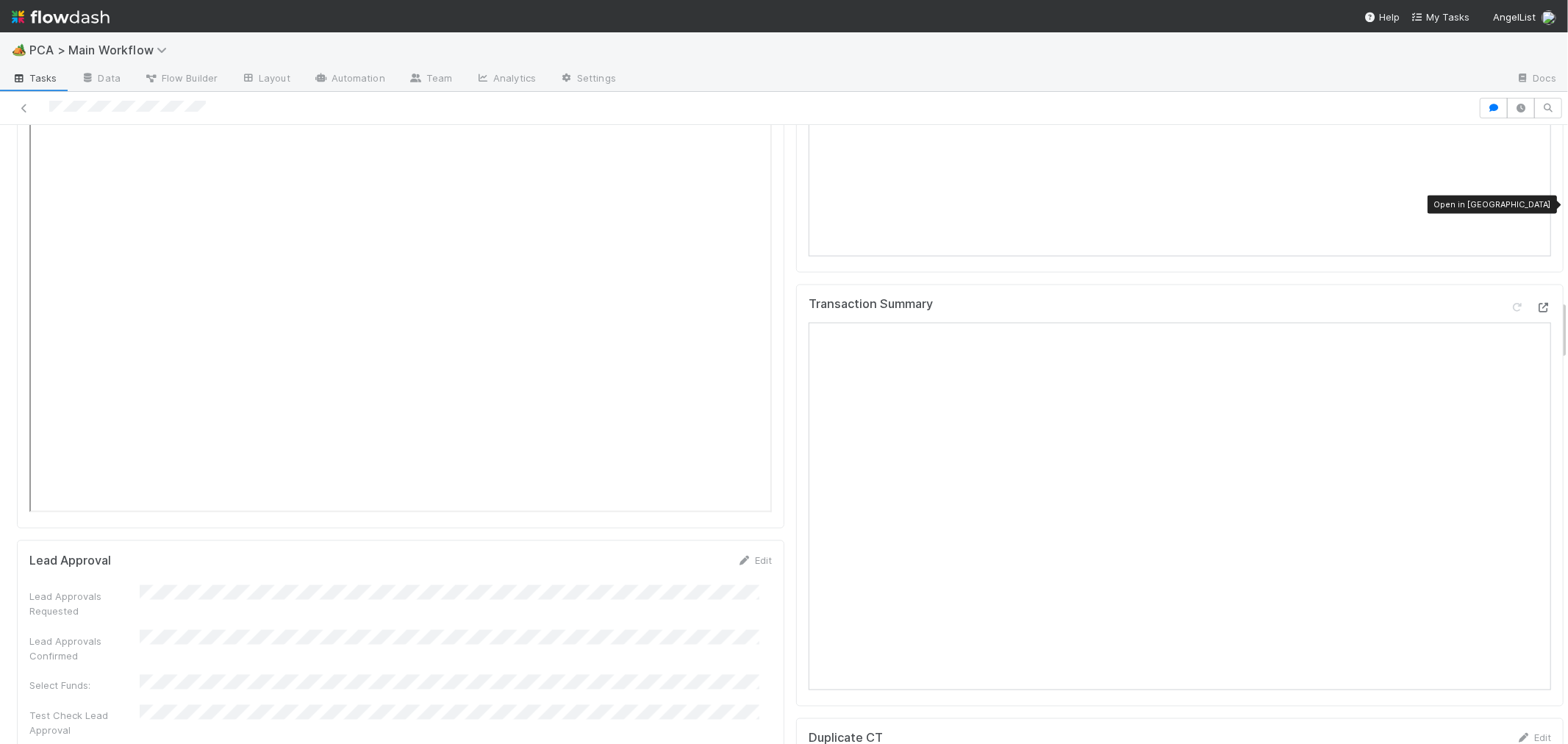
click at [1536, 303] on icon at bounding box center [1543, 308] width 15 height 10
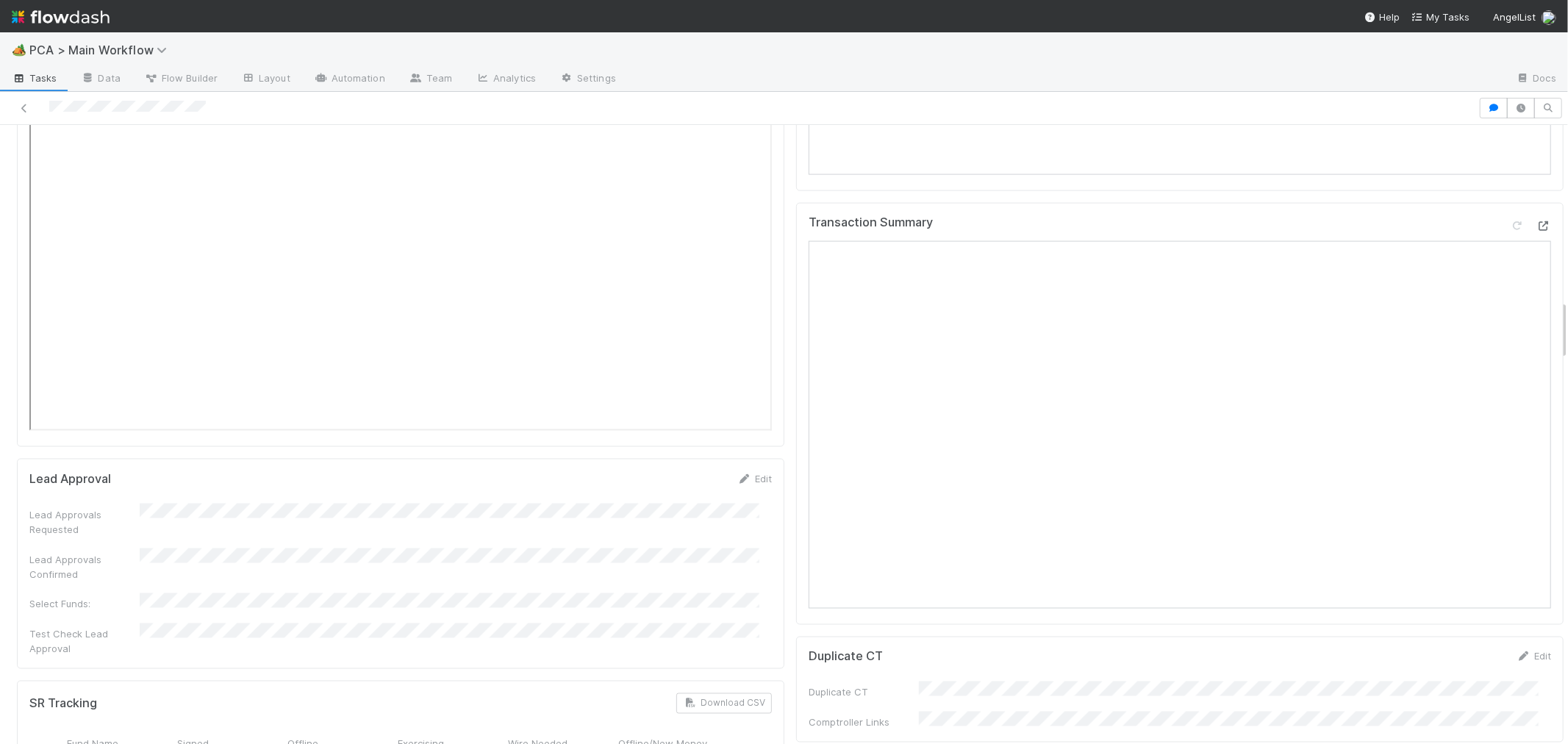
scroll to position [2122, 0]
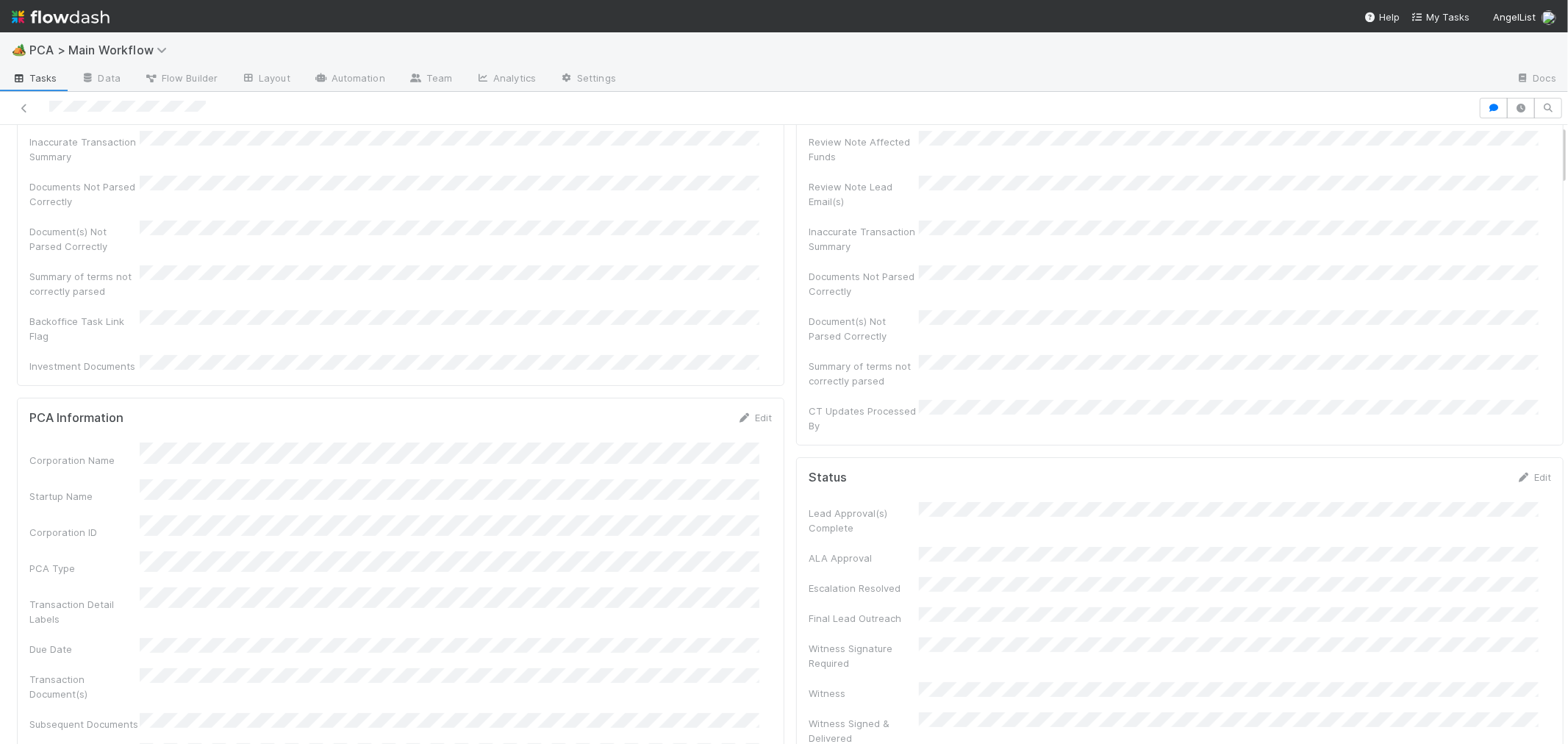
scroll to position [0, 0]
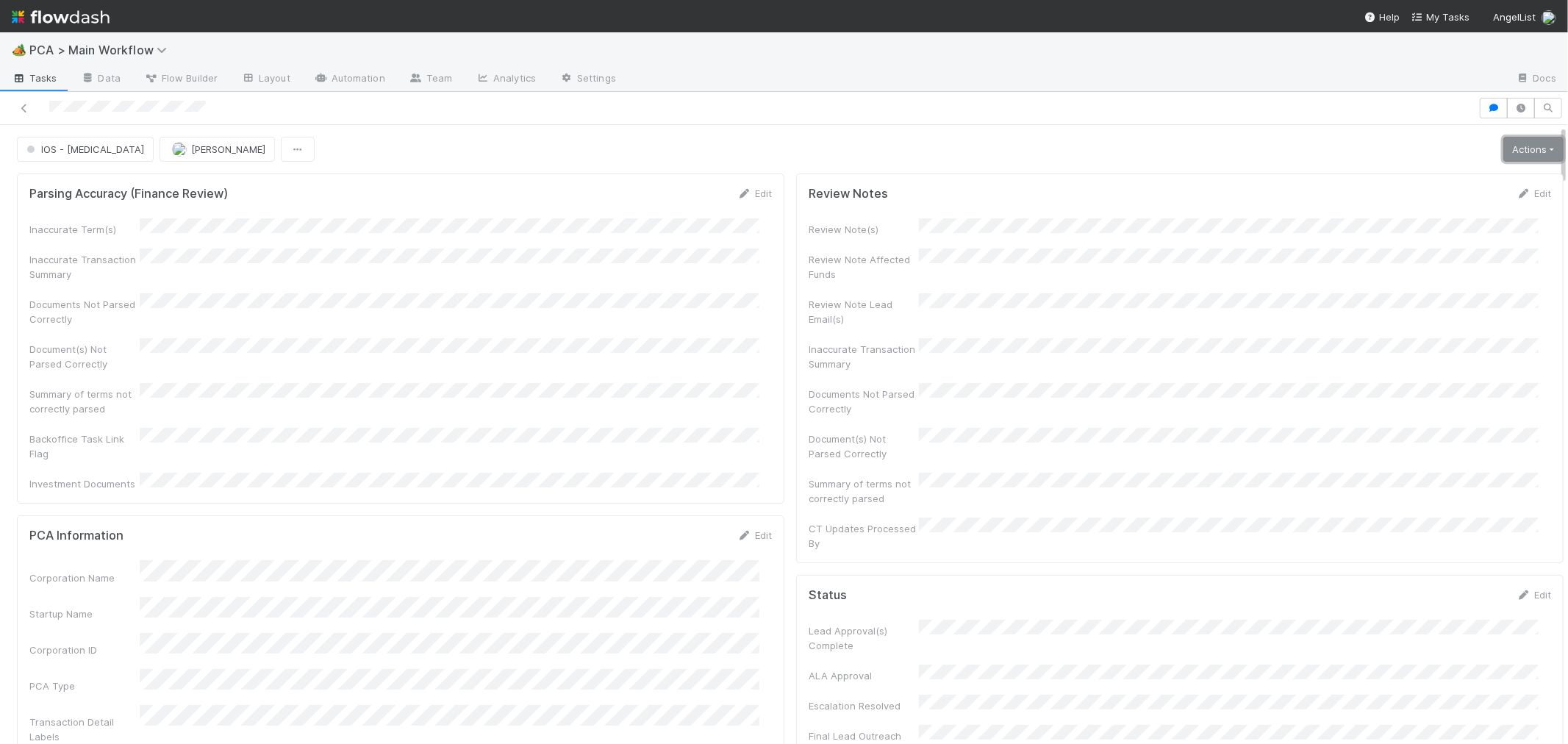
click at [1519, 149] on link "Actions" at bounding box center [1533, 148] width 61 height 25
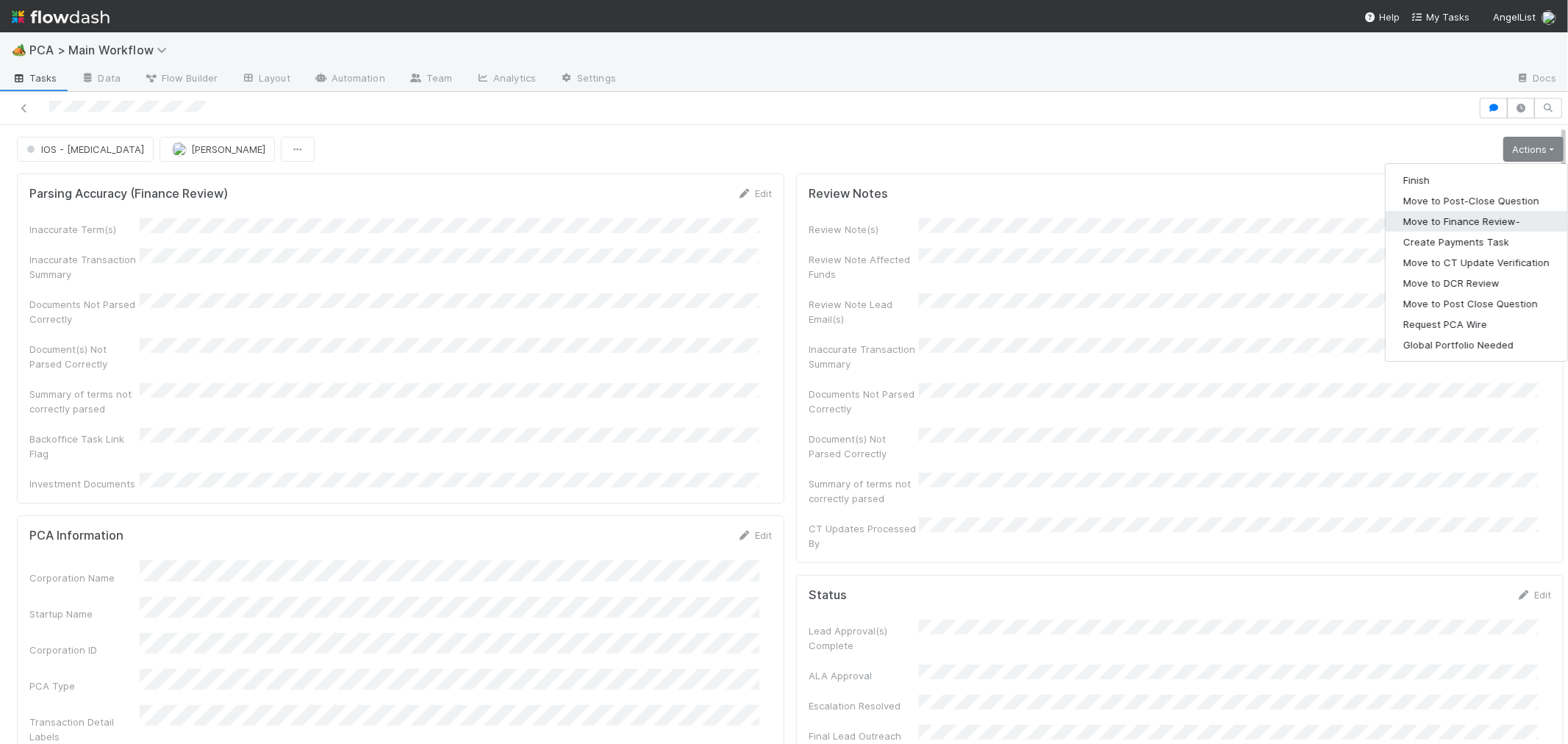
click at [1421, 219] on button "Move to Finance Review-" at bounding box center [1476, 221] width 181 height 21
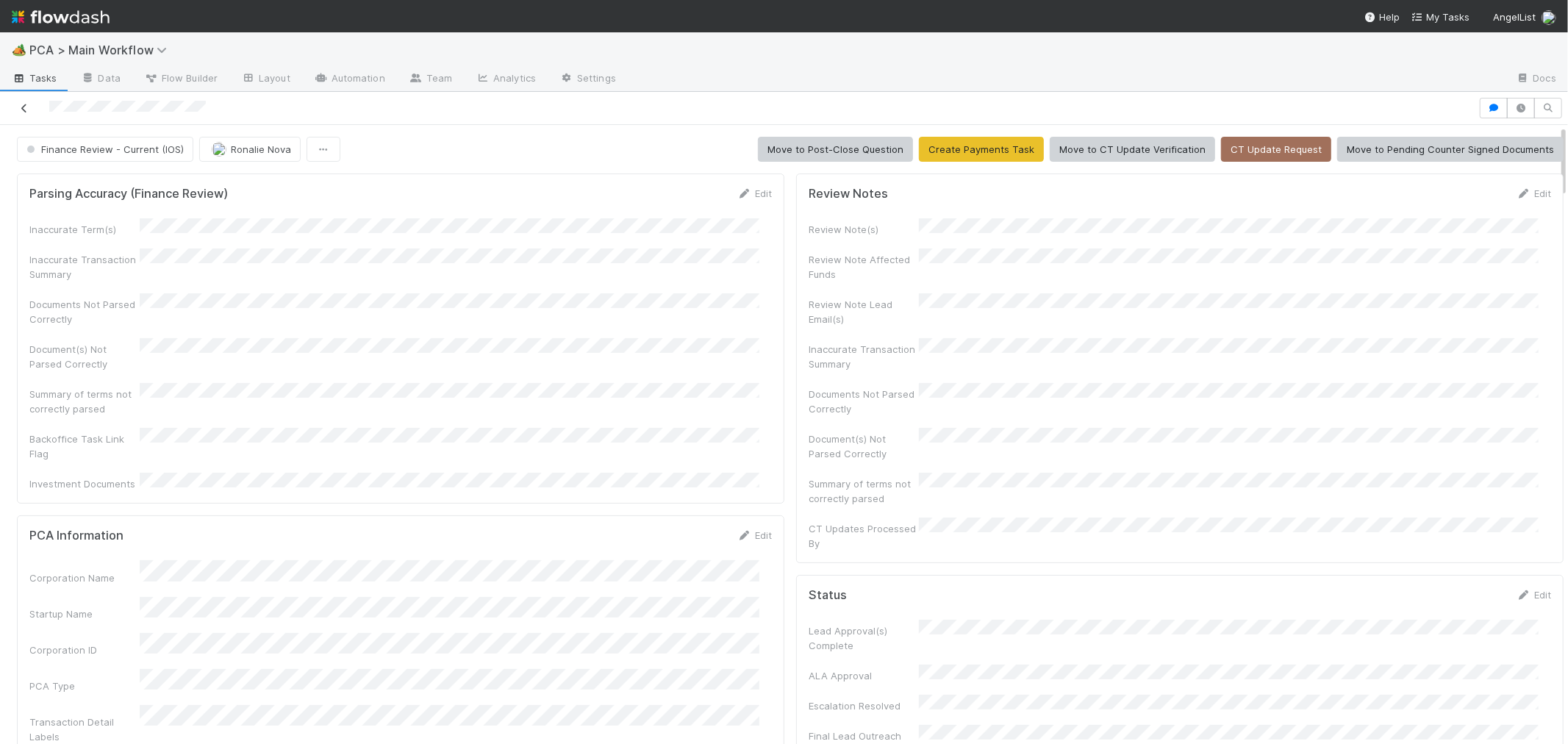
click at [23, 106] on icon at bounding box center [24, 109] width 15 height 10
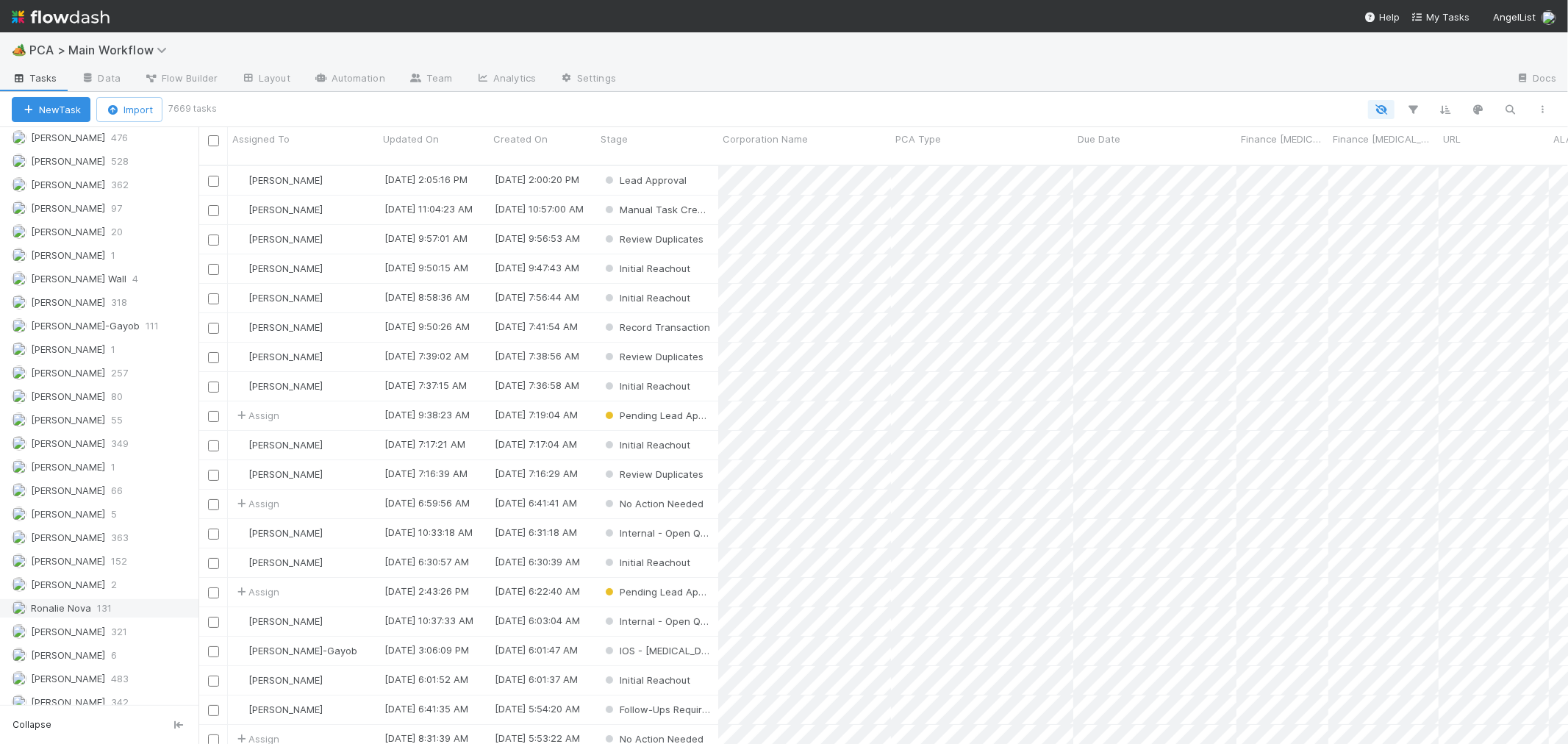
scroll to position [2060, 0]
drag, startPoint x: 122, startPoint y: 619, endPoint x: 174, endPoint y: 582, distance: 63.8
click at [122, 619] on span "321" at bounding box center [119, 620] width 16 height 18
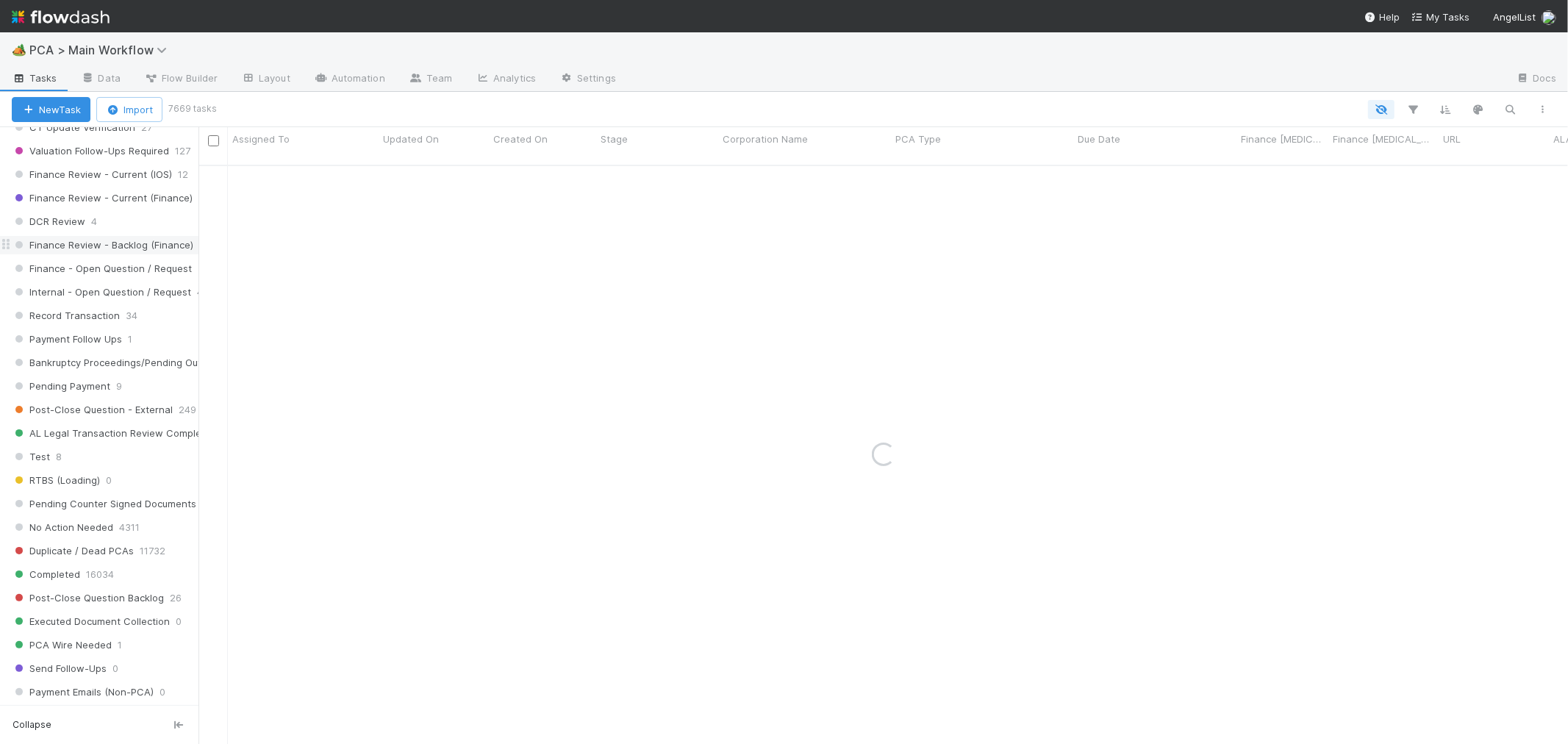
scroll to position [997, 0]
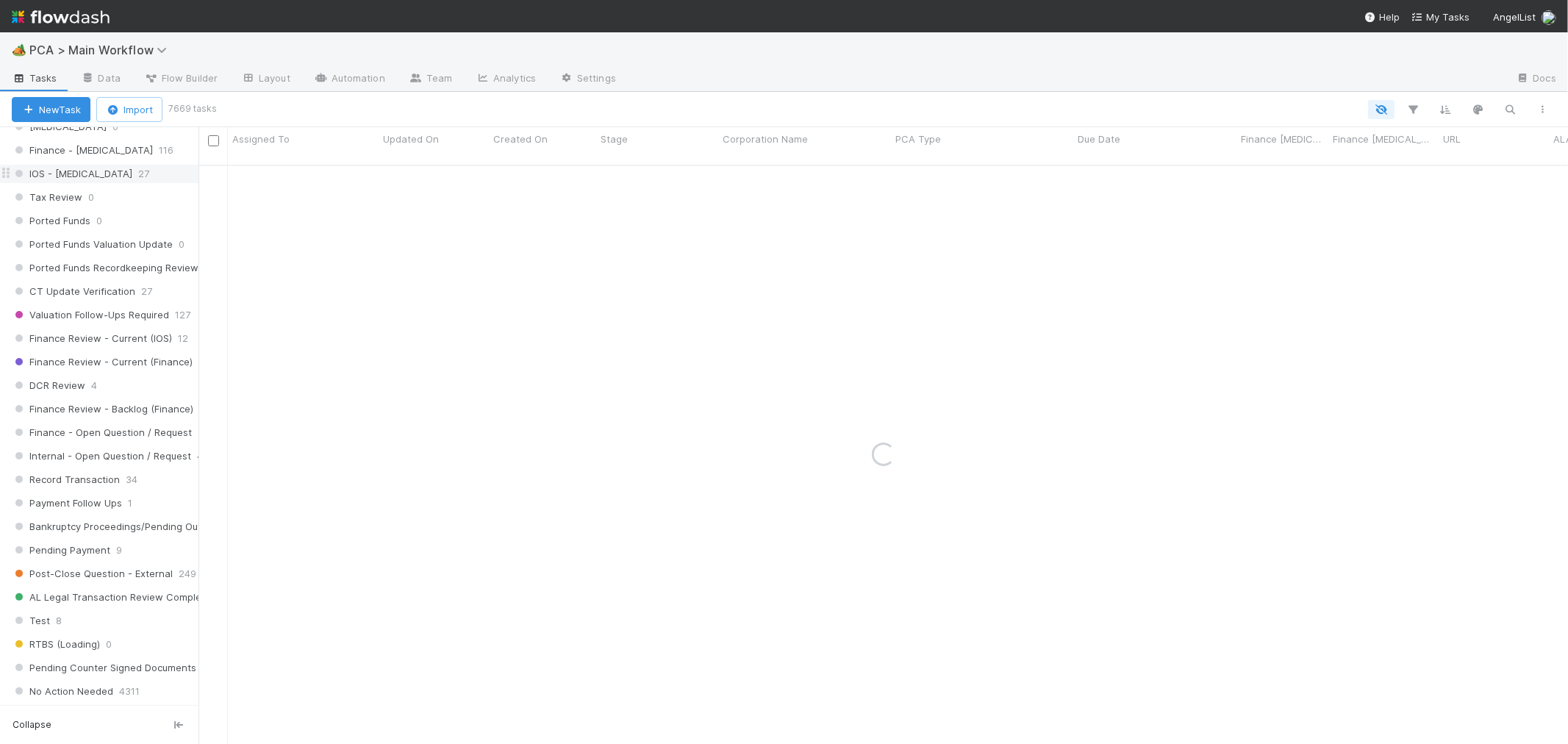
click at [138, 183] on span "27" at bounding box center [143, 173] width 11 height 18
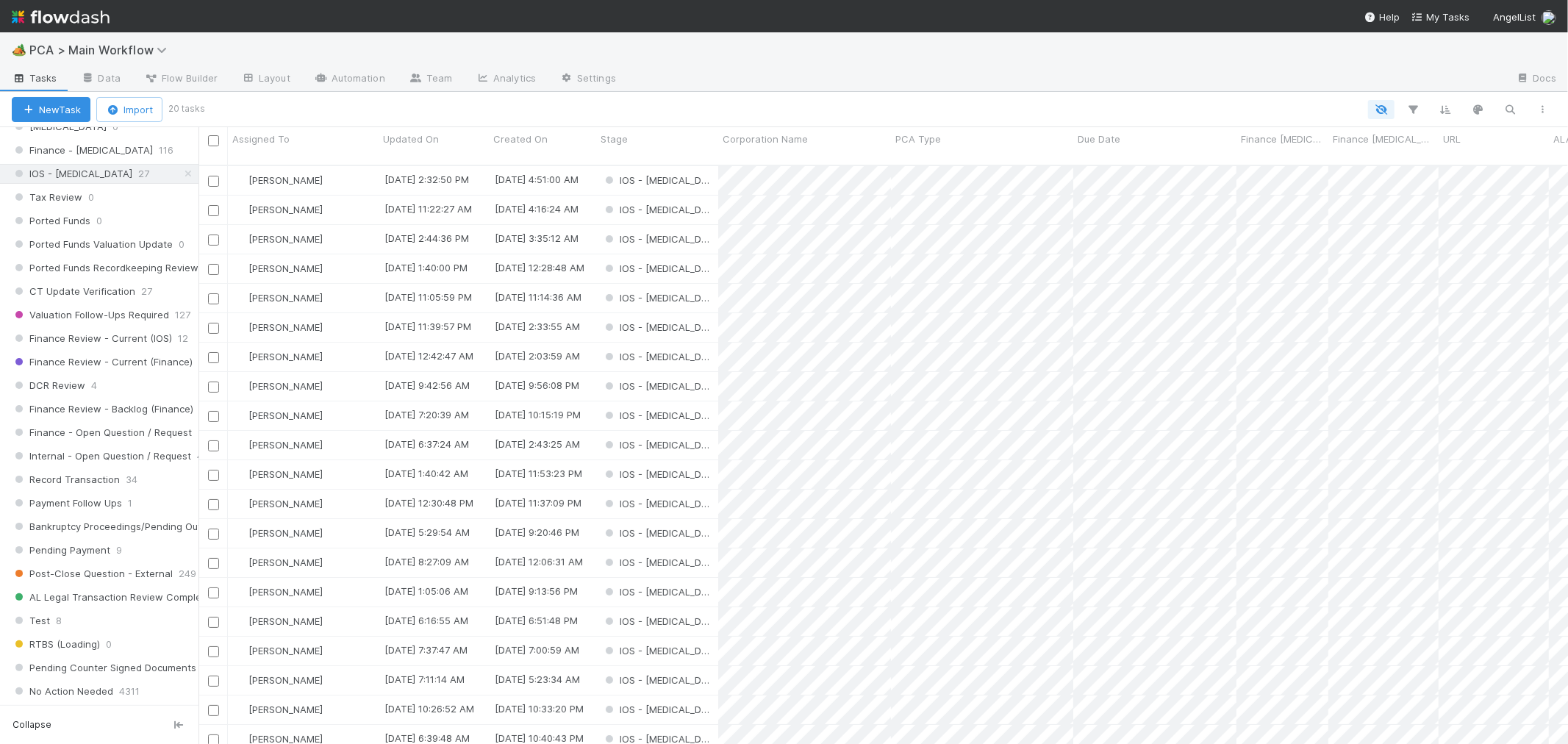
scroll to position [579, 1357]
click at [130, 49] on span "PCA > Main Workflow" at bounding box center [102, 50] width 144 height 15
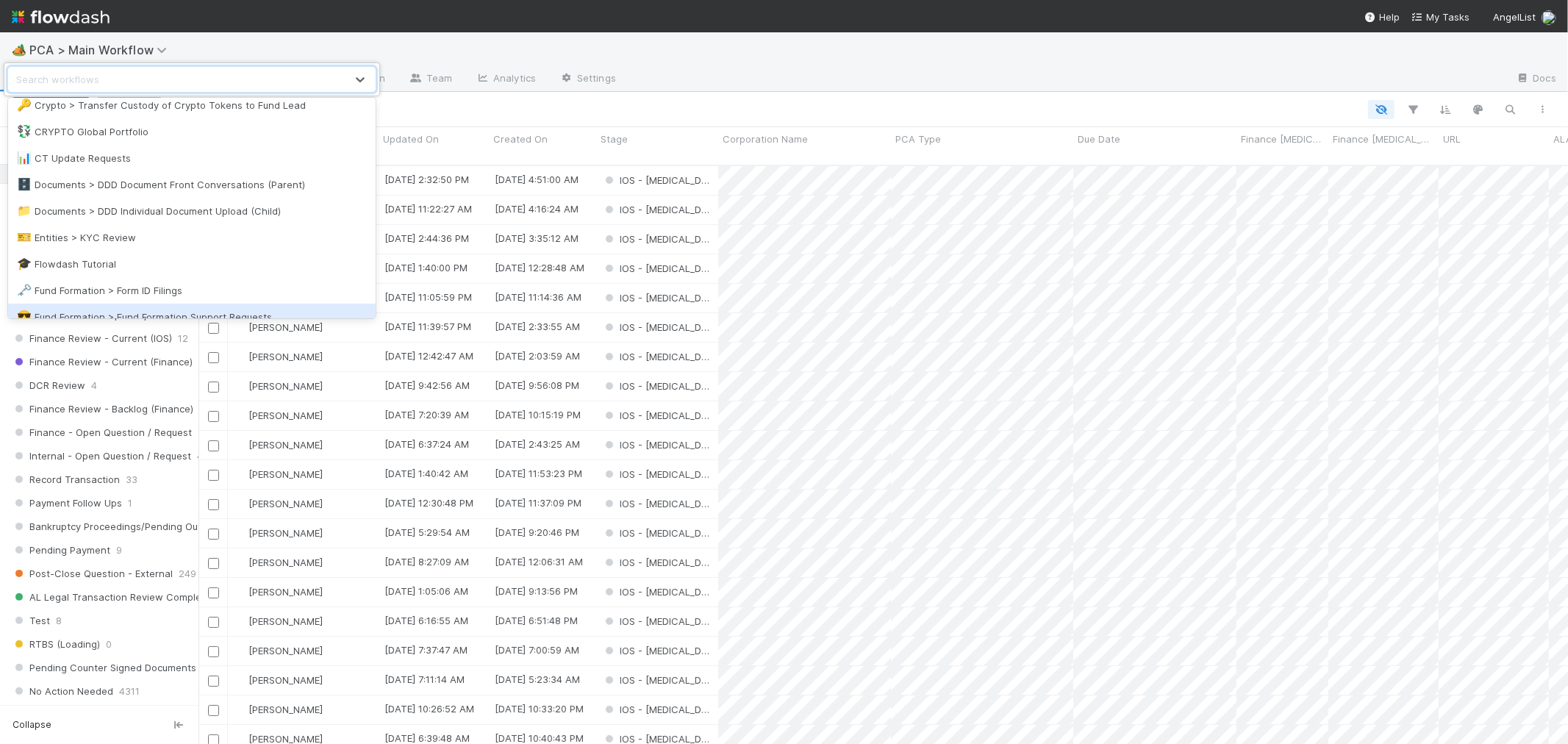
scroll to position [408, 0]
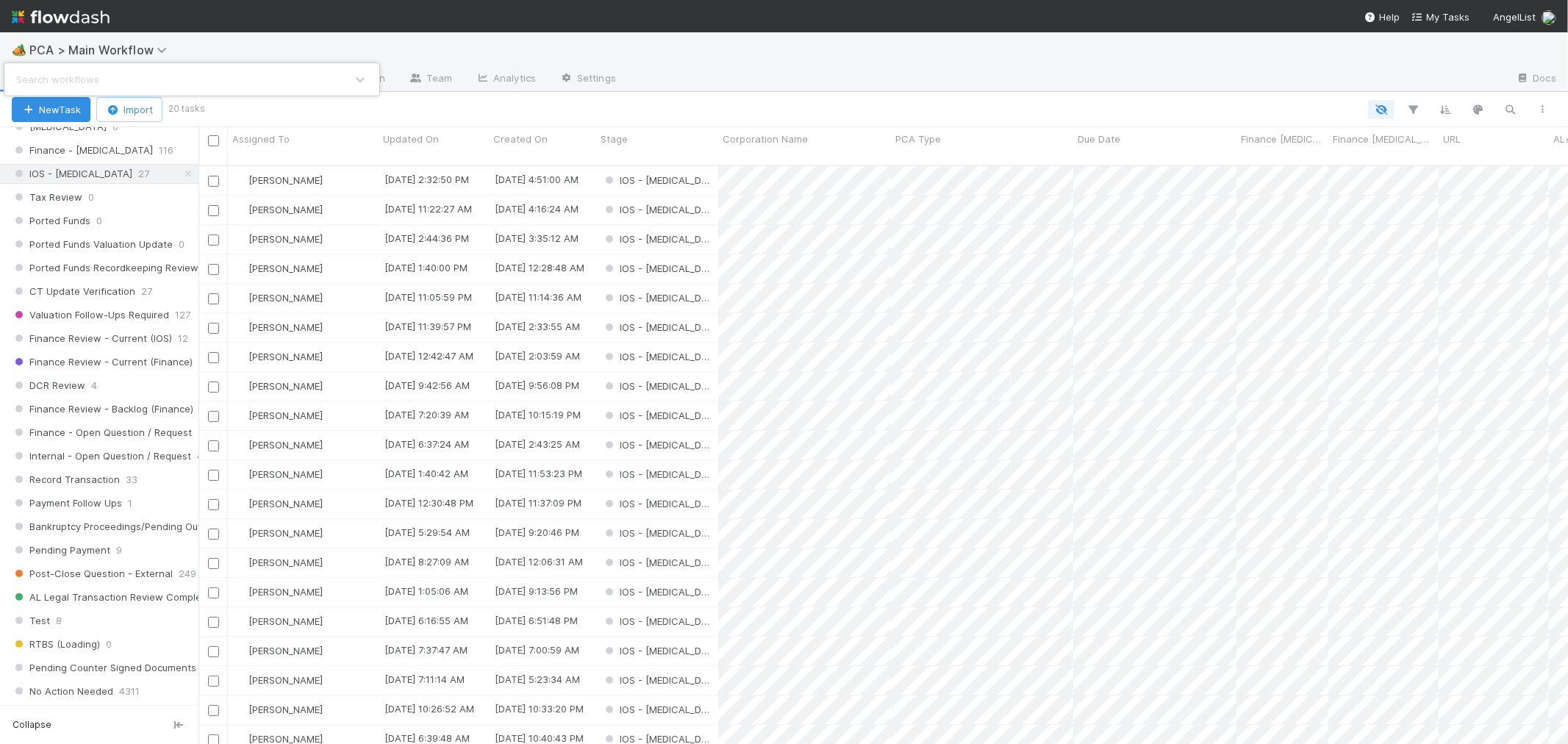
click at [178, 75] on div "Search workflows" at bounding box center [177, 80] width 337 height 24
click at [178, 78] on div "Search workflows" at bounding box center [177, 80] width 337 height 24
click at [700, 169] on div "Search workflows" at bounding box center [784, 372] width 1568 height 744
click at [691, 166] on div "IOS - [MEDICAL_DATA]" at bounding box center [656, 180] width 122 height 29
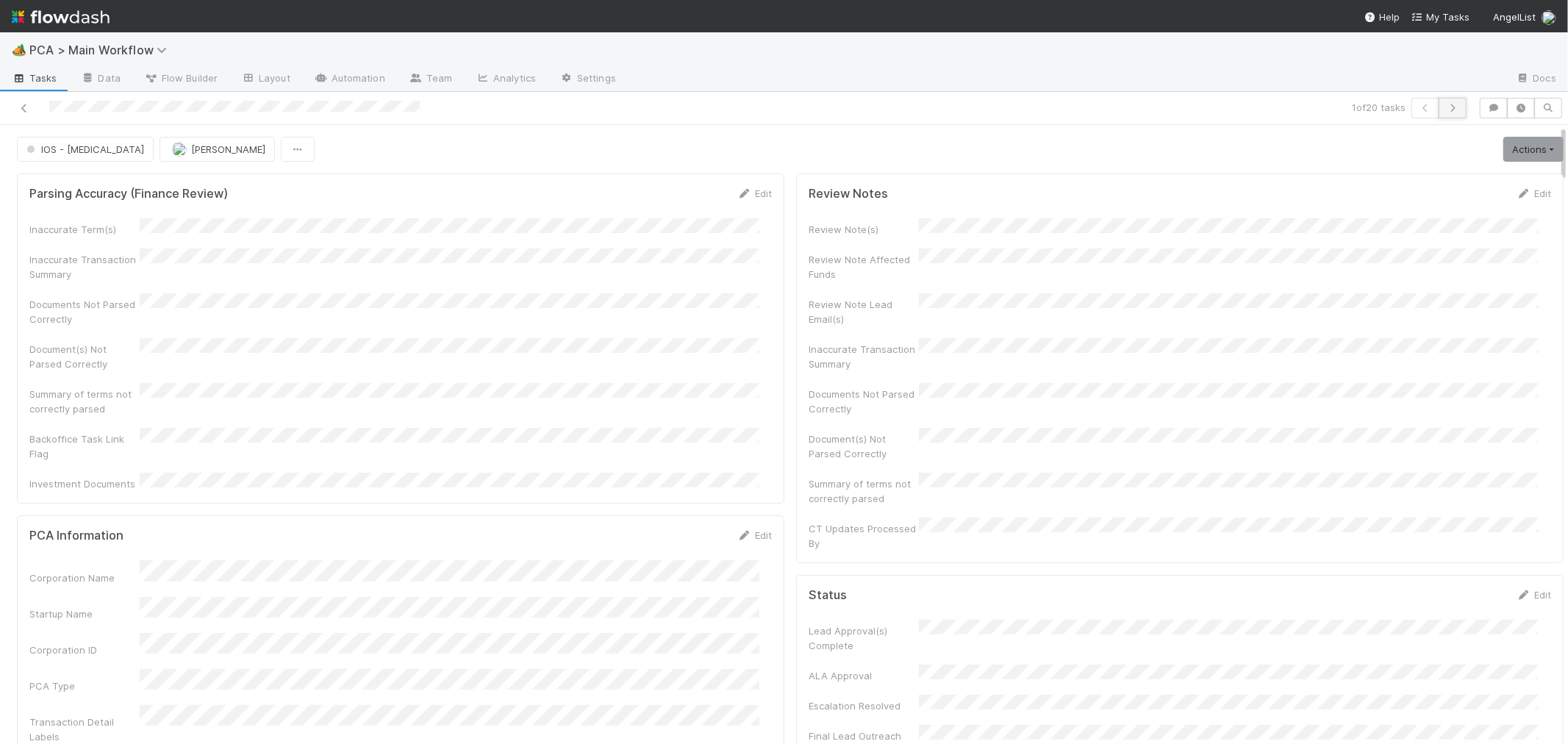
click at [1445, 112] on icon "button" at bounding box center [1452, 108] width 15 height 9
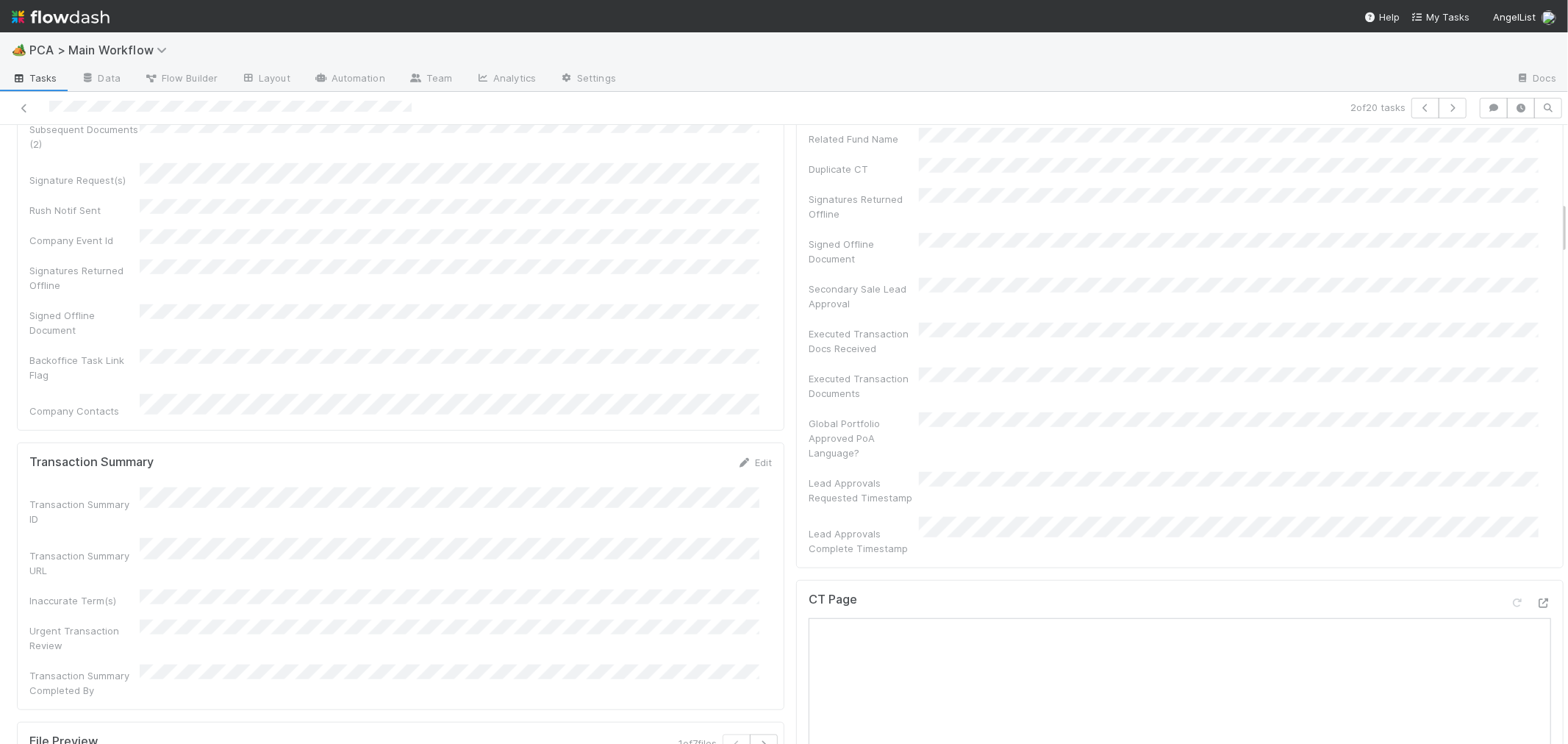
scroll to position [1062, 0]
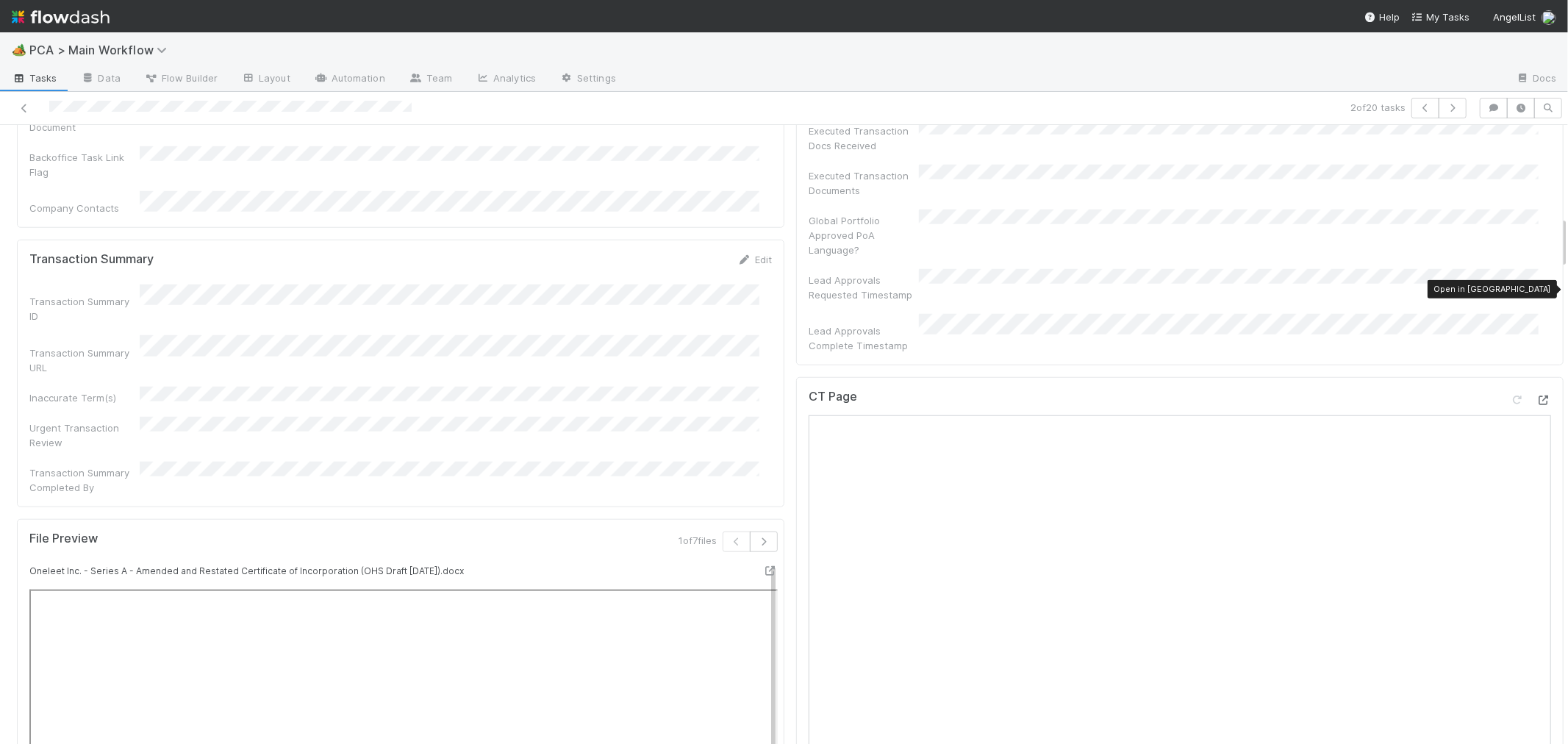
click at [1536, 395] on icon at bounding box center [1543, 400] width 15 height 10
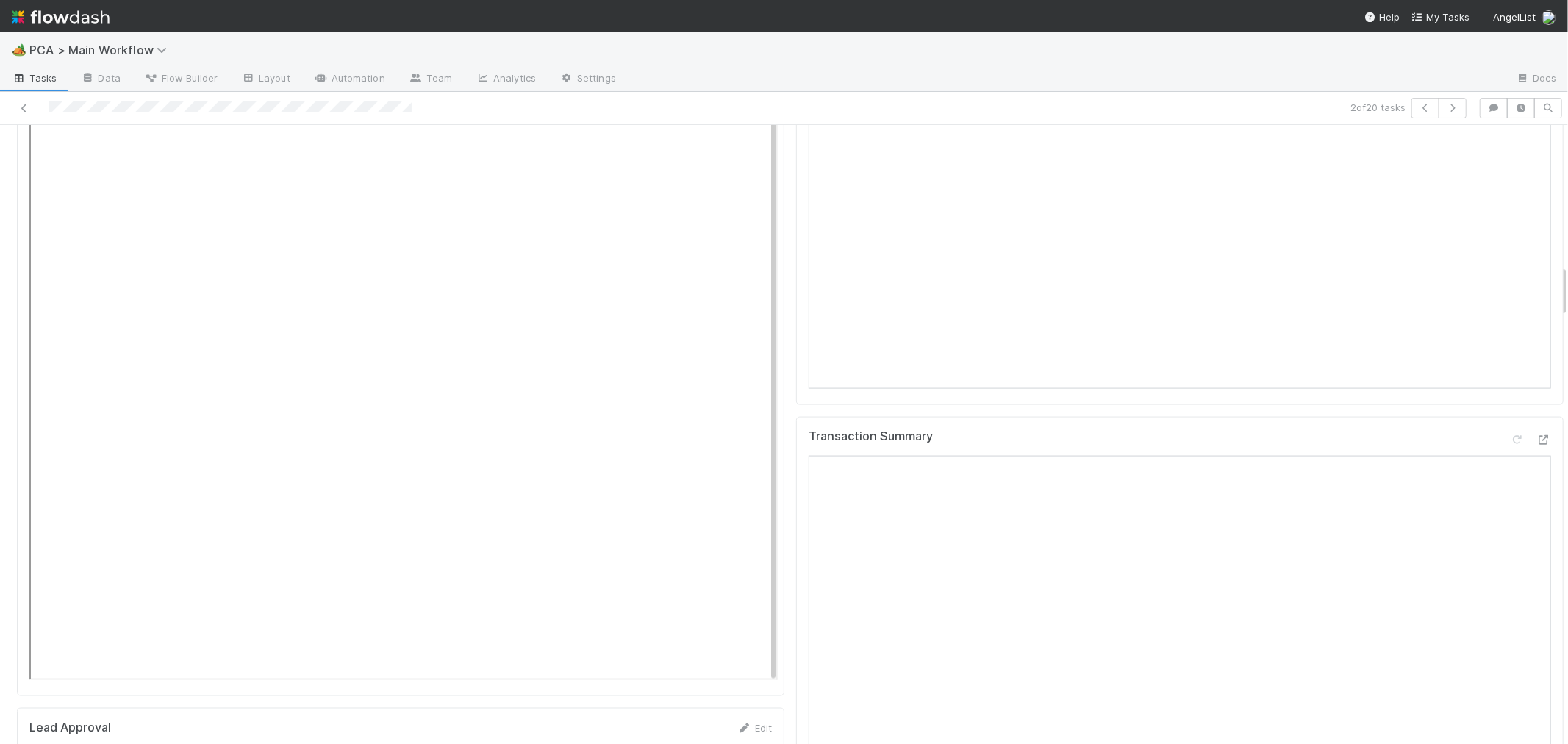
scroll to position [1633, 0]
drag, startPoint x: 1491, startPoint y: 369, endPoint x: 1342, endPoint y: 383, distance: 149.7
click at [1510, 478] on icon at bounding box center [1517, 483] width 15 height 10
click at [796, 508] on div "Transaction Summary" at bounding box center [1179, 670] width 767 height 422
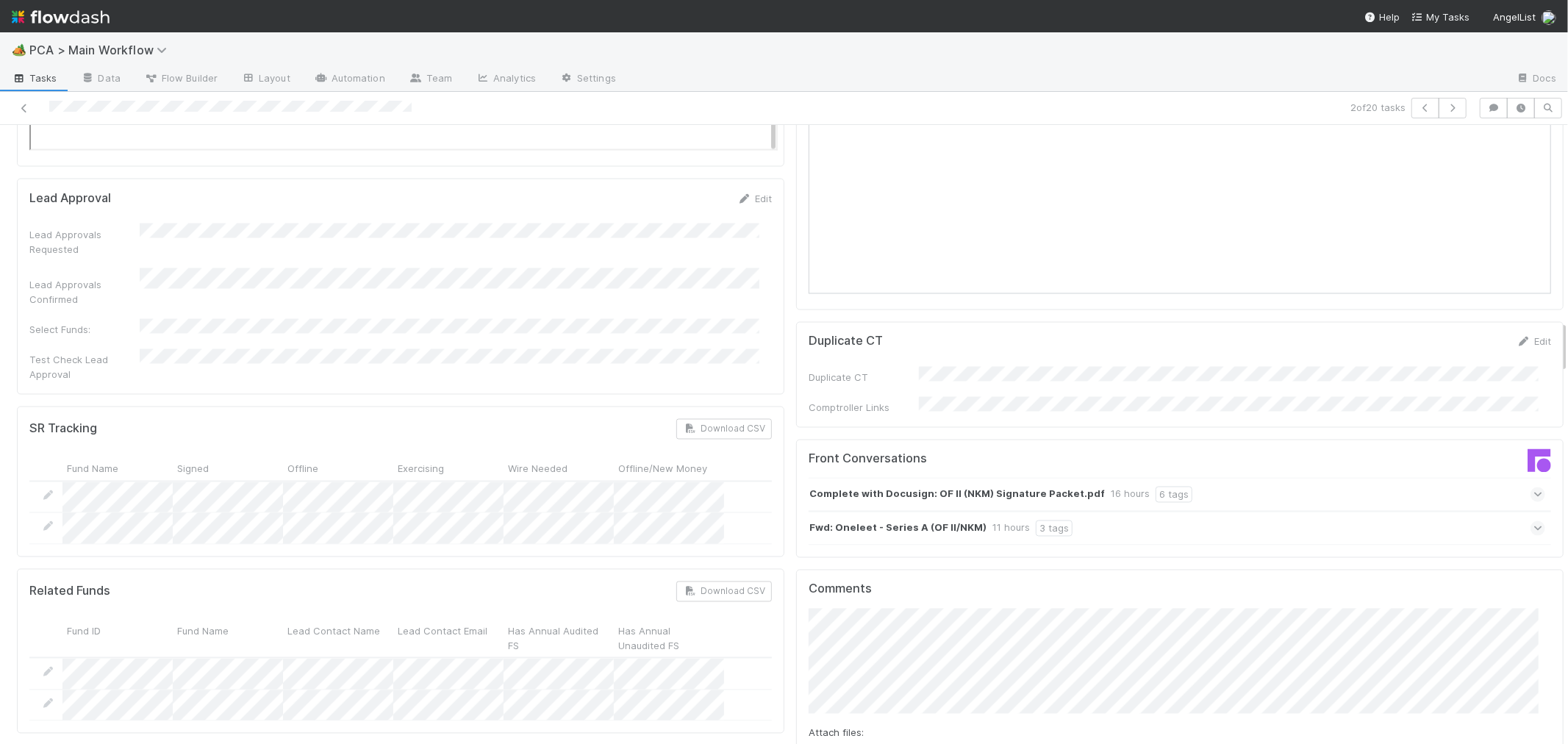
scroll to position [2287, 0]
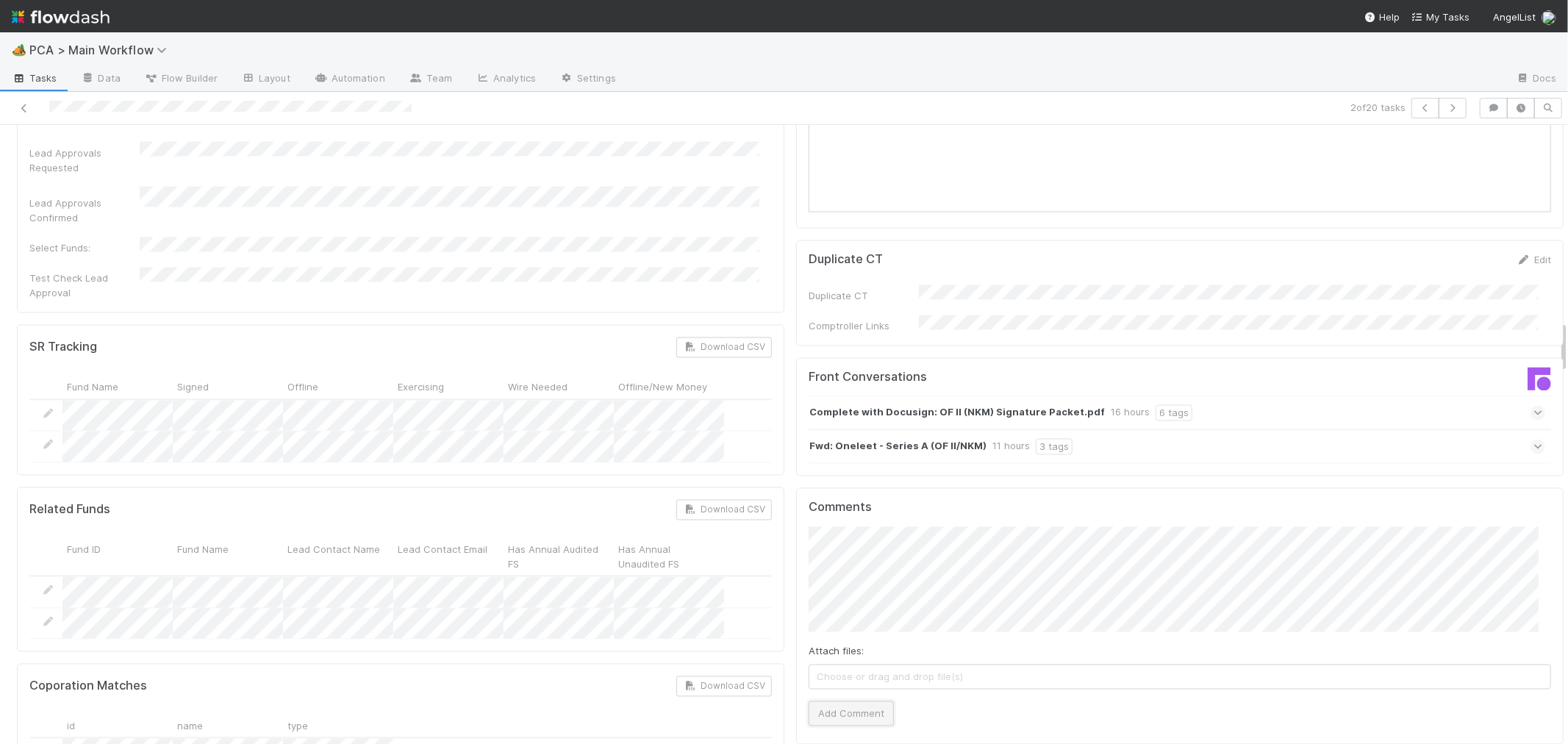
click at [809, 701] on button "Add Comment" at bounding box center [852, 713] width 86 height 25
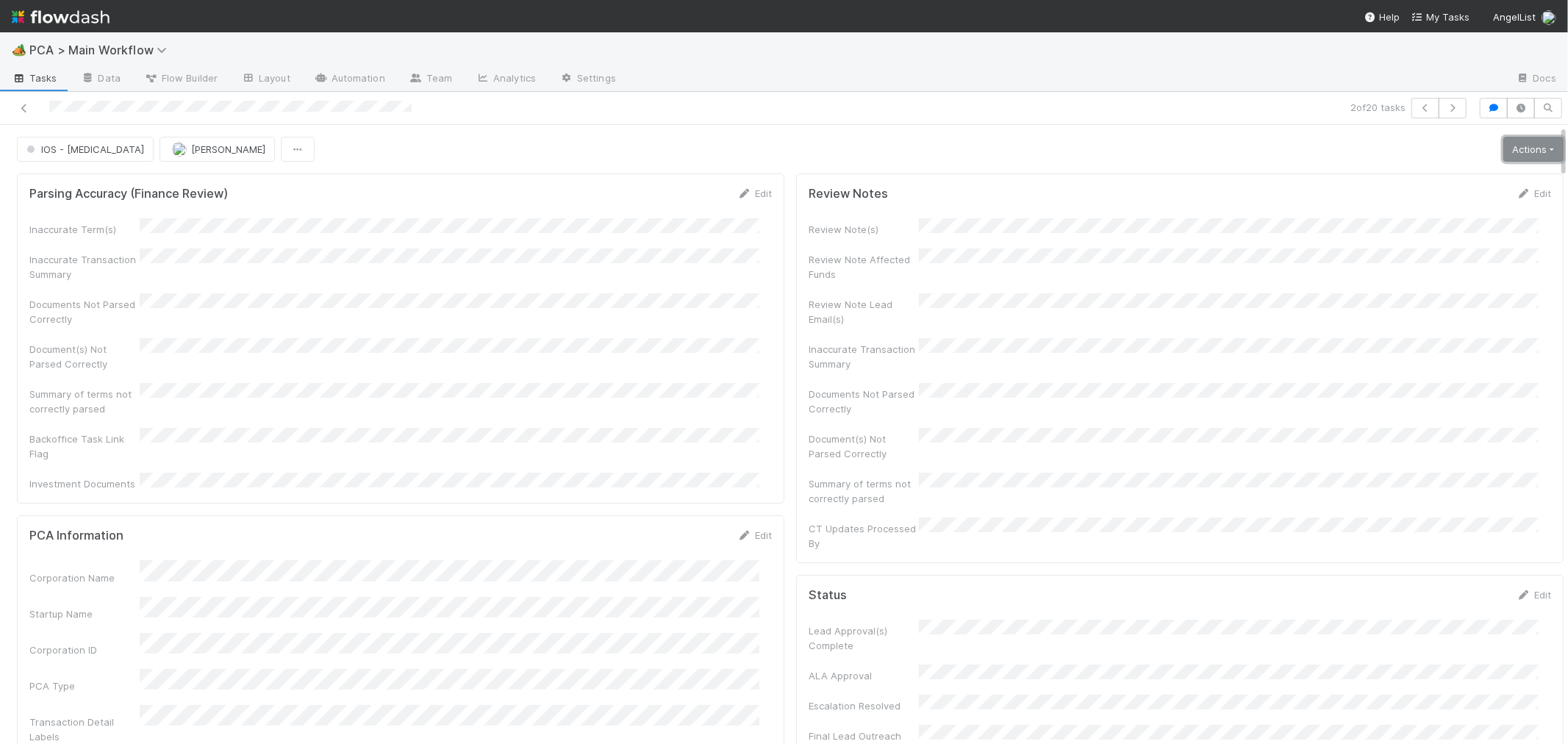
click at [1503, 154] on link "Actions" at bounding box center [1533, 148] width 61 height 25
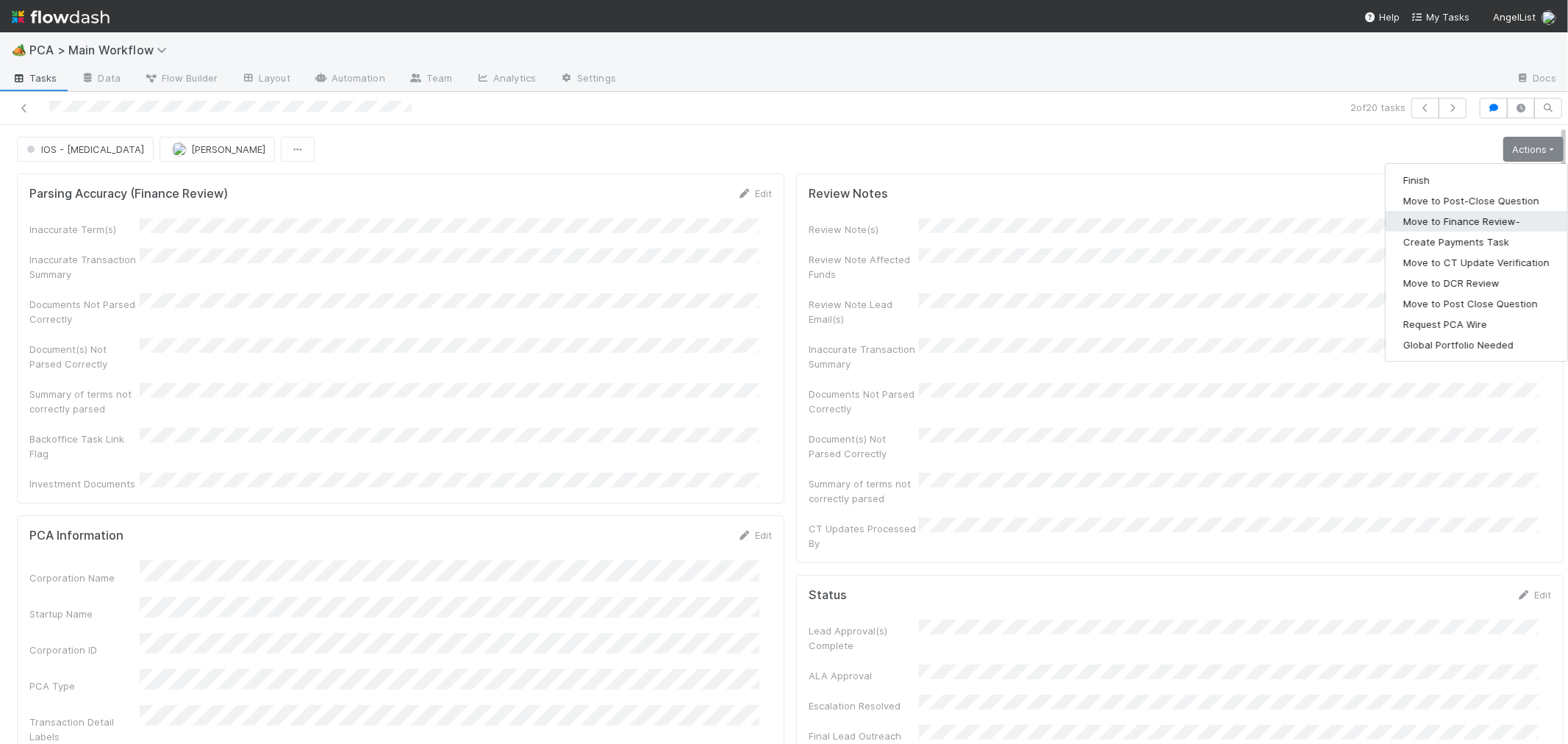
click at [1461, 224] on button "Move to Finance Review-" at bounding box center [1476, 221] width 181 height 21
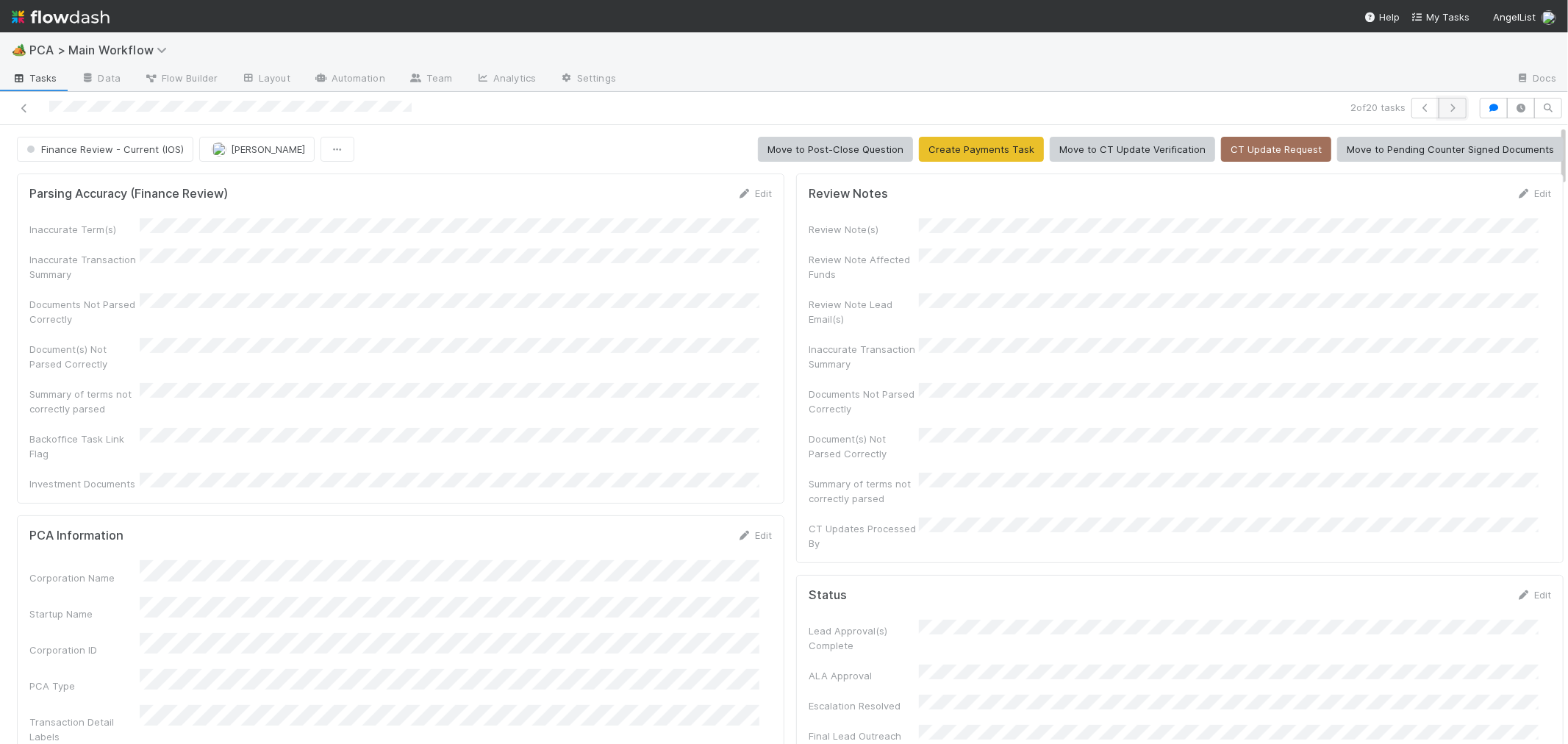
click at [1445, 108] on icon "button" at bounding box center [1452, 108] width 15 height 9
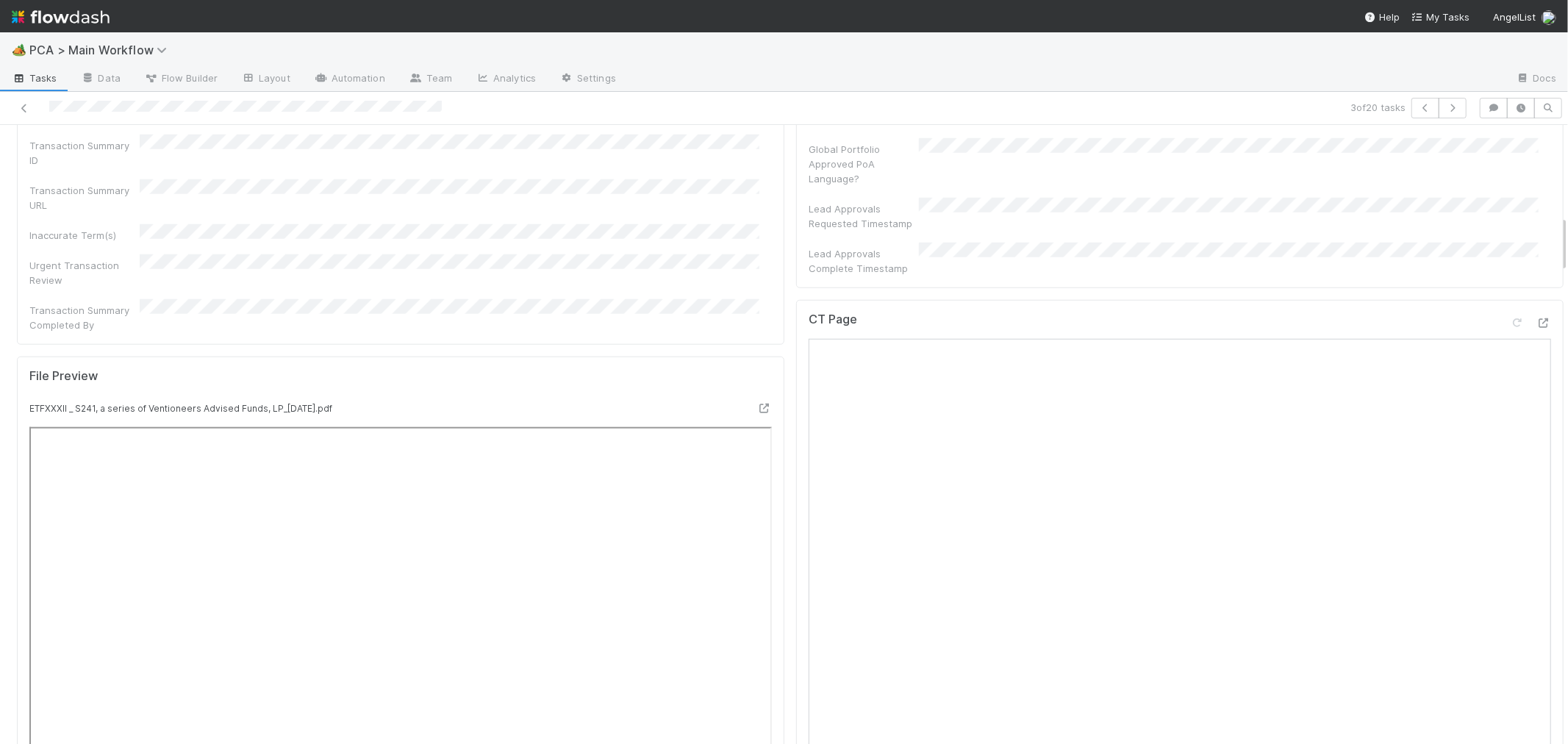
scroll to position [980, 0]
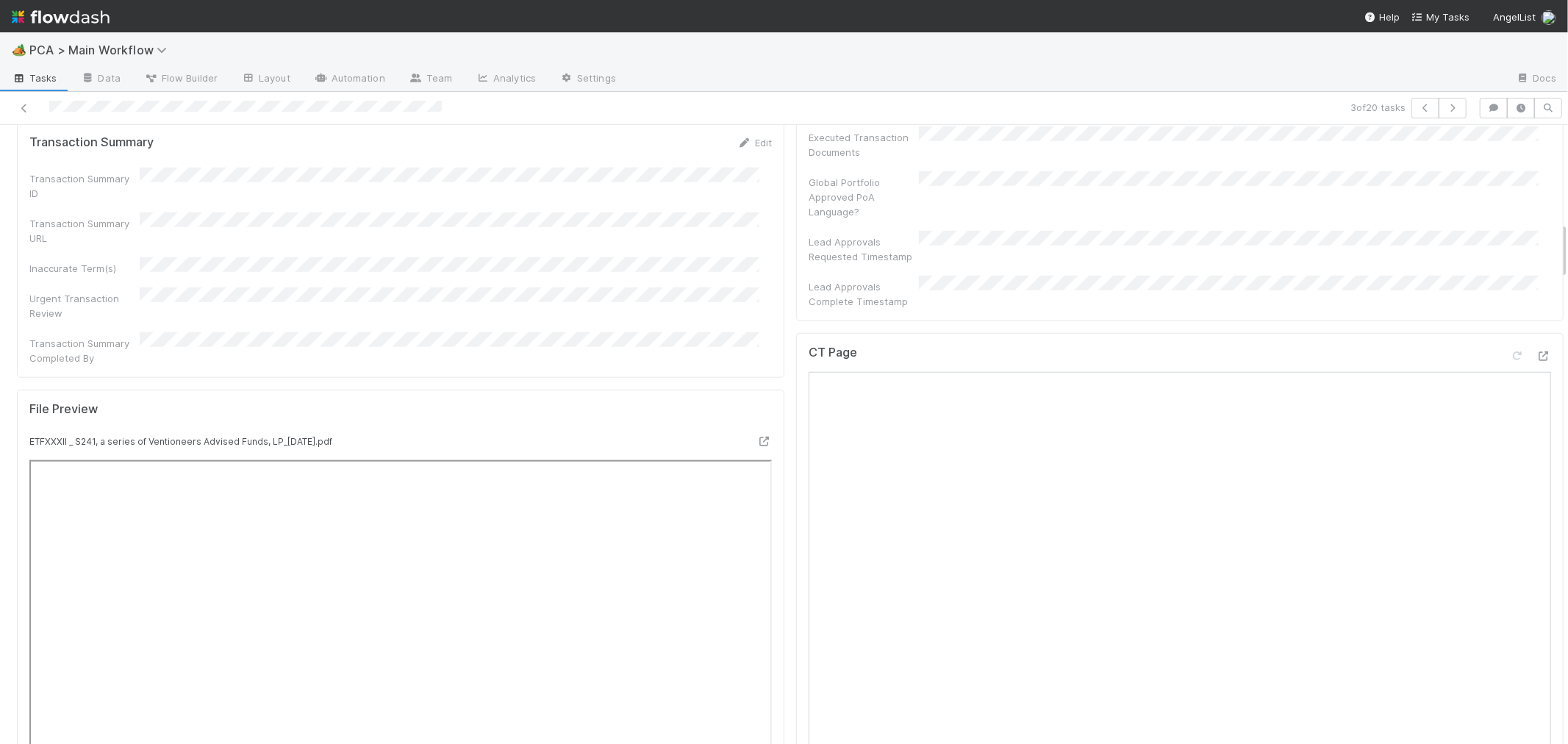
scroll to position [1142, 0]
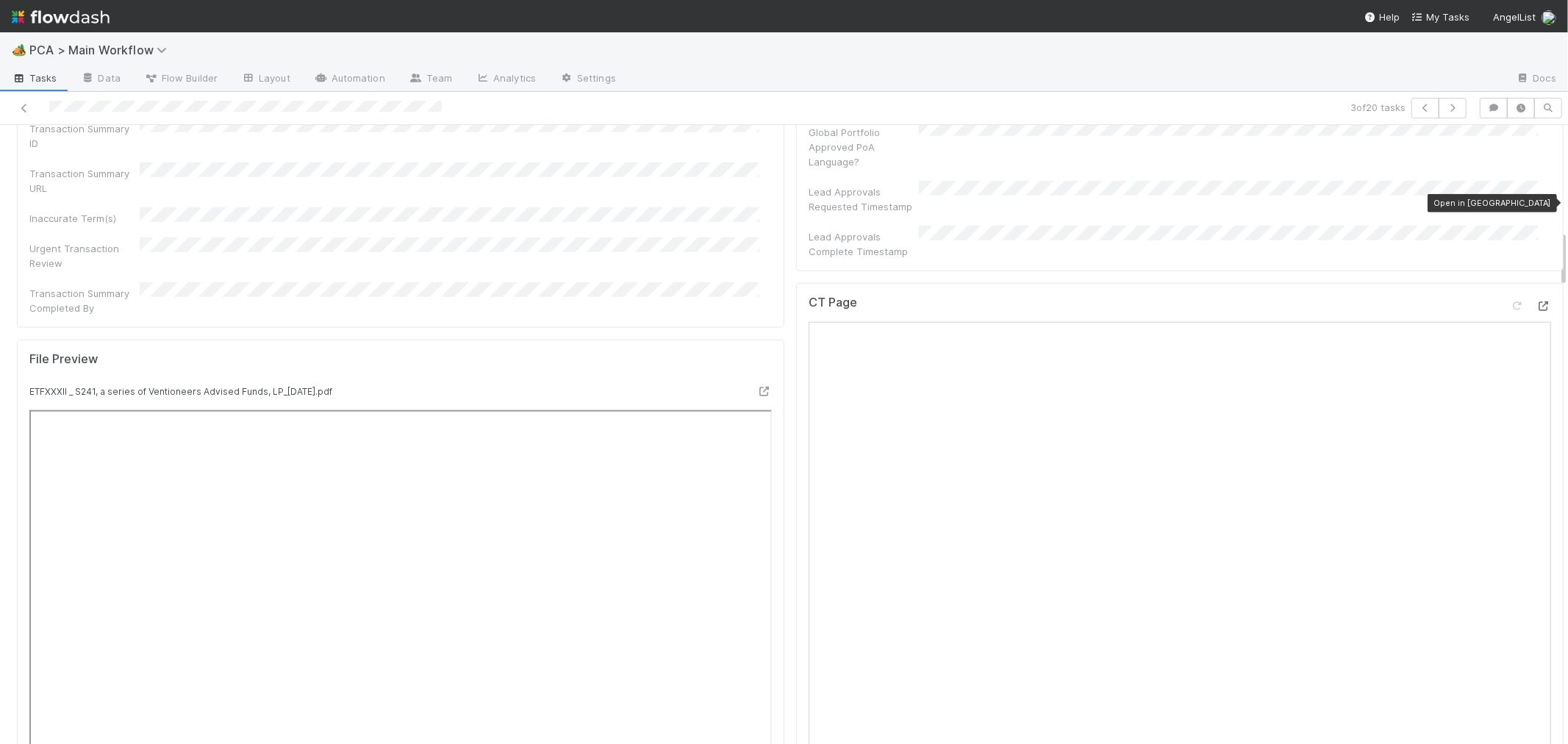
click at [1536, 302] on icon at bounding box center [1543, 307] width 15 height 10
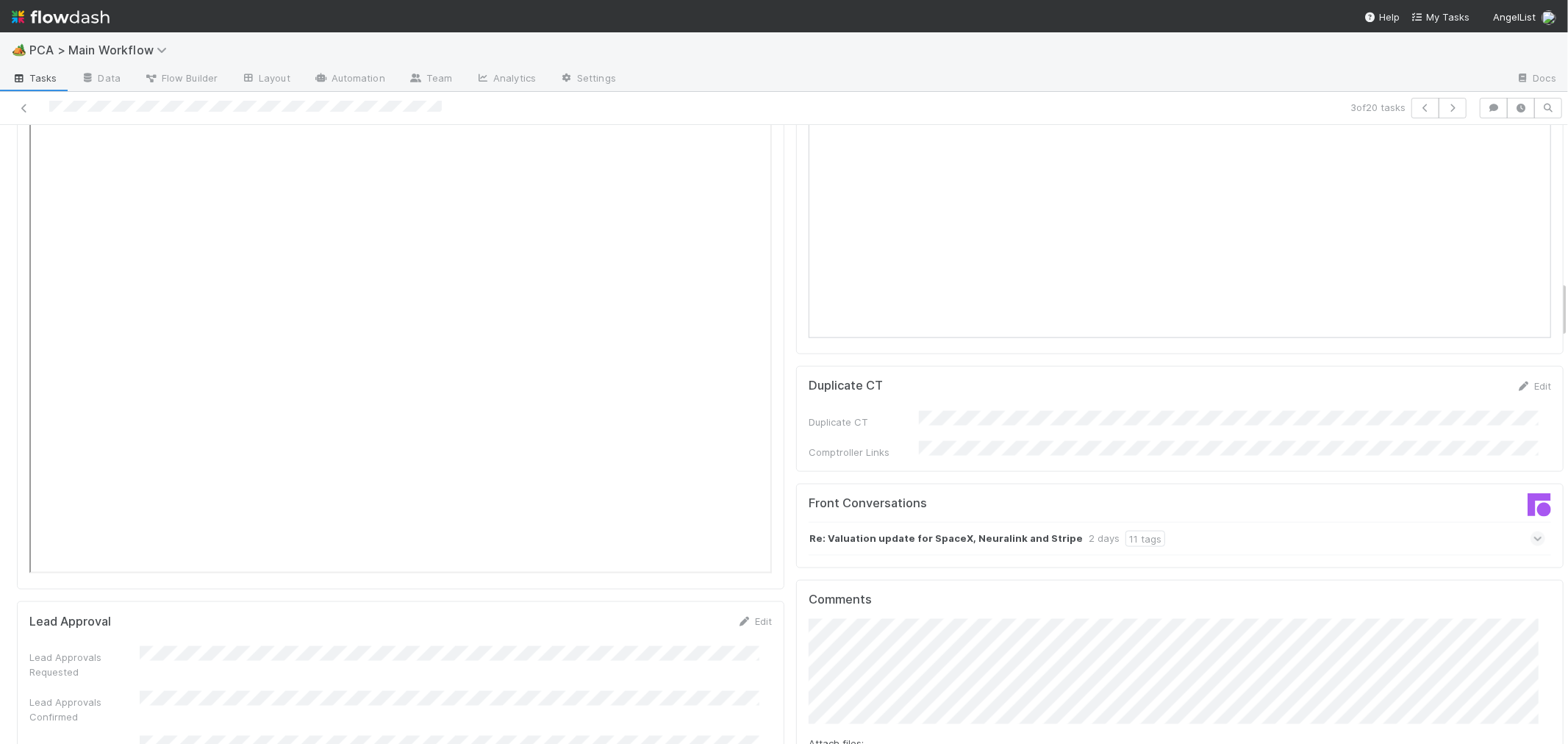
scroll to position [1470, 0]
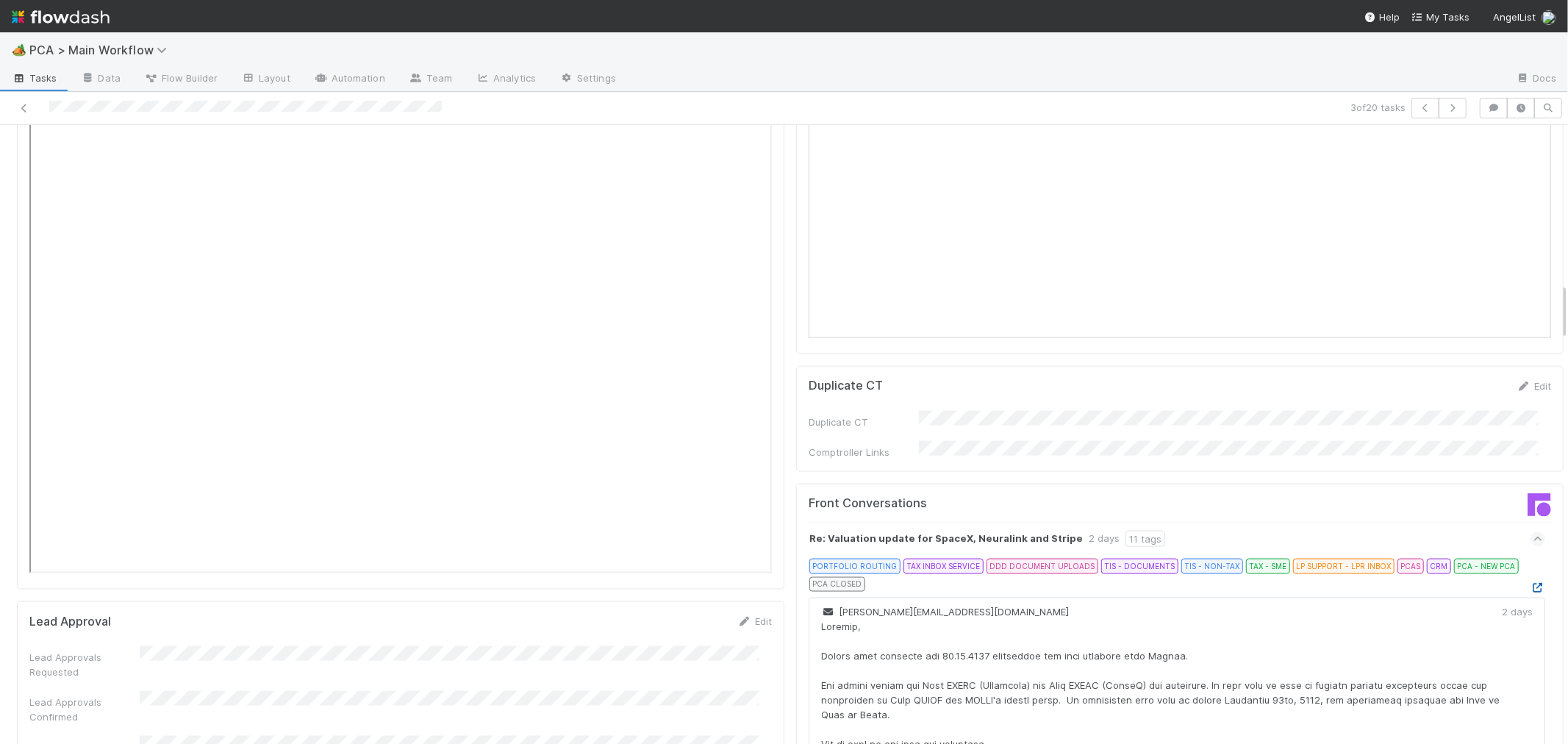
click at [1530, 583] on icon at bounding box center [1537, 588] width 15 height 10
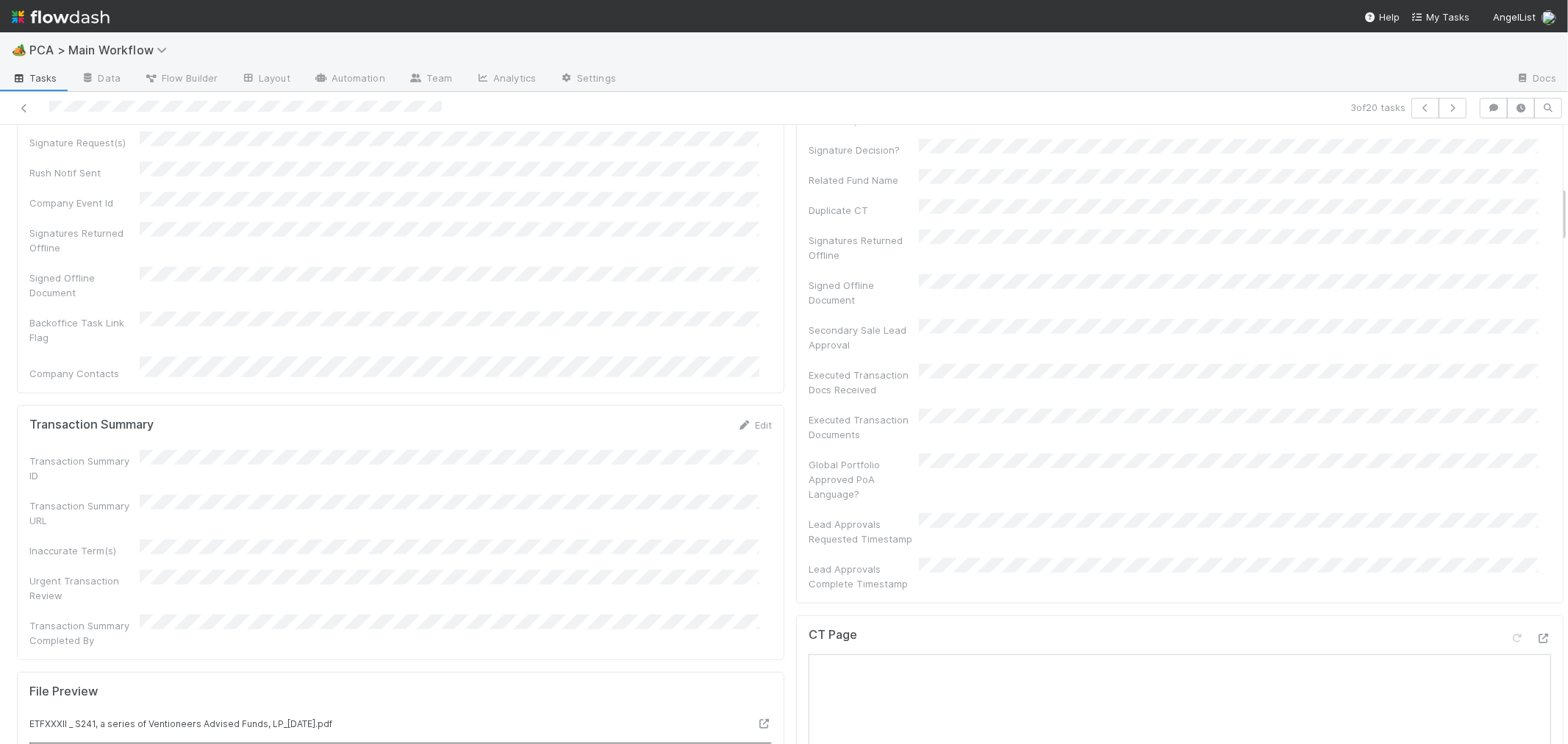
scroll to position [571, 0]
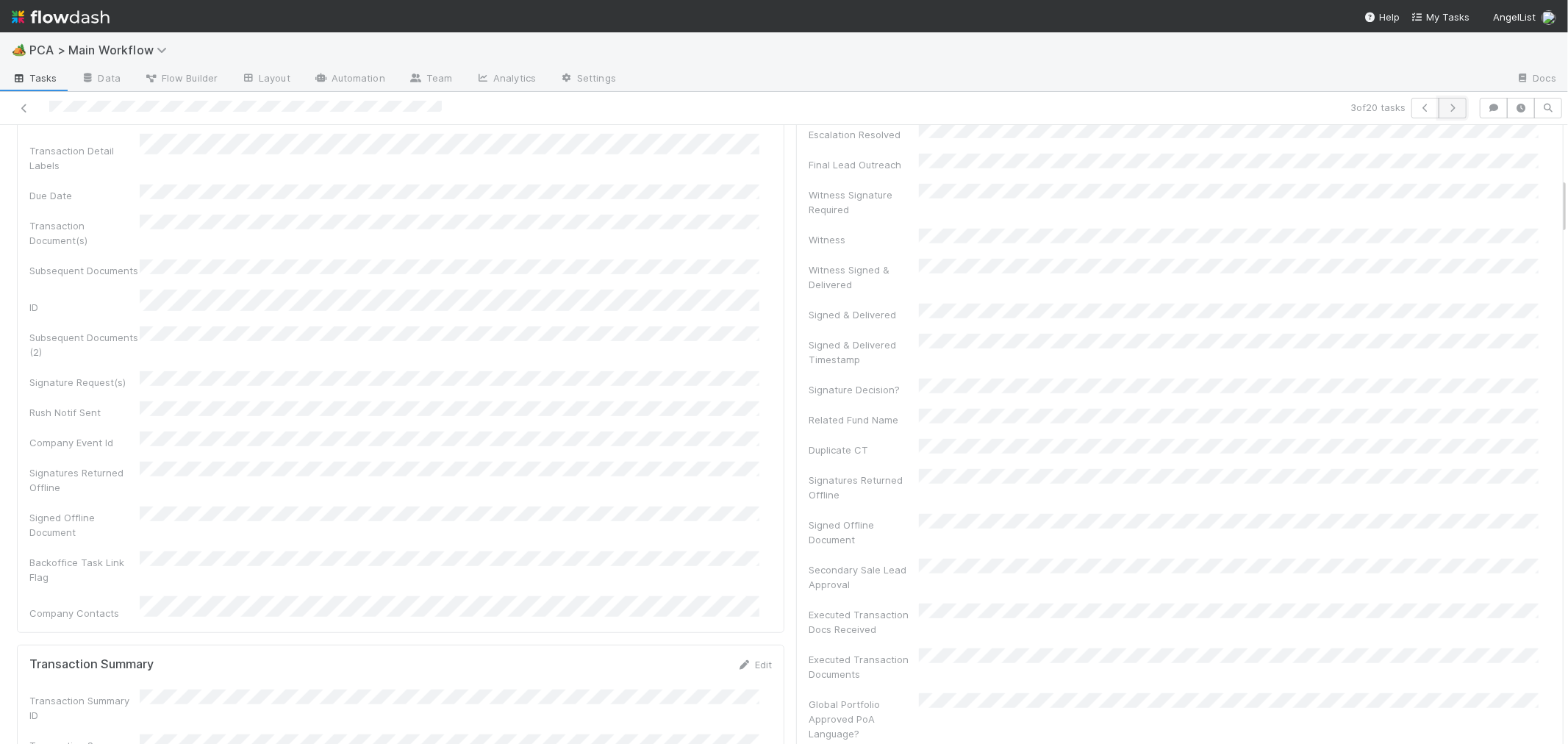
click at [1445, 109] on icon "button" at bounding box center [1452, 108] width 15 height 9
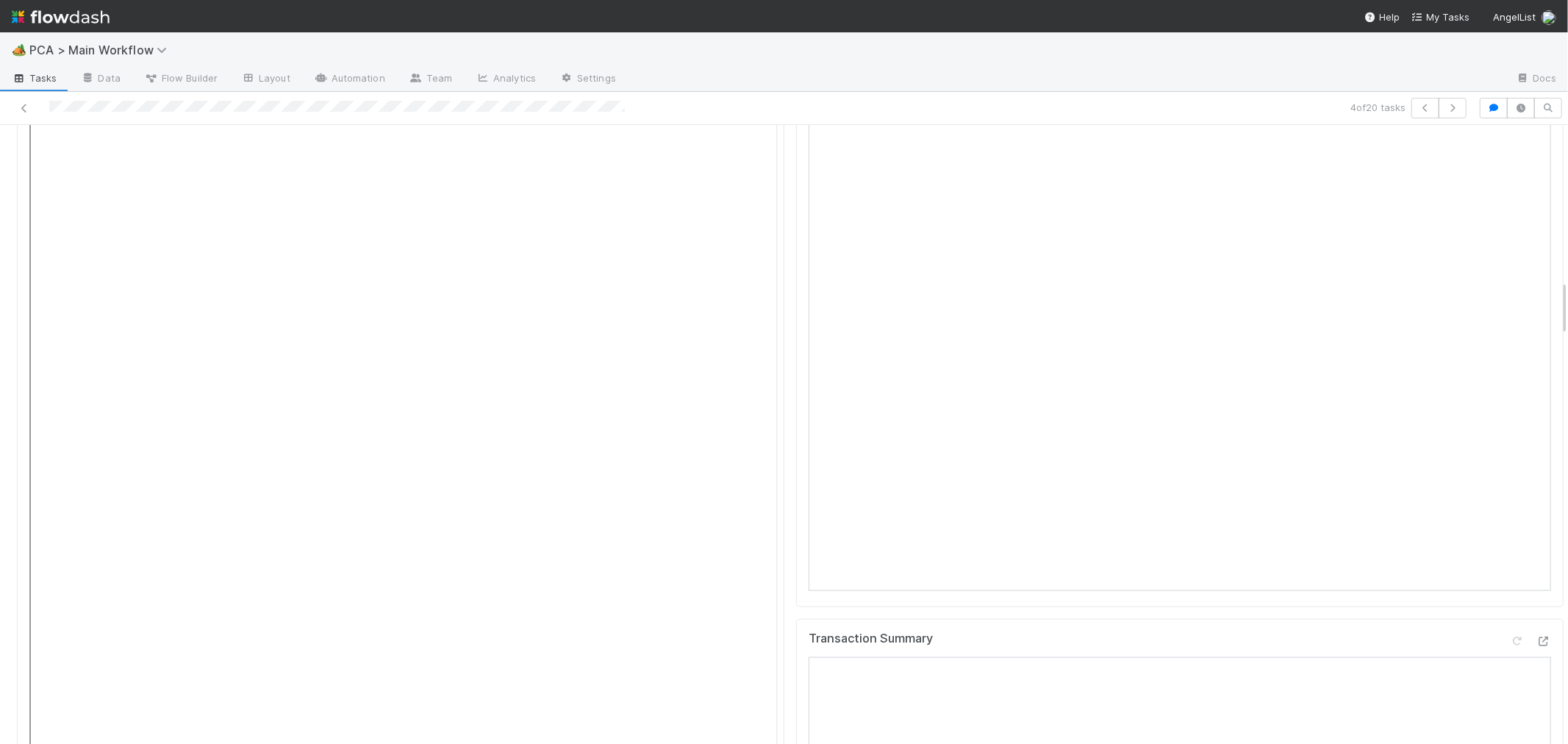
scroll to position [1715, 0]
click at [1536, 408] on icon at bounding box center [1543, 413] width 15 height 10
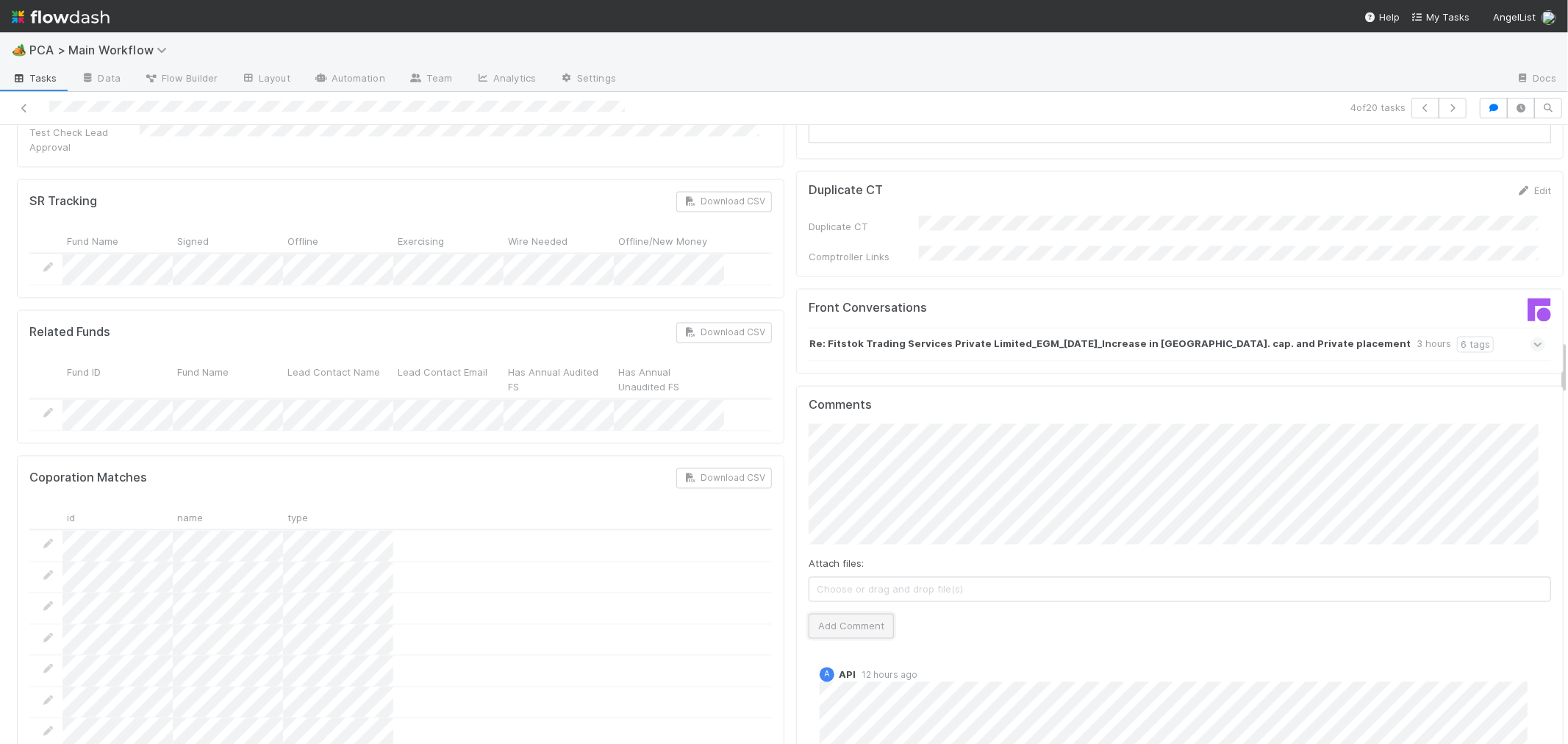
click at [850, 613] on button "Add Comment" at bounding box center [852, 624] width 86 height 25
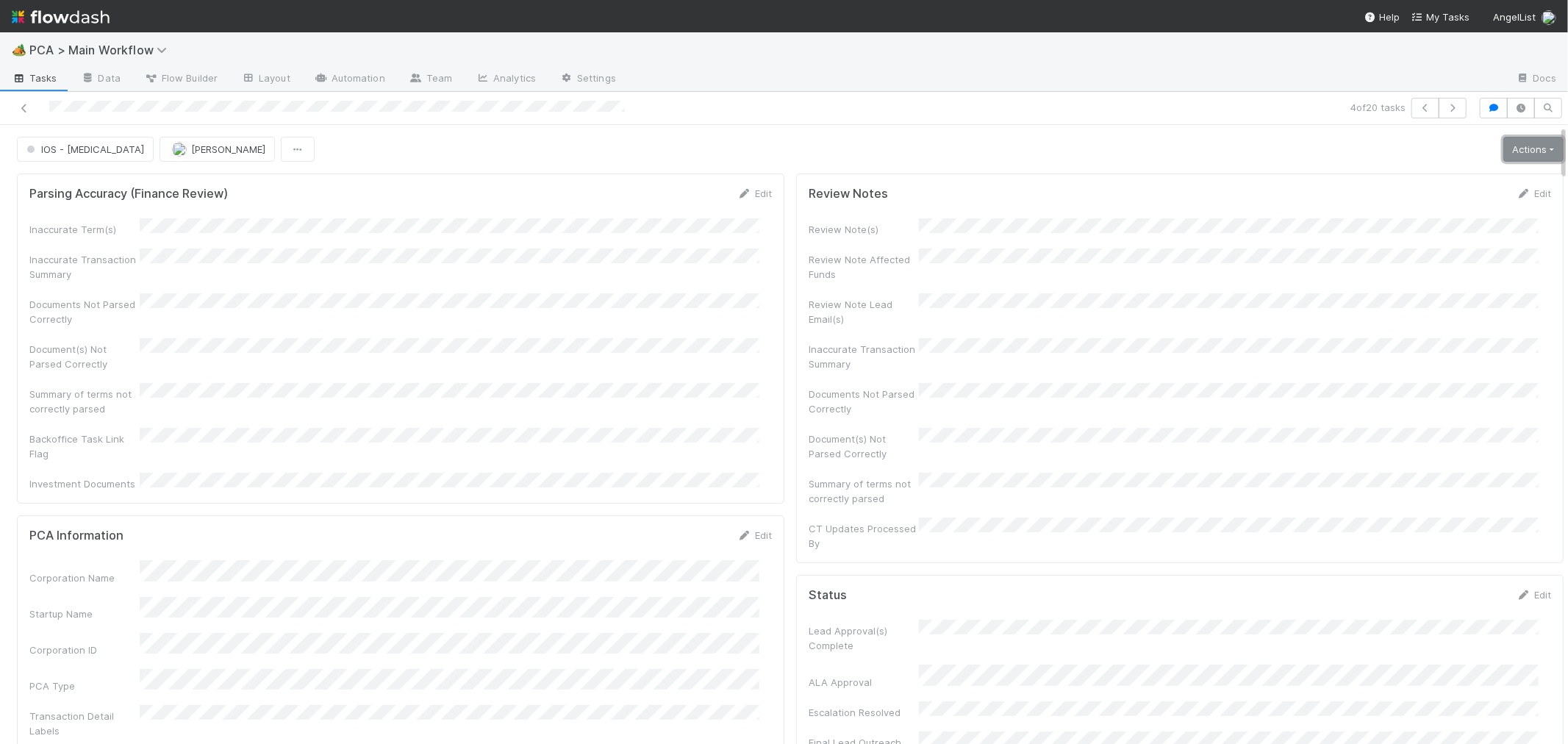
drag, startPoint x: 1499, startPoint y: 147, endPoint x: 1481, endPoint y: 150, distance: 18.2
click at [1503, 147] on link "Actions" at bounding box center [1533, 148] width 61 height 25
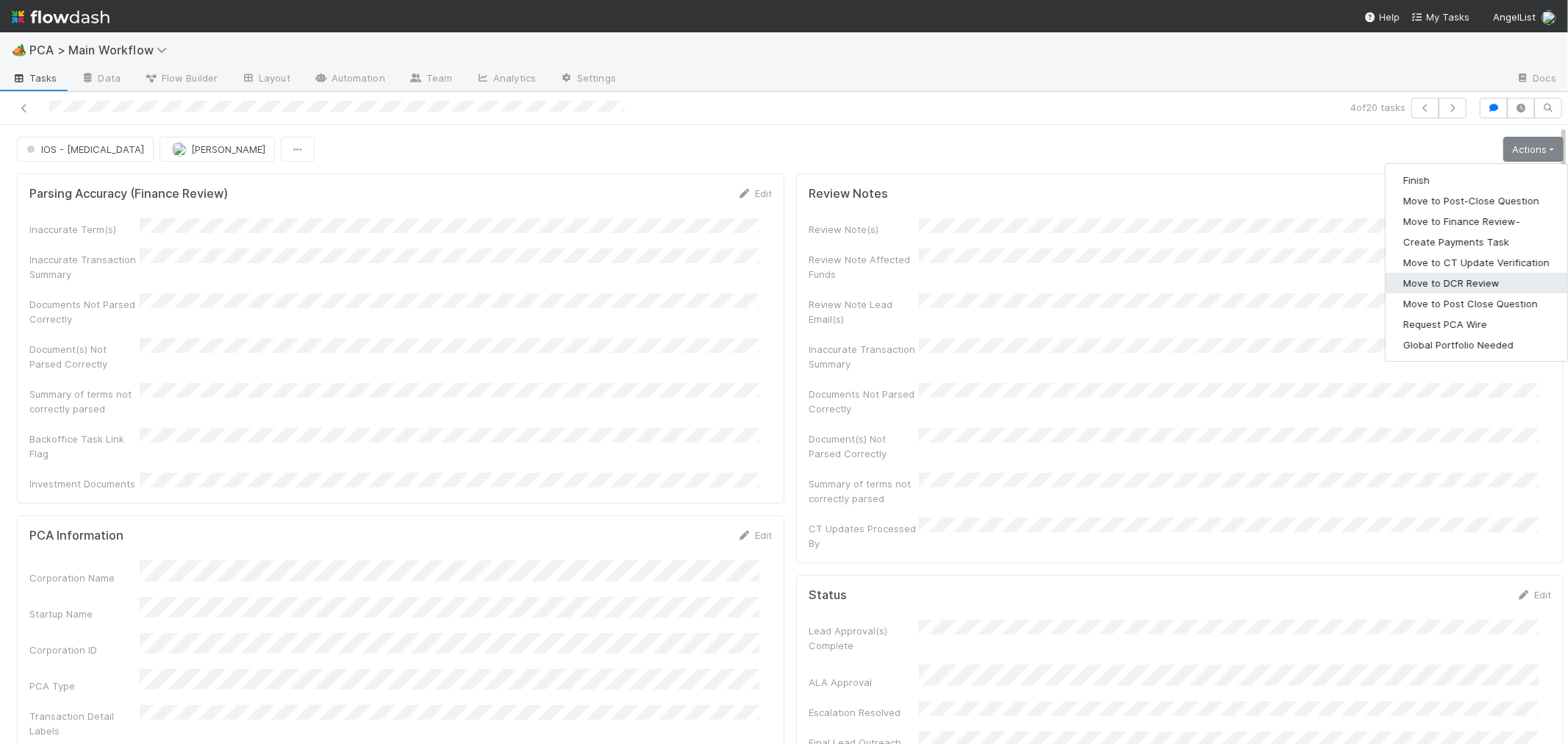
click at [1448, 289] on button "Move to DCR Review" at bounding box center [1476, 283] width 181 height 21
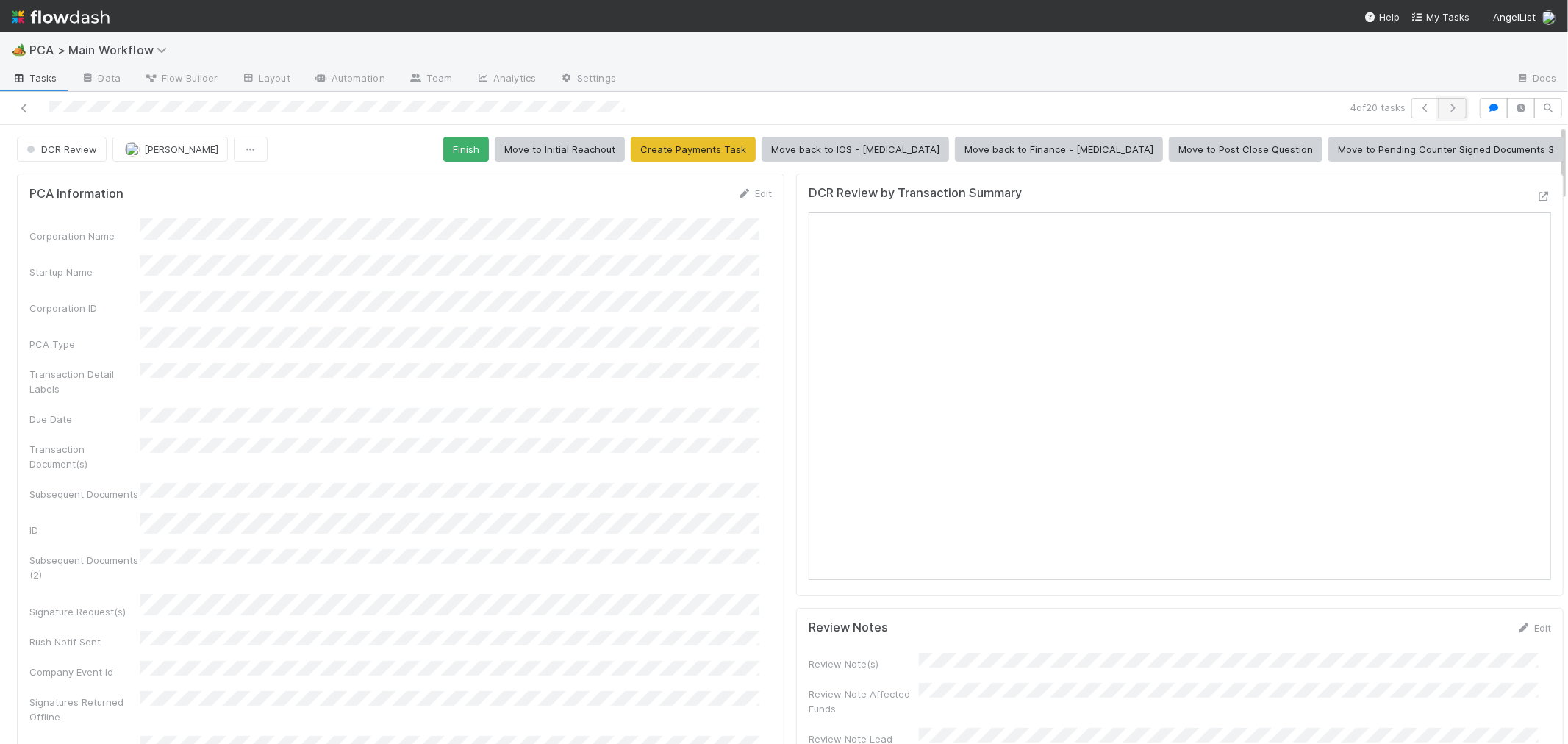
click at [1445, 109] on icon "button" at bounding box center [1452, 108] width 15 height 9
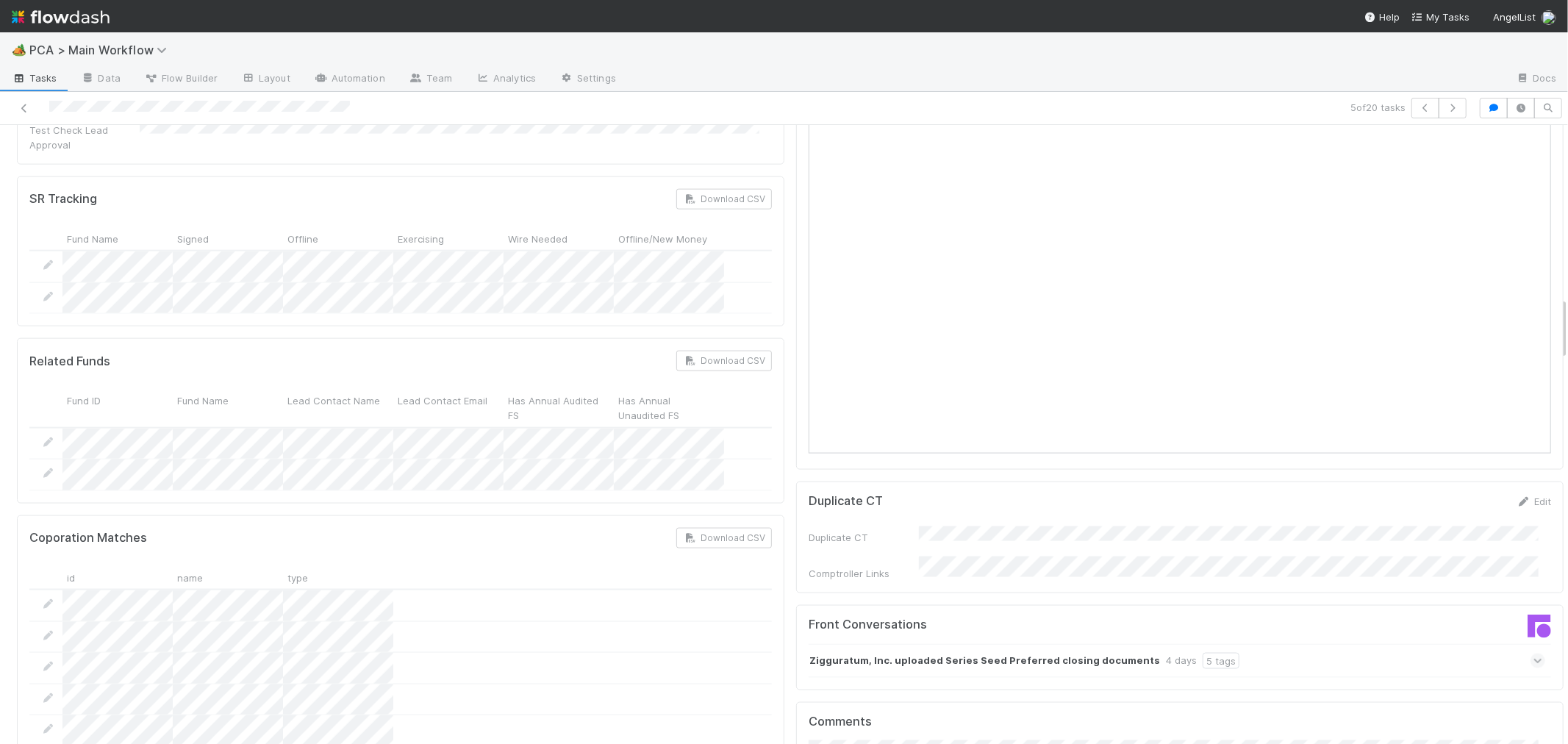
scroll to position [1552, 0]
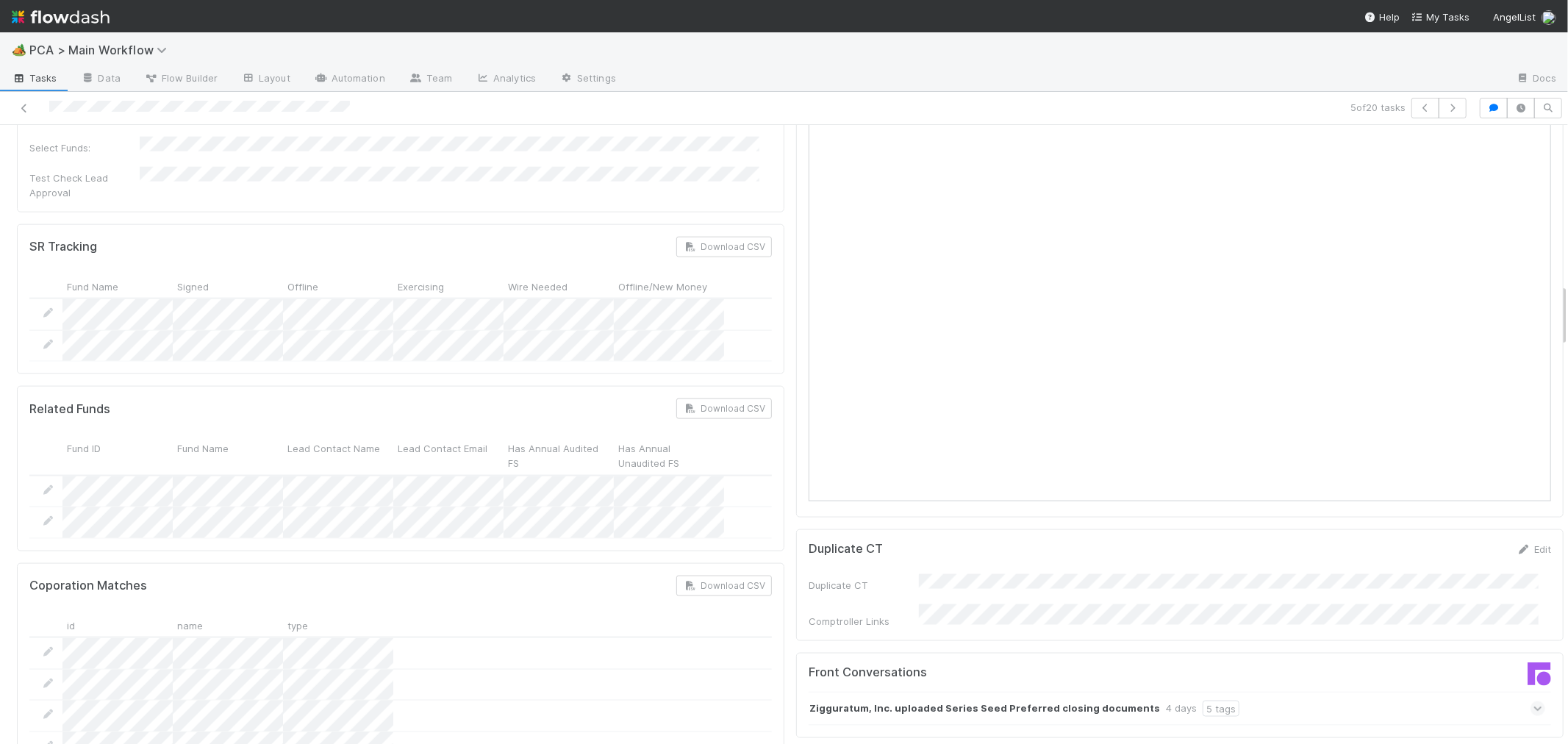
click at [43, 108] on div at bounding box center [374, 108] width 736 height 21
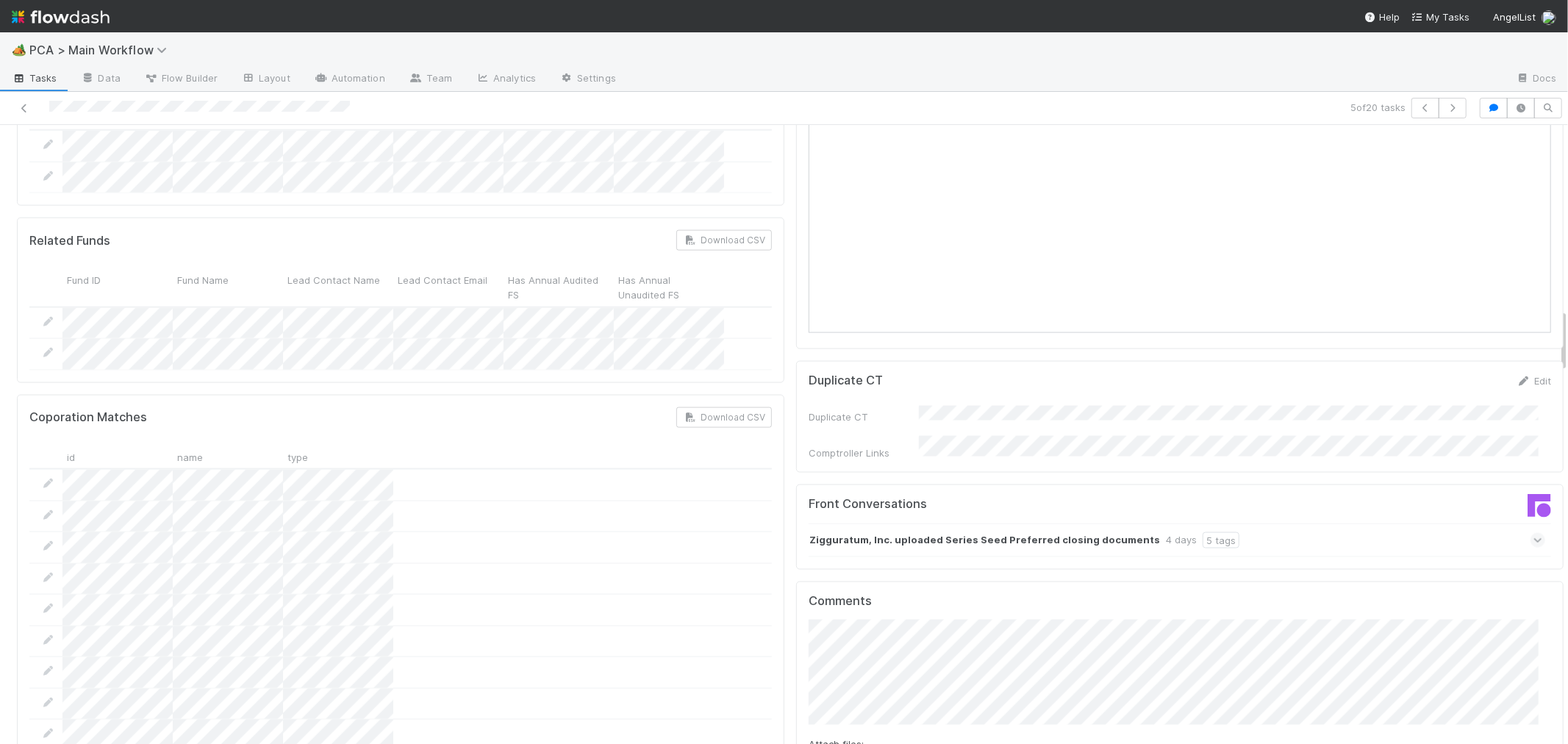
scroll to position [1797, 0]
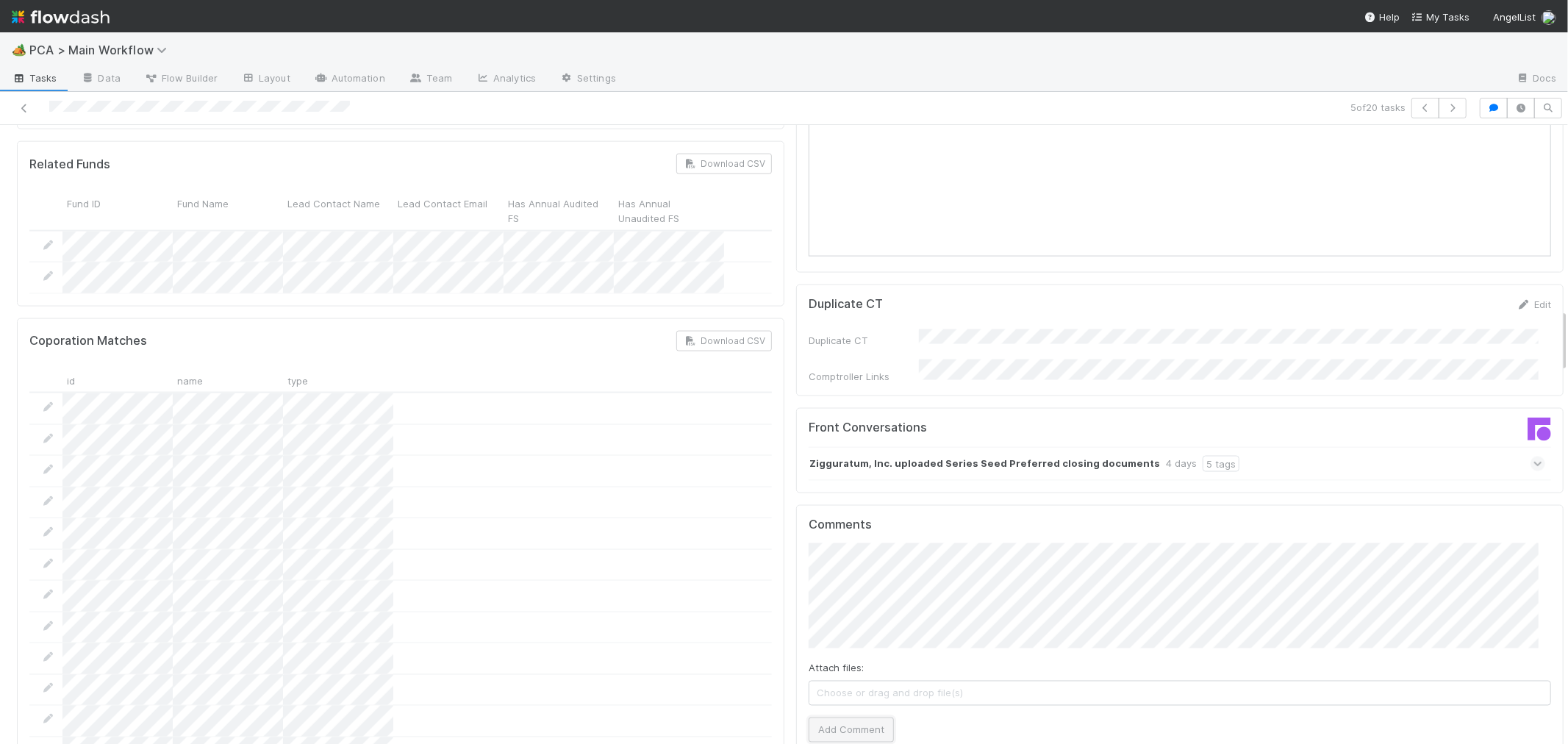
click at [855, 717] on button "Add Comment" at bounding box center [852, 729] width 86 height 25
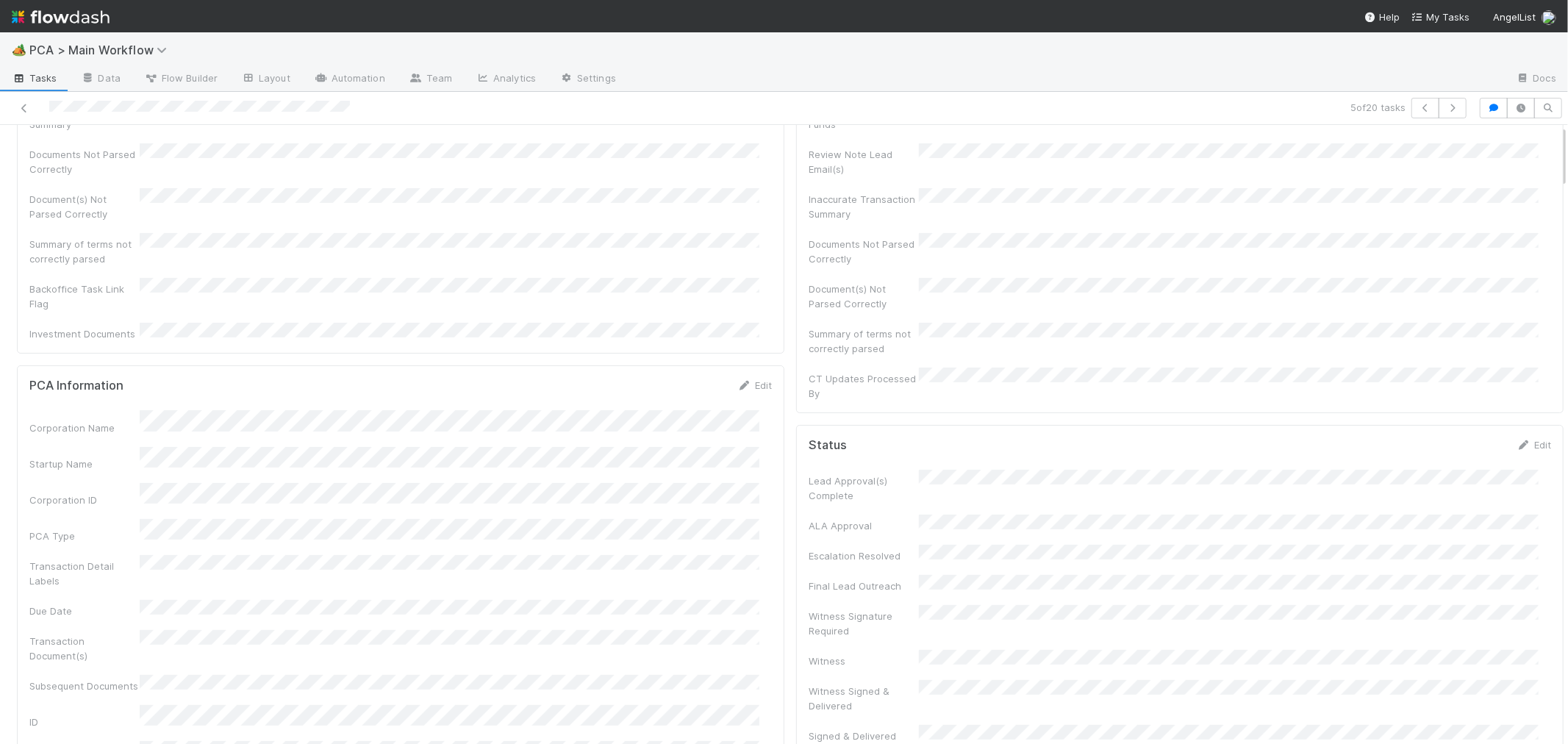
scroll to position [0, 0]
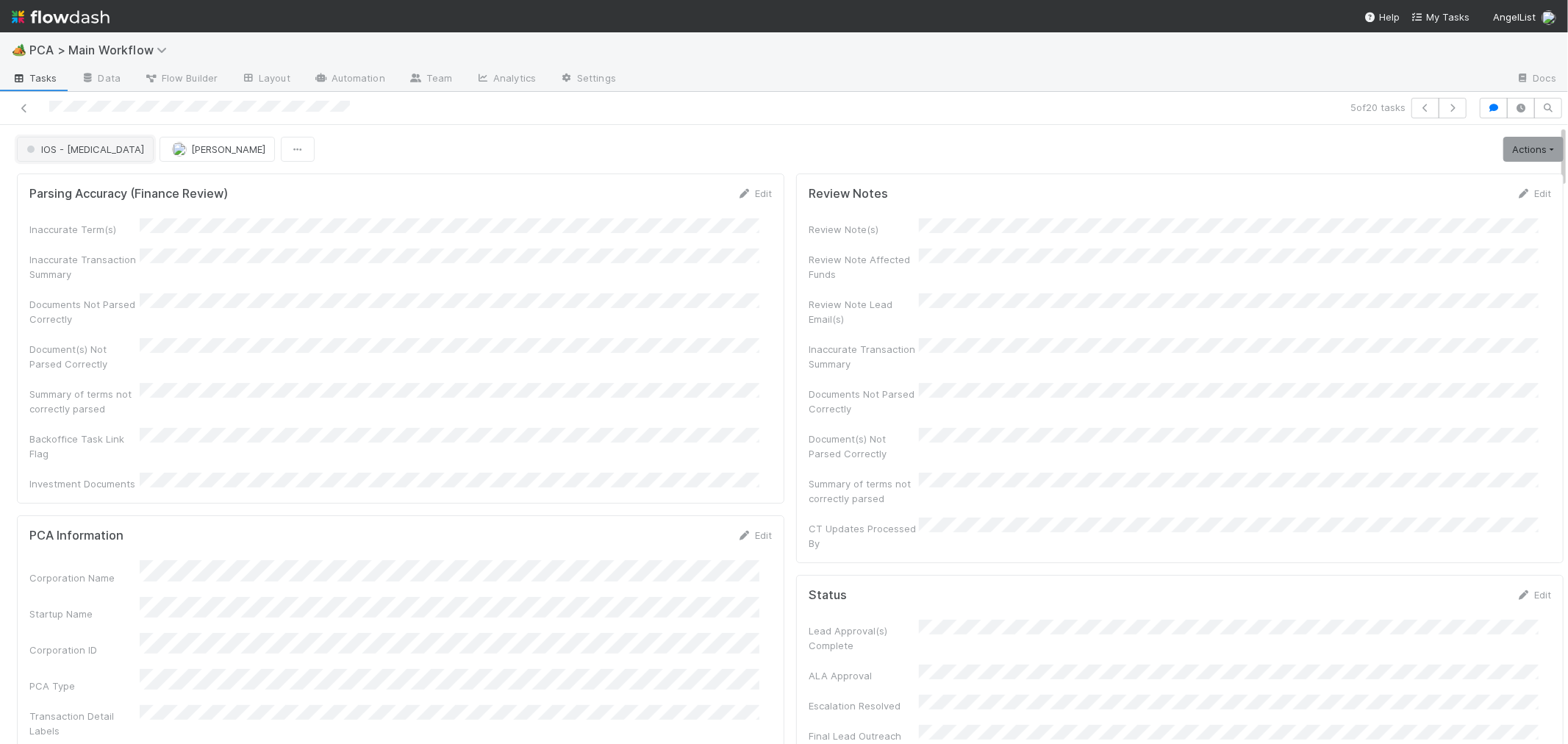
click at [60, 155] on button "IOS - [MEDICAL_DATA]" at bounding box center [85, 148] width 136 height 25
click at [78, 261] on div "Completed" at bounding box center [116, 269] width 207 height 27
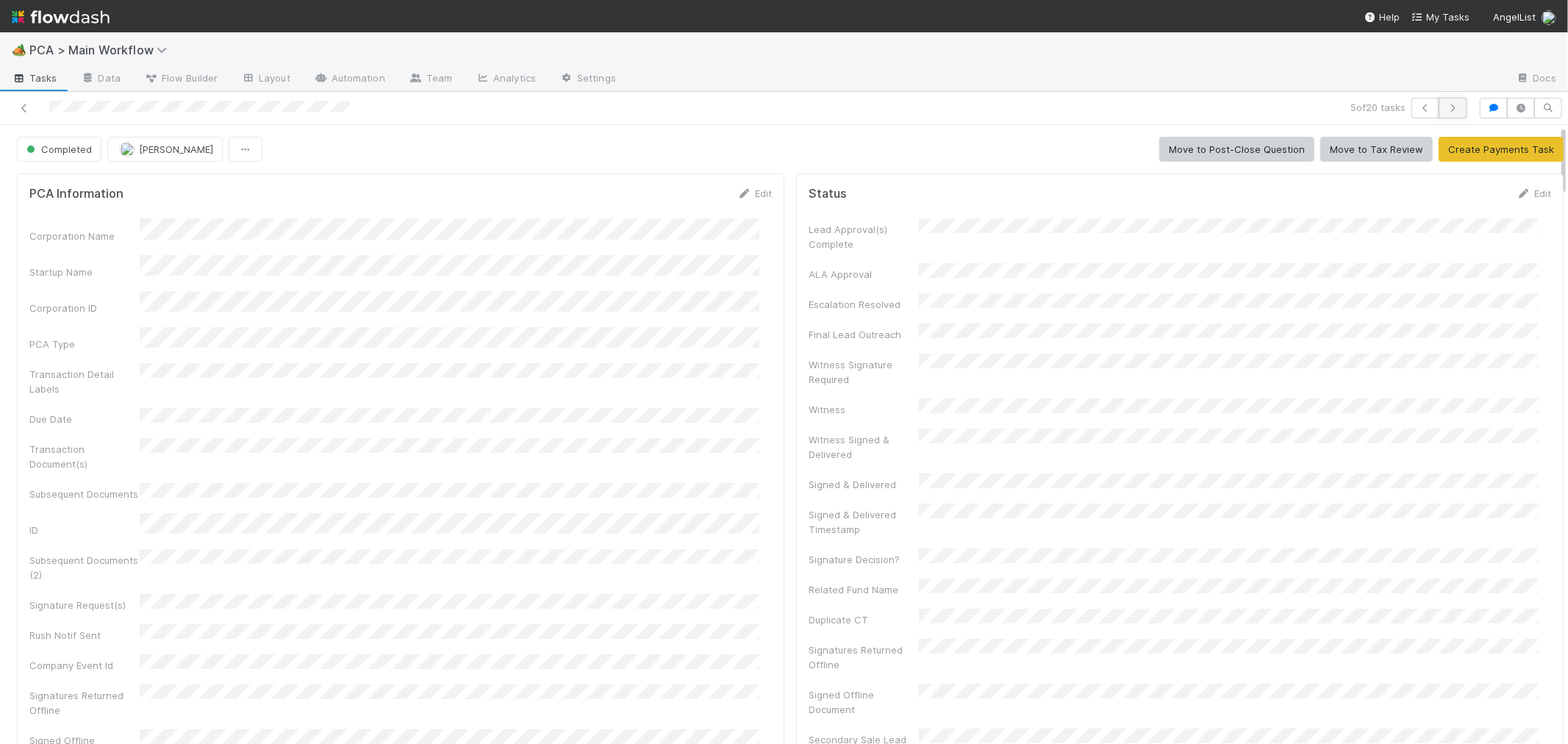
click at [1445, 111] on icon "button" at bounding box center [1452, 108] width 15 height 9
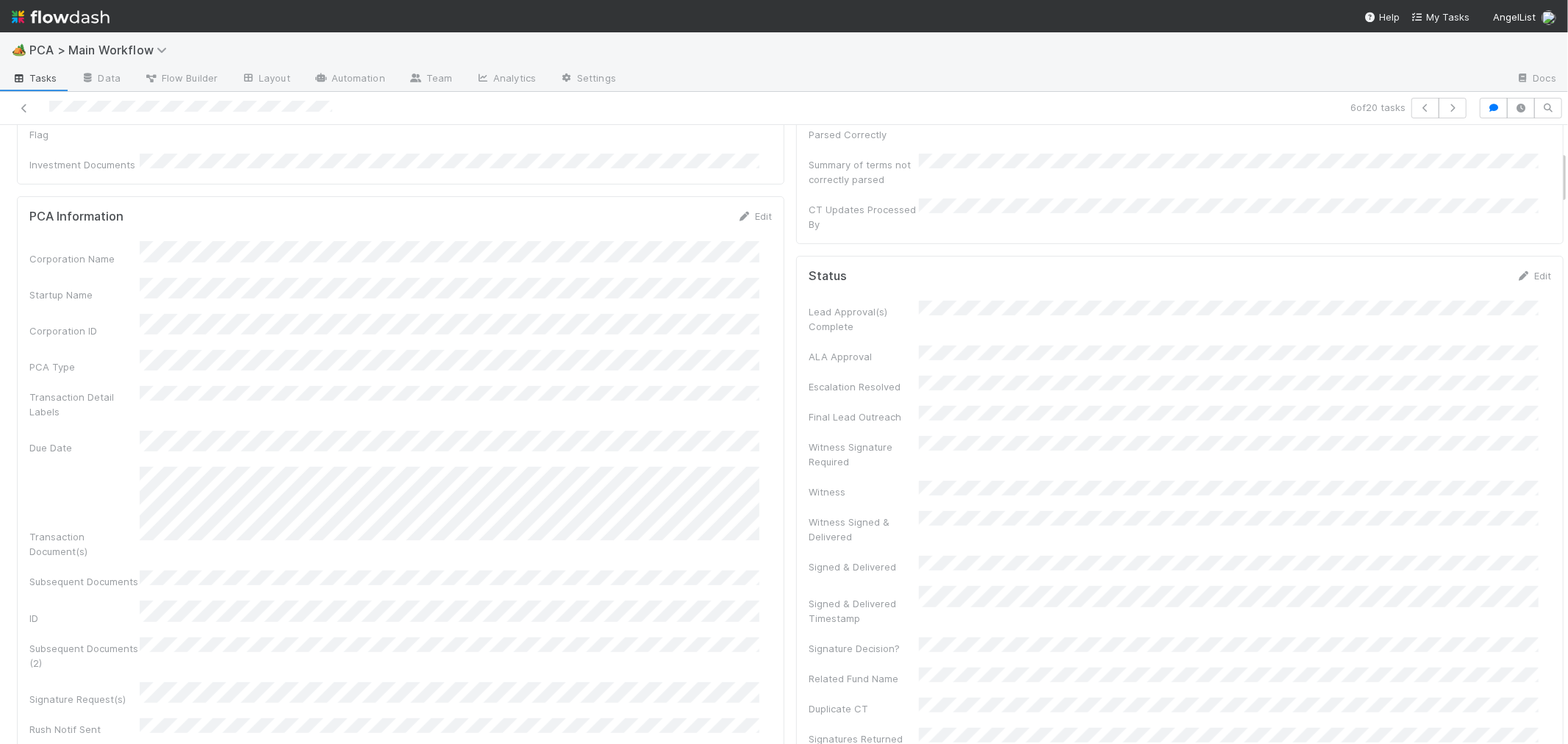
scroll to position [245, 0]
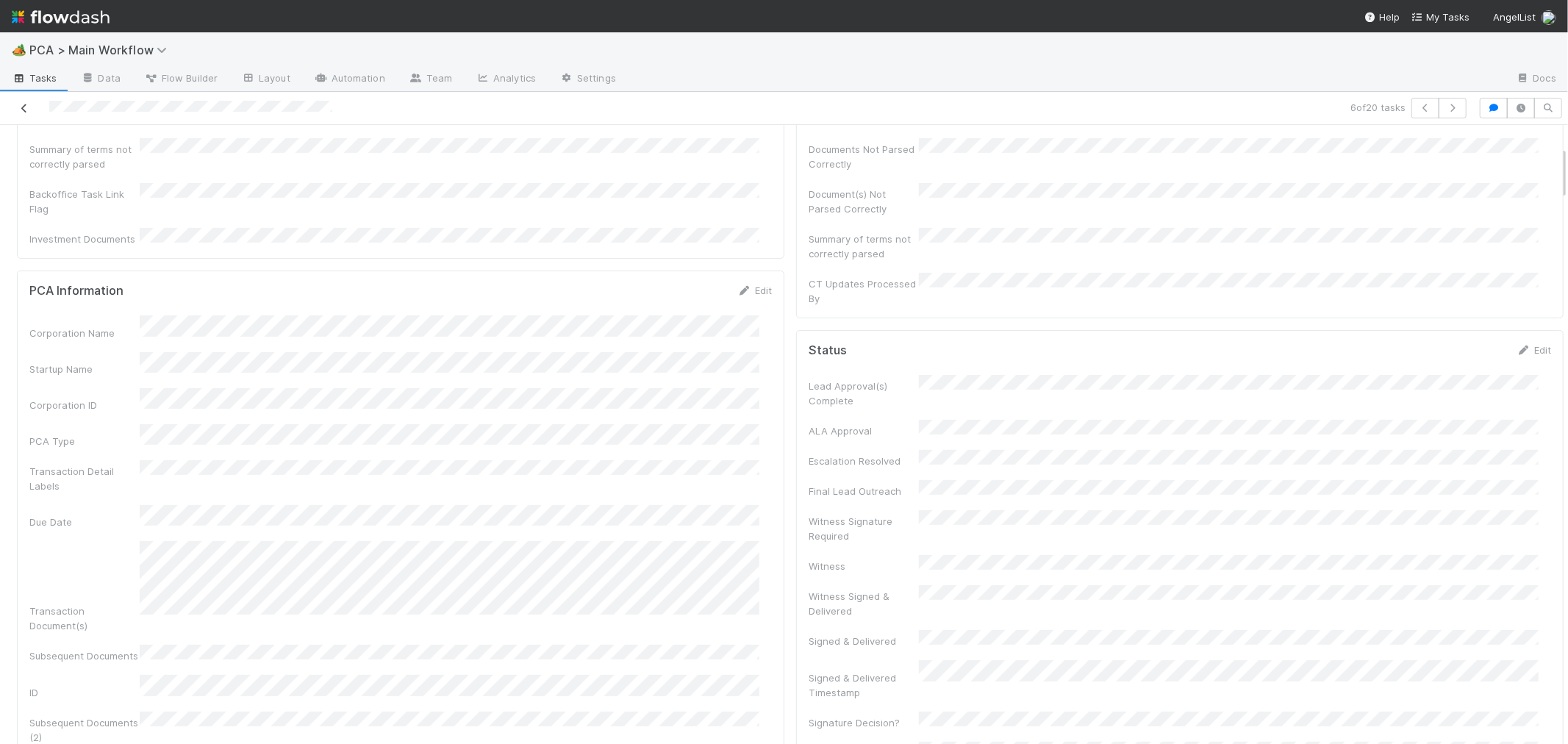
click at [25, 108] on icon at bounding box center [24, 109] width 15 height 10
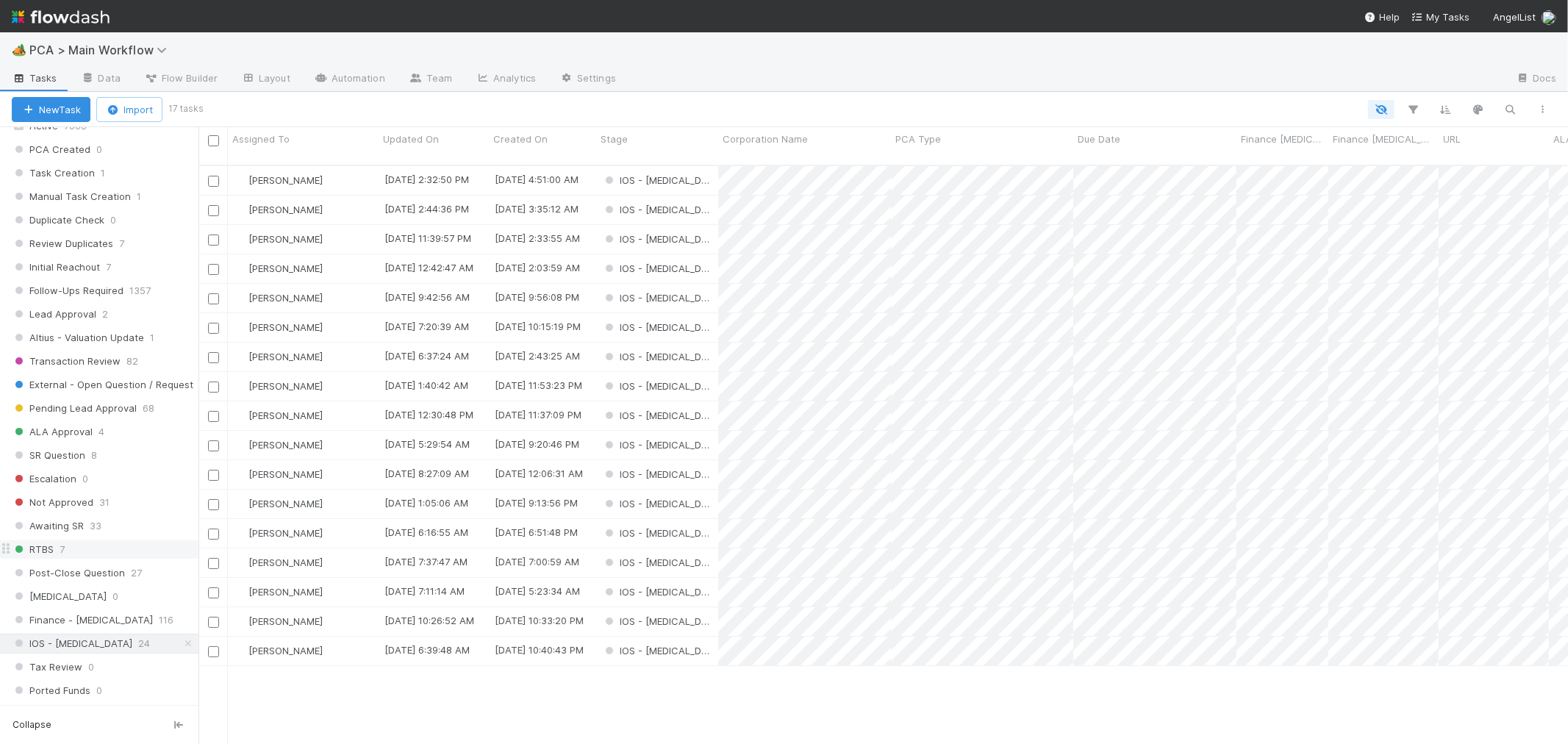
scroll to position [571, 0]
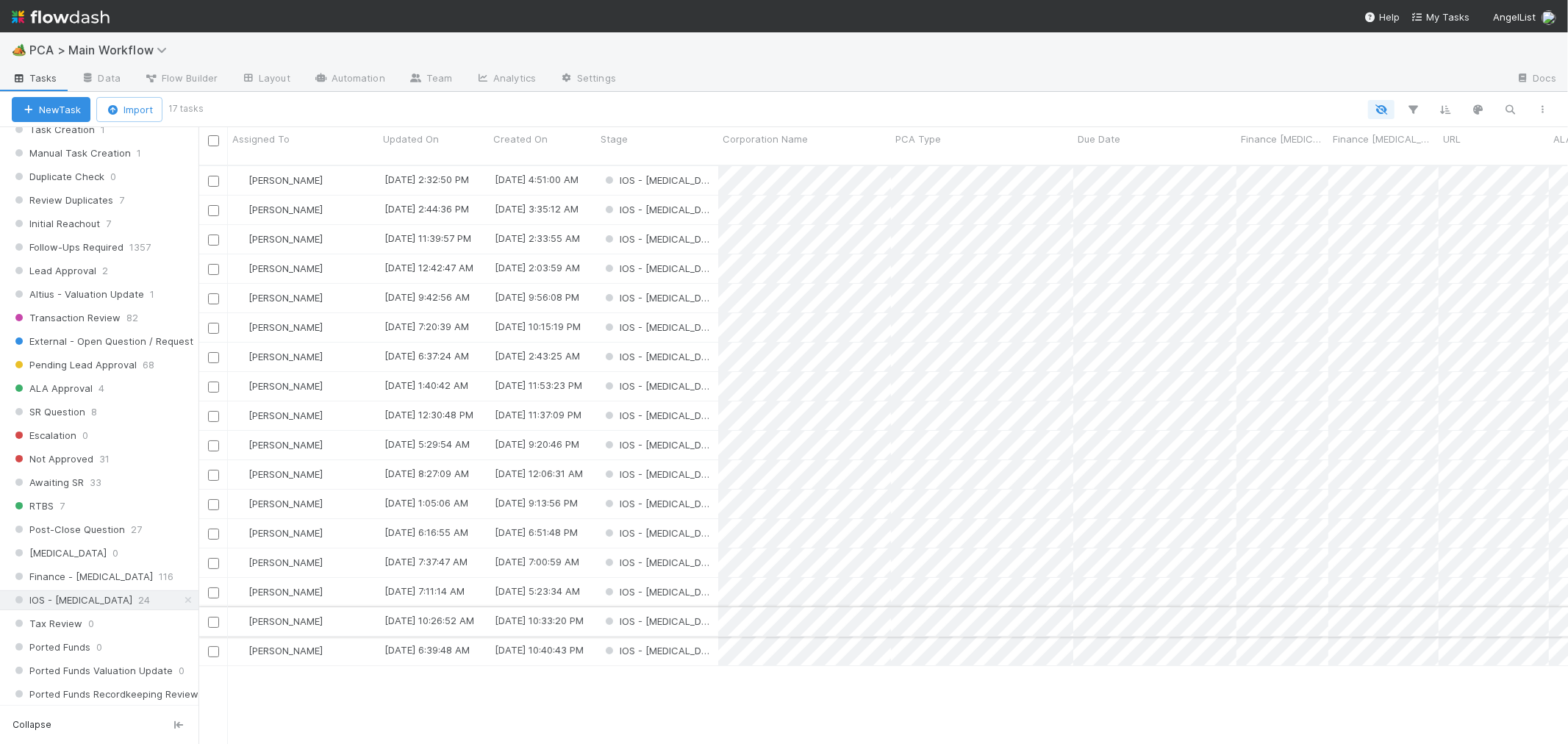
click at [691, 613] on div "IOS - [MEDICAL_DATA]" at bounding box center [656, 621] width 122 height 29
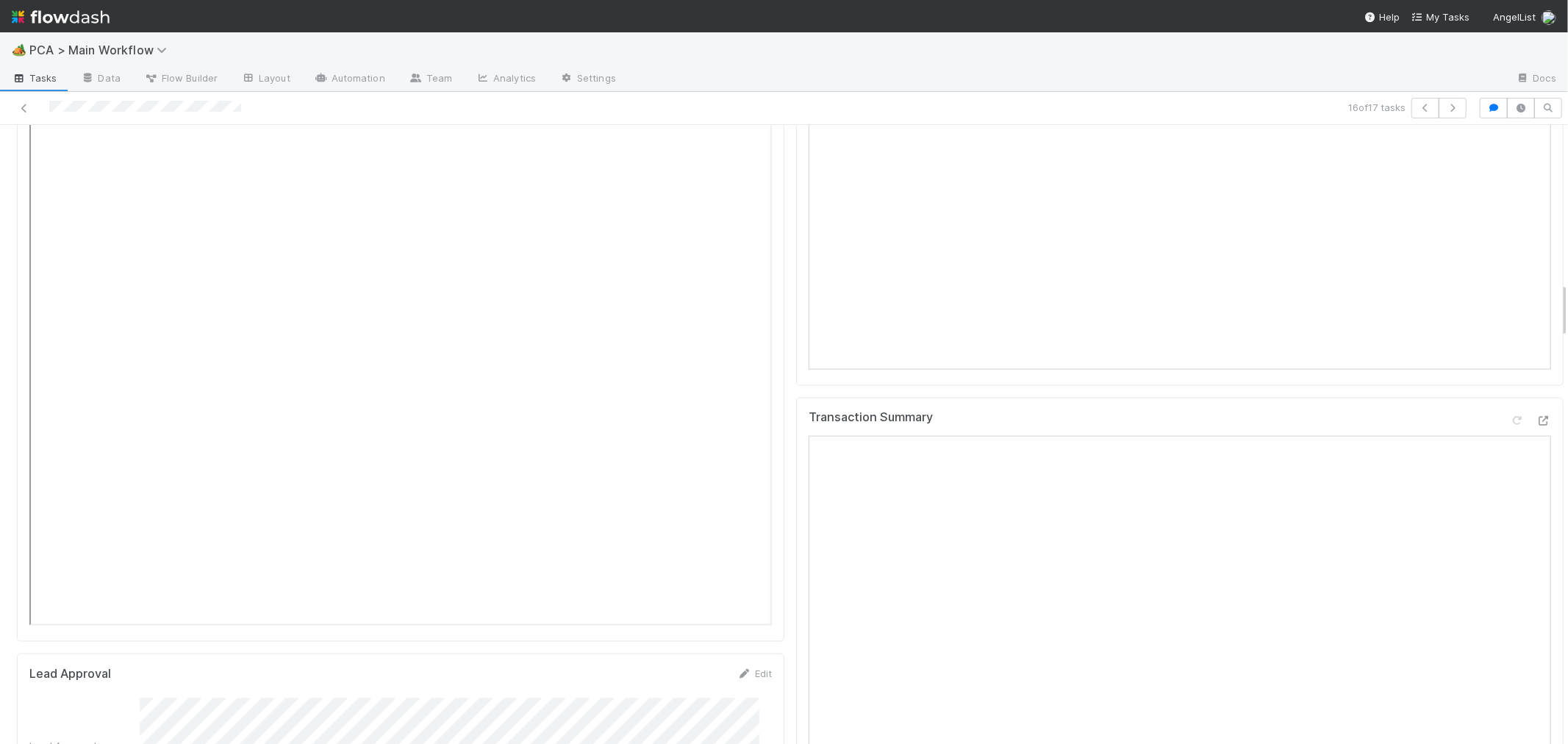
scroll to position [1633, 0]
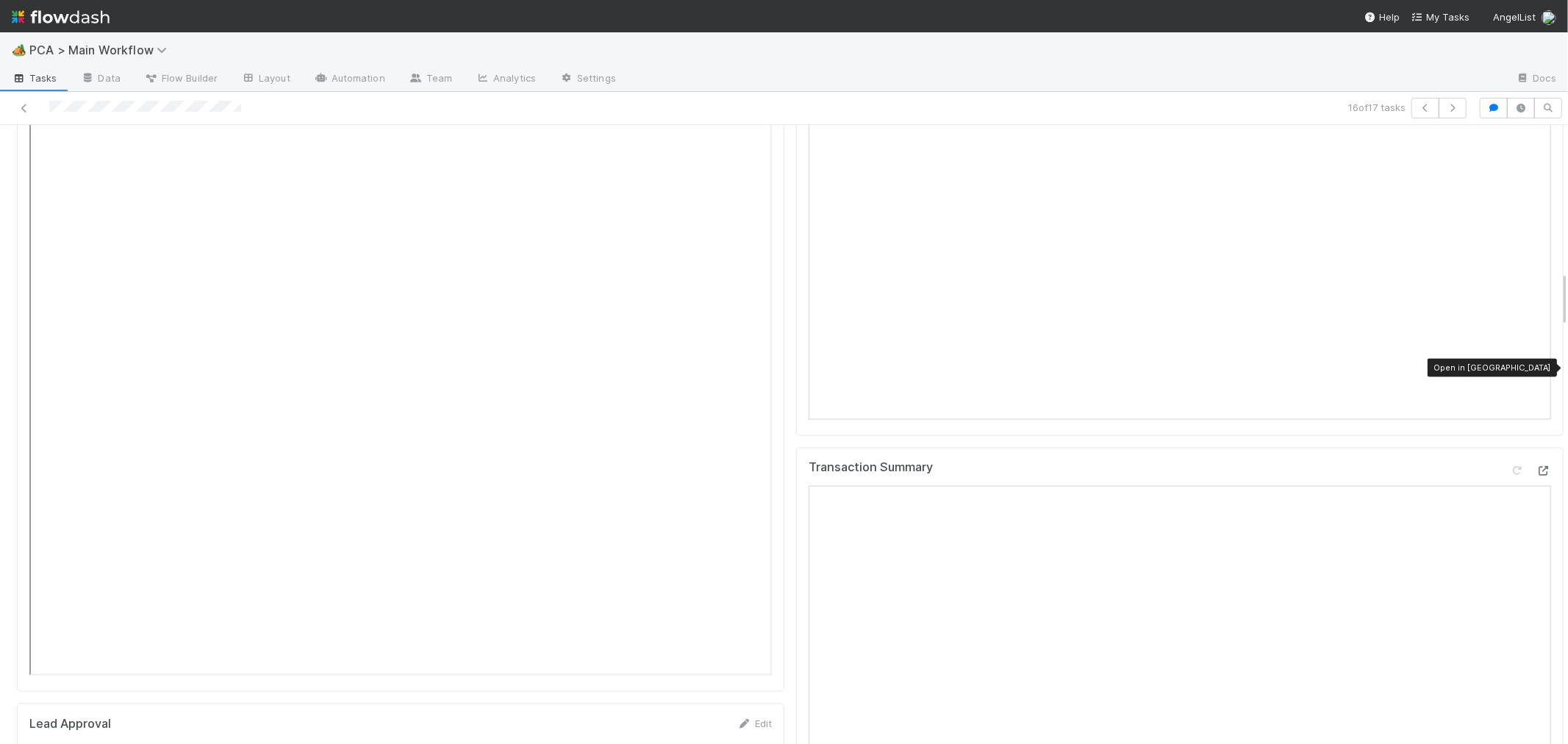
click at [1536, 466] on icon at bounding box center [1543, 471] width 15 height 10
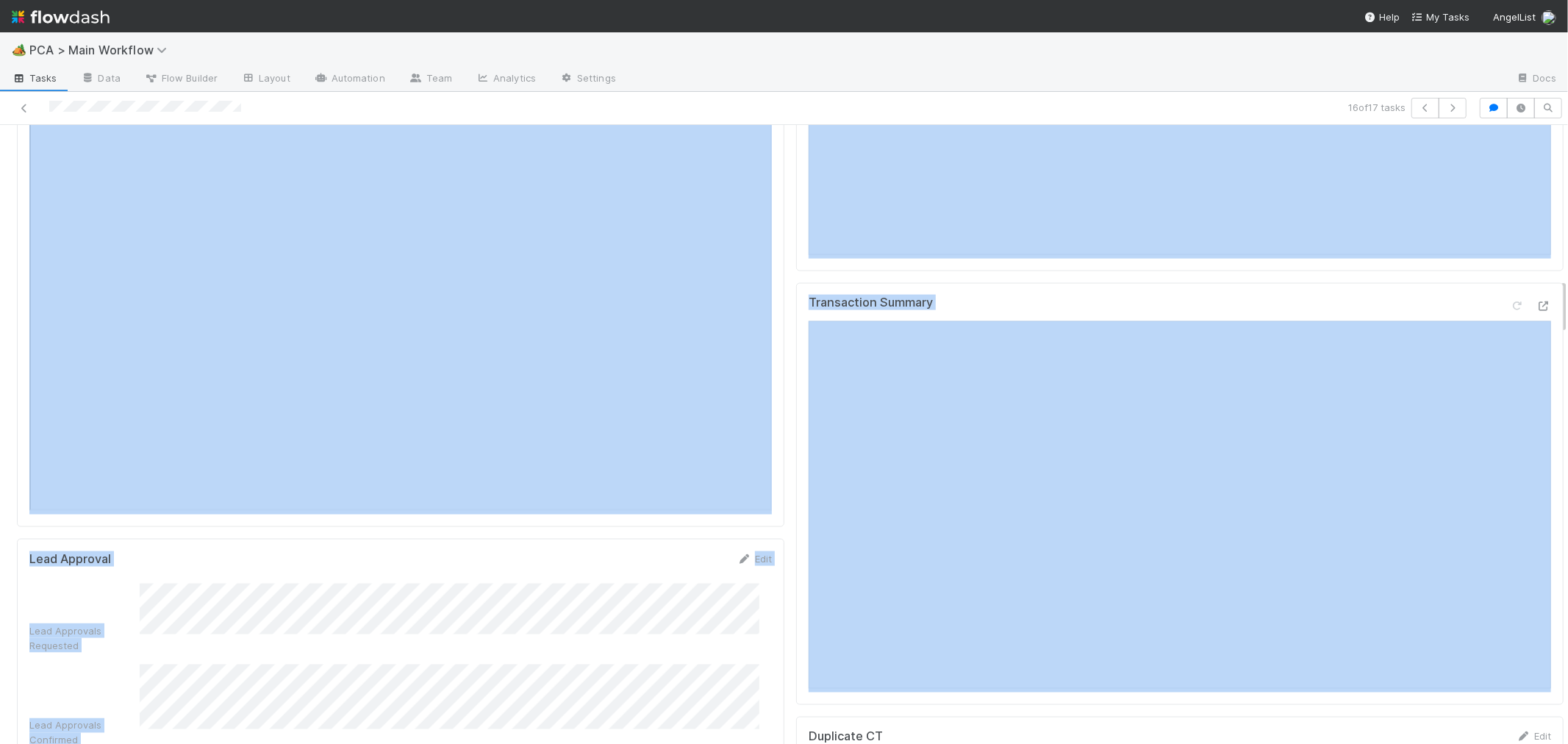
scroll to position [1715, 0]
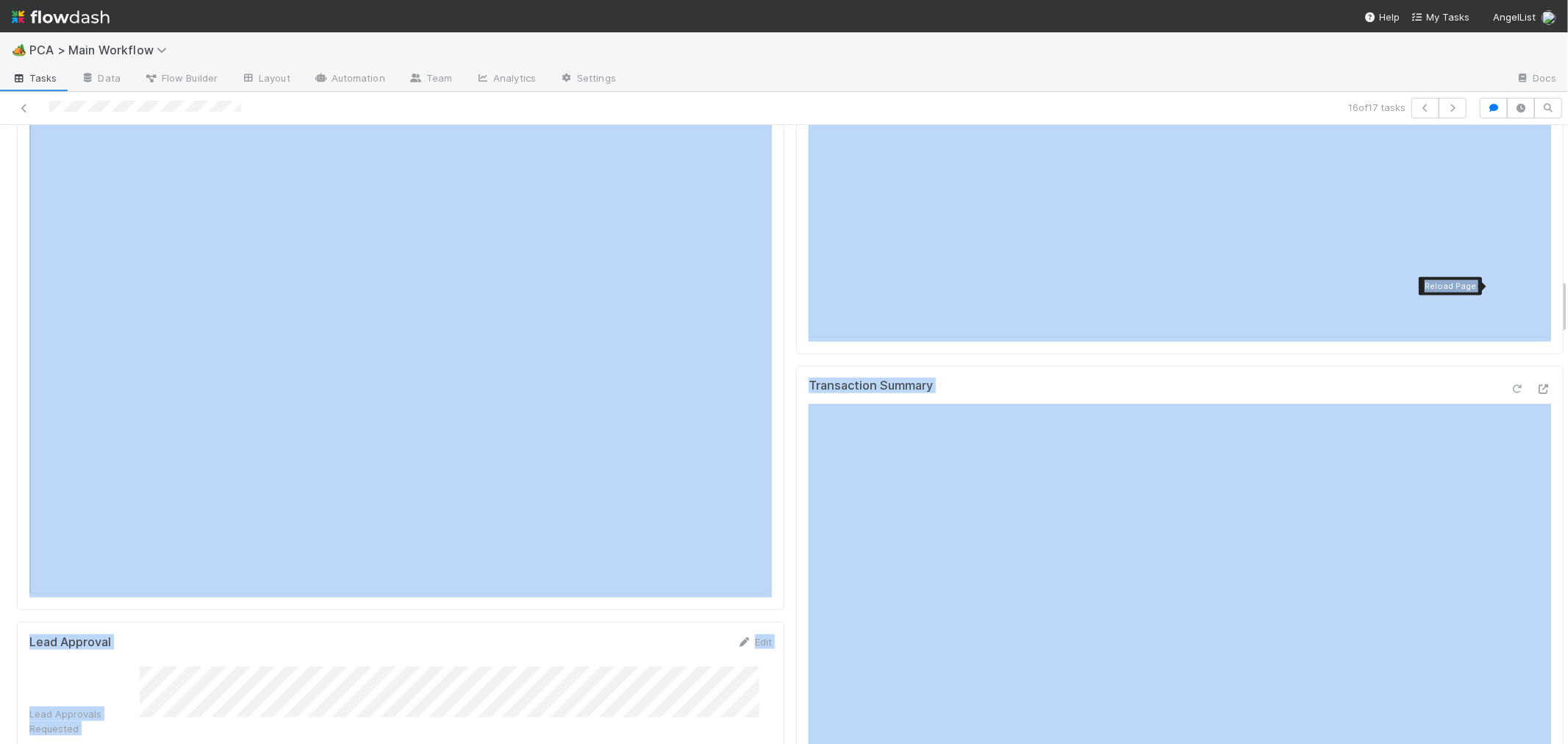
click at [1510, 384] on icon at bounding box center [1517, 389] width 15 height 10
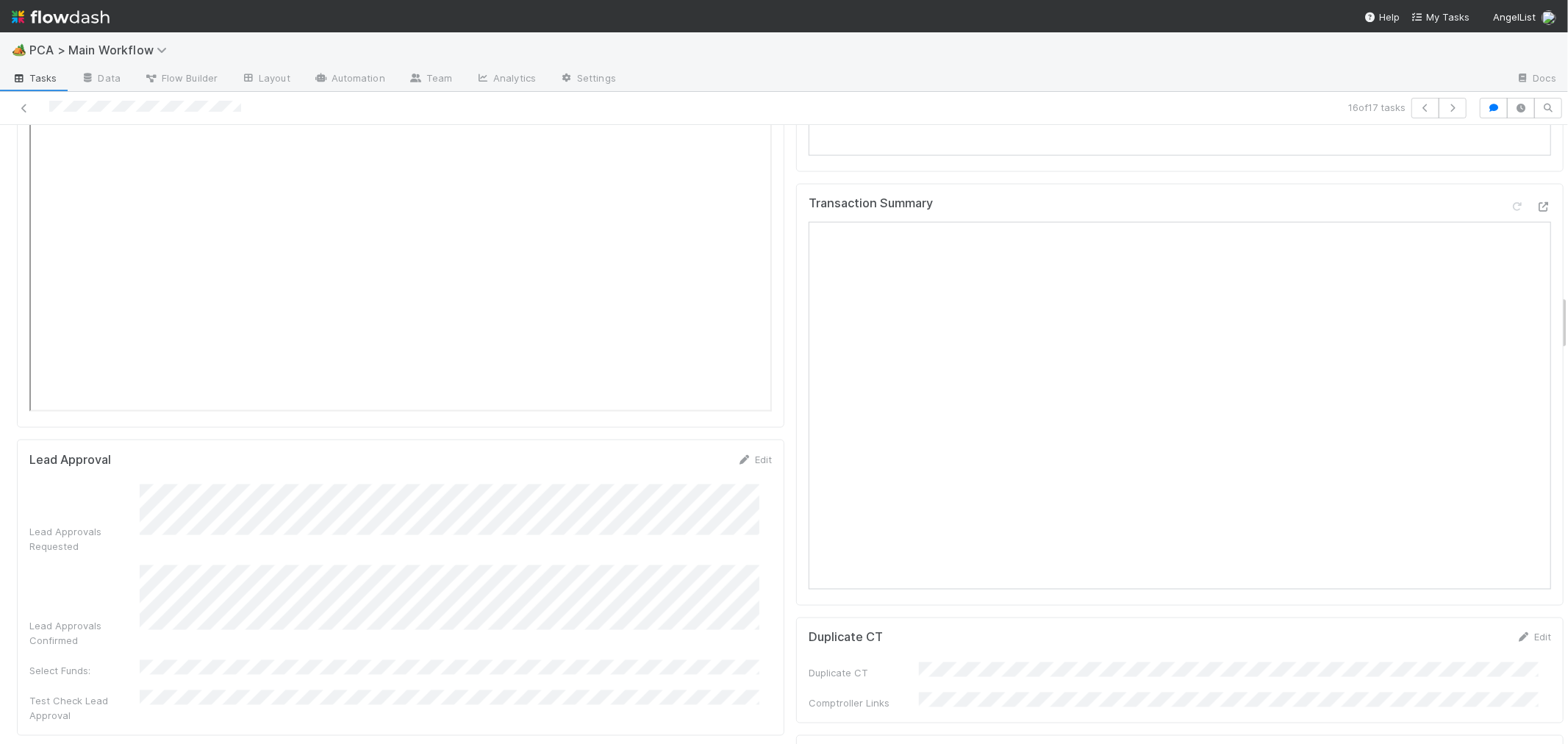
scroll to position [2205, 0]
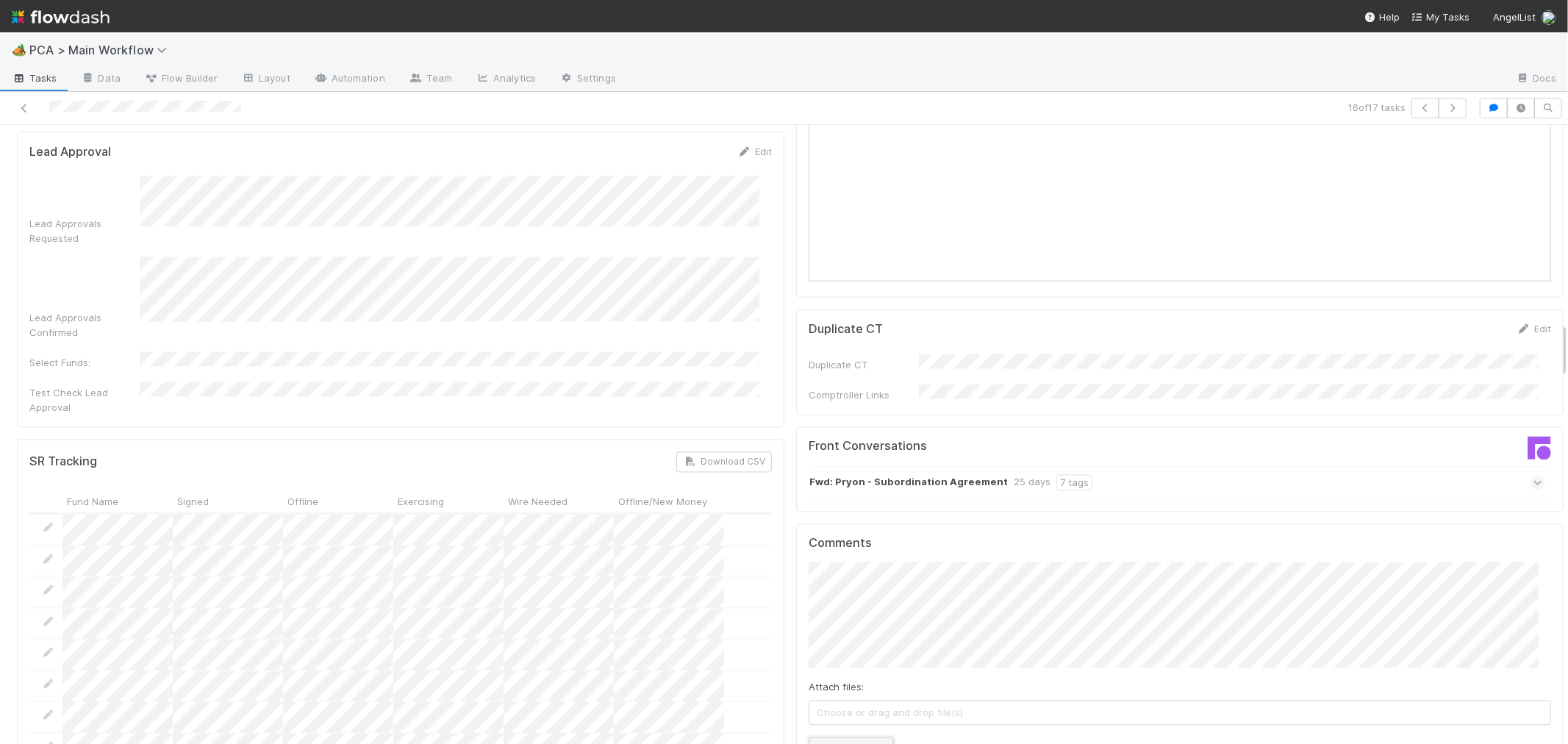
click at [820, 737] on button "Add Comment" at bounding box center [852, 749] width 86 height 25
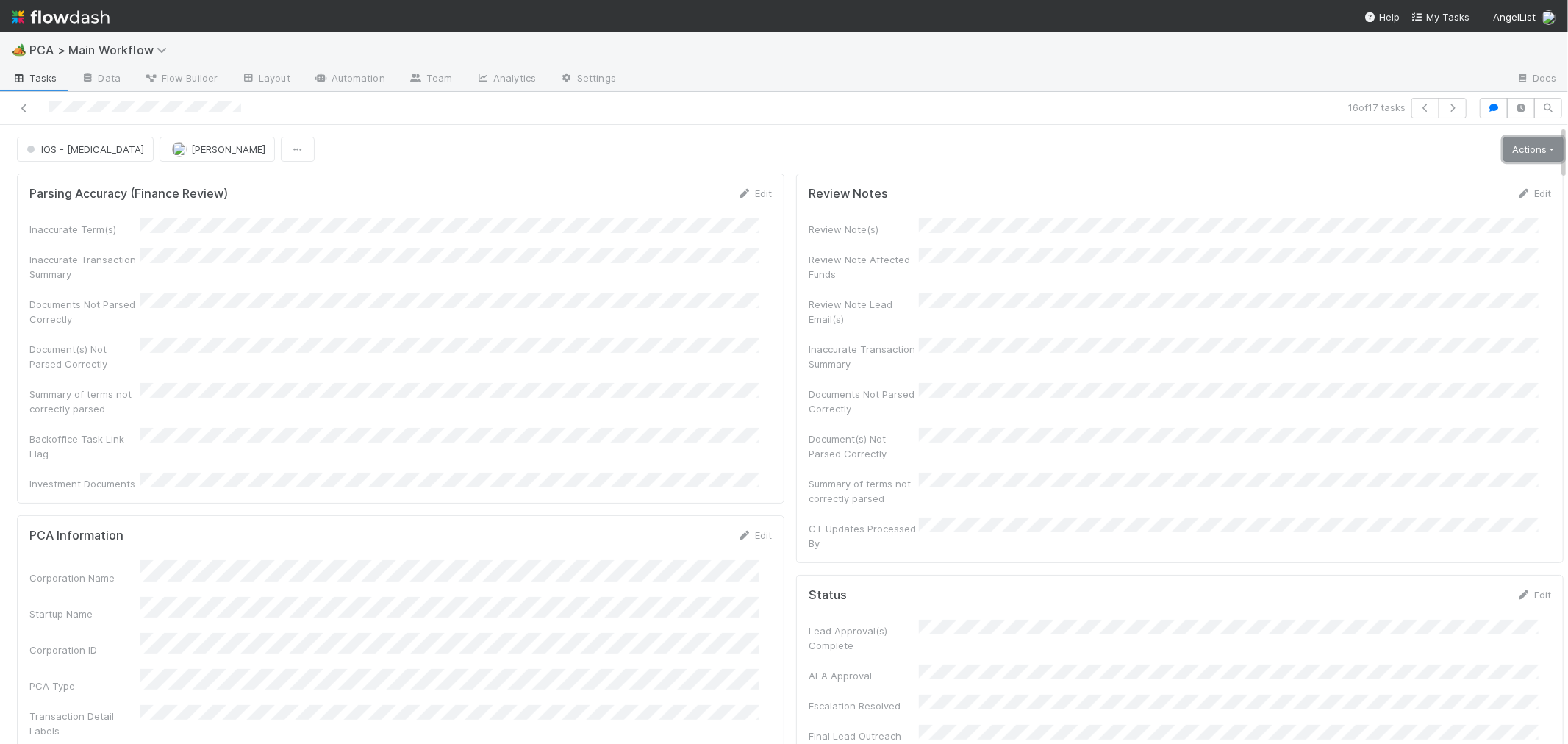
click at [1510, 144] on link "Actions" at bounding box center [1533, 148] width 61 height 25
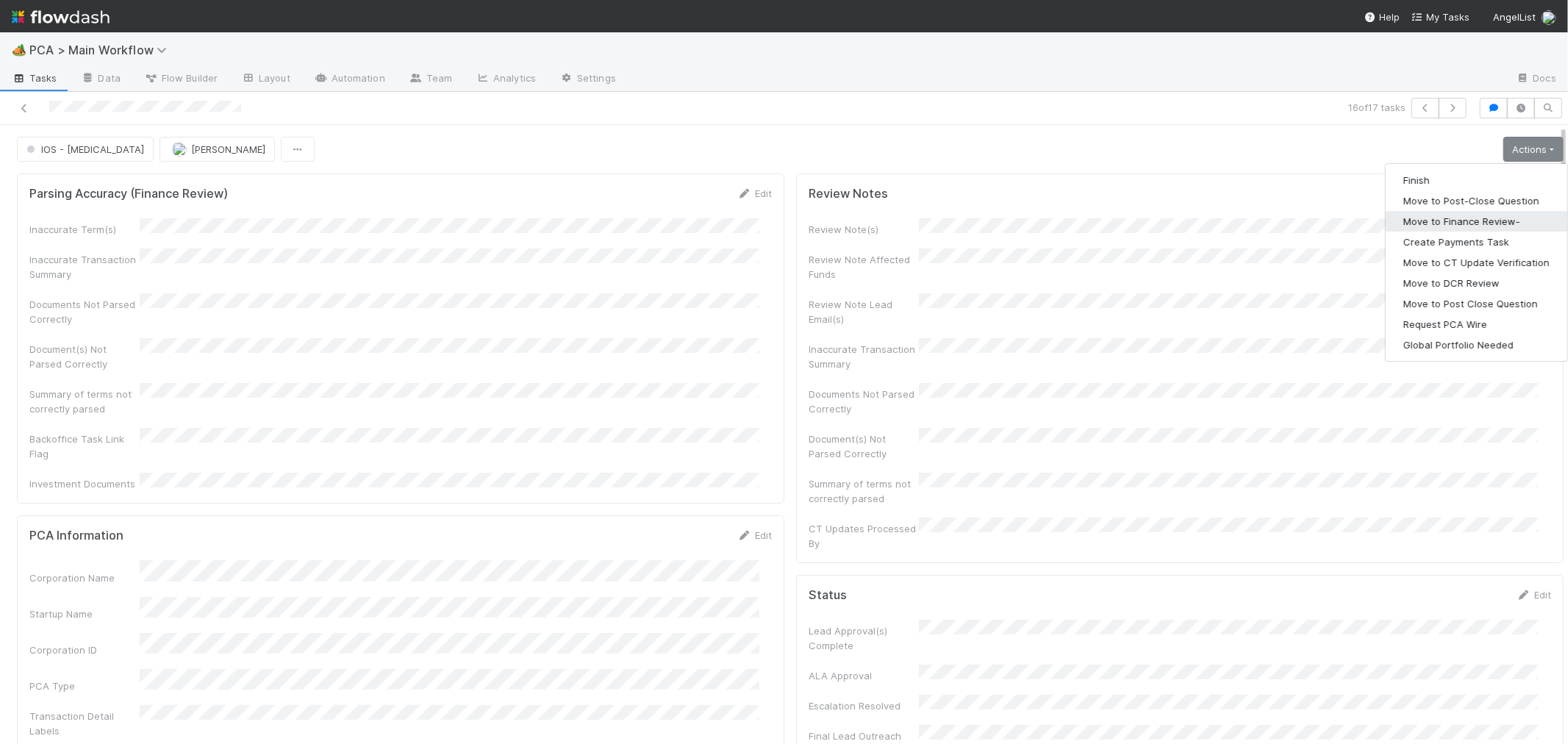
click at [1460, 224] on button "Move to Finance Review-" at bounding box center [1476, 221] width 181 height 21
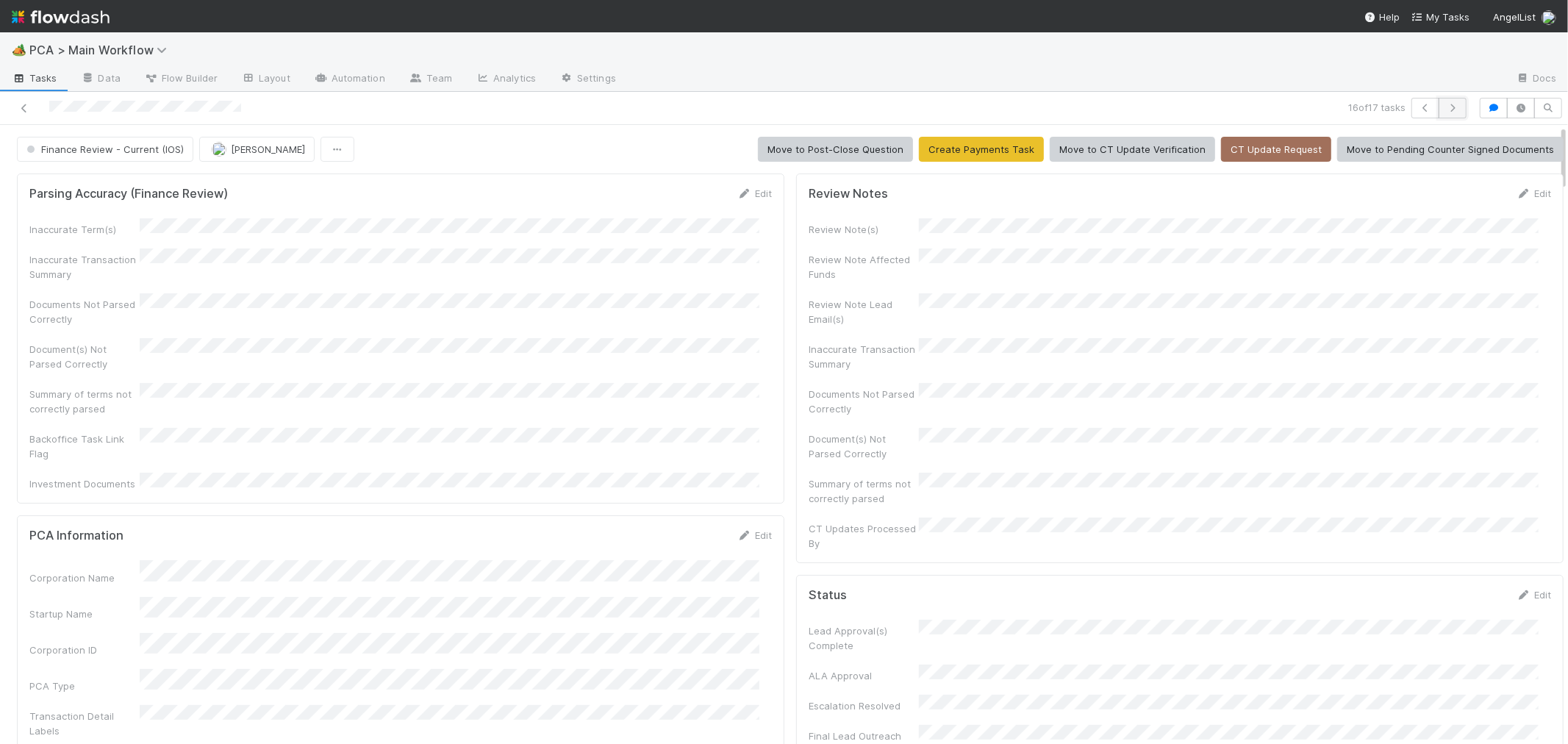
click at [1445, 107] on icon "button" at bounding box center [1452, 108] width 15 height 9
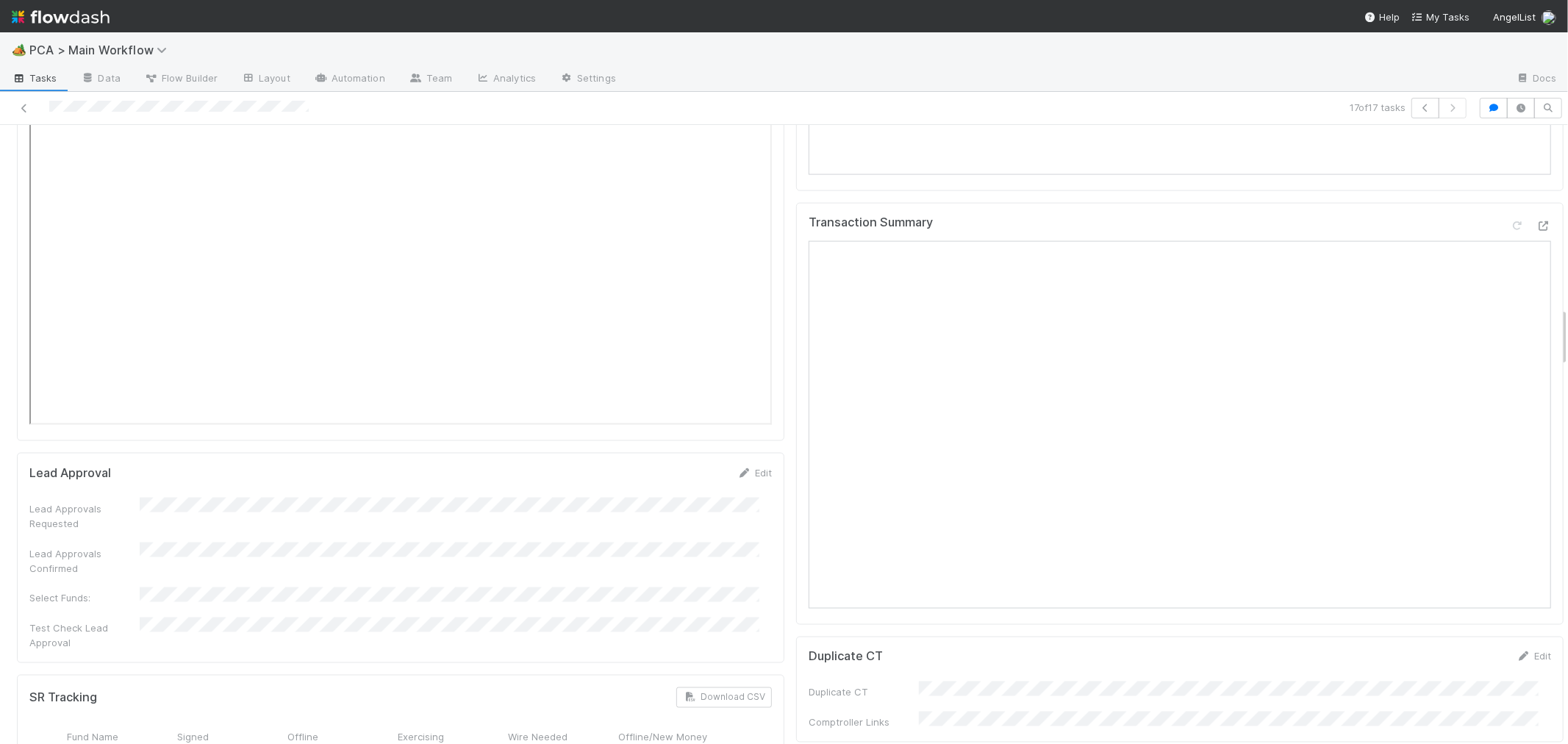
scroll to position [1715, 0]
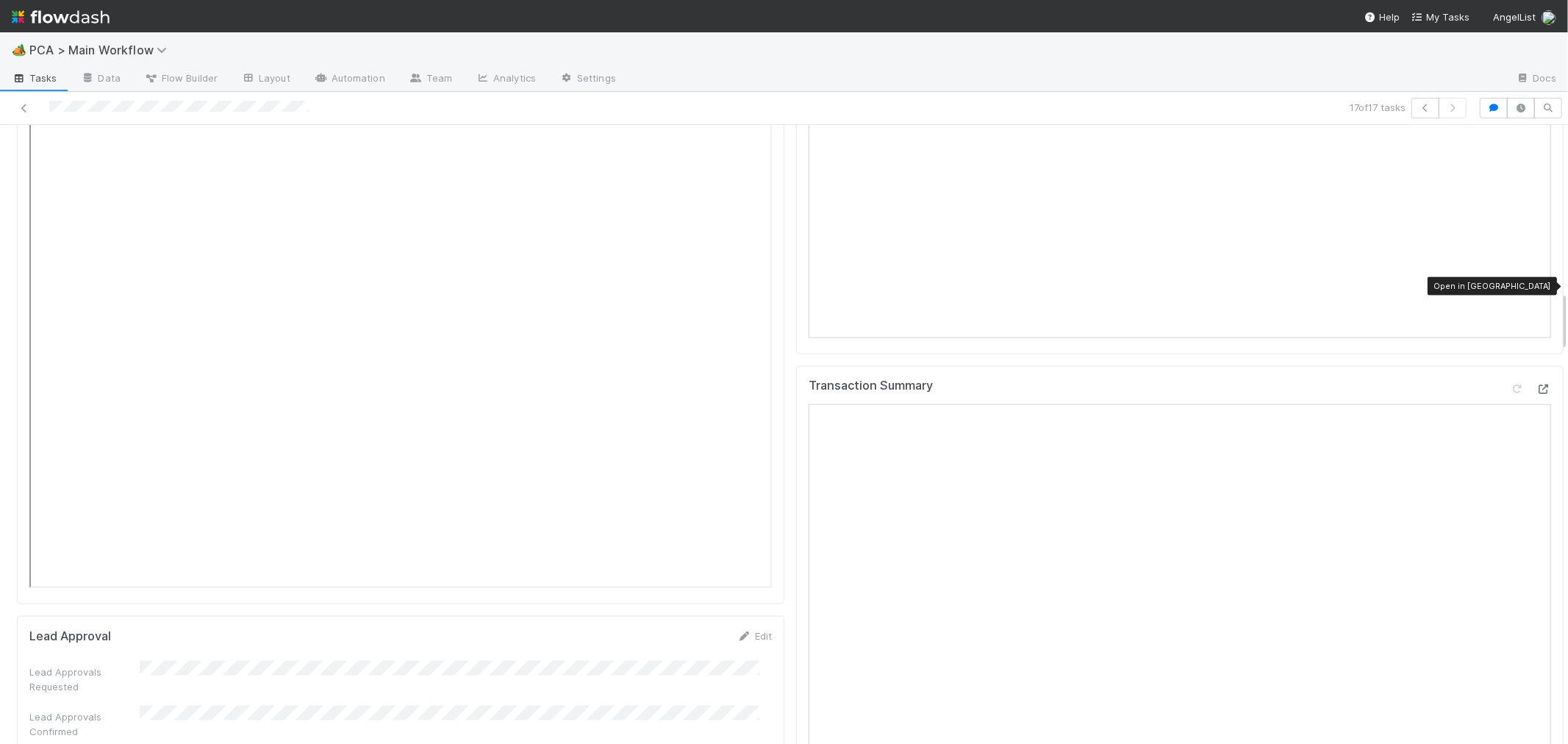
click at [1536, 384] on icon at bounding box center [1543, 389] width 15 height 10
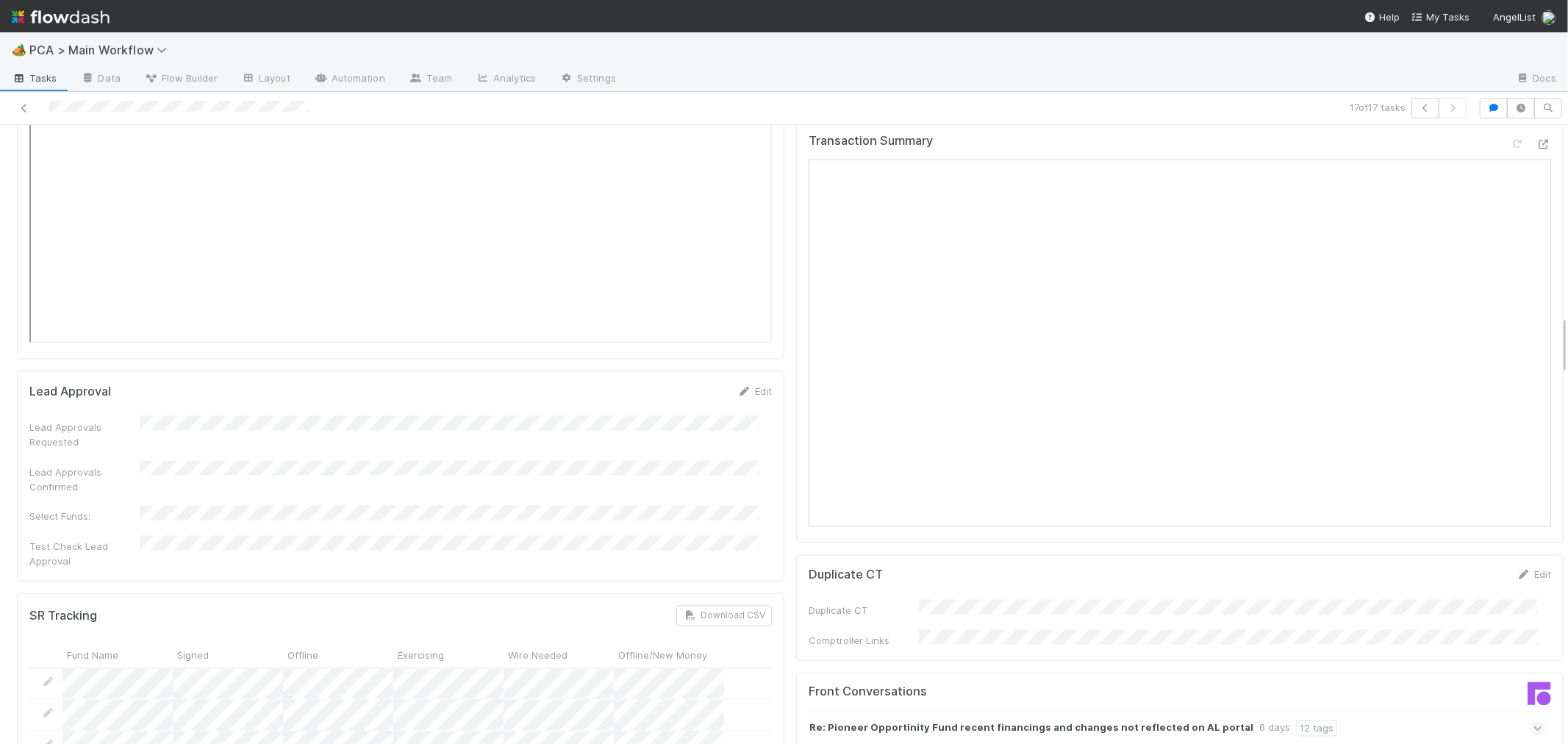
click at [1533, 721] on icon at bounding box center [1538, 728] width 10 height 15
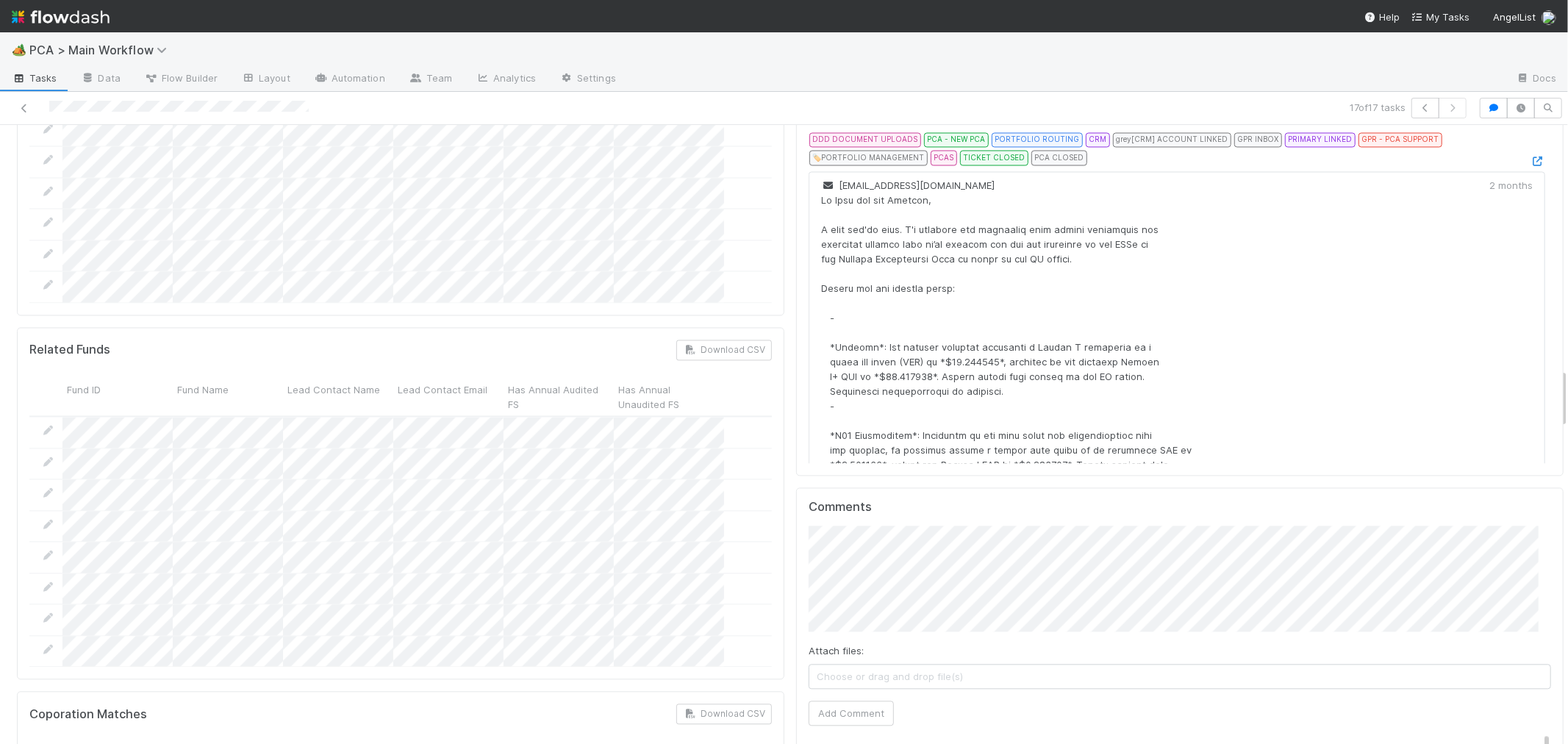
scroll to position [2694, 0]
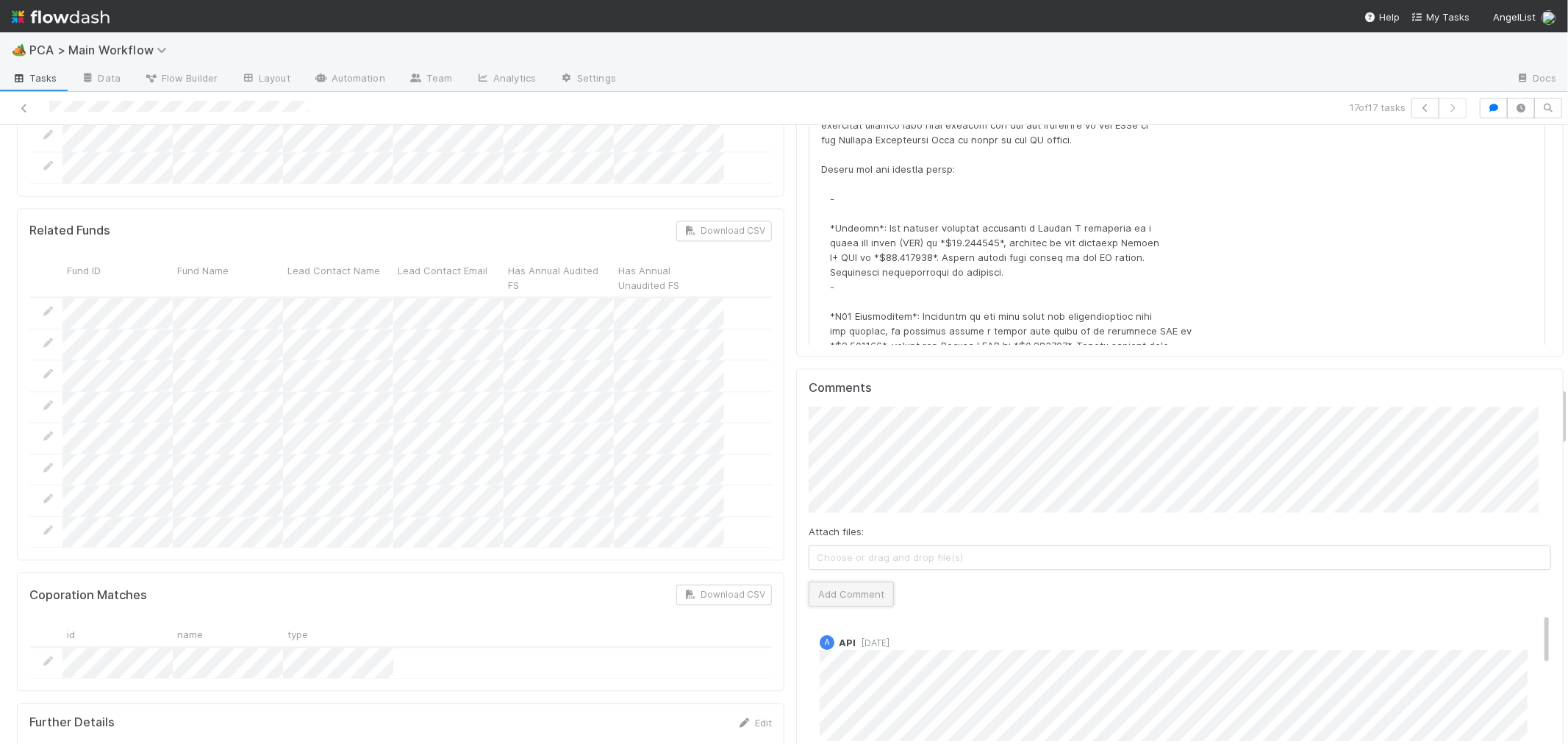
click at [809, 582] on button "Add Comment" at bounding box center [852, 594] width 86 height 25
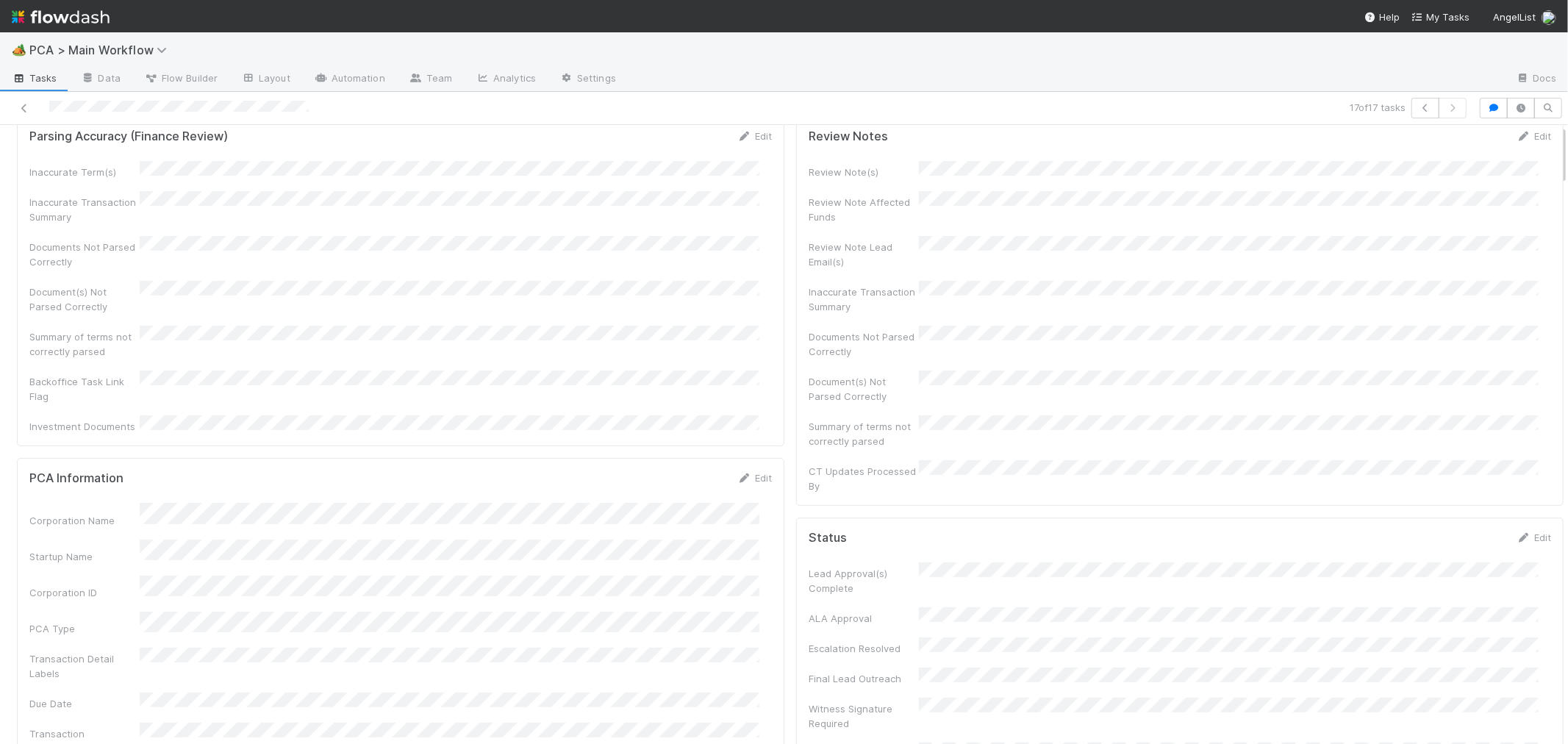
scroll to position [0, 0]
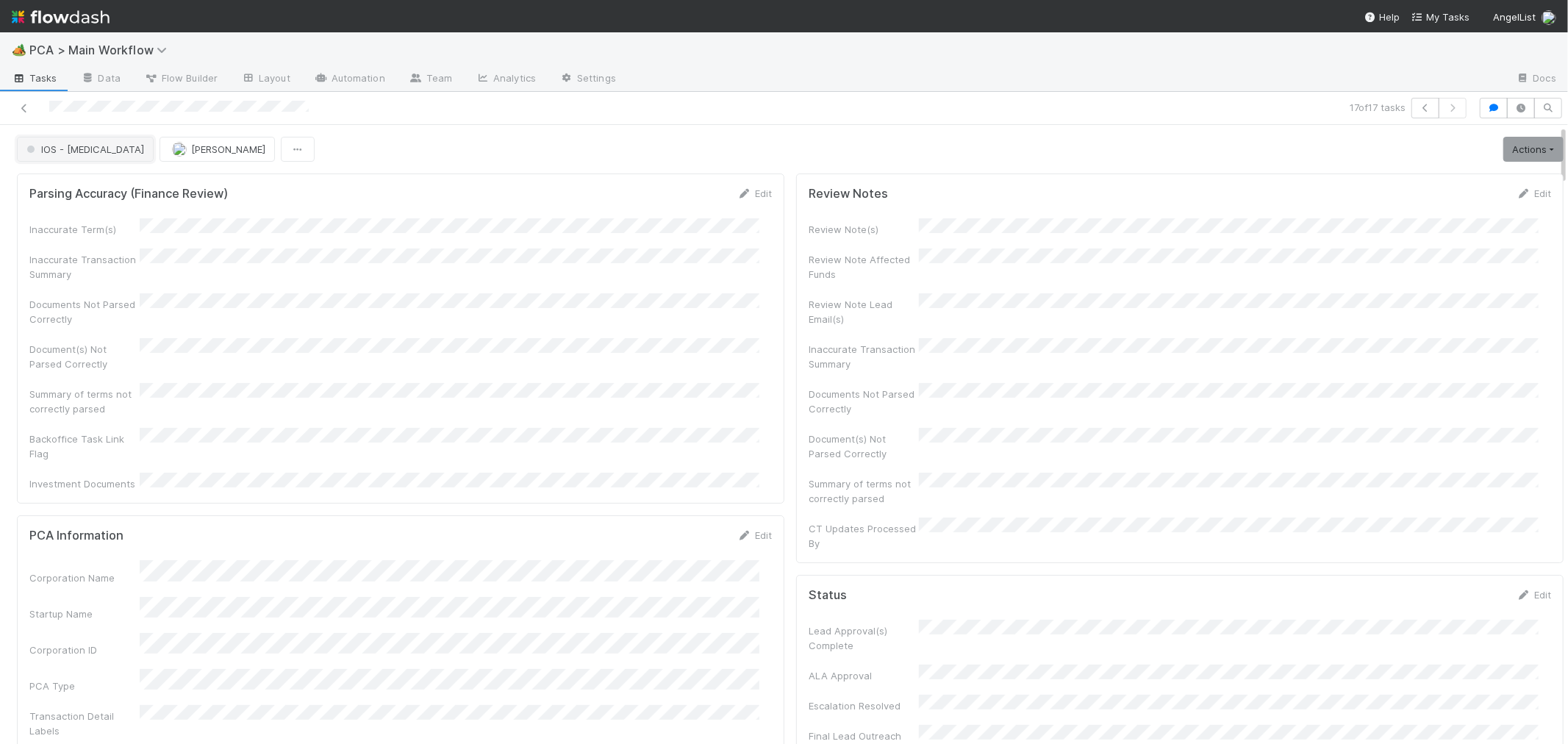
click at [70, 159] on button "IOS - [MEDICAL_DATA]" at bounding box center [85, 148] width 136 height 25
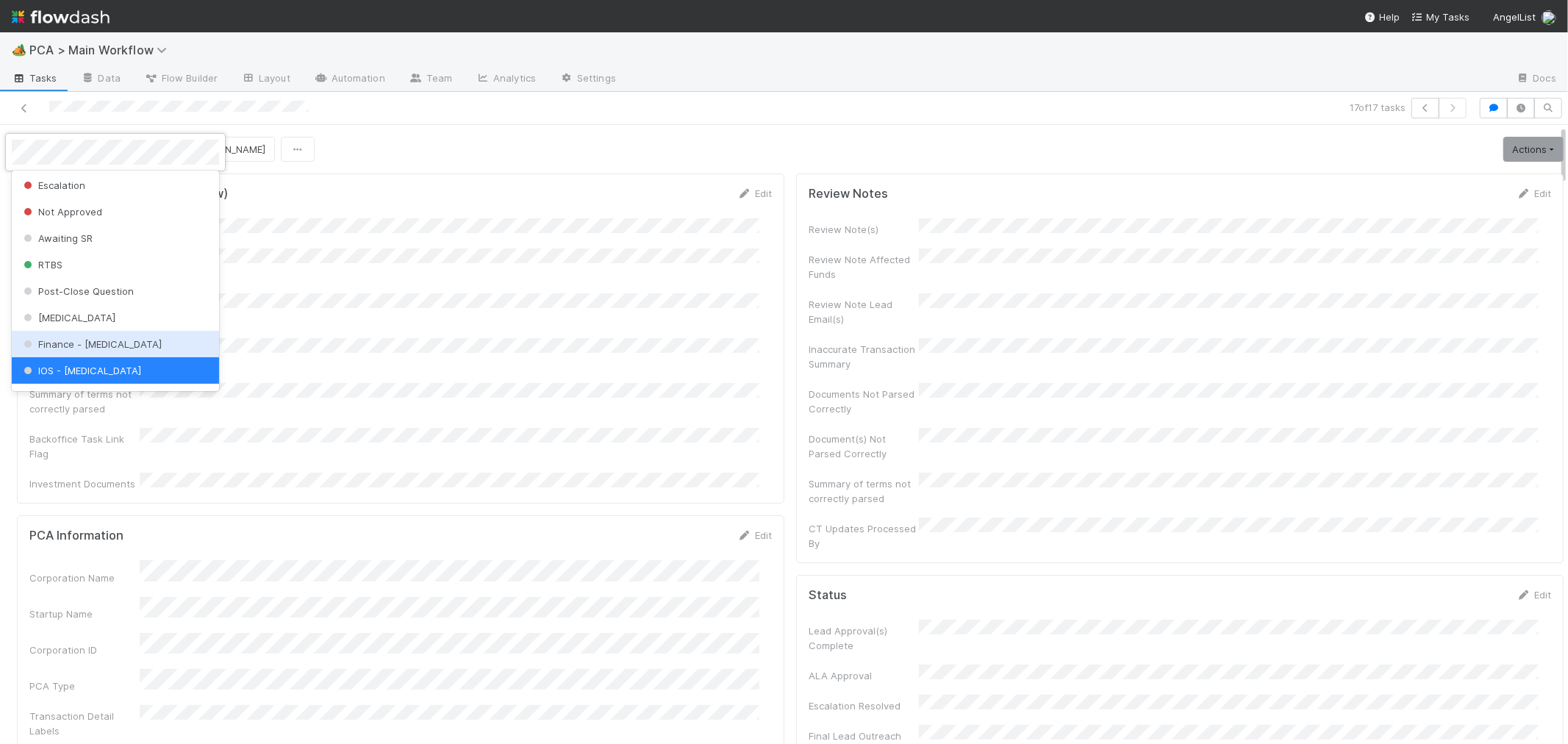
click at [86, 340] on span "Finance - [MEDICAL_DATA]" at bounding box center [92, 344] width 141 height 12
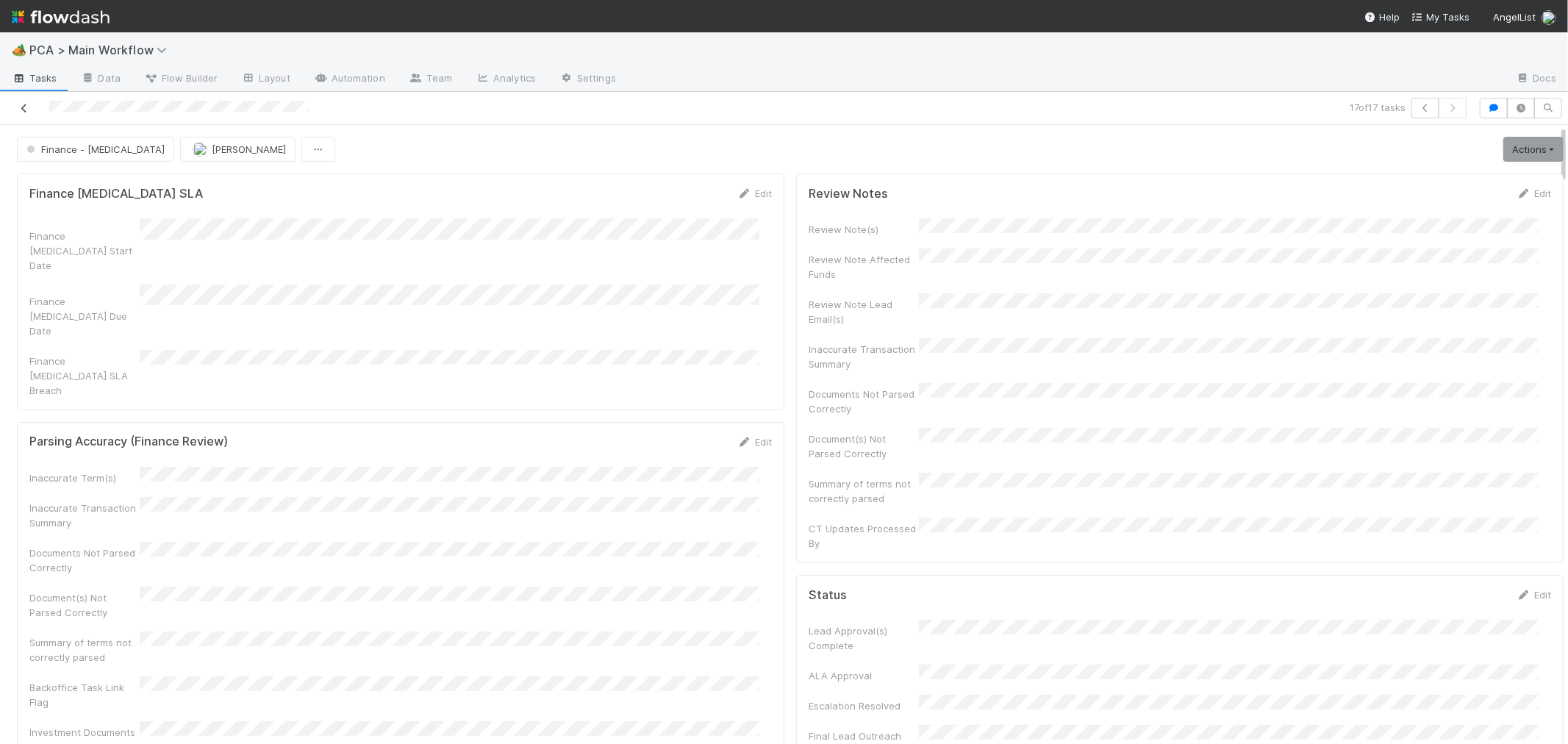
click at [24, 105] on icon at bounding box center [24, 109] width 15 height 10
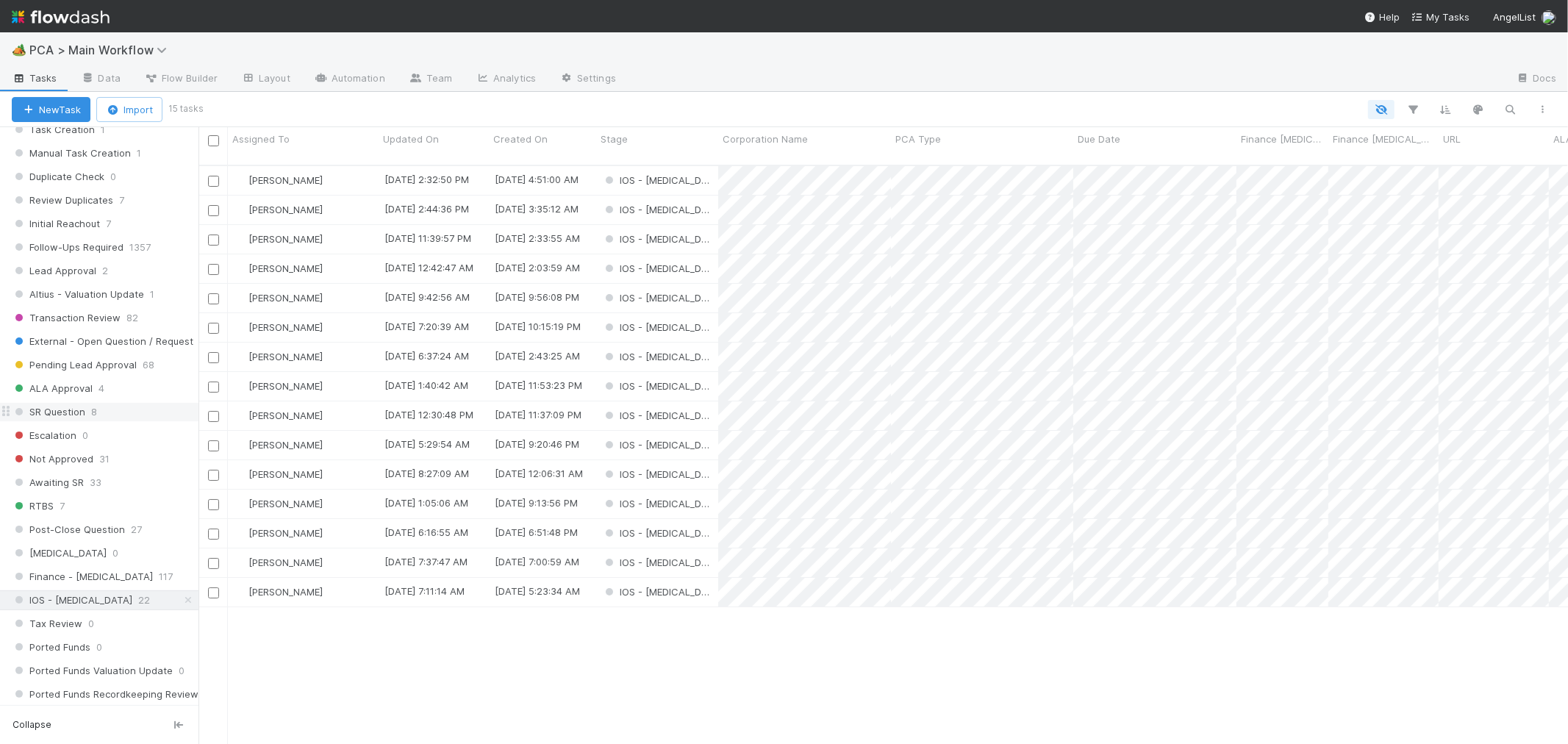
scroll to position [652, 0]
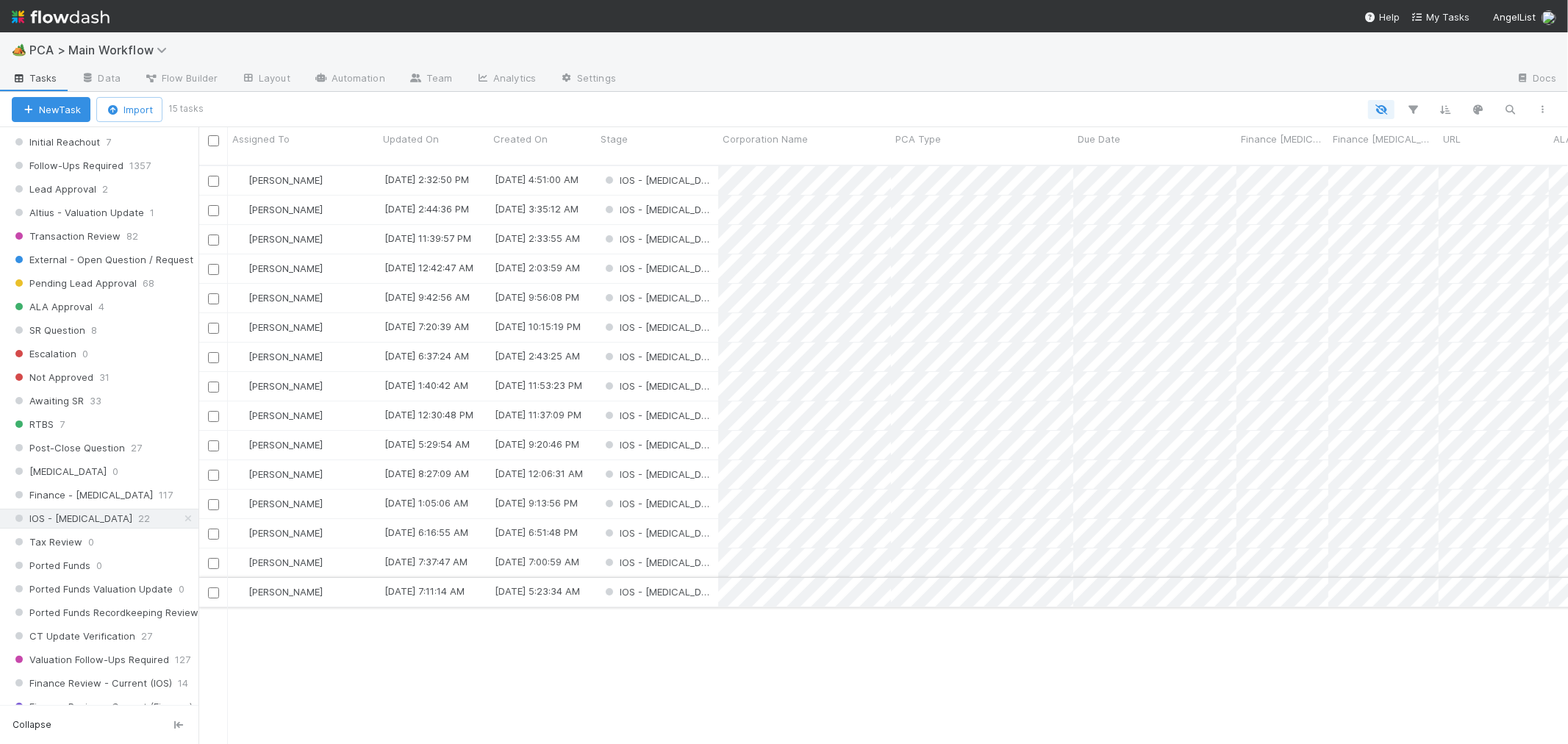
click at [706, 578] on div "IOS - [MEDICAL_DATA]" at bounding box center [656, 592] width 122 height 29
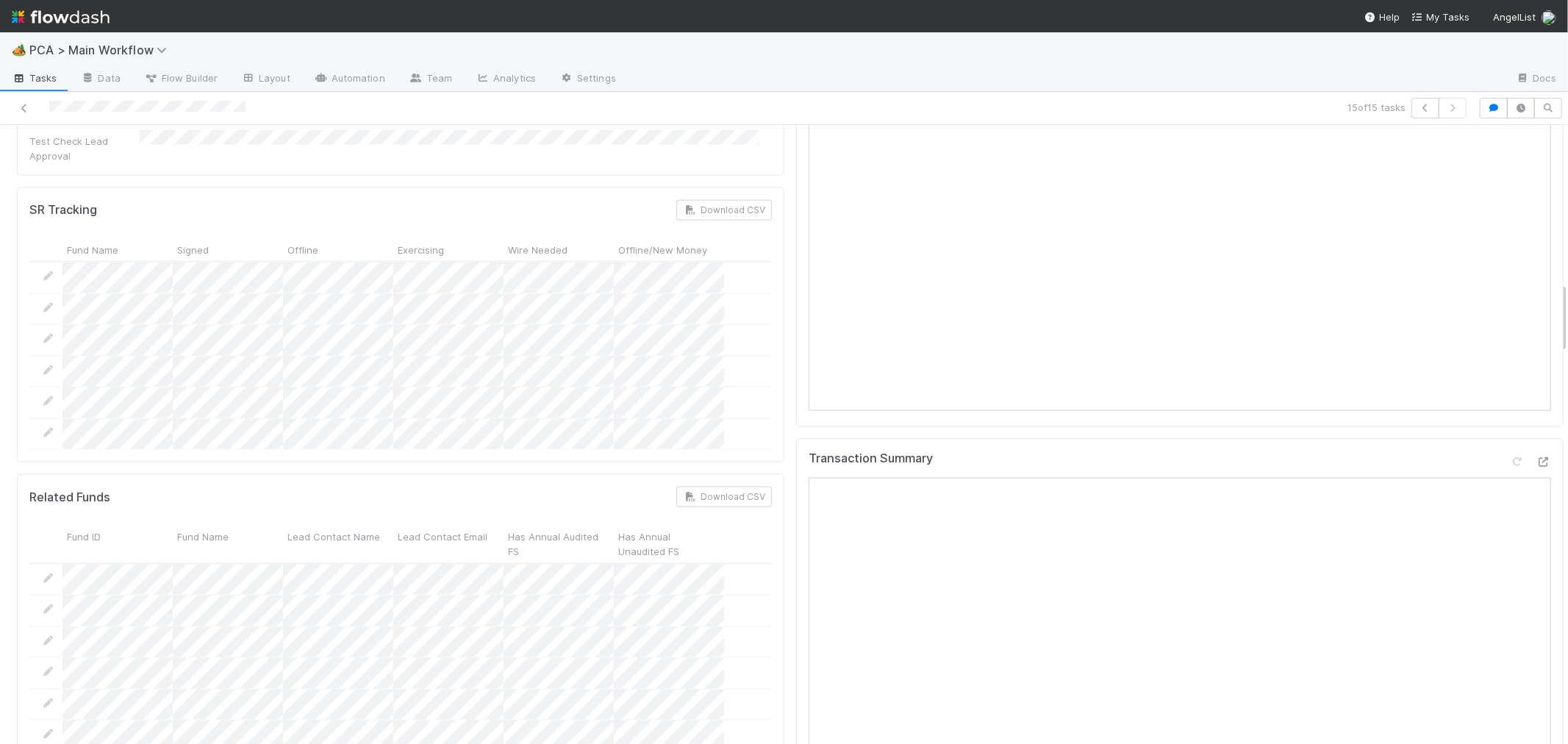
scroll to position [1715, 0]
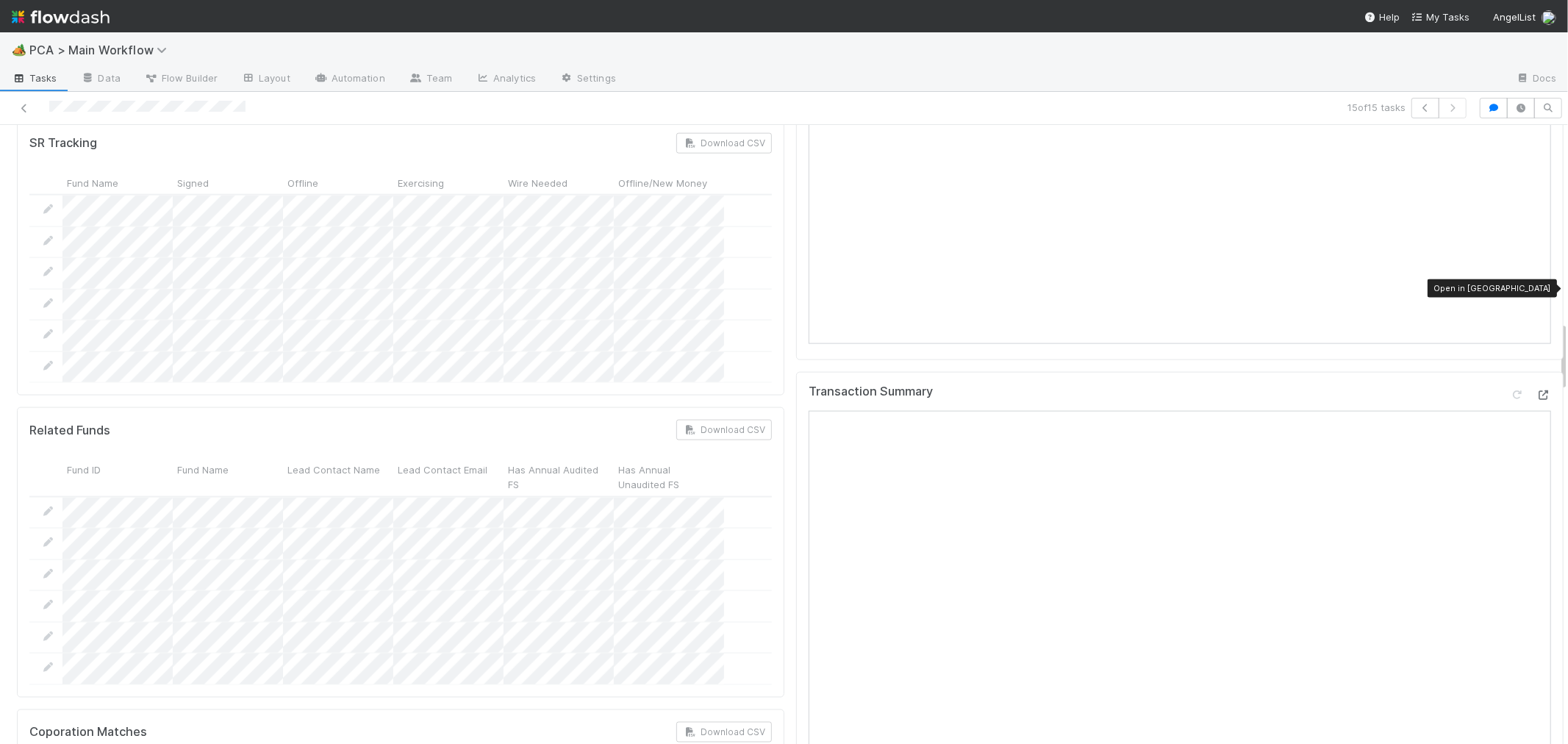
click at [1536, 390] on icon at bounding box center [1543, 395] width 15 height 10
